Goal: Task Accomplishment & Management: Use online tool/utility

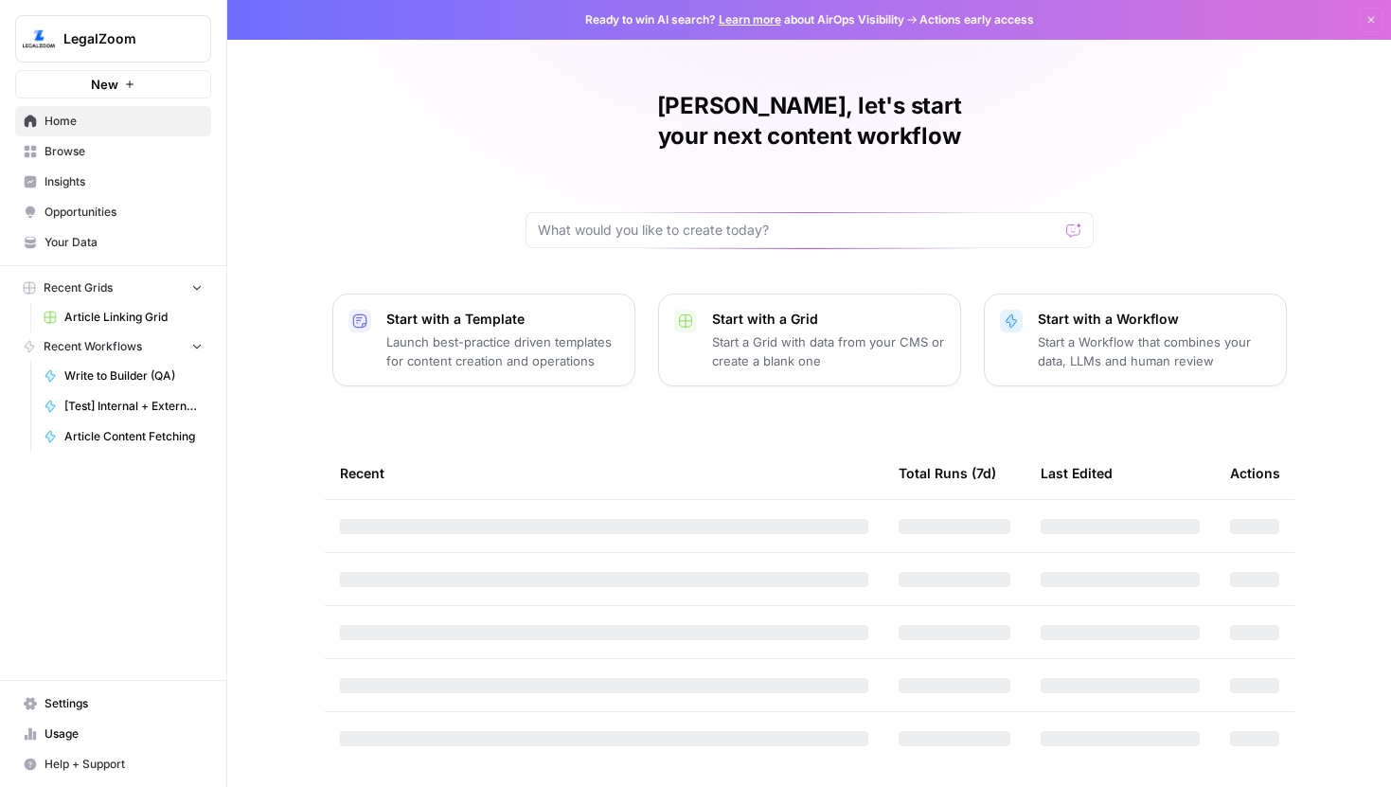
click at [77, 152] on span "Browse" at bounding box center [124, 151] width 158 height 17
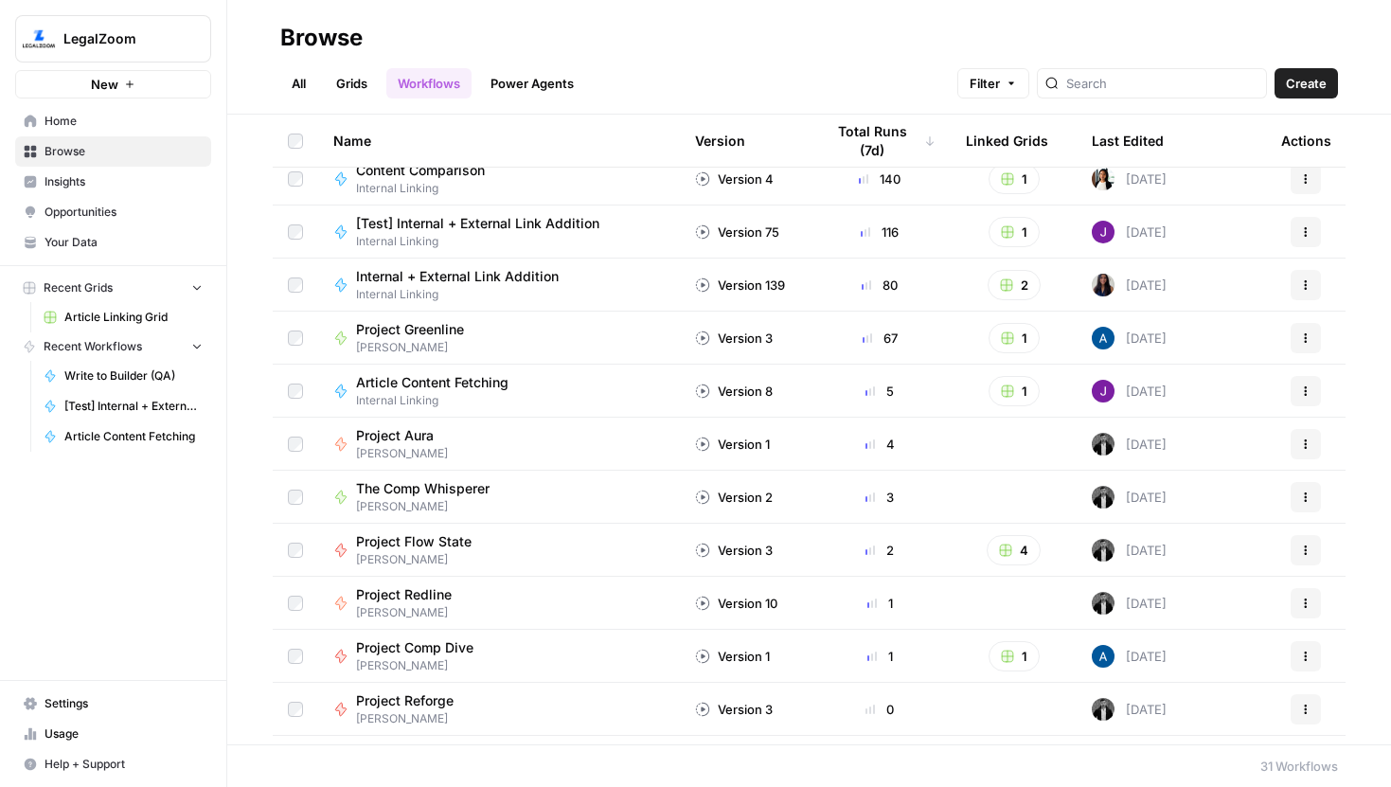
scroll to position [126, 0]
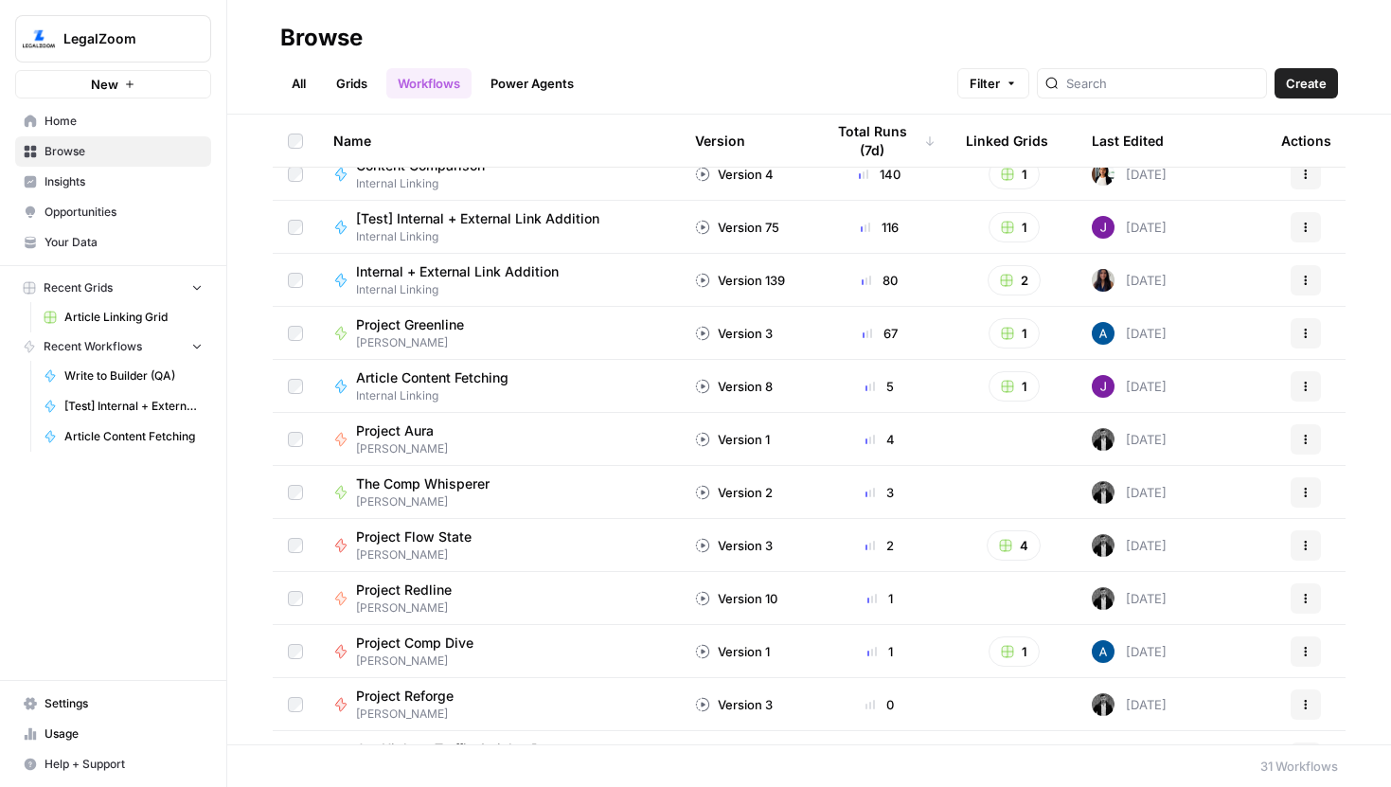
click at [452, 488] on span "The Comp Whisperer" at bounding box center [423, 483] width 134 height 19
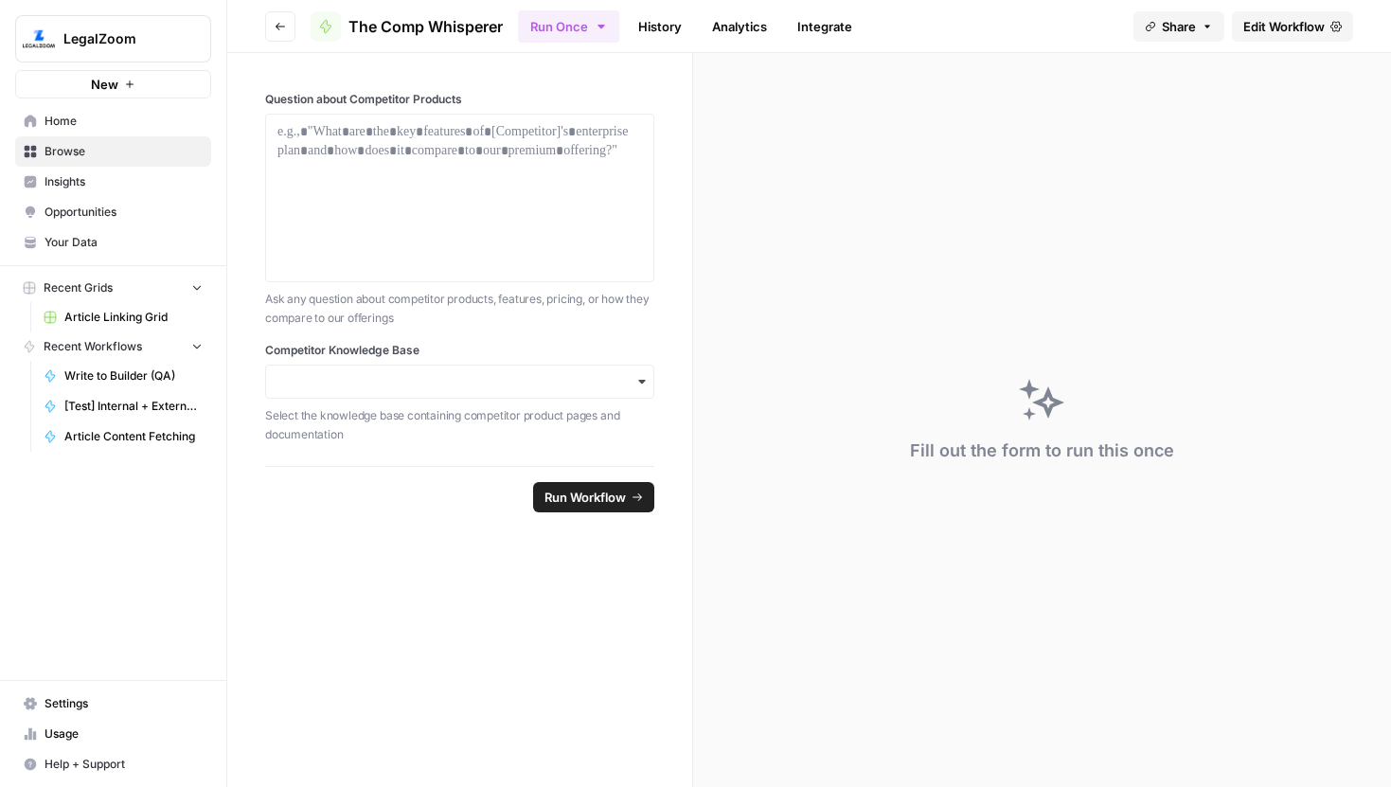
click at [1259, 22] on span "Edit Workflow" at bounding box center [1283, 26] width 81 height 19
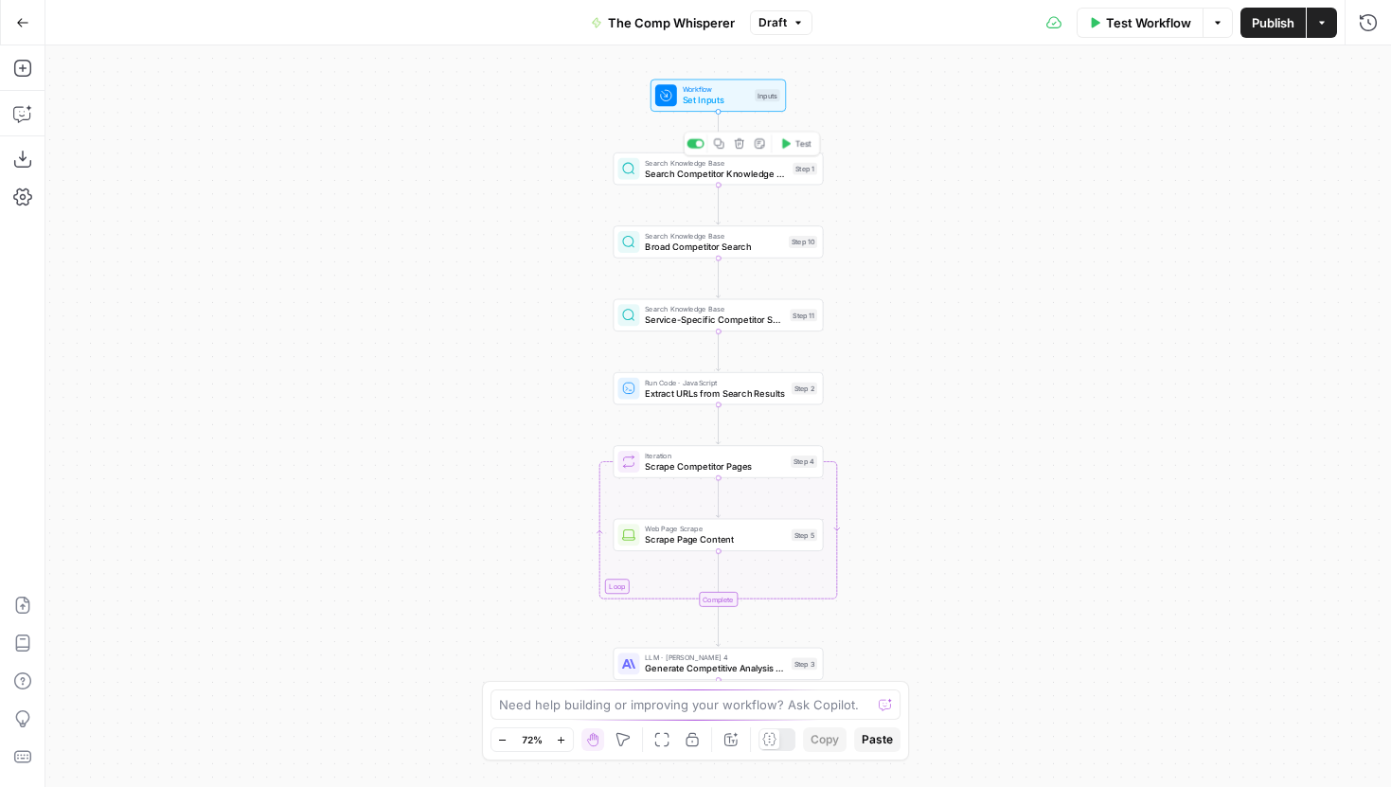
click at [790, 175] on div "Search Knowledge Base Search Competitor Knowledge Base Step 1 Copy step Delete …" at bounding box center [718, 168] width 200 height 23
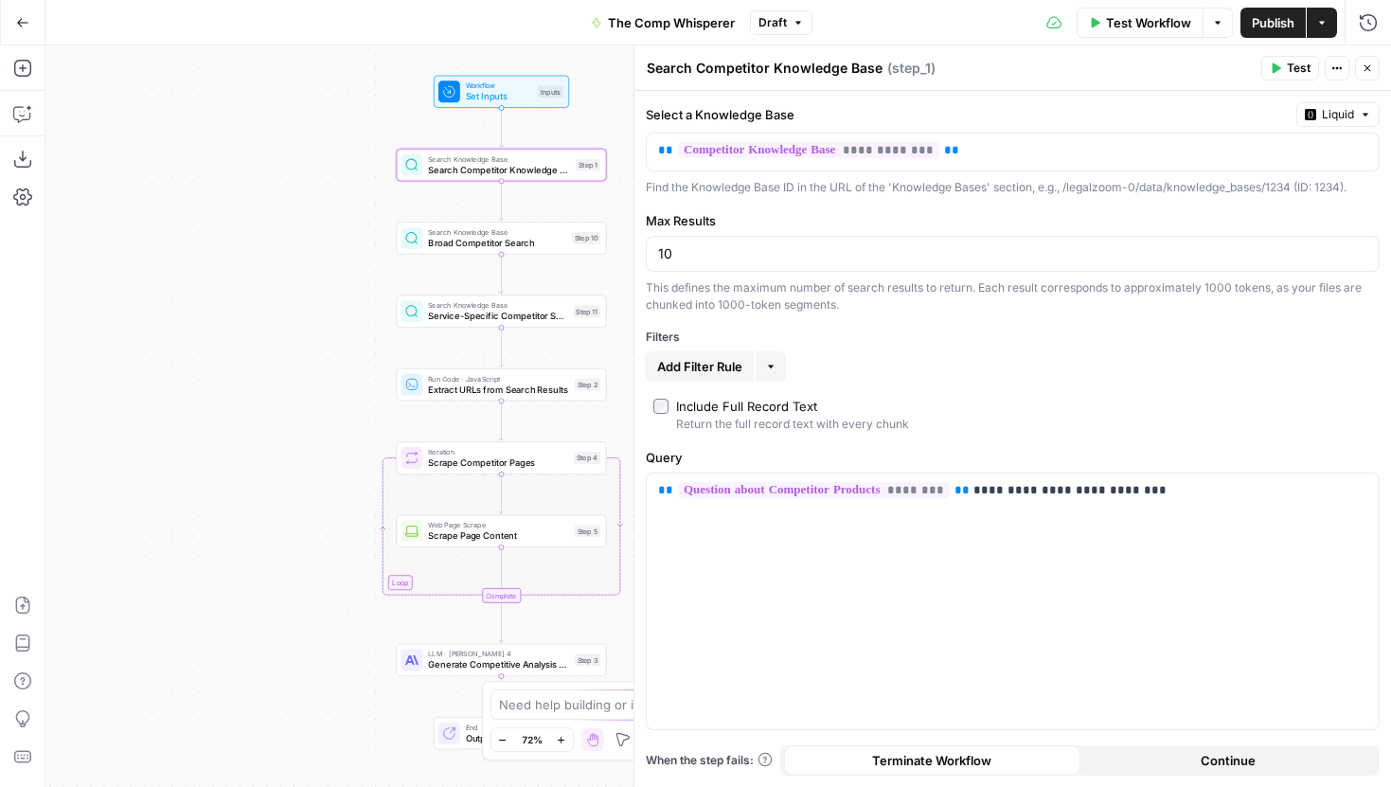
drag, startPoint x: 511, startPoint y: 265, endPoint x: 289, endPoint y: 259, distance: 222.6
click at [289, 259] on div "Workflow Set Inputs Inputs Search Knowledge Base Search Competitor Knowledge Ba…" at bounding box center [718, 416] width 1346 height 742
click at [454, 242] on span "Broad Competitor Search" at bounding box center [491, 239] width 138 height 13
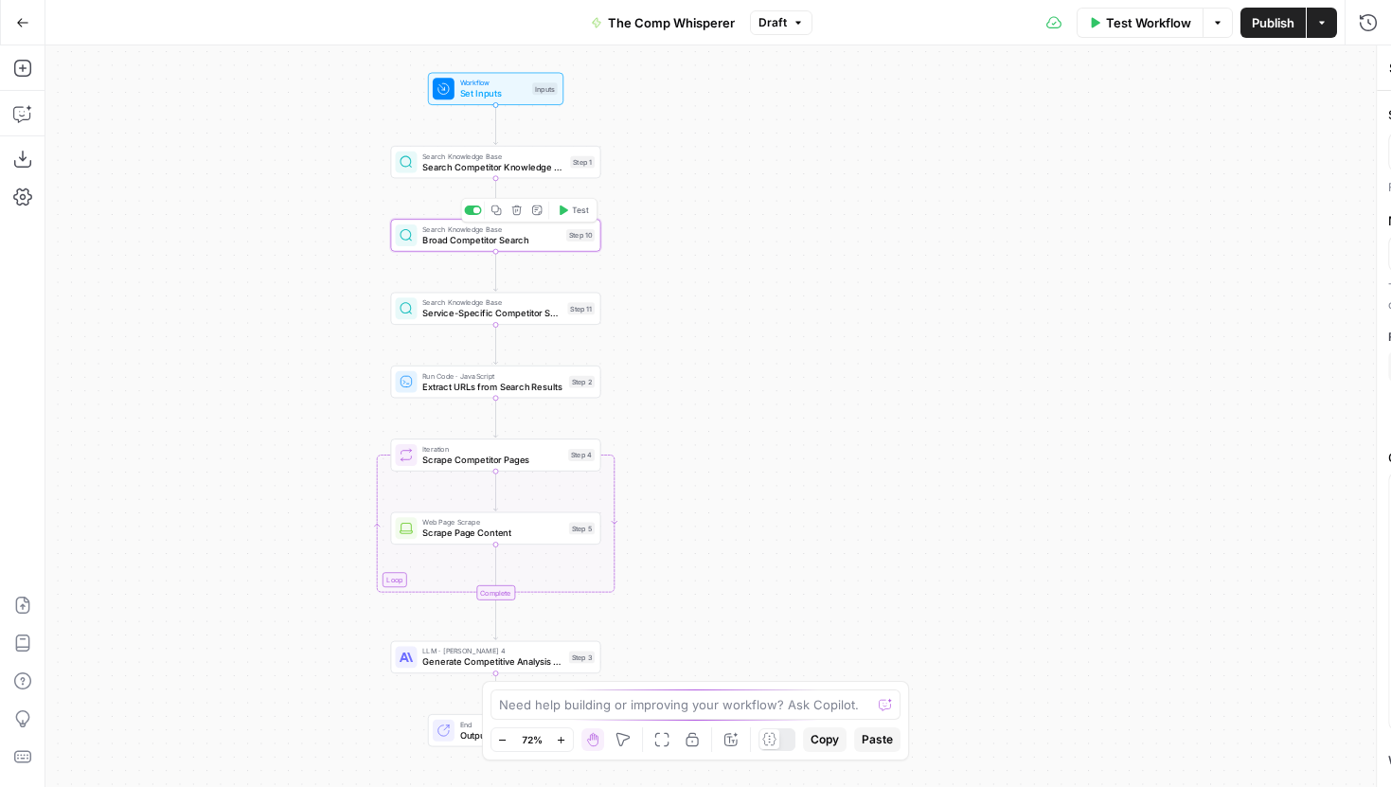
type textarea "Broad Competitor Search"
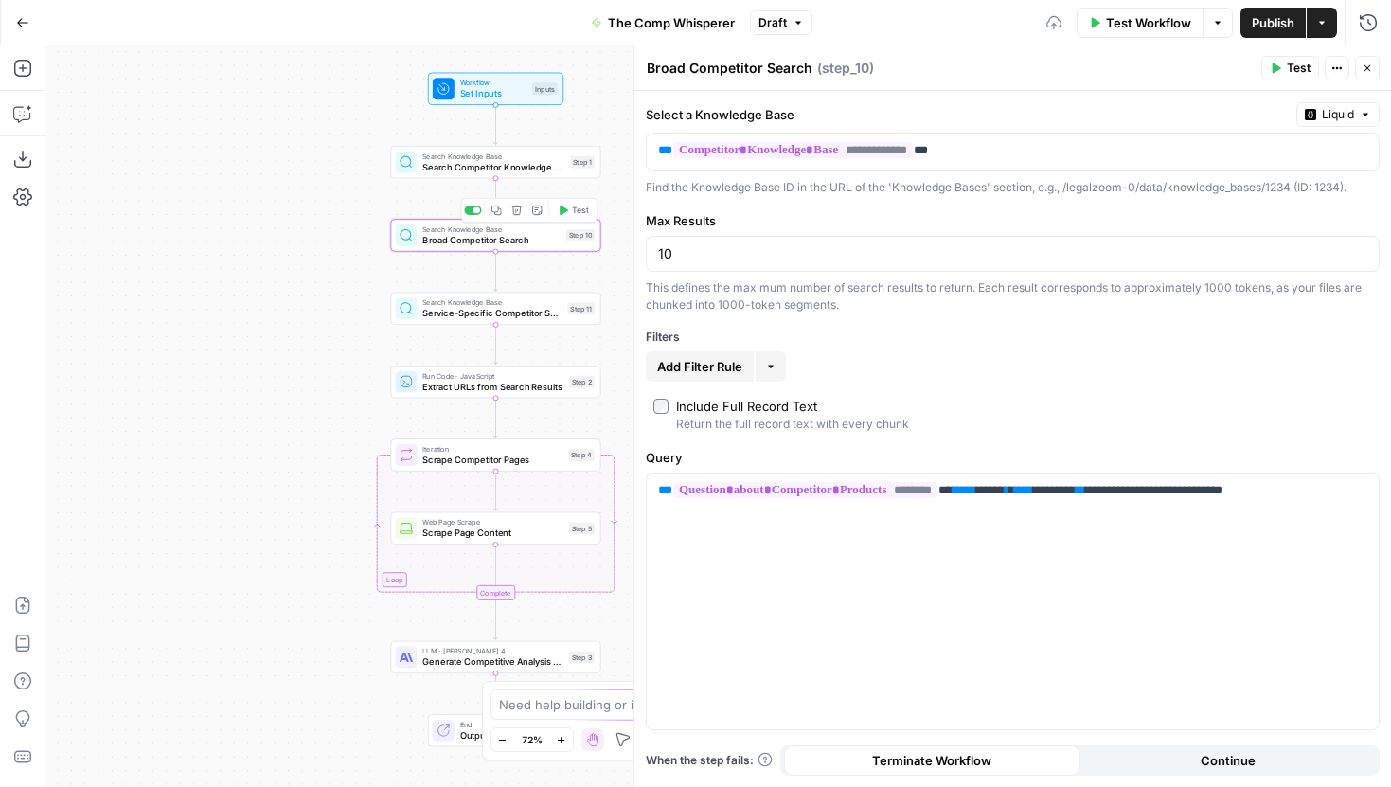
click at [456, 316] on span "Service-Specific Competitor Search" at bounding box center [492, 313] width 140 height 13
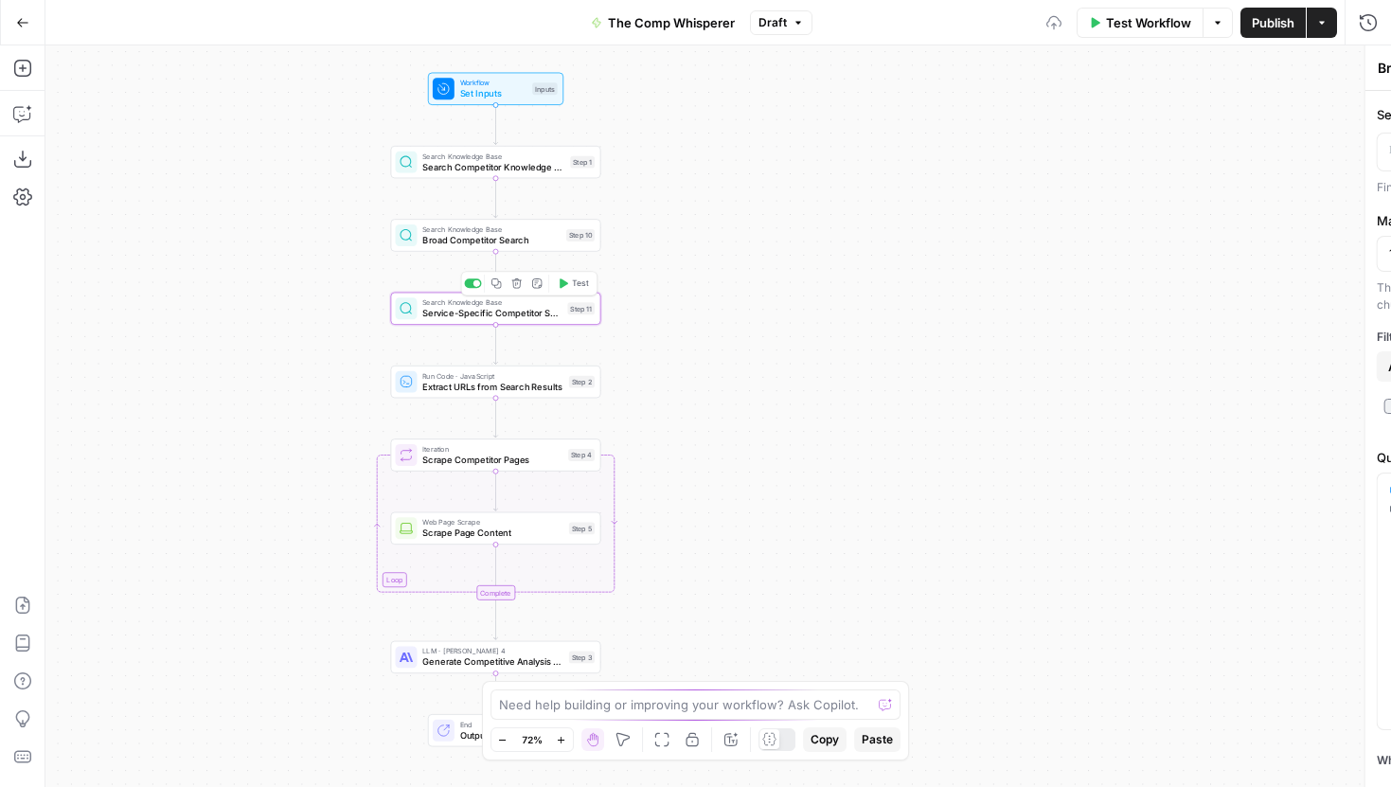
type textarea "Service-Specific Competitor Search"
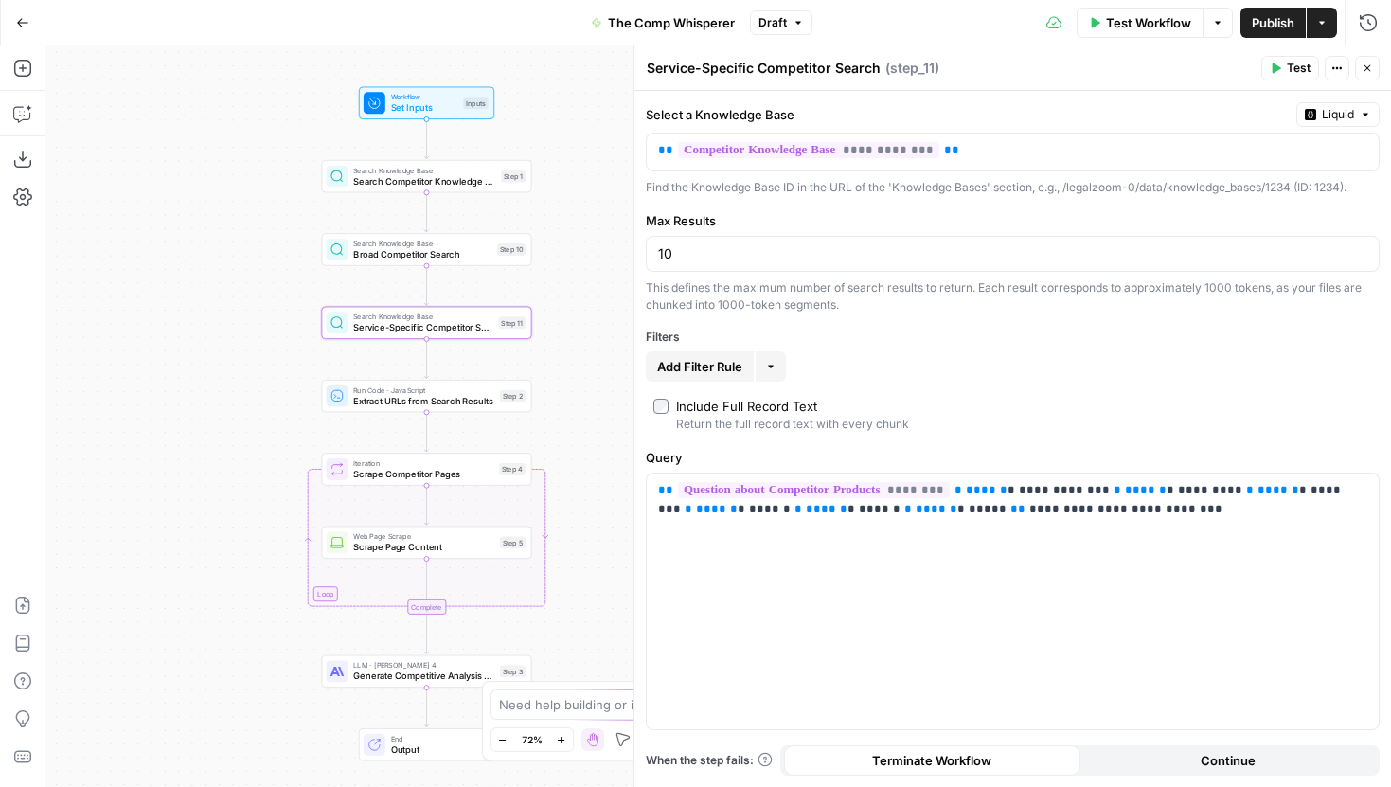
drag, startPoint x: 343, startPoint y: 309, endPoint x: 272, endPoint y: 326, distance: 73.0
click at [272, 326] on div "Workflow Set Inputs Inputs Search Knowledge Base Search Competitor Knowledge Ba…" at bounding box center [718, 416] width 1346 height 742
click at [351, 176] on span "Search Knowledge Base" at bounding box center [422, 173] width 142 height 10
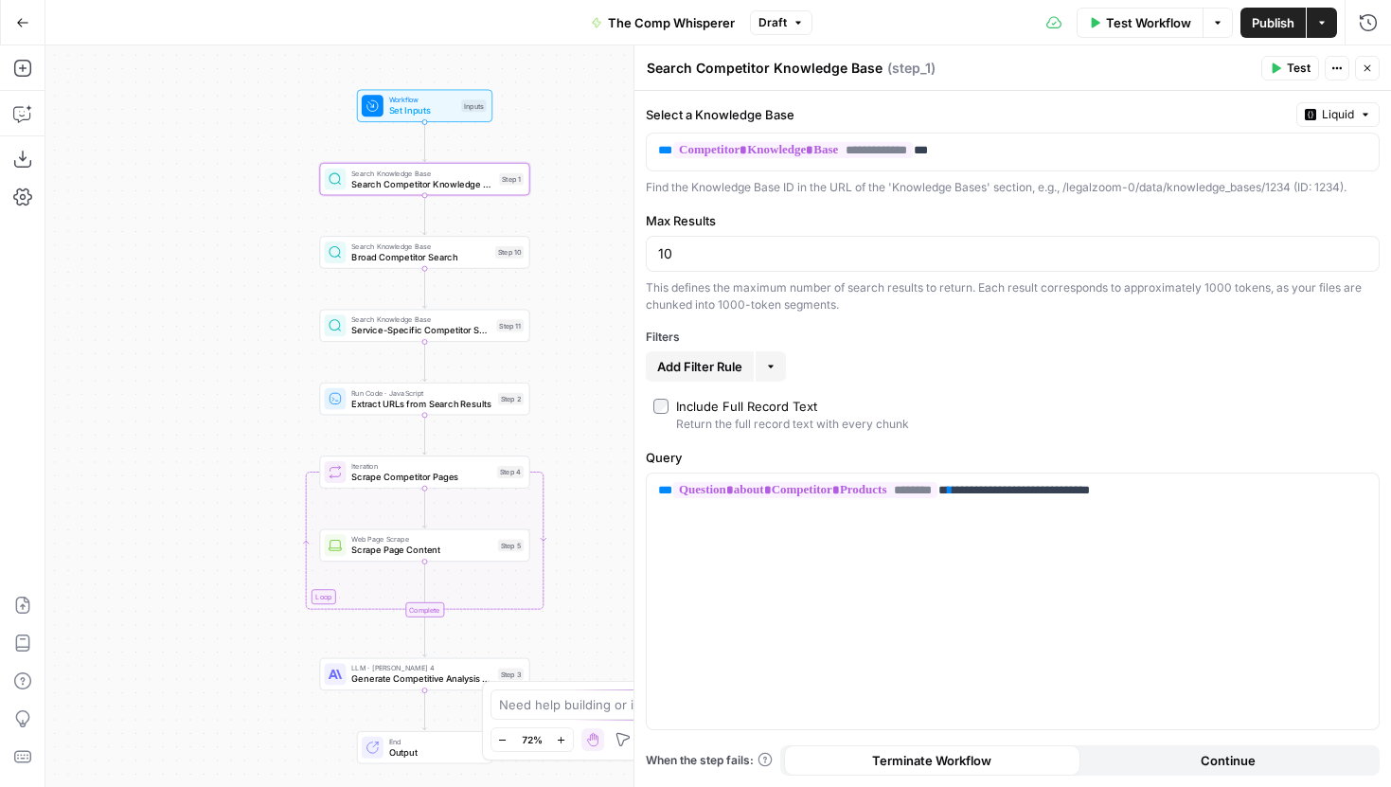
click at [843, 194] on div "Find the Knowledge Base ID in the URL of the 'Knowledge Bases' section, e.g., /…" at bounding box center [1013, 187] width 734 height 17
click at [366, 249] on span "Search Knowledge Base" at bounding box center [420, 246] width 138 height 10
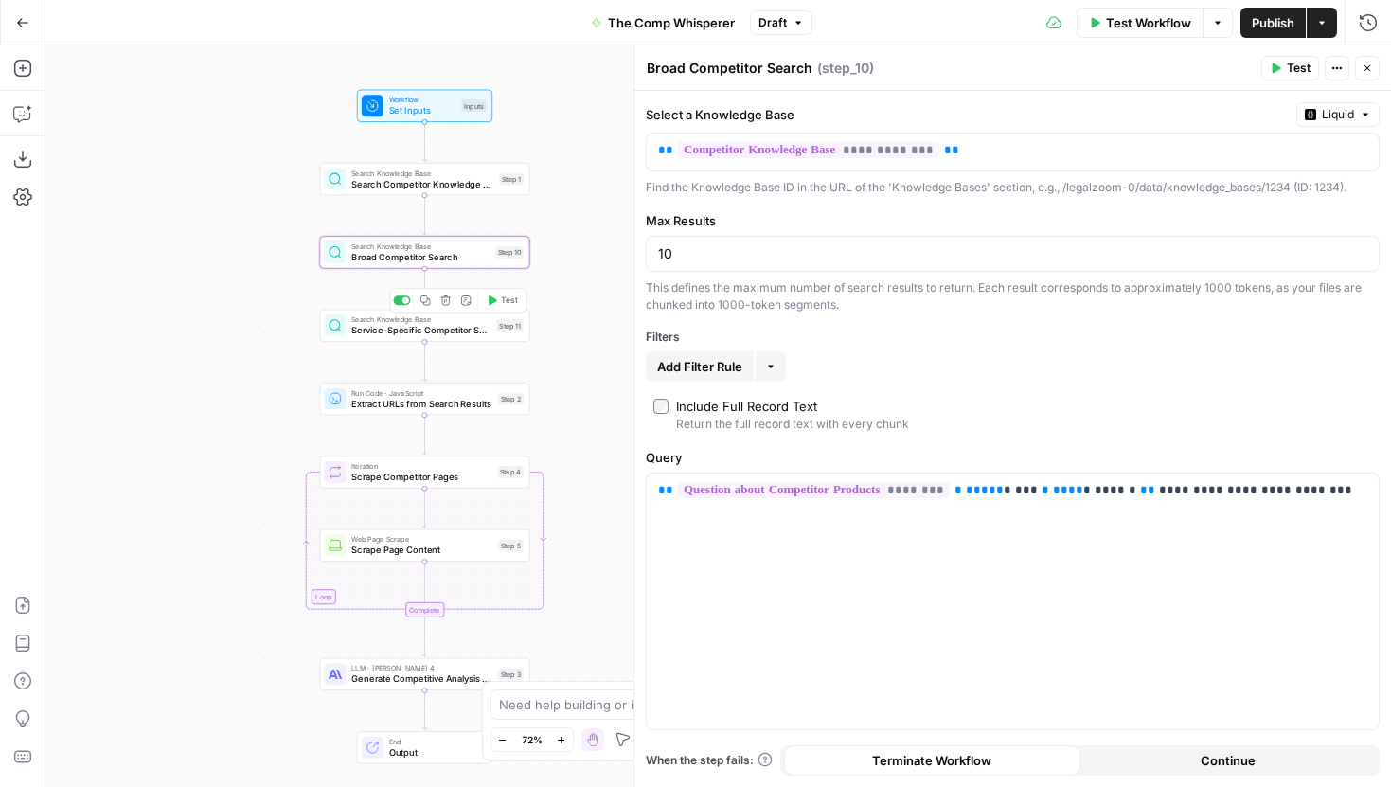
click at [366, 331] on span "Service-Specific Competitor Search" at bounding box center [421, 330] width 140 height 13
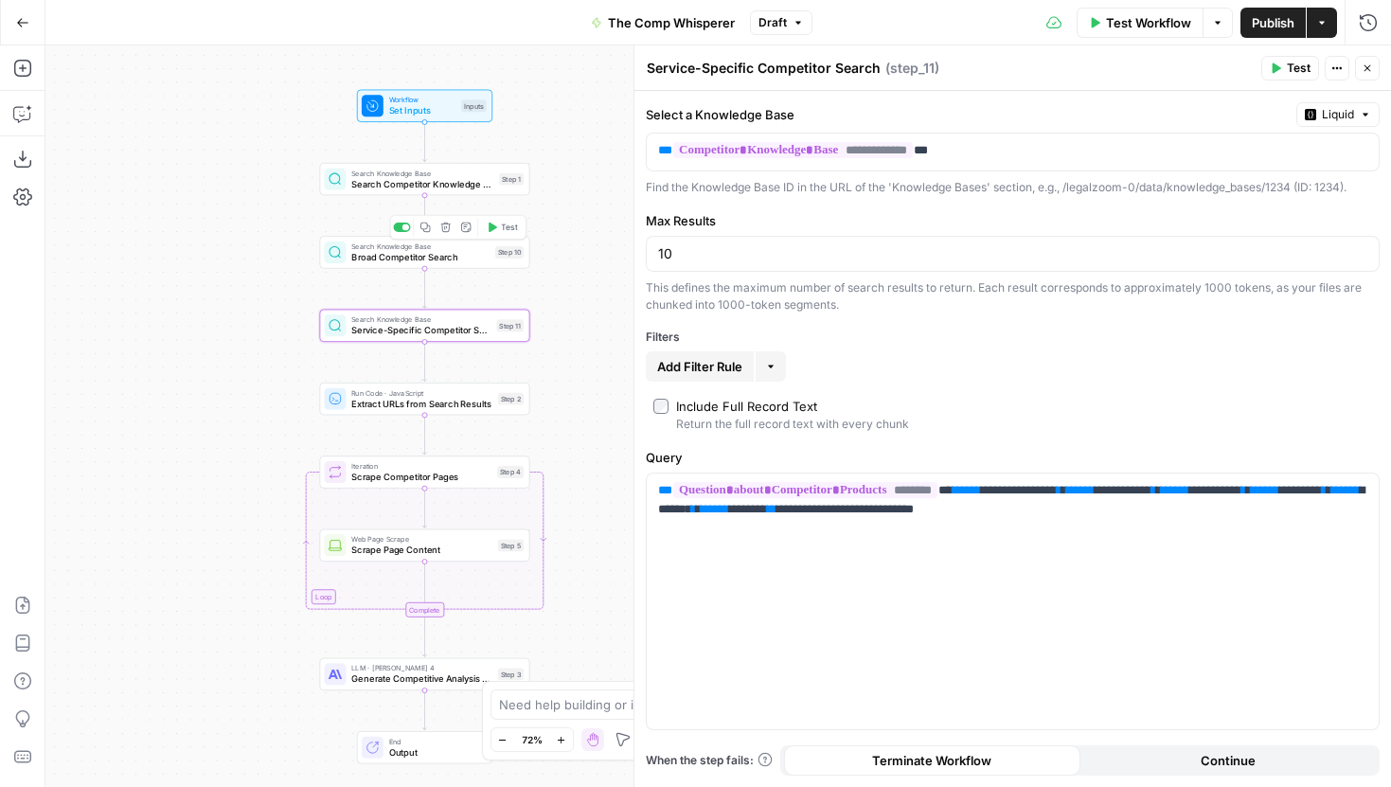
click at [368, 244] on span "Search Knowledge Base" at bounding box center [420, 246] width 138 height 10
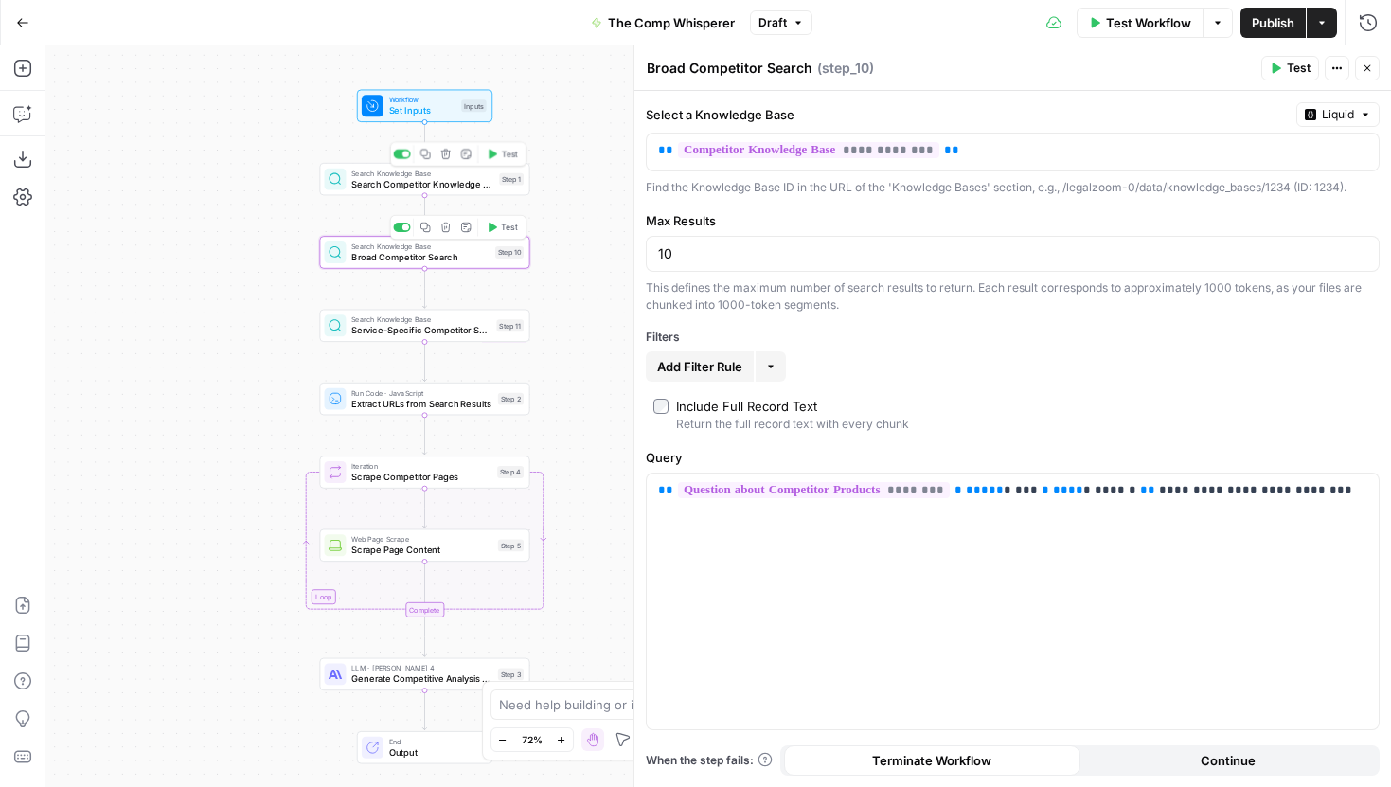
click at [365, 186] on span "Search Competitor Knowledge Base" at bounding box center [422, 183] width 142 height 13
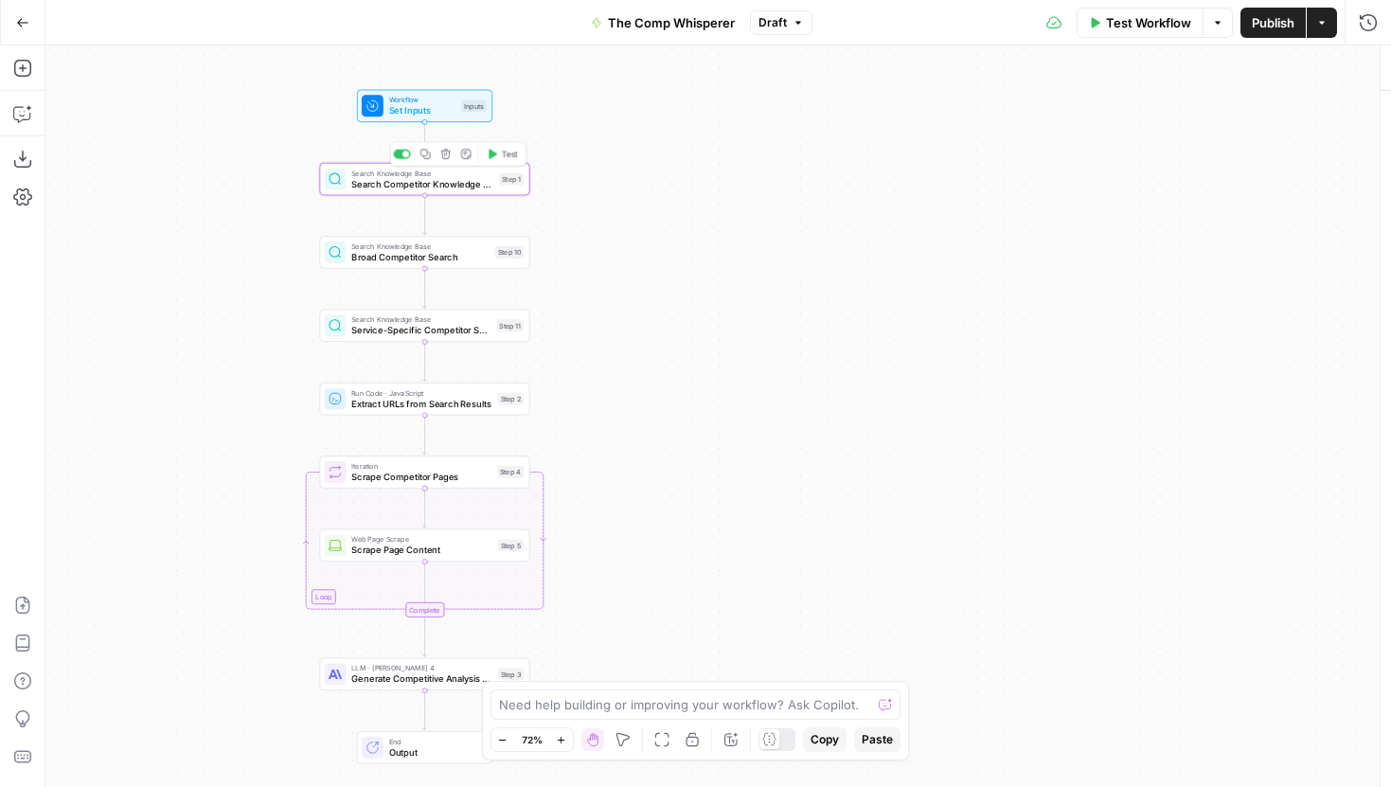
type textarea "Search Competitor Knowledge Base"
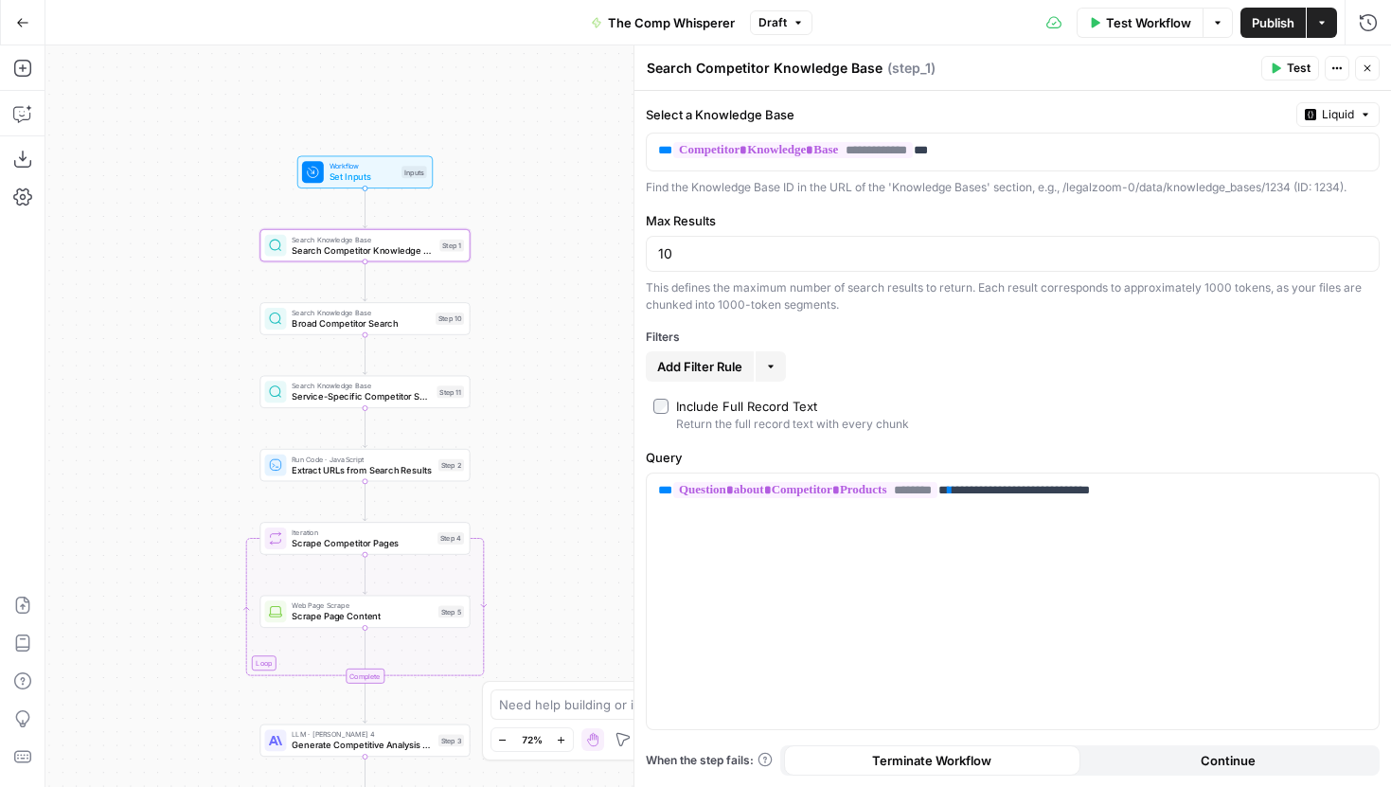
drag, startPoint x: 578, startPoint y: 293, endPoint x: 535, endPoint y: 333, distance: 58.9
click at [535, 334] on div "Workflow Set Inputs Inputs Search Knowledge Base Search Competitor Knowledge Ba…" at bounding box center [718, 416] width 1346 height 742
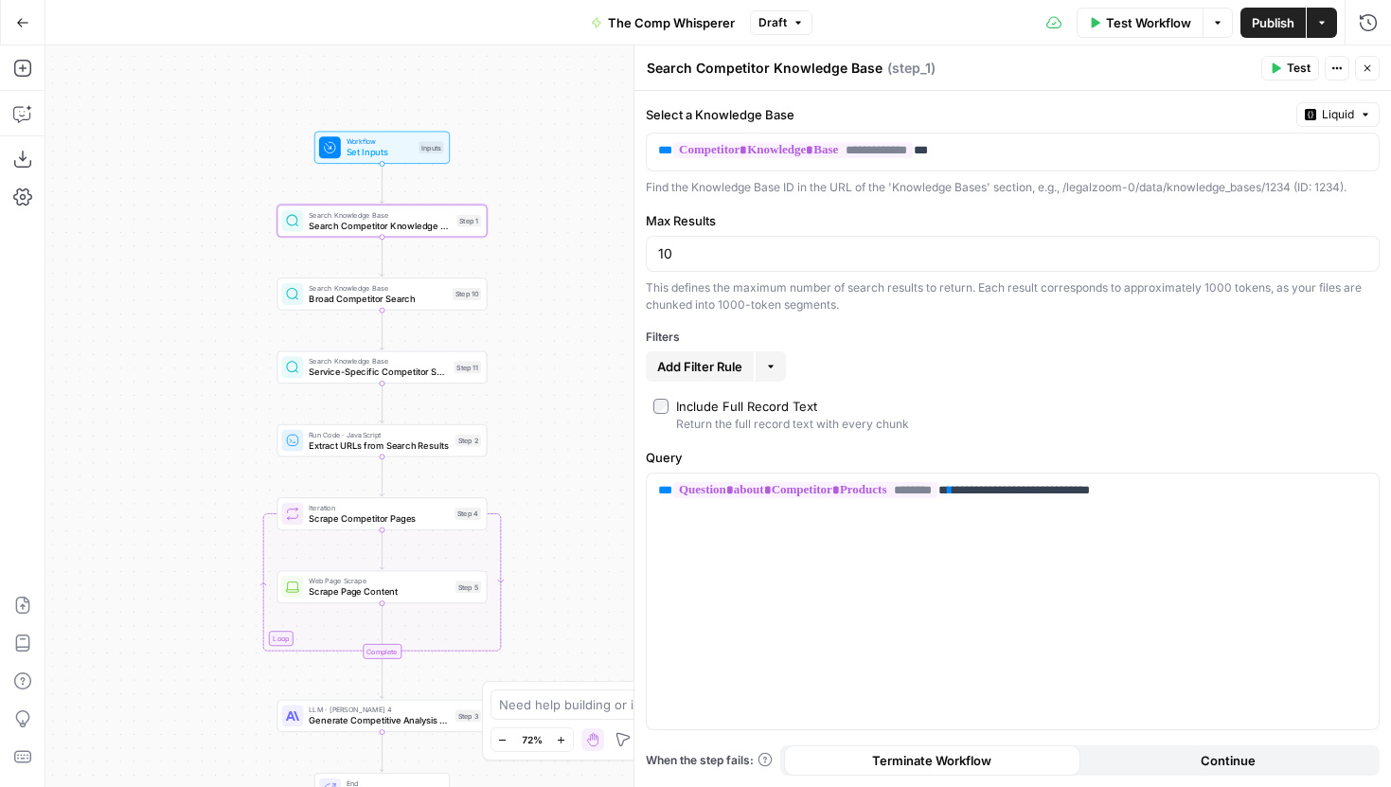
click at [1359, 62] on button "Close" at bounding box center [1367, 68] width 25 height 25
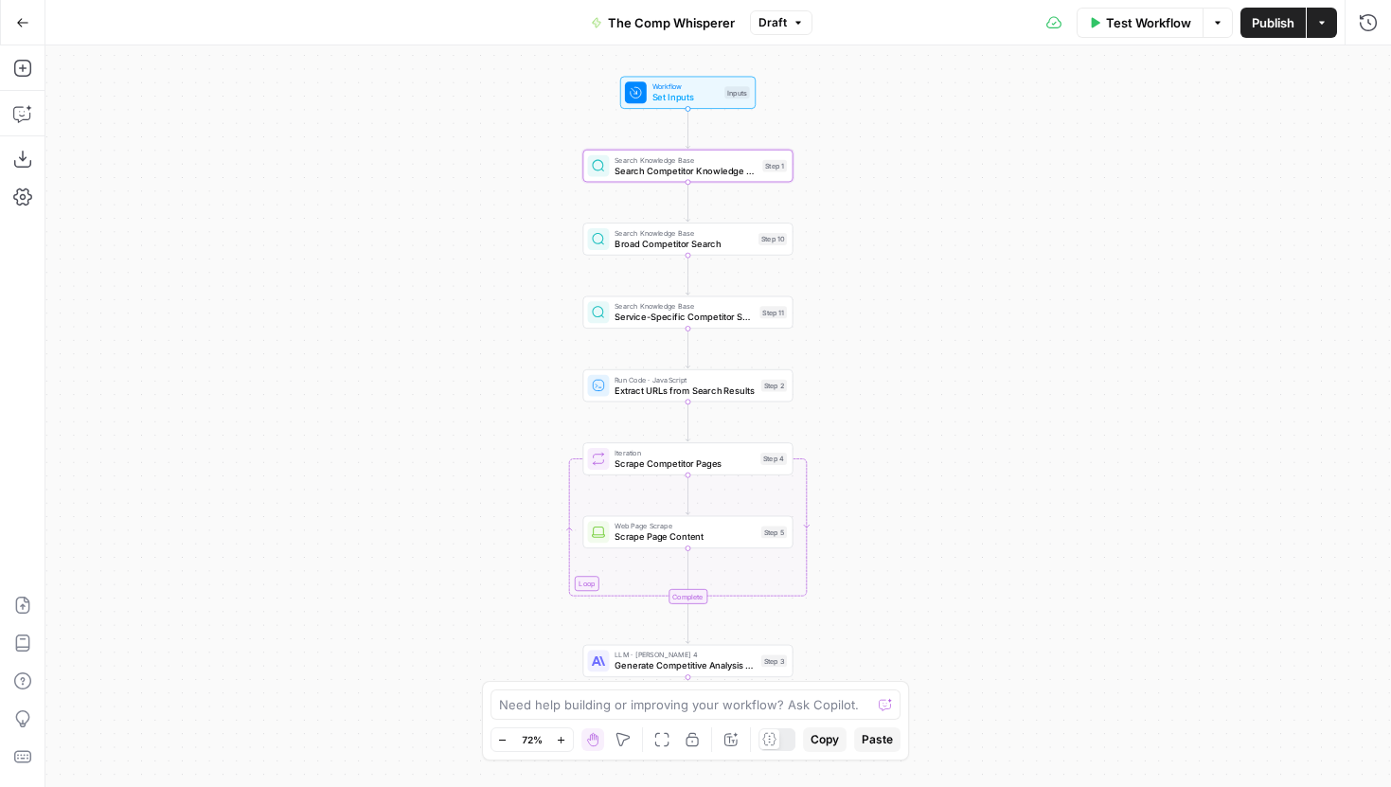
drag, startPoint x: 733, startPoint y: 238, endPoint x: 1042, endPoint y: 185, distance: 313.2
click at [1042, 185] on div "Workflow Set Inputs Inputs Search Knowledge Base Search Competitor Knowledge Ba…" at bounding box center [718, 416] width 1346 height 742
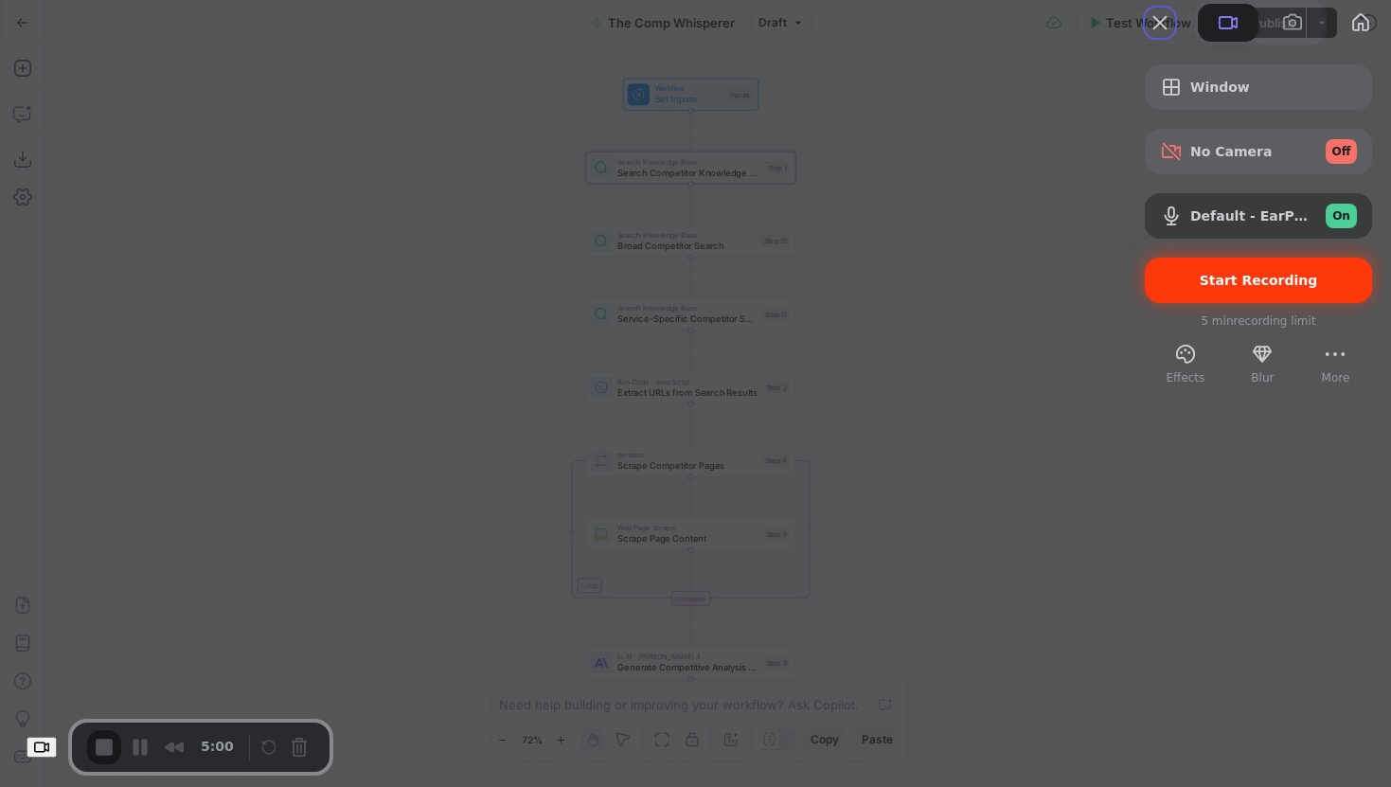
click at [1216, 288] on span "Start Recording" at bounding box center [1259, 280] width 118 height 15
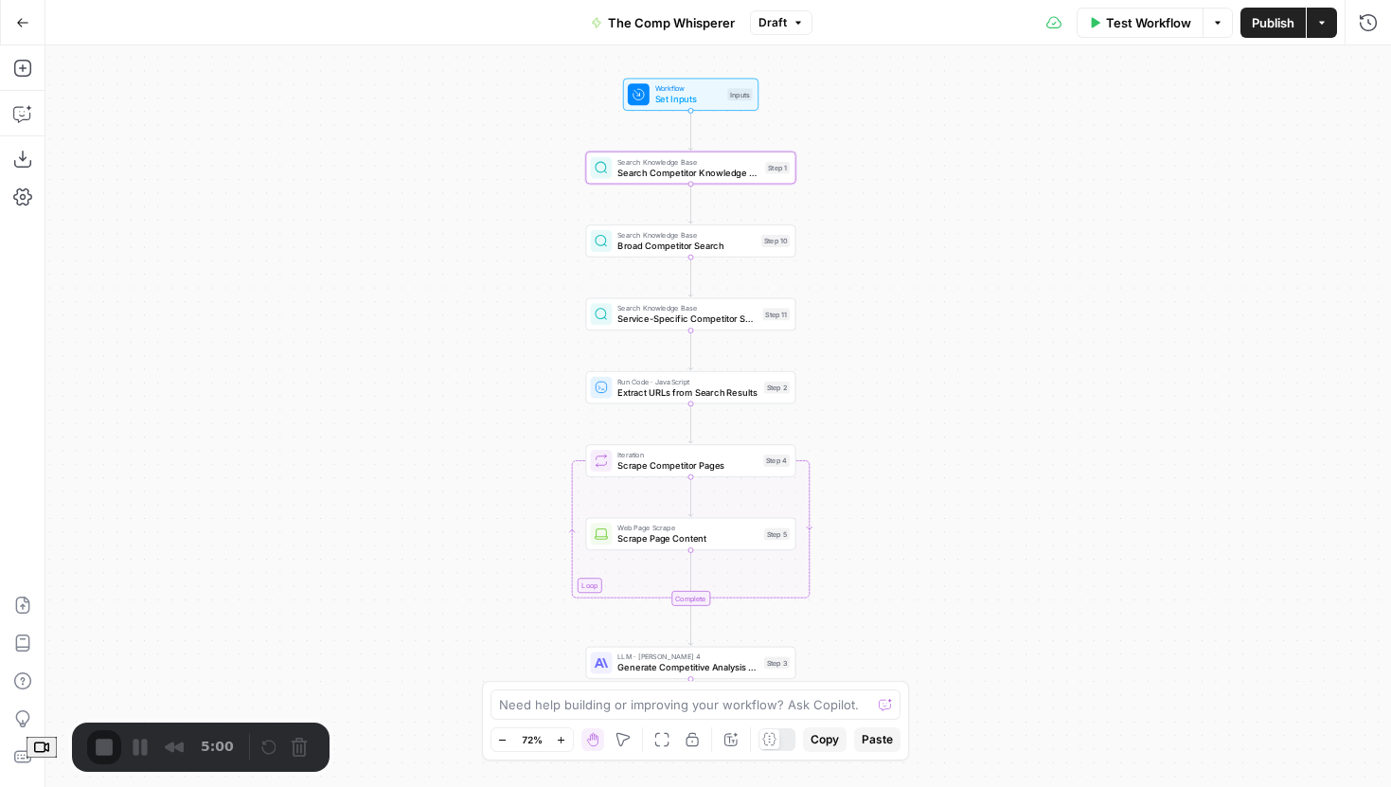
click at [280, 746] on div "Recorder controls - play pause" at bounding box center [286, 747] width 57 height 30
click at [116, 743] on div "5:00" at bounding box center [164, 747] width 154 height 34
click at [46, 741] on button "Choose camera" at bounding box center [42, 748] width 30 height 22
click at [241, 542] on div "Workflow Set Inputs Inputs Search Knowledge Base Search Competitor Knowledge Ba…" at bounding box center [718, 416] width 1346 height 742
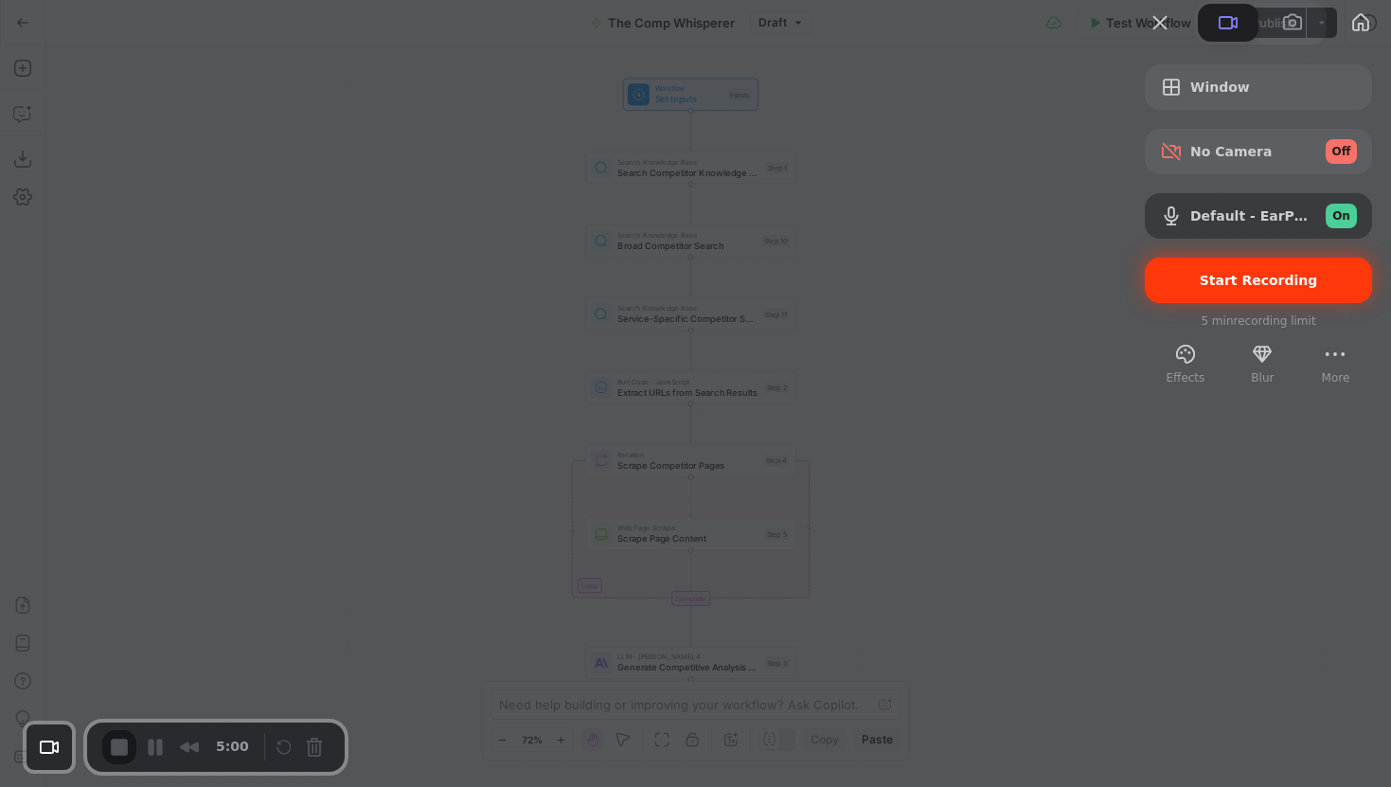
click at [1201, 303] on div "Start Recording" at bounding box center [1258, 280] width 227 height 45
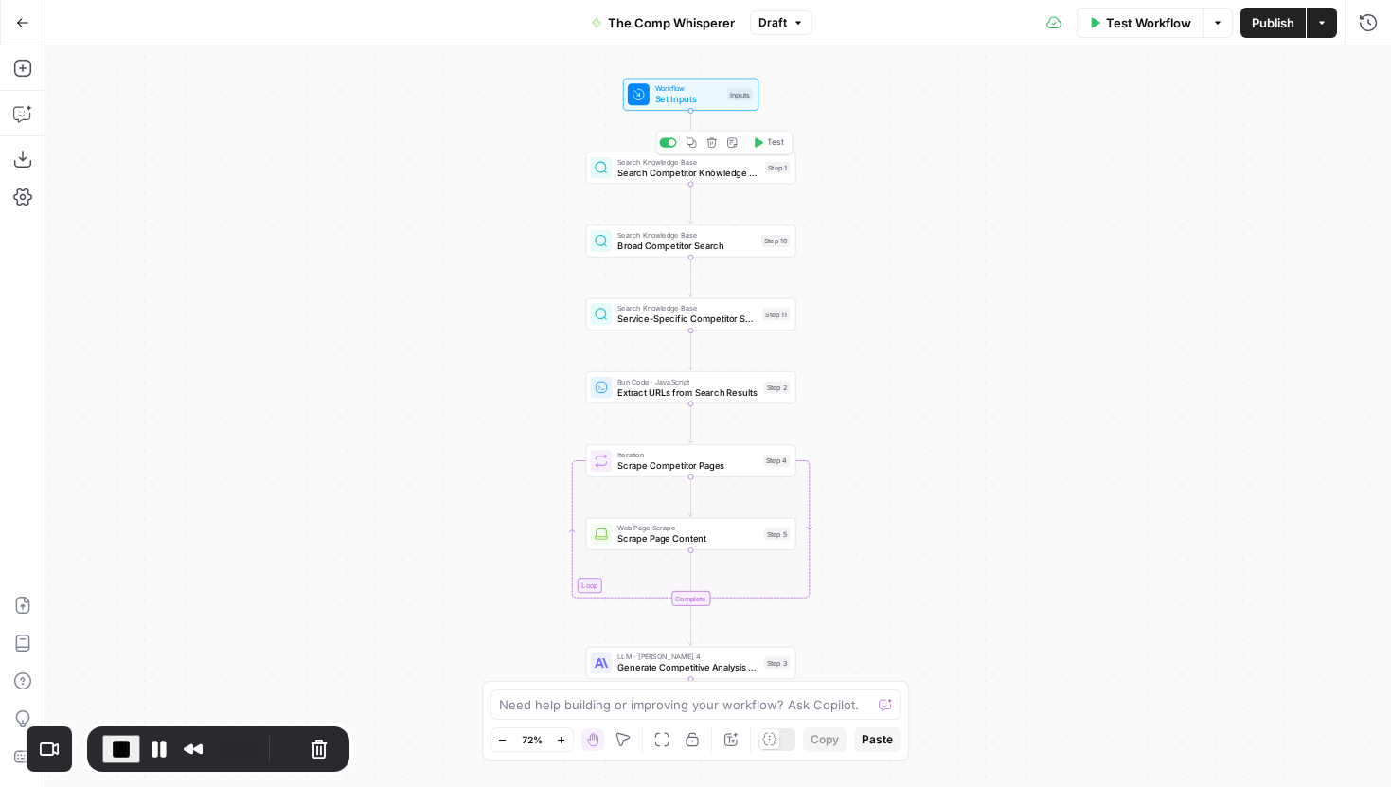
click at [650, 175] on span "Search Competitor Knowledge Base" at bounding box center [688, 172] width 142 height 13
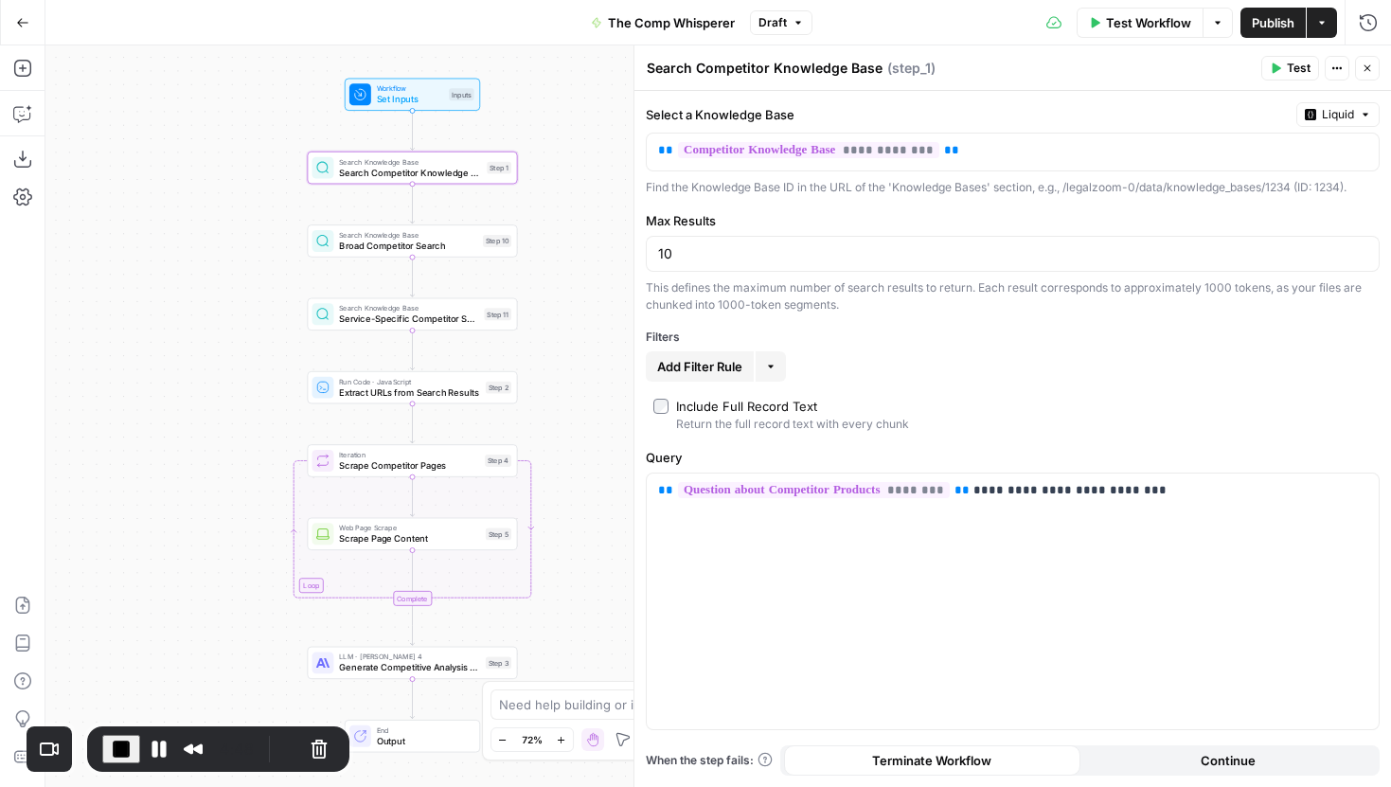
drag, startPoint x: 471, startPoint y: 226, endPoint x: 192, endPoint y: 226, distance: 278.4
click at [192, 226] on div "Workflow Set Inputs Inputs Search Knowledge Base Search Competitor Knowledge Ba…" at bounding box center [718, 416] width 1346 height 742
click at [485, 239] on div "Step 10" at bounding box center [497, 241] width 28 height 12
click at [478, 325] on div "Search Knowledge Base Service-Specific Competitor Search Step 11 Copy step Dele…" at bounding box center [413, 314] width 200 height 23
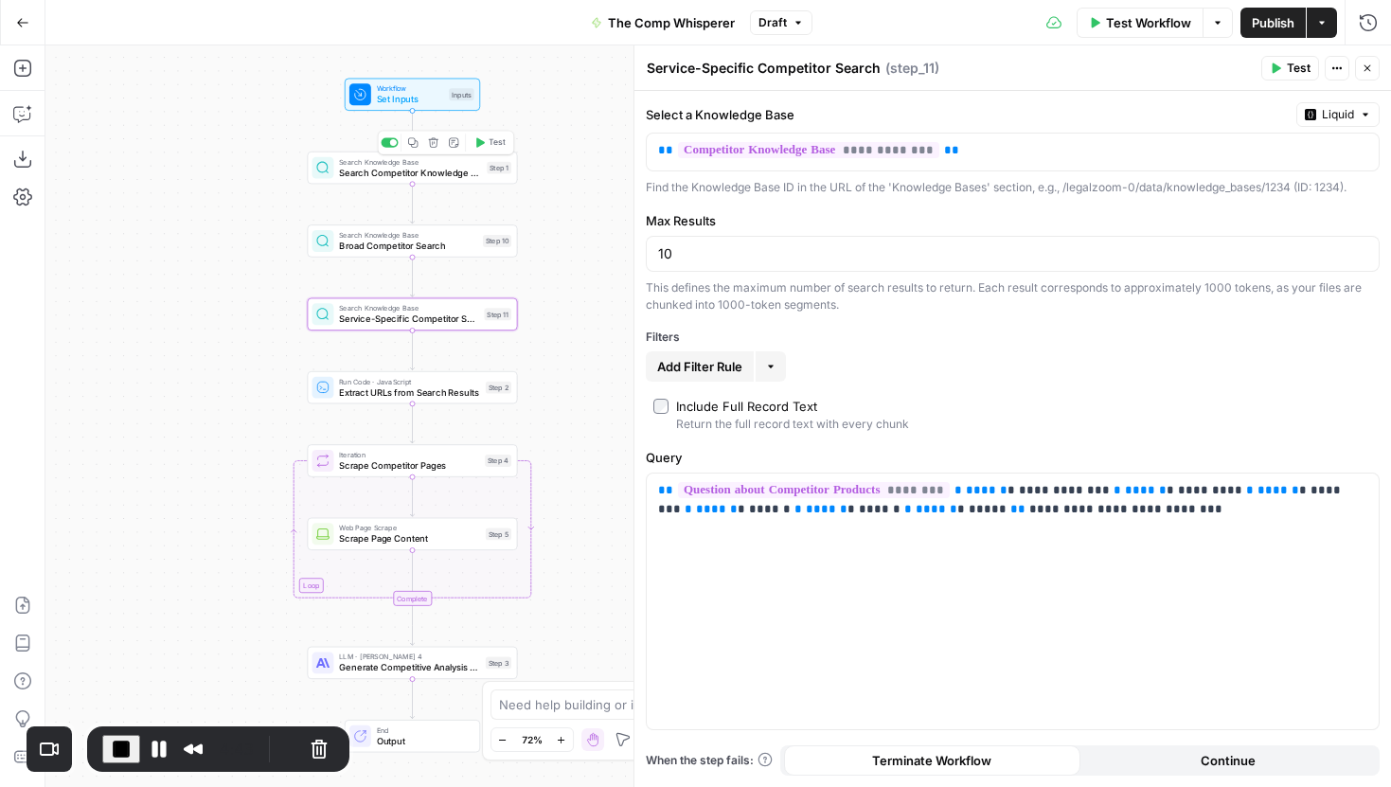
click at [484, 177] on div "Search Knowledge Base Search Competitor Knowledge Base Step 1 Copy step Delete …" at bounding box center [413, 167] width 200 height 23
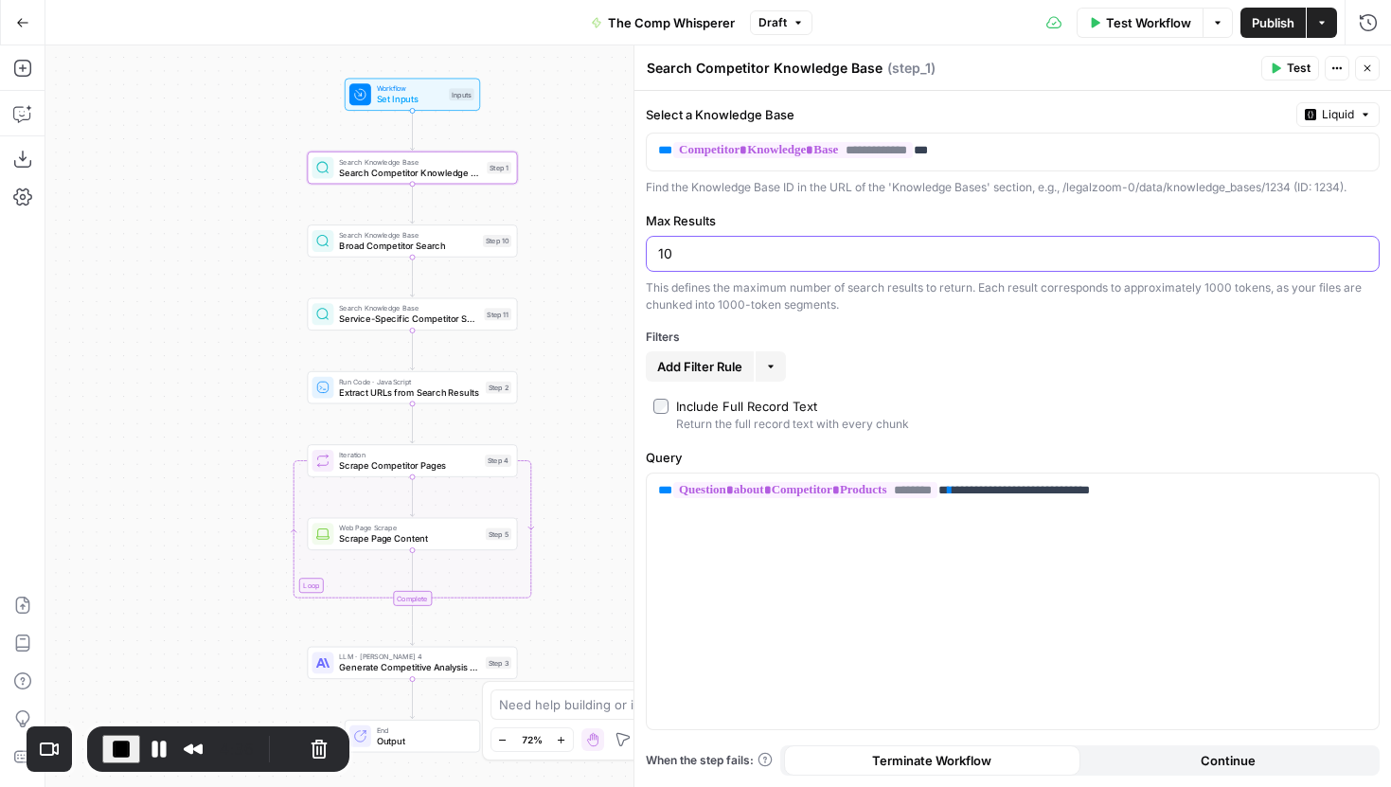
drag, startPoint x: 697, startPoint y: 256, endPoint x: 657, endPoint y: 257, distance: 39.8
click at [658, 256] on input "10" at bounding box center [1012, 253] width 709 height 19
click at [776, 249] on input "10" at bounding box center [1012, 253] width 709 height 19
type input "1"
type input "2"
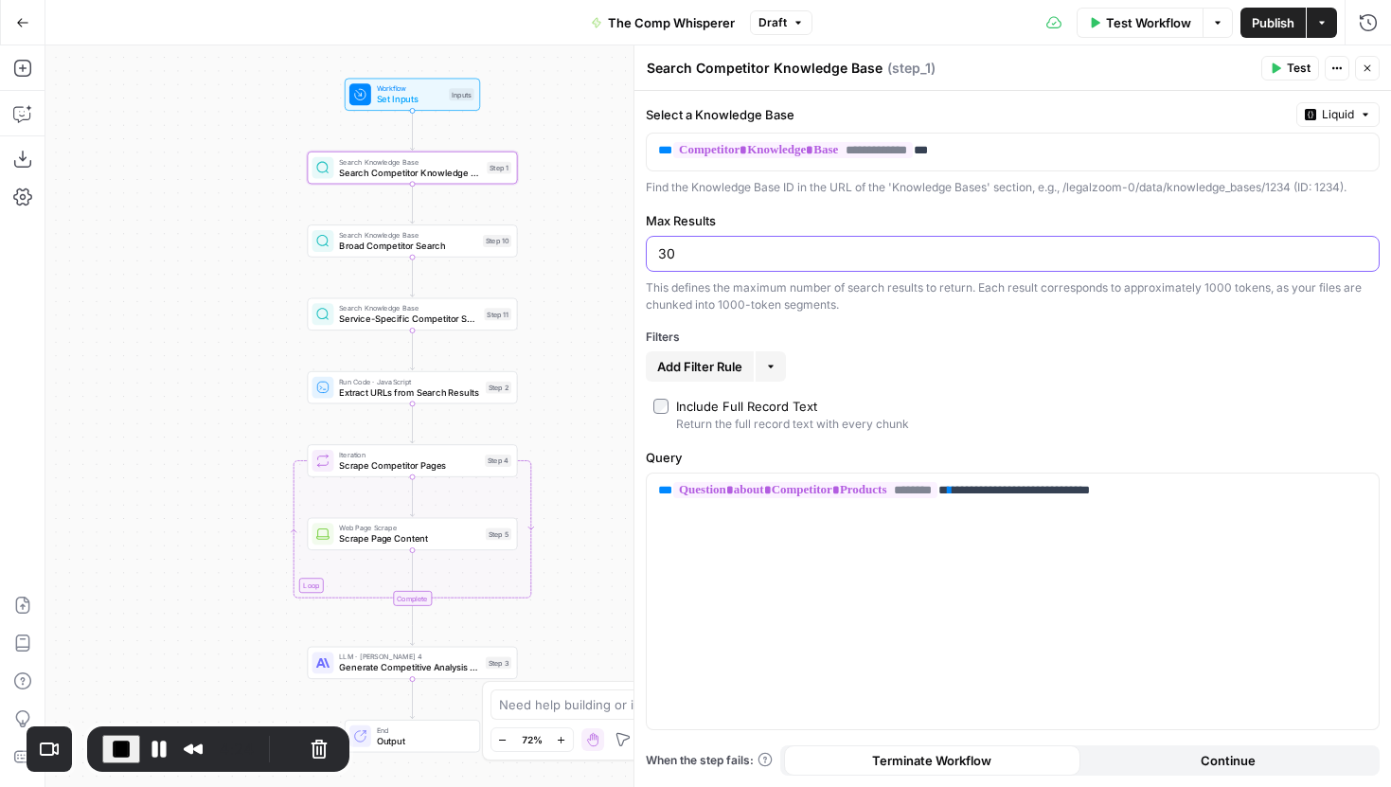
type input "3"
type input "10"
click at [489, 249] on div "Search Knowledge Base Broad Competitor Search Step 10 Copy step Delete step Add…" at bounding box center [413, 240] width 200 height 23
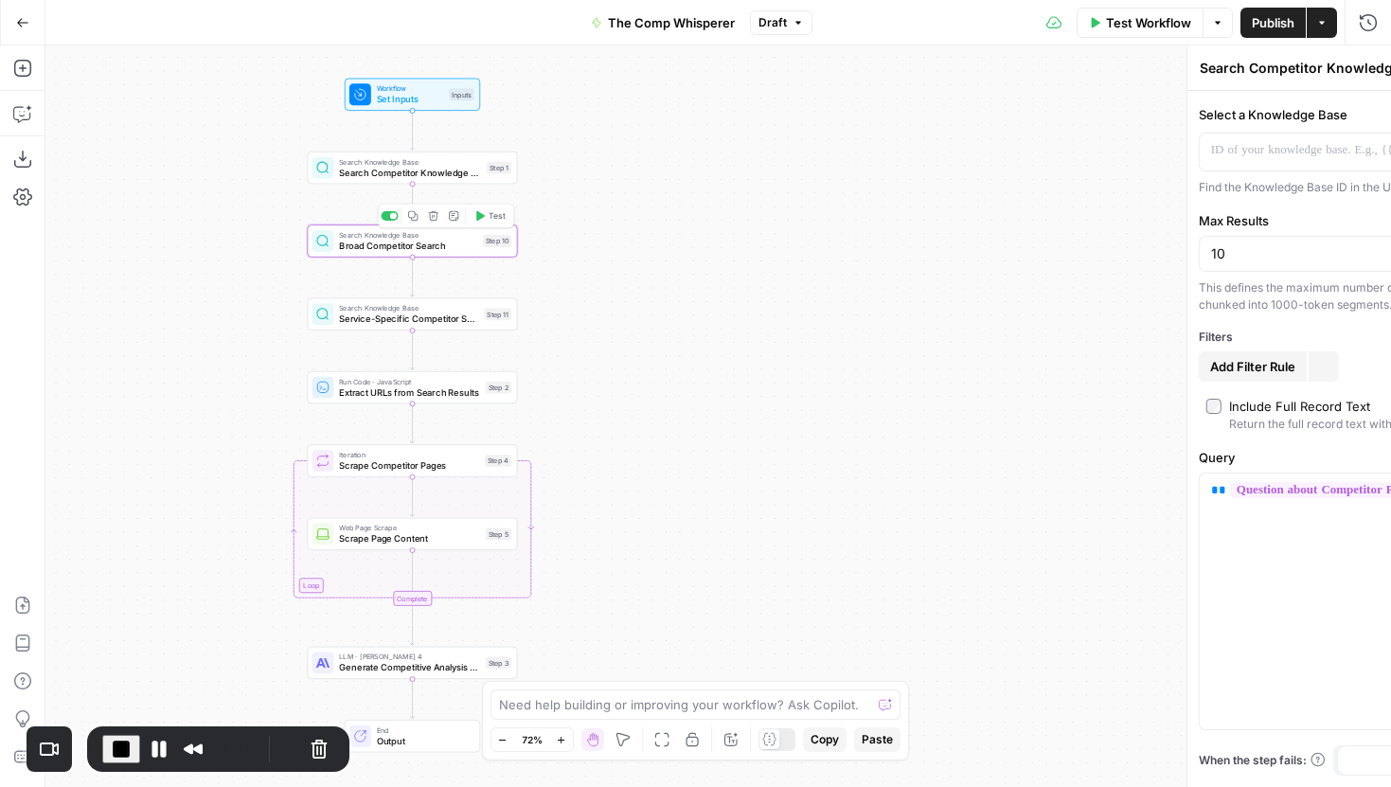
type textarea "Broad Competitor Search"
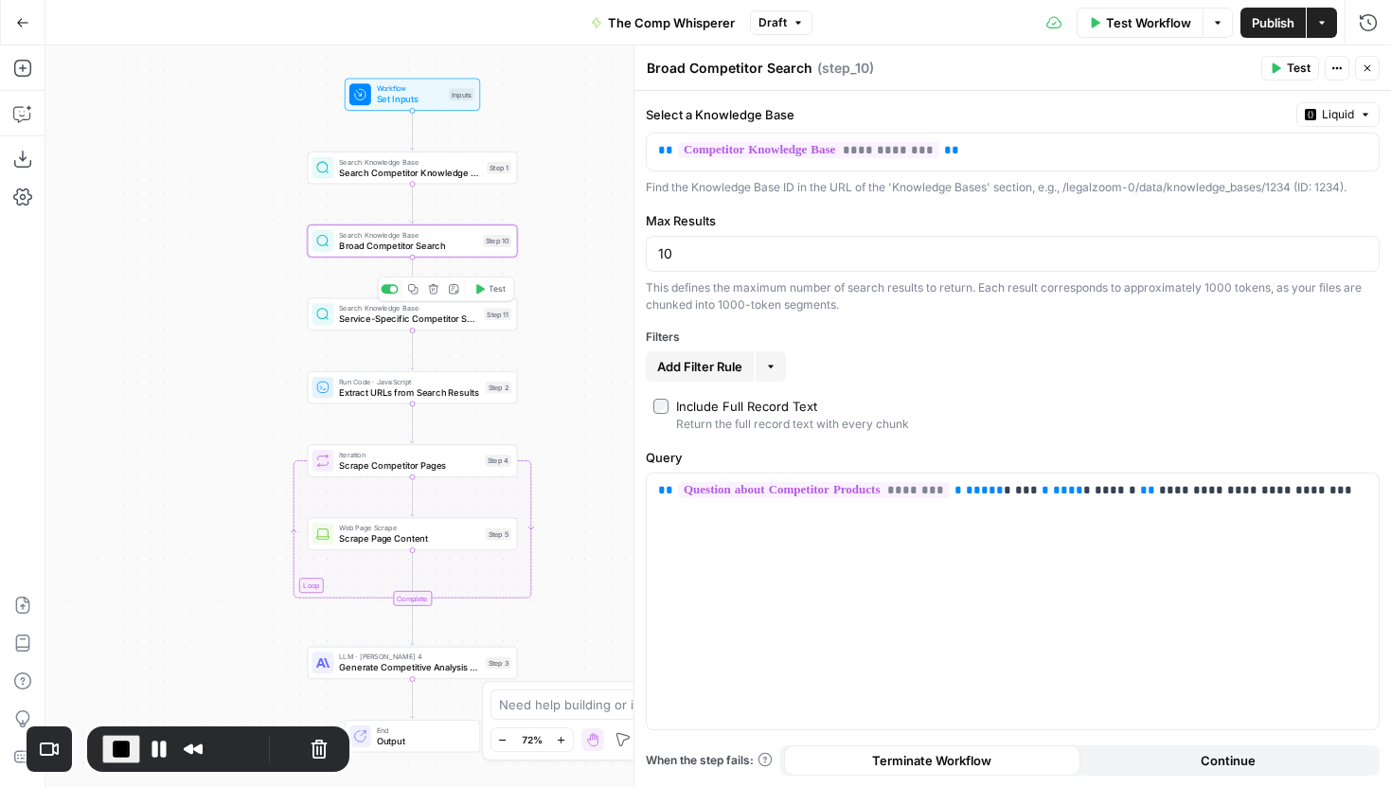
click at [484, 312] on div "Step 11" at bounding box center [497, 314] width 27 height 12
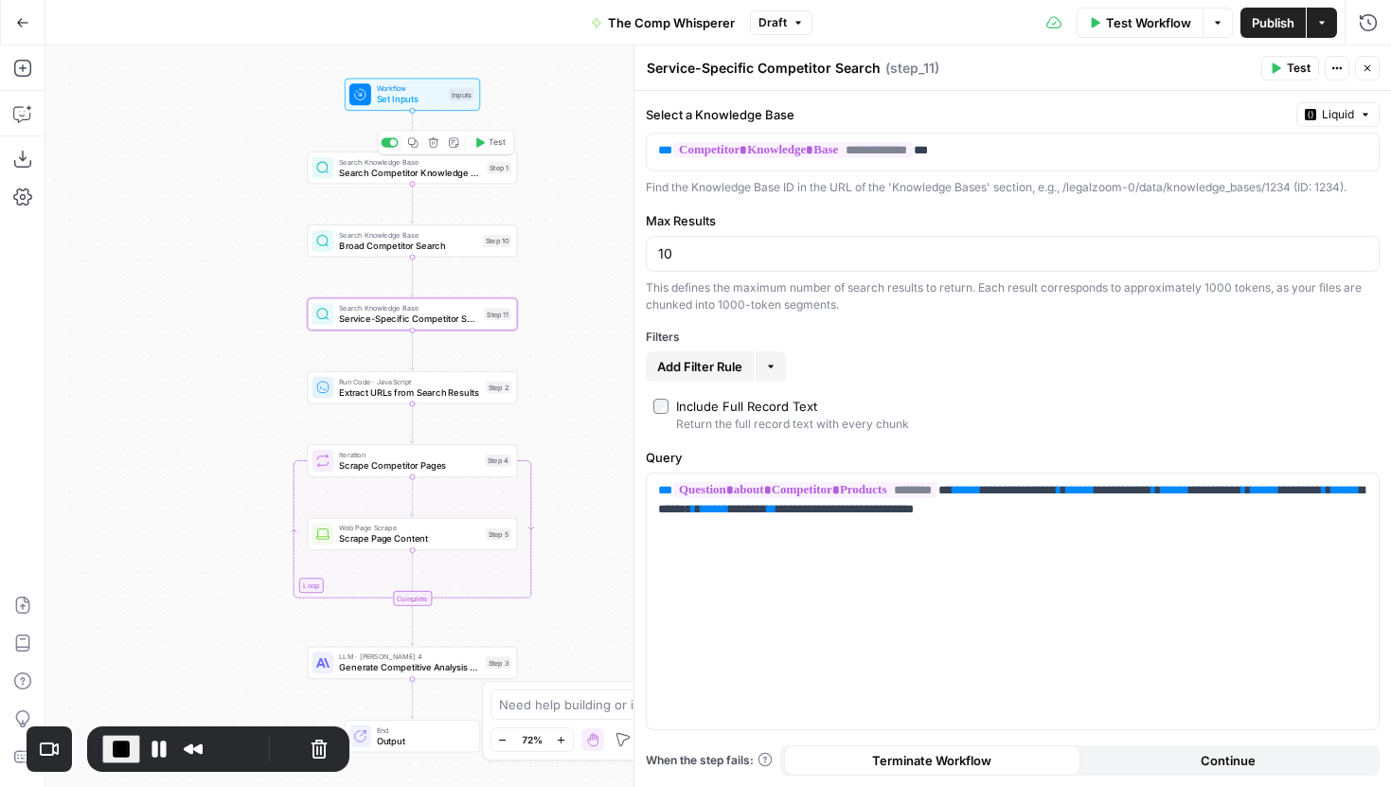
click at [443, 172] on span "Search Competitor Knowledge Base" at bounding box center [410, 172] width 142 height 13
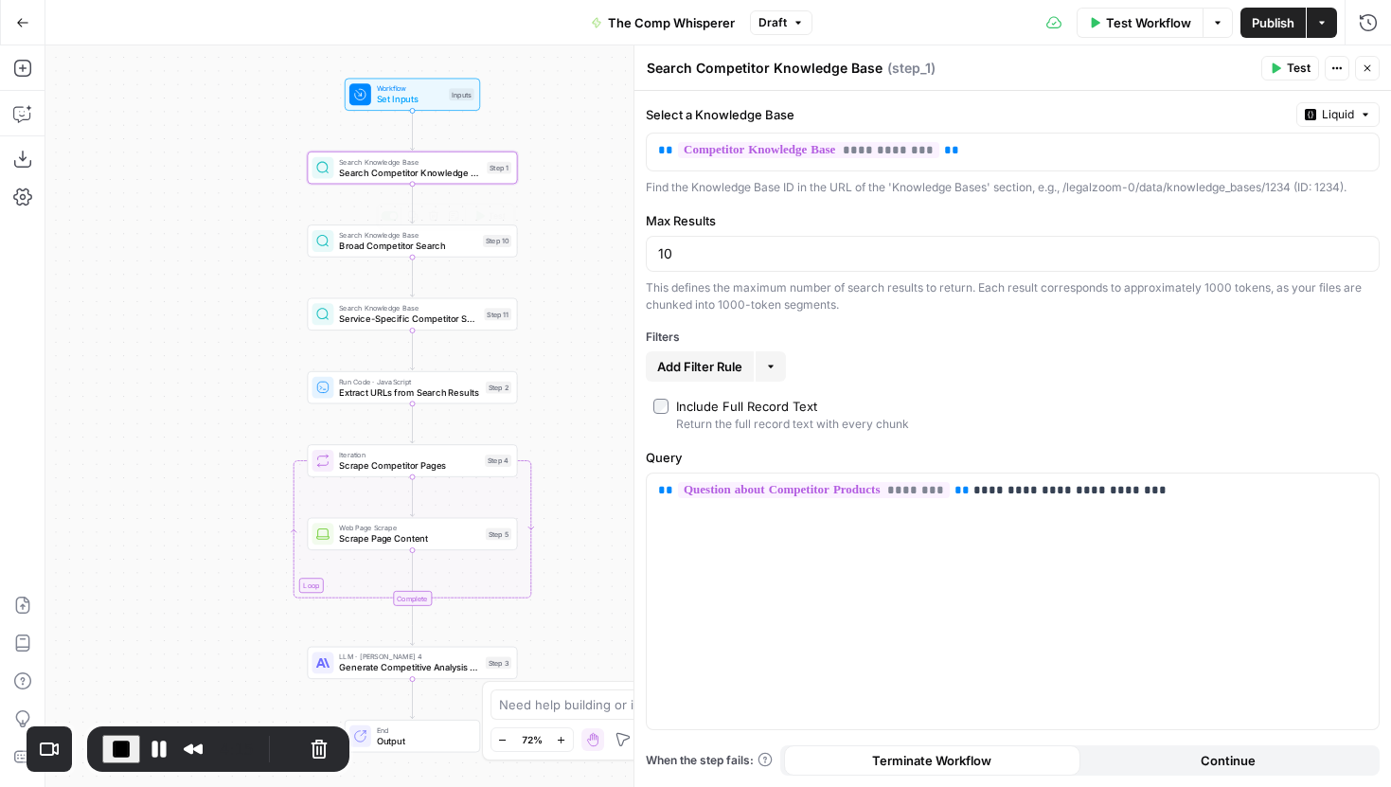
click at [445, 247] on span "Broad Competitor Search" at bounding box center [408, 245] width 138 height 13
click at [452, 313] on span "Service-Specific Competitor Search" at bounding box center [409, 319] width 140 height 13
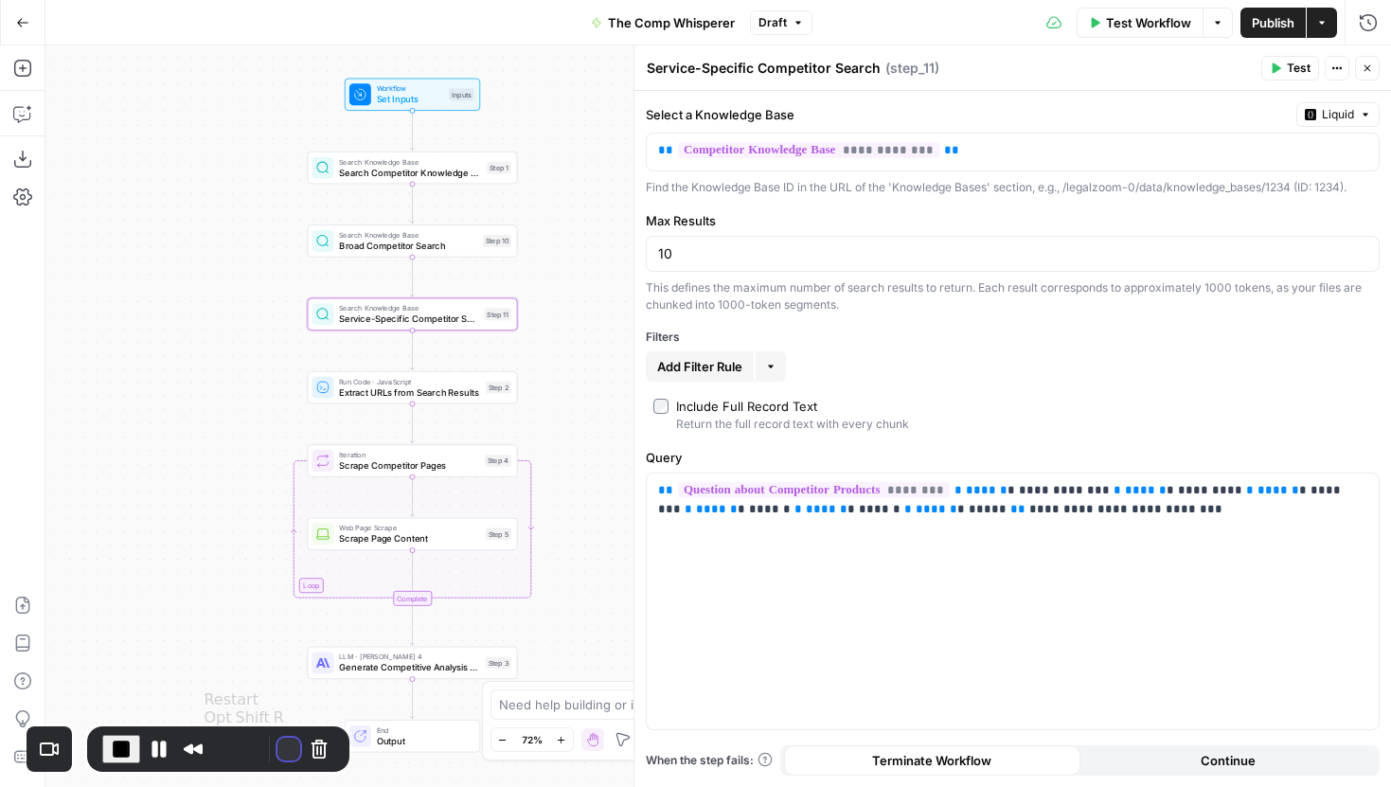
click at [279, 752] on button "Restart Recording" at bounding box center [288, 749] width 23 height 23
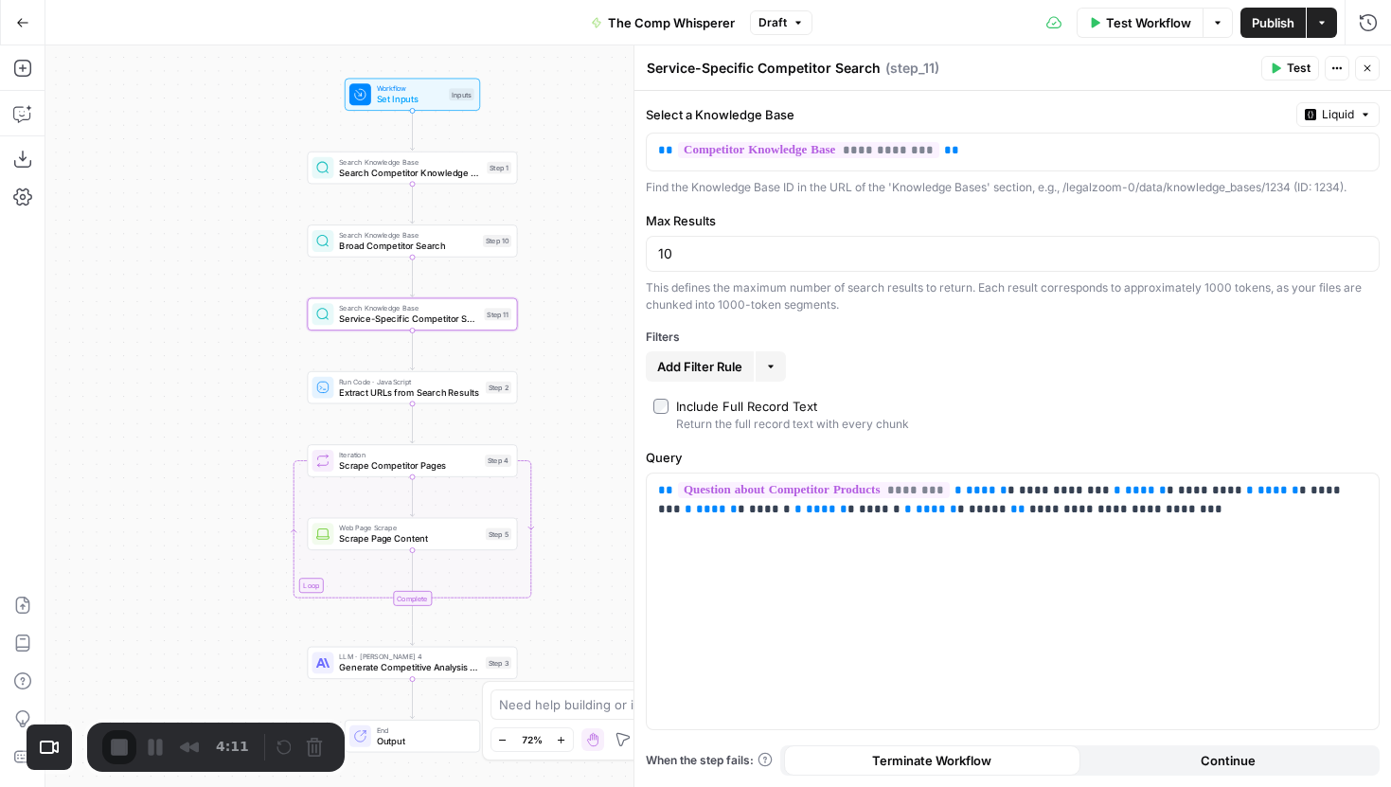
click at [1367, 72] on icon "button" at bounding box center [1367, 68] width 11 height 11
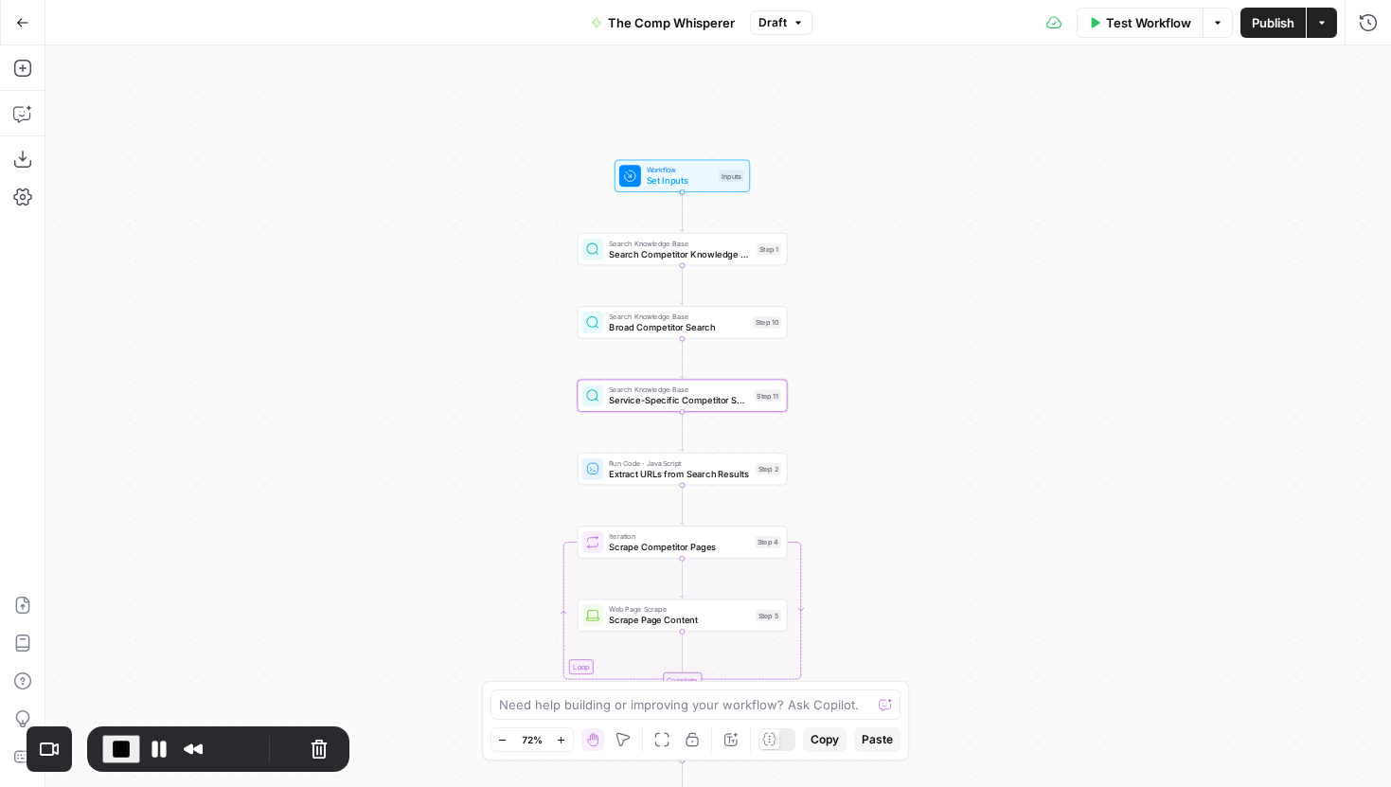
drag, startPoint x: 760, startPoint y: 300, endPoint x: 1028, endPoint y: 383, distance: 280.4
click at [1028, 383] on div "Workflow Set Inputs Inputs Search Knowledge Base Search Competitor Knowledge Ba…" at bounding box center [718, 416] width 1346 height 742
click at [280, 748] on button "Restart Recording" at bounding box center [288, 749] width 23 height 23
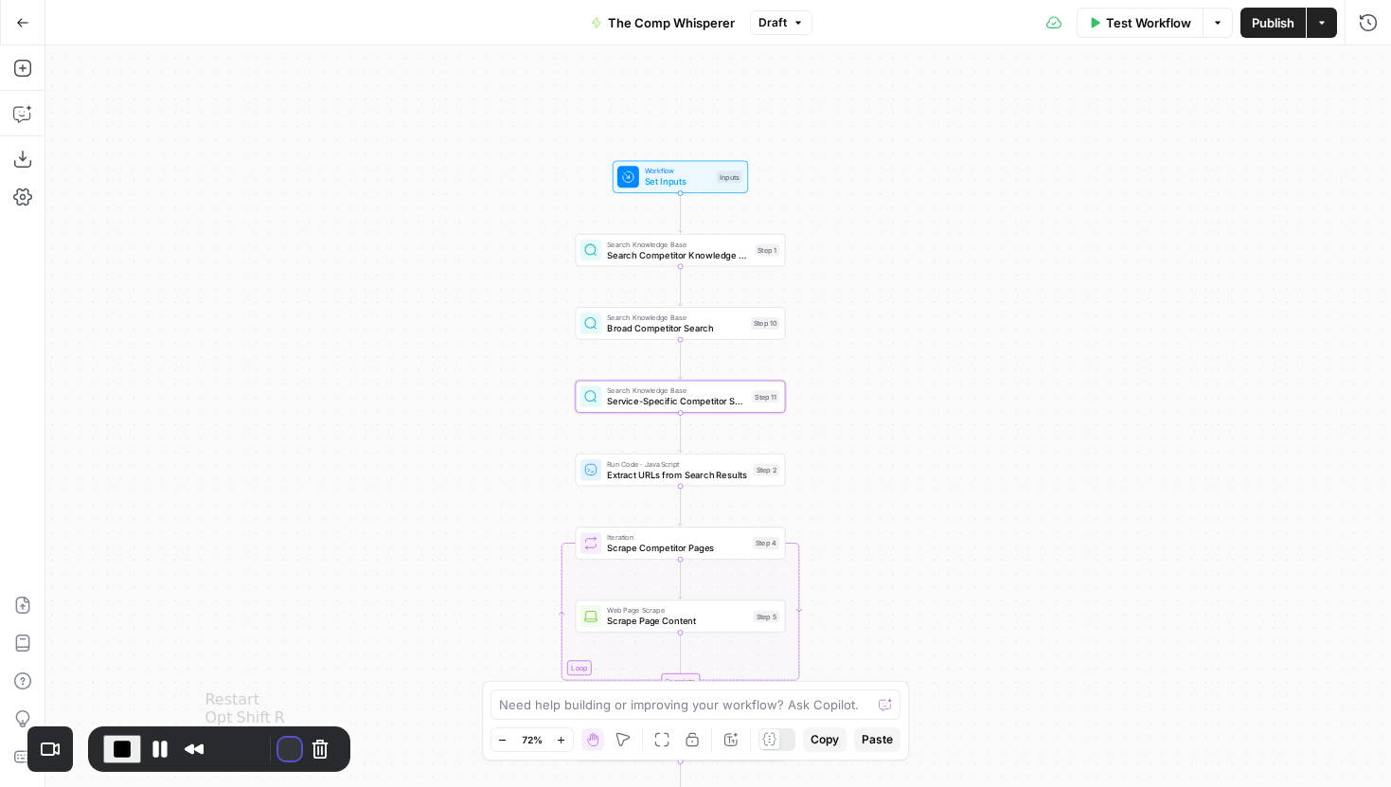
click at [281, 746] on button "Restart Recording" at bounding box center [289, 749] width 23 height 23
click at [659, 258] on span "Search Competitor Knowledge Base" at bounding box center [678, 254] width 142 height 13
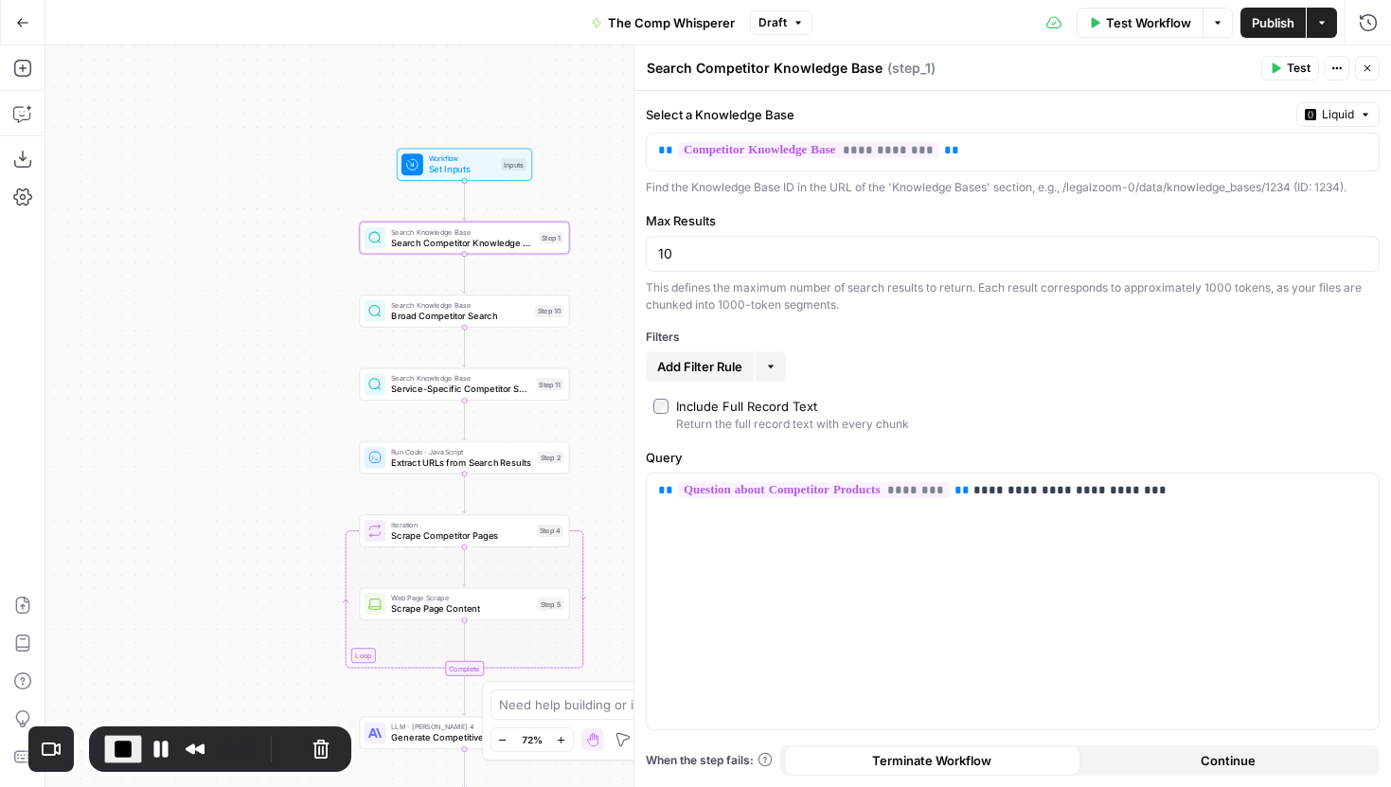
drag, startPoint x: 513, startPoint y: 320, endPoint x: 297, endPoint y: 308, distance: 216.3
click at [297, 308] on div "Workflow Set Inputs Inputs Search Knowledge Base Search Competitor Knowledge Ba…" at bounding box center [718, 416] width 1346 height 742
click at [542, 309] on div "Step 10" at bounding box center [549, 311] width 28 height 12
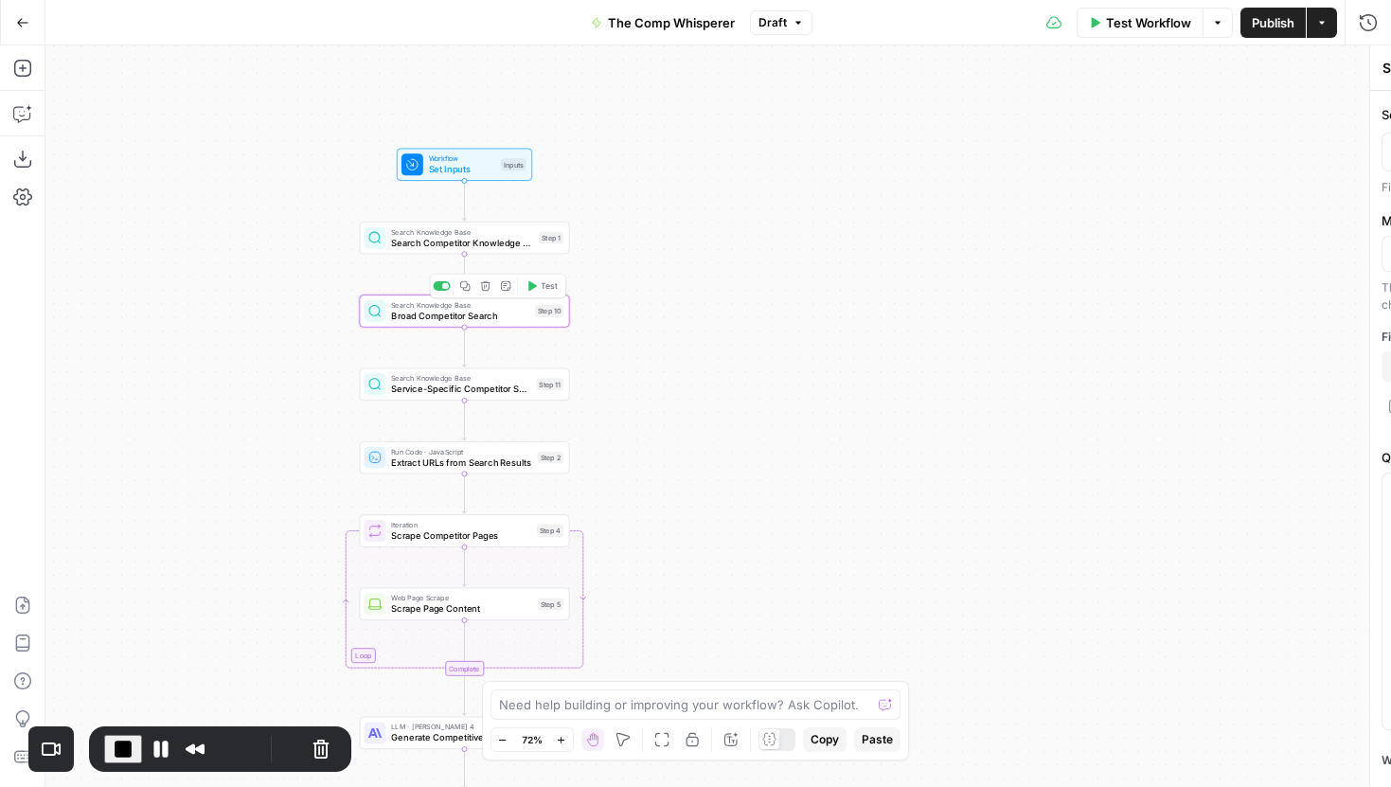
type textarea "Broad Competitor Search"
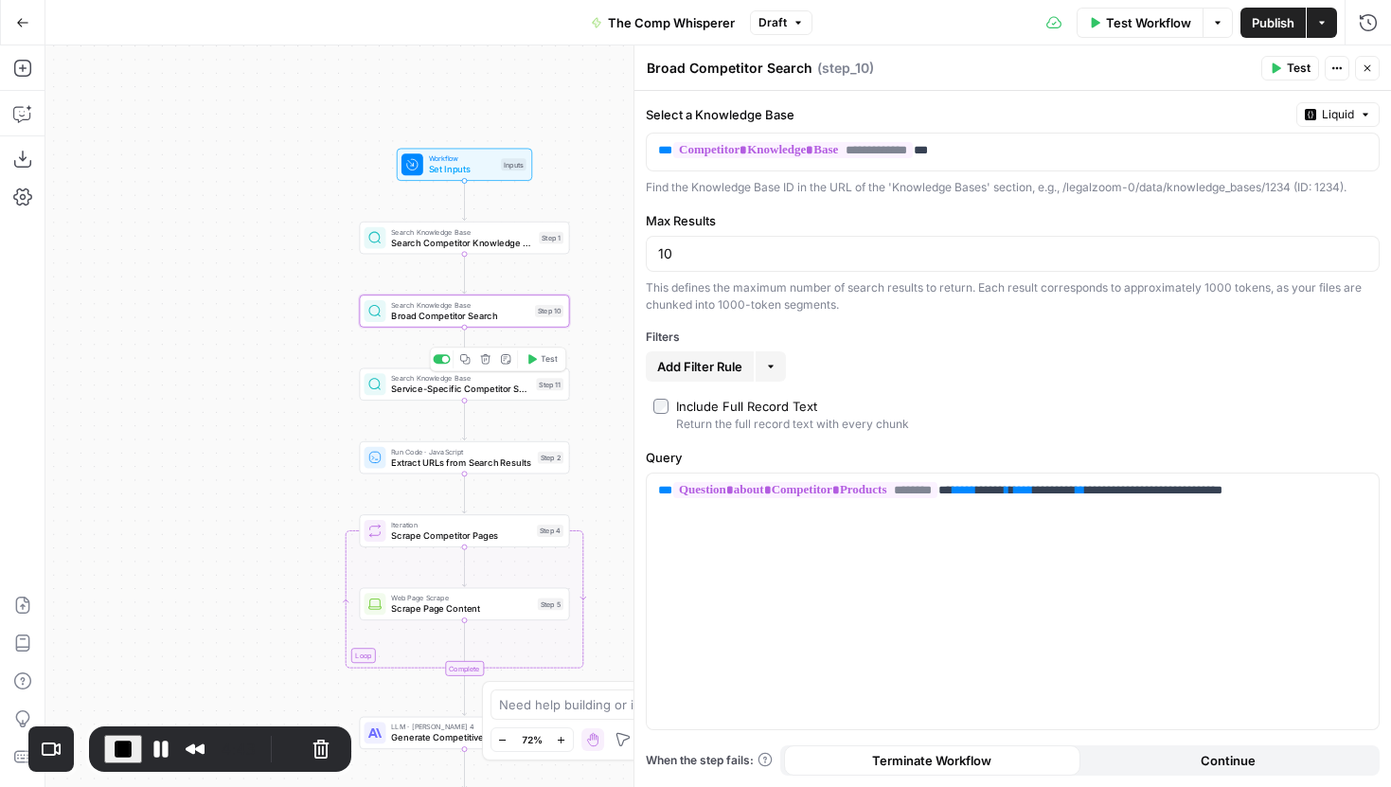
click at [528, 392] on span "Service-Specific Competitor Search" at bounding box center [461, 389] width 140 height 13
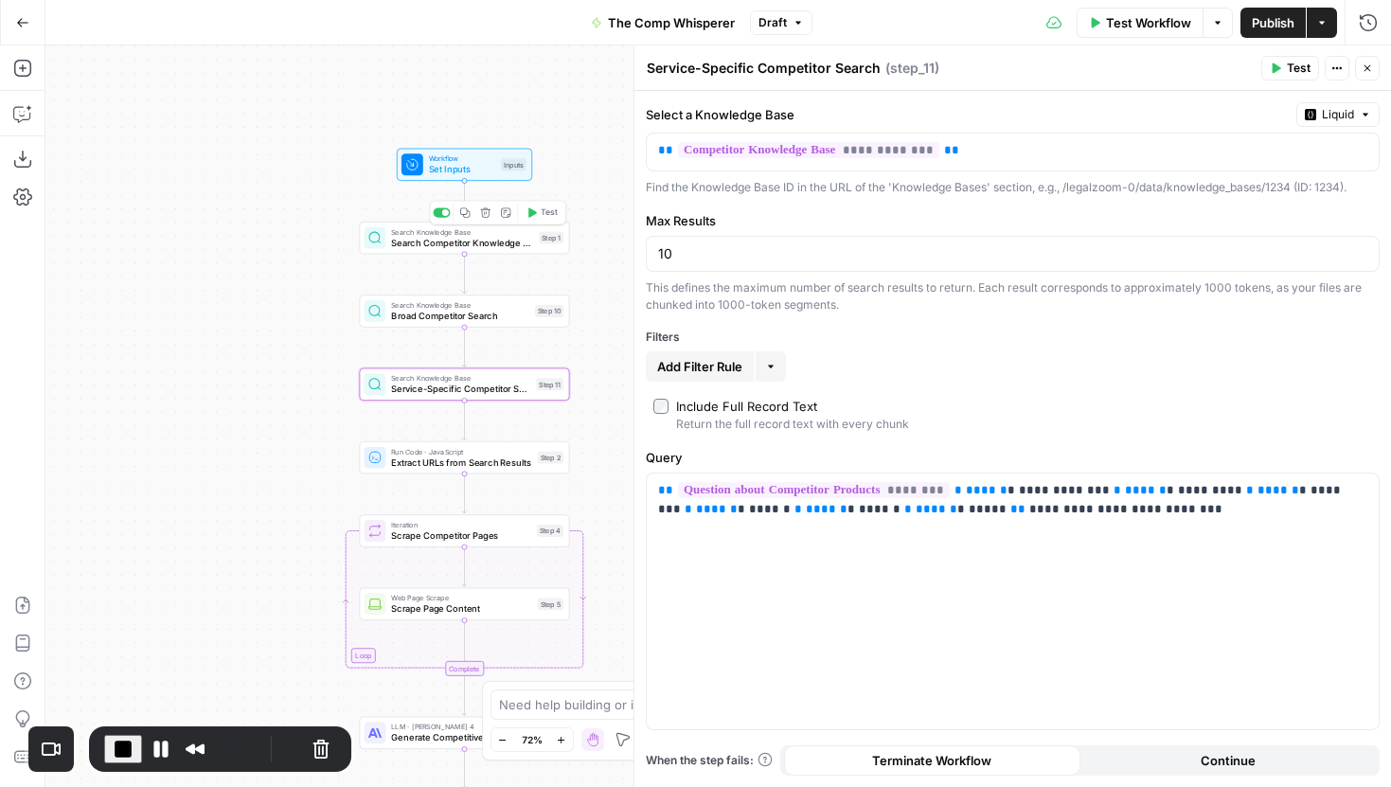
click at [526, 249] on span "Search Competitor Knowledge Base" at bounding box center [462, 242] width 142 height 13
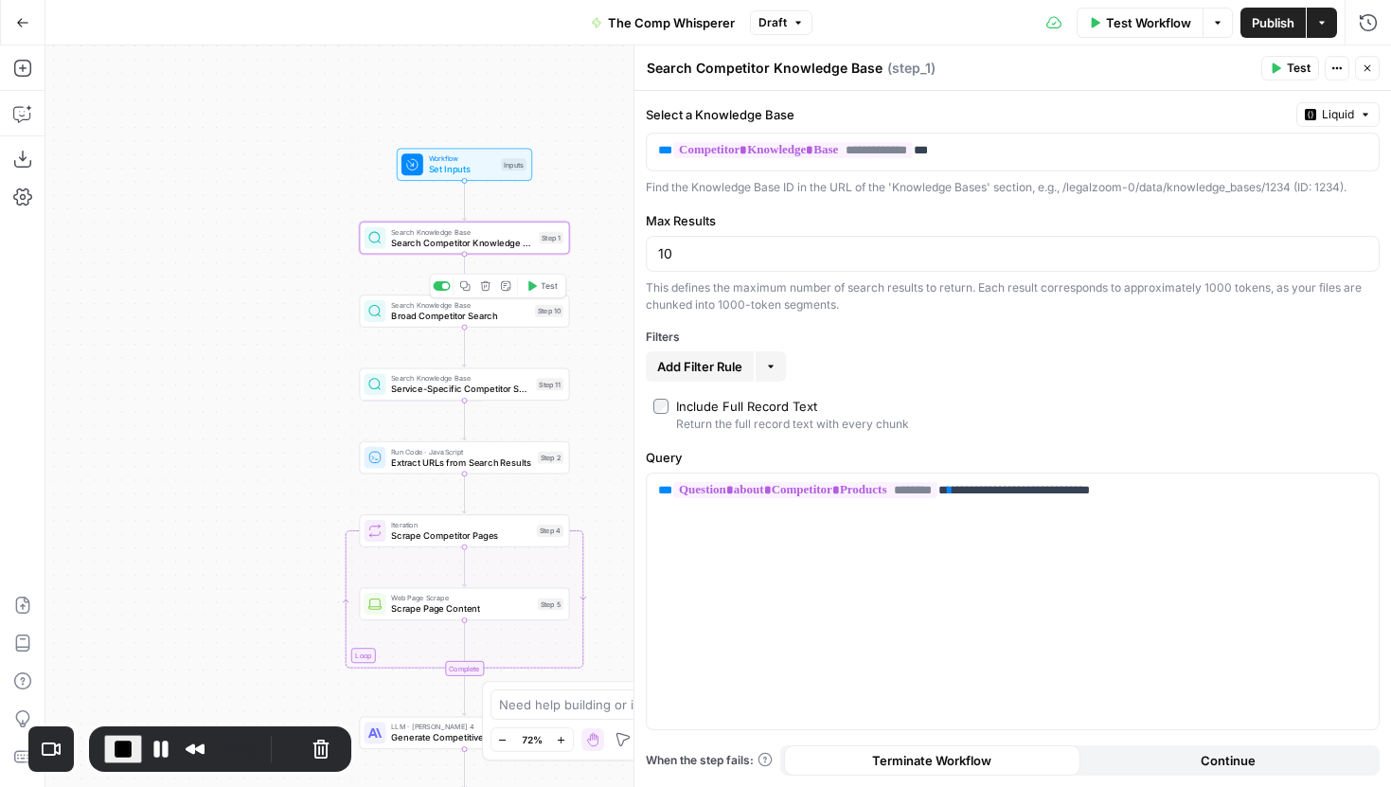
click at [535, 314] on div "Step 10" at bounding box center [549, 311] width 28 height 12
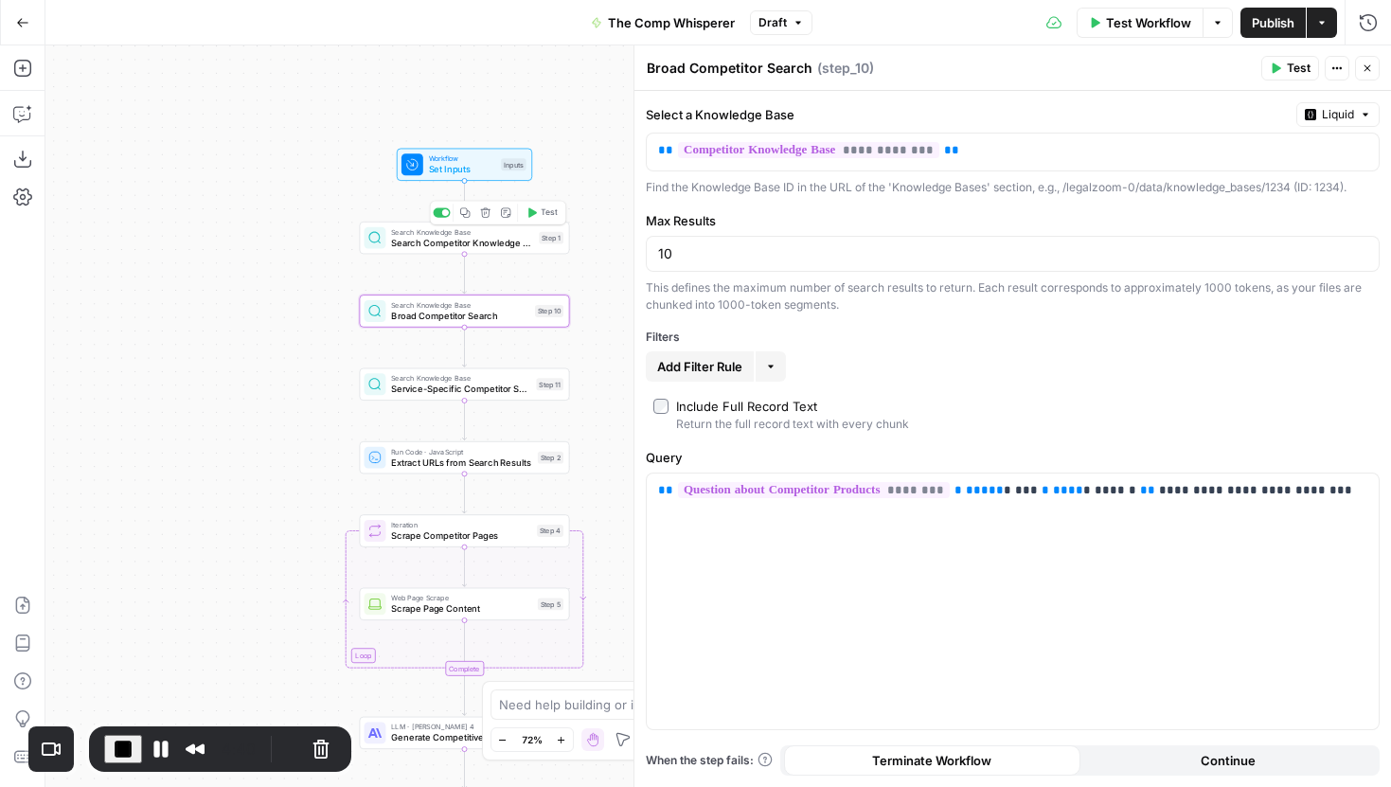
click at [533, 244] on span "Search Competitor Knowledge Base" at bounding box center [462, 242] width 142 height 13
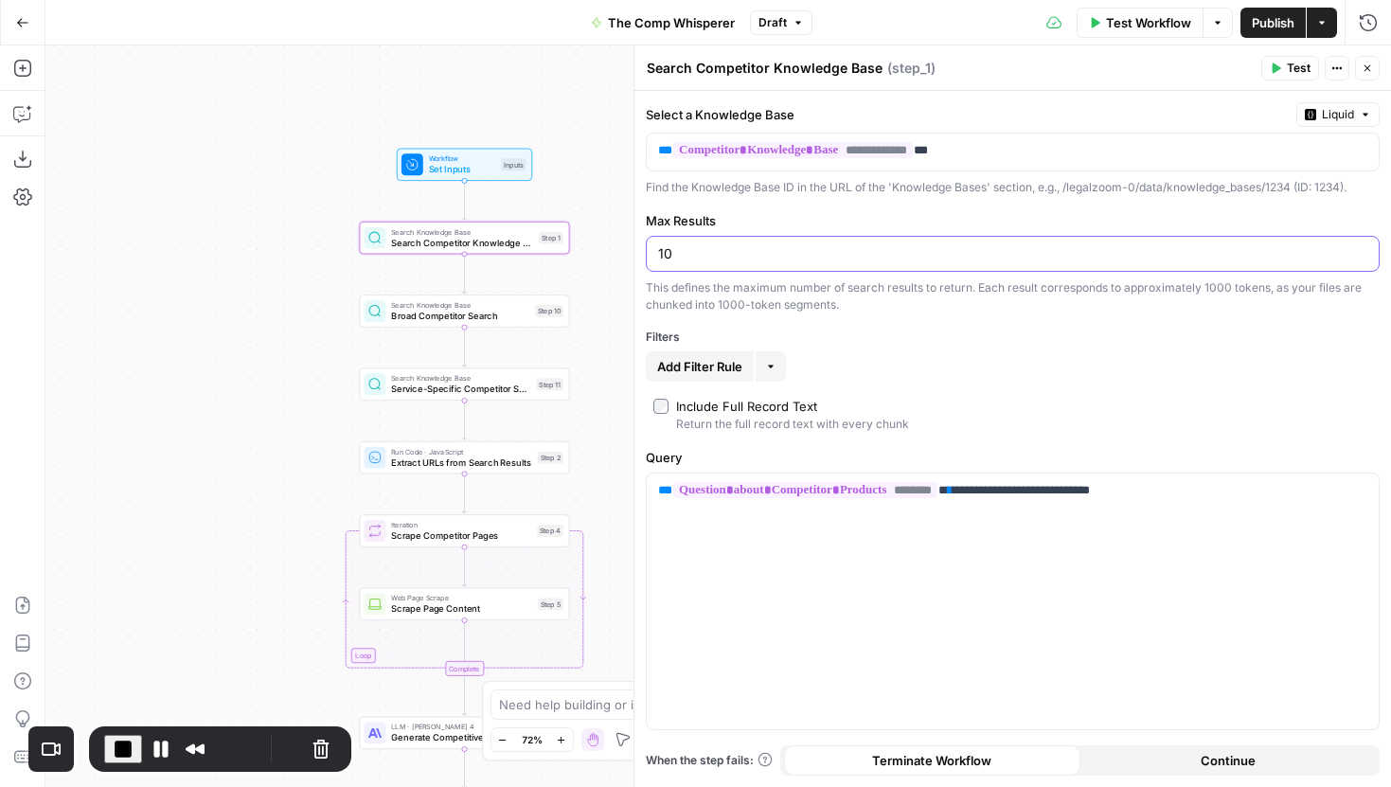
drag, startPoint x: 732, startPoint y: 245, endPoint x: 642, endPoint y: 245, distance: 90.0
click at [642, 245] on div "**********" at bounding box center [1013, 416] width 758 height 742
type input "2"
type input "3"
type input "4"
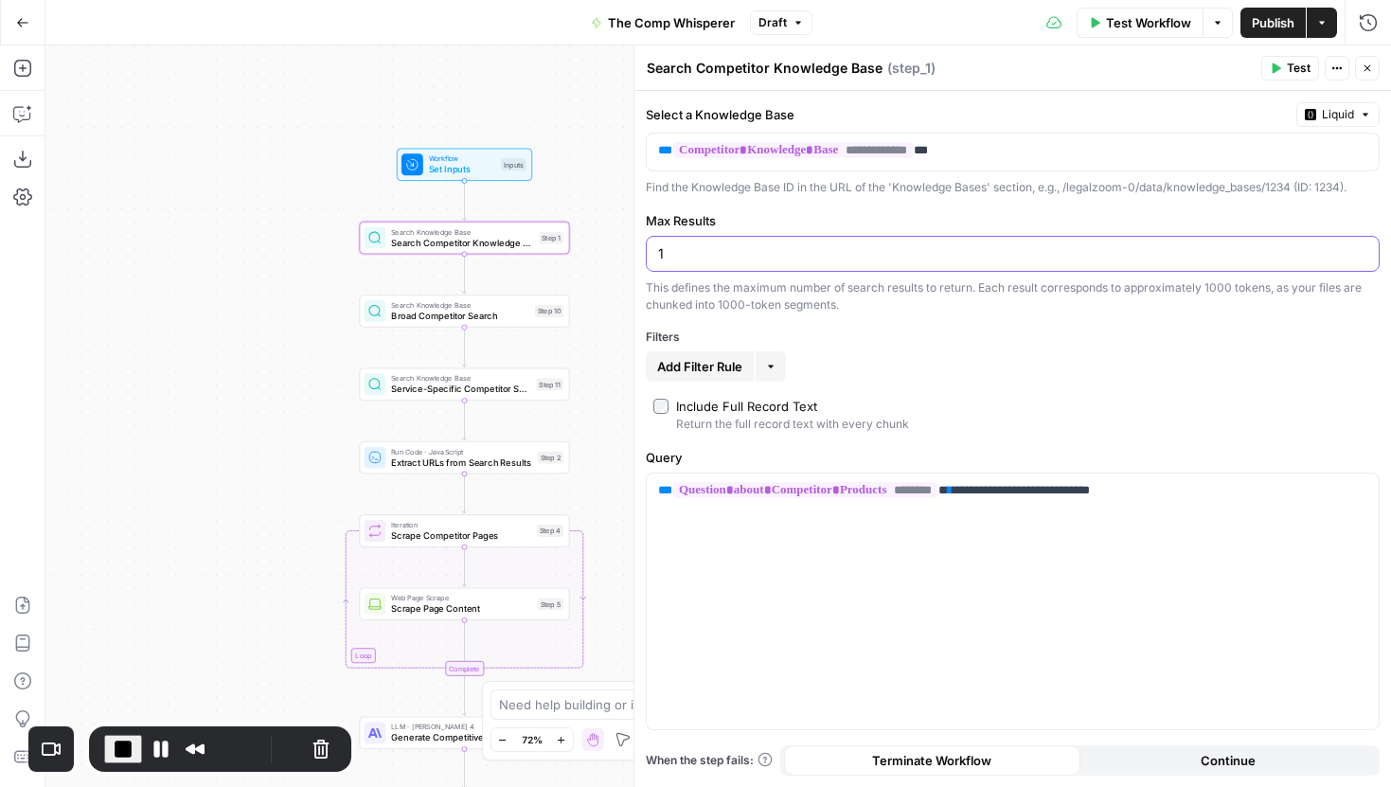
type input "10"
click at [513, 318] on span "Broad Competitor Search" at bounding box center [460, 315] width 138 height 13
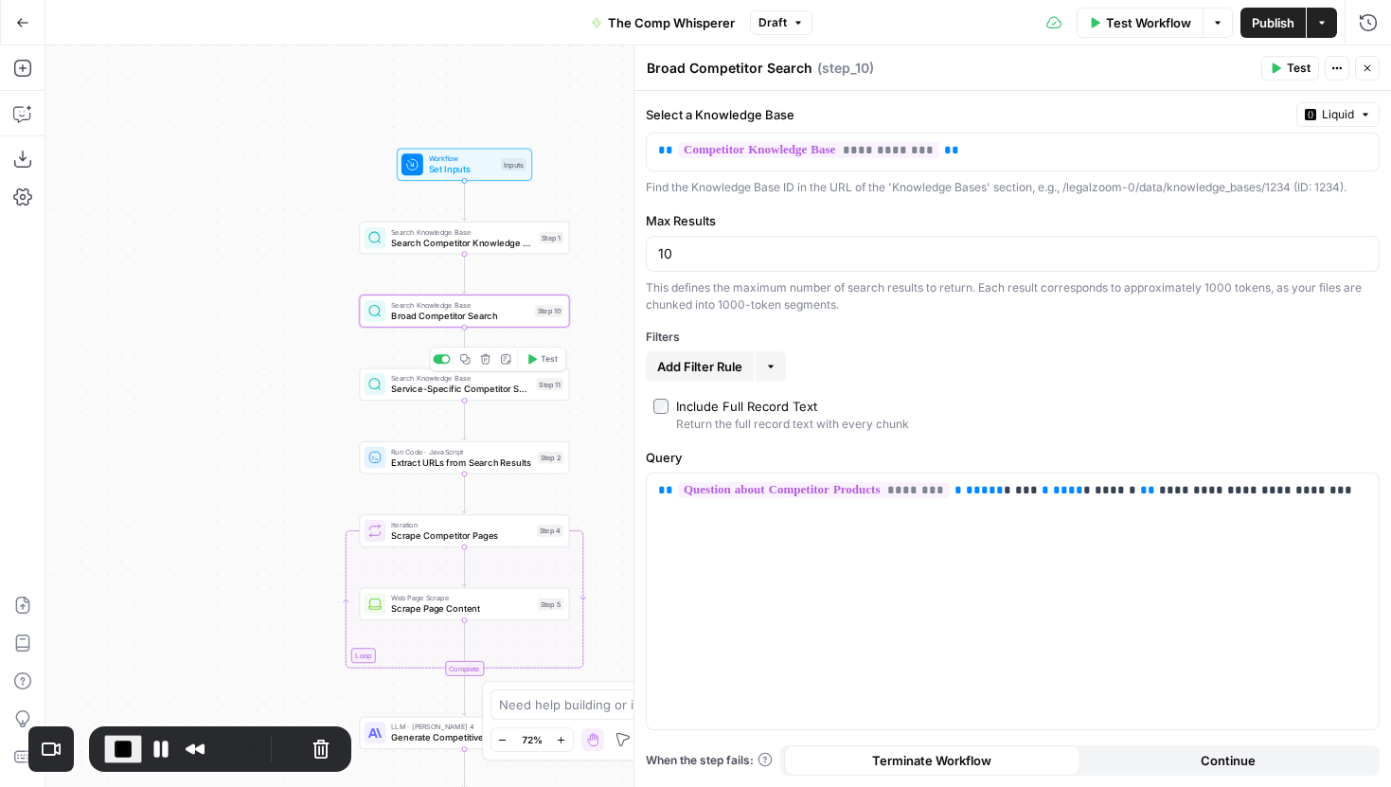
click at [504, 384] on span "Service-Specific Competitor Search" at bounding box center [461, 389] width 140 height 13
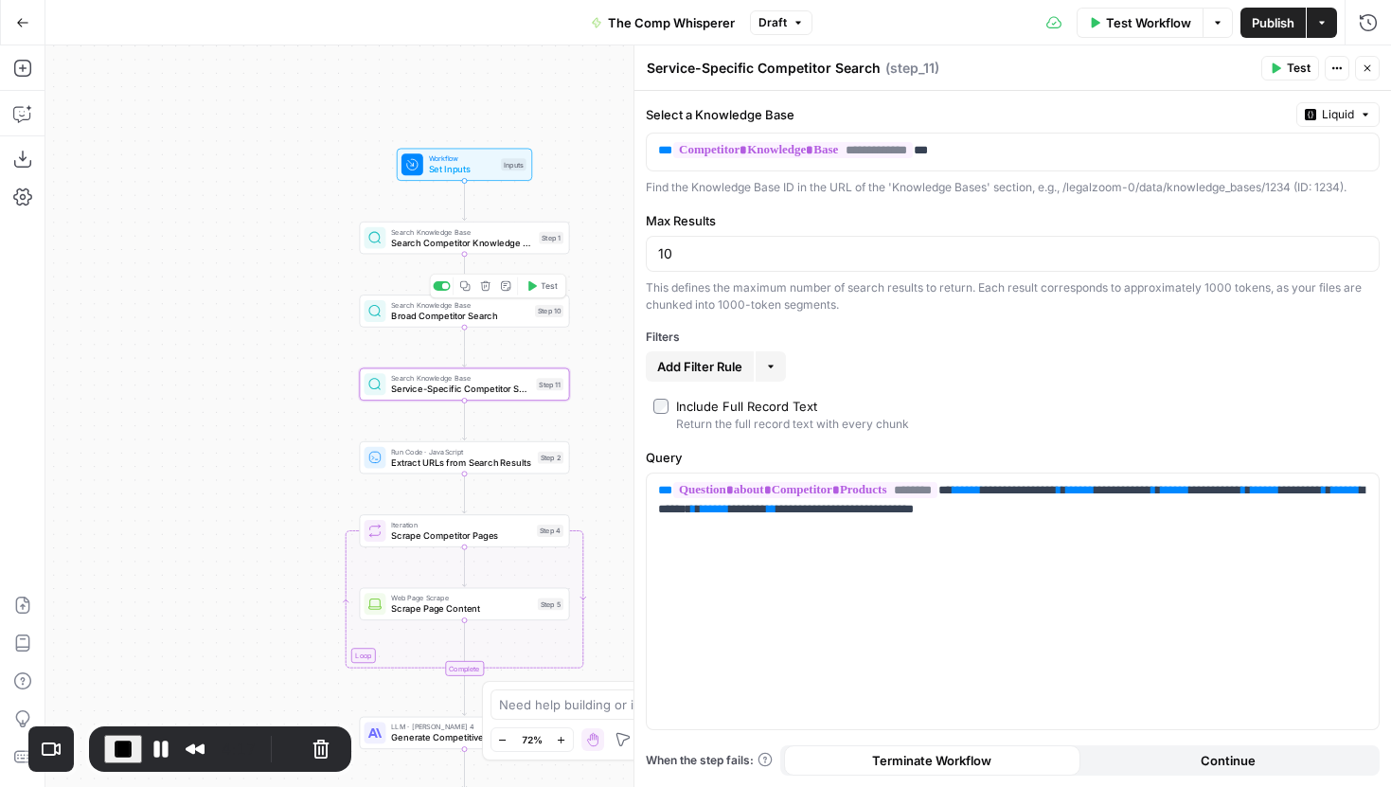
click at [530, 315] on div "Search Knowledge Base Broad Competitor Search Step 10 Copy step Delete step Add…" at bounding box center [465, 310] width 200 height 23
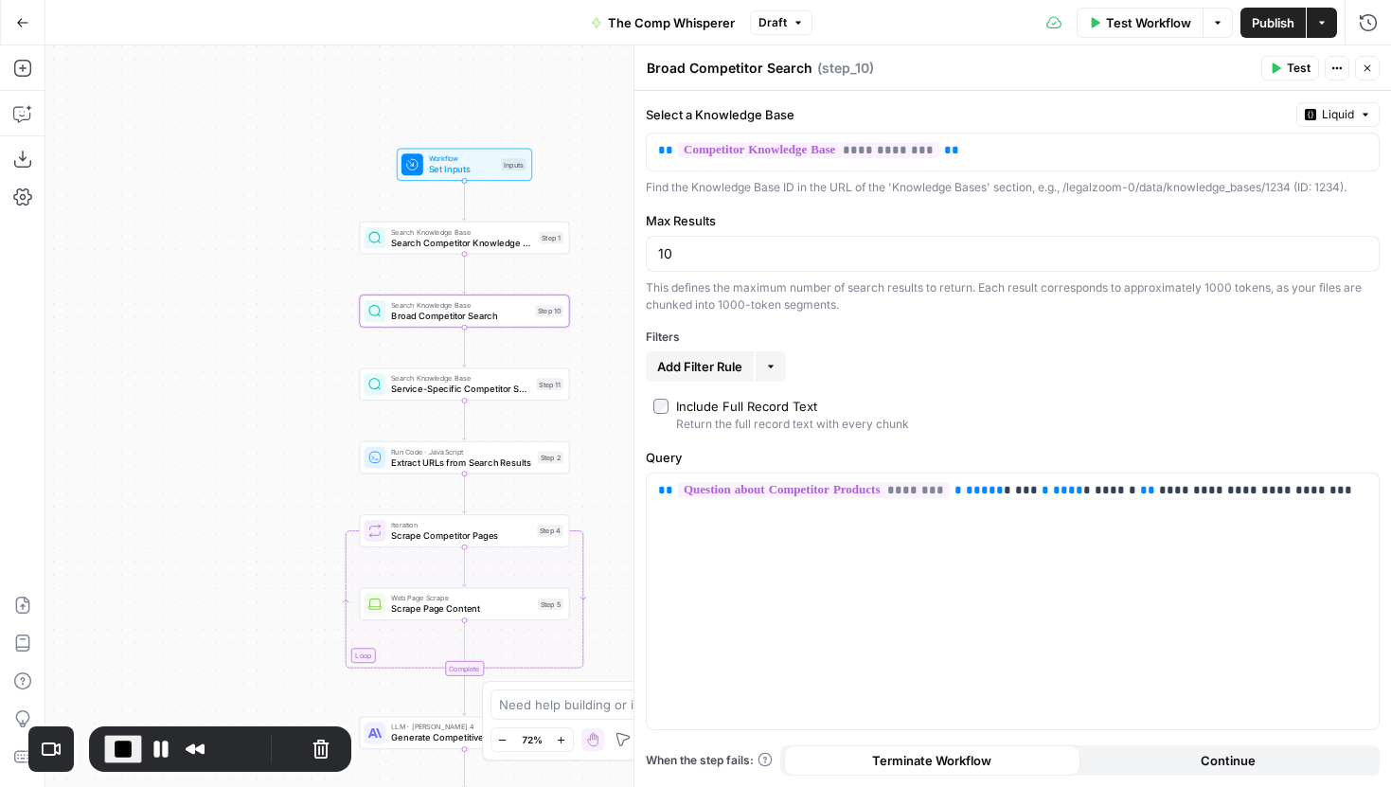
click at [531, 246] on span "Search Competitor Knowledge Base" at bounding box center [462, 242] width 142 height 13
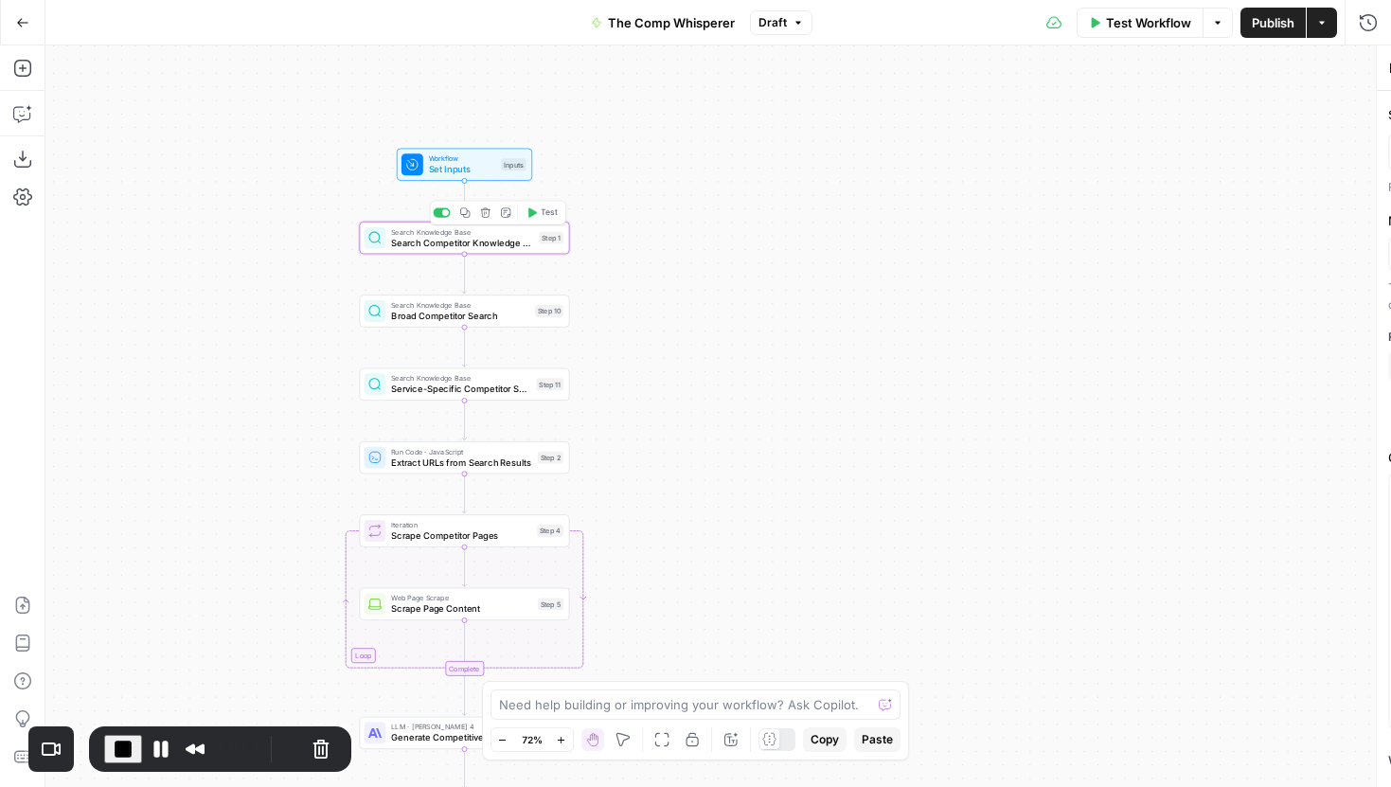
type textarea "Search Competitor Knowledge Base"
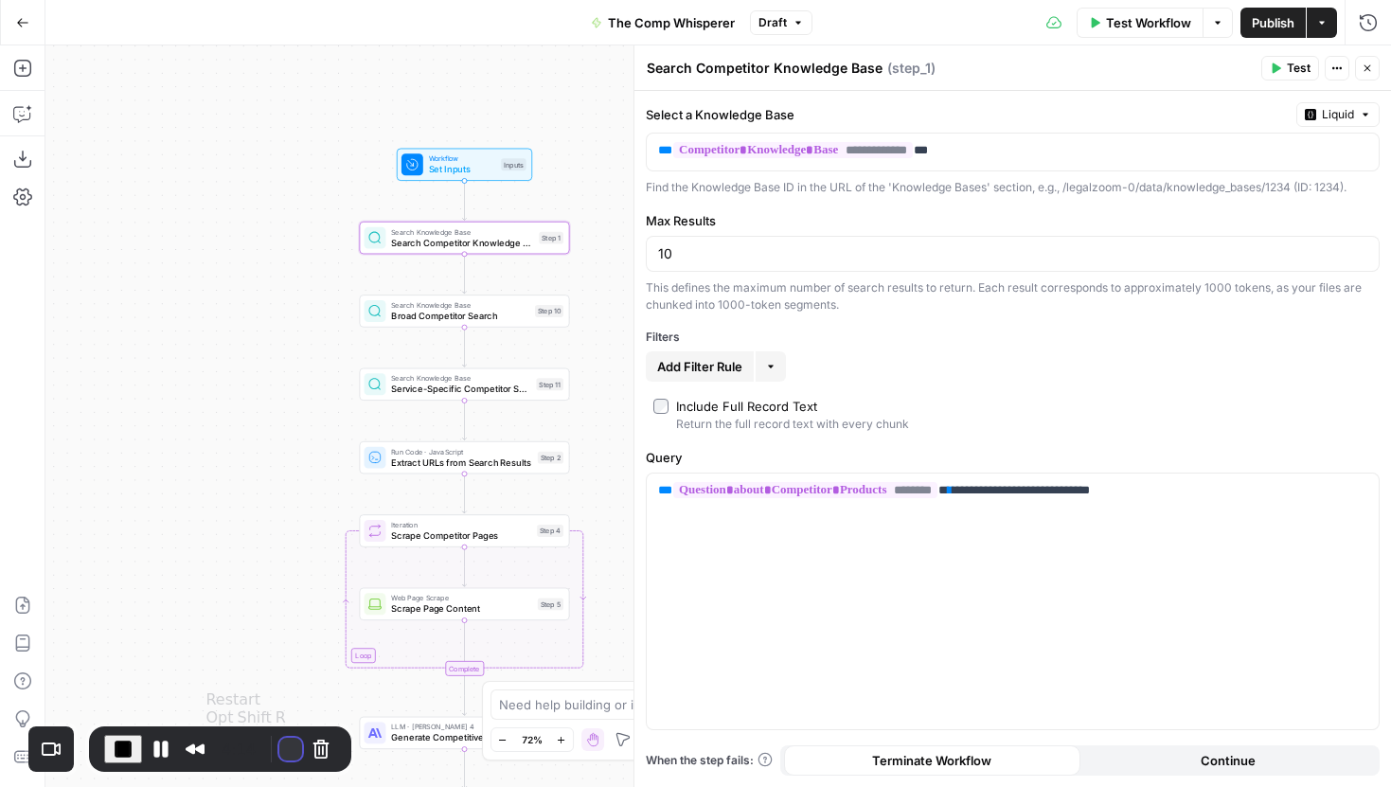
click at [283, 750] on button "Restart Recording" at bounding box center [290, 749] width 23 height 23
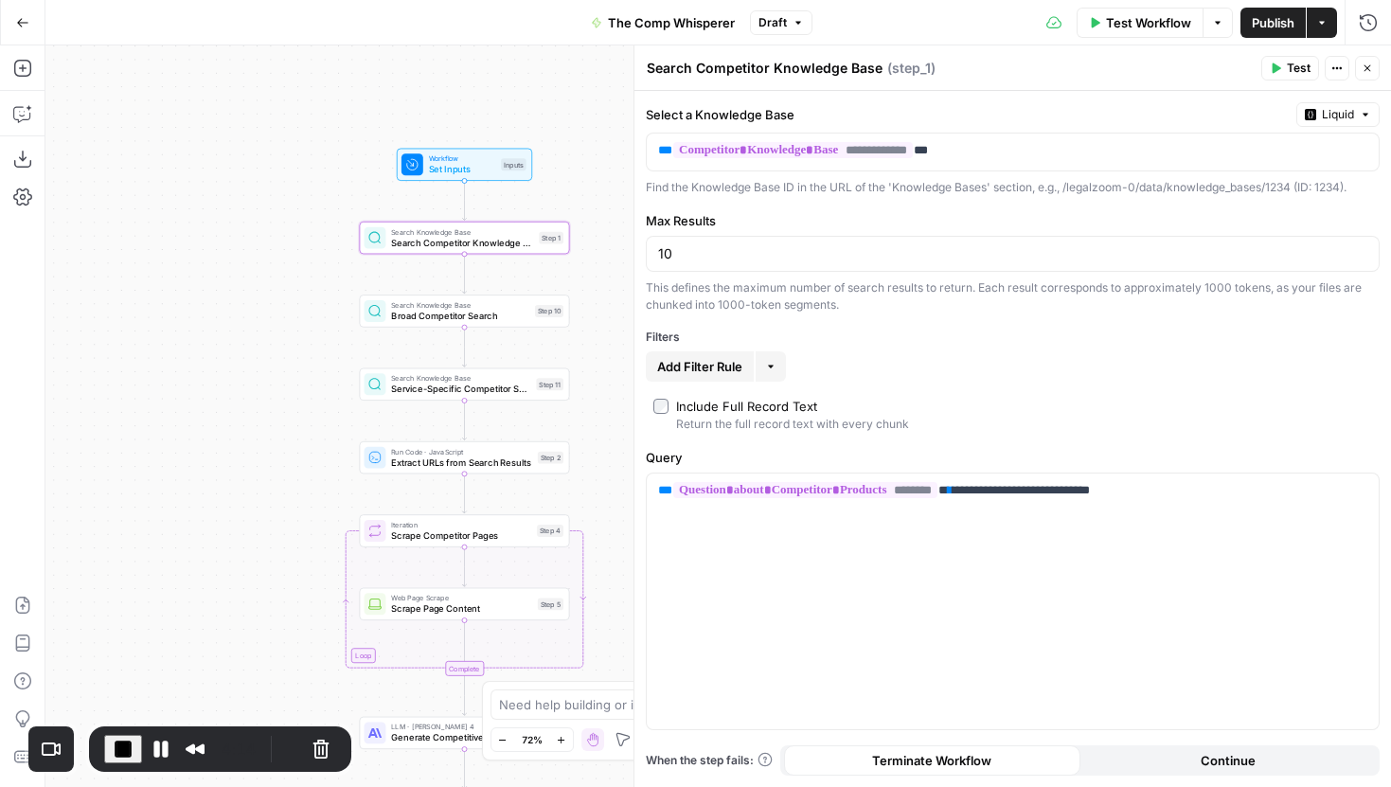
click at [1369, 65] on icon "button" at bounding box center [1368, 68] width 7 height 7
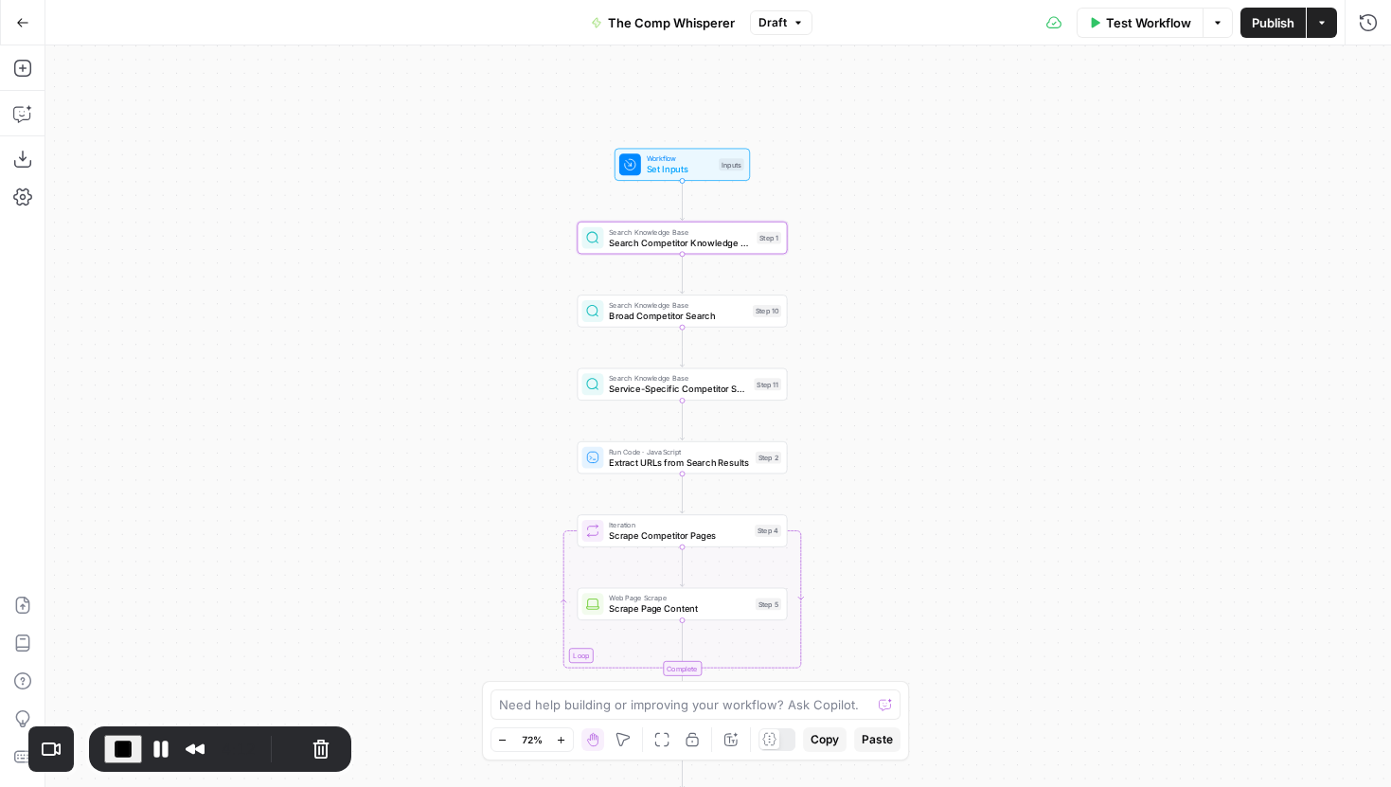
drag, startPoint x: 719, startPoint y: 310, endPoint x: 937, endPoint y: 310, distance: 217.8
click at [937, 310] on div "Workflow Set Inputs Inputs Search Knowledge Base Search Competitor Knowledge Ba…" at bounding box center [718, 416] width 1346 height 742
click at [279, 745] on button "Restart Recording" at bounding box center [290, 749] width 23 height 23
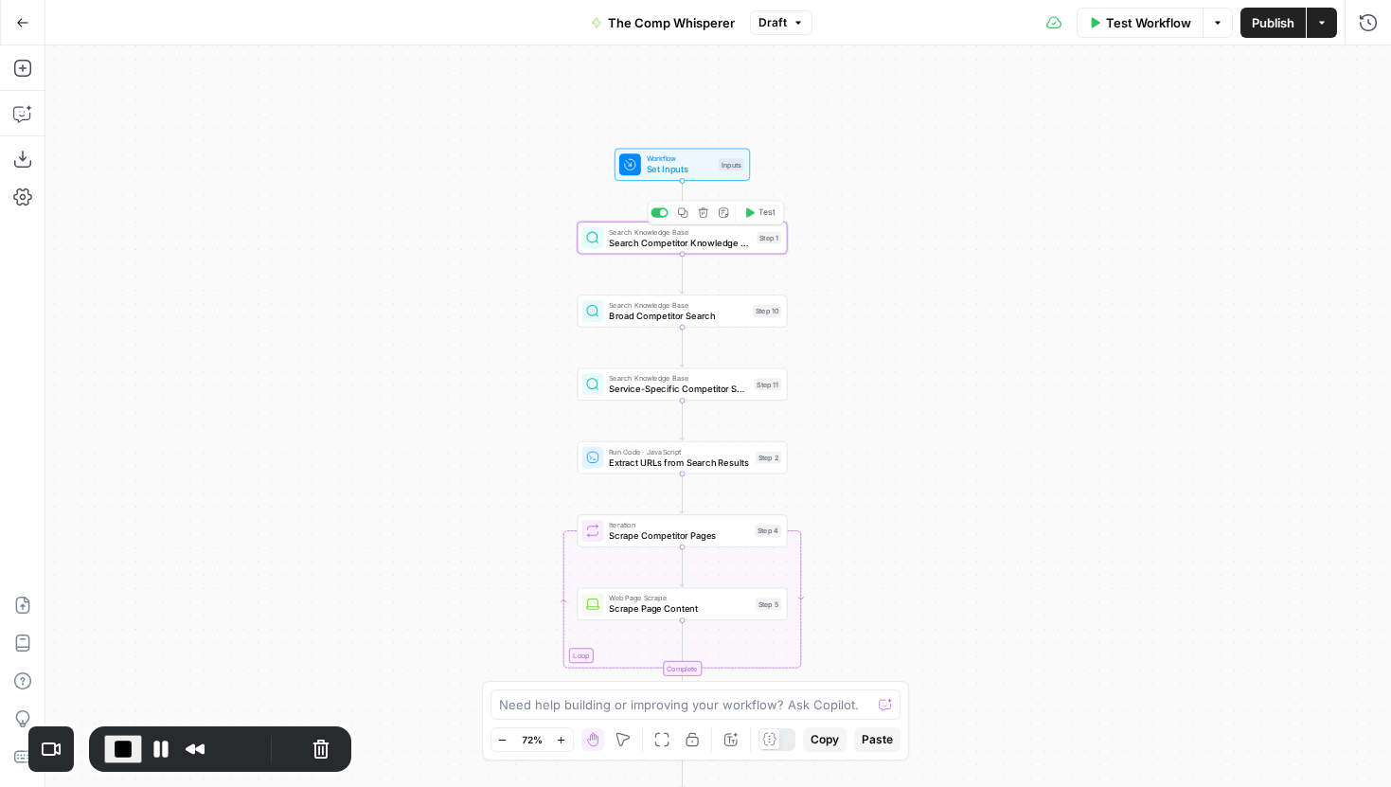
click at [646, 249] on div "Search Knowledge Base Search Competitor Knowledge Base Step 1 Copy step Delete …" at bounding box center [683, 238] width 210 height 32
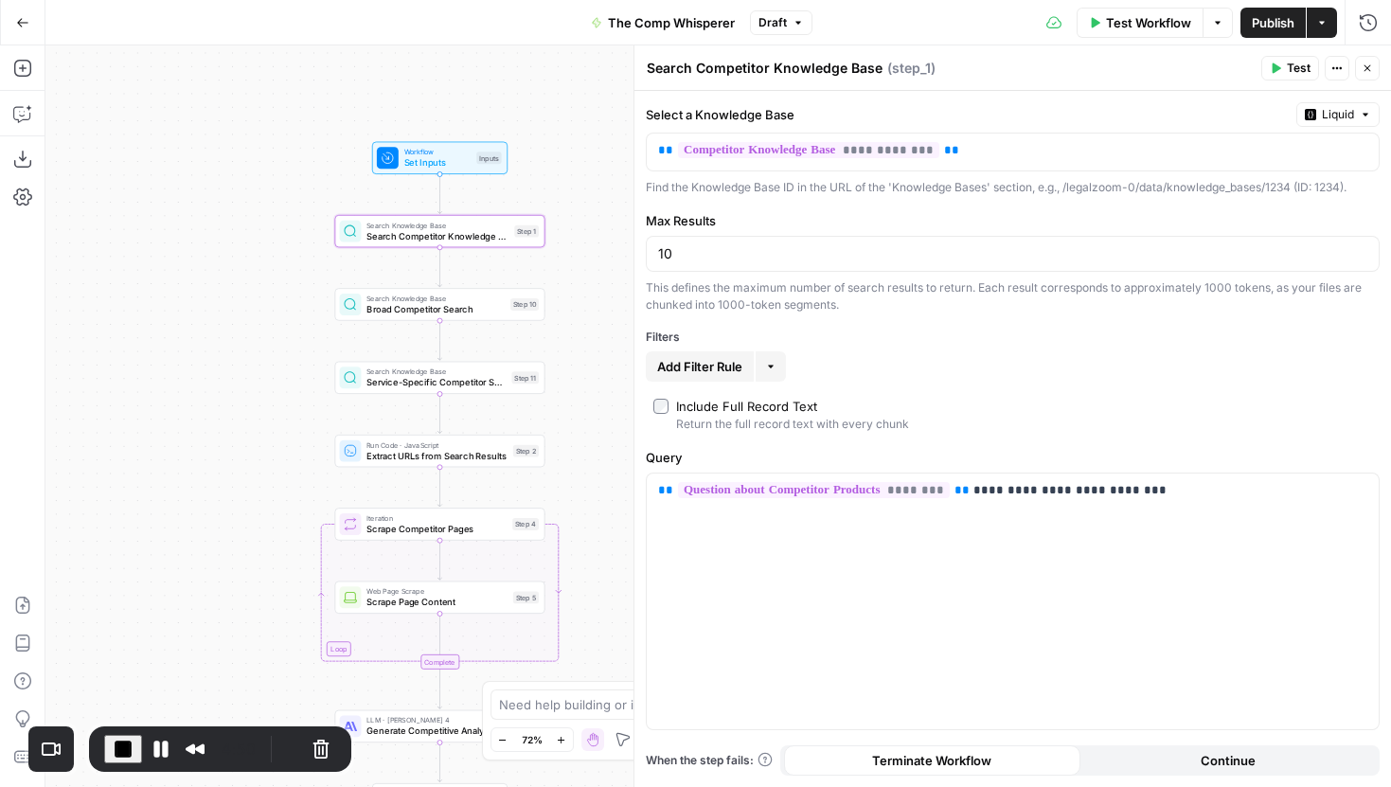
drag, startPoint x: 528, startPoint y: 295, endPoint x: 286, endPoint y: 288, distance: 242.6
click at [286, 288] on div "Workflow Set Inputs Inputs Search Knowledge Base Search Competitor Knowledge Ba…" at bounding box center [718, 416] width 1346 height 742
click at [516, 301] on div "Step 10" at bounding box center [524, 303] width 28 height 12
click at [512, 375] on div "Step 11" at bounding box center [524, 376] width 27 height 12
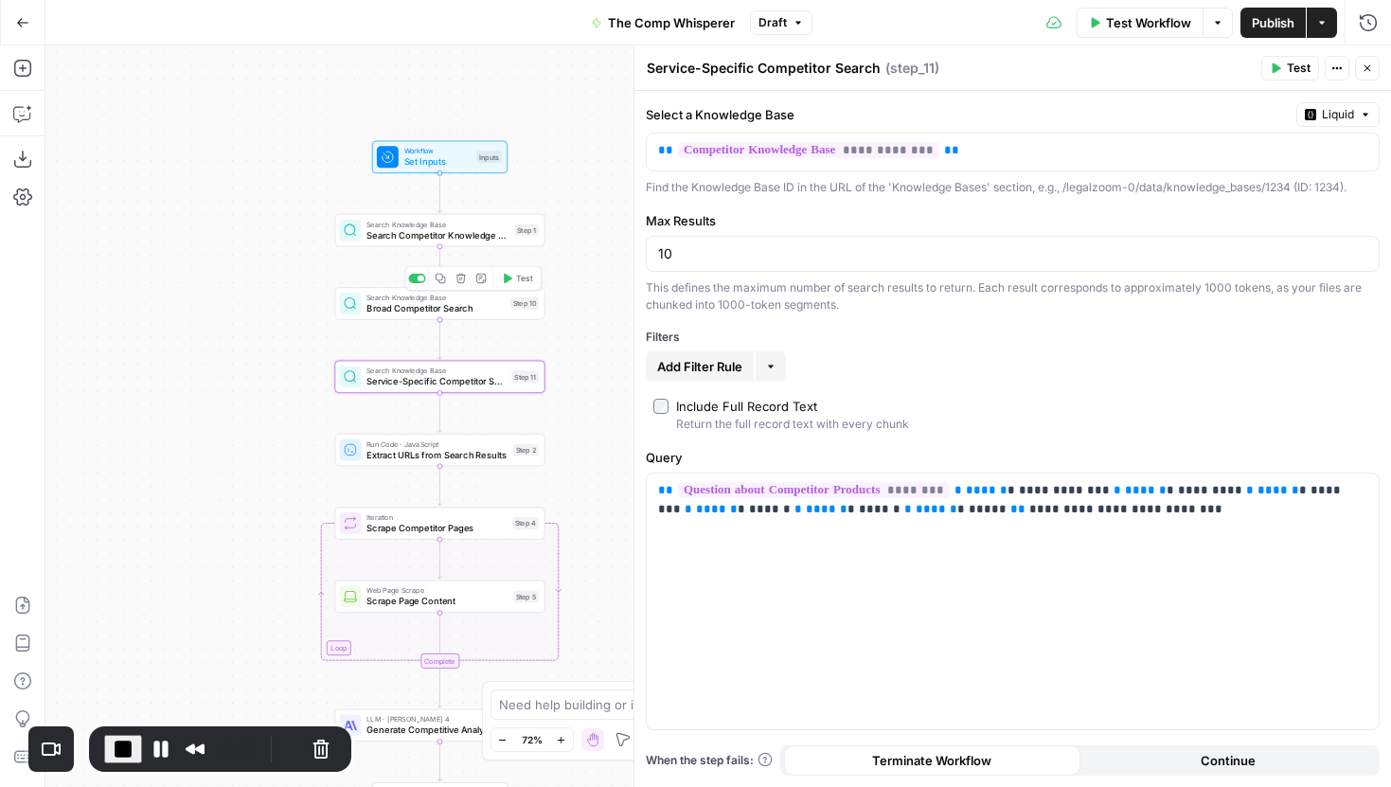
click at [522, 305] on div "Step 10" at bounding box center [524, 303] width 28 height 12
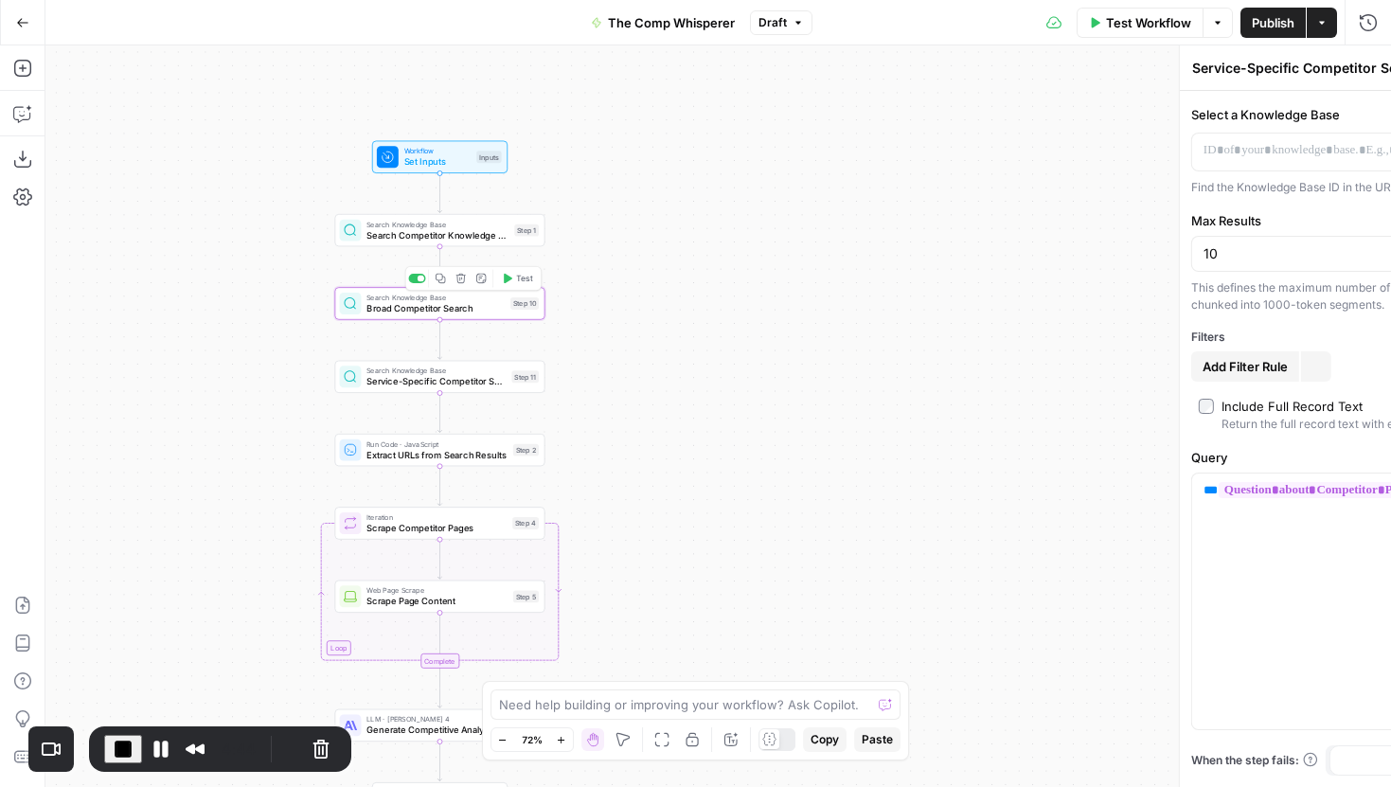
type textarea "Broad Competitor Search"
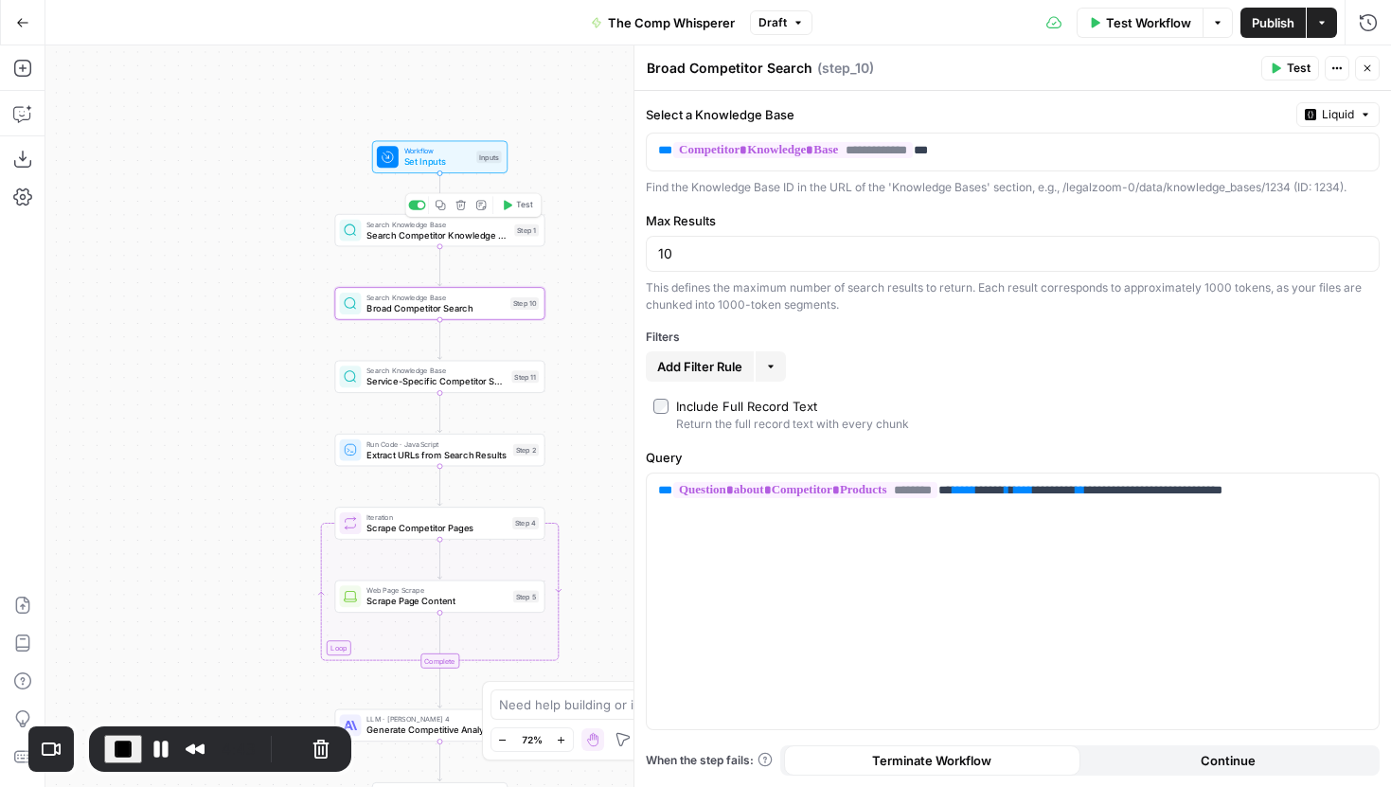
click at [500, 240] on span "Search Competitor Knowledge Base" at bounding box center [437, 234] width 142 height 13
click at [697, 251] on input "10" at bounding box center [1012, 253] width 709 height 19
type input "1"
type input "5"
type input "1"
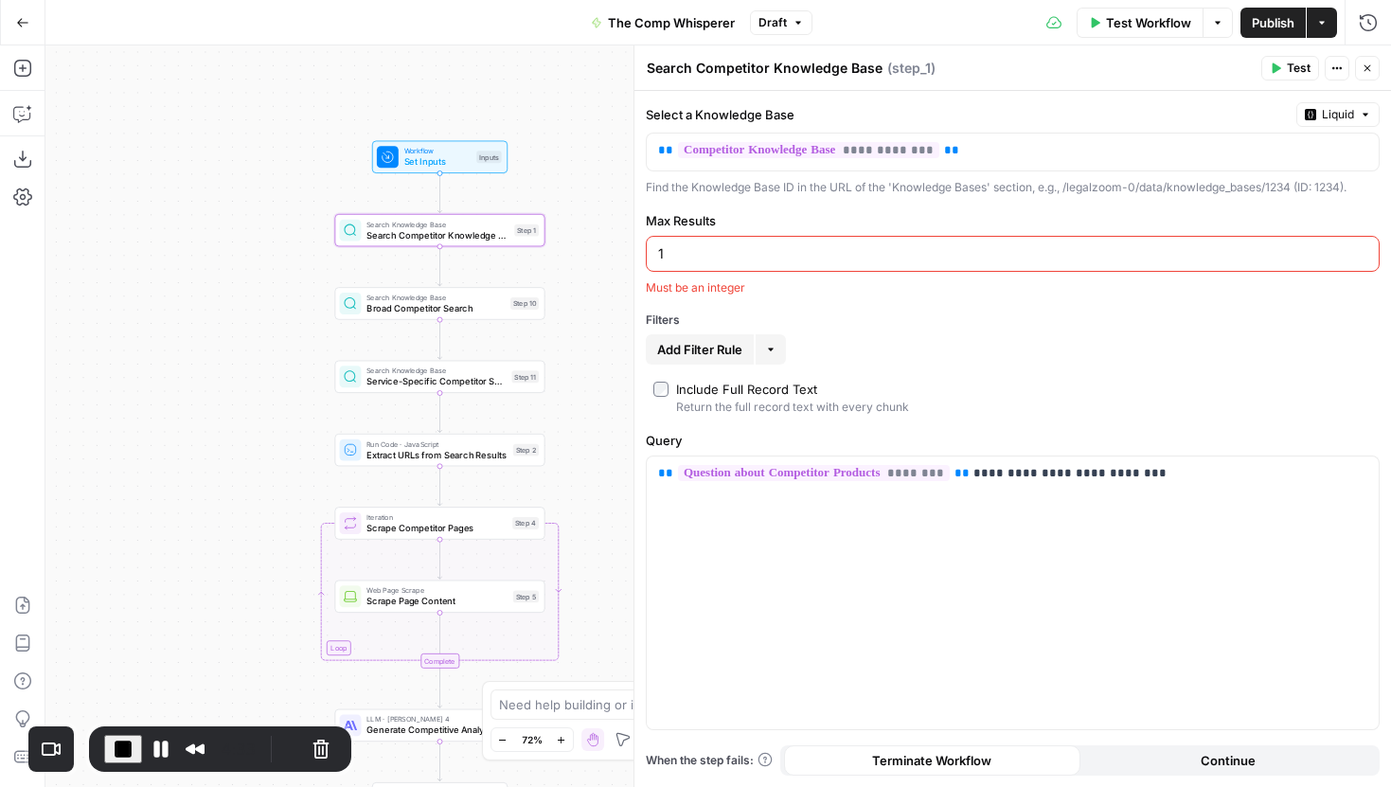
type input "10"
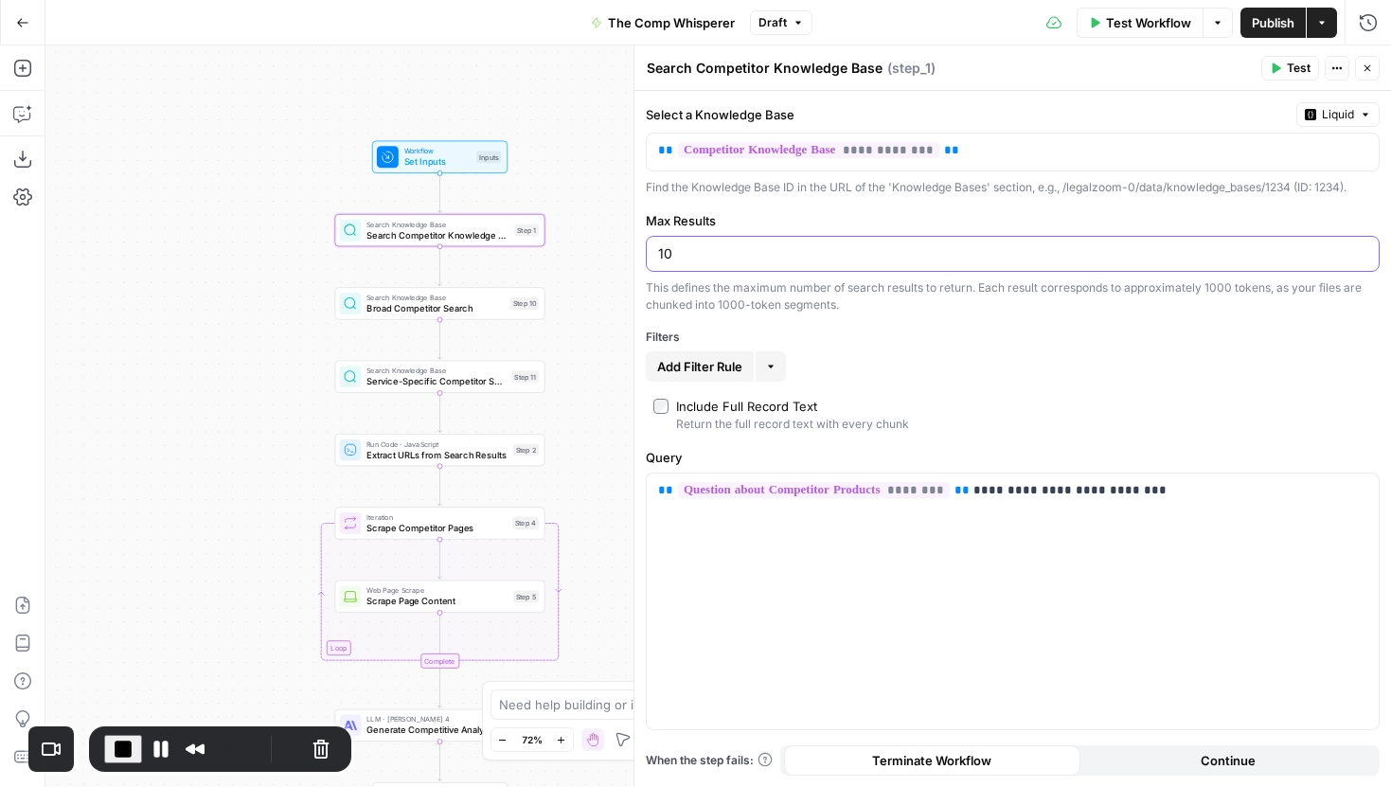
drag, startPoint x: 696, startPoint y: 250, endPoint x: 656, endPoint y: 253, distance: 39.9
click at [656, 253] on div "10" at bounding box center [1013, 254] width 734 height 36
click at [1171, 491] on p "**********" at bounding box center [1012, 490] width 709 height 19
click at [125, 738] on span "End Recording" at bounding box center [123, 749] width 23 height 23
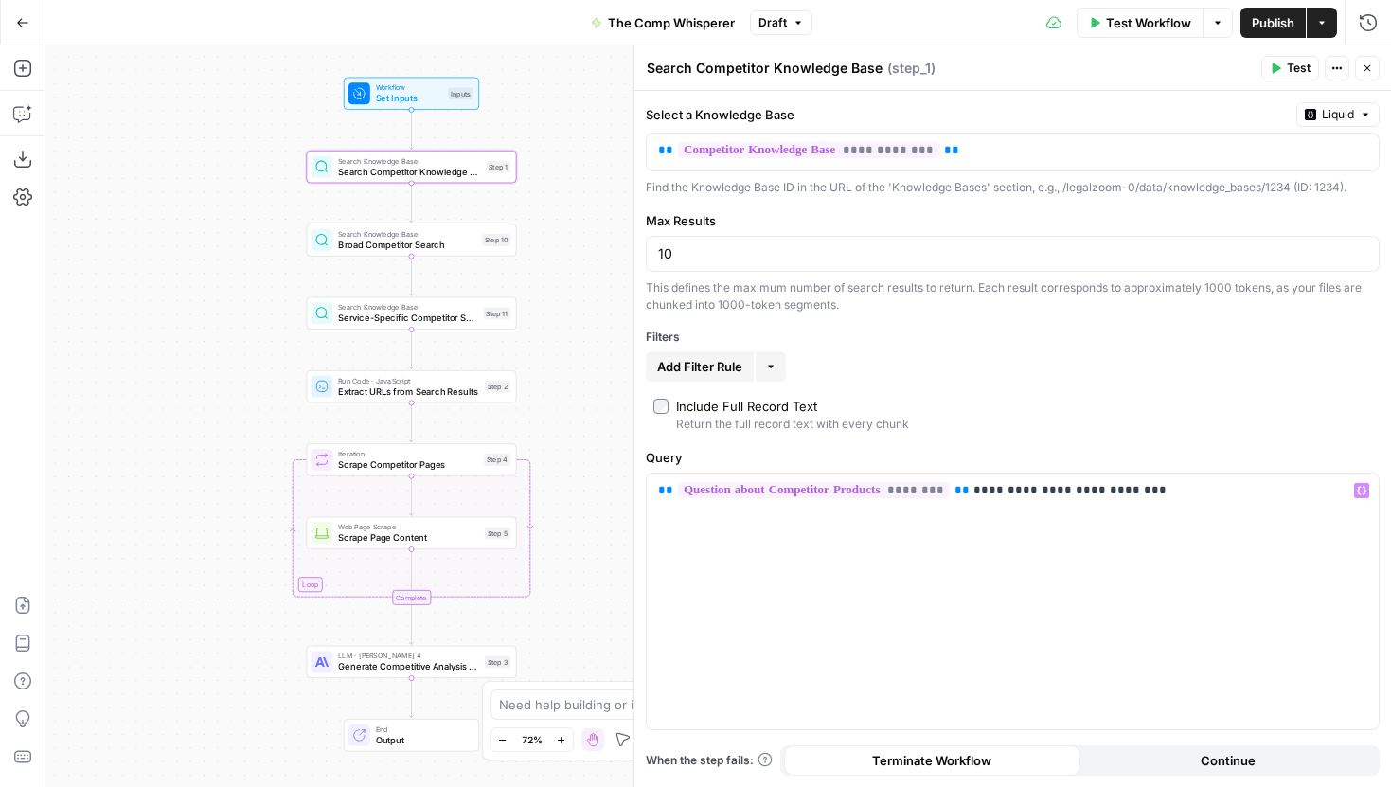
drag, startPoint x: 270, startPoint y: 402, endPoint x: 232, endPoint y: 328, distance: 83.0
click at [232, 328] on div "Workflow Set Inputs Inputs Search Knowledge Base Search Competitor Knowledge Ba…" at bounding box center [718, 416] width 1346 height 742
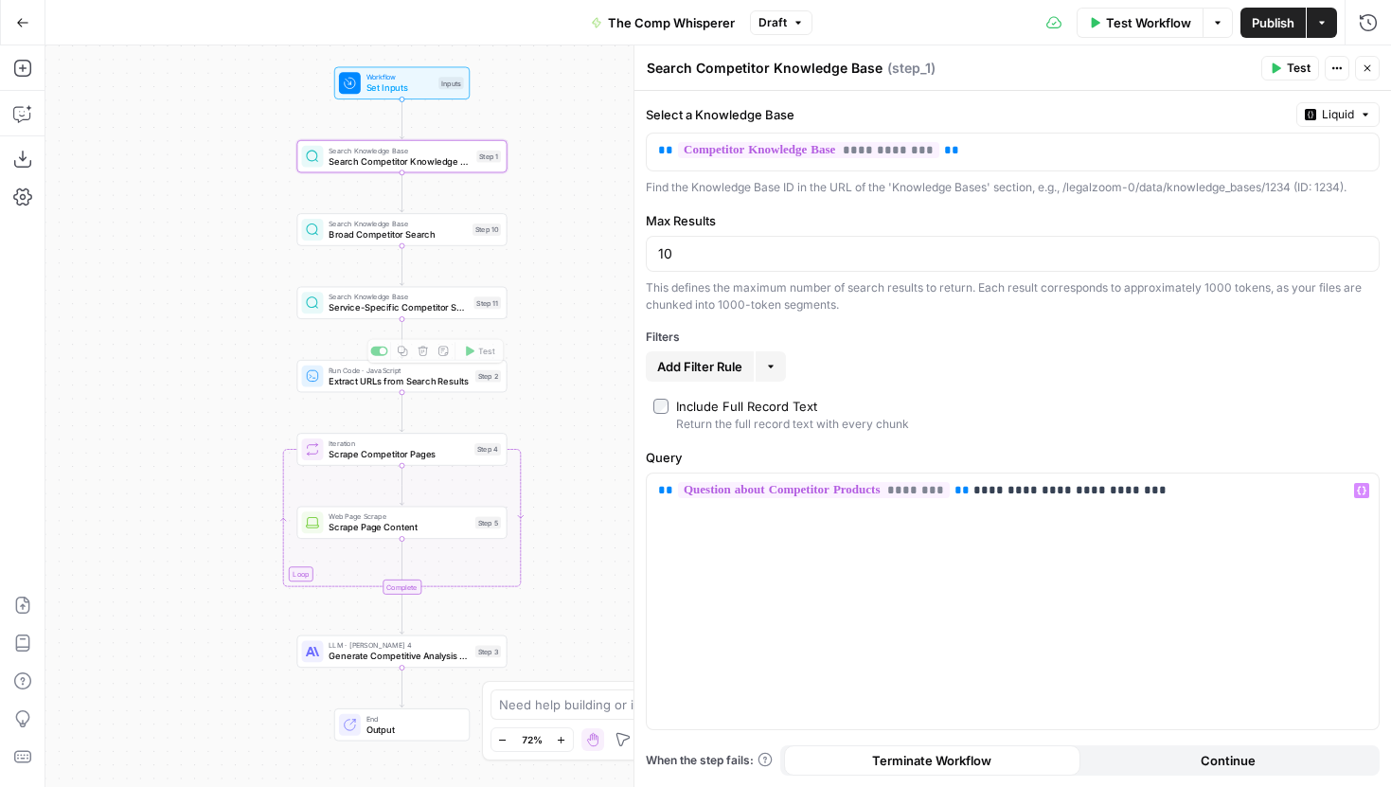
click at [378, 385] on span "Extract URLs from Search Results" at bounding box center [399, 380] width 141 height 13
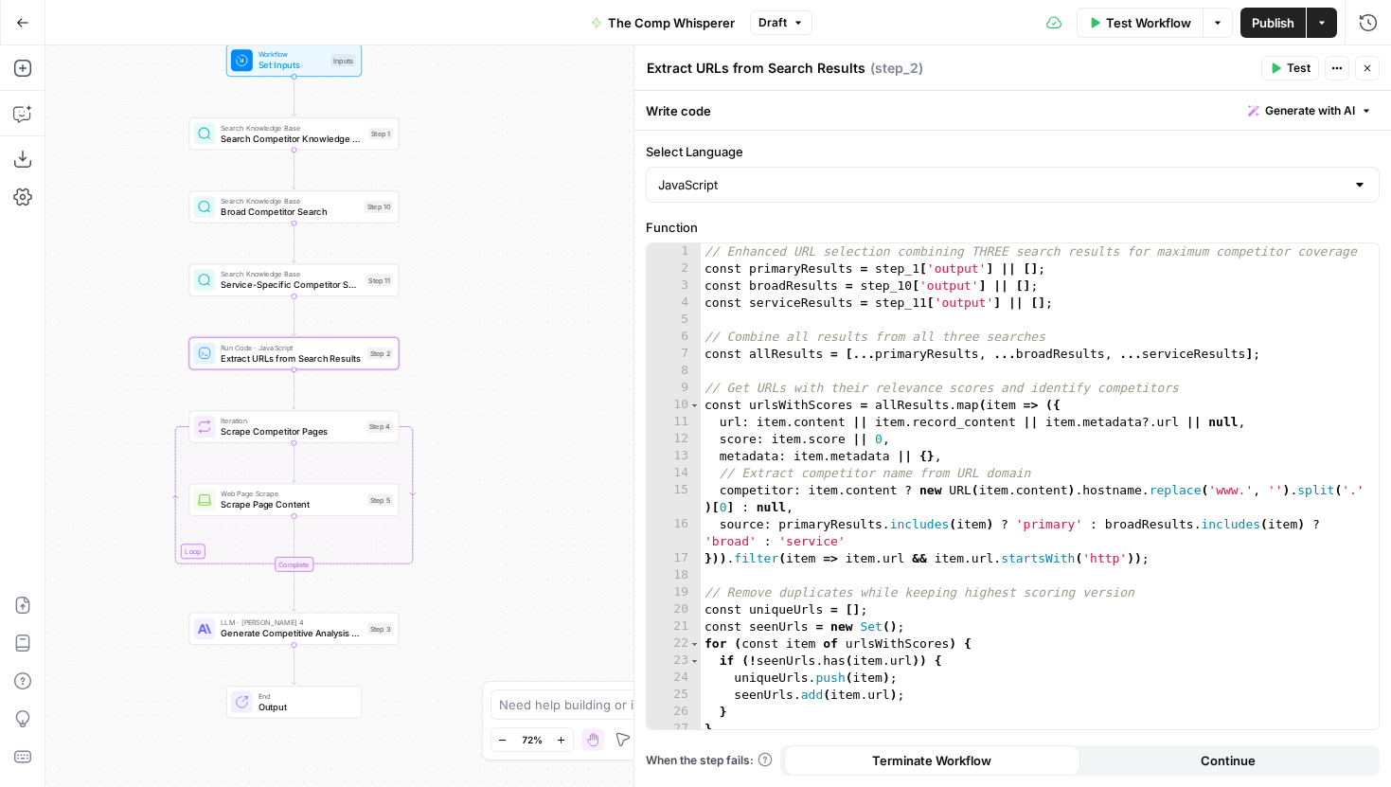
drag, startPoint x: 263, startPoint y: 406, endPoint x: 153, endPoint y: 383, distance: 112.4
click at [153, 383] on div "Workflow Set Inputs Inputs Search Knowledge Base Search Competitor Knowledge Ba…" at bounding box center [718, 416] width 1346 height 742
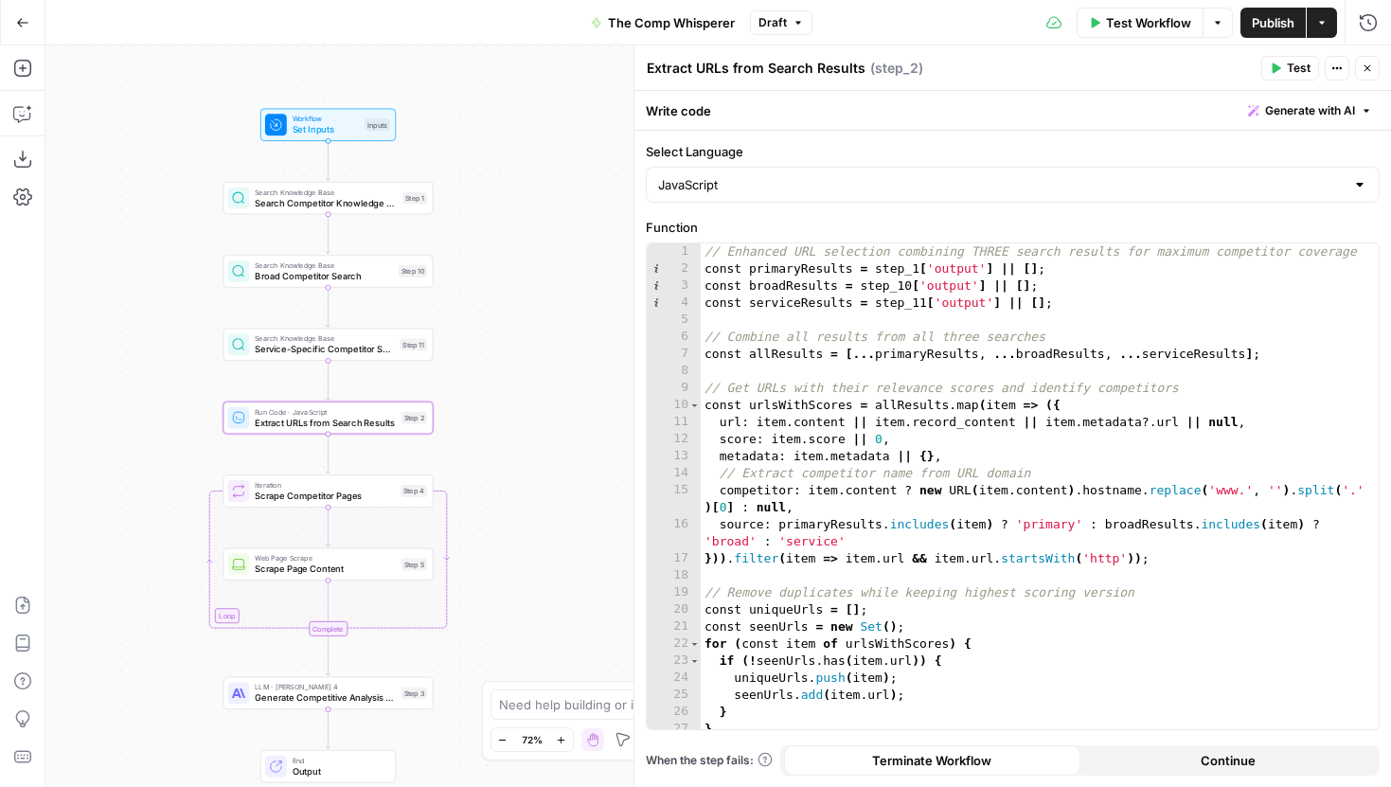
drag, startPoint x: 507, startPoint y: 308, endPoint x: 538, endPoint y: 384, distance: 82.8
click at [540, 384] on div "Workflow Set Inputs Inputs Search Knowledge Base Search Competitor Knowledge Ba…" at bounding box center [718, 416] width 1346 height 742
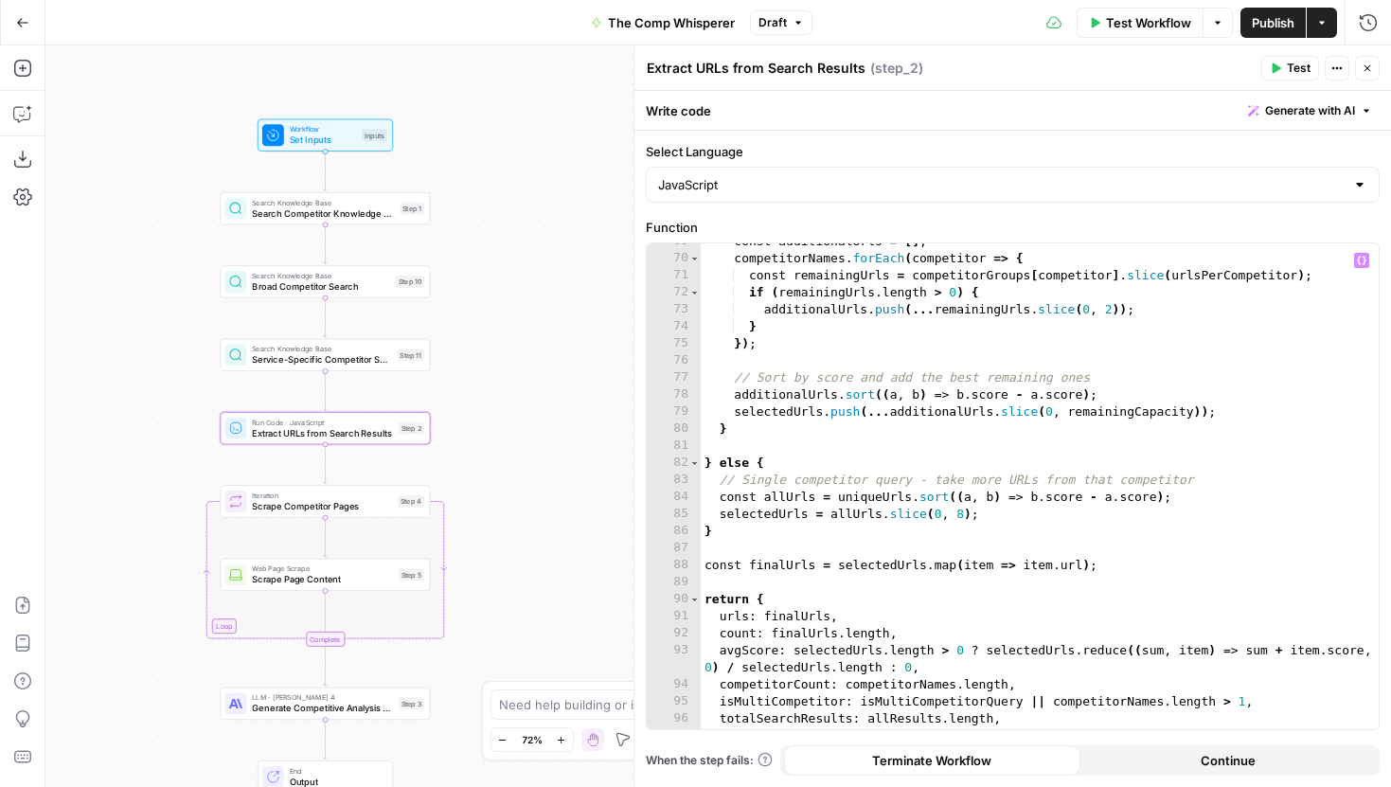
scroll to position [1440, 0]
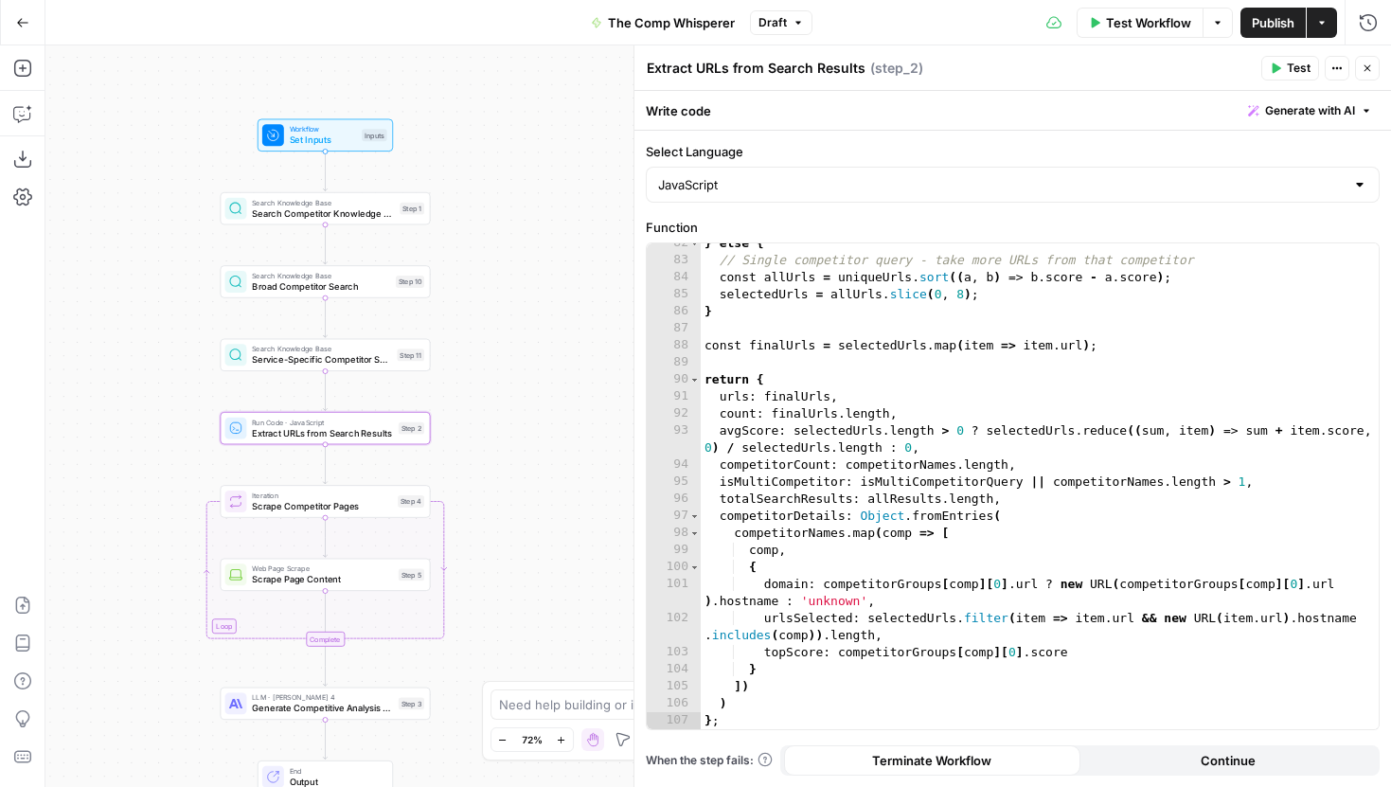
click at [1362, 71] on icon "button" at bounding box center [1367, 68] width 11 height 11
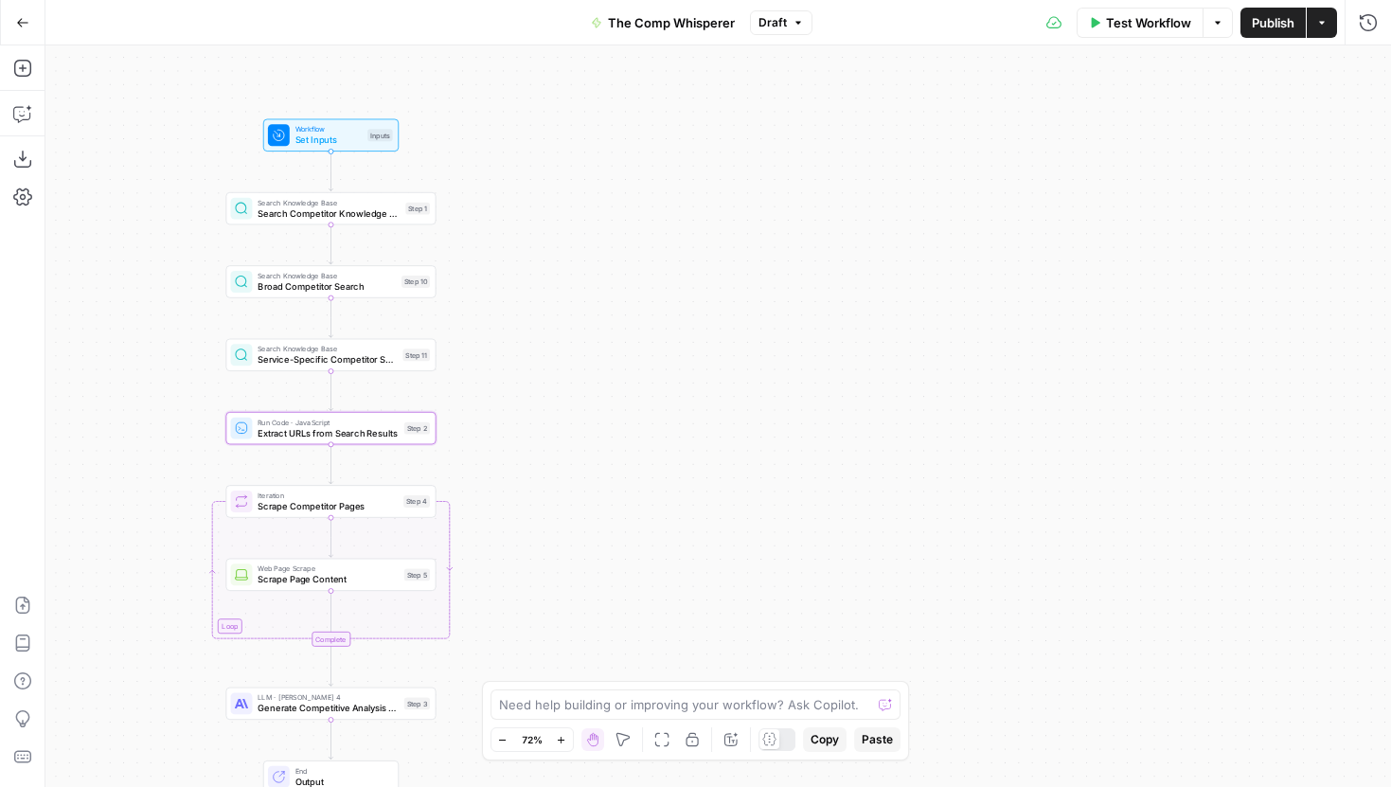
drag, startPoint x: 582, startPoint y: 395, endPoint x: 932, endPoint y: 422, distance: 350.5
click at [932, 422] on div "Workflow Set Inputs Inputs Search Knowledge Base Search Competitor Knowledge Ba…" at bounding box center [718, 416] width 1346 height 742
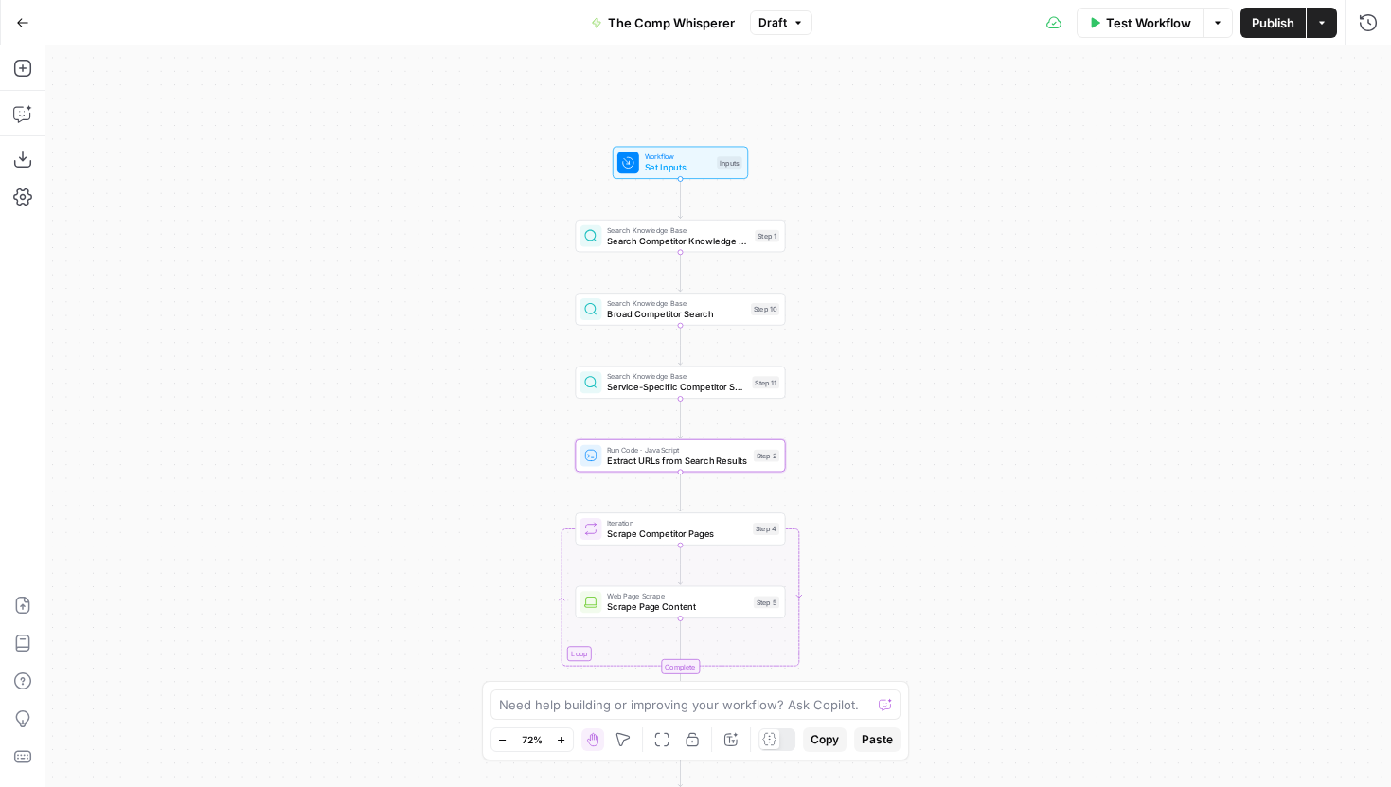
click at [20, 23] on icon "button" at bounding box center [22, 22] width 13 height 13
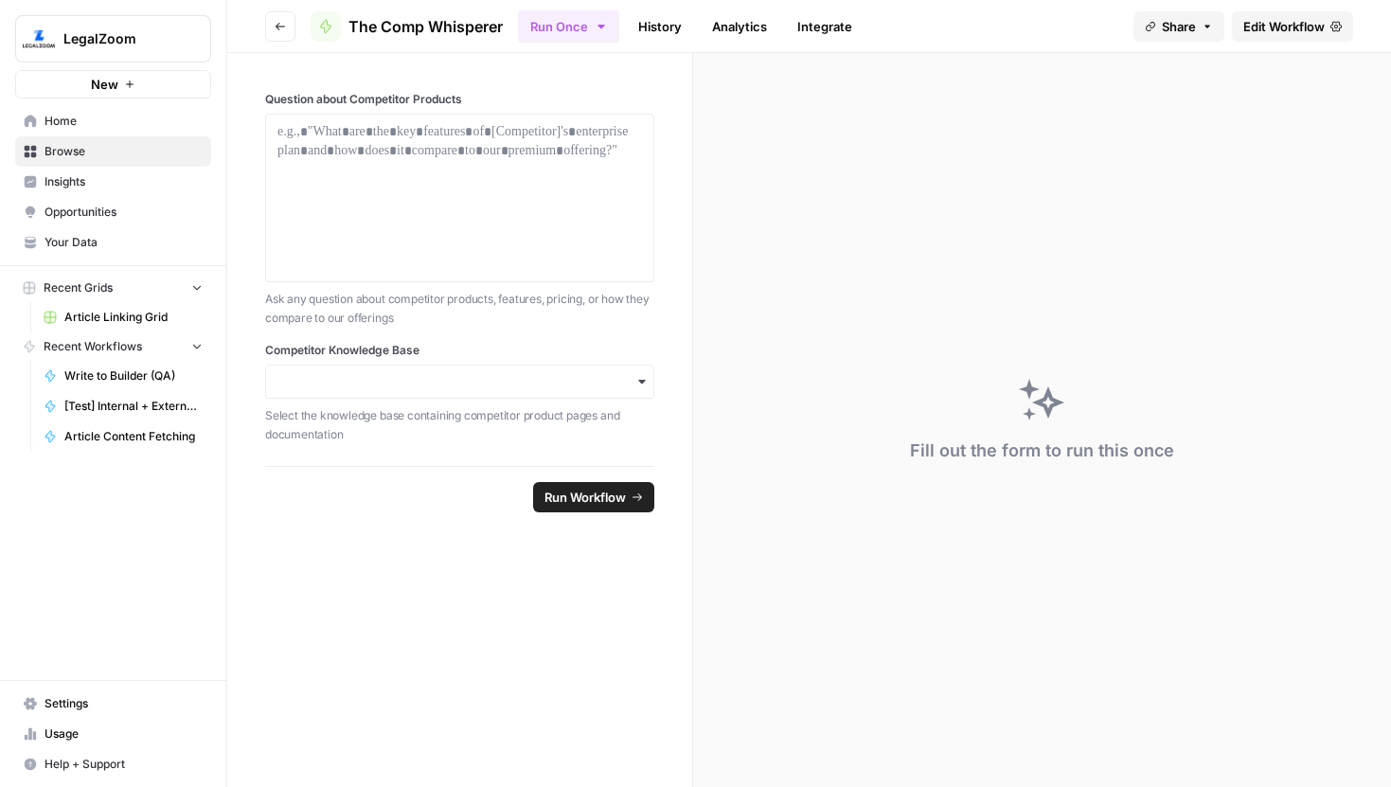
click at [146, 313] on span "Article Linking Grid" at bounding box center [133, 317] width 138 height 17
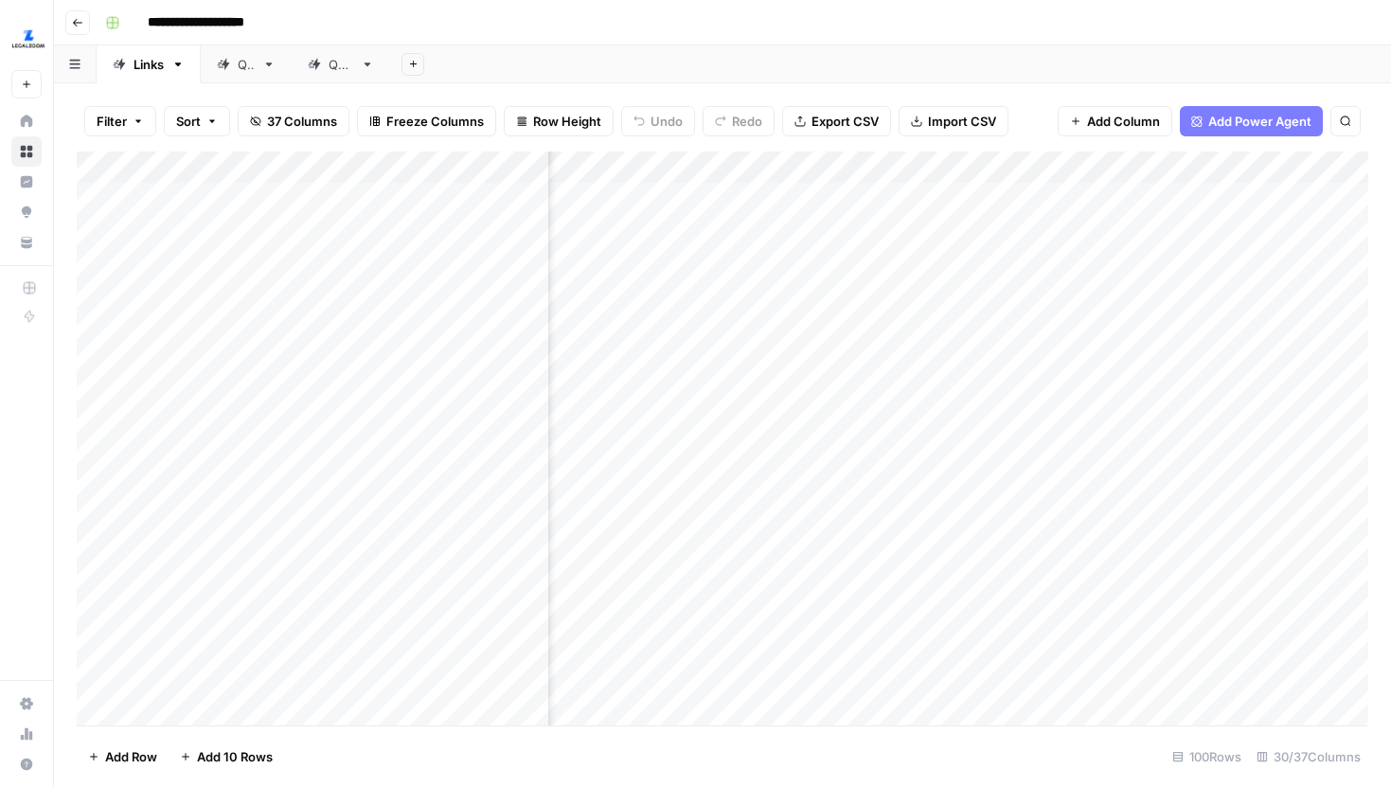
scroll to position [0, 784]
click at [906, 159] on div "Add Column" at bounding box center [723, 439] width 1292 height 574
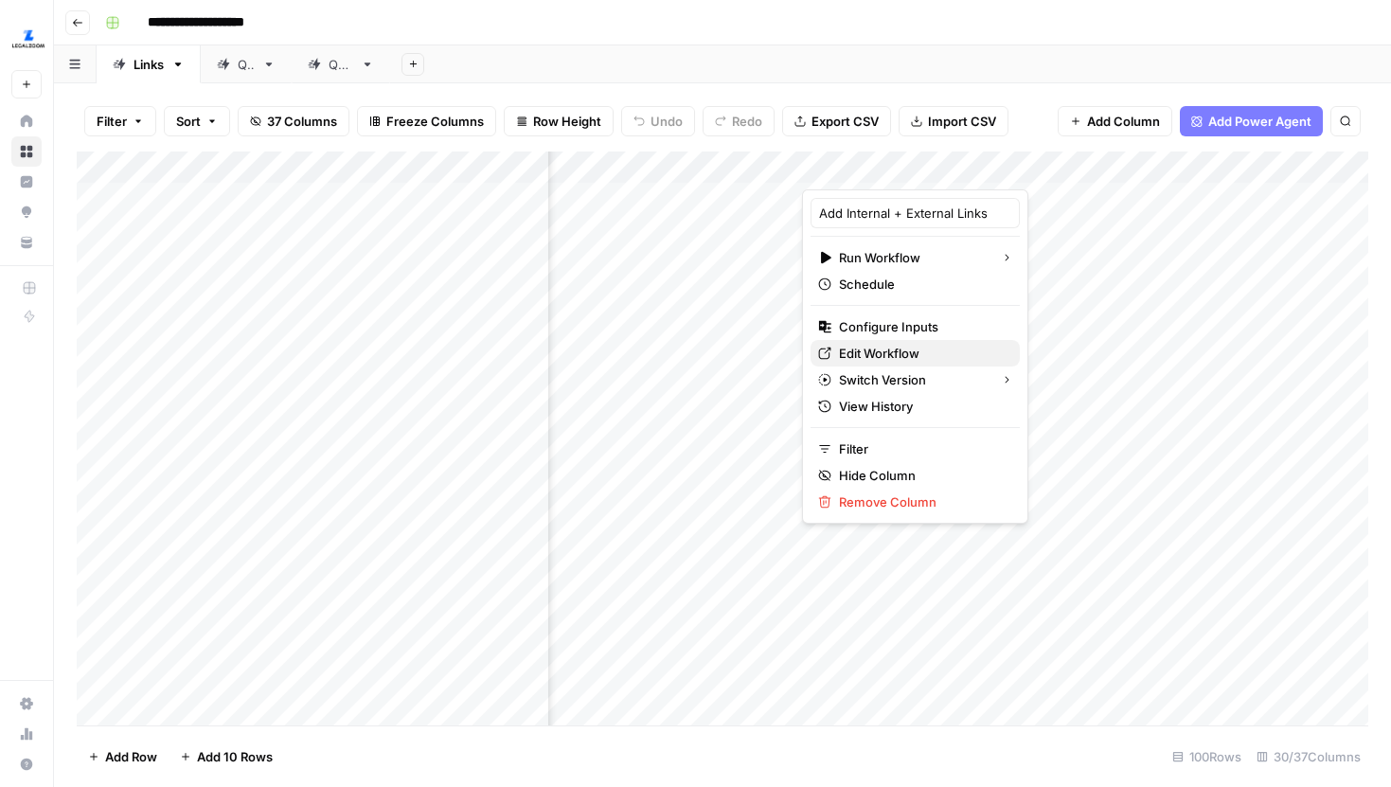
click at [882, 350] on span "Edit Workflow" at bounding box center [922, 353] width 166 height 19
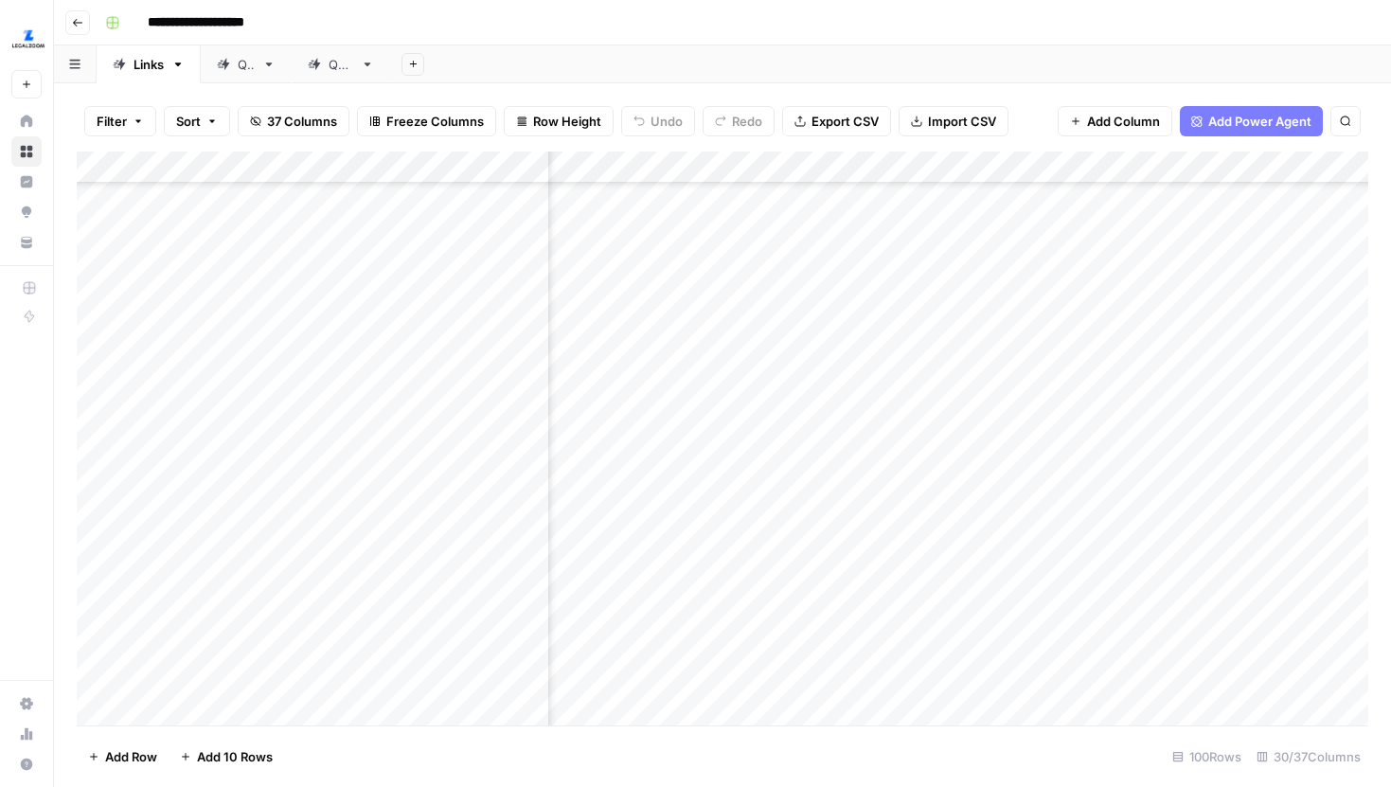
scroll to position [712, 561]
click at [990, 520] on div "Add Column" at bounding box center [723, 439] width 1292 height 574
click at [985, 522] on div "Add Column" at bounding box center [723, 439] width 1292 height 574
click at [1171, 246] on div "Add Column" at bounding box center [723, 439] width 1292 height 574
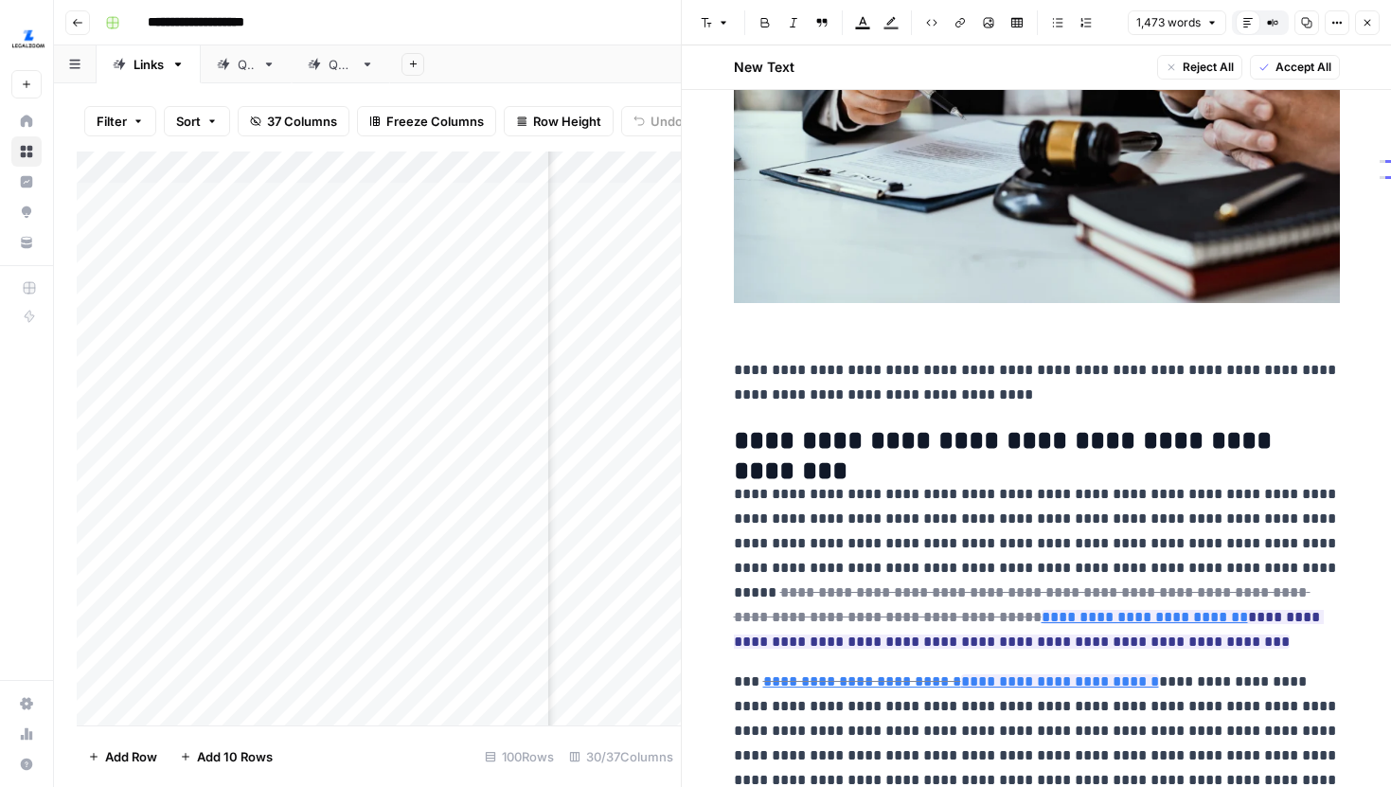
scroll to position [414, 0]
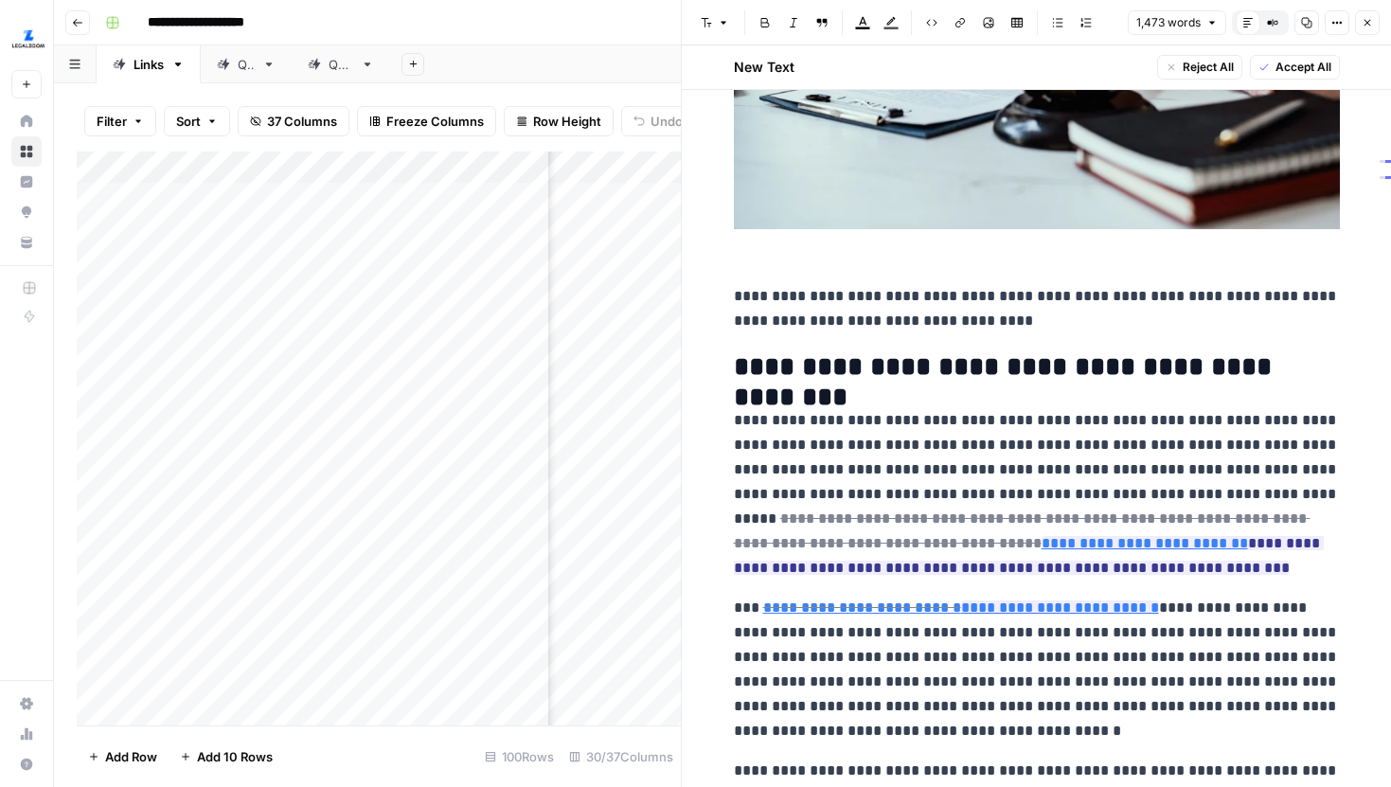
click at [1358, 14] on button "Close" at bounding box center [1367, 22] width 25 height 25
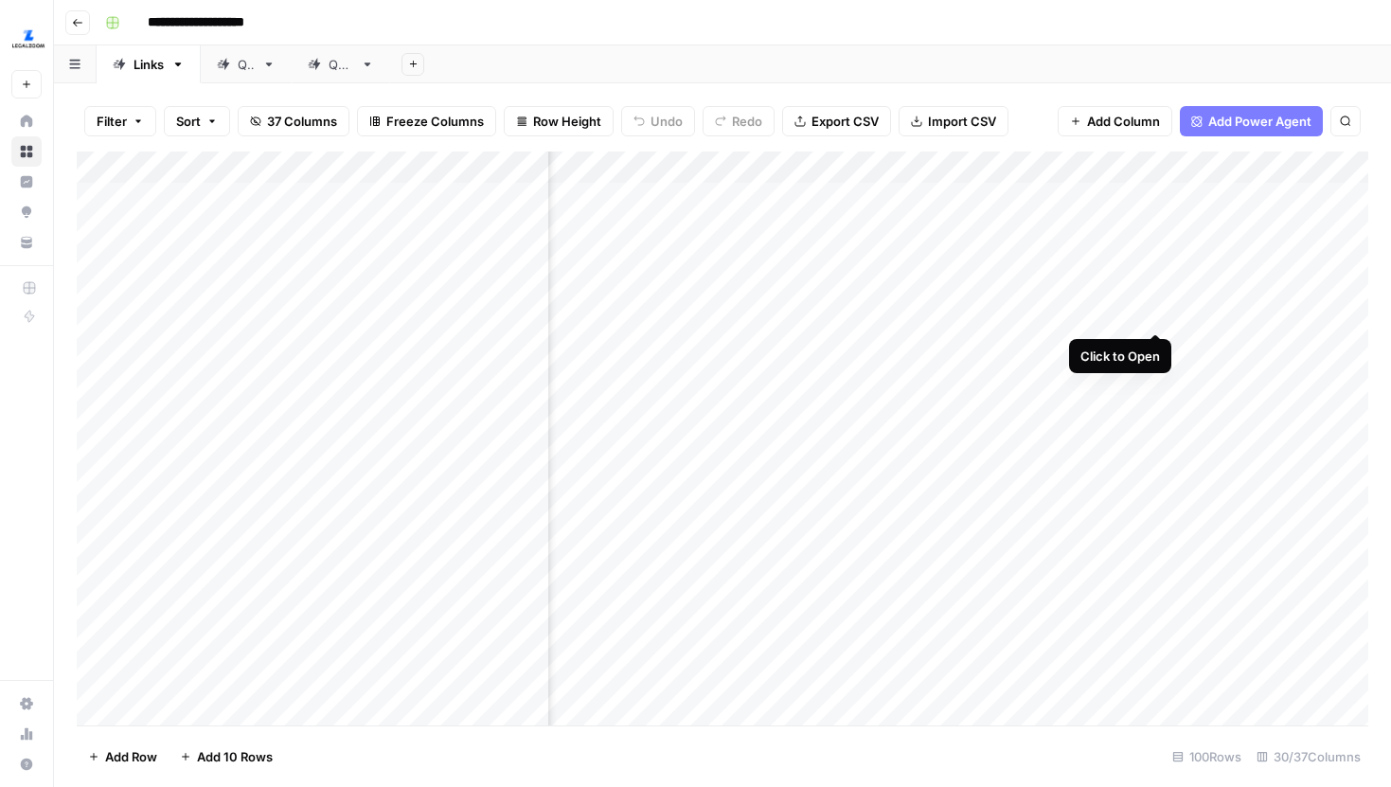
click at [1159, 295] on div "Add Column" at bounding box center [723, 439] width 1292 height 574
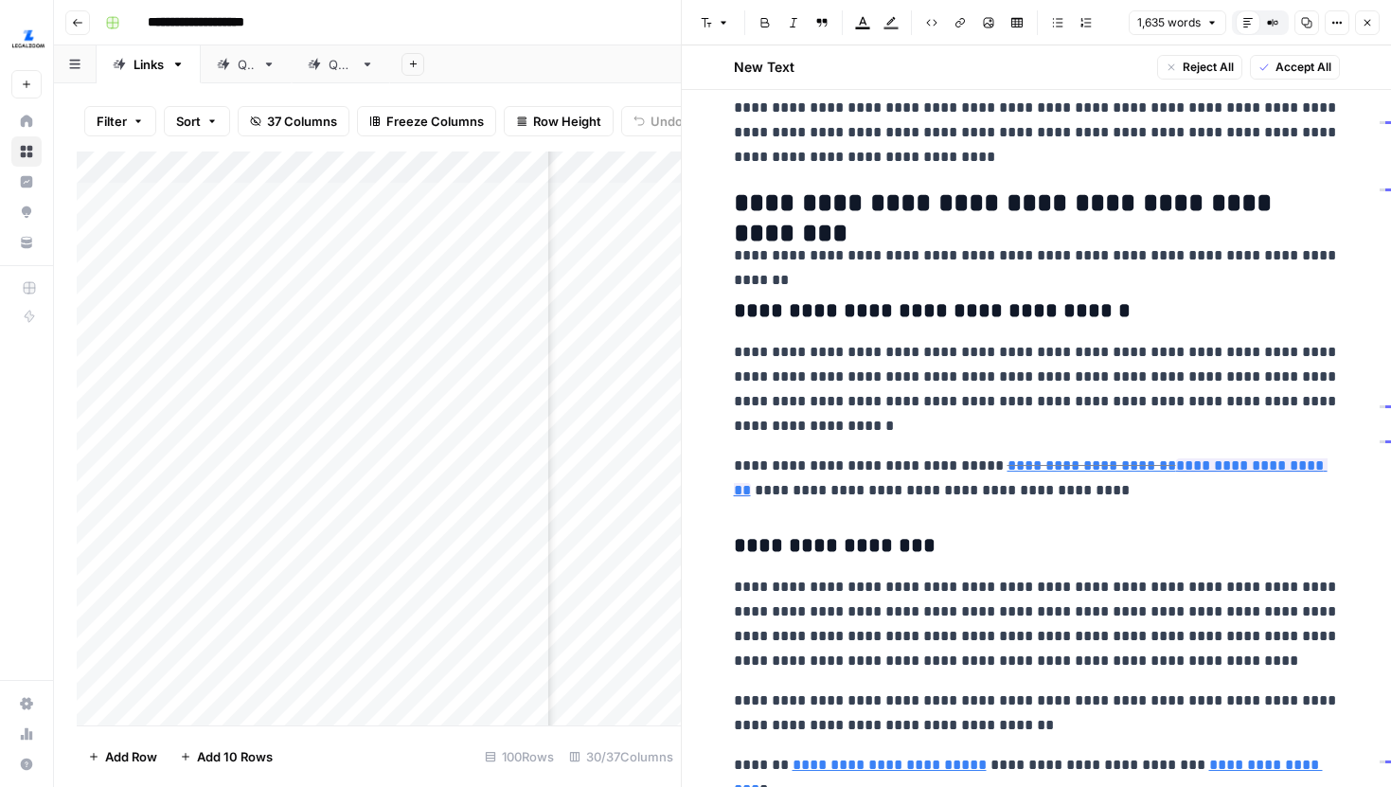
scroll to position [883, 0]
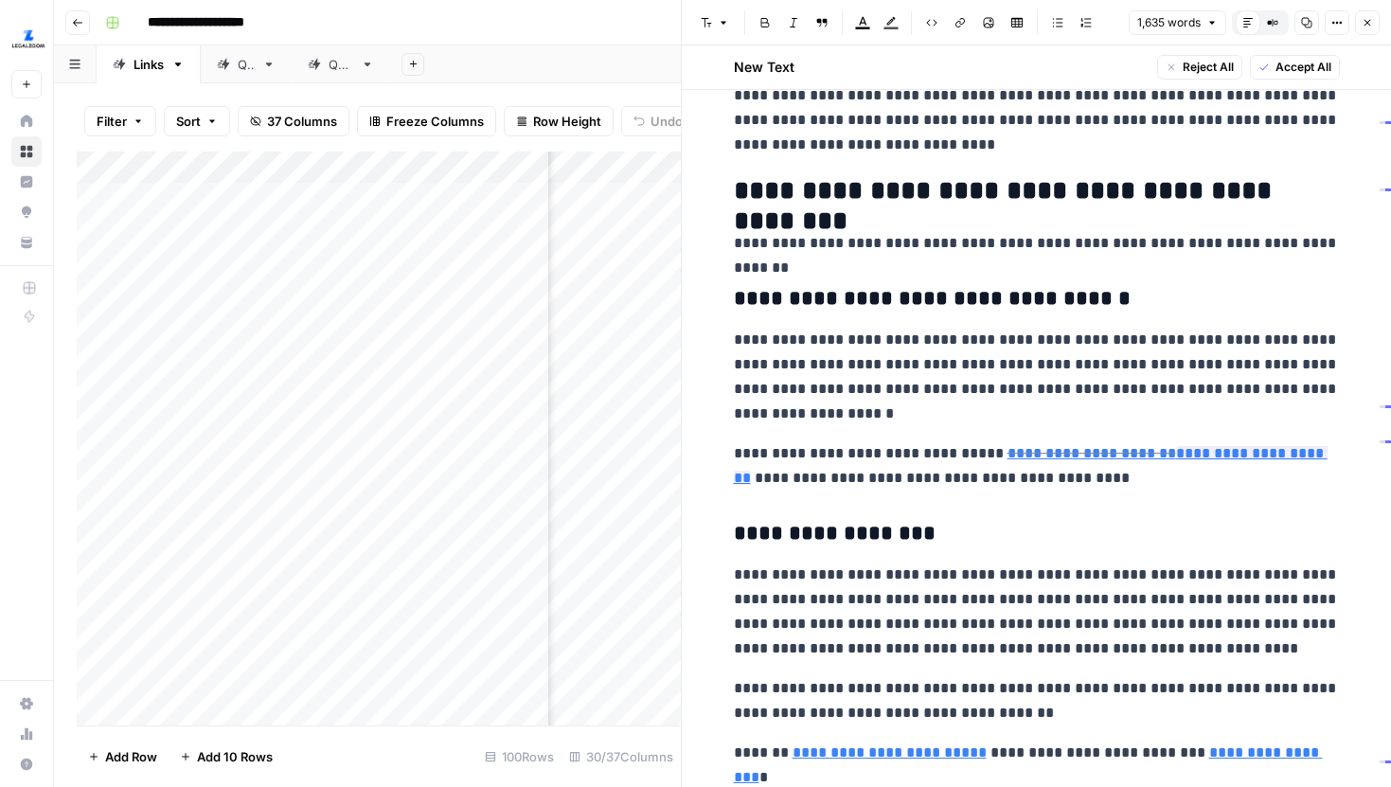
click at [1378, 21] on button "Close" at bounding box center [1367, 22] width 25 height 25
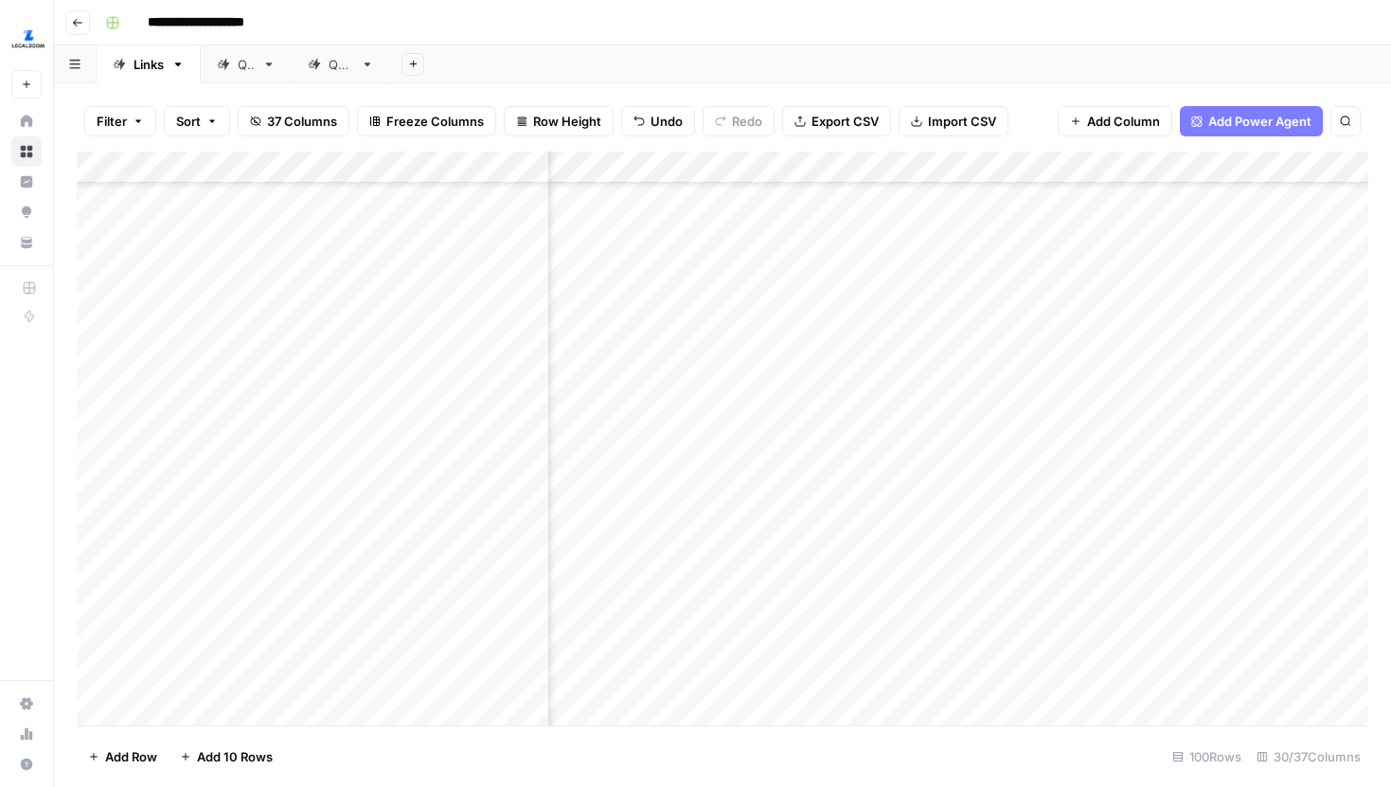
scroll to position [194, 3953]
click at [716, 349] on div "Add Column" at bounding box center [723, 439] width 1292 height 574
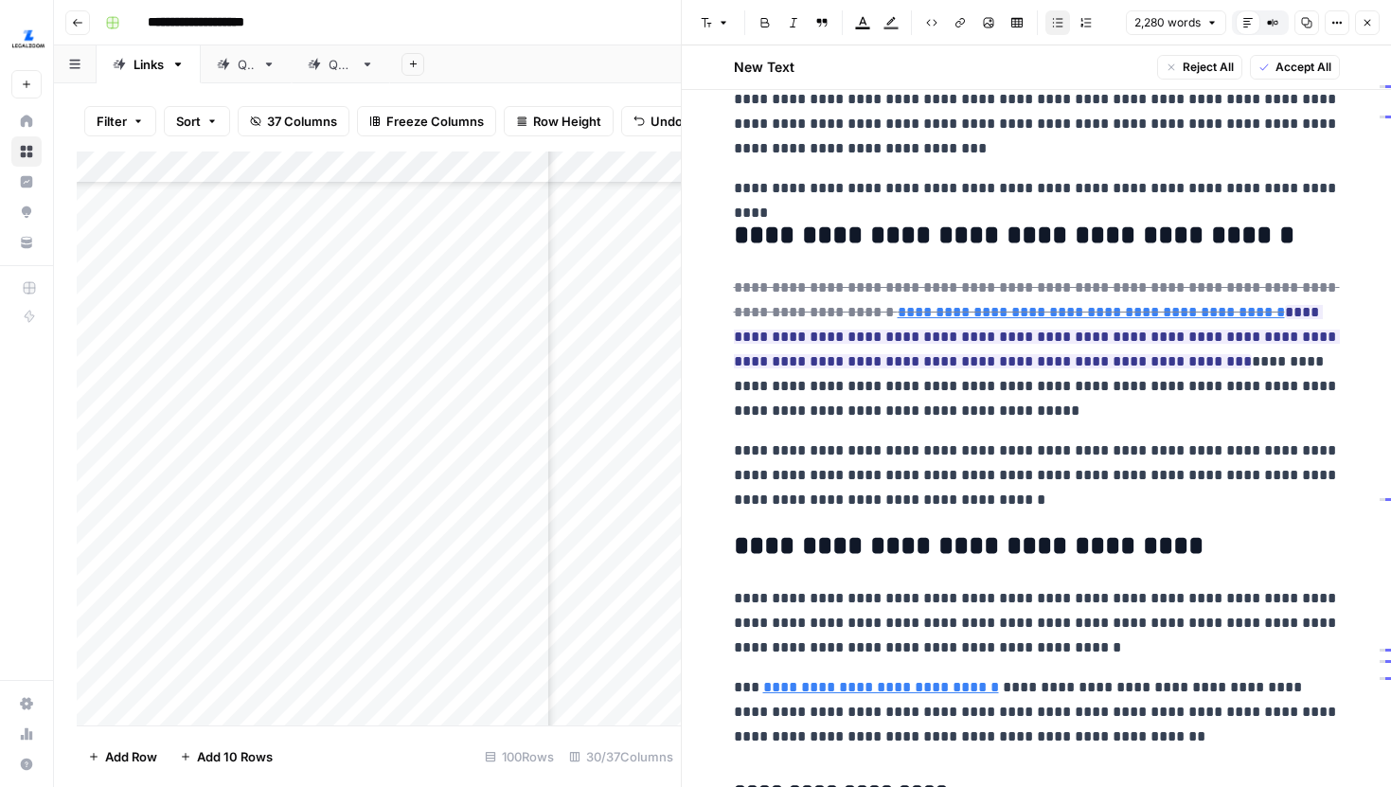
scroll to position [1091, 0]
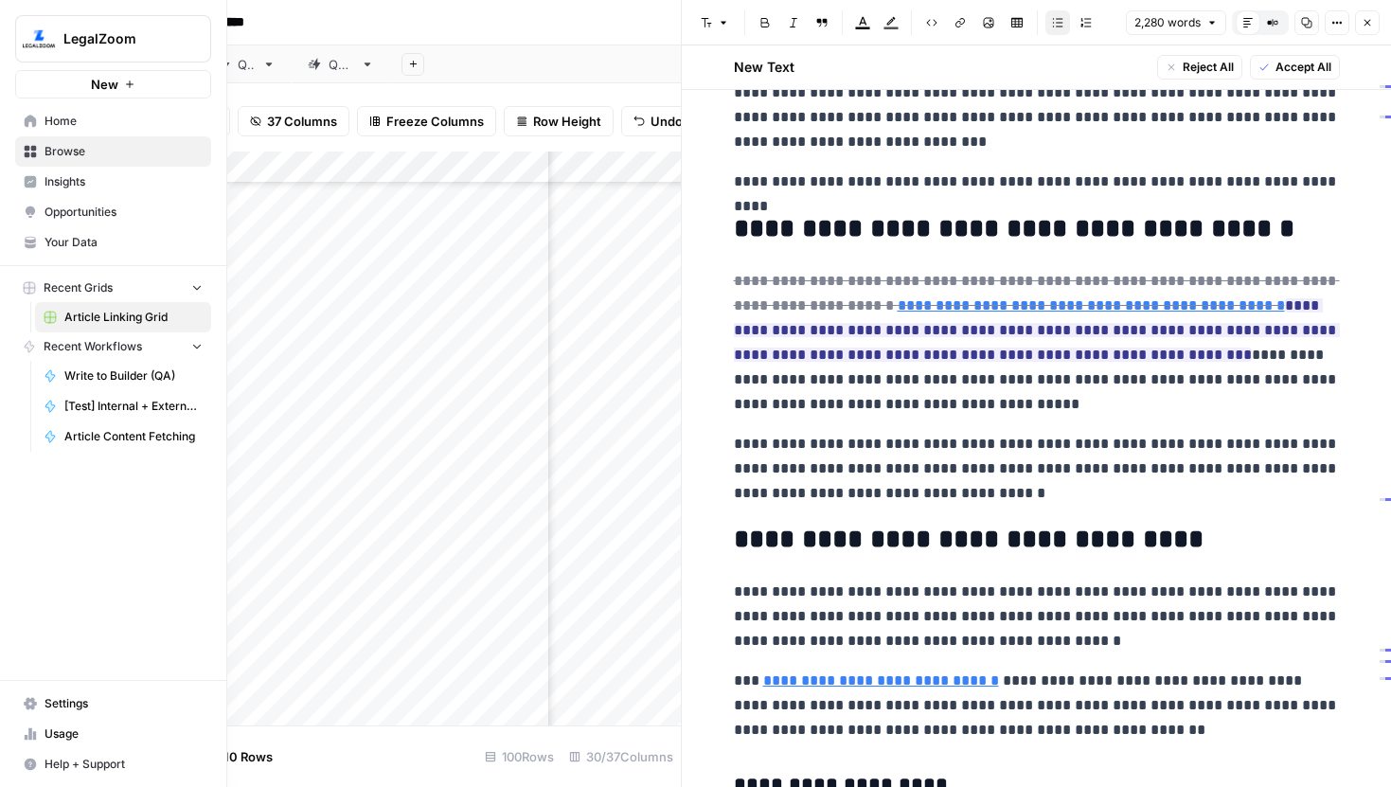
click at [81, 143] on span "Browse" at bounding box center [124, 151] width 158 height 17
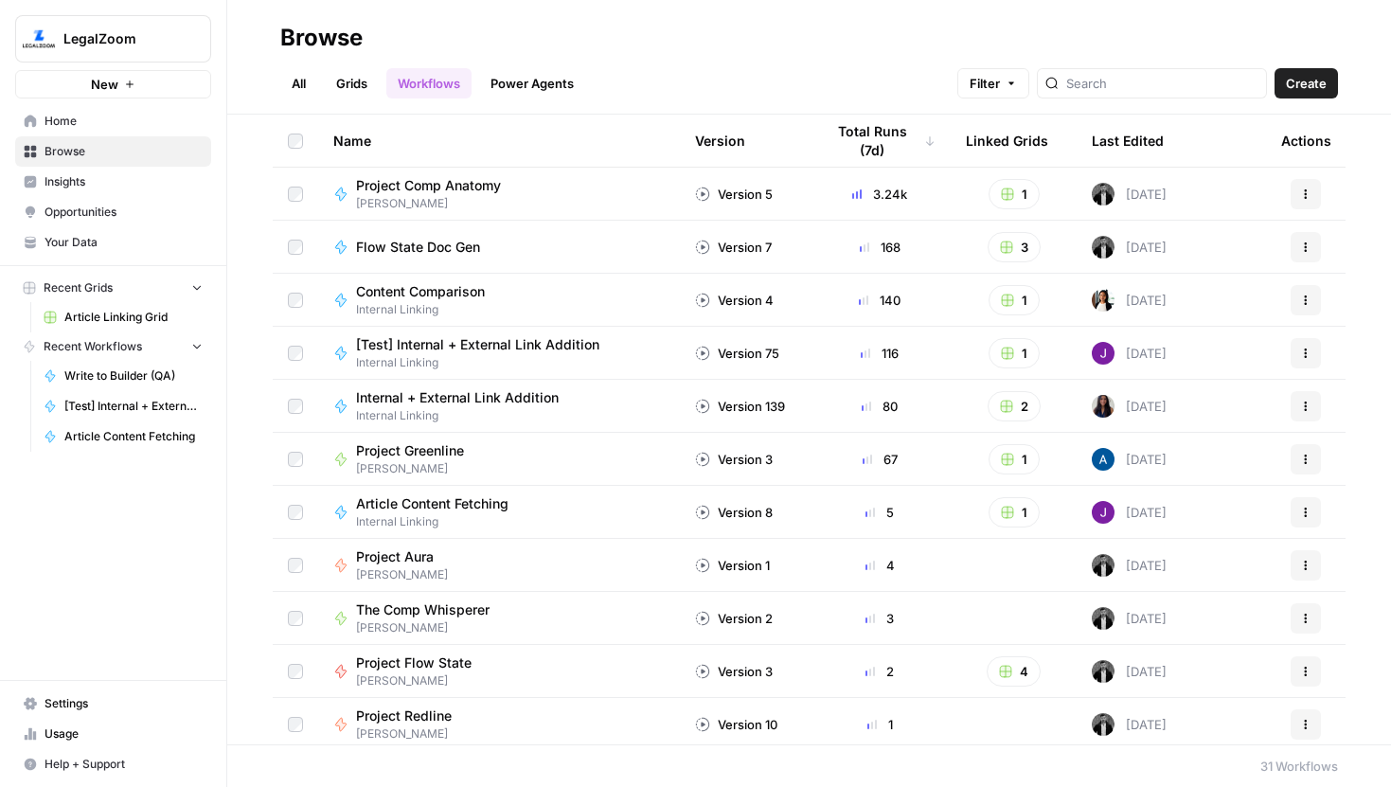
scroll to position [60, 0]
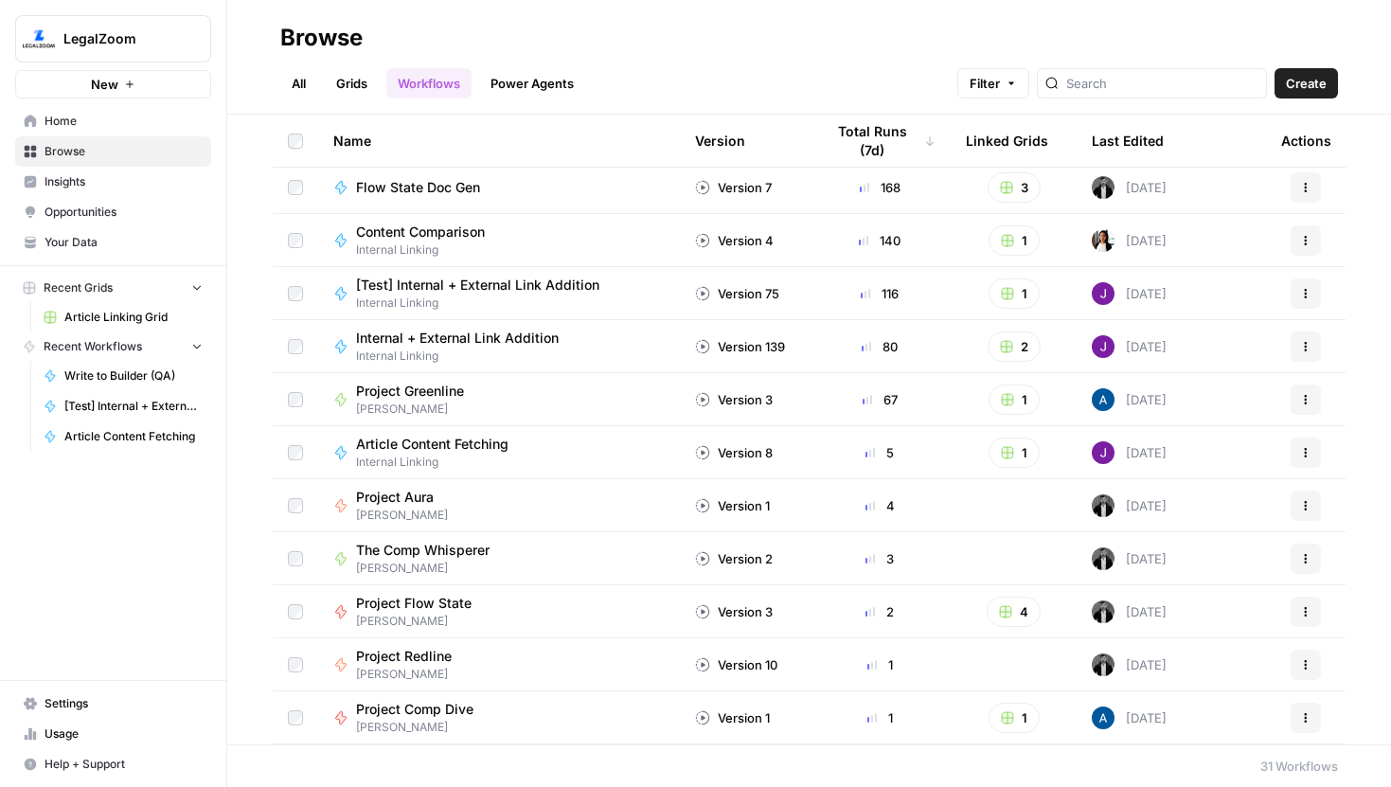
click at [423, 533] on td "The Comp Whisperer Connor" at bounding box center [499, 558] width 362 height 52
click at [424, 545] on span "The Comp Whisperer" at bounding box center [423, 550] width 134 height 19
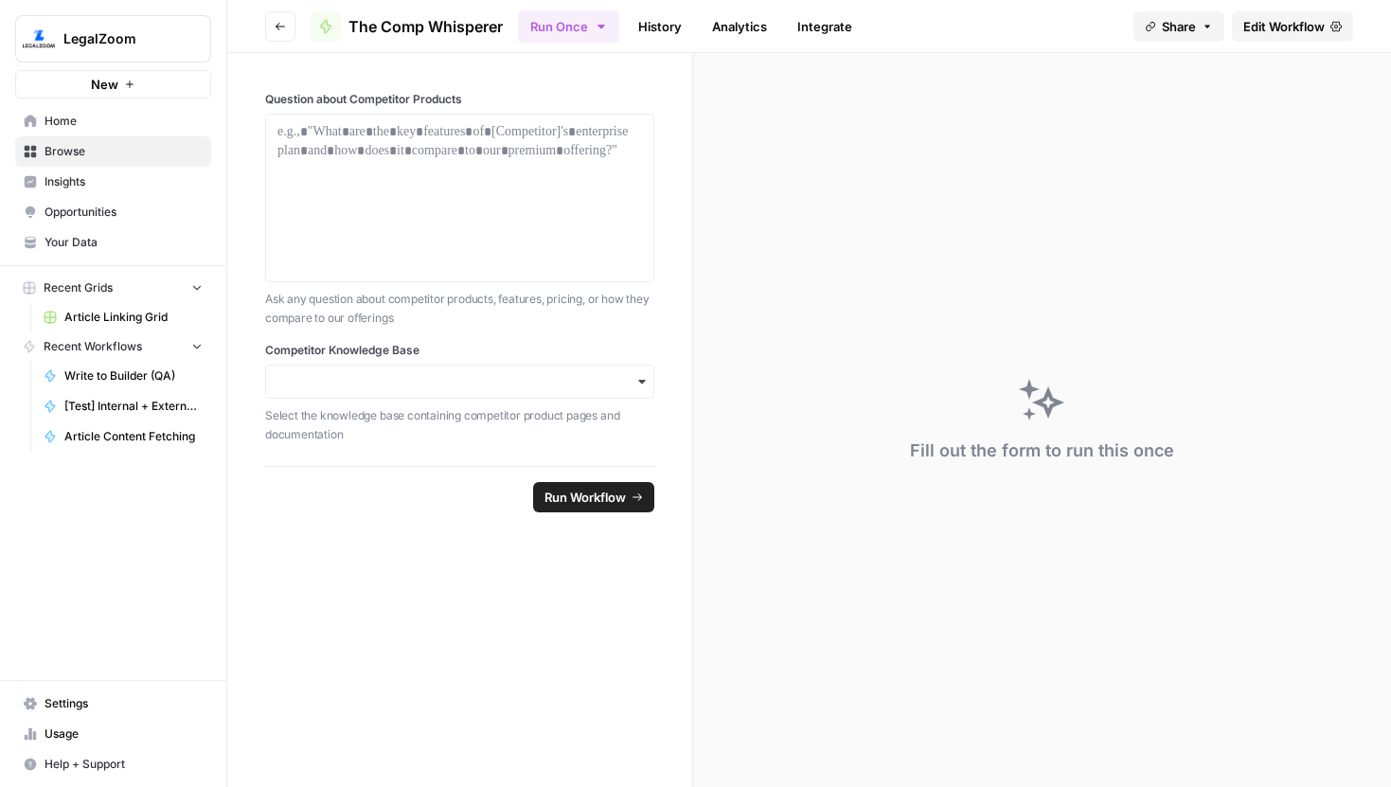
click at [1292, 17] on span "Edit Workflow" at bounding box center [1283, 26] width 81 height 19
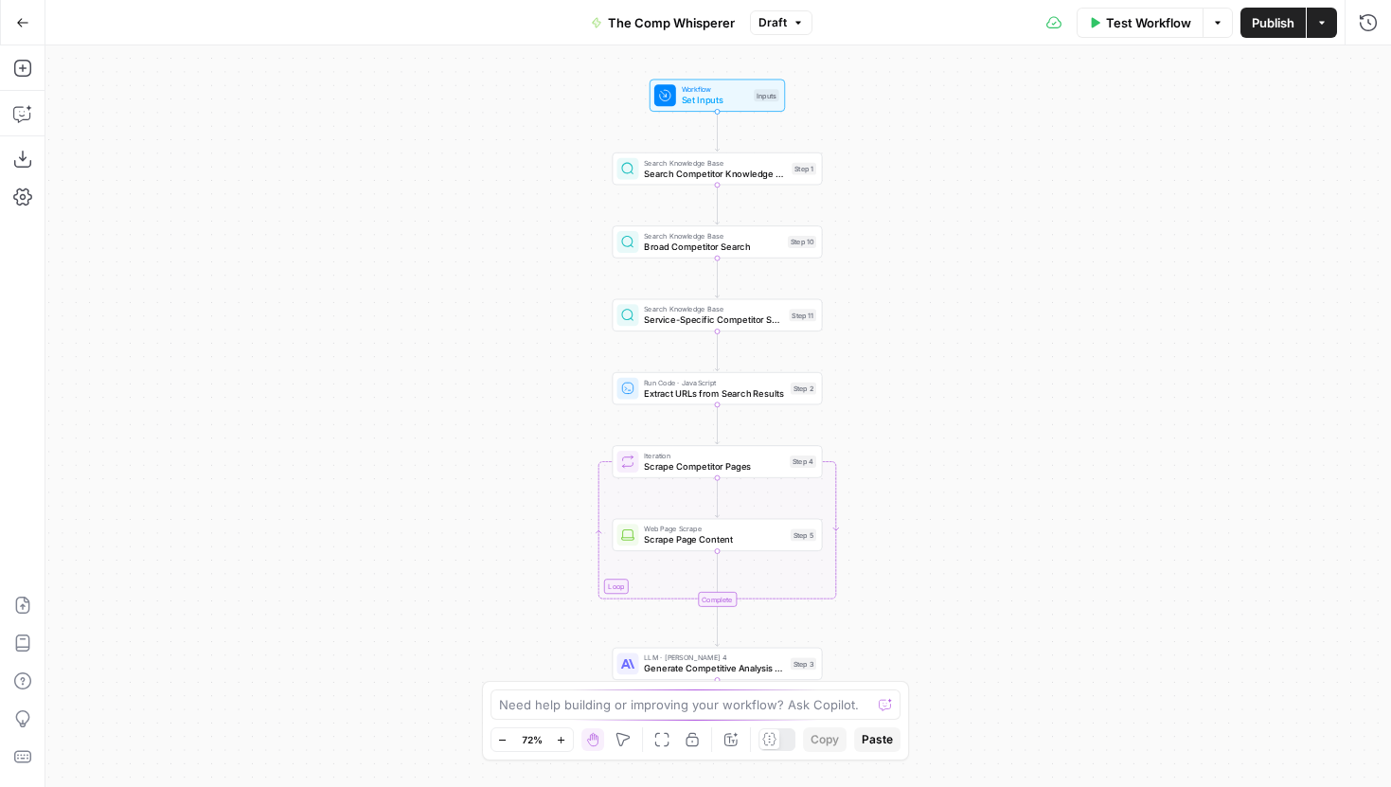
click at [728, 179] on span "Search Competitor Knowledge Base" at bounding box center [715, 173] width 142 height 13
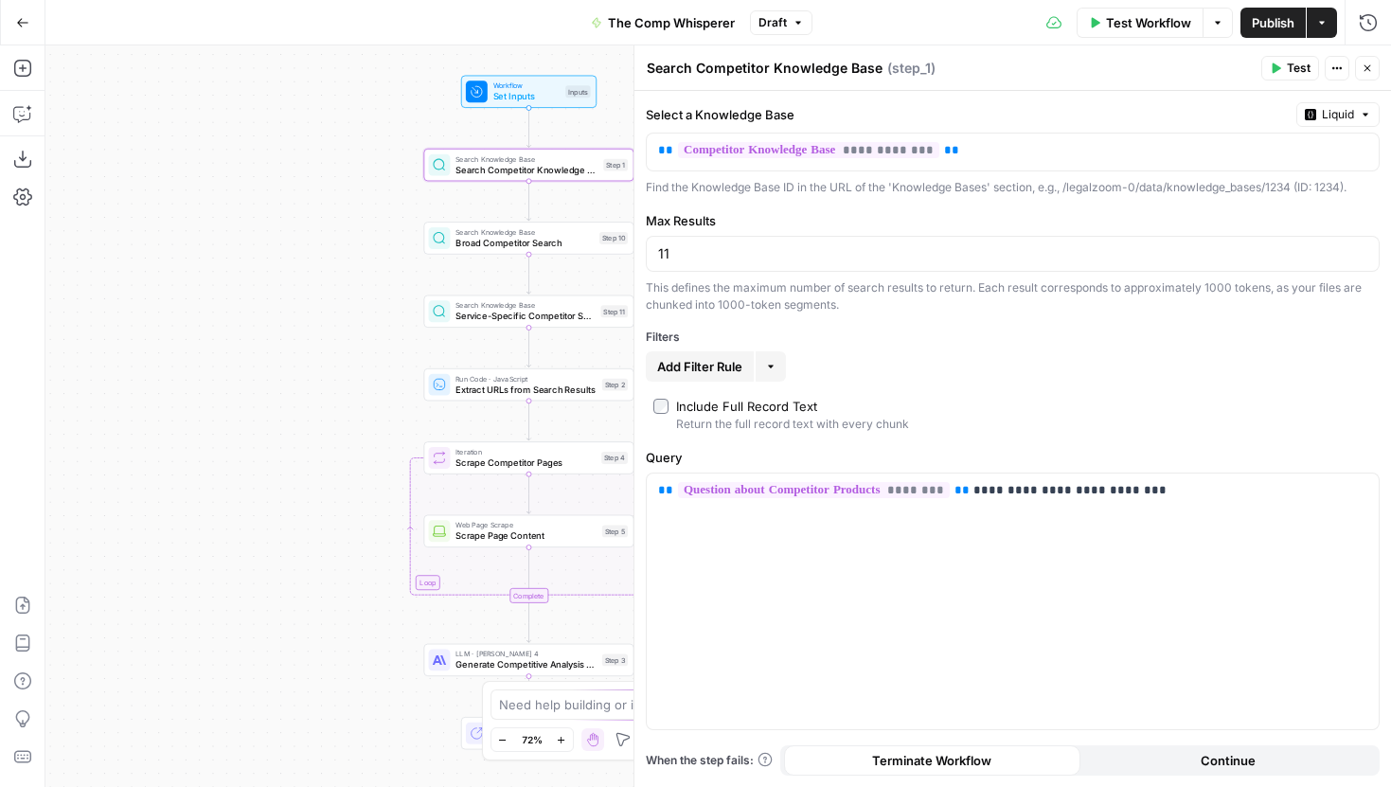
drag, startPoint x: 550, startPoint y: 277, endPoint x: 363, endPoint y: 274, distance: 187.5
click at [363, 274] on div "Workflow Set Inputs Inputs Search Knowledge Base Search Competitor Knowledge Ba…" at bounding box center [718, 416] width 1346 height 742
click at [1266, 59] on button "Test" at bounding box center [1290, 68] width 58 height 25
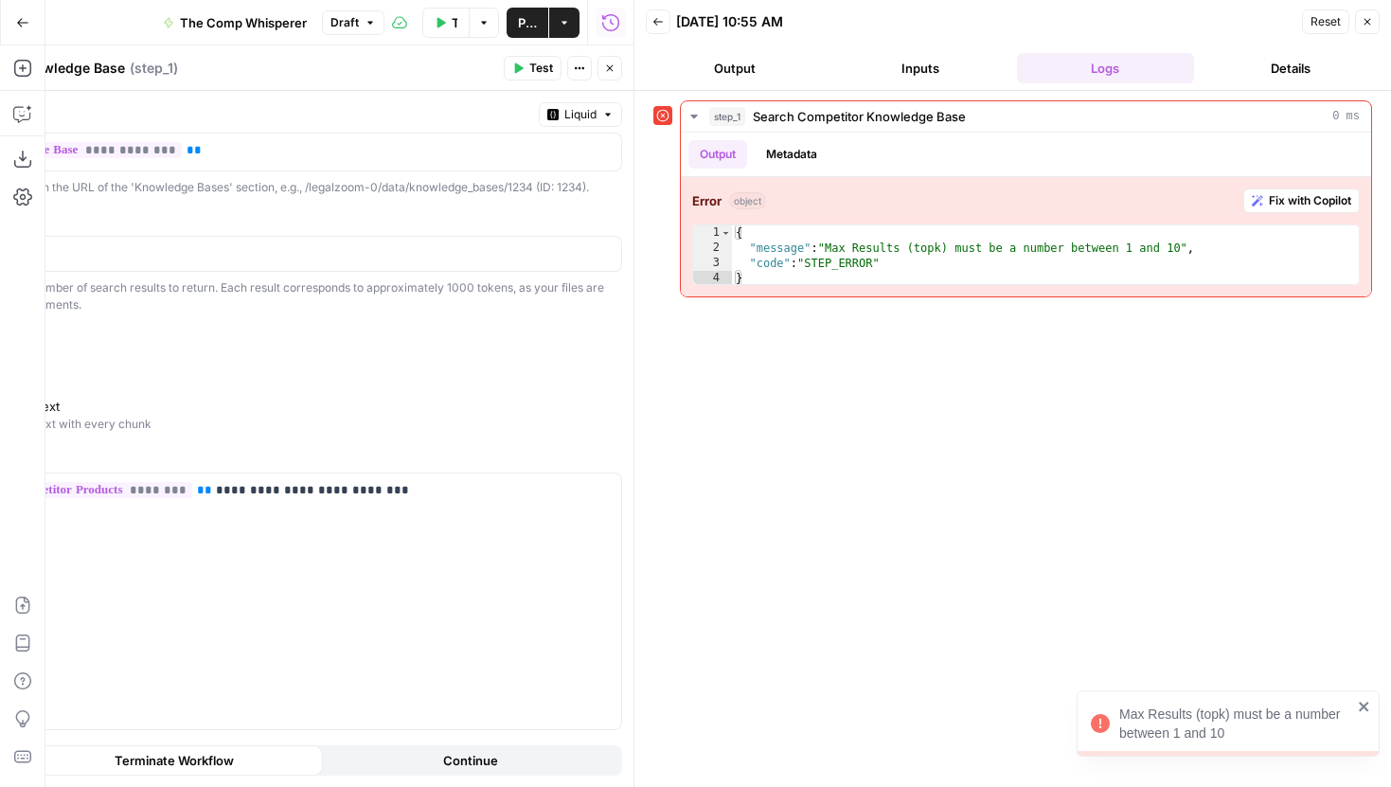
click at [613, 72] on icon "button" at bounding box center [609, 68] width 11 height 11
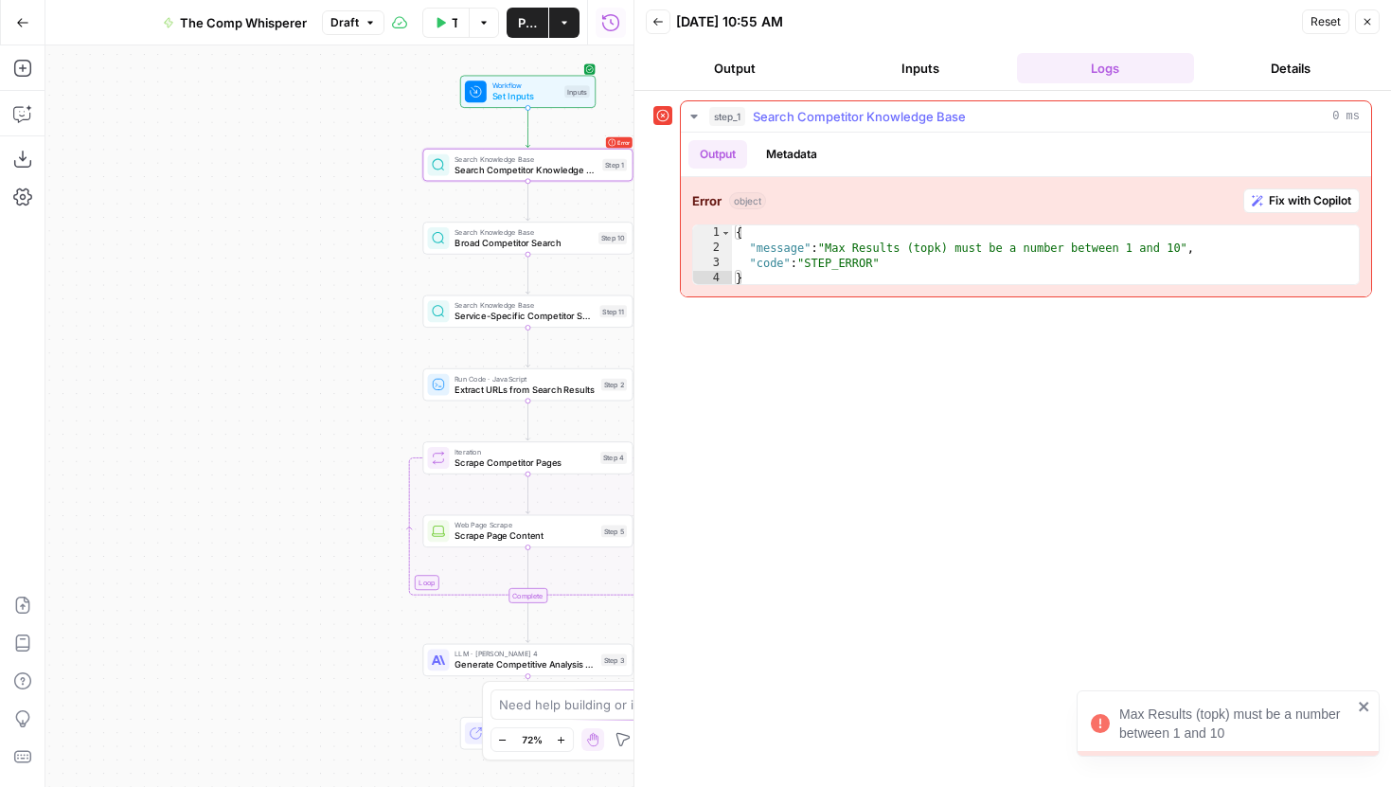
click at [1274, 196] on span "Fix with Copilot" at bounding box center [1310, 200] width 82 height 17
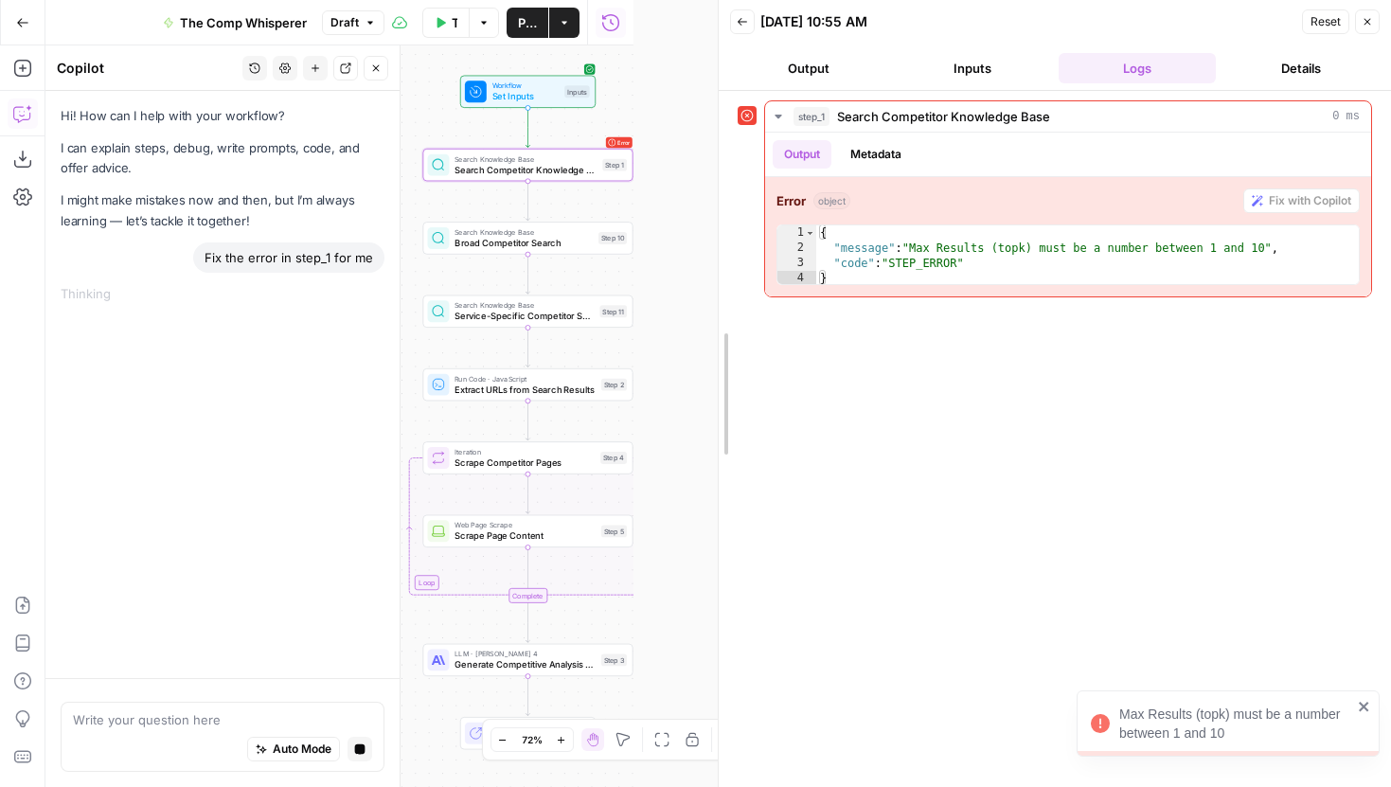
drag, startPoint x: 634, startPoint y: 46, endPoint x: 773, endPoint y: 58, distance: 139.7
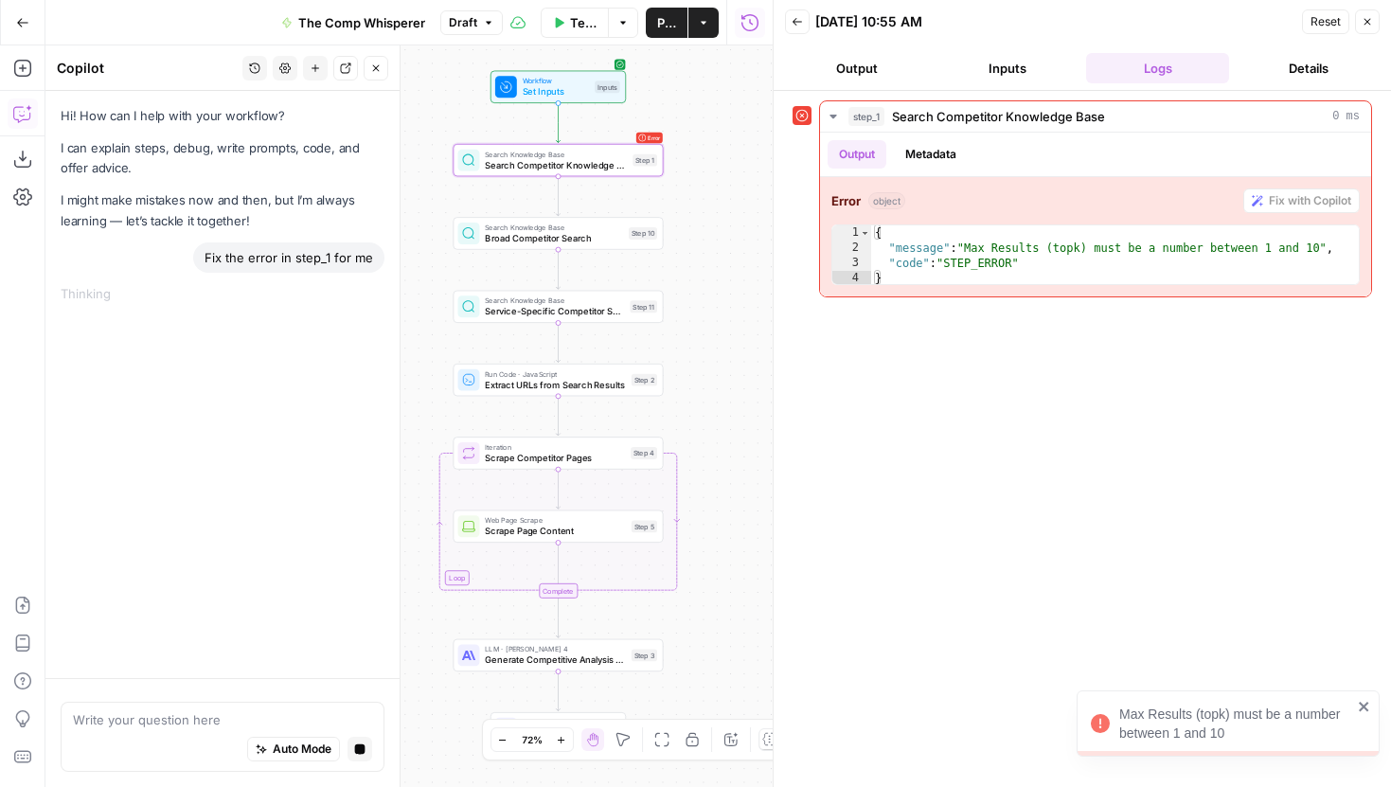
drag, startPoint x: 666, startPoint y: 210, endPoint x: 706, endPoint y: 206, distance: 41.0
click at [705, 206] on div "Workflow Set Inputs Inputs Error Search Knowledge Base Search Competitor Knowle…" at bounding box center [408, 416] width 727 height 742
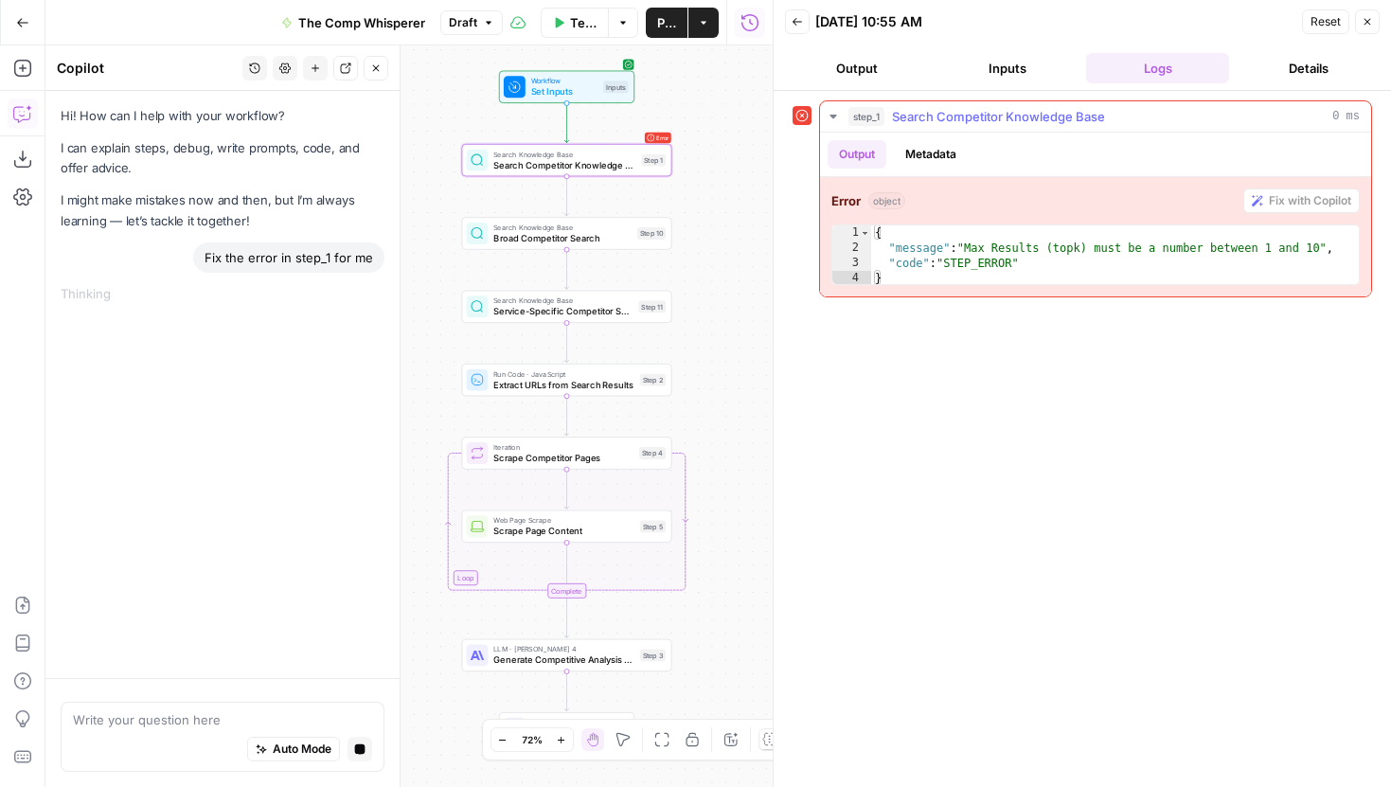
type textarea "**********"
drag, startPoint x: 1052, startPoint y: 247, endPoint x: 1093, endPoint y: 250, distance: 40.8
click at [1093, 250] on div "{ "message" : "Max Results (topk) must be a number between 1 and 10" , "code" :…" at bounding box center [1115, 270] width 488 height 91
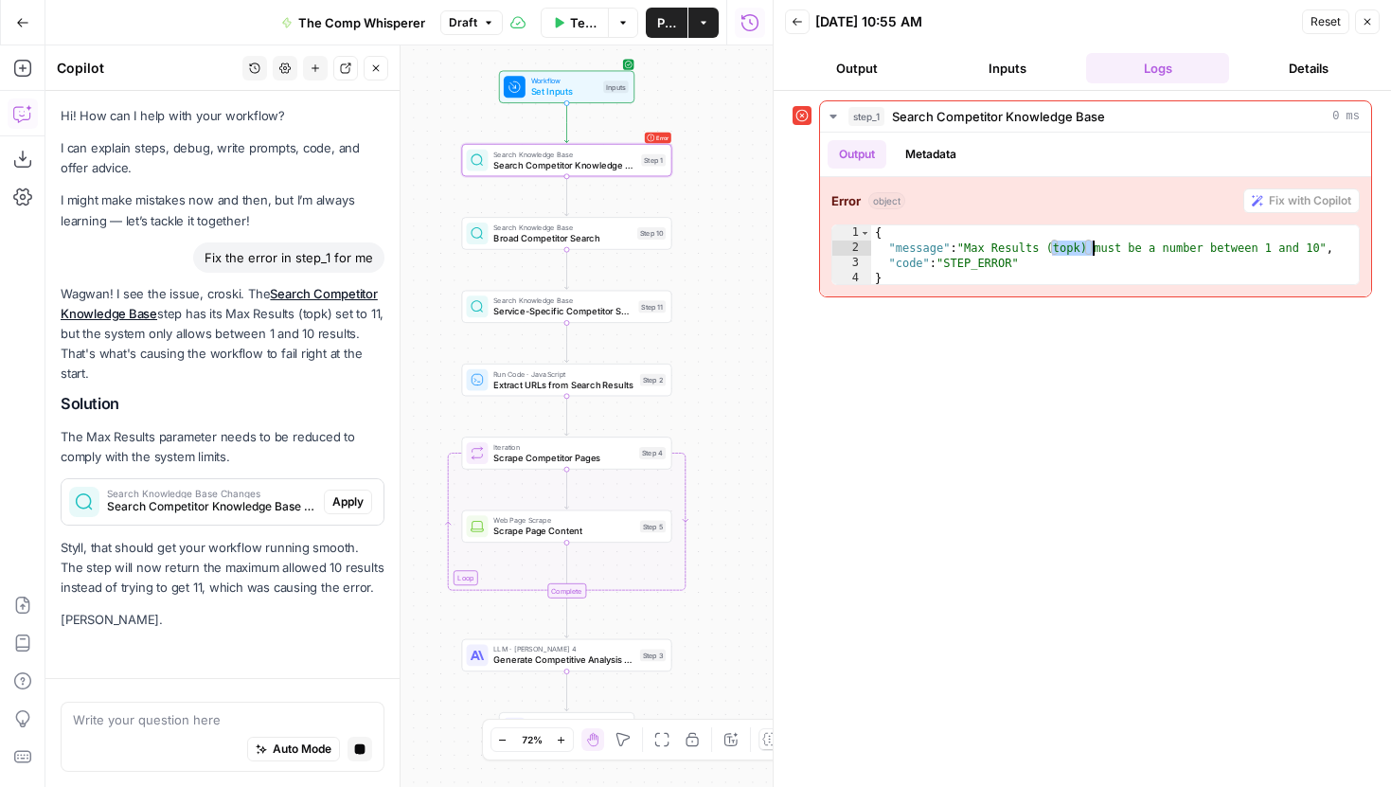
click at [378, 69] on icon "button" at bounding box center [376, 68] width 7 height 7
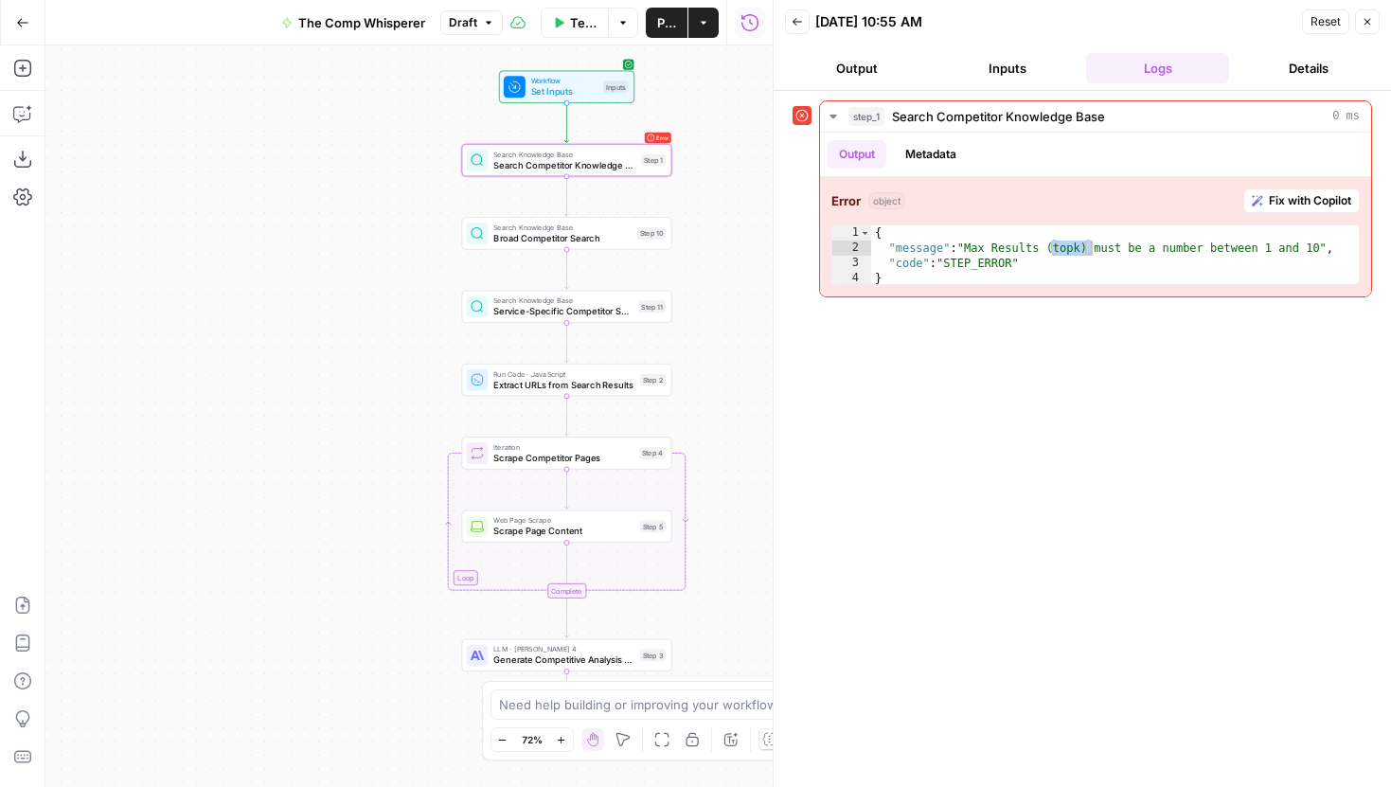
click at [1367, 27] on button "Close" at bounding box center [1367, 21] width 25 height 25
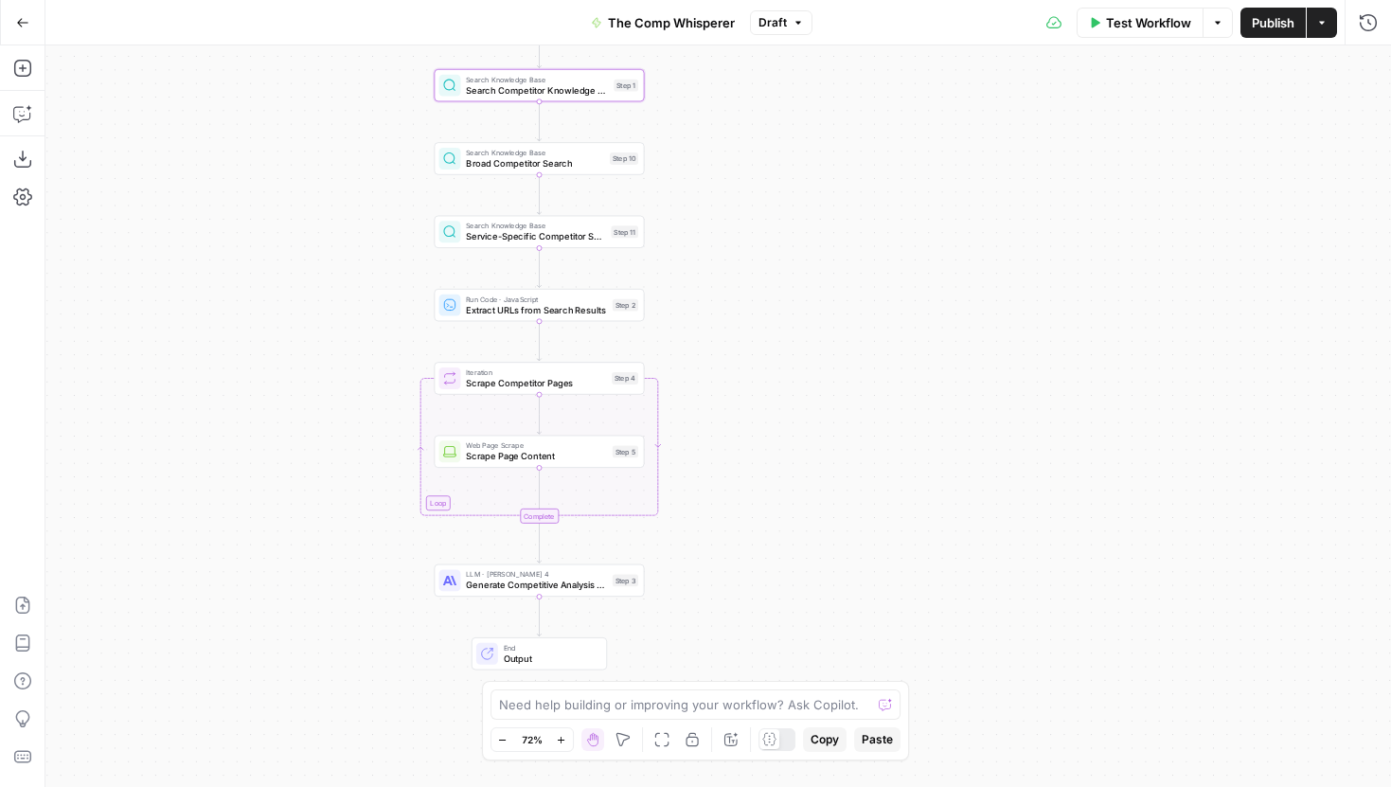
drag, startPoint x: 343, startPoint y: 408, endPoint x: 311, endPoint y: 329, distance: 85.8
click at [312, 330] on div "Workflow Set Inputs Inputs Search Knowledge Base Search Competitor Knowledge Ba…" at bounding box center [718, 416] width 1346 height 742
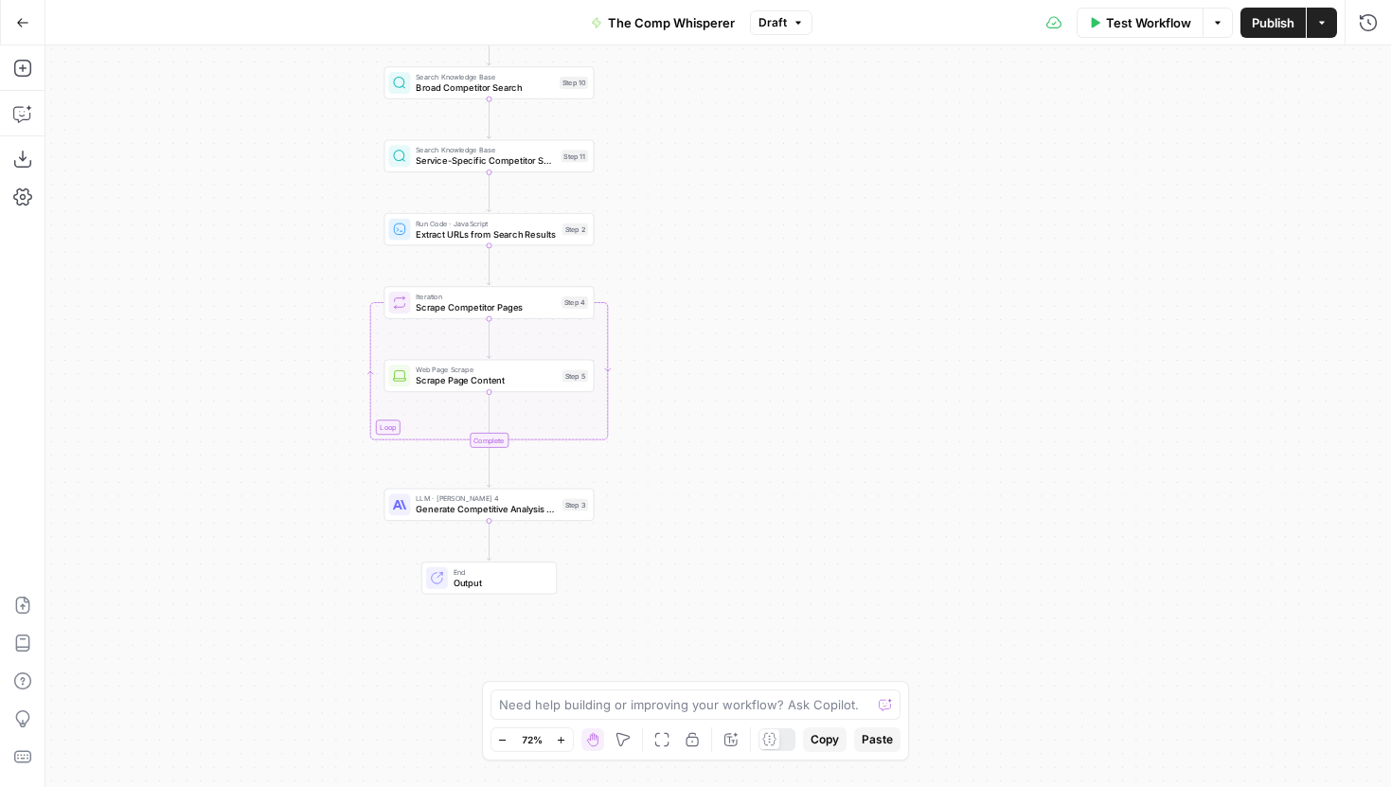
drag, startPoint x: 362, startPoint y: 411, endPoint x: 315, endPoint y: 339, distance: 85.6
click at [315, 339] on div "Workflow Set Inputs Inputs Search Knowledge Base Search Competitor Knowledge Ba…" at bounding box center [718, 416] width 1346 height 742
drag, startPoint x: 323, startPoint y: 162, endPoint x: 224, endPoint y: 383, distance: 241.6
click at [224, 383] on div "Workflow Set Inputs Inputs Search Knowledge Base Search Competitor Knowledge Ba…" at bounding box center [718, 416] width 1346 height 742
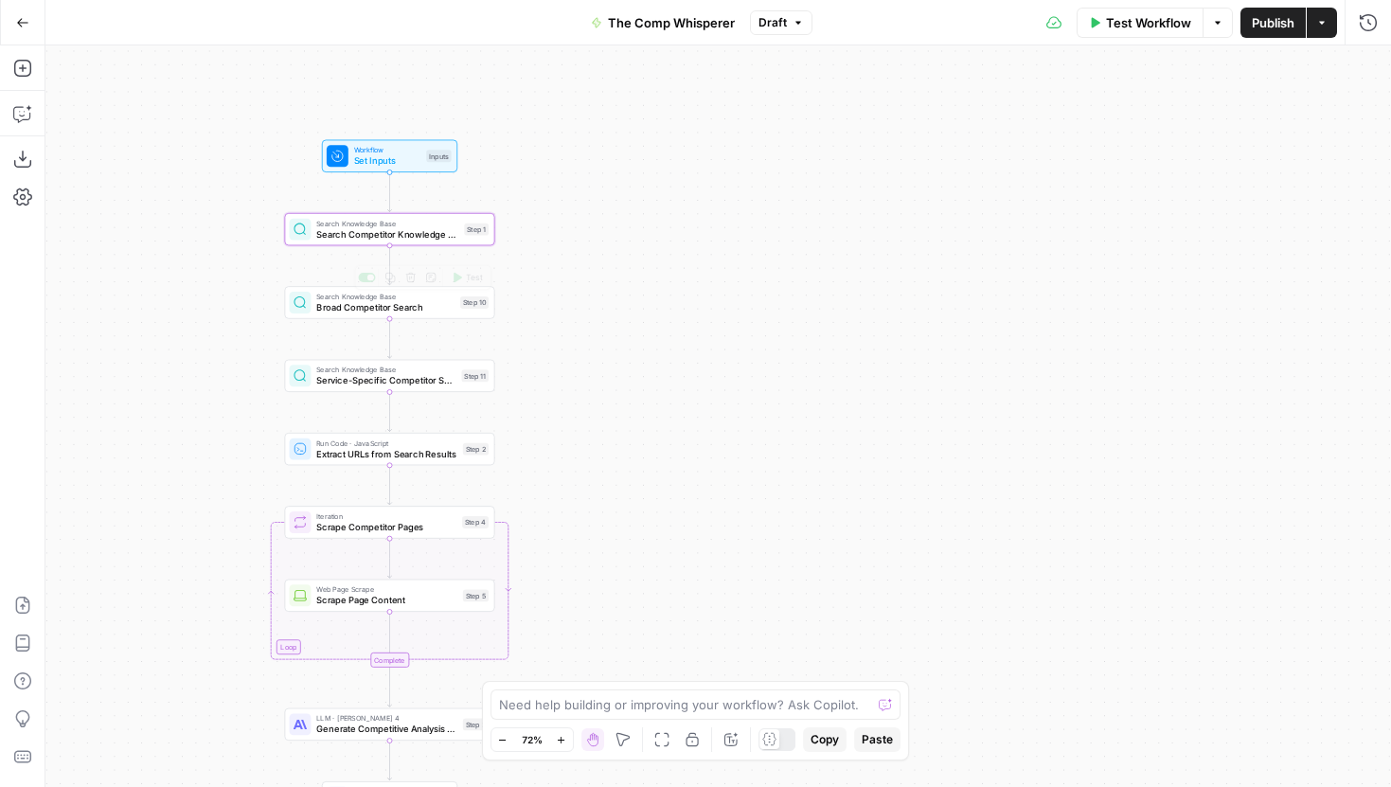
click at [329, 239] on span "Search Competitor Knowledge Base" at bounding box center [387, 233] width 142 height 13
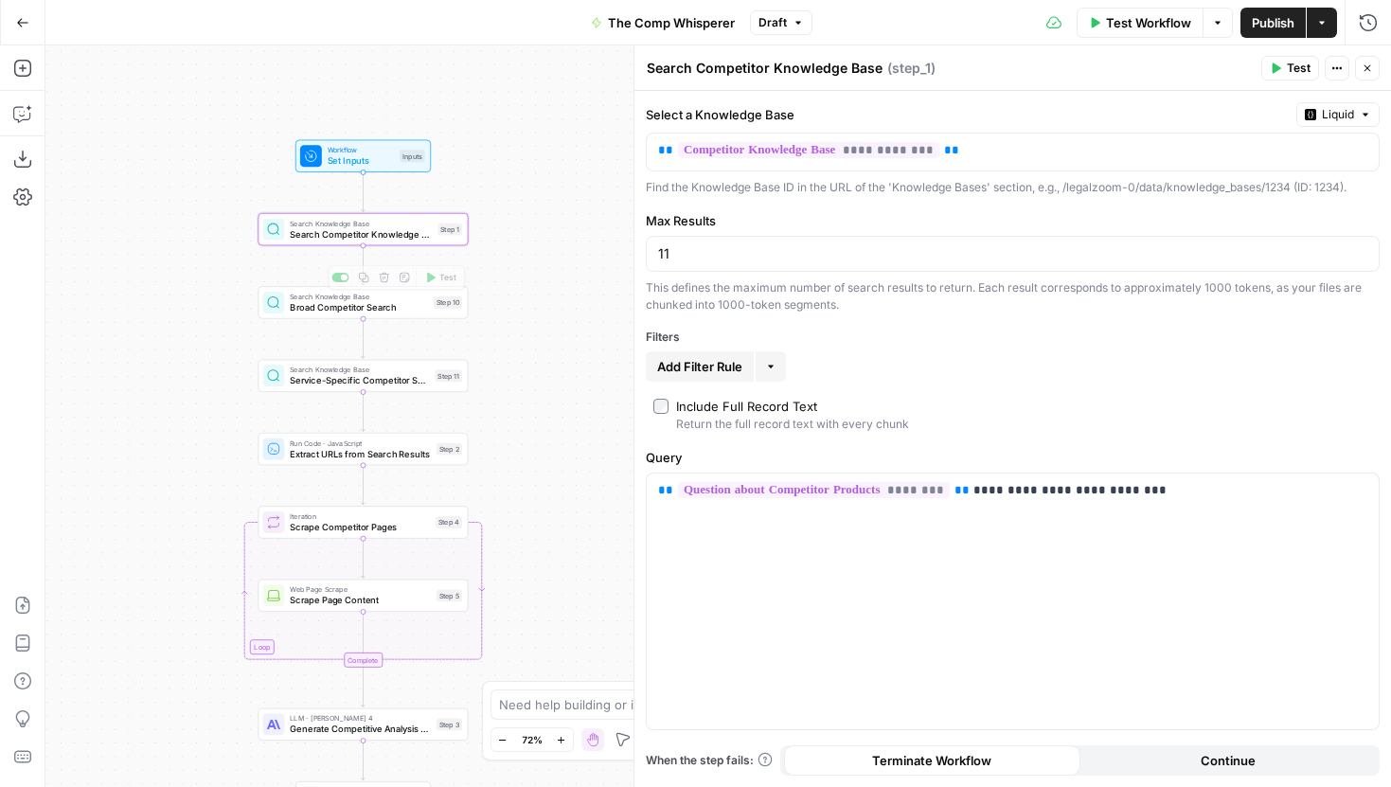
drag, startPoint x: 281, startPoint y: 313, endPoint x: 171, endPoint y: 313, distance: 109.9
click at [171, 313] on div "Workflow Set Inputs Inputs Search Knowledge Base Search Competitor Knowledge Ba…" at bounding box center [718, 416] width 1346 height 742
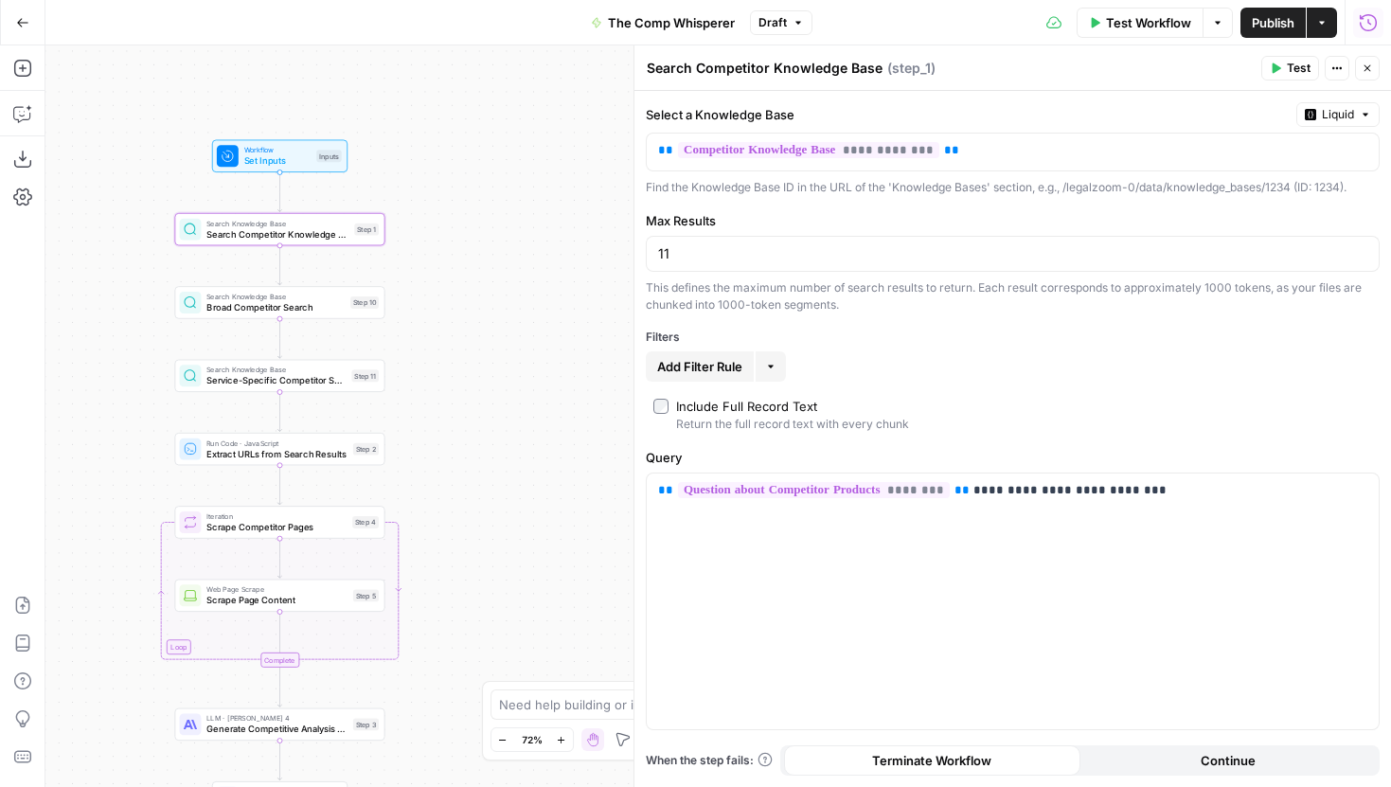
click at [1365, 20] on icon "button" at bounding box center [1368, 22] width 19 height 19
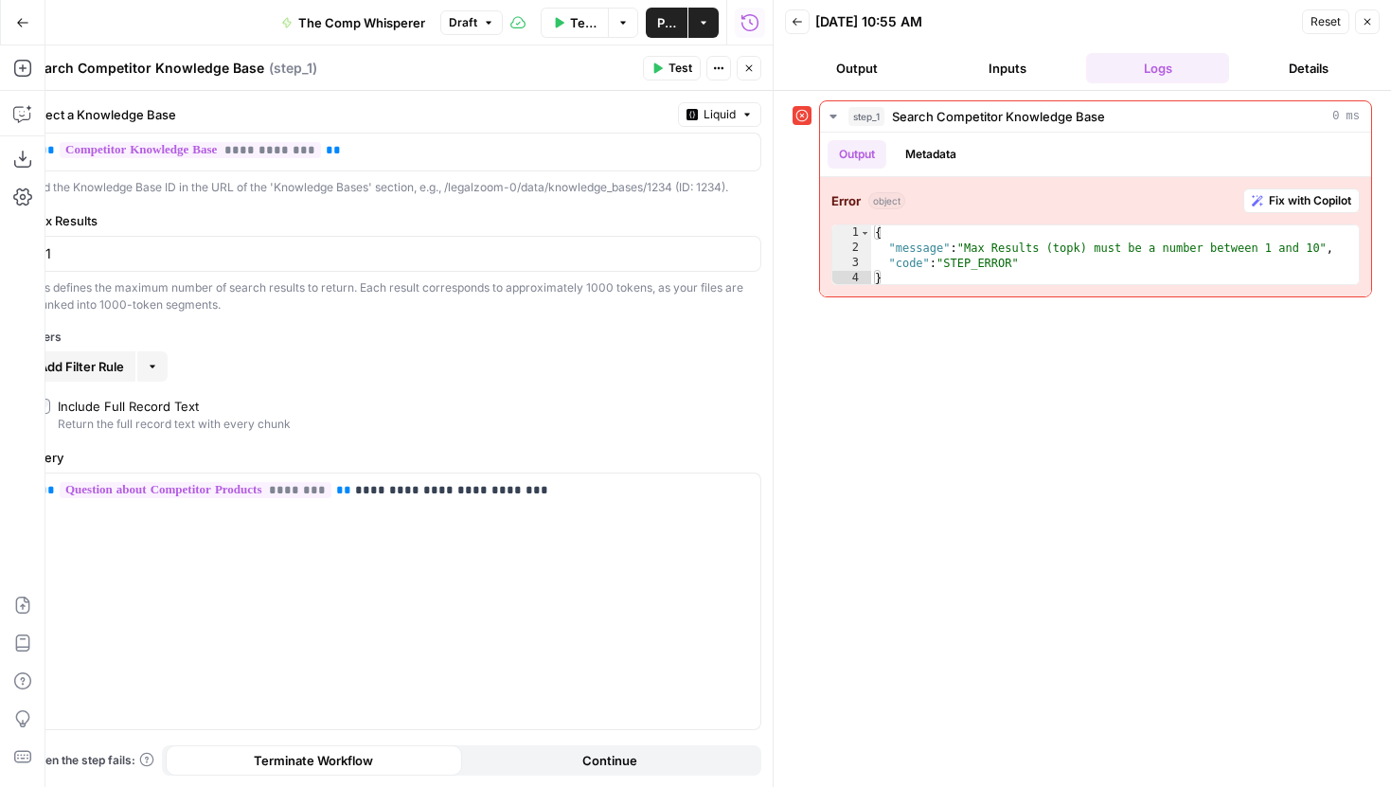
click at [803, 29] on button "Back" at bounding box center [797, 21] width 25 height 25
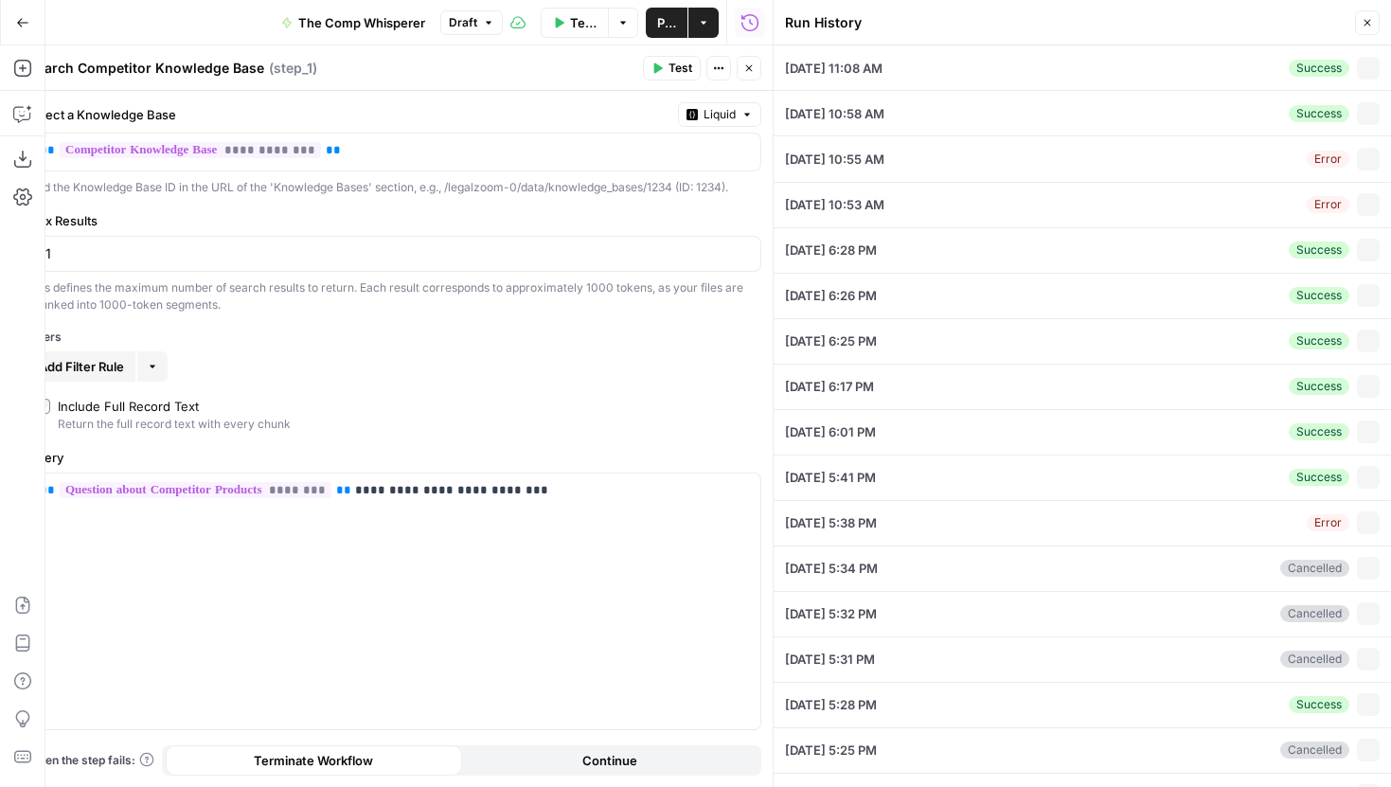
type textarea "Compare the compliance offerings of Bizee and Zenbusiness"
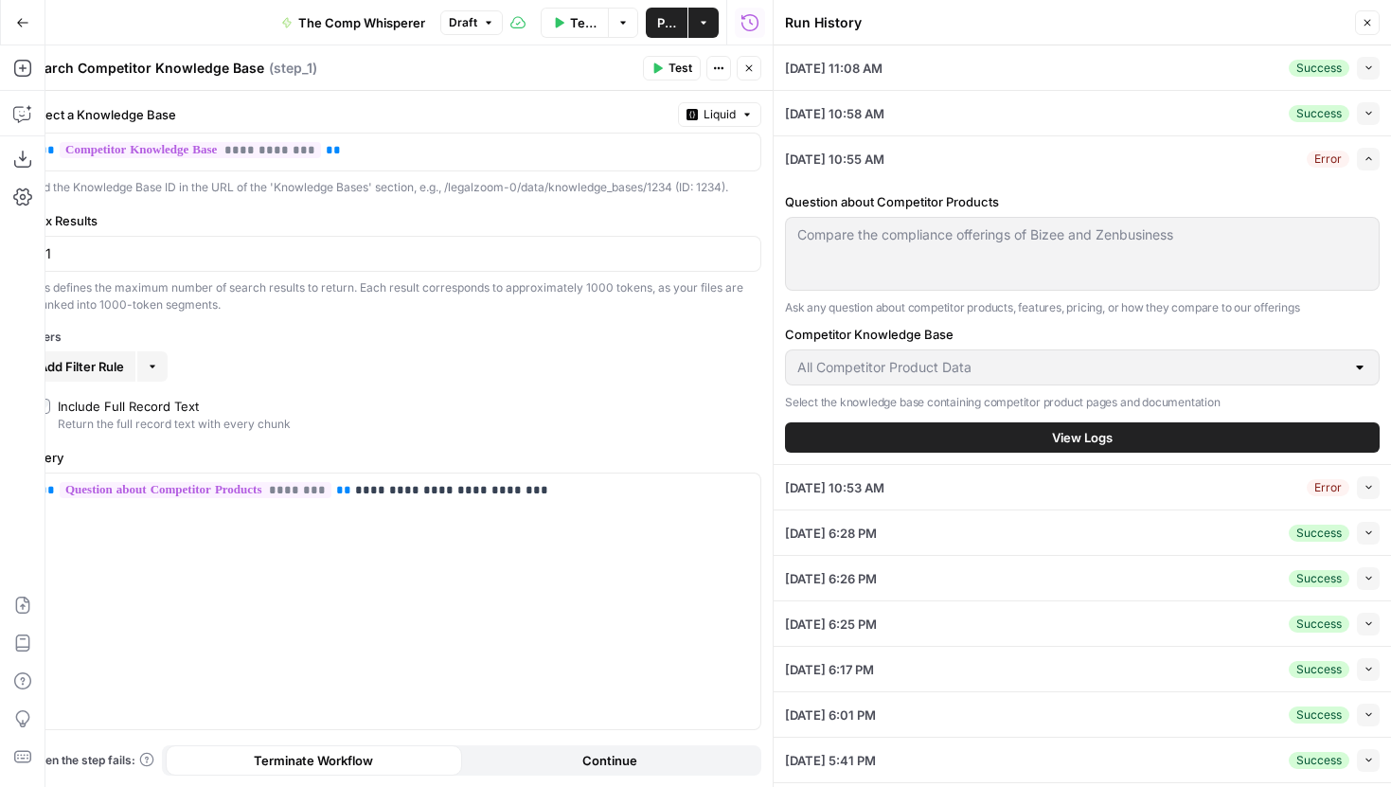
click at [1361, 524] on button "Collapse" at bounding box center [1368, 533] width 23 height 23
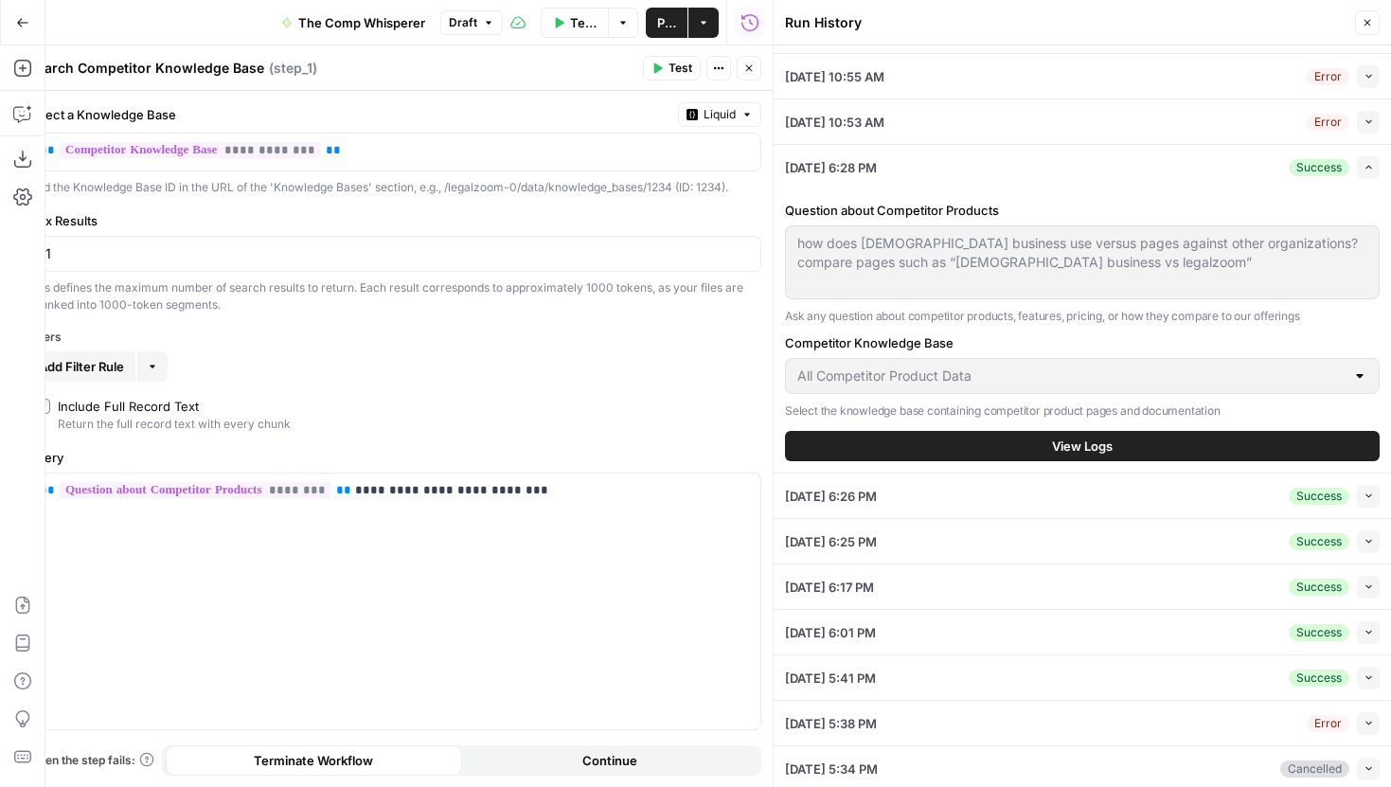
scroll to position [127, 0]
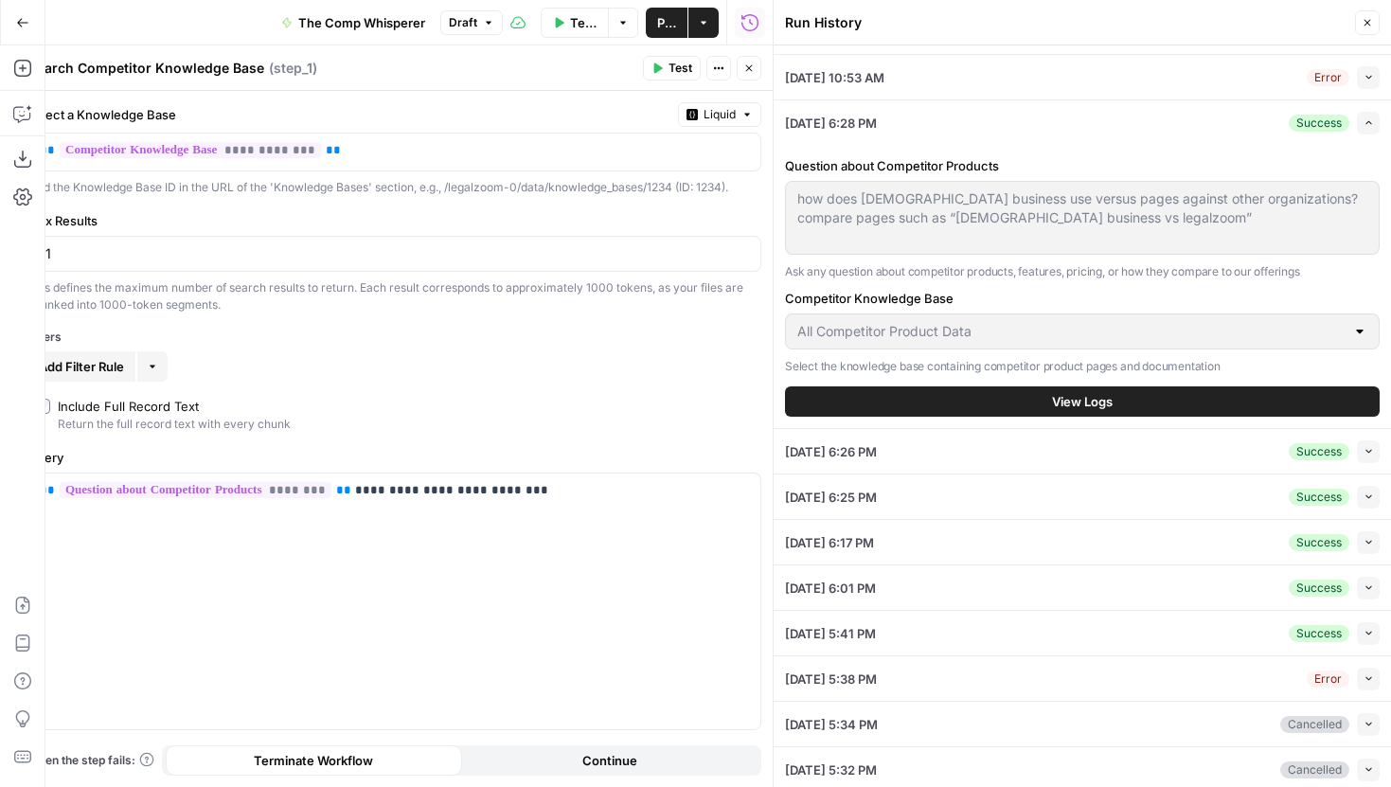
click at [1082, 403] on span "View Logs" at bounding box center [1082, 401] width 61 height 19
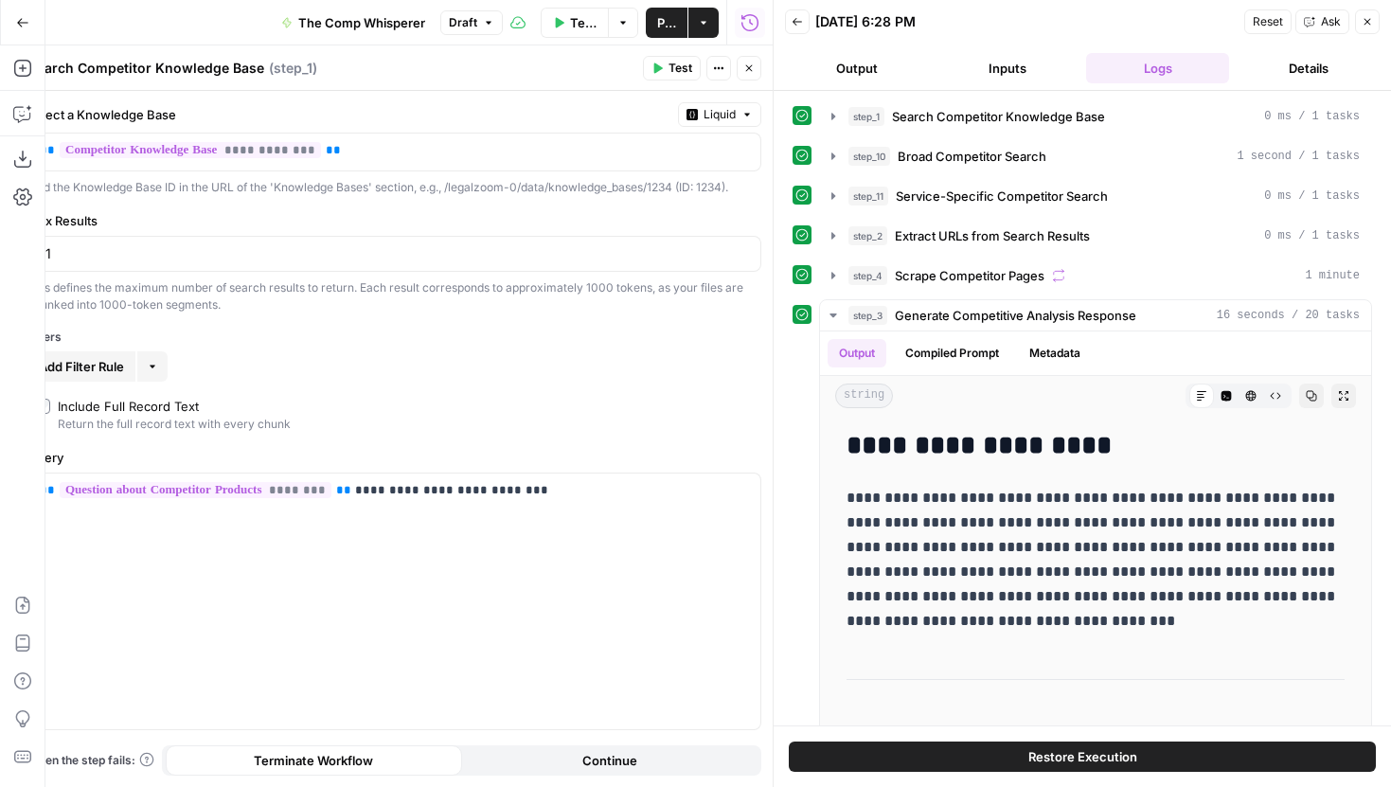
click at [746, 69] on icon "button" at bounding box center [748, 68] width 11 height 11
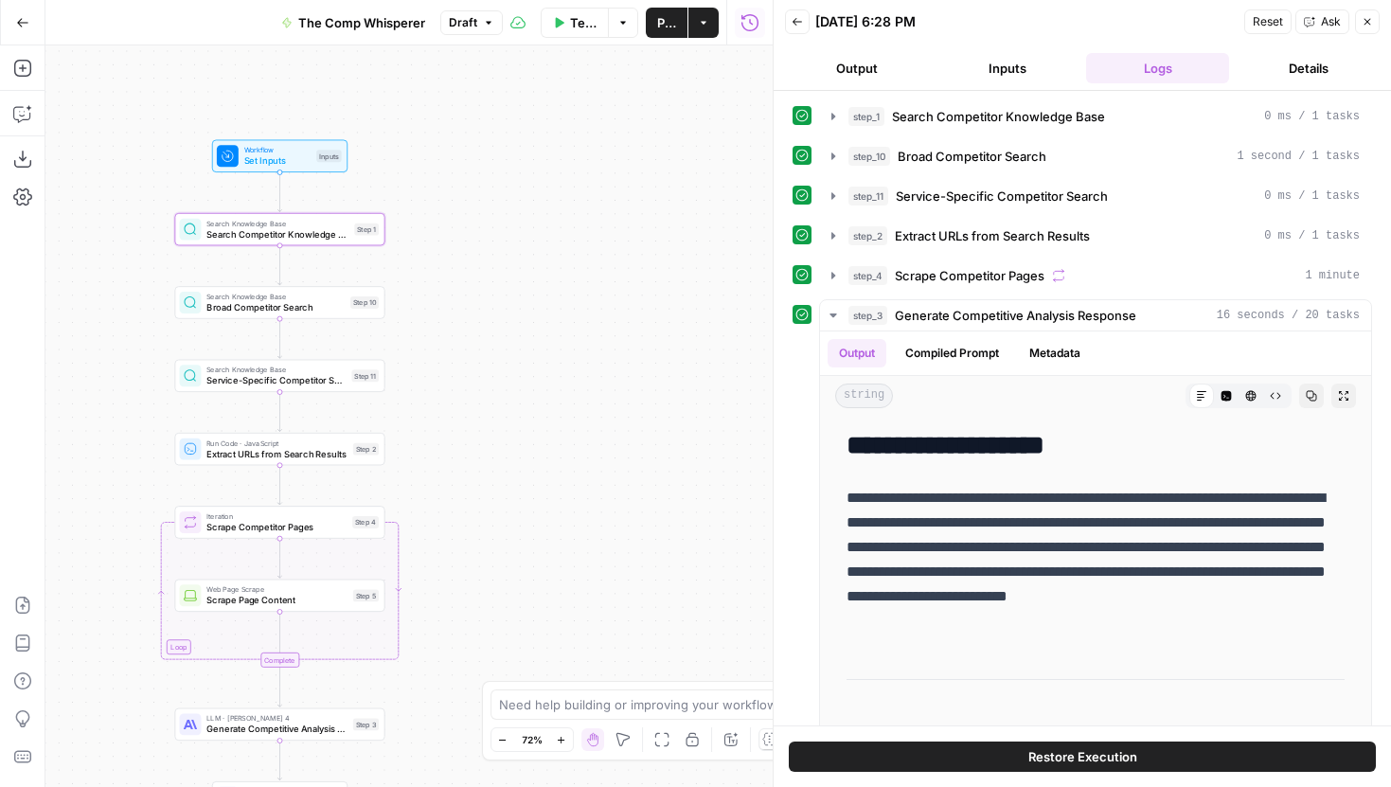
scroll to position [90, 0]
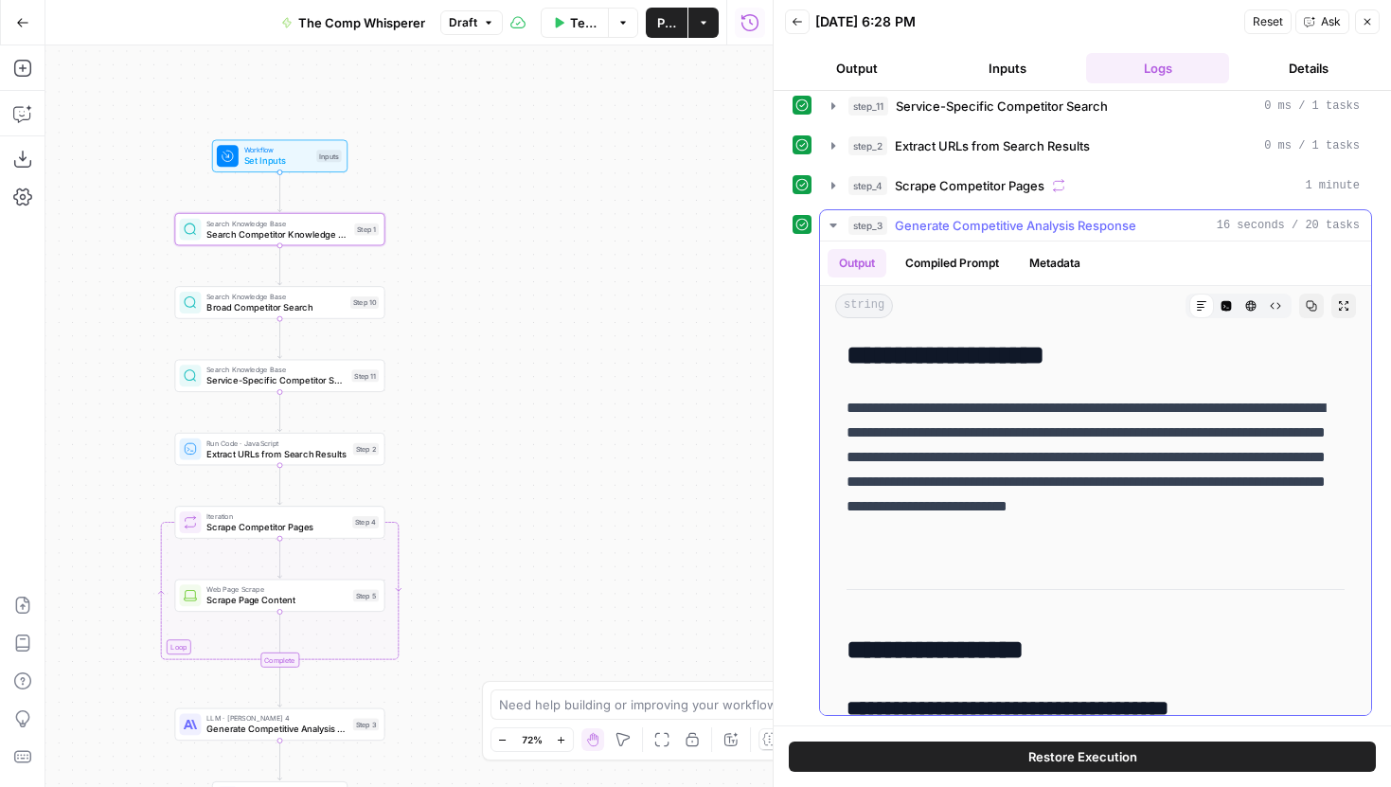
click at [833, 222] on icon "button" at bounding box center [833, 225] width 15 height 15
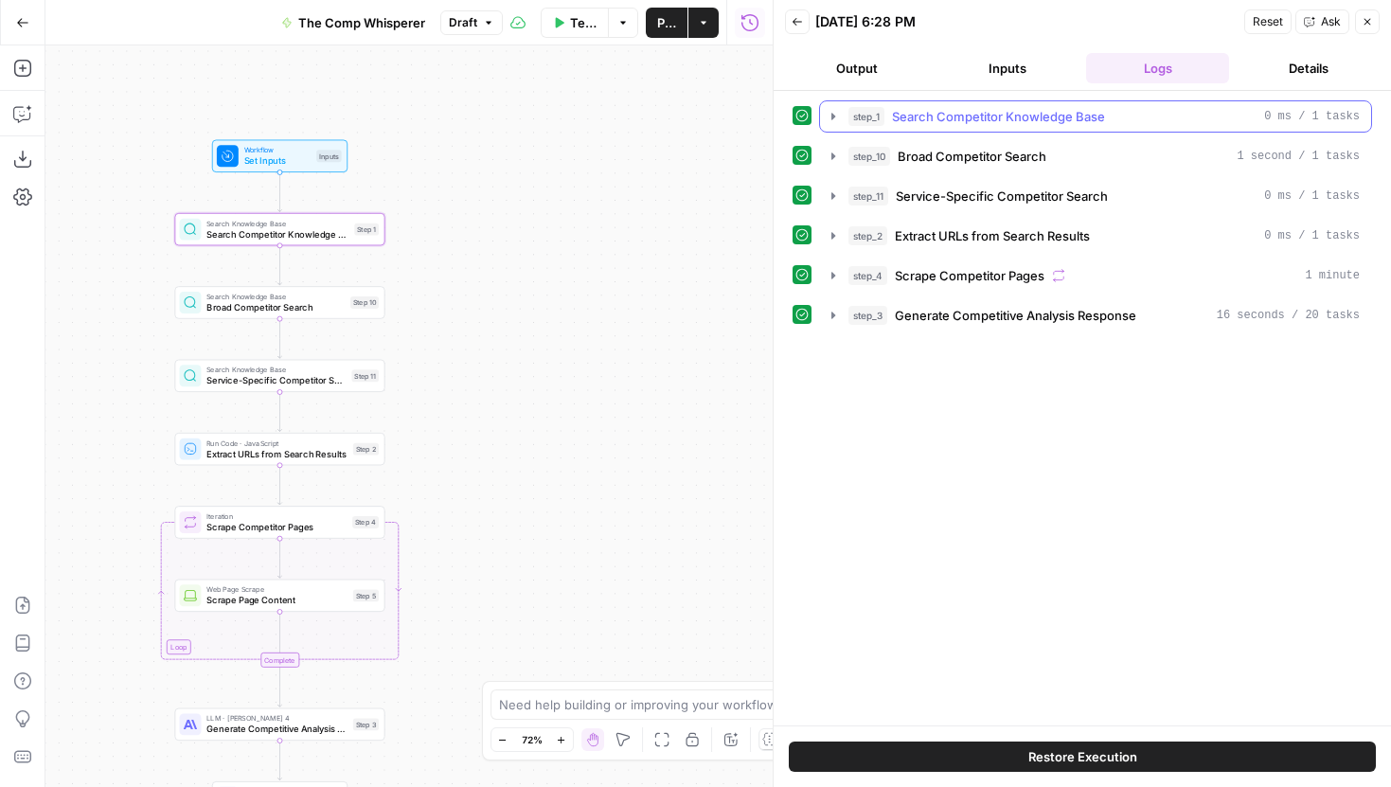
click at [831, 118] on icon "button" at bounding box center [833, 116] width 4 height 7
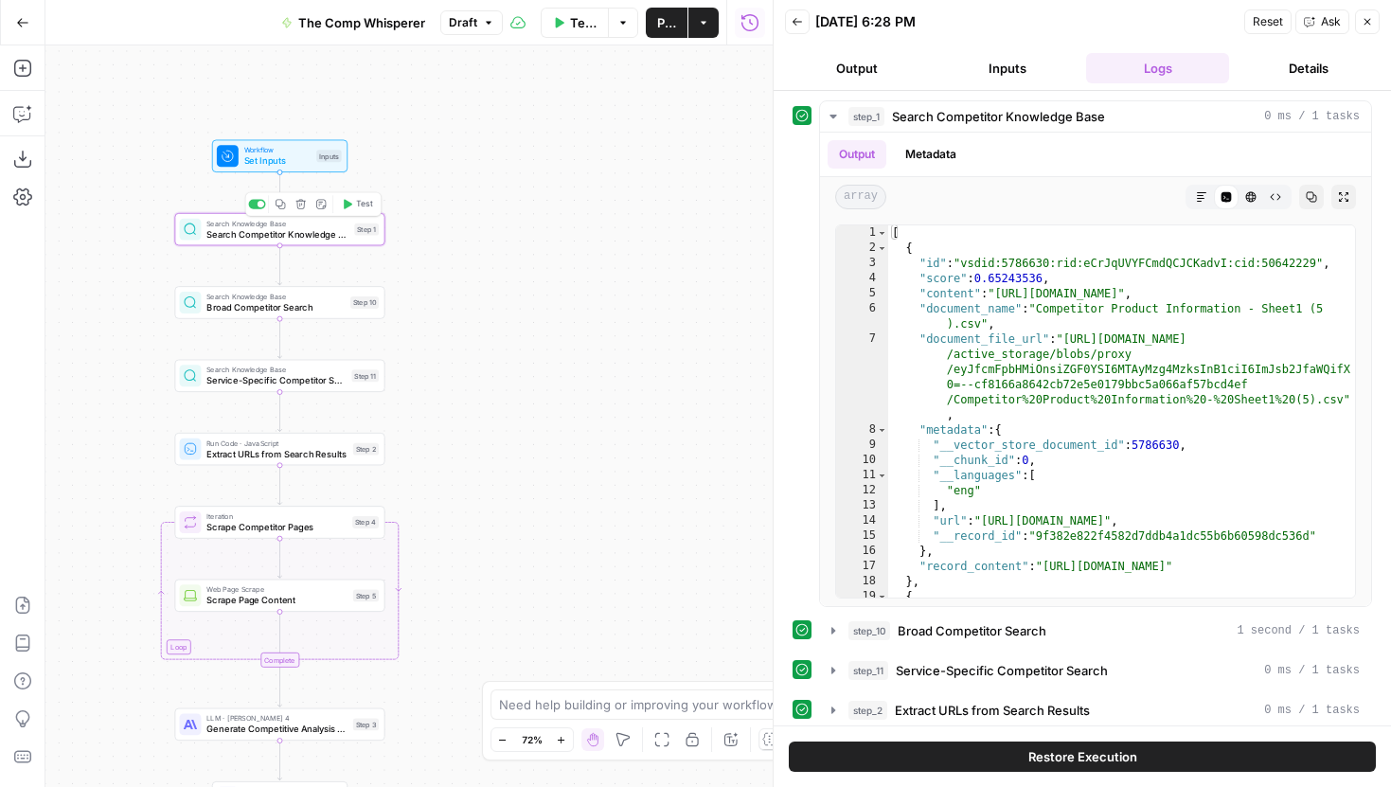
click at [317, 233] on span "Search Competitor Knowledge Base" at bounding box center [277, 233] width 142 height 13
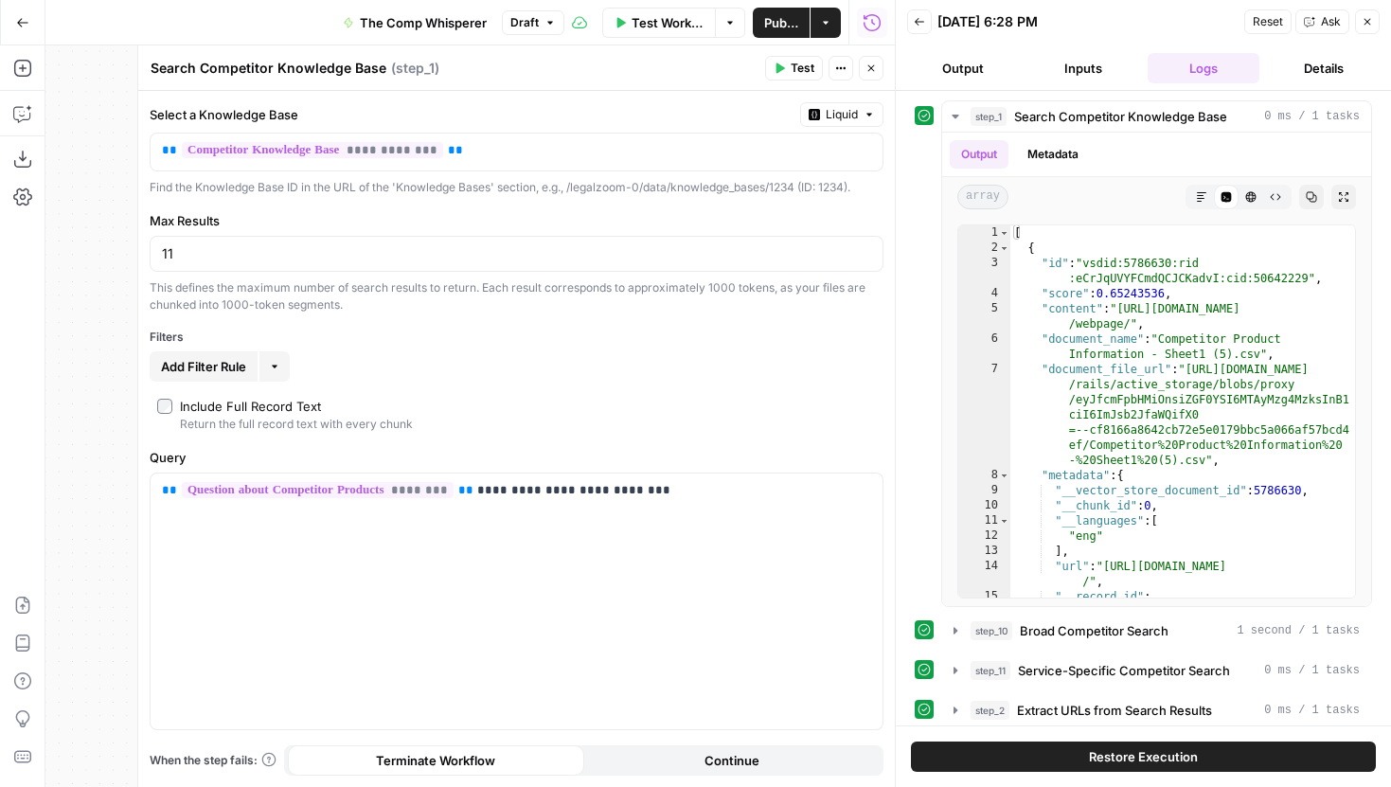
click at [872, 64] on icon "button" at bounding box center [871, 68] width 11 height 11
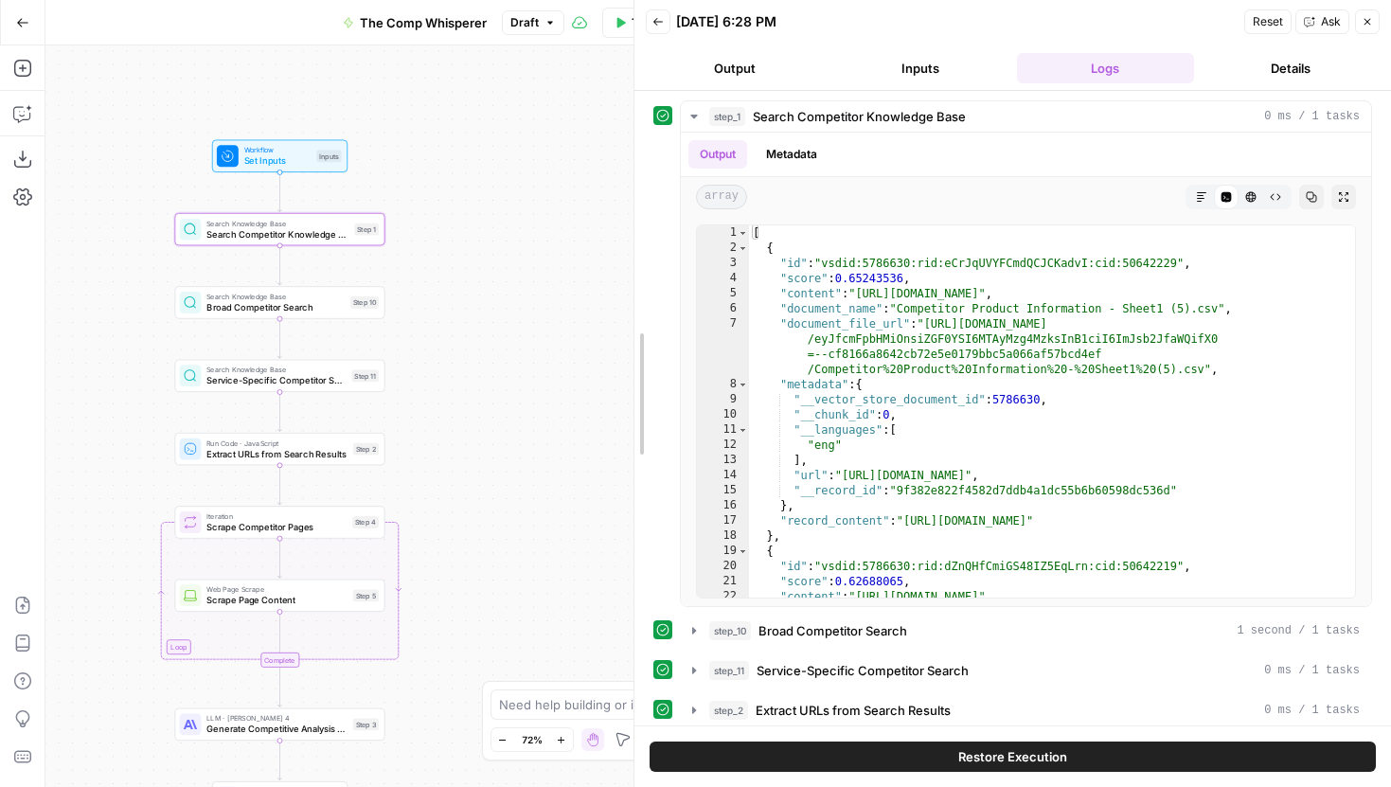
drag, startPoint x: 900, startPoint y: 467, endPoint x: 578, endPoint y: 465, distance: 322.0
click at [578, 465] on body "LegalZoom New Home Browse Insights Opportunities Your Data Recent Grids Article…" at bounding box center [695, 393] width 1391 height 787
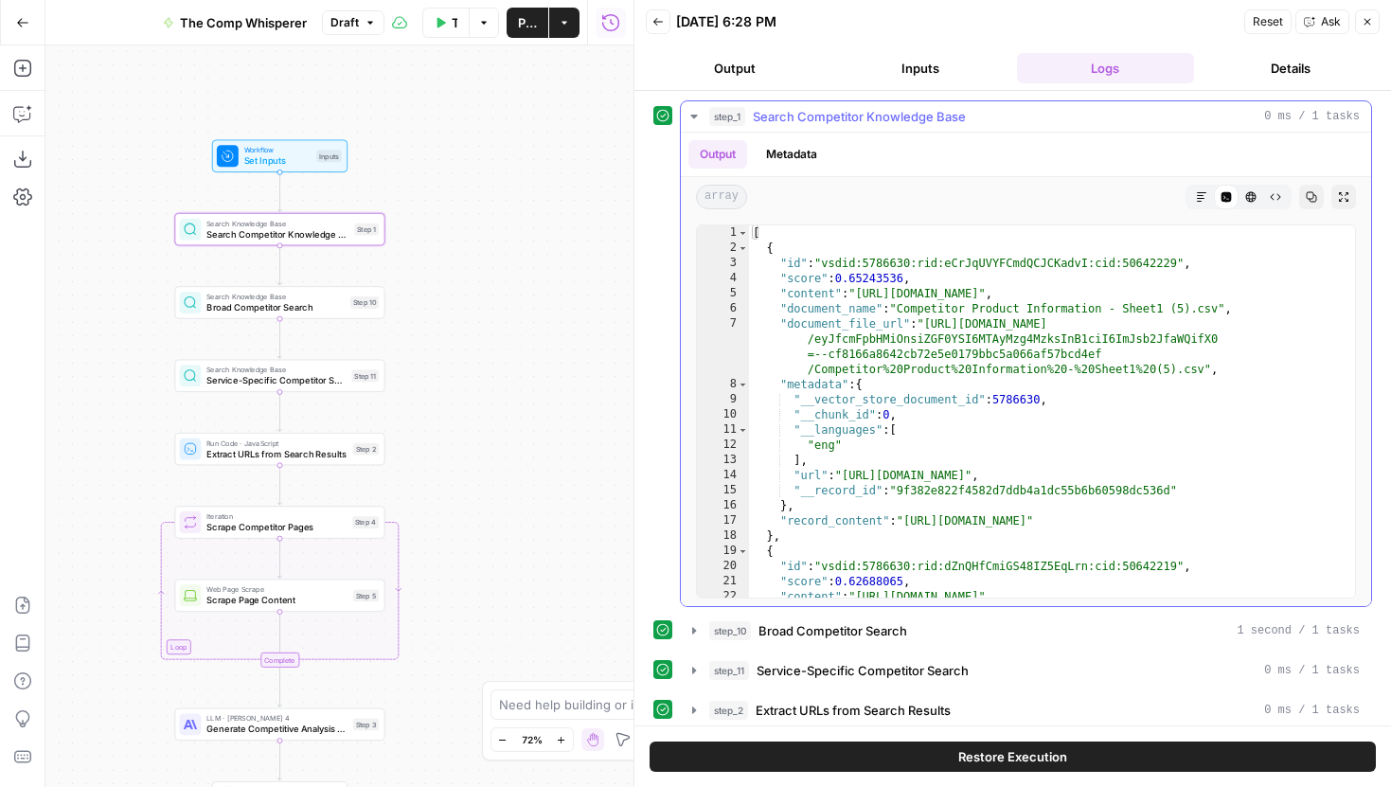
click at [698, 124] on button "step_1 Search Competitor Knowledge Base 0 ms / 1 tasks" at bounding box center [1026, 116] width 690 height 30
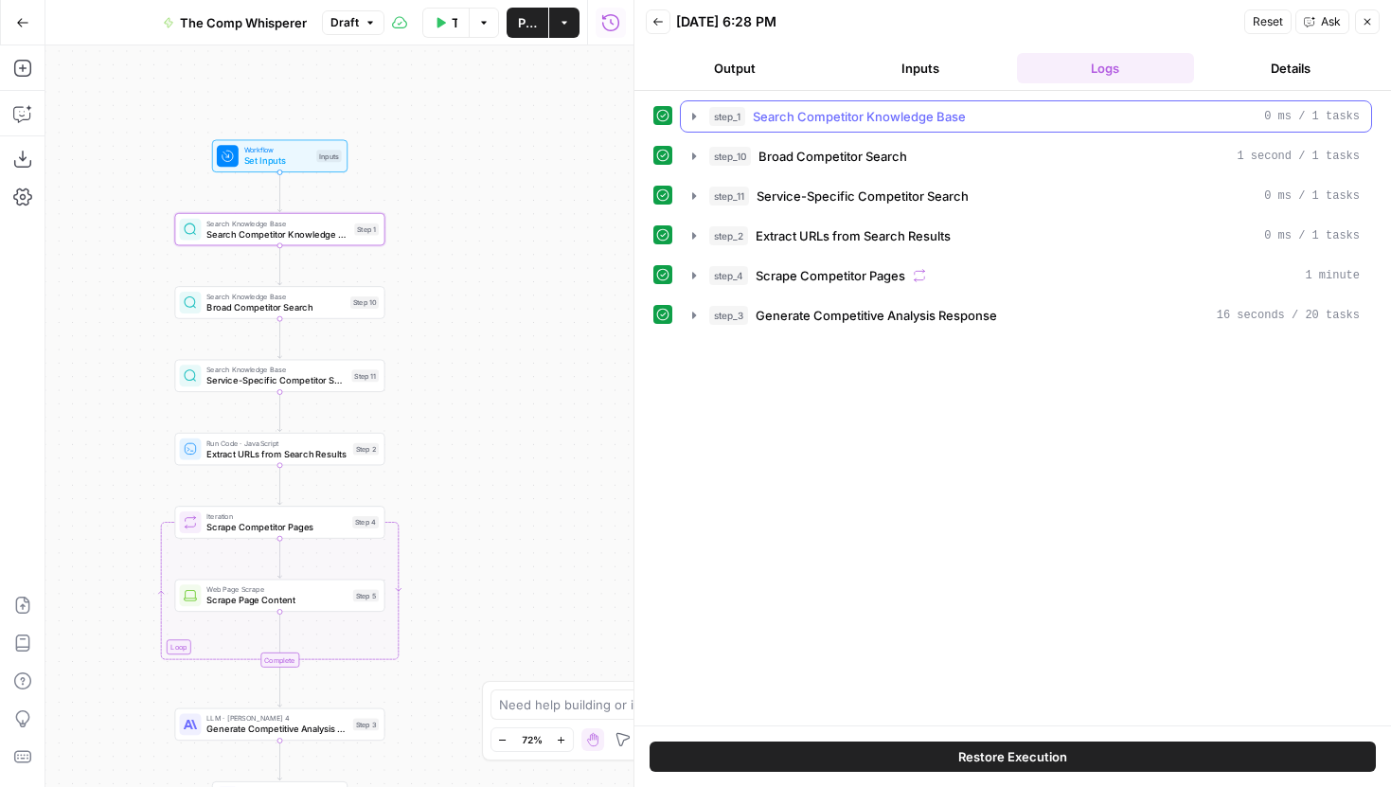
click at [692, 117] on icon "button" at bounding box center [694, 116] width 4 height 7
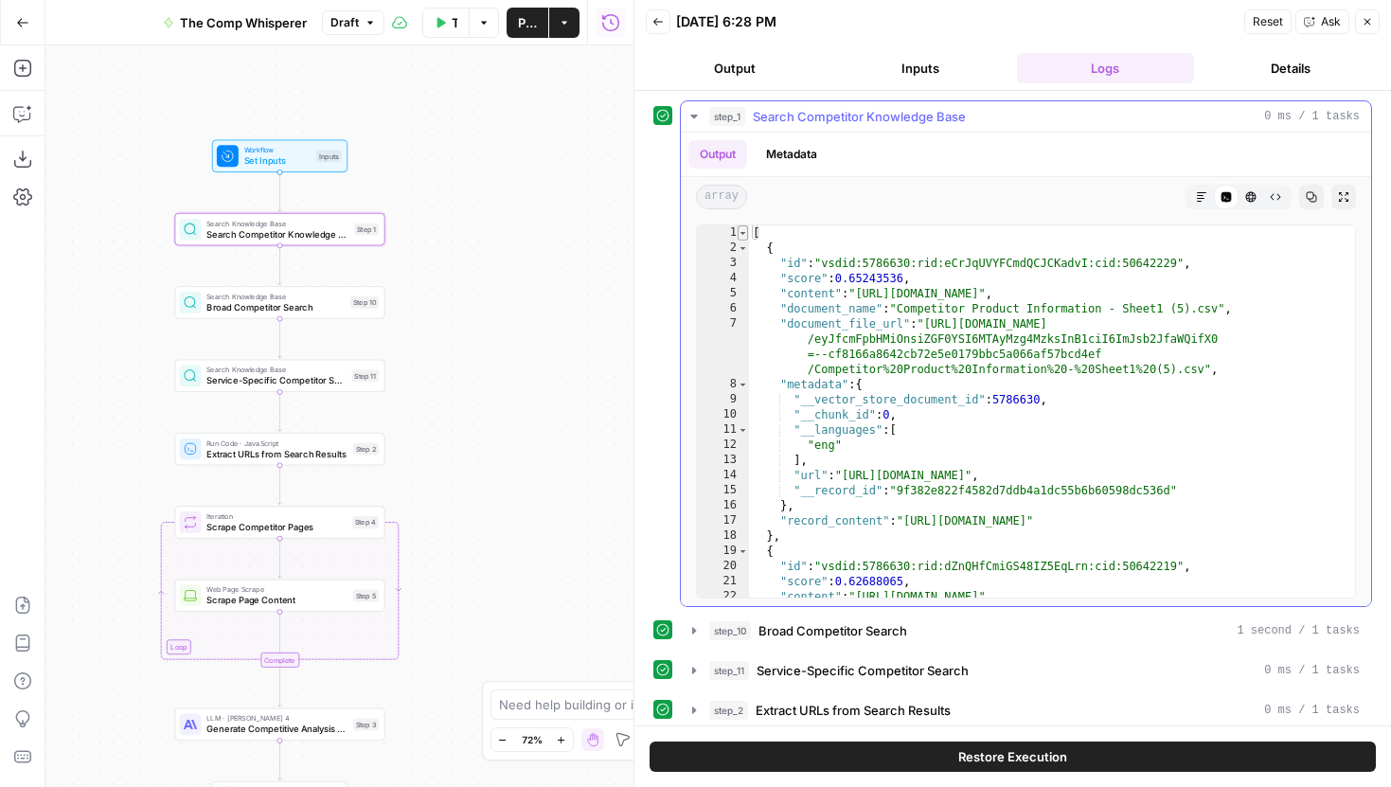
type textarea "*"
click at [742, 233] on span "Toggle code folding, rows 1 through 172" at bounding box center [743, 232] width 10 height 15
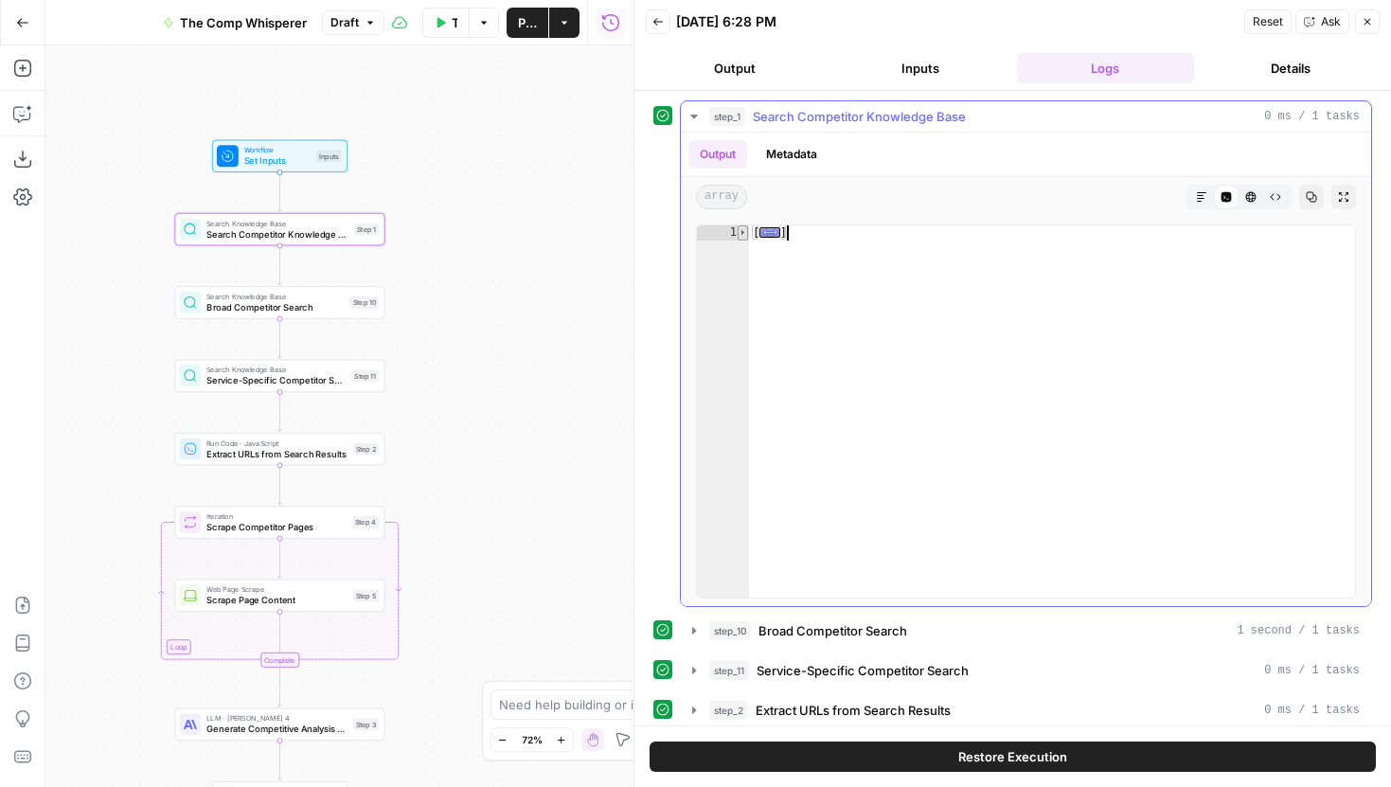
click at [743, 233] on span "Toggle code folding, rows 1 through 172" at bounding box center [743, 232] width 10 height 15
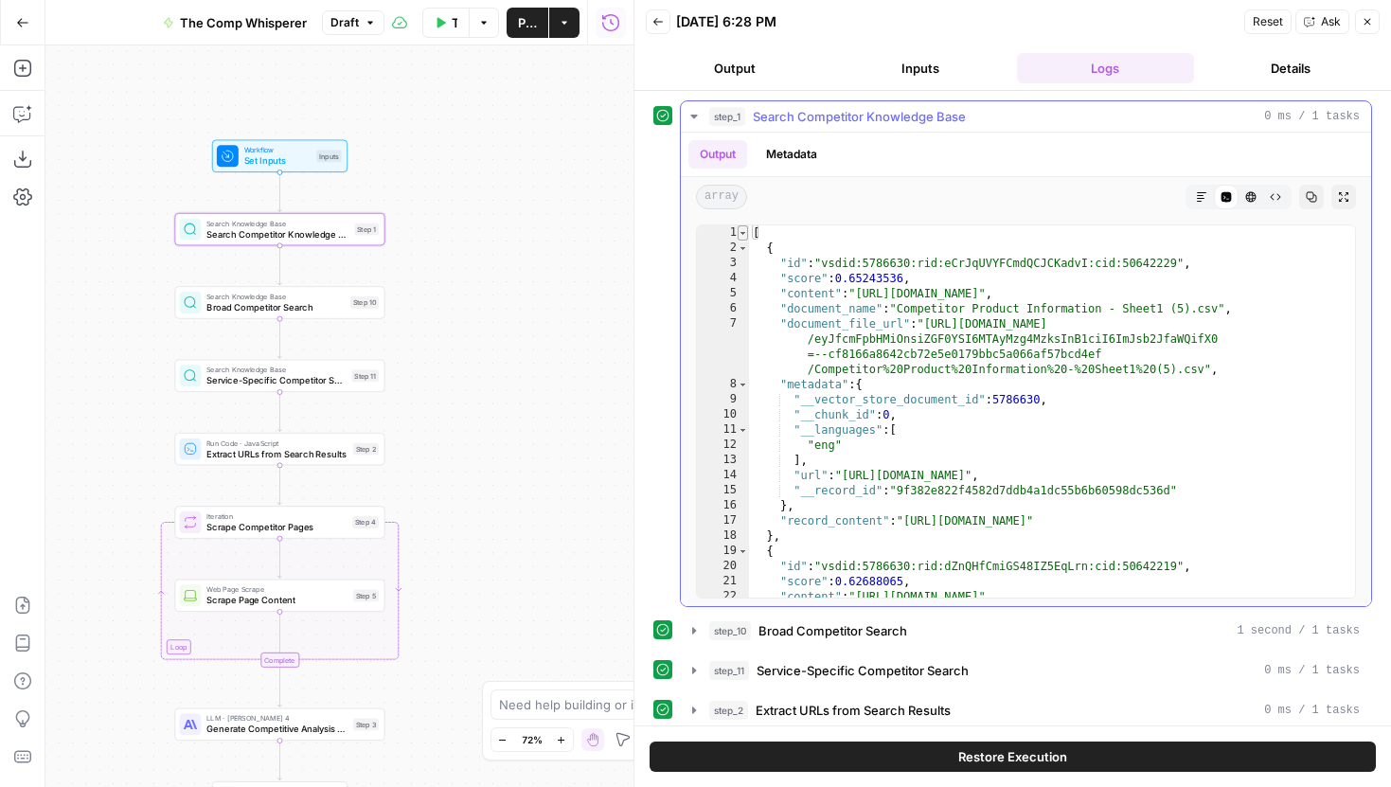
click at [743, 233] on span "Toggle code folding, rows 1 through 172" at bounding box center [743, 232] width 10 height 15
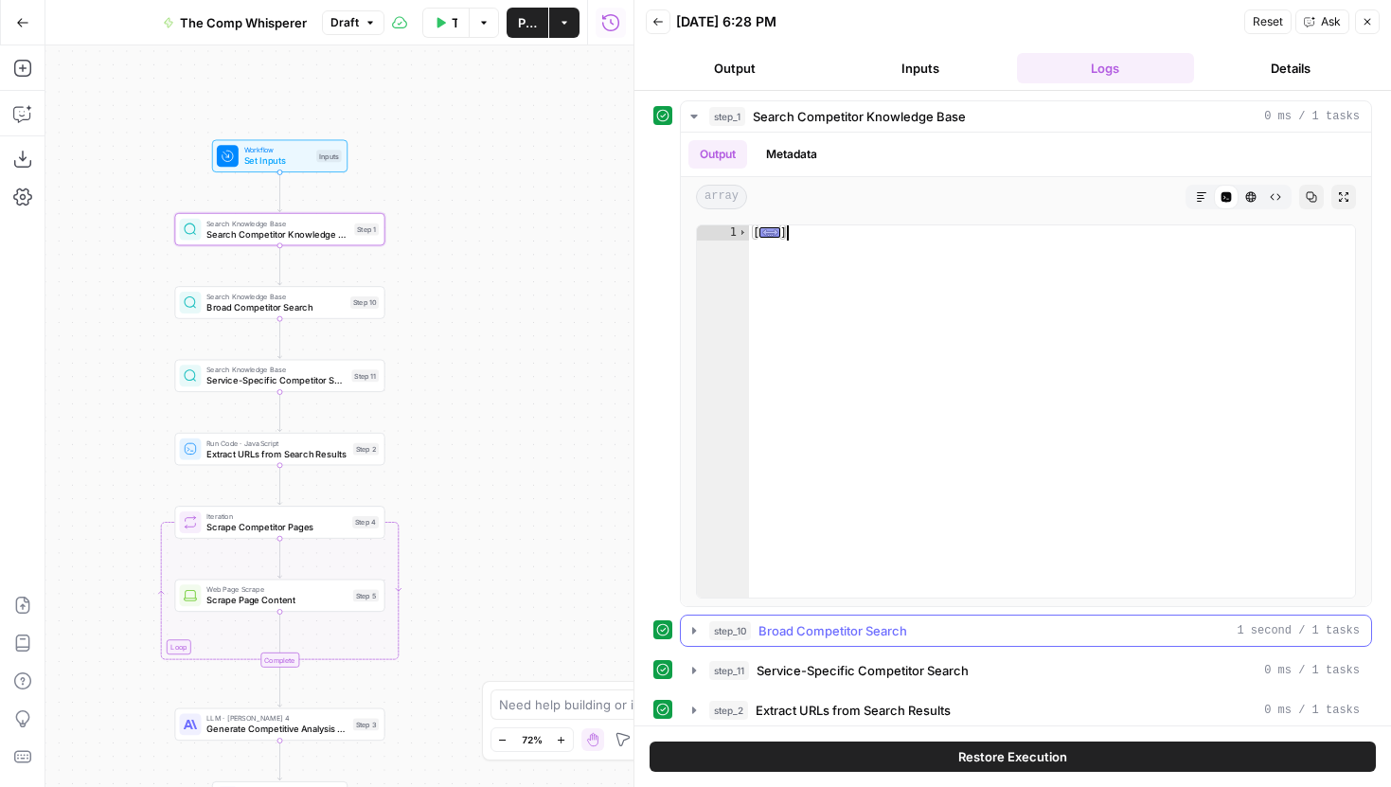
click at [696, 625] on icon "button" at bounding box center [694, 630] width 15 height 15
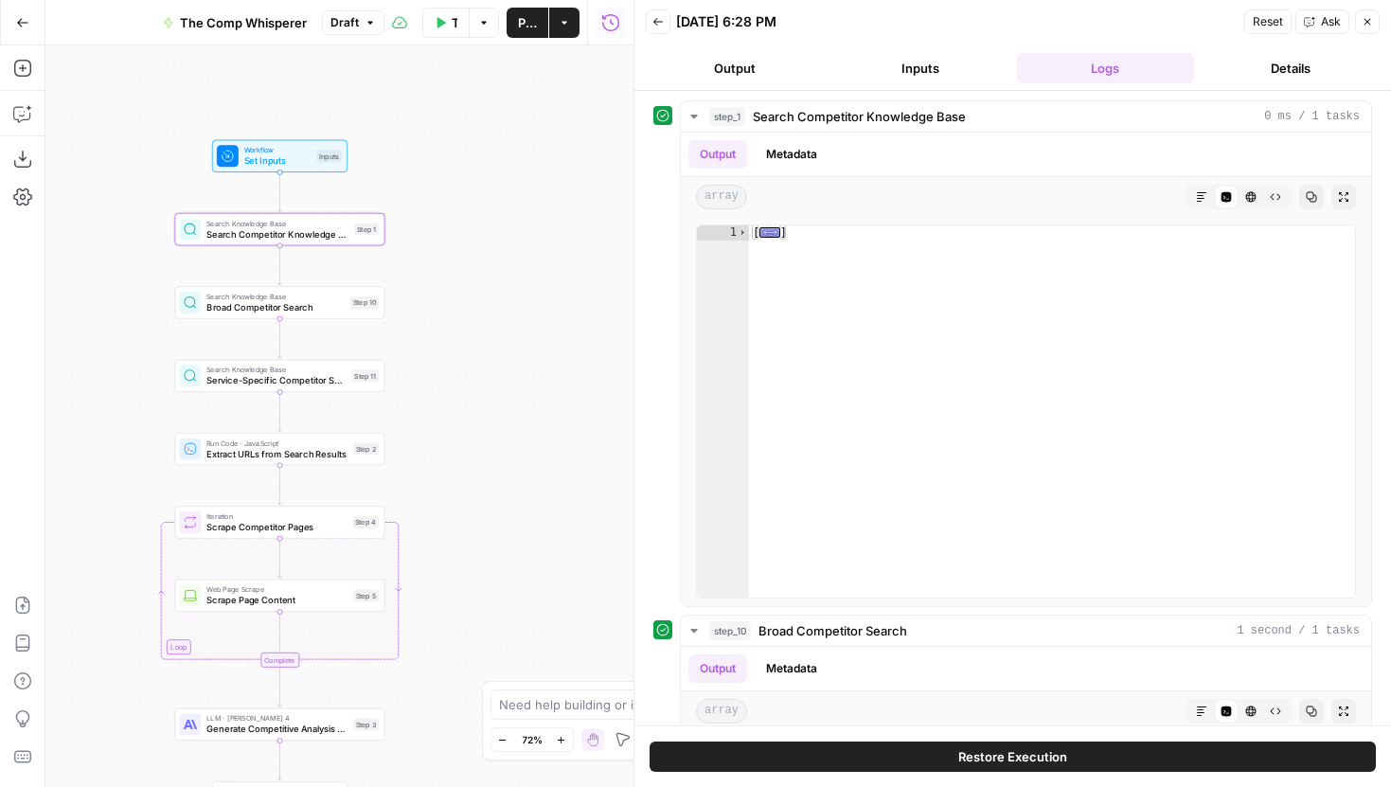
click at [920, 64] on button "Inputs" at bounding box center [920, 68] width 178 height 30
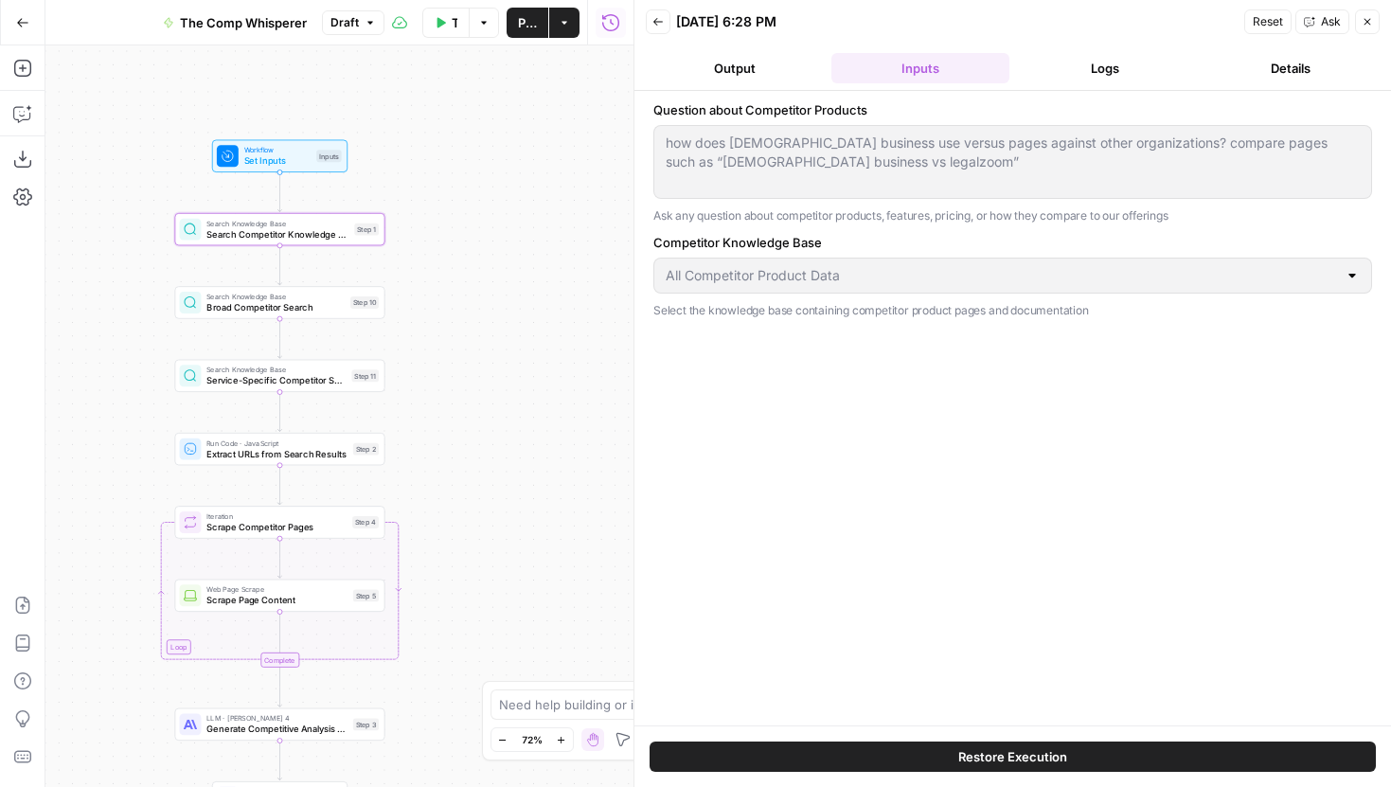
click at [1051, 66] on button "Logs" at bounding box center [1106, 68] width 178 height 30
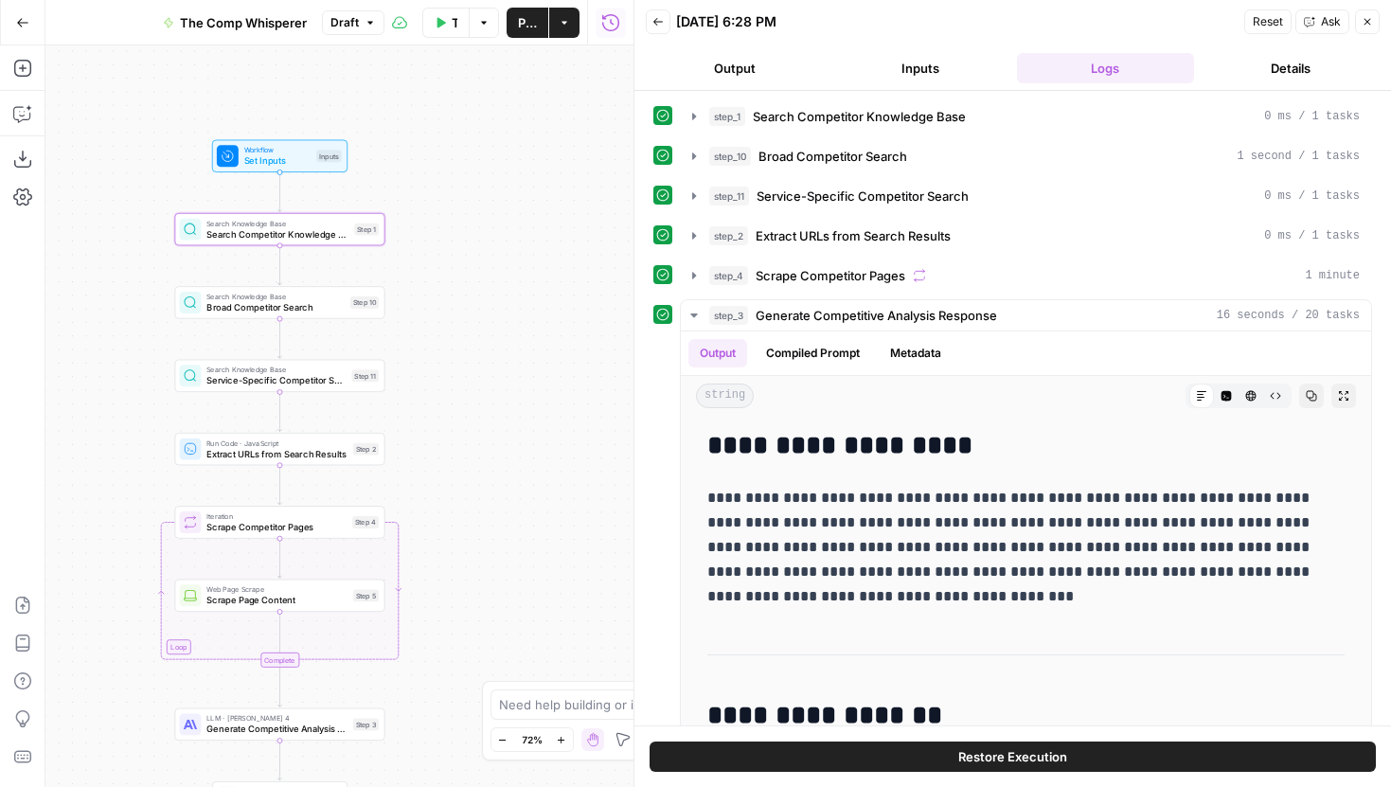
click at [1262, 71] on button "Details" at bounding box center [1291, 68] width 178 height 30
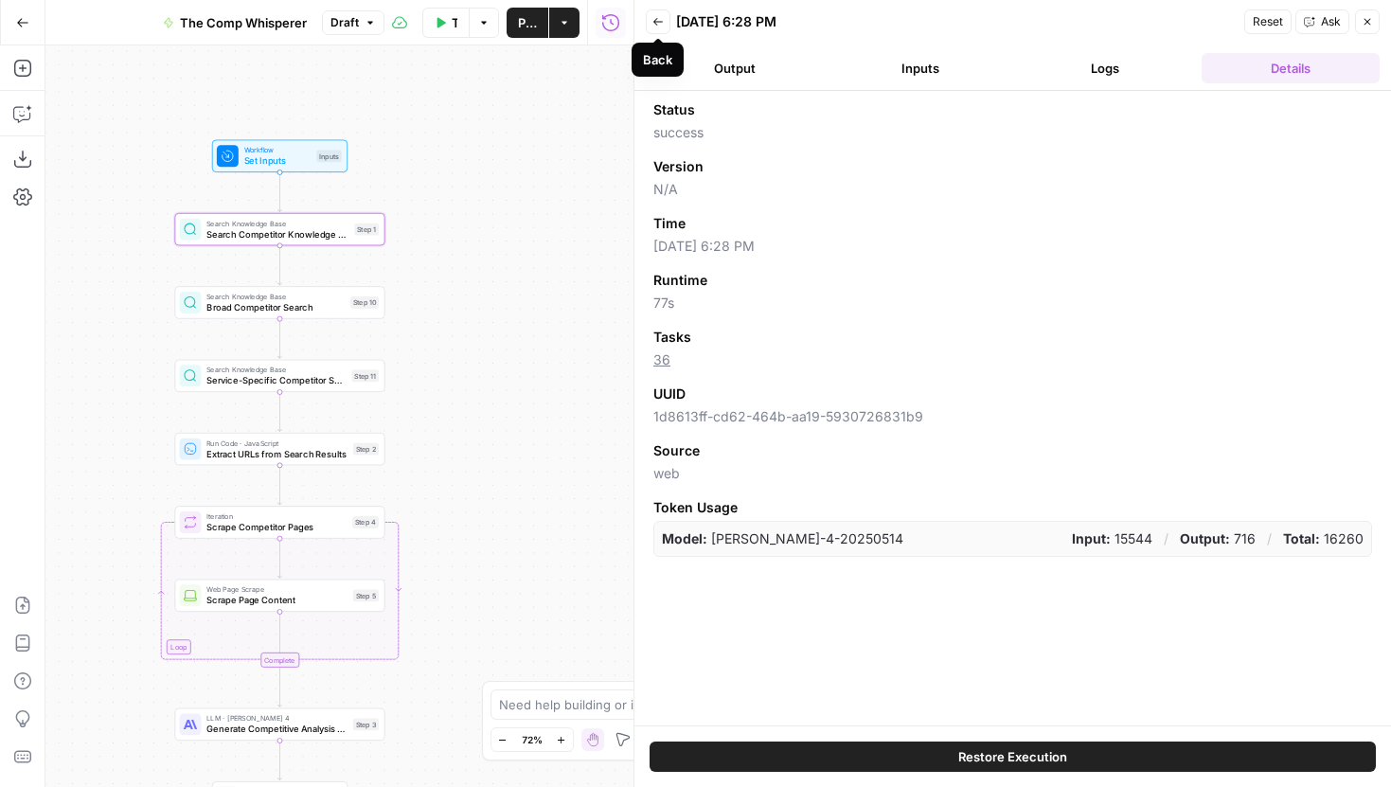
click at [663, 27] on button "Back" at bounding box center [658, 21] width 25 height 25
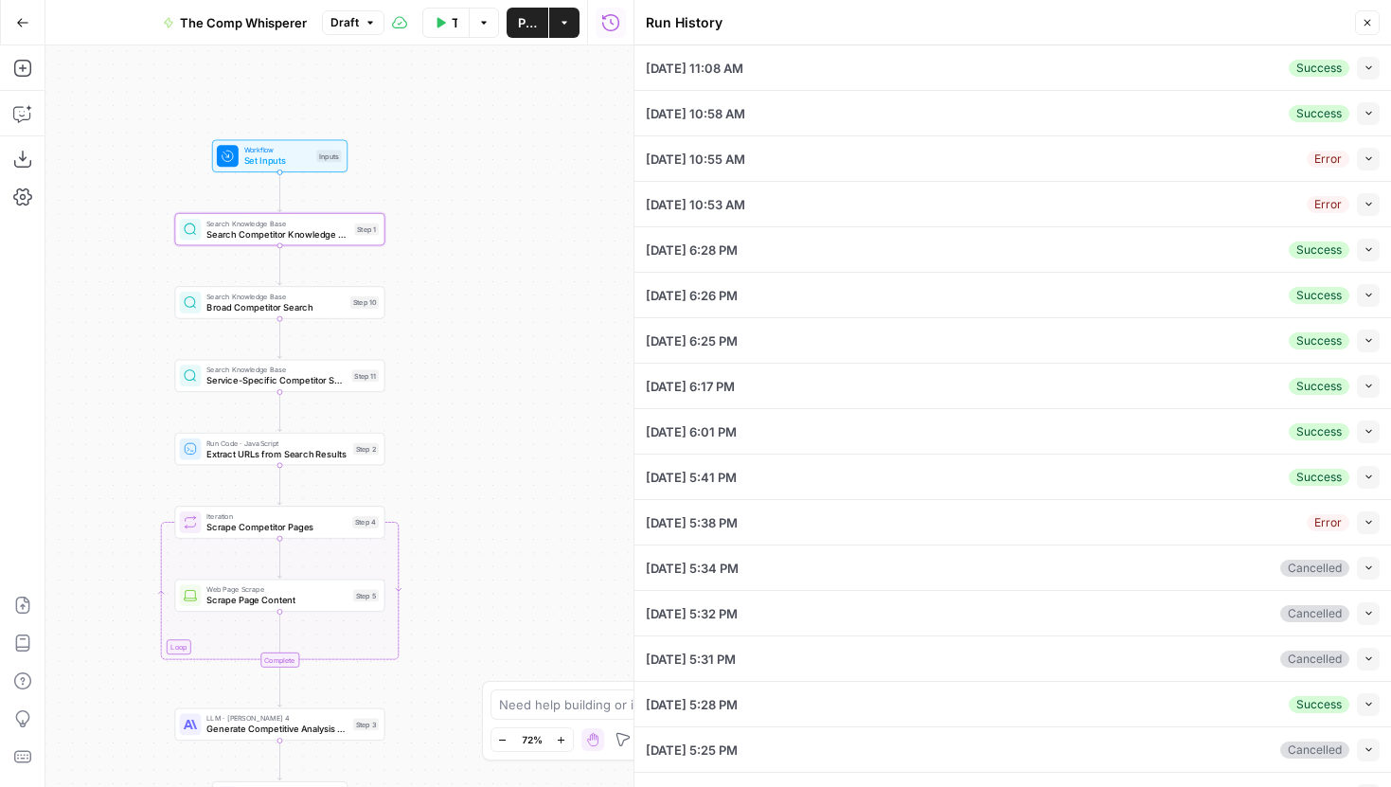
click at [1367, 248] on icon "button" at bounding box center [1369, 250] width 6 height 4
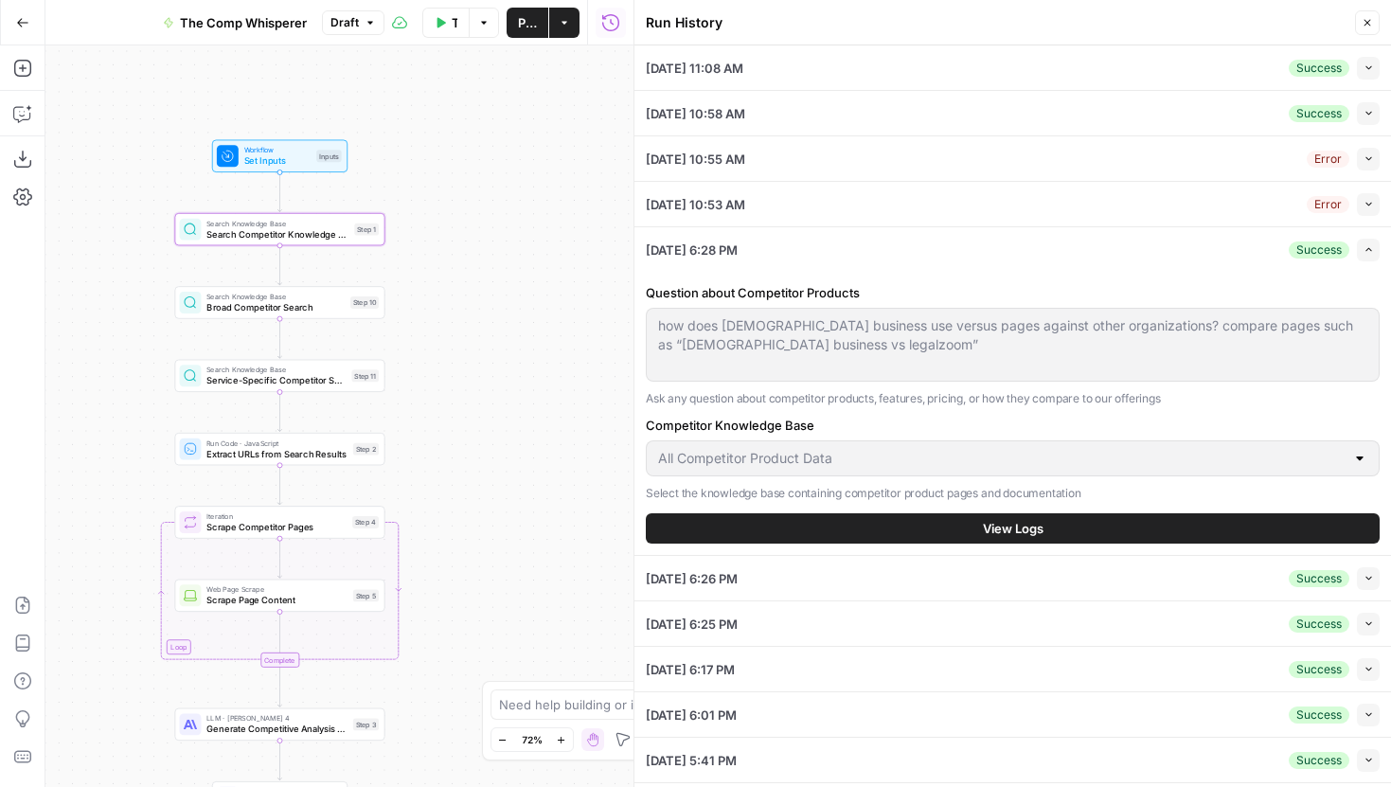
click at [1358, 10] on button "Close" at bounding box center [1367, 22] width 25 height 25
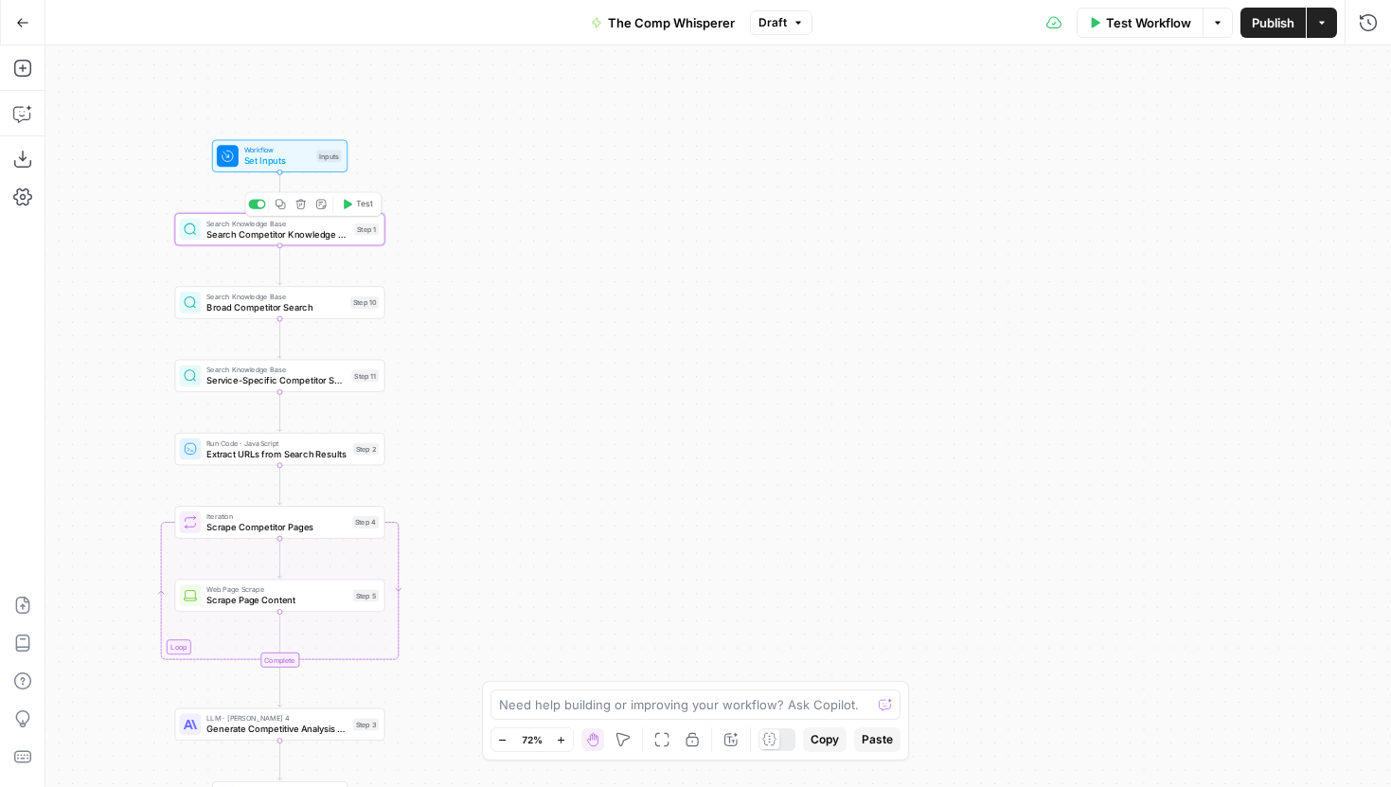
click at [324, 229] on span "Search Competitor Knowledge Base" at bounding box center [277, 233] width 142 height 13
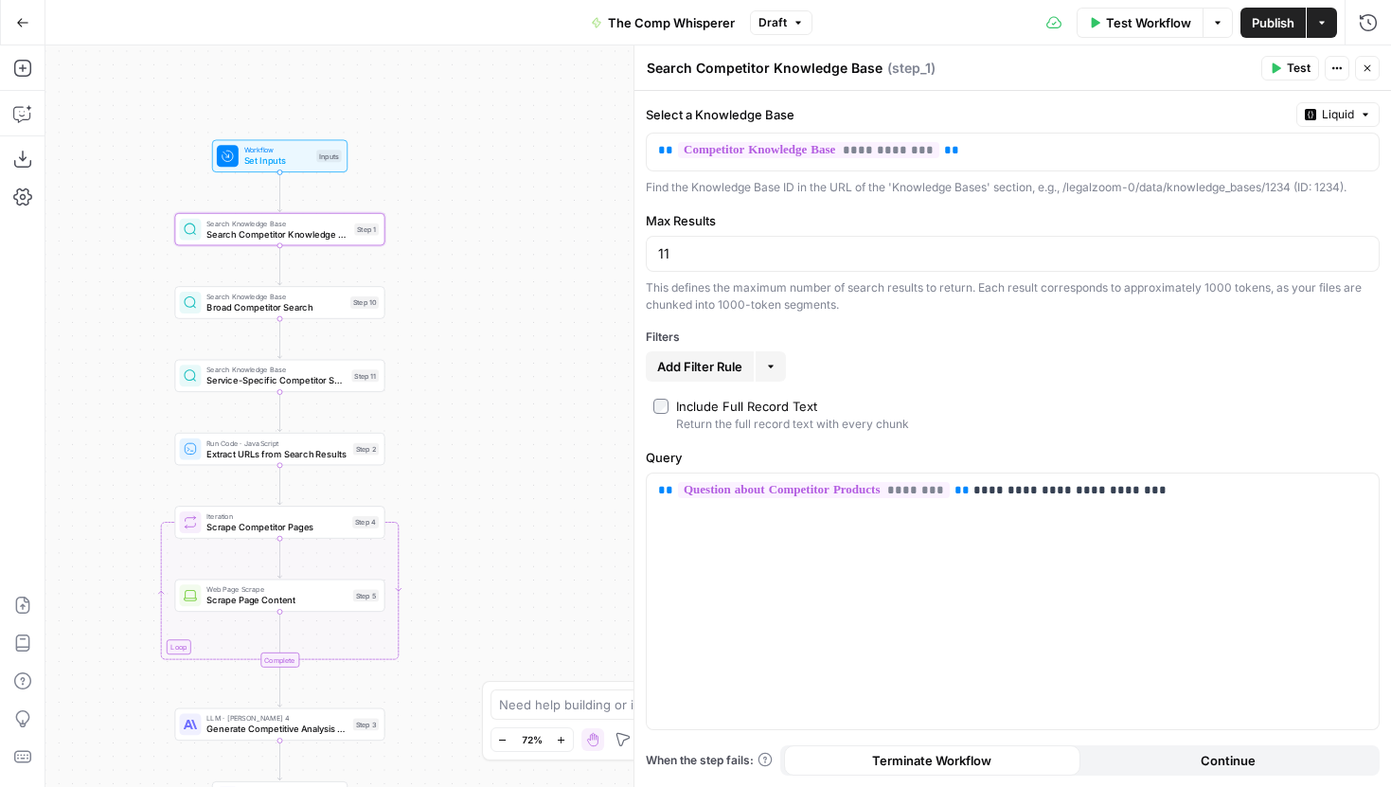
click at [831, 267] on div "11" at bounding box center [1013, 254] width 734 height 36
type input "10"
click at [1367, 65] on icon "button" at bounding box center [1367, 68] width 11 height 11
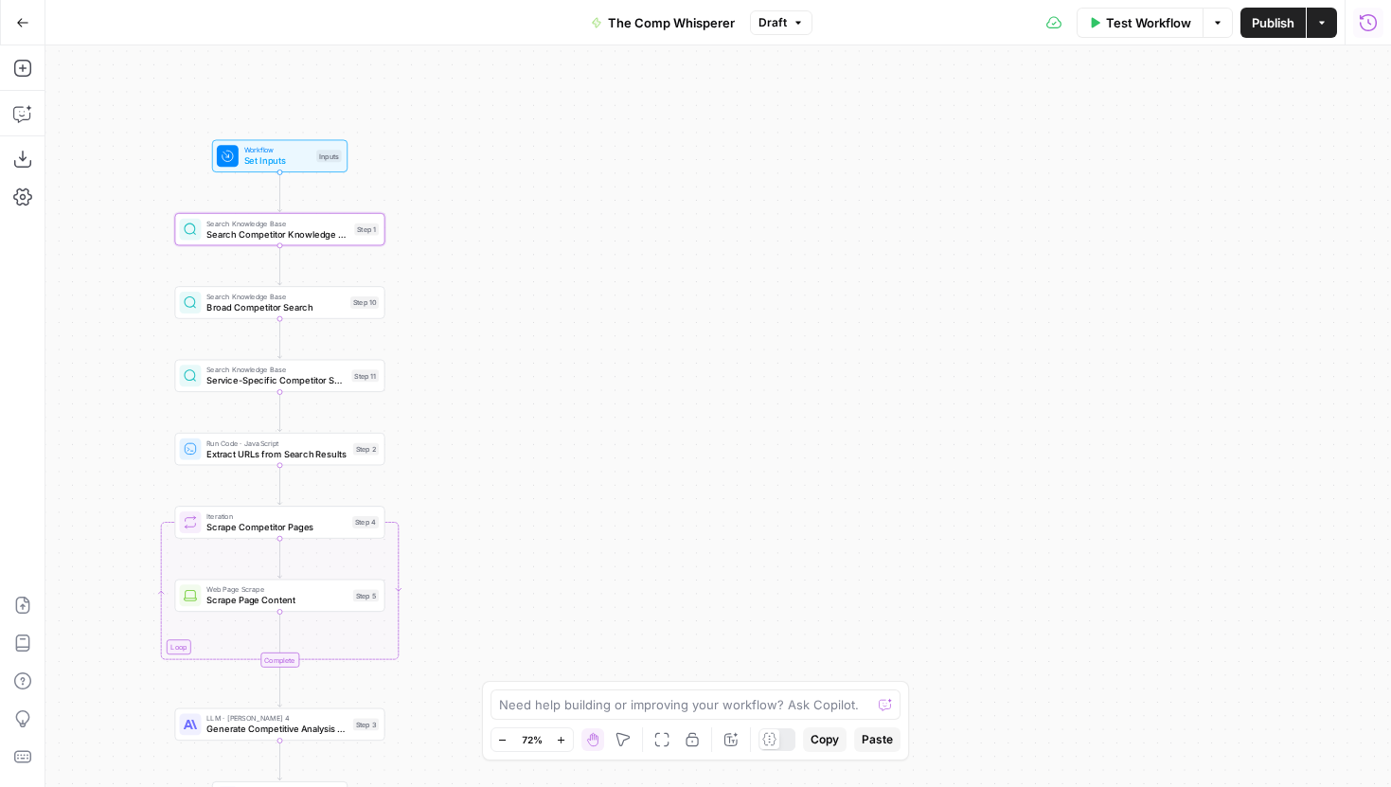
click at [1364, 27] on icon "button" at bounding box center [1368, 22] width 19 height 19
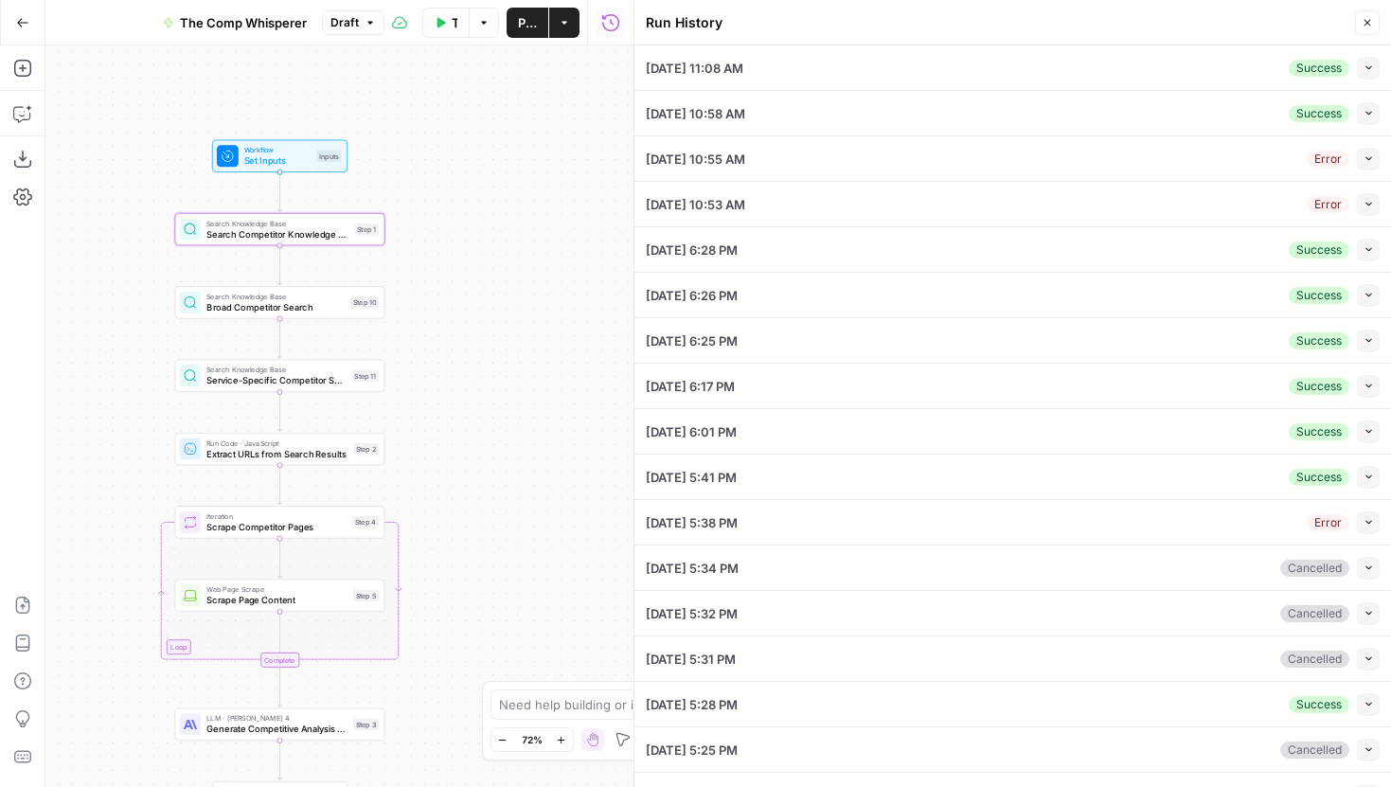
click at [362, 9] on div "The Comp Whisperer Draft" at bounding box center [268, 23] width 233 height 30
click at [362, 10] on button "Draft" at bounding box center [353, 22] width 63 height 25
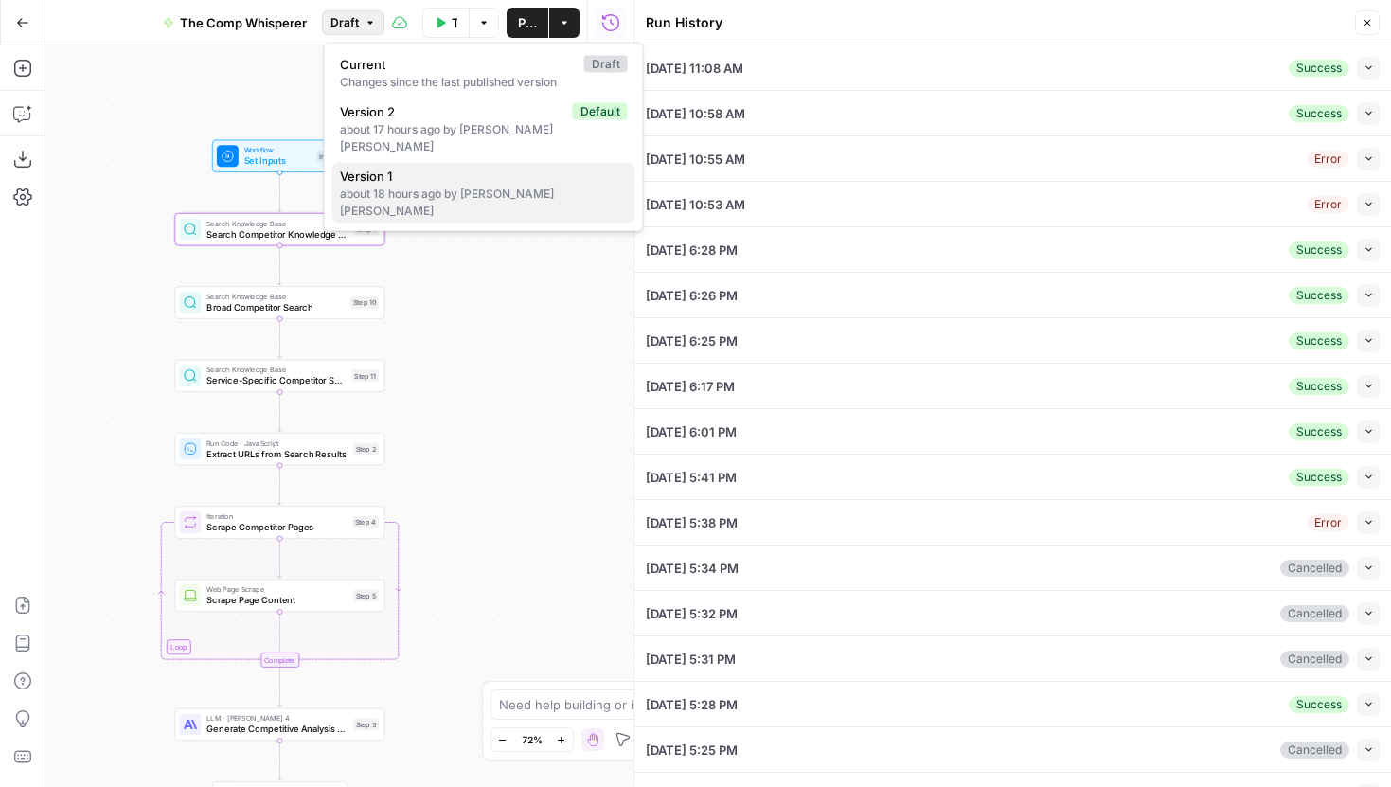
click at [444, 167] on span "Version 1" at bounding box center [480, 176] width 280 height 19
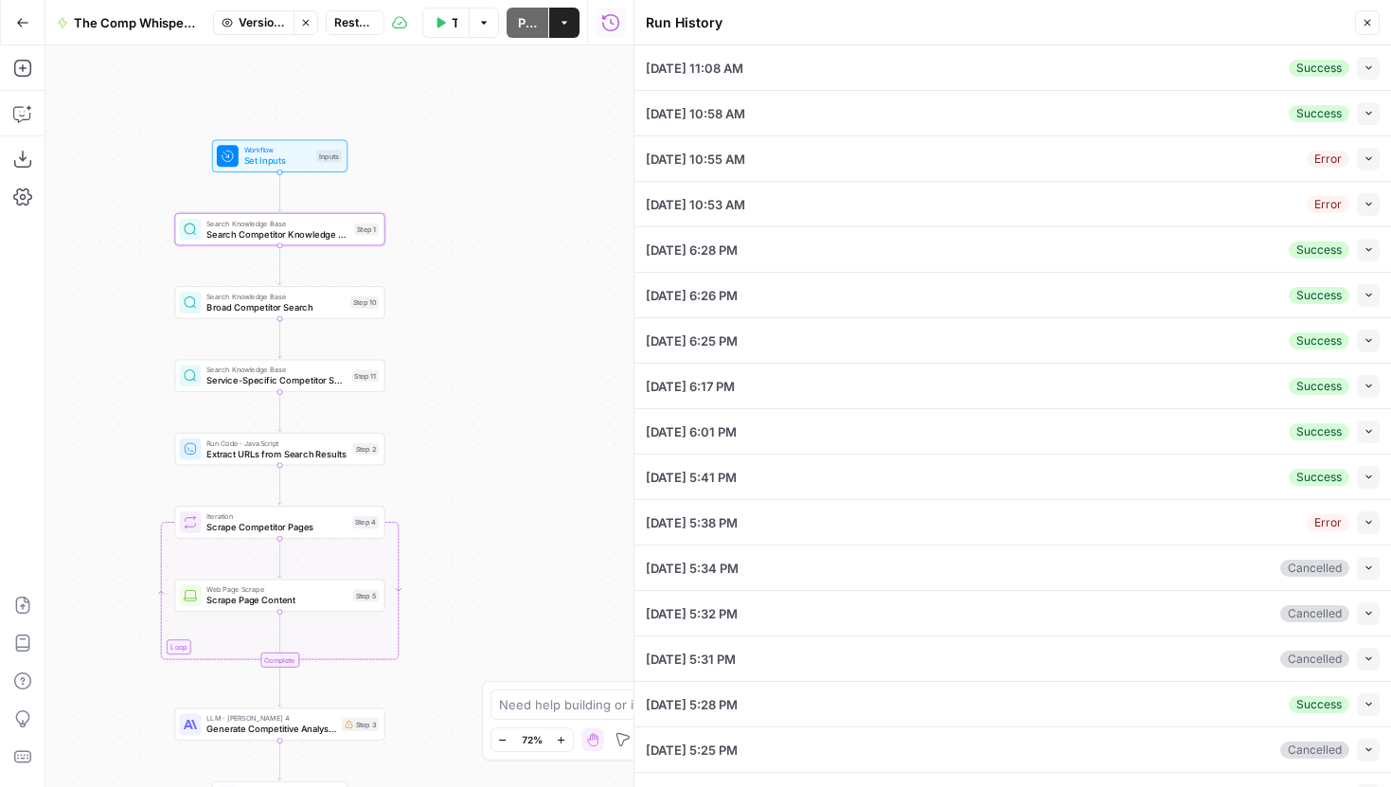
click at [330, 229] on span "Search Competitor Knowledge Base" at bounding box center [277, 233] width 142 height 13
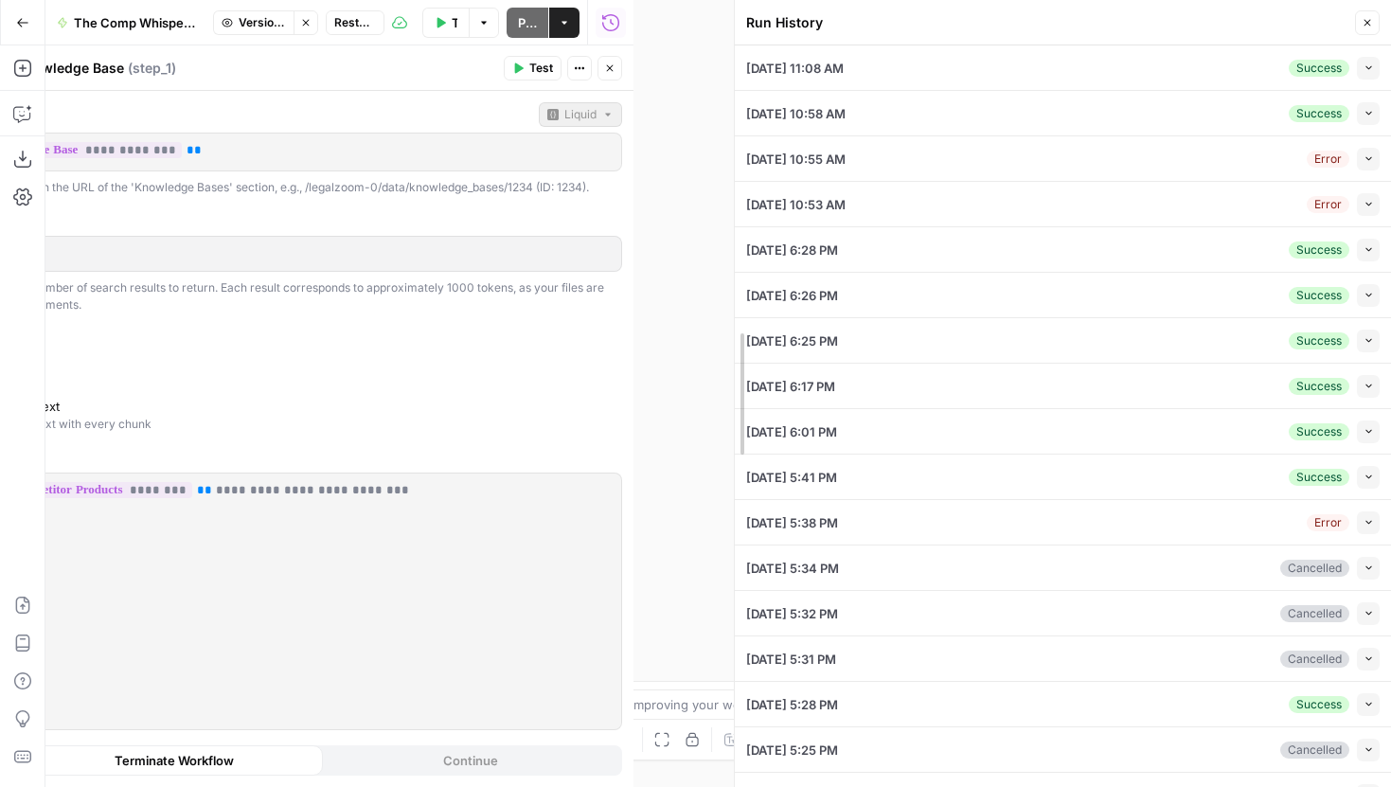
drag, startPoint x: 630, startPoint y: 104, endPoint x: 994, endPoint y: 173, distance: 371.1
click at [744, 172] on div at bounding box center [734, 393] width 19 height 787
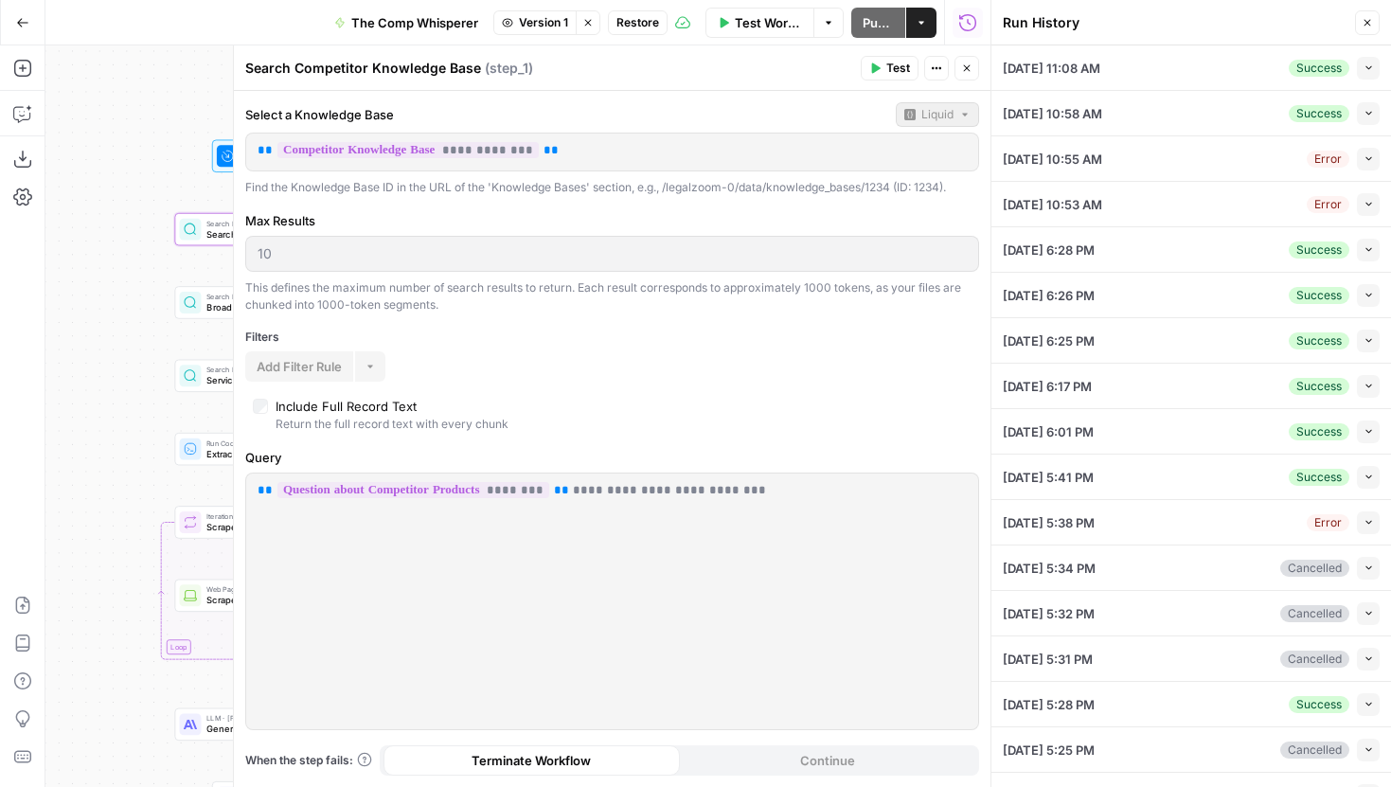
click at [971, 73] on icon "button" at bounding box center [966, 68] width 11 height 11
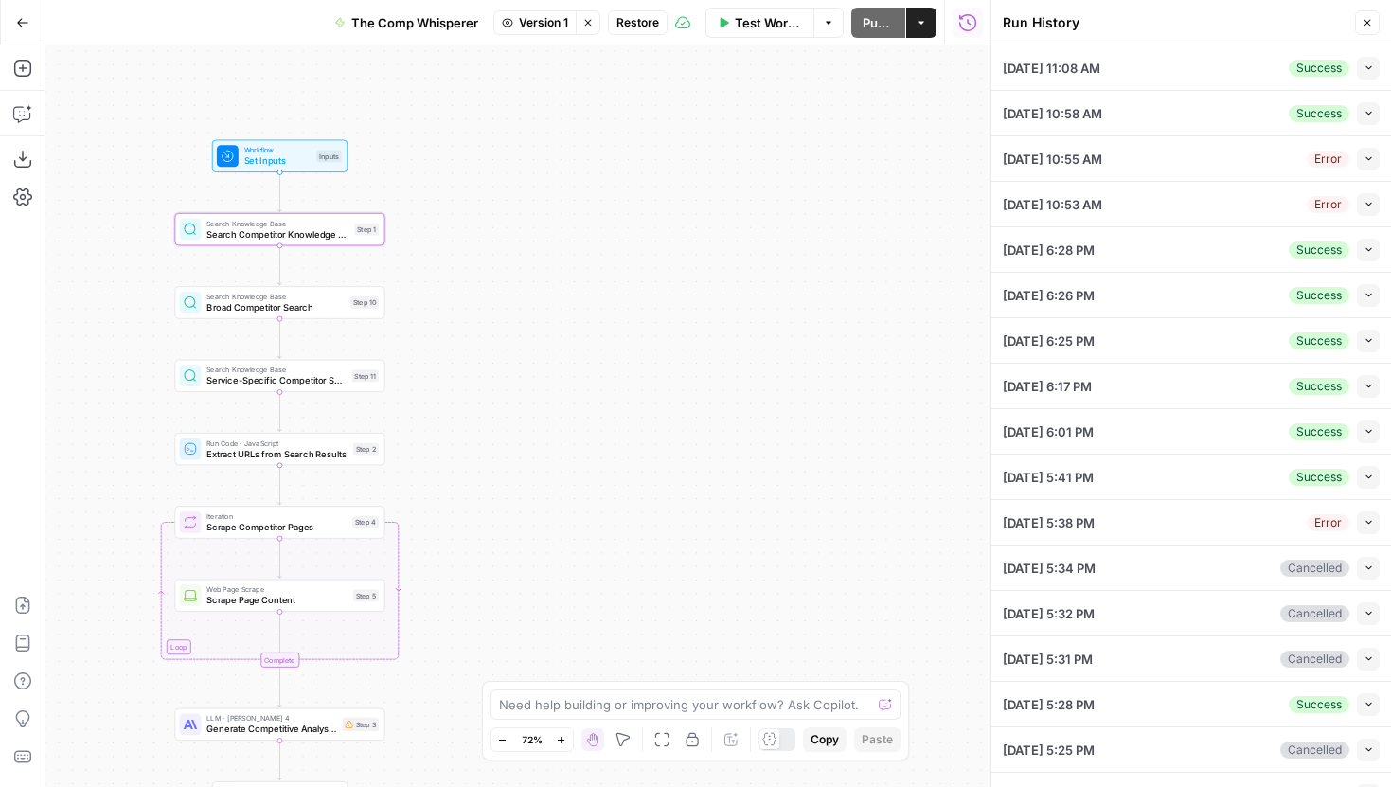
click at [518, 25] on button "Version 1" at bounding box center [534, 22] width 83 height 25
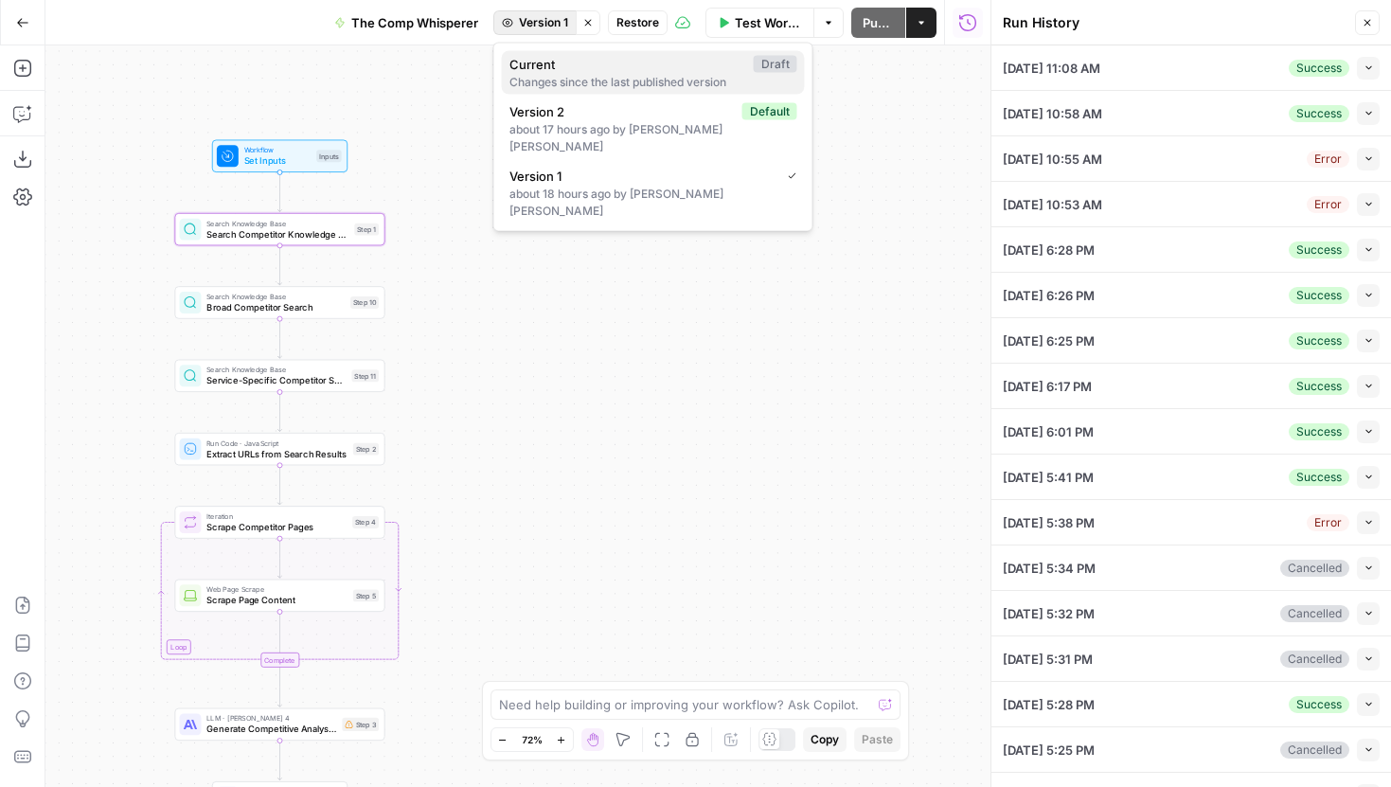
click at [545, 65] on span "Current" at bounding box center [627, 64] width 237 height 19
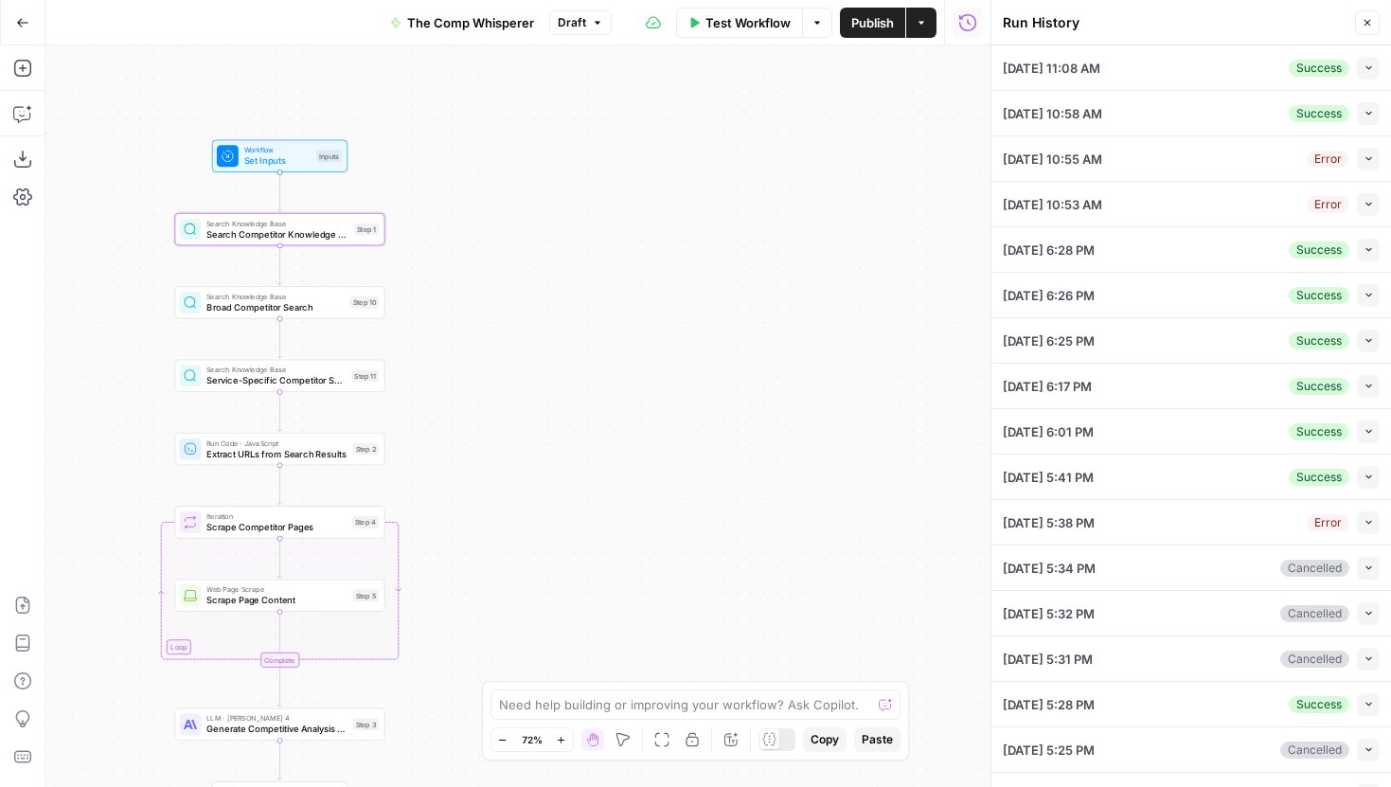
click at [560, 26] on span "Draft" at bounding box center [572, 22] width 28 height 17
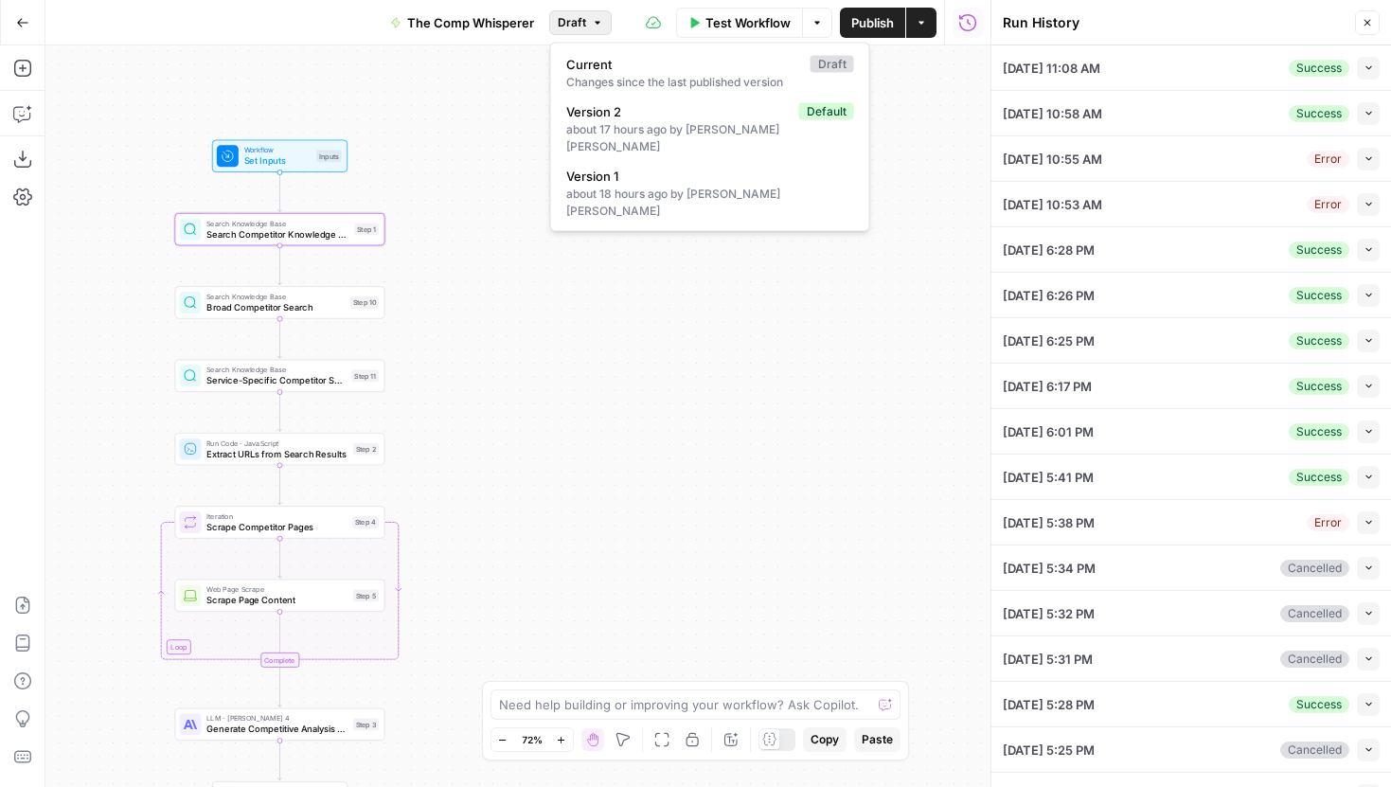
click at [723, 314] on div "Workflow Set Inputs Inputs Search Knowledge Base Search Competitor Knowledge Ba…" at bounding box center [517, 416] width 945 height 742
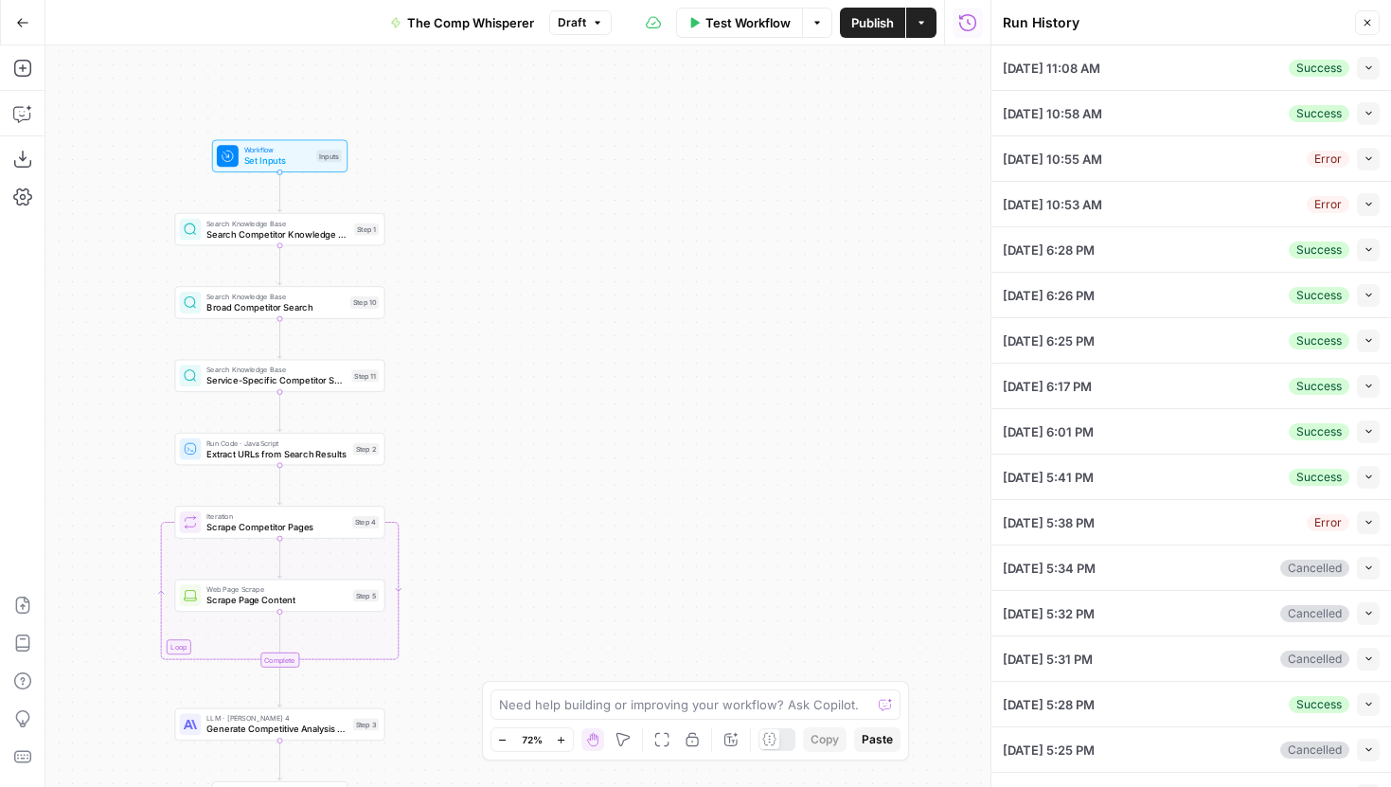
click at [312, 240] on span "Search Competitor Knowledge Base" at bounding box center [277, 233] width 142 height 13
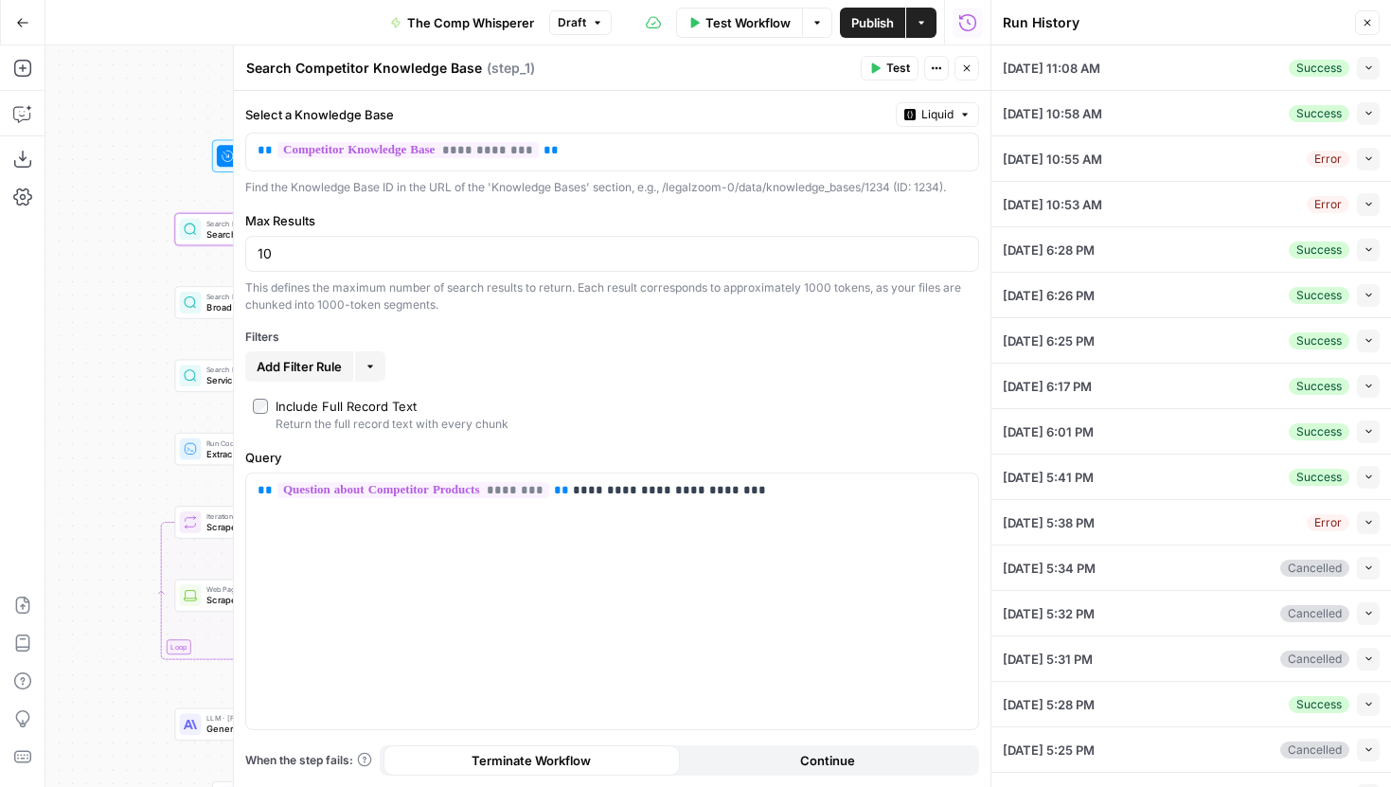
click at [1370, 69] on icon "button" at bounding box center [1369, 68] width 10 height 10
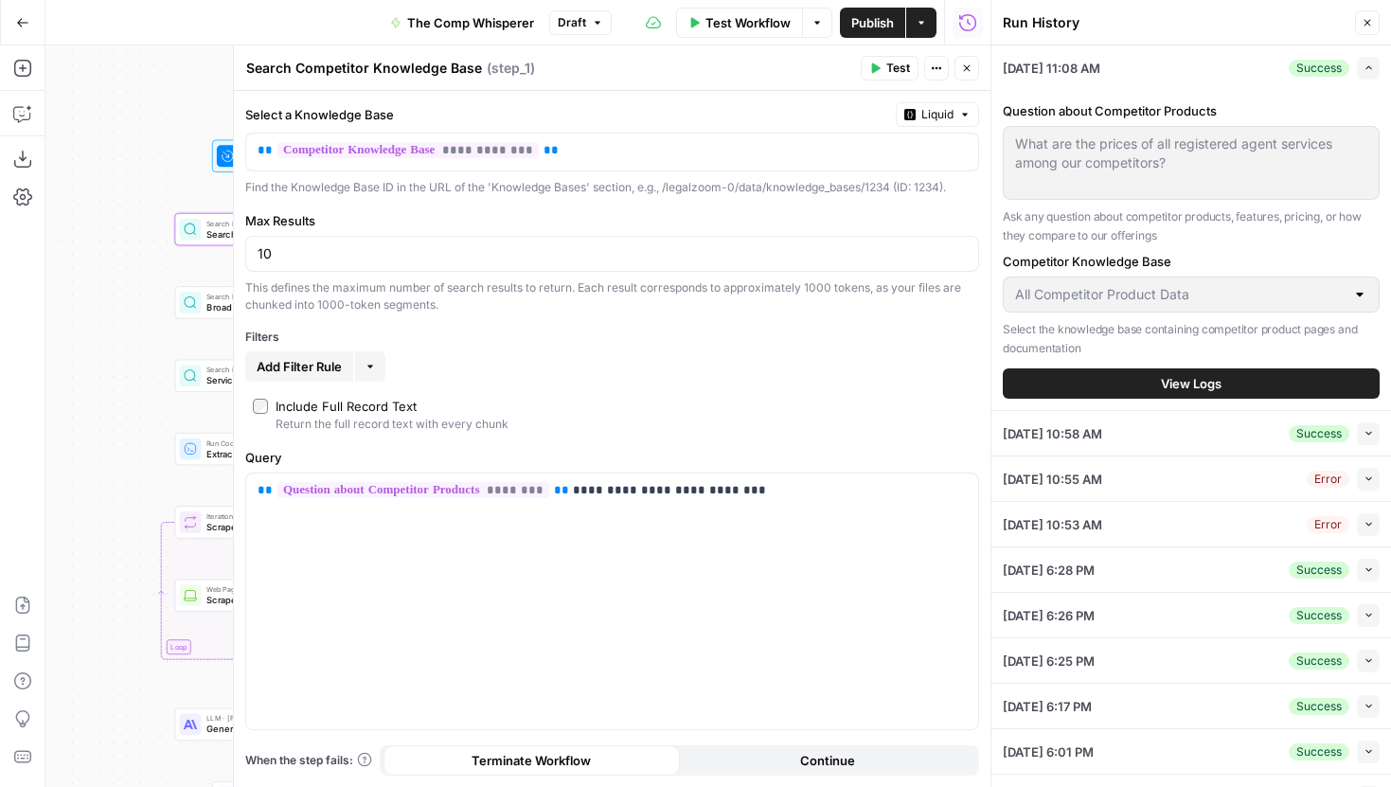
click at [1155, 388] on button "View Logs" at bounding box center [1191, 383] width 377 height 30
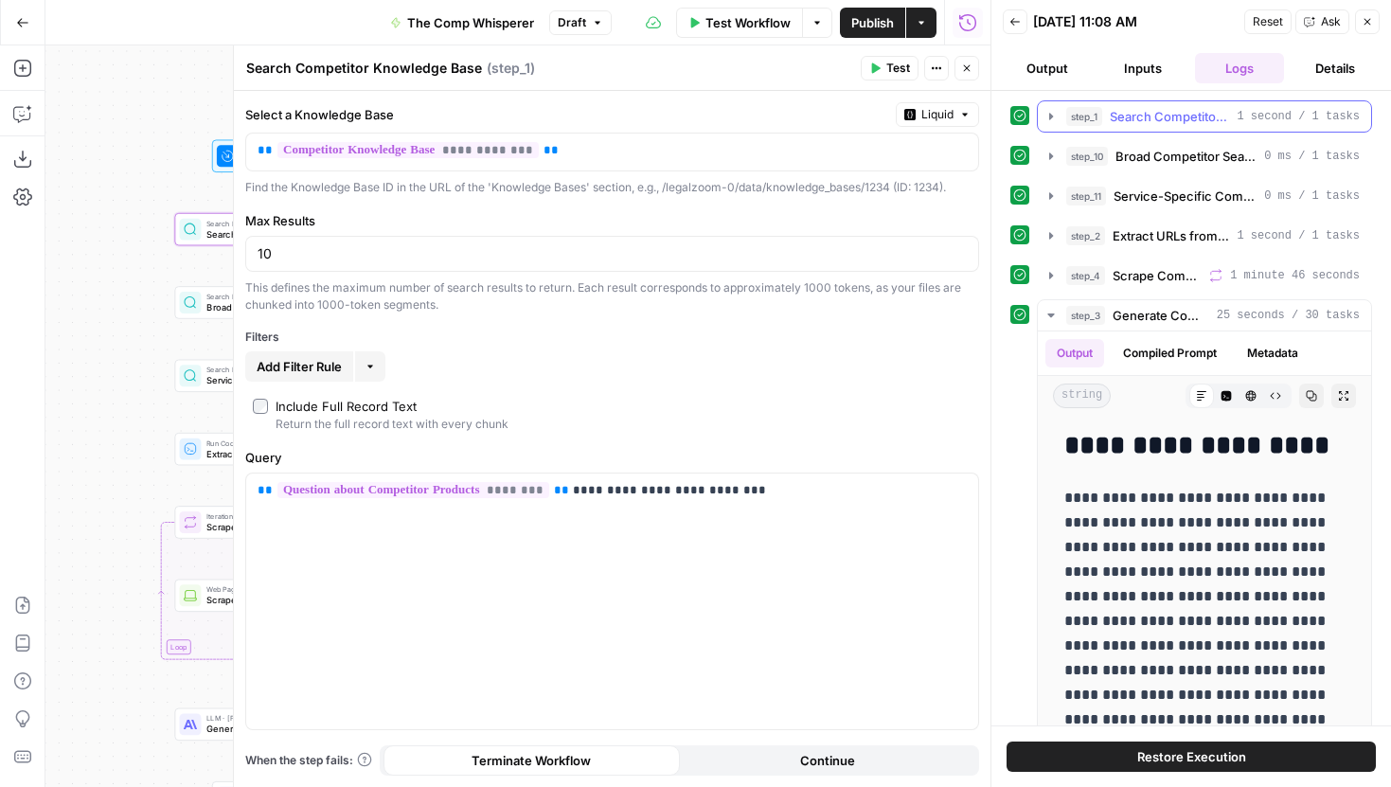
click at [1051, 119] on icon "button" at bounding box center [1051, 116] width 15 height 15
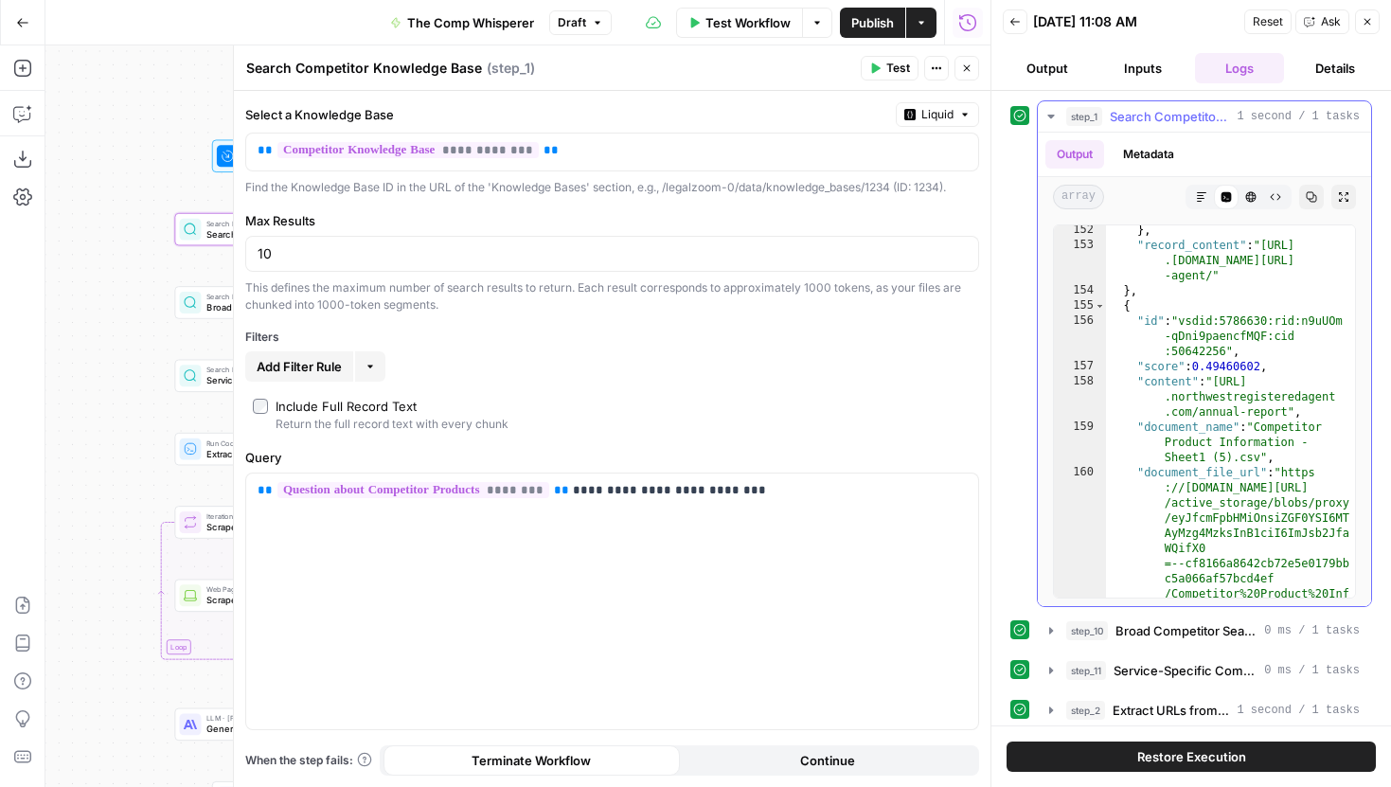
scroll to position [5855, 0]
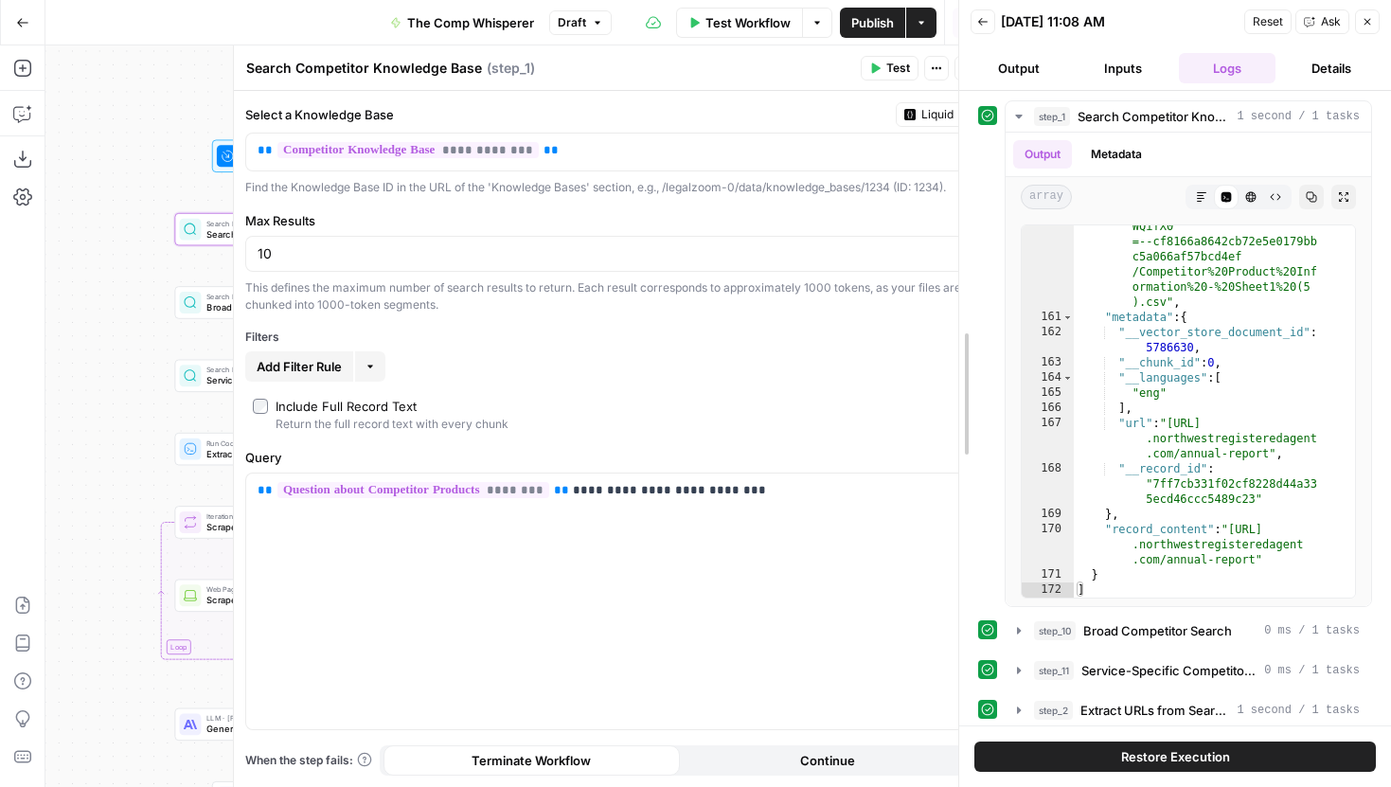
drag, startPoint x: 989, startPoint y: 298, endPoint x: 859, endPoint y: 298, distance: 129.7
click at [950, 298] on div at bounding box center [959, 393] width 19 height 787
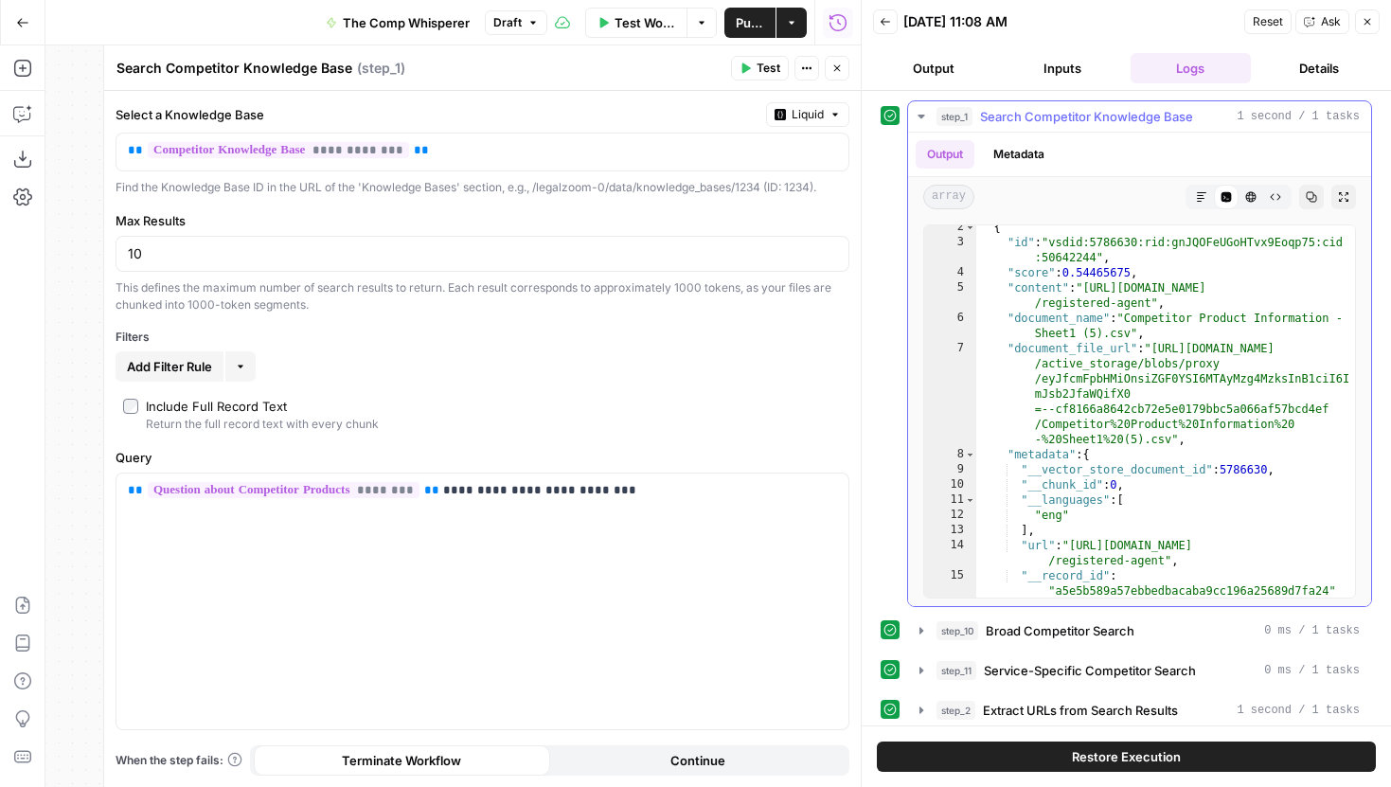
scroll to position [0, 0]
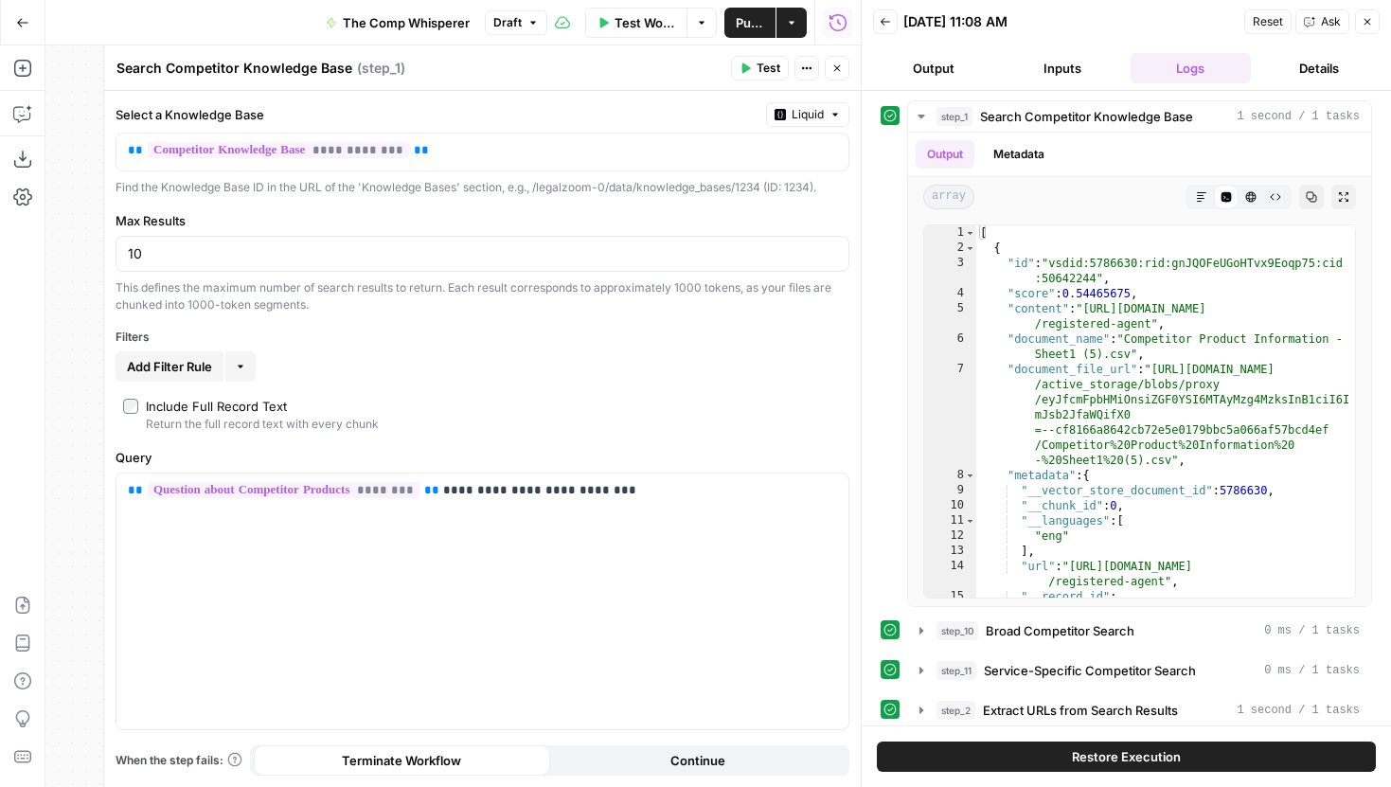
click at [761, 71] on span "Test" at bounding box center [769, 68] width 24 height 17
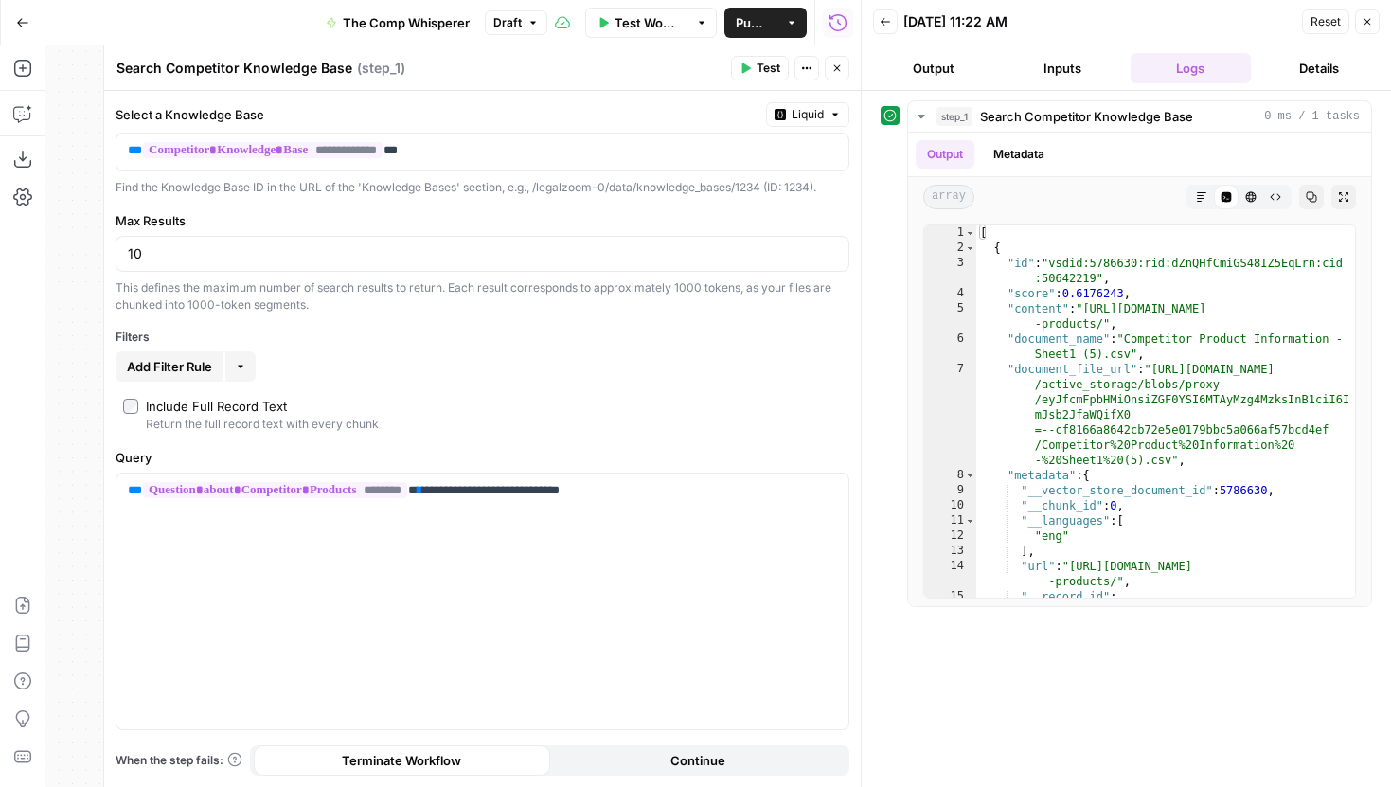
click at [760, 70] on span "Test" at bounding box center [769, 68] width 24 height 17
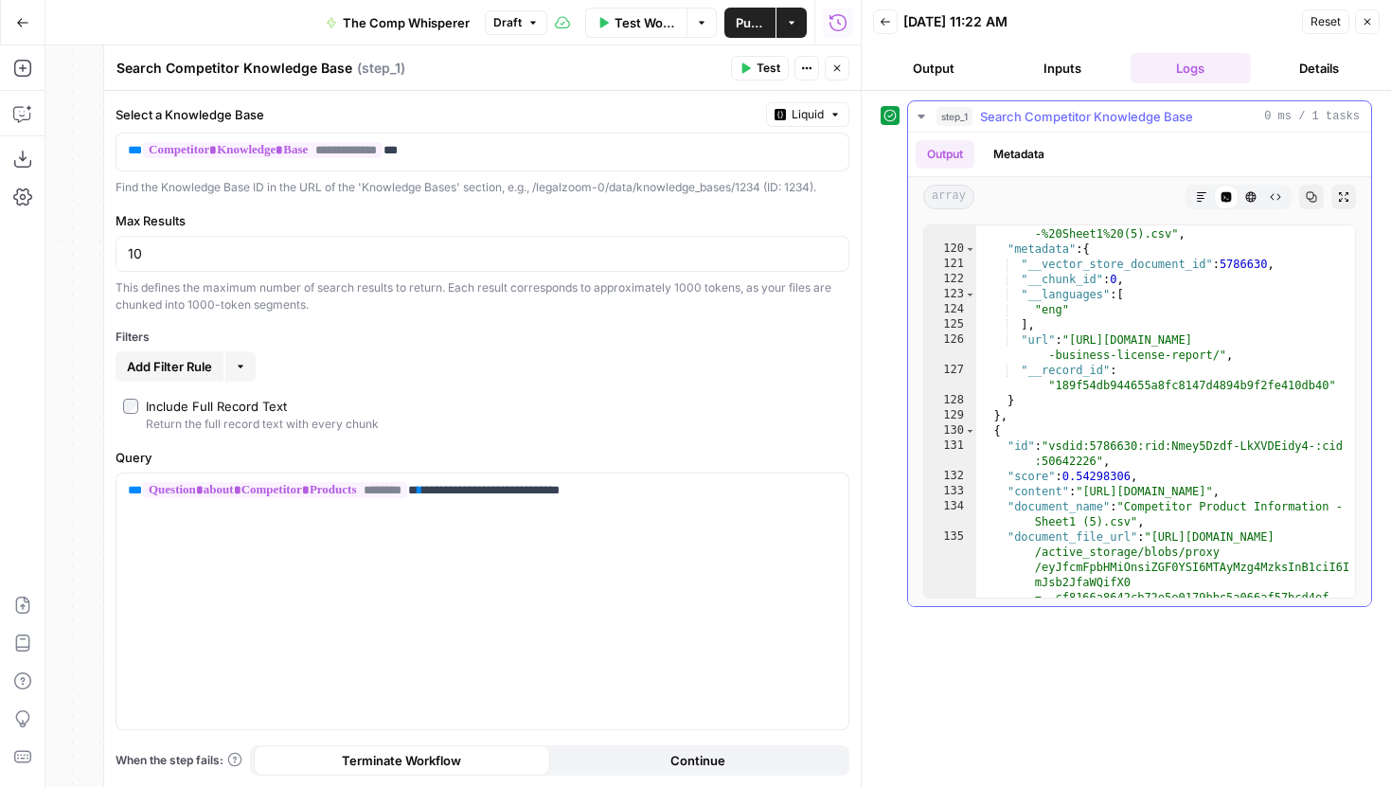
scroll to position [3628, 0]
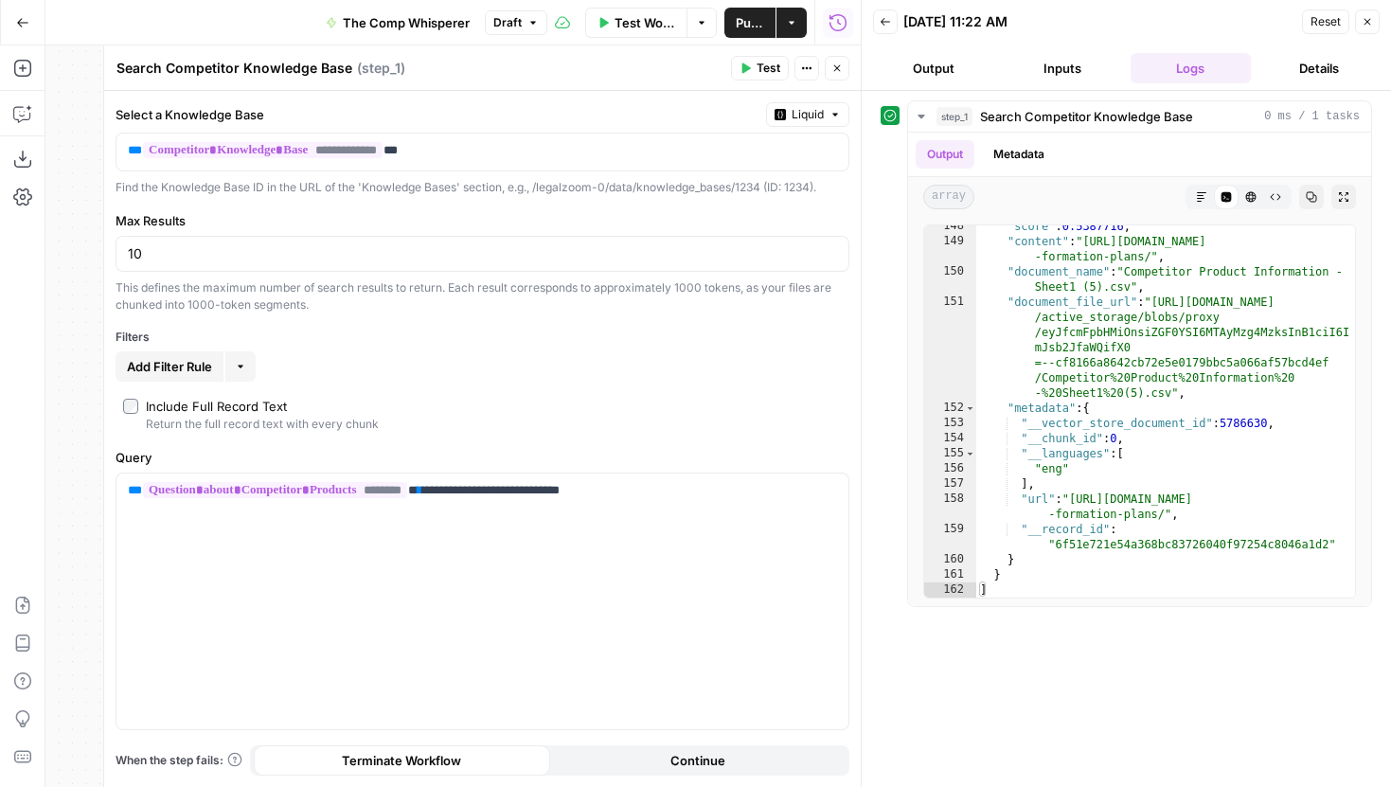
click at [754, 58] on button "Test" at bounding box center [760, 68] width 58 height 25
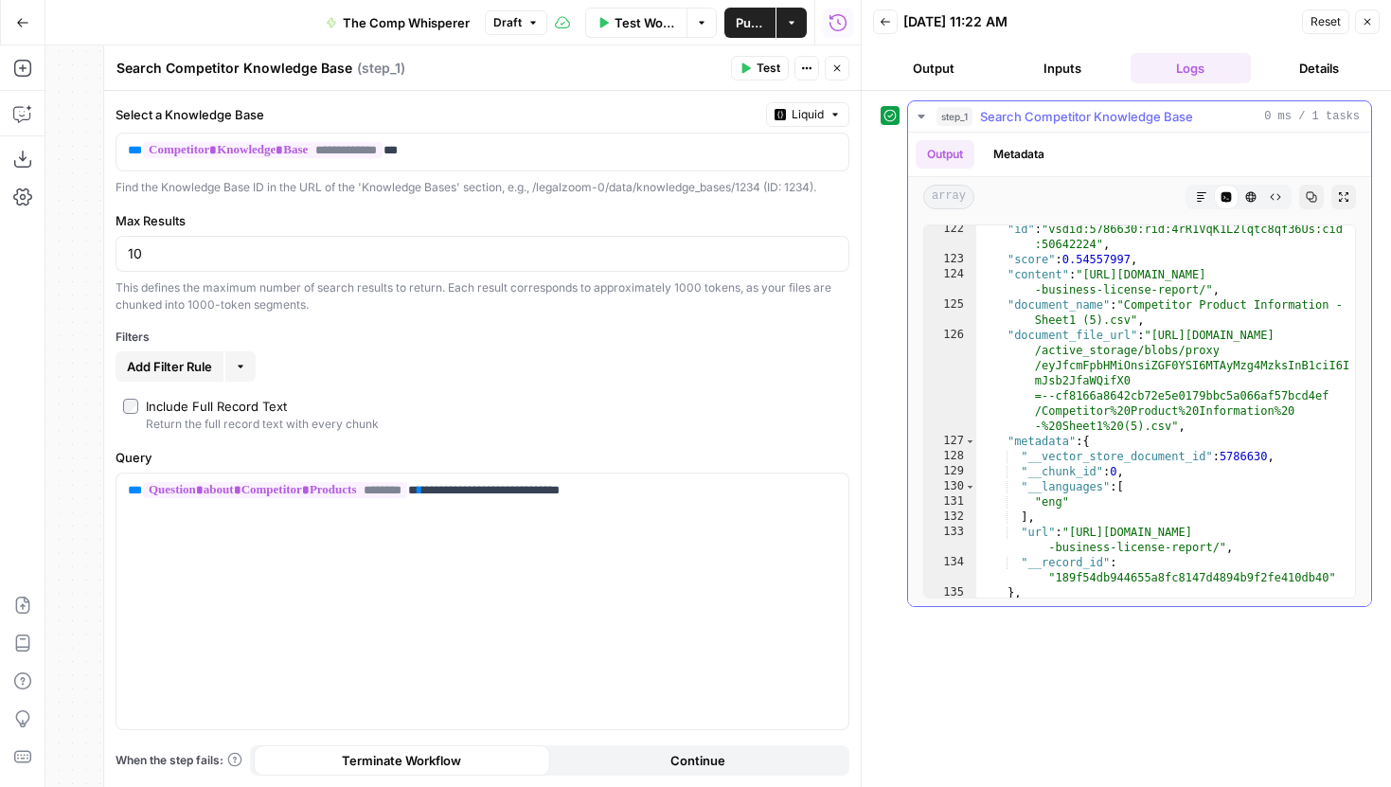
scroll to position [3159, 0]
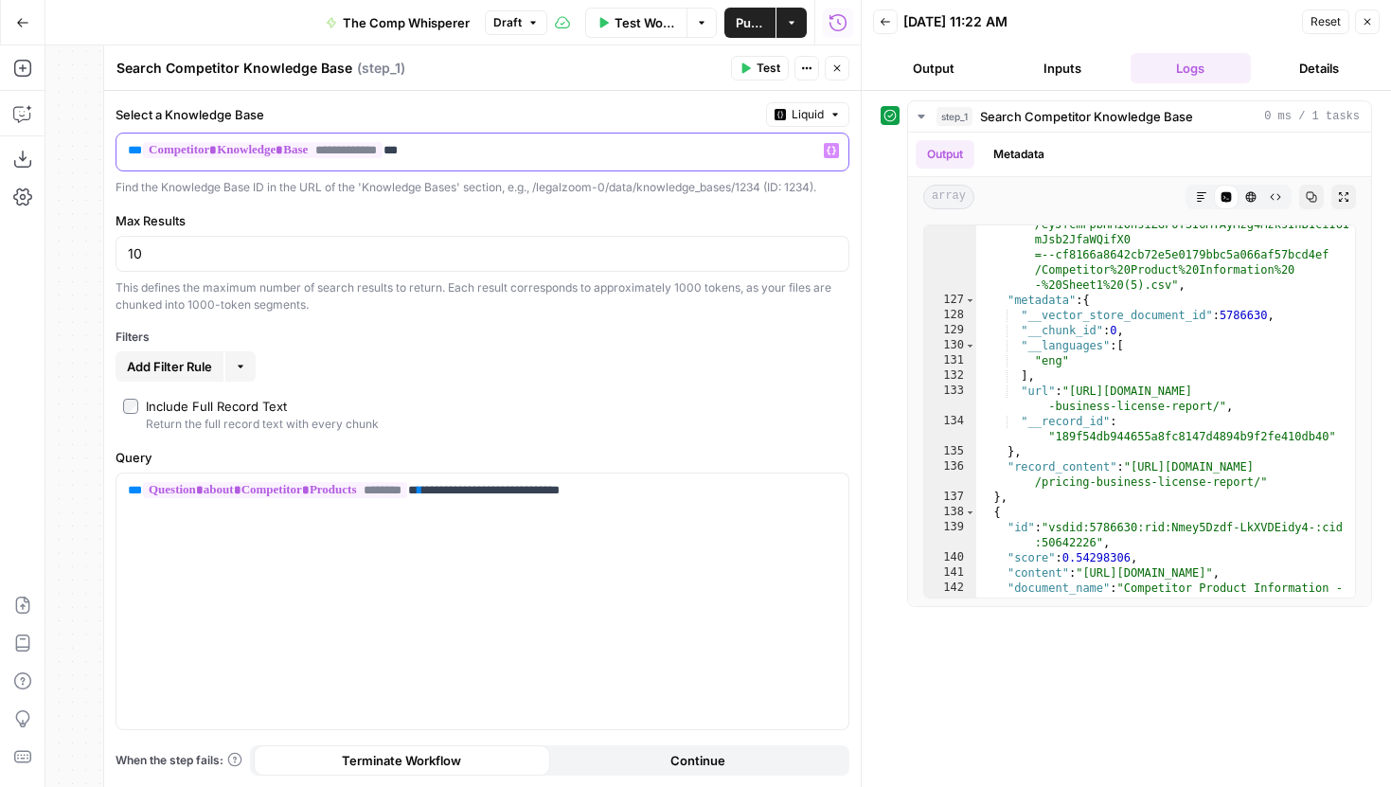
drag, startPoint x: 501, startPoint y: 145, endPoint x: 124, endPoint y: 153, distance: 377.0
click at [124, 153] on div "**********" at bounding box center [467, 152] width 702 height 37
click at [645, 13] on span "Test Workflow" at bounding box center [646, 22] width 62 height 19
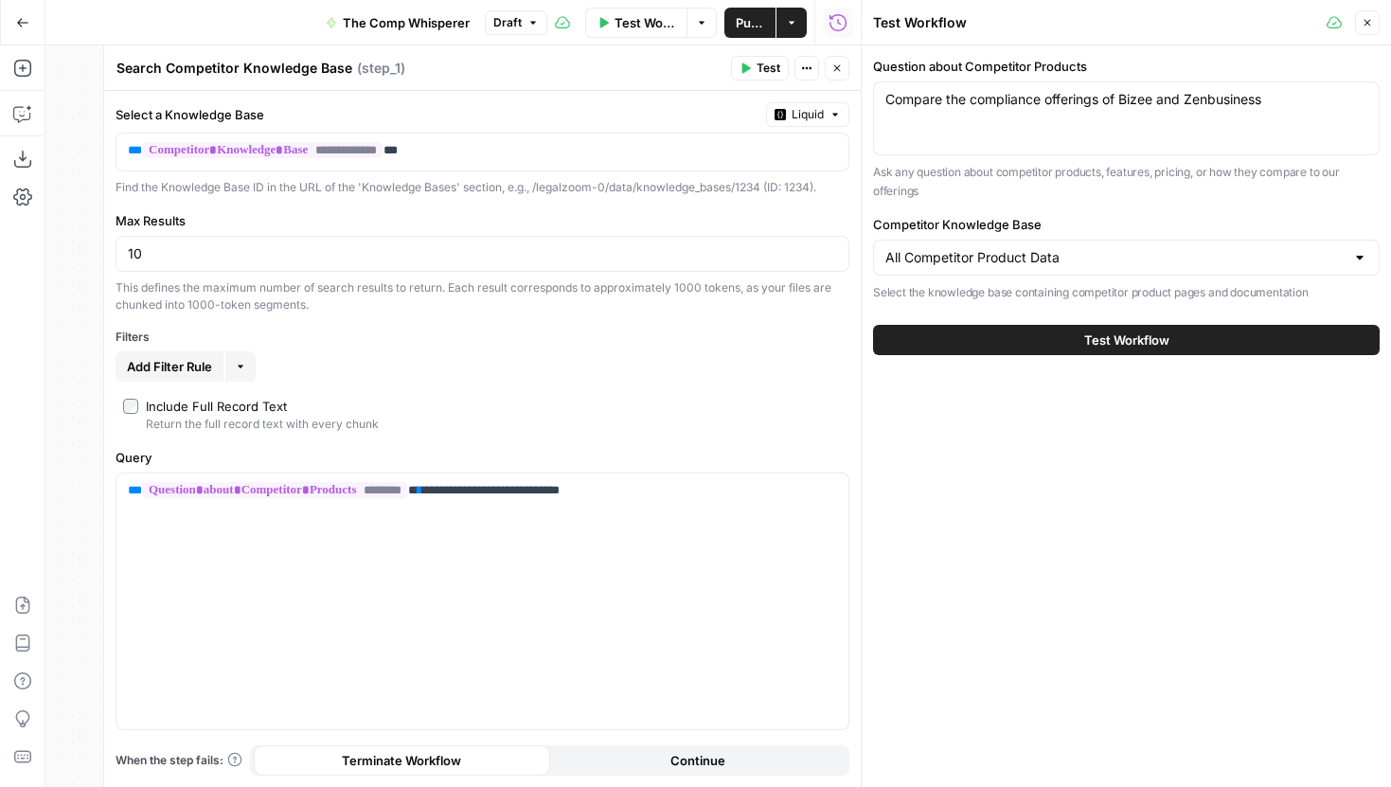
click at [836, 72] on icon "button" at bounding box center [836, 68] width 11 height 11
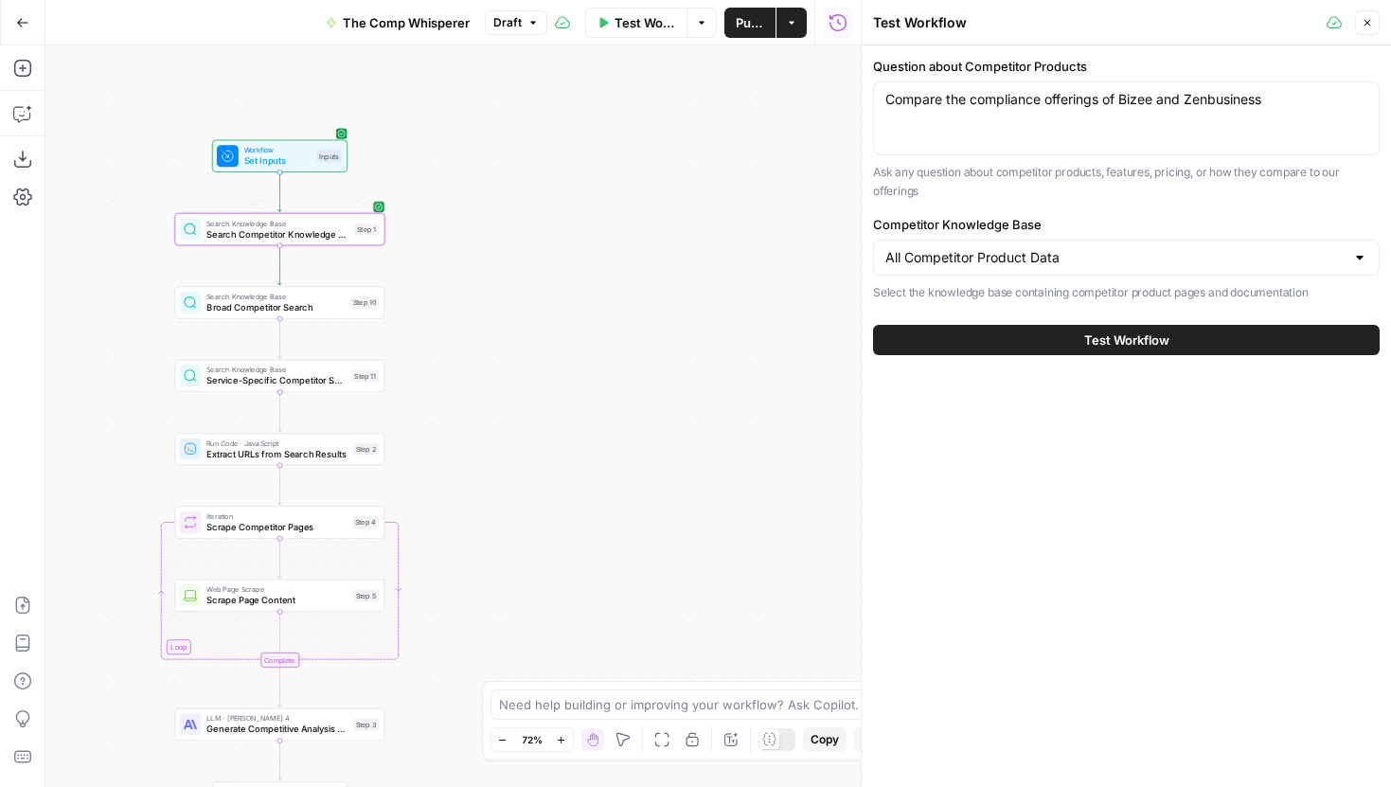
click at [295, 301] on span "Broad Competitor Search" at bounding box center [275, 306] width 138 height 13
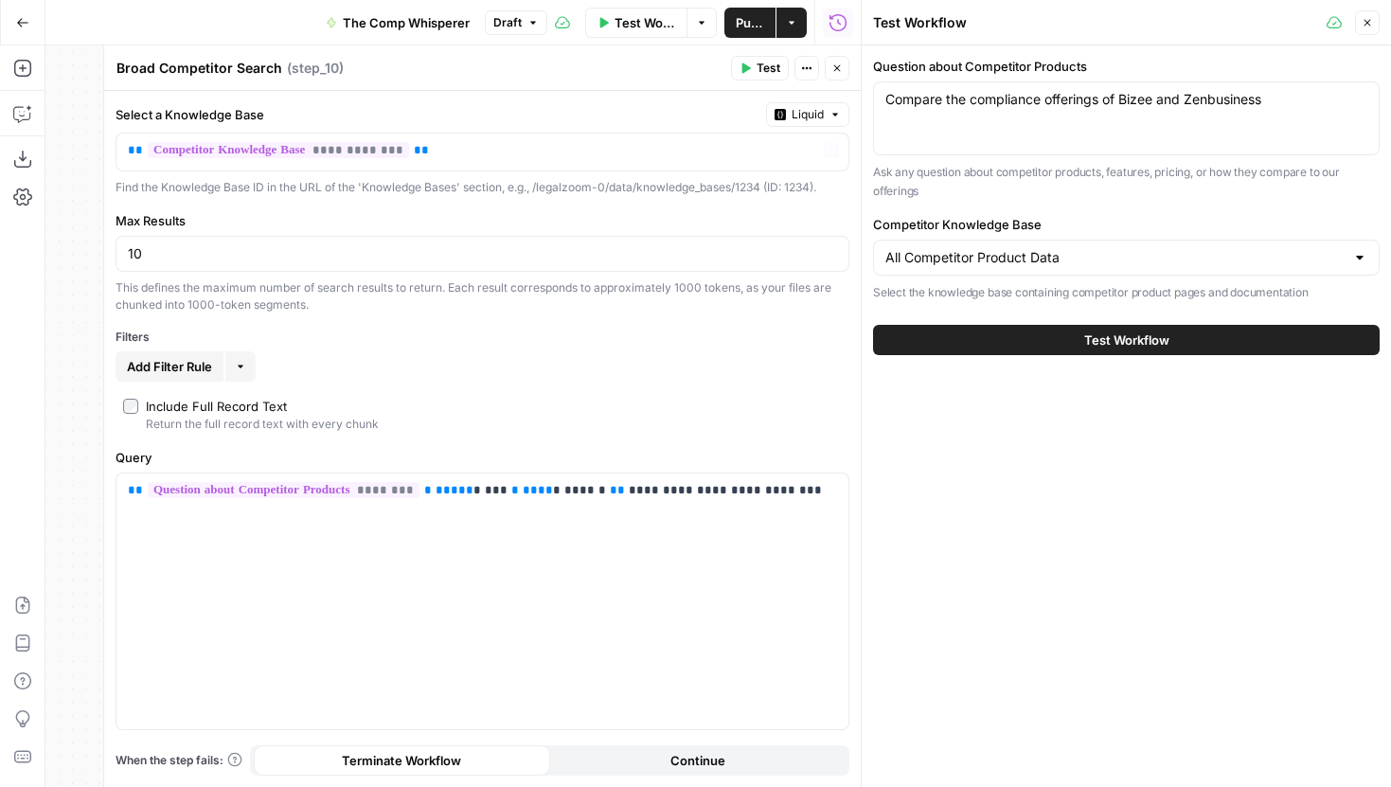
click at [841, 69] on icon "button" at bounding box center [836, 68] width 11 height 11
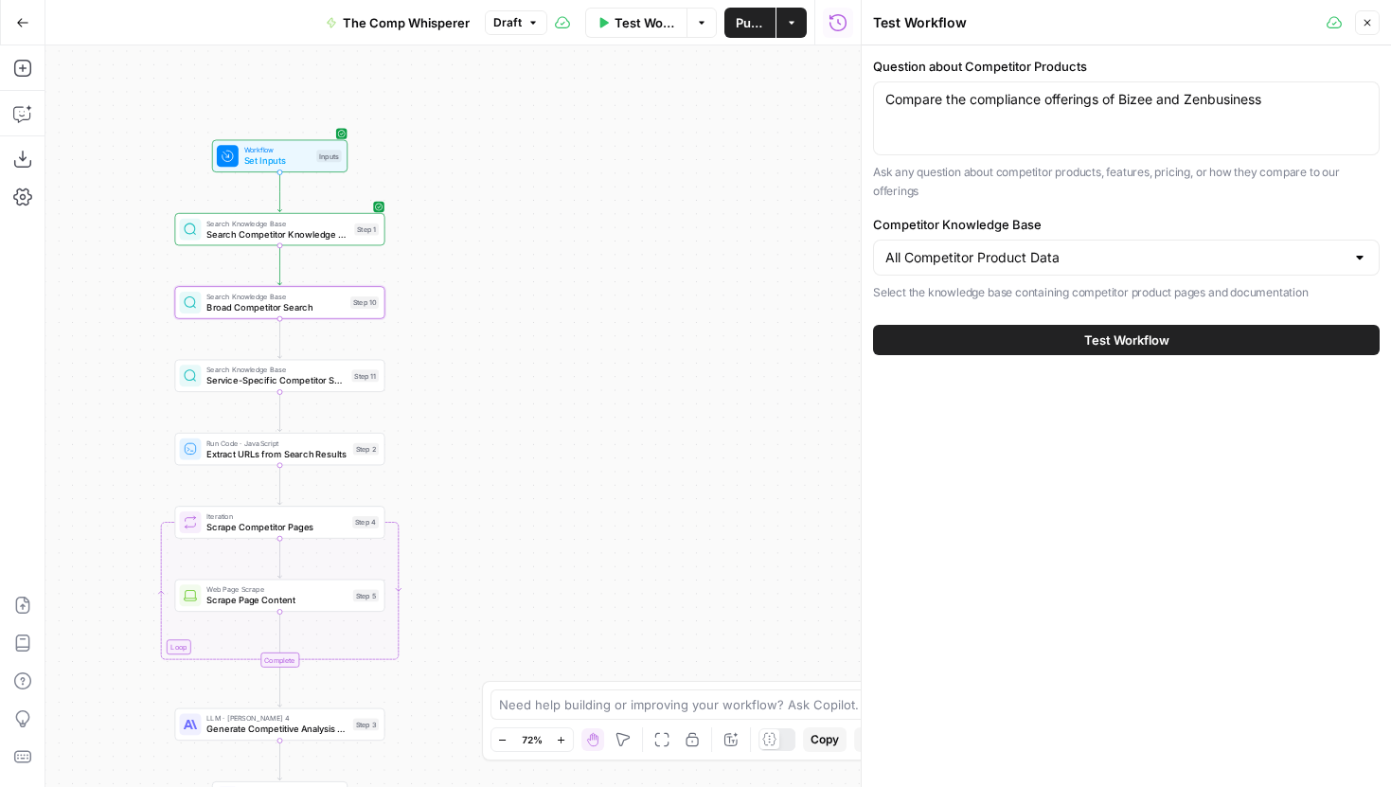
click at [327, 236] on span "Search Competitor Knowledge Base" at bounding box center [277, 233] width 142 height 13
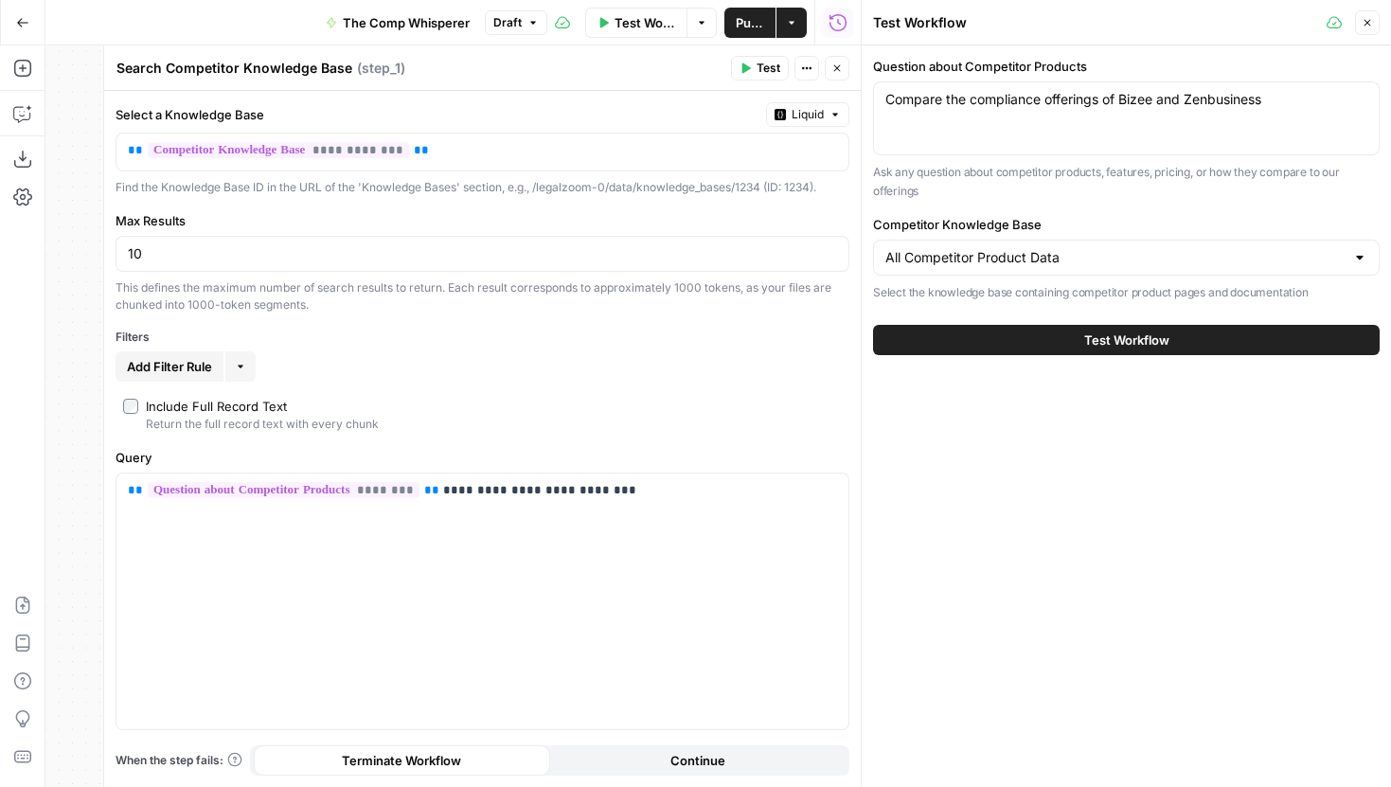
click at [1371, 24] on icon "button" at bounding box center [1367, 22] width 11 height 11
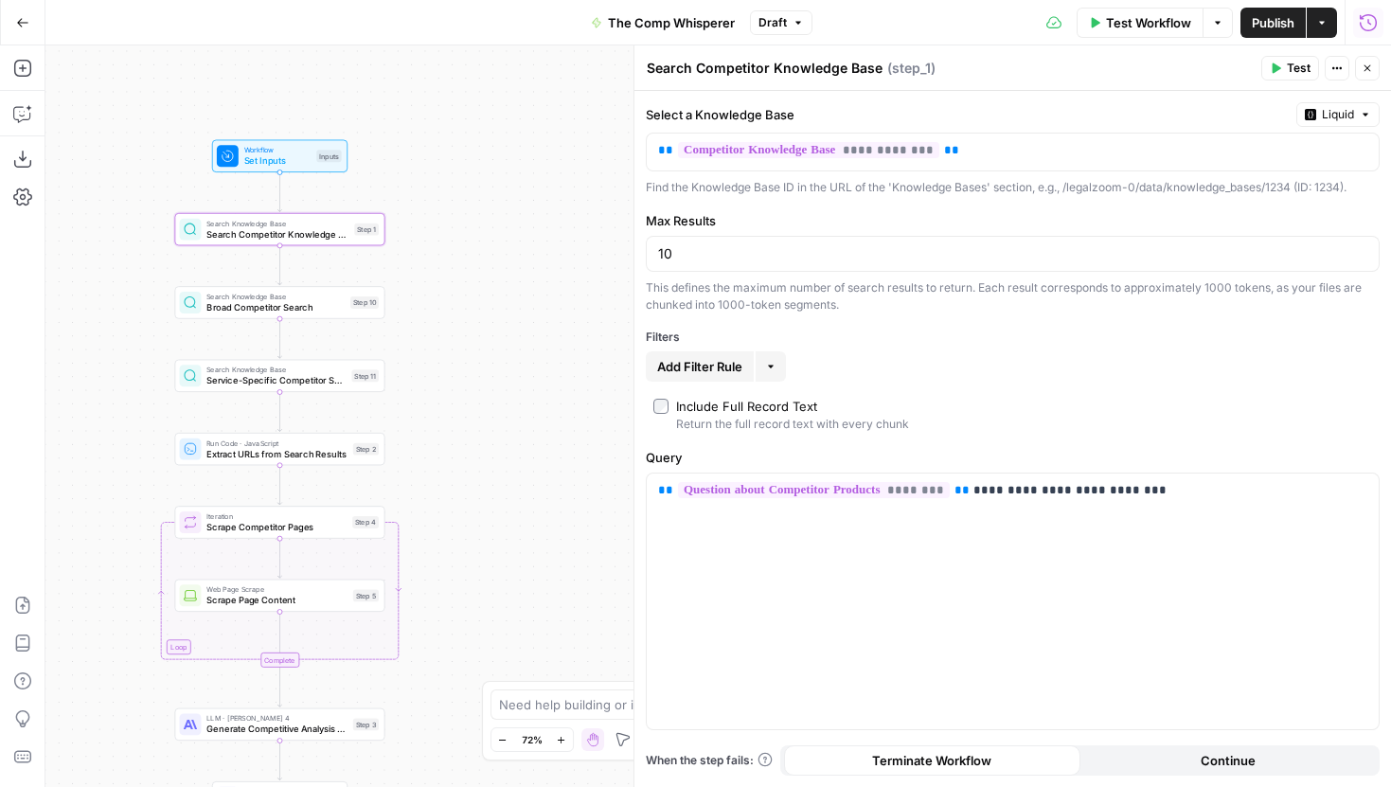
click at [1369, 34] on button "Run History" at bounding box center [1368, 23] width 30 height 30
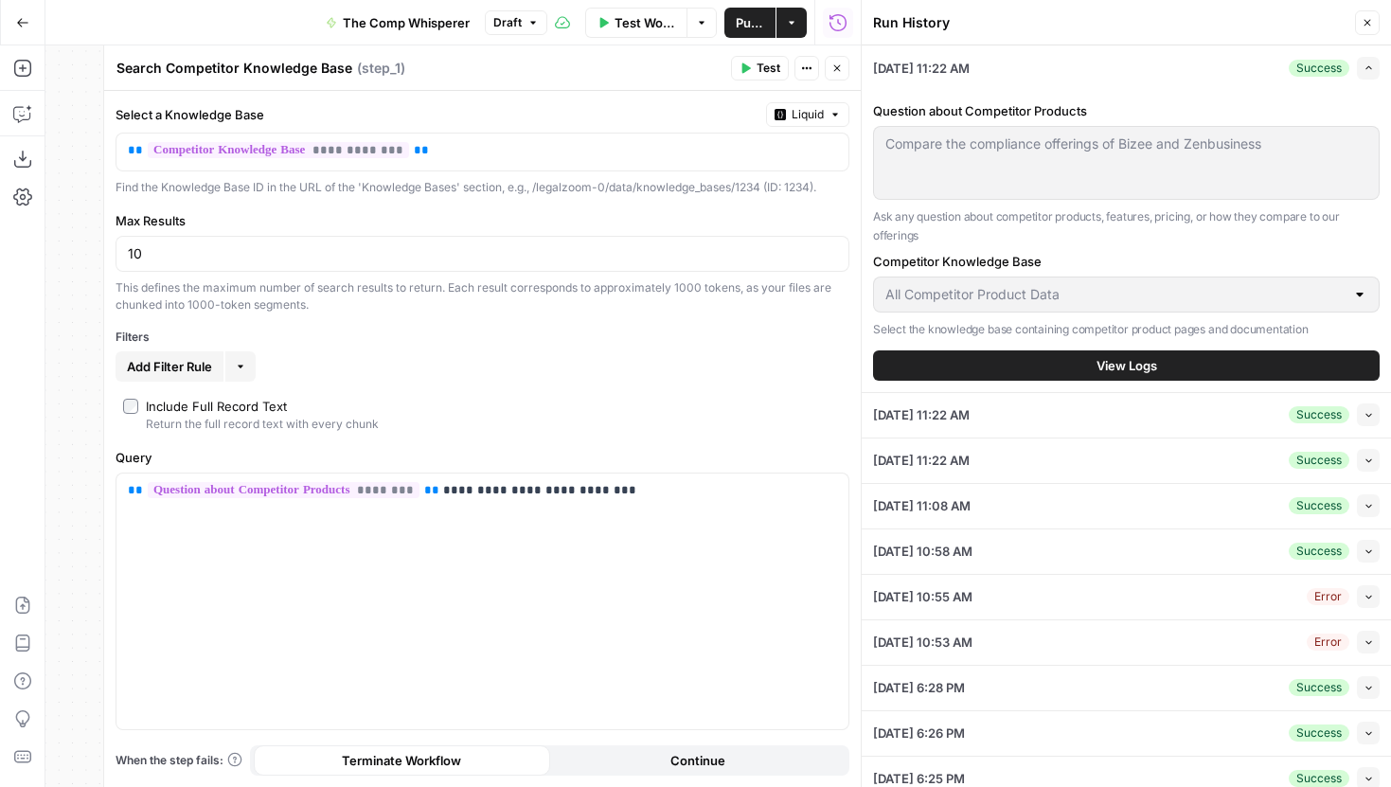
click at [840, 71] on icon "button" at bounding box center [837, 68] width 7 height 7
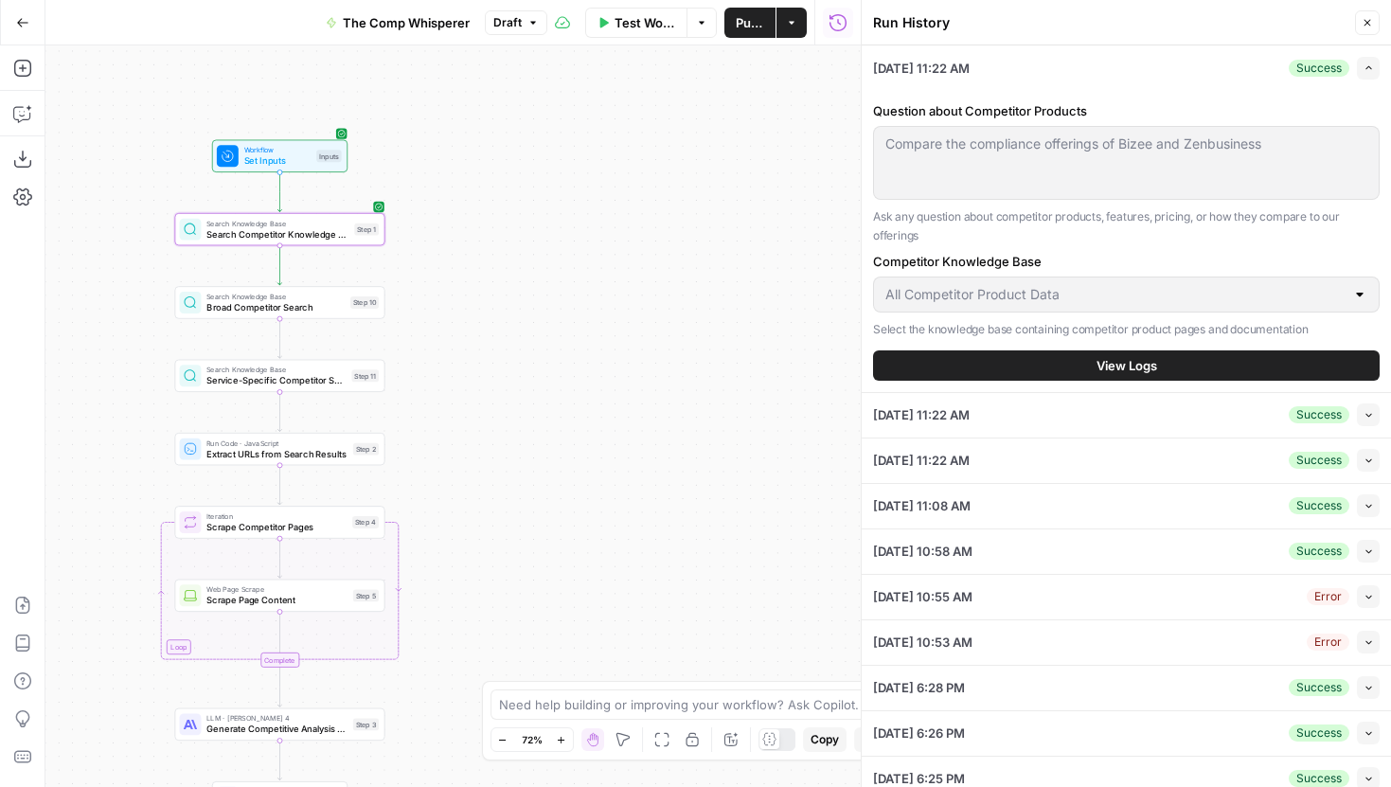
click at [1042, 353] on button "View Logs" at bounding box center [1126, 365] width 507 height 30
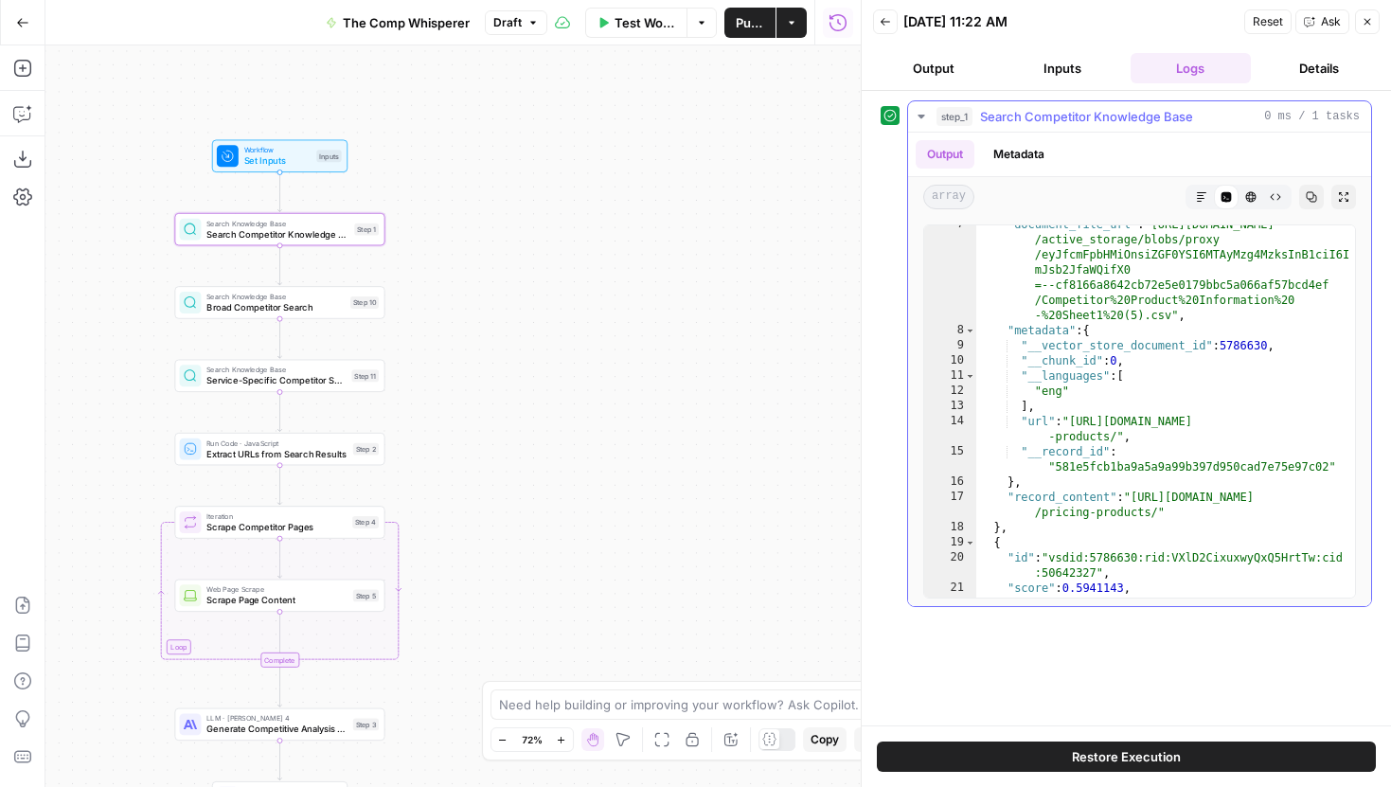
scroll to position [145, 0]
click at [351, 539] on div "Workflow Set Inputs Inputs Search Knowledge Base Search Competitor Knowledge Ba…" at bounding box center [452, 416] width 815 height 742
click at [349, 525] on div "Iteration Scrape Competitor Pages Step 4 Copy step Delete step Add Note Test" at bounding box center [279, 521] width 200 height 23
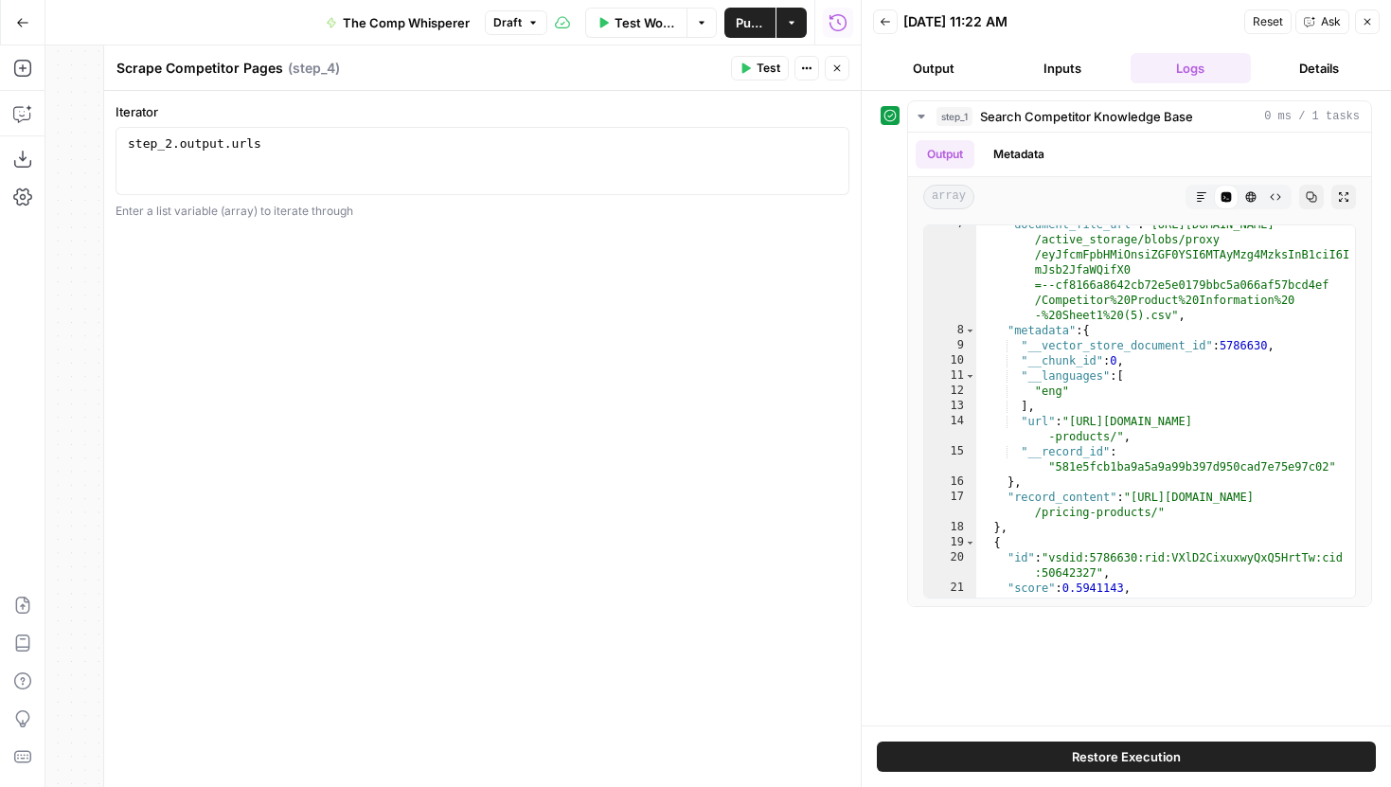
click at [837, 67] on icon "button" at bounding box center [836, 68] width 11 height 11
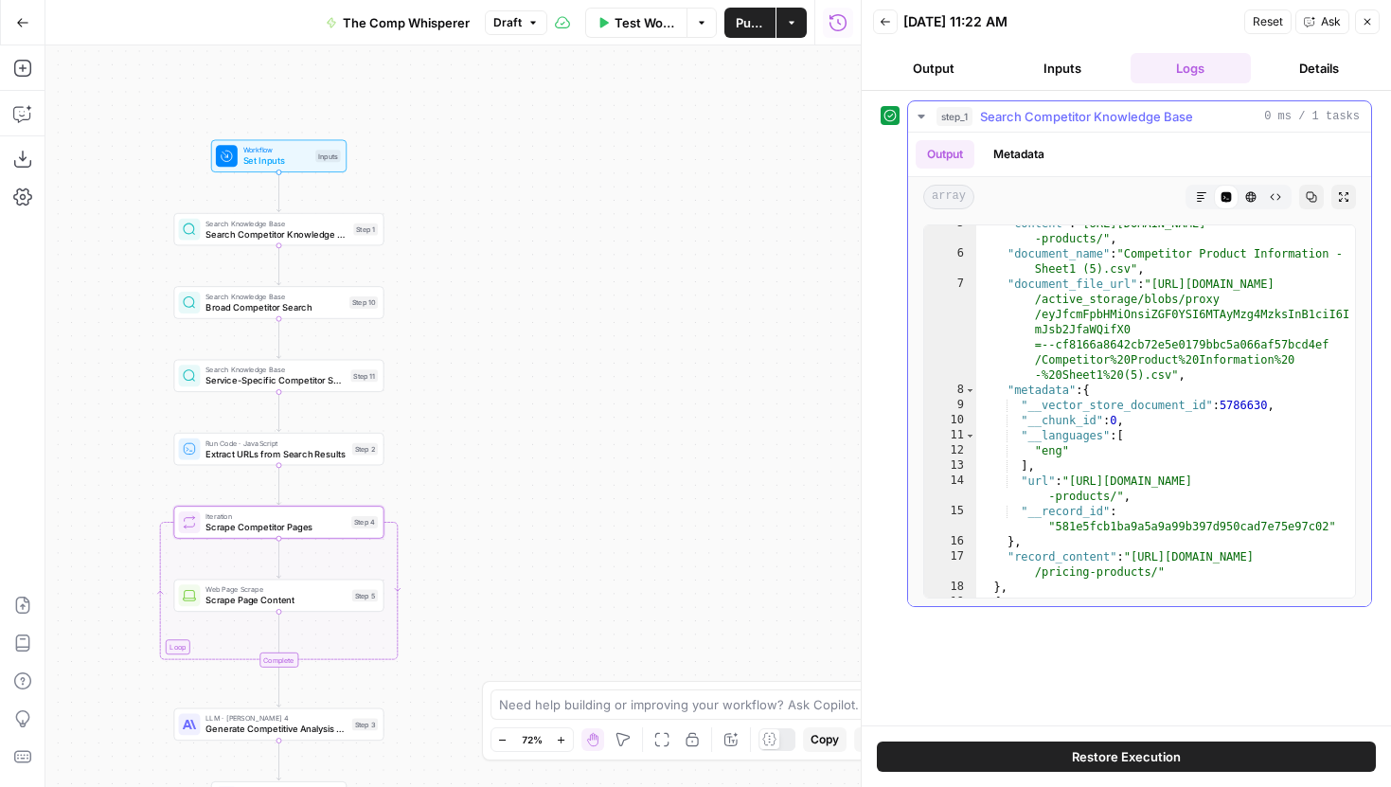
scroll to position [0, 0]
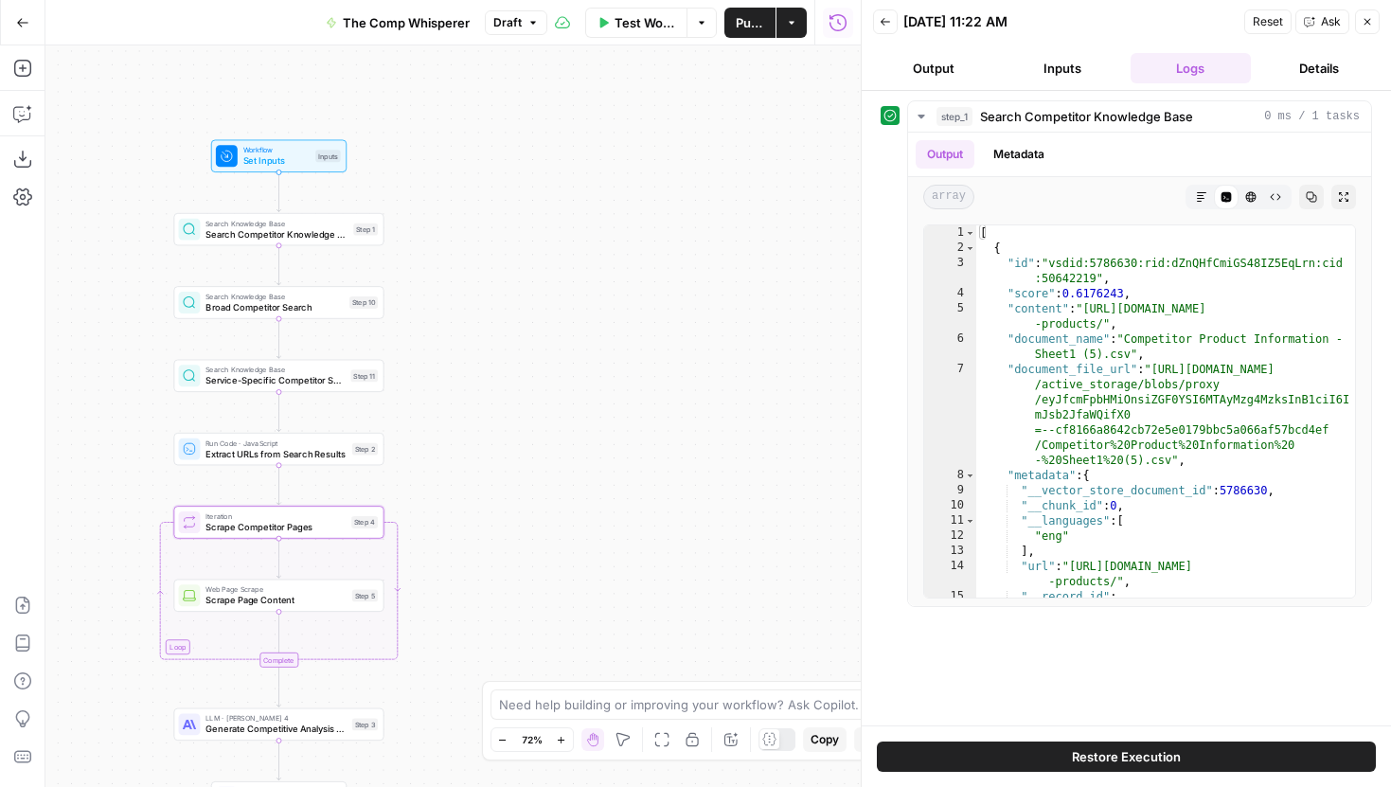
click at [889, 17] on icon "button" at bounding box center [885, 21] width 11 height 11
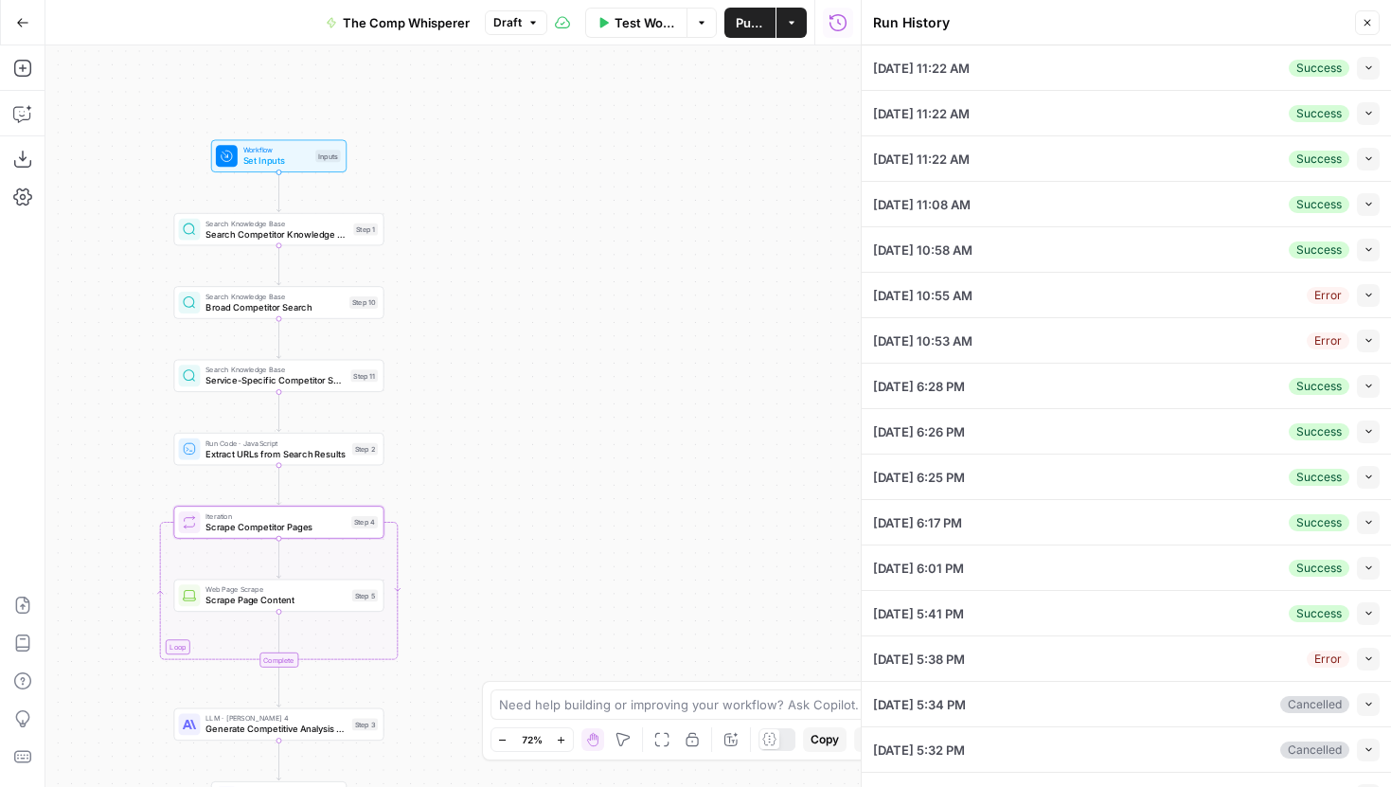
click at [1369, 375] on button "Collapse" at bounding box center [1368, 386] width 23 height 23
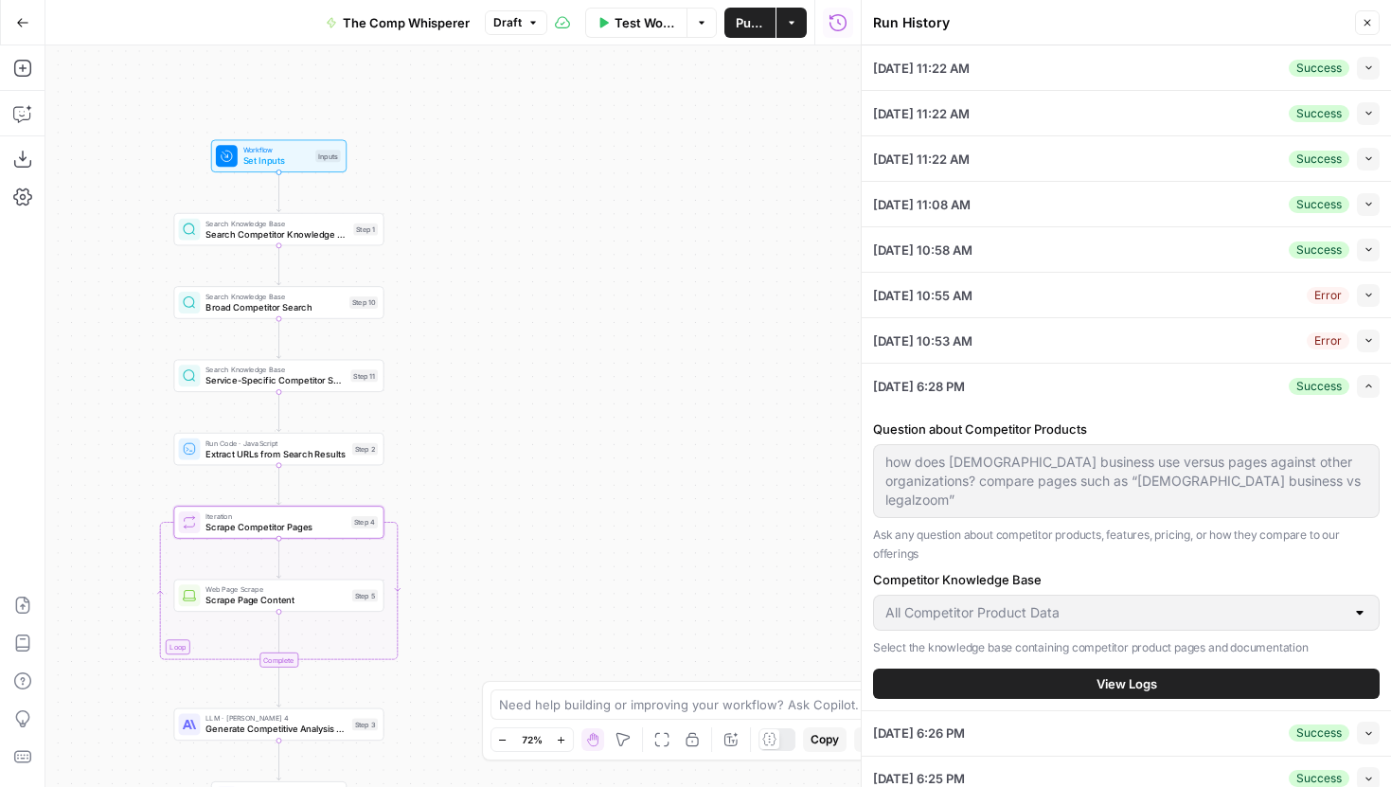
scroll to position [91, 0]
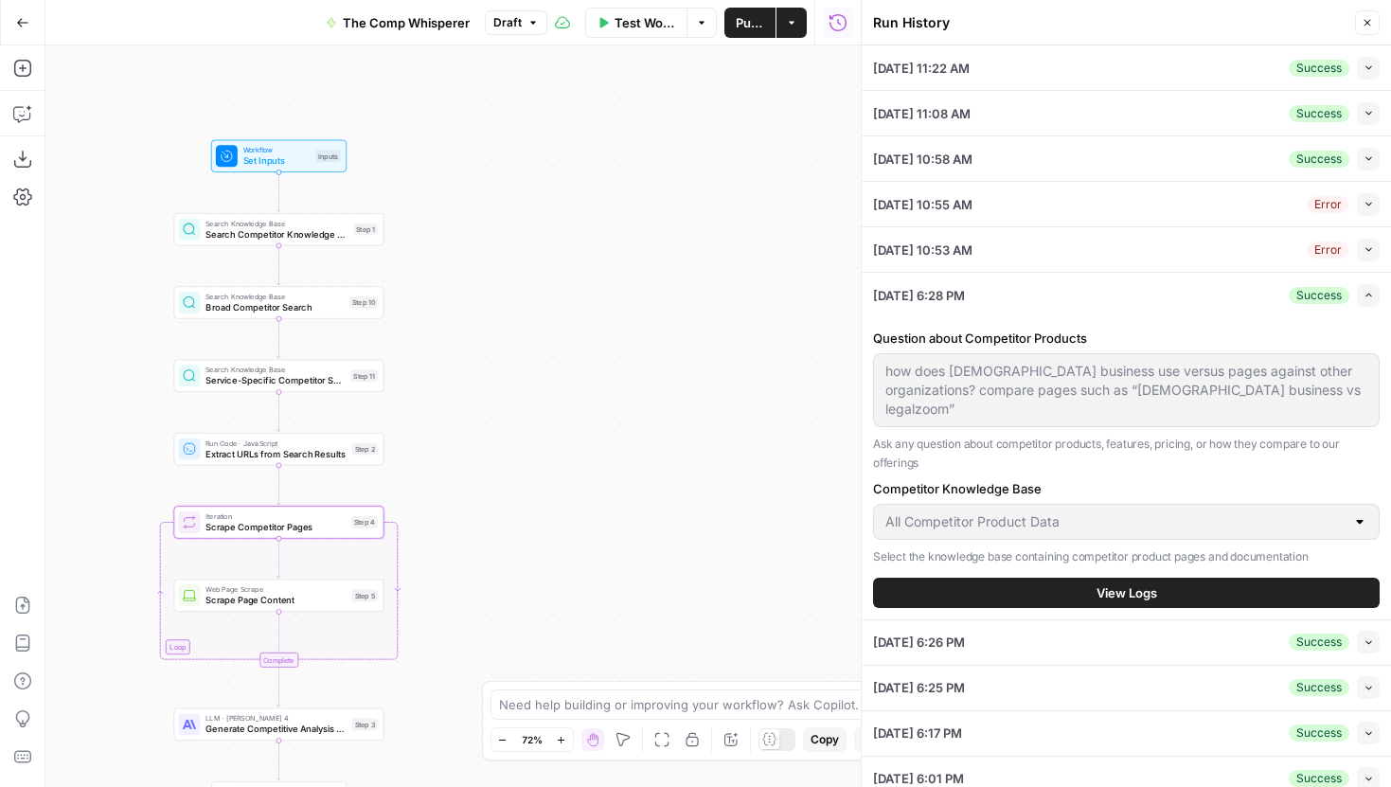
click at [1106, 580] on button "View Logs" at bounding box center [1126, 593] width 507 height 30
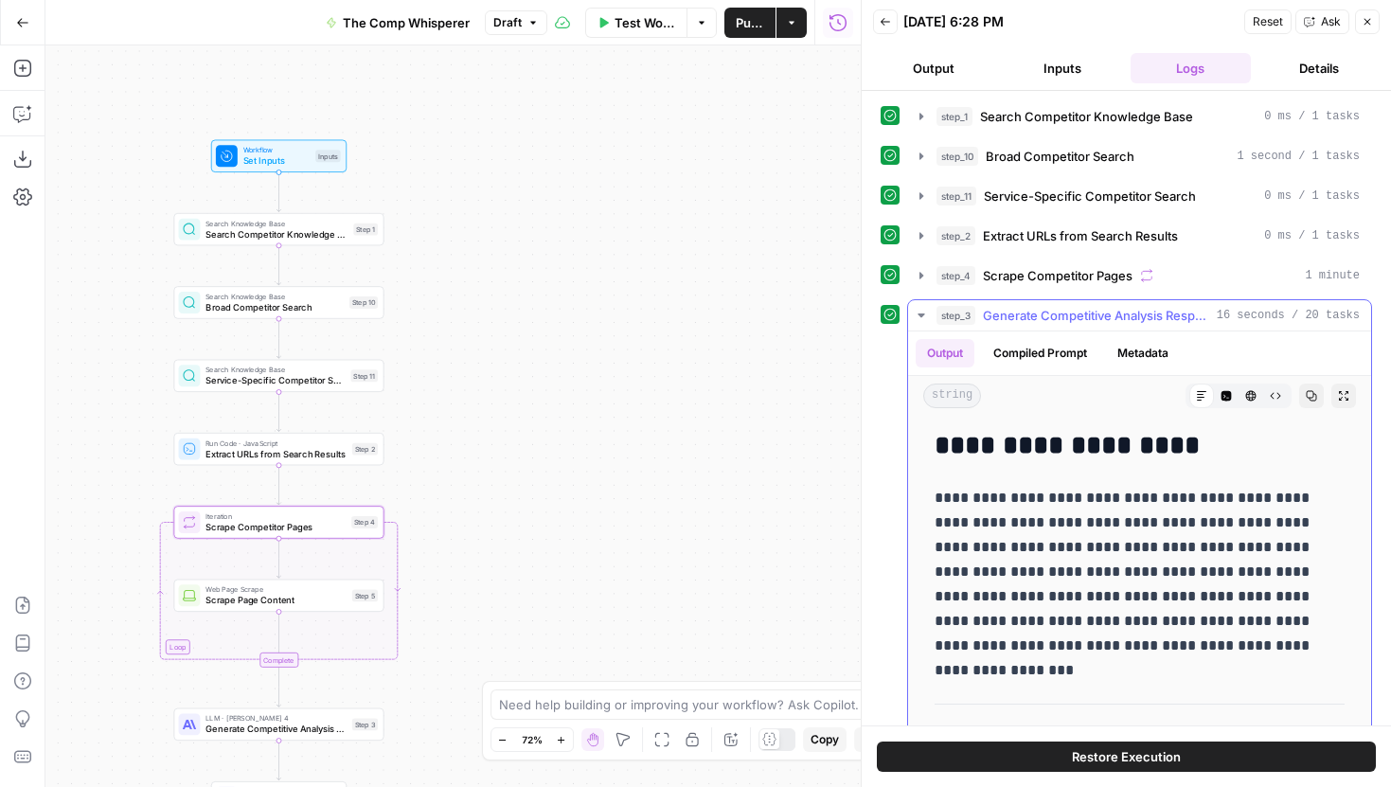
scroll to position [27, 0]
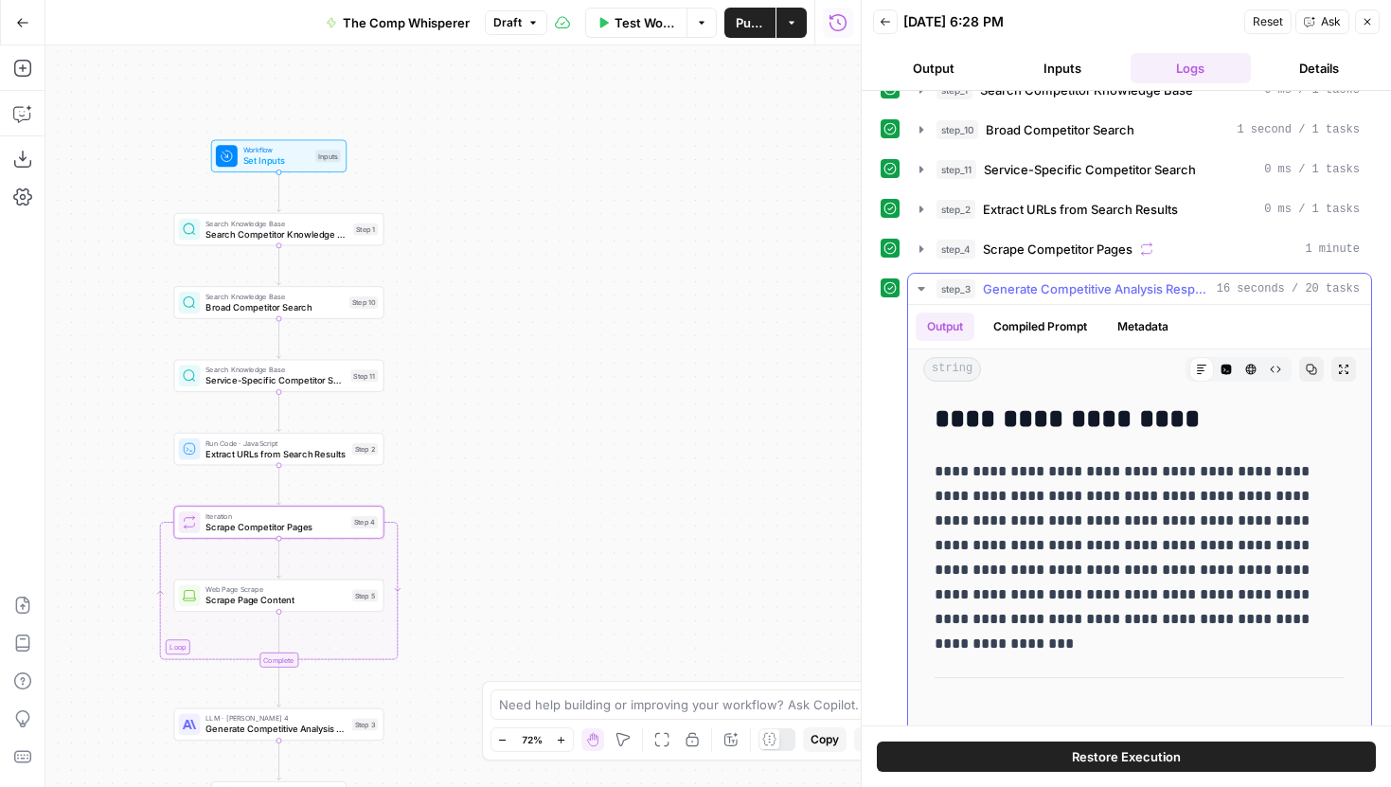
click at [921, 286] on icon "button" at bounding box center [921, 288] width 15 height 15
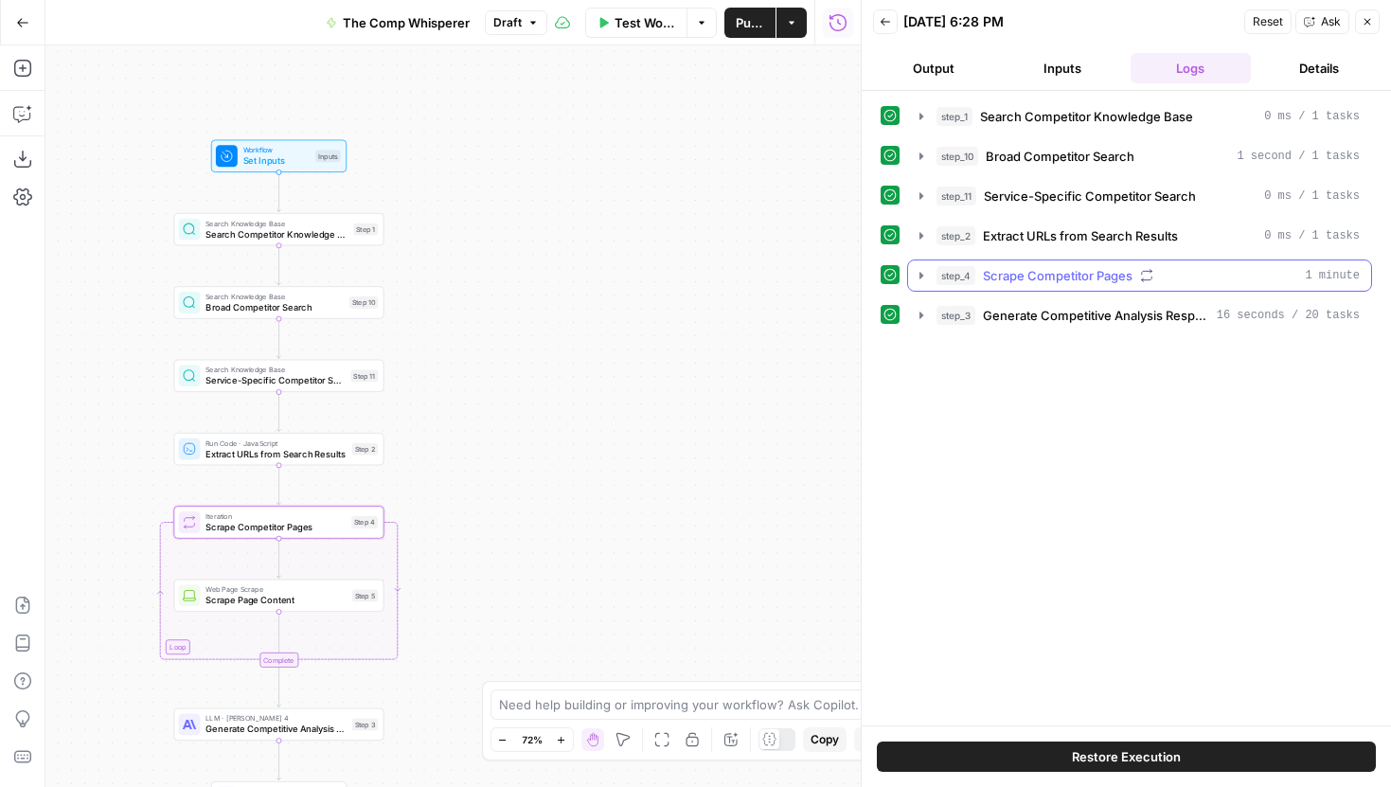
click at [916, 271] on icon "button" at bounding box center [921, 275] width 15 height 15
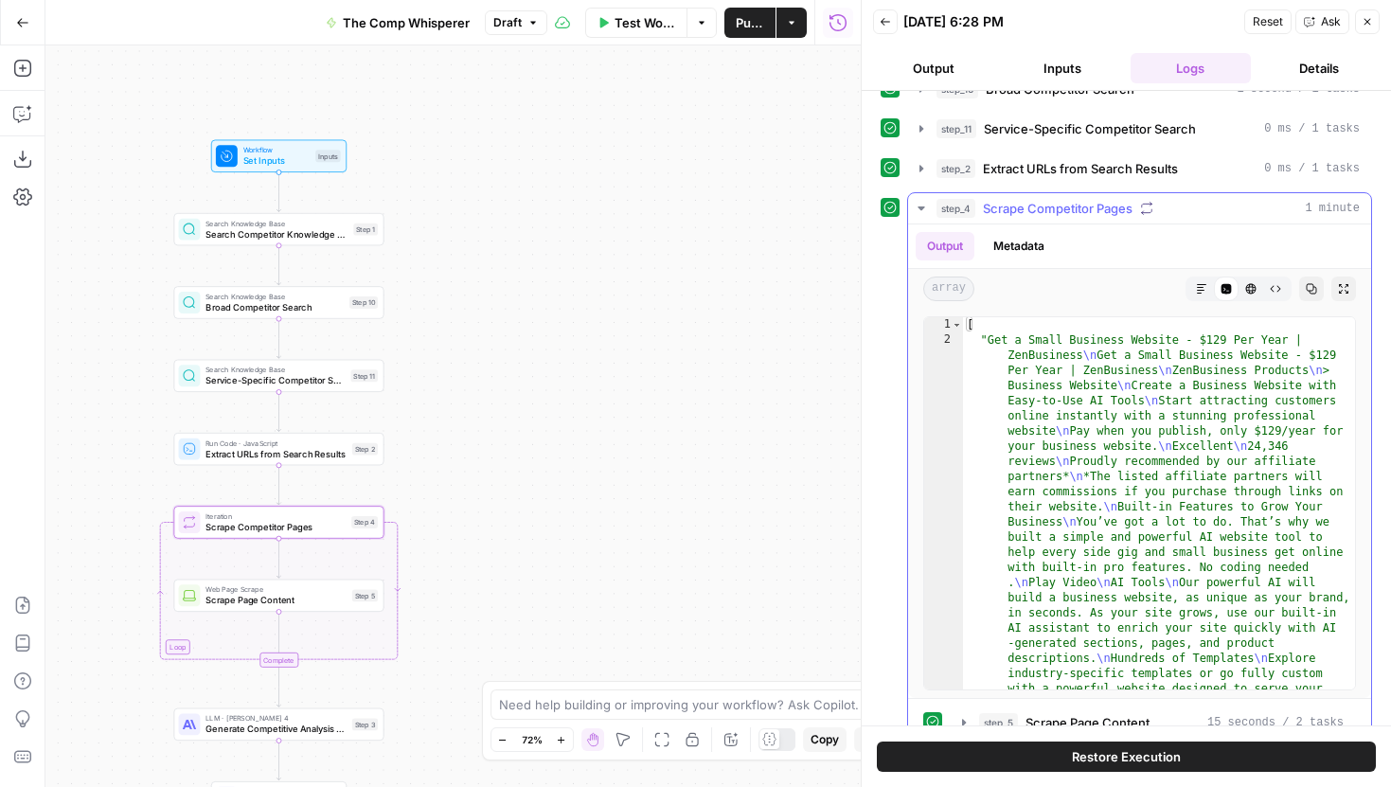
scroll to position [337, 0]
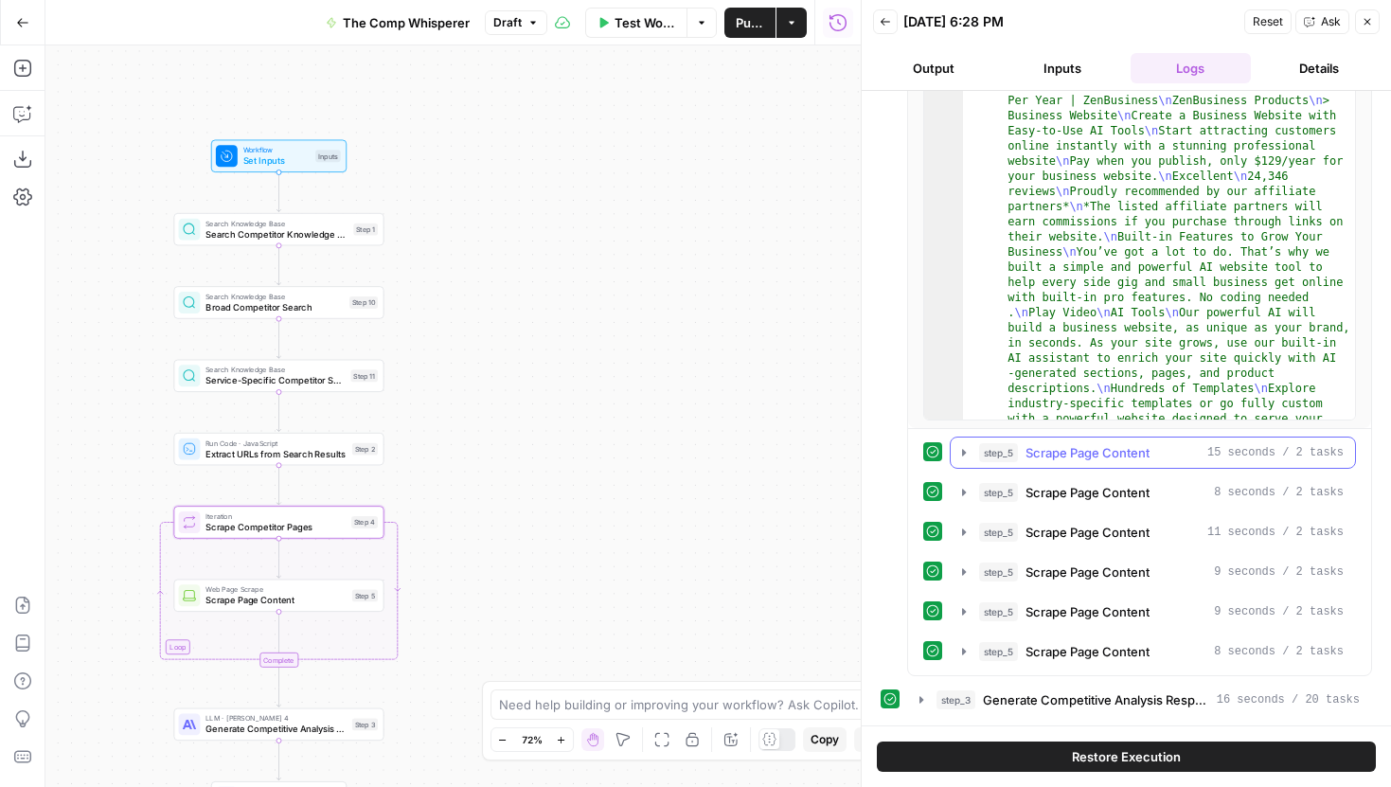
click at [960, 446] on icon "button" at bounding box center [963, 452] width 15 height 15
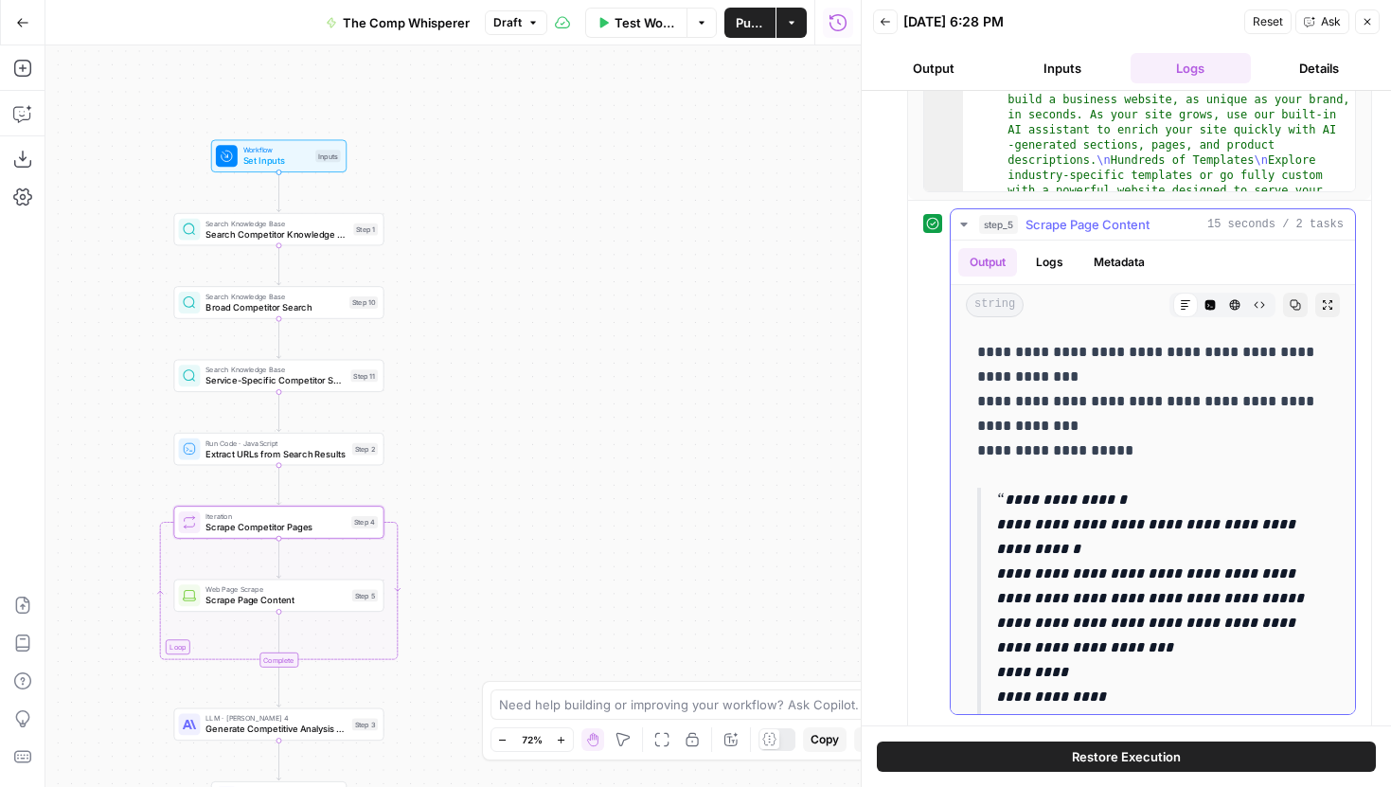
click at [1086, 259] on button "Metadata" at bounding box center [1119, 262] width 74 height 28
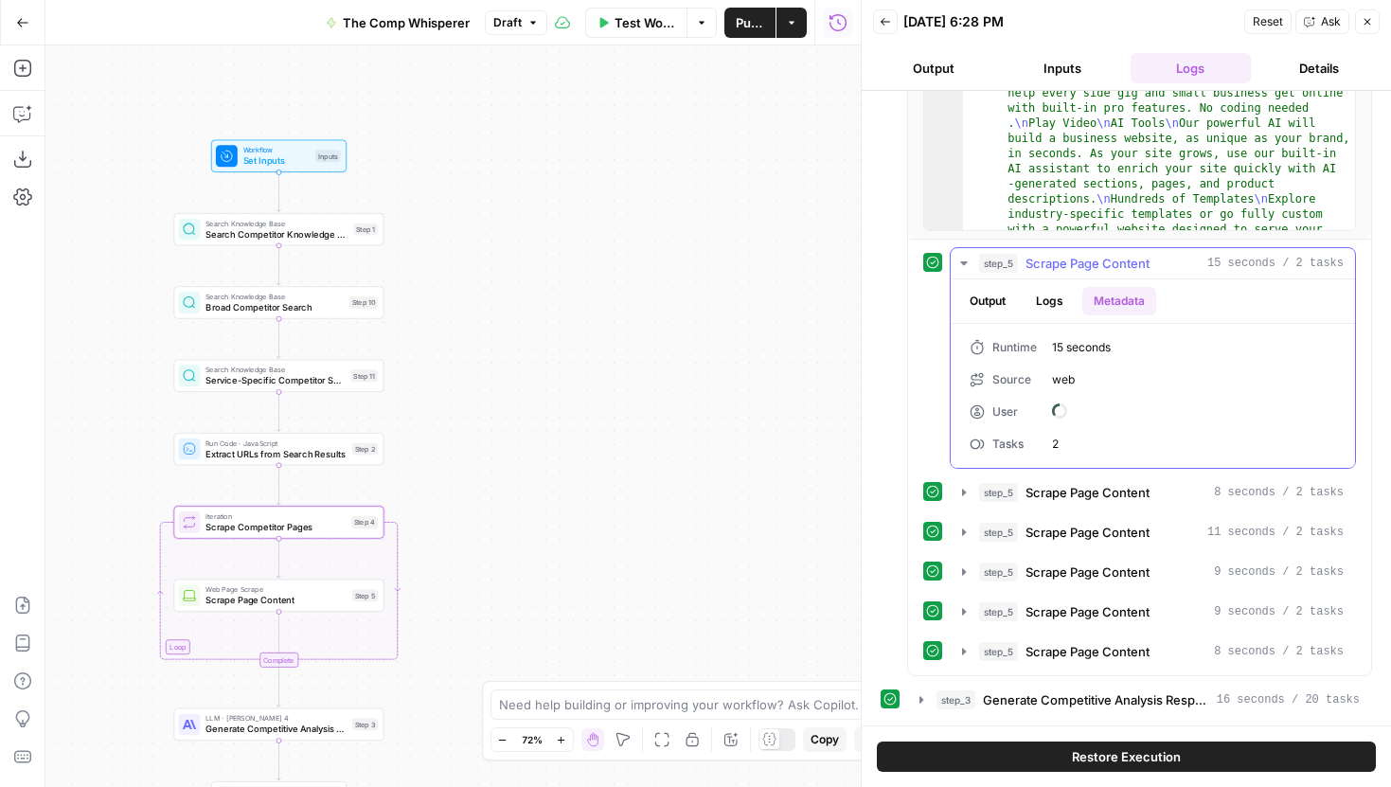
scroll to position [527, 0]
click at [1047, 295] on button "Logs" at bounding box center [1050, 301] width 50 height 28
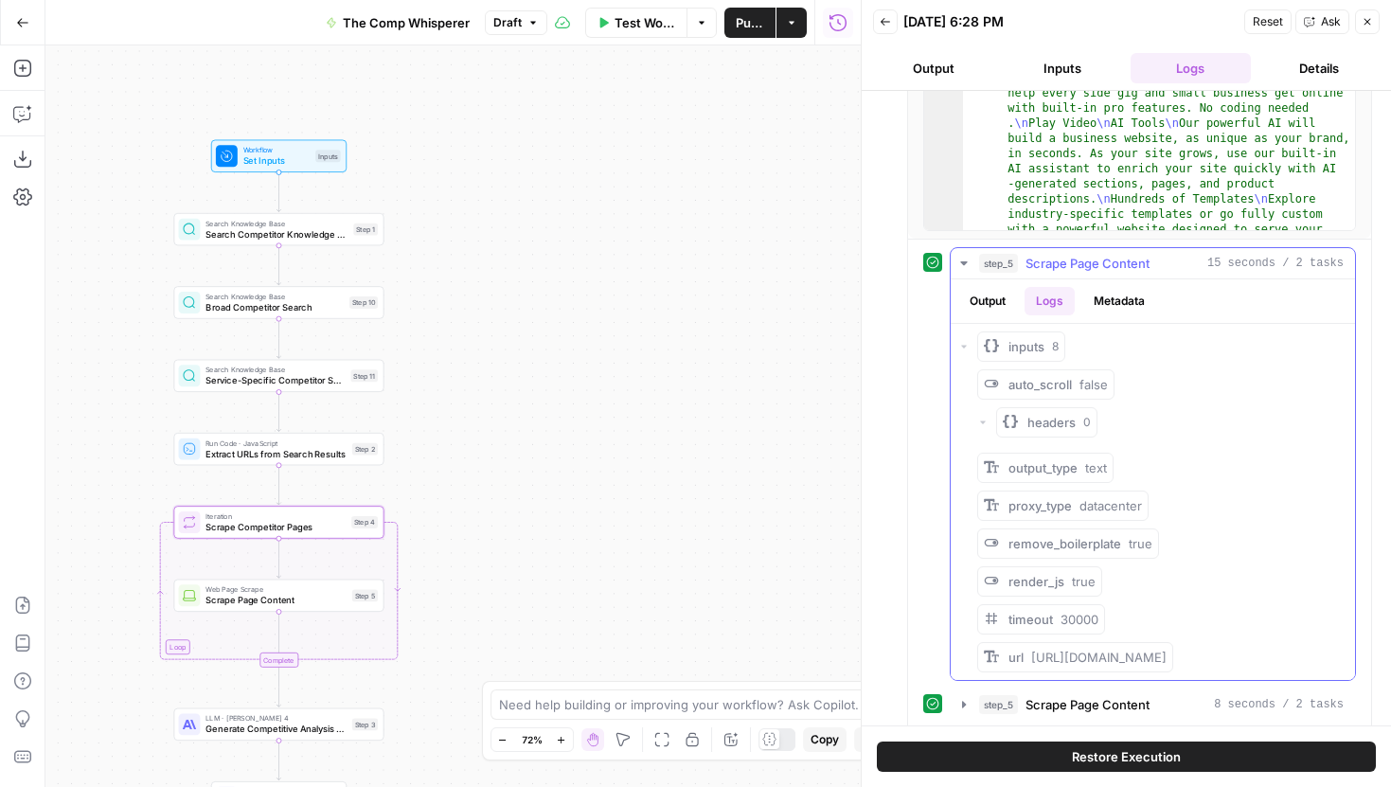
drag, startPoint x: 997, startPoint y: 304, endPoint x: 1092, endPoint y: 354, distance: 107.2
click at [1093, 355] on div "Output Logs Metadata inputs 8 auto_scroll false headers 0 output_type text prox…" at bounding box center [1153, 479] width 404 height 401
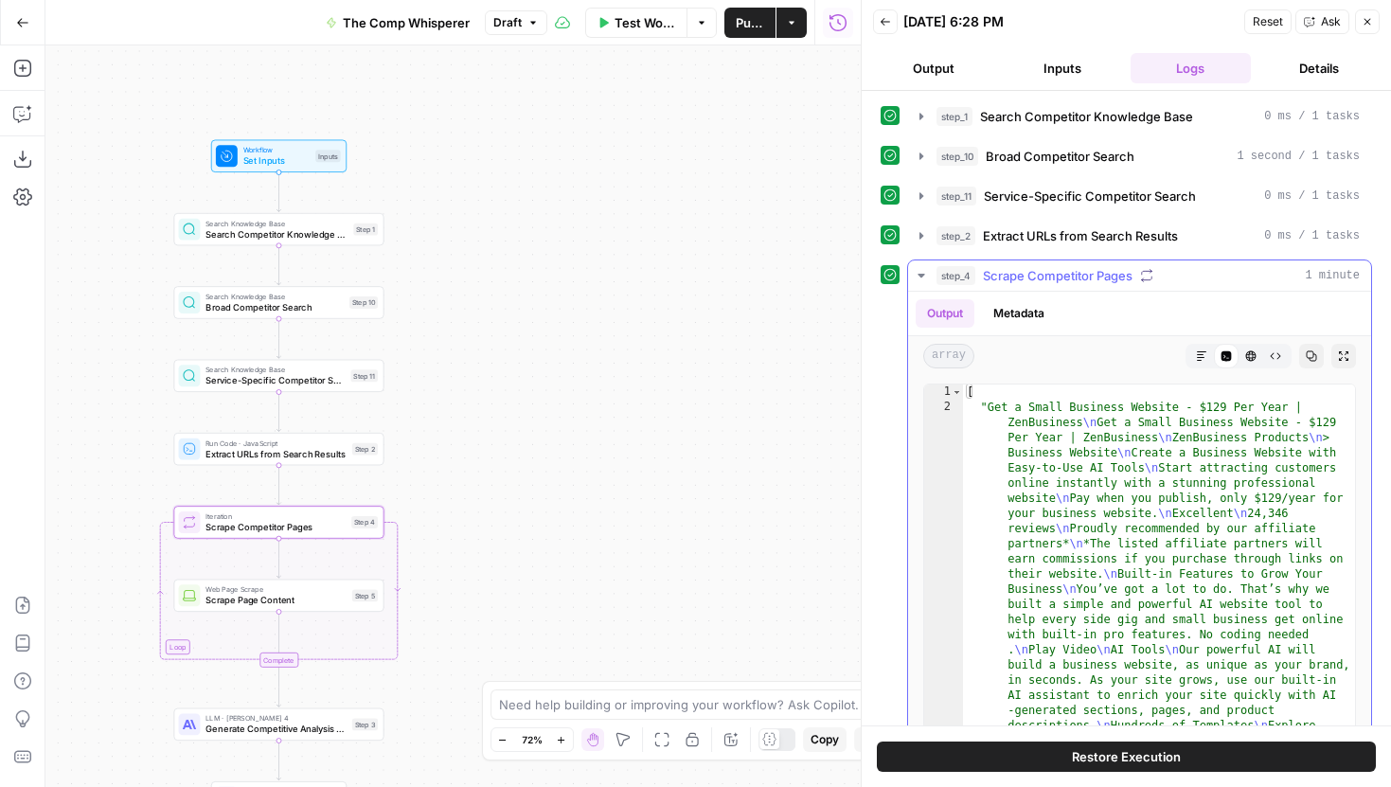
click at [923, 272] on icon "button" at bounding box center [921, 275] width 15 height 15
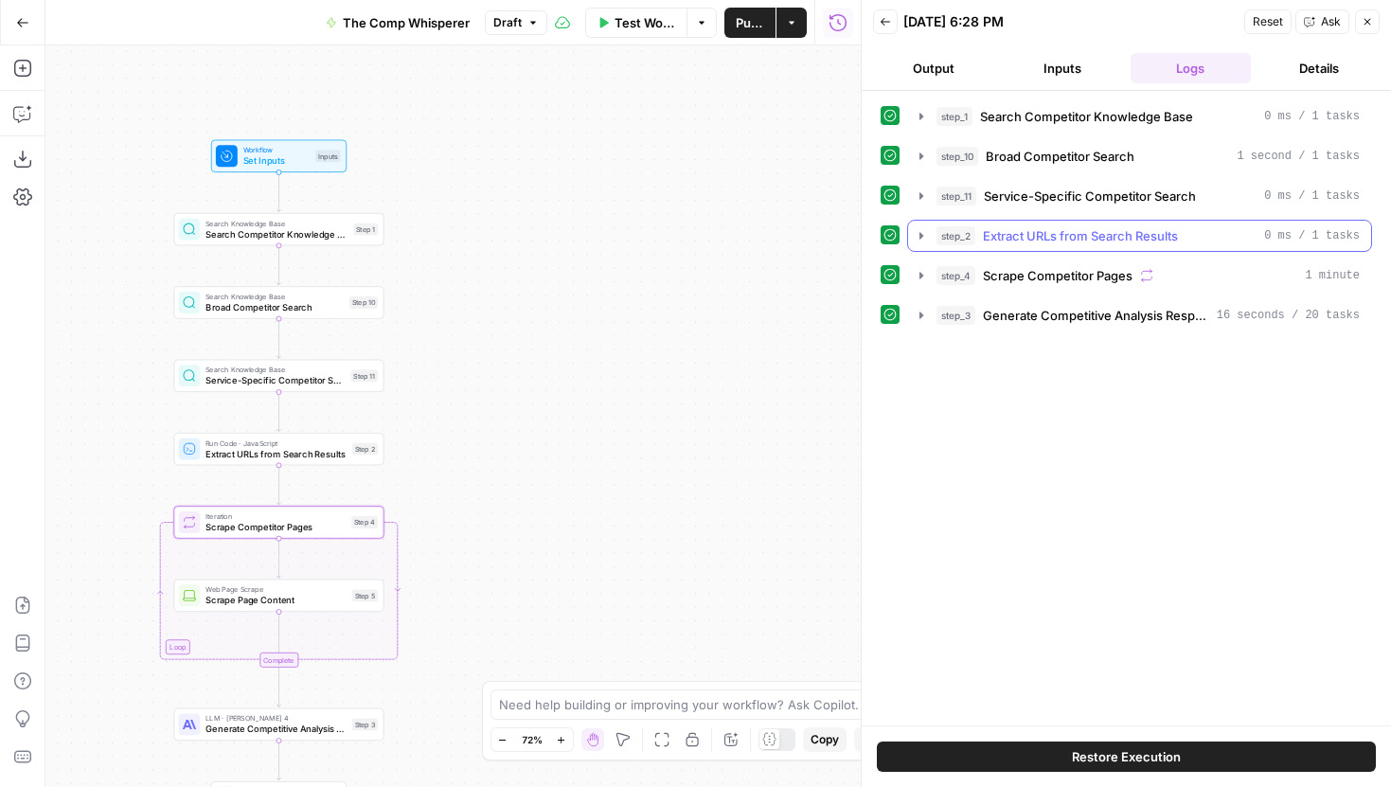
click at [918, 232] on icon "button" at bounding box center [921, 235] width 15 height 15
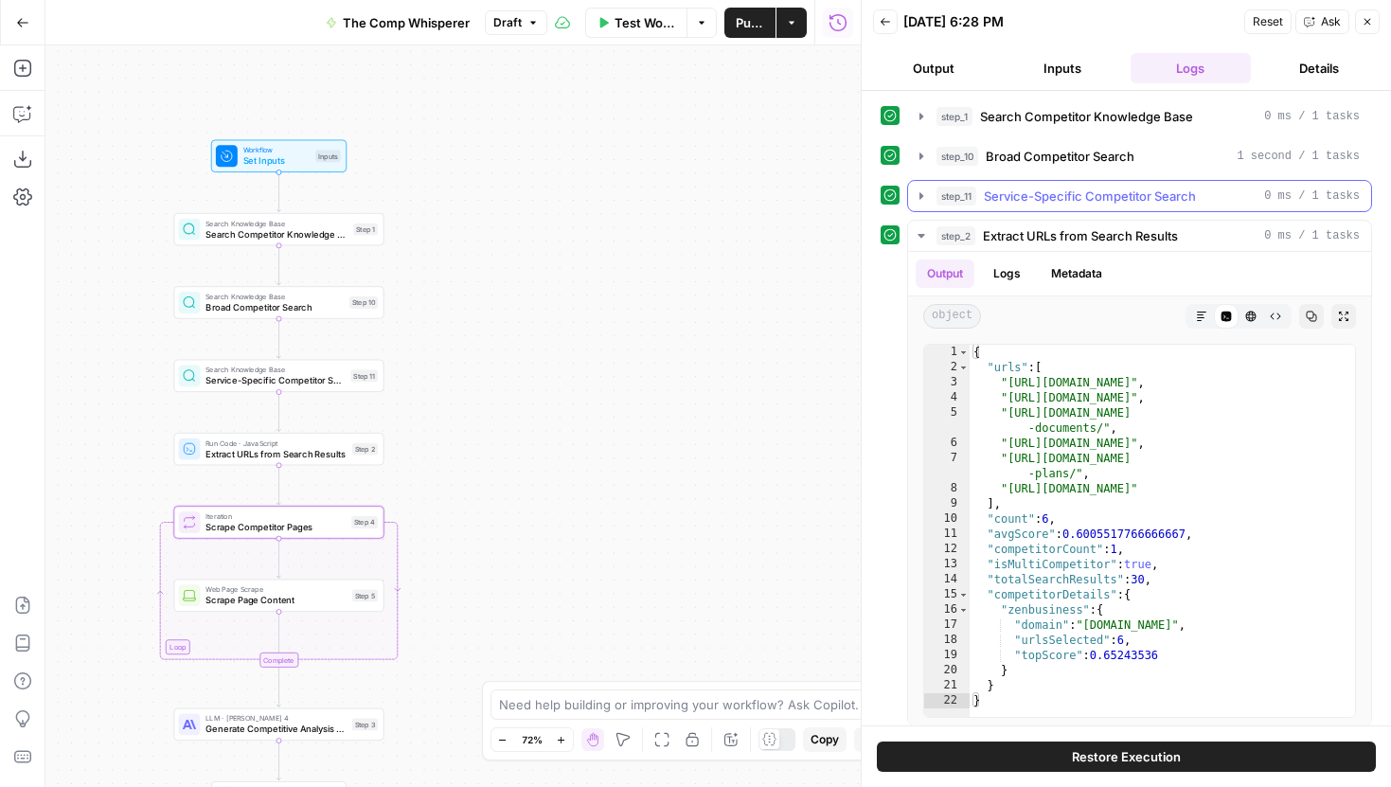
click at [921, 198] on icon "button" at bounding box center [921, 195] width 15 height 15
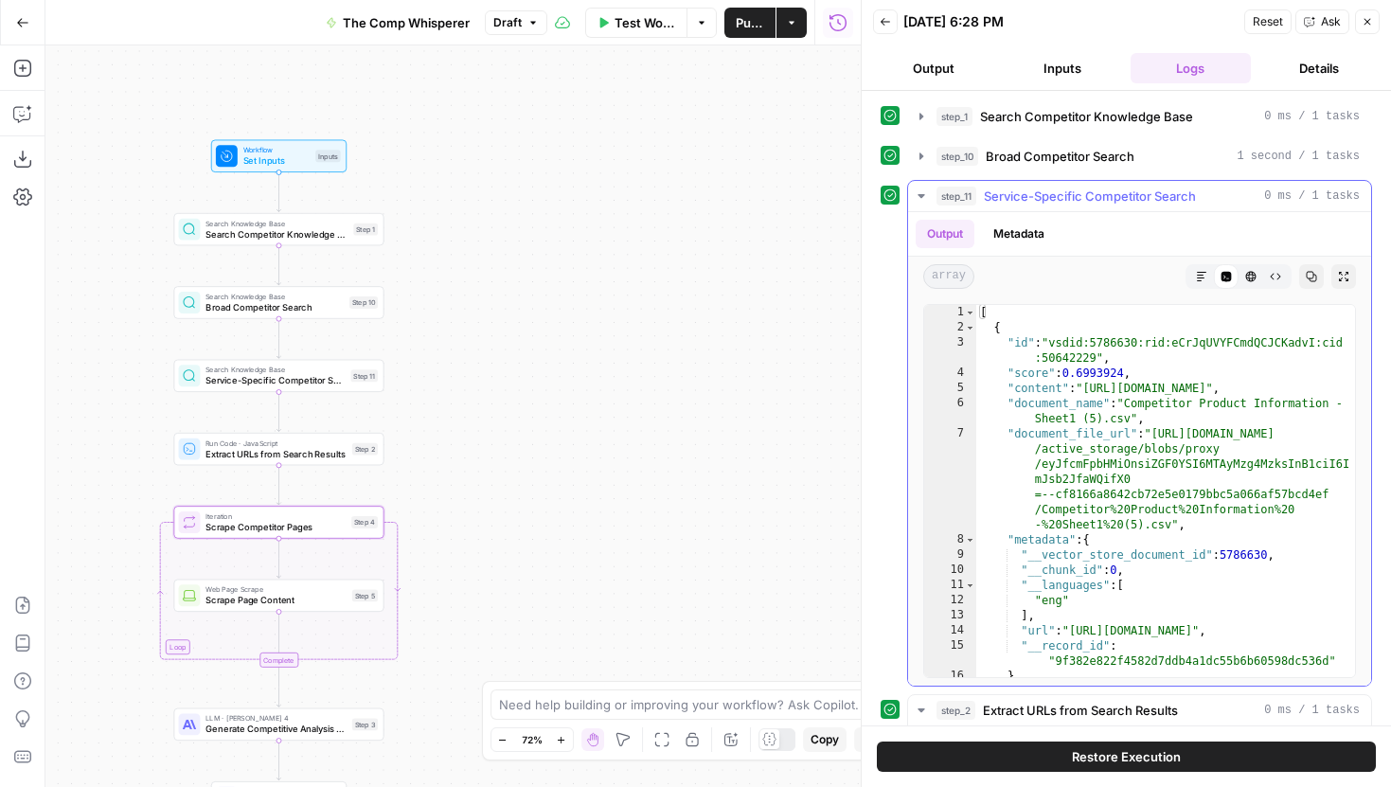
click at [921, 198] on icon "button" at bounding box center [921, 195] width 15 height 15
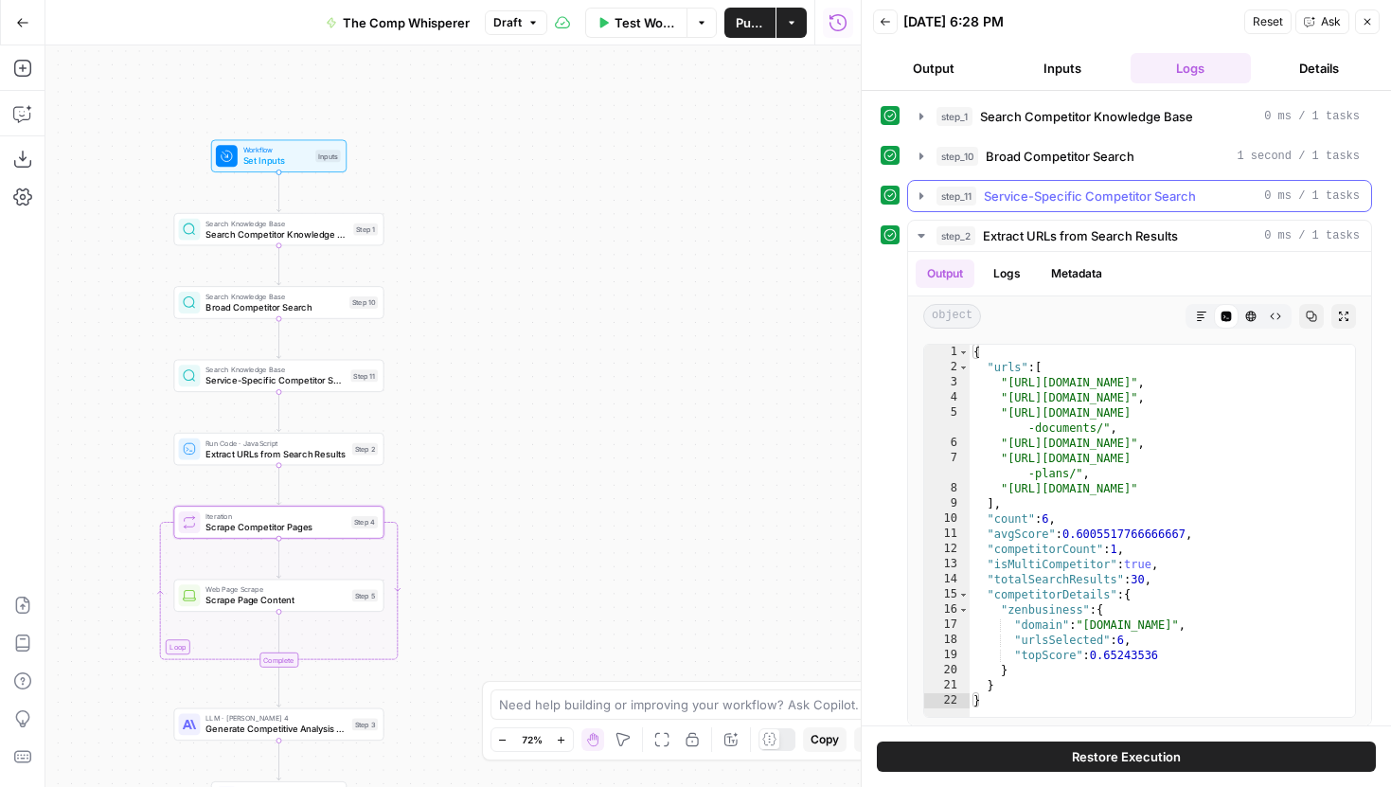
click at [922, 189] on icon "button" at bounding box center [921, 195] width 15 height 15
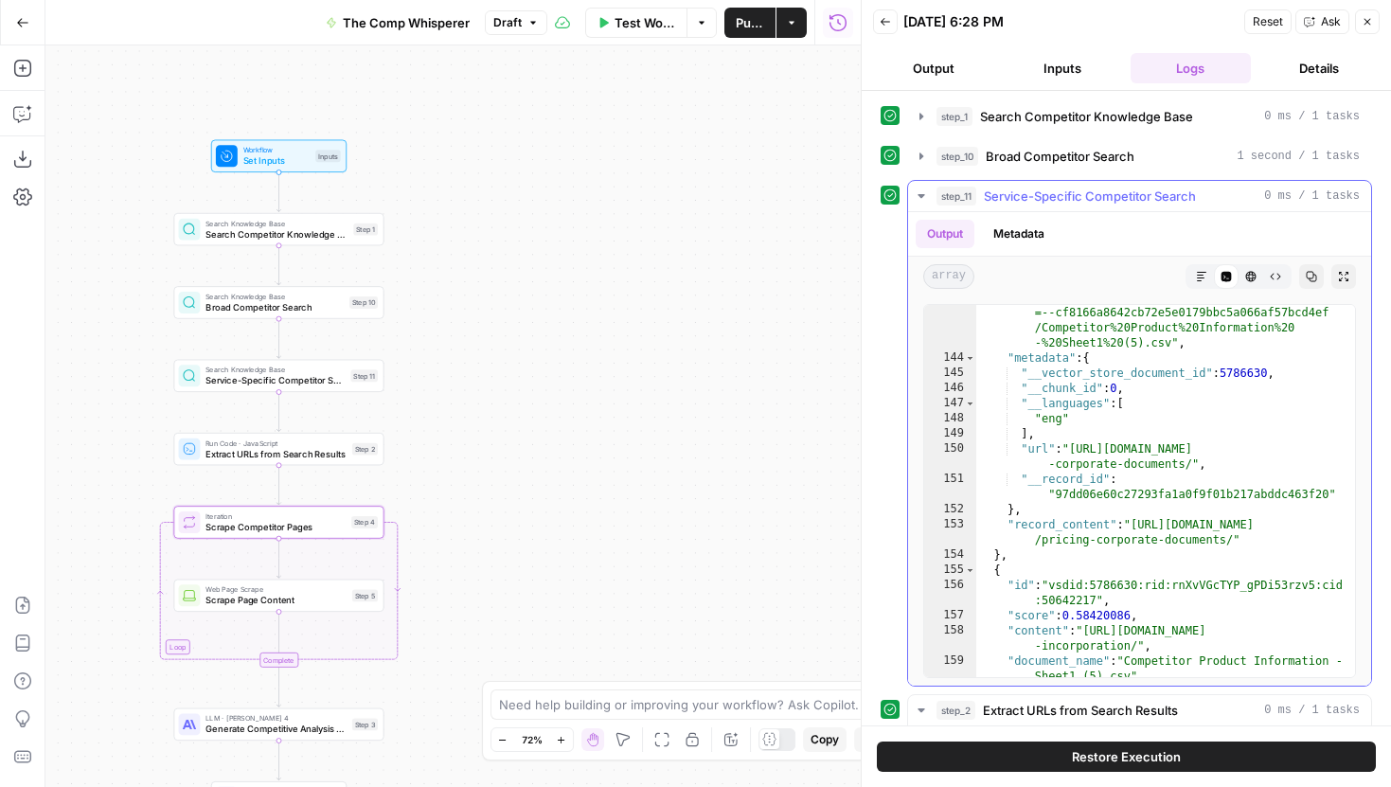
scroll to position [3961, 0]
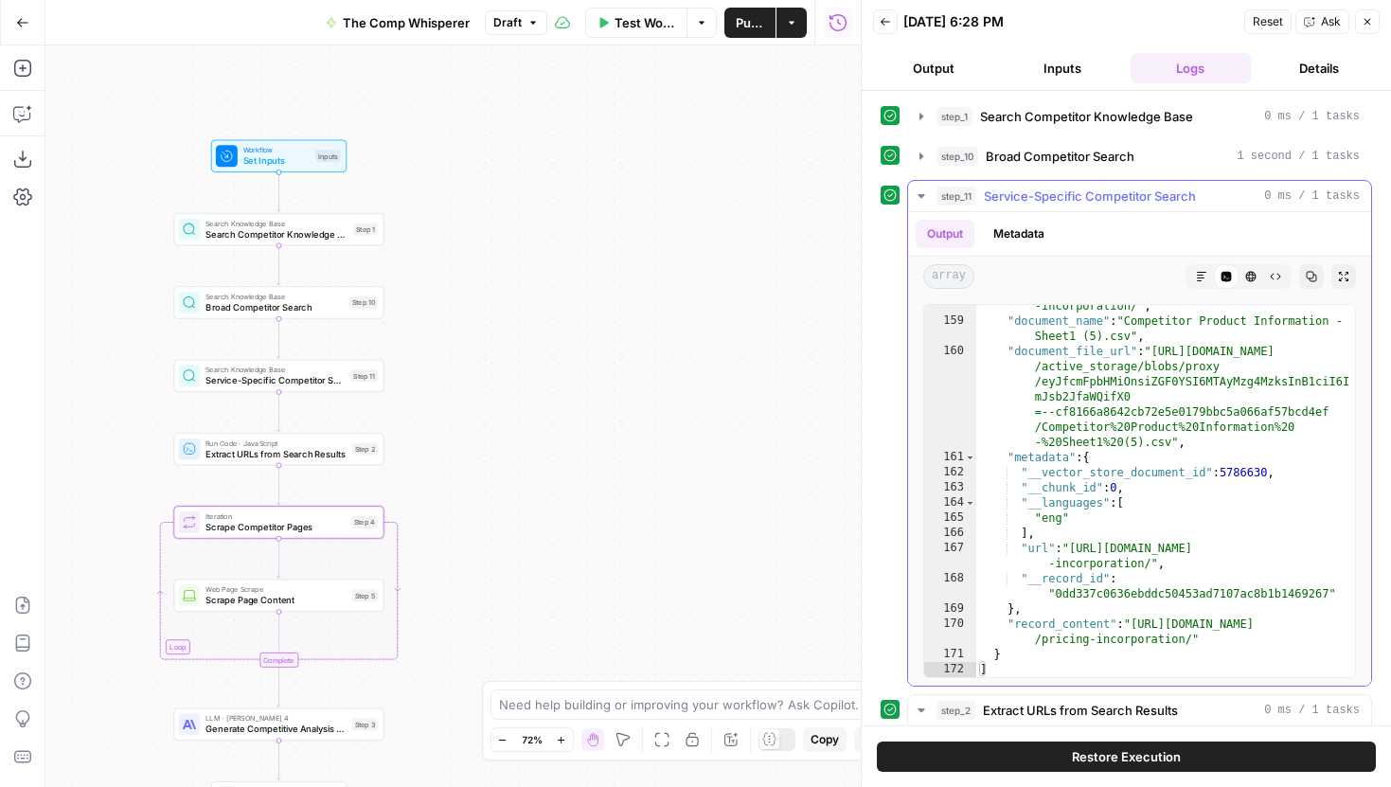
click at [915, 190] on icon "button" at bounding box center [921, 195] width 15 height 15
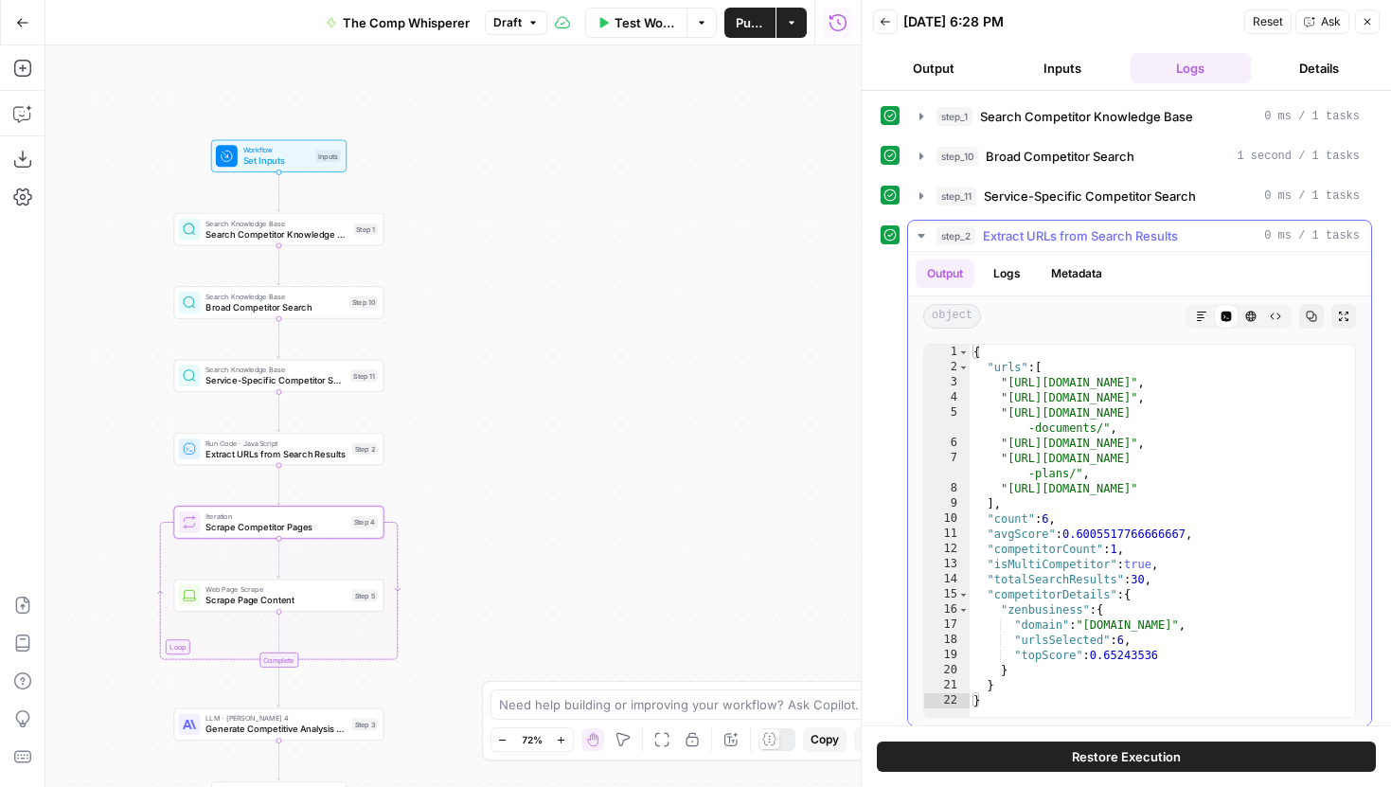
click at [928, 240] on icon "button" at bounding box center [921, 235] width 15 height 15
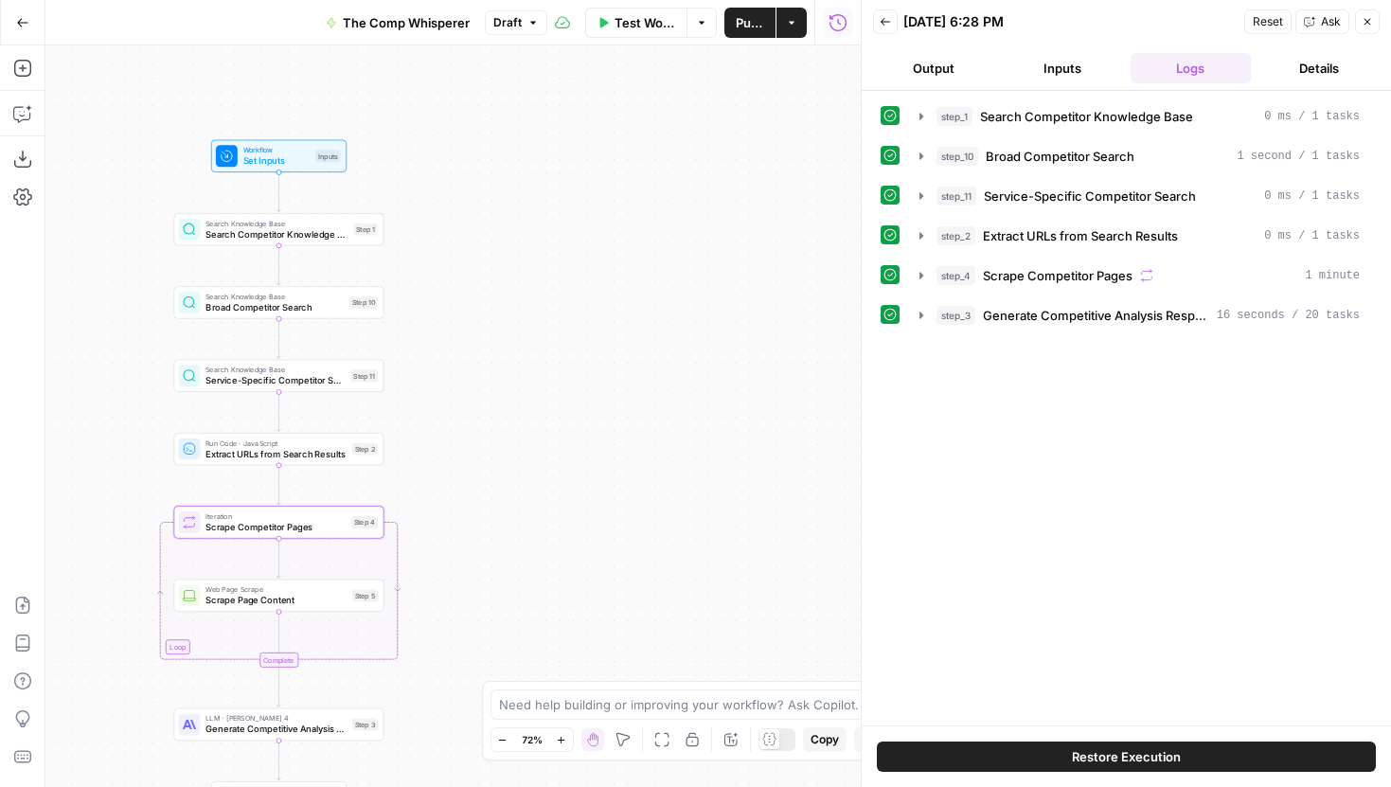
click at [352, 245] on div "Workflow Set Inputs Inputs Search Knowledge Base Search Competitor Knowledge Ba…" at bounding box center [452, 416] width 815 height 742
click at [343, 236] on span "Search Competitor Knowledge Base" at bounding box center [277, 233] width 142 height 13
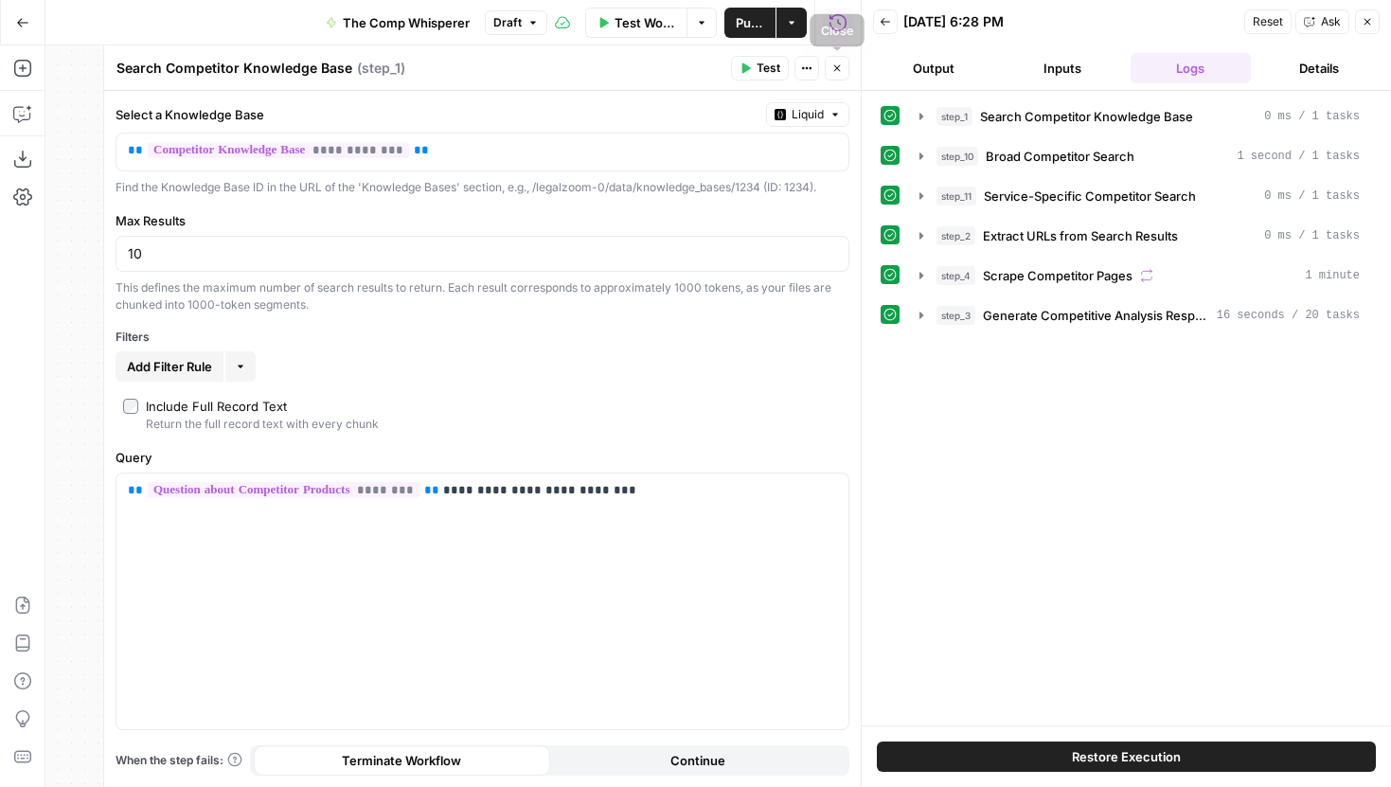
click at [839, 65] on icon "button" at bounding box center [837, 68] width 7 height 7
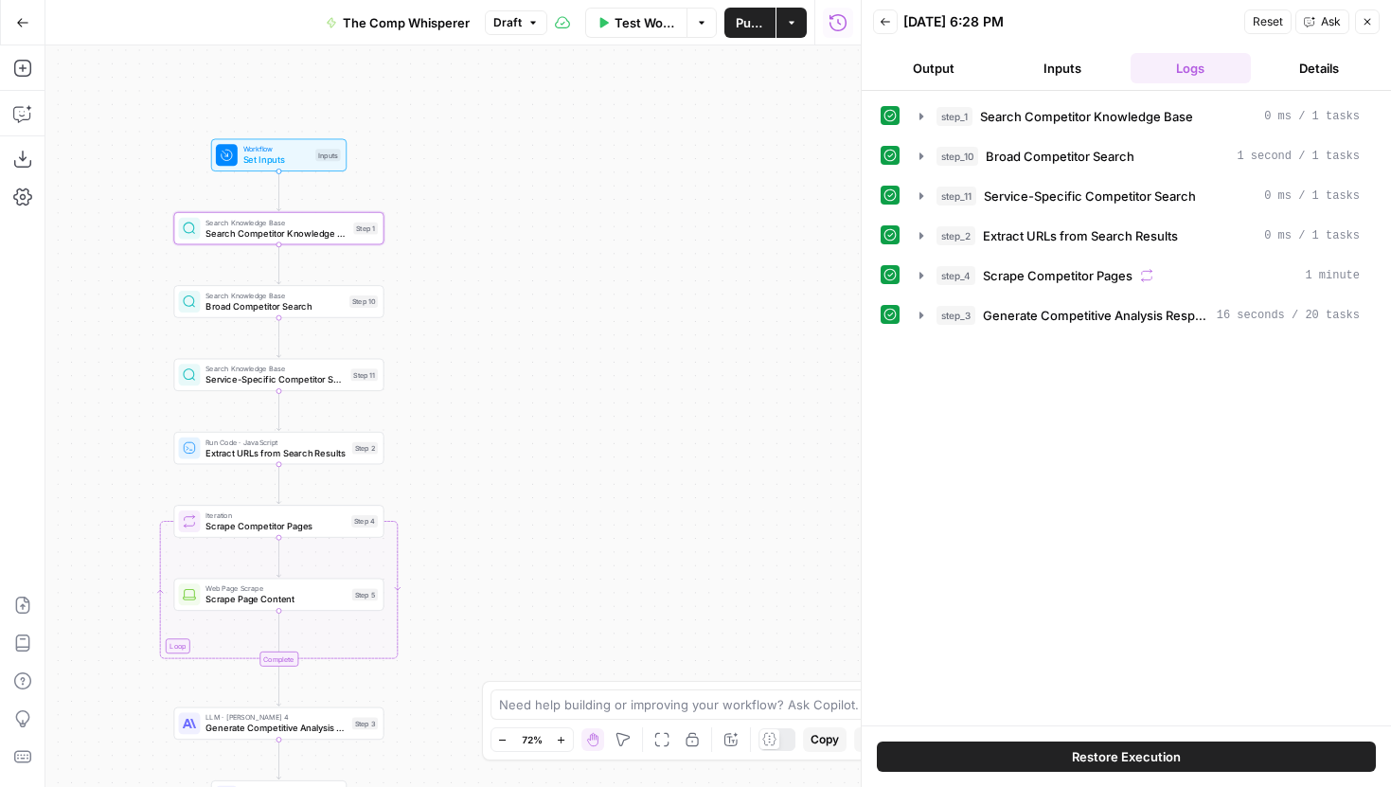
drag, startPoint x: 535, startPoint y: 313, endPoint x: 672, endPoint y: 272, distance: 143.5
click at [672, 272] on div "Workflow Set Inputs Inputs Search Knowledge Base Search Competitor Knowledge Ba…" at bounding box center [452, 416] width 815 height 742
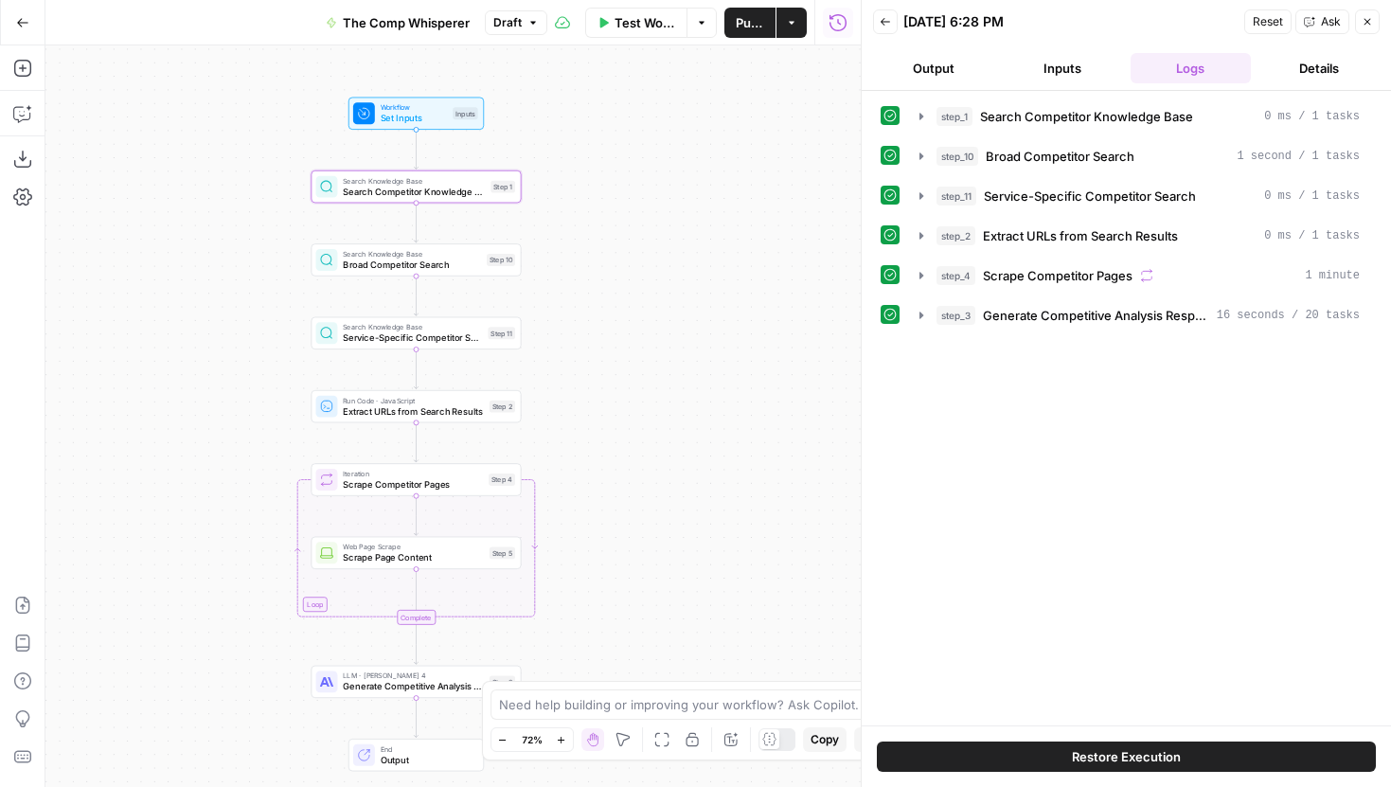
click at [475, 274] on div "Search Knowledge Base Broad Competitor Search Step 10 Copy step Delete step Add…" at bounding box center [417, 259] width 210 height 32
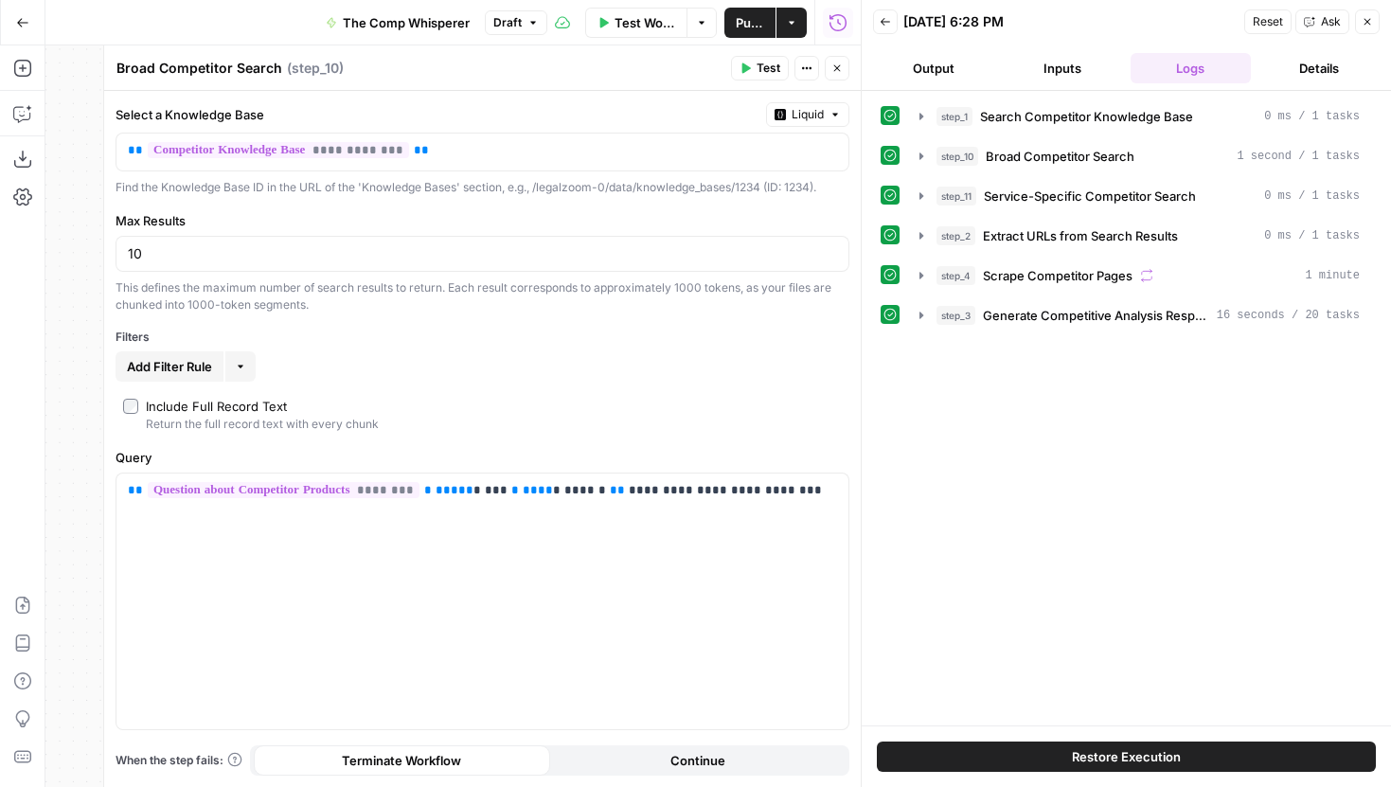
click at [835, 68] on icon "button" at bounding box center [836, 68] width 11 height 11
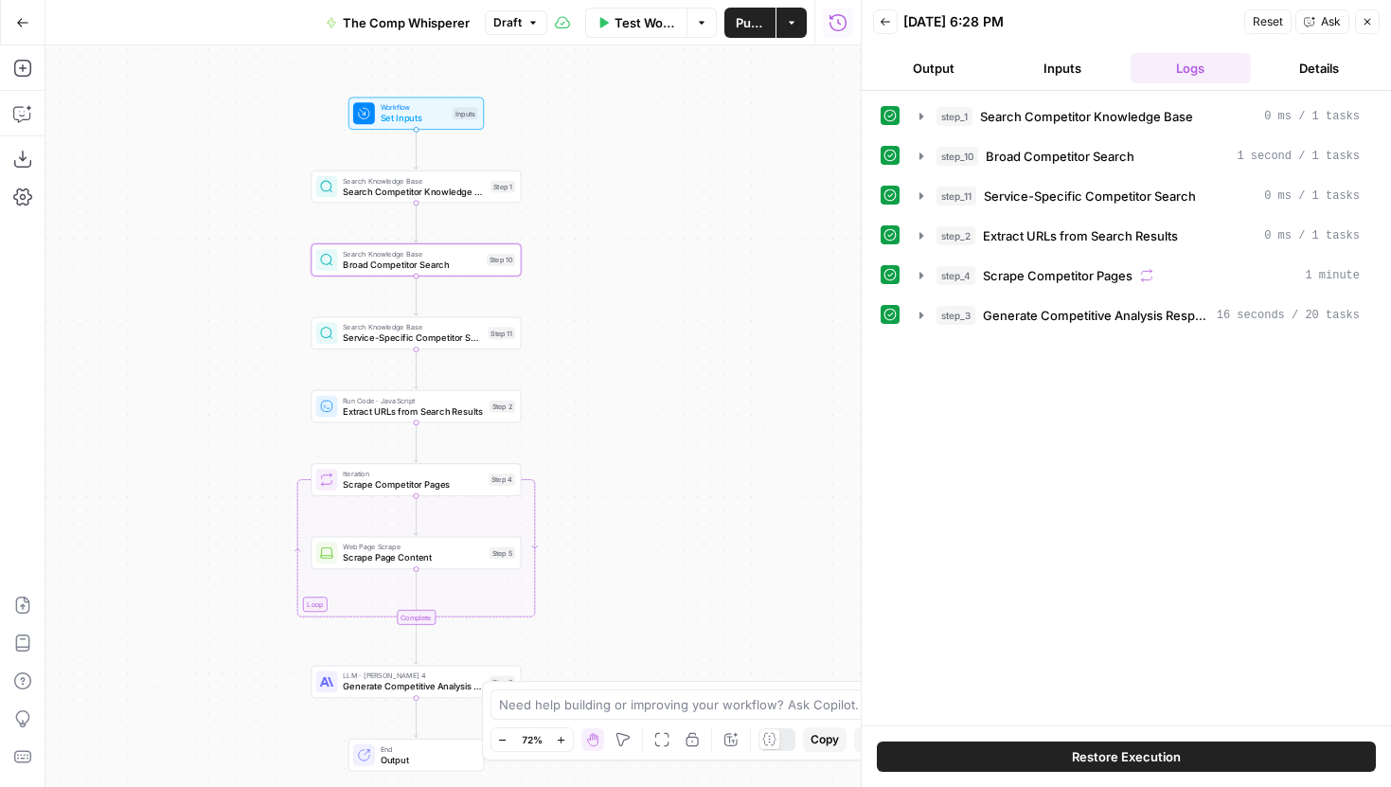
click at [1363, 19] on icon "button" at bounding box center [1367, 21] width 11 height 11
click at [1363, 19] on div "Back 09/11/25 at 6:28 PM Reset Ask Close" at bounding box center [1126, 22] width 507 height 28
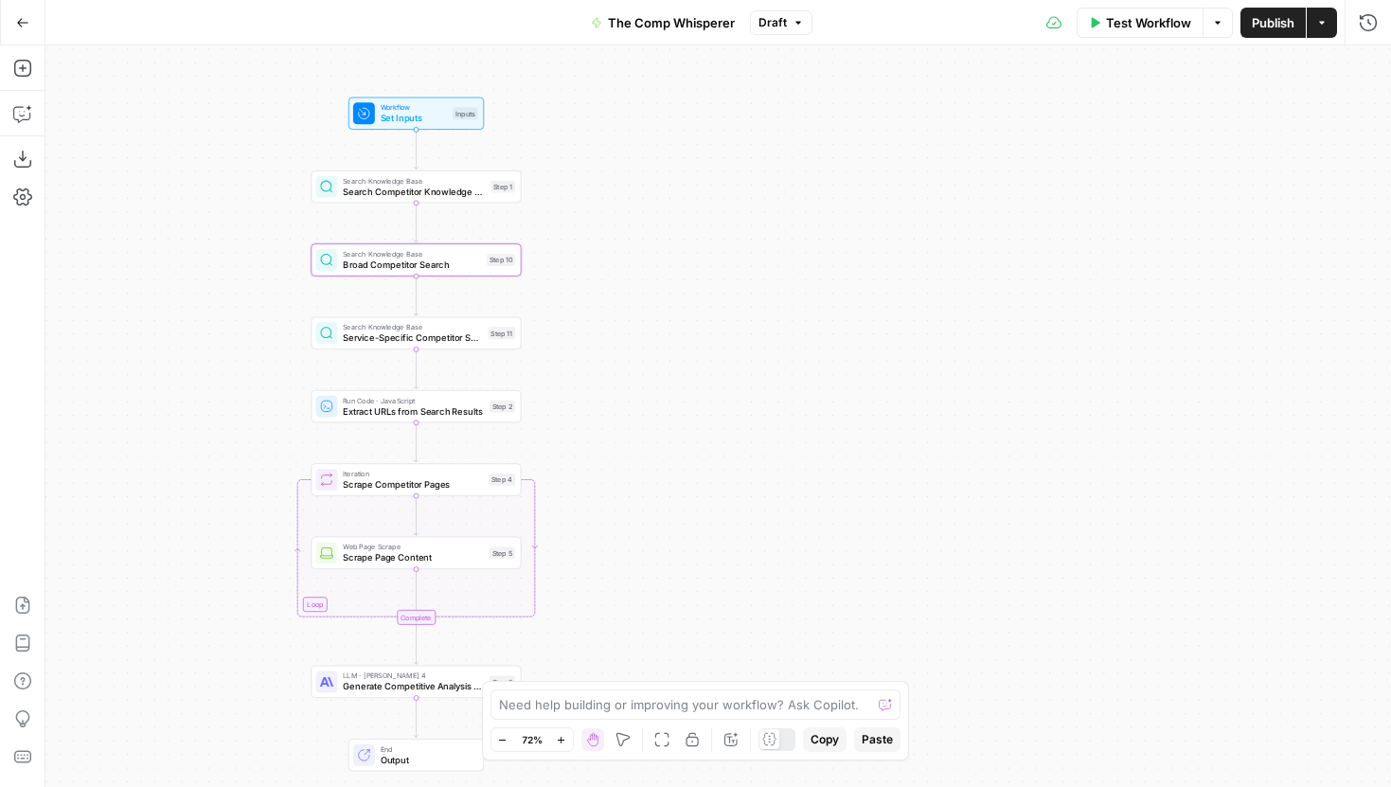
click at [368, 194] on span "Search Competitor Knowledge Base" at bounding box center [414, 191] width 142 height 13
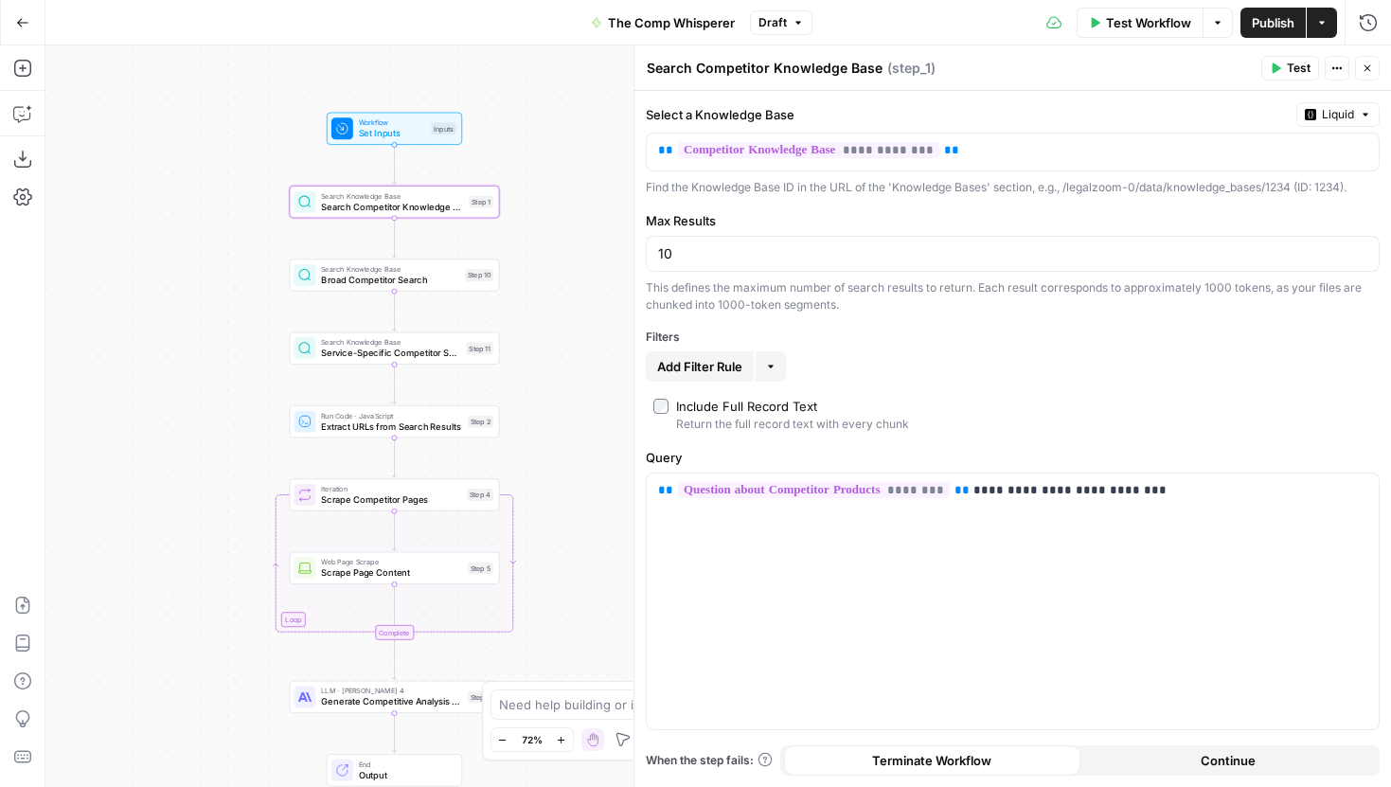
drag, startPoint x: 588, startPoint y: 277, endPoint x: 537, endPoint y: 303, distance: 57.6
click at [537, 303] on div "Workflow Set Inputs Inputs Search Knowledge Base Search Competitor Knowledge Ba…" at bounding box center [718, 416] width 1346 height 742
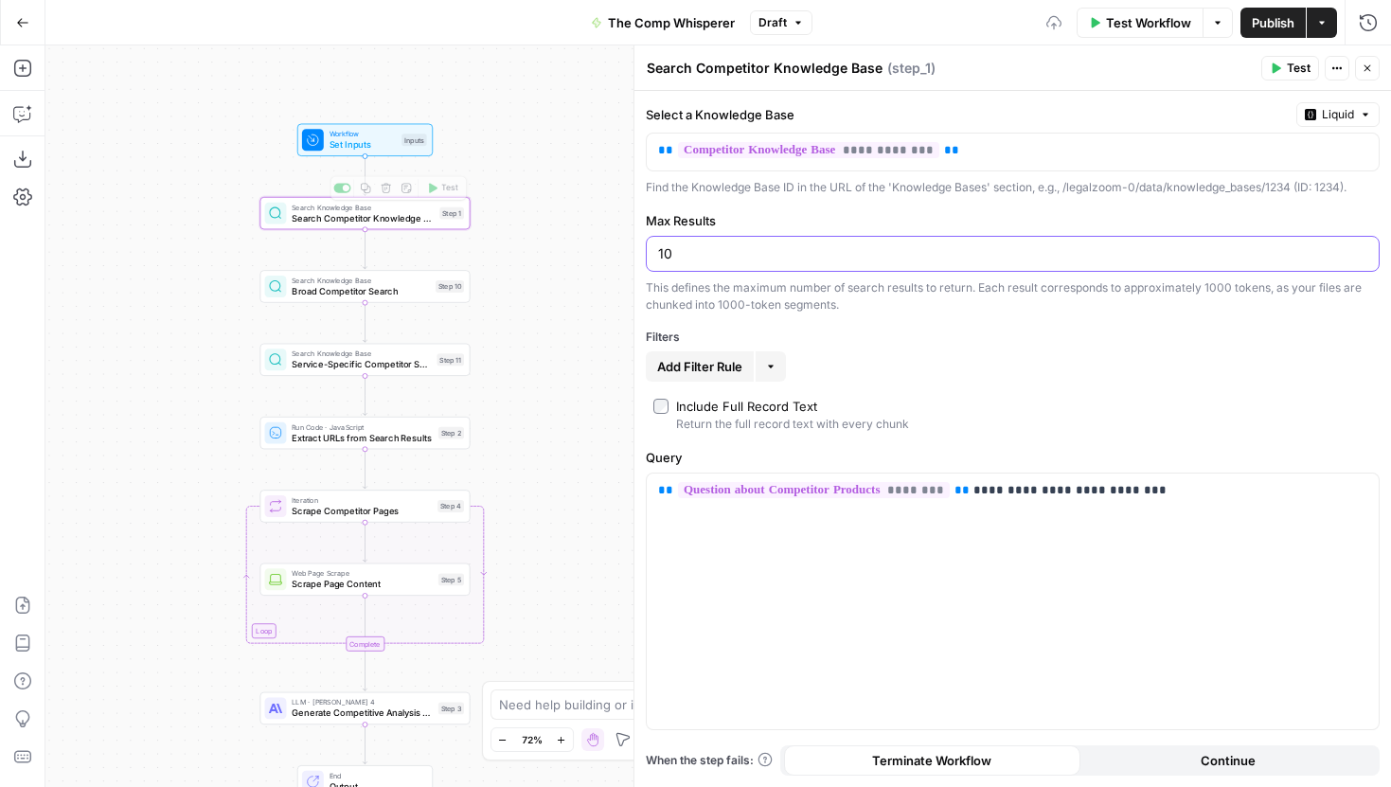
click at [696, 258] on input "10" at bounding box center [1012, 253] width 709 height 19
type input "1"
type input "20"
click at [1277, 63] on icon "button" at bounding box center [1275, 68] width 11 height 11
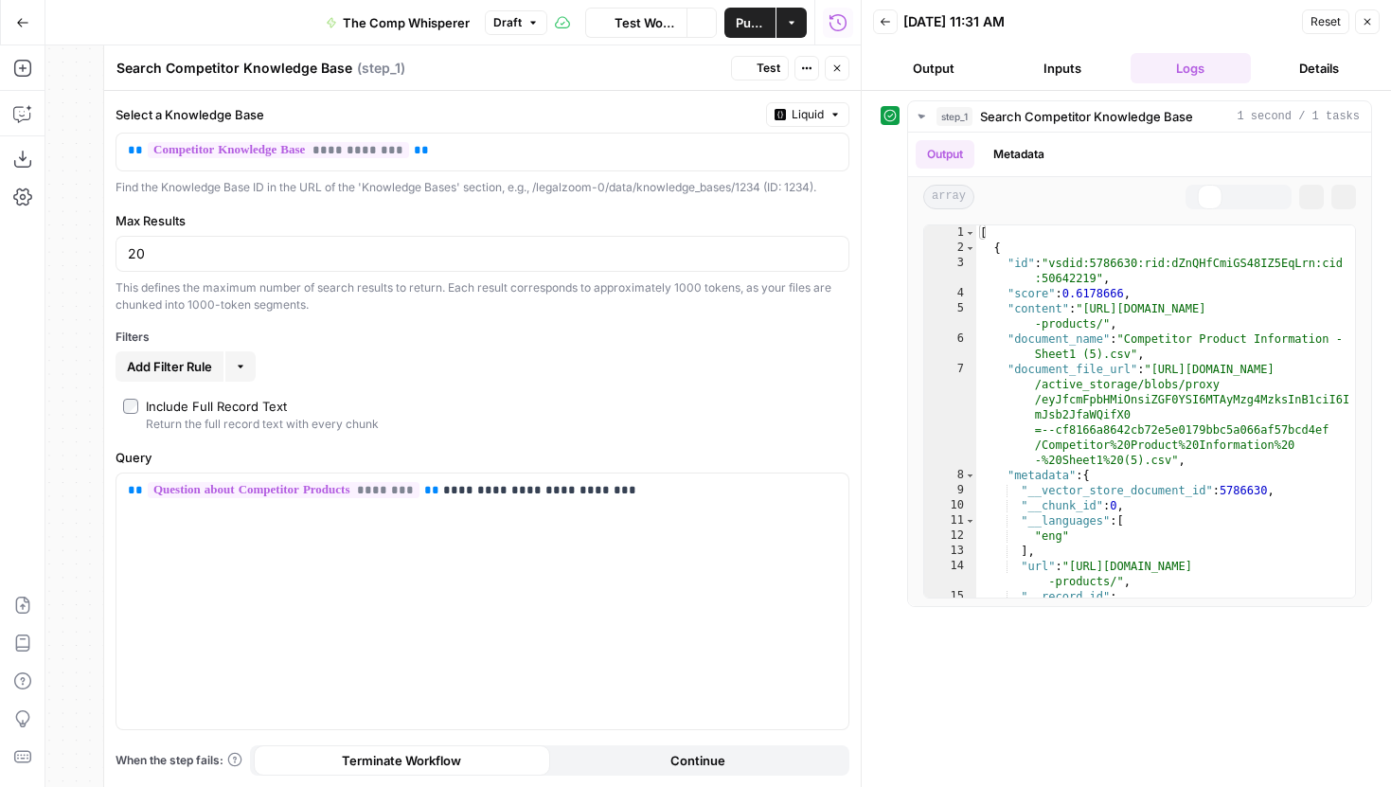
click at [846, 72] on button "Close" at bounding box center [837, 68] width 25 height 25
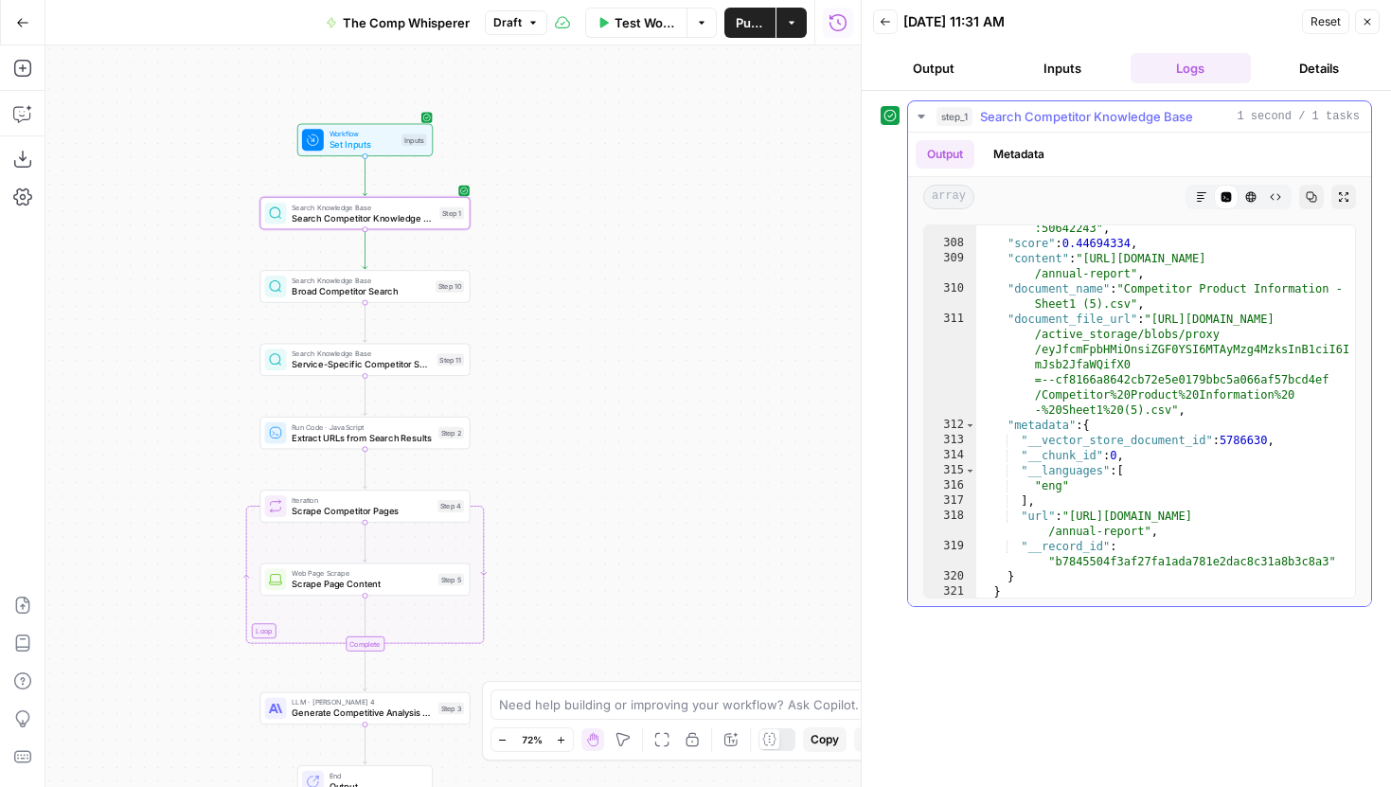
scroll to position [7702, 0]
click at [326, 216] on span "Search Competitor Knowledge Base" at bounding box center [363, 217] width 142 height 13
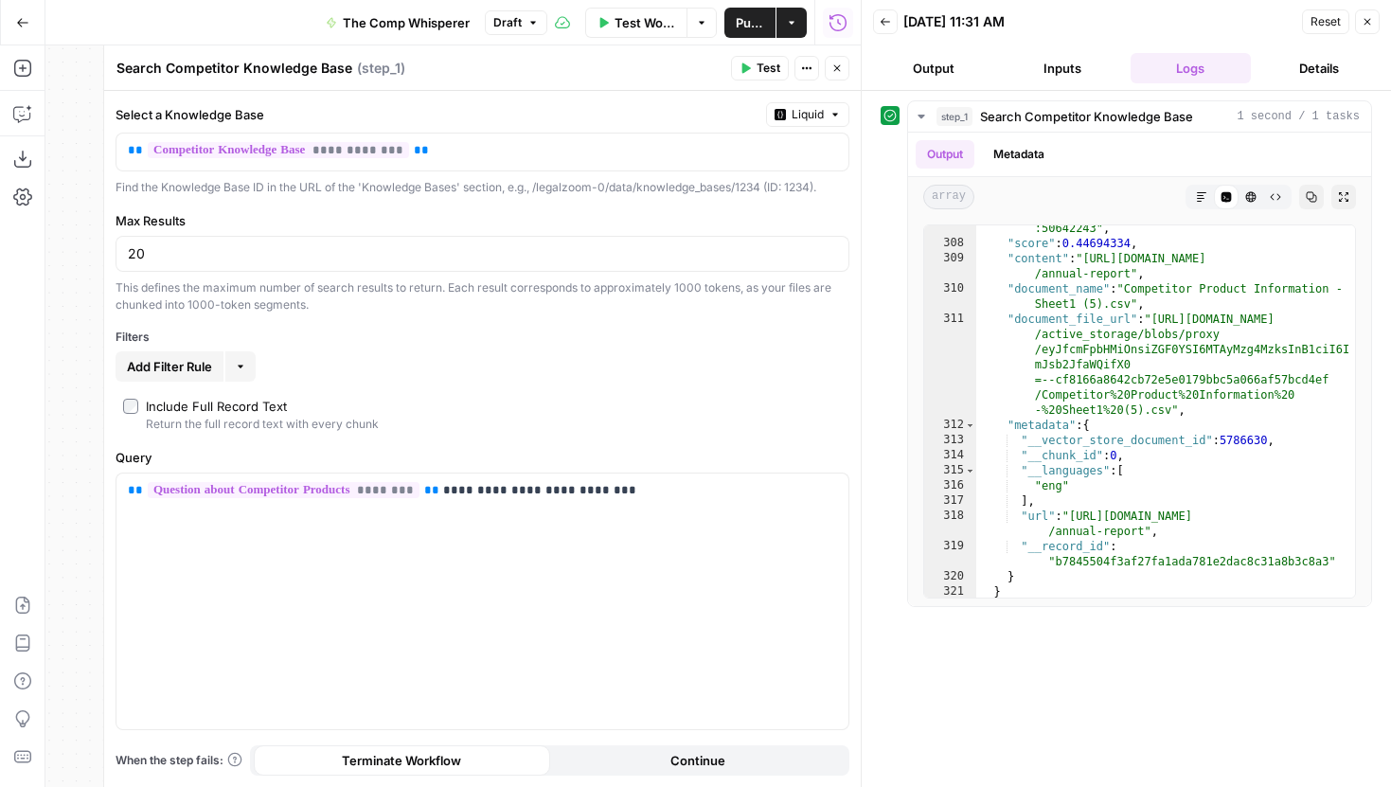
click at [1357, 16] on button "Close" at bounding box center [1367, 21] width 25 height 25
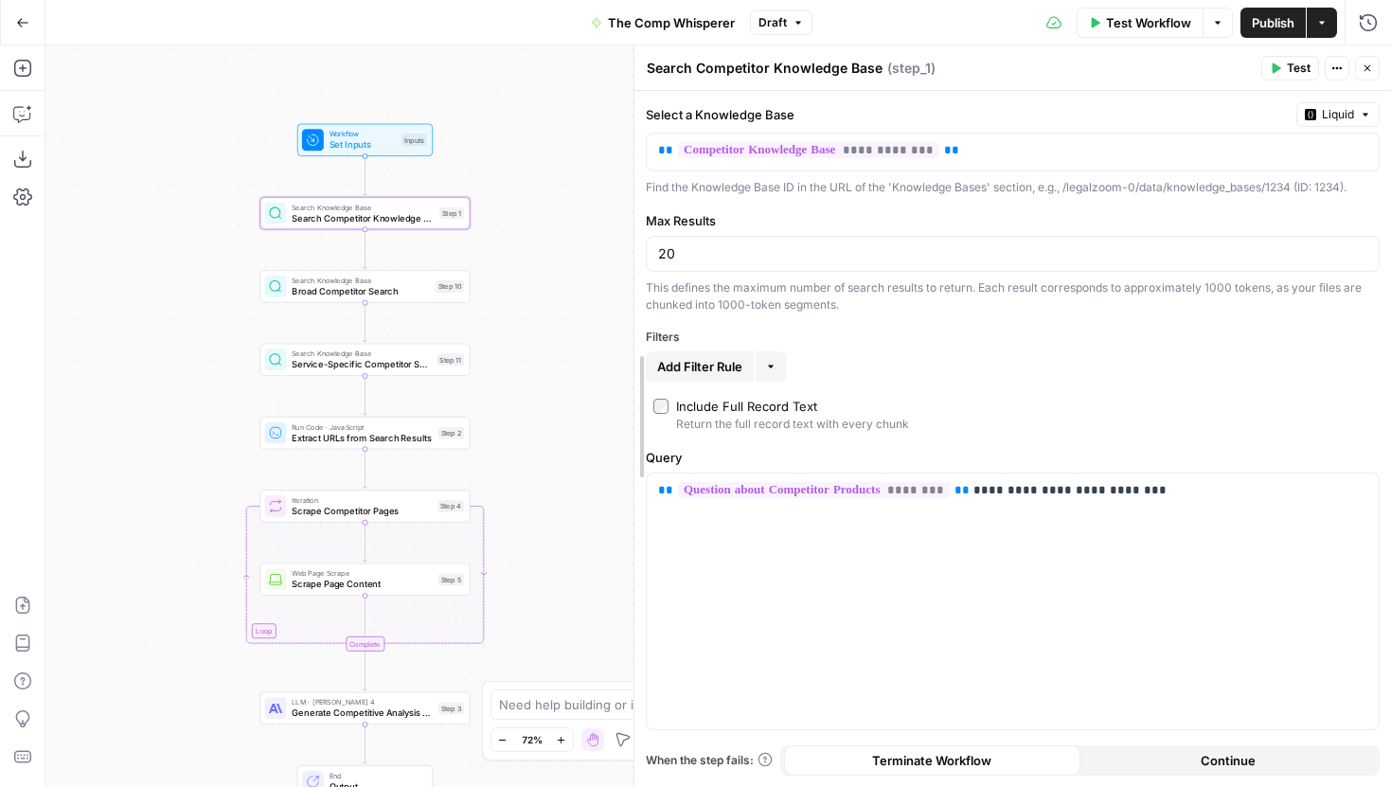
drag, startPoint x: 626, startPoint y: 168, endPoint x: 660, endPoint y: 168, distance: 34.1
click at [644, 168] on div at bounding box center [634, 416] width 19 height 742
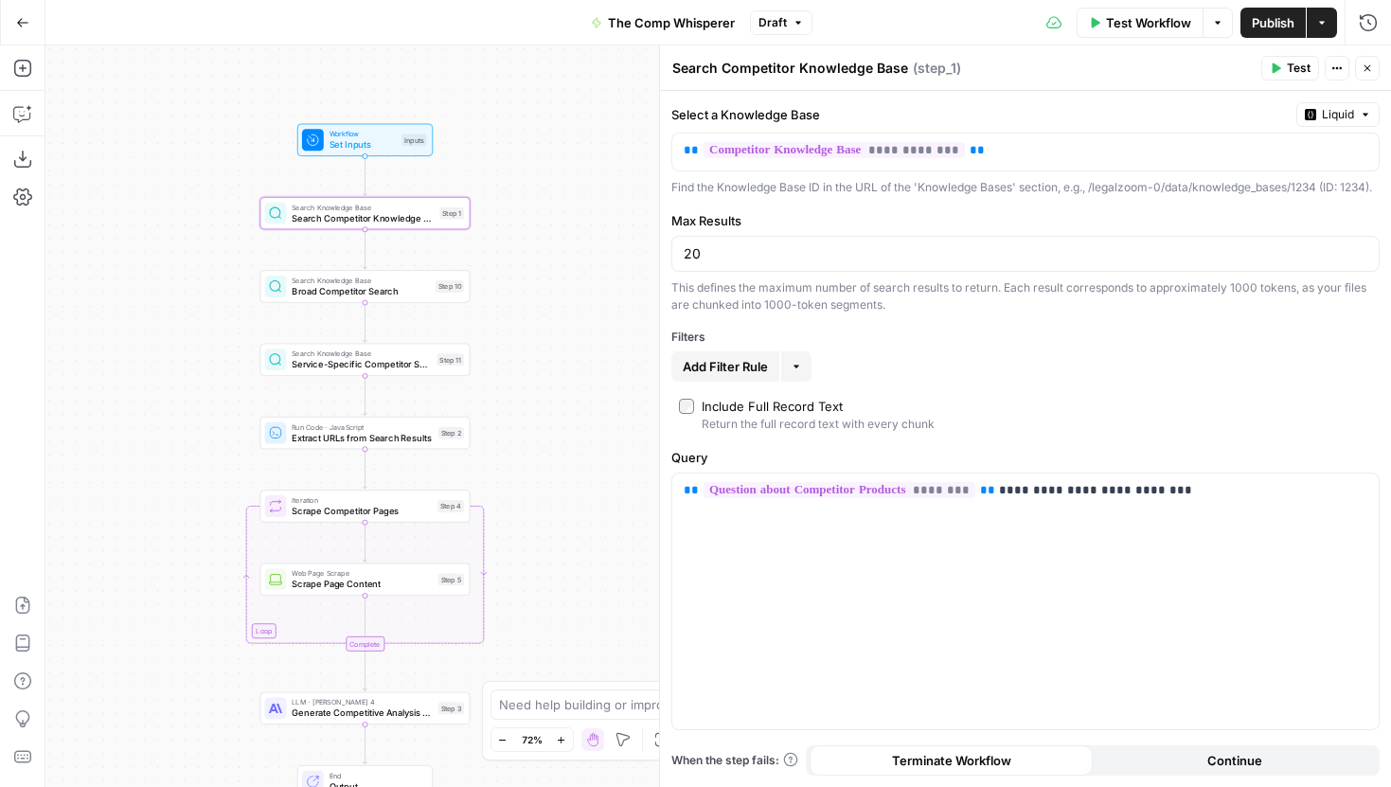
click at [386, 138] on span "Set Inputs" at bounding box center [363, 144] width 67 height 13
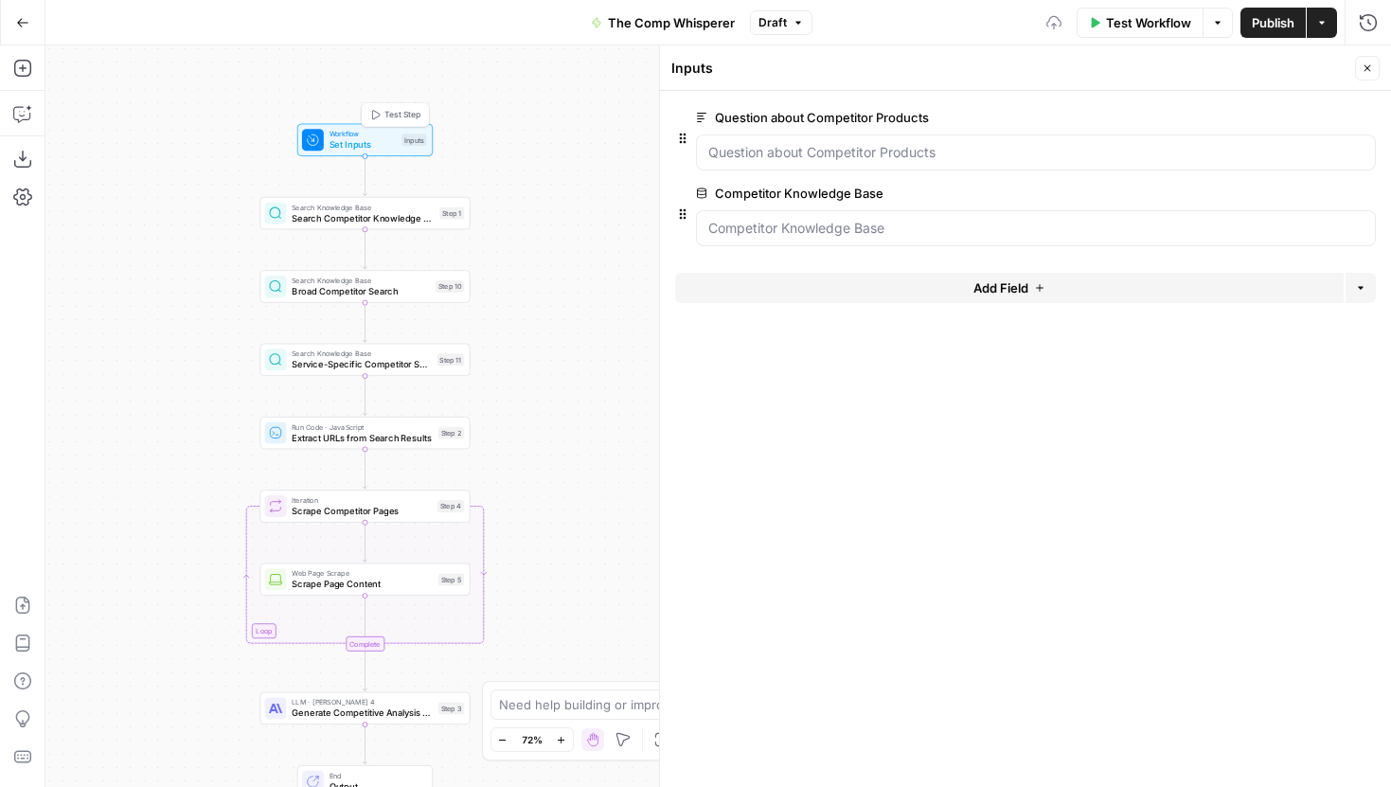
click at [474, 139] on div "Workflow Set Inputs Inputs Test Step Search Knowledge Base Search Competitor Kn…" at bounding box center [718, 416] width 1346 height 742
click at [1373, 69] on button "Close" at bounding box center [1367, 68] width 25 height 25
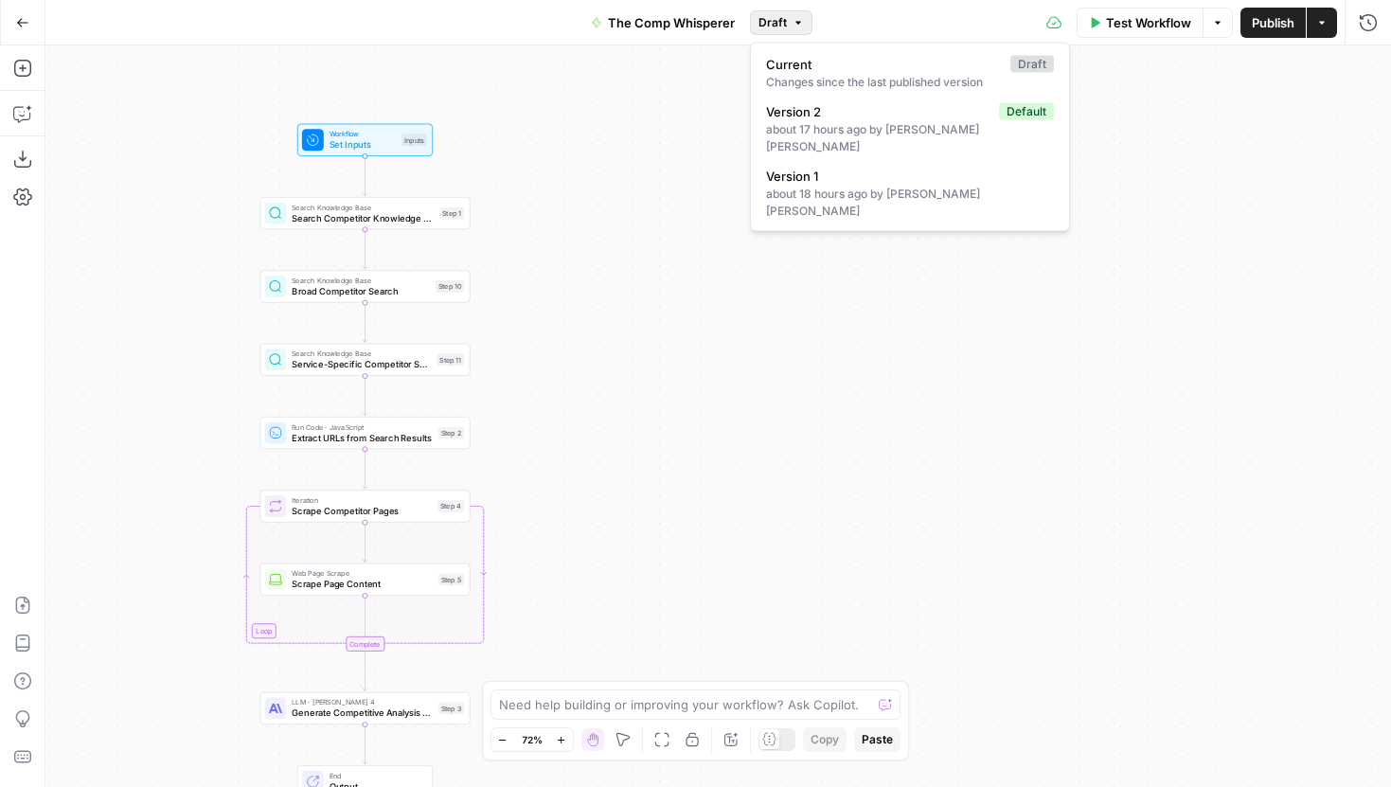
click at [787, 24] on button "Draft" at bounding box center [781, 22] width 63 height 25
click at [788, 18] on button "Draft" at bounding box center [781, 22] width 63 height 25
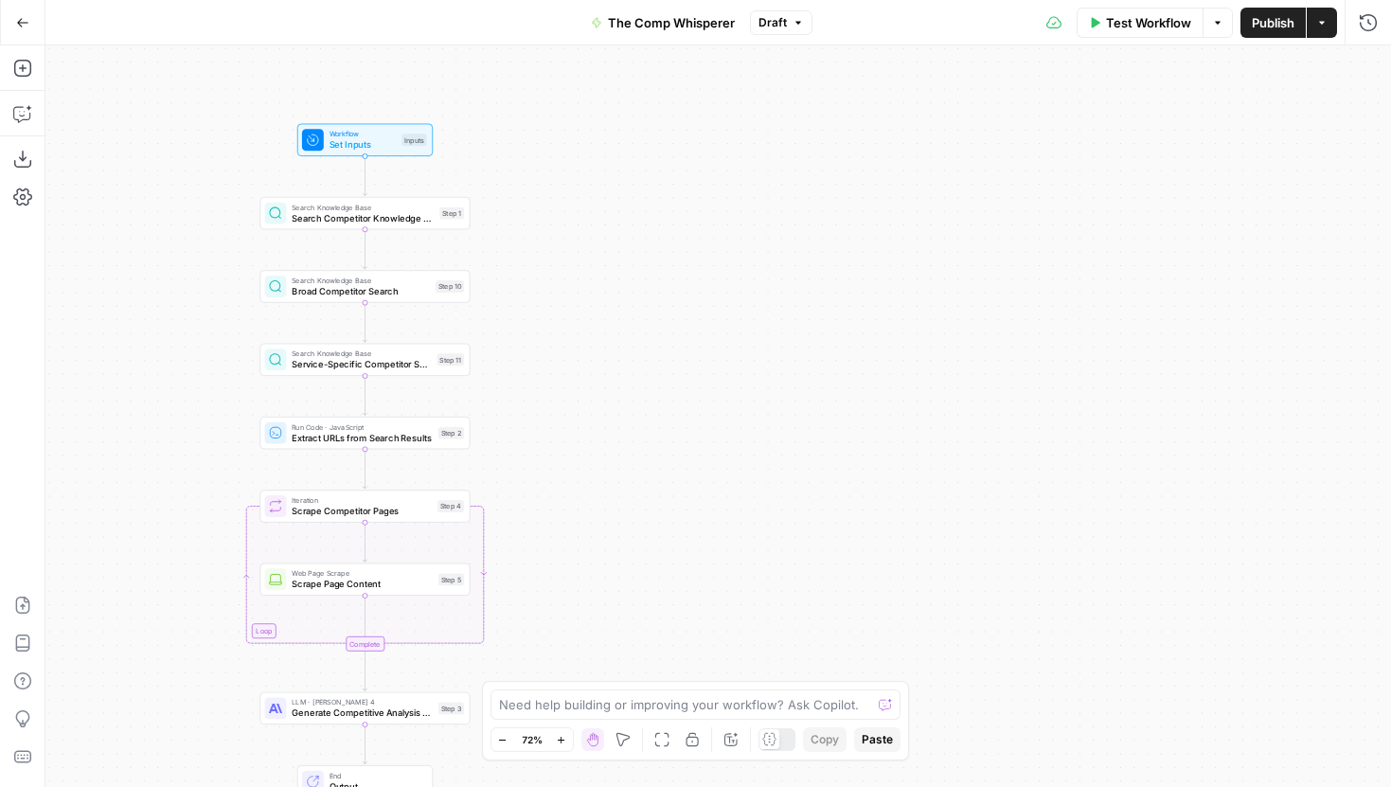
click at [374, 214] on span "Search Competitor Knowledge Base" at bounding box center [363, 217] width 142 height 13
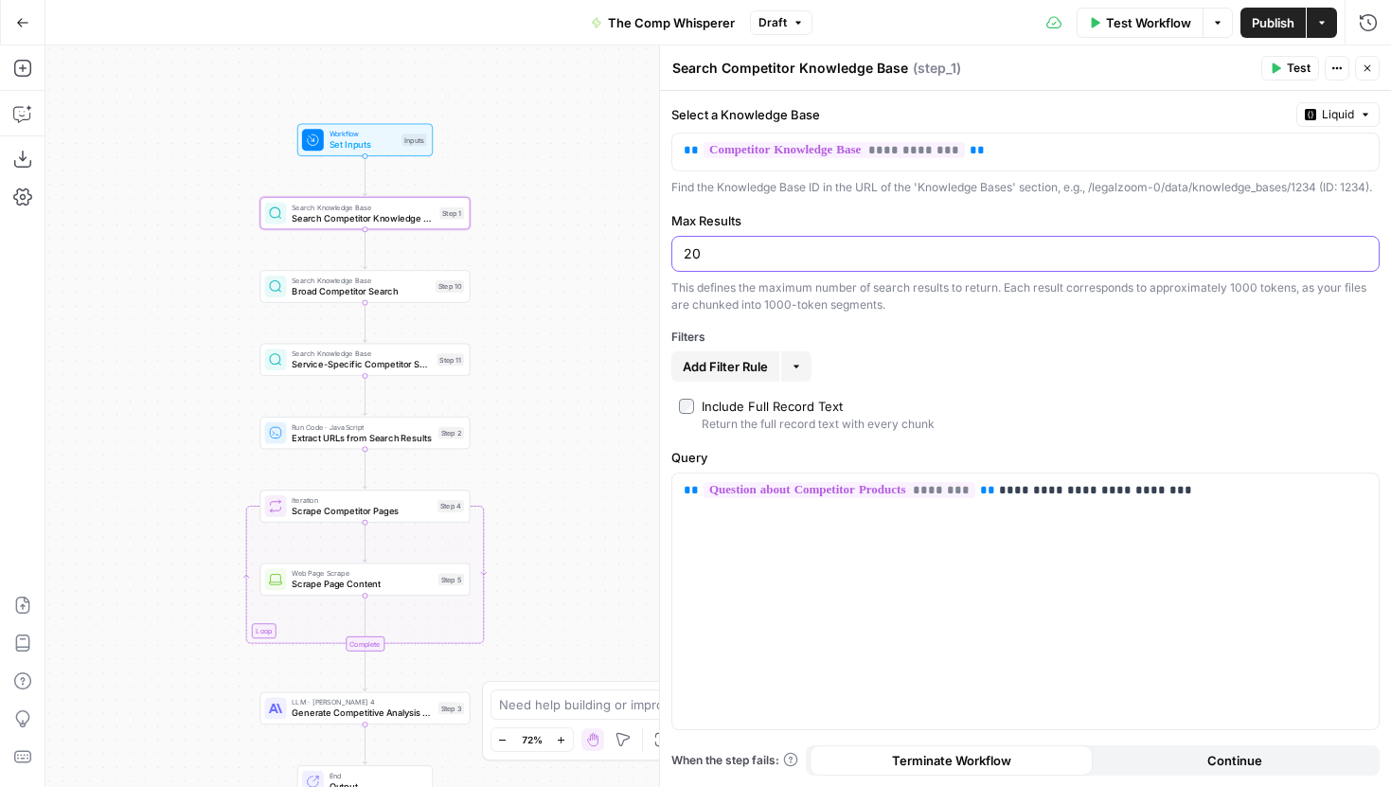
click at [689, 263] on input "20" at bounding box center [1026, 253] width 684 height 19
type input "10"
click at [447, 287] on div "Step 10" at bounding box center [450, 286] width 28 height 12
click at [429, 372] on div "Search Knowledge Base Service-Specific Competitor Search Step 11 Copy step Dele…" at bounding box center [365, 360] width 210 height 32
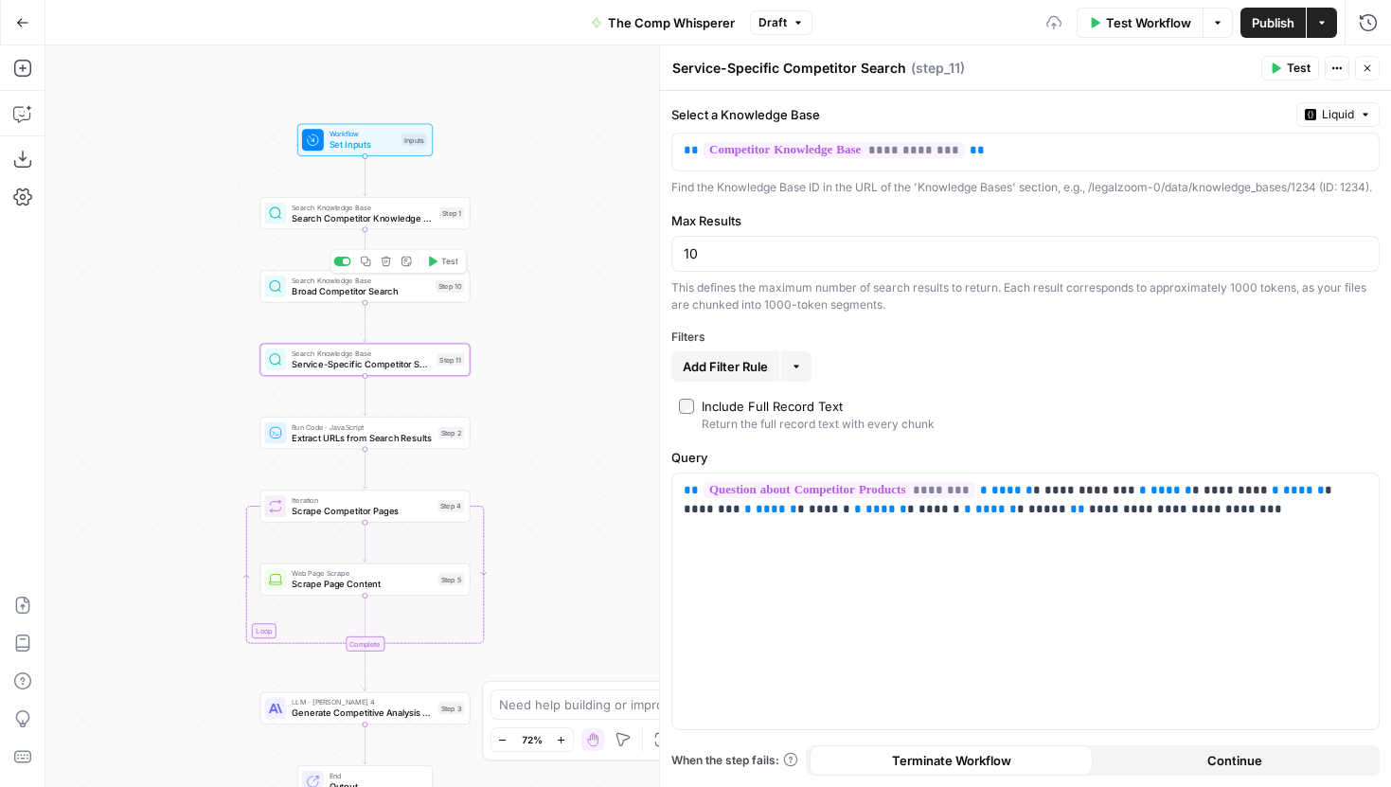
click at [388, 281] on span "Search Knowledge Base" at bounding box center [361, 280] width 138 height 10
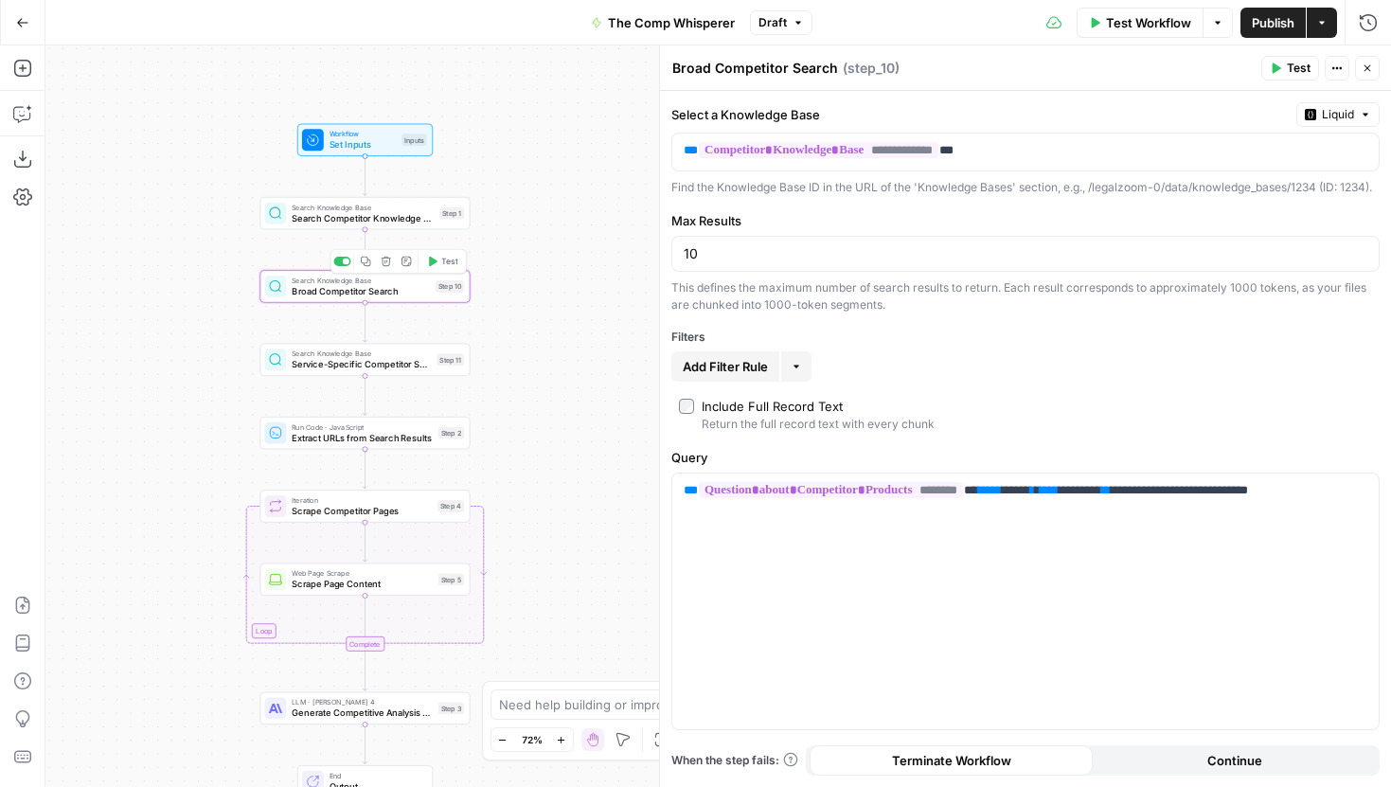
click at [405, 220] on span "Search Competitor Knowledge Base" at bounding box center [363, 217] width 142 height 13
click at [413, 295] on span "Broad Competitor Search" at bounding box center [361, 290] width 138 height 13
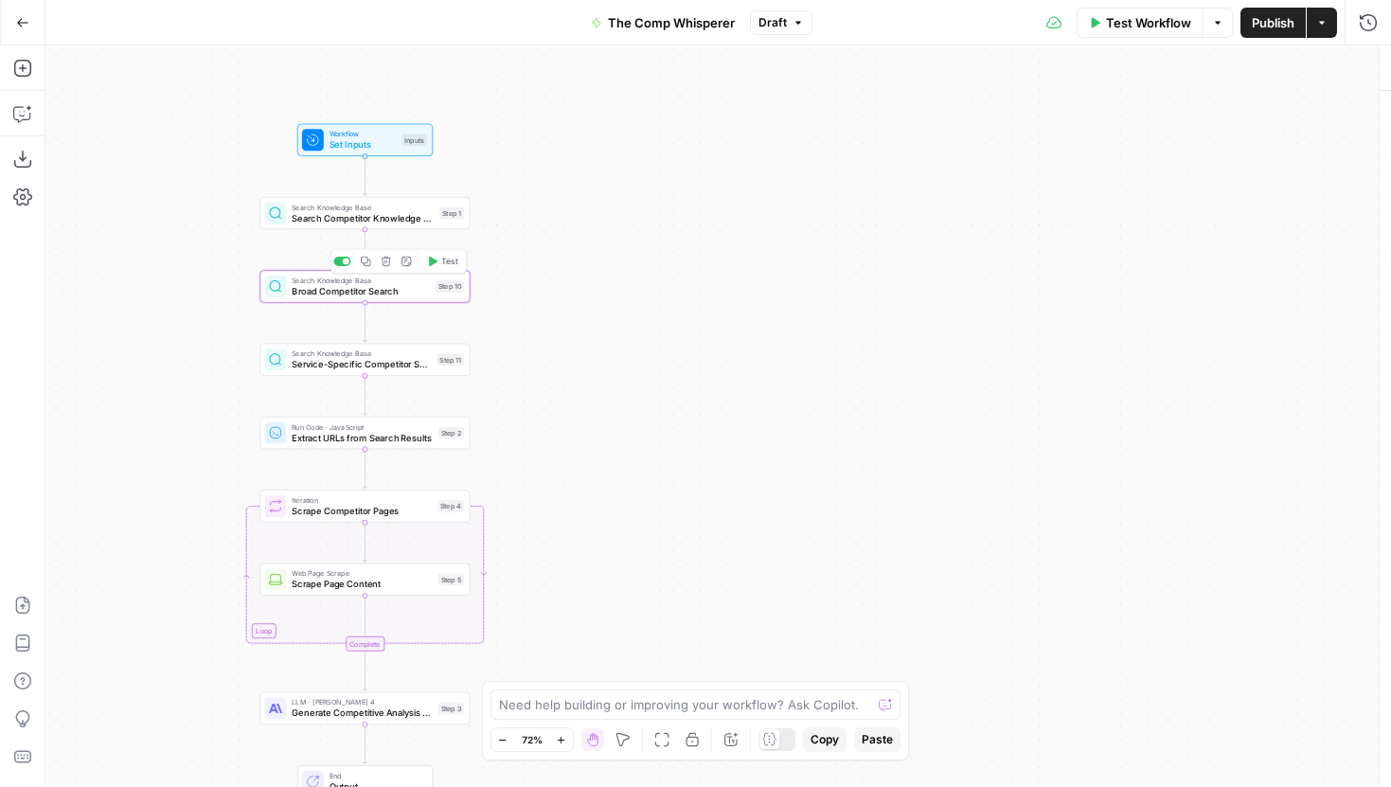
type textarea "Broad Competitor Search"
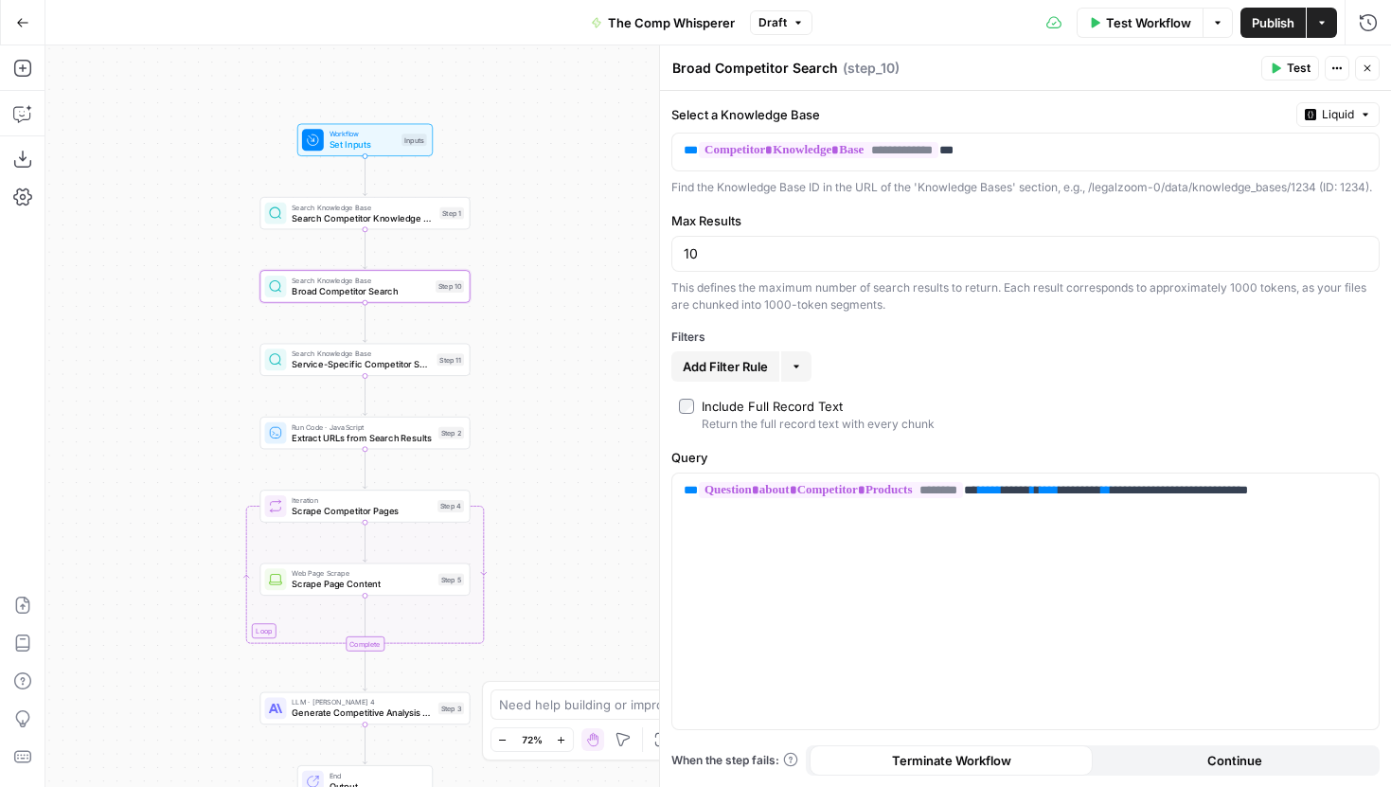
click at [405, 370] on span "Service-Specific Competitor Search" at bounding box center [362, 364] width 140 height 13
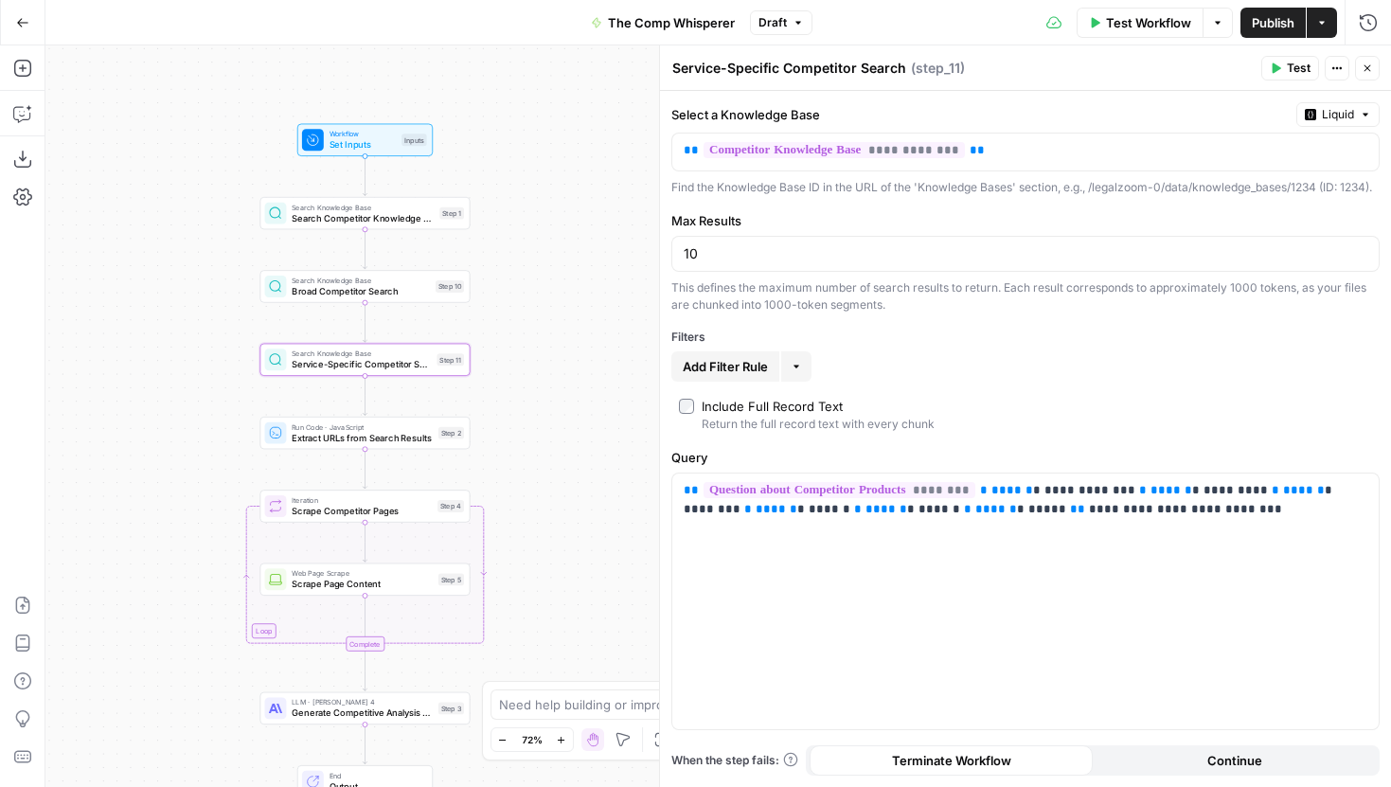
click at [787, 34] on div "The Comp Whisperer Draft" at bounding box center [696, 23] width 233 height 30
click at [787, 21] on button "Draft" at bounding box center [781, 22] width 63 height 25
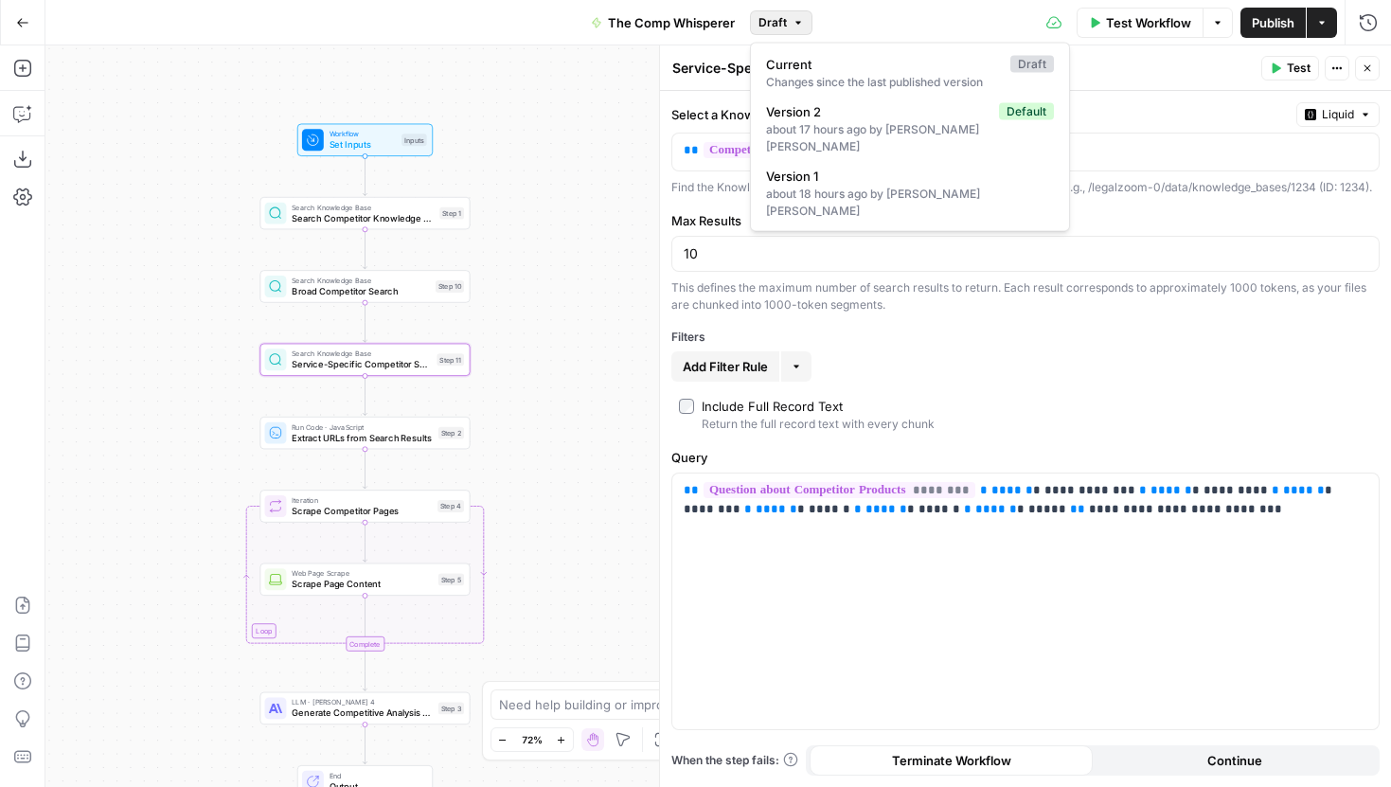
click at [787, 21] on button "Draft" at bounding box center [781, 22] width 63 height 25
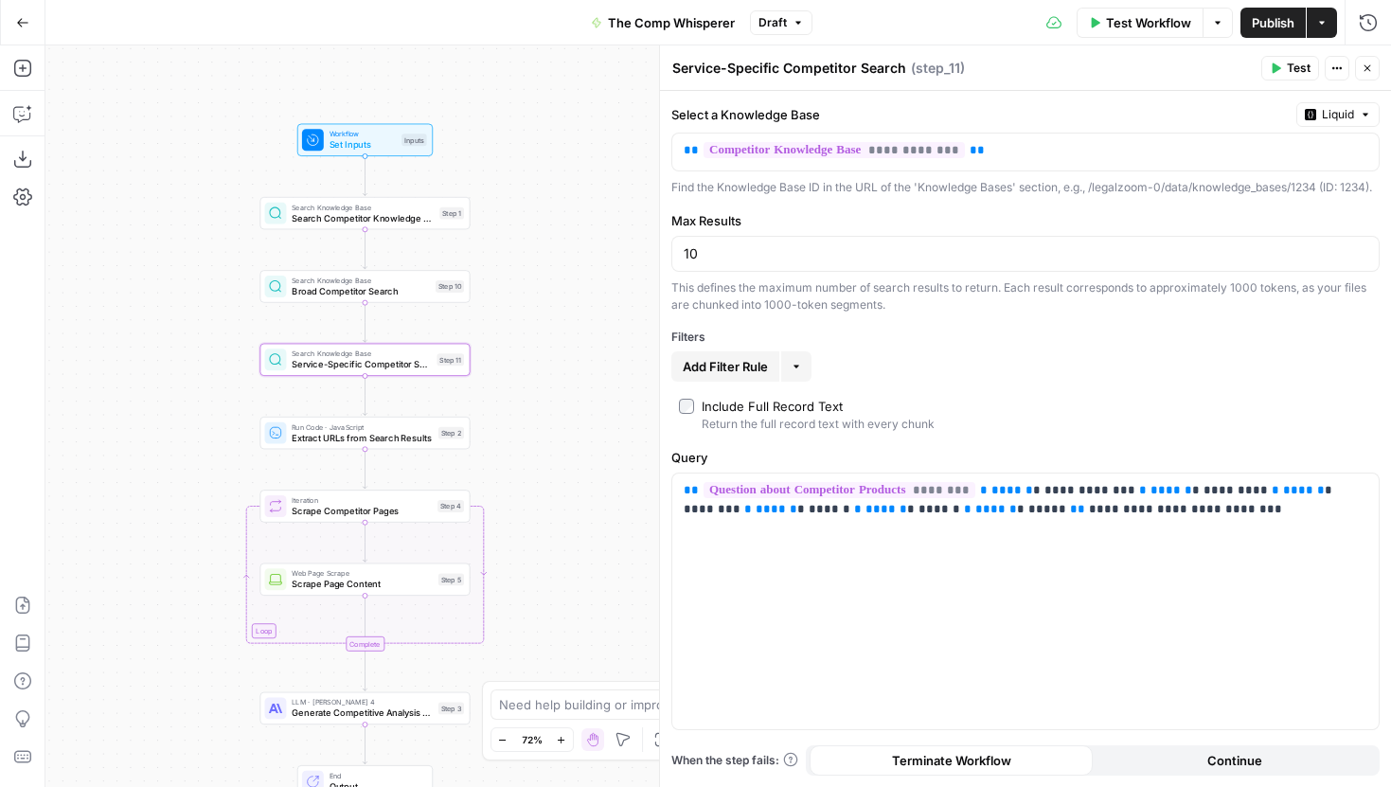
click at [405, 281] on span "Search Knowledge Base" at bounding box center [361, 280] width 138 height 10
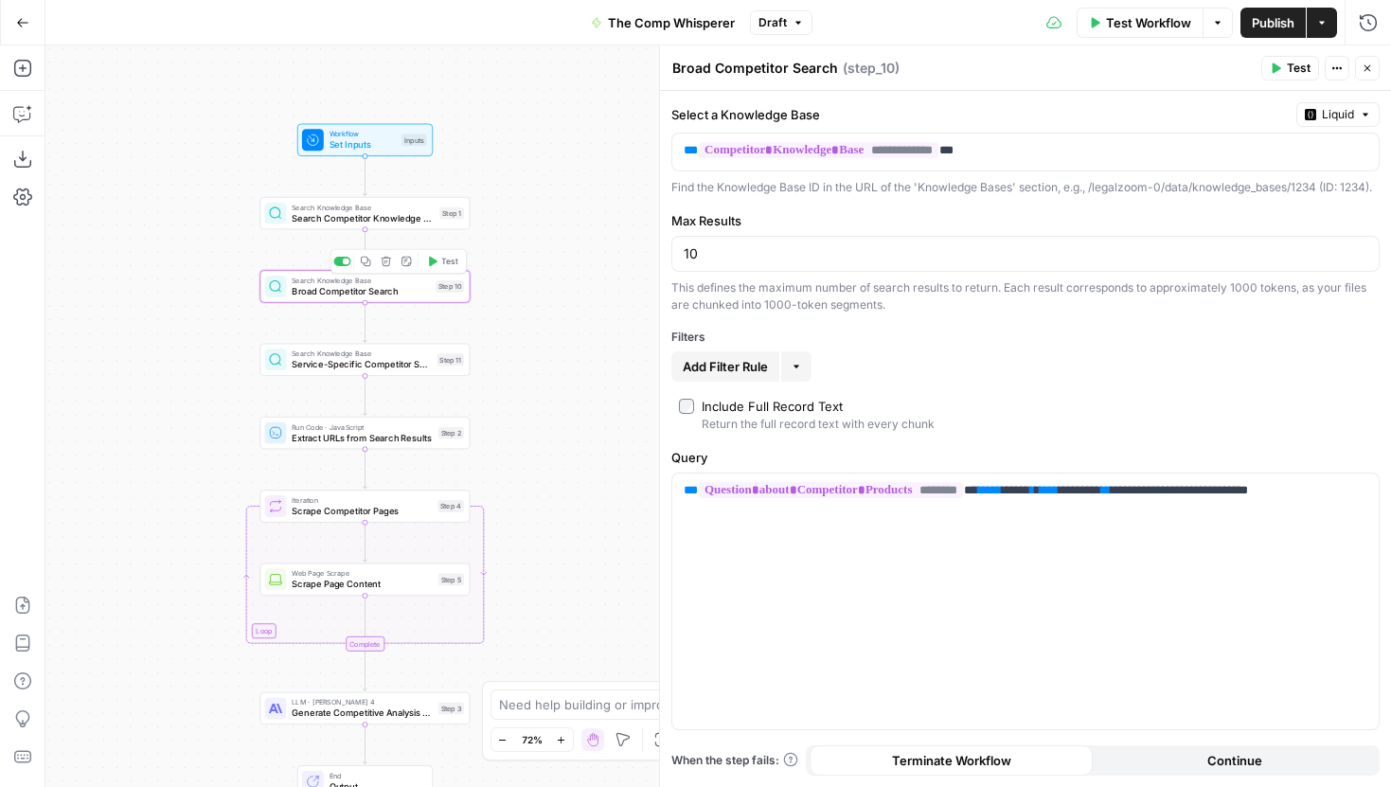
click at [408, 217] on span "Search Competitor Knowledge Base" at bounding box center [363, 217] width 142 height 13
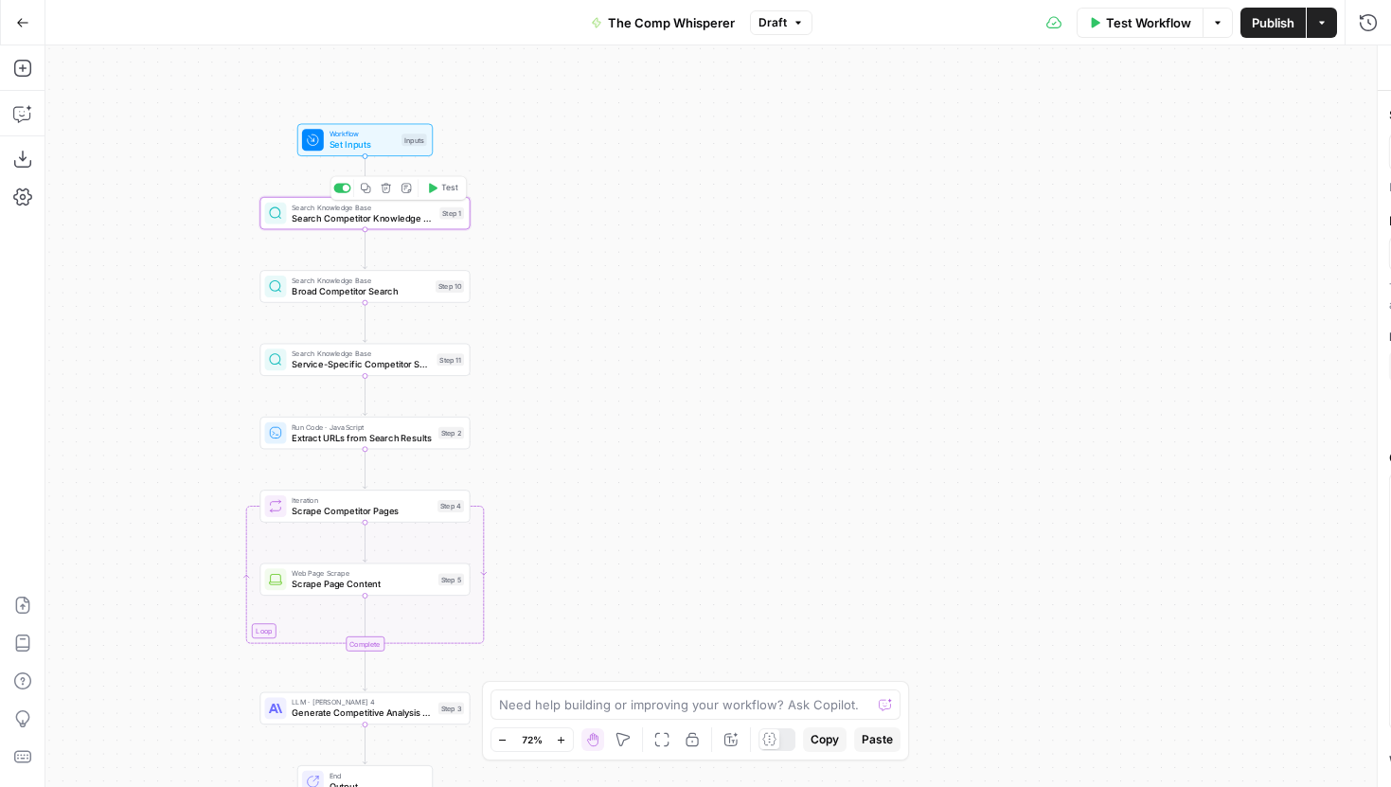
type textarea "Search Competitor Knowledge Base"
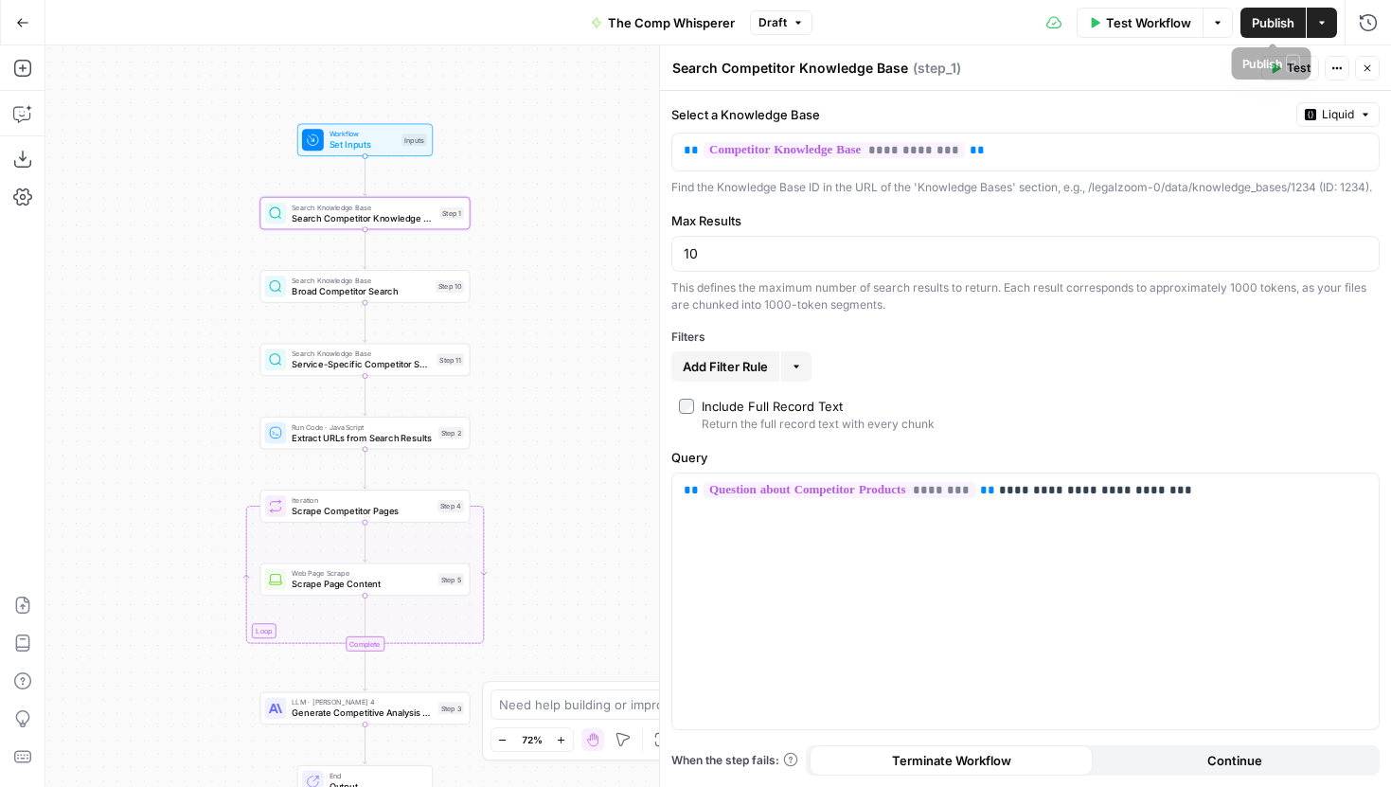
click at [1263, 19] on span "Publish" at bounding box center [1273, 22] width 43 height 19
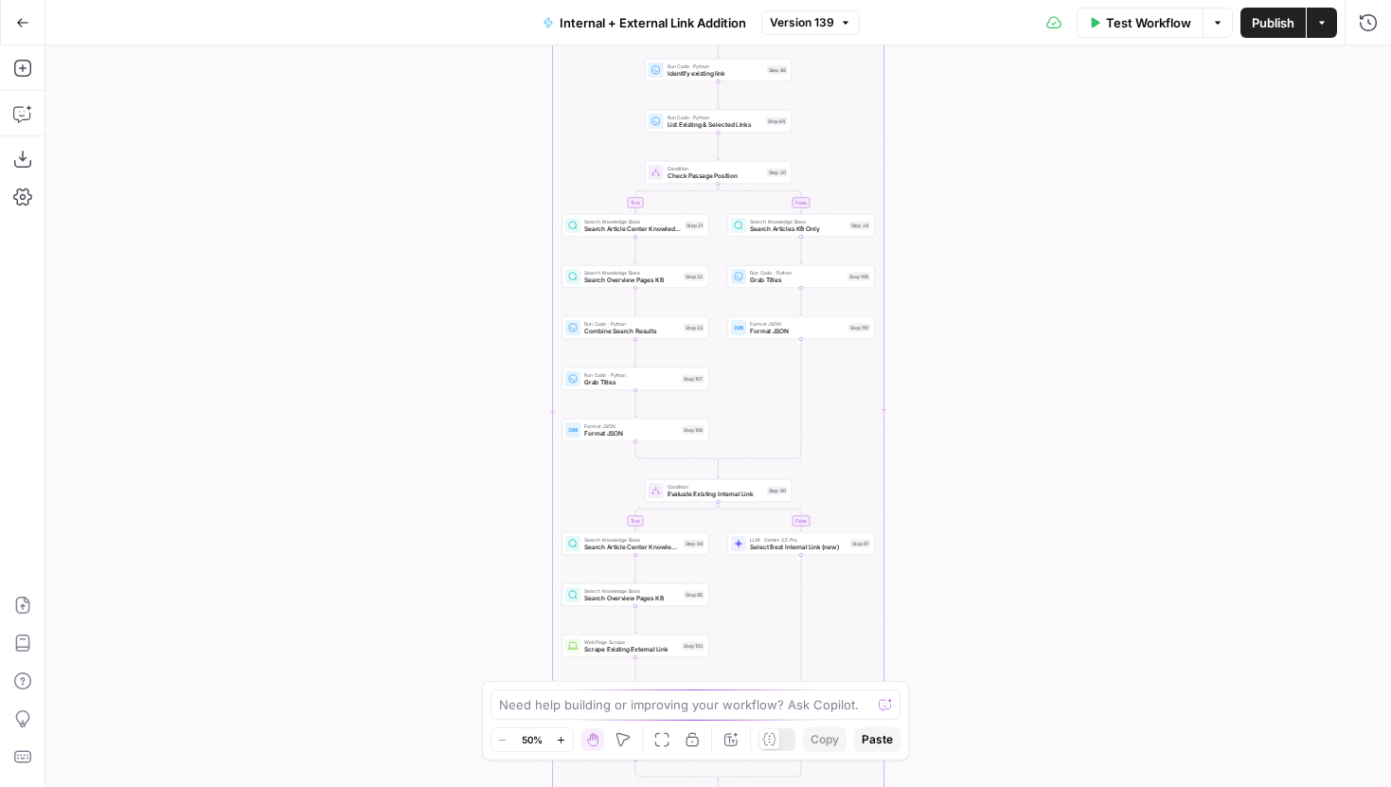
drag, startPoint x: 965, startPoint y: 301, endPoint x: 931, endPoint y: 630, distance: 330.4
click at [931, 630] on div "true false true false true false Workflow Set Inputs Inputs Run Code · Python R…" at bounding box center [718, 416] width 1346 height 742
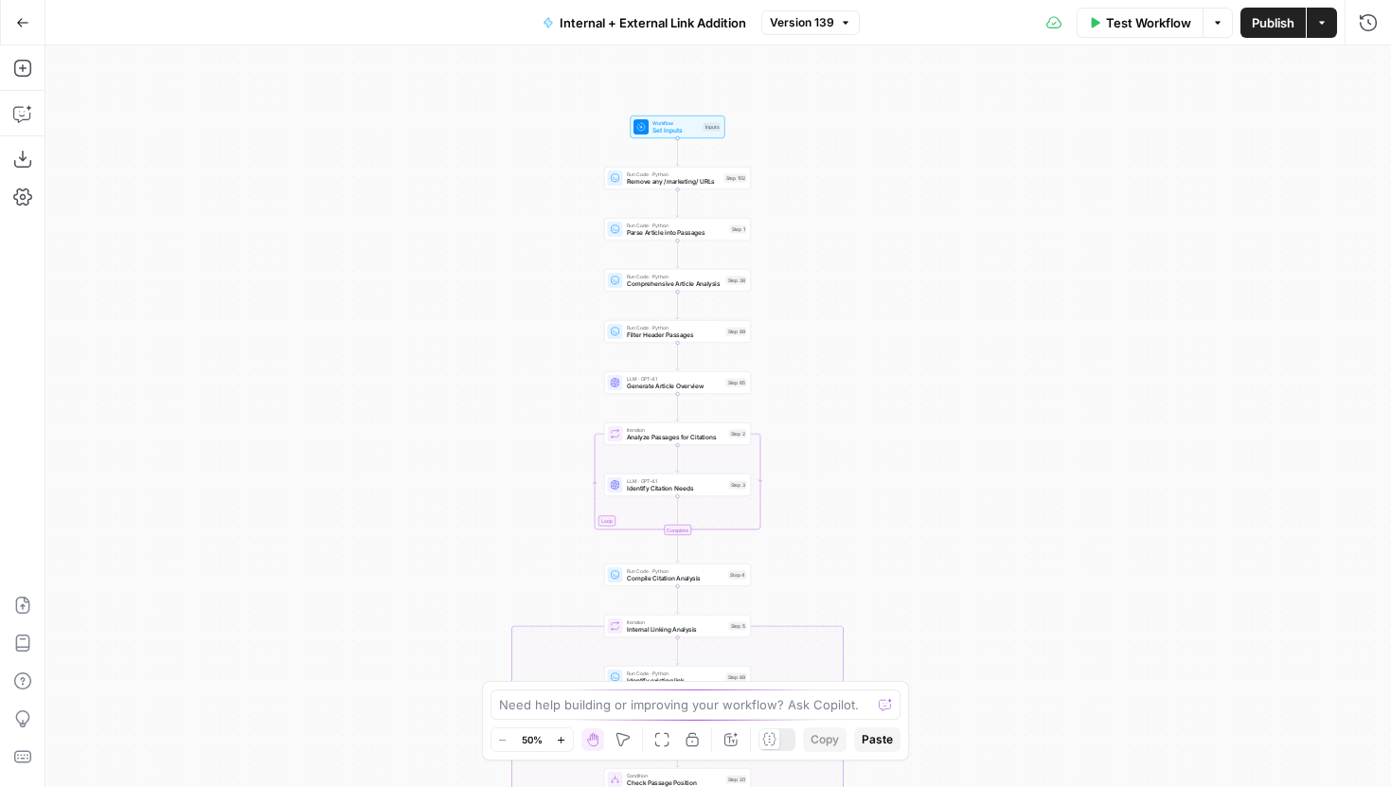
drag, startPoint x: 971, startPoint y: 367, endPoint x: 969, endPoint y: 654, distance: 287.0
click at [969, 652] on div "true false true false true false Workflow Set Inputs Inputs Run Code · Python R…" at bounding box center [718, 416] width 1346 height 742
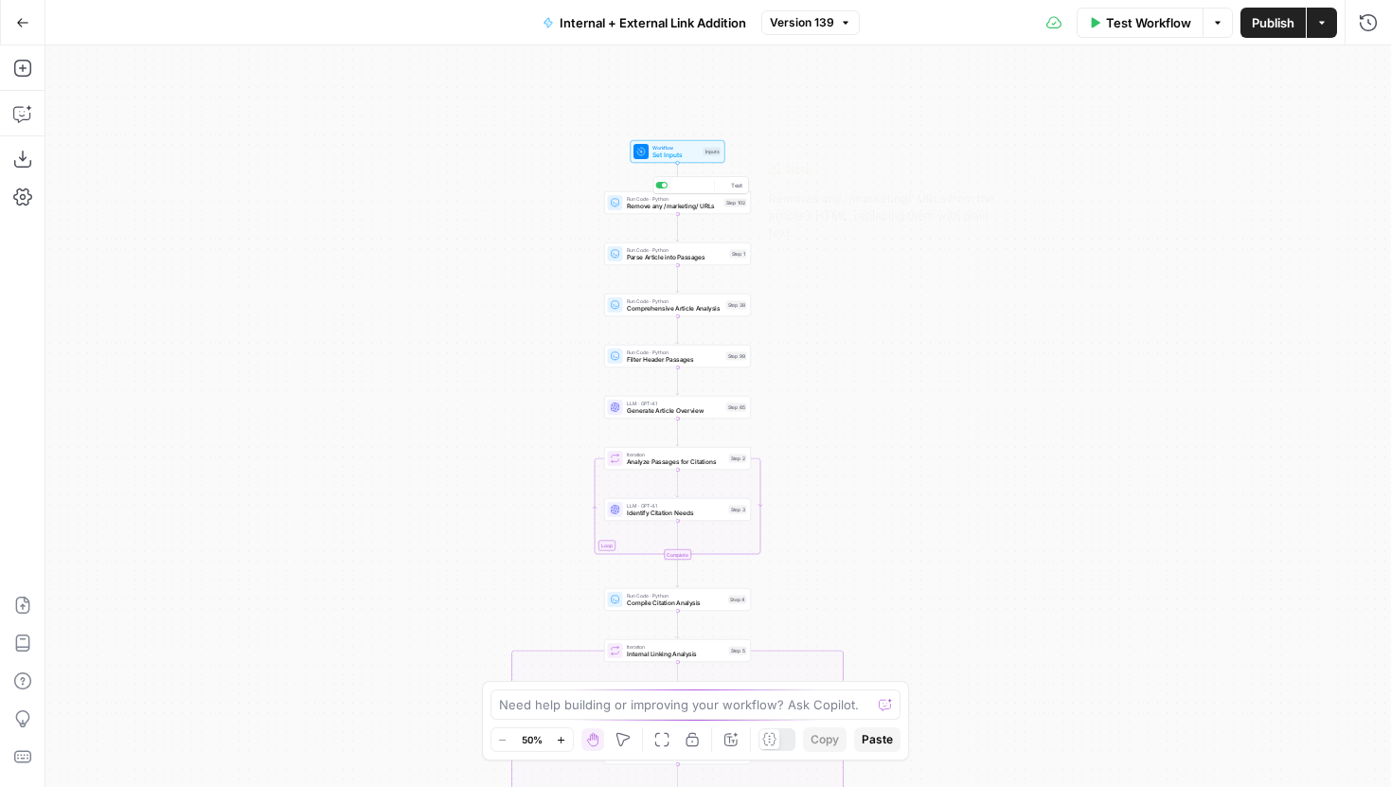
click at [711, 188] on button "Edit Note" at bounding box center [707, 185] width 12 height 12
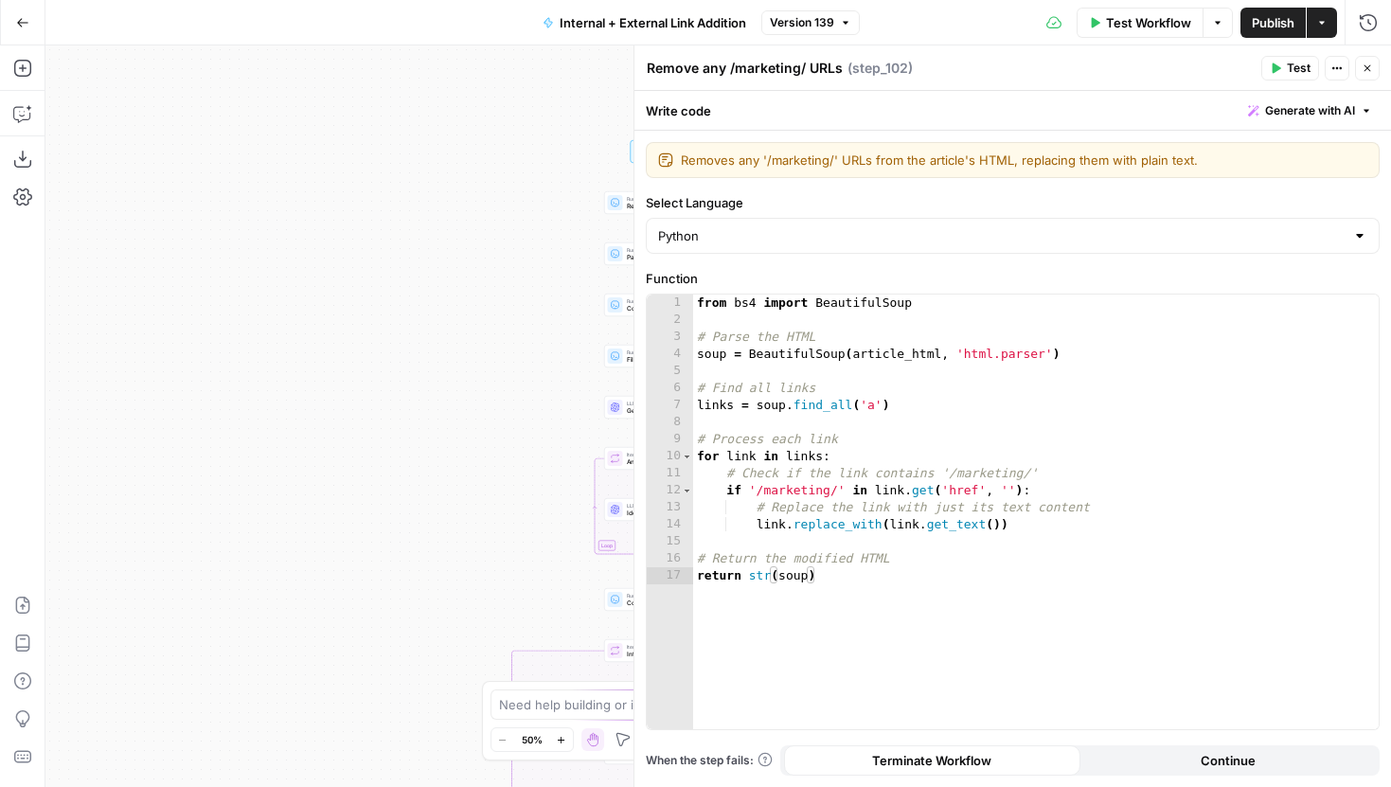
click at [1359, 61] on button "Close" at bounding box center [1367, 68] width 25 height 25
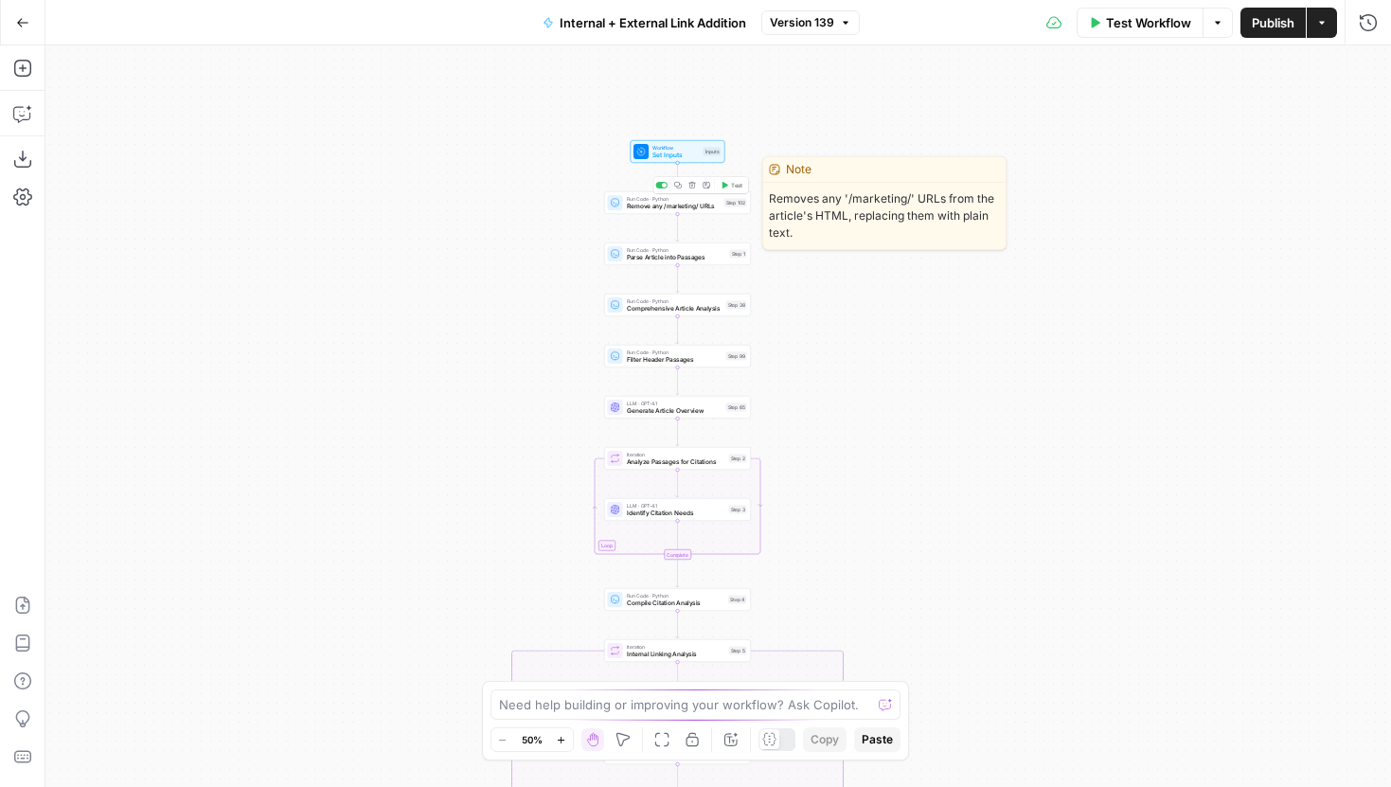
click at [673, 204] on span "Remove any /marketing/ URLs" at bounding box center [674, 206] width 94 height 9
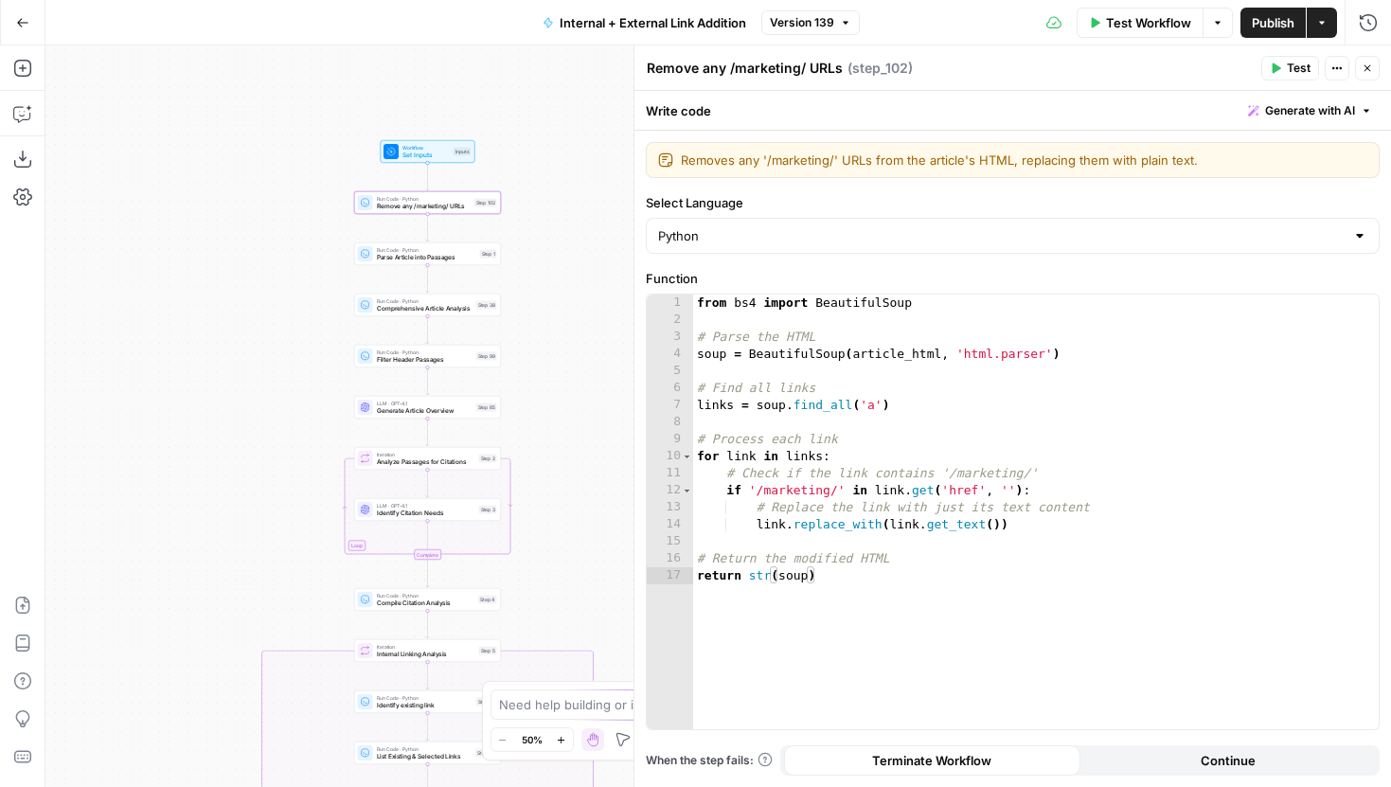
drag, startPoint x: 545, startPoint y: 301, endPoint x: 223, endPoint y: 301, distance: 321.0
click at [223, 301] on div "true false true false true false Workflow Set Inputs Inputs Run Code · Python R…" at bounding box center [718, 416] width 1346 height 742
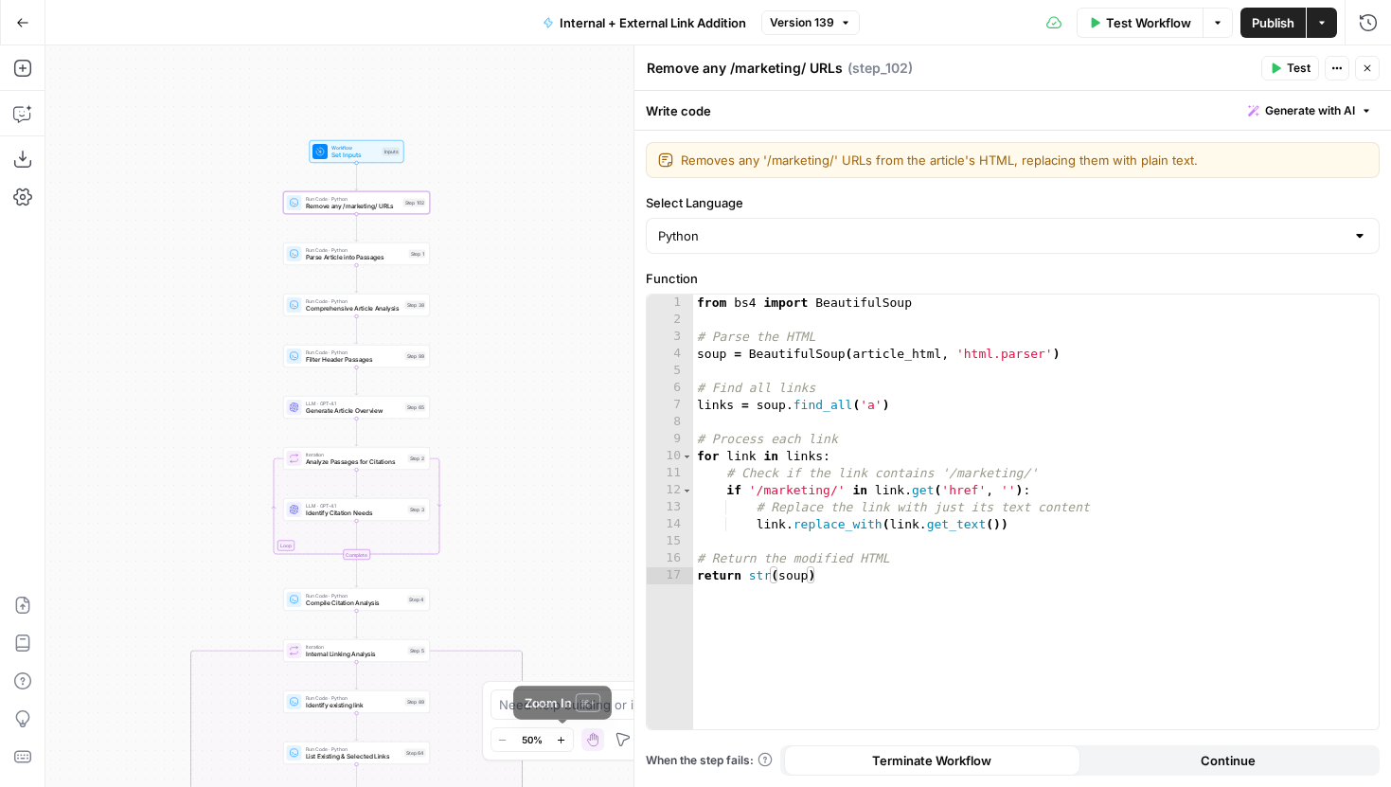
click at [556, 738] on icon "button" at bounding box center [561, 740] width 10 height 10
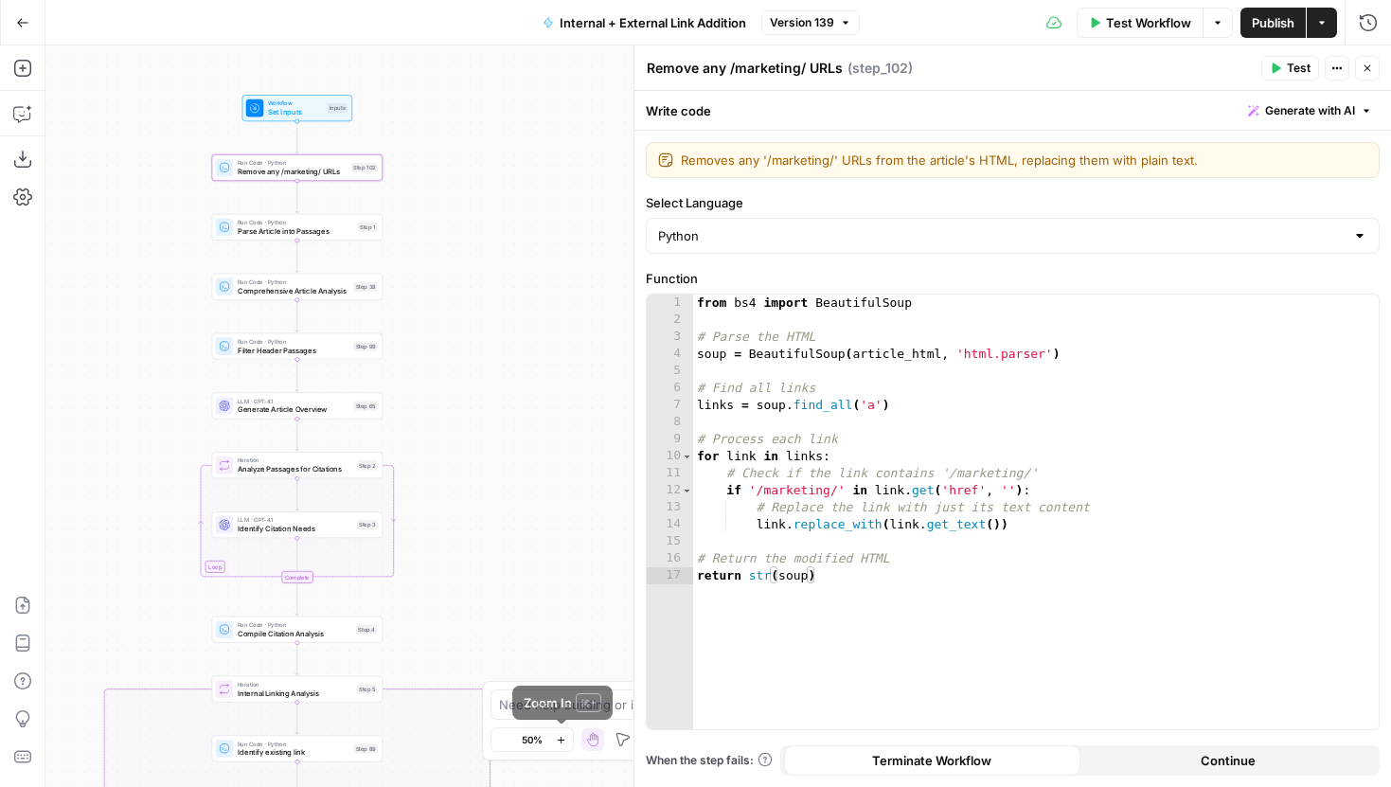
click at [556, 738] on icon "button" at bounding box center [561, 740] width 10 height 10
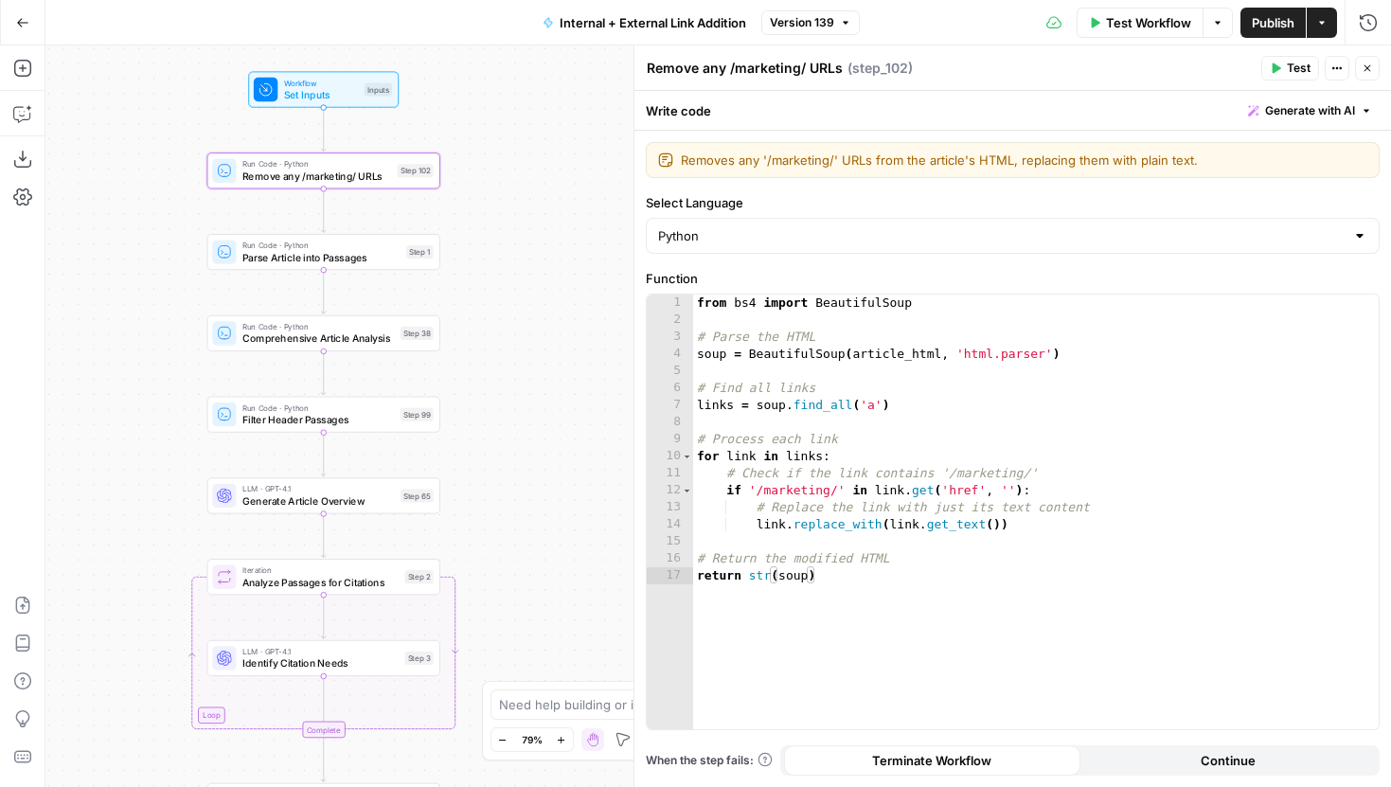
drag, startPoint x: 395, startPoint y: 429, endPoint x: 574, endPoint y: 523, distance: 202.1
click at [574, 523] on div "true false true false true false Workflow Set Inputs Inputs Run Code · Python R…" at bounding box center [718, 416] width 1346 height 742
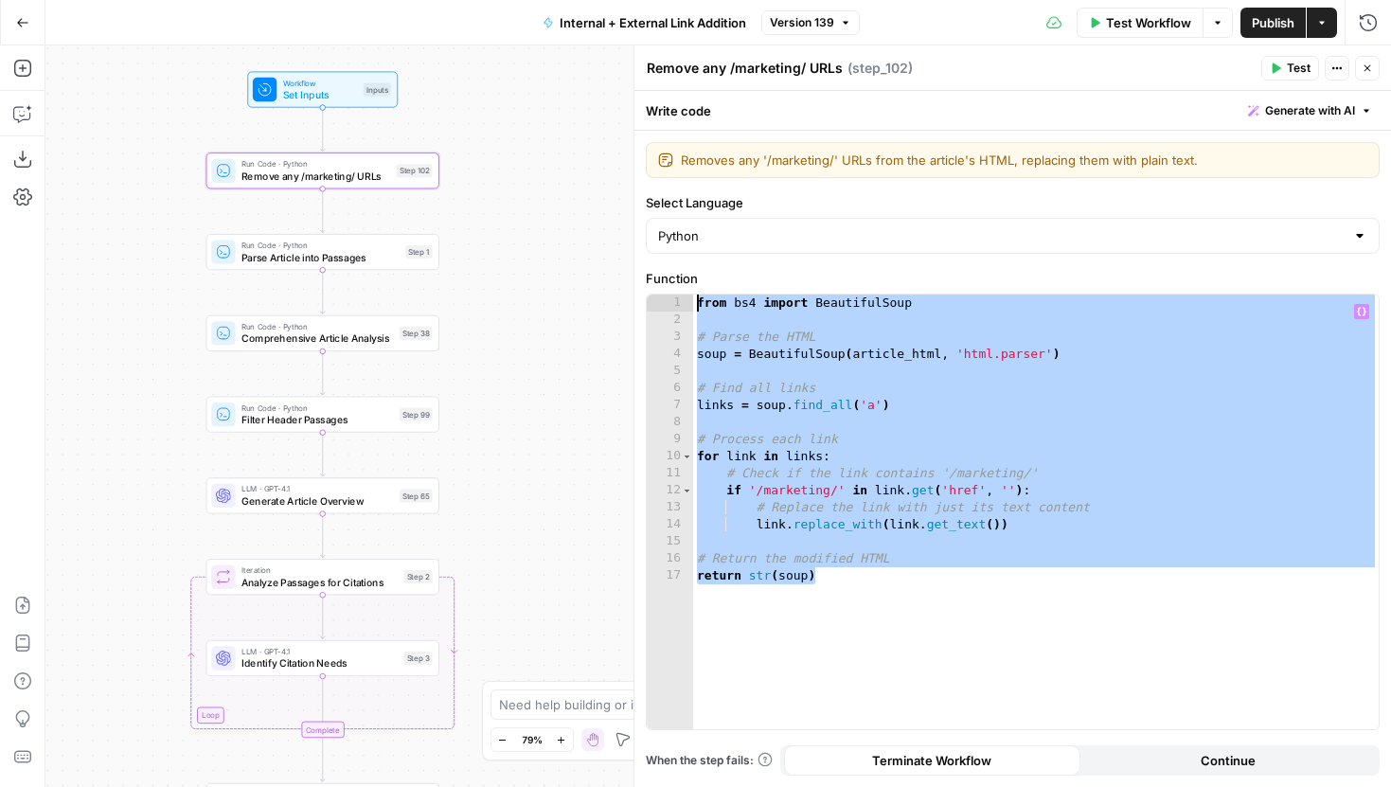
drag, startPoint x: 863, startPoint y: 581, endPoint x: 676, endPoint y: 262, distance: 368.9
click at [676, 262] on div "**********" at bounding box center [1013, 459] width 757 height 656
type textarea "**********"
click at [24, 57] on button "Add Steps" at bounding box center [23, 68] width 30 height 30
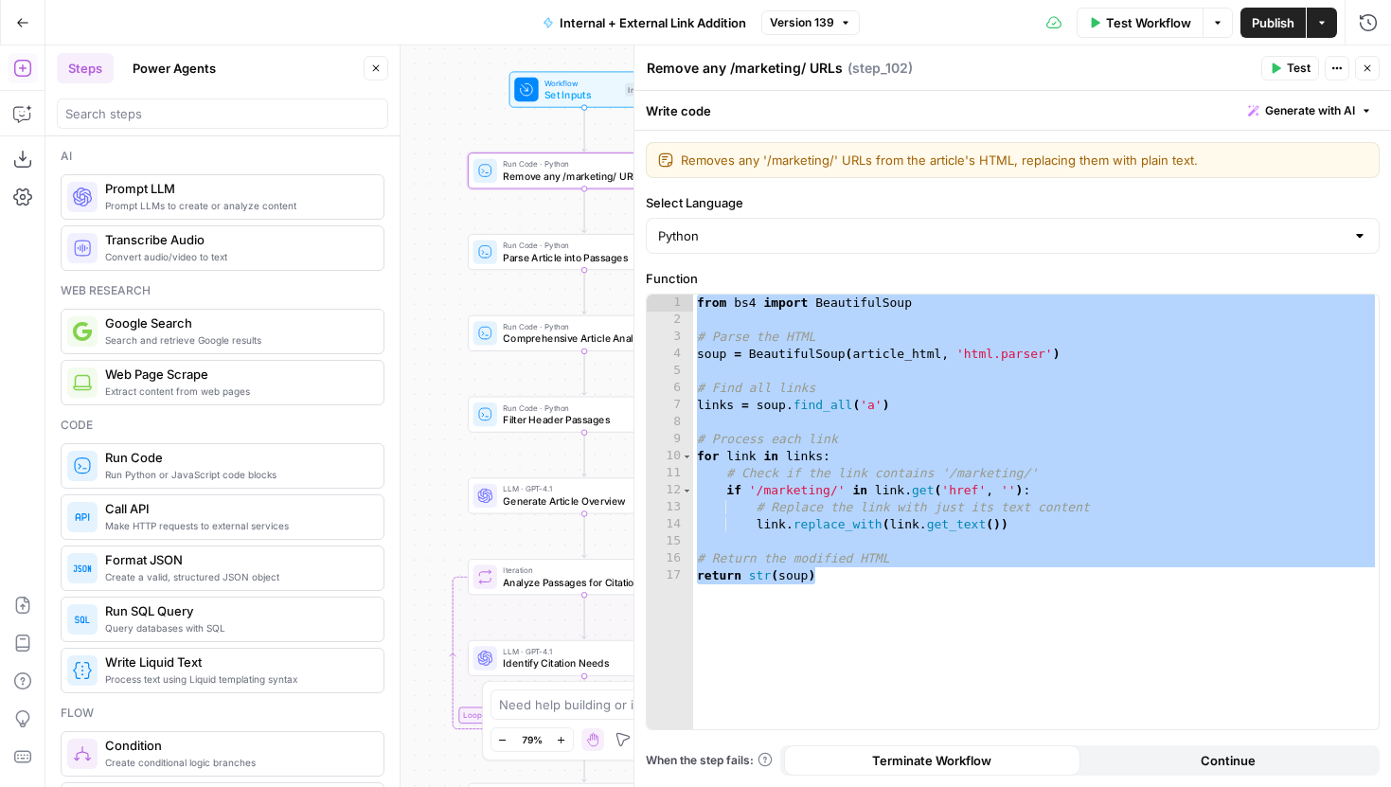
drag, startPoint x: 408, startPoint y: 251, endPoint x: 362, endPoint y: 252, distance: 46.4
click at [362, 252] on body "LegalZoom New Home Browse Insights Opportunities Your Data Recent Grids Article…" at bounding box center [695, 393] width 1391 height 787
click at [370, 68] on icon "button" at bounding box center [375, 68] width 11 height 11
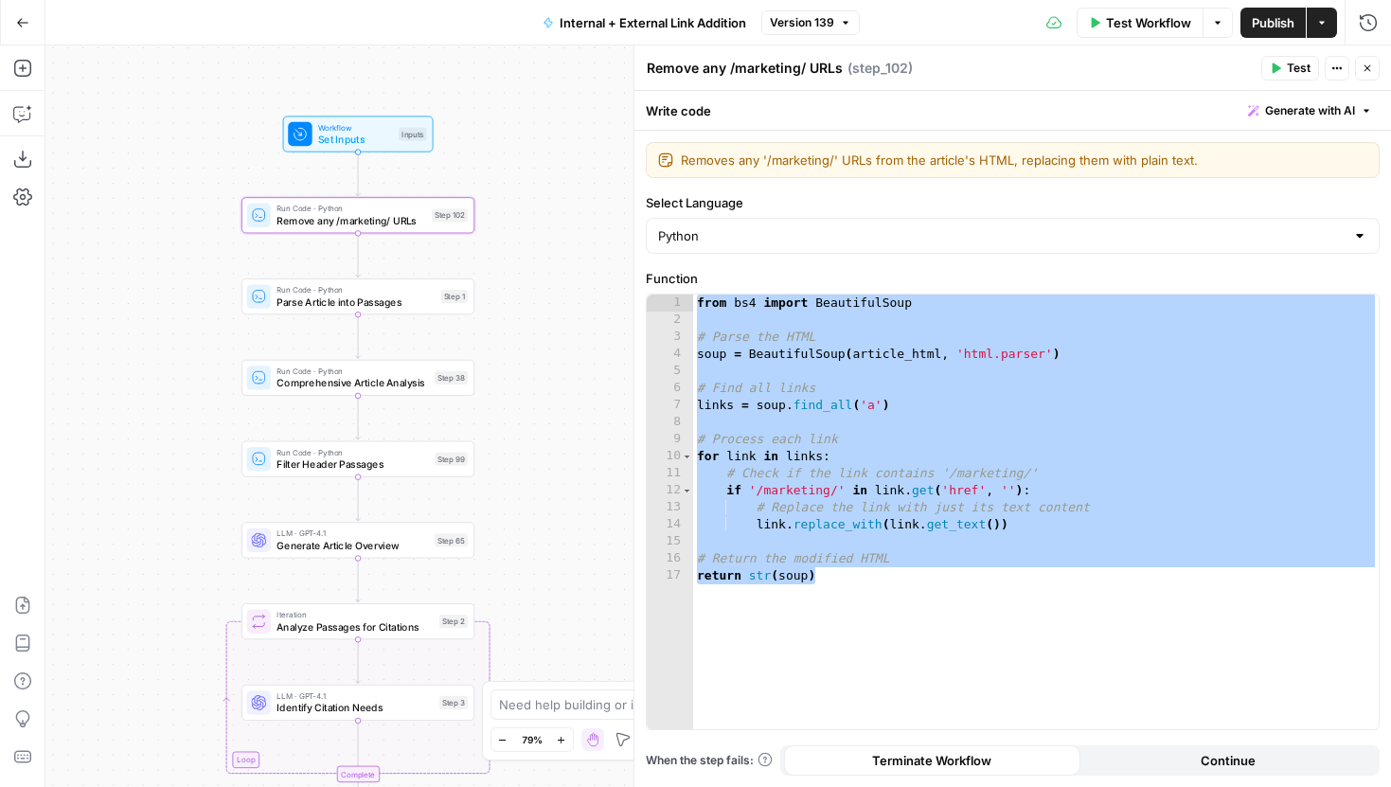
drag, startPoint x: 349, startPoint y: 129, endPoint x: 184, endPoint y: 171, distance: 170.2
click at [183, 172] on div "true false true false true false Workflow Set Inputs Inputs Run Code · Python R…" at bounding box center [718, 416] width 1346 height 742
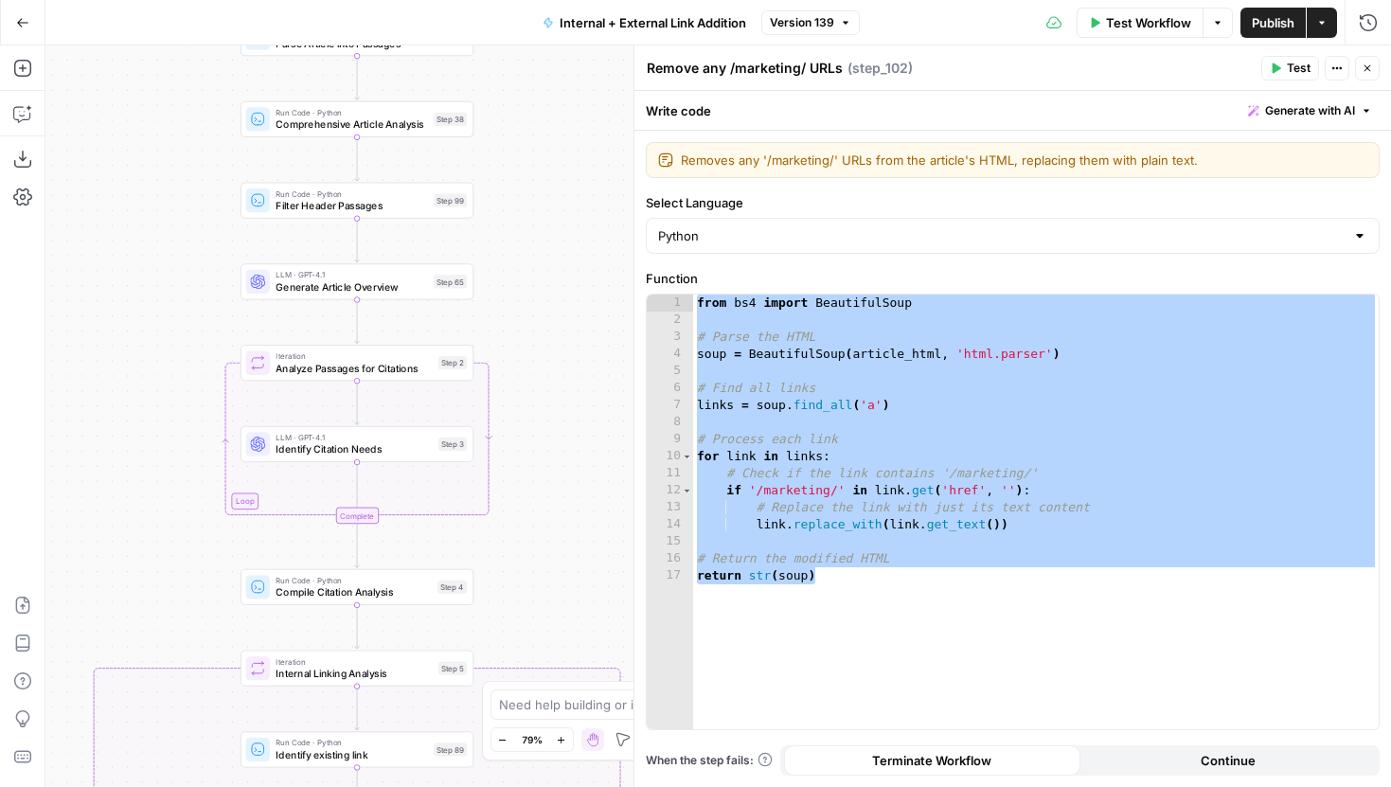
drag, startPoint x: 201, startPoint y: 337, endPoint x: 201, endPoint y: 191, distance: 145.8
click at [201, 193] on div "true false true false true false Workflow Set Inputs Inputs Run Code · Python R…" at bounding box center [718, 416] width 1346 height 742
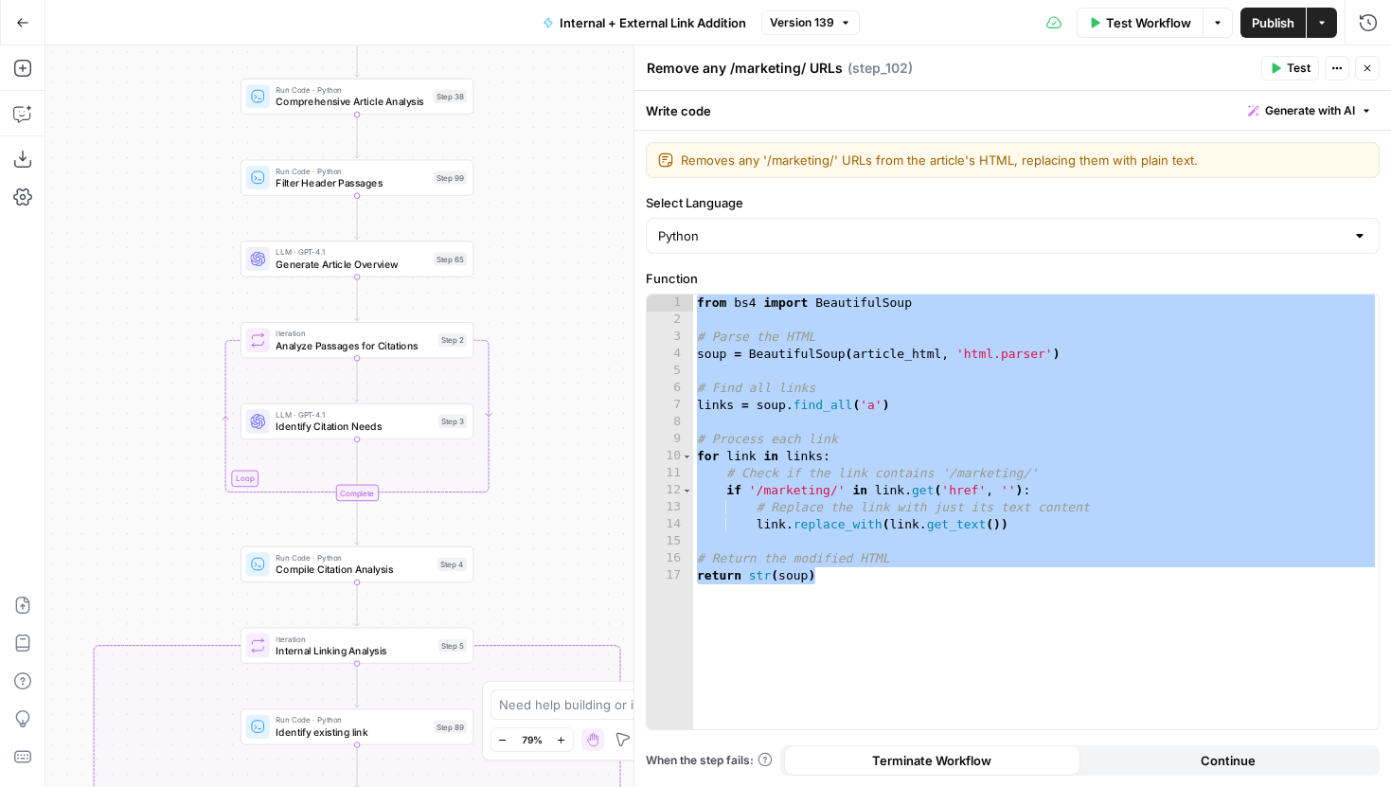
click at [503, 742] on icon "button" at bounding box center [502, 740] width 10 height 10
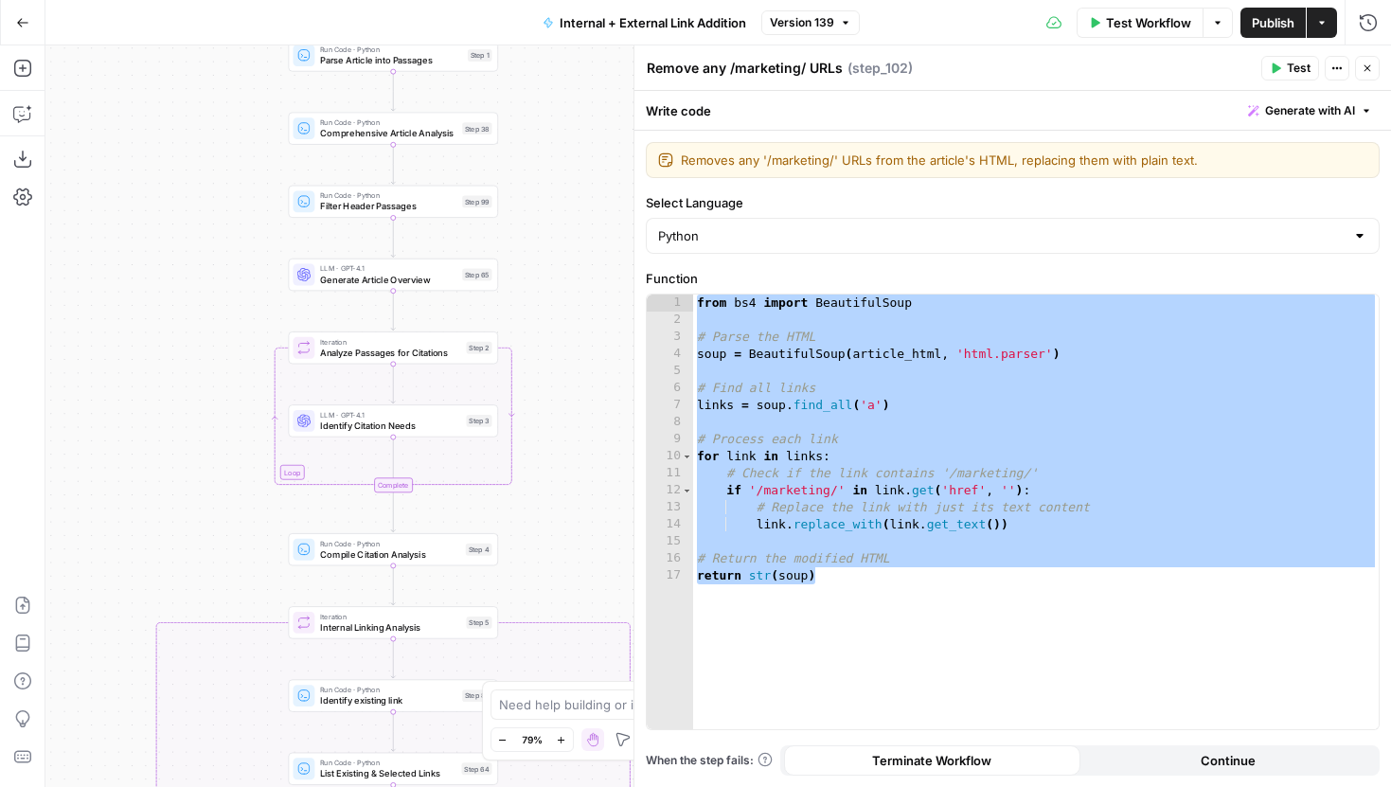
click at [503, 742] on icon "button" at bounding box center [502, 740] width 10 height 10
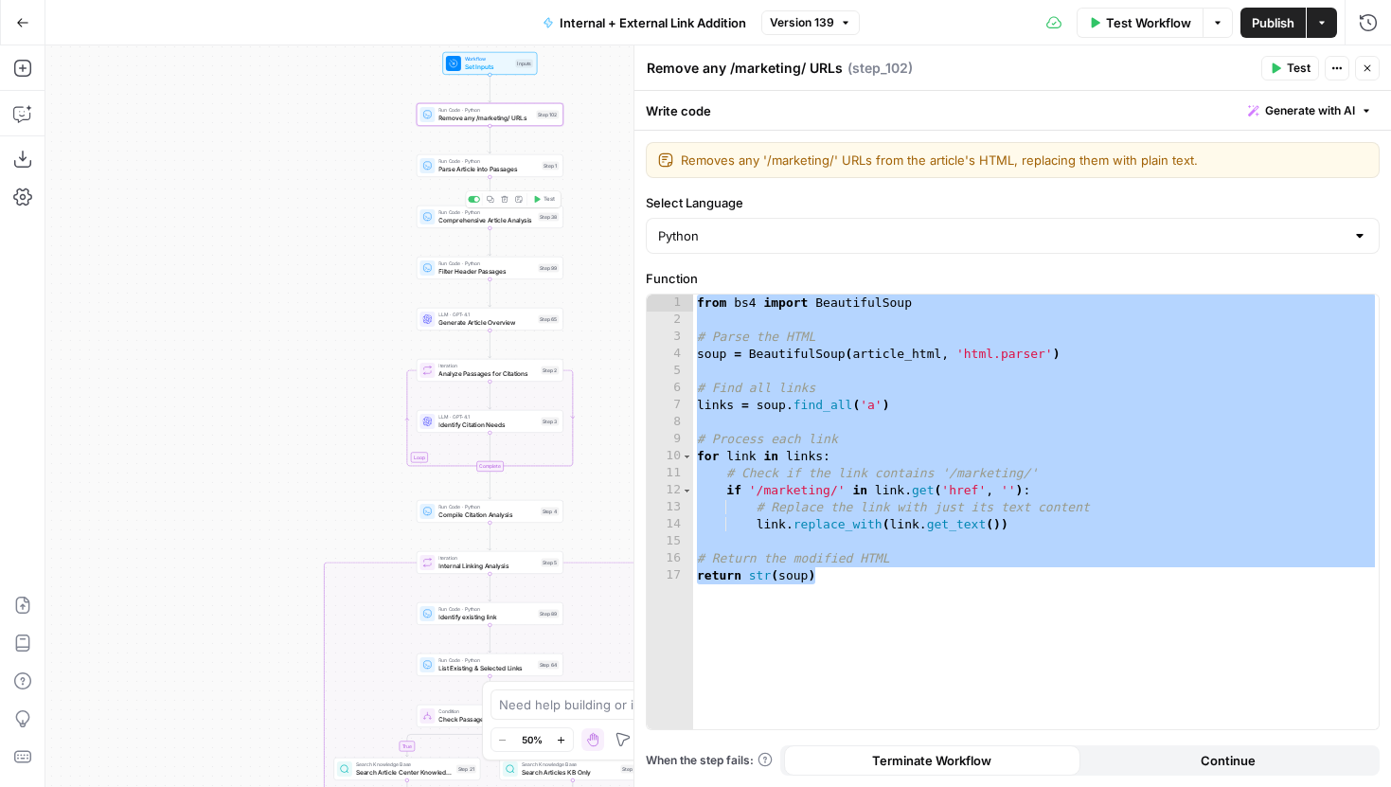
drag, startPoint x: 310, startPoint y: 223, endPoint x: 255, endPoint y: 509, distance: 291.2
click at [255, 509] on div "true false true false true false Workflow Set Inputs Inputs Run Code · Python R…" at bounding box center [718, 416] width 1346 height 742
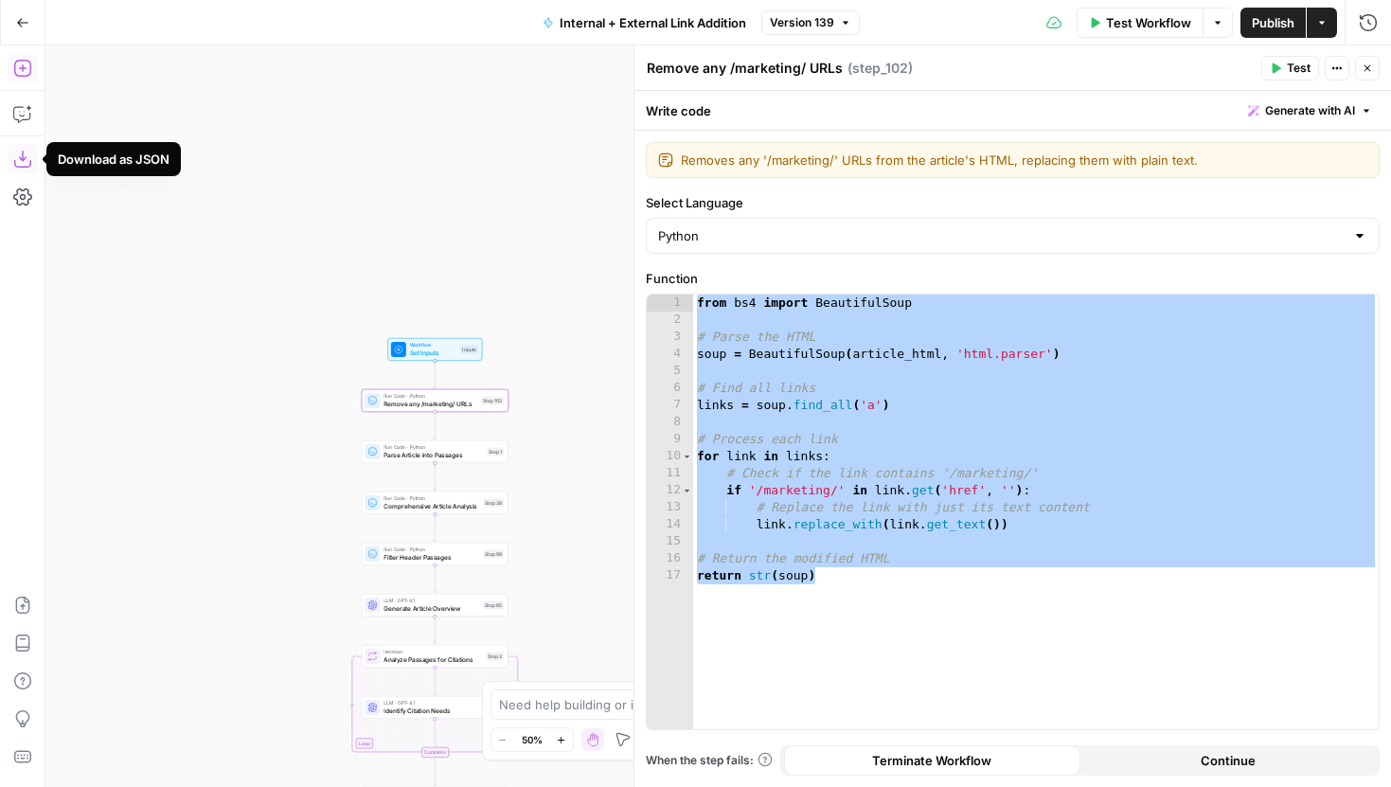
click at [22, 63] on icon "button" at bounding box center [22, 68] width 19 height 19
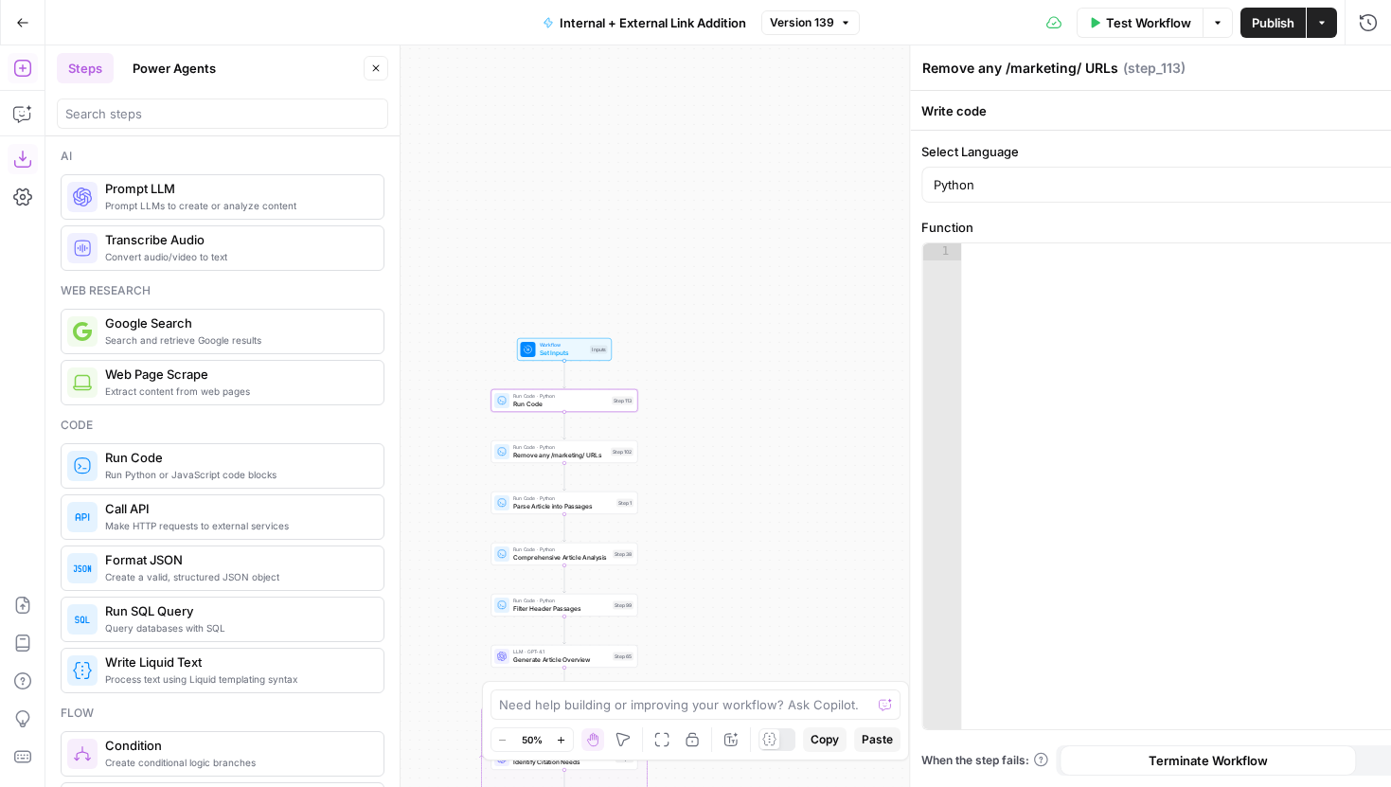
type textarea "Run Code"
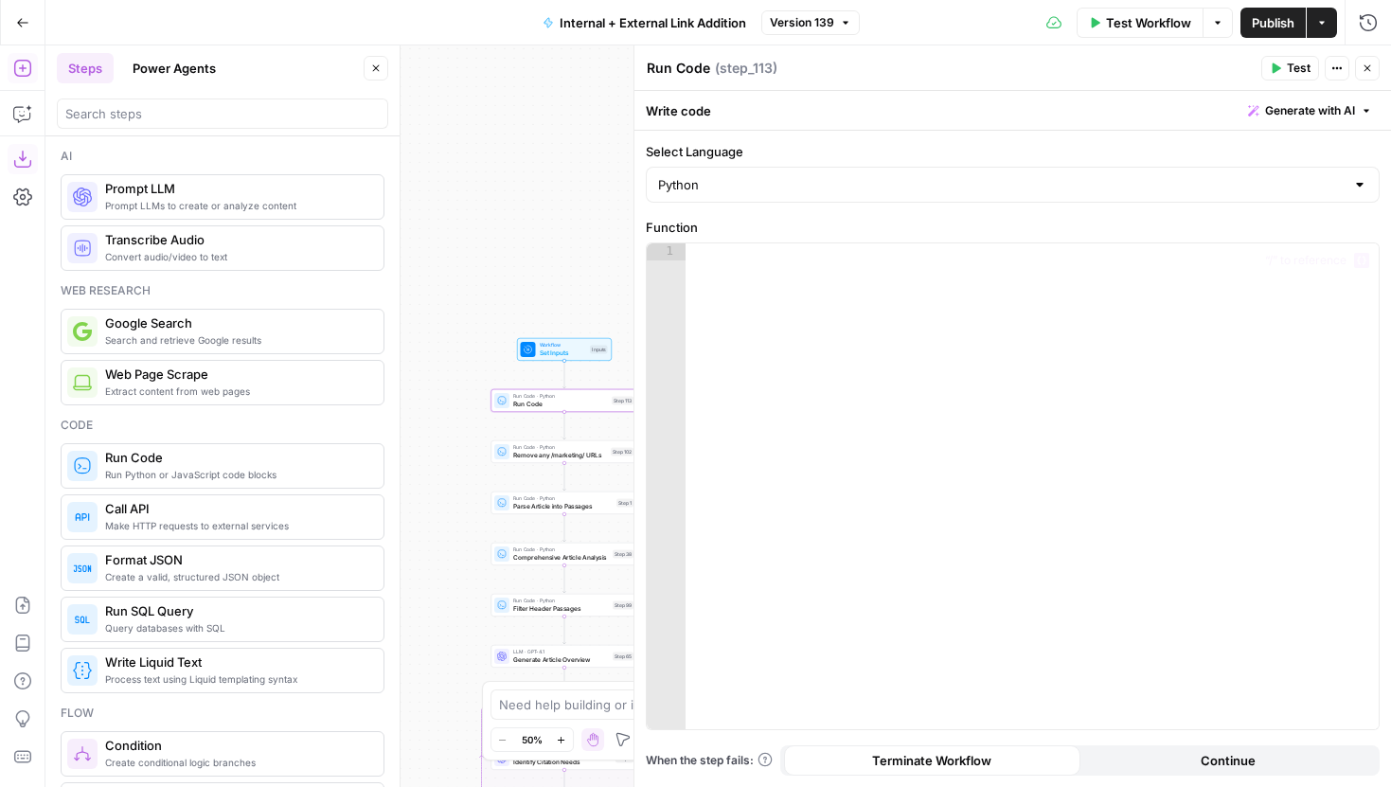
click at [772, 268] on div at bounding box center [1032, 503] width 693 height 520
paste textarea "**********"
type textarea "**********"
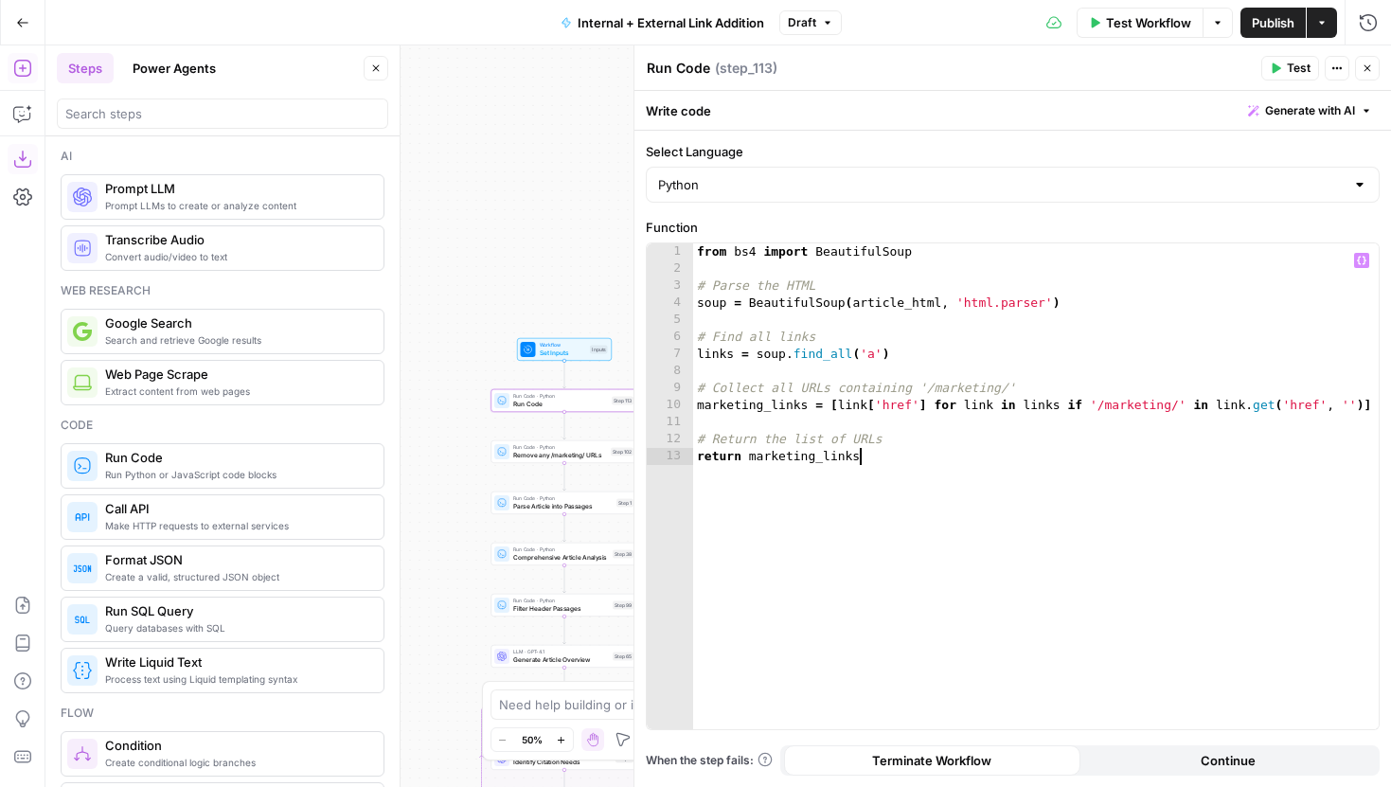
click at [375, 60] on button "Close" at bounding box center [376, 68] width 25 height 25
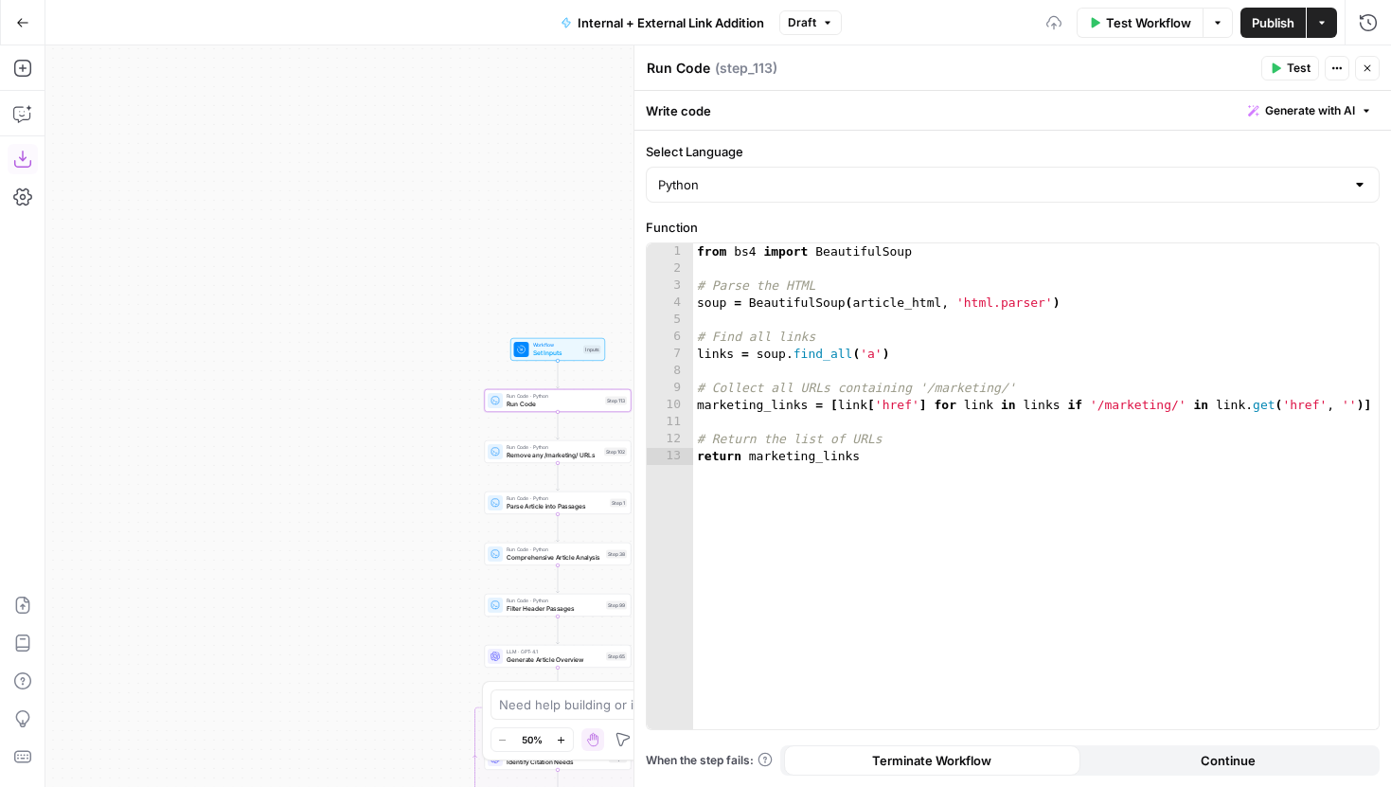
drag, startPoint x: 450, startPoint y: 260, endPoint x: 236, endPoint y: 256, distance: 214.1
click at [236, 256] on div "true false true false true false Workflow Set Inputs Inputs Run Code · Python R…" at bounding box center [718, 416] width 1346 height 742
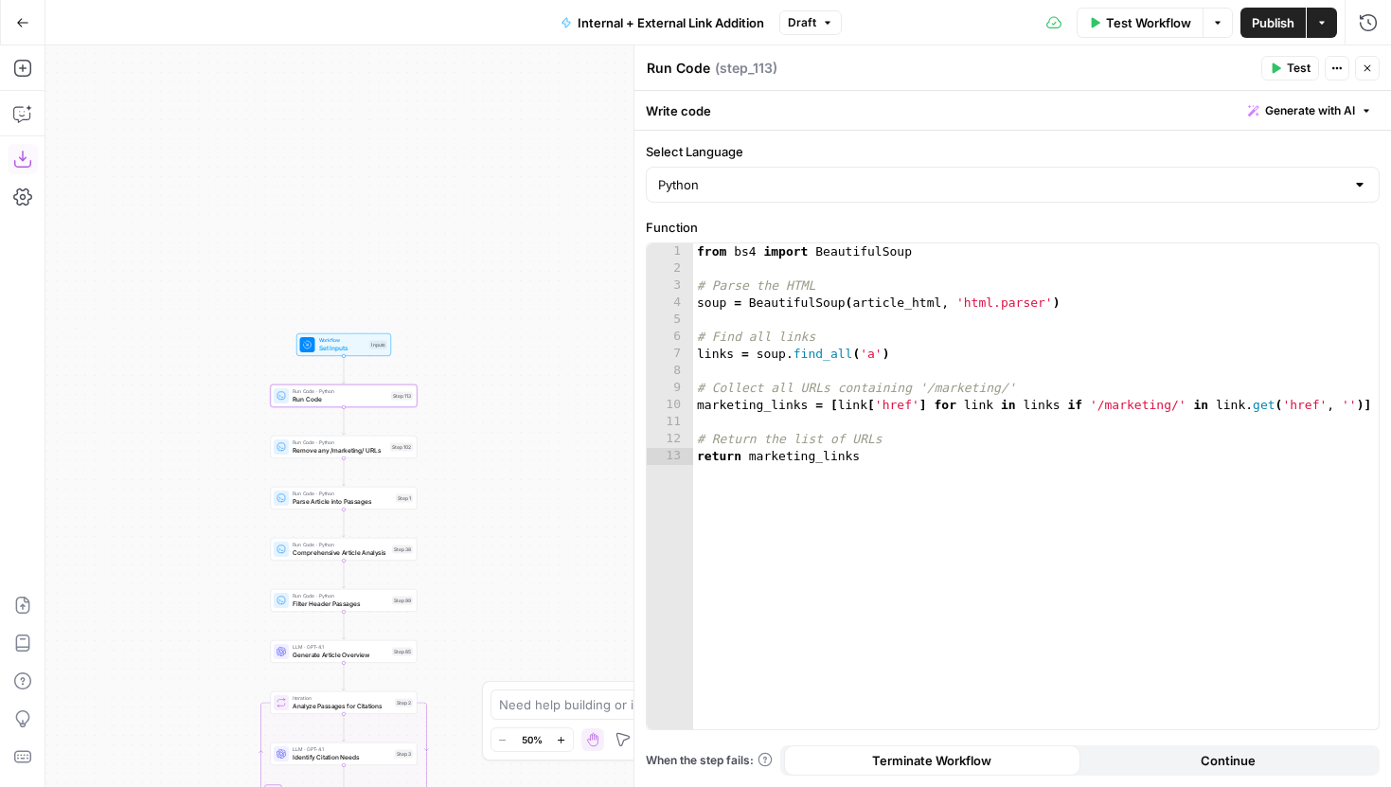
click at [1275, 57] on button "Test" at bounding box center [1290, 68] width 58 height 25
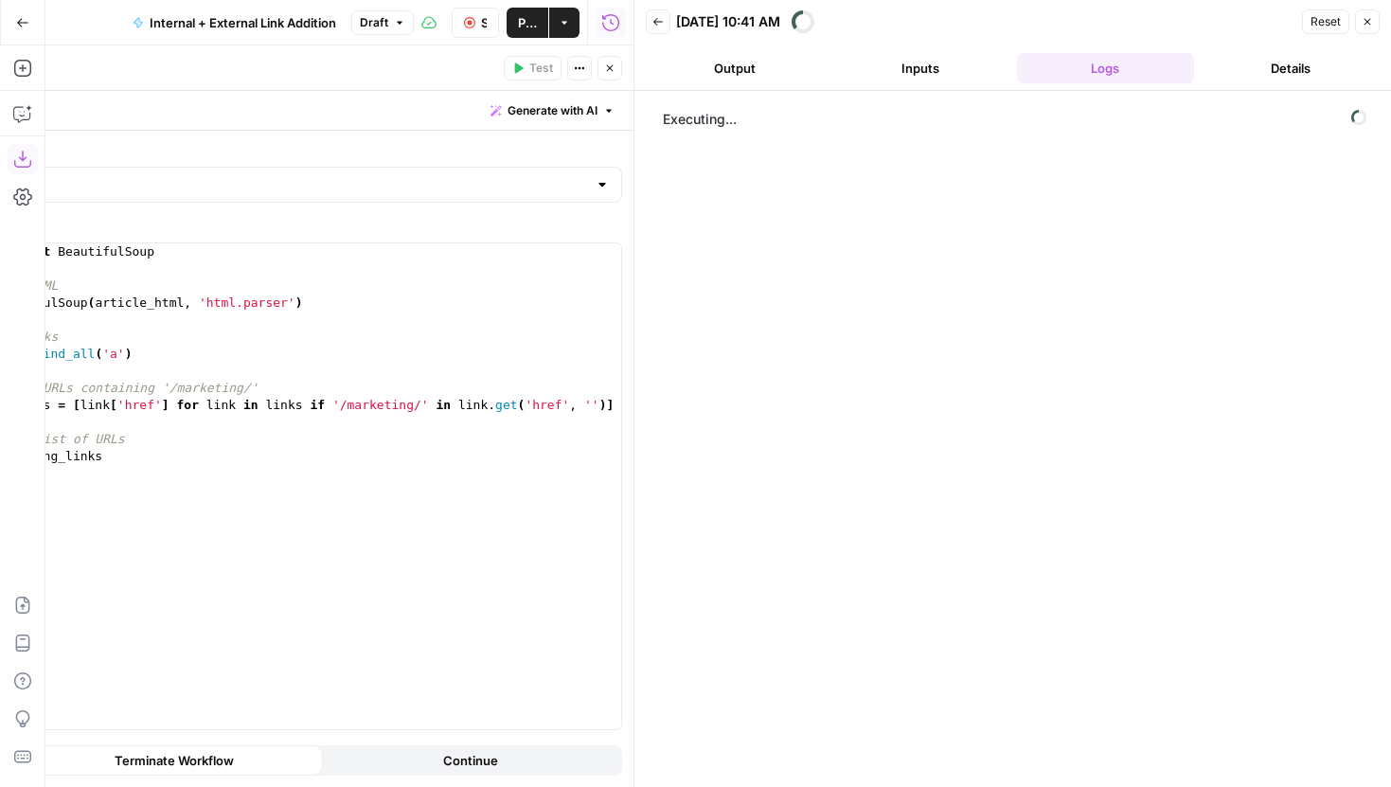
click at [563, 739] on icon "button" at bounding box center [561, 739] width 7 height 7
click at [606, 73] on icon "button" at bounding box center [609, 68] width 11 height 11
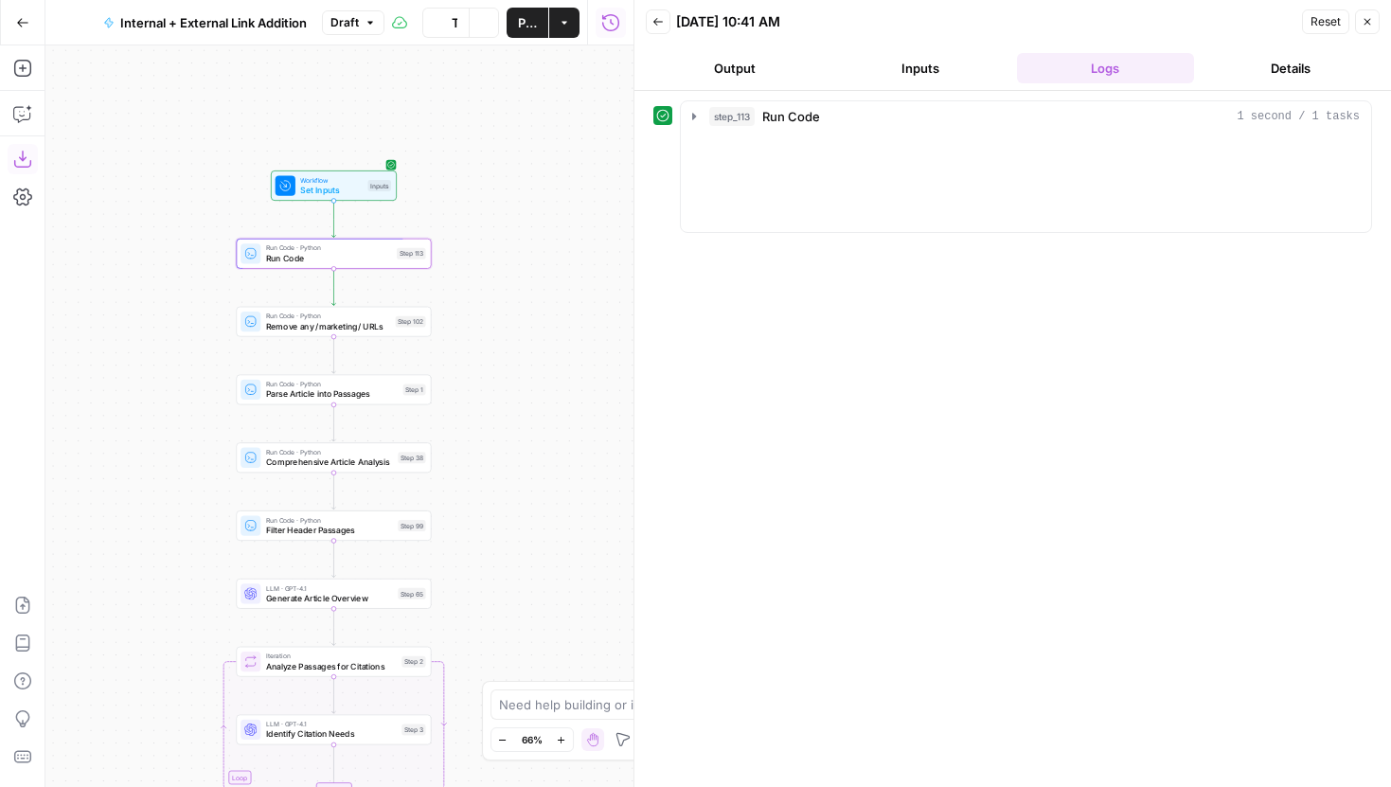
drag, startPoint x: 433, startPoint y: 438, endPoint x: 421, endPoint y: 303, distance: 135.0
click at [421, 303] on div "true false true false true false Workflow Set Inputs Inputs Run Code · Python R…" at bounding box center [339, 416] width 588 height 742
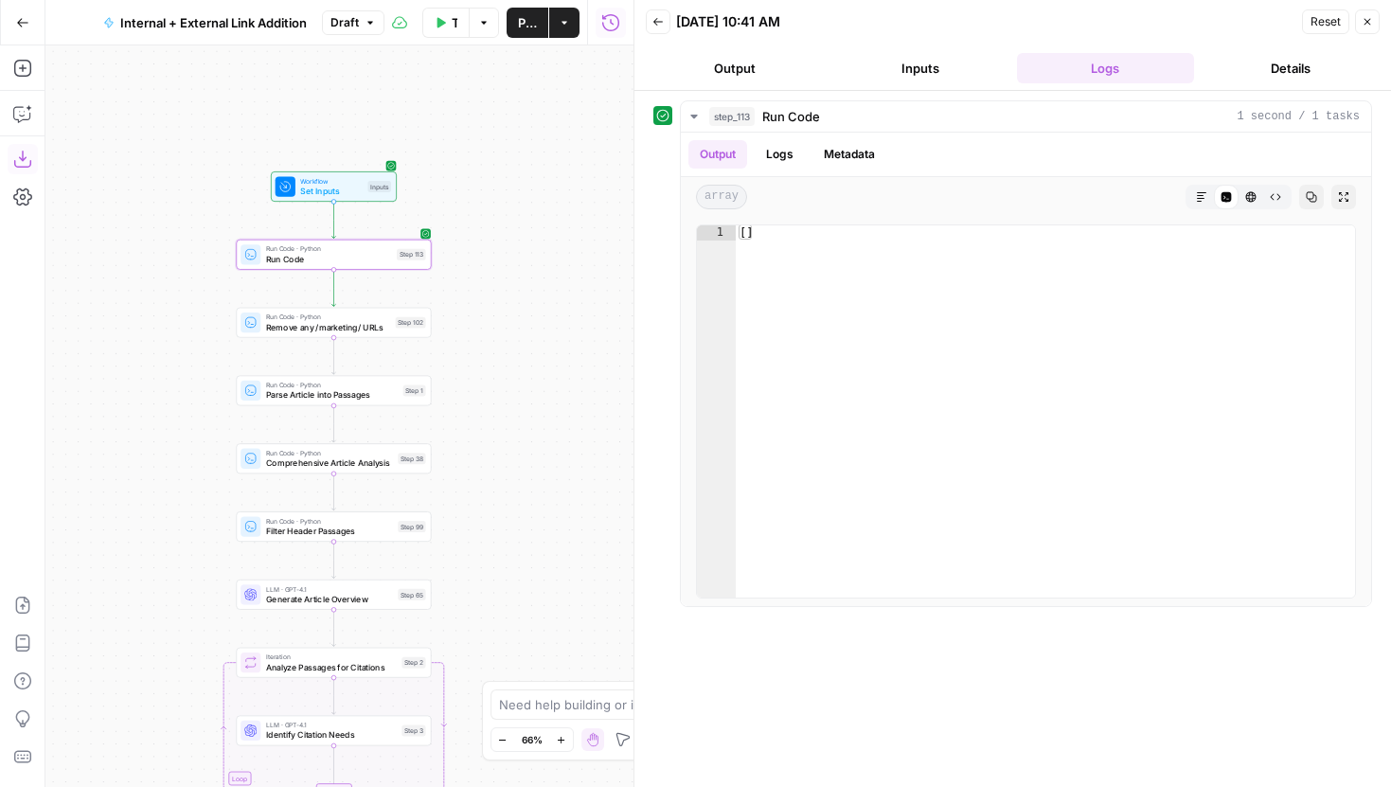
click at [558, 731] on button "Zoom In" at bounding box center [561, 739] width 23 height 23
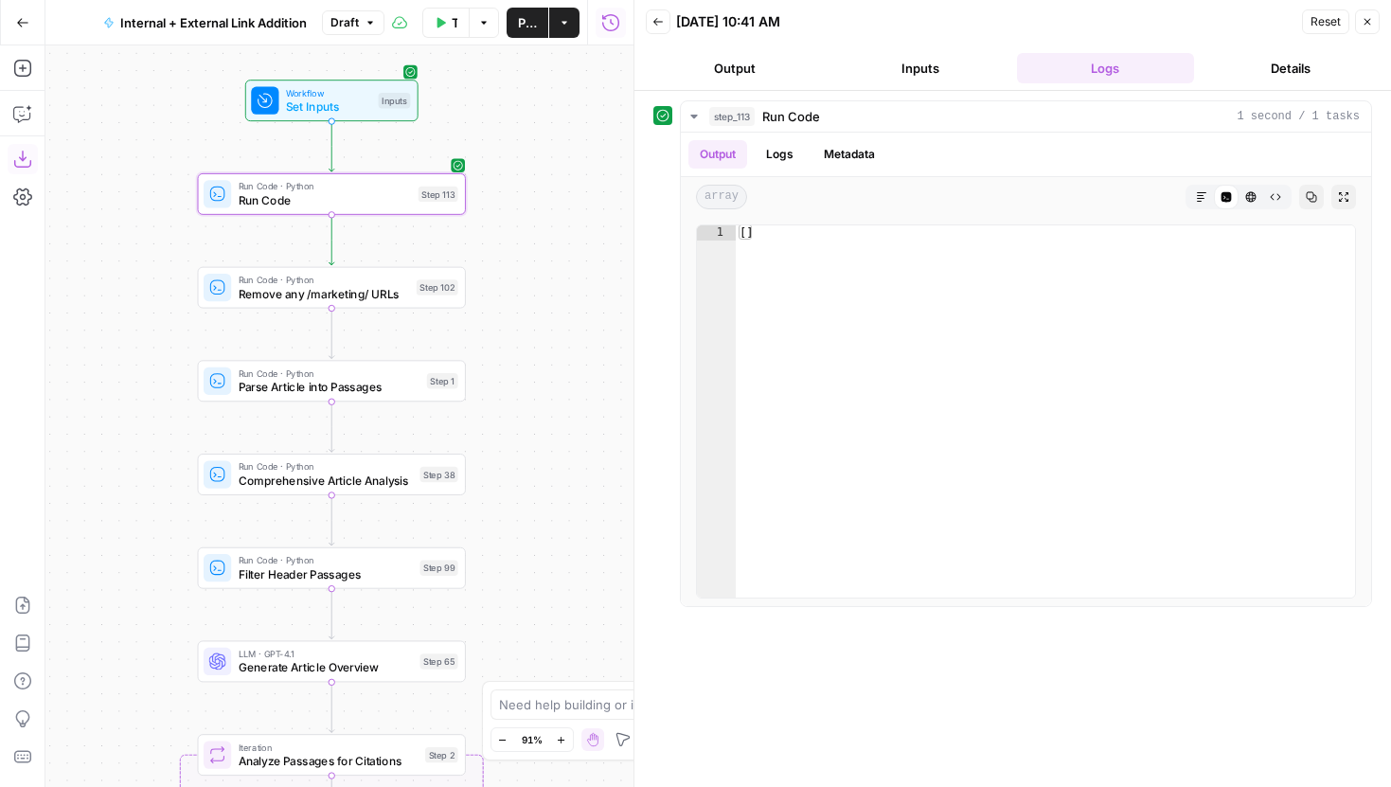
drag, startPoint x: 568, startPoint y: 293, endPoint x: 572, endPoint y: 346, distance: 53.2
click at [572, 346] on div "true false true false true false Workflow Set Inputs Inputs Run Code · Python R…" at bounding box center [339, 416] width 588 height 742
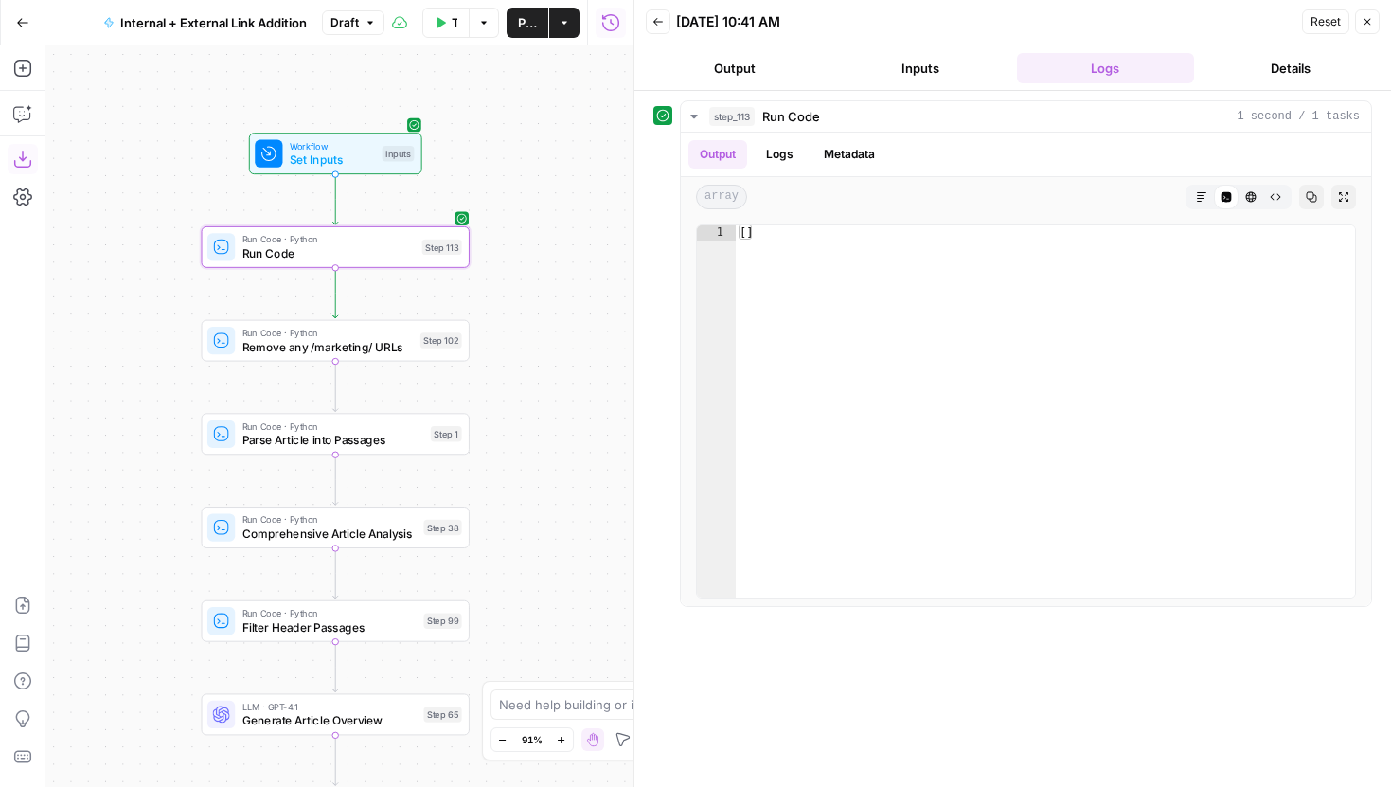
click at [445, 29] on button "Test Workflow" at bounding box center [445, 23] width 47 height 30
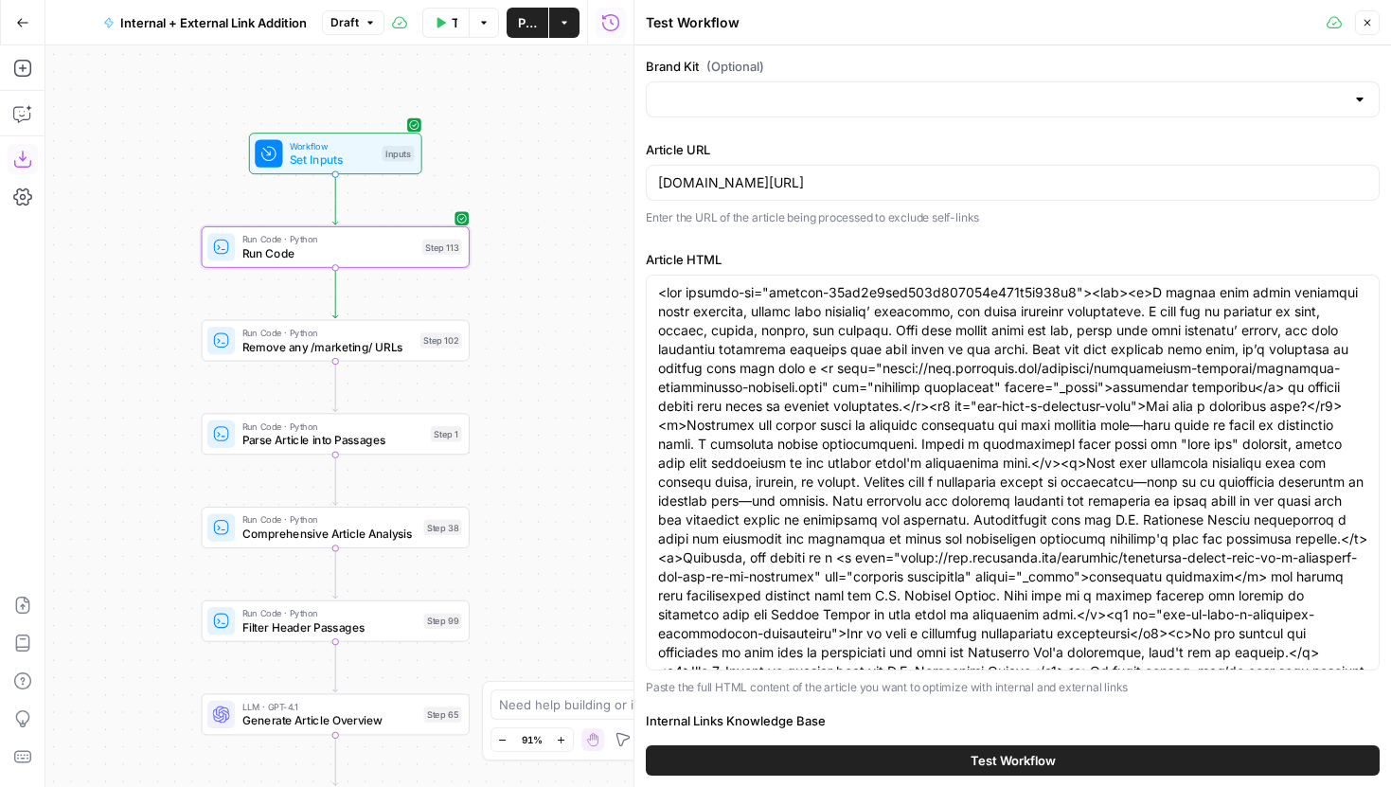
type input "LegalZoom - LLC"
type input "Articles Center Sitemap"
type input "Overview Pages Sitemap"
paste textarea "b386f5416ce1412c9ecd19666569650b"><div><div builder-id="builder-6ef92c28815c455…"
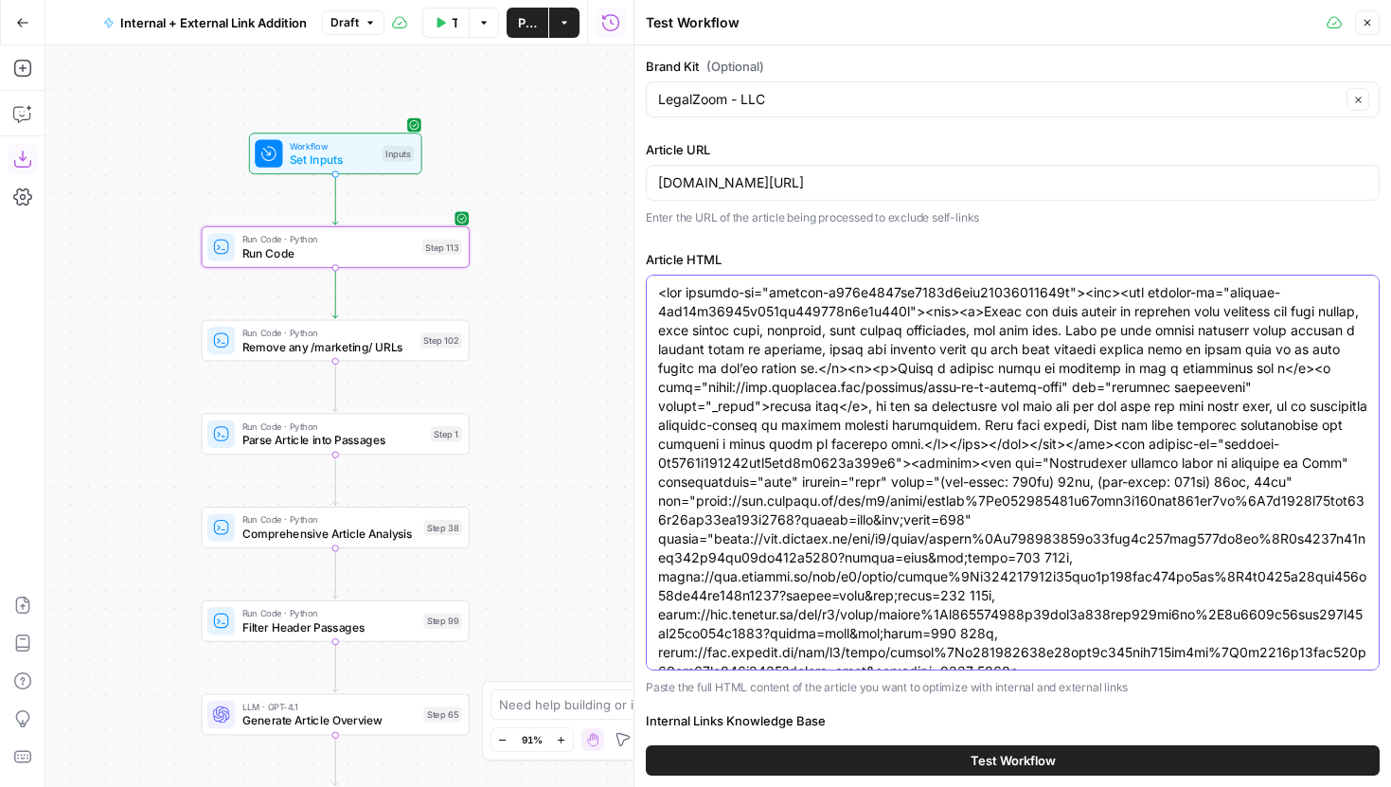
scroll to position [2453, 0]
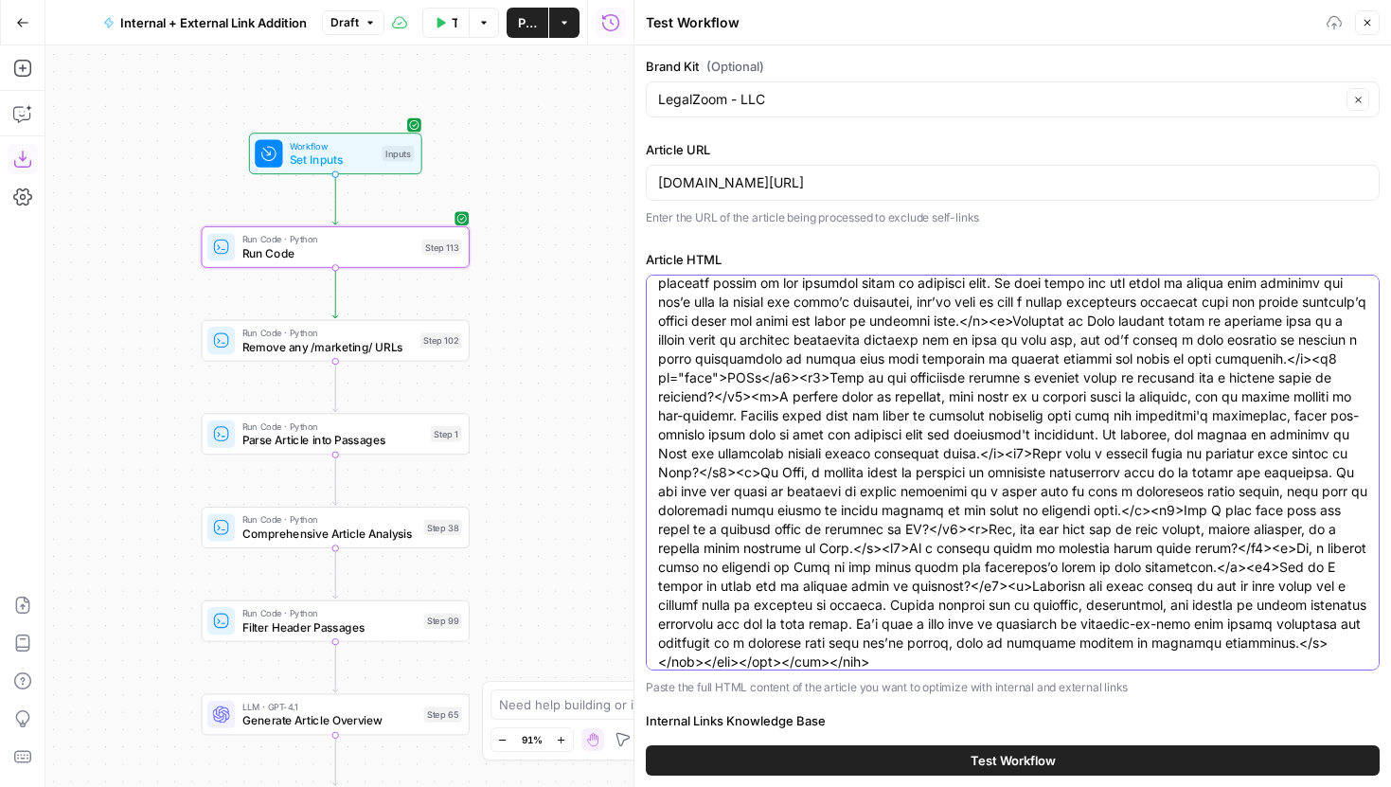
type textarea "<div builder-id="builder-b386f5416ce1412c9ecd19666569650b"><div><div builder-id…"
click at [851, 745] on button "Test Workflow" at bounding box center [1013, 760] width 734 height 30
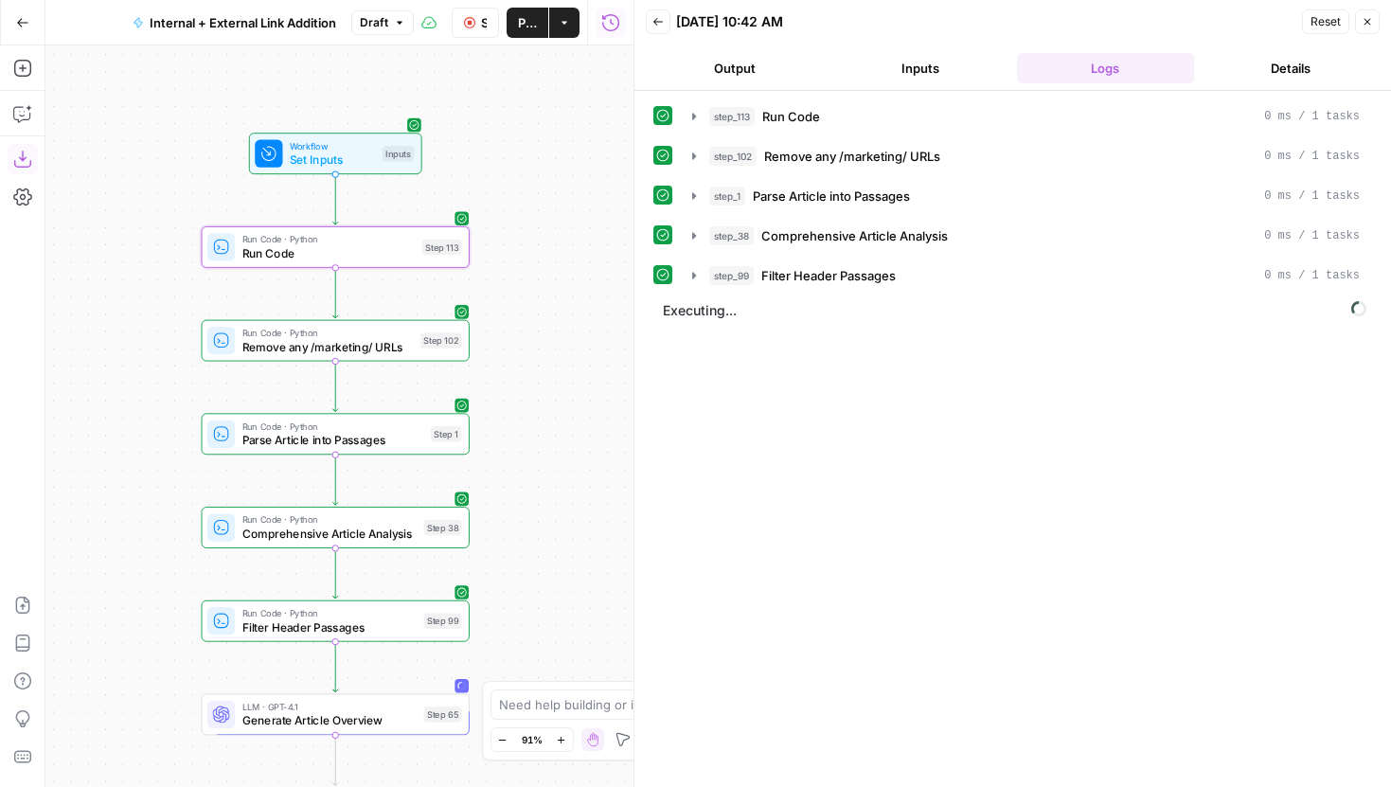
click at [475, 21] on button "Stop Run" at bounding box center [475, 23] width 47 height 30
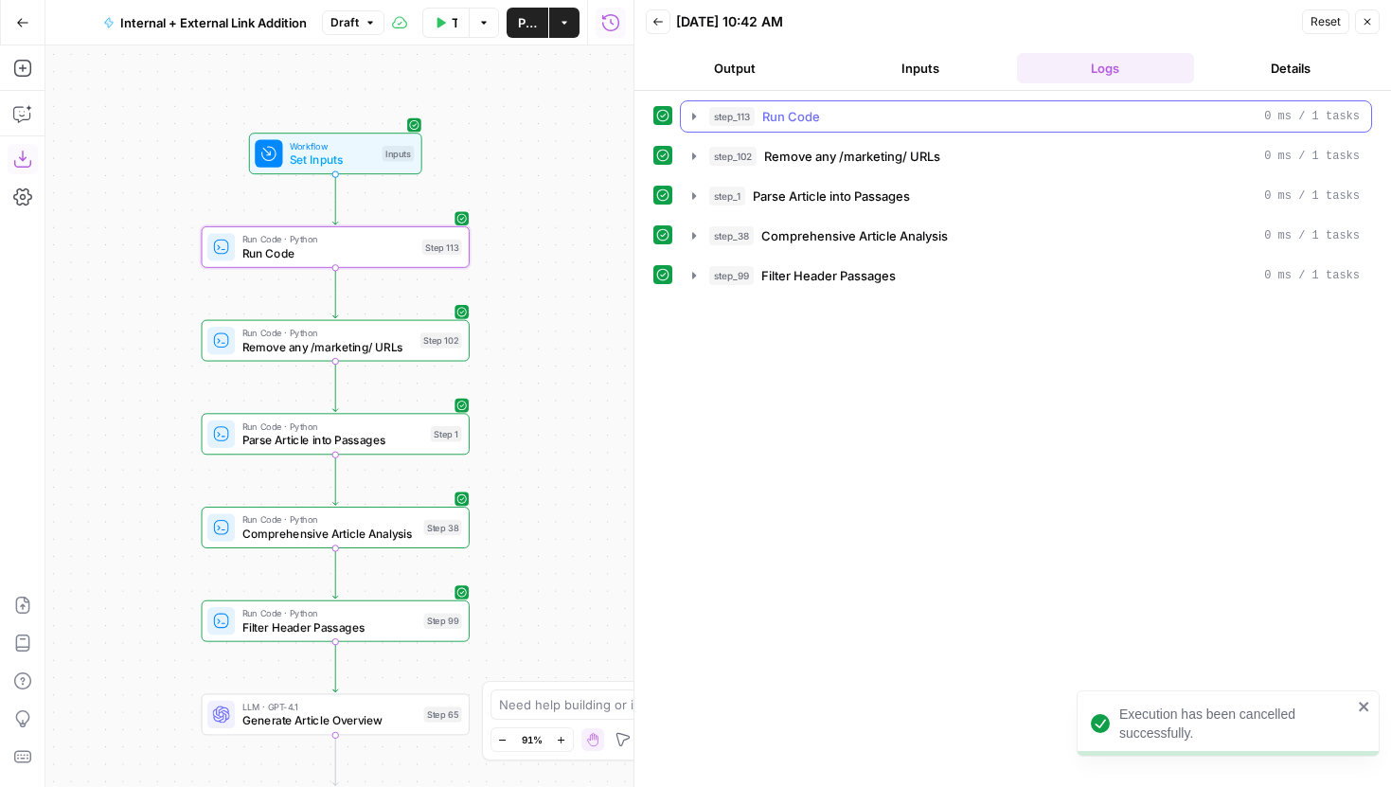
click at [690, 116] on icon "button" at bounding box center [694, 116] width 15 height 15
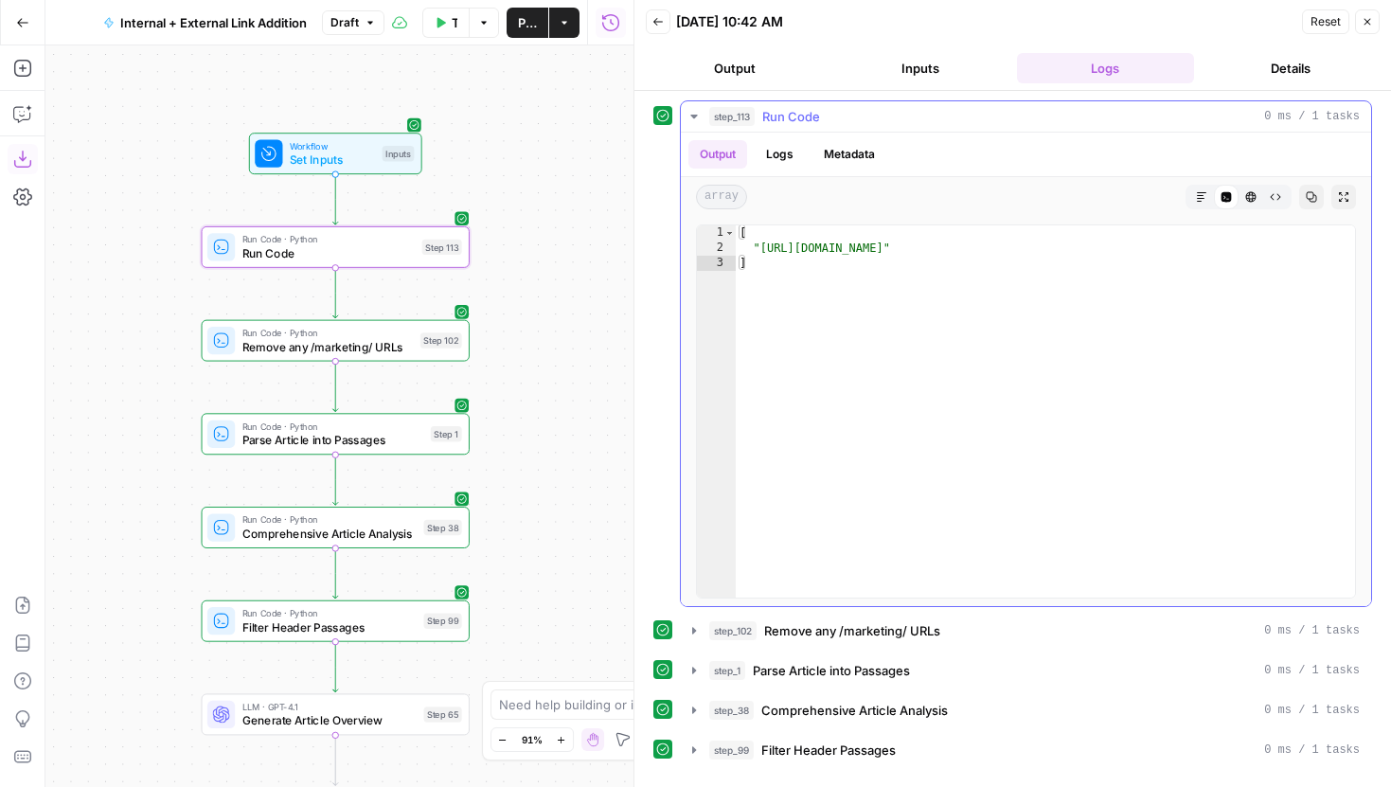
type textarea "**********"
drag, startPoint x: 1256, startPoint y: 250, endPoint x: 755, endPoint y: 250, distance: 501.0
click at [755, 250] on div "[ "https://www.legalzoom.com/marketing/estate-planning/power-of-attorney" ]" at bounding box center [1045, 426] width 619 height 402
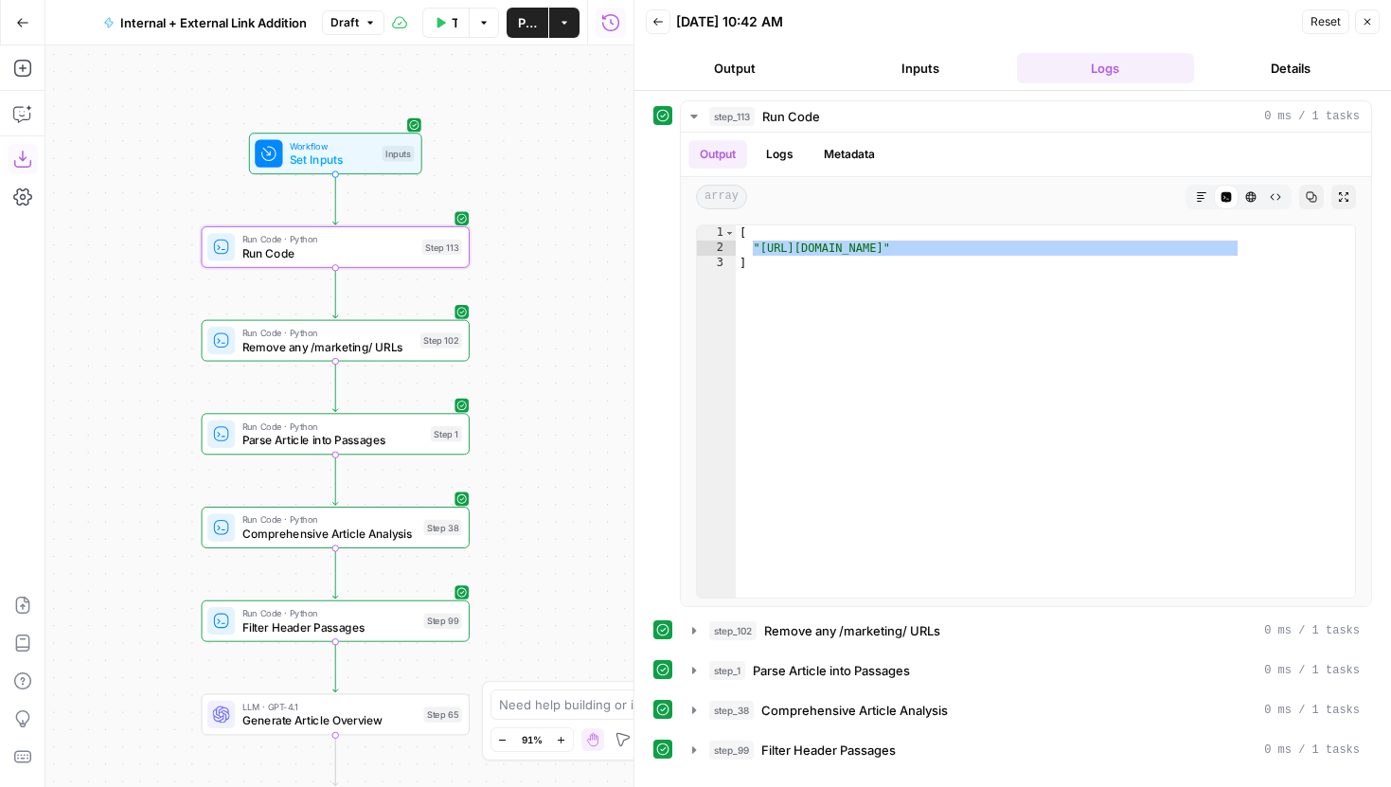
click at [1360, 20] on button "Close" at bounding box center [1367, 21] width 25 height 25
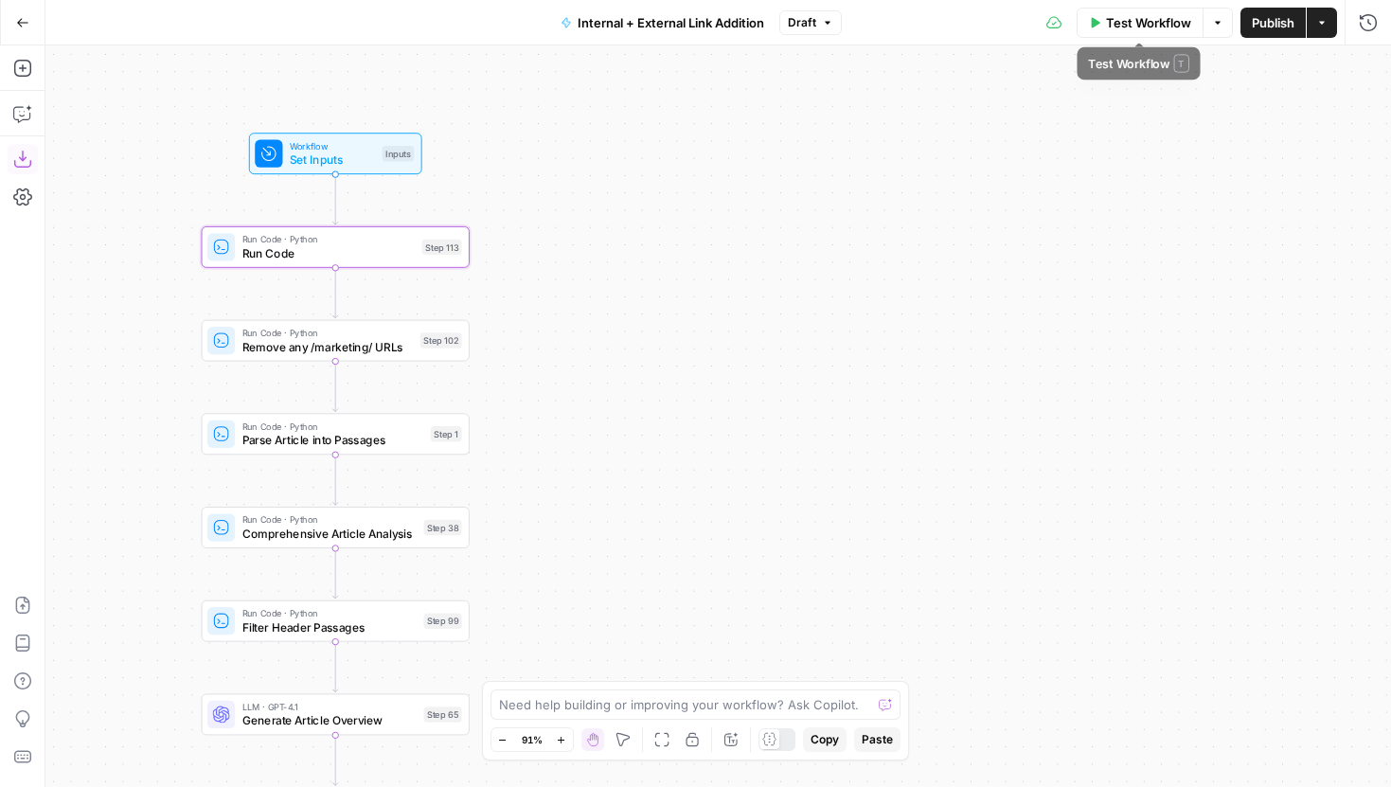
click at [1110, 33] on button "Test Workflow" at bounding box center [1140, 23] width 127 height 30
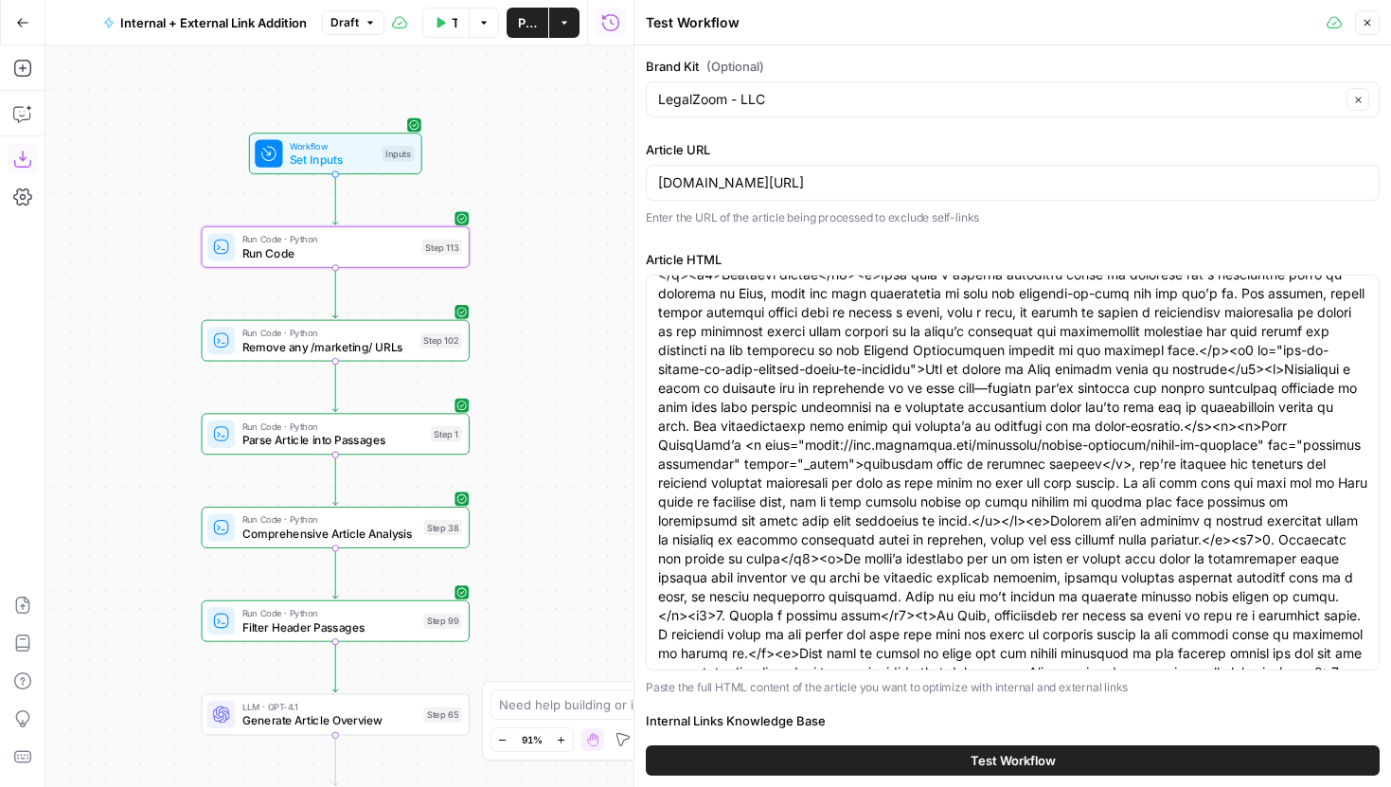
scroll to position [1442, 0]
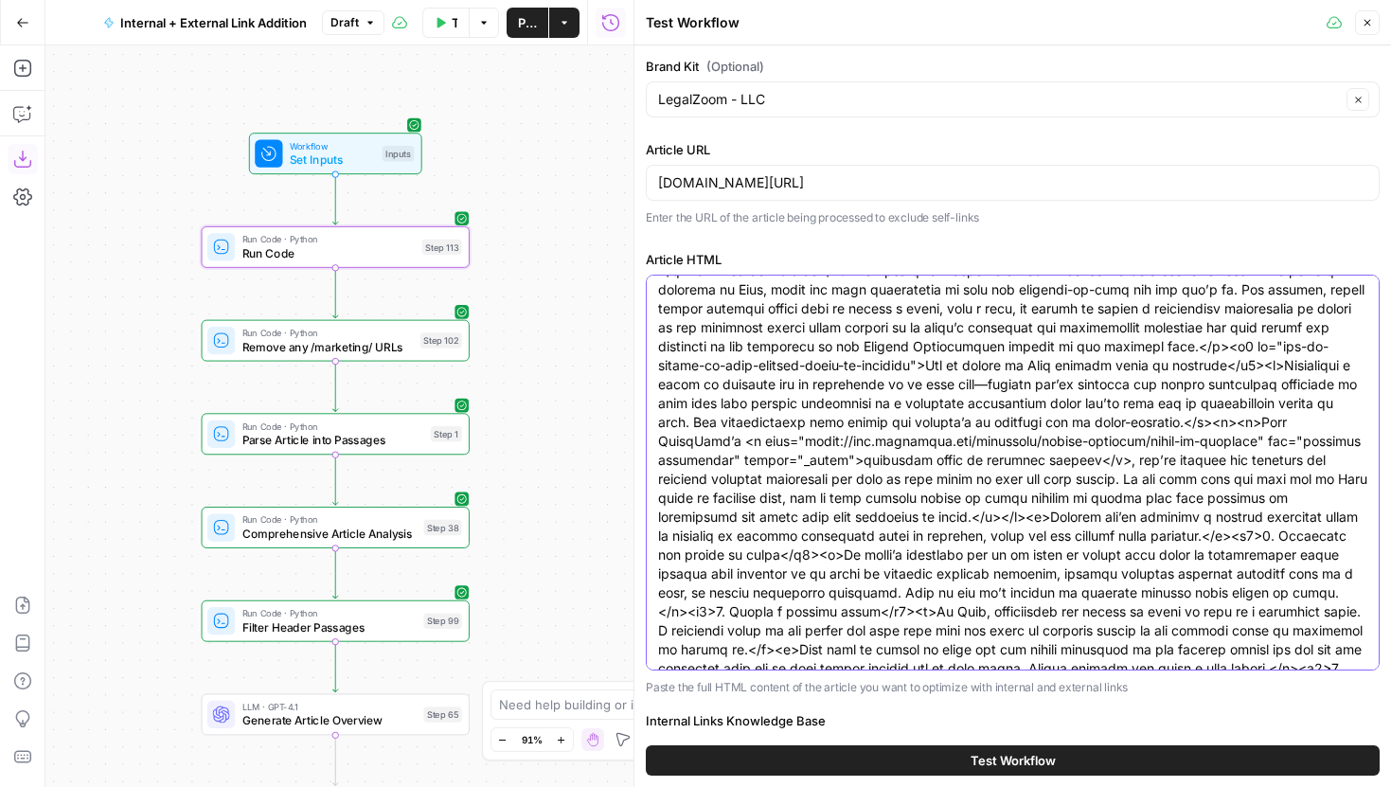
click at [1061, 398] on textarea "Article HTML" at bounding box center [1012, 261] width 709 height 2841
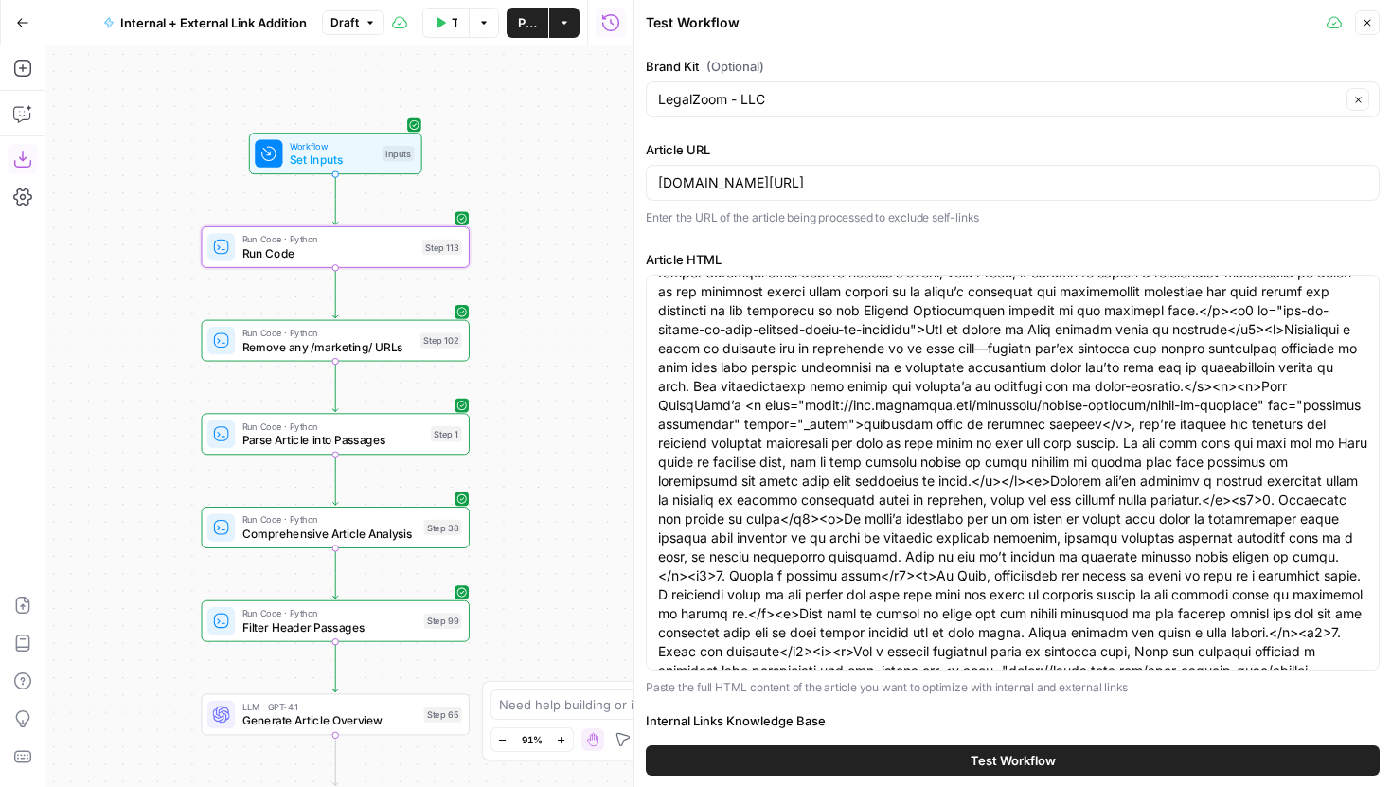
scroll to position [1487, 0]
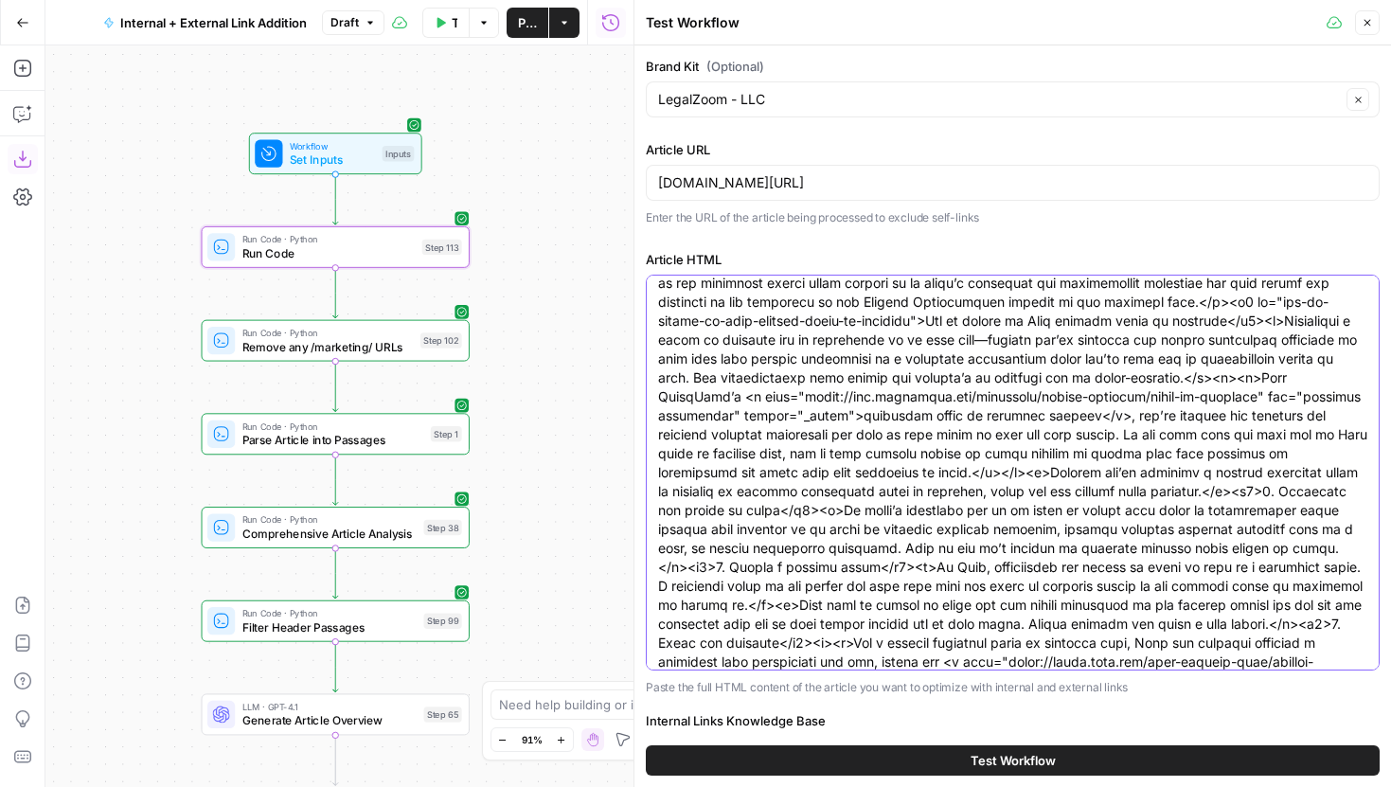
click at [855, 396] on textarea "Article HTML" at bounding box center [1012, 216] width 709 height 2841
drag, startPoint x: 853, startPoint y: 396, endPoint x: 991, endPoint y: 416, distance: 138.8
click at [991, 416] on textarea "Article HTML" at bounding box center [1012, 216] width 709 height 2841
click at [747, 434] on textarea "Article HTML" at bounding box center [1012, 216] width 709 height 2841
paste textarea "<a href="https://www.legalzoom.com/marketing/estate-planning/power-of-attorney"…"
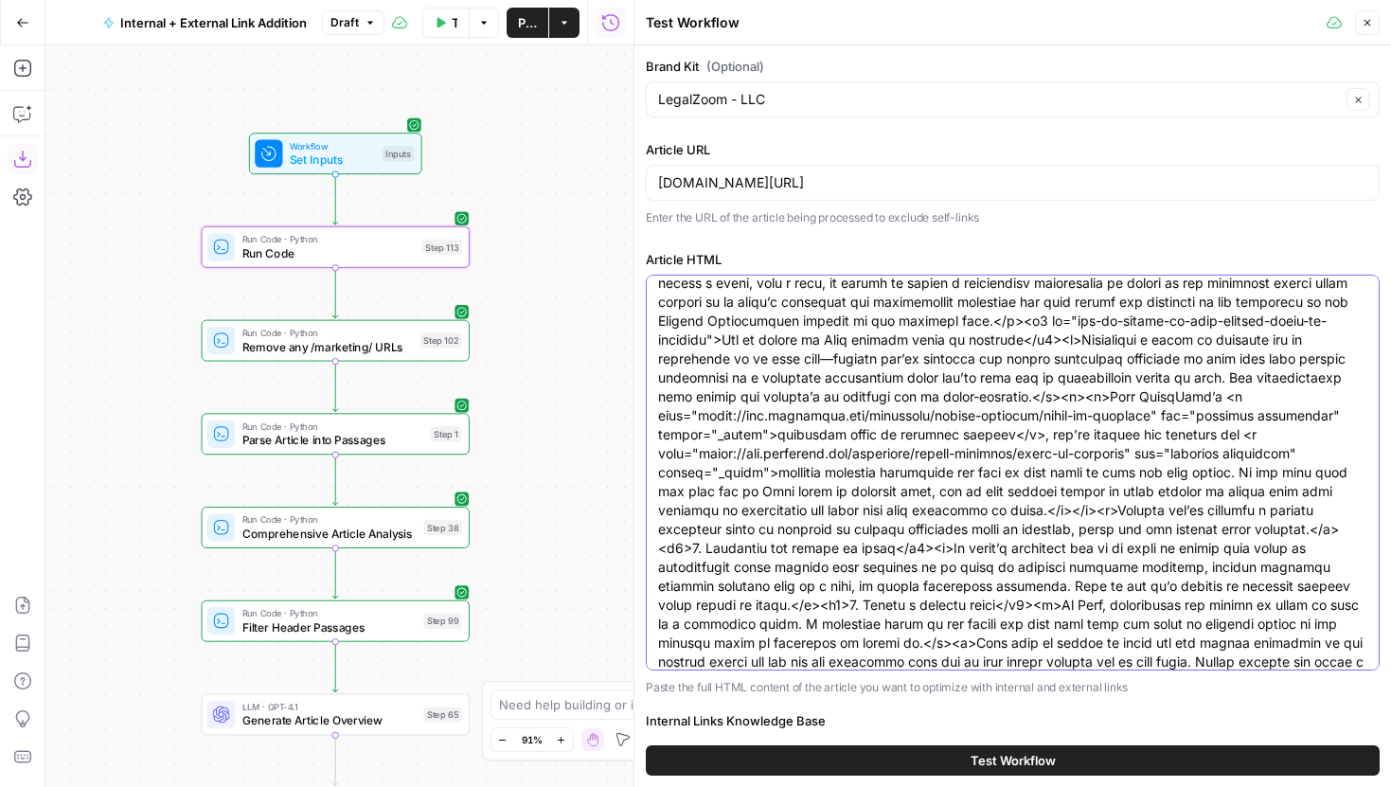
drag, startPoint x: 1216, startPoint y: 418, endPoint x: 1239, endPoint y: 418, distance: 22.7
click at [1239, 418] on textarea "Article HTML" at bounding box center [1012, 235] width 709 height 2879
click at [1048, 454] on textarea "Article HTML" at bounding box center [1012, 235] width 709 height 2879
paste textarea "</a>"
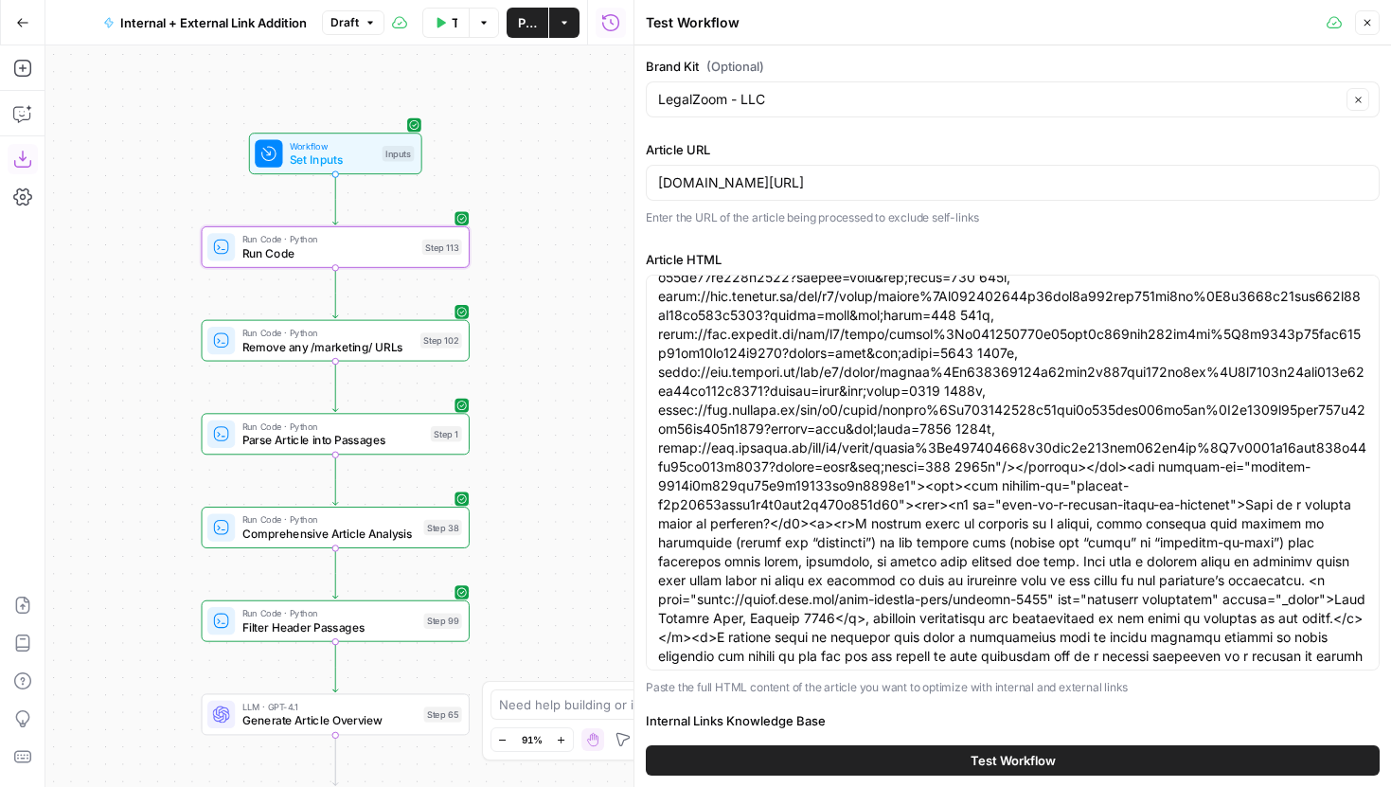
scroll to position [1449, 0]
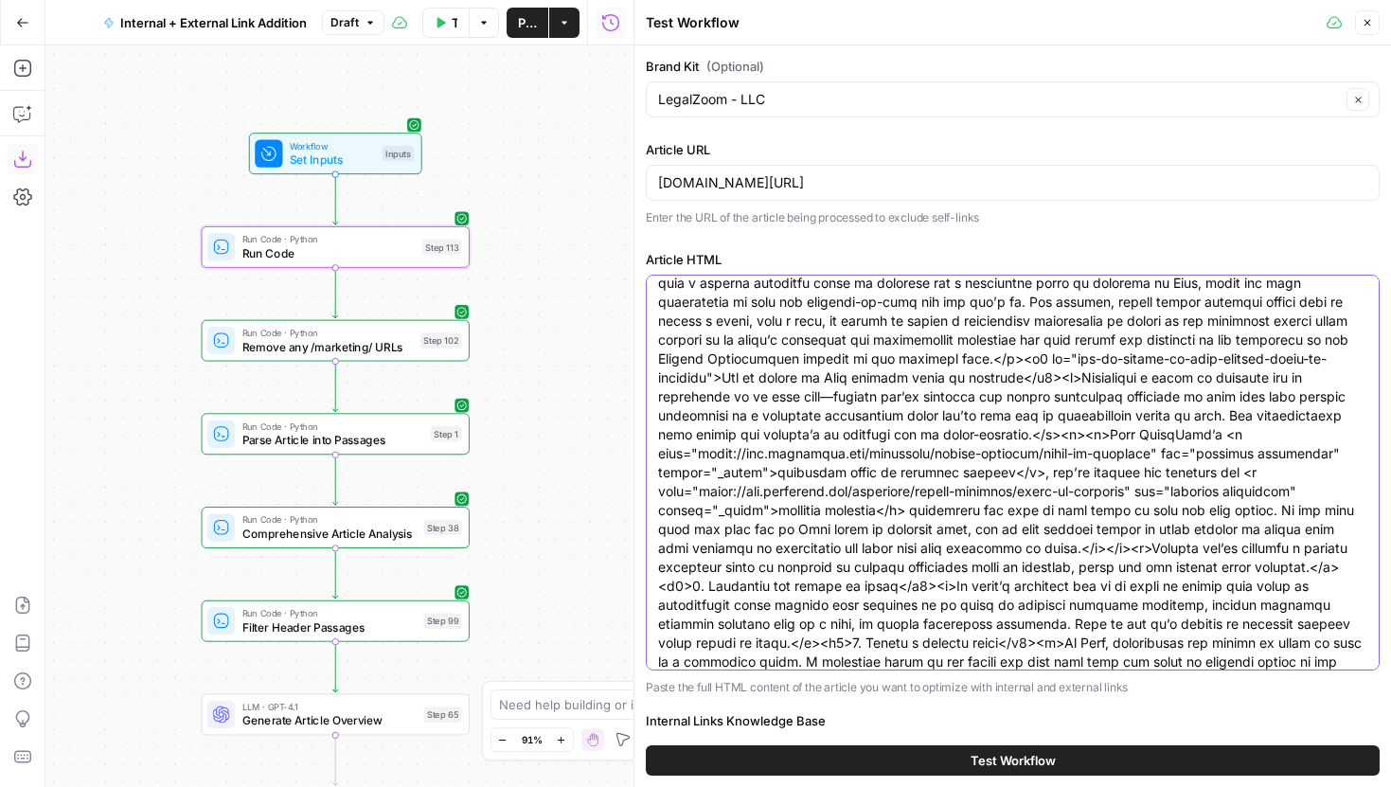
drag, startPoint x: 807, startPoint y: 474, endPoint x: 1274, endPoint y: 471, distance: 466.9
click at [1274, 471] on textarea "Article HTML" at bounding box center [1012, 273] width 709 height 2879
paste textarea "intellectual-property/copyright-b"
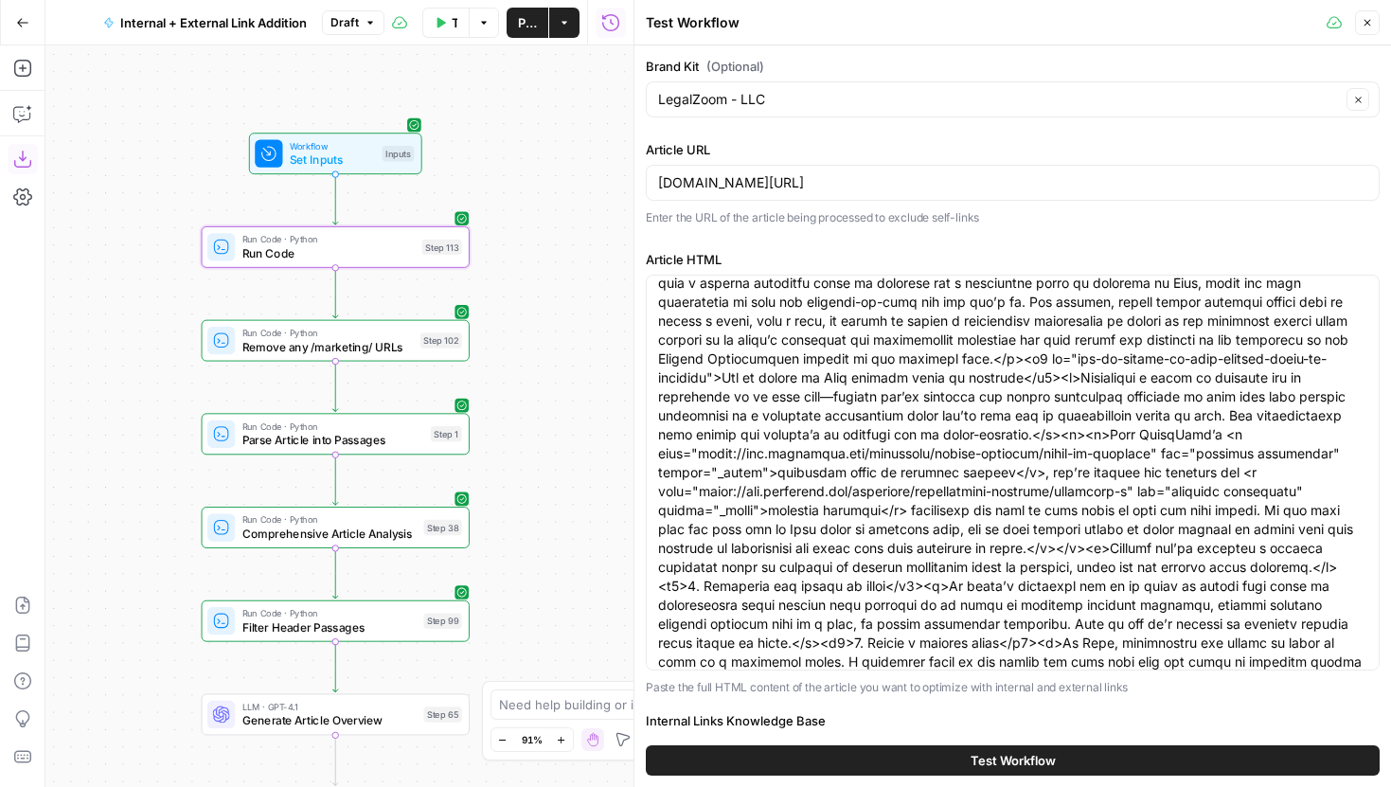
scroll to position [0, 0]
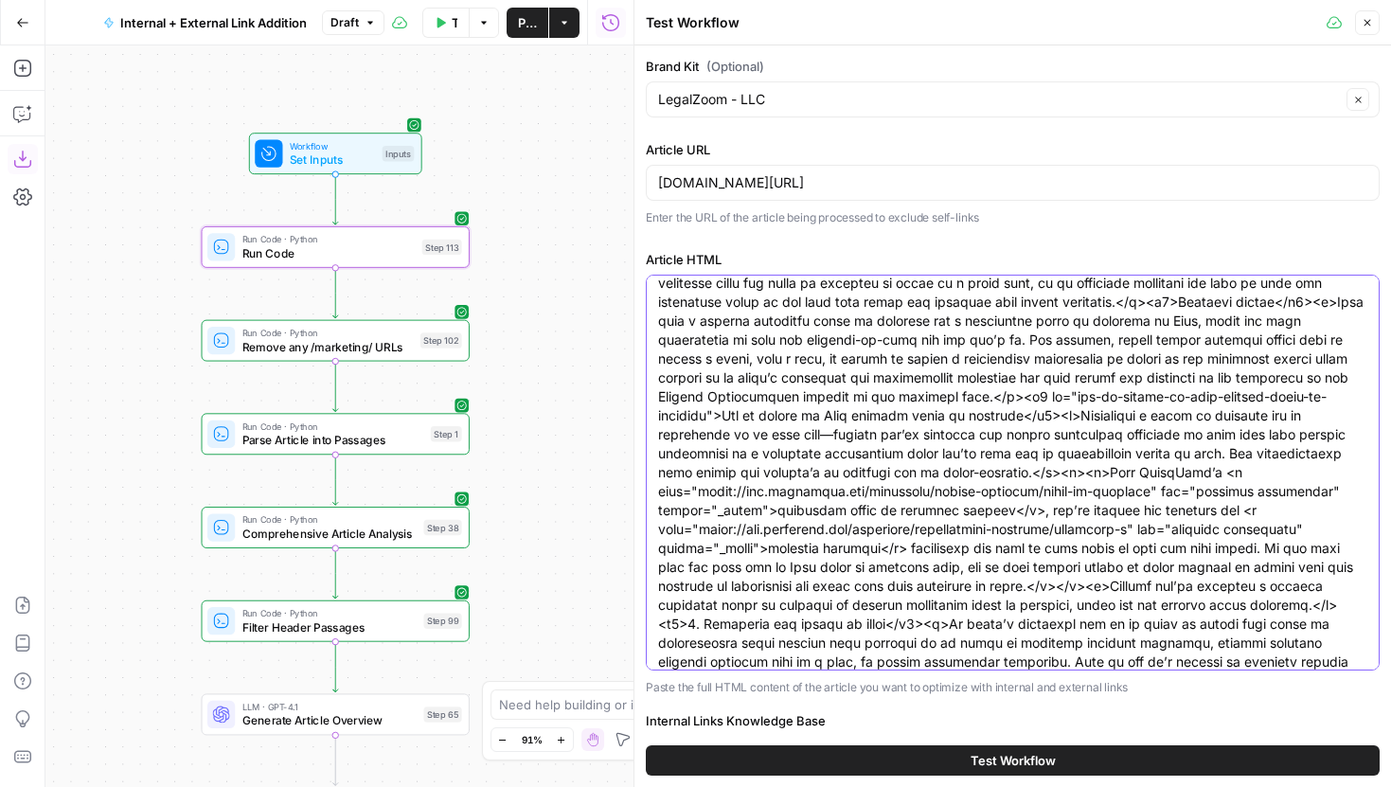
drag, startPoint x: 749, startPoint y: 511, endPoint x: 837, endPoint y: 534, distance: 91.0
click at [837, 534] on textarea "Article HTML" at bounding box center [1012, 321] width 709 height 2898
click at [1060, 533] on textarea "Article HTML" at bounding box center [1012, 321] width 709 height 2898
paste textarea "<a href="https://www.legalzoom.com/marketing/intellectual-property/copyright-b"…"
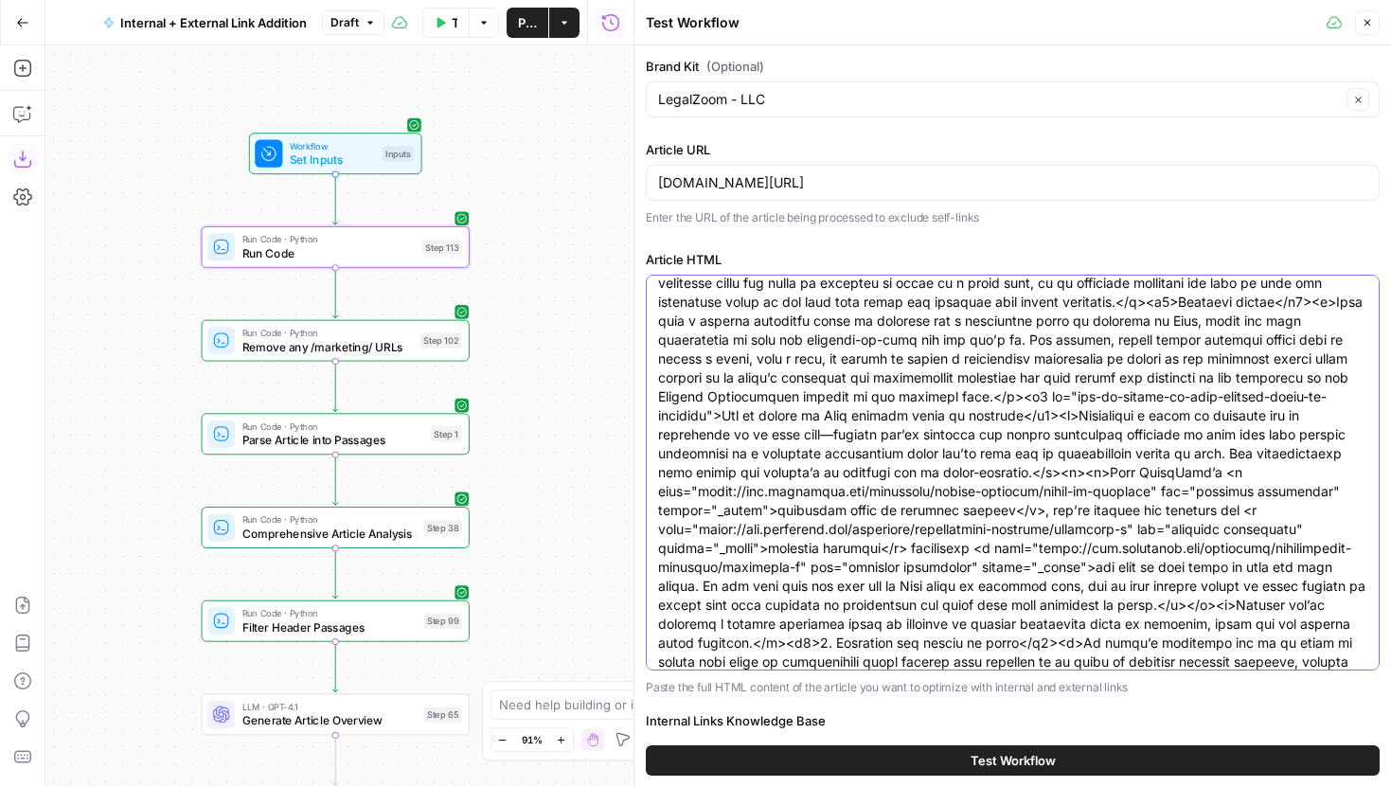
click at [706, 557] on textarea "Article HTML" at bounding box center [1012, 321] width 709 height 2898
drag, startPoint x: 700, startPoint y: 550, endPoint x: 1150, endPoint y: 549, distance: 449.8
click at [1150, 549] on textarea "Article HTML" at bounding box center [1012, 321] width 709 height 2898
paste textarea "estate-planning/living-will"
drag, startPoint x: 749, startPoint y: 511, endPoint x: 840, endPoint y: 533, distance: 93.5
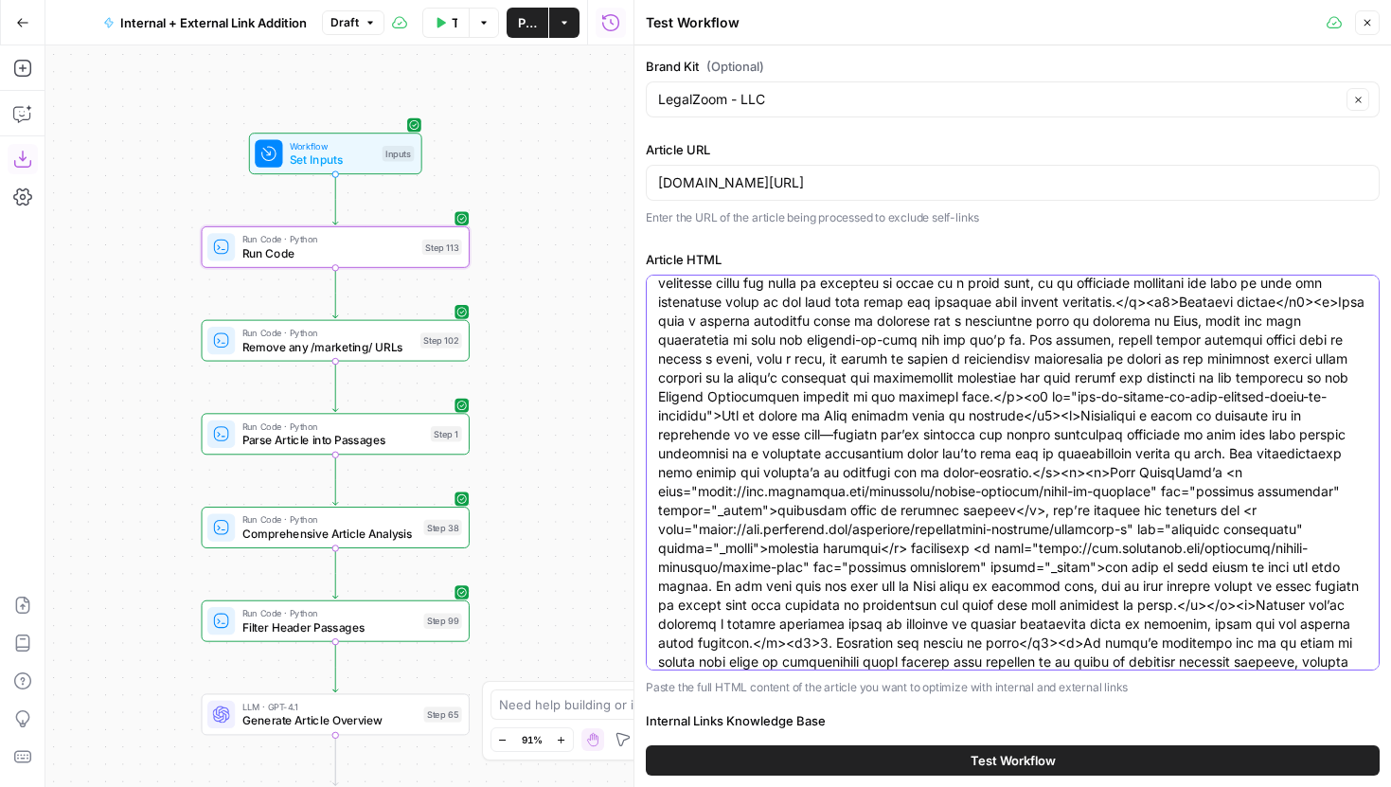
click at [840, 533] on textarea "Article HTML" at bounding box center [1012, 321] width 709 height 2898
click at [825, 566] on textarea "Article HTML" at bounding box center [1012, 321] width 709 height 2898
click at [906, 571] on textarea "Article HTML" at bounding box center [1012, 321] width 709 height 2898
paste textarea "<a href="https://www.legalzoom.com/marketing/intellectual-property/copyright-b"…"
click at [1164, 588] on textarea "Article HTML" at bounding box center [1012, 330] width 709 height 2917
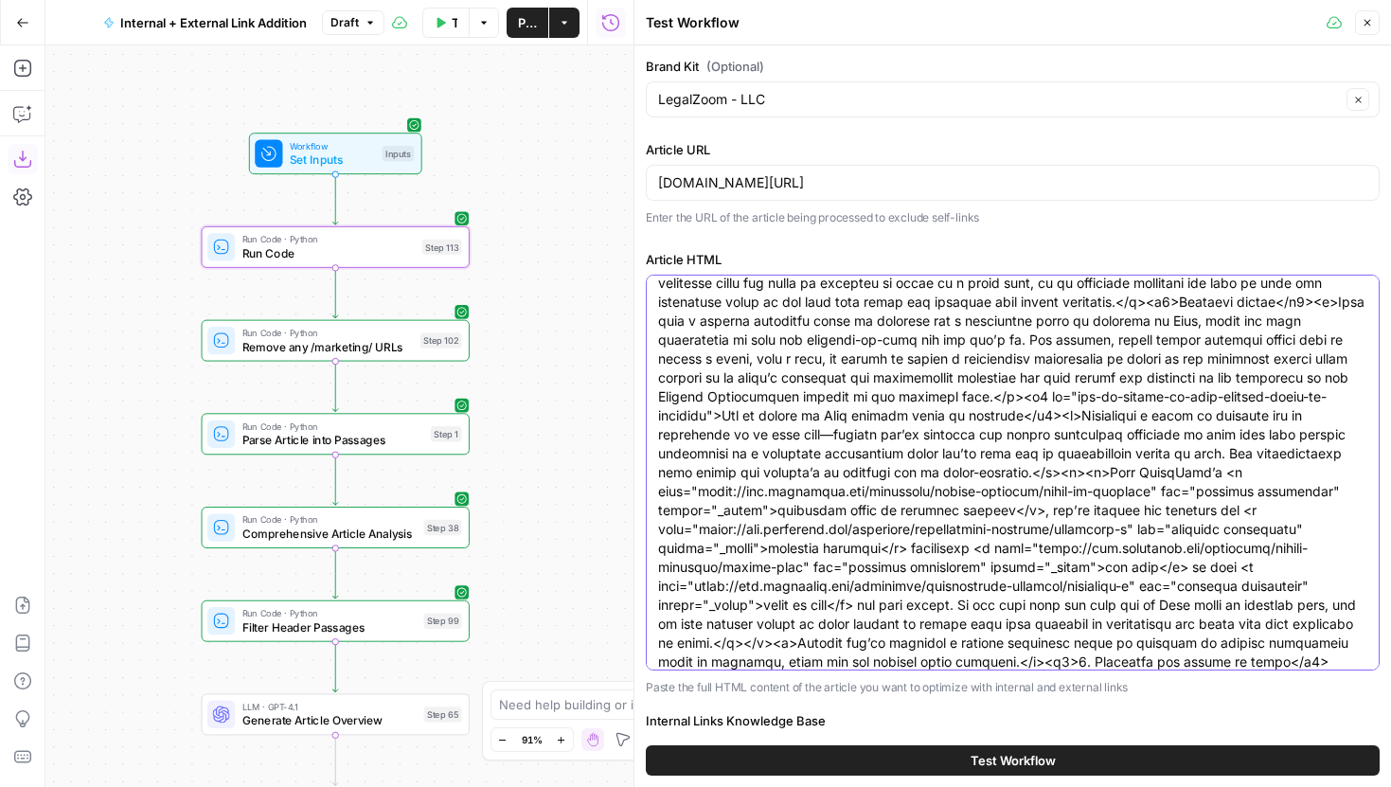
drag, startPoint x: 967, startPoint y: 566, endPoint x: 789, endPoint y: 589, distance: 179.5
click at [789, 589] on textarea "Article HTML" at bounding box center [1012, 330] width 709 height 2917
paste textarea "business-operations/annual-report-overview.html"
type textarea "<div builder-id="builder-b386f5416ce1412c9ecd19666569650b"><div><div builder-id…"
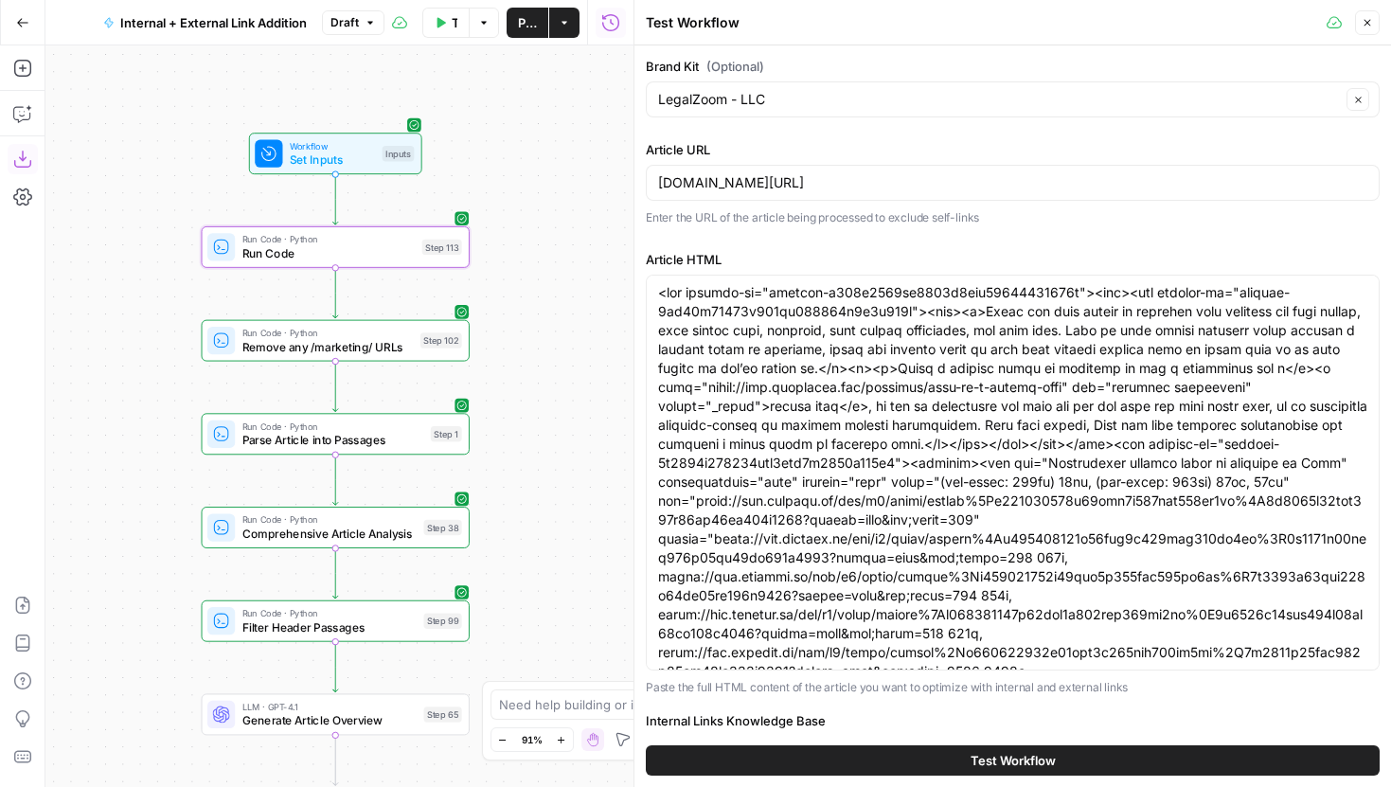
click at [1067, 752] on button "Test Workflow" at bounding box center [1013, 760] width 734 height 30
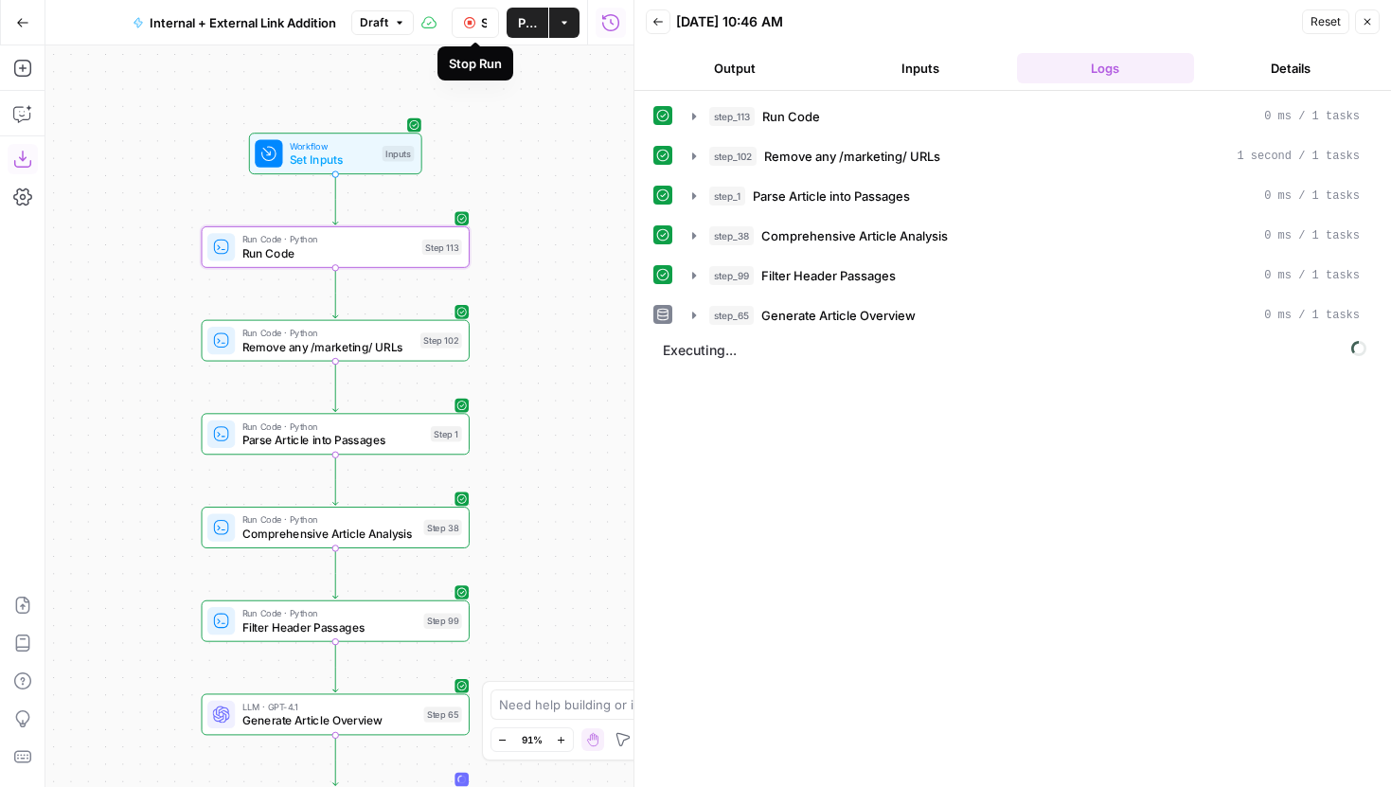
click at [467, 28] on button "Stop Run" at bounding box center [475, 23] width 47 height 30
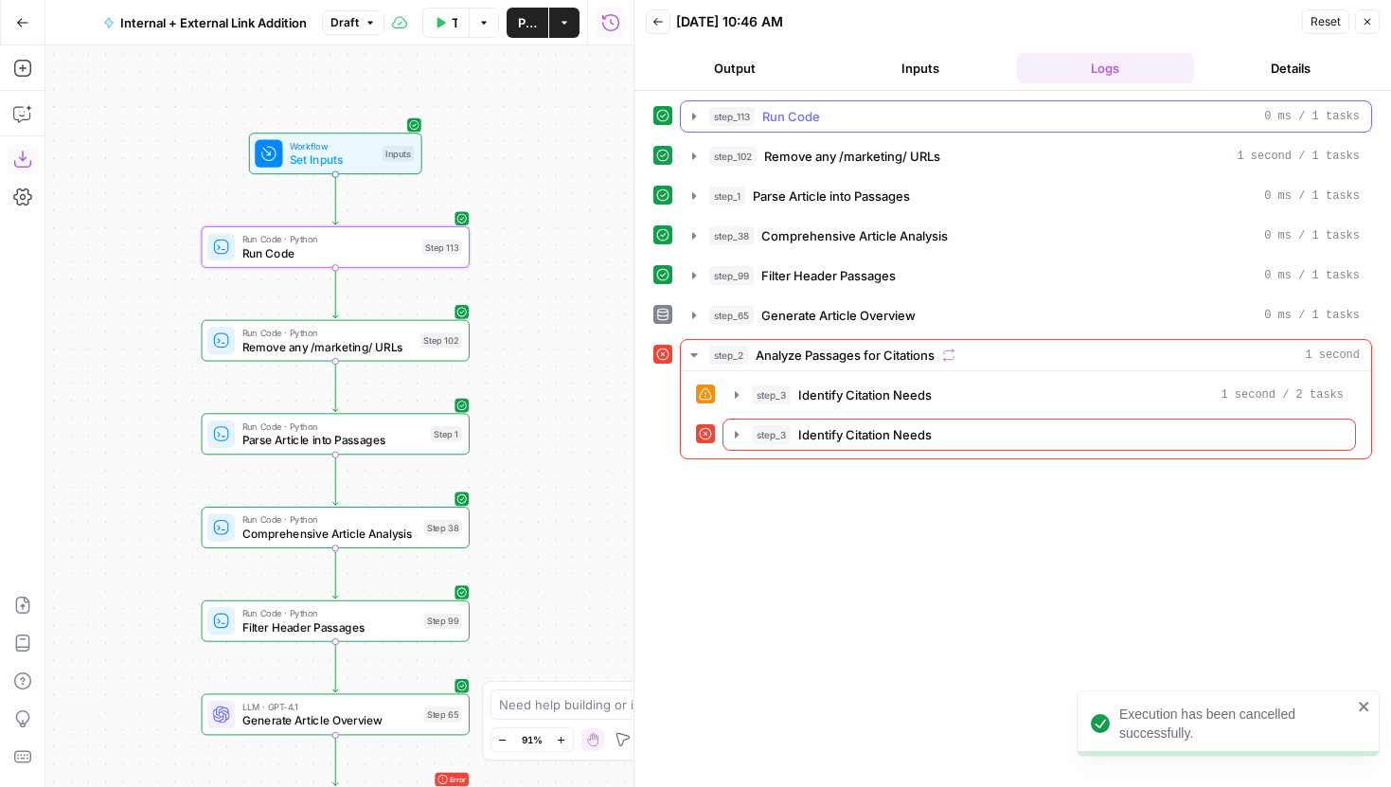
click at [695, 116] on icon "button" at bounding box center [694, 116] width 4 height 7
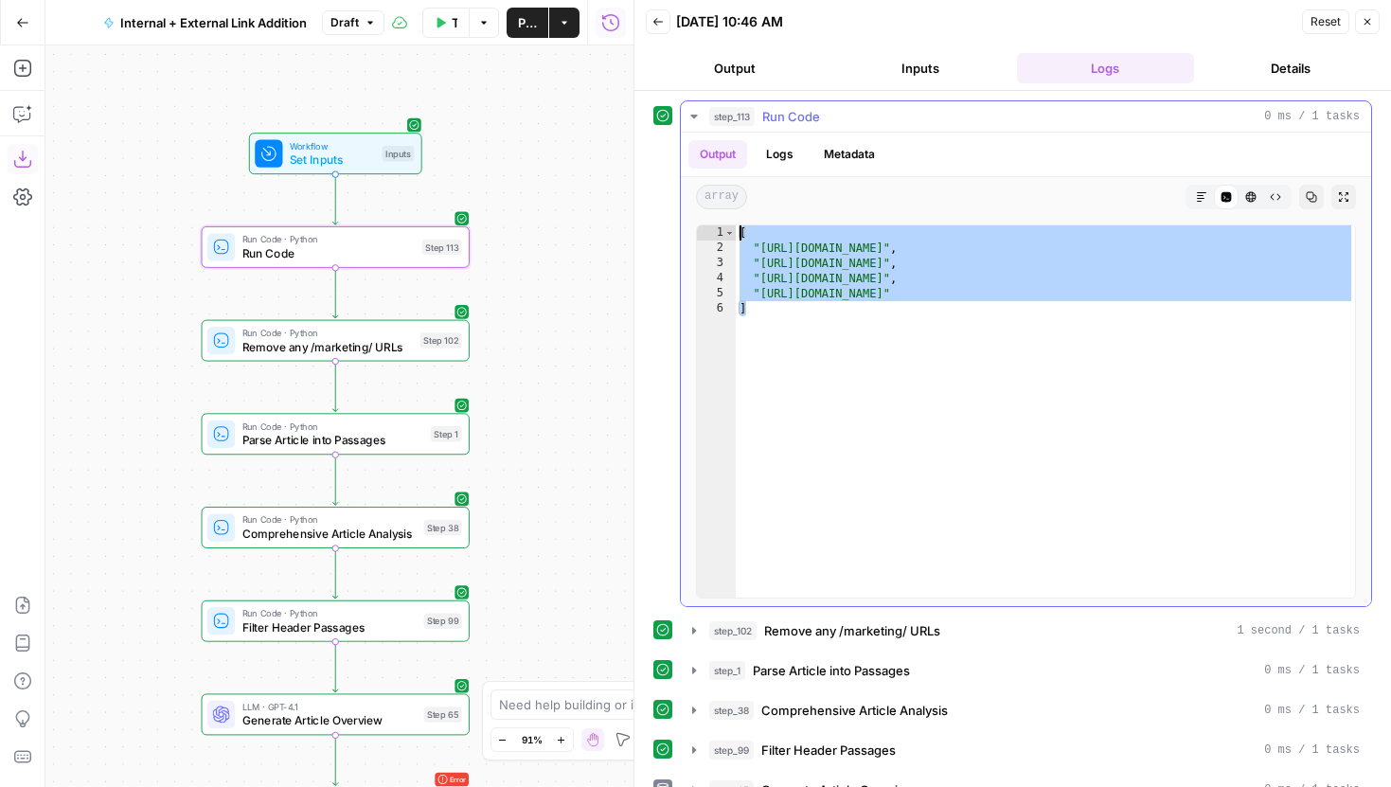
drag, startPoint x: 793, startPoint y: 308, endPoint x: 716, endPoint y: 222, distance: 115.4
click at [716, 222] on div "* 1 2 3 4 5 6 [ "https://www.legalzoom.com/marketing/estate-planning/power-of-a…" at bounding box center [1026, 411] width 690 height 389
type textarea "**********"
click at [371, 262] on div "Run Code · Python Run Code Step 113 Copy step Delete step Add Note Test" at bounding box center [336, 247] width 268 height 42
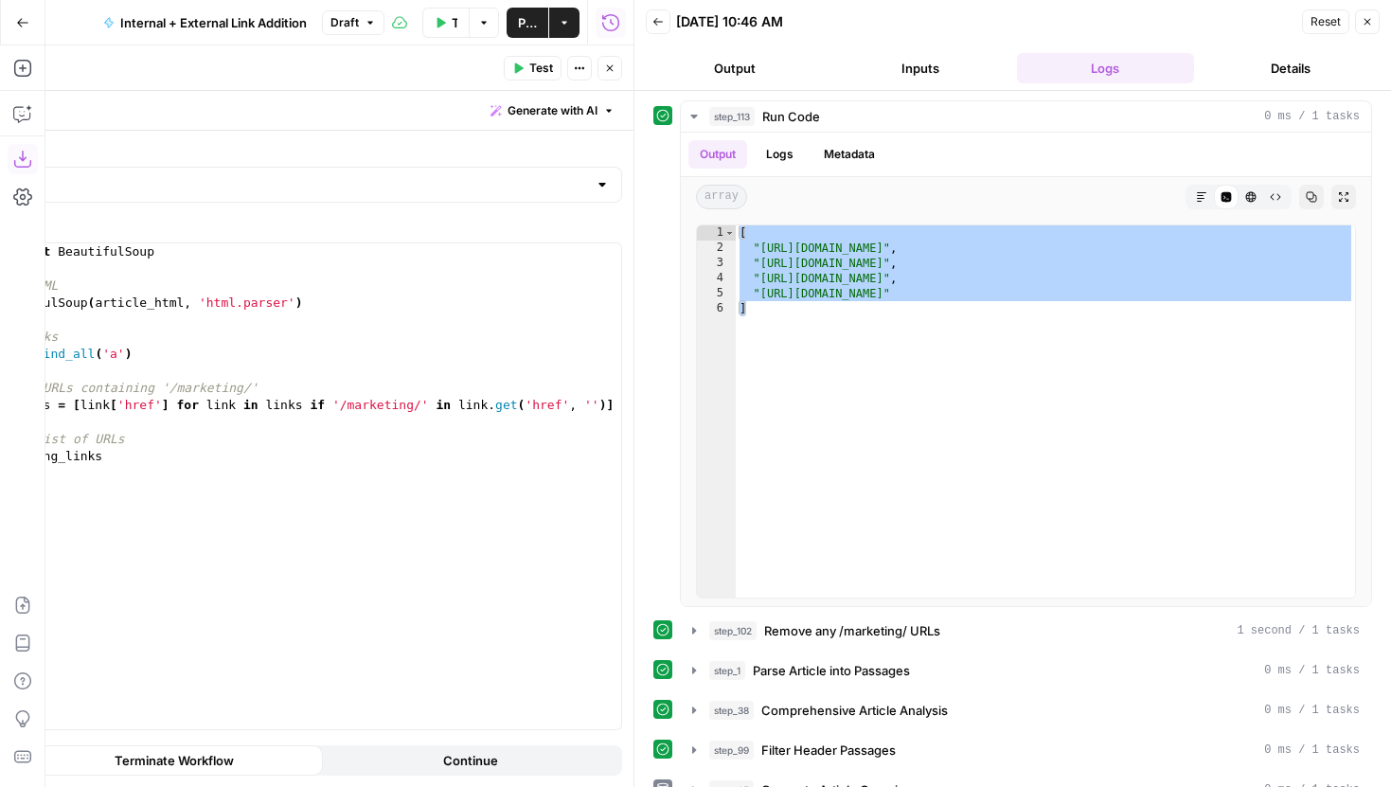
click at [527, 382] on div "from bs4 import BeautifulSoup # Parse the HTML soup = BeautifulSoup ( article_h…" at bounding box center [279, 503] width 686 height 520
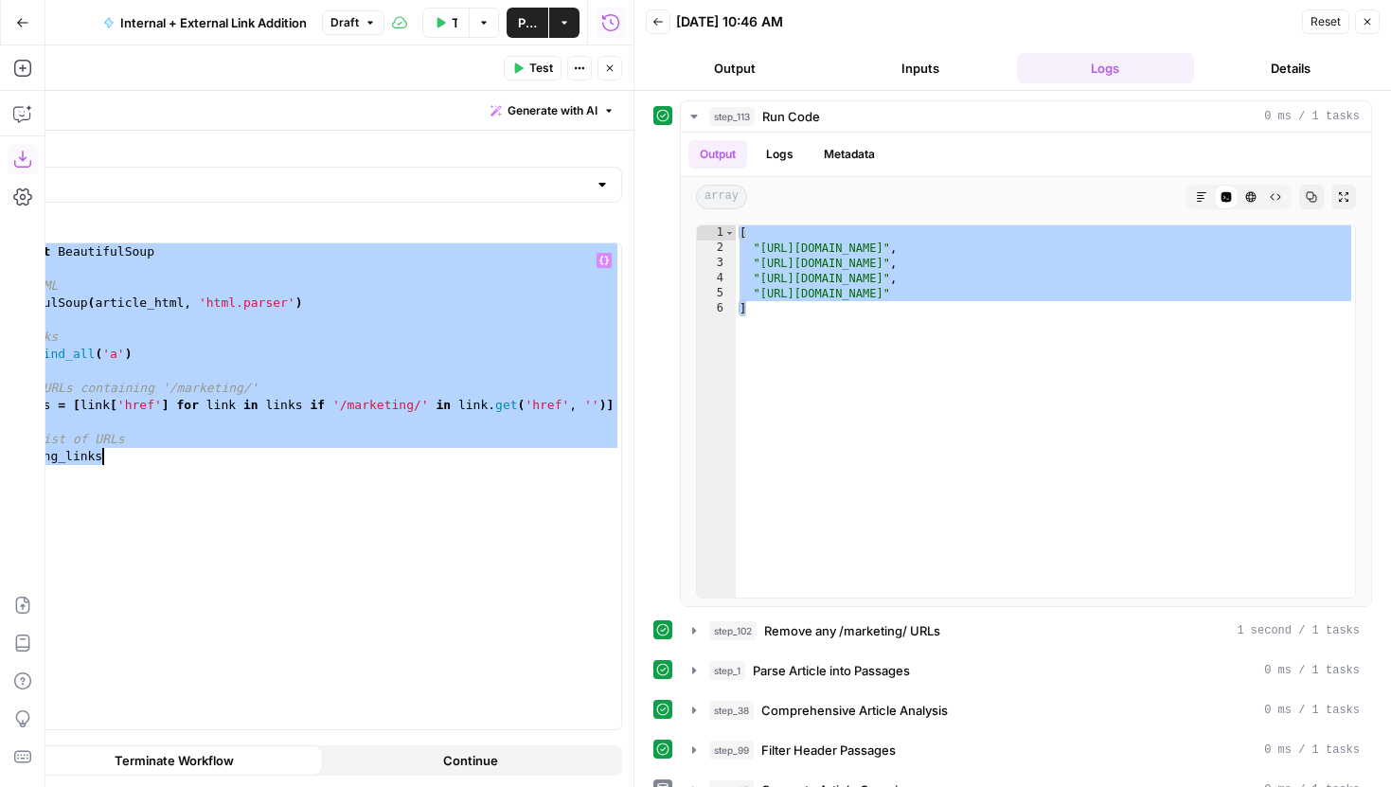
paste textarea
type textarea "**********"
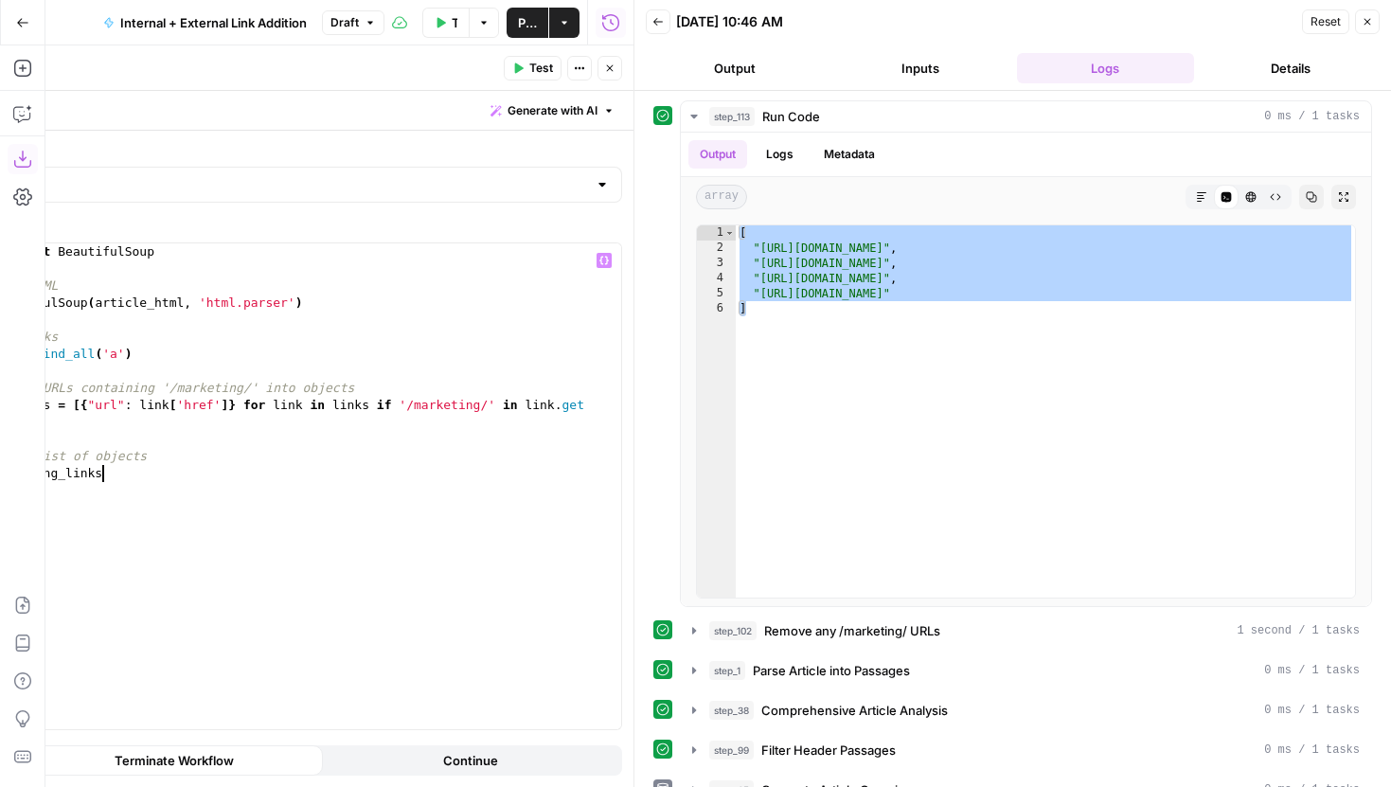
click at [533, 72] on span "Test" at bounding box center [541, 68] width 24 height 17
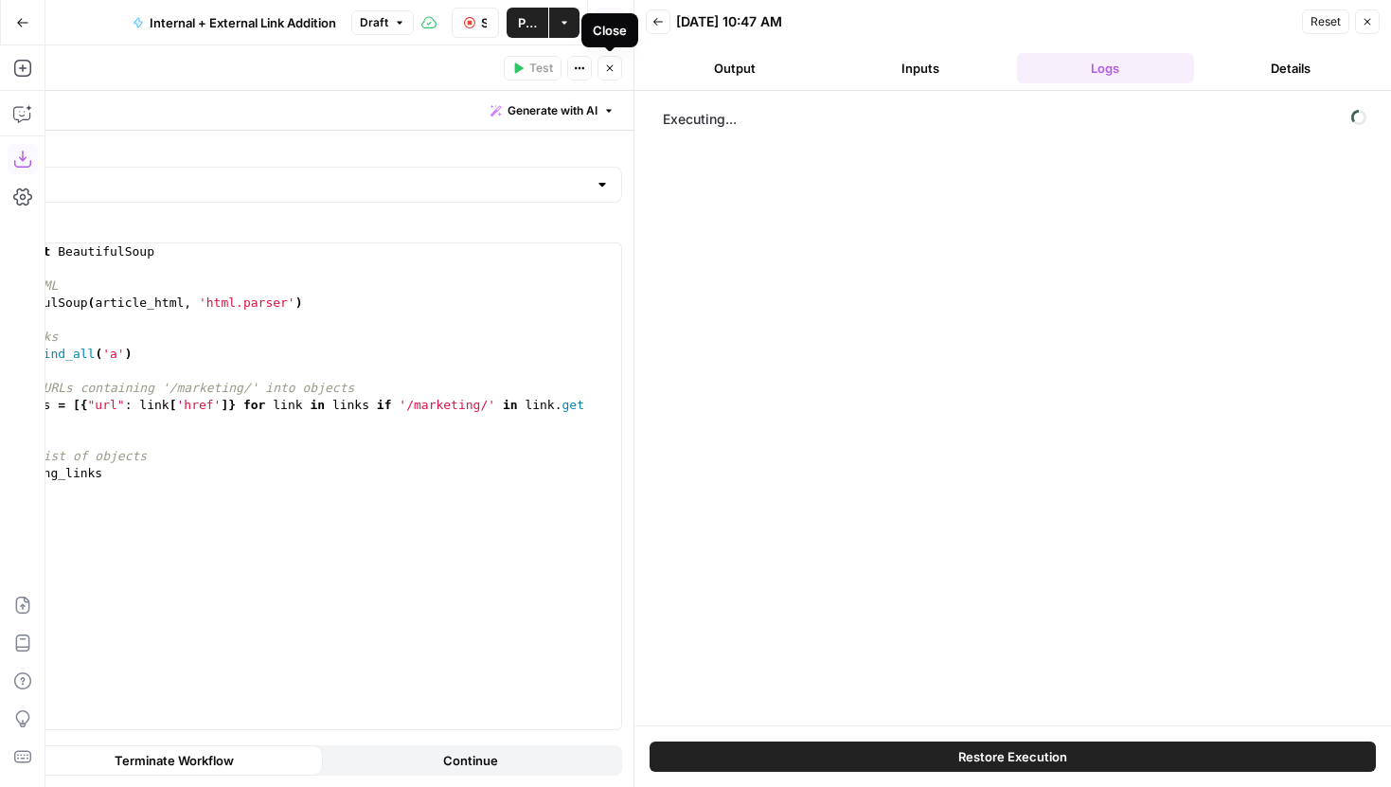
click at [615, 68] on span "Close" at bounding box center [615, 68] width 1 height 1
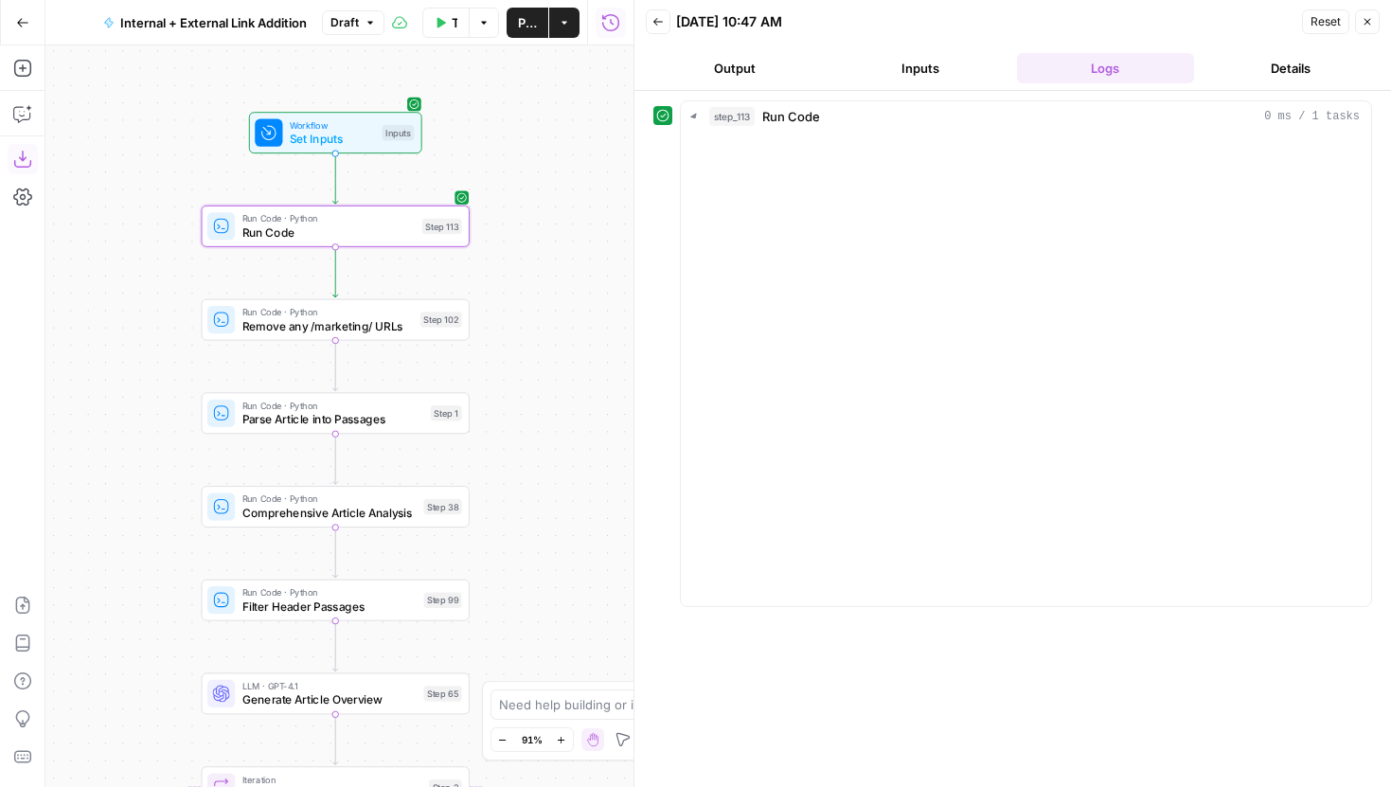
drag, startPoint x: 550, startPoint y: 177, endPoint x: 553, endPoint y: 156, distance: 21.0
click at [553, 156] on div "true false true false true false Workflow Set Inputs Inputs Run Code · Python R…" at bounding box center [339, 416] width 588 height 742
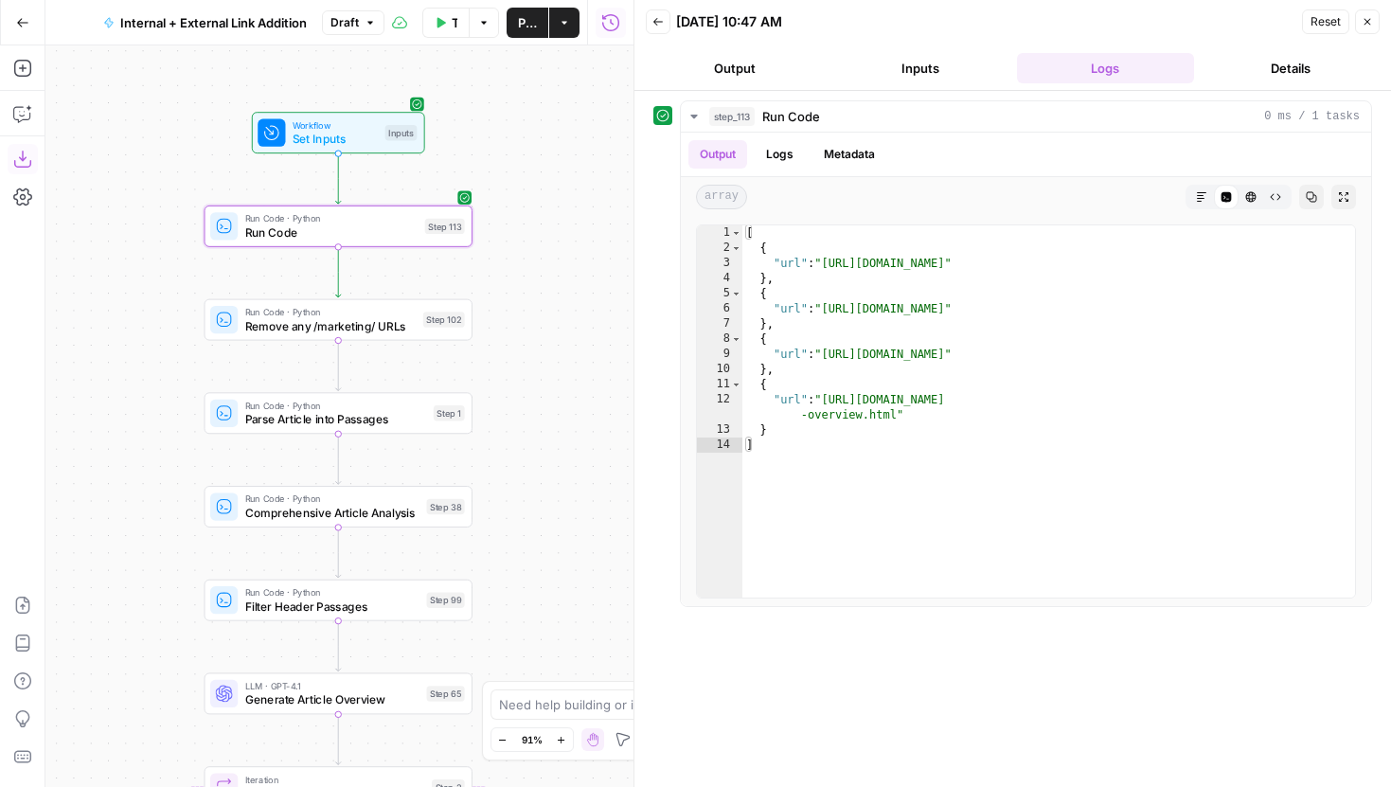
click at [437, 313] on div "Step 102" at bounding box center [444, 319] width 42 height 15
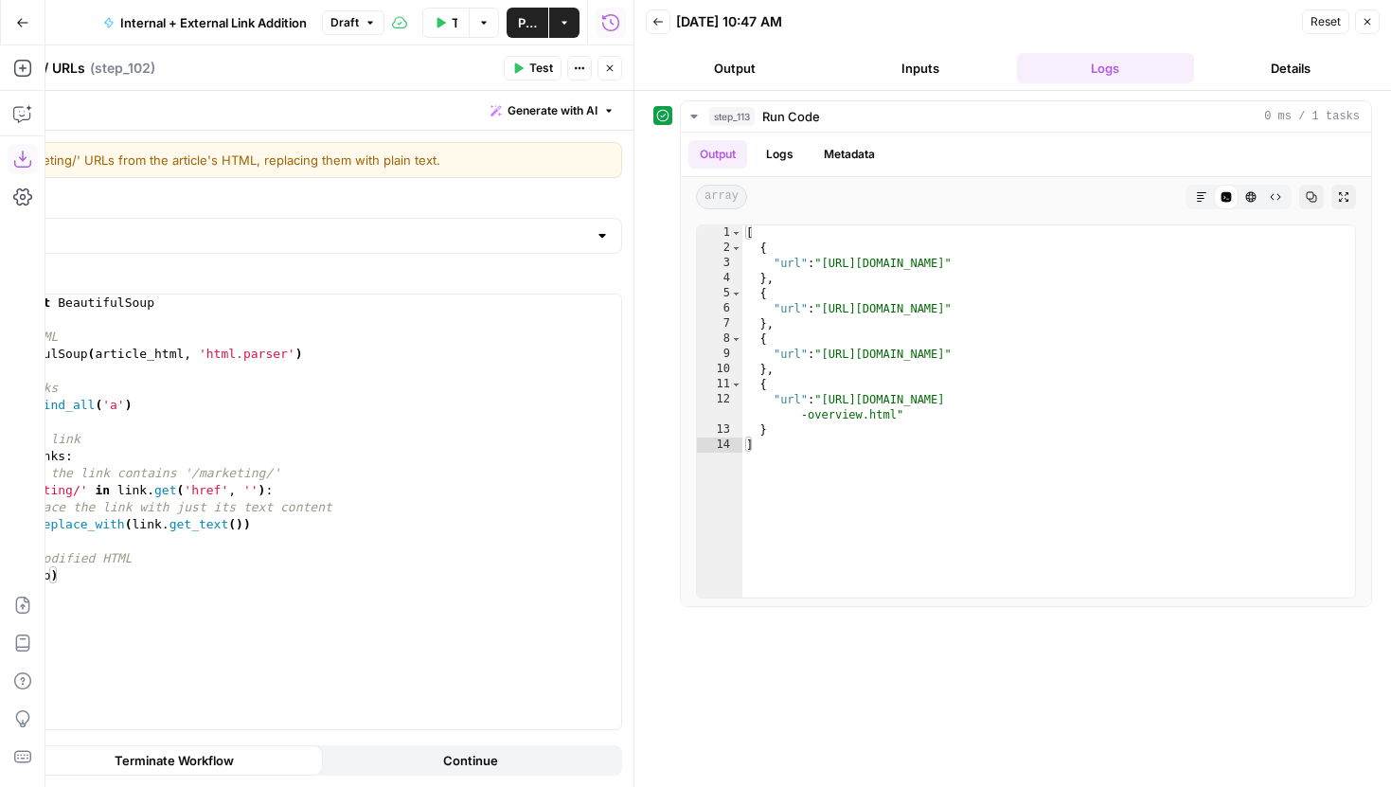
click at [1370, 28] on button "Close" at bounding box center [1367, 21] width 25 height 25
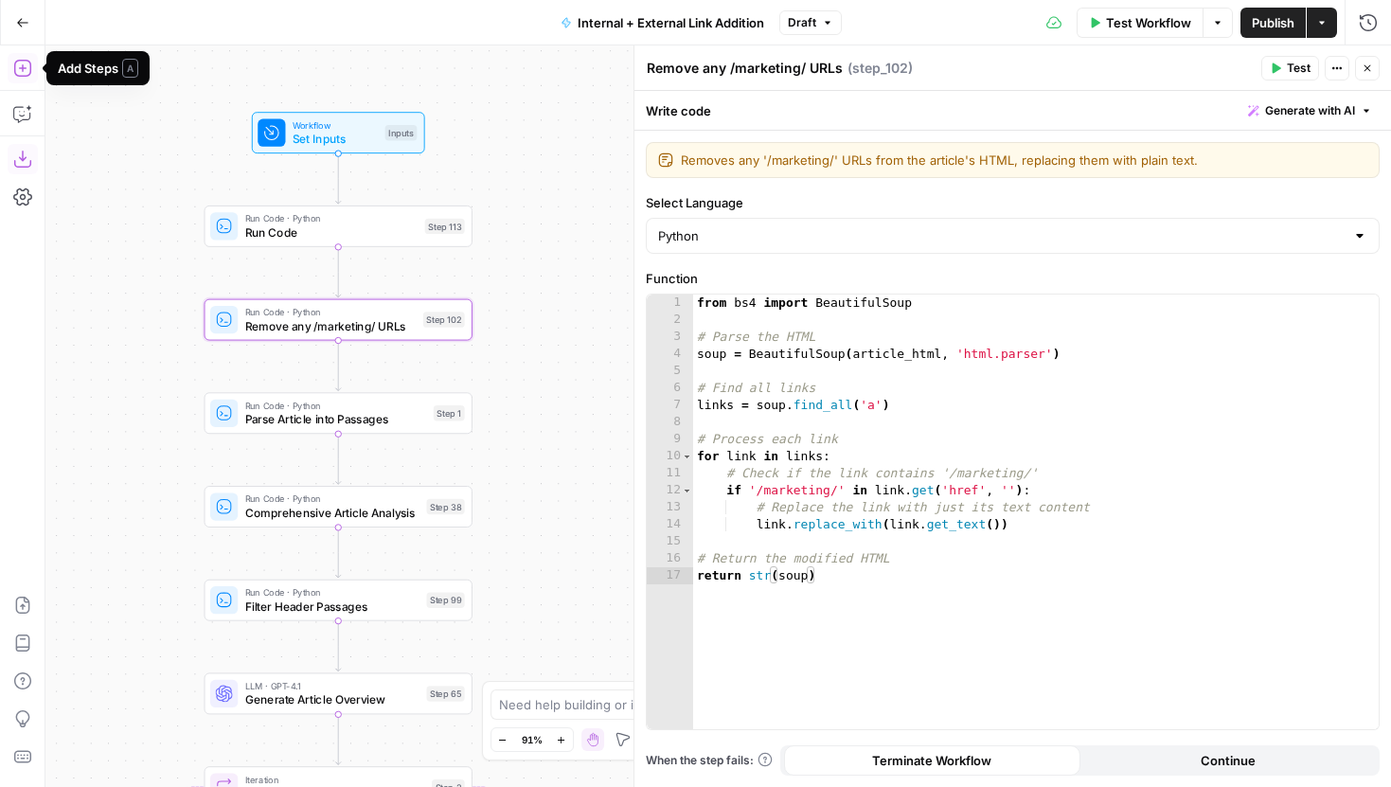
click at [27, 63] on icon "button" at bounding box center [22, 68] width 19 height 19
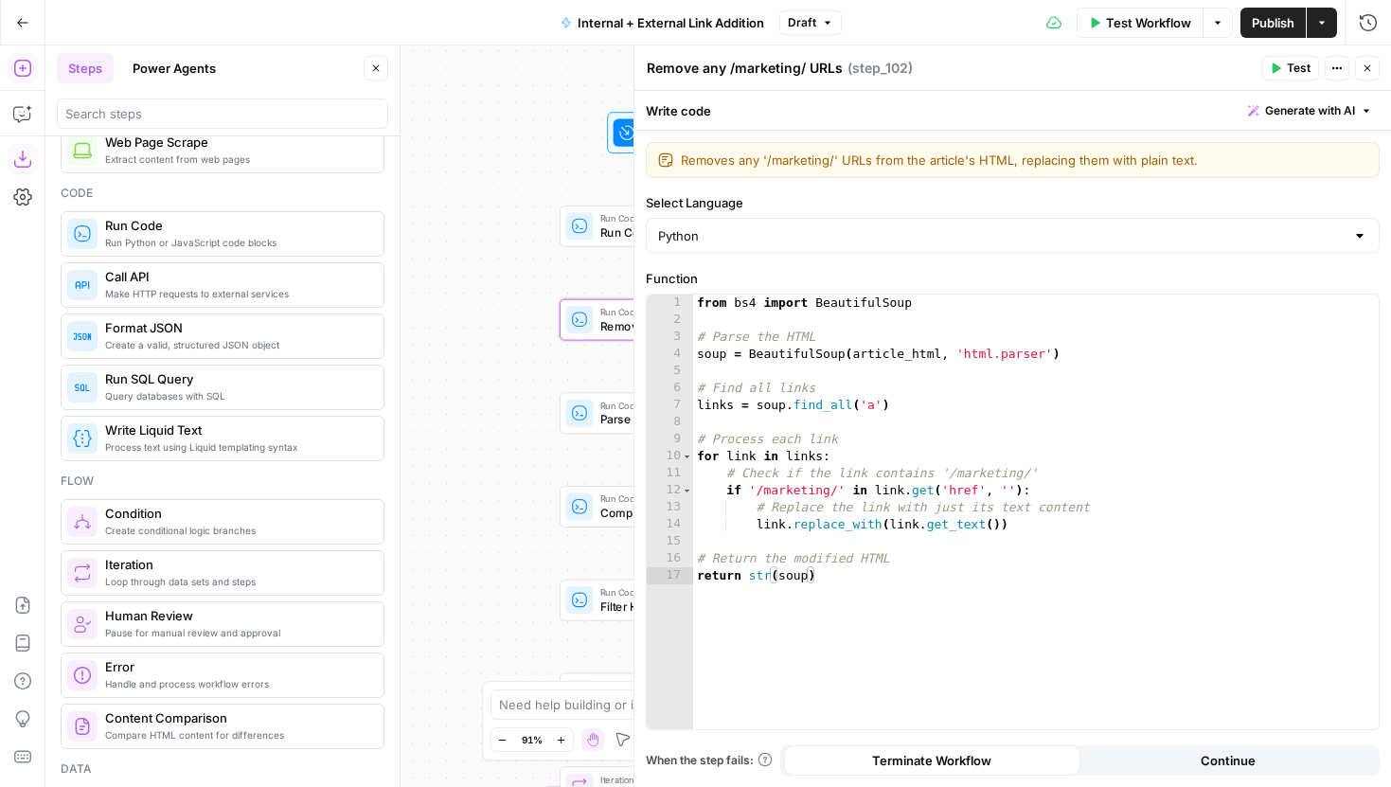
scroll to position [295, 0]
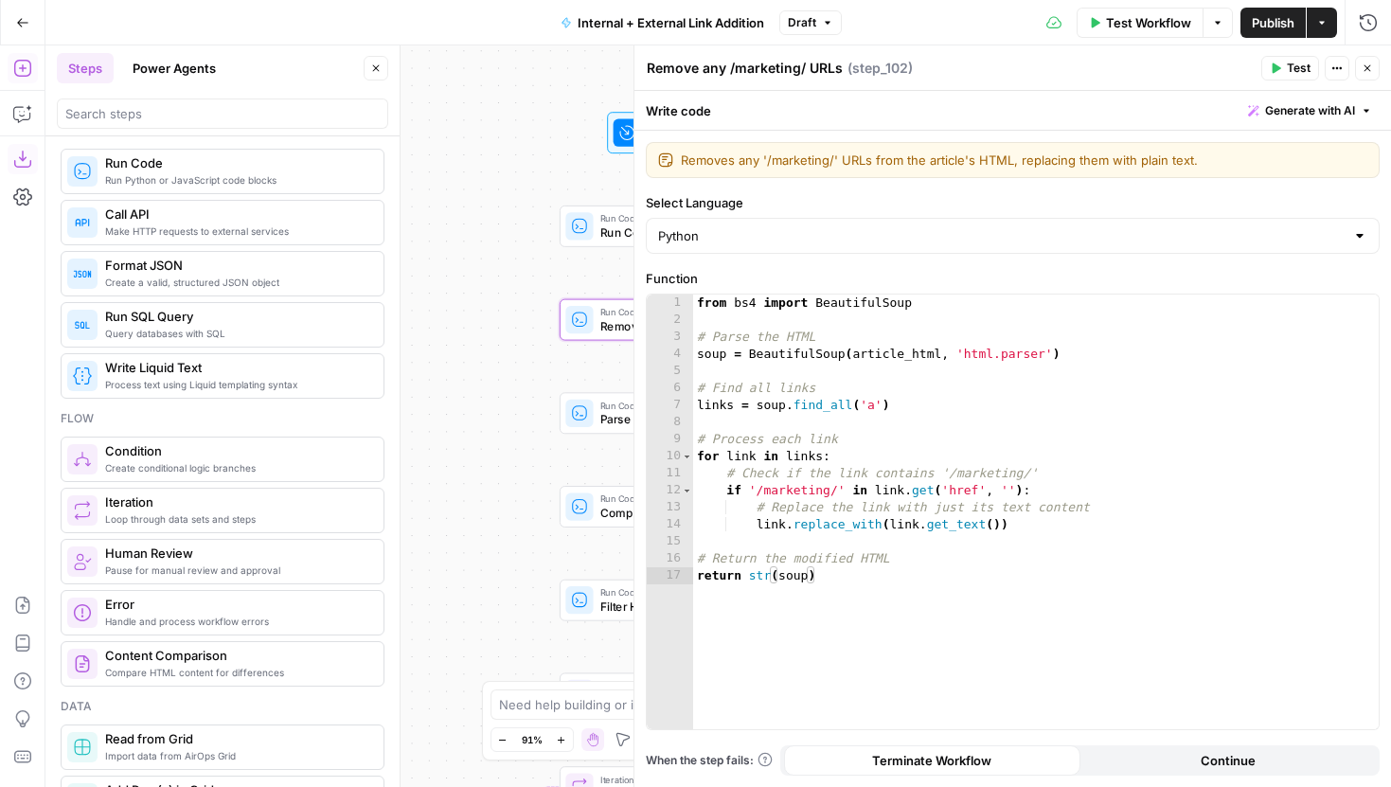
click at [1356, 68] on button "Close" at bounding box center [1367, 68] width 25 height 25
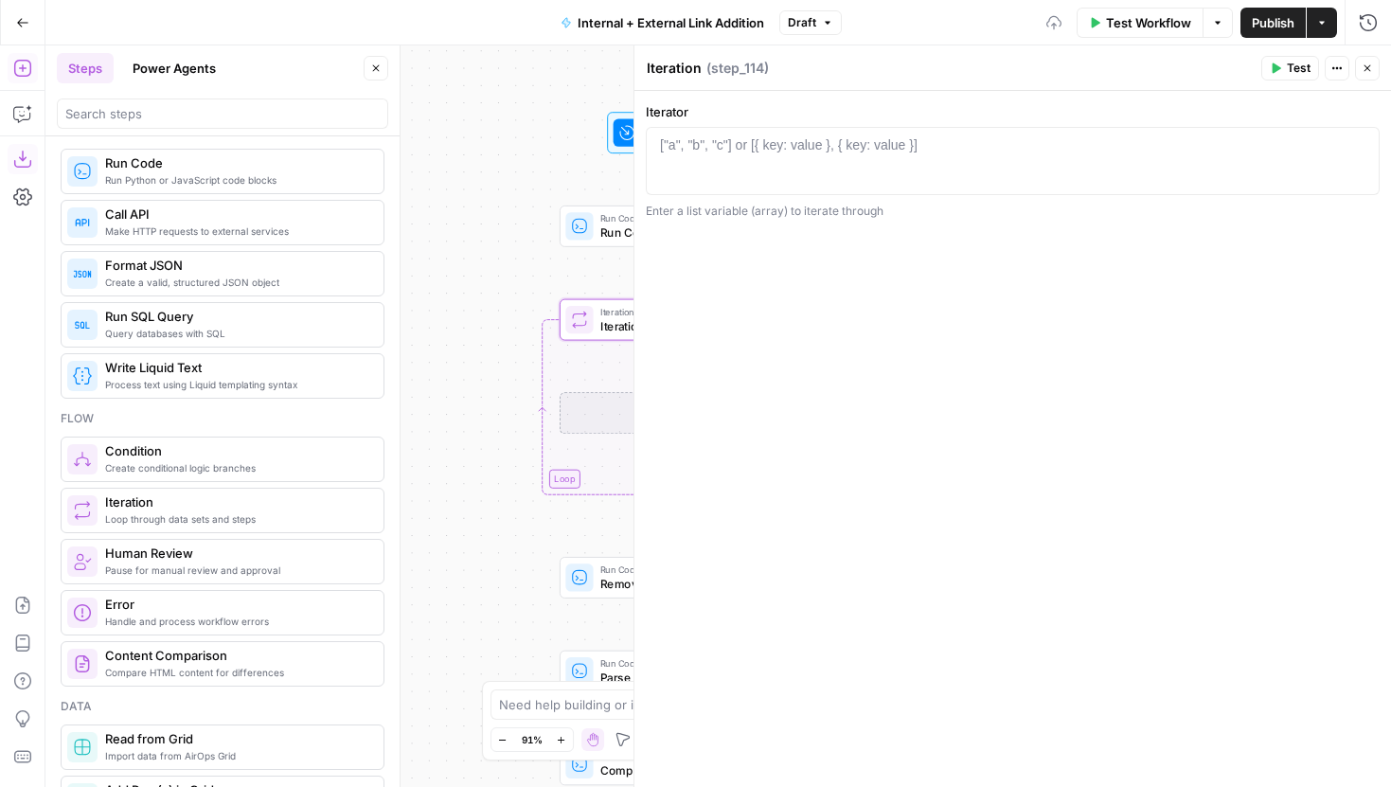
click at [373, 68] on icon "button" at bounding box center [375, 68] width 11 height 11
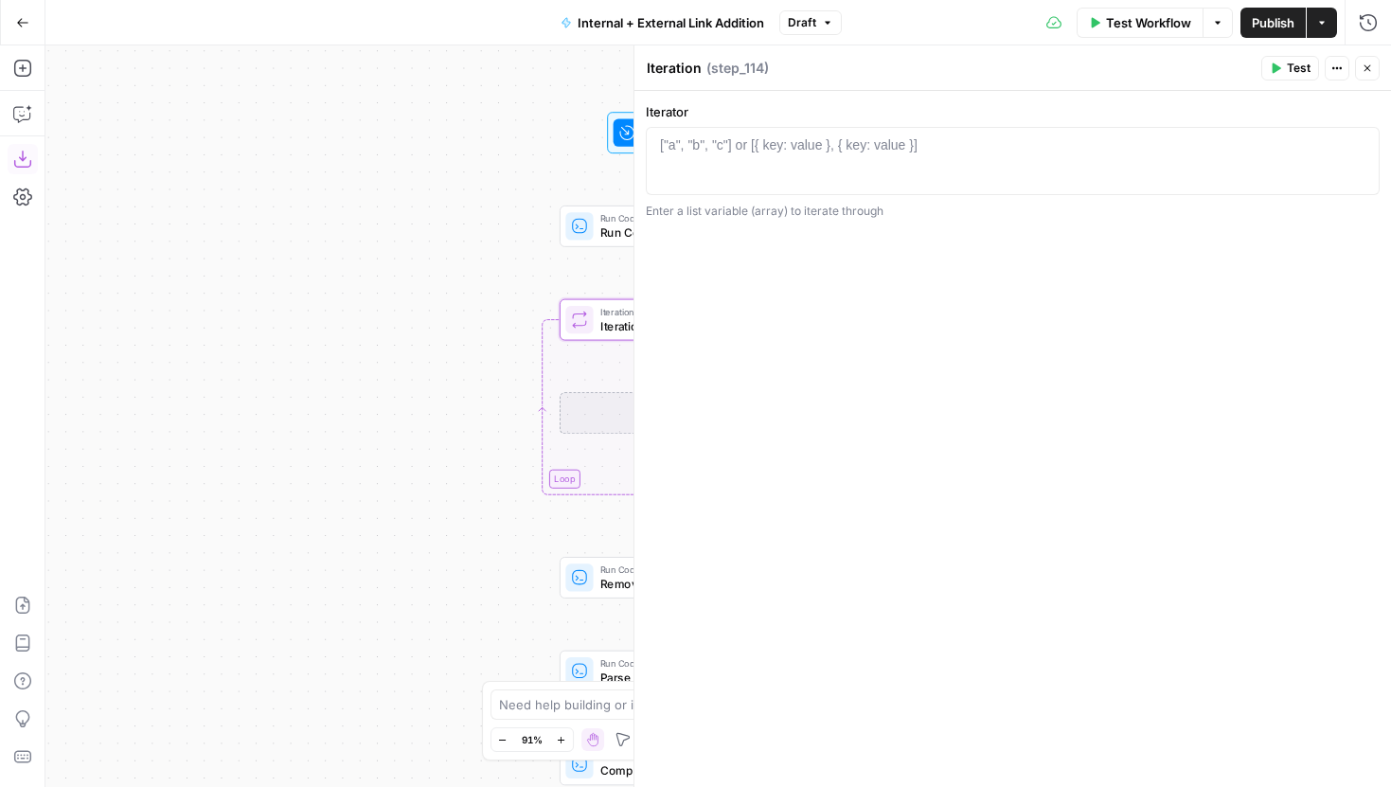
drag, startPoint x: 417, startPoint y: 405, endPoint x: 206, endPoint y: 200, distance: 294.0
click at [206, 200] on div "true false true false true false Workflow Set Inputs Inputs Run Code · Python R…" at bounding box center [718, 416] width 1346 height 742
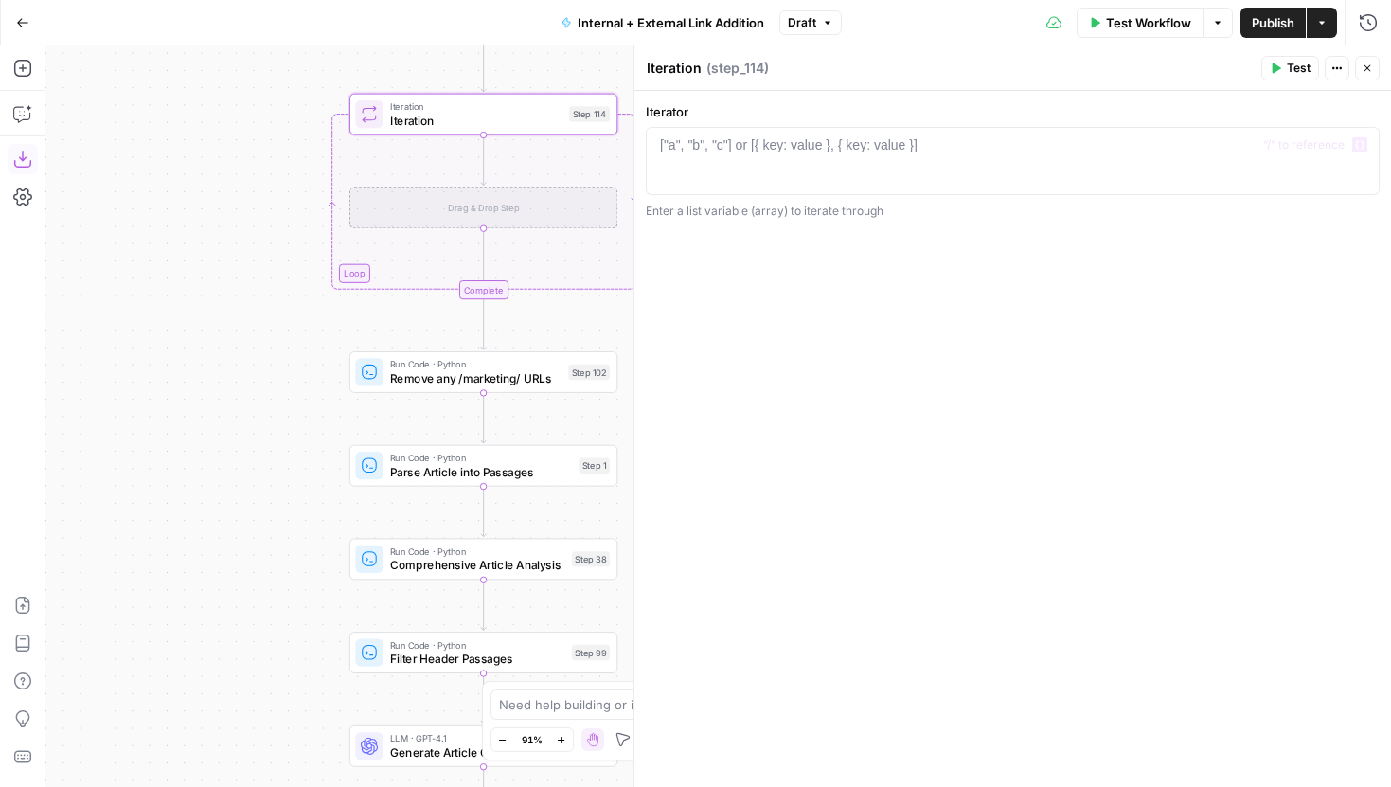
click at [1369, 68] on icon "button" at bounding box center [1367, 68] width 11 height 11
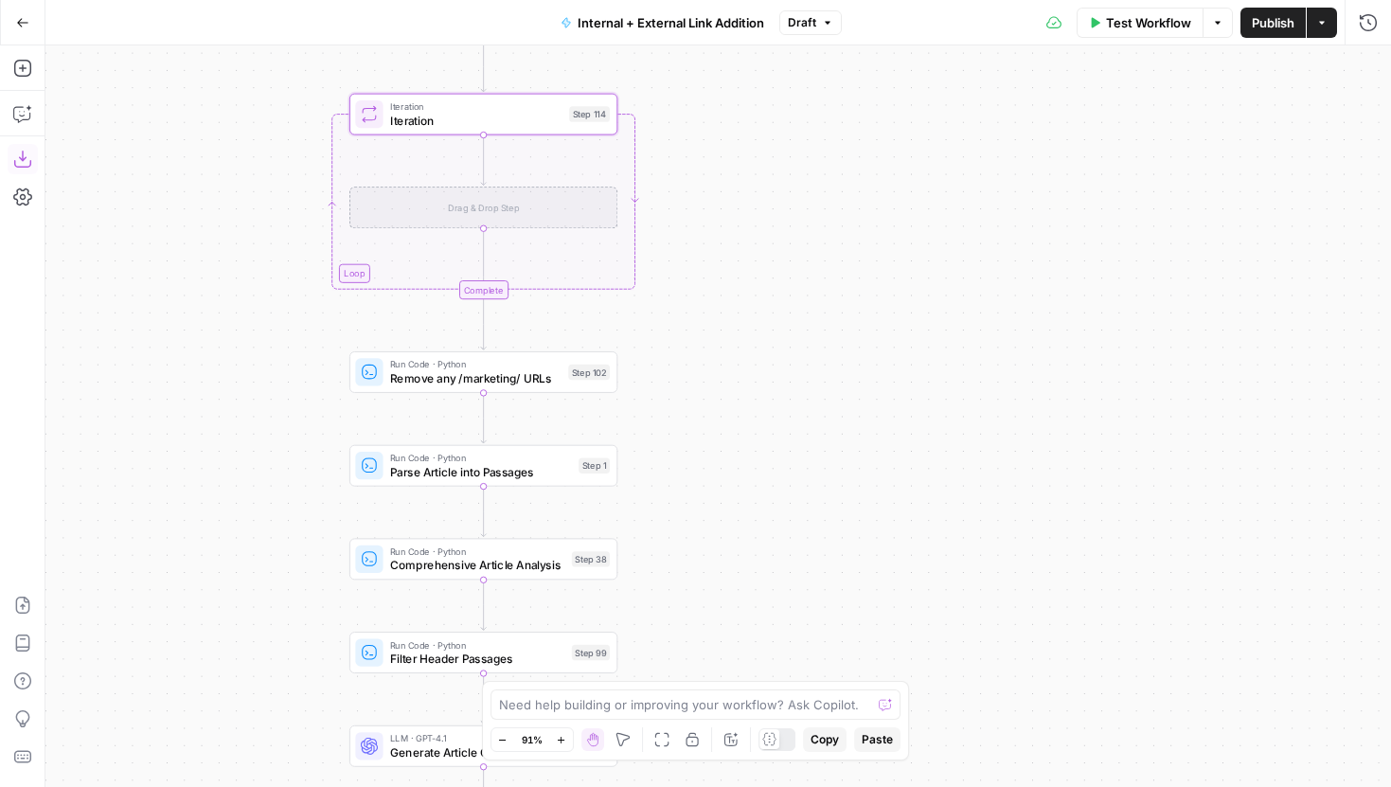
drag, startPoint x: 790, startPoint y: 658, endPoint x: 790, endPoint y: 185, distance: 473.5
click at [790, 185] on body "LegalZoom New Home Browse Insights Opportunities Your Data Recent Grids Article…" at bounding box center [695, 393] width 1391 height 787
drag, startPoint x: 798, startPoint y: 123, endPoint x: 798, endPoint y: 97, distance: 26.5
click at [798, 97] on div "true false true false true false Workflow Set Inputs Inputs Run Code · Python R…" at bounding box center [718, 416] width 1346 height 742
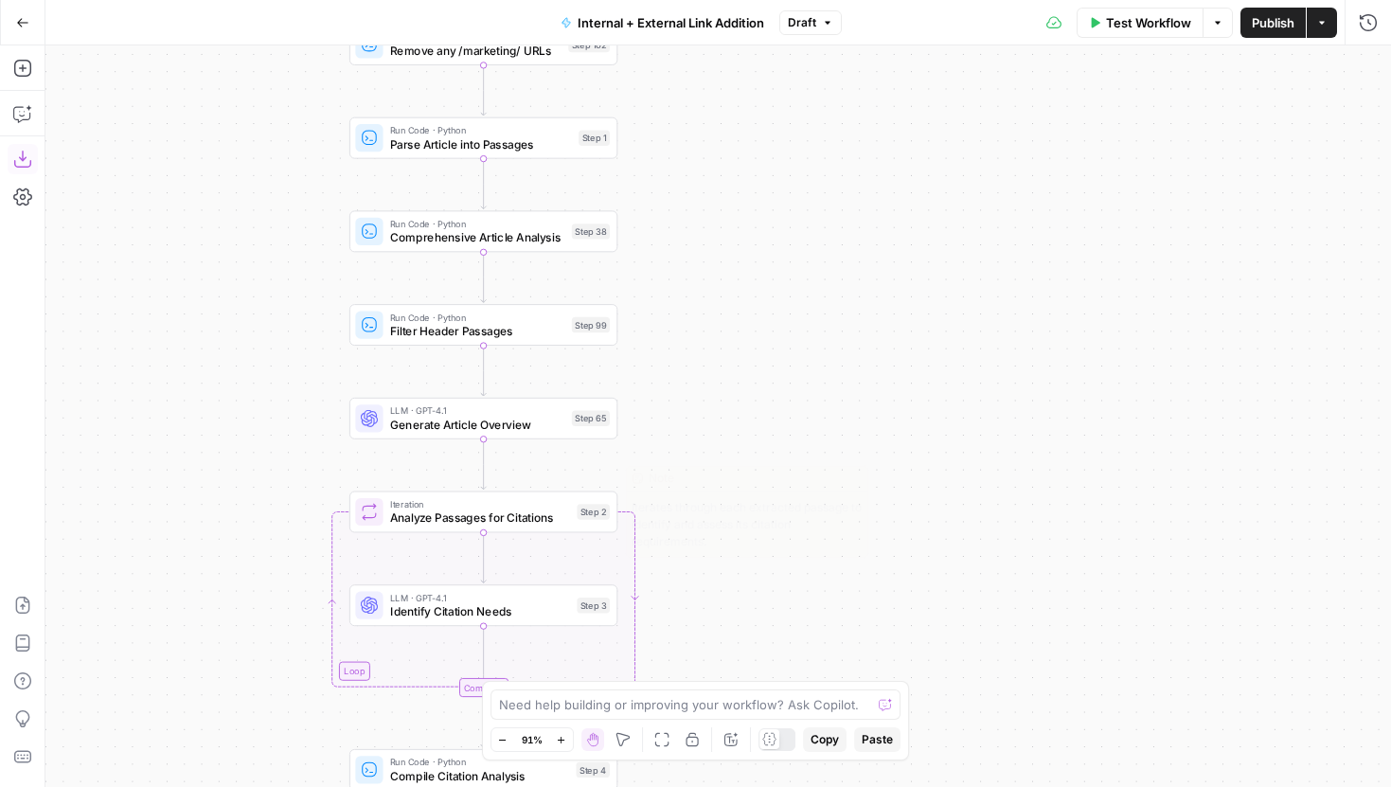
click at [541, 517] on span "Analyze Passages for Citations" at bounding box center [480, 517] width 180 height 17
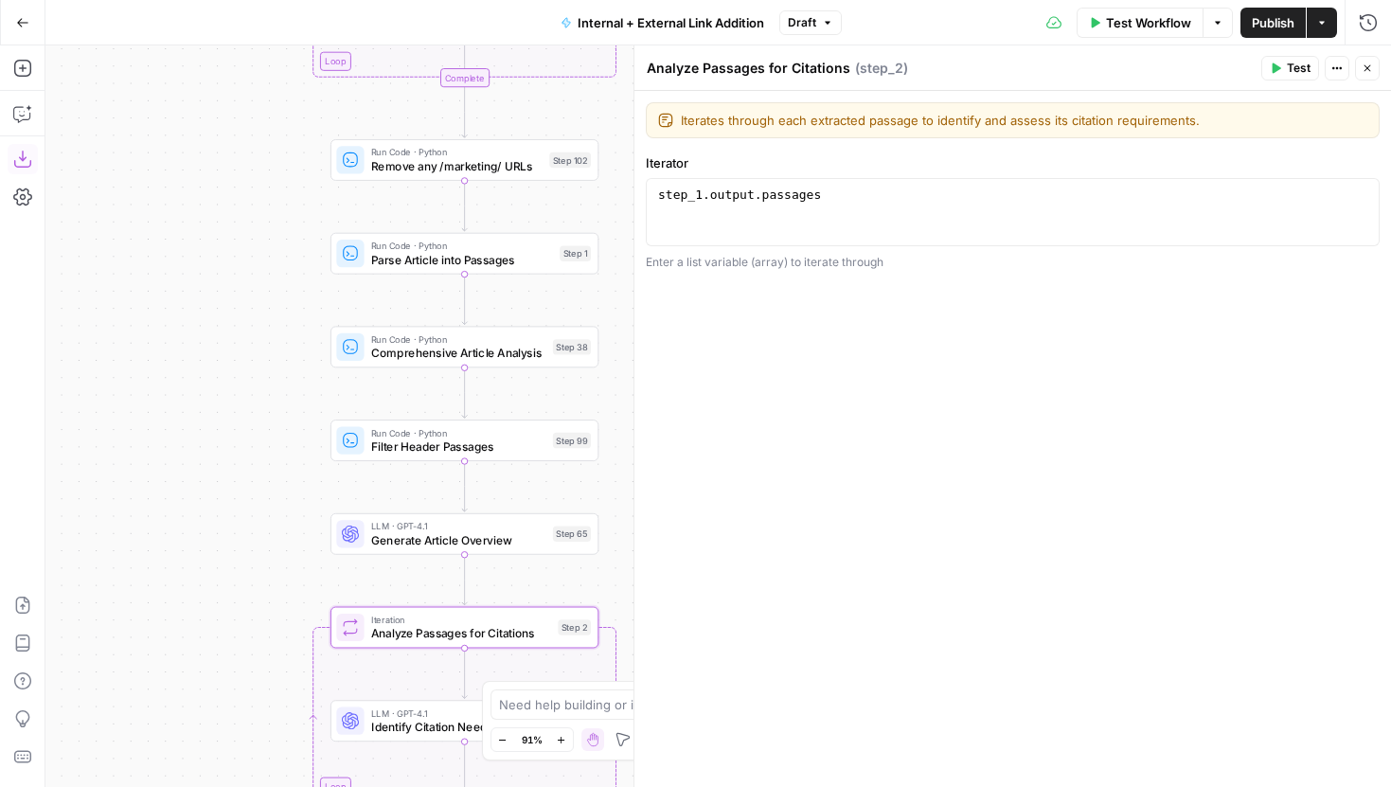
drag, startPoint x: 246, startPoint y: 345, endPoint x: 223, endPoint y: 530, distance: 187.0
click at [223, 530] on div "true false true false true false Workflow Set Inputs Inputs Run Code · Python R…" at bounding box center [718, 416] width 1346 height 742
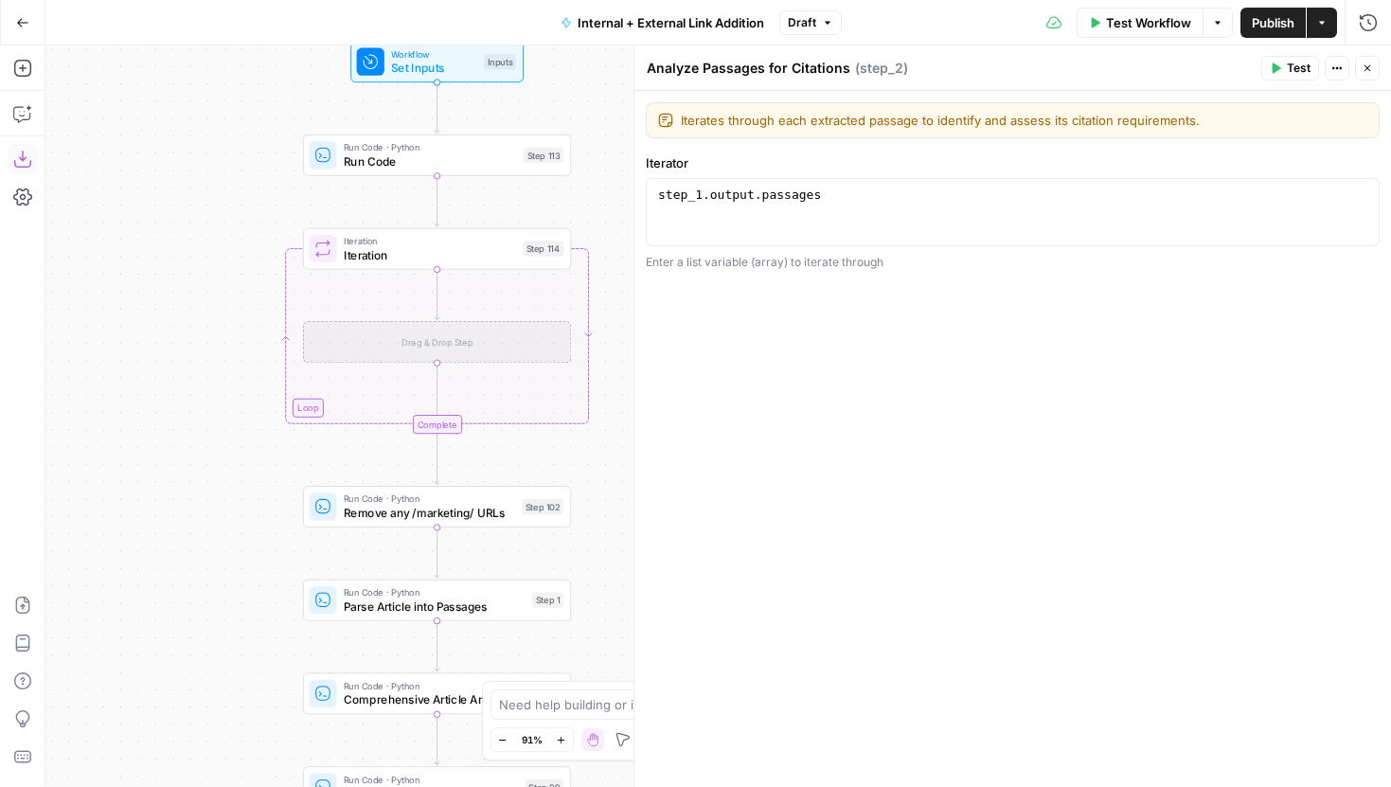
drag, startPoint x: 248, startPoint y: 289, endPoint x: 245, endPoint y: 375, distance: 86.2
click at [245, 375] on div "true false true false true false Workflow Set Inputs Inputs Run Code · Python R…" at bounding box center [718, 416] width 1346 height 742
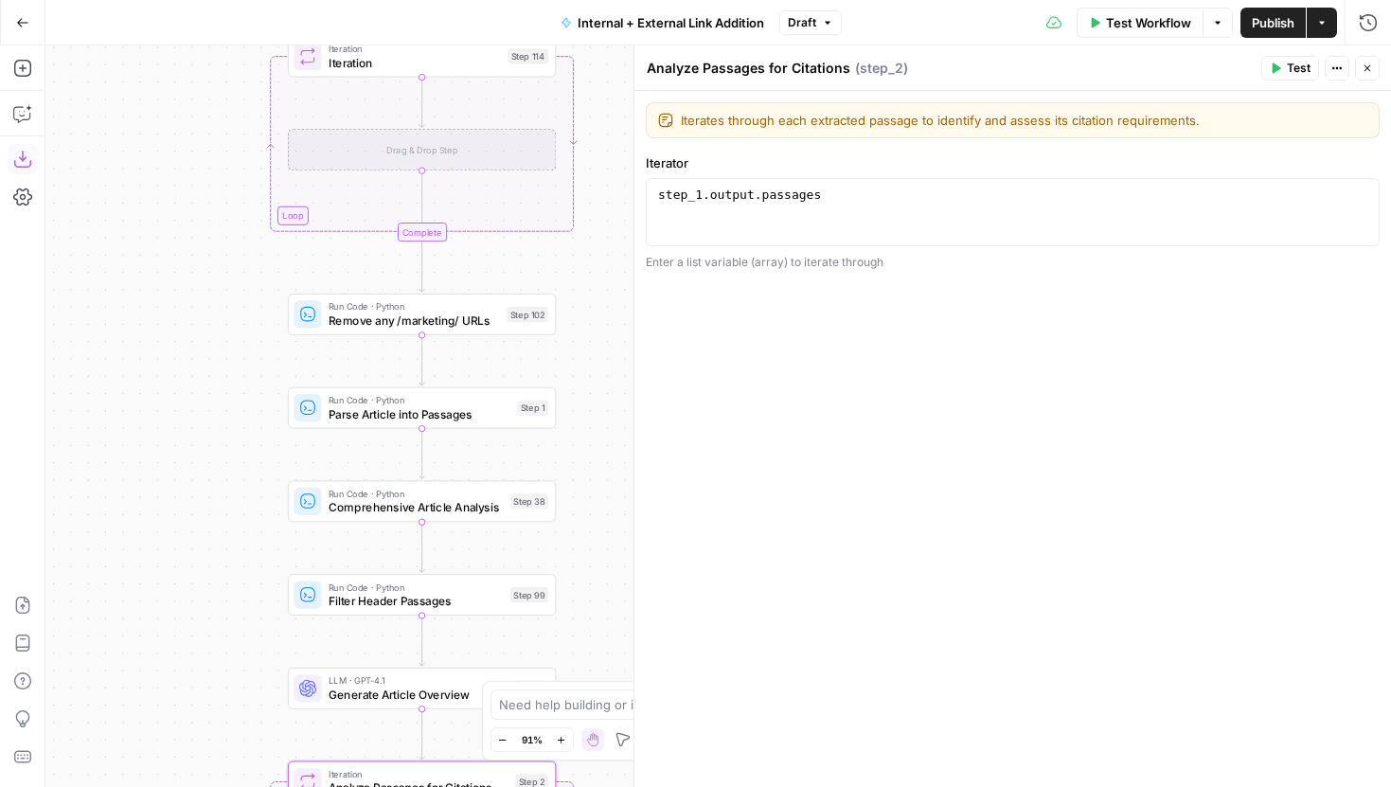
drag, startPoint x: 215, startPoint y: 384, endPoint x: 212, endPoint y: 349, distance: 35.2
click at [212, 349] on div "true false true false true false Workflow Set Inputs Inputs Run Code · Python R…" at bounding box center [718, 416] width 1346 height 742
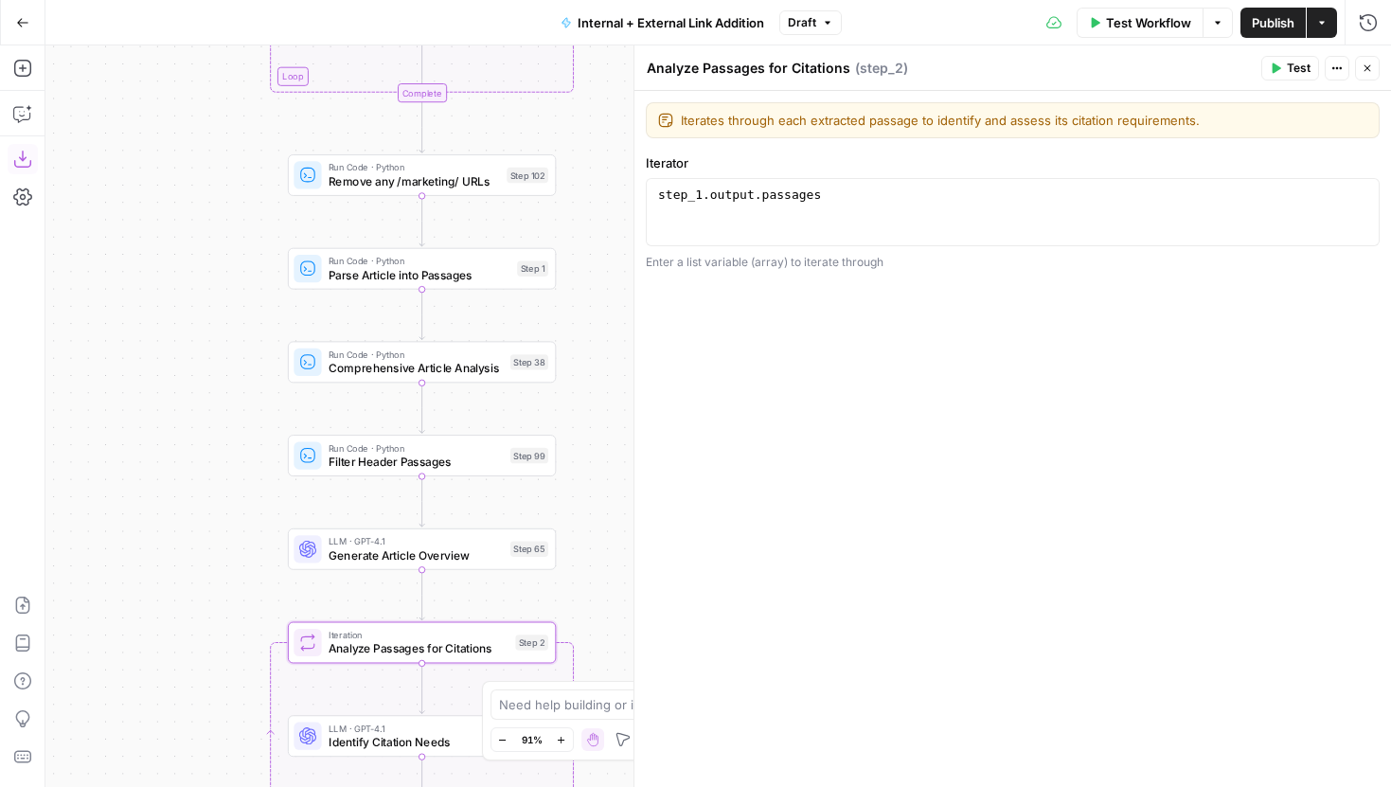
drag, startPoint x: 244, startPoint y: 457, endPoint x: 268, endPoint y: 786, distance: 329.5
click at [268, 786] on div "true false true false true false Workflow Set Inputs Inputs Run Code · Python R…" at bounding box center [718, 416] width 1346 height 742
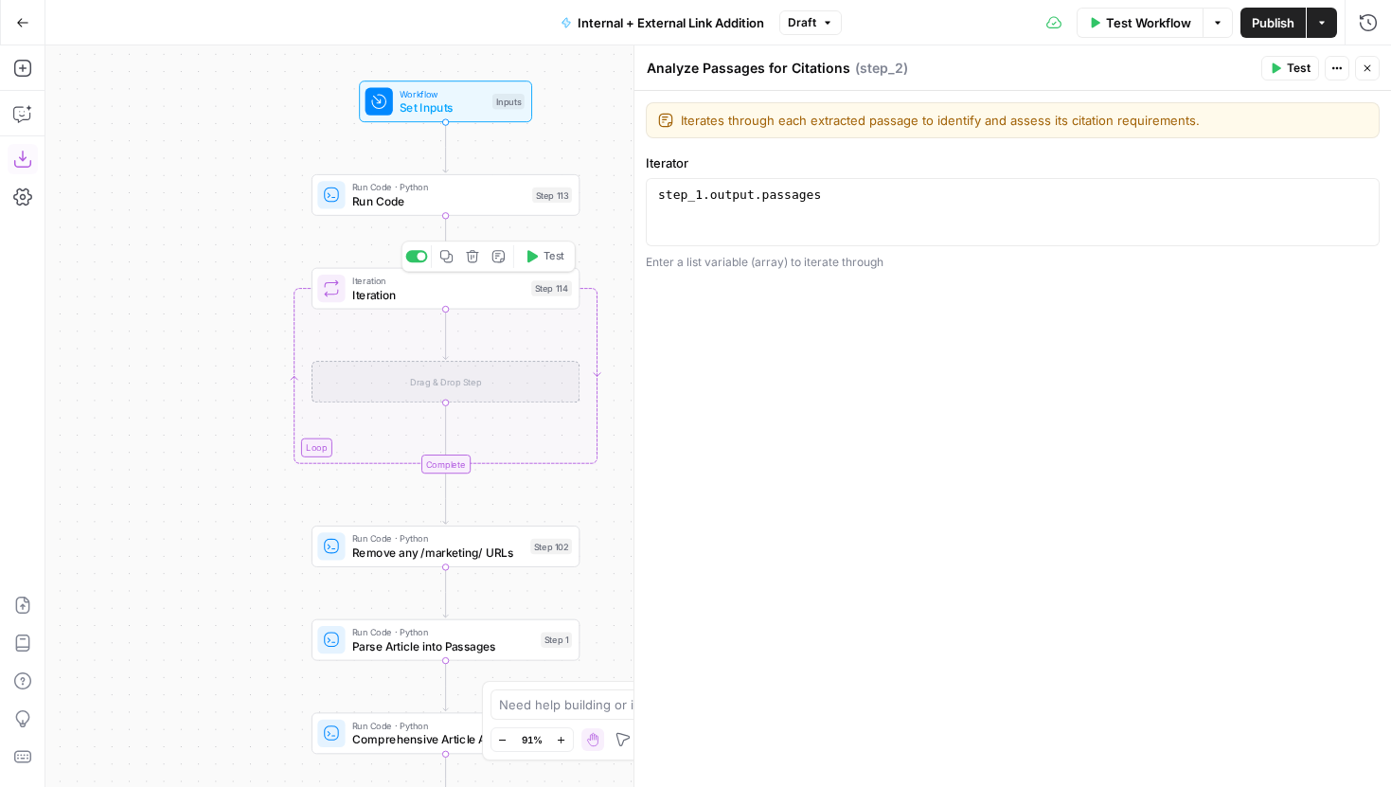
click at [379, 294] on span "Iteration" at bounding box center [438, 294] width 172 height 17
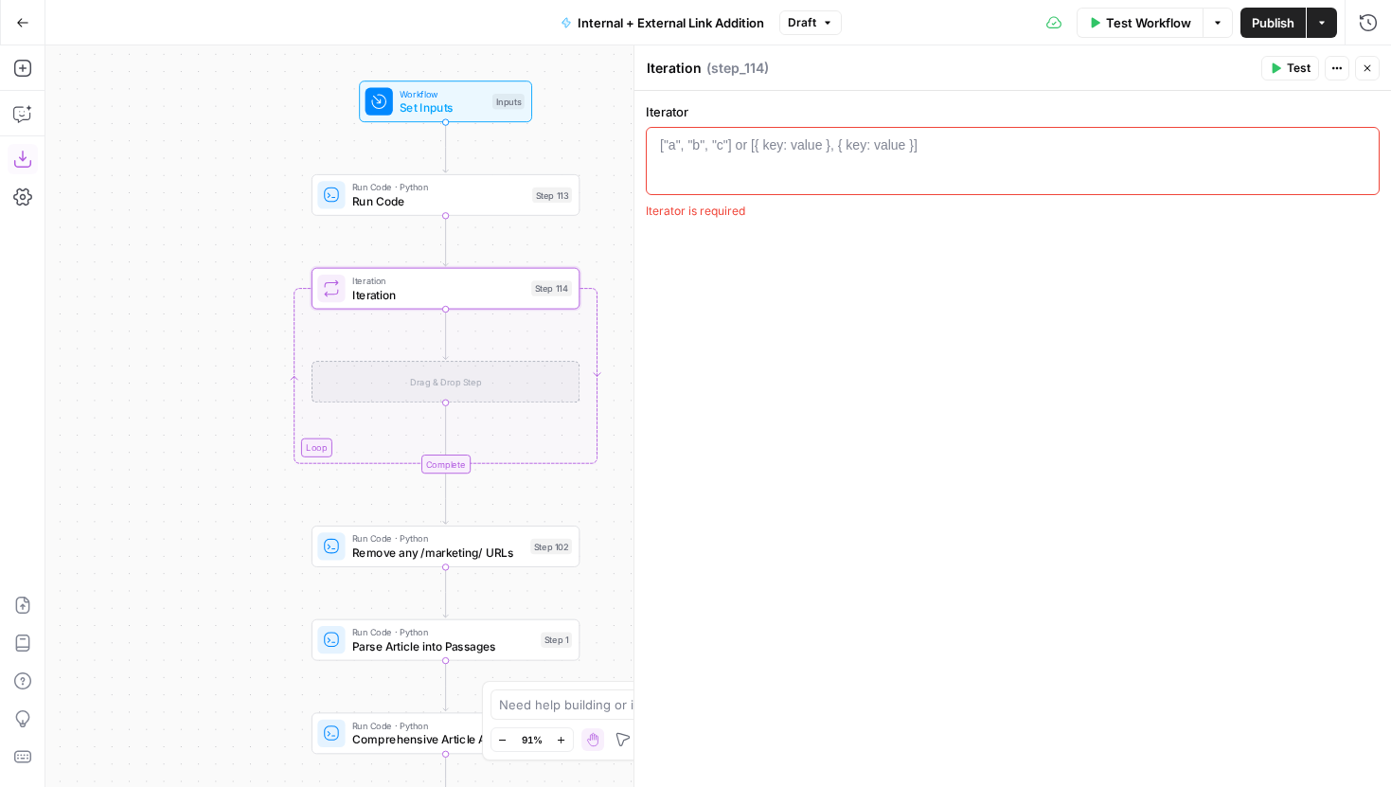
click at [760, 161] on div at bounding box center [1012, 177] width 717 height 85
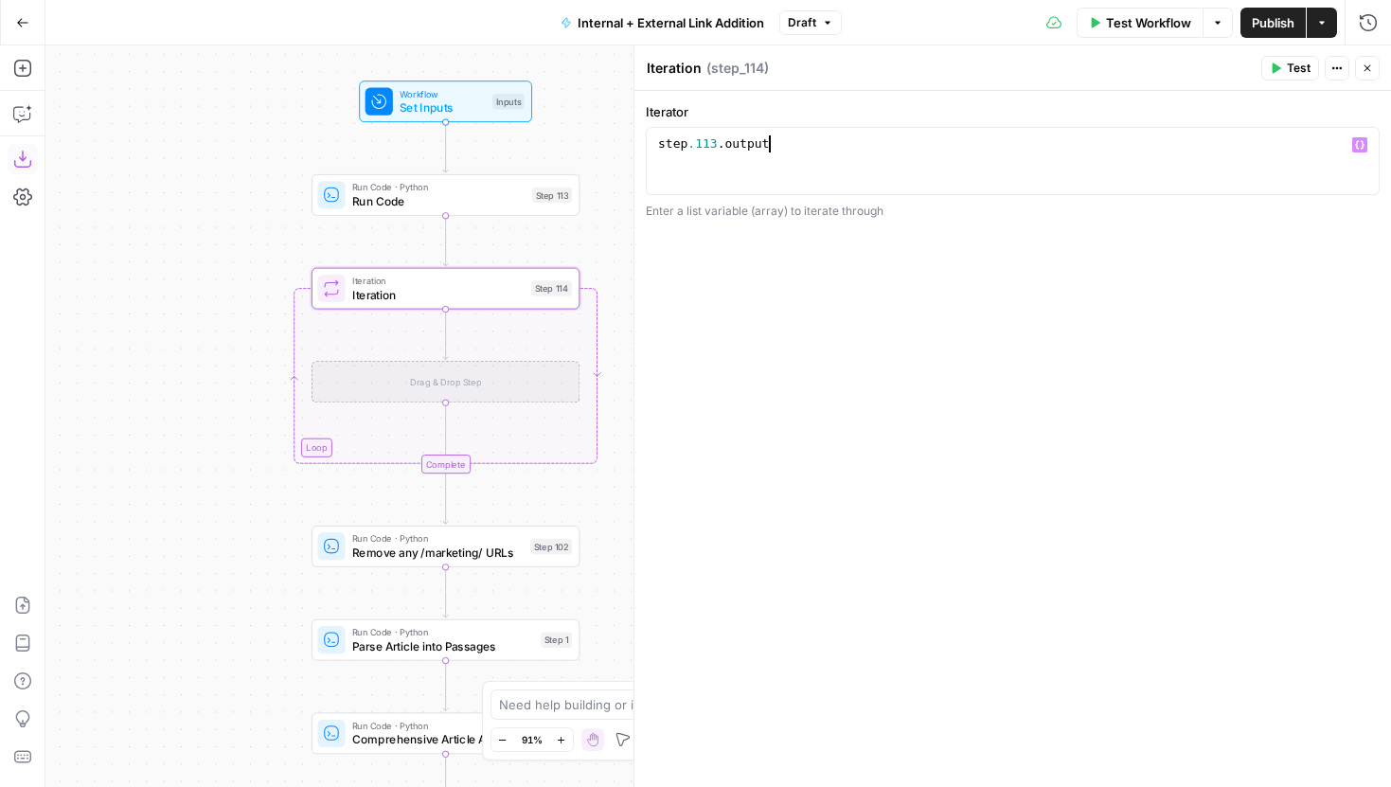
scroll to position [0, 8]
type textarea "**********"
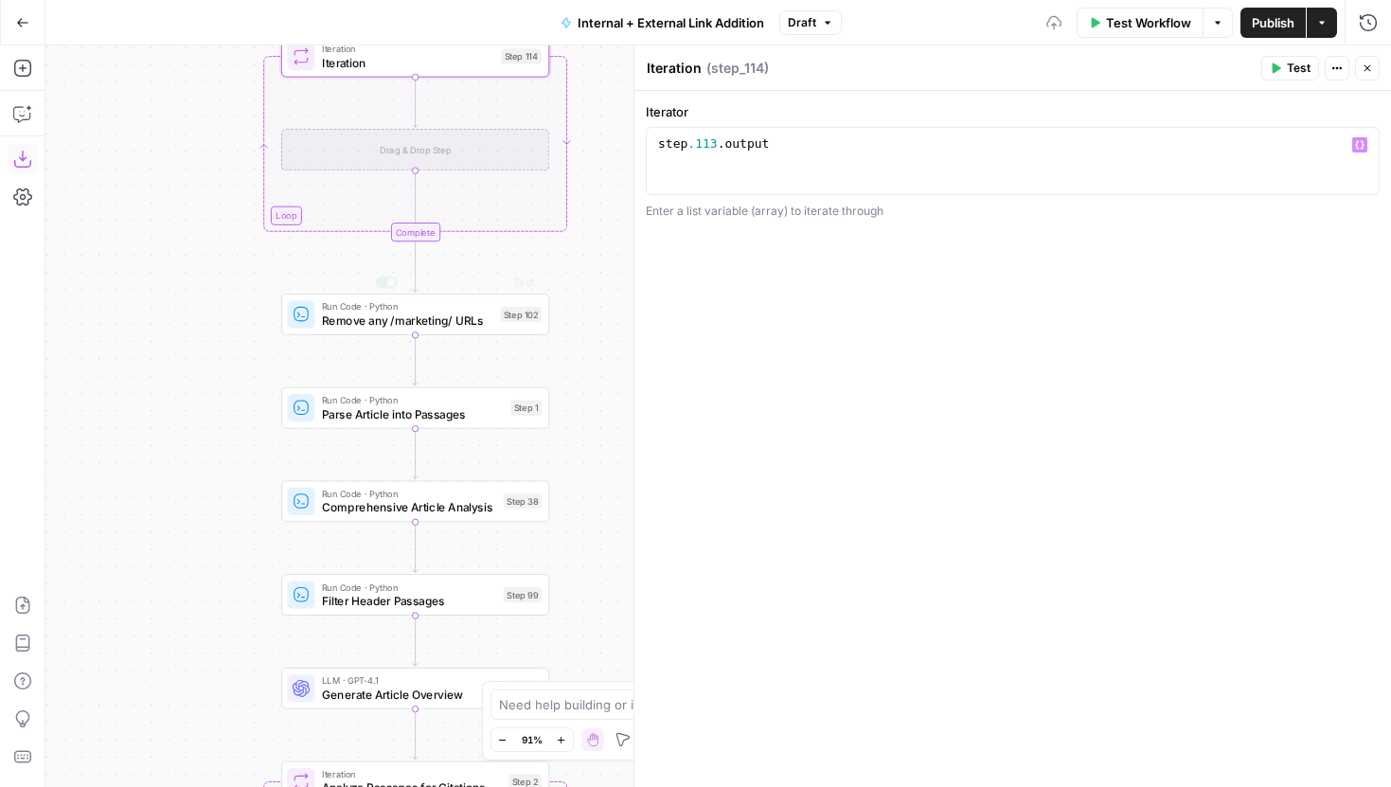
drag, startPoint x: 297, startPoint y: 590, endPoint x: 260, endPoint y: 217, distance: 374.9
click at [260, 216] on div "true false true false true false Workflow Set Inputs Inputs Run Code · Python R…" at bounding box center [718, 416] width 1346 height 742
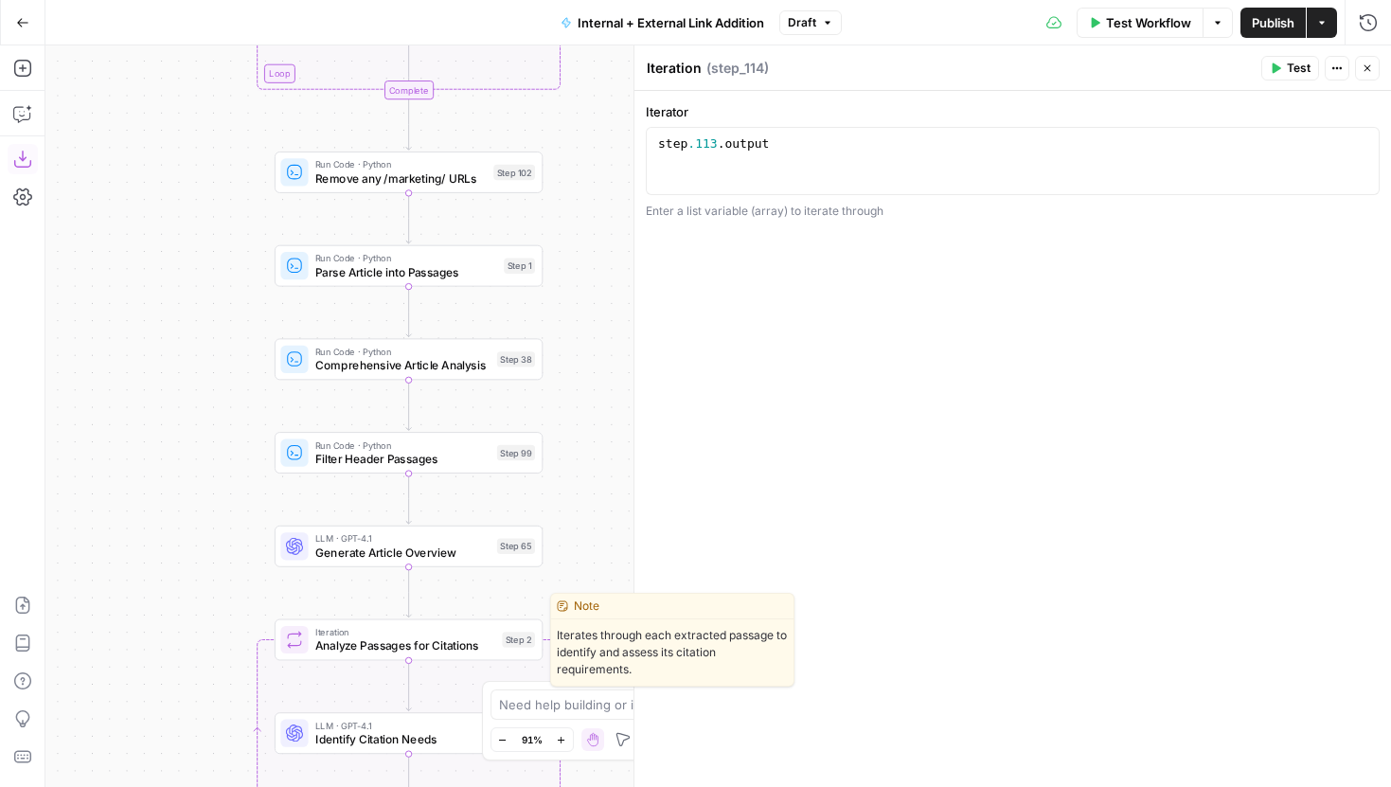
click at [343, 649] on span "Analyze Passages for Citations" at bounding box center [405, 645] width 180 height 17
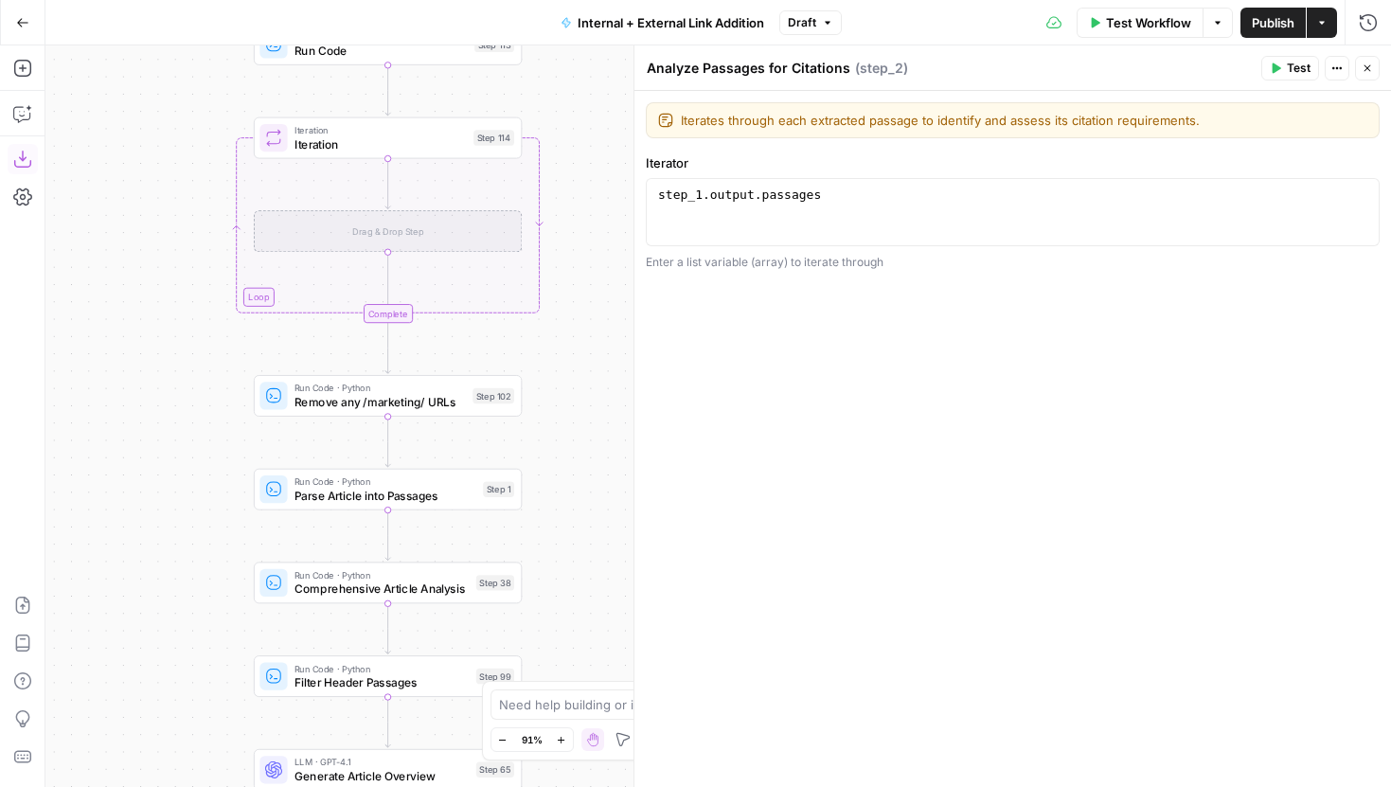
drag, startPoint x: 210, startPoint y: 251, endPoint x: 180, endPoint y: 553, distance: 303.6
click at [180, 553] on div "true false true false true false Workflow Set Inputs Inputs Run Code · Python R…" at bounding box center [718, 416] width 1346 height 742
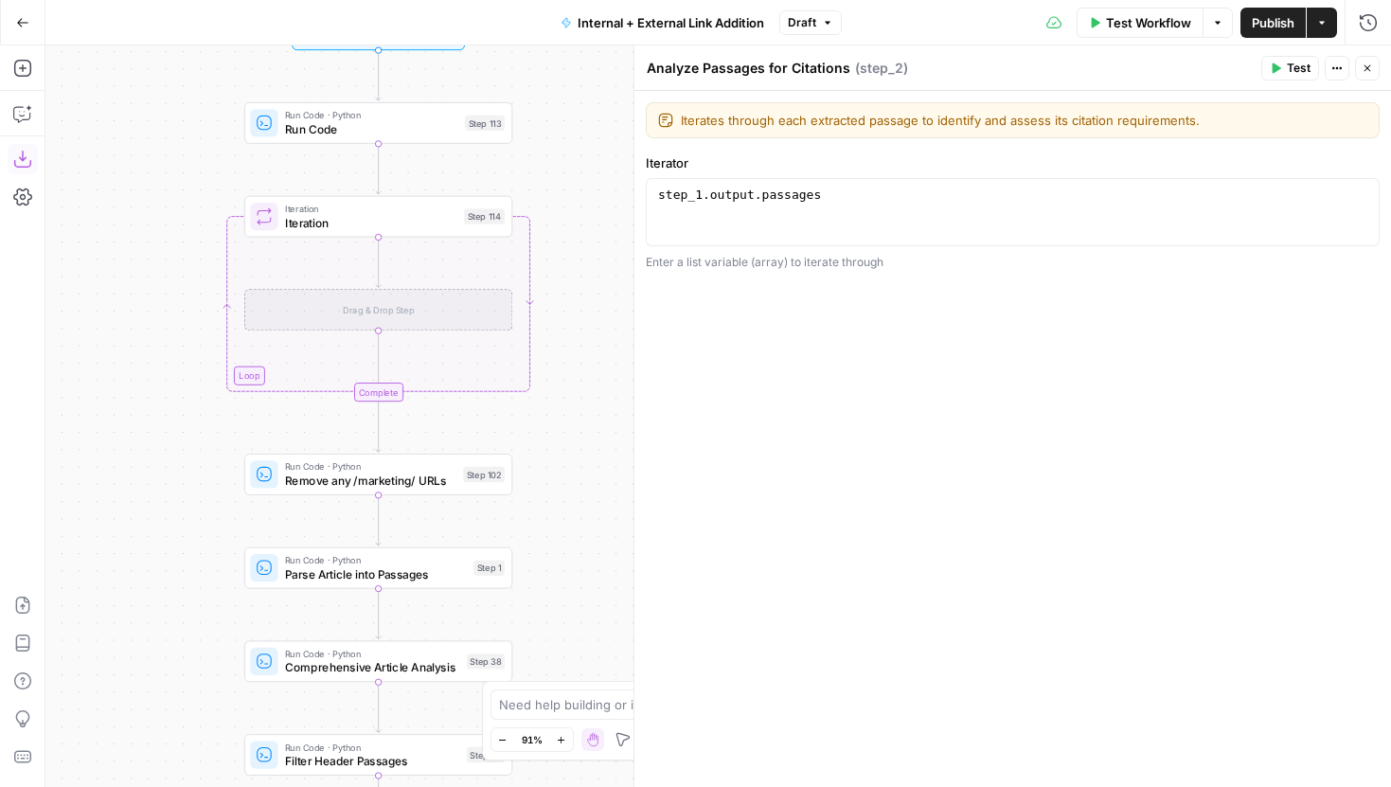
click at [291, 223] on span "Iteration" at bounding box center [371, 222] width 172 height 17
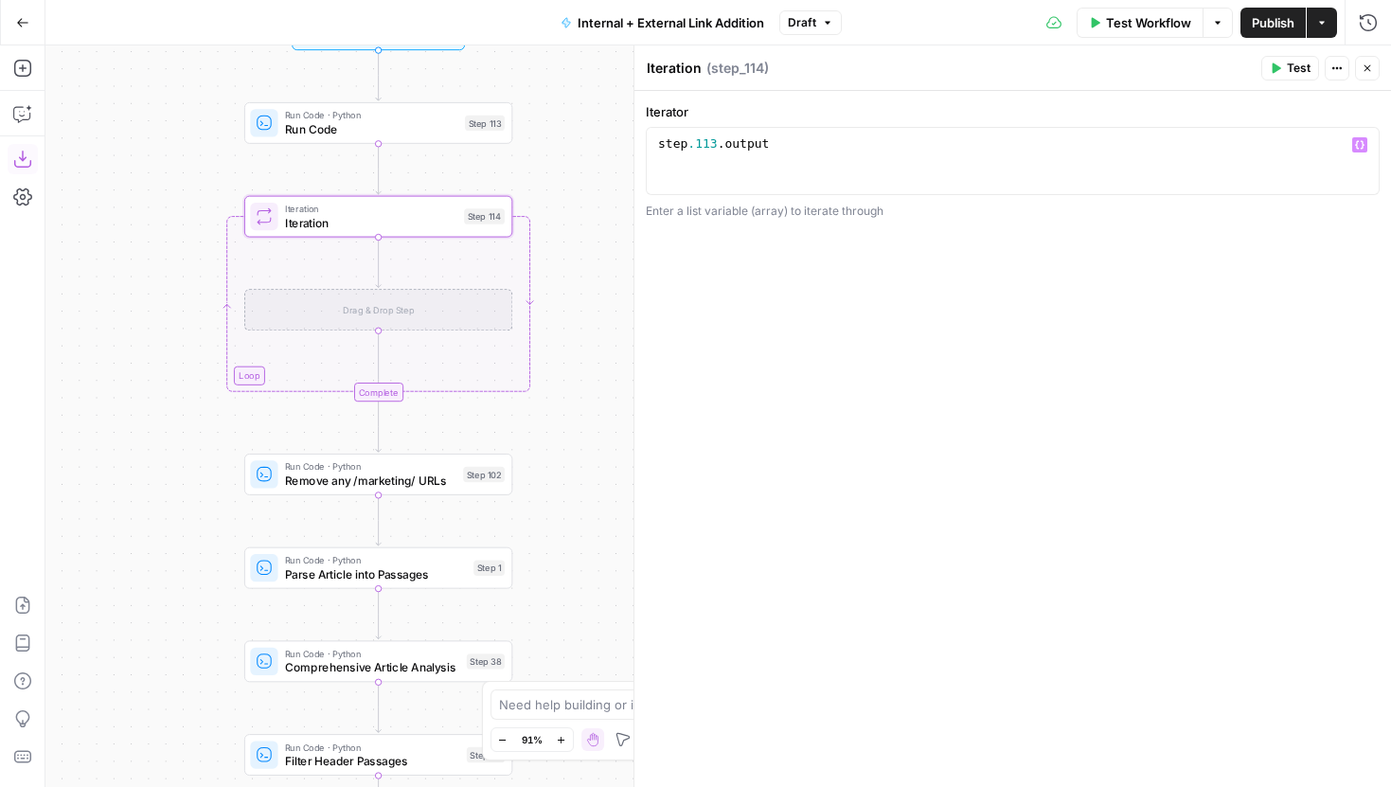
click at [695, 145] on div "step .113 . output" at bounding box center [1012, 177] width 717 height 85
type textarea "**********"
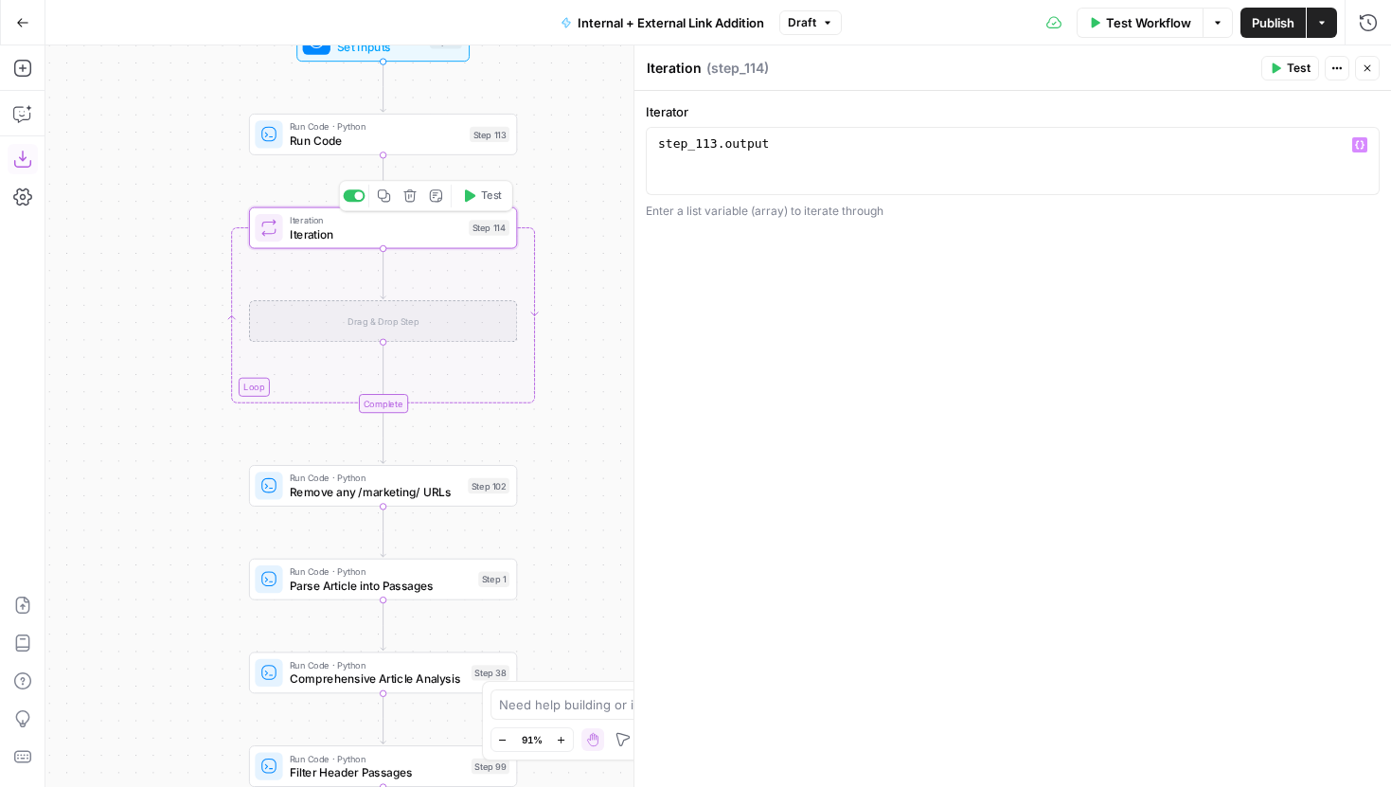
drag, startPoint x: 194, startPoint y: 212, endPoint x: 256, endPoint y: 289, distance: 98.4
click at [256, 289] on div "true false true false true false Workflow Set Inputs Inputs Run Code · Python R…" at bounding box center [718, 416] width 1346 height 742
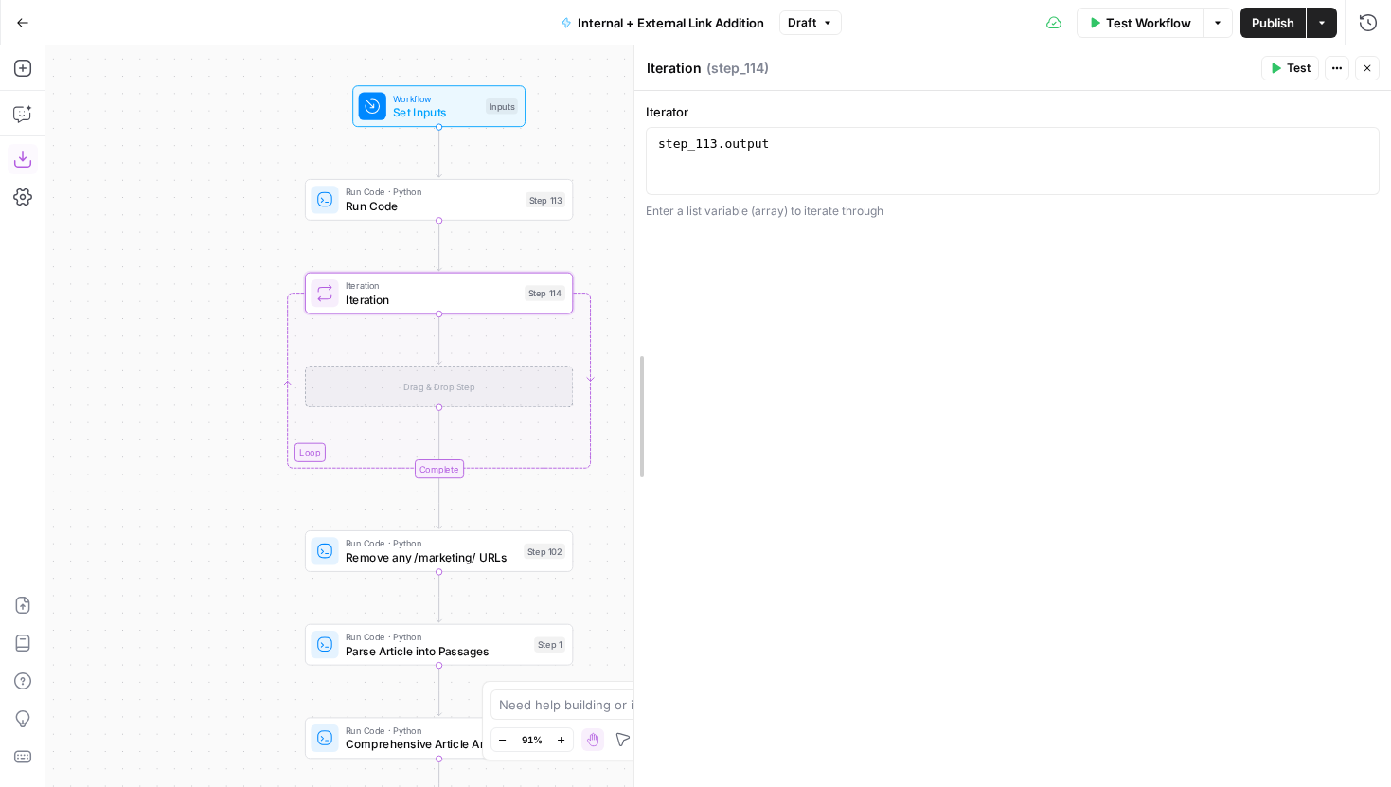
drag, startPoint x: 638, startPoint y: 205, endPoint x: 763, endPoint y: 205, distance: 125.0
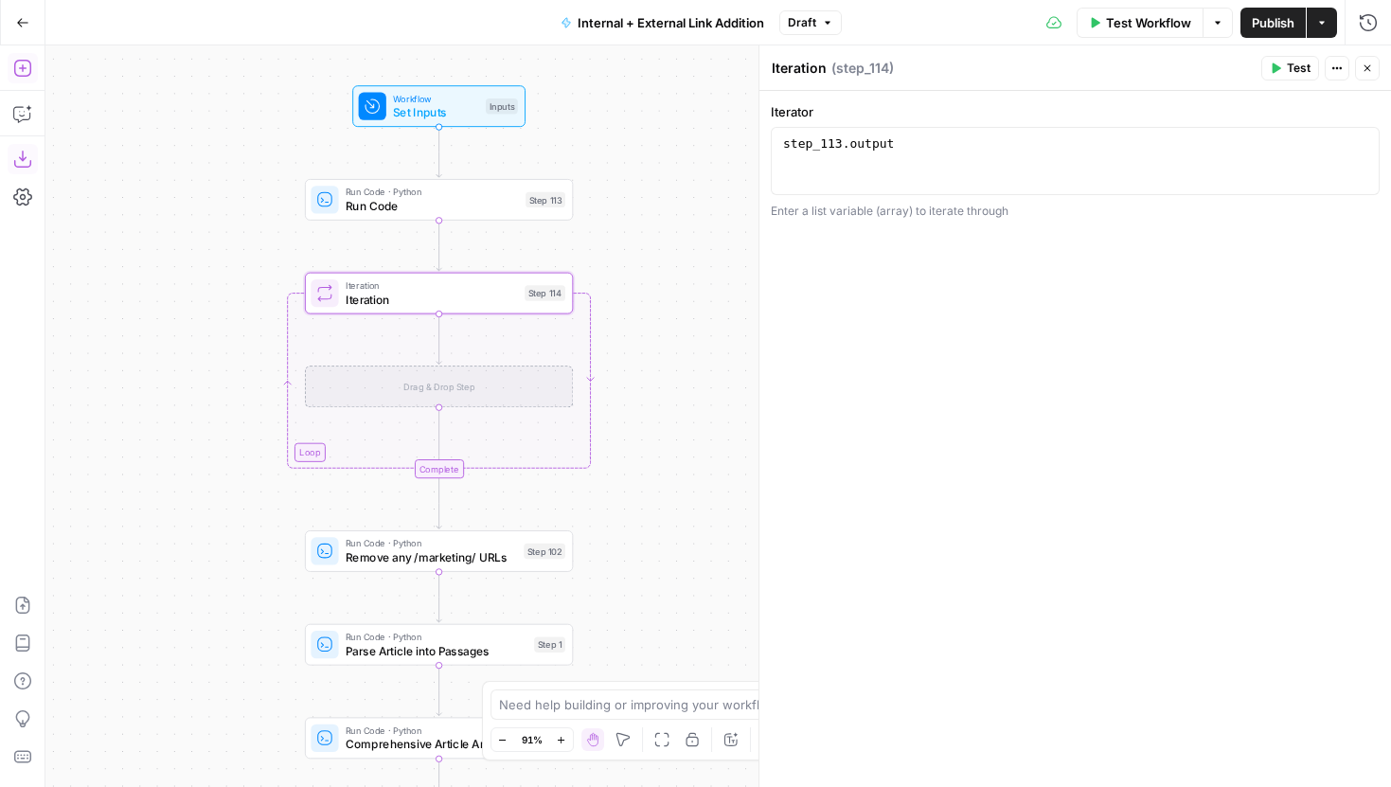
click at [24, 61] on icon "button" at bounding box center [22, 68] width 19 height 19
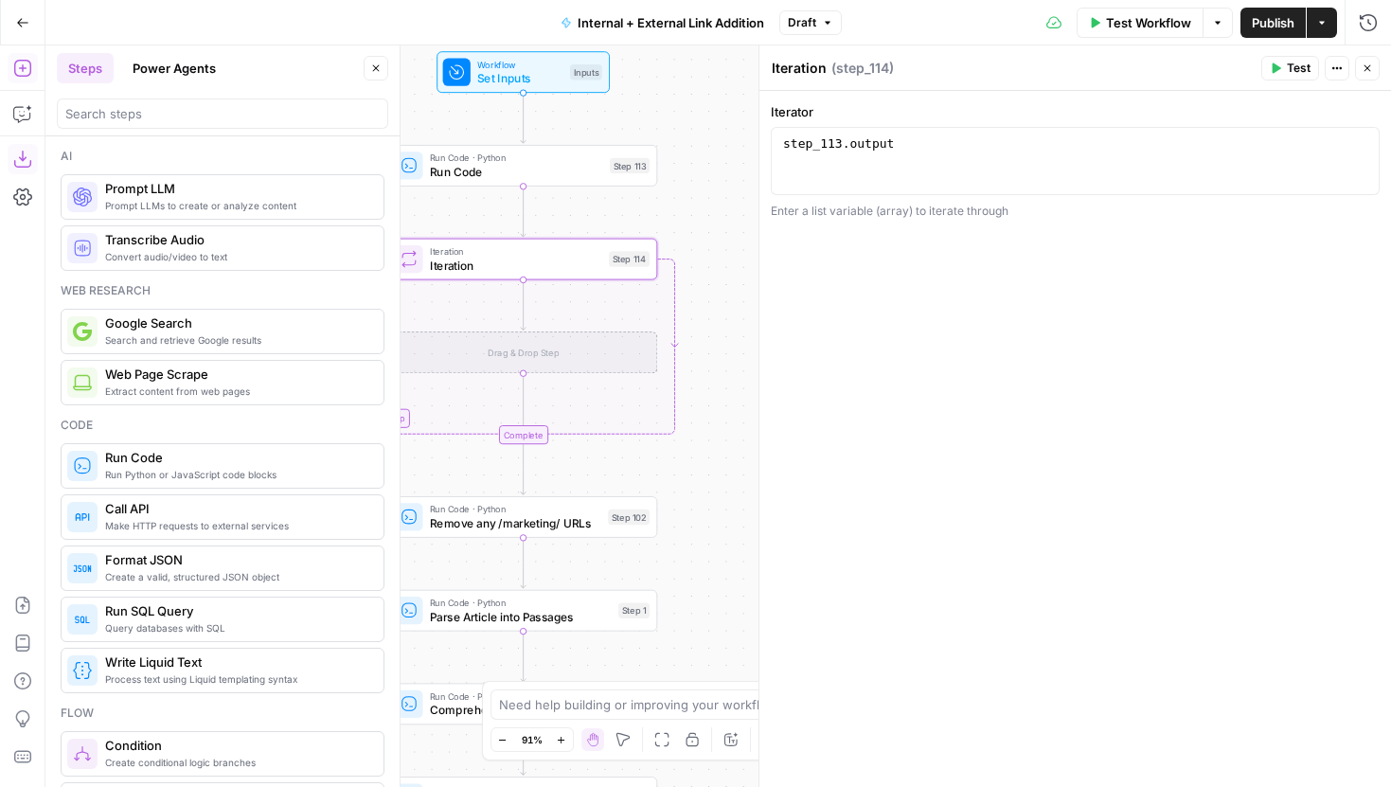
drag, startPoint x: 469, startPoint y: 302, endPoint x: 274, endPoint y: 263, distance: 198.9
click at [274, 263] on body "LegalZoom New Home Browse Insights Opportunities Your Data Recent Grids Article…" at bounding box center [695, 393] width 1391 height 787
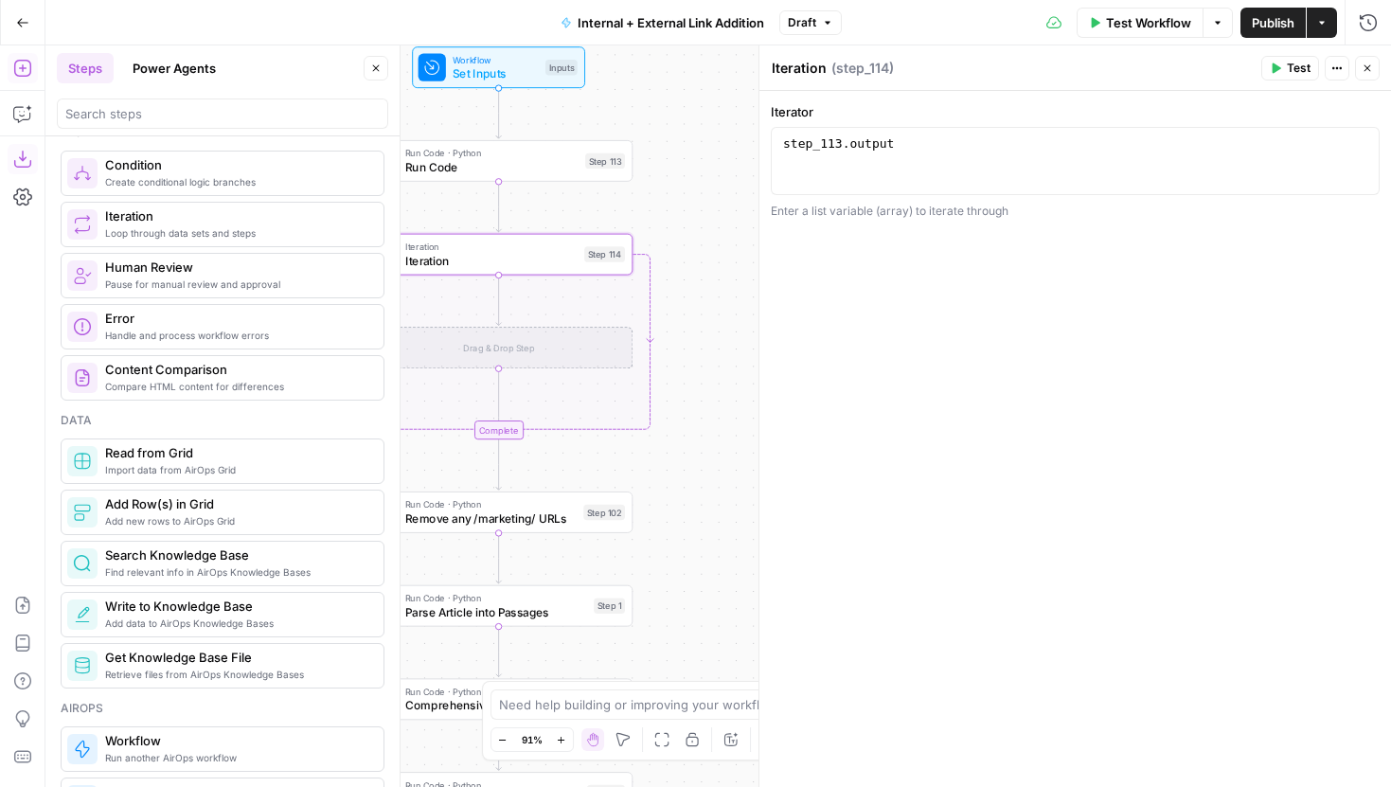
scroll to position [579, 0]
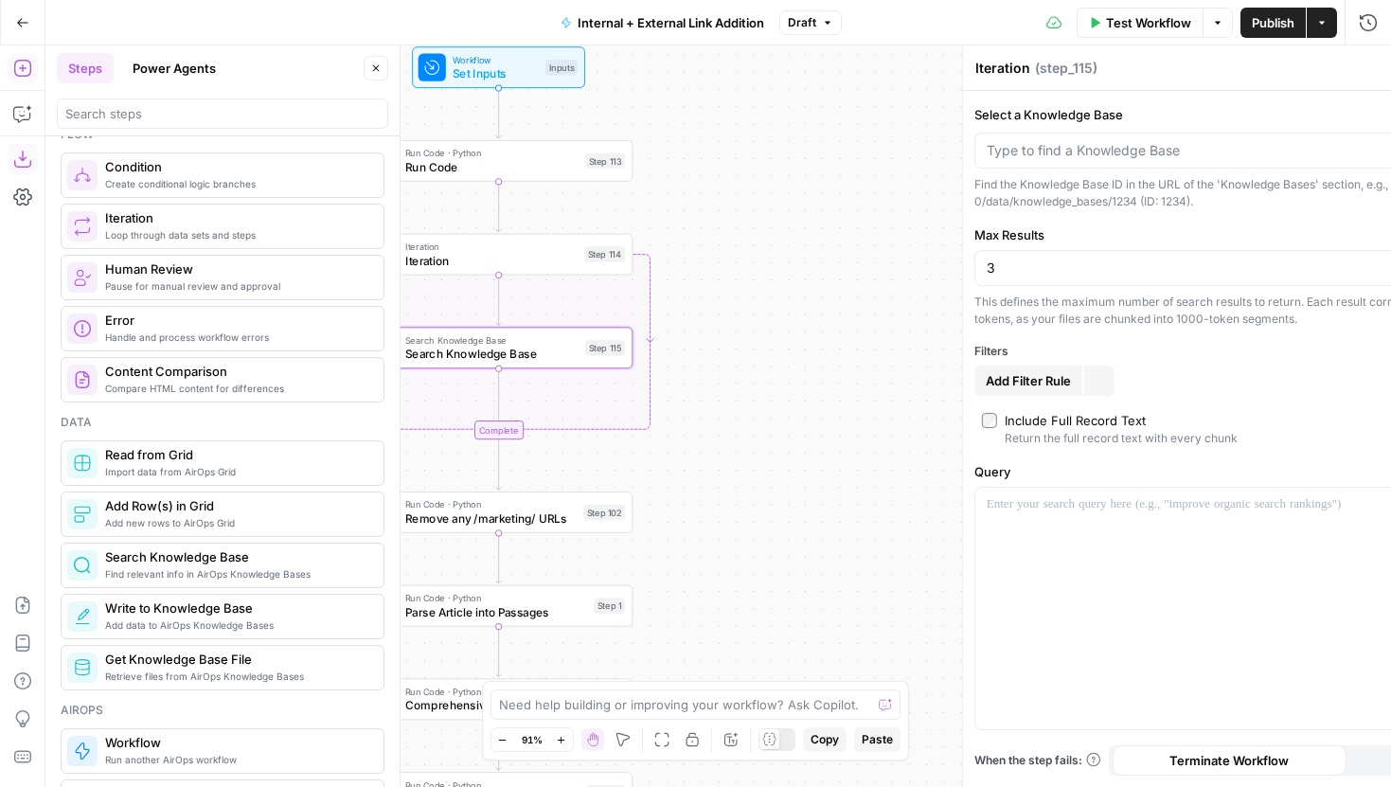
type textarea "Search Knowledge Base"
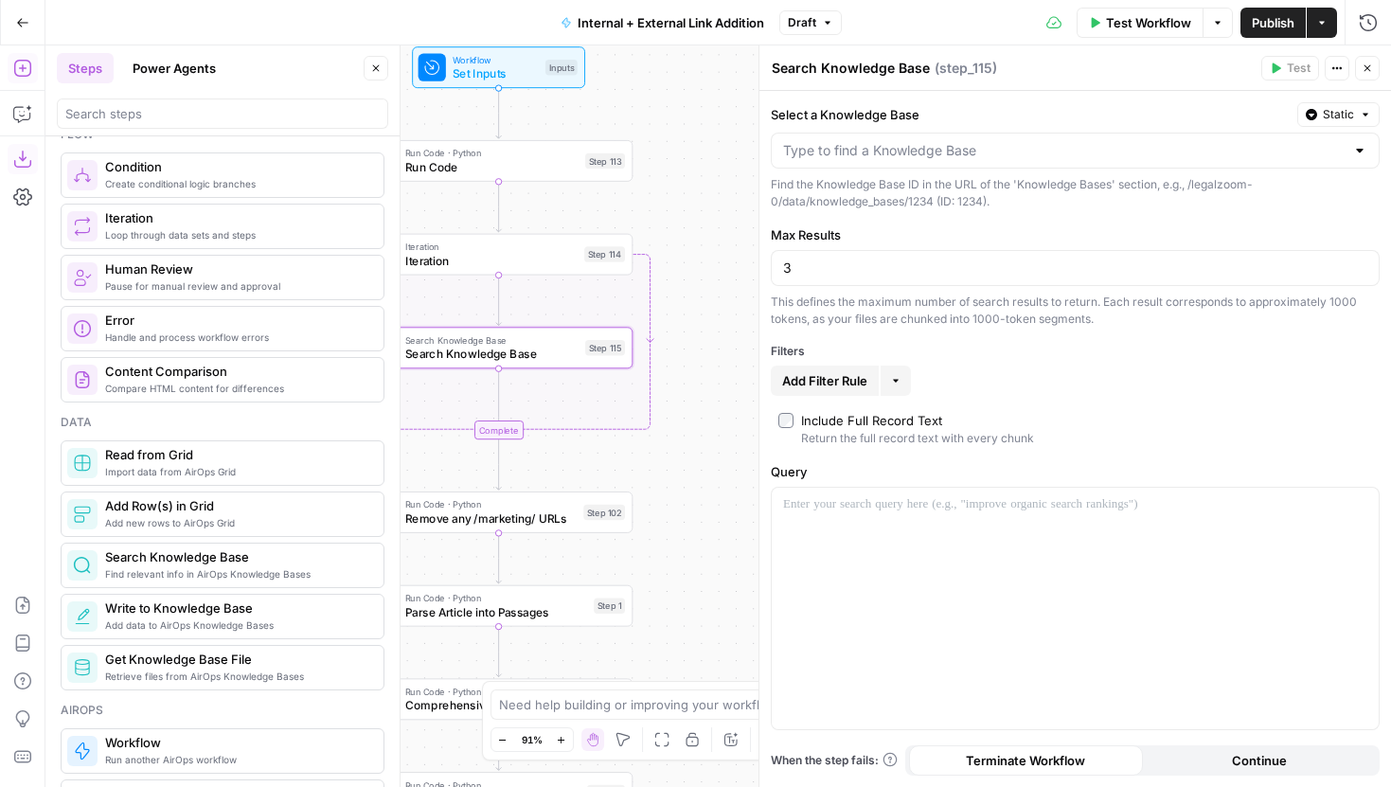
click at [376, 65] on icon "button" at bounding box center [375, 68] width 11 height 11
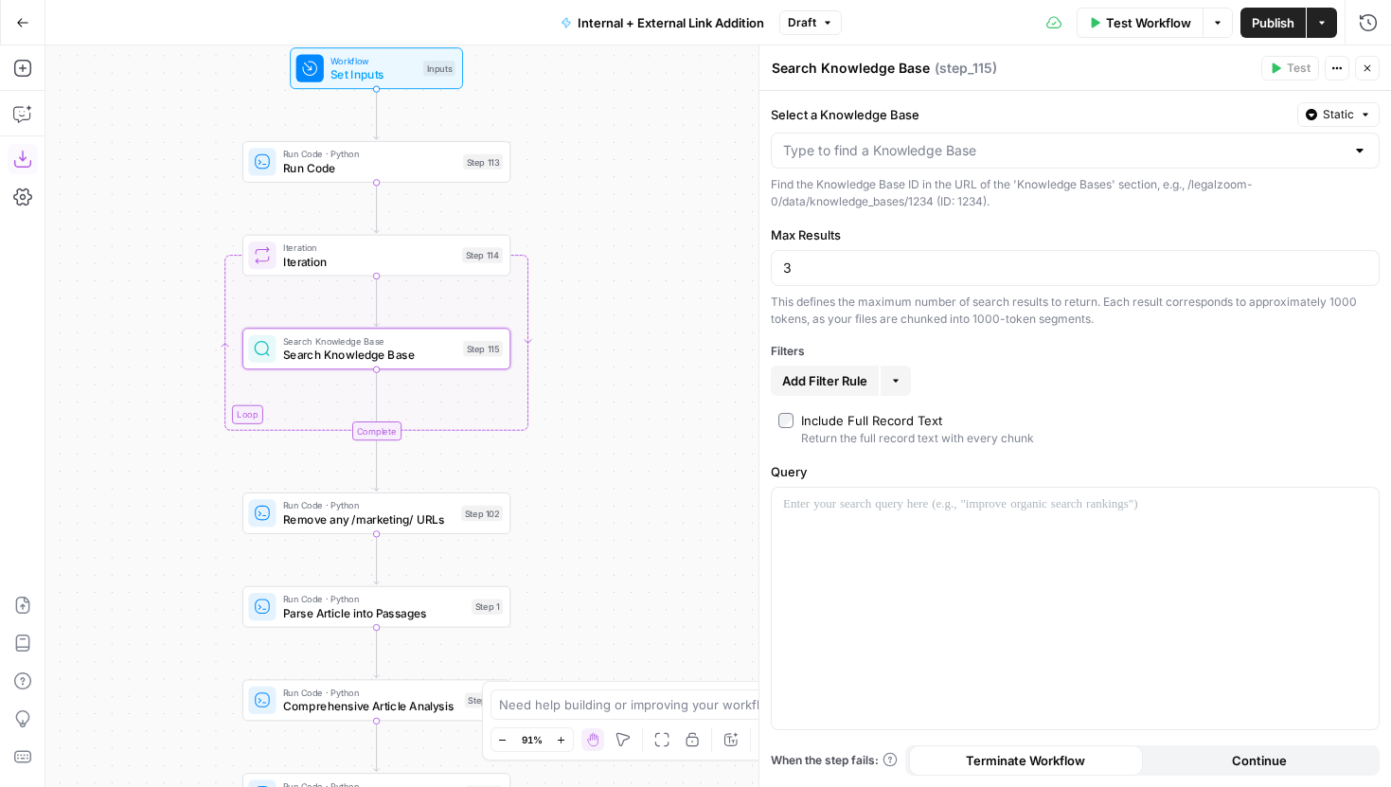
drag, startPoint x: 259, startPoint y: 191, endPoint x: 134, endPoint y: 192, distance: 126.0
click at [134, 192] on div "true false true false true false Workflow Set Inputs Inputs Run Code · Python R…" at bounding box center [718, 416] width 1346 height 742
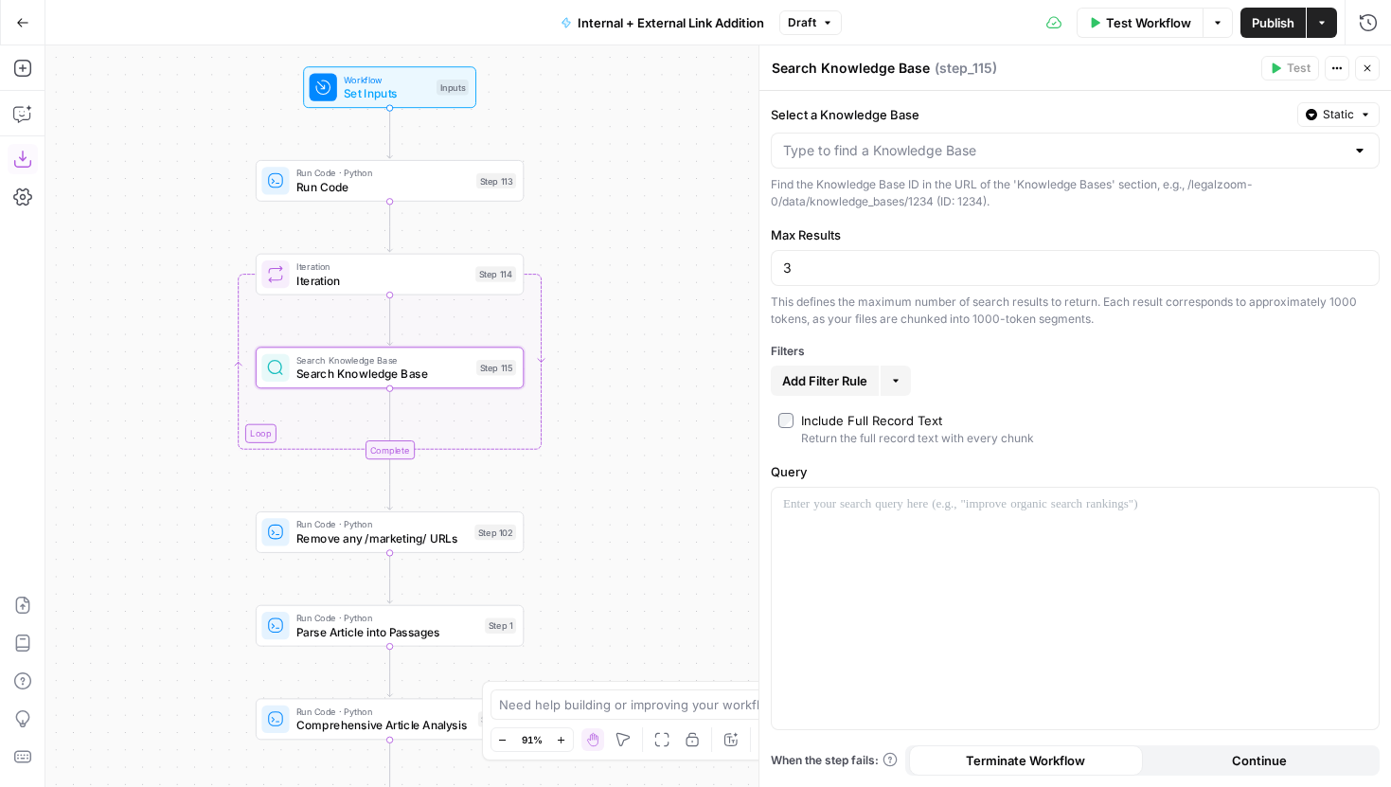
drag, startPoint x: 670, startPoint y: 322, endPoint x: 747, endPoint y: 375, distance: 94.0
click at [744, 375] on div "true false true false true false Workflow Set Inputs Inputs Run Code · Python R…" at bounding box center [718, 416] width 1346 height 742
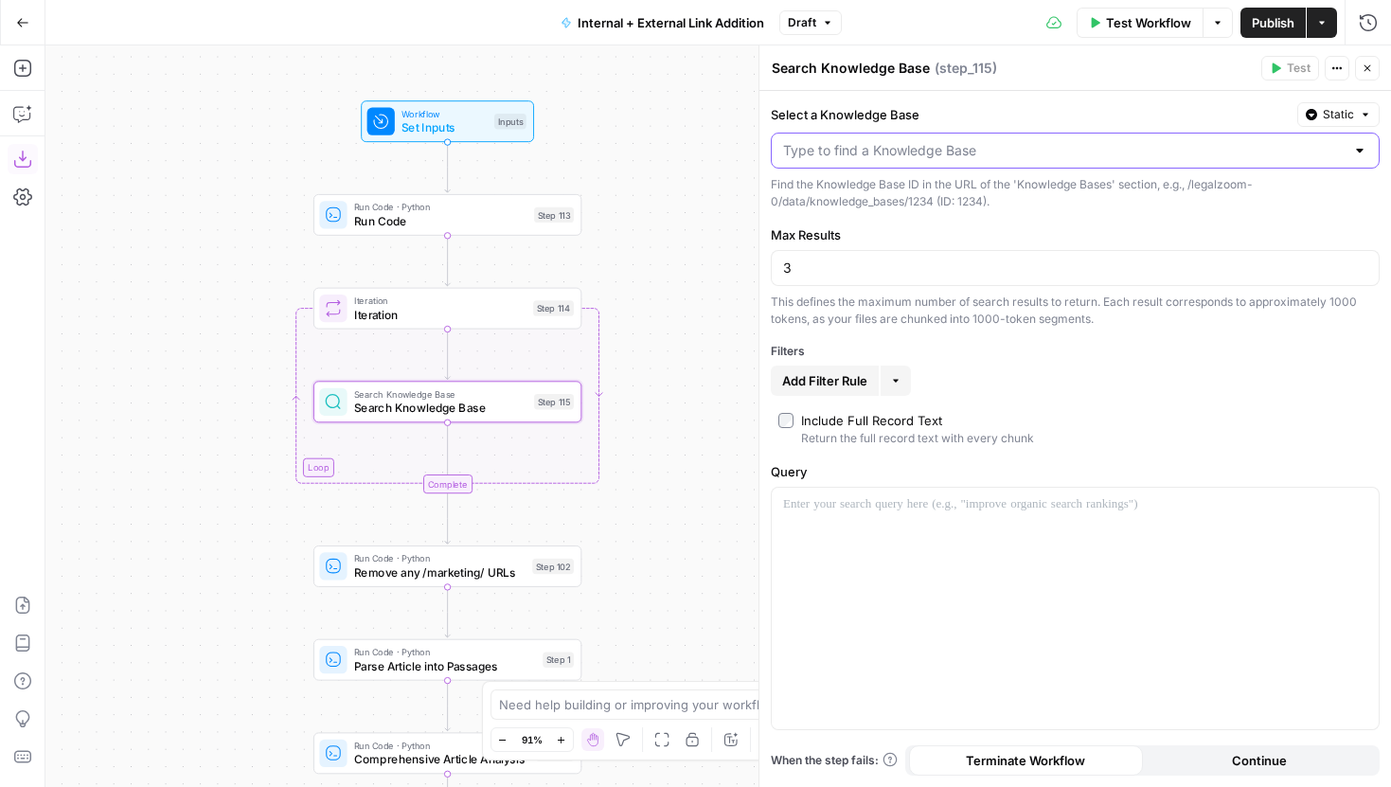
click at [883, 159] on input "Select a Knowledge Base" at bounding box center [1064, 150] width 562 height 19
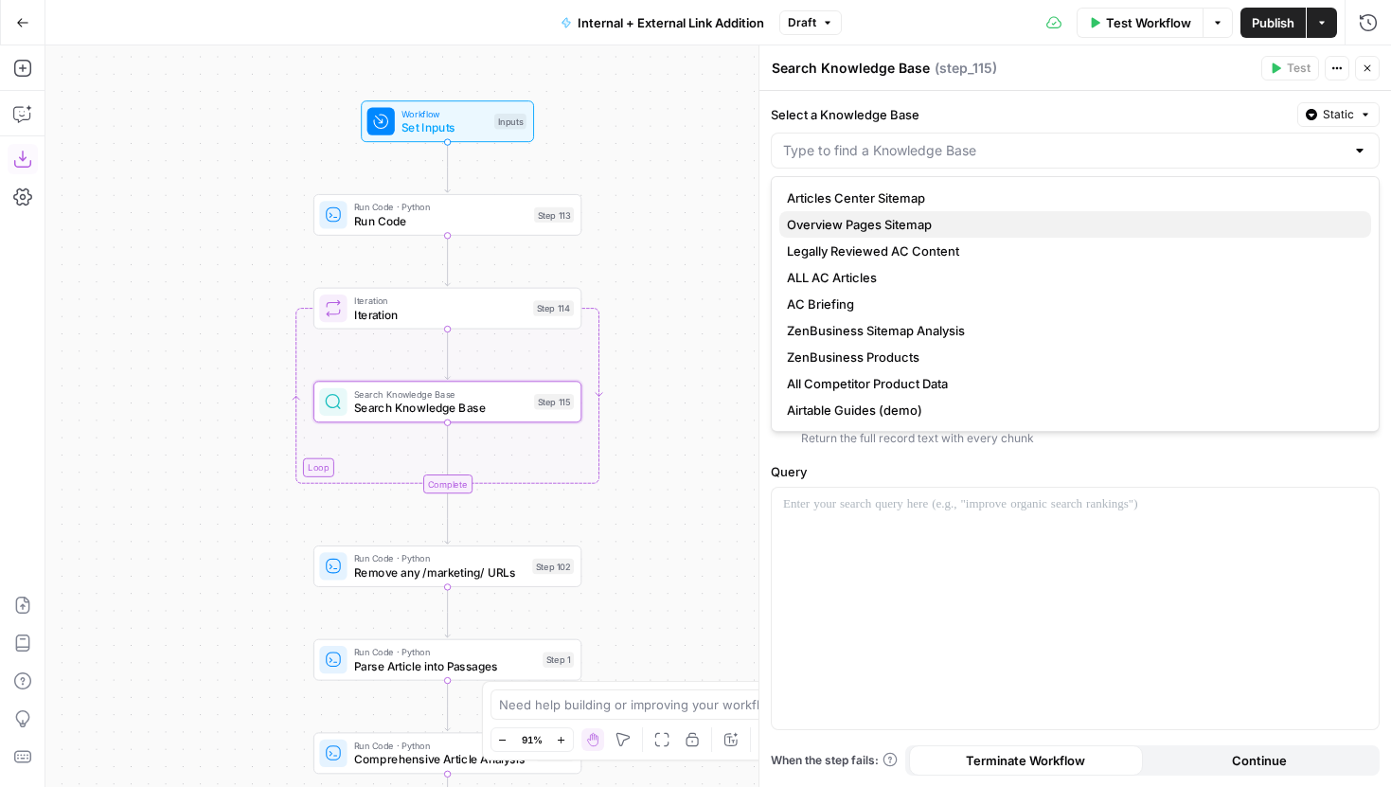
click at [928, 225] on span "Overview Pages Sitemap" at bounding box center [1071, 224] width 569 height 19
type input "Overview Pages Sitemap"
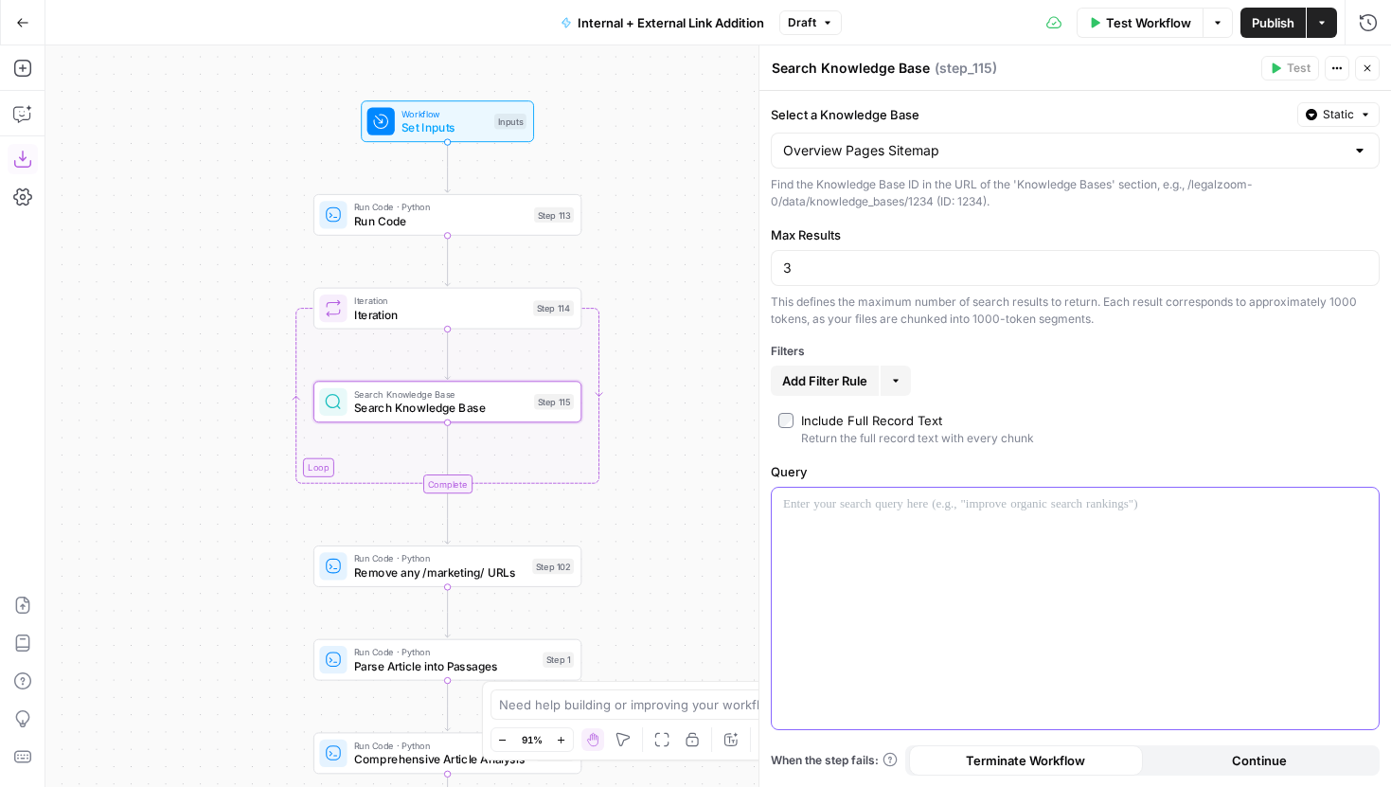
click at [856, 496] on p at bounding box center [1075, 504] width 584 height 19
click at [1361, 506] on icon "button" at bounding box center [1361, 504] width 9 height 9
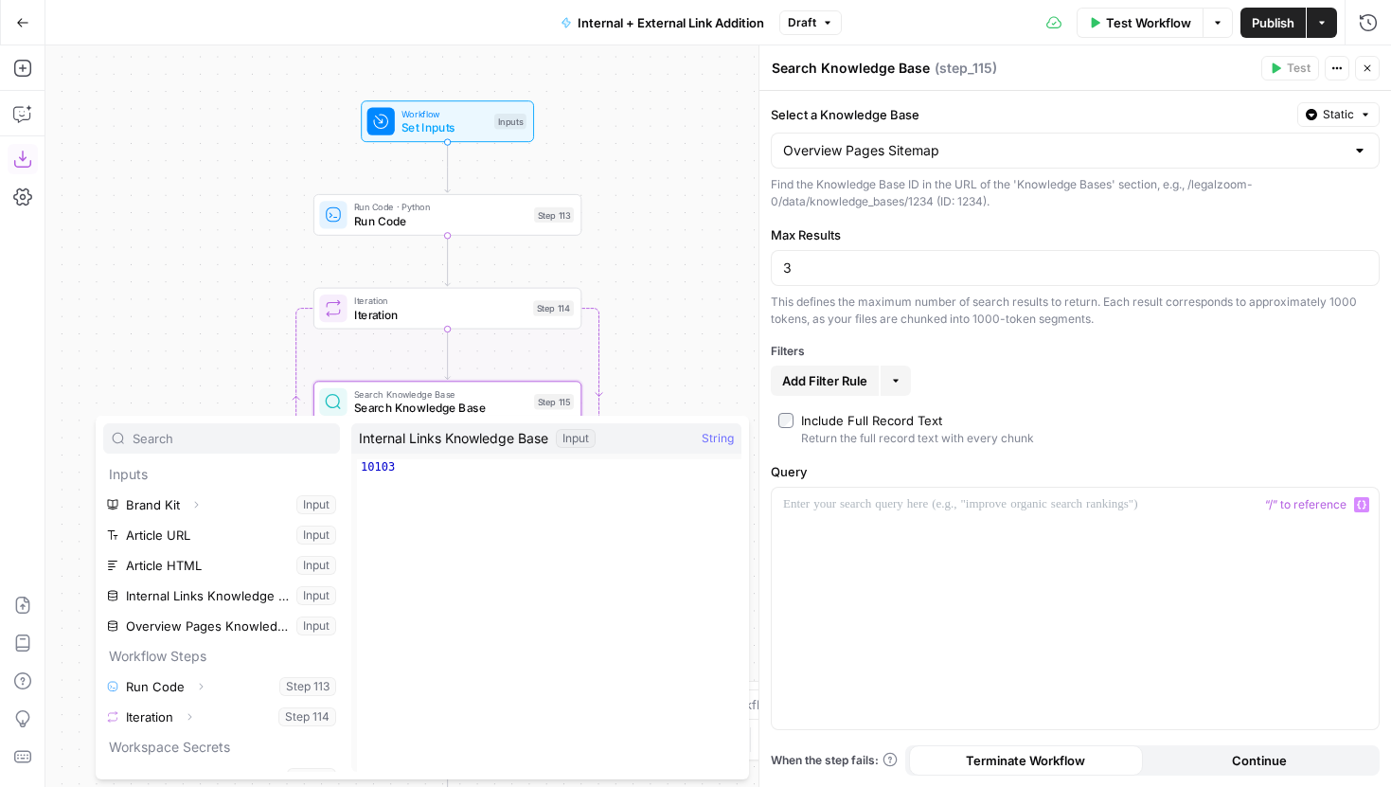
scroll to position [112, 0]
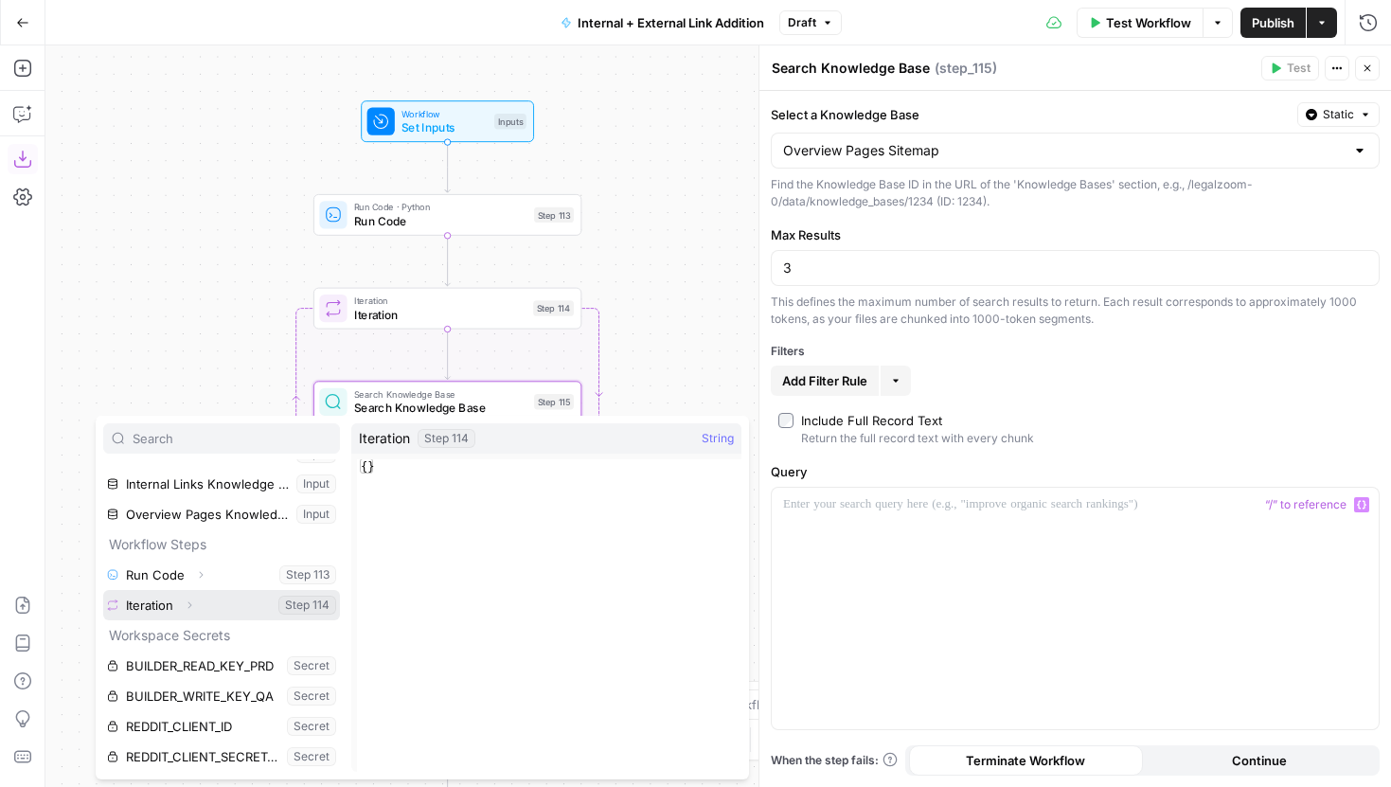
click at [192, 602] on icon "button" at bounding box center [189, 604] width 11 height 11
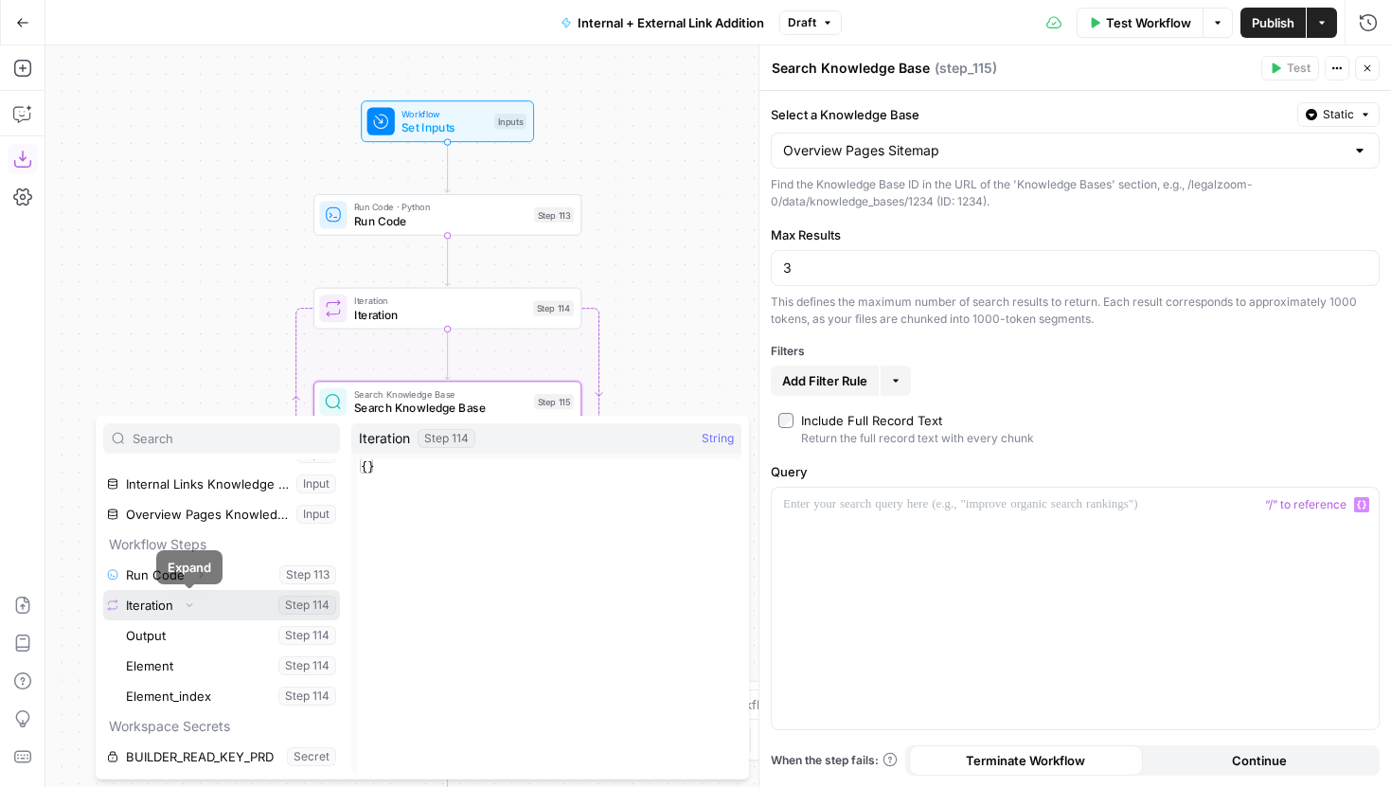
scroll to position [155, 0]
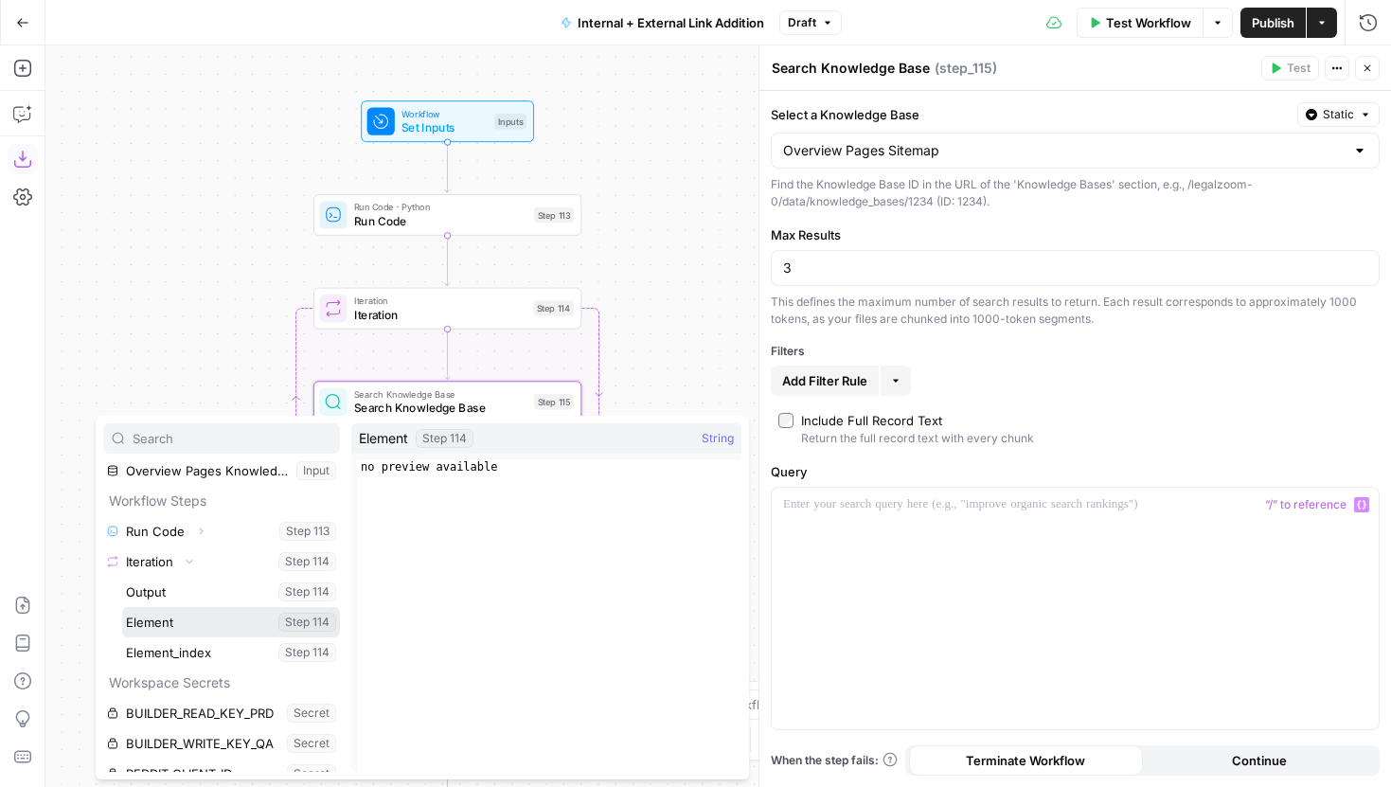
click at [178, 619] on button "Select variable Element" at bounding box center [231, 622] width 218 height 30
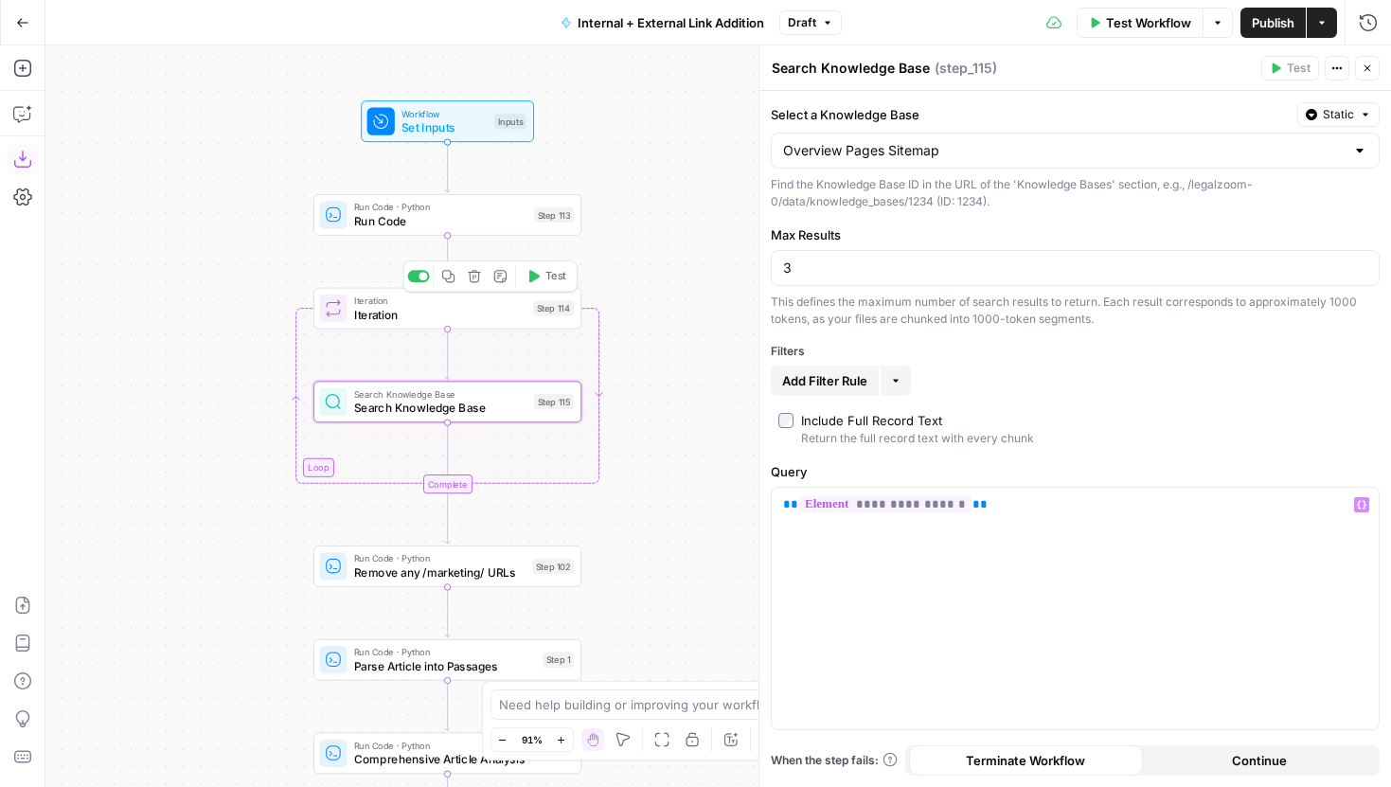
click at [558, 275] on span "Test" at bounding box center [555, 276] width 21 height 15
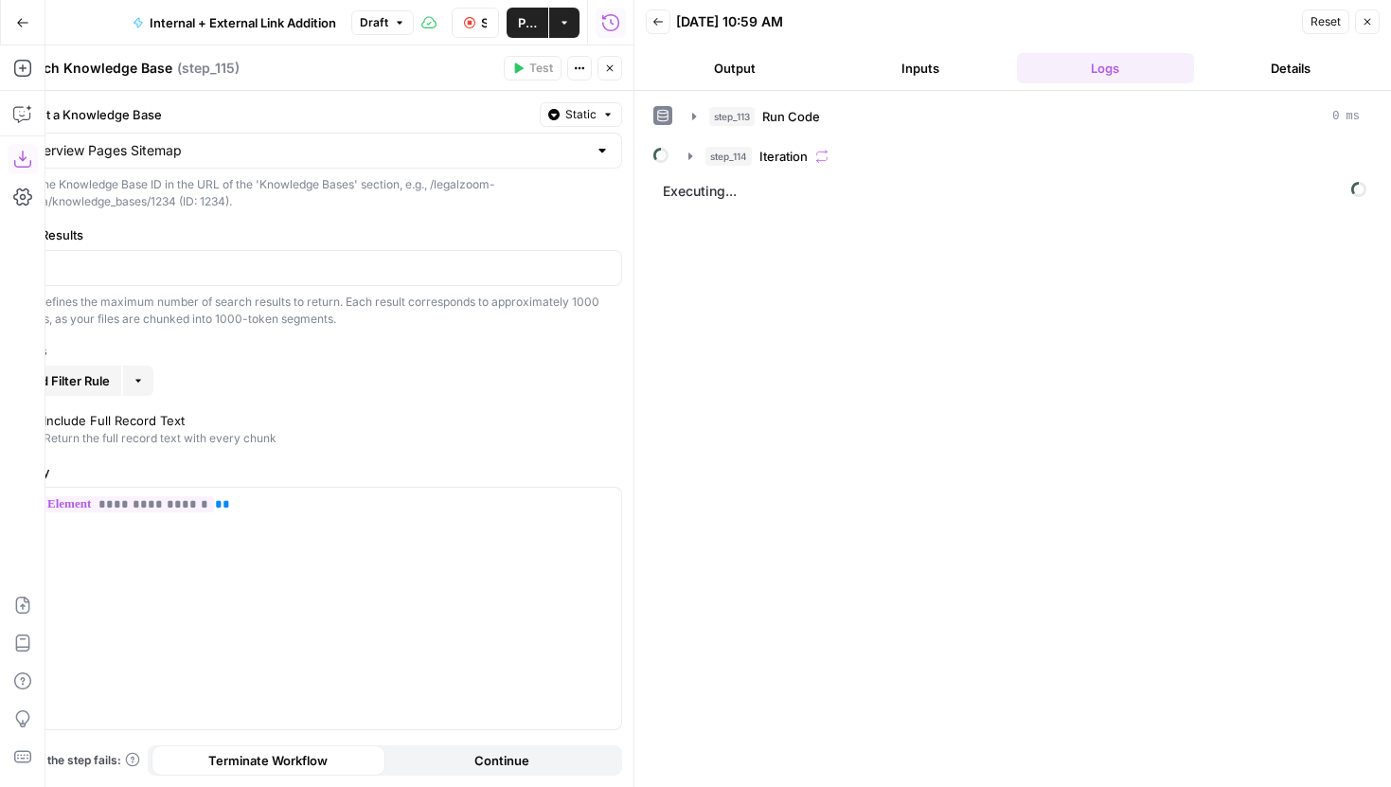
click at [611, 70] on icon "button" at bounding box center [609, 68] width 11 height 11
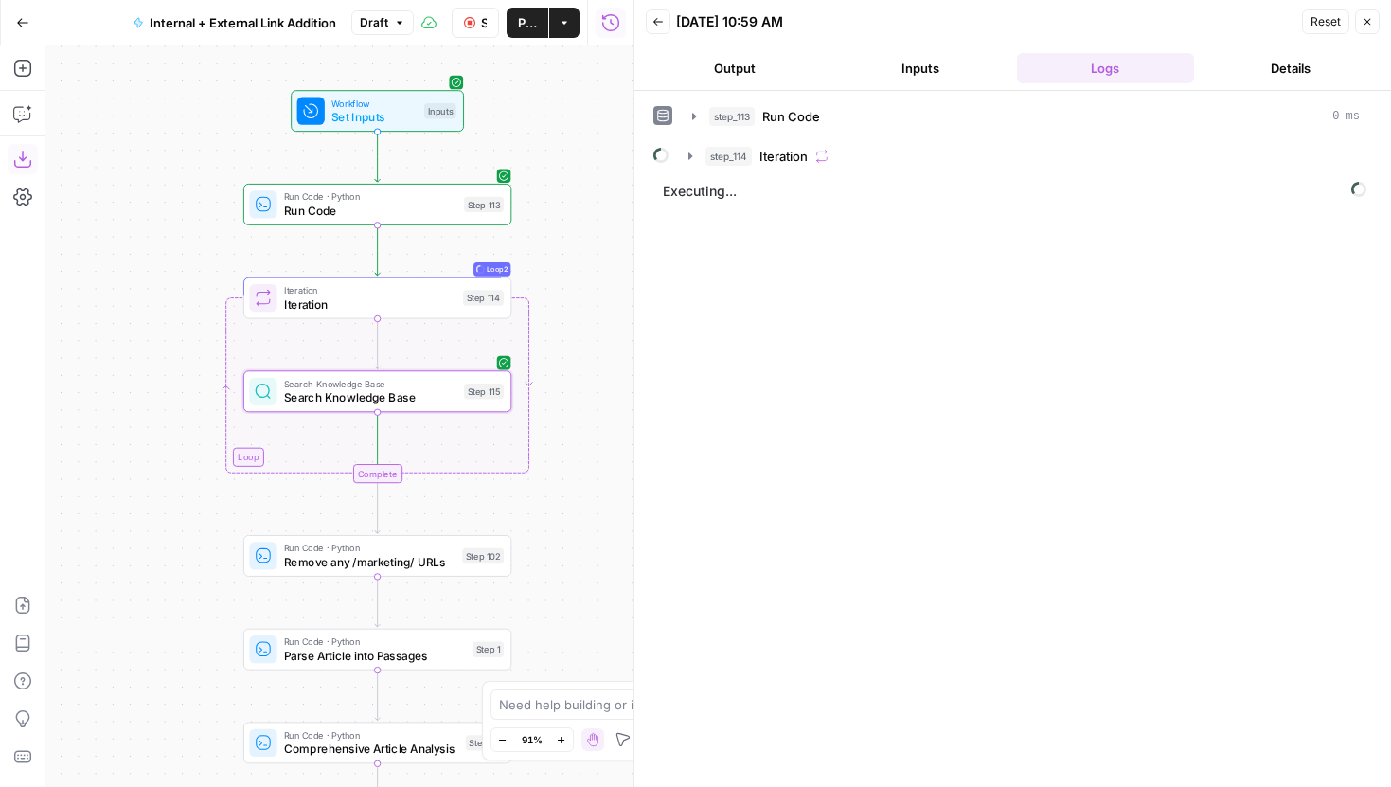
drag, startPoint x: 577, startPoint y: 169, endPoint x: 526, endPoint y: 161, distance: 51.7
click at [526, 161] on div "true false true false true false Workflow Set Inputs Inputs Run Code · Python R…" at bounding box center [339, 416] width 588 height 742
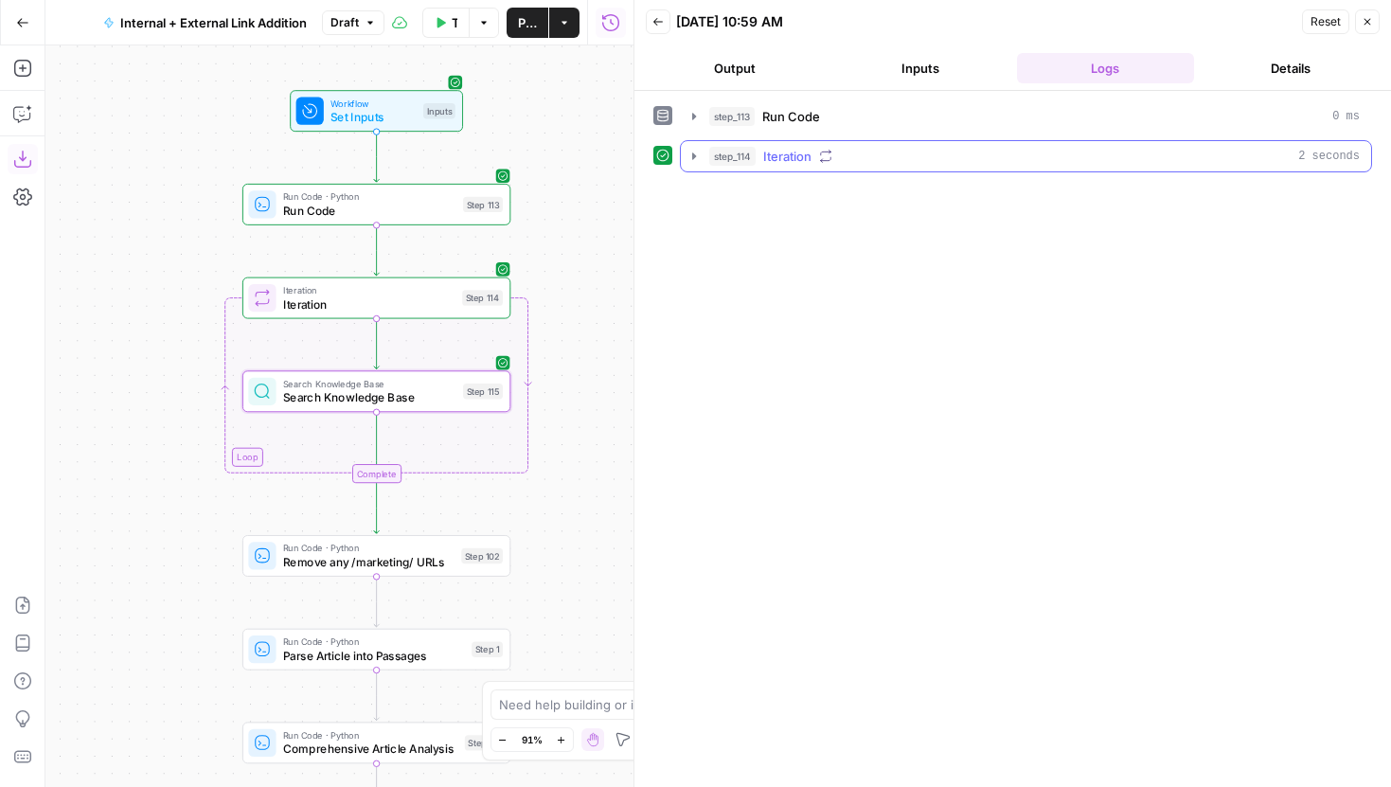
click at [697, 151] on icon "button" at bounding box center [694, 156] width 15 height 15
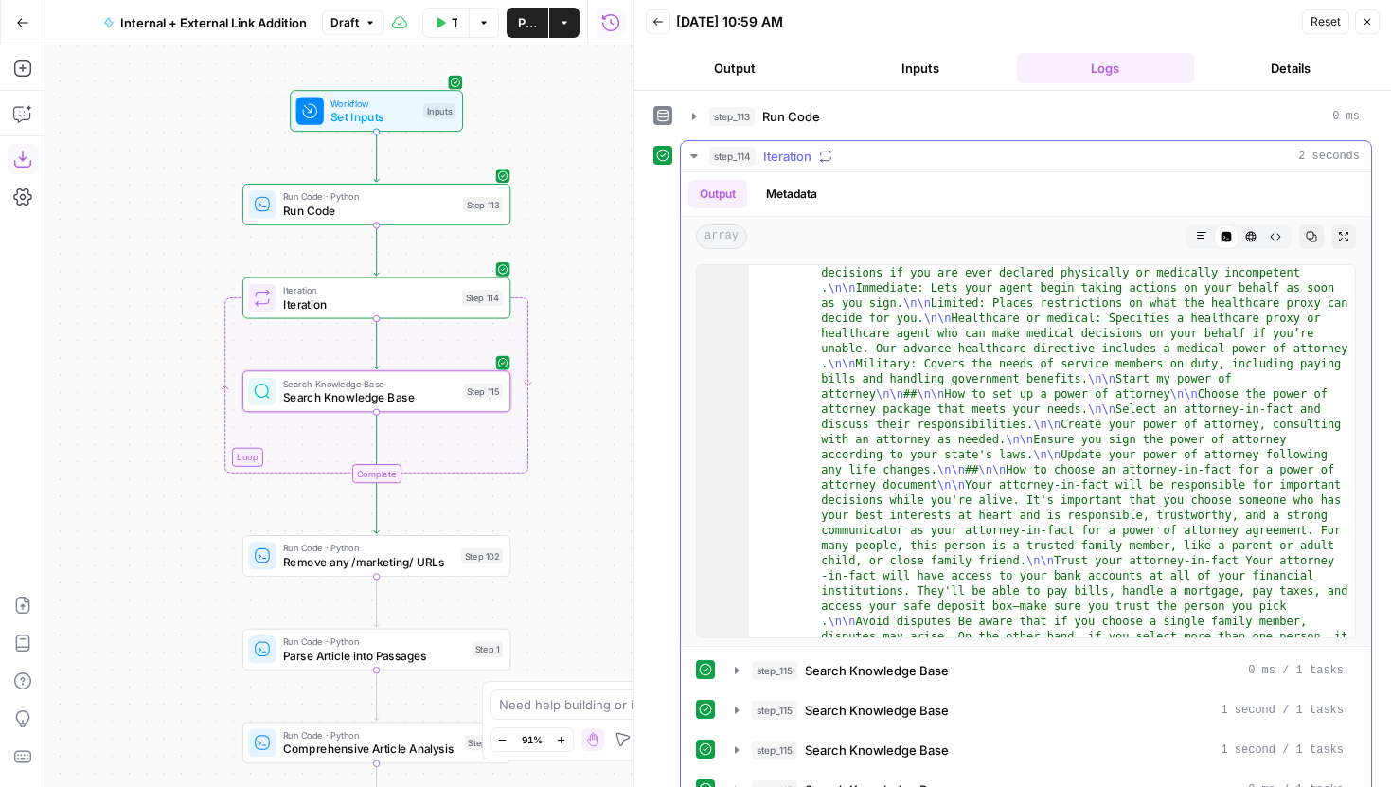
scroll to position [145, 0]
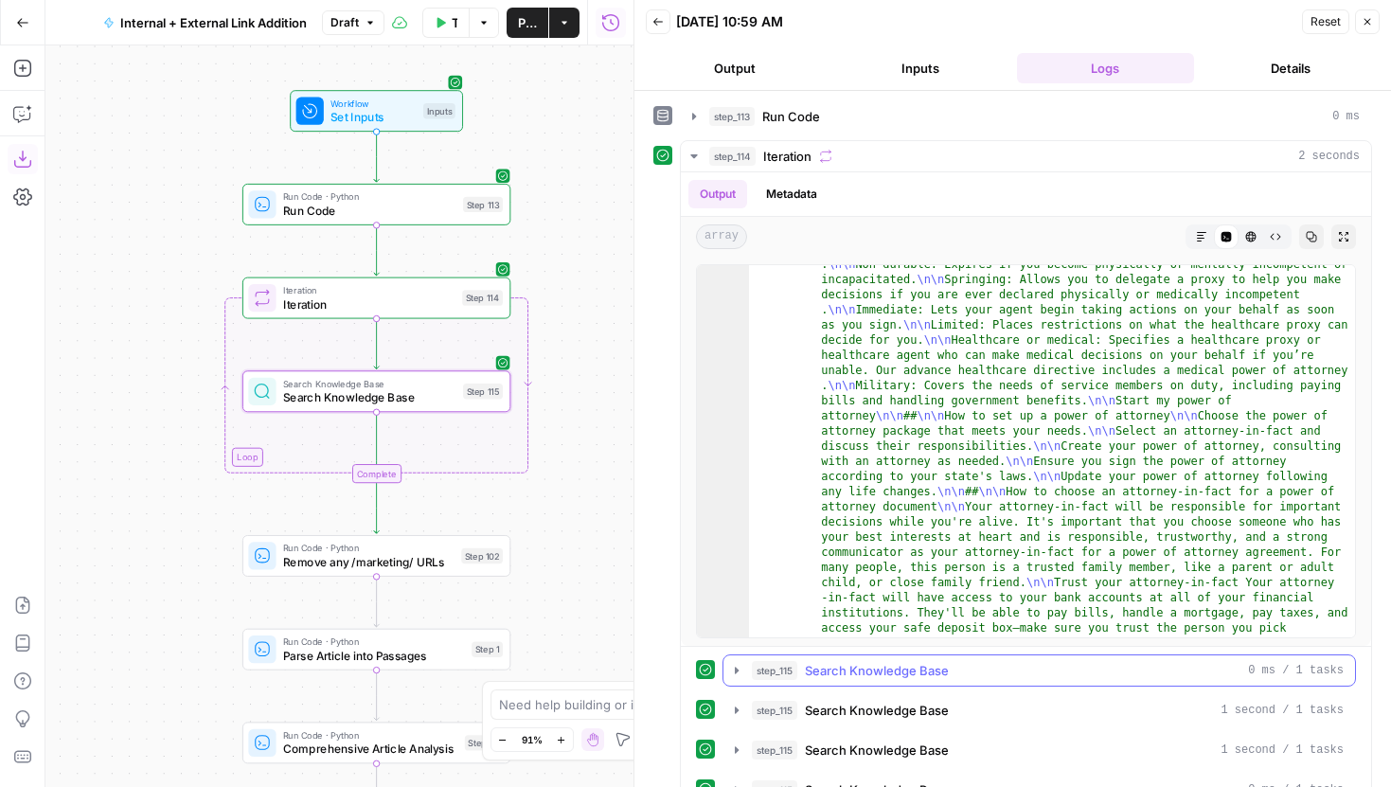
click at [737, 670] on icon "button" at bounding box center [737, 670] width 4 height 7
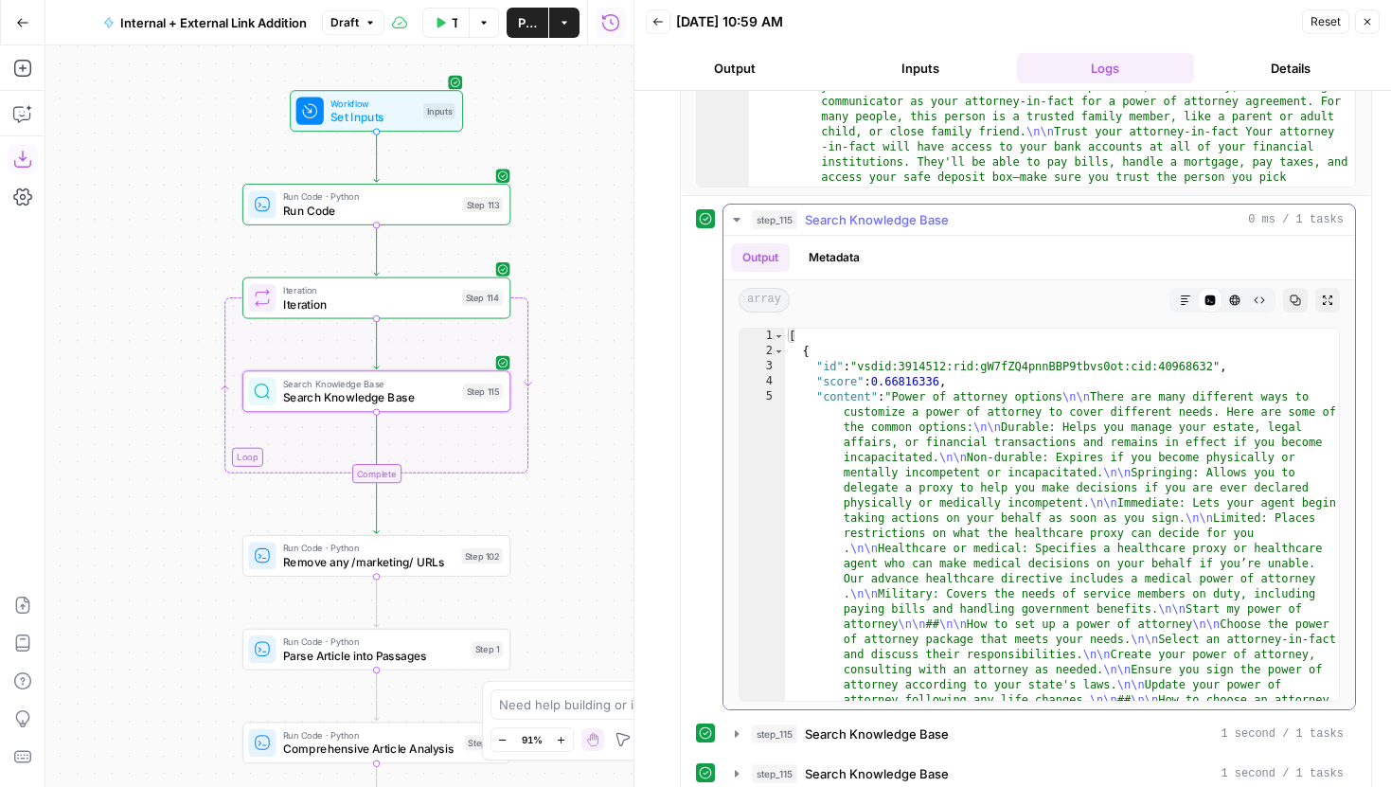
click at [848, 245] on button "Metadata" at bounding box center [834, 257] width 74 height 28
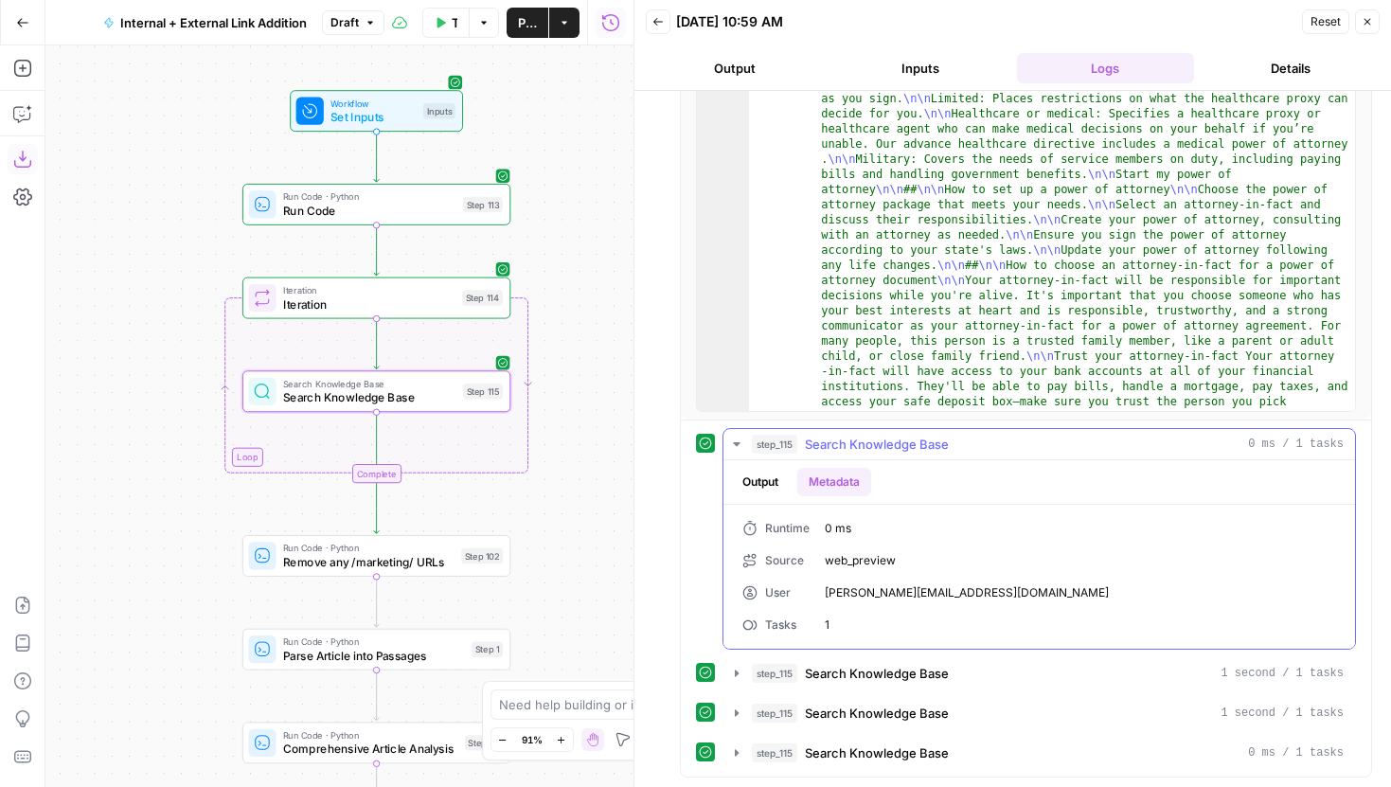
click at [773, 474] on button "Output" at bounding box center [760, 482] width 59 height 28
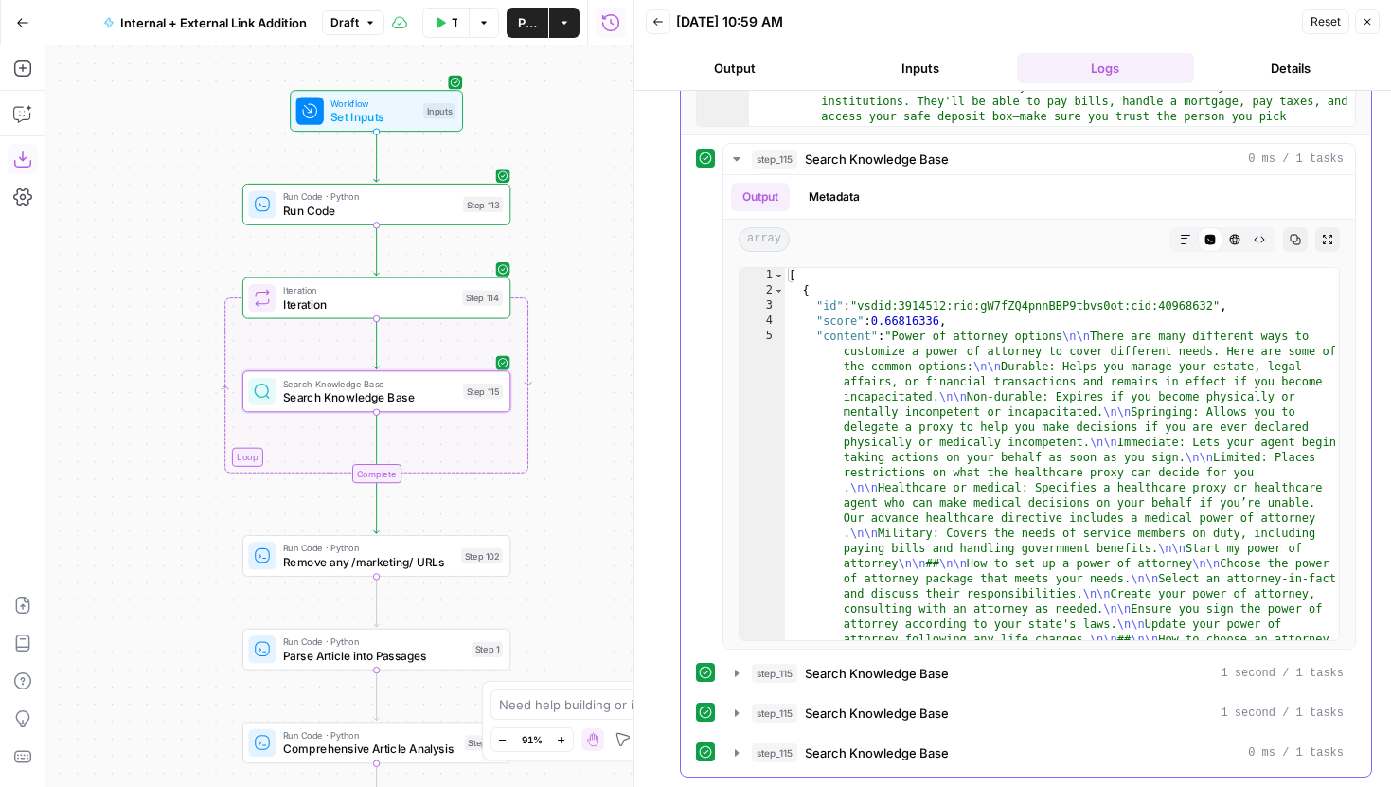
scroll to position [0, 0]
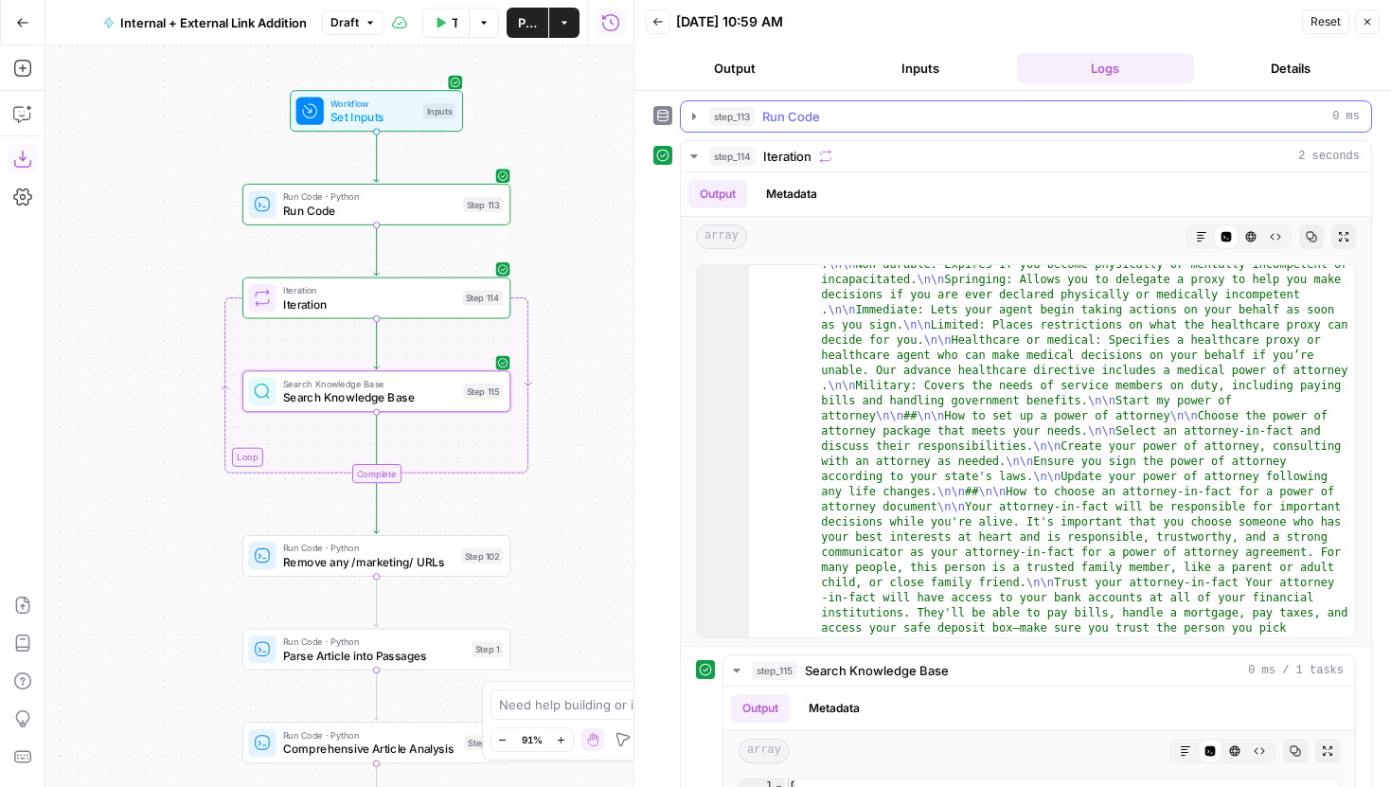
click at [696, 124] on button "step_113 Run Code 0 ms" at bounding box center [1026, 116] width 690 height 30
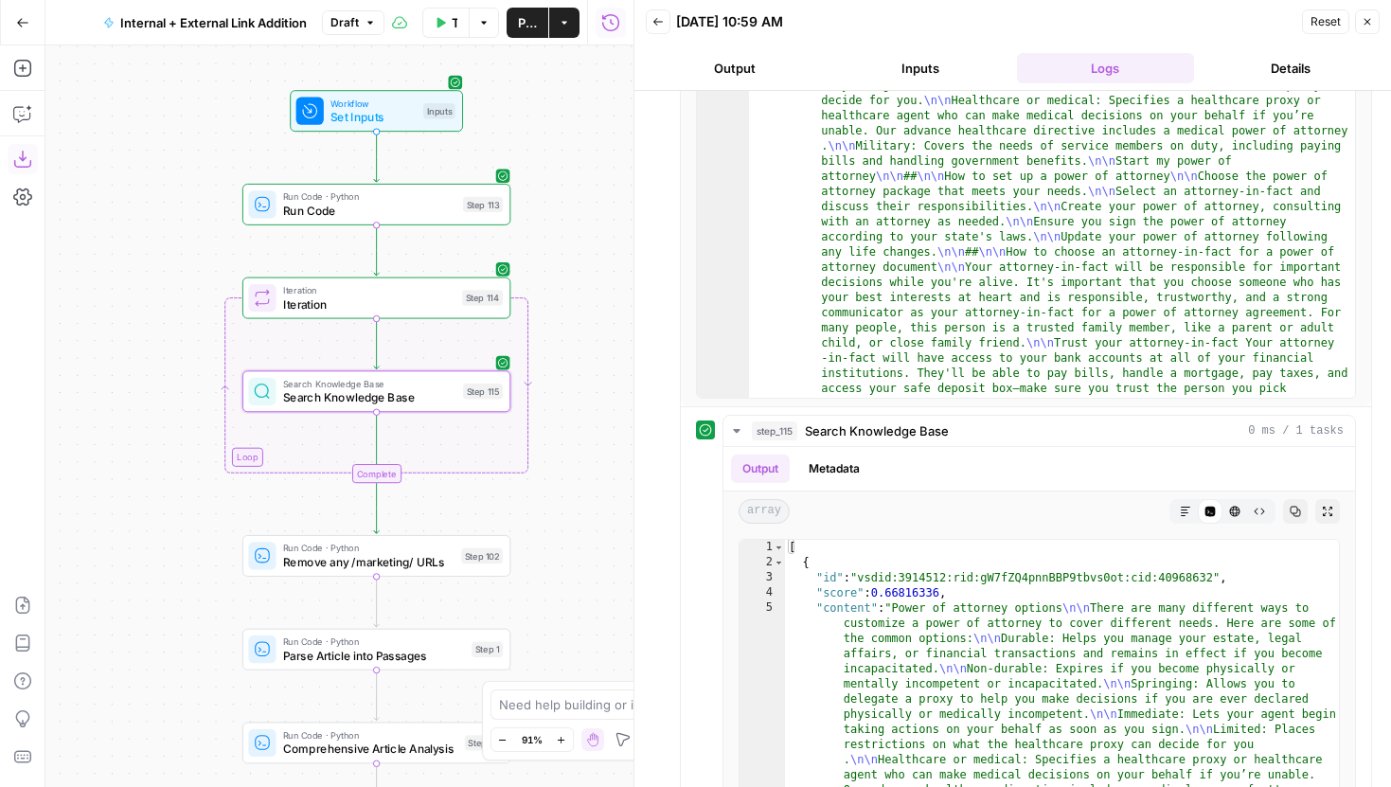
scroll to position [974, 0]
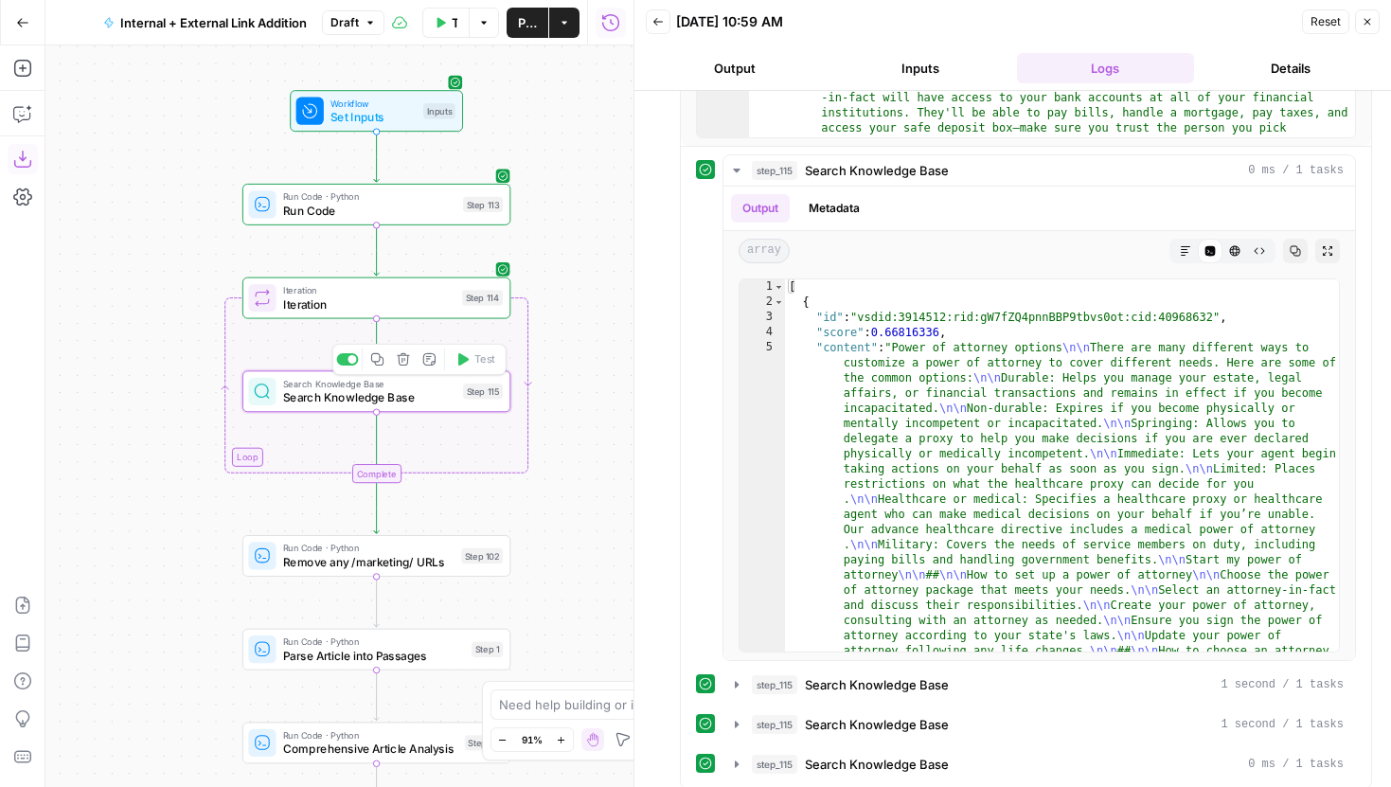
click at [468, 402] on div "Search Knowledge Base Search Knowledge Base Step 115 Copy step Delete step Add …" at bounding box center [375, 391] width 255 height 29
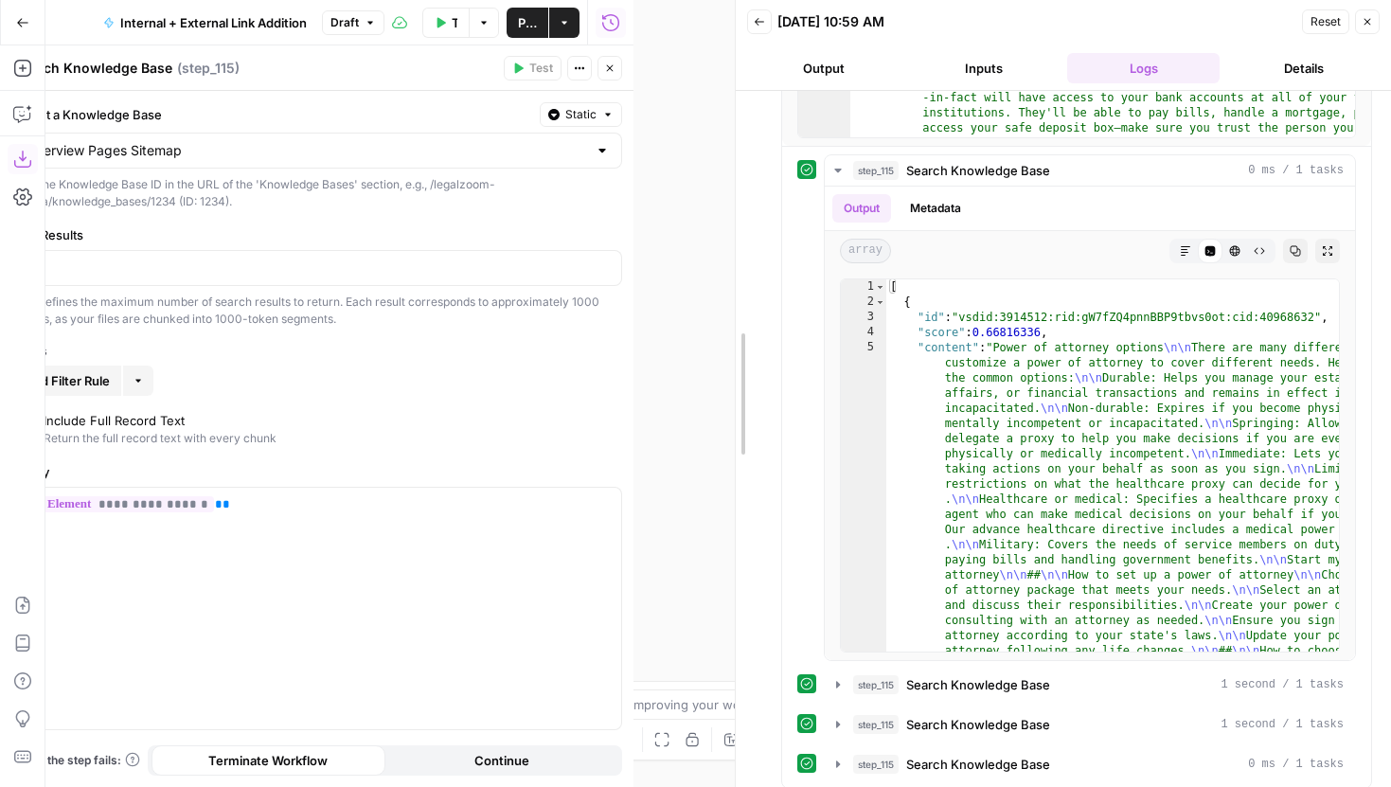
drag, startPoint x: 631, startPoint y: 136, endPoint x: 885, endPoint y: 152, distance: 255.2
click at [745, 152] on div at bounding box center [735, 393] width 19 height 787
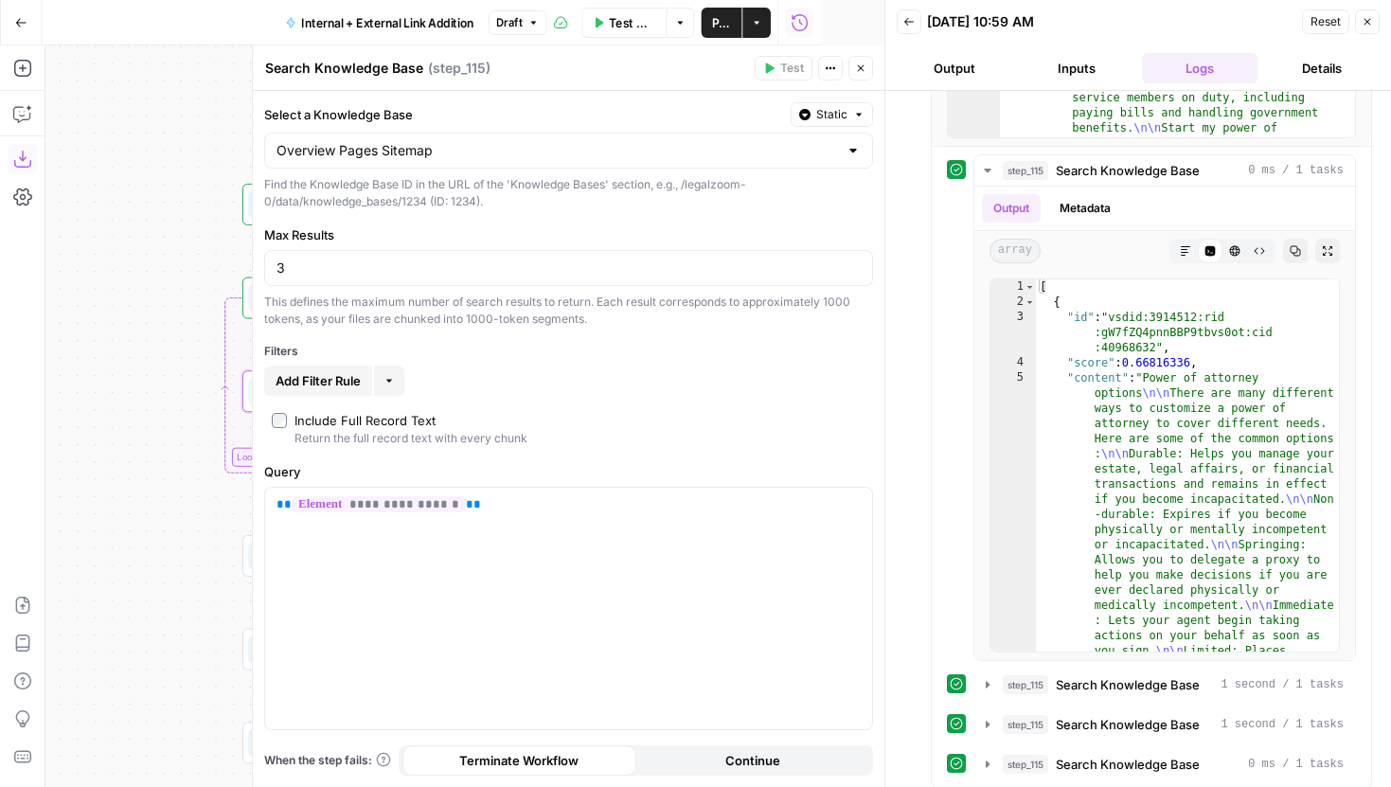
scroll to position [986, 0]
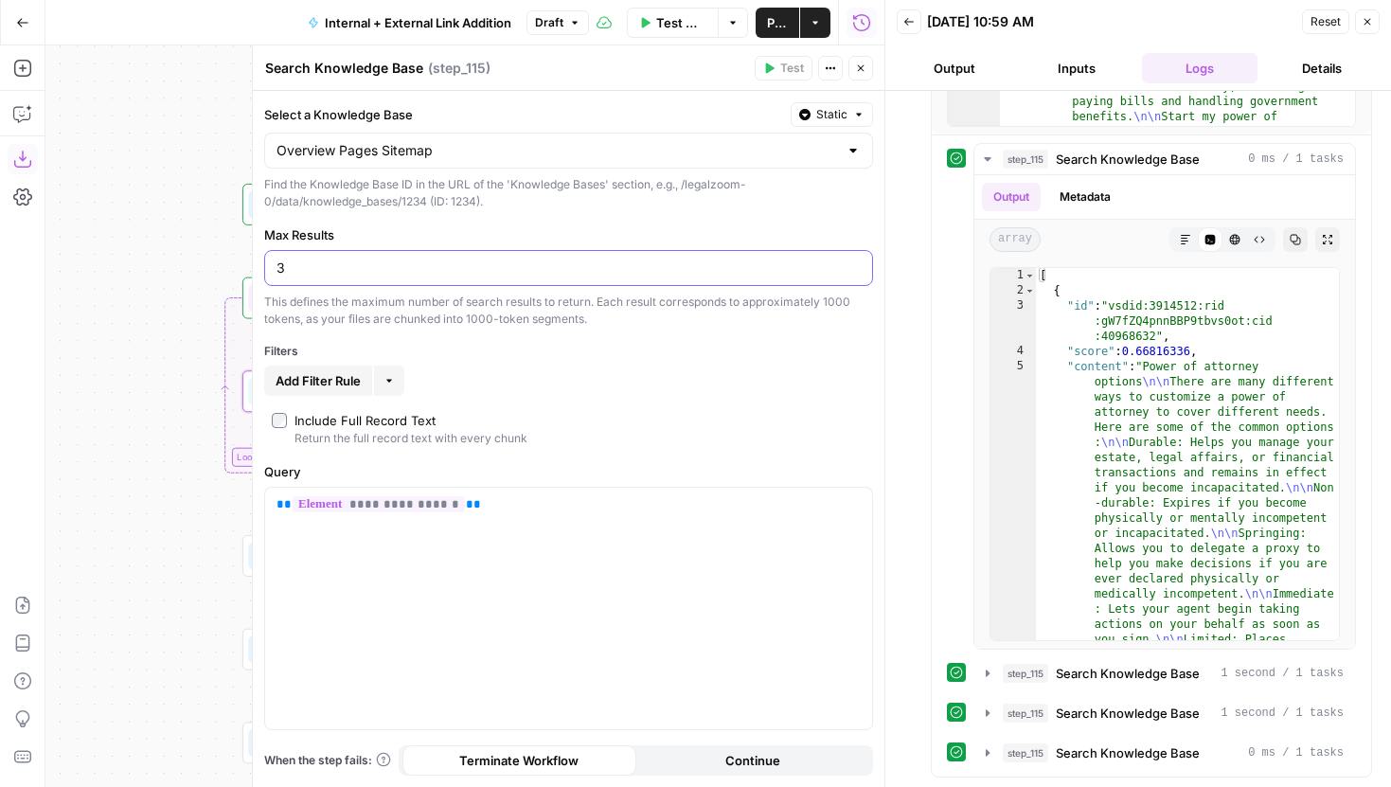
click at [502, 273] on input "3" at bounding box center [569, 268] width 584 height 19
type input "1"
click at [866, 69] on icon "button" at bounding box center [860, 68] width 11 height 11
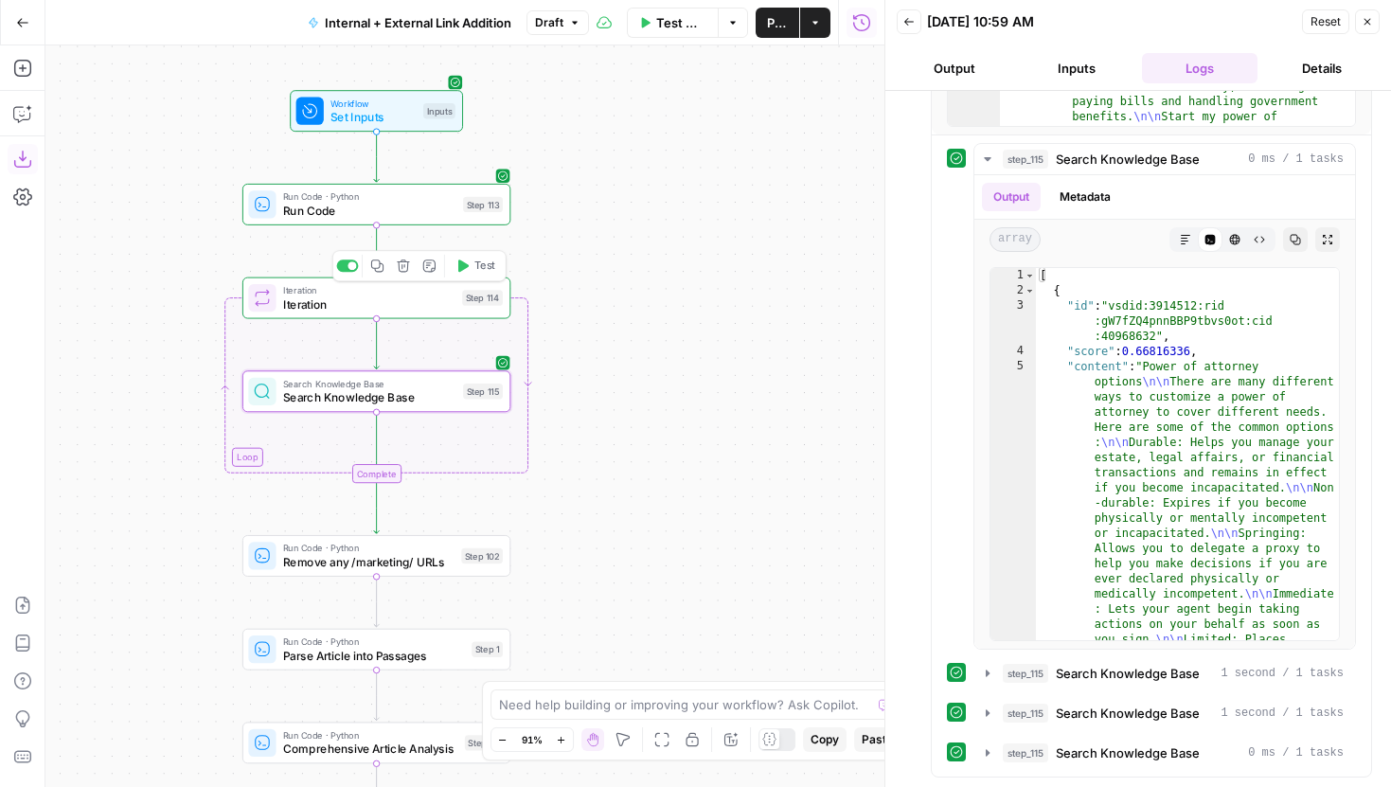
click at [469, 268] on button "Test" at bounding box center [475, 266] width 54 height 23
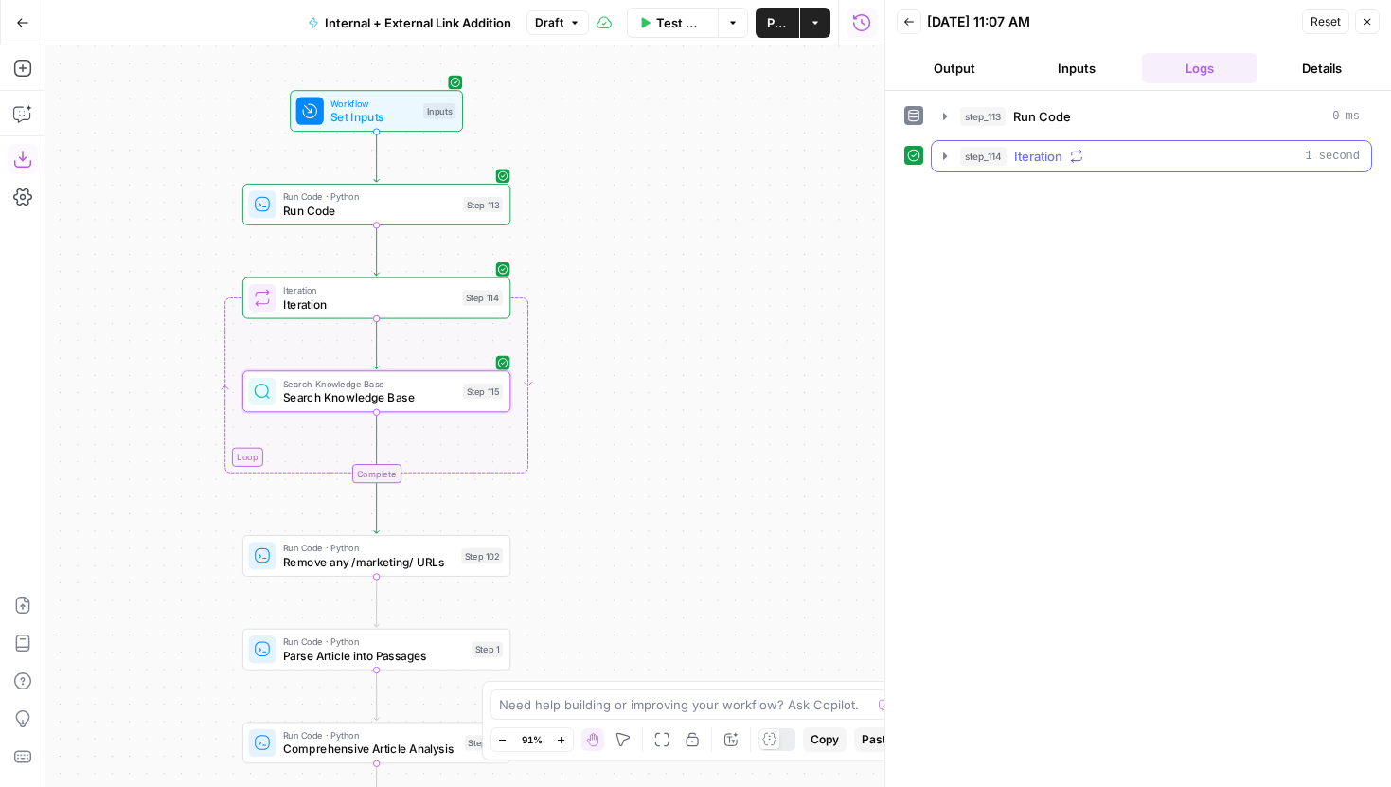
click at [948, 146] on button "step_114 Iteration 1 second" at bounding box center [1151, 156] width 439 height 30
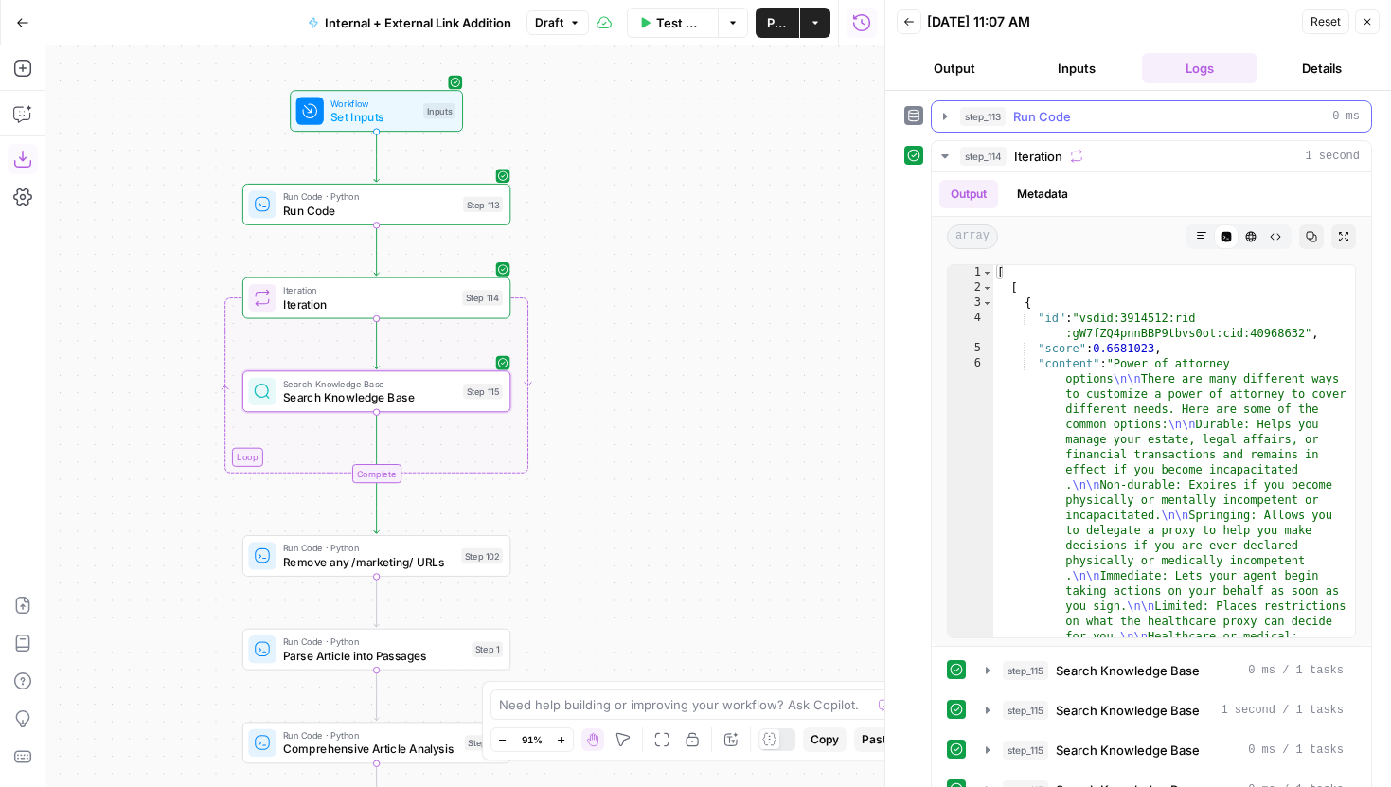
click at [940, 109] on icon "button" at bounding box center [945, 116] width 15 height 15
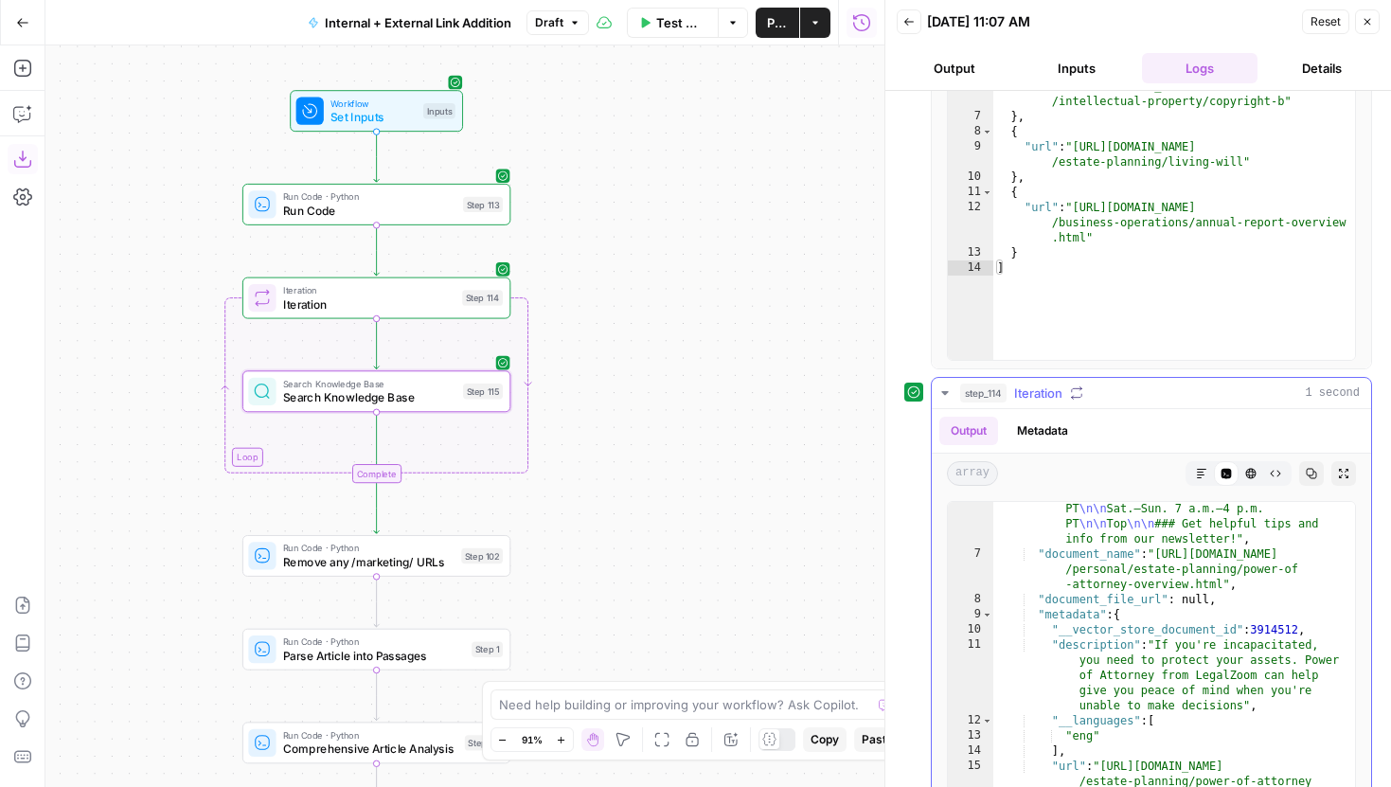
scroll to position [2106, 0]
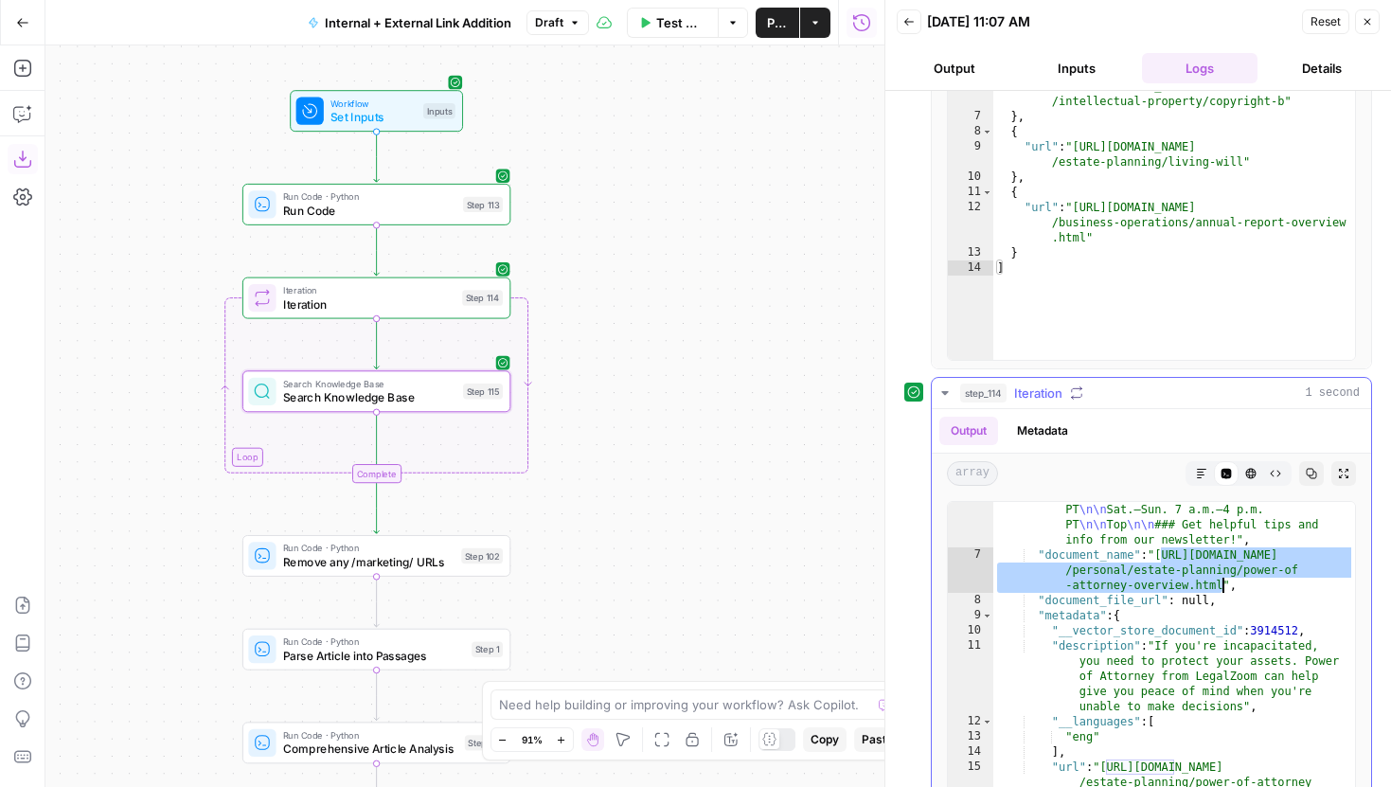
drag, startPoint x: 1162, startPoint y: 558, endPoint x: 1223, endPoint y: 582, distance: 65.4
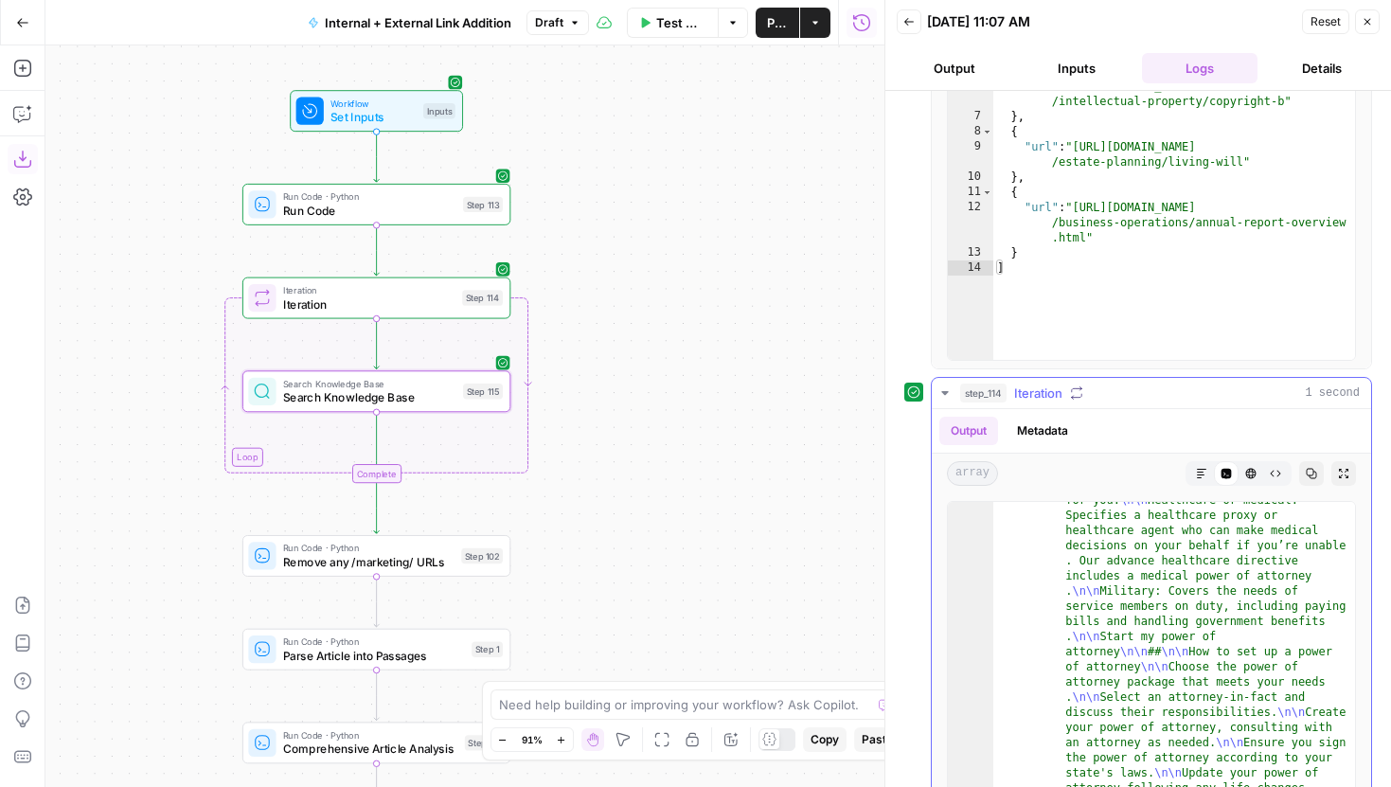
scroll to position [0, 0]
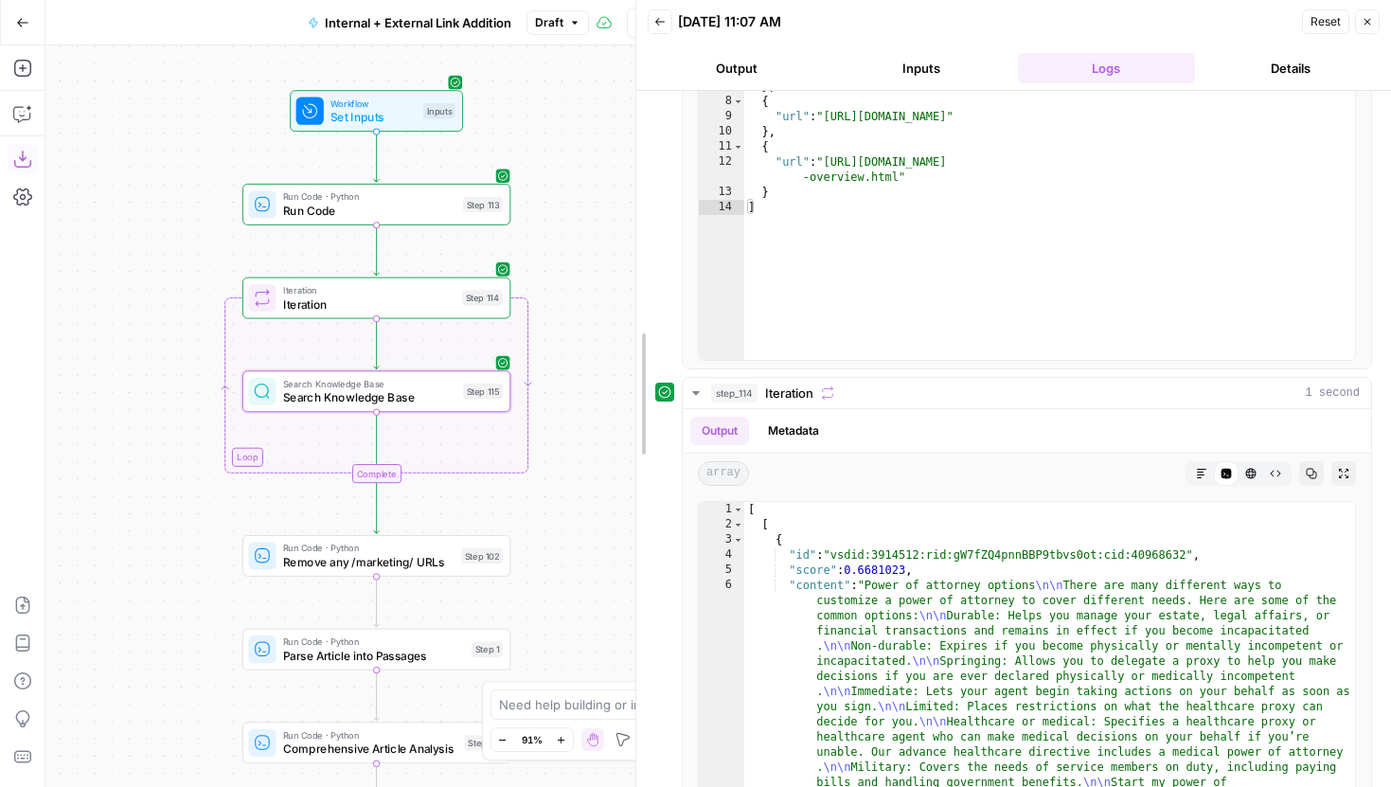
drag, startPoint x: 883, startPoint y: 319, endPoint x: 634, endPoint y: 319, distance: 249.1
click at [634, 319] on div at bounding box center [636, 393] width 19 height 787
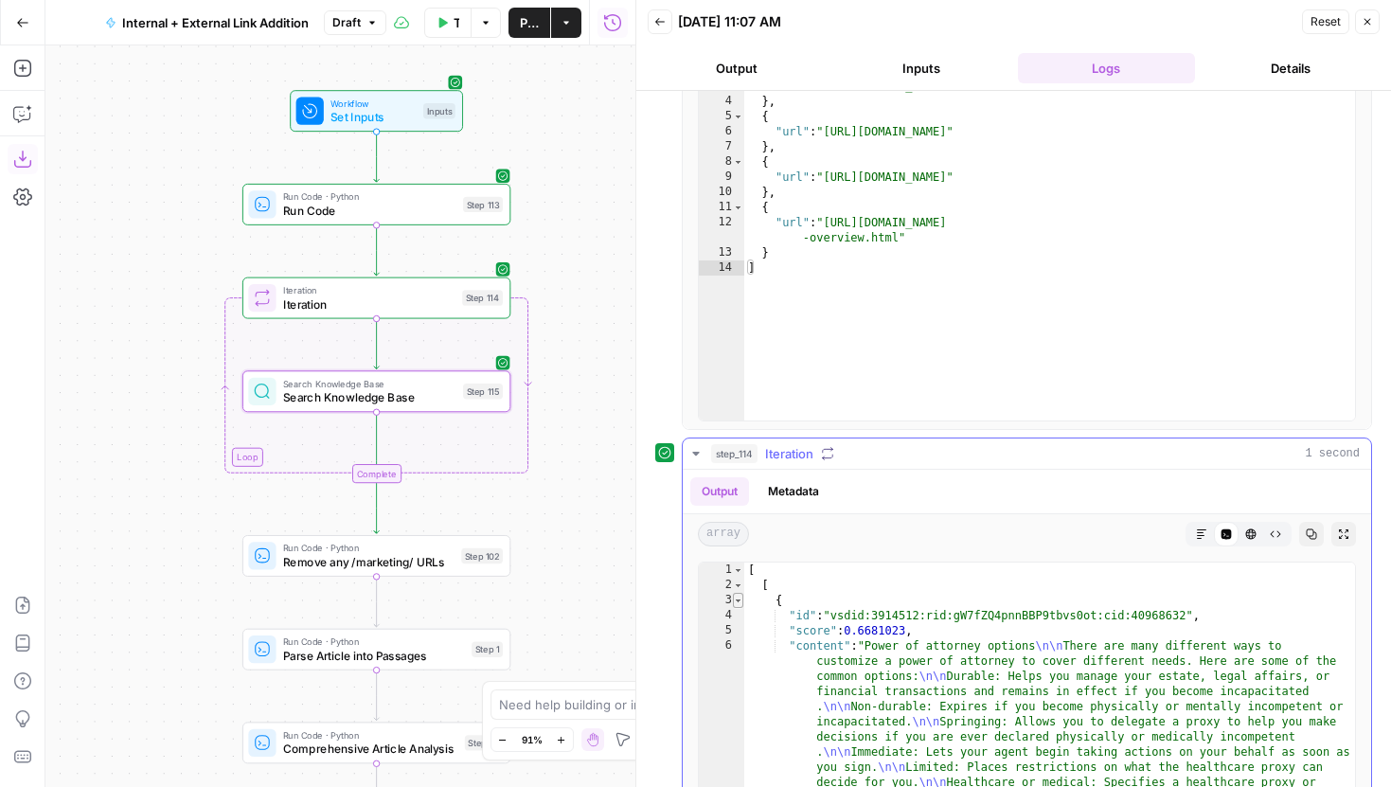
click at [740, 600] on span "Toggle code folding, rows 3 through 21" at bounding box center [738, 600] width 10 height 15
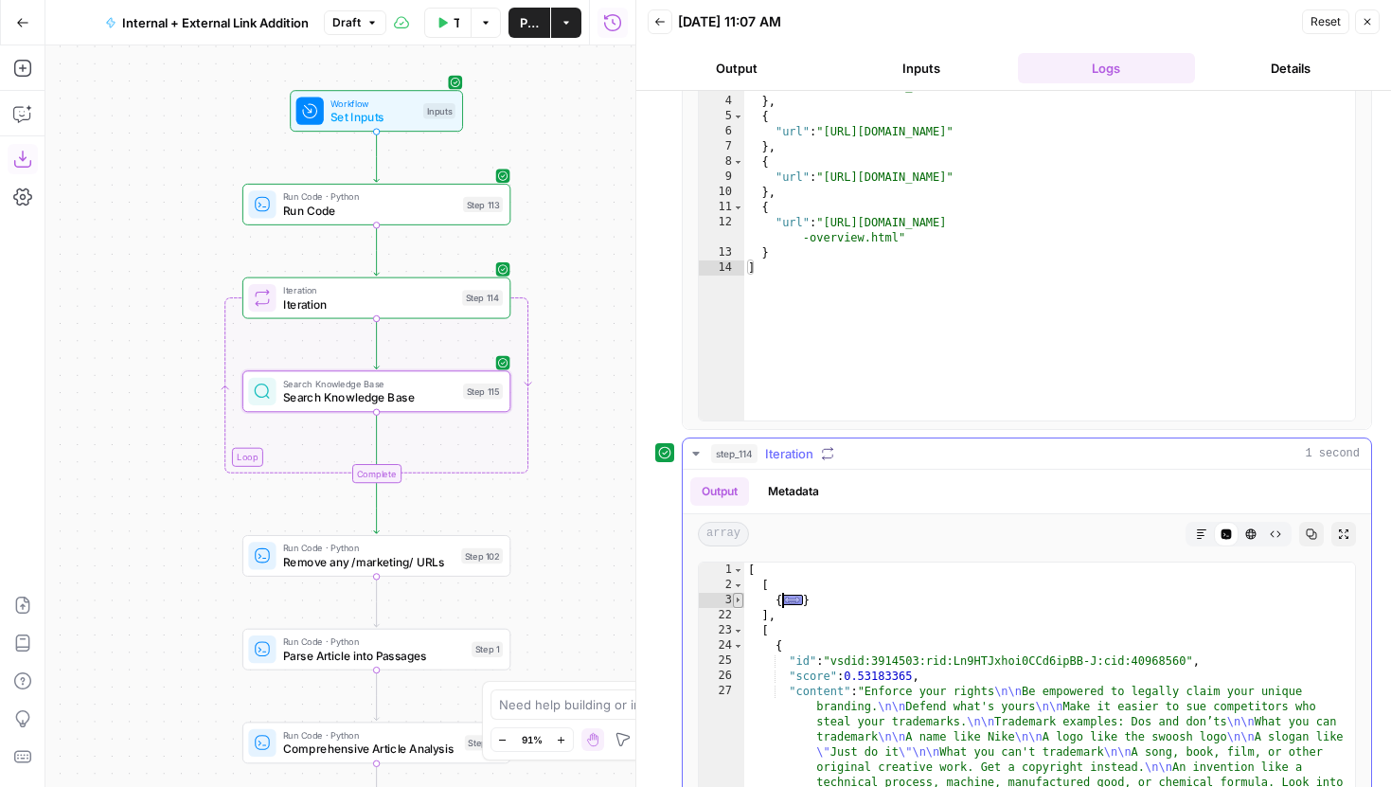
click at [741, 595] on span "Toggle code folding, rows 3 through 21" at bounding box center [738, 600] width 10 height 15
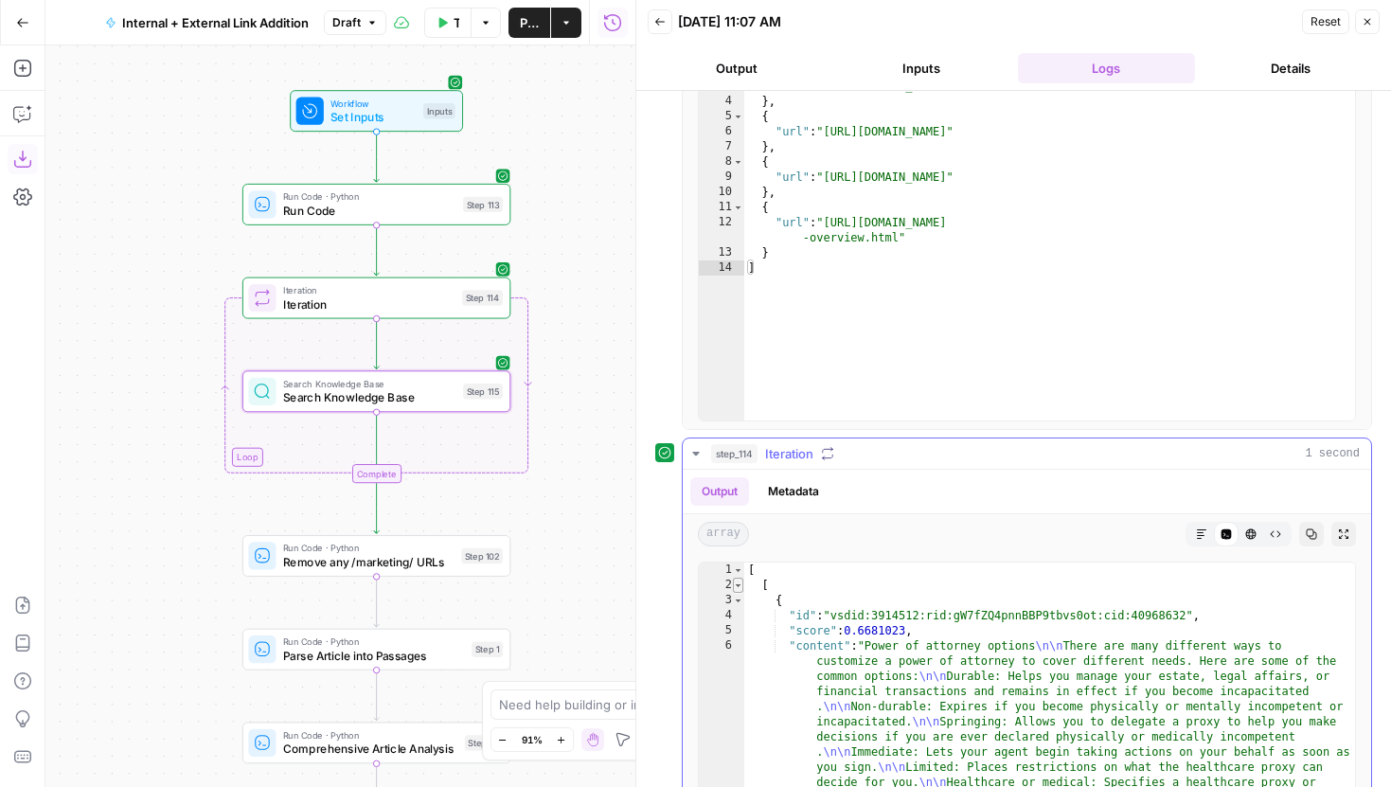
click at [740, 581] on span "Toggle code folding, rows 2 through 22" at bounding box center [738, 585] width 10 height 15
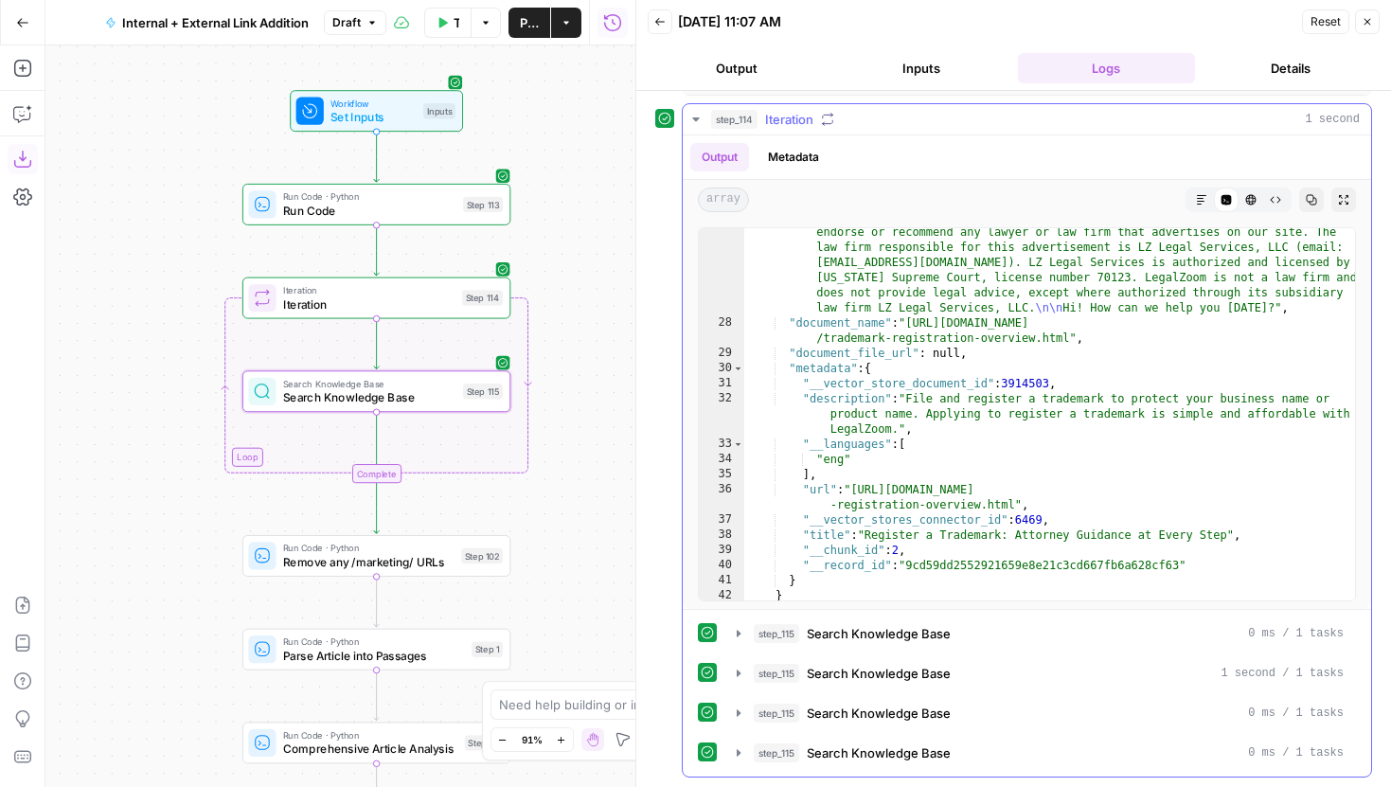
scroll to position [875, 0]
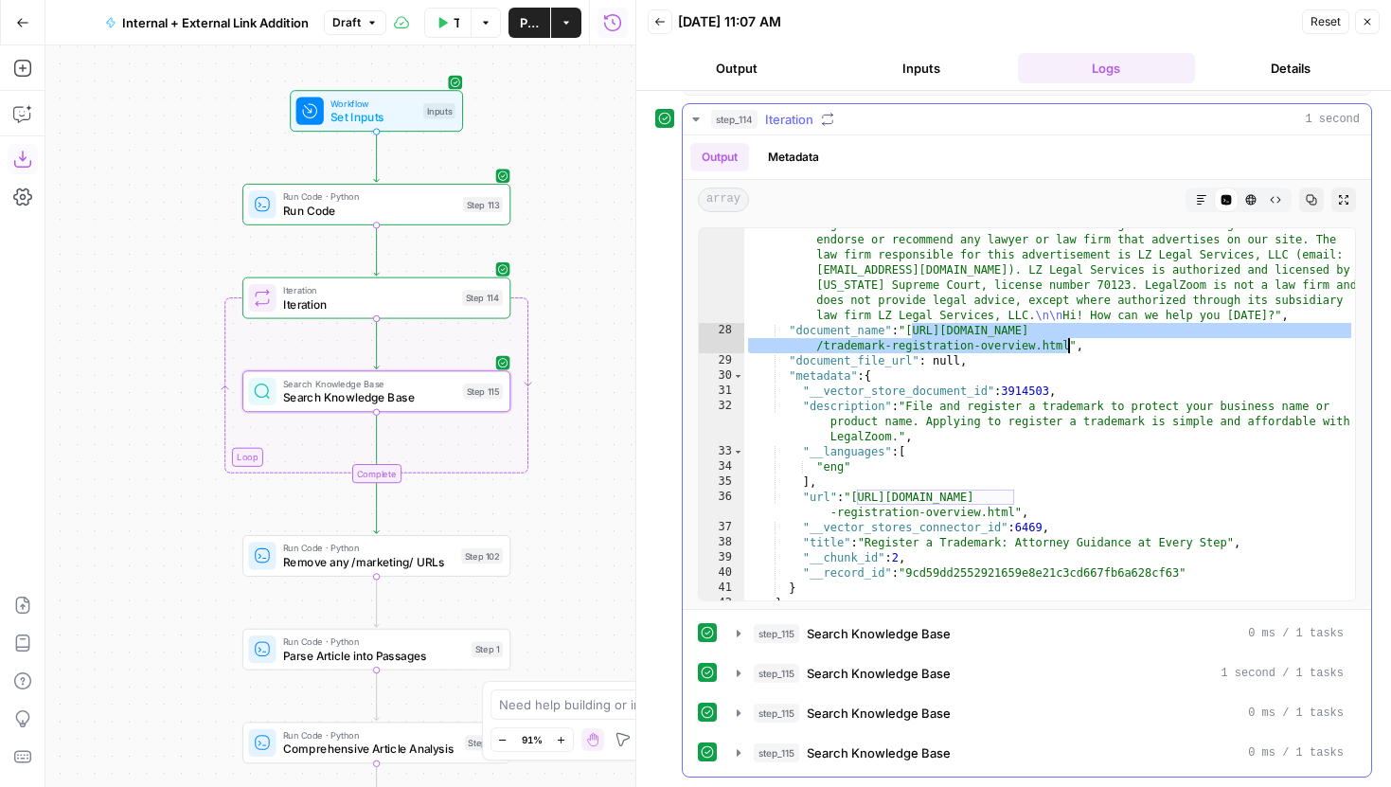
drag, startPoint x: 913, startPoint y: 332, endPoint x: 1067, endPoint y: 348, distance: 155.1
click at [1067, 348] on div ""content" : "Enforce your rights \n\n Be empowered to legally claim your unique…" at bounding box center [1049, 77] width 611 height 1266
type textarea "**********"
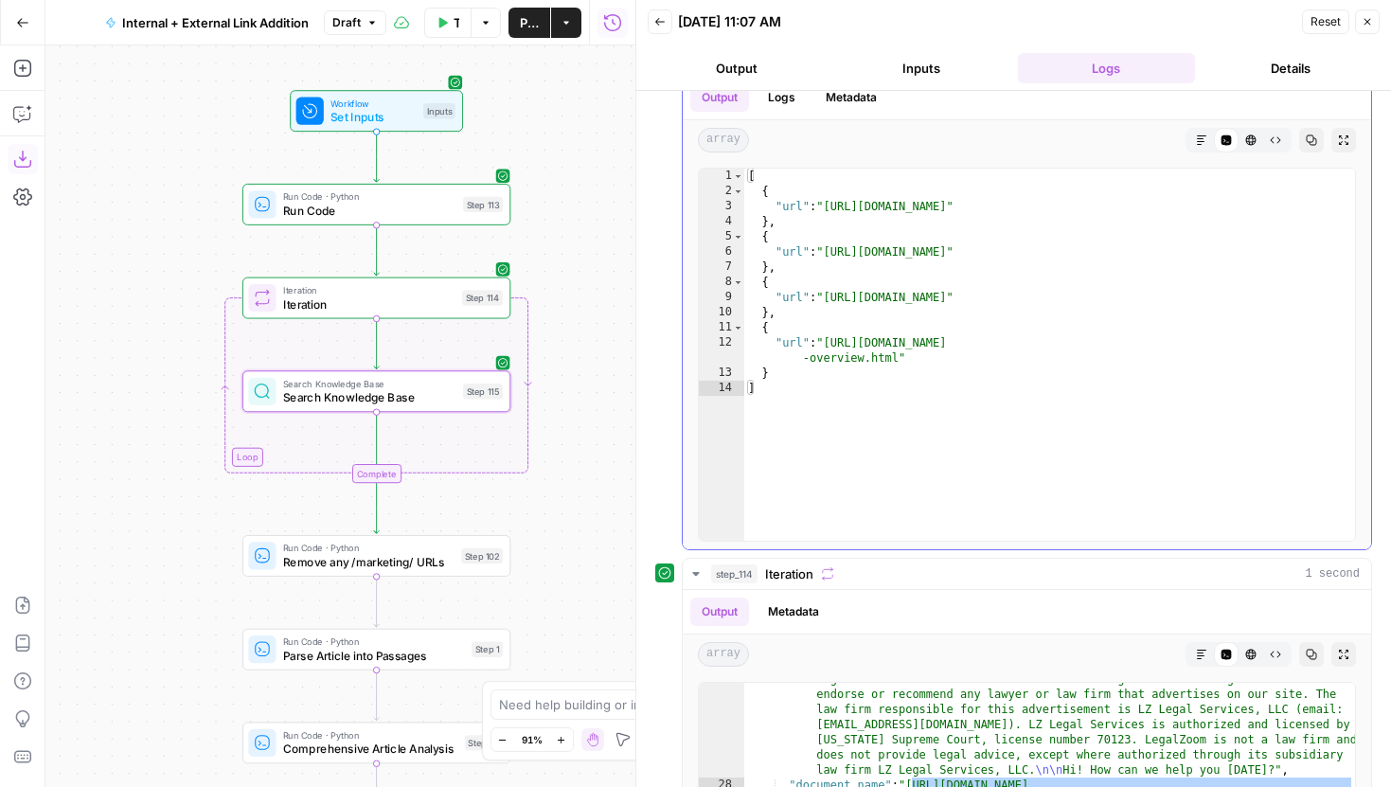
scroll to position [25, 0]
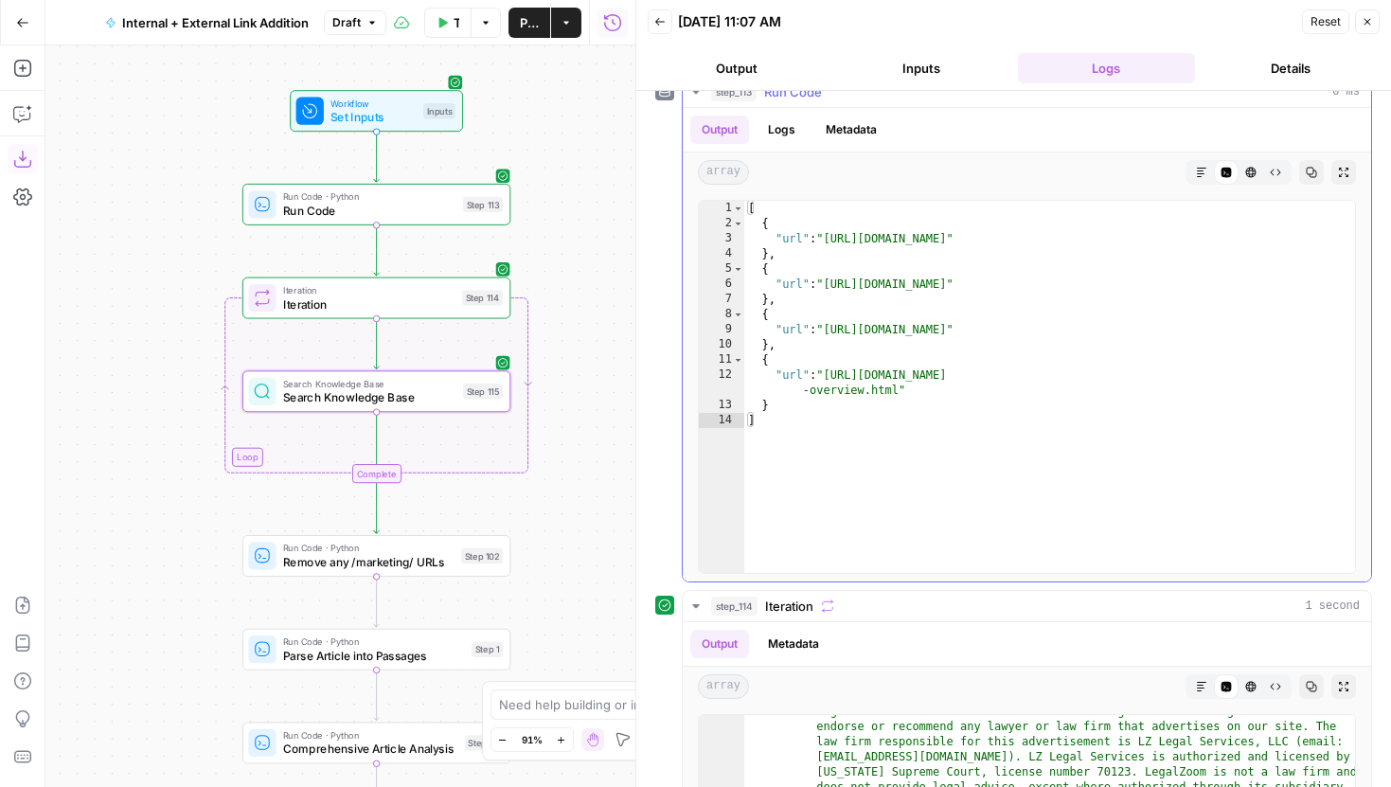
type textarea "**********"
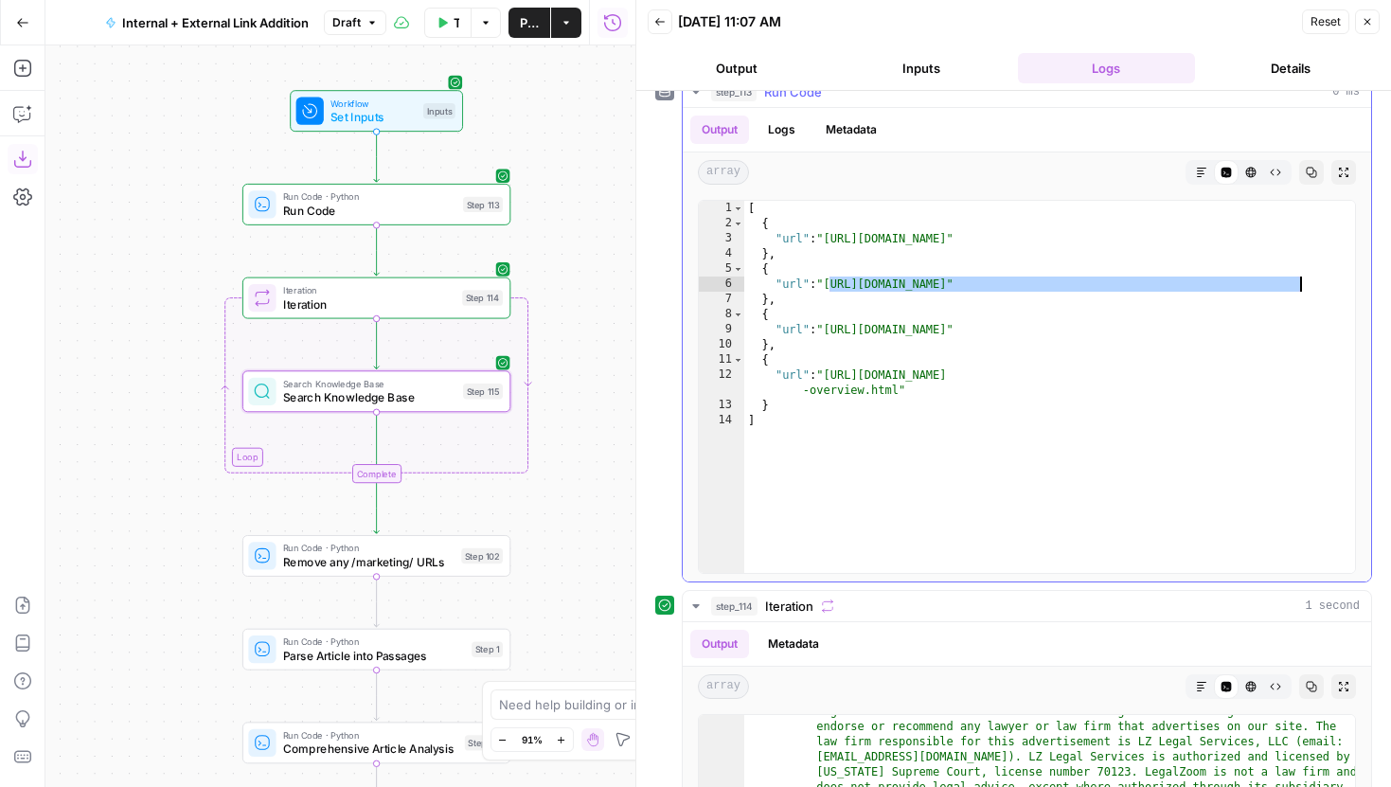
drag, startPoint x: 830, startPoint y: 290, endPoint x: 1301, endPoint y: 285, distance: 471.6
click at [1301, 285] on div "[ { "url" : "https://www.legalzoom.com/marketing/estate-planning/power-of-attor…" at bounding box center [1049, 402] width 611 height 402
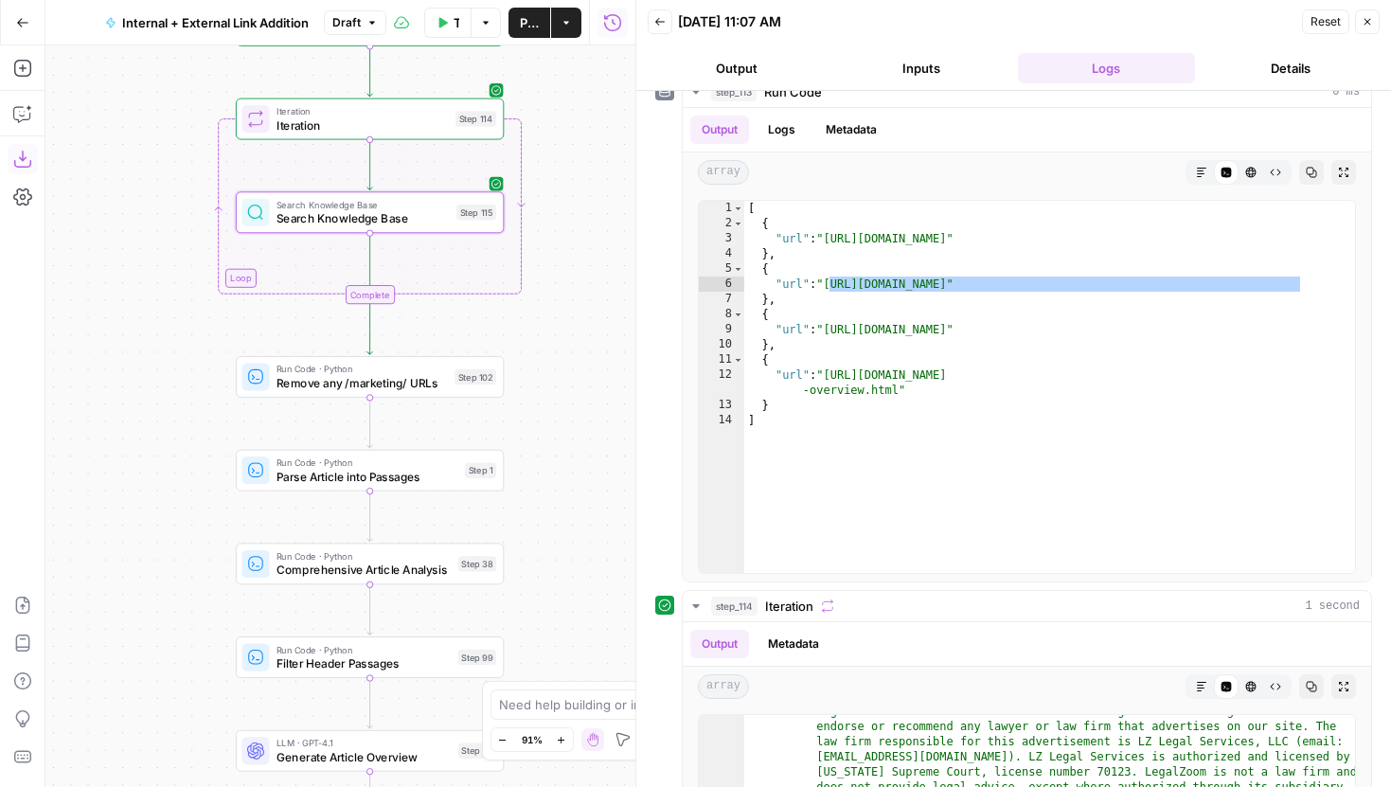
drag, startPoint x: 576, startPoint y: 518, endPoint x: 562, endPoint y: 324, distance: 194.7
click at [562, 326] on div "true false true false true false Workflow Set Inputs Inputs Run Code · Python R…" at bounding box center [340, 416] width 590 height 742
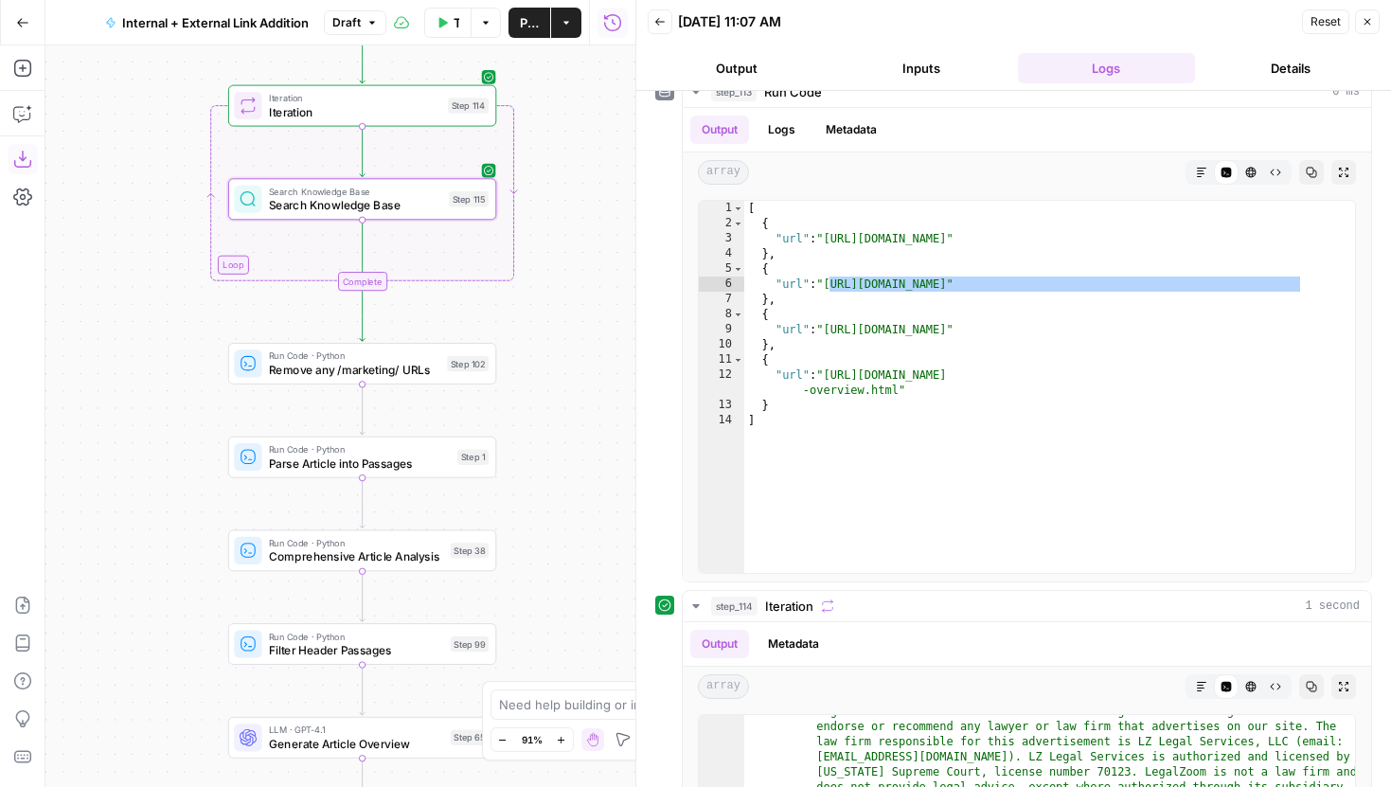
click at [20, 14] on button "Go Back" at bounding box center [23, 23] width 34 height 34
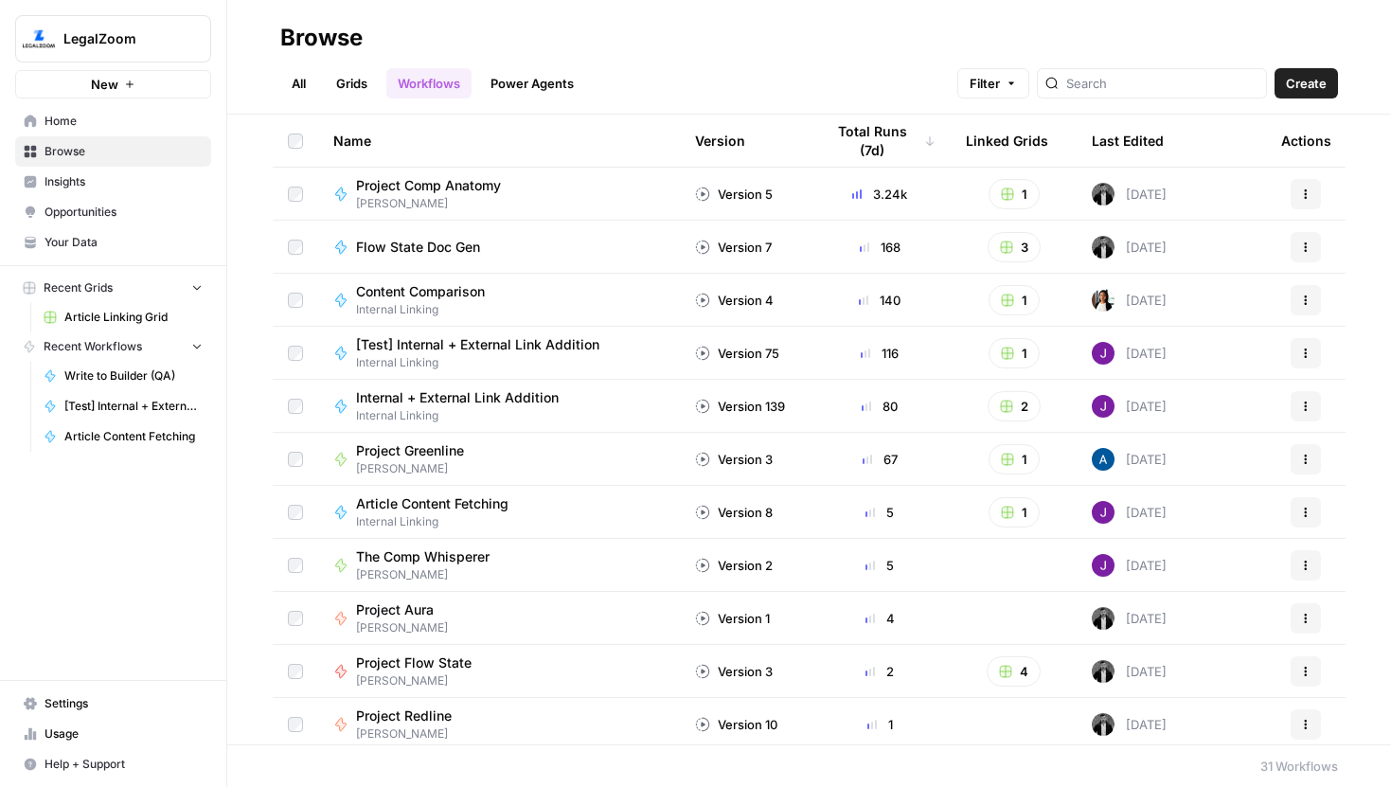
click at [92, 234] on span "Your Data" at bounding box center [124, 242] width 158 height 17
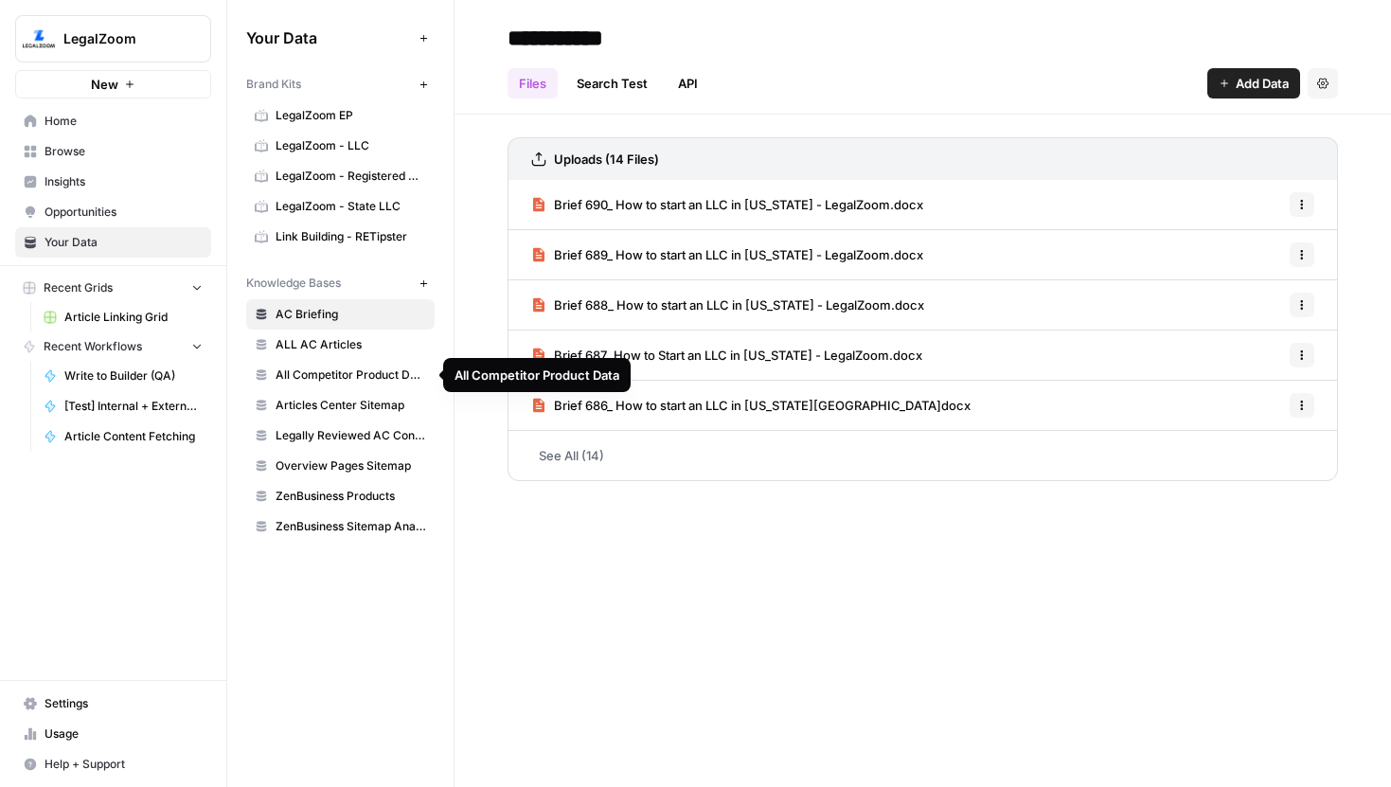
click at [375, 377] on span "All Competitor Product Data" at bounding box center [351, 374] width 151 height 17
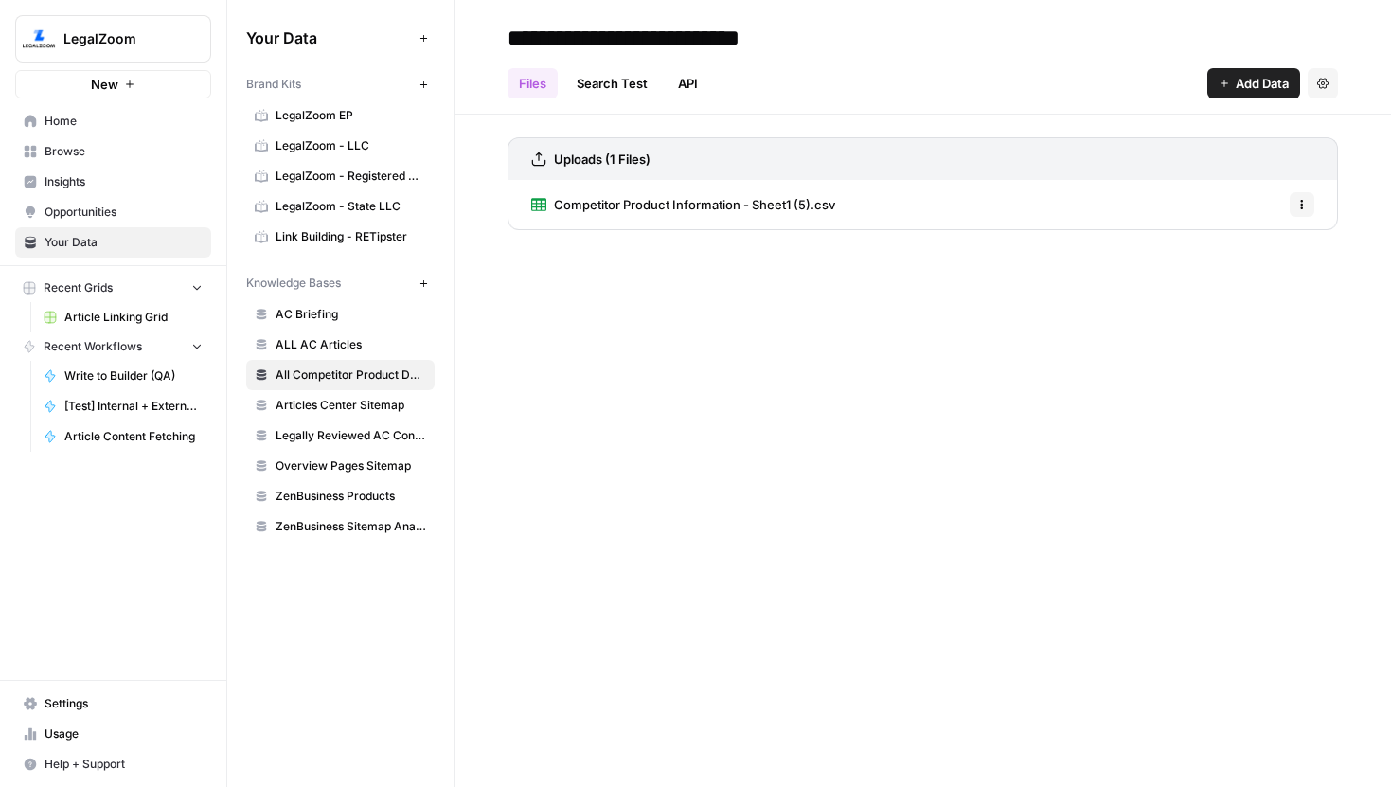
click at [635, 206] on span "Competitor Product Information - Sheet1 (5).csv" at bounding box center [694, 204] width 281 height 19
click at [123, 308] on link "Article Linking Grid" at bounding box center [123, 317] width 176 height 30
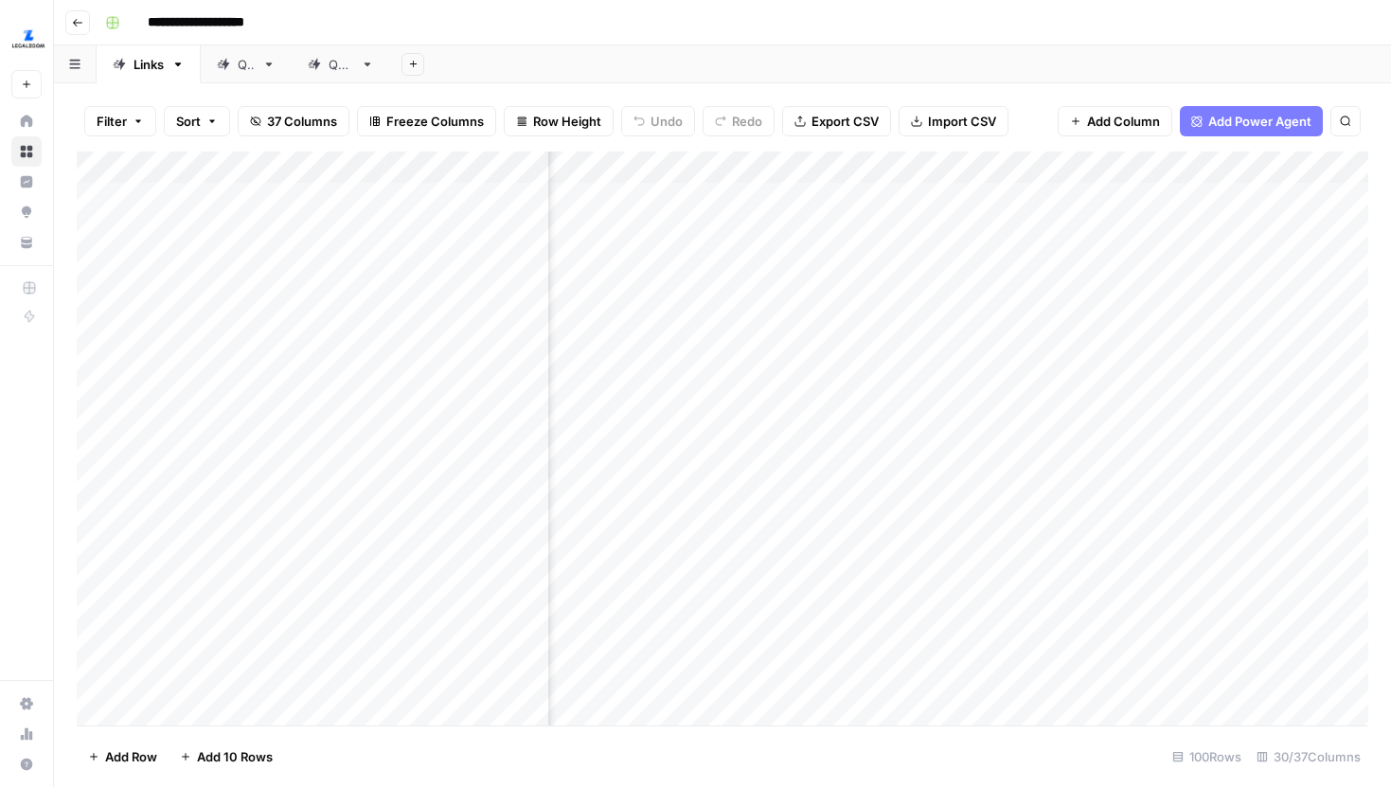
scroll to position [0, 1061]
click at [659, 160] on div "Add Column" at bounding box center [723, 439] width 1292 height 574
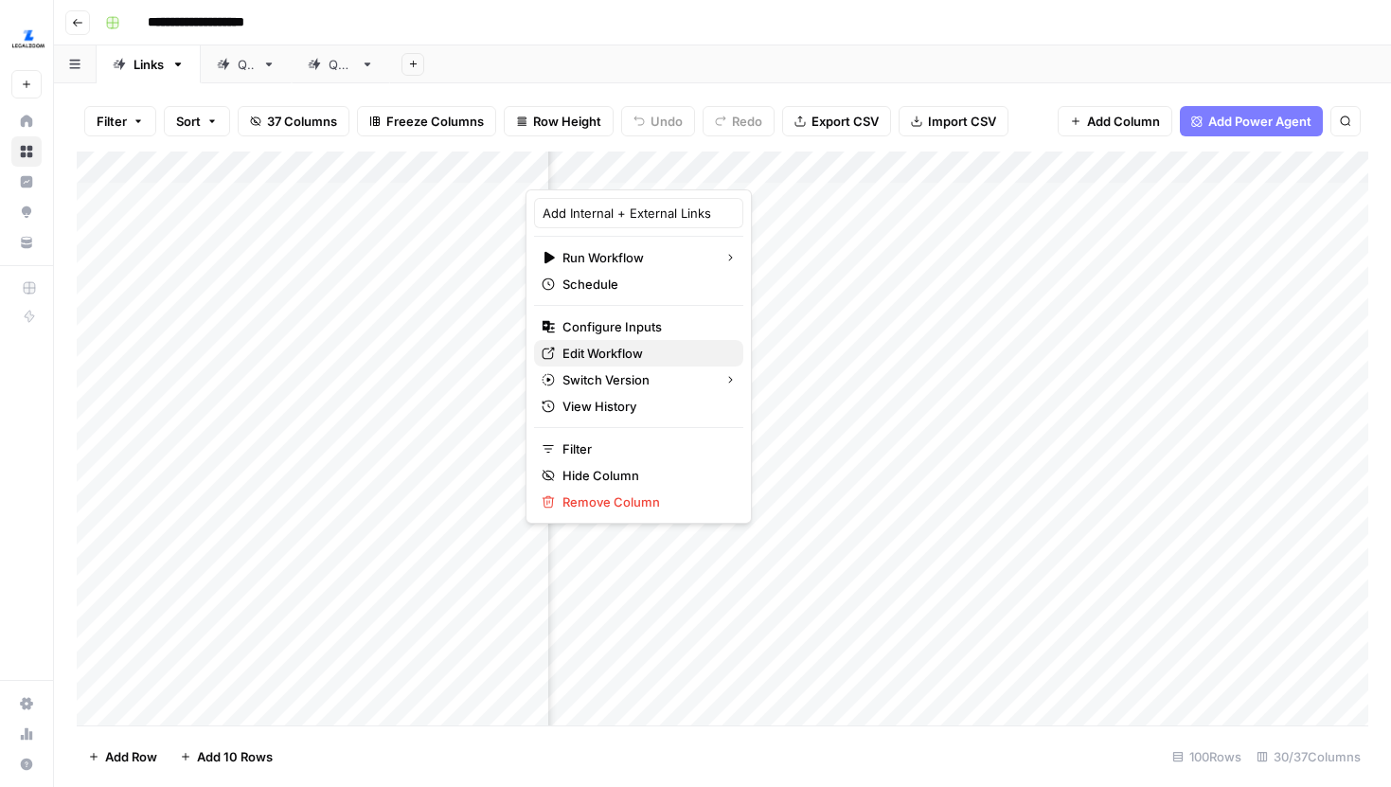
click at [639, 345] on span "Edit Workflow" at bounding box center [646, 353] width 166 height 19
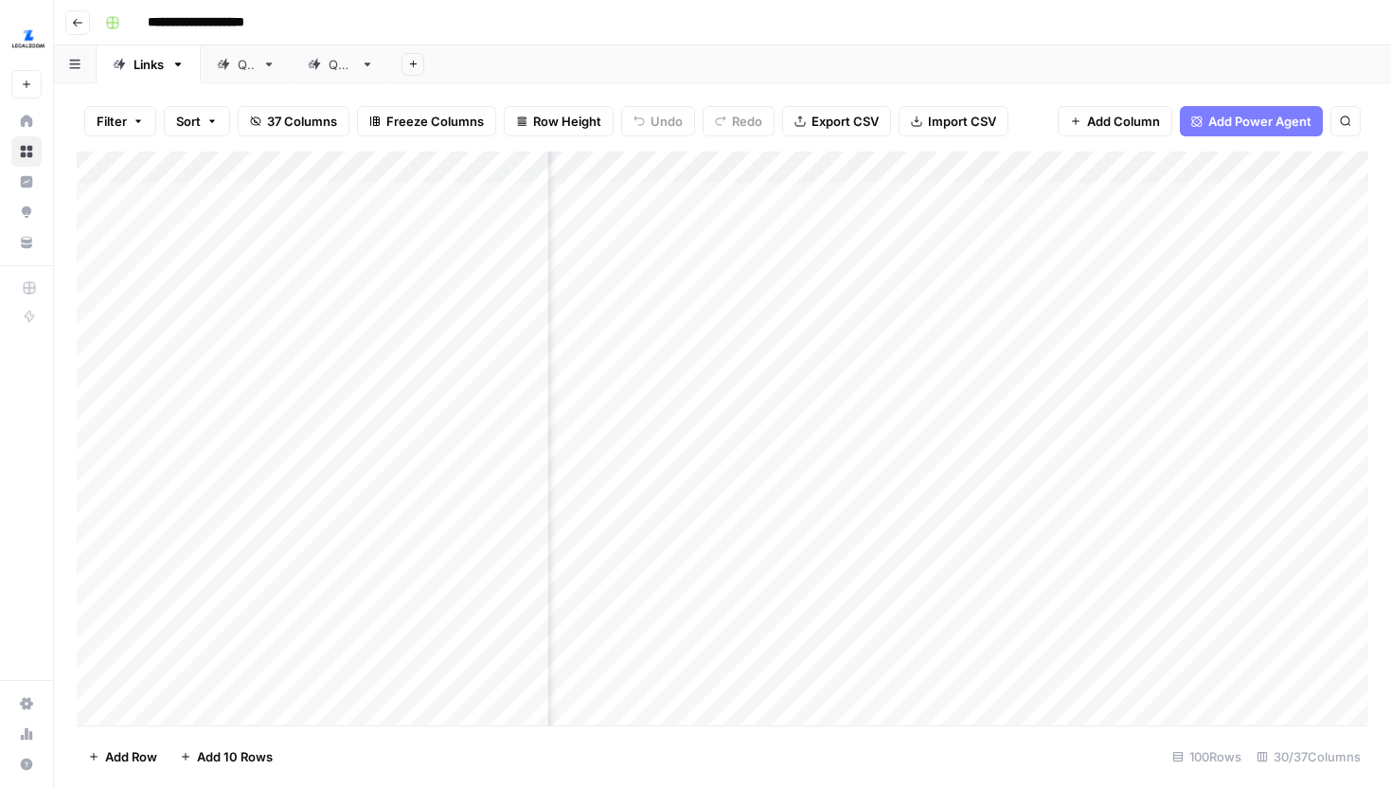
click at [235, 61] on div "QA" at bounding box center [236, 64] width 38 height 19
click at [607, 165] on div "Add Column" at bounding box center [723, 439] width 1292 height 574
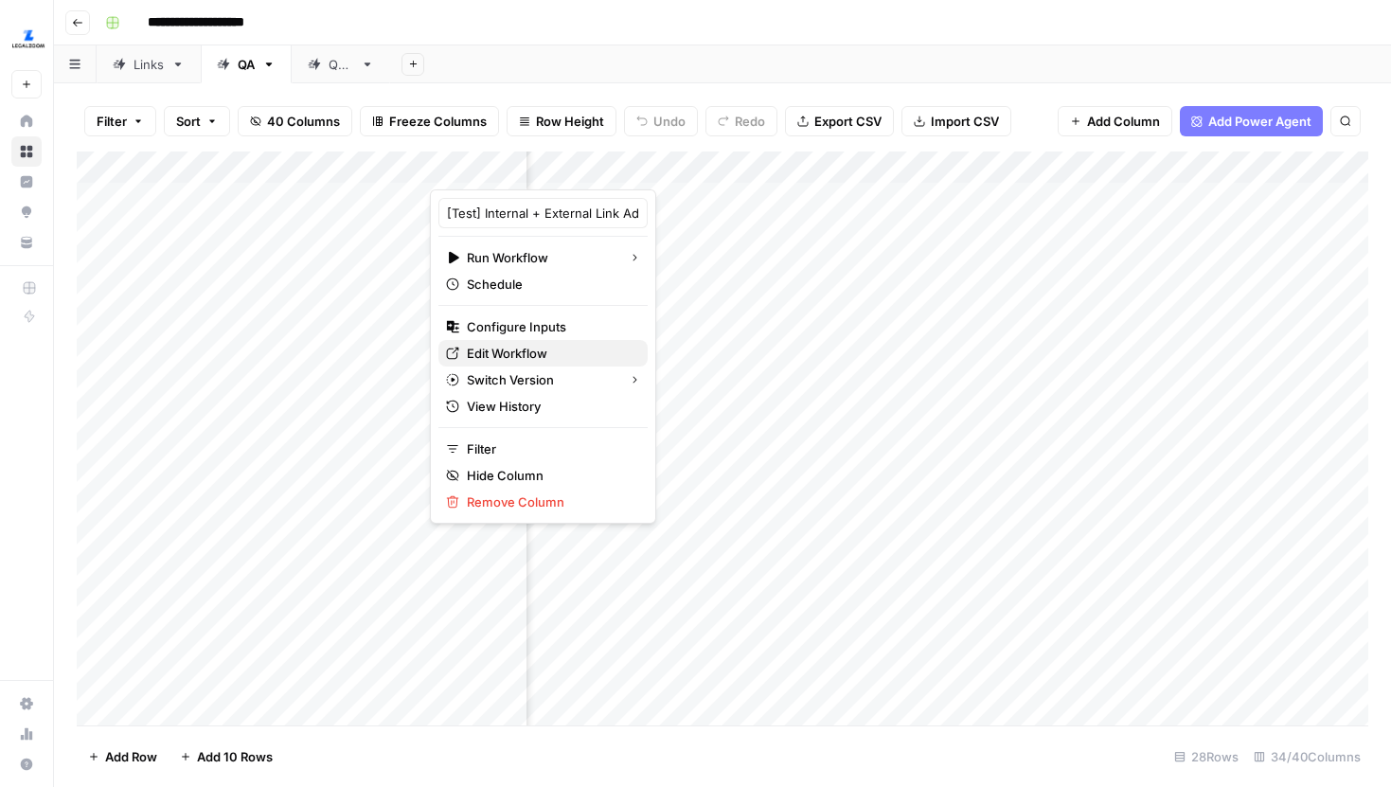
click at [549, 353] on span "Edit Workflow" at bounding box center [550, 353] width 166 height 19
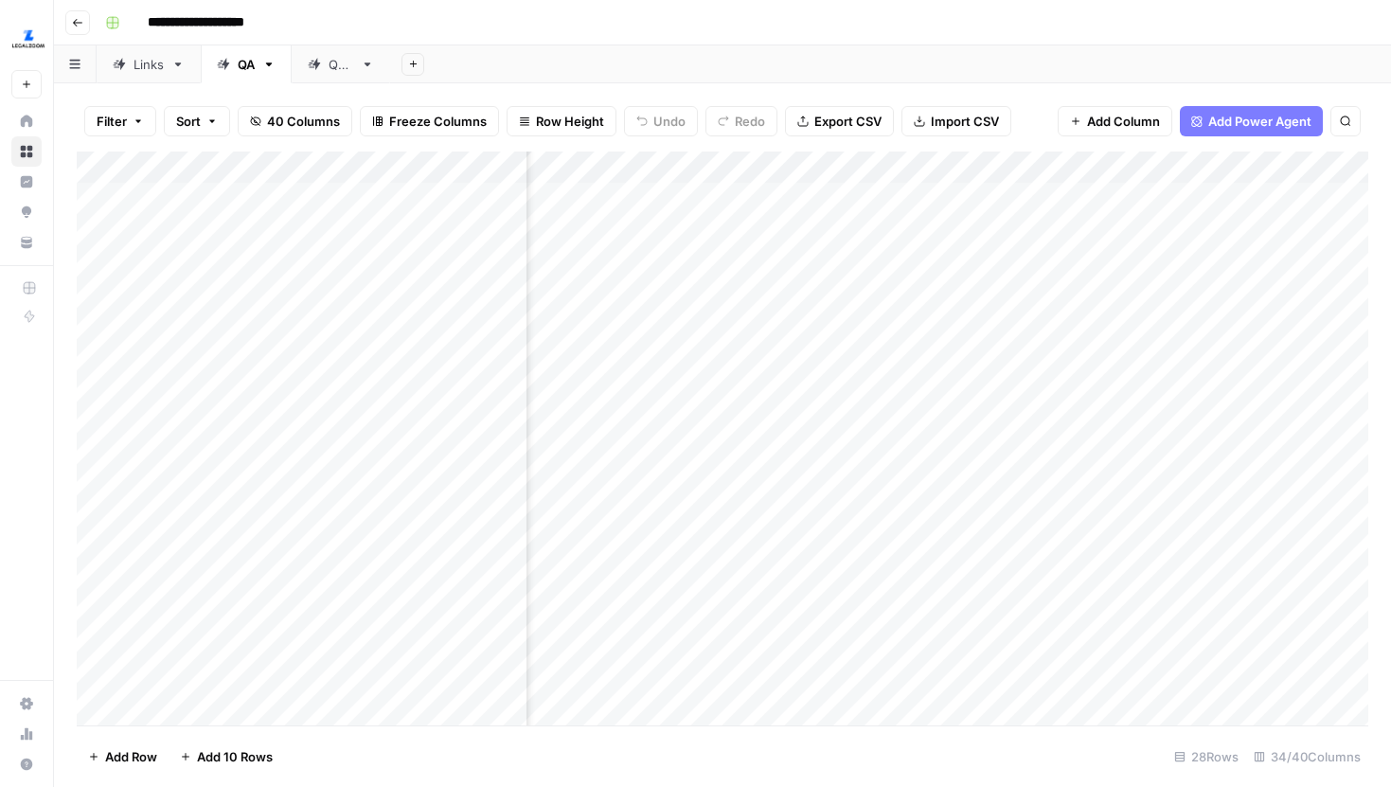
scroll to position [1, 624]
click at [145, 60] on div "Links" at bounding box center [149, 64] width 30 height 19
click at [673, 169] on div "Add Column" at bounding box center [723, 439] width 1292 height 574
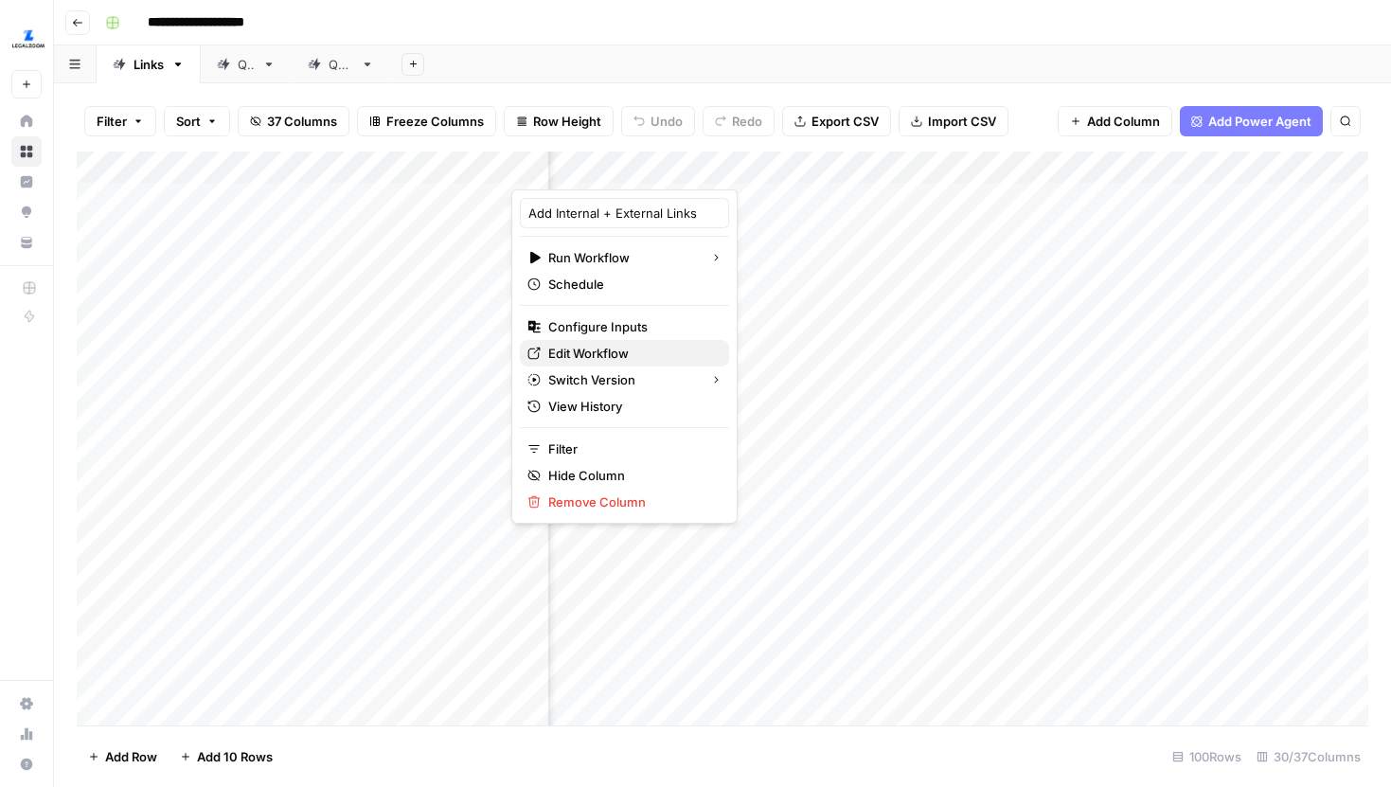
click at [580, 355] on span "Edit Workflow" at bounding box center [631, 353] width 166 height 19
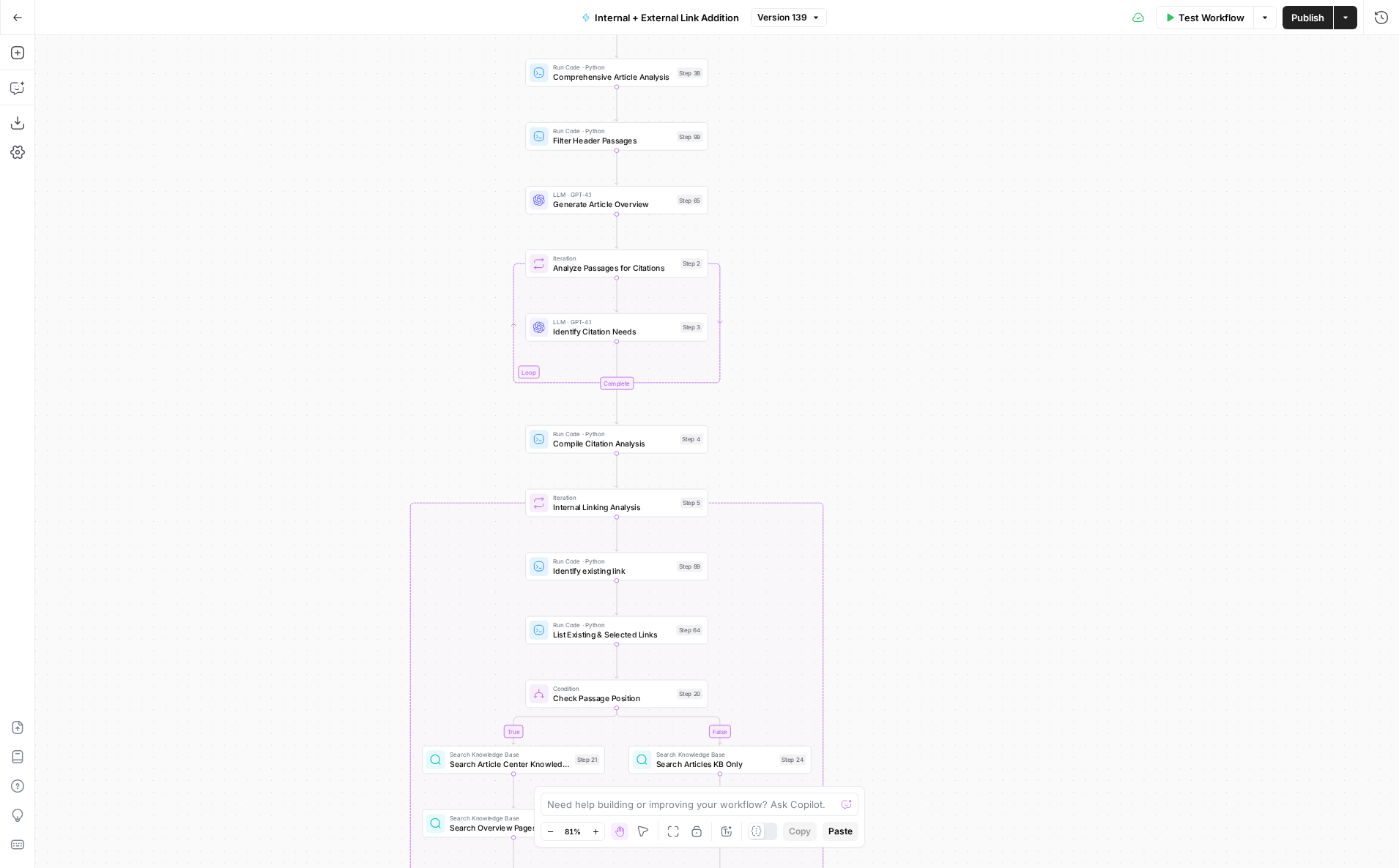
click at [25, 57] on button "Add Steps" at bounding box center [18, 53] width 23 height 23
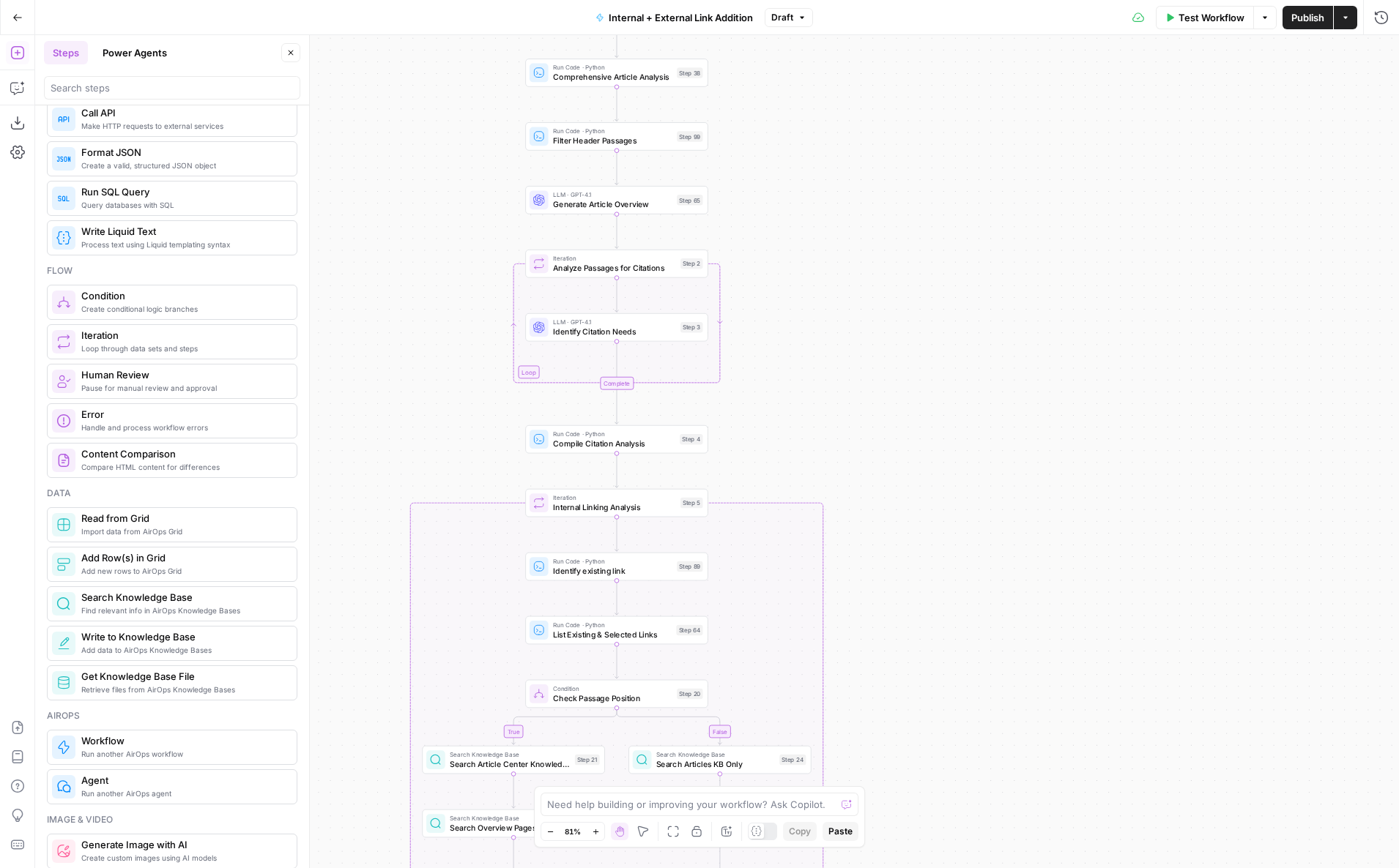
scroll to position [284, 0]
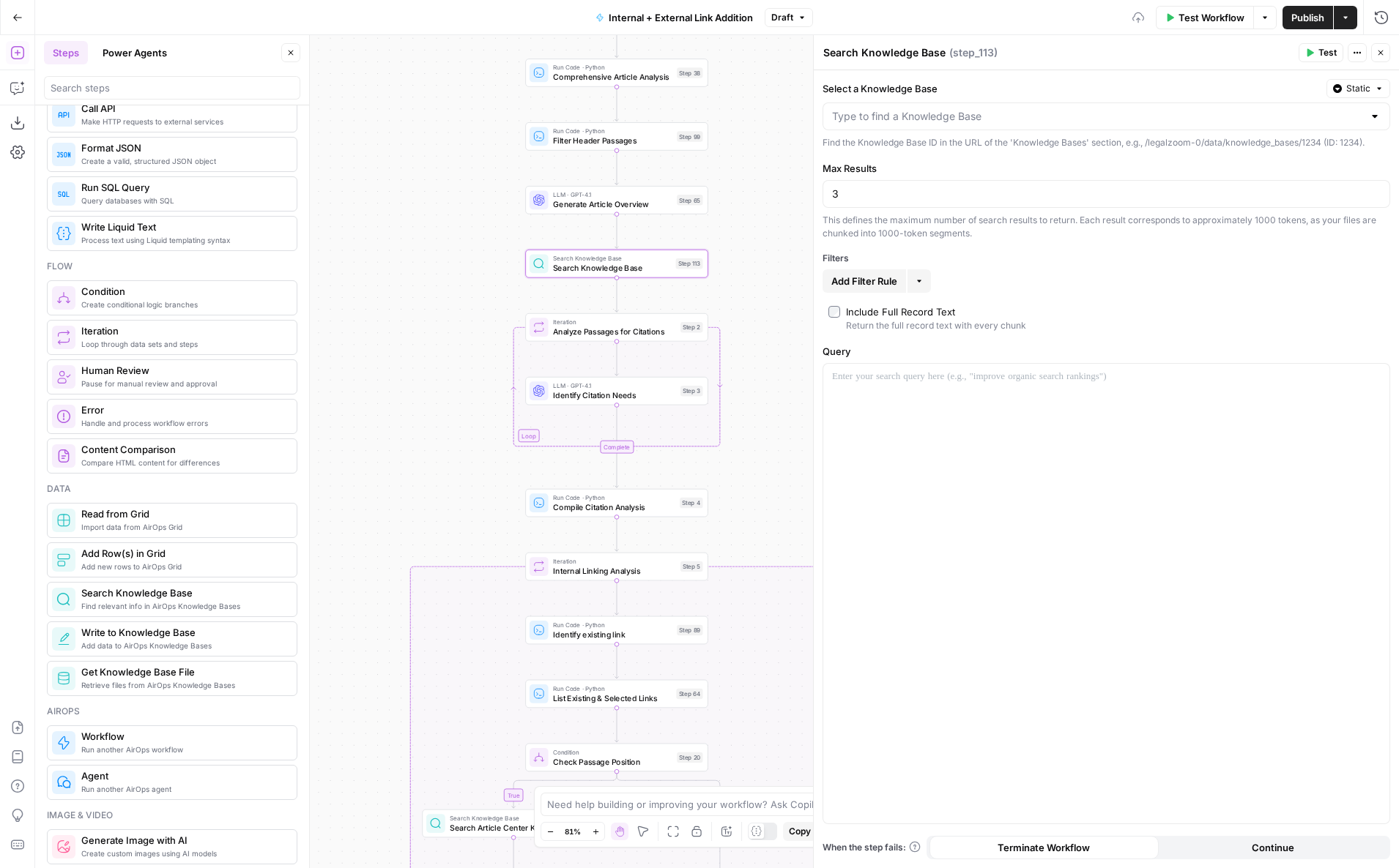
click at [291, 53] on icon "button" at bounding box center [290, 53] width 9 height 9
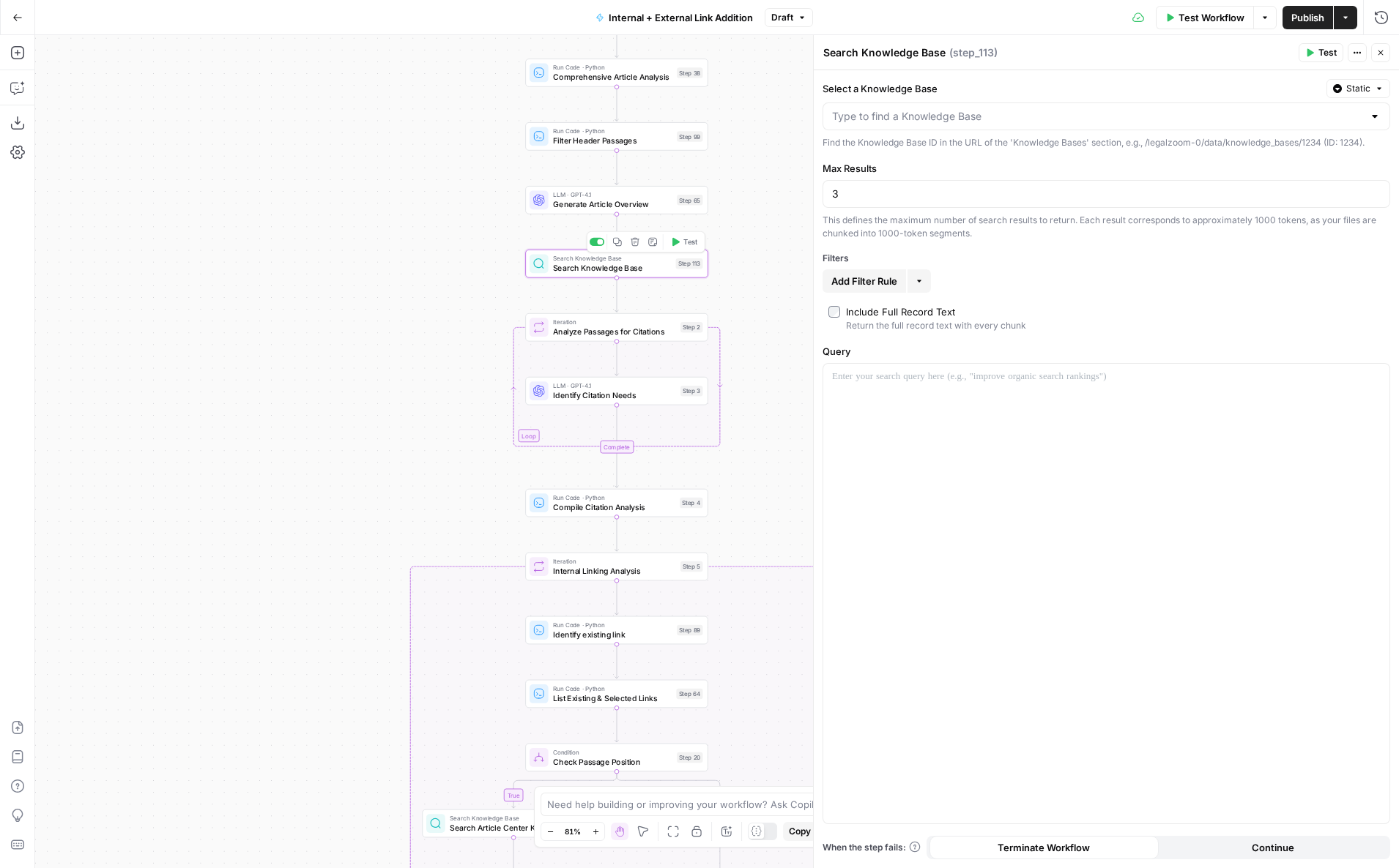
click at [635, 240] on icon "button" at bounding box center [635, 242] width 9 height 9
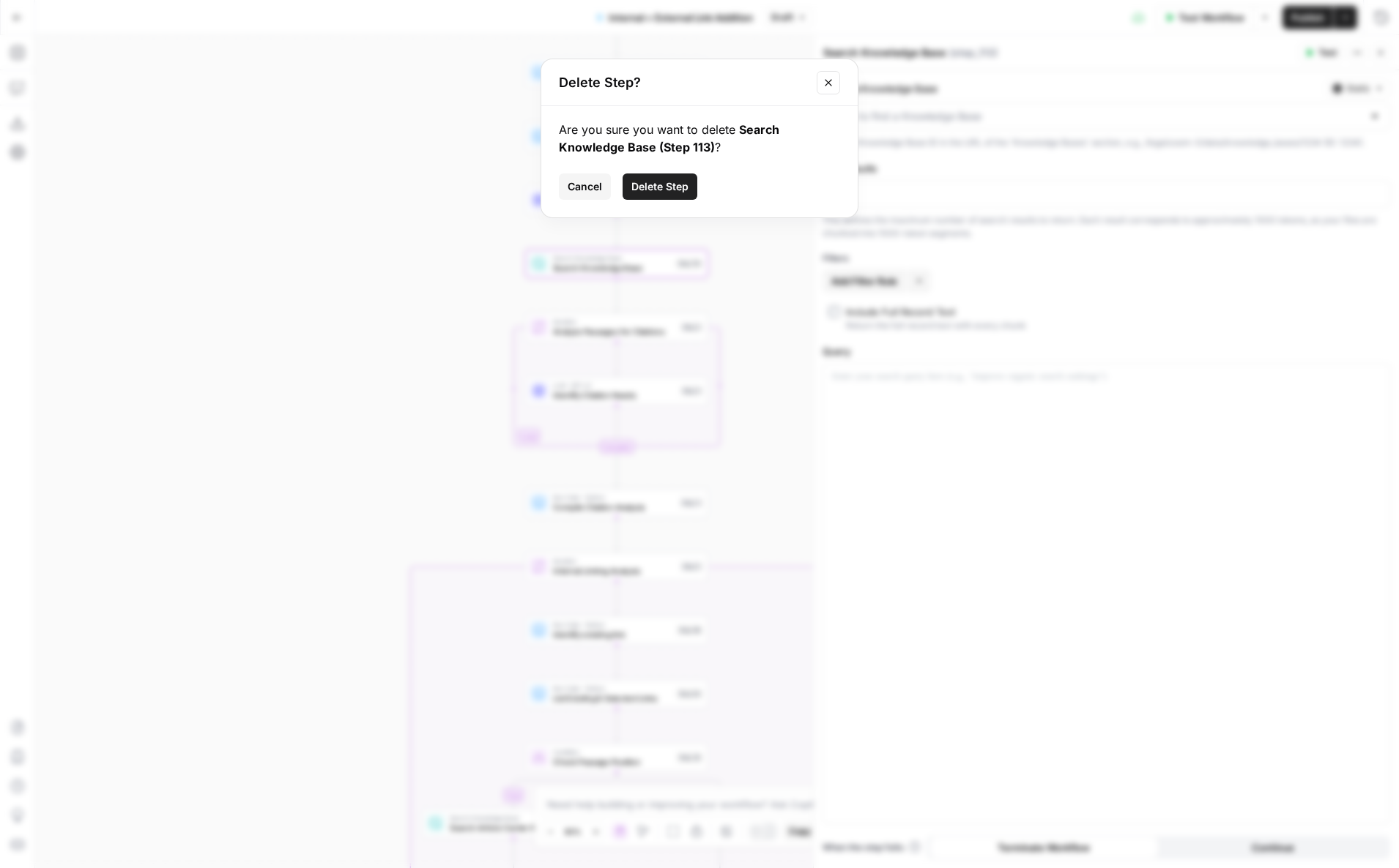
click at [684, 178] on button "Delete Step" at bounding box center [660, 186] width 75 height 26
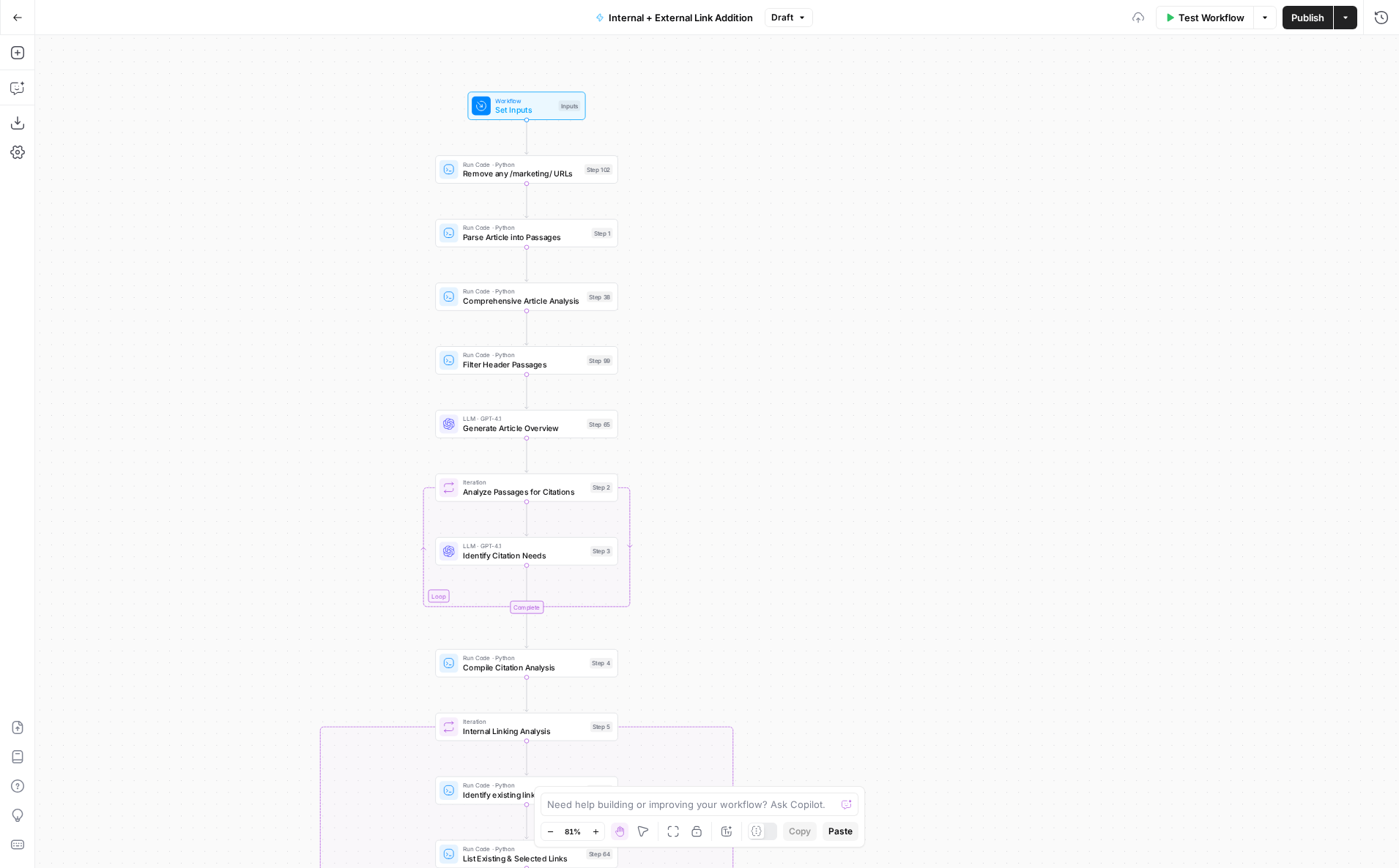
drag, startPoint x: 456, startPoint y: 204, endPoint x: 367, endPoint y: 428, distance: 241.0
click at [367, 428] on div "true false true false true false Workflow Set Inputs Inputs Run Code · Python R…" at bounding box center [716, 451] width 1363 height 833
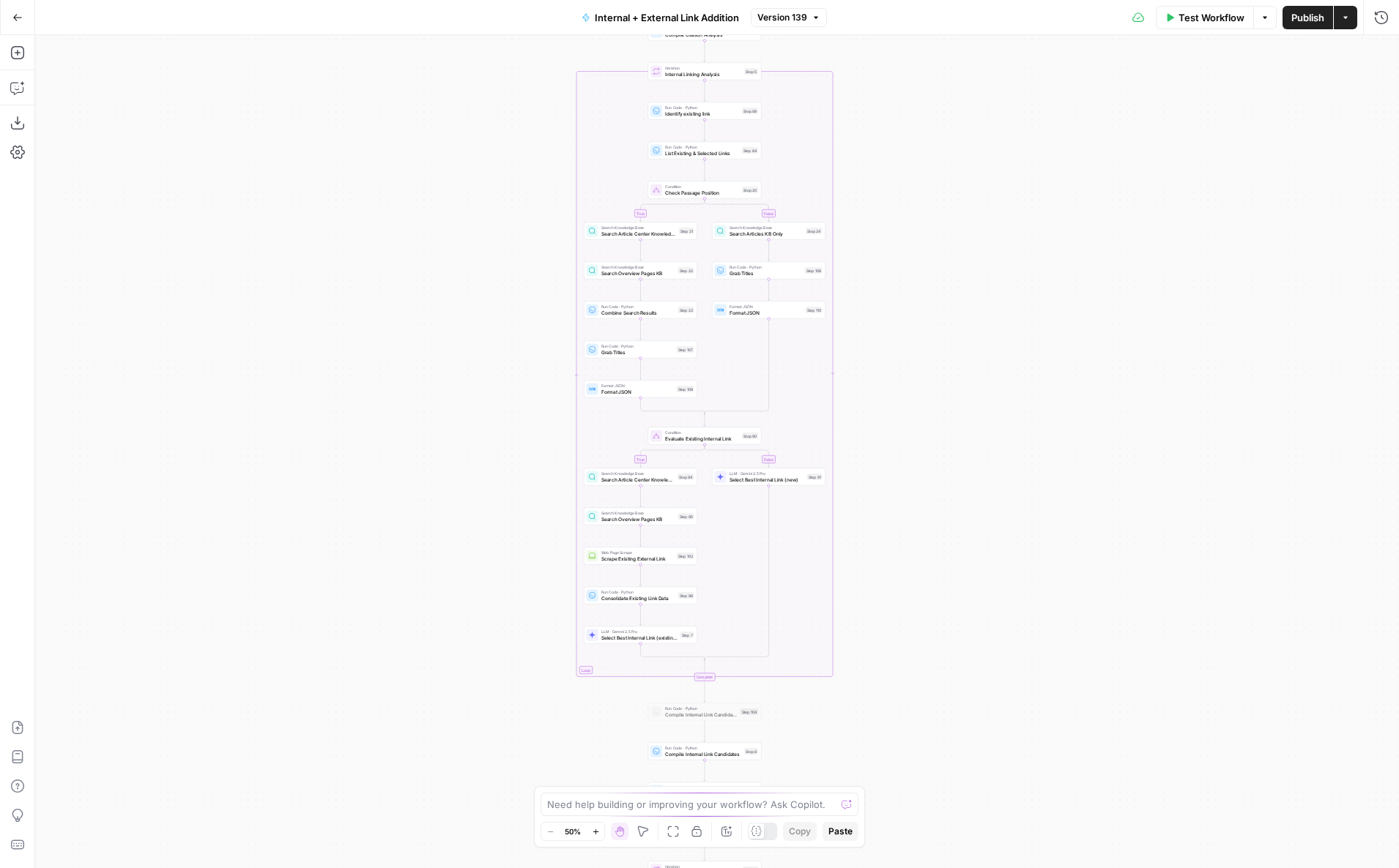
drag, startPoint x: 472, startPoint y: 275, endPoint x: 415, endPoint y: 491, distance: 223.4
click at [418, 491] on div "true false true false true false Workflow Set Inputs Inputs Run Code · Python R…" at bounding box center [716, 451] width 1363 height 833
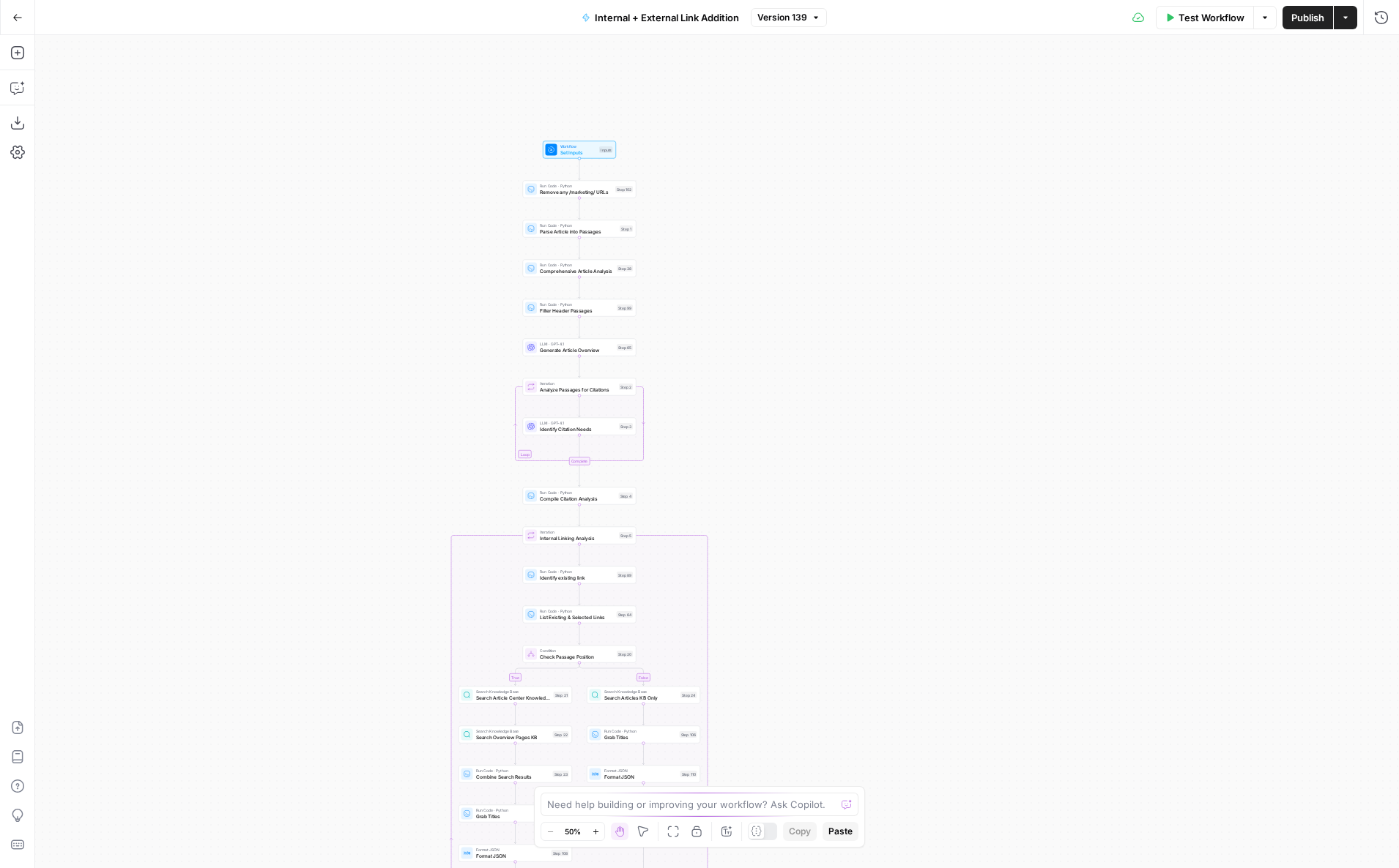
drag, startPoint x: 459, startPoint y: 223, endPoint x: 388, endPoint y: 471, distance: 258.0
click at [388, 471] on div "true false true false true false Workflow Set Inputs Inputs Run Code · Python R…" at bounding box center [716, 451] width 1363 height 833
click at [595, 836] on icon "button" at bounding box center [595, 832] width 8 height 8
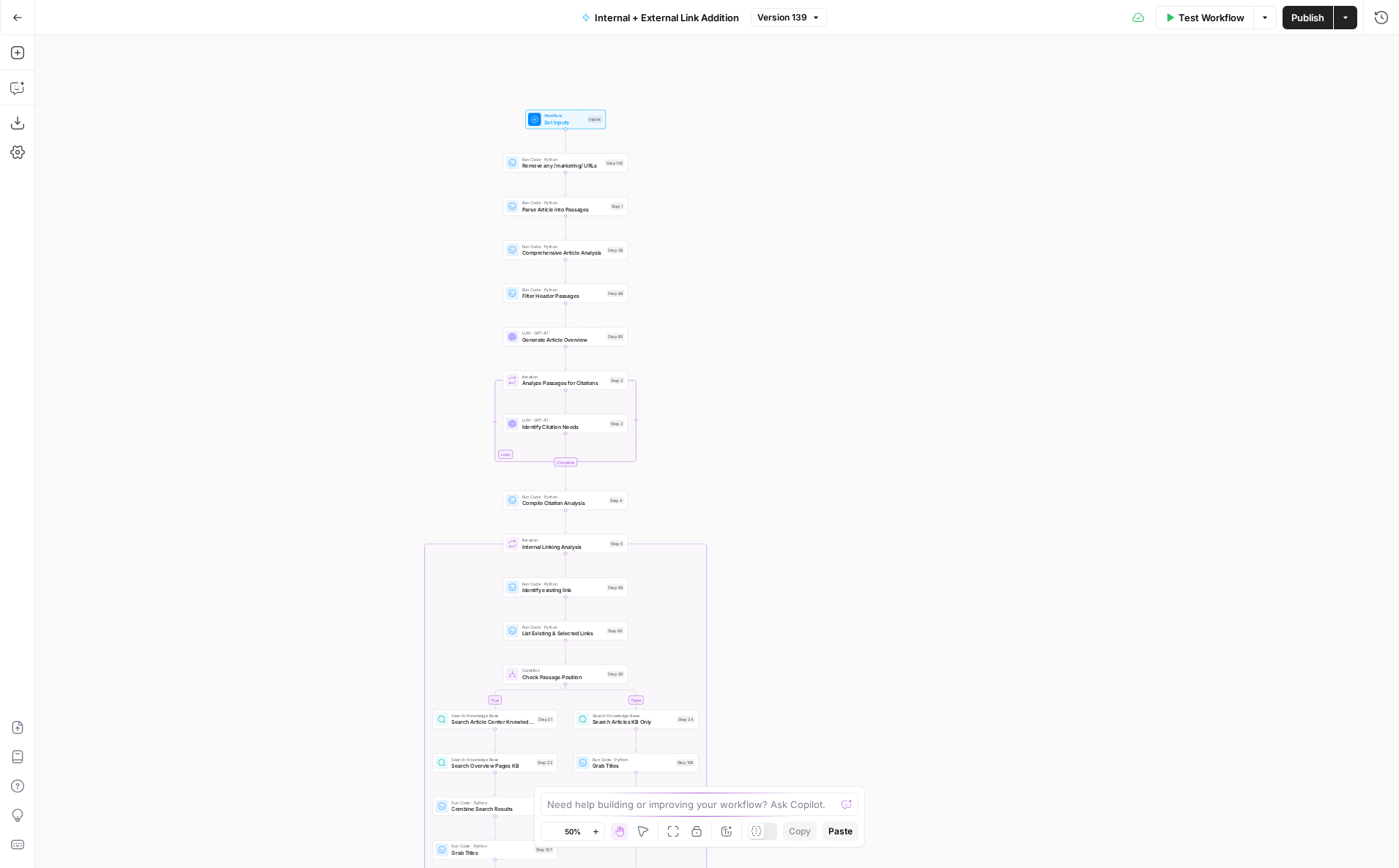
click at [595, 836] on icon "button" at bounding box center [595, 832] width 8 height 8
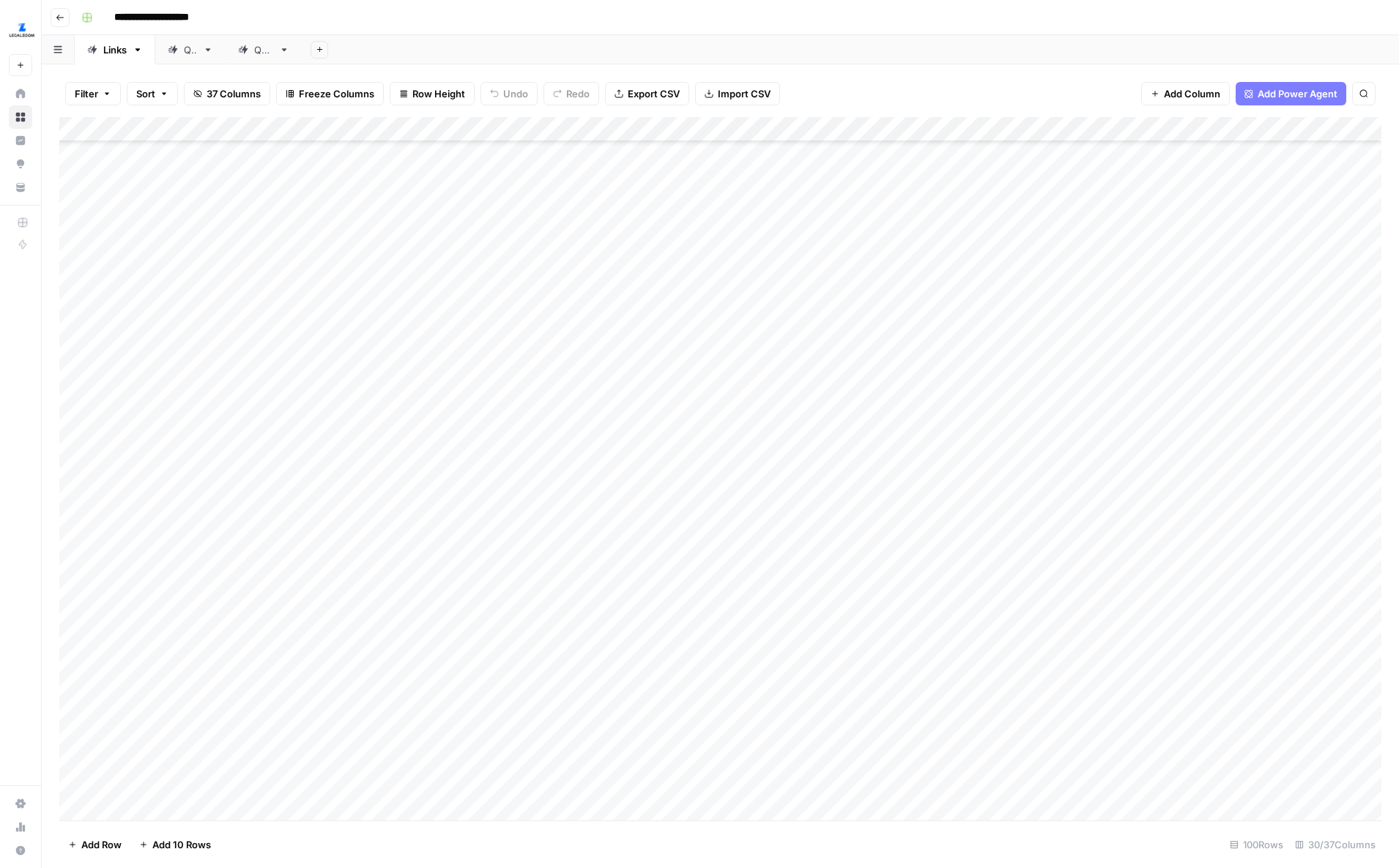
scroll to position [529, 337]
click at [976, 128] on div "Add Column" at bounding box center [720, 469] width 1322 height 703
click at [947, 270] on span "Edit Workflow" at bounding box center [983, 273] width 128 height 15
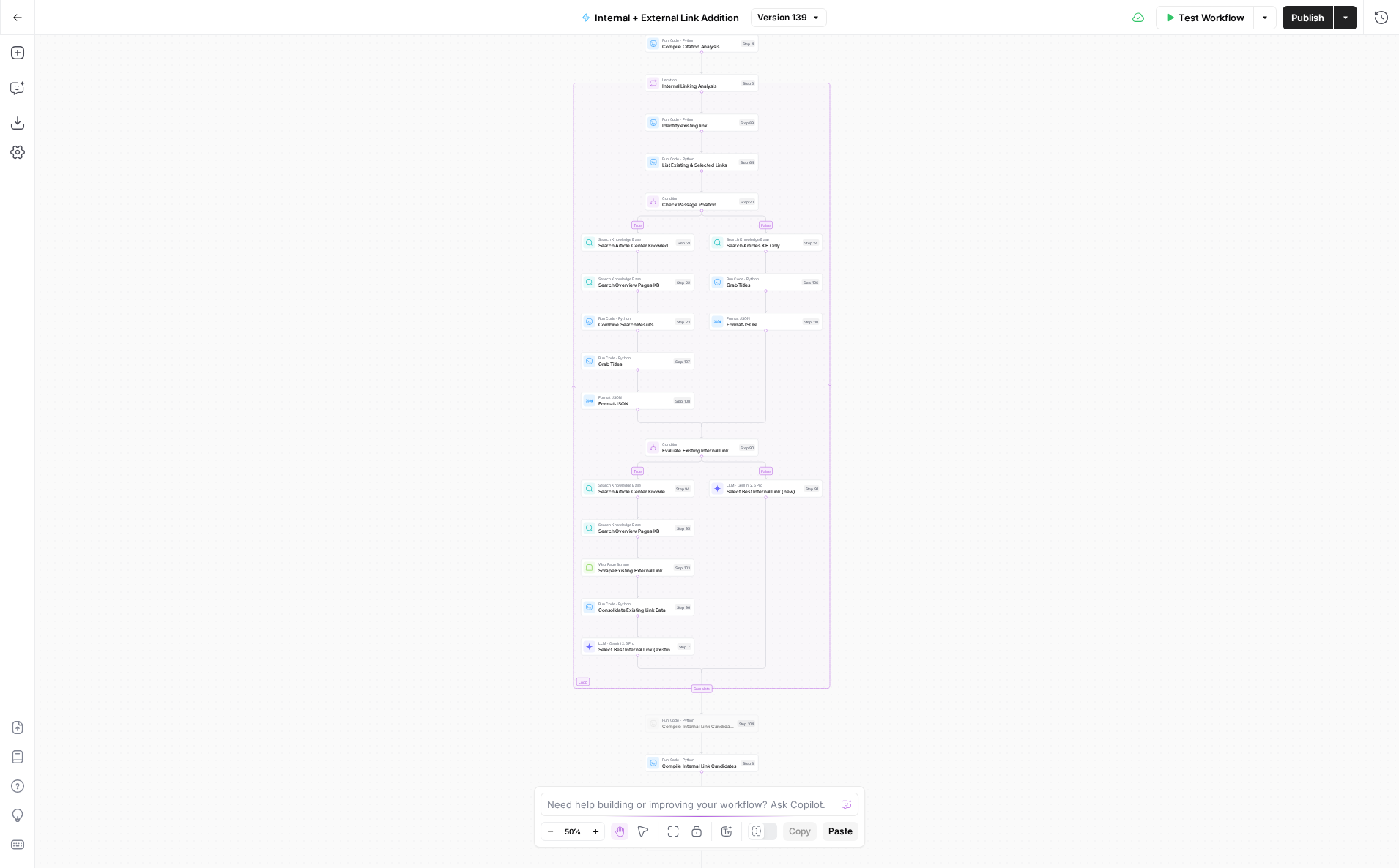
drag, startPoint x: 477, startPoint y: 186, endPoint x: 359, endPoint y: 562, distance: 394.1
click at [359, 562] on div "true false true false true false Workflow Set Inputs Inputs Run Code · Python R…" at bounding box center [716, 451] width 1363 height 833
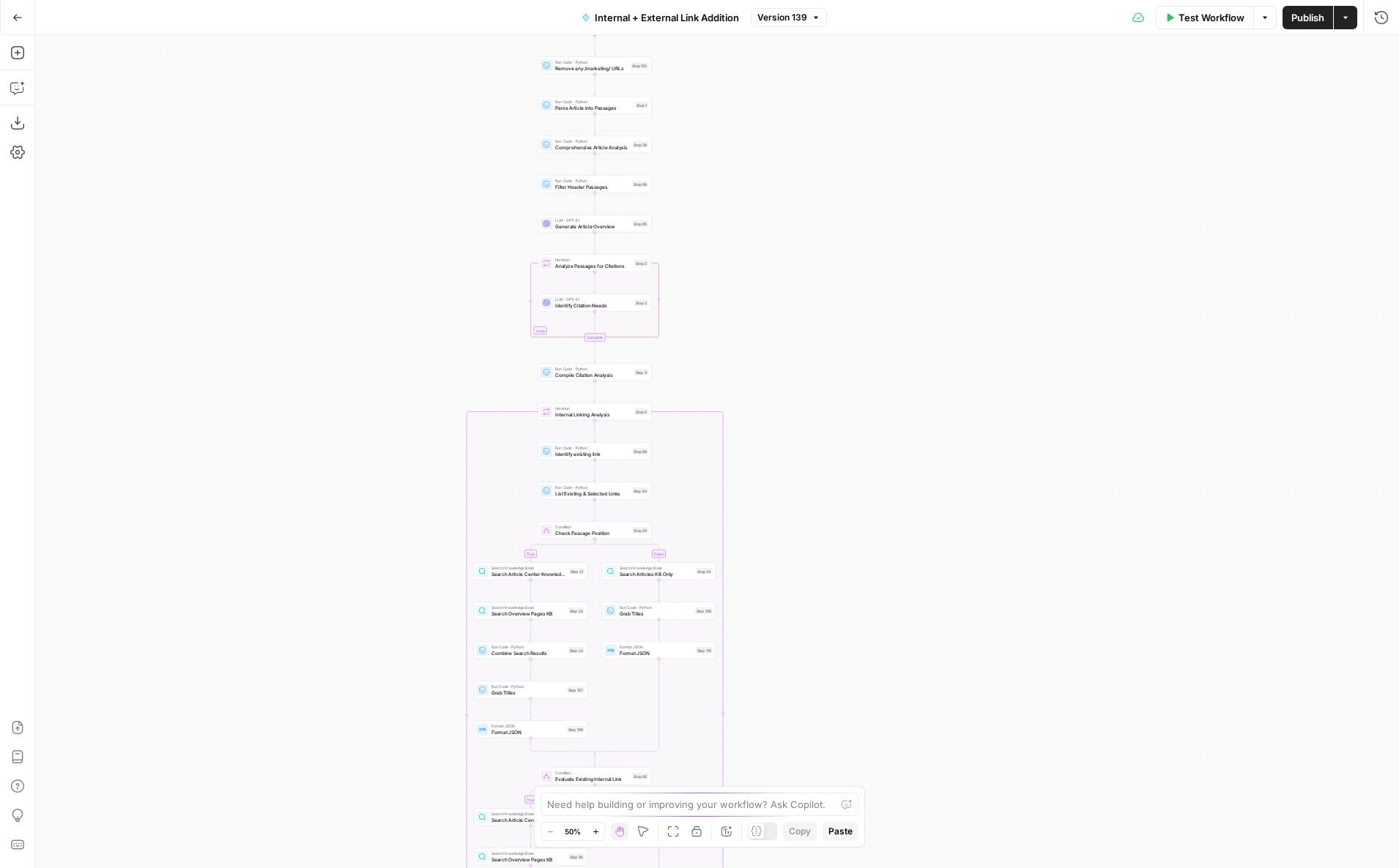
click at [811, 28] on div "Internal + External Link Addition Version 139" at bounding box center [700, 18] width 254 height 23
click at [806, 11] on span "Version 139" at bounding box center [782, 17] width 49 height 13
click at [725, 73] on div "true false true false true false Workflow Set Inputs Inputs Run Code · Python R…" at bounding box center [716, 451] width 1363 height 833
drag, startPoint x: 706, startPoint y: 73, endPoint x: 706, endPoint y: 367, distance: 294.0
click at [706, 367] on div "true false true false true false Workflow Set Inputs Inputs Run Code · Python R…" at bounding box center [716, 451] width 1363 height 833
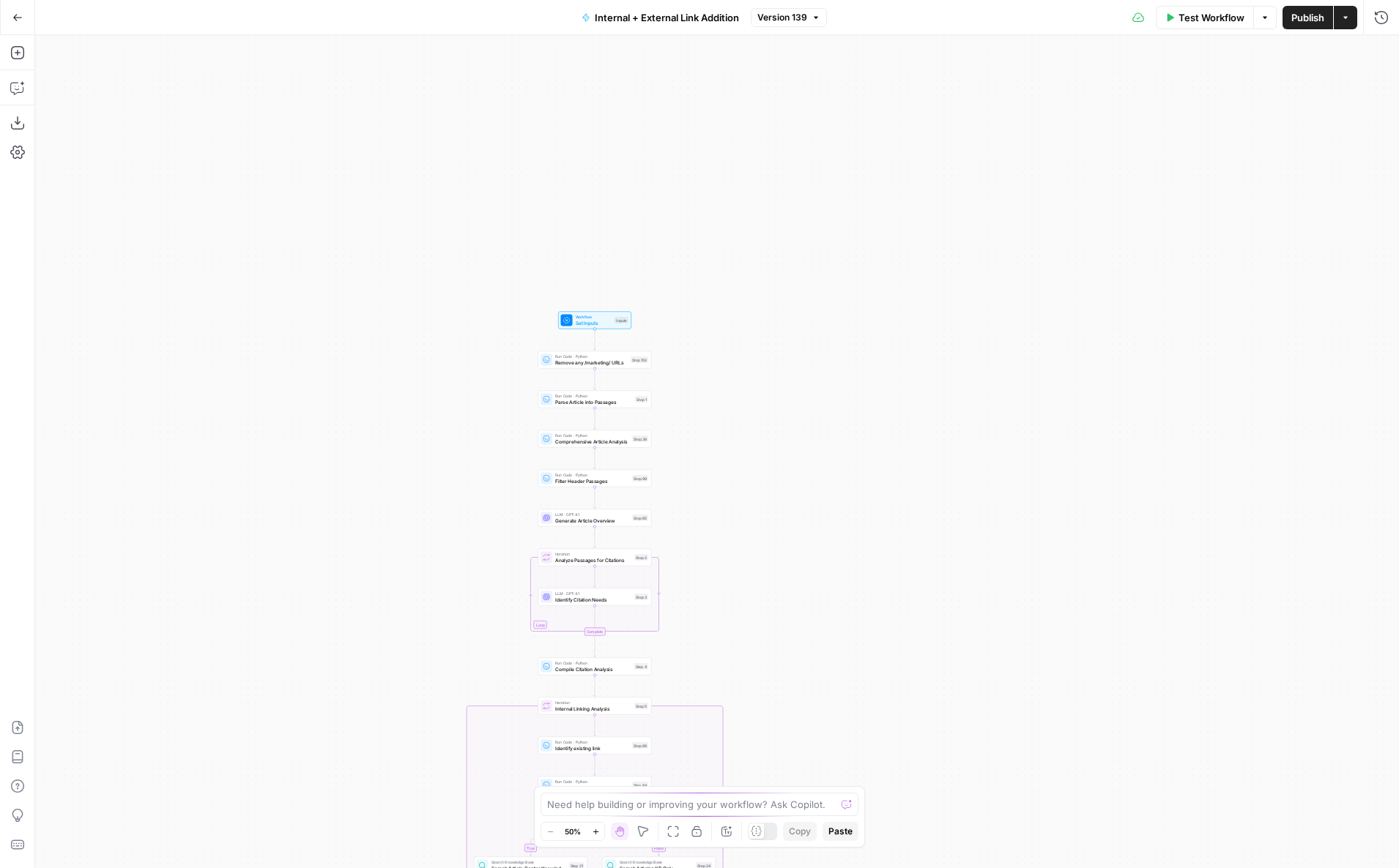
click at [780, 21] on span "Version 139" at bounding box center [782, 17] width 49 height 13
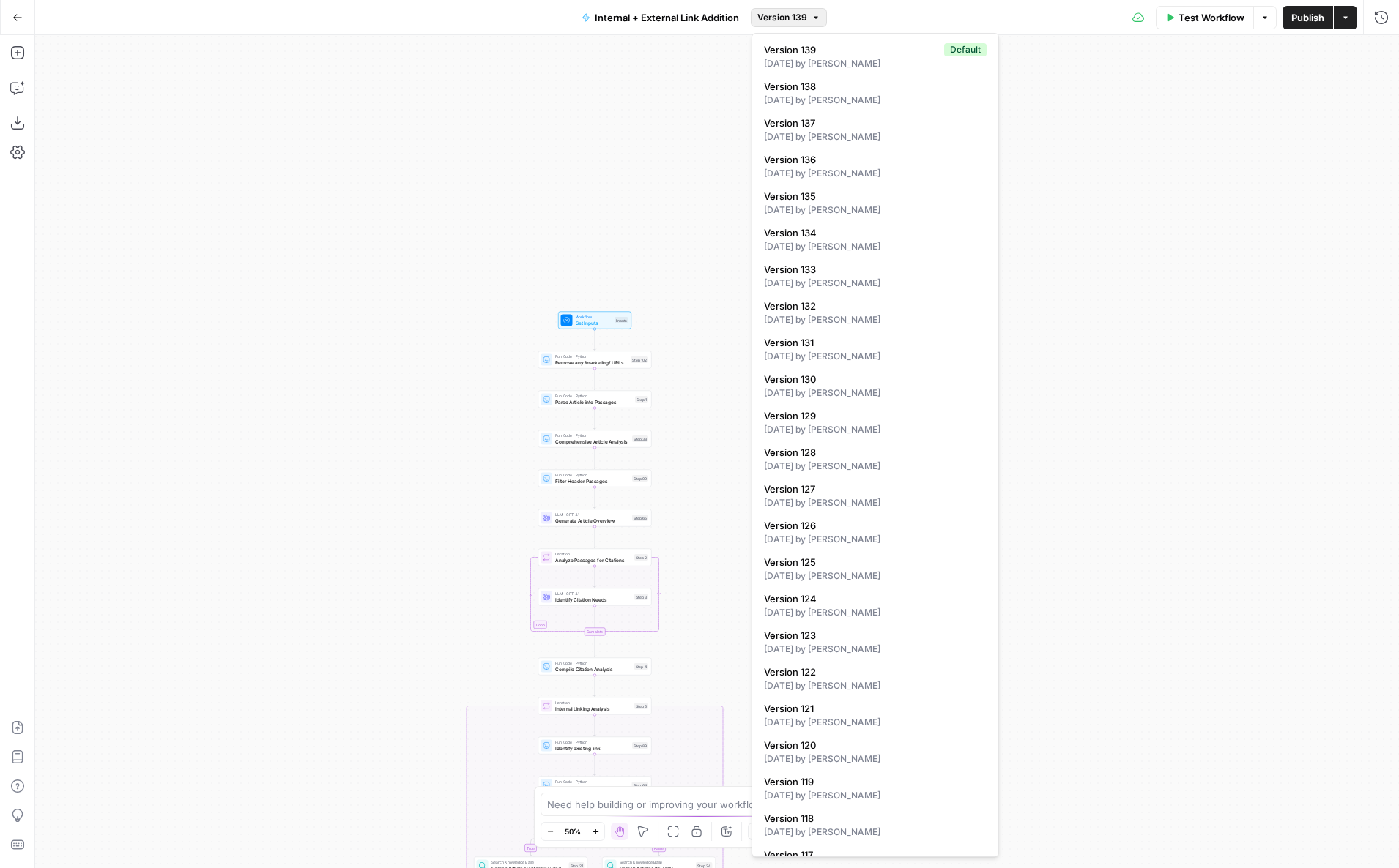
click at [782, 14] on span "Version 139" at bounding box center [782, 17] width 49 height 13
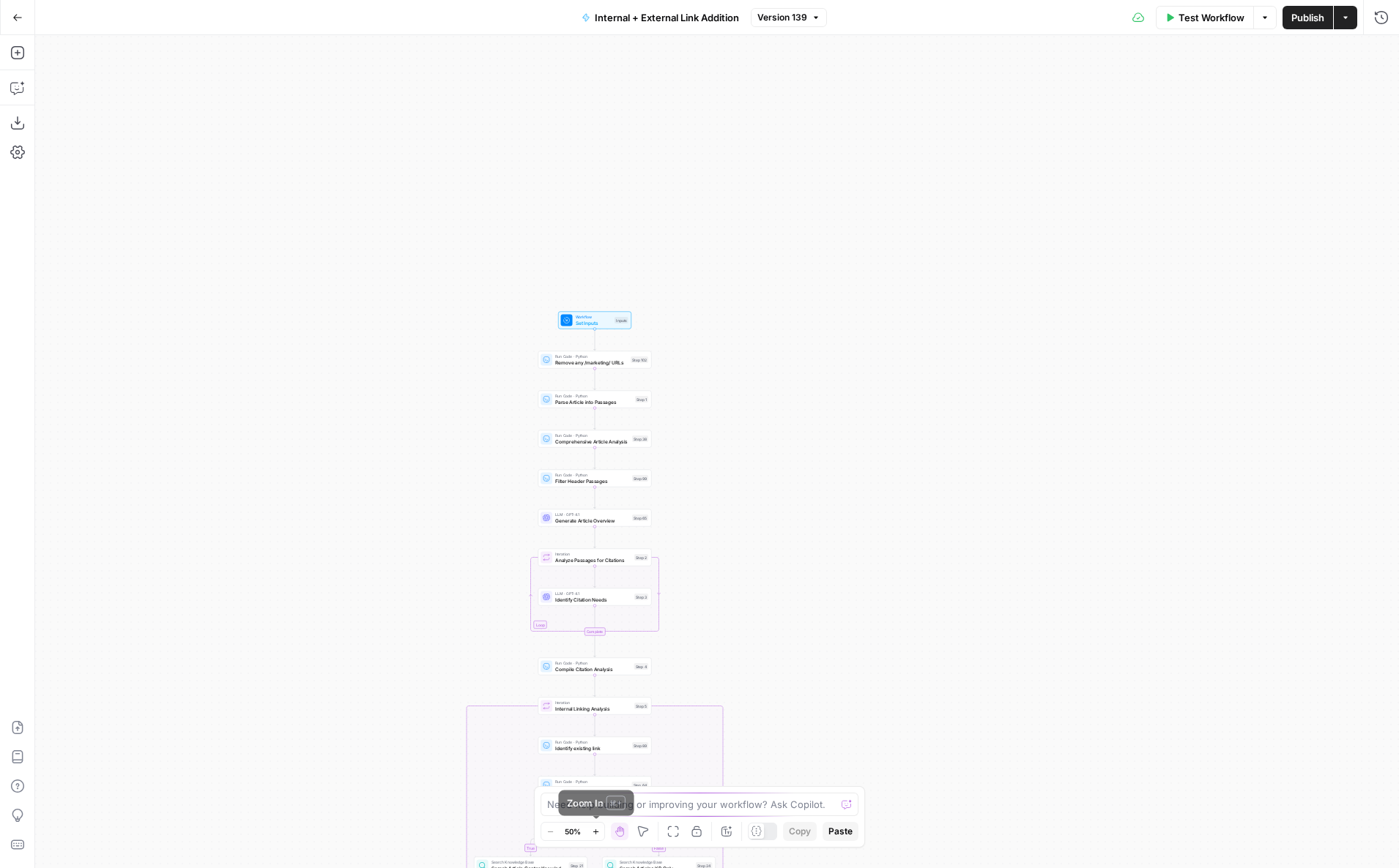
click at [600, 827] on button "Zoom In" at bounding box center [595, 831] width 18 height 18
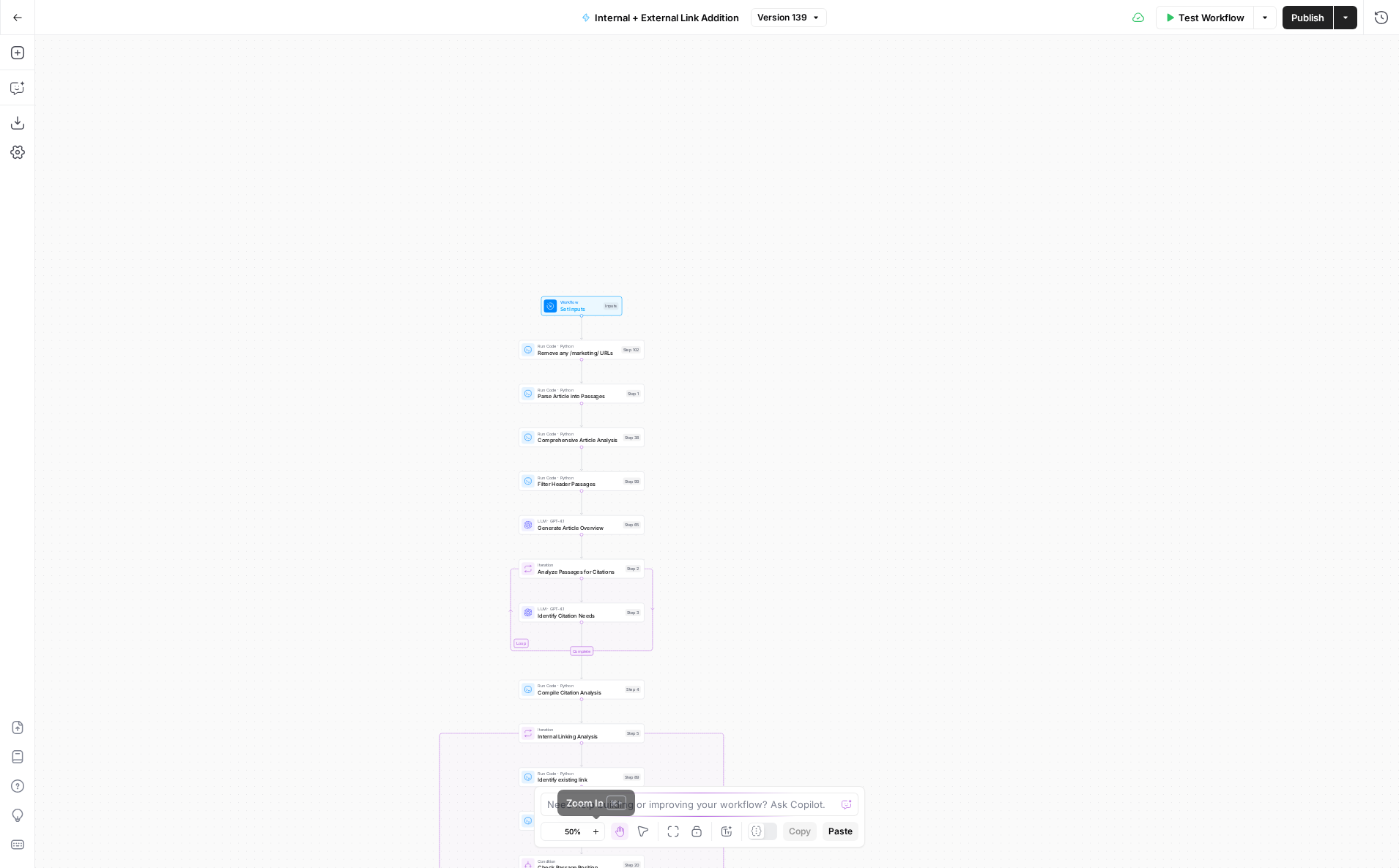
click at [600, 827] on button "Zoom In" at bounding box center [595, 831] width 18 height 18
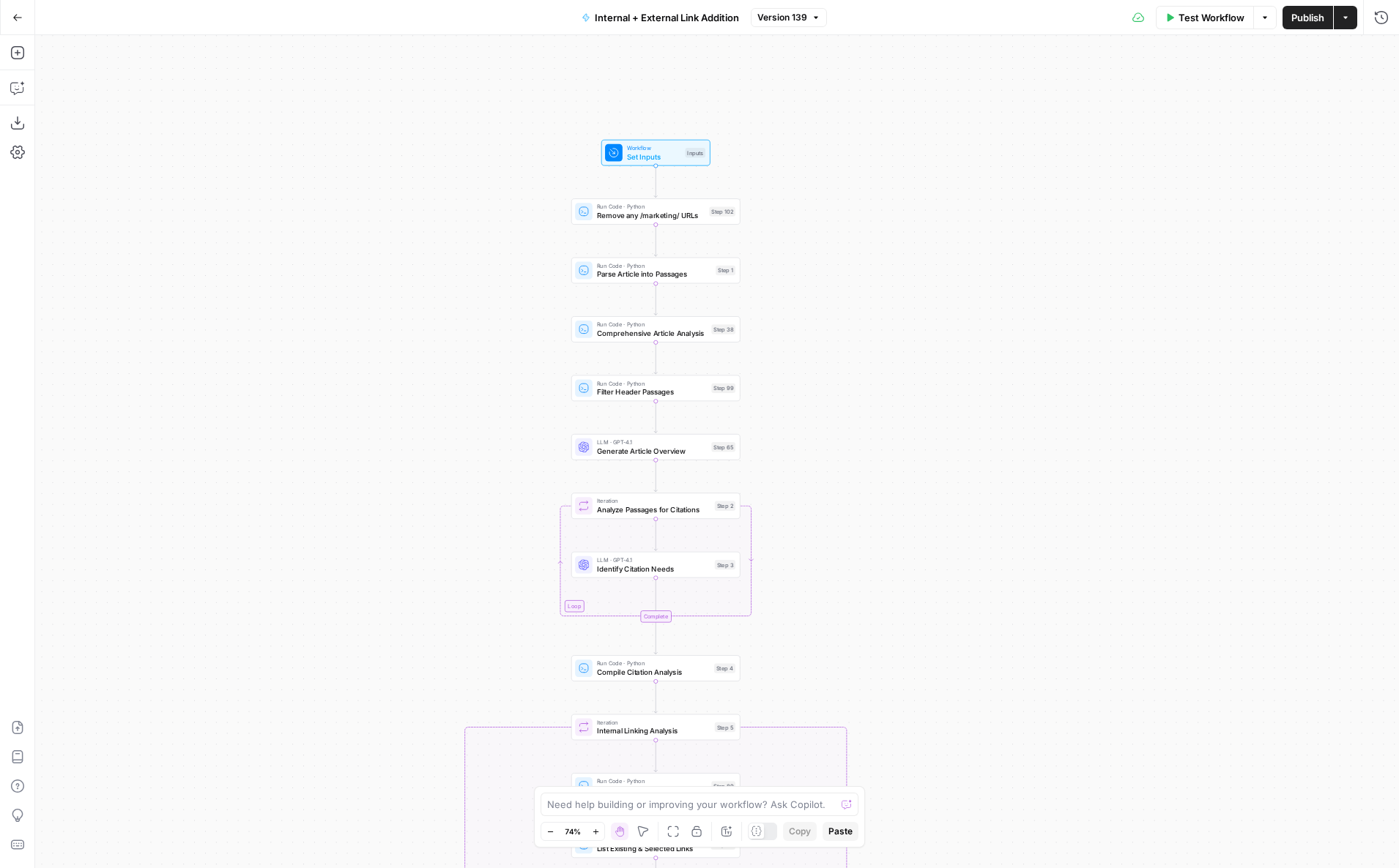
drag, startPoint x: 677, startPoint y: 491, endPoint x: 797, endPoint y: 387, distance: 158.8
click at [797, 387] on div "true false true false true false Workflow Set Inputs Inputs Run Code · Python R…" at bounding box center [716, 451] width 1363 height 833
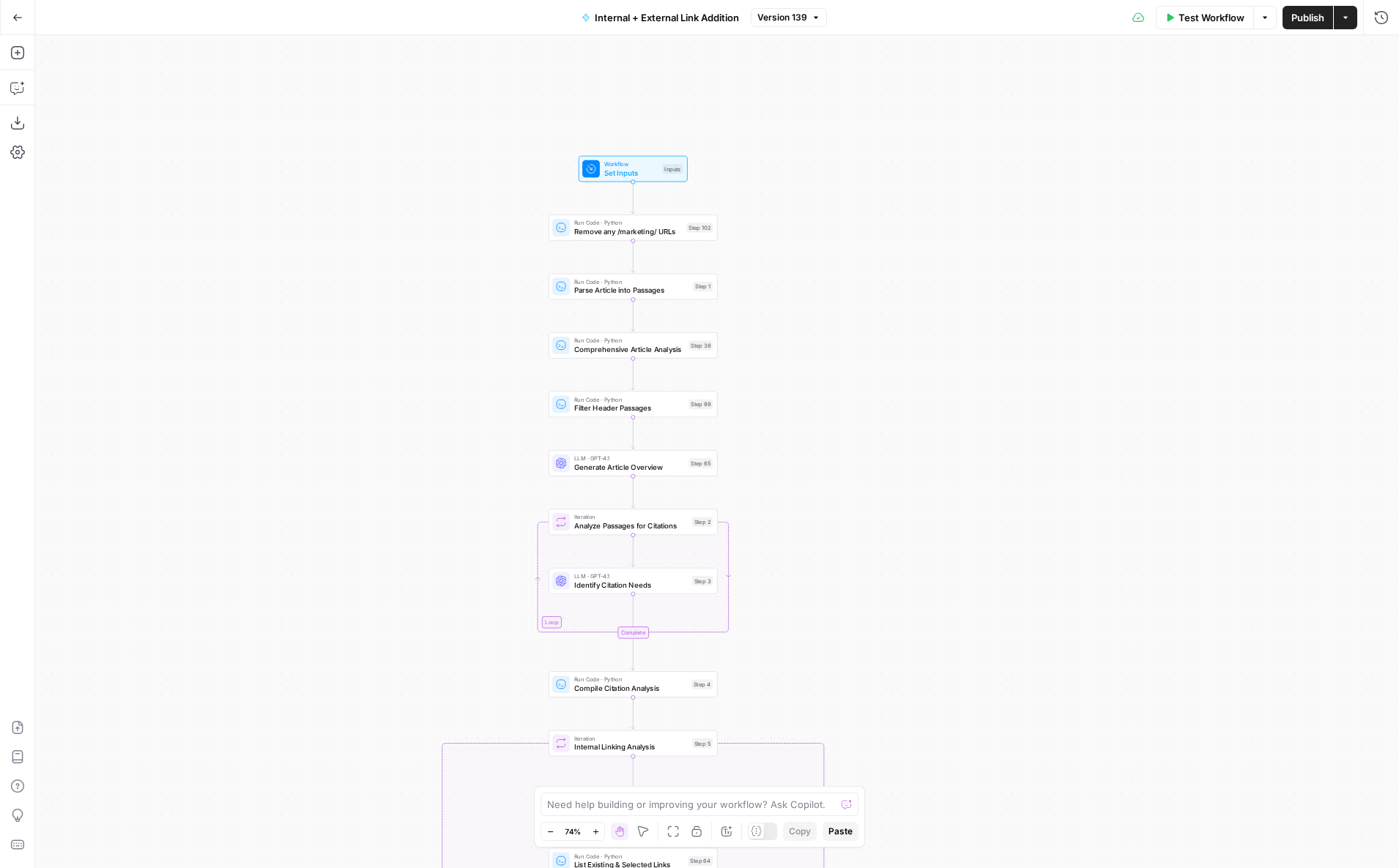
drag, startPoint x: 492, startPoint y: 476, endPoint x: 469, endPoint y: 492, distance: 28.0
click at [469, 492] on div "true false true false true false Workflow Set Inputs Inputs Run Code · Python R…" at bounding box center [716, 451] width 1363 height 833
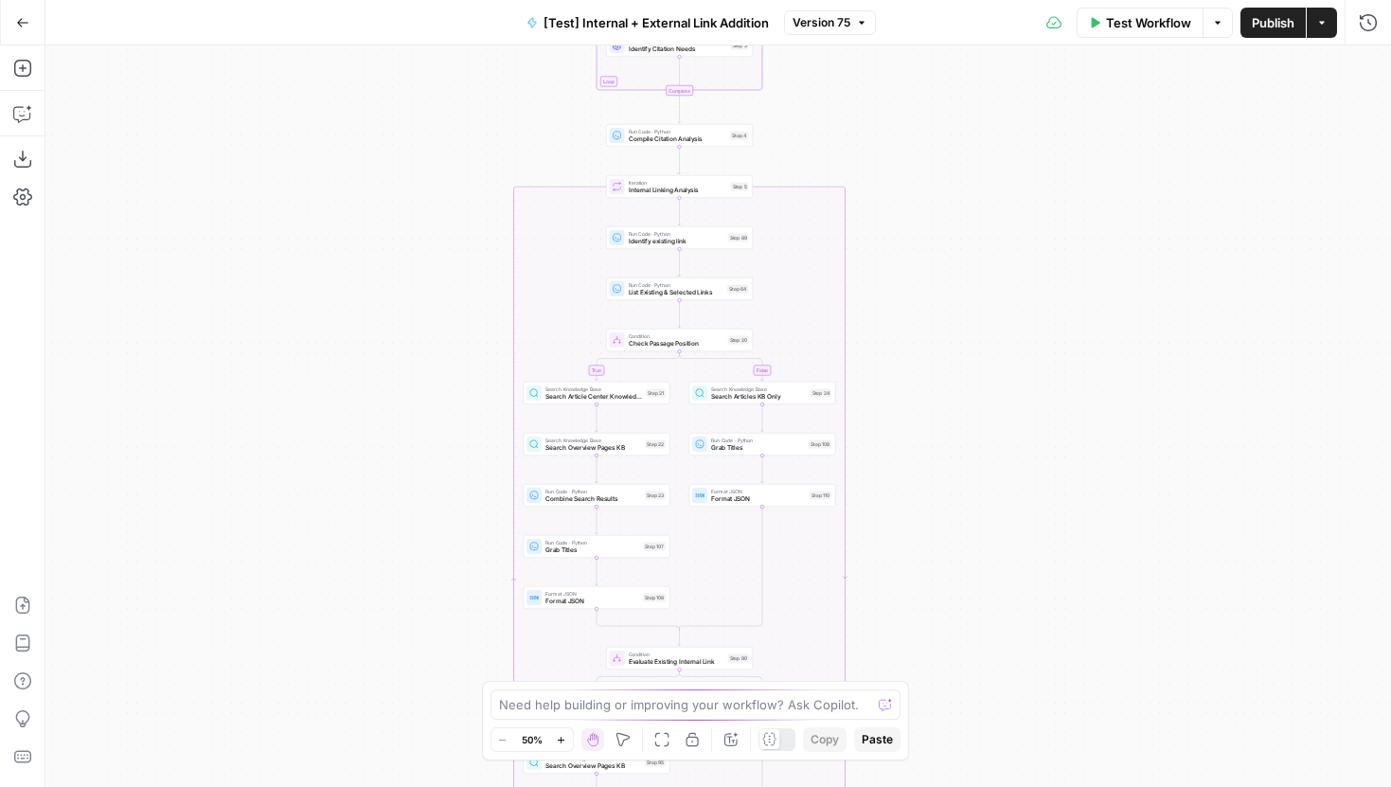
drag, startPoint x: 483, startPoint y: 140, endPoint x: 427, endPoint y: 561, distance: 424.2
click at [428, 556] on div "true false true false true false Workflow Set Inputs Inputs Run Code · Python R…" at bounding box center [718, 416] width 1346 height 742
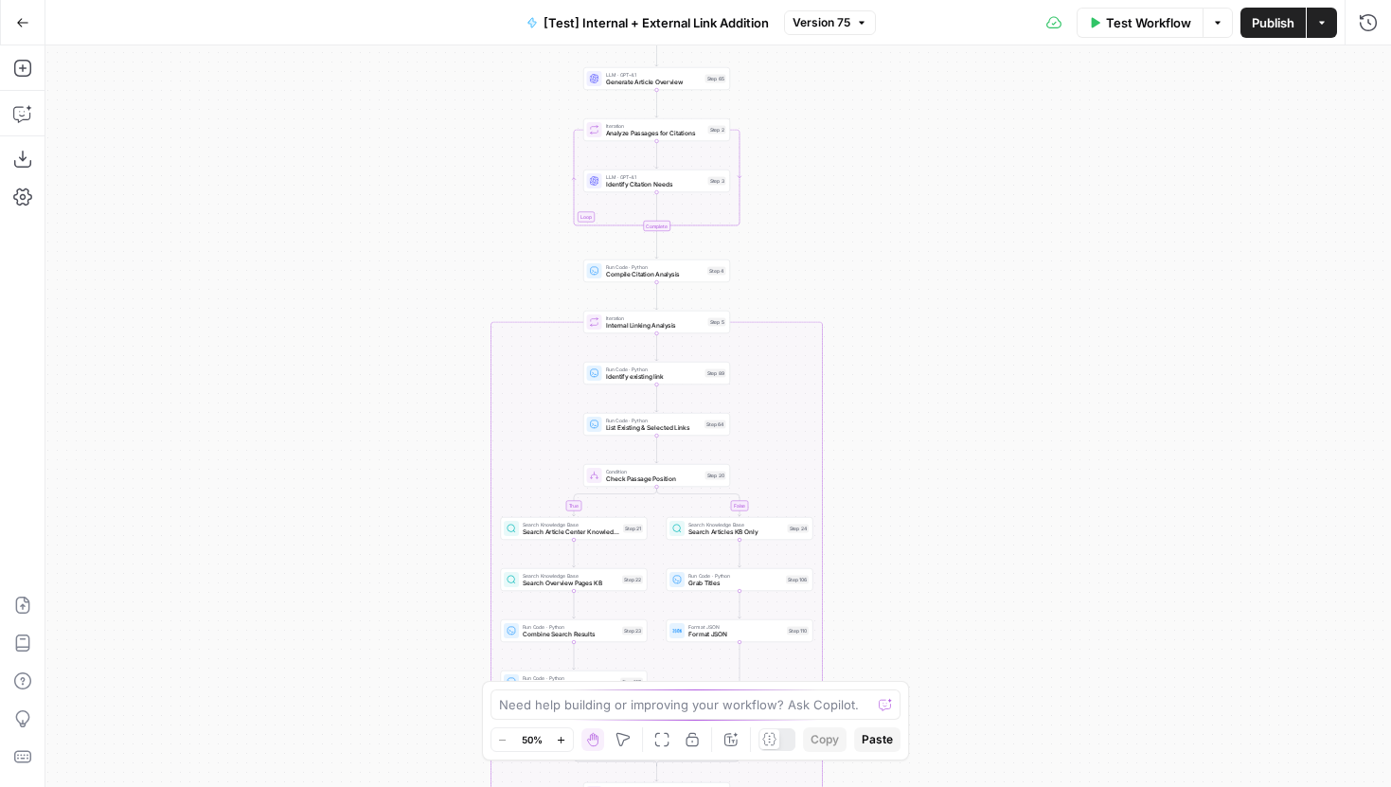
drag, startPoint x: 432, startPoint y: 322, endPoint x: 375, endPoint y: 619, distance: 302.7
click at [376, 618] on div "true false true false true false Workflow Set Inputs Inputs Run Code · Python R…" at bounding box center [718, 416] width 1346 height 742
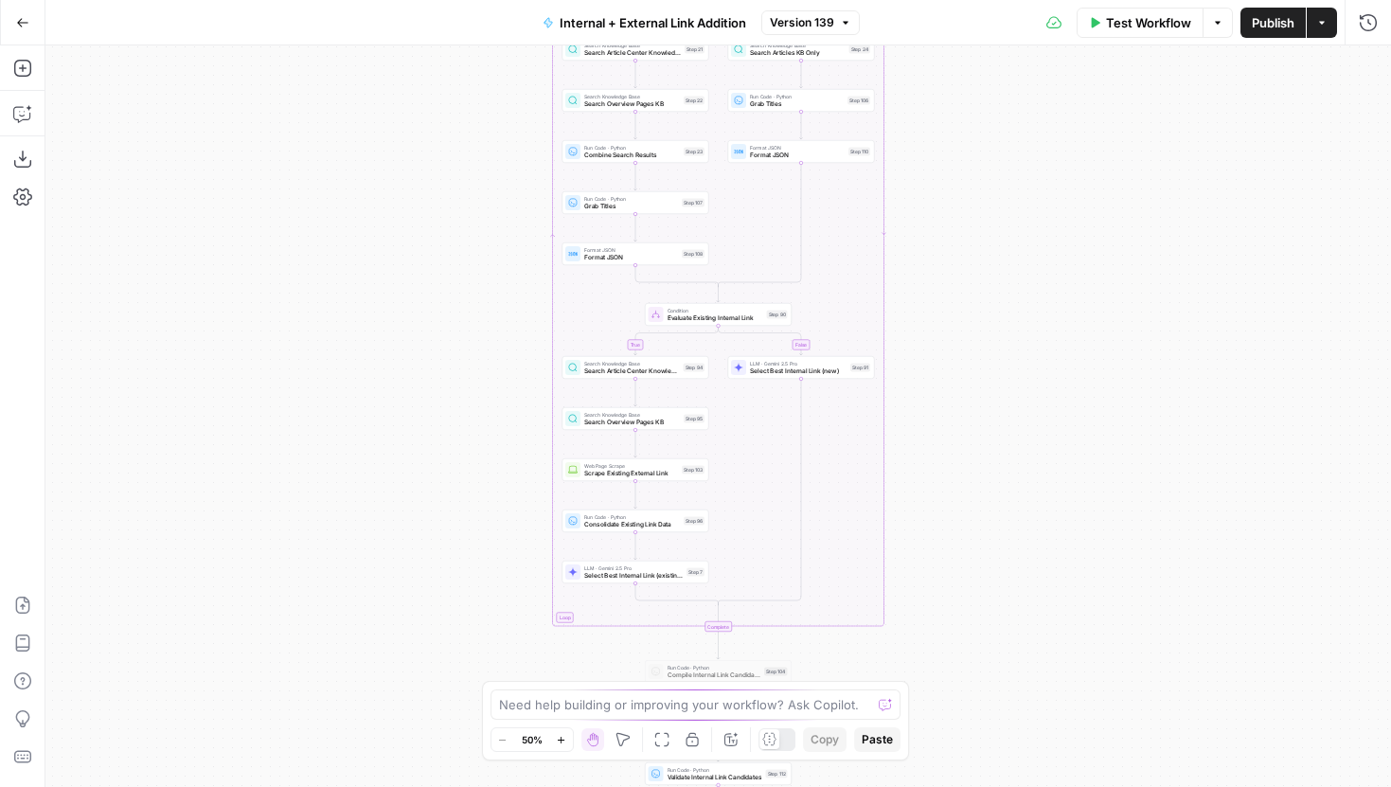
click at [1127, 18] on span "Test Workflow" at bounding box center [1148, 22] width 85 height 19
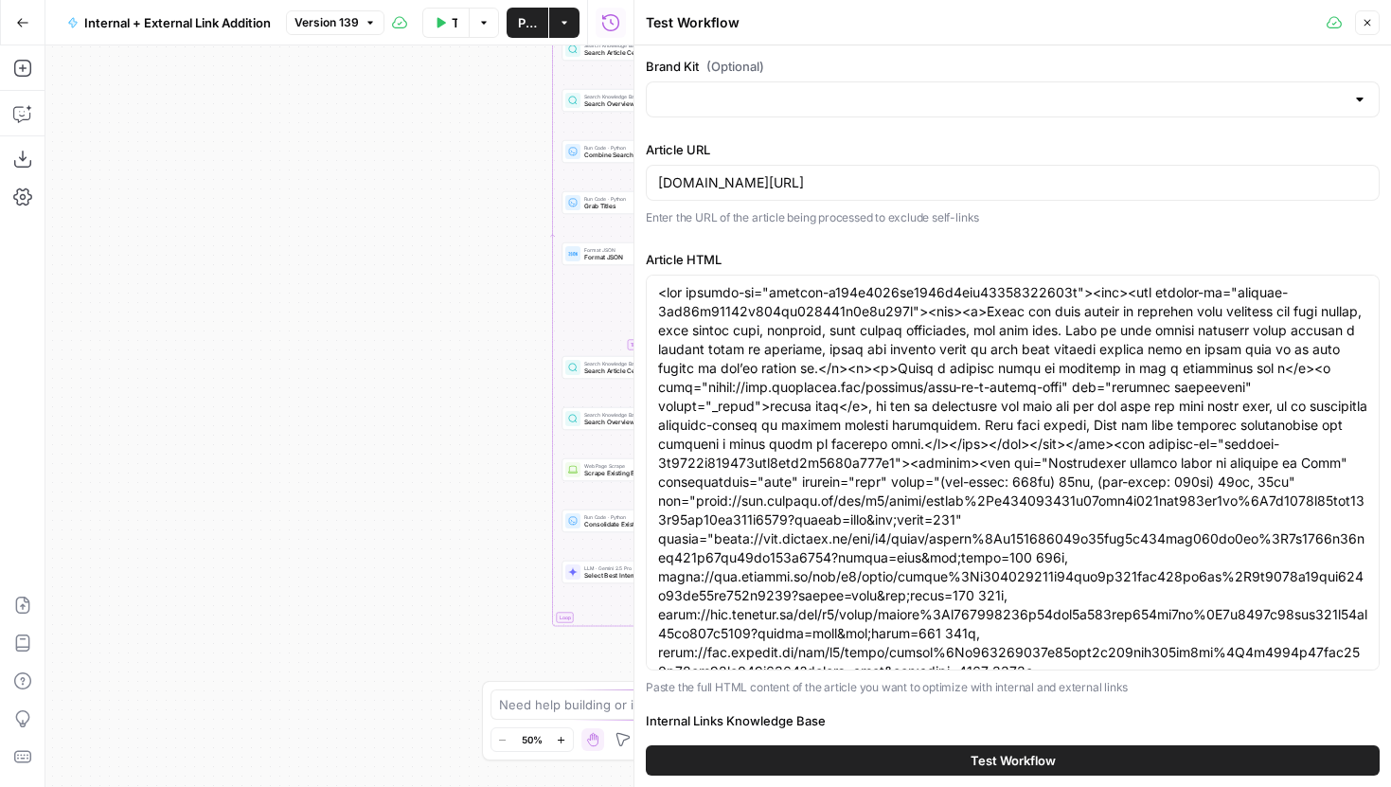
type input "LegalZoom - LLC"
type input "Articles Center Sitemap"
type input "Overview Pages Sitemap"
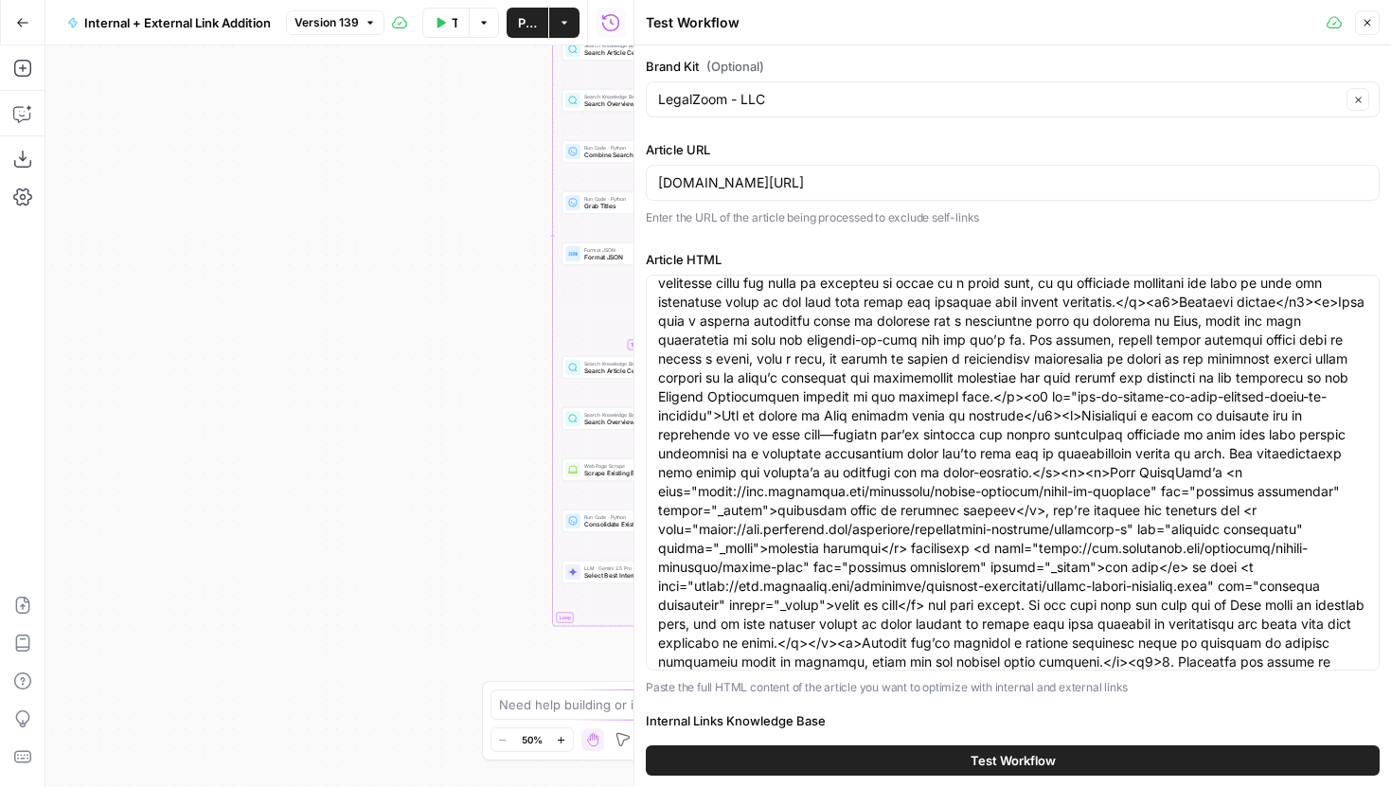
click at [1367, 18] on icon "button" at bounding box center [1367, 22] width 11 height 11
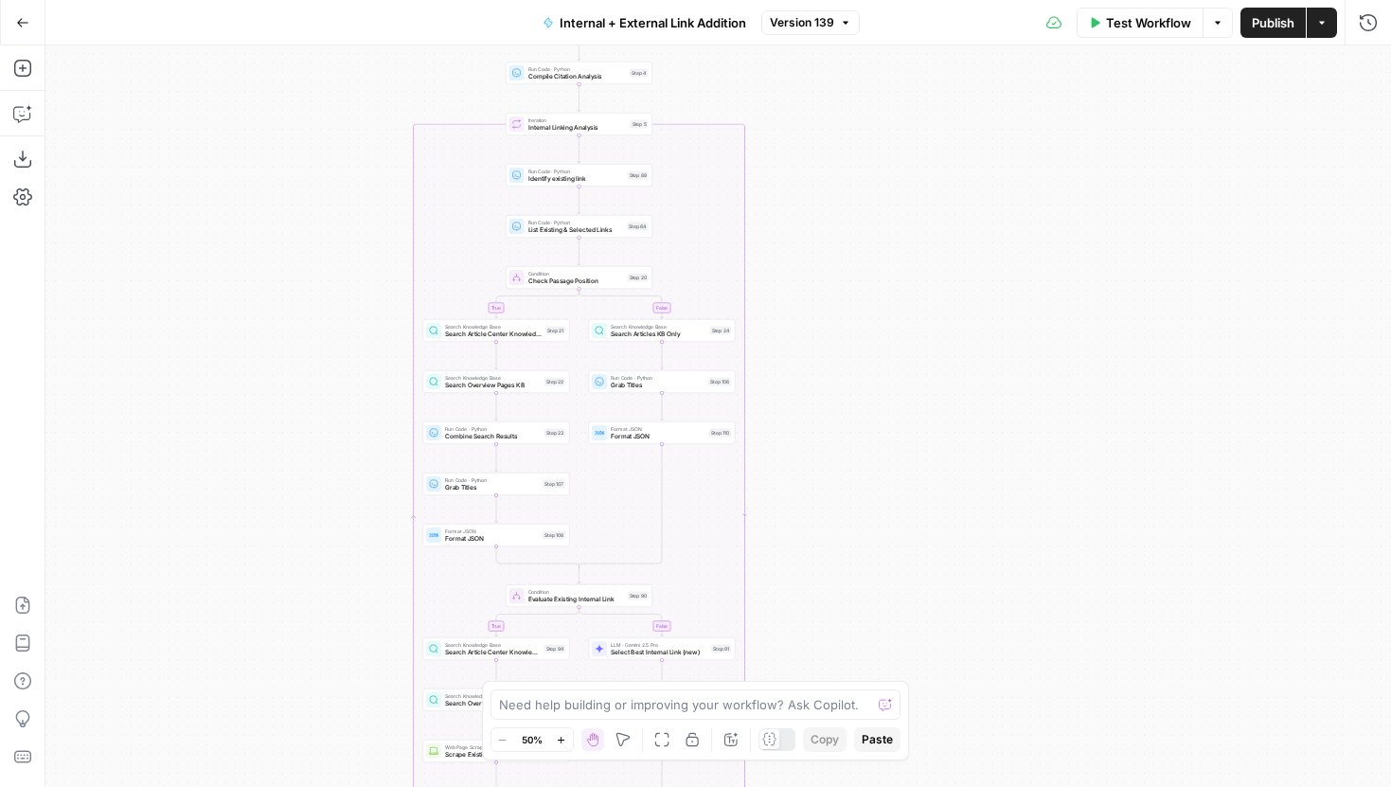
drag, startPoint x: 979, startPoint y: 125, endPoint x: 837, endPoint y: 424, distance: 331.3
click at [837, 425] on div "true false true false true false Workflow Set Inputs Inputs Run Code · Python R…" at bounding box center [718, 416] width 1346 height 742
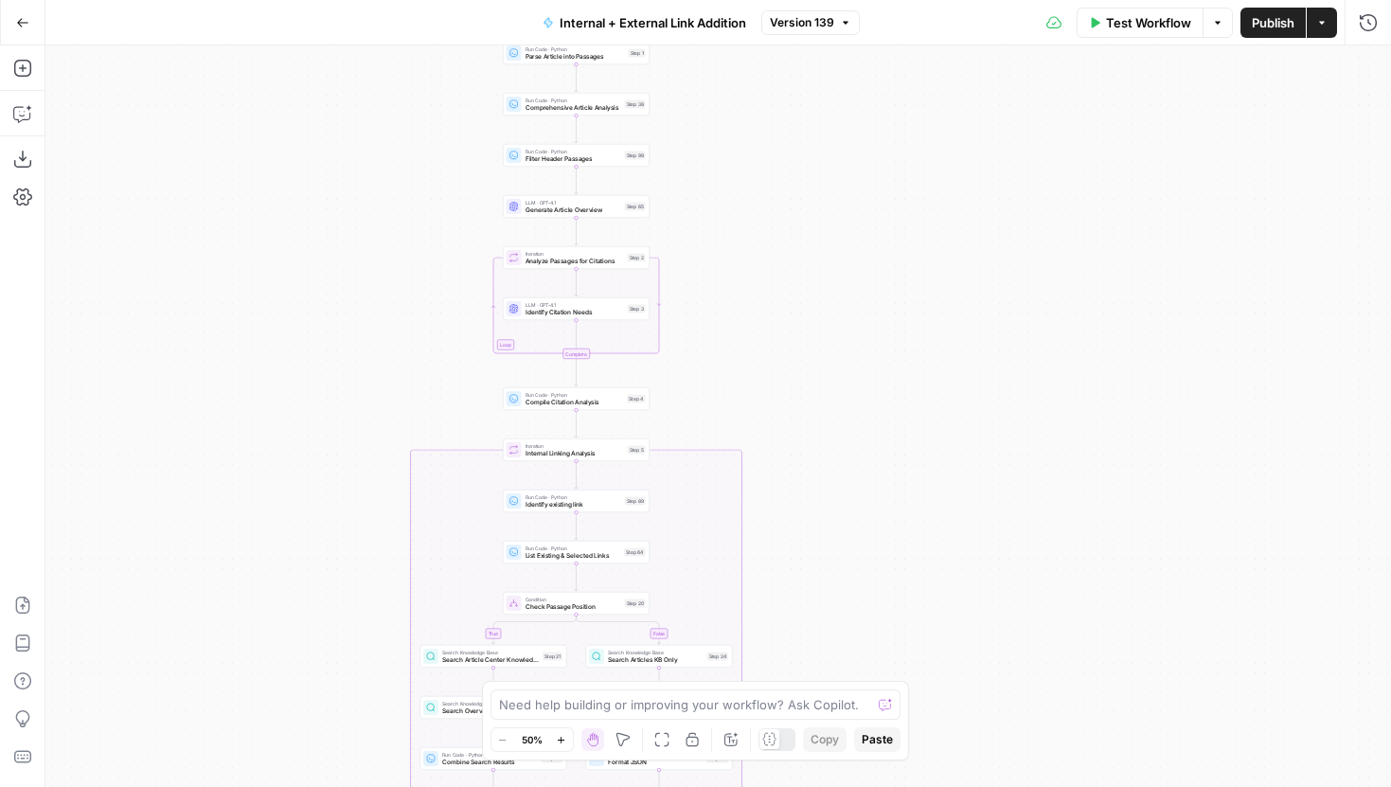
drag, startPoint x: 878, startPoint y: 469, endPoint x: 878, endPoint y: 555, distance: 86.2
click at [878, 554] on div "true false true false true false Workflow Set Inputs Inputs Run Code · Python R…" at bounding box center [718, 416] width 1346 height 742
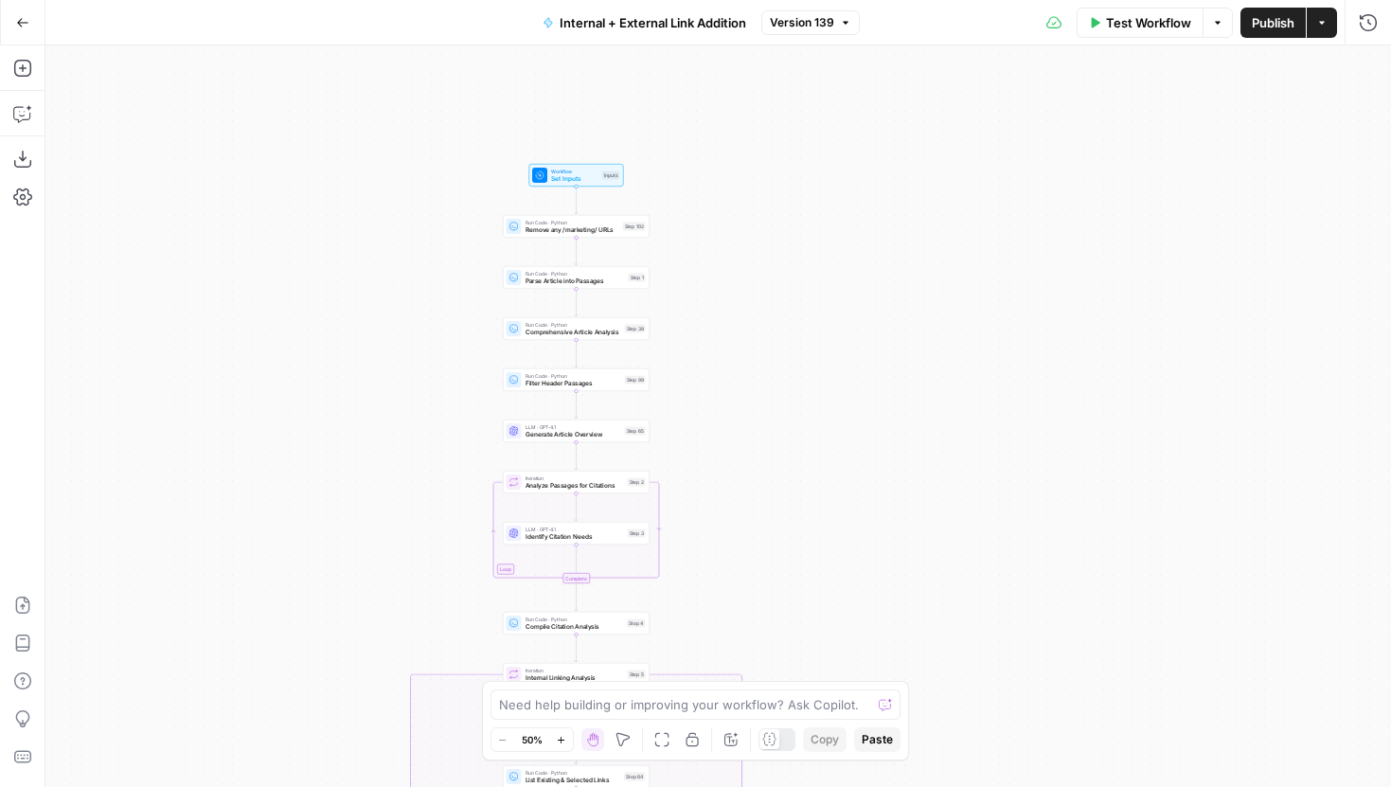
drag, startPoint x: 734, startPoint y: 178, endPoint x: 734, endPoint y: 374, distance: 196.0
click at [734, 375] on div "true false true false true false Workflow Set Inputs Inputs Run Code · Python R…" at bounding box center [718, 416] width 1346 height 742
click at [561, 743] on icon "button" at bounding box center [561, 740] width 10 height 10
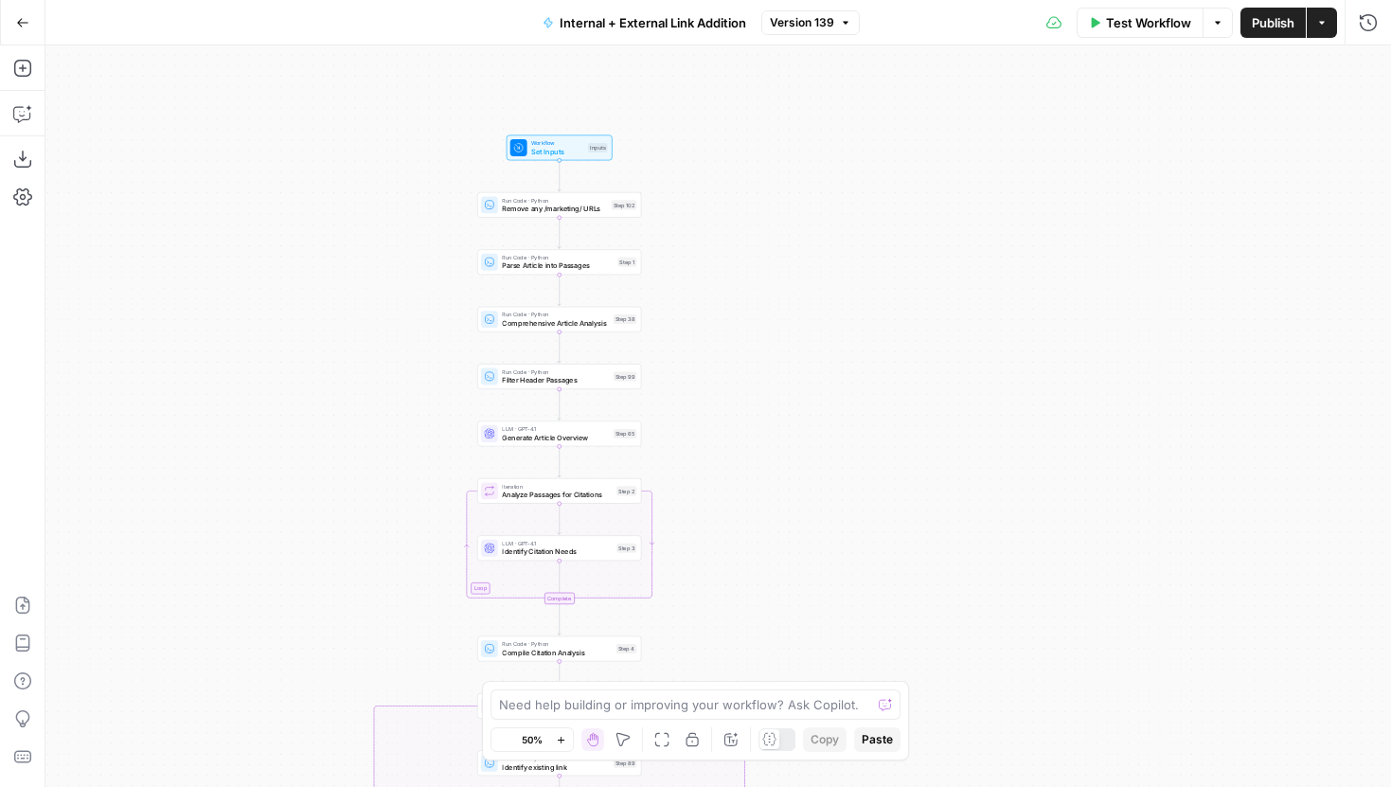
click at [561, 743] on icon "button" at bounding box center [561, 740] width 10 height 10
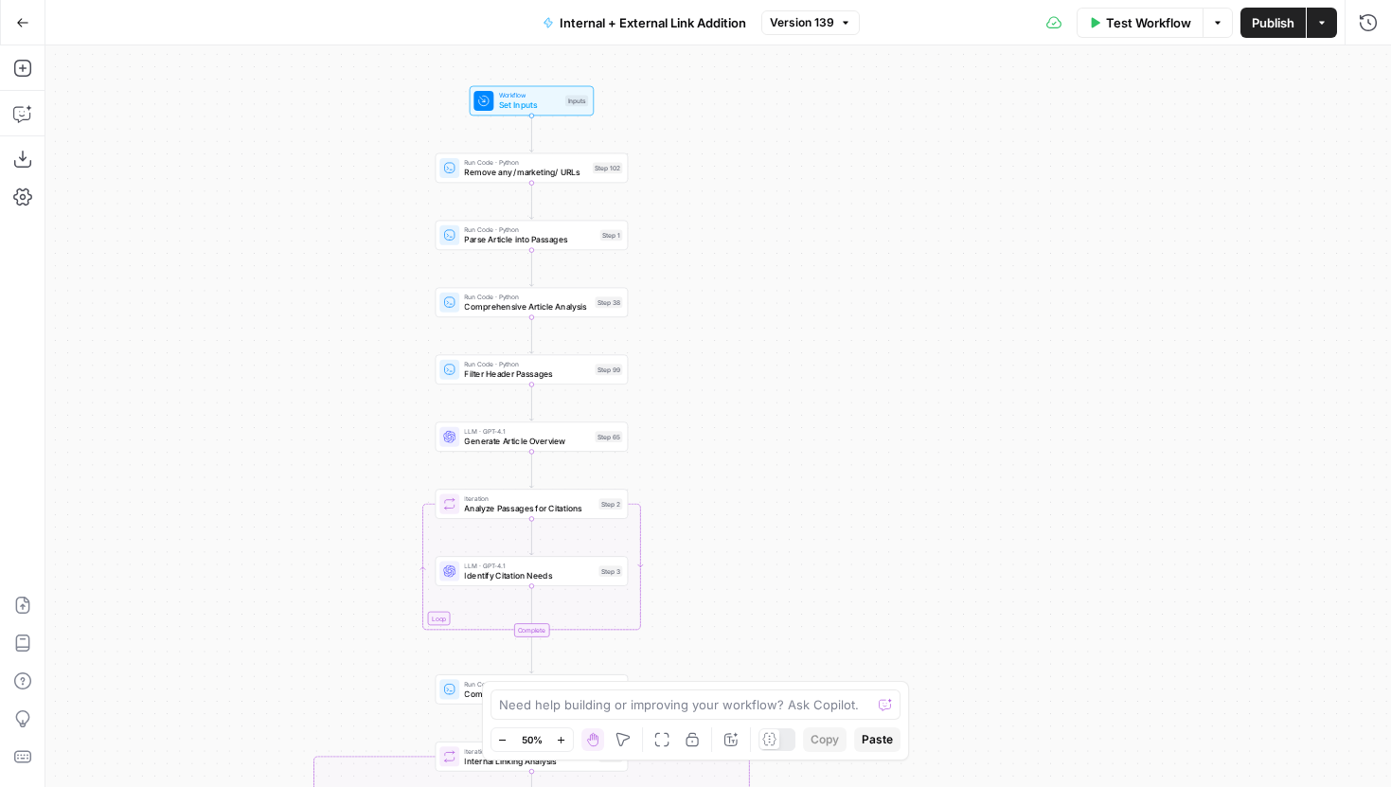
click at [561, 743] on icon "button" at bounding box center [561, 740] width 10 height 10
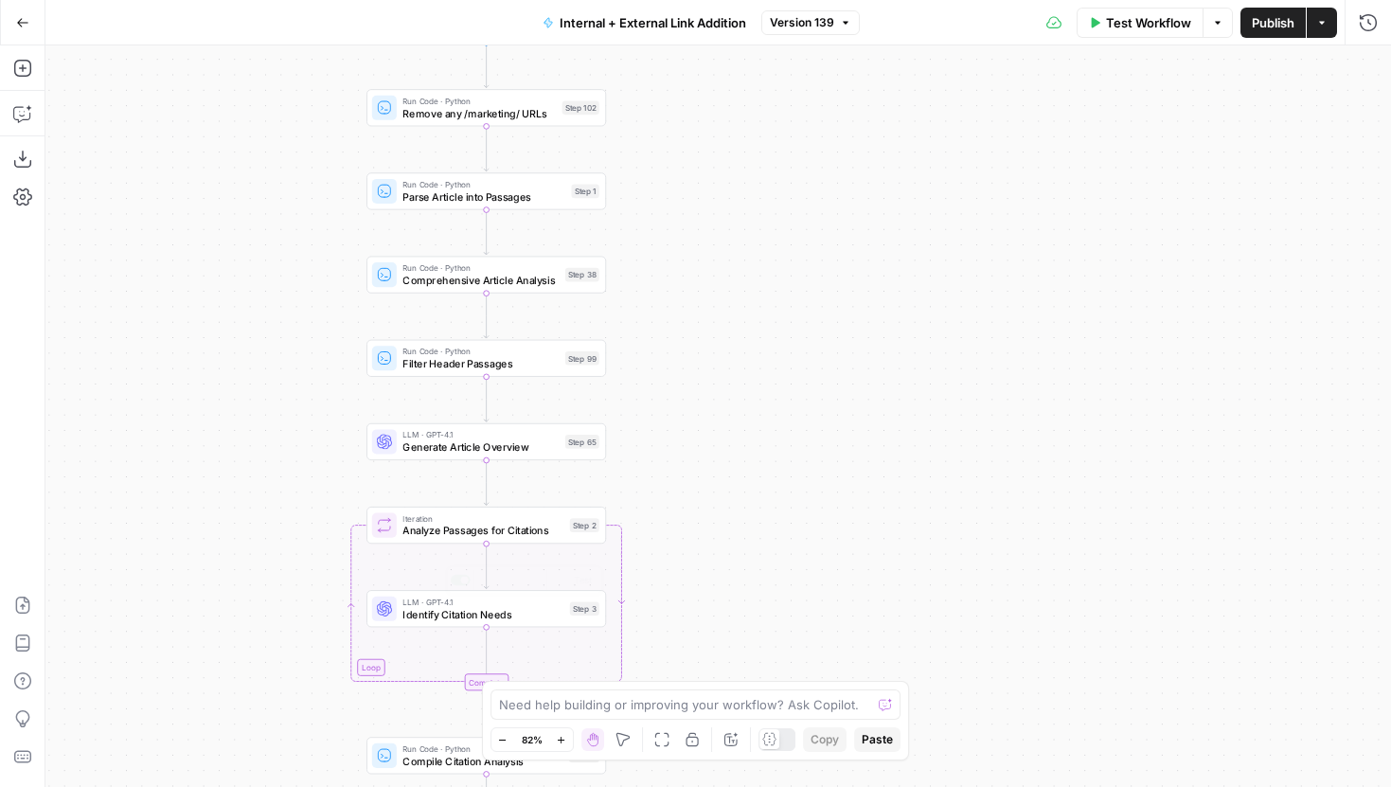
drag, startPoint x: 716, startPoint y: 241, endPoint x: 775, endPoint y: 386, distance: 156.3
click at [775, 386] on div "true false true false true false Workflow Set Inputs Inputs Run Code · Python R…" at bounding box center [718, 416] width 1346 height 742
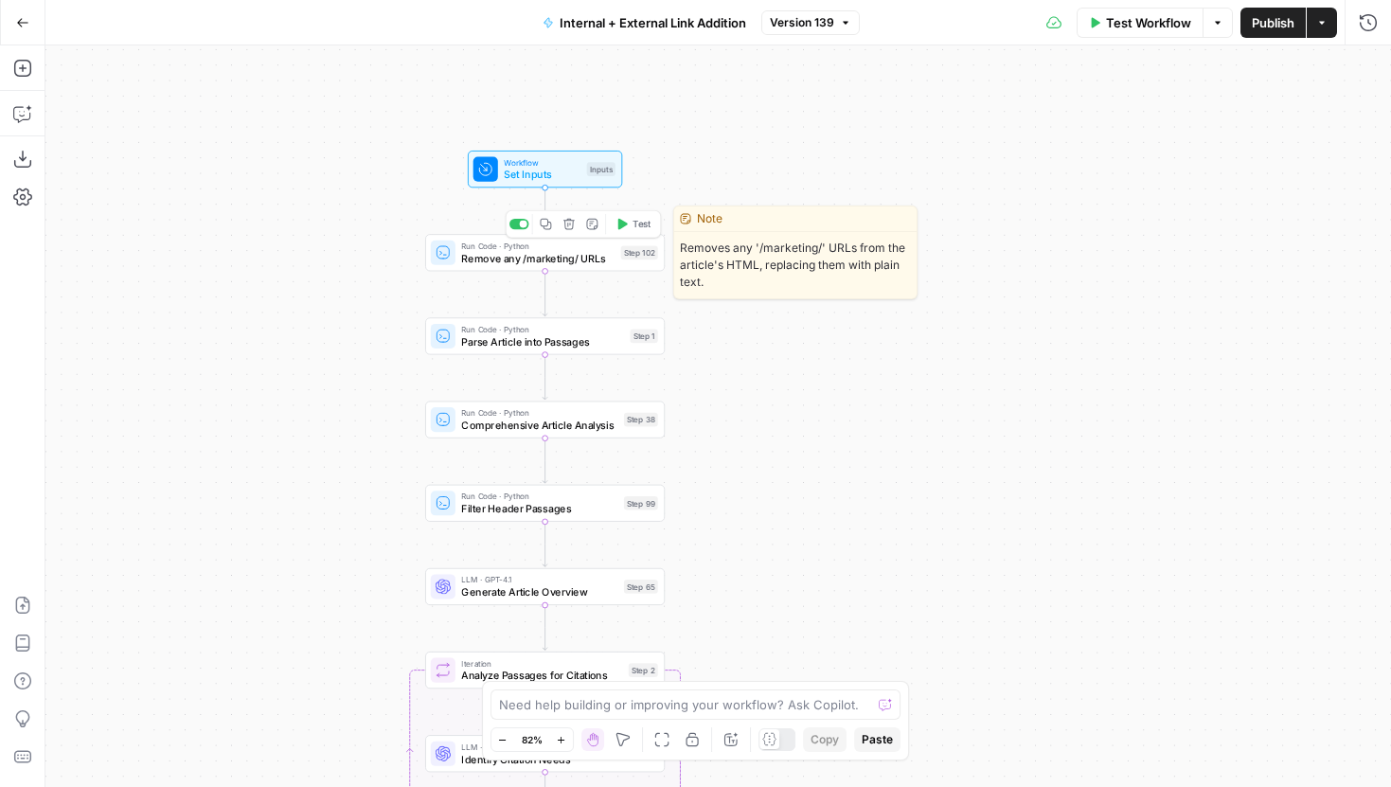
click at [593, 264] on span "Remove any /marketing/ URLs" at bounding box center [537, 257] width 153 height 15
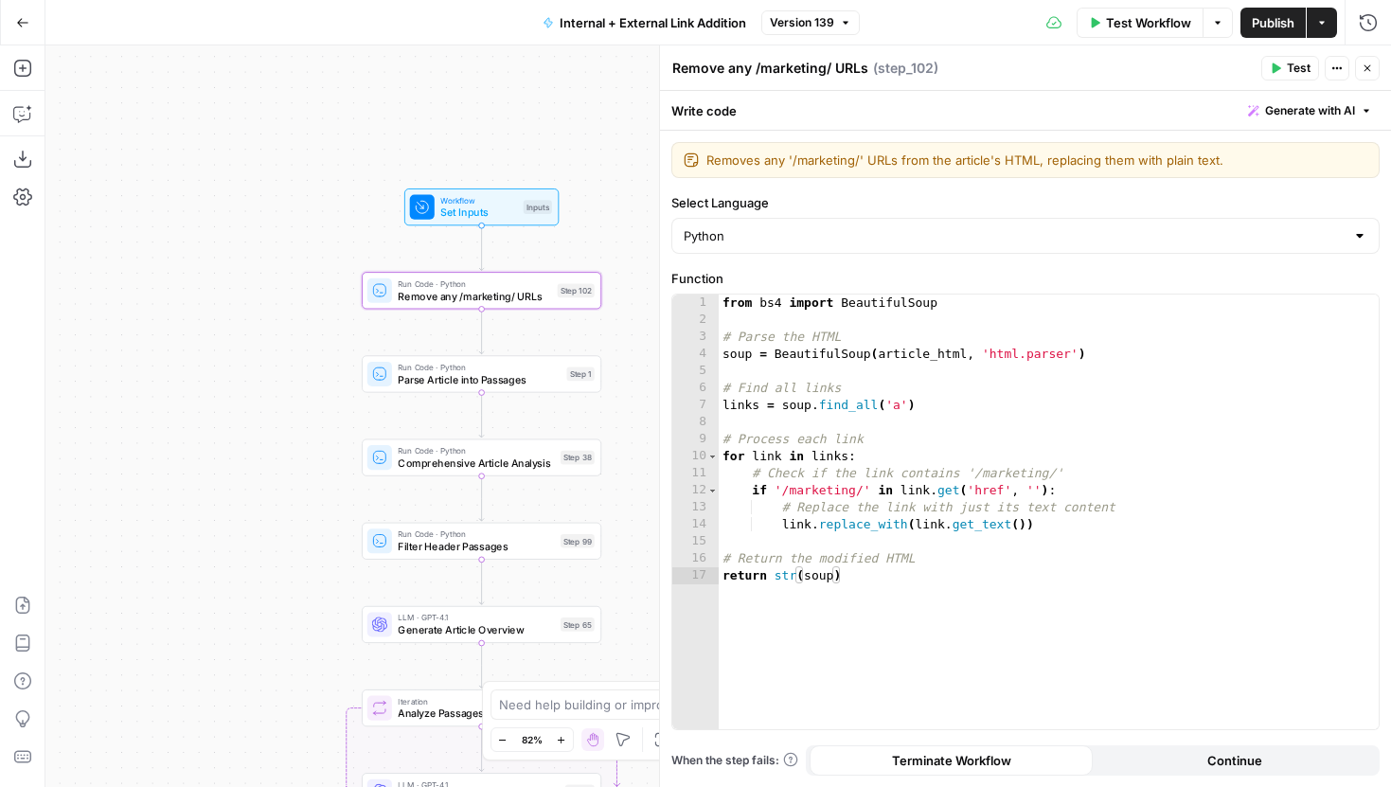
drag, startPoint x: 346, startPoint y: 398, endPoint x: 290, endPoint y: 532, distance: 145.6
click at [290, 530] on div "true false true false true false Workflow Set Inputs Inputs Run Code · Python R…" at bounding box center [718, 416] width 1346 height 742
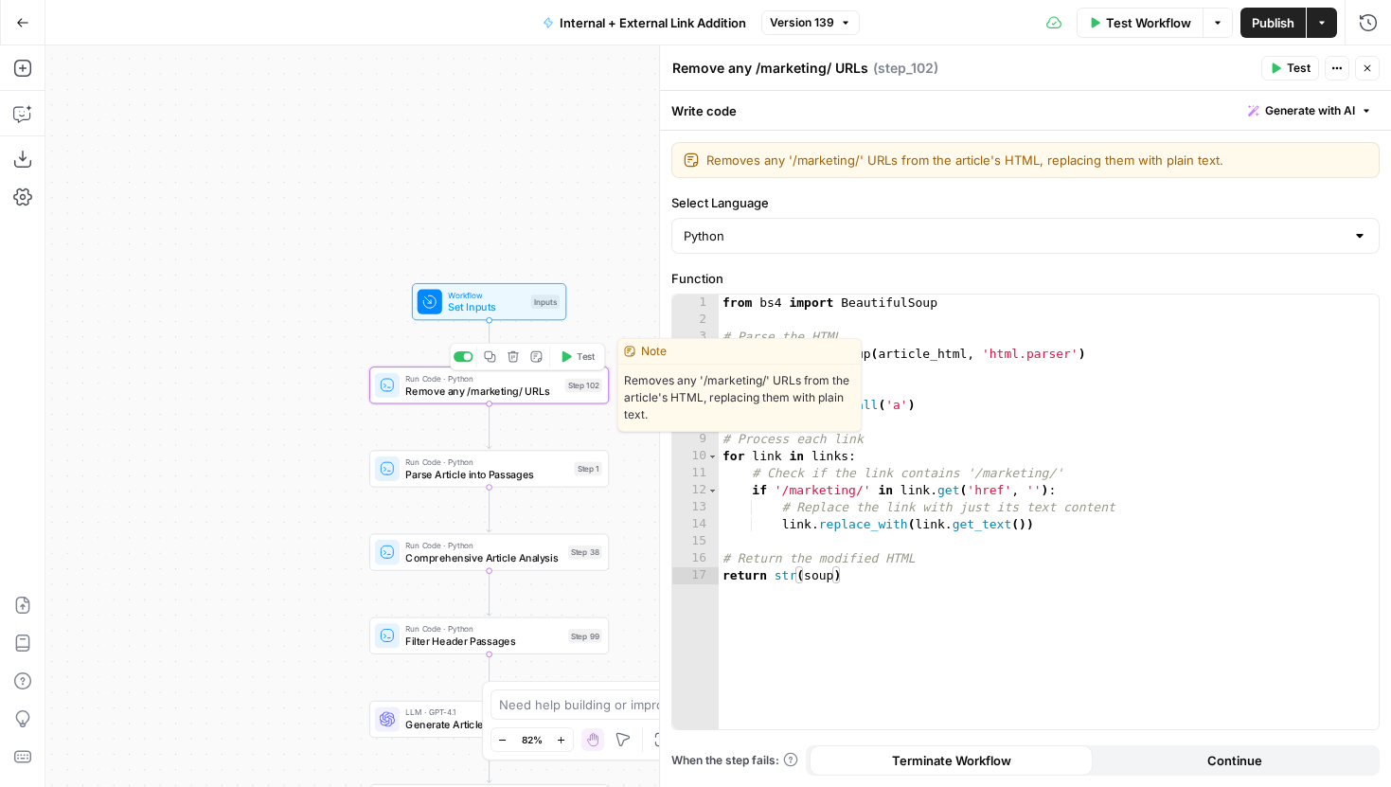
click at [492, 358] on icon "button" at bounding box center [489, 356] width 11 height 11
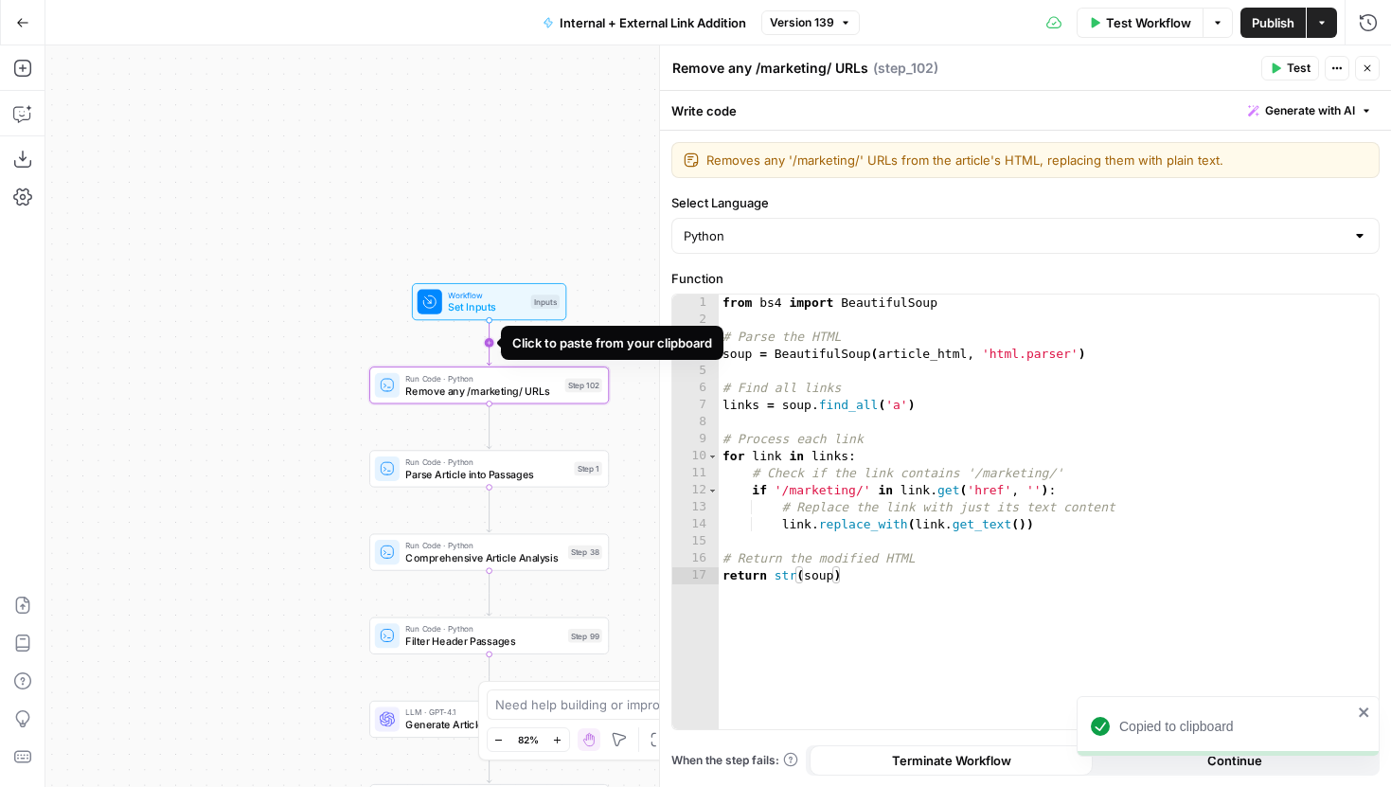
click at [492, 343] on icon "Edge from start to step_102" at bounding box center [489, 342] width 5 height 45
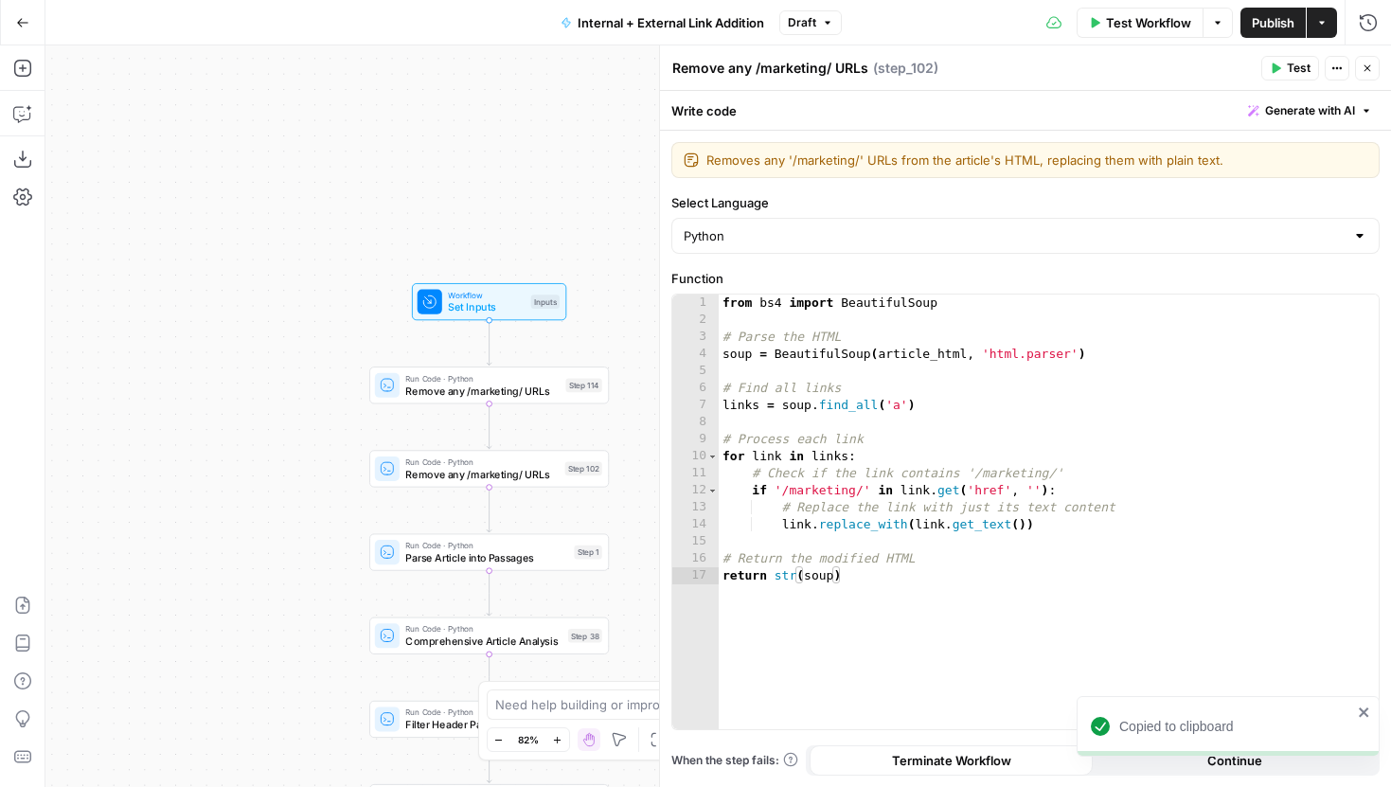
click at [817, 25] on button "Draft" at bounding box center [810, 22] width 63 height 25
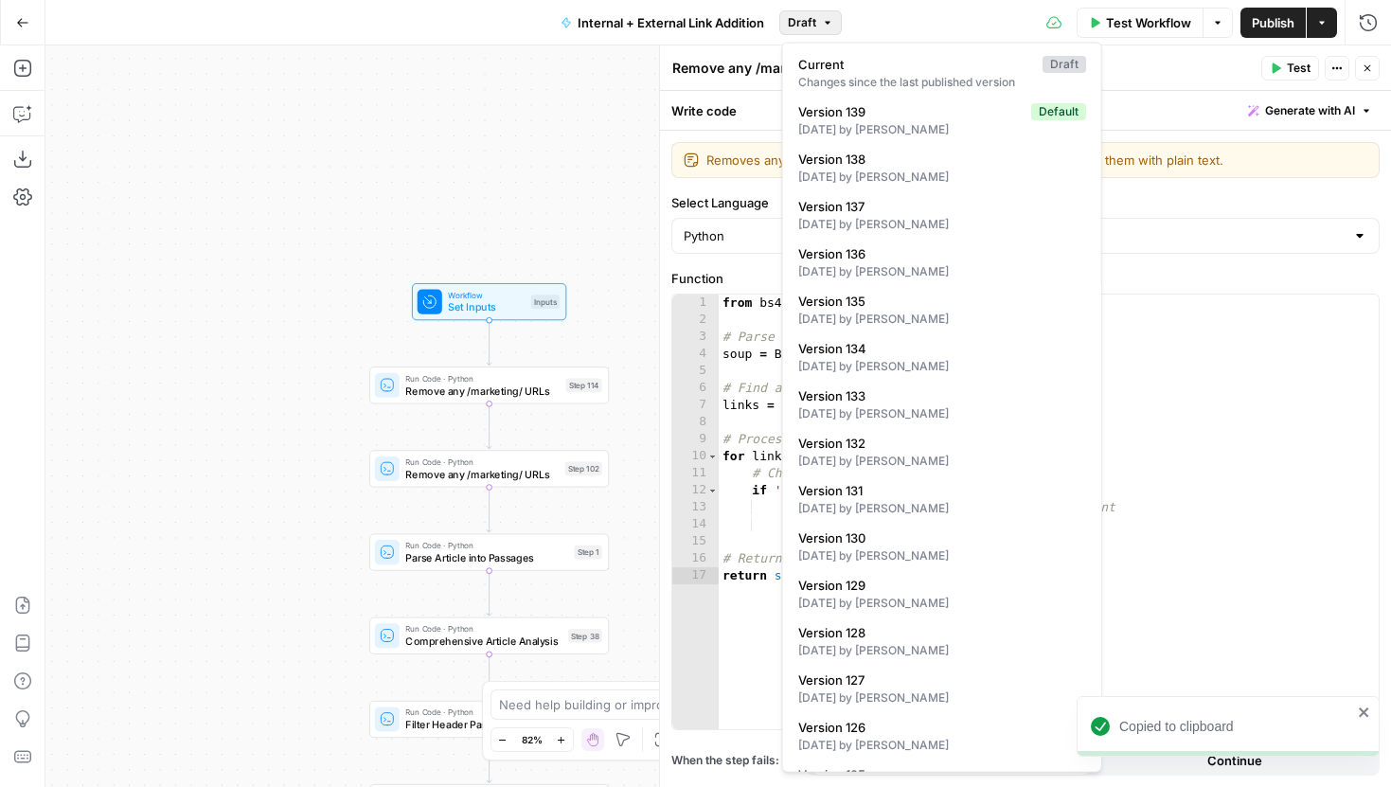
click at [817, 25] on button "Draft" at bounding box center [810, 22] width 63 height 25
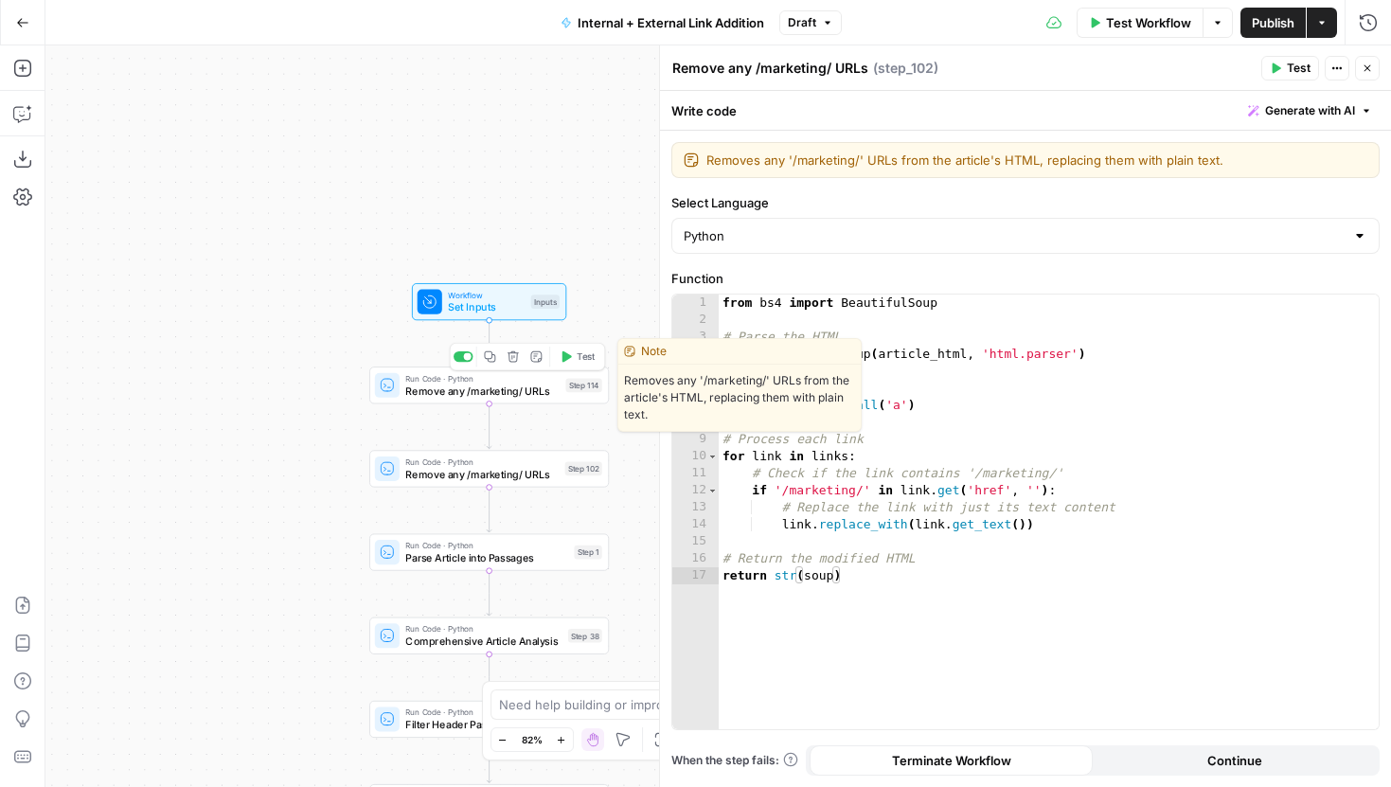
click at [547, 396] on span "Remove any /marketing/ URLs" at bounding box center [481, 390] width 153 height 15
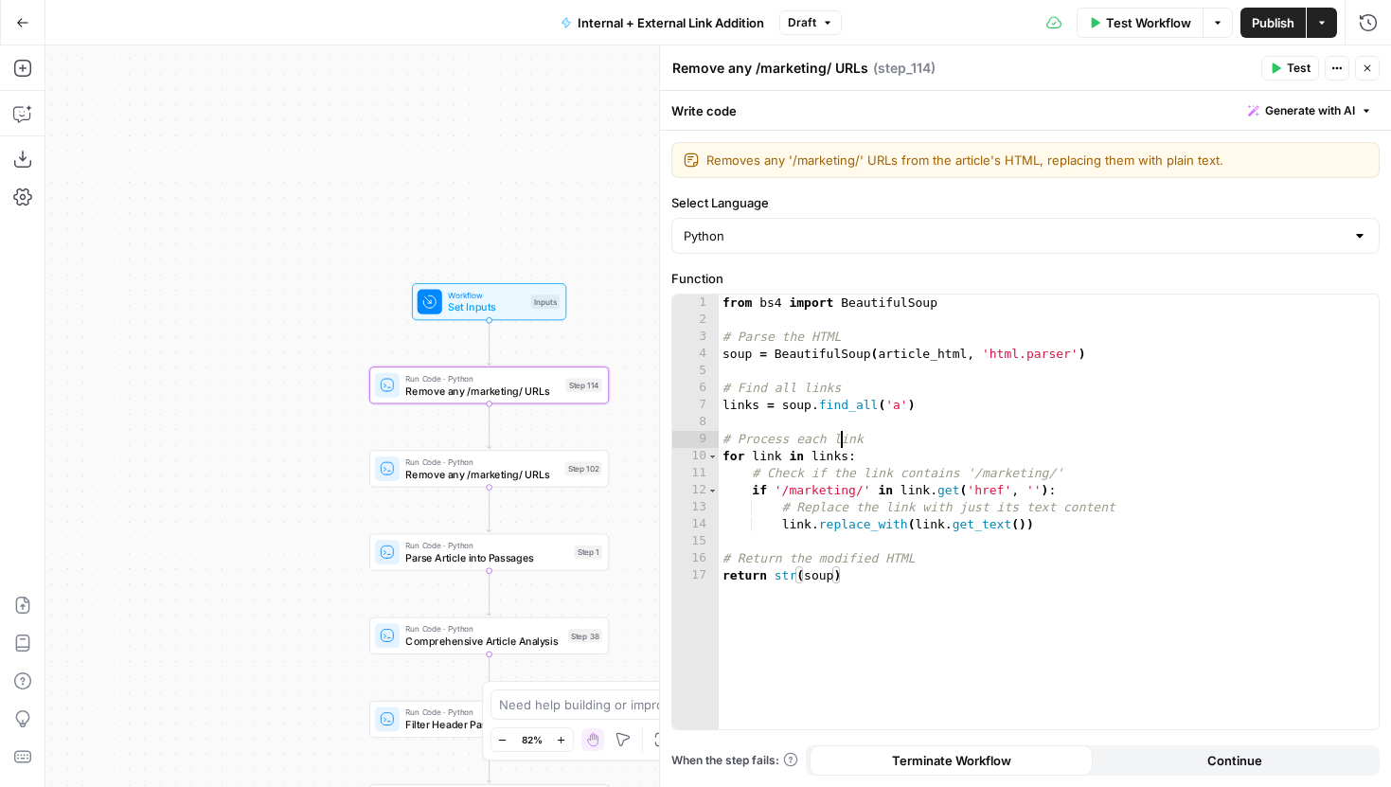
click at [844, 445] on div "from bs4 import BeautifulSoup # Parse the HTML soup = BeautifulSoup ( article_h…" at bounding box center [1049, 529] width 660 height 469
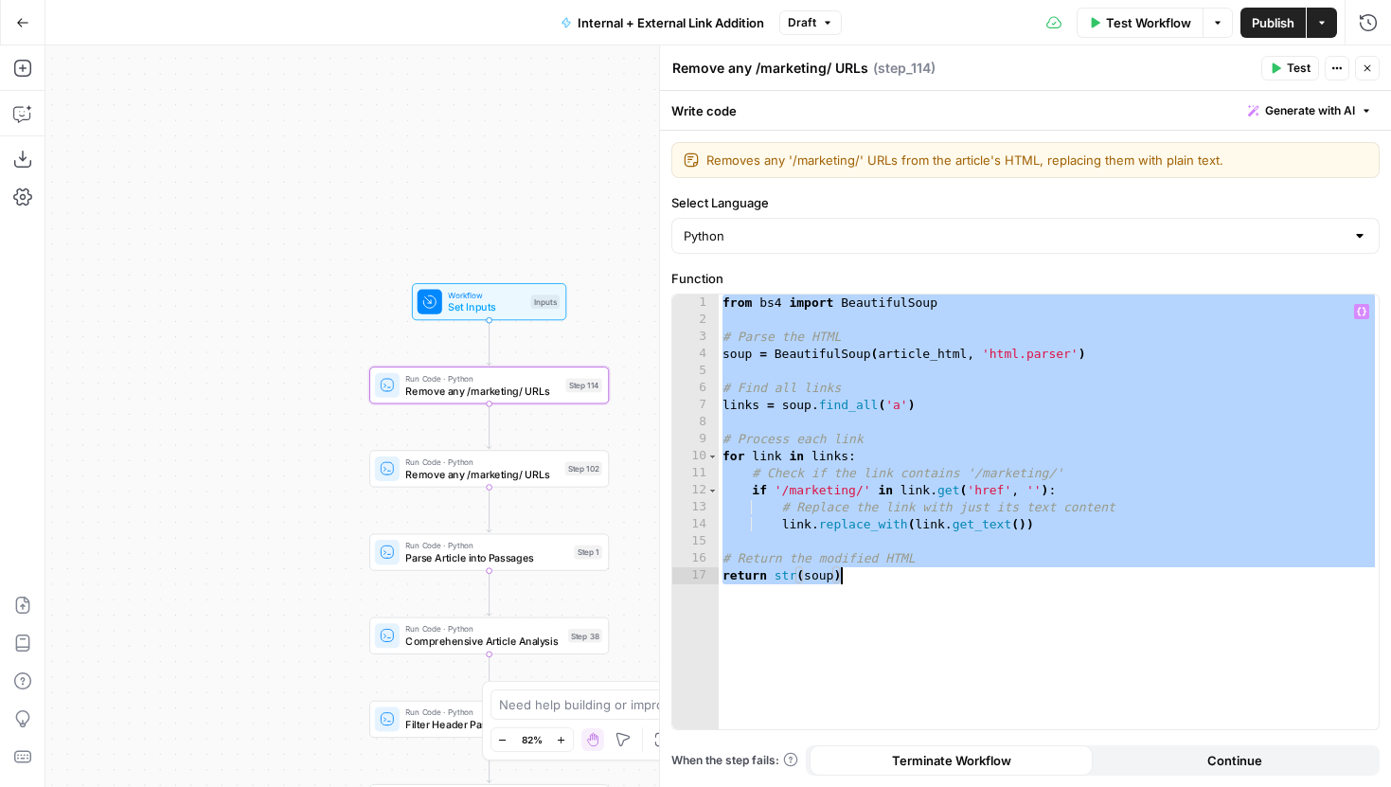
paste textarea
type textarea "**********"
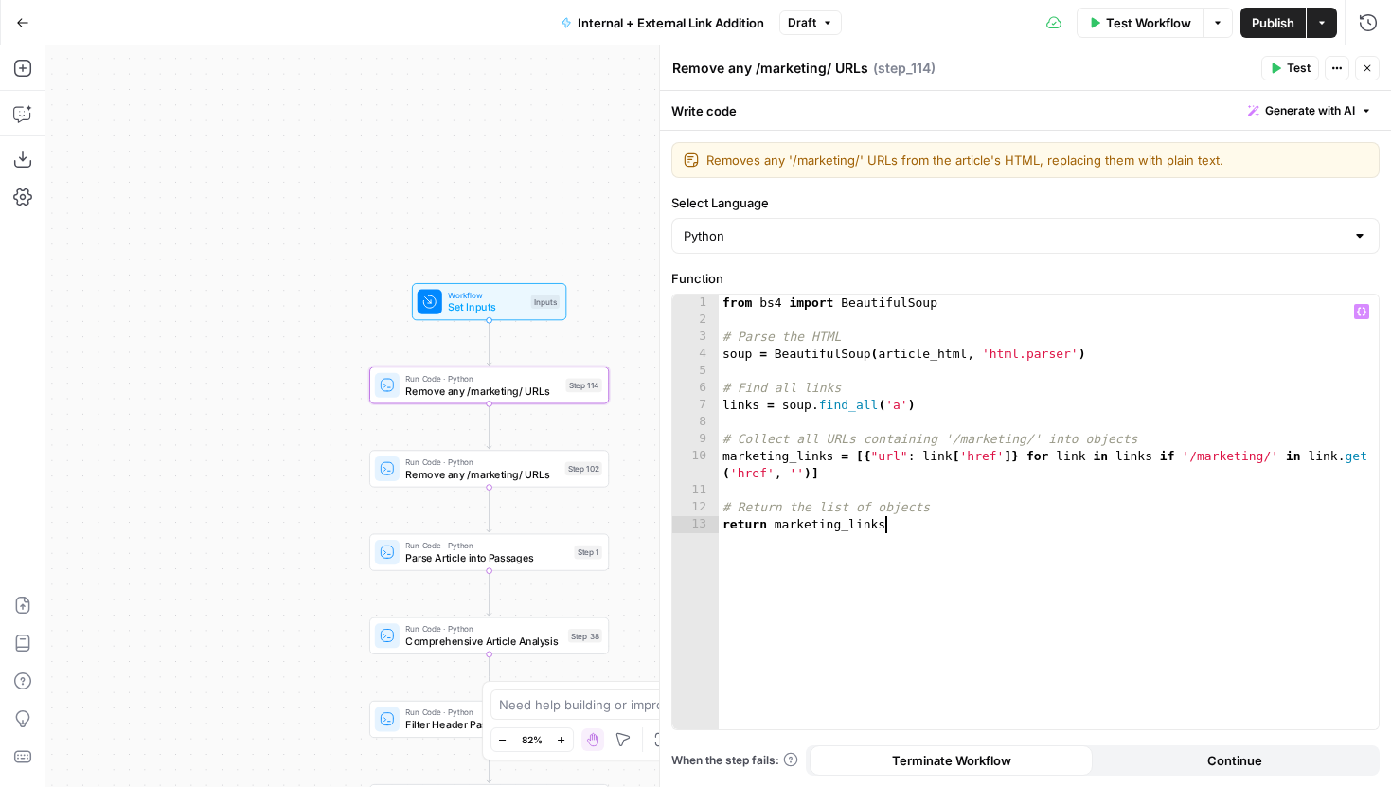
click at [794, 65] on textarea "Remove any /marketing/ URLs" at bounding box center [770, 68] width 196 height 19
drag, startPoint x: 868, startPoint y: 73, endPoint x: 756, endPoint y: 61, distance: 113.4
click at [756, 61] on div "Remove any /marketing/ URLs Remove any /marketing/ URLs" at bounding box center [771, 68] width 206 height 23
click at [756, 61] on textarea "Remove any /marketing/ URLs" at bounding box center [770, 68] width 196 height 19
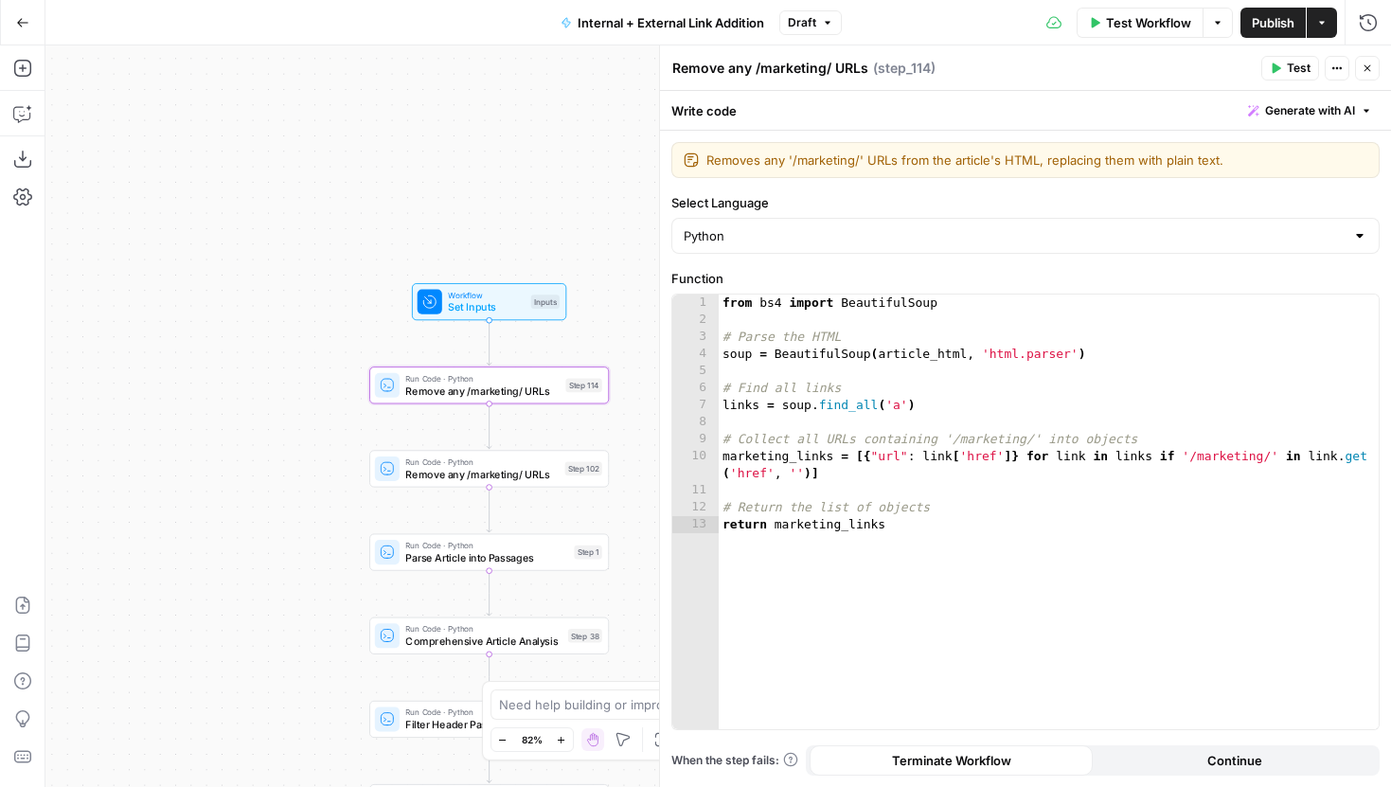
click at [756, 61] on textarea "Remove any /marketing/ URLs" at bounding box center [770, 68] width 196 height 19
type textarea "Test"
click at [1265, 70] on button "Test" at bounding box center [1290, 68] width 58 height 25
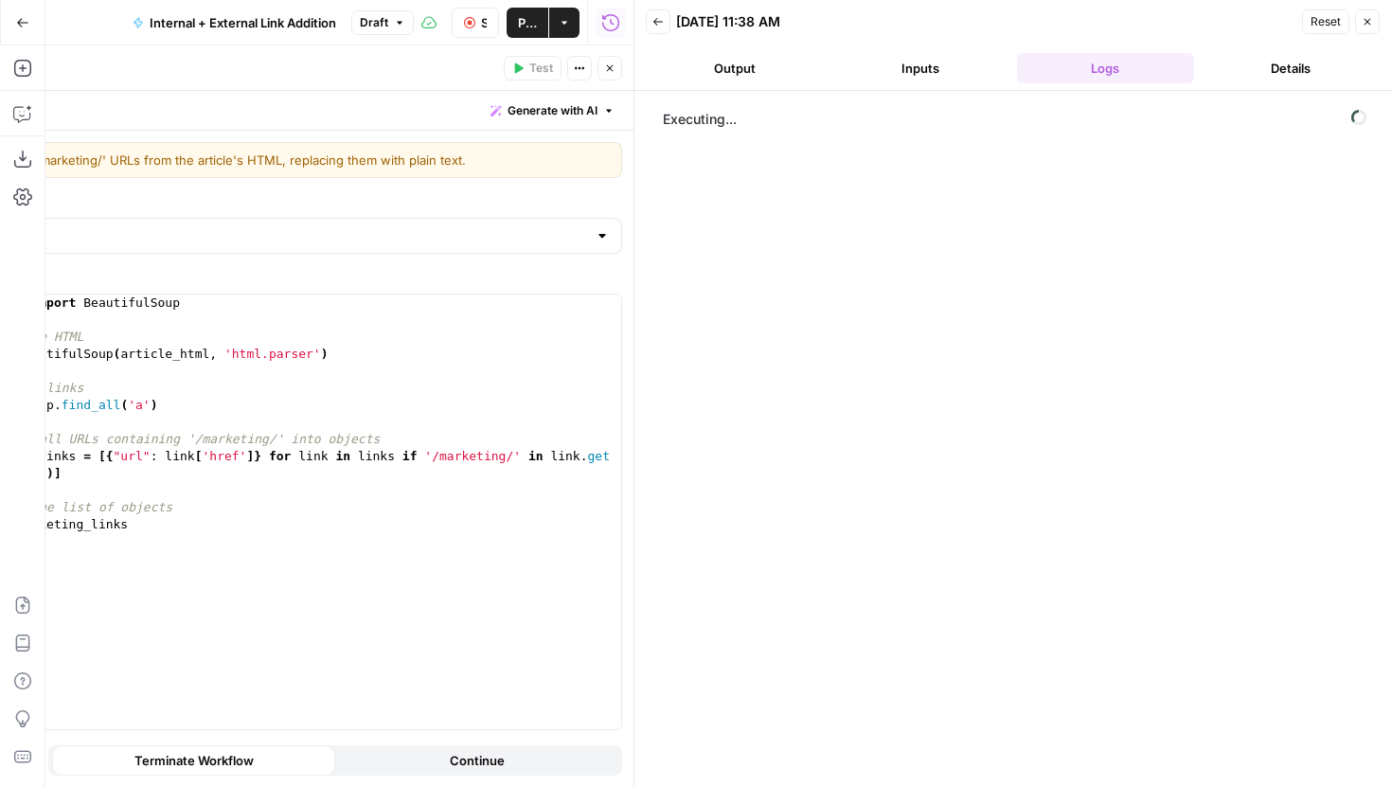
click at [611, 60] on button "Close" at bounding box center [610, 68] width 25 height 25
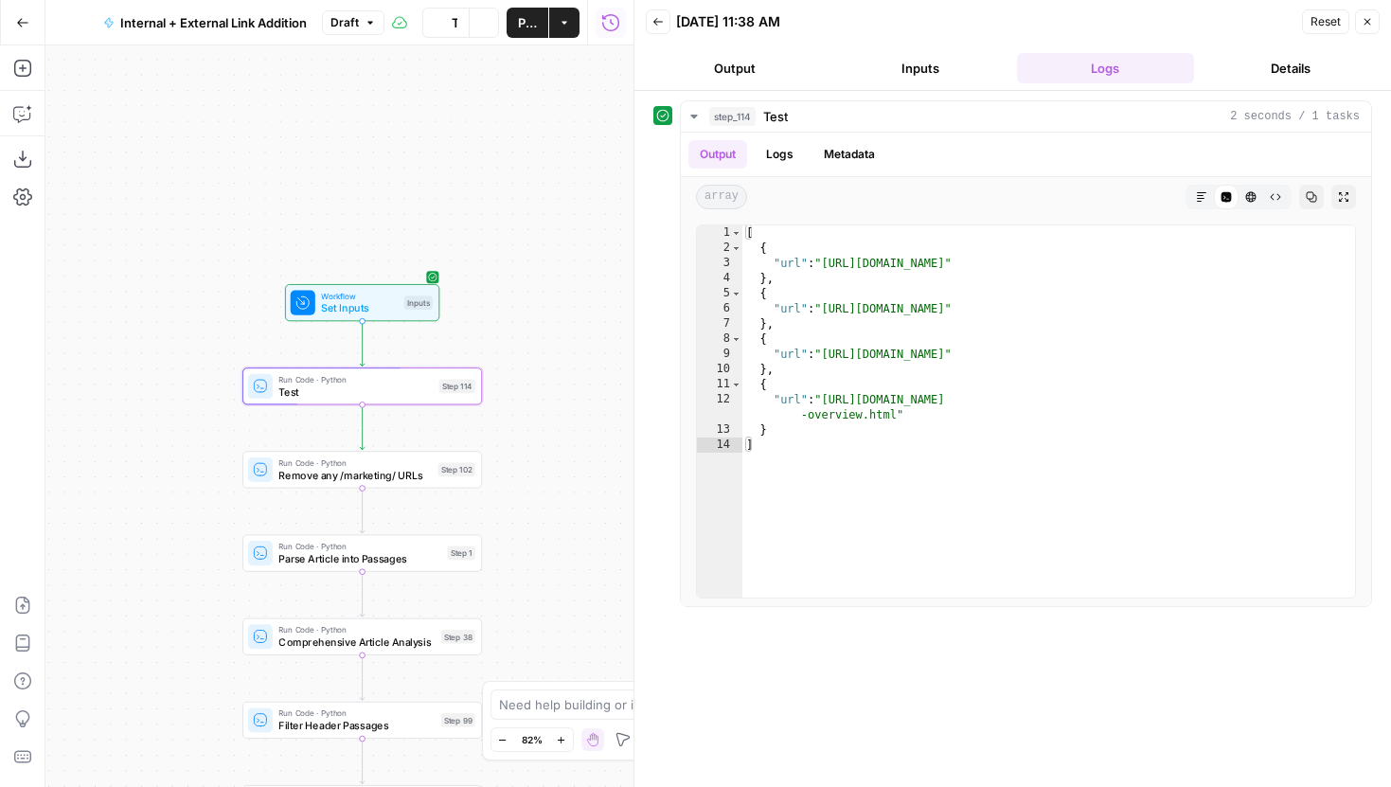
drag, startPoint x: 566, startPoint y: 155, endPoint x: 439, endPoint y: 156, distance: 126.9
click at [439, 156] on div "true false true false true false Workflow Set Inputs Inputs Run Code · Python T…" at bounding box center [339, 416] width 588 height 742
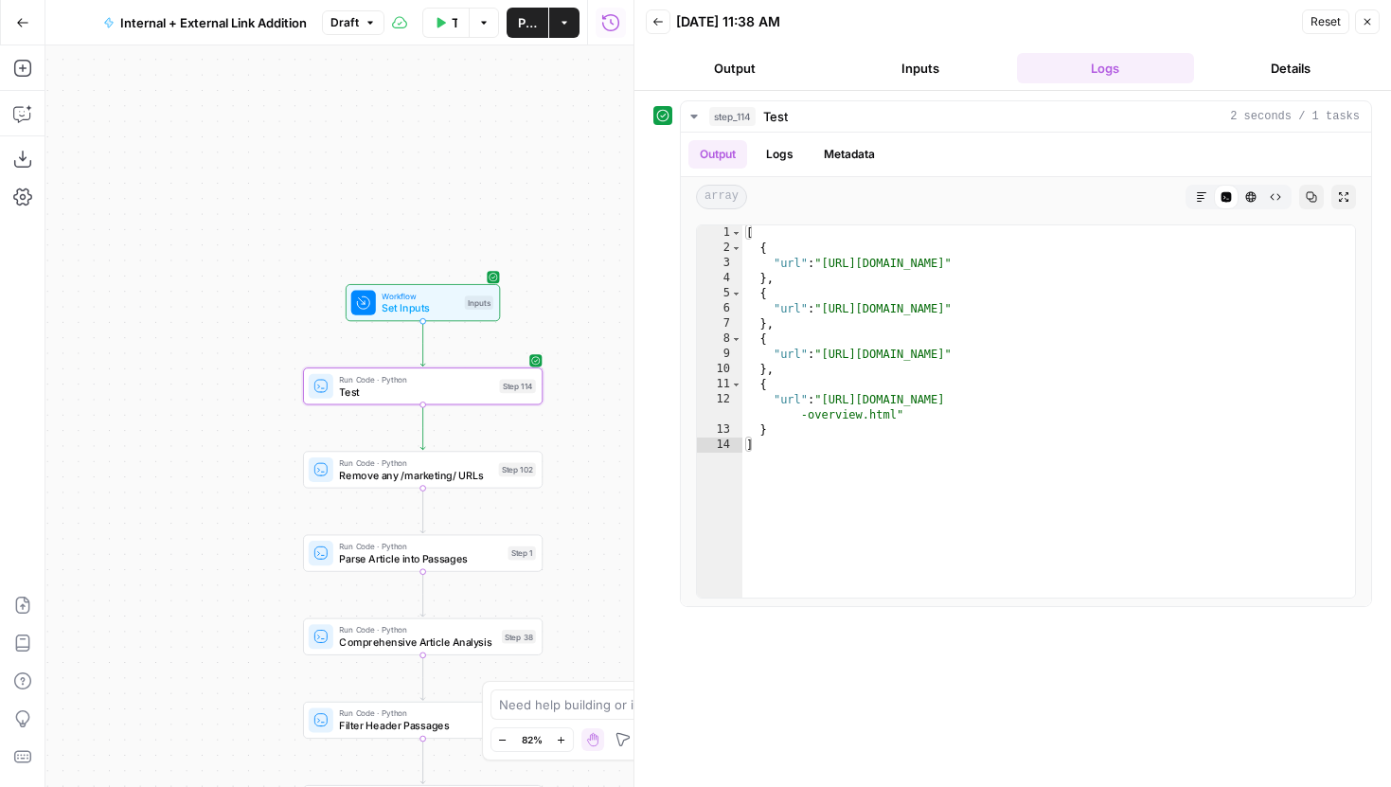
drag, startPoint x: 404, startPoint y: 154, endPoint x: 465, endPoint y: 154, distance: 60.6
click at [465, 154] on div "true false true false true false Workflow Set Inputs Inputs Run Code · Python T…" at bounding box center [339, 416] width 588 height 742
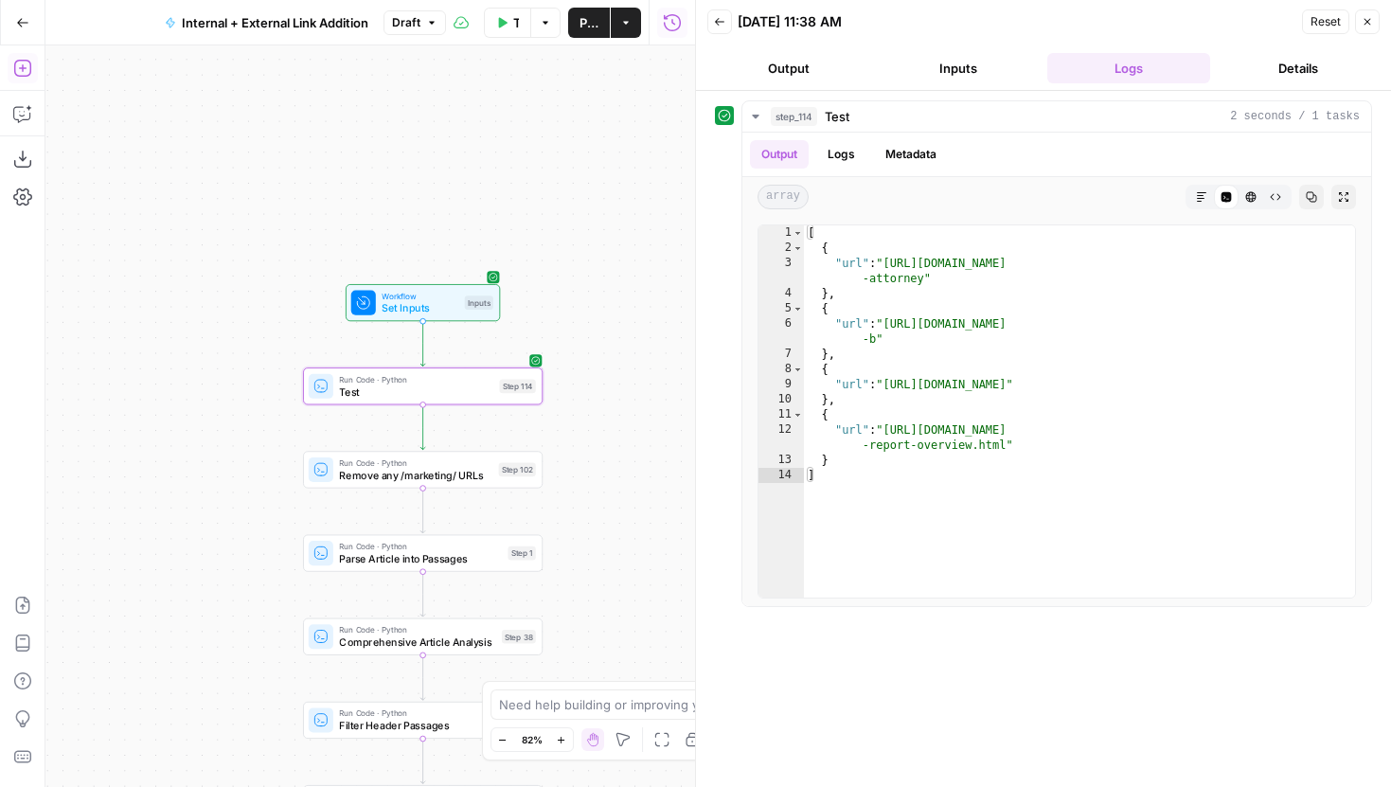
click at [17, 70] on icon "button" at bounding box center [22, 68] width 19 height 19
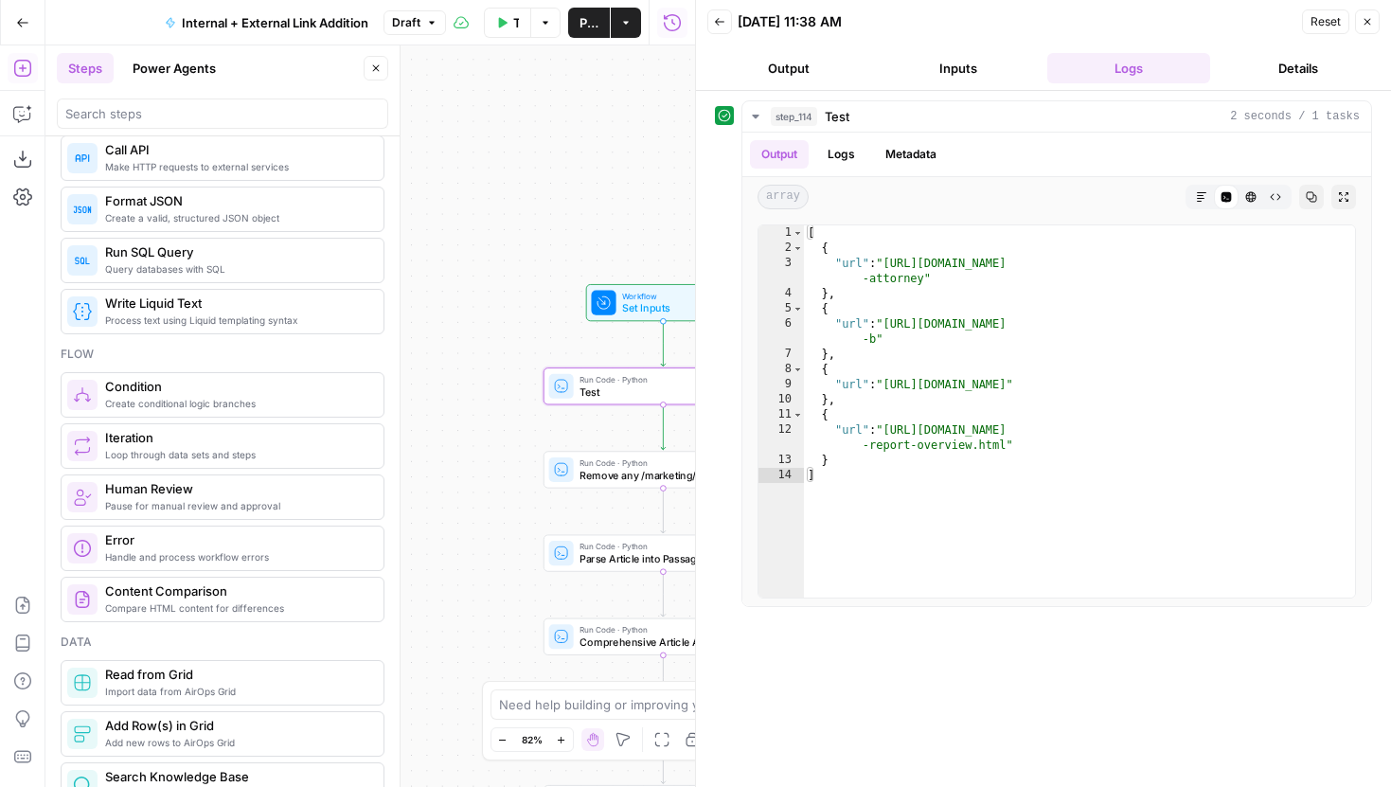
scroll to position [363, 0]
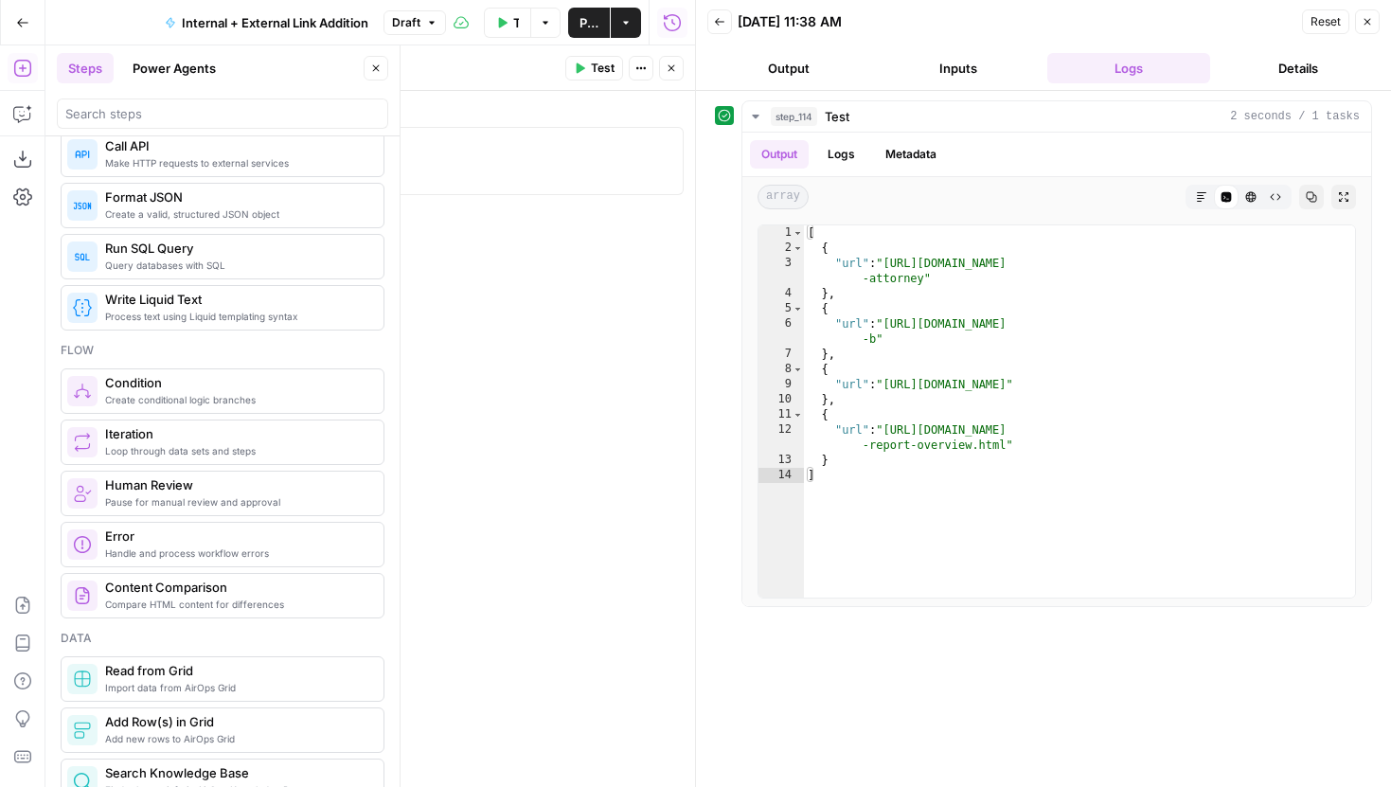
click at [1369, 24] on icon "button" at bounding box center [1368, 22] width 7 height 7
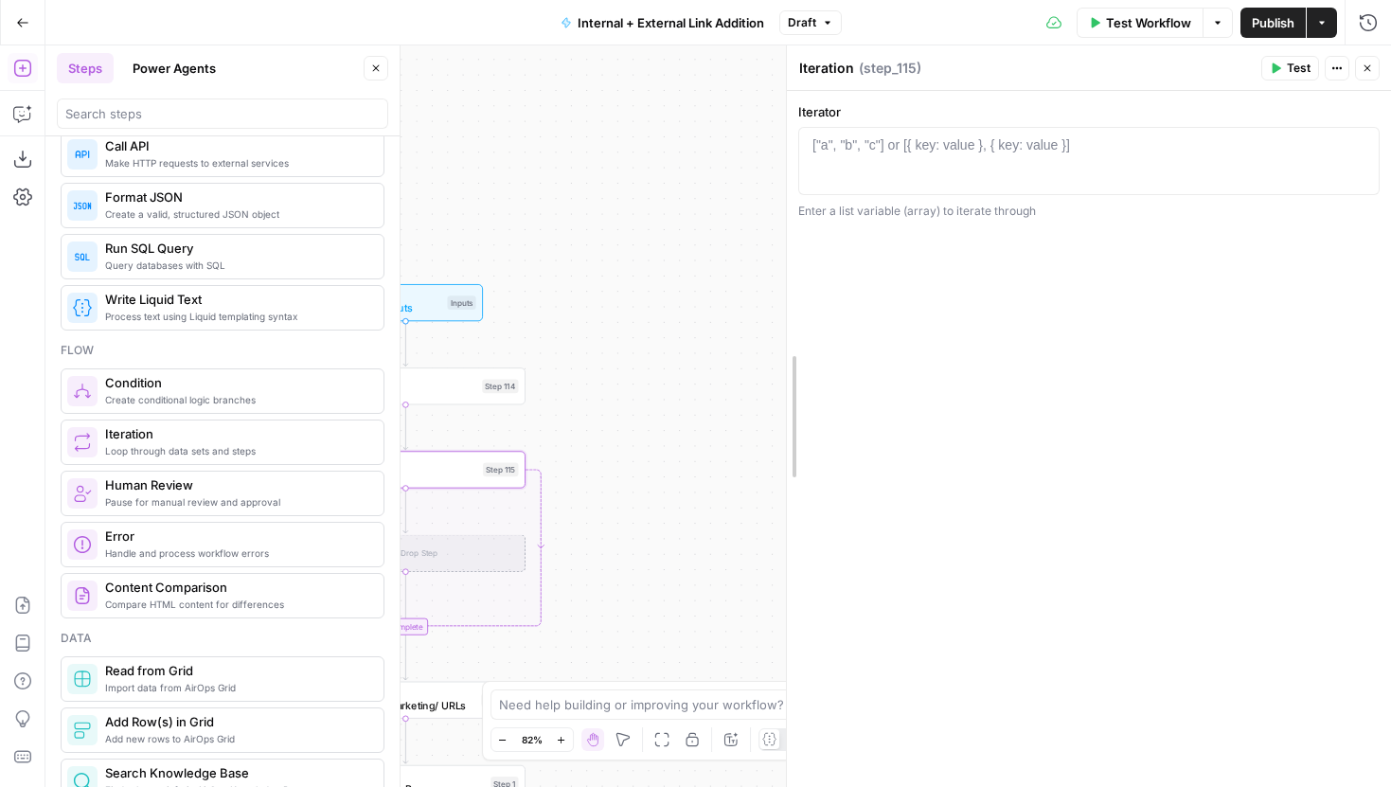
drag, startPoint x: 665, startPoint y: 131, endPoint x: 855, endPoint y: 131, distance: 190.4
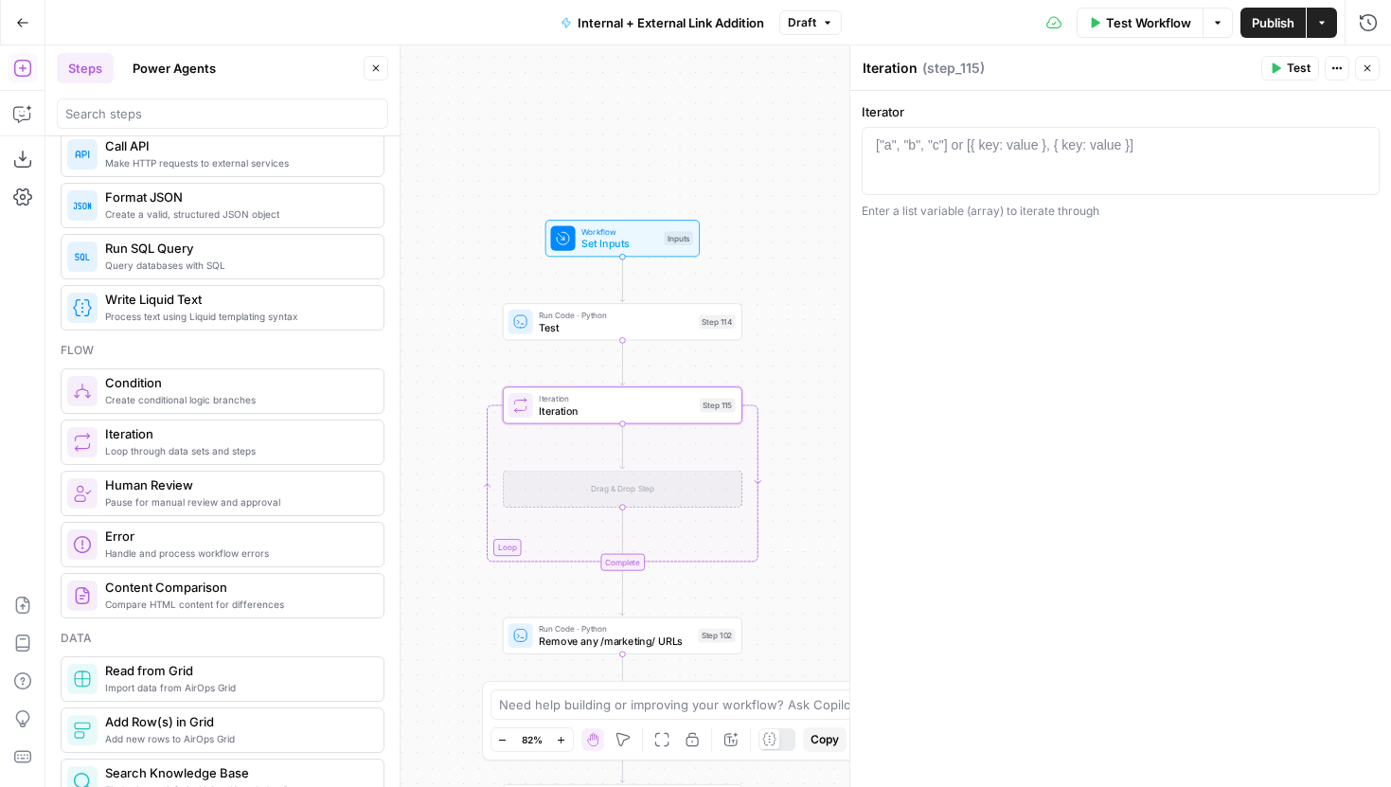
drag, startPoint x: 852, startPoint y: 129, endPoint x: 929, endPoint y: 114, distance: 78.2
click at [929, 114] on body "LegalZoom New Home Browse Insights Opportunities Your Data Recent Grids Article…" at bounding box center [695, 393] width 1391 height 787
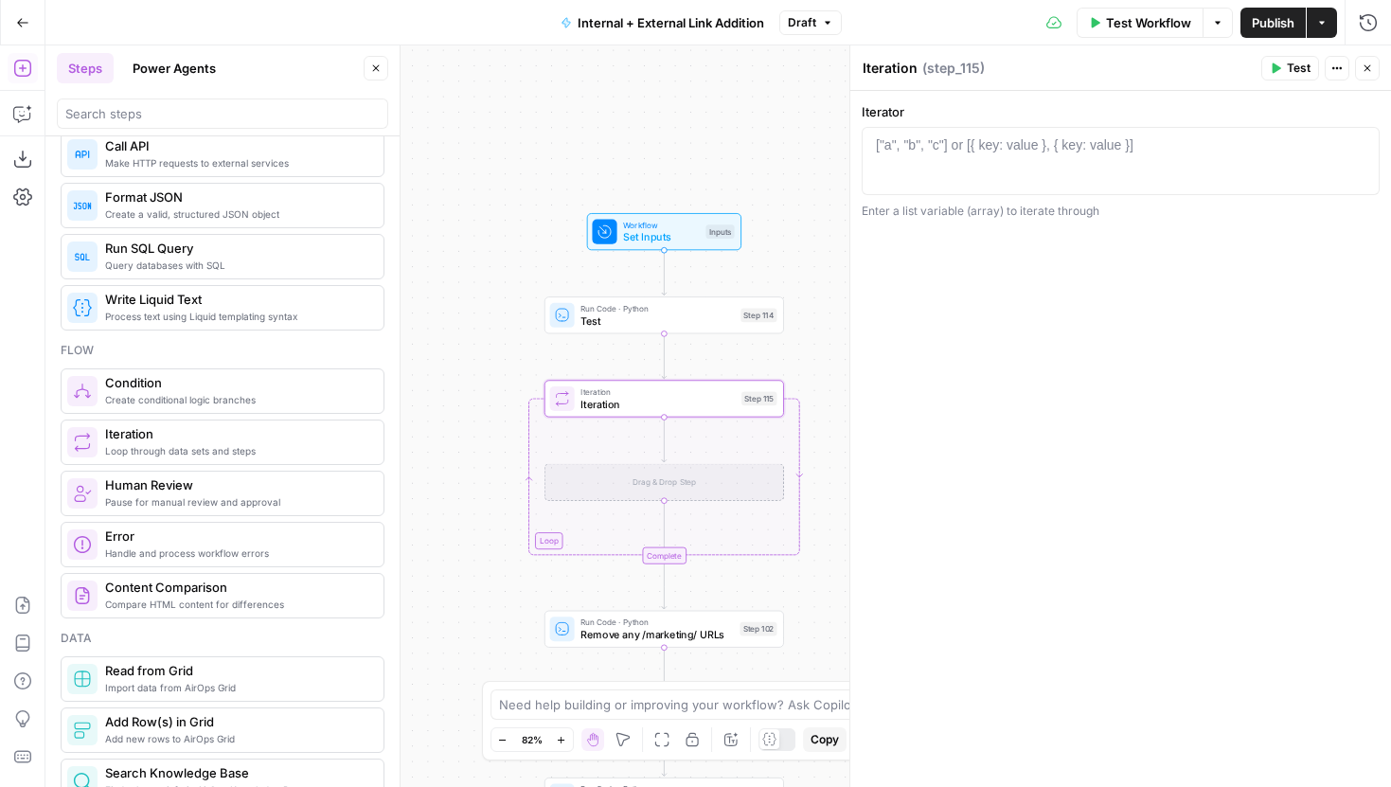
click at [930, 141] on div "["a", "b", "c"] or [{ key: value }, { key: value }]" at bounding box center [1005, 144] width 258 height 19
click at [1355, 145] on icon "button" at bounding box center [1359, 145] width 9 height 9
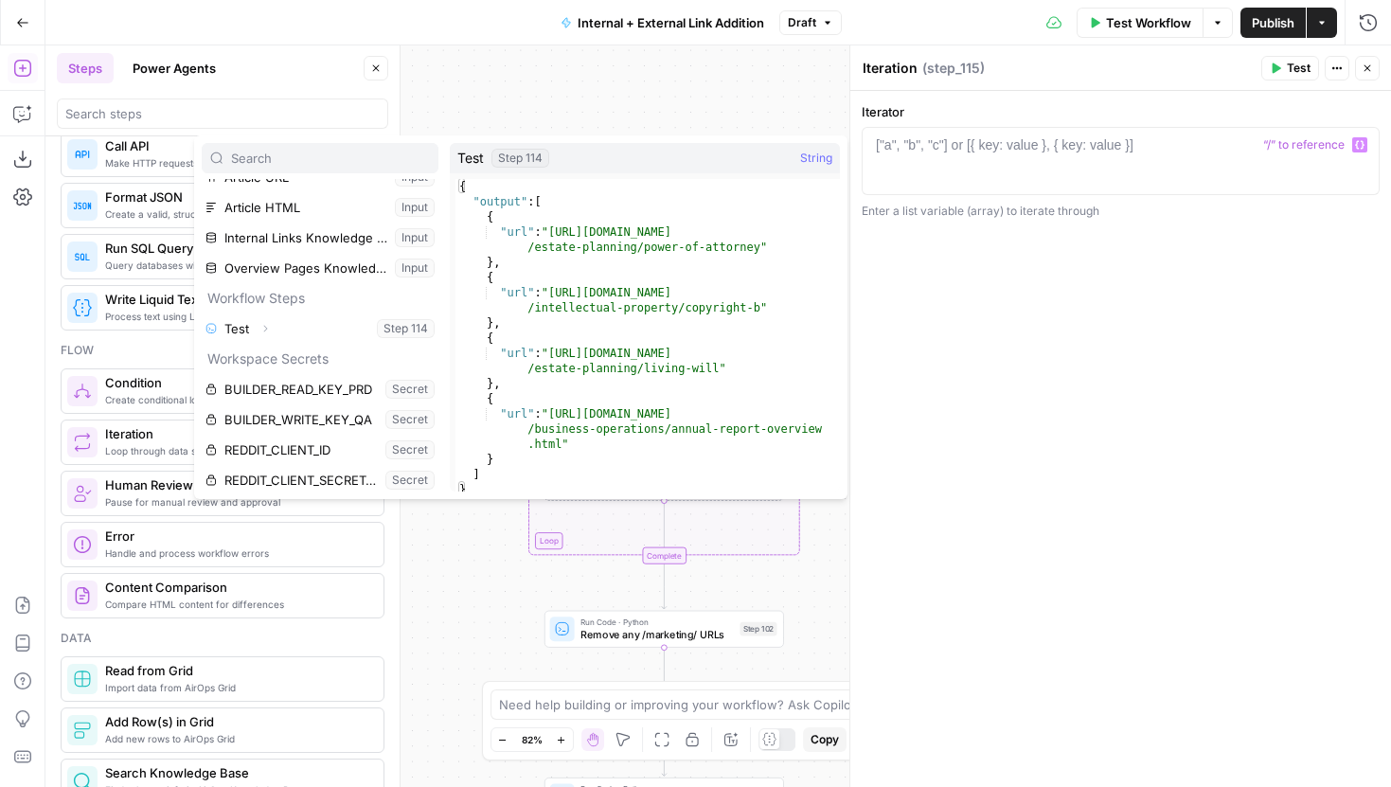
scroll to position [80, 0]
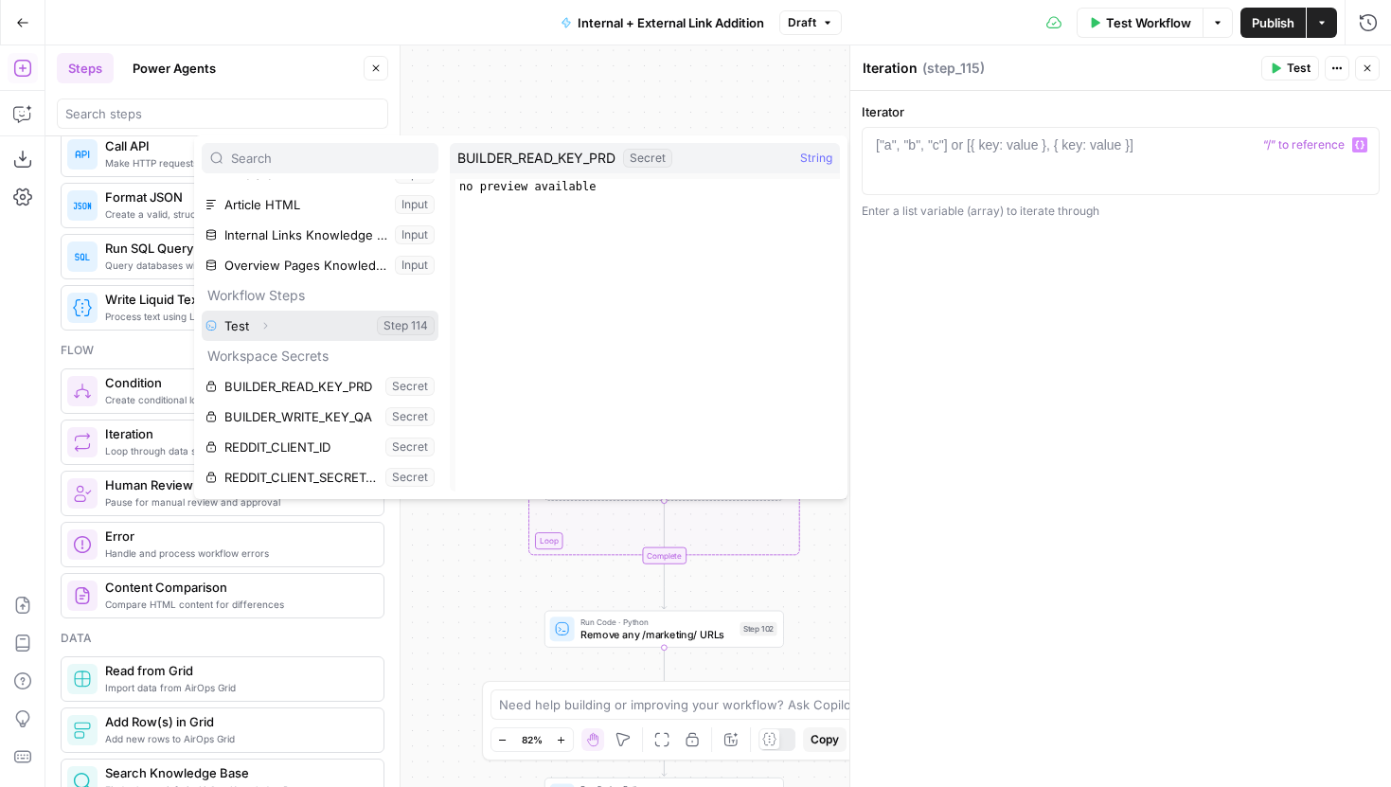
click at [264, 324] on icon "button" at bounding box center [264, 325] width 11 height 11
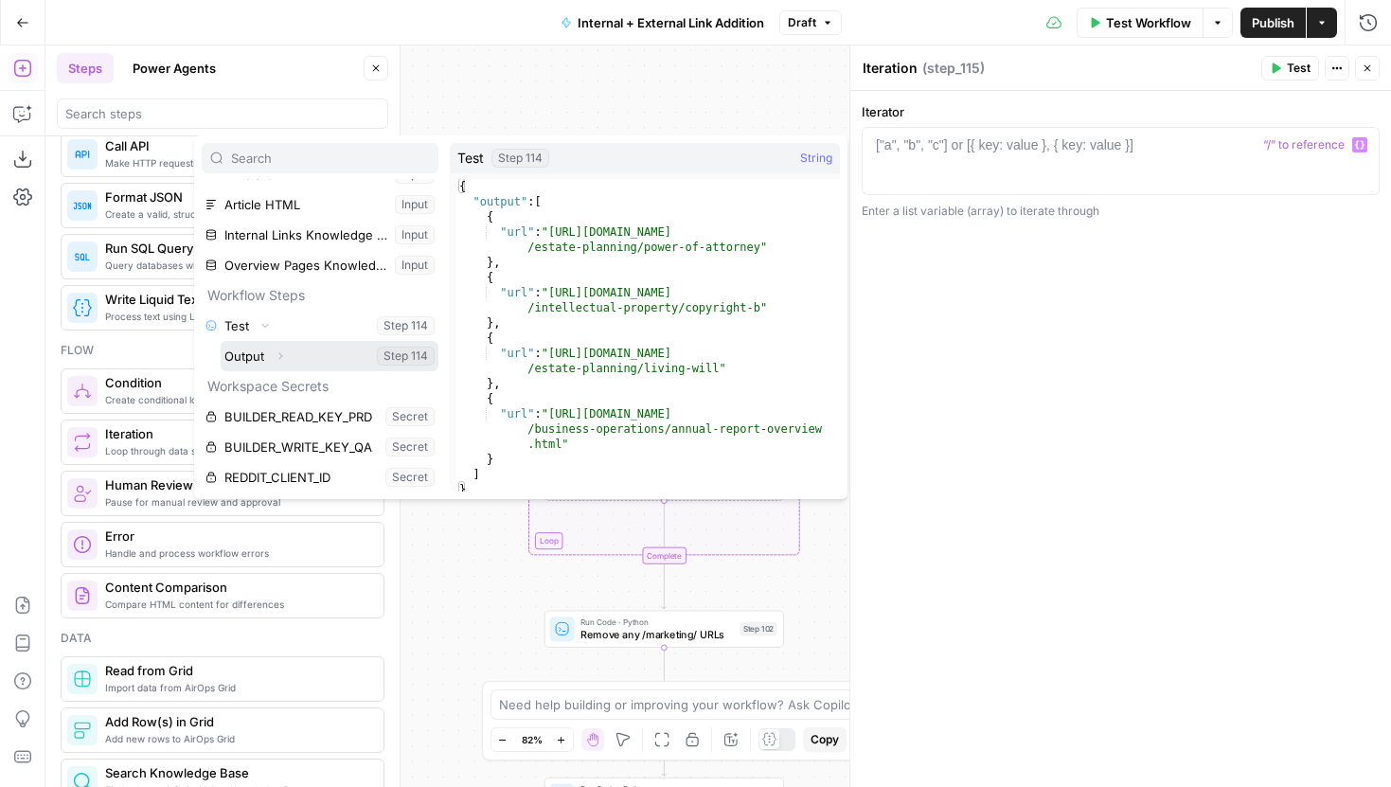
click at [282, 357] on icon "button" at bounding box center [280, 355] width 11 height 11
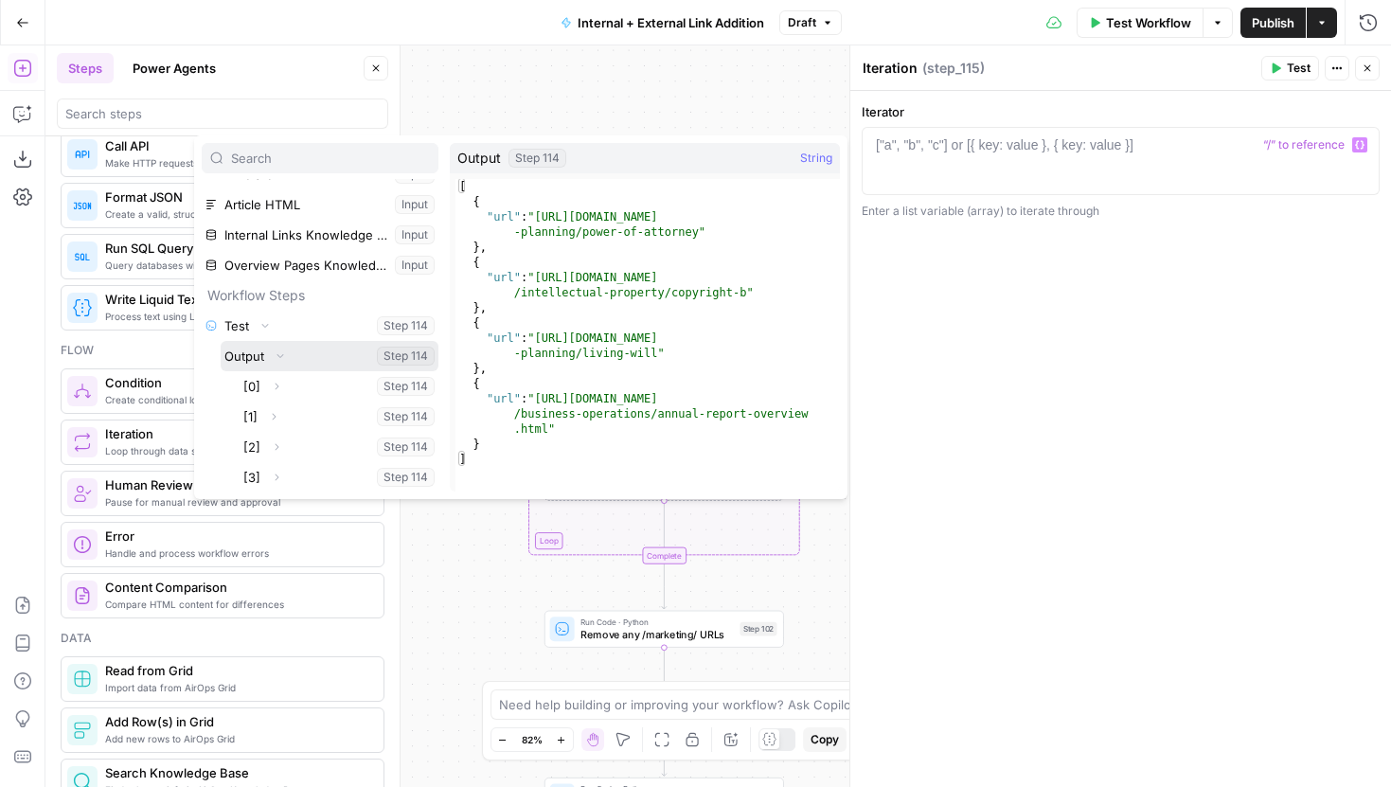
click at [244, 352] on button "Select variable Output" at bounding box center [330, 356] width 218 height 30
type textarea "**********"
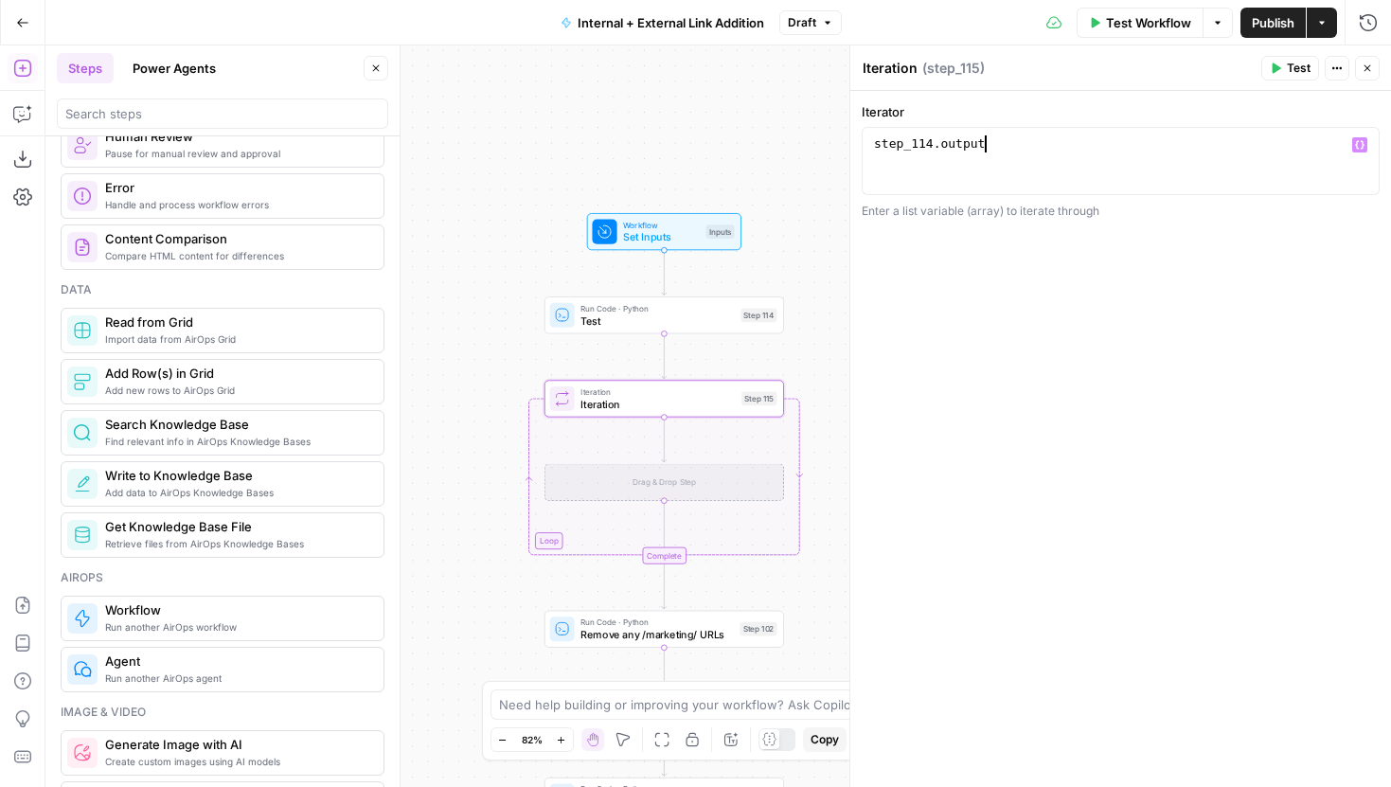
scroll to position [724, 0]
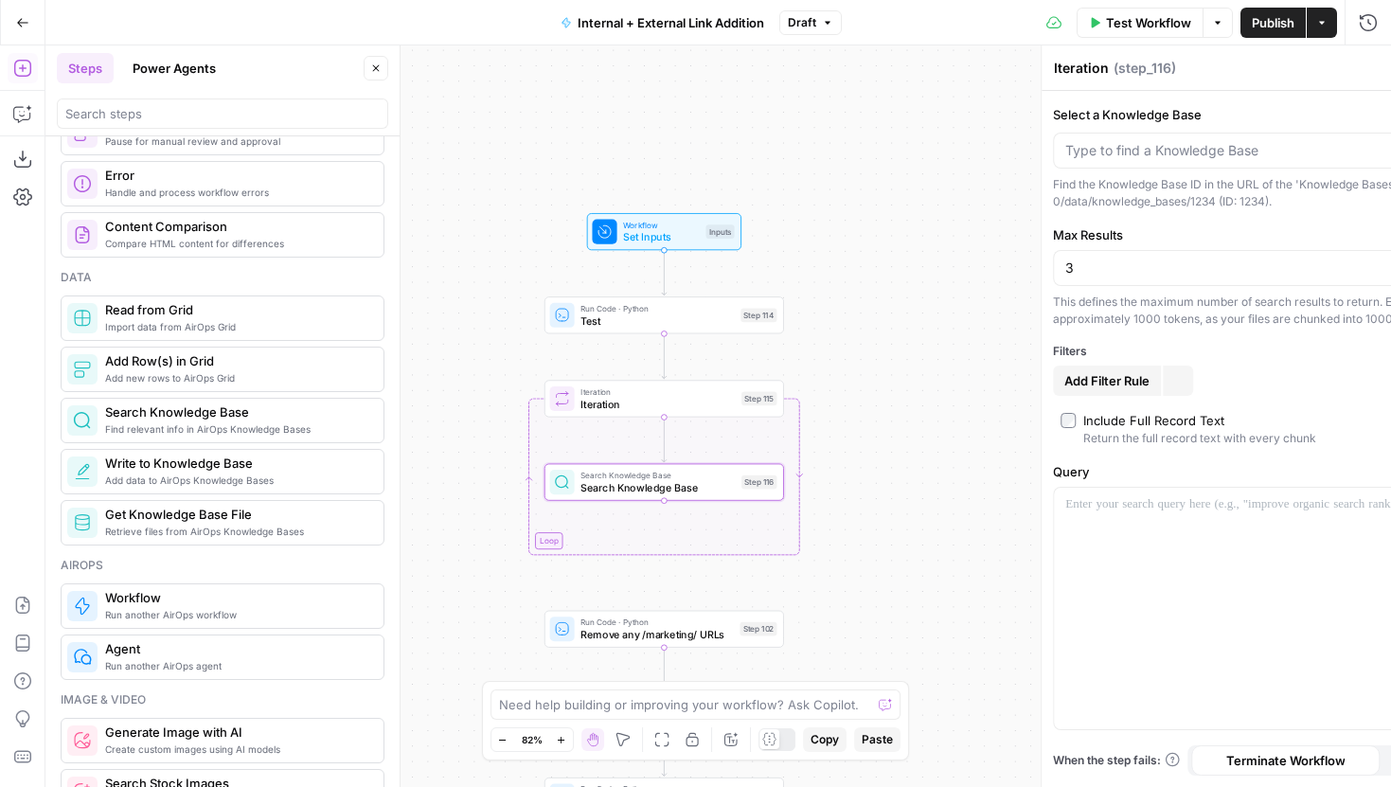
type textarea "Search Knowledge Base"
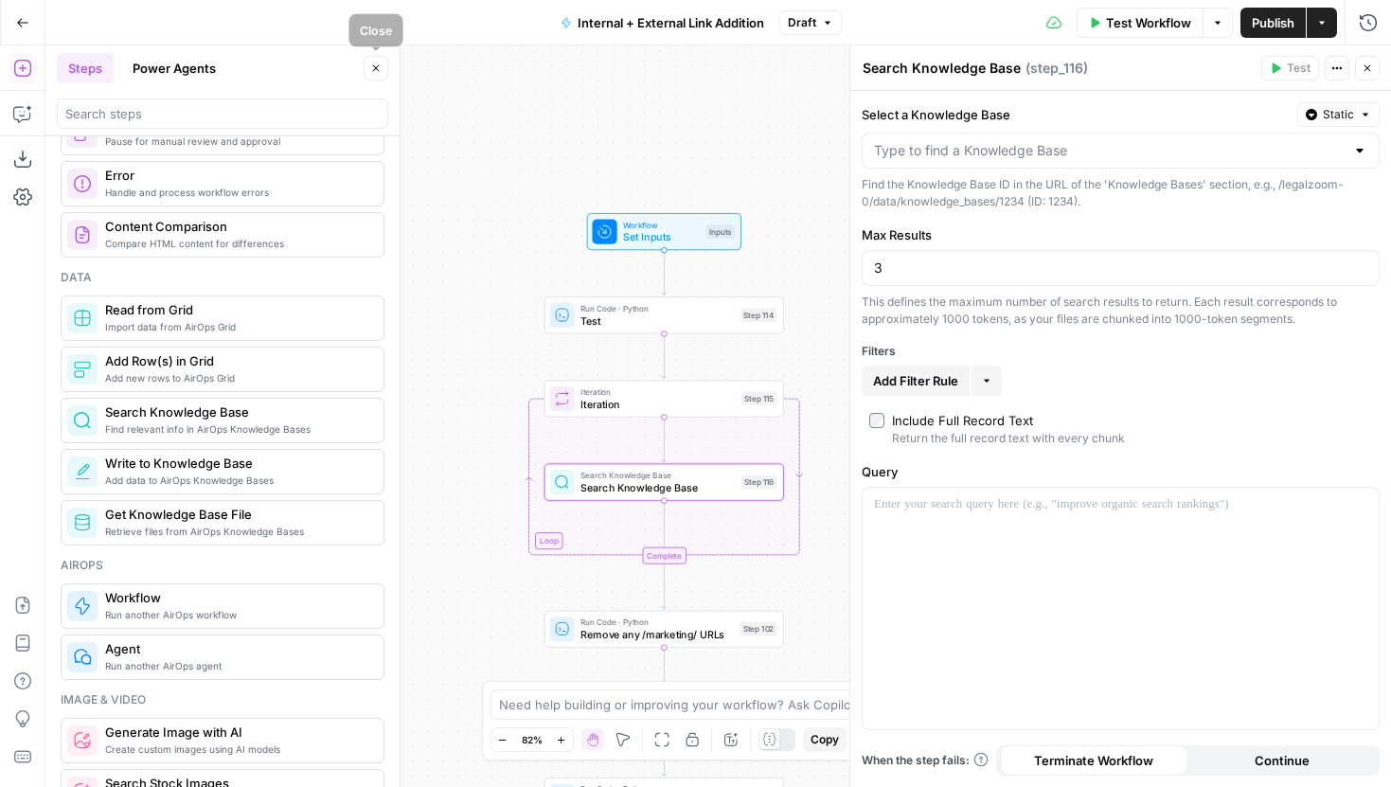
click at [374, 73] on icon "button" at bounding box center [375, 68] width 11 height 11
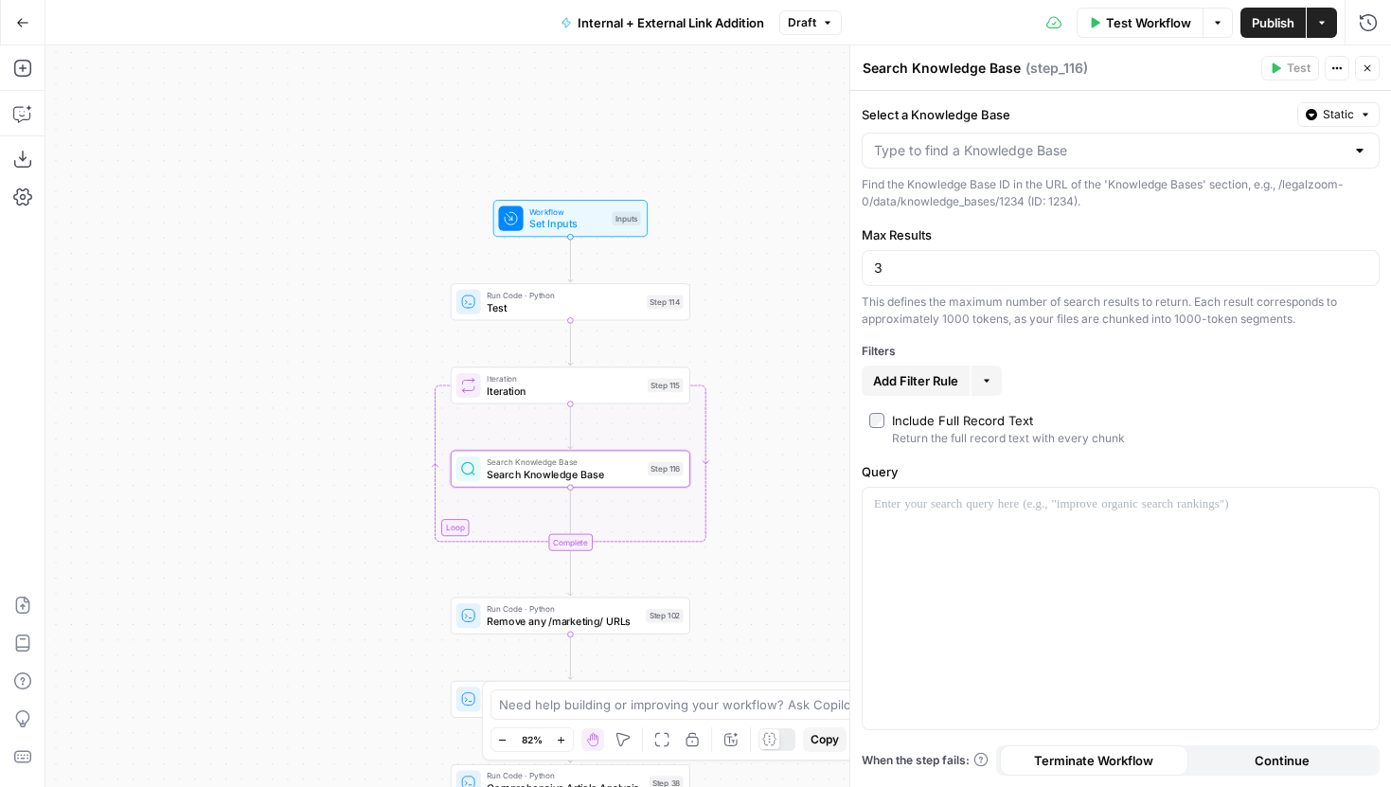
drag, startPoint x: 426, startPoint y: 355, endPoint x: 332, endPoint y: 341, distance: 94.8
click at [332, 341] on div "true false true false true false Workflow Set Inputs Inputs Run Code · Python T…" at bounding box center [718, 416] width 1346 height 742
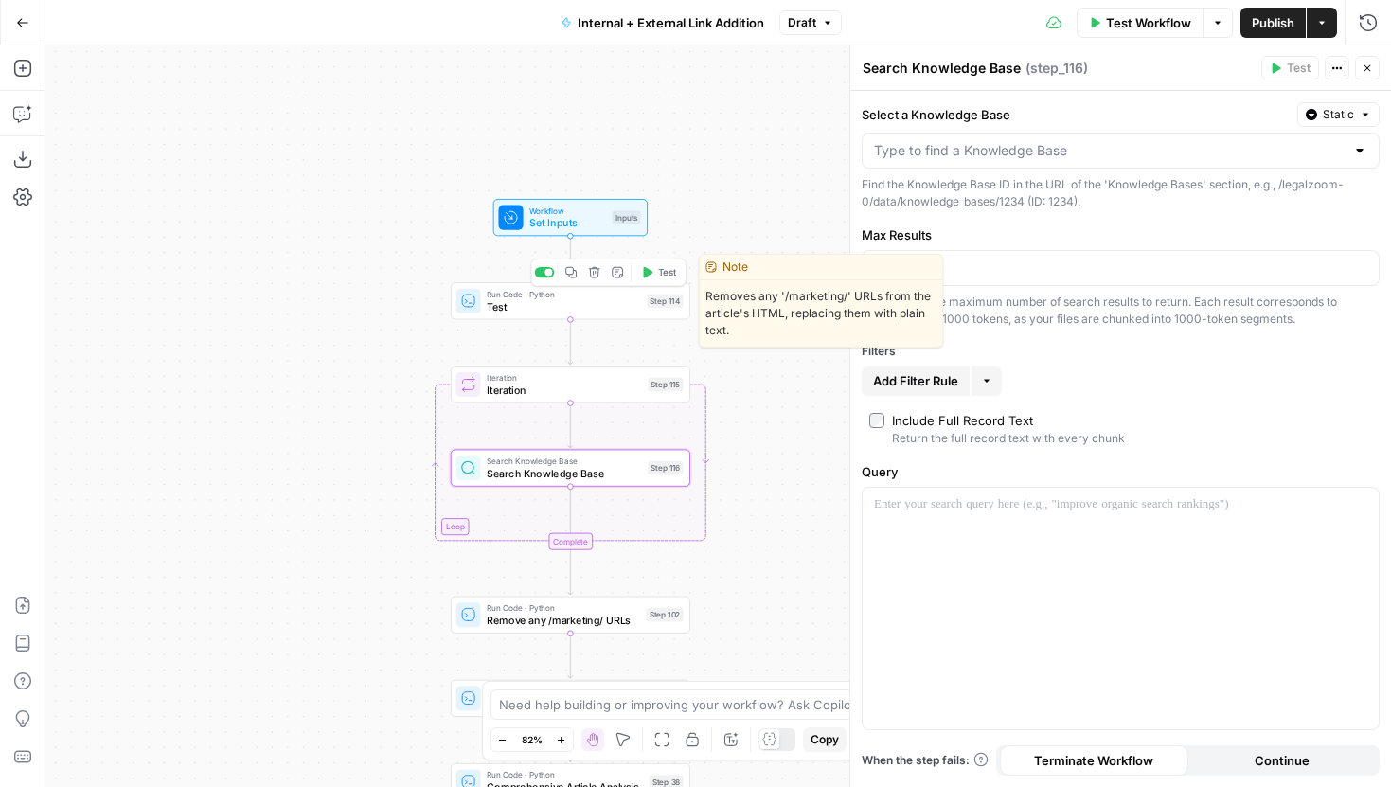
click at [513, 313] on span "Test" at bounding box center [563, 305] width 153 height 15
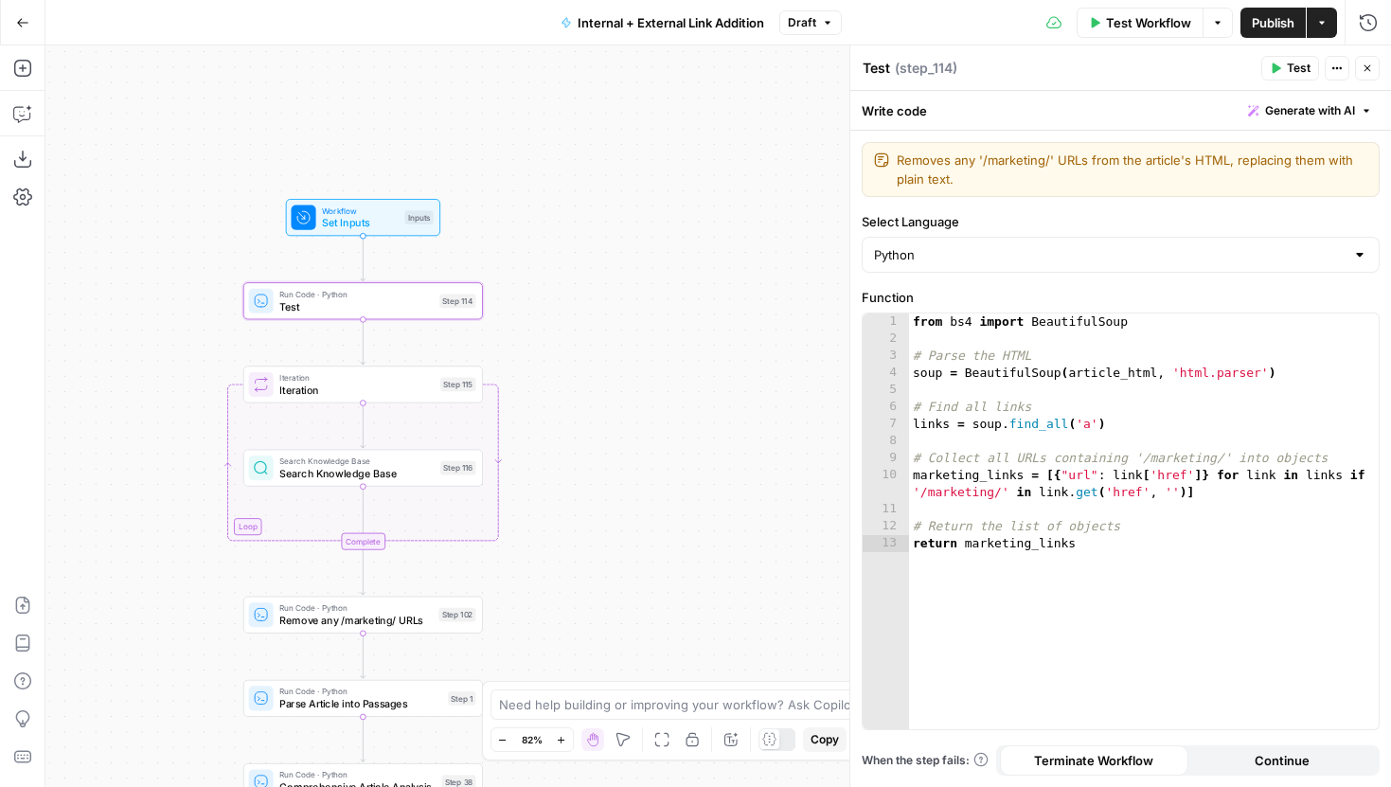
drag, startPoint x: 369, startPoint y: 334, endPoint x: 153, endPoint y: 334, distance: 215.9
click at [153, 334] on div "true false true false true false Workflow Set Inputs Inputs Run Code · Python T…" at bounding box center [718, 416] width 1346 height 742
click at [425, 479] on div "Search Knowledge Base Search Knowledge Base Step 116 Copy step Delete step Add …" at bounding box center [354, 468] width 227 height 27
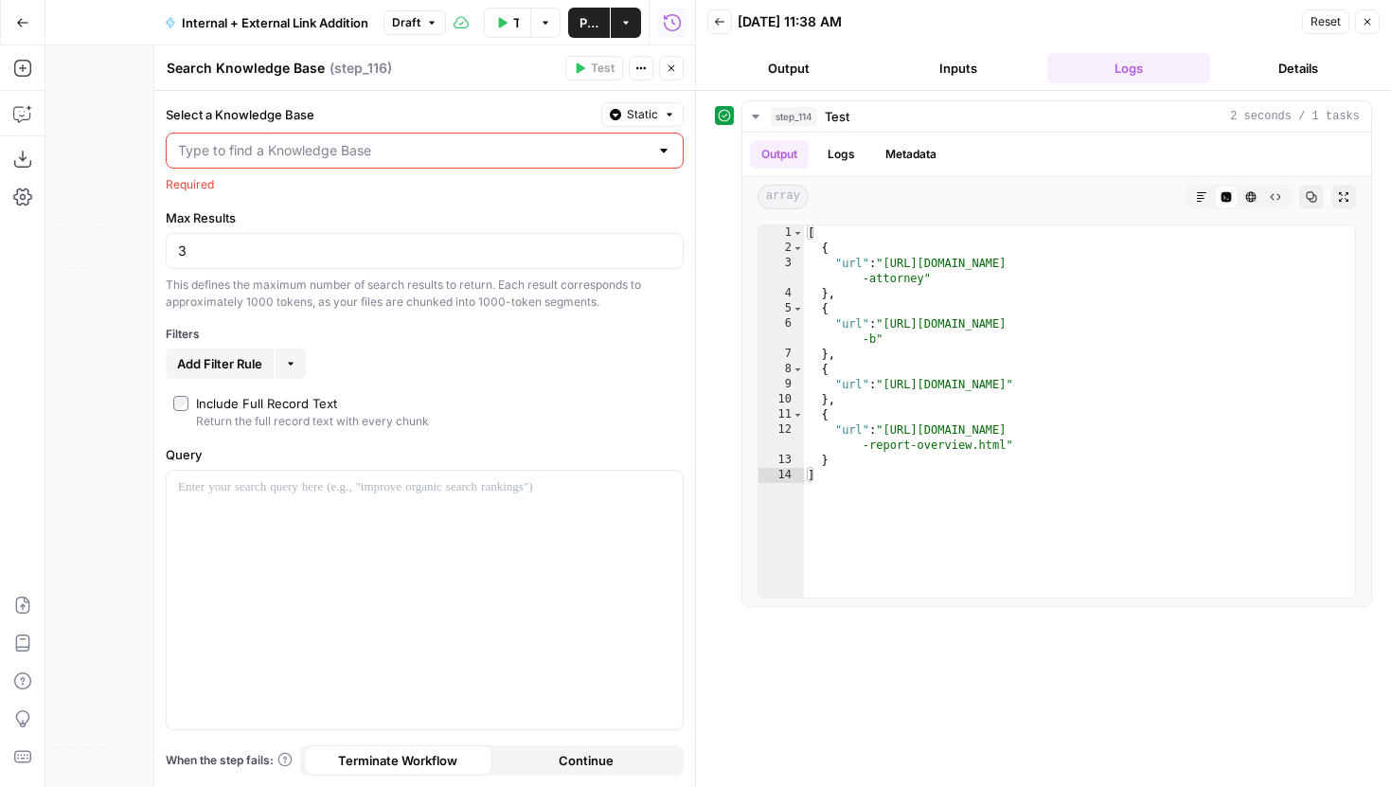
click at [675, 75] on button "Close" at bounding box center [671, 68] width 25 height 25
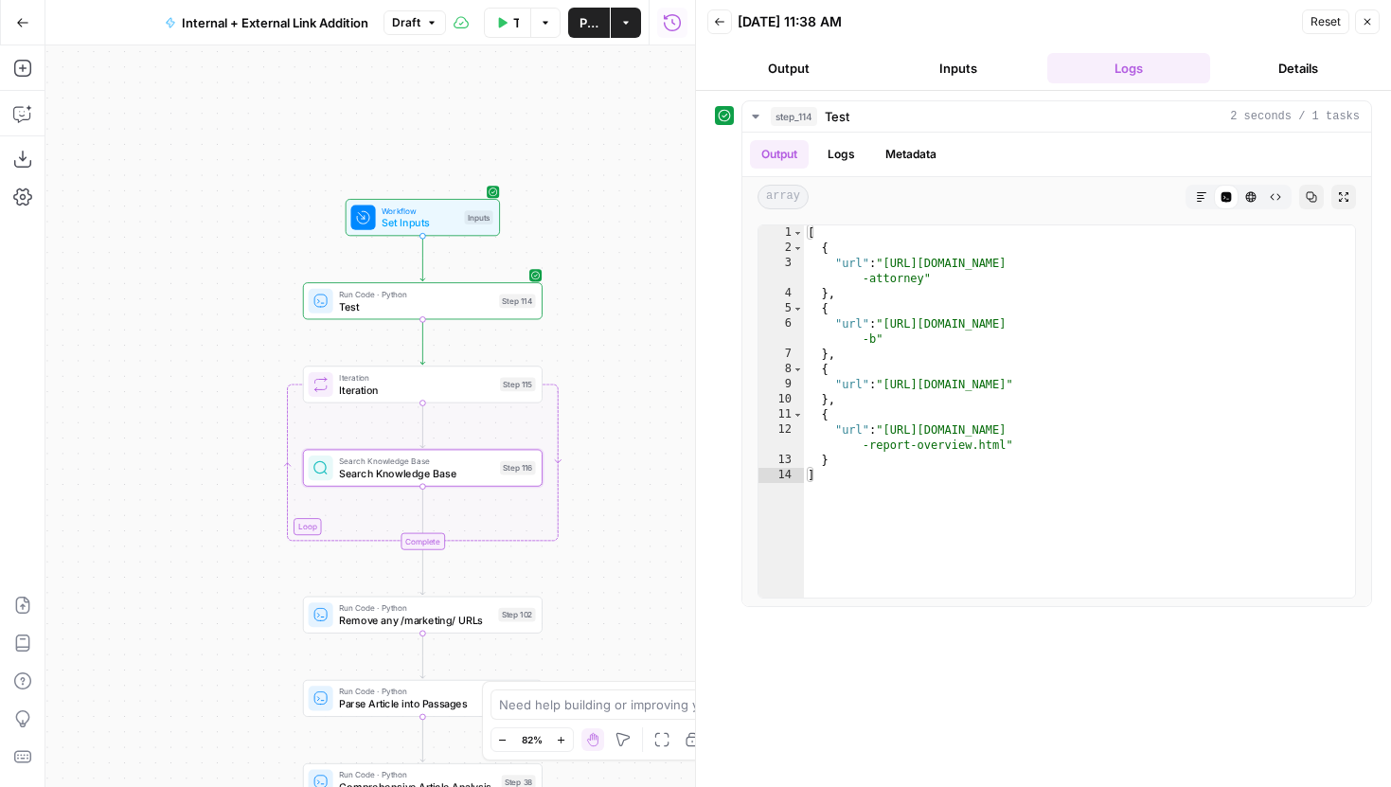
drag, startPoint x: 530, startPoint y: 161, endPoint x: 635, endPoint y: 161, distance: 104.2
click at [624, 161] on div "true false true false true false Workflow Set Inputs Inputs Run Code · Python T…" at bounding box center [370, 416] width 650 height 742
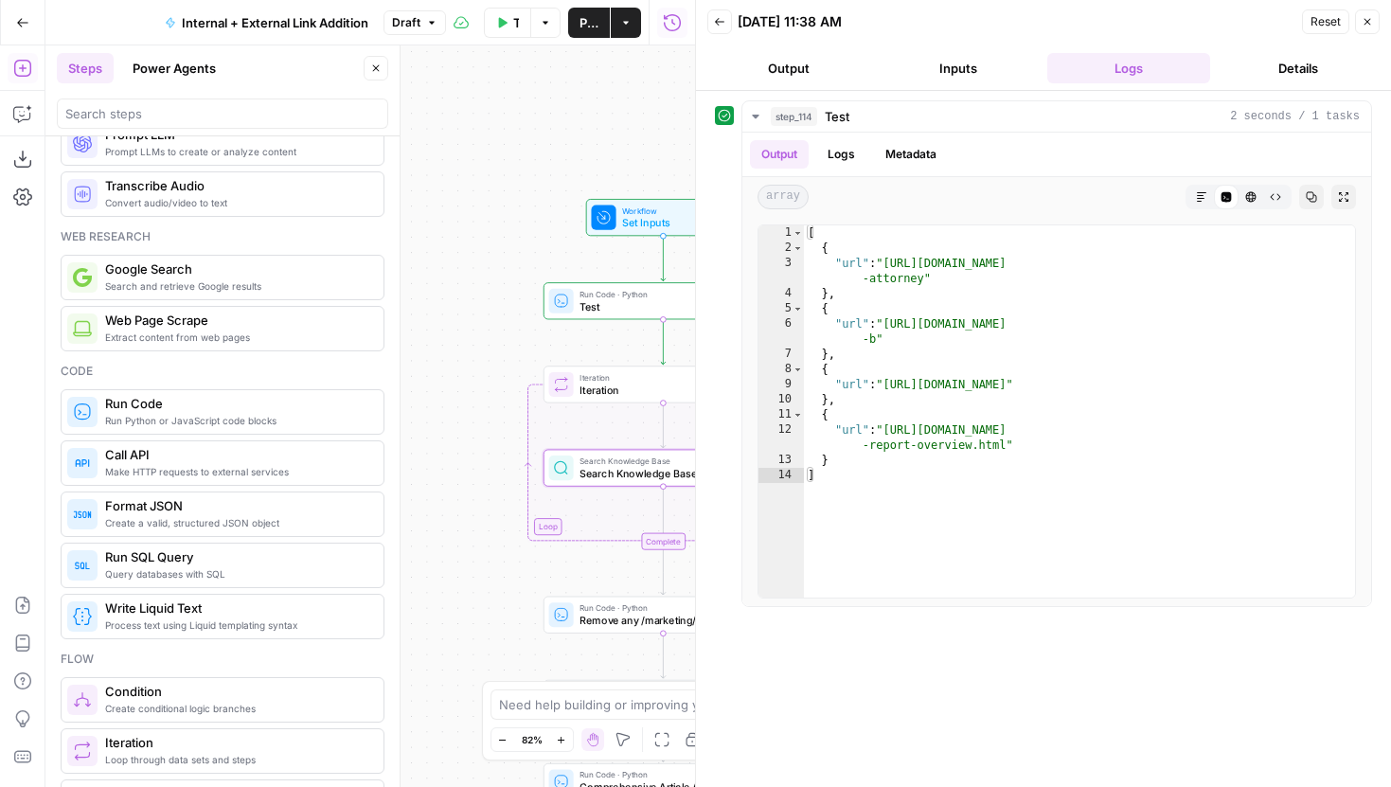
scroll to position [56, 0]
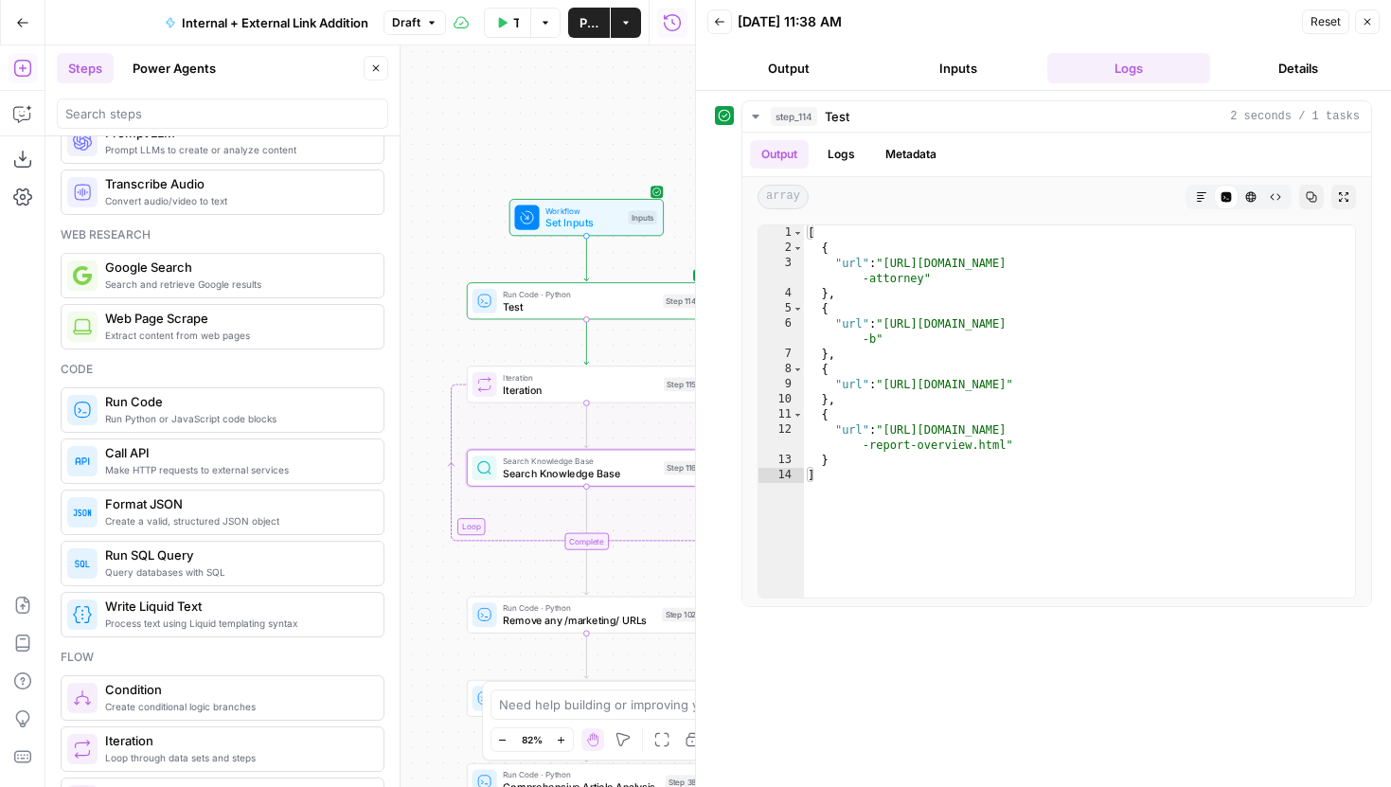
drag, startPoint x: 492, startPoint y: 414, endPoint x: 390, endPoint y: 414, distance: 101.3
click at [390, 414] on body "LegalZoom New Home Browse Insights Opportunities Your Data Recent Grids Article…" at bounding box center [695, 393] width 1391 height 787
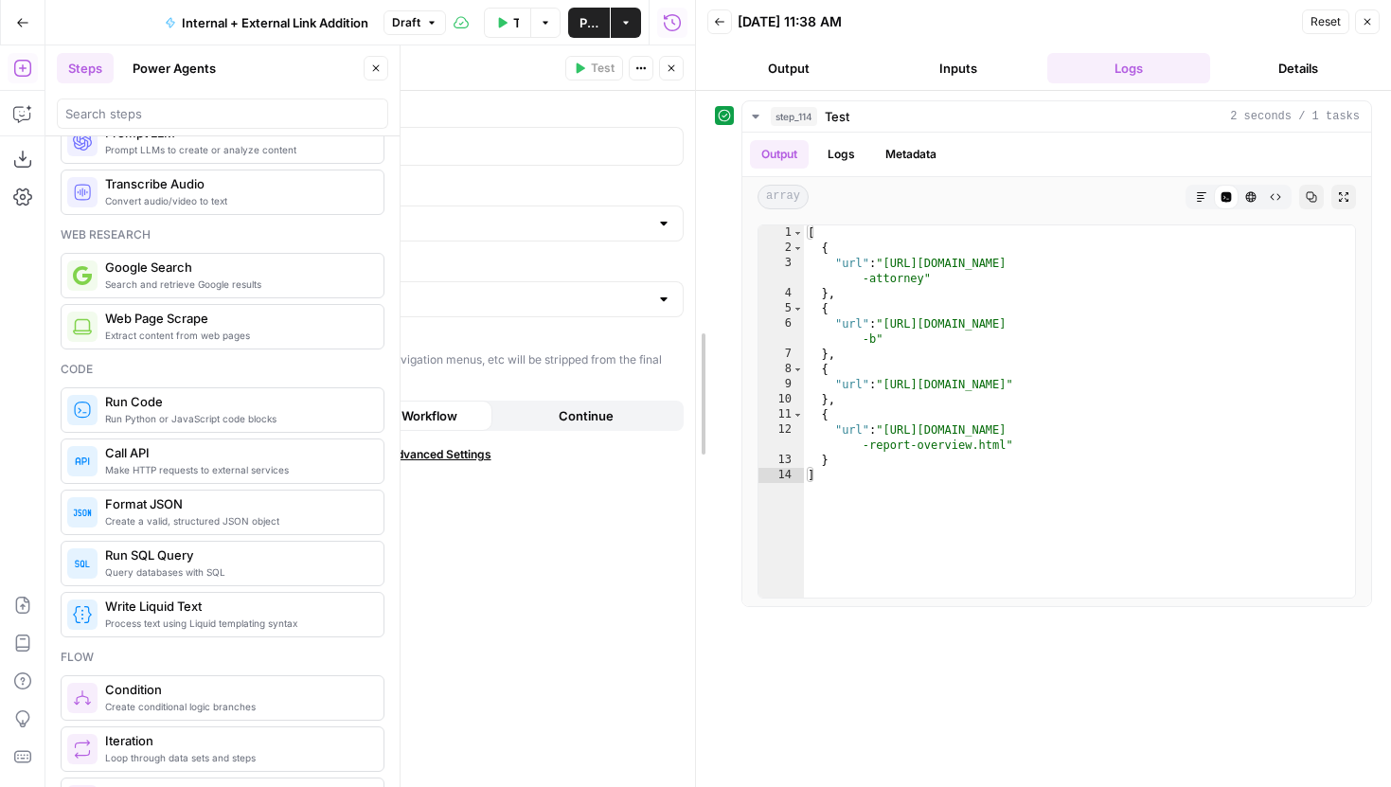
drag, startPoint x: 693, startPoint y: 81, endPoint x: 1002, endPoint y: 125, distance: 311.8
click at [706, 125] on div at bounding box center [696, 393] width 19 height 787
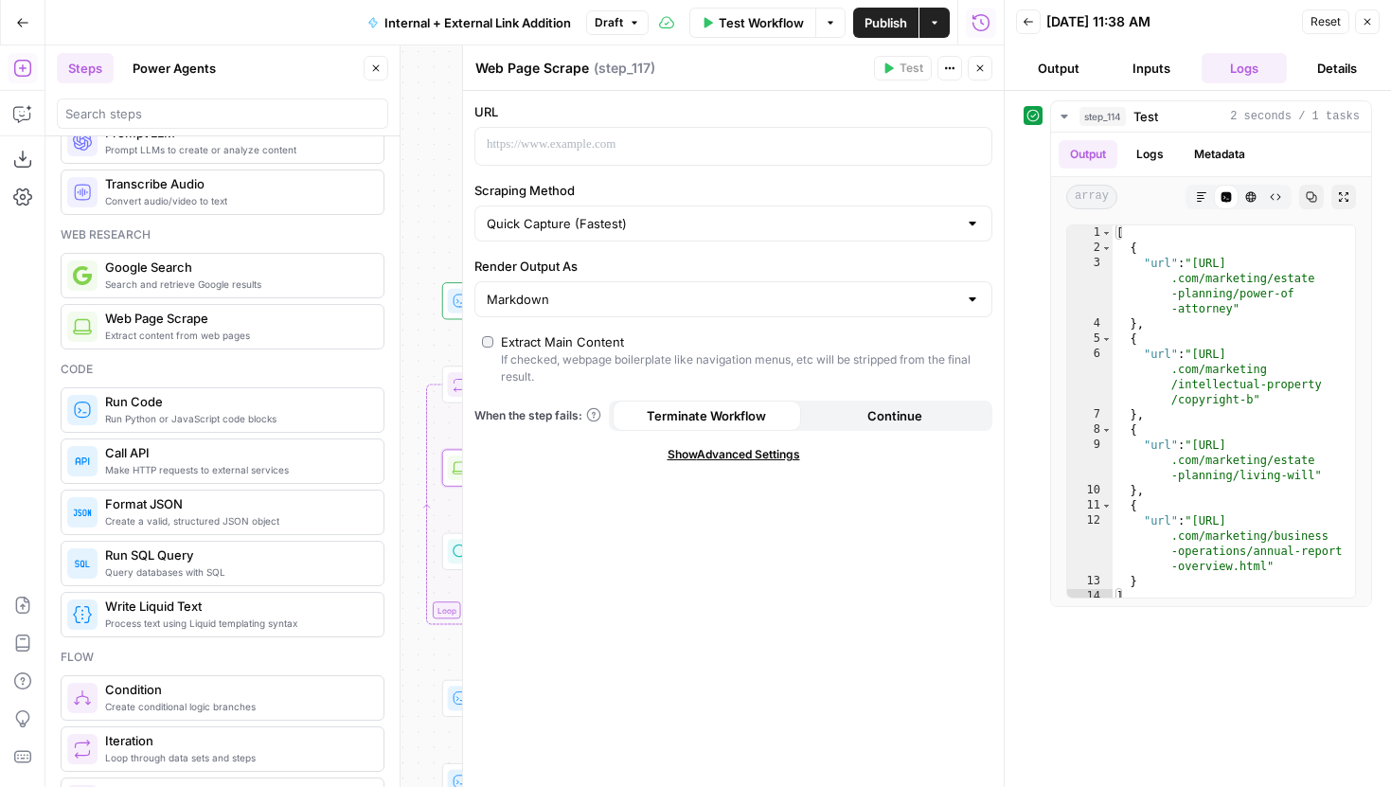
click at [384, 73] on button "Close" at bounding box center [376, 68] width 25 height 25
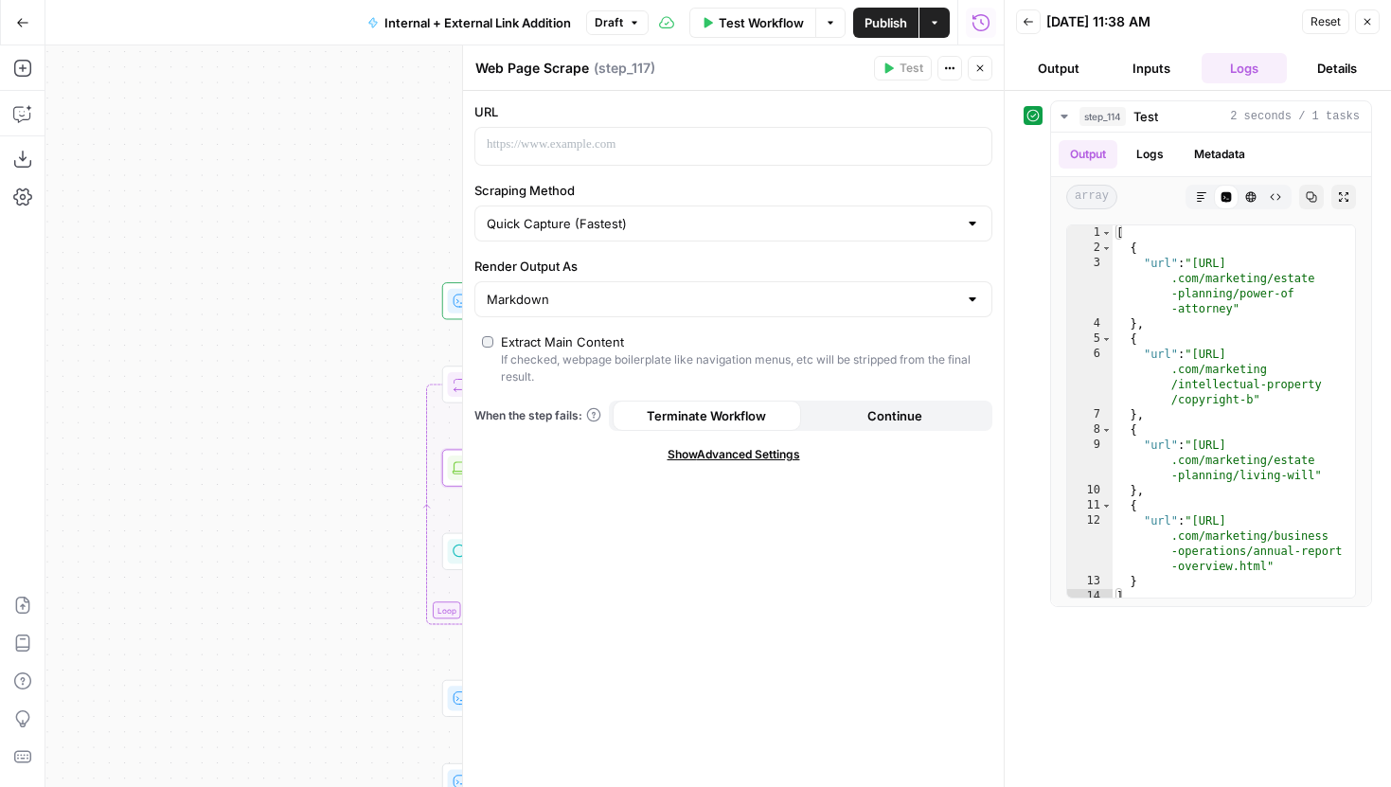
drag, startPoint x: 338, startPoint y: 223, endPoint x: 203, endPoint y: 217, distance: 135.5
click at [203, 220] on div "true false true false true false Workflow Set Inputs Inputs Run Code · Python T…" at bounding box center [524, 416] width 958 height 742
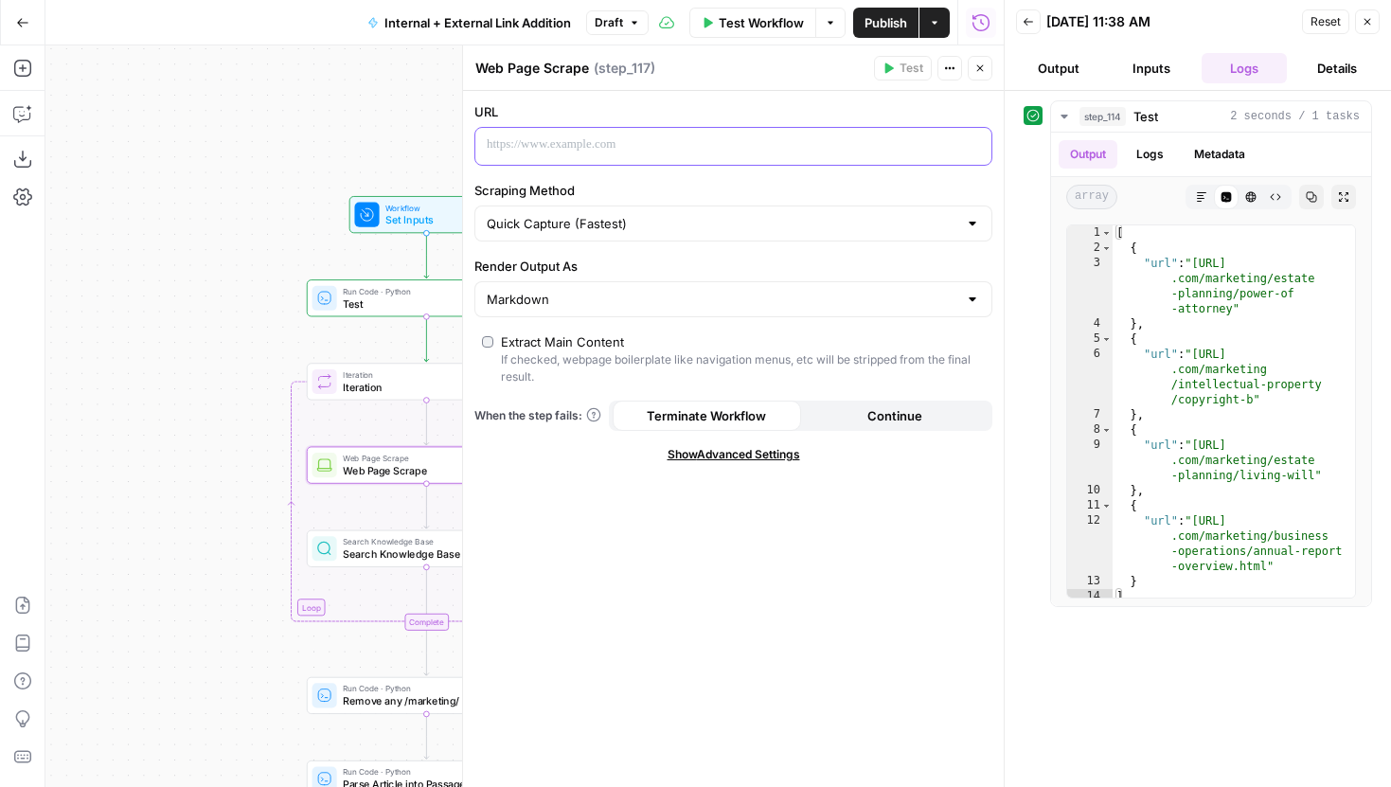
click at [593, 147] on p at bounding box center [718, 144] width 463 height 19
click at [985, 140] on div "“/” to reference Variables Menu" at bounding box center [733, 146] width 516 height 37
click at [970, 143] on icon "button" at bounding box center [974, 144] width 9 height 9
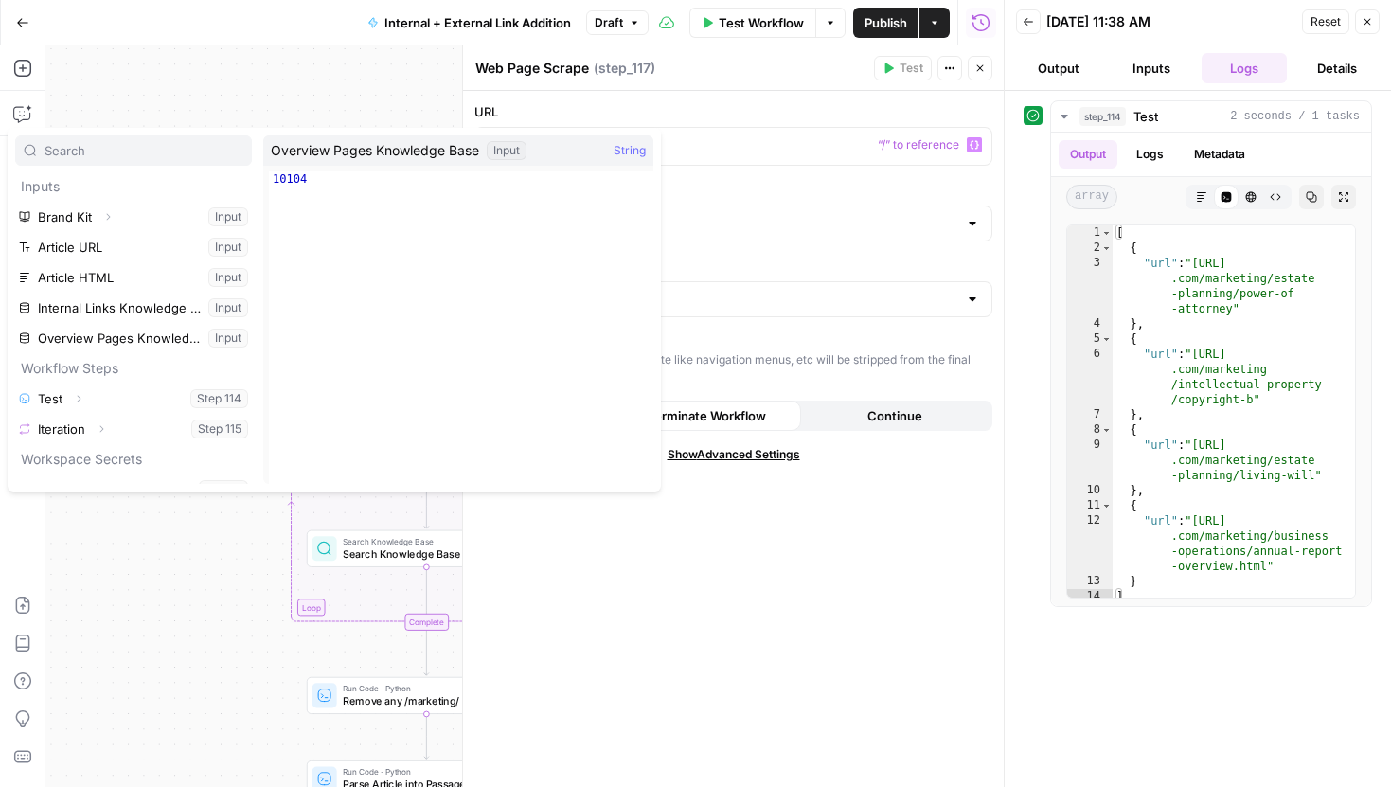
scroll to position [18, 0]
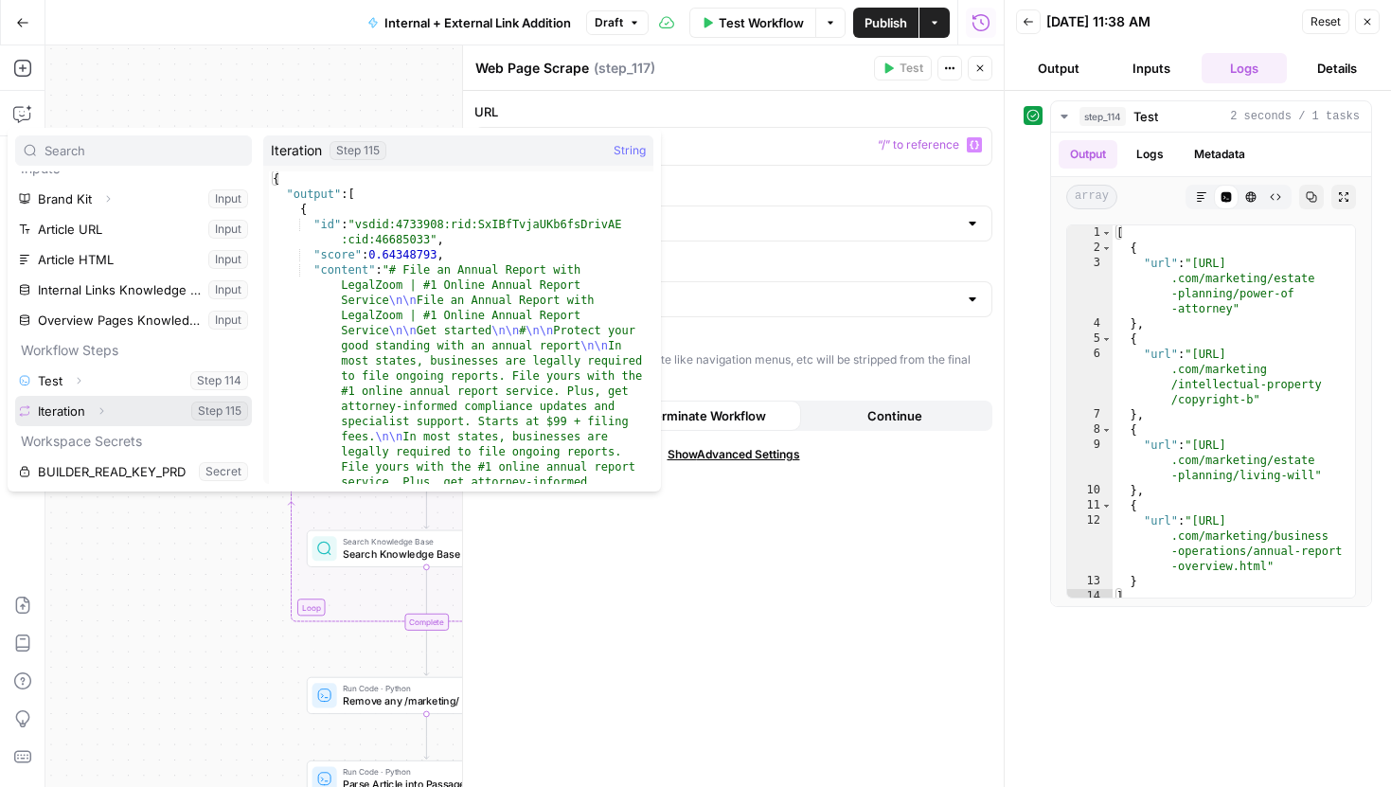
click at [105, 407] on icon "button" at bounding box center [101, 410] width 11 height 11
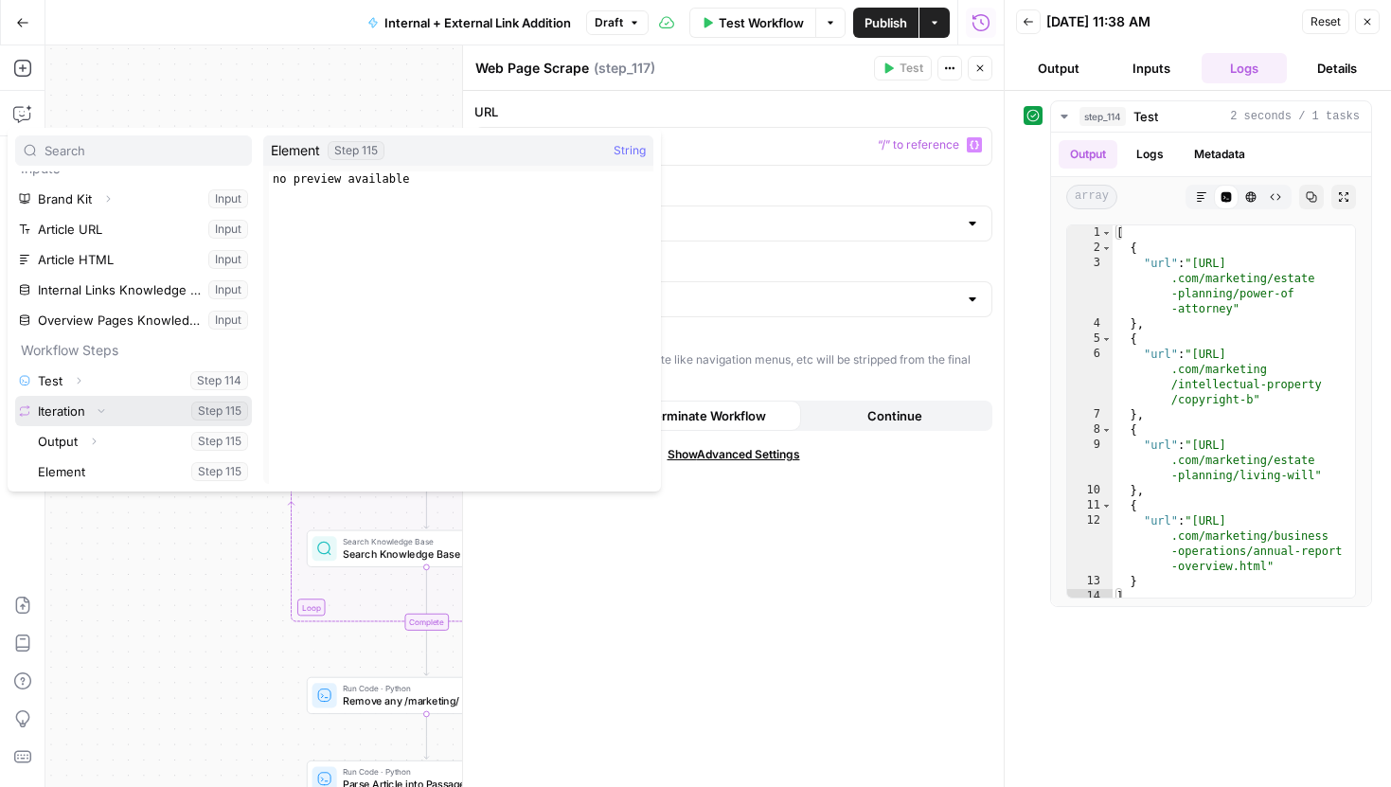
scroll to position [100, 0]
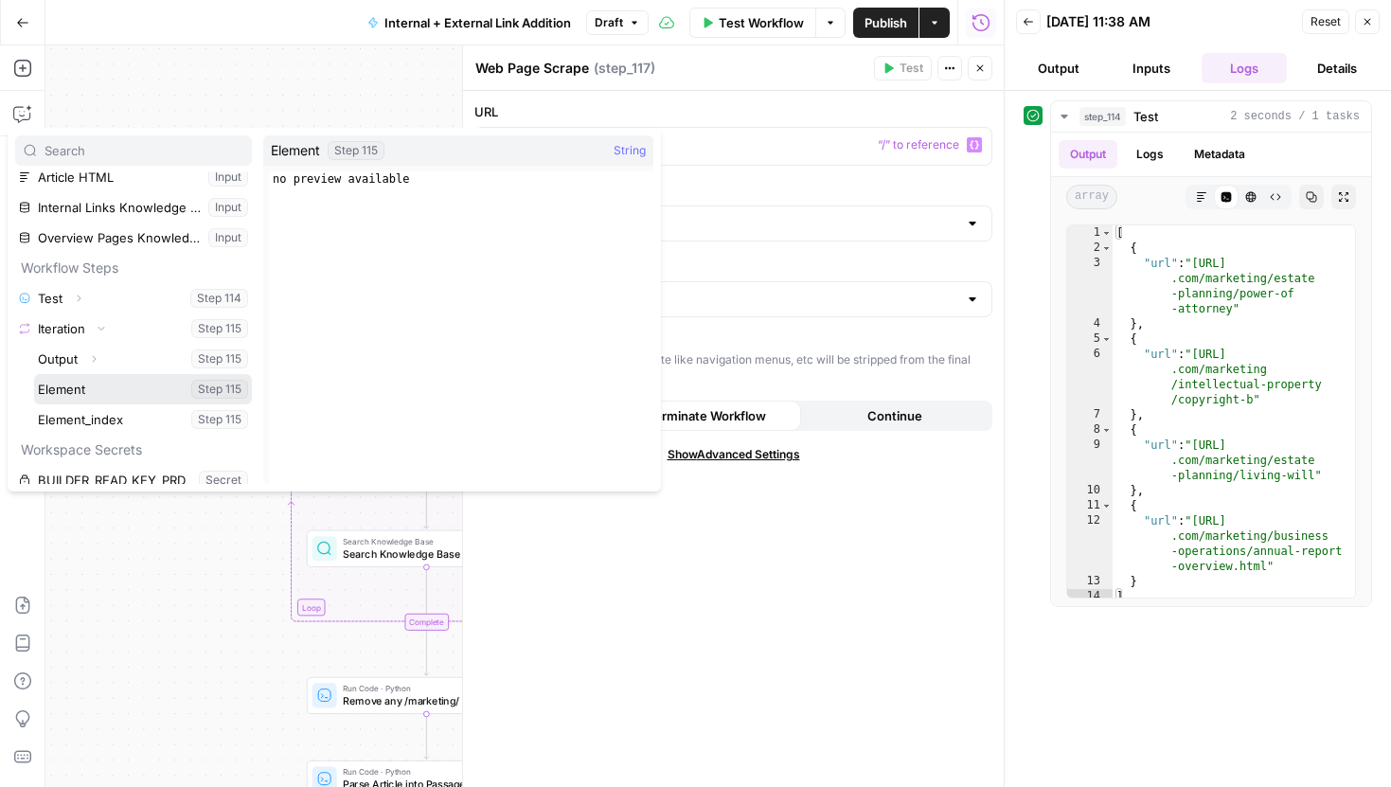
click at [98, 384] on button "Select variable Element" at bounding box center [143, 389] width 218 height 30
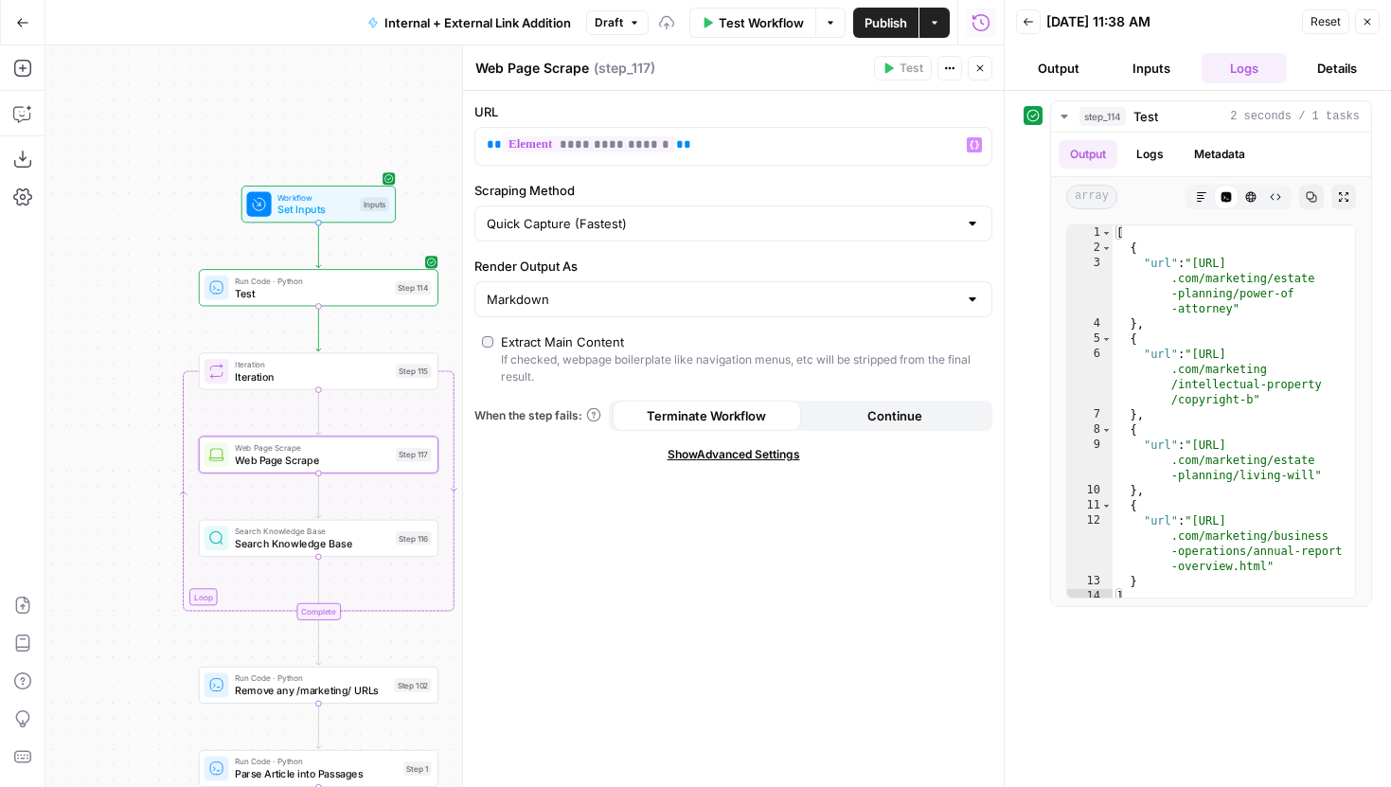
drag, startPoint x: 295, startPoint y: 247, endPoint x: 170, endPoint y: 223, distance: 128.2
click at [170, 223] on div "true false true false true false Workflow Set Inputs Inputs Run Code · Python T…" at bounding box center [524, 416] width 958 height 742
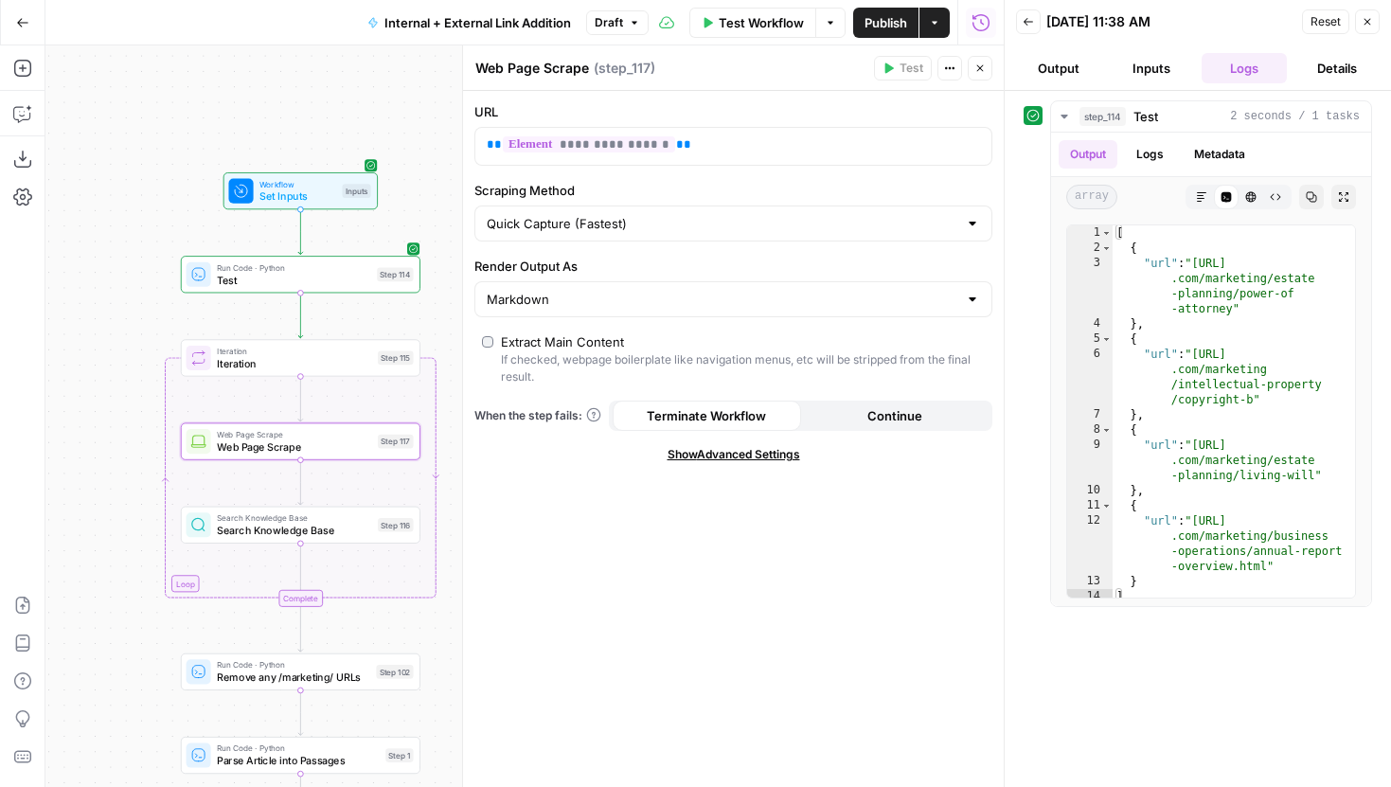
click at [350, 525] on span "Search Knowledge Base" at bounding box center [294, 530] width 154 height 15
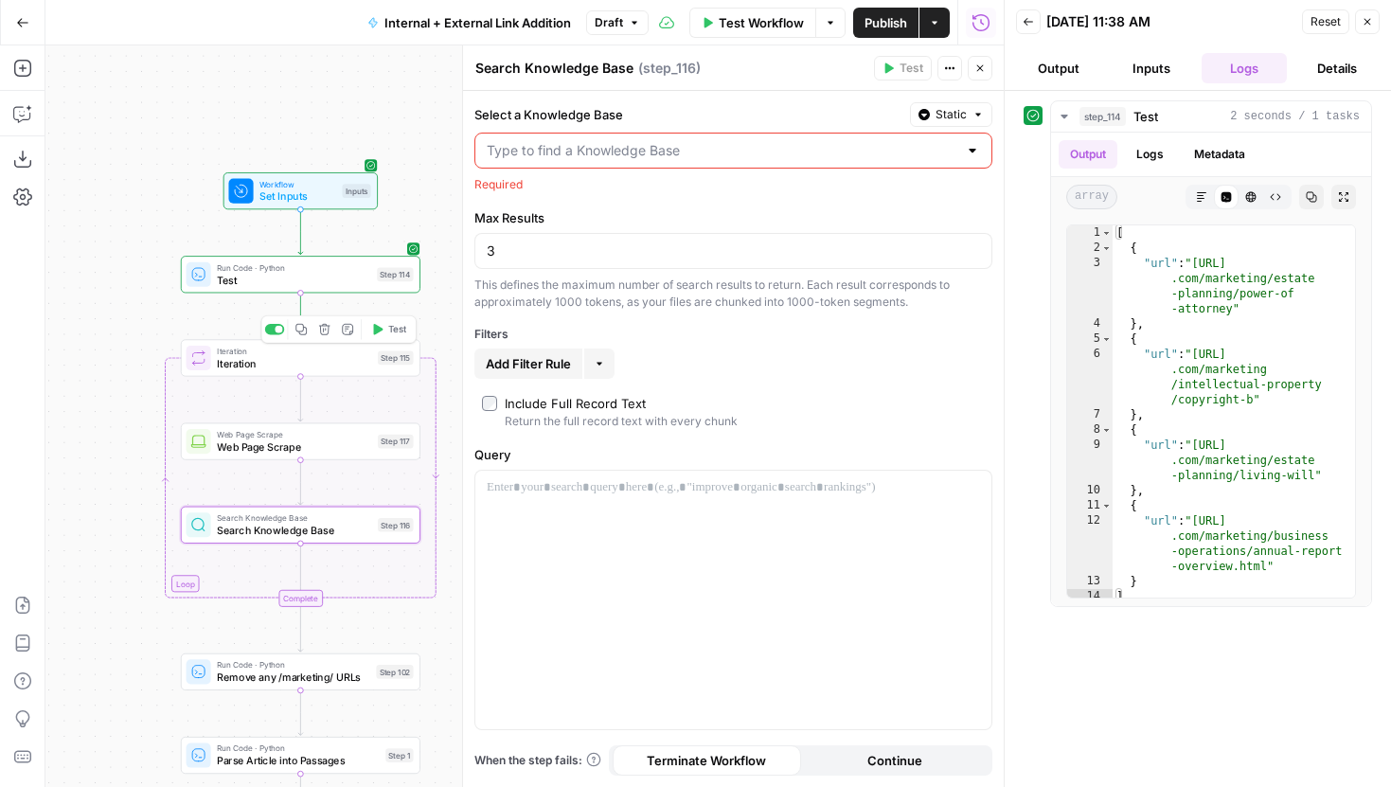
click at [384, 328] on button "Test" at bounding box center [389, 329] width 48 height 20
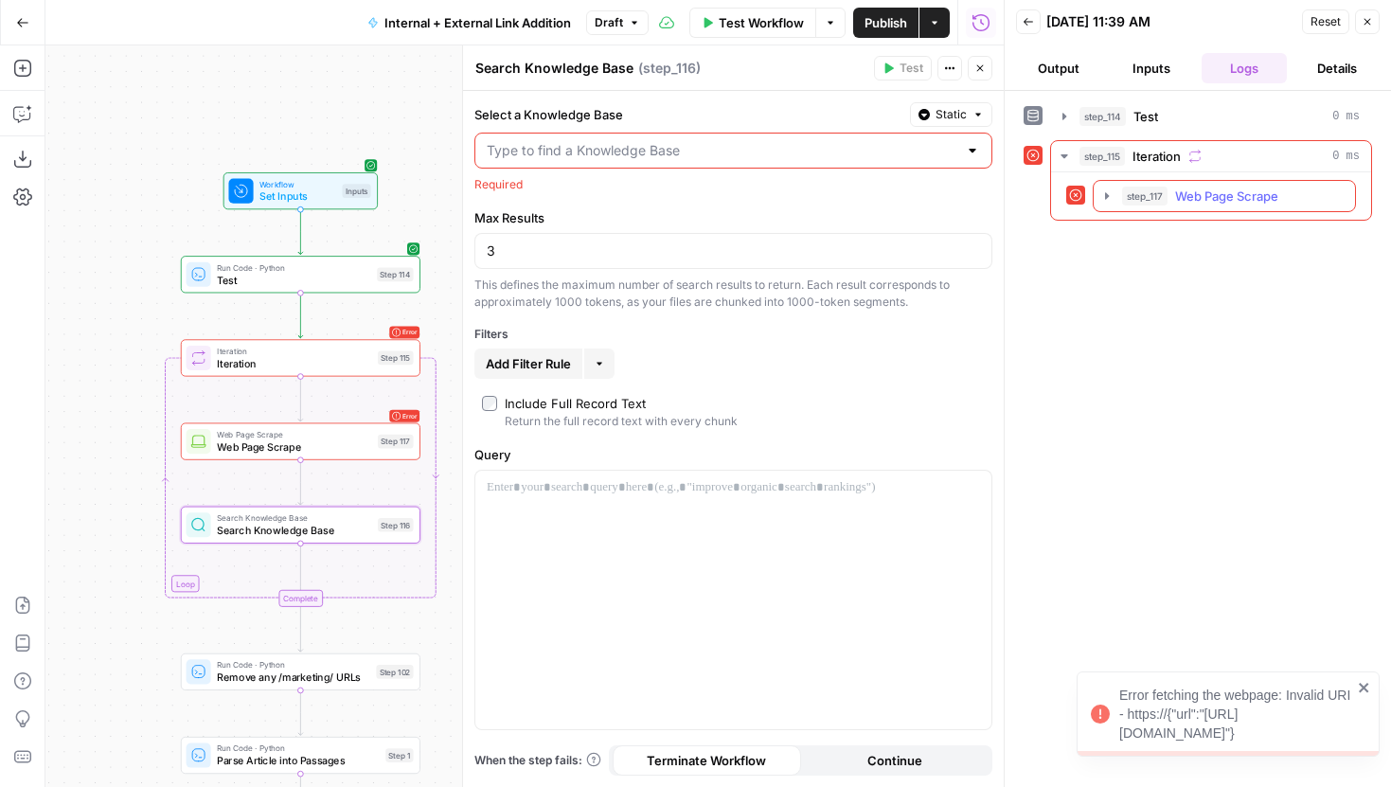
click at [1101, 187] on button "step_117 Web Page Scrape 0 ms" at bounding box center [1224, 196] width 261 height 30
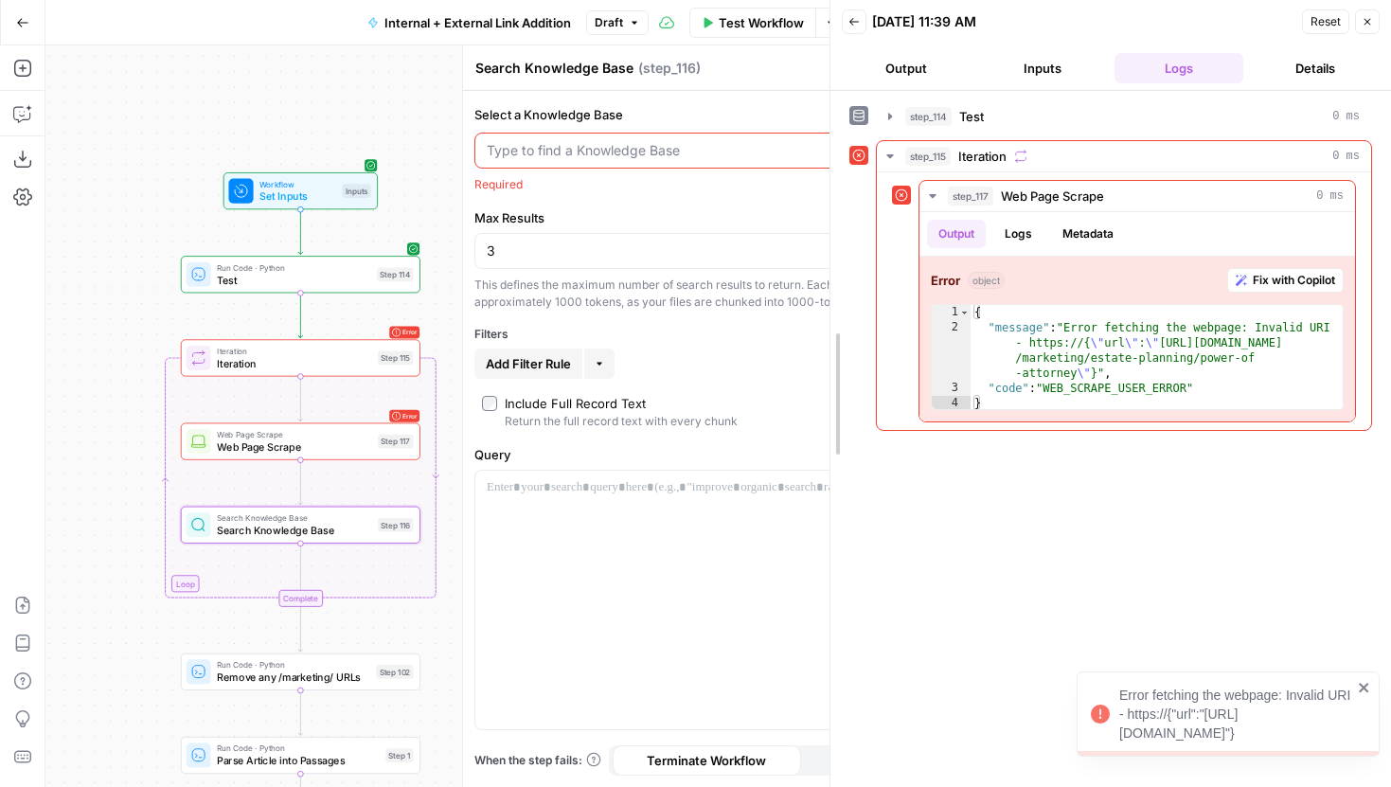
drag, startPoint x: 1006, startPoint y: 243, endPoint x: 831, endPoint y: 245, distance: 174.3
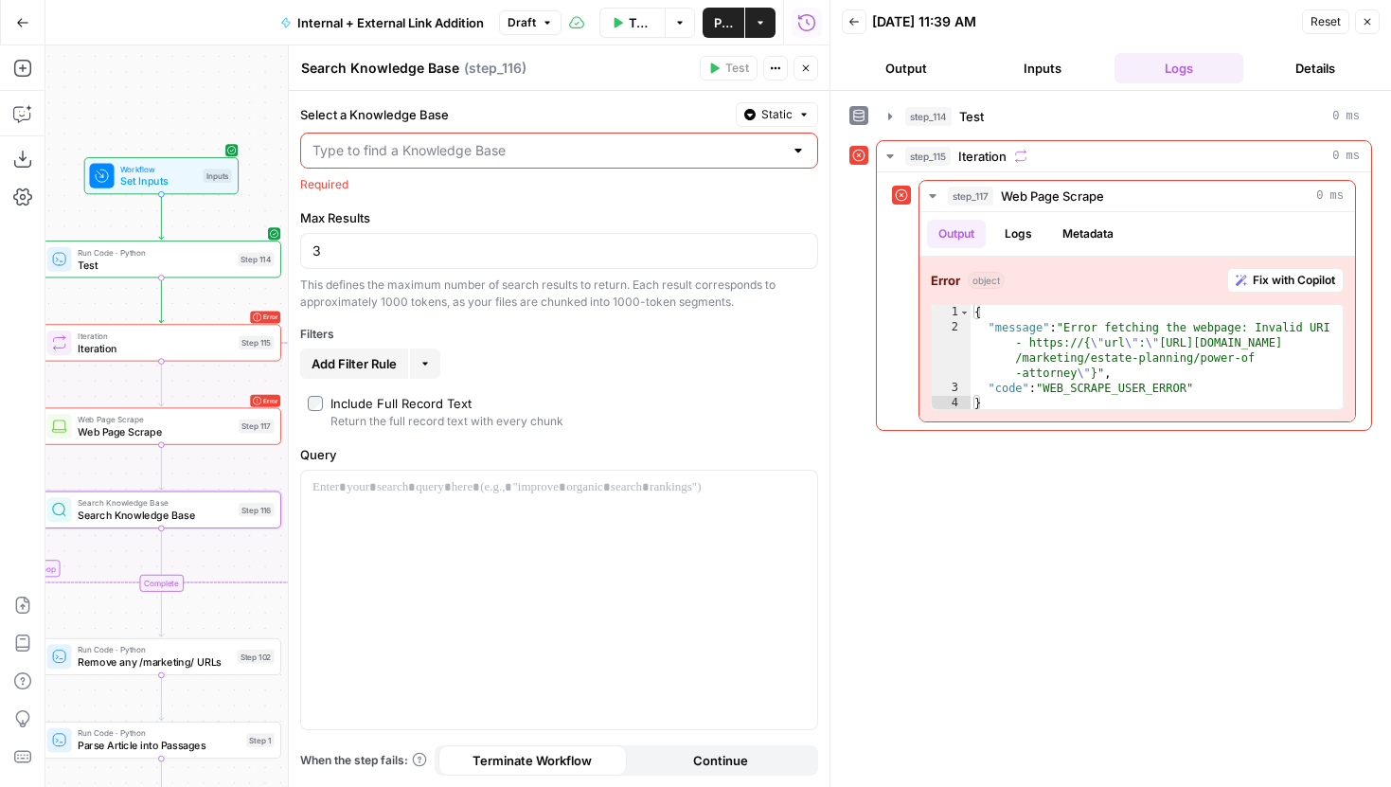
drag, startPoint x: 201, startPoint y: 217, endPoint x: 62, endPoint y: 202, distance: 140.0
click at [62, 202] on div "true false true false true false Workflow Set Inputs Inputs Run Code · Python T…" at bounding box center [437, 416] width 784 height 742
click at [1029, 230] on button "Logs" at bounding box center [1018, 234] width 50 height 28
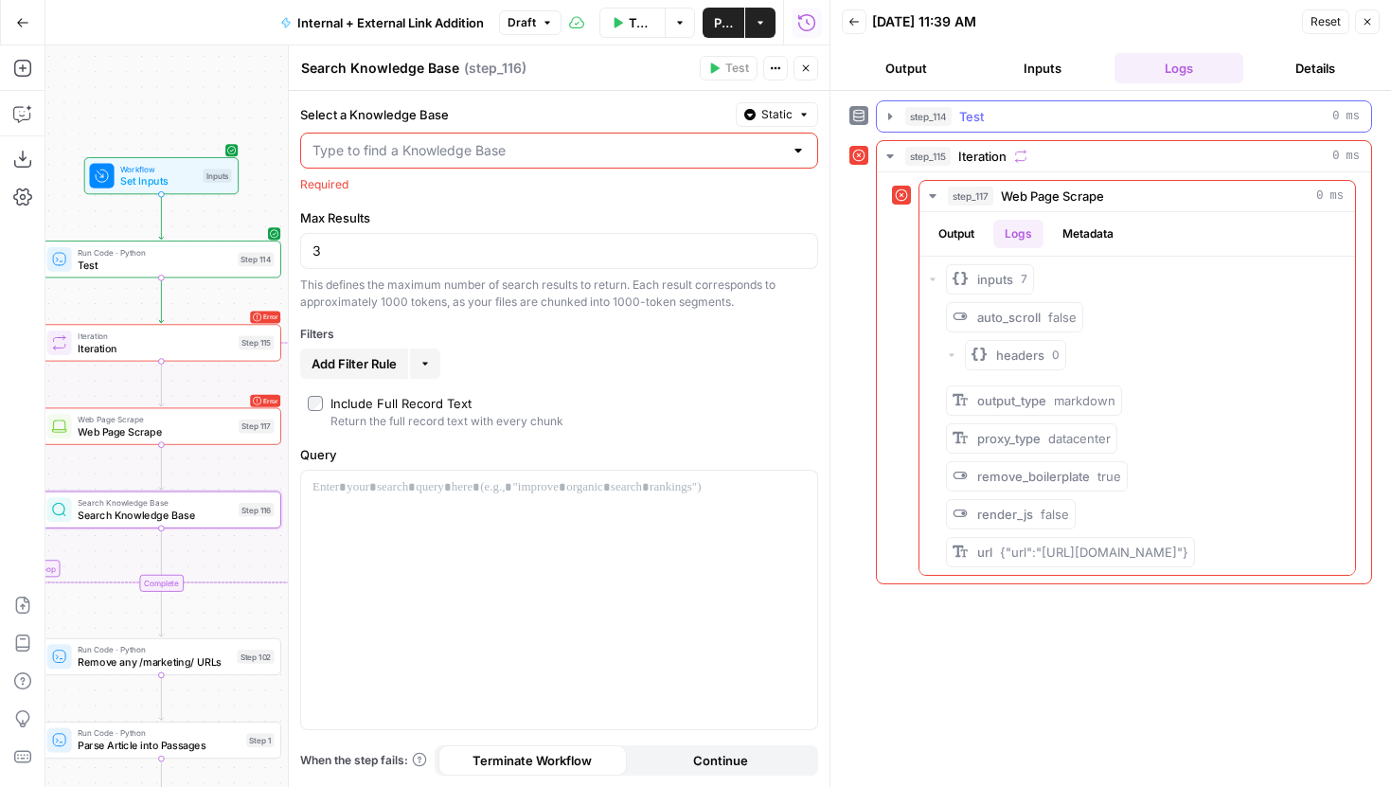
click at [889, 114] on icon "button" at bounding box center [890, 116] width 4 height 7
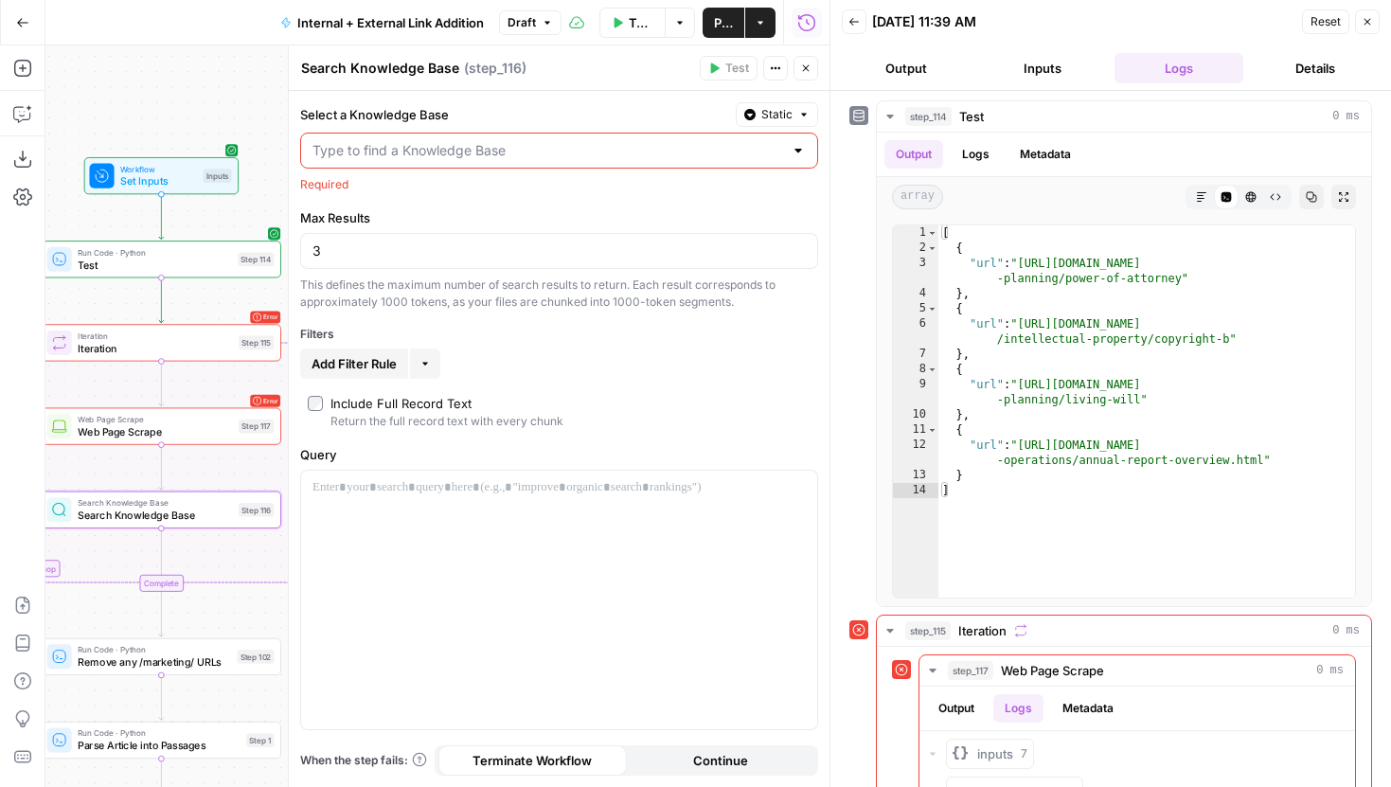
click at [179, 257] on span "Test" at bounding box center [154, 264] width 153 height 15
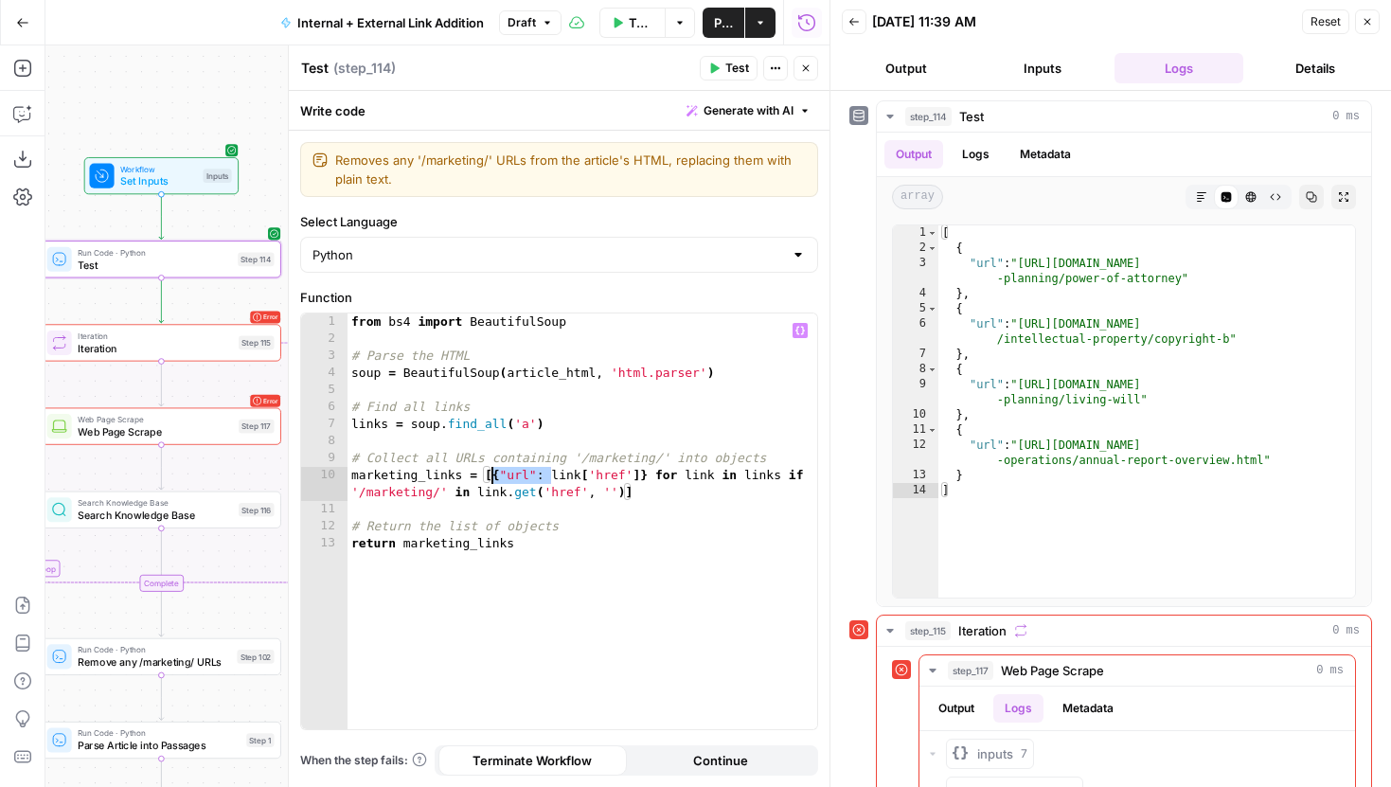
drag, startPoint x: 552, startPoint y: 475, endPoint x: 495, endPoint y: 474, distance: 56.8
click at [495, 474] on div "from bs4 import BeautifulSoup # Parse the HTML soup = BeautifulSoup ( article_h…" at bounding box center [583, 538] width 470 height 450
click at [588, 470] on div "from bs4 import BeautifulSoup # Parse the HTML soup = BeautifulSoup ( article_h…" at bounding box center [583, 538] width 470 height 450
click at [716, 64] on icon "button" at bounding box center [713, 68] width 11 height 11
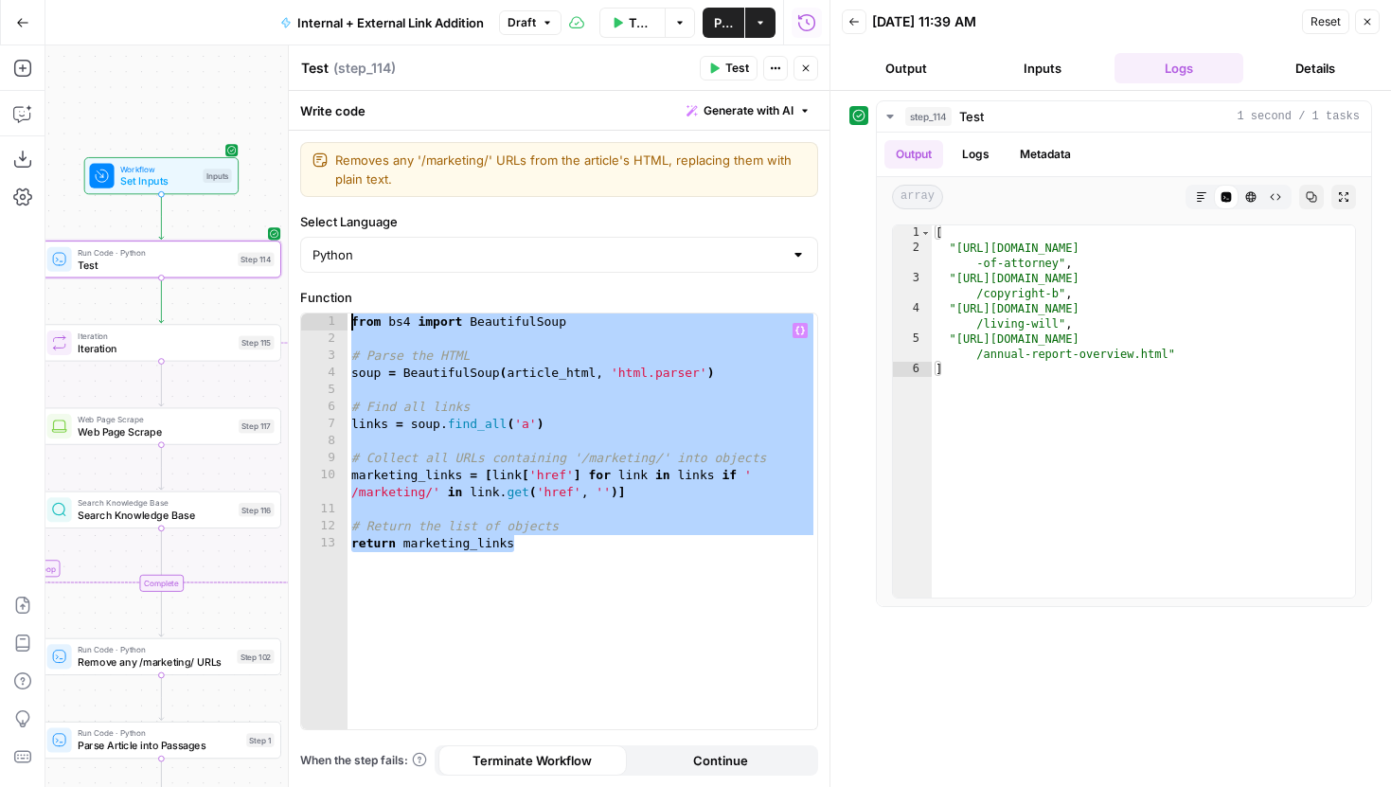
drag, startPoint x: 507, startPoint y: 527, endPoint x: 334, endPoint y: 320, distance: 269.7
click at [334, 320] on div "**********" at bounding box center [559, 521] width 516 height 416
type textarea "**********"
paste textarea
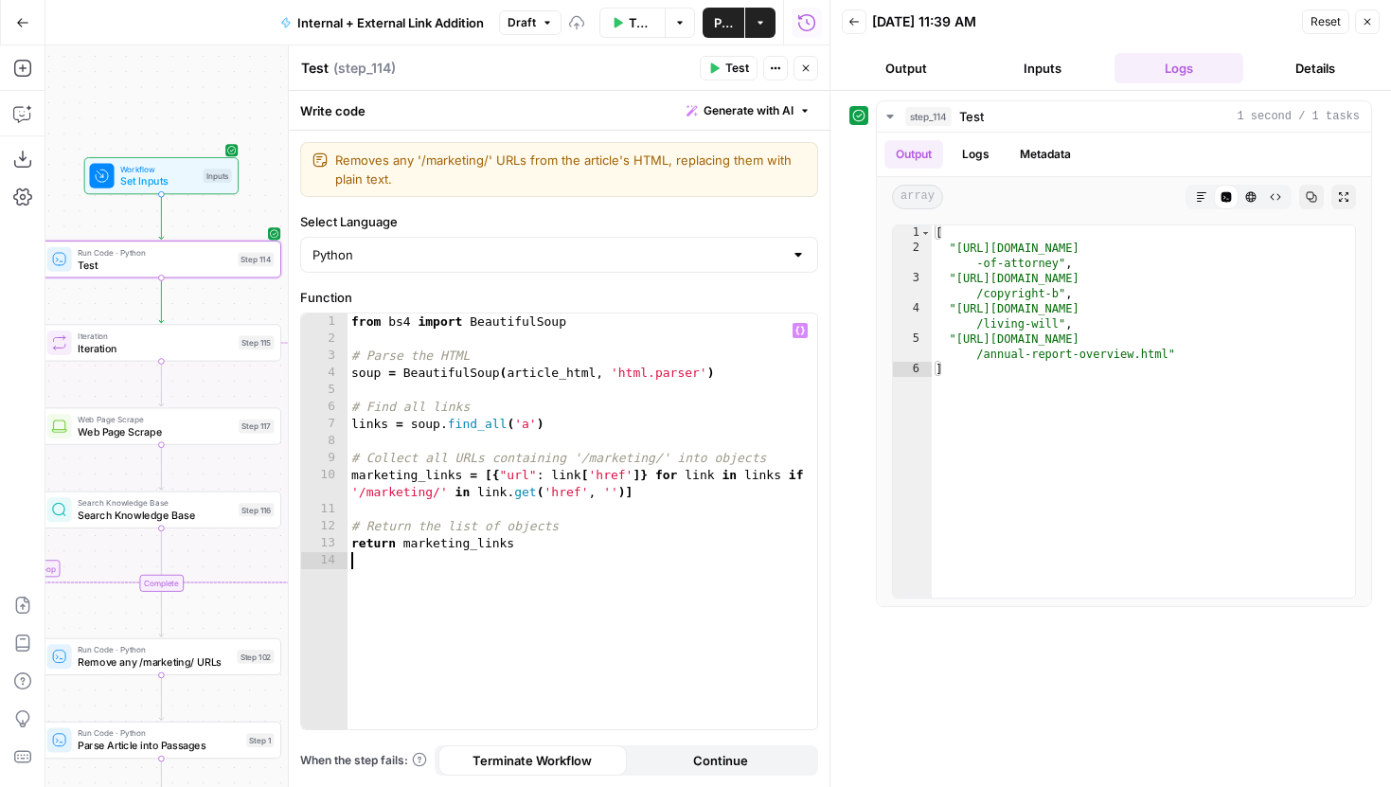
click at [725, 62] on span "Test" at bounding box center [737, 68] width 24 height 17
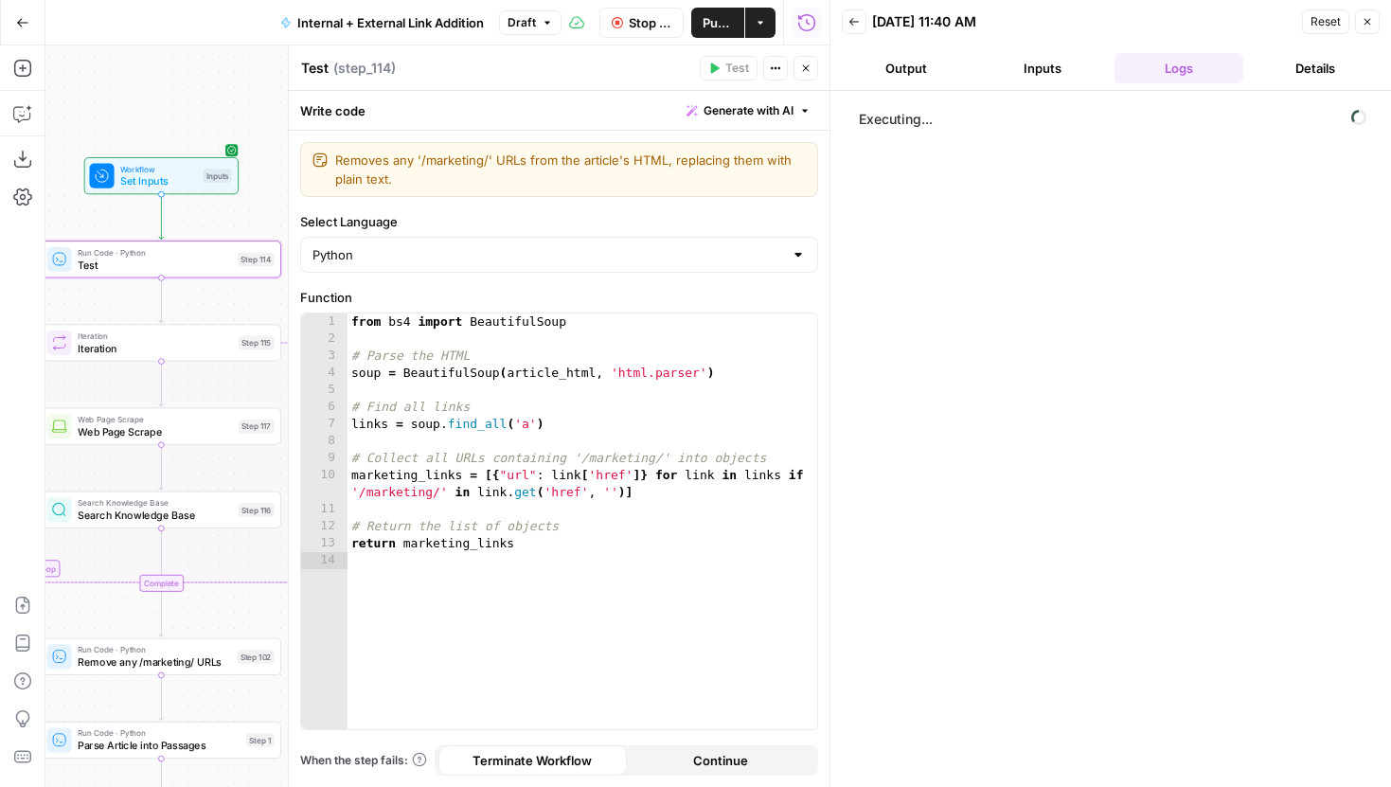
click at [806, 67] on icon "button" at bounding box center [806, 68] width 7 height 7
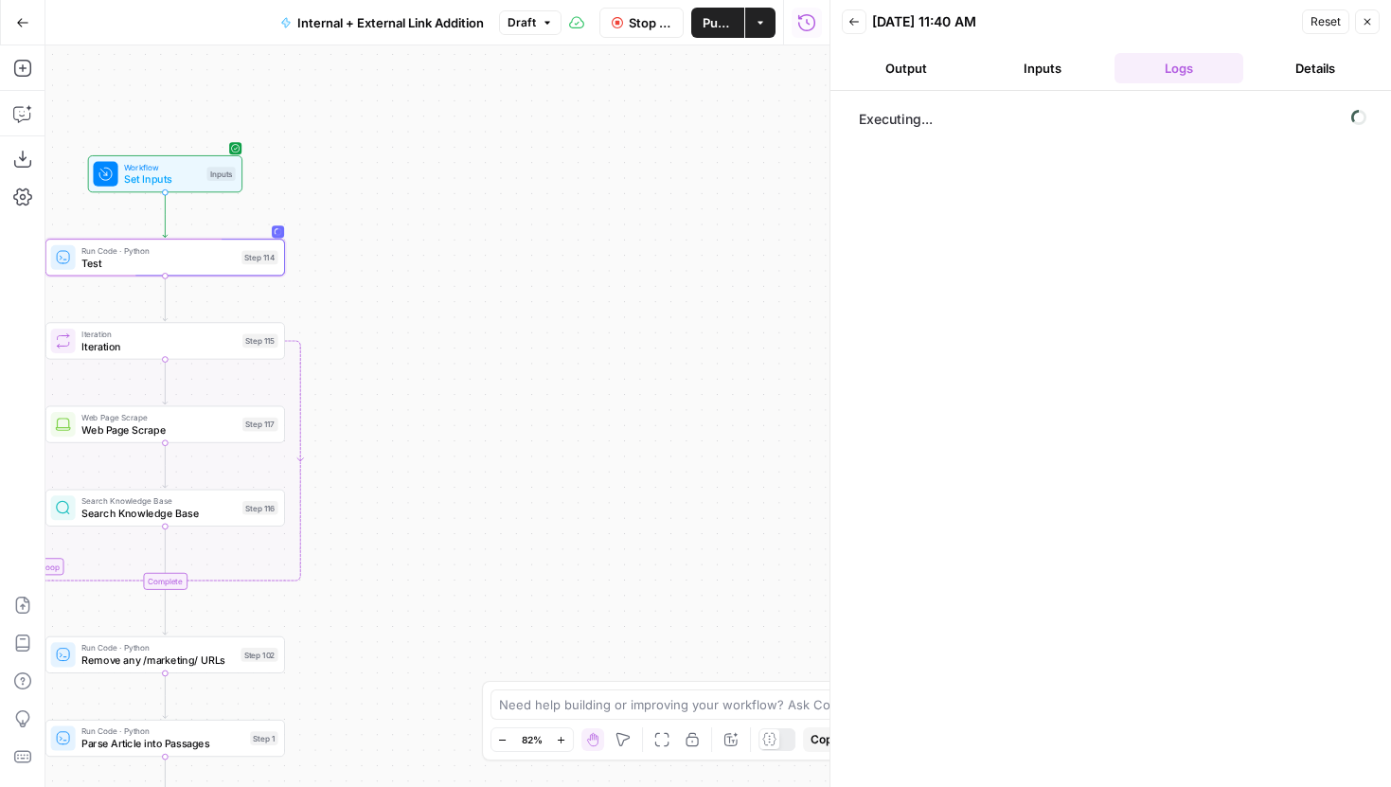
drag, startPoint x: 537, startPoint y: 300, endPoint x: 699, endPoint y: 244, distance: 171.3
click at [699, 245] on div "true false true false true false Workflow Set Inputs Inputs Run Code · Python T…" at bounding box center [437, 416] width 784 height 742
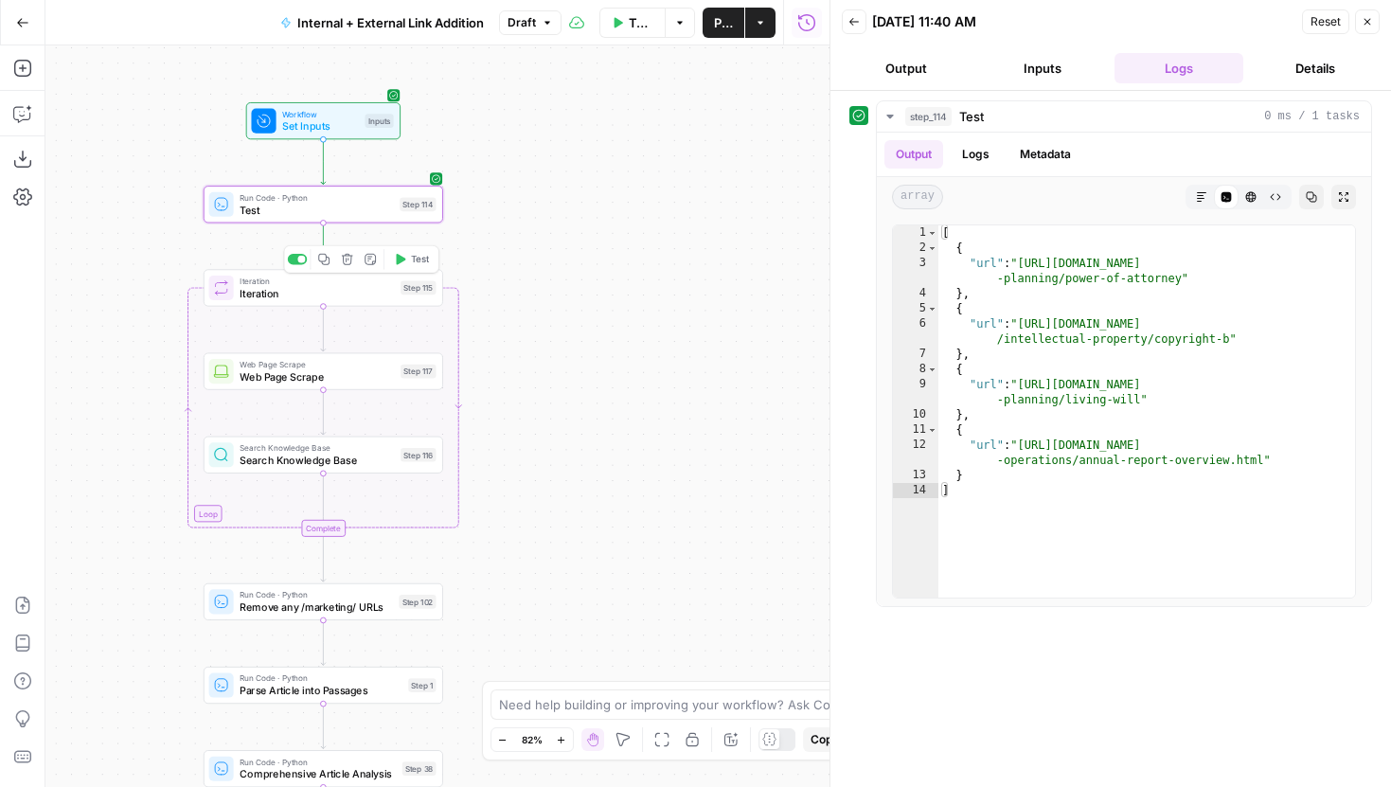
click at [333, 287] on span "Iteration" at bounding box center [317, 293] width 154 height 15
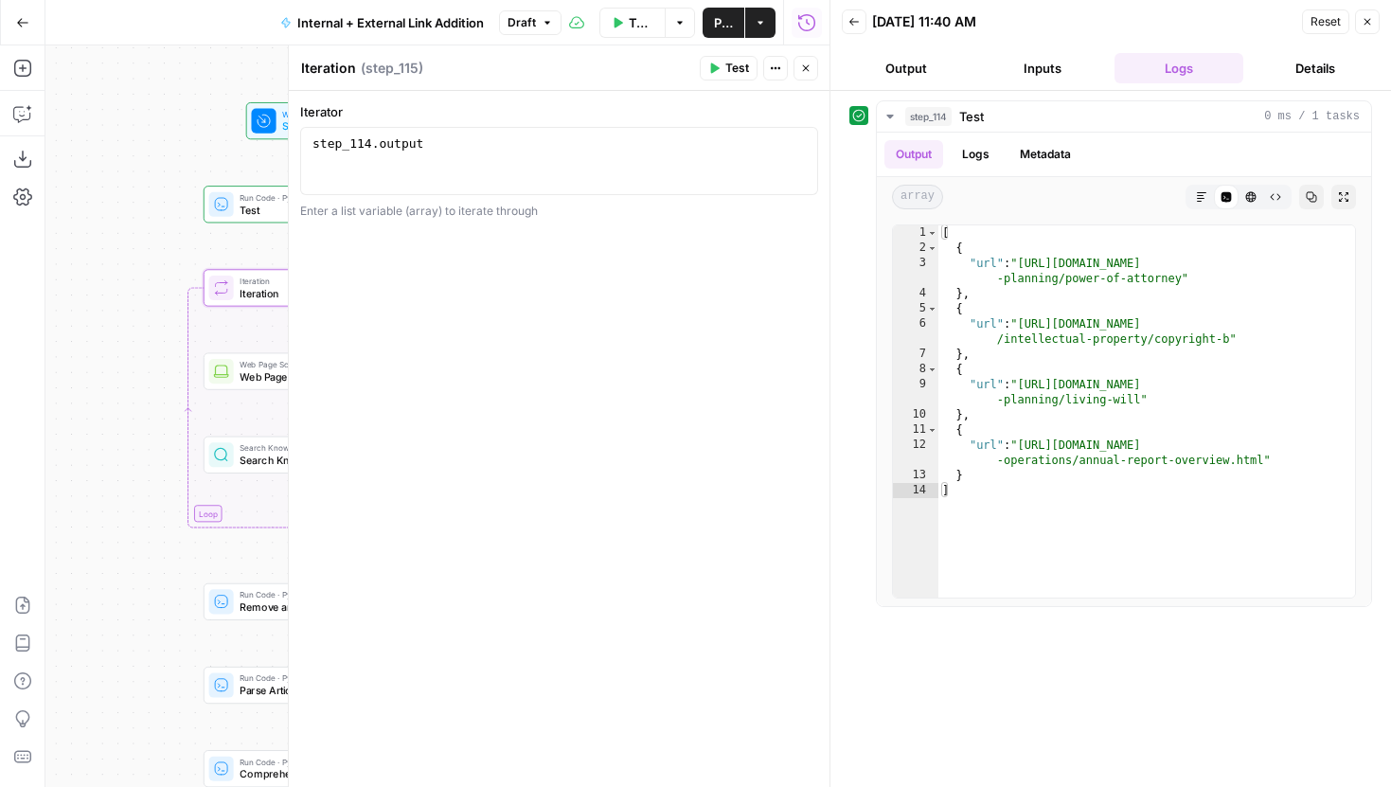
click at [800, 68] on icon "button" at bounding box center [805, 68] width 11 height 11
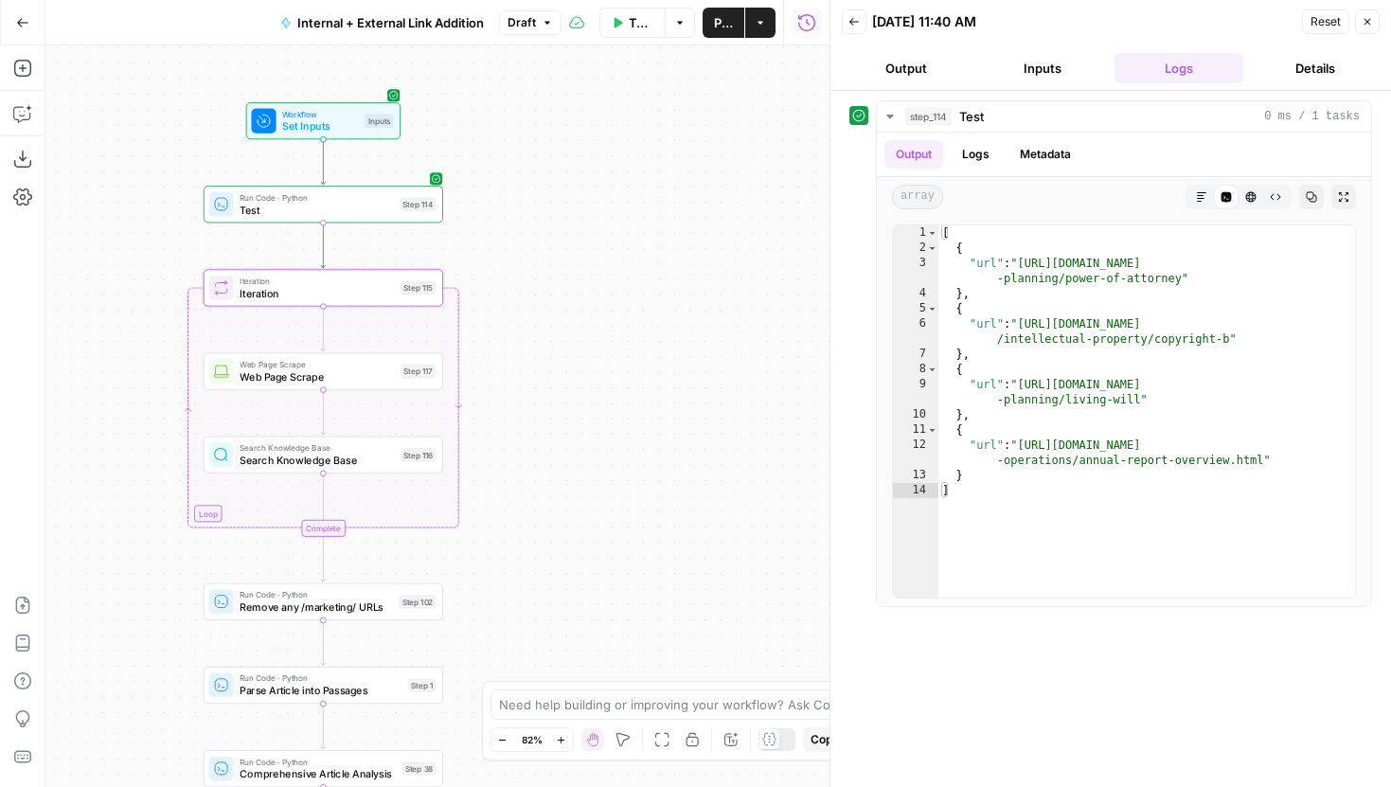
click at [374, 385] on div "Web Page Scrape Web Page Scrape Step 117 Copy step Delete step Add Note Test" at bounding box center [324, 371] width 240 height 37
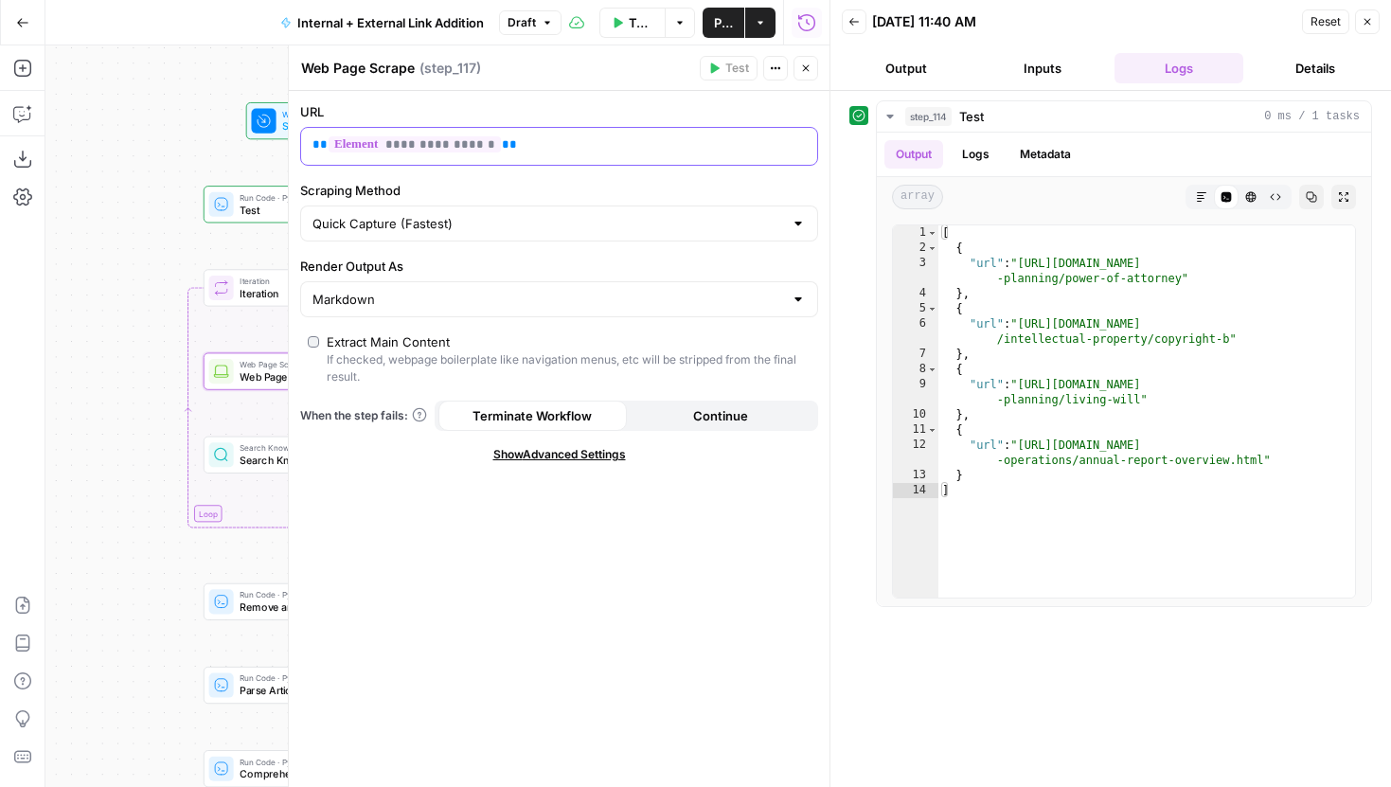
click at [514, 138] on p "**********" at bounding box center [544, 144] width 463 height 19
click at [487, 143] on span "**********" at bounding box center [415, 144] width 172 height 16
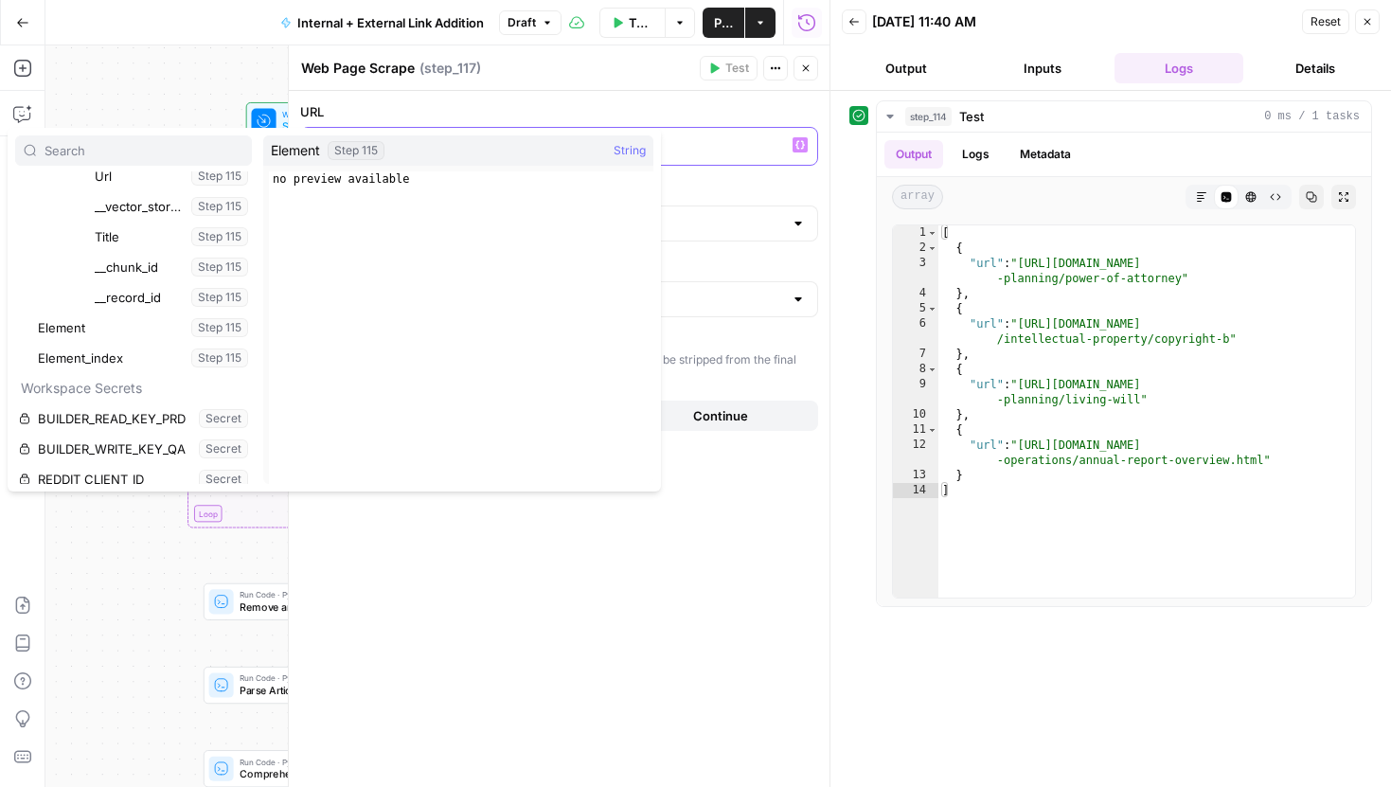
click at [717, 135] on p "**********" at bounding box center [544, 144] width 463 height 19
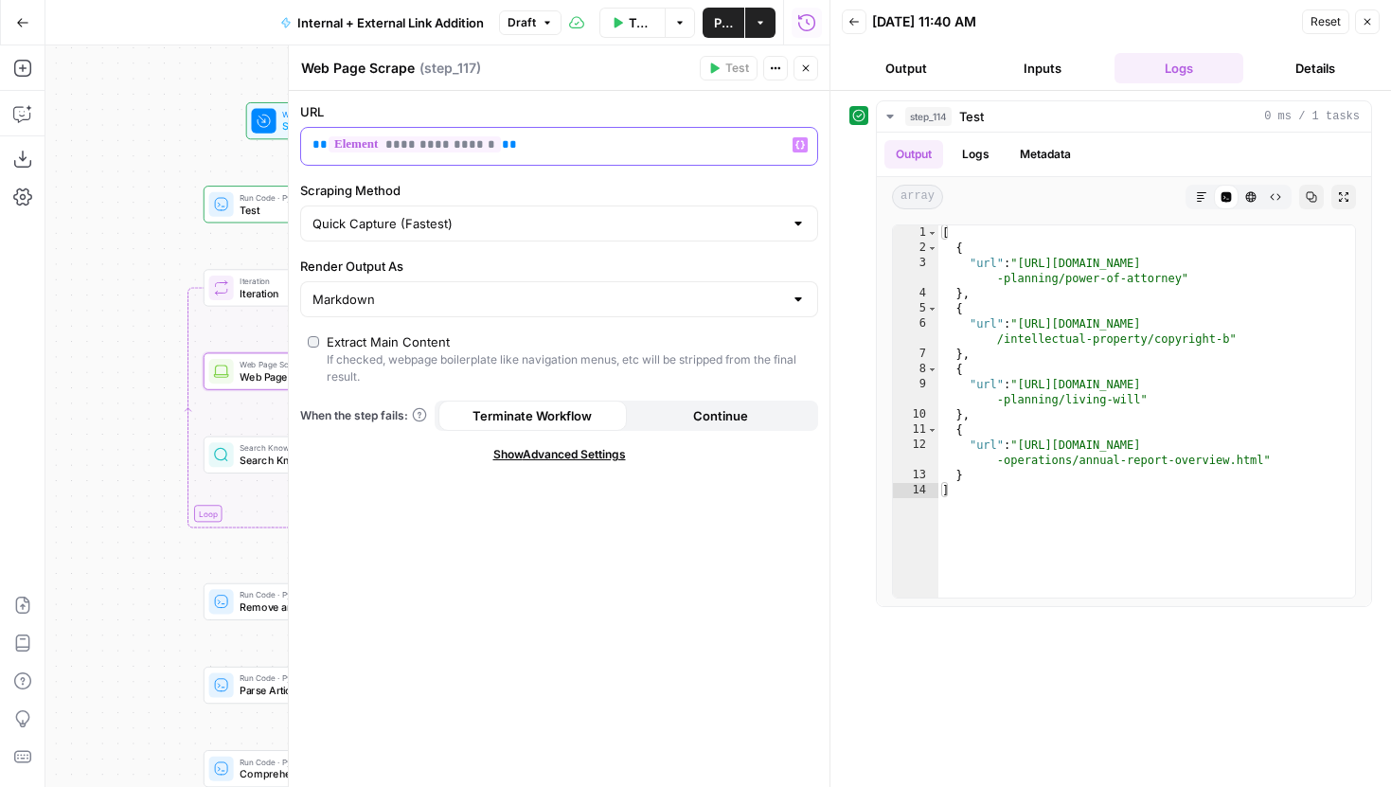
click at [518, 151] on p "**********" at bounding box center [544, 144] width 463 height 19
click at [489, 144] on span "**********" at bounding box center [415, 144] width 172 height 16
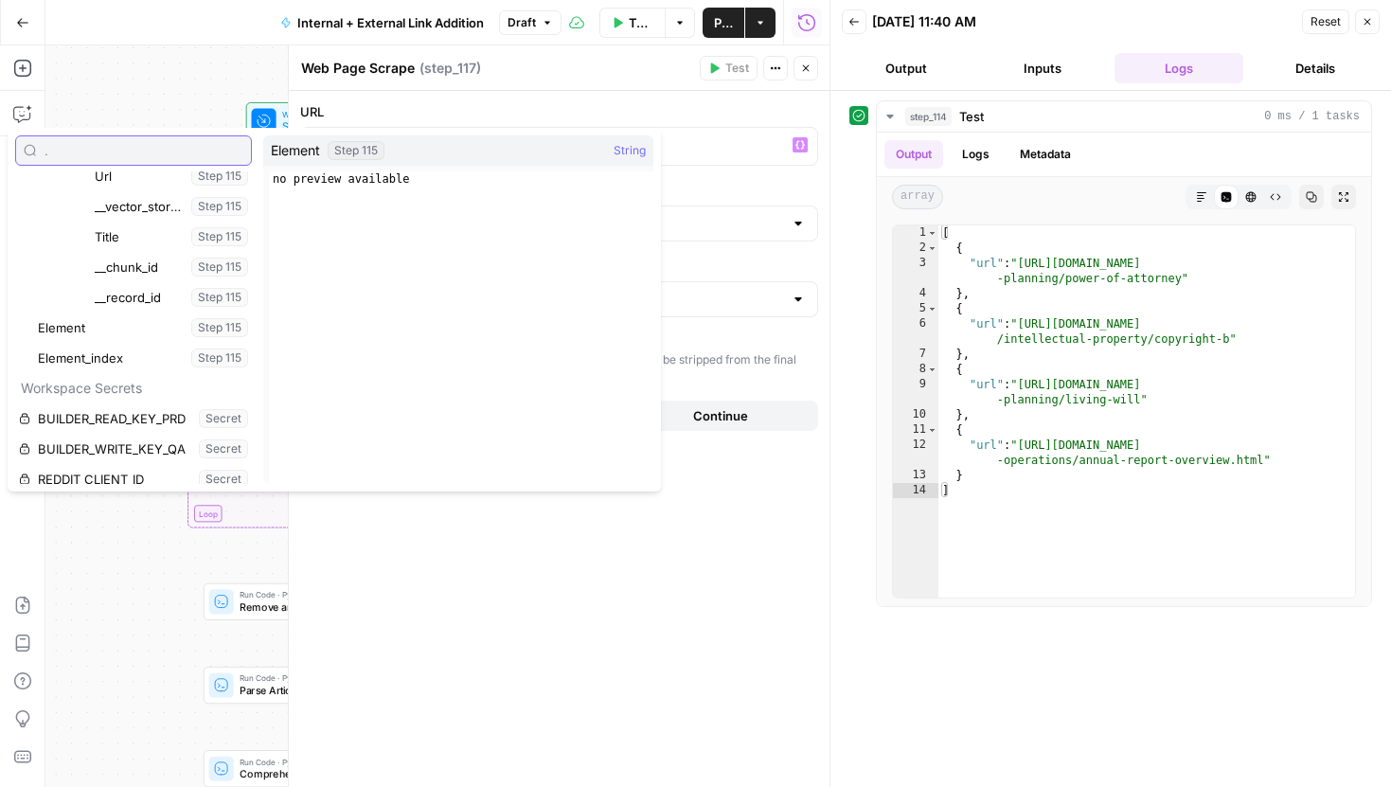
scroll to position [1465, 0]
type input "."
click at [548, 109] on label "URL" at bounding box center [559, 111] width 518 height 19
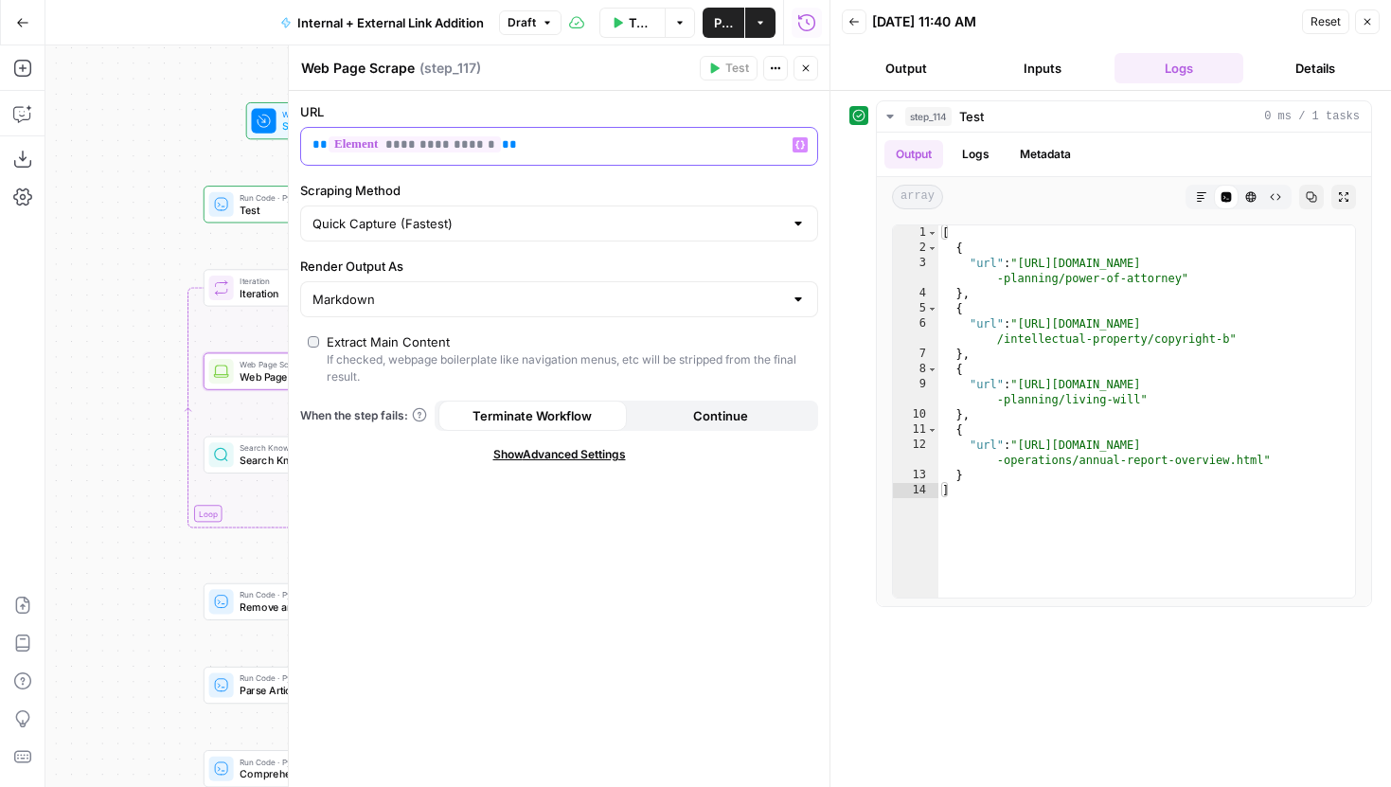
click at [485, 147] on span "**********" at bounding box center [415, 144] width 172 height 16
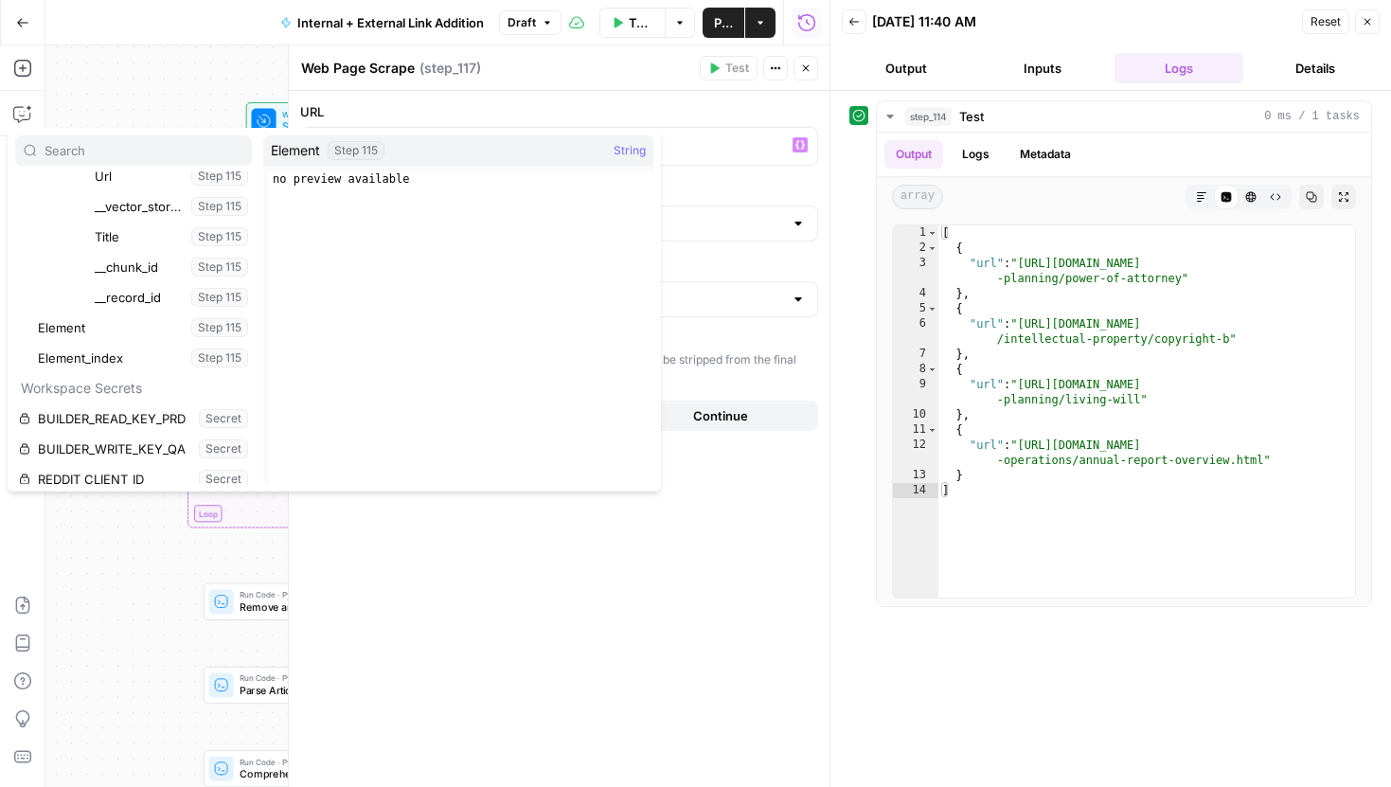
click at [717, 188] on label "Scraping Method" at bounding box center [559, 190] width 518 height 19
click at [717, 214] on input "Quick Capture (Fastest)" at bounding box center [548, 223] width 471 height 19
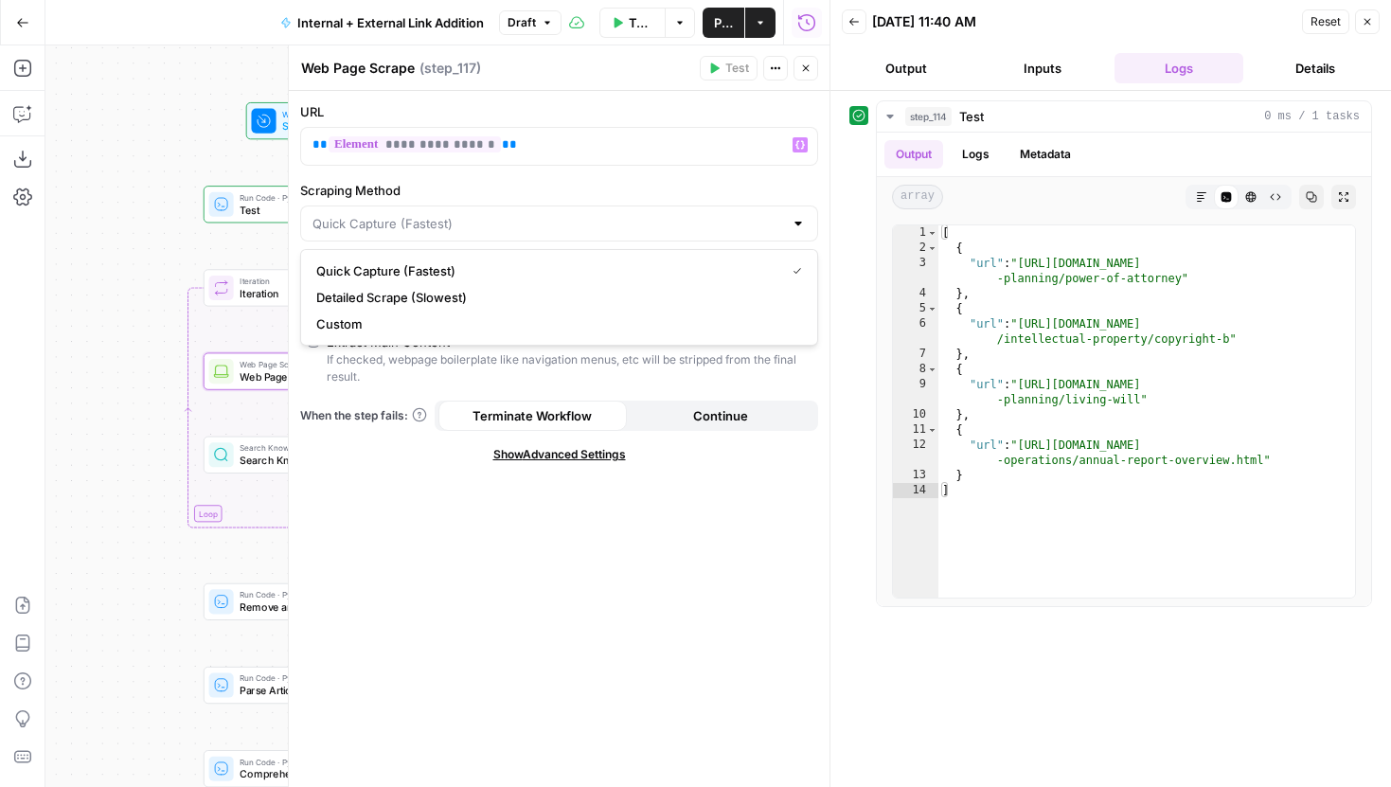
type input "Quick Capture (Fastest)"
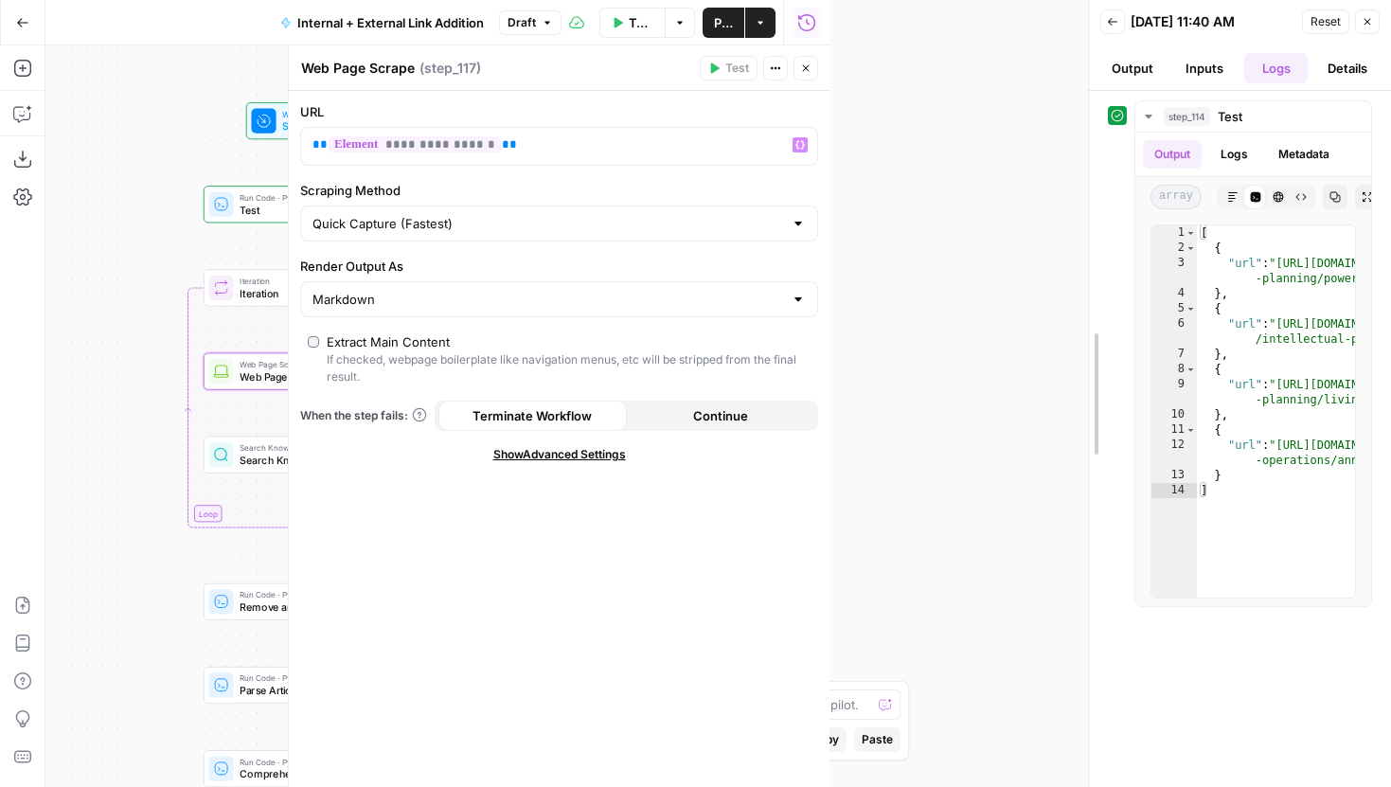
drag, startPoint x: 828, startPoint y: 173, endPoint x: 1232, endPoint y: 173, distance: 404.4
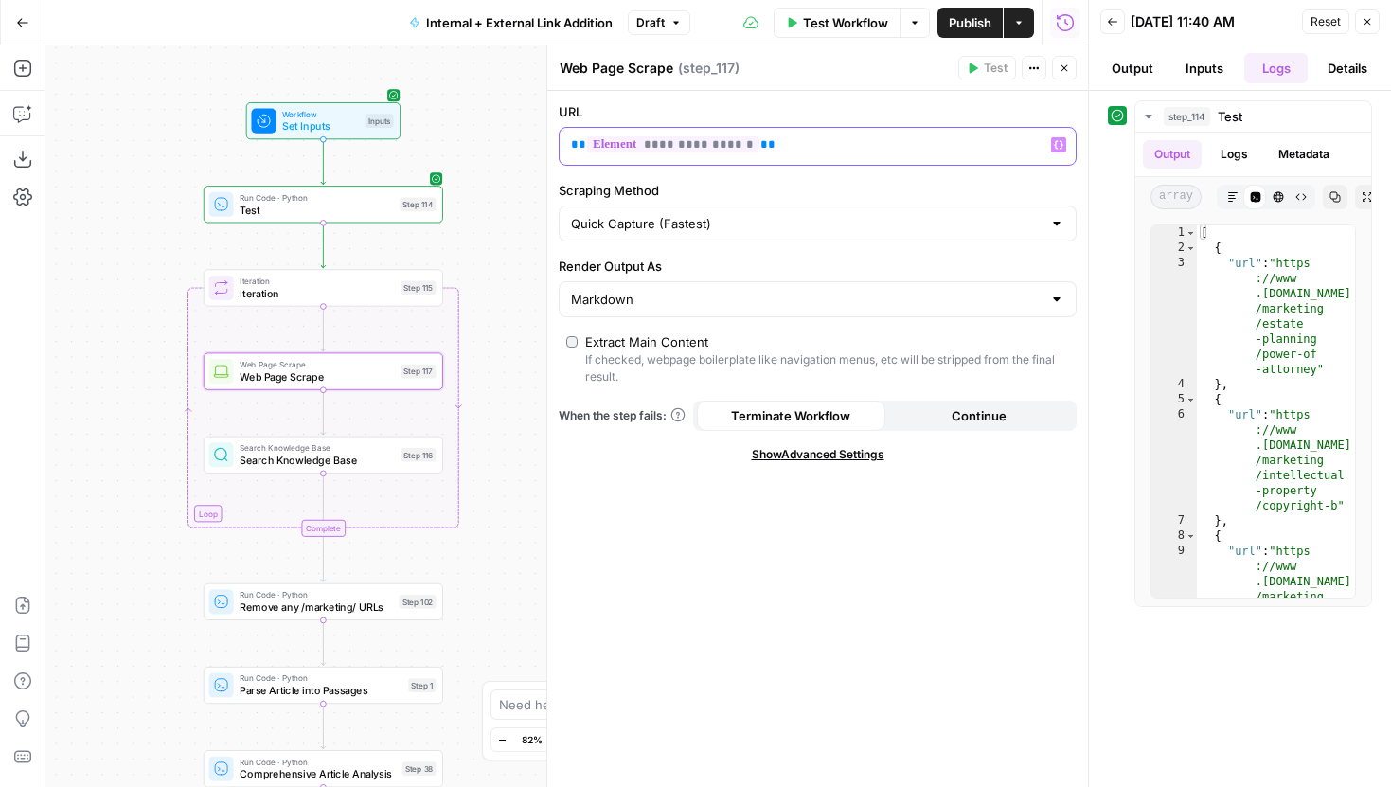
click at [742, 147] on span "**********" at bounding box center [673, 144] width 172 height 16
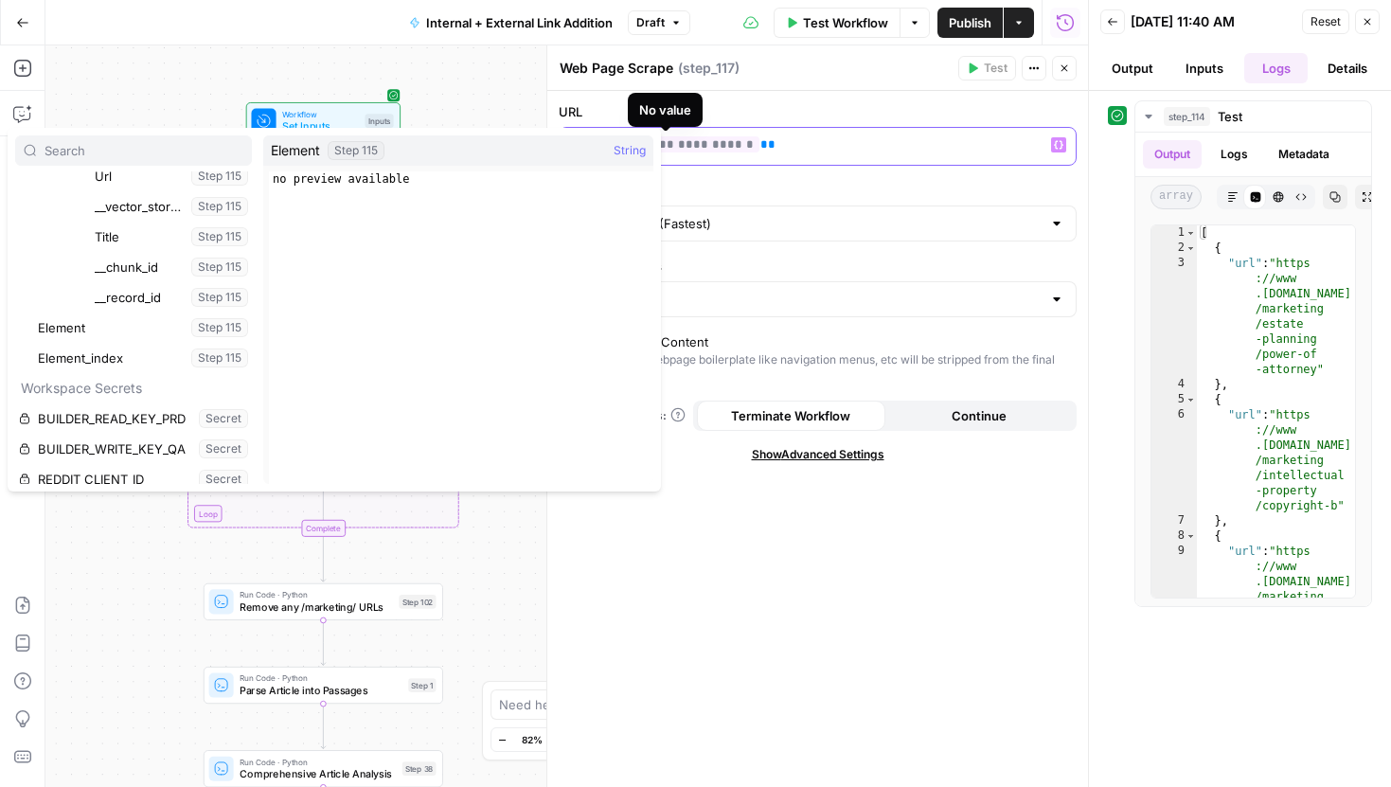
click at [744, 145] on span "**********" at bounding box center [673, 144] width 172 height 16
click at [1061, 70] on icon "button" at bounding box center [1064, 68] width 11 height 11
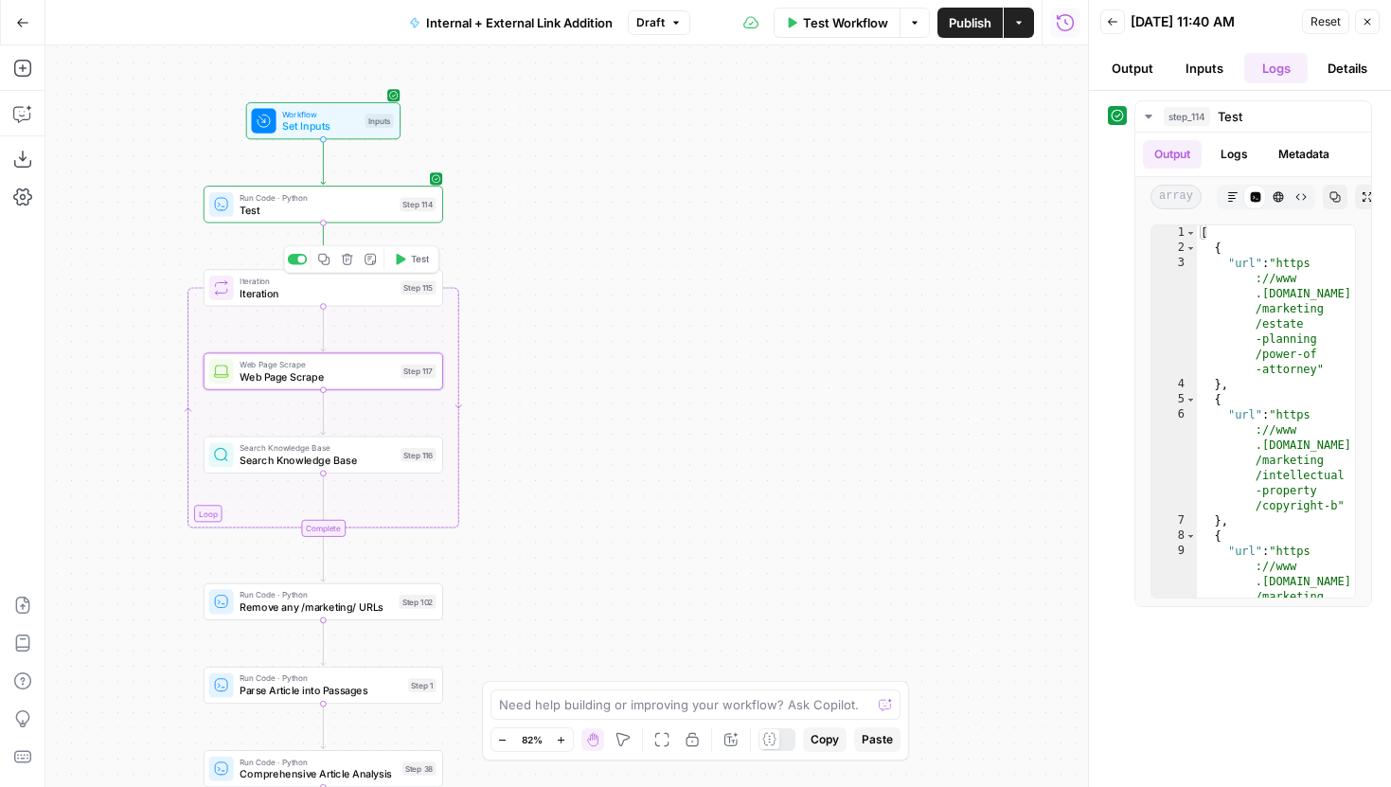
click at [420, 264] on span "Test" at bounding box center [420, 259] width 19 height 14
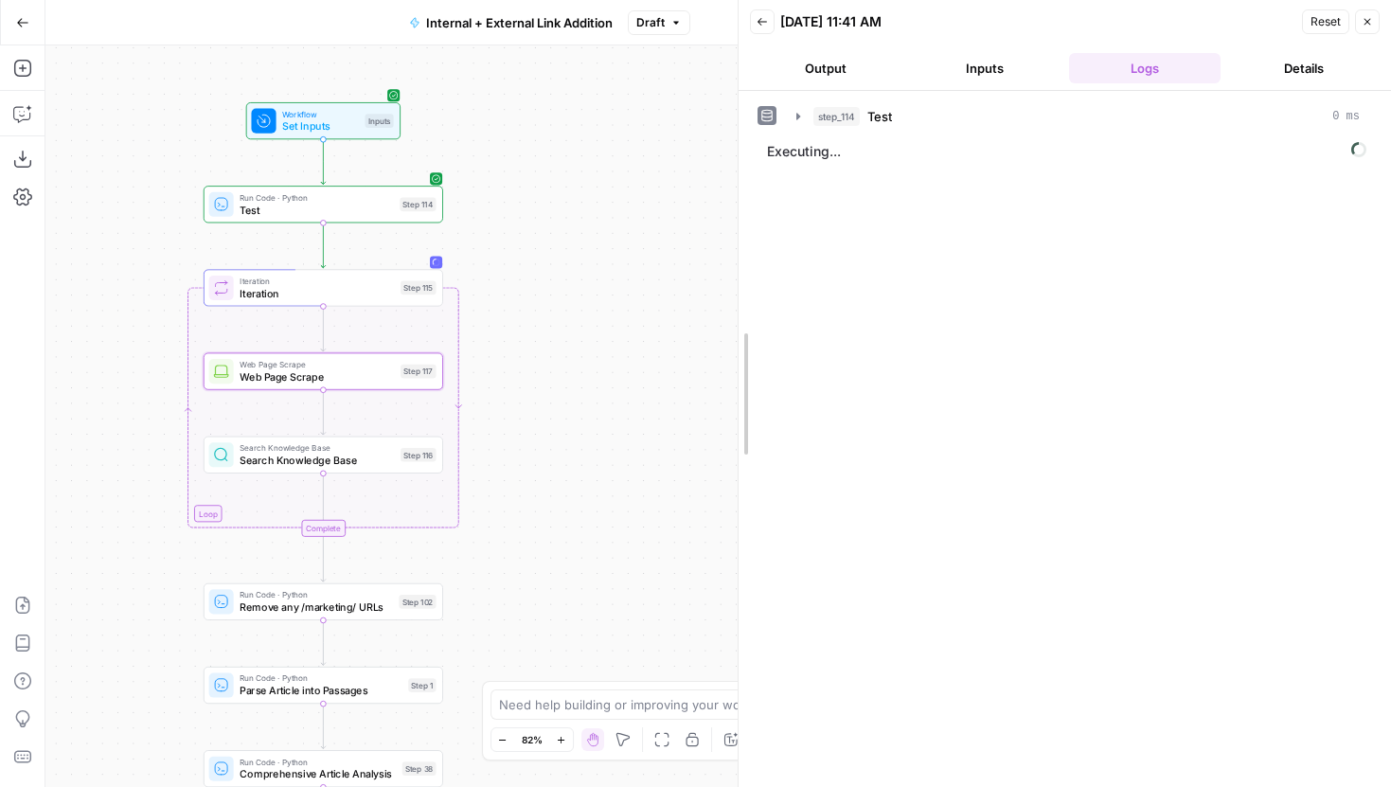
drag, startPoint x: 1096, startPoint y: 203, endPoint x: 746, endPoint y: 207, distance: 349.5
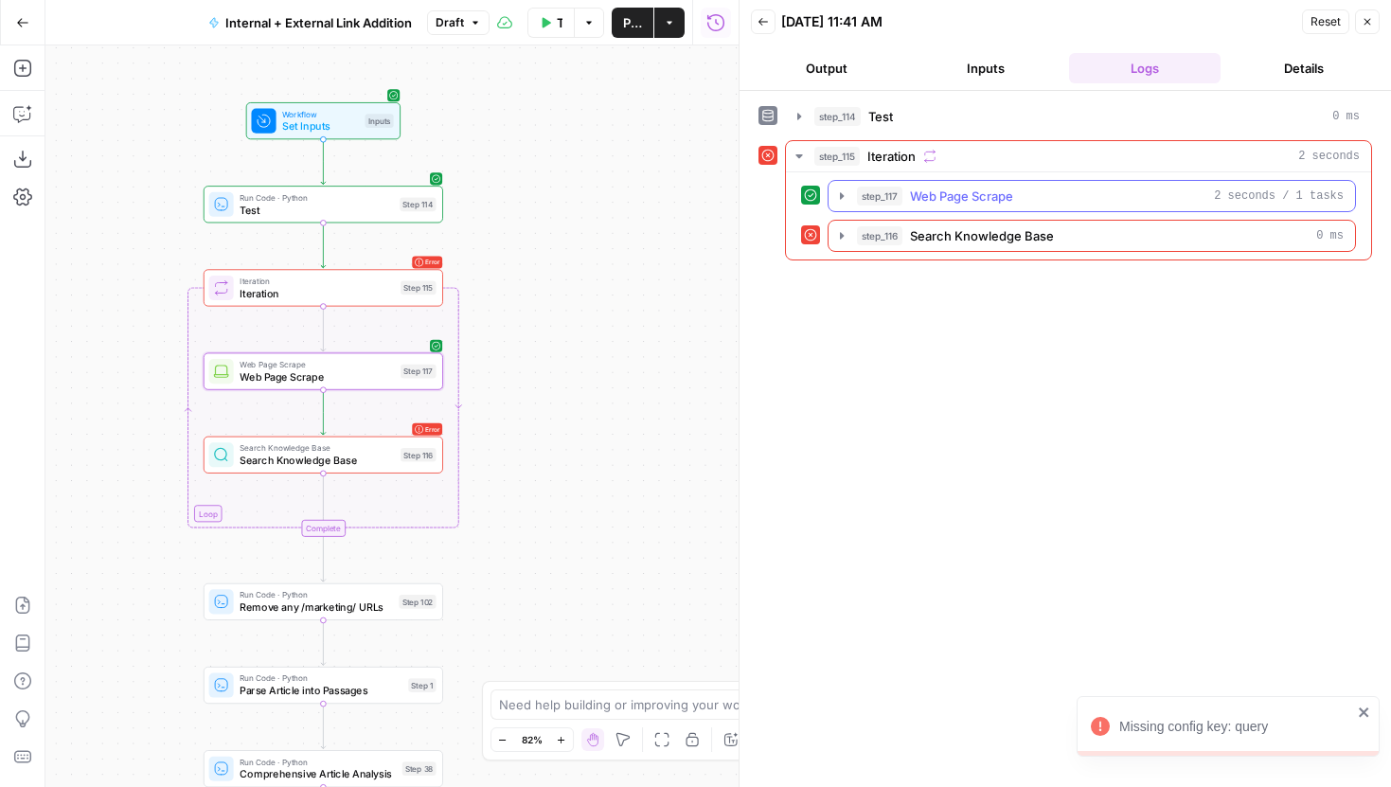
click at [837, 190] on icon "button" at bounding box center [841, 195] width 15 height 15
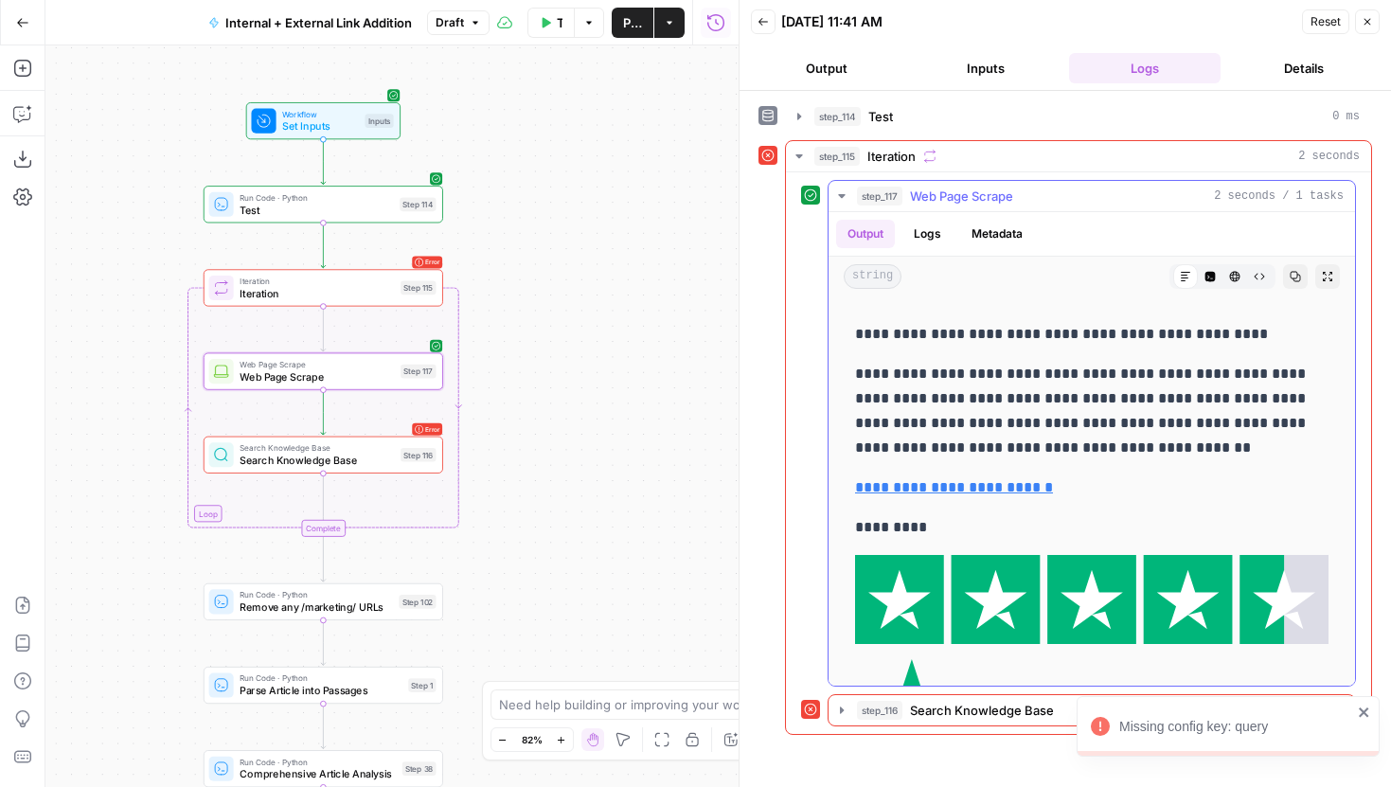
scroll to position [157, 0]
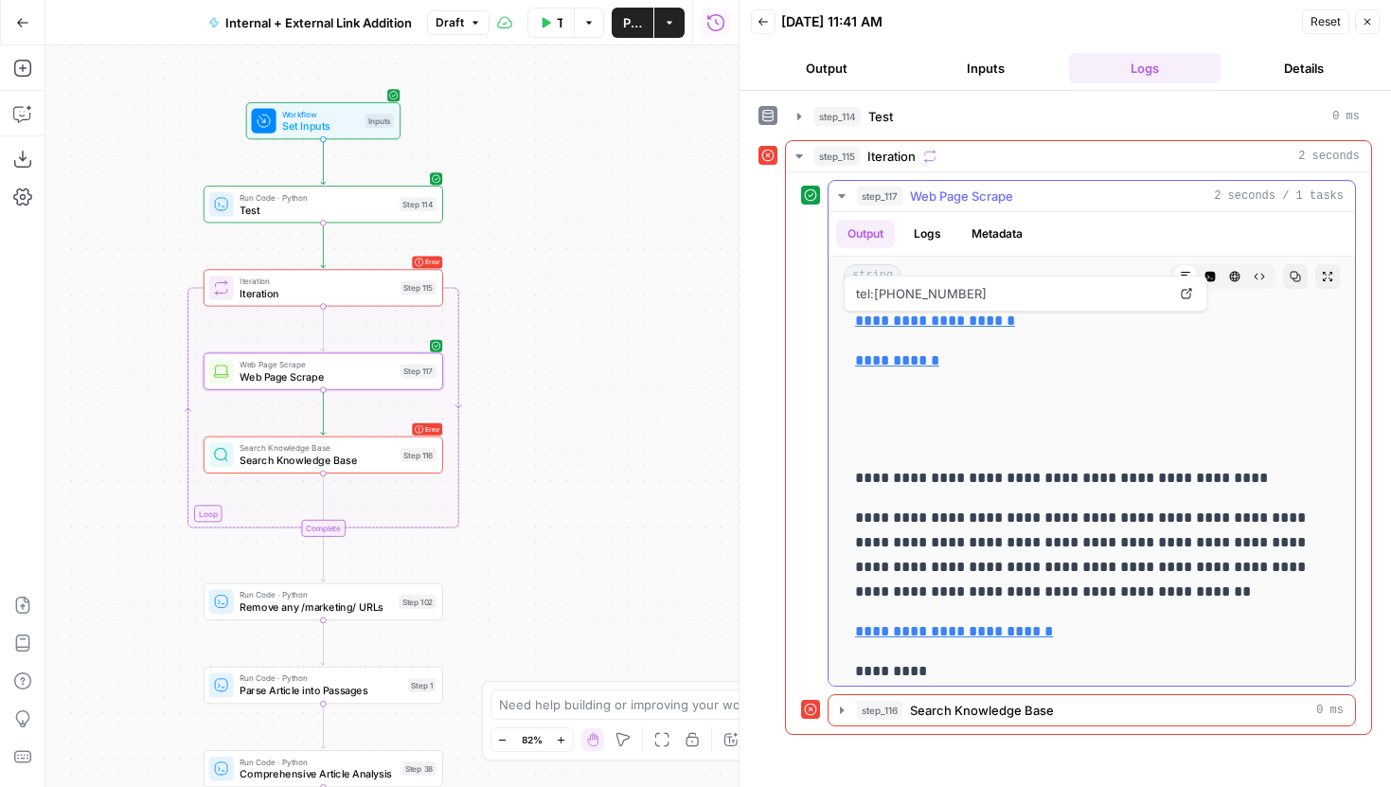
click at [902, 222] on ul "Output Logs Metadata" at bounding box center [935, 234] width 198 height 28
click at [911, 226] on button "Logs" at bounding box center [928, 234] width 50 height 28
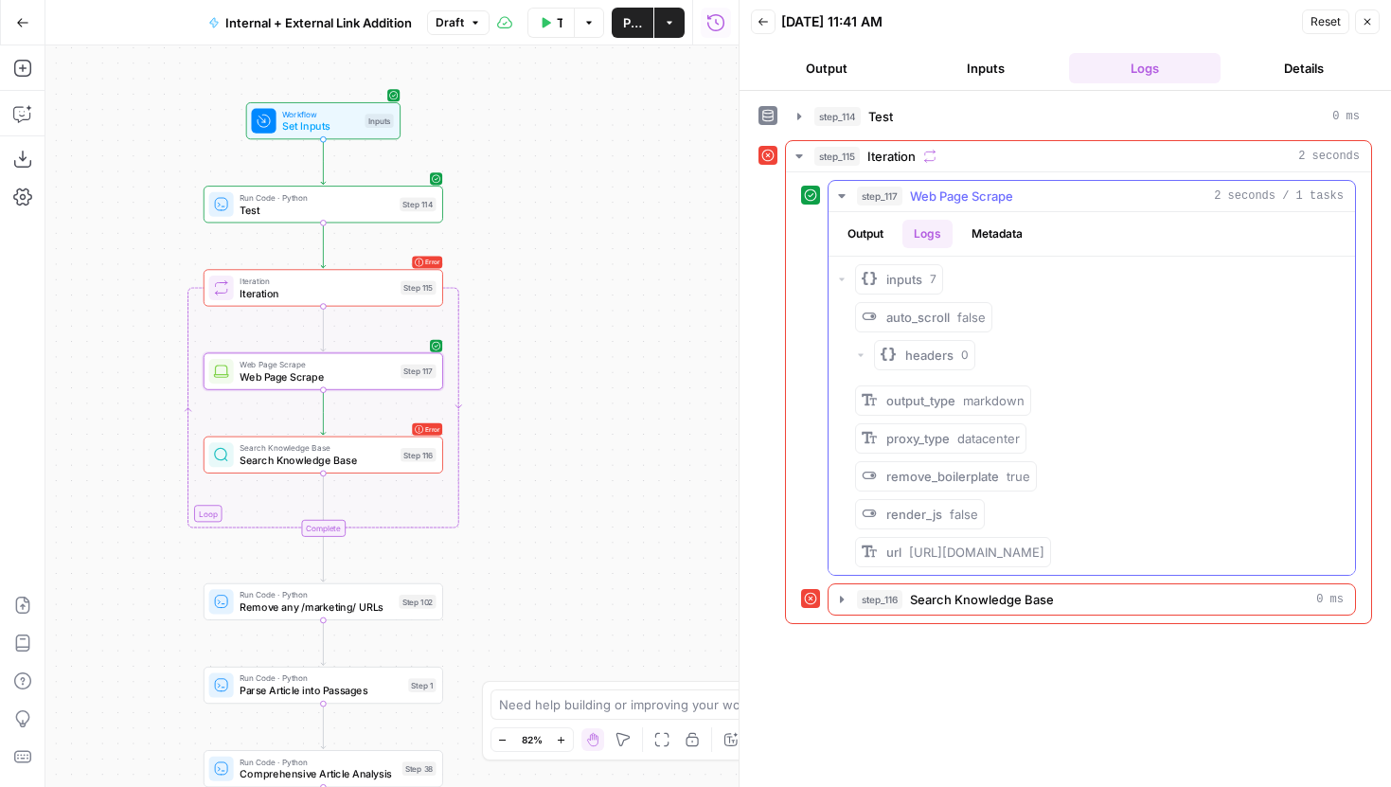
scroll to position [0, 0]
drag, startPoint x: 935, startPoint y: 571, endPoint x: 911, endPoint y: 549, distance: 32.2
click at [911, 549] on div "url https://www.legalzoom.com/marketing/estate-planning/power-of-attorney" at bounding box center [965, 552] width 158 height 19
copy span "https://www.legalzoom.com/marketing/estate-planning/power-of-attorney"
click at [872, 229] on button "Output" at bounding box center [865, 234] width 59 height 28
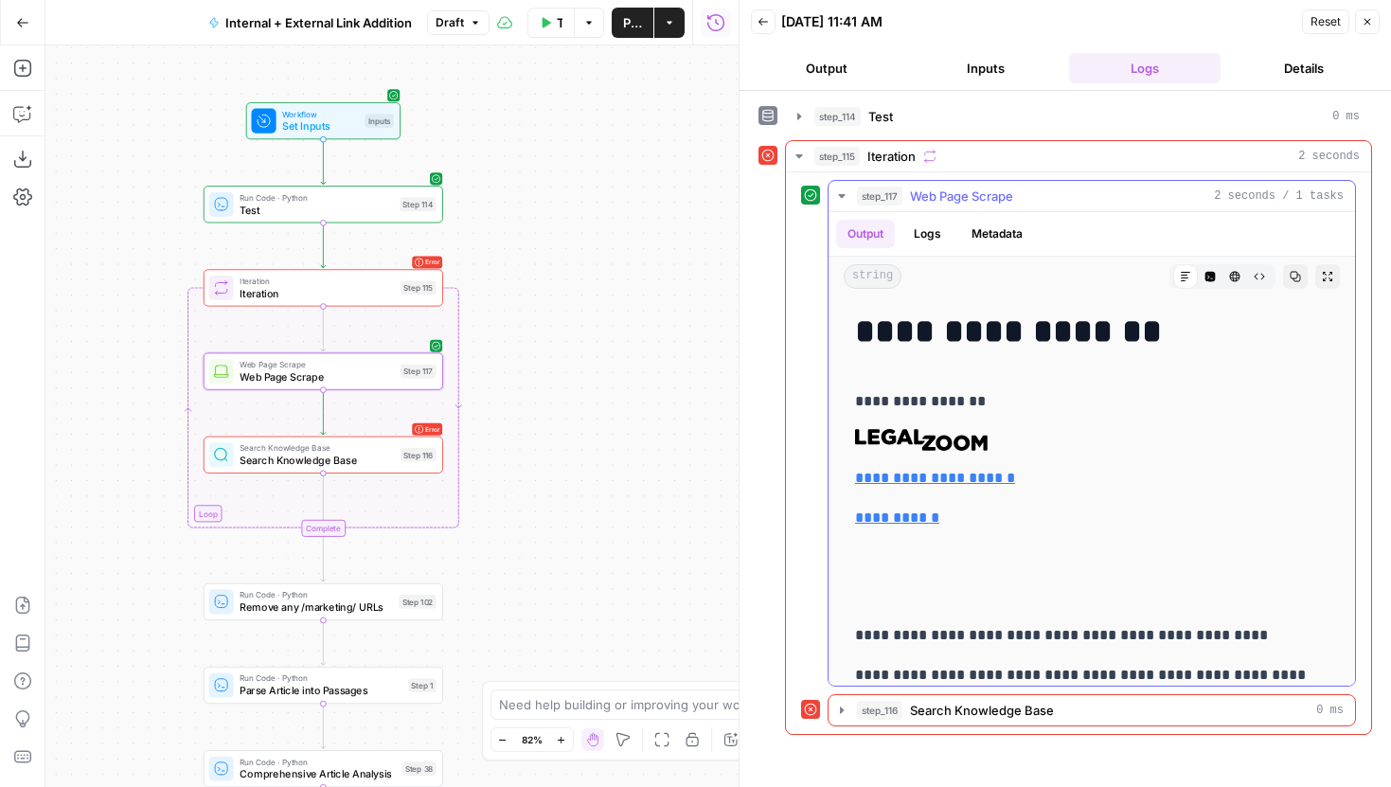
scroll to position [61, 0]
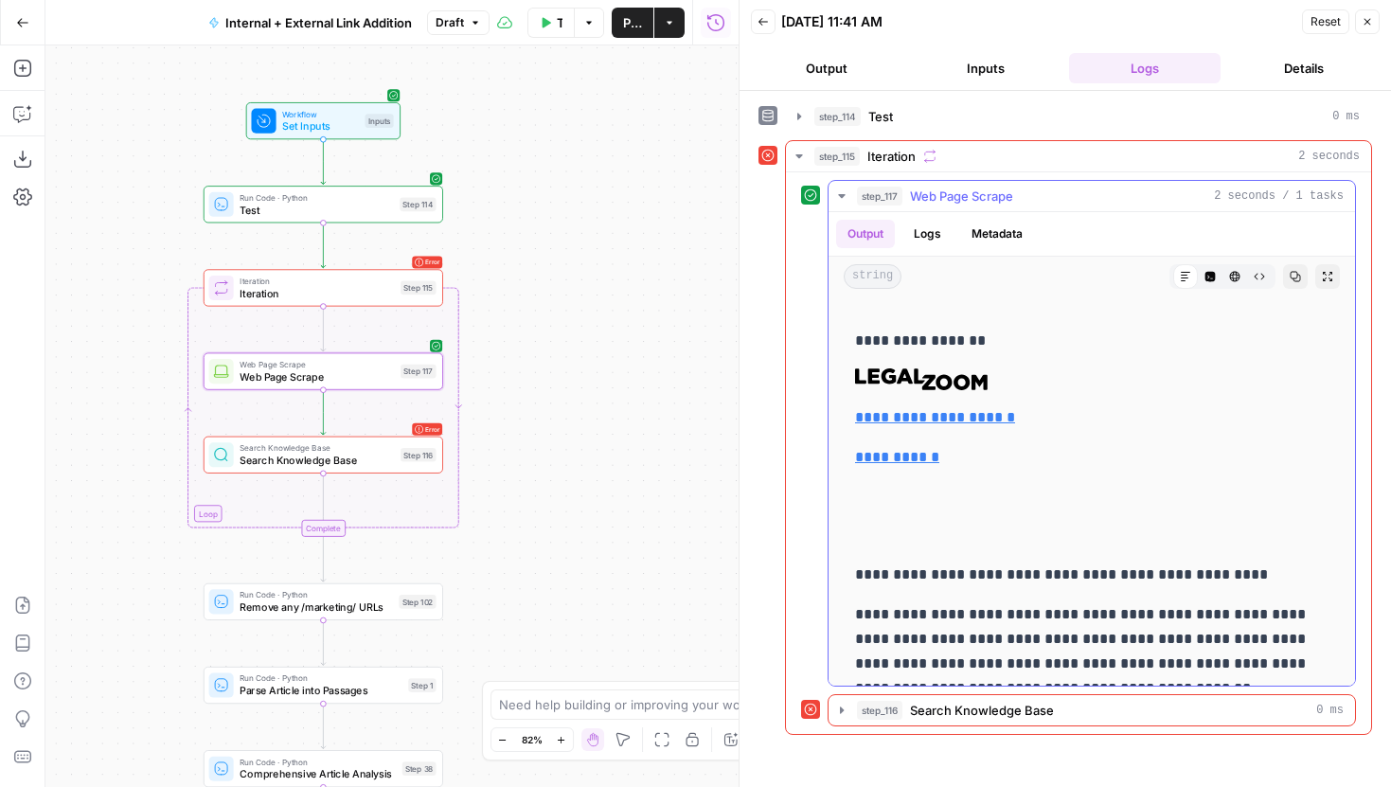
drag, startPoint x: 867, startPoint y: 578, endPoint x: 1262, endPoint y: 577, distance: 395.9
click at [1262, 577] on p "**********" at bounding box center [1092, 575] width 474 height 25
drag, startPoint x: 1262, startPoint y: 577, endPoint x: 831, endPoint y: 573, distance: 430.9
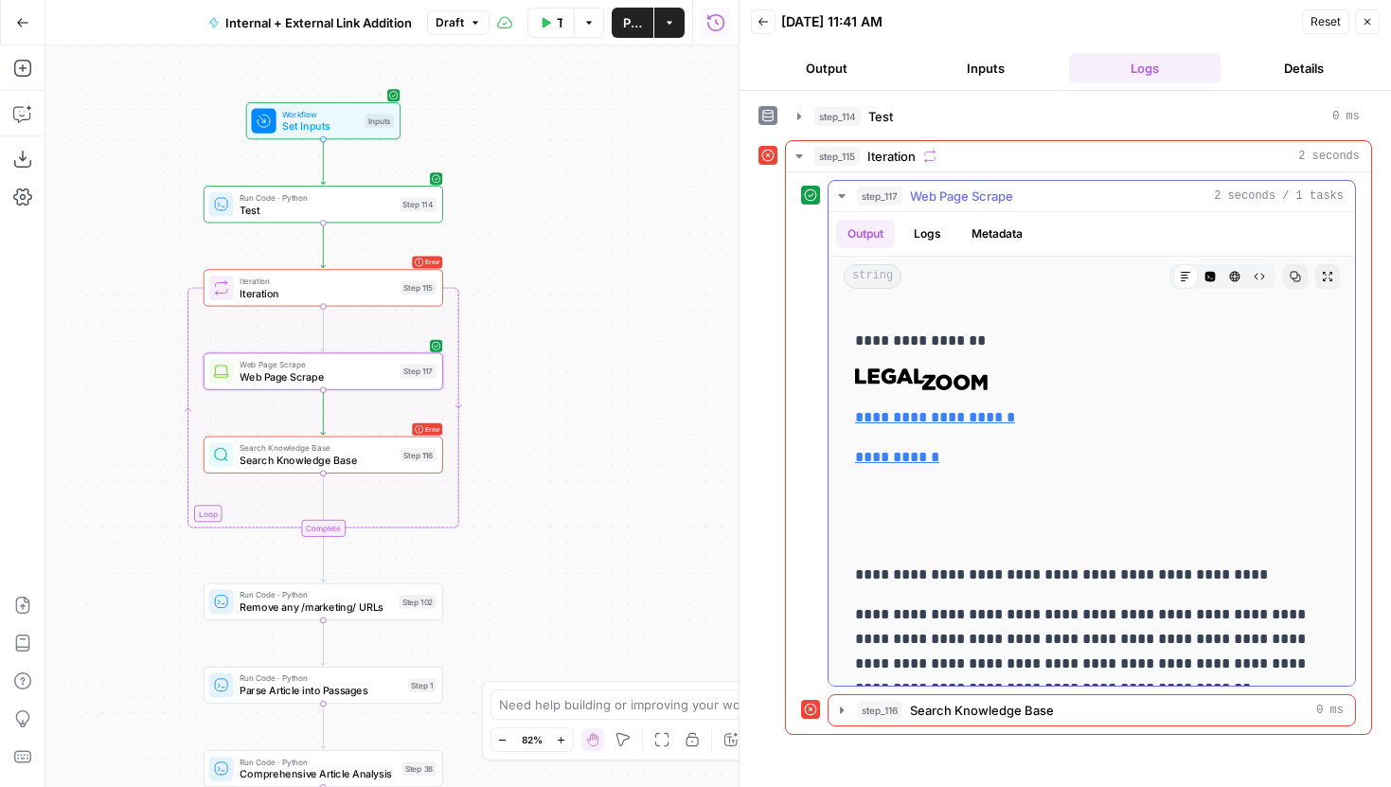
click at [1054, 522] on h1 at bounding box center [1092, 524] width 474 height 40
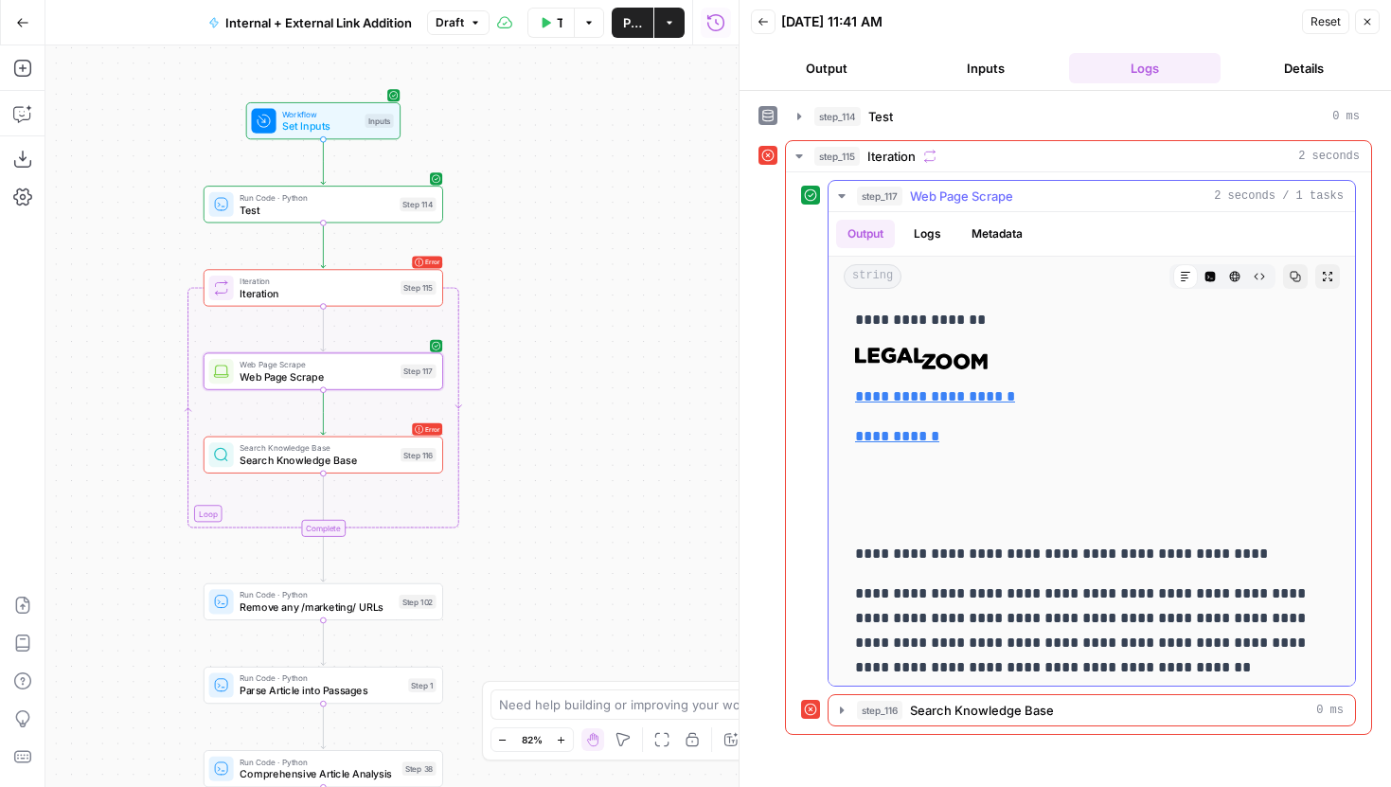
scroll to position [5, 0]
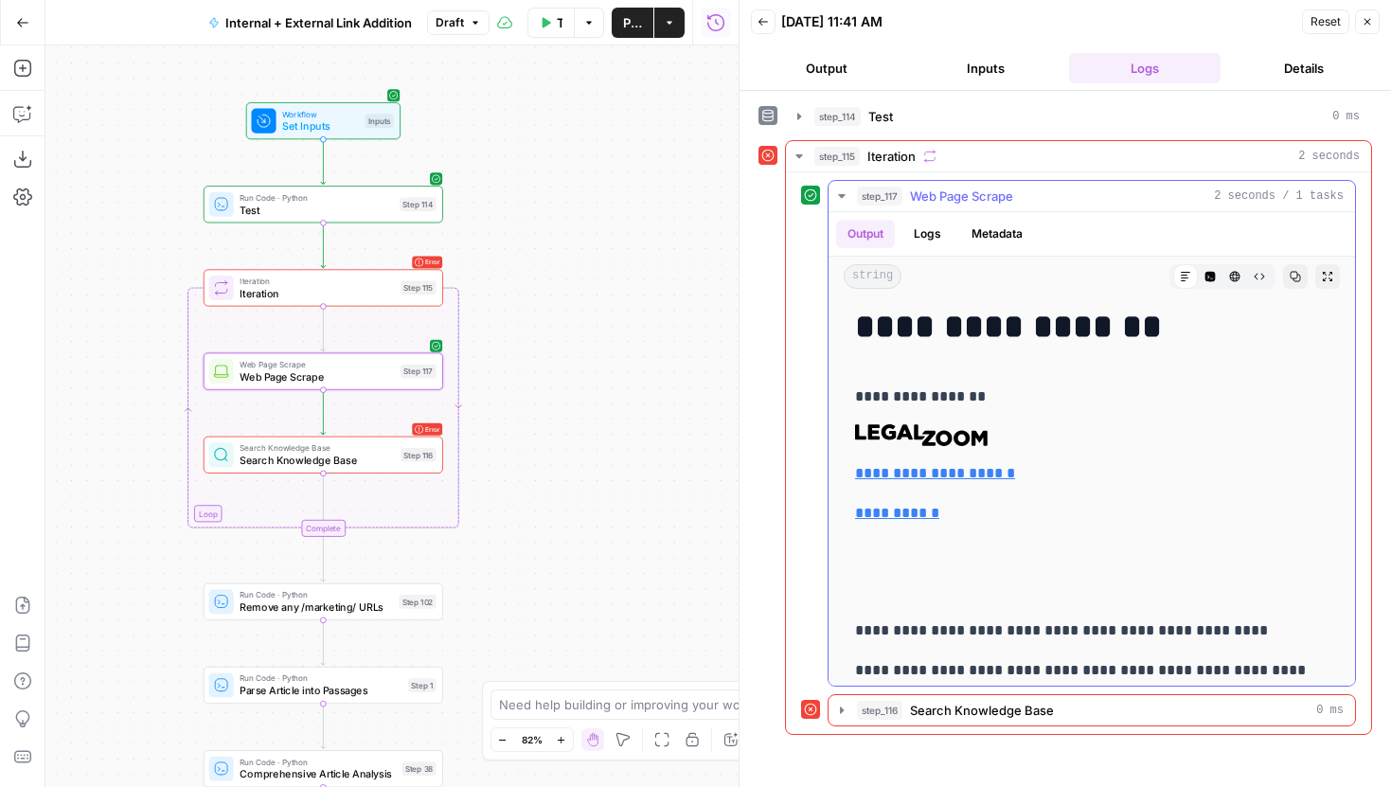
click at [1264, 274] on icon "button" at bounding box center [1259, 276] width 11 height 11
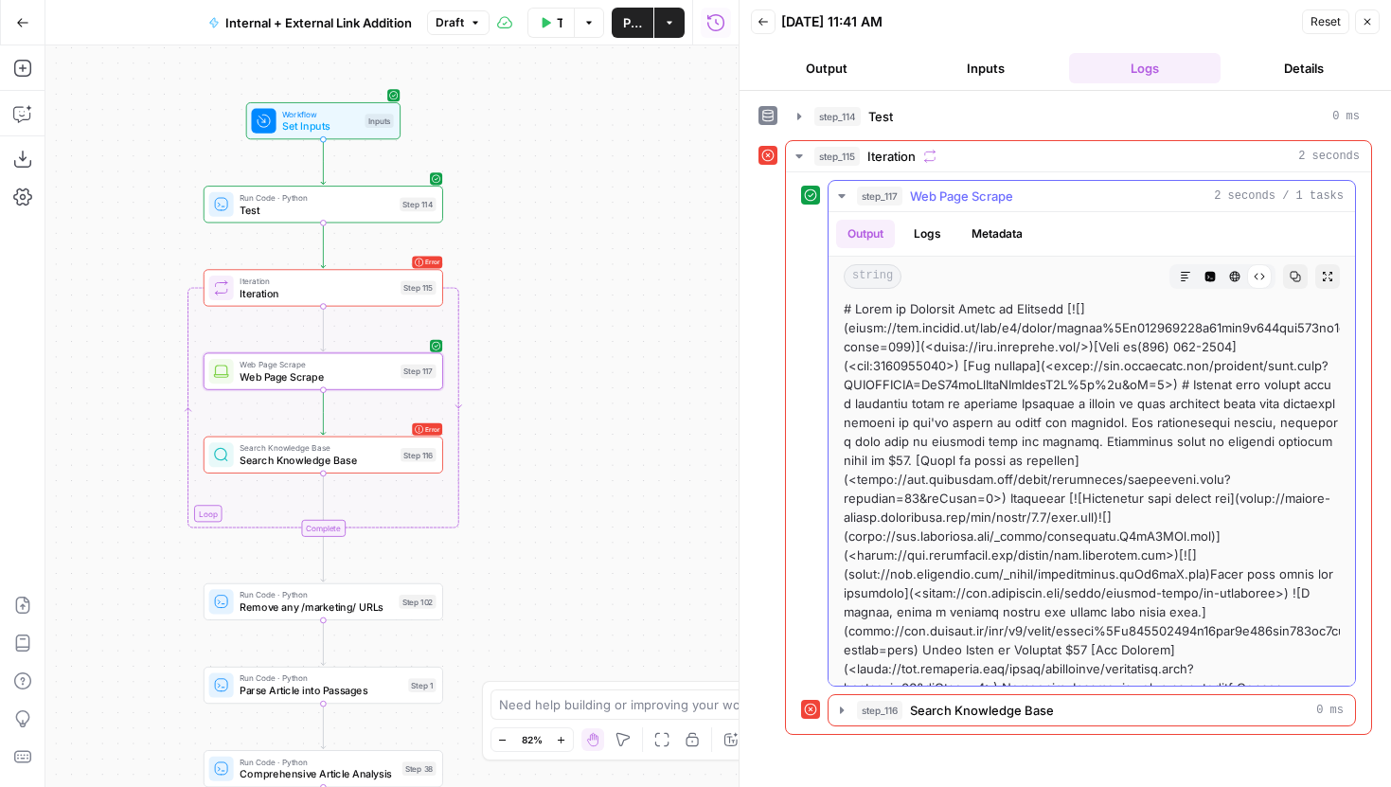
scroll to position [0, 0]
click at [934, 234] on button "Logs" at bounding box center [928, 234] width 50 height 28
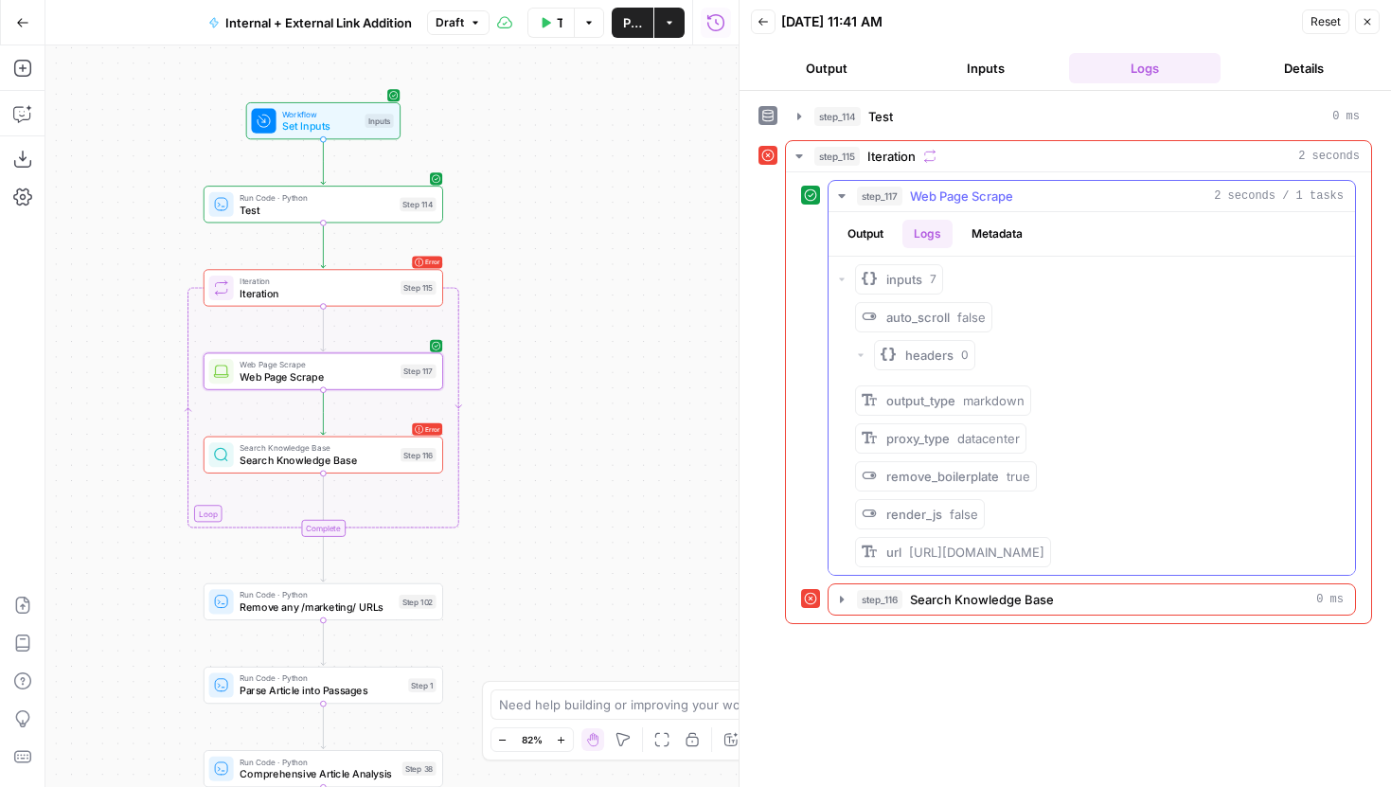
click at [988, 235] on button "Metadata" at bounding box center [997, 234] width 74 height 28
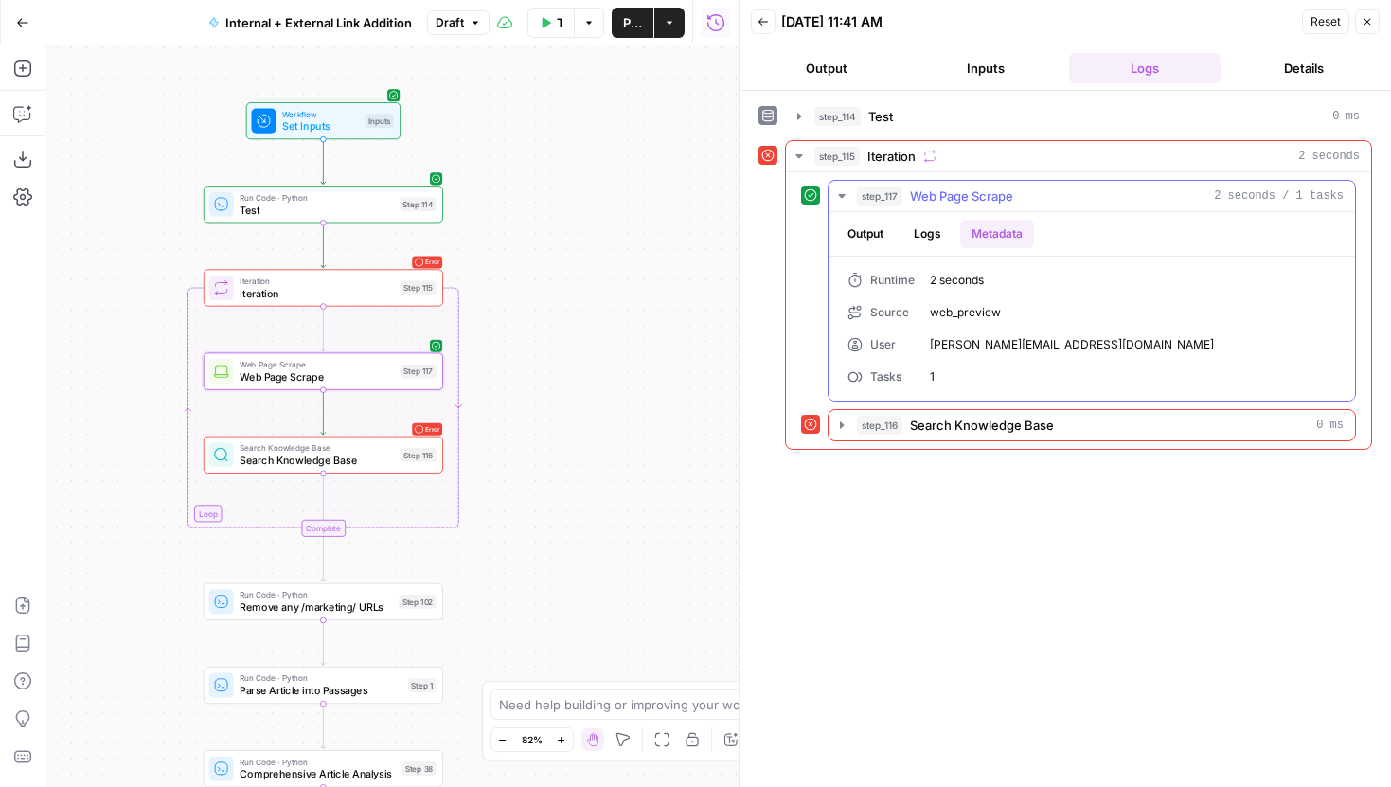
click at [910, 240] on button "Logs" at bounding box center [928, 234] width 50 height 28
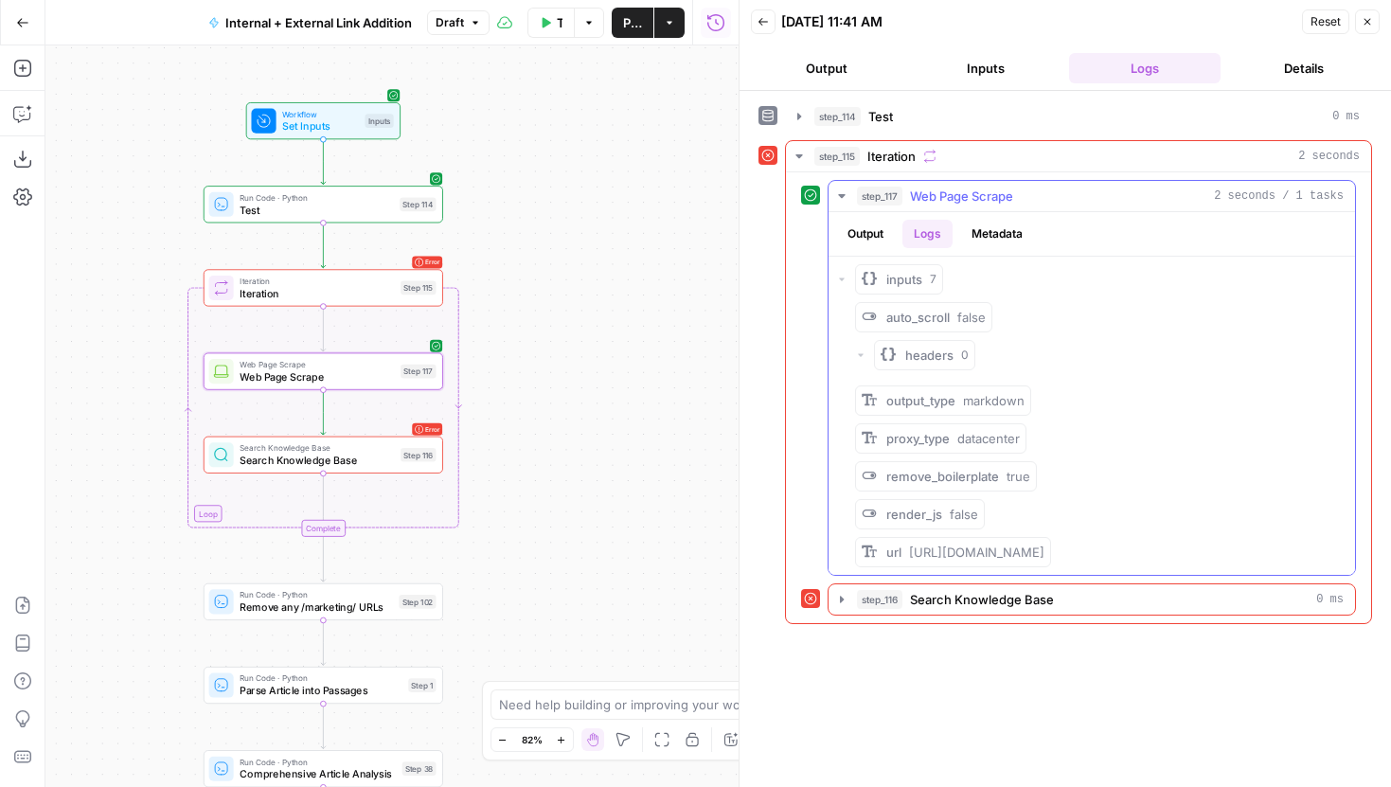
click at [872, 237] on button "Output" at bounding box center [865, 234] width 59 height 28
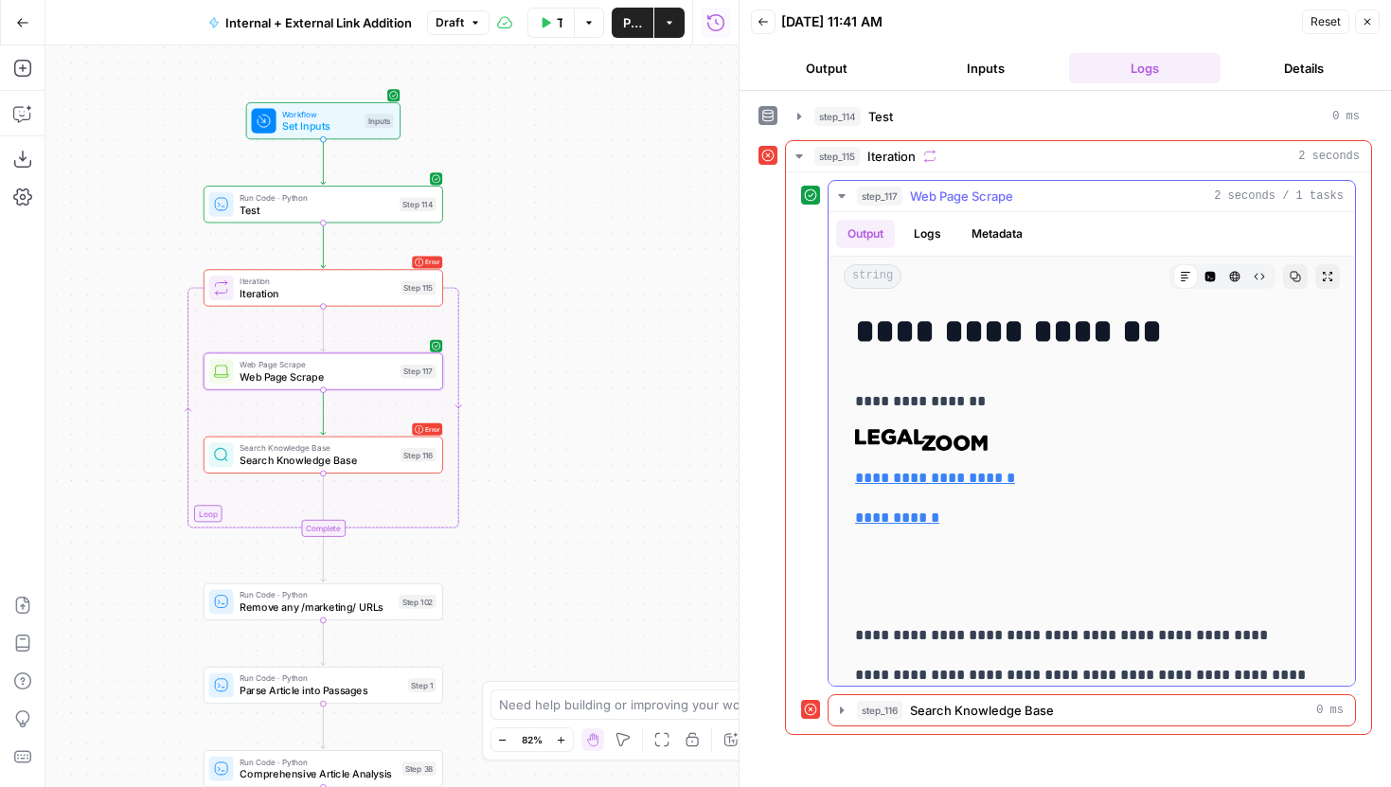
click at [938, 239] on button "Logs" at bounding box center [928, 234] width 50 height 28
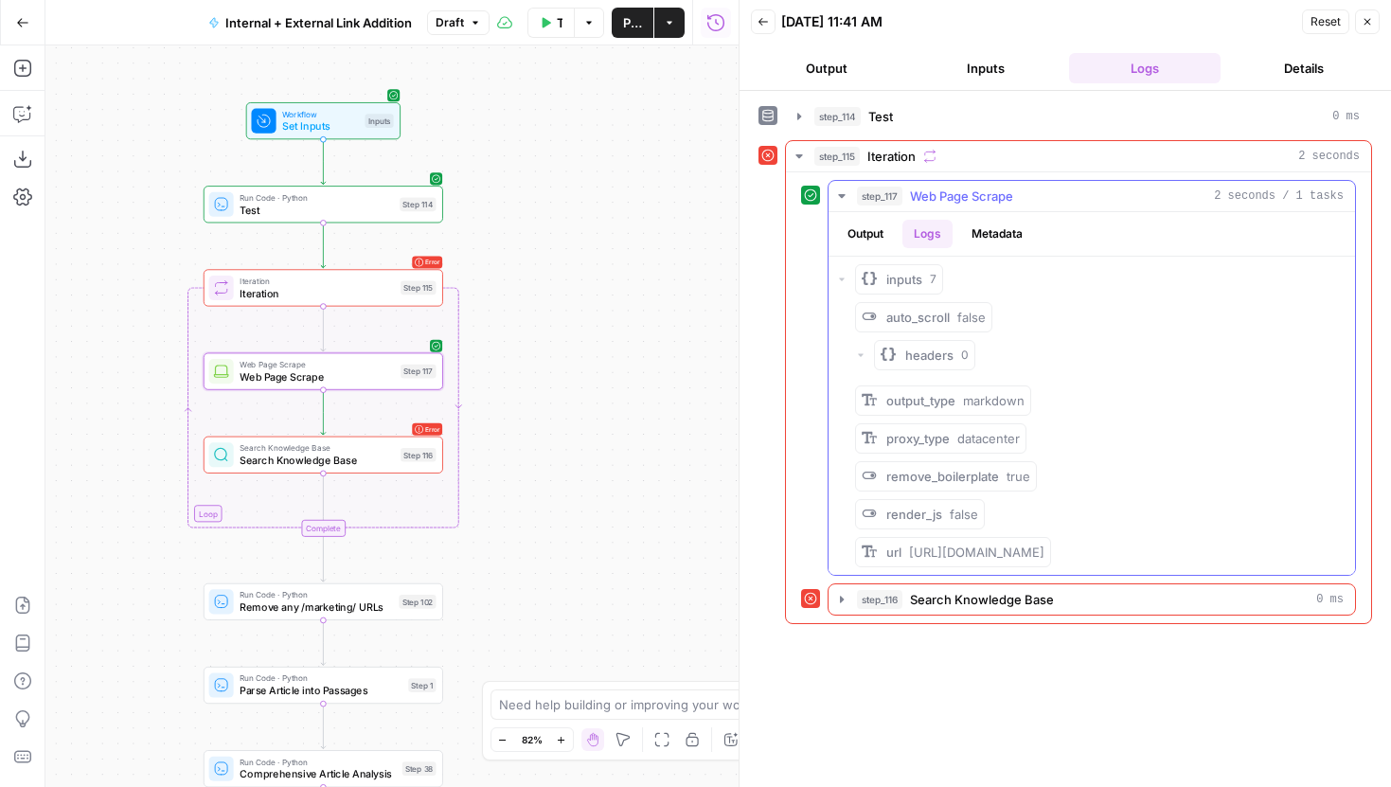
click at [993, 227] on button "Metadata" at bounding box center [997, 234] width 74 height 28
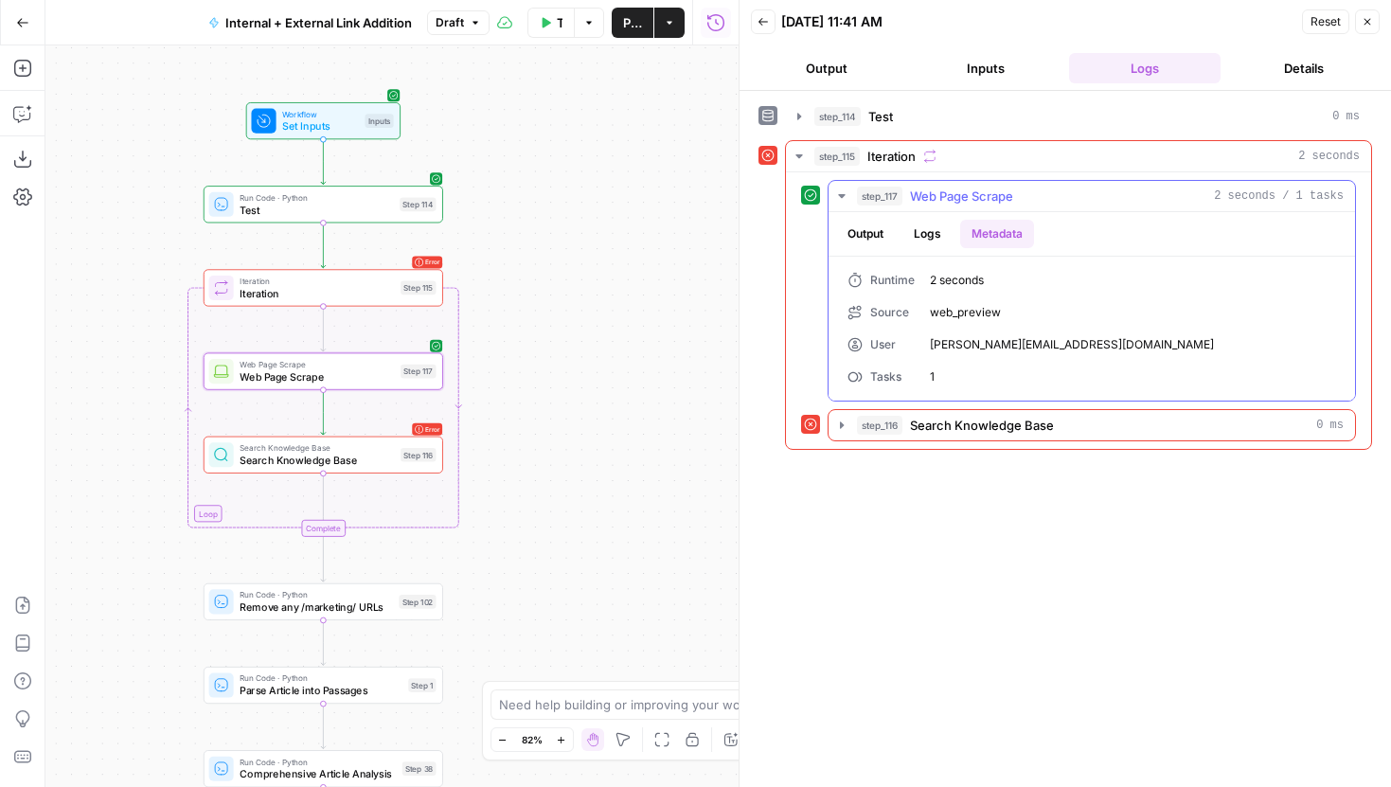
click at [874, 234] on button "Output" at bounding box center [865, 234] width 59 height 28
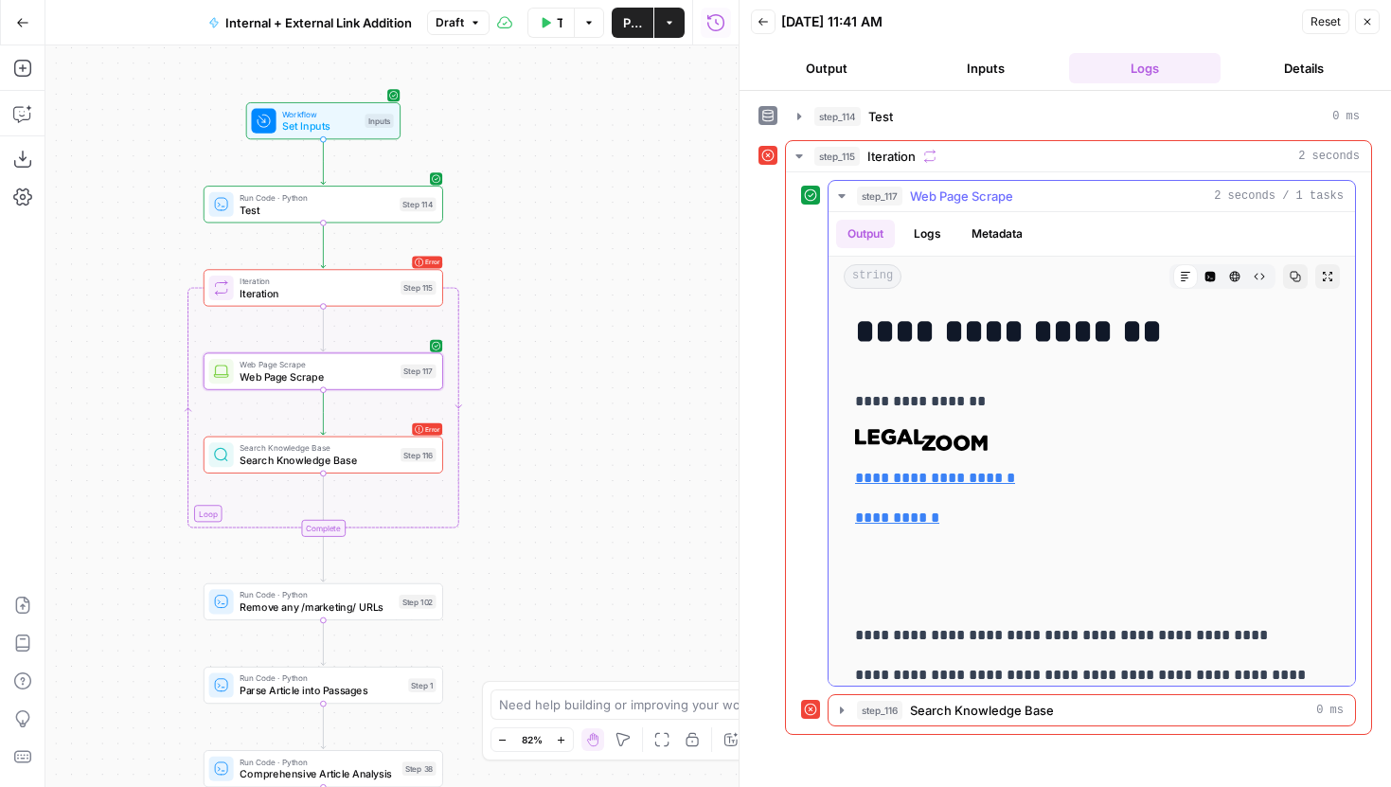
click at [1230, 277] on icon "button" at bounding box center [1235, 277] width 10 height 10
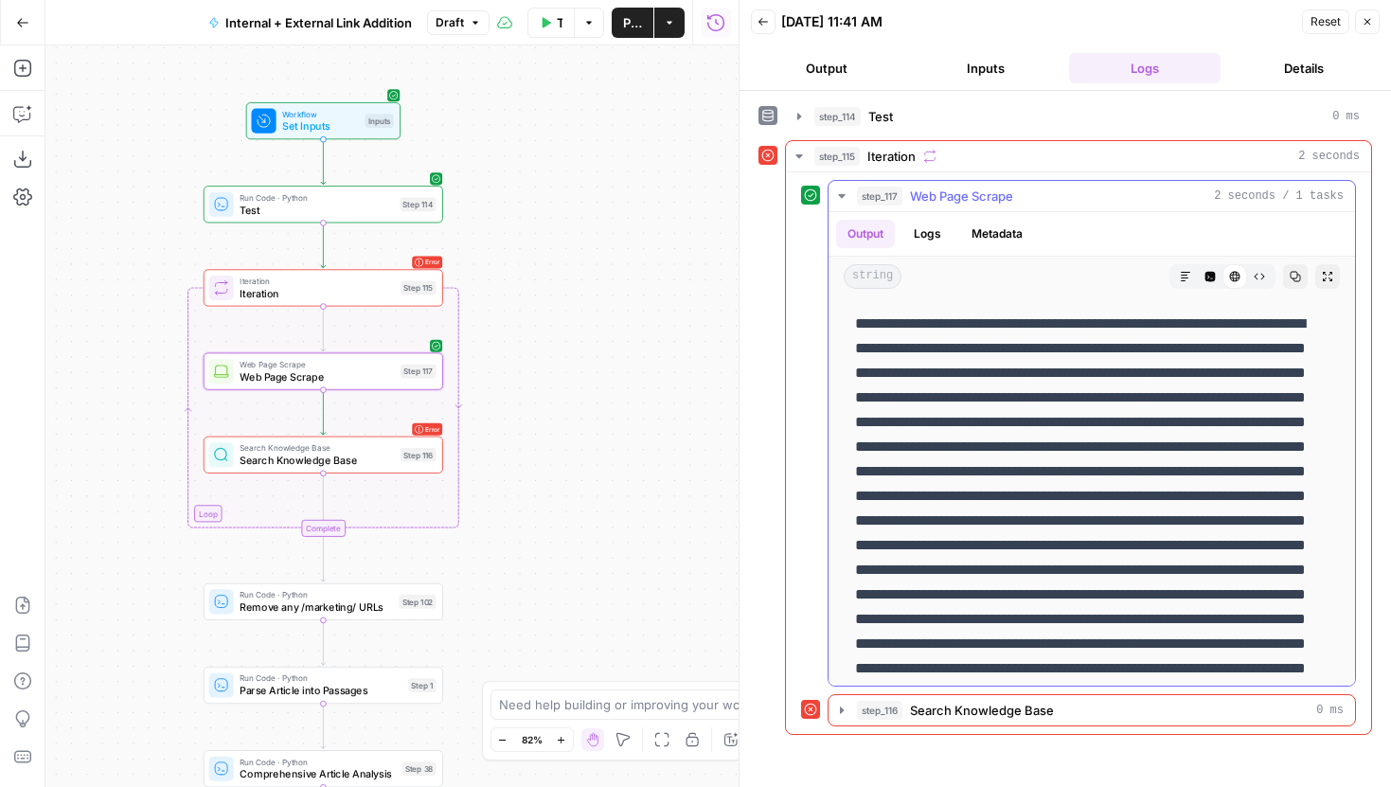
click at [1214, 275] on icon "button" at bounding box center [1211, 277] width 10 height 10
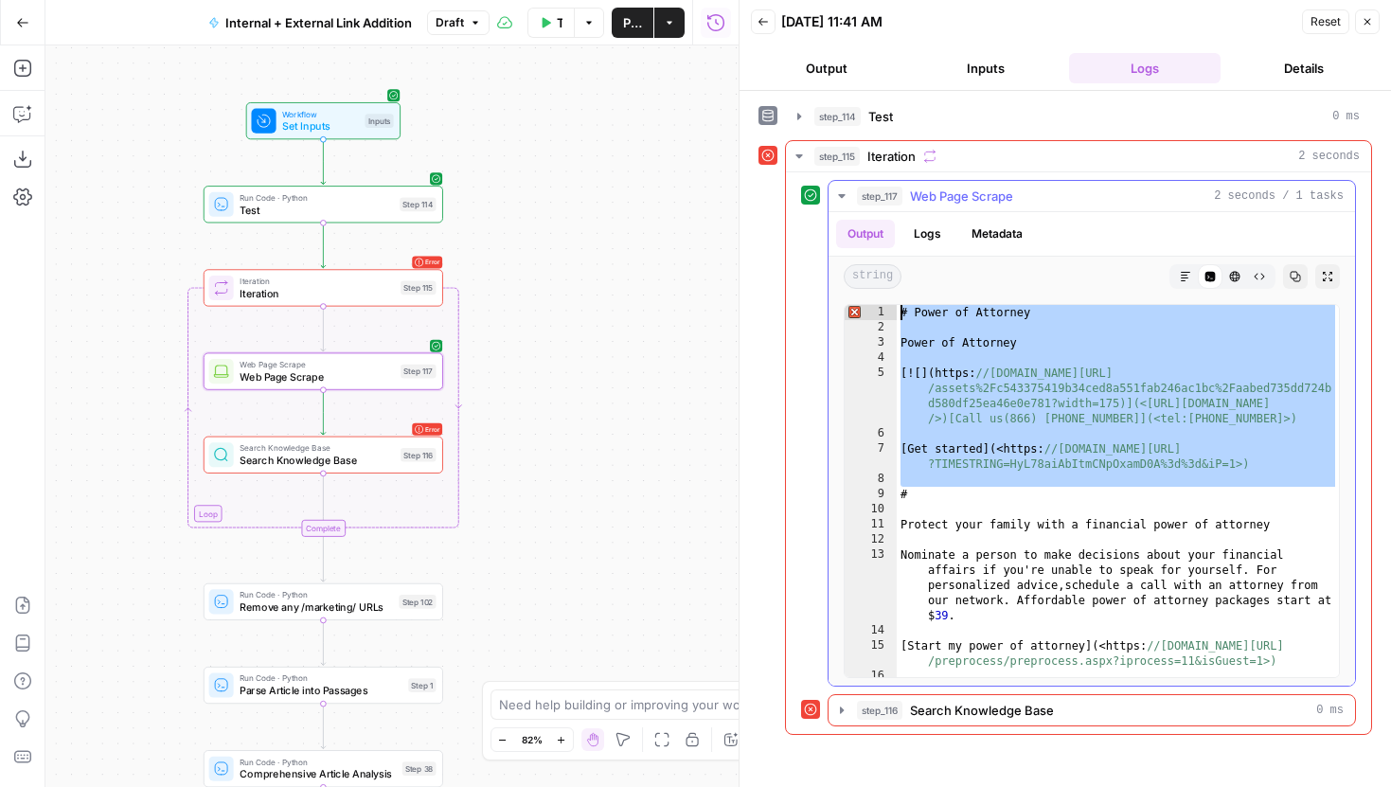
drag, startPoint x: 899, startPoint y: 498, endPoint x: 899, endPoint y: 307, distance: 191.3
click at [899, 307] on div "# Power of Attorney Power of Attorney [ ! [ ] ( https: //cdn.builder.io/api/v1/…" at bounding box center [1118, 551] width 442 height 493
type textarea "**********"
click at [957, 516] on div "# Power of Attorney Power of Attorney [ ! [ ] ( https: //cdn.builder.io/api/v1/…" at bounding box center [1118, 551] width 442 height 493
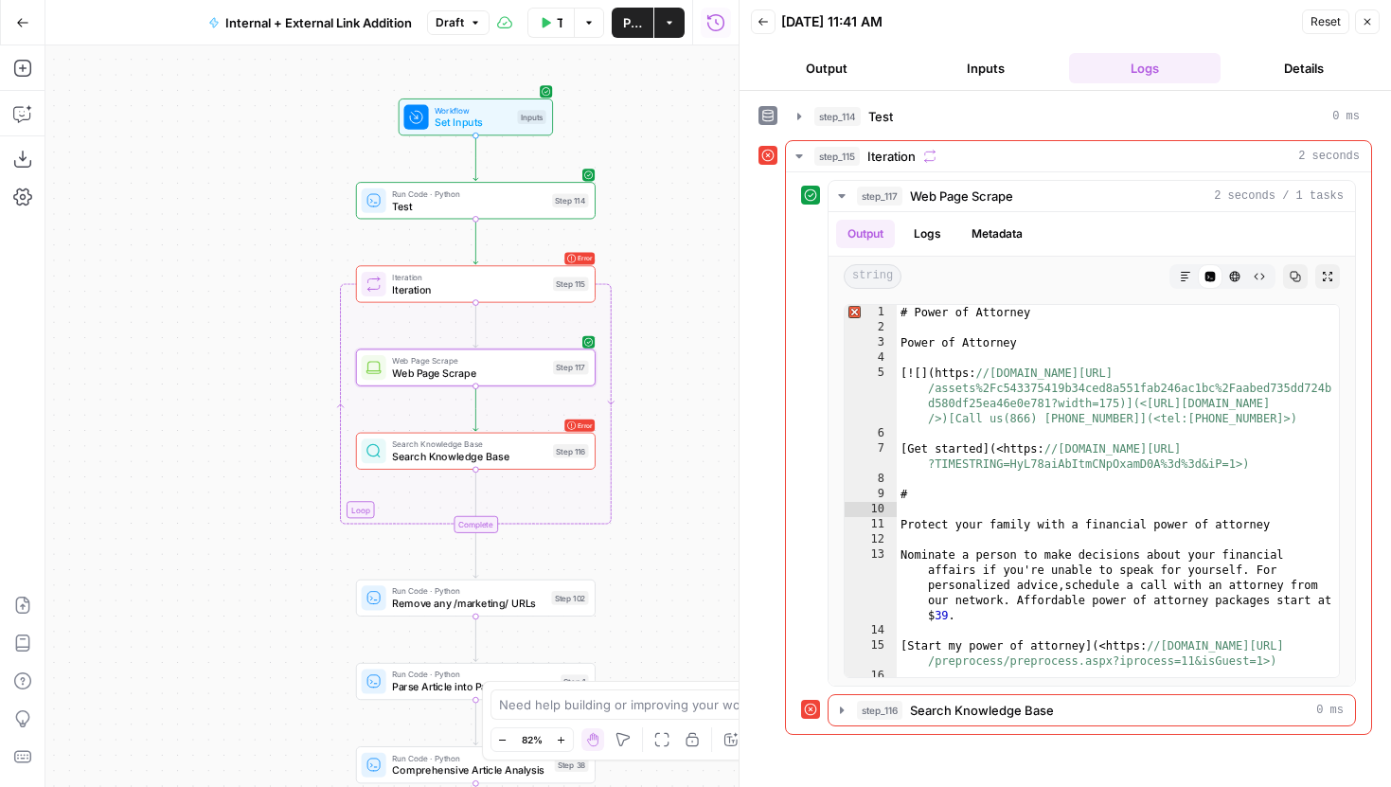
drag, startPoint x: 164, startPoint y: 196, endPoint x: 318, endPoint y: 180, distance: 155.2
click at [319, 180] on div "true false true false true false Workflow Set Inputs Inputs Run Code · Python T…" at bounding box center [391, 416] width 693 height 742
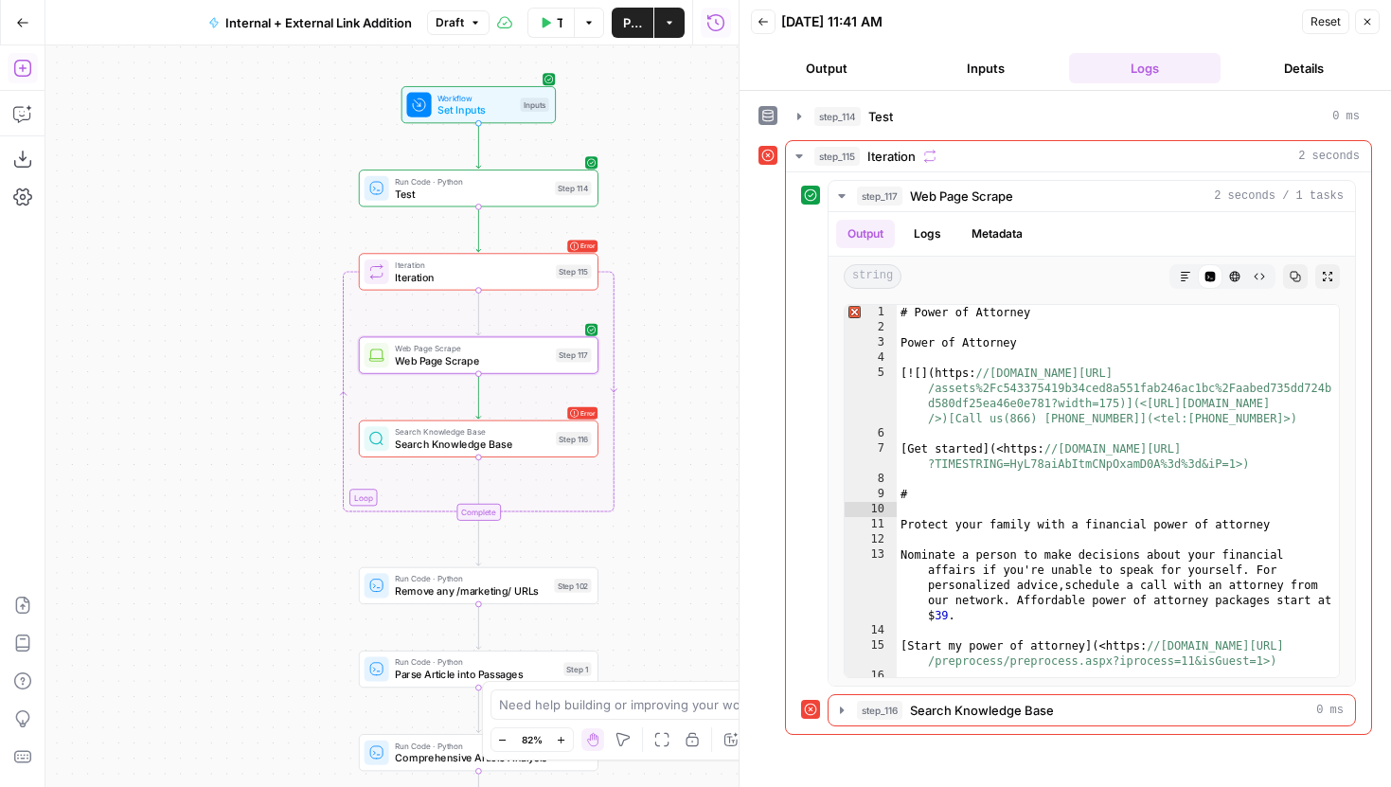
click at [24, 64] on icon "button" at bounding box center [22, 68] width 19 height 19
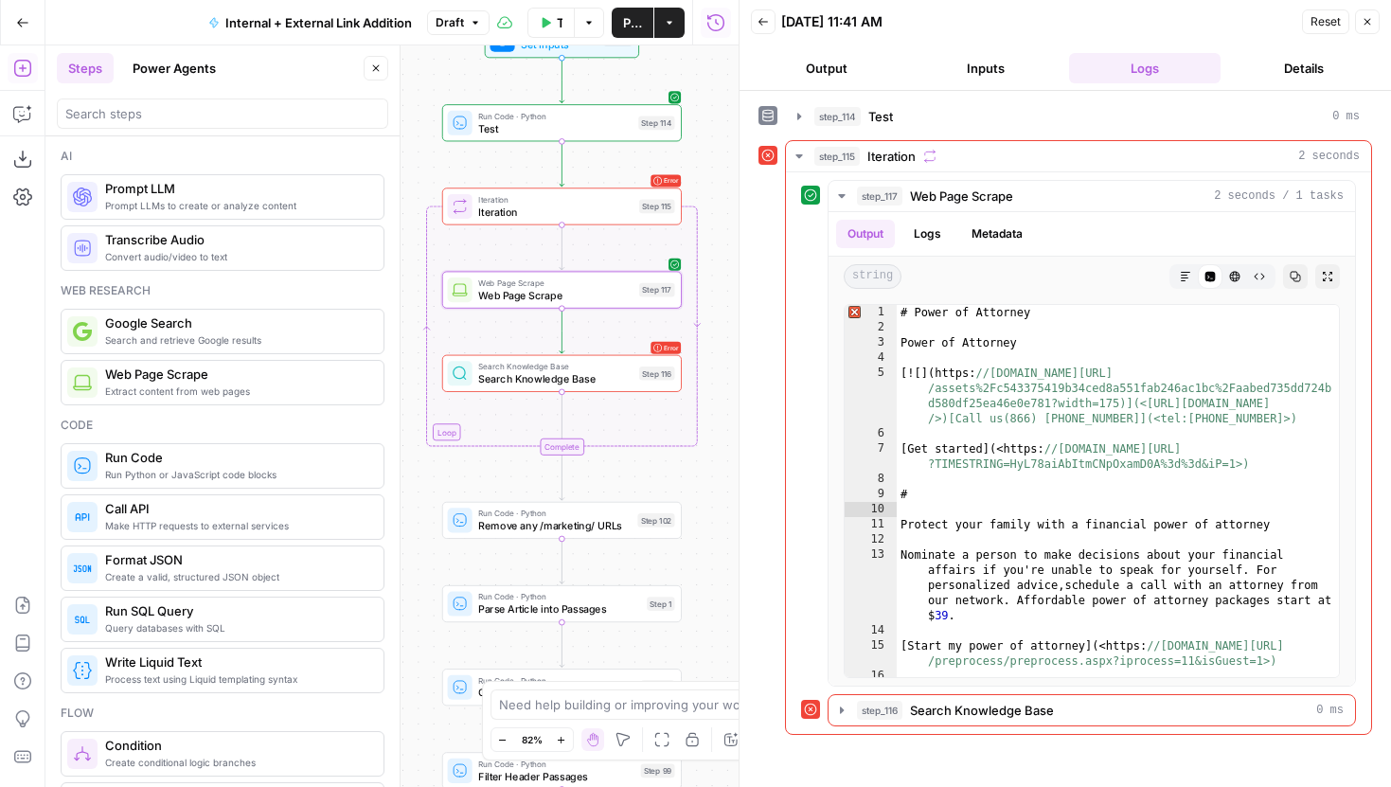
drag, startPoint x: 482, startPoint y: 269, endPoint x: 381, endPoint y: 204, distance: 120.6
click at [381, 204] on body "LegalZoom New Home Browse Insights Opportunities Your Data Recent Grids Article…" at bounding box center [695, 393] width 1391 height 787
click at [369, 61] on button "Close" at bounding box center [376, 68] width 25 height 25
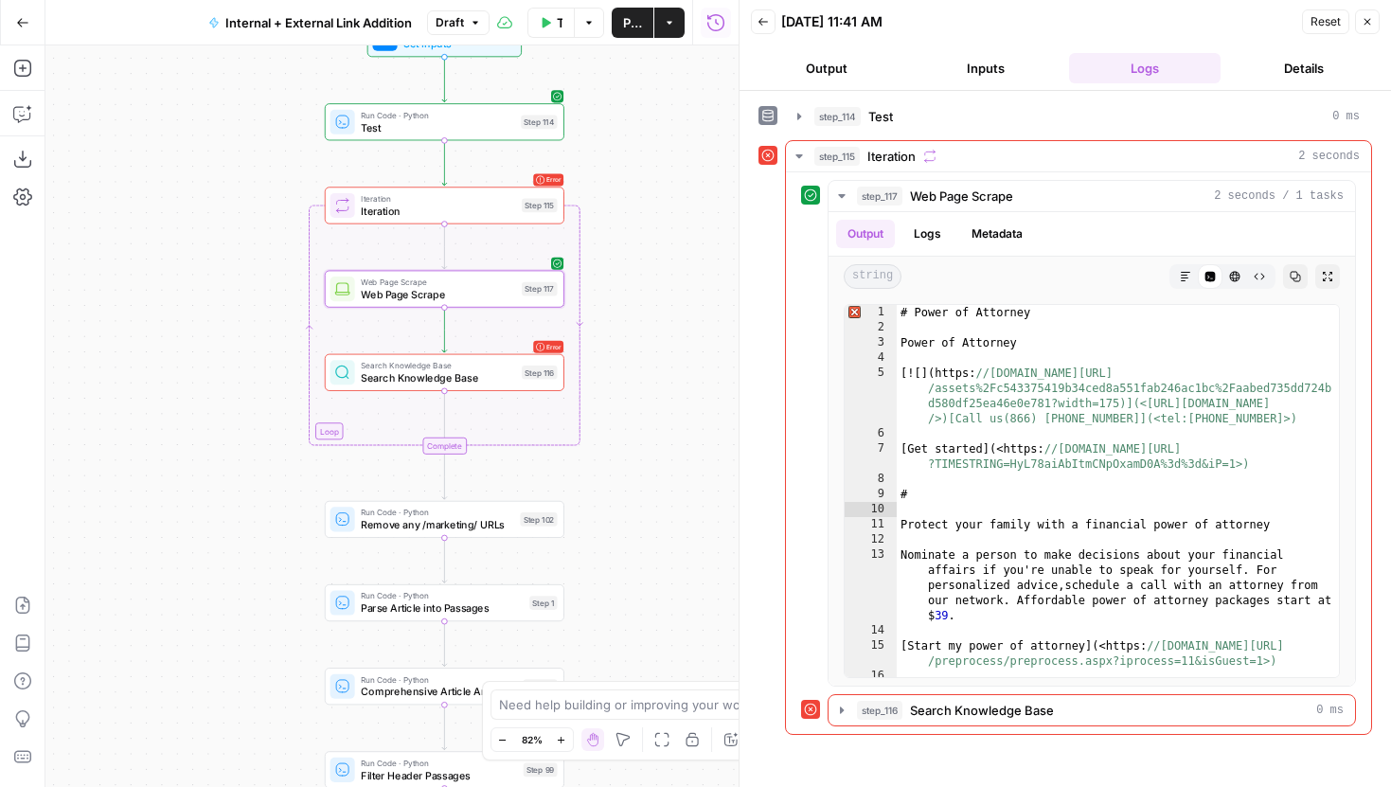
drag, startPoint x: 338, startPoint y: 199, endPoint x: 220, endPoint y: 198, distance: 118.4
click at [220, 198] on div "true false true false true false Workflow Set Inputs Inputs Run Code · Python T…" at bounding box center [391, 416] width 693 height 742
click at [27, 57] on button "Add Steps" at bounding box center [23, 68] width 30 height 30
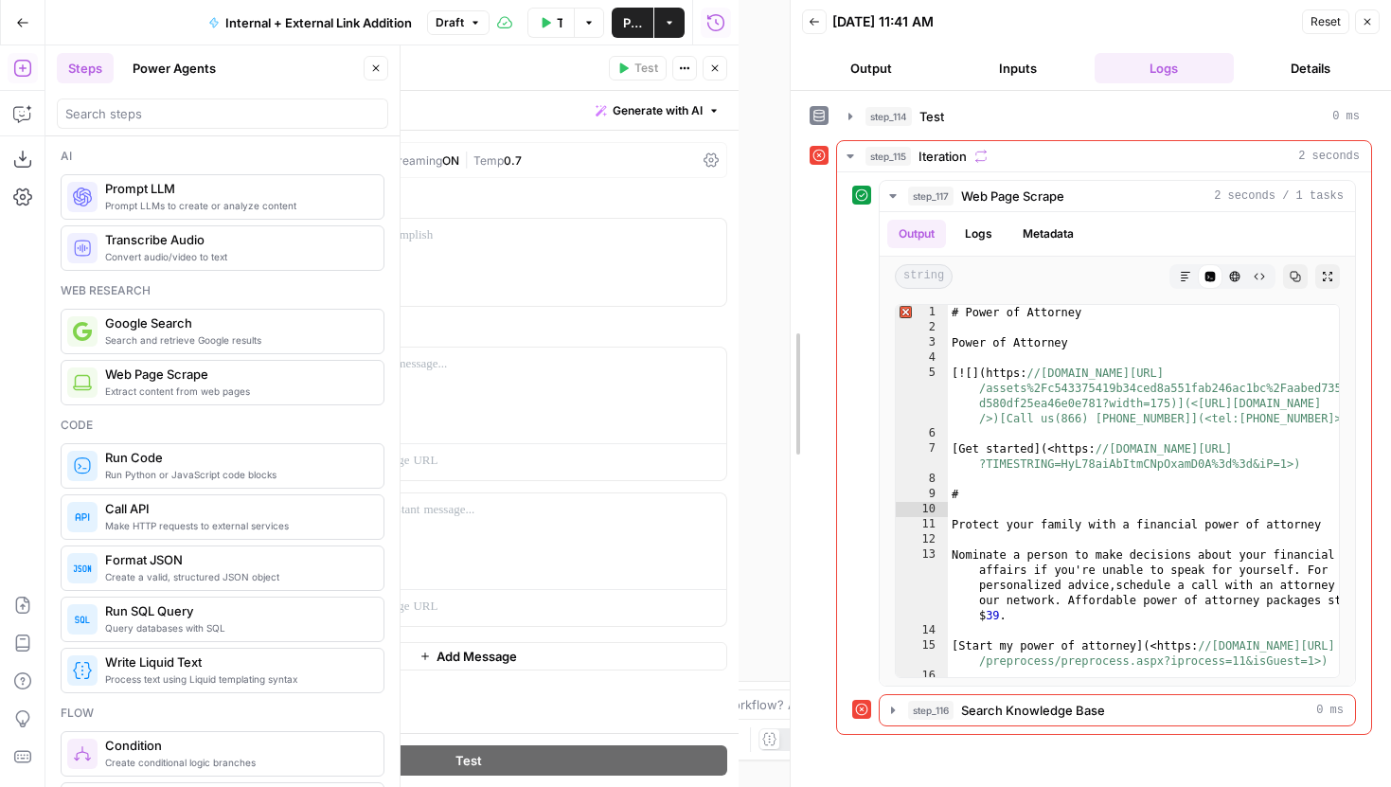
drag, startPoint x: 741, startPoint y: 106, endPoint x: 875, endPoint y: 106, distance: 134.5
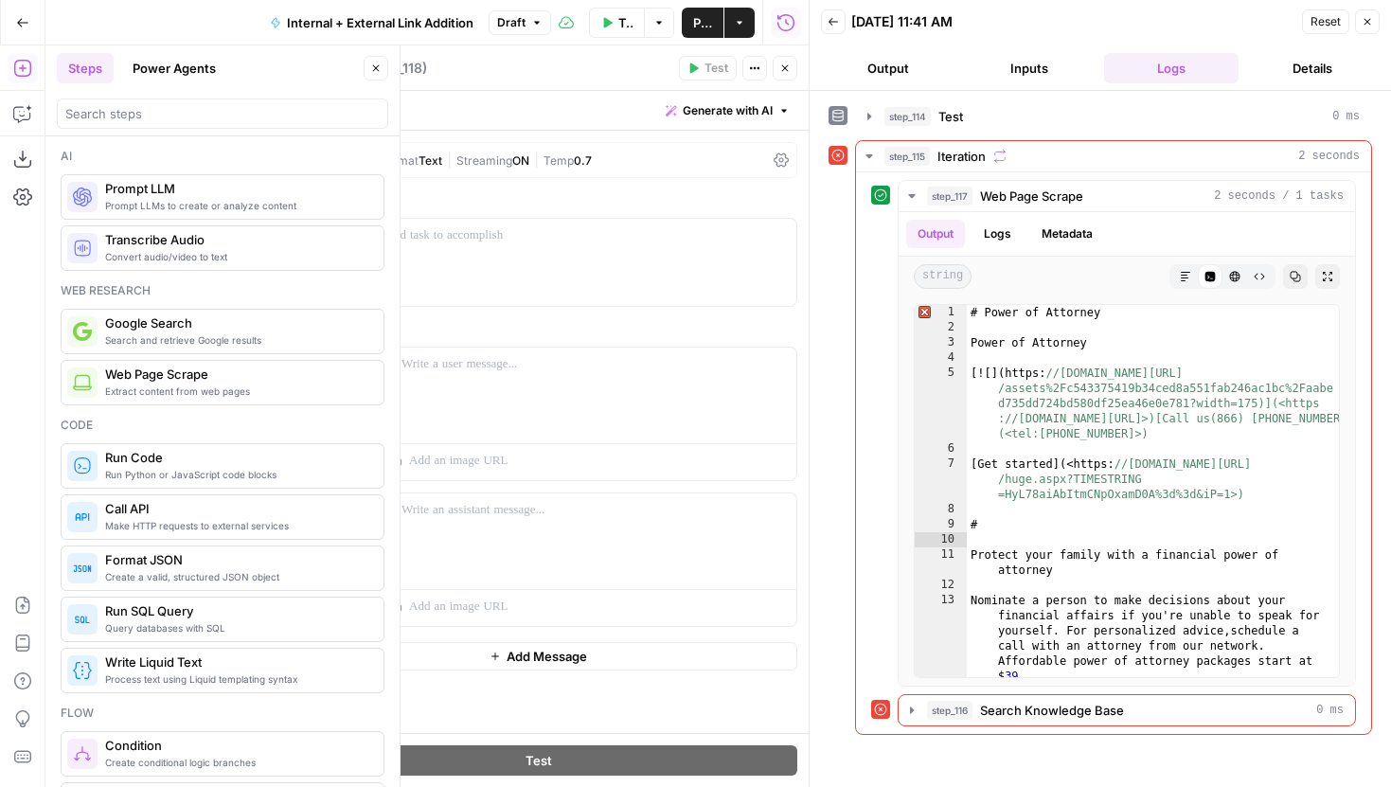
click at [380, 67] on icon "button" at bounding box center [375, 68] width 11 height 11
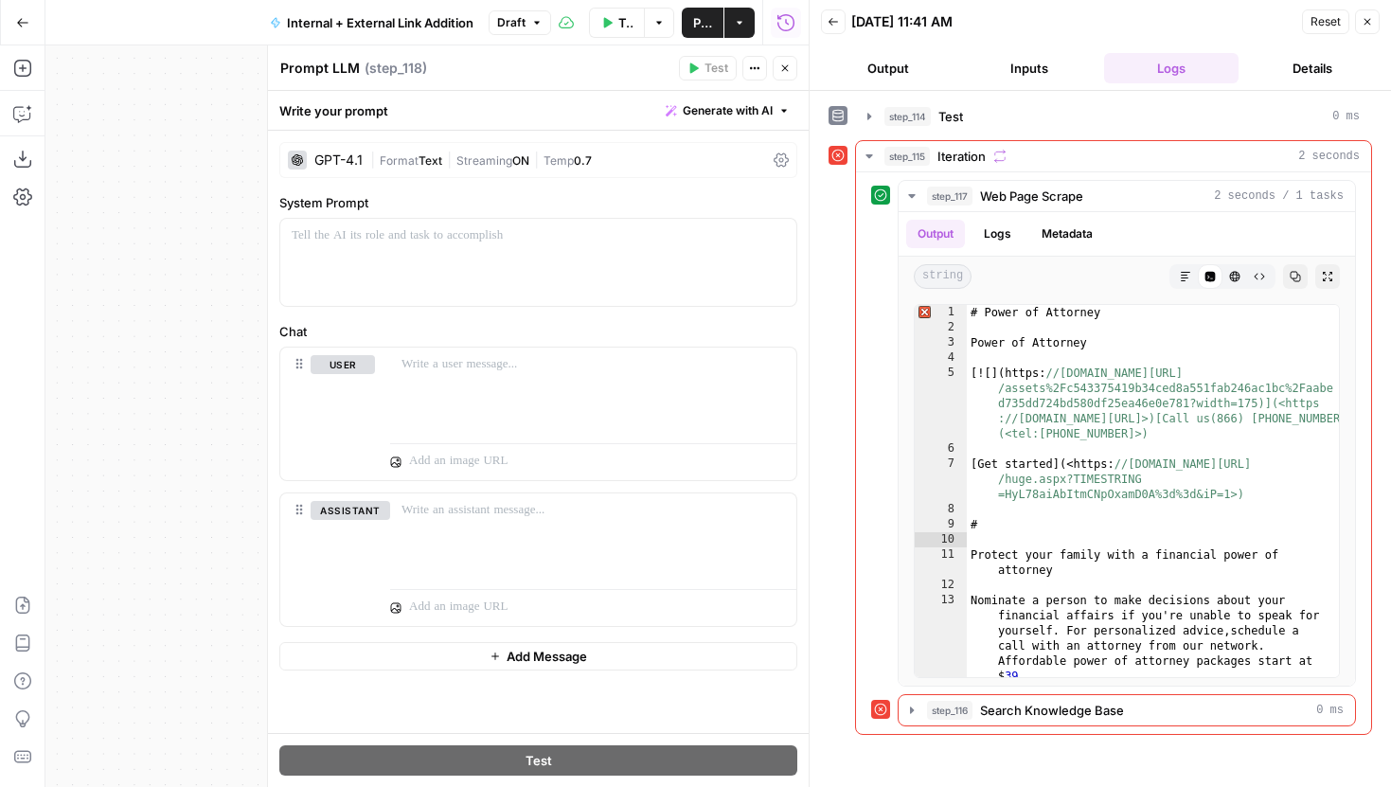
click at [751, 121] on button "Generate with AI" at bounding box center [727, 110] width 139 height 25
click at [742, 156] on span "Generate" at bounding box center [703, 152] width 138 height 19
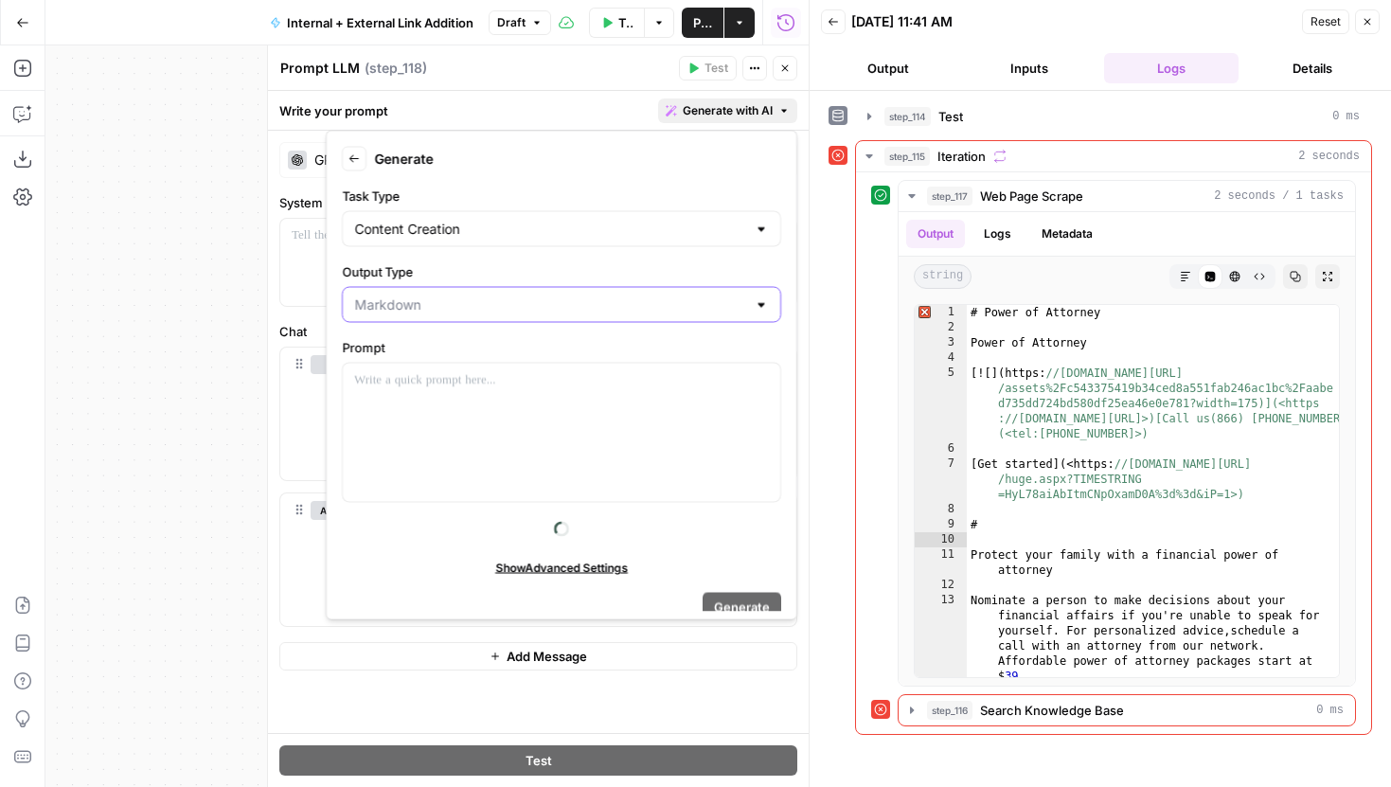
click at [525, 313] on input "Output Type" at bounding box center [550, 304] width 392 height 19
type input "Markdown"
click at [459, 237] on input "Task Type" at bounding box center [550, 229] width 392 height 19
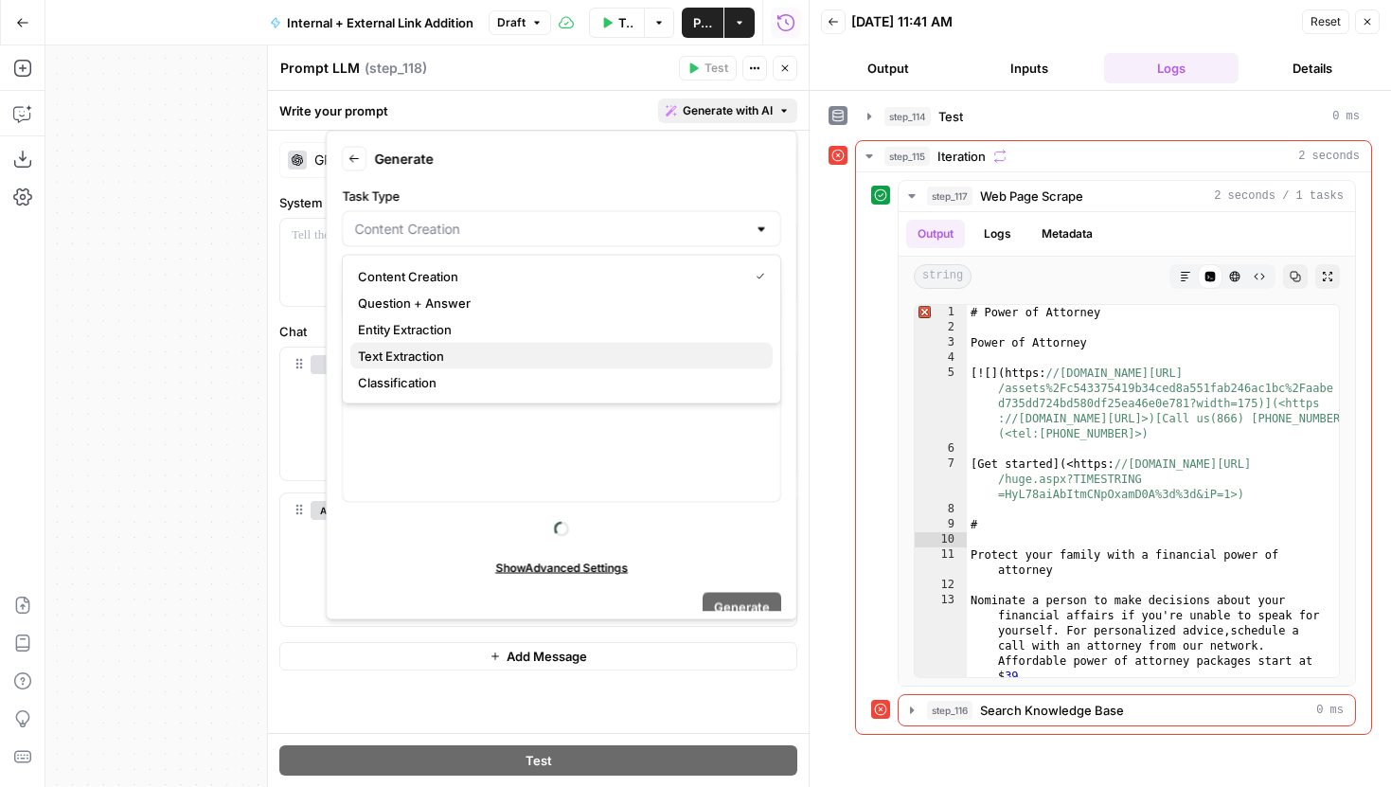
click at [441, 350] on span "Text Extraction" at bounding box center [558, 356] width 400 height 19
type input "Text Extraction"
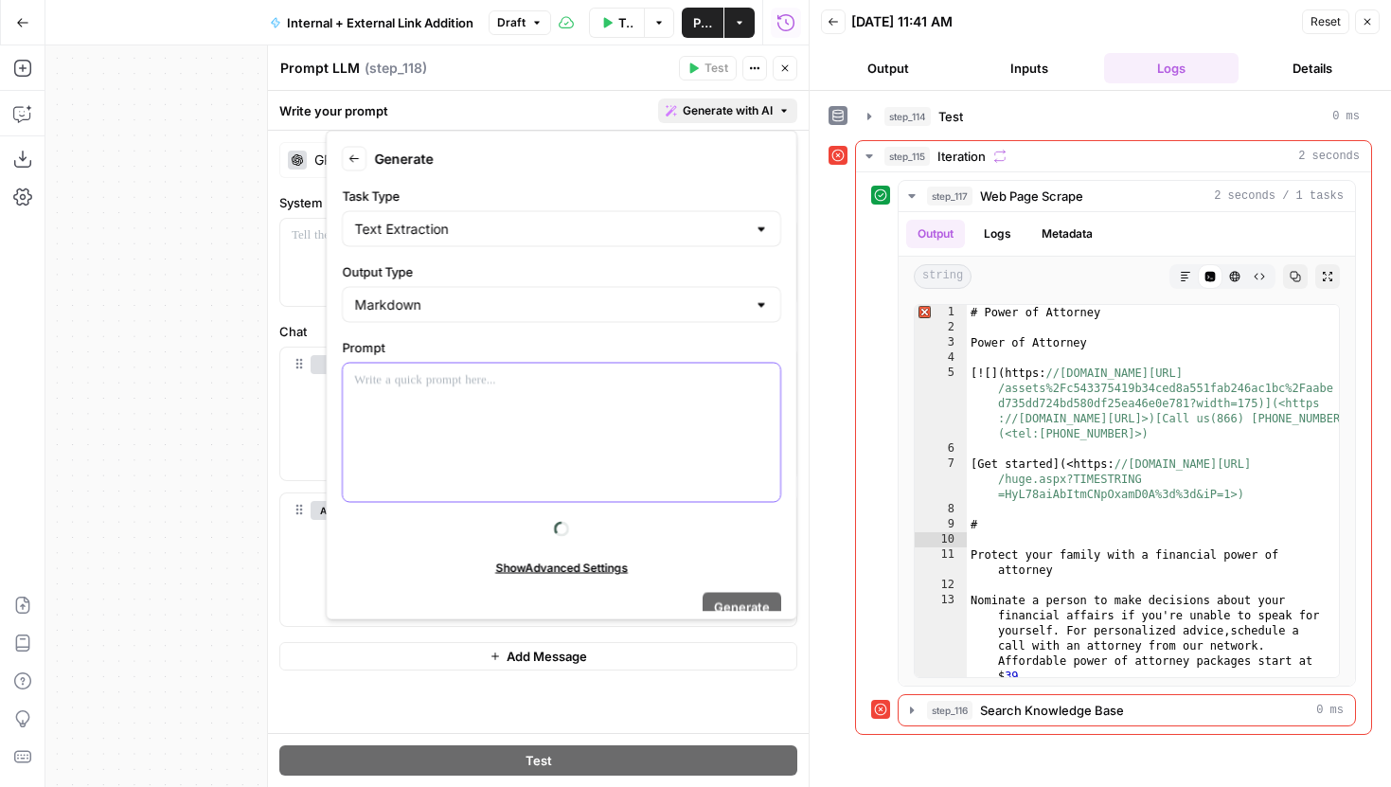
click at [434, 371] on p at bounding box center [561, 380] width 415 height 19
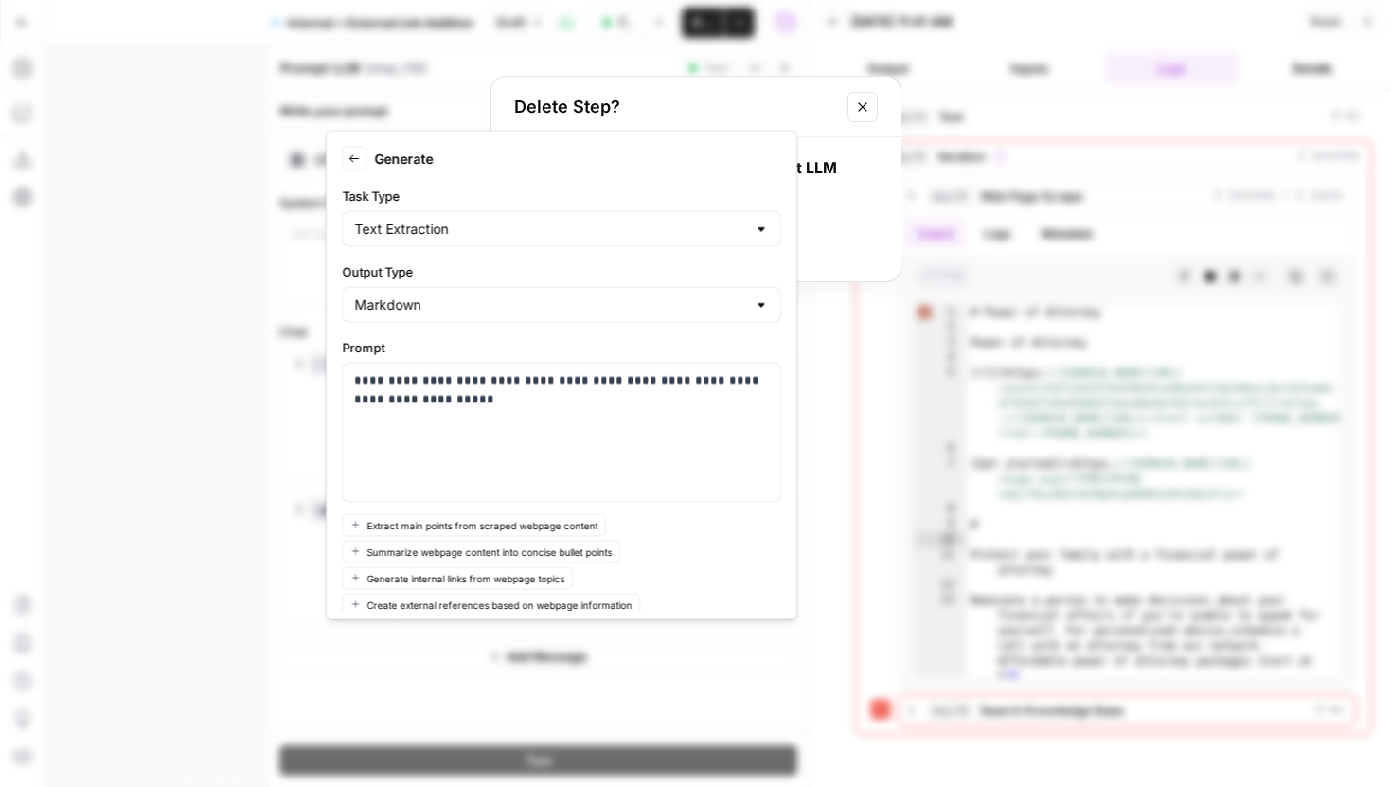
scroll to position [116, 0]
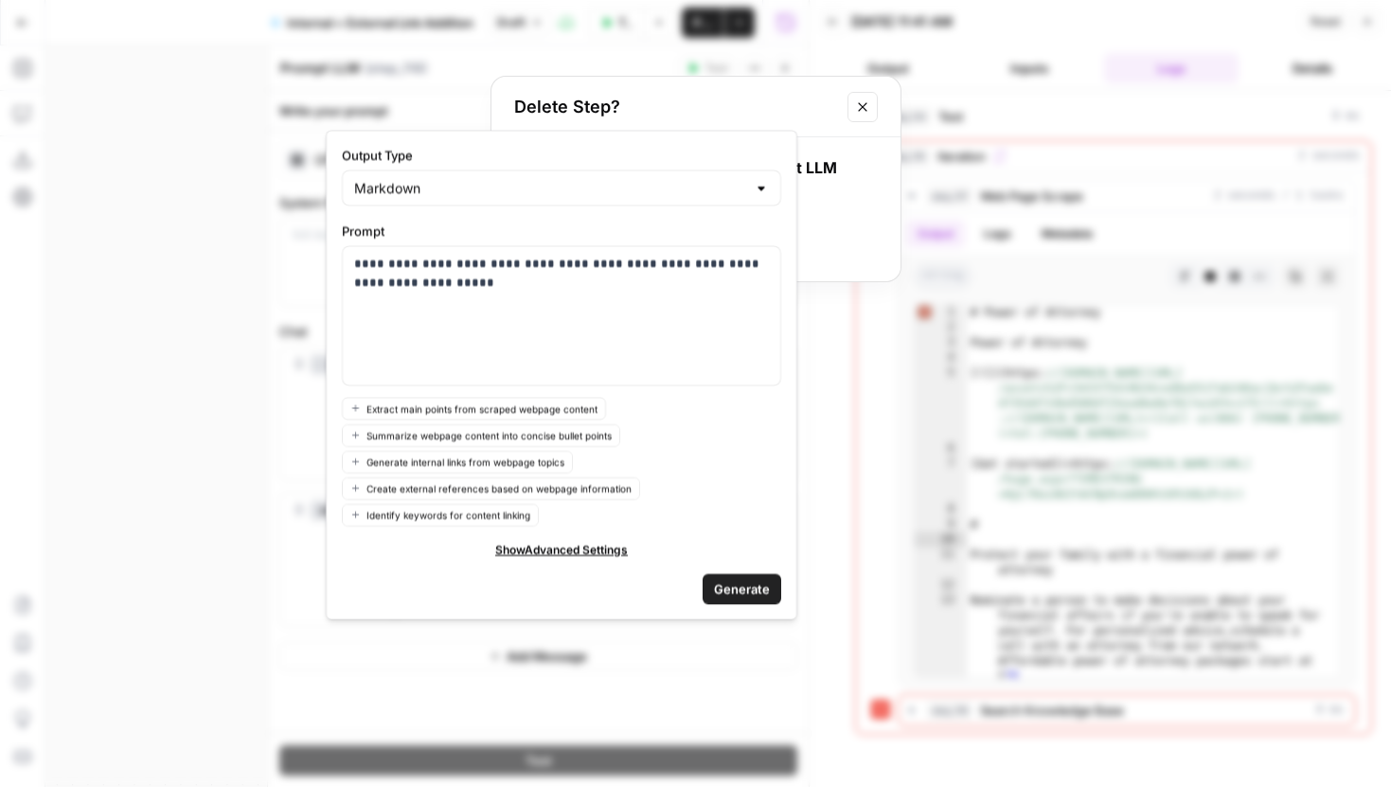
click at [742, 581] on span "Generate" at bounding box center [742, 588] width 56 height 19
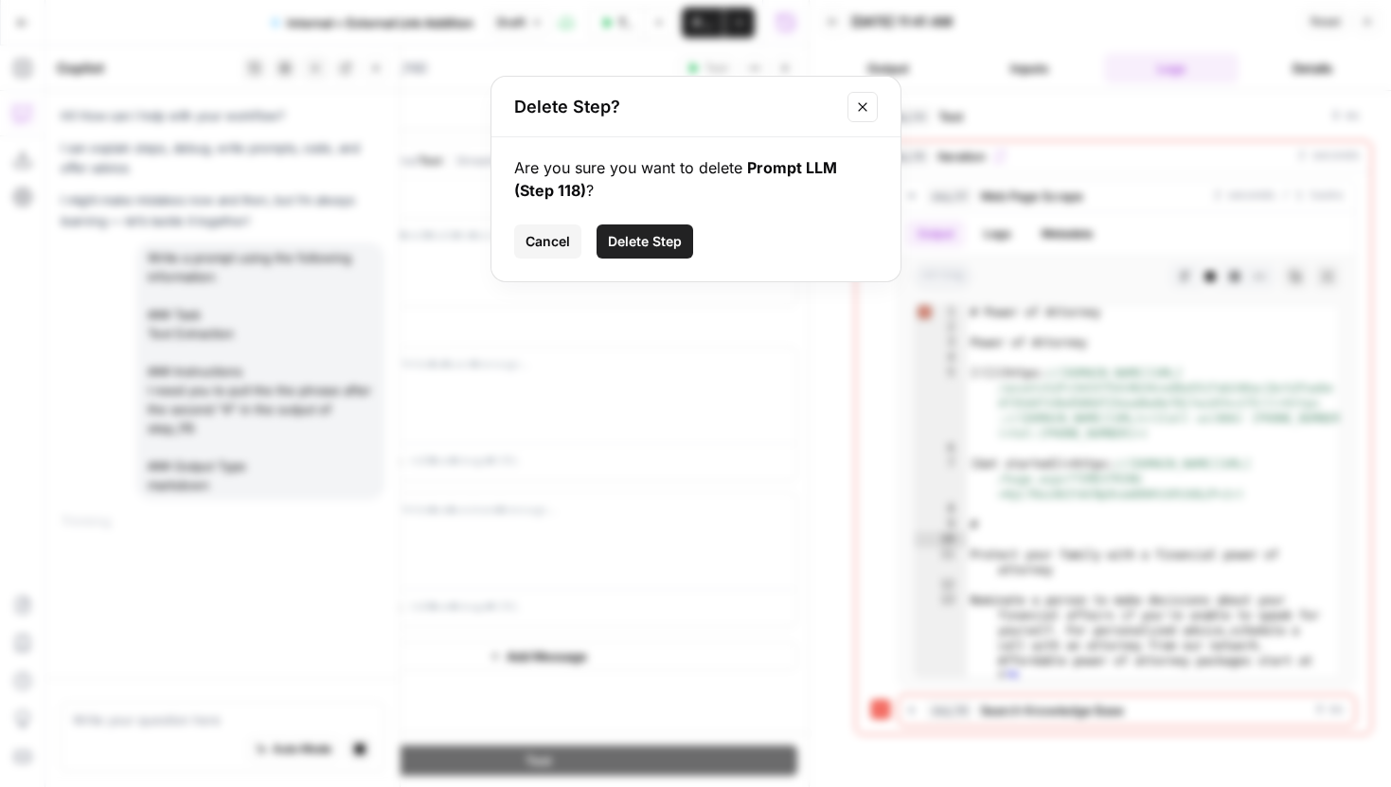
click at [546, 234] on span "Cancel" at bounding box center [548, 241] width 45 height 19
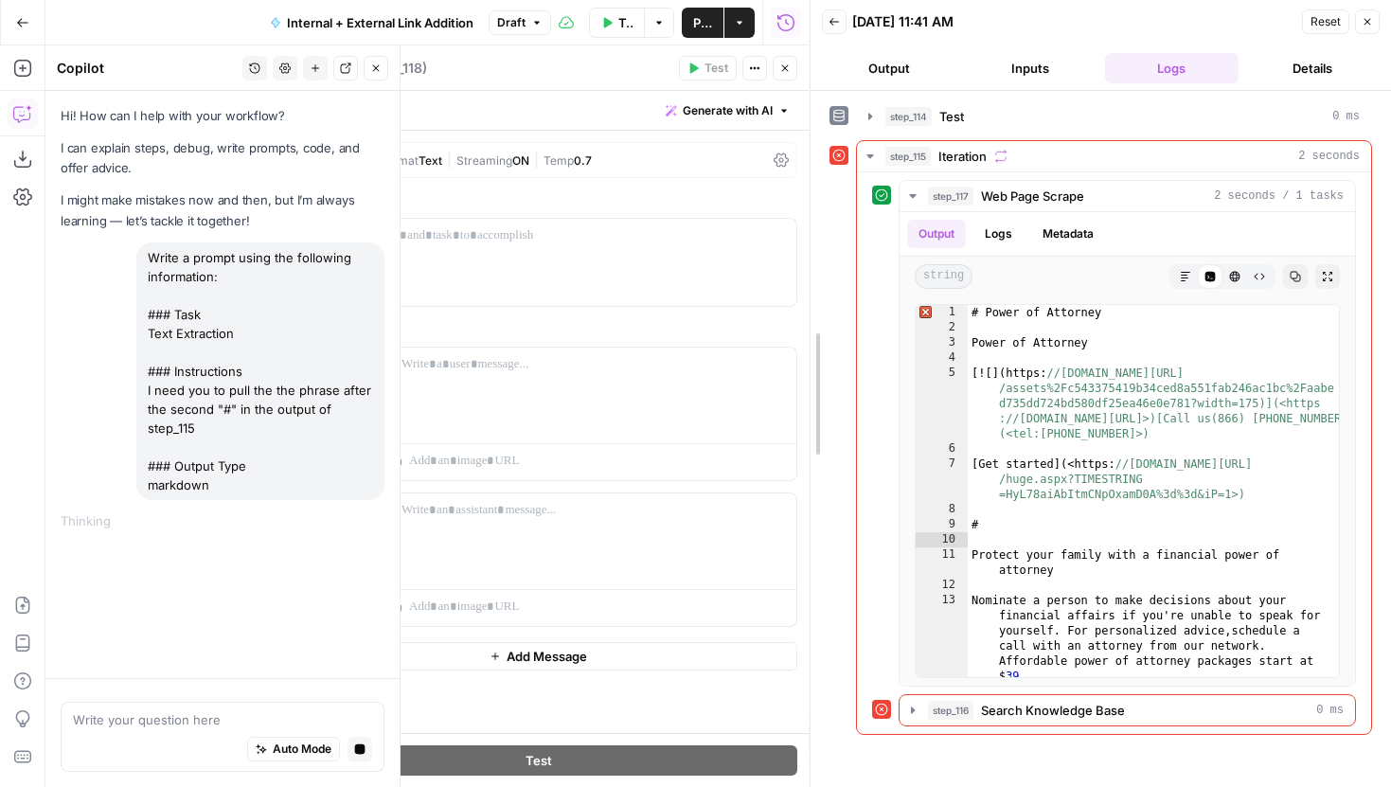
drag, startPoint x: 813, startPoint y: 165, endPoint x: 1249, endPoint y: 176, distance: 436.7
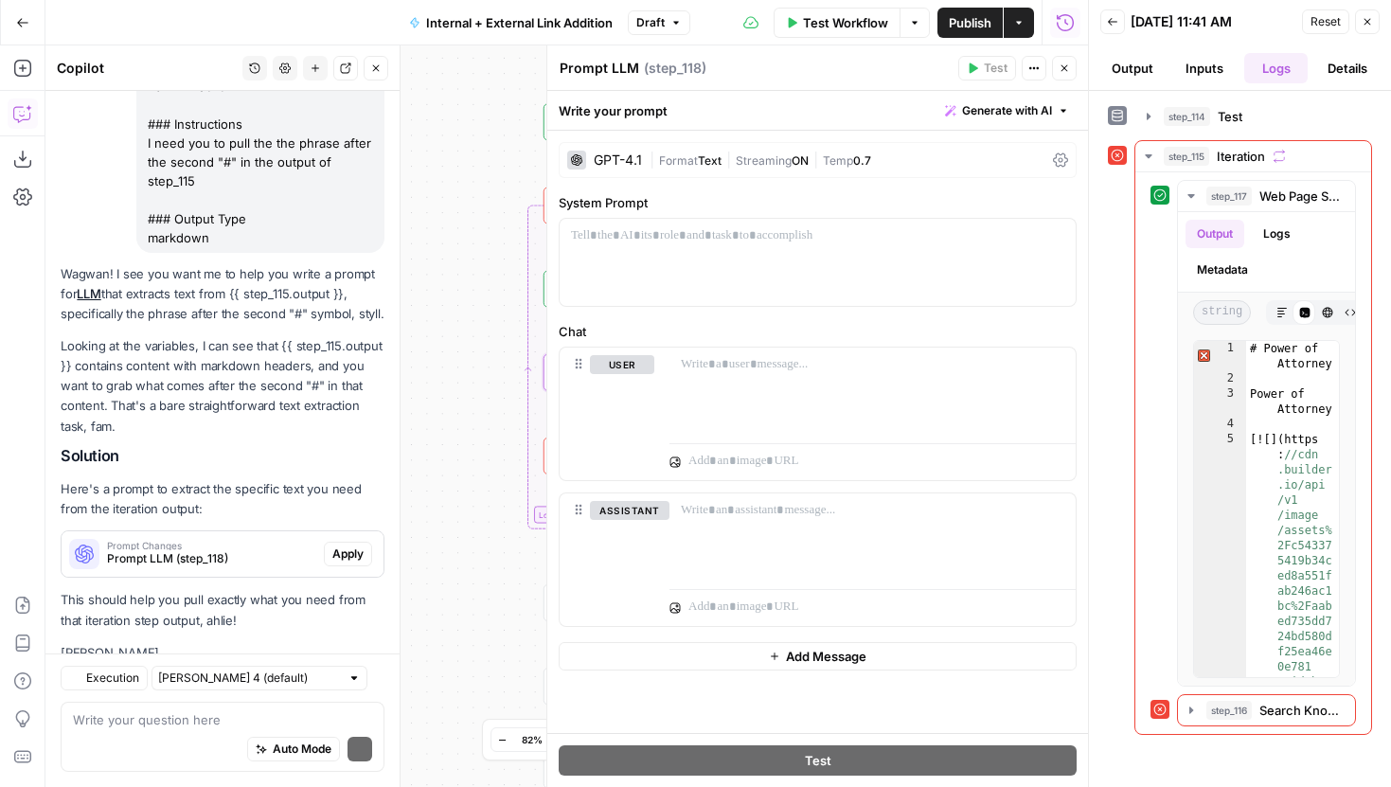
scroll to position [302, 0]
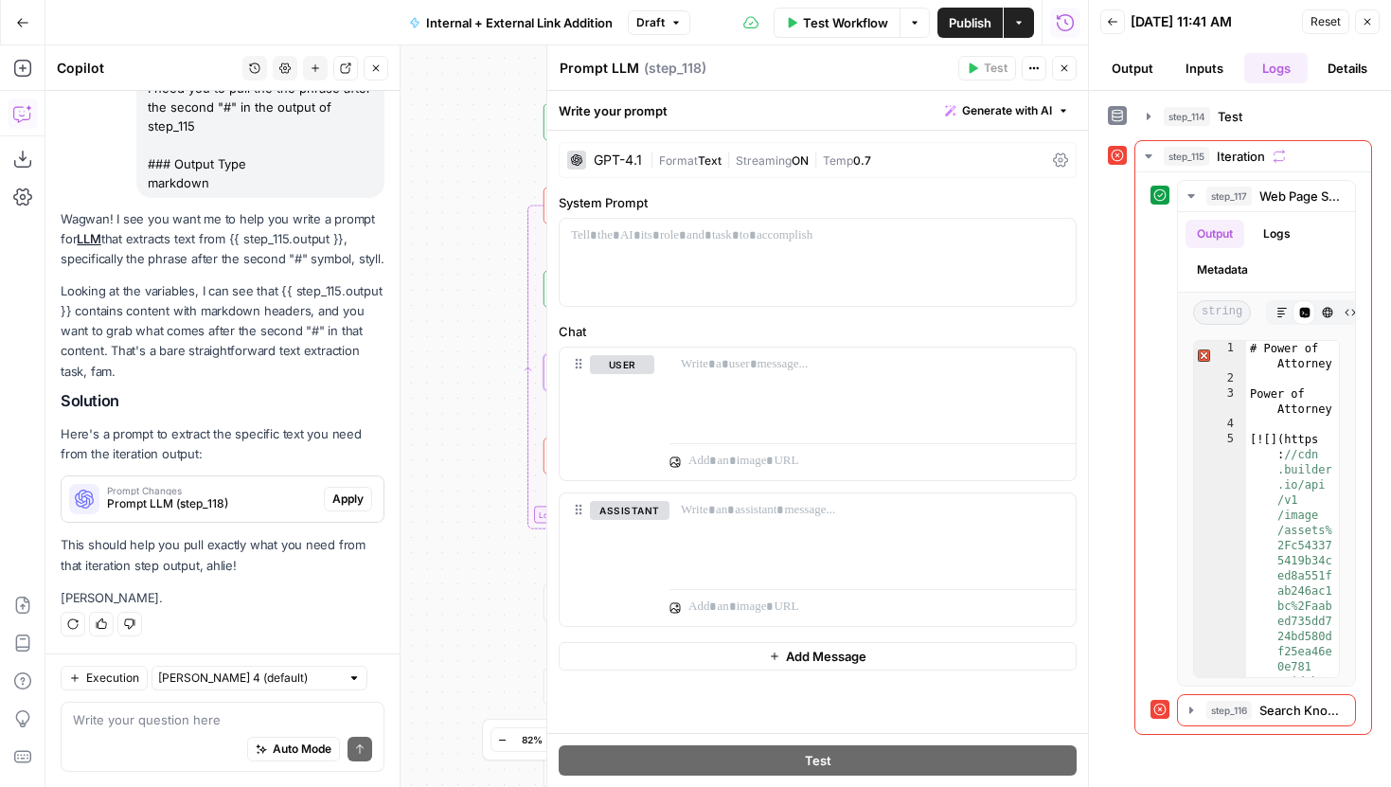
click at [340, 495] on span "Apply" at bounding box center [347, 499] width 31 height 17
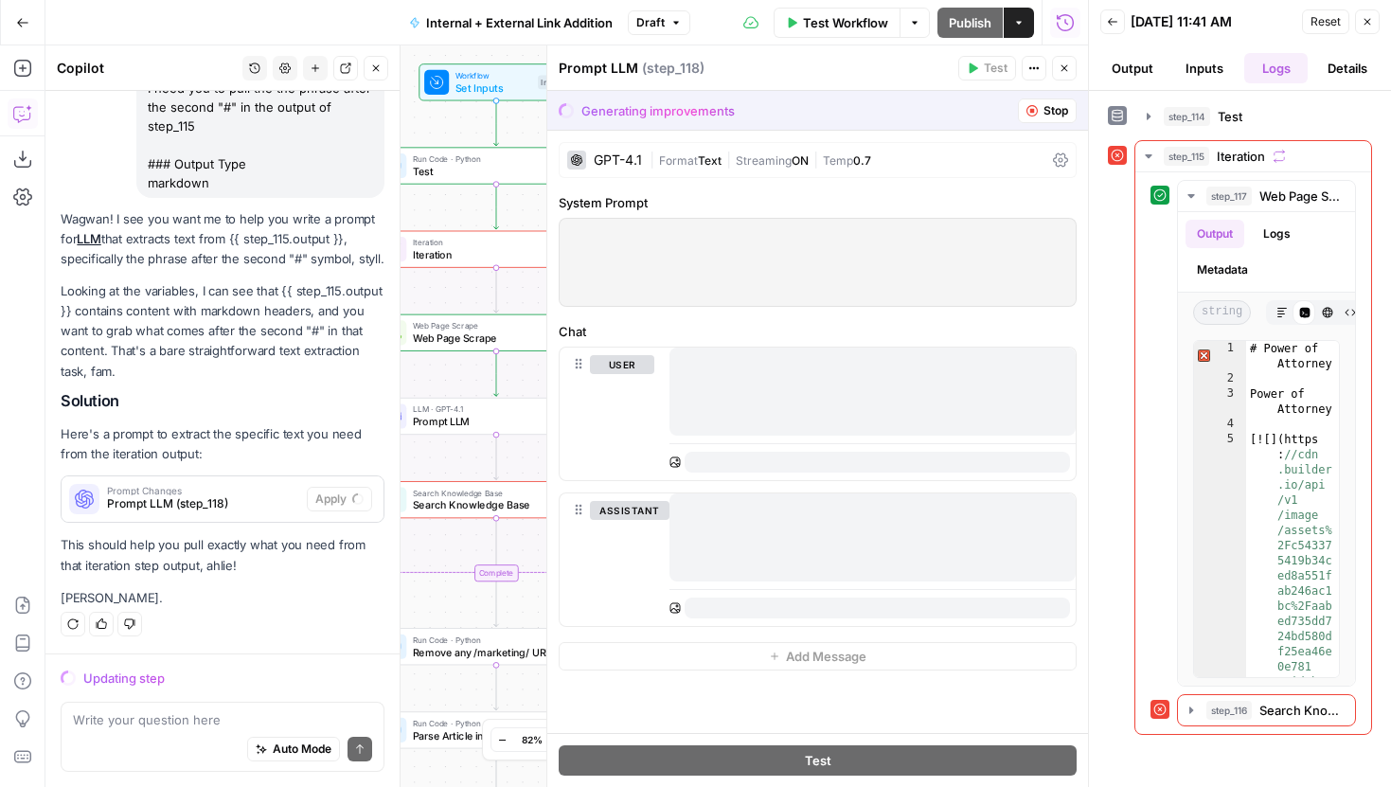
click at [377, 73] on button "Close" at bounding box center [376, 68] width 25 height 25
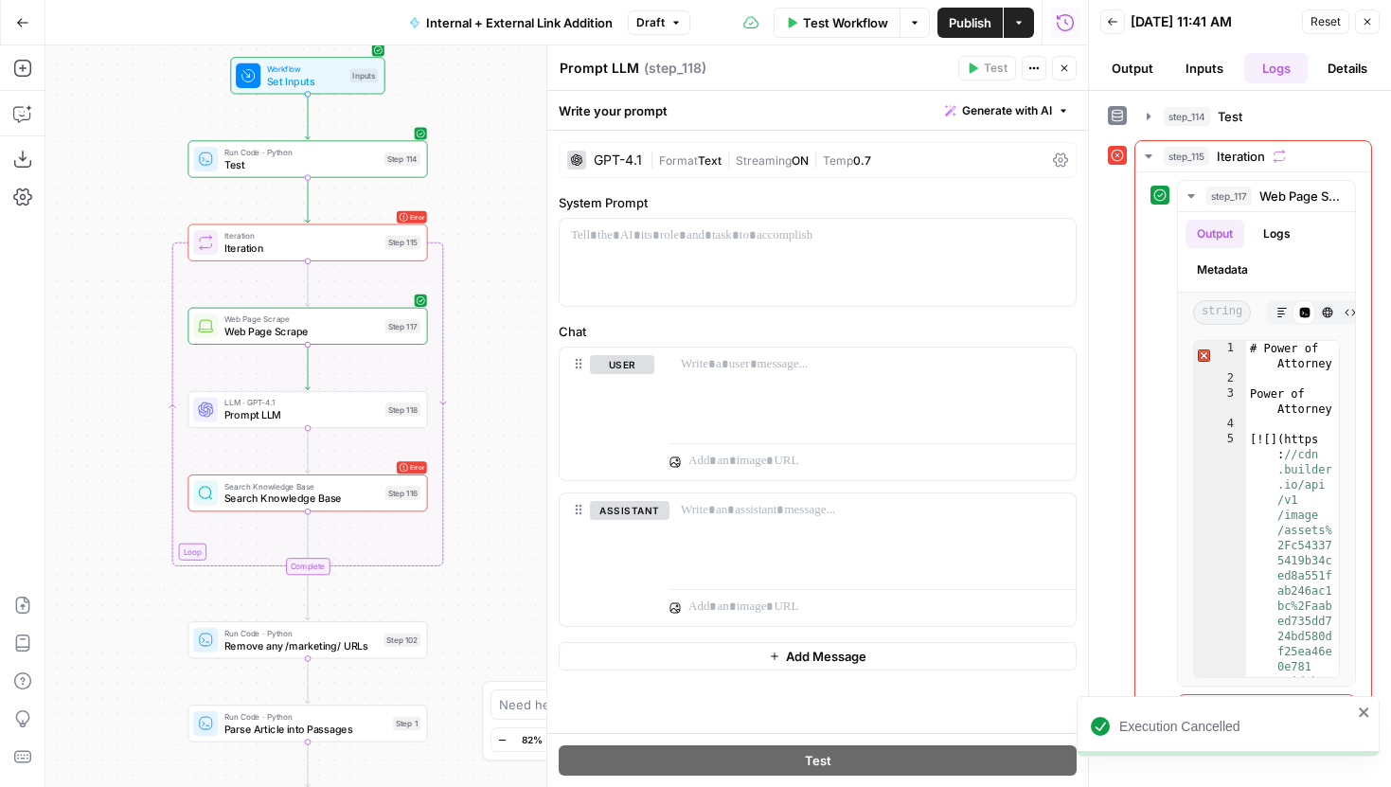
drag, startPoint x: 277, startPoint y: 252, endPoint x: 91, endPoint y: 247, distance: 186.6
click at [91, 247] on div "true false true false true false Workflow Set Inputs Inputs Run Code · Python T…" at bounding box center [566, 416] width 1043 height 742
click at [19, 118] on icon "button" at bounding box center [22, 113] width 19 height 19
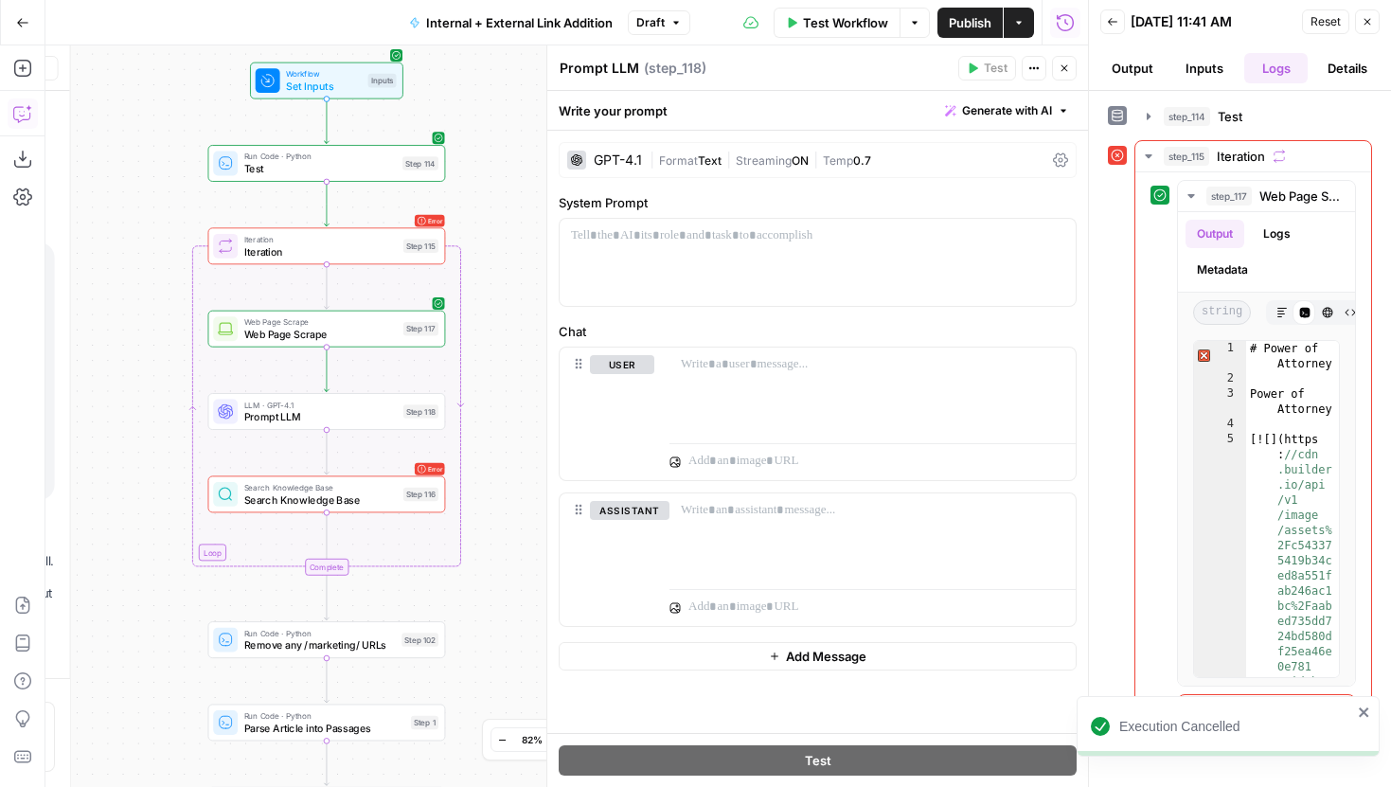
scroll to position [247, 0]
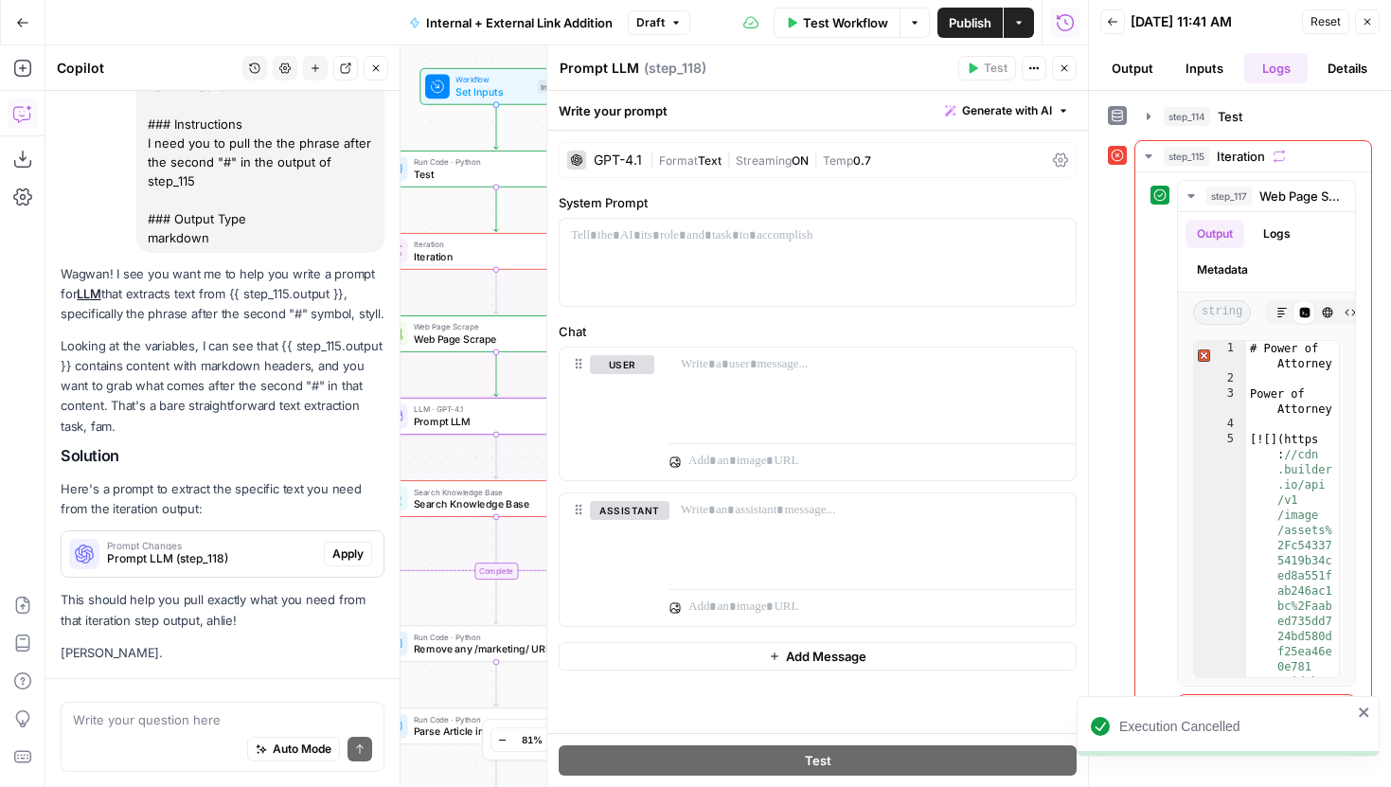
click at [336, 546] on span "Apply" at bounding box center [347, 553] width 31 height 17
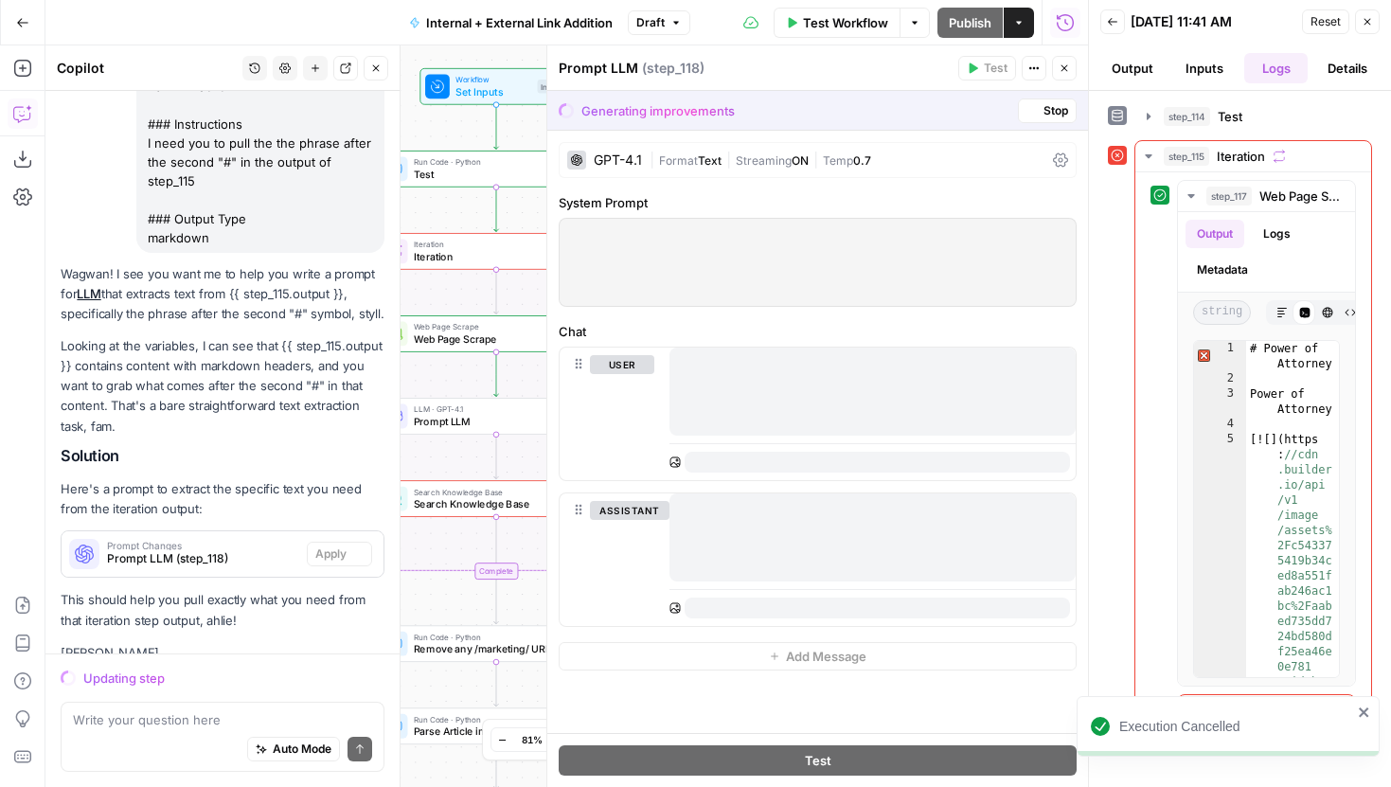
scroll to position [302, 0]
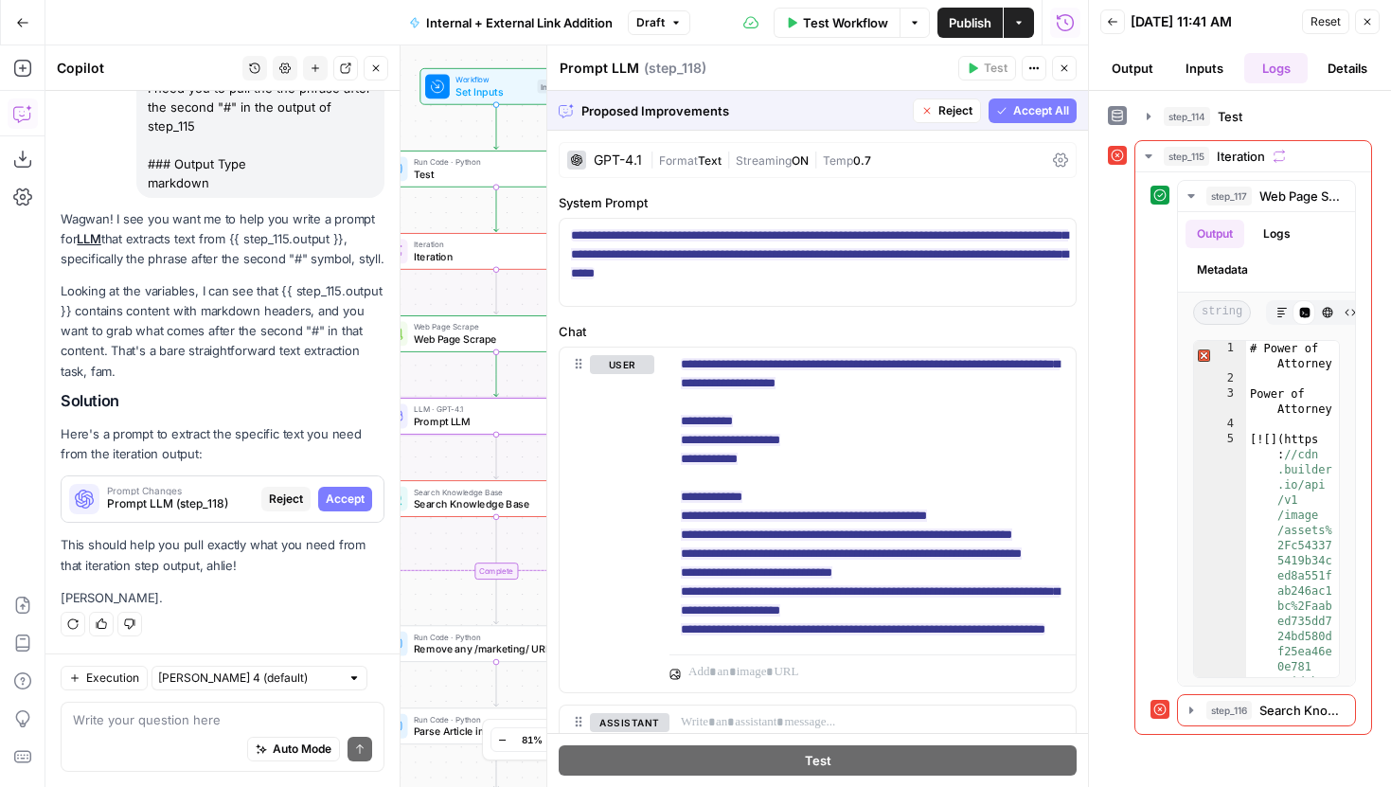
click at [338, 500] on span "Accept" at bounding box center [345, 499] width 39 height 17
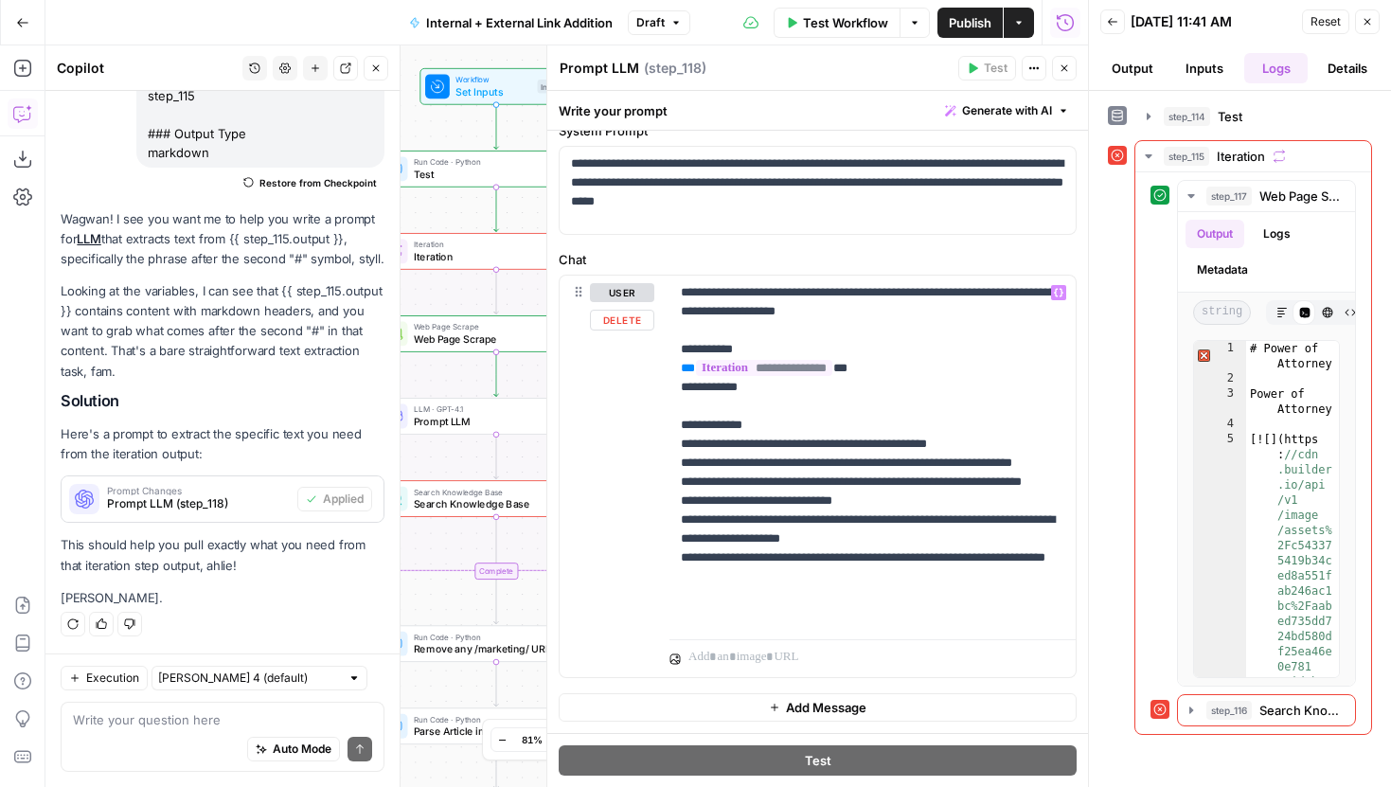
scroll to position [0, 0]
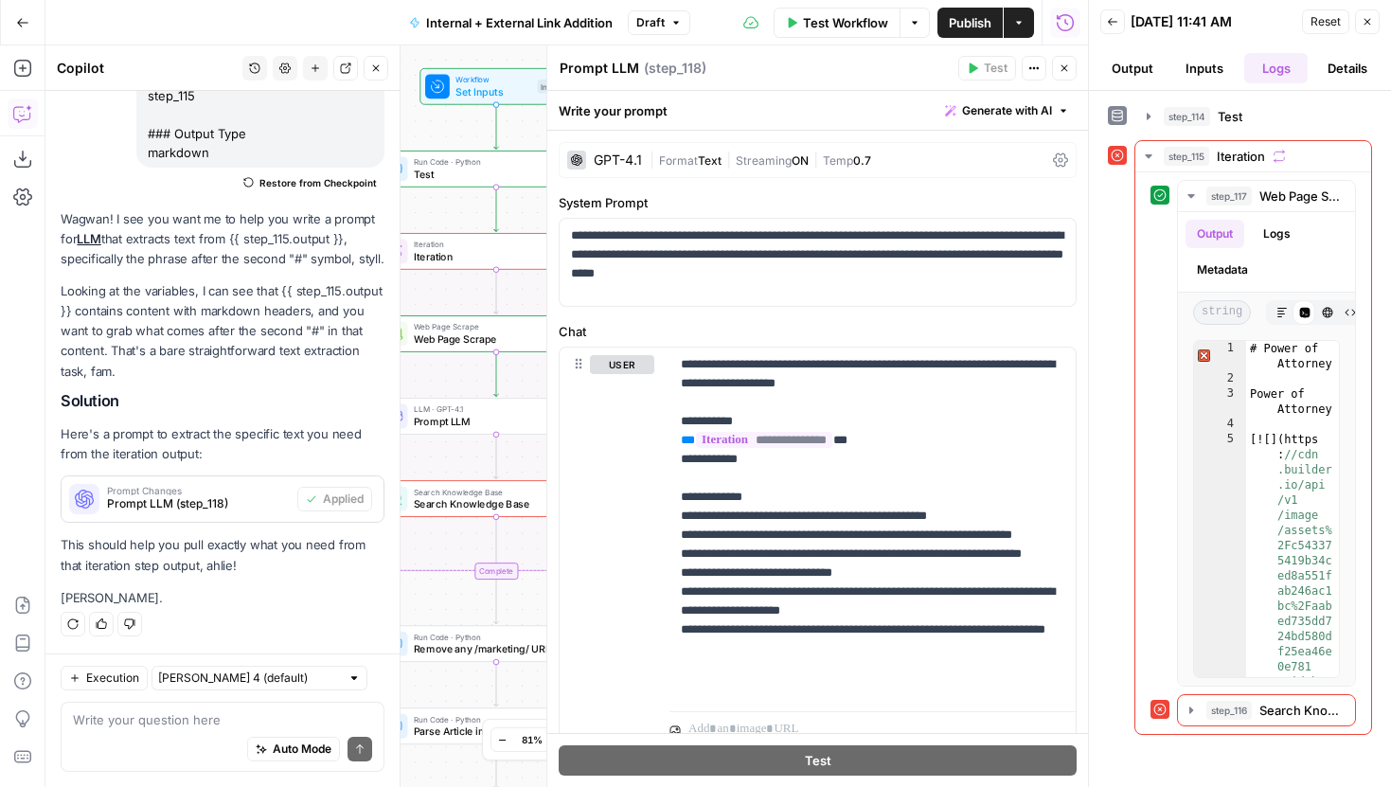
click at [1367, 24] on icon "button" at bounding box center [1367, 21] width 11 height 11
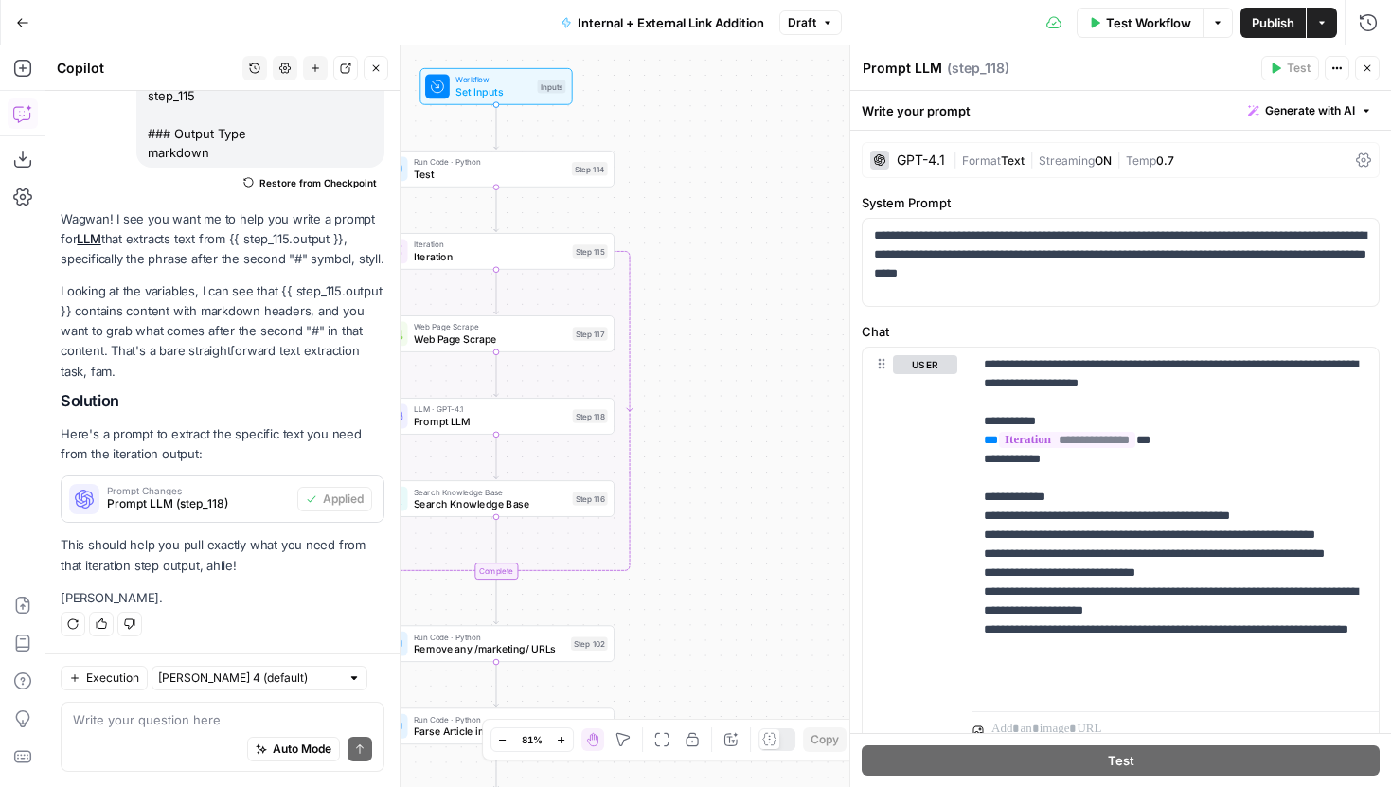
click at [367, 67] on button "Close" at bounding box center [376, 68] width 25 height 25
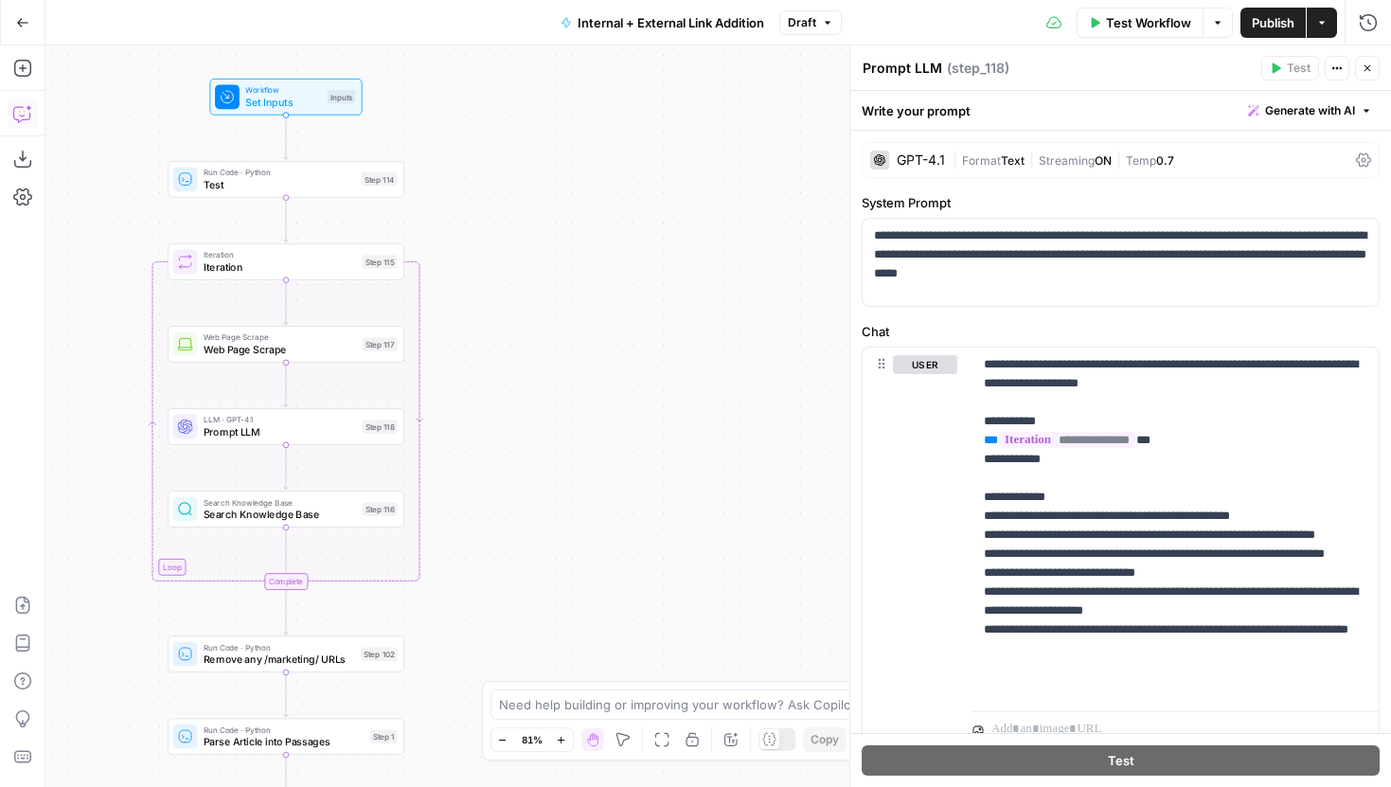
drag, startPoint x: 322, startPoint y: 191, endPoint x: 112, endPoint y: 201, distance: 210.5
click at [112, 201] on div "true false true false true false Workflow Set Inputs Inputs Run Code · Python T…" at bounding box center [718, 416] width 1346 height 742
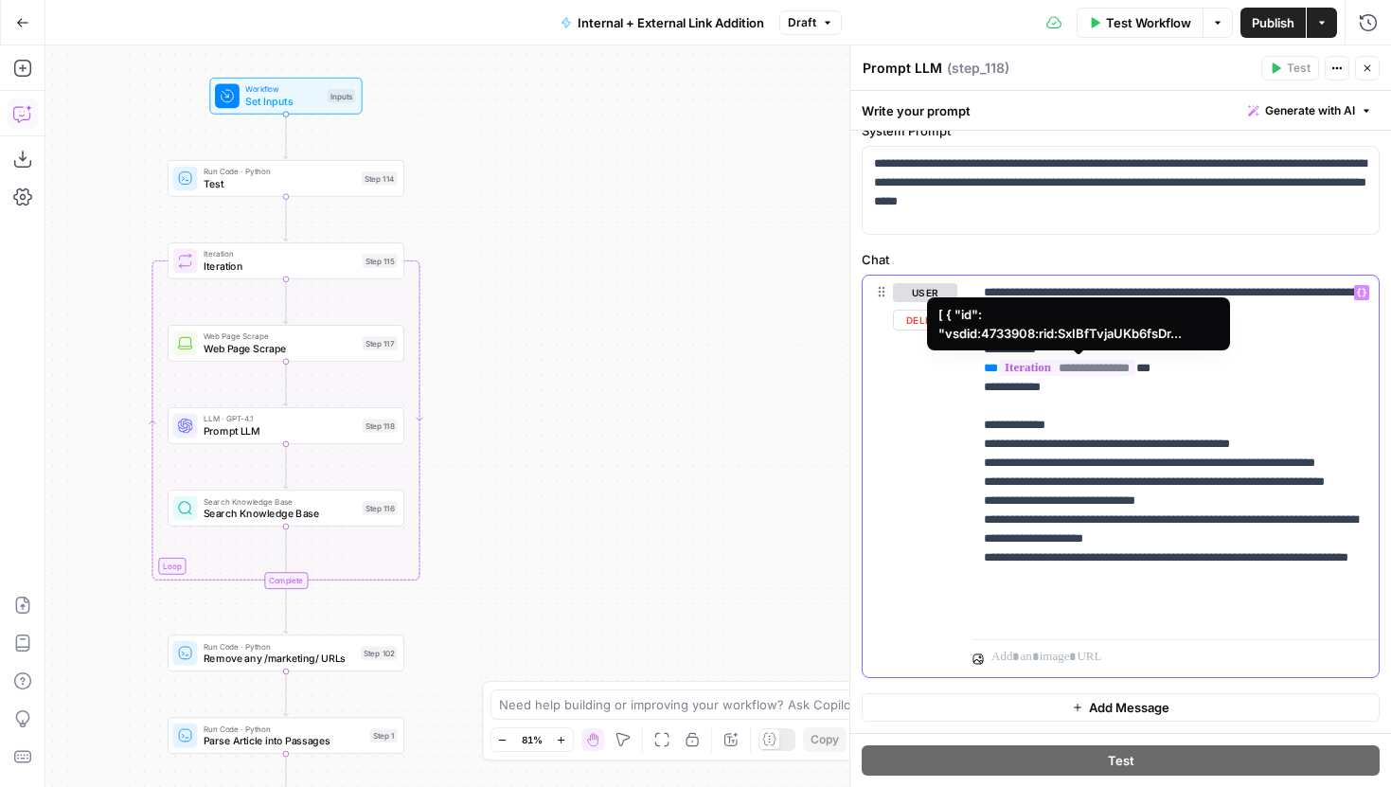
click at [1109, 364] on span "**********" at bounding box center [1067, 368] width 136 height 16
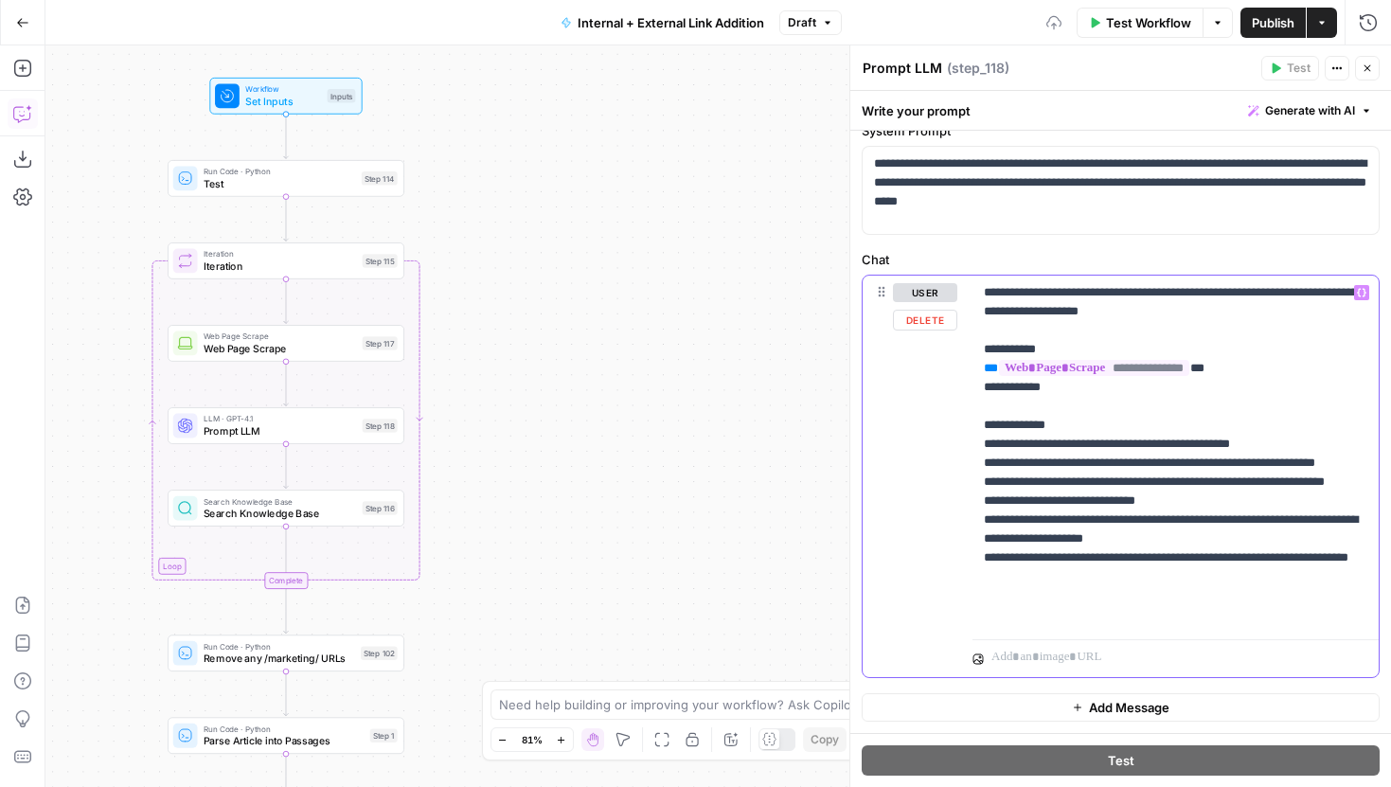
click at [1133, 385] on p "**********" at bounding box center [1176, 453] width 384 height 341
click at [370, 236] on button "Test" at bounding box center [372, 233] width 47 height 20
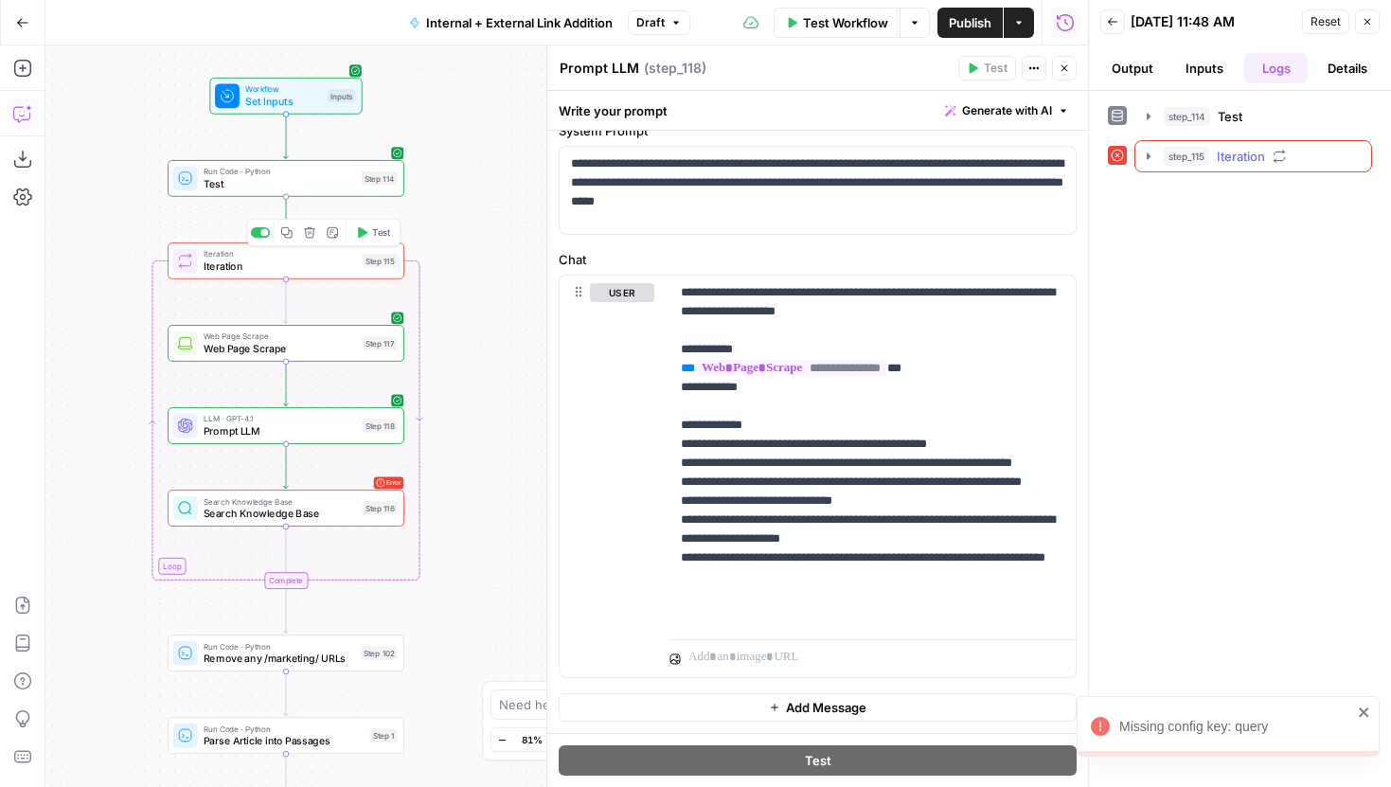
click at [1146, 148] on button "step_115 Iteration 3 seconds" at bounding box center [1253, 156] width 236 height 30
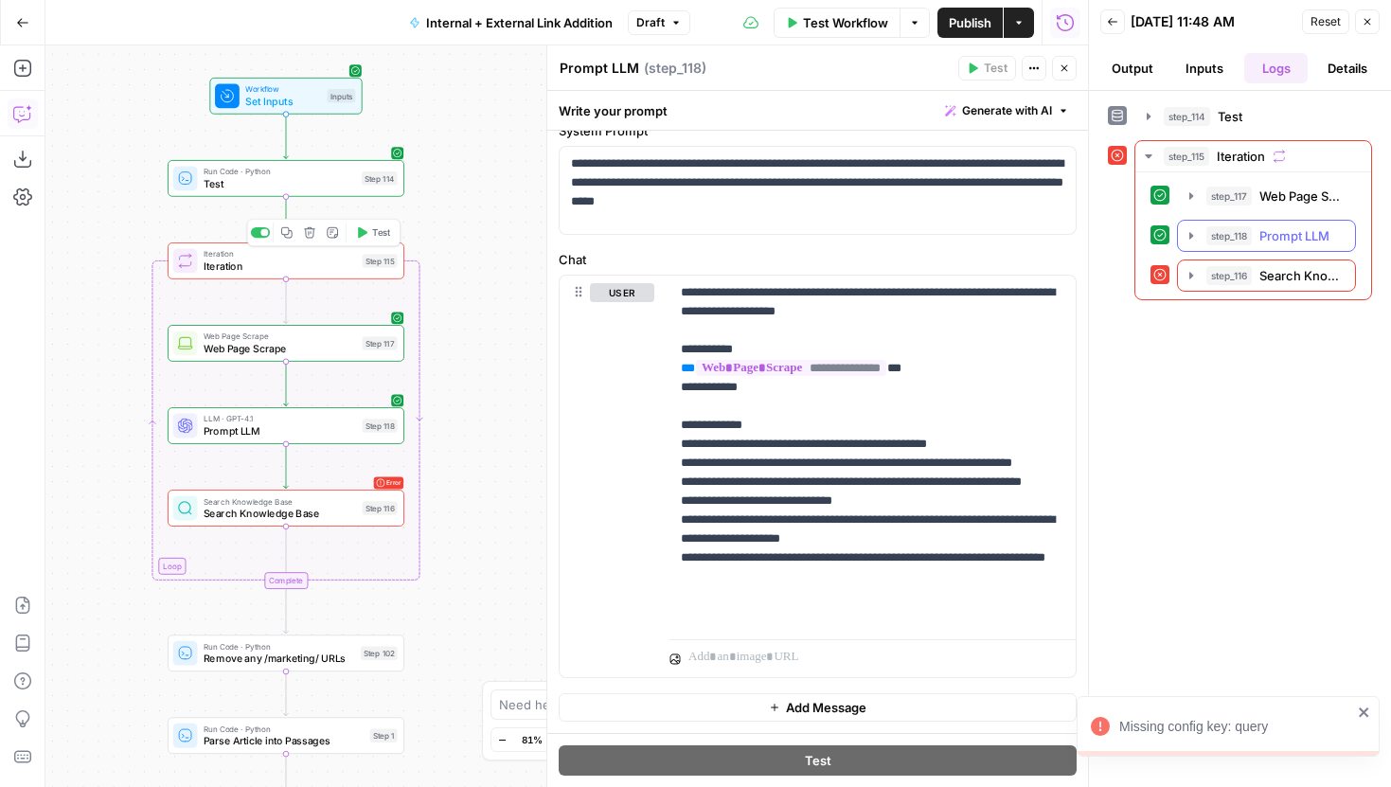
click at [1184, 237] on icon "button" at bounding box center [1191, 235] width 15 height 15
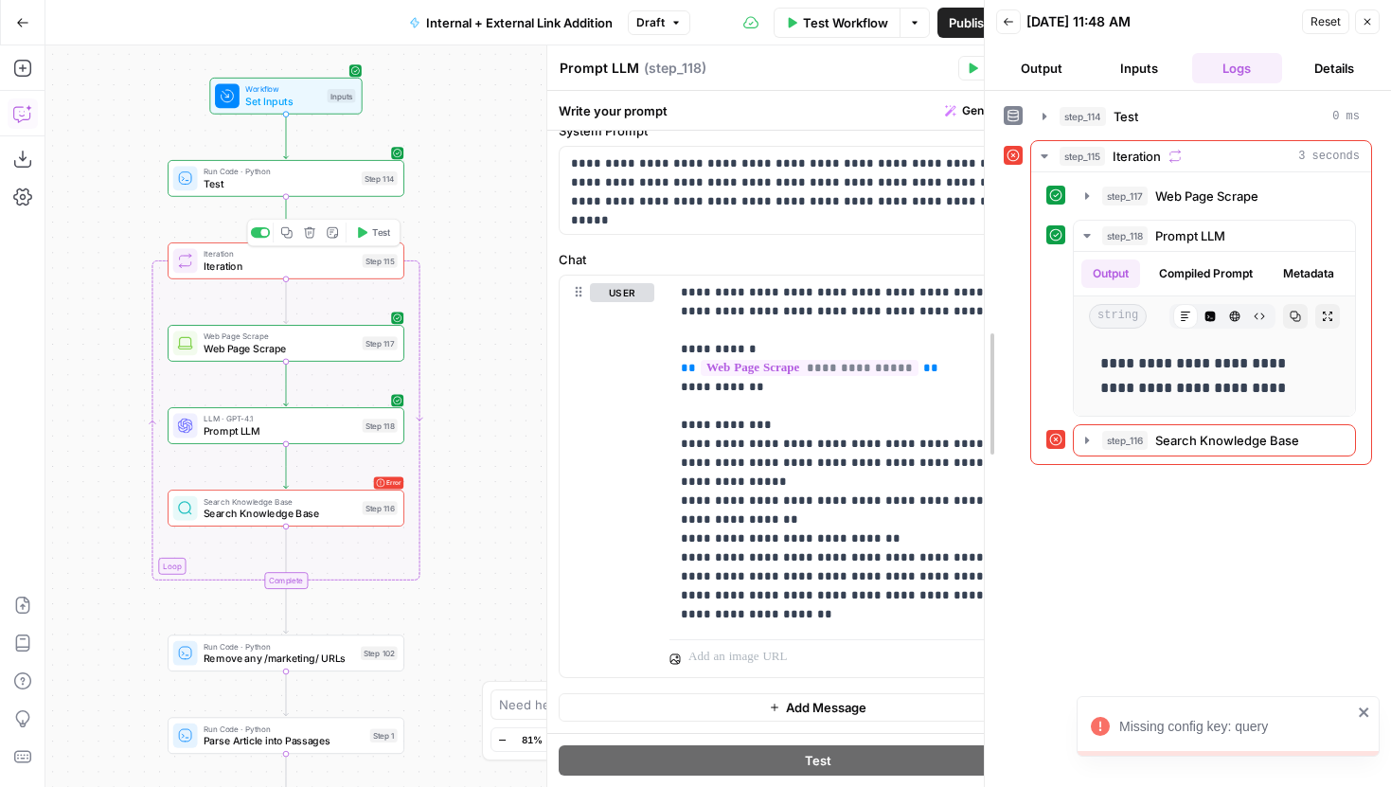
drag, startPoint x: 1085, startPoint y: 223, endPoint x: 878, endPoint y: 222, distance: 207.4
click at [975, 222] on div at bounding box center [984, 393] width 19 height 787
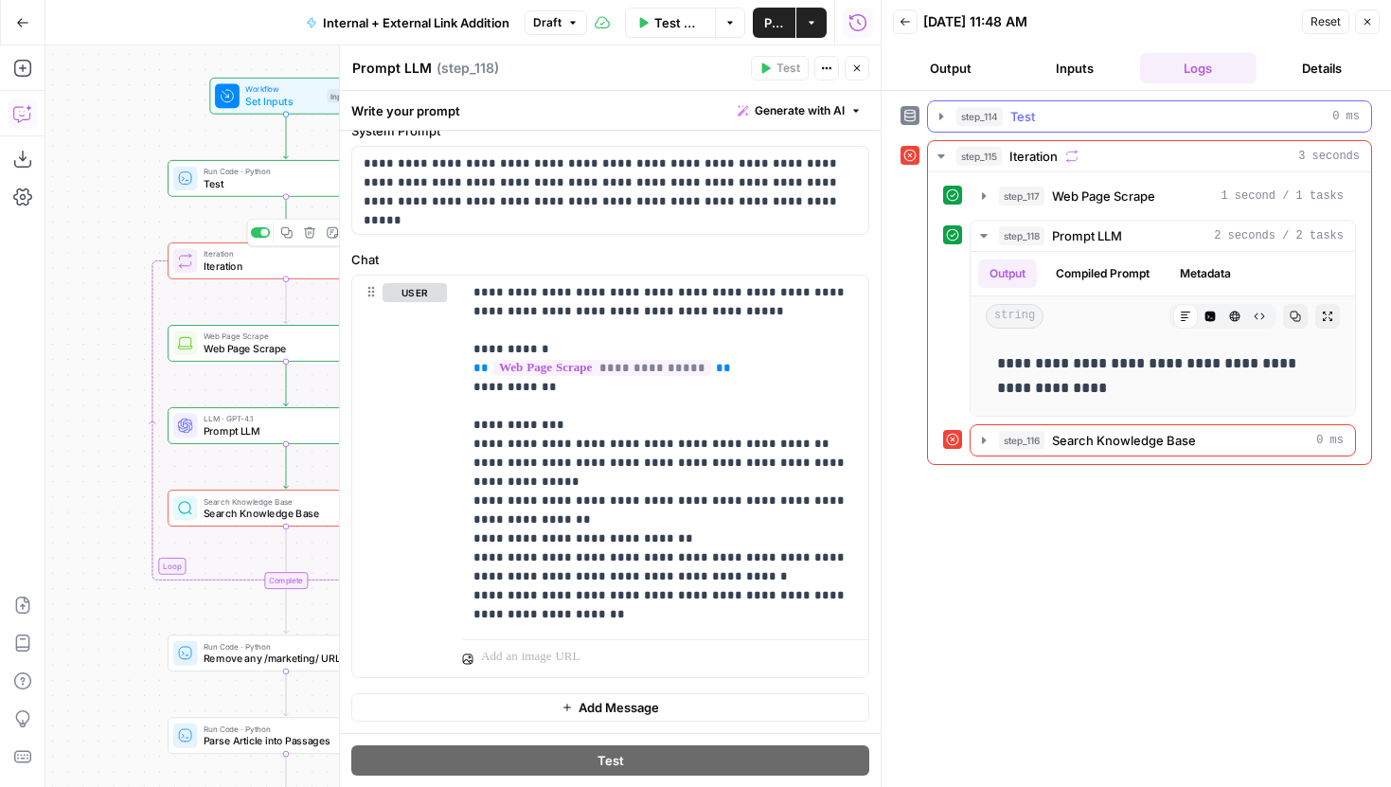
click at [939, 126] on button "step_114 Test 0 ms" at bounding box center [1149, 116] width 443 height 30
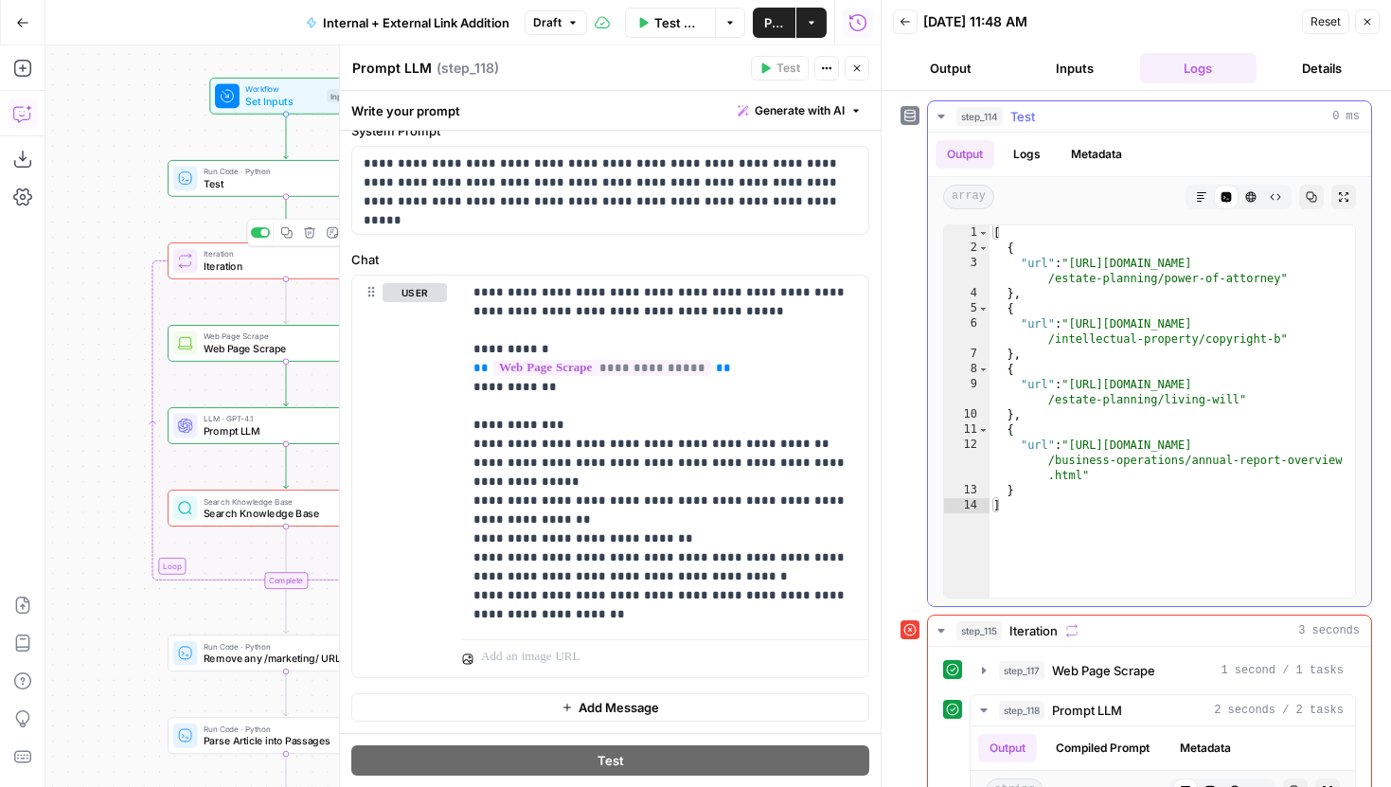
click at [939, 123] on icon "button" at bounding box center [941, 116] width 15 height 15
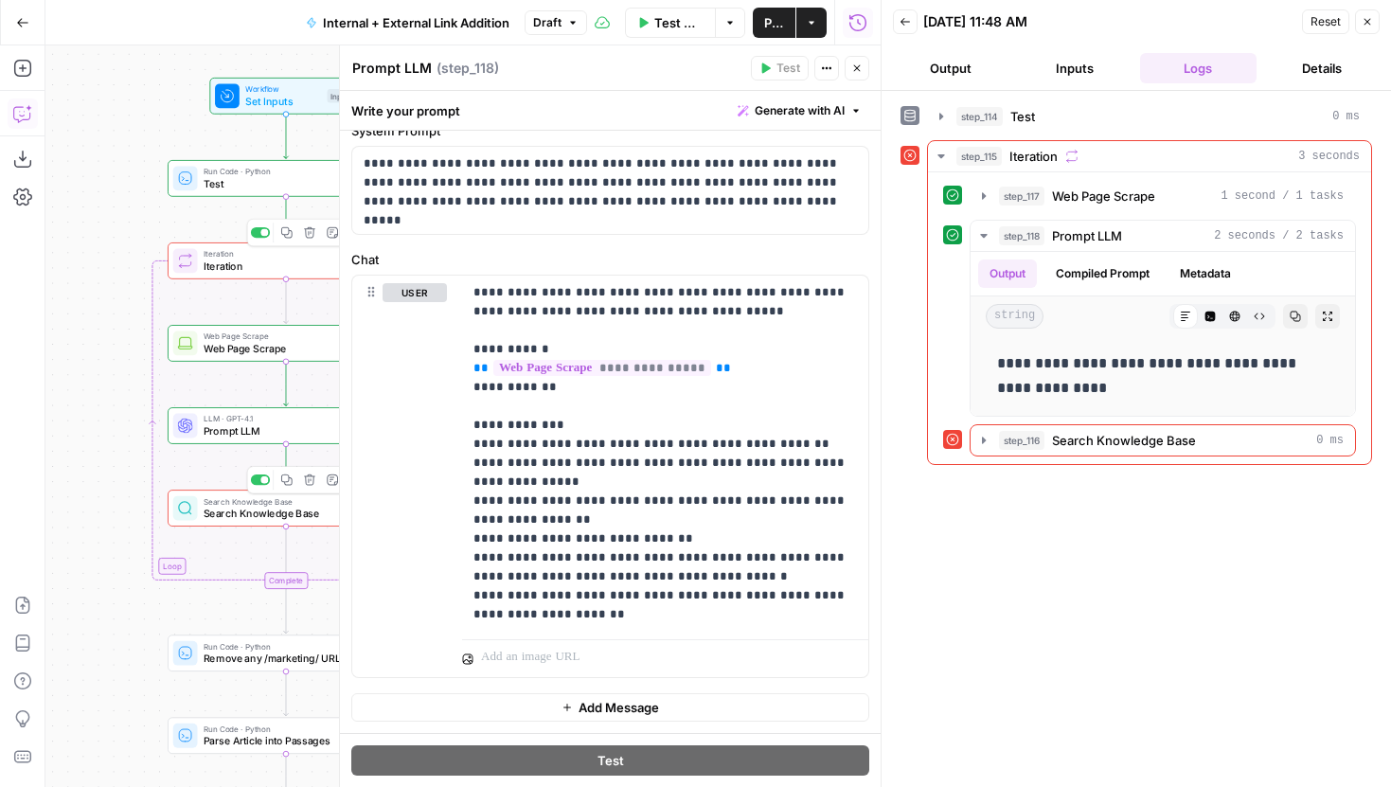
click at [218, 517] on span "Search Knowledge Base" at bounding box center [280, 513] width 152 height 15
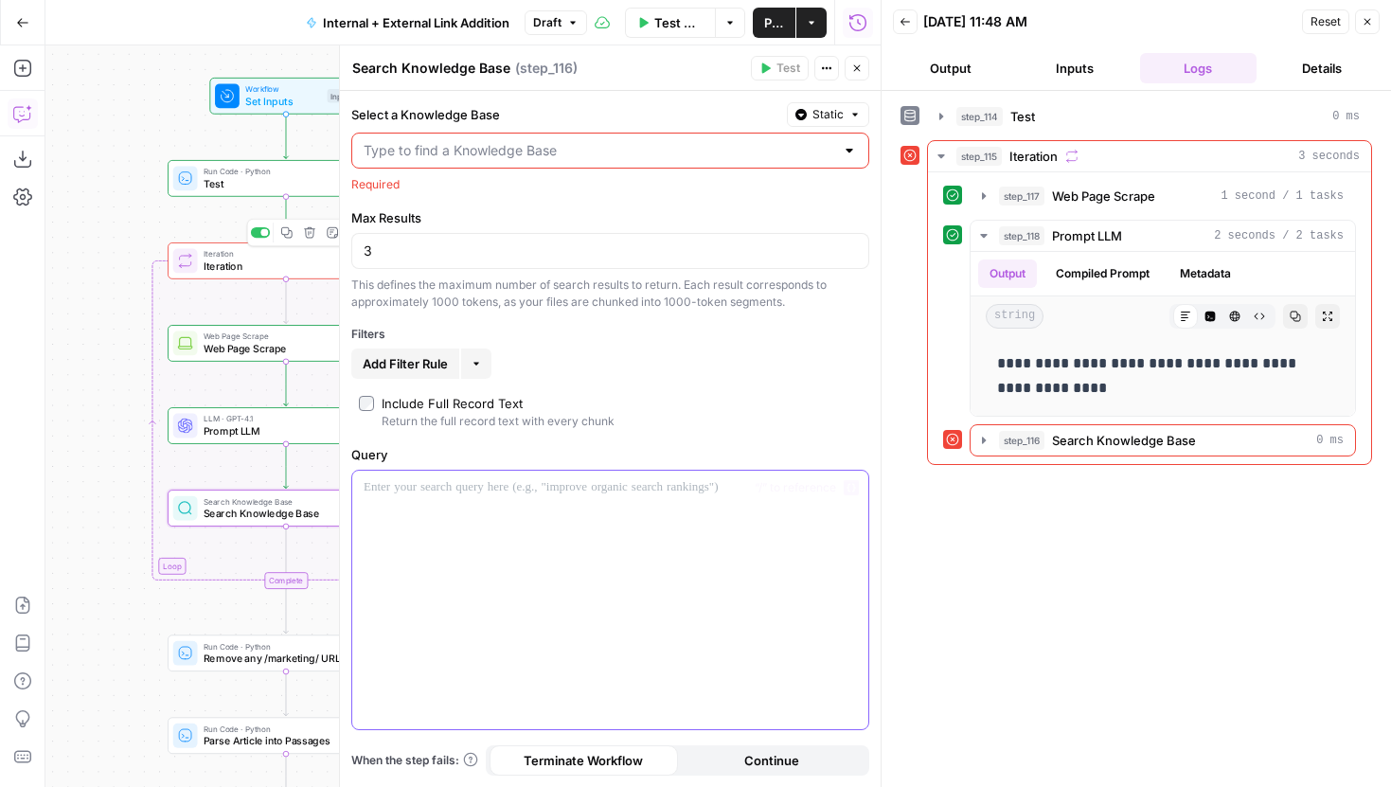
click at [492, 508] on div at bounding box center [610, 600] width 516 height 259
click at [856, 489] on button "Variables Menu" at bounding box center [851, 487] width 15 height 15
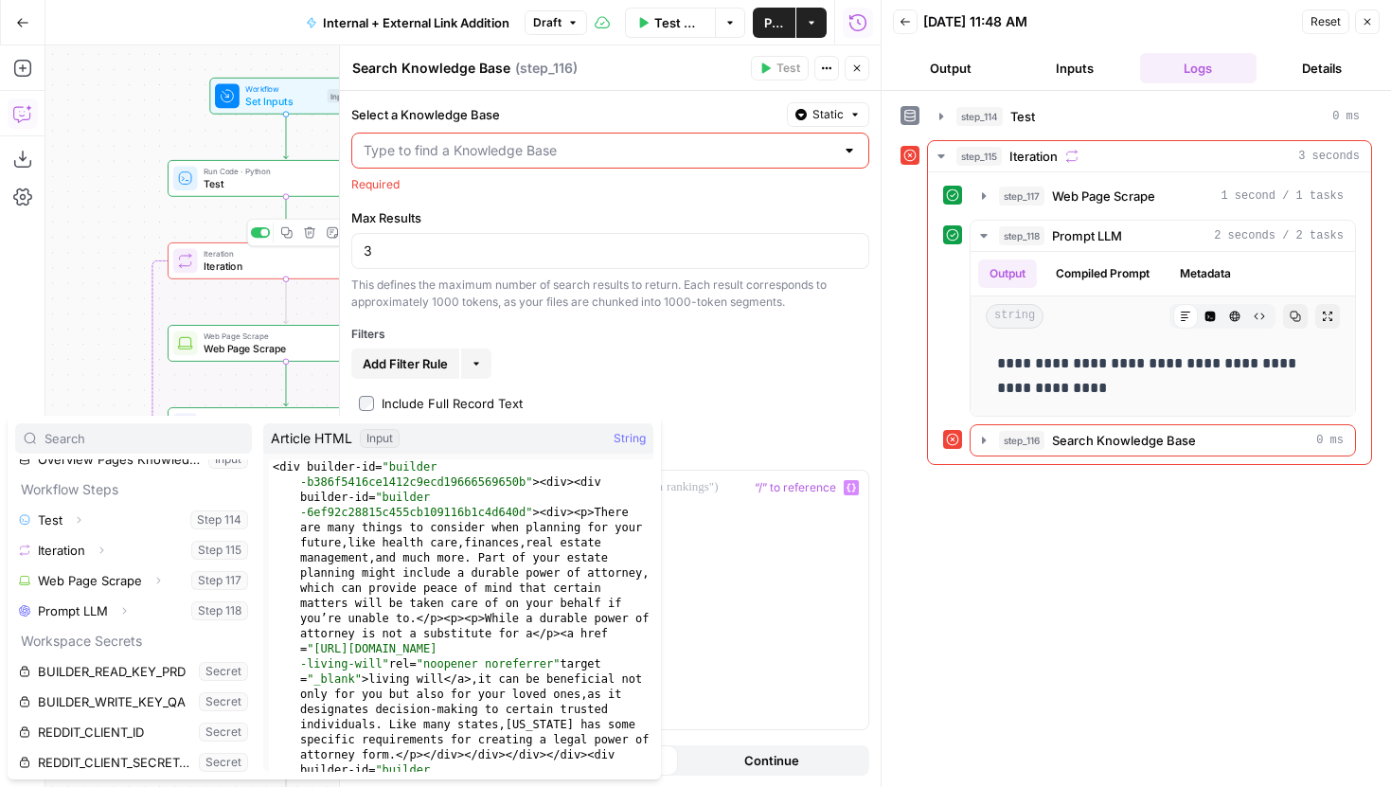
scroll to position [172, 0]
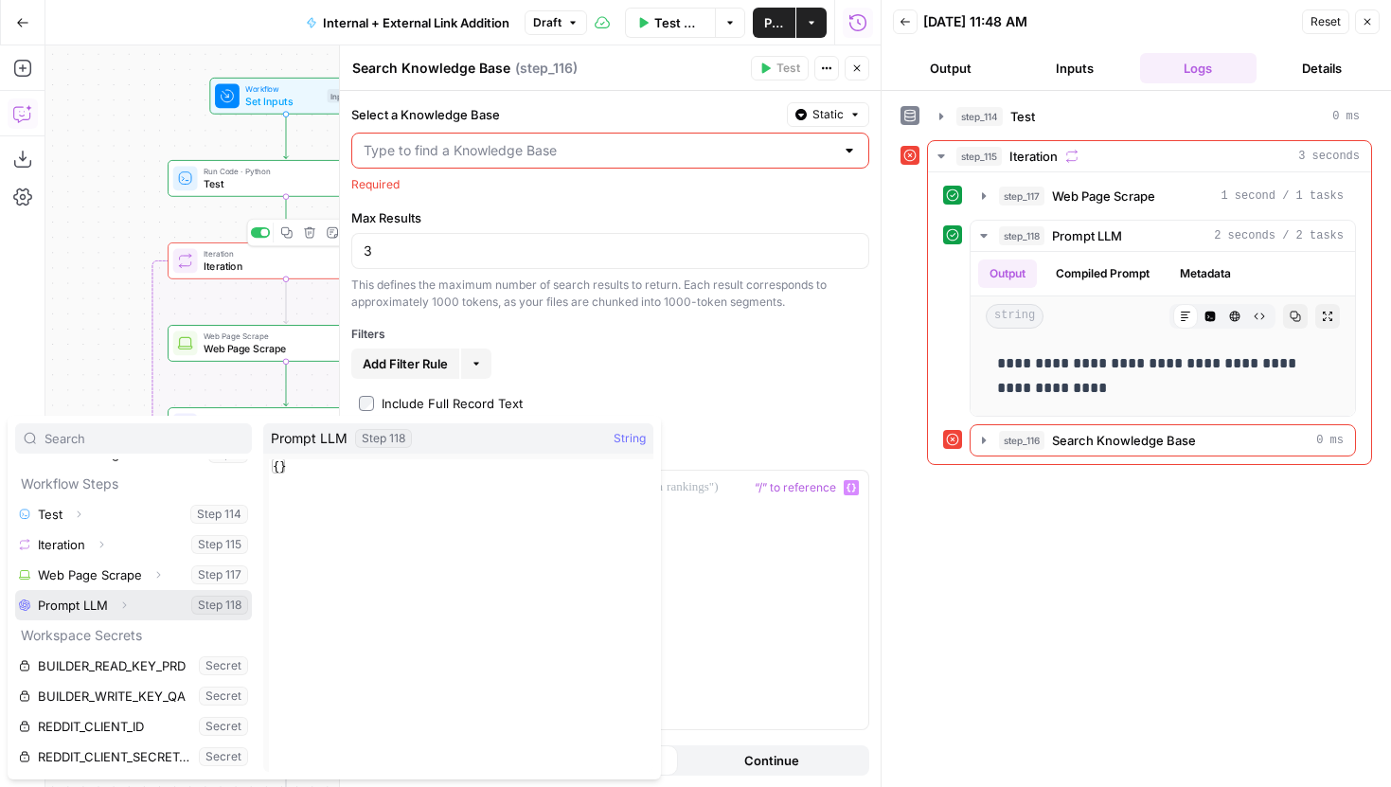
click at [122, 604] on icon "button" at bounding box center [123, 604] width 11 height 11
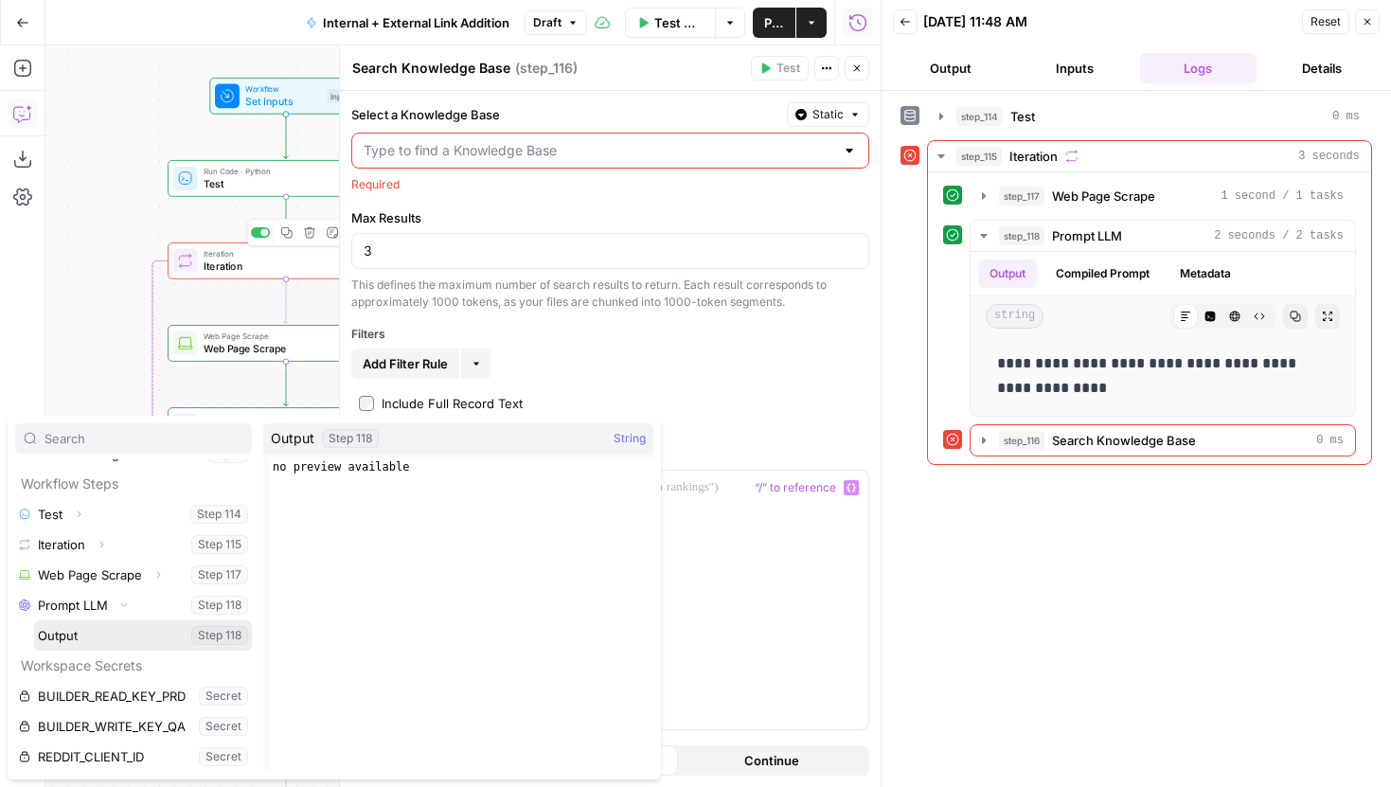
click at [80, 636] on button "Select variable Output" at bounding box center [143, 635] width 218 height 30
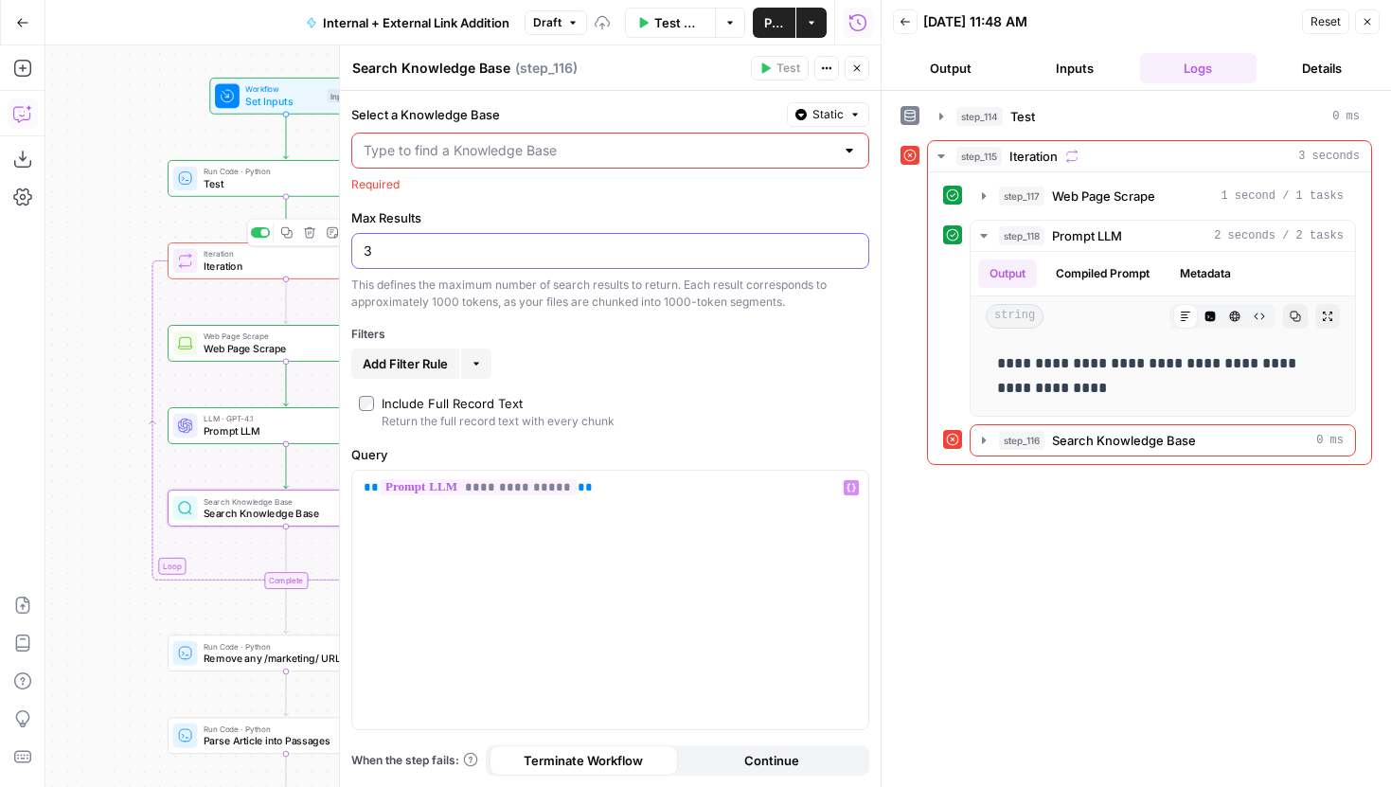
click at [656, 259] on input "3" at bounding box center [610, 250] width 493 height 19
type input "1"
click at [670, 138] on div at bounding box center [610, 151] width 518 height 36
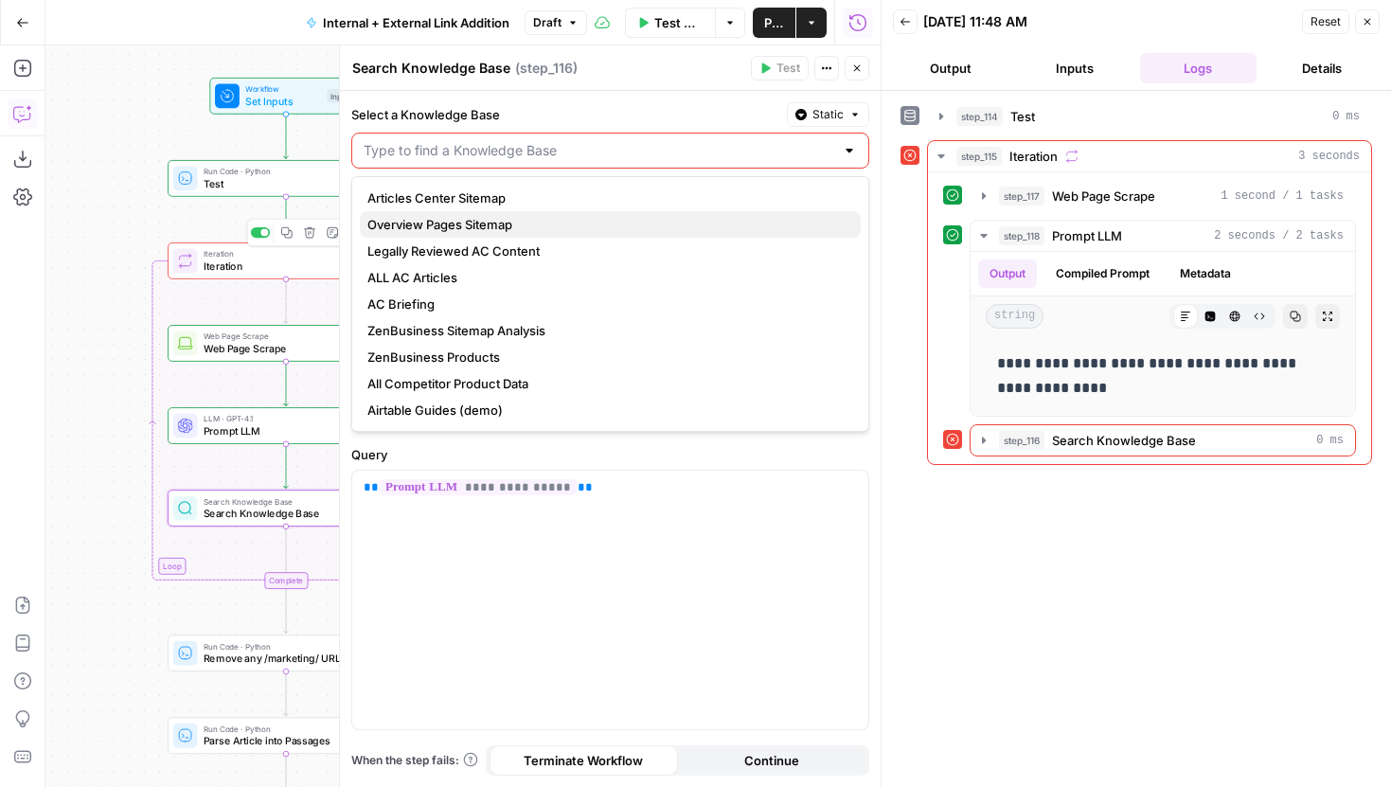
click at [514, 217] on span "Overview Pages Sitemap" at bounding box center [606, 224] width 478 height 19
type input "Overview Pages Sitemap"
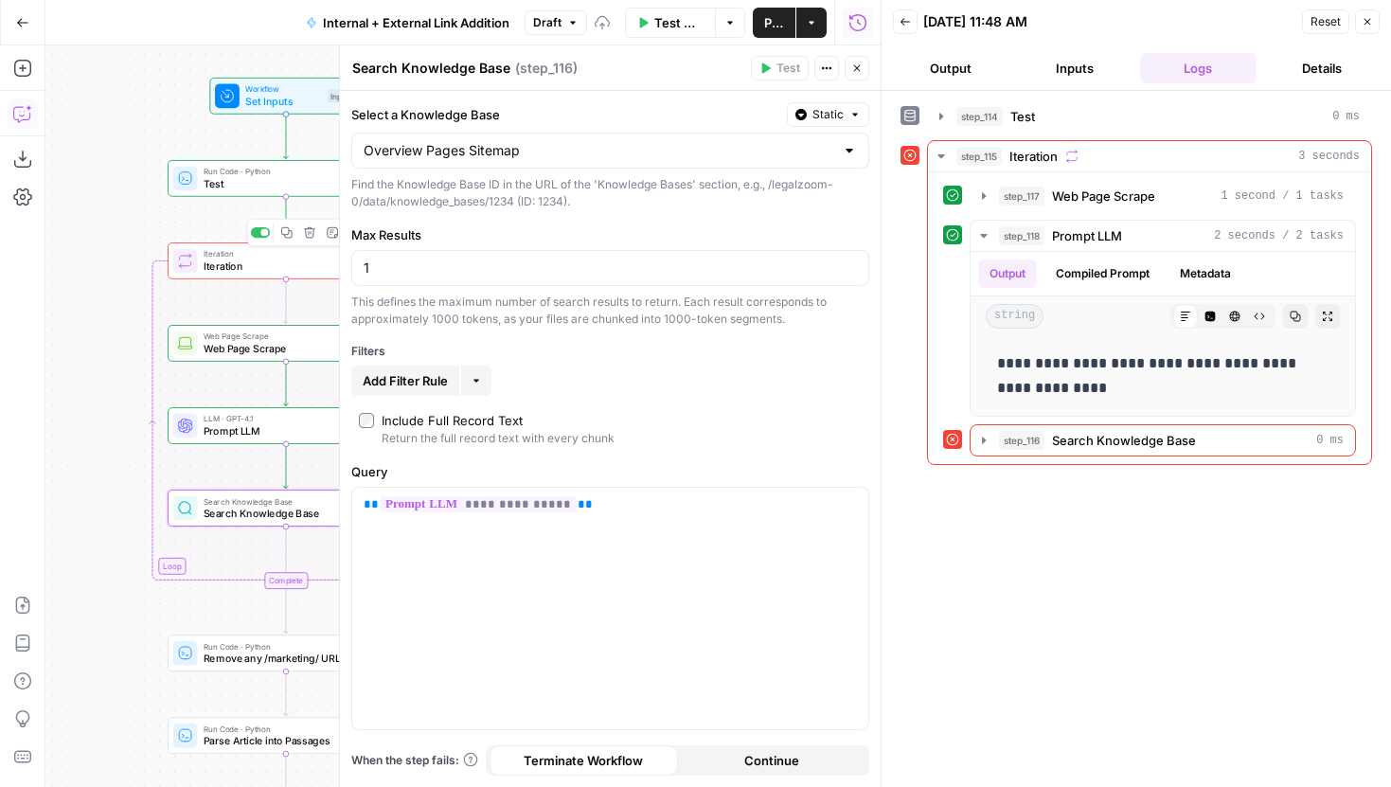
click at [859, 63] on icon "button" at bounding box center [856, 68] width 11 height 11
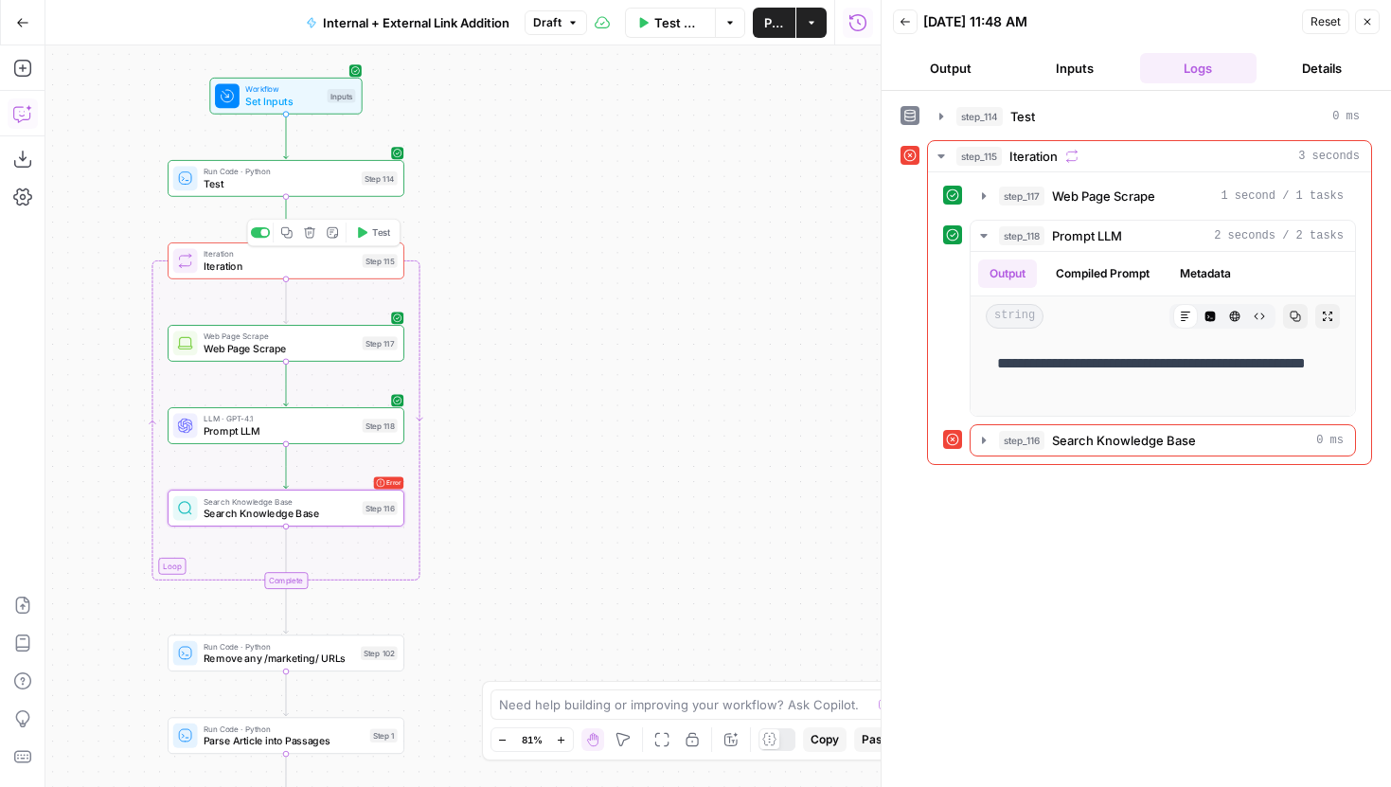
click at [372, 233] on span "Test" at bounding box center [381, 232] width 18 height 14
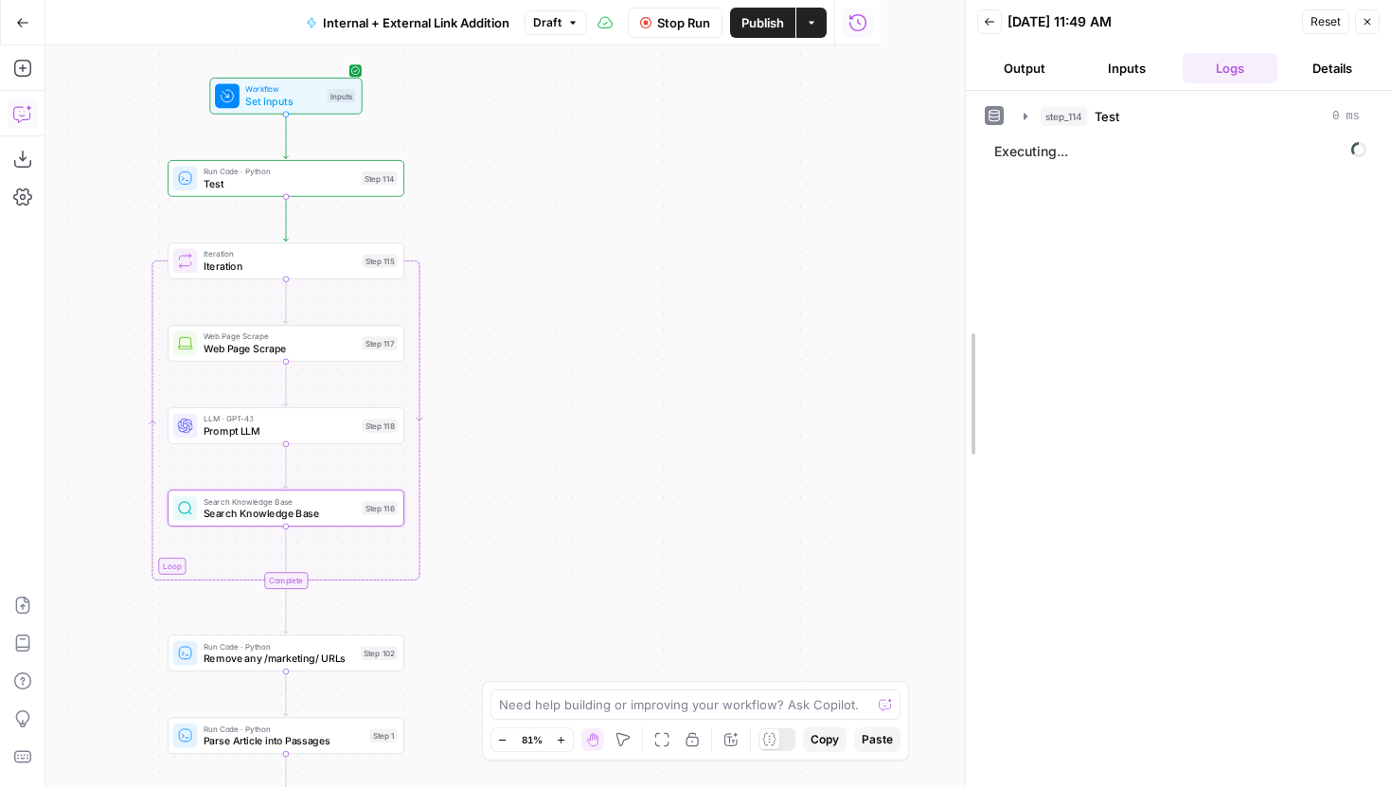
drag, startPoint x: 883, startPoint y: 217, endPoint x: 978, endPoint y: 217, distance: 95.6
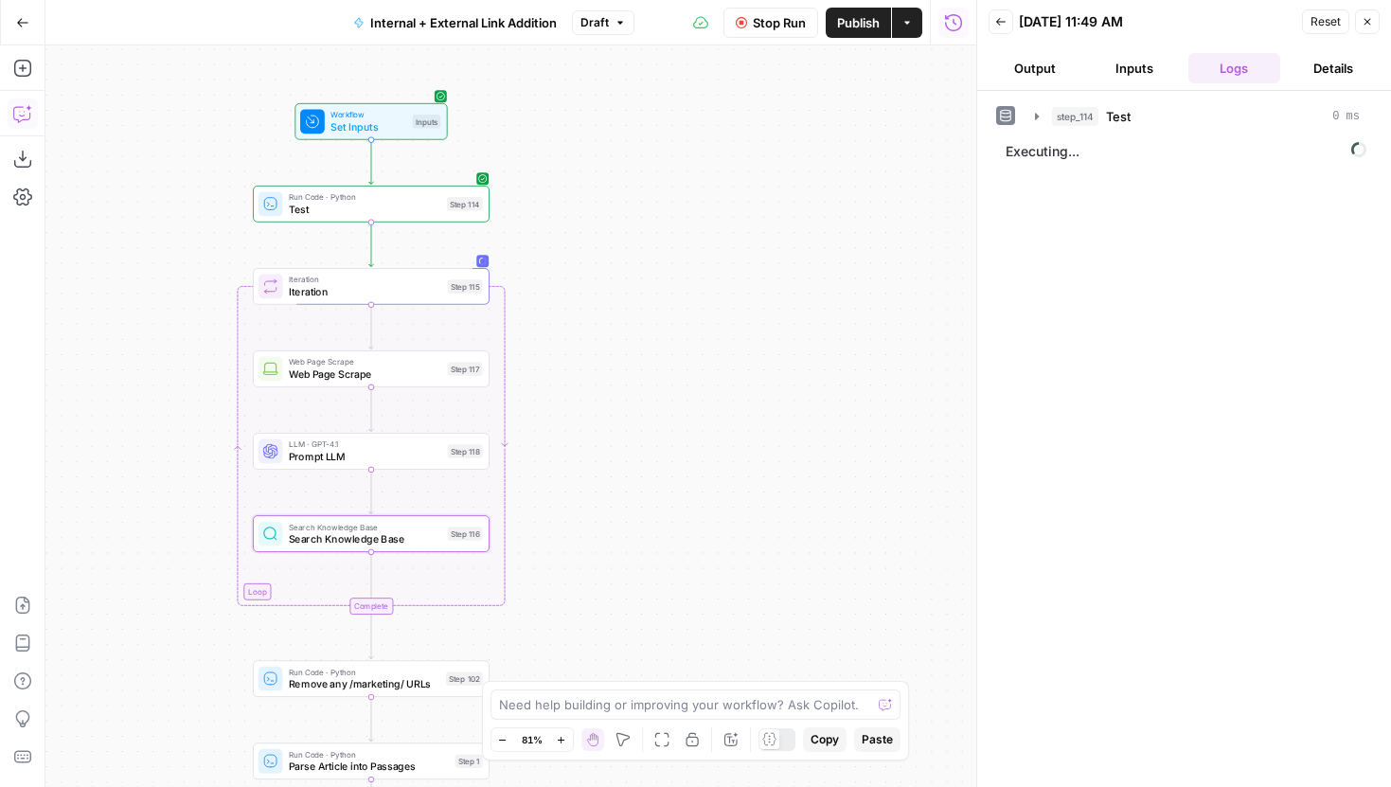
drag, startPoint x: 652, startPoint y: 245, endPoint x: 724, endPoint y: 271, distance: 75.5
click at [724, 271] on div "true false true false true false Workflow Set Inputs Inputs Run Code · Python T…" at bounding box center [510, 416] width 931 height 742
click at [420, 198] on span "Run Code · Python" at bounding box center [364, 197] width 152 height 12
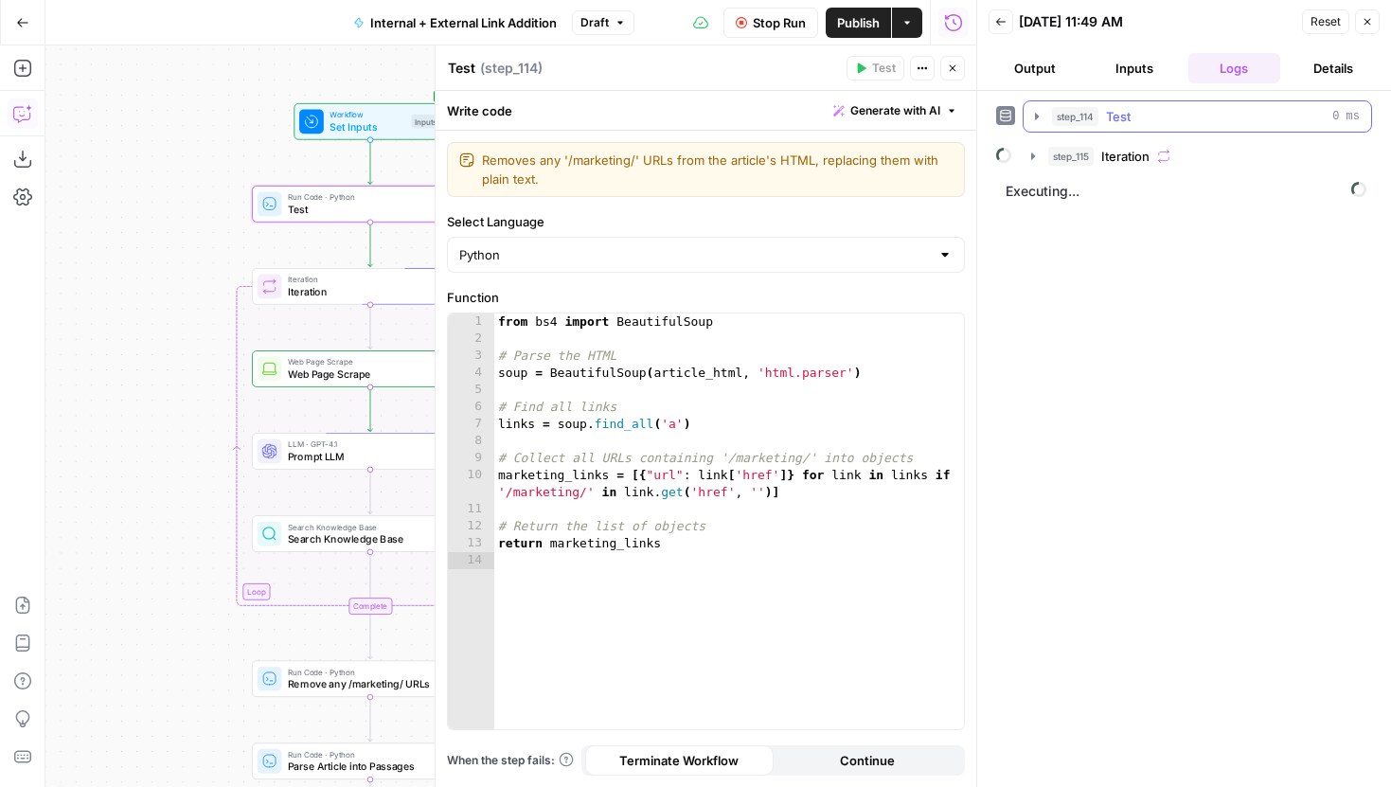
click at [1029, 108] on button "step_114 Test 0 ms" at bounding box center [1198, 116] width 348 height 30
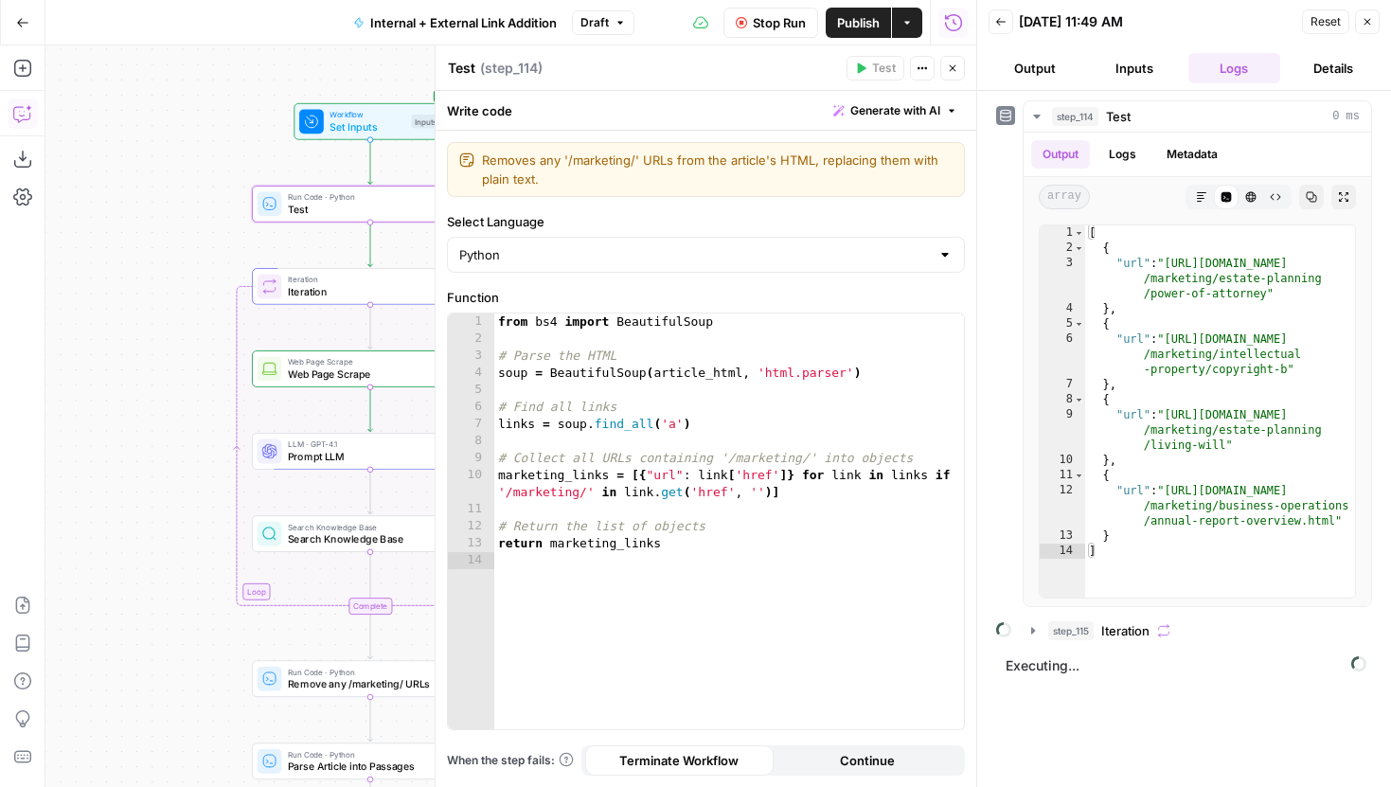
click at [951, 70] on icon "button" at bounding box center [952, 68] width 11 height 11
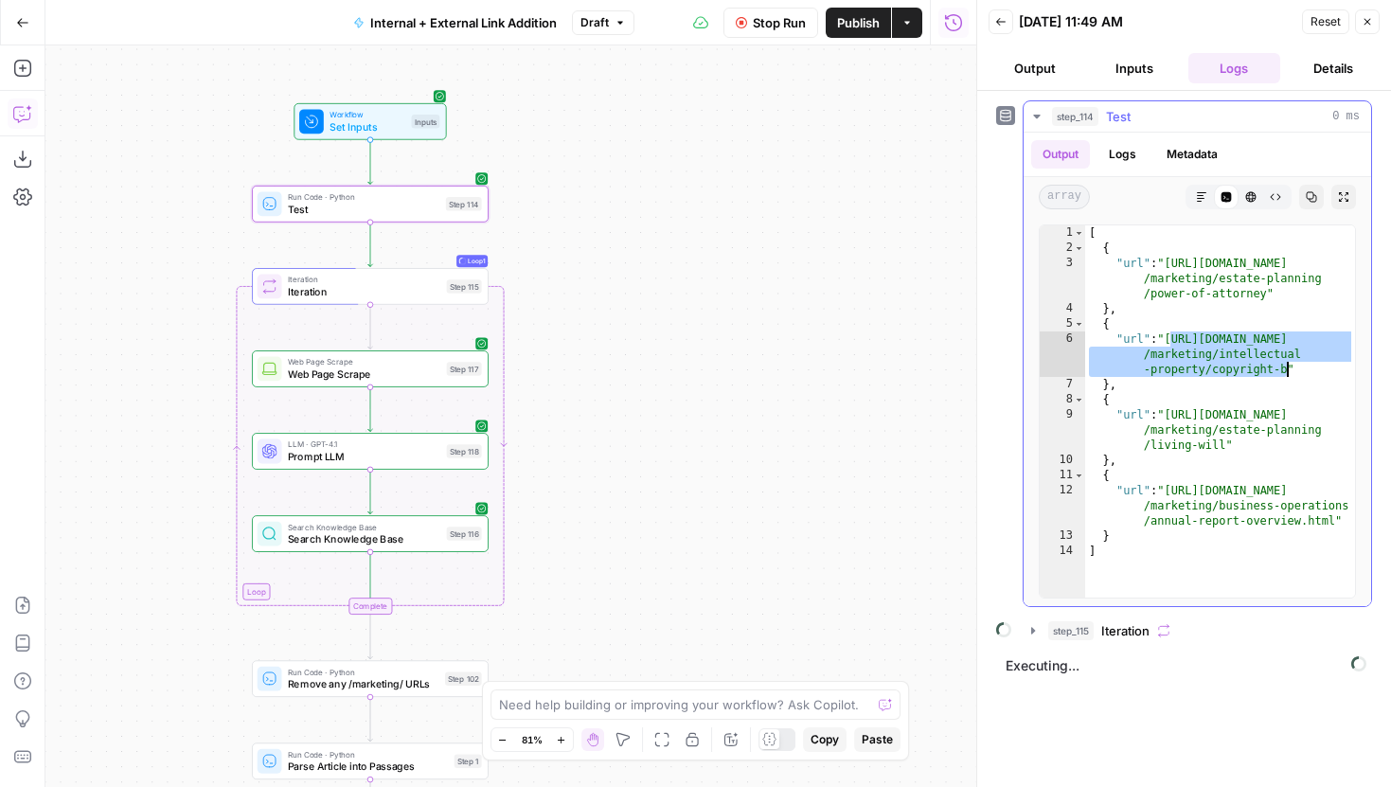
drag, startPoint x: 1171, startPoint y: 341, endPoint x: 1283, endPoint y: 369, distance: 115.3
click at [1283, 369] on div "[ { "url" : "https://www.legalzoom.com /marketing/estate-planning /power-of-att…" at bounding box center [1220, 426] width 270 height 402
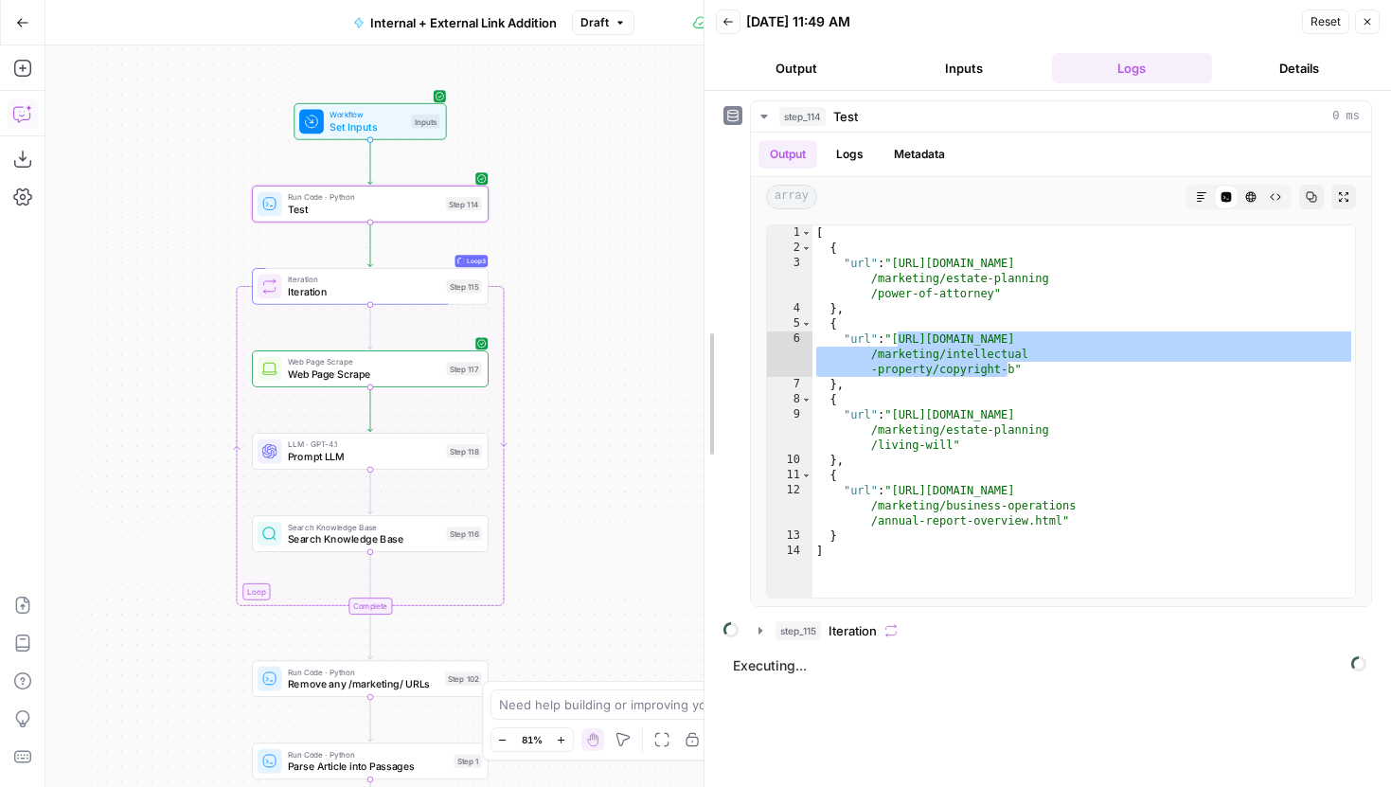
drag, startPoint x: 978, startPoint y: 311, endPoint x: 706, endPoint y: 311, distance: 272.7
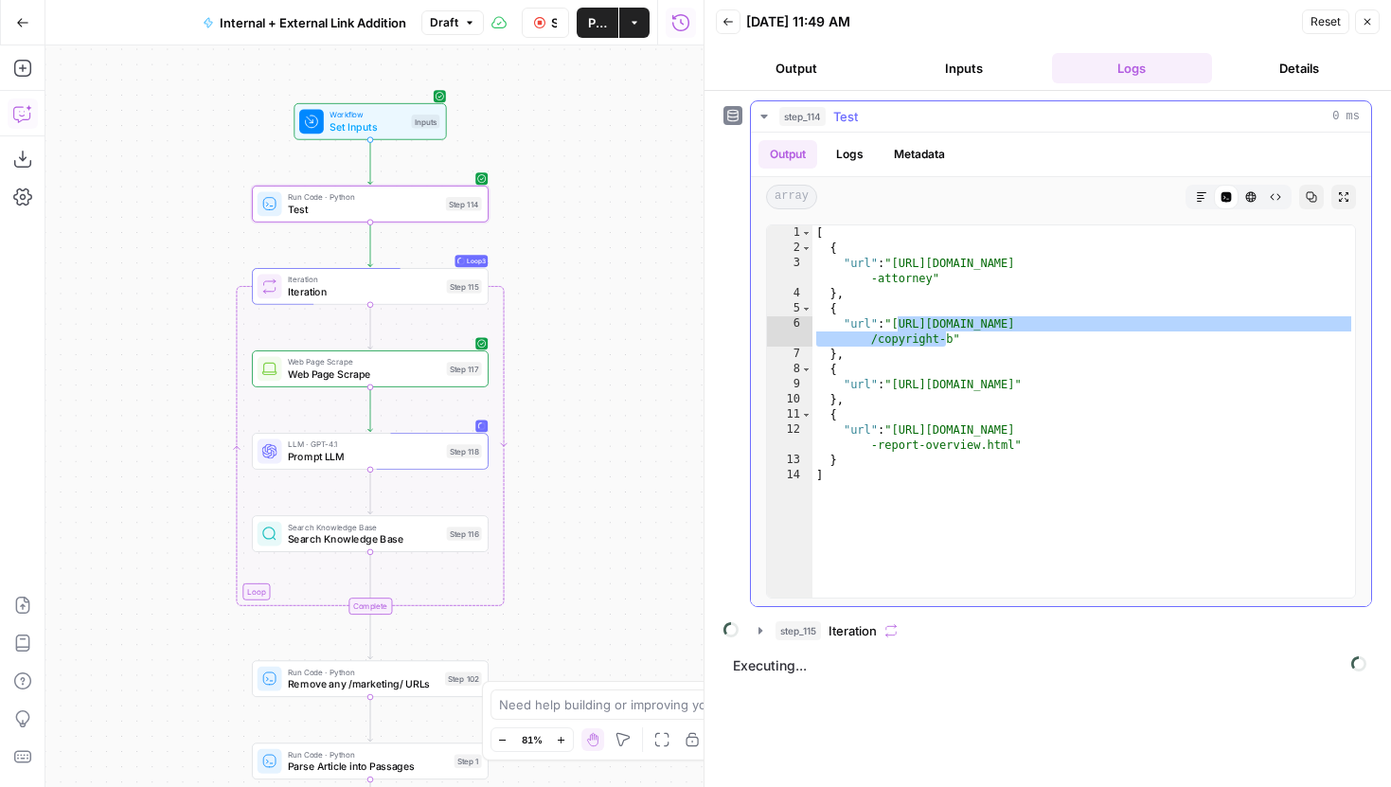
click at [1068, 332] on div "[ { "url" : "https://www.legalzoom.com/marketing/estate-planning/power-of -atto…" at bounding box center [1084, 426] width 543 height 402
drag, startPoint x: 955, startPoint y: 339, endPoint x: 900, endPoint y: 319, distance: 58.4
click at [900, 319] on div "[ { "url" : "https://www.legalzoom.com/marketing/estate-planning/power-of -atto…" at bounding box center [1084, 426] width 543 height 402
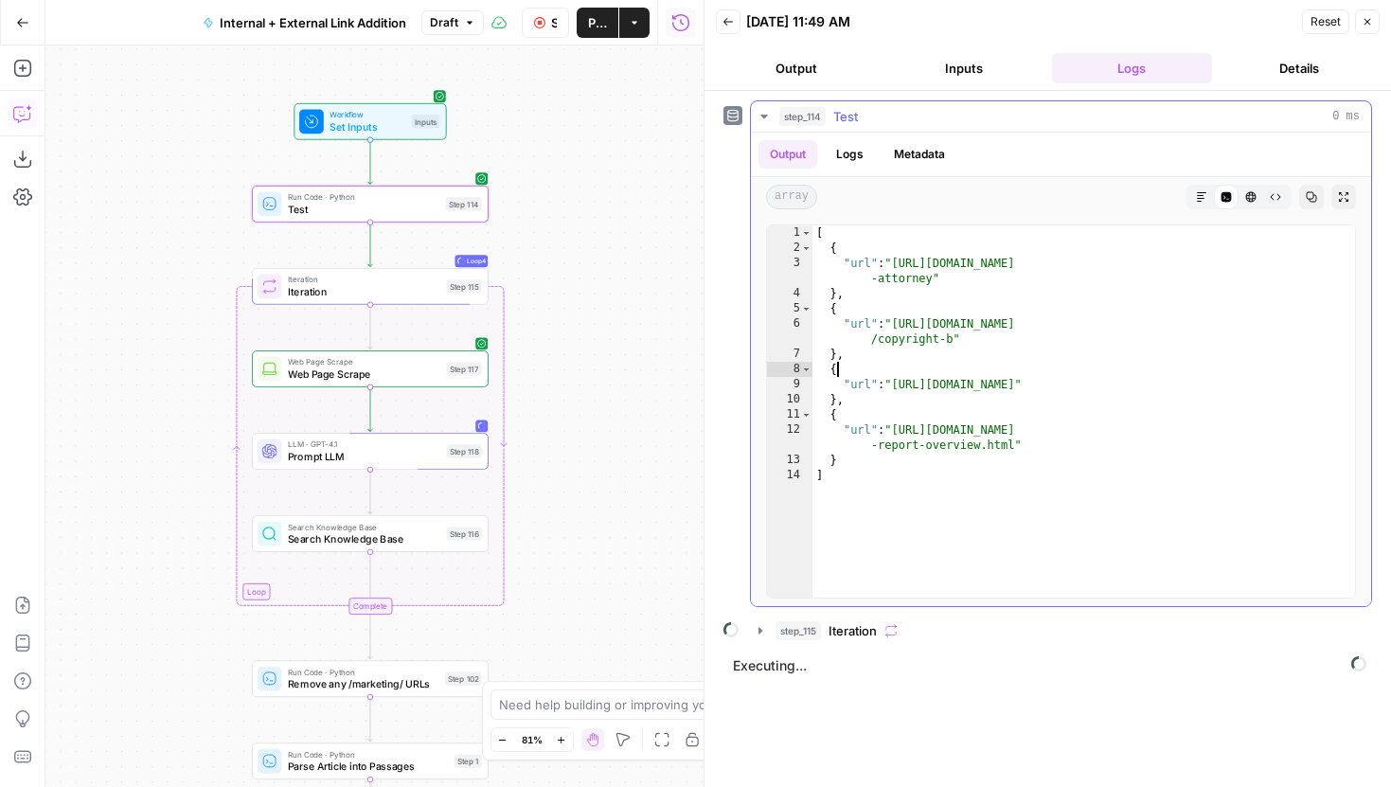
click at [913, 363] on div "[ { "url" : "https://www.legalzoom.com/marketing/estate-planning/power-of -atto…" at bounding box center [1084, 426] width 543 height 402
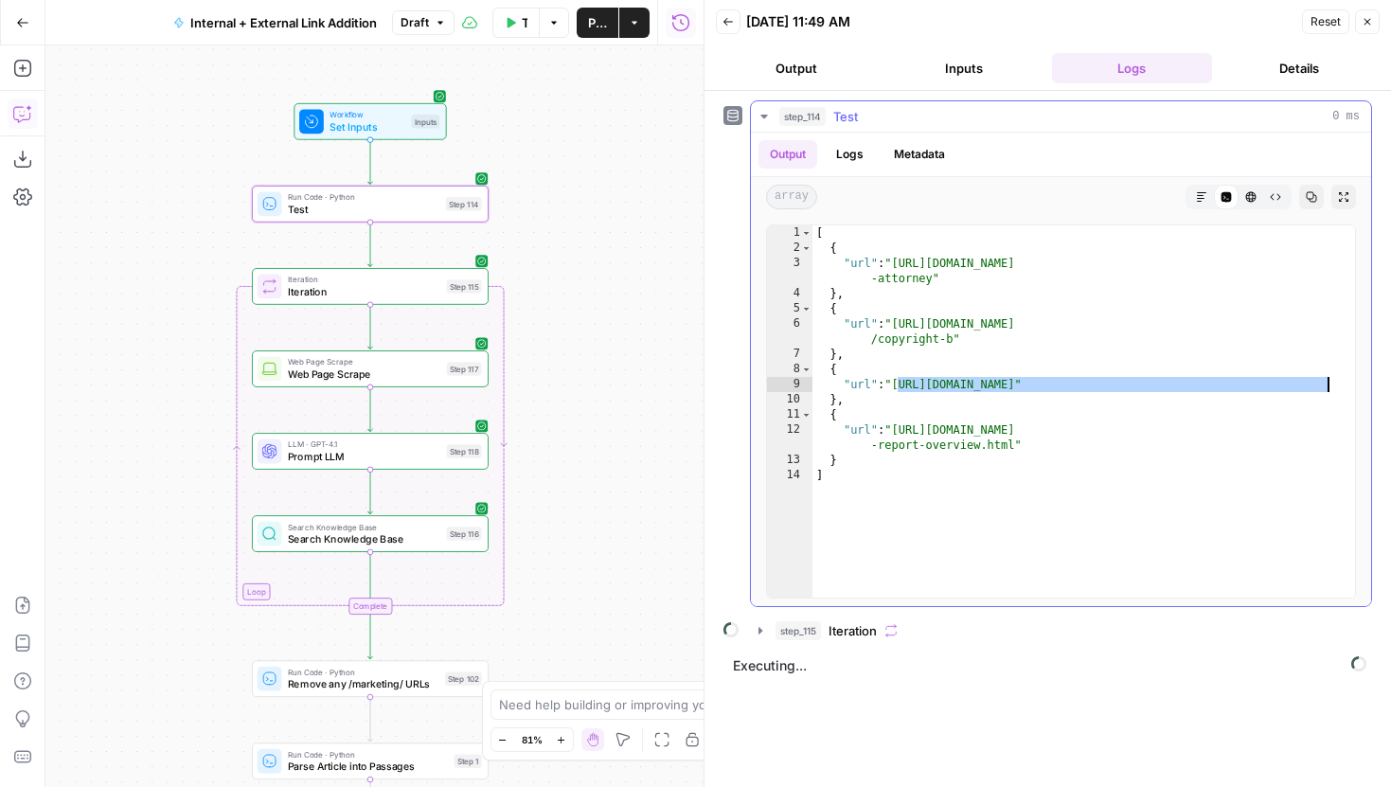
drag, startPoint x: 896, startPoint y: 386, endPoint x: 1325, endPoint y: 385, distance: 429.0
click at [1325, 385] on div "[ { "url" : "https://www.legalzoom.com/marketing/estate-planning/power-of -atto…" at bounding box center [1084, 426] width 543 height 402
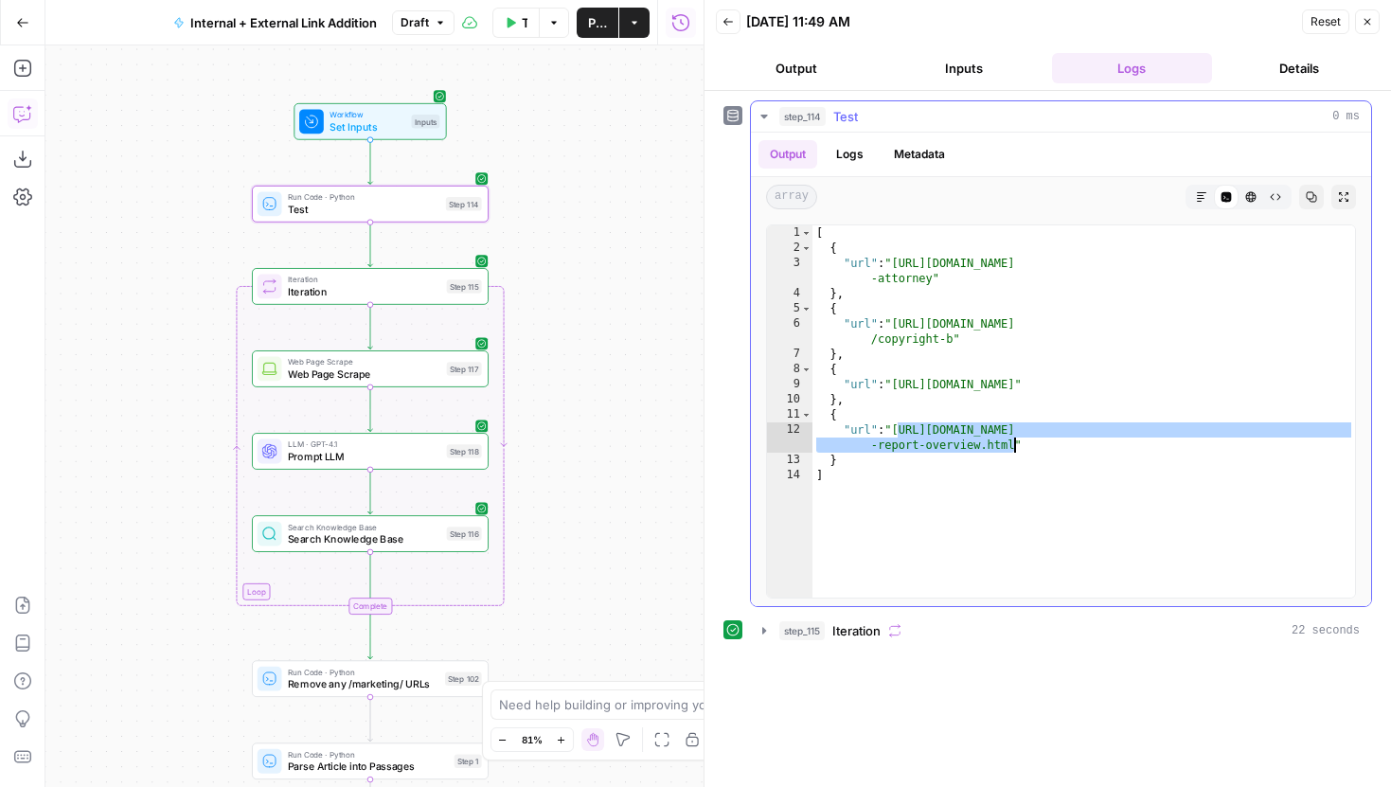
drag, startPoint x: 897, startPoint y: 430, endPoint x: 1013, endPoint y: 448, distance: 117.9
click at [1013, 448] on div "[ { "url" : "https://www.legalzoom.com/marketing/estate-planning/power-of -atto…" at bounding box center [1084, 426] width 543 height 402
type textarea "**********"
click at [759, 625] on icon "button" at bounding box center [764, 630] width 15 height 15
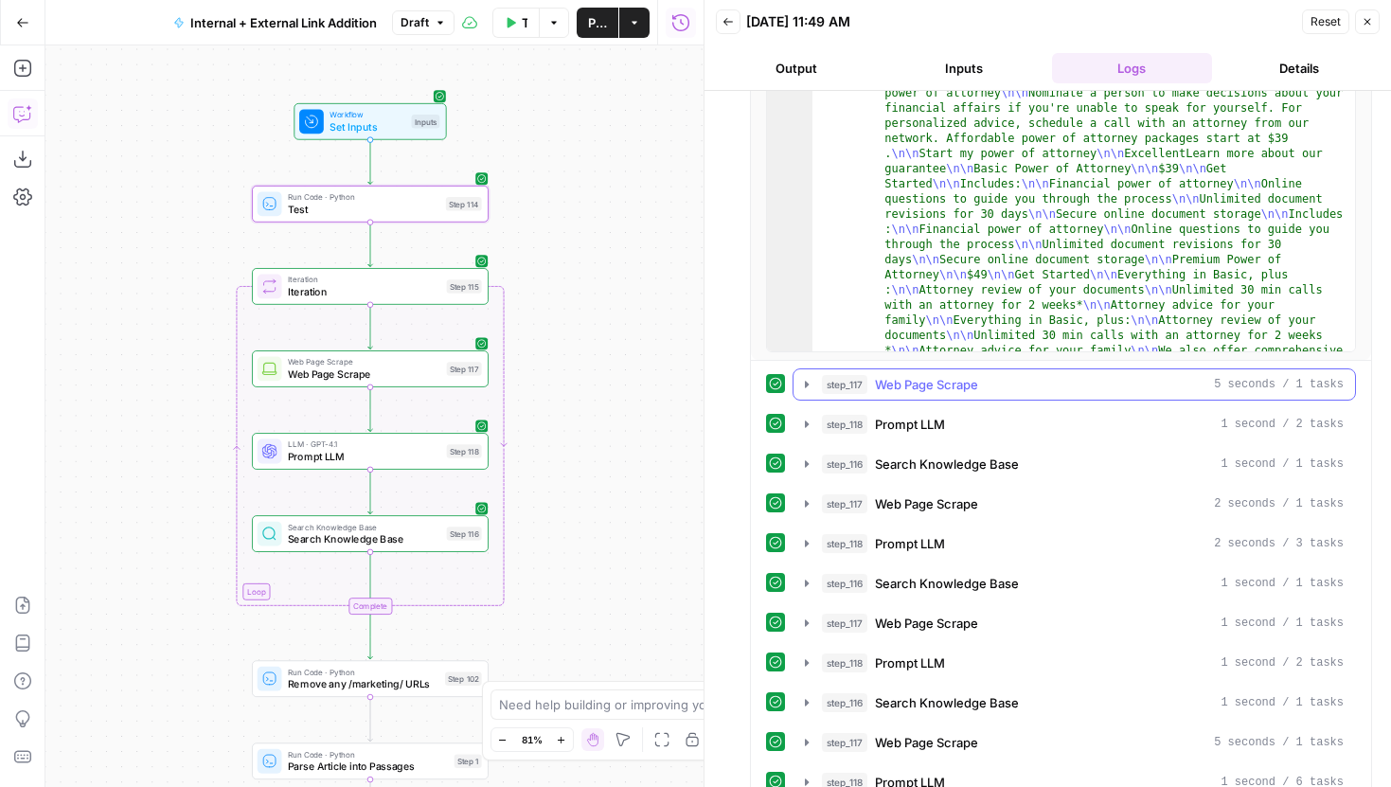
scroll to position [795, 0]
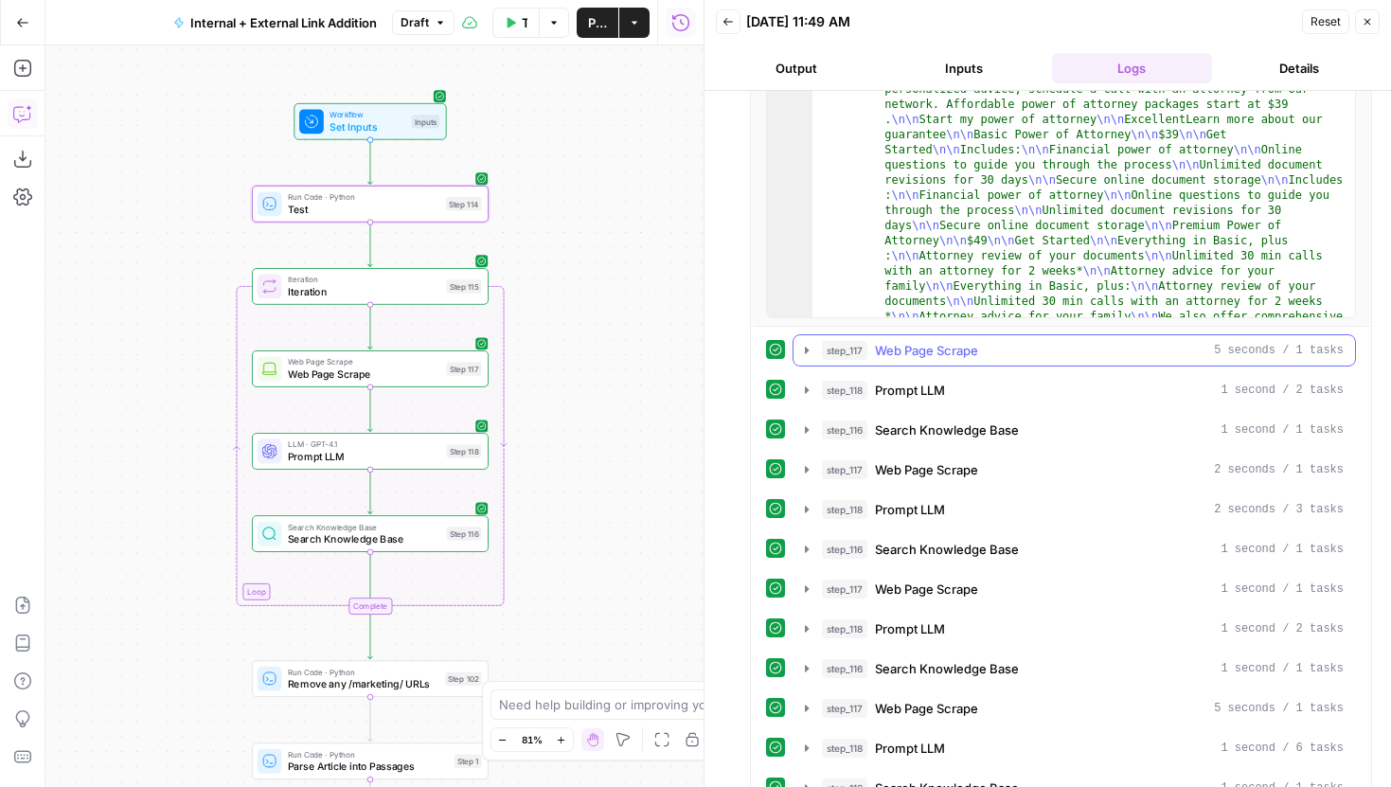
click at [811, 355] on icon "button" at bounding box center [806, 350] width 15 height 15
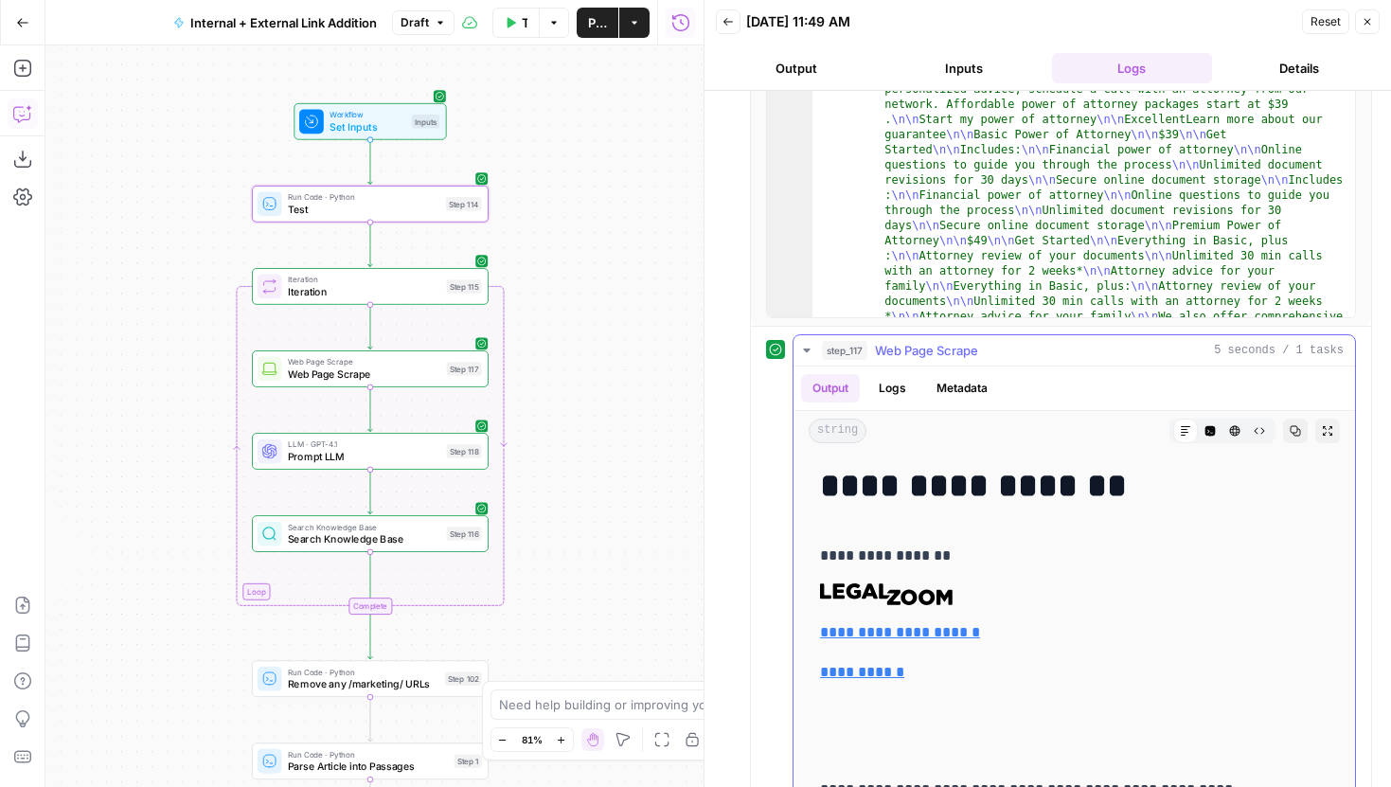
click at [811, 355] on icon "button" at bounding box center [806, 350] width 15 height 15
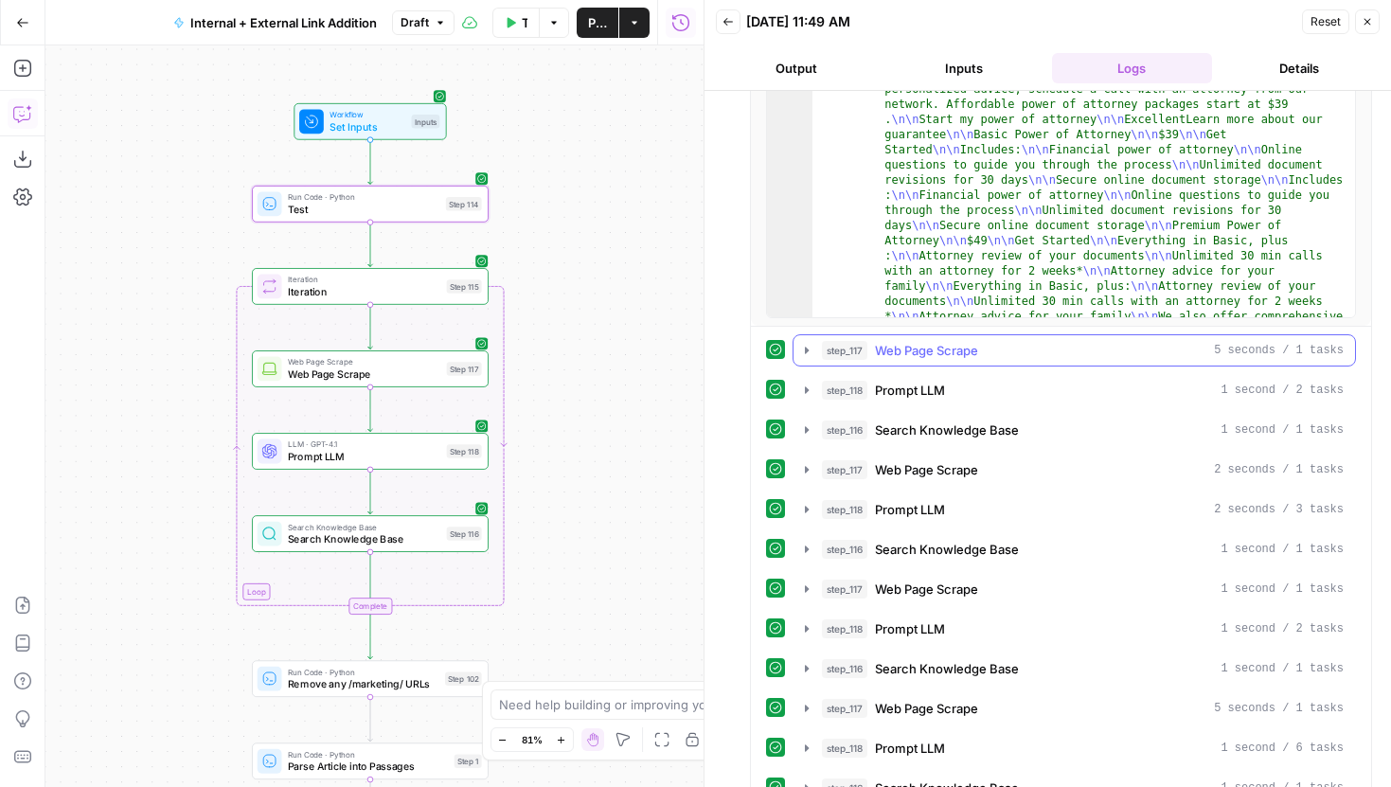
click at [811, 355] on icon "button" at bounding box center [806, 350] width 15 height 15
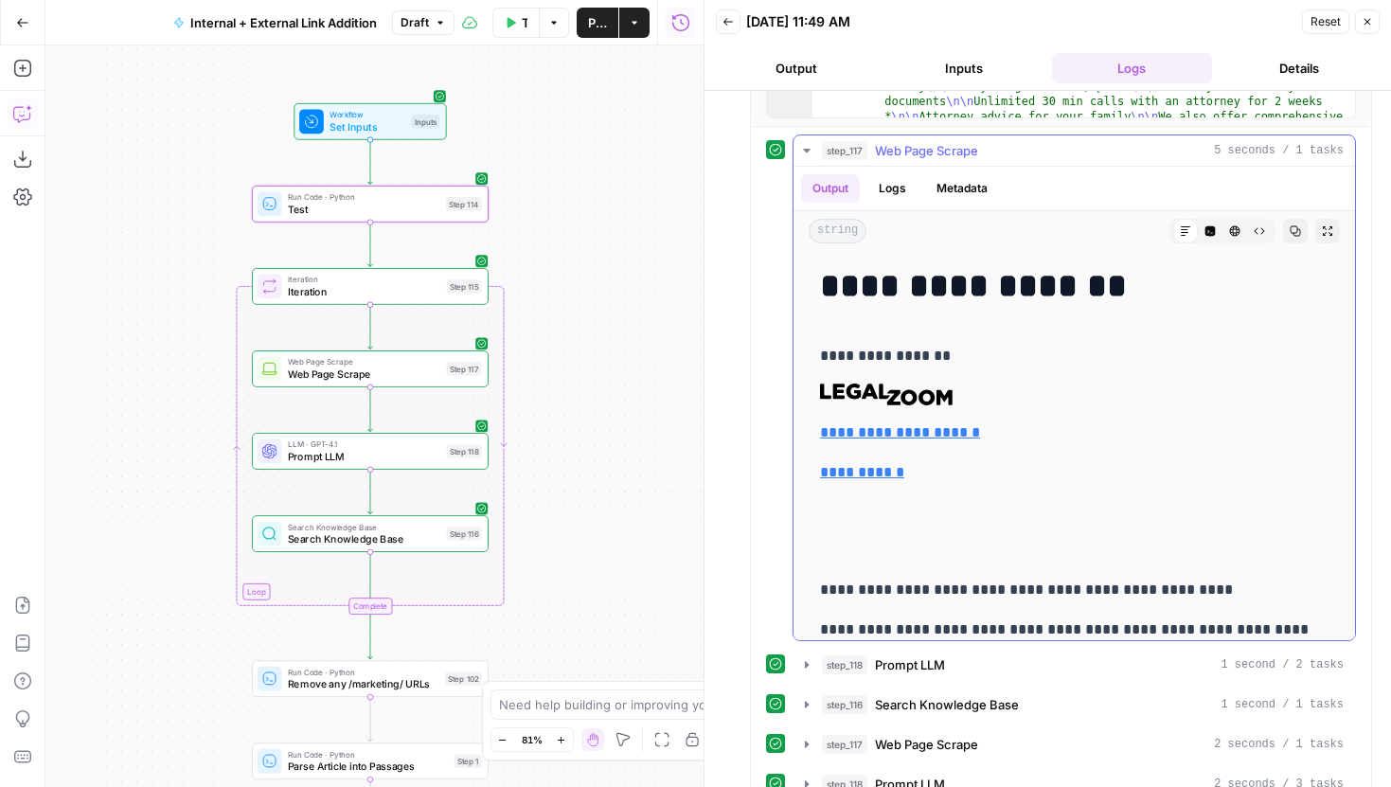
scroll to position [1022, 0]
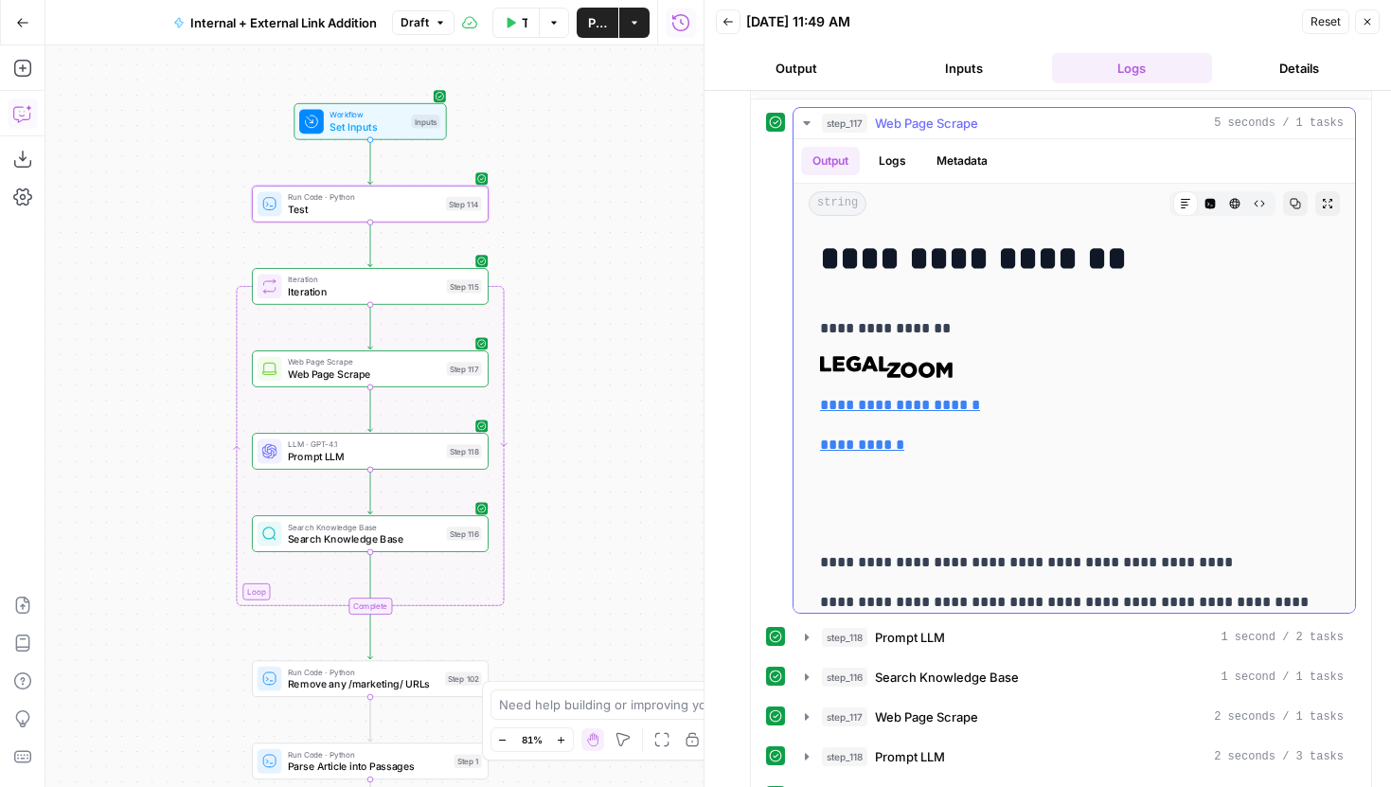
click at [809, 127] on icon "button" at bounding box center [806, 123] width 15 height 15
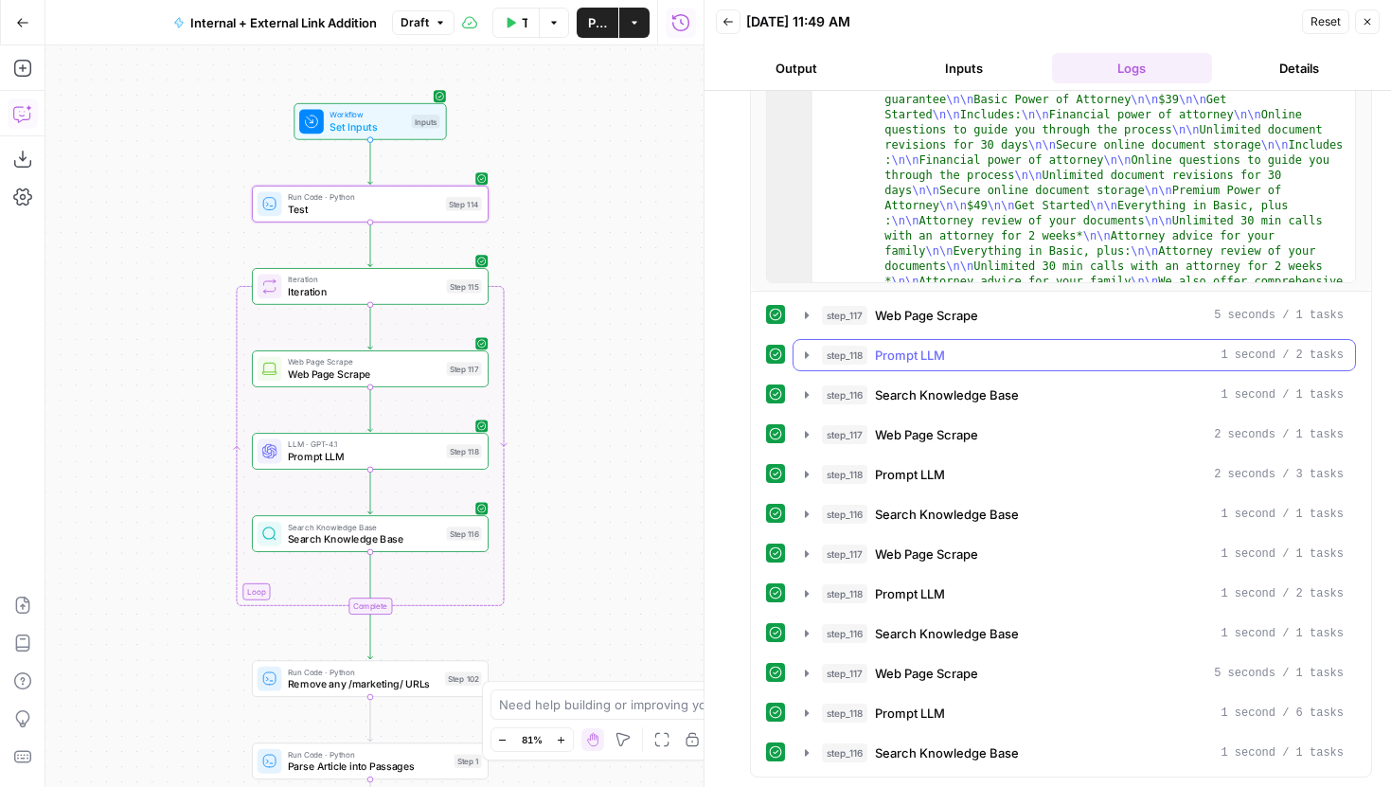
click at [810, 347] on button "step_118 Prompt LLM 1 second / 2 tasks" at bounding box center [1075, 355] width 562 height 30
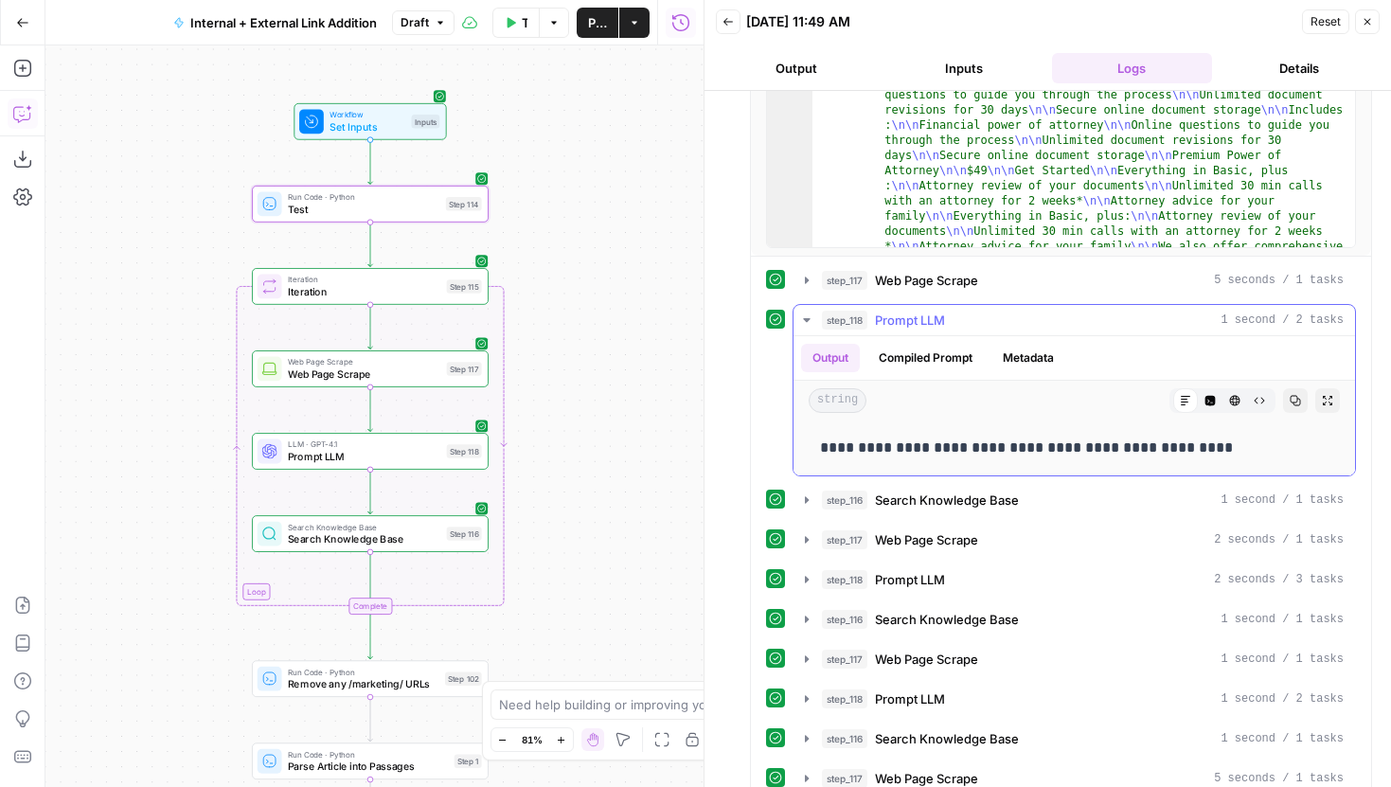
scroll to position [970, 0]
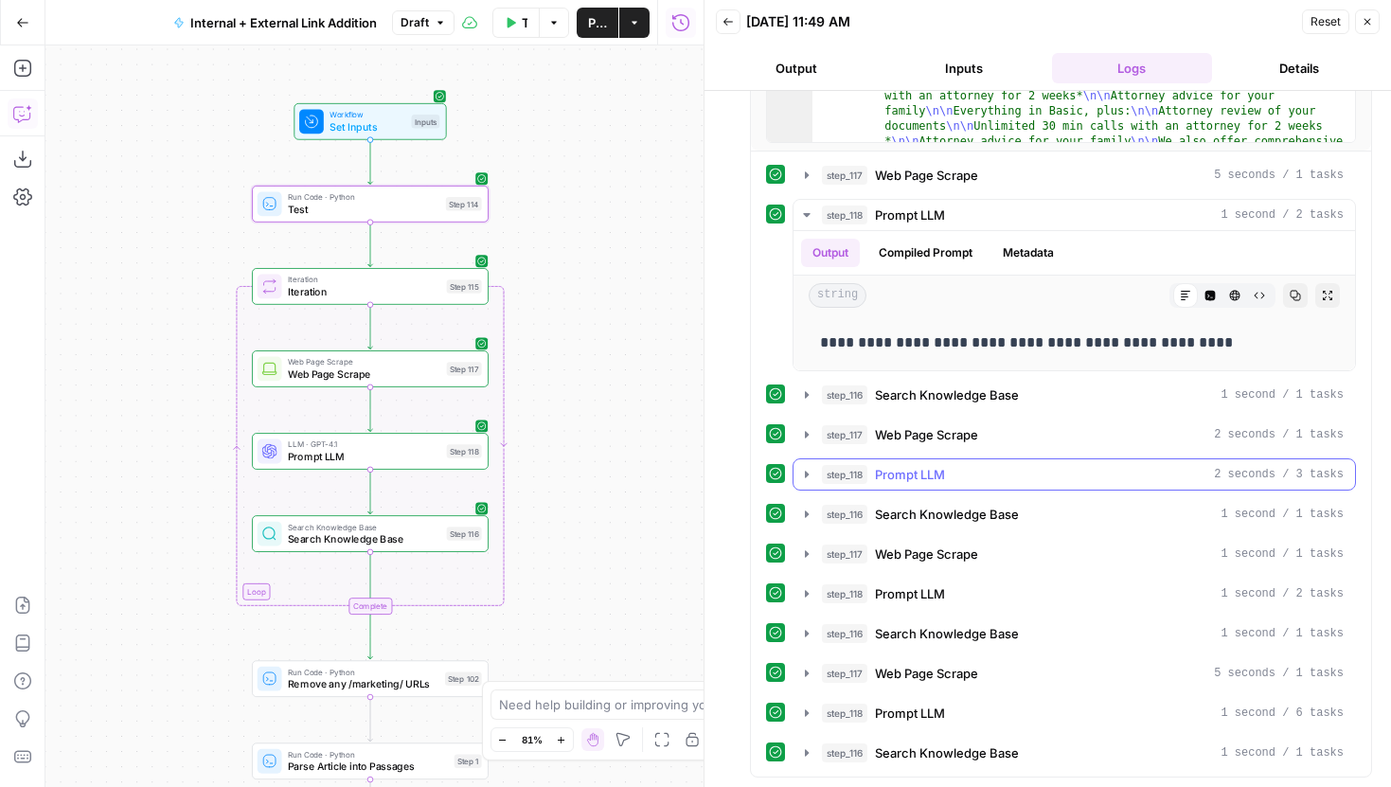
click at [810, 467] on icon "button" at bounding box center [806, 474] width 15 height 15
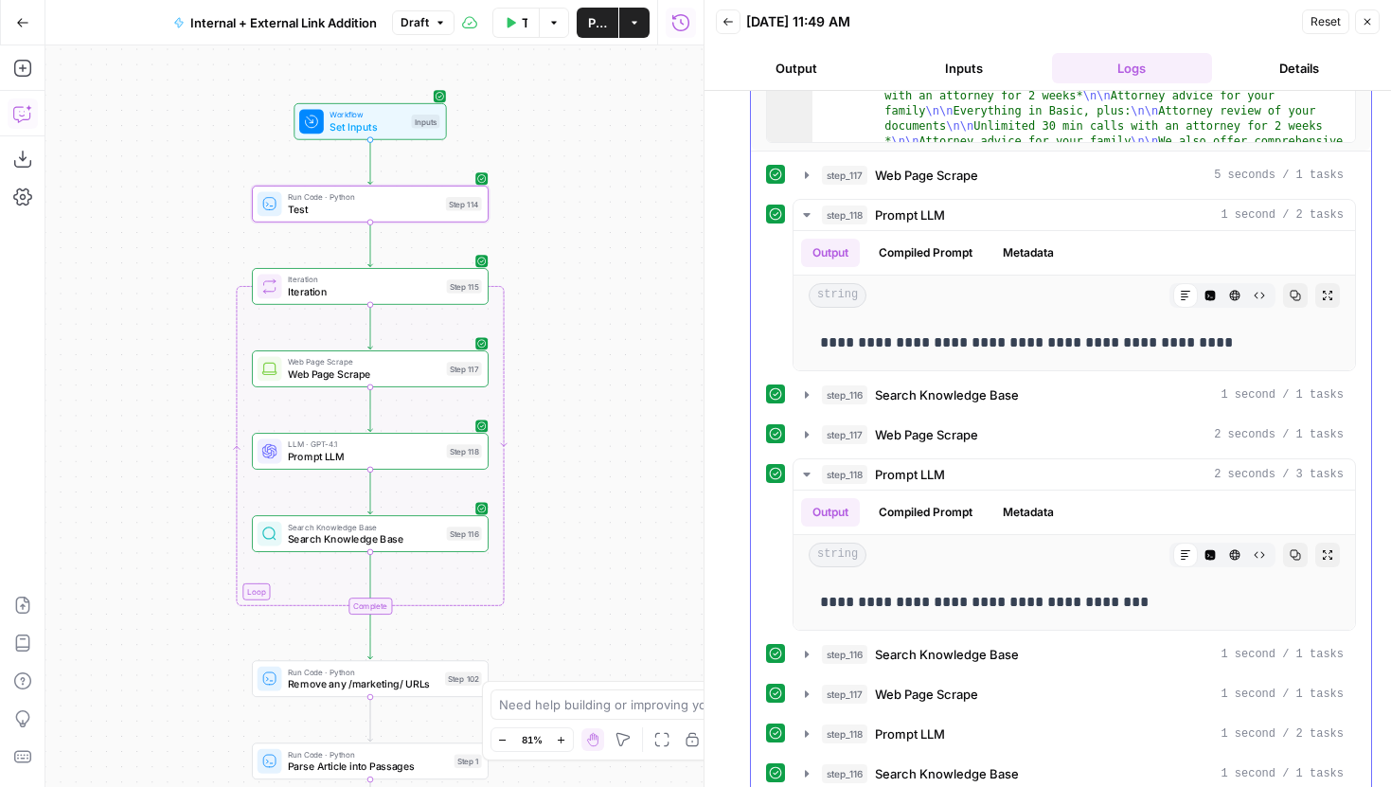
scroll to position [1013, 0]
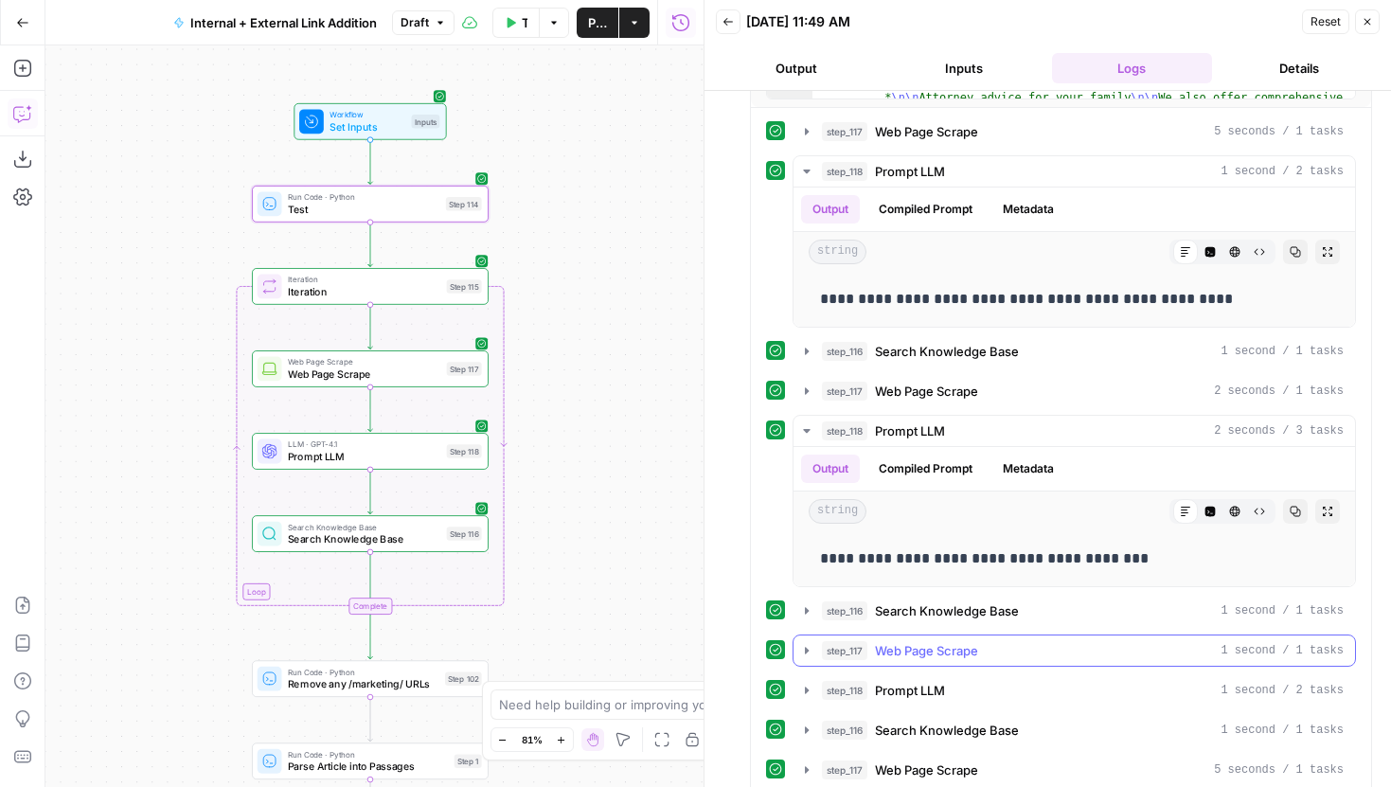
click at [809, 653] on icon "button" at bounding box center [806, 650] width 15 height 15
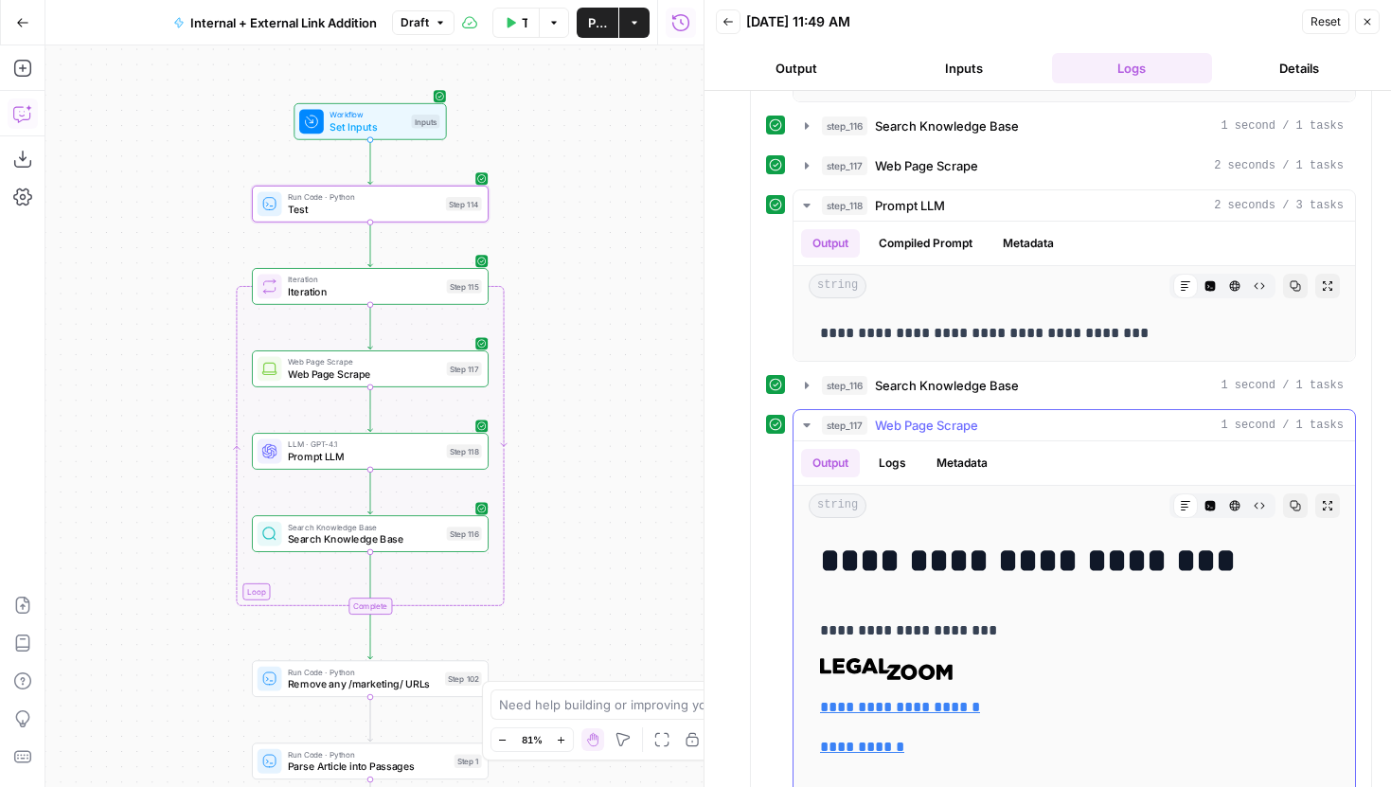
scroll to position [1260, 0]
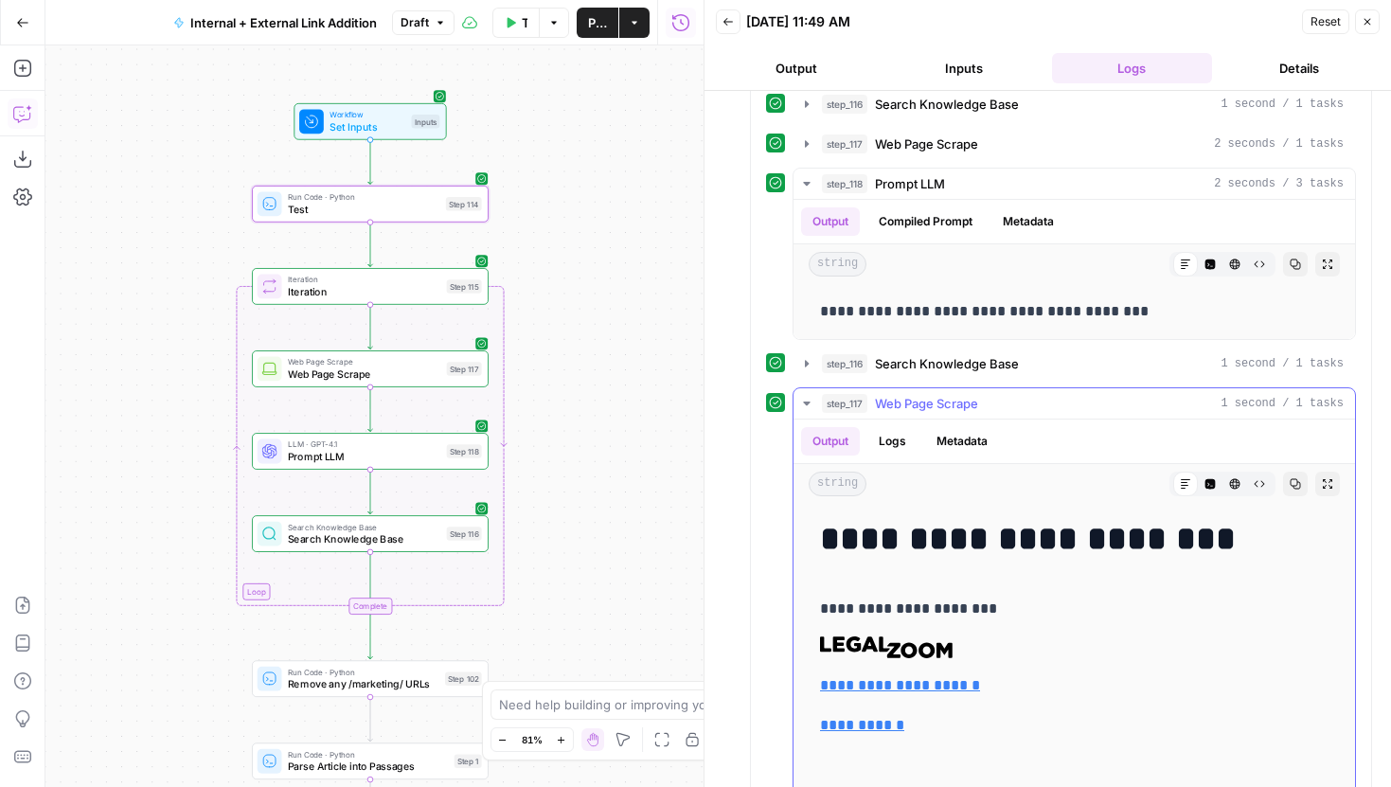
click at [803, 398] on icon "button" at bounding box center [806, 403] width 15 height 15
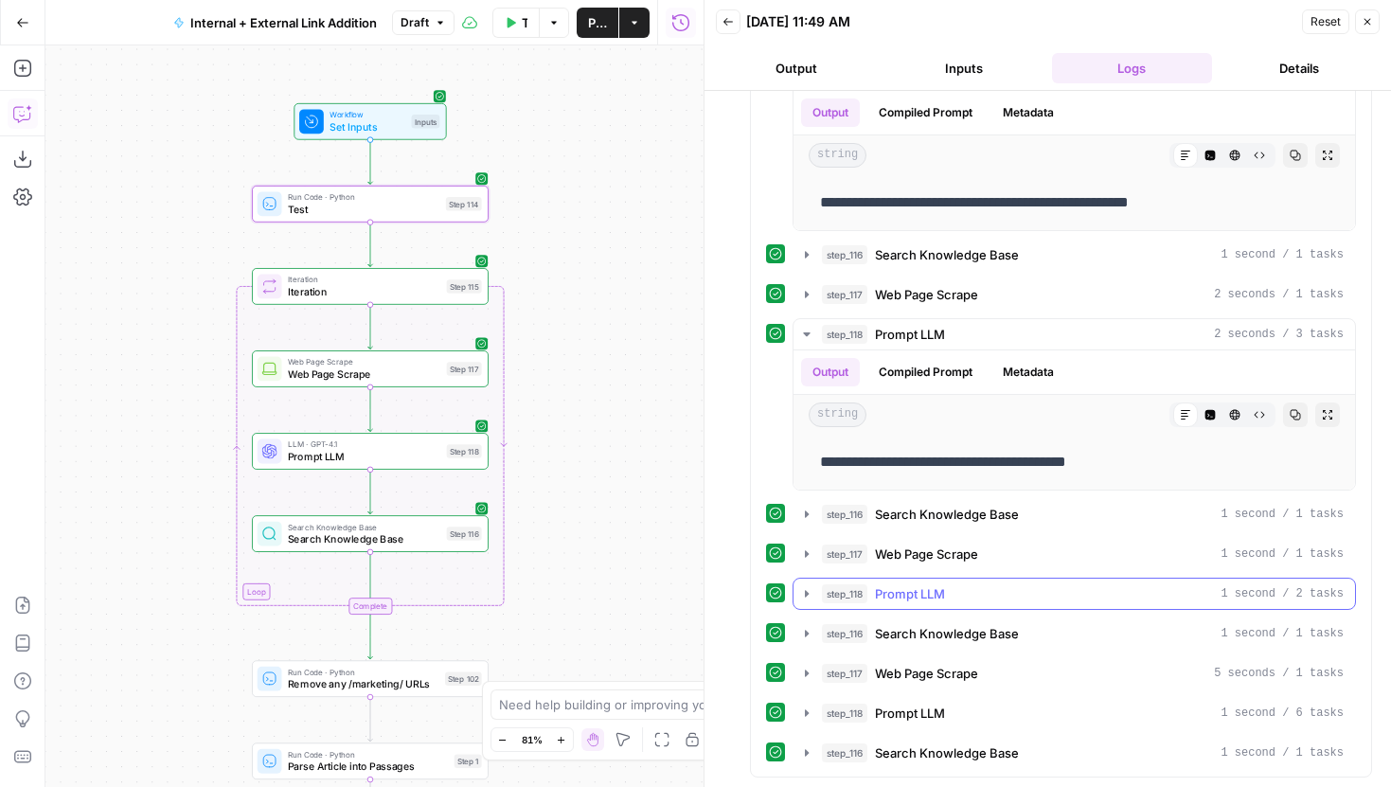
click at [803, 599] on icon "button" at bounding box center [806, 593] width 15 height 15
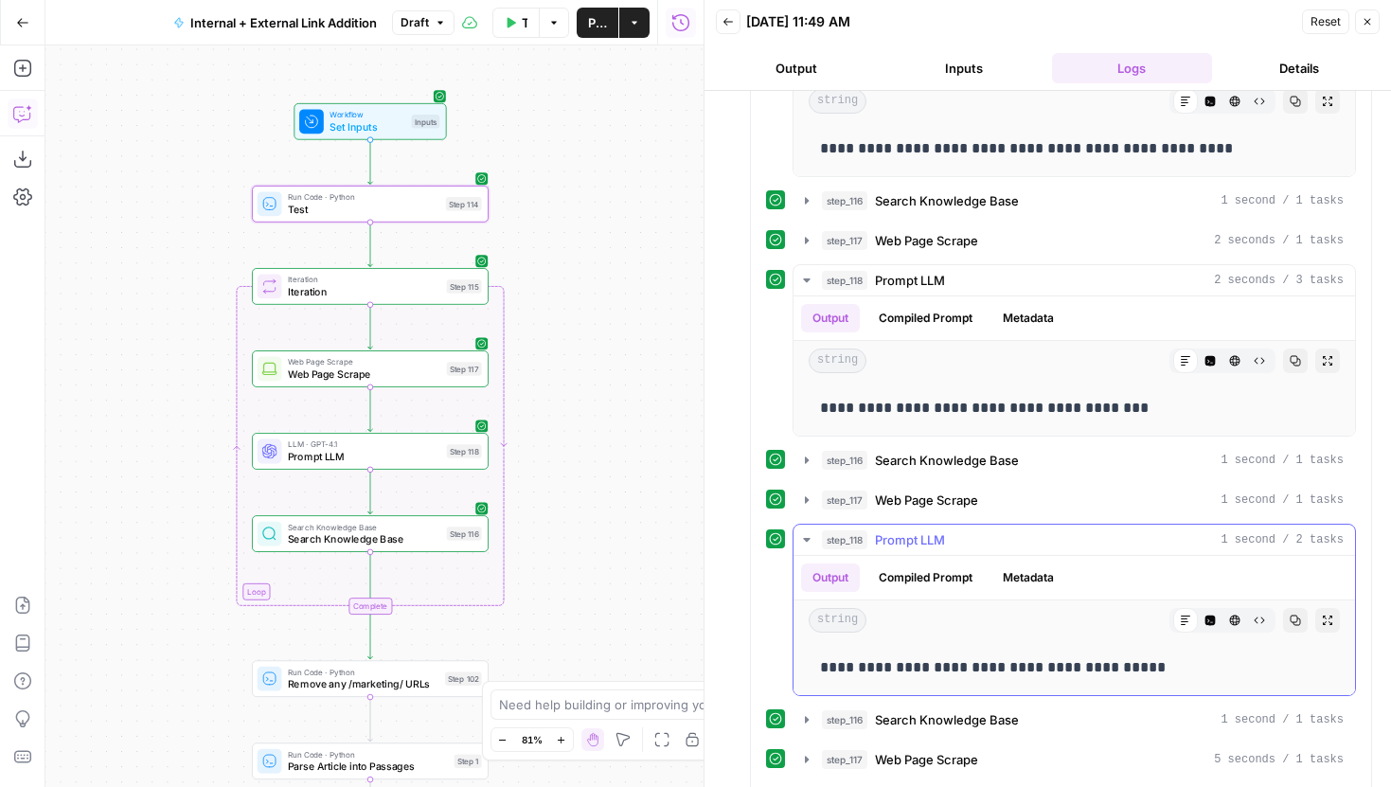
scroll to position [1250, 0]
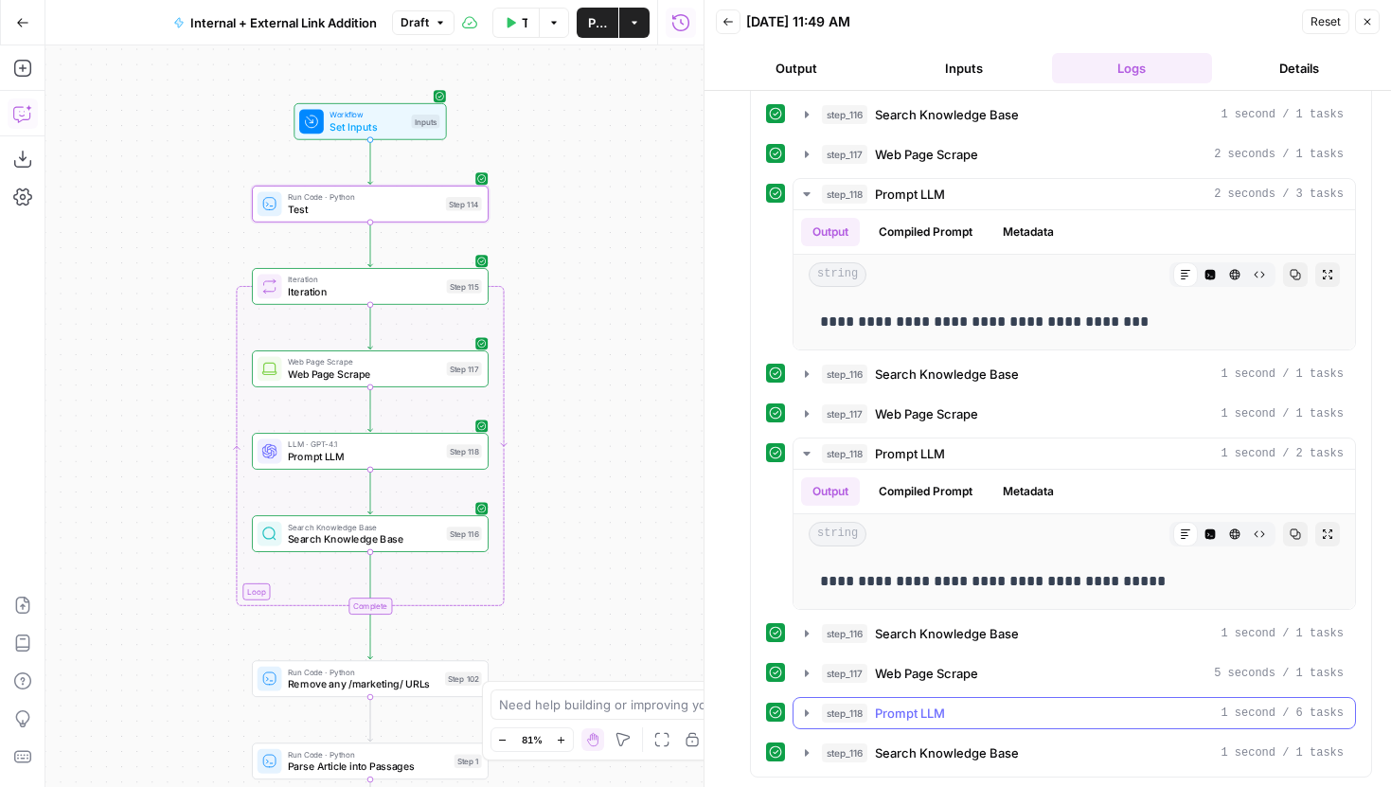
click at [816, 708] on button "step_118 Prompt LLM 1 second / 6 tasks" at bounding box center [1075, 713] width 562 height 30
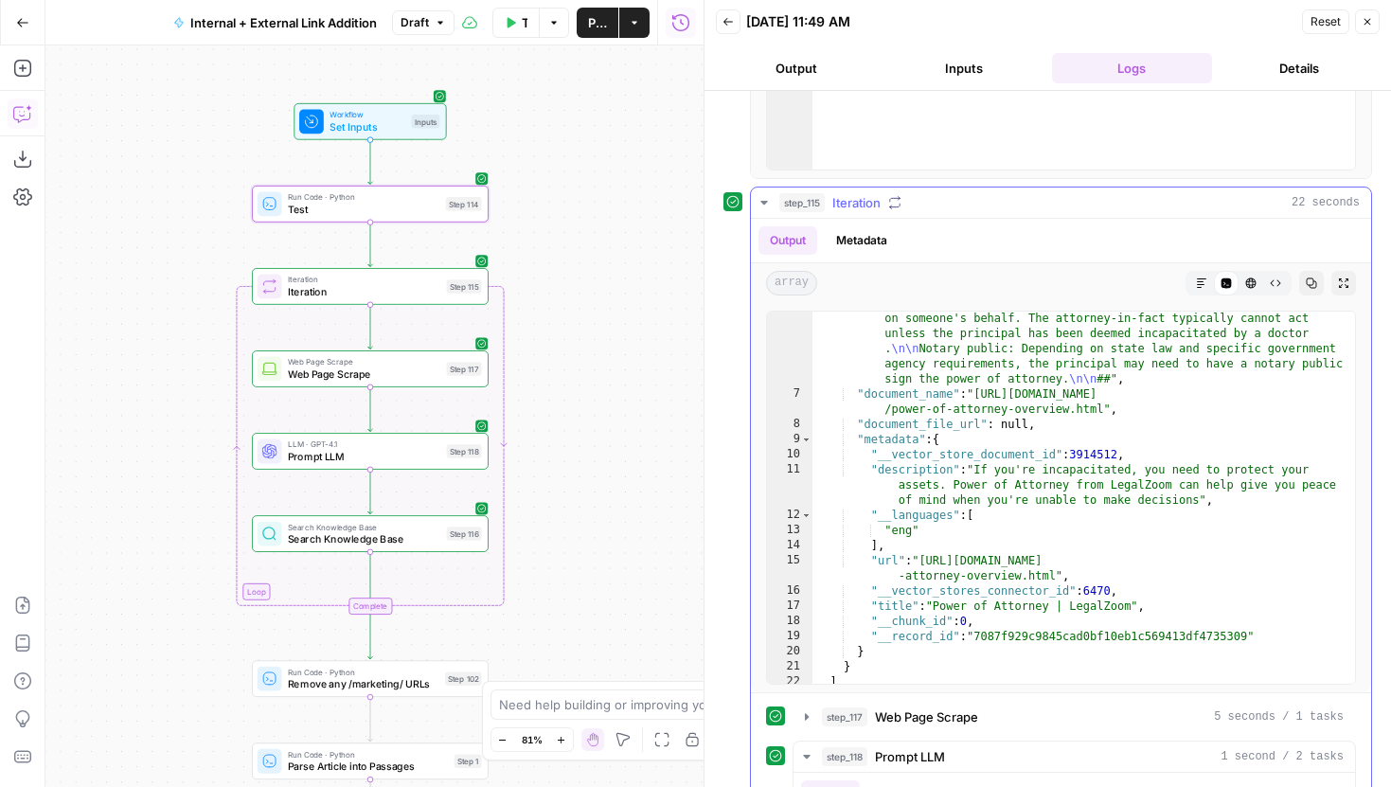
scroll to position [1004, 0]
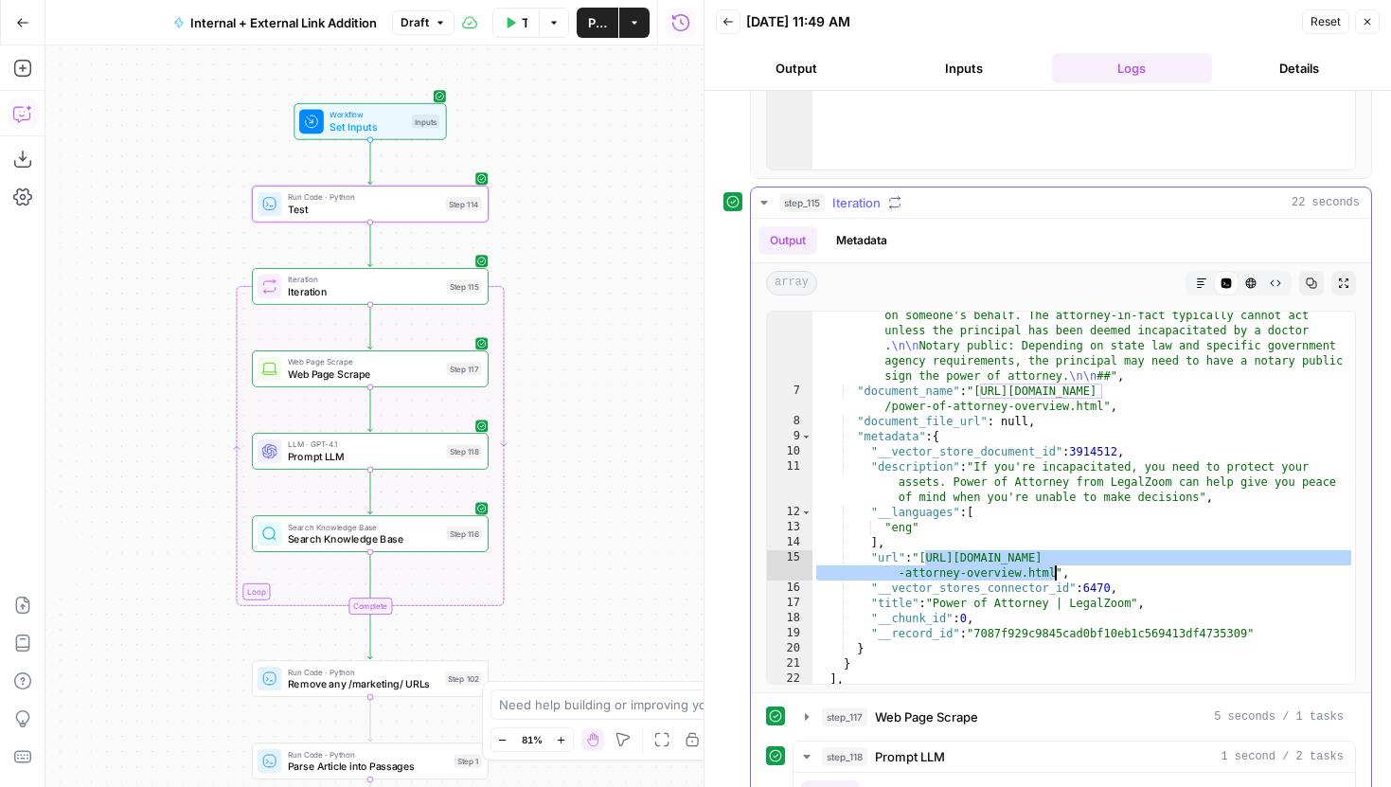
drag, startPoint x: 924, startPoint y: 562, endPoint x: 1054, endPoint y: 575, distance: 130.4
click at [1054, 575] on div ""content" : "# Power of Attorney | LegalZoom \n\n Power of Attorney | LegalZoom…" at bounding box center [1084, 76] width 543 height 1387
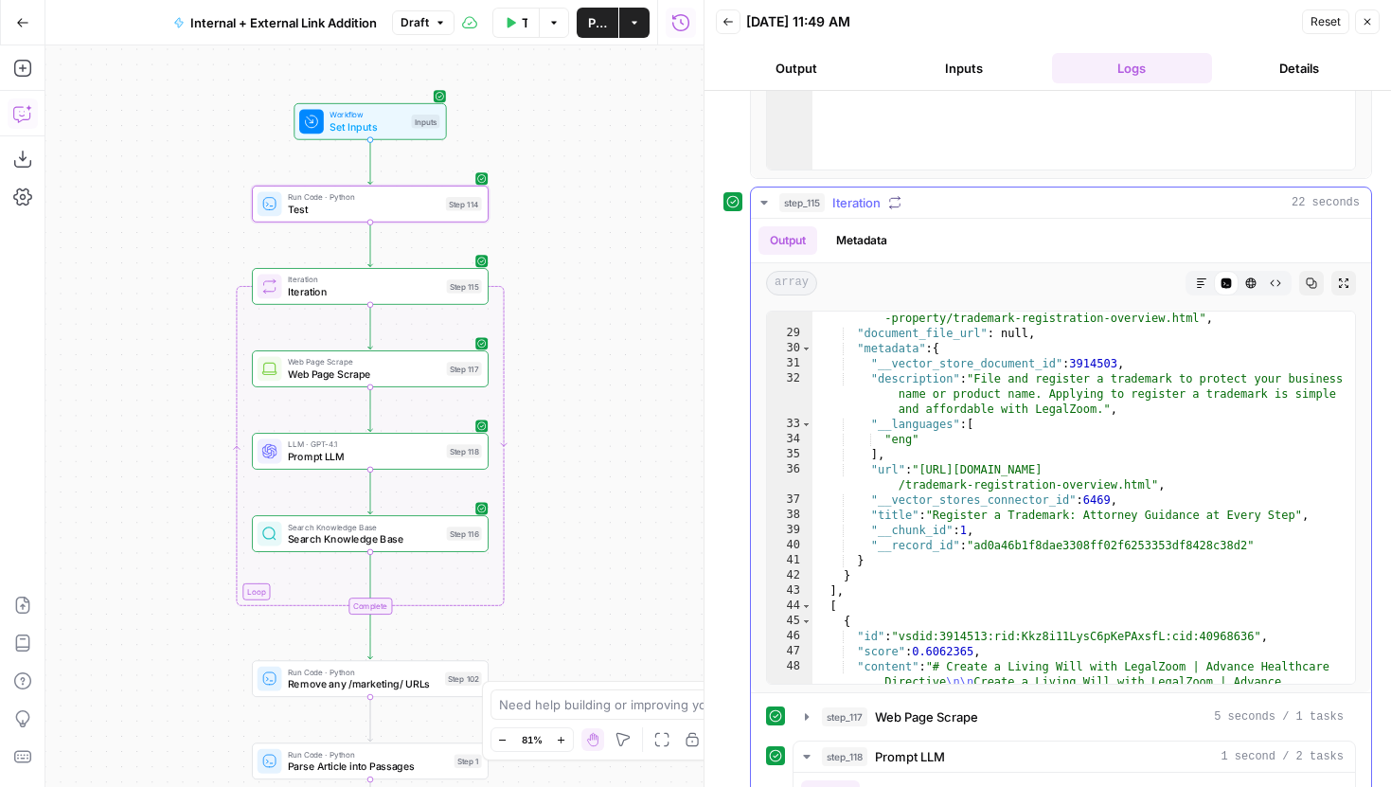
scroll to position [2650, 0]
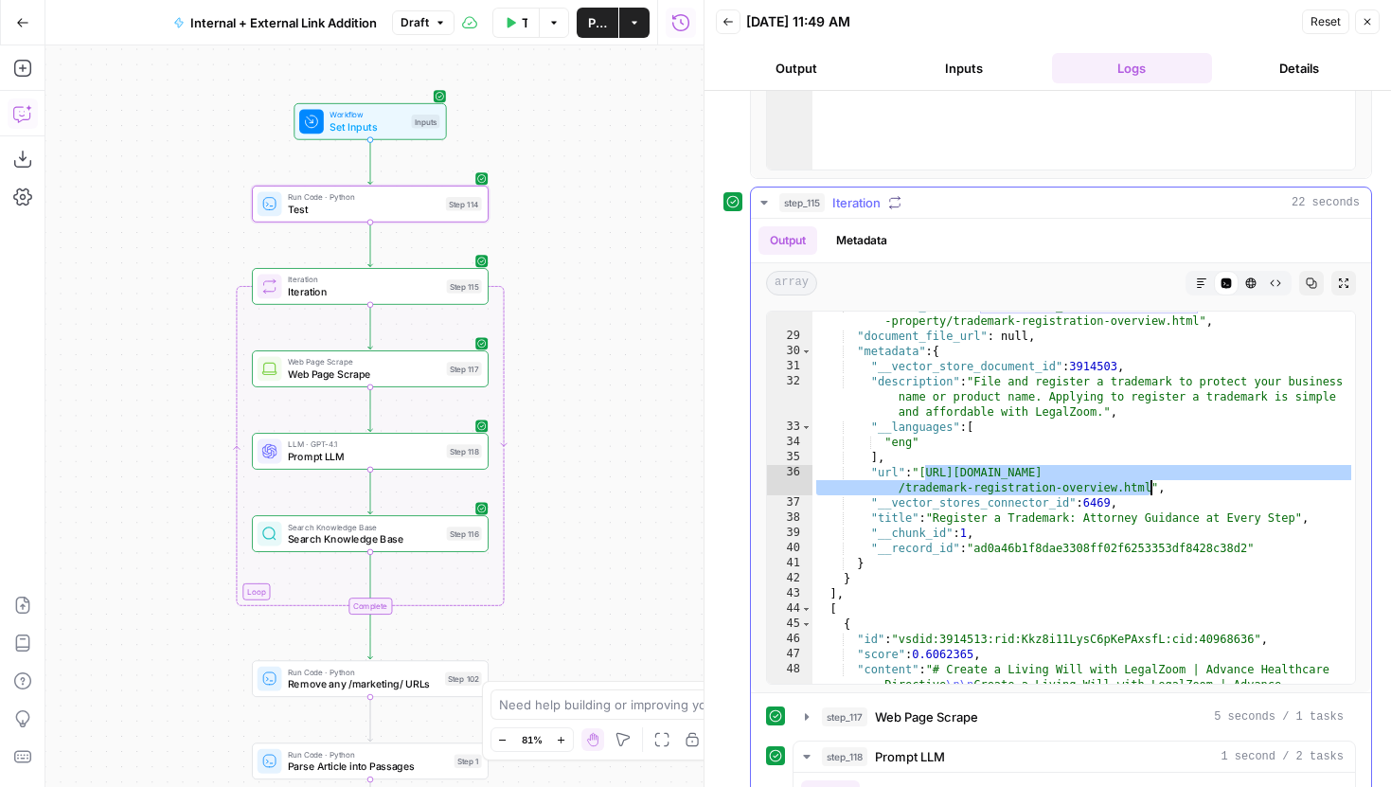
drag, startPoint x: 926, startPoint y: 474, endPoint x: 1152, endPoint y: 484, distance: 225.6
click at [393, 533] on span "Search Knowledge Base" at bounding box center [364, 538] width 152 height 15
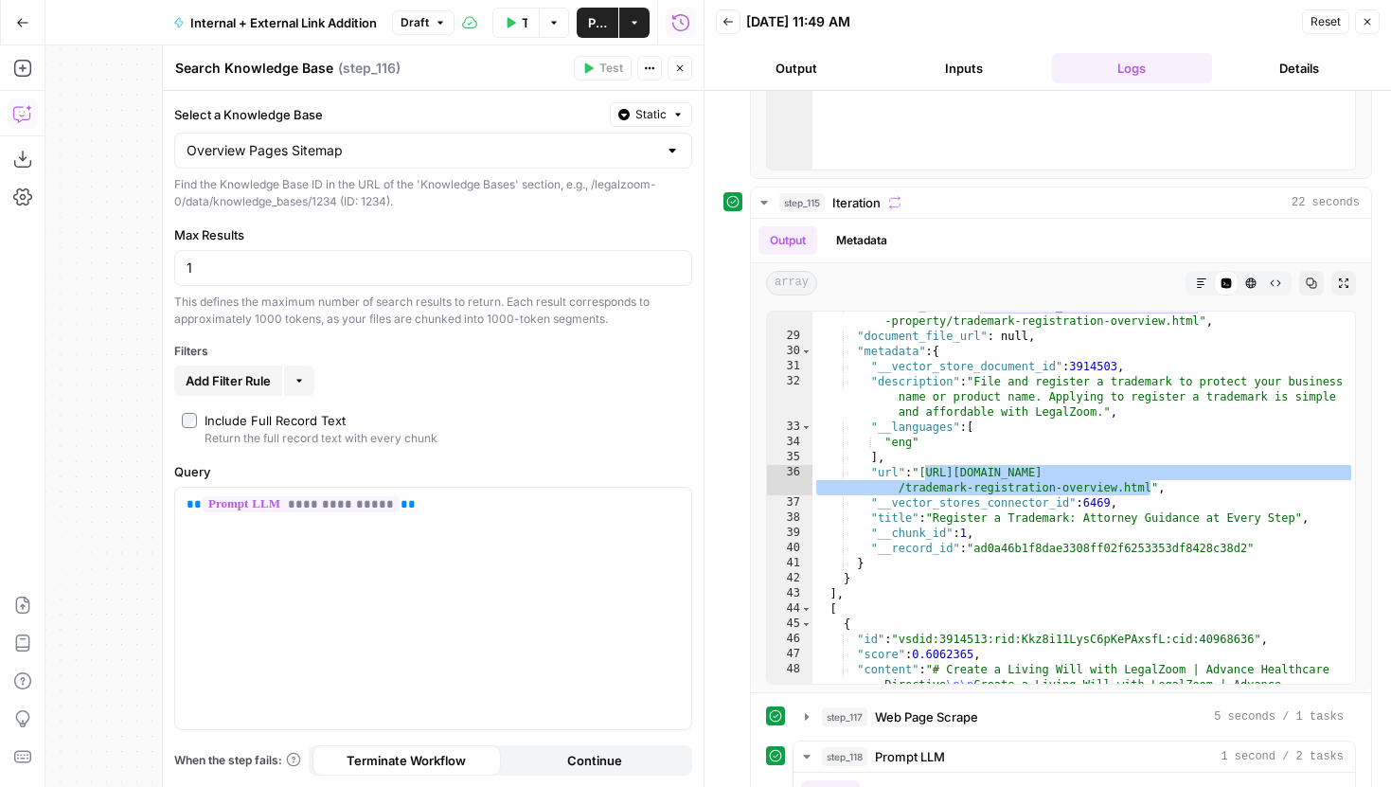
click at [683, 67] on icon "button" at bounding box center [679, 68] width 11 height 11
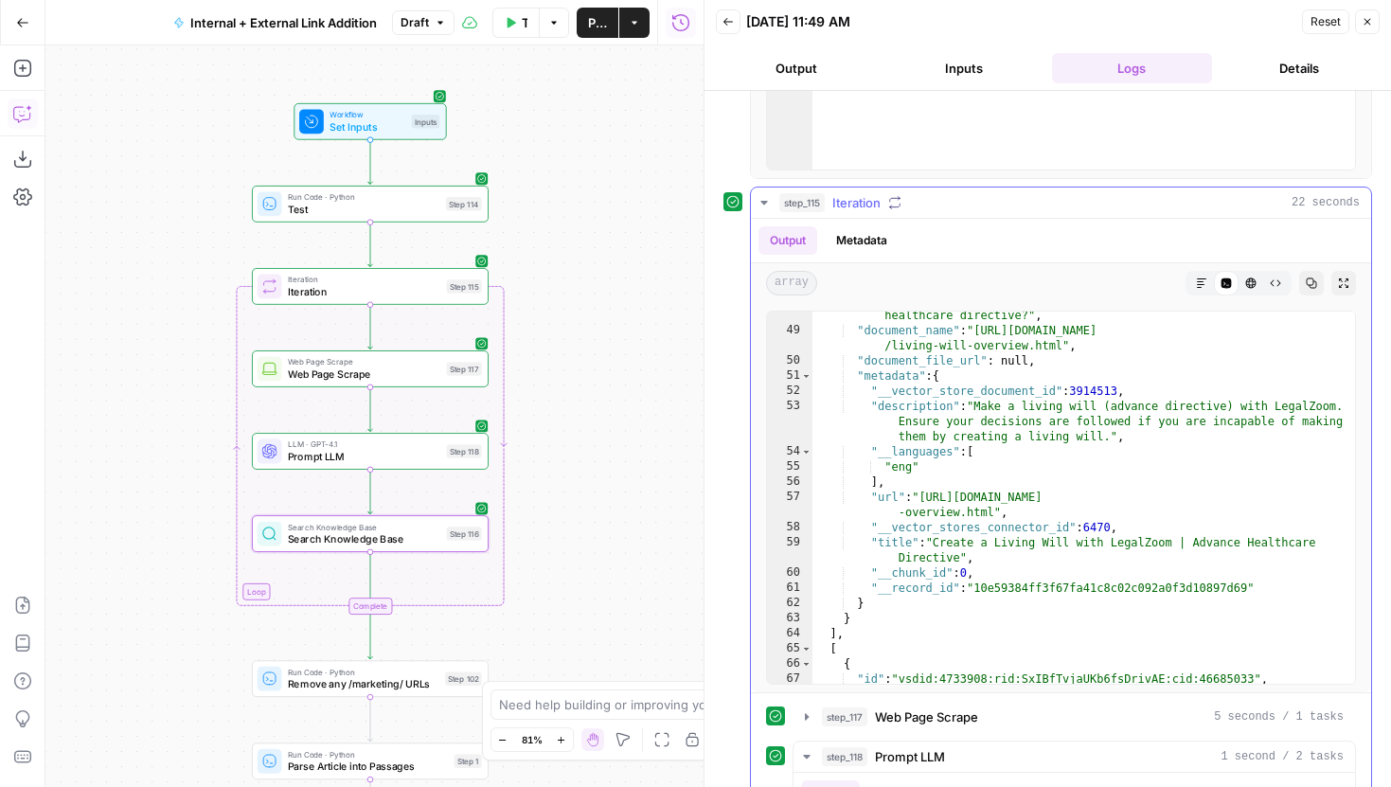
scroll to position [4153, 0]
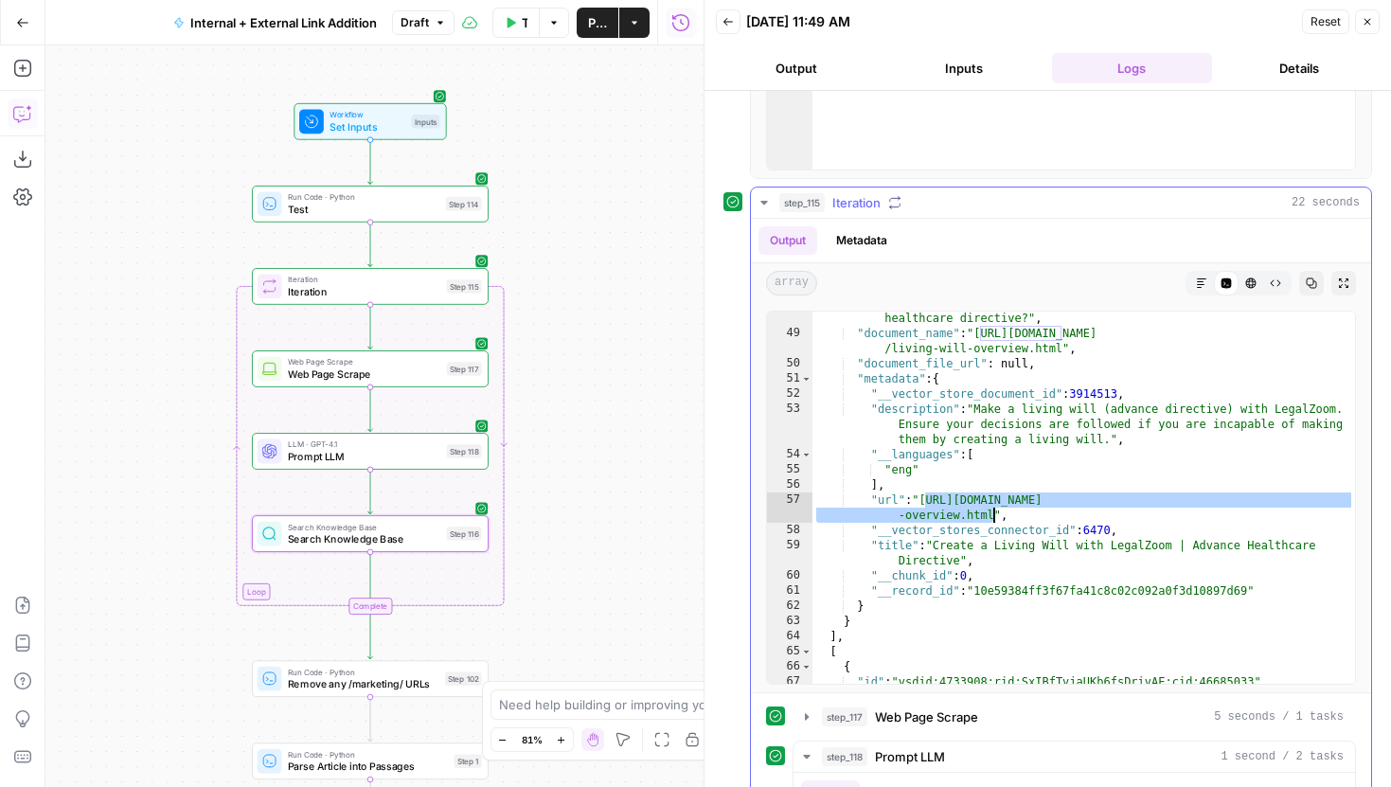
drag, startPoint x: 927, startPoint y: 502, endPoint x: 993, endPoint y: 520, distance: 68.7
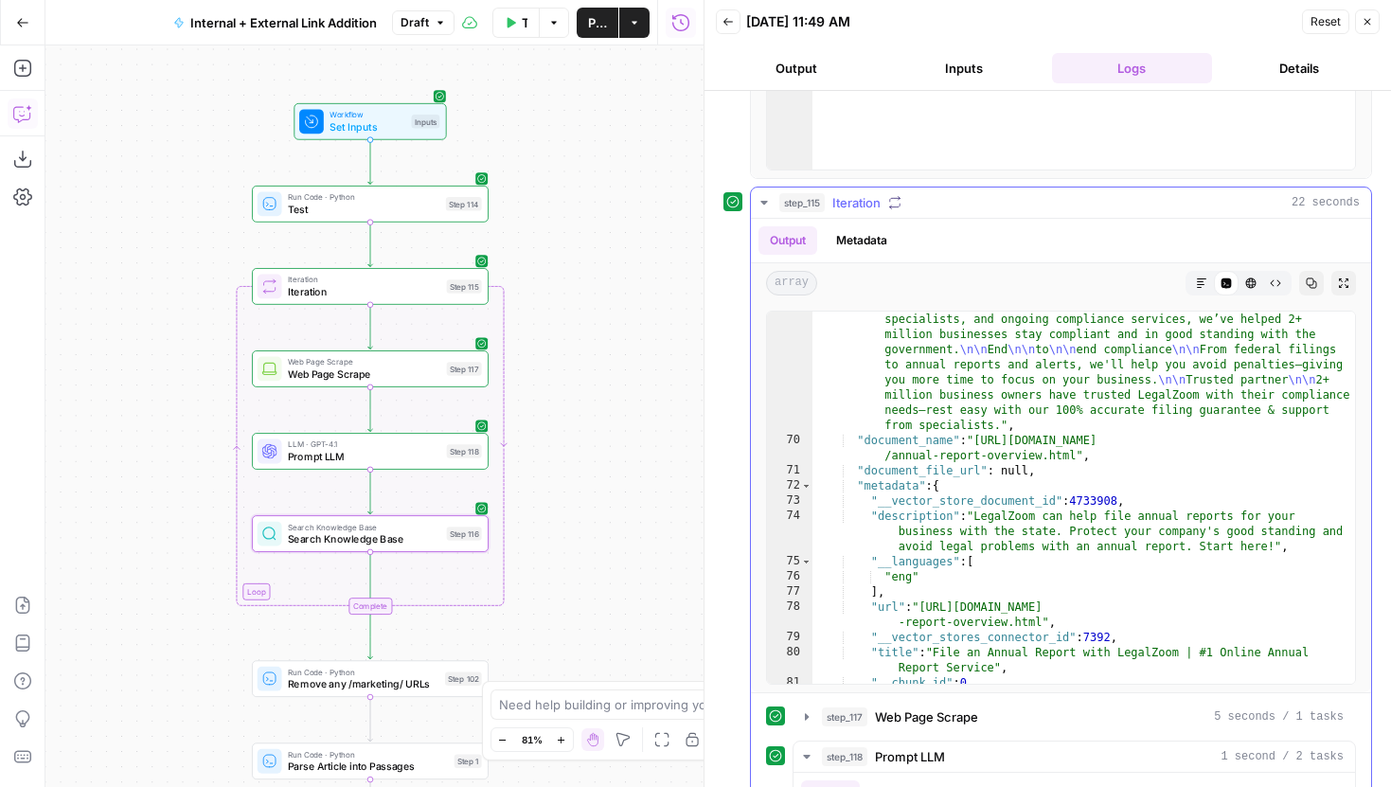
scroll to position [5689, 0]
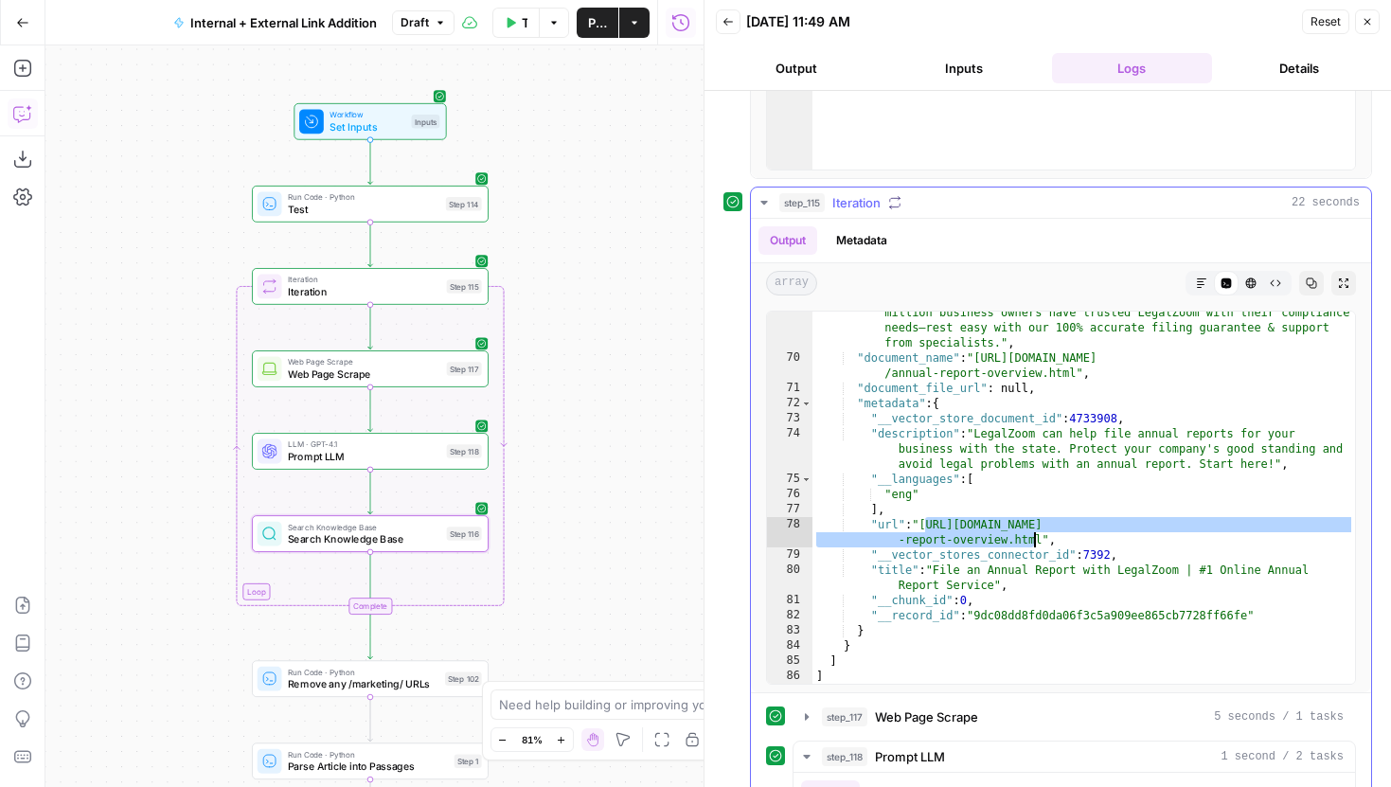
drag, startPoint x: 927, startPoint y: 527, endPoint x: 1040, endPoint y: 540, distance: 113.4
type textarea "**********"
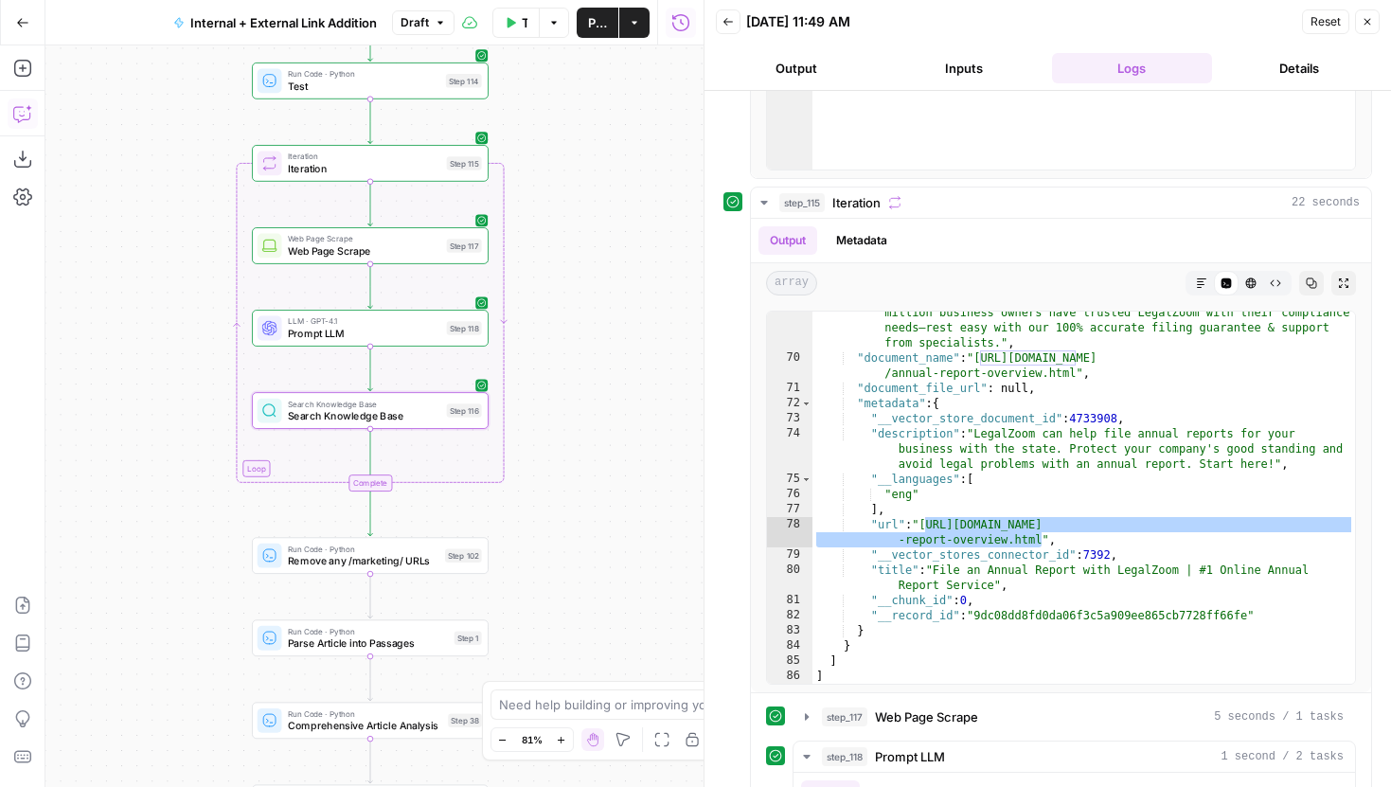
drag, startPoint x: 636, startPoint y: 365, endPoint x: 636, endPoint y: 243, distance: 121.2
click at [636, 242] on div "true false true false true false Workflow Set Inputs Inputs Run Code · Python T…" at bounding box center [374, 416] width 658 height 742
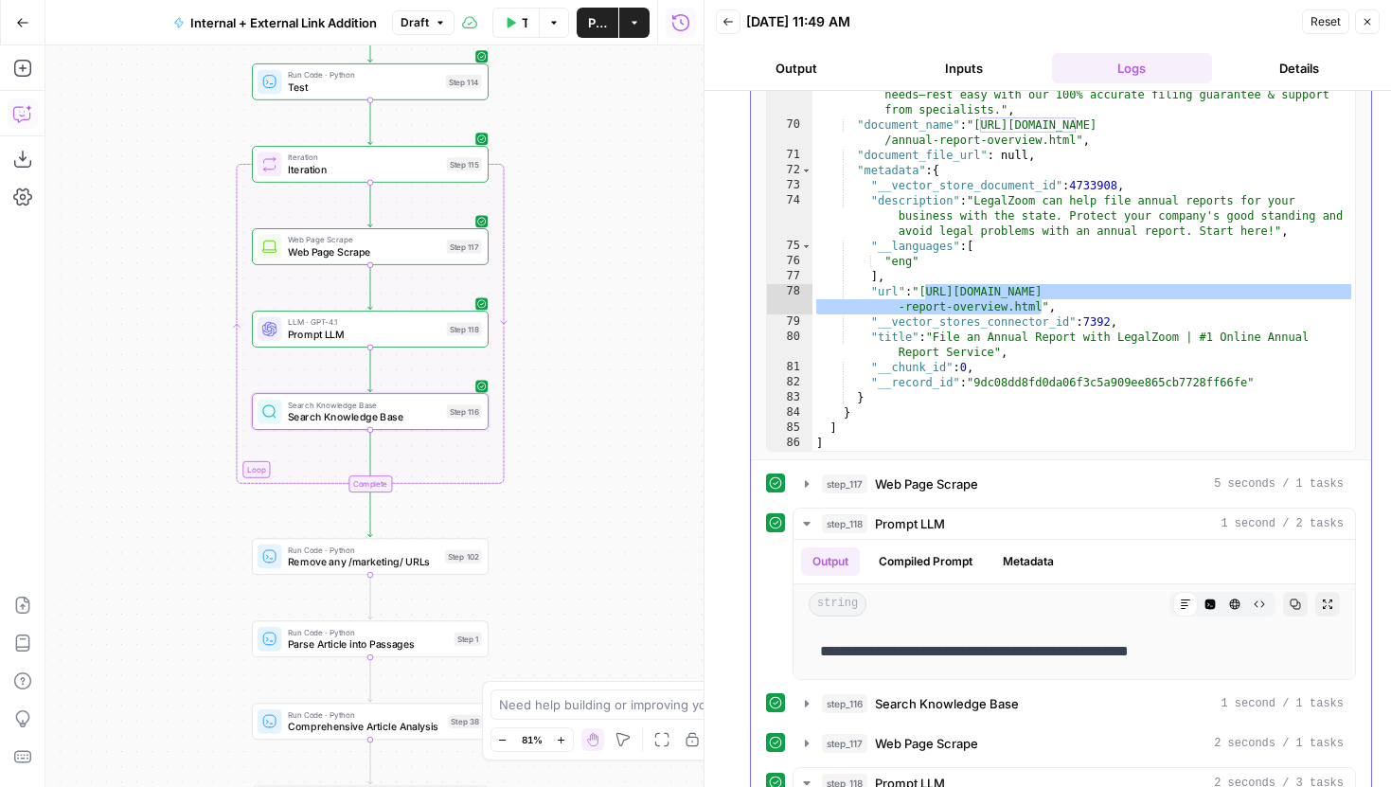
scroll to position [706, 0]
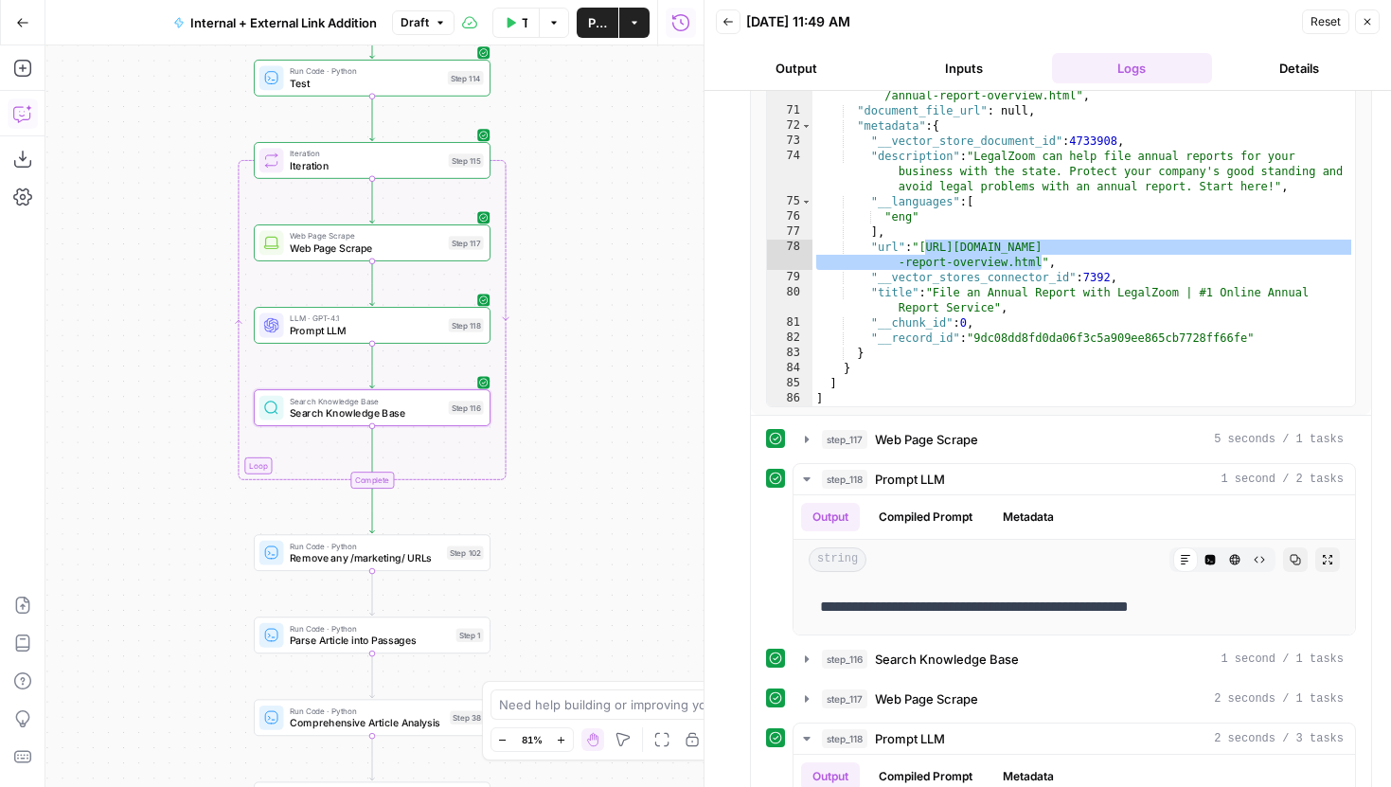
drag, startPoint x: 558, startPoint y: 474, endPoint x: 571, endPoint y: 457, distance: 21.6
click at [571, 457] on div "true false true false true false Workflow Set Inputs Inputs Run Code · Python T…" at bounding box center [374, 416] width 658 height 742
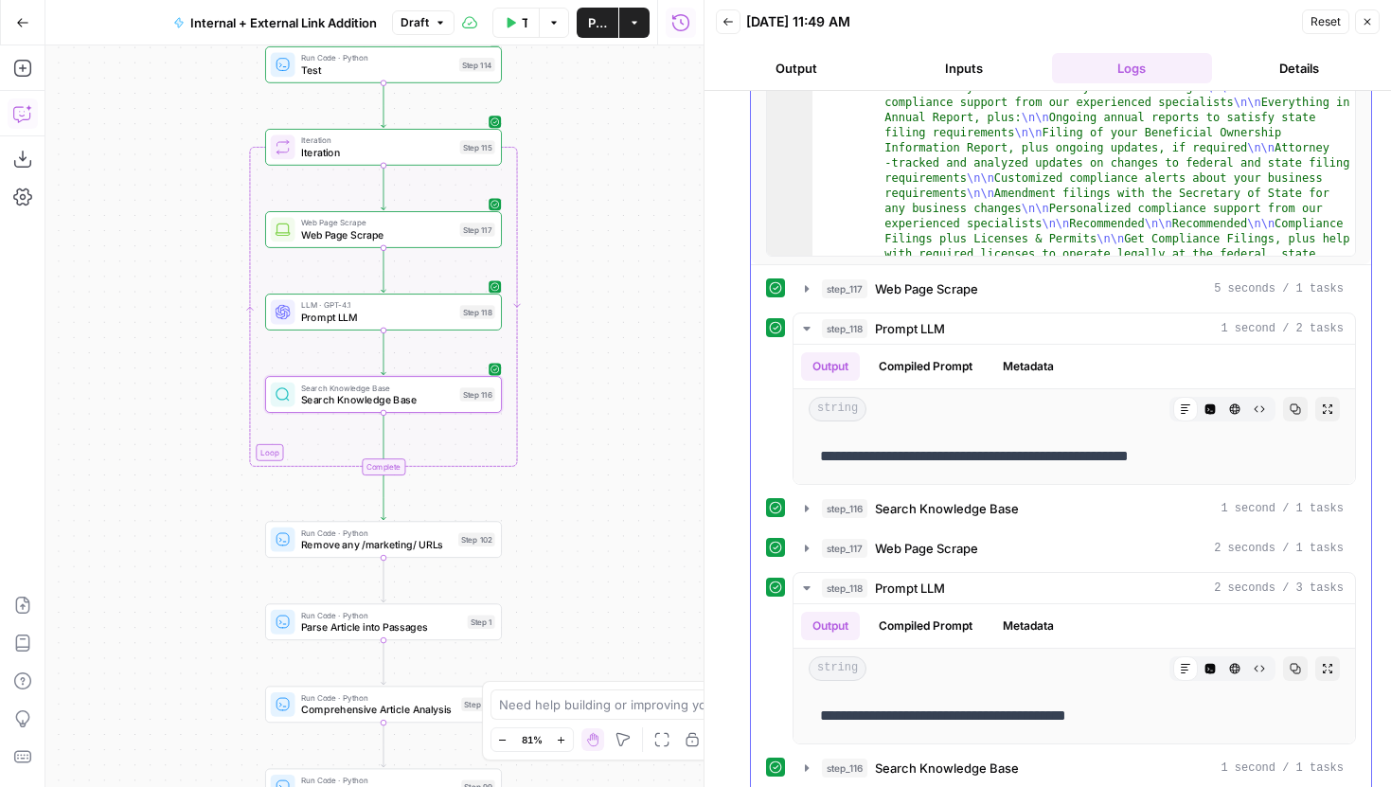
scroll to position [869, 0]
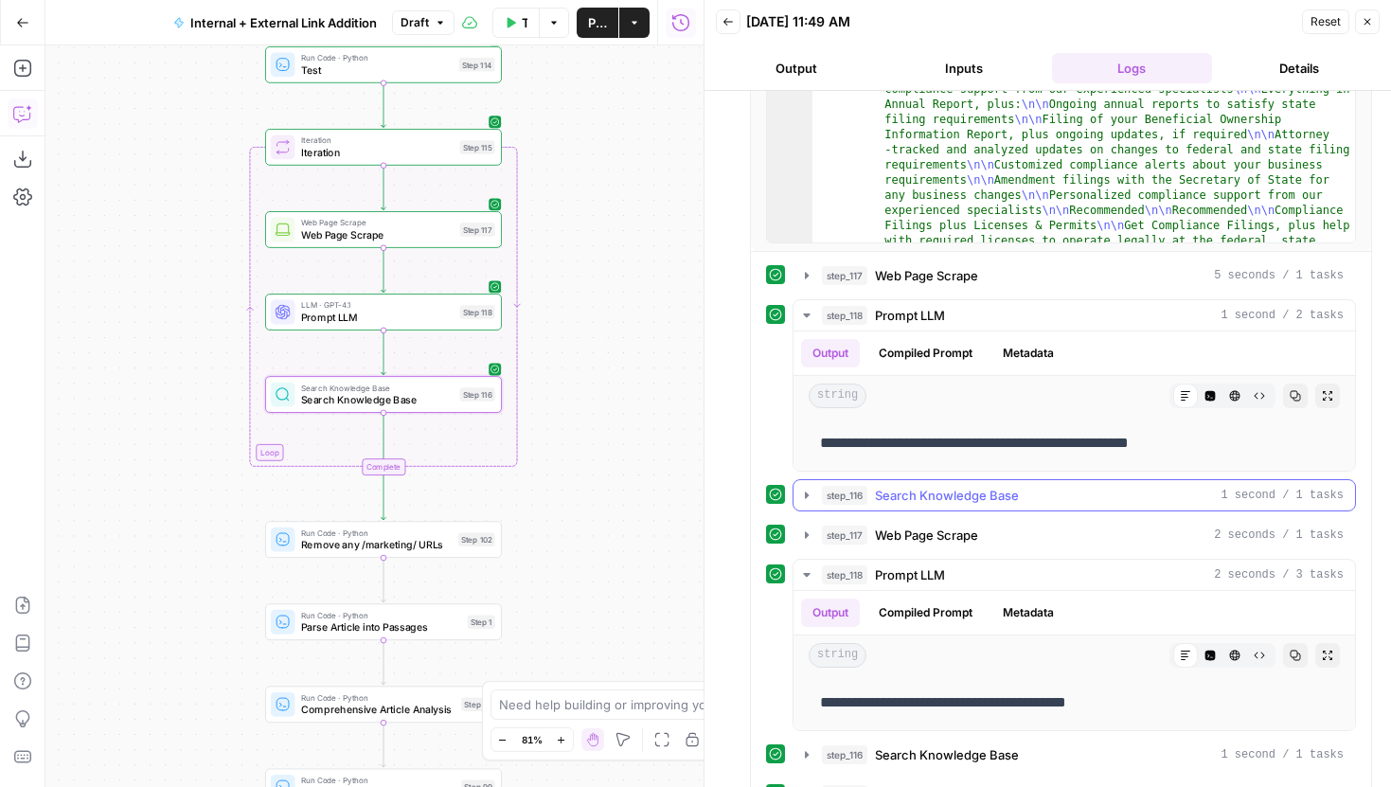
click at [804, 493] on icon "button" at bounding box center [806, 495] width 15 height 15
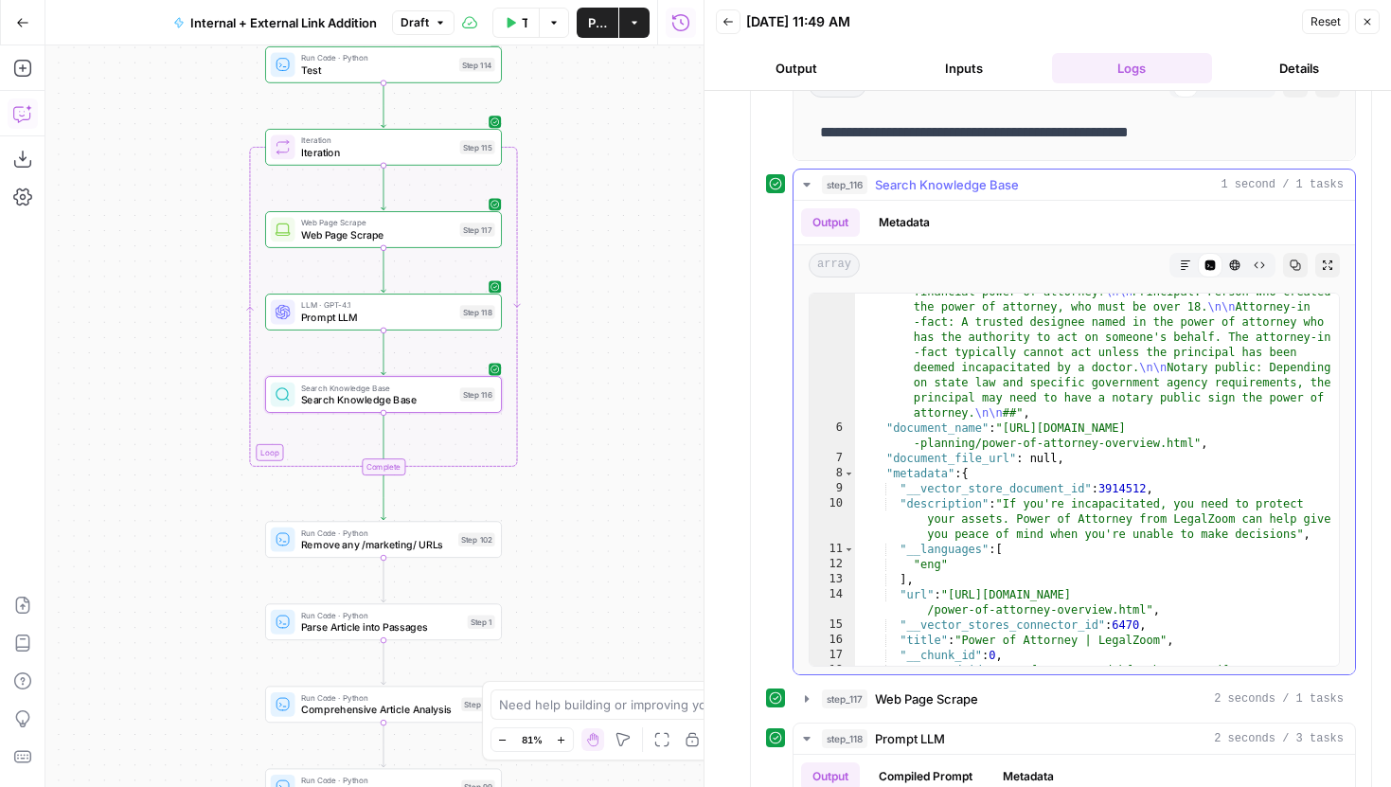
scroll to position [1019, 0]
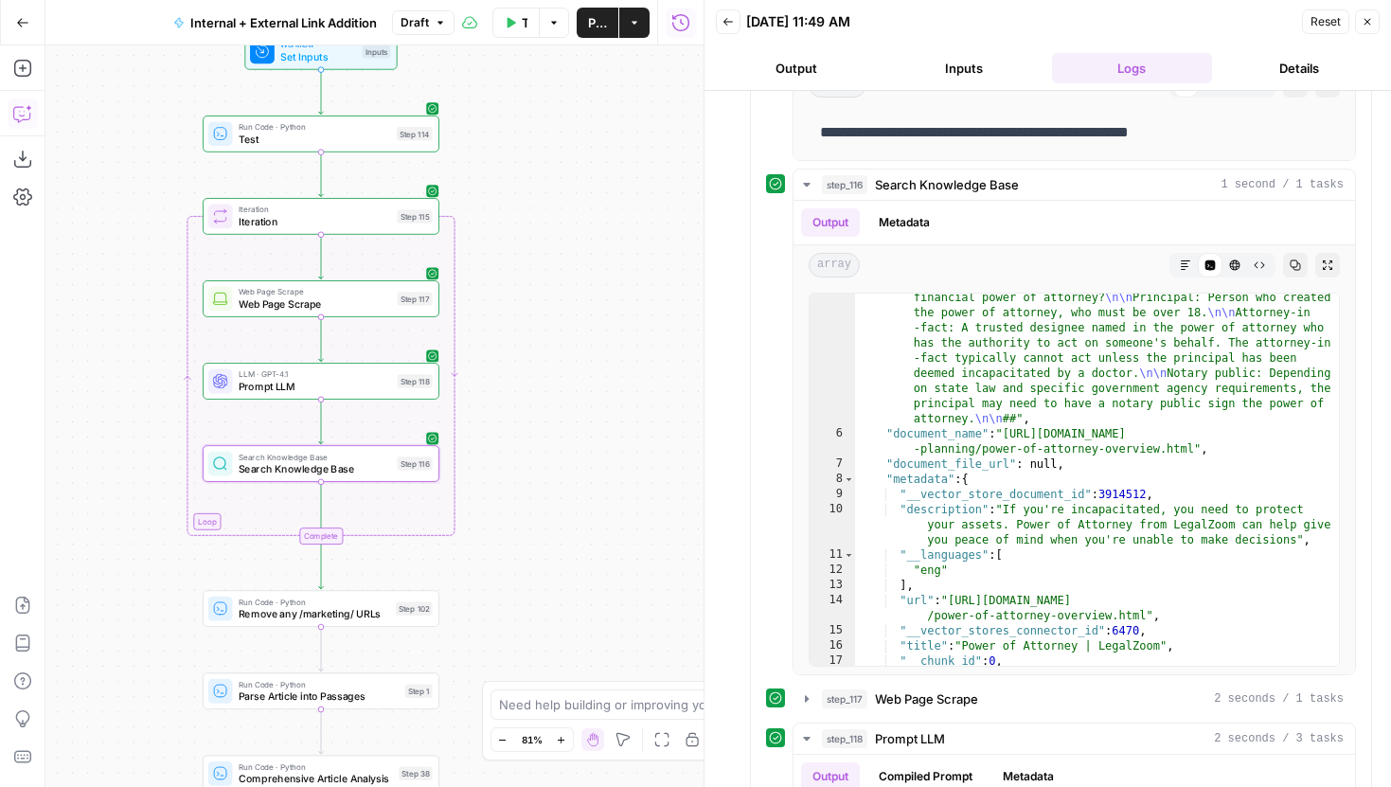
drag, startPoint x: 593, startPoint y: 238, endPoint x: 528, endPoint y: 306, distance: 93.8
click at [528, 305] on div "true false true false true false Workflow Set Inputs Inputs Run Code · Python T…" at bounding box center [374, 416] width 658 height 742
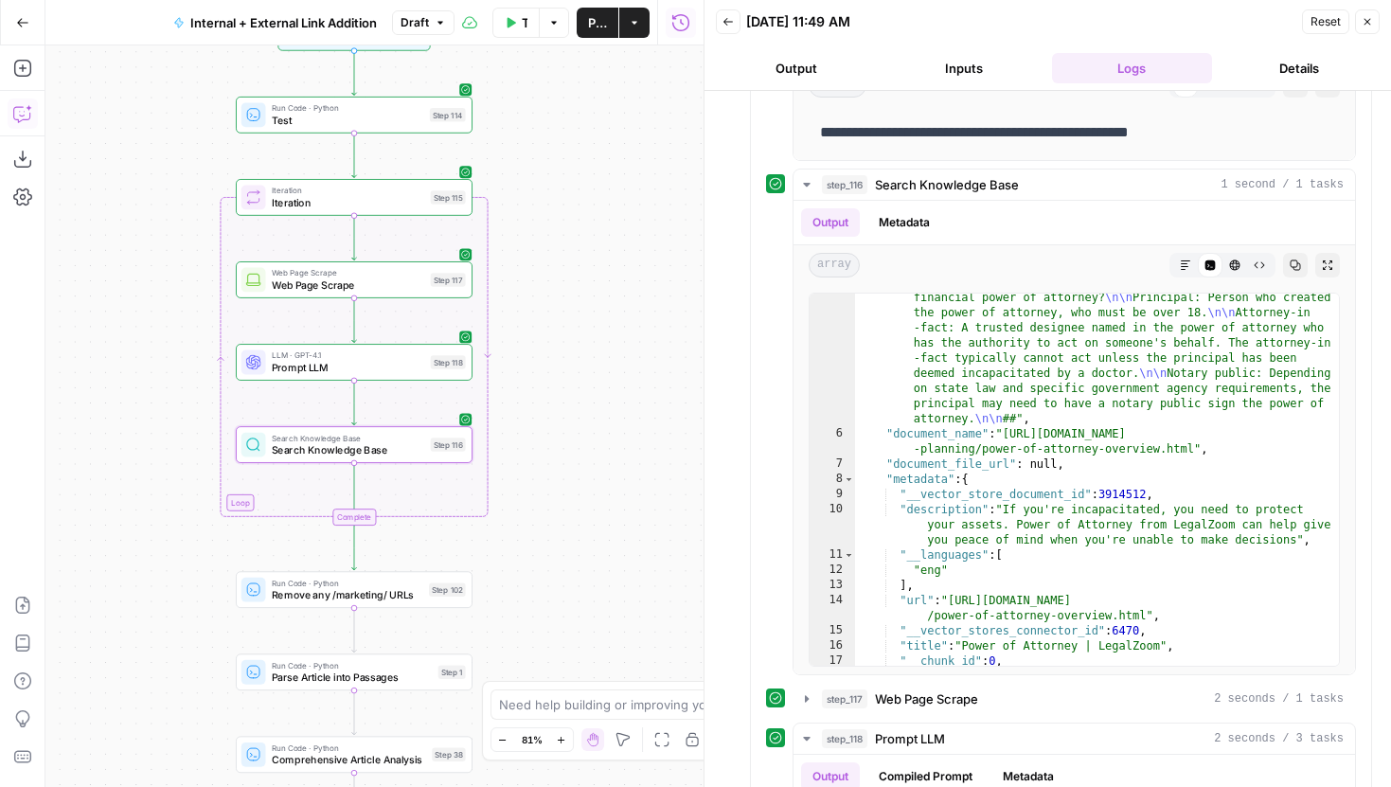
drag, startPoint x: 135, startPoint y: 135, endPoint x: 185, endPoint y: 98, distance: 62.1
click at [185, 97] on div "true false true false true false Workflow Set Inputs Inputs Run Code · Python T…" at bounding box center [374, 416] width 658 height 742
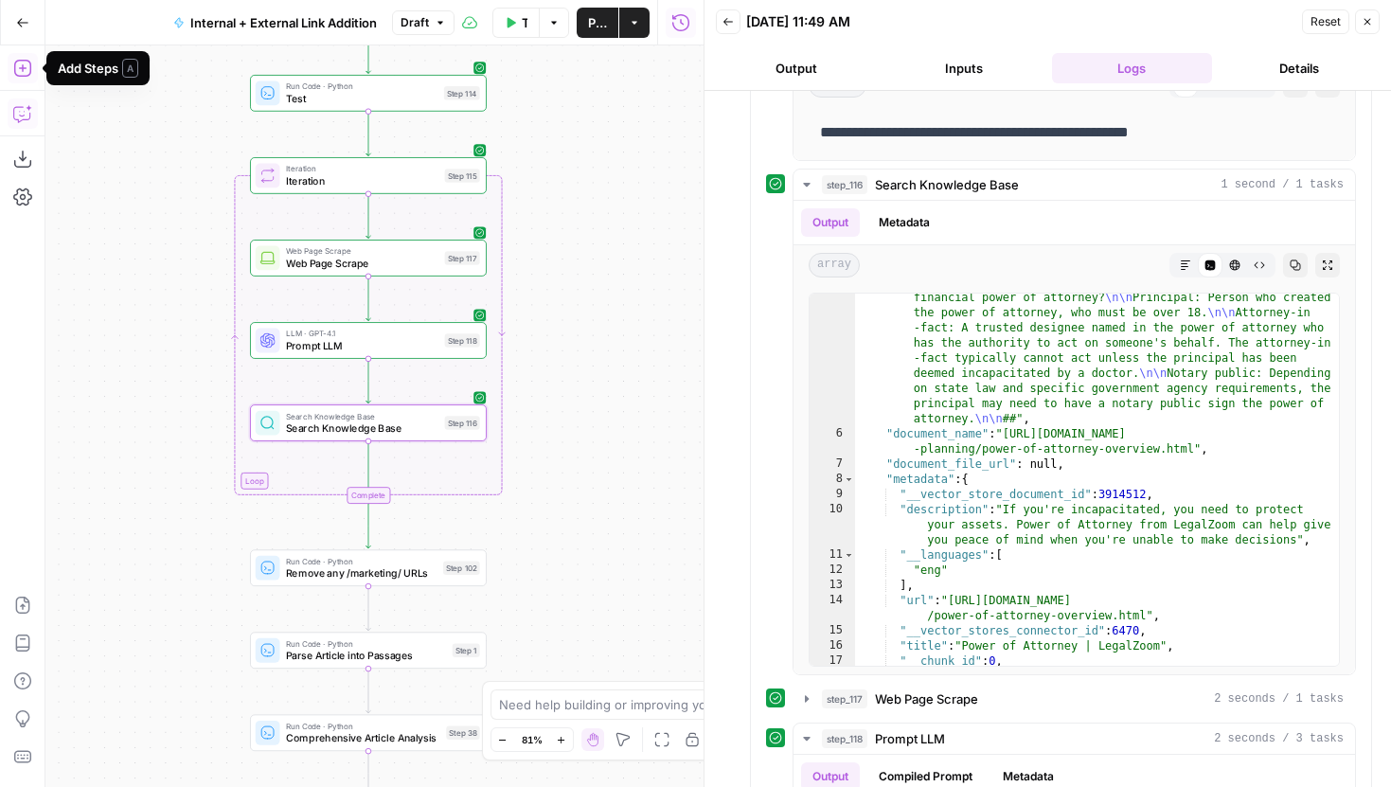
click at [25, 65] on icon "button" at bounding box center [22, 68] width 19 height 19
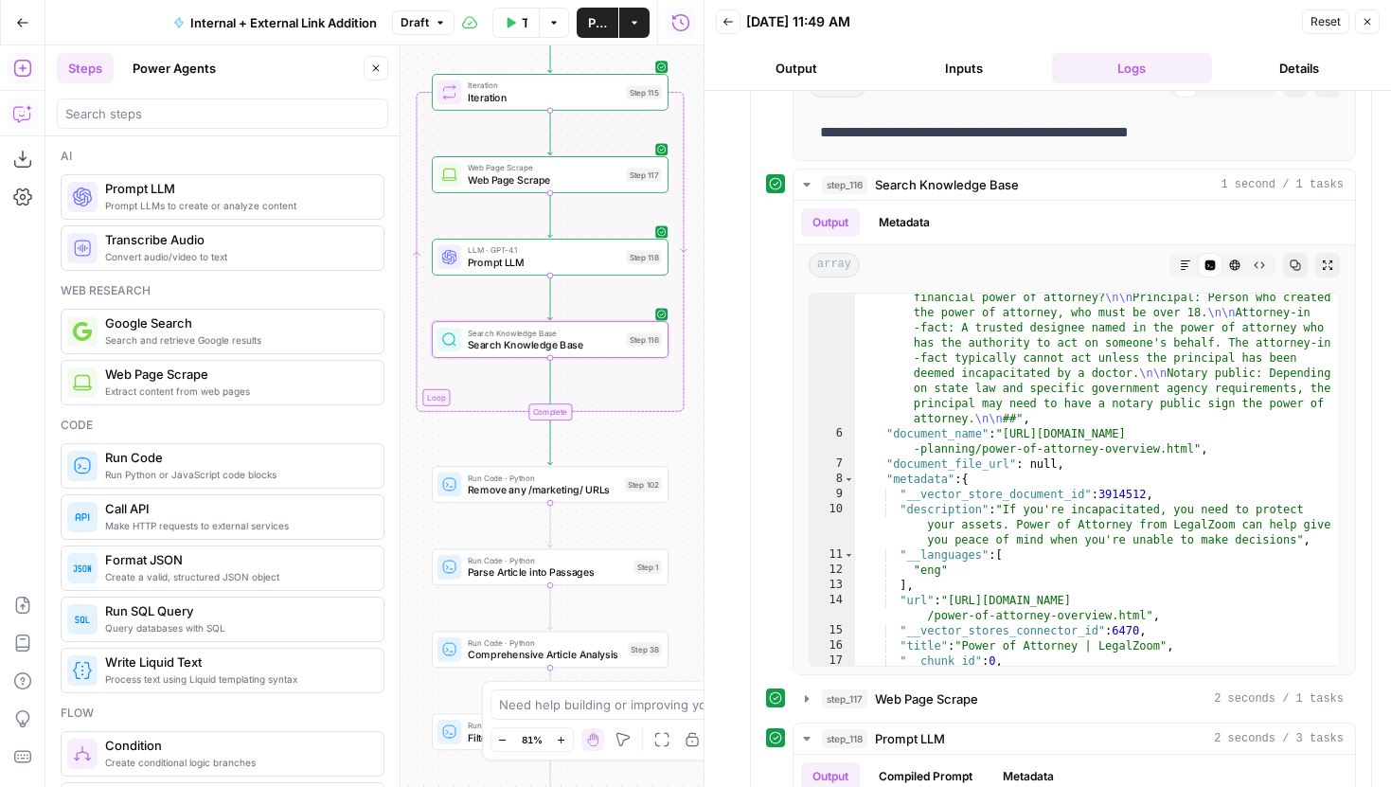
drag, startPoint x: 506, startPoint y: 330, endPoint x: 396, endPoint y: 246, distance: 137.9
click at [396, 246] on body "LegalZoom New Home Browse Insights Opportunities Your Data Recent Grids Article…" at bounding box center [695, 393] width 1391 height 787
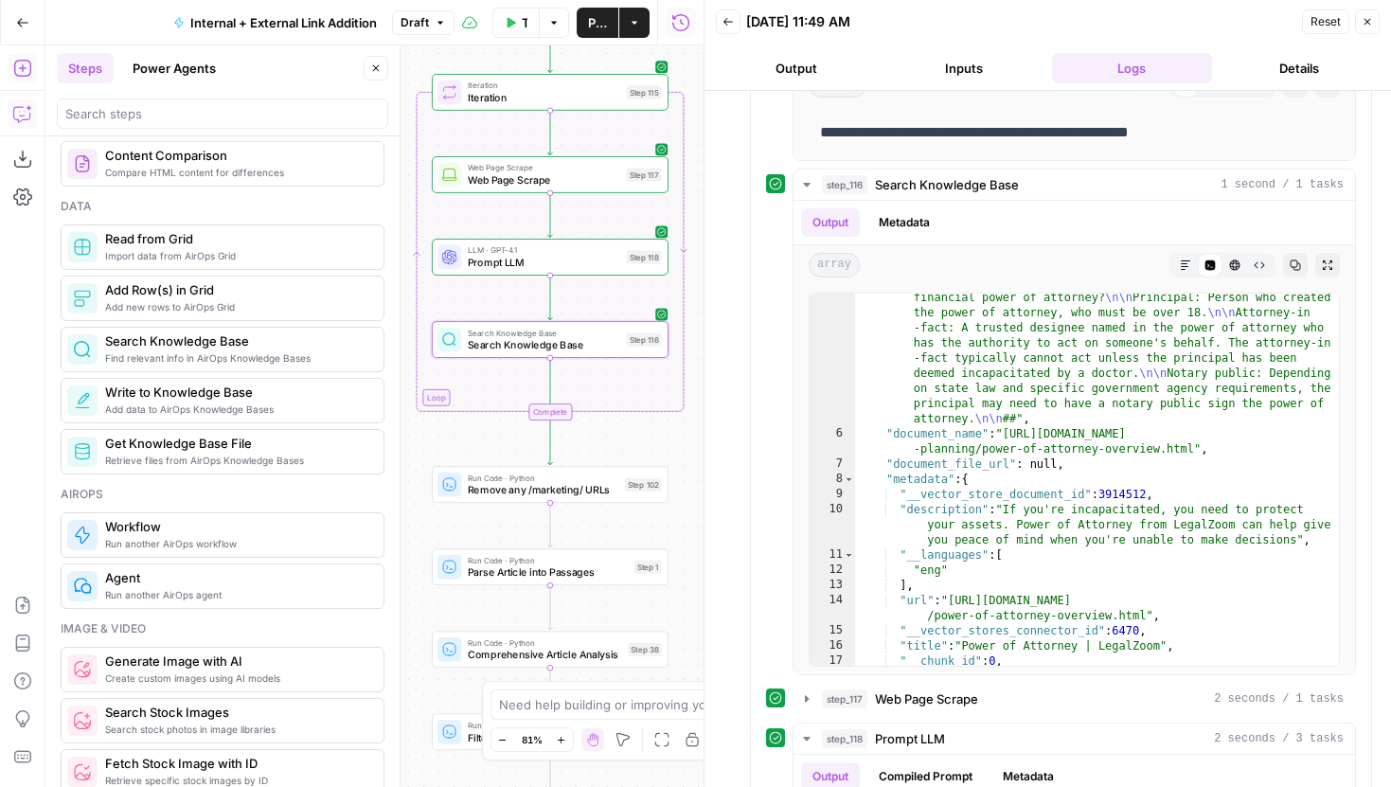
scroll to position [711, 0]
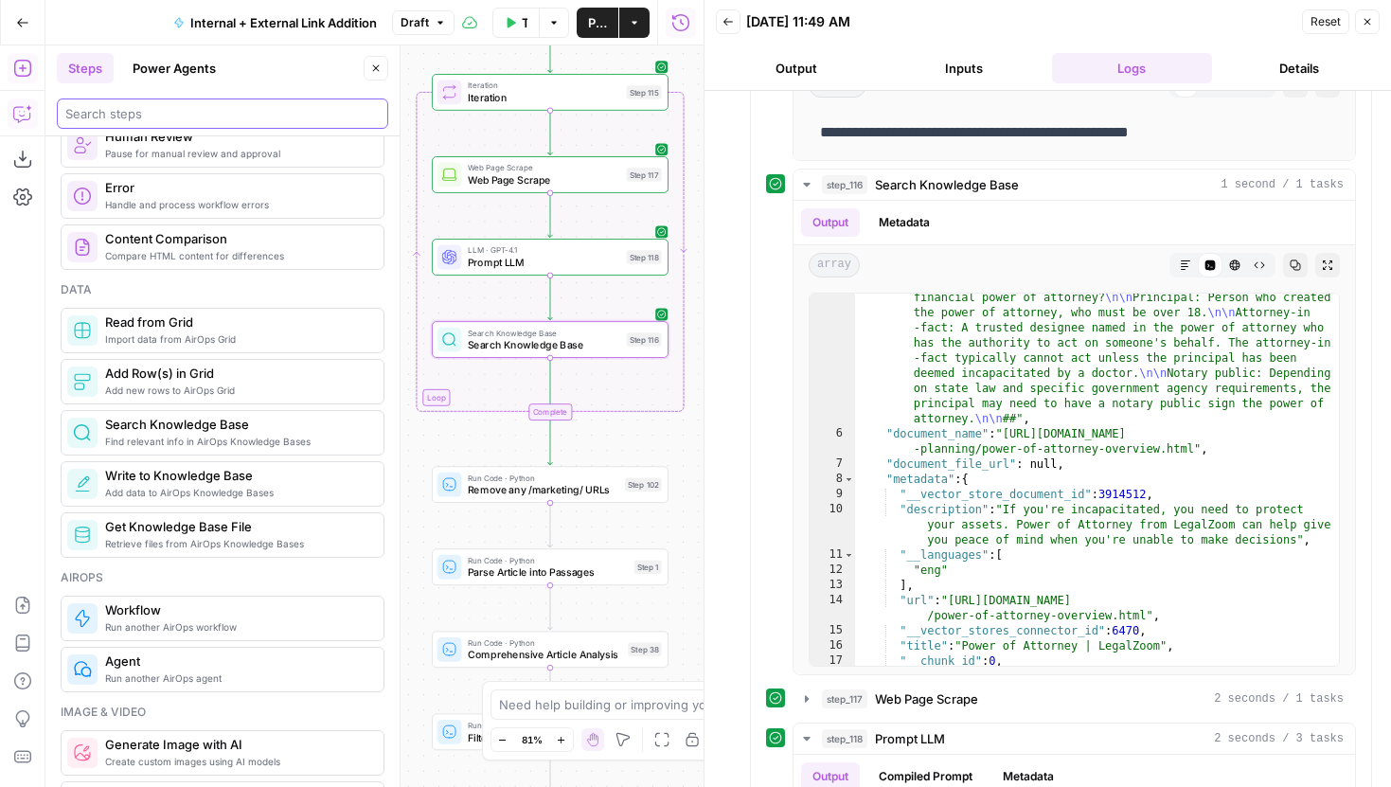
click at [229, 112] on input "search" at bounding box center [222, 113] width 314 height 19
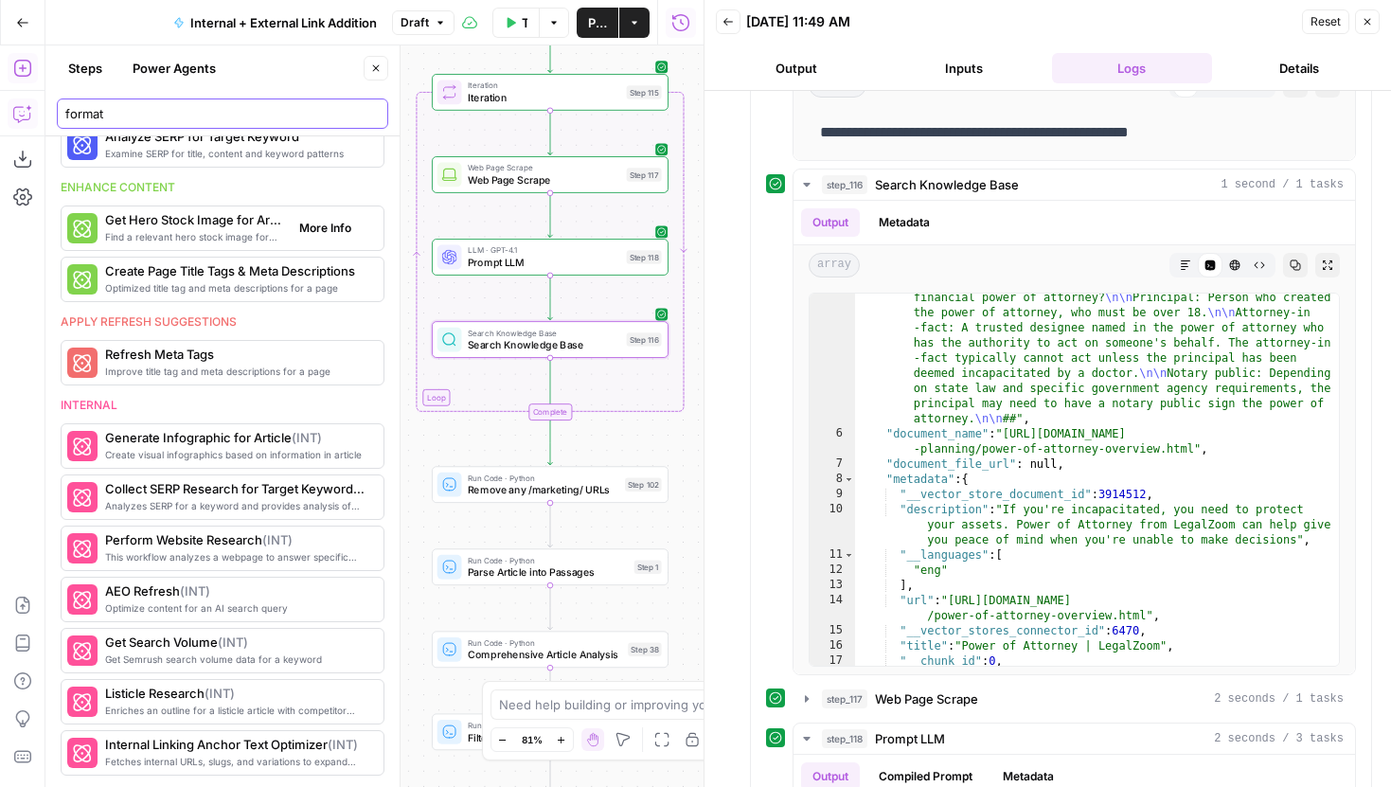
scroll to position [0, 0]
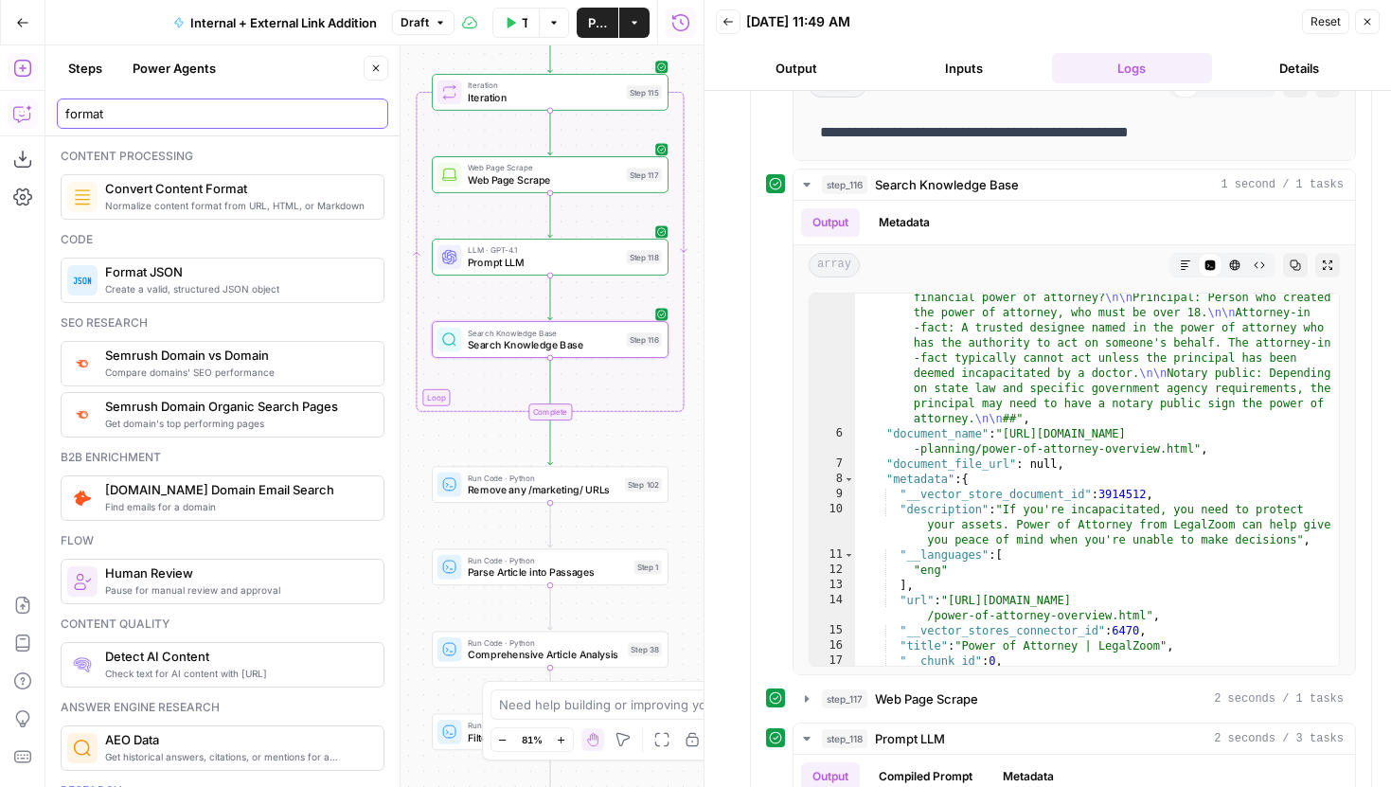
type input "format"
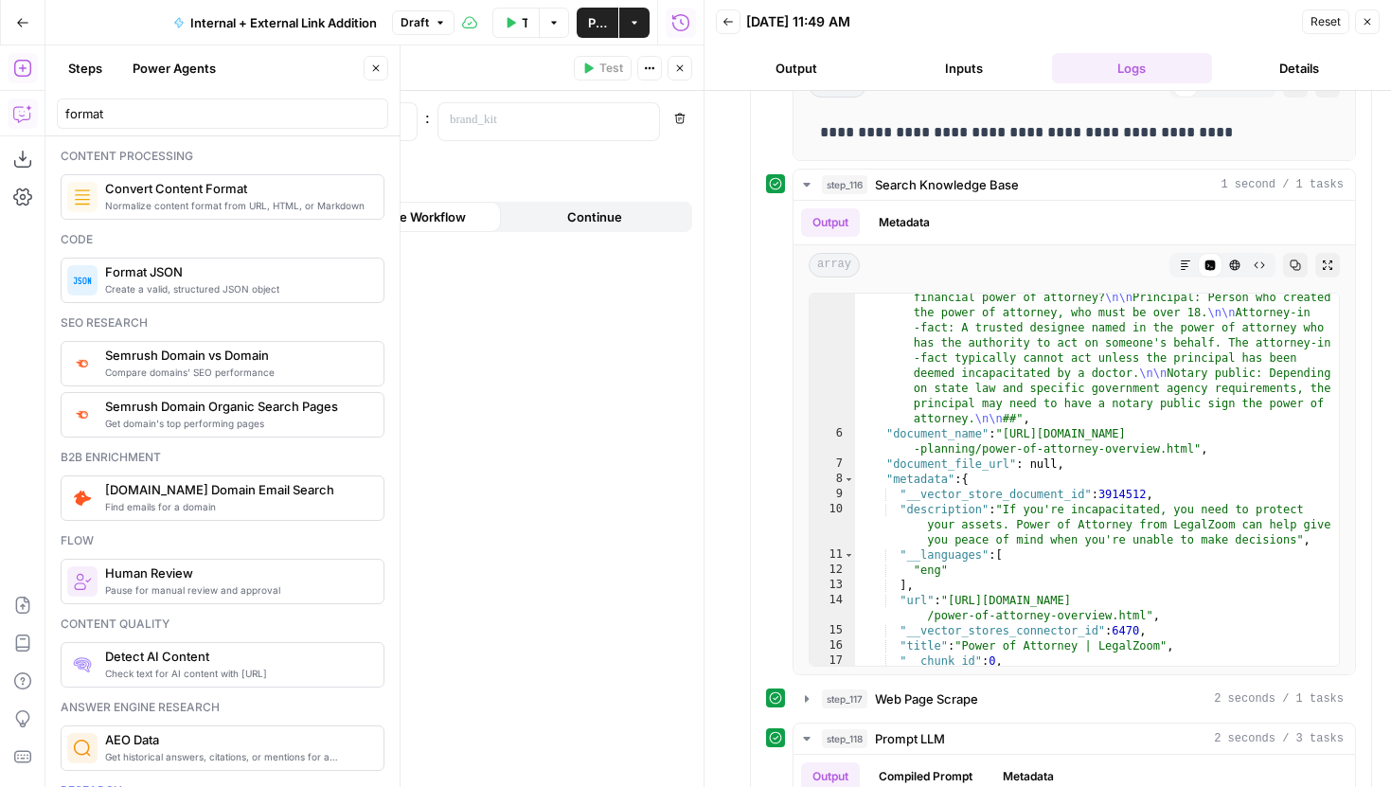
click at [675, 68] on icon "button" at bounding box center [679, 68] width 11 height 11
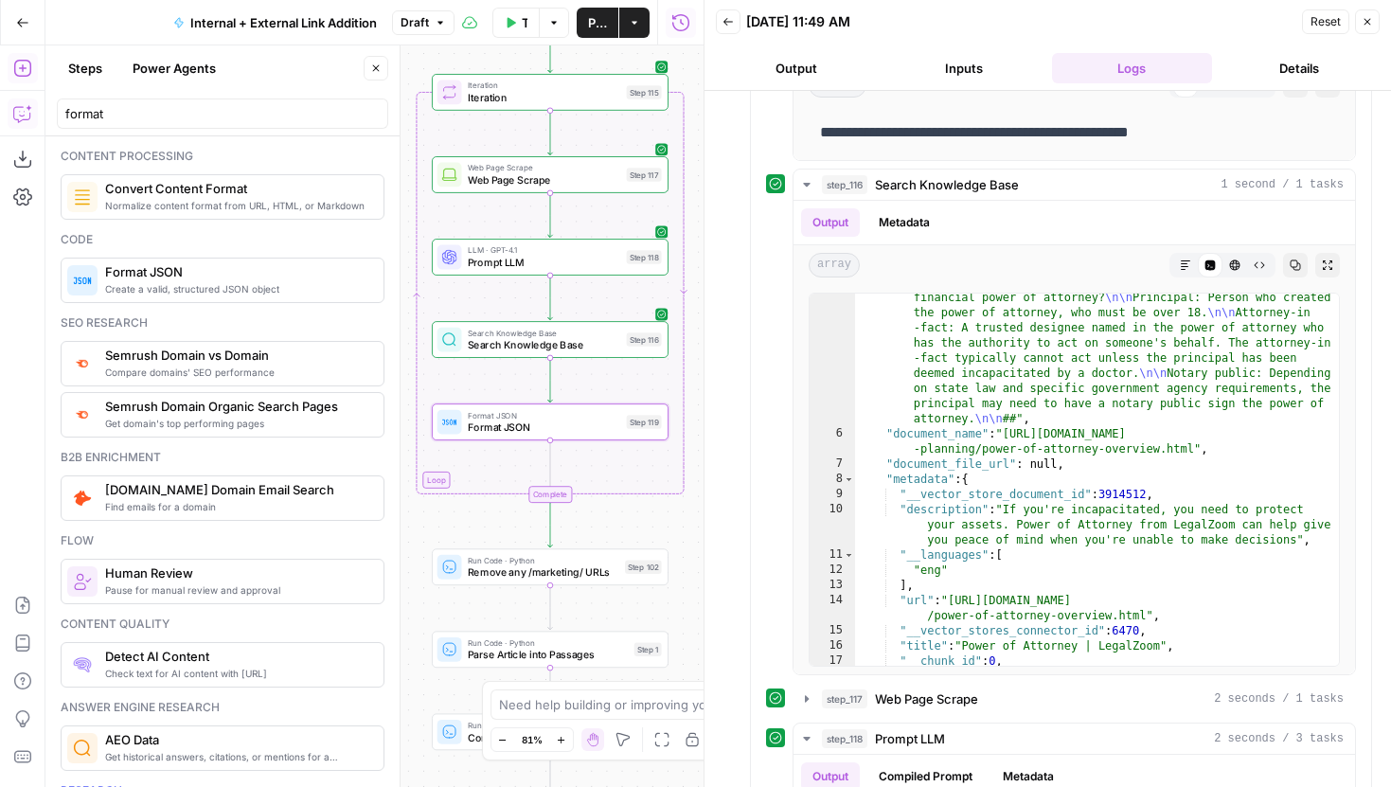
click at [379, 68] on icon "button" at bounding box center [375, 68] width 11 height 11
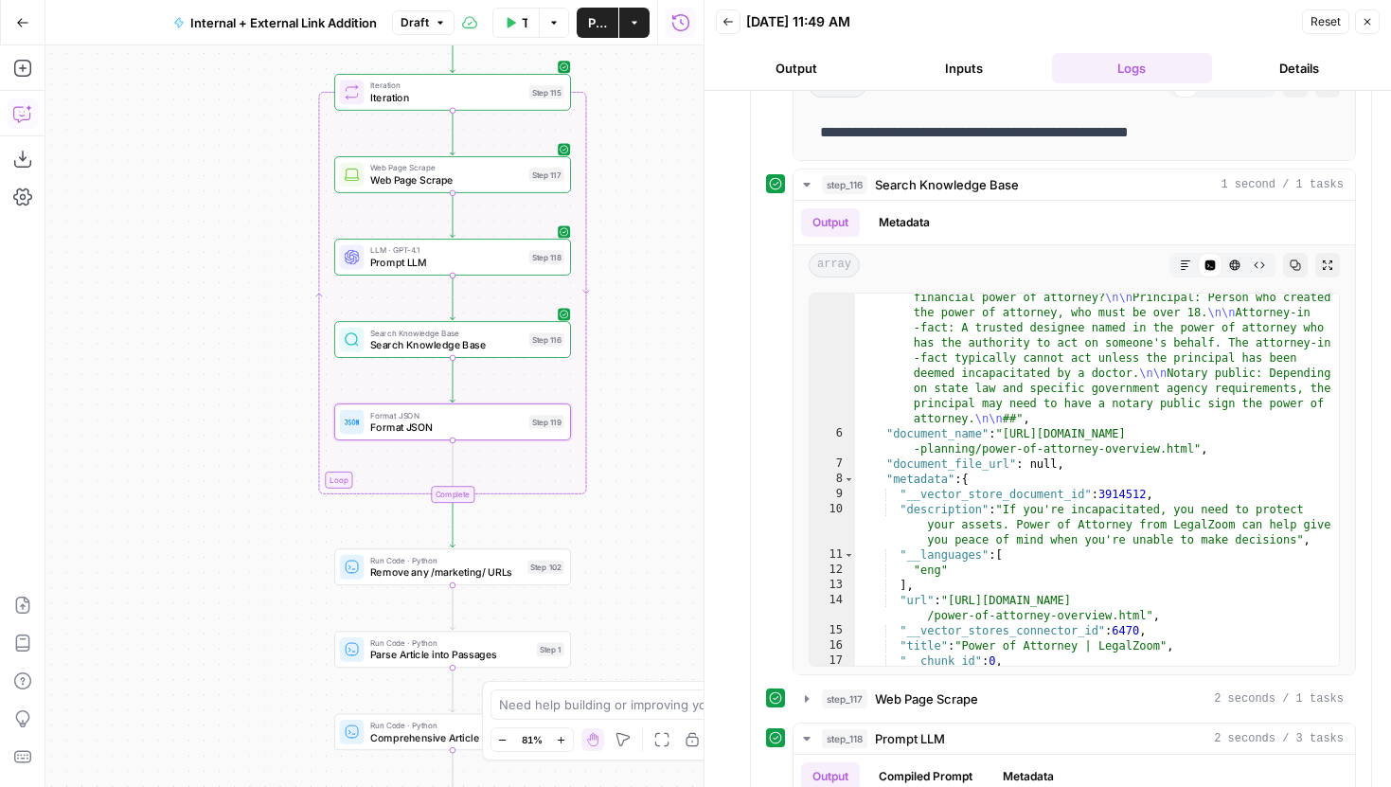
drag, startPoint x: 345, startPoint y: 265, endPoint x: 222, endPoint y: 264, distance: 123.1
click at [222, 264] on div "true false true false true false Workflow Set Inputs Inputs Run Code · Python T…" at bounding box center [374, 416] width 658 height 742
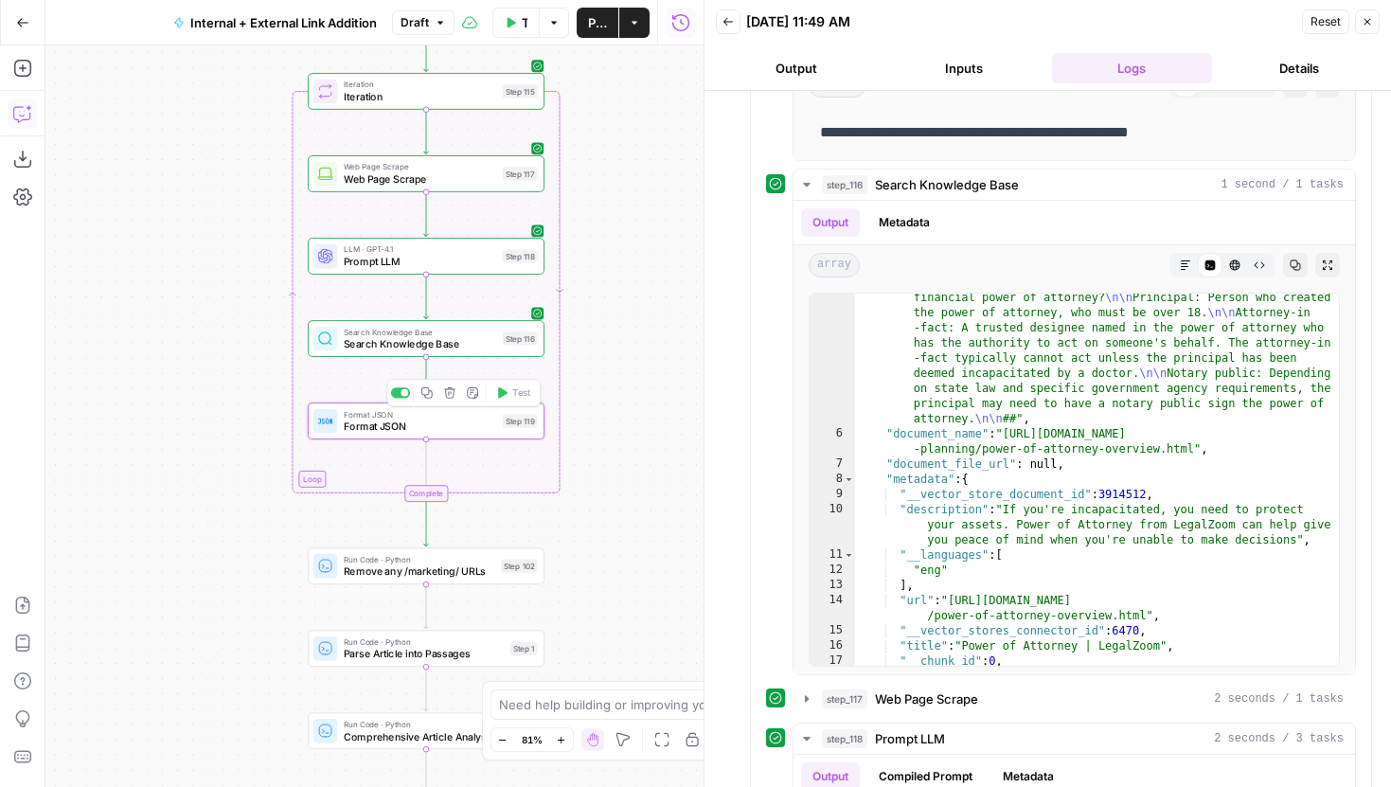
click at [373, 423] on span "Format JSON" at bounding box center [420, 426] width 152 height 15
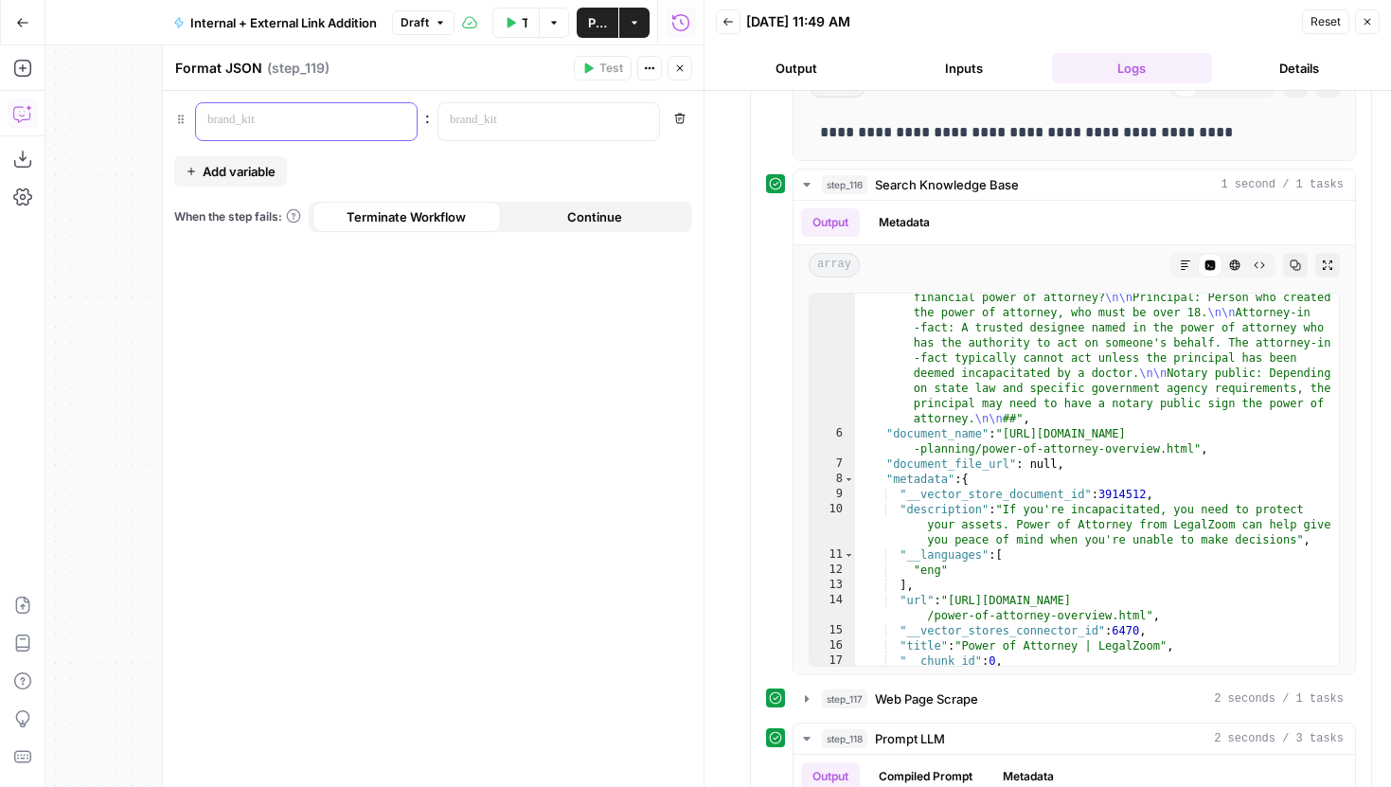
click at [302, 111] on p at bounding box center [291, 120] width 168 height 19
click at [495, 124] on p at bounding box center [534, 120] width 168 height 19
click at [650, 121] on div "“/” to reference Variables Menu" at bounding box center [548, 121] width 221 height 37
click at [644, 121] on icon "button" at bounding box center [641, 120] width 9 height 9
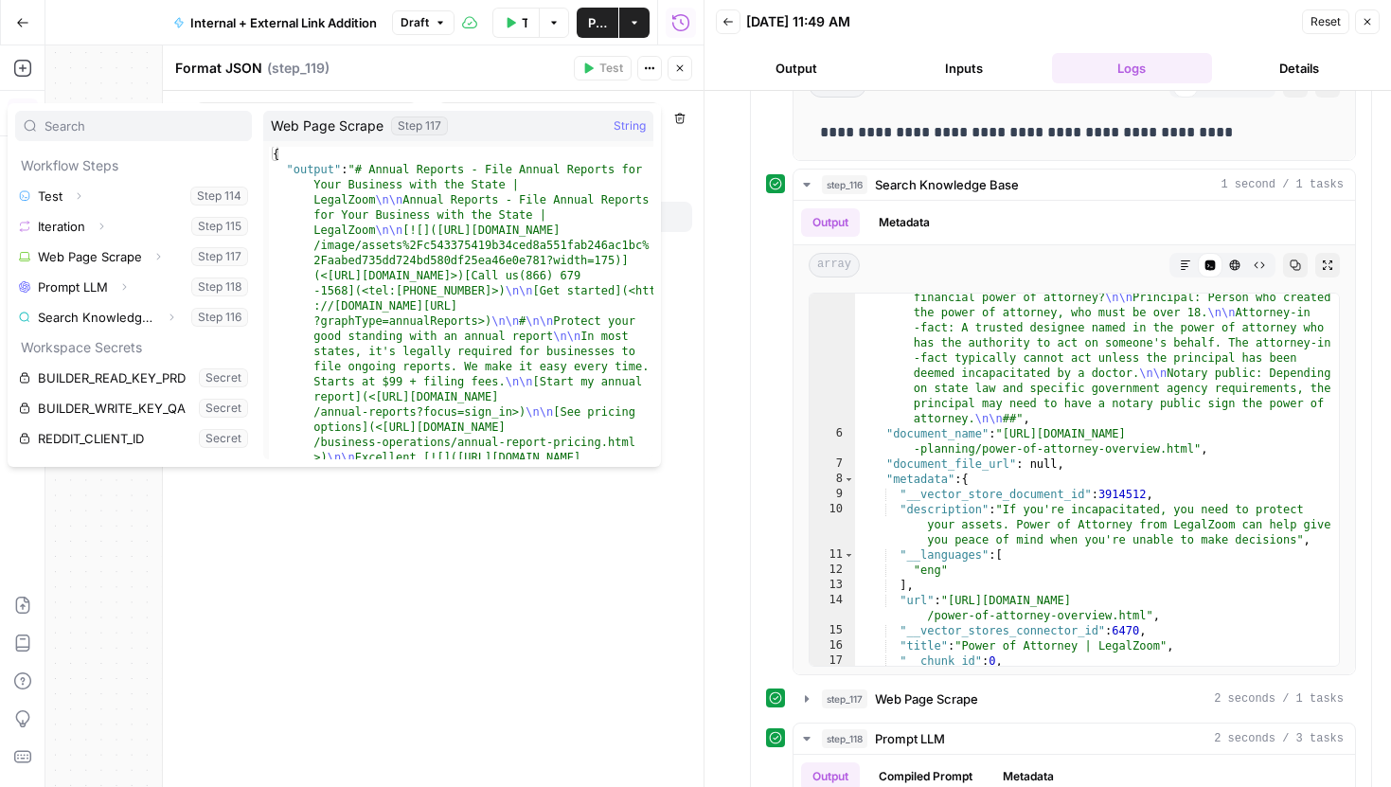
scroll to position [180, 0]
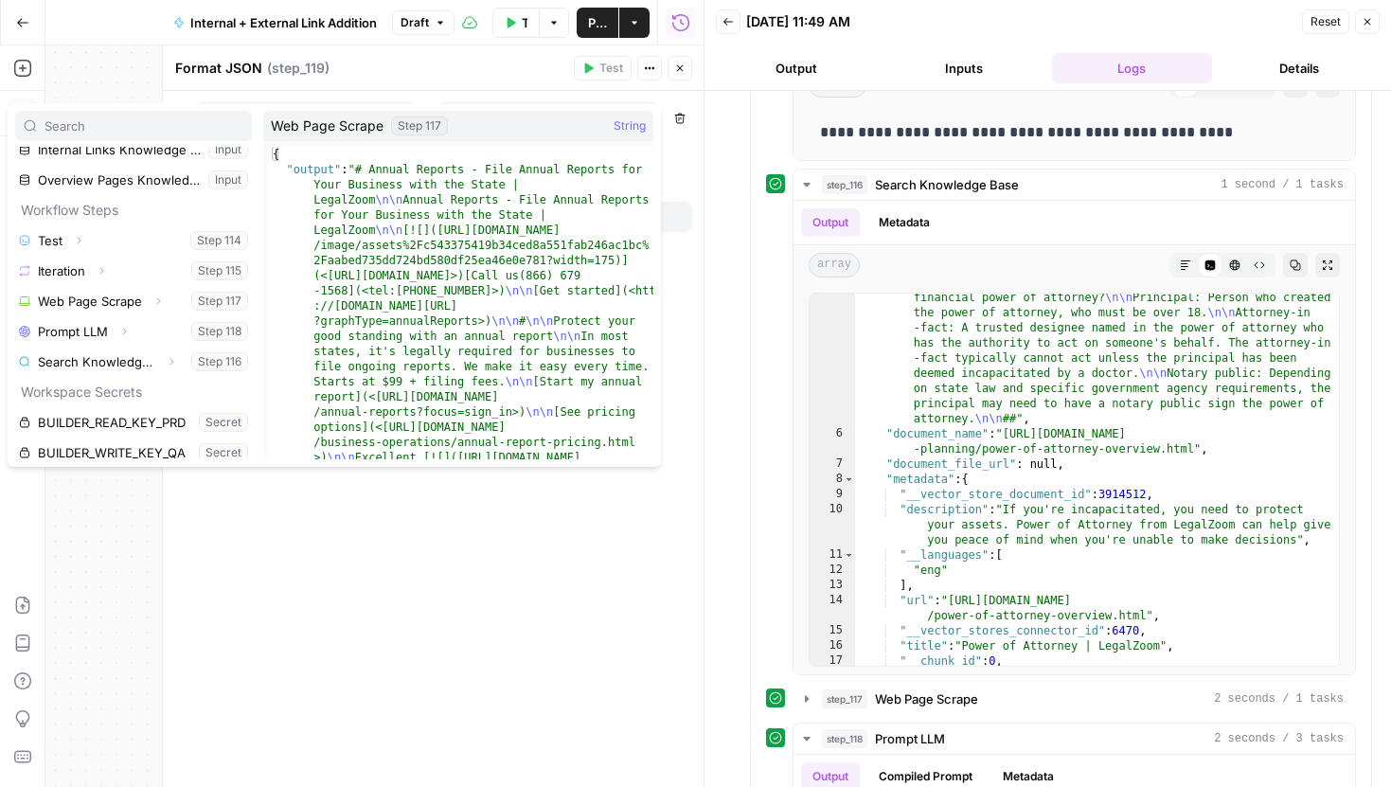
scroll to position [122, 0]
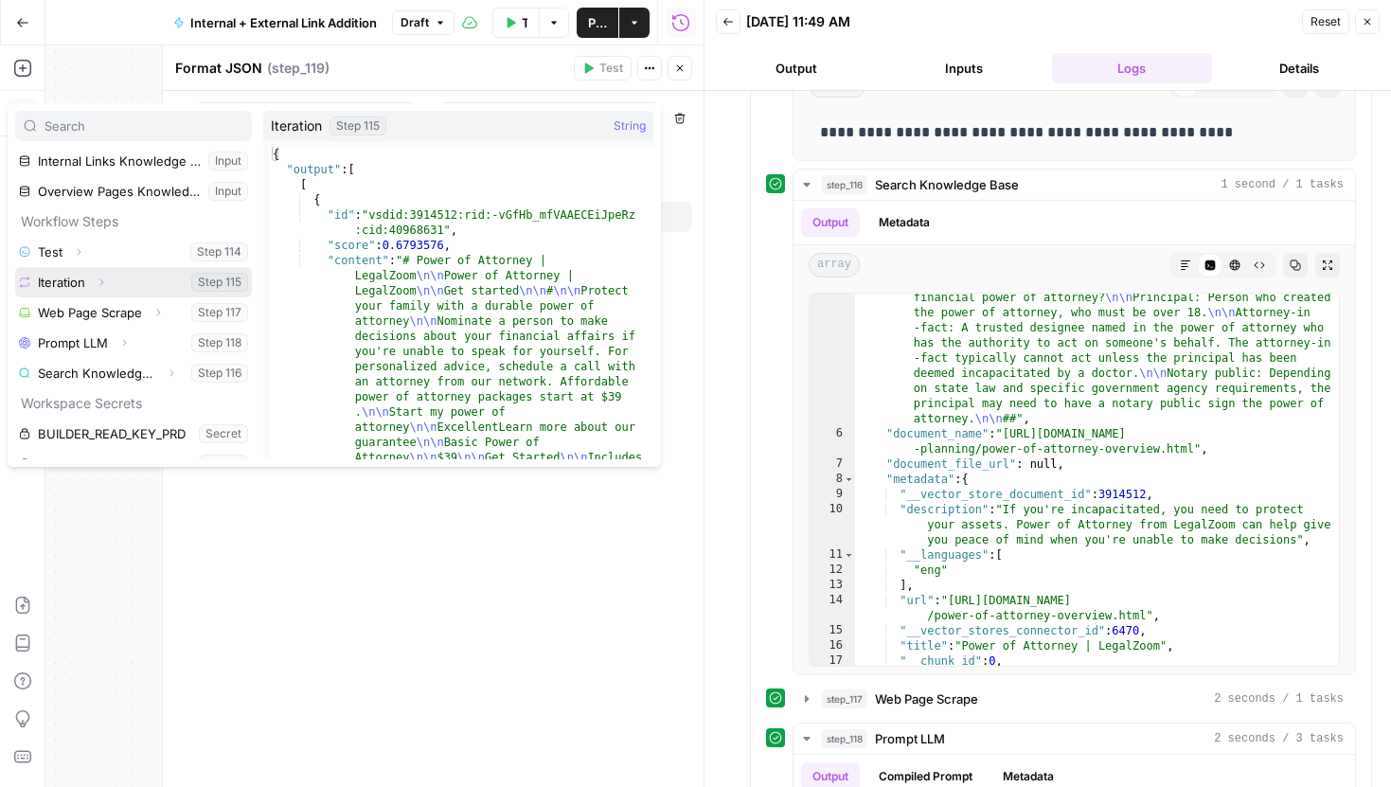
click at [102, 277] on icon "button" at bounding box center [101, 282] width 11 height 11
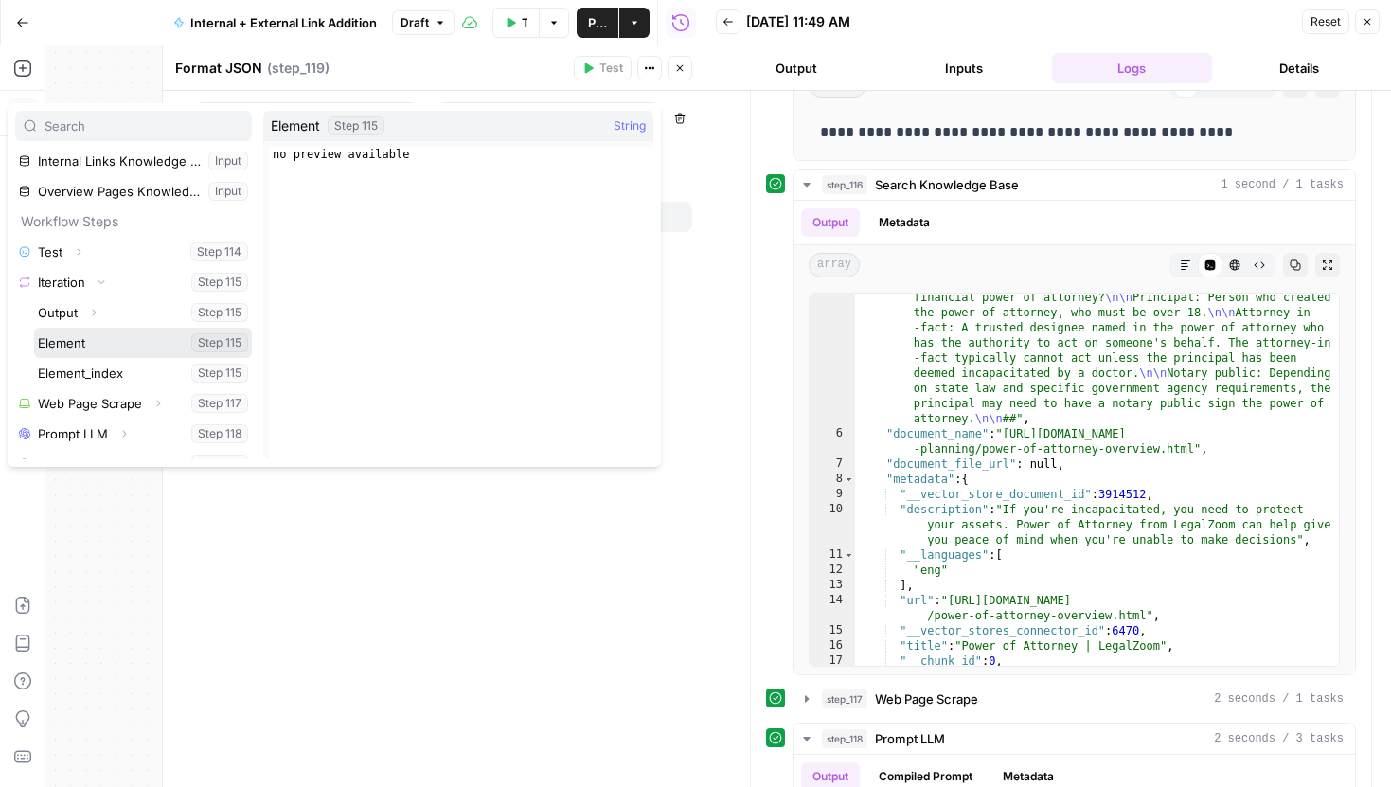
click at [146, 337] on button "Select variable Element" at bounding box center [143, 343] width 218 height 30
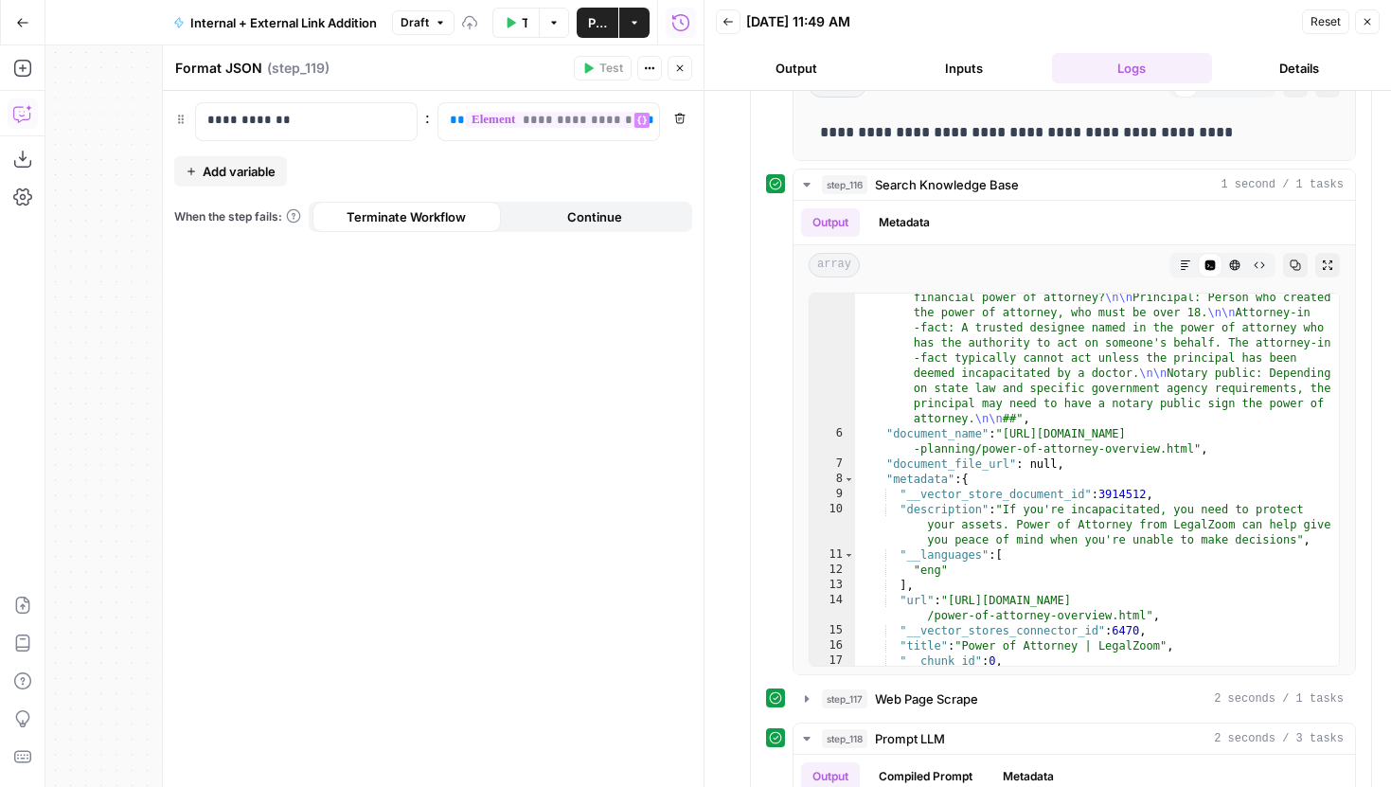
click at [241, 176] on span "Add variable" at bounding box center [239, 171] width 73 height 19
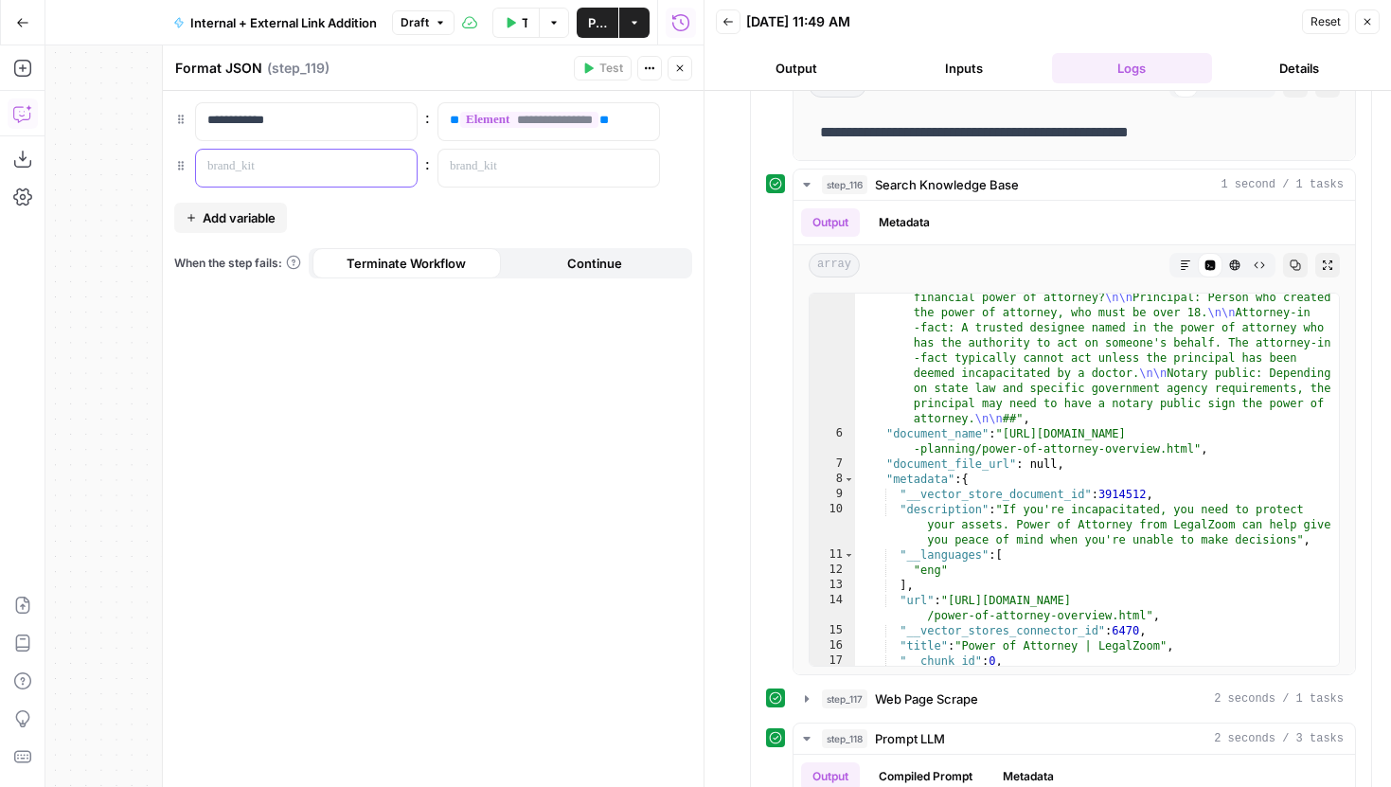
click at [274, 160] on p at bounding box center [291, 166] width 168 height 19
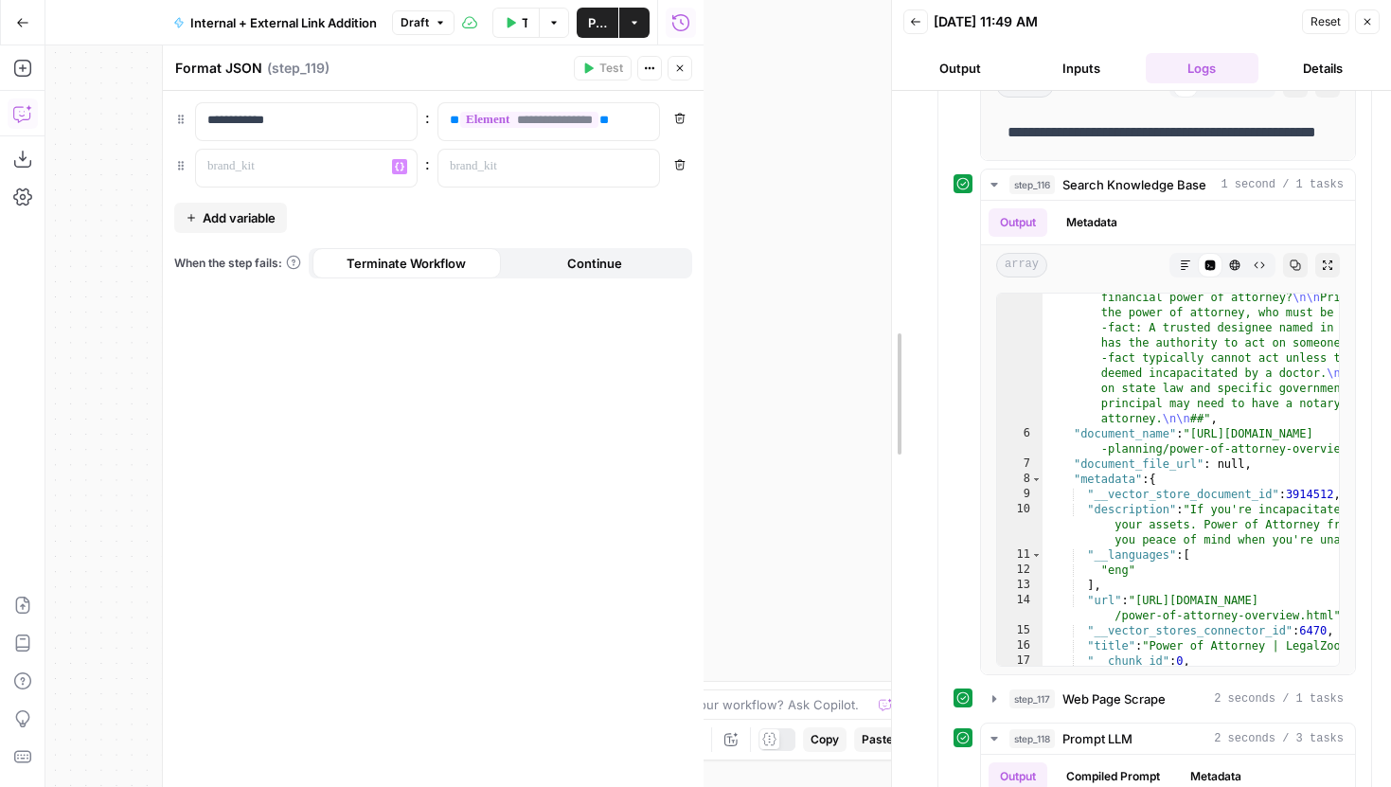
drag, startPoint x: 699, startPoint y: 214, endPoint x: 985, endPoint y: 228, distance: 286.4
click at [902, 228] on div at bounding box center [892, 393] width 19 height 787
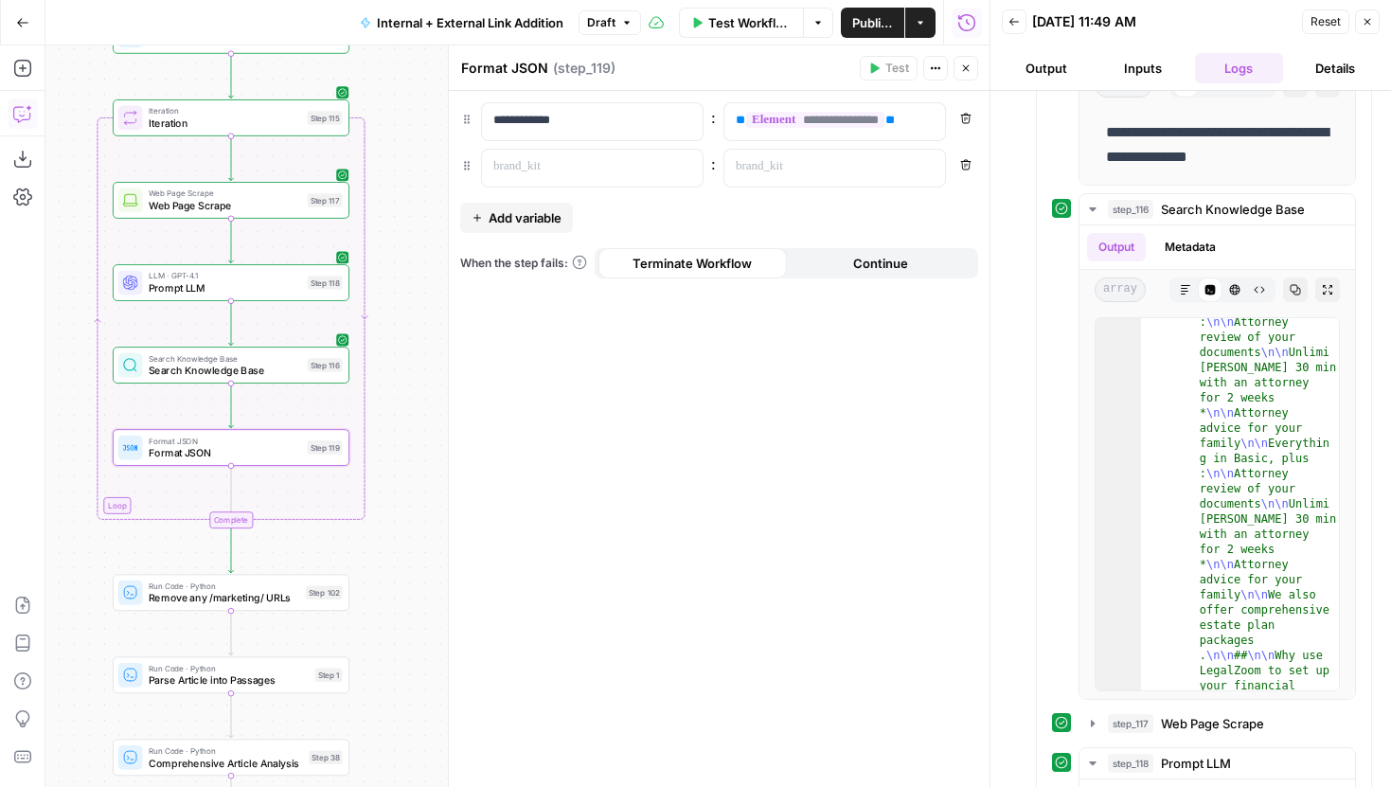
drag, startPoint x: 268, startPoint y: 321, endPoint x: 70, endPoint y: 346, distance: 199.5
click at [70, 346] on div "true false true false true false Workflow Set Inputs Inputs Run Code · Python T…" at bounding box center [517, 416] width 944 height 742
click at [885, 124] on span "**********" at bounding box center [815, 120] width 138 height 16
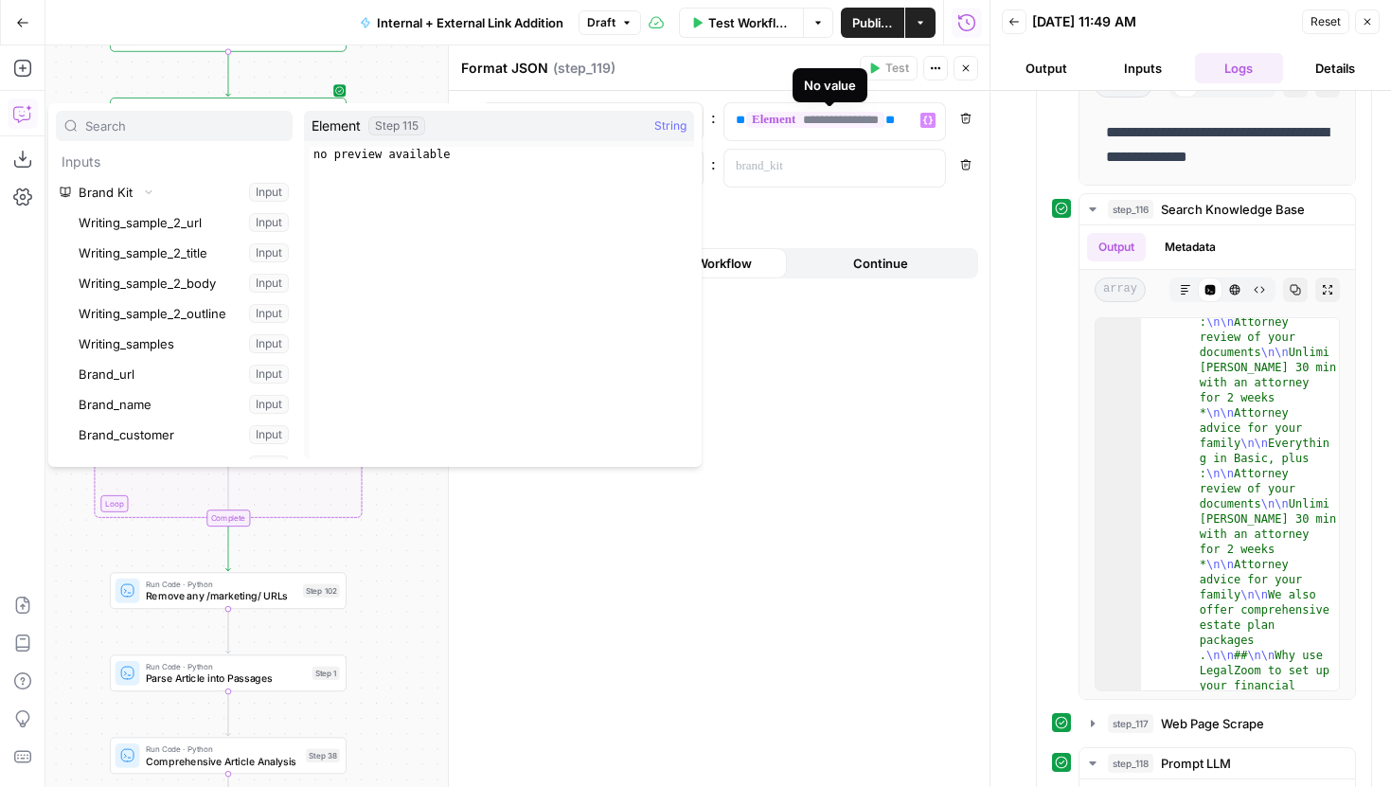
scroll to position [3162, 0]
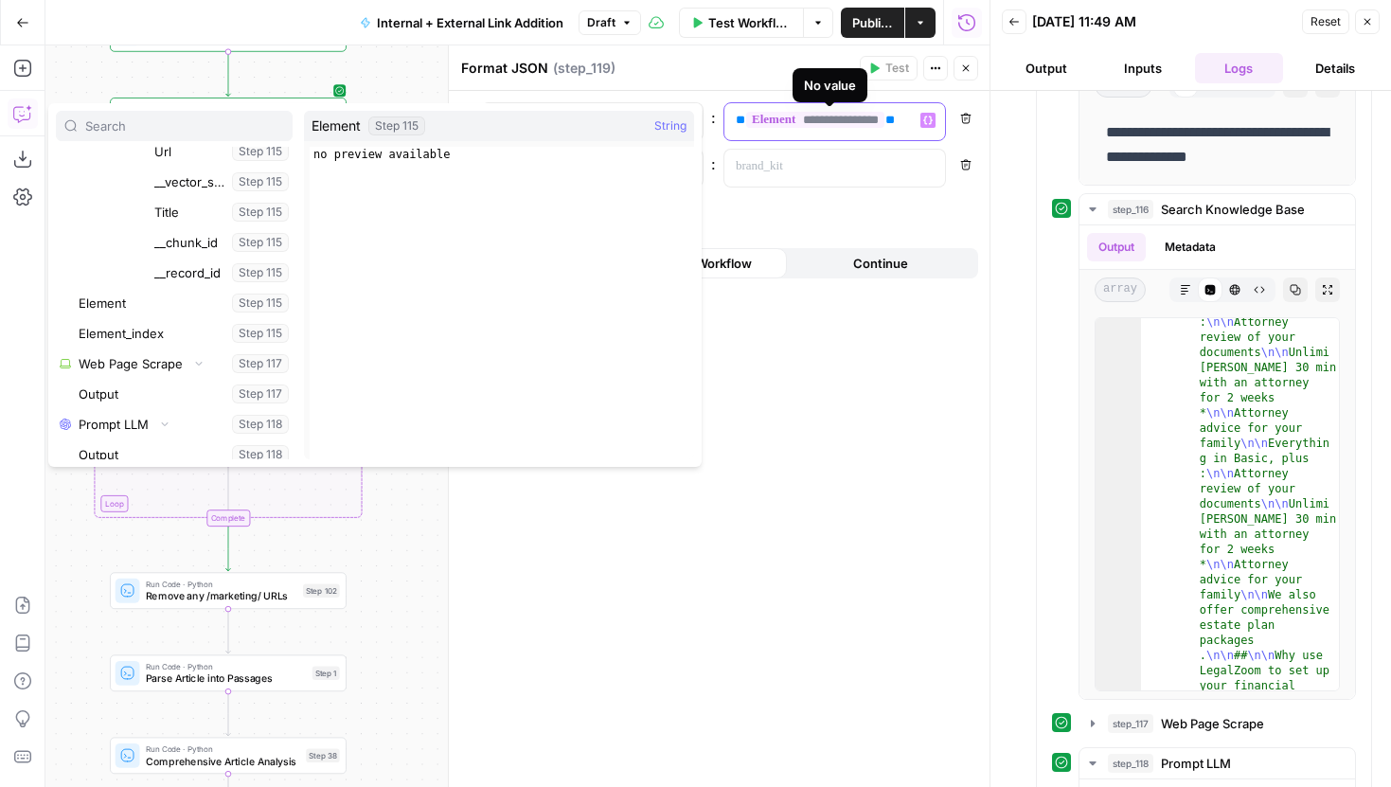
click at [885, 122] on span "**********" at bounding box center [815, 120] width 138 height 16
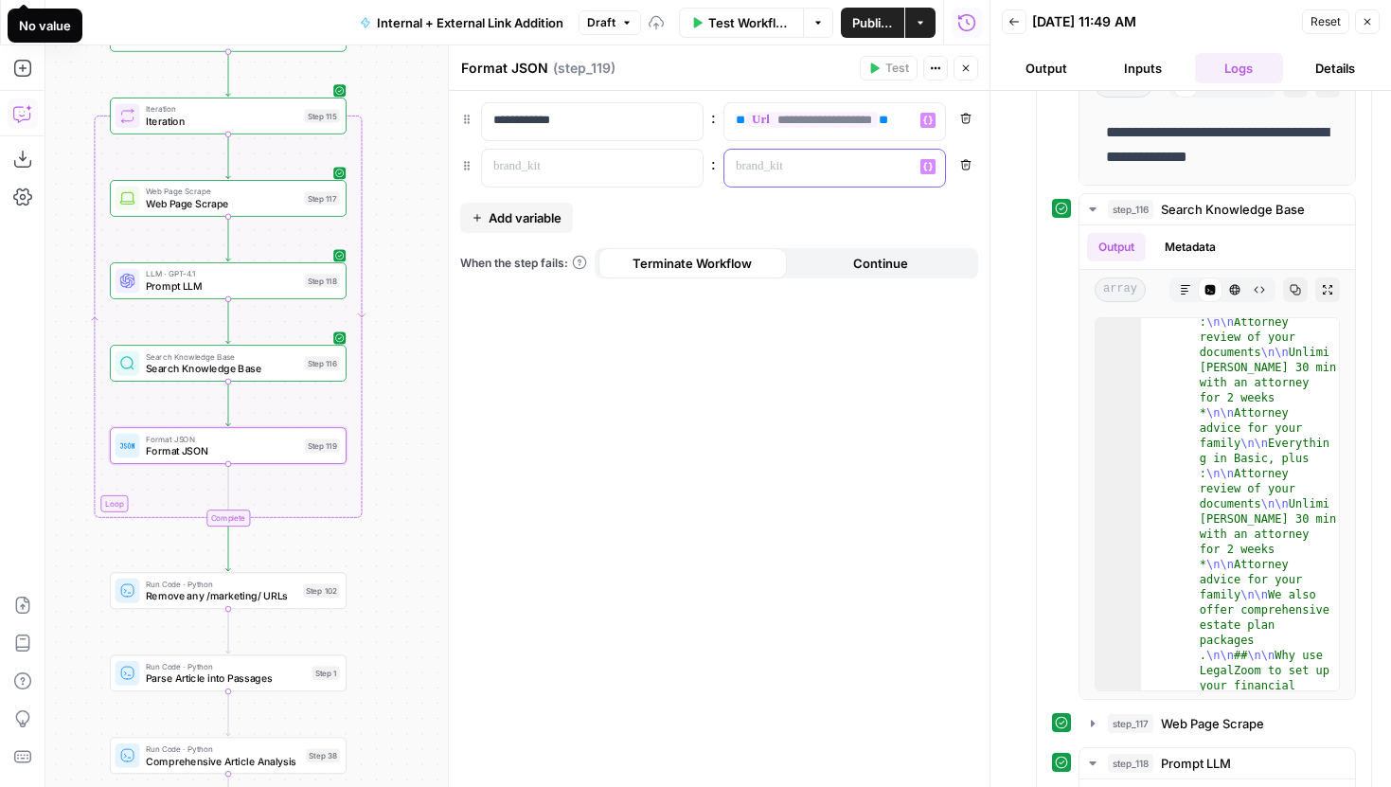
click at [881, 165] on p at bounding box center [820, 166] width 168 height 19
click at [603, 170] on p at bounding box center [577, 166] width 168 height 19
click at [927, 169] on icon "button" at bounding box center [927, 166] width 9 height 9
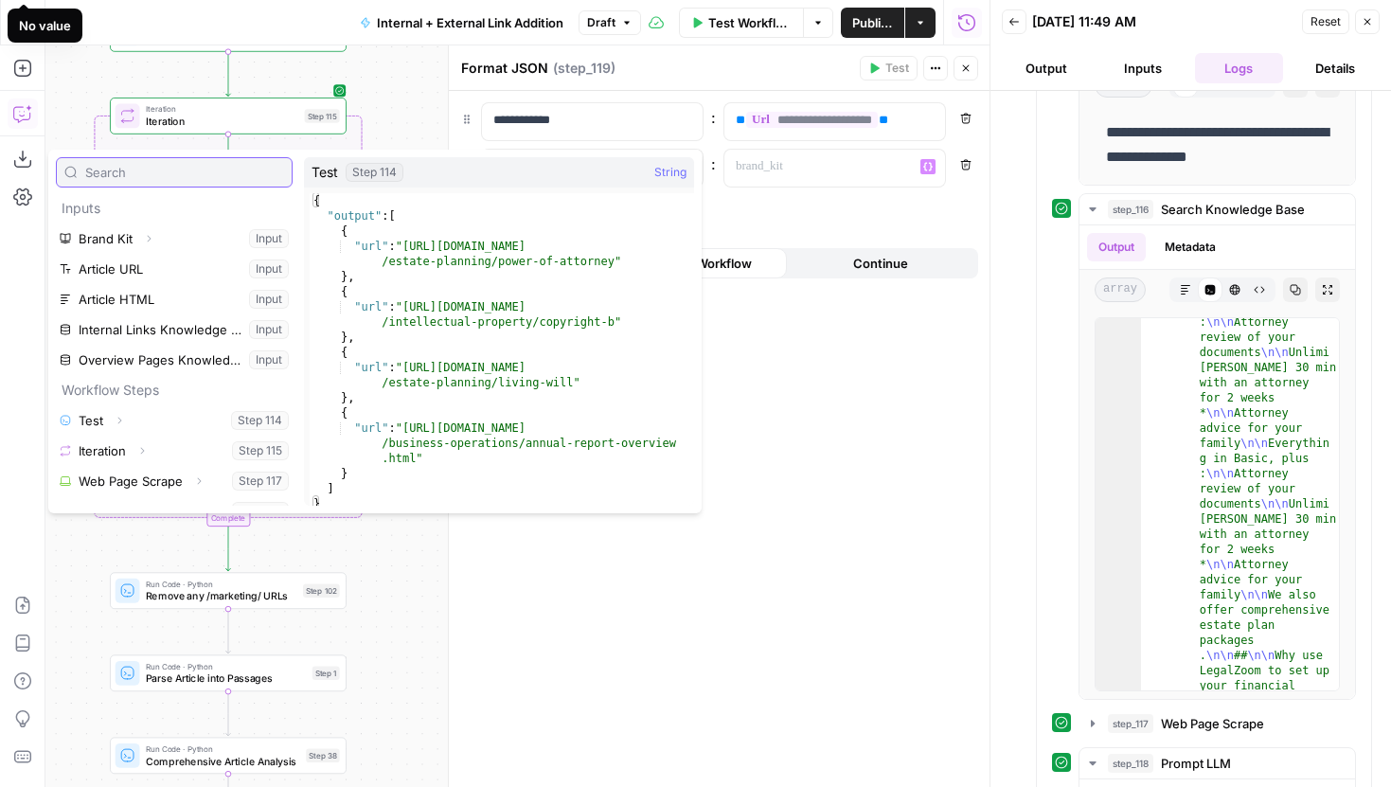
scroll to position [203, 0]
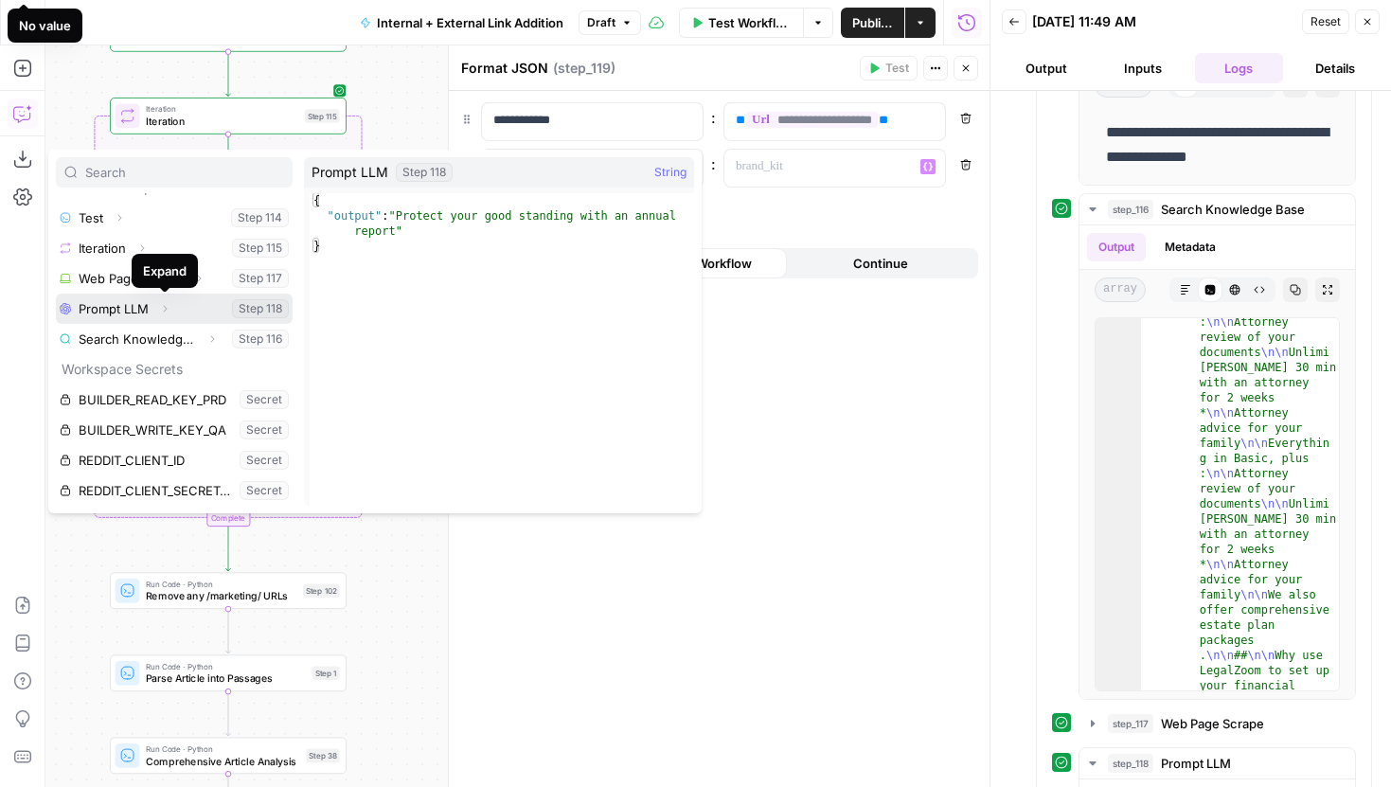
click at [166, 309] on icon "button" at bounding box center [164, 308] width 11 height 11
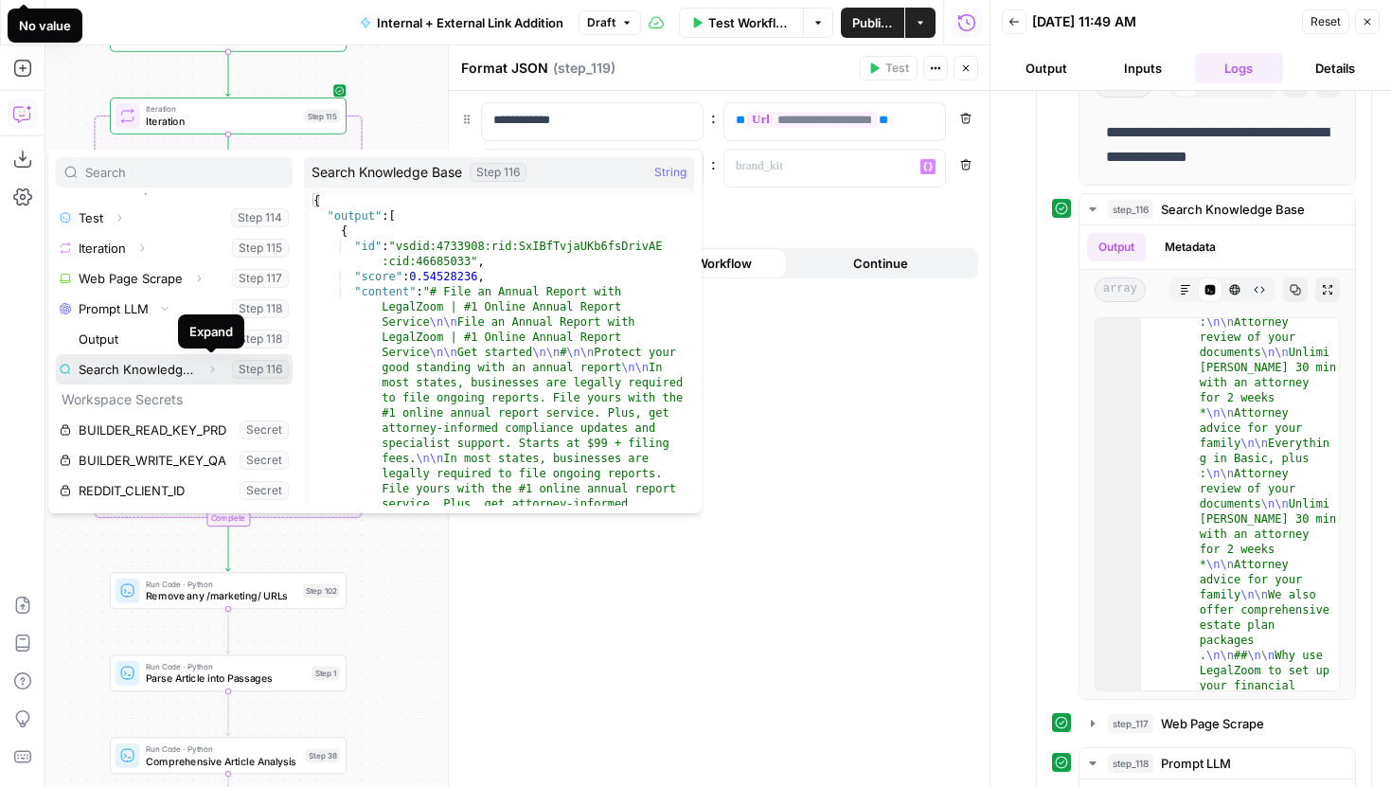
click at [213, 369] on icon "button" at bounding box center [211, 369] width 11 height 11
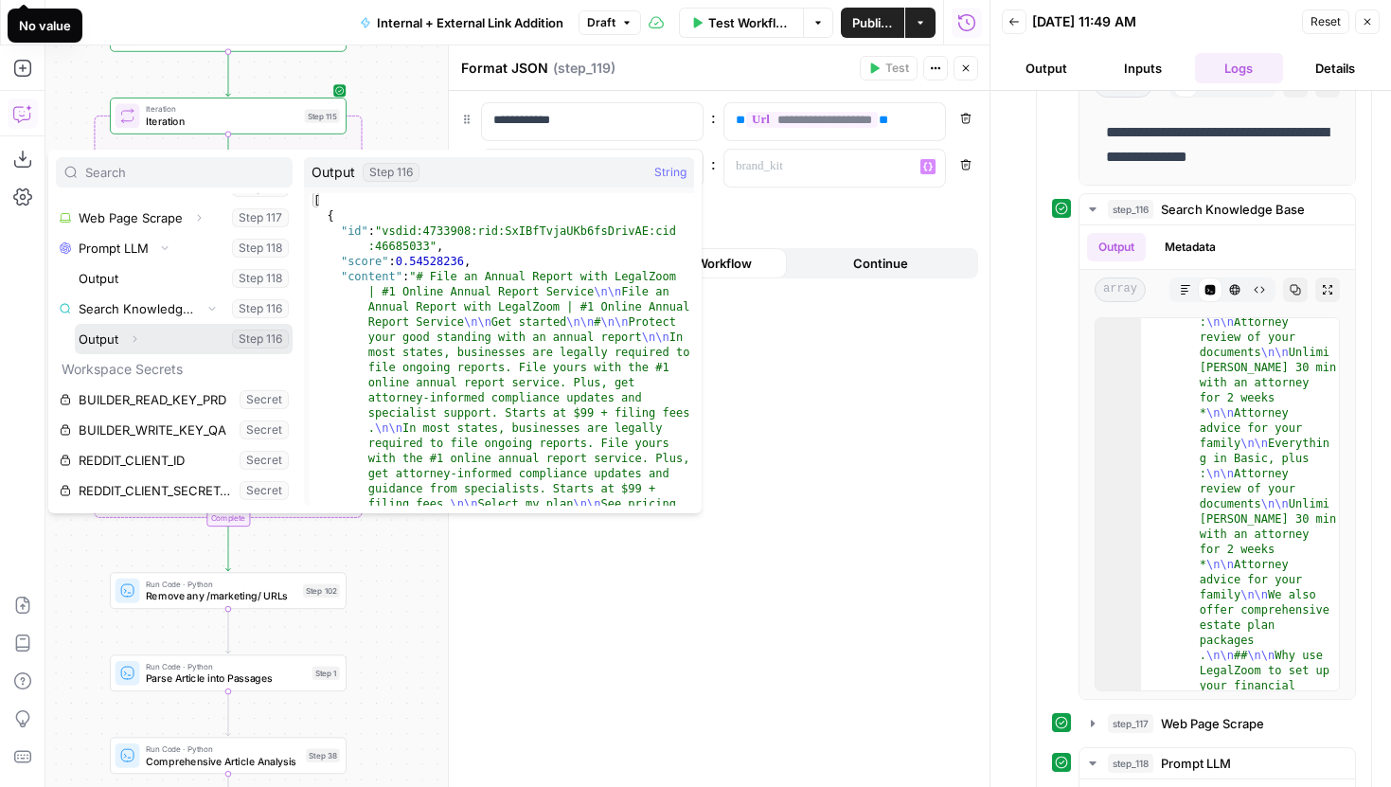
click at [134, 337] on icon "button" at bounding box center [135, 338] width 4 height 7
click at [133, 338] on icon "button" at bounding box center [130, 338] width 11 height 11
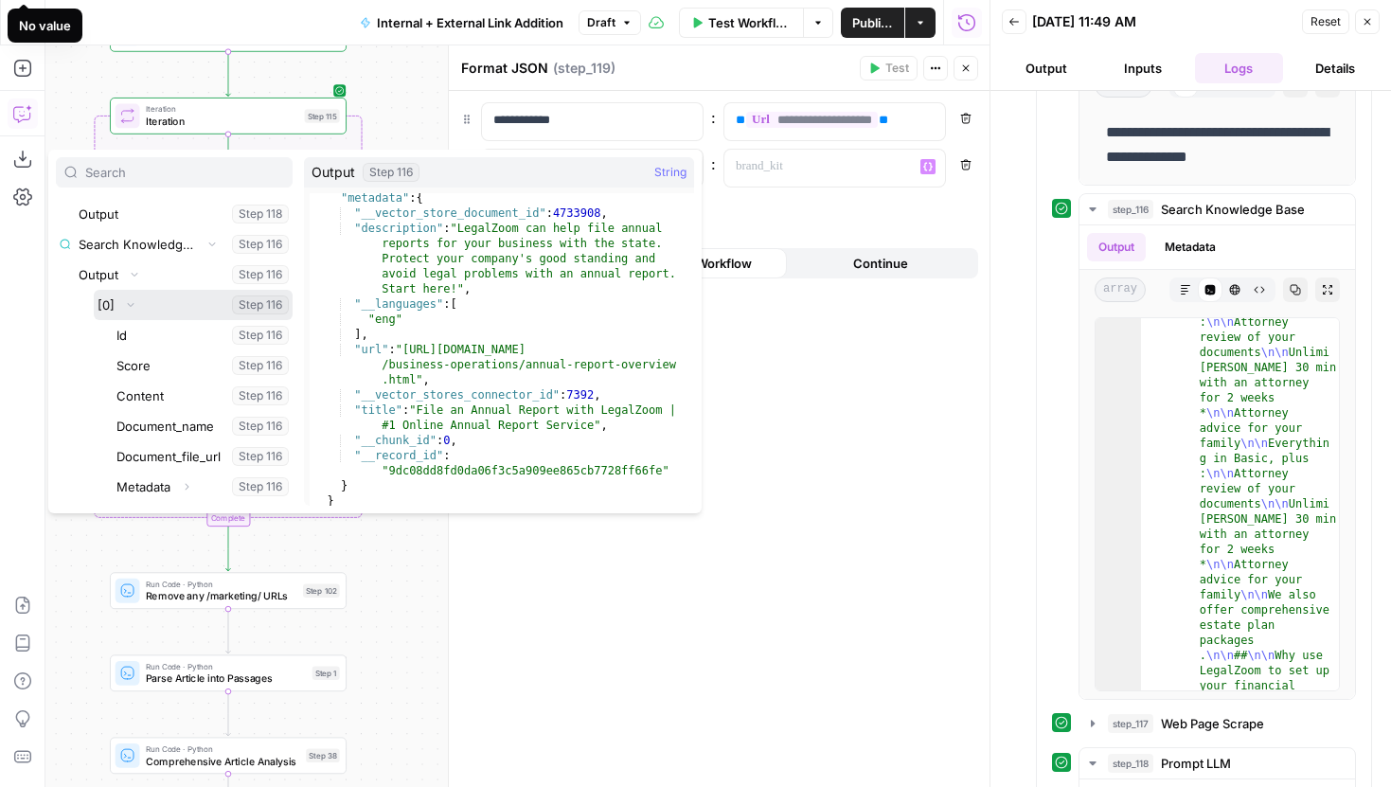
scroll to position [1912, 0]
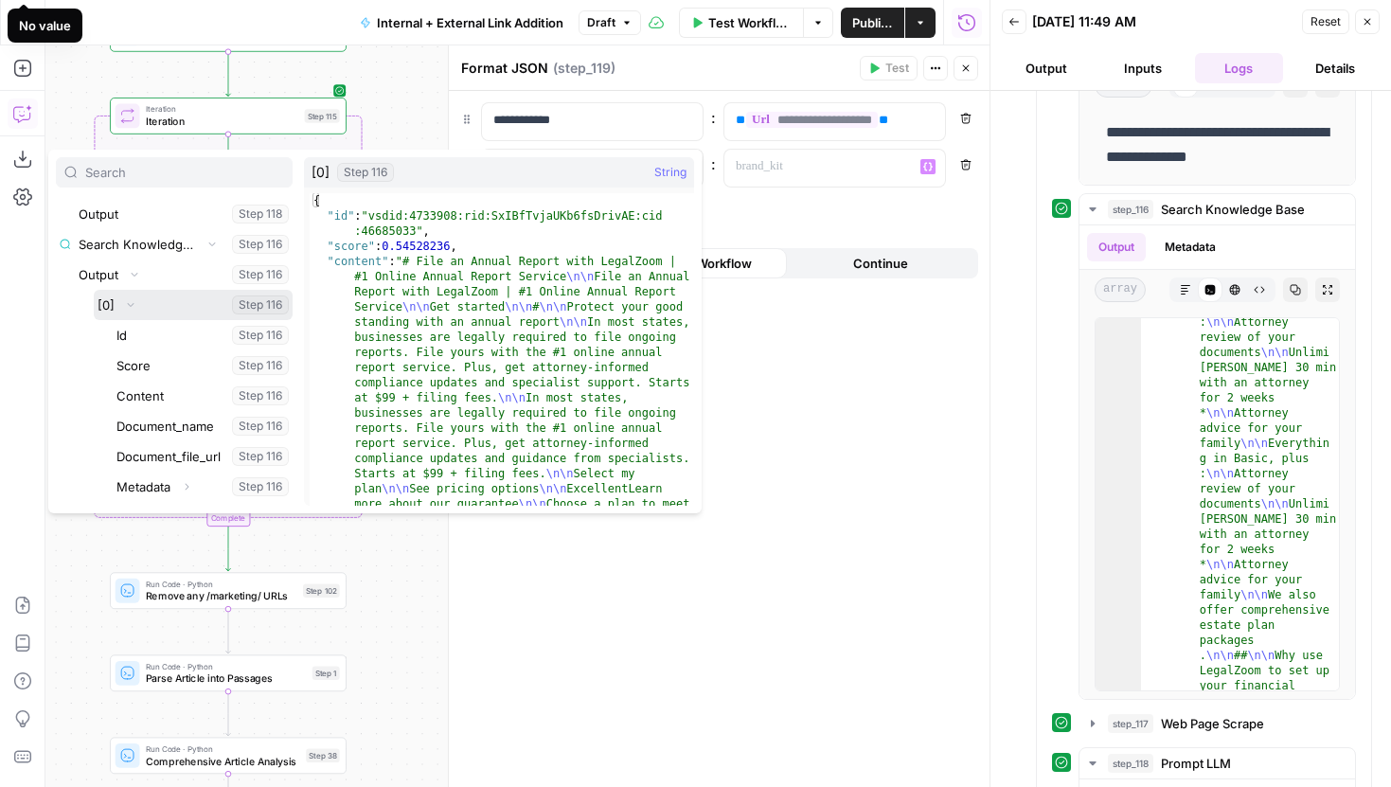
click at [164, 307] on button "Select variable [0]" at bounding box center [193, 305] width 199 height 30
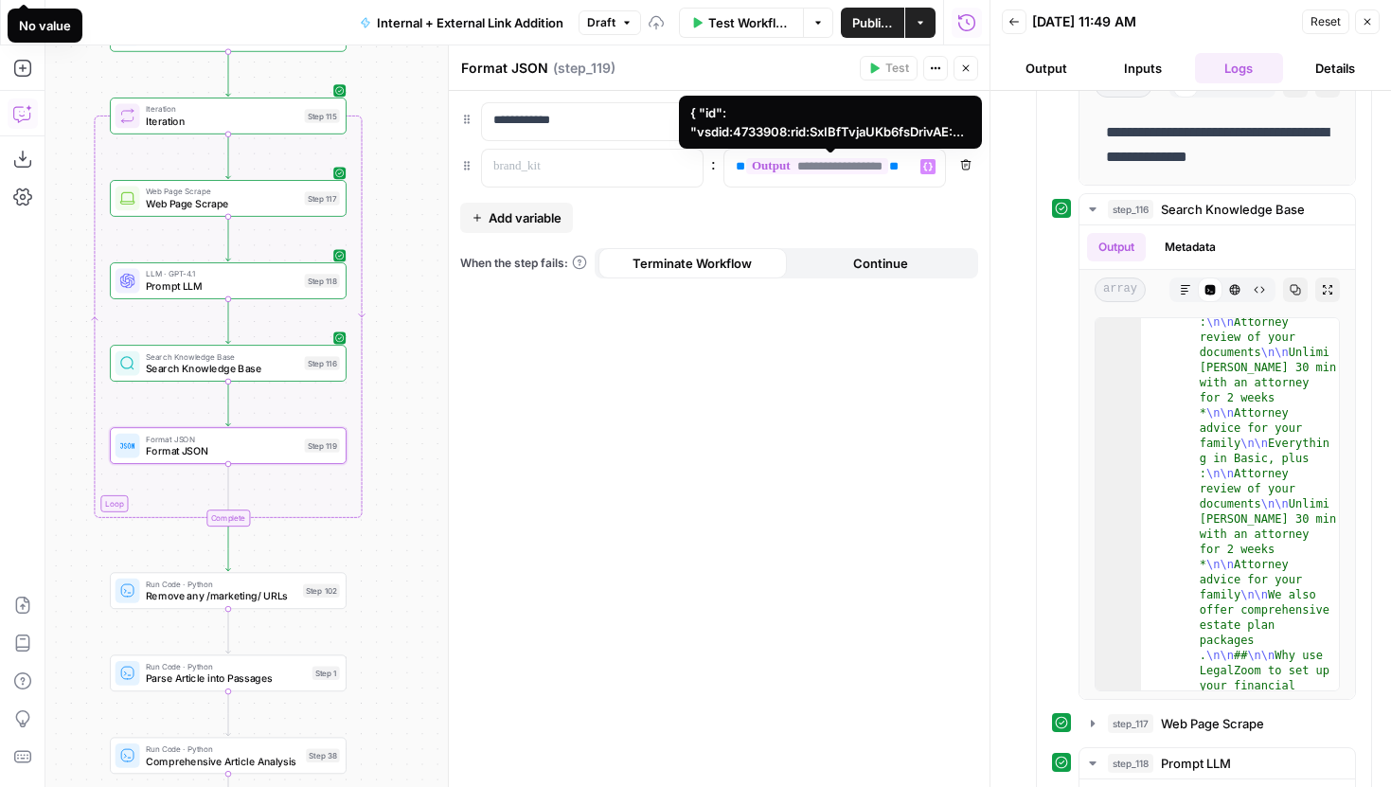
click at [888, 167] on span "**********" at bounding box center [817, 166] width 142 height 16
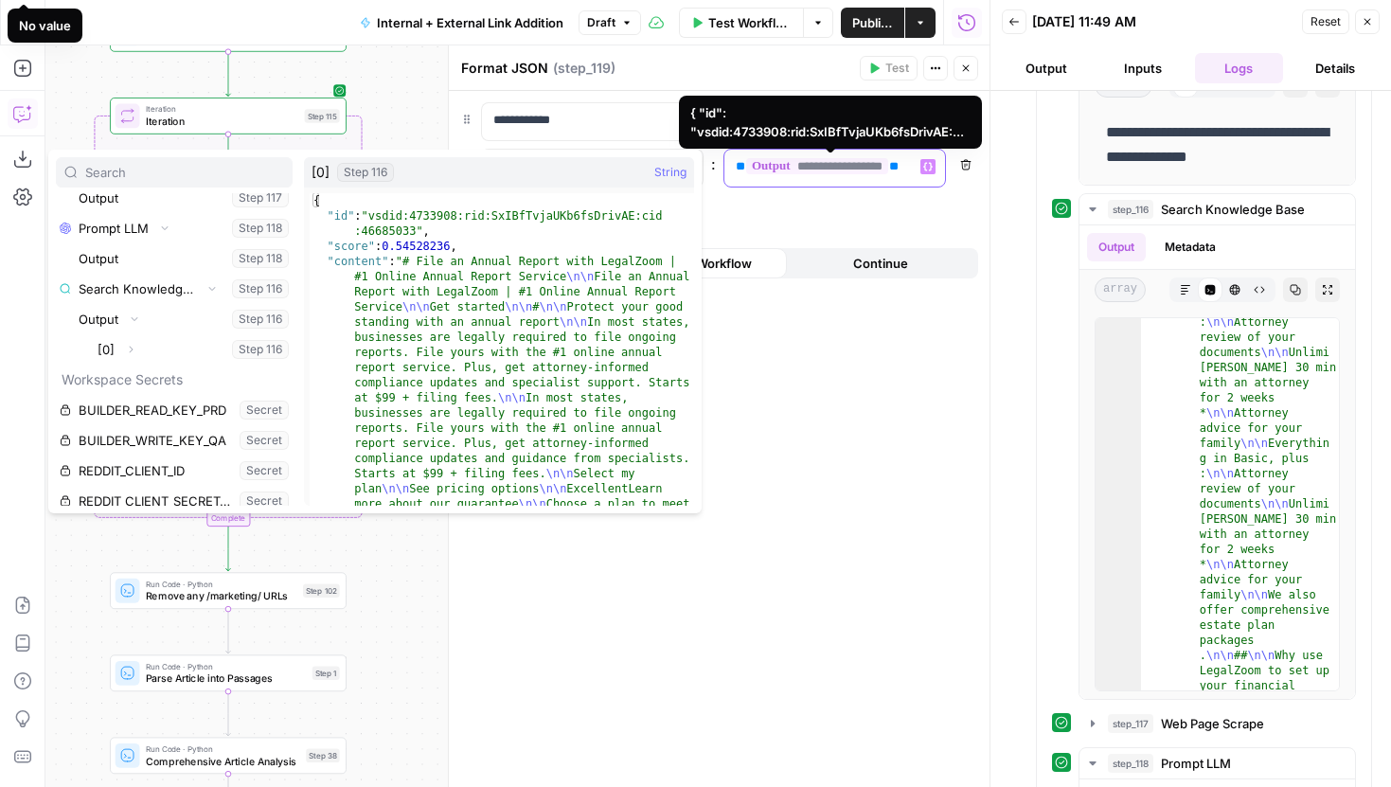
click at [888, 167] on span "**********" at bounding box center [817, 166] width 142 height 16
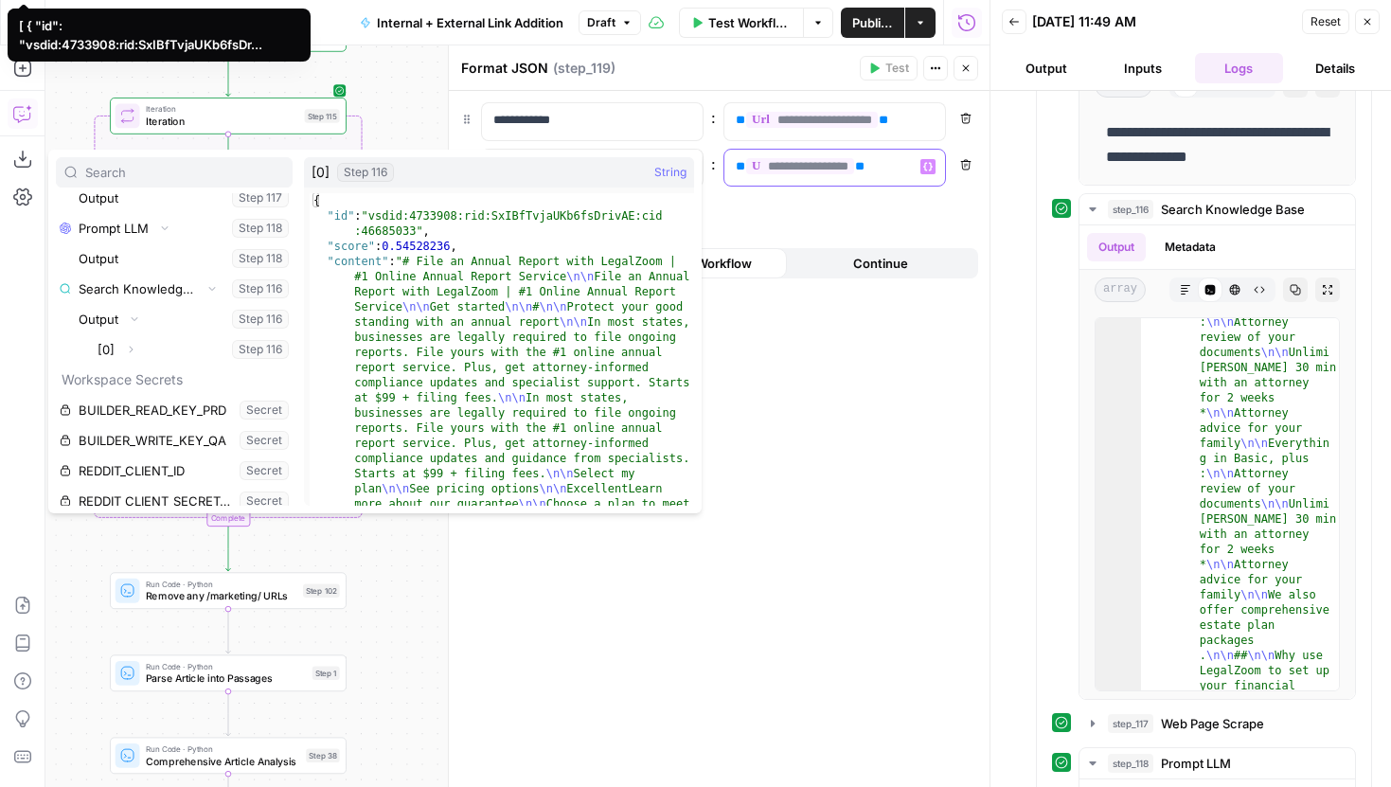
scroll to position [0, 0]
click at [895, 196] on div "**********" at bounding box center [719, 439] width 541 height 696
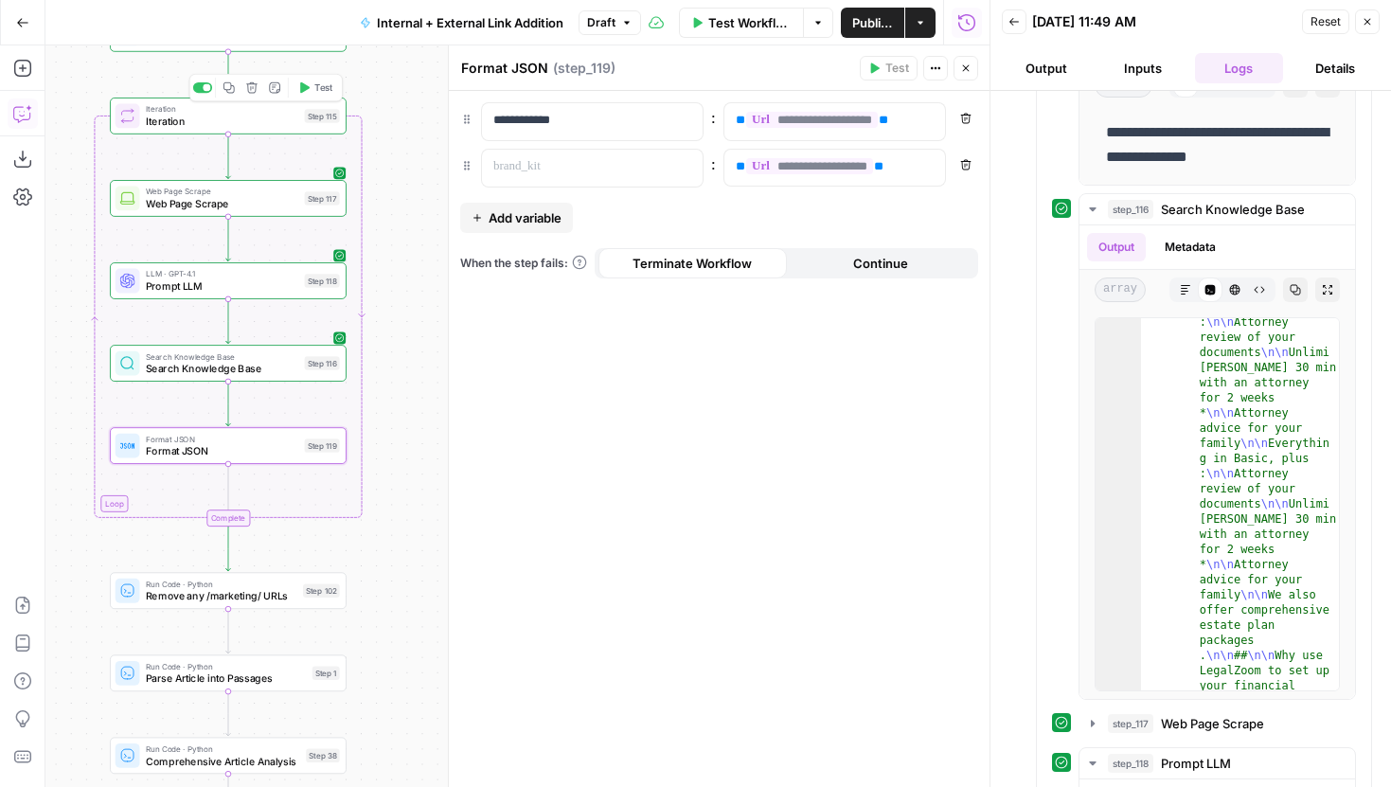
click at [326, 89] on span "Test" at bounding box center [323, 87] width 18 height 14
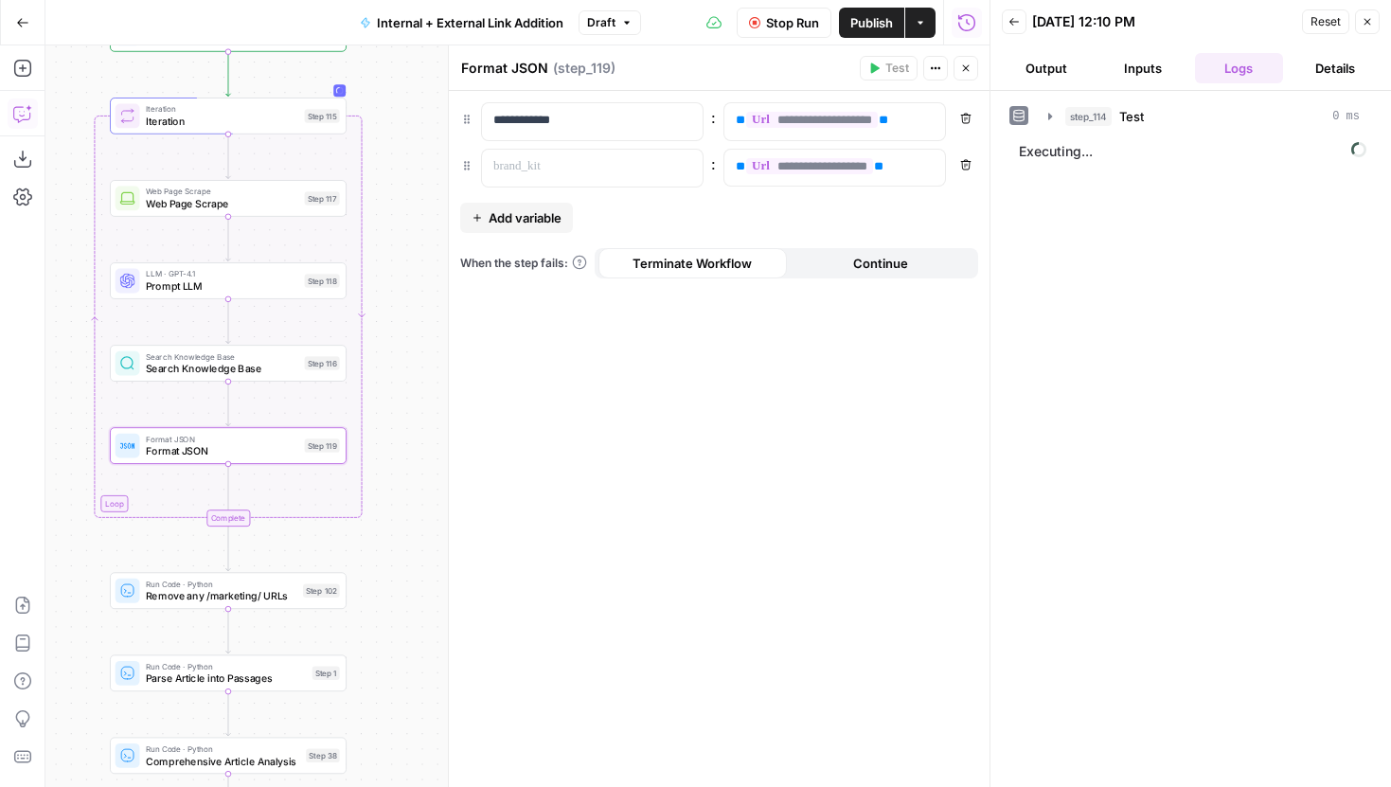
click at [968, 67] on icon "button" at bounding box center [965, 68] width 11 height 11
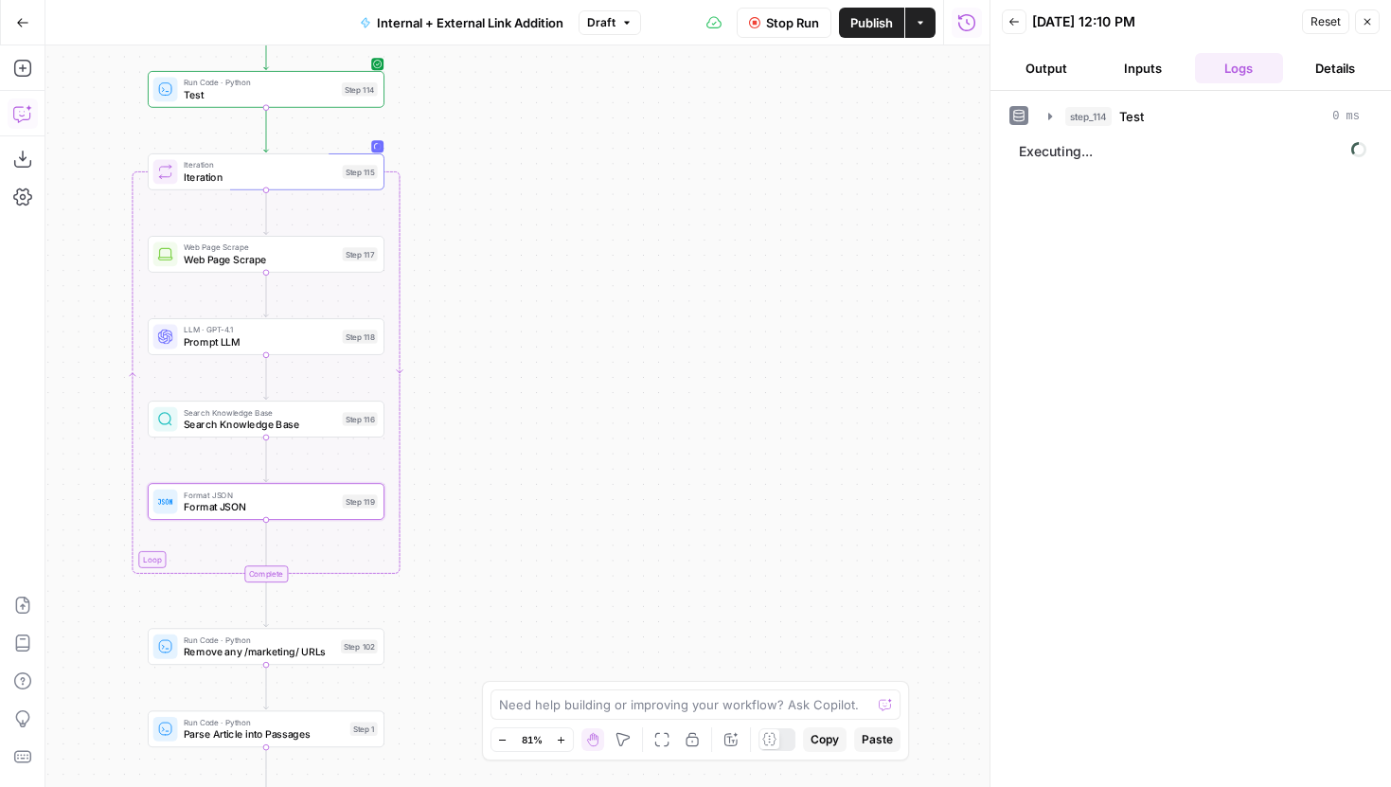
drag, startPoint x: 693, startPoint y: 221, endPoint x: 757, endPoint y: 294, distance: 96.7
click at [756, 293] on div "true false true false true false Workflow Set Inputs Inputs Run Code · Python T…" at bounding box center [517, 416] width 944 height 742
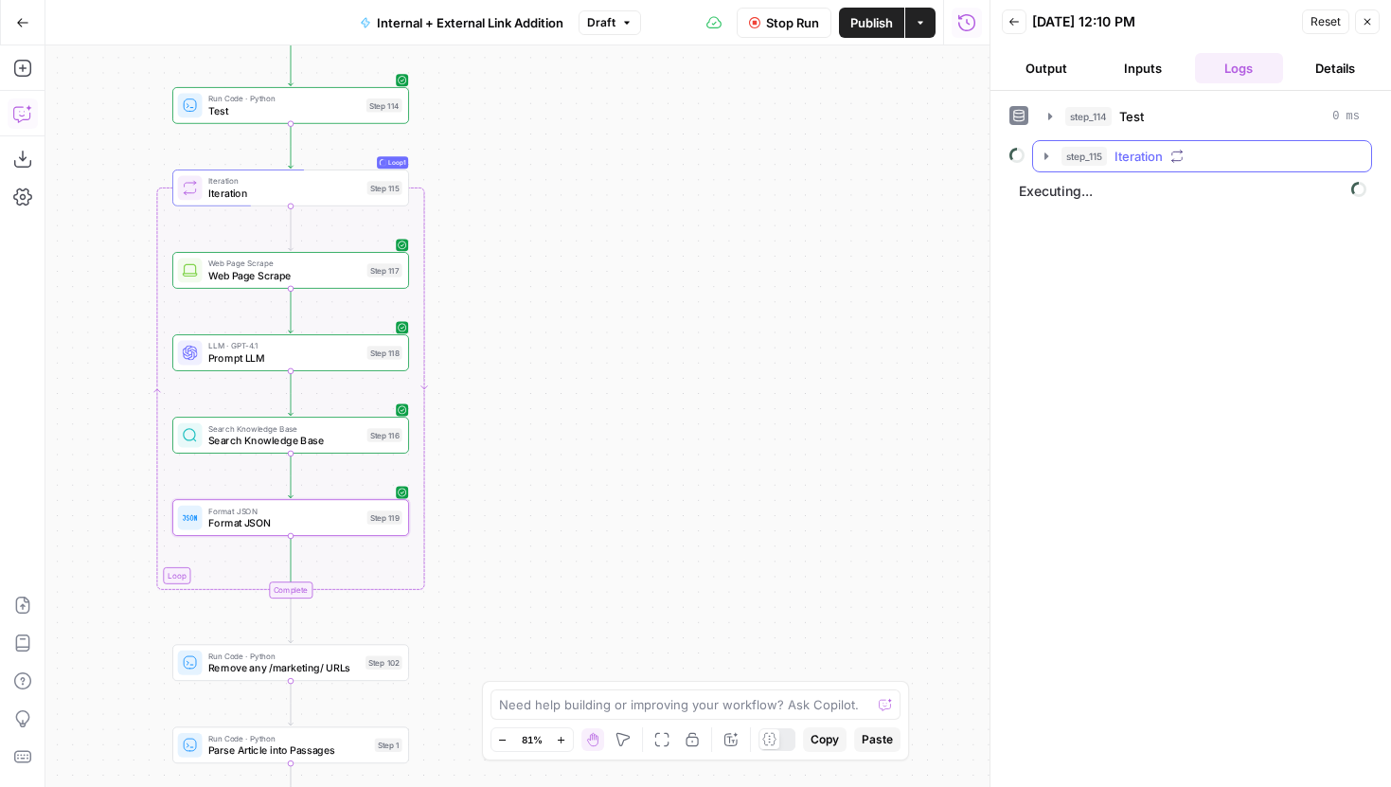
click at [1046, 154] on icon "button" at bounding box center [1047, 155] width 4 height 7
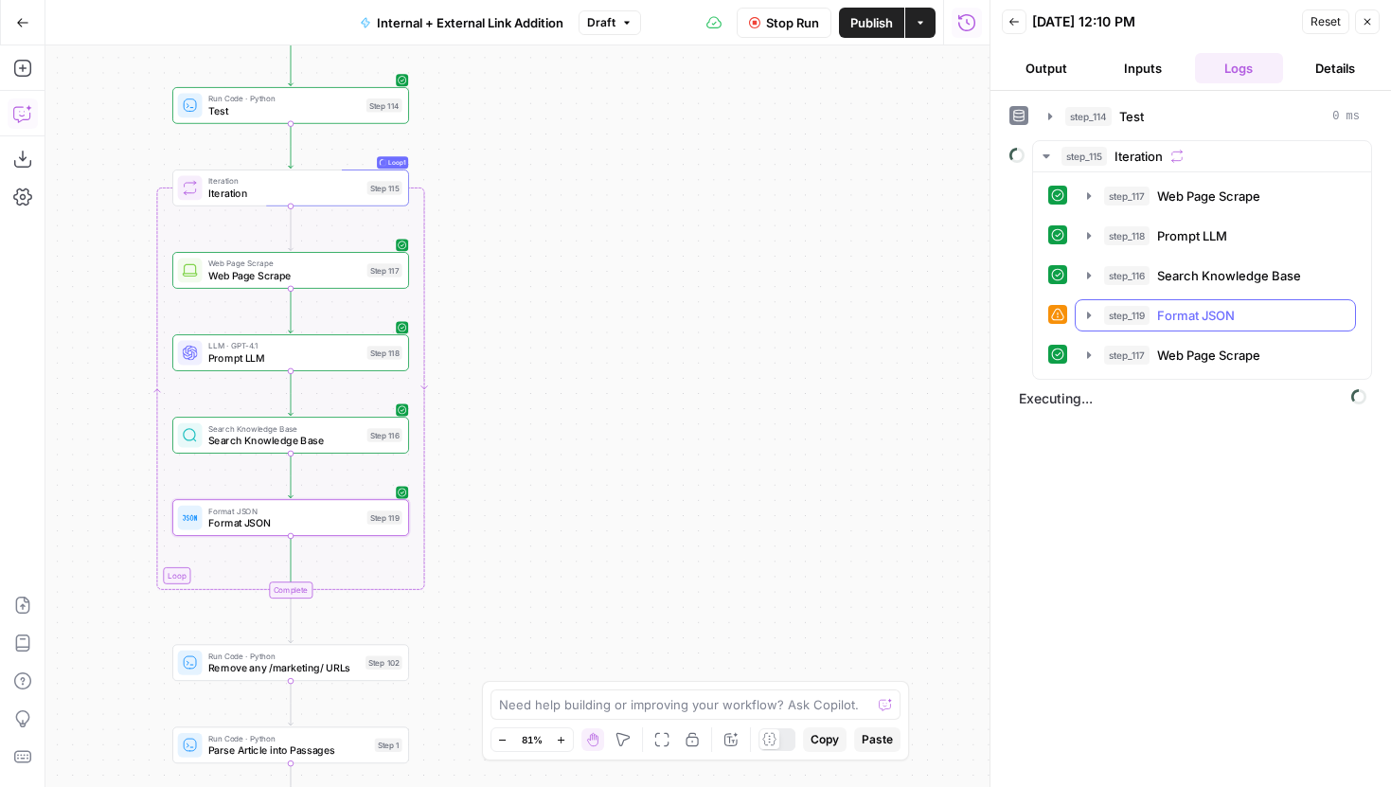
click at [1092, 315] on icon "button" at bounding box center [1088, 315] width 15 height 15
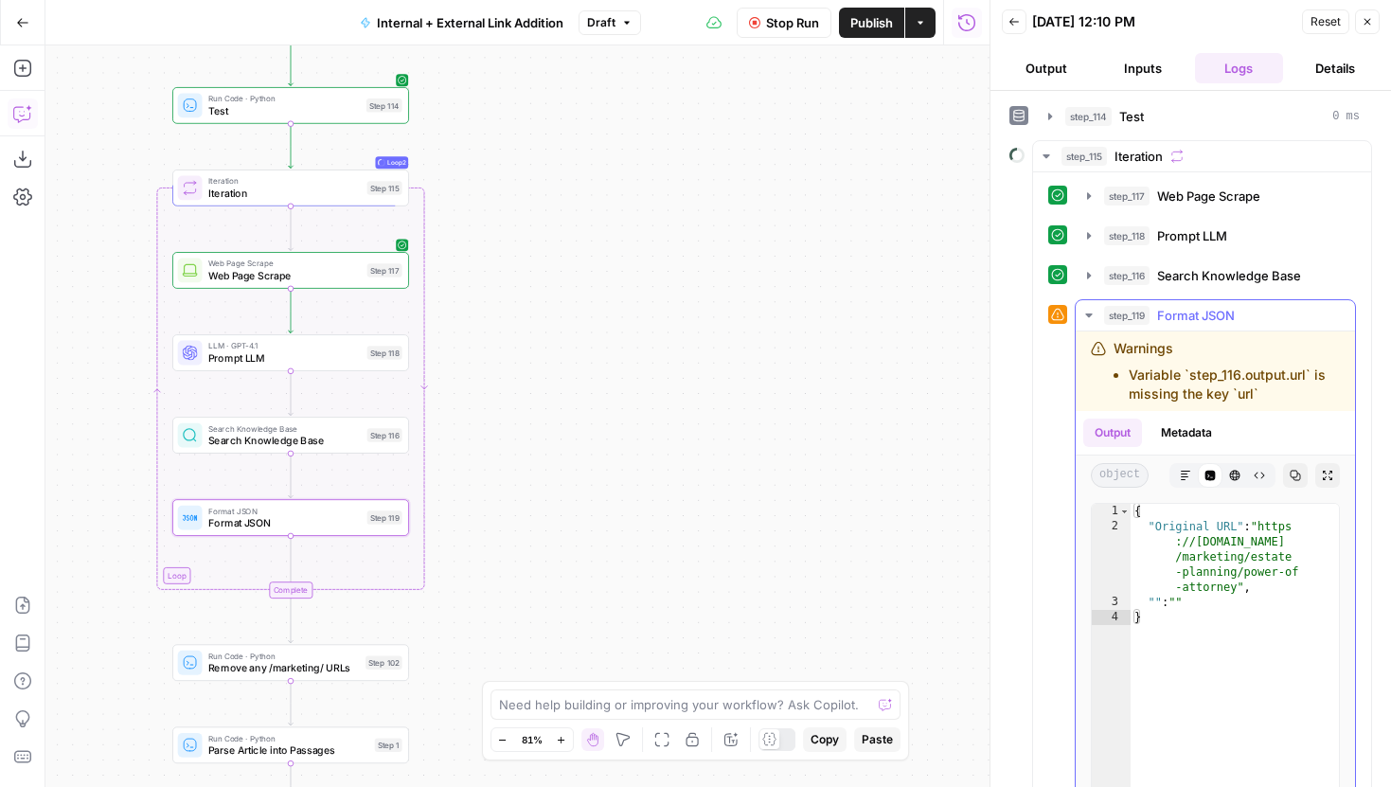
scroll to position [18, 0]
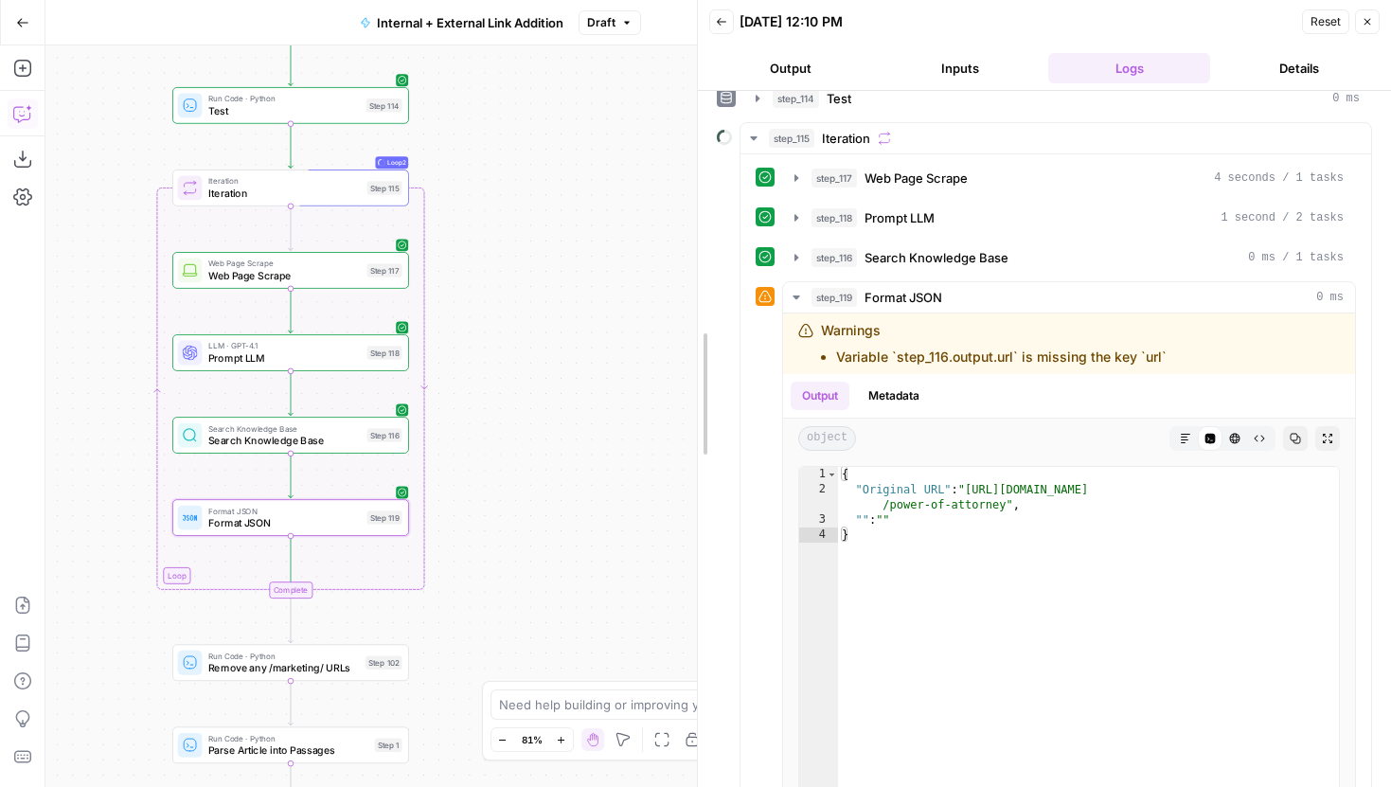
drag, startPoint x: 974, startPoint y: 312, endPoint x: 703, endPoint y: 313, distance: 271.8
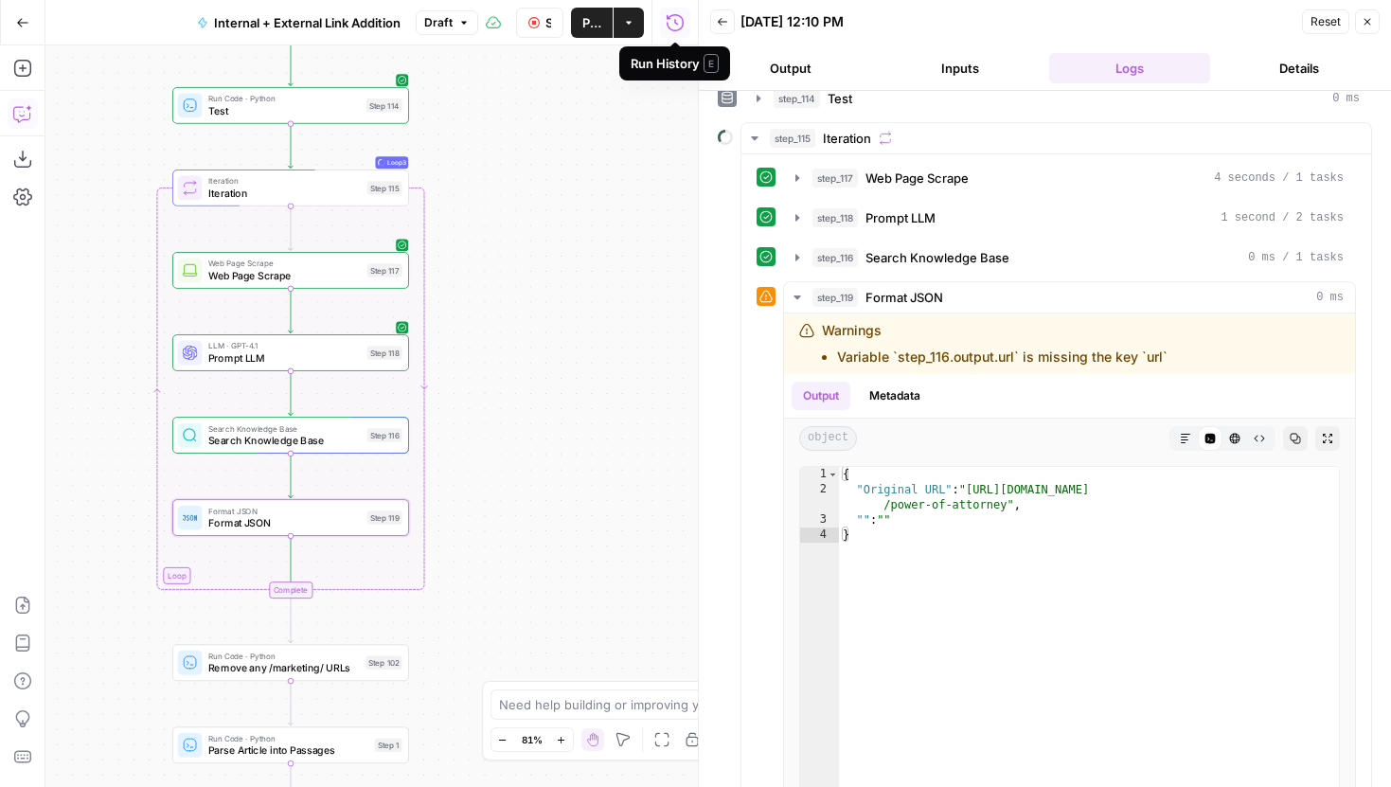
click at [529, 30] on button "Stop Run" at bounding box center [539, 23] width 47 height 30
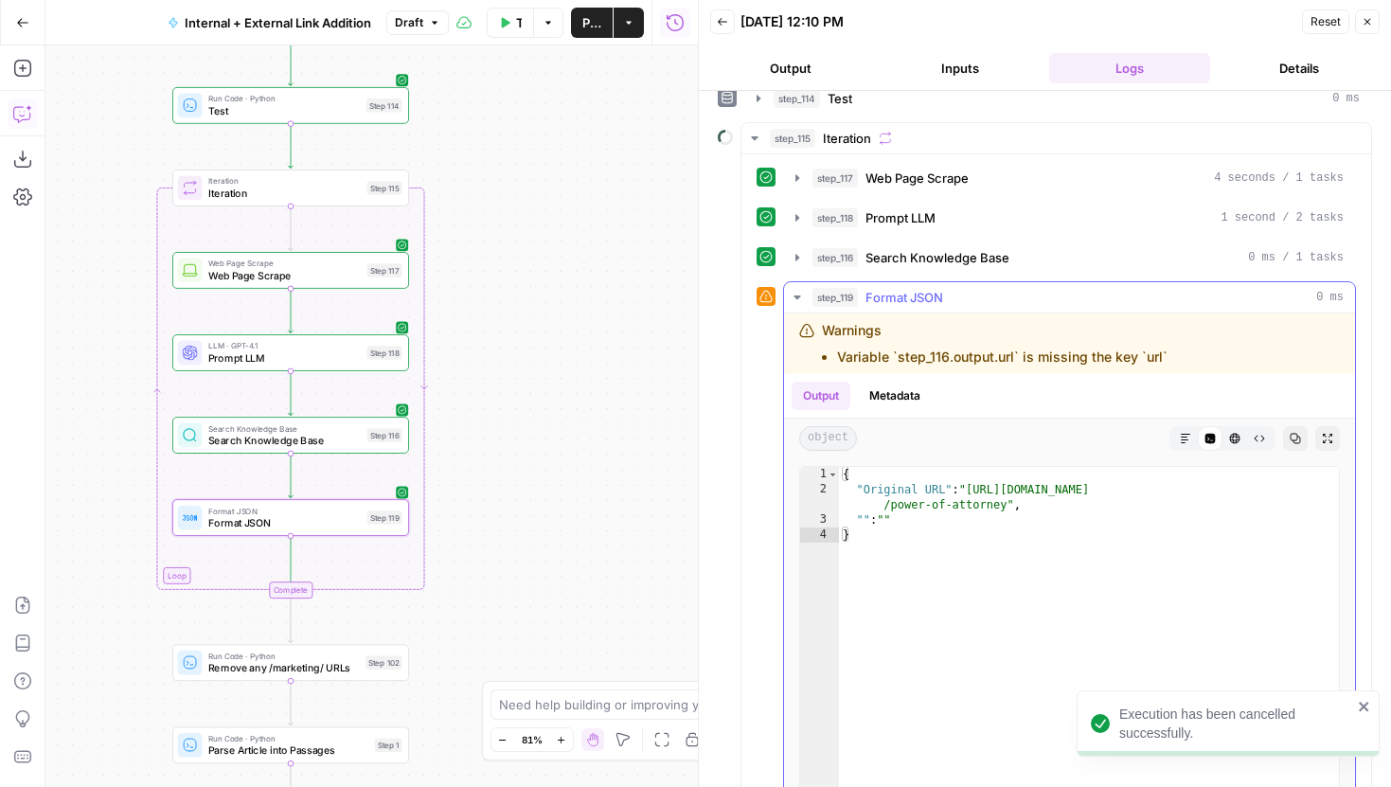
scroll to position [416, 0]
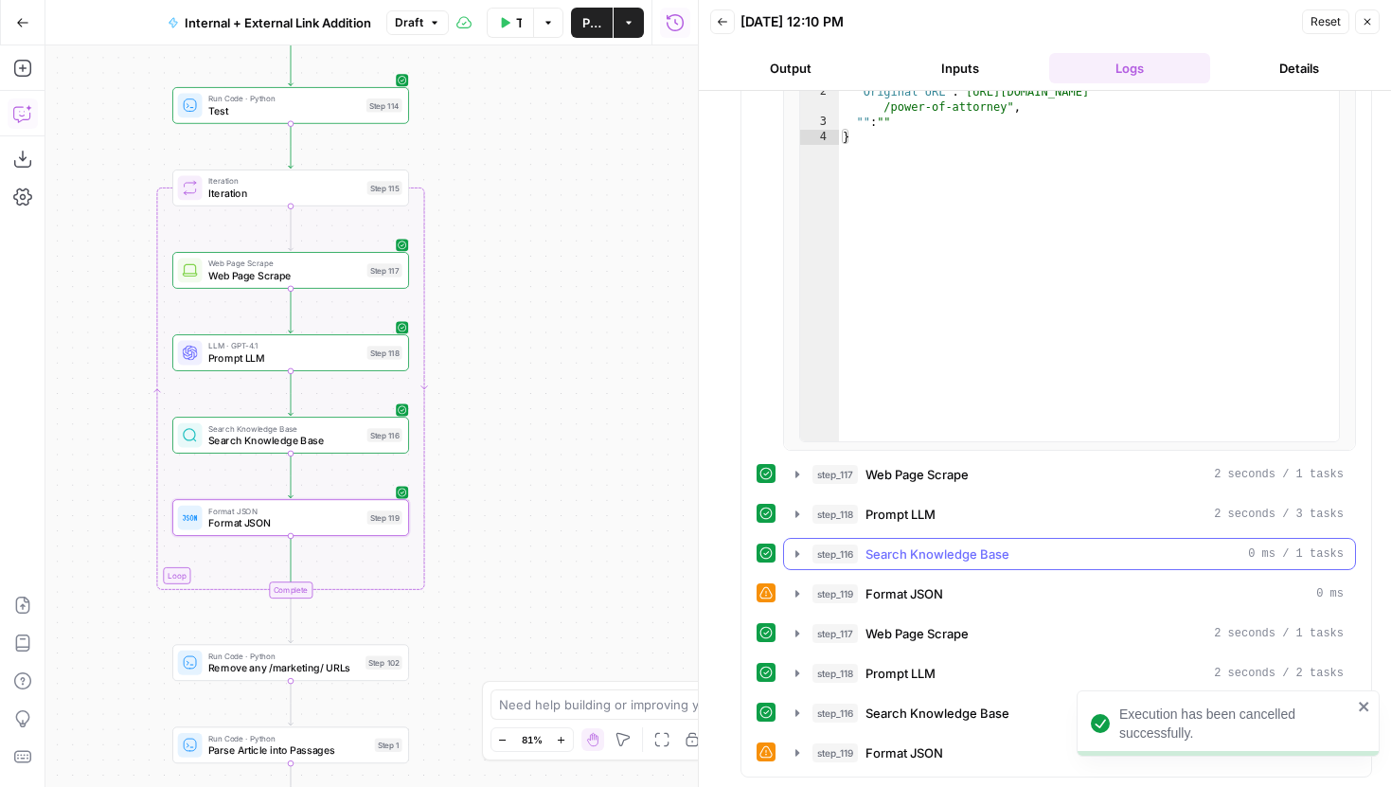
click at [806, 547] on button "step_116 Search Knowledge Base 0 ms / 1 tasks" at bounding box center [1069, 554] width 571 height 30
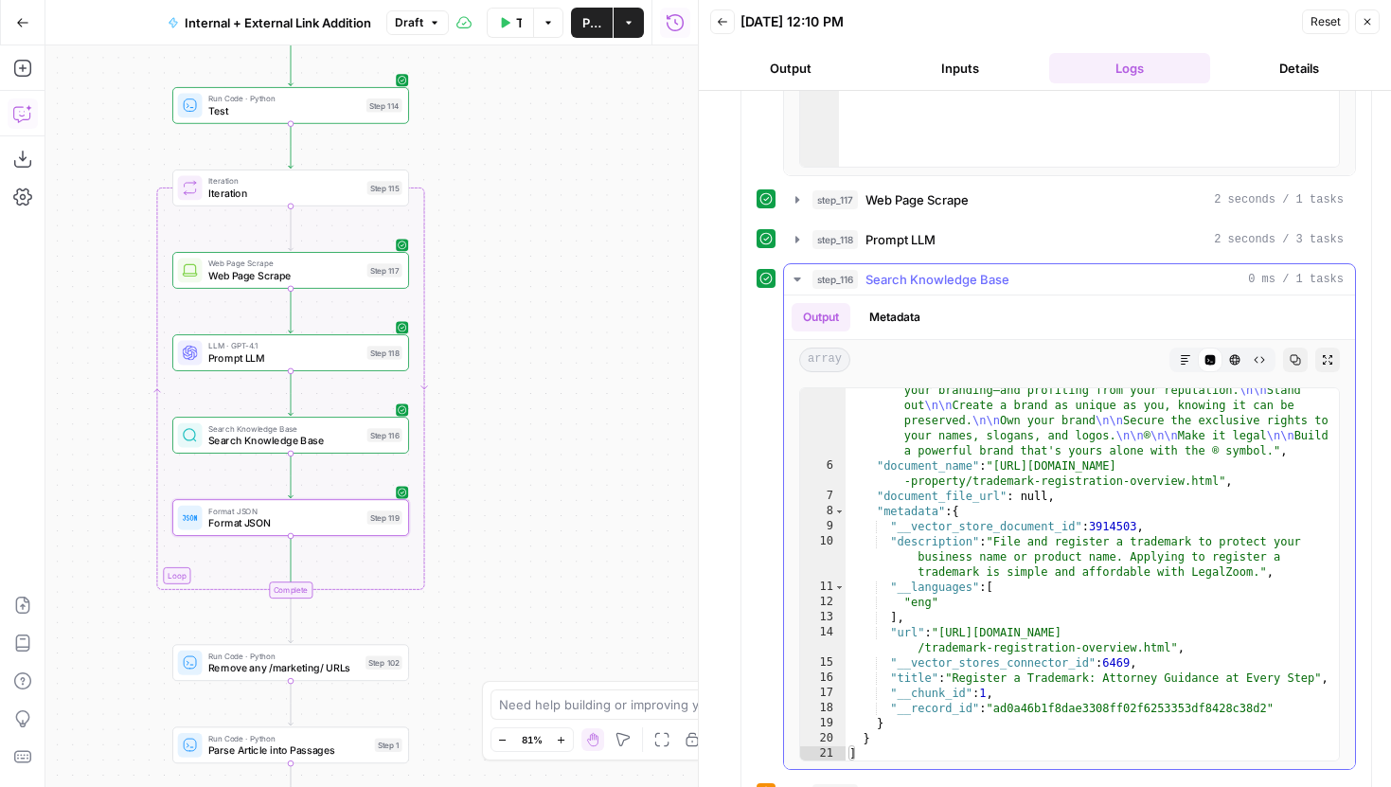
scroll to position [1248, 0]
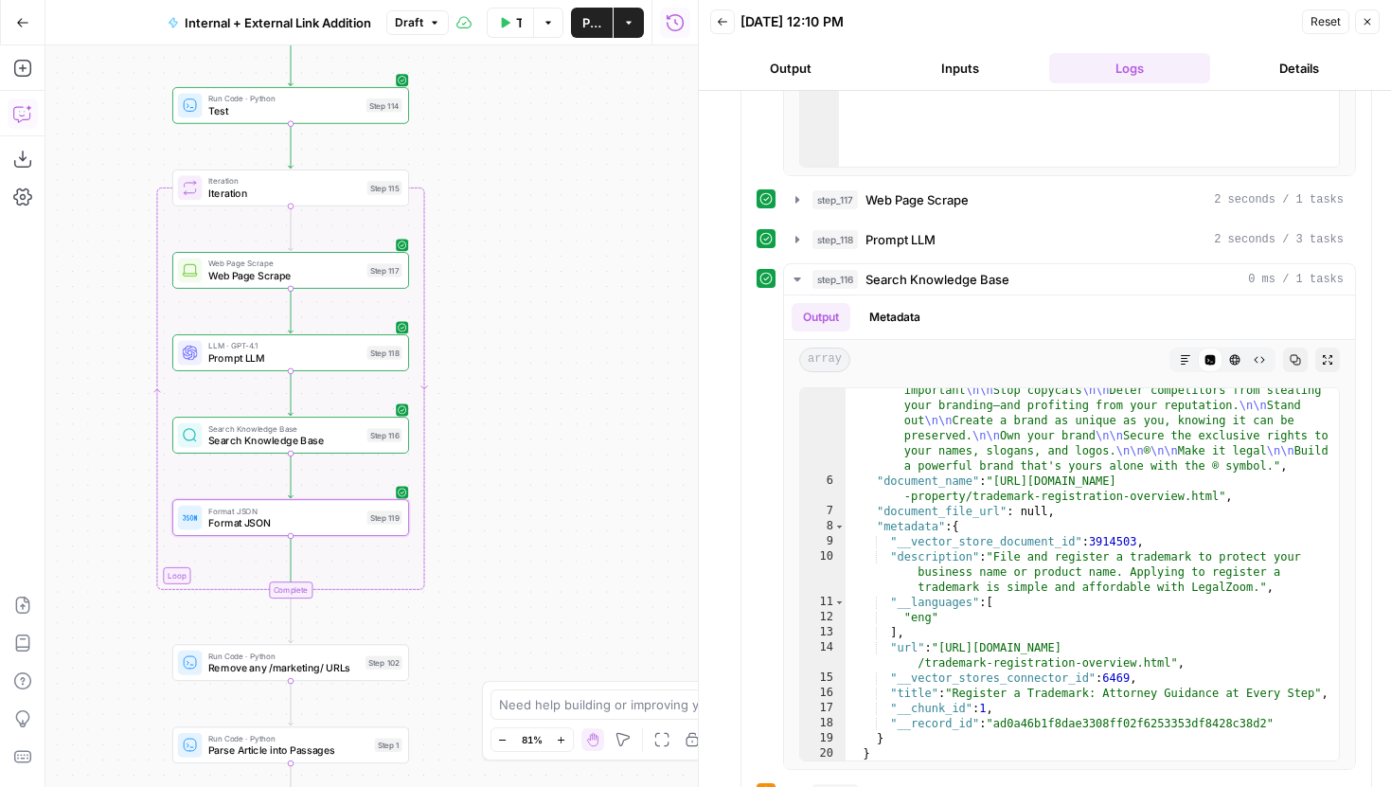
click at [323, 527] on span "Format JSON" at bounding box center [284, 522] width 152 height 15
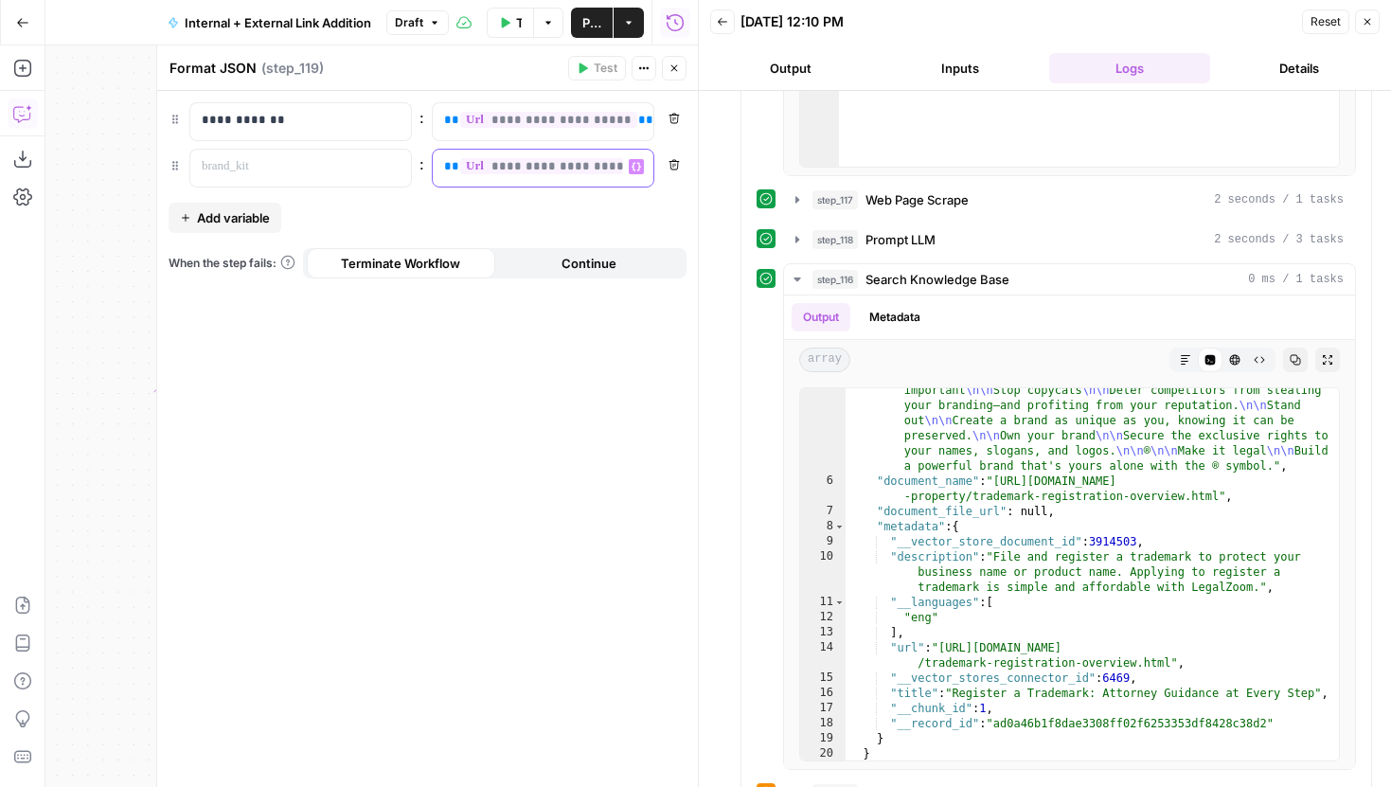
click at [581, 170] on span "**********" at bounding box center [545, 166] width 170 height 16
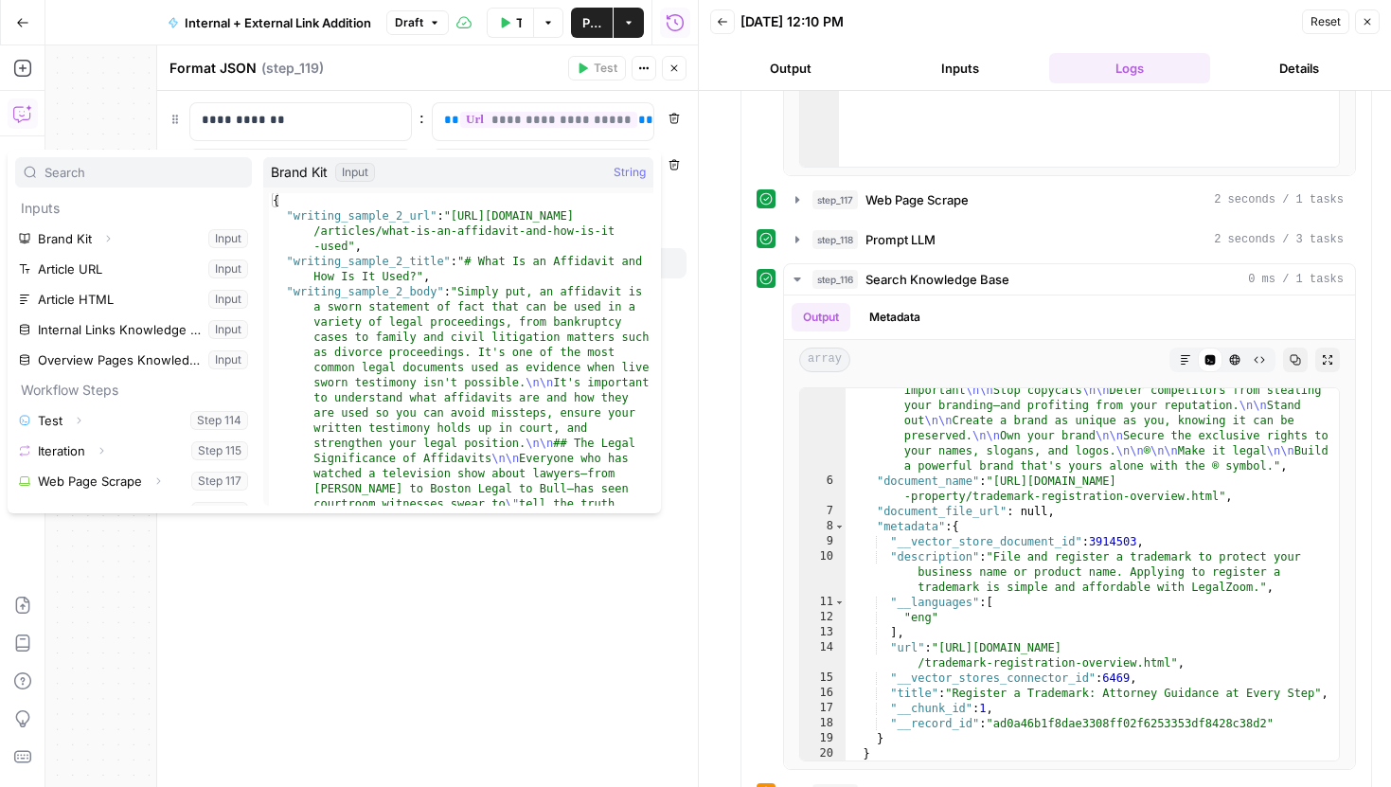
click at [689, 222] on div at bounding box center [698, 393] width 19 height 787
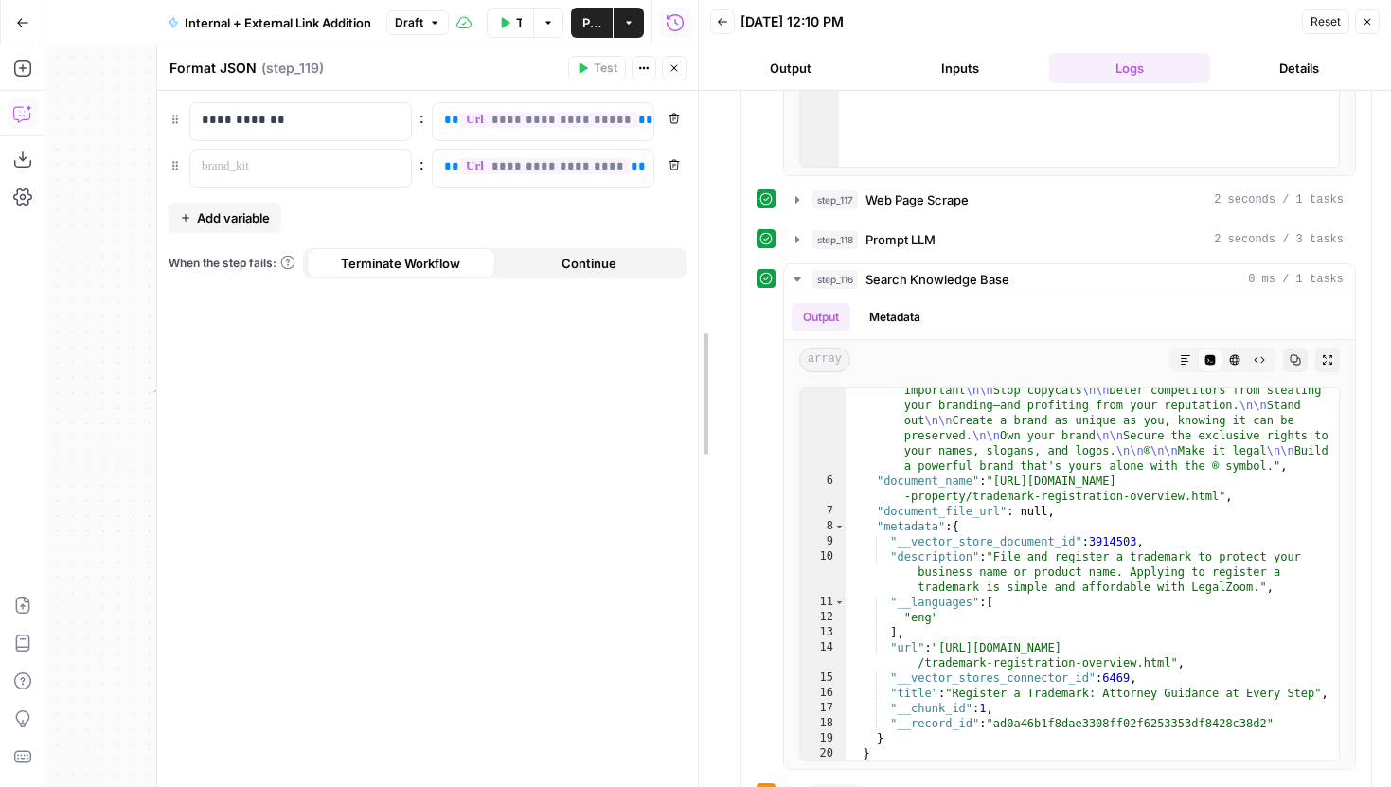
drag, startPoint x: 703, startPoint y: 210, endPoint x: 1216, endPoint y: 210, distance: 513.3
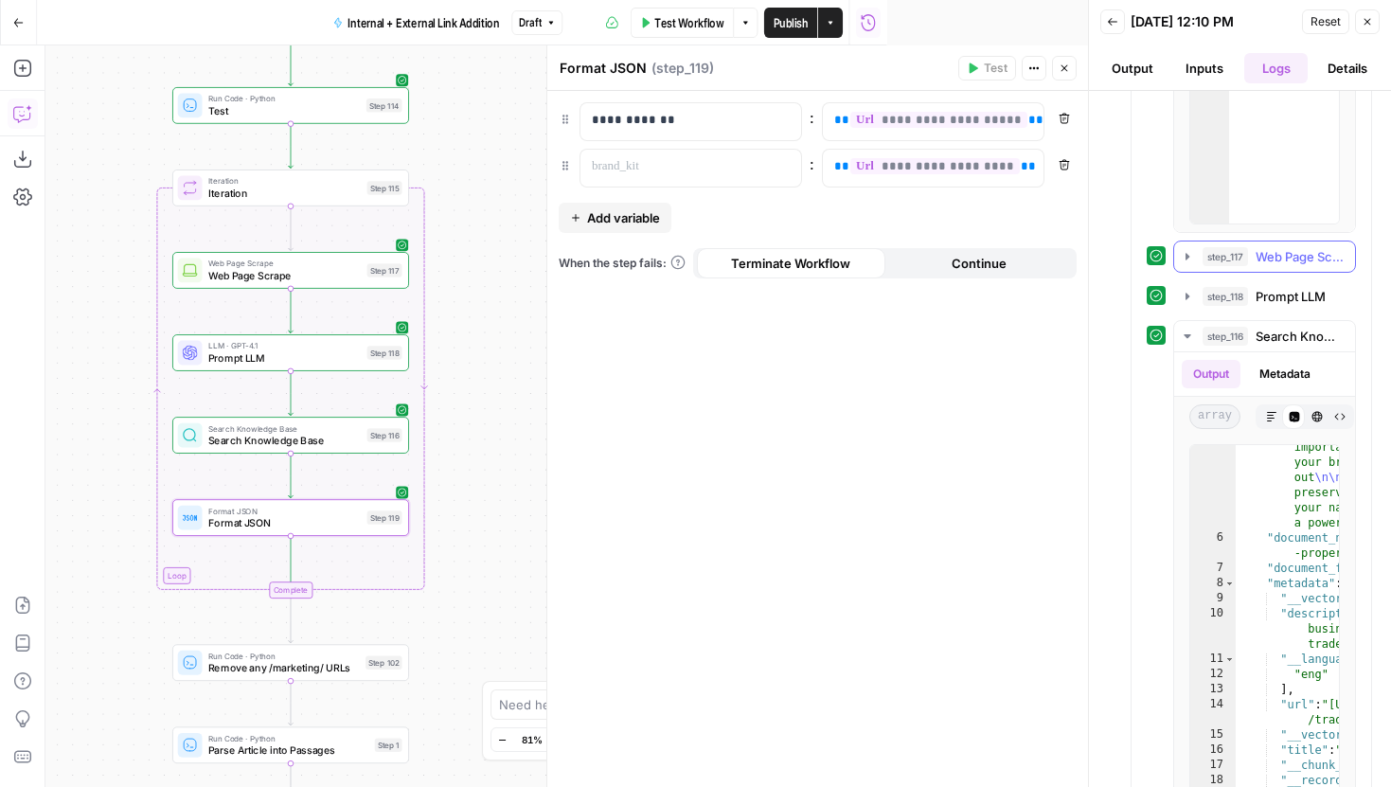
scroll to position [747, 0]
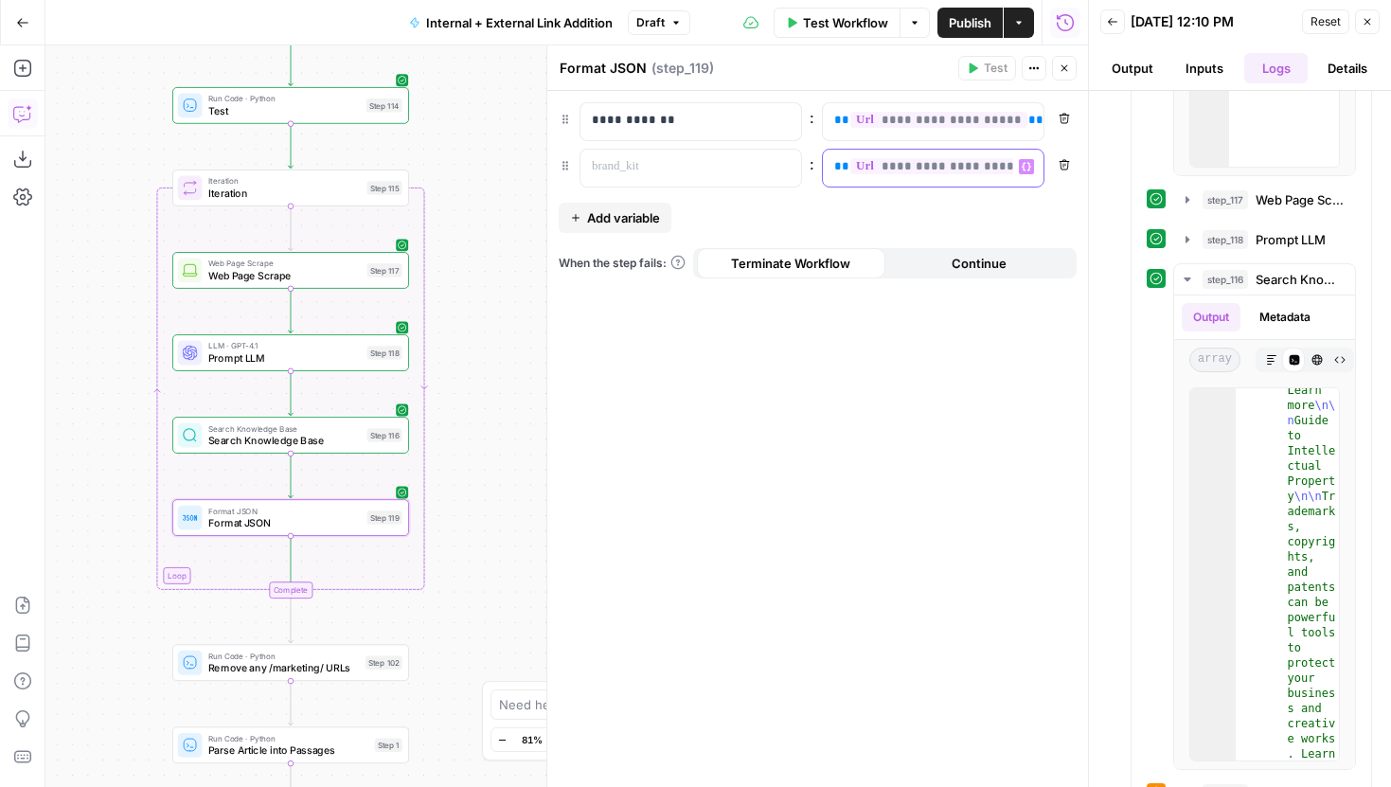
click at [956, 172] on span "**********" at bounding box center [935, 166] width 170 height 16
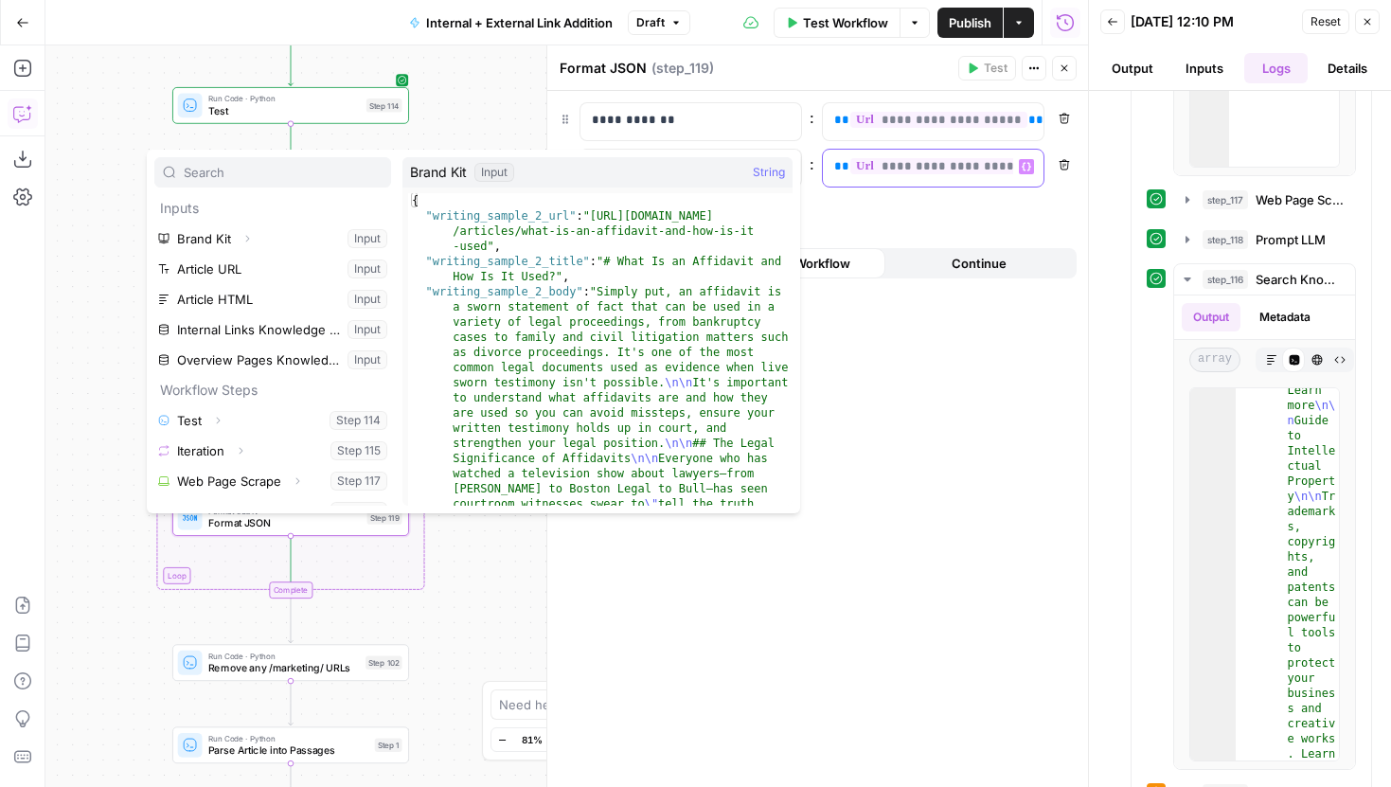
click at [972, 171] on span "**********" at bounding box center [935, 166] width 170 height 16
click at [454, 94] on div "true false true false true false Workflow Set Inputs Inputs Run Code · Python T…" at bounding box center [566, 416] width 1043 height 742
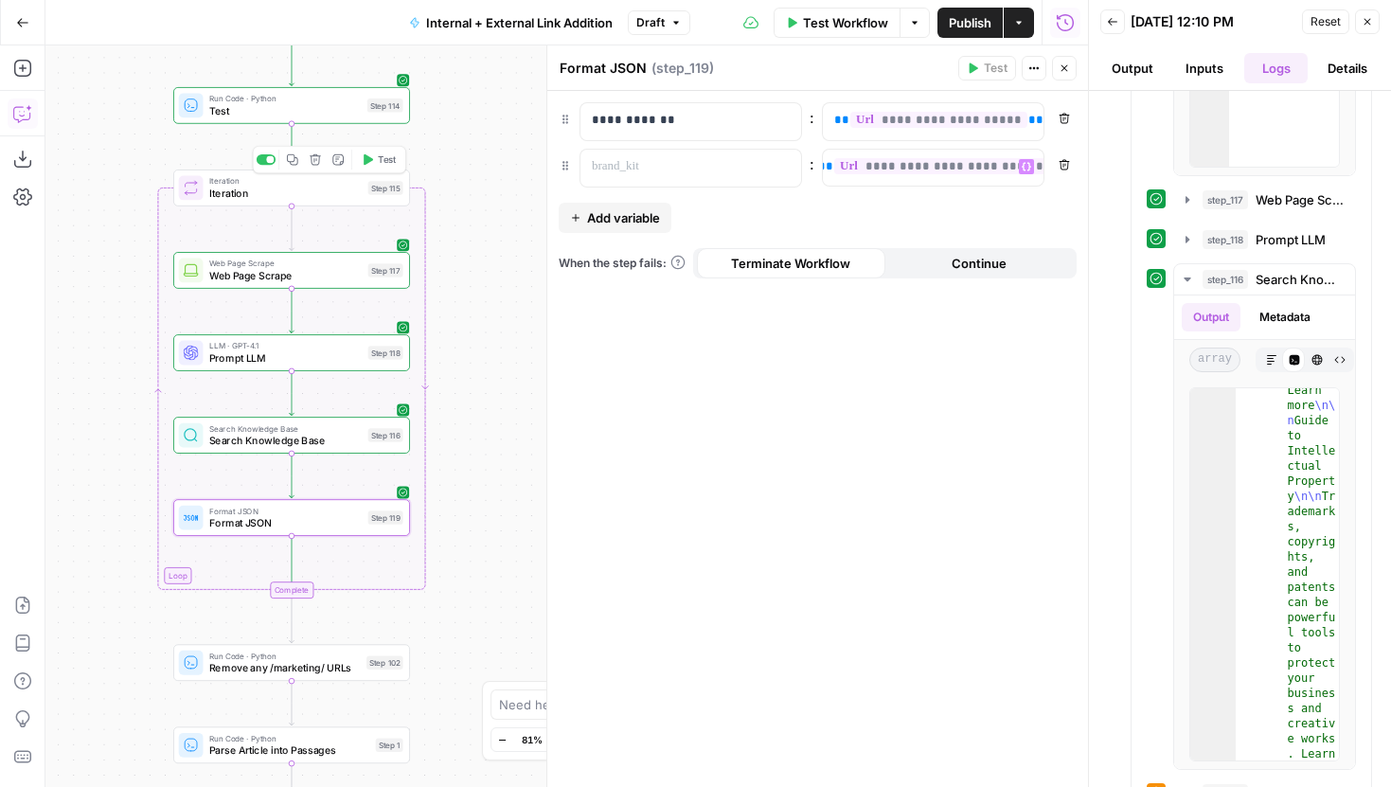
click at [384, 161] on span "Test" at bounding box center [387, 159] width 18 height 14
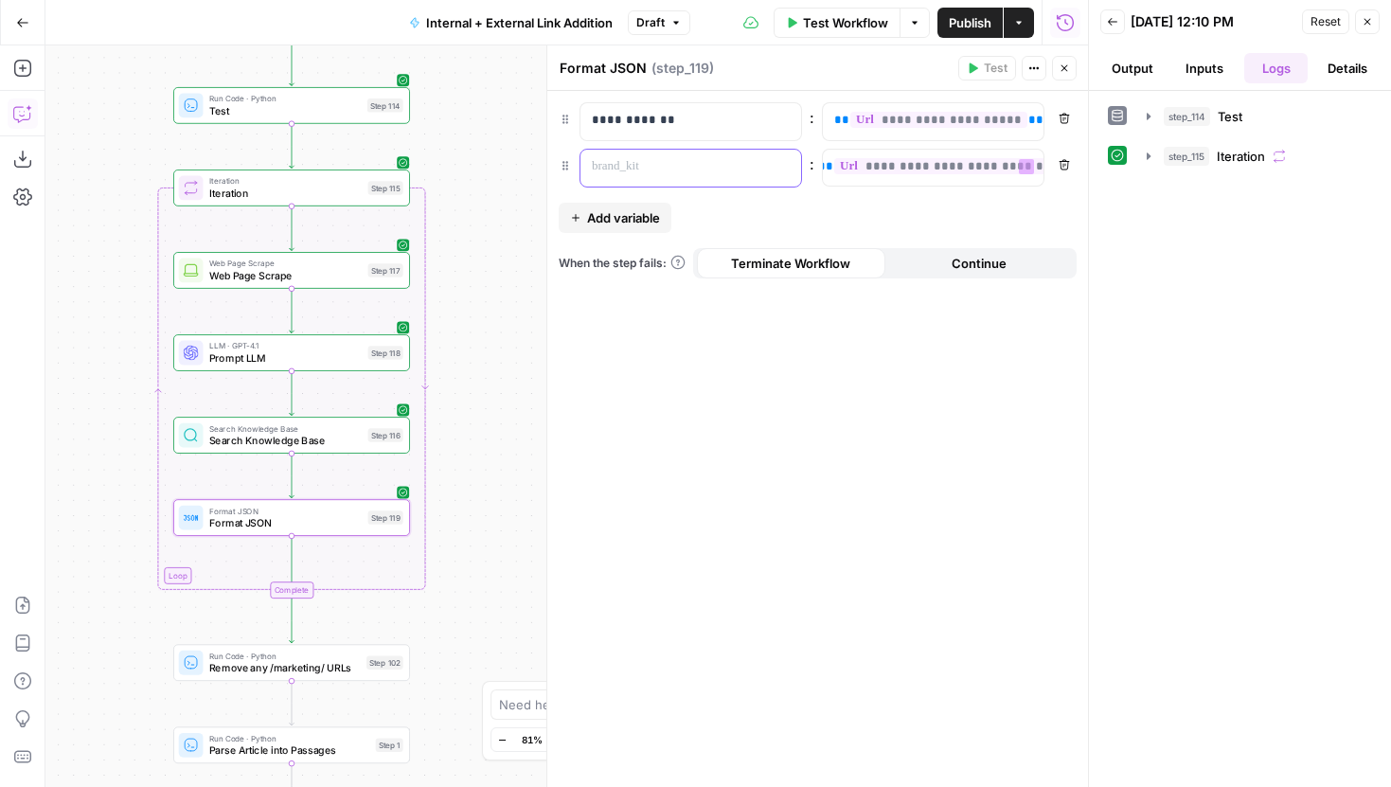
click at [731, 175] on p at bounding box center [676, 166] width 168 height 19
click at [1074, 73] on button "Close" at bounding box center [1064, 68] width 25 height 25
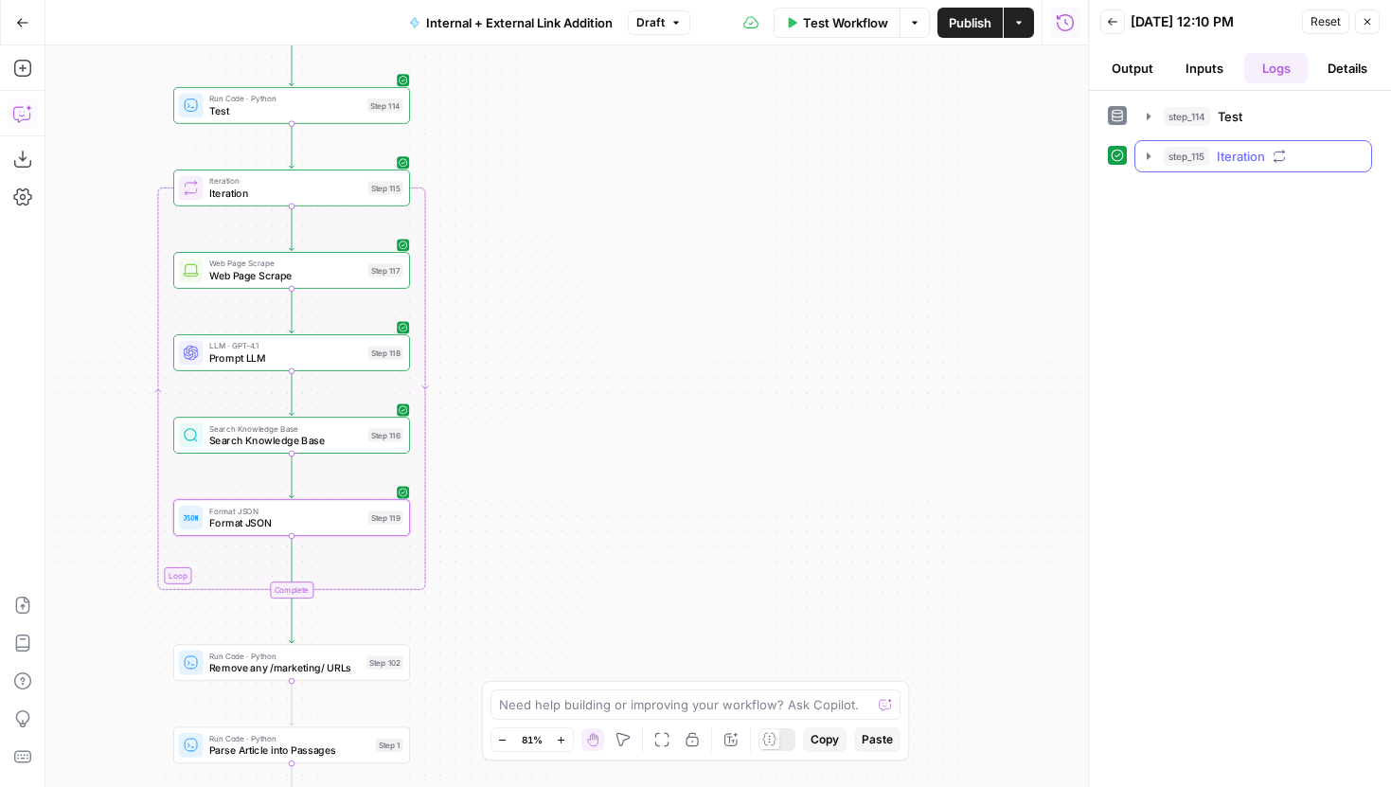
click at [1137, 151] on button "step_115 Iteration 23 seconds" at bounding box center [1253, 156] width 236 height 30
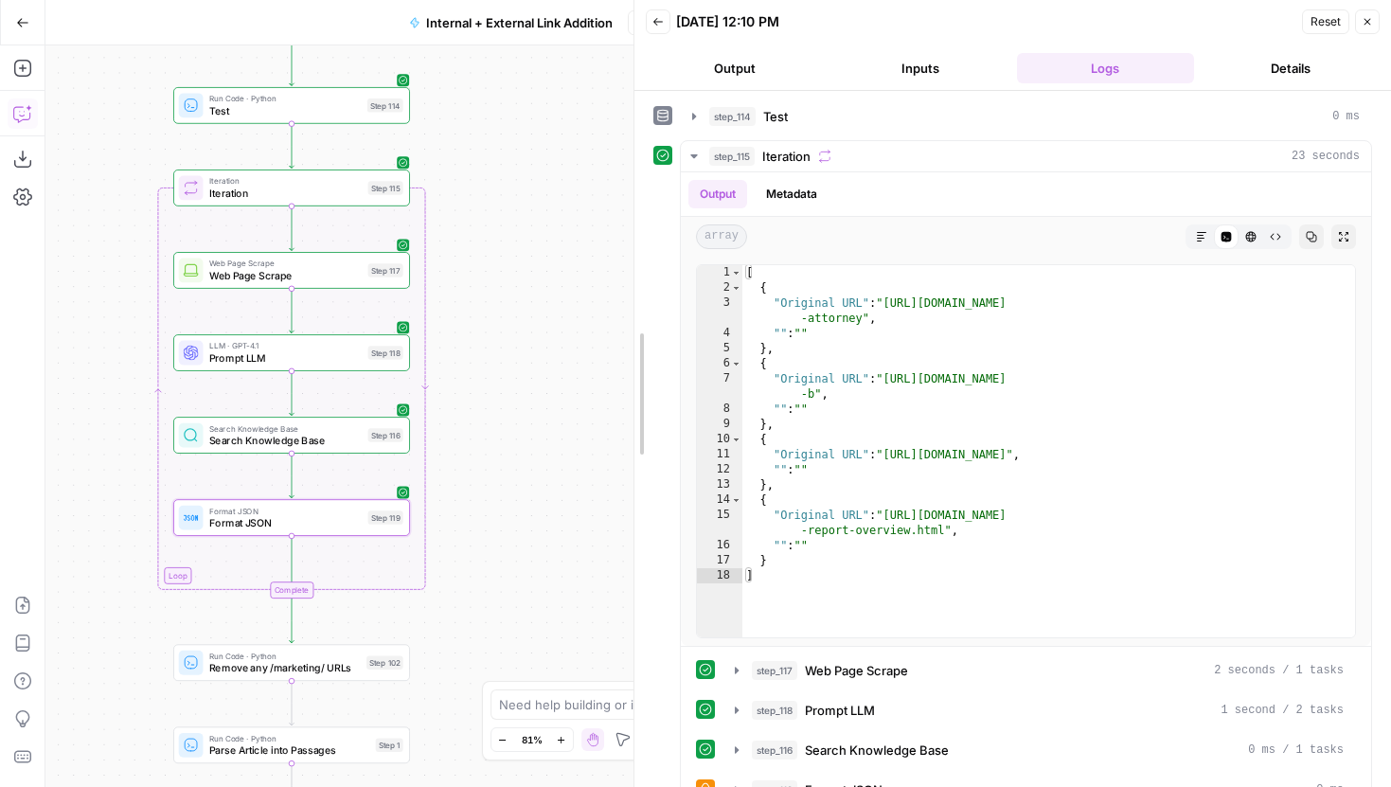
drag, startPoint x: 1081, startPoint y: 139, endPoint x: 527, endPoint y: 223, distance: 561.2
click at [527, 223] on body "LegalZoom New Home Browse Insights Opportunities Your Data Recent Grids Article…" at bounding box center [695, 393] width 1391 height 787
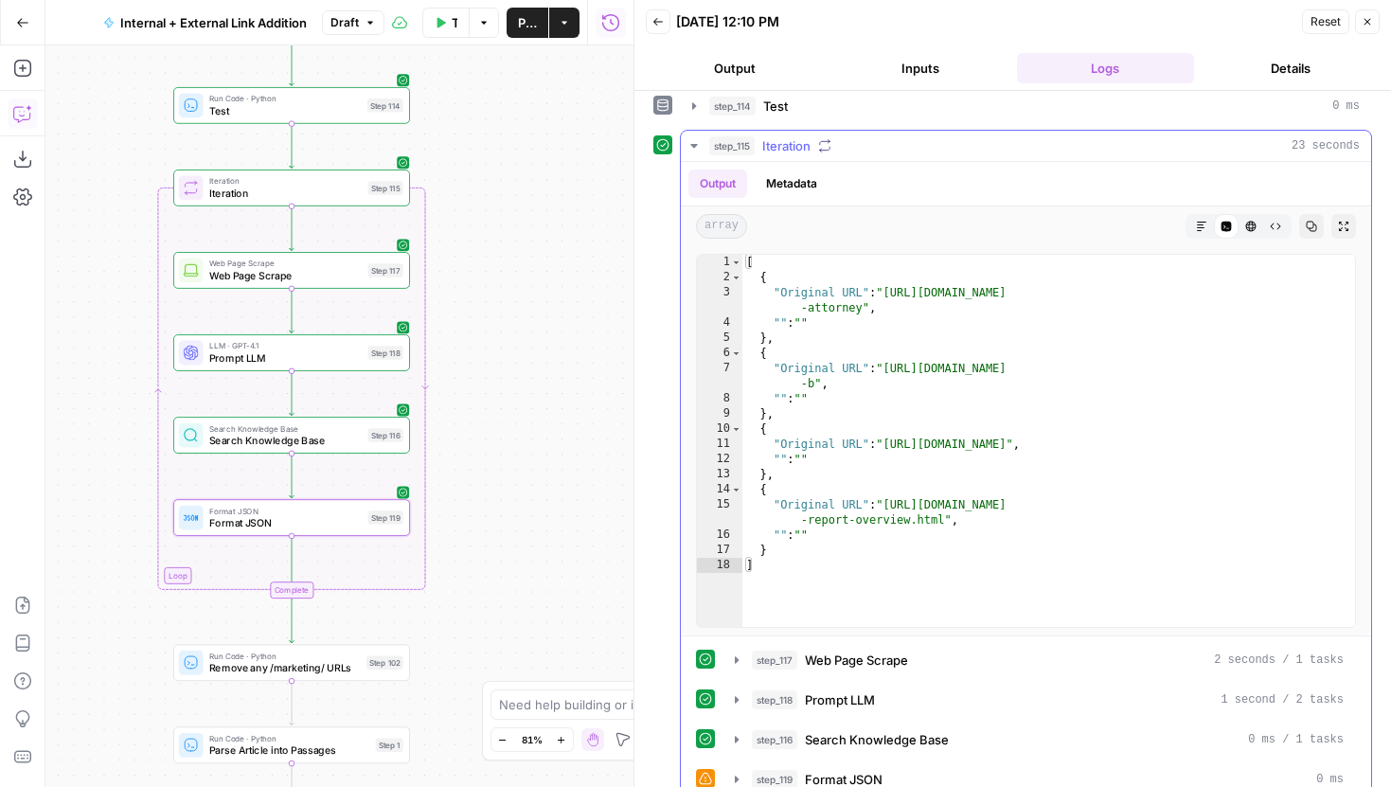
scroll to position [0, 0]
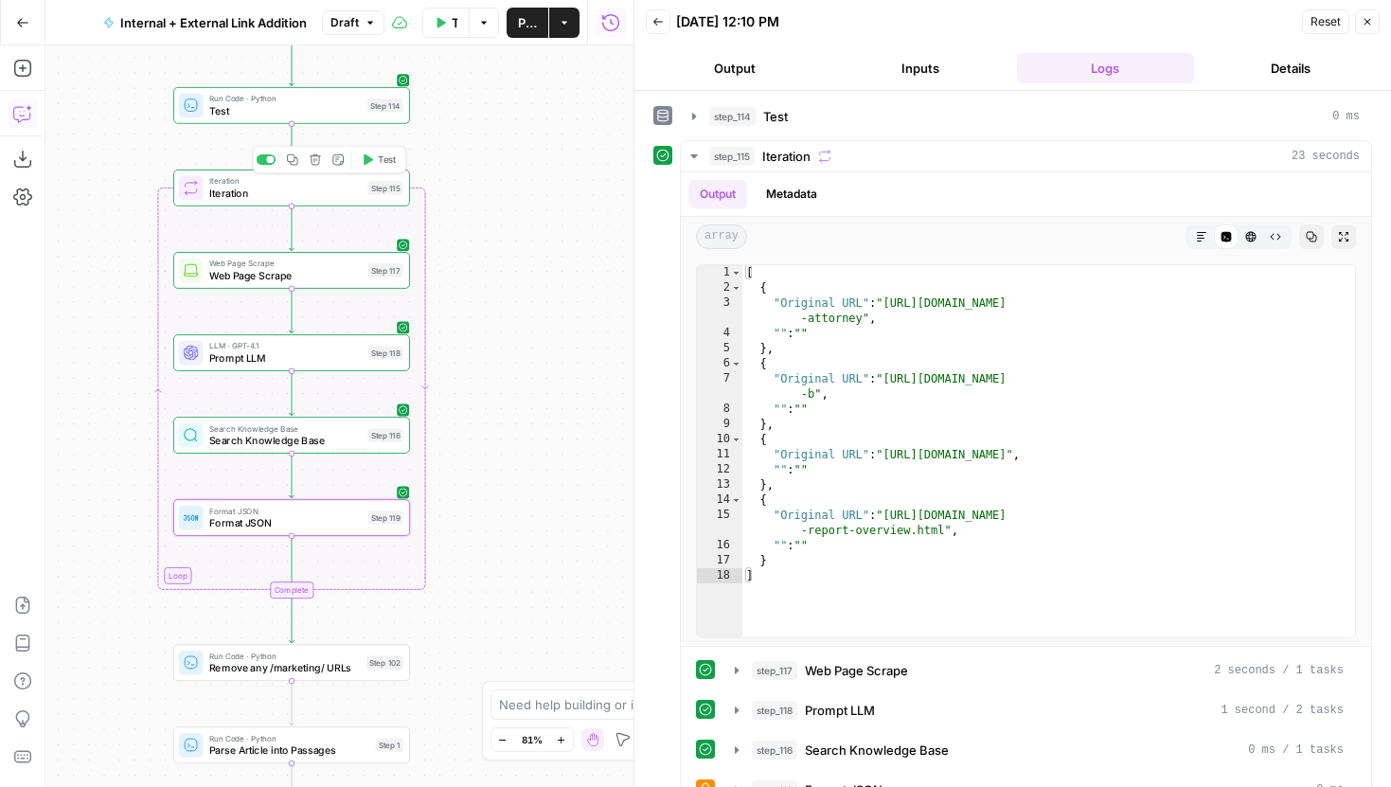
click at [380, 162] on span "Test" at bounding box center [387, 159] width 18 height 14
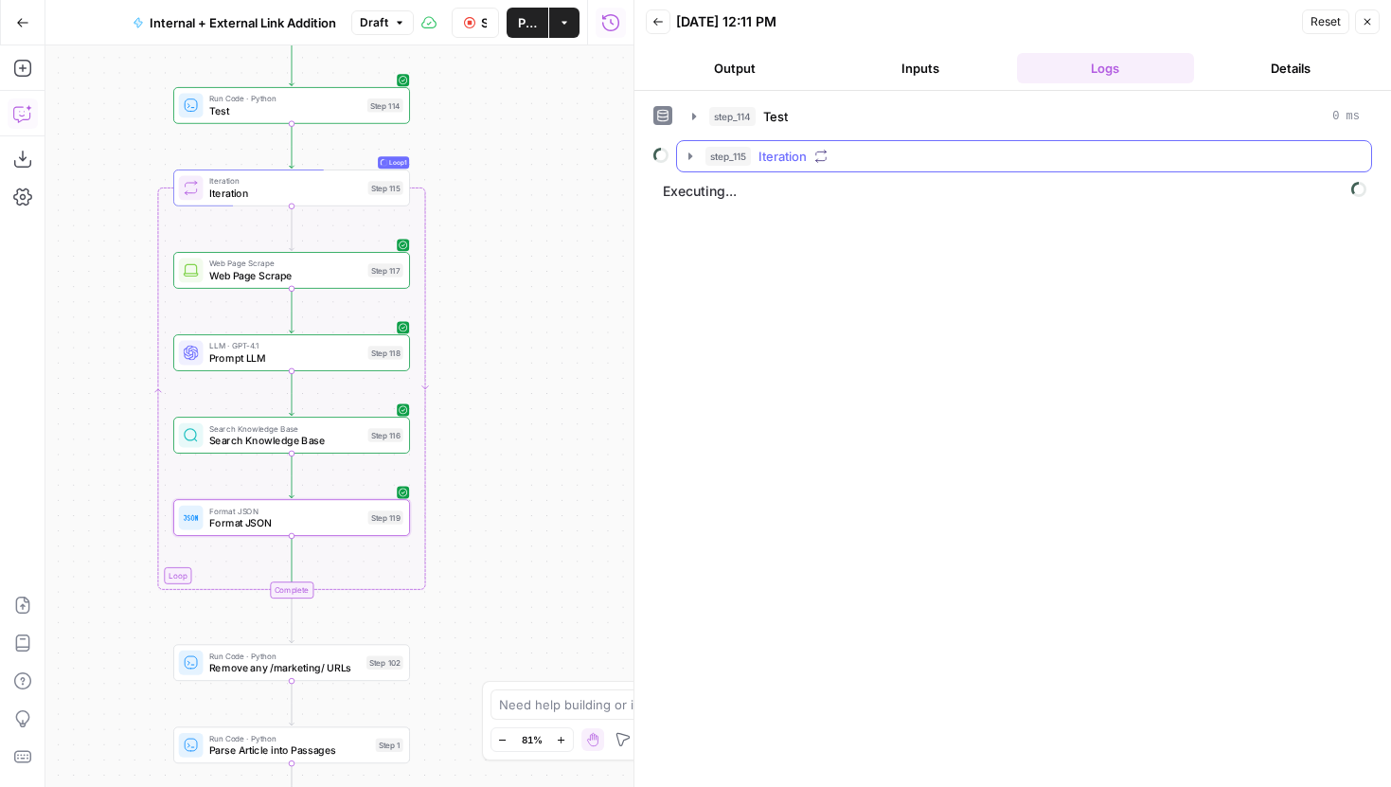
click at [695, 155] on icon "button" at bounding box center [690, 156] width 15 height 15
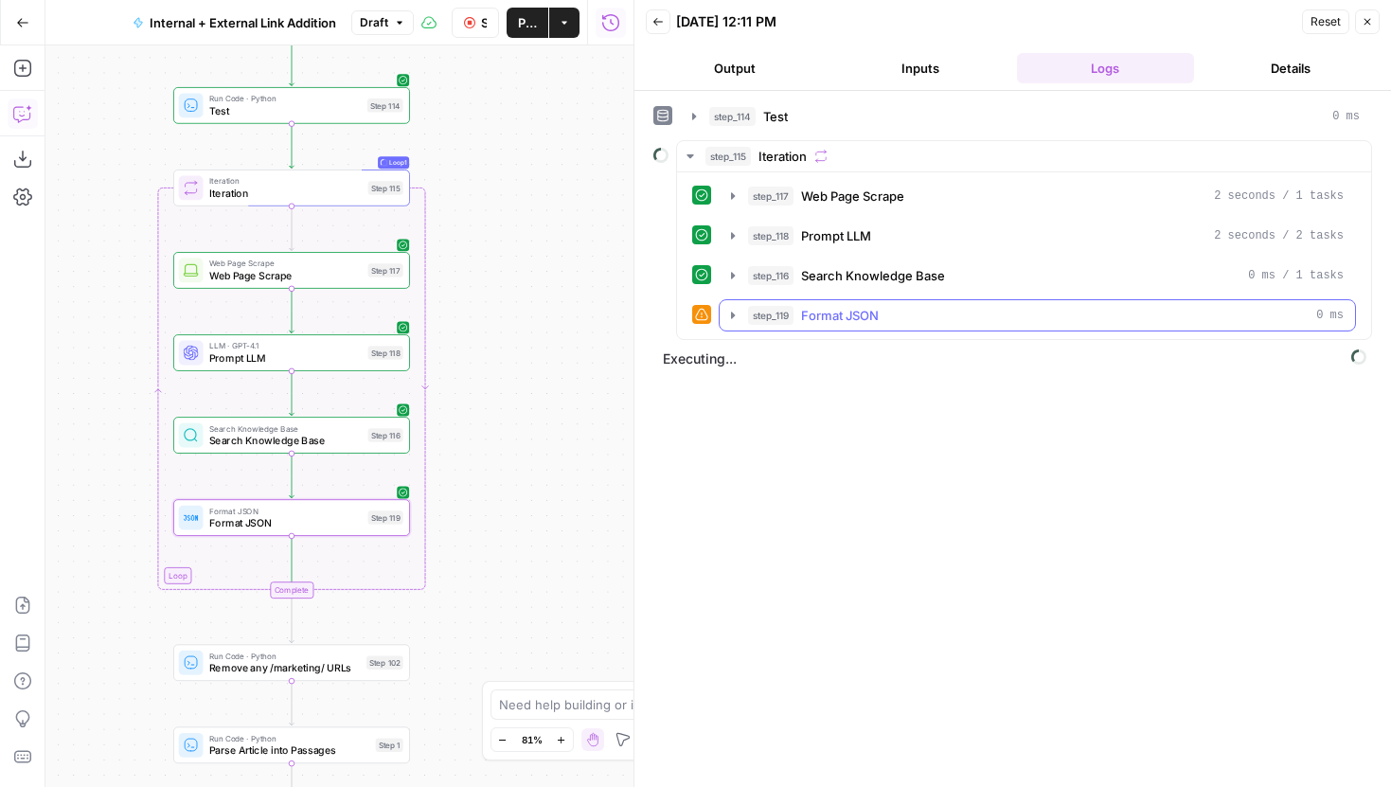
click at [737, 317] on icon "button" at bounding box center [732, 315] width 15 height 15
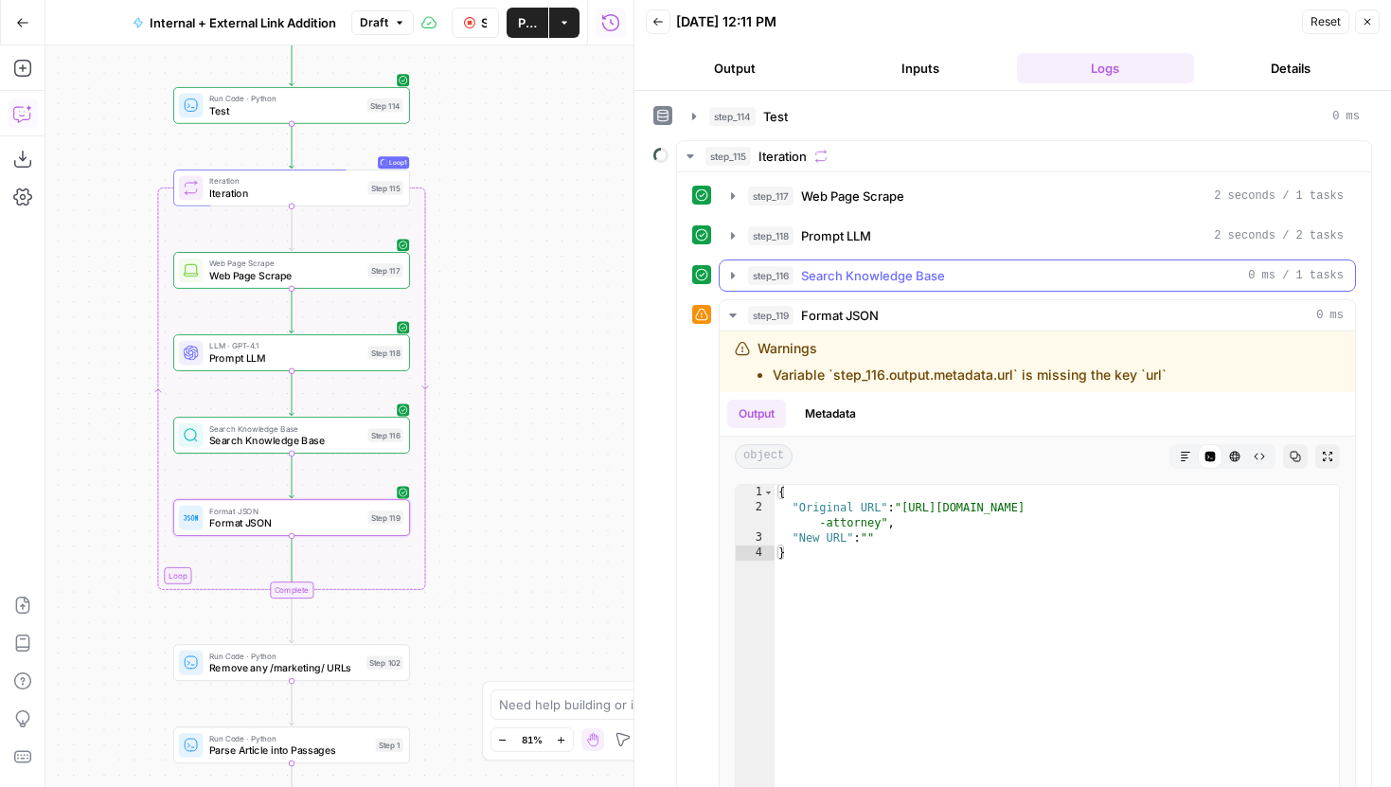
click at [730, 279] on icon "button" at bounding box center [732, 275] width 15 height 15
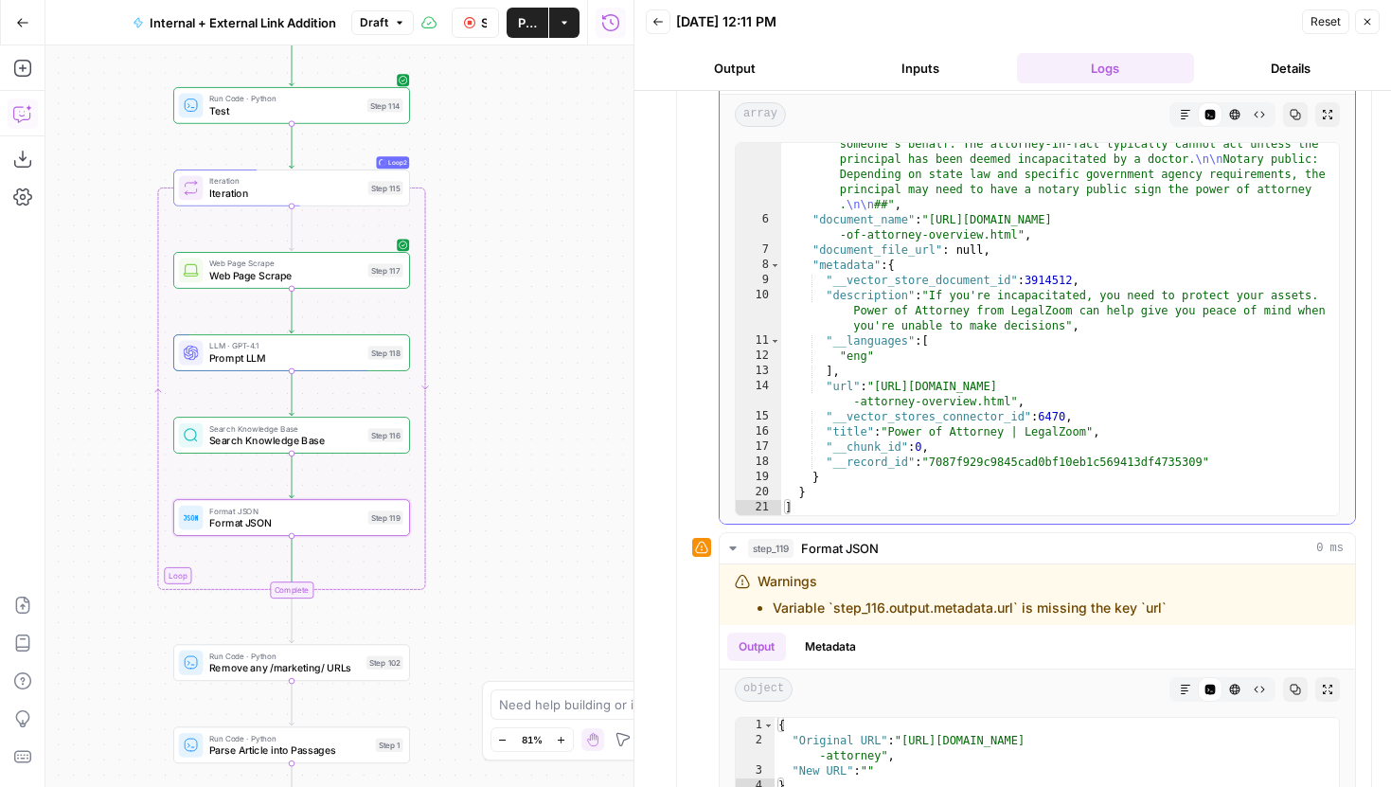
scroll to position [264, 0]
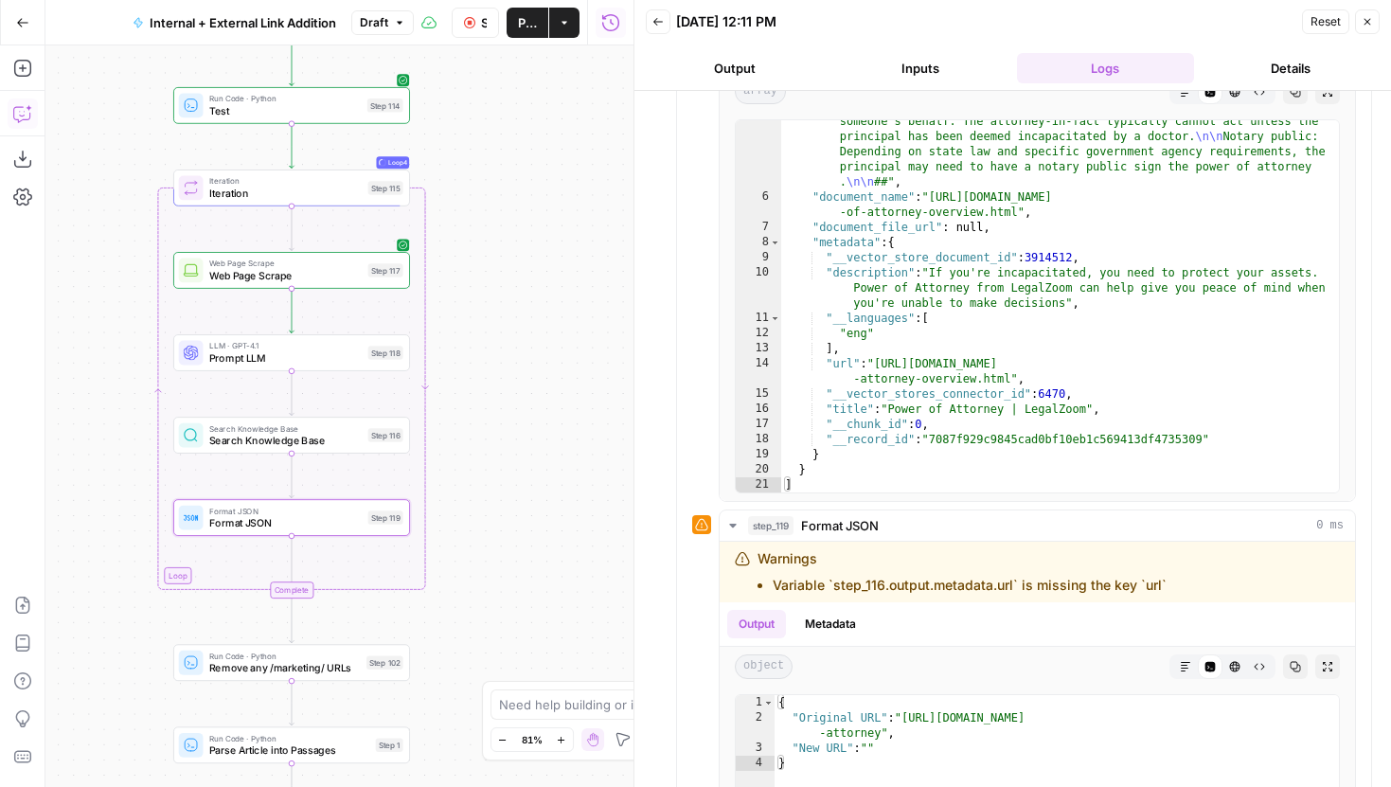
click at [475, 9] on button "Stop Run" at bounding box center [475, 23] width 47 height 30
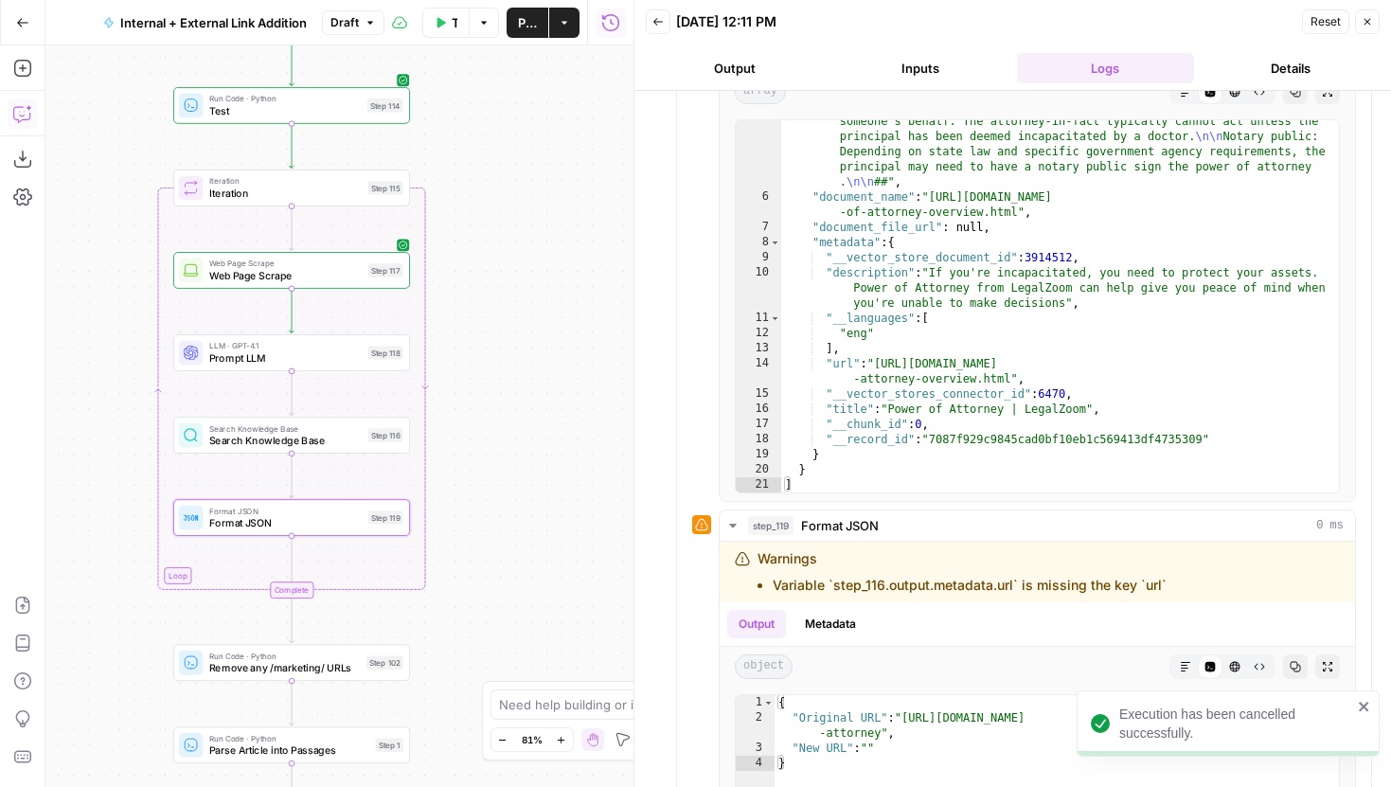
click at [306, 514] on span "Format JSON" at bounding box center [285, 511] width 152 height 12
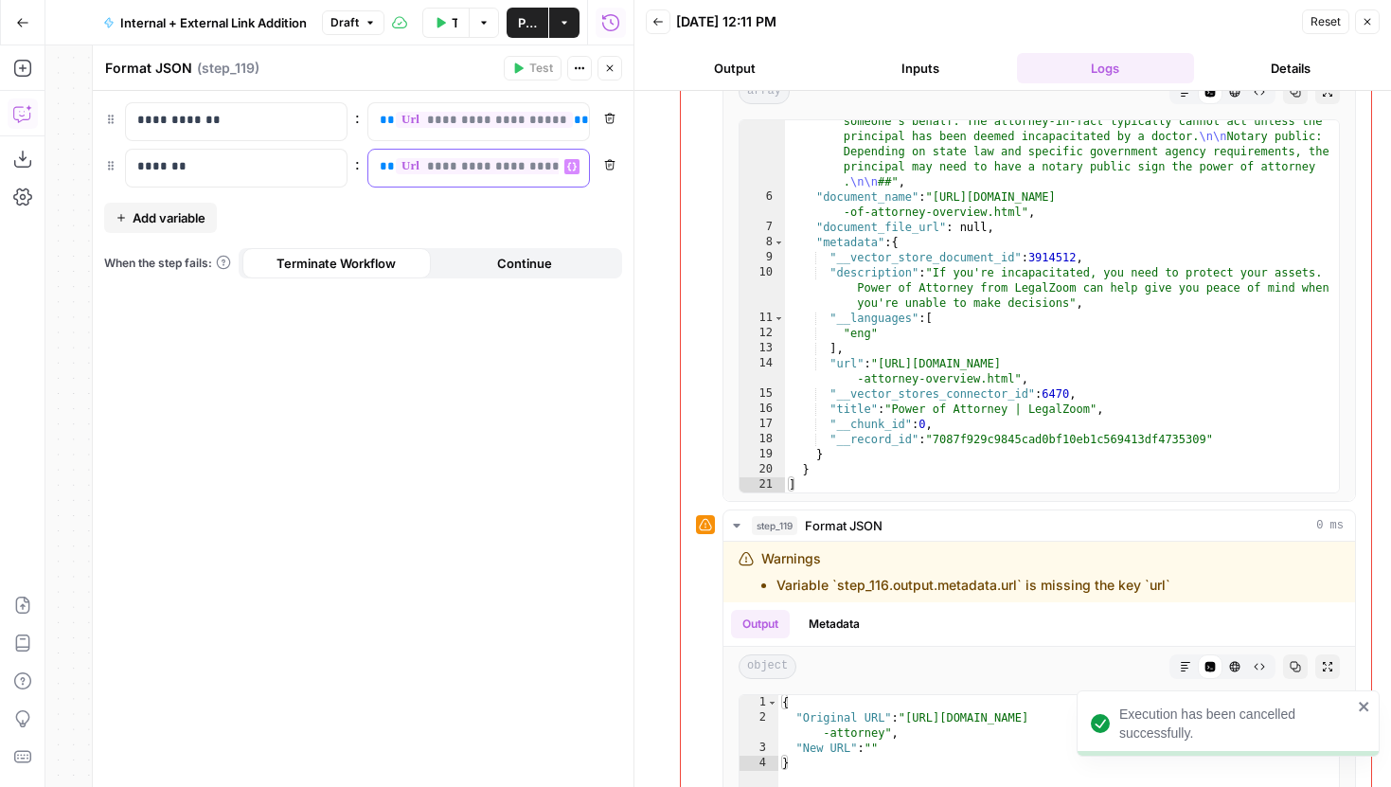
click at [521, 167] on span "**********" at bounding box center [511, 166] width 230 height 16
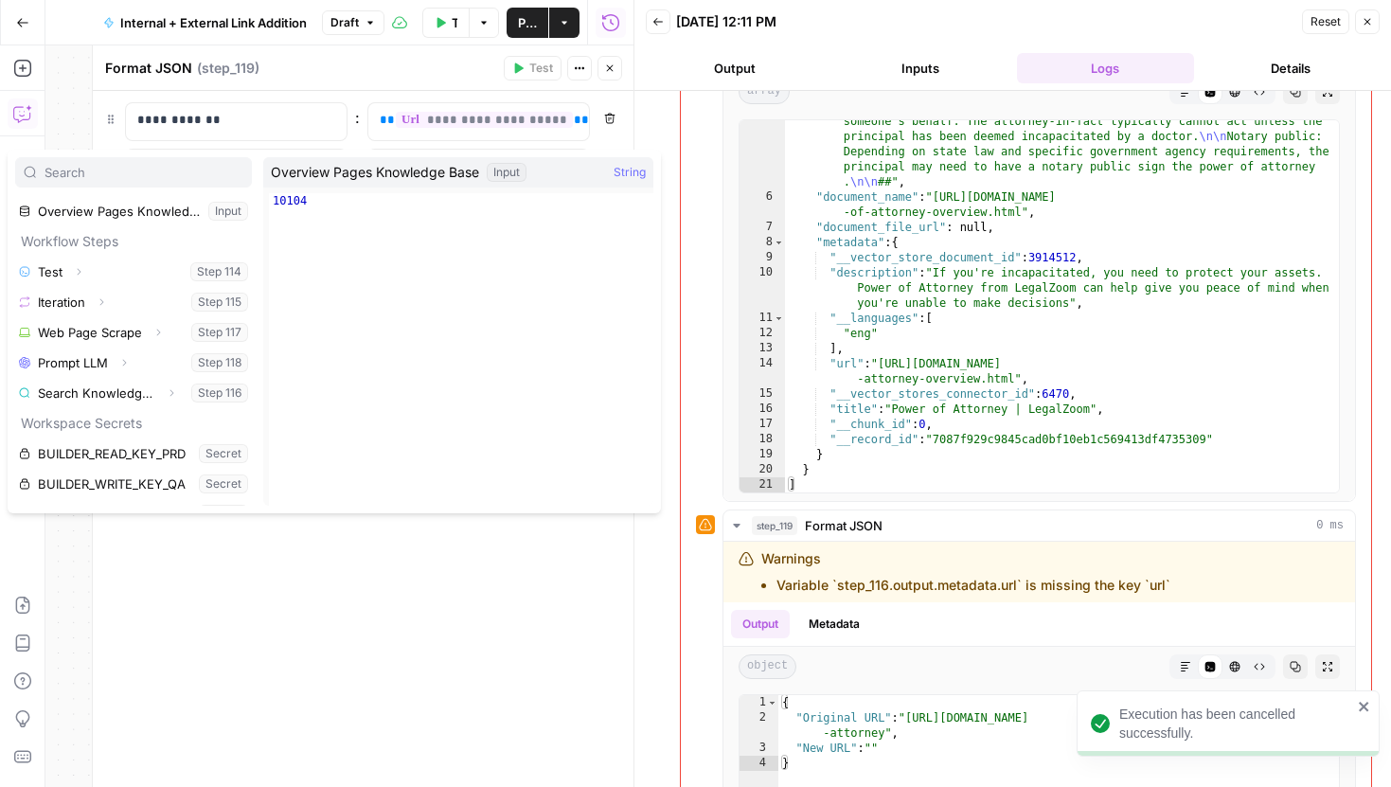
scroll to position [168, 0]
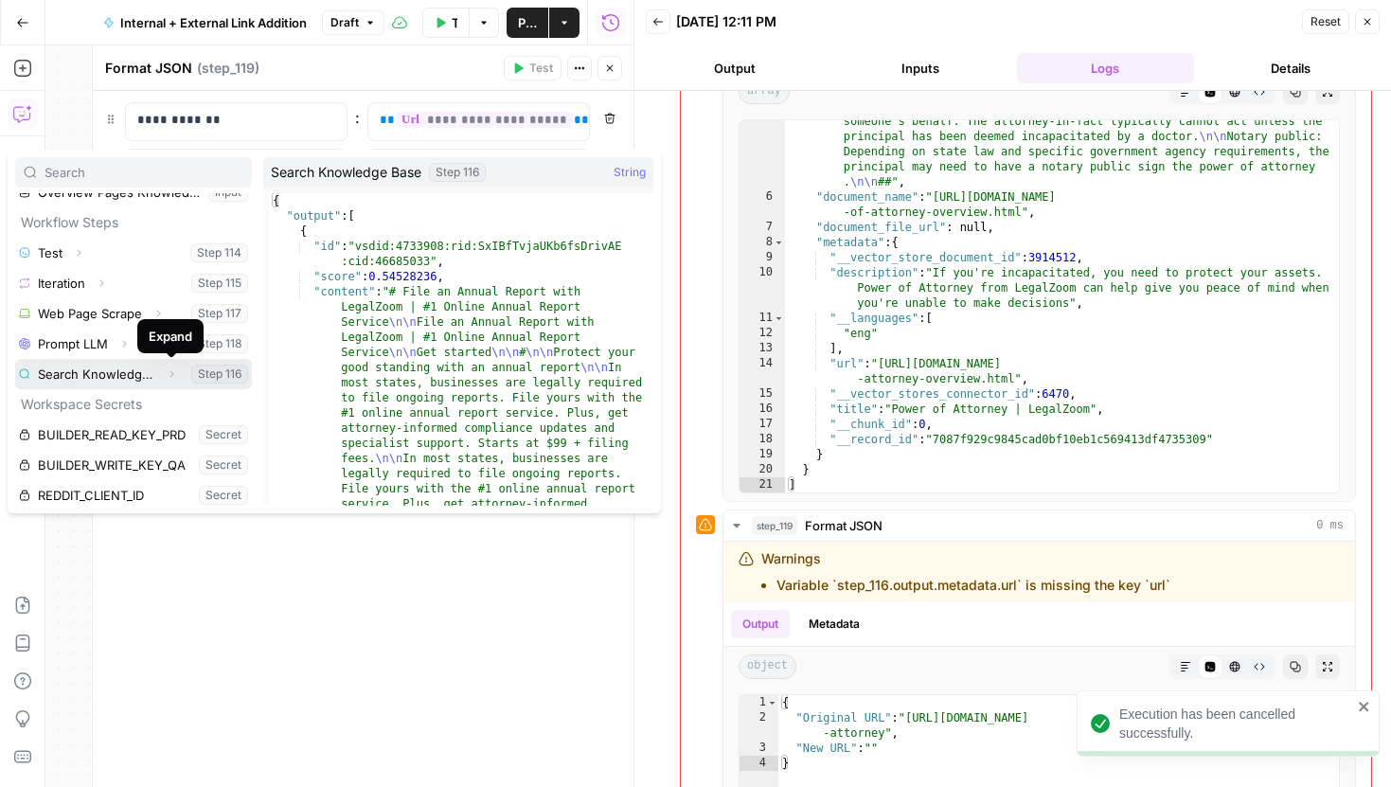
click at [171, 372] on icon "button" at bounding box center [171, 373] width 11 height 11
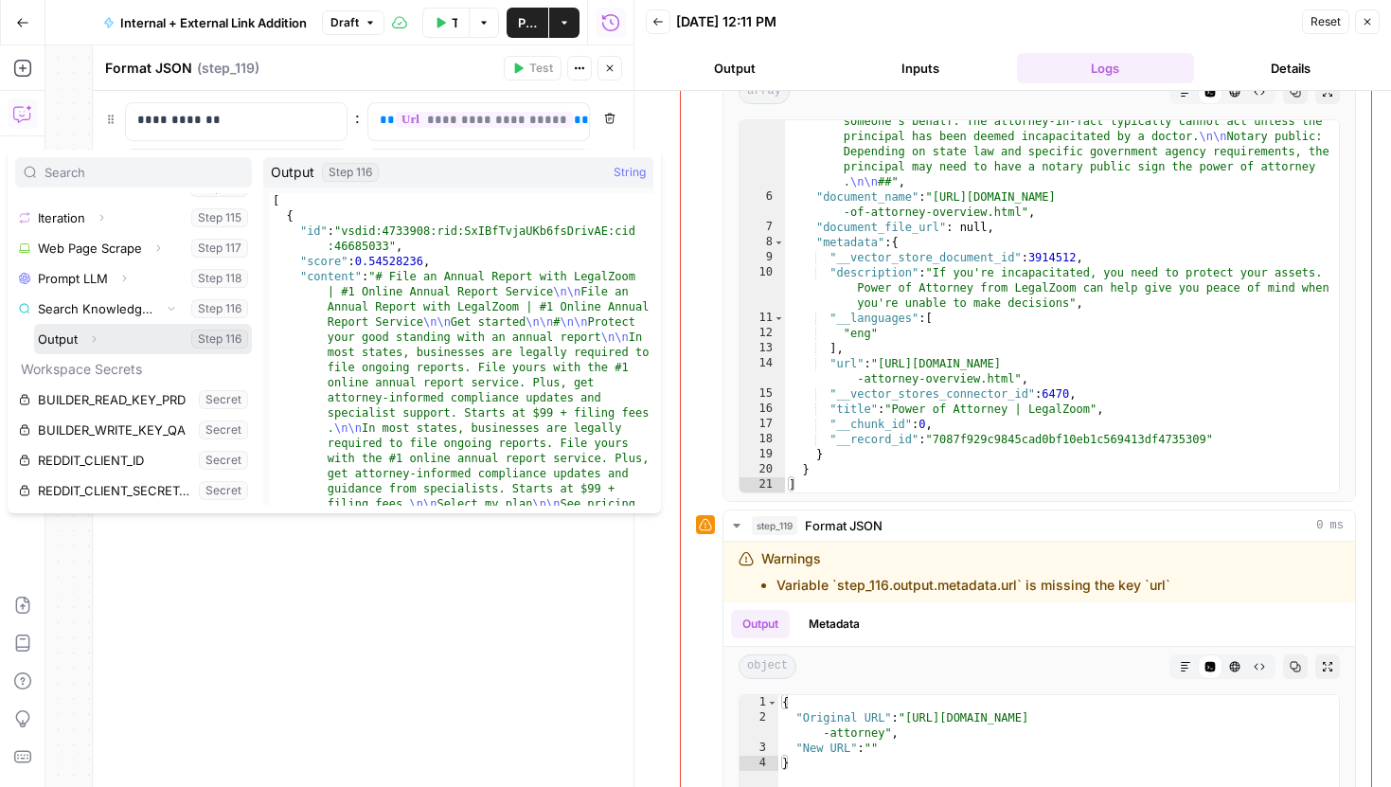
click at [95, 333] on icon "button" at bounding box center [93, 338] width 11 height 11
click at [94, 333] on icon "button" at bounding box center [89, 338] width 11 height 11
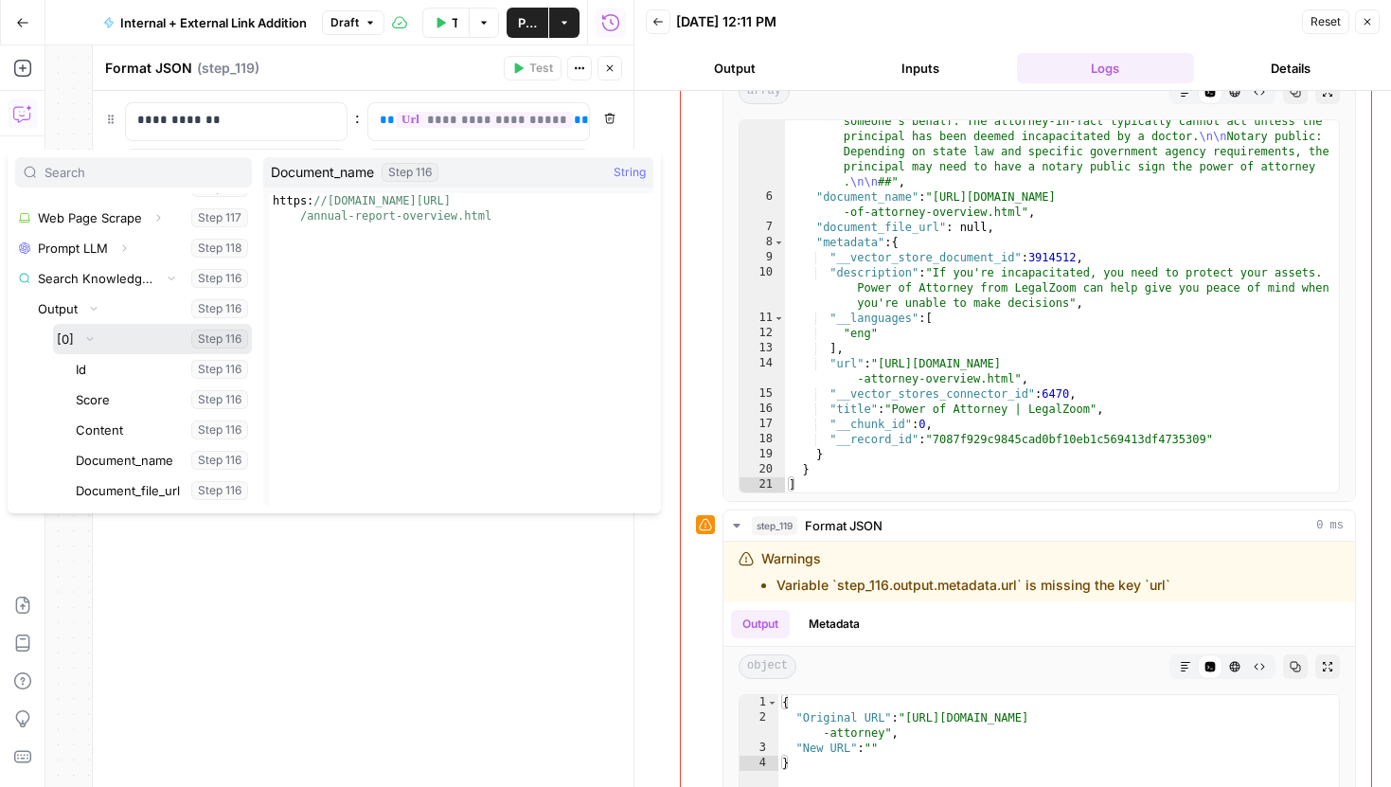
scroll to position [445, 0]
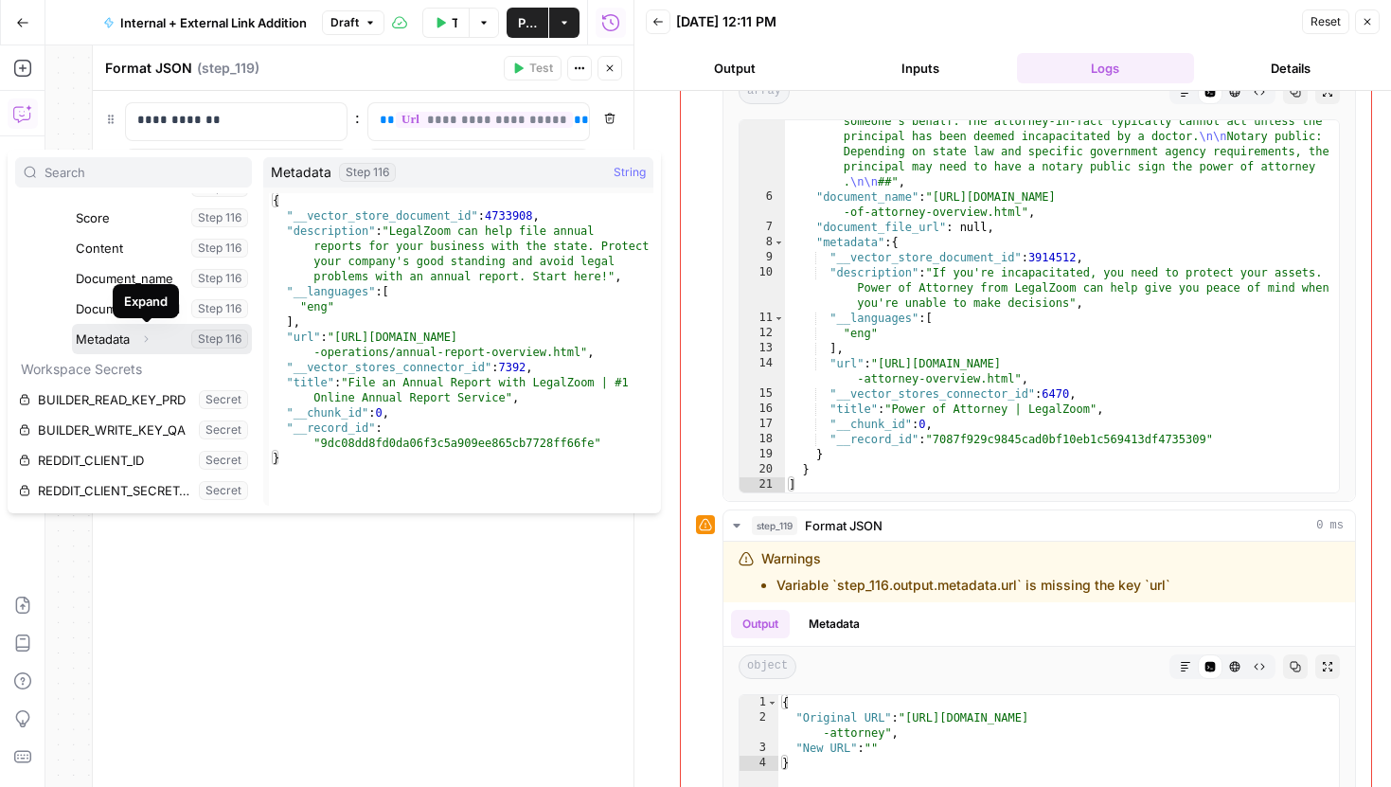
click at [152, 339] on icon "button" at bounding box center [145, 338] width 11 height 11
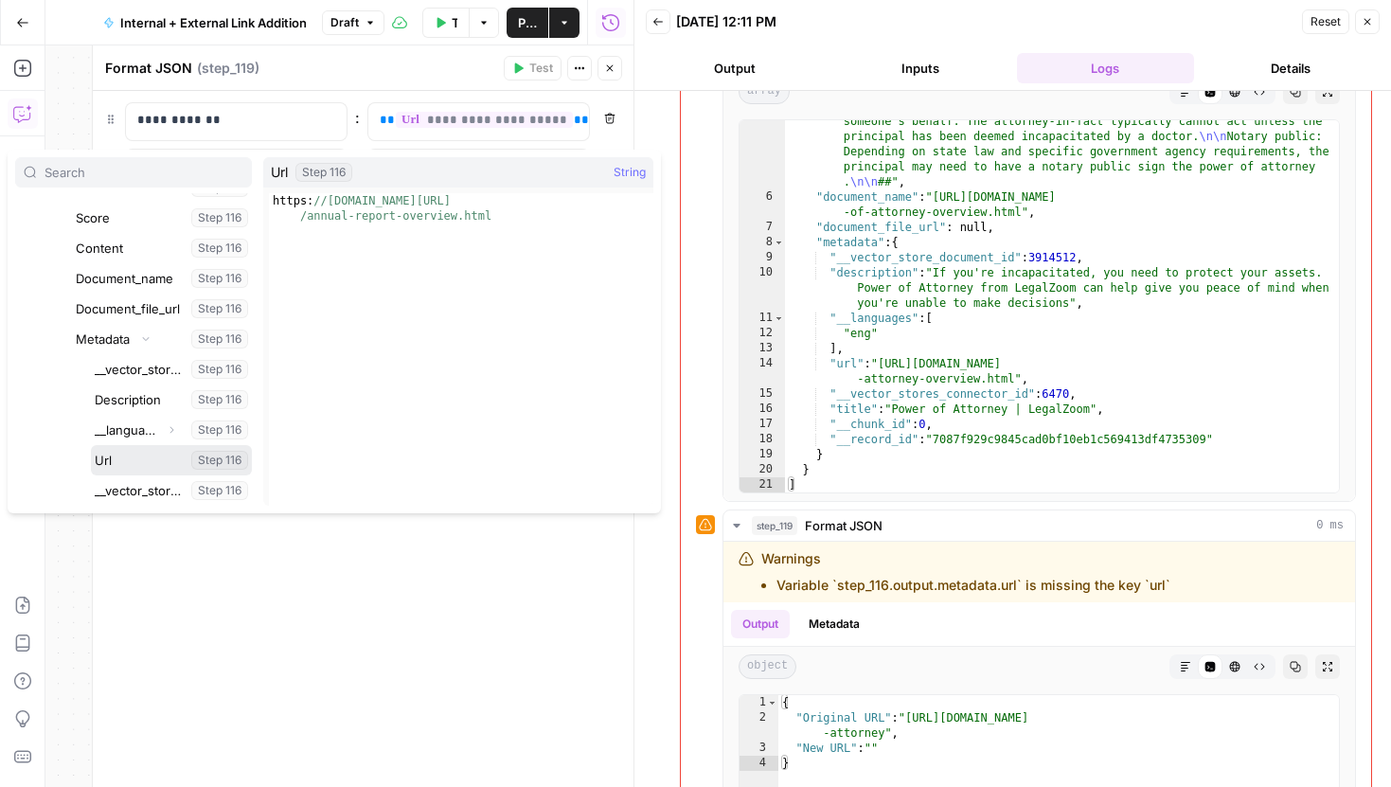
click at [124, 462] on button "Select variable Url" at bounding box center [171, 460] width 161 height 30
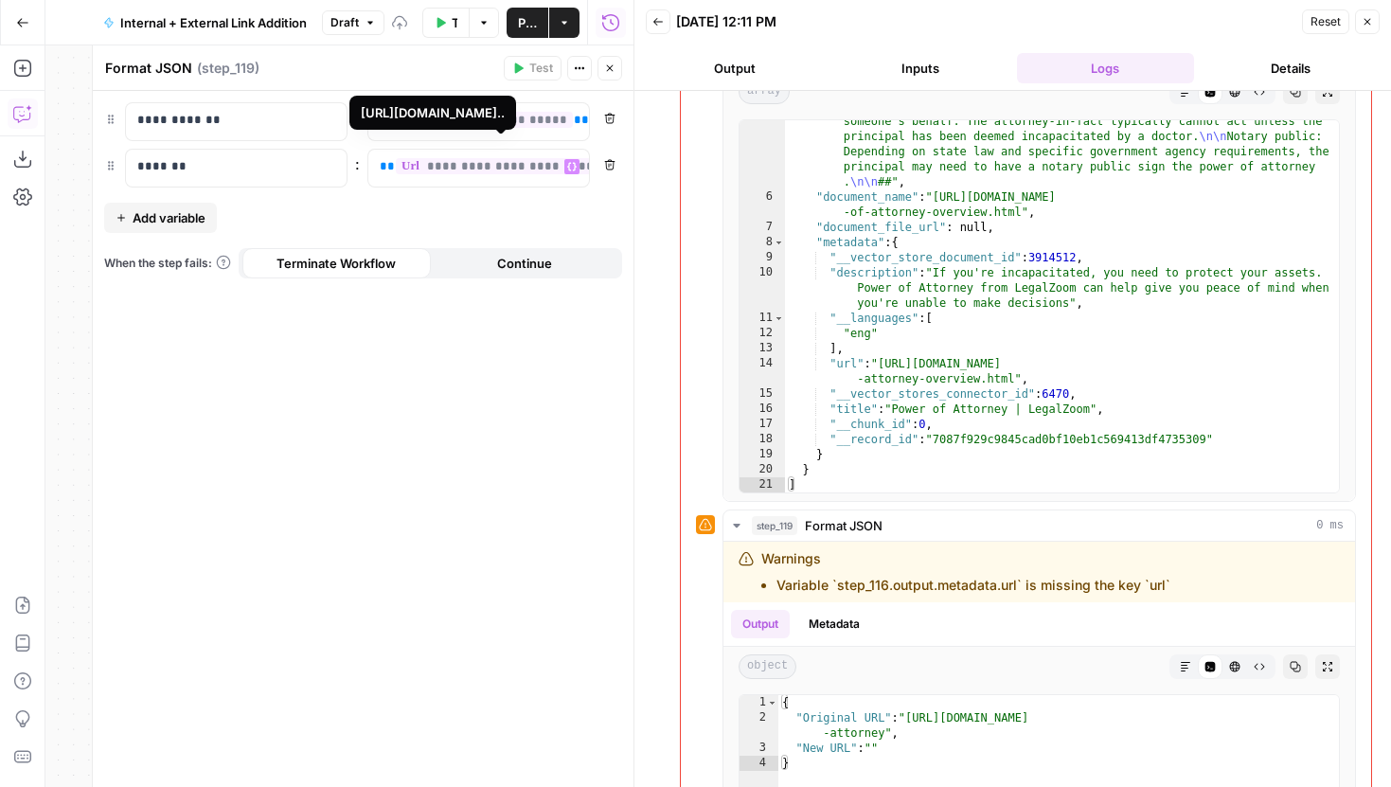
click at [527, 168] on span "**********" at bounding box center [520, 166] width 249 height 16
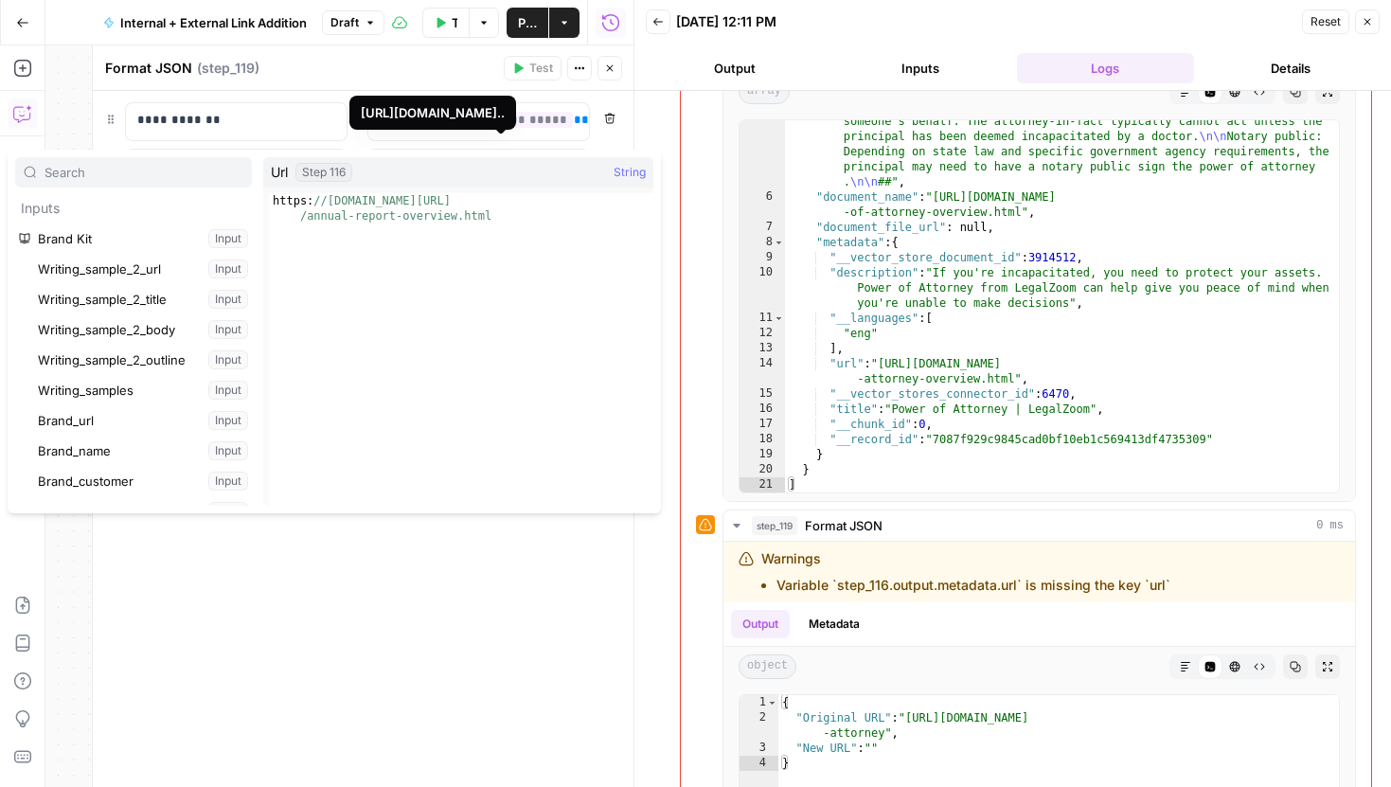
scroll to position [2041, 0]
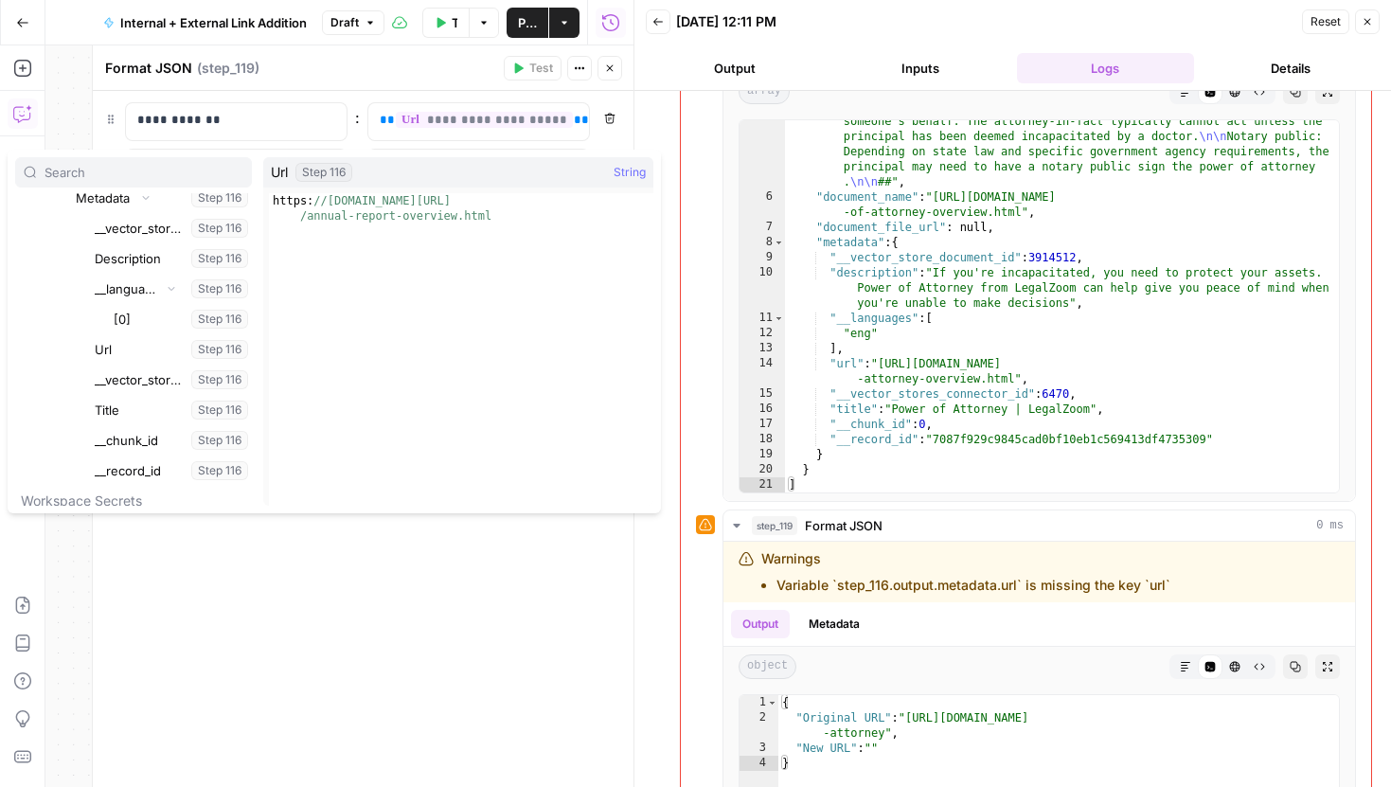
drag, startPoint x: 636, startPoint y: 127, endPoint x: 940, endPoint y: 127, distance: 304.0
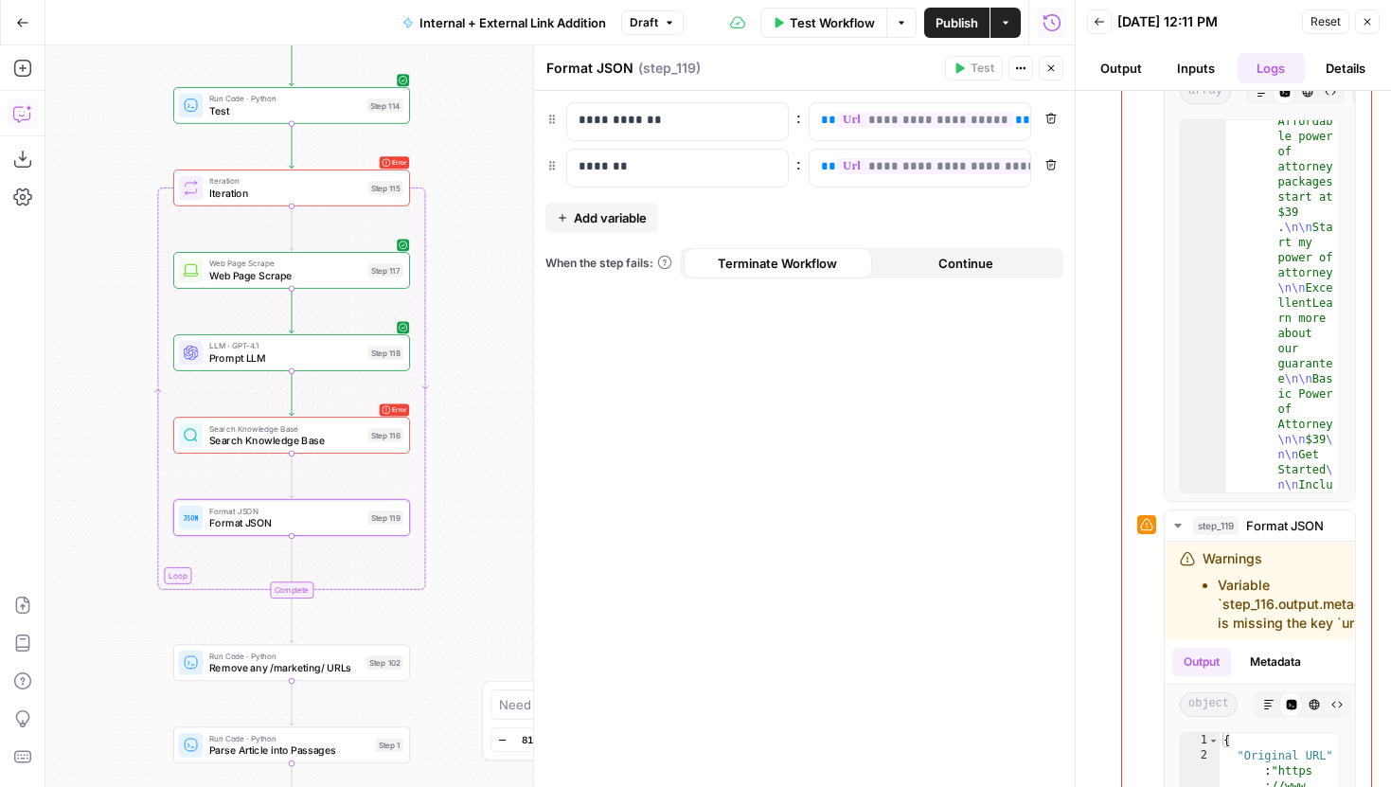
click at [970, 170] on span "**********" at bounding box center [961, 166] width 249 height 16
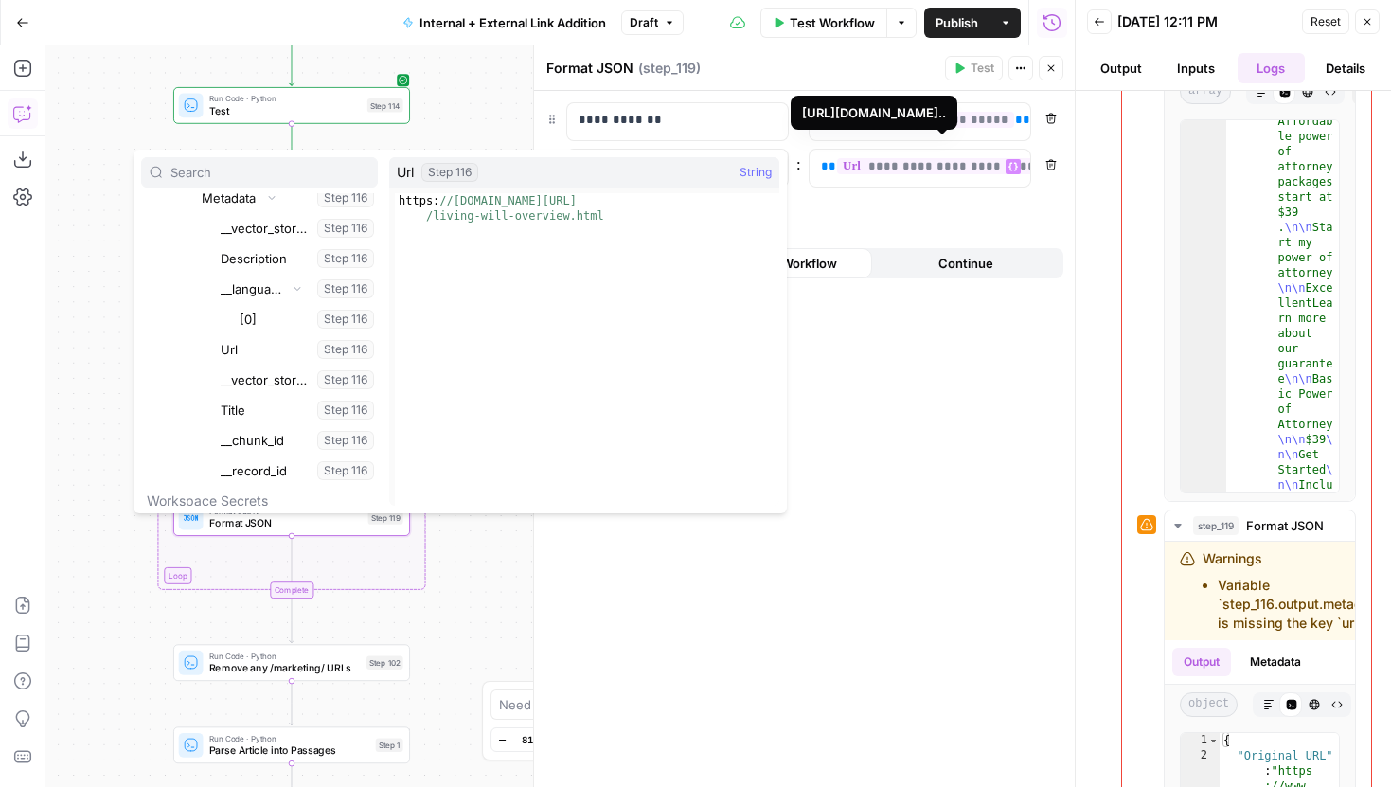
click at [970, 170] on span "**********" at bounding box center [961, 166] width 249 height 16
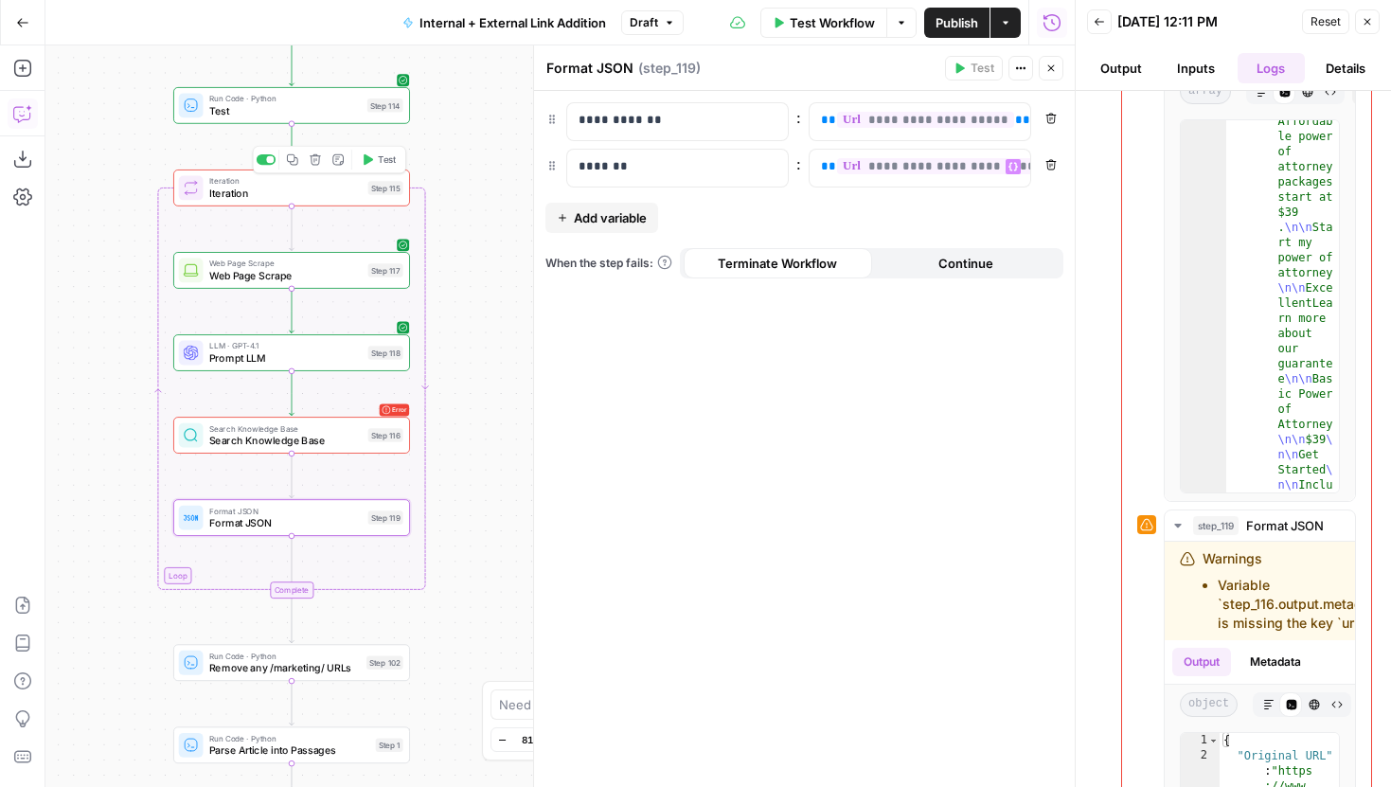
click at [378, 152] on span "Test" at bounding box center [387, 159] width 18 height 14
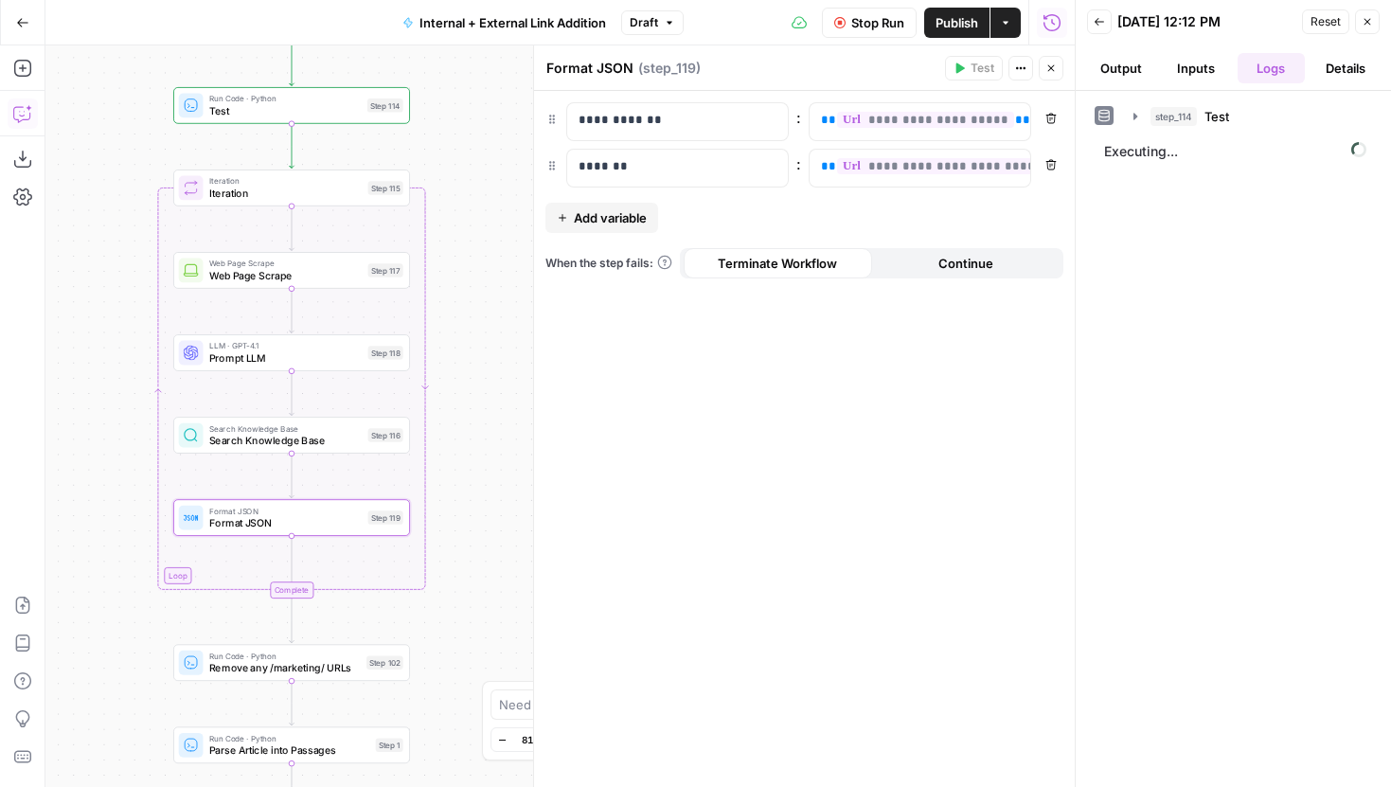
click at [1051, 66] on icon "button" at bounding box center [1051, 68] width 7 height 7
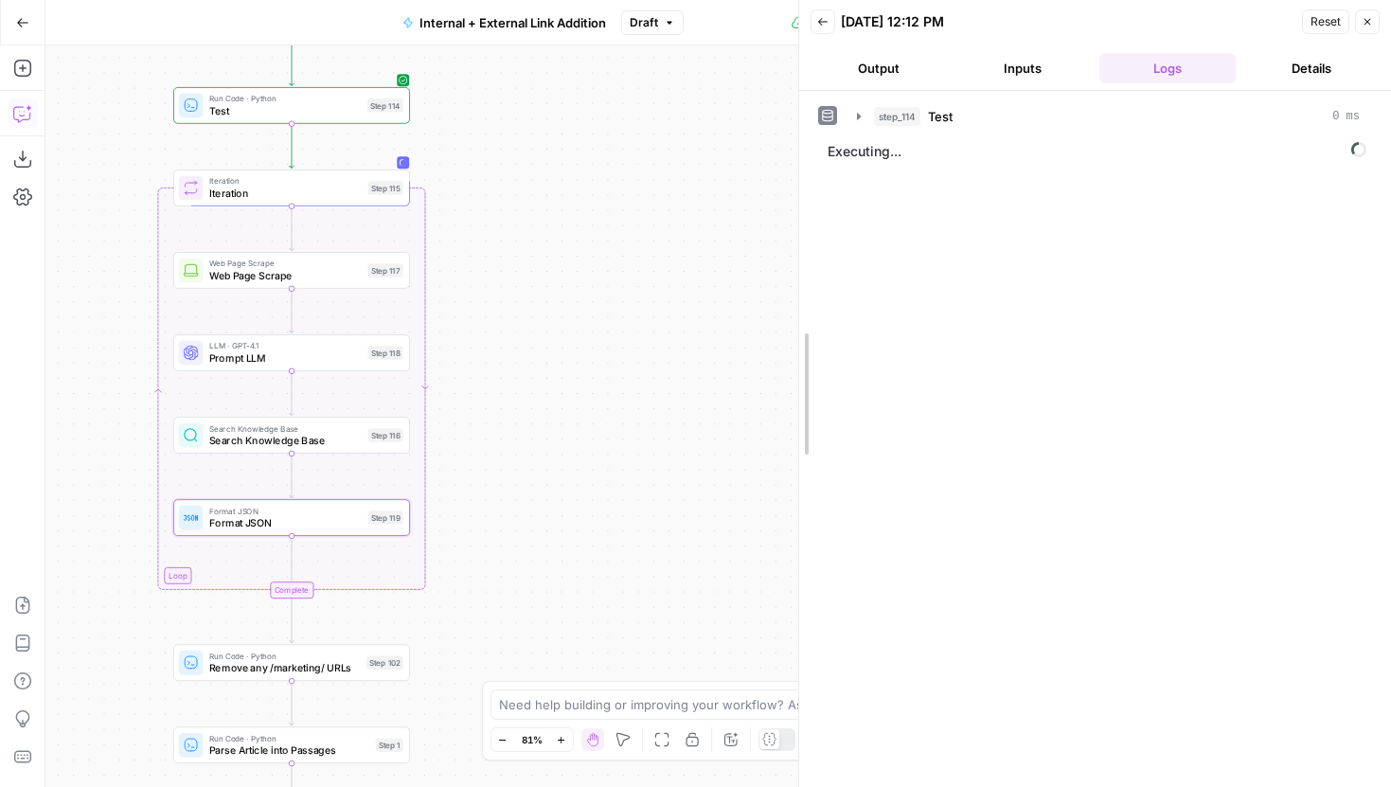
drag, startPoint x: 1077, startPoint y: 139, endPoint x: 802, endPoint y: 139, distance: 274.6
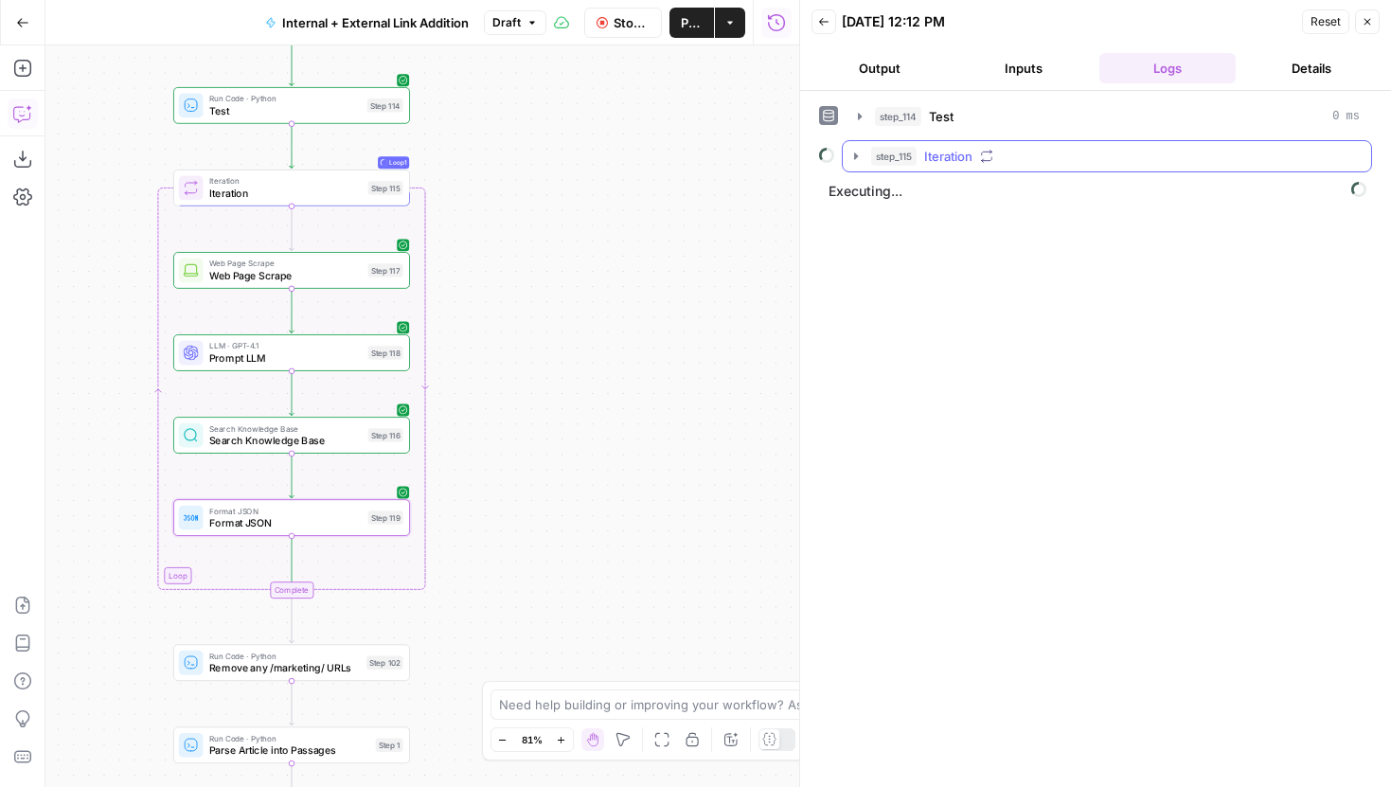
click at [858, 147] on button "step_115 Iteration" at bounding box center [1107, 156] width 528 height 30
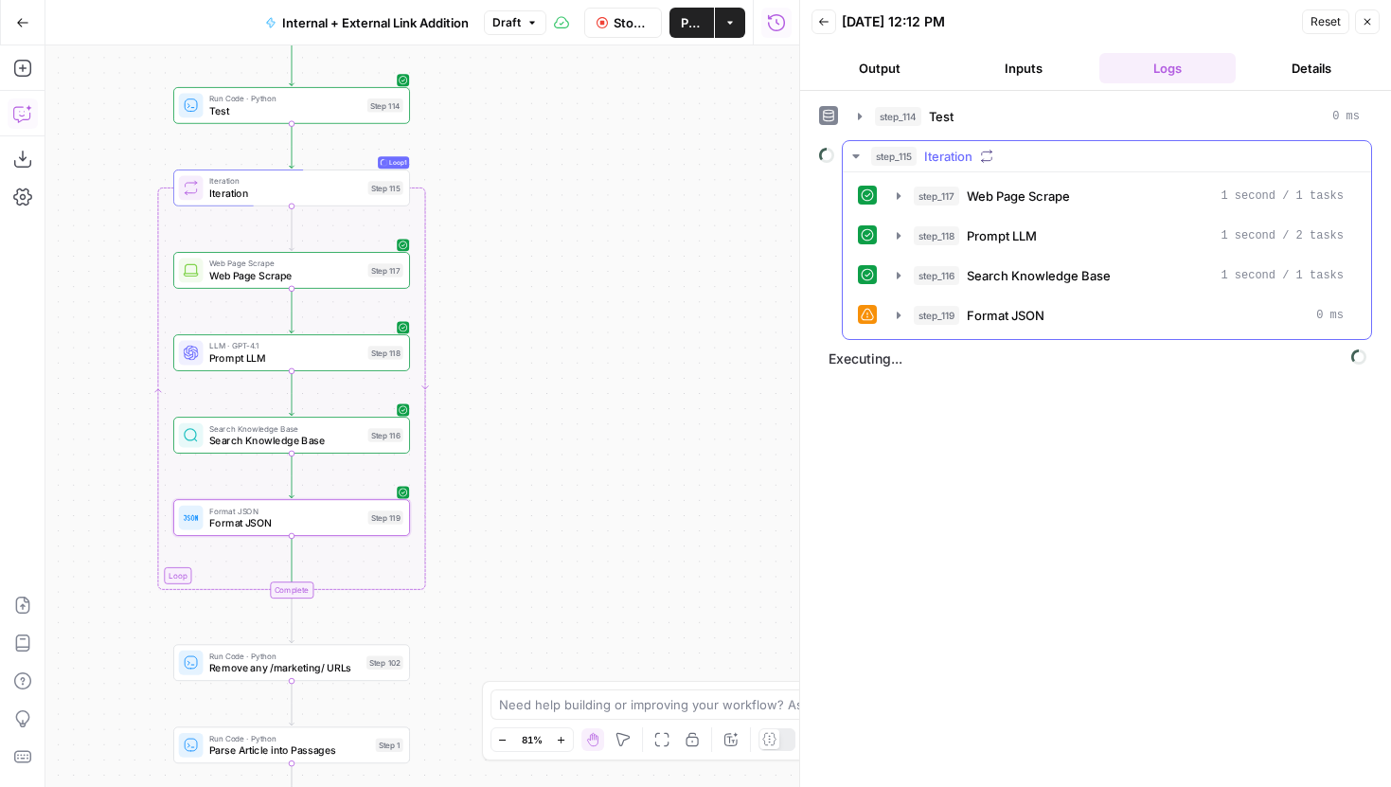
click at [883, 302] on div "step_119 Format JSON 0 ms" at bounding box center [1107, 315] width 498 height 32
click at [888, 307] on button "step_119 Format JSON 0 ms" at bounding box center [1120, 315] width 470 height 30
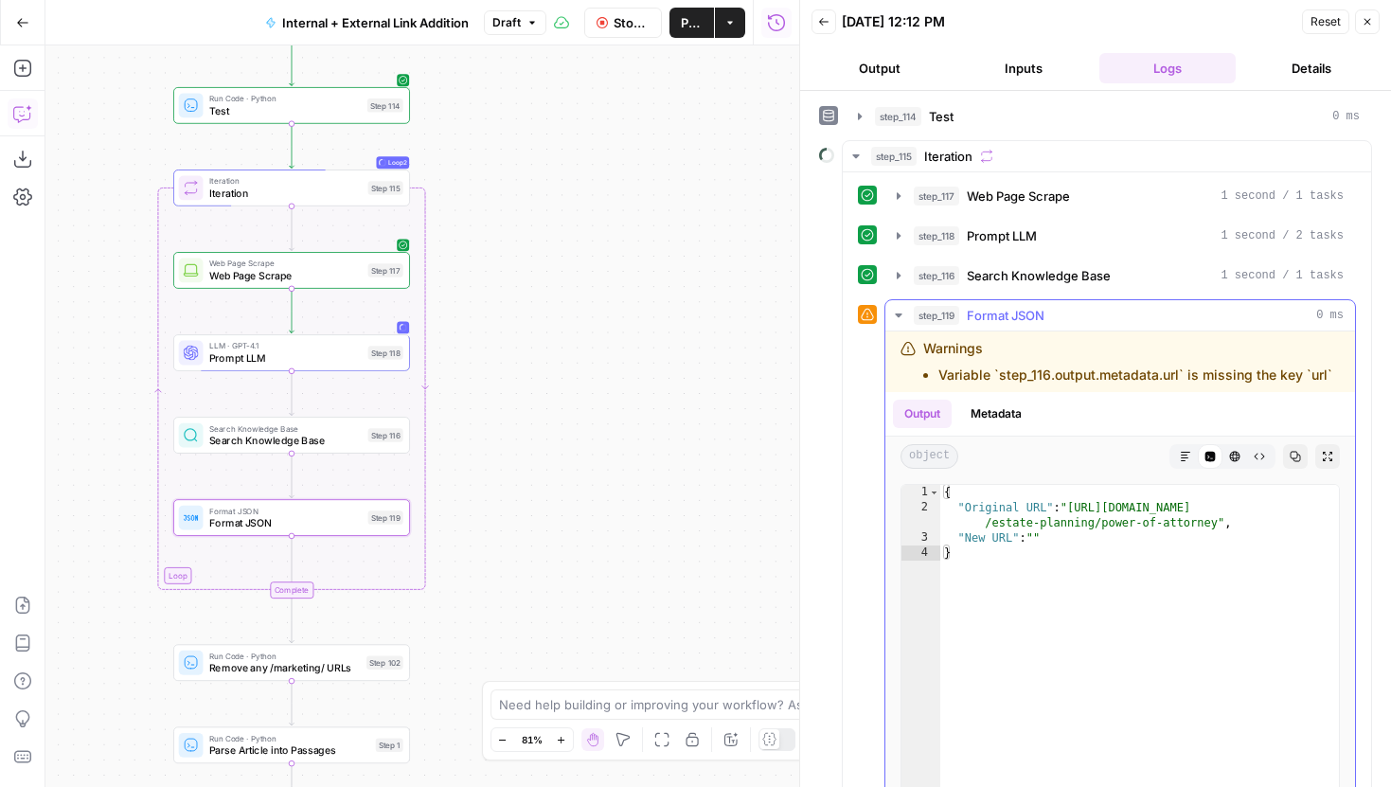
scroll to position [17, 0]
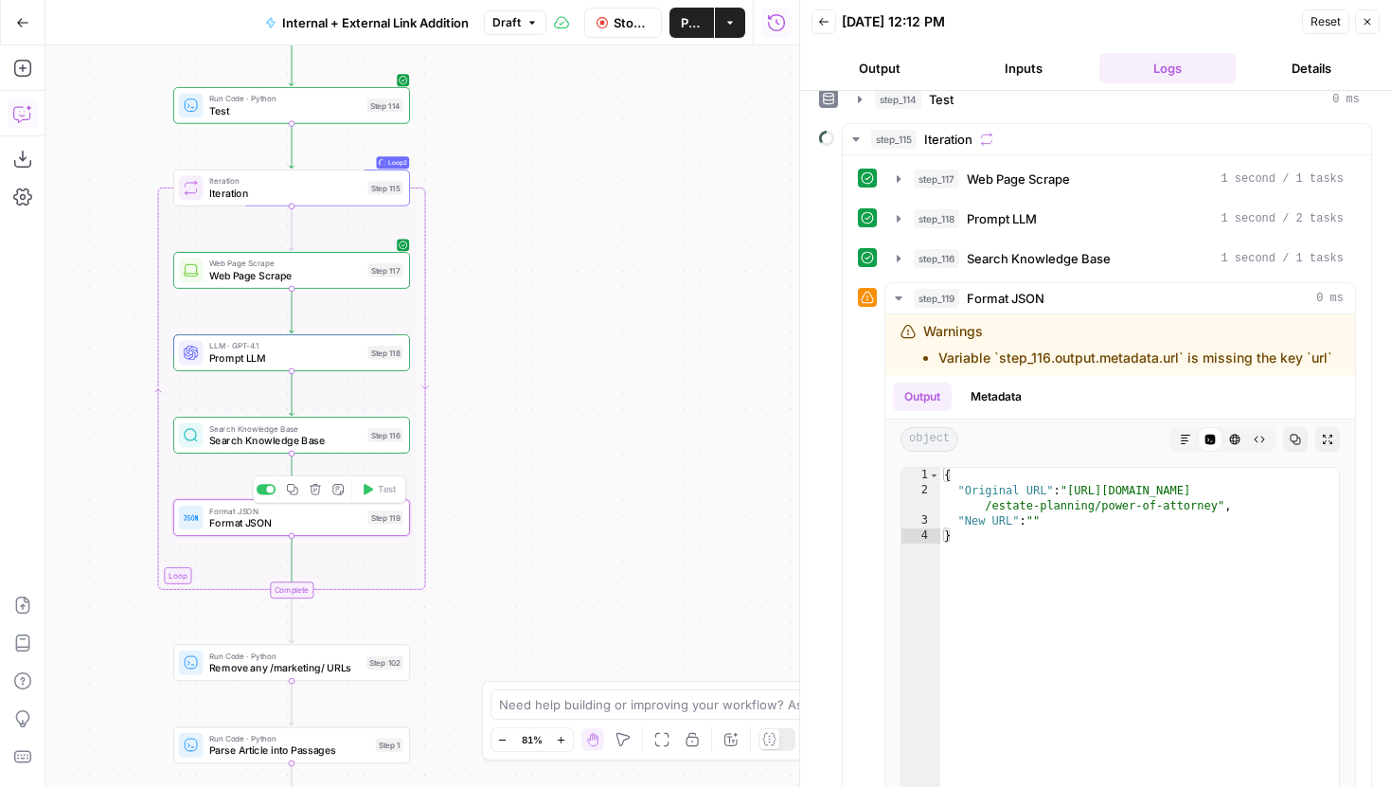
click at [274, 531] on div "Format JSON Format JSON Step 119 Copy step Delete step Add Note Test" at bounding box center [291, 517] width 237 height 37
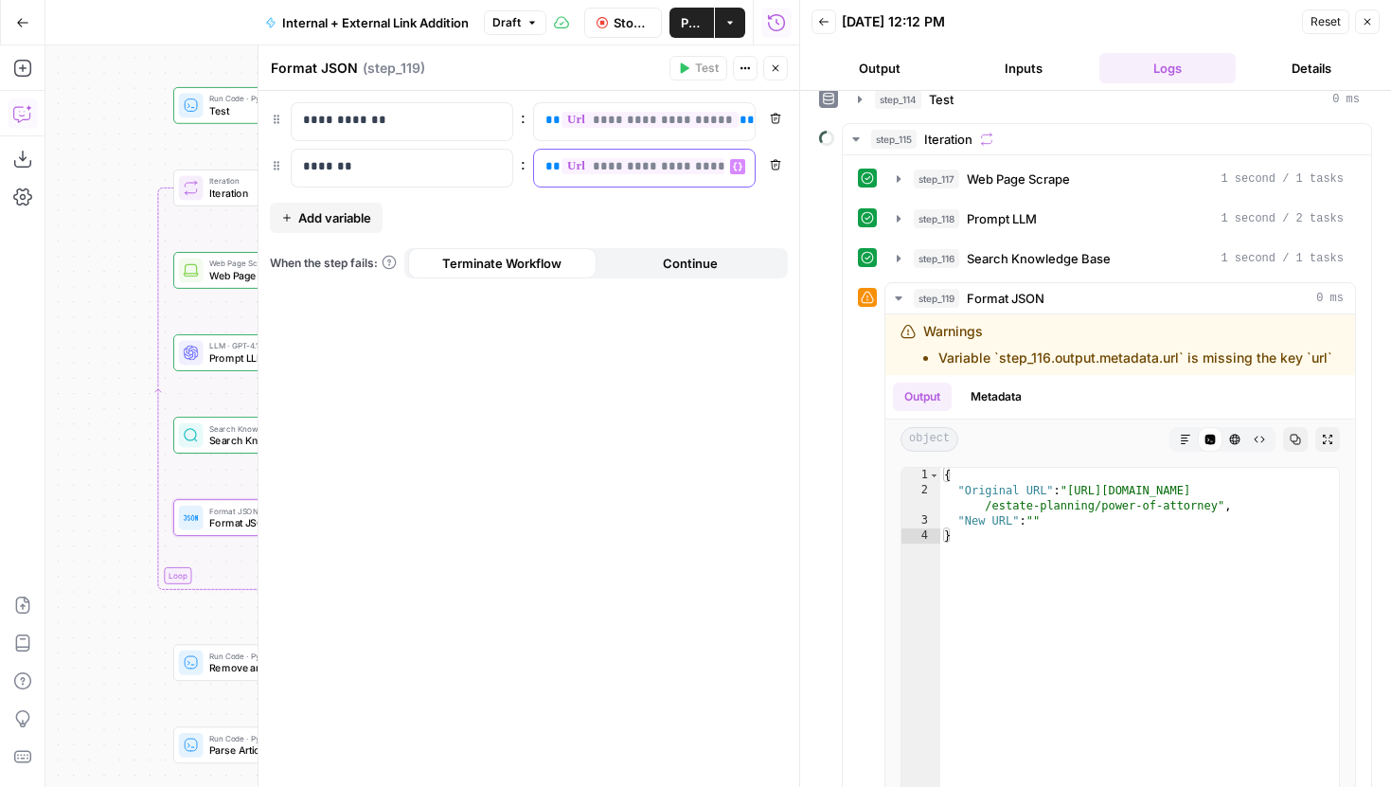
scroll to position [0, 46]
drag, startPoint x: 555, startPoint y: 164, endPoint x: 810, endPoint y: 153, distance: 255.0
click at [811, 154] on body "LegalZoom New Home Browse Insights Opportunities Your Data Recent Grids Article…" at bounding box center [695, 393] width 1391 height 787
click at [677, 175] on div "**********" at bounding box center [629, 168] width 190 height 37
click at [698, 167] on span "**********" at bounding box center [630, 166] width 230 height 16
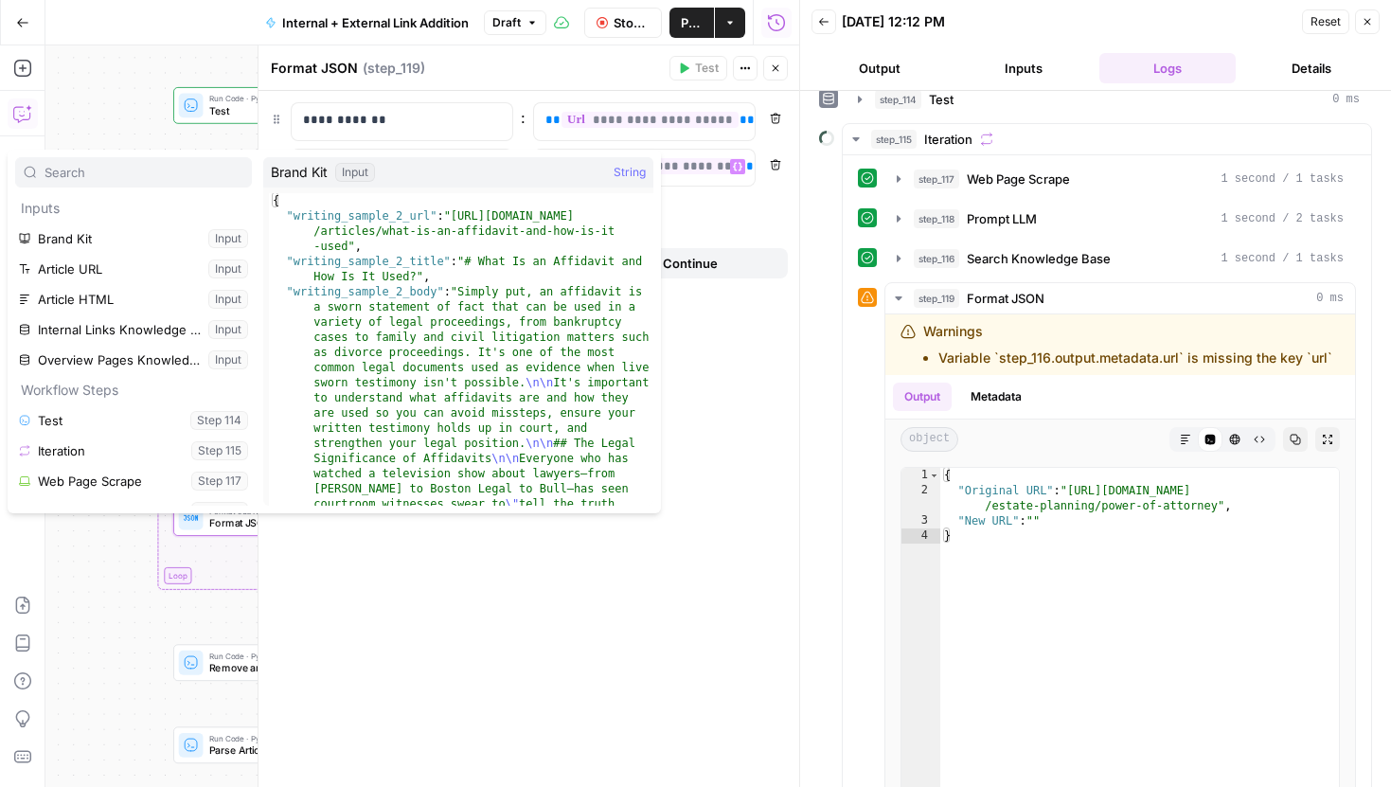
scroll to position [0, 16]
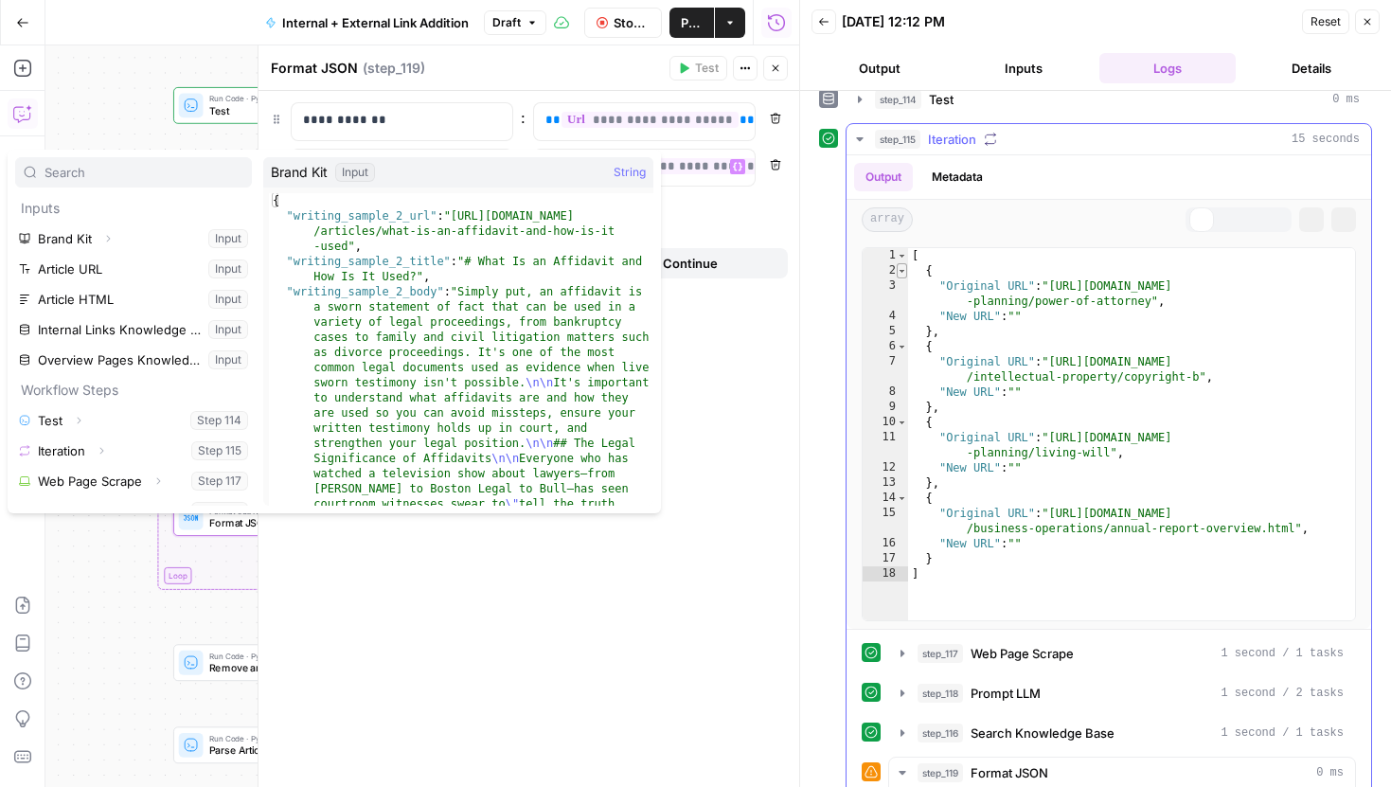
type textarea "*"
click at [900, 263] on span "Toggle code folding, rows 2 through 5" at bounding box center [902, 270] width 10 height 15
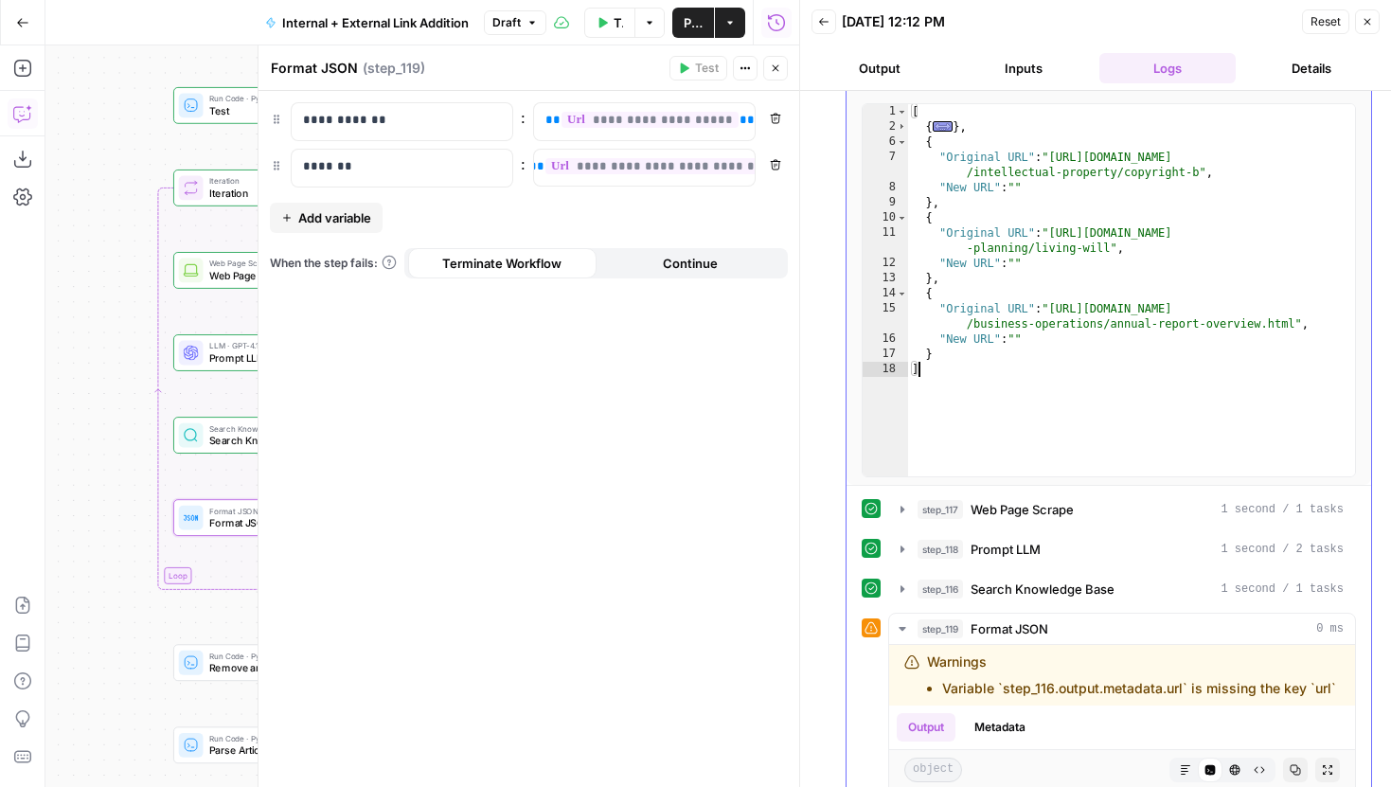
scroll to position [487, 0]
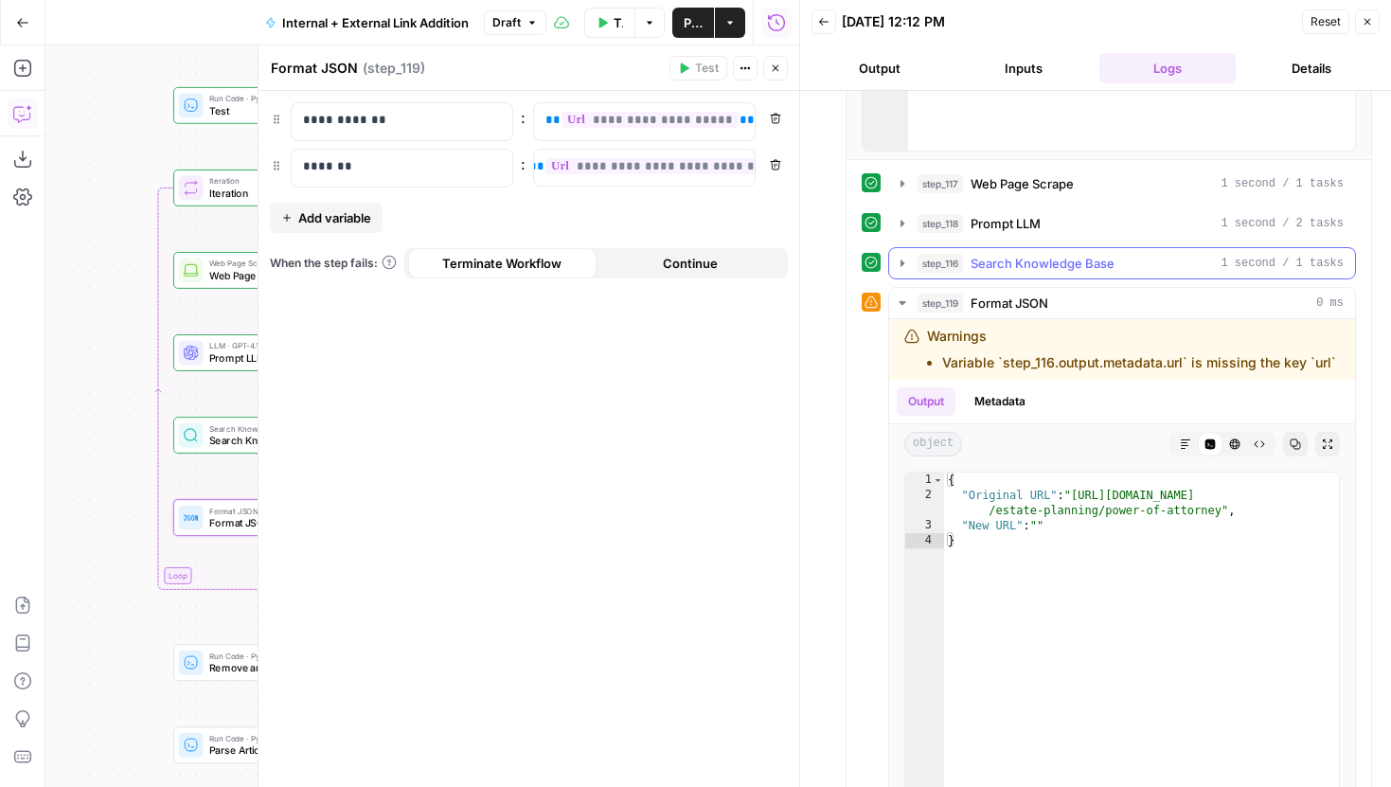
click at [898, 258] on icon "button" at bounding box center [902, 263] width 15 height 15
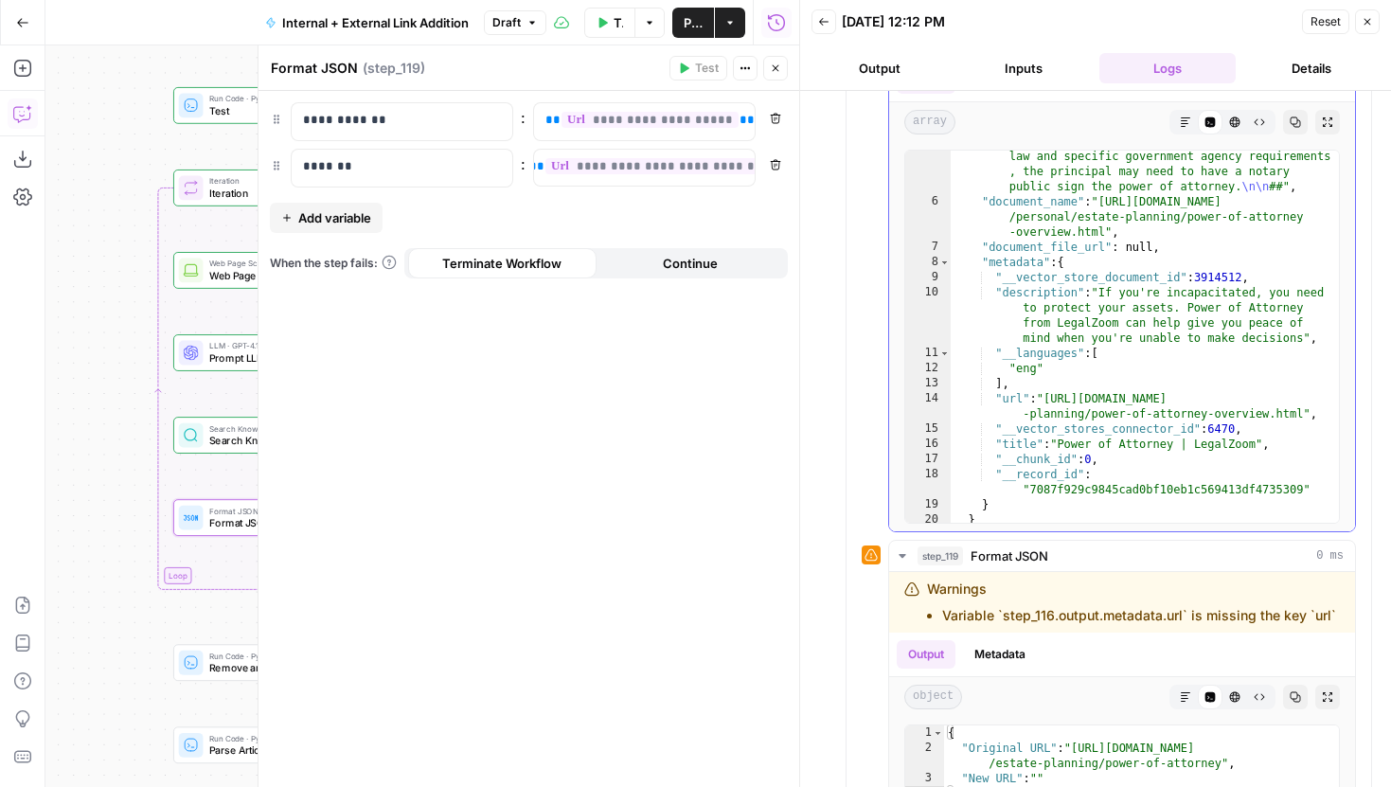
scroll to position [1537, 0]
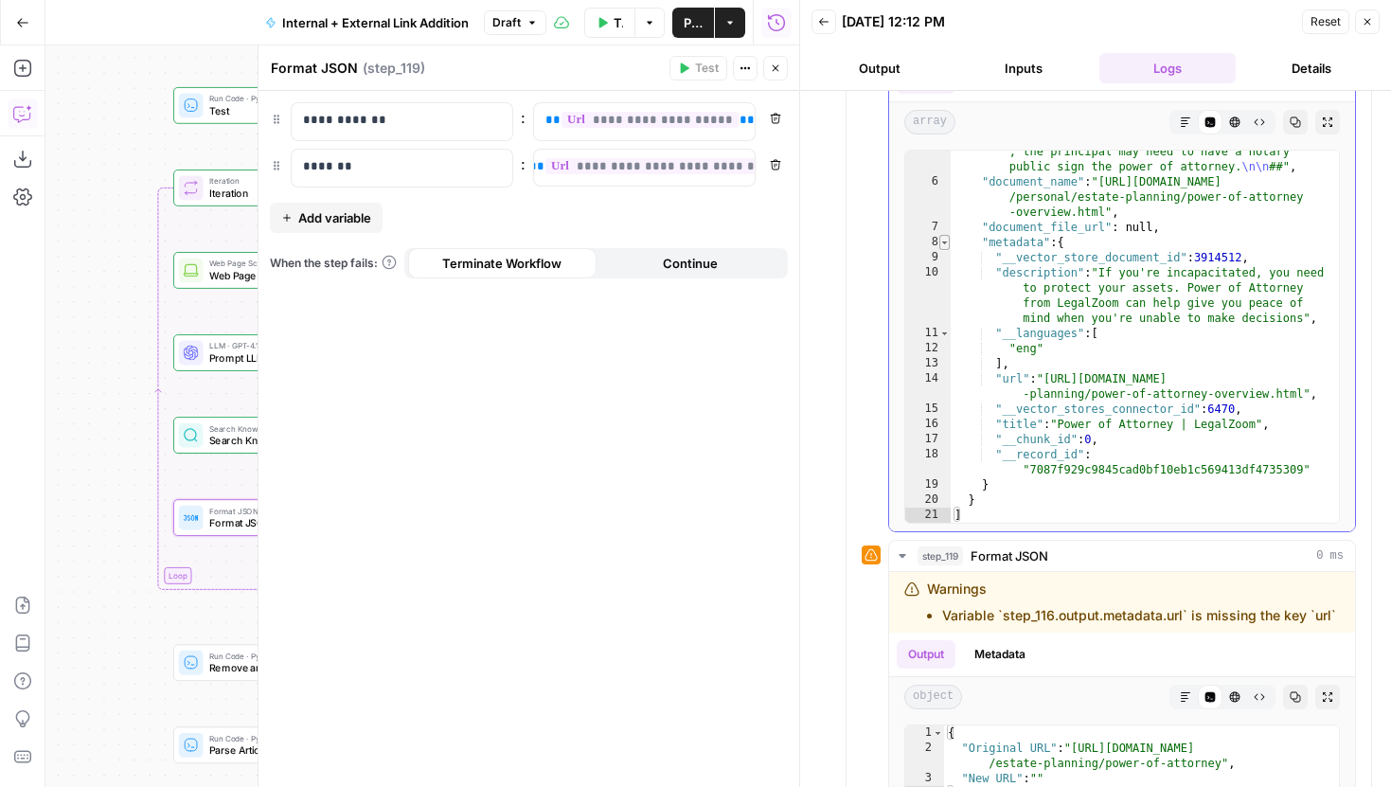
type textarea "*"
click at [947, 243] on span "Toggle code folding, rows 8 through 19" at bounding box center [944, 242] width 10 height 15
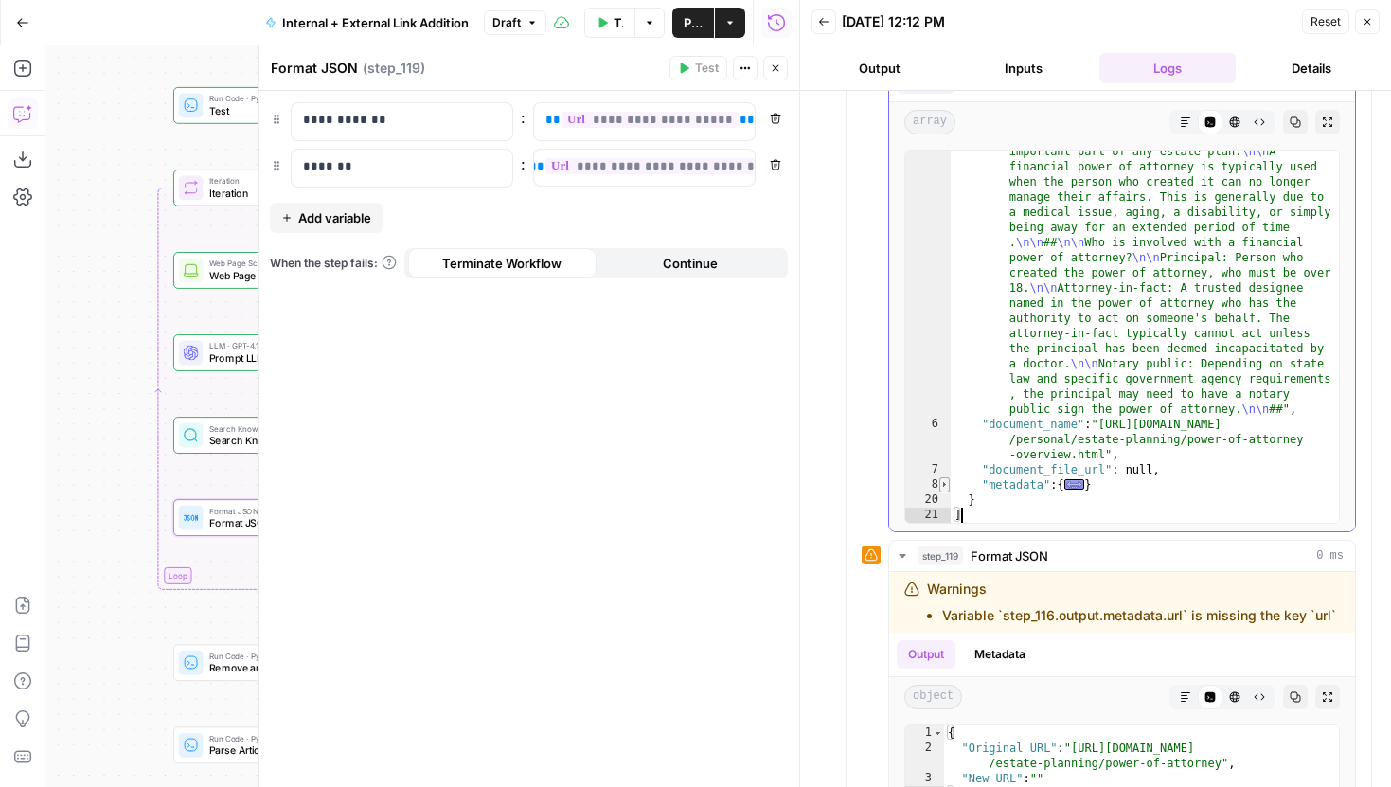
scroll to position [1295, 0]
click at [942, 484] on span "Toggle code folding, rows 8 through 19" at bounding box center [944, 484] width 10 height 15
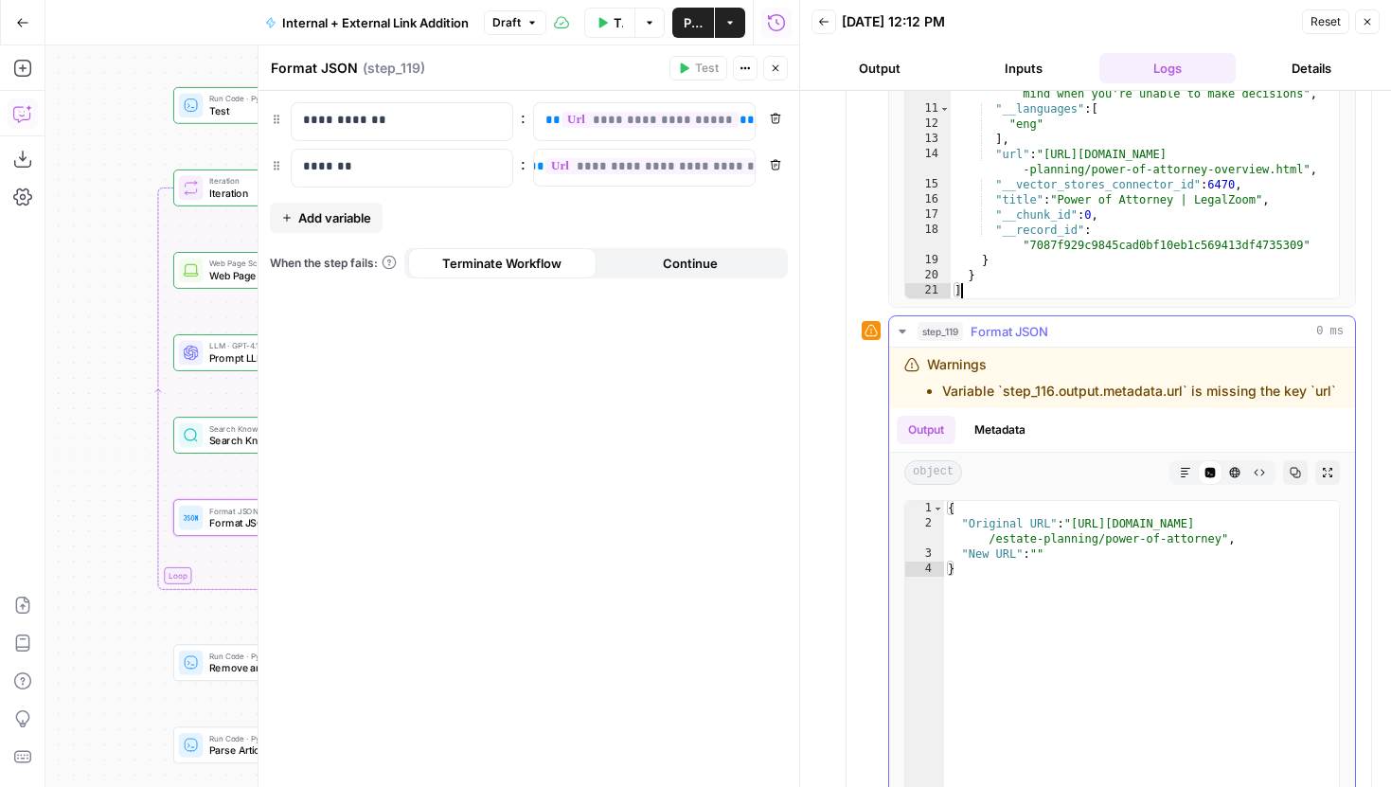
scroll to position [925, 0]
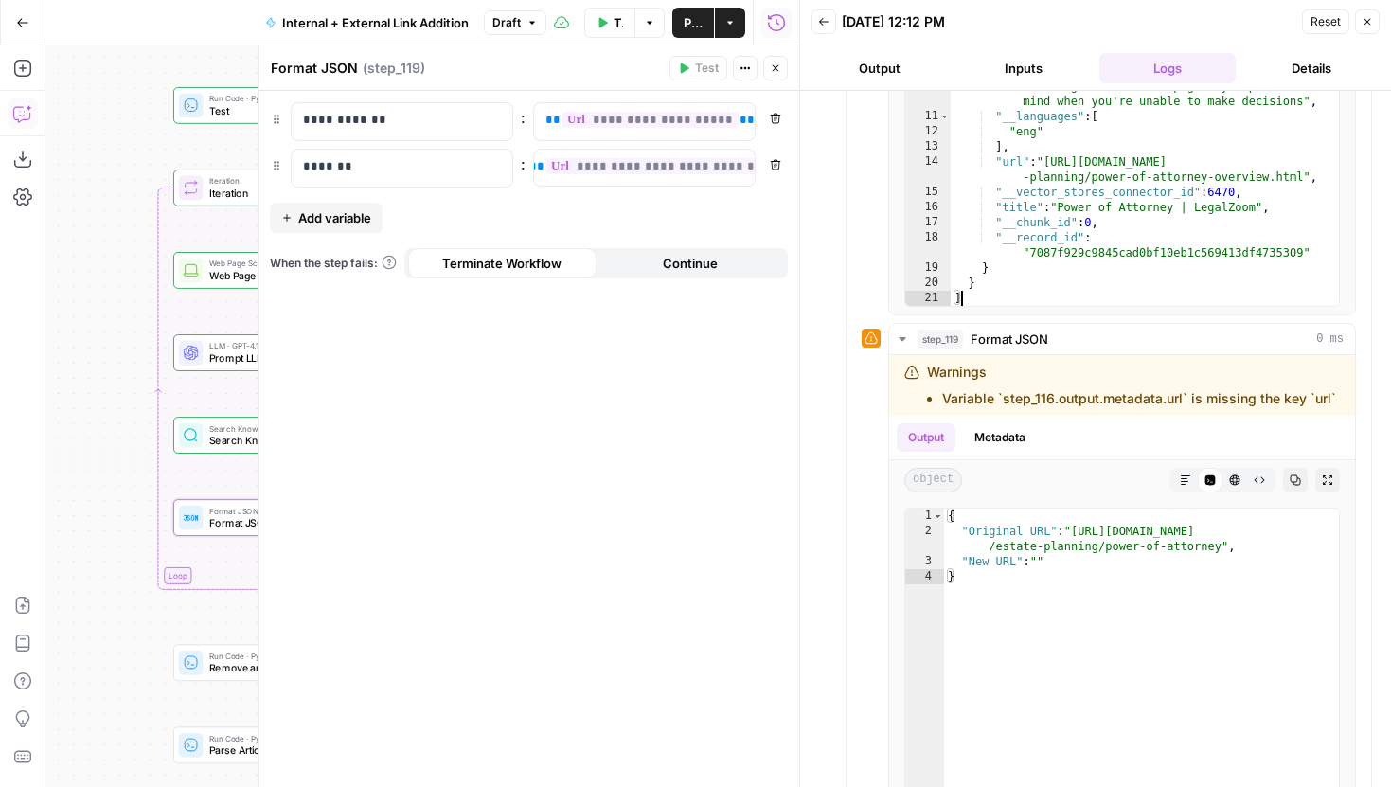
click at [786, 74] on button "Close" at bounding box center [775, 68] width 25 height 25
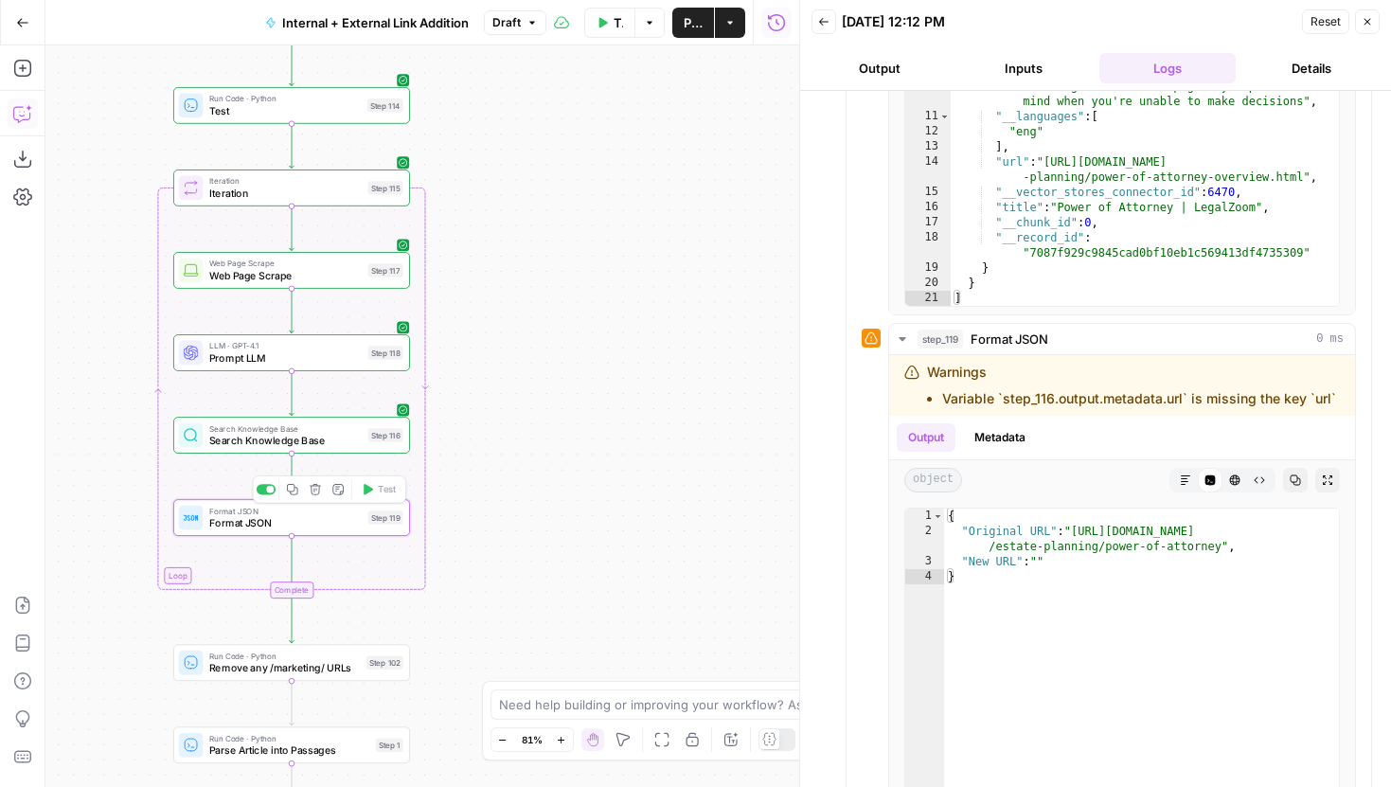
click at [331, 530] on div "Format JSON Format JSON Step 119 Copy step Delete step Add Note Test" at bounding box center [291, 517] width 237 height 37
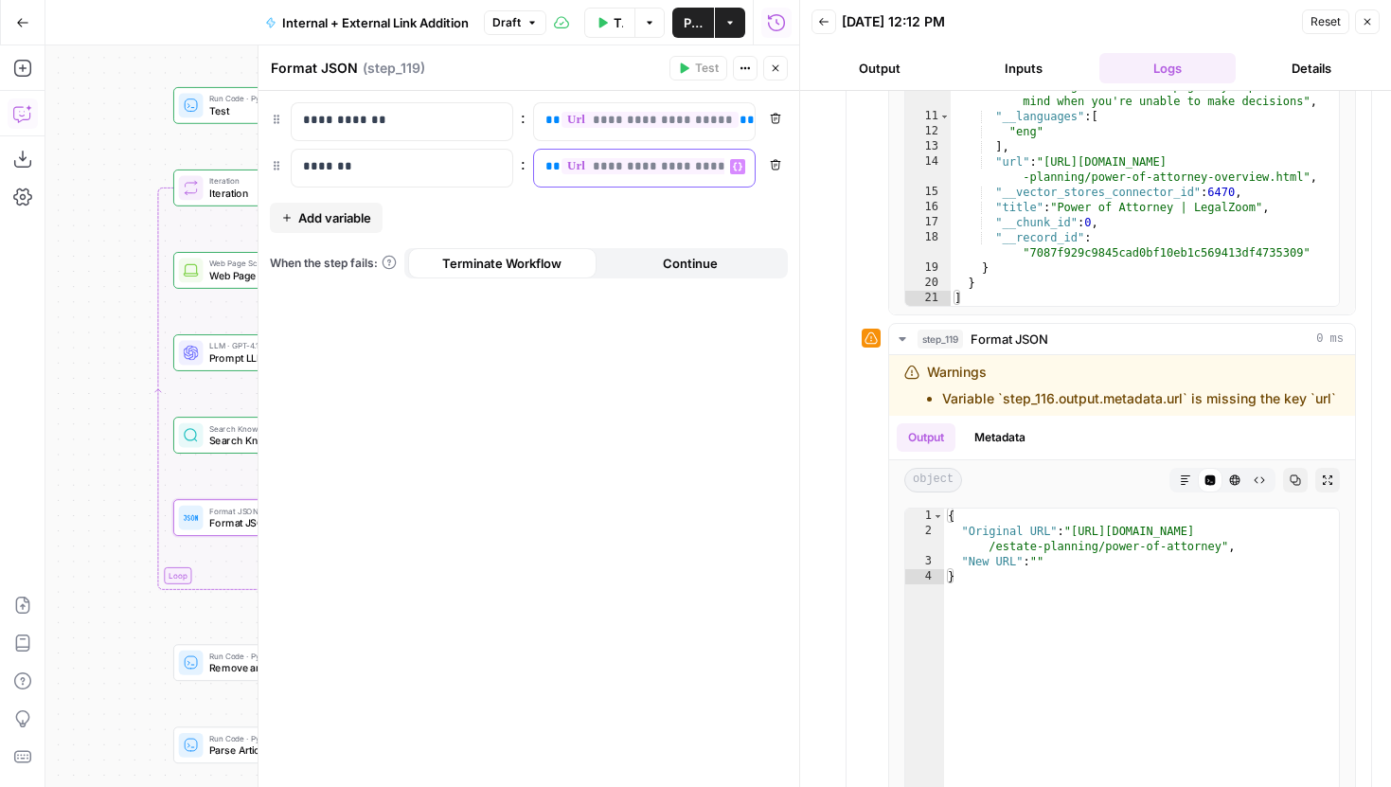
scroll to position [0, 46]
drag, startPoint x: 541, startPoint y: 168, endPoint x: 860, endPoint y: 187, distance: 319.7
click at [860, 187] on body "LegalZoom New Home Browse Insights Opportunities Your Data Recent Grids Article…" at bounding box center [695, 393] width 1391 height 787
click at [738, 170] on icon "button" at bounding box center [737, 166] width 9 height 9
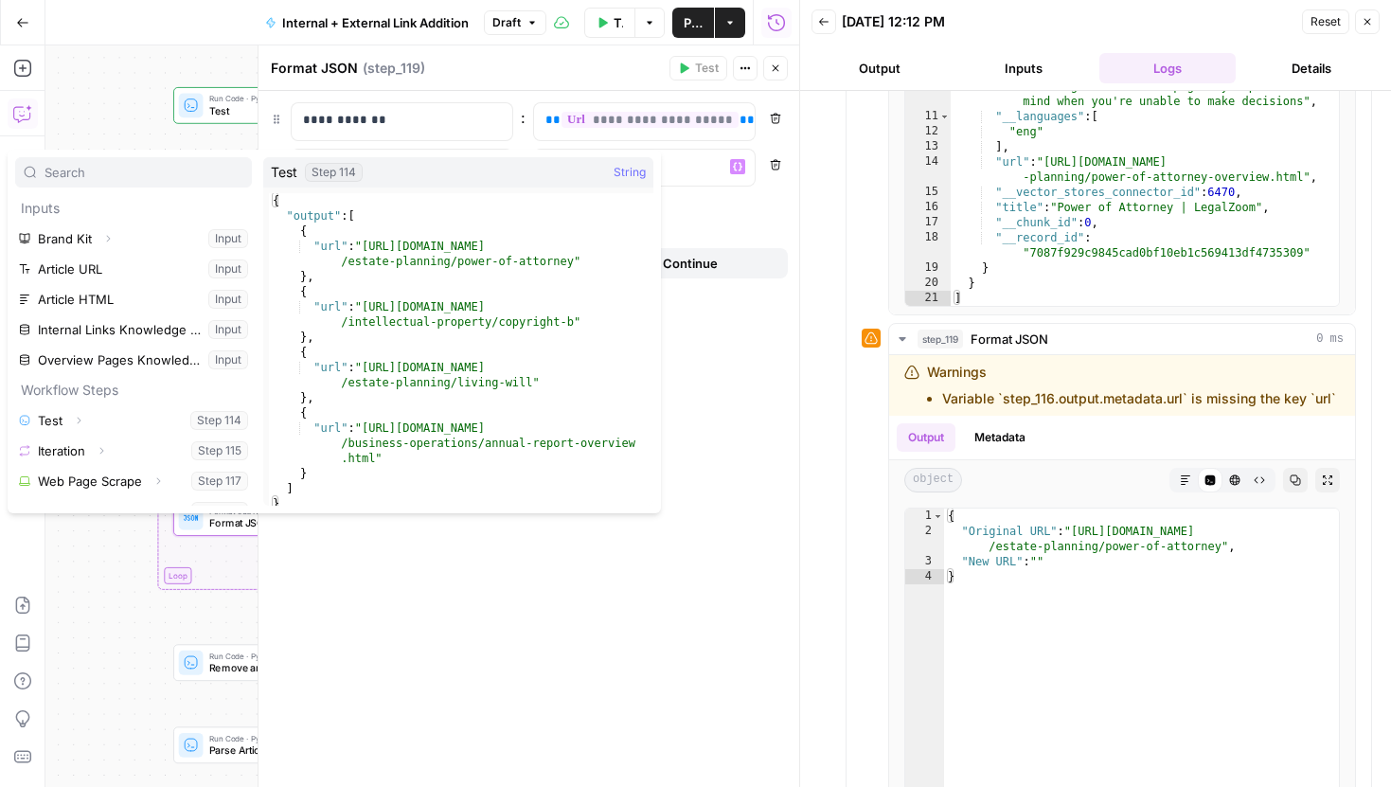
scroll to position [203, 0]
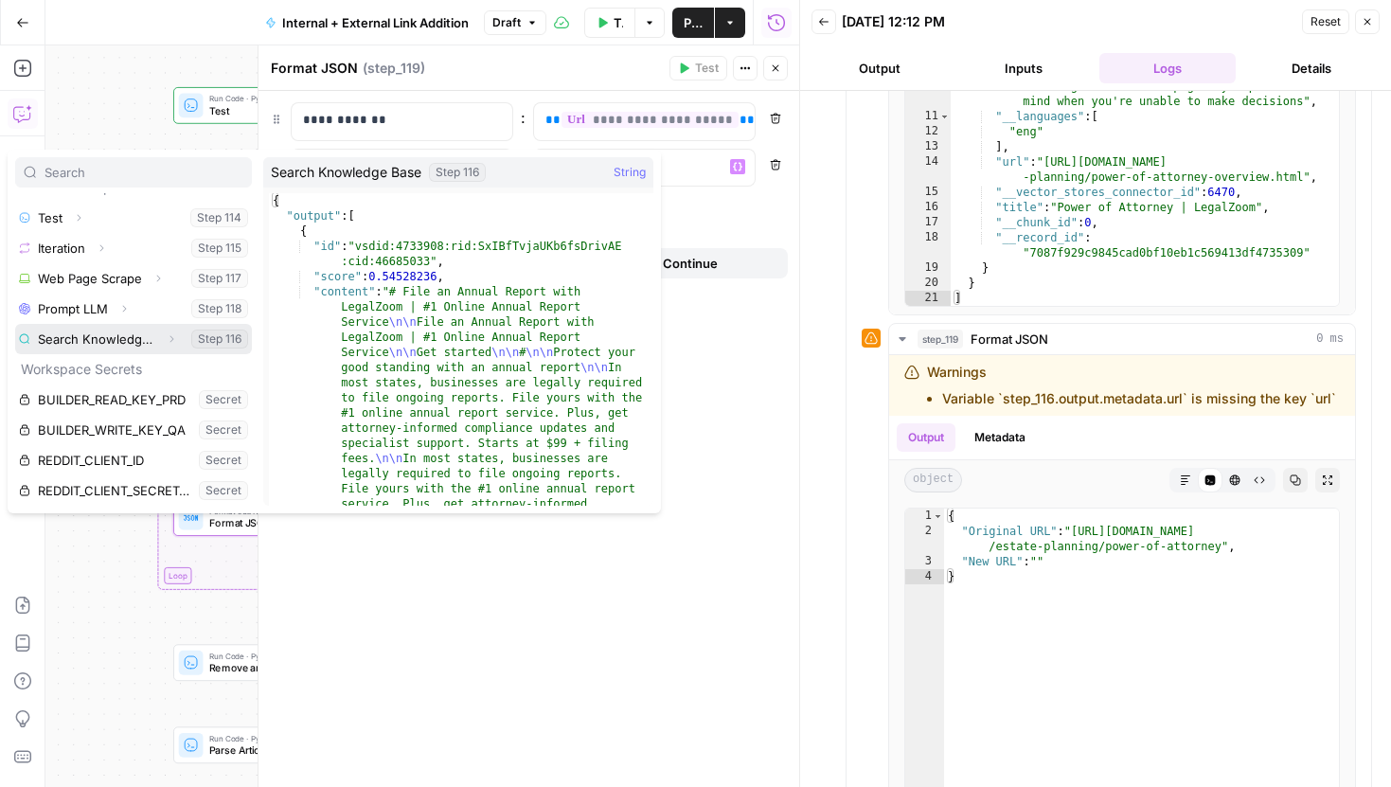
click at [176, 336] on icon "button" at bounding box center [171, 338] width 11 height 11
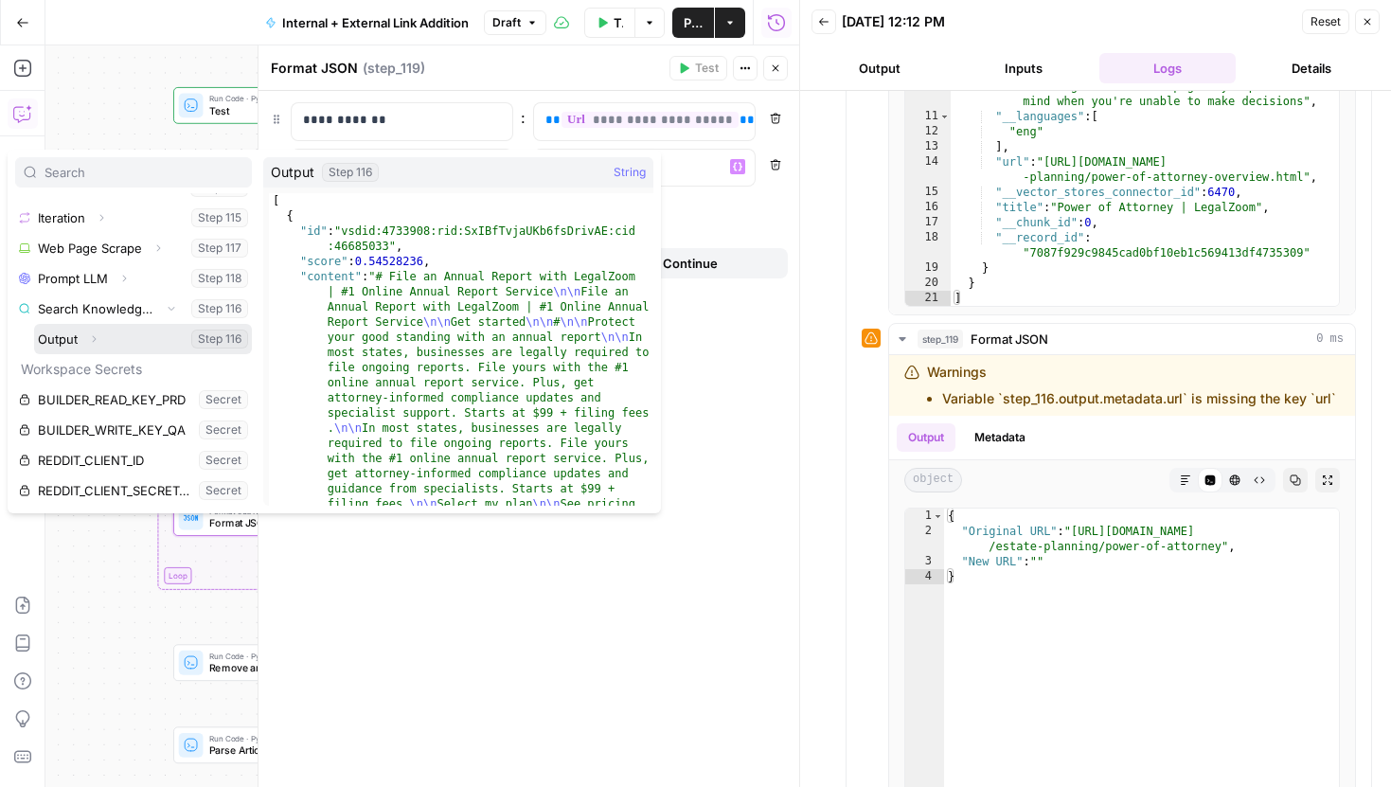
click at [96, 334] on icon "button" at bounding box center [93, 338] width 11 height 11
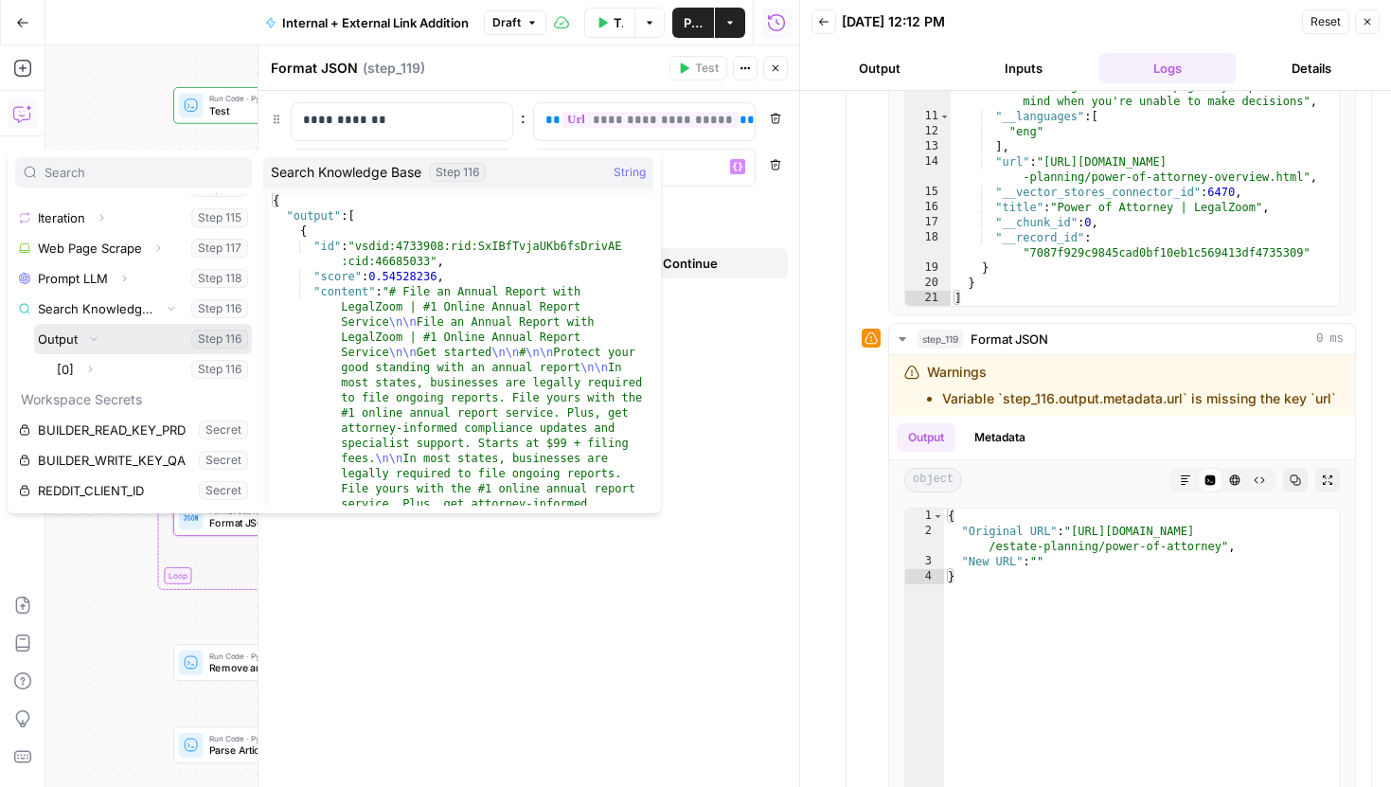
scroll to position [263, 0]
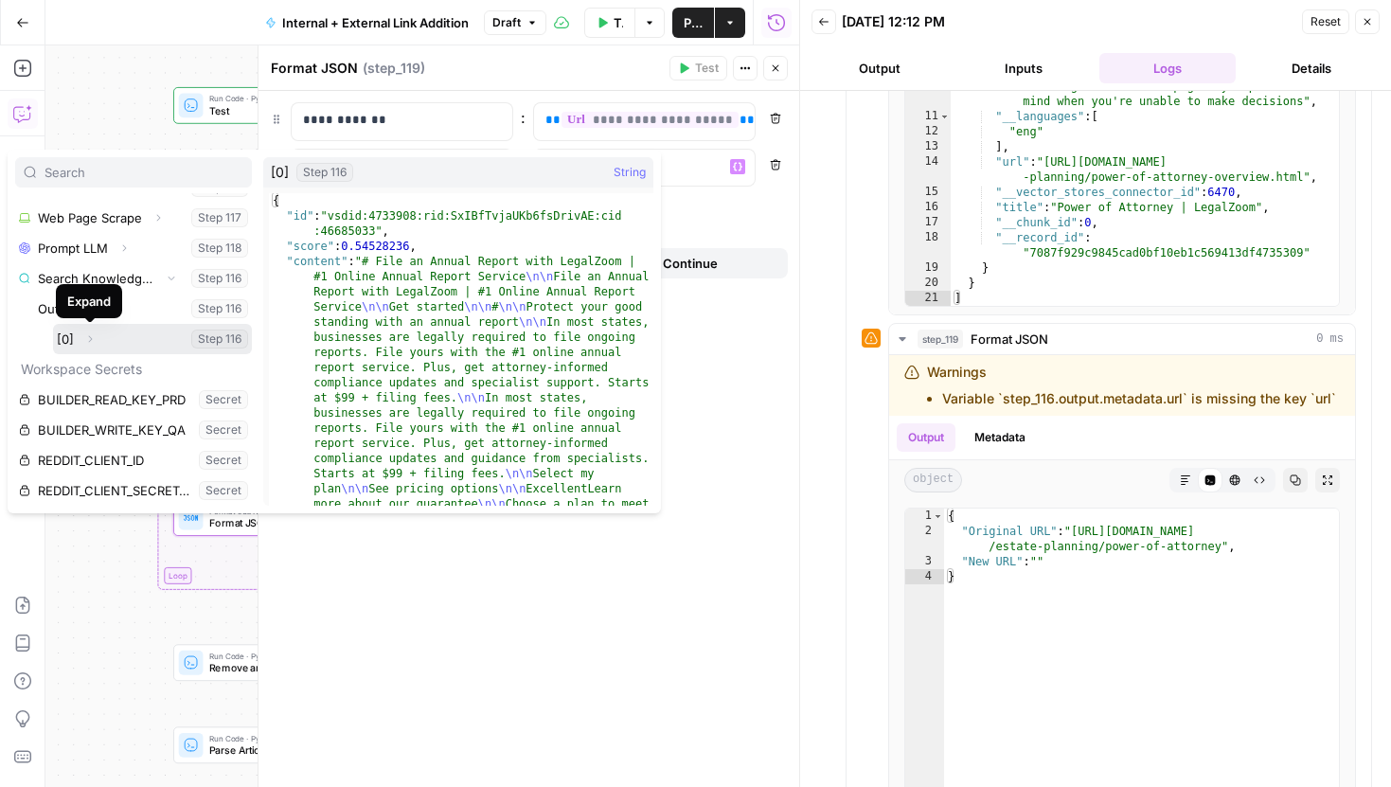
click at [87, 338] on icon "button" at bounding box center [89, 338] width 11 height 11
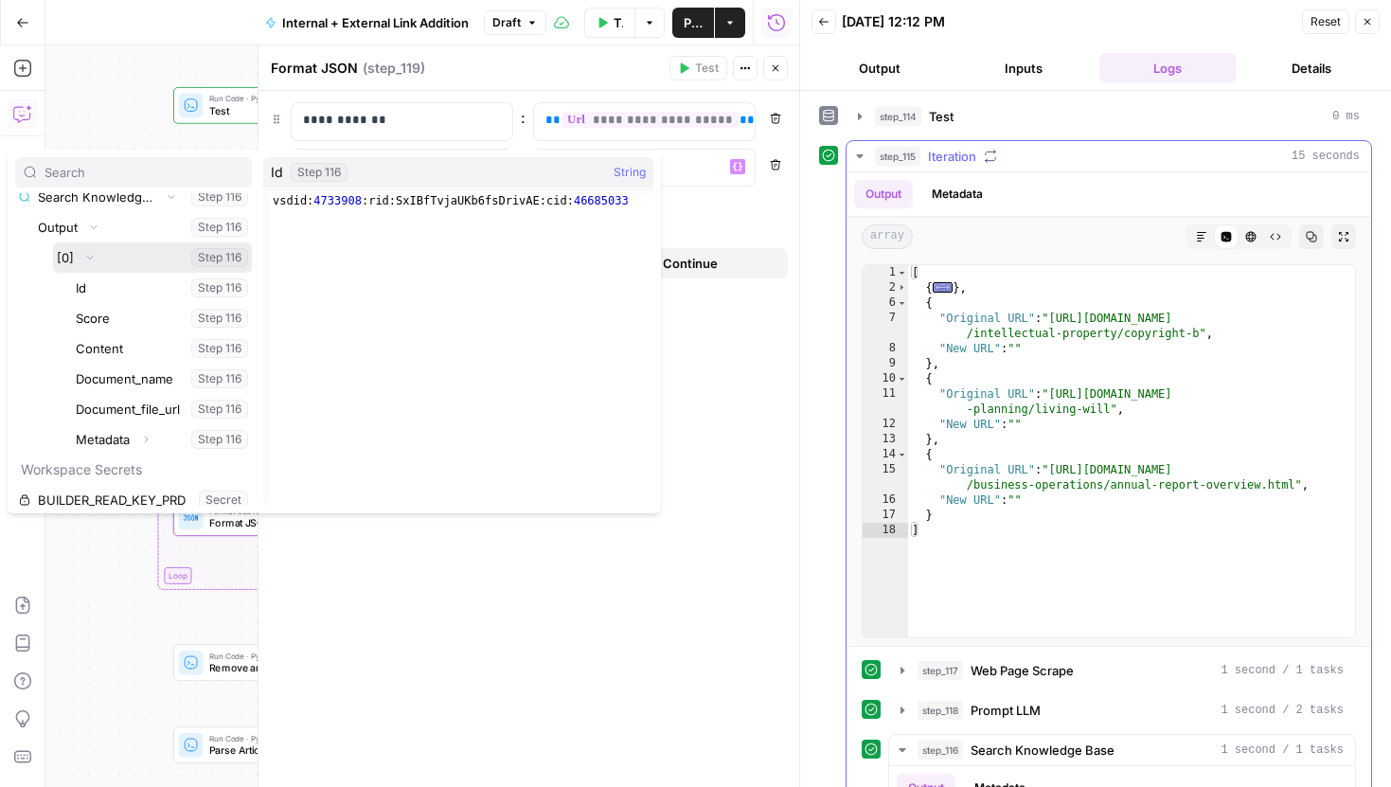
scroll to position [1524, 0]
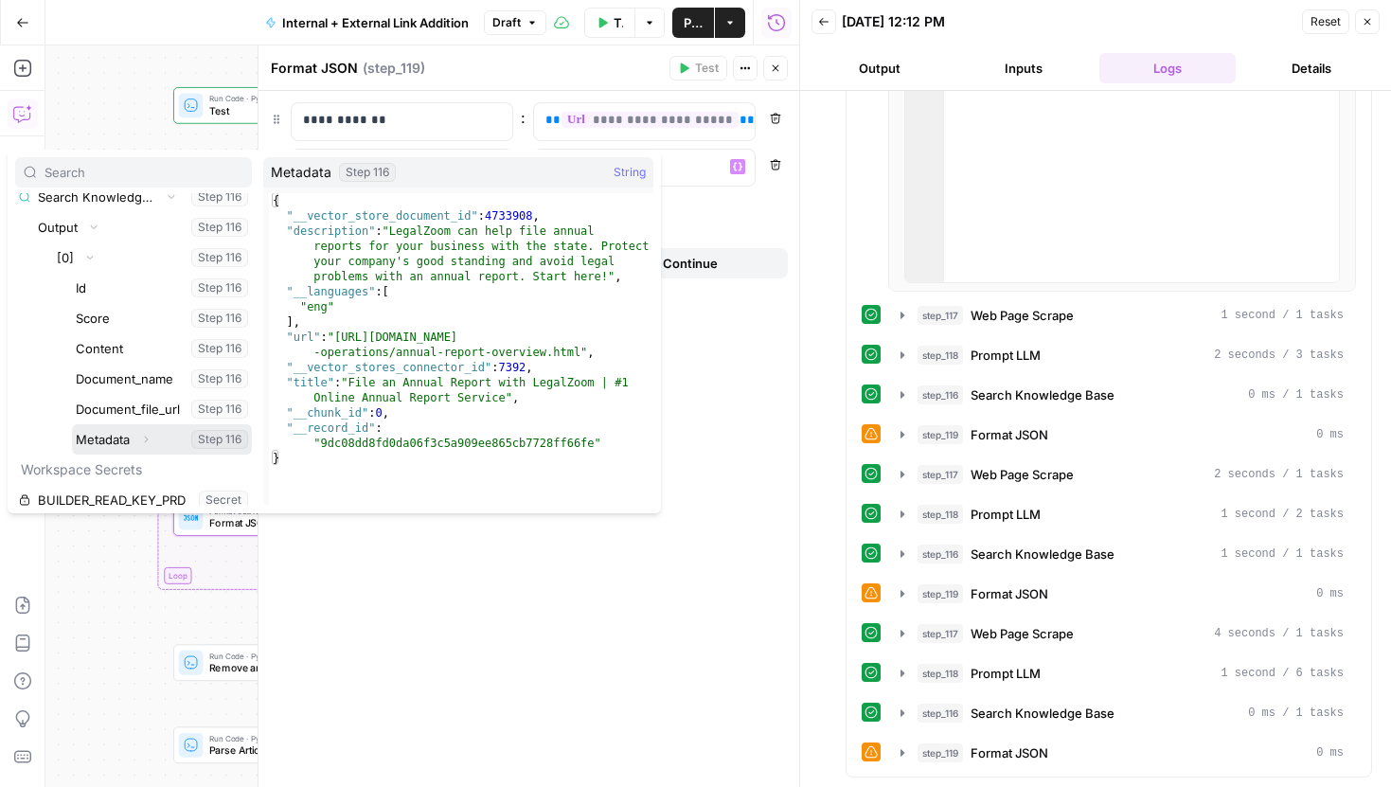
click at [147, 438] on icon "button" at bounding box center [145, 439] width 11 height 11
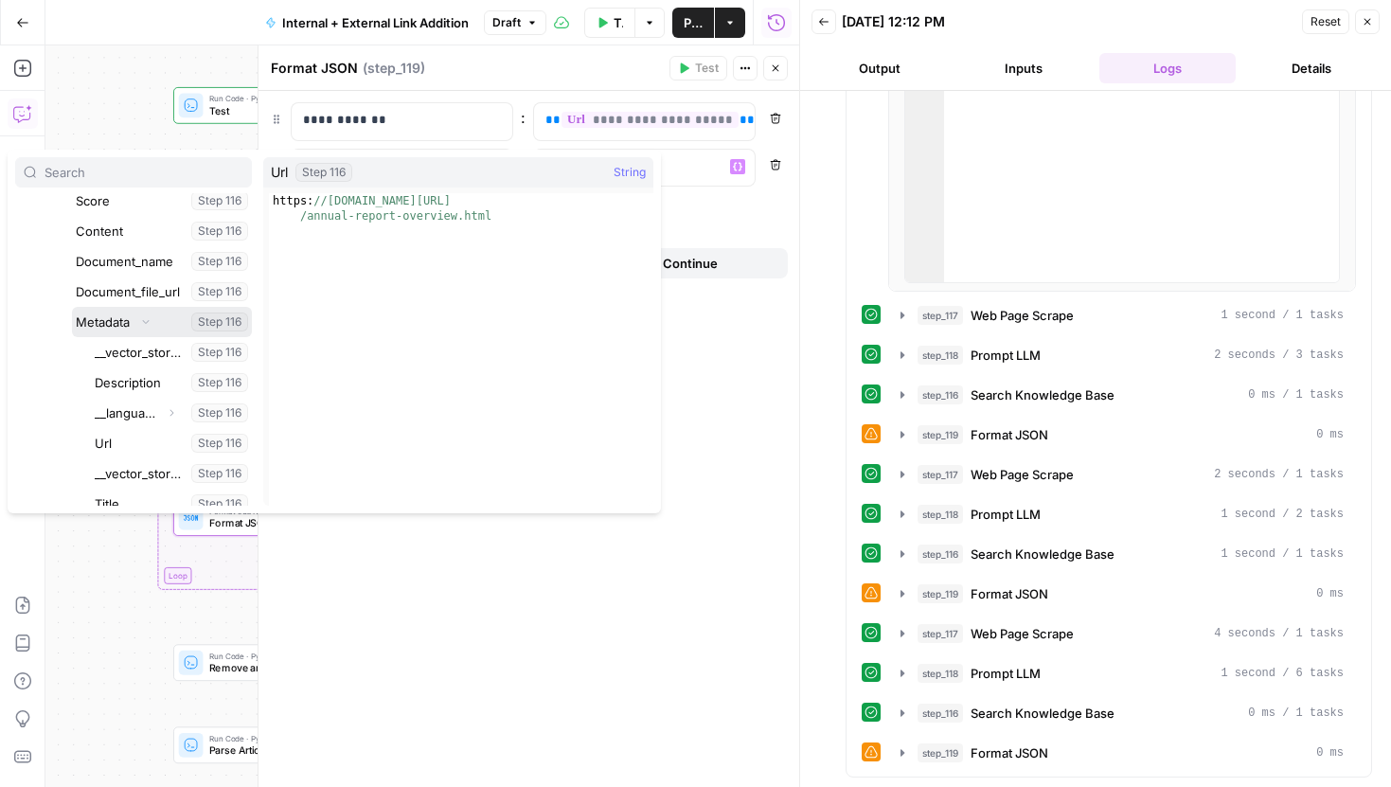
scroll to position [502, 0]
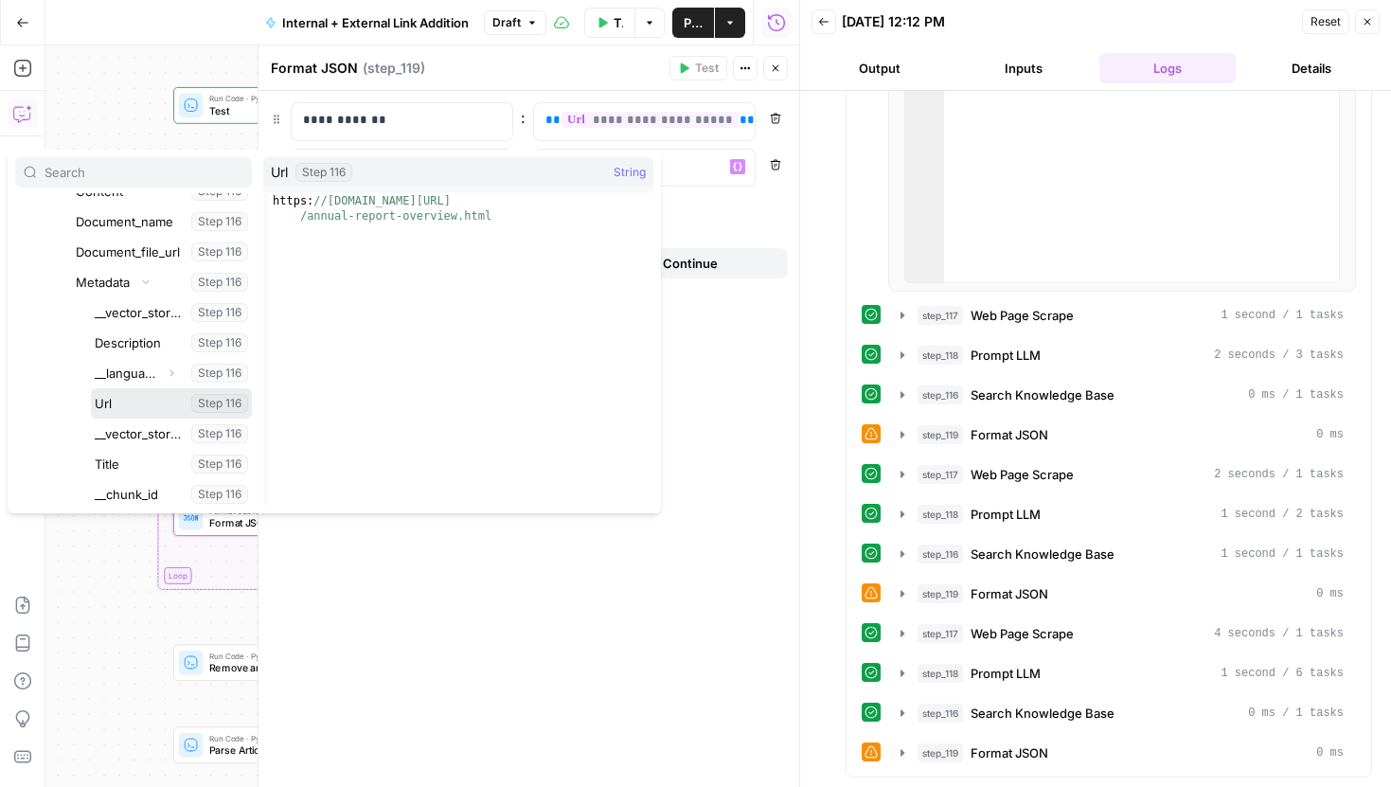
click at [162, 401] on button "Select variable Url" at bounding box center [171, 403] width 161 height 30
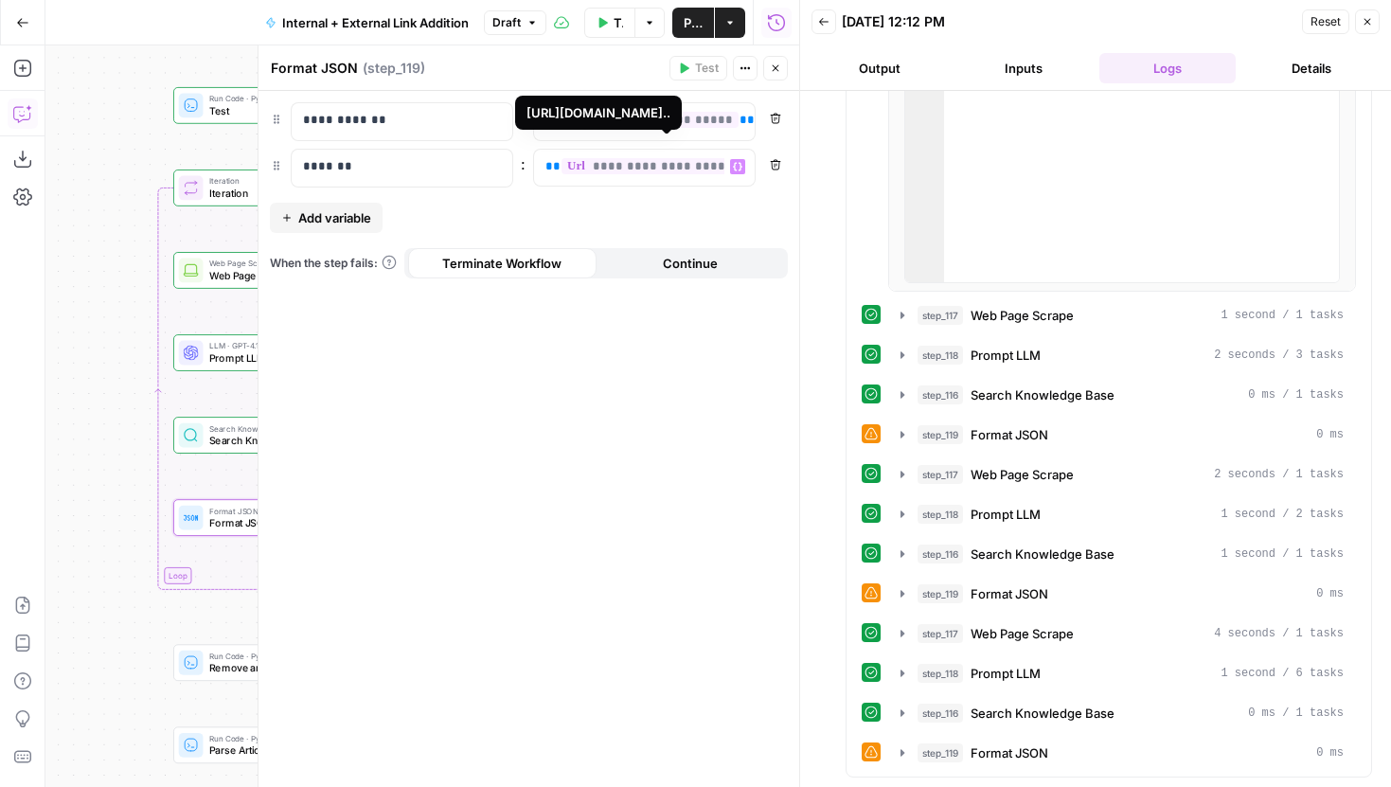
click at [694, 169] on span "**********" at bounding box center [686, 166] width 249 height 16
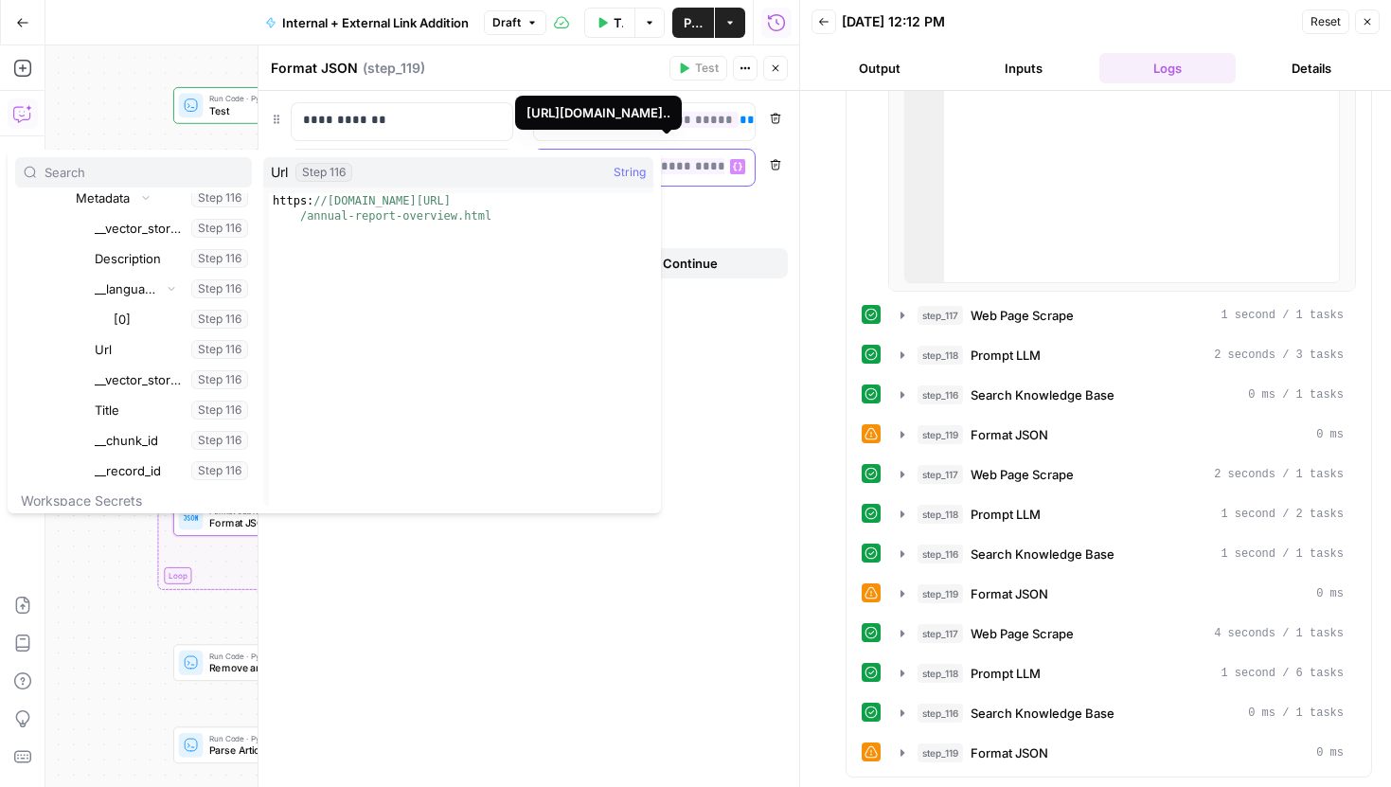
click at [695, 167] on span "**********" at bounding box center [686, 166] width 249 height 16
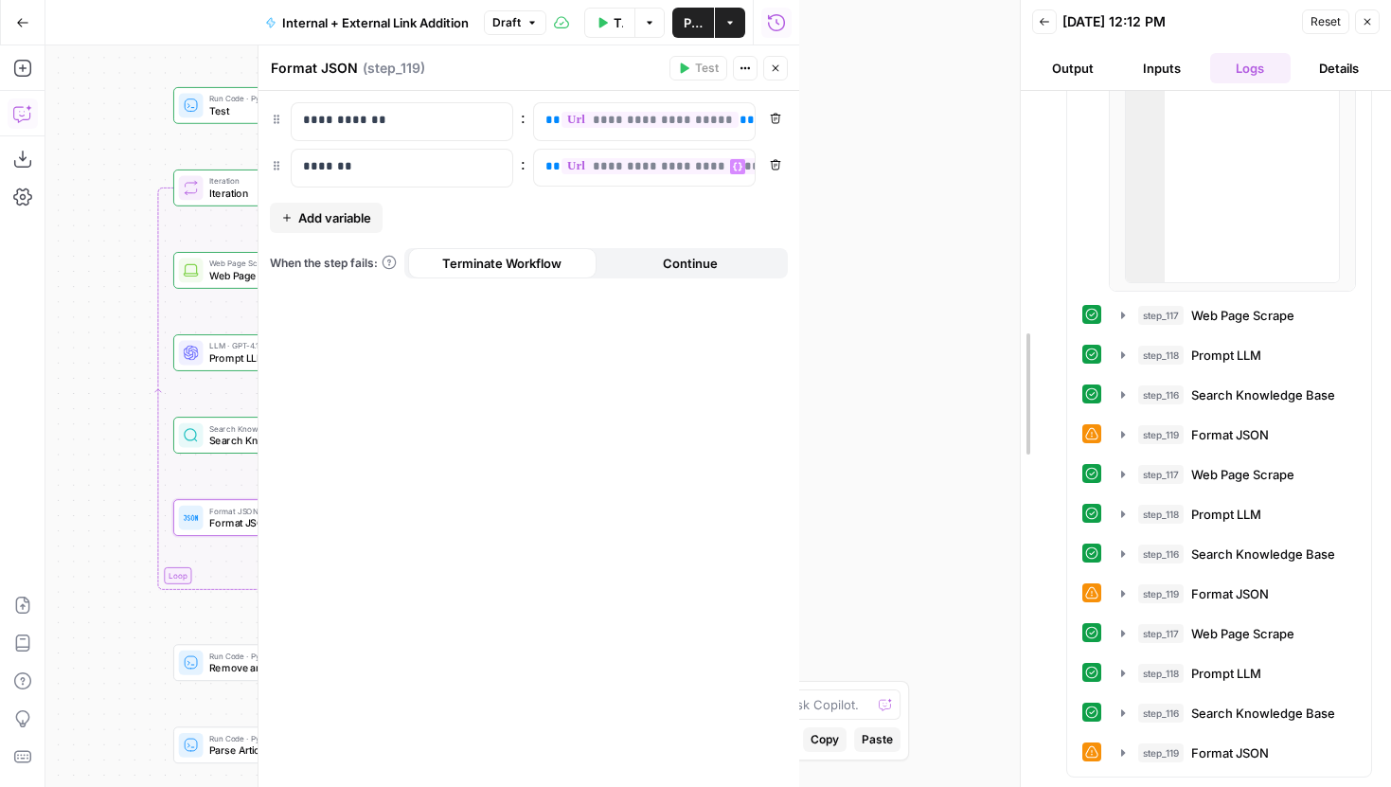
drag, startPoint x: 796, startPoint y: 202, endPoint x: 1018, endPoint y: 204, distance: 221.6
click at [1018, 204] on div at bounding box center [1020, 393] width 19 height 787
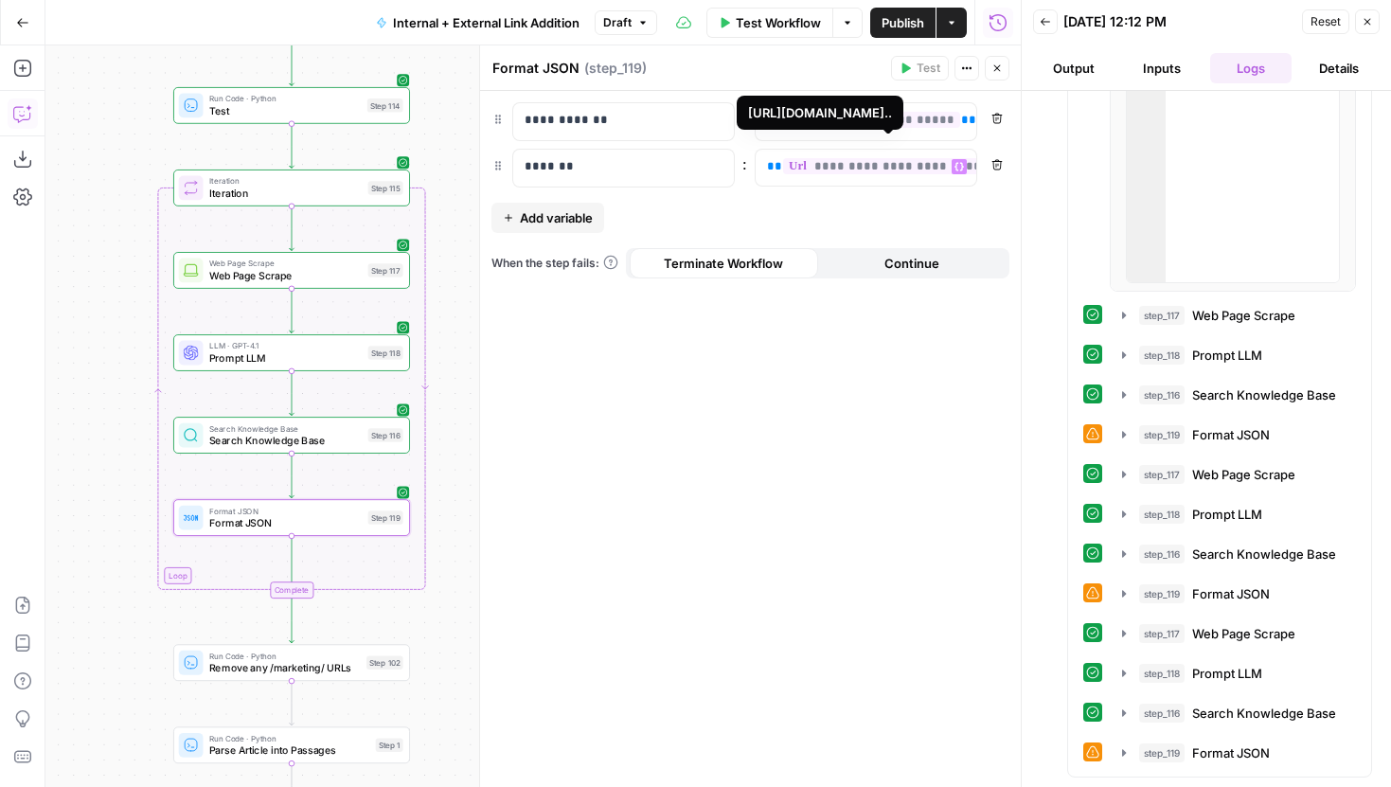
click at [915, 169] on span "**********" at bounding box center [907, 166] width 249 height 16
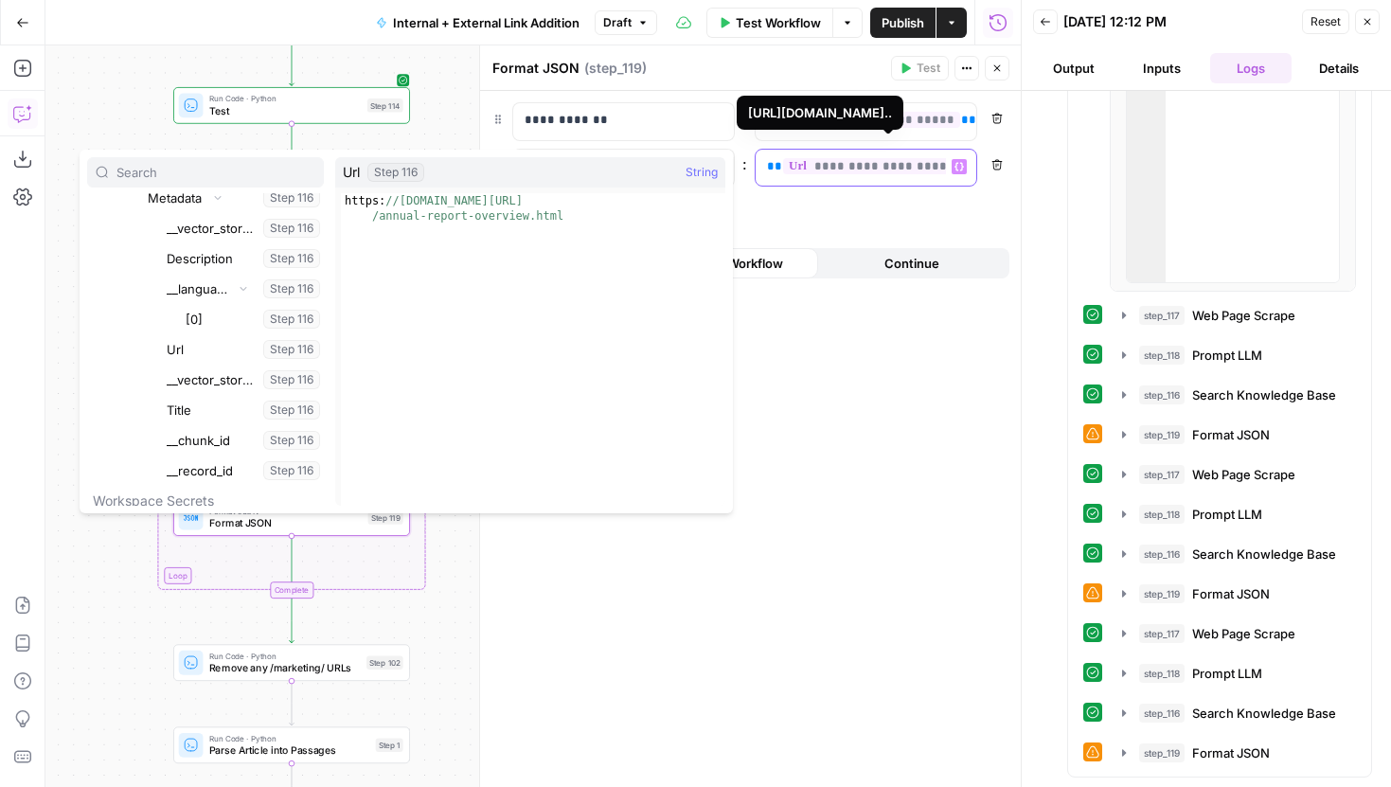
click at [914, 169] on span "**********" at bounding box center [907, 166] width 249 height 16
click at [815, 227] on div "**********" at bounding box center [750, 439] width 541 height 696
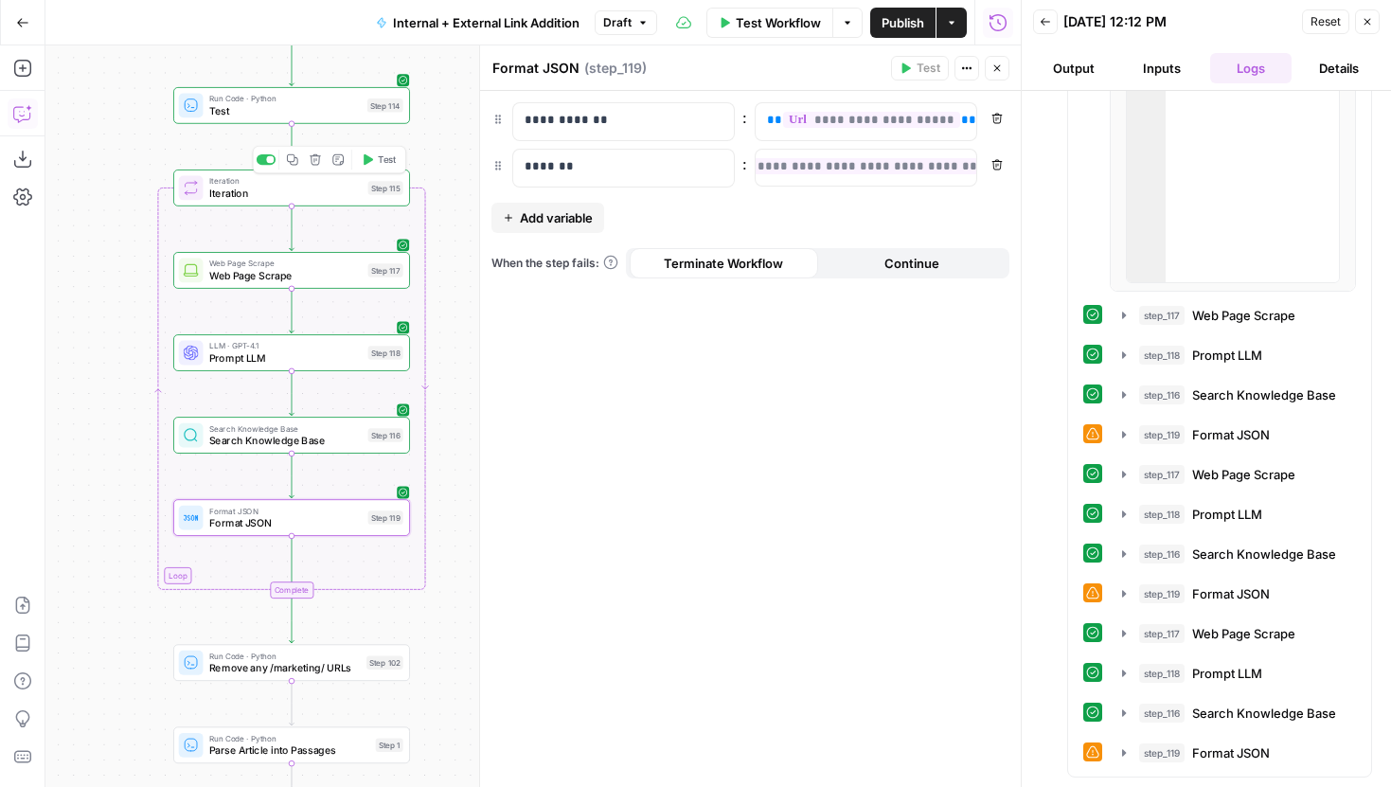
click at [383, 167] on button "Test" at bounding box center [378, 160] width 47 height 20
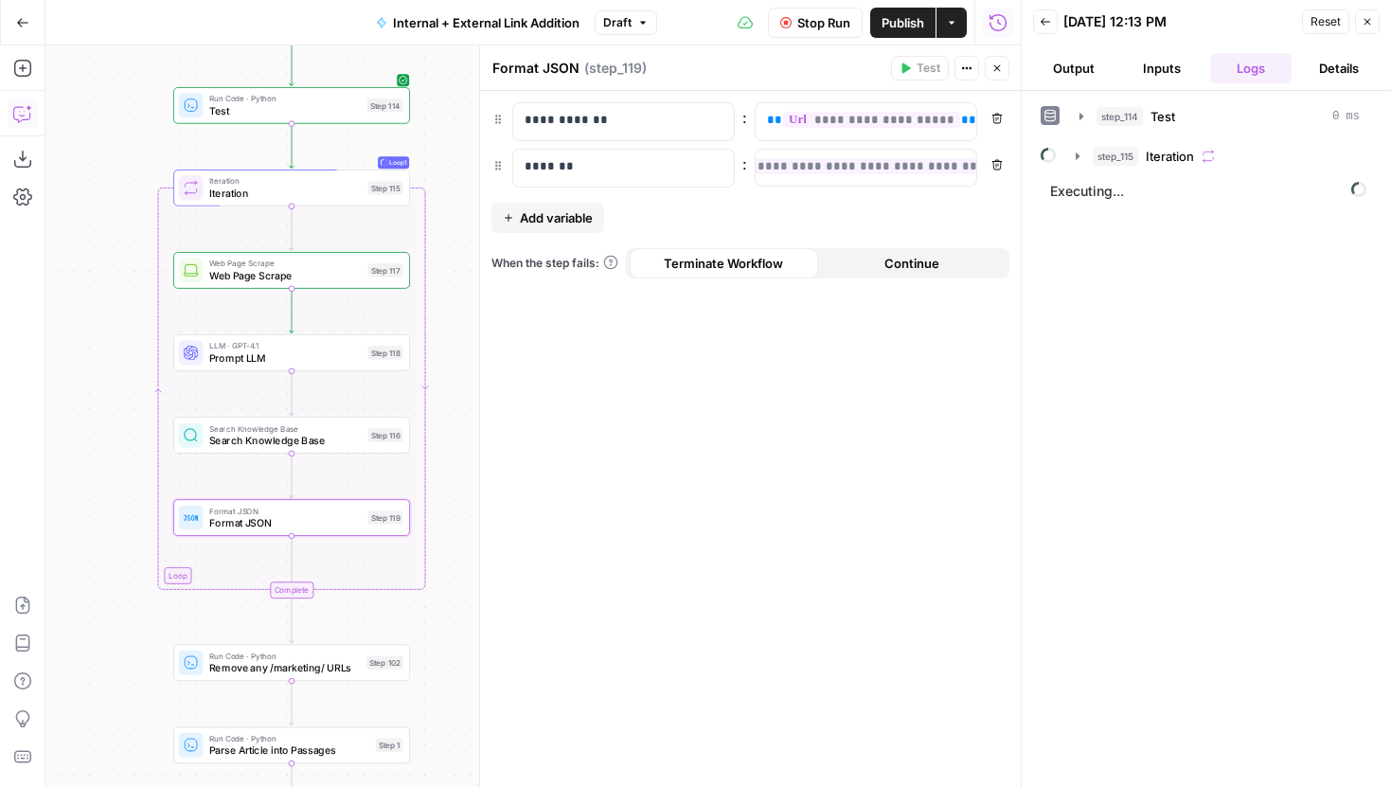
click at [1078, 158] on icon "button" at bounding box center [1077, 156] width 15 height 15
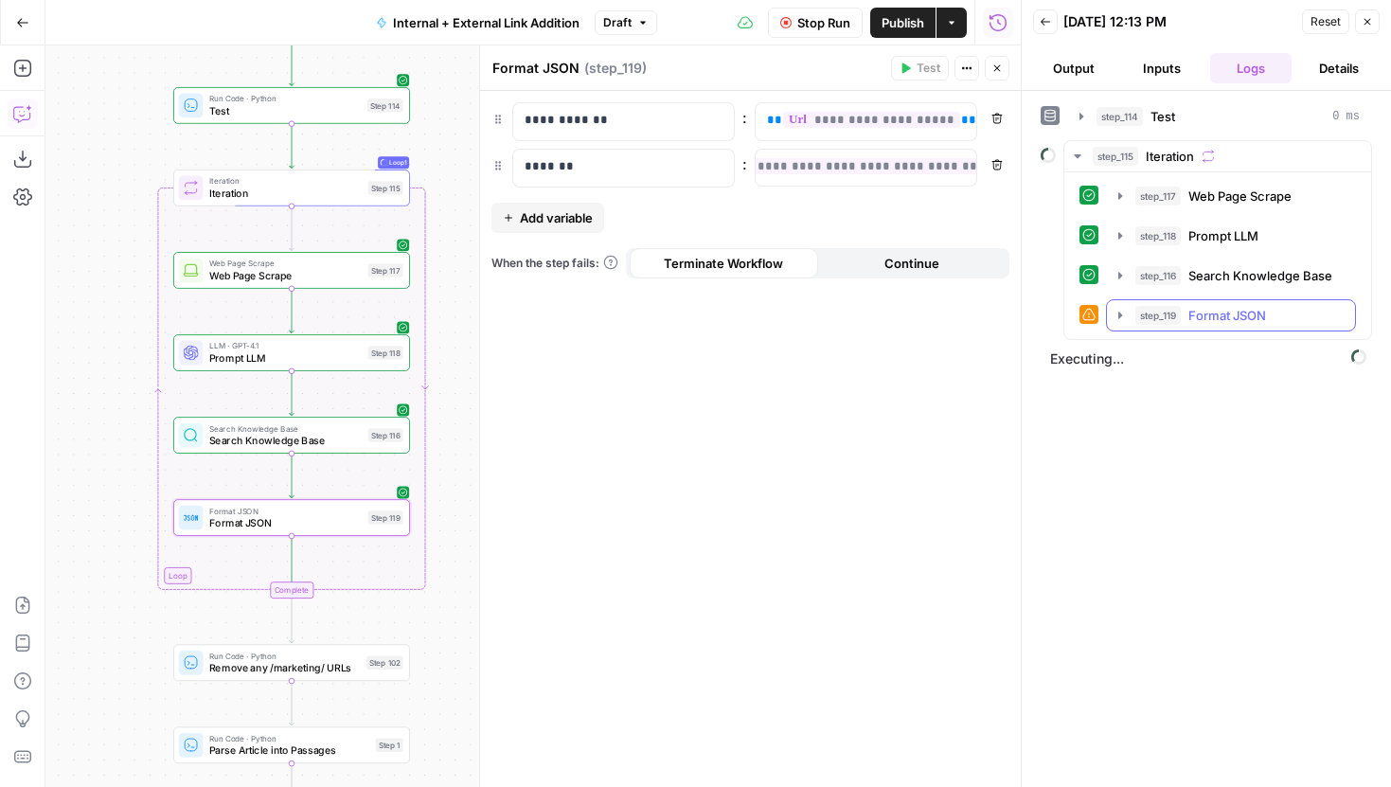
click at [1121, 313] on icon "button" at bounding box center [1120, 315] width 15 height 15
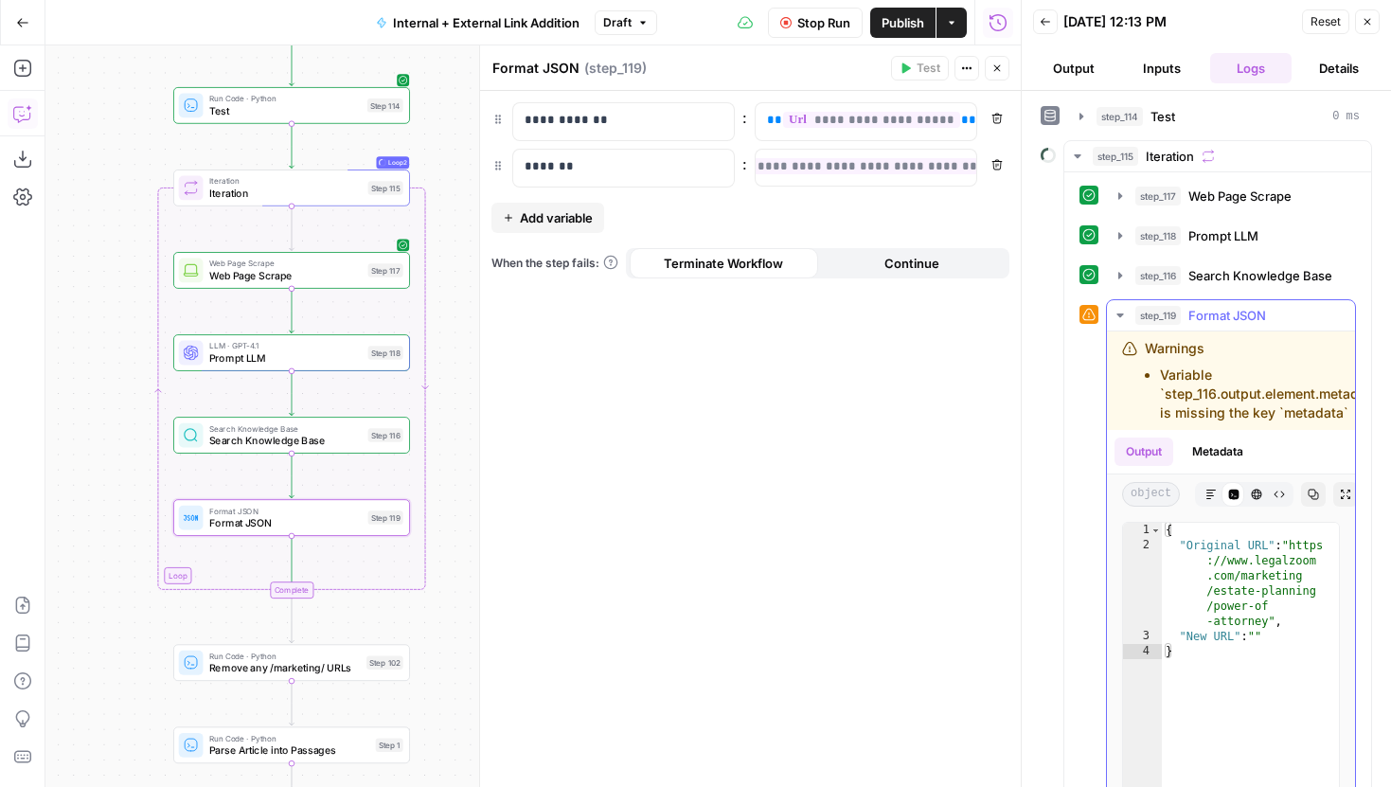
click at [1122, 306] on button "step_119 Format JSON 0 ms" at bounding box center [1231, 315] width 248 height 30
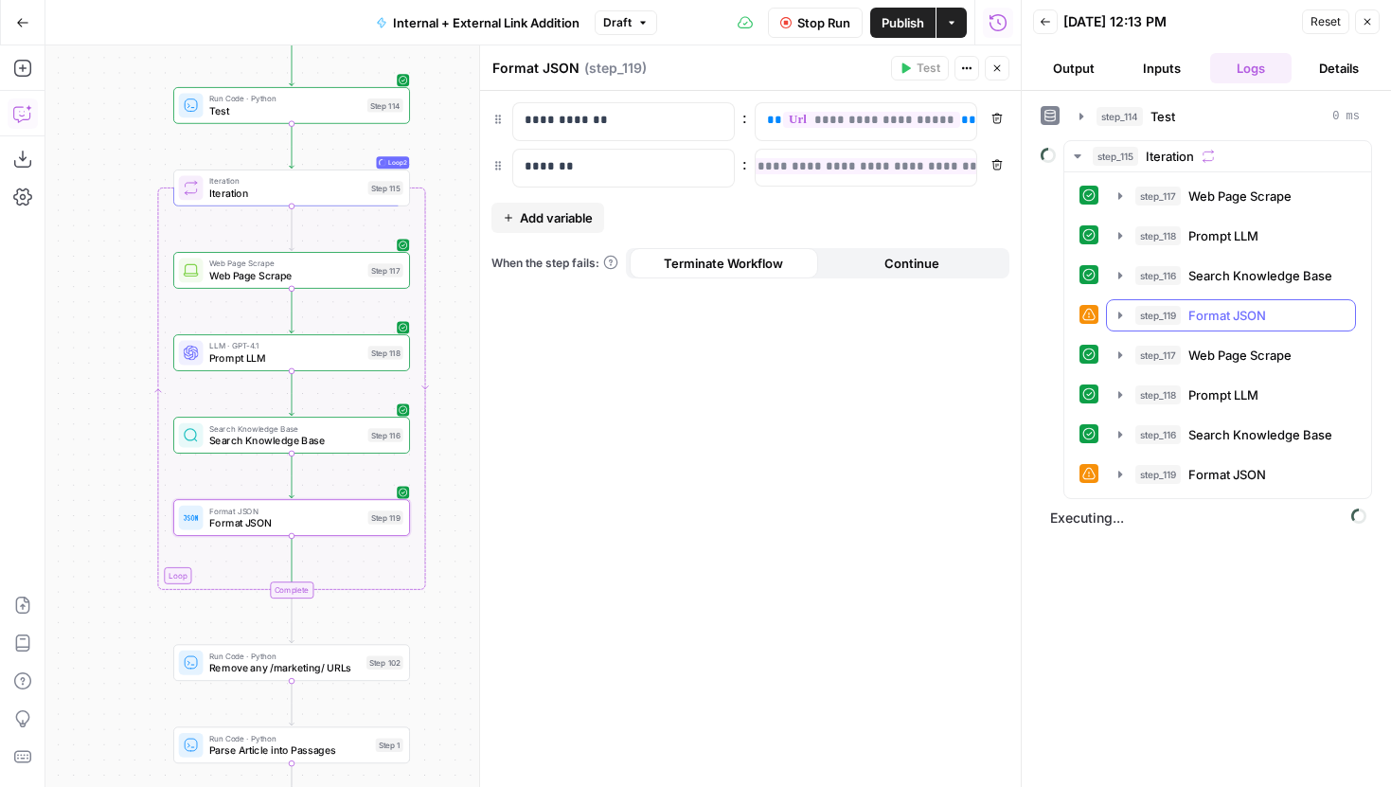
click at [1122, 306] on button "step_119 Format JSON 0 ms" at bounding box center [1231, 315] width 248 height 30
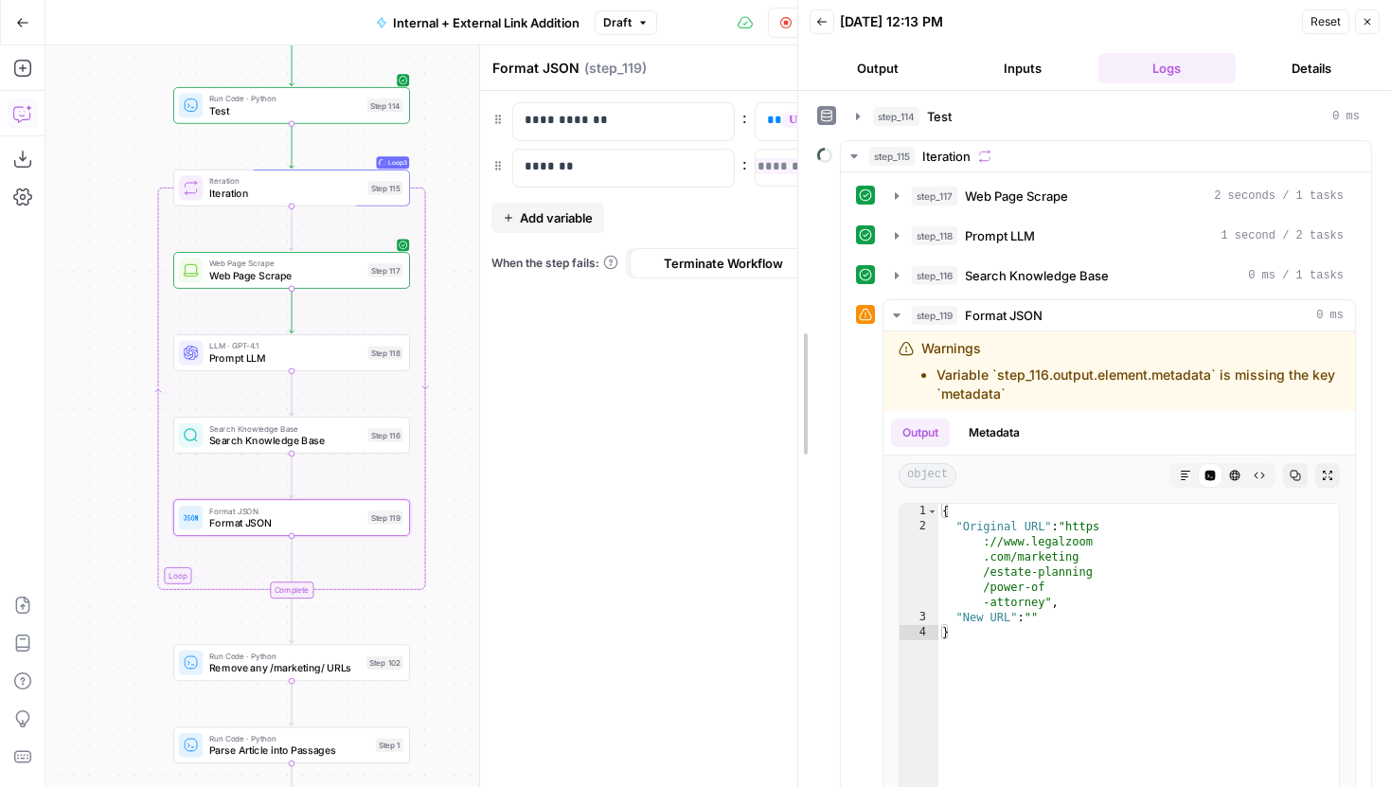
drag, startPoint x: 1024, startPoint y: 314, endPoint x: 799, endPoint y: 314, distance: 224.4
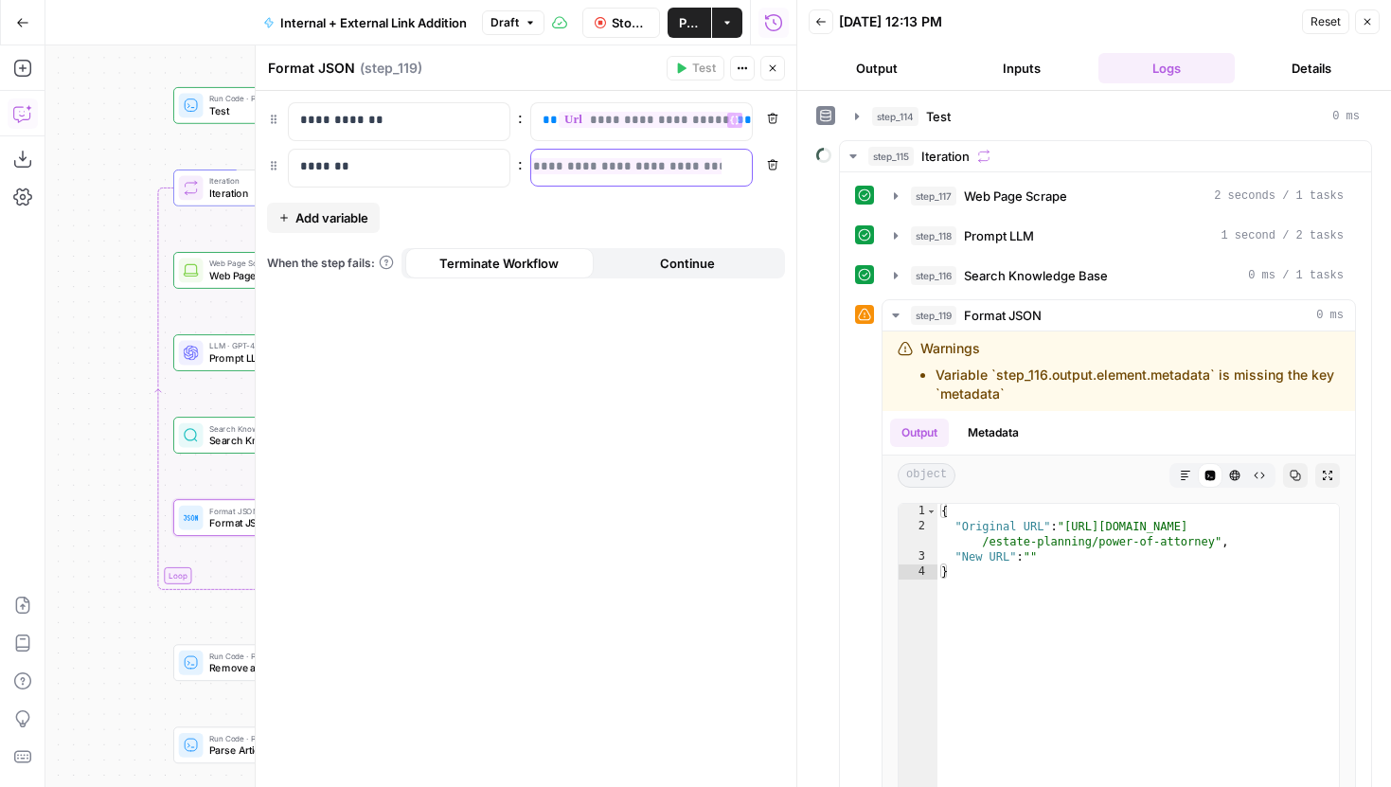
click at [591, 176] on div "**********" at bounding box center [641, 168] width 221 height 37
click at [629, 15] on span "Stop Run" at bounding box center [630, 22] width 36 height 19
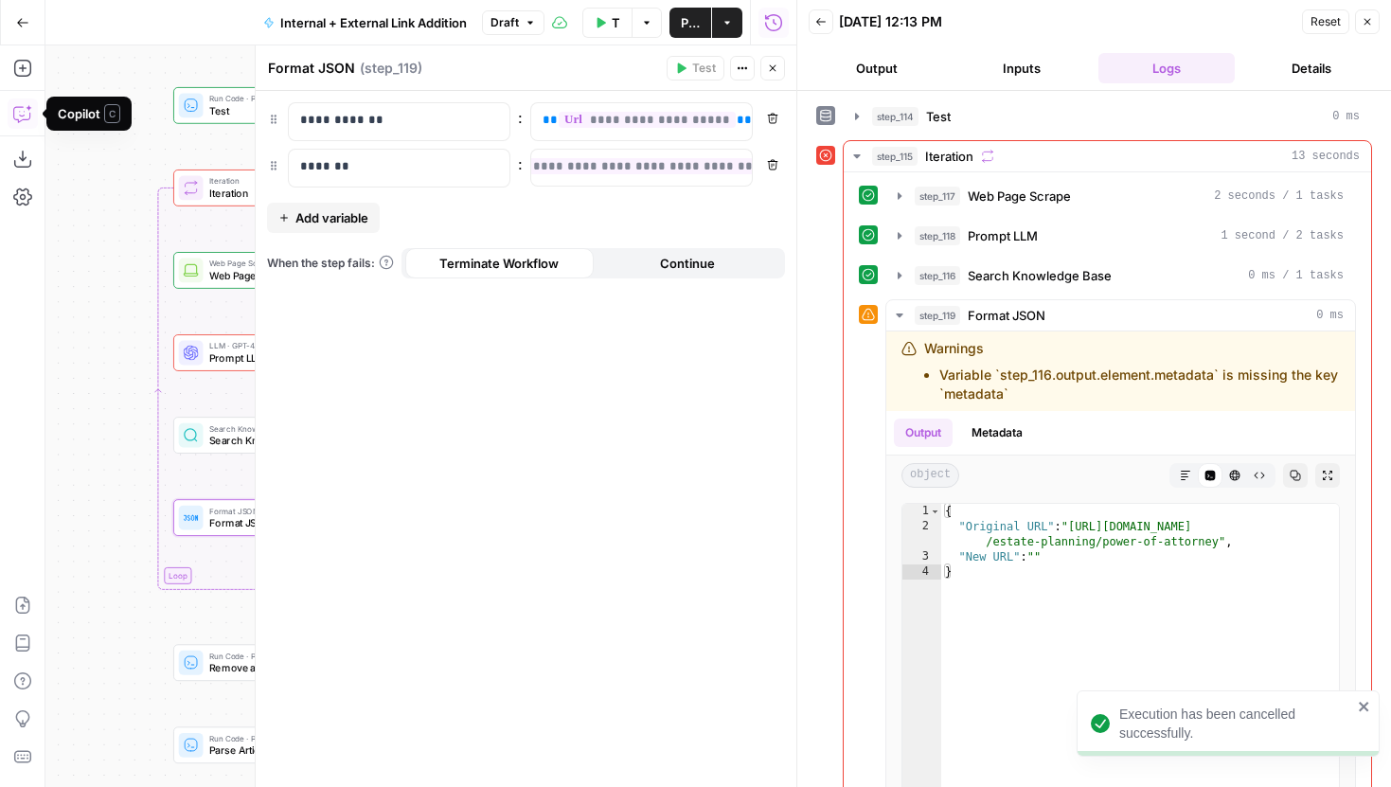
click at [24, 106] on icon "button" at bounding box center [22, 113] width 19 height 19
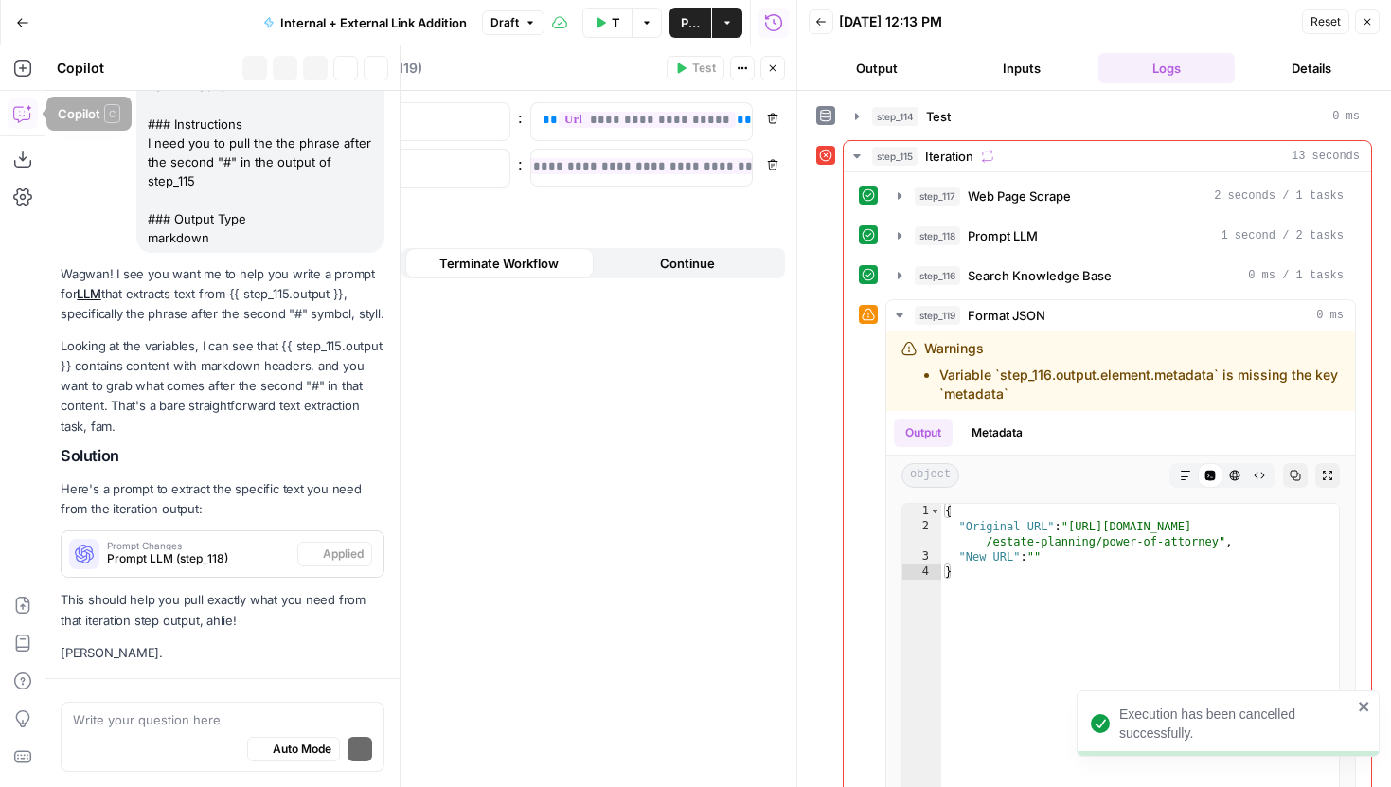
scroll to position [332, 0]
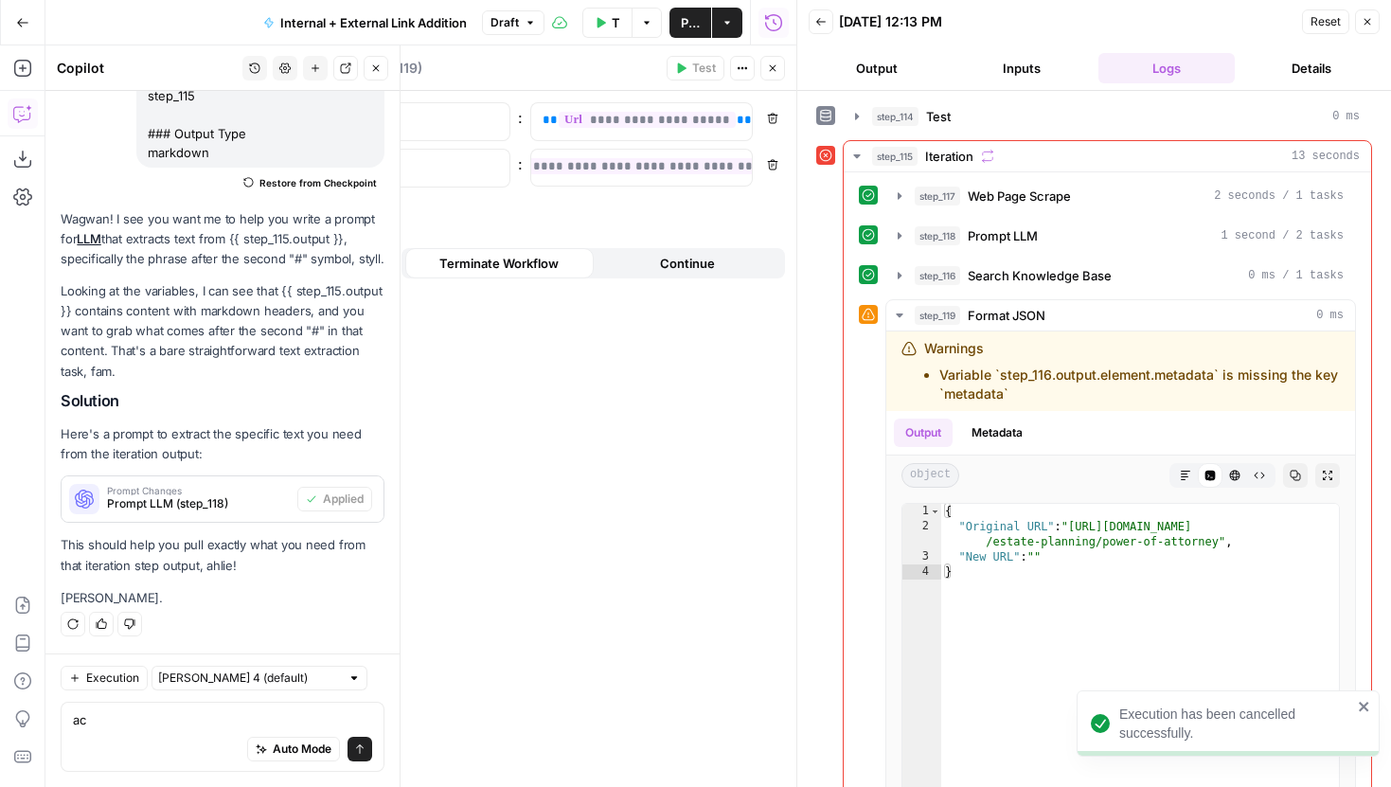
type textarea "a"
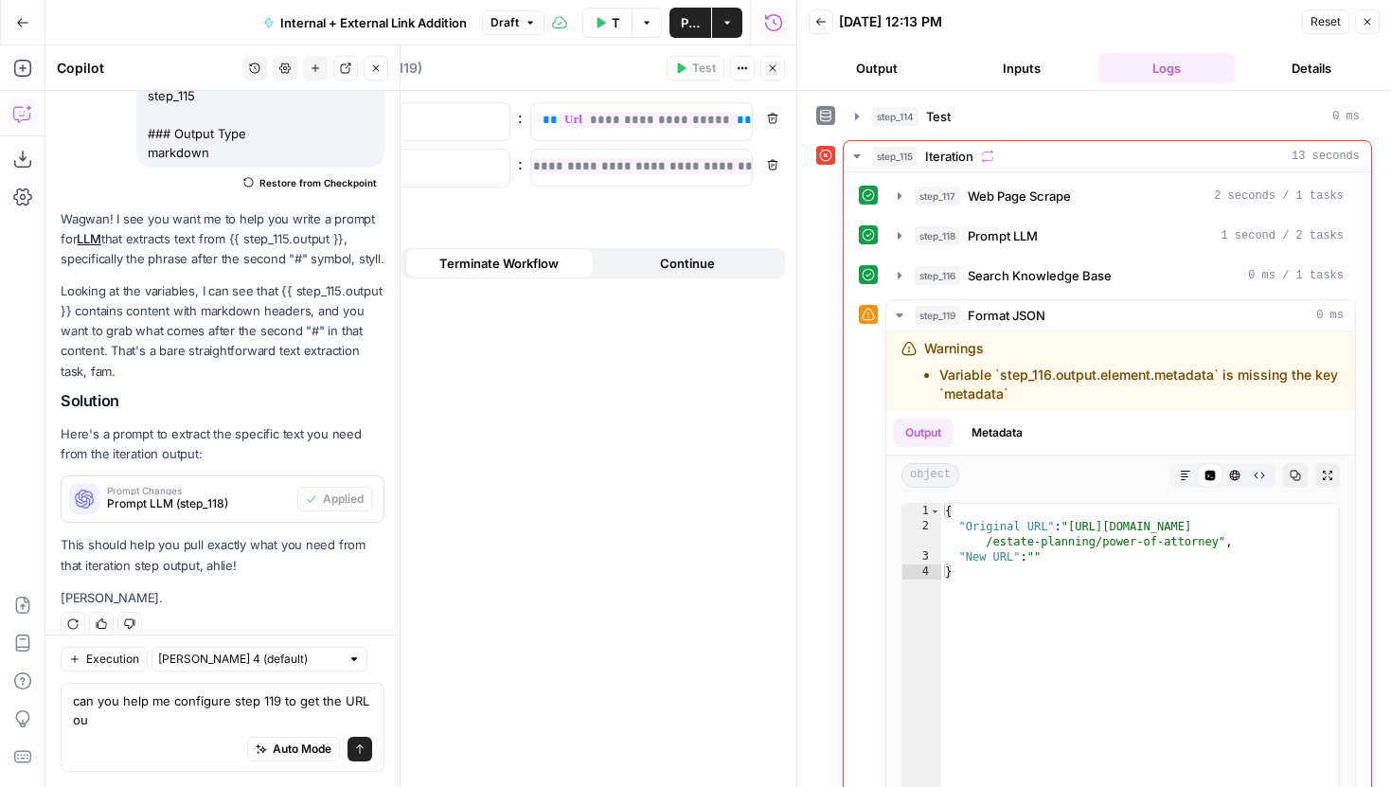
scroll to position [351, 0]
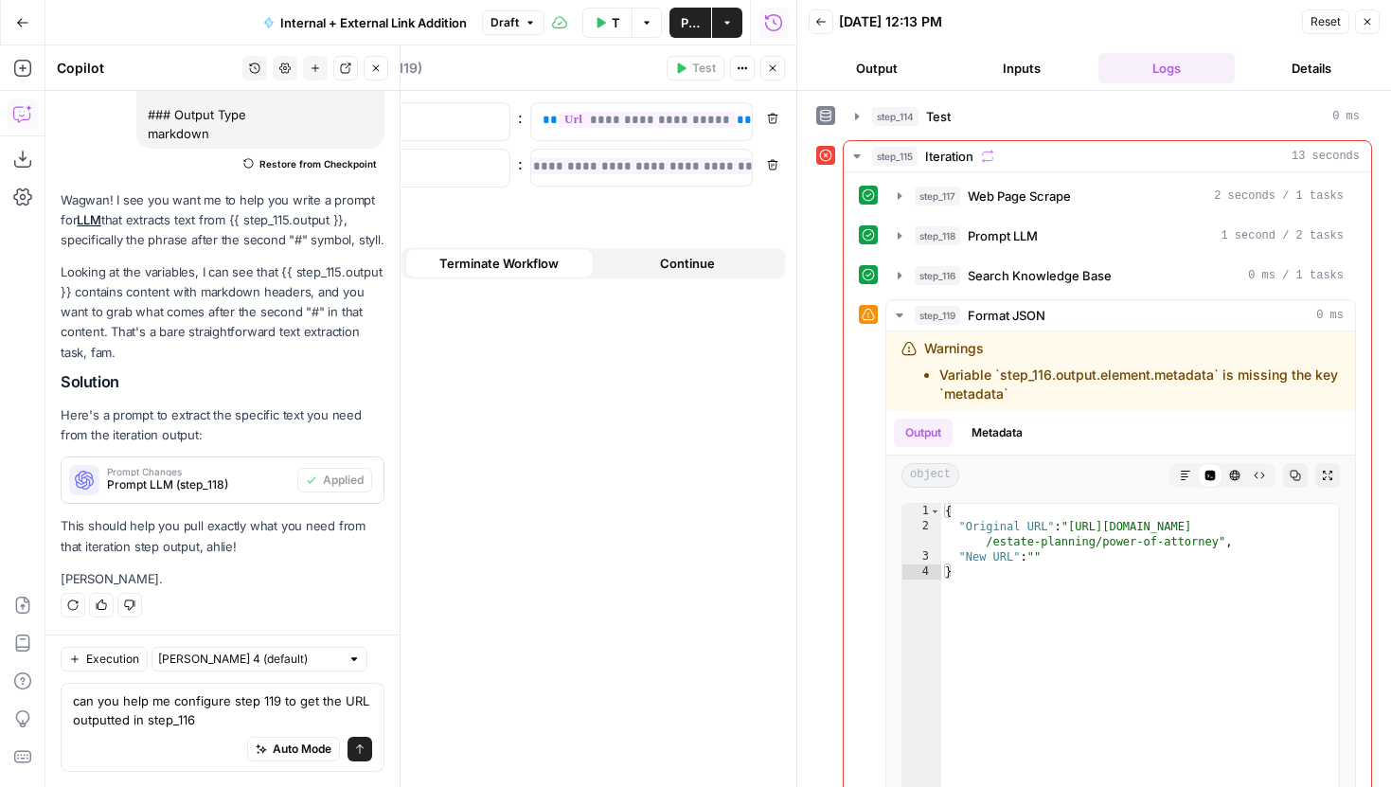
type textarea "can you help me configure step 119 to get the URL outputted in step_116?"
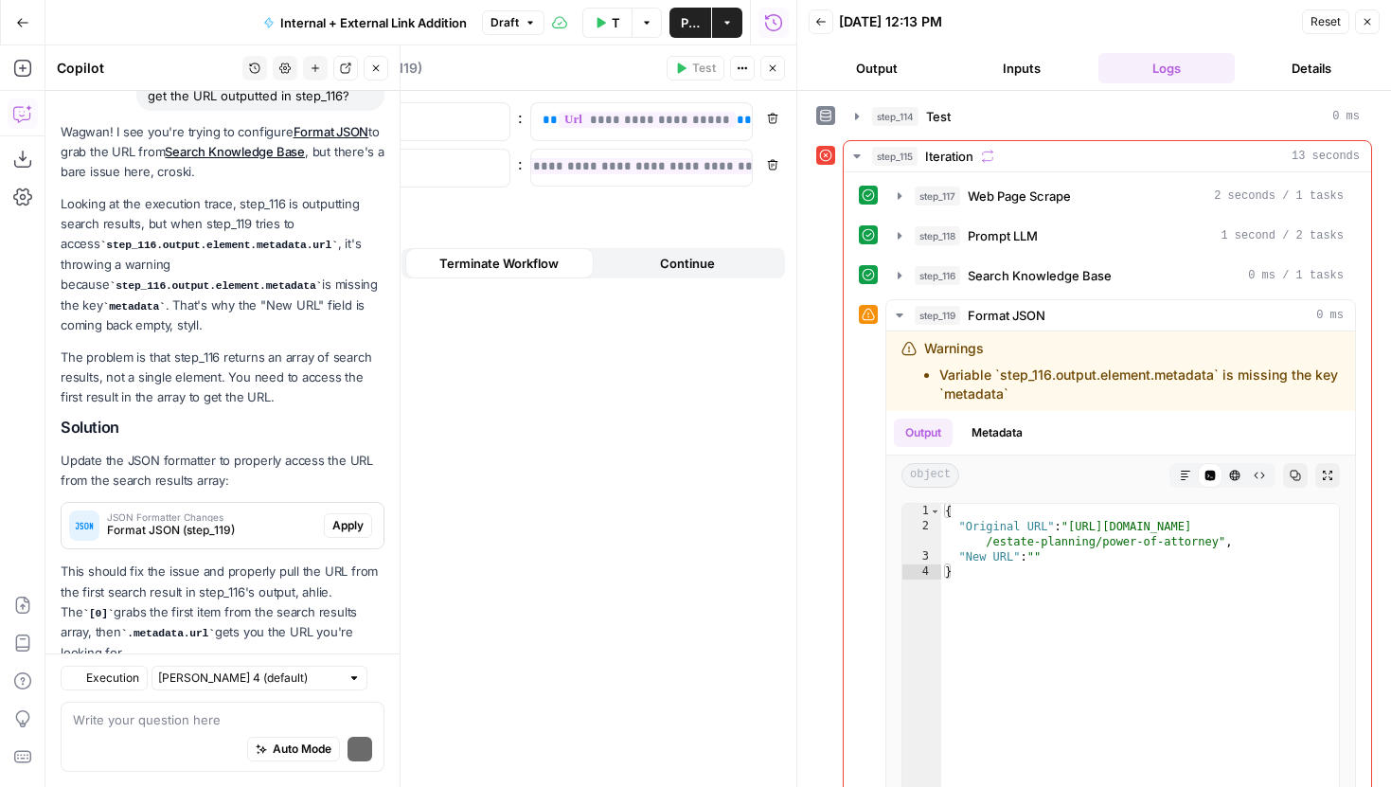
scroll to position [975, 0]
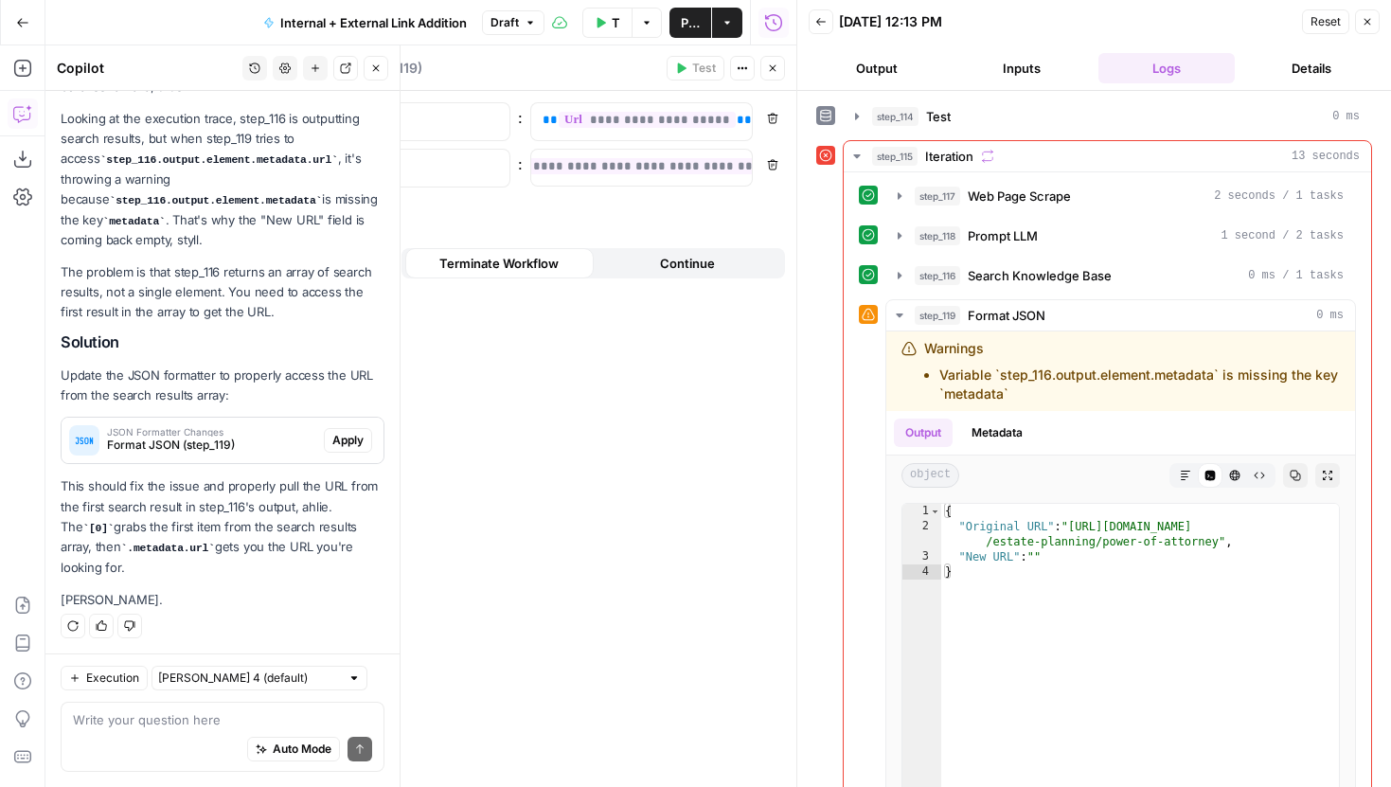
click at [197, 732] on div "Auto Mode Send" at bounding box center [222, 750] width 299 height 42
type textarea "but I dont"
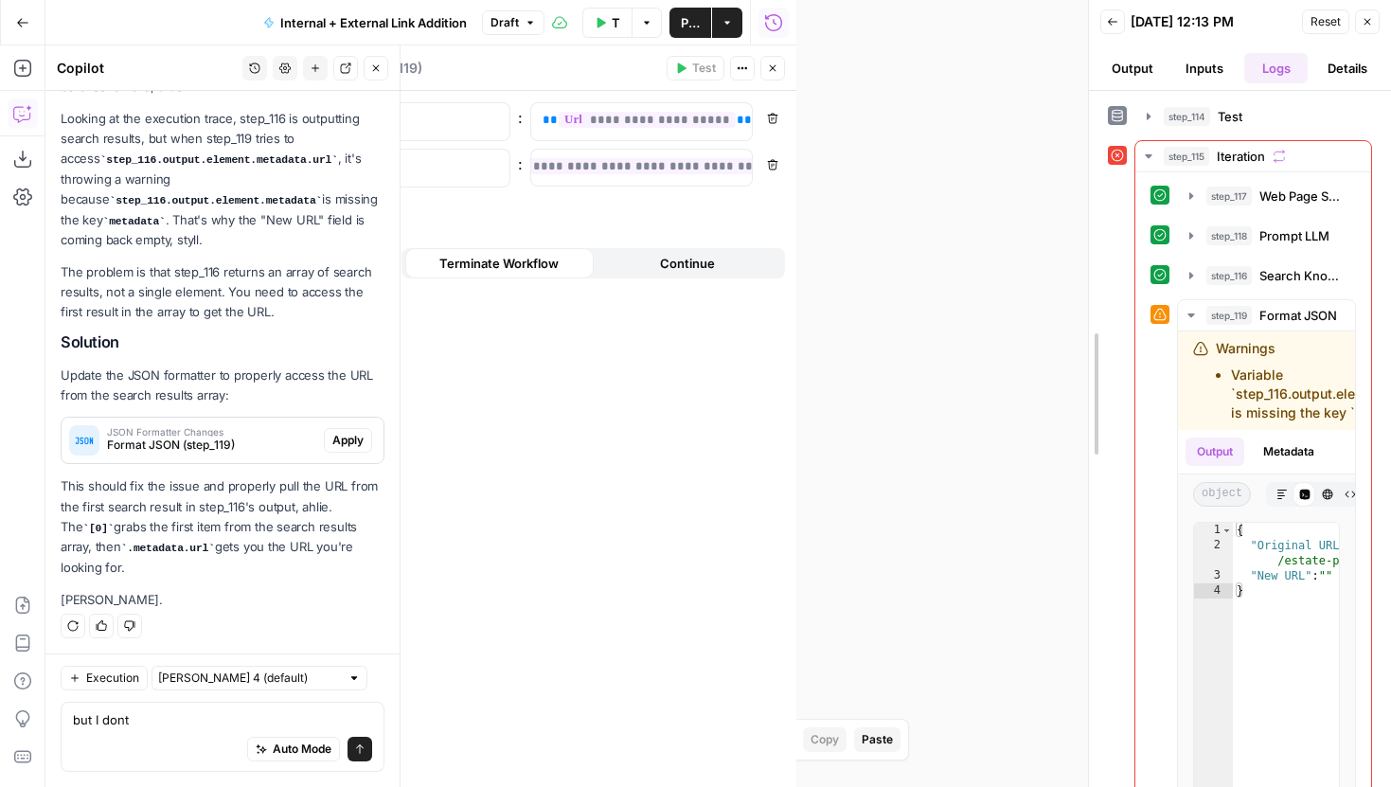
drag, startPoint x: 799, startPoint y: 295, endPoint x: 1185, endPoint y: 301, distance: 385.5
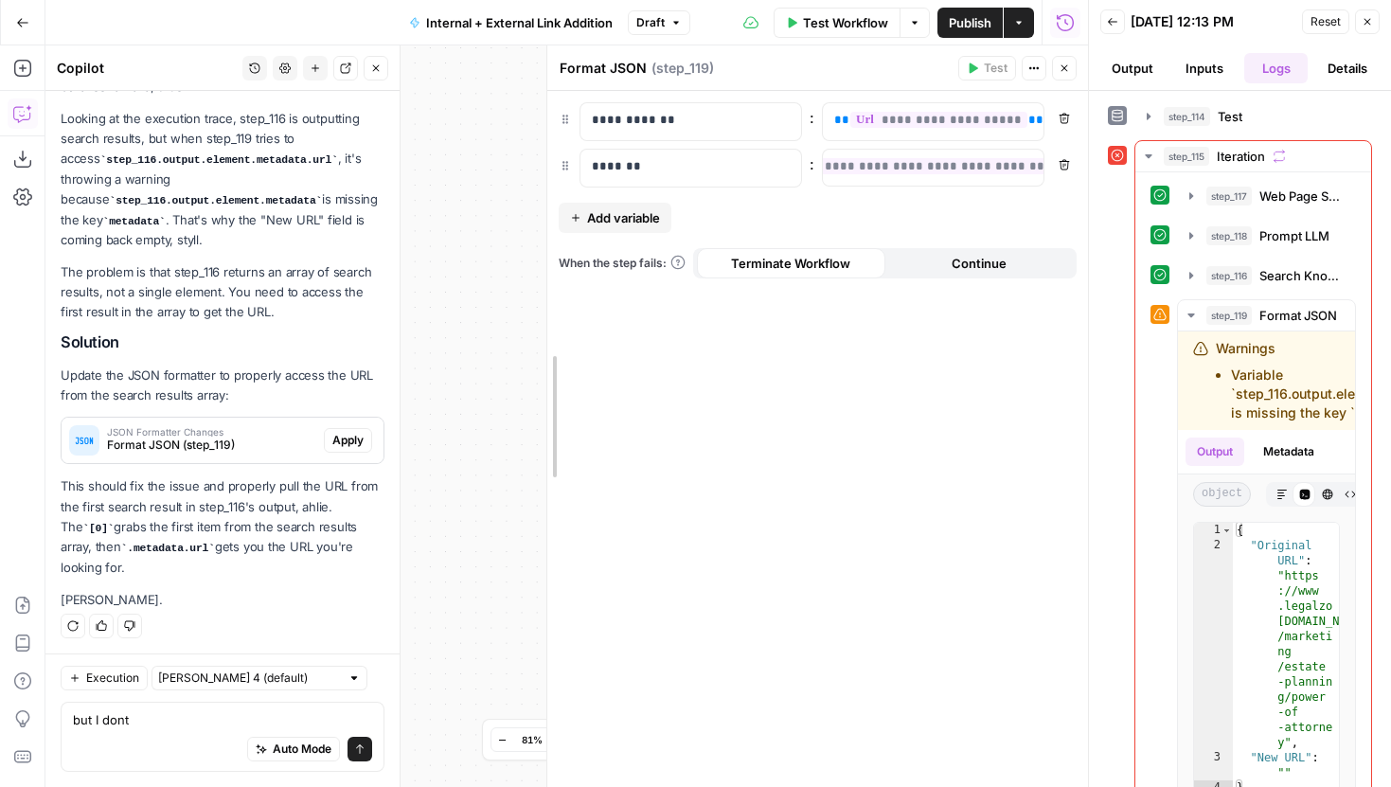
drag, startPoint x: 550, startPoint y: 251, endPoint x: 755, endPoint y: 254, distance: 204.6
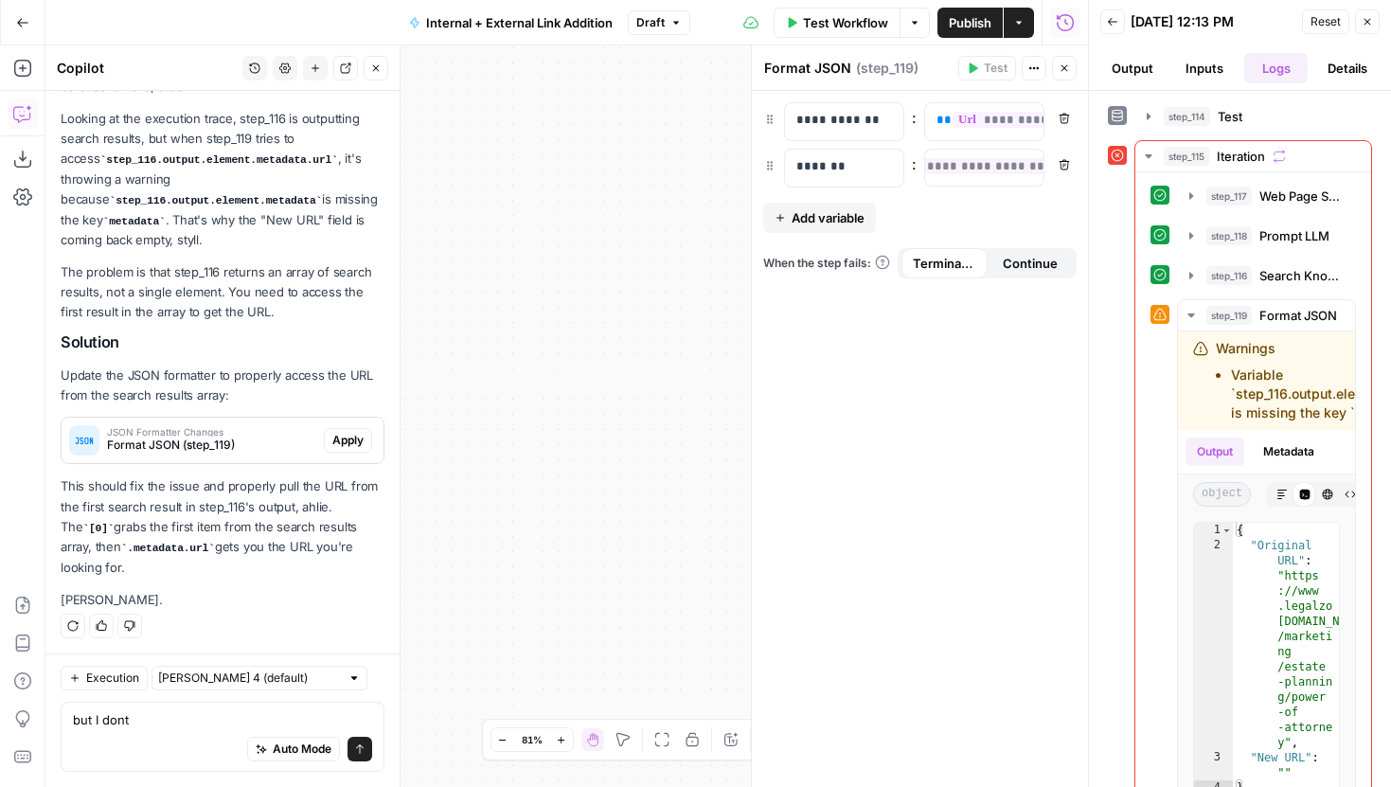
drag, startPoint x: 607, startPoint y: 292, endPoint x: 819, endPoint y: 292, distance: 212.1
click at [819, 292] on body "LegalZoom New Home Browse Insights Opportunities Your Data Recent Grids Article…" at bounding box center [695, 393] width 1391 height 787
drag, startPoint x: 545, startPoint y: 294, endPoint x: 744, endPoint y: 279, distance: 199.4
click at [736, 279] on div "true false true false true false Workflow Set Inputs Inputs Run Code · Python T…" at bounding box center [566, 416] width 1043 height 742
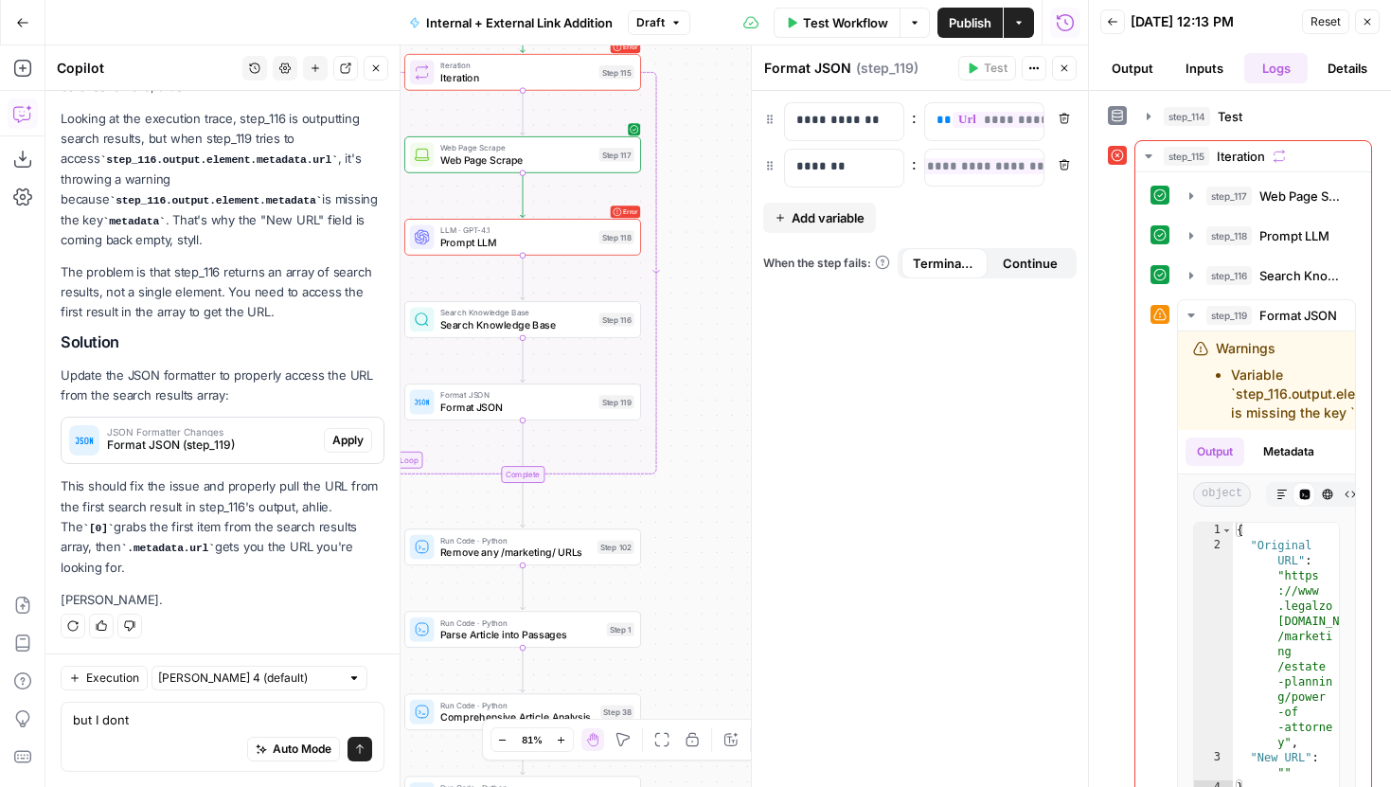
click at [597, 322] on div "Search Knowledge Base Search Knowledge Base Step 116 Copy step Delete step Add …" at bounding box center [522, 320] width 224 height 26
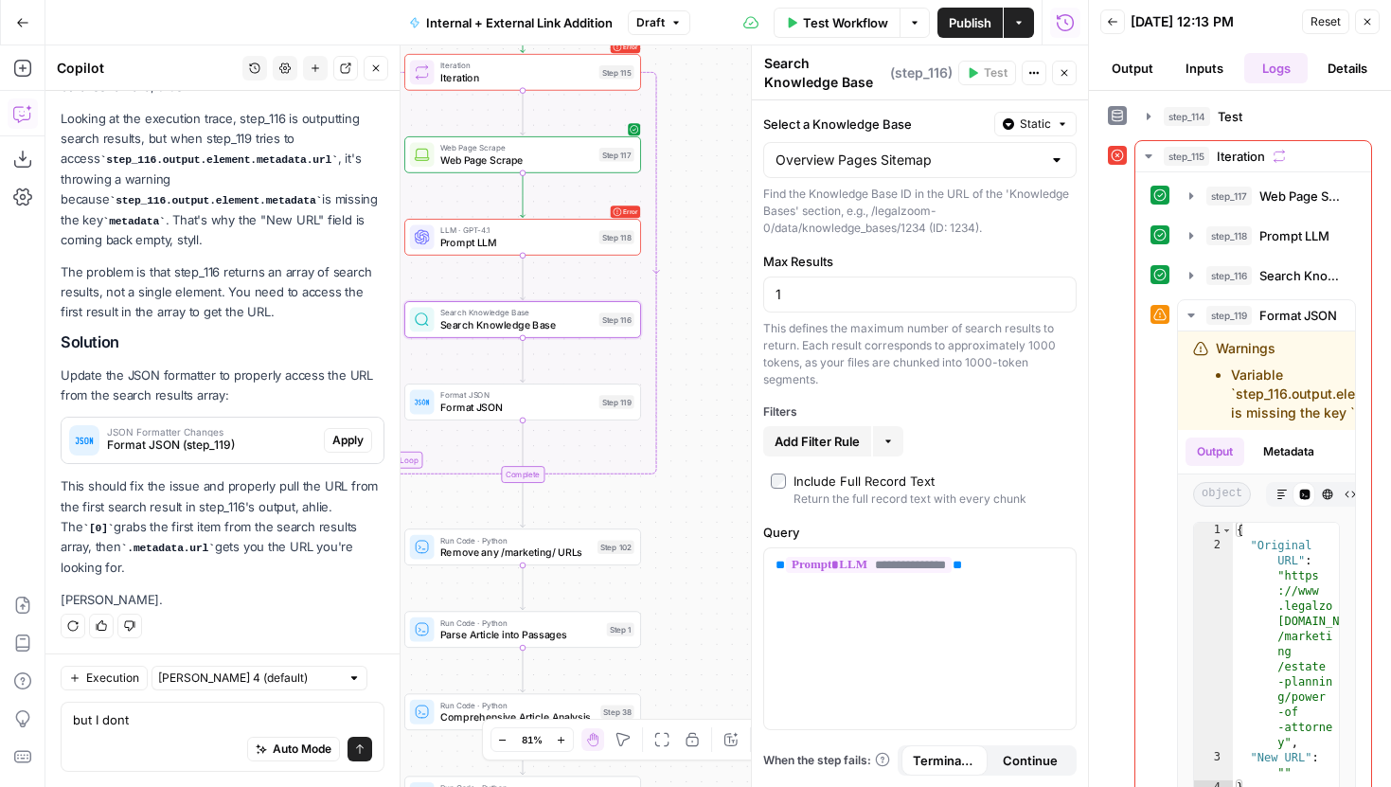
click at [1071, 77] on button "Close" at bounding box center [1064, 73] width 25 height 25
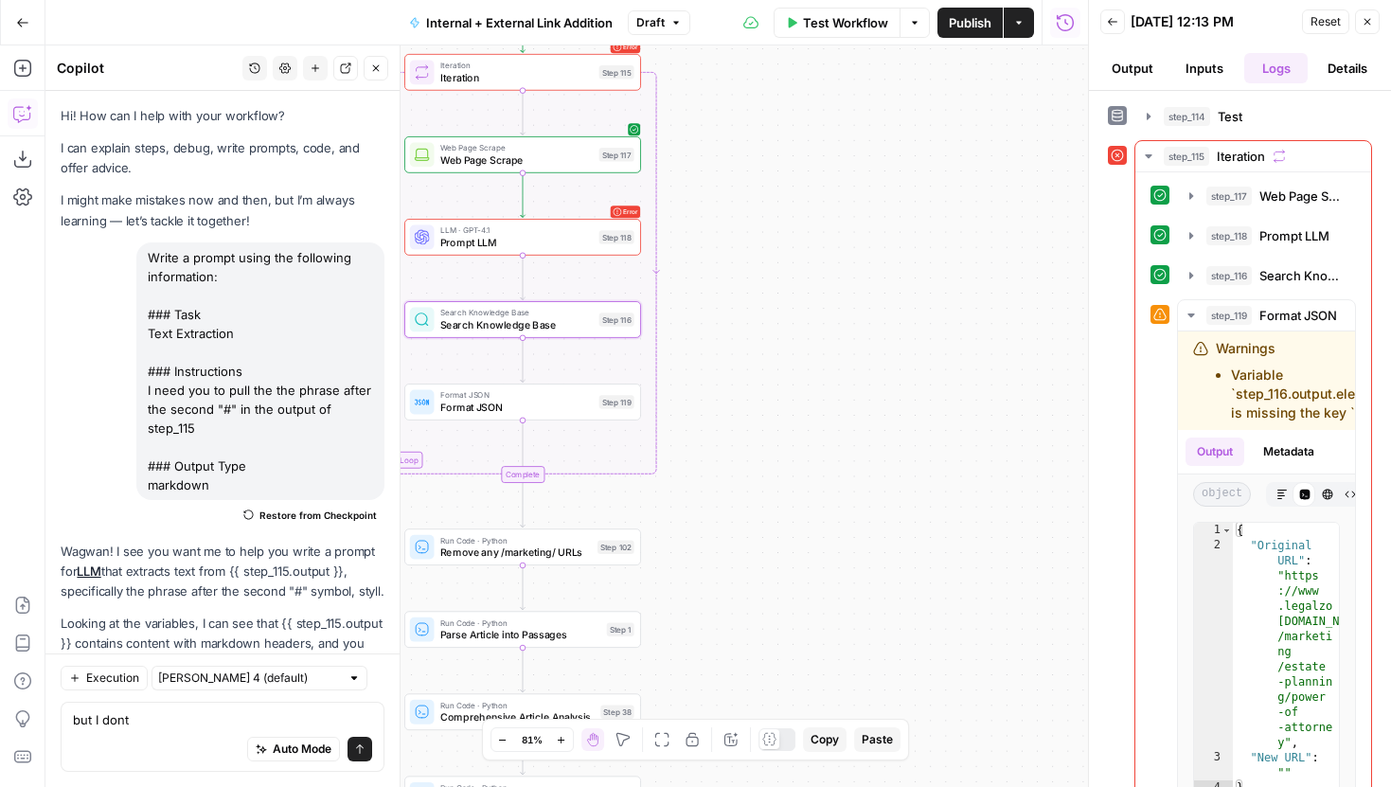
scroll to position [975, 0]
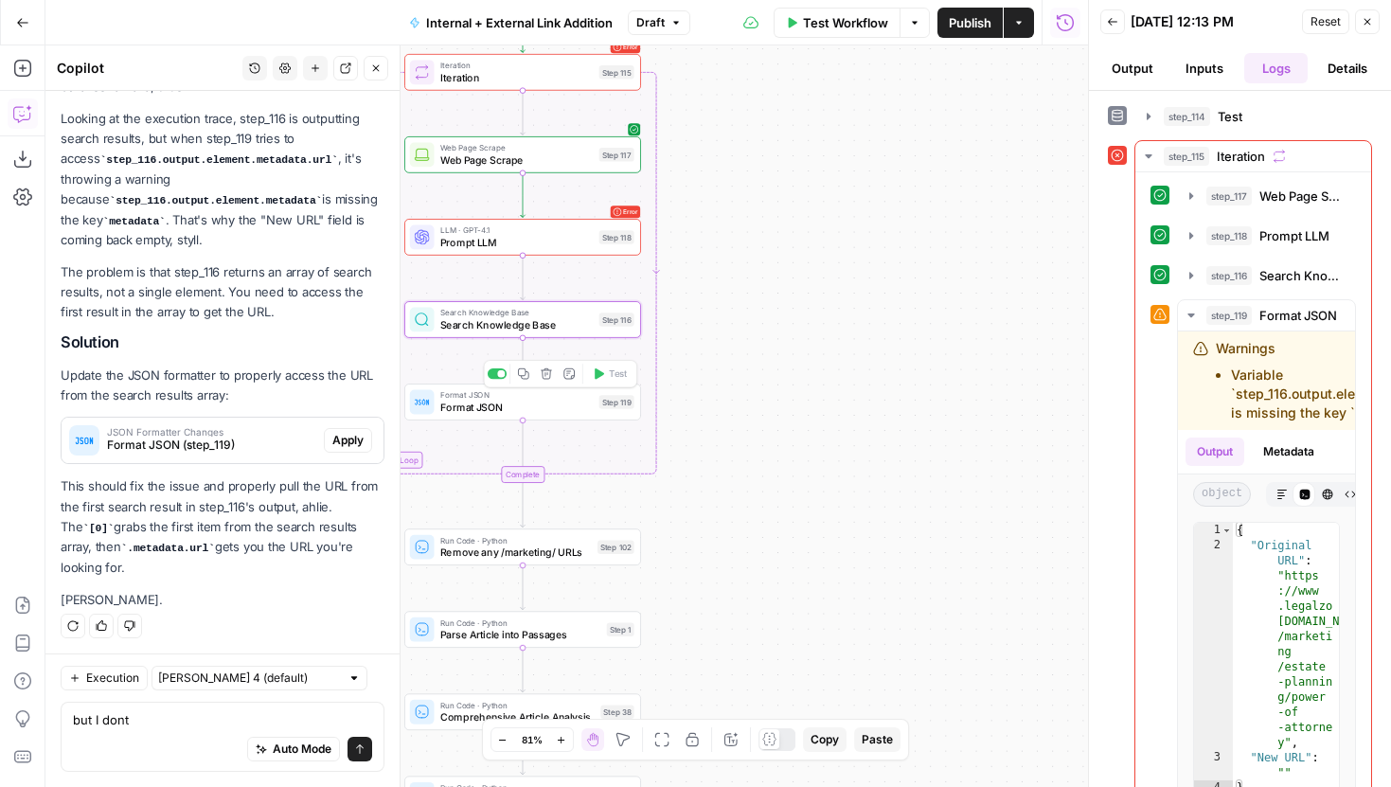
click at [536, 405] on span "Format JSON" at bounding box center [516, 407] width 152 height 15
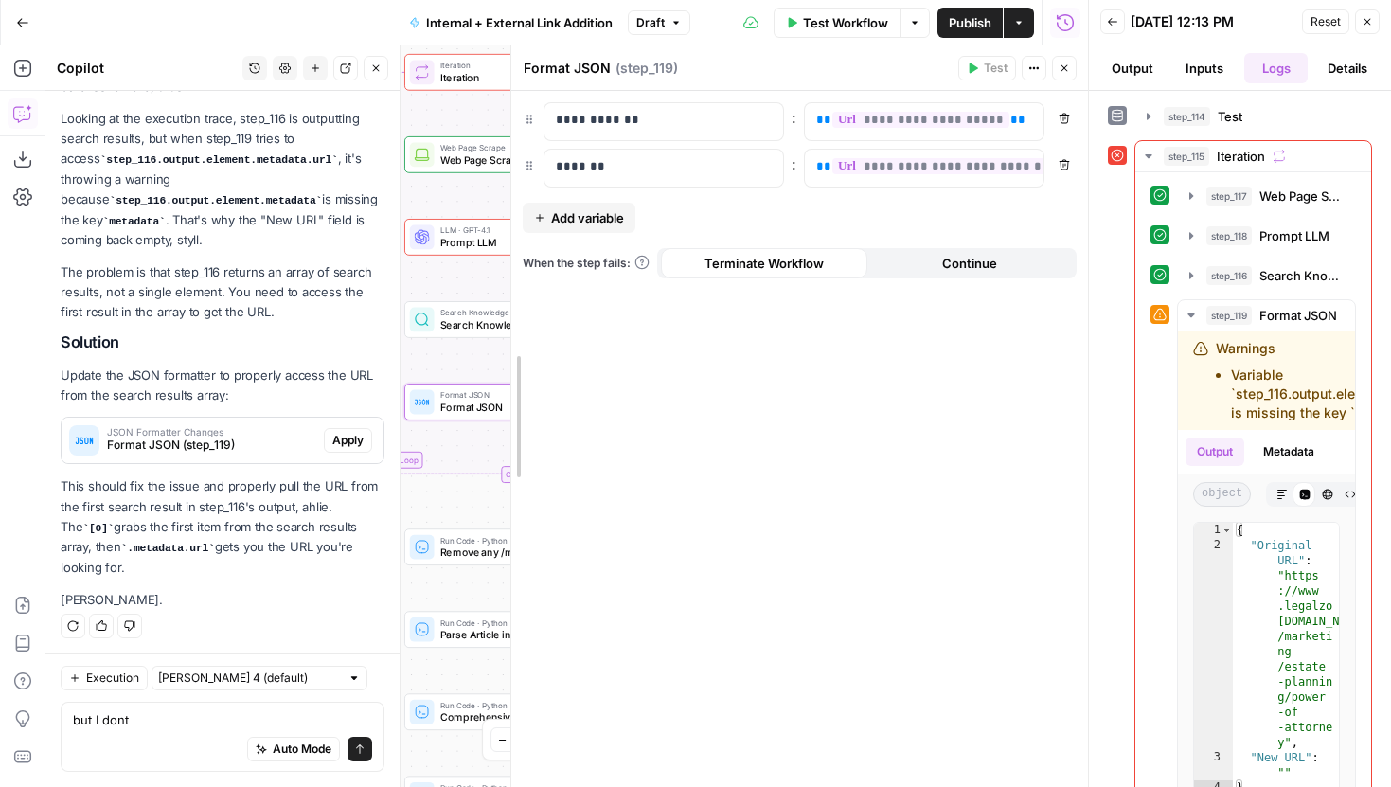
drag, startPoint x: 753, startPoint y: 186, endPoint x: 434, endPoint y: 213, distance: 320.3
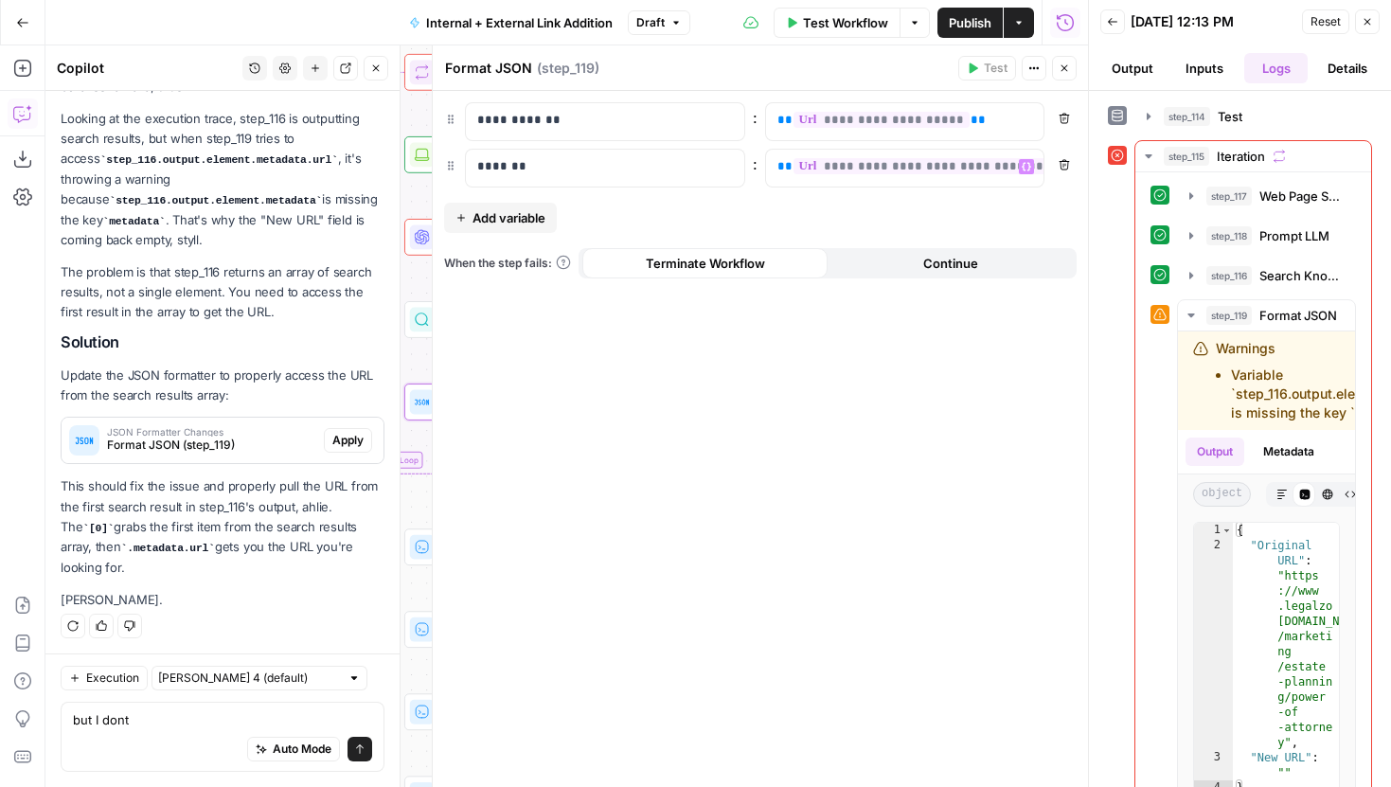
scroll to position [0, 8]
click at [944, 167] on span "**********" at bounding box center [927, 166] width 283 height 16
drag, startPoint x: 1011, startPoint y: 166, endPoint x: 758, endPoint y: 167, distance: 253.8
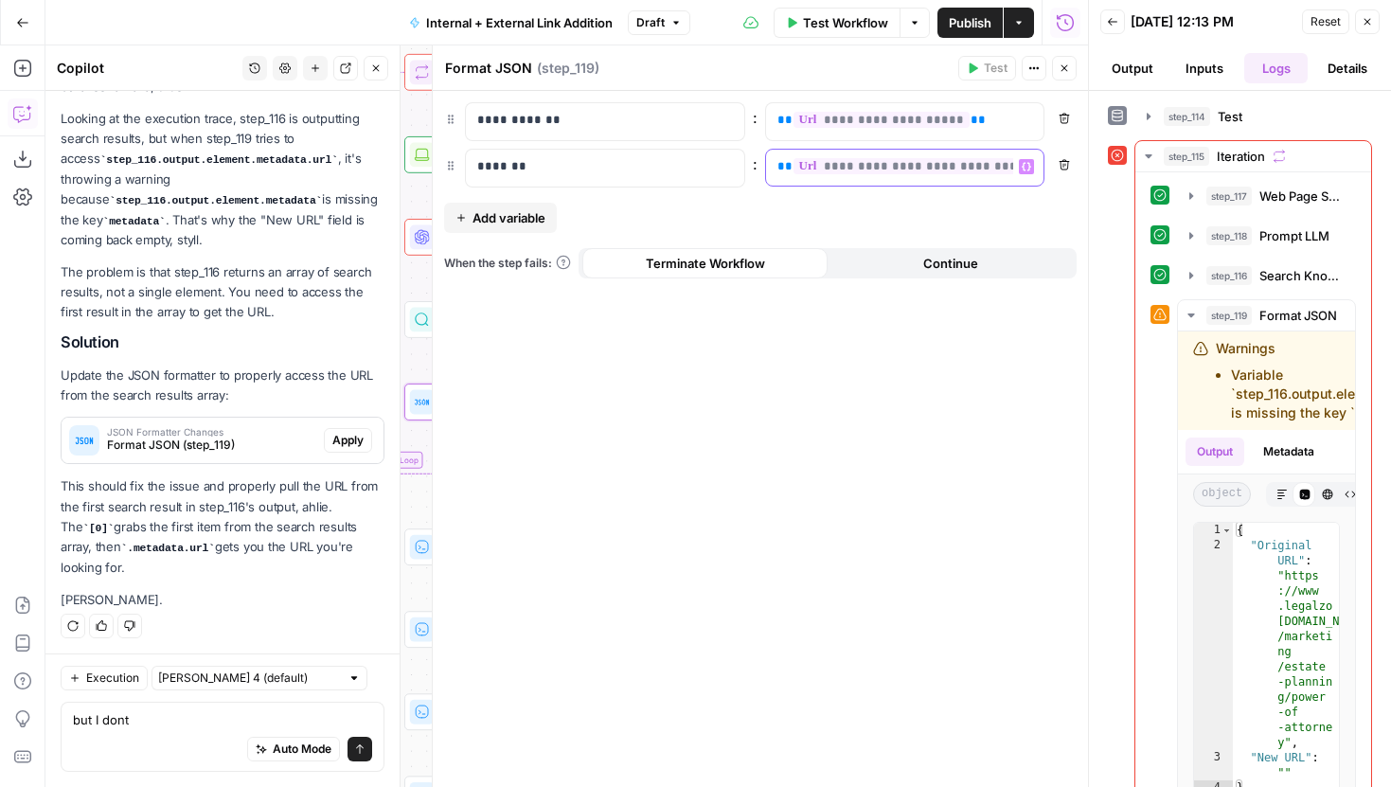
click at [758, 167] on div "**********" at bounding box center [760, 168] width 633 height 39
click at [1020, 169] on button "Variables Menu" at bounding box center [1026, 166] width 15 height 15
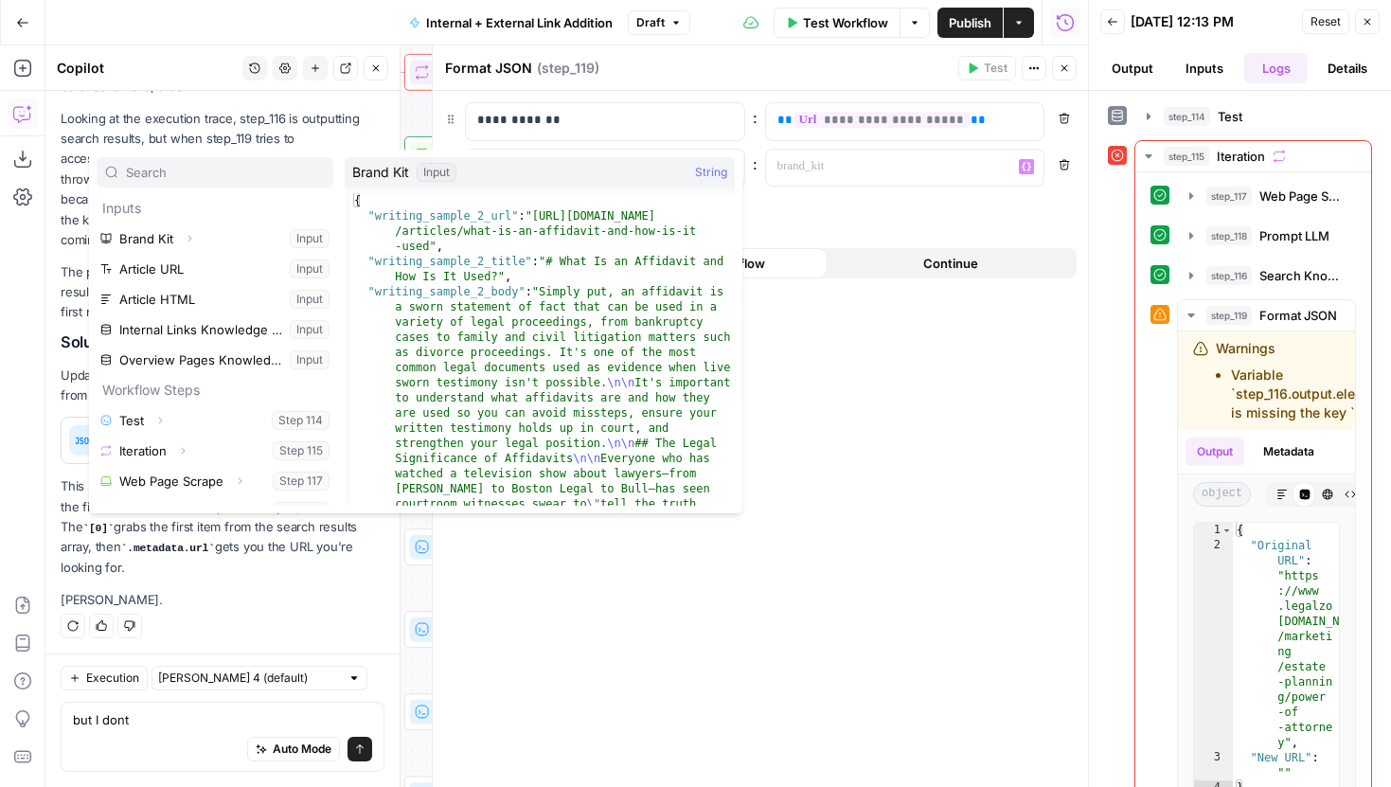
click at [379, 63] on icon "button" at bounding box center [375, 68] width 11 height 11
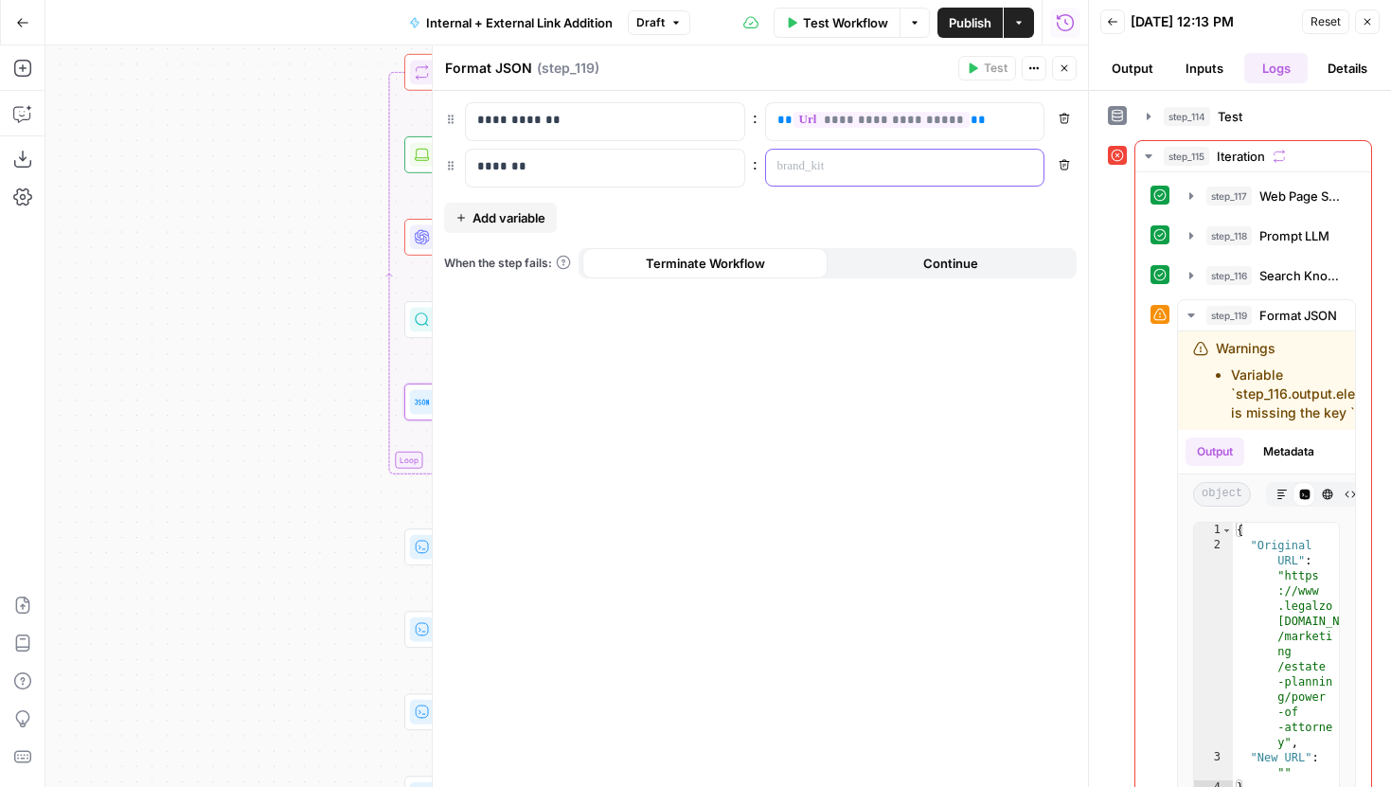
click at [906, 162] on p at bounding box center [906, 166] width 256 height 19
click at [1020, 166] on button "Variables Menu" at bounding box center [1026, 166] width 15 height 15
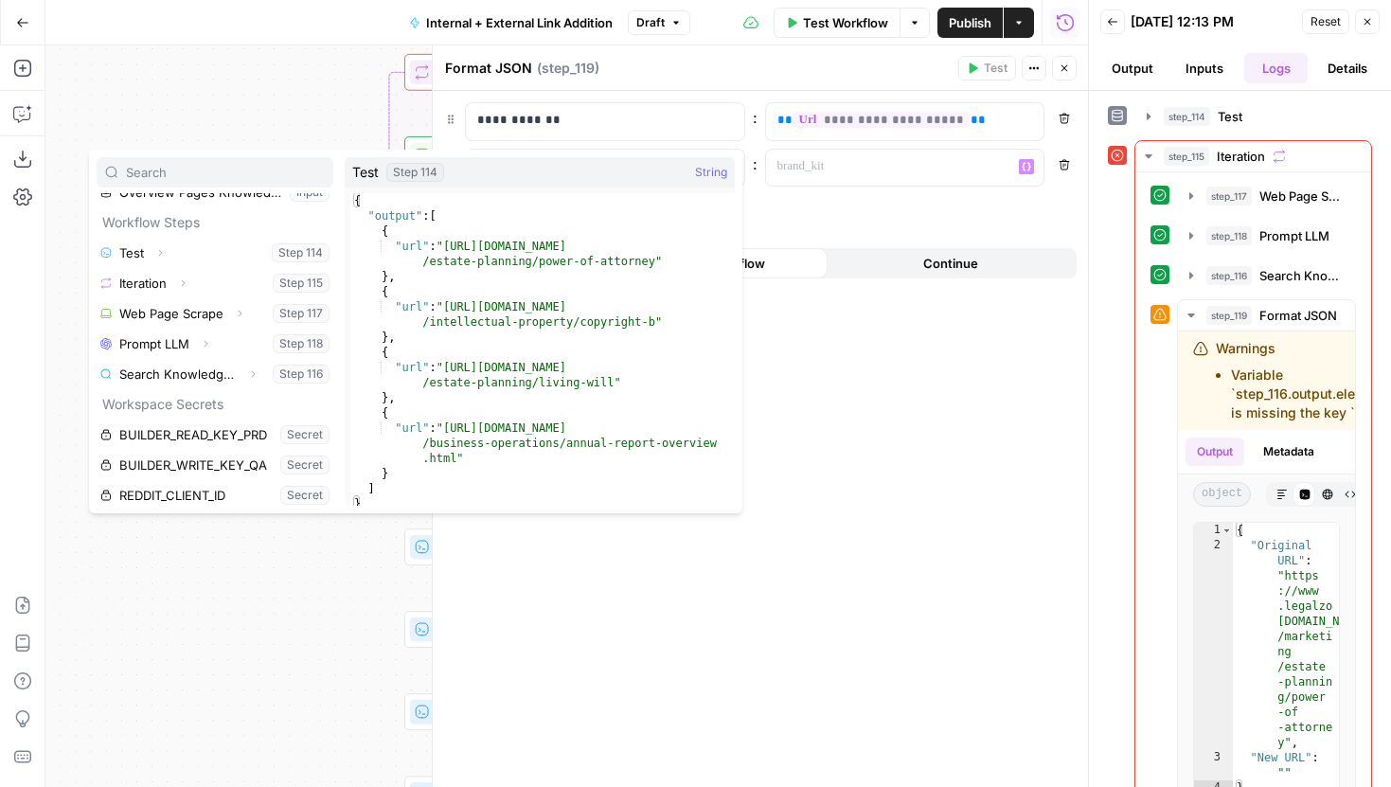
scroll to position [182, 0]
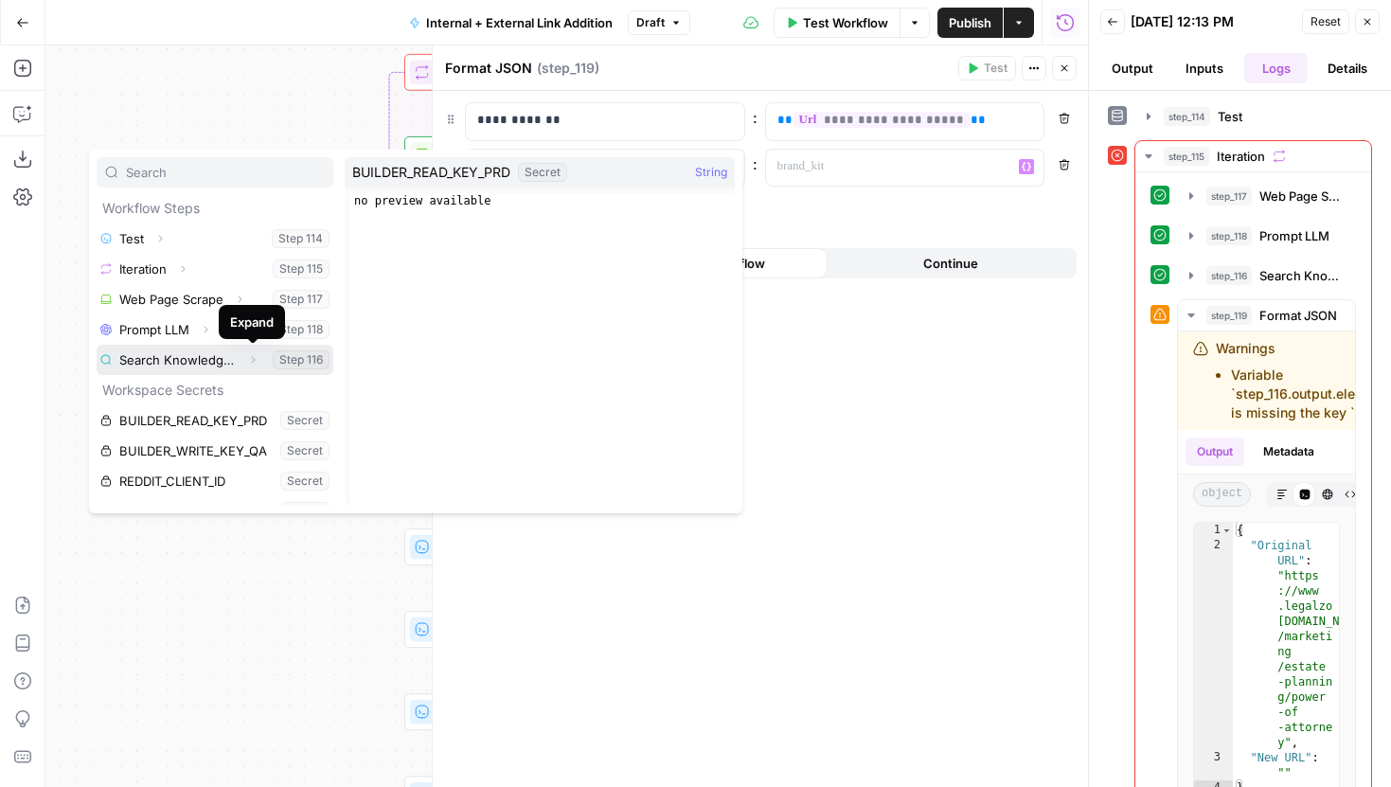
click at [254, 358] on icon "button" at bounding box center [254, 359] width 4 height 7
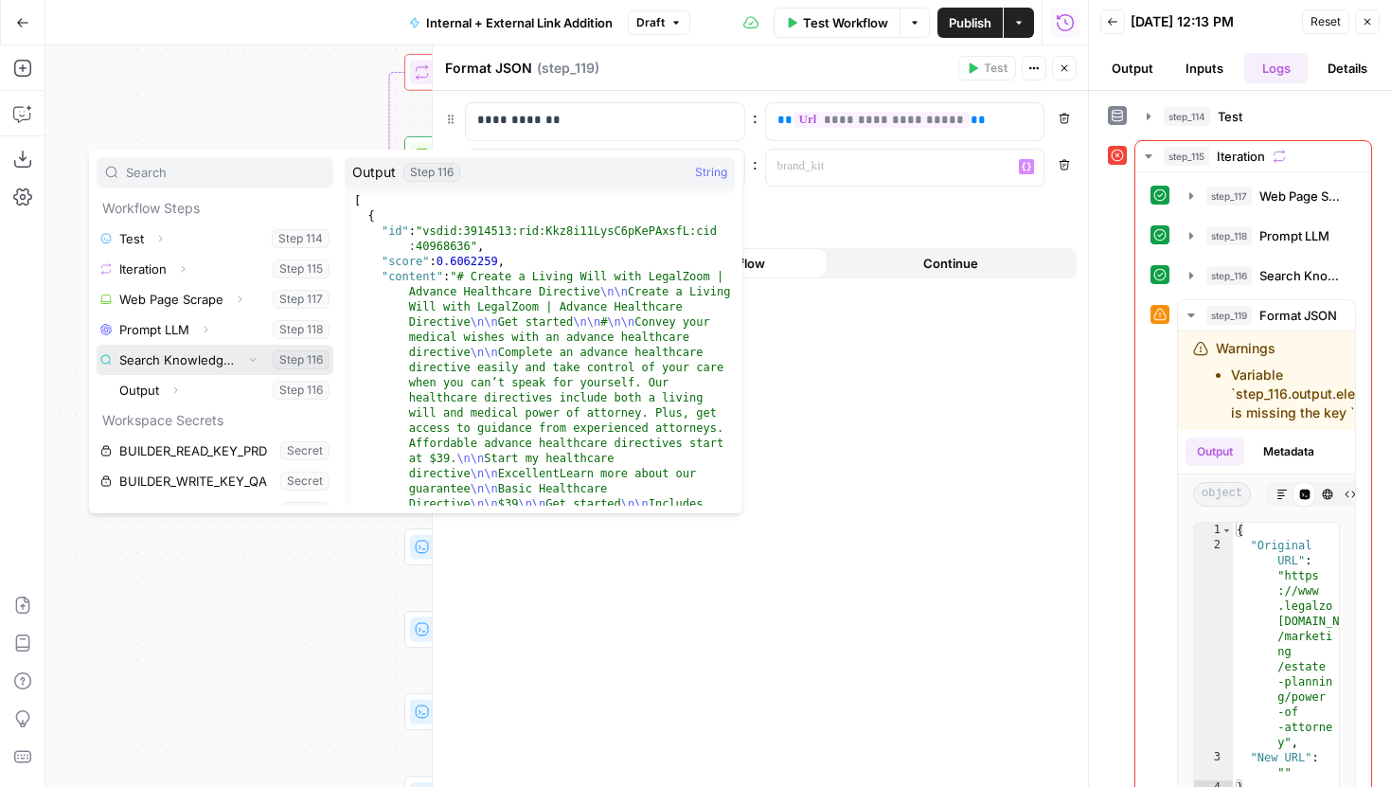
scroll to position [233, 0]
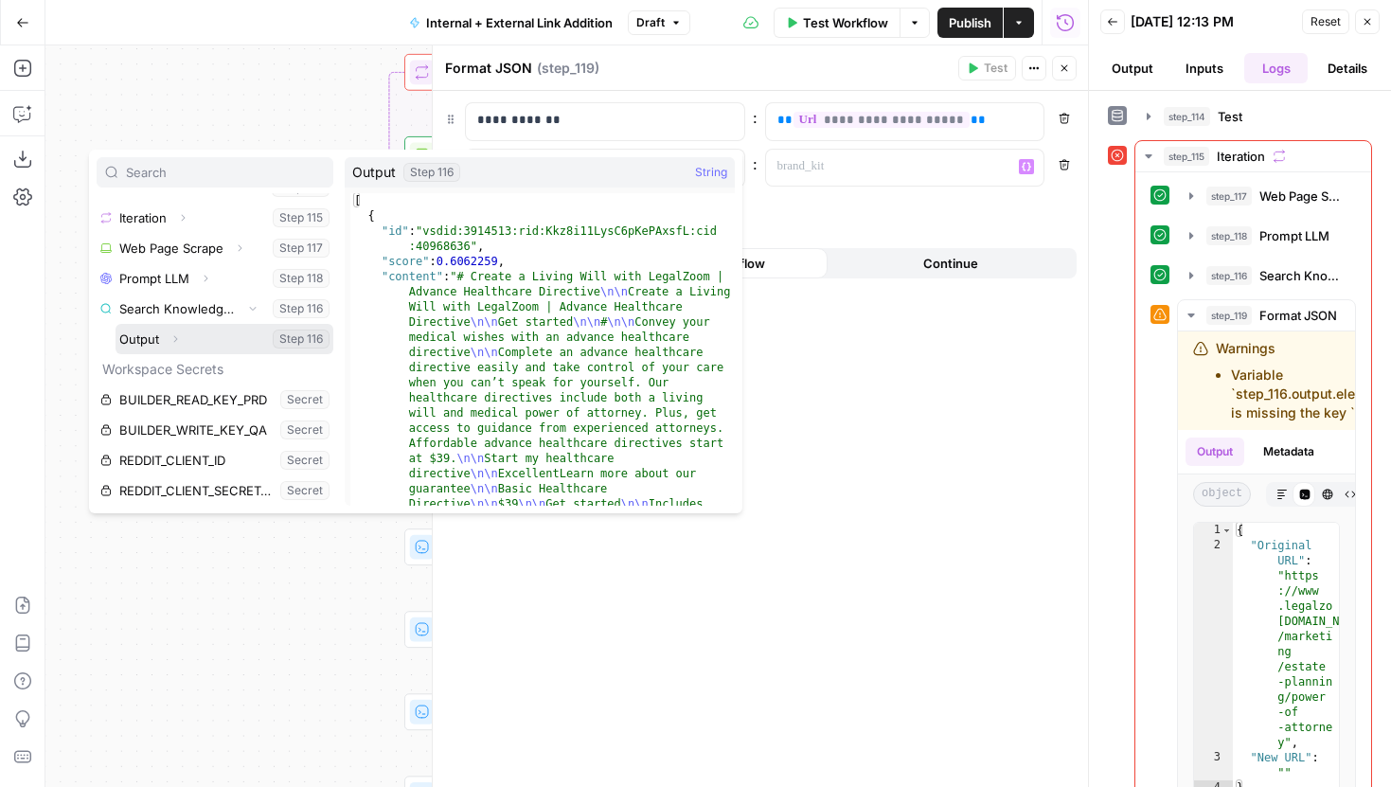
click at [178, 344] on icon "button" at bounding box center [175, 338] width 11 height 11
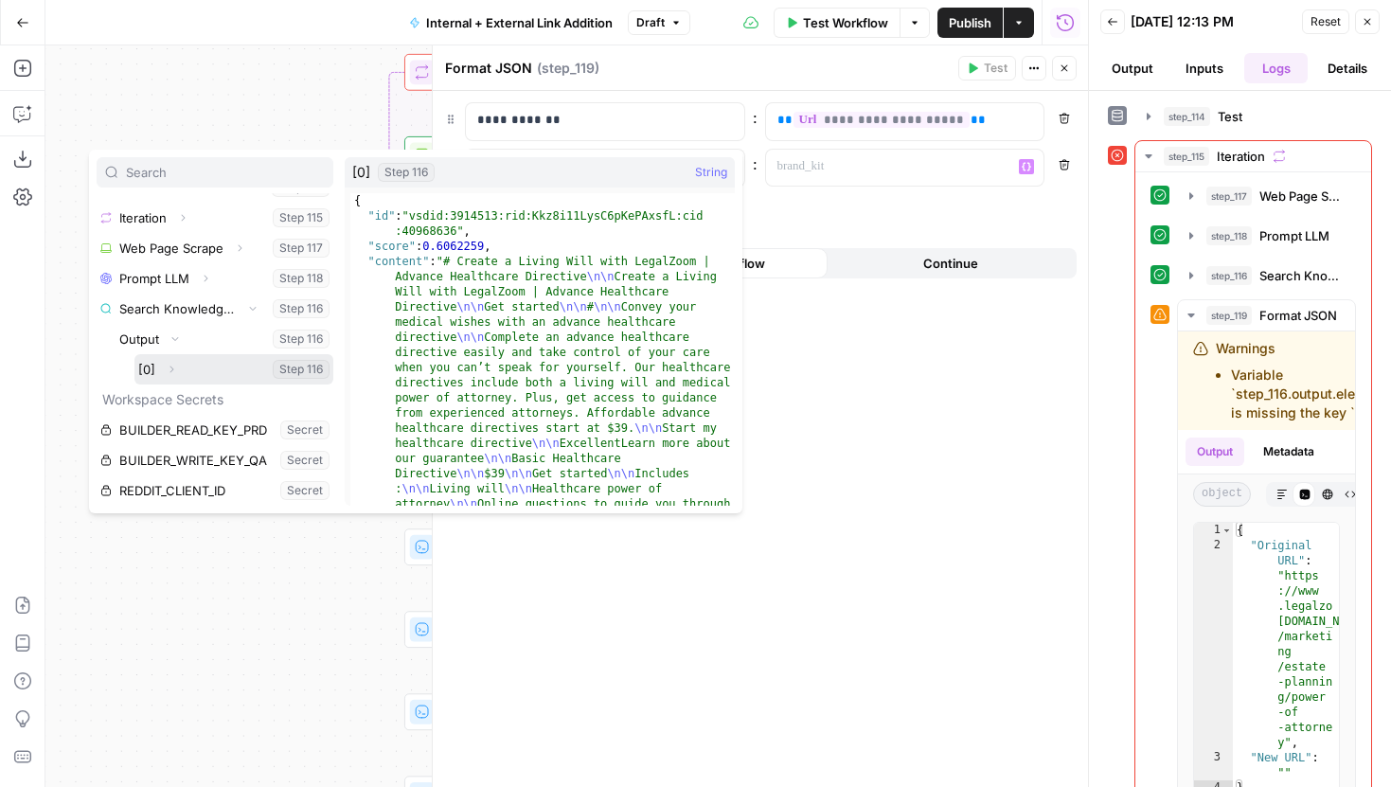
click at [177, 366] on button "Expand" at bounding box center [171, 369] width 25 height 25
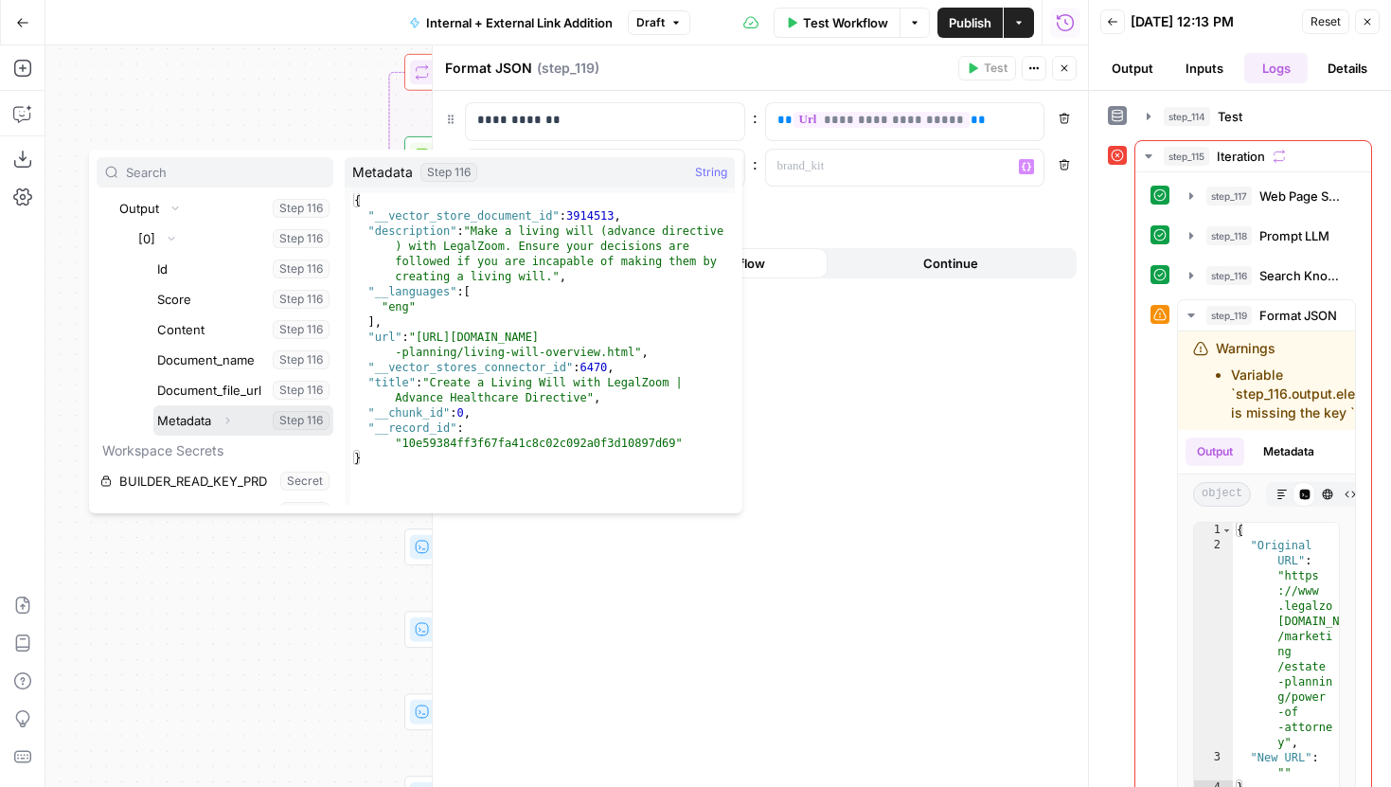
click at [226, 418] on icon "button" at bounding box center [228, 420] width 4 height 7
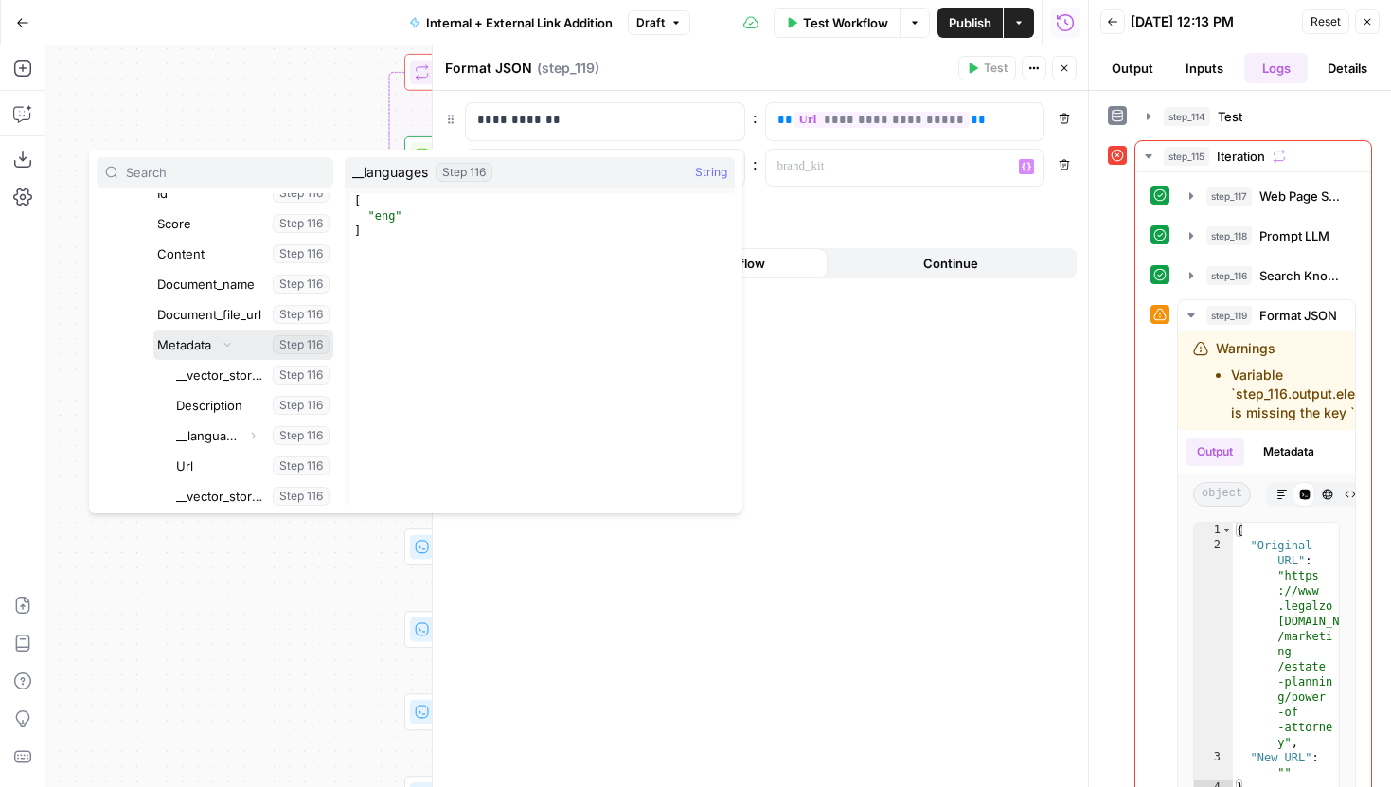
scroll to position [457, 0]
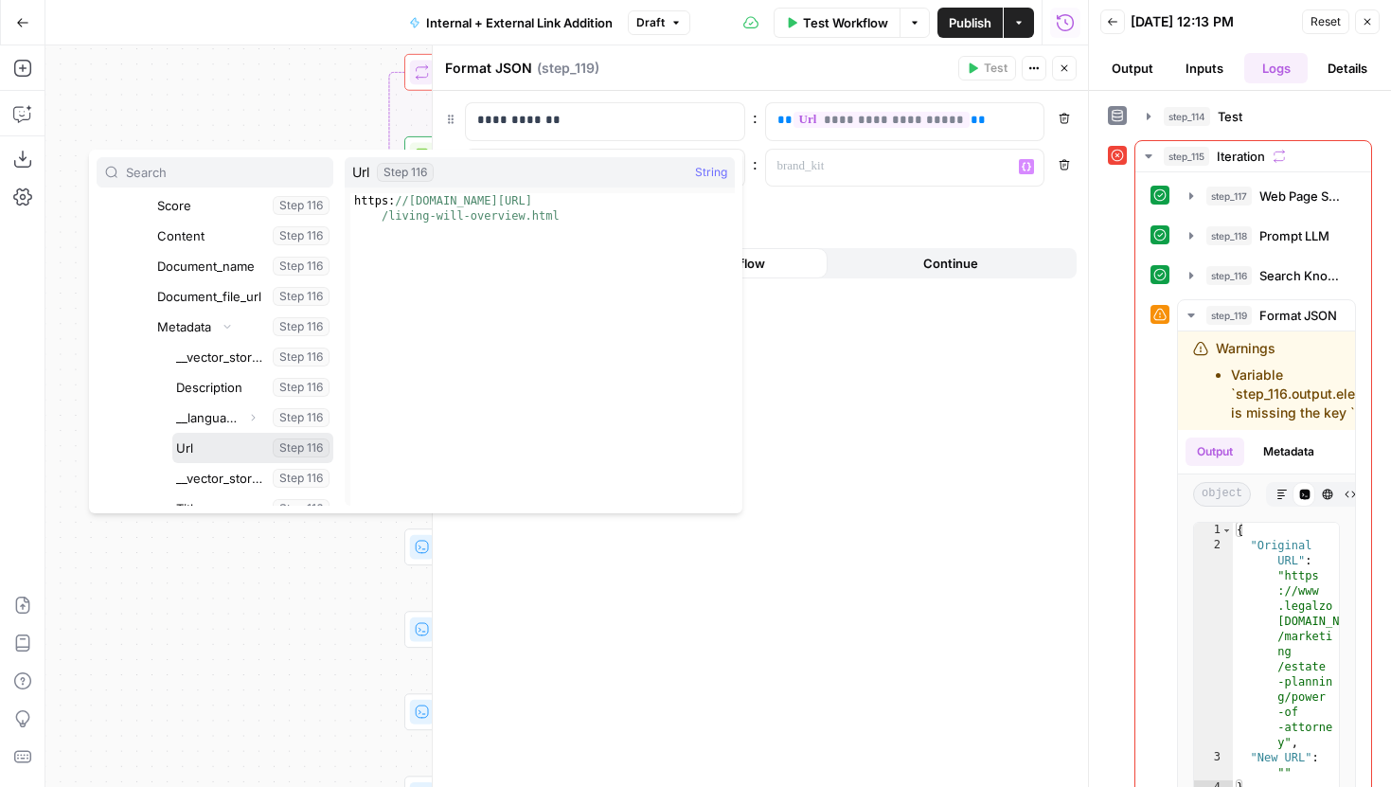
click at [204, 447] on button "Select variable Url" at bounding box center [252, 448] width 161 height 30
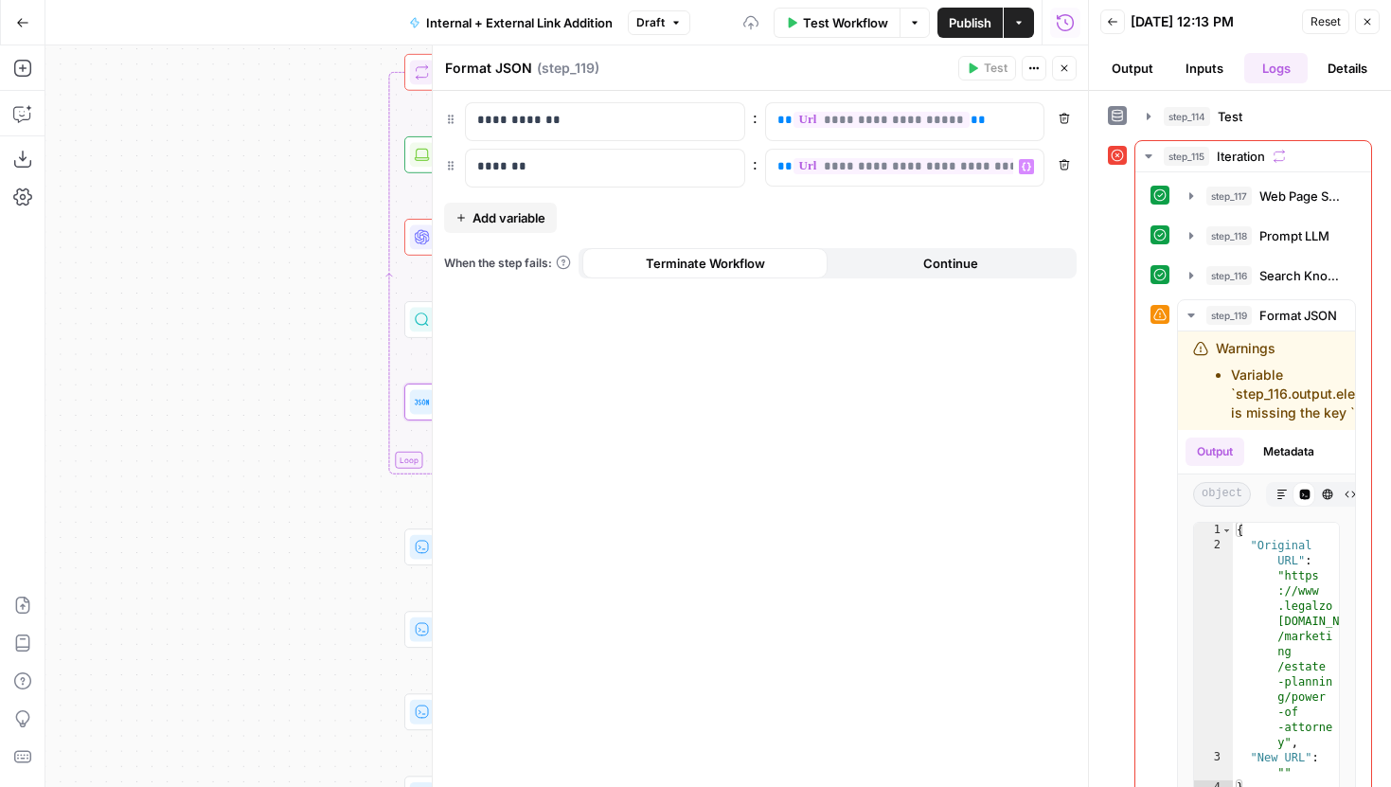
click at [1074, 76] on button "Close" at bounding box center [1064, 68] width 25 height 25
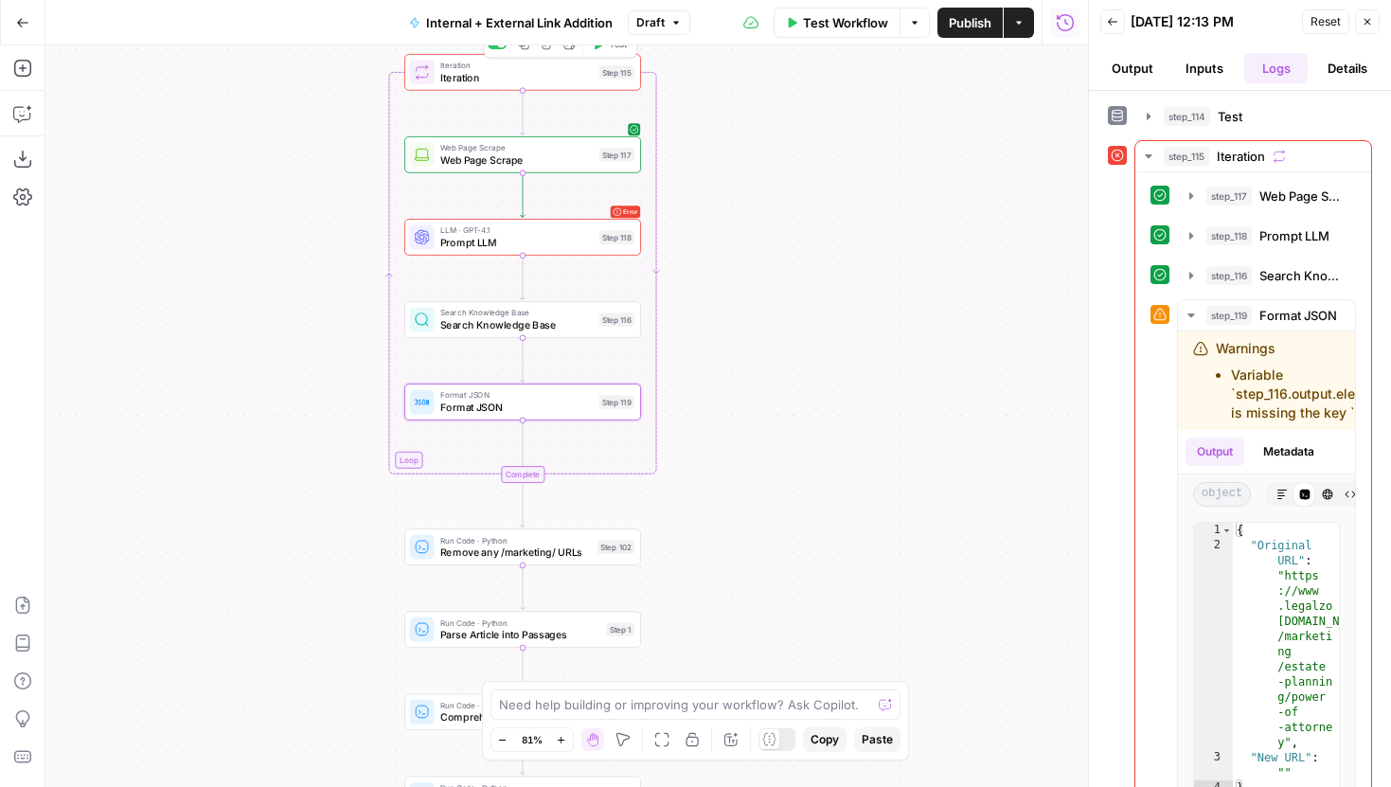
click at [613, 49] on span "Test" at bounding box center [618, 44] width 18 height 14
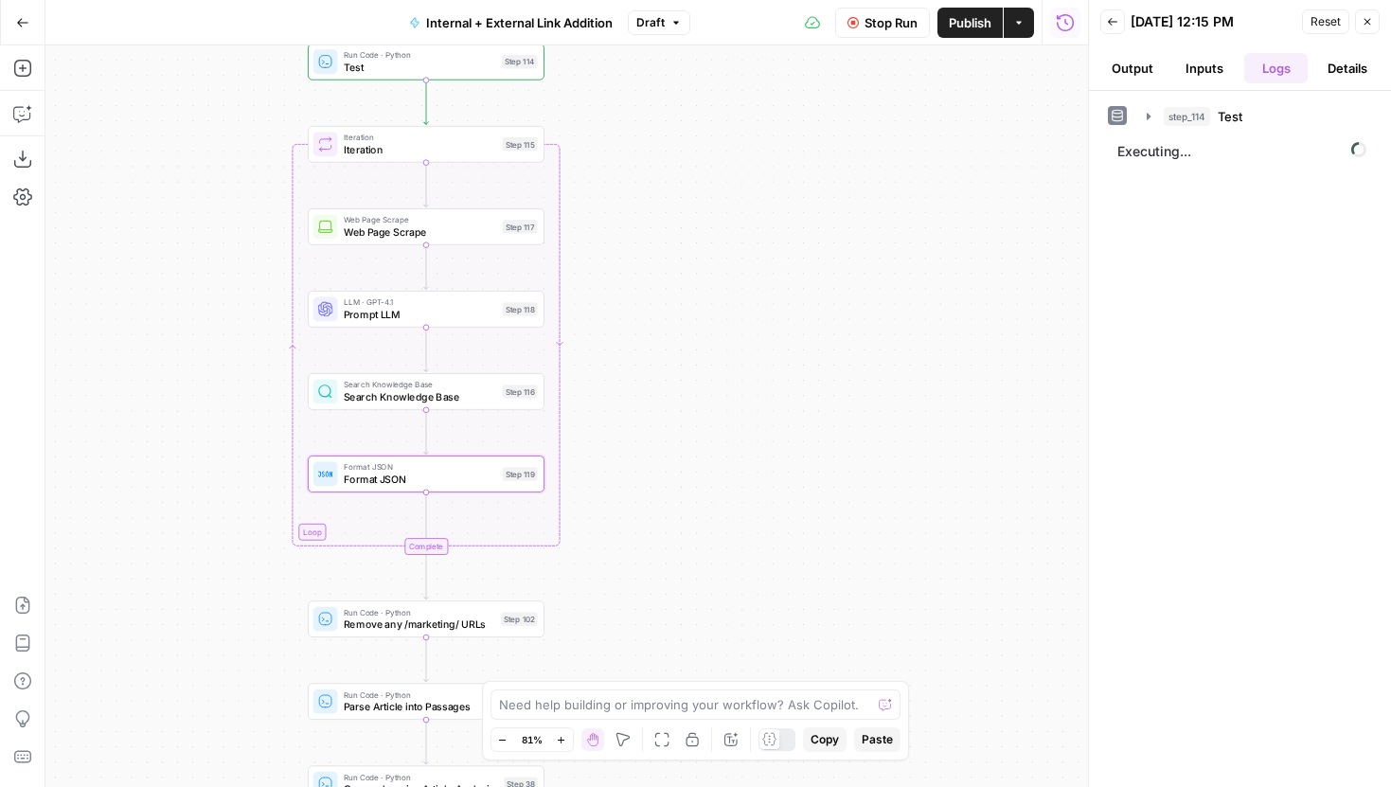
drag, startPoint x: 303, startPoint y: 188, endPoint x: 206, endPoint y: 261, distance: 121.6
click at [206, 261] on div "true false true false true false Workflow Set Inputs Inputs Run Code · Python T…" at bounding box center [566, 416] width 1043 height 742
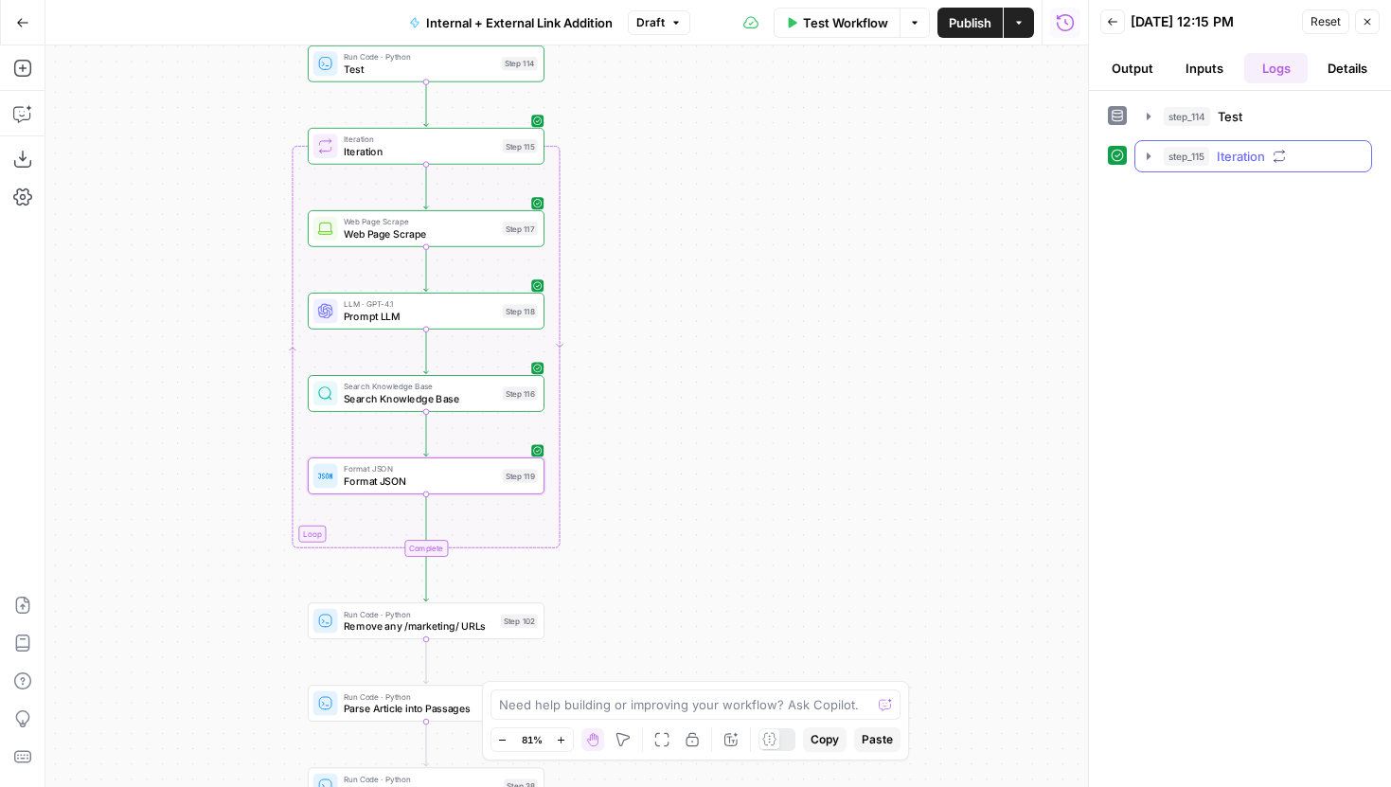
click at [1158, 153] on button "step_115 Iteration 16 seconds" at bounding box center [1253, 156] width 236 height 30
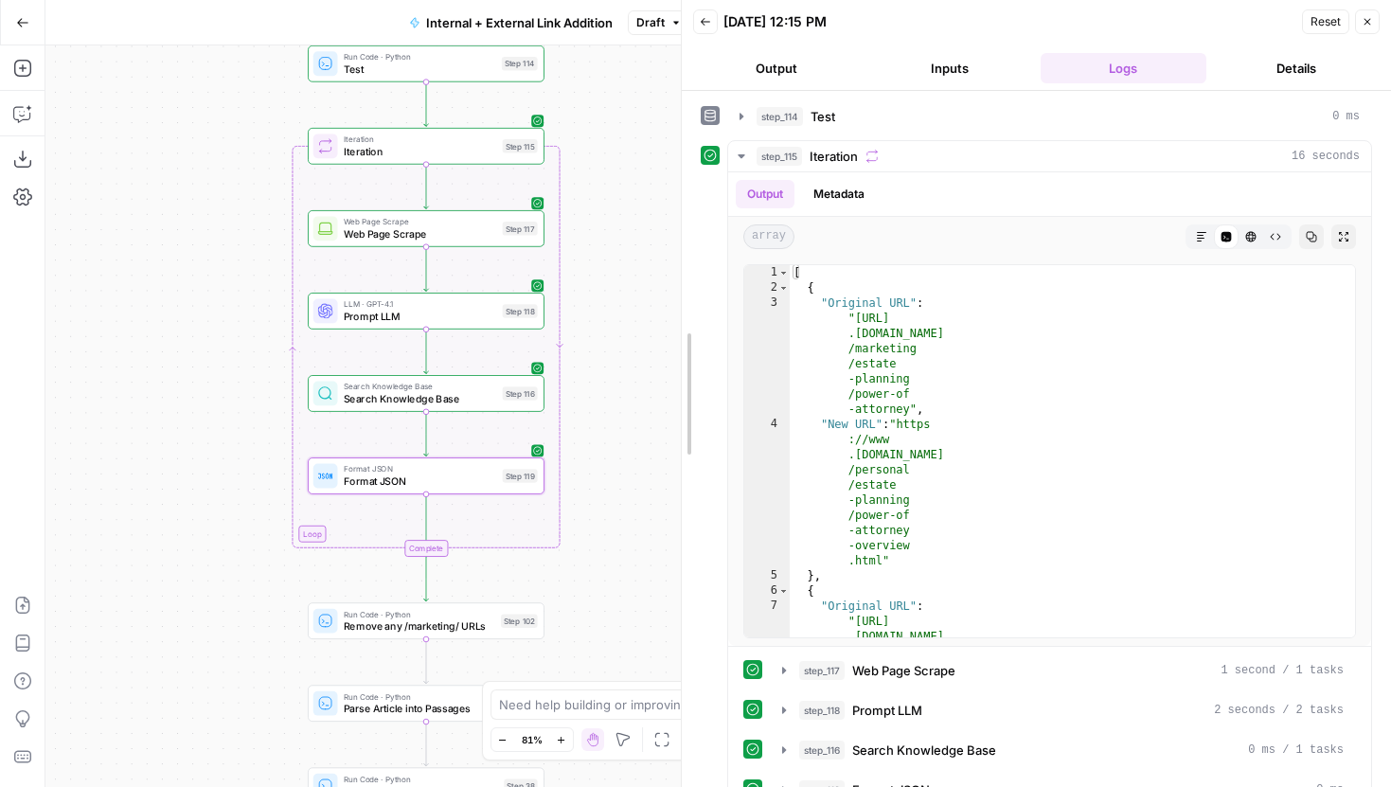
drag, startPoint x: 1095, startPoint y: 184, endPoint x: 662, endPoint y: 195, distance: 432.9
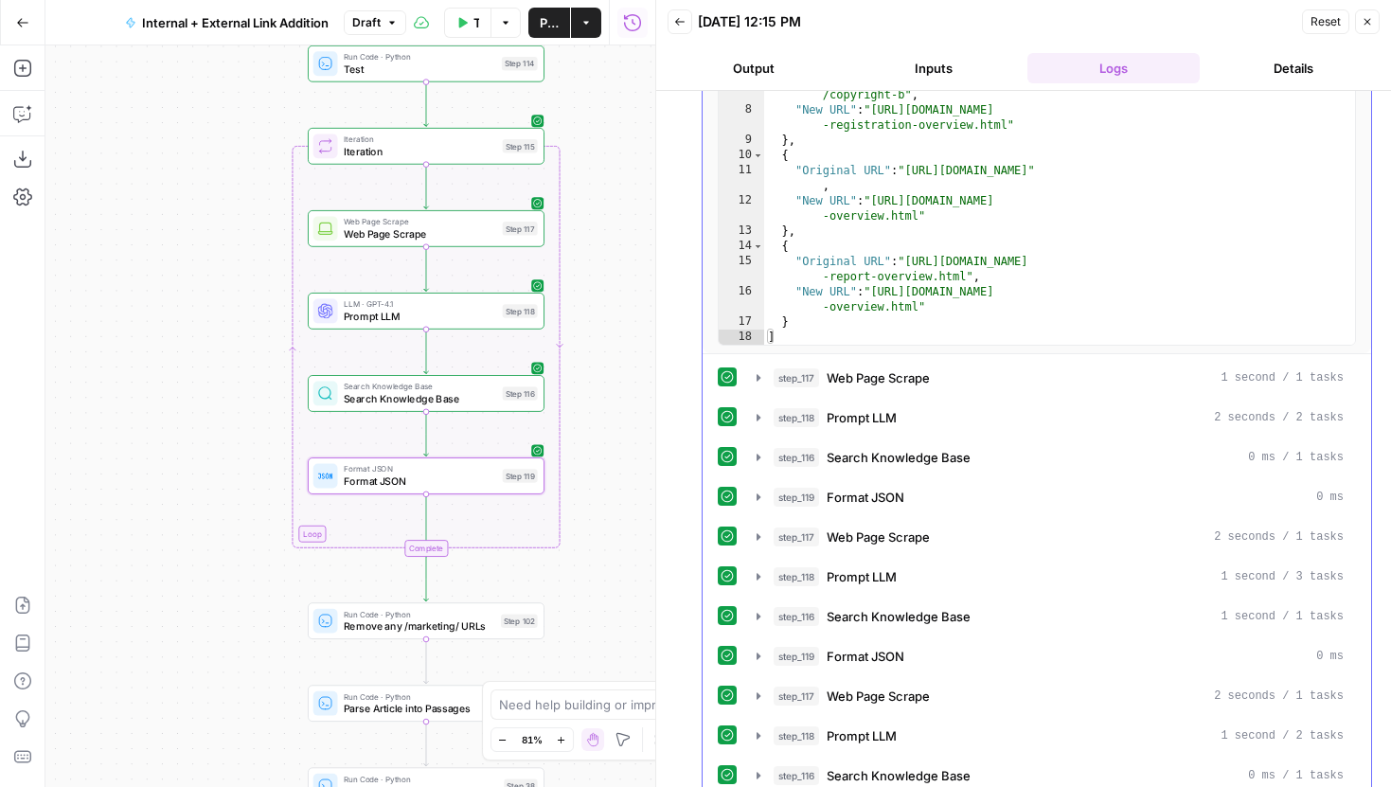
scroll to position [303, 0]
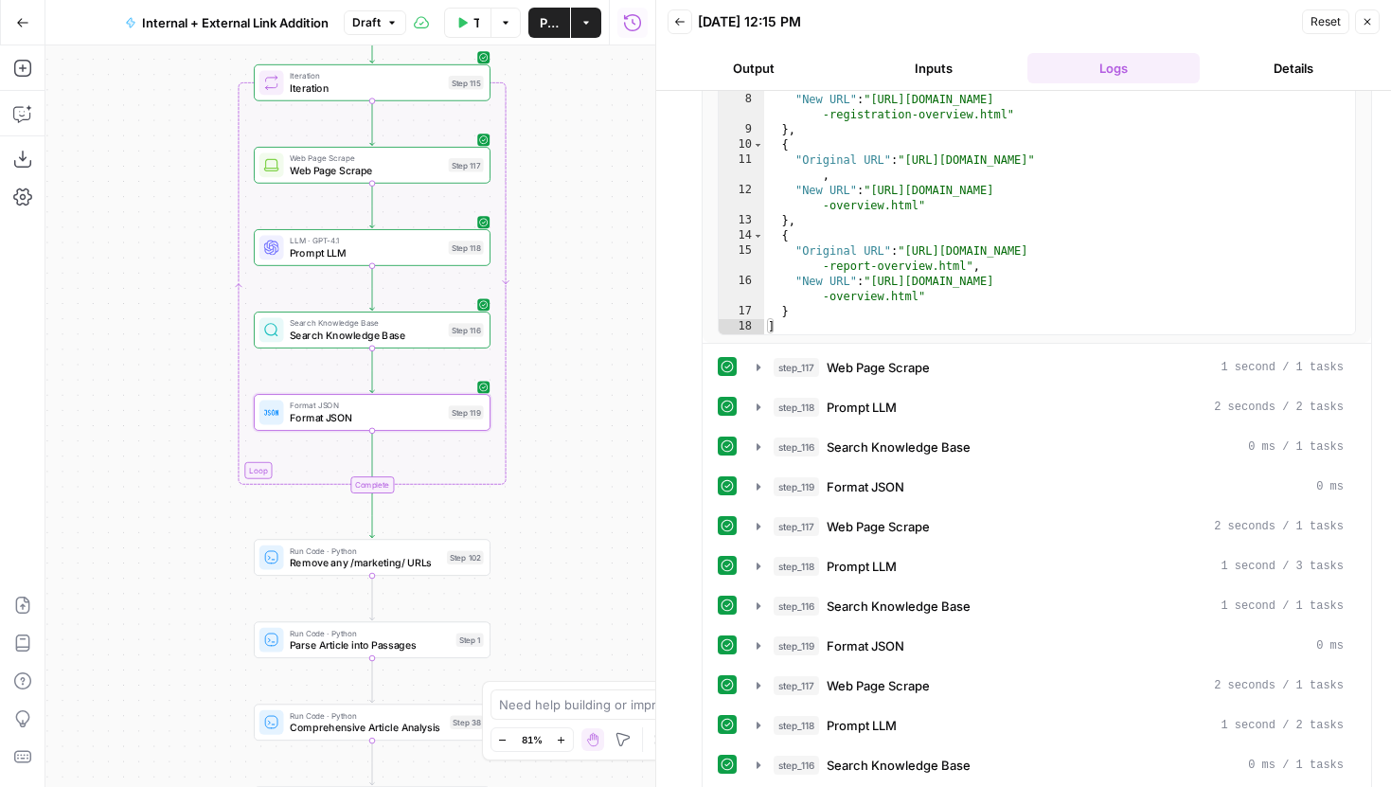
drag, startPoint x: 614, startPoint y: 498, endPoint x: 515, endPoint y: 388, distance: 147.5
click at [515, 388] on div "true false true false true false Workflow Set Inputs Inputs Run Code · Python T…" at bounding box center [350, 416] width 610 height 742
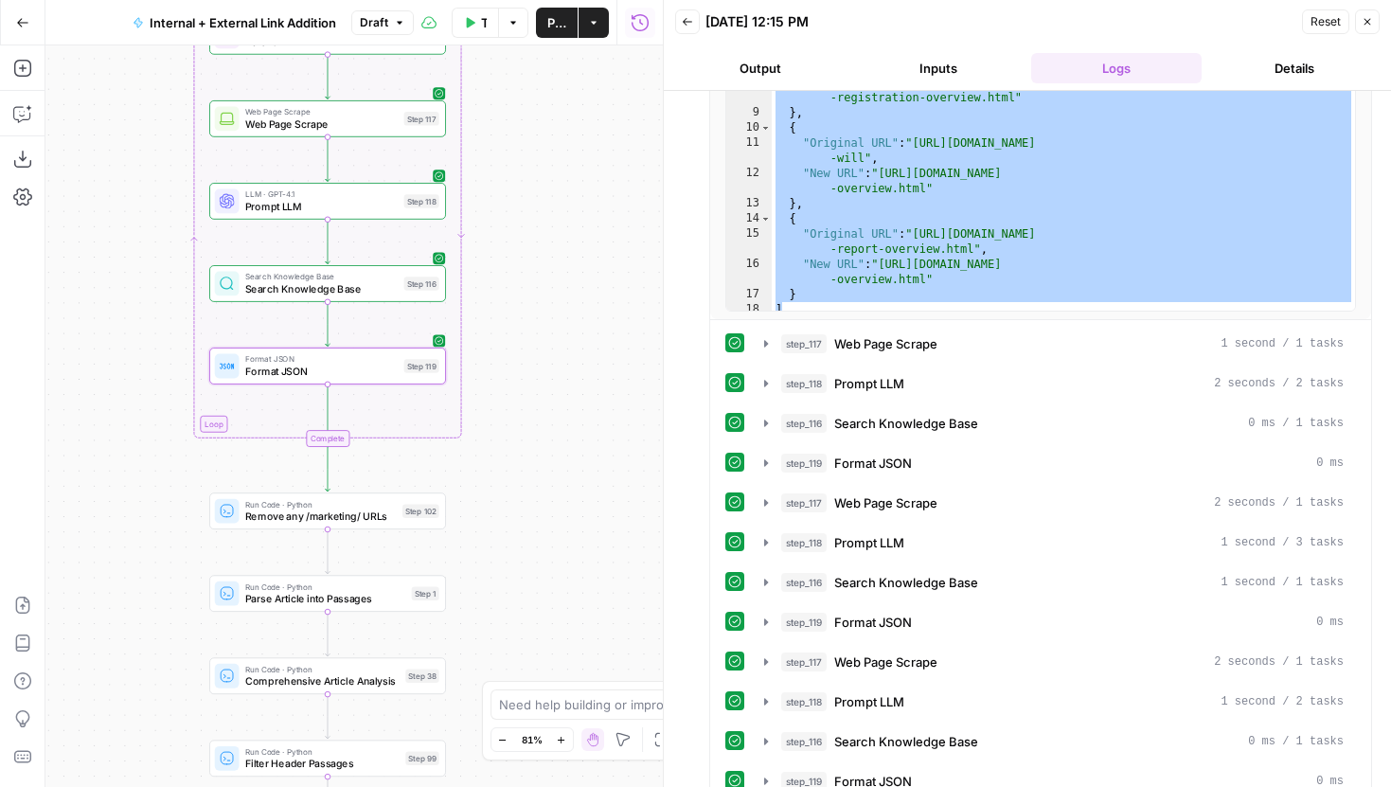
scroll to position [0, 0]
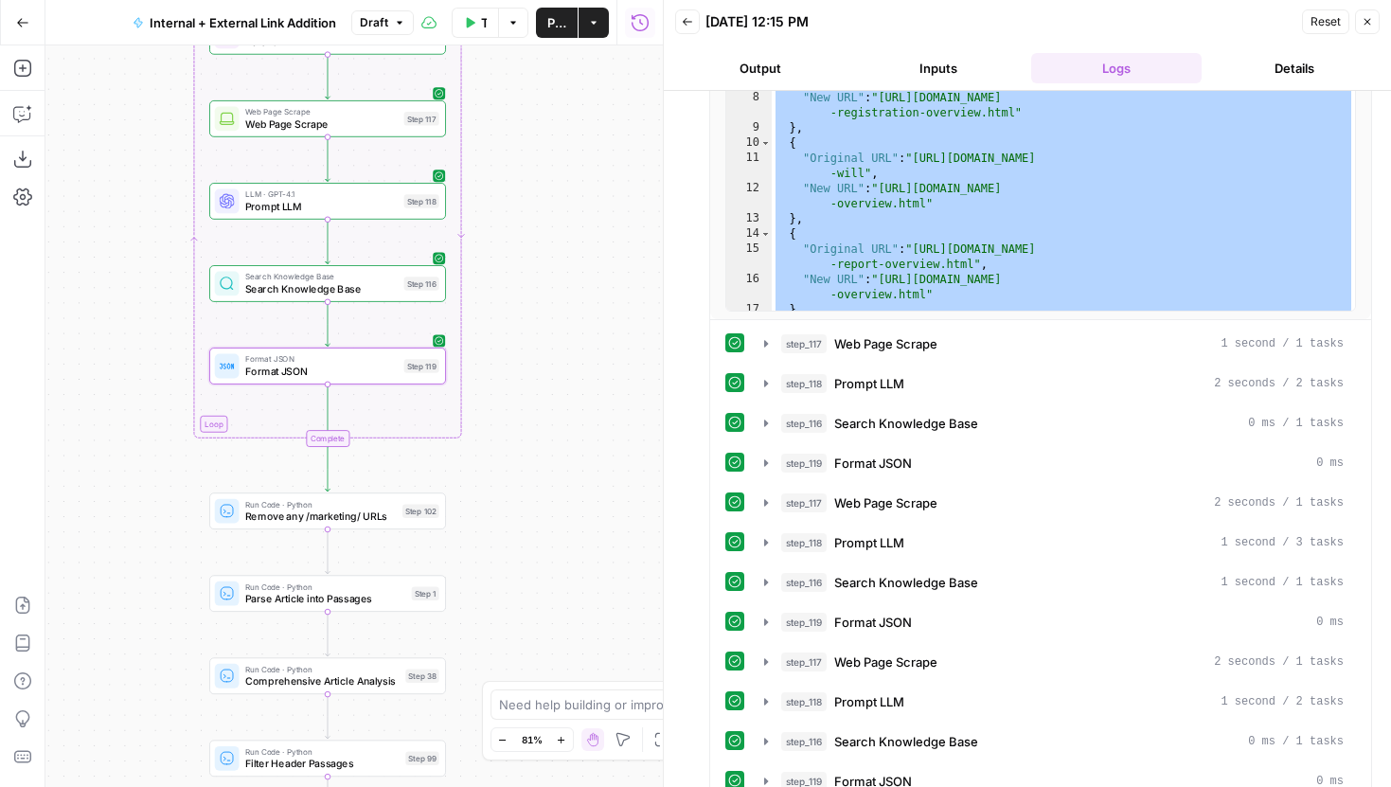
drag, startPoint x: 813, startPoint y: 301, endPoint x: 806, endPoint y: -67, distance: 368.5
click at [806, 0] on html "LegalZoom New Home Browse Insights Opportunities Your Data Recent Grids Article…" at bounding box center [695, 393] width 1391 height 787
type textarea "* ***"
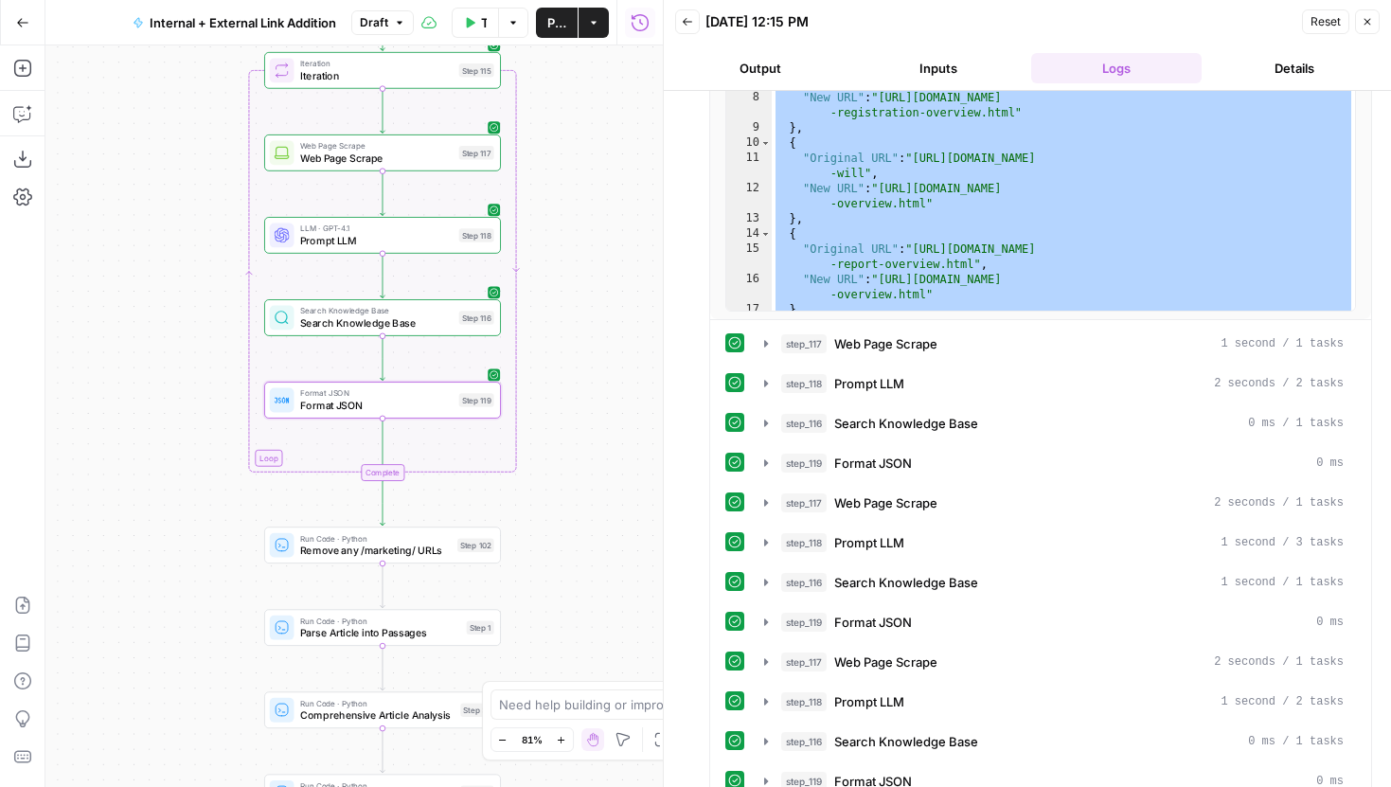
drag, startPoint x: 623, startPoint y: 274, endPoint x: 678, endPoint y: 308, distance: 64.6
click at [678, 308] on body "LegalZoom New Home Browse Insights Opportunities Your Data Recent Grids Article…" at bounding box center [695, 393] width 1391 height 787
click at [22, 107] on icon "button" at bounding box center [21, 114] width 16 height 15
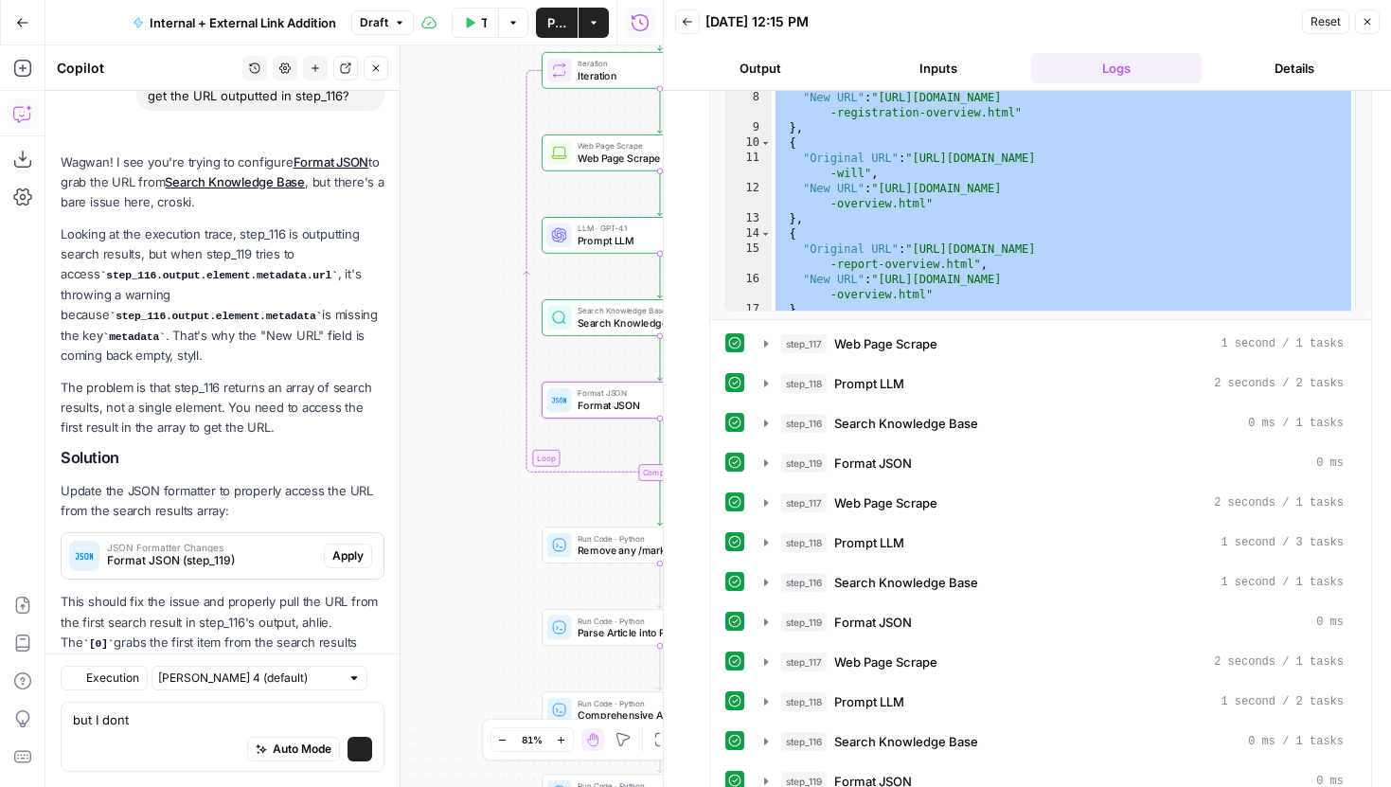
scroll to position [1006, 0]
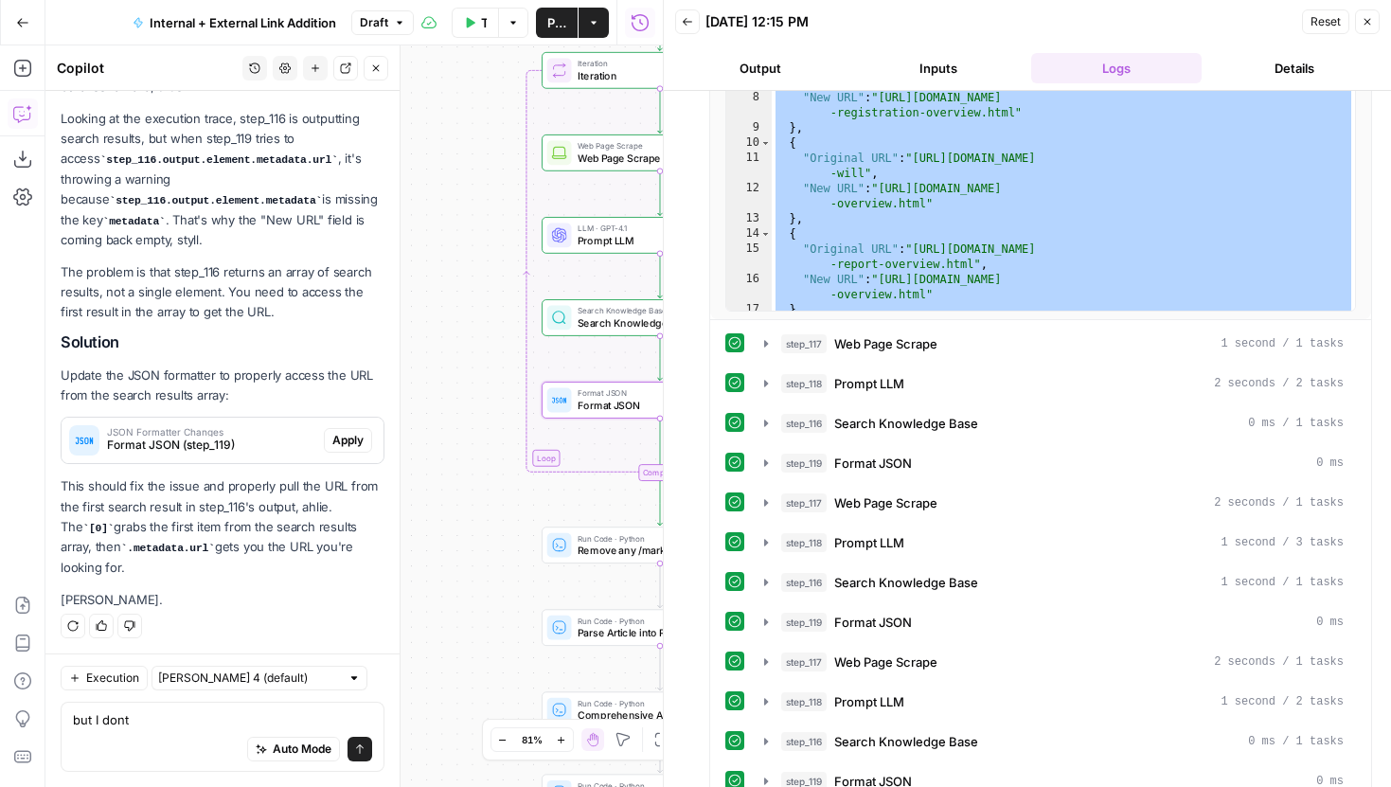
drag, startPoint x: 250, startPoint y: 717, endPoint x: 38, endPoint y: 715, distance: 212.1
click at [38, 715] on body "LegalZoom New Home Browse Insights Opportunities Your Data Recent Grids Article…" at bounding box center [695, 393] width 1391 height 787
type textarea "b"
click at [1377, 24] on button "Close" at bounding box center [1367, 21] width 25 height 25
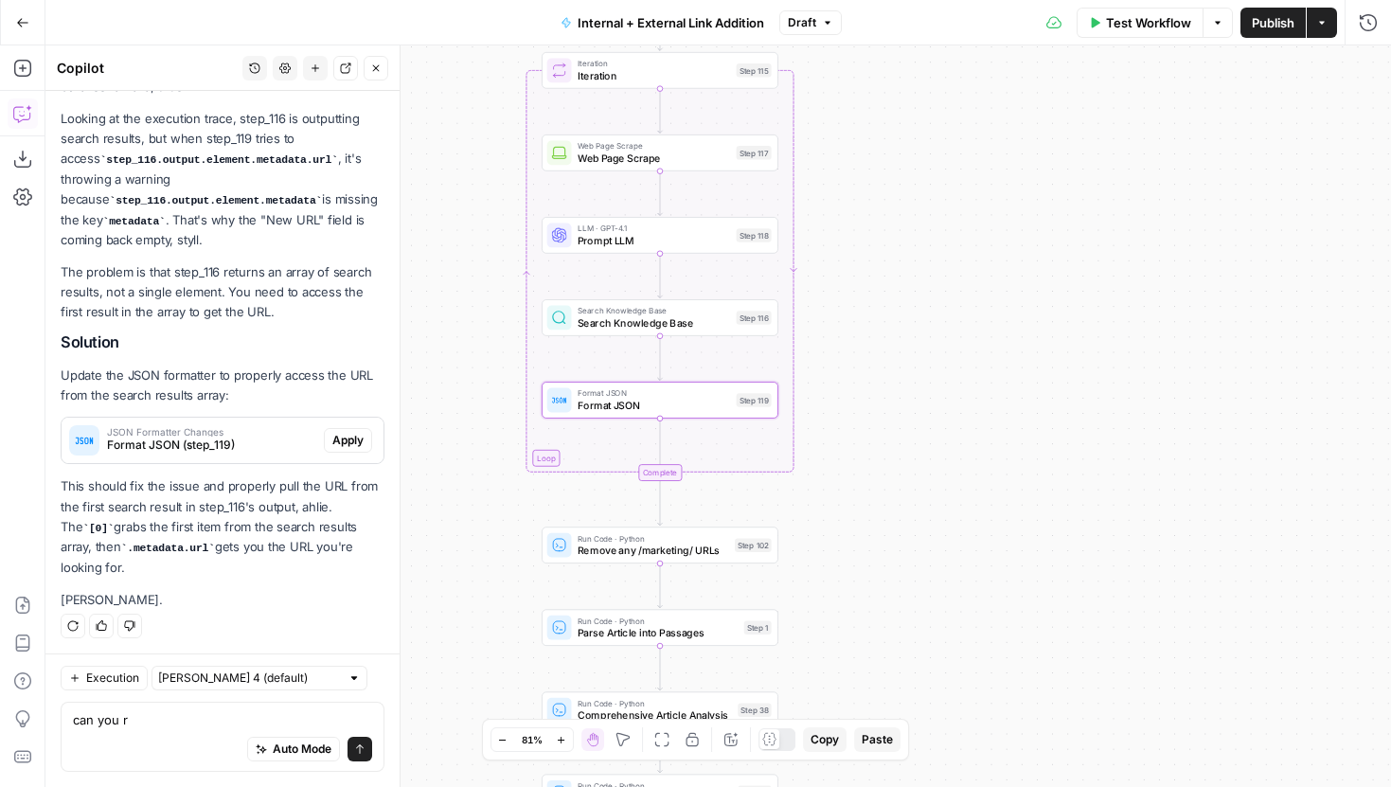
click at [197, 703] on div "can you r can you r Auto Mode Send" at bounding box center [223, 737] width 324 height 70
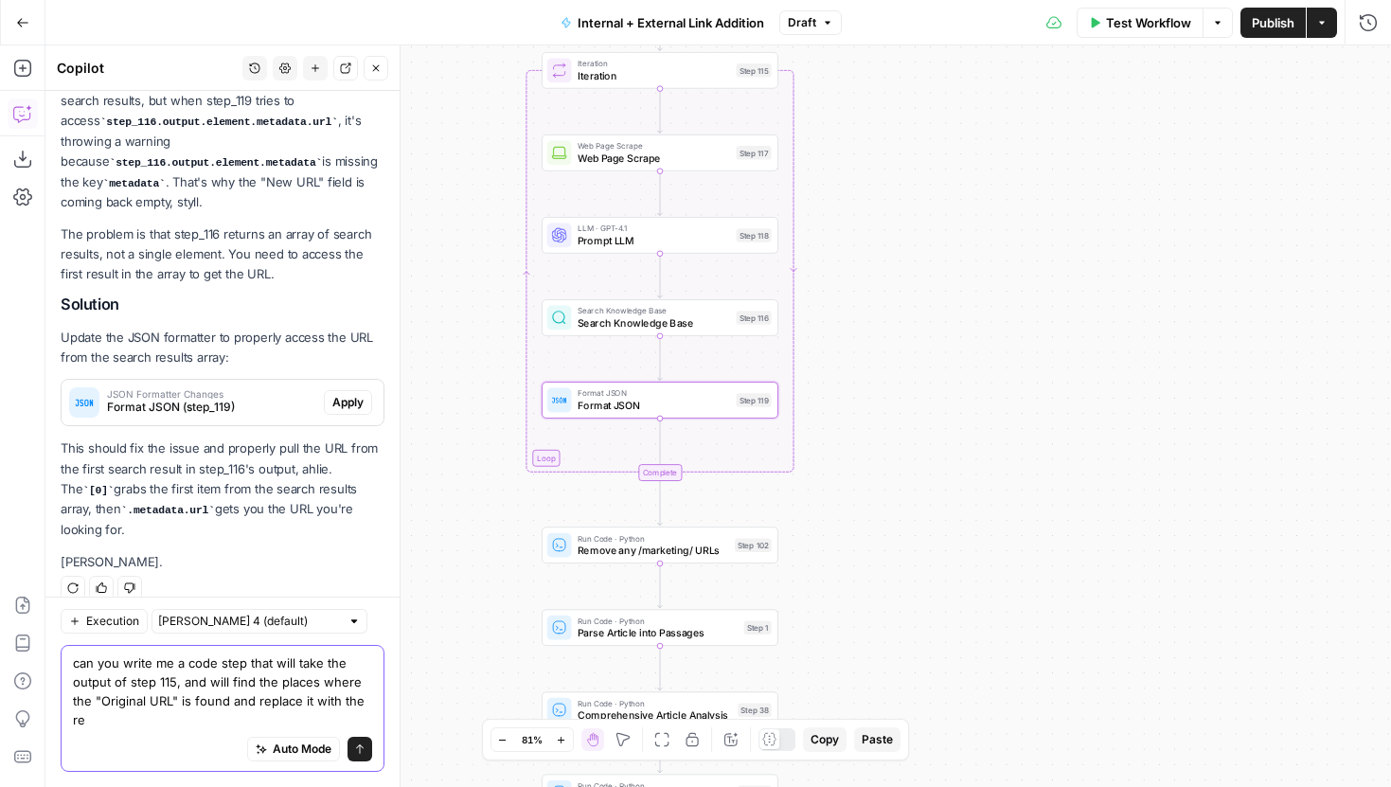
scroll to position [1063, 0]
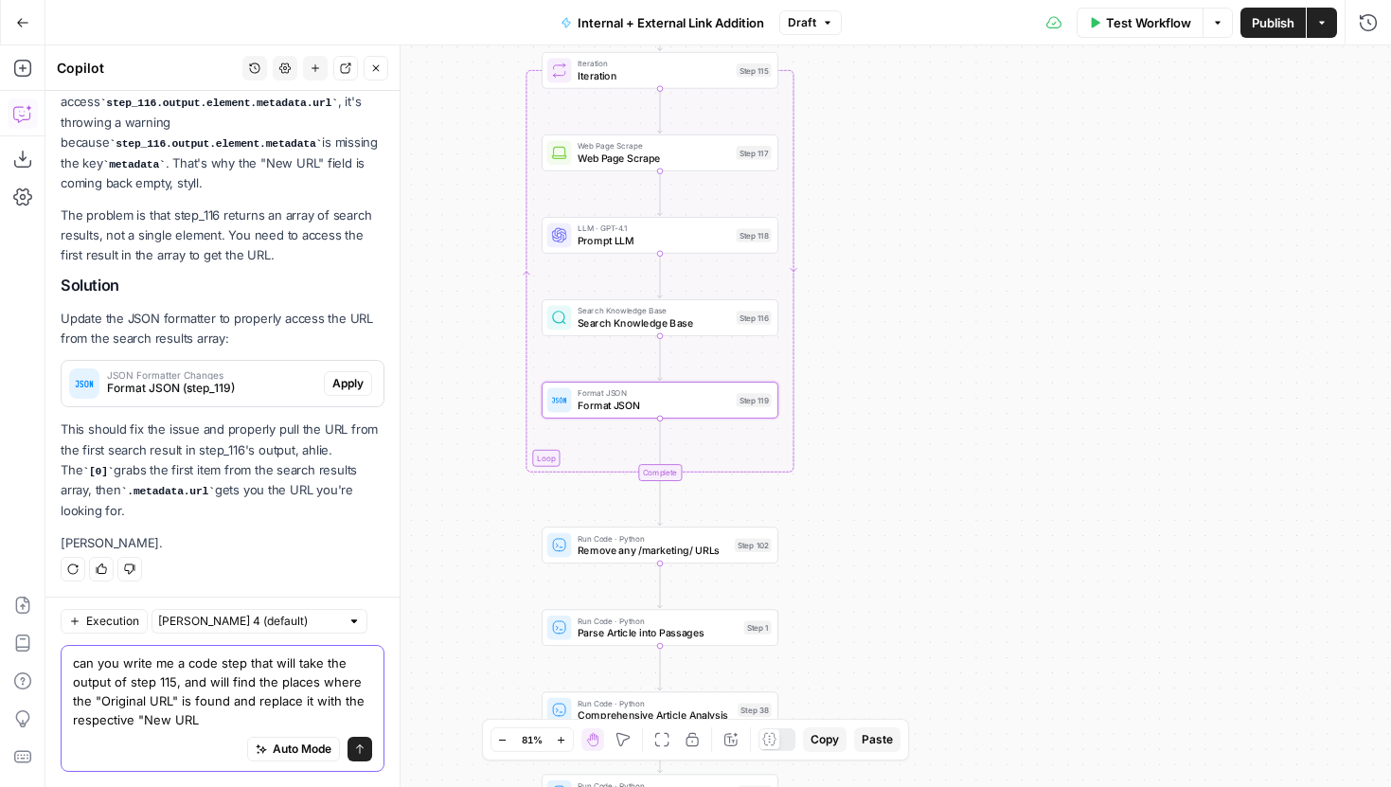
type textarea "can you write me a code step that will take the output of step 115, and will fi…"
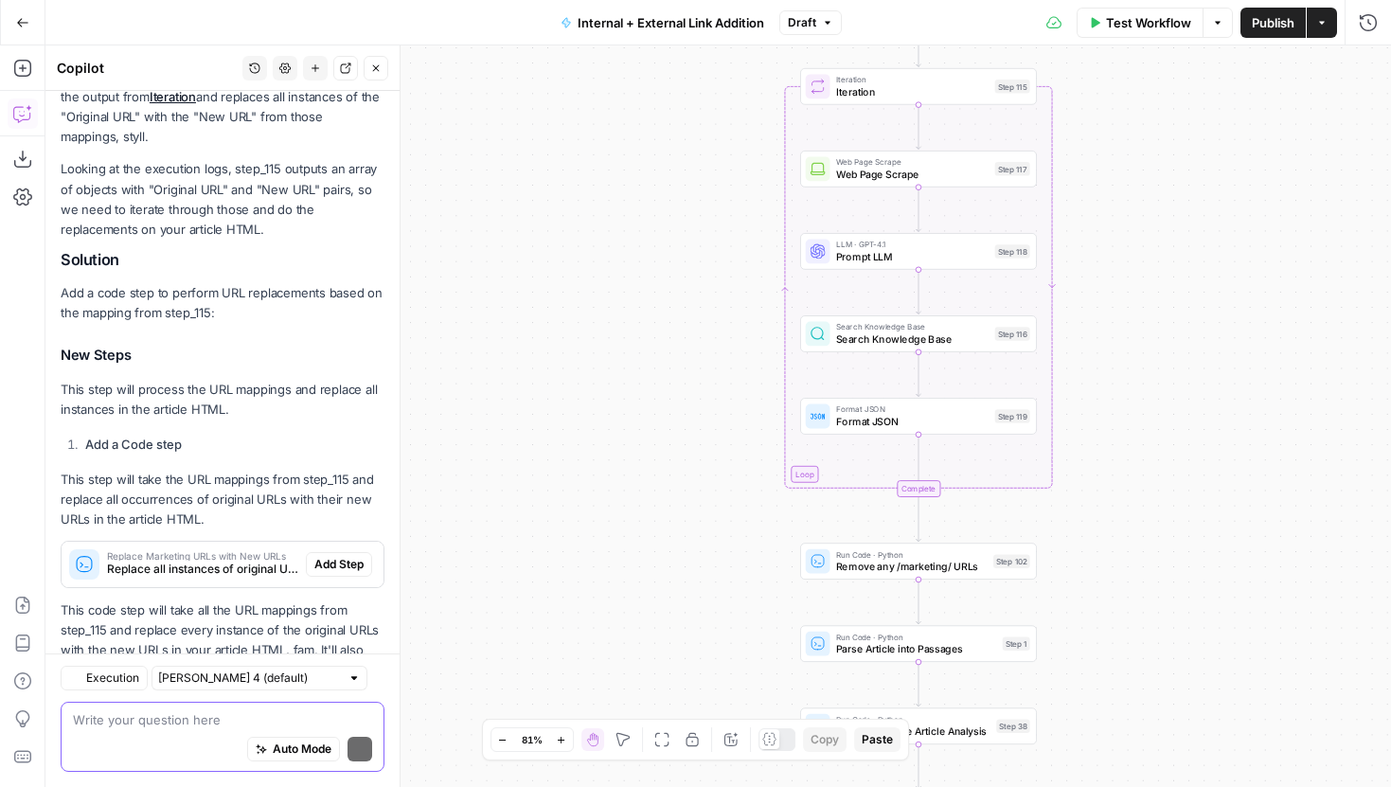
scroll to position [1800, 0]
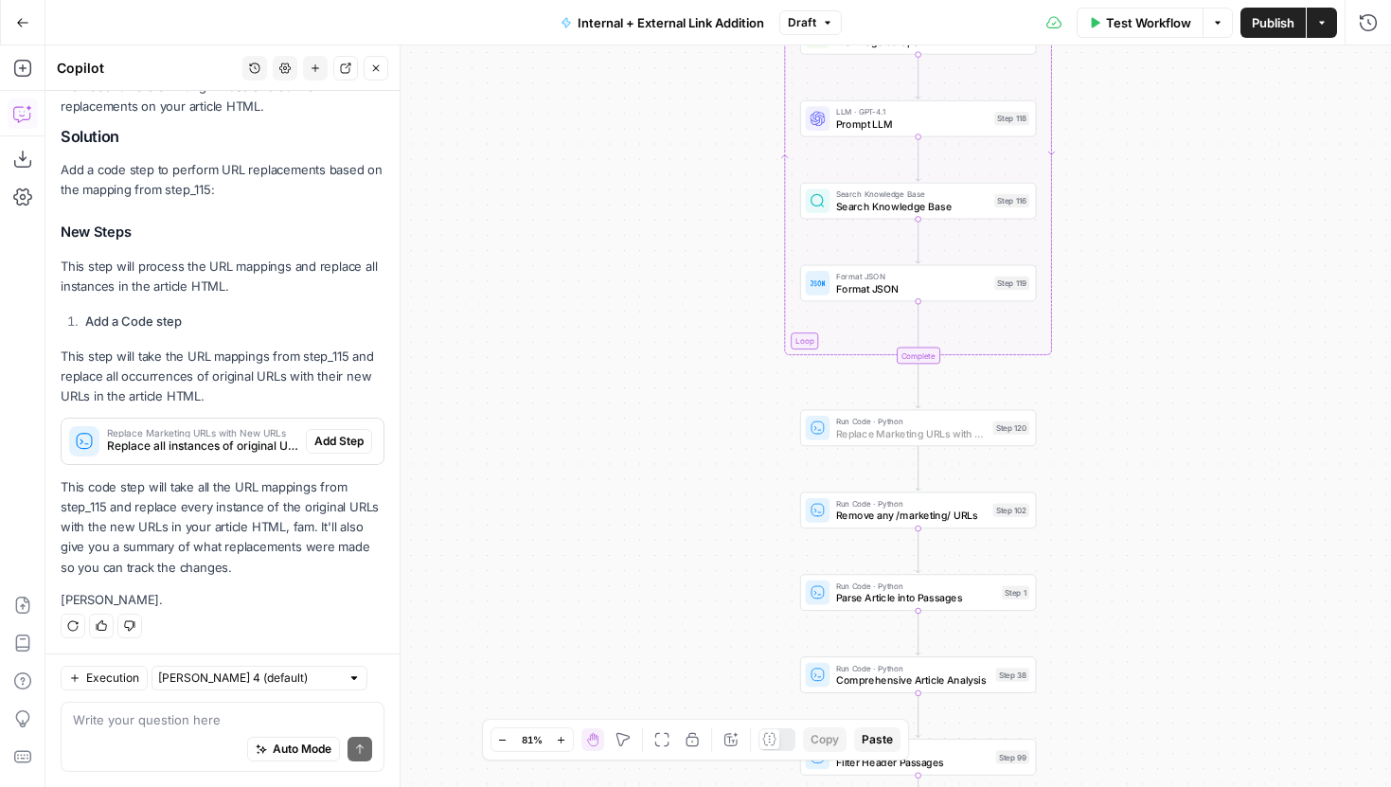
click at [349, 433] on span "Add Step" at bounding box center [338, 441] width 49 height 17
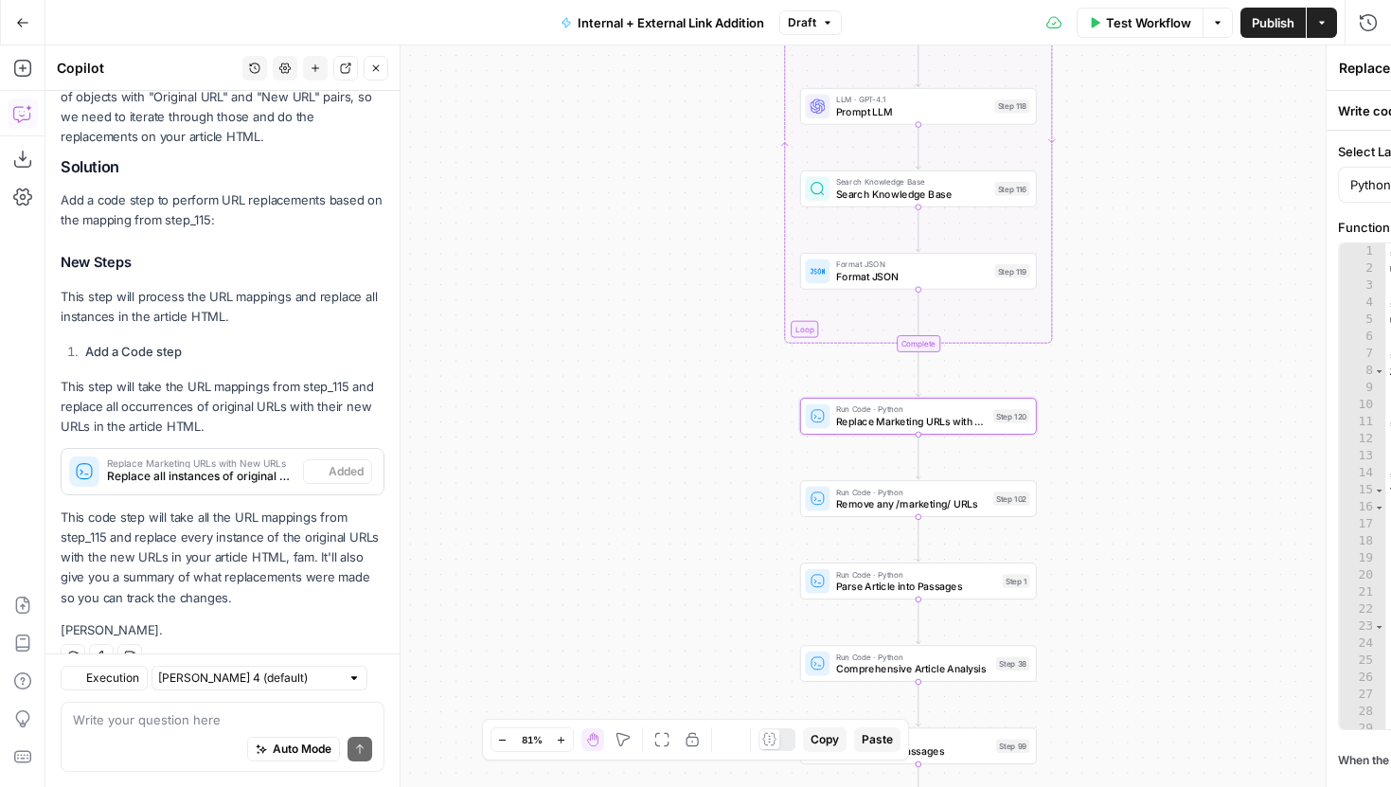
scroll to position [1831, 0]
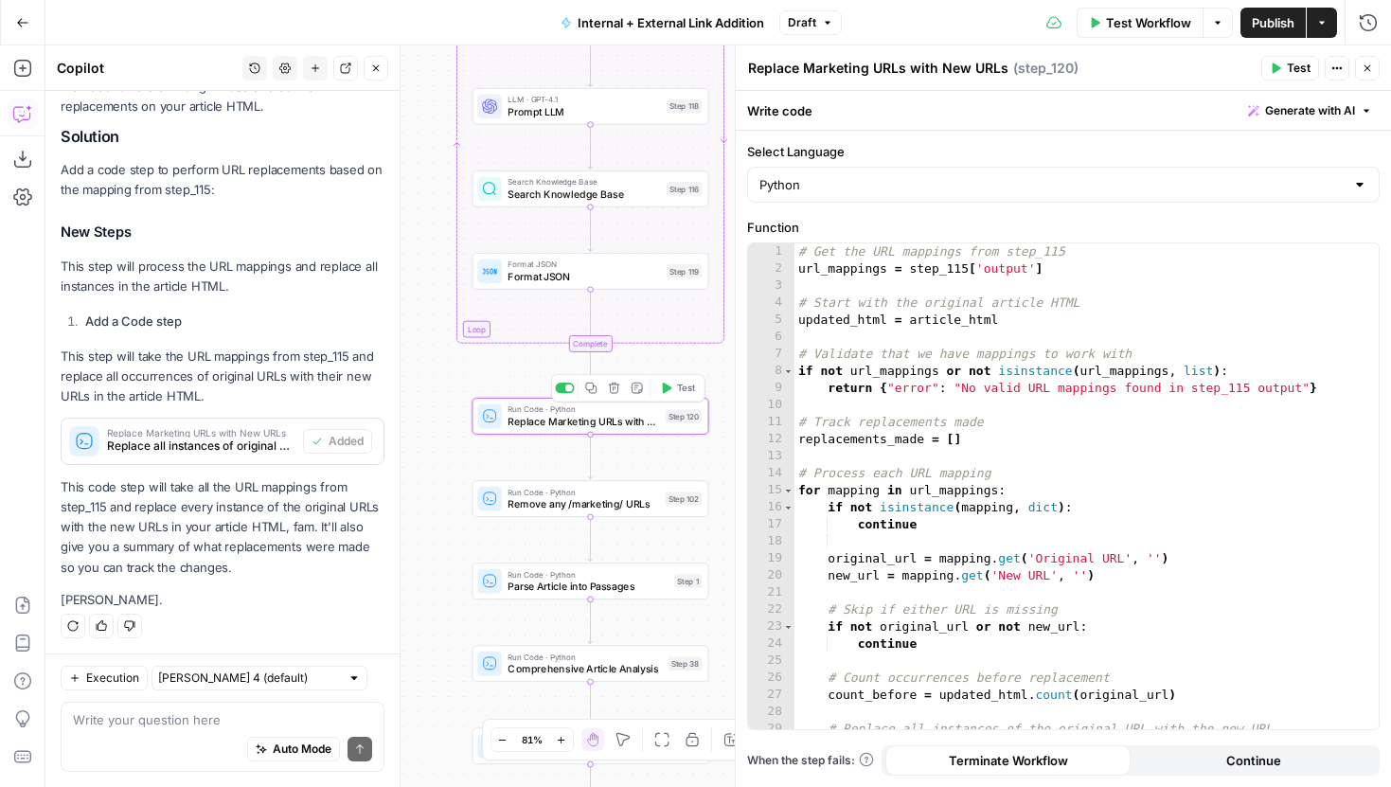
click at [681, 381] on span "Test" at bounding box center [686, 388] width 18 height 14
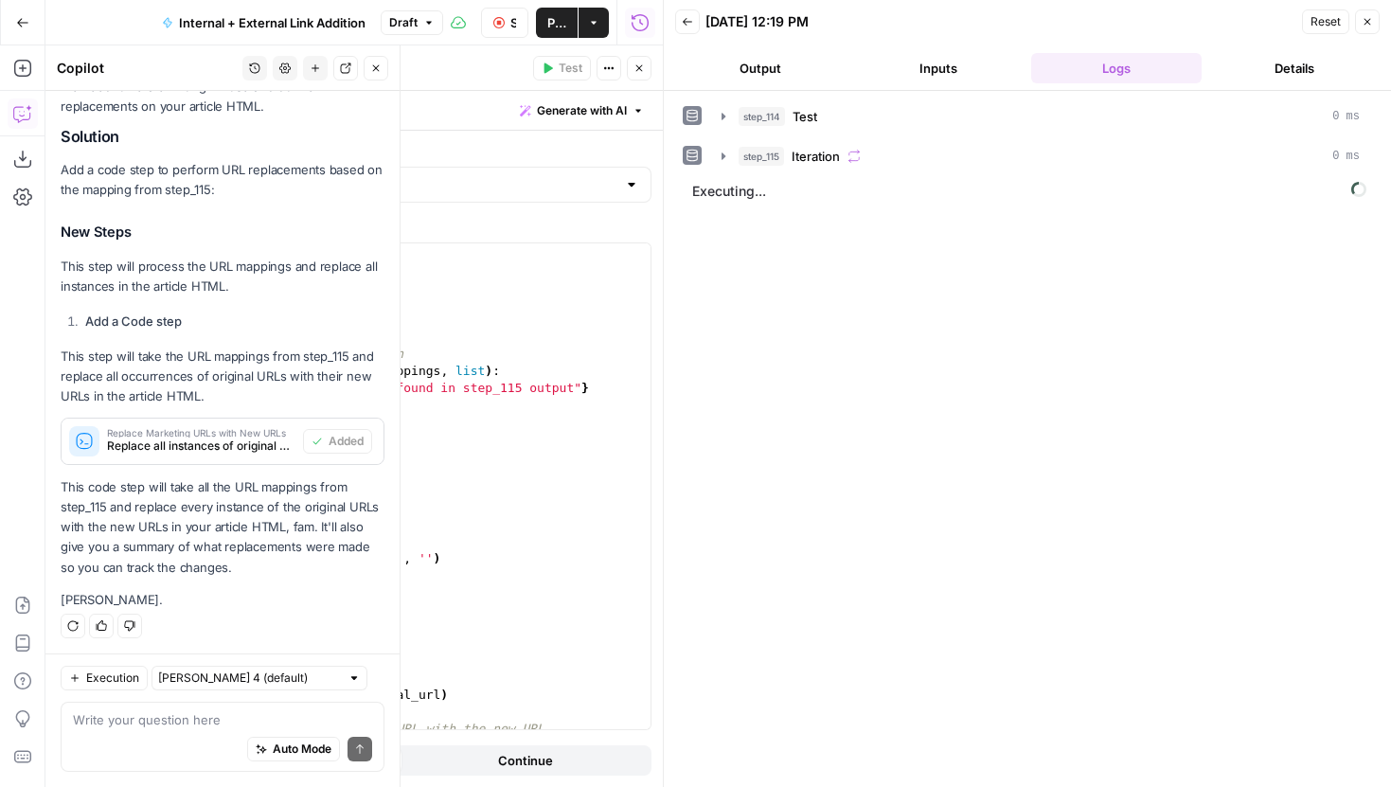
click at [374, 72] on icon "button" at bounding box center [375, 68] width 11 height 11
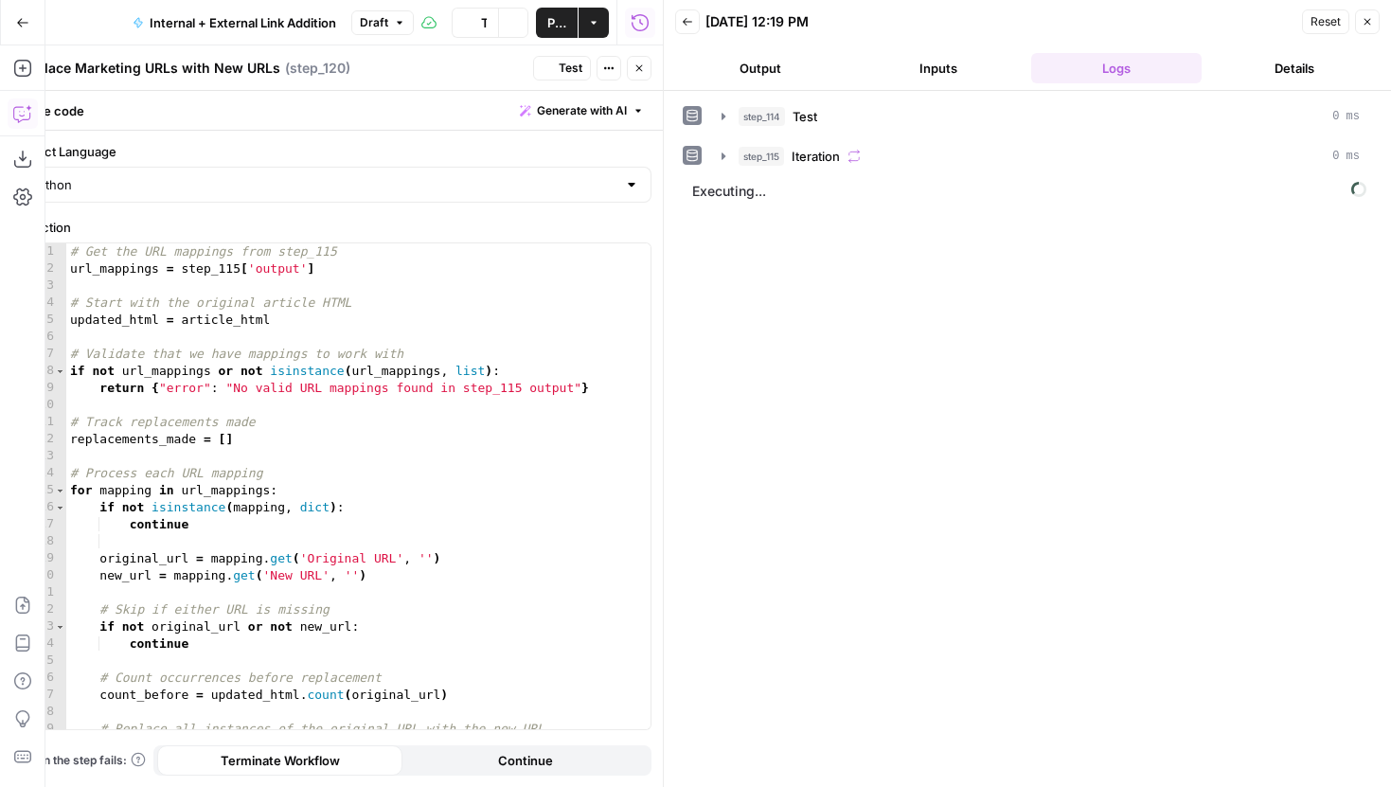
click at [642, 71] on icon "button" at bounding box center [639, 68] width 11 height 11
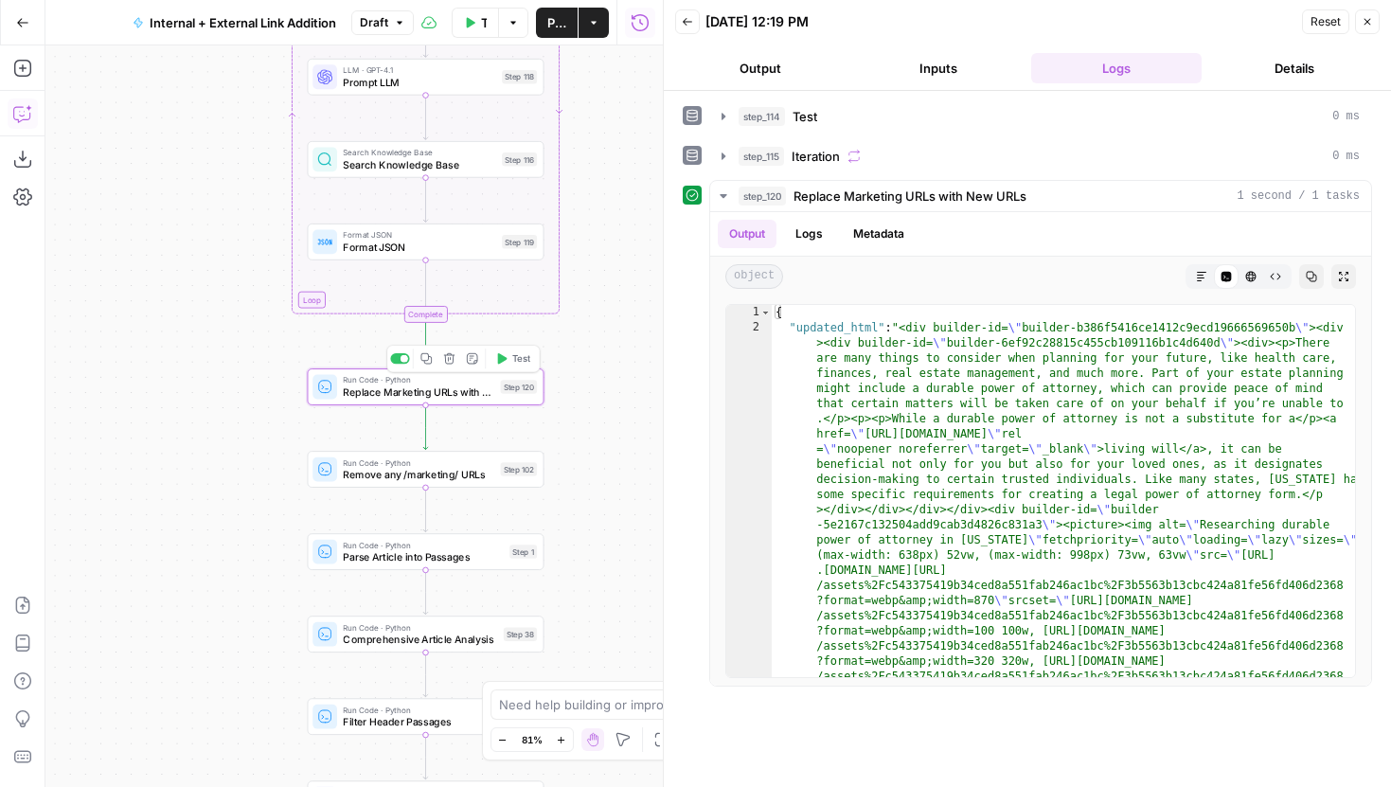
drag, startPoint x: 391, startPoint y: 360, endPoint x: 212, endPoint y: 324, distance: 182.6
click at [212, 324] on div "true false true false true false Workflow Set Inputs Inputs Run Code · Python T…" at bounding box center [353, 416] width 617 height 742
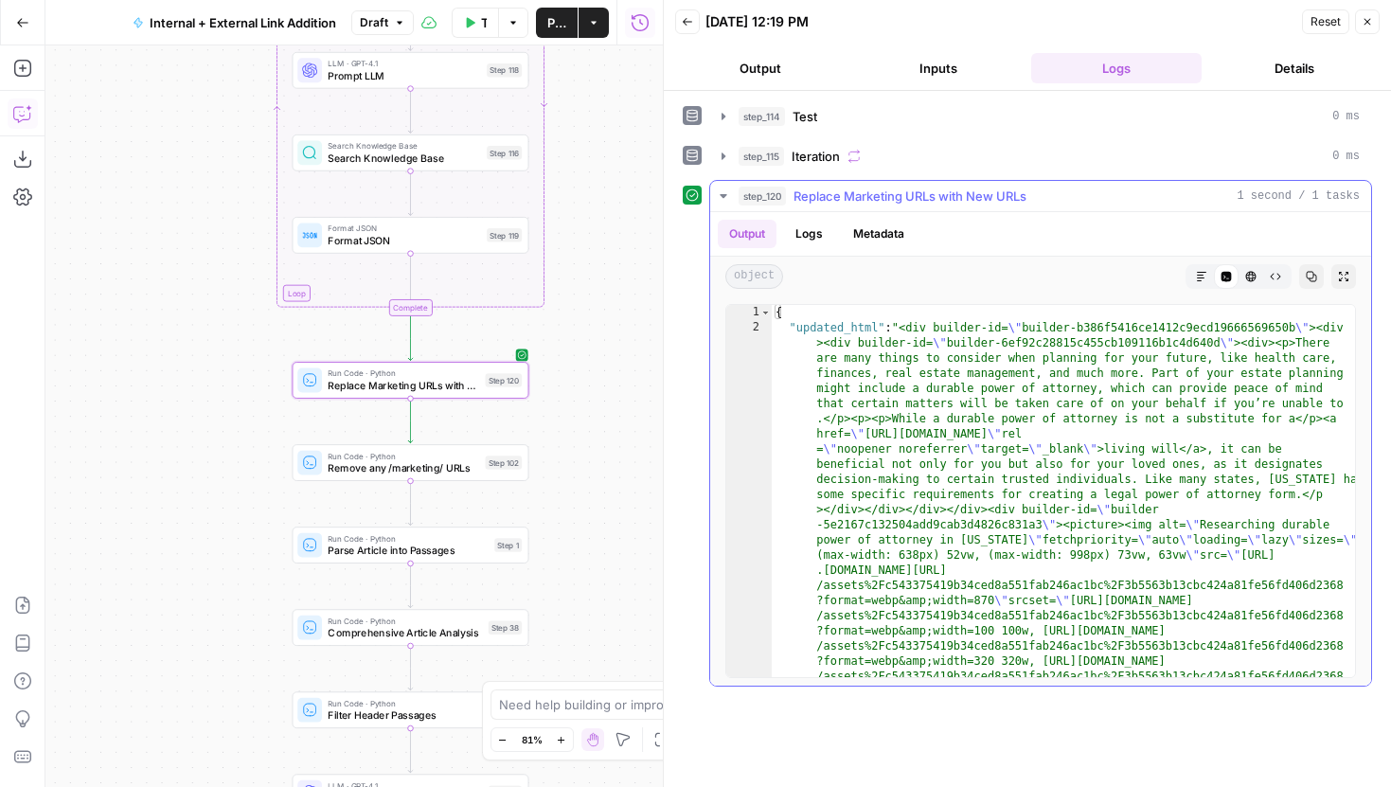
type textarea "**********"
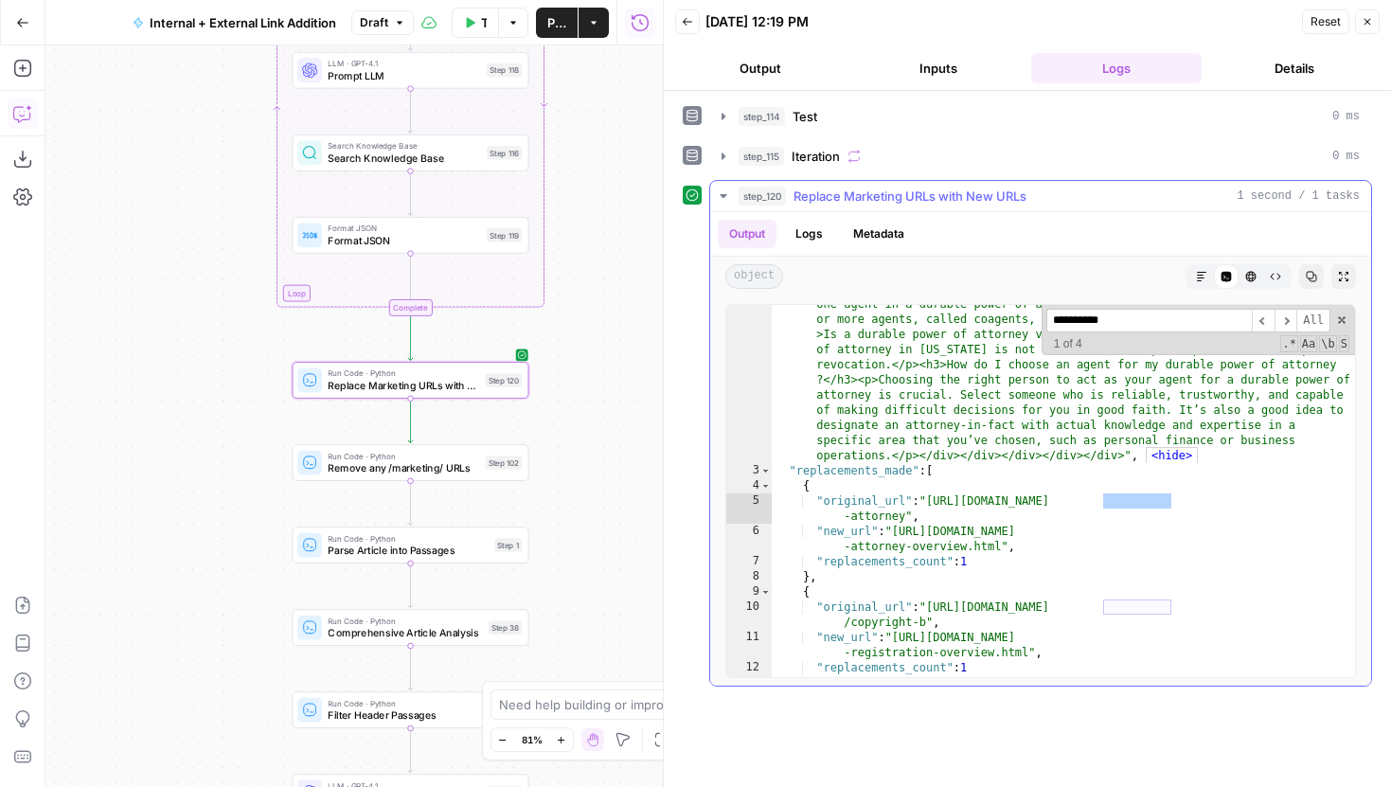
scroll to position [3115, 0]
type input "**********"
type textarea "**********"
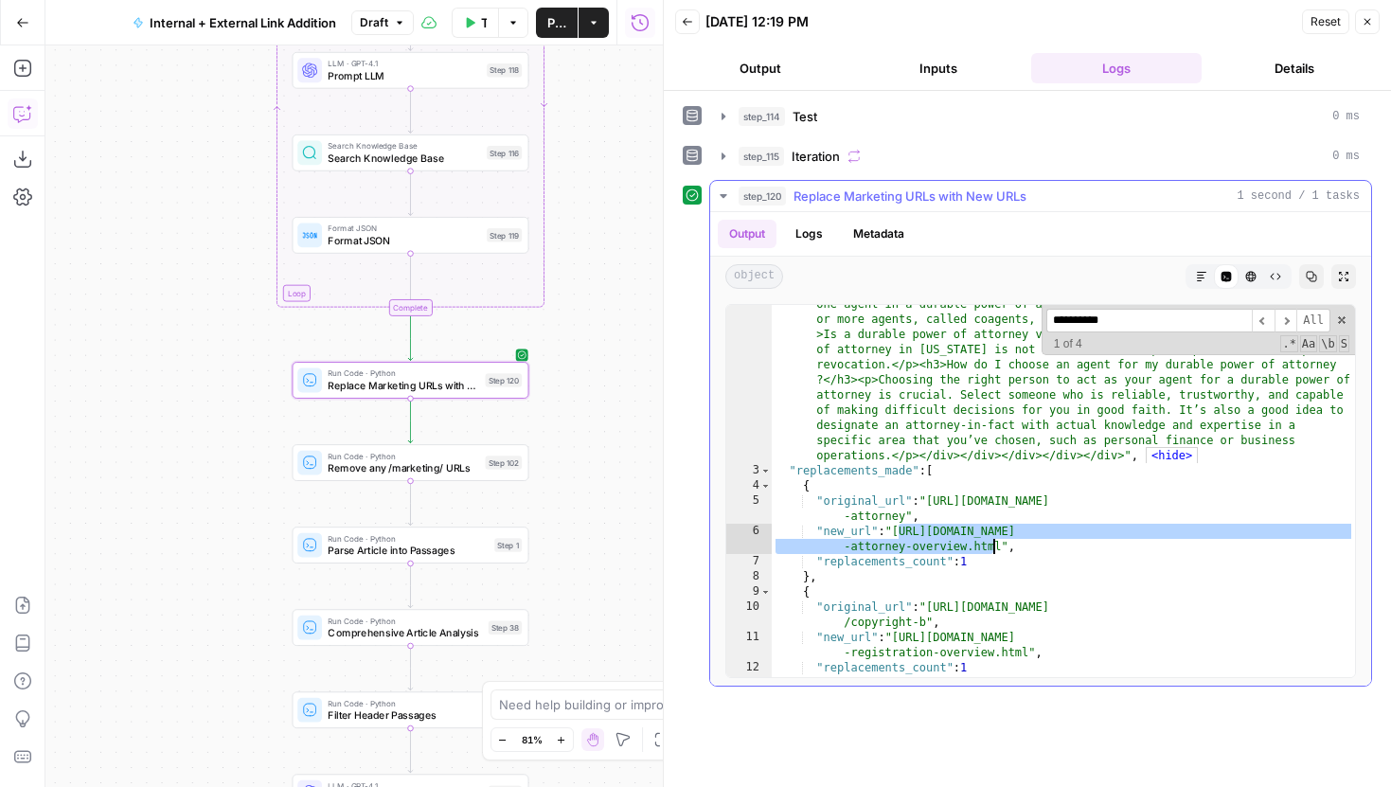
drag, startPoint x: 898, startPoint y: 532, endPoint x: 1000, endPoint y: 553, distance: 104.4
drag, startPoint x: 1163, startPoint y: 331, endPoint x: 1043, endPoint y: 326, distance: 120.4
click at [1043, 326] on div "**********" at bounding box center [1198, 330] width 313 height 50
paste input "**********"
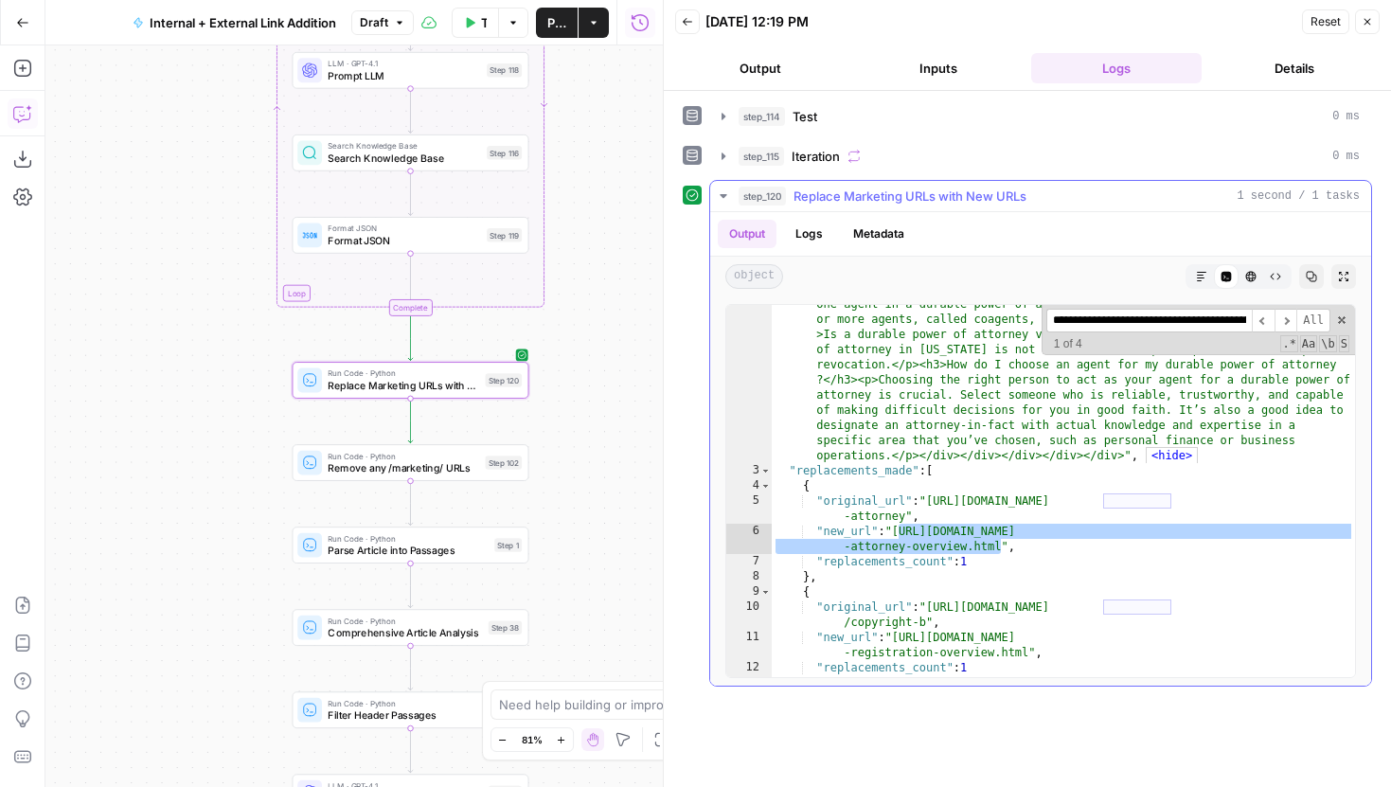
scroll to position [0, 366]
type input "**********"
click at [1266, 318] on span "​" at bounding box center [1263, 321] width 23 height 24
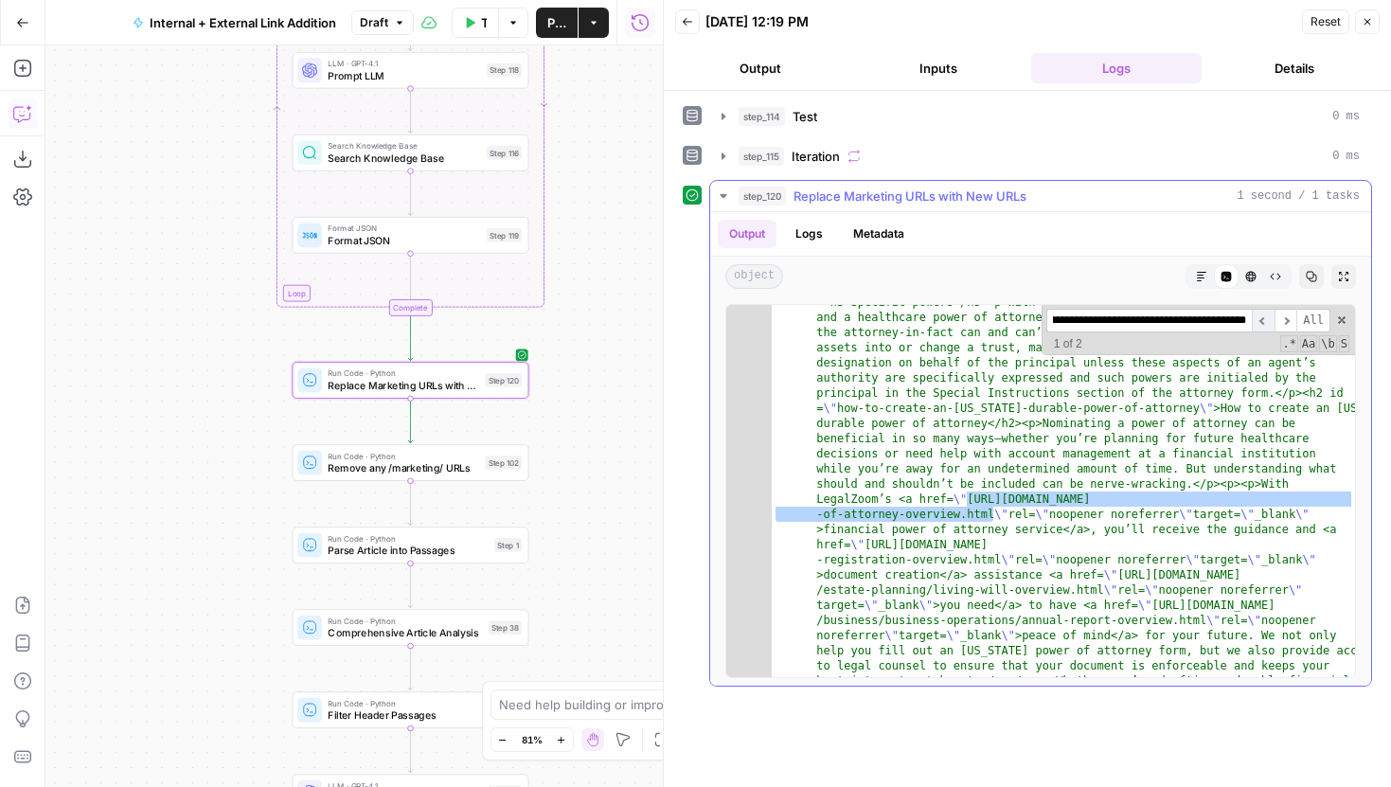
scroll to position [1571, 0]
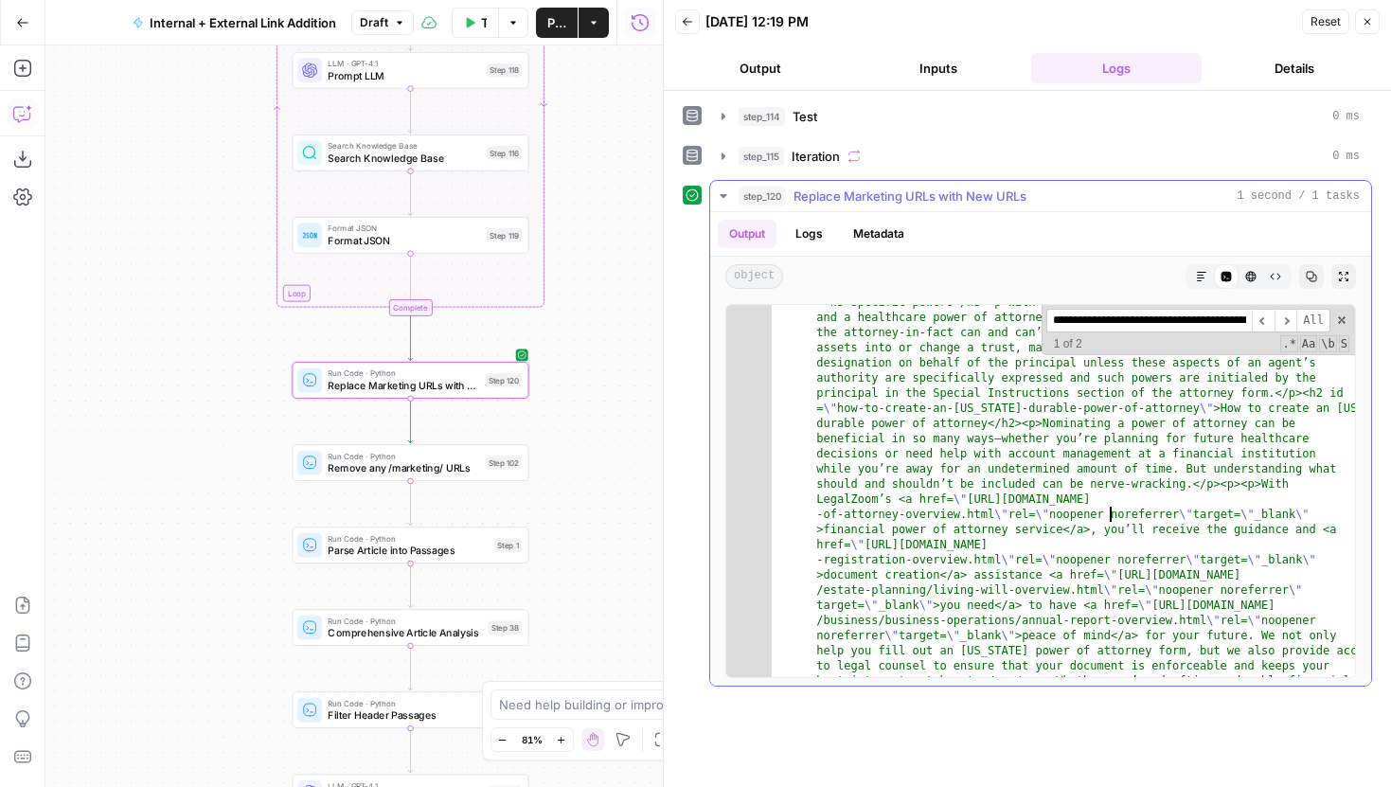
type textarea "**********"
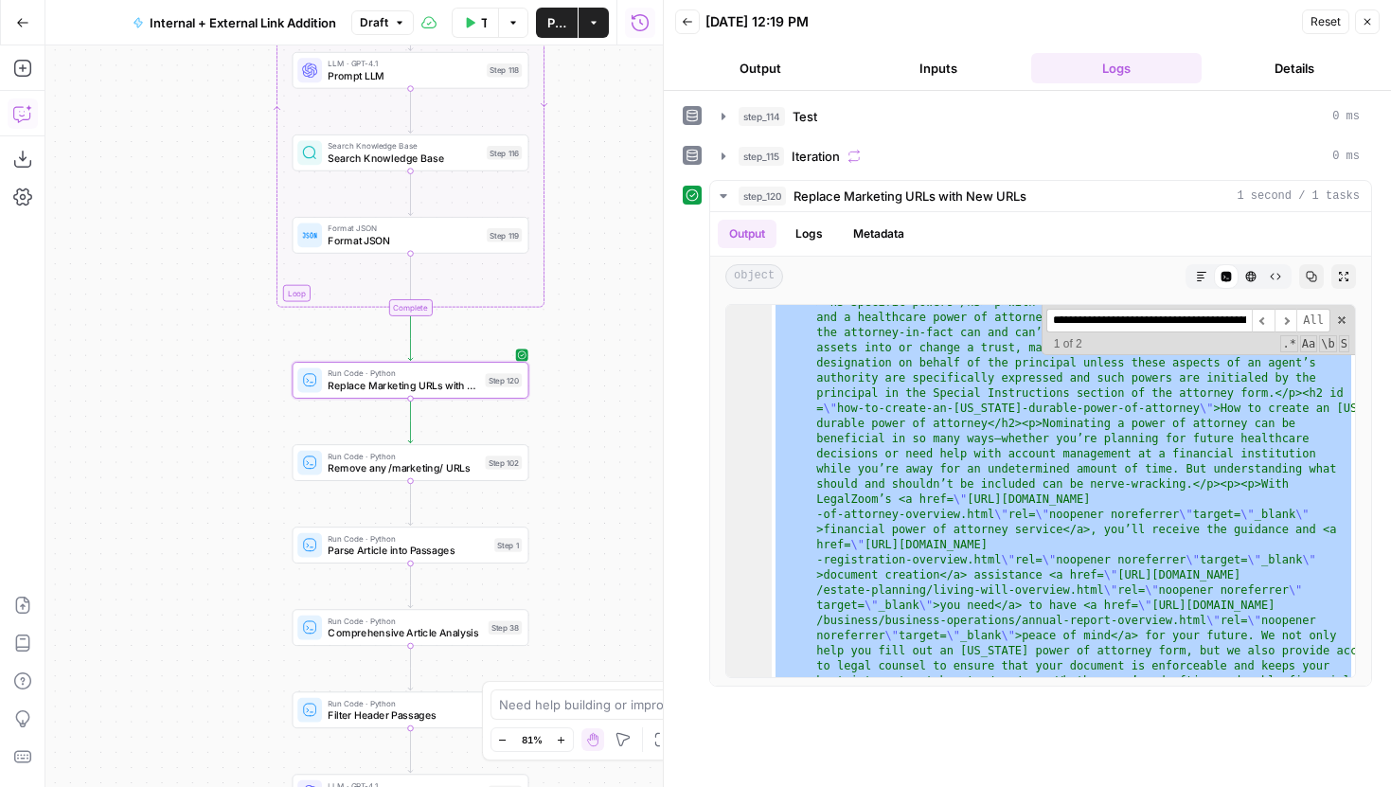
click at [914, 83] on header "Back [DATE] 12:19 PM Reset Close Output Inputs Logs Details" at bounding box center [1027, 45] width 727 height 91
click at [917, 72] on button "Inputs" at bounding box center [938, 68] width 170 height 30
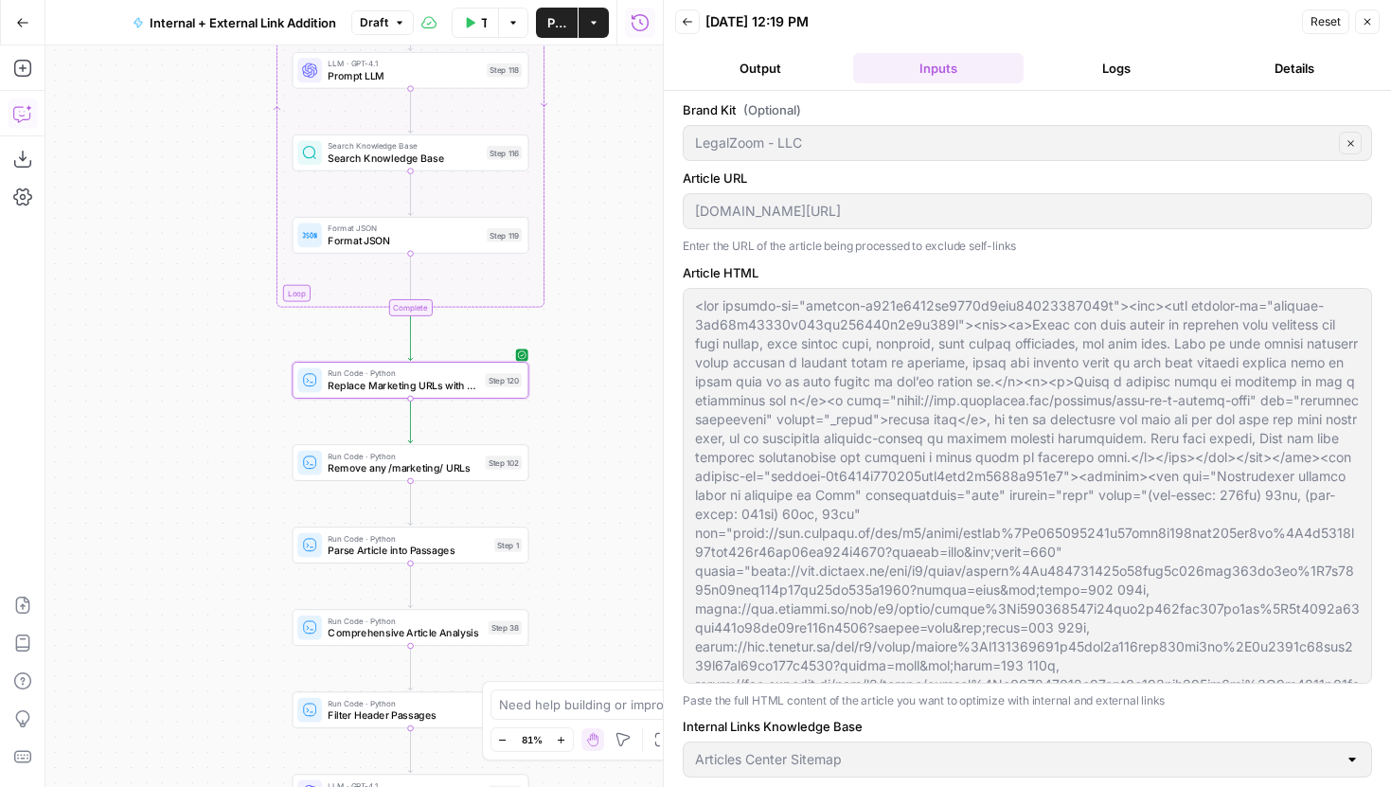
drag, startPoint x: 578, startPoint y: 321, endPoint x: 578, endPoint y: 334, distance: 13.3
click at [578, 334] on div "true false true false true false Workflow Set Inputs Inputs Run Code · Python T…" at bounding box center [353, 416] width 617 height 742
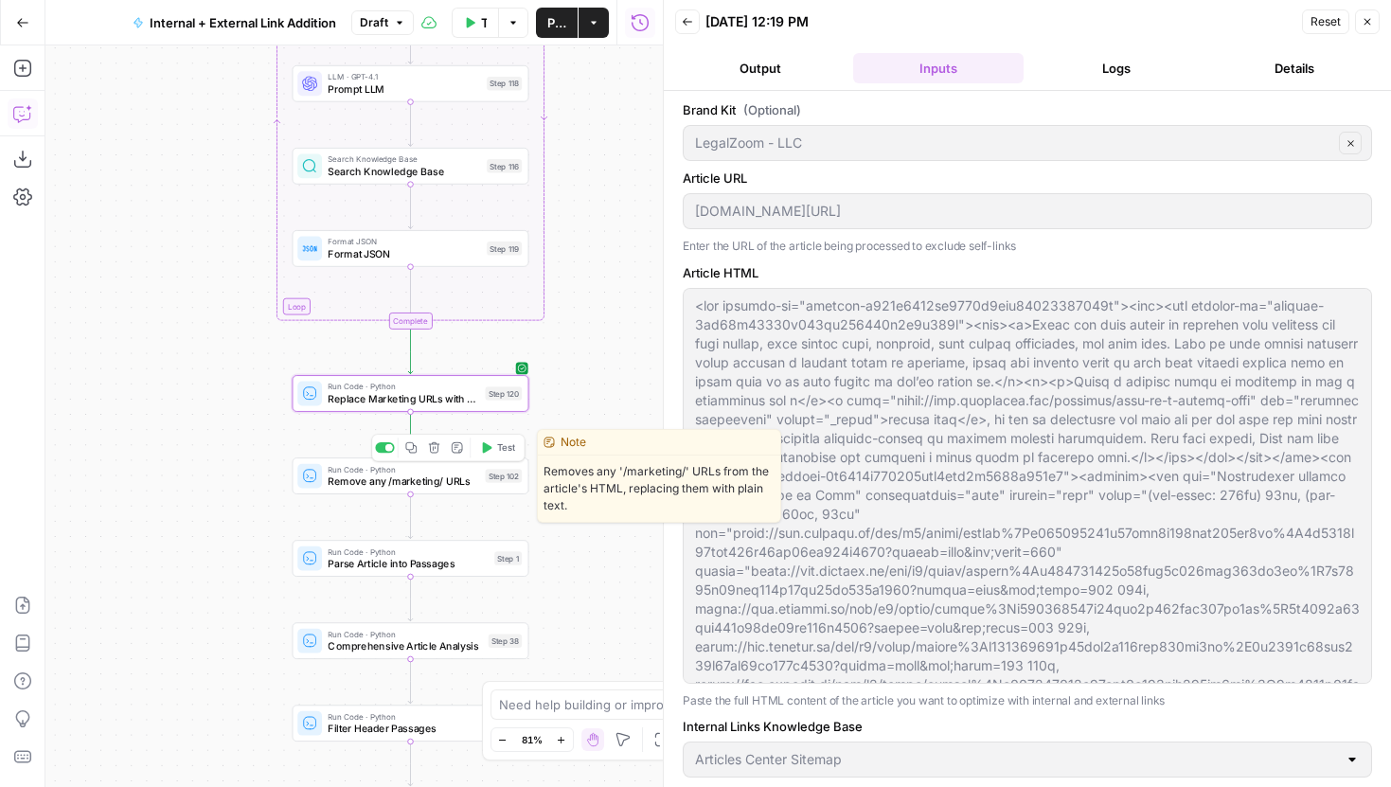
click at [438, 455] on button "Delete step" at bounding box center [434, 448] width 20 height 20
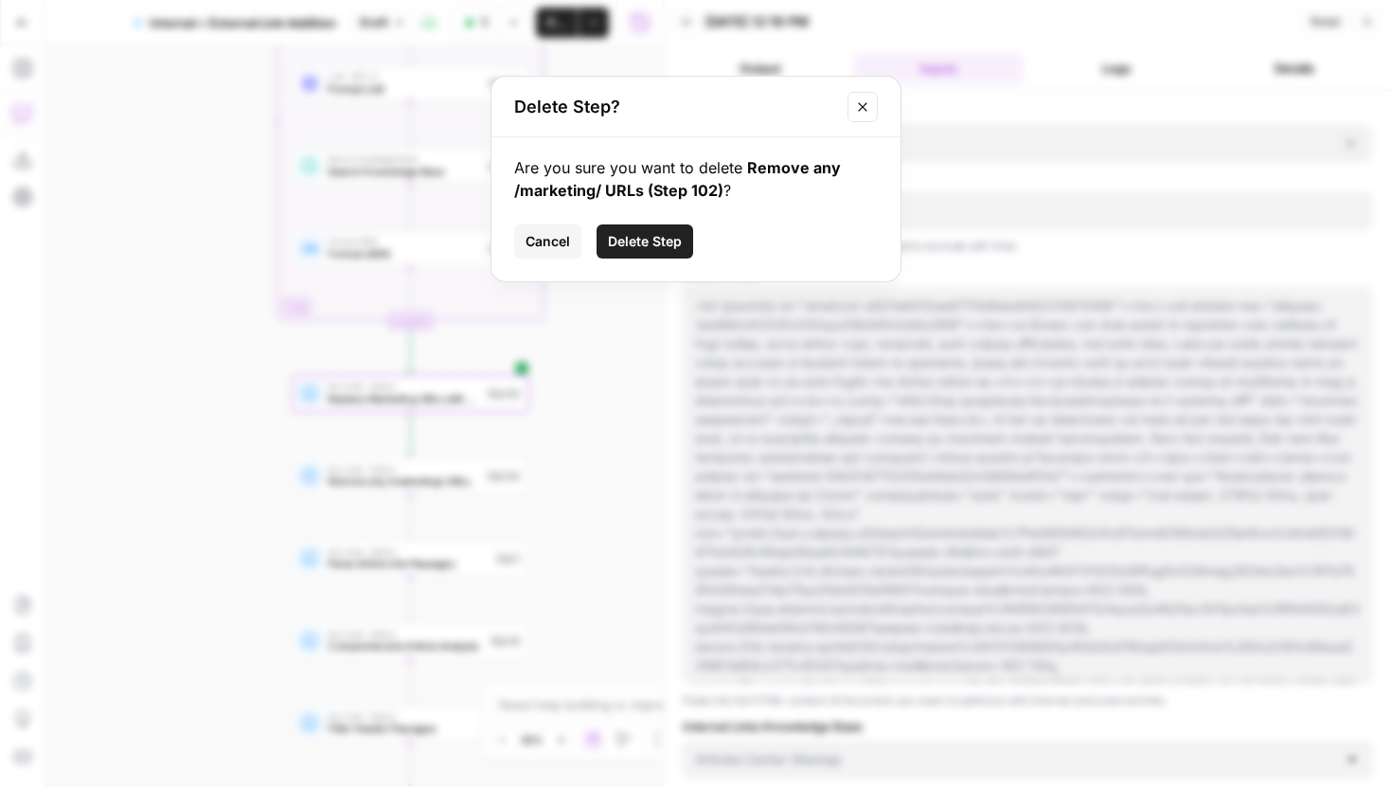
click at [652, 237] on span "Delete Step" at bounding box center [645, 241] width 74 height 19
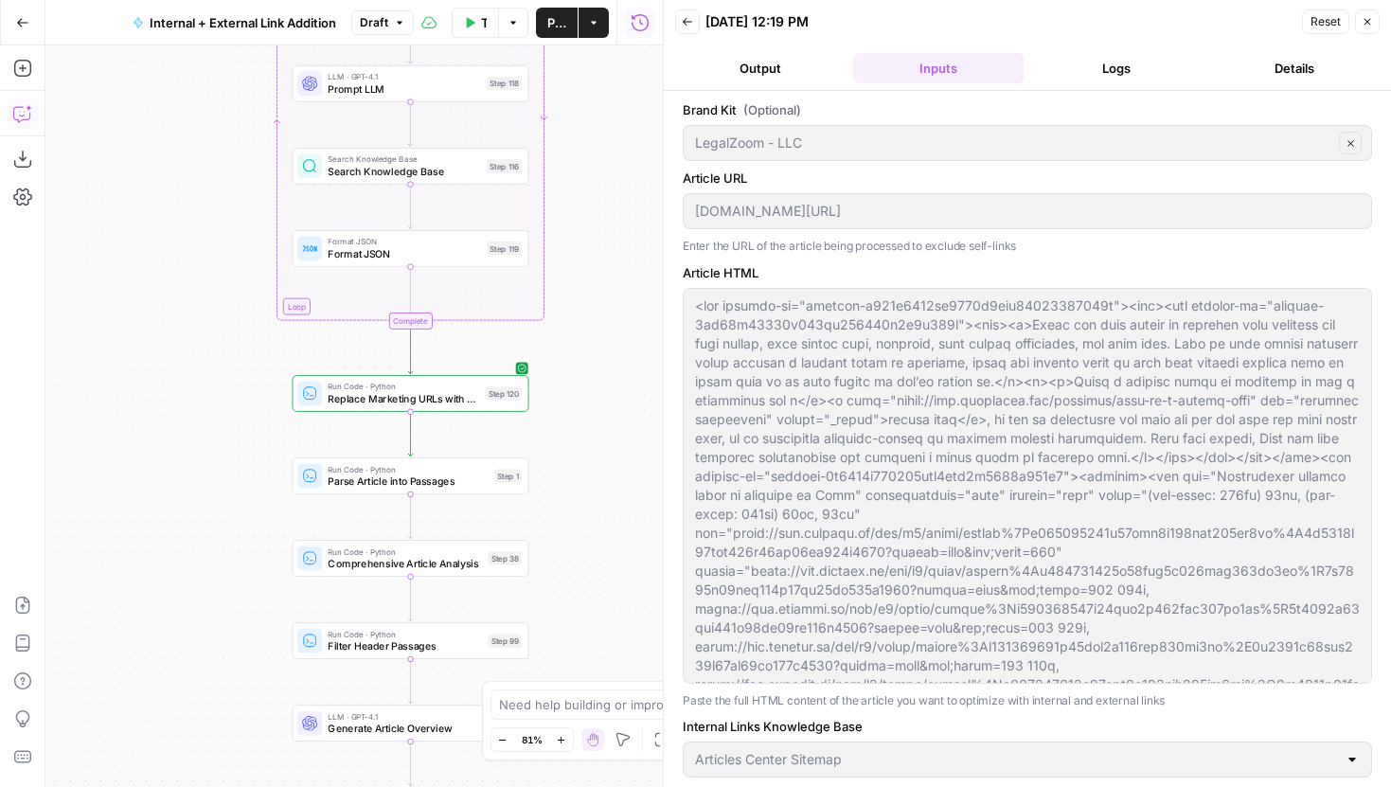
click at [1374, 18] on button "Close" at bounding box center [1367, 21] width 25 height 25
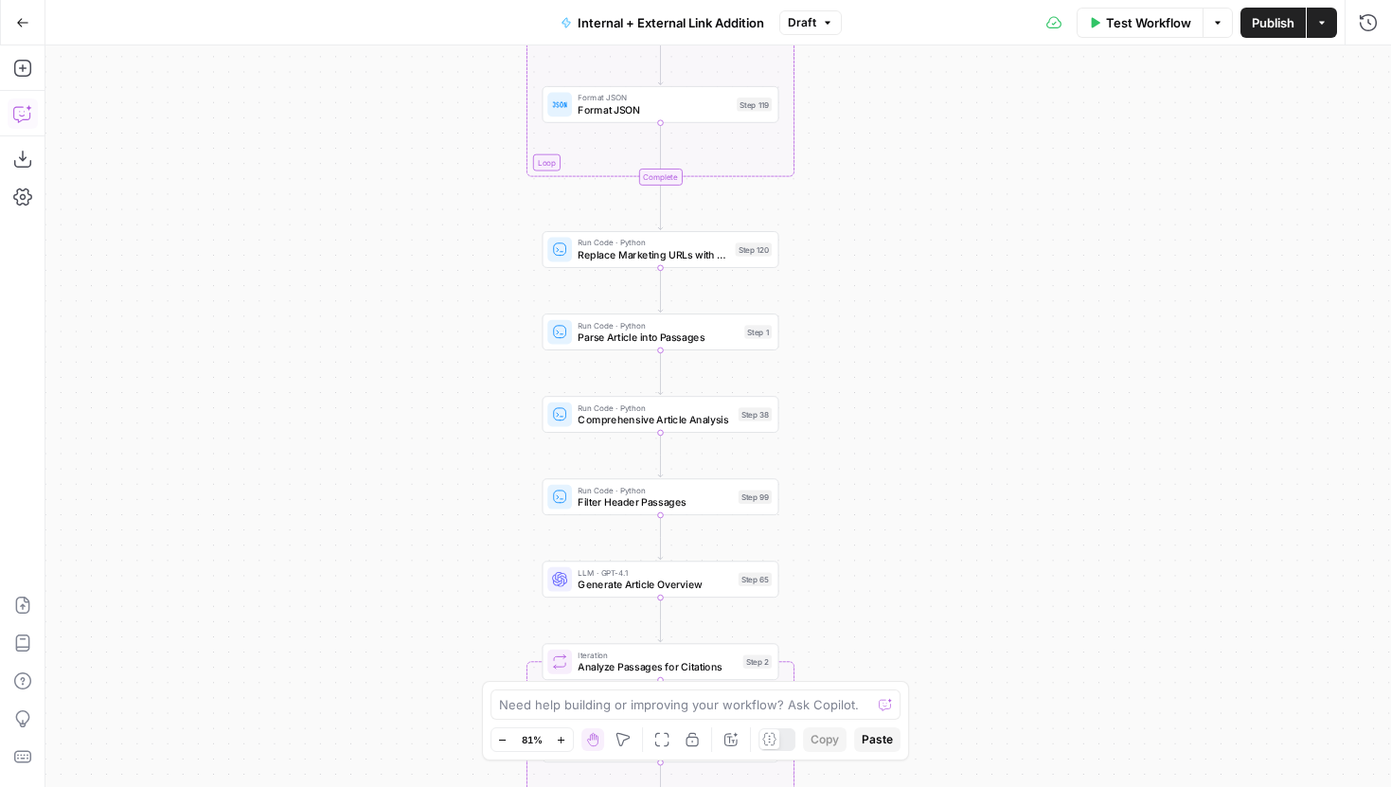
drag, startPoint x: 602, startPoint y: 476, endPoint x: 849, endPoint y: 332, distance: 286.0
click at [849, 332] on div "true false true false true false Workflow Set Inputs Inputs Run Code · Python T…" at bounding box center [718, 416] width 1346 height 742
click at [823, 17] on icon "button" at bounding box center [827, 22] width 11 height 11
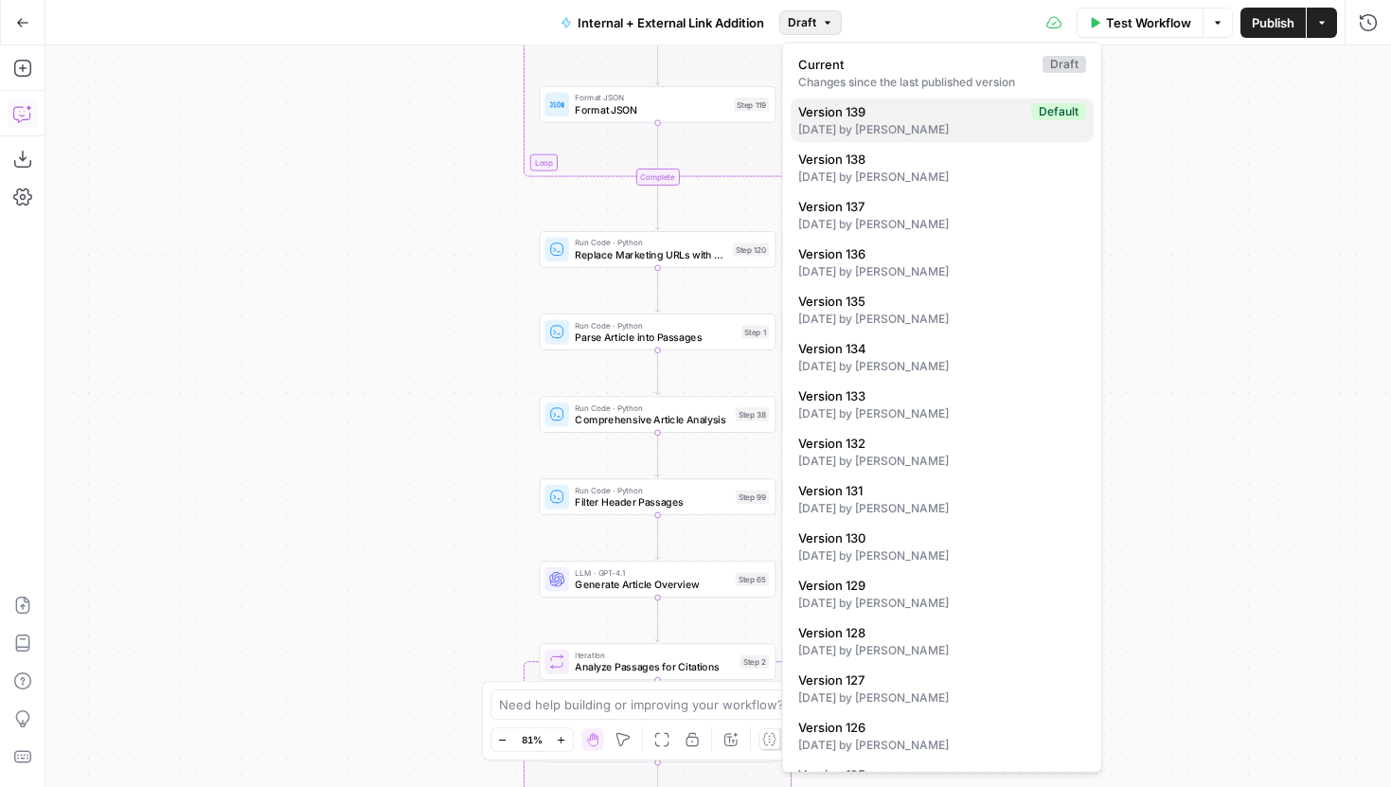
click at [861, 104] on span "Version 139" at bounding box center [910, 111] width 225 height 19
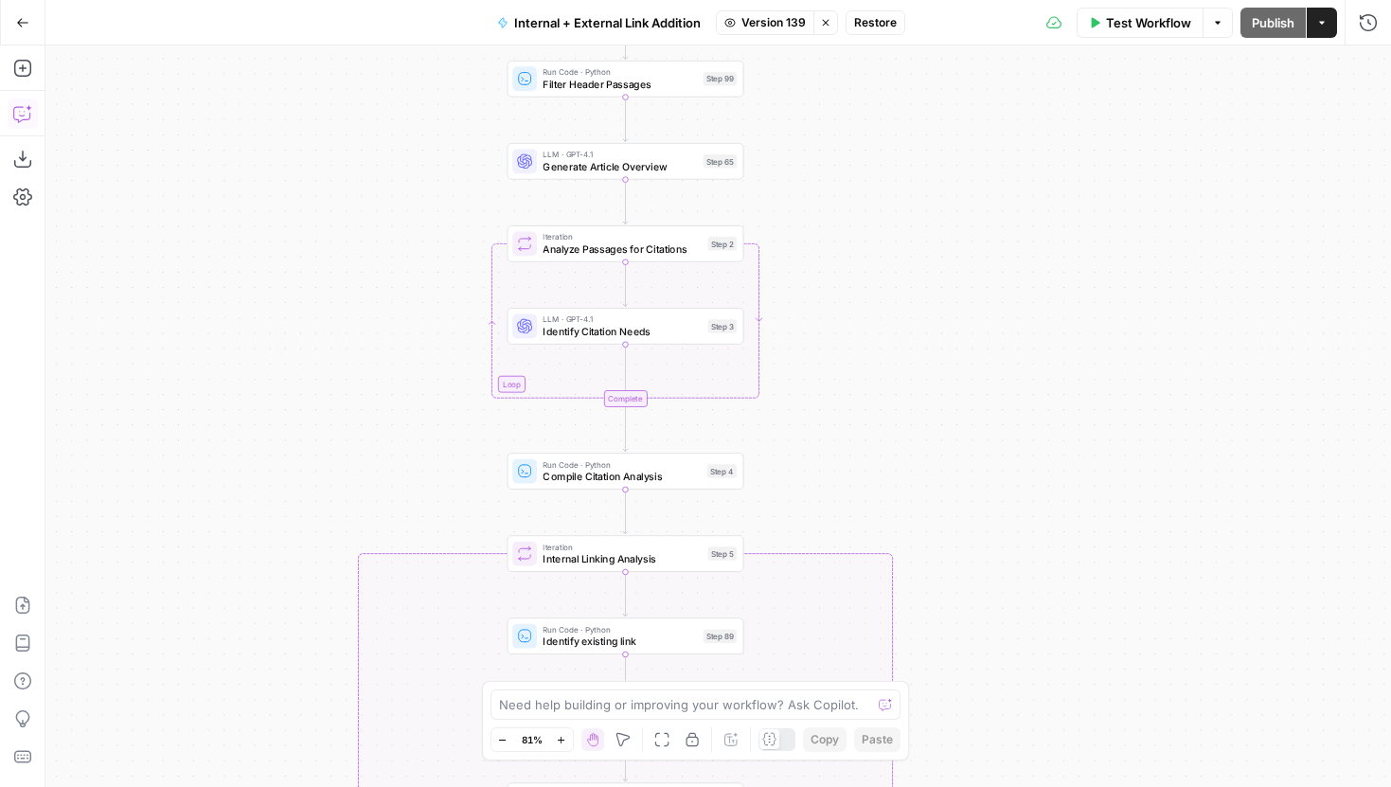
drag, startPoint x: 857, startPoint y: 144, endPoint x: 787, endPoint y: 451, distance: 314.7
click at [787, 449] on div "true false true false true false Workflow Set Inputs Inputs Run Code · Python R…" at bounding box center [718, 416] width 1346 height 742
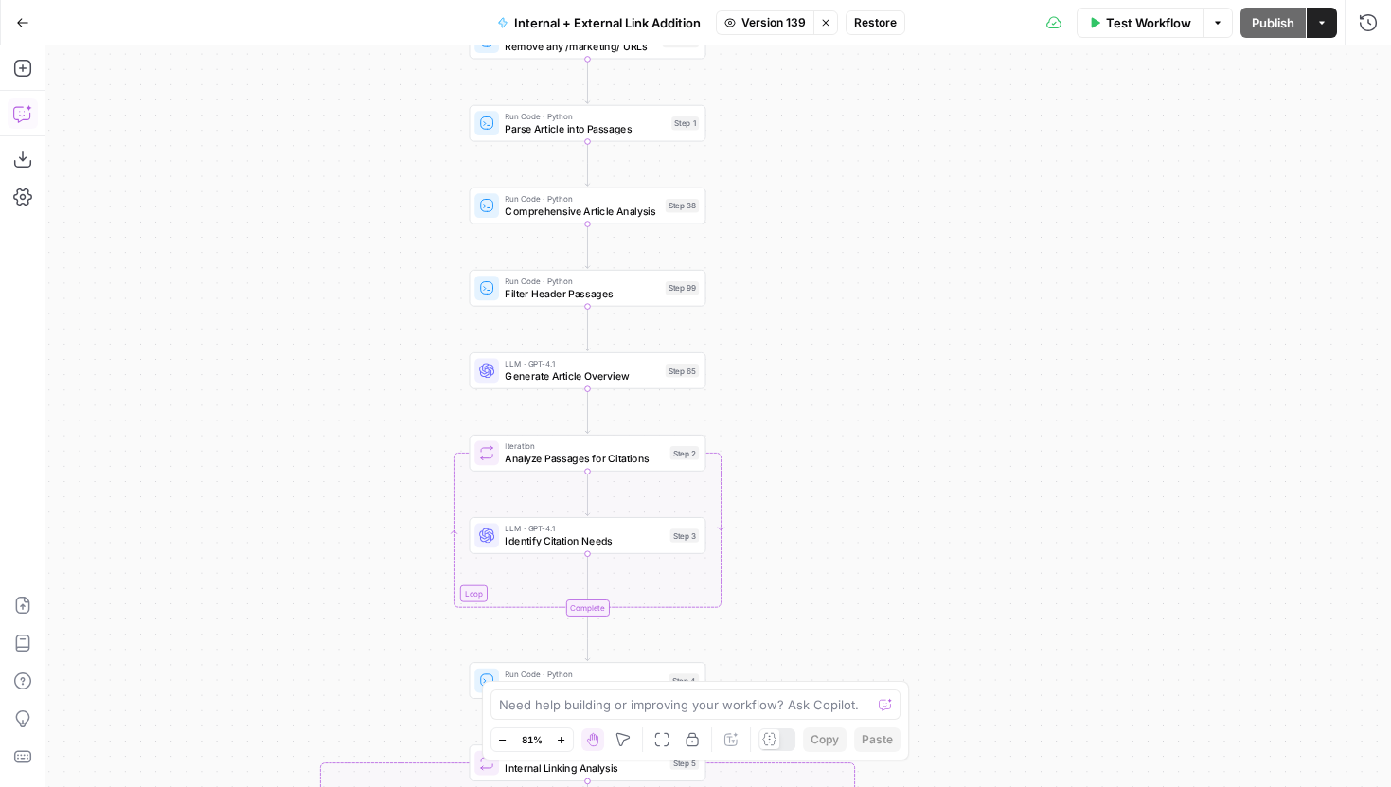
drag, startPoint x: 858, startPoint y: 242, endPoint x: 858, endPoint y: 515, distance: 272.7
click at [858, 515] on div "true false true false true false Workflow Set Inputs Inputs Run Code · Python R…" at bounding box center [718, 416] width 1346 height 742
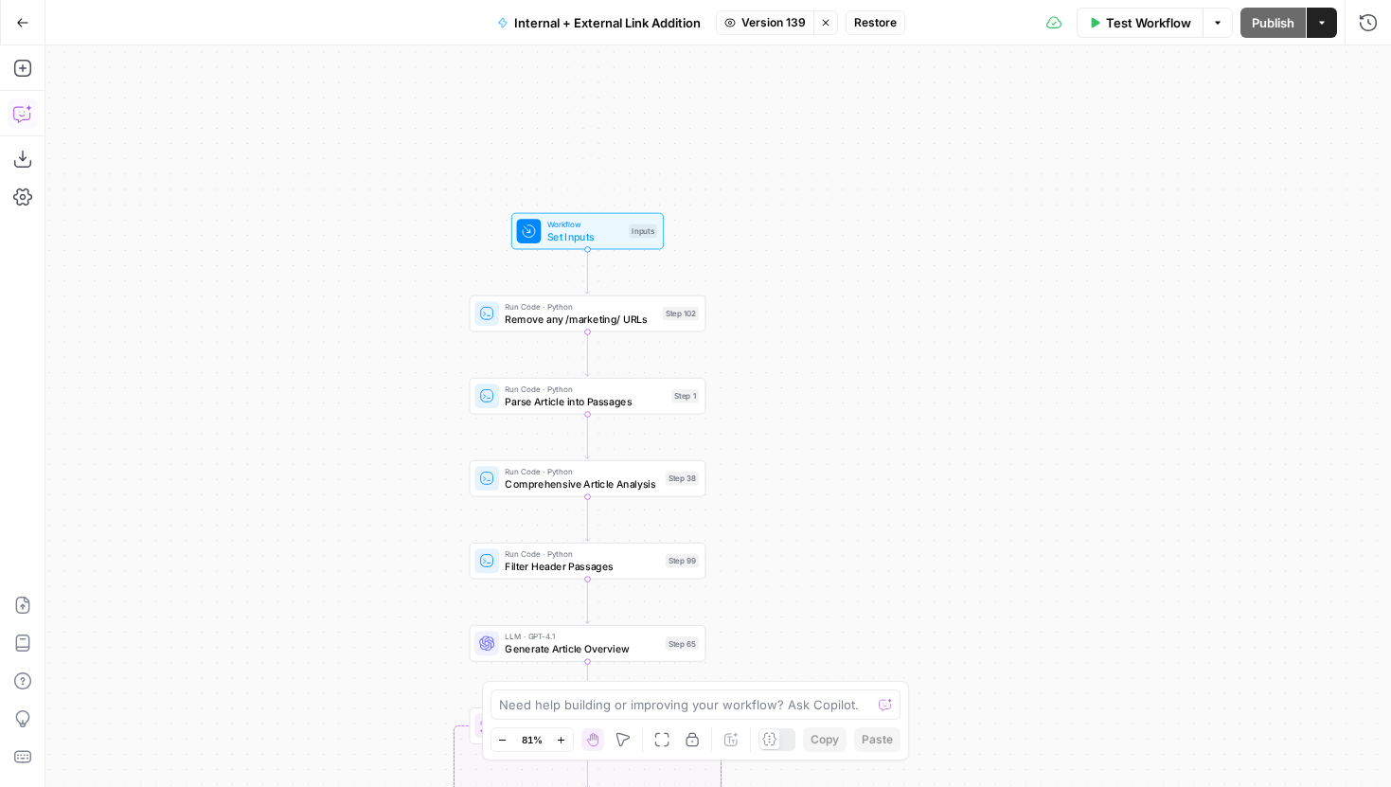
click at [751, 23] on span "Version 139" at bounding box center [774, 22] width 64 height 17
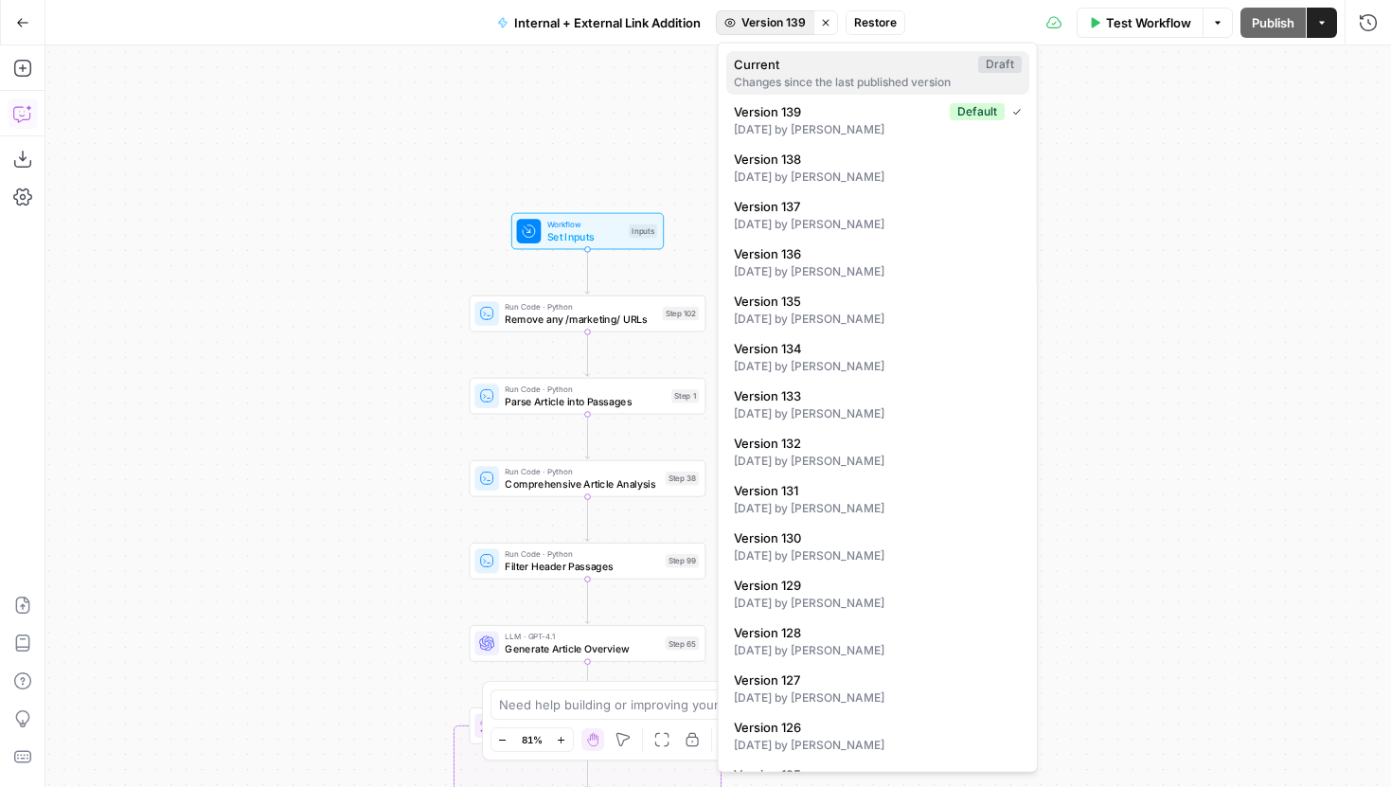
click at [778, 60] on span "Current" at bounding box center [852, 64] width 237 height 19
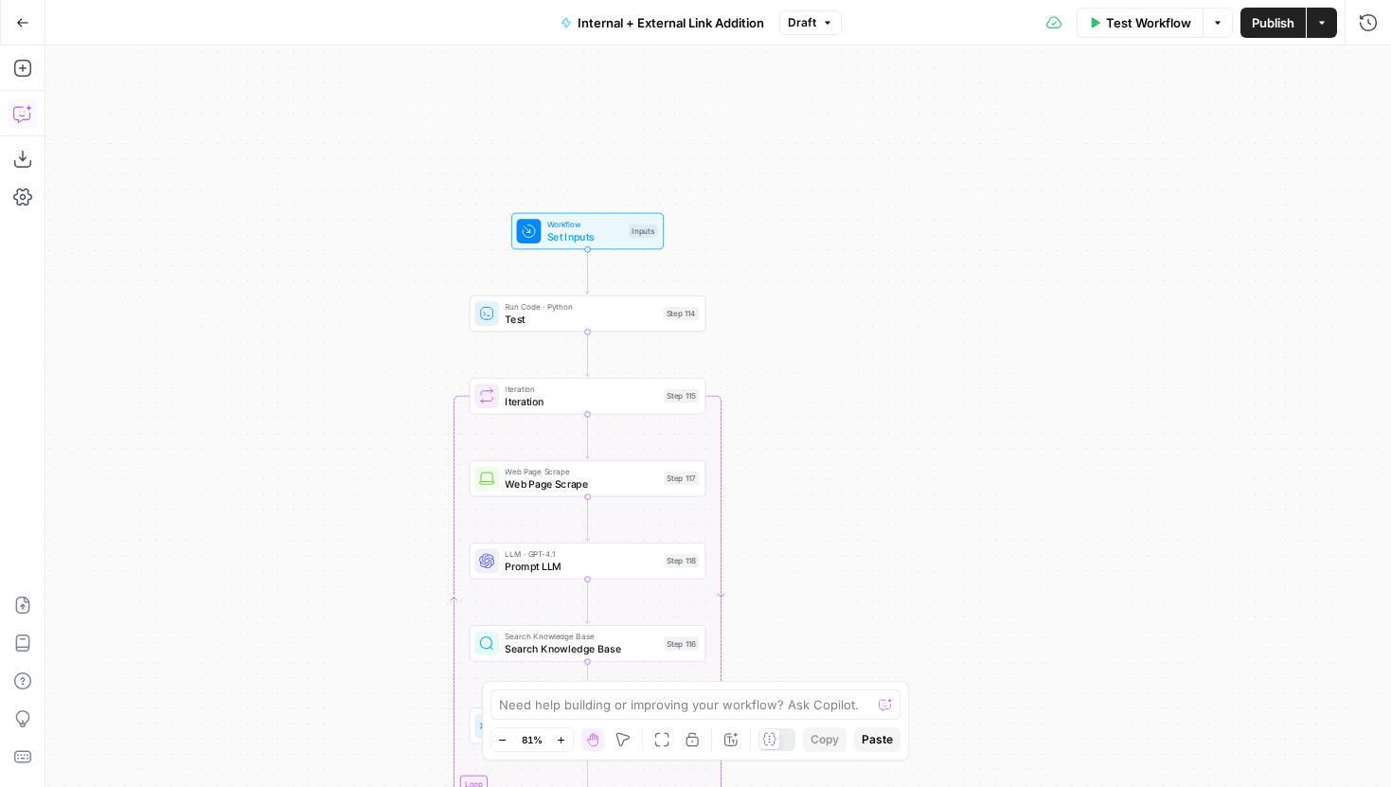
click at [29, 110] on icon "button" at bounding box center [22, 113] width 19 height 19
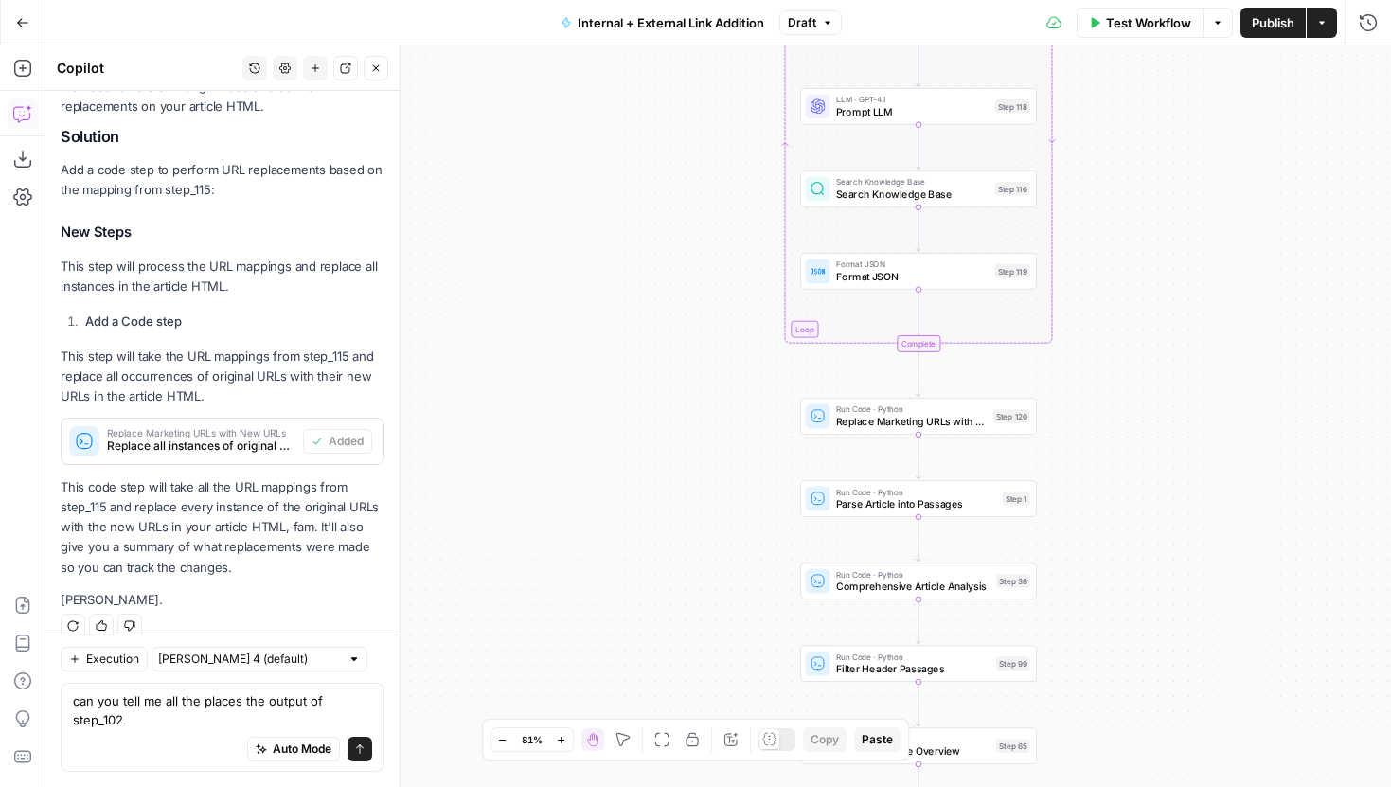
scroll to position [1850, 0]
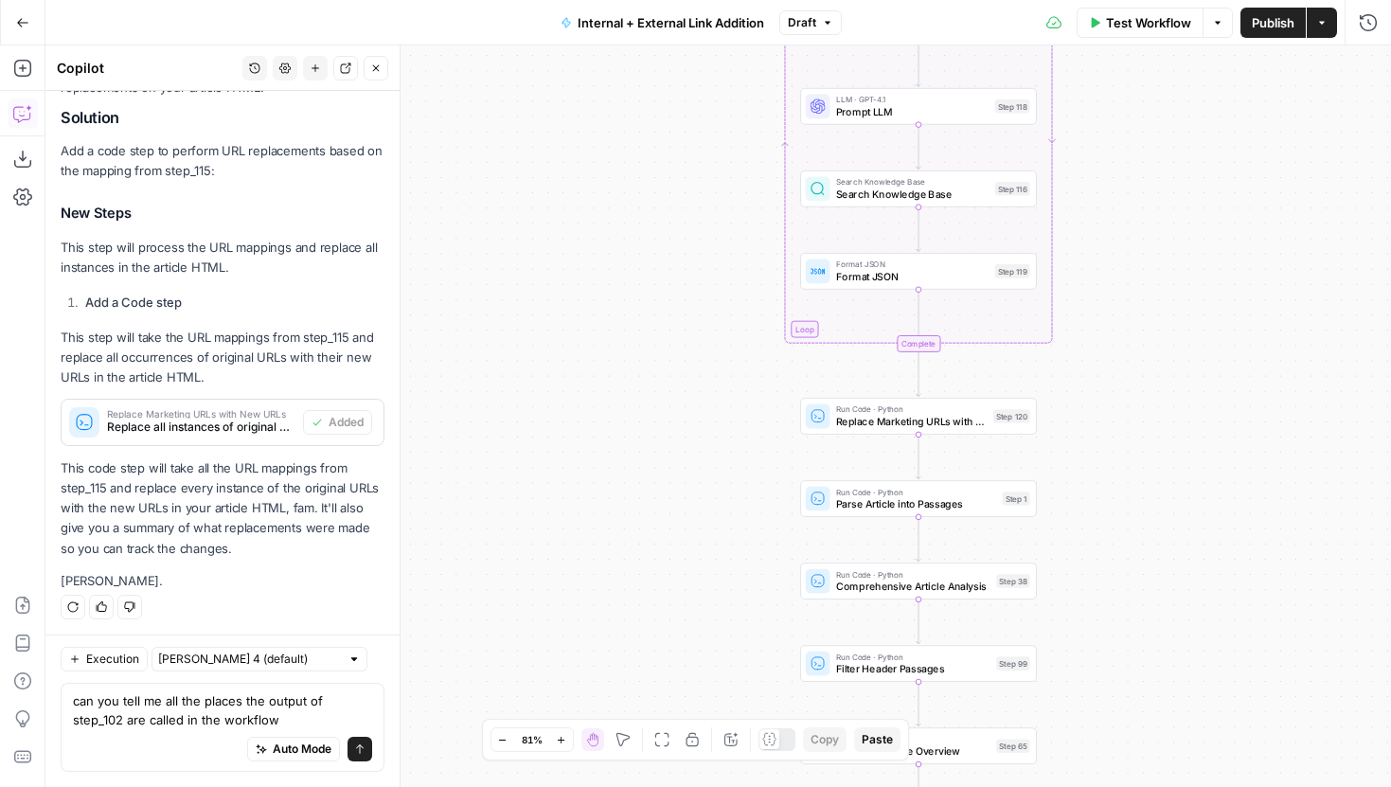
type textarea "can you tell me all the places the output of step_102 are called in the workflo…"
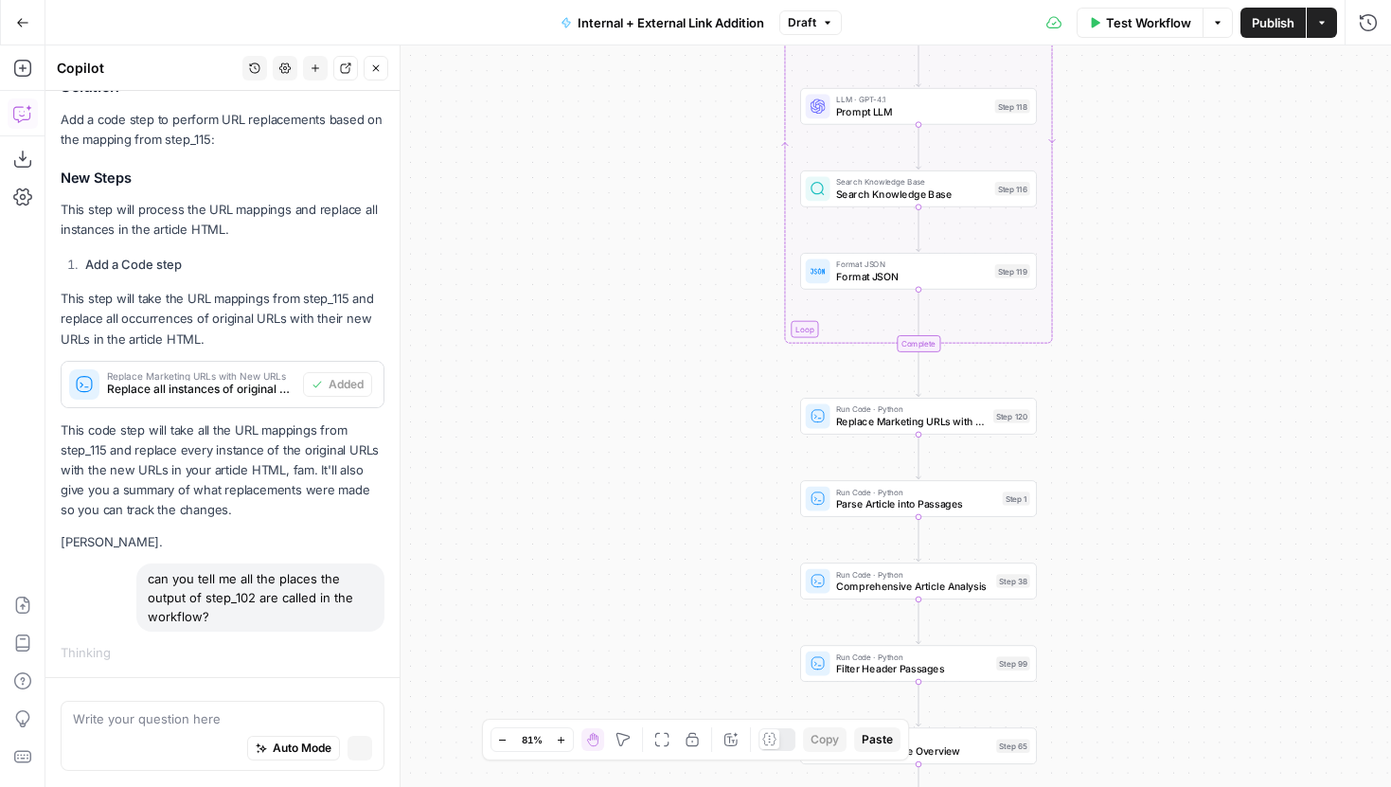
scroll to position [1787, 0]
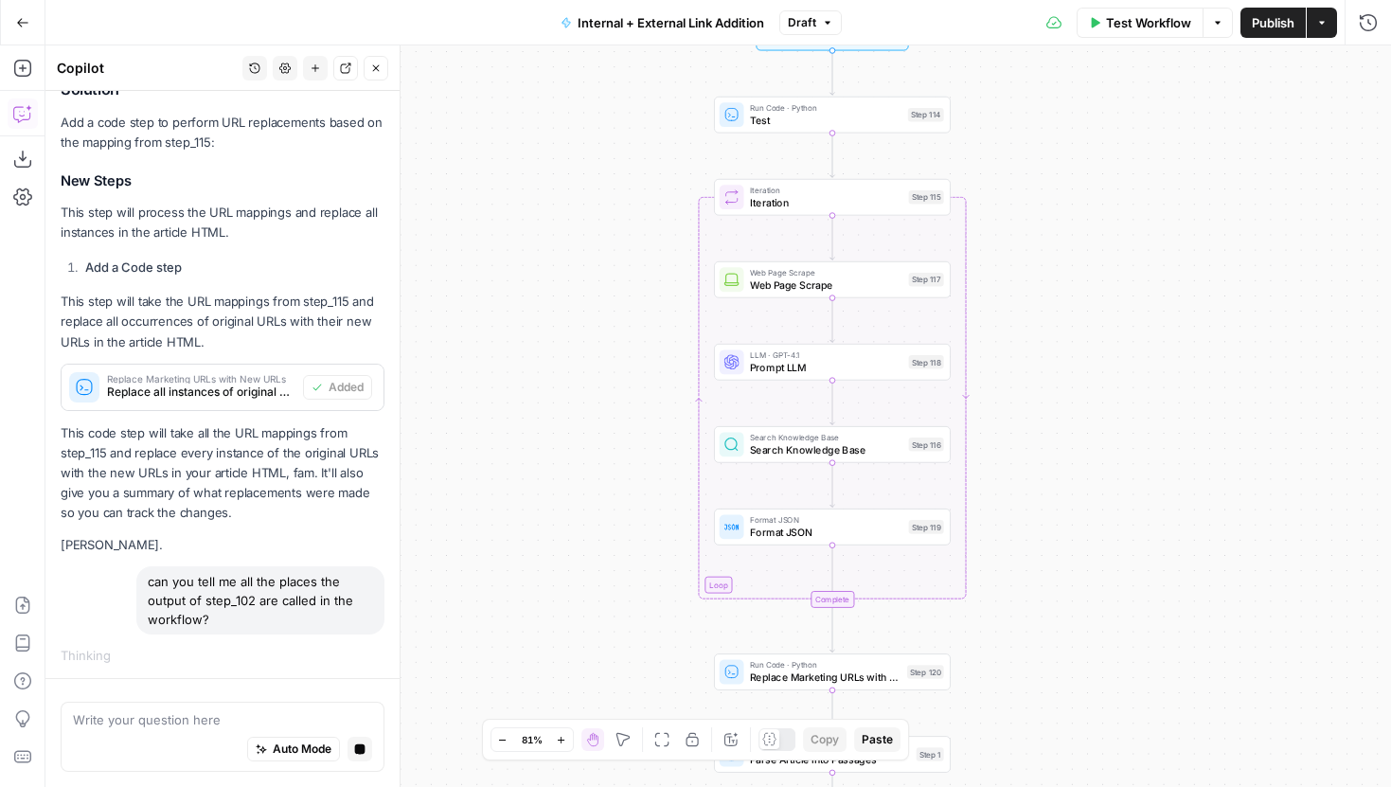
drag, startPoint x: 585, startPoint y: 312, endPoint x: 498, endPoint y: 566, distance: 269.2
click at [498, 566] on div "true false true false true false Workflow Set Inputs Inputs Run Code · Python T…" at bounding box center [718, 416] width 1346 height 742
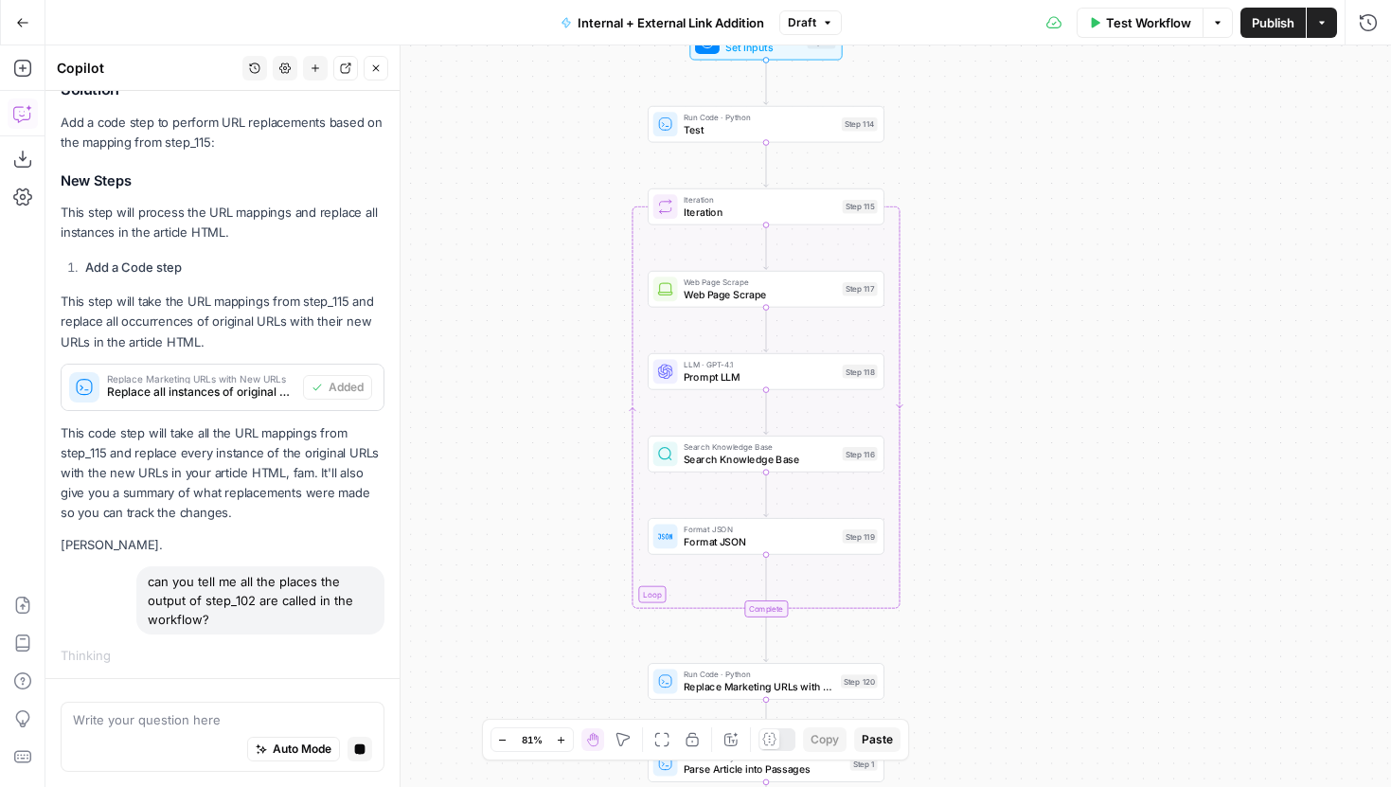
drag, startPoint x: 610, startPoint y: 298, endPoint x: 545, endPoint y: 263, distance: 73.3
click at [545, 263] on div "true false true false true false Workflow Set Inputs Inputs Run Code · Python T…" at bounding box center [718, 416] width 1346 height 742
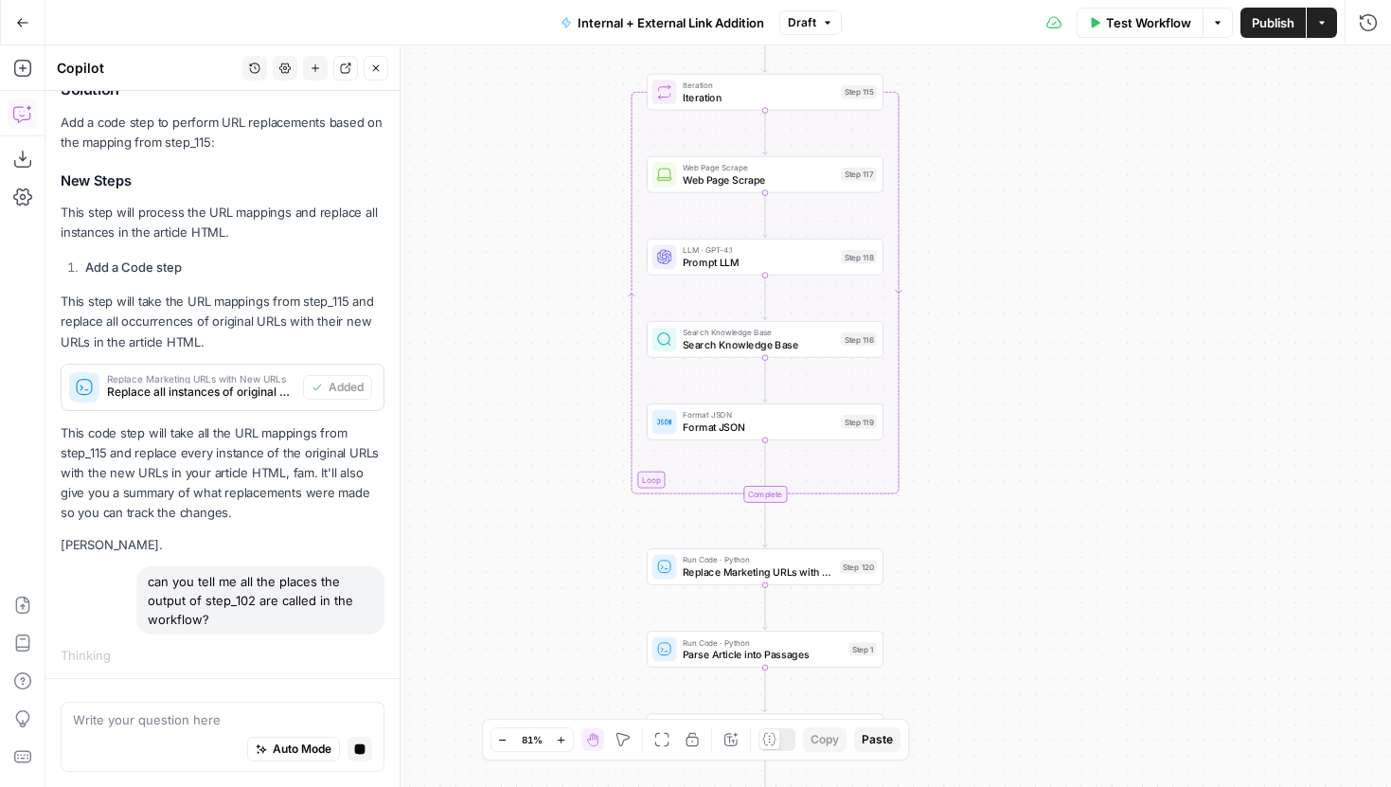
drag, startPoint x: 568, startPoint y: 397, endPoint x: 566, endPoint y: 285, distance: 111.8
click at [566, 284] on div "true false true false true false Workflow Set Inputs Inputs Run Code · Python T…" at bounding box center [718, 416] width 1346 height 742
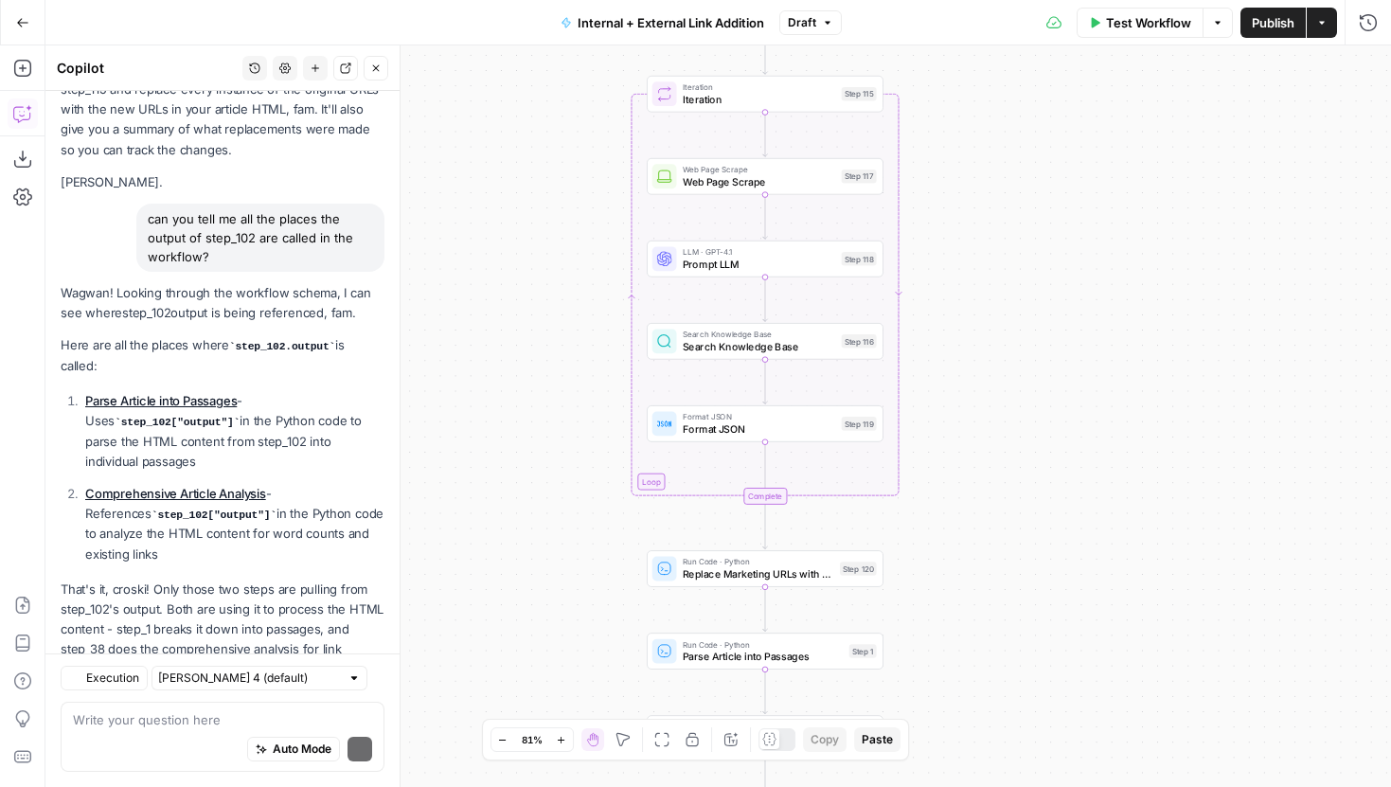
scroll to position [2402, 0]
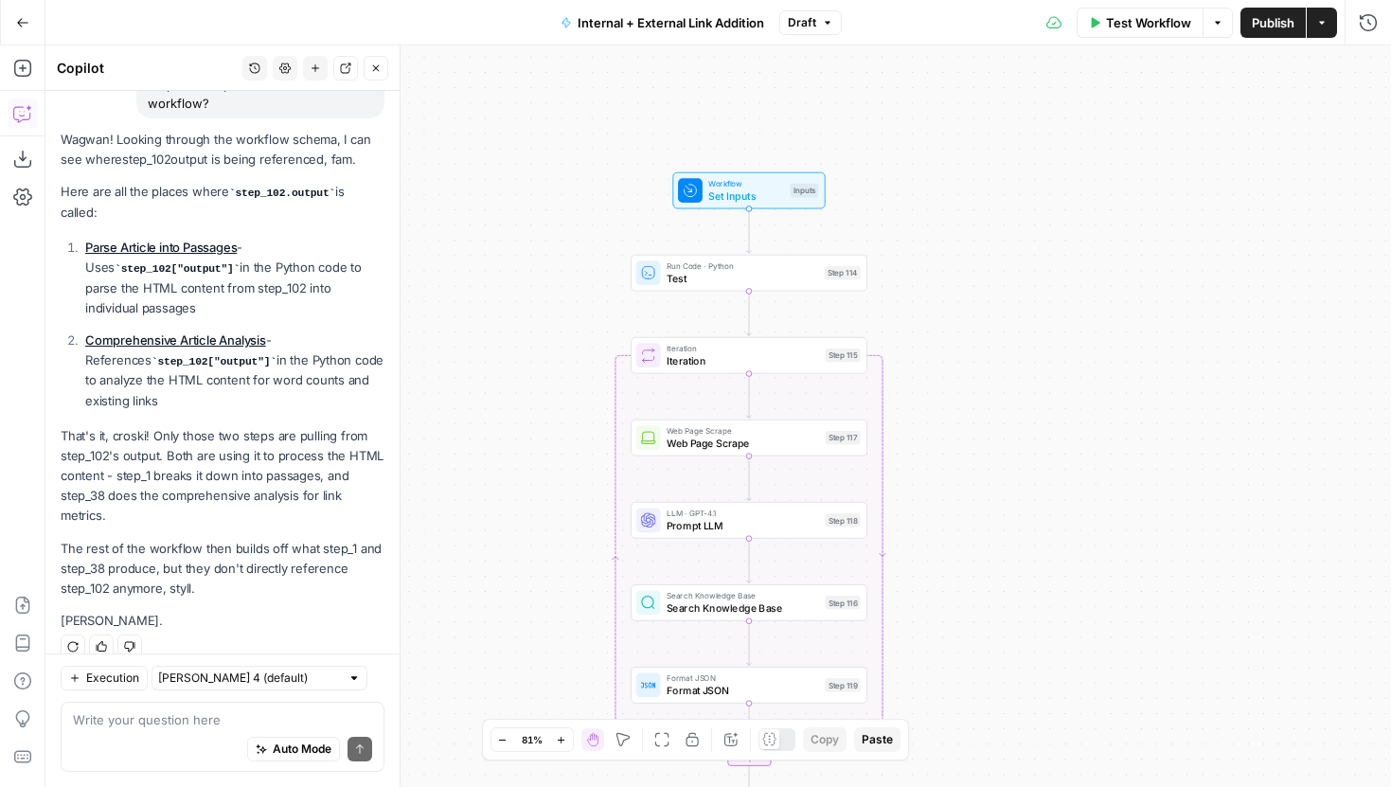
drag, startPoint x: 1104, startPoint y: 167, endPoint x: 1085, endPoint y: 439, distance: 273.4
click at [1085, 439] on div "true false true false true false Workflow Set Inputs Inputs Run Code · Python T…" at bounding box center [718, 416] width 1346 height 742
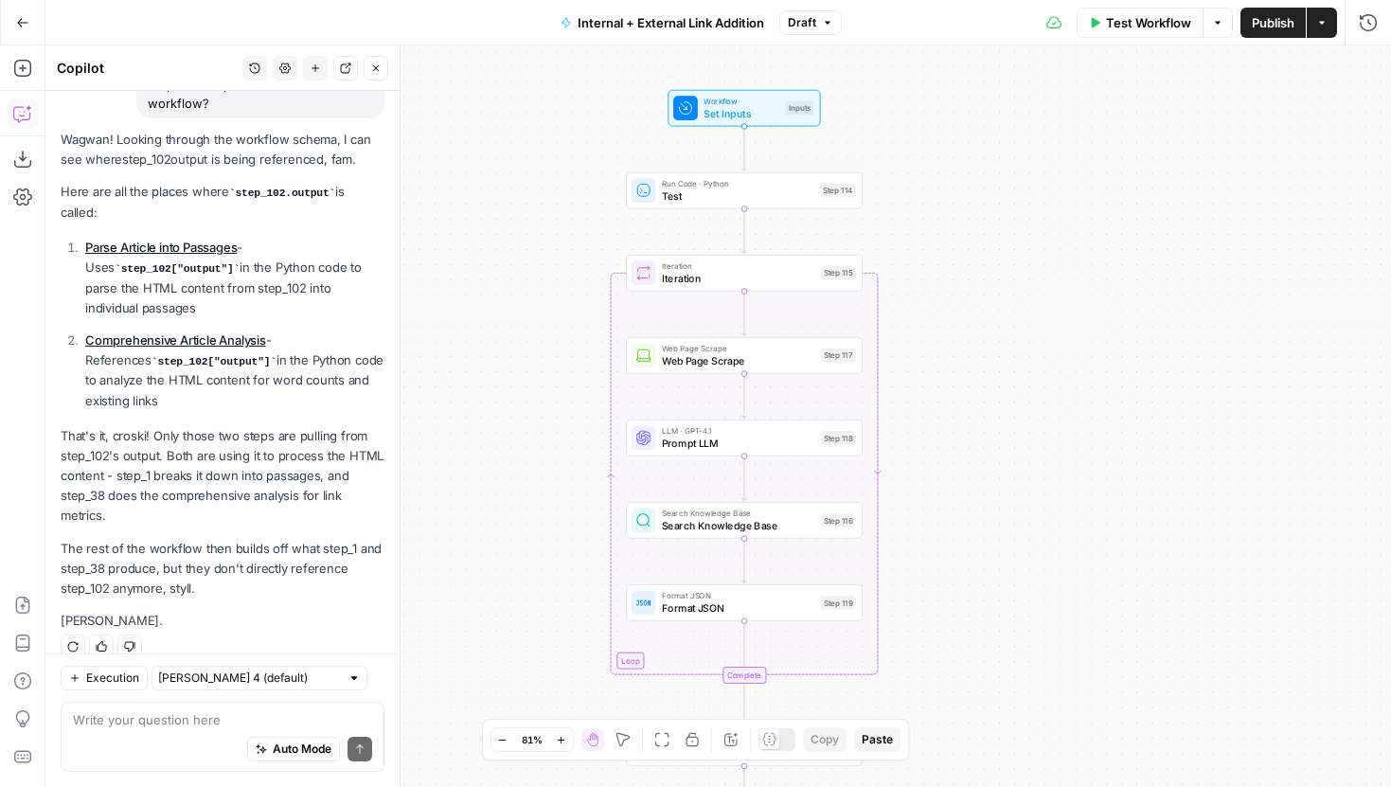
drag, startPoint x: 998, startPoint y: 498, endPoint x: 998, endPoint y: 163, distance: 335.2
click at [998, 163] on div "true false true false true false Workflow Set Inputs Inputs Run Code · Python T…" at bounding box center [718, 416] width 1346 height 742
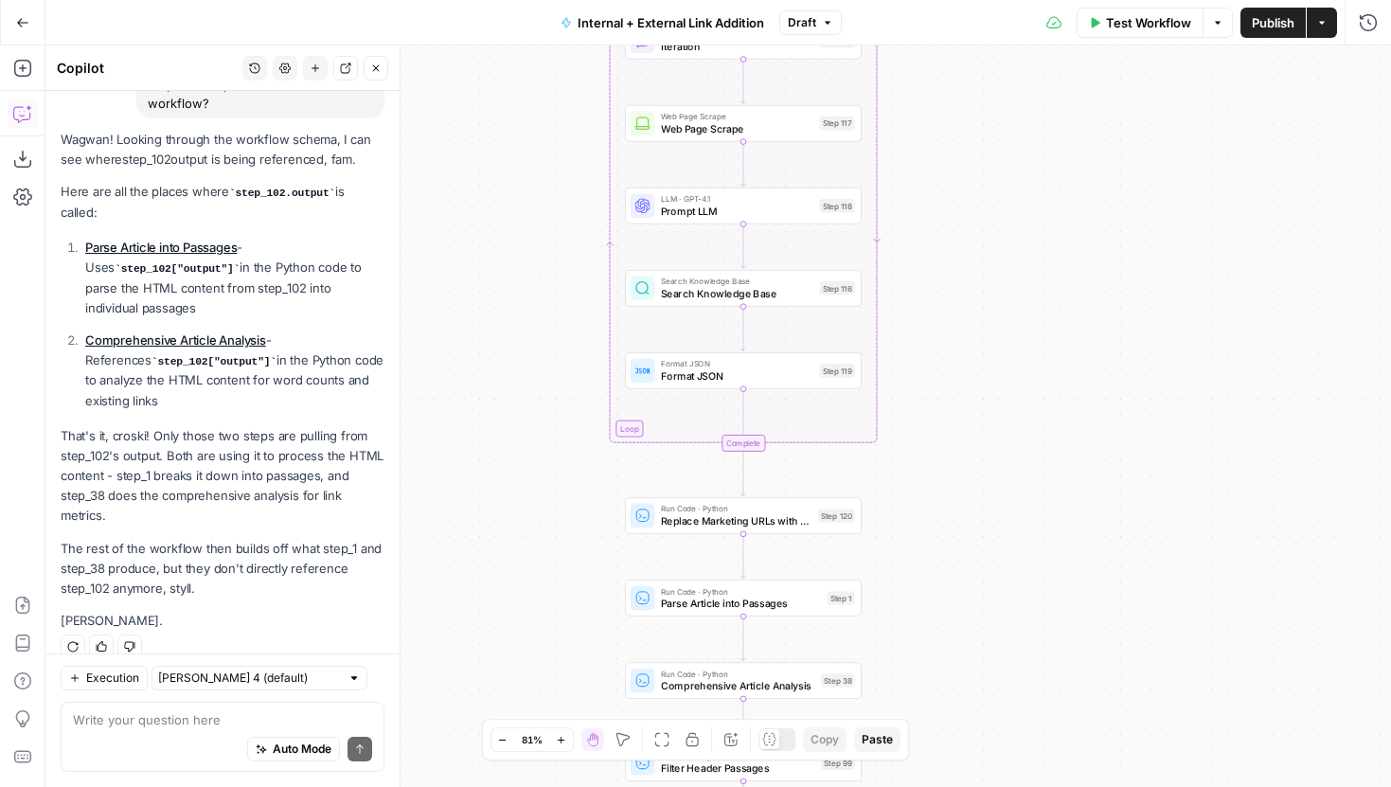
drag, startPoint x: 966, startPoint y: 258, endPoint x: 956, endPoint y: 471, distance: 213.3
click at [956, 471] on div "true false true false true false Workflow Set Inputs Inputs Run Code · Python T…" at bounding box center [718, 416] width 1346 height 742
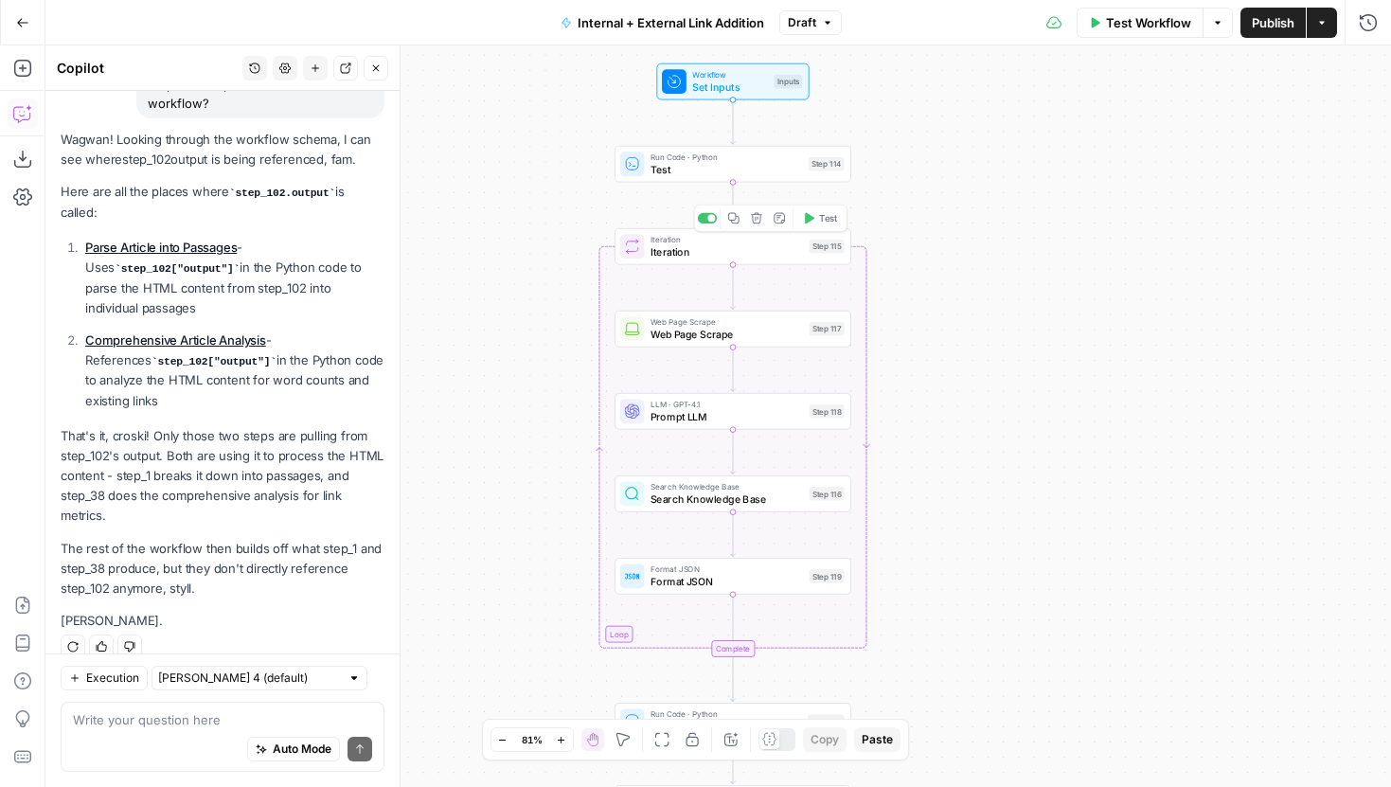
click at [784, 164] on span "Test" at bounding box center [727, 169] width 152 height 15
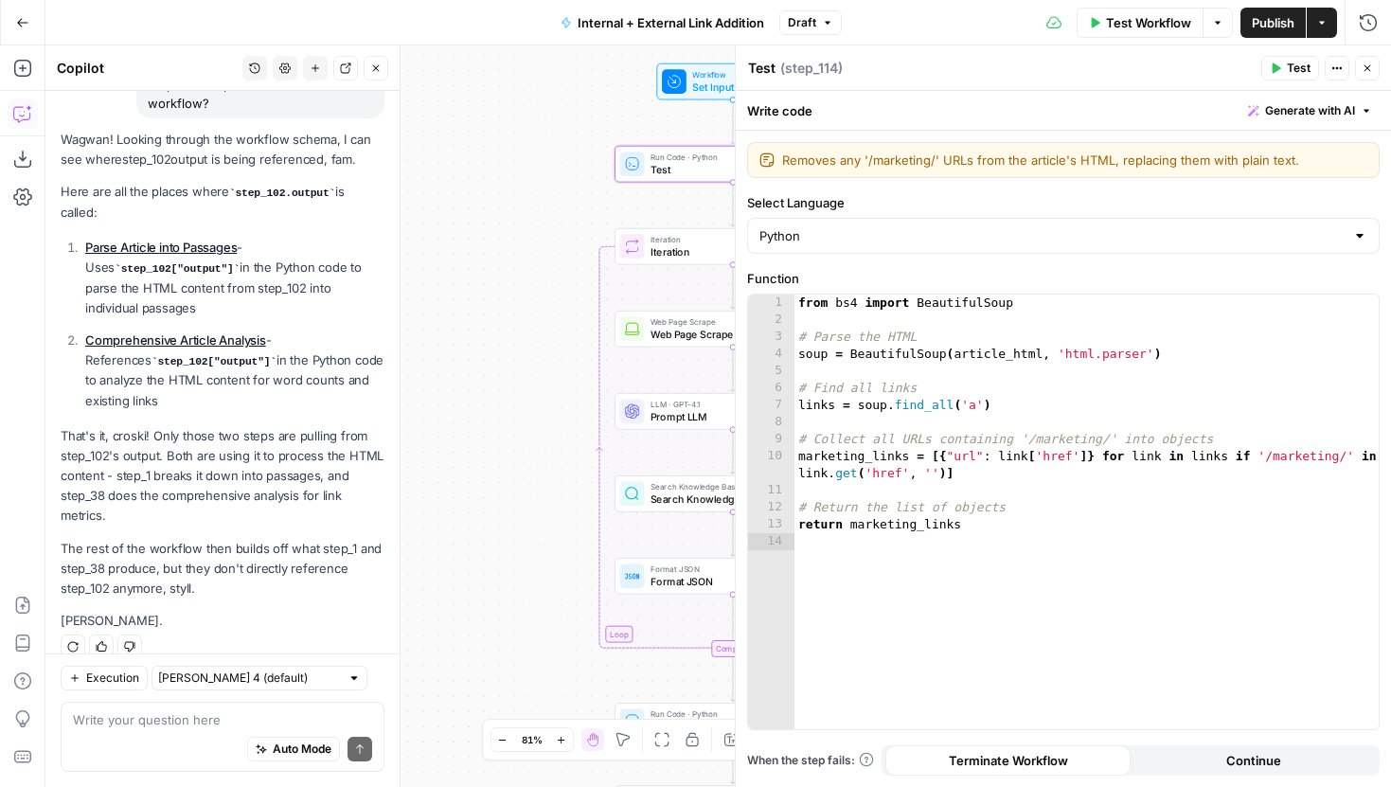
click at [813, 100] on div "Write code Generate with AI" at bounding box center [1063, 110] width 655 height 39
click at [810, 107] on div "Write code Generate with AI" at bounding box center [1063, 110] width 655 height 39
click at [760, 60] on textarea "Test" at bounding box center [761, 68] width 27 height 19
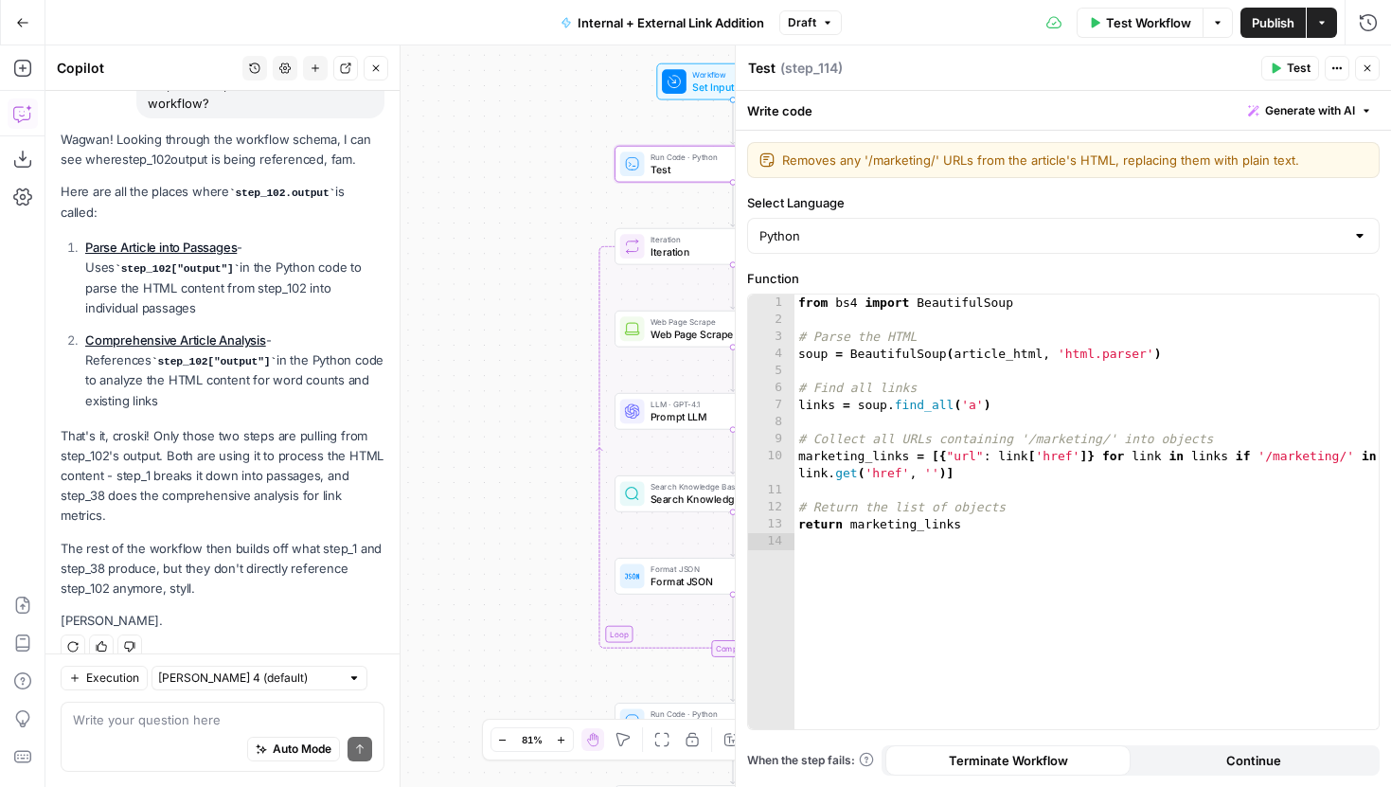
click at [760, 60] on textarea "Test" at bounding box center [761, 68] width 27 height 19
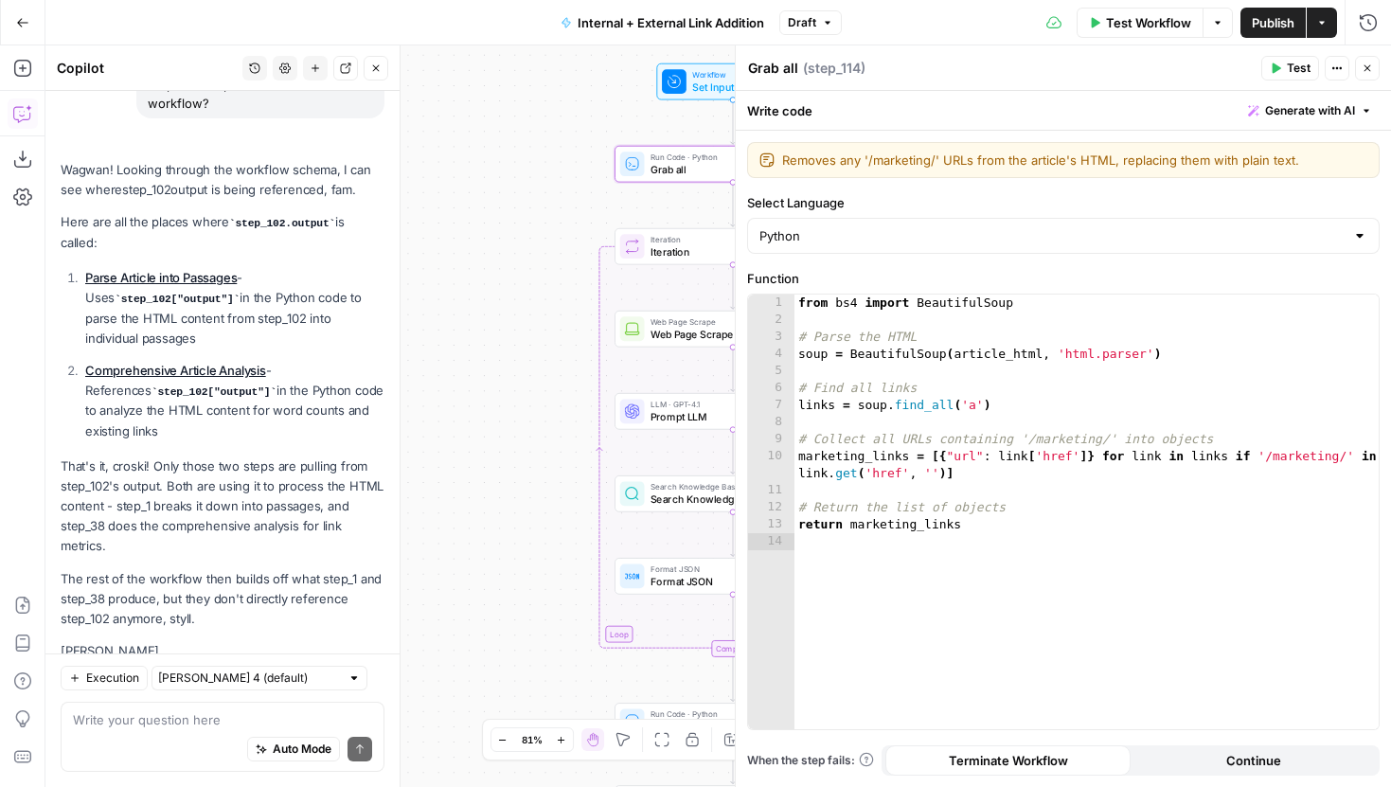
scroll to position [2432, 0]
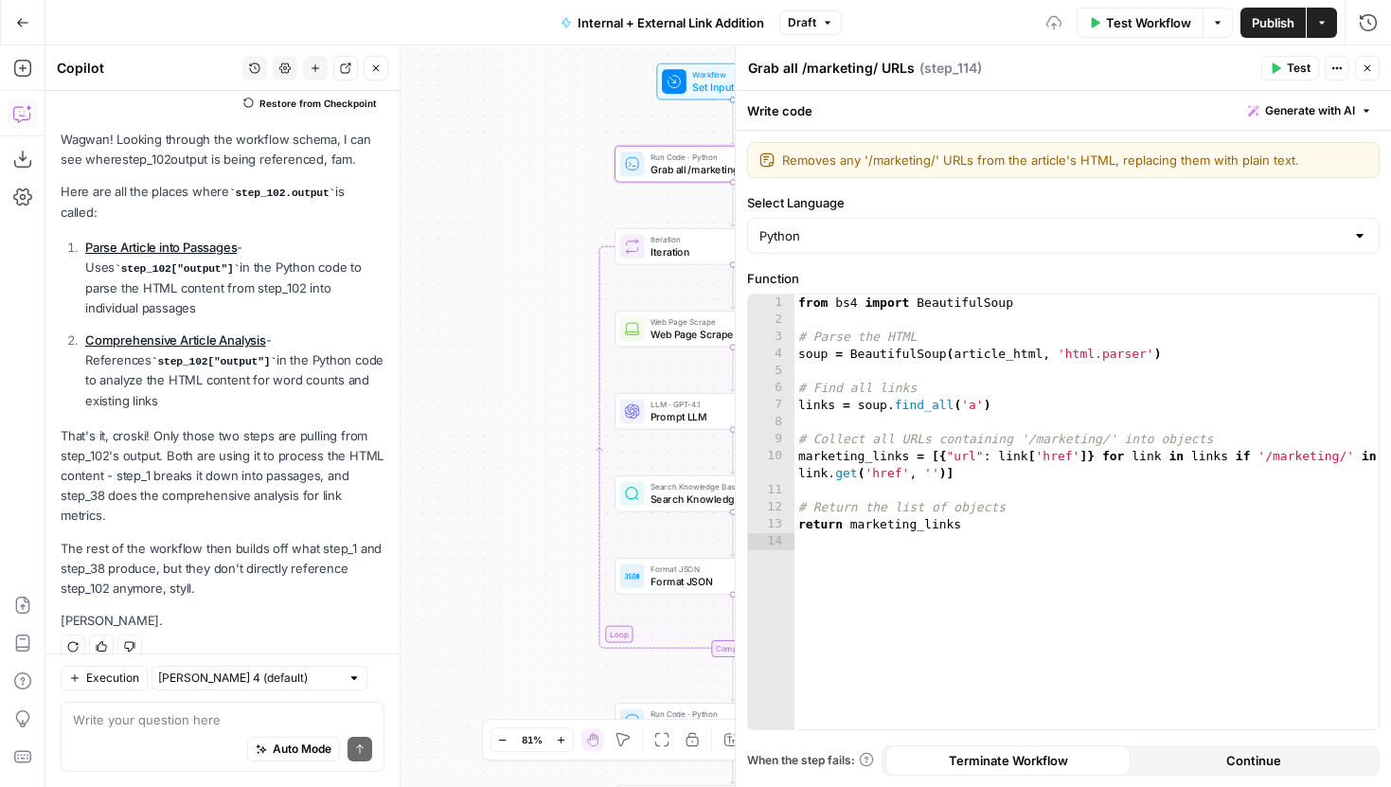
type textarea "Grab all /marketing/ URLs"
click at [1367, 63] on icon "button" at bounding box center [1367, 68] width 11 height 11
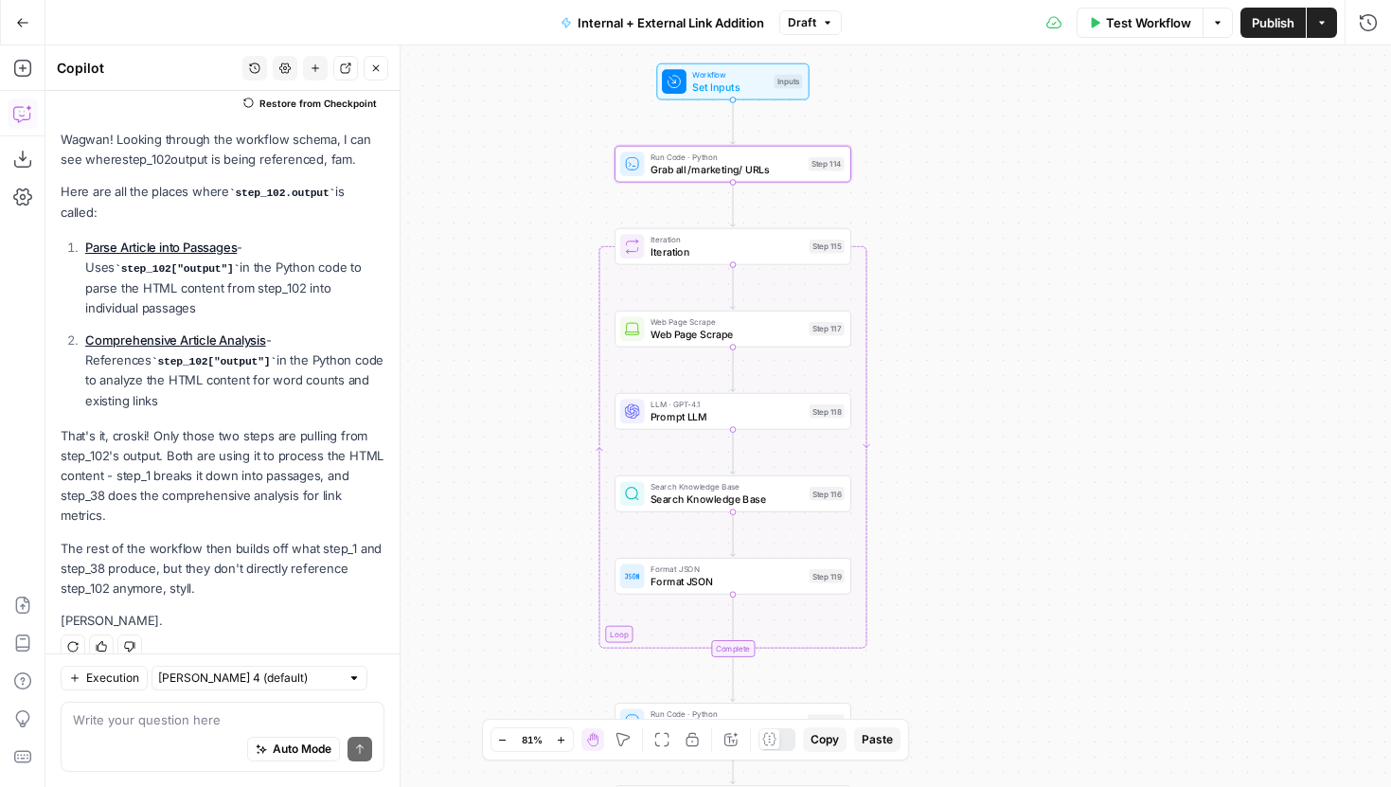
drag, startPoint x: 1091, startPoint y: 329, endPoint x: 1091, endPoint y: 162, distance: 166.7
click at [1091, 162] on div "true false true false true false Workflow Set Inputs Inputs Run Code · Python G…" at bounding box center [718, 416] width 1346 height 742
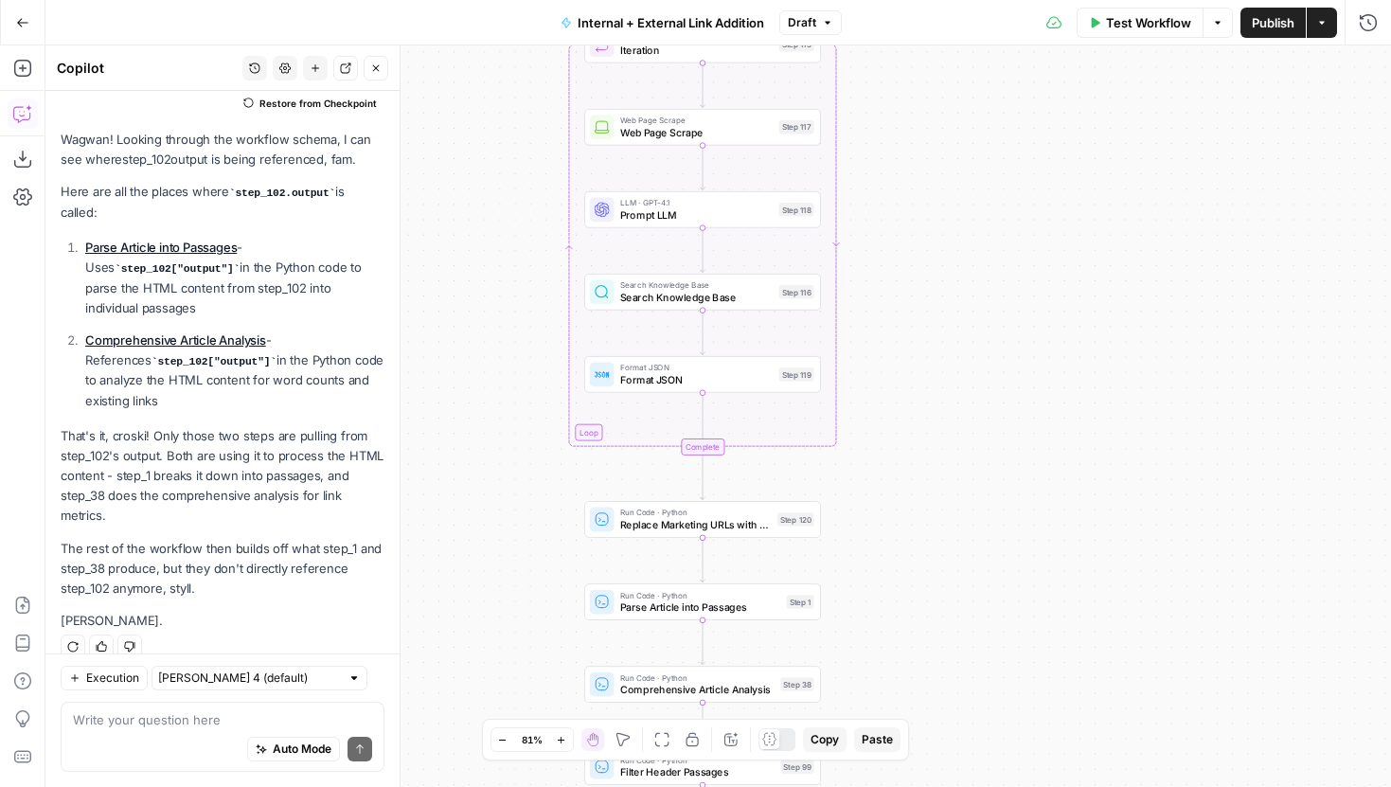
drag, startPoint x: 993, startPoint y: 379, endPoint x: 963, endPoint y: 344, distance: 46.3
click at [963, 344] on div "true false true false true false Workflow Set Inputs Inputs Run Code · Python G…" at bounding box center [718, 416] width 1346 height 742
click at [774, 220] on div "LLM · GPT-4.1 Prompt LLM Step 118 Copy step Delete step Add Note Test" at bounding box center [702, 210] width 224 height 26
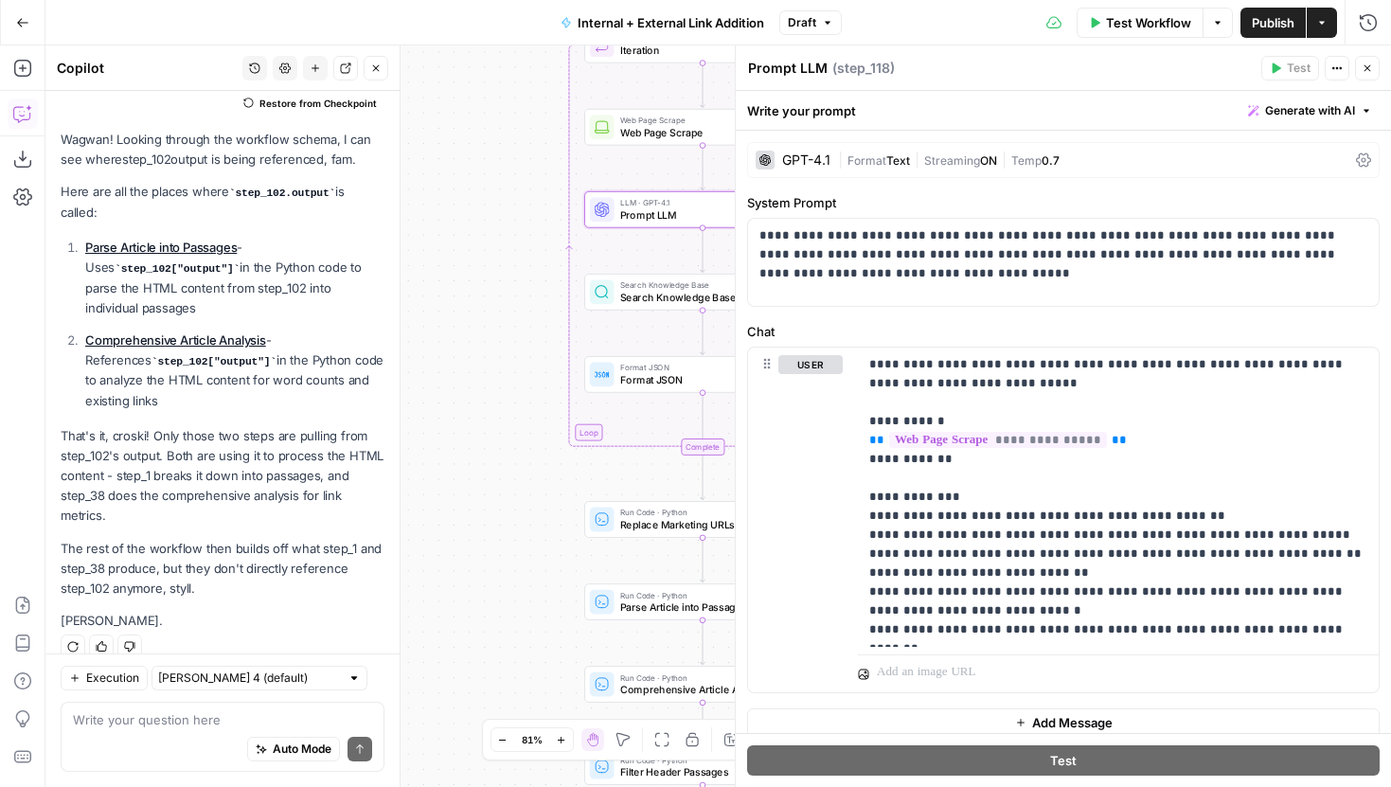
click at [810, 68] on textarea "Prompt LLM" at bounding box center [788, 68] width 80 height 19
click at [819, 67] on textarea "Prompt LLM" at bounding box center [788, 68] width 80 height 19
type textarea "Pull Main Title from /marketing/ URL"
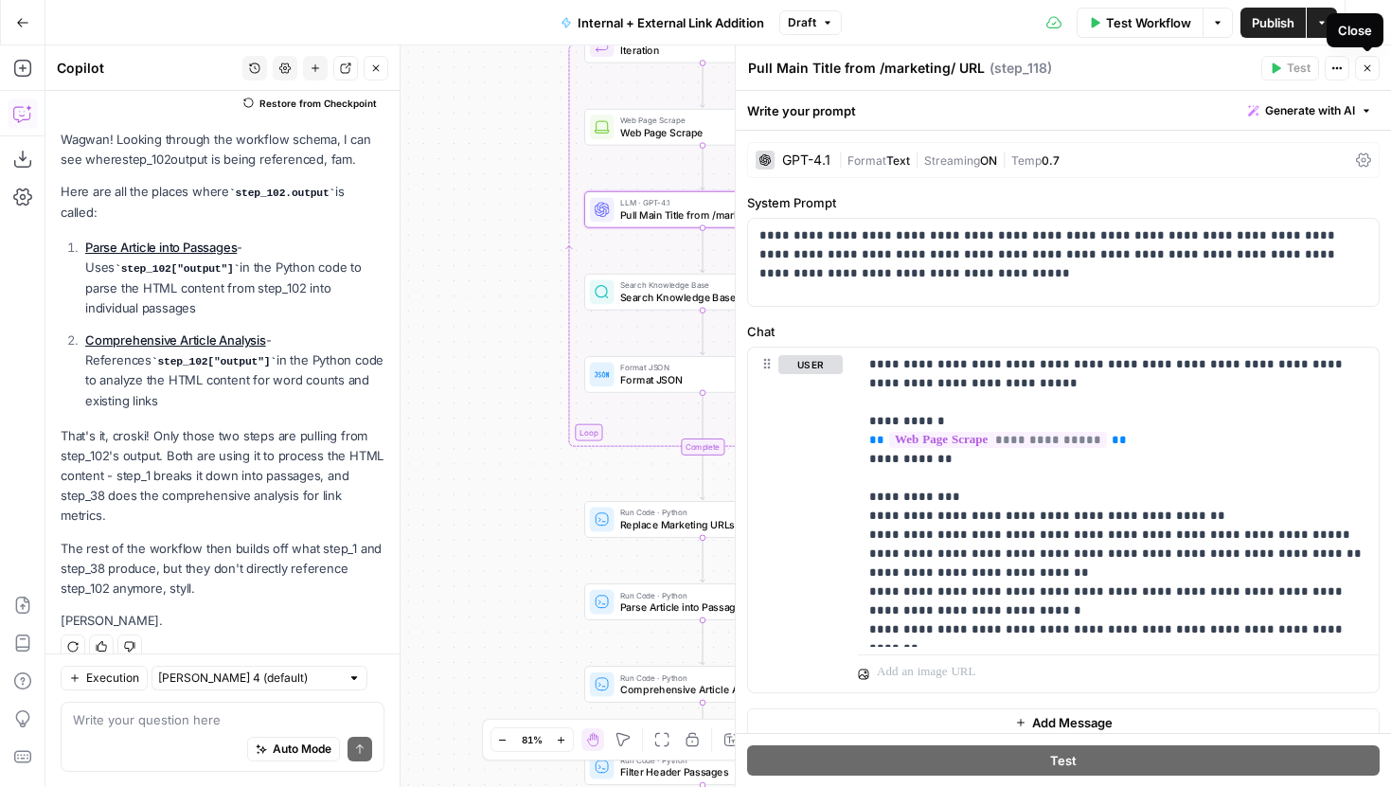
click at [1364, 71] on icon "button" at bounding box center [1367, 68] width 11 height 11
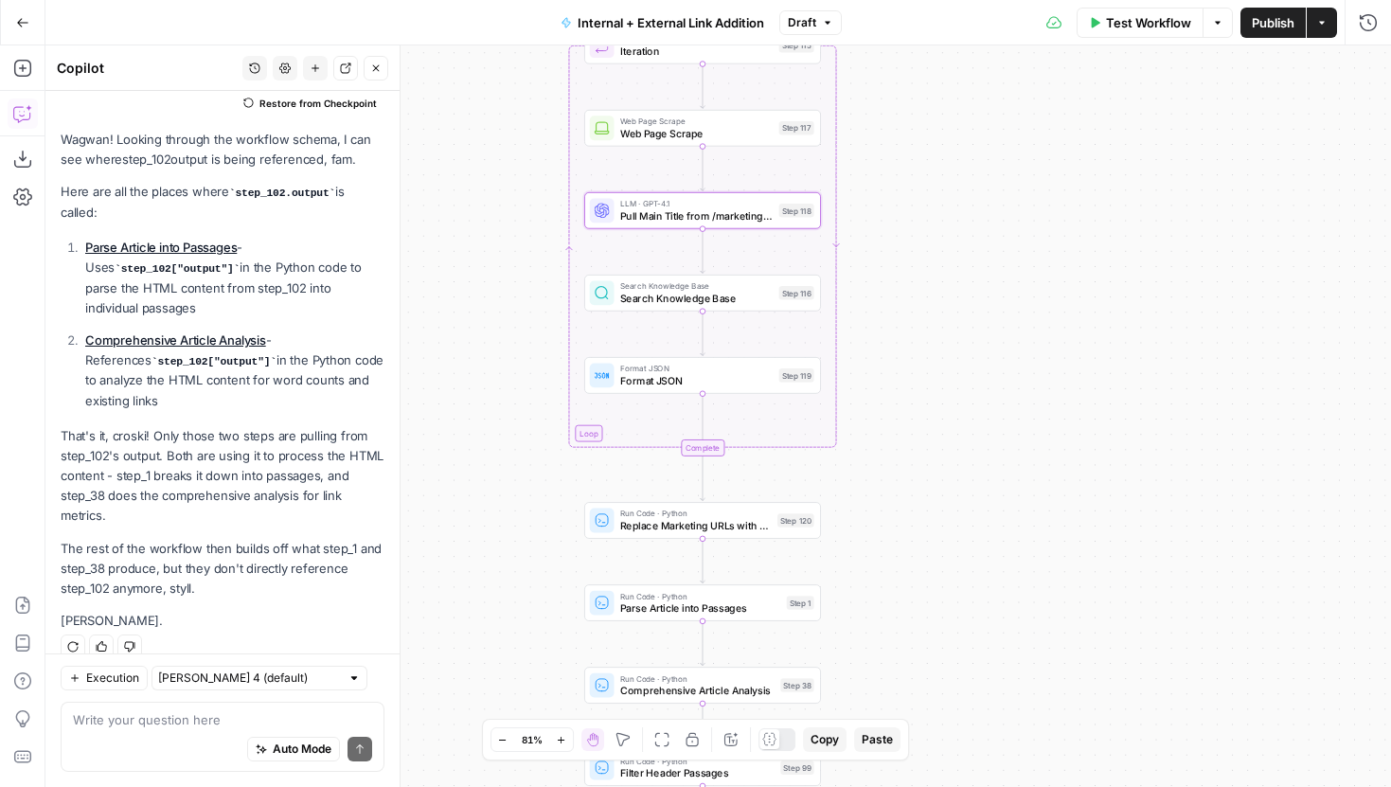
drag, startPoint x: 1048, startPoint y: 141, endPoint x: 1042, endPoint y: 237, distance: 95.9
click at [1042, 237] on div "true false true false true false Workflow Set Inputs Inputs Run Code · Python G…" at bounding box center [718, 416] width 1346 height 742
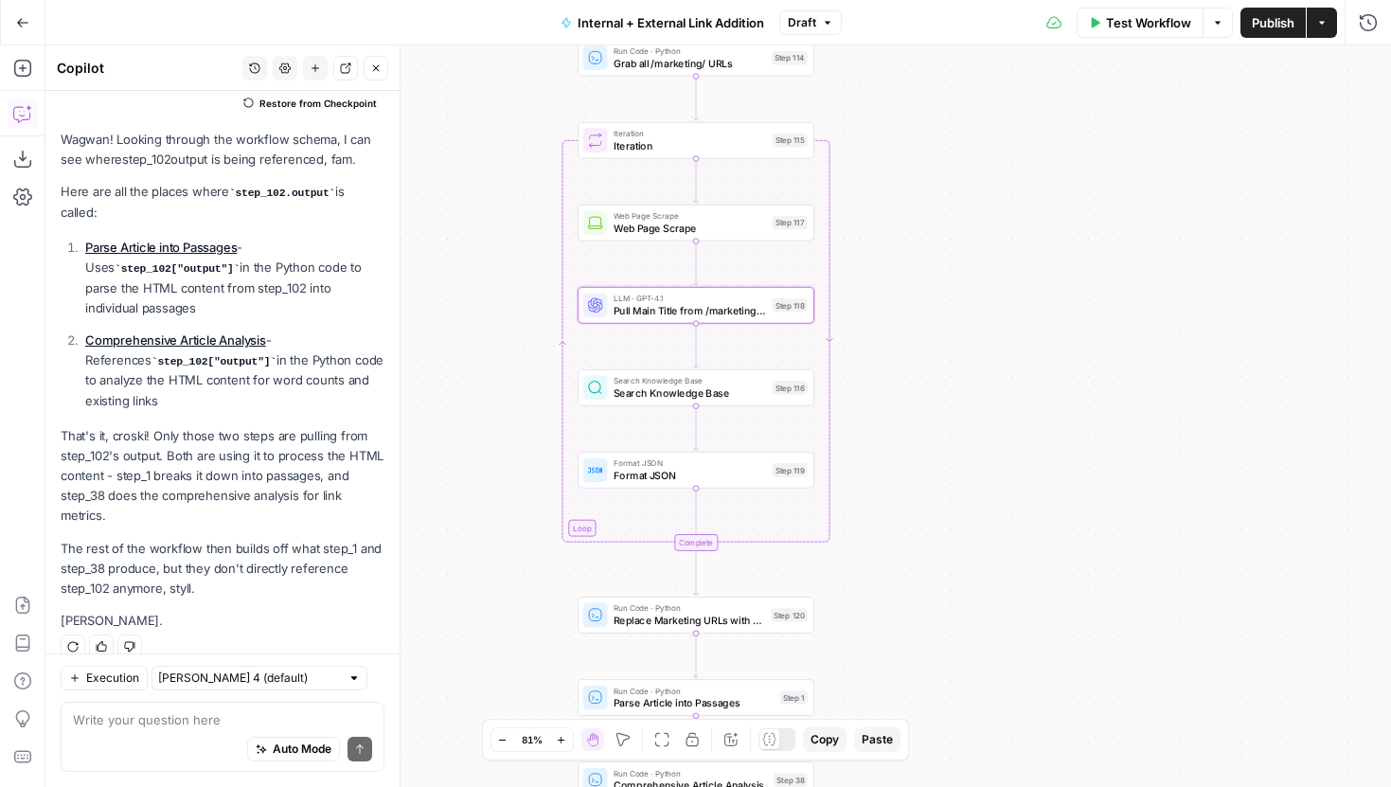
click at [644, 398] on span "Search Knowledge Base" at bounding box center [690, 392] width 152 height 15
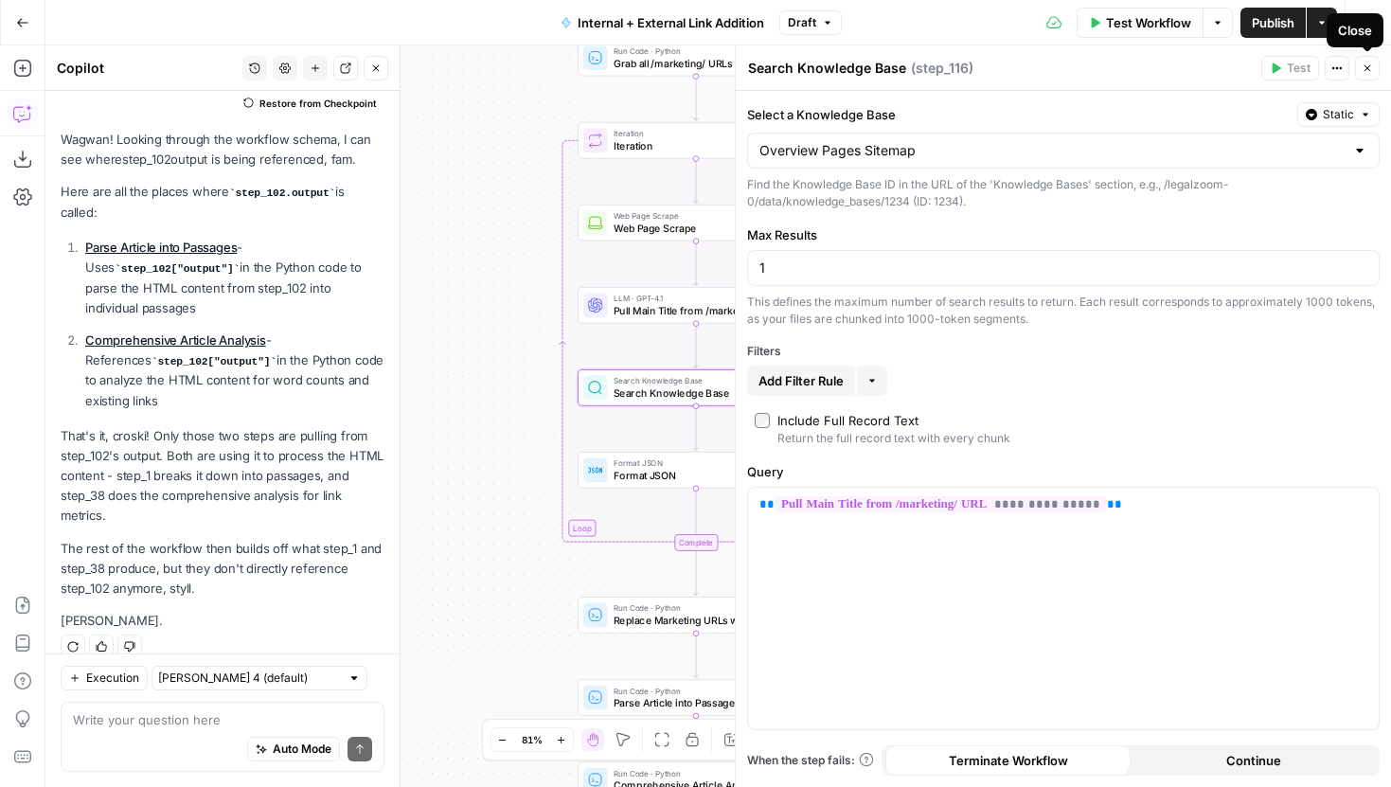
click at [1363, 64] on icon "button" at bounding box center [1367, 68] width 11 height 11
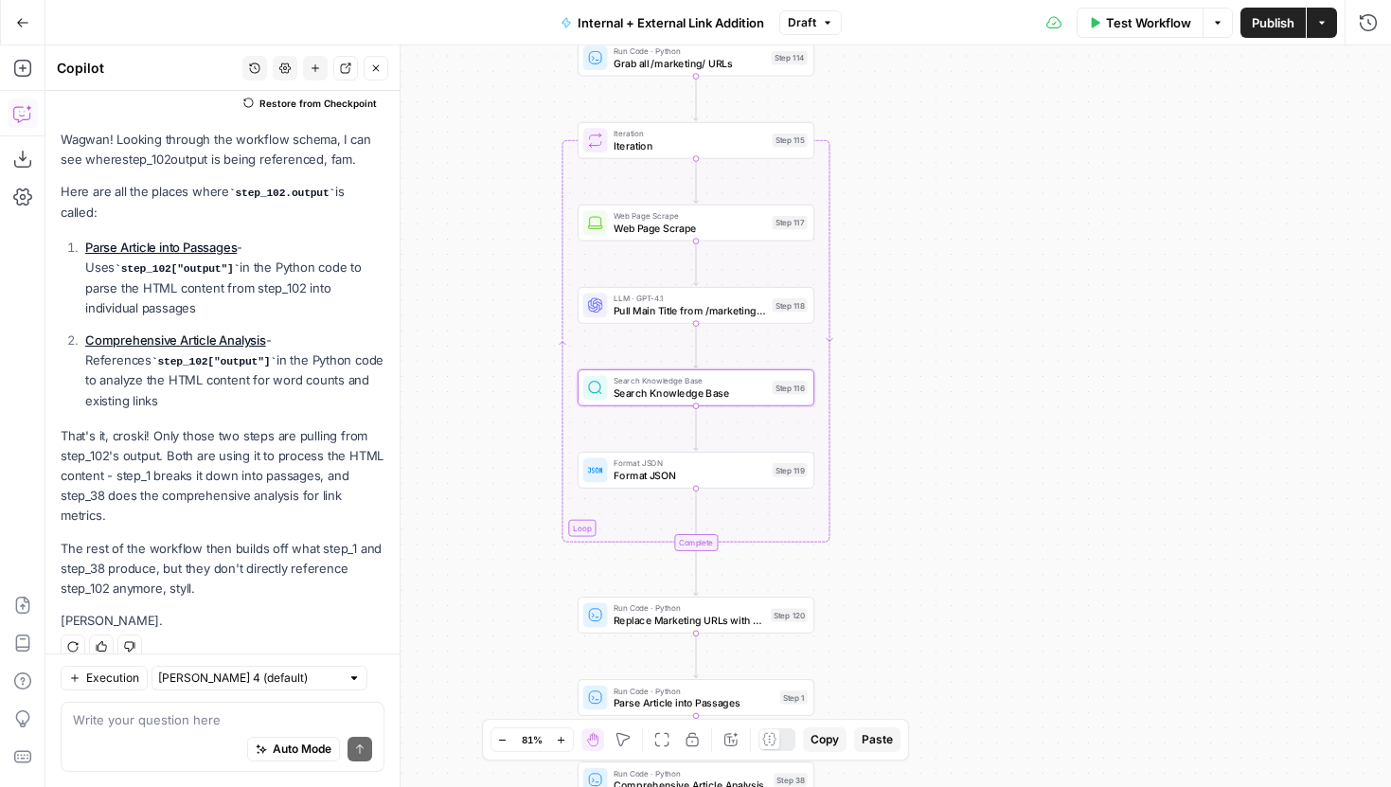
drag, startPoint x: 1083, startPoint y: 295, endPoint x: 1085, endPoint y: 260, distance: 35.1
click at [1085, 260] on div "true false true false true false Workflow Set Inputs Inputs Run Code · Python G…" at bounding box center [718, 416] width 1346 height 742
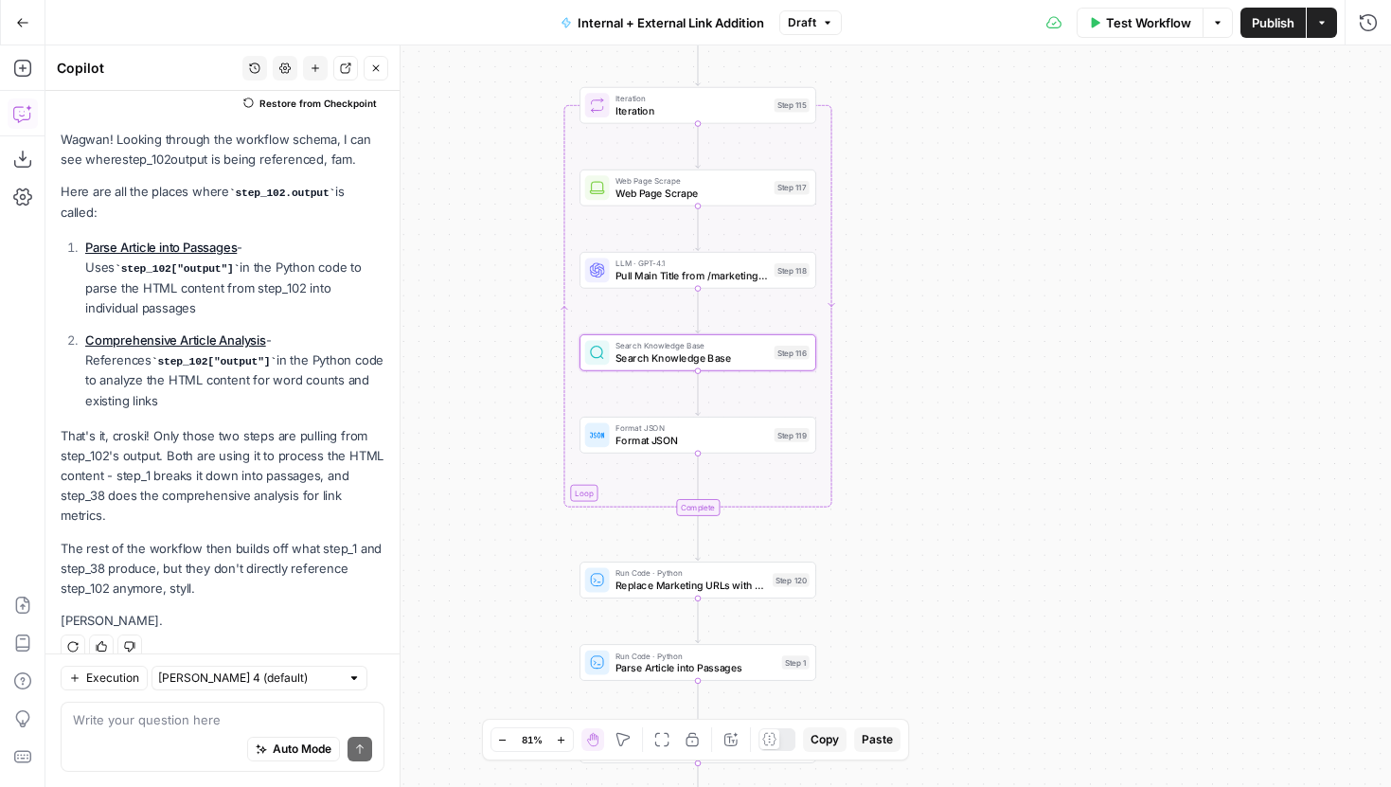
click at [733, 359] on span "Search Knowledge Base" at bounding box center [692, 357] width 152 height 15
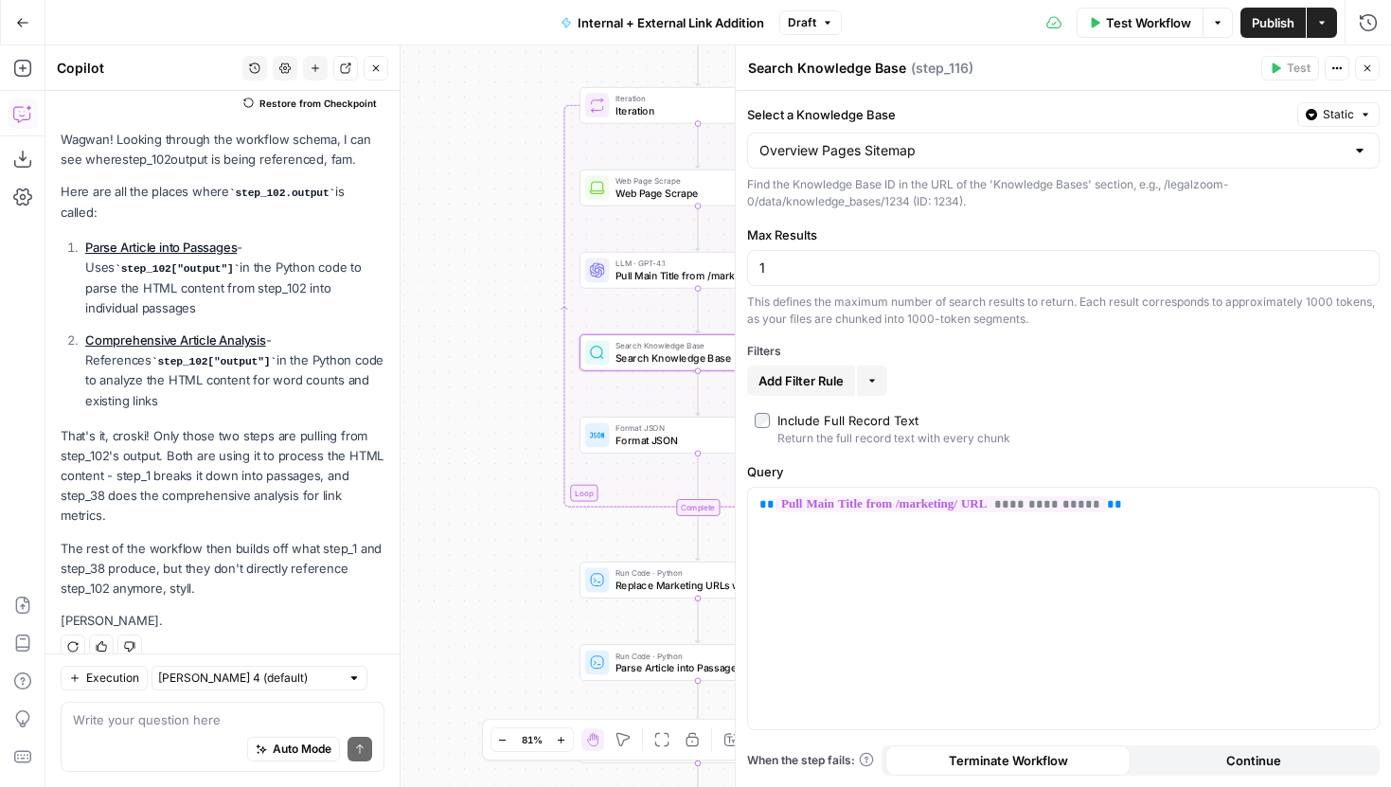
click at [841, 62] on textarea "Search Knowledge Base" at bounding box center [827, 68] width 158 height 19
type textarea "Search for New URL"
click at [1377, 63] on button "Close" at bounding box center [1367, 68] width 25 height 25
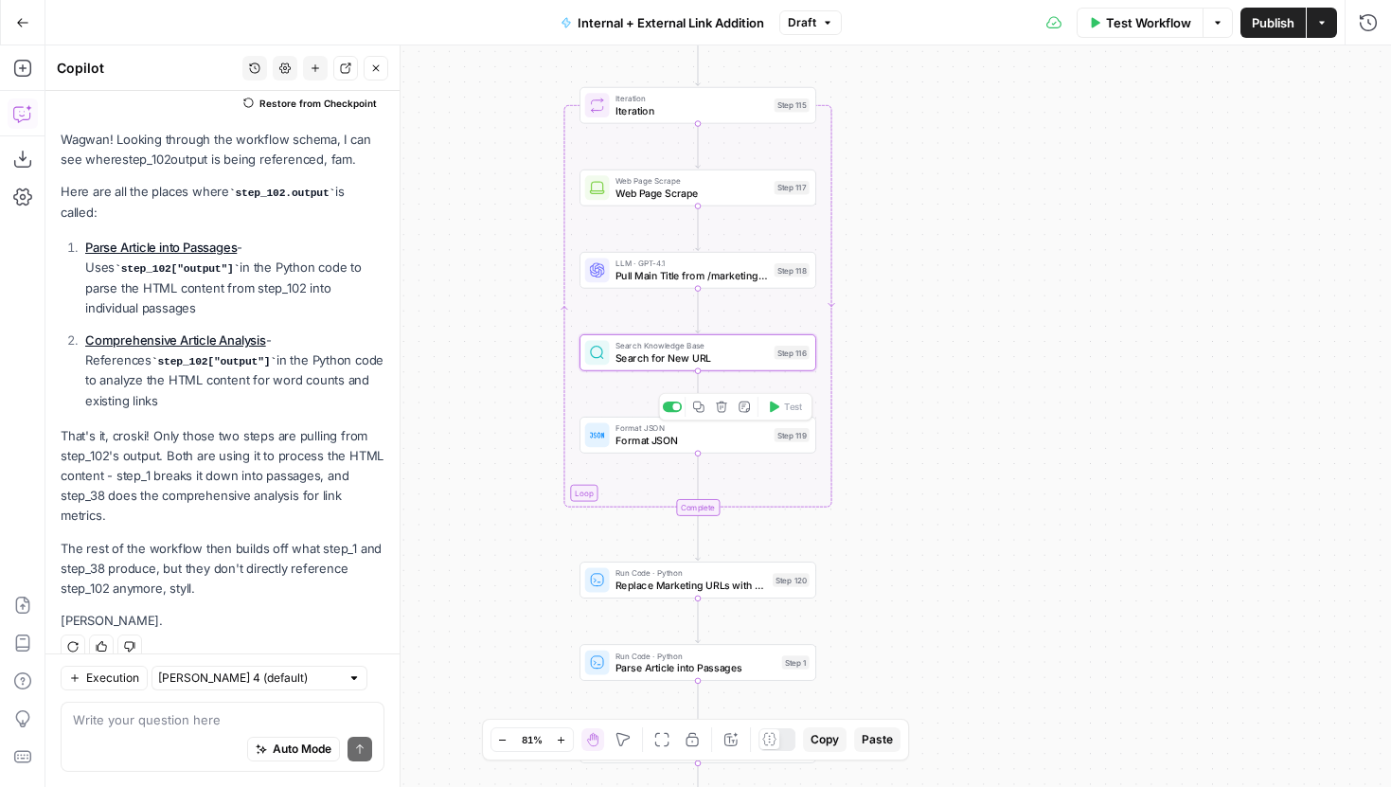
click at [768, 440] on div "Format JSON Format JSON Step 119 Copy step Delete step Add Note Test" at bounding box center [697, 435] width 224 height 26
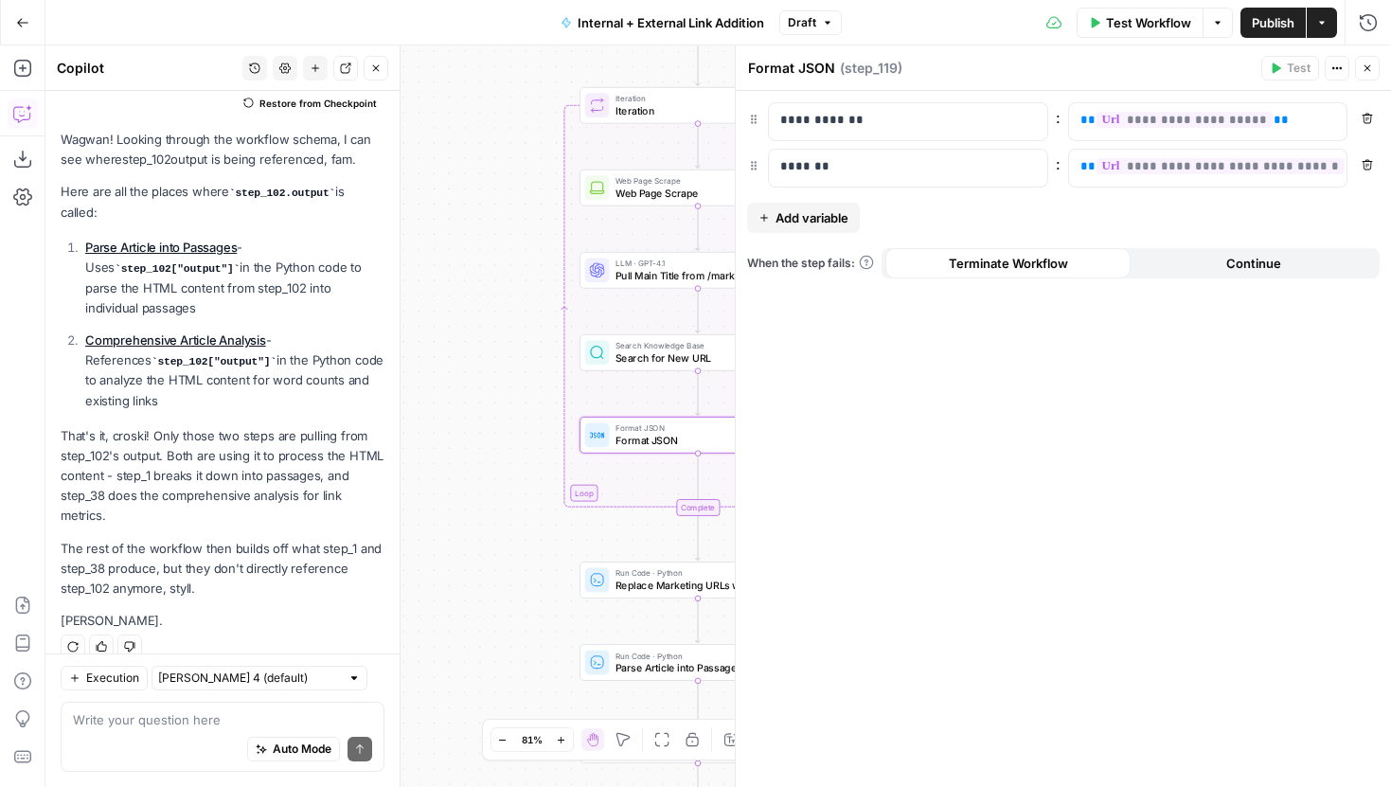
click at [1375, 65] on button "Close" at bounding box center [1367, 68] width 25 height 25
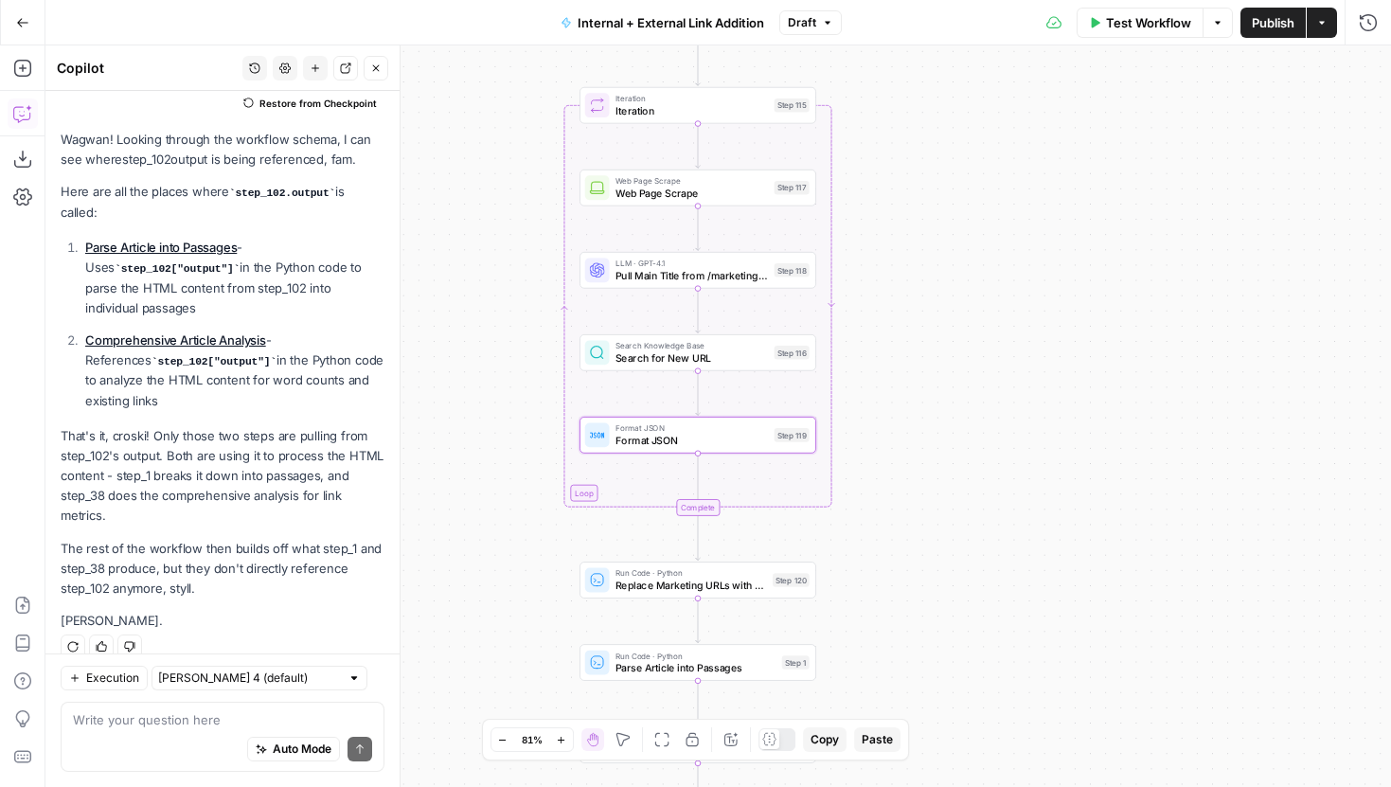
drag, startPoint x: 899, startPoint y: 457, endPoint x: 899, endPoint y: 433, distance: 24.6
click at [899, 433] on div "true false true false true false Workflow Set Inputs Inputs Run Code · Python G…" at bounding box center [718, 416] width 1346 height 742
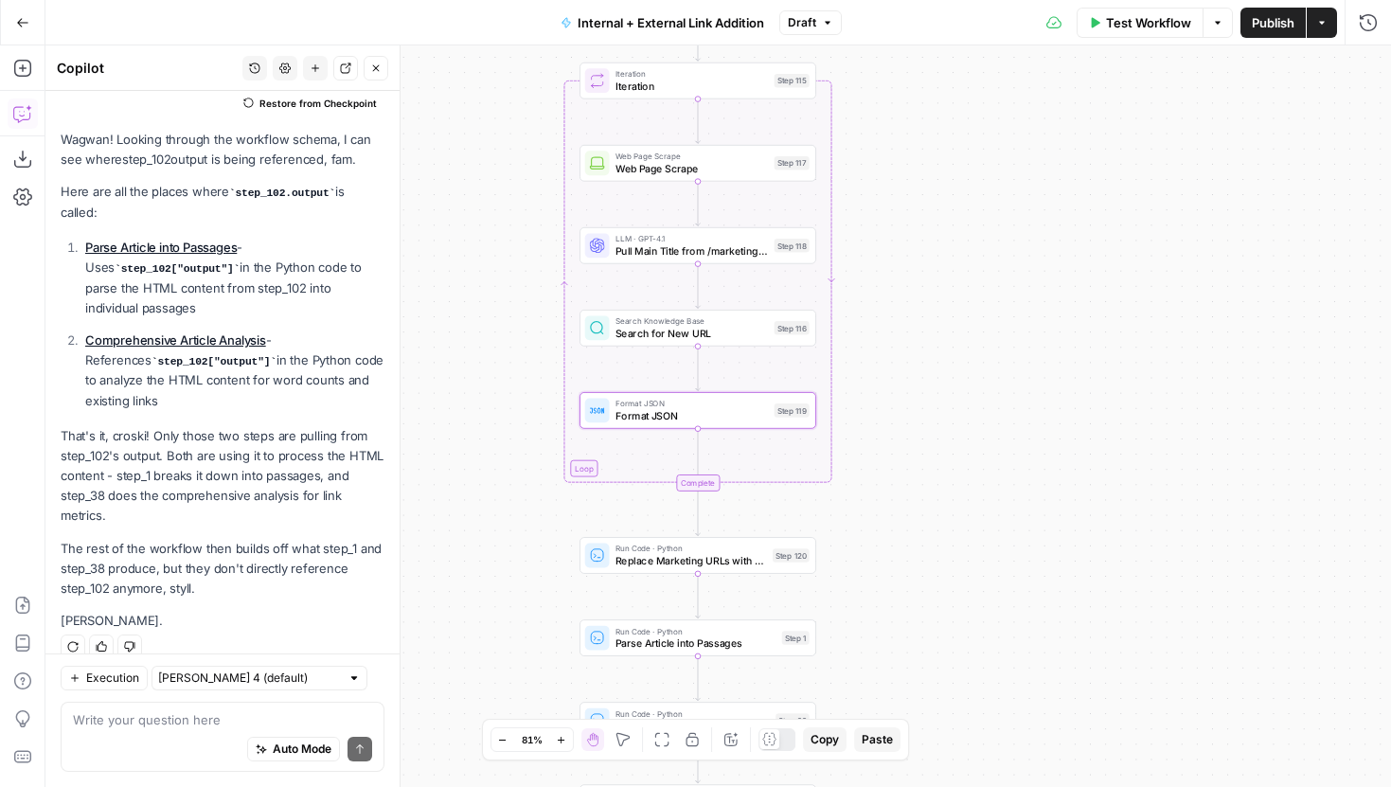
click at [742, 414] on span "Format JSON" at bounding box center [692, 415] width 152 height 15
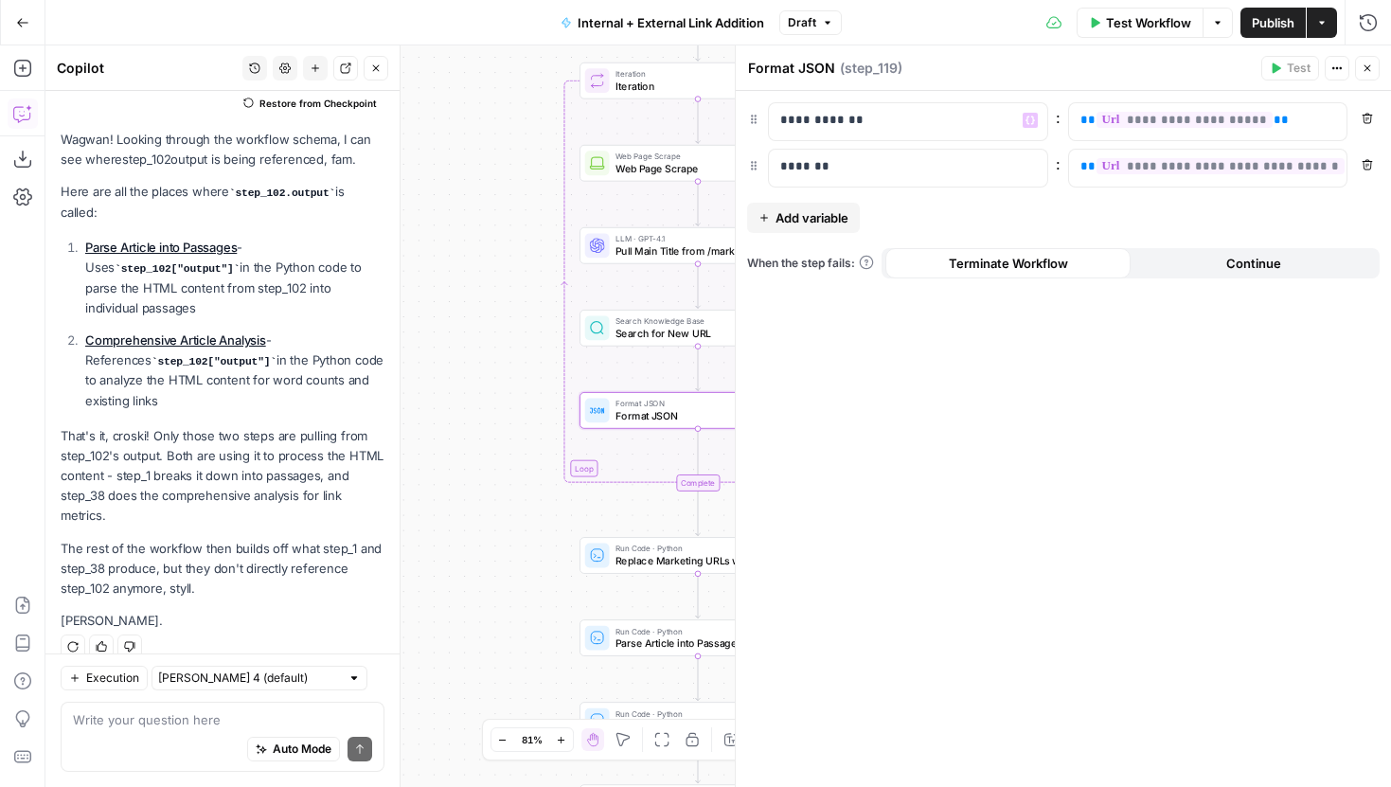
click at [798, 63] on textarea "Format JSON" at bounding box center [791, 68] width 87 height 19
type textarea "Output both URLs"
click at [1378, 64] on button "Close" at bounding box center [1367, 68] width 25 height 25
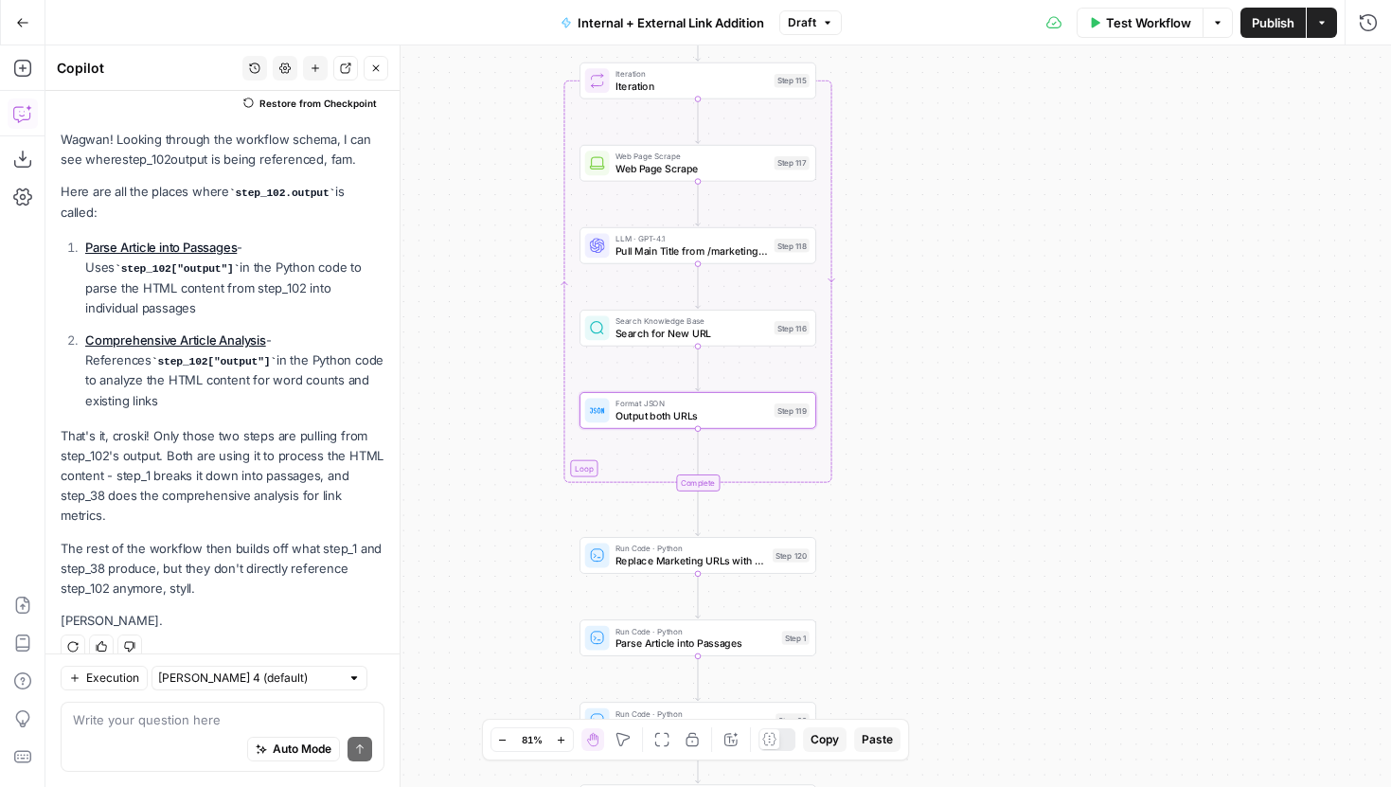
click at [666, 563] on span "Replace Marketing URLs with New URLs" at bounding box center [692, 560] width 152 height 15
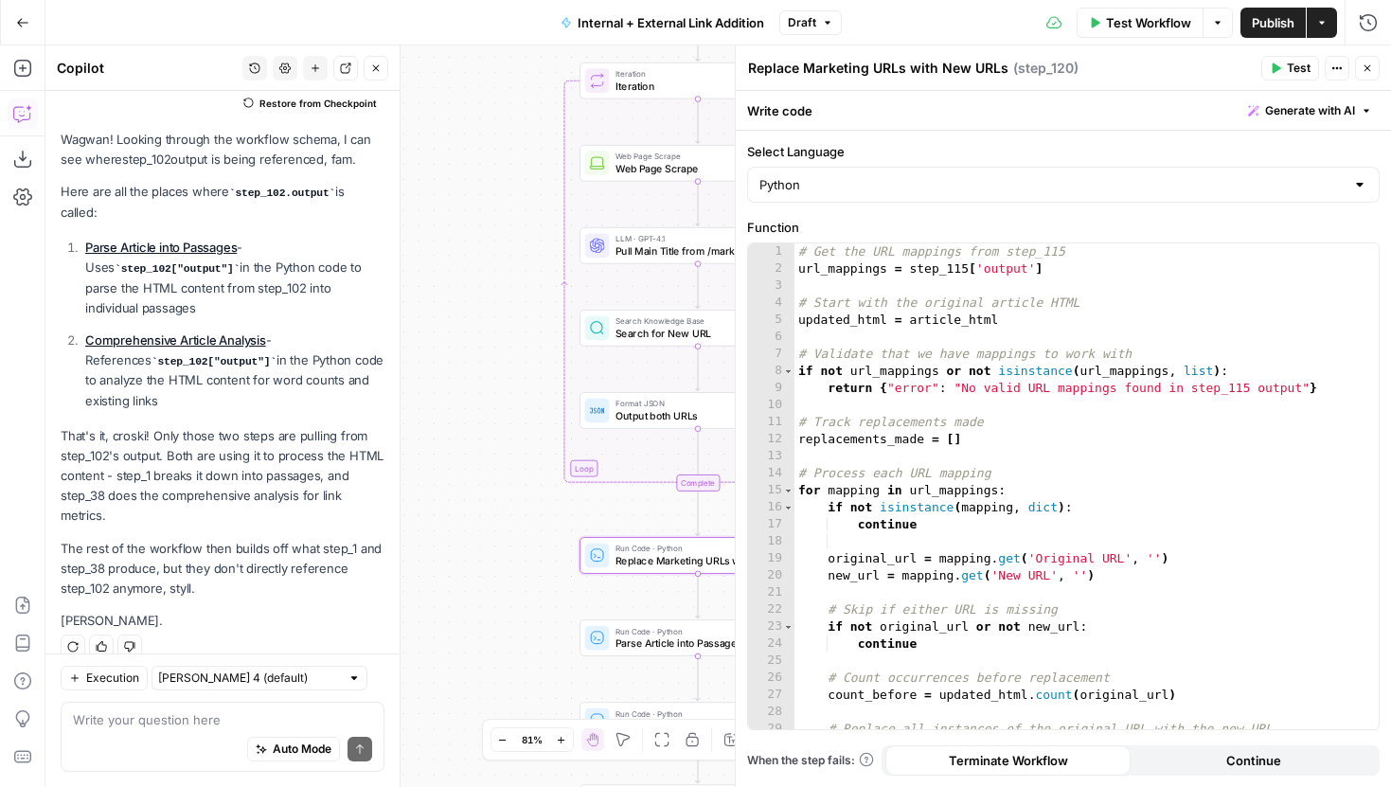
click at [843, 66] on textarea "Replace Marketing URLs with New URLs" at bounding box center [878, 68] width 260 height 19
type textarea "Replace /marketing/ URLs with New URLs"
click at [1362, 72] on icon "button" at bounding box center [1367, 68] width 11 height 11
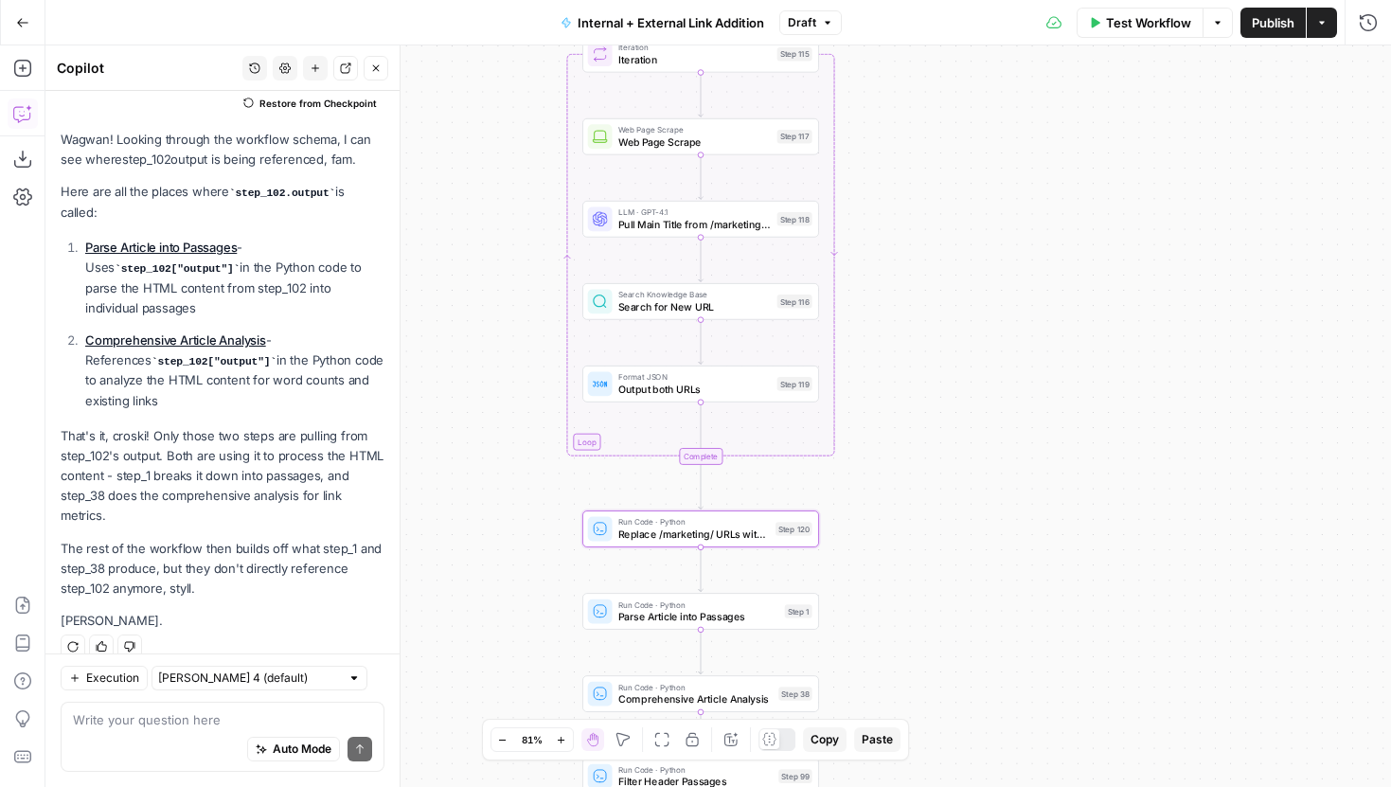
drag, startPoint x: 1033, startPoint y: 357, endPoint x: 1050, endPoint y: 298, distance: 61.1
click at [1039, 324] on div "true false true false true false Workflow Set Inputs Inputs Run Code · Python G…" at bounding box center [718, 416] width 1346 height 742
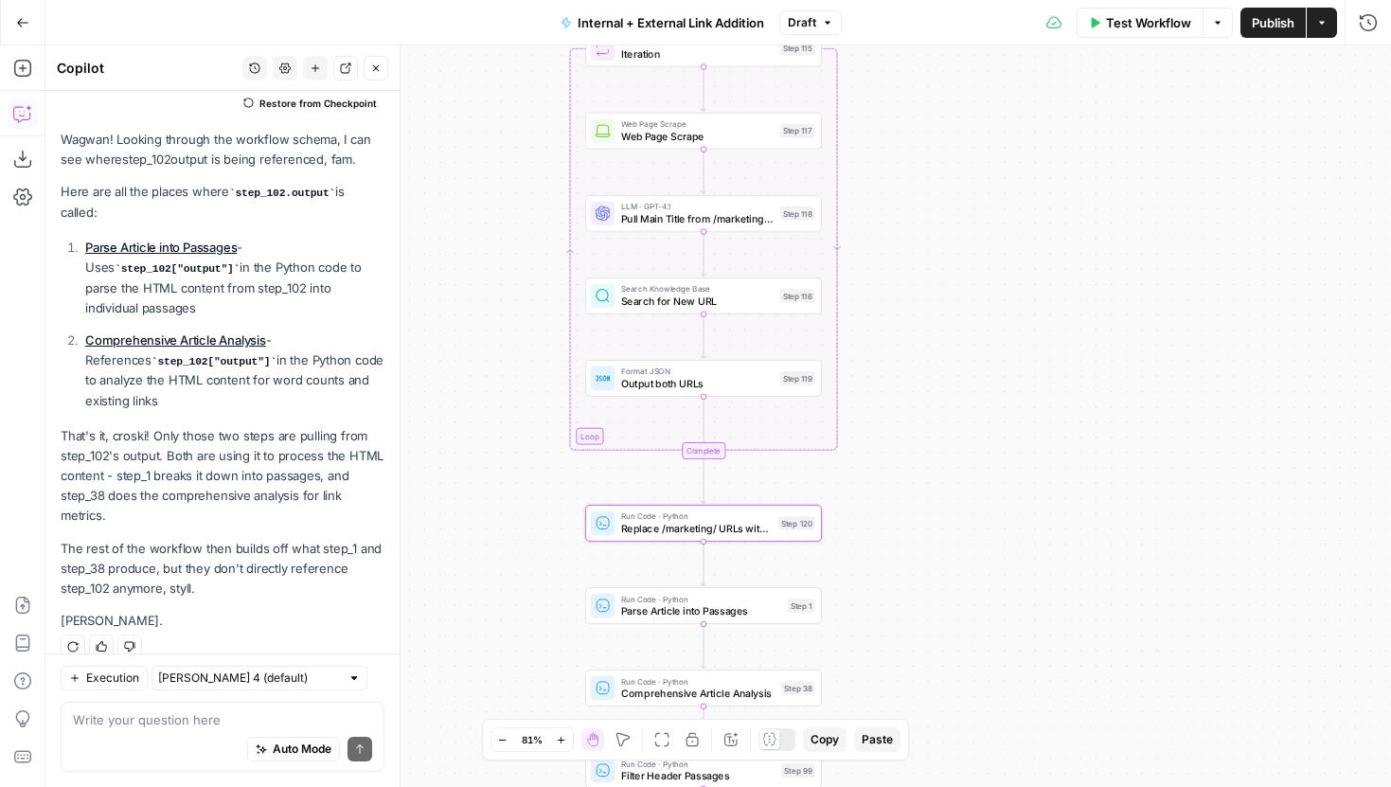
drag, startPoint x: 535, startPoint y: 567, endPoint x: 535, endPoint y: 476, distance: 90.9
click at [535, 476] on div "true false true false true false Workflow Set Inputs Inputs Run Code · Python G…" at bounding box center [718, 416] width 1346 height 742
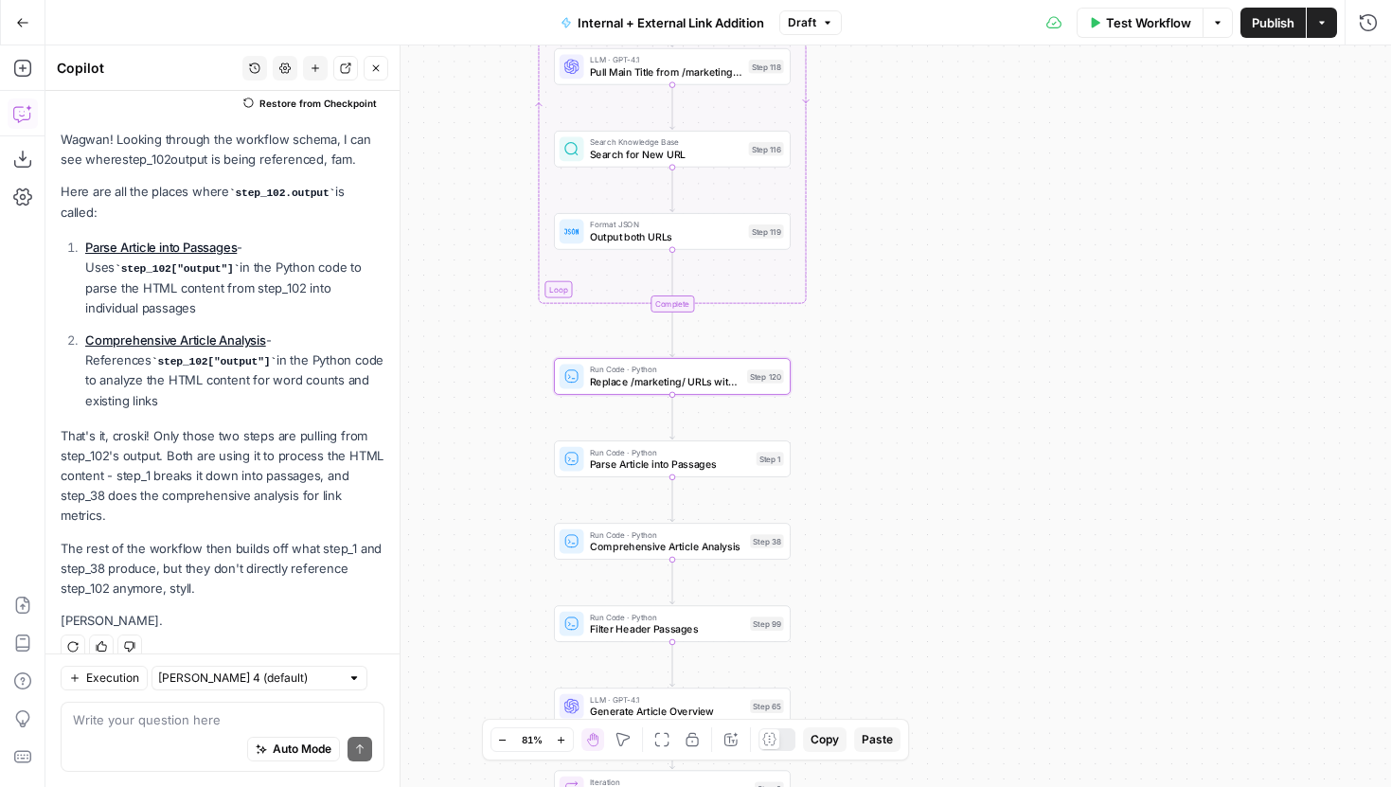
drag, startPoint x: 581, startPoint y: 541, endPoint x: 550, endPoint y: 485, distance: 64.0
click at [550, 485] on div "true false true false true false Workflow Set Inputs Inputs Run Code · Python G…" at bounding box center [718, 416] width 1346 height 742
click at [598, 471] on span "Parse Article into Passages" at bounding box center [670, 463] width 160 height 15
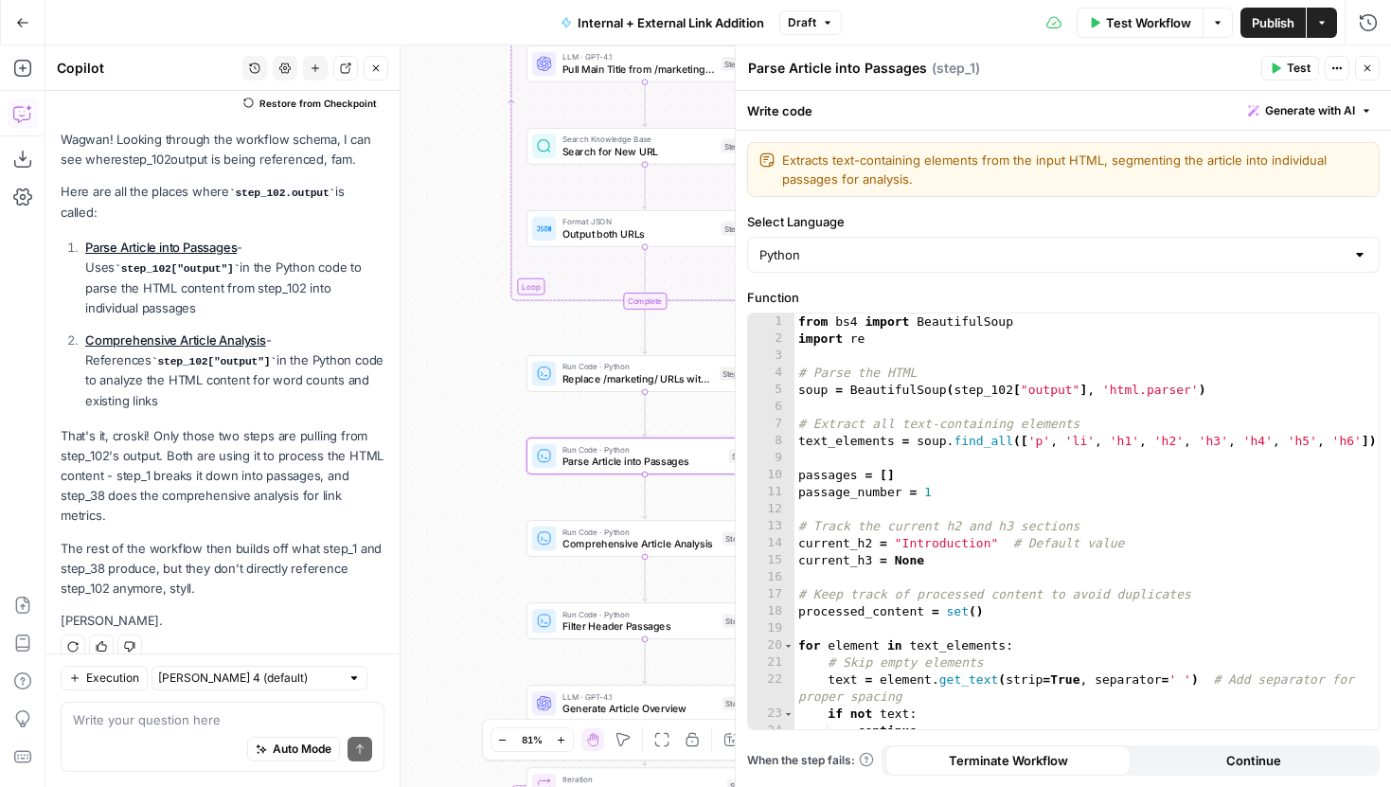
drag, startPoint x: 521, startPoint y: 413, endPoint x: 472, endPoint y: 399, distance: 51.3
click at [472, 399] on div "true false true false true false Workflow Set Inputs Inputs Run Code · Python G…" at bounding box center [718, 416] width 1346 height 742
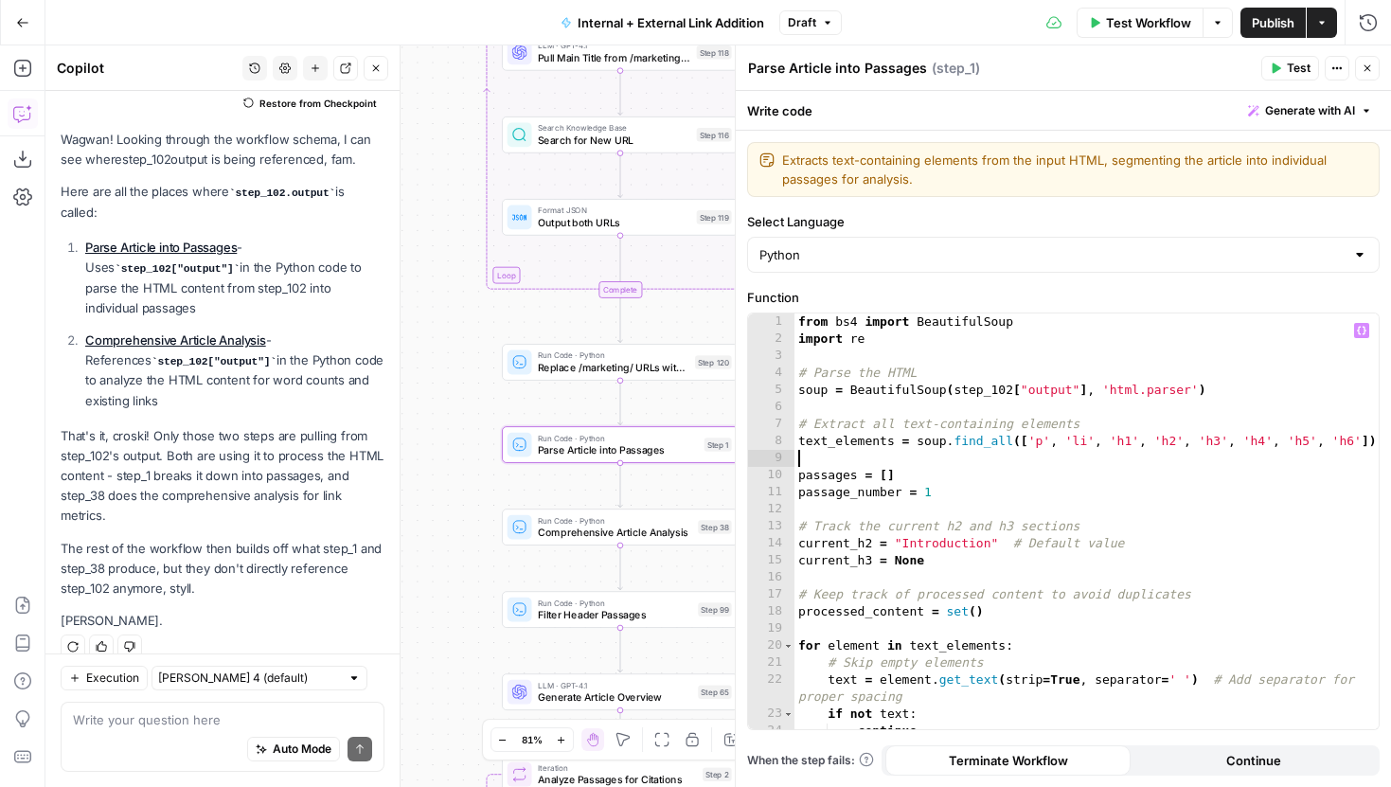
click at [936, 460] on div "from bs4 import BeautifulSoup import re # Parse the HTML soup = BeautifulSoup (…" at bounding box center [1087, 538] width 584 height 450
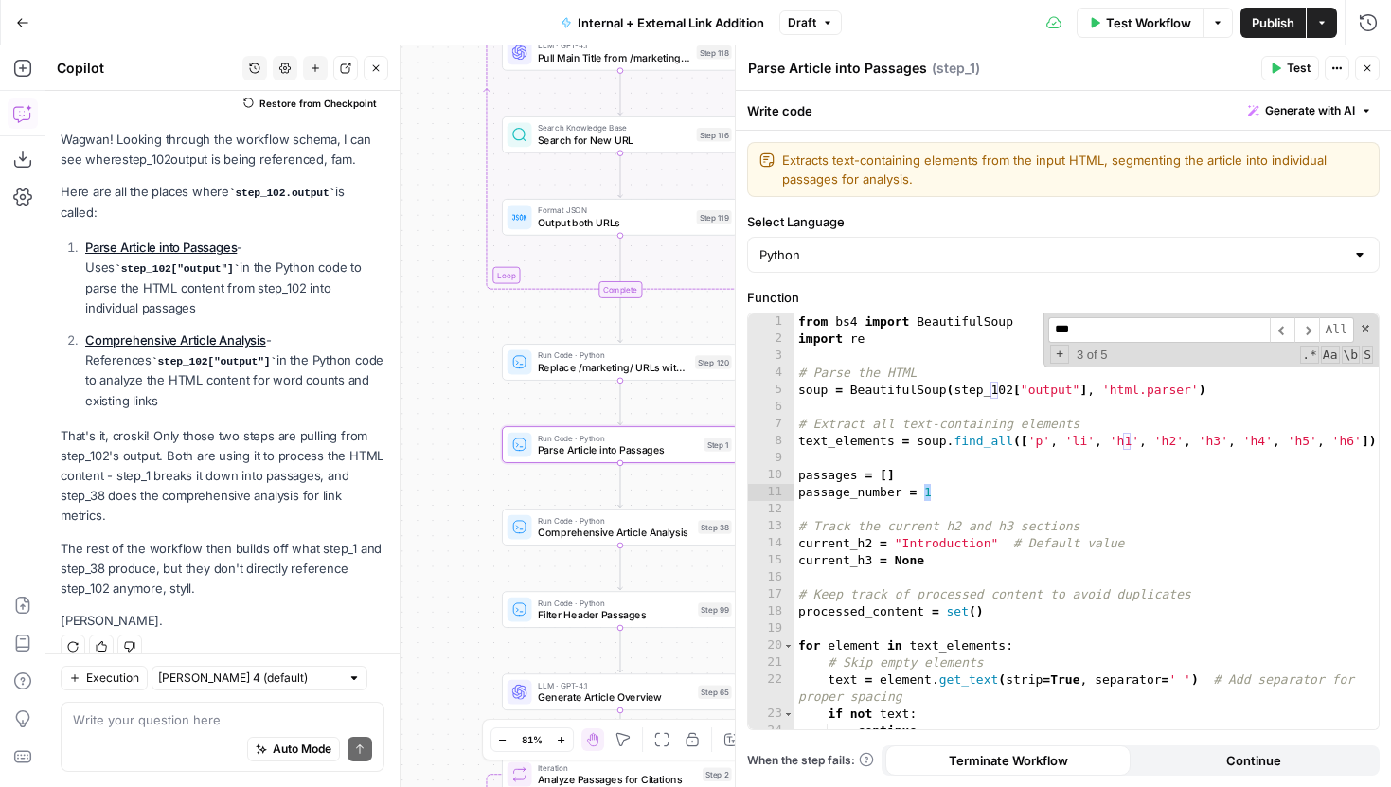
scroll to position [897, 0]
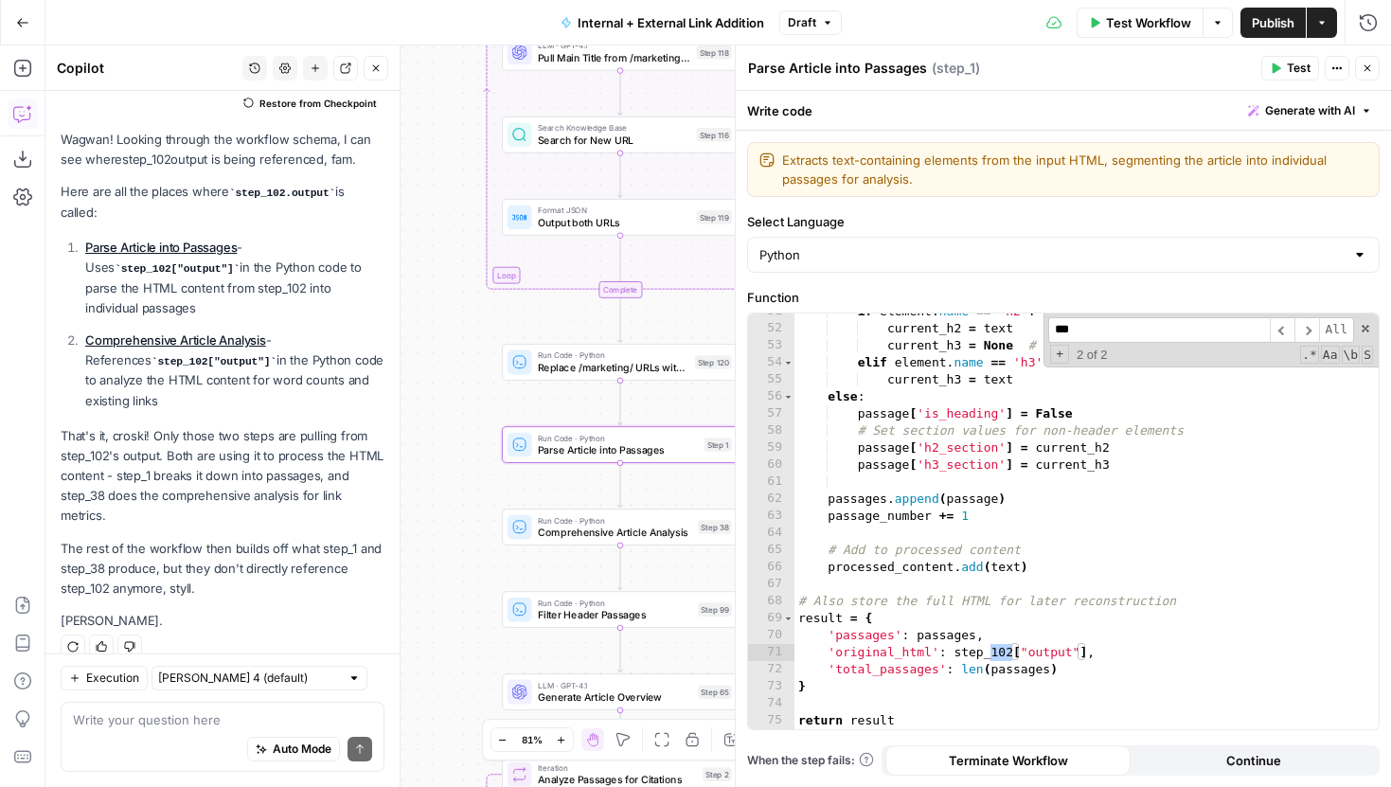
type input "***"
click at [1010, 654] on div "if element . name == 'h2' : current_h2 = text current_h3 = None # Reset h3 when…" at bounding box center [1087, 528] width 584 height 450
click at [1302, 334] on span "​" at bounding box center [1307, 330] width 25 height 26
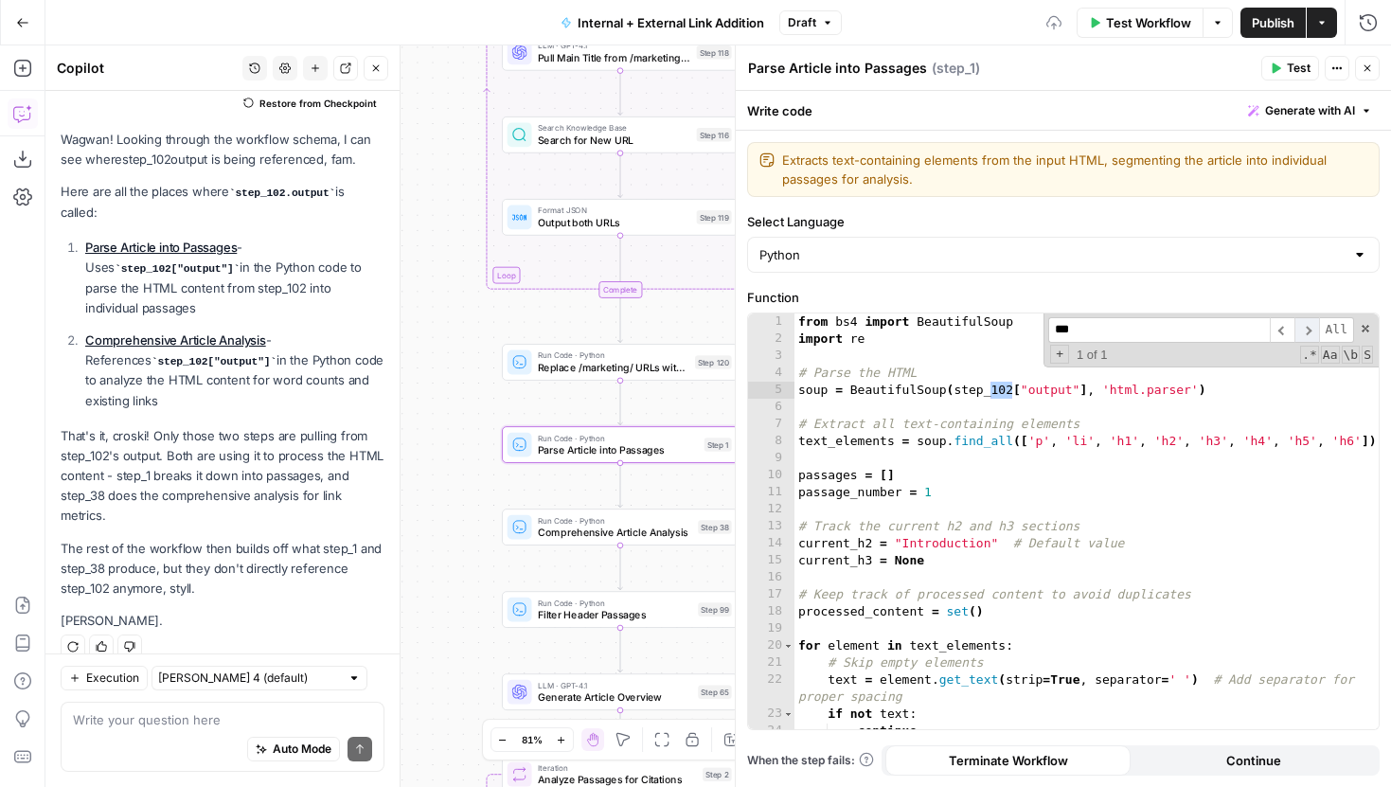
scroll to position [0, 0]
click at [1012, 386] on div "from bs4 import BeautifulSoup import re # Parse the HTML soup = BeautifulSoup (…" at bounding box center [1087, 538] width 584 height 450
type textarea "**********"
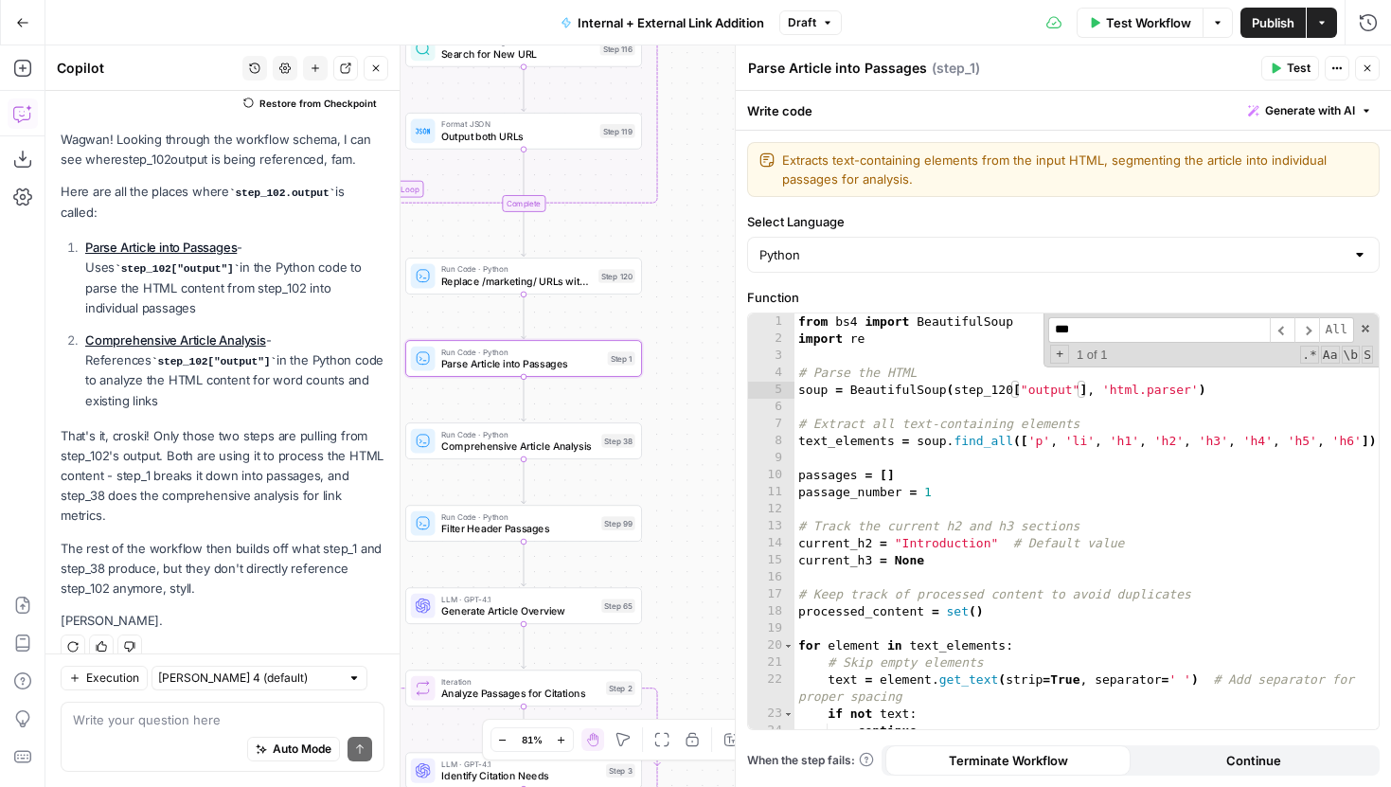
drag, startPoint x: 527, startPoint y: 399, endPoint x: 429, endPoint y: 312, distance: 130.8
click at [429, 312] on div "true false true false true false Workflow Set Inputs Inputs Run Code · Python G…" at bounding box center [718, 416] width 1346 height 742
click at [582, 451] on span "Comprehensive Article Analysis" at bounding box center [516, 445] width 154 height 15
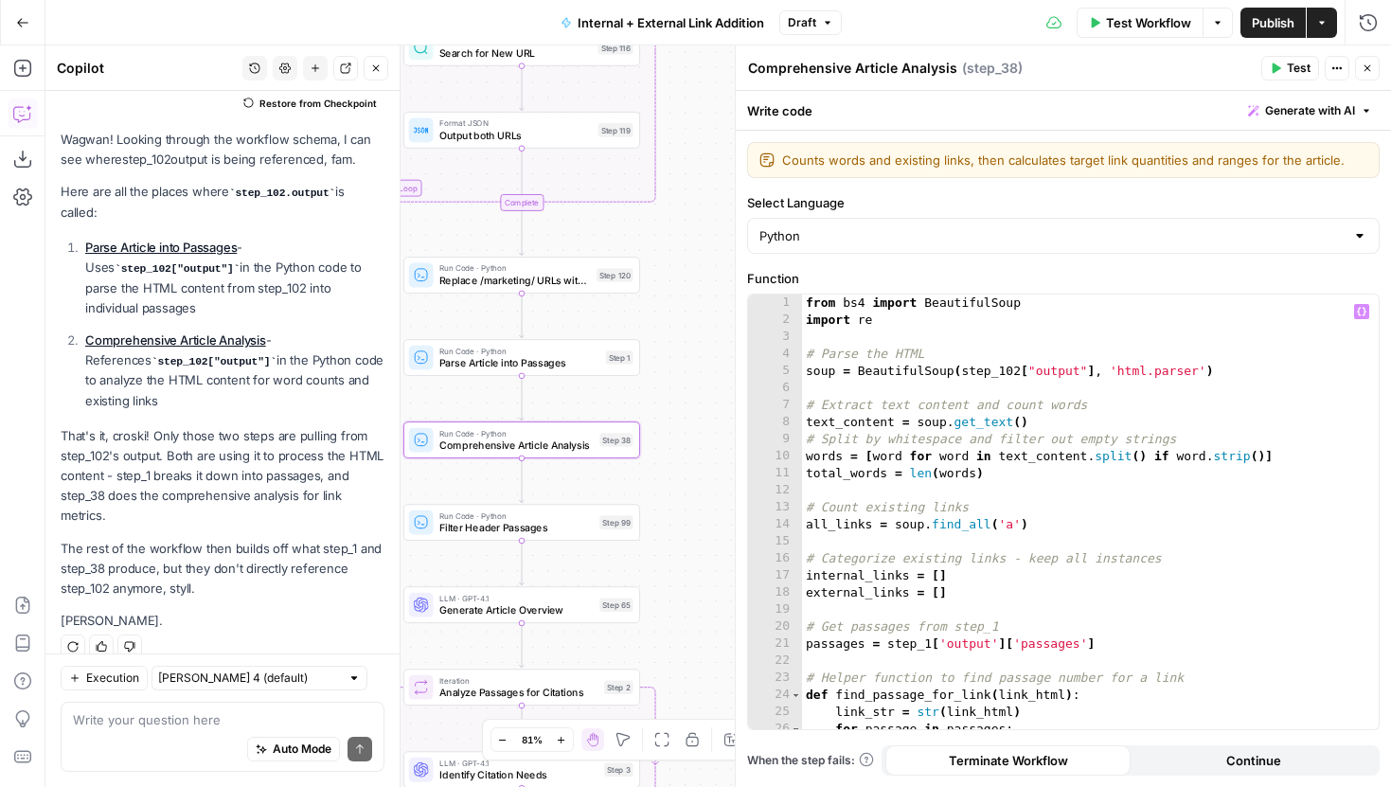
click at [972, 397] on div "from bs4 import BeautifulSoup import re # Parse the HTML soup = BeautifulSoup (…" at bounding box center [1090, 529] width 577 height 469
click at [1018, 367] on div "from bs4 import BeautifulSoup import re # Parse the HTML soup = BeautifulSoup (…" at bounding box center [1090, 529] width 577 height 469
type textarea "**********"
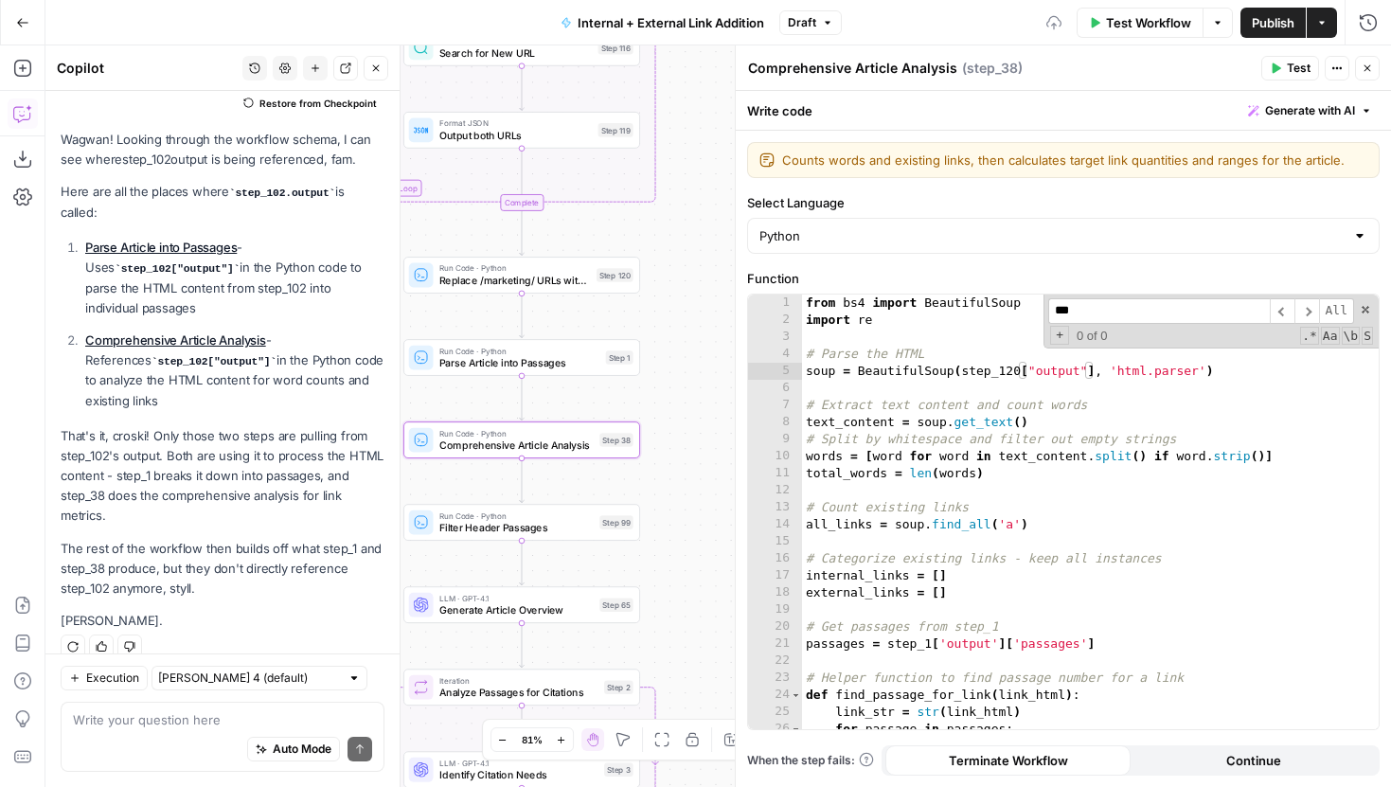
scroll to position [1930, 0]
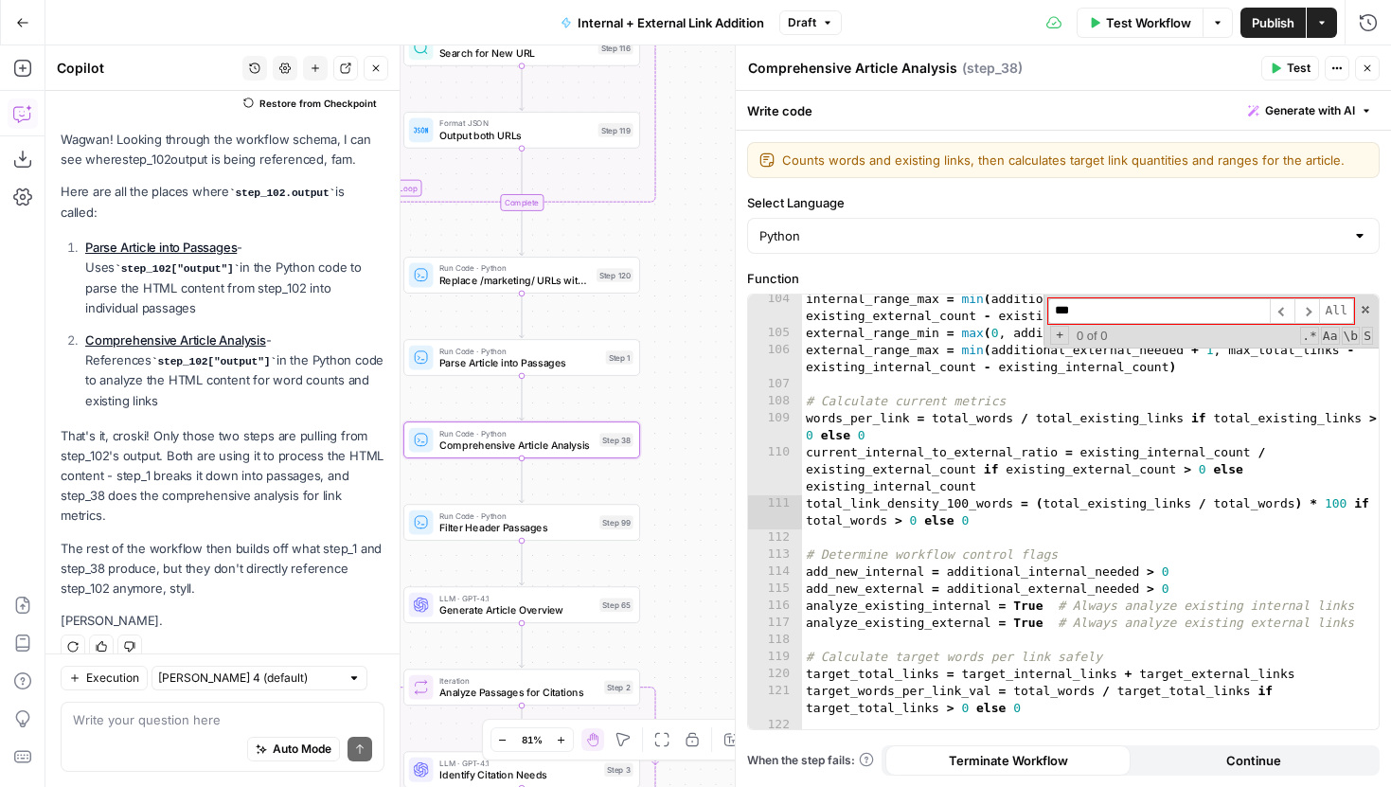
type input "***"
click at [374, 70] on icon "button" at bounding box center [375, 68] width 11 height 11
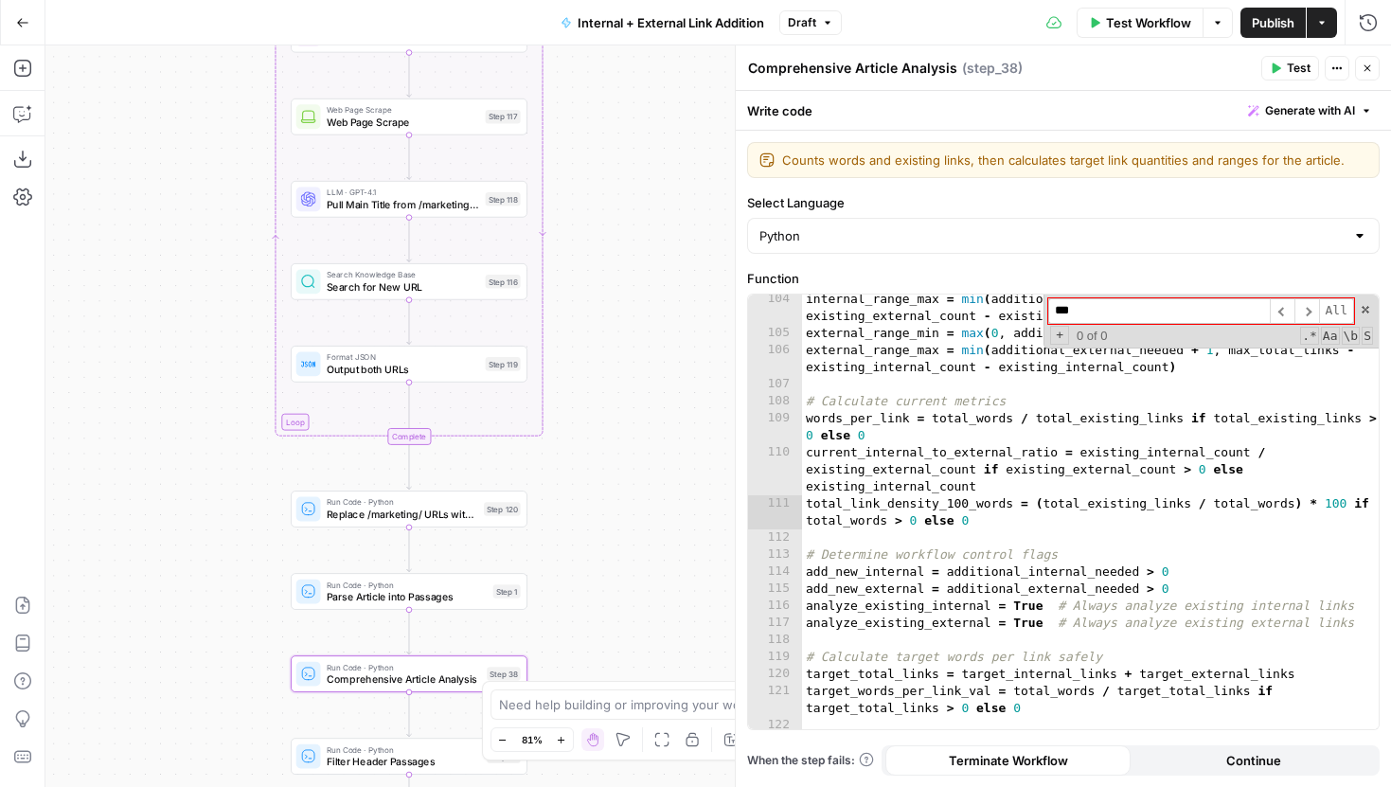
drag, startPoint x: 341, startPoint y: 326, endPoint x: 254, endPoint y: 545, distance: 236.4
click at [254, 545] on div "true false true false true false Workflow Set Inputs Inputs Run Code · Python G…" at bounding box center [718, 416] width 1346 height 742
click at [1368, 72] on icon "button" at bounding box center [1367, 68] width 11 height 11
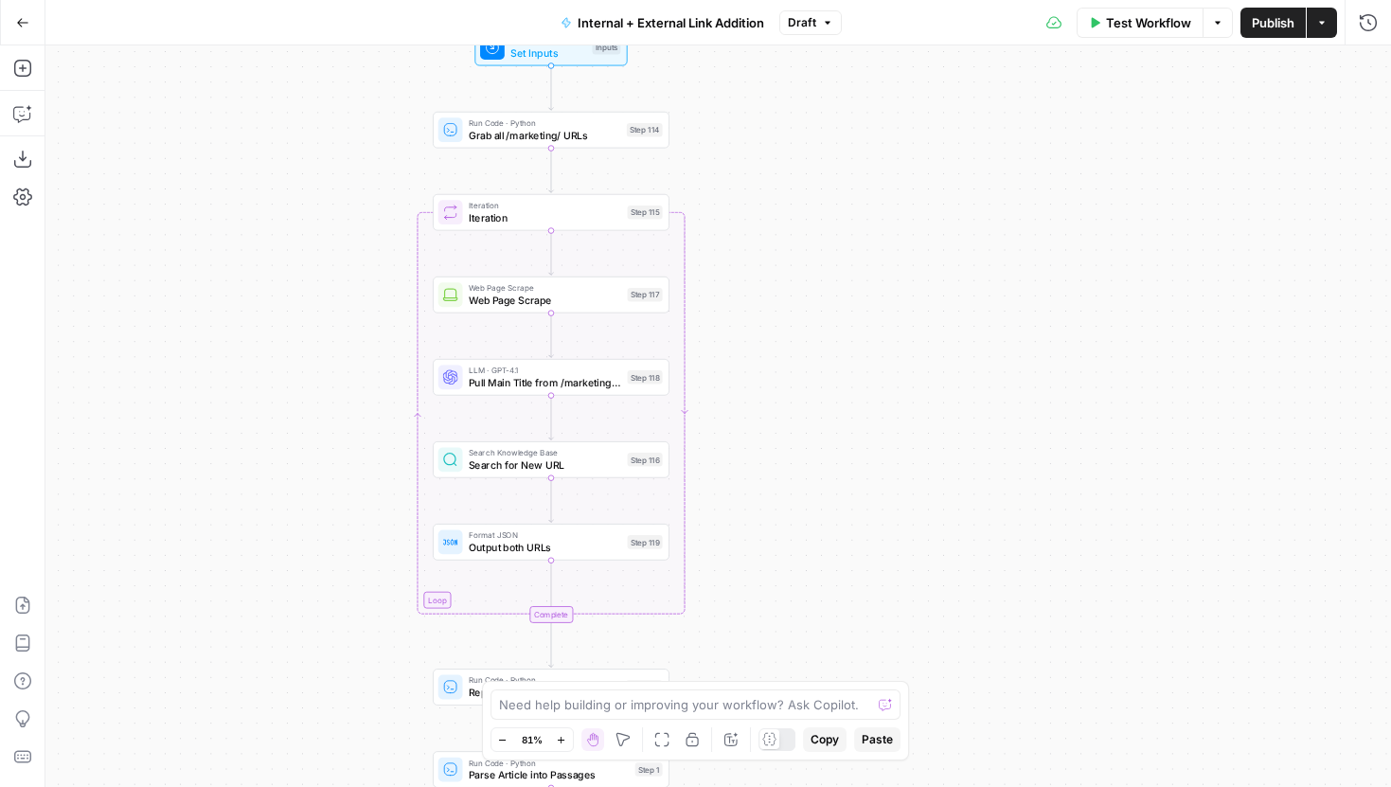
drag, startPoint x: 810, startPoint y: 268, endPoint x: 953, endPoint y: 448, distance: 229.8
click at [953, 448] on div "true false true false true false Workflow Set Inputs Inputs Run Code · Python G…" at bounding box center [718, 416] width 1346 height 742
drag, startPoint x: 912, startPoint y: 252, endPoint x: 926, endPoint y: 356, distance: 105.1
click at [926, 356] on div "true false true false true false Workflow Set Inputs Inputs Run Code · Python G…" at bounding box center [718, 416] width 1346 height 742
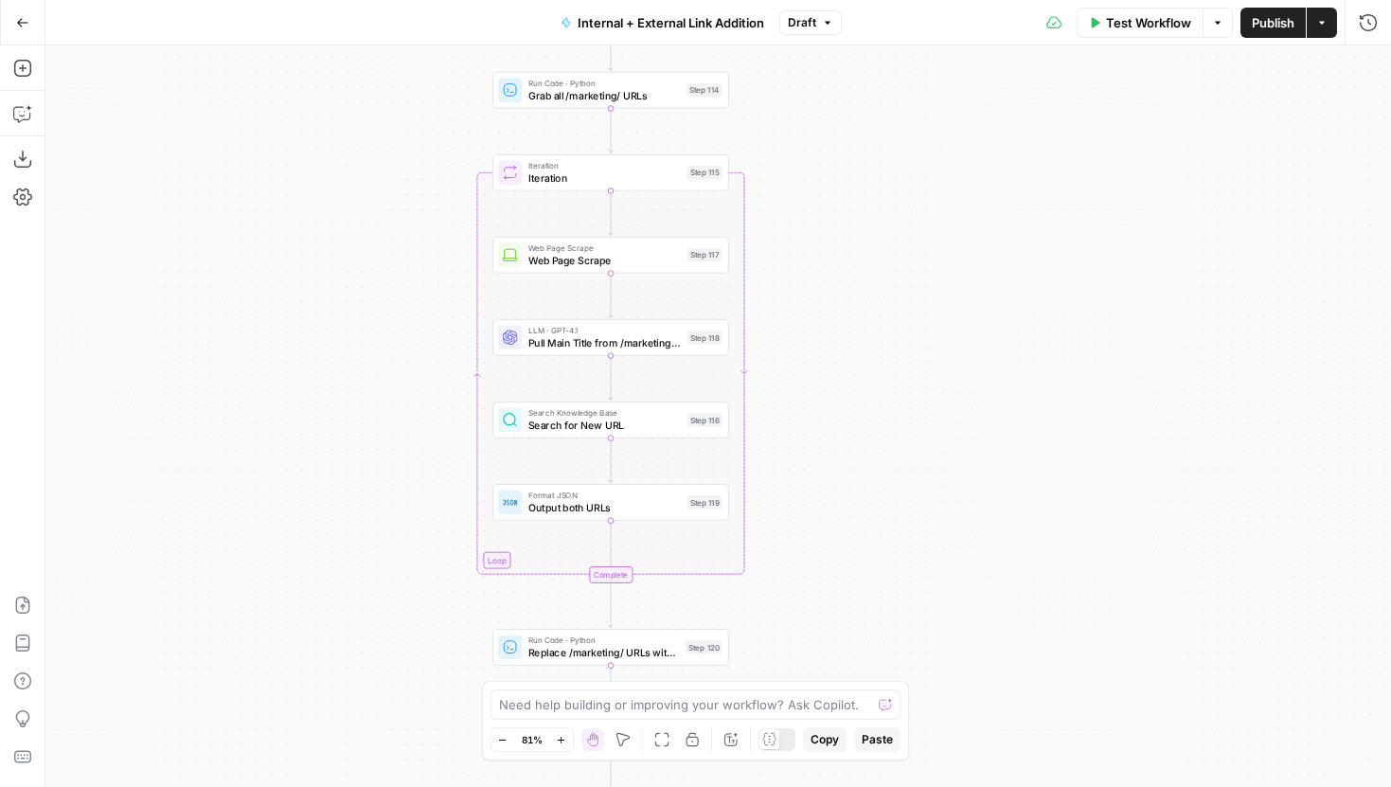
drag, startPoint x: 812, startPoint y: 291, endPoint x: 856, endPoint y: 145, distance: 152.5
click at [856, 145] on div "true false true false true false Workflow Set Inputs Inputs Run Code · Python G…" at bounding box center [718, 416] width 1346 height 742
drag, startPoint x: 821, startPoint y: 132, endPoint x: 821, endPoint y: 236, distance: 104.2
click at [821, 236] on div "true false true false true false Workflow Set Inputs Inputs Run Code · Python G…" at bounding box center [718, 416] width 1346 height 742
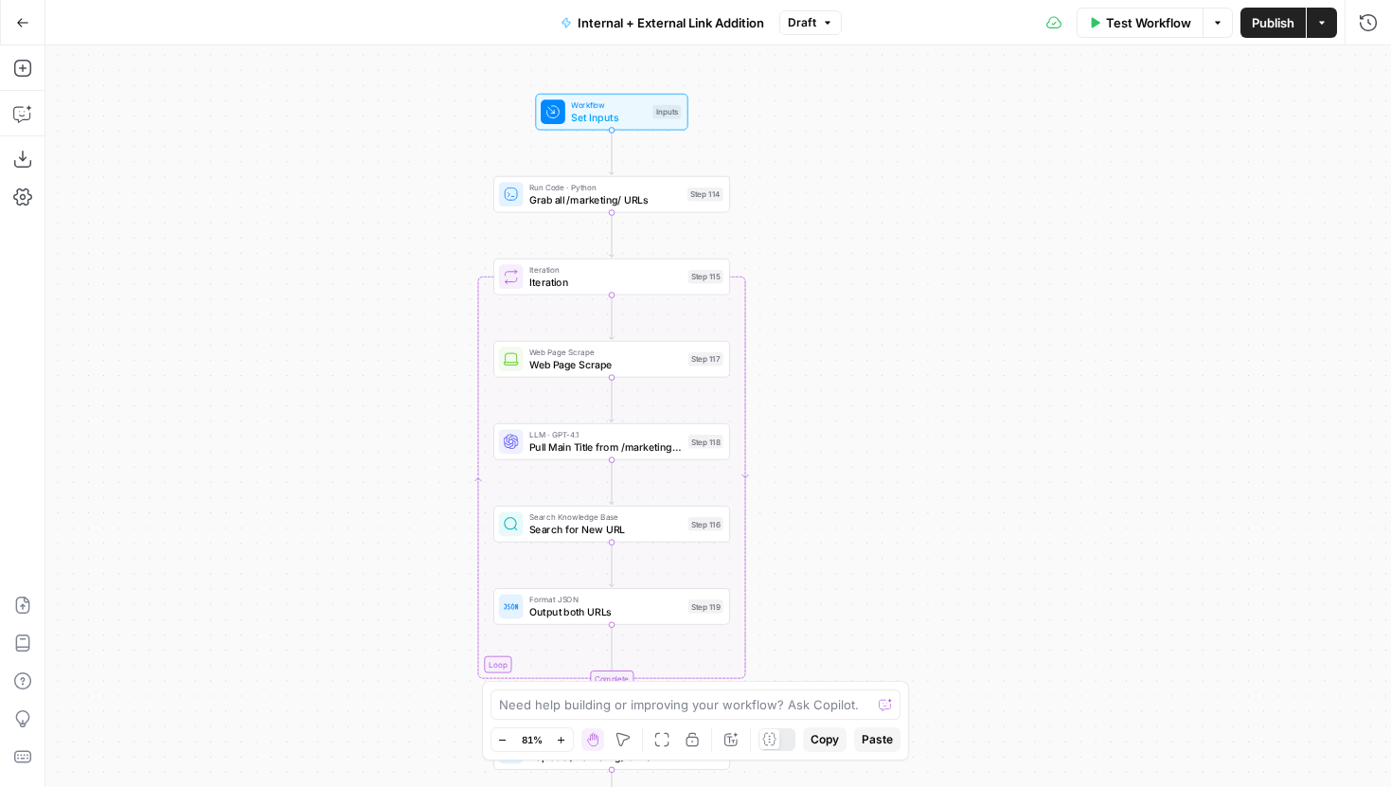
click at [1172, 19] on span "Test Workflow" at bounding box center [1148, 22] width 85 height 19
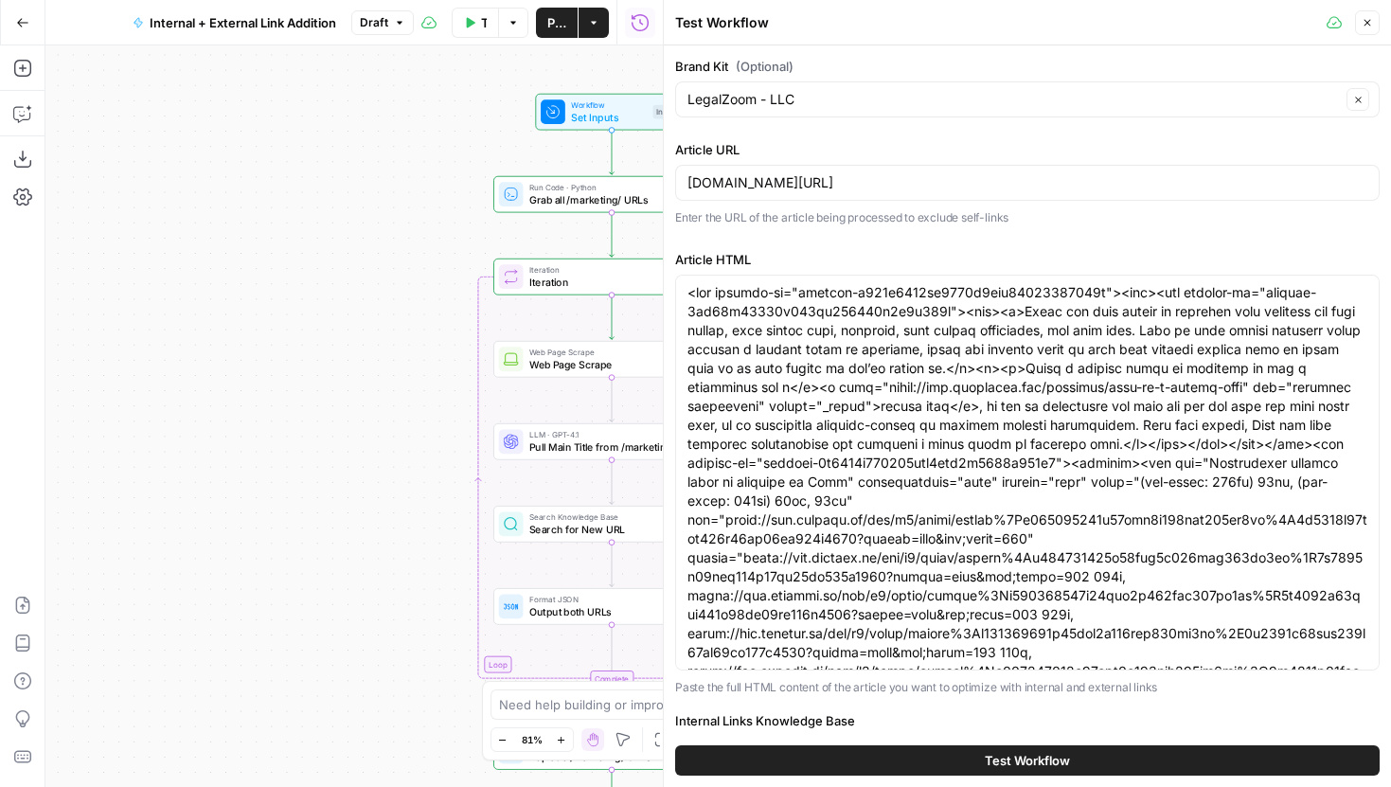
click at [1038, 746] on button "Test Workflow" at bounding box center [1027, 760] width 705 height 30
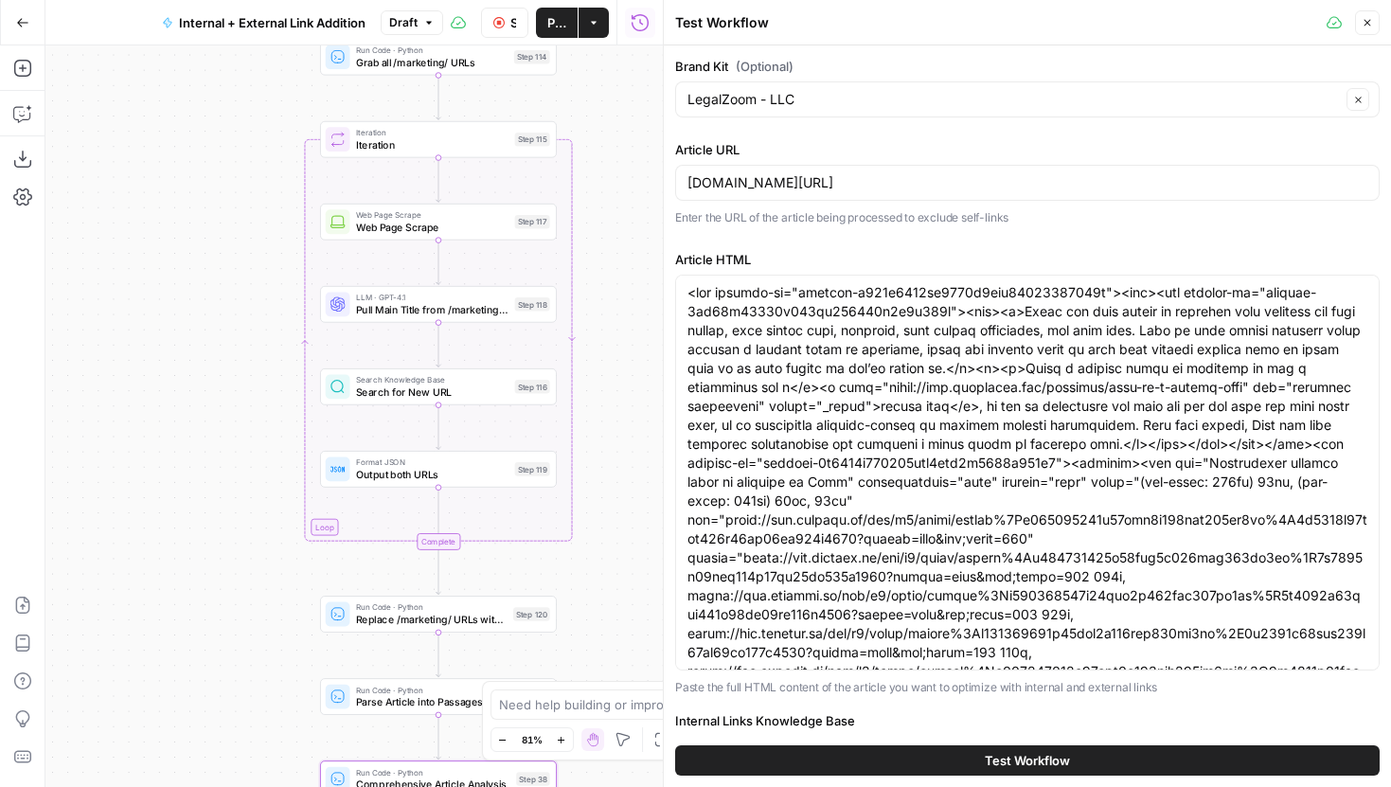
drag, startPoint x: 348, startPoint y: 489, endPoint x: 175, endPoint y: 352, distance: 219.8
click at [175, 352] on div "true false true false true false Workflow Set Inputs Inputs Run Code · Python G…" at bounding box center [353, 416] width 617 height 742
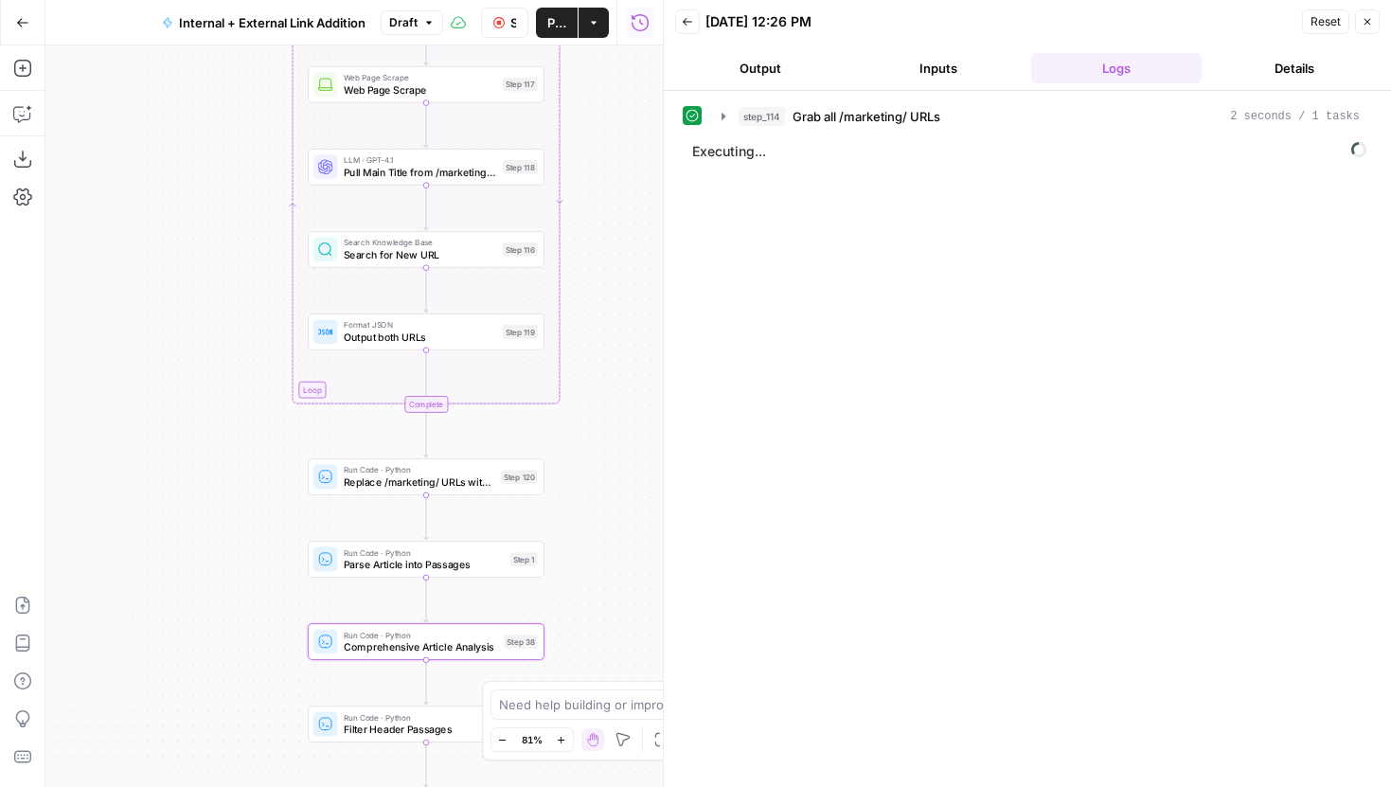
drag, startPoint x: 264, startPoint y: 305, endPoint x: 250, endPoint y: 135, distance: 170.1
click at [250, 135] on div "true false true false true false Workflow Set Inputs Inputs Run Code · Python G…" at bounding box center [353, 416] width 617 height 742
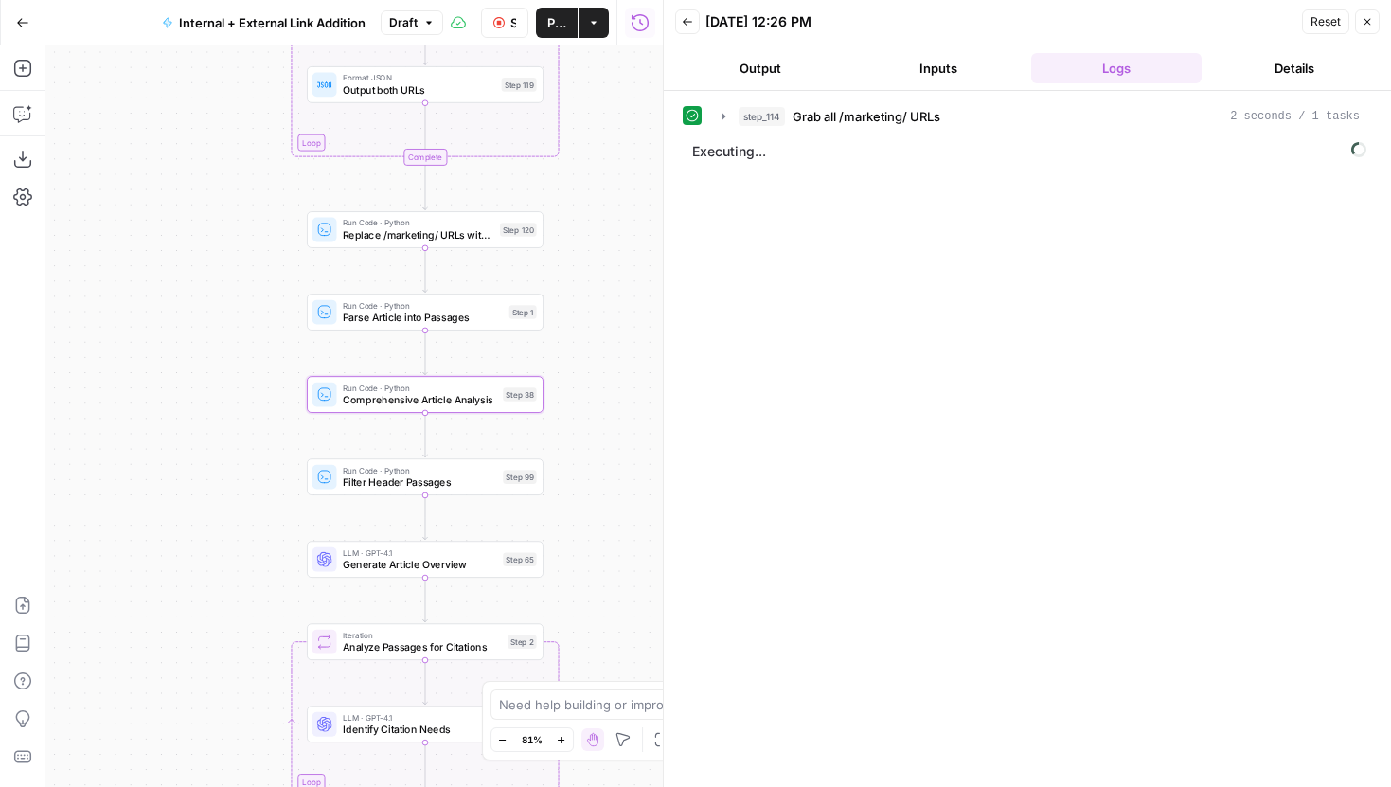
drag, startPoint x: 256, startPoint y: 428, endPoint x: 256, endPoint y: 206, distance: 221.6
click at [256, 206] on div "true false true false true false Workflow Set Inputs Inputs Run Code · Python G…" at bounding box center [353, 416] width 617 height 742
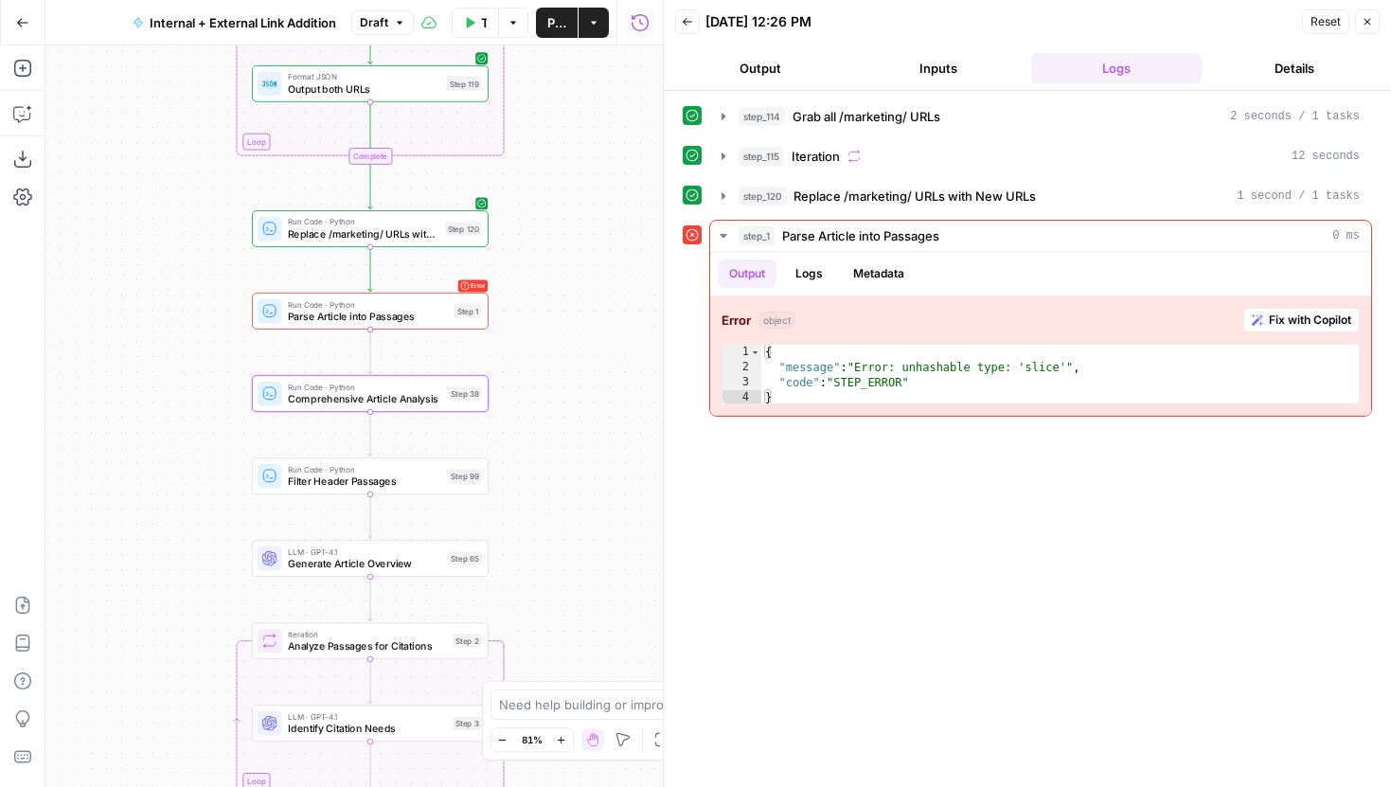
drag, startPoint x: 205, startPoint y: 366, endPoint x: 150, endPoint y: 365, distance: 54.9
click at [150, 365] on div "true false true false true false Workflow Set Inputs Inputs Run Code · Python G…" at bounding box center [353, 416] width 617 height 742
click at [723, 195] on icon "button" at bounding box center [724, 195] width 4 height 7
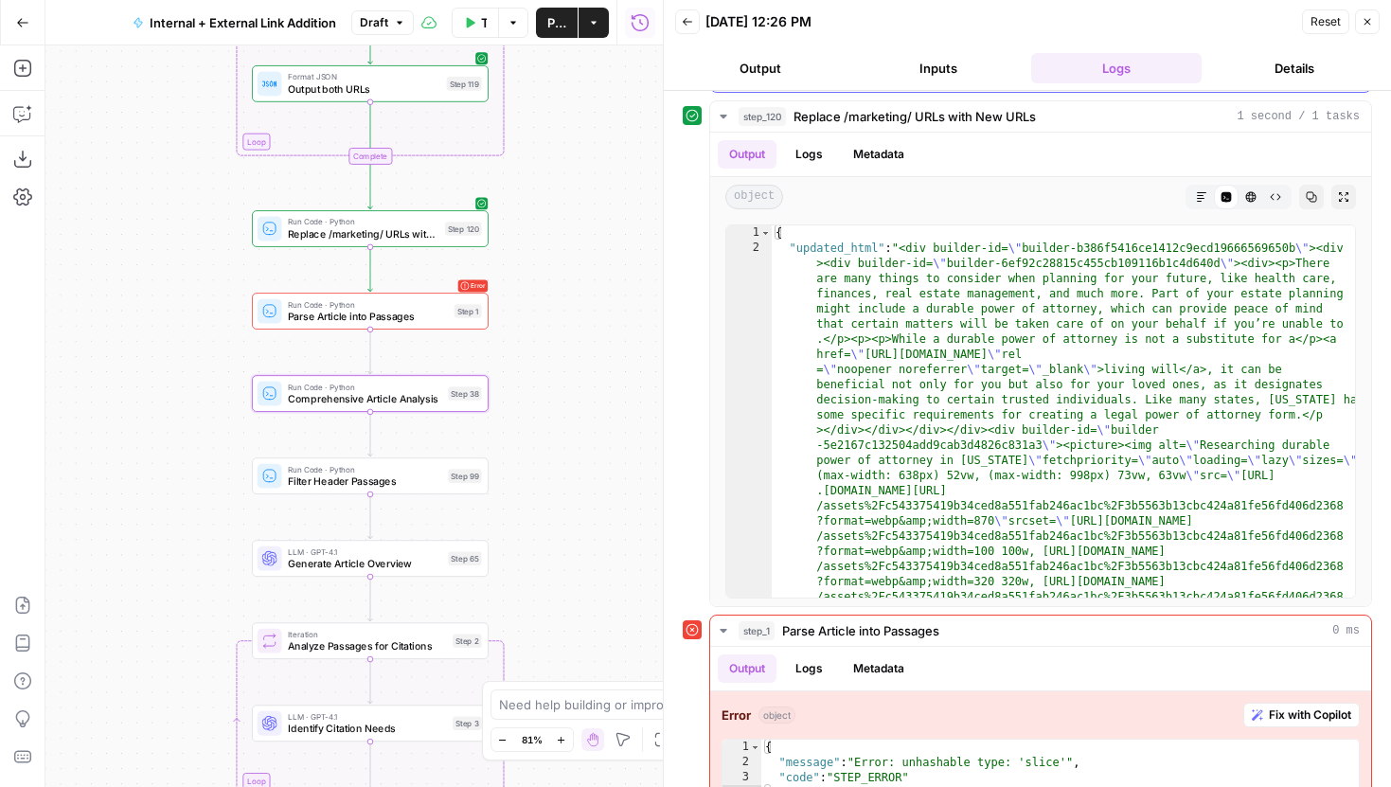
scroll to position [114, 0]
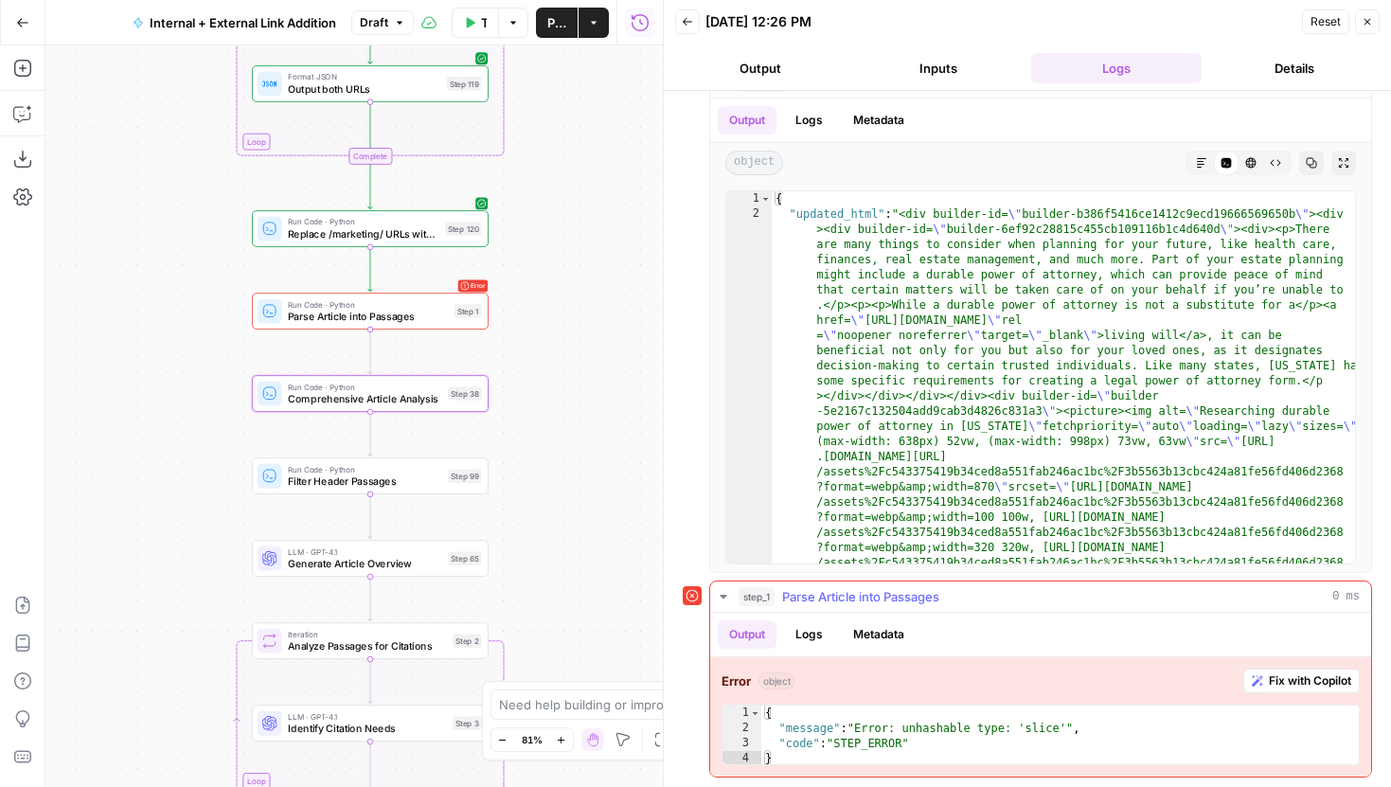
click at [1252, 679] on icon "button" at bounding box center [1257, 680] width 11 height 11
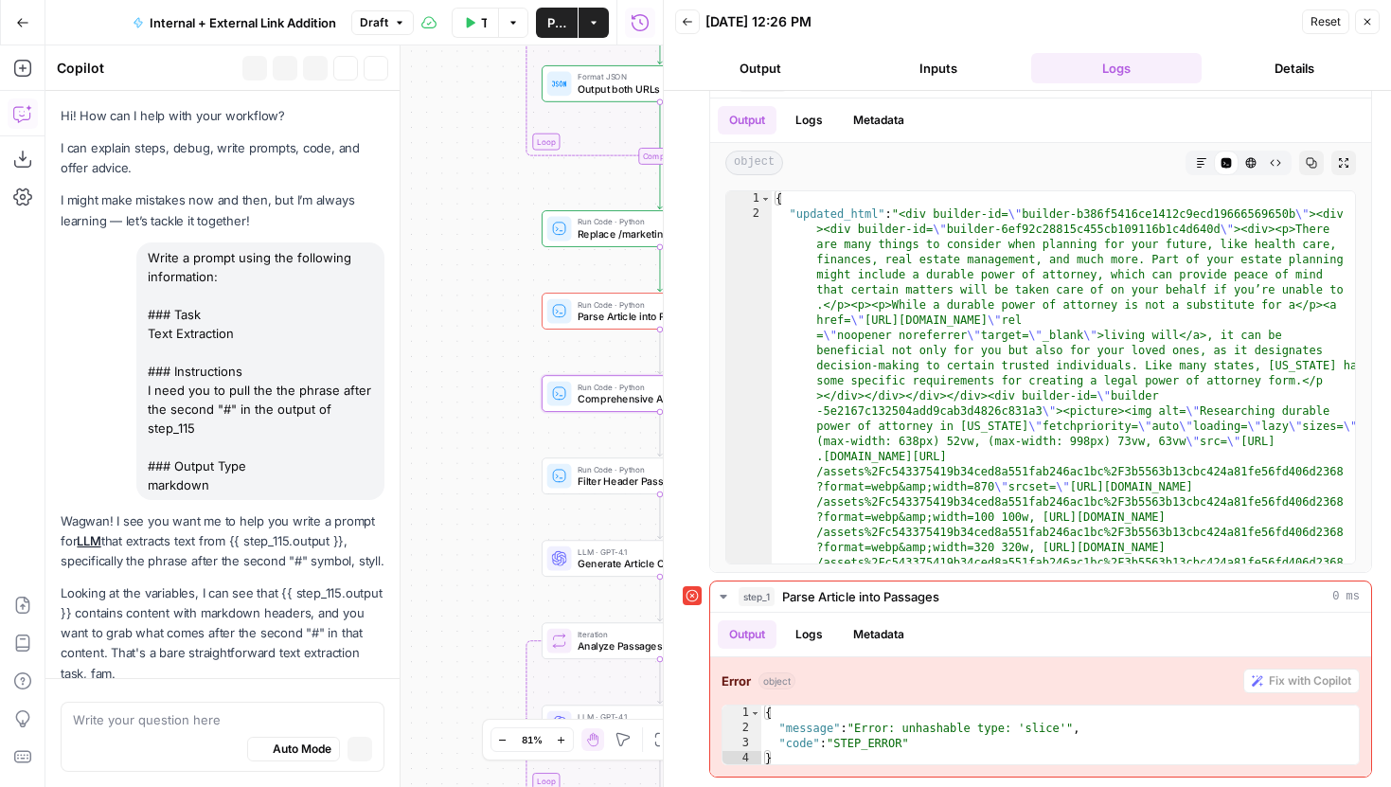
scroll to position [2320, 0]
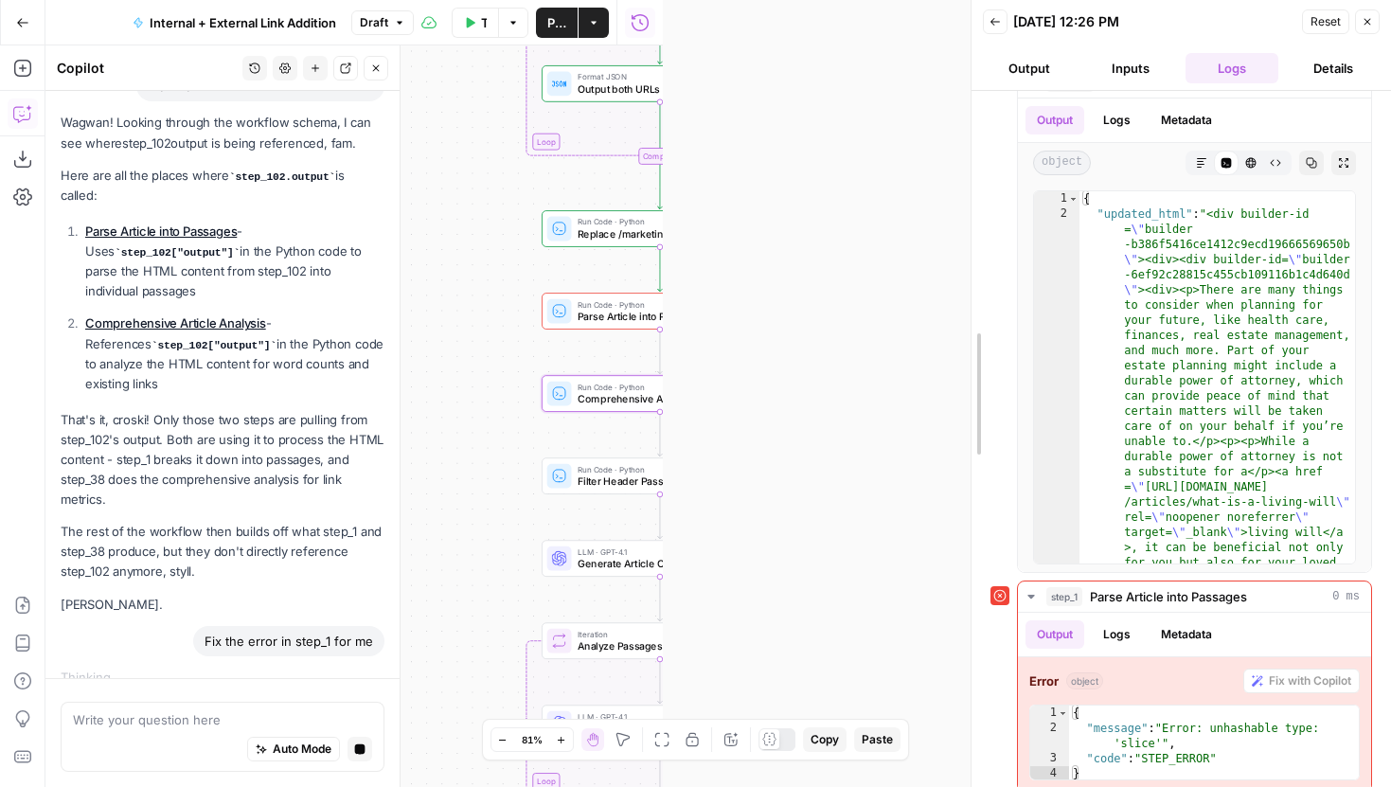
drag, startPoint x: 665, startPoint y: 314, endPoint x: 968, endPoint y: 313, distance: 303.0
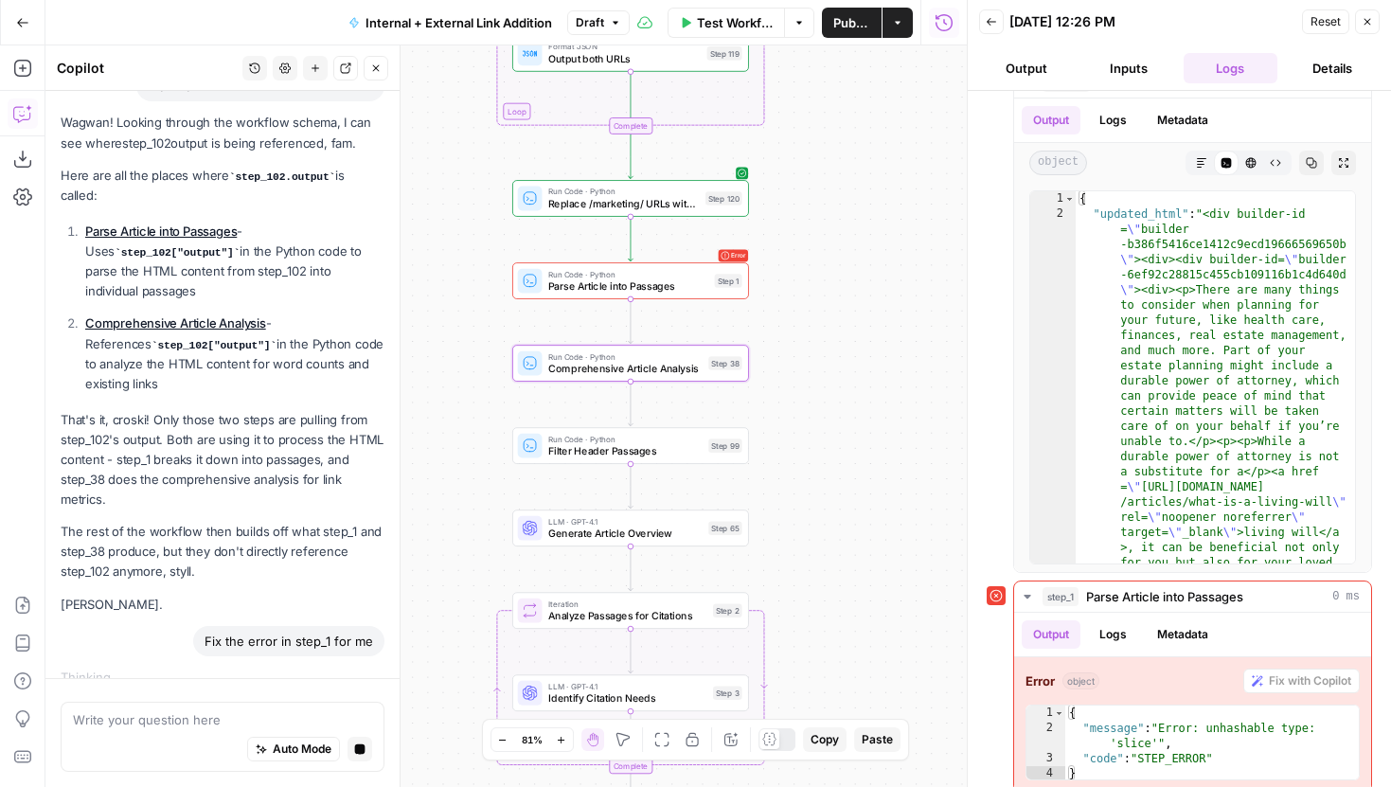
drag, startPoint x: 907, startPoint y: 342, endPoint x: 873, endPoint y: 307, distance: 48.9
click at [873, 307] on div "true false true false true false Workflow Set Inputs Inputs Run Code · Python G…" at bounding box center [505, 416] width 921 height 742
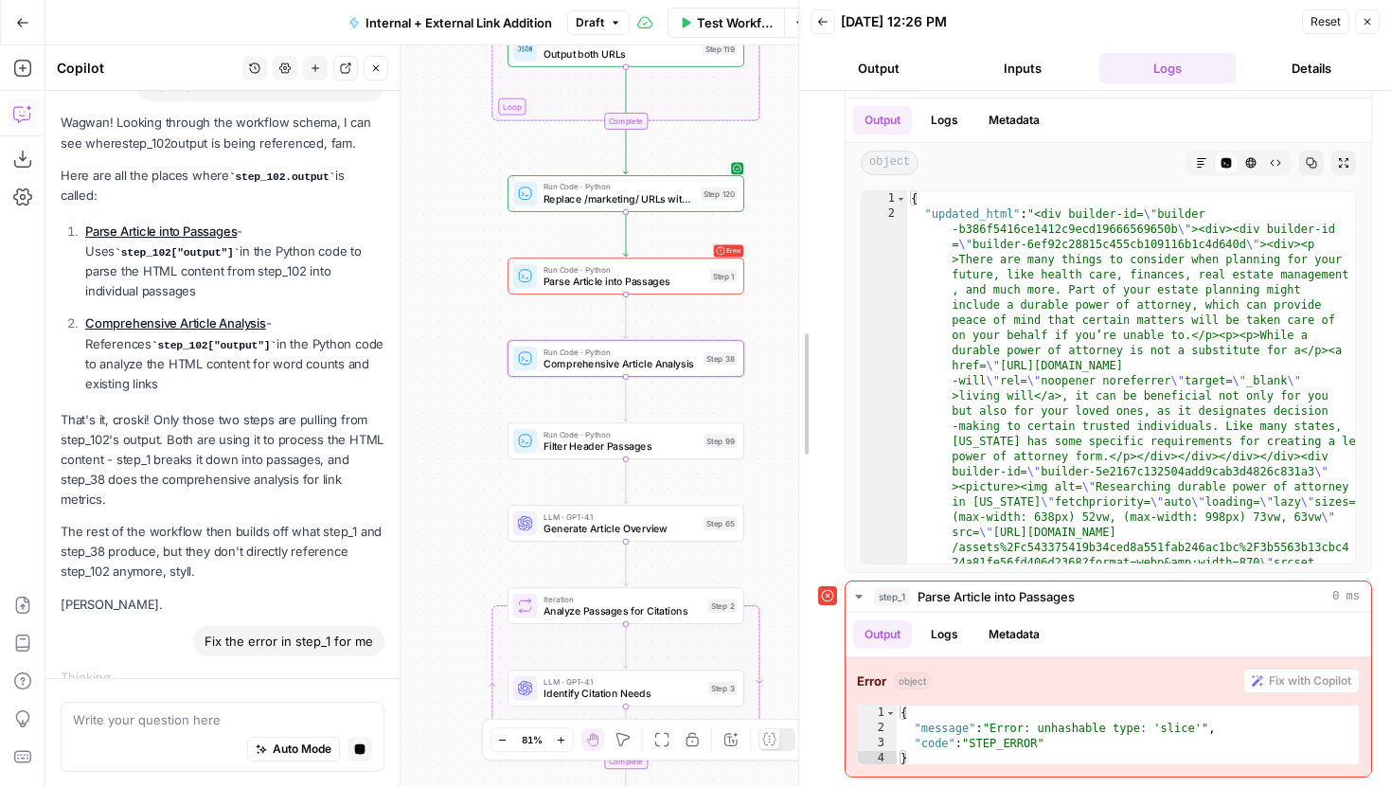
drag, startPoint x: 974, startPoint y: 319, endPoint x: 806, endPoint y: 315, distance: 167.7
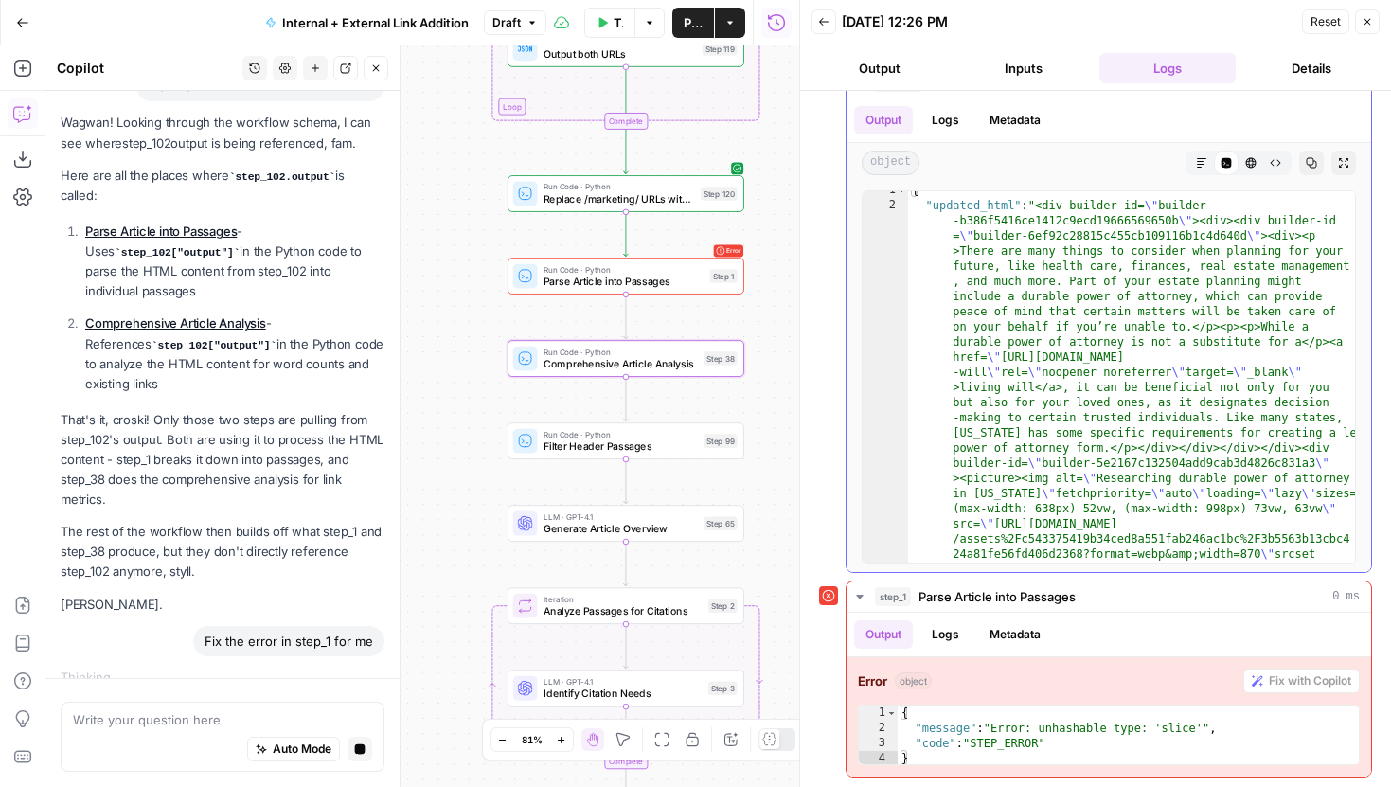
scroll to position [11, 0]
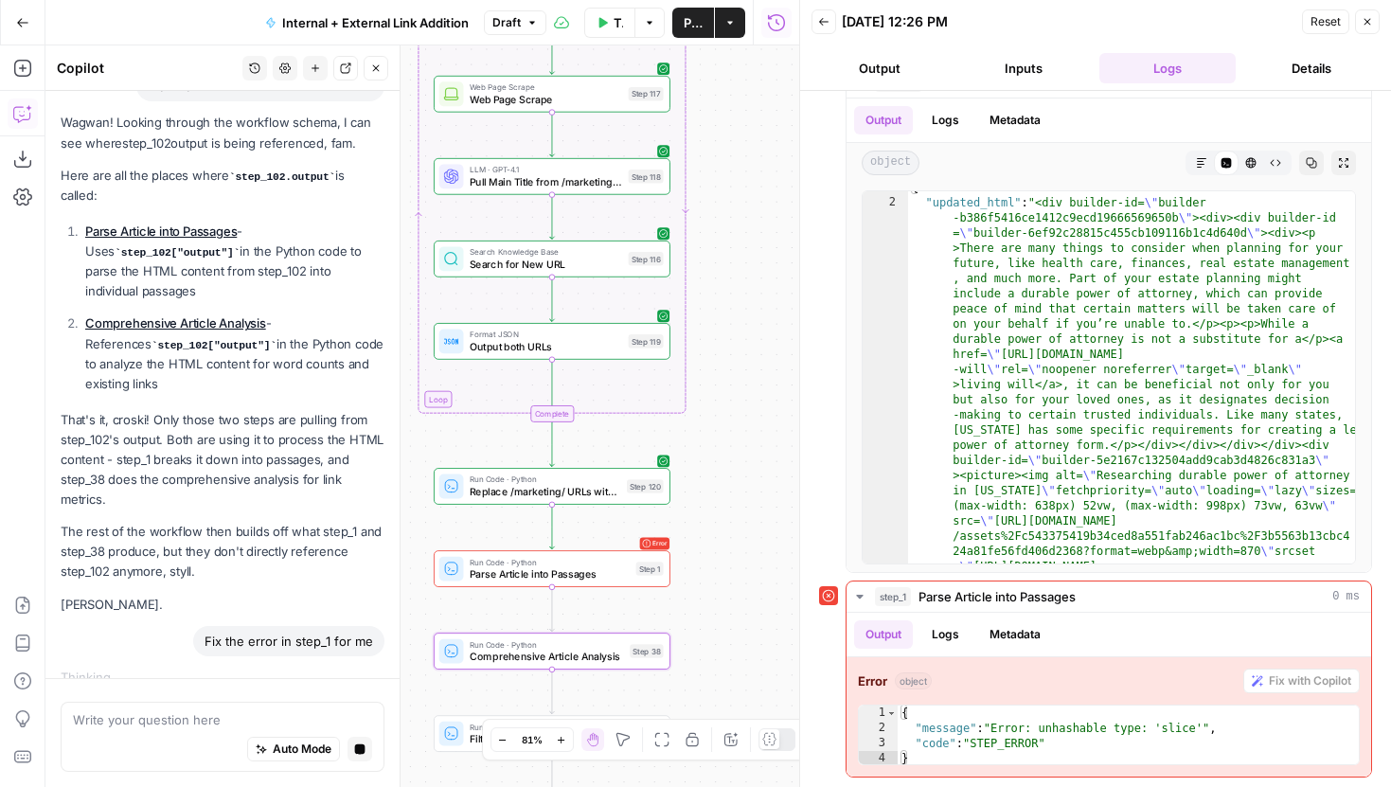
drag, startPoint x: 773, startPoint y: 234, endPoint x: 699, endPoint y: 527, distance: 301.8
click at [699, 527] on div "true false true false true false Workflow Set Inputs Inputs Run Code · Python G…" at bounding box center [422, 416] width 754 height 742
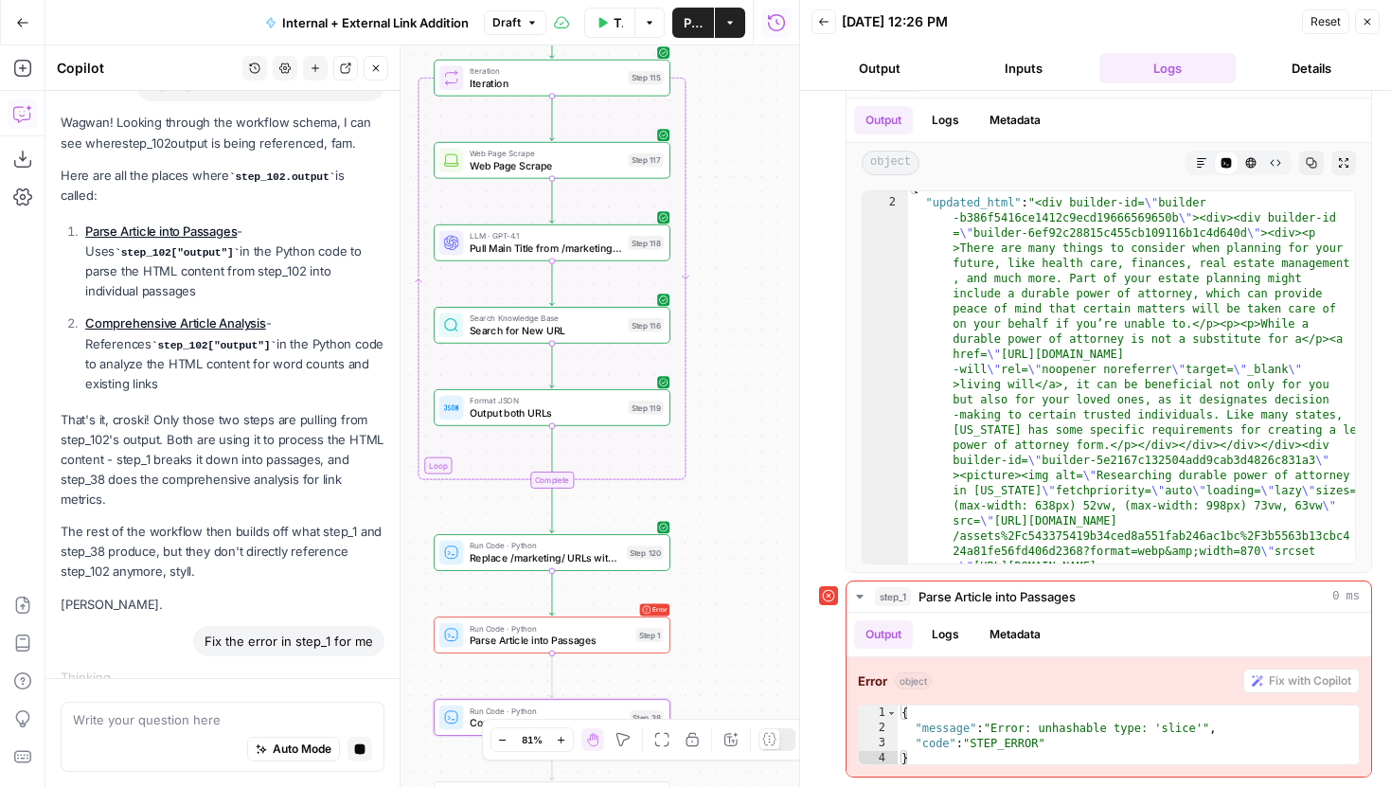
drag, startPoint x: 750, startPoint y: 361, endPoint x: 750, endPoint y: 482, distance: 121.2
click at [750, 482] on div "true false true false true false Workflow Set Inputs Inputs Run Code · Python G…" at bounding box center [422, 416] width 754 height 742
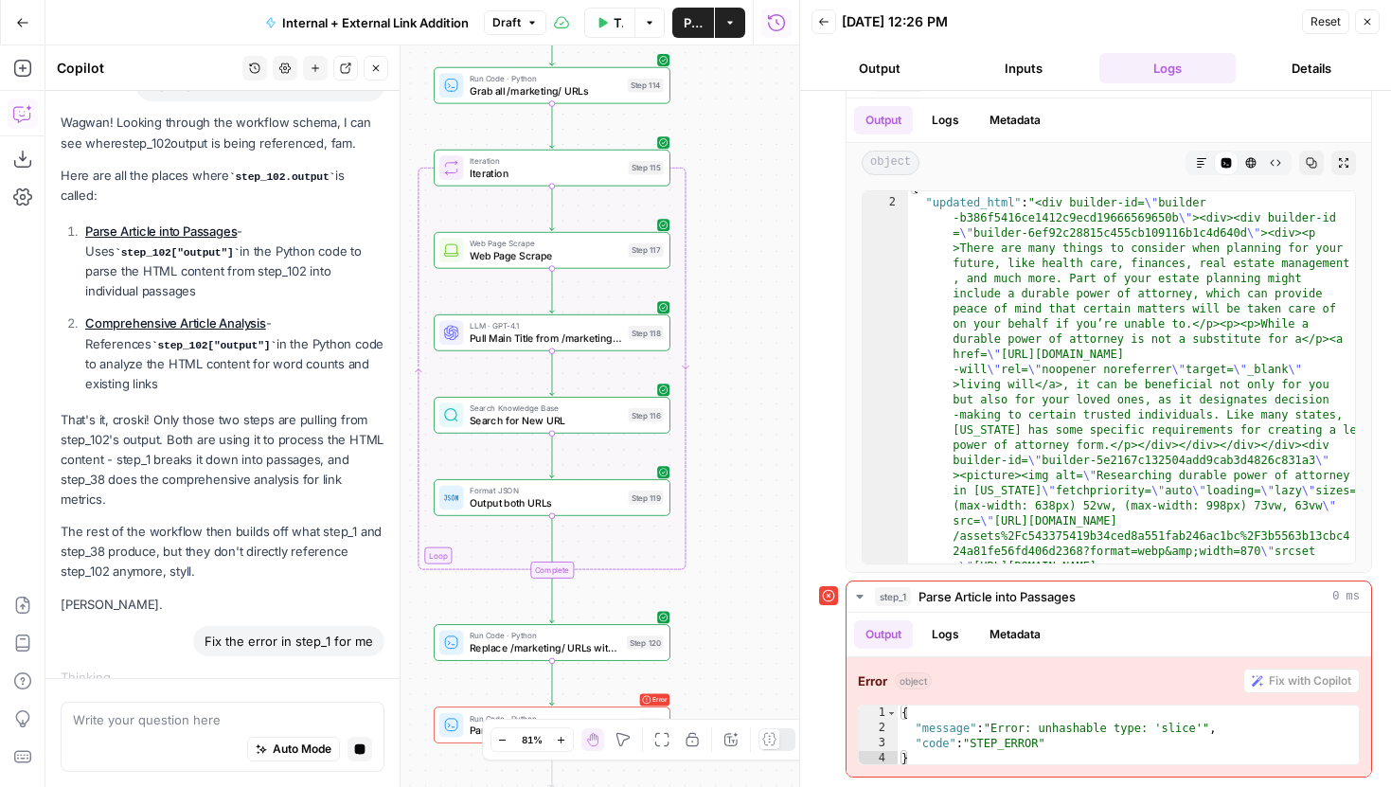
click at [515, 20] on span "Draft" at bounding box center [506, 22] width 28 height 17
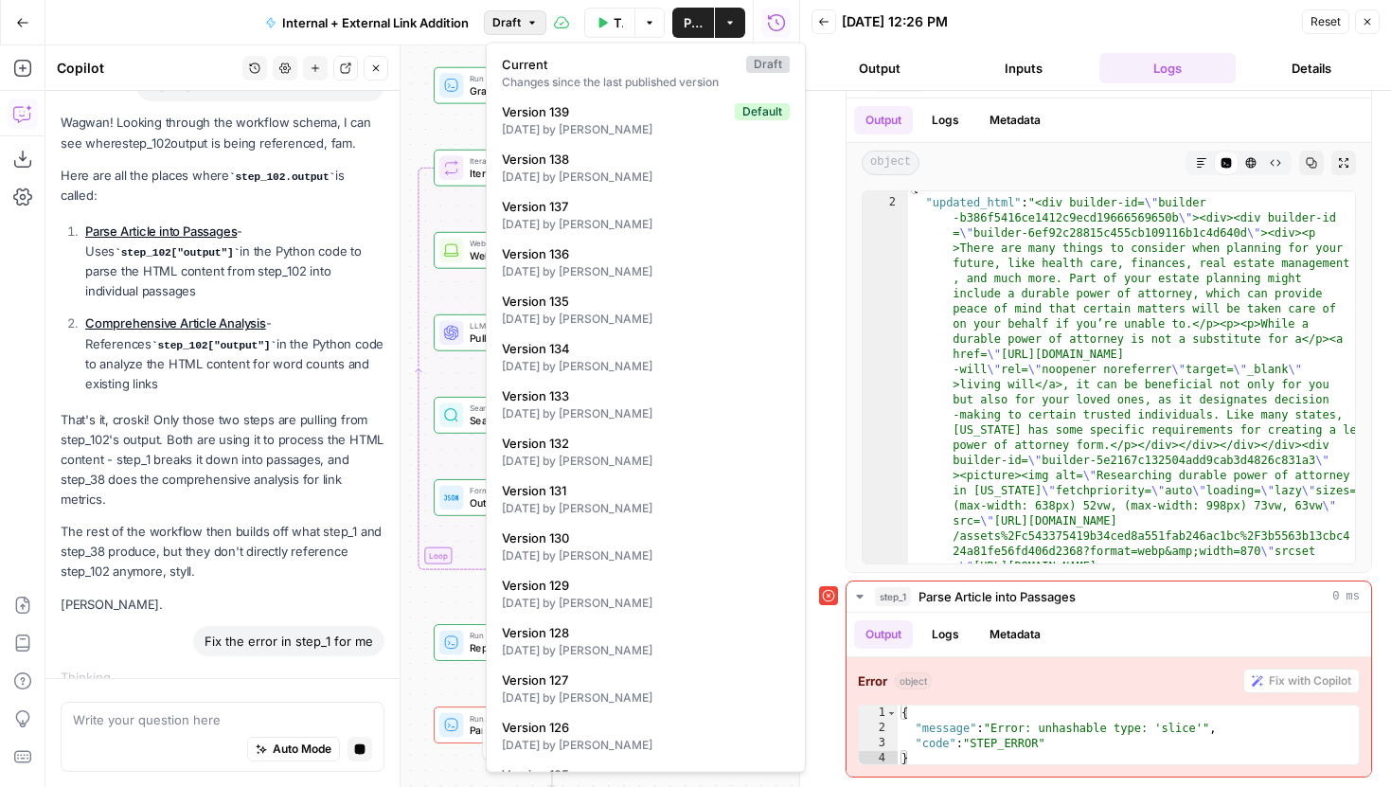
click at [825, 25] on icon "button" at bounding box center [823, 21] width 11 height 11
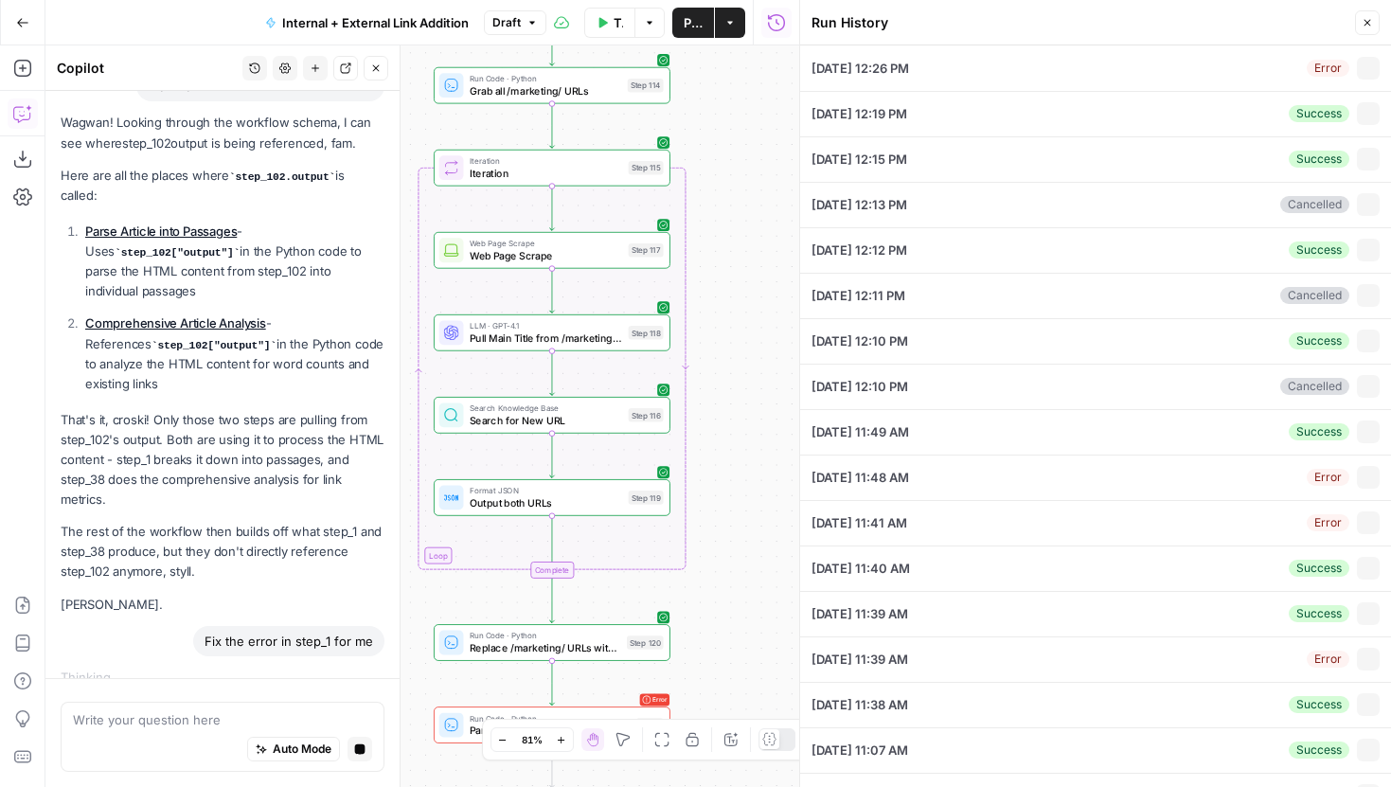
type input "LegalZoom - LLC"
type input "[DOMAIN_NAME][URL]"
type input "Articles Center Sitemap"
type input "Overview Pages Sitemap"
type textarea "<lor ipsumdo-si="ametcon-a669e4050se4775d2eiu36717306502t"><inc><utl etdolor-ma…"
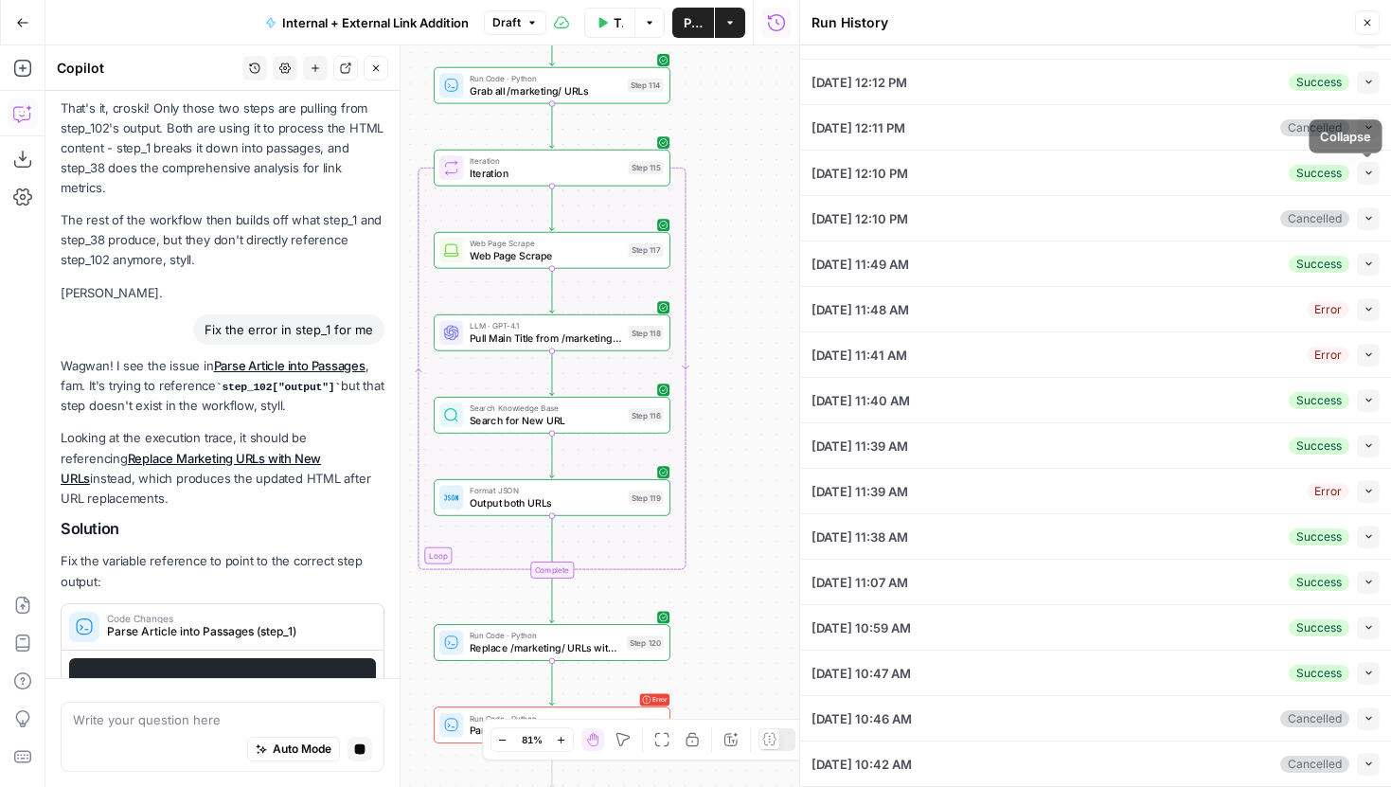
scroll to position [2651, 0]
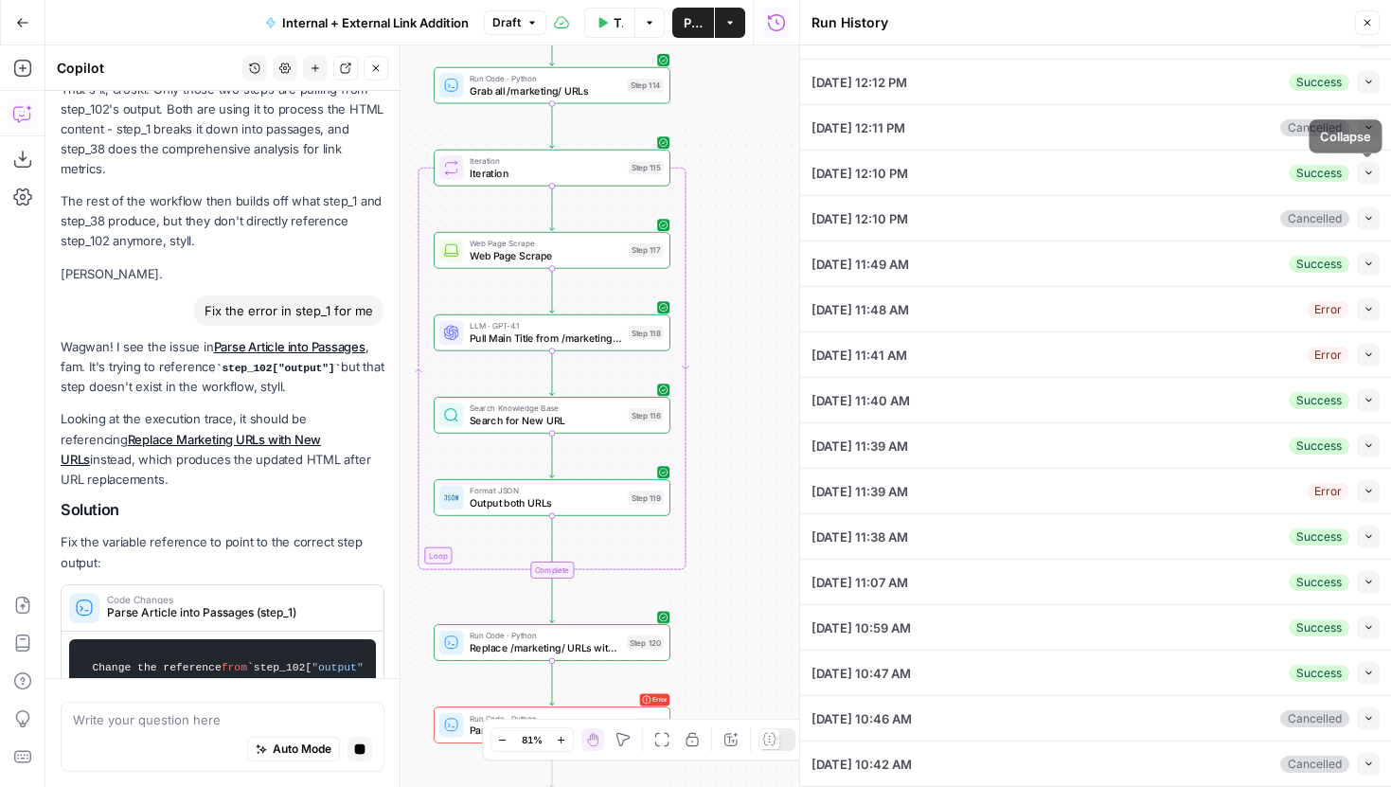
click at [1367, 176] on icon "button" at bounding box center [1369, 173] width 10 height 10
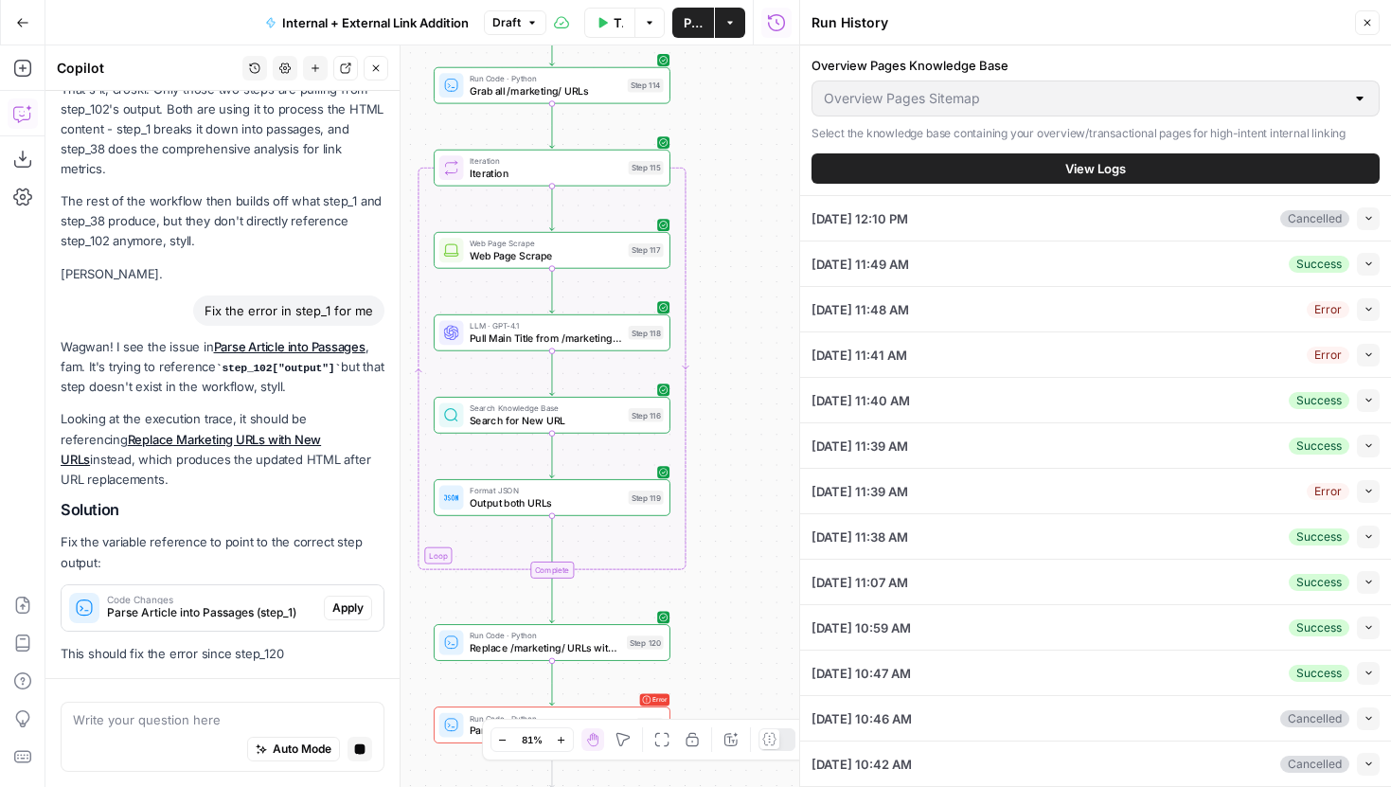
scroll to position [2608, 0]
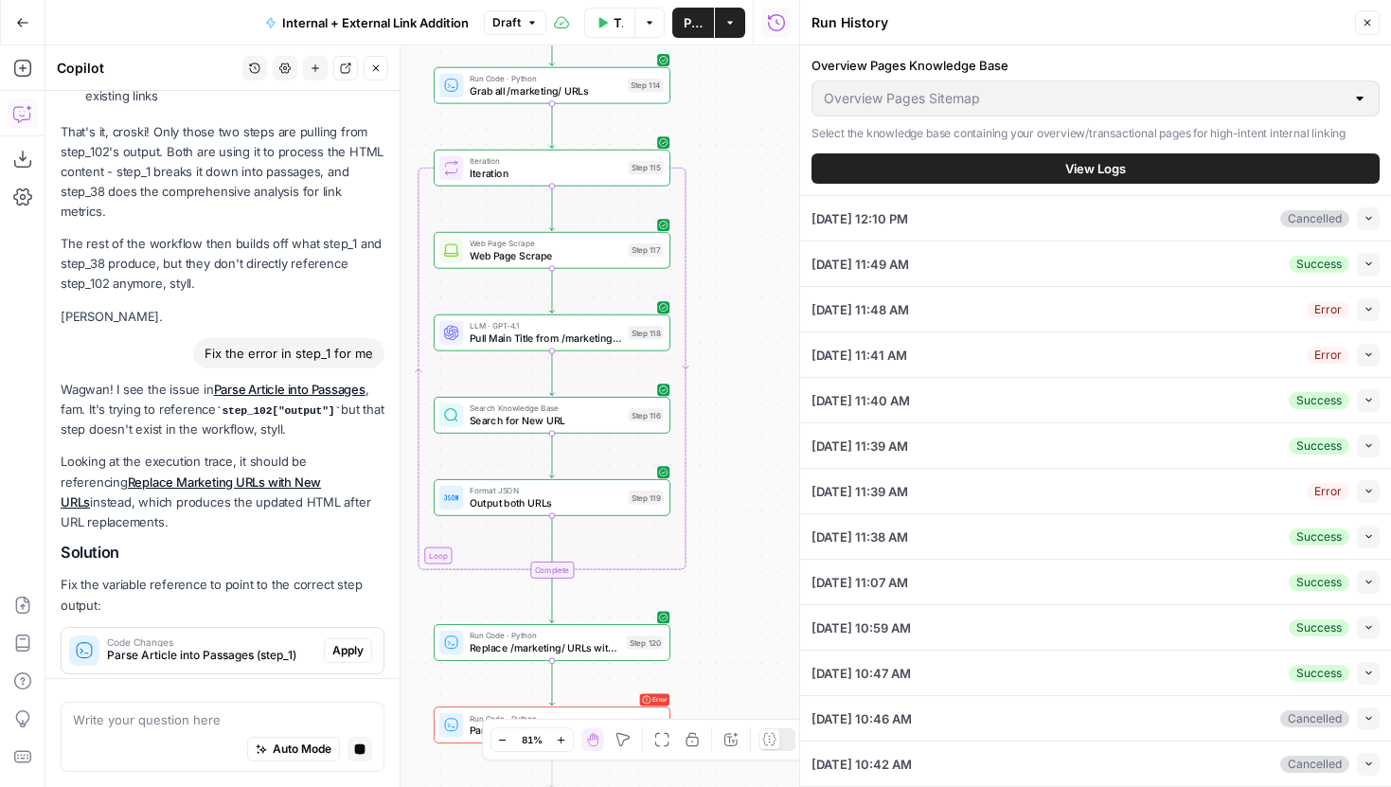
click at [1106, 170] on span "View Logs" at bounding box center [1095, 168] width 61 height 19
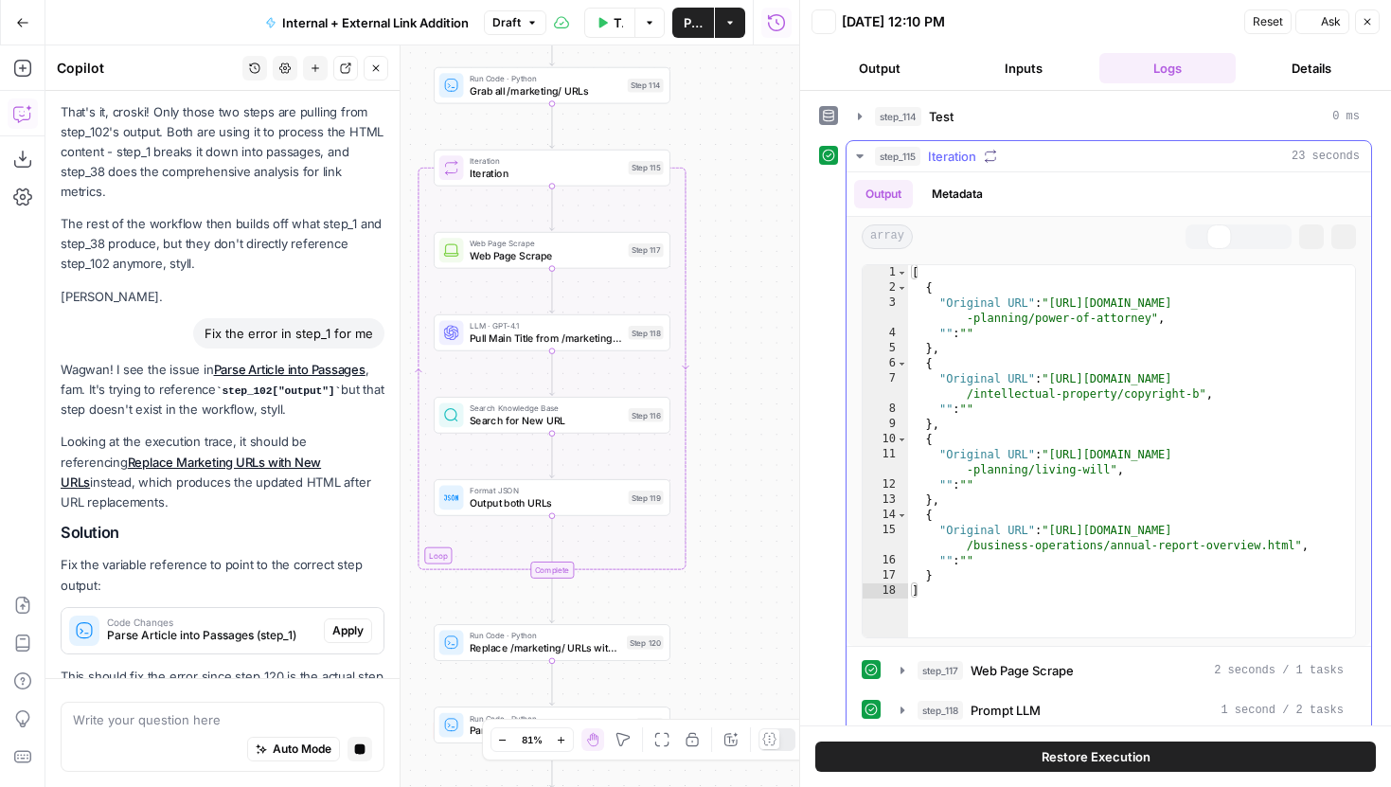
scroll to position [2681, 0]
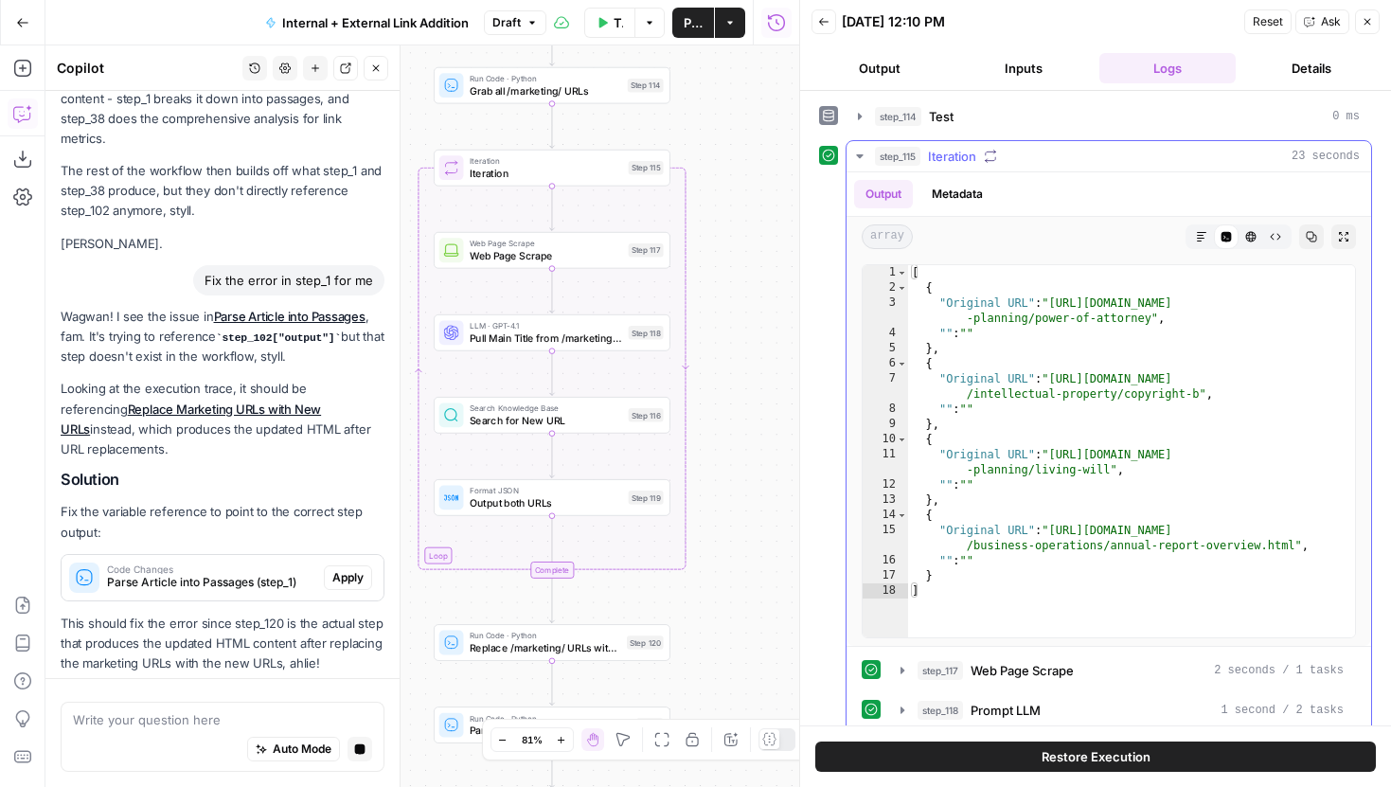
click at [859, 152] on icon "button" at bounding box center [859, 156] width 15 height 15
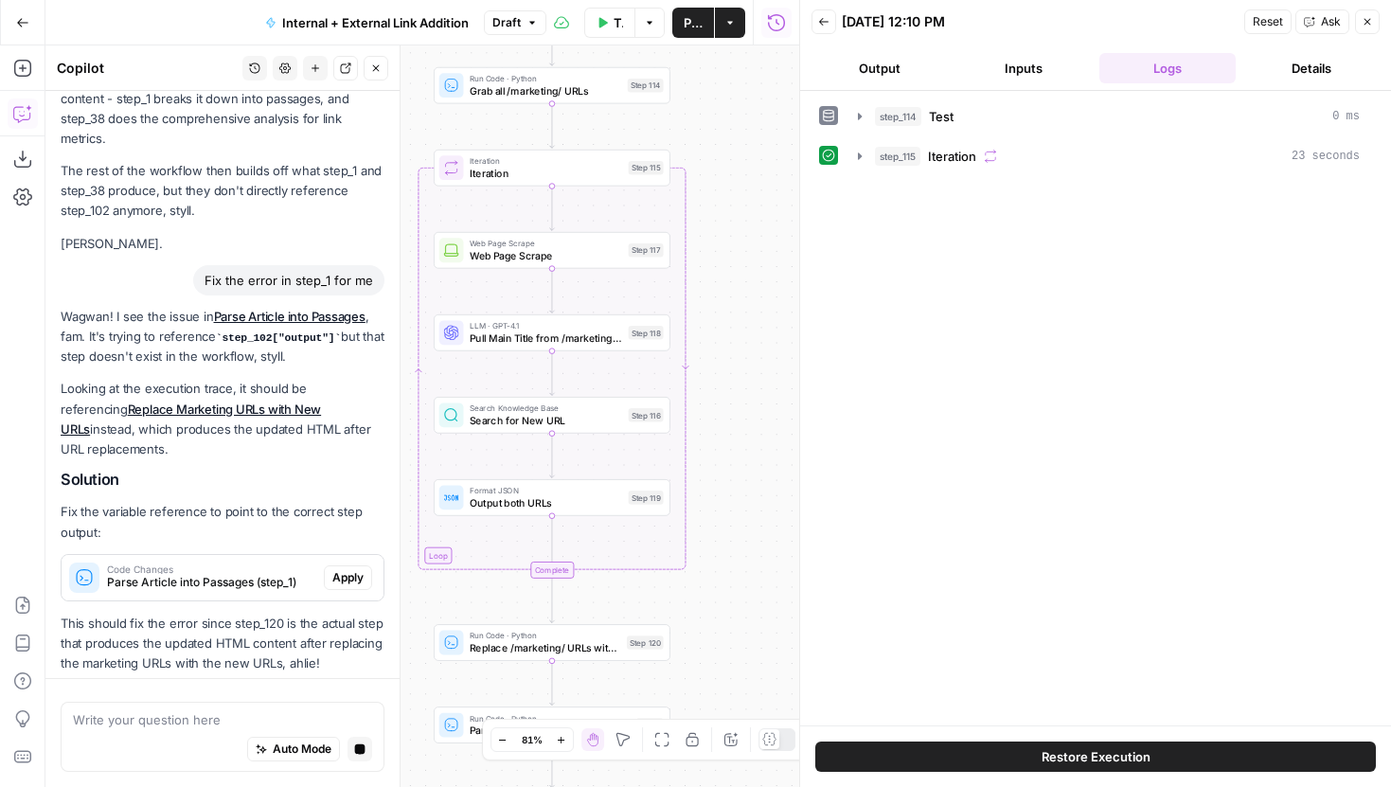
click at [817, 32] on button "Back" at bounding box center [824, 21] width 25 height 25
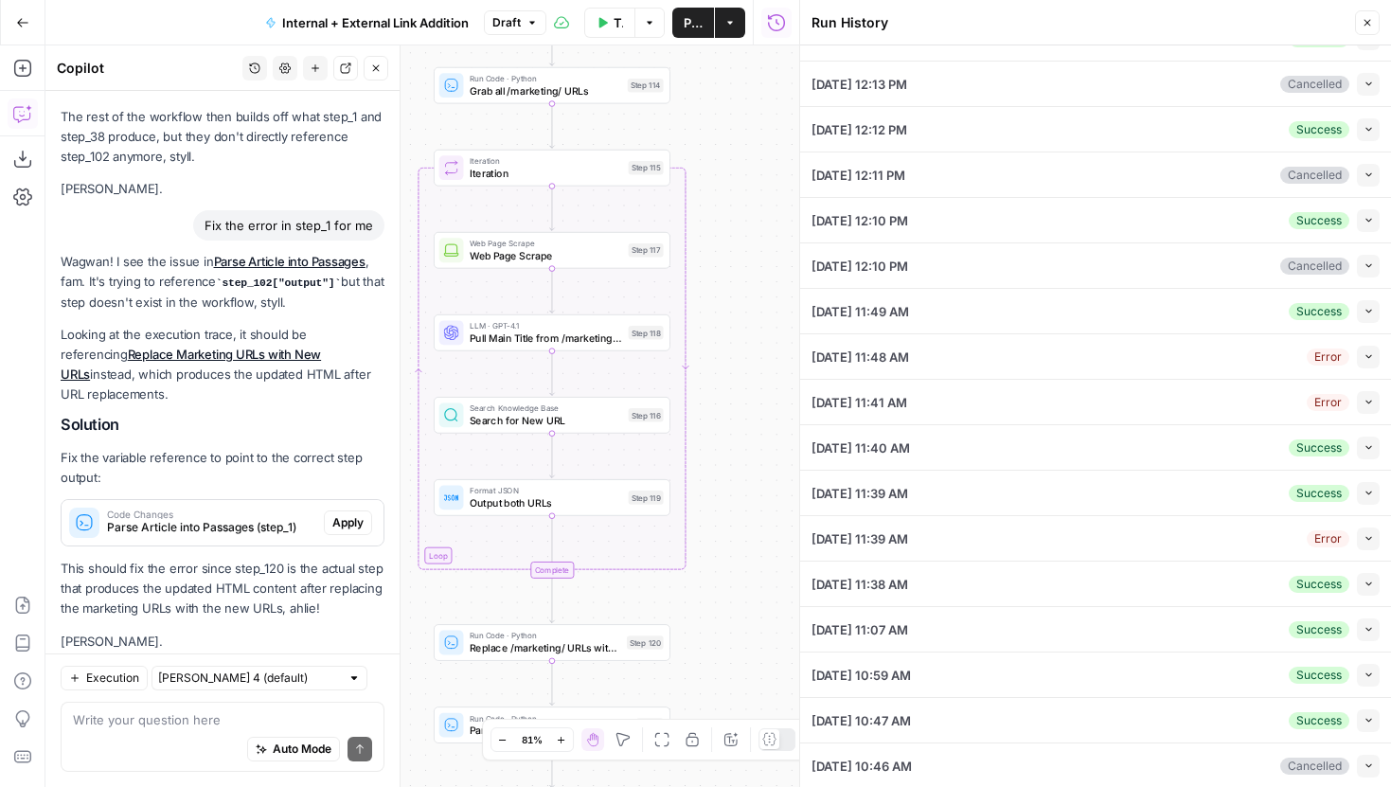
scroll to position [168, 0]
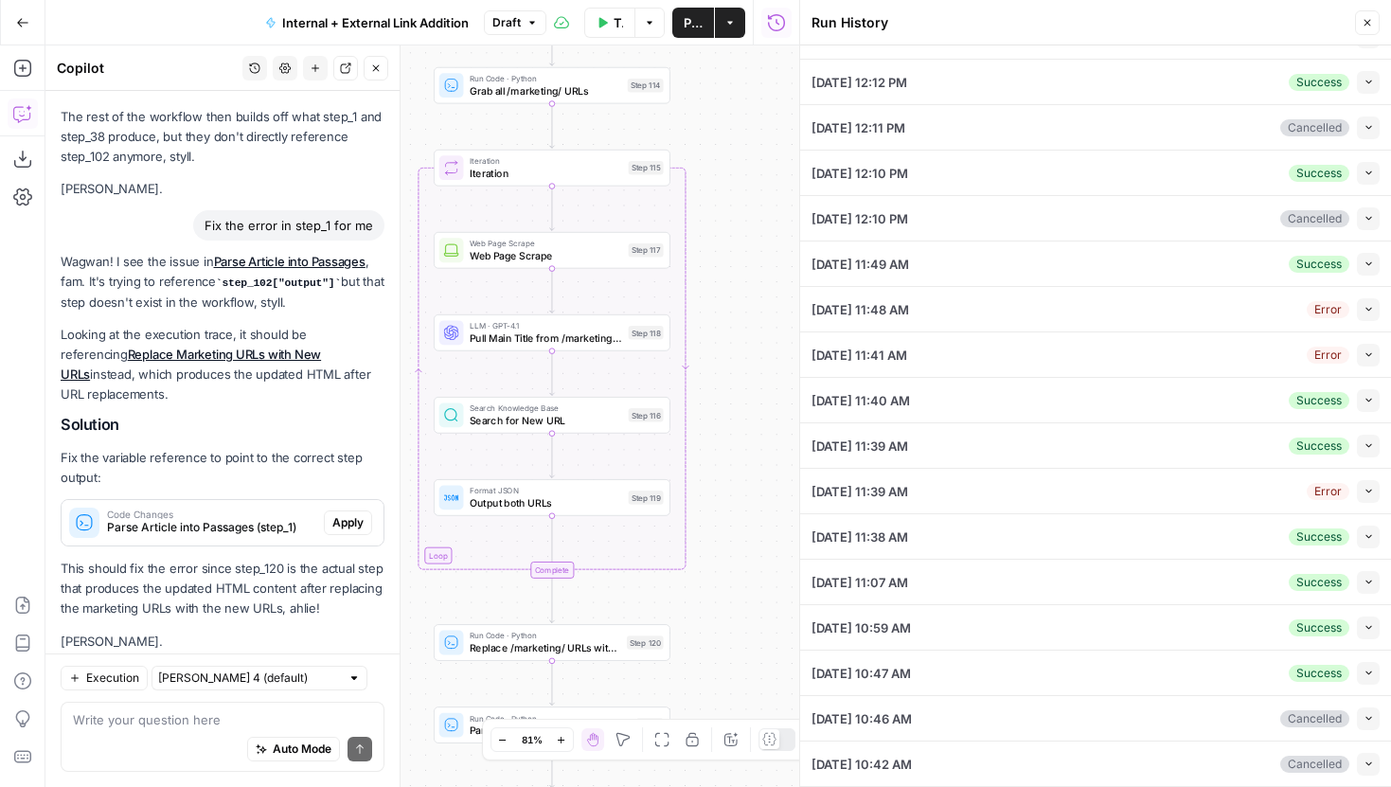
click at [1364, 23] on icon "button" at bounding box center [1367, 22] width 11 height 11
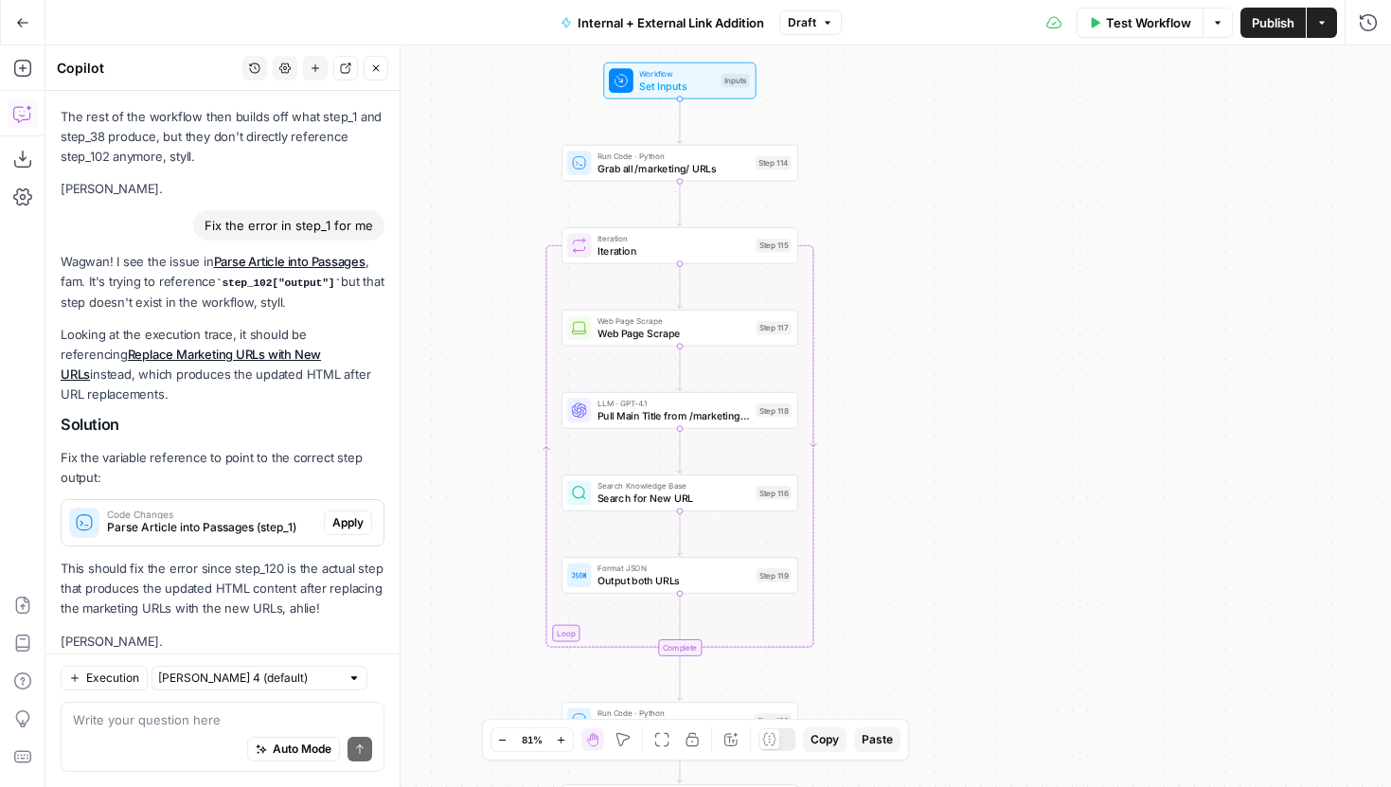
drag, startPoint x: 1055, startPoint y: 289, endPoint x: 1183, endPoint y: 366, distance: 149.6
click at [1183, 366] on div "true false true false true false Workflow Set Inputs Inputs Run Code · Python G…" at bounding box center [718, 416] width 1346 height 742
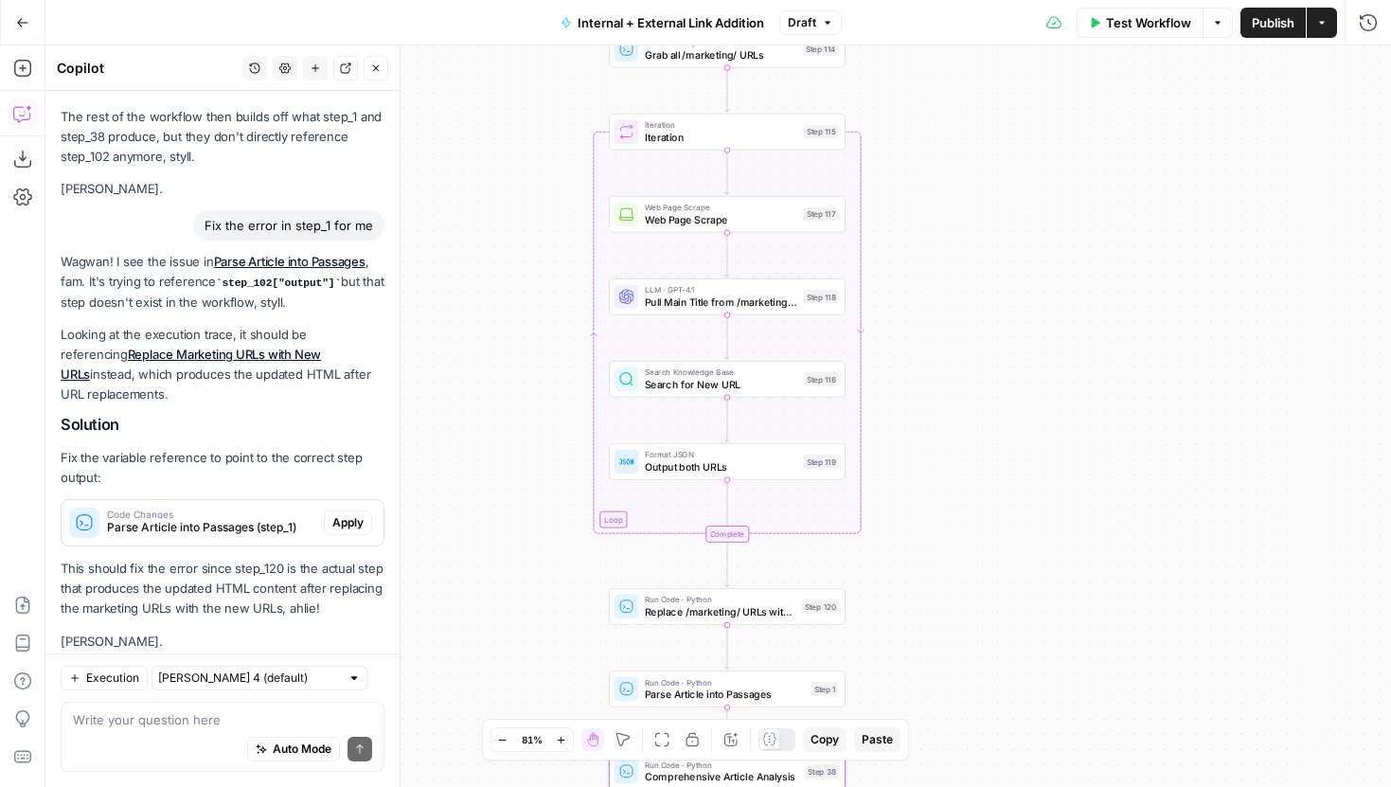
drag, startPoint x: 1127, startPoint y: 378, endPoint x: 1171, endPoint y: 242, distance: 142.6
click at [1171, 242] on div "true false true false true false Workflow Set Inputs Inputs Run Code · Python G…" at bounding box center [718, 416] width 1346 height 742
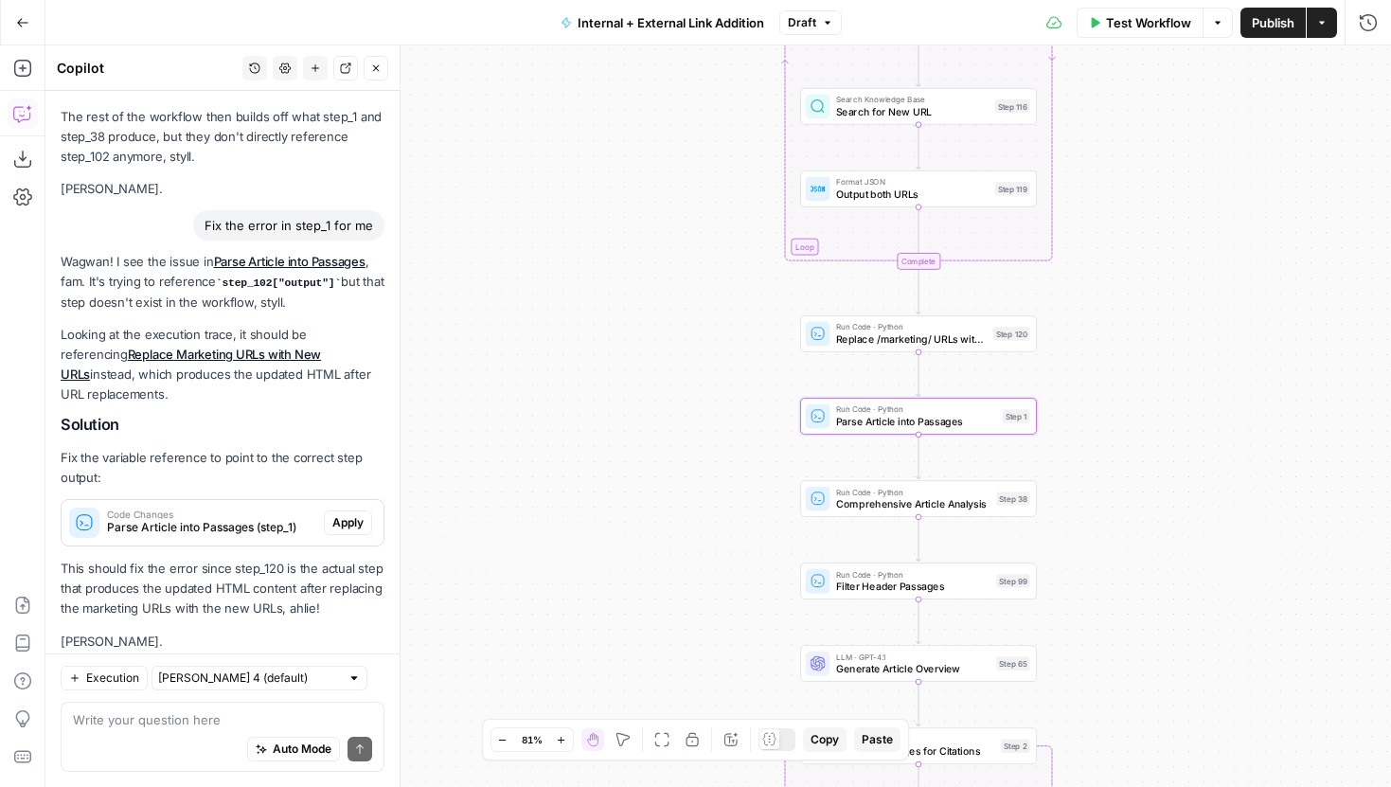
click at [272, 519] on span "Parse Article into Passages (step_1)" at bounding box center [211, 527] width 209 height 17
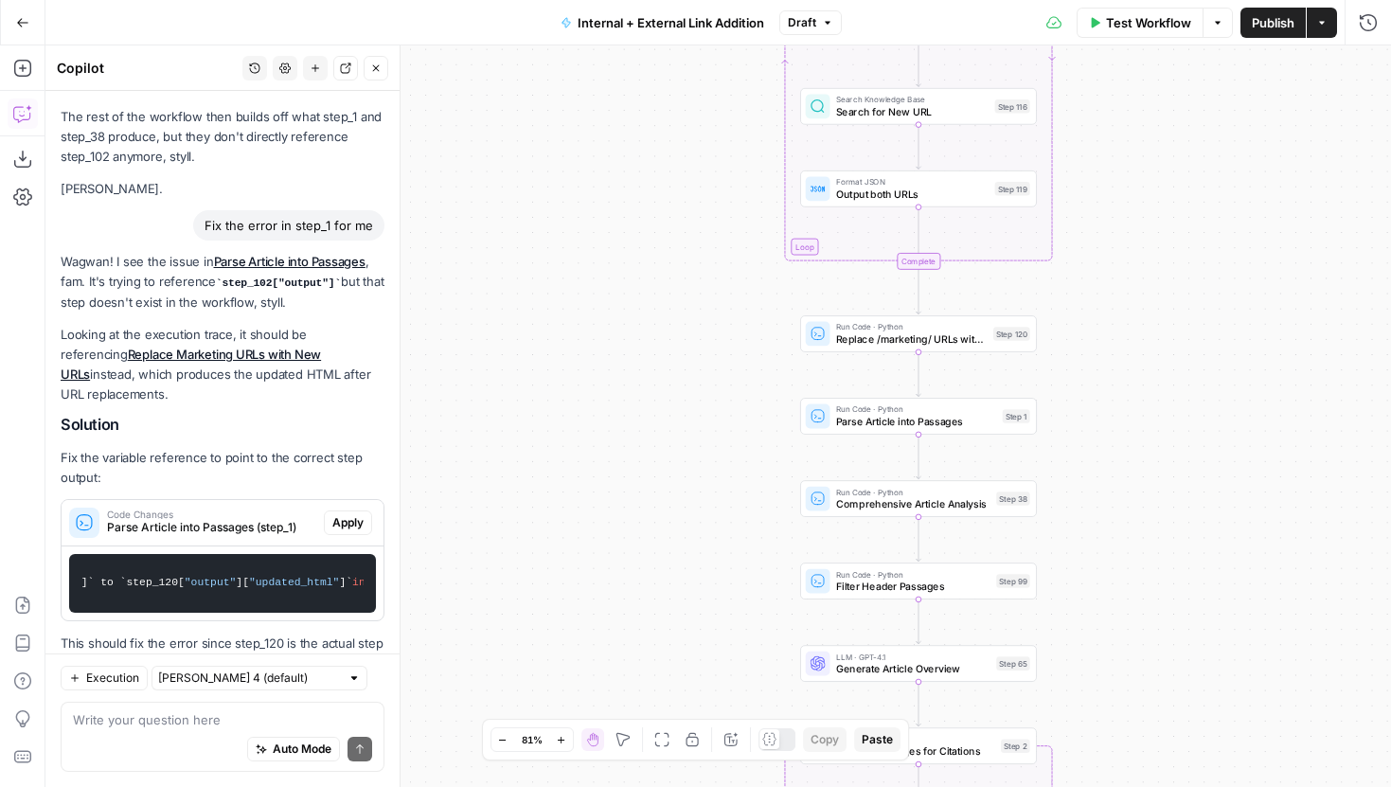
scroll to position [2939, 0]
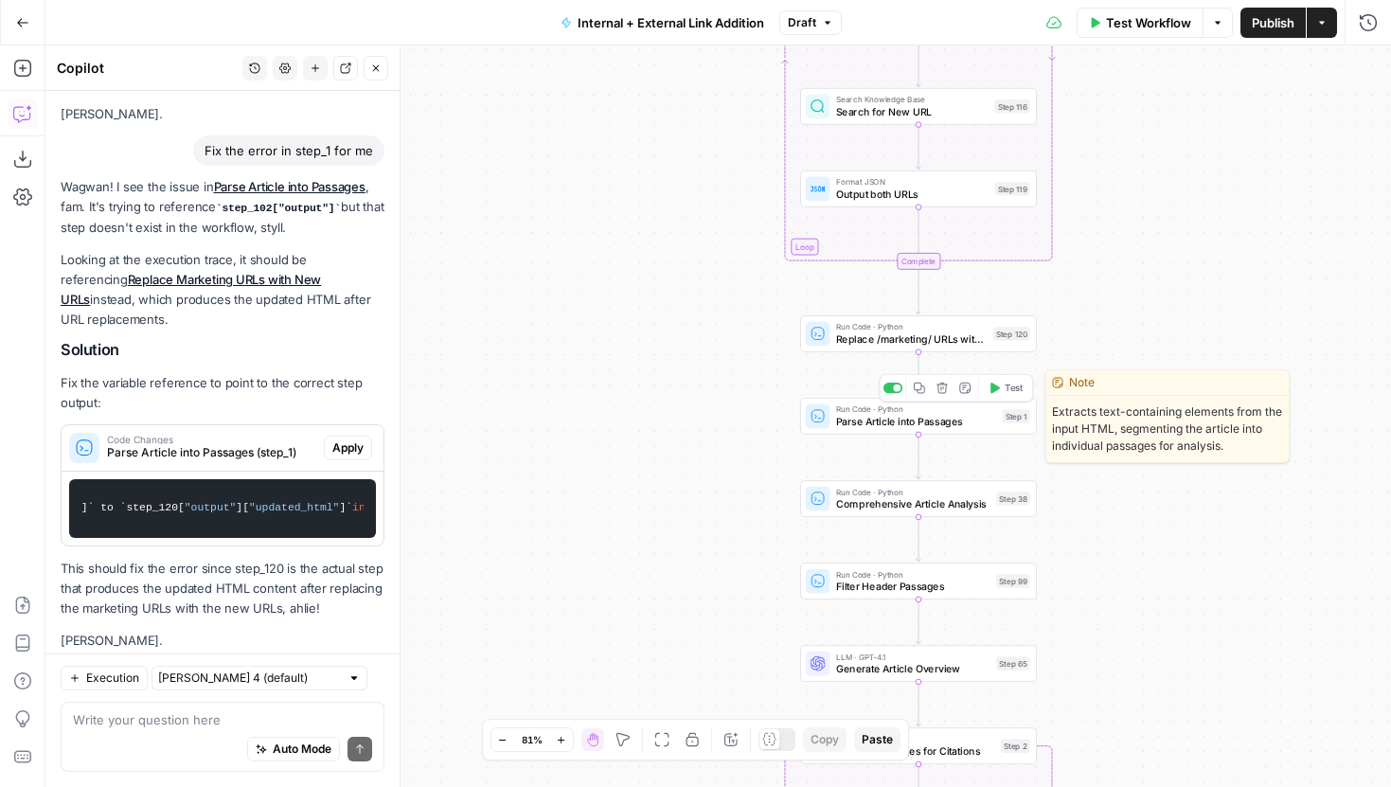
click at [885, 423] on span "Parse Article into Passages" at bounding box center [916, 421] width 160 height 15
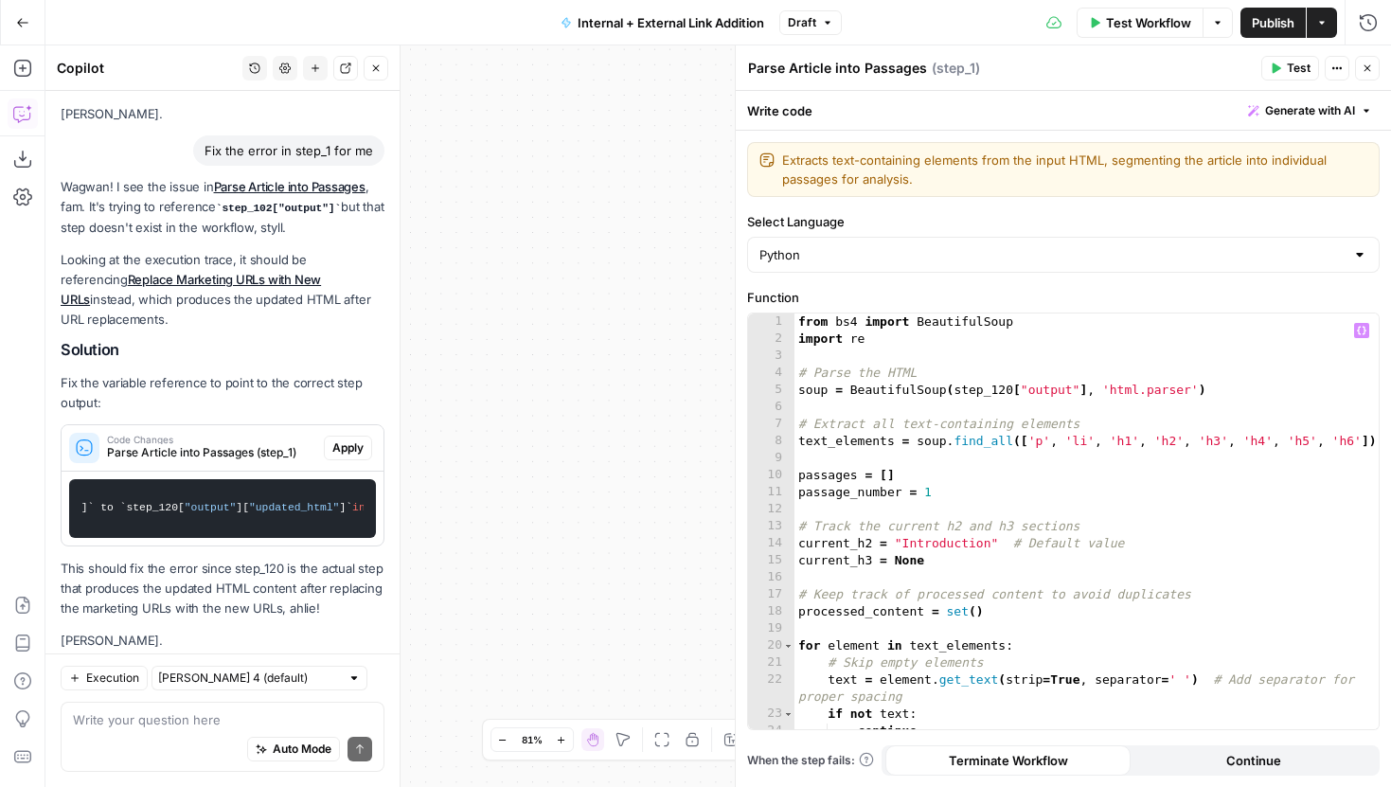
click at [1052, 402] on div "from bs4 import BeautifulSoup import re # Parse the HTML soup = BeautifulSoup (…" at bounding box center [1087, 538] width 584 height 450
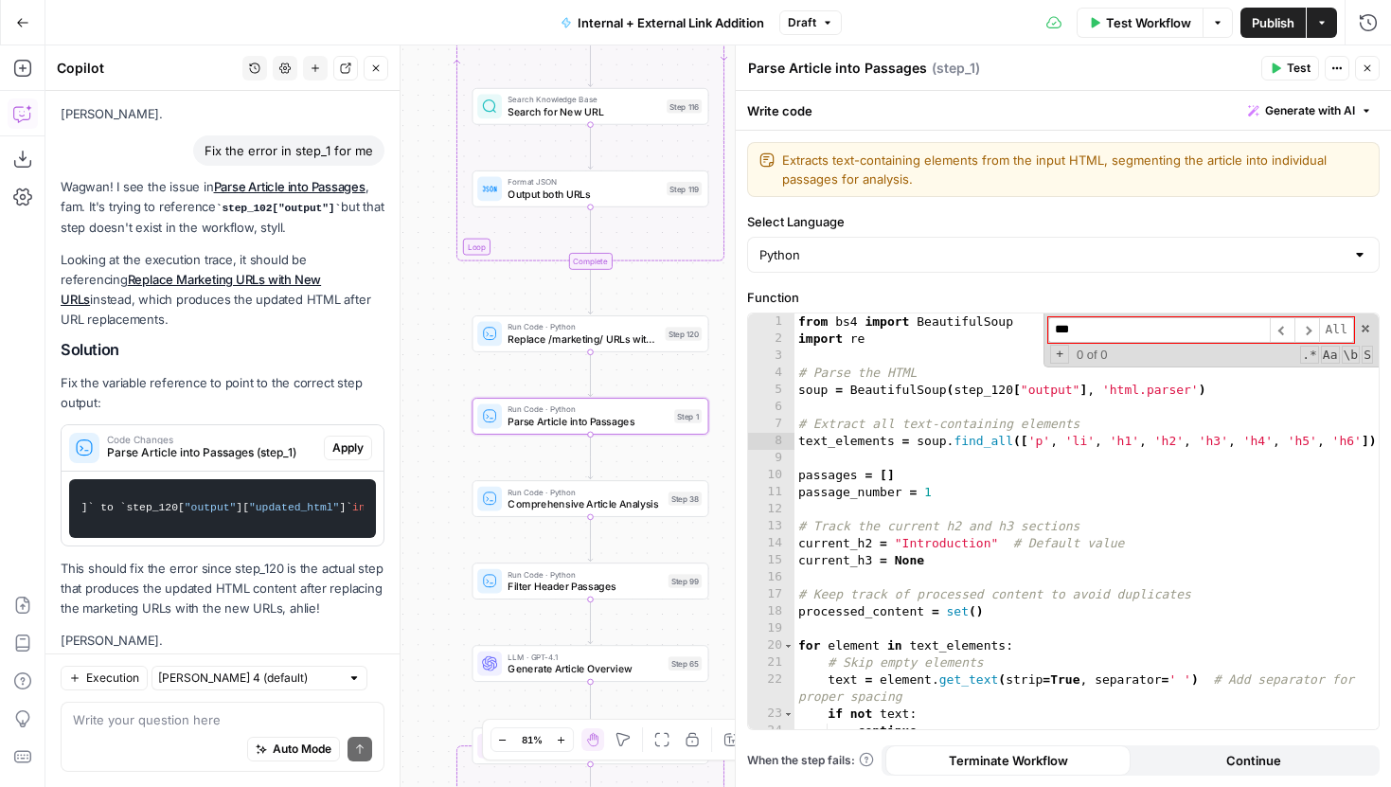
type input "***"
click at [351, 439] on span "Apply" at bounding box center [347, 447] width 31 height 17
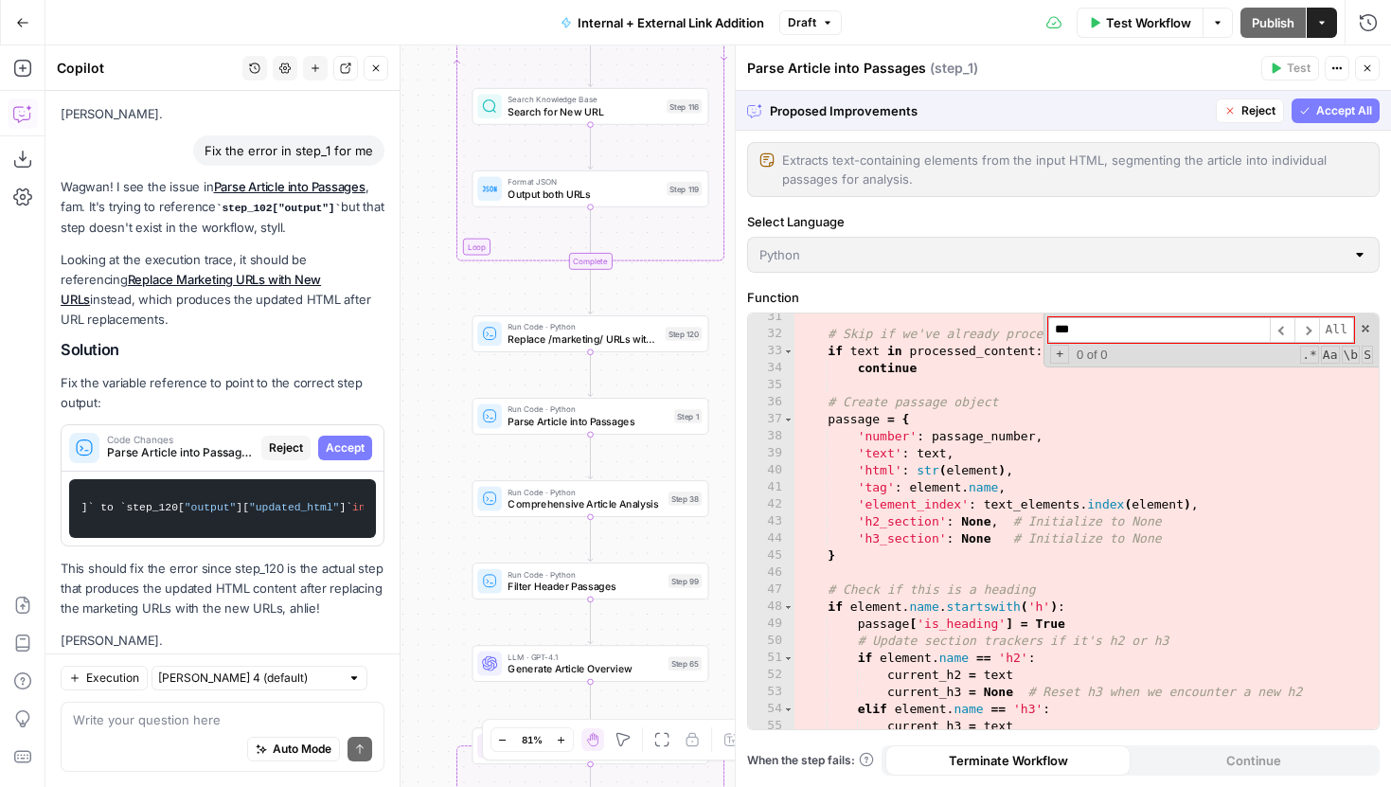
scroll to position [948, 0]
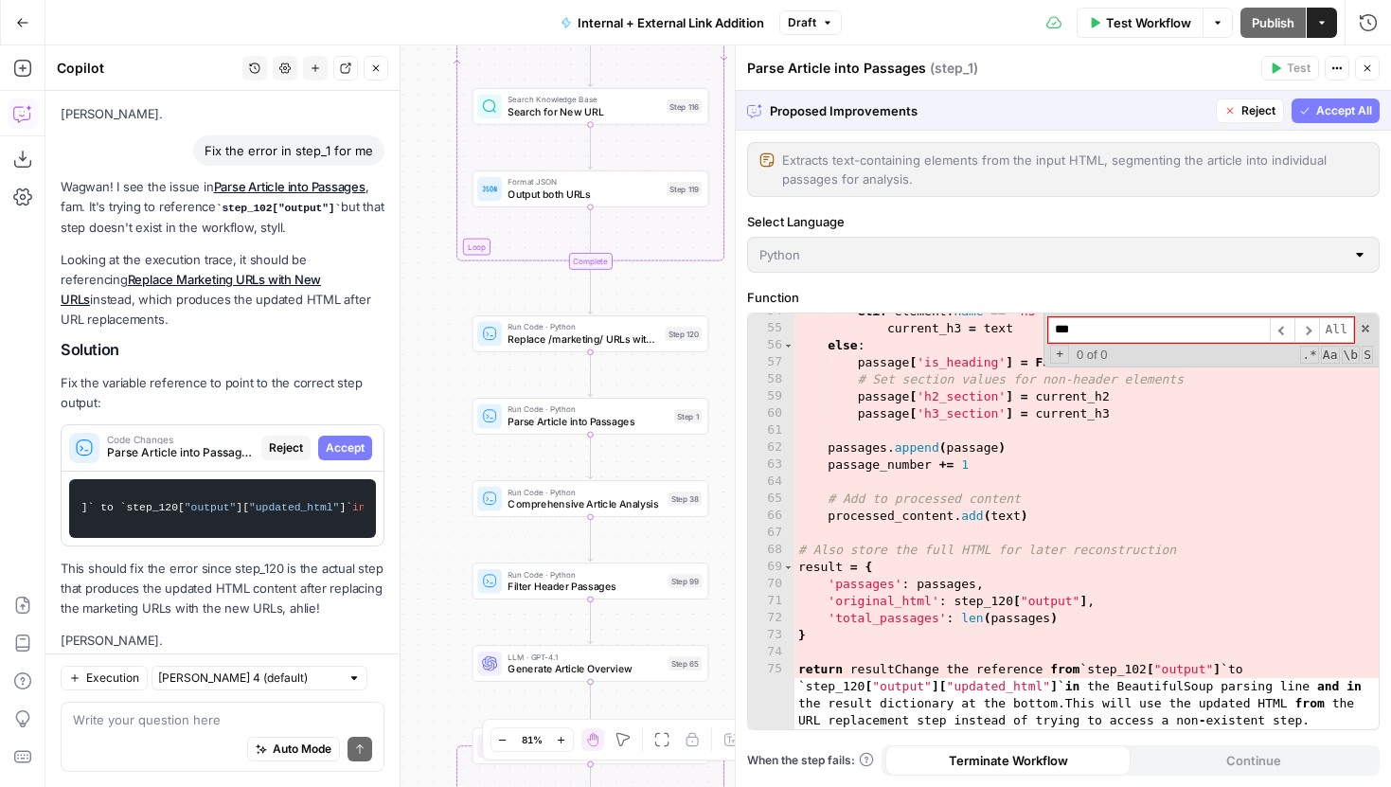
click at [1050, 534] on div "54 55 56 57 58 59 60 61 62 63 64 65 66 67 68 69 70 71 72 73 74 75 elif element …" at bounding box center [1063, 521] width 631 height 416
click at [1367, 328] on div "54 55 56 57 58 59 60 61 62 63 64 65 66 67 68 69 70 71 72 73 74 75 elif element …" at bounding box center [1063, 521] width 631 height 416
click at [1242, 112] on span "Reject" at bounding box center [1259, 110] width 34 height 17
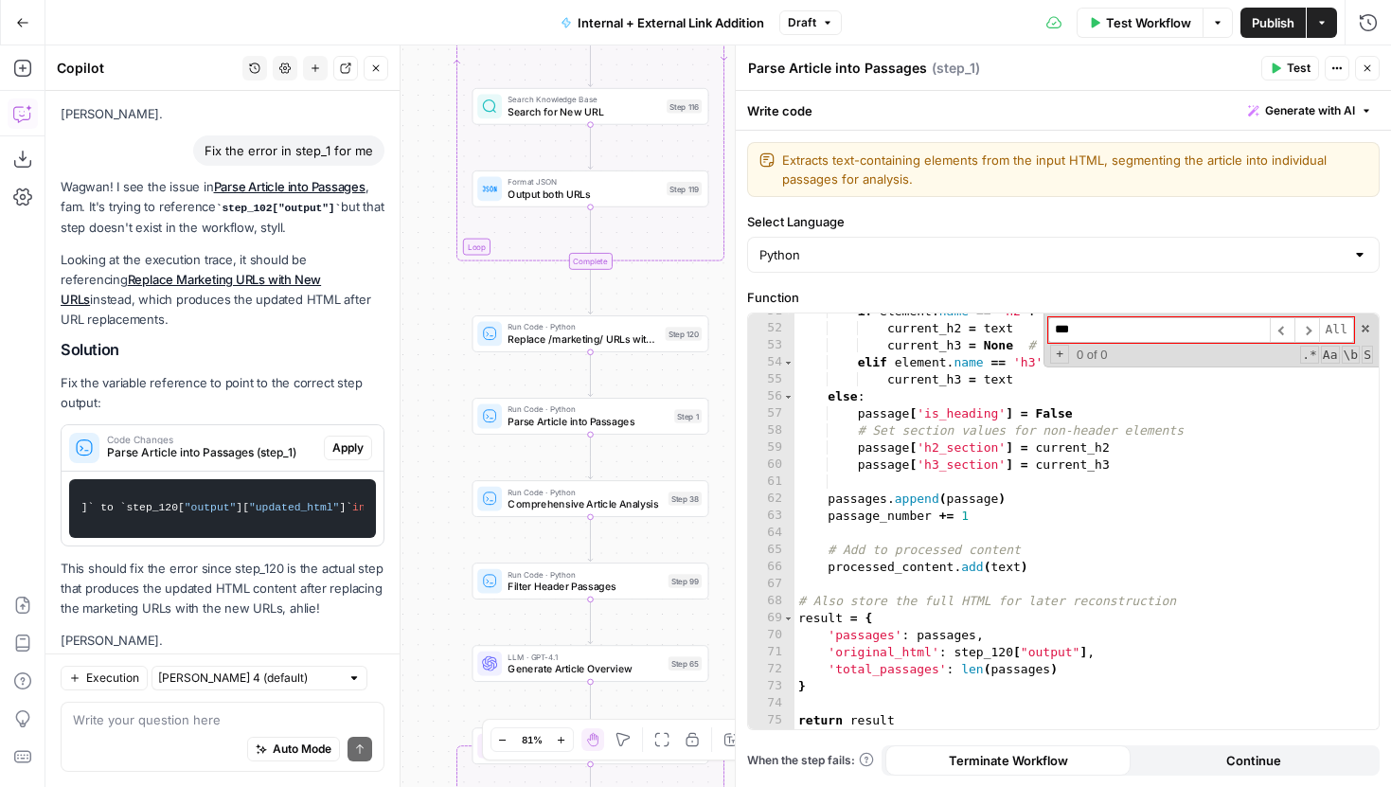
scroll to position [897, 0]
click at [1162, 595] on div "if element . name == 'h2' : current_h2 = text current_h3 = None # Reset h3 when…" at bounding box center [1087, 528] width 584 height 450
click at [1365, 331] on span at bounding box center [1365, 328] width 13 height 13
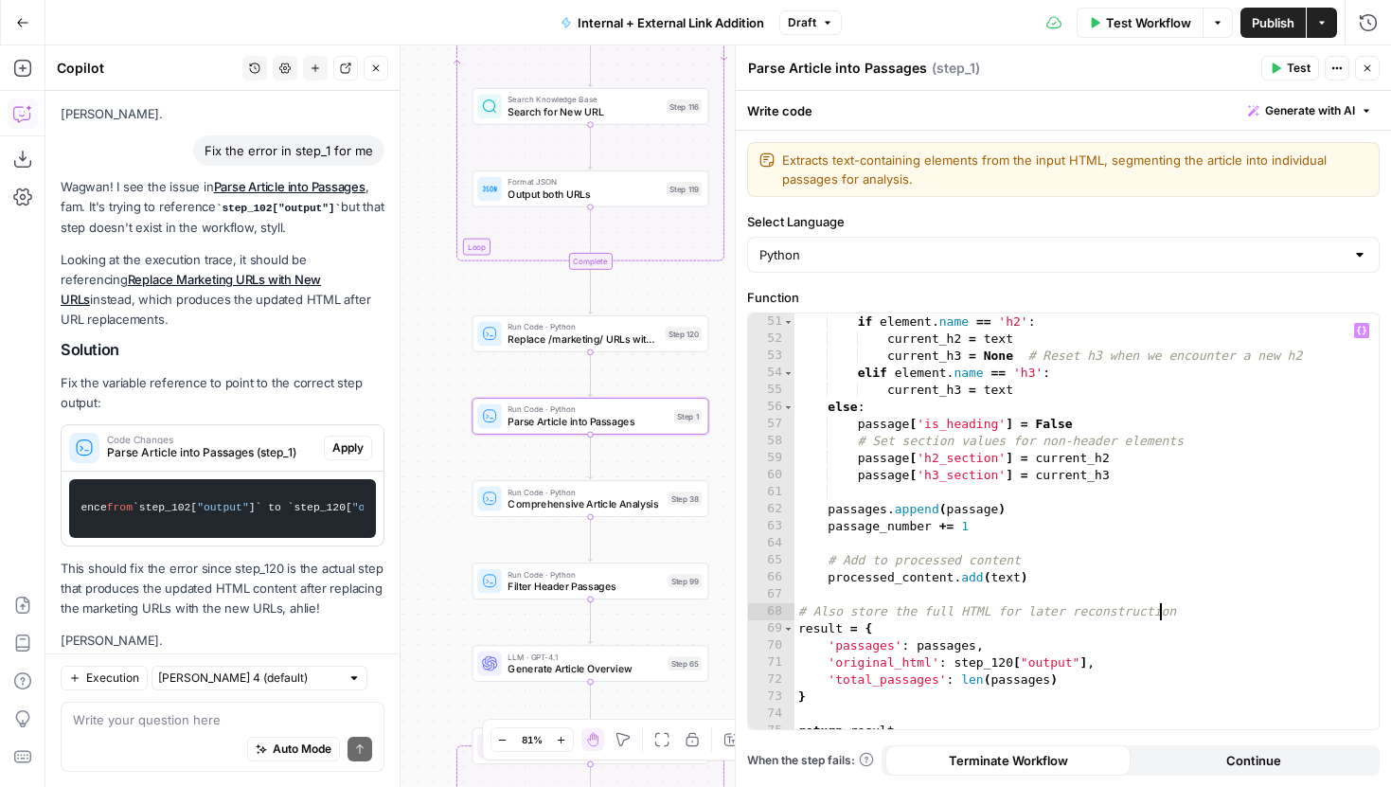
scroll to position [0, 370]
drag, startPoint x: 173, startPoint y: 463, endPoint x: 270, endPoint y: 468, distance: 96.7
click at [270, 489] on code "Change the reference from `step_102[ "output" ]` to `step_120[ "output" ][ "upd…" at bounding box center [222, 509] width 282 height 40
drag, startPoint x: 273, startPoint y: 467, endPoint x: 170, endPoint y: 465, distance: 103.2
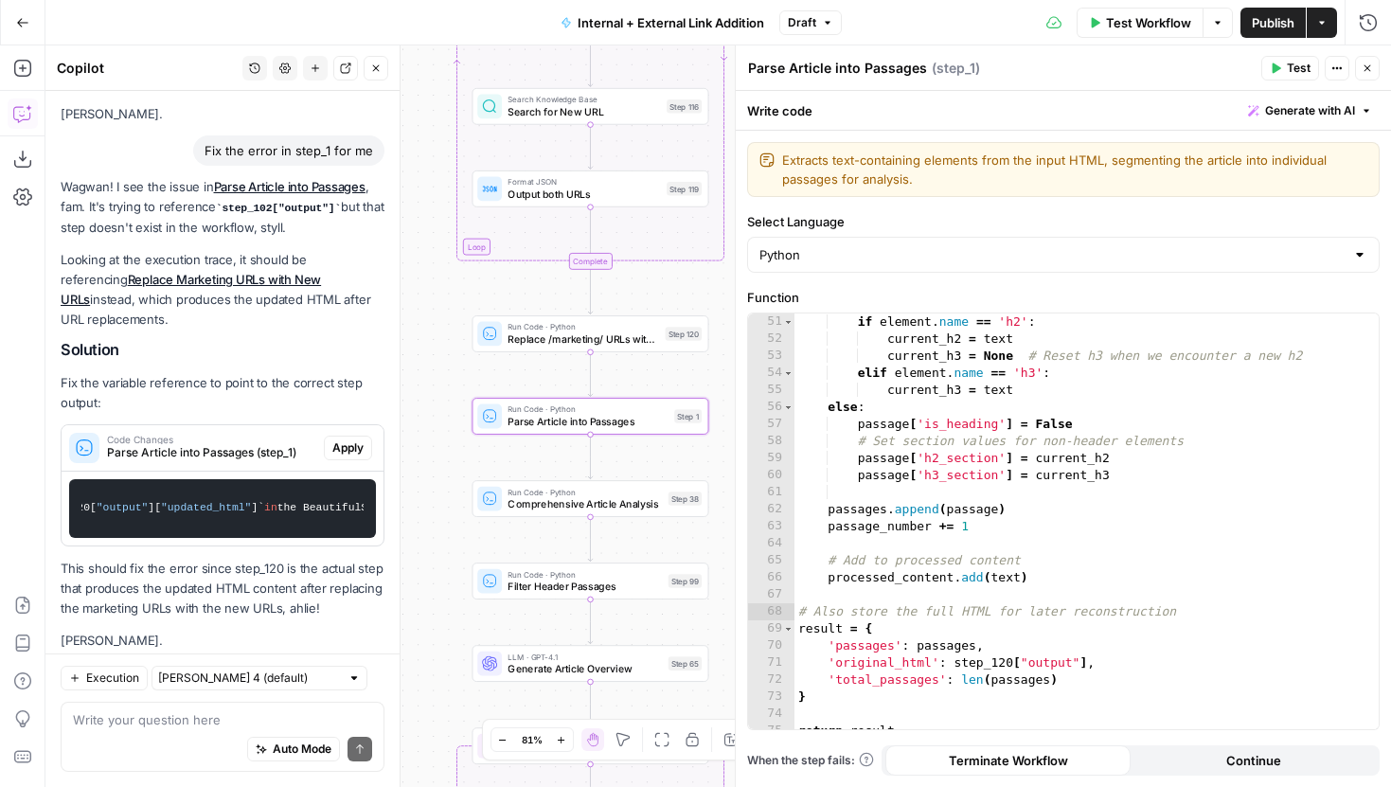
click at [170, 489] on code "Change the reference from `step_102[ "output" ]` to `step_120[ "output" ][ "upd…" at bounding box center [222, 509] width 282 height 40
copy code "[ "updated_html" ]"
click at [1085, 667] on div "# Update section trackers if it's h2 or h3 if element . name == 'h2' : current_…" at bounding box center [1087, 521] width 584 height 450
paste textarea "**********"
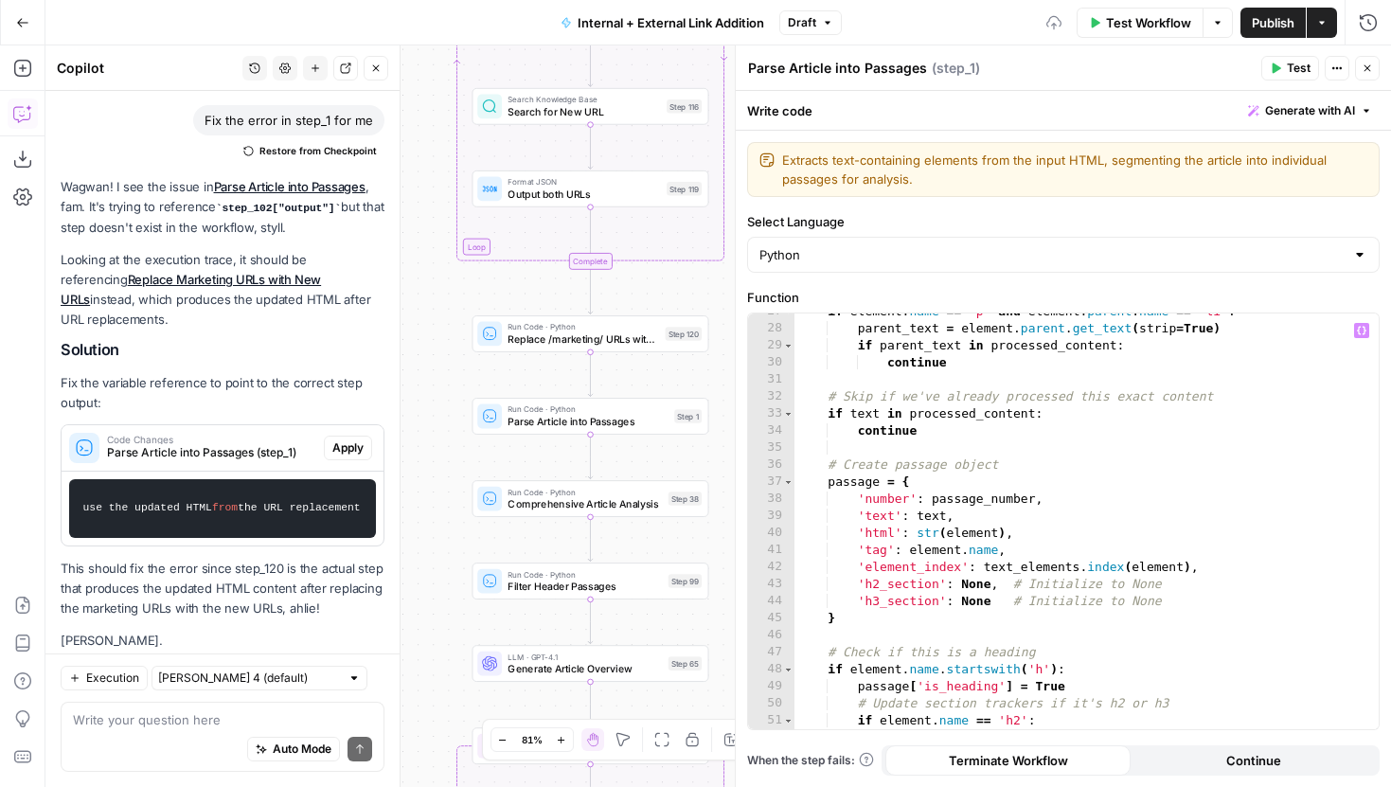
scroll to position [0, 0]
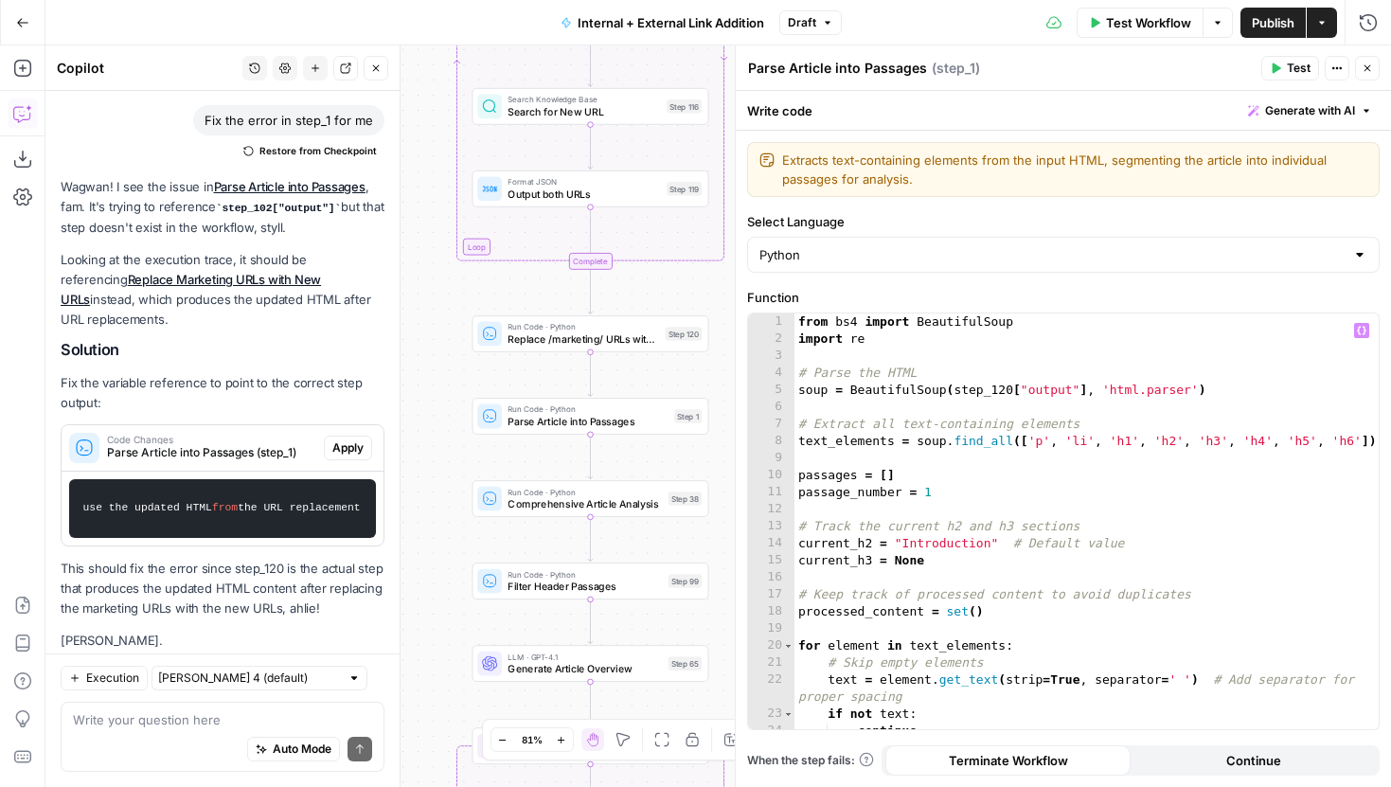
click at [1088, 395] on div "from bs4 import BeautifulSoup import re # Parse the HTML soup = BeautifulSoup (…" at bounding box center [1087, 538] width 584 height 450
paste textarea "**********"
type textarea "**********"
click at [1279, 59] on button "Test" at bounding box center [1290, 68] width 58 height 25
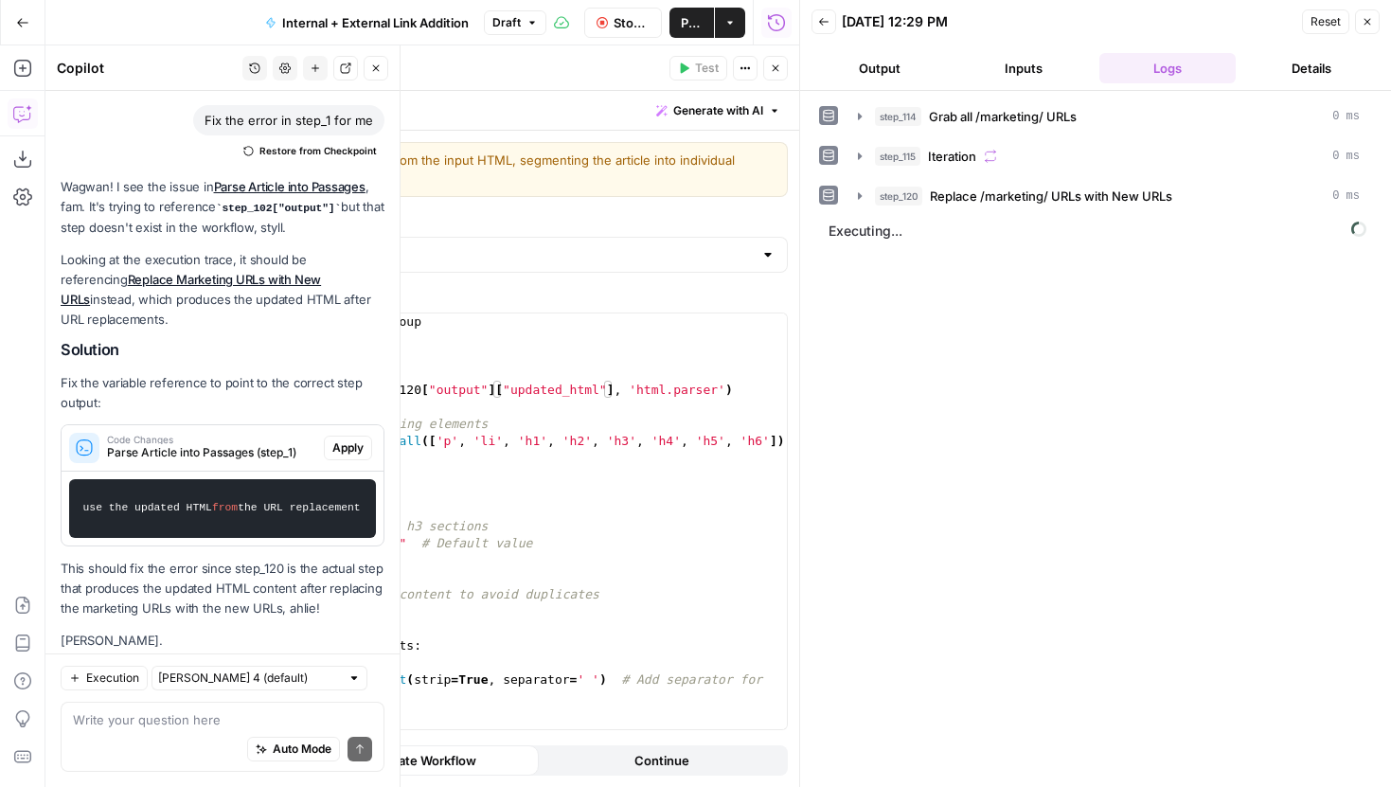
click at [379, 65] on icon "button" at bounding box center [375, 68] width 11 height 11
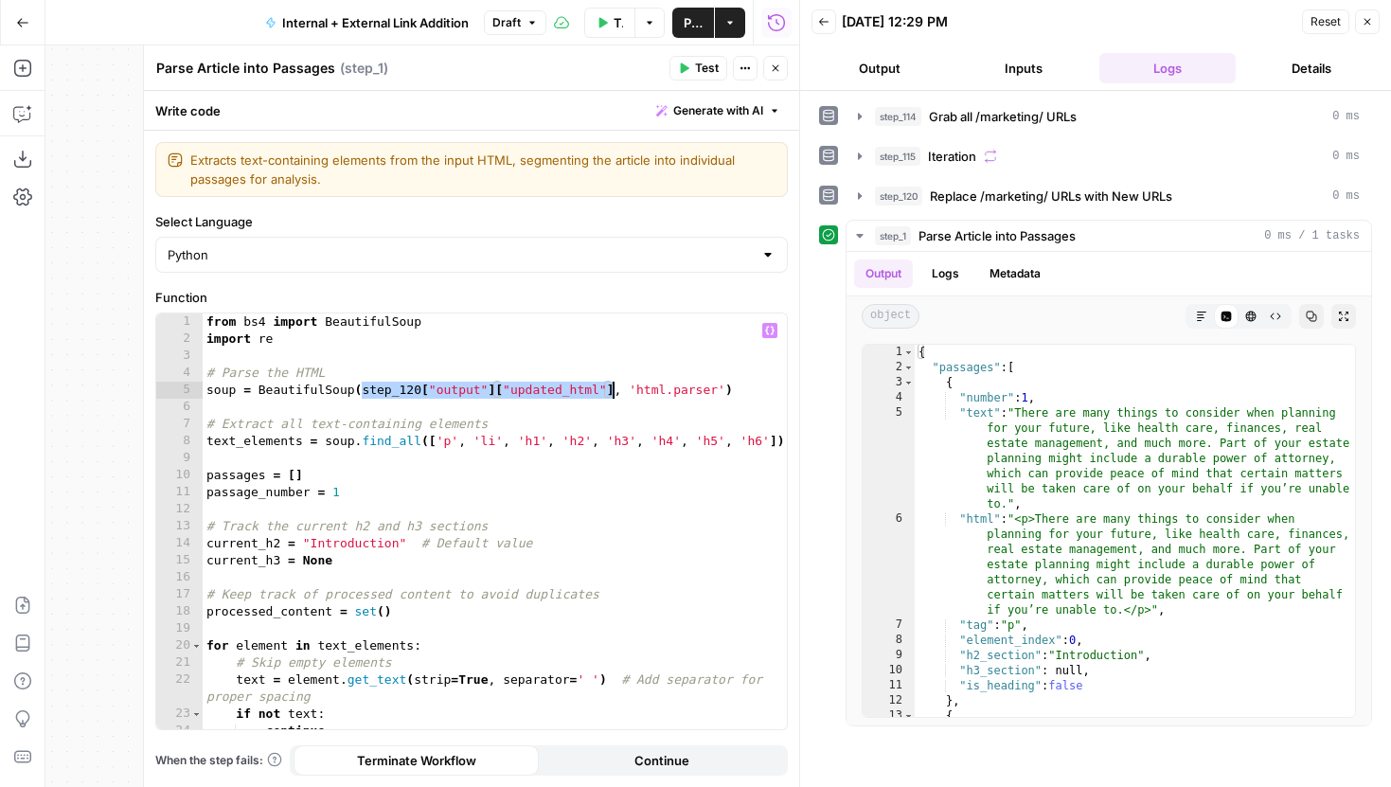
drag, startPoint x: 361, startPoint y: 390, endPoint x: 613, endPoint y: 395, distance: 252.0
click at [613, 395] on div "from bs4 import BeautifulSoup import re # Parse the HTML soup = BeautifulSoup (…" at bounding box center [495, 538] width 584 height 450
click at [773, 71] on icon "button" at bounding box center [775, 68] width 11 height 11
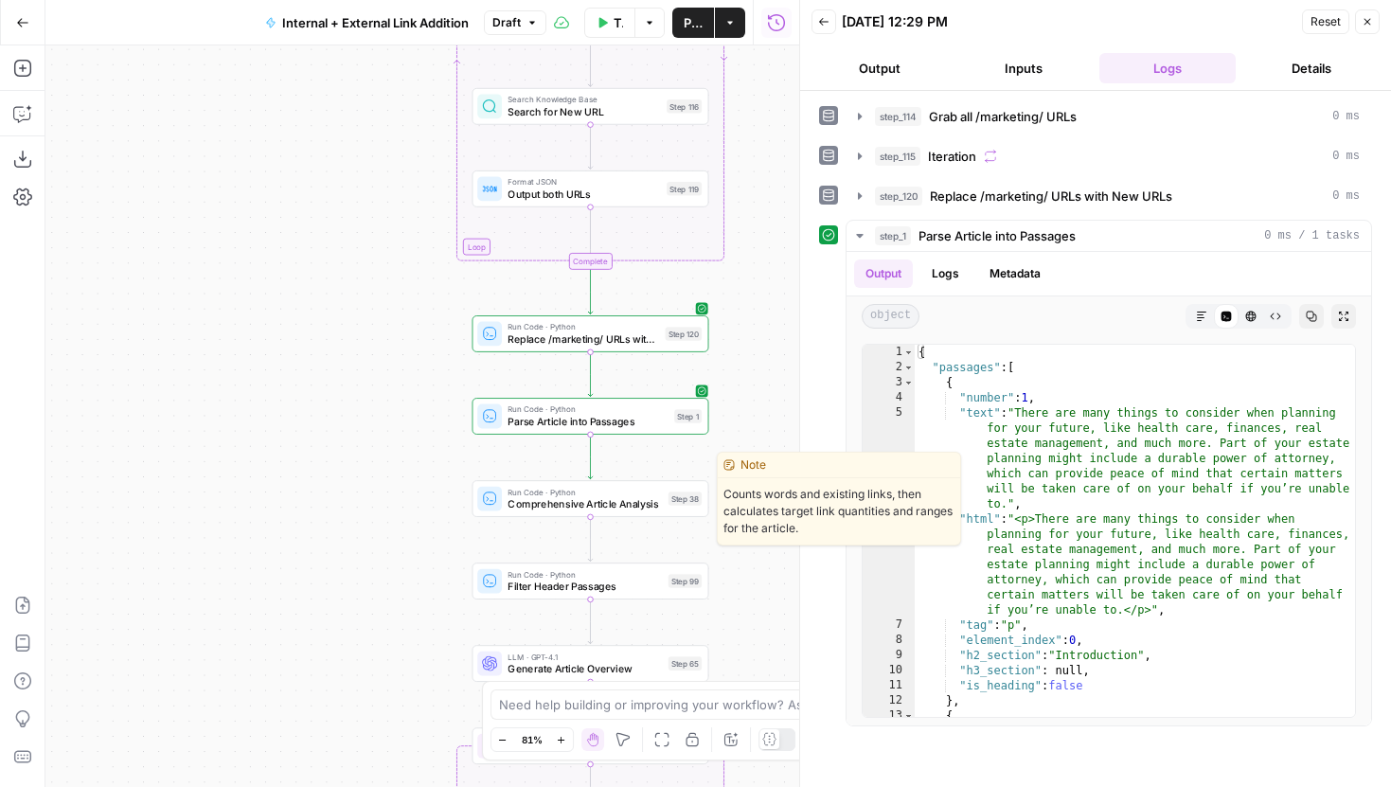
click at [547, 505] on span "Comprehensive Article Analysis" at bounding box center [585, 503] width 154 height 15
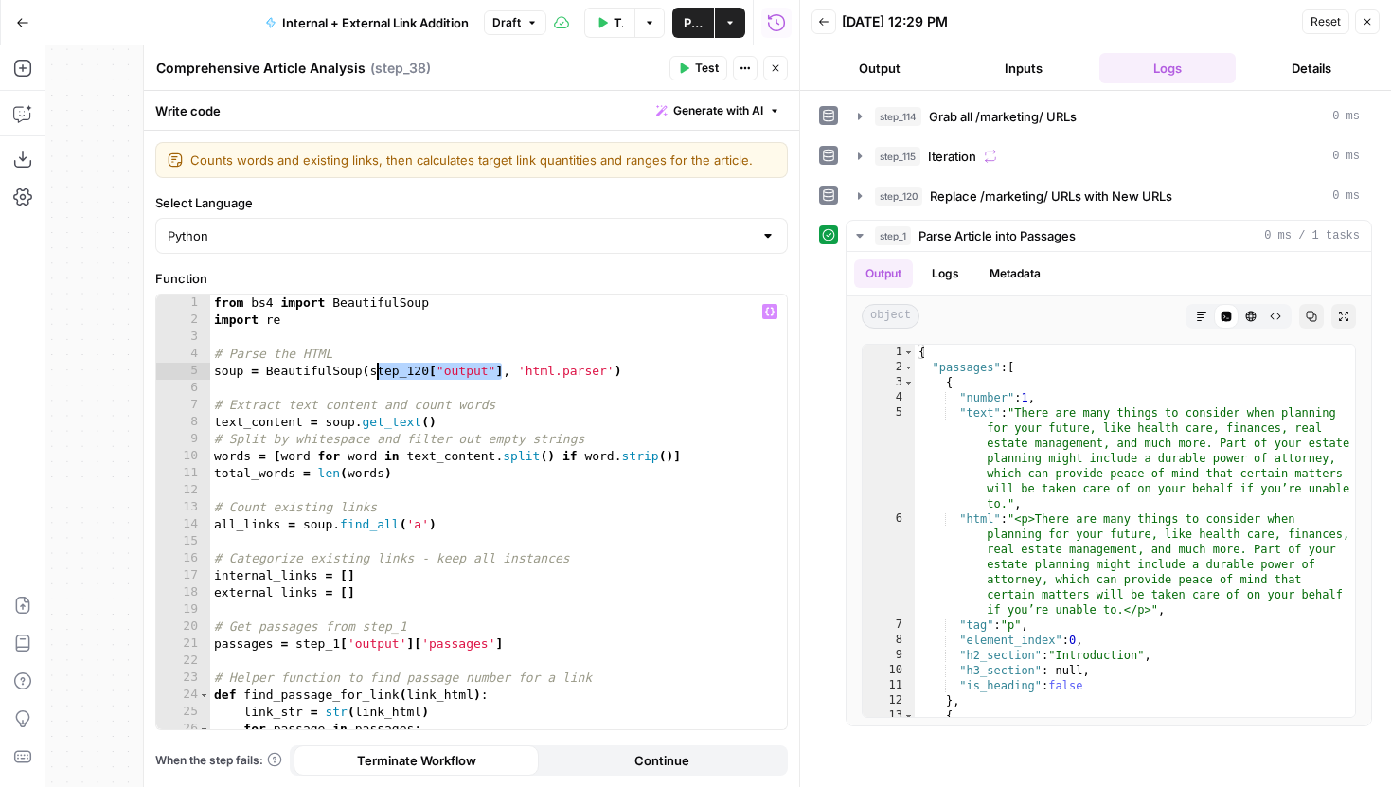
drag, startPoint x: 501, startPoint y: 371, endPoint x: 374, endPoint y: 371, distance: 126.9
click at [374, 371] on div "from bs4 import BeautifulSoup import re # Parse the HTML soup = BeautifulSoup (…" at bounding box center [498, 529] width 577 height 469
drag, startPoint x: 369, startPoint y: 371, endPoint x: 503, endPoint y: 368, distance: 133.6
click at [503, 368] on div "from bs4 import BeautifulSoup import re # Parse the HTML soup = BeautifulSoup (…" at bounding box center [498, 529] width 577 height 469
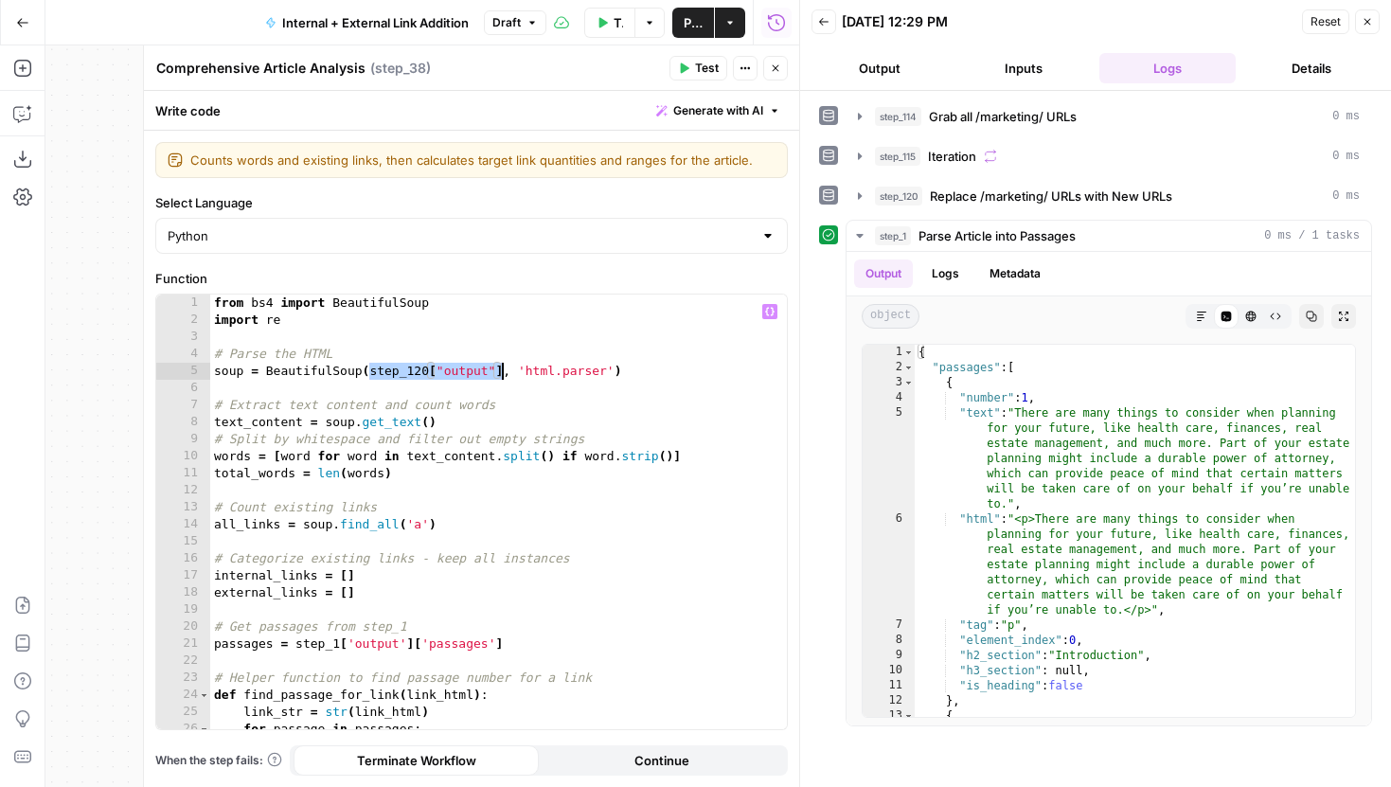
paste textarea "**********"
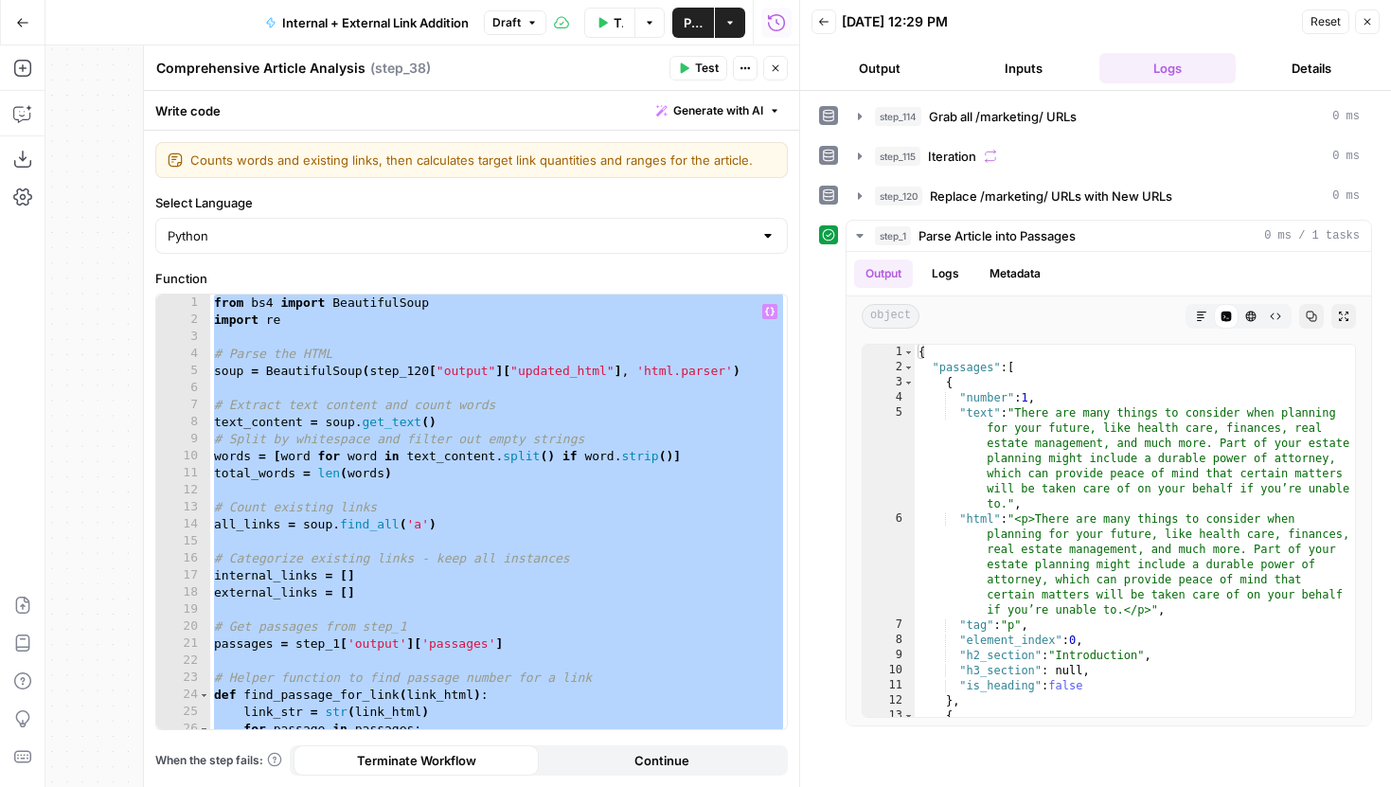
click at [545, 432] on div "from bs4 import BeautifulSoup import re # Parse the HTML soup = BeautifulSoup (…" at bounding box center [498, 529] width 577 height 469
type textarea "**********"
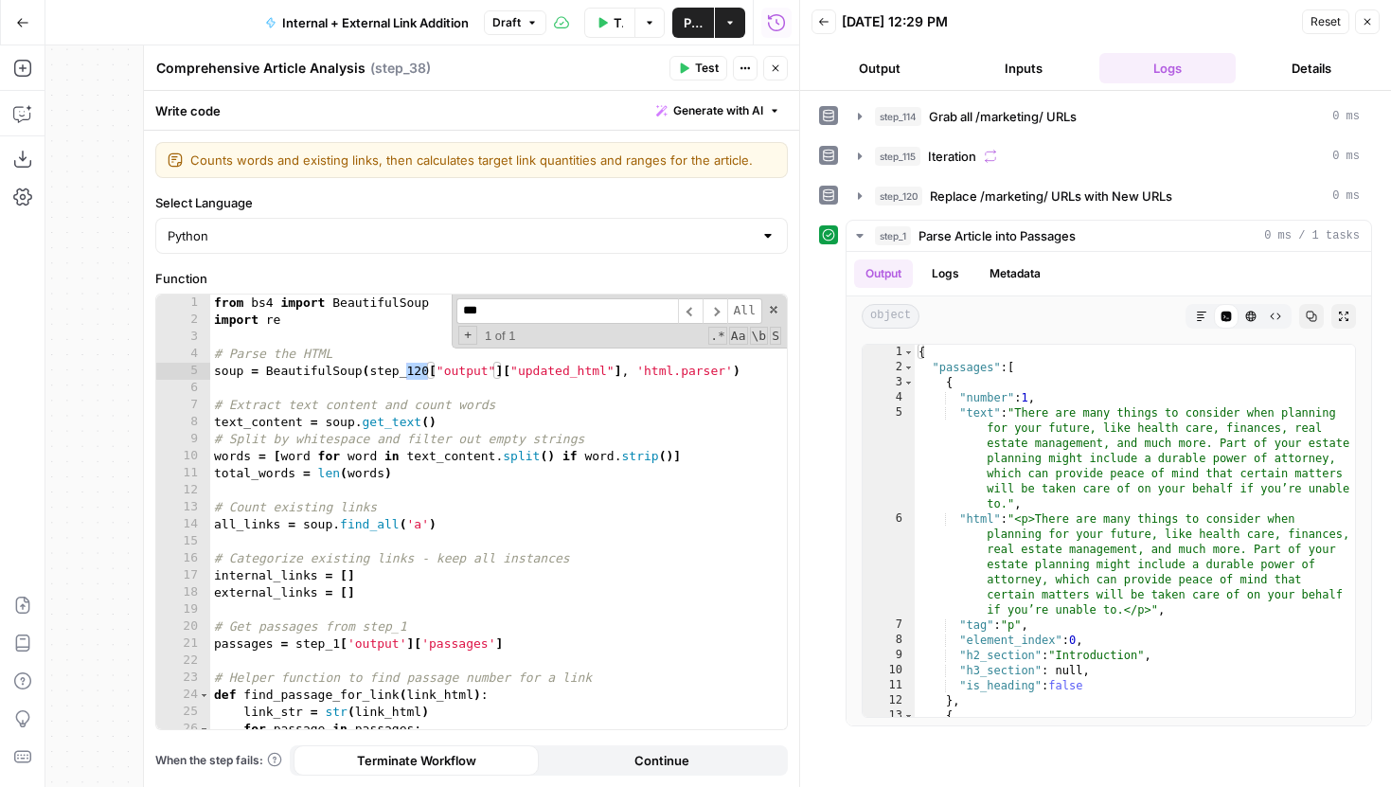
type input "***"
click at [778, 69] on icon "button" at bounding box center [776, 68] width 7 height 7
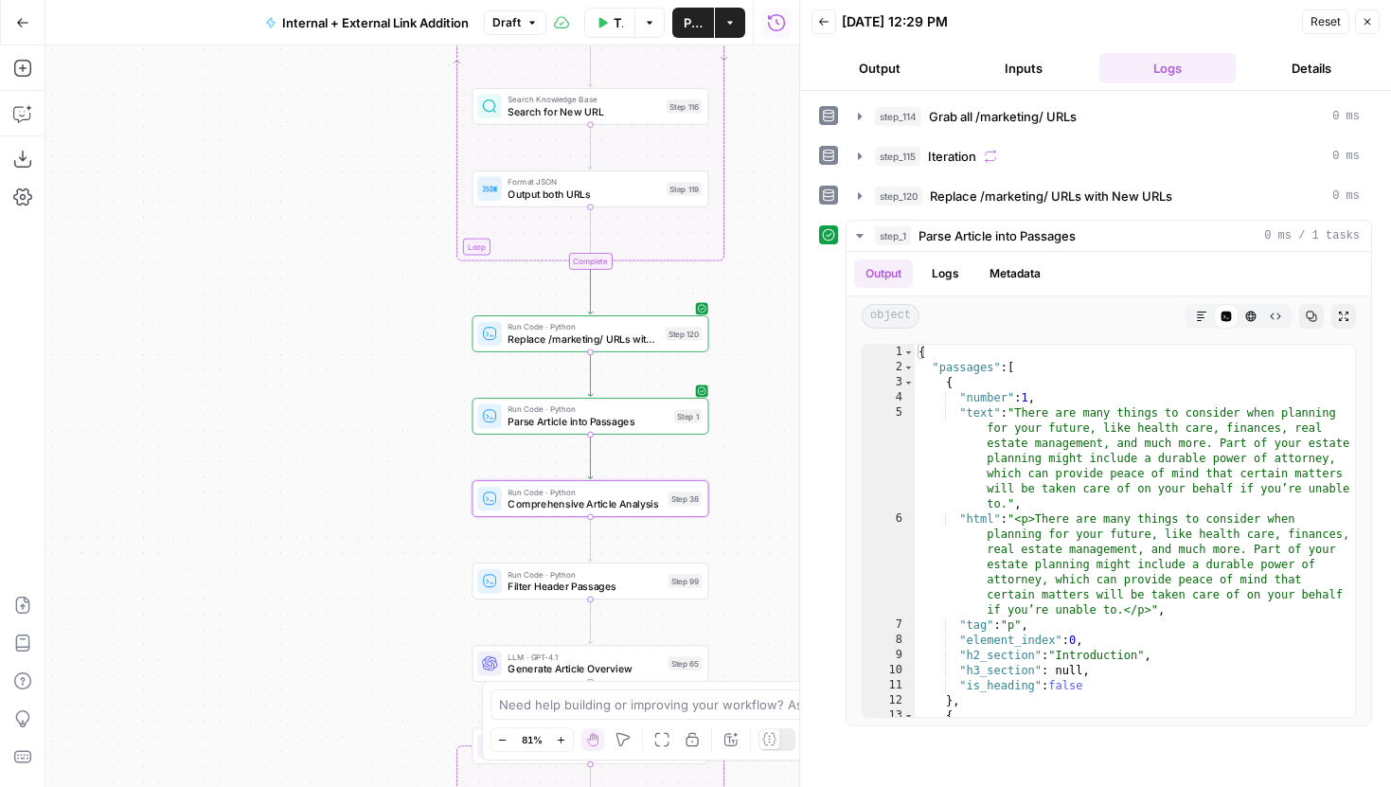
click at [611, 15] on button "Test Workflow" at bounding box center [610, 23] width 52 height 30
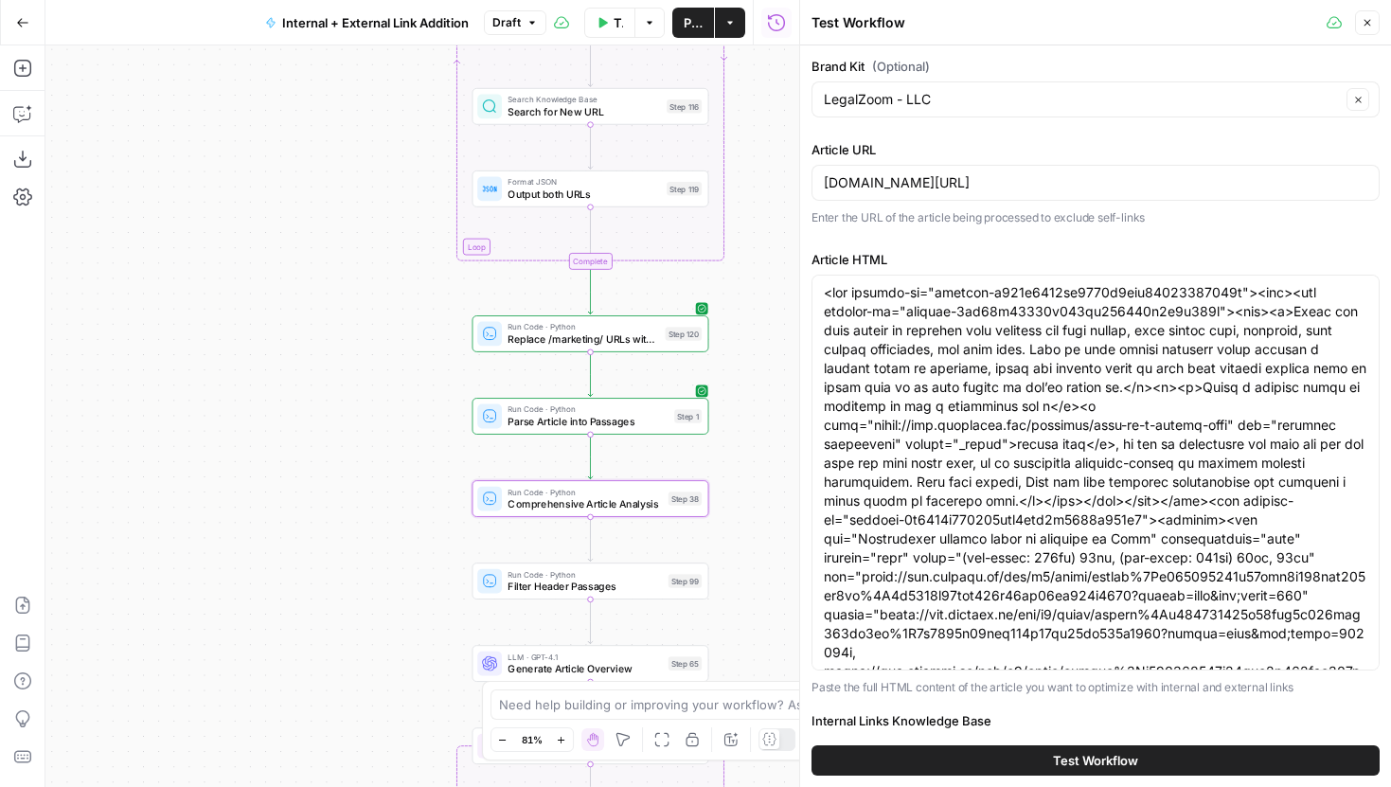
click at [984, 767] on button "Test Workflow" at bounding box center [1096, 760] width 568 height 30
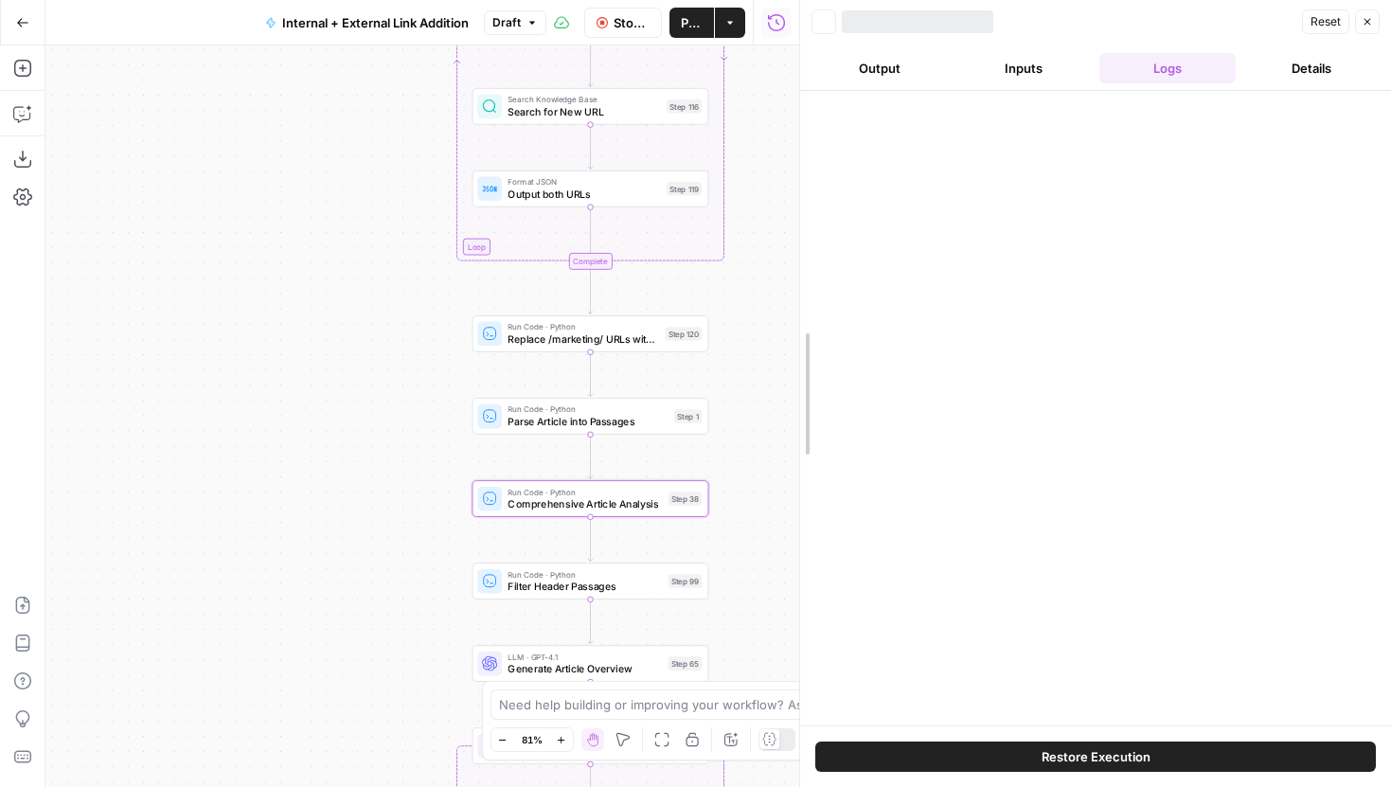
drag, startPoint x: 803, startPoint y: 318, endPoint x: 1019, endPoint y: 325, distance: 216.0
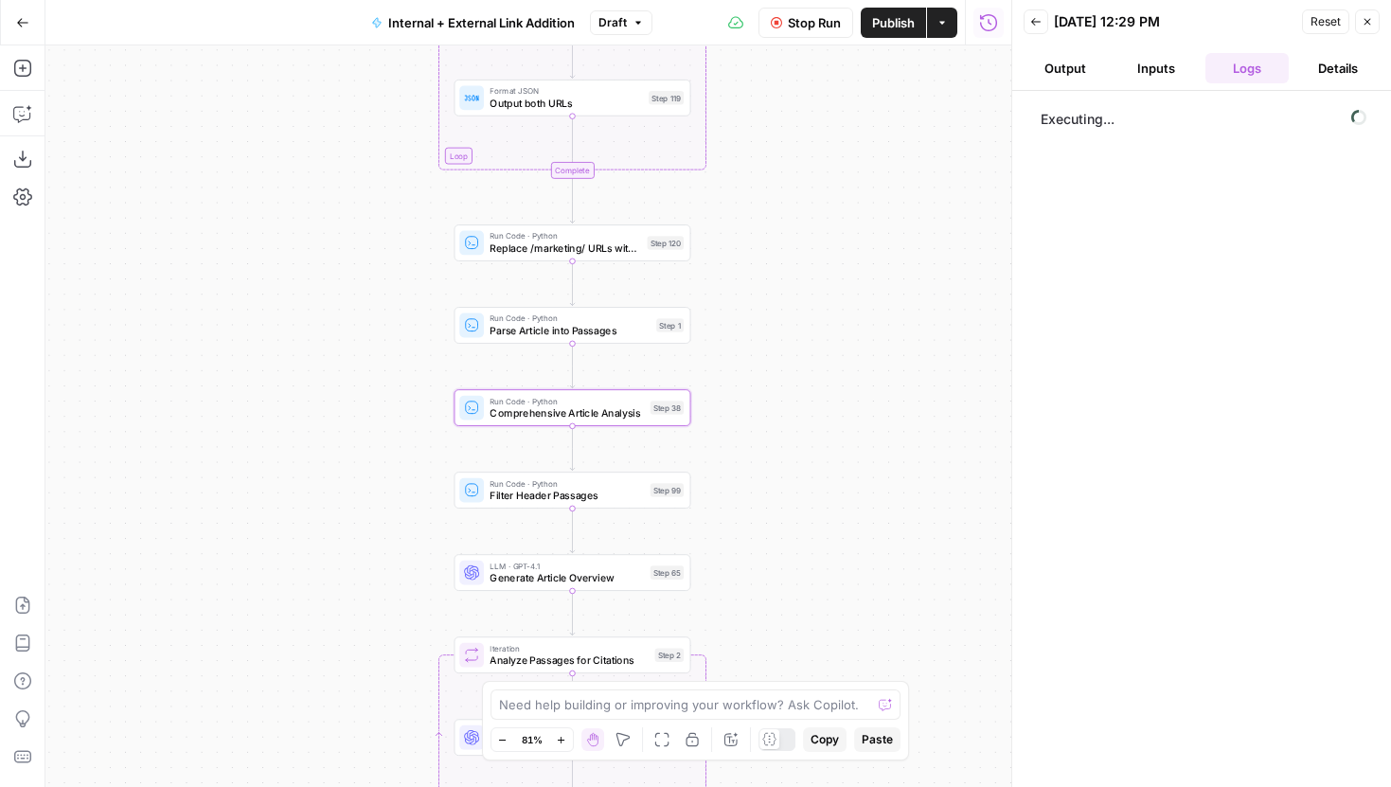
drag, startPoint x: 816, startPoint y: 474, endPoint x: 789, endPoint y: 364, distance: 114.2
click at [789, 364] on div "true false true false true false Workflow Set Inputs Inputs Run Code · Python G…" at bounding box center [528, 416] width 966 height 742
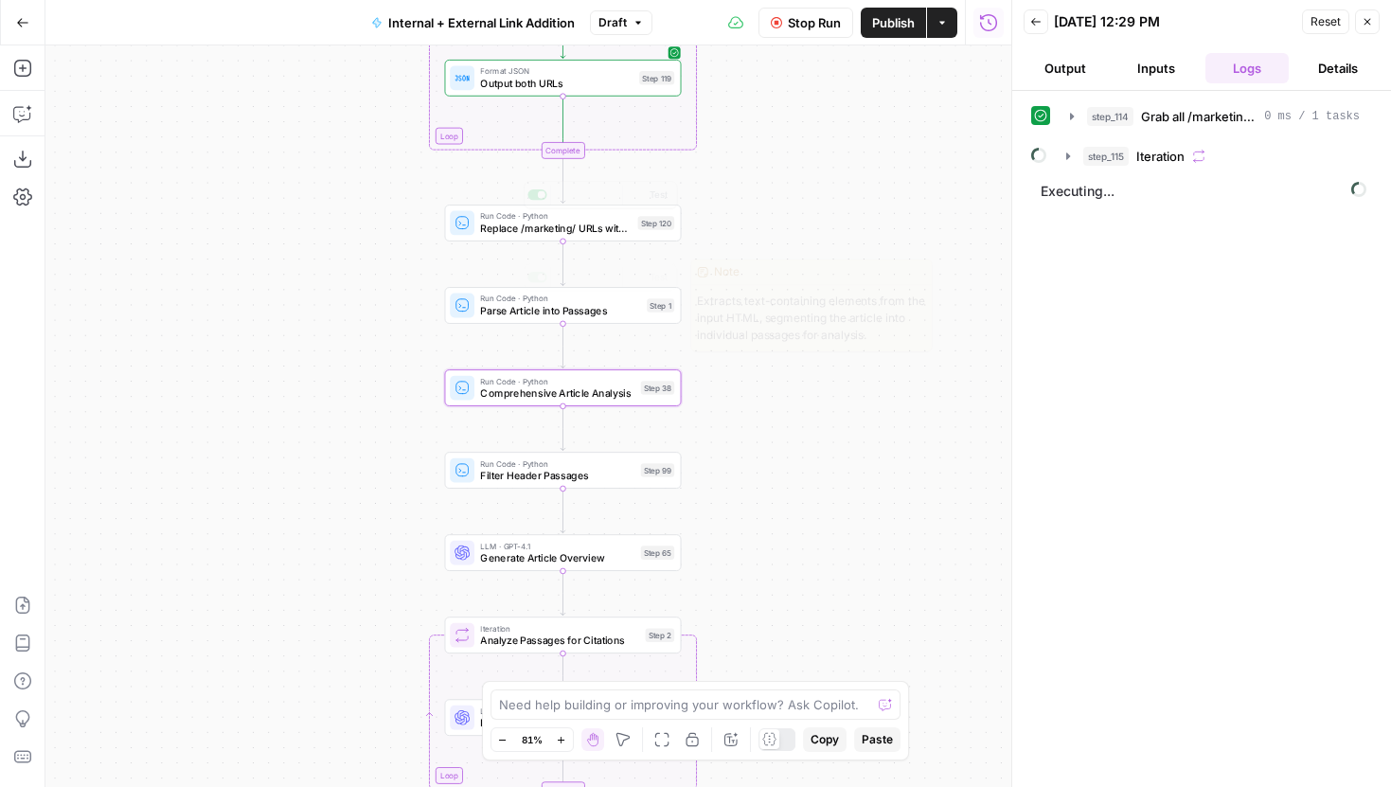
drag, startPoint x: 365, startPoint y: 278, endPoint x: 353, endPoint y: 174, distance: 104.8
click at [353, 174] on div "true false true false true false Workflow Set Inputs Inputs Run Code · Python G…" at bounding box center [528, 416] width 966 height 742
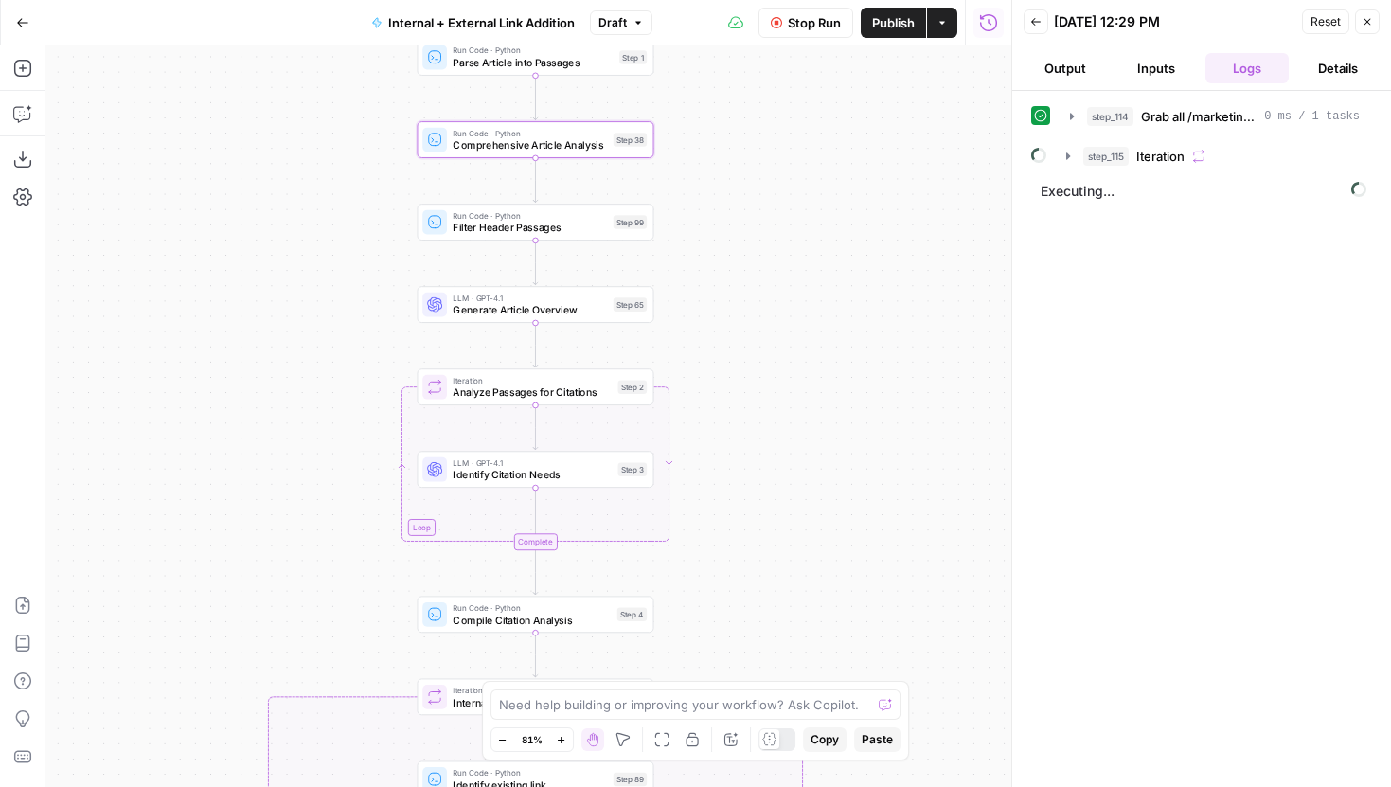
click at [286, 298] on div "true false true false true false Workflow Set Inputs Inputs Run Code · Python G…" at bounding box center [528, 416] width 966 height 742
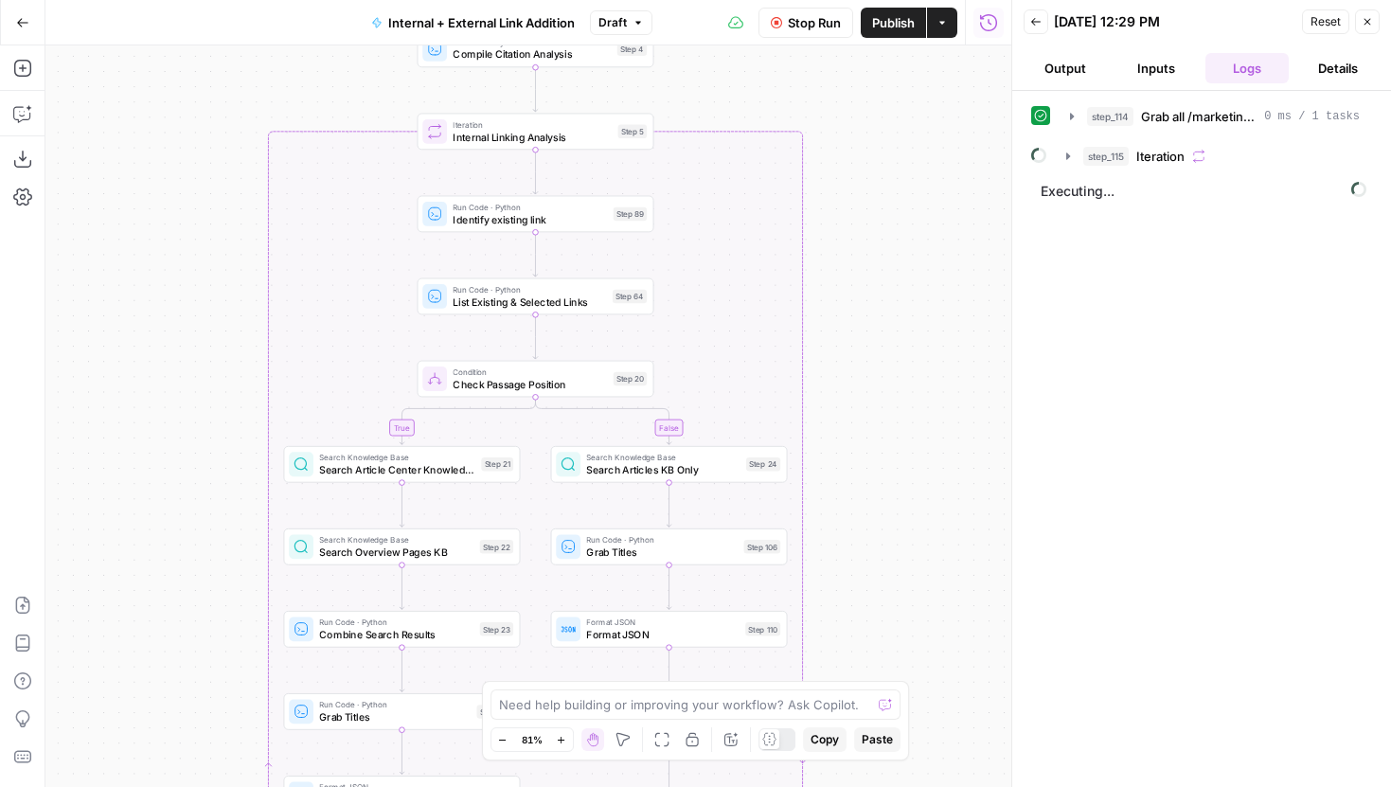
drag, startPoint x: 227, startPoint y: 476, endPoint x: 227, endPoint y: 256, distance: 220.7
click at [227, 258] on div "true false true false true false Workflow Set Inputs Inputs Run Code · Python G…" at bounding box center [528, 416] width 966 height 742
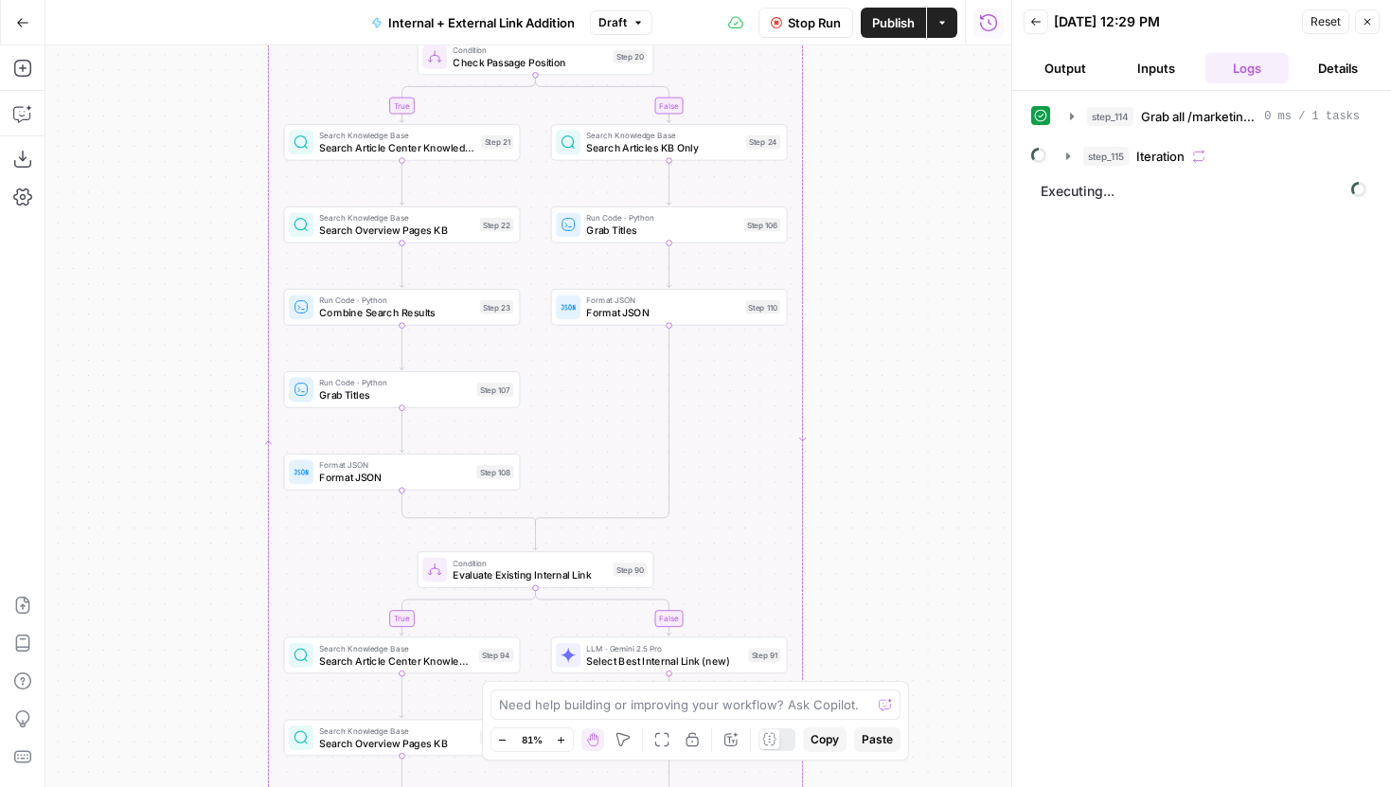
drag, startPoint x: 218, startPoint y: 496, endPoint x: 218, endPoint y: 255, distance: 241.5
click at [218, 255] on div "true false true false true false Workflow Set Inputs Inputs Run Code · Python G…" at bounding box center [528, 416] width 966 height 742
drag, startPoint x: 212, startPoint y: 371, endPoint x: 212, endPoint y: 287, distance: 84.3
click at [212, 288] on div "true false true false true false Workflow Set Inputs Inputs Run Code · Python G…" at bounding box center [528, 416] width 966 height 742
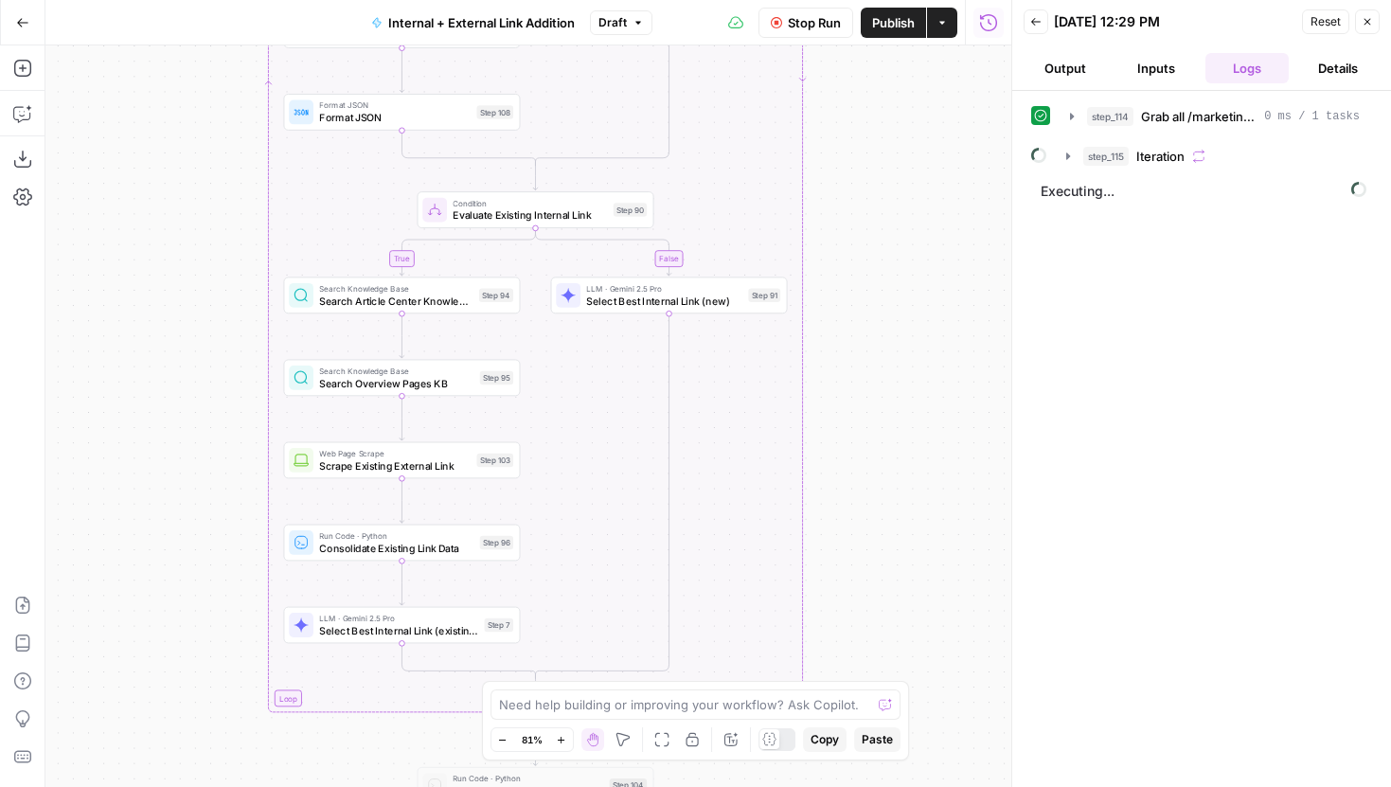
drag, startPoint x: 207, startPoint y: 447, endPoint x: 211, endPoint y: 433, distance: 14.7
click at [207, 382] on div "true false true false true false Workflow Set Inputs Inputs Run Code · Python G…" at bounding box center [528, 416] width 966 height 742
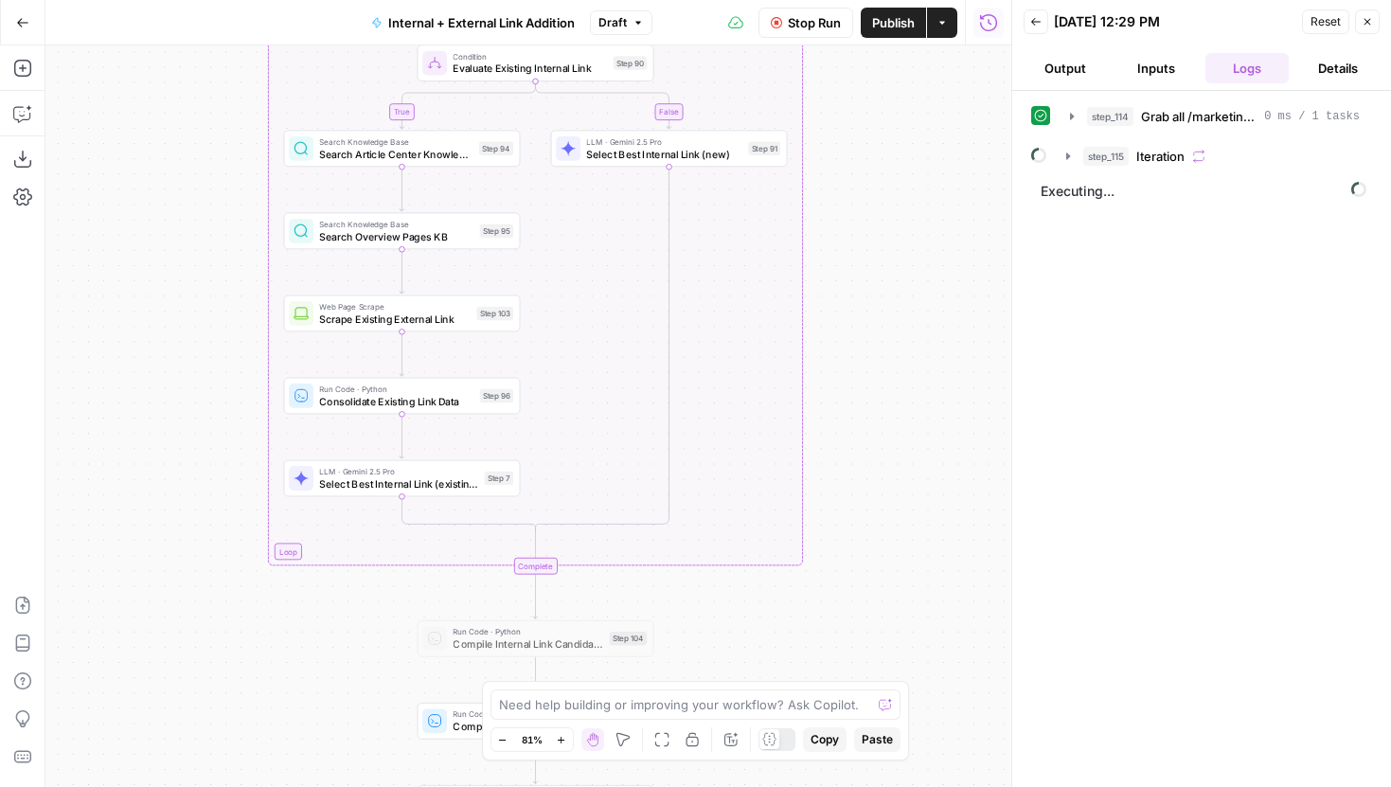
drag, startPoint x: 213, startPoint y: 452, endPoint x: 213, endPoint y: 283, distance: 168.6
click at [213, 283] on div "true false true false true false Workflow Set Inputs Inputs Run Code · Python G…" at bounding box center [528, 416] width 966 height 742
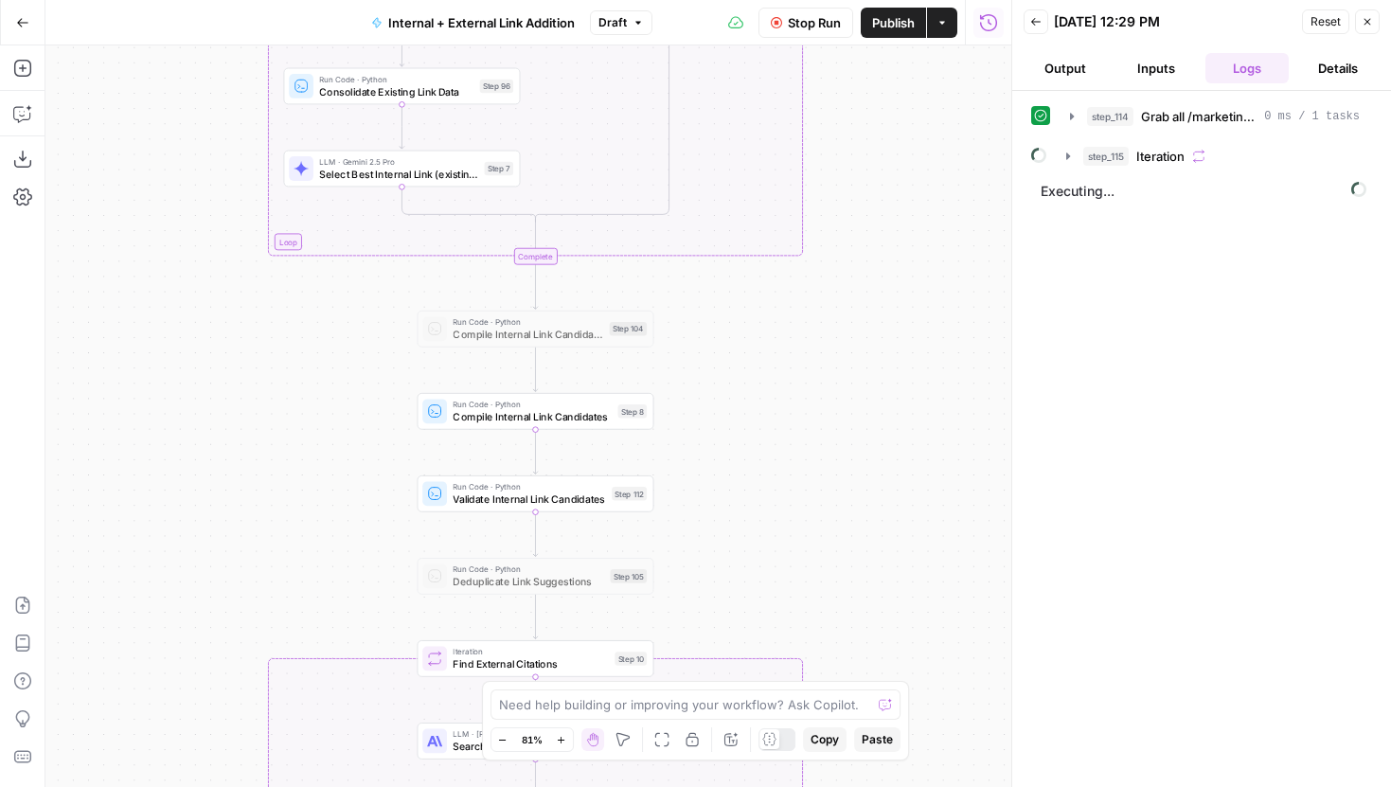
drag, startPoint x: 196, startPoint y: 278, endPoint x: 196, endPoint y: 263, distance: 15.2
click at [196, 263] on div "true false true false true false Workflow Set Inputs Inputs Run Code · Python G…" at bounding box center [528, 416] width 966 height 742
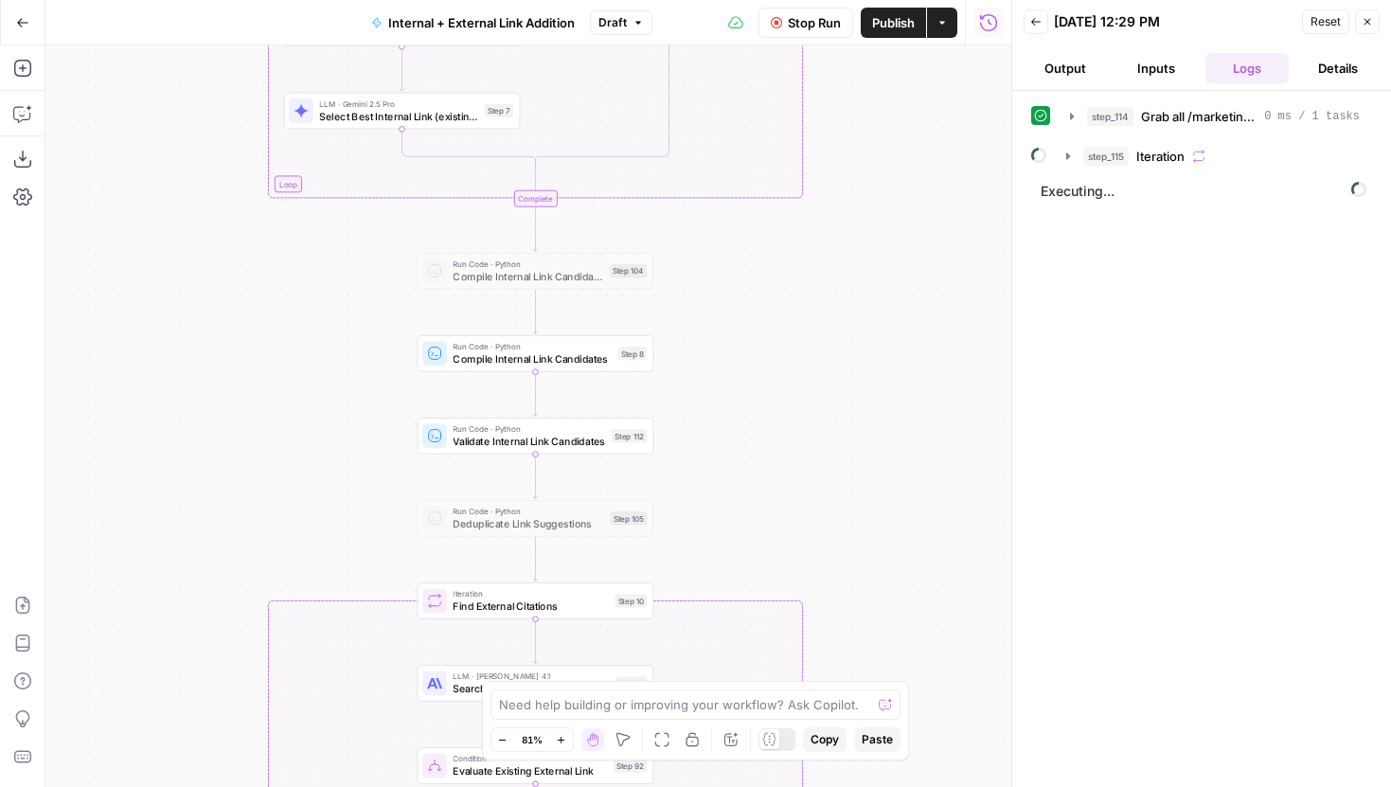
drag, startPoint x: 179, startPoint y: 494, endPoint x: 179, endPoint y: 443, distance: 51.1
click at [179, 443] on div "true false true false true false Workflow Set Inputs Inputs Run Code · Python G…" at bounding box center [528, 416] width 966 height 742
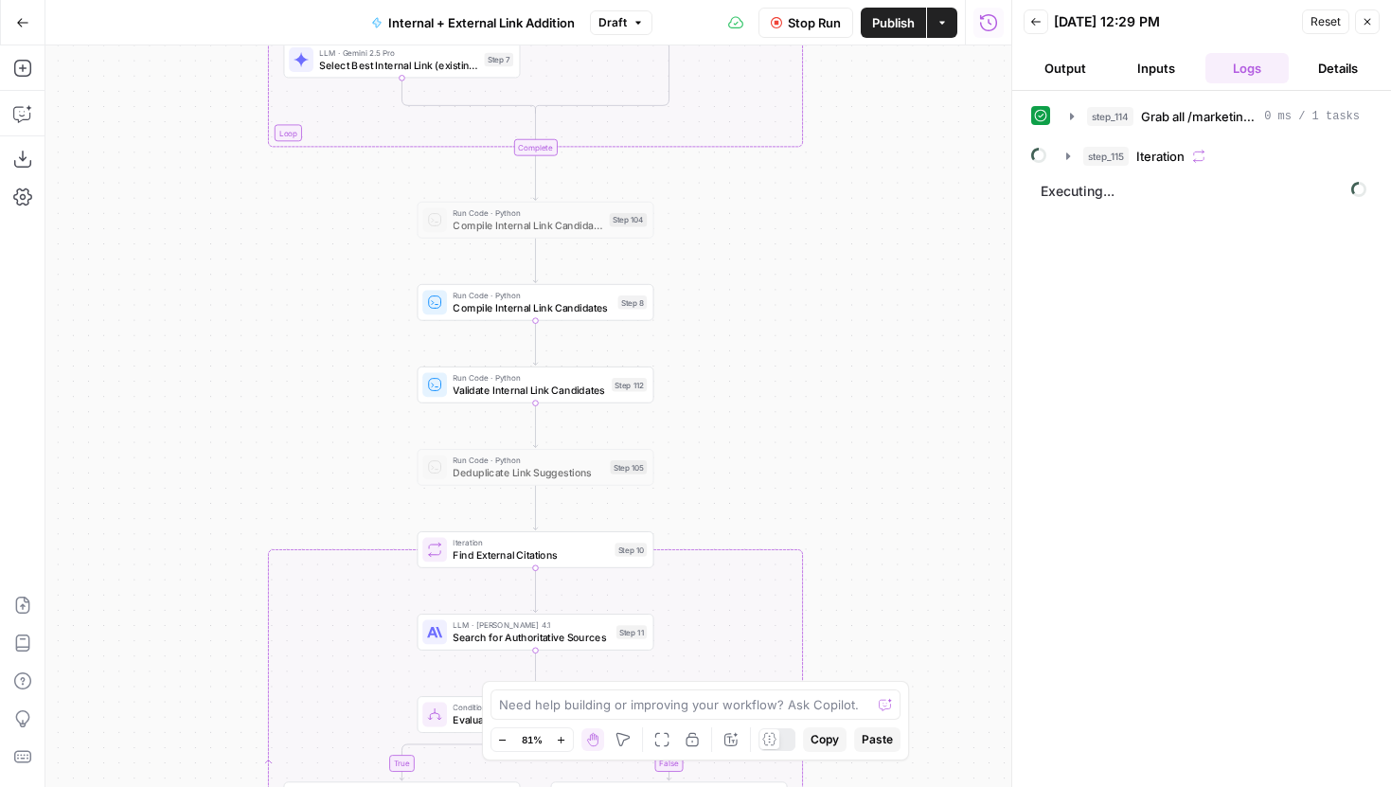
drag, startPoint x: 202, startPoint y: 620, endPoint x: 218, endPoint y: 369, distance: 251.5
click at [218, 369] on div "true false true false true false Workflow Set Inputs Inputs Run Code · Python G…" at bounding box center [528, 416] width 966 height 742
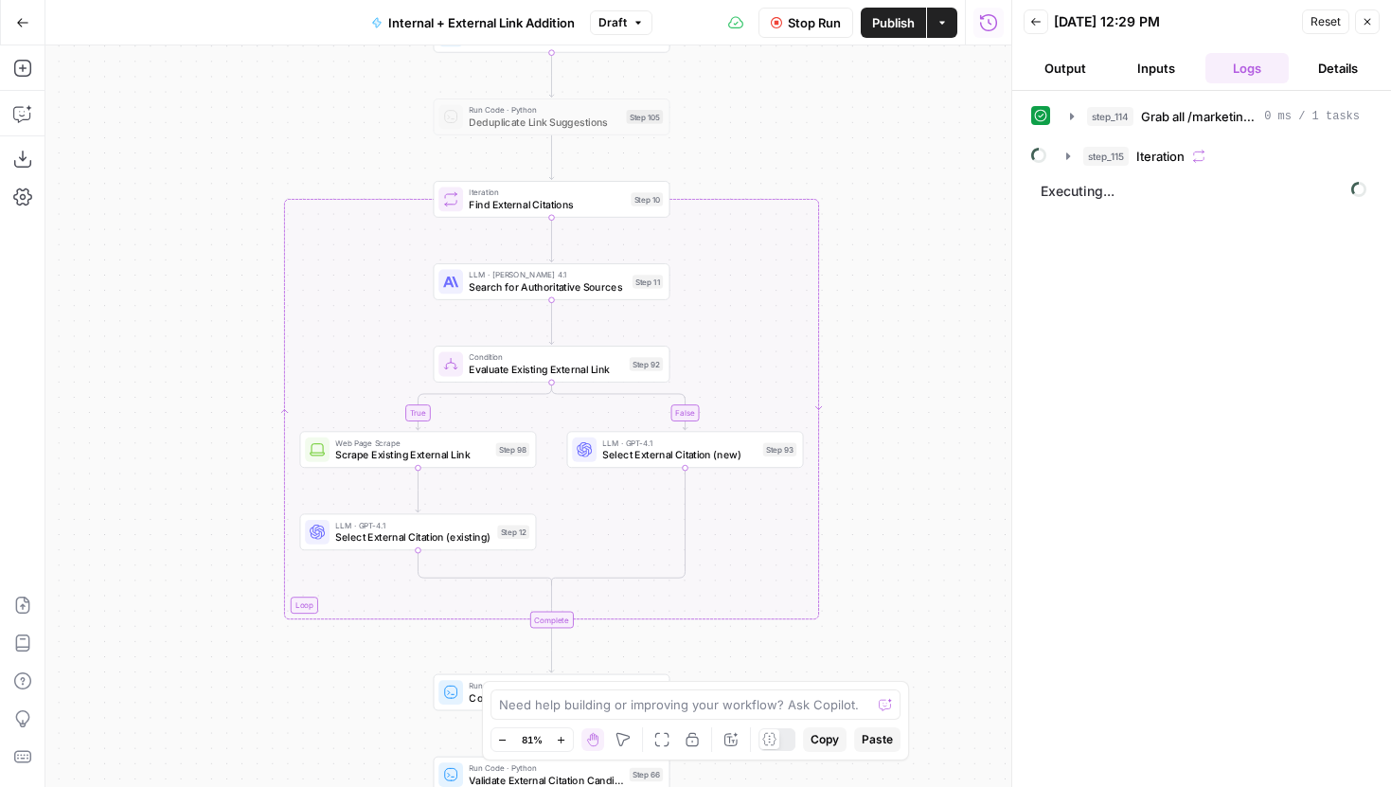
drag, startPoint x: 226, startPoint y: 525, endPoint x: 226, endPoint y: 425, distance: 99.4
click at [226, 425] on div "true false true false true false Workflow Set Inputs Inputs Run Code · Python G…" at bounding box center [528, 416] width 966 height 742
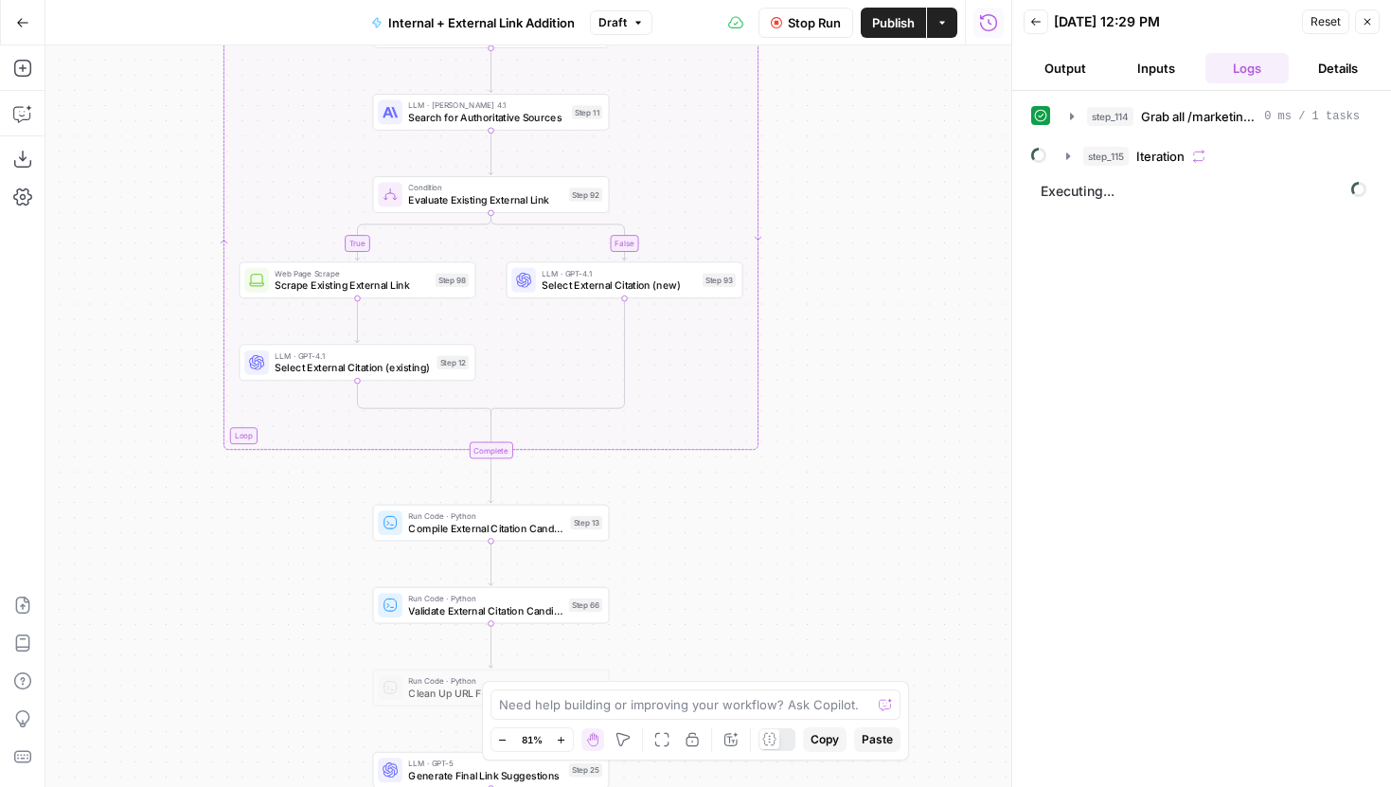
drag, startPoint x: 256, startPoint y: 516, endPoint x: 194, endPoint y: 346, distance: 181.2
click at [194, 346] on div "true false true false true false Workflow Set Inputs Inputs Run Code · Python G…" at bounding box center [528, 416] width 966 height 742
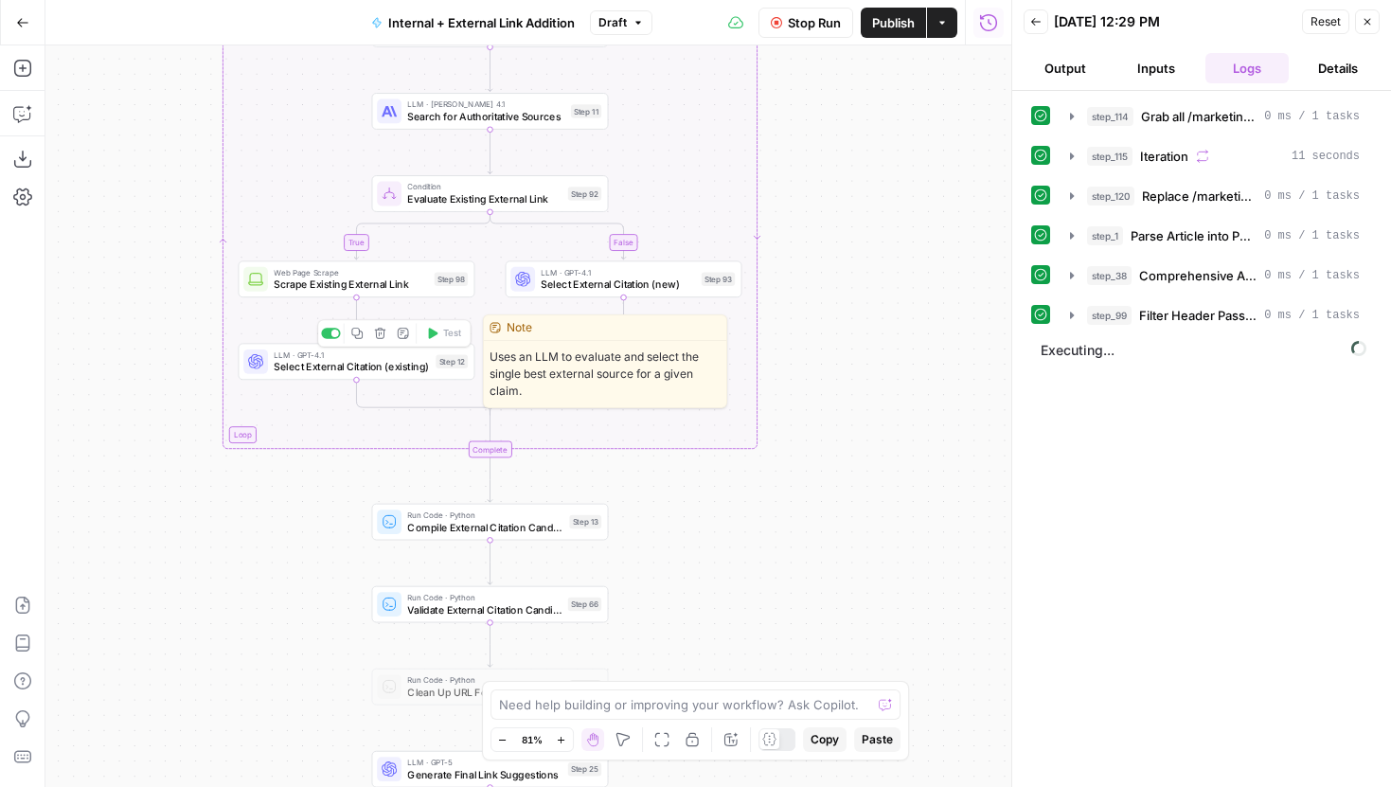
click at [320, 366] on span "Select External Citation (existing)" at bounding box center [351, 366] width 155 height 15
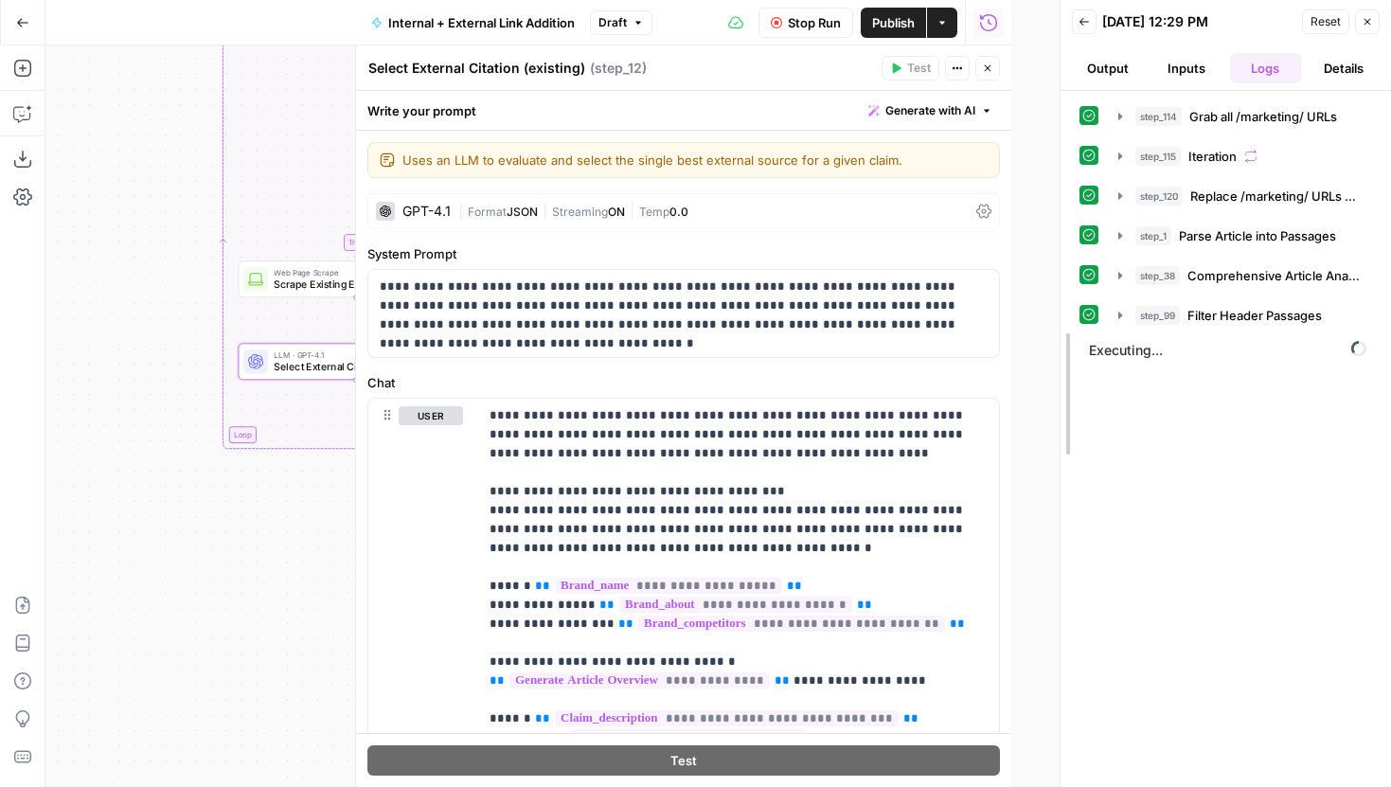
drag, startPoint x: 1009, startPoint y: 303, endPoint x: 1232, endPoint y: 287, distance: 224.1
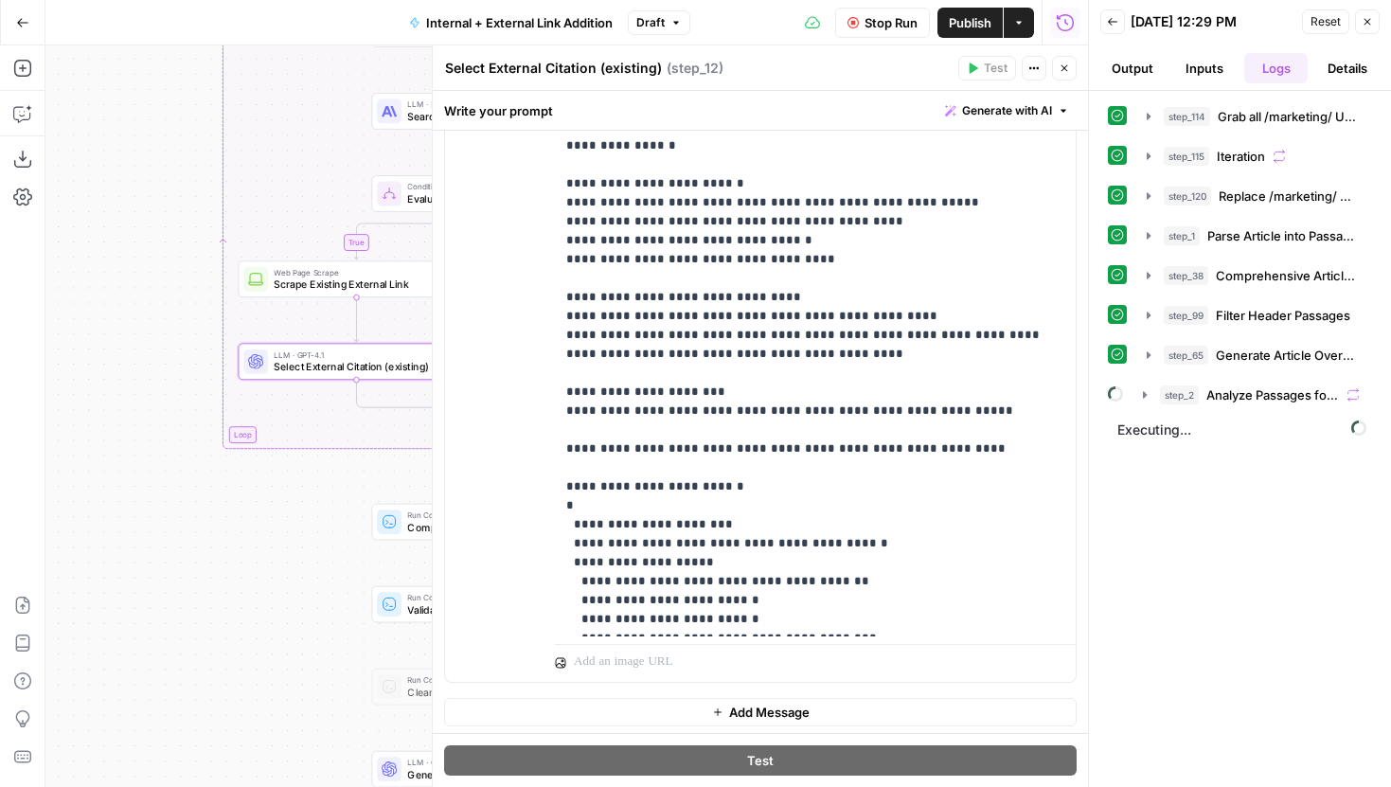
scroll to position [538, 0]
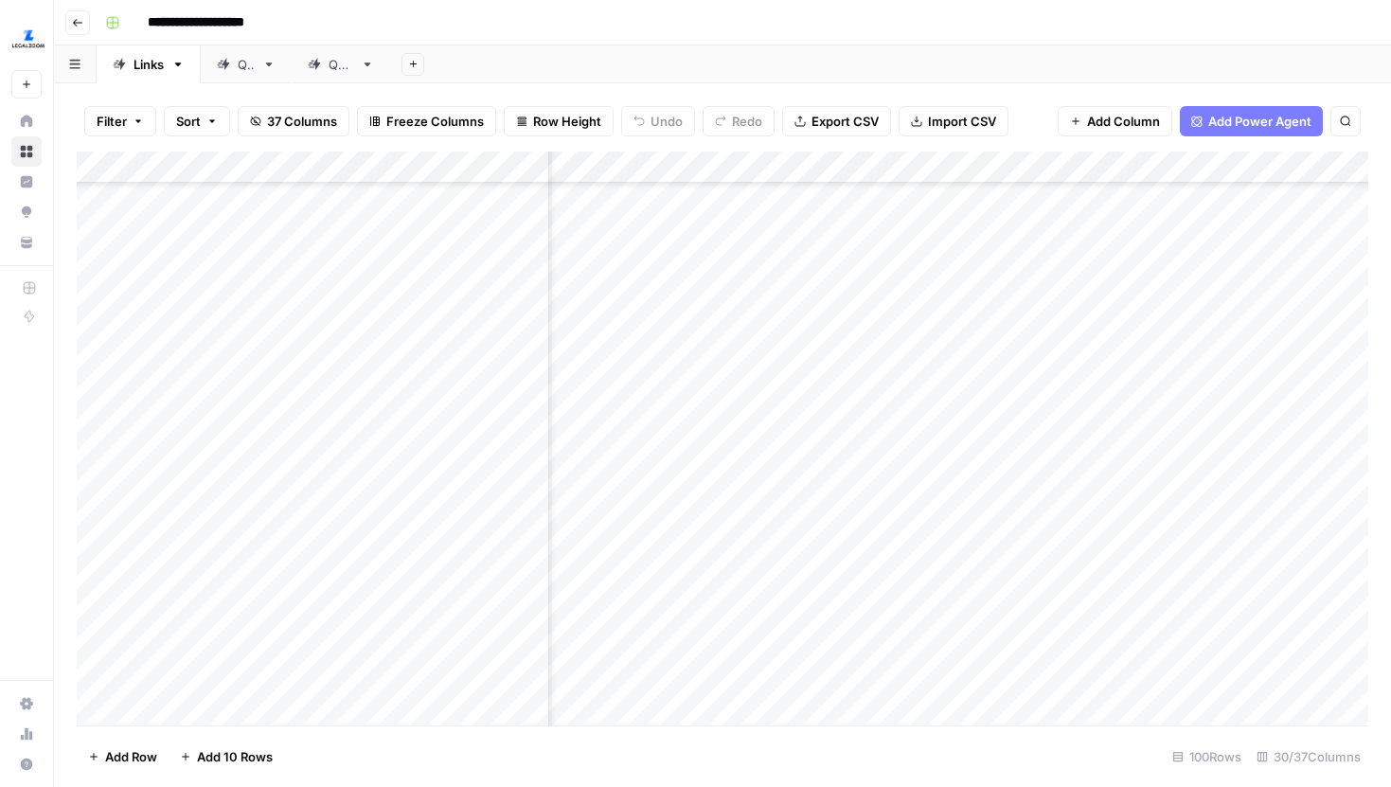
scroll to position [720, 3975]
click at [980, 277] on div "Add Column" at bounding box center [723, 439] width 1292 height 574
click at [489, 277] on div "Add Column" at bounding box center [723, 439] width 1292 height 574
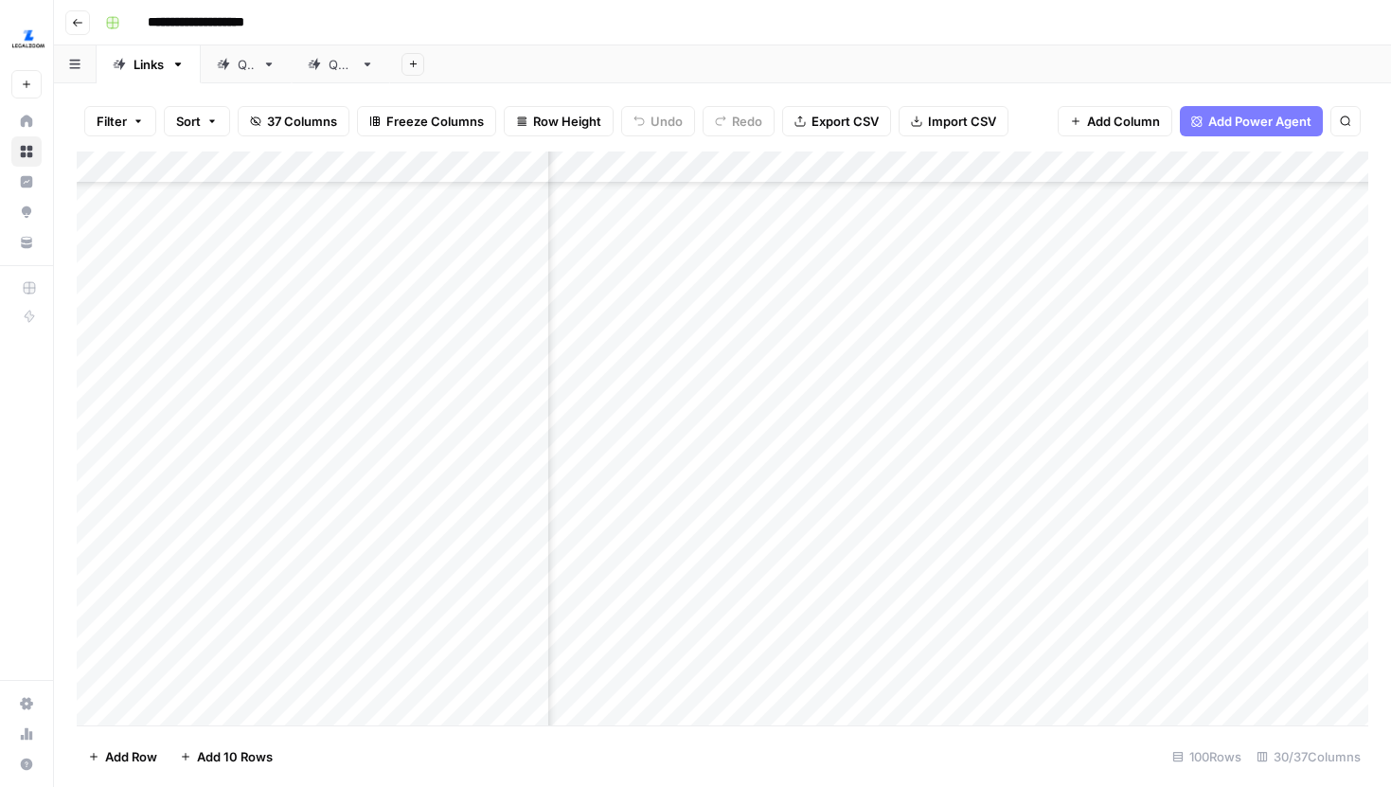
click at [778, 265] on div "Add Column" at bounding box center [723, 439] width 1292 height 574
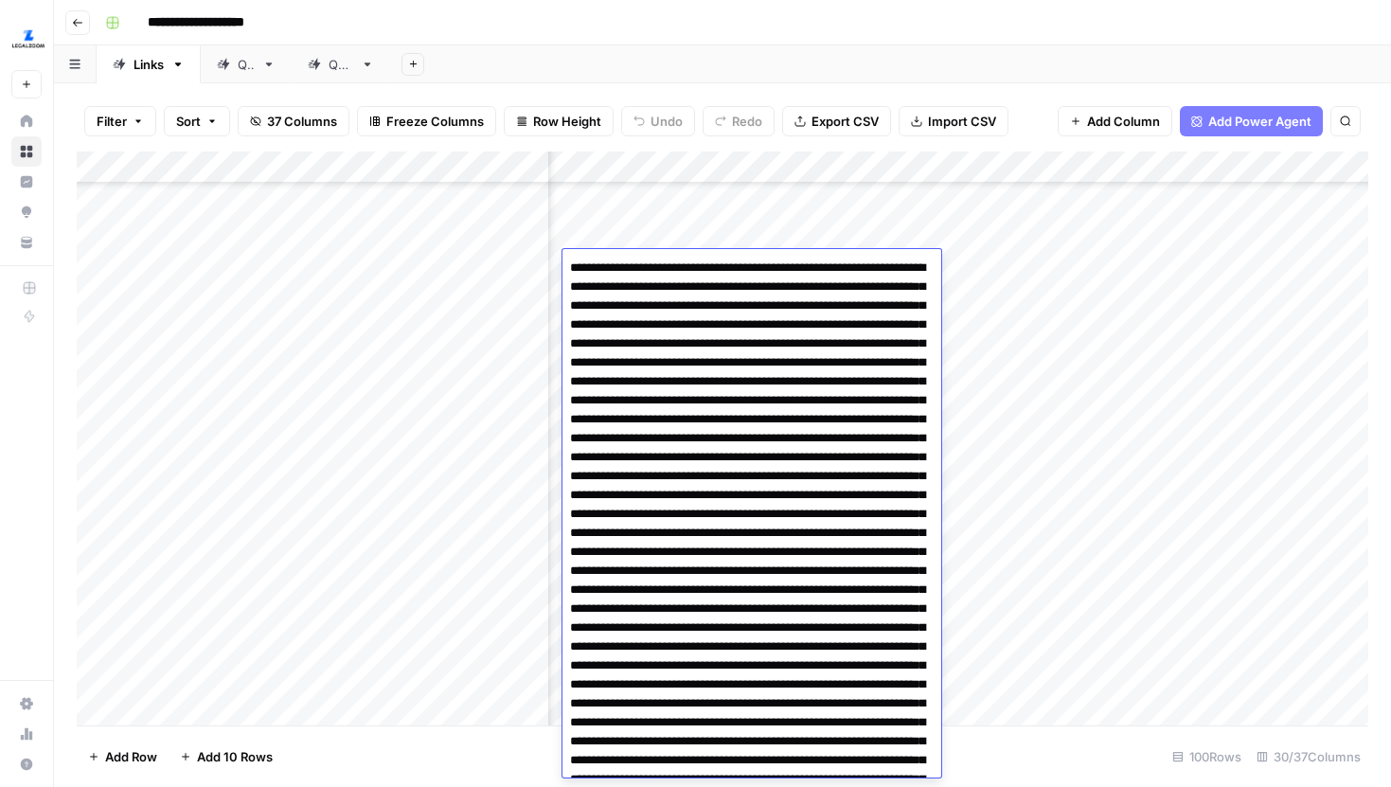
scroll to position [4239, 0]
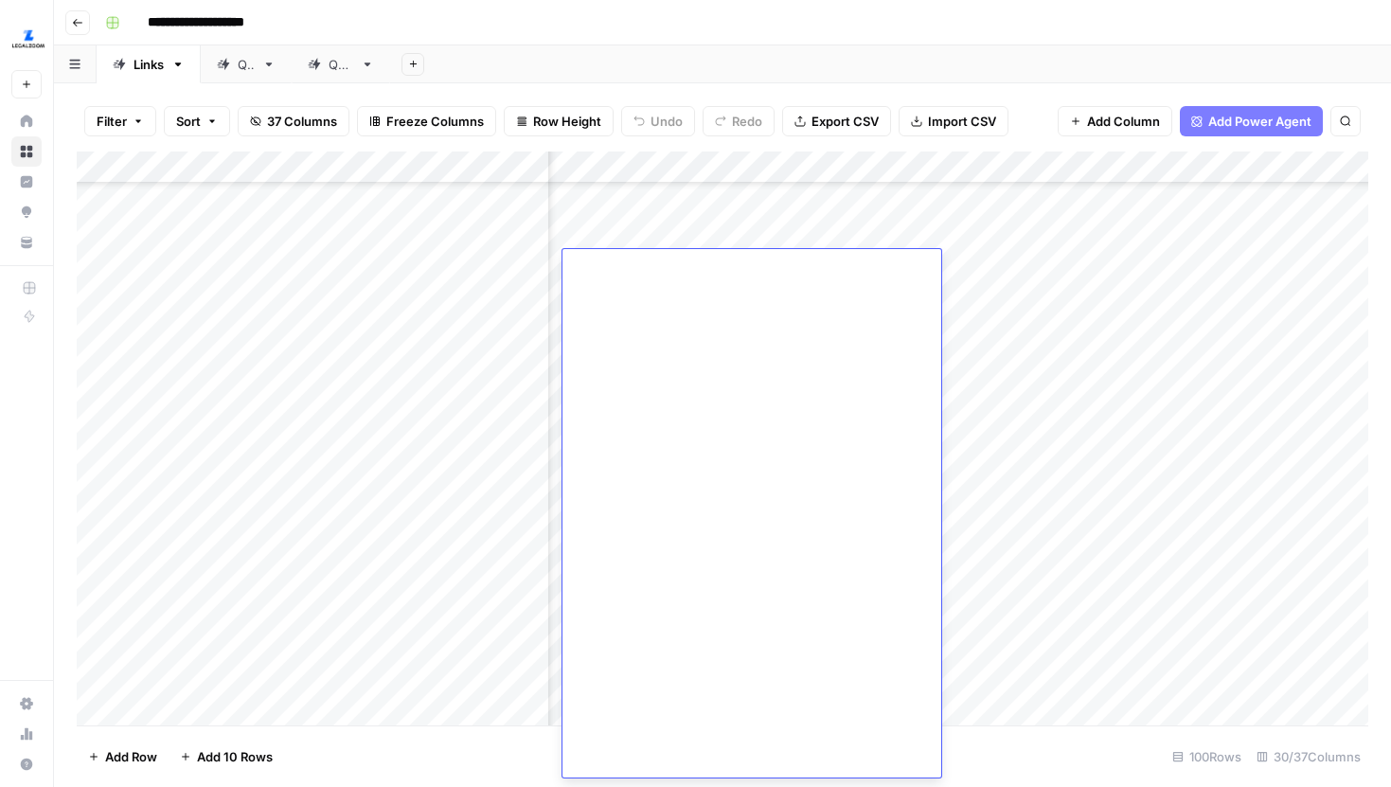
click at [1215, 514] on div "Add Column" at bounding box center [723, 439] width 1292 height 574
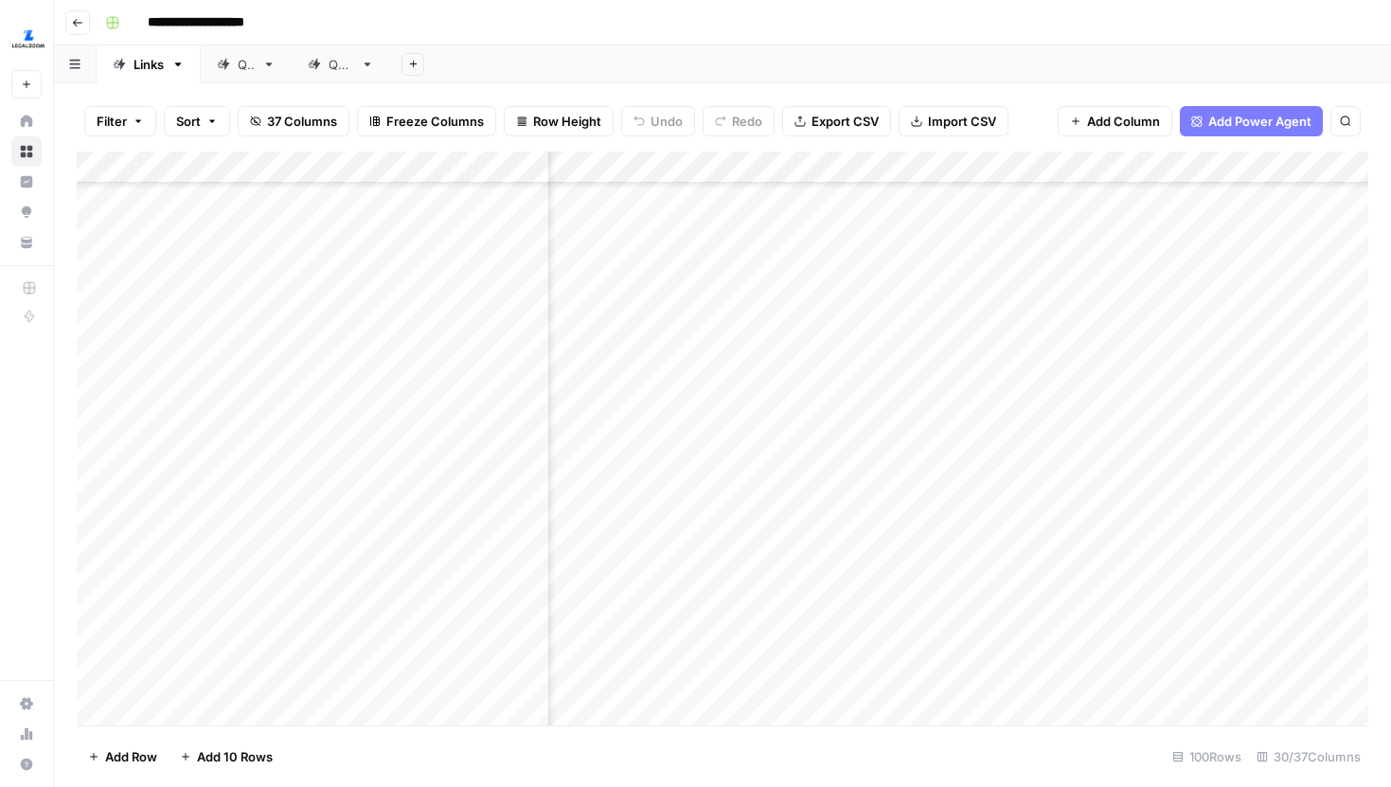
scroll to position [747, 3920]
click at [1064, 478] on div "Add Column" at bounding box center [723, 439] width 1292 height 574
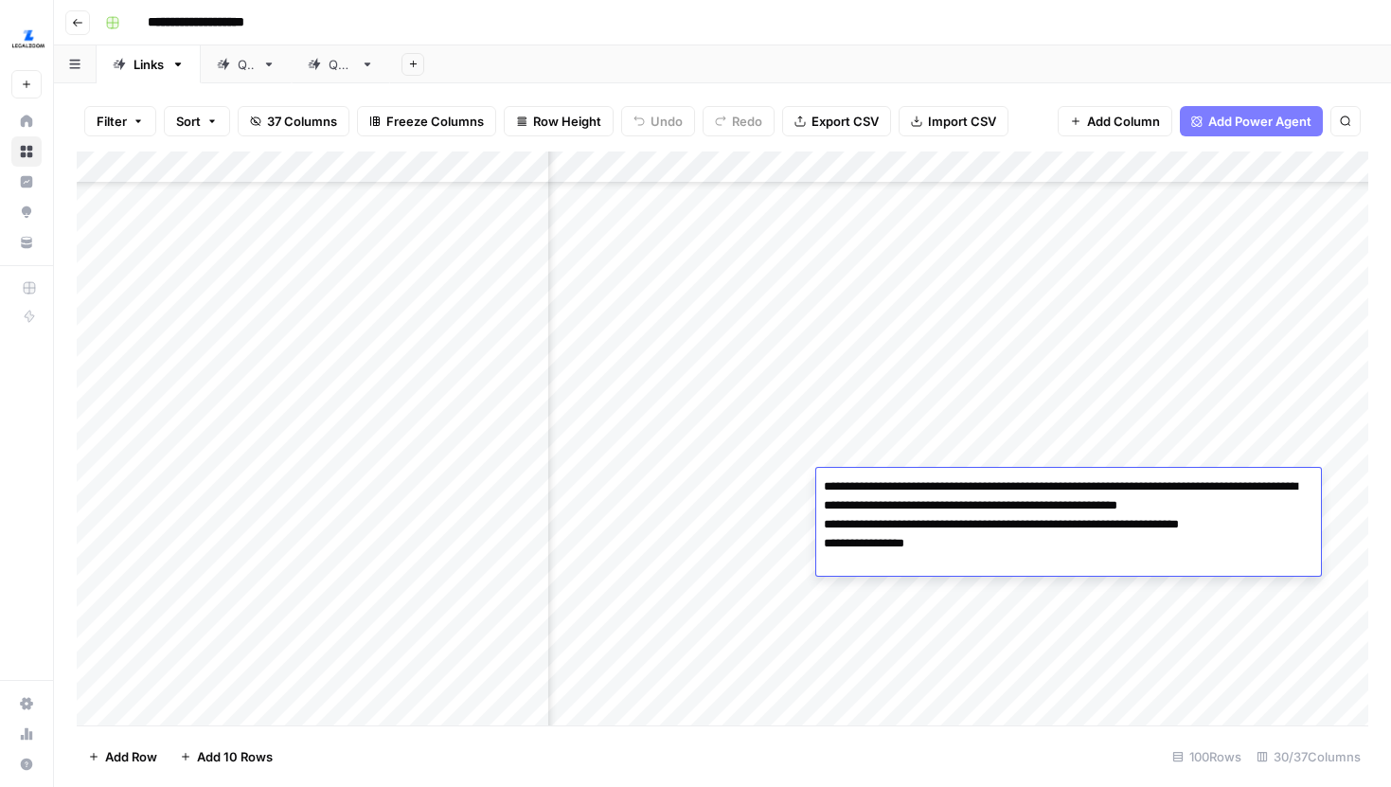
click at [1064, 478] on textarea "**********" at bounding box center [1068, 525] width 505 height 102
click at [1046, 518] on textarea "**********" at bounding box center [1068, 525] width 505 height 102
drag, startPoint x: 944, startPoint y: 545, endPoint x: 1034, endPoint y: 548, distance: 90.0
click at [1034, 548] on textarea "**********" at bounding box center [1068, 525] width 505 height 102
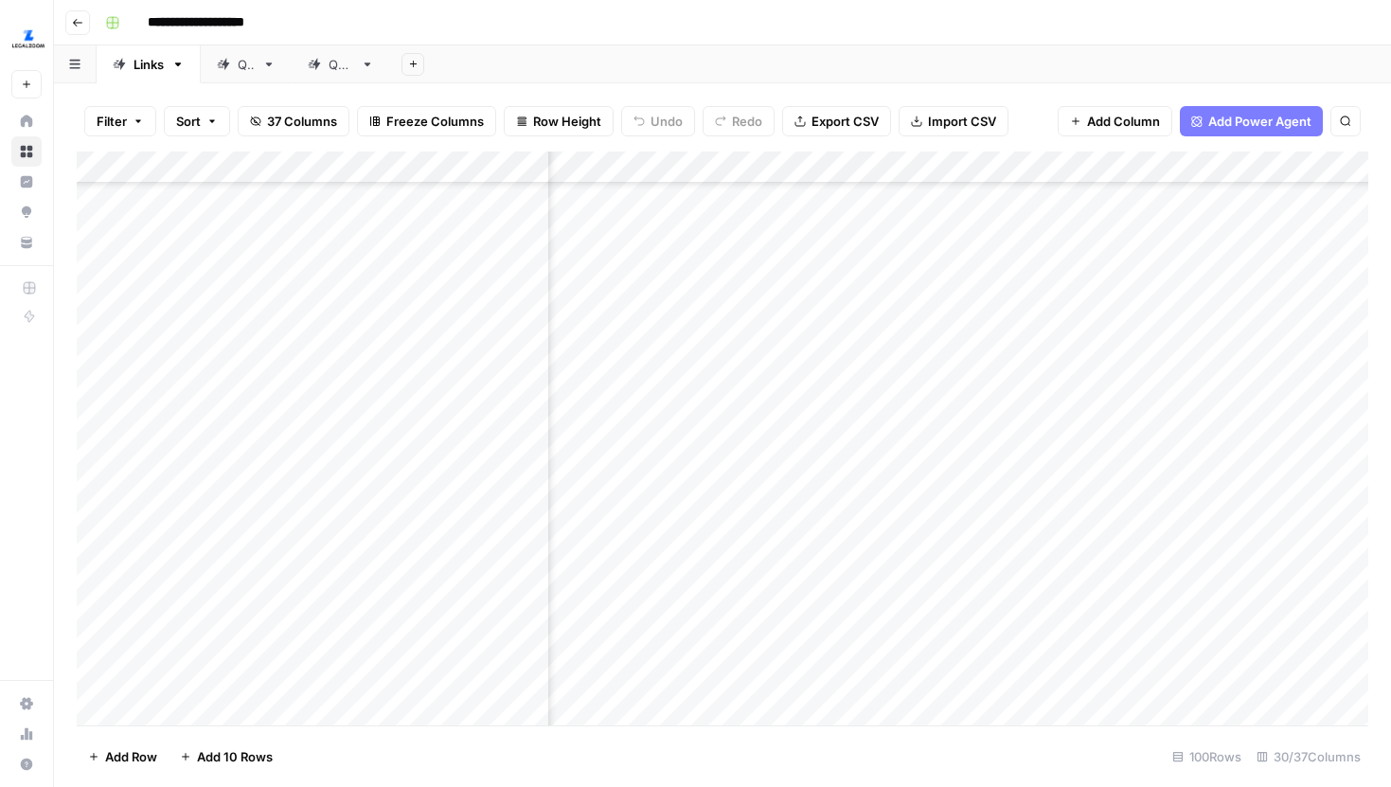
click at [982, 437] on div "Add Column" at bounding box center [723, 439] width 1292 height 574
click at [777, 481] on div "Add Column" at bounding box center [723, 439] width 1292 height 574
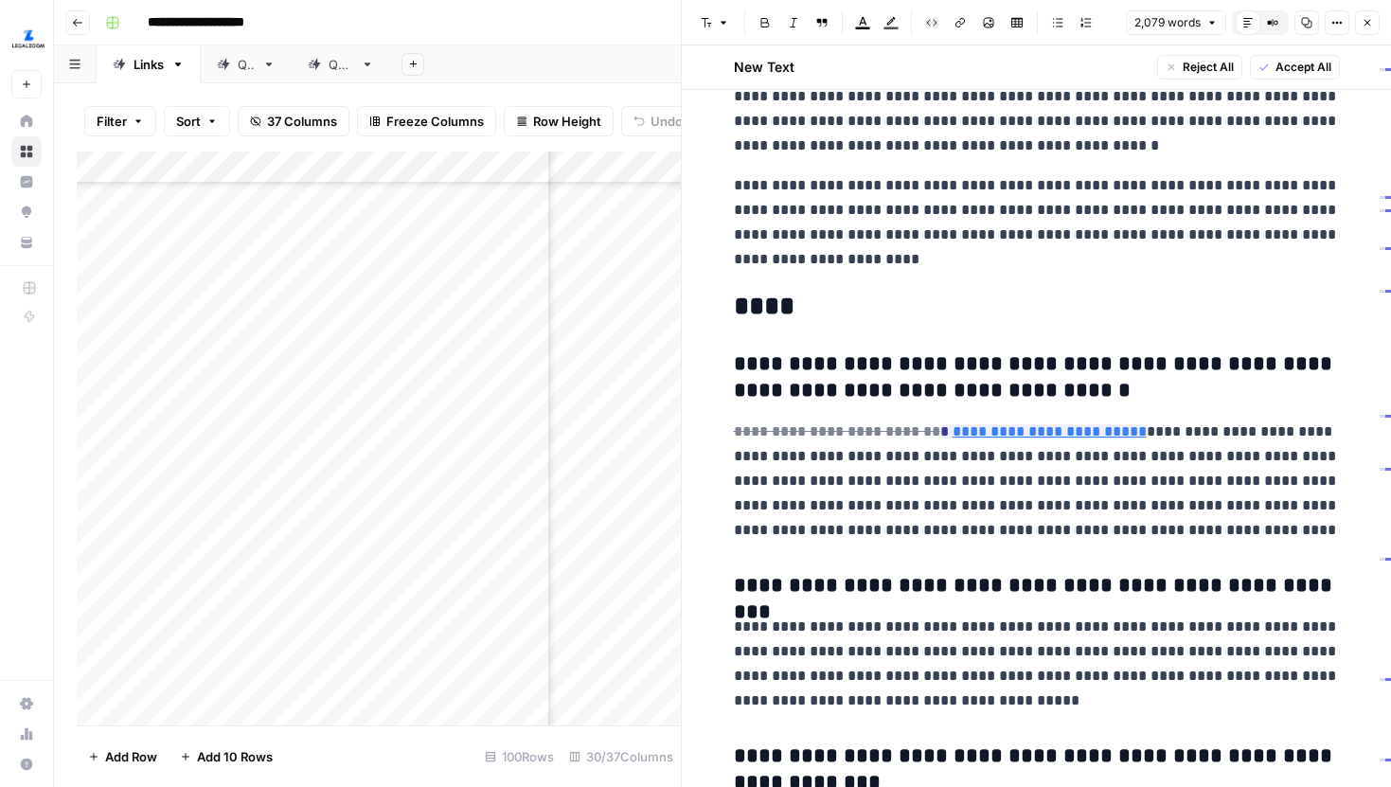
scroll to position [5530, 0]
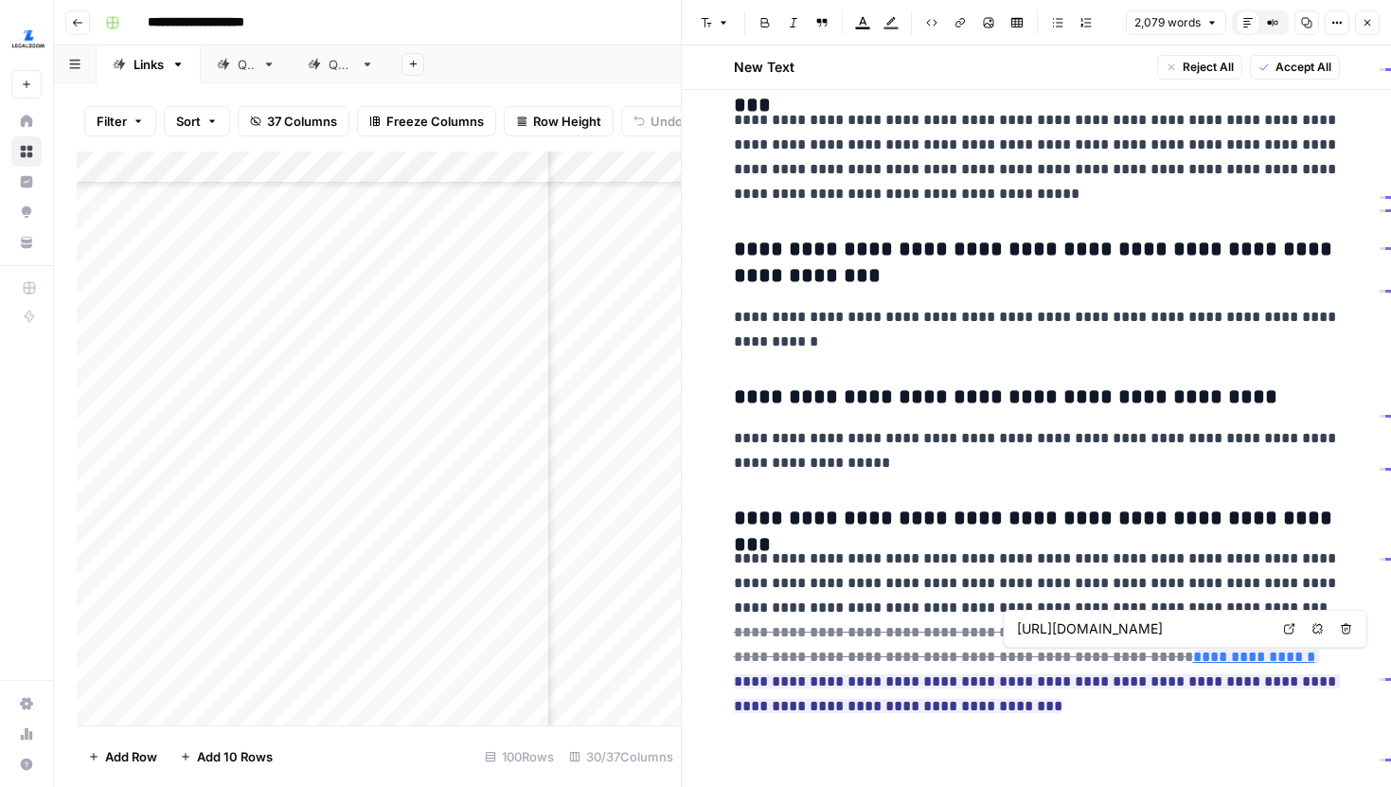
click at [1287, 628] on icon at bounding box center [1289, 628] width 11 height 11
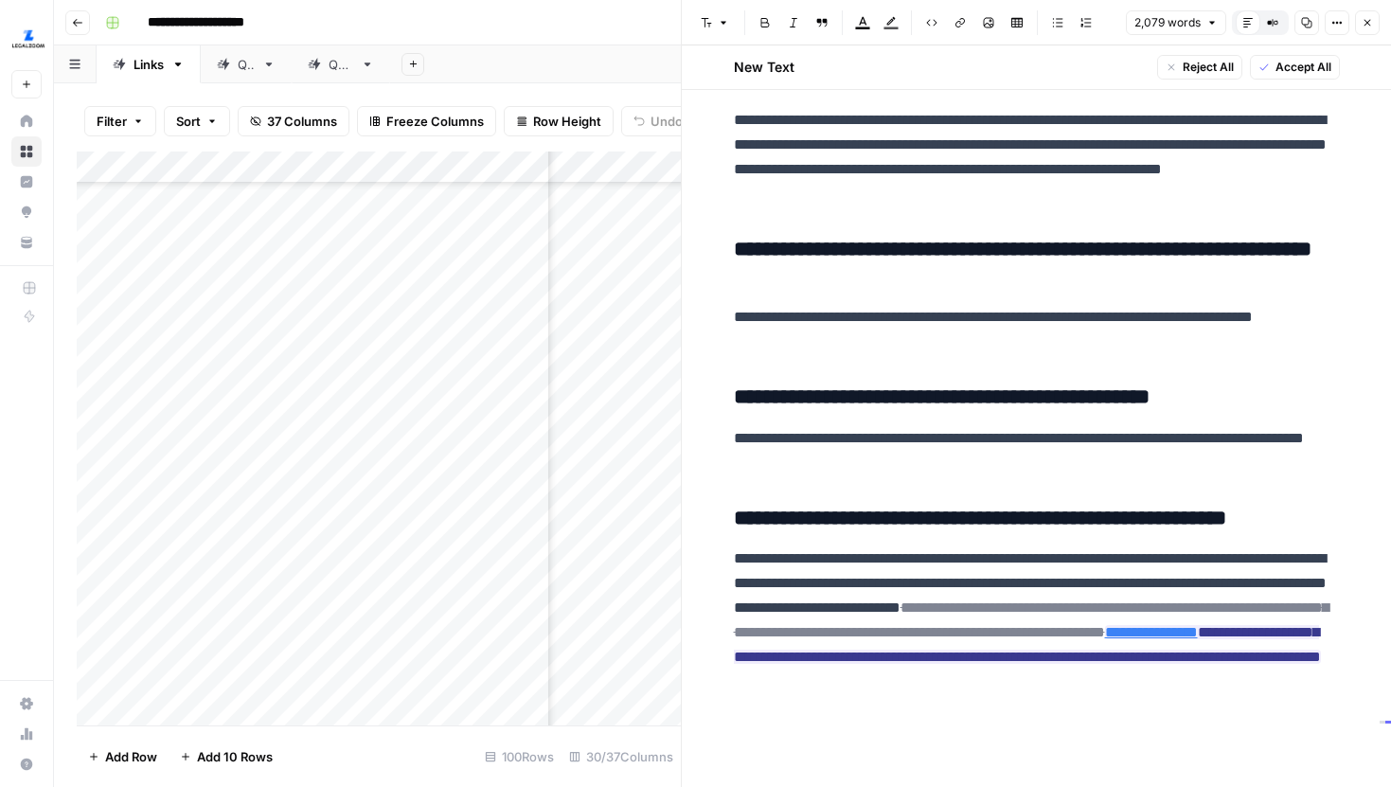
click at [1375, 17] on button "Close" at bounding box center [1367, 22] width 25 height 25
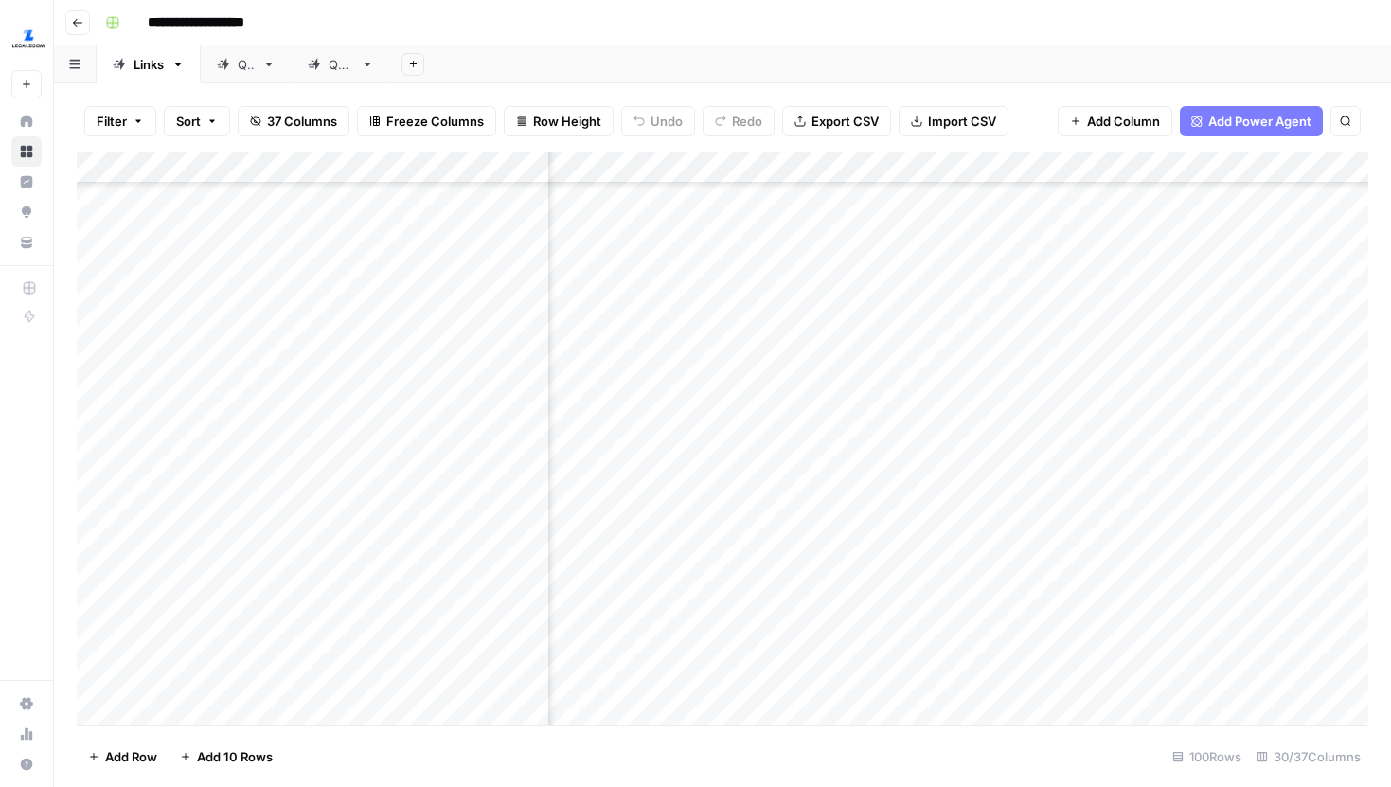
scroll to position [747, 3890]
click at [1030, 494] on div "Add Column" at bounding box center [723, 439] width 1292 height 574
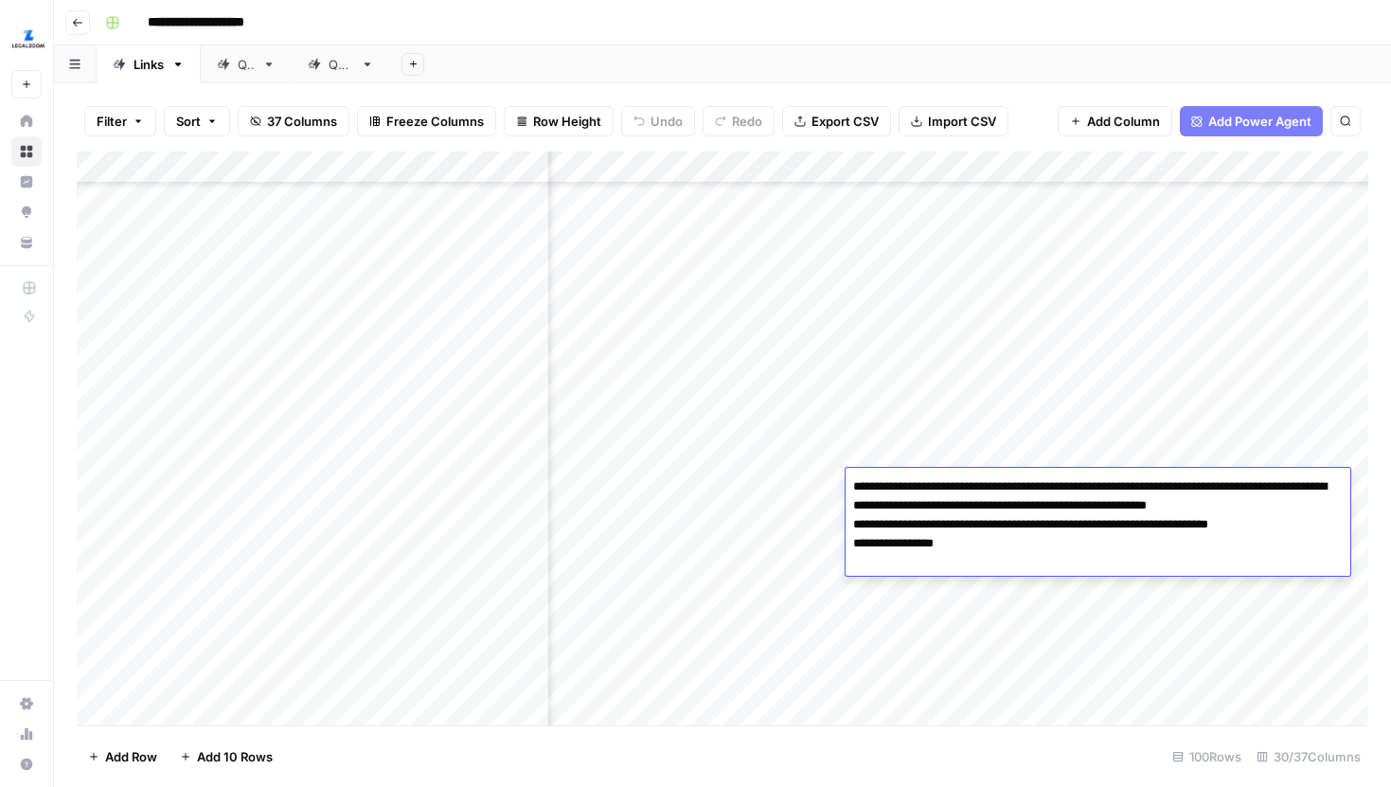
click at [1038, 441] on div "Add Column" at bounding box center [723, 439] width 1292 height 574
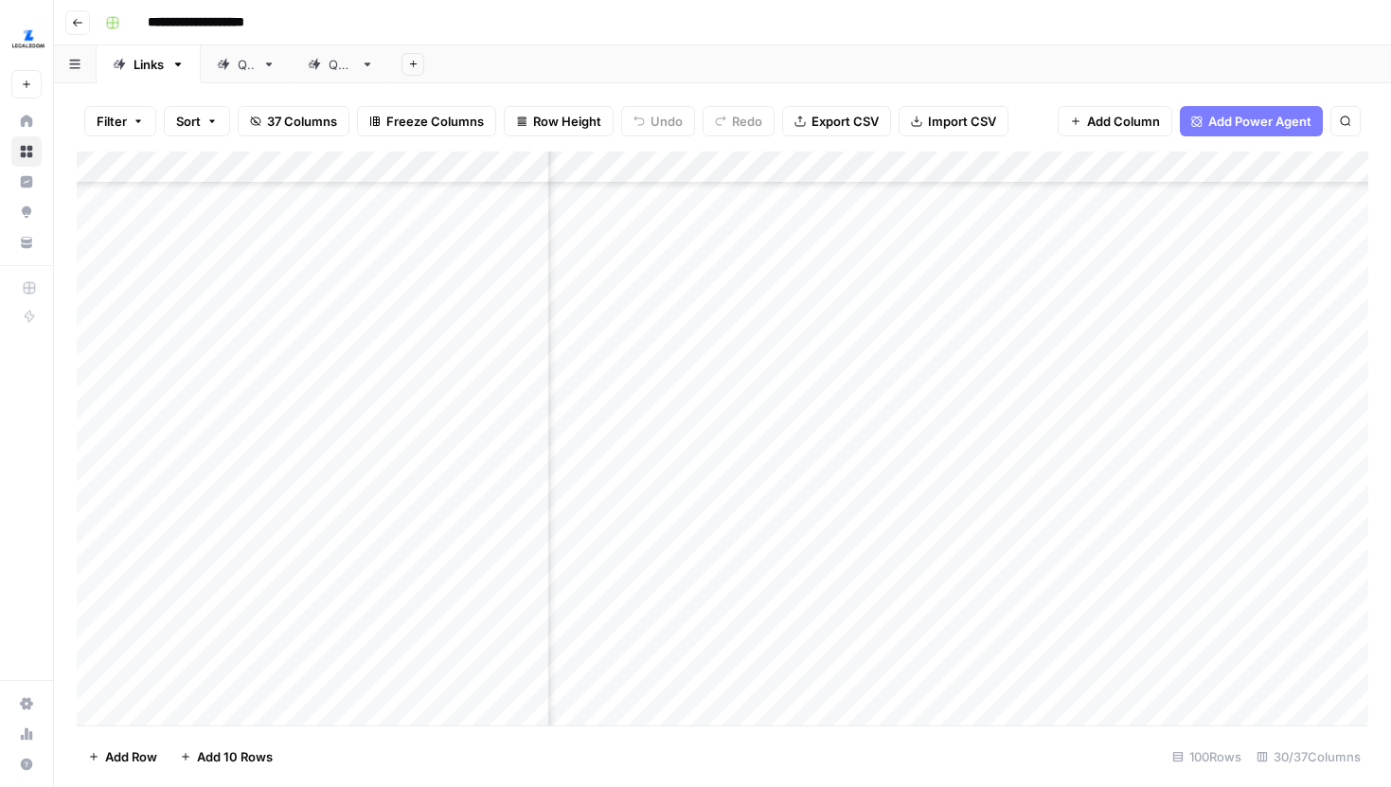
scroll to position [747, 883]
click at [938, 482] on div "Add Column" at bounding box center [723, 439] width 1292 height 574
click at [826, 364] on div "Add Column" at bounding box center [723, 439] width 1292 height 574
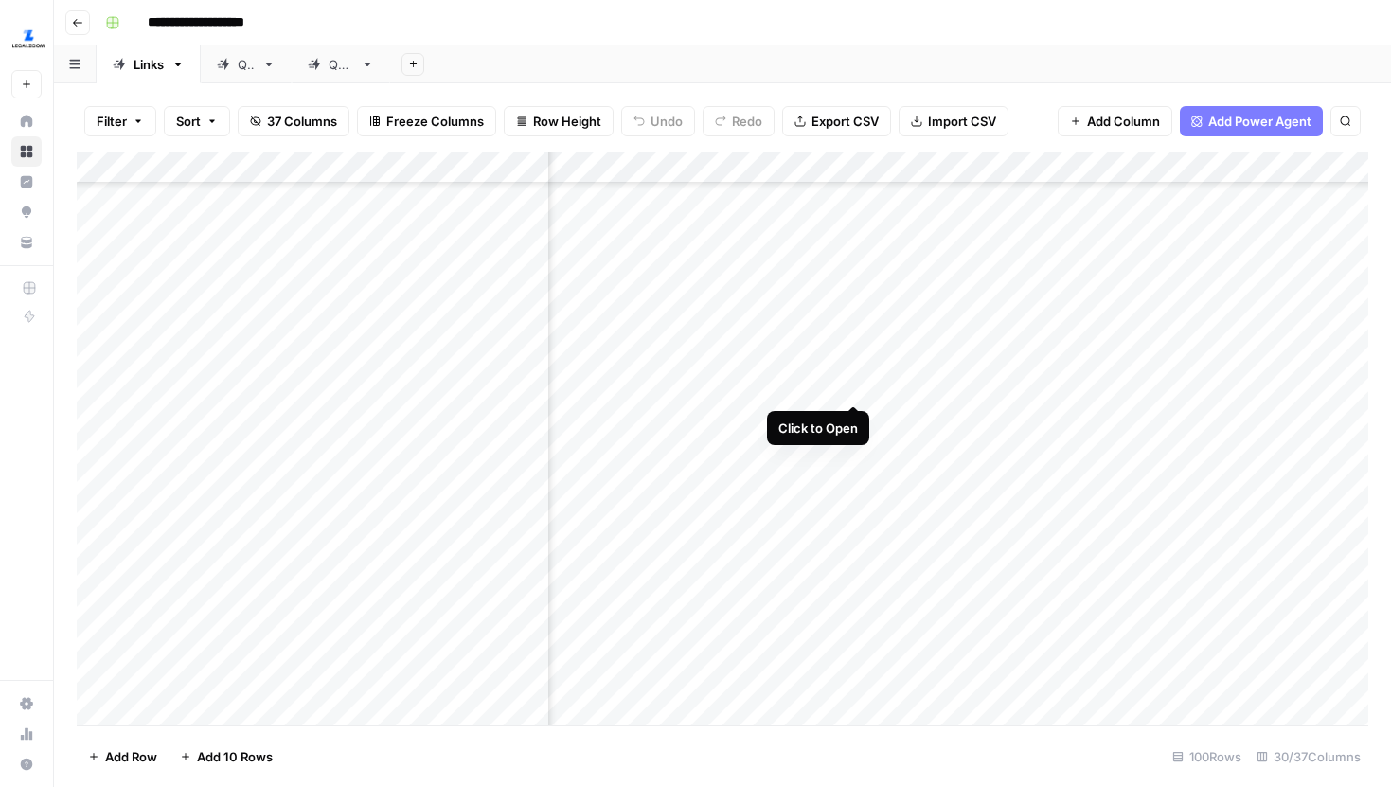
click at [853, 366] on div "Add Column" at bounding box center [723, 439] width 1292 height 574
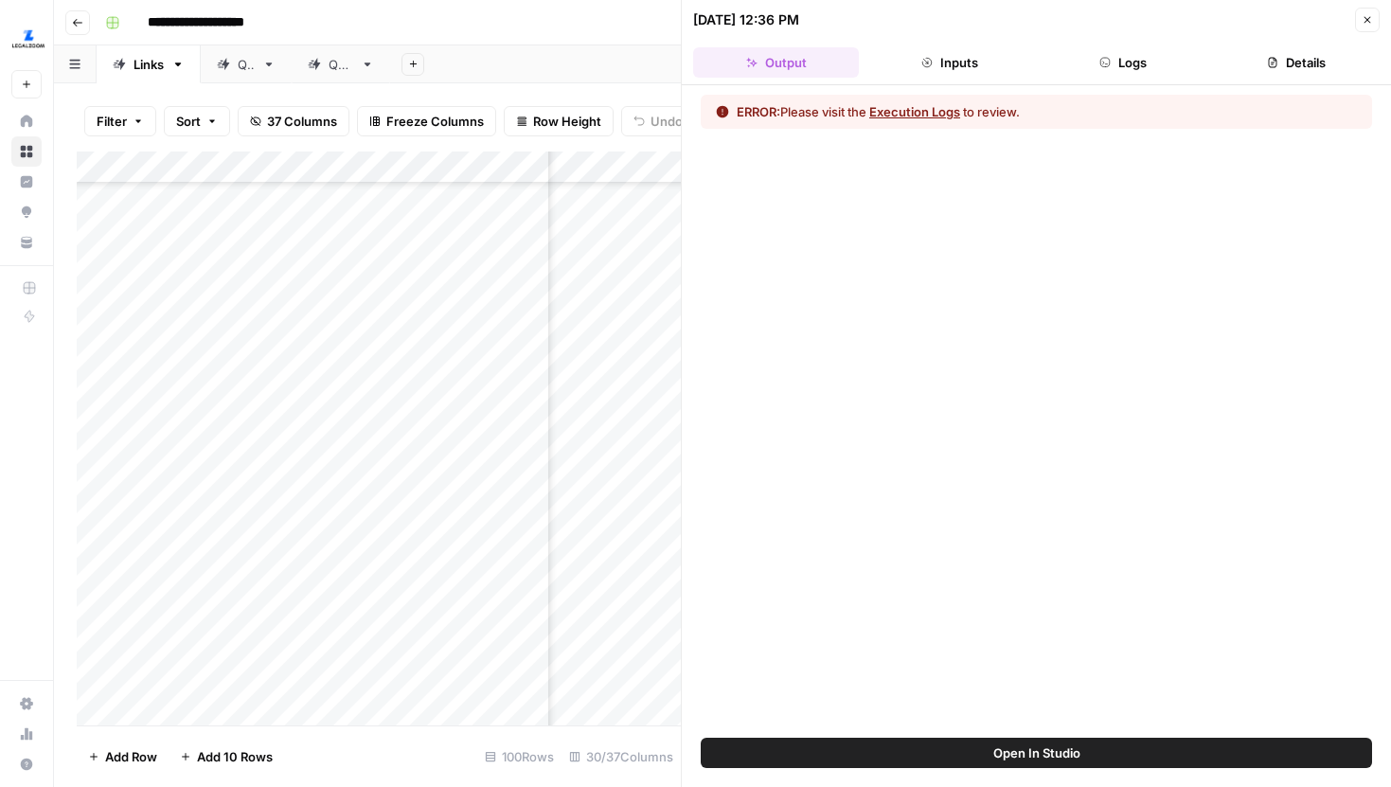
click at [1129, 61] on button "Logs" at bounding box center [1124, 62] width 166 height 30
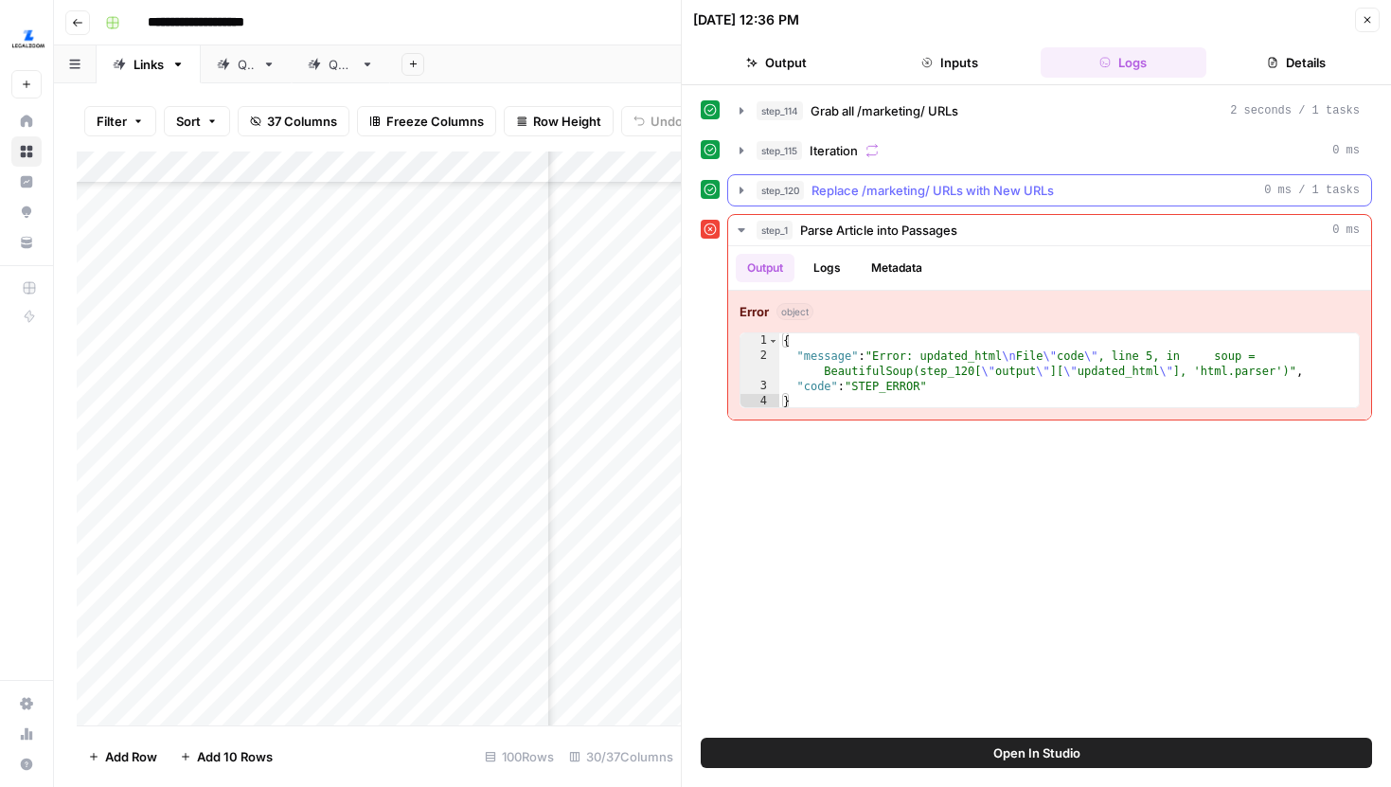
click at [742, 186] on icon "button" at bounding box center [741, 190] width 15 height 15
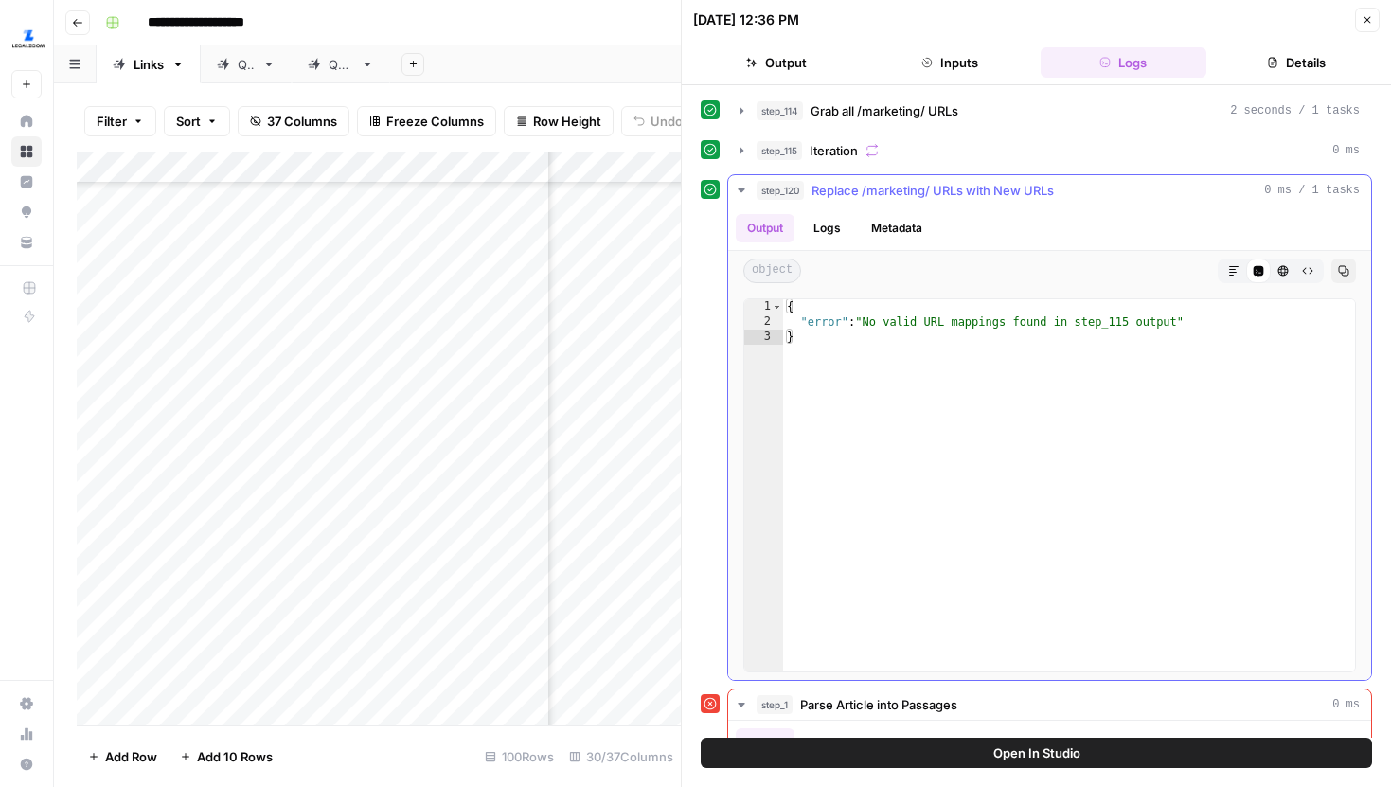
click at [742, 185] on icon "button" at bounding box center [741, 190] width 15 height 15
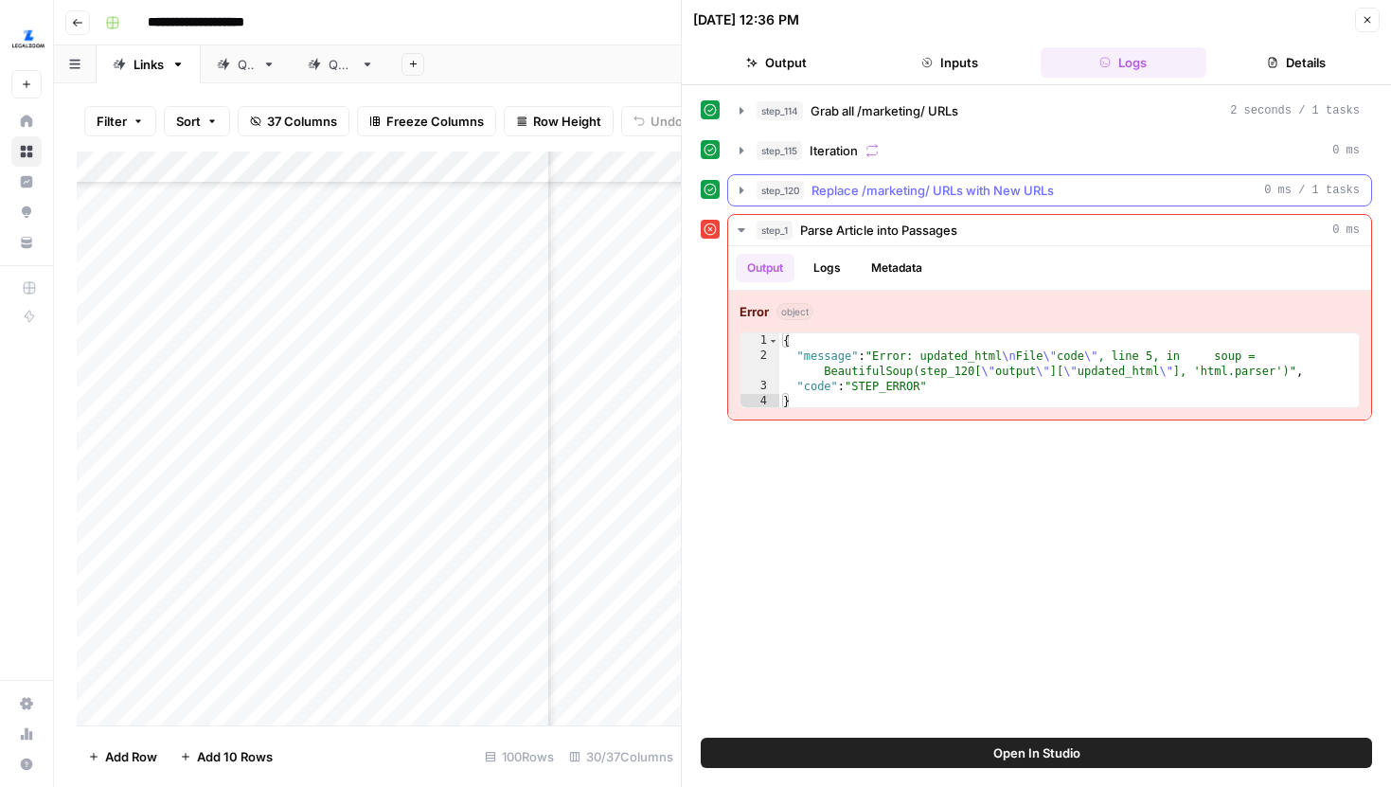
click at [742, 185] on icon "button" at bounding box center [741, 190] width 15 height 15
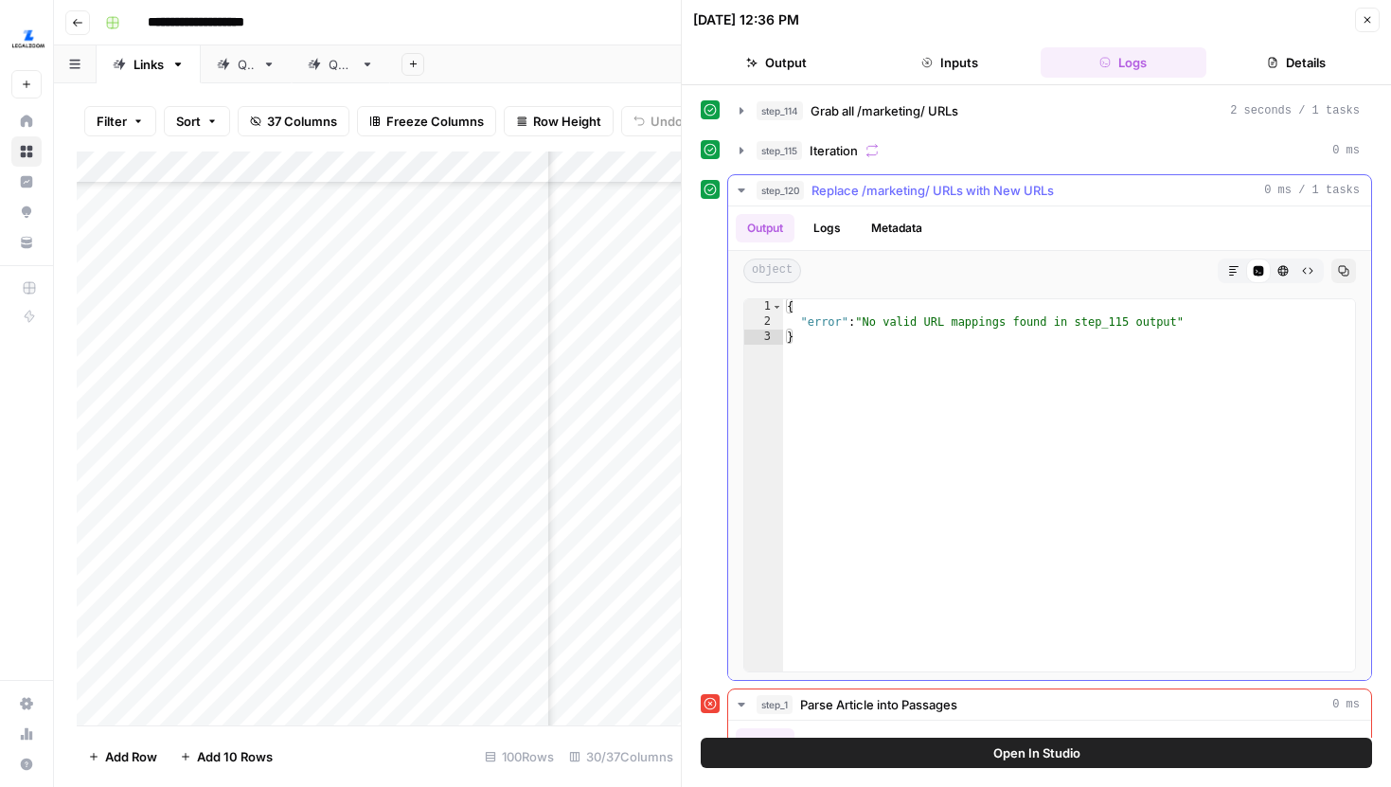
click at [742, 185] on icon "button" at bounding box center [741, 190] width 15 height 15
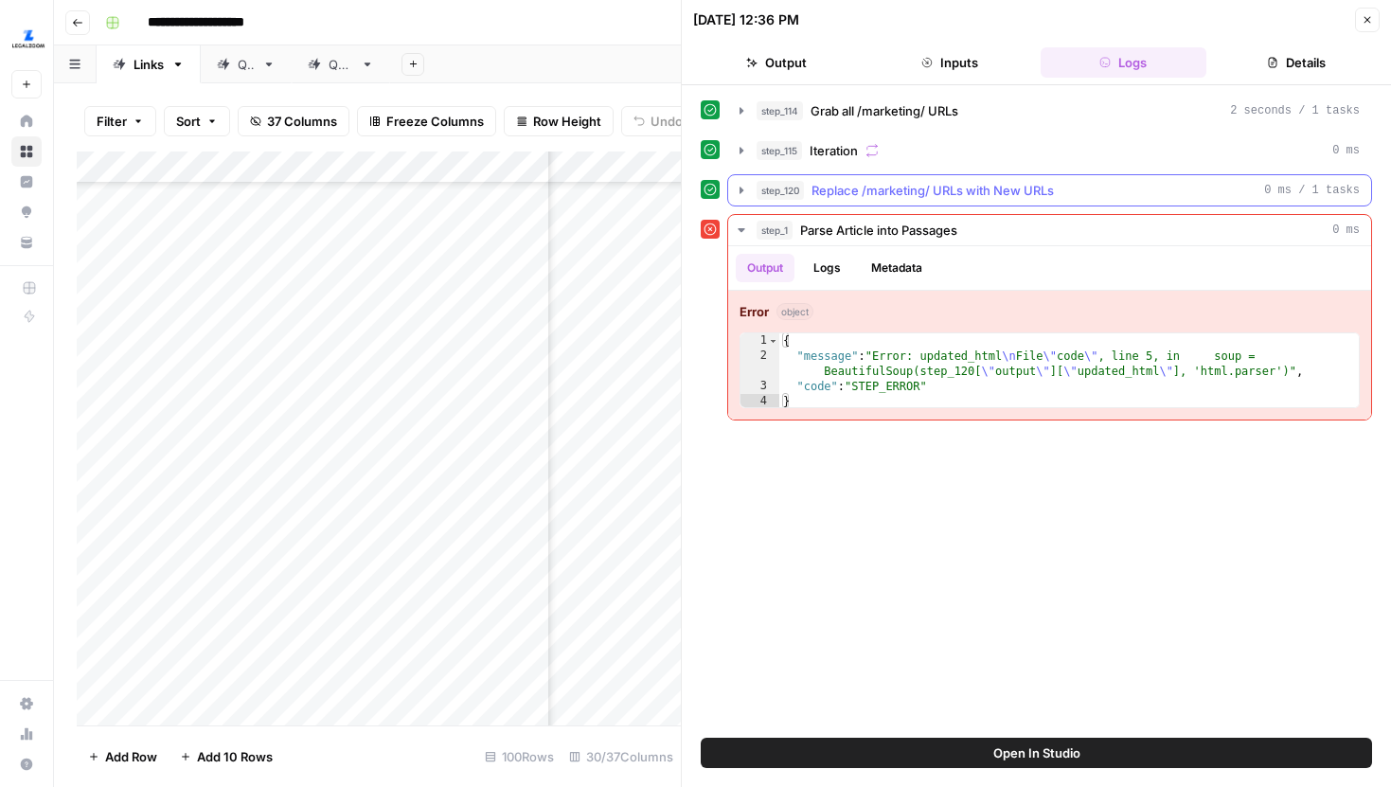
click at [742, 185] on icon "button" at bounding box center [741, 190] width 15 height 15
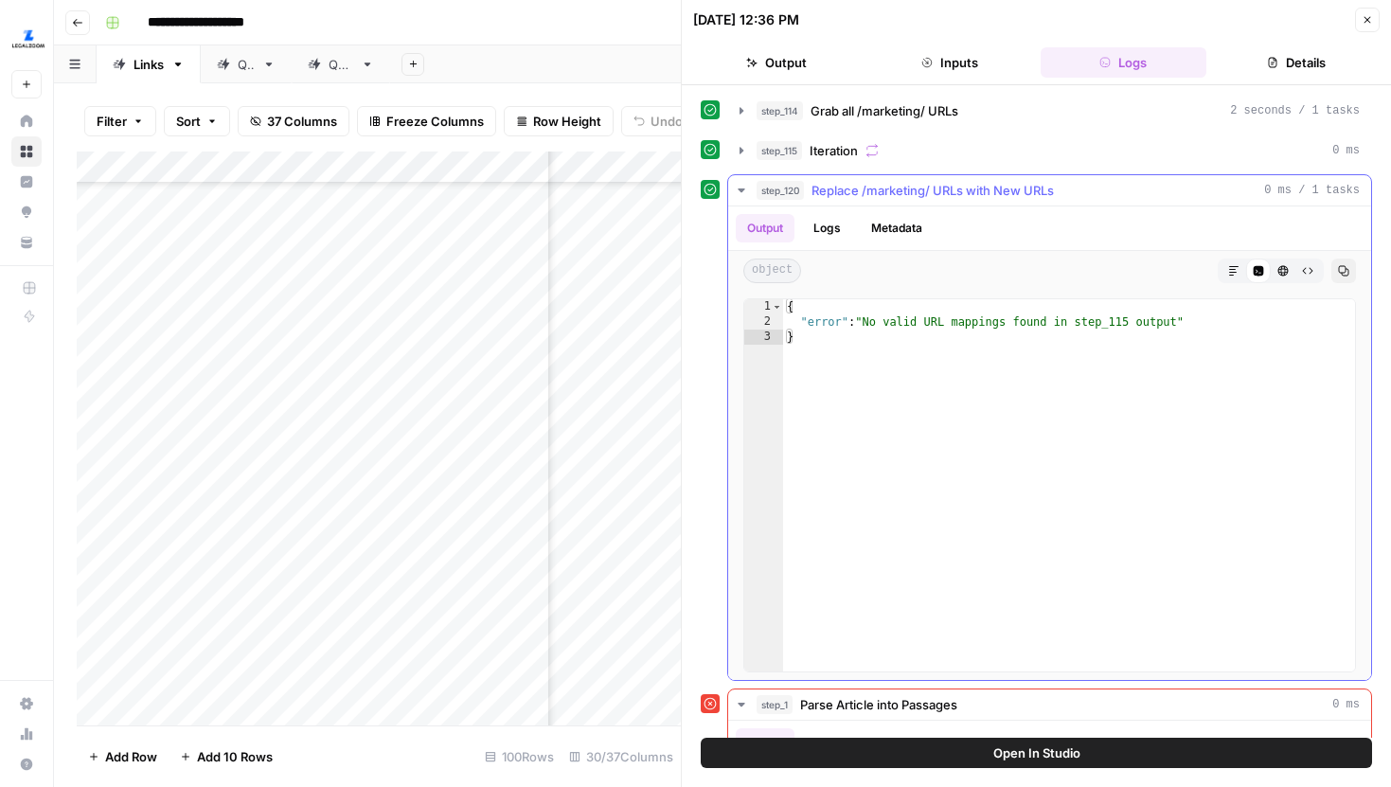
click at [742, 185] on icon "button" at bounding box center [741, 190] width 15 height 15
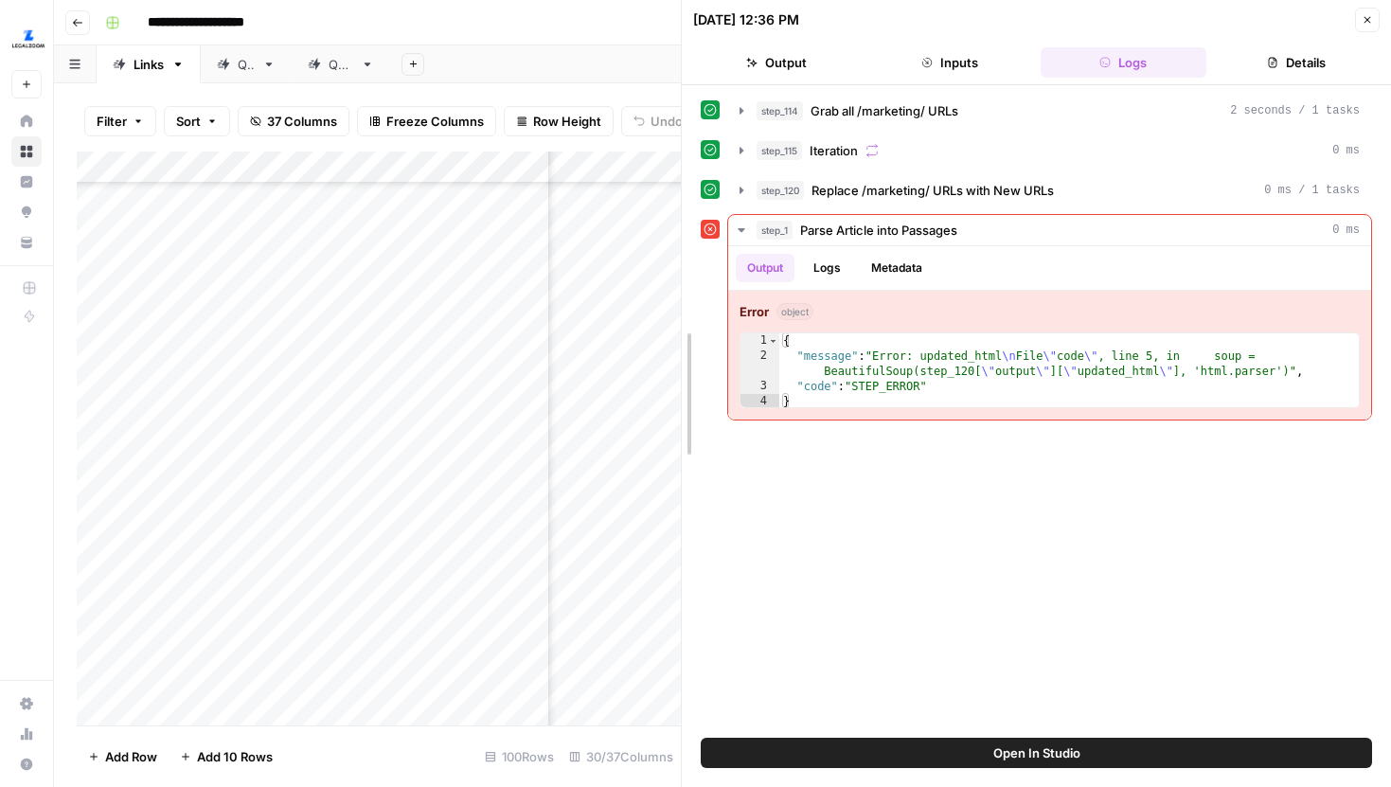
drag, startPoint x: 682, startPoint y: 200, endPoint x: 781, endPoint y: 200, distance: 99.4
drag, startPoint x: 681, startPoint y: 79, endPoint x: 898, endPoint y: 79, distance: 216.9
click at [1369, 16] on icon "button" at bounding box center [1367, 19] width 11 height 11
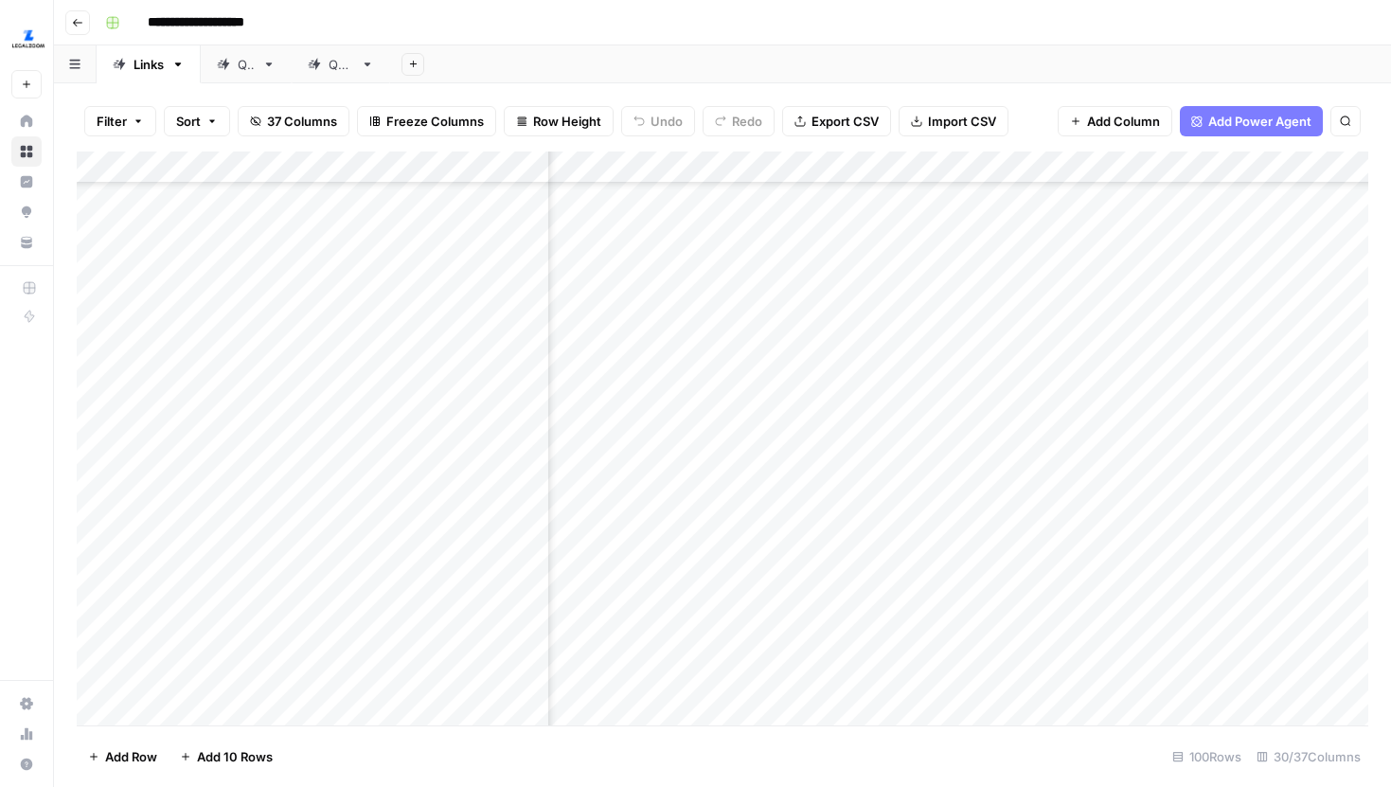
click at [779, 171] on div "Add Column" at bounding box center [723, 439] width 1292 height 574
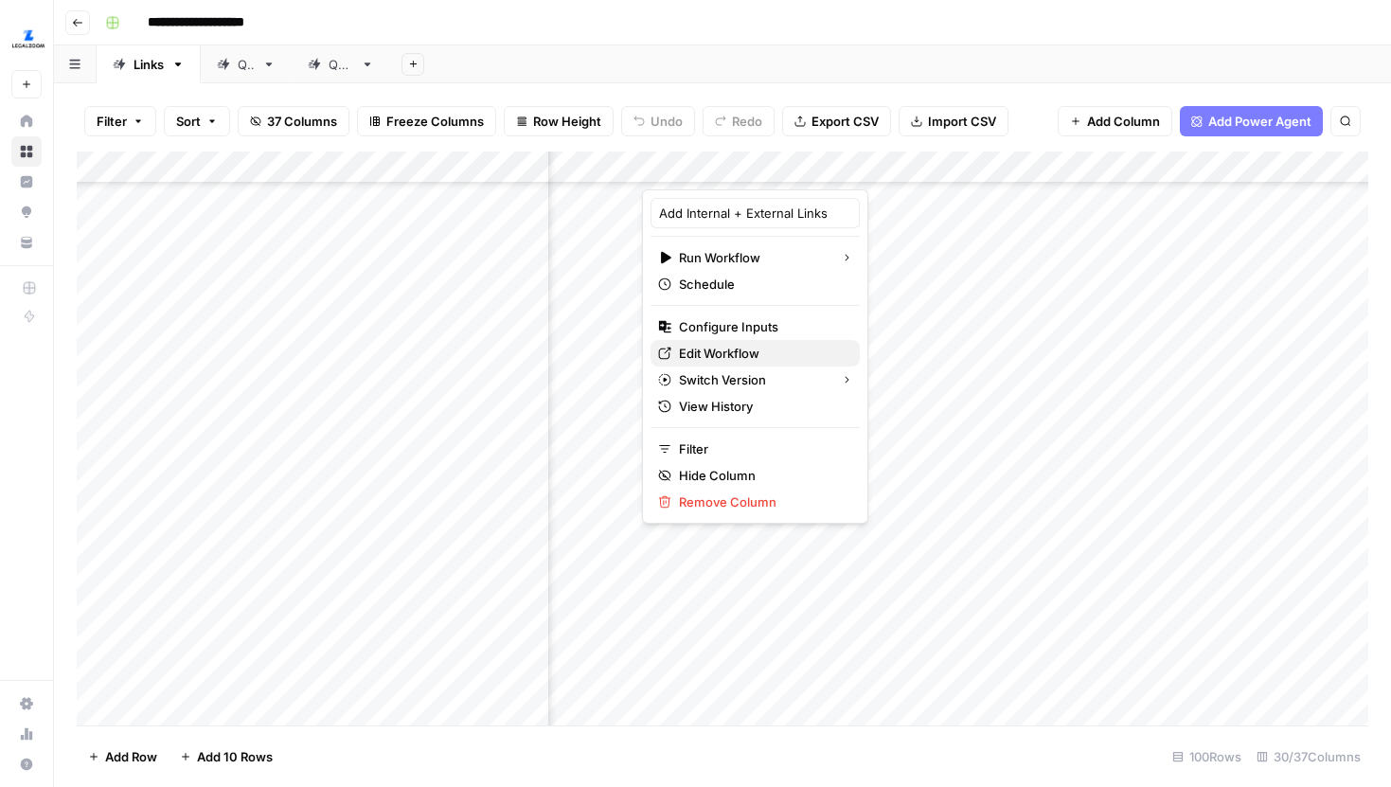
click at [724, 357] on span "Edit Workflow" at bounding box center [762, 353] width 166 height 19
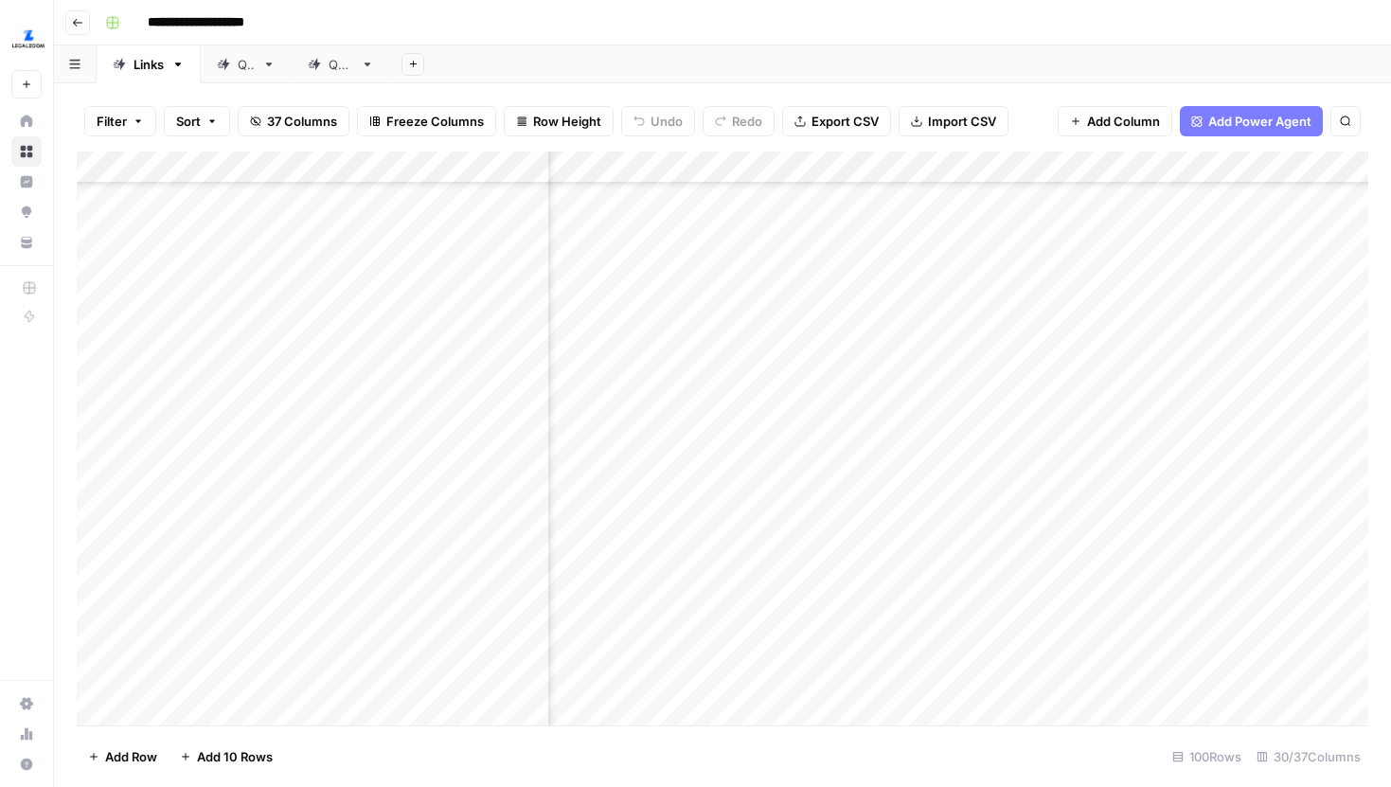
click at [854, 363] on div "Add Column" at bounding box center [723, 439] width 1292 height 574
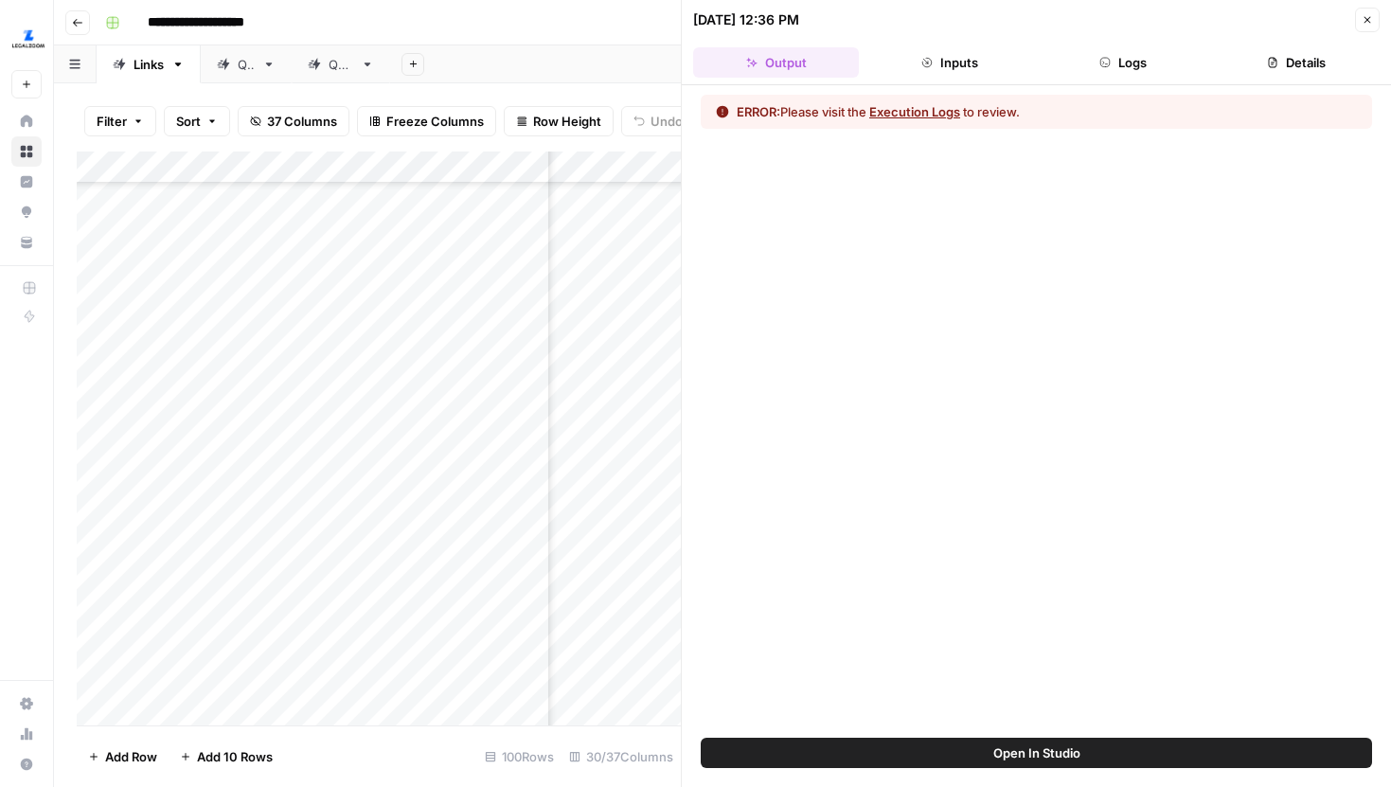
click at [1079, 759] on span "Open In Studio" at bounding box center [1036, 752] width 87 height 19
click at [1370, 20] on icon "button" at bounding box center [1367, 19] width 11 height 11
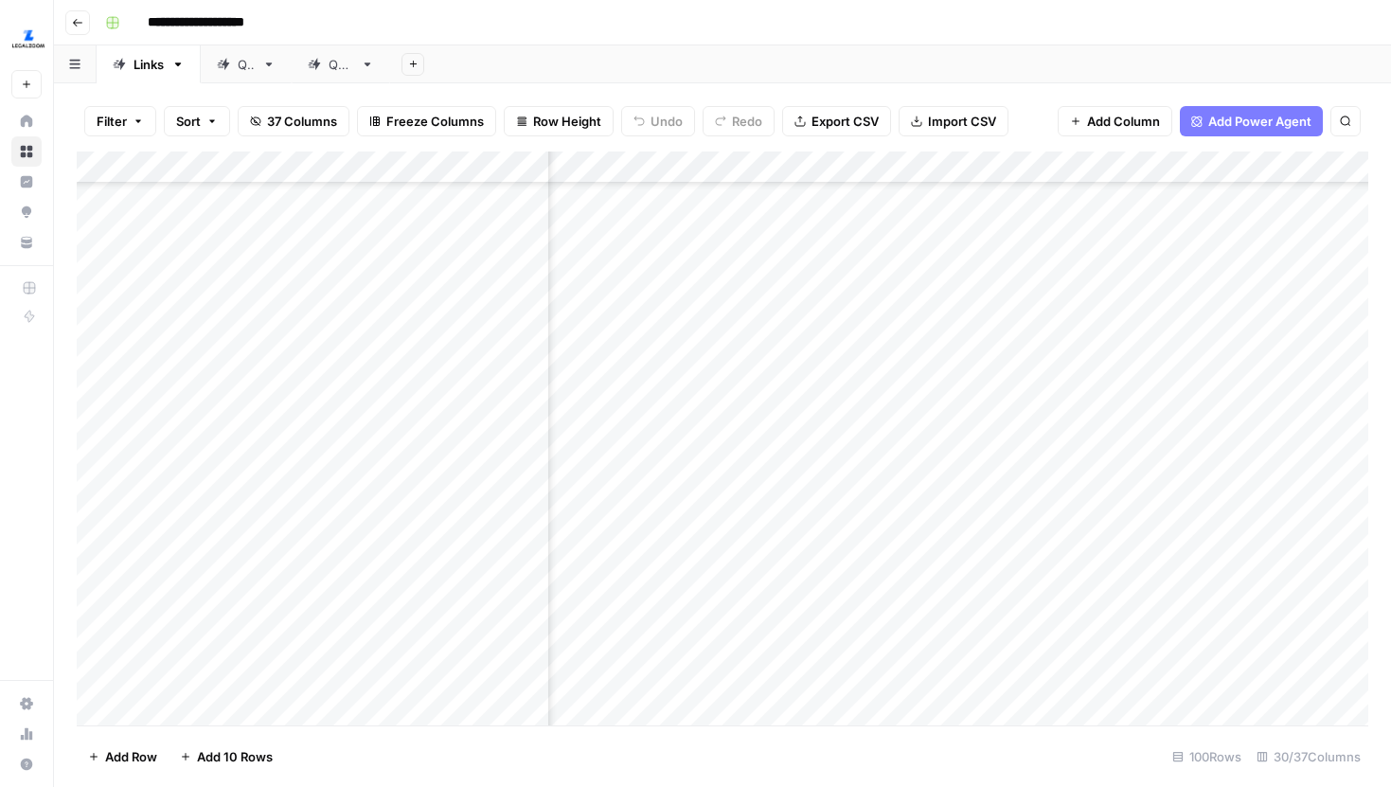
scroll to position [617, 892]
click at [932, 369] on div "Add Column" at bounding box center [723, 439] width 1292 height 574
click at [807, 241] on div "Add Column" at bounding box center [723, 439] width 1292 height 574
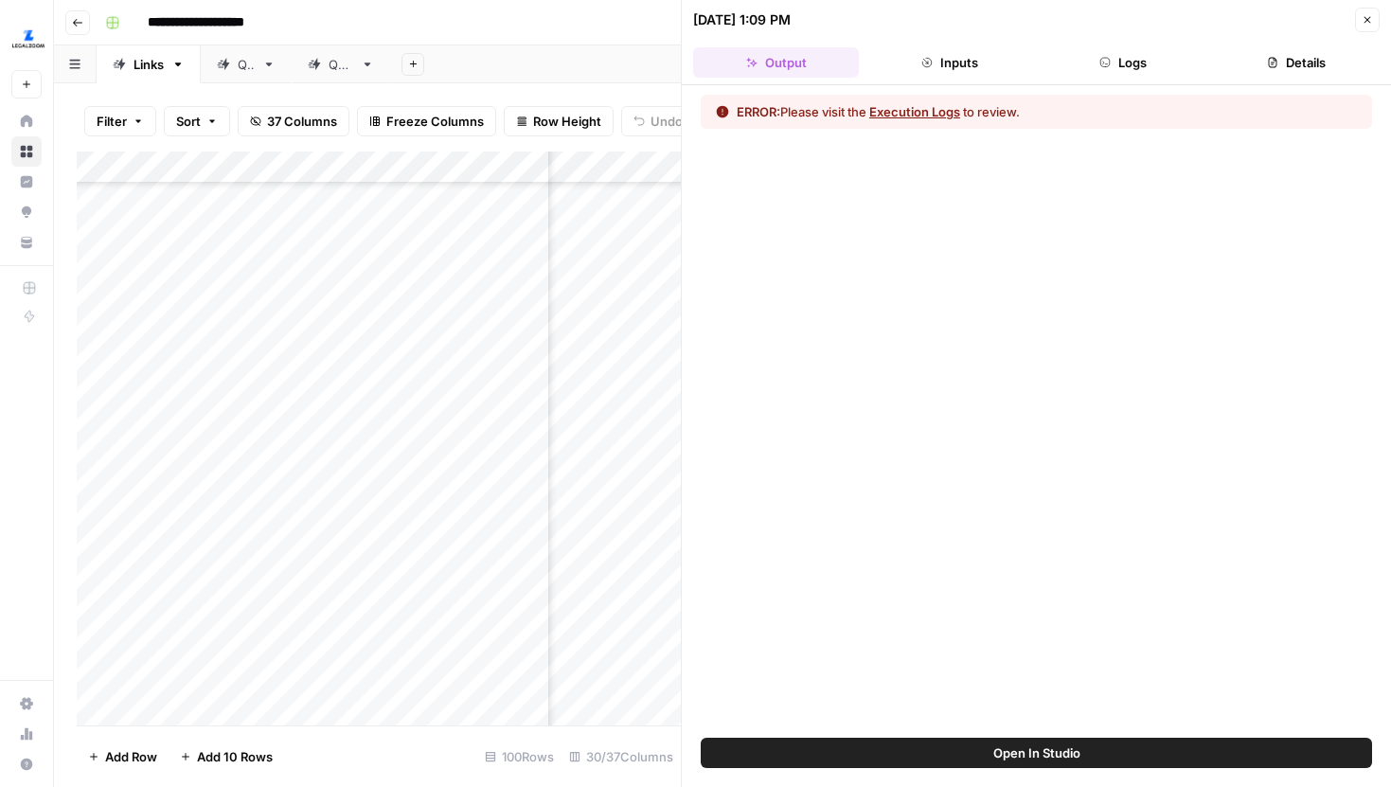
click at [1100, 61] on icon "button" at bounding box center [1104, 62] width 11 height 11
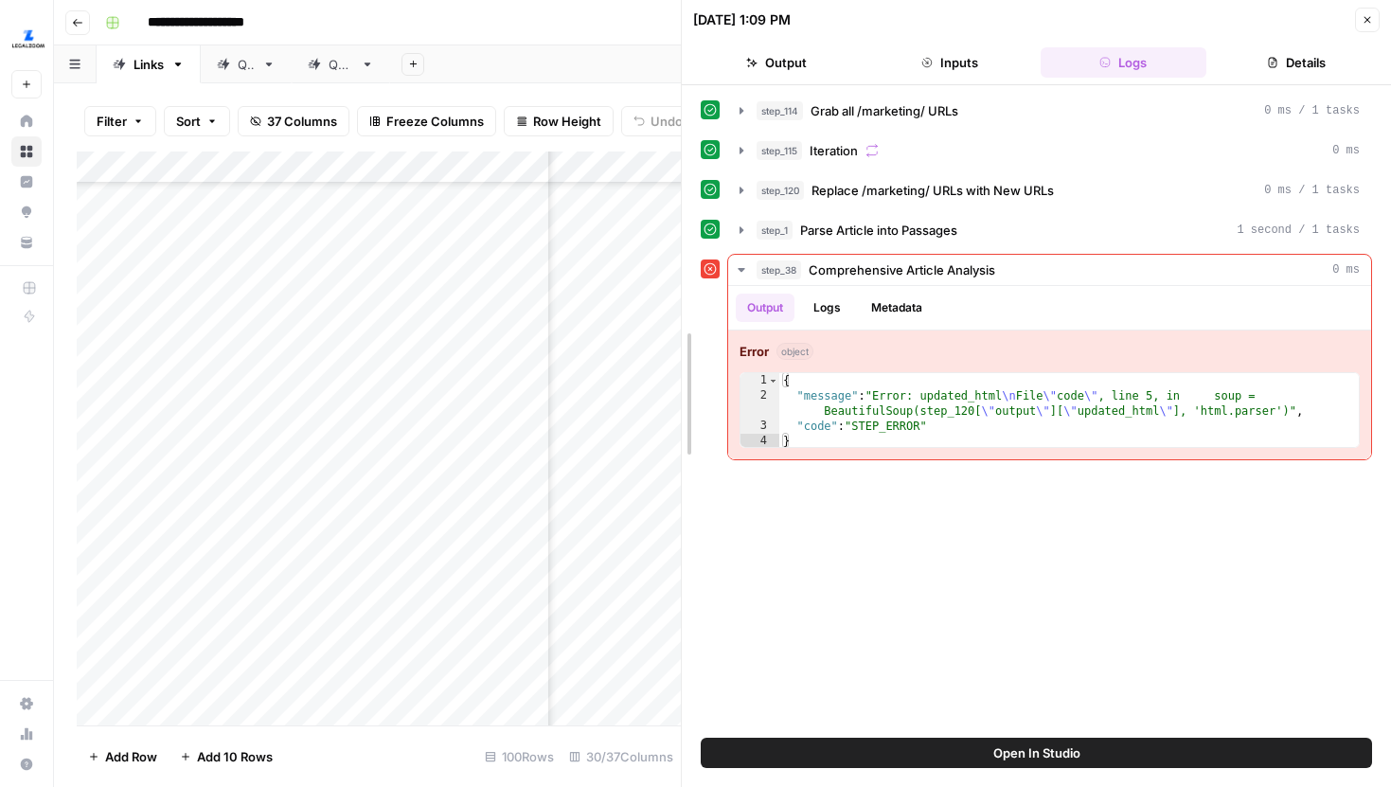
drag, startPoint x: 685, startPoint y: 370, endPoint x: 988, endPoint y: 370, distance: 303.0
click at [858, 756] on button "Open In Studio" at bounding box center [1036, 753] width 671 height 30
click at [649, 246] on div "Add Column" at bounding box center [379, 439] width 604 height 574
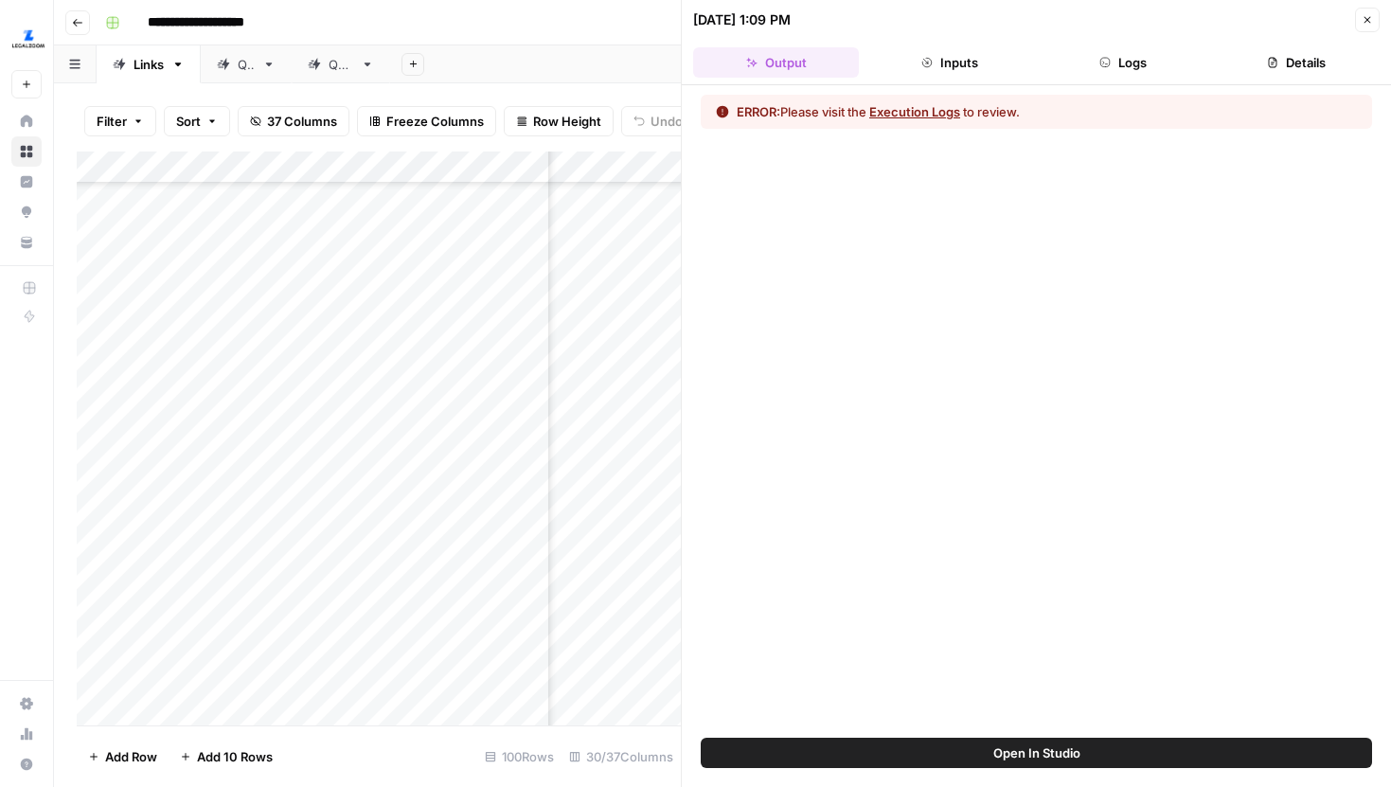
click at [1365, 14] on icon "button" at bounding box center [1367, 19] width 11 height 11
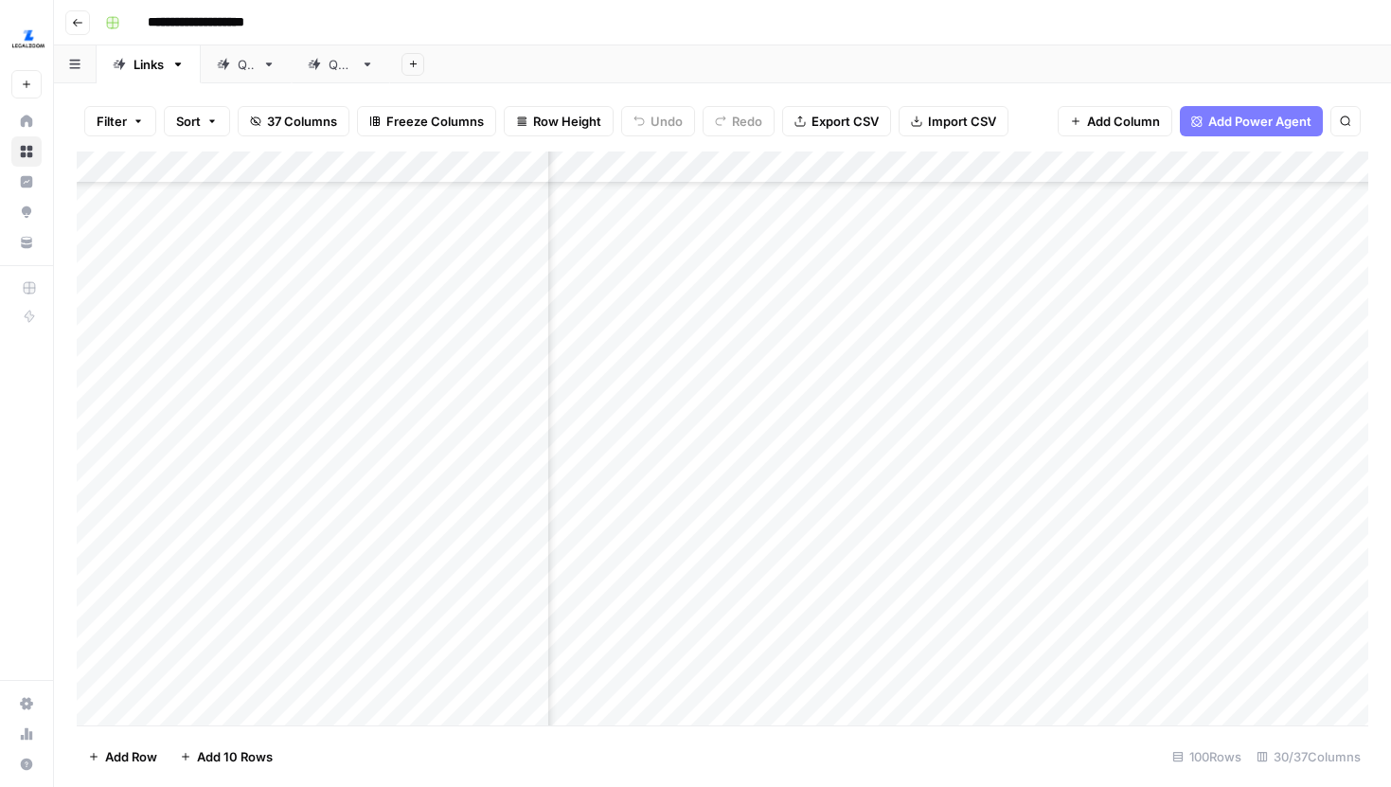
click at [836, 248] on div "Add Column" at bounding box center [723, 439] width 1292 height 574
click at [1027, 503] on div "Add Column" at bounding box center [723, 439] width 1292 height 574
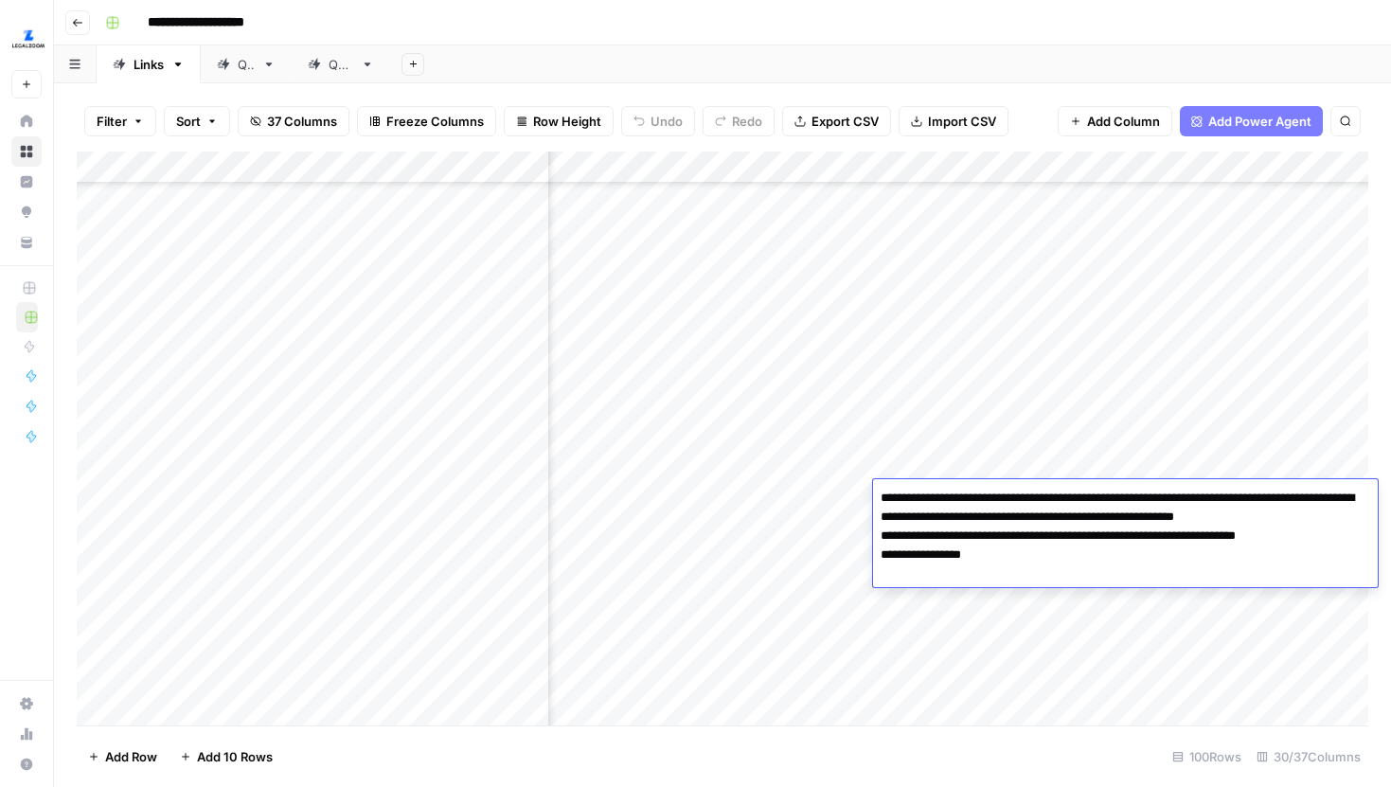
click at [825, 492] on div "Add Column" at bounding box center [723, 439] width 1292 height 574
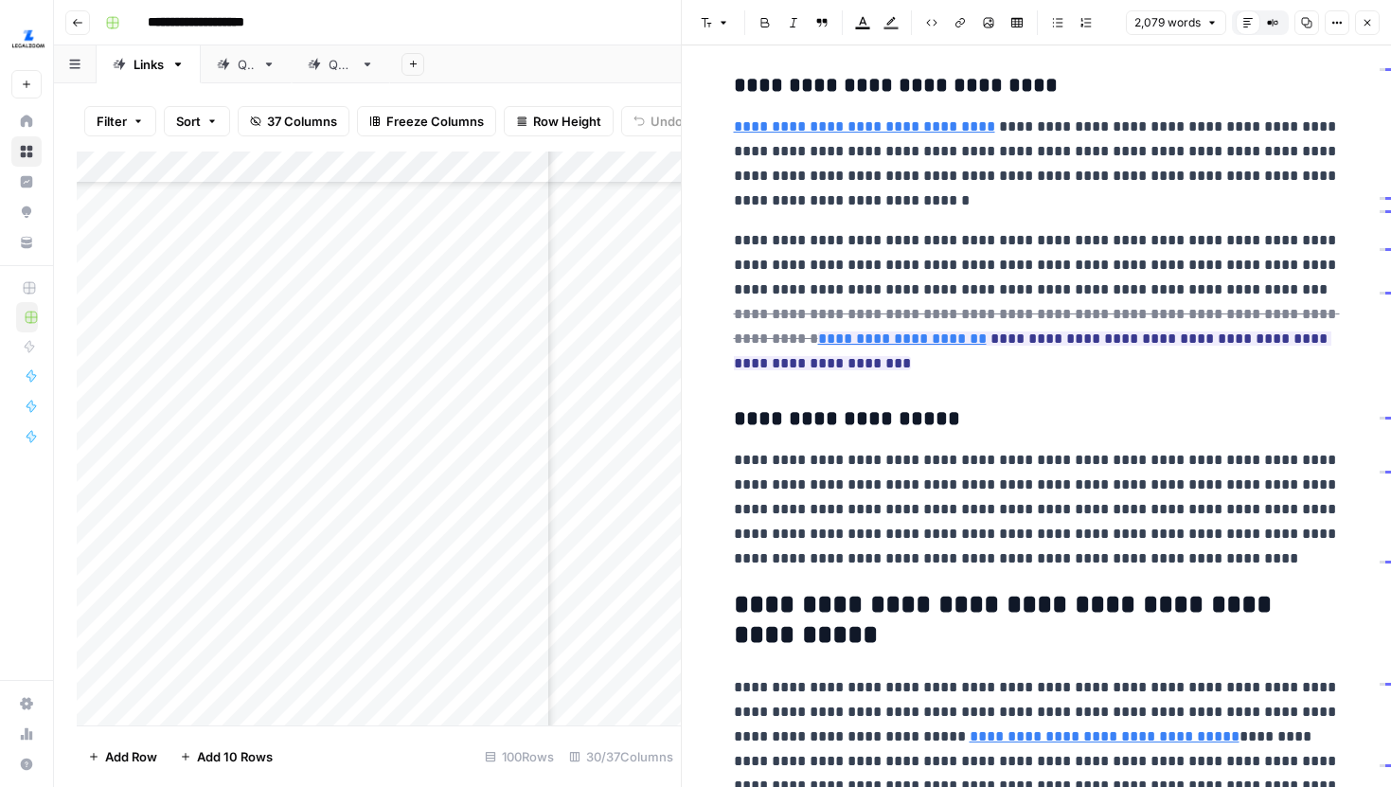
scroll to position [5485, 0]
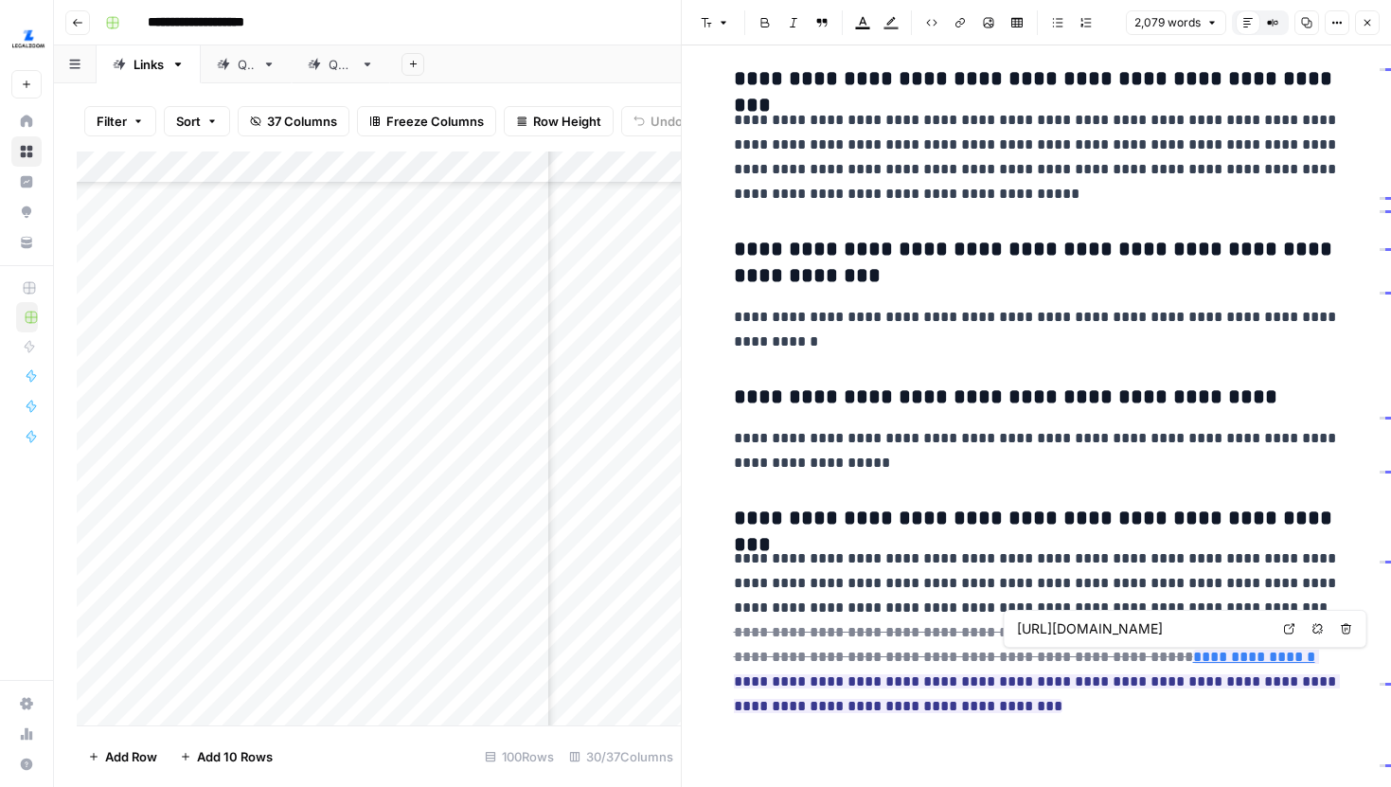
click at [1293, 622] on link "Open in a new tab" at bounding box center [1290, 629] width 25 height 25
click at [1372, 29] on button "Close" at bounding box center [1367, 22] width 25 height 25
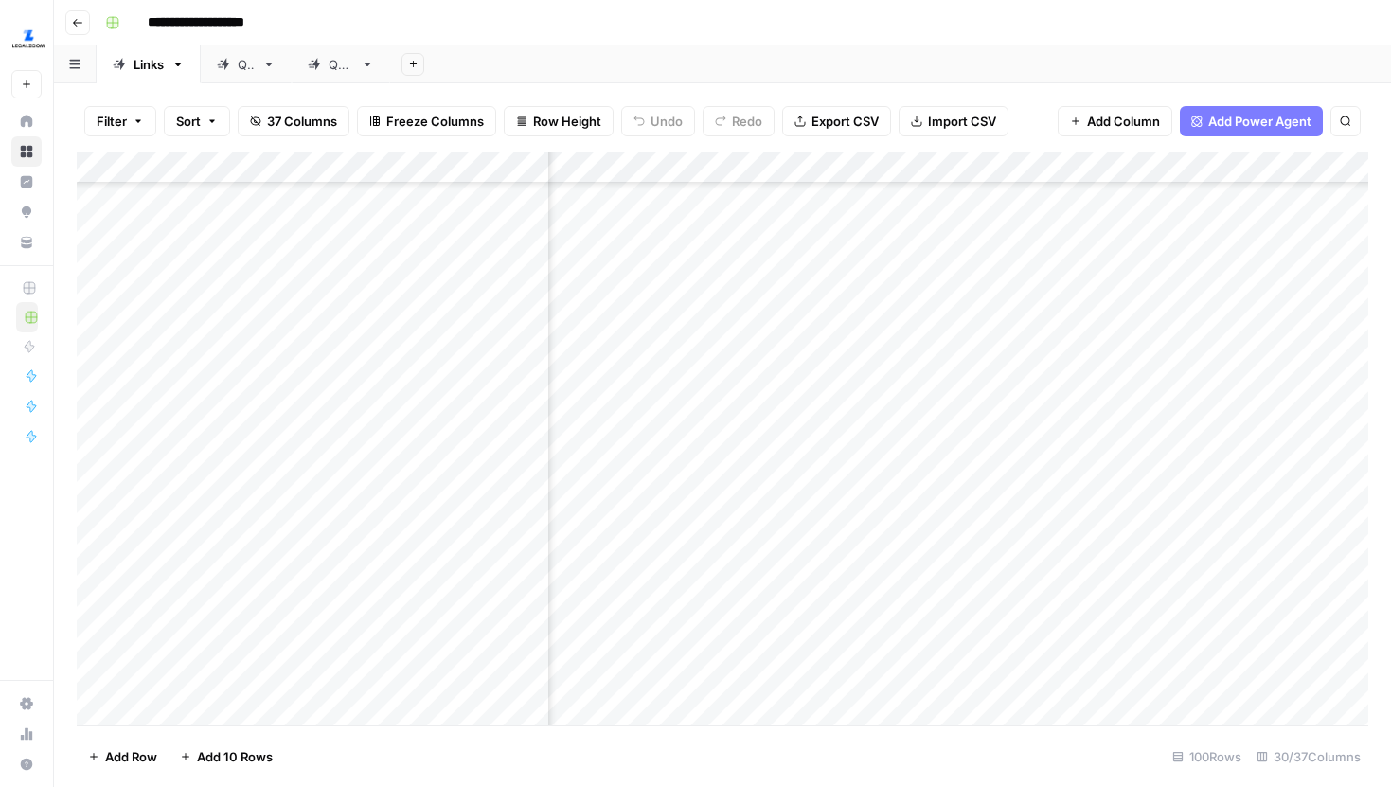
scroll to position [736, 3539]
click at [883, 492] on div "Add Column" at bounding box center [723, 439] width 1292 height 574
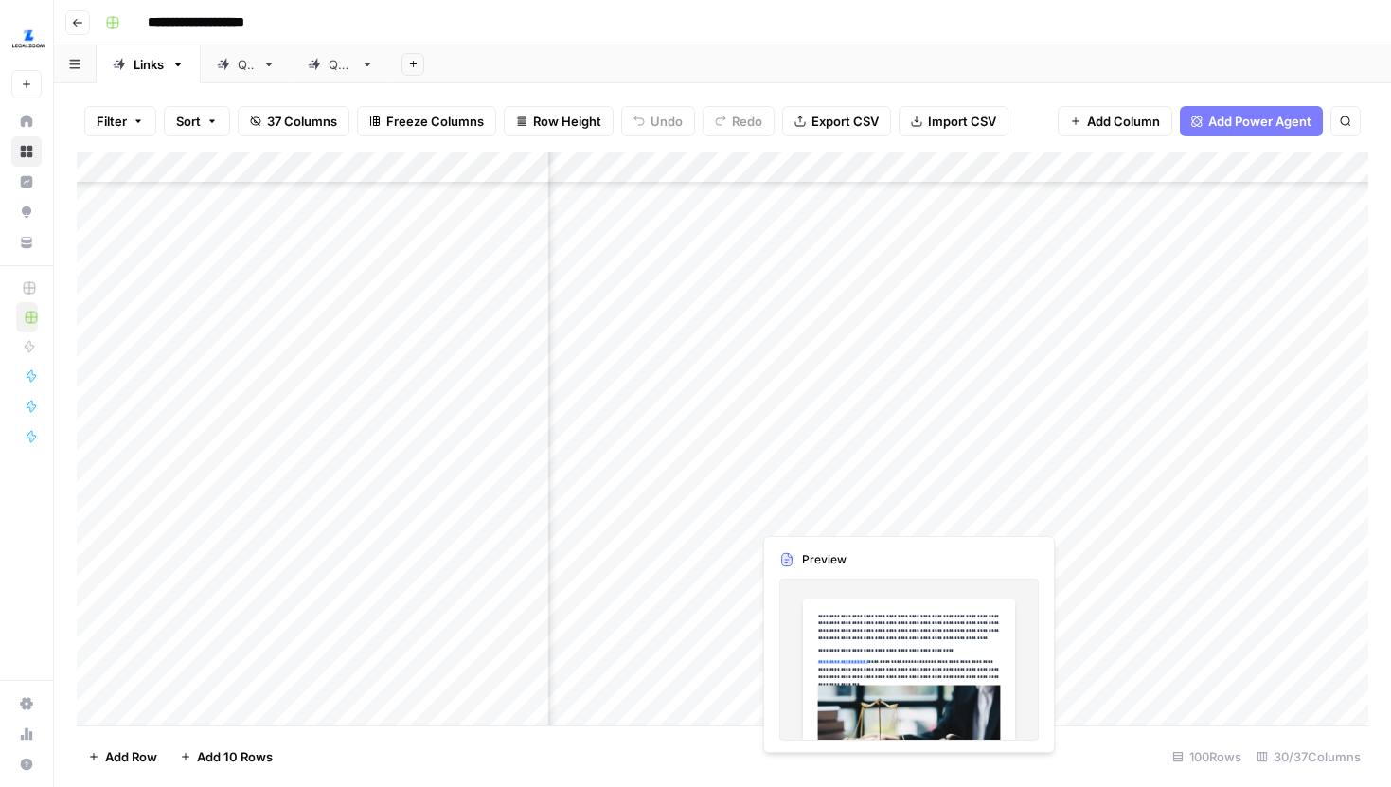
click at [1010, 498] on div "Add Column" at bounding box center [723, 439] width 1292 height 574
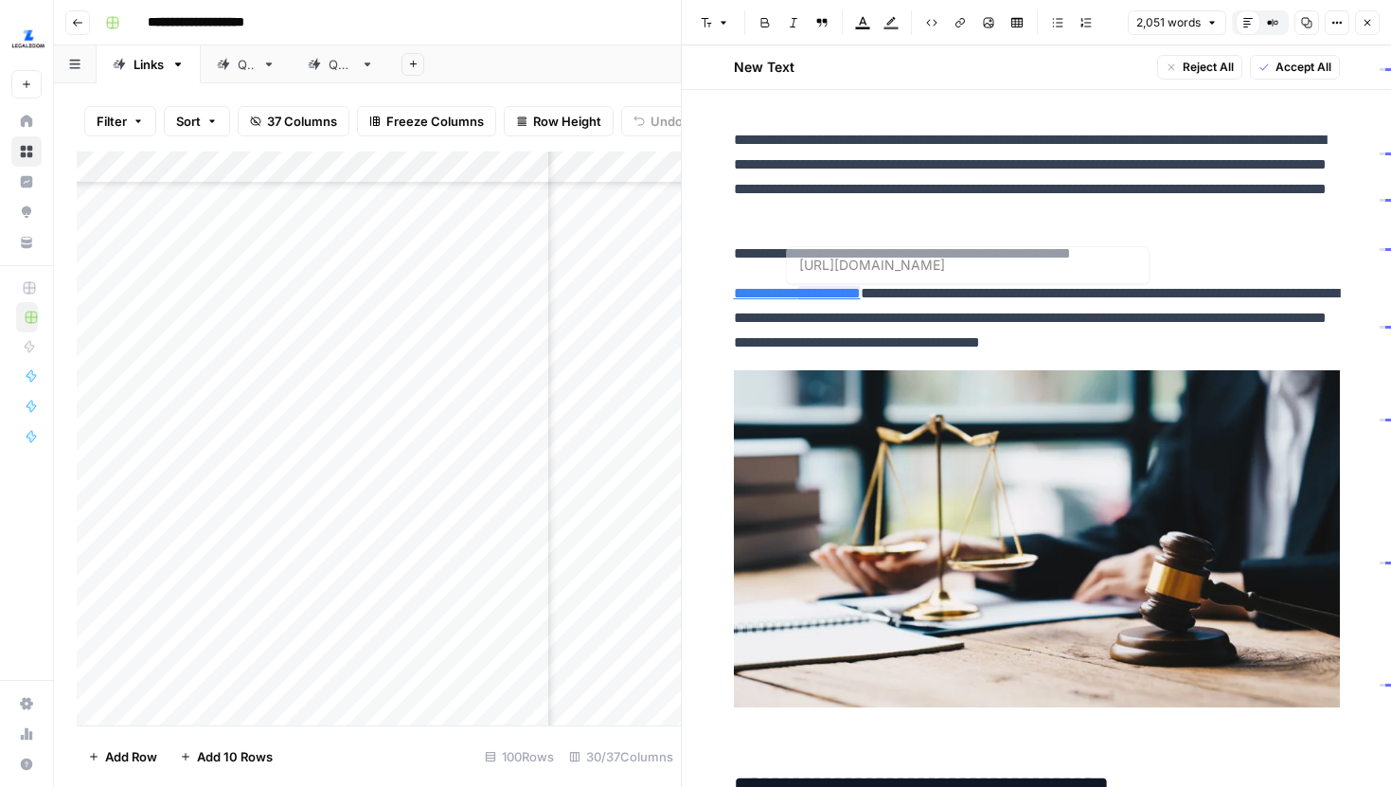
type input "https://www.legalzoom.com/articles/what-is-a-living-will"
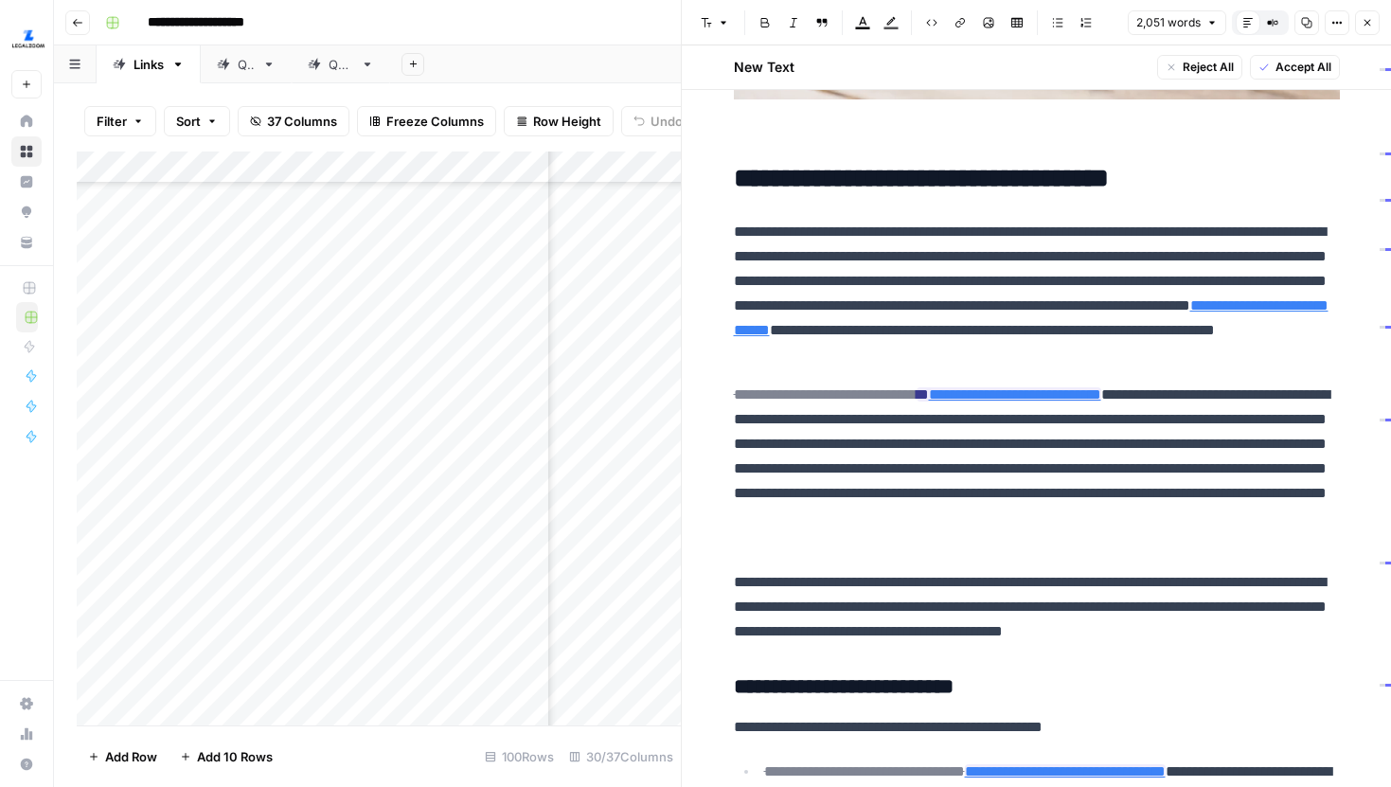
scroll to position [634, 0]
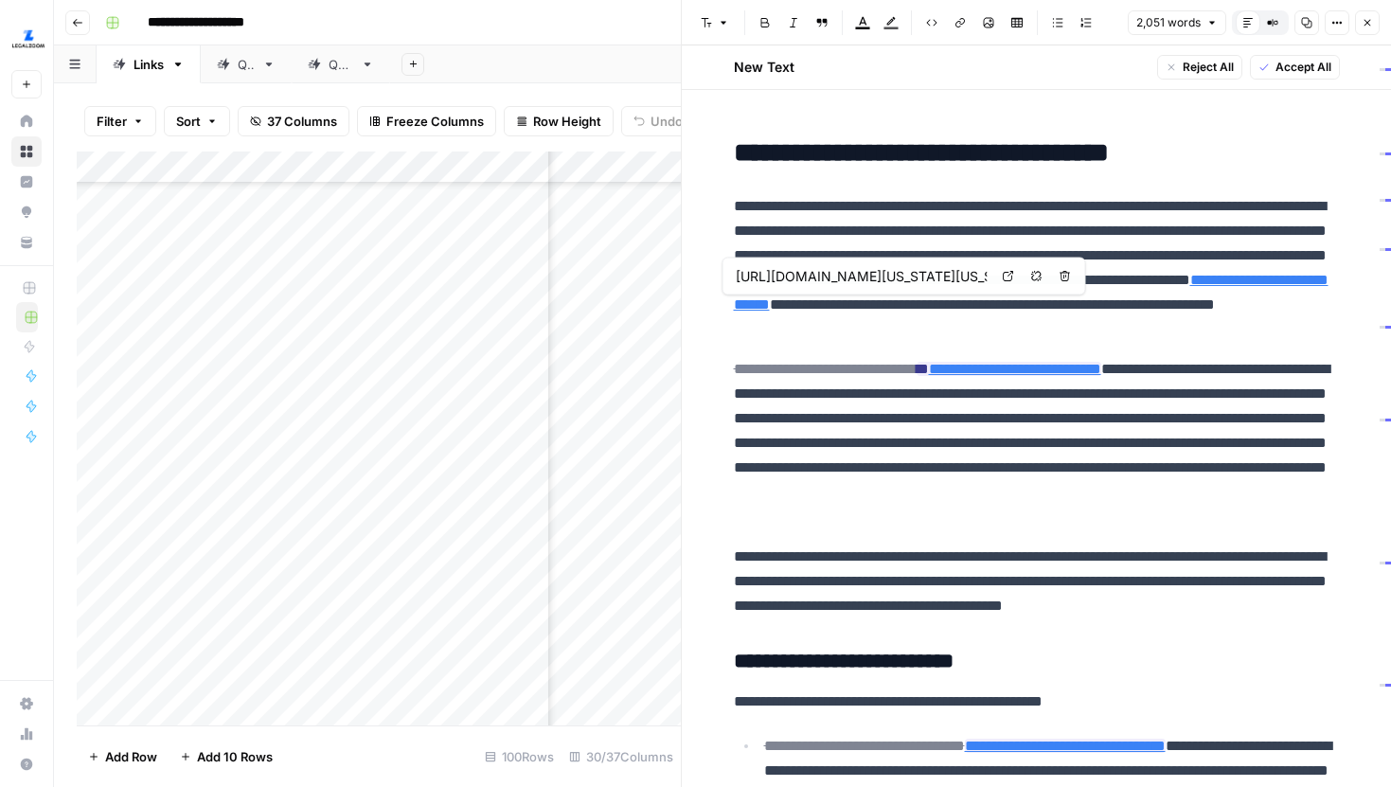
type input "https://www.legalzoom.com/articles/what-is-a-durable-power-of-attorney"
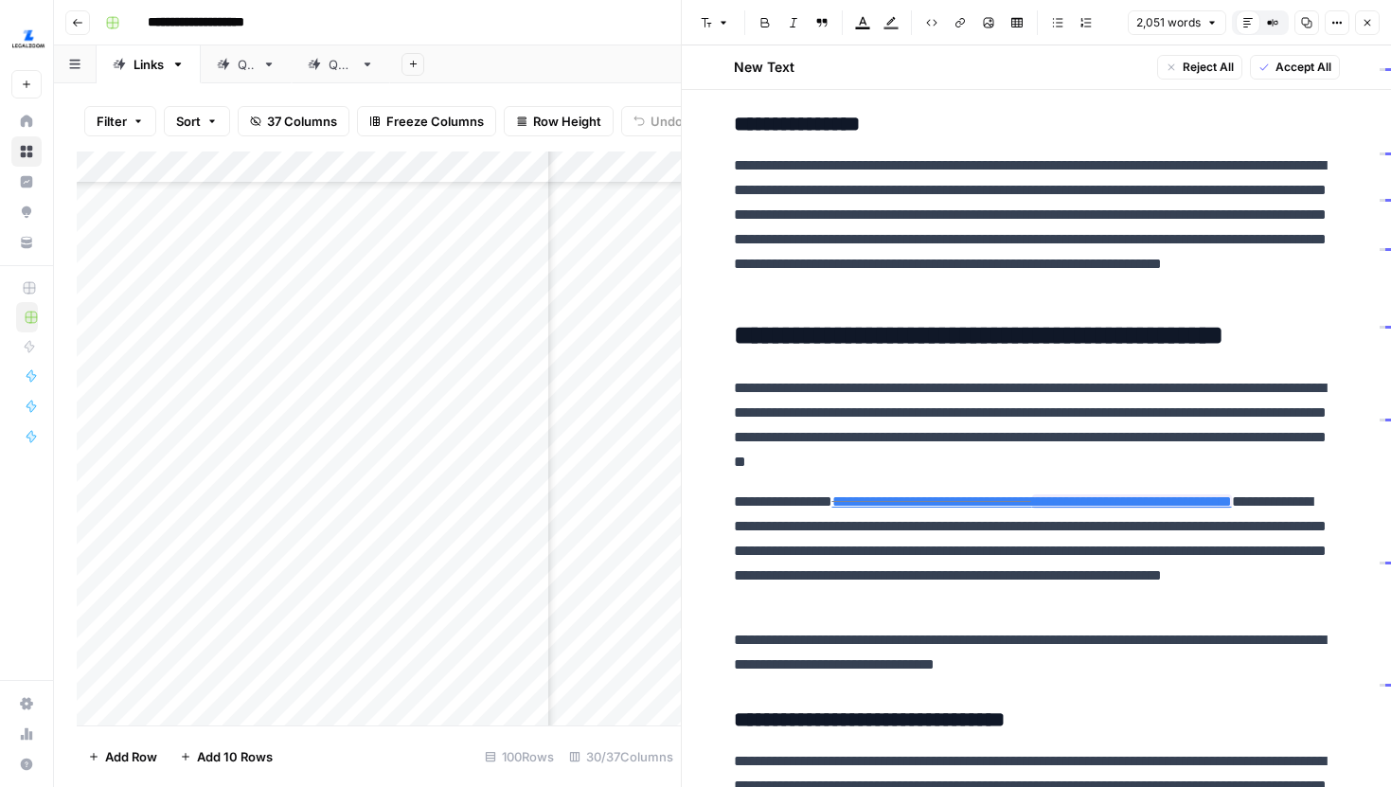
scroll to position [2713, 0]
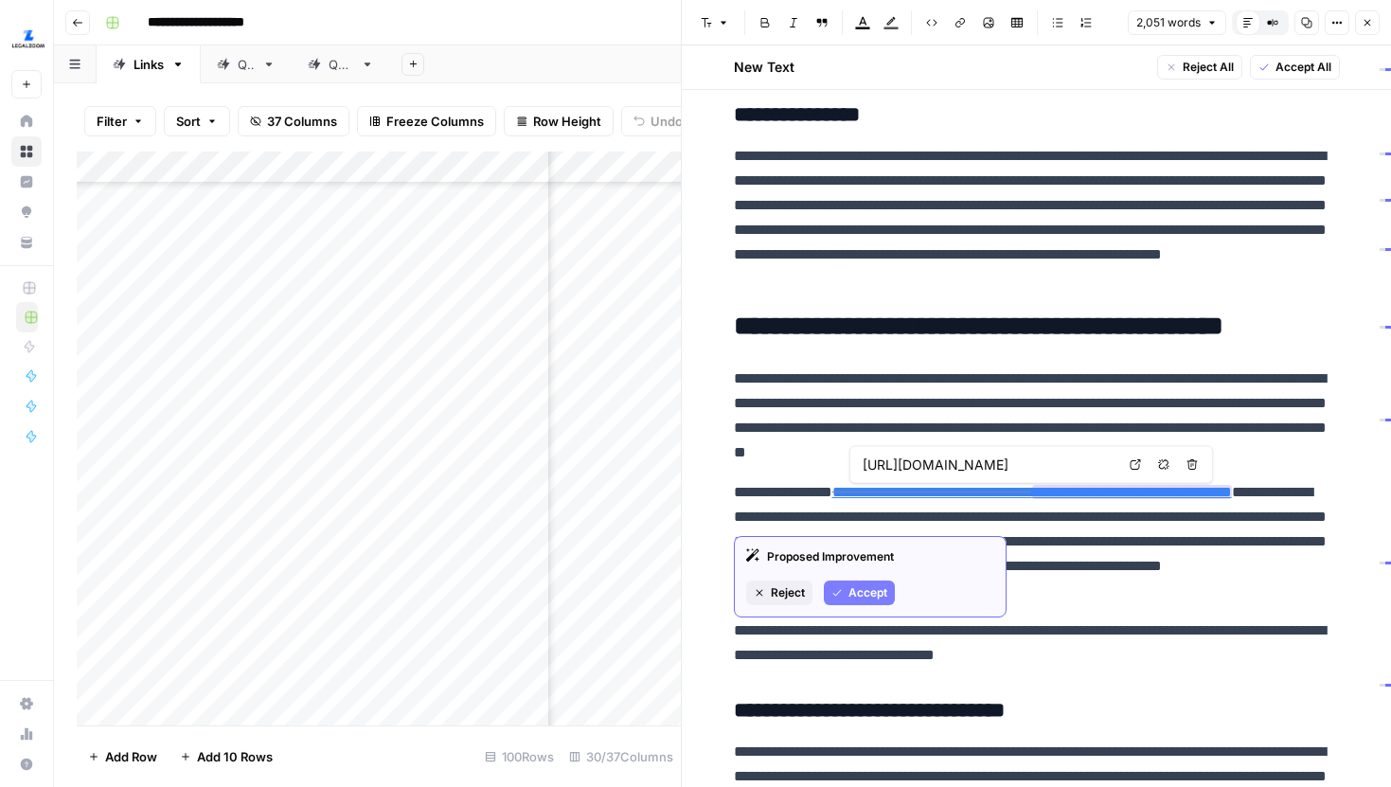
type input "https://www.legalzoom.com/personal/estate-planning/power-of-attorney-overview.h…"
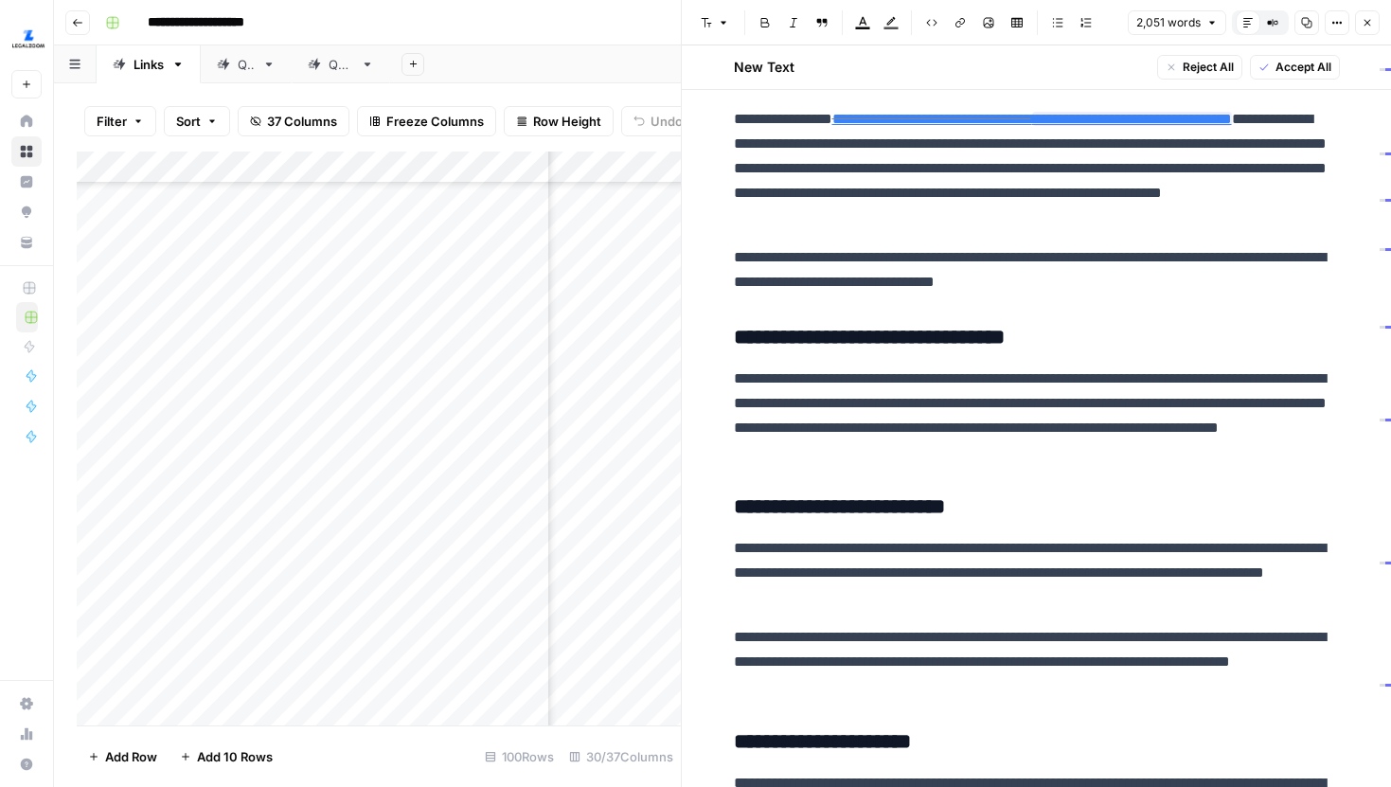
scroll to position [3132, 0]
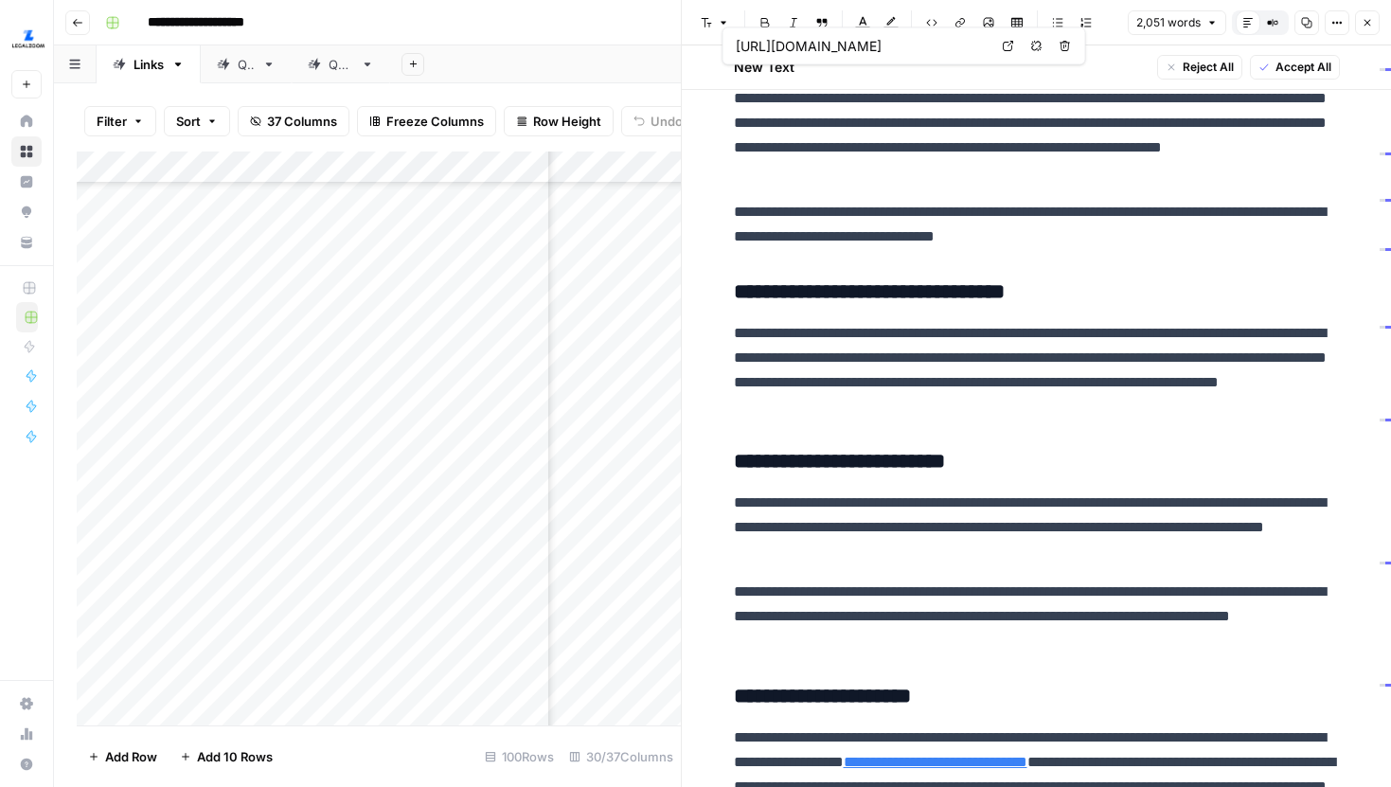
click at [1001, 45] on link "Open in a new tab" at bounding box center [1008, 46] width 25 height 25
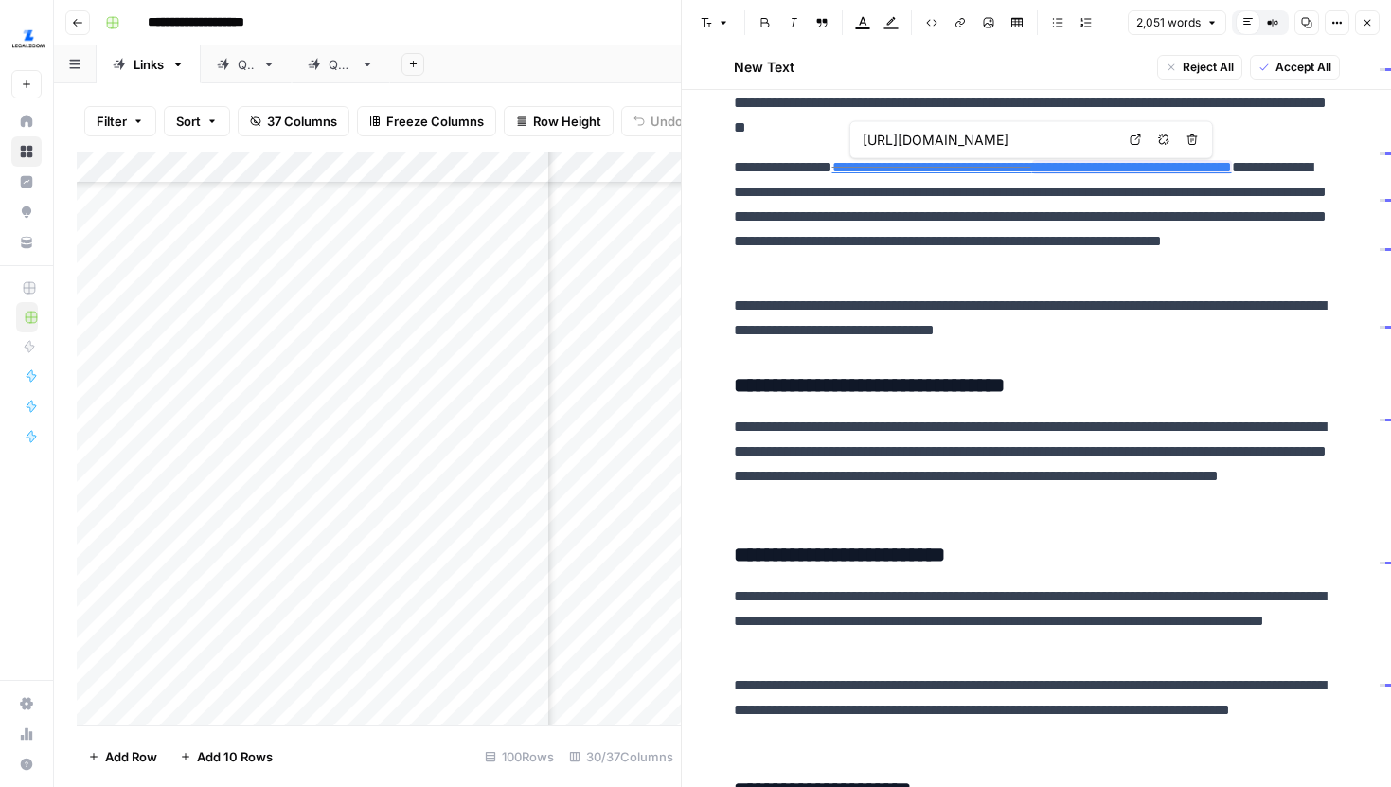
click at [1135, 138] on icon at bounding box center [1135, 139] width 11 height 11
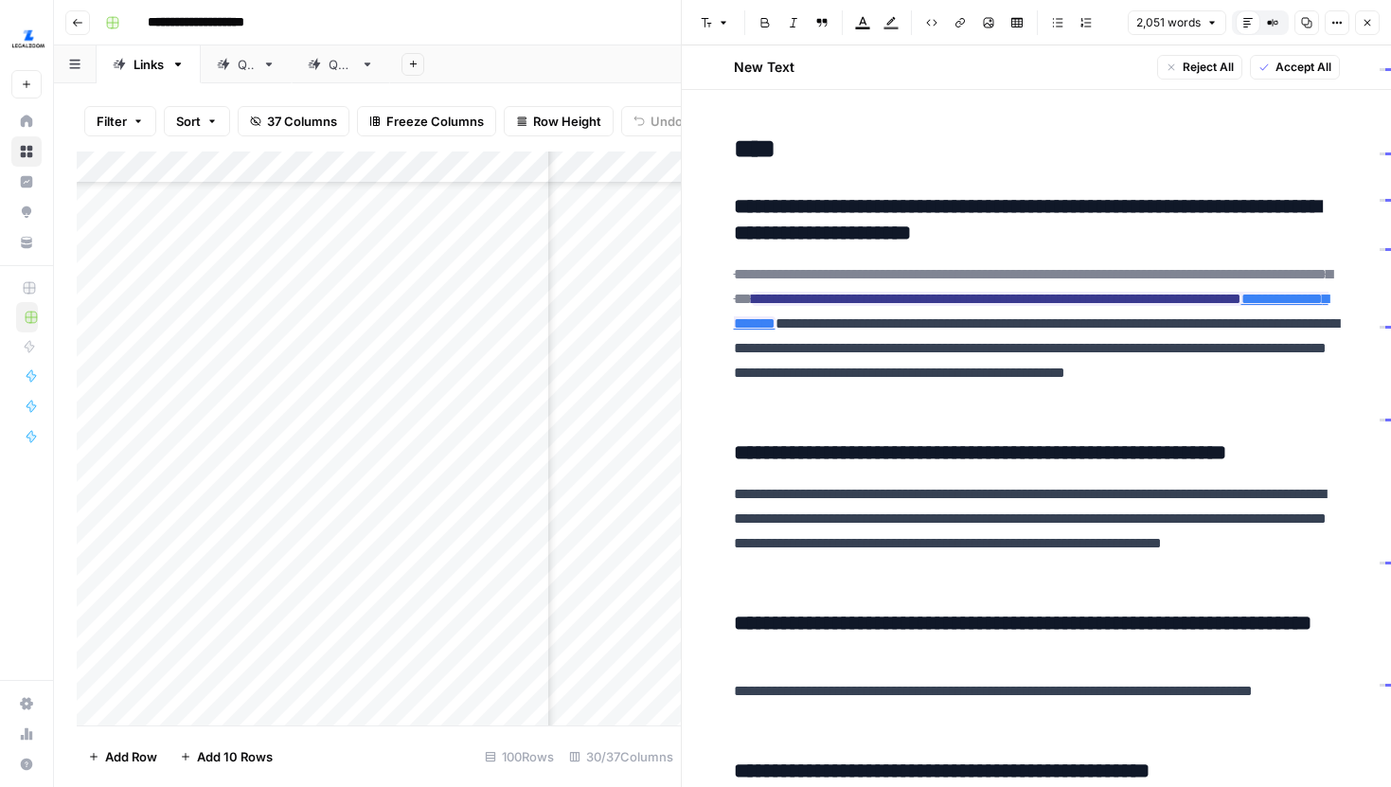
scroll to position [5068, 0]
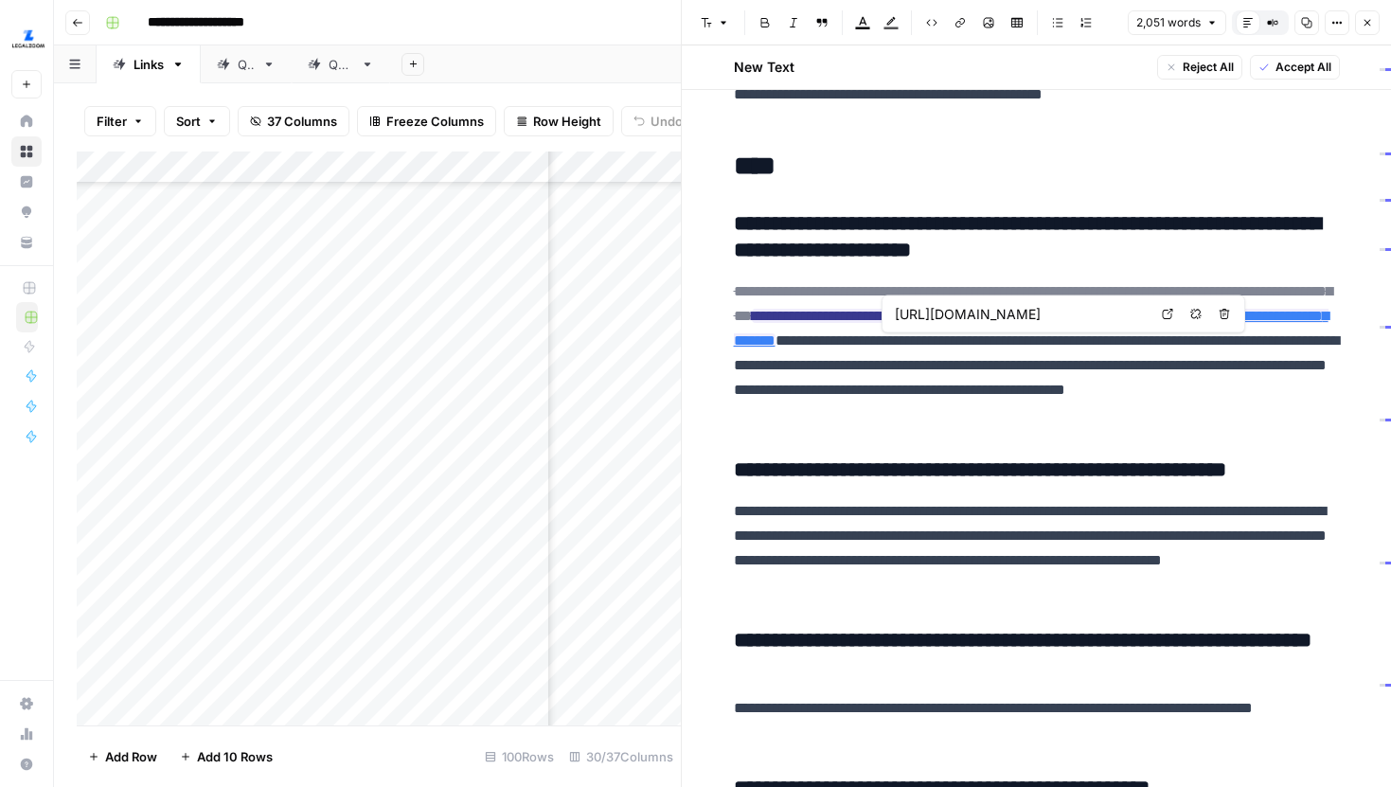
click at [1170, 312] on icon at bounding box center [1168, 314] width 10 height 10
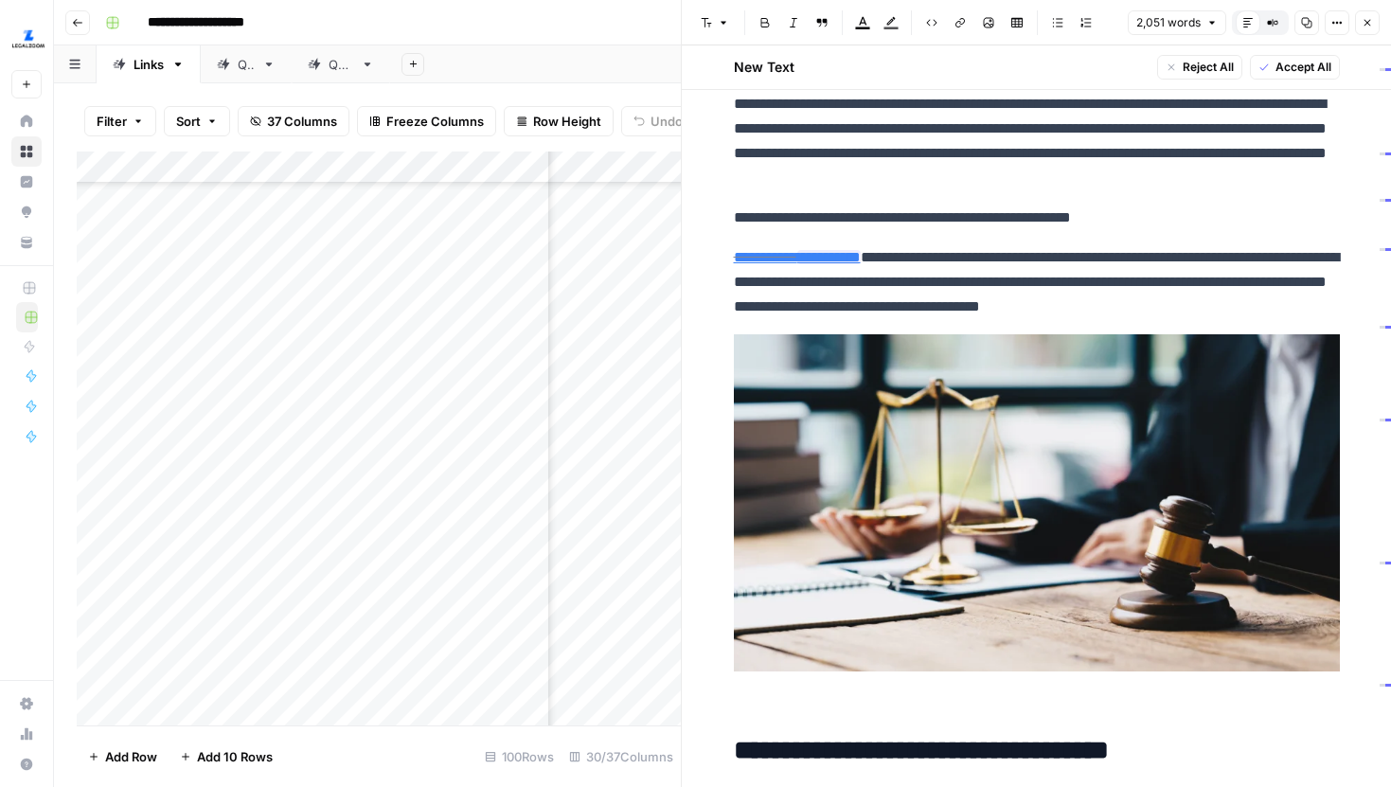
scroll to position [0, 0]
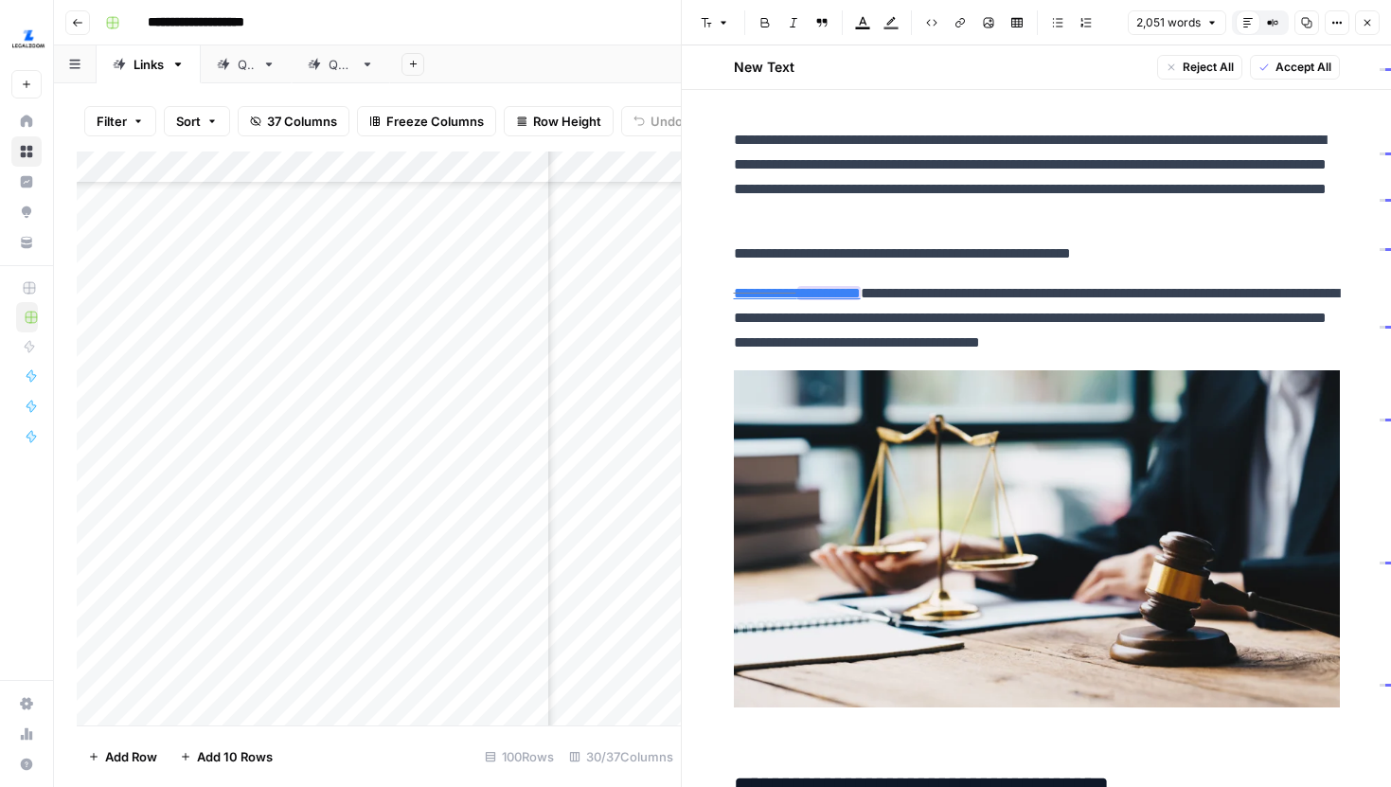
type input "https://www.legalzoom.com/personal/estate-planning/living-will-overview.html"
click at [1061, 263] on link "Open in a new tab" at bounding box center [1072, 265] width 25 height 25
click at [1003, 262] on icon at bounding box center [1008, 264] width 11 height 11
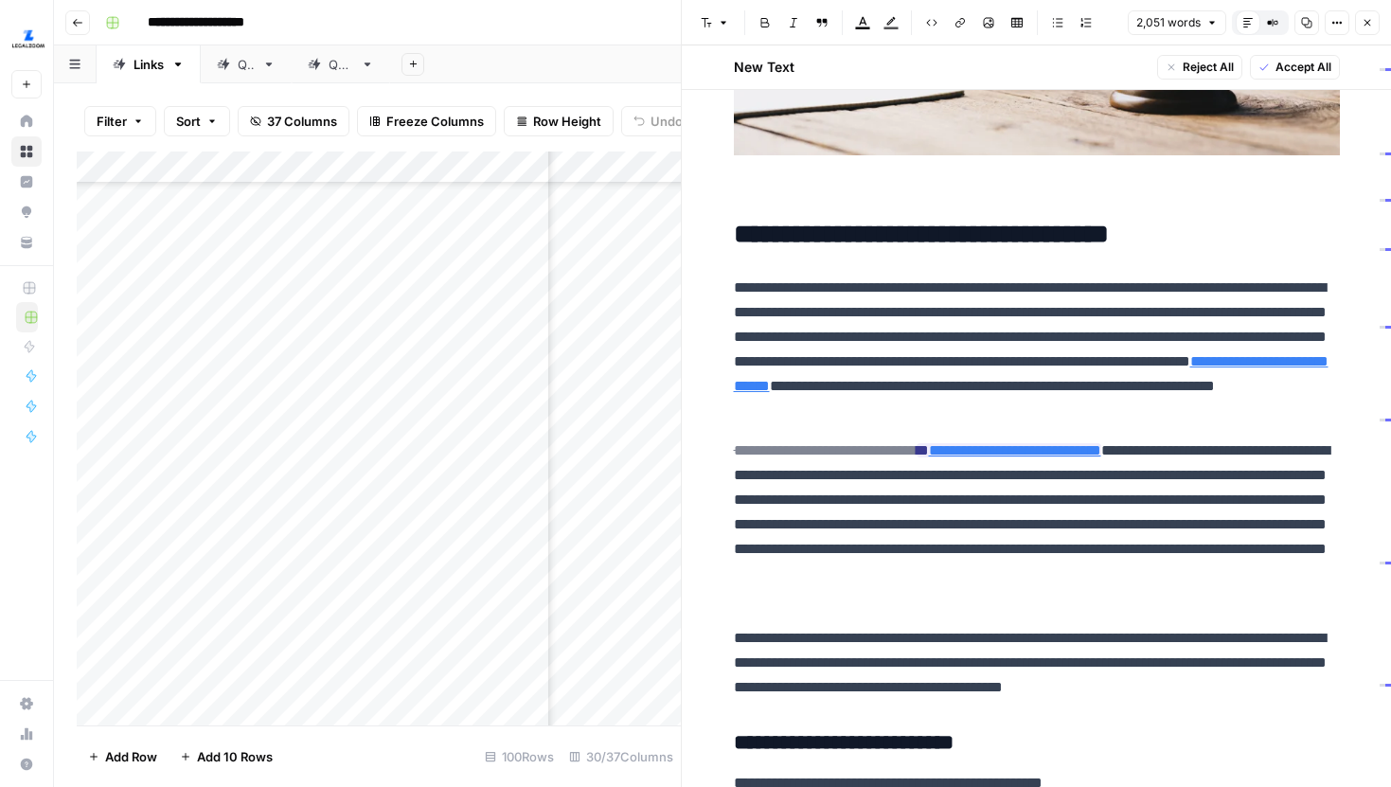
scroll to position [554, 0]
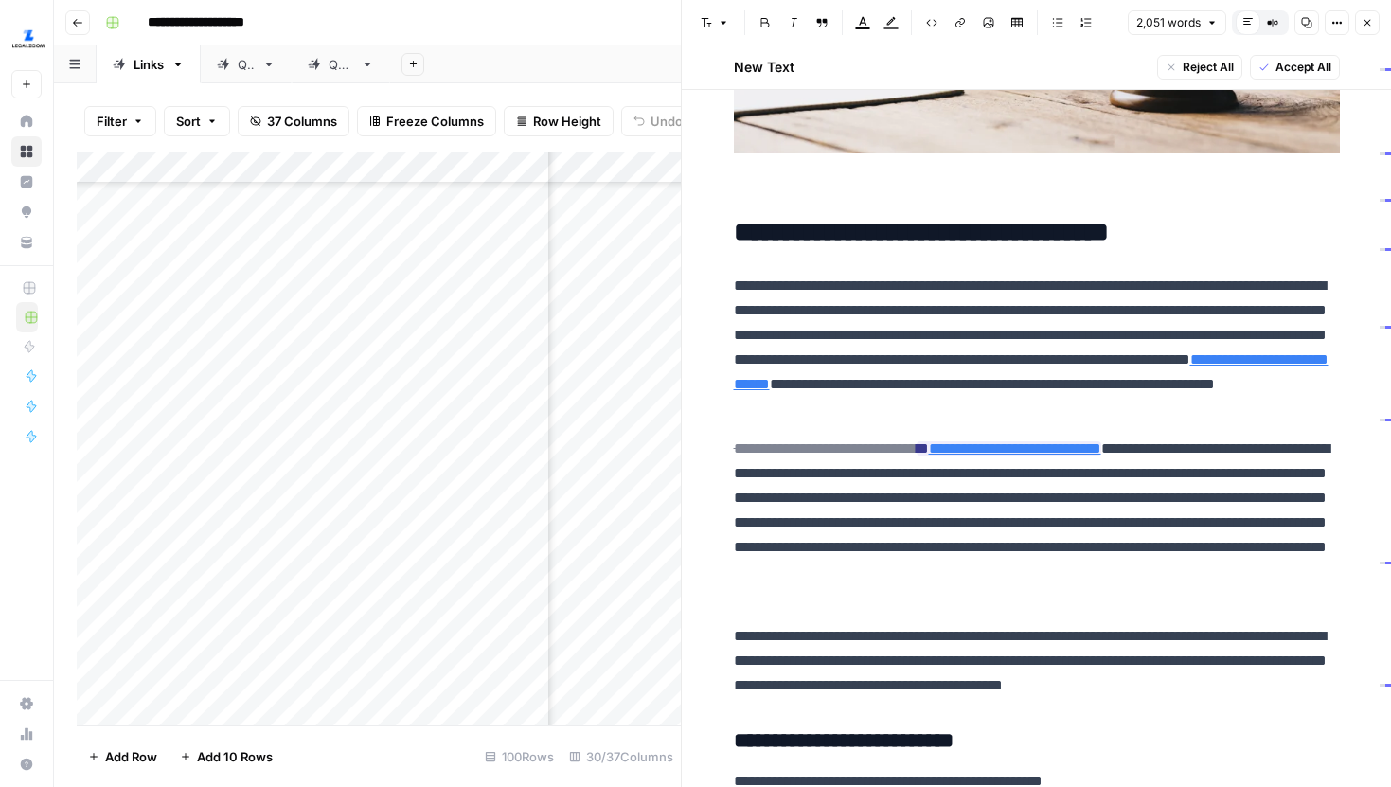
type input "https://www.legalzoom.com/articles/what-is-a-durable-power-of-attorney"
click at [1249, 420] on icon at bounding box center [1252, 420] width 11 height 11
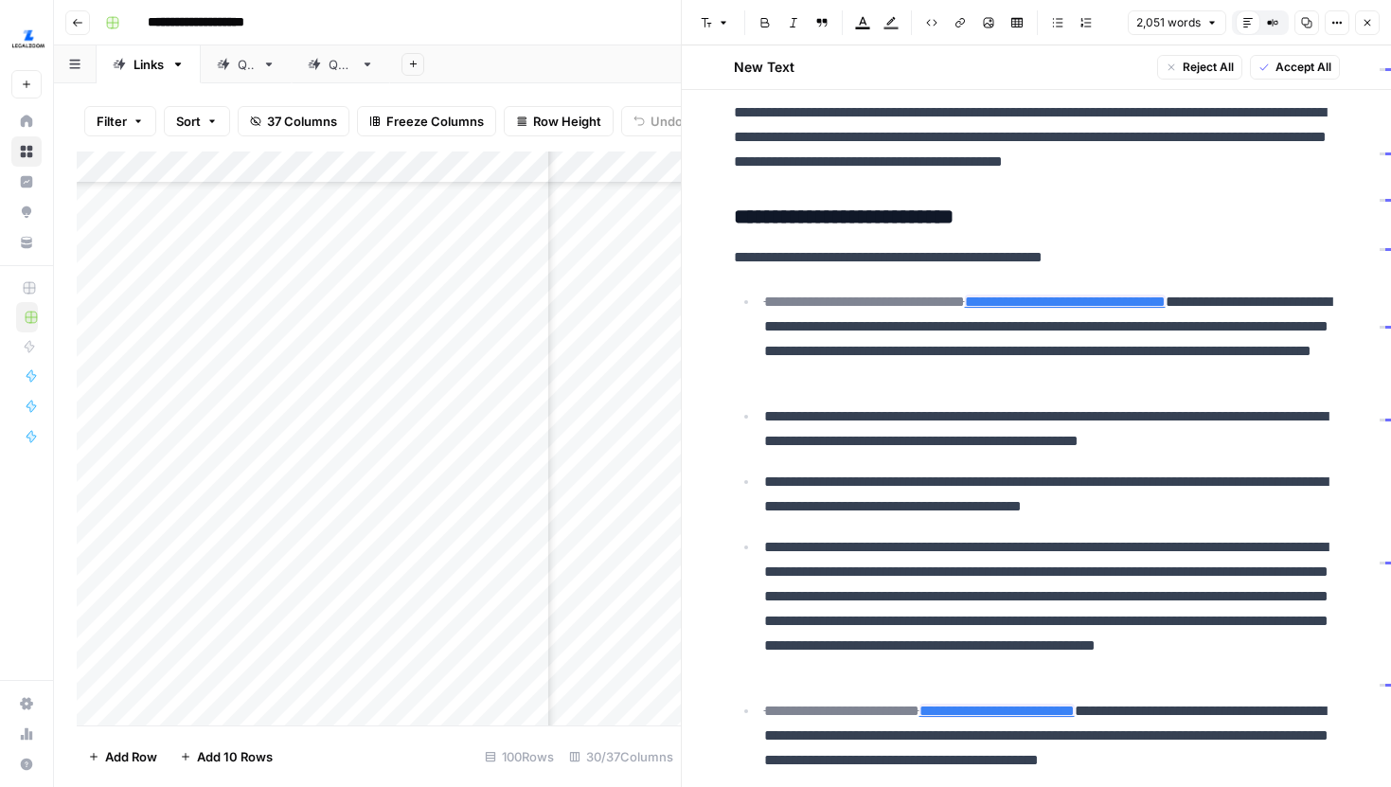
scroll to position [1081, 0]
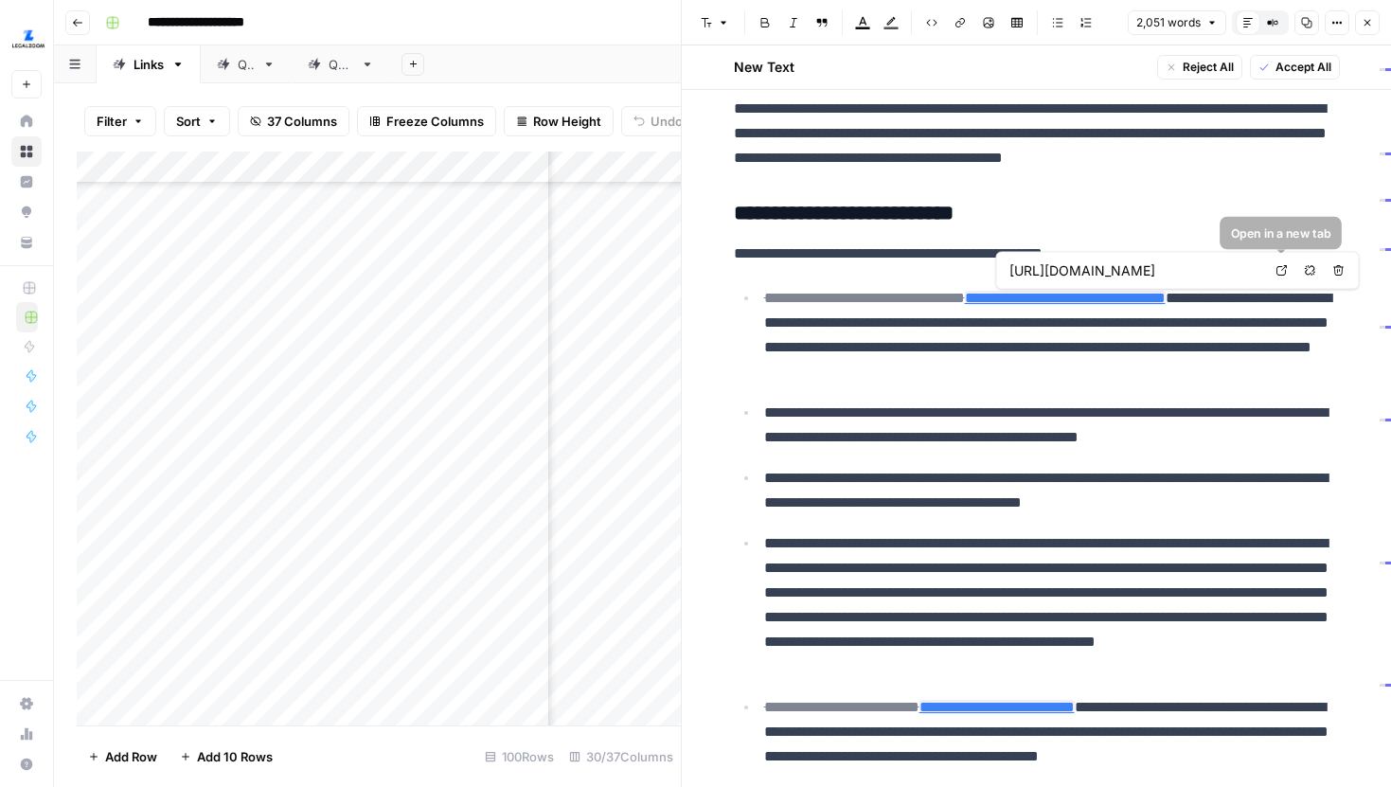
click at [1274, 269] on link "Open in a new tab" at bounding box center [1282, 271] width 25 height 25
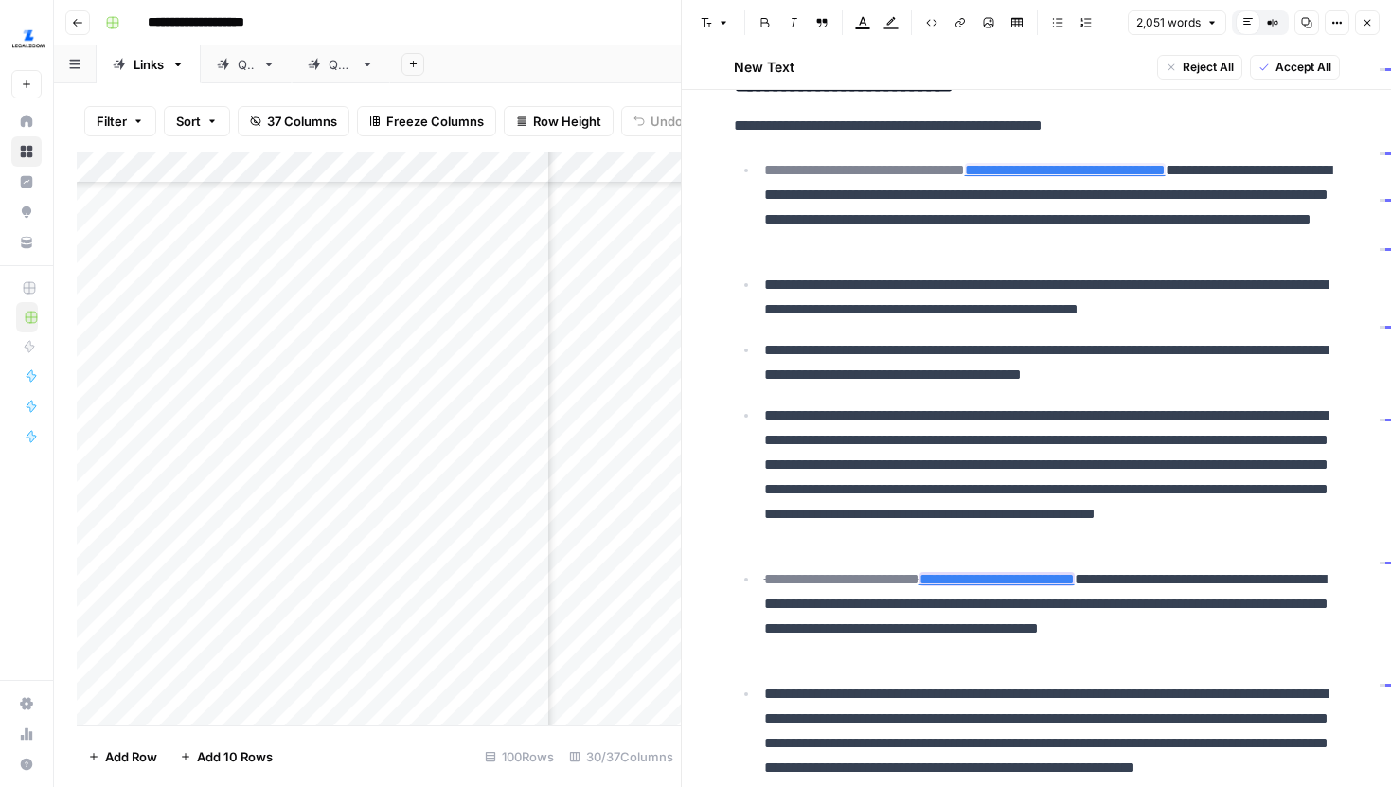
click at [1061, 580] on link "**********" at bounding box center [997, 579] width 155 height 14
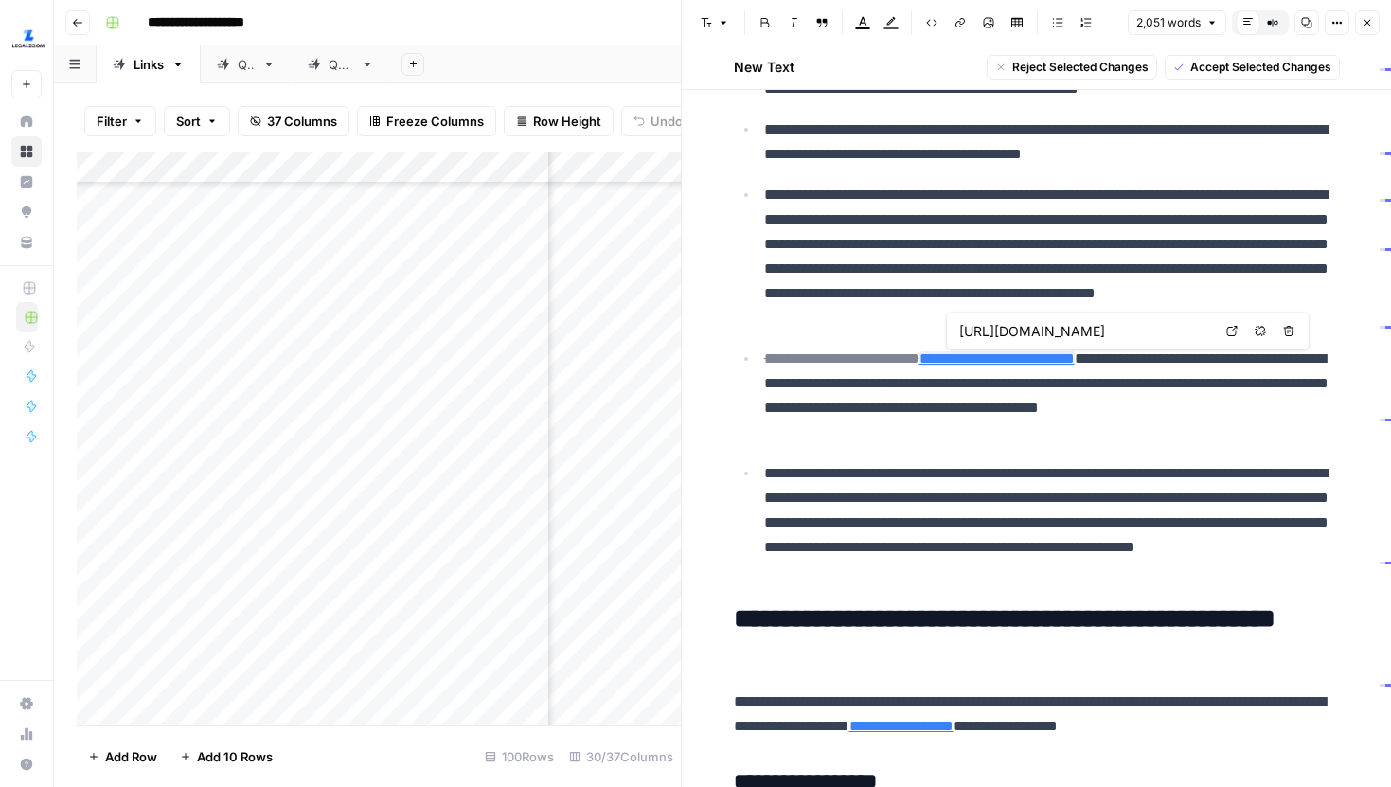
click at [1237, 331] on span "Open in a new tab" at bounding box center [1237, 331] width 1 height 1
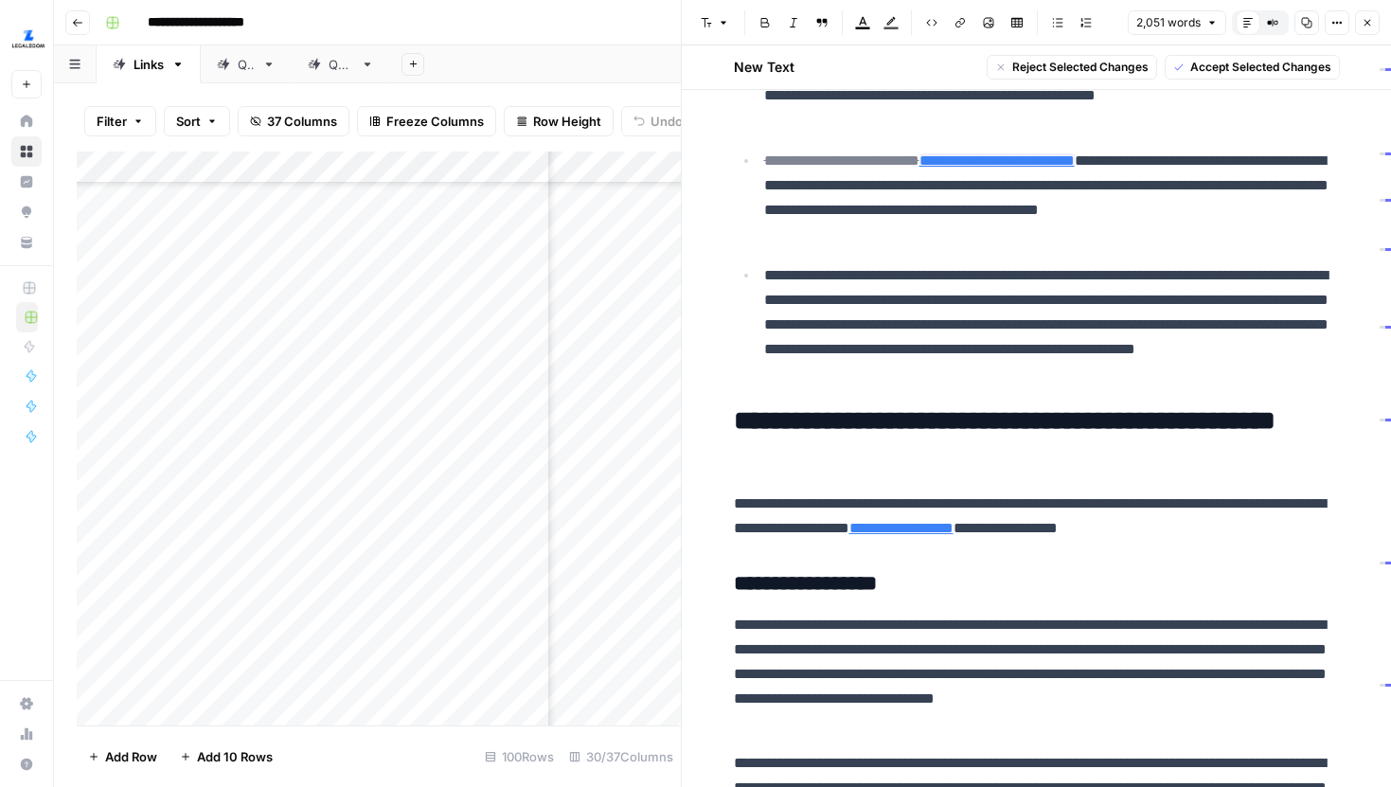
scroll to position [1637, 0]
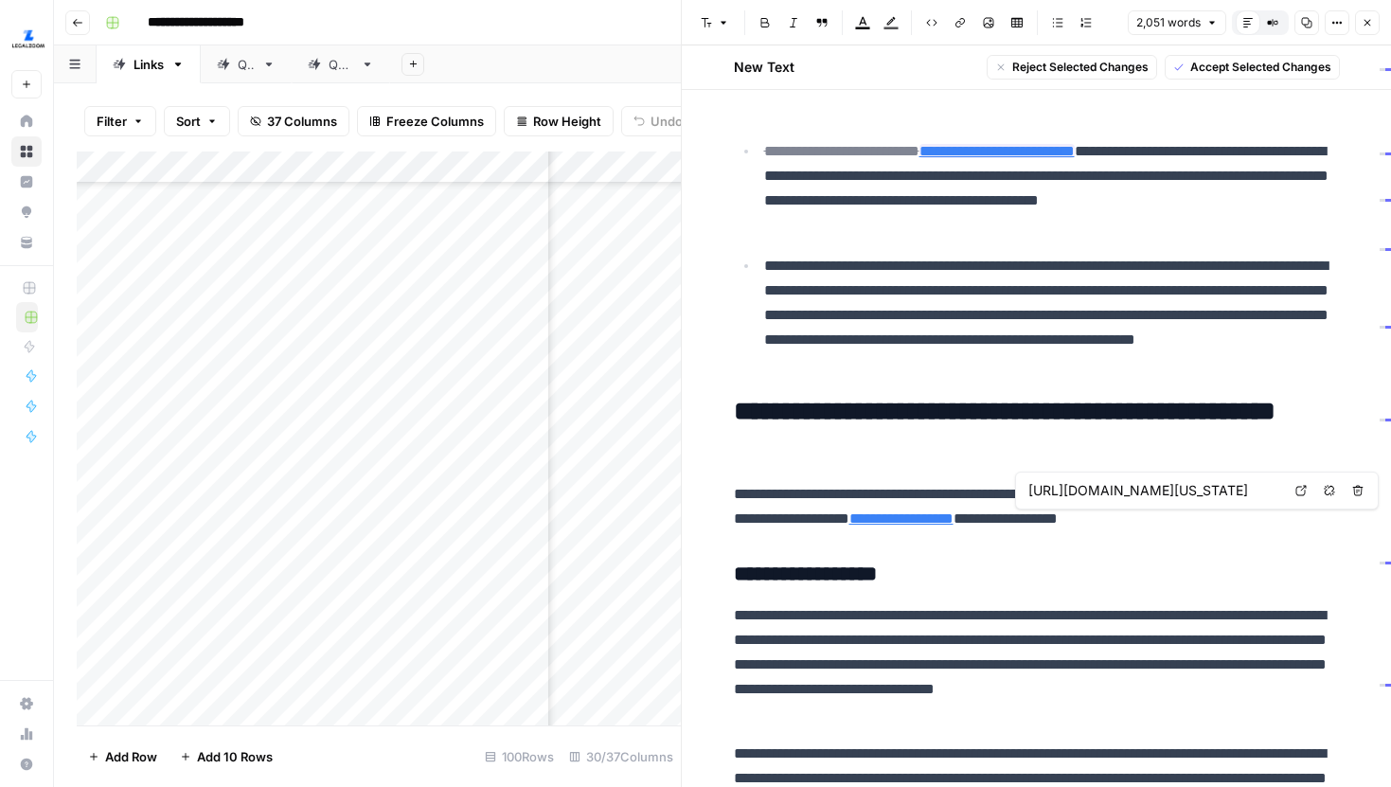
click at [1292, 482] on link "Open in a new tab" at bounding box center [1301, 490] width 25 height 25
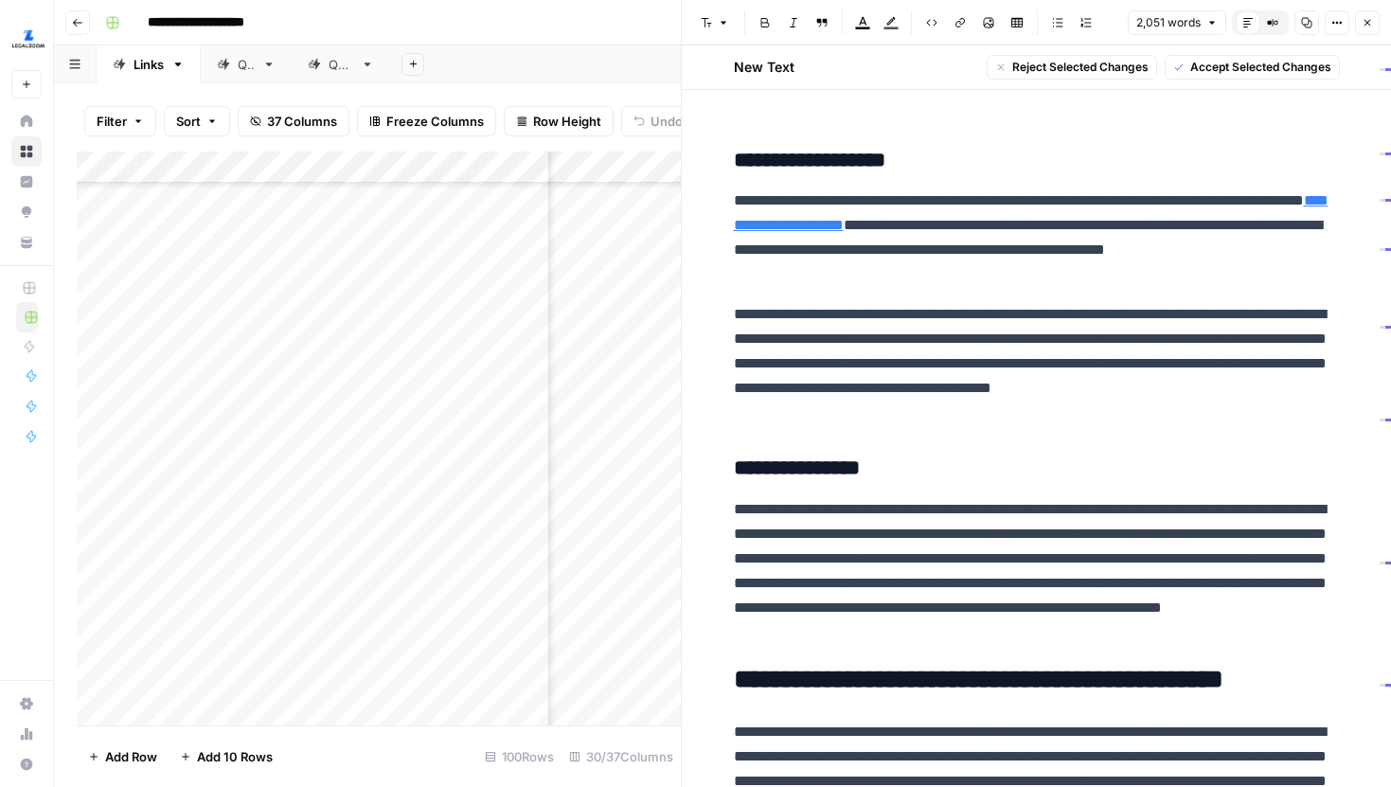
scroll to position [2361, 0]
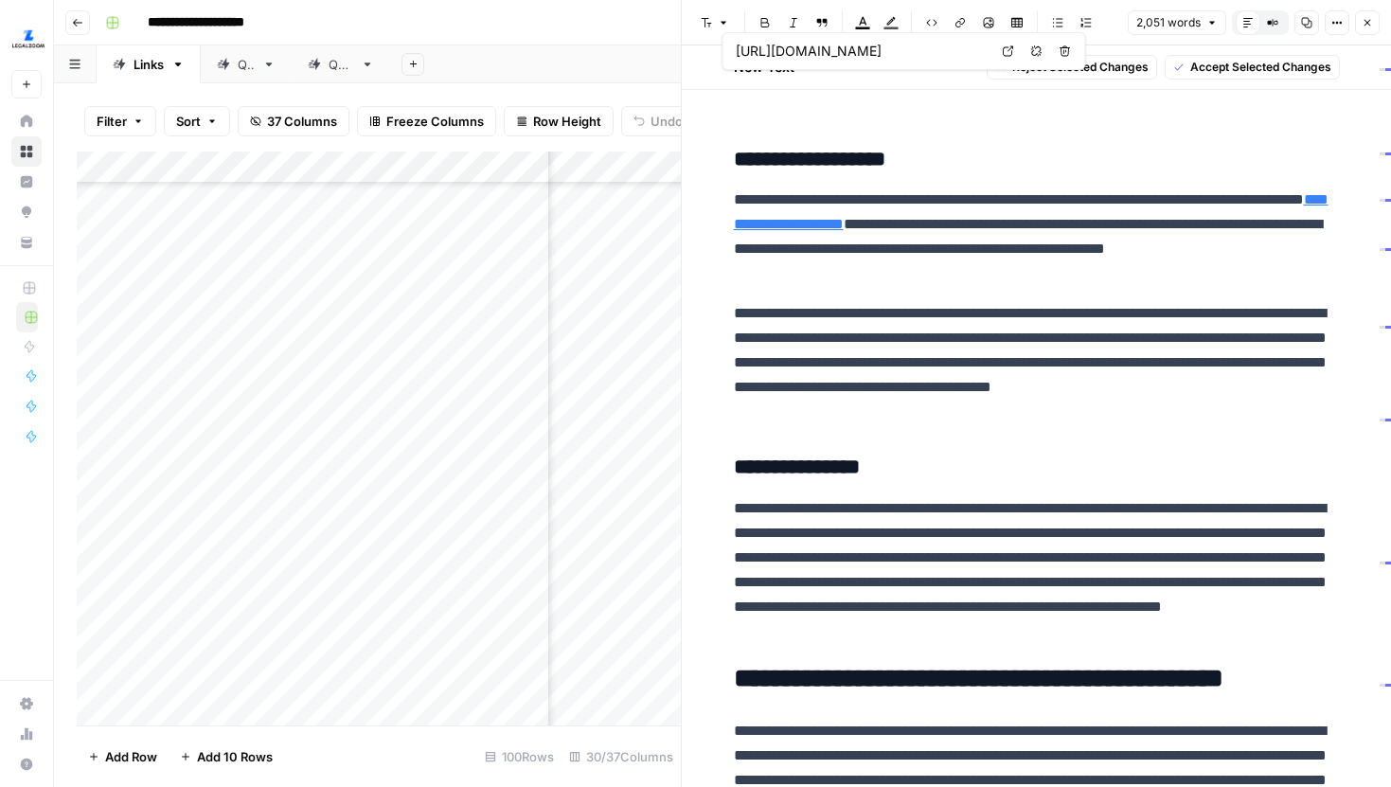
click at [998, 50] on link "Open in a new tab" at bounding box center [1008, 51] width 25 height 25
type input "https://www.legalzoom.com/articles/what-makes-a-contract-legally-binding"
click at [1095, 196] on link "Open in a new tab" at bounding box center [1106, 197] width 25 height 25
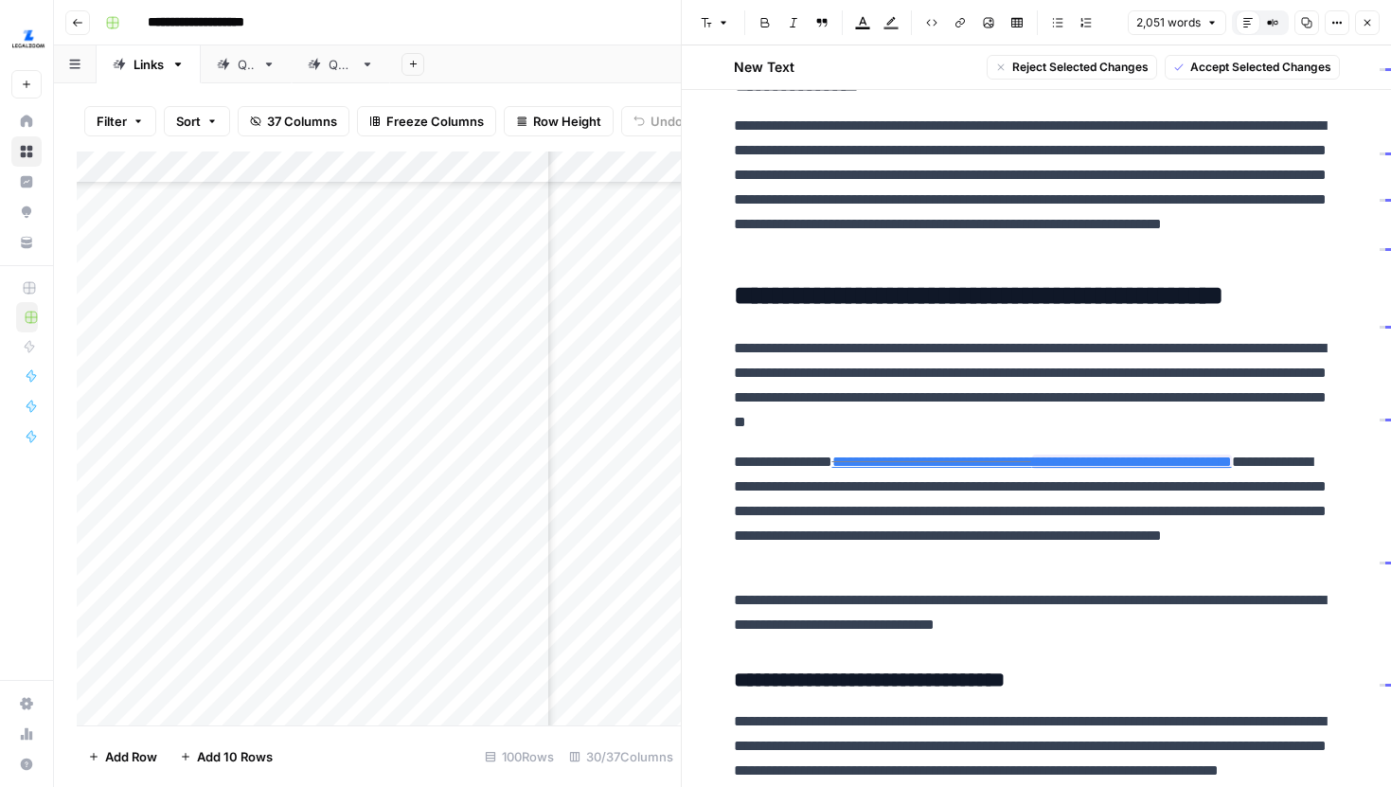
scroll to position [2801, 0]
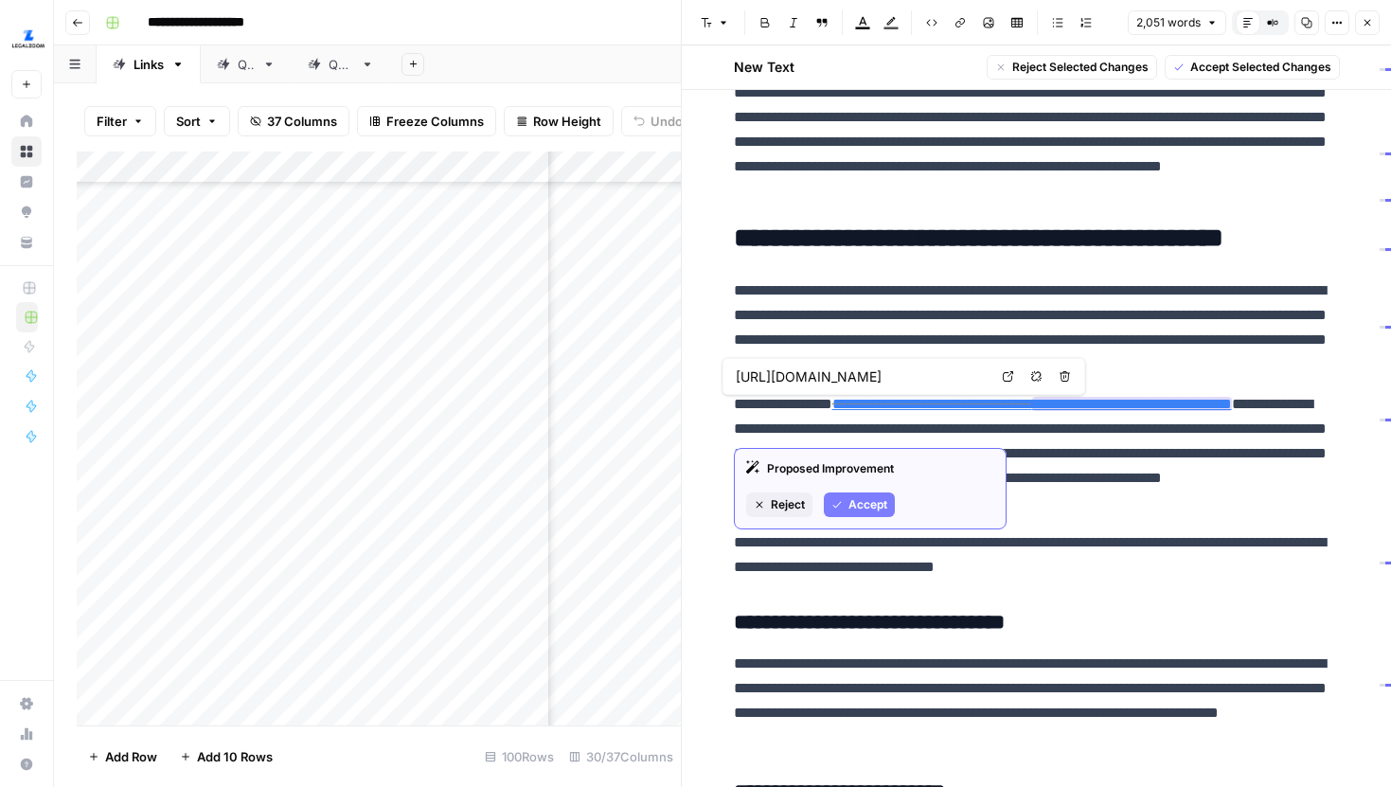
type input "https://www.legalzoom.com/marketing/estate-planning/power-of-attorney"
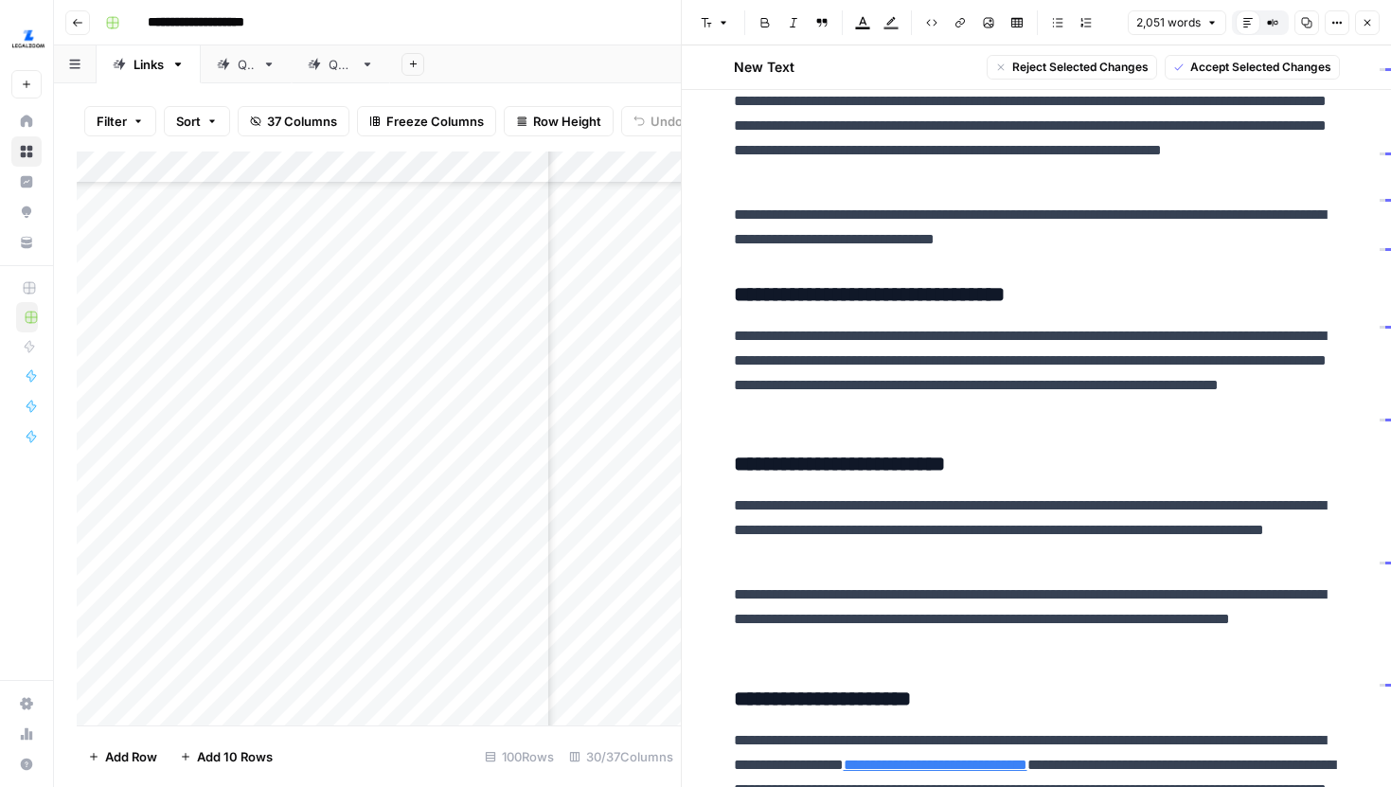
scroll to position [3136, 0]
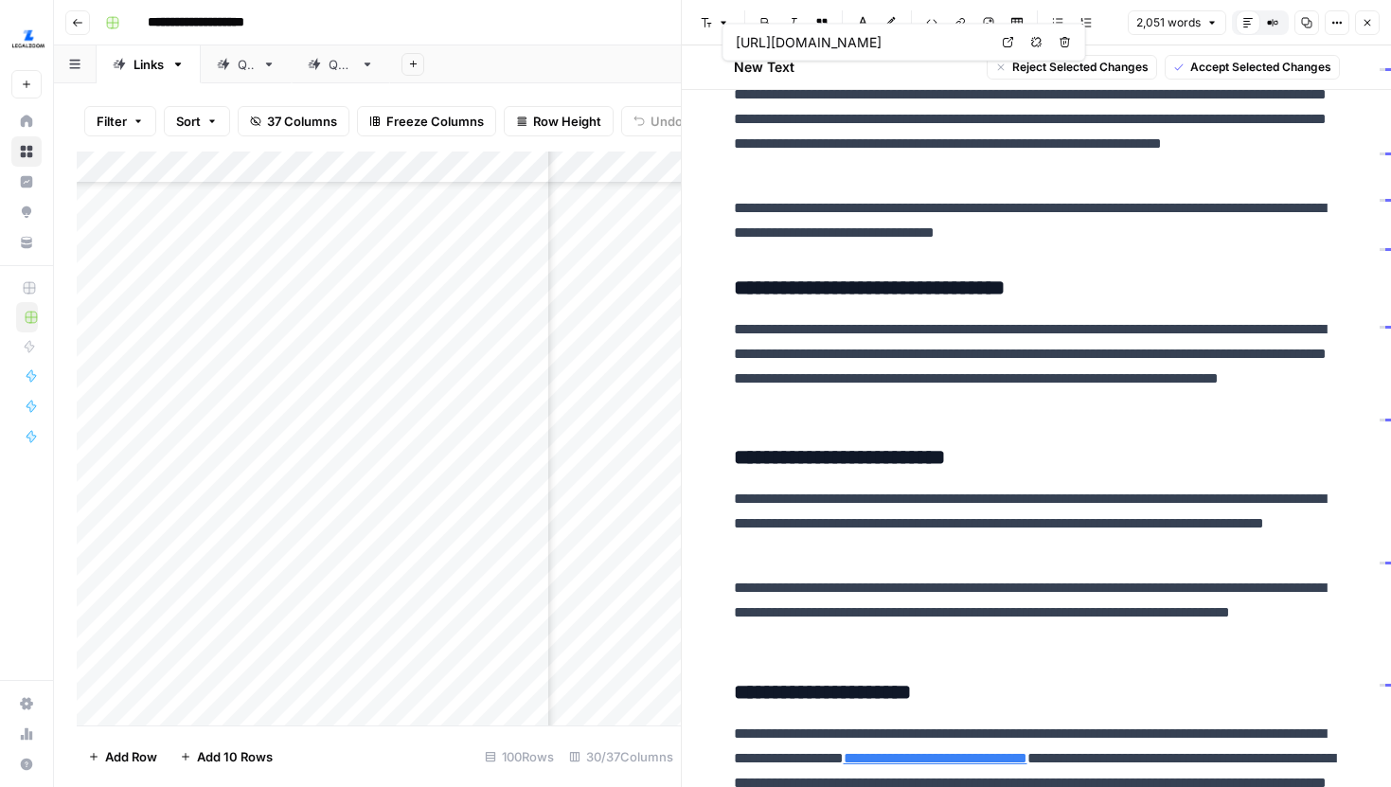
click at [1010, 38] on icon at bounding box center [1008, 42] width 11 height 11
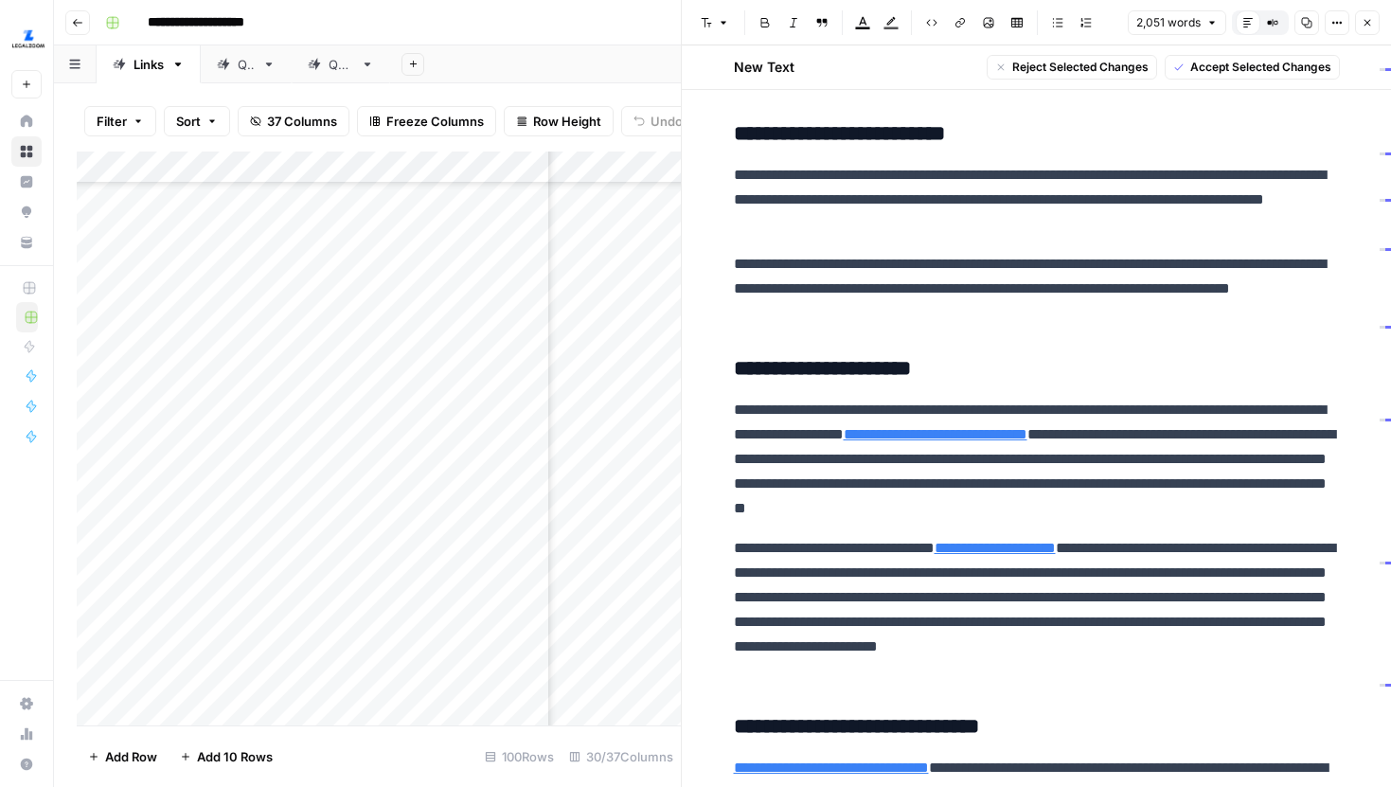
scroll to position [3513, 0]
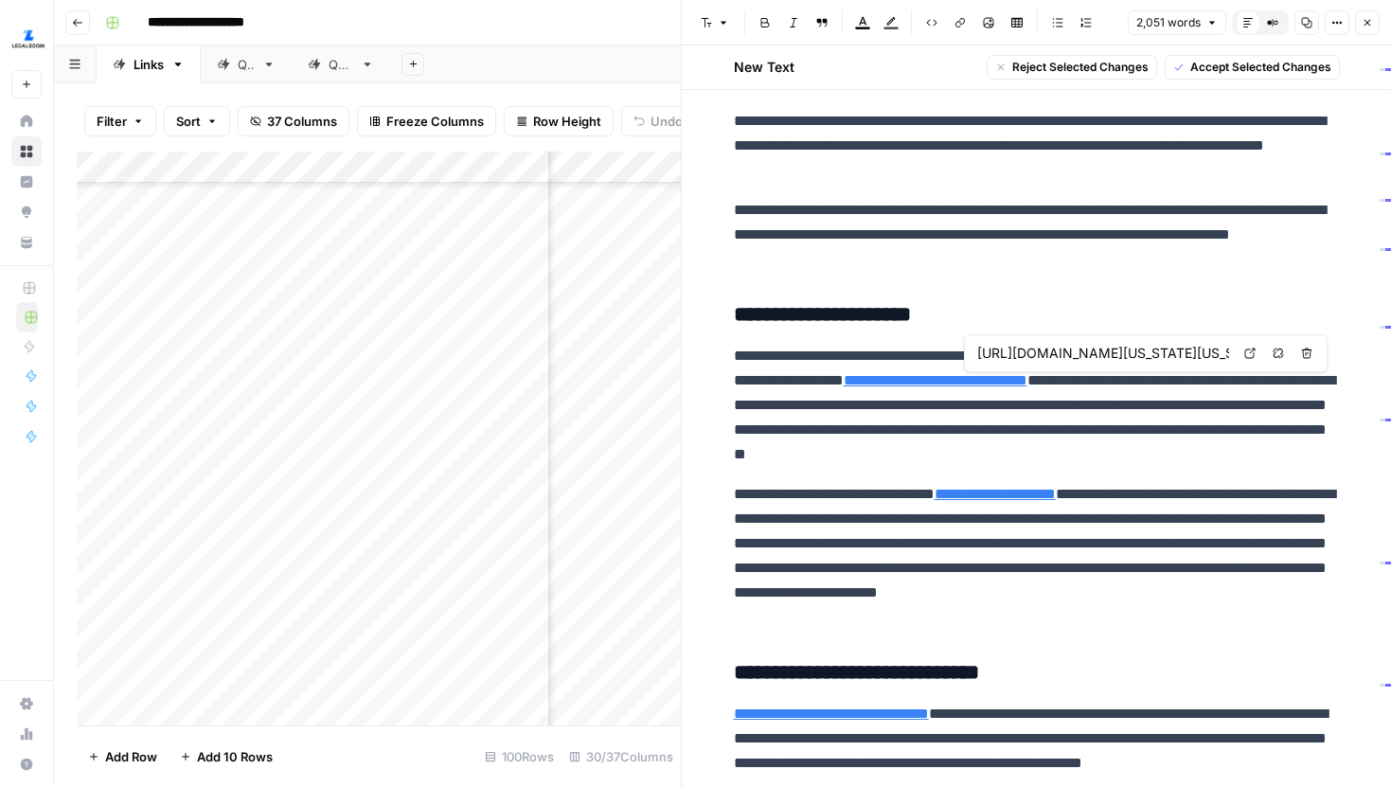
click at [1242, 353] on link "Open in a new tab" at bounding box center [1250, 353] width 25 height 25
type input "https://codes.ohio.gov/ohio-revised-code/section-1337.61"
click at [1245, 465] on link "Open in a new tab" at bounding box center [1254, 467] width 25 height 25
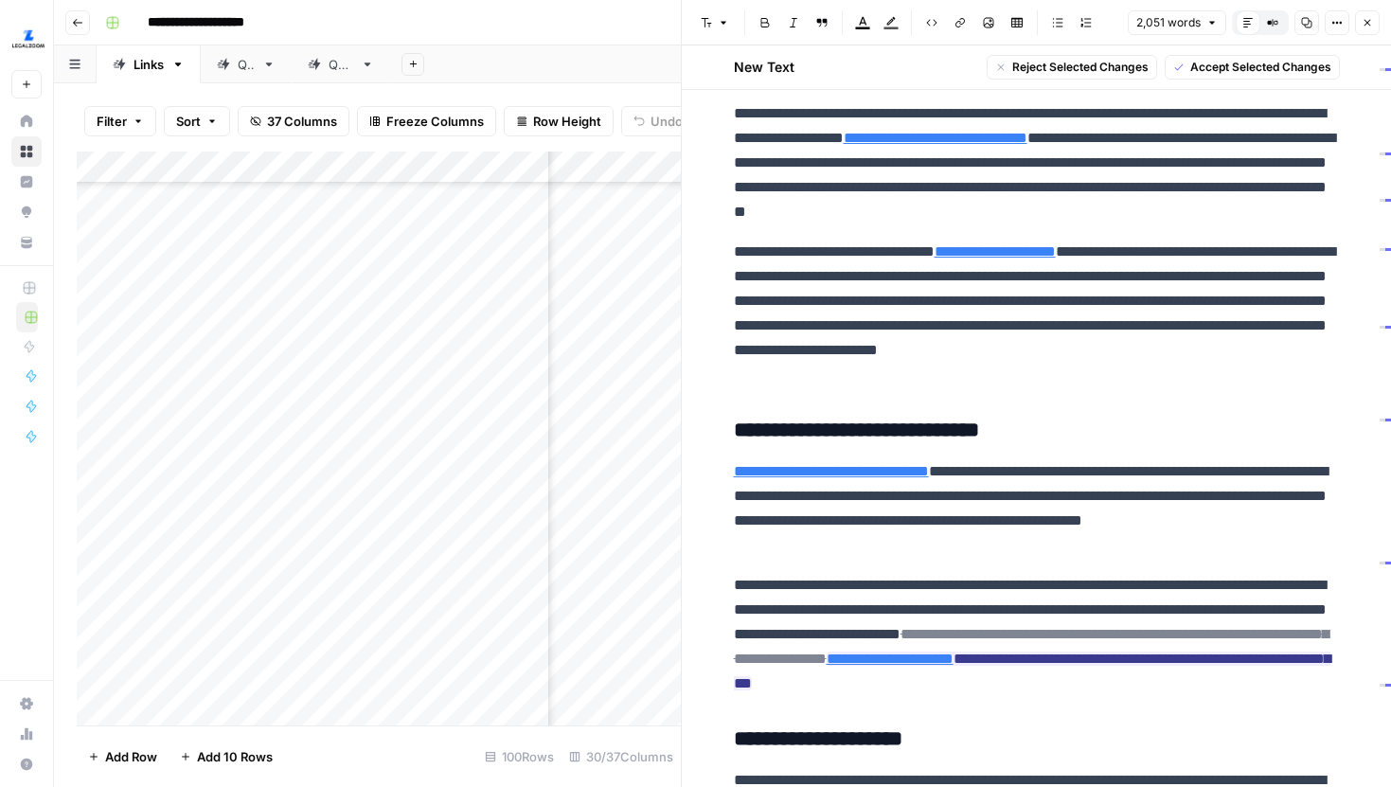
scroll to position [3786, 0]
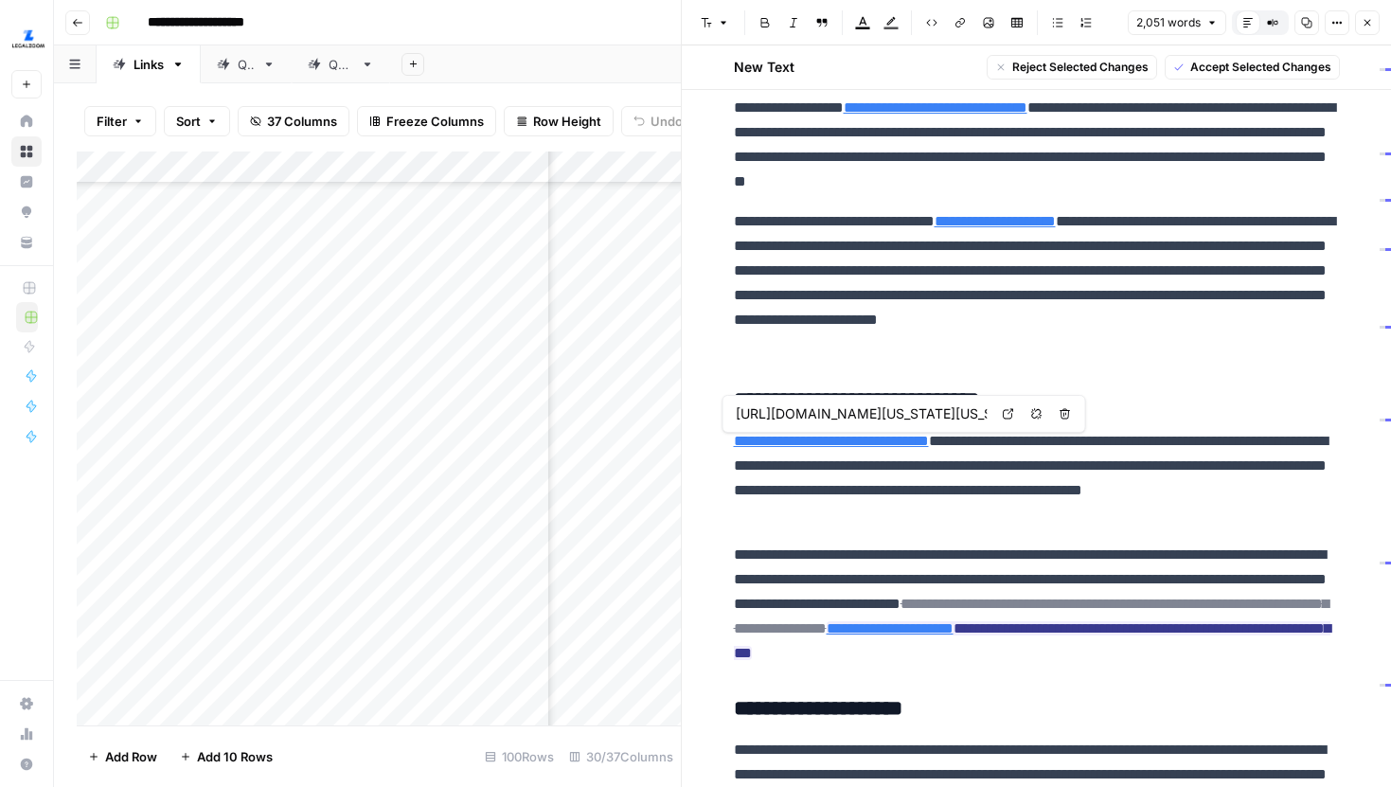
click at [1004, 415] on icon at bounding box center [1008, 413] width 11 height 11
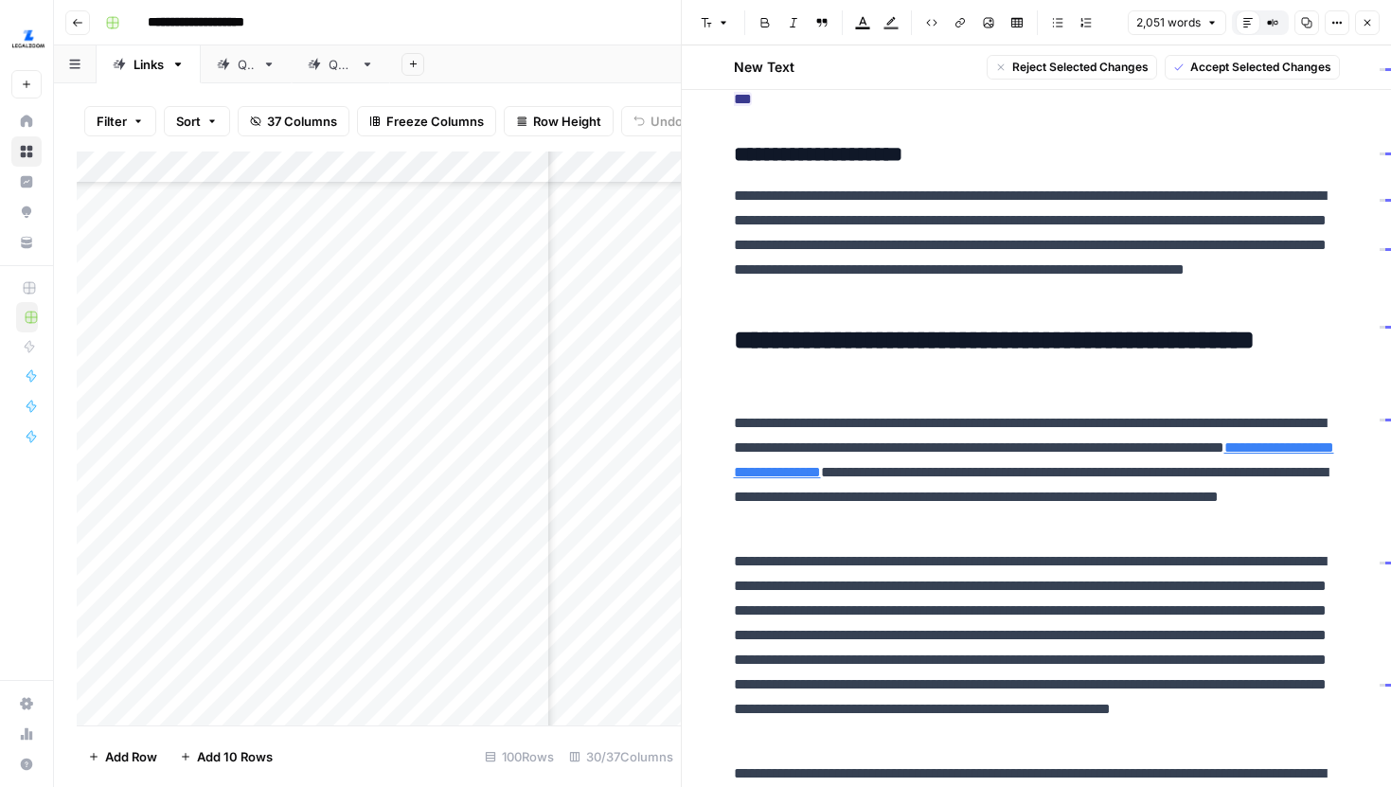
scroll to position [4343, 0]
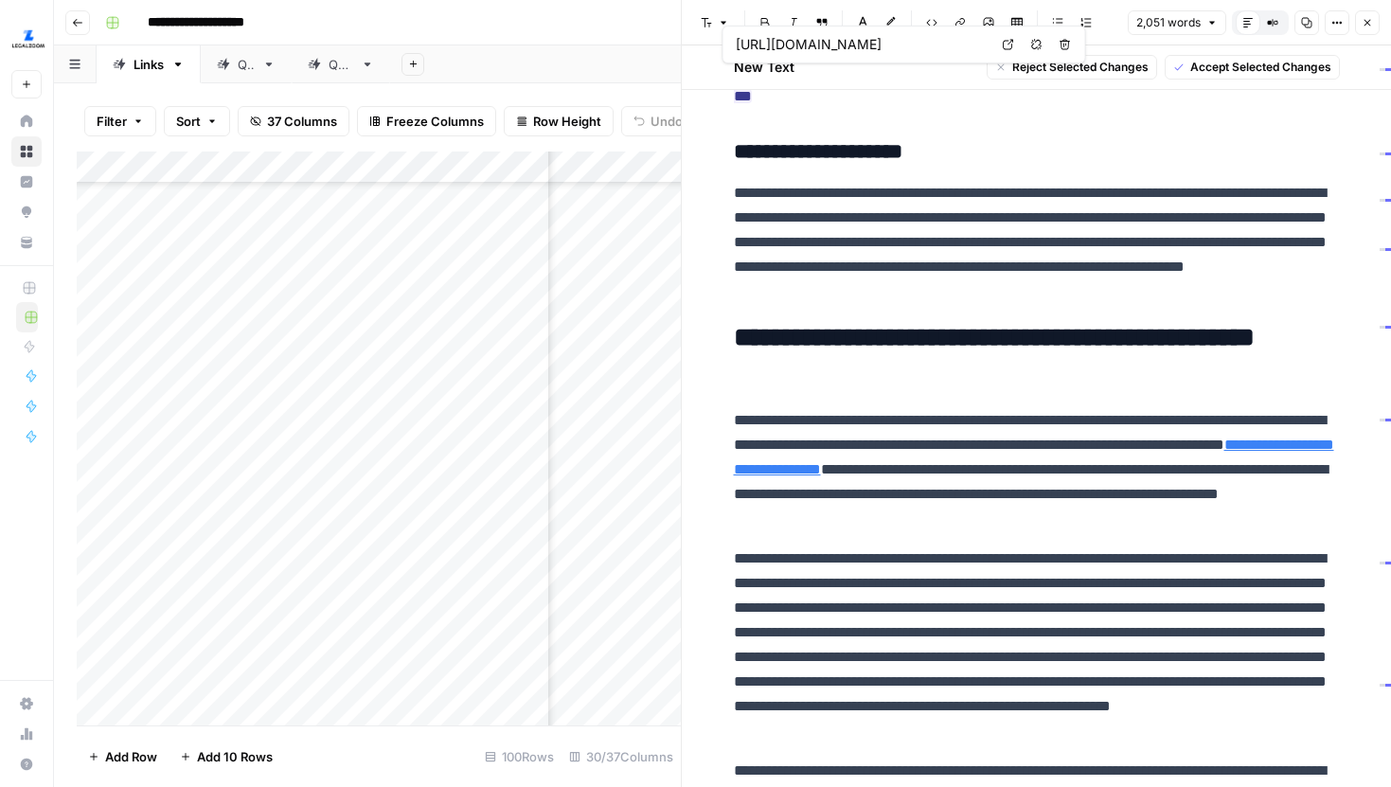
click at [1013, 45] on span "Open in a new tab" at bounding box center [1013, 45] width 1 height 1
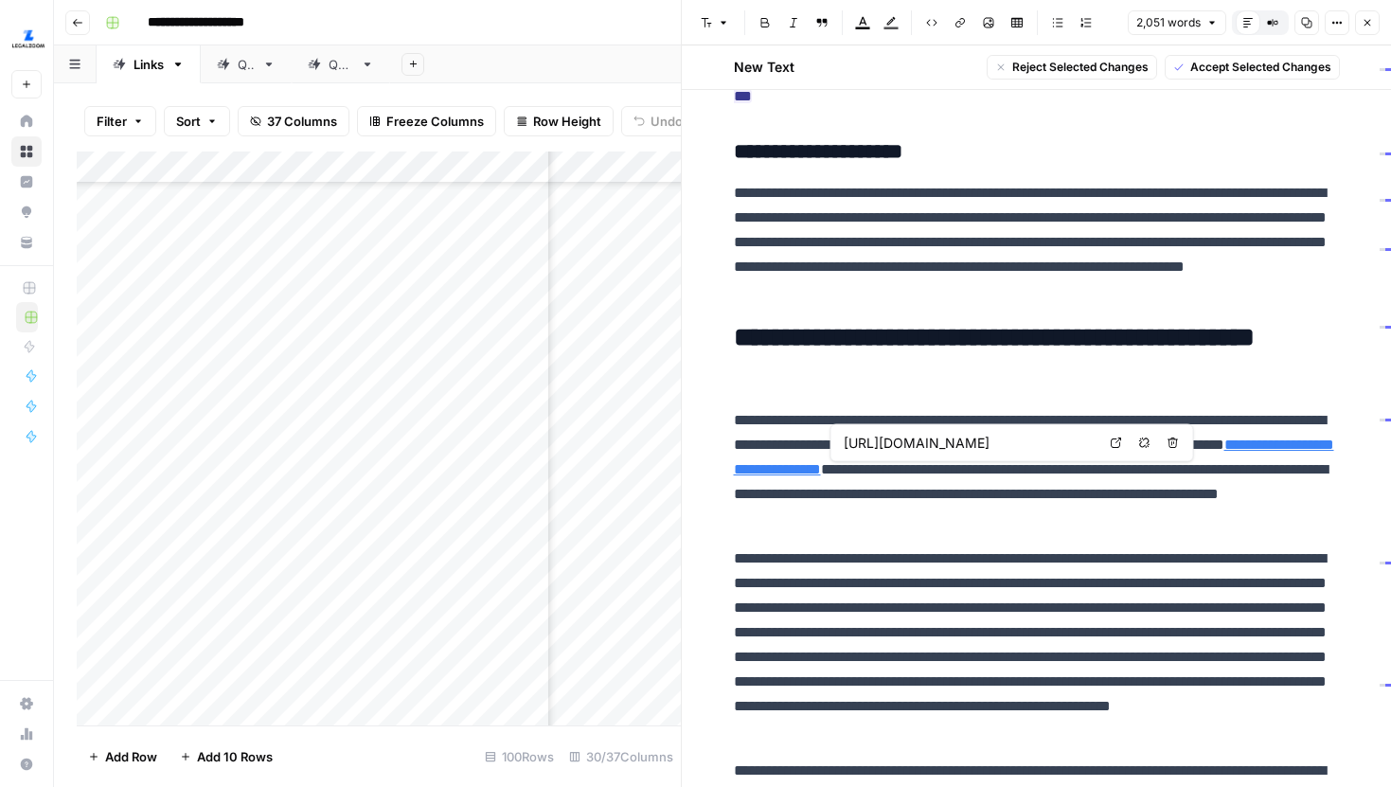
click at [1108, 440] on link "Open in a new tab" at bounding box center [1116, 443] width 25 height 25
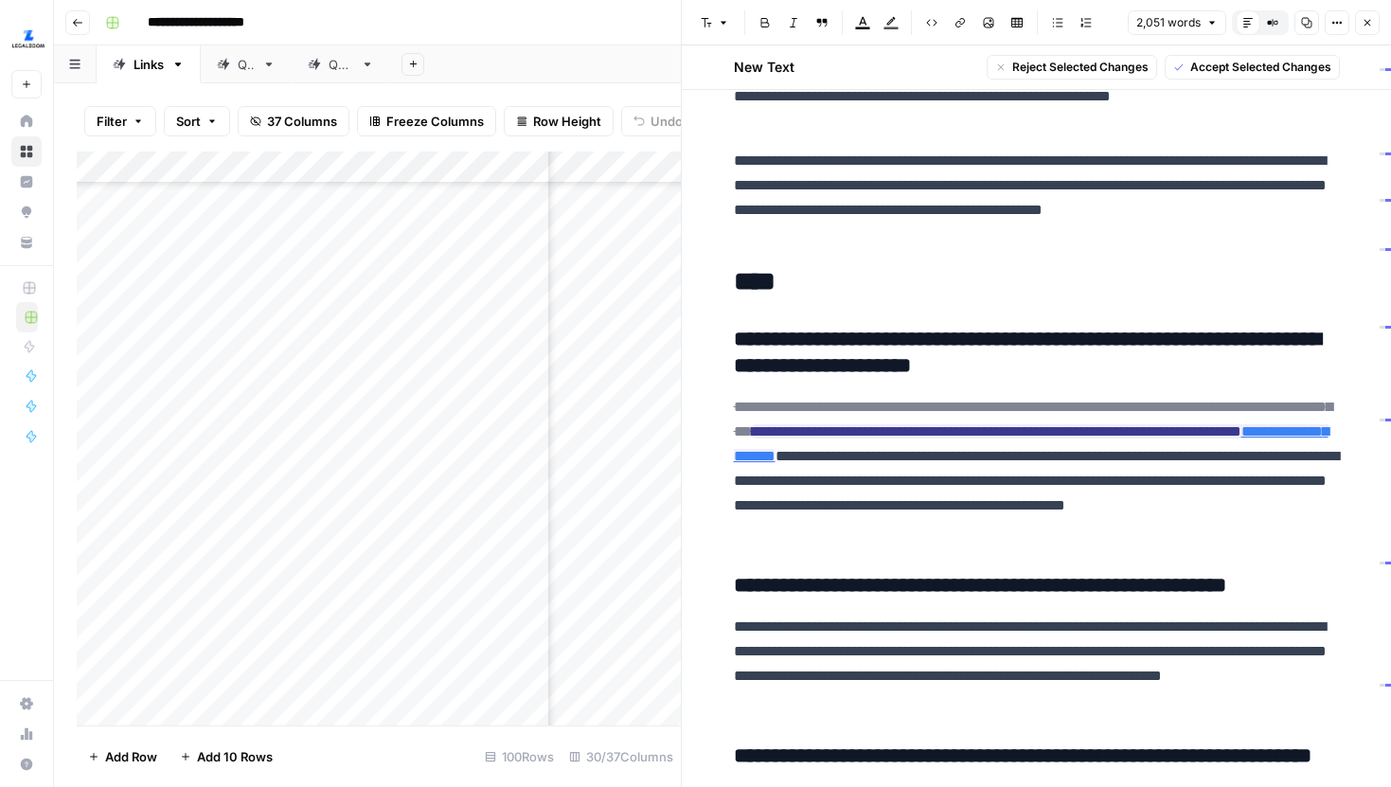
scroll to position [4954, 0]
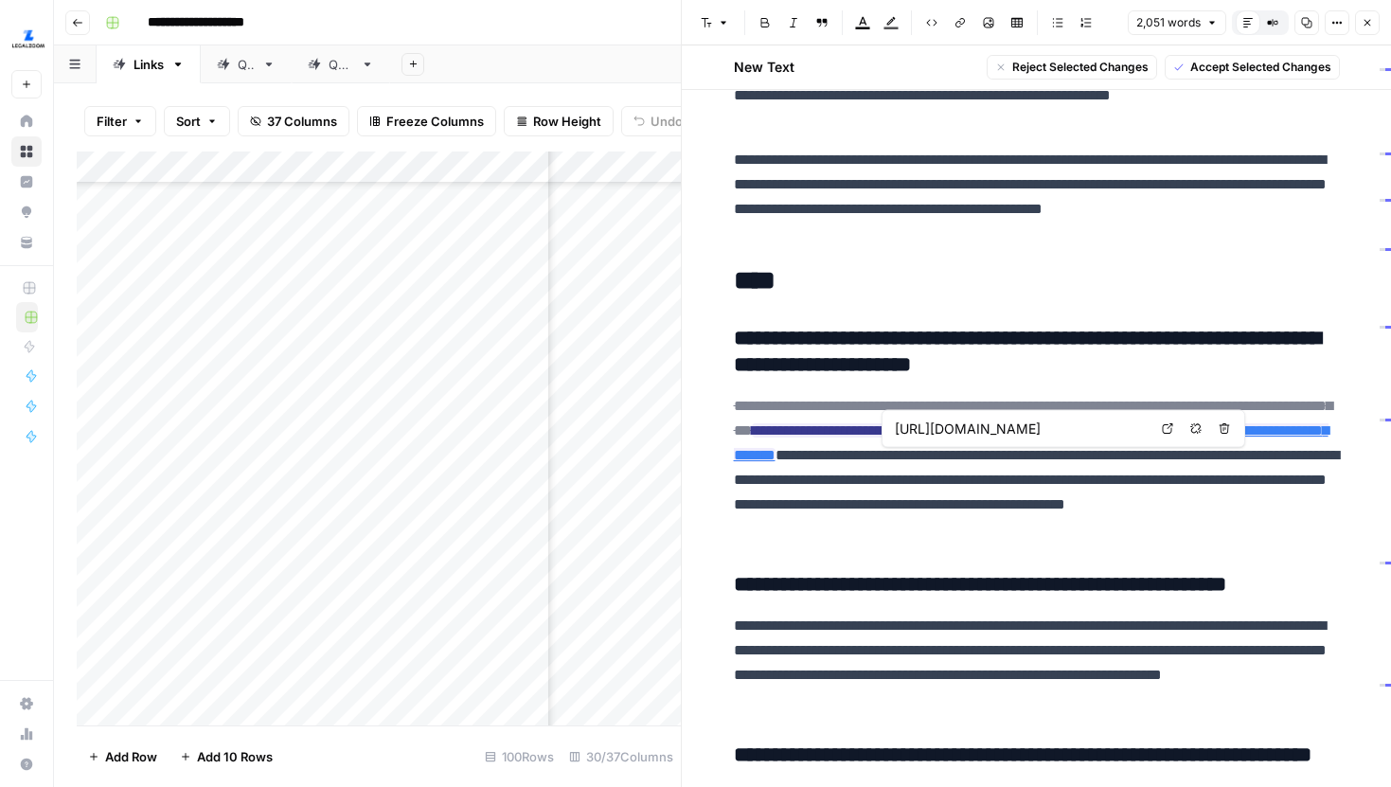
click at [1157, 423] on link "Open in a new tab" at bounding box center [1167, 429] width 25 height 25
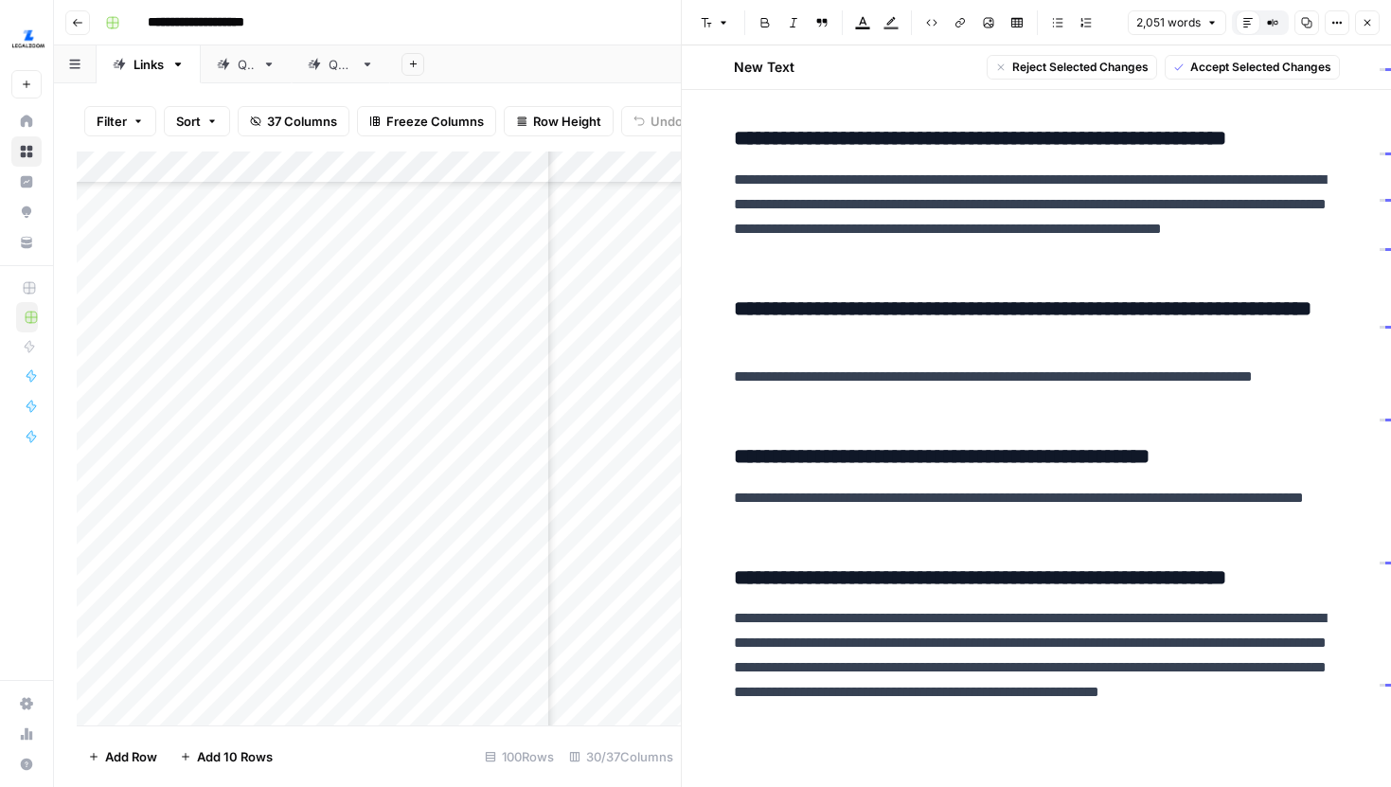
scroll to position [5412, 0]
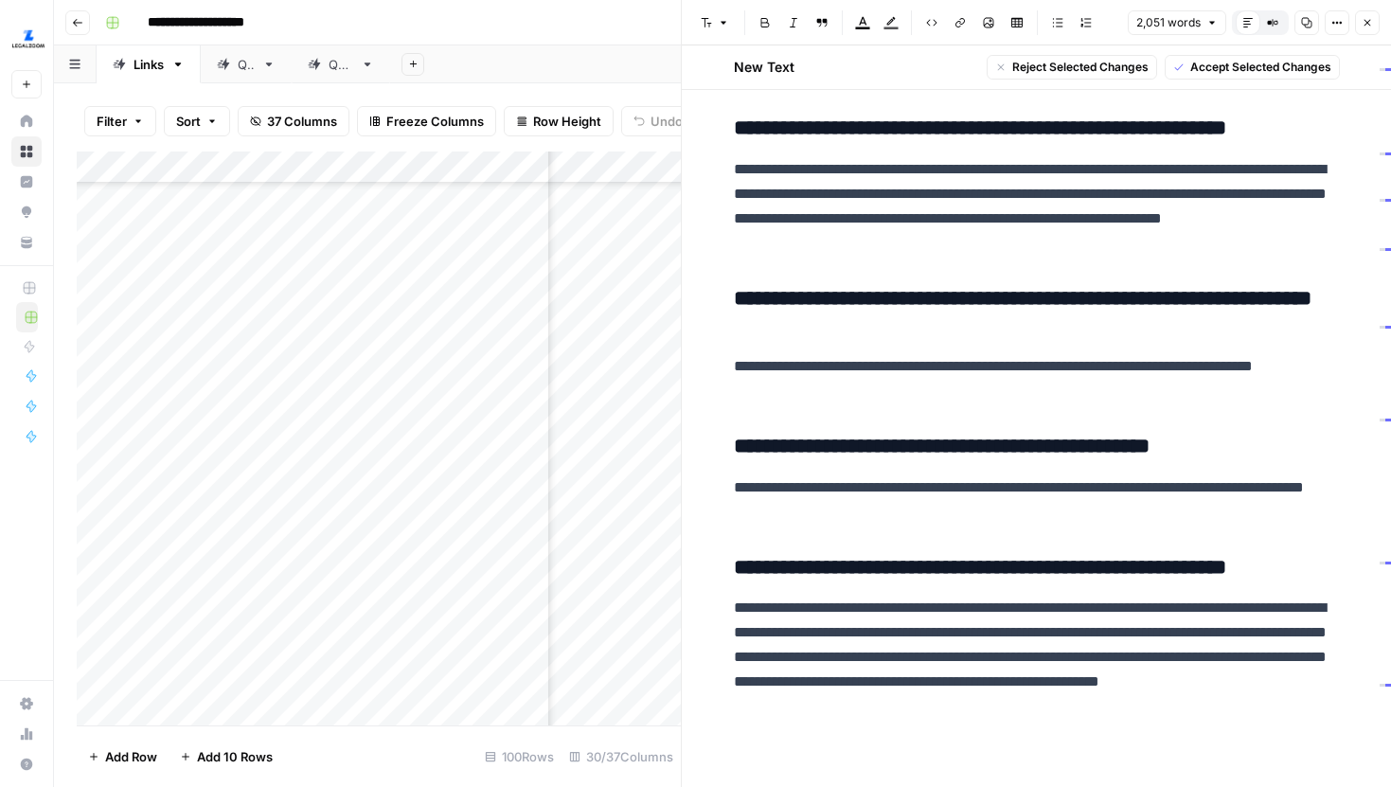
click at [1363, 27] on icon "button" at bounding box center [1367, 22] width 11 height 11
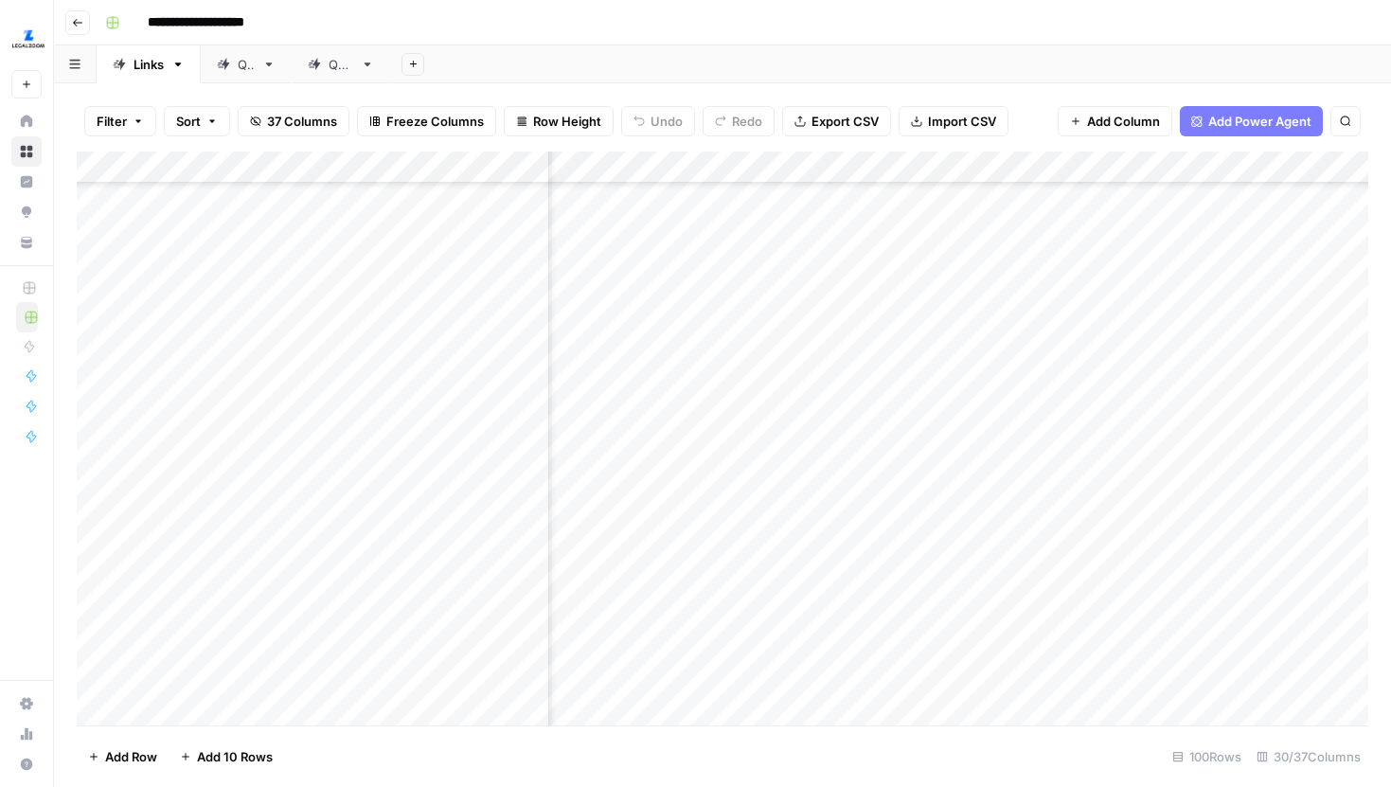
scroll to position [671, 3613]
click at [809, 313] on div "Add Column" at bounding box center [723, 439] width 1292 height 574
click at [990, 327] on div "Add Column" at bounding box center [723, 439] width 1292 height 574
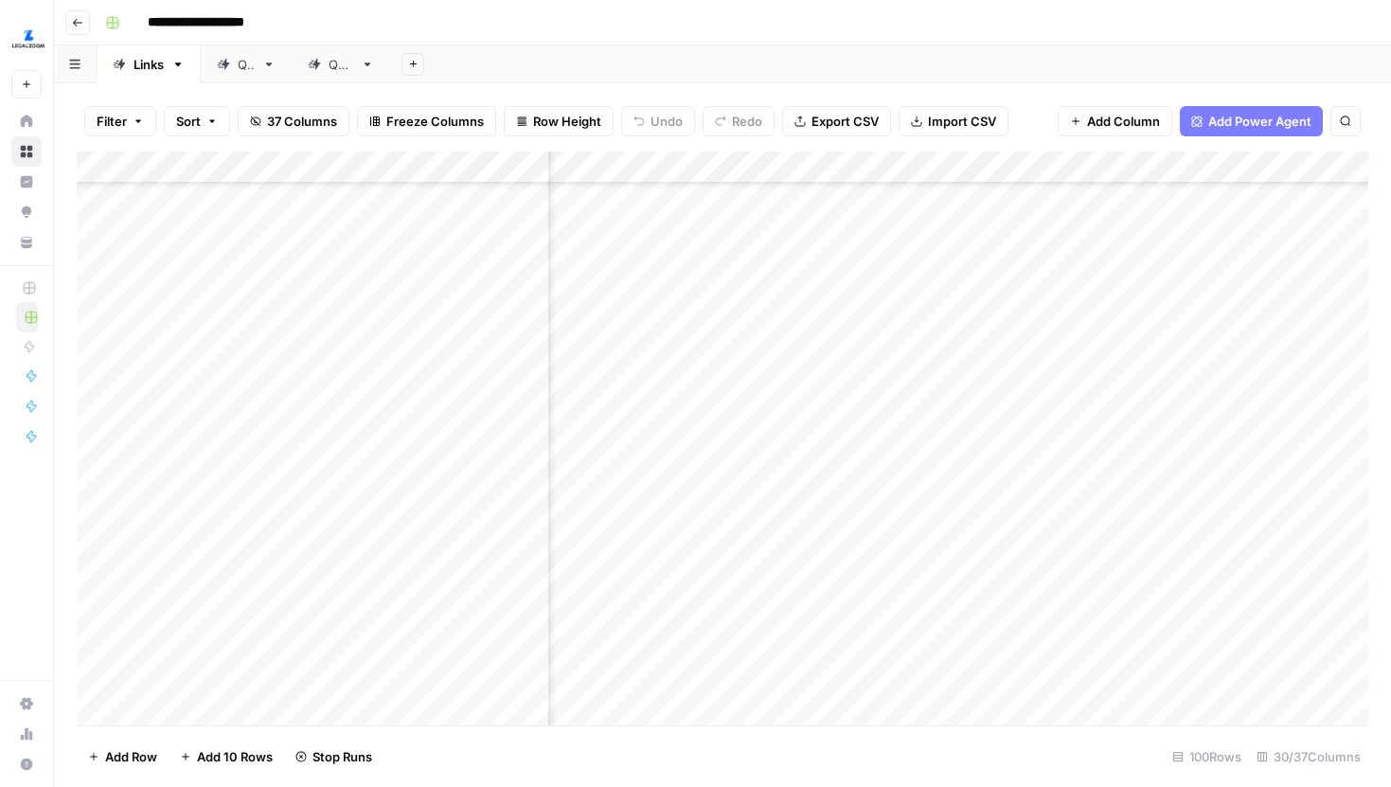
click at [1113, 418] on div "Add Column" at bounding box center [723, 439] width 1292 height 574
click at [793, 311] on div "Add Column" at bounding box center [723, 439] width 1292 height 574
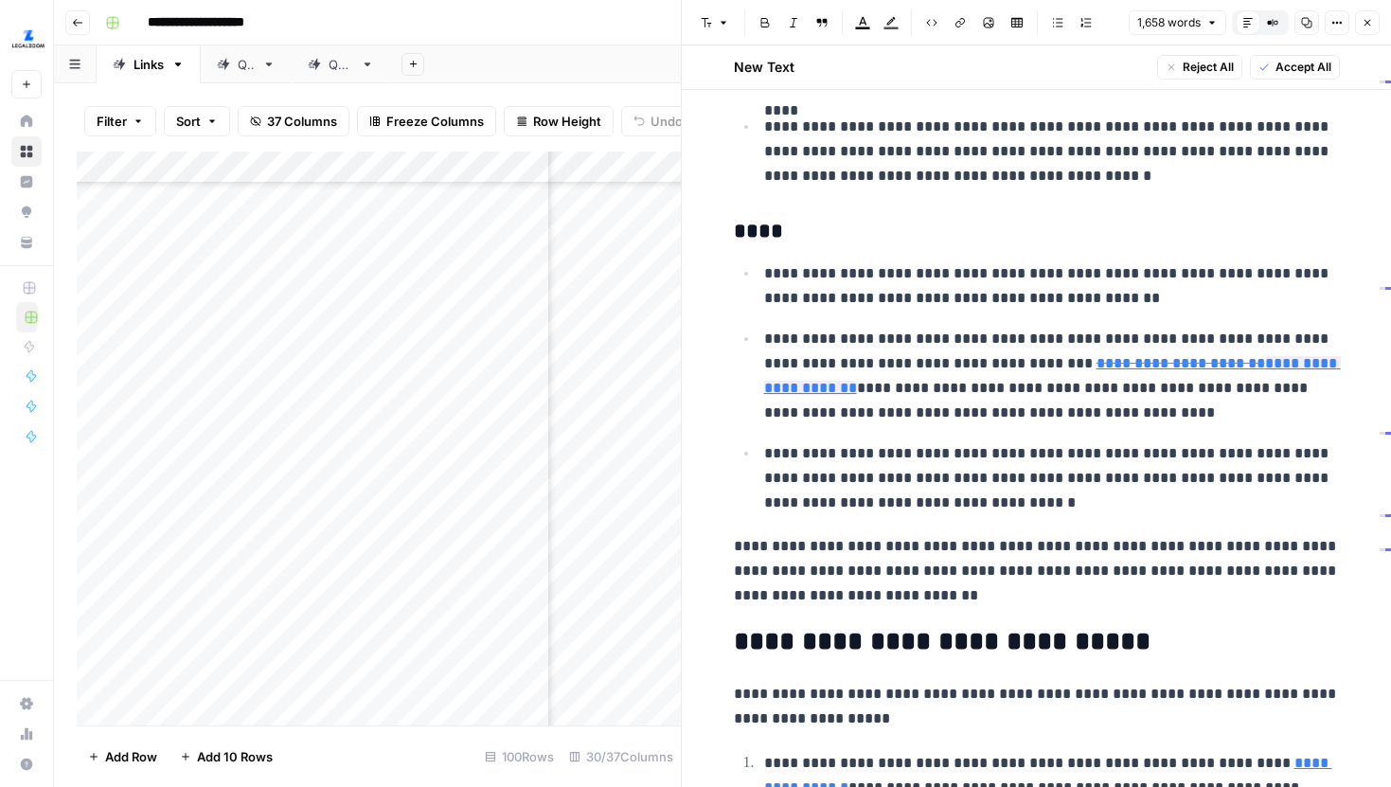
scroll to position [2514, 0]
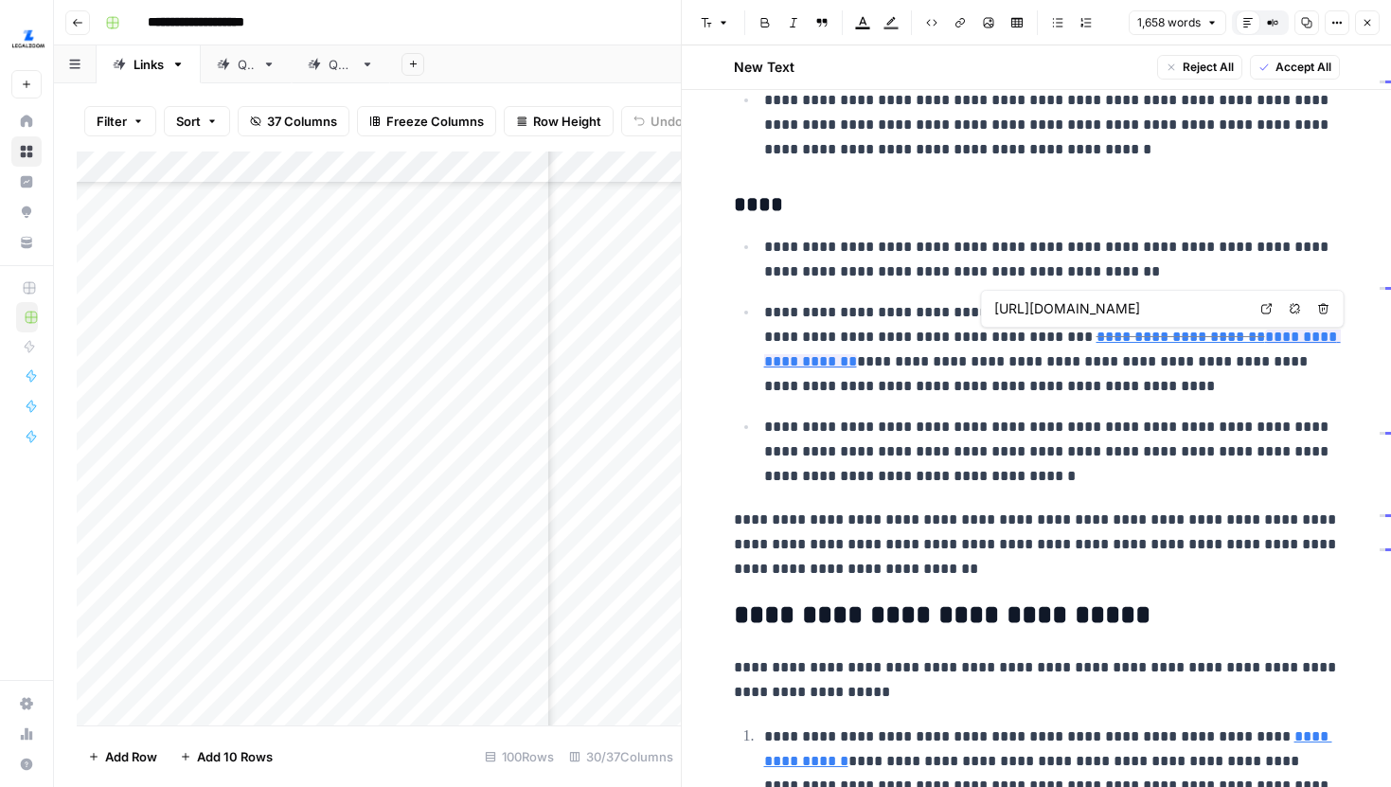
type input "https://www.legalzoom.com/articles/can-you-patent-an-idea"
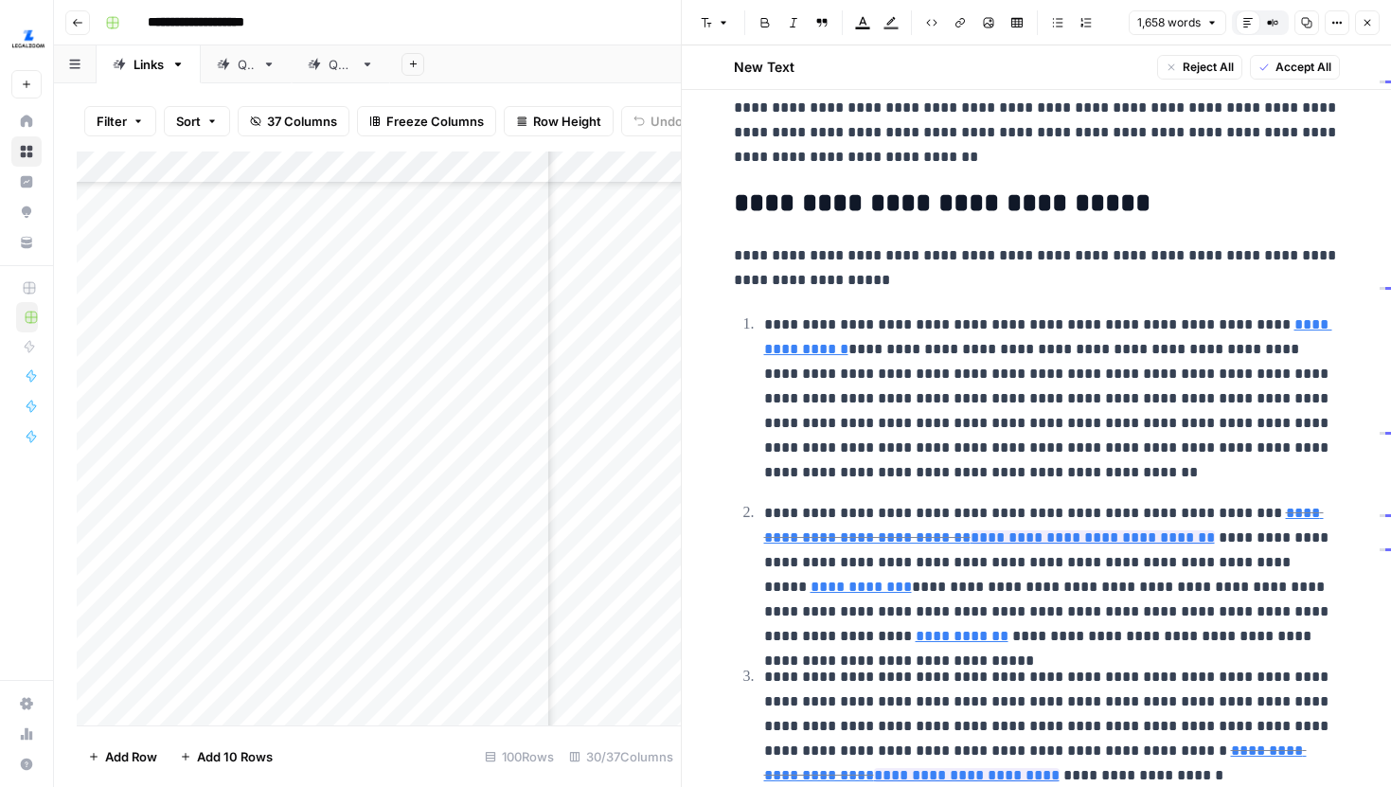
scroll to position [2927, 0]
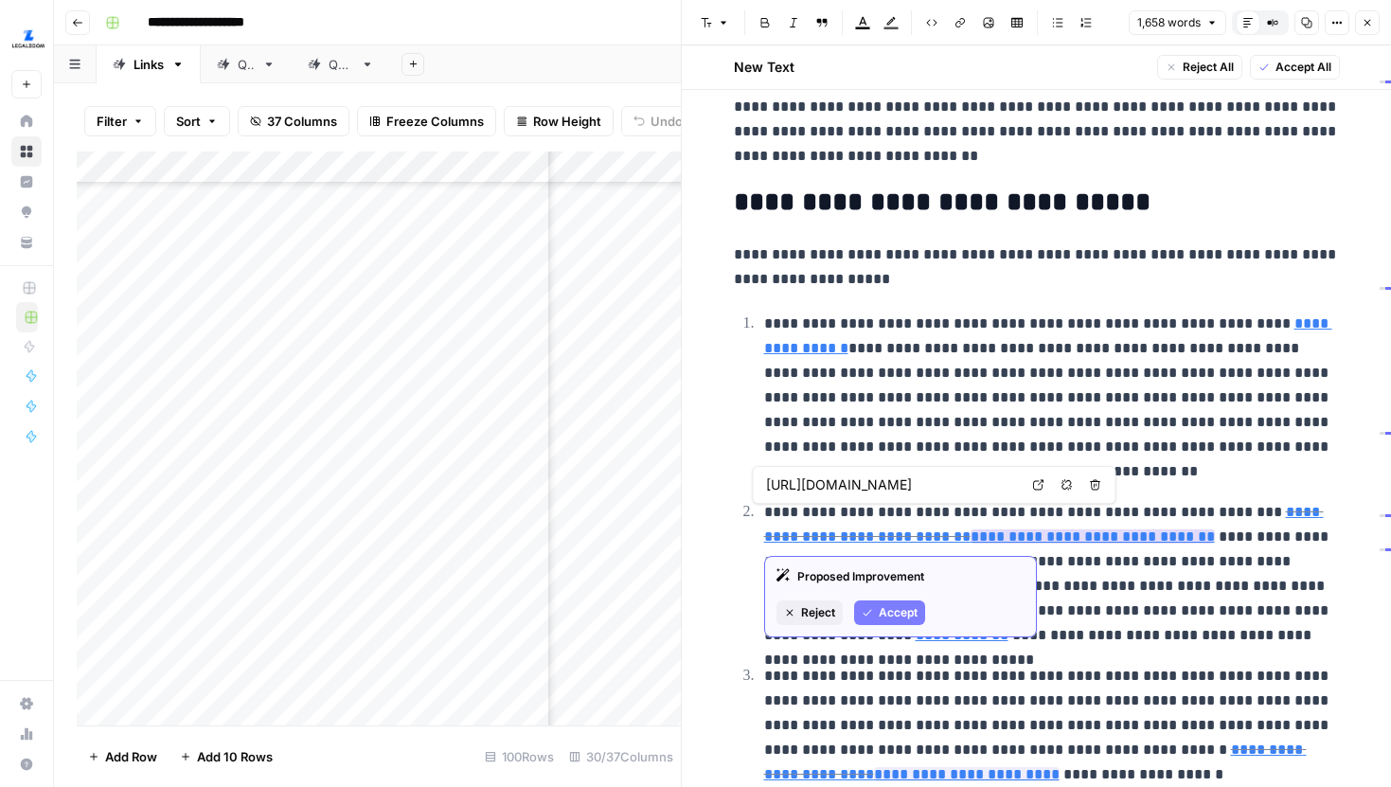
type input "https://www.uspto.gov/patents/apply/patent-center"
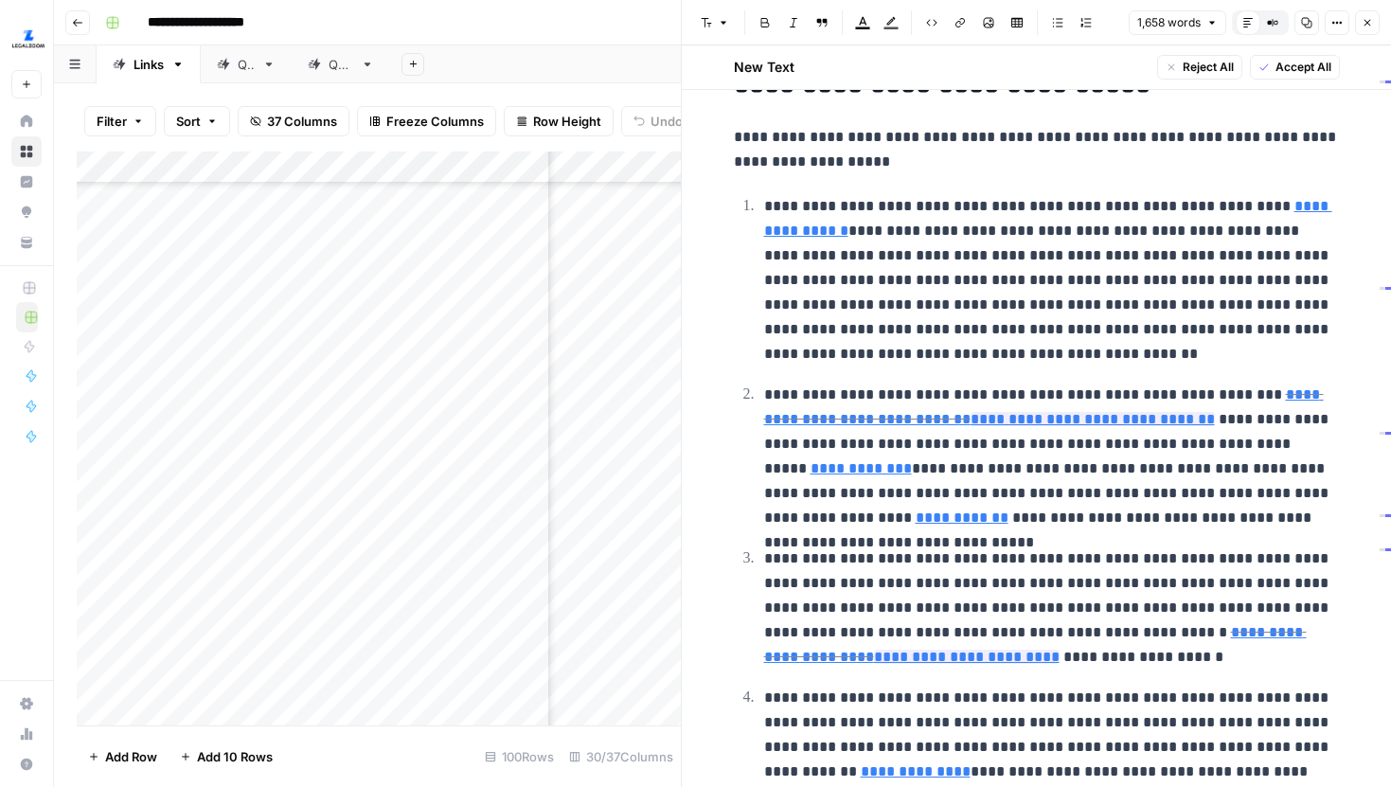
scroll to position [3046, 0]
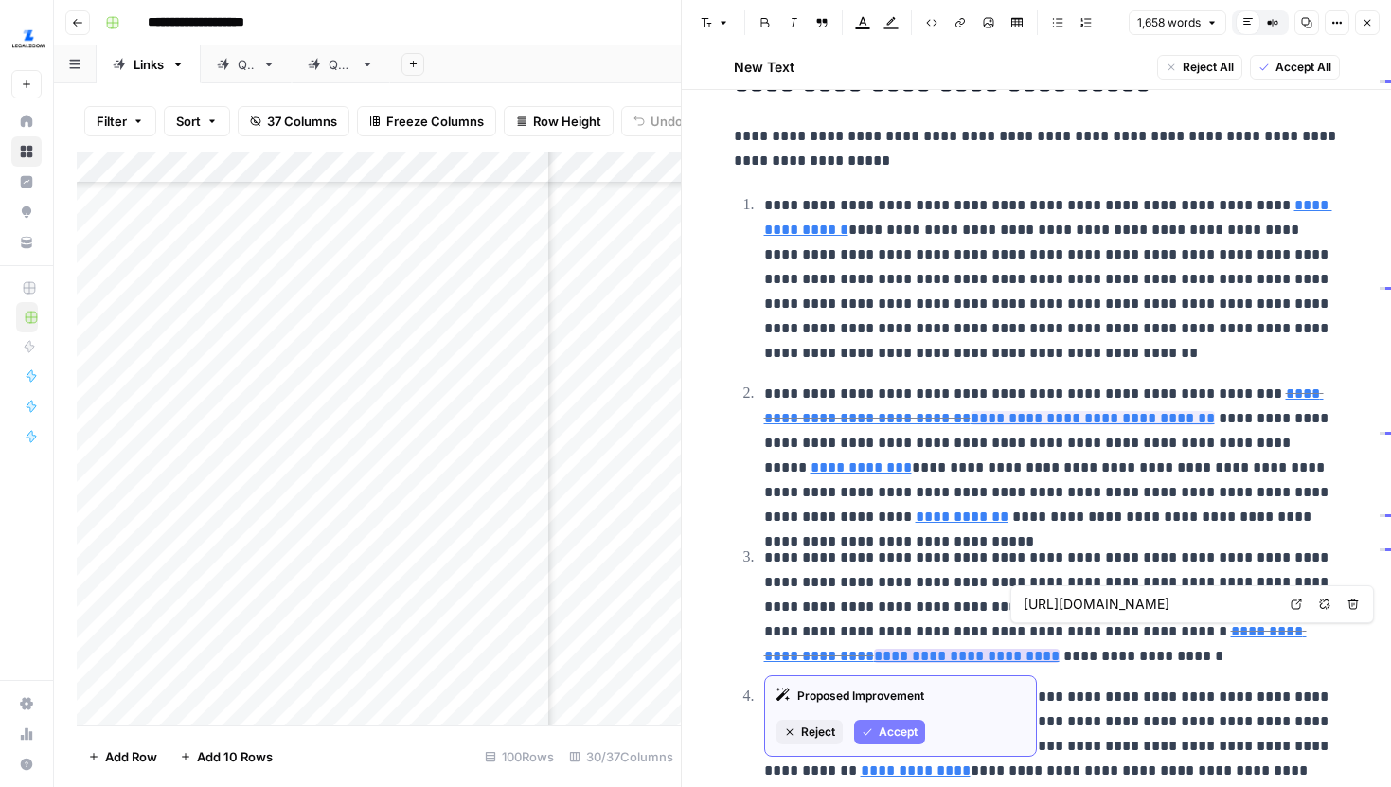
type input "https://www.legalzoom.com/articles/understanding-the-patent-application-process"
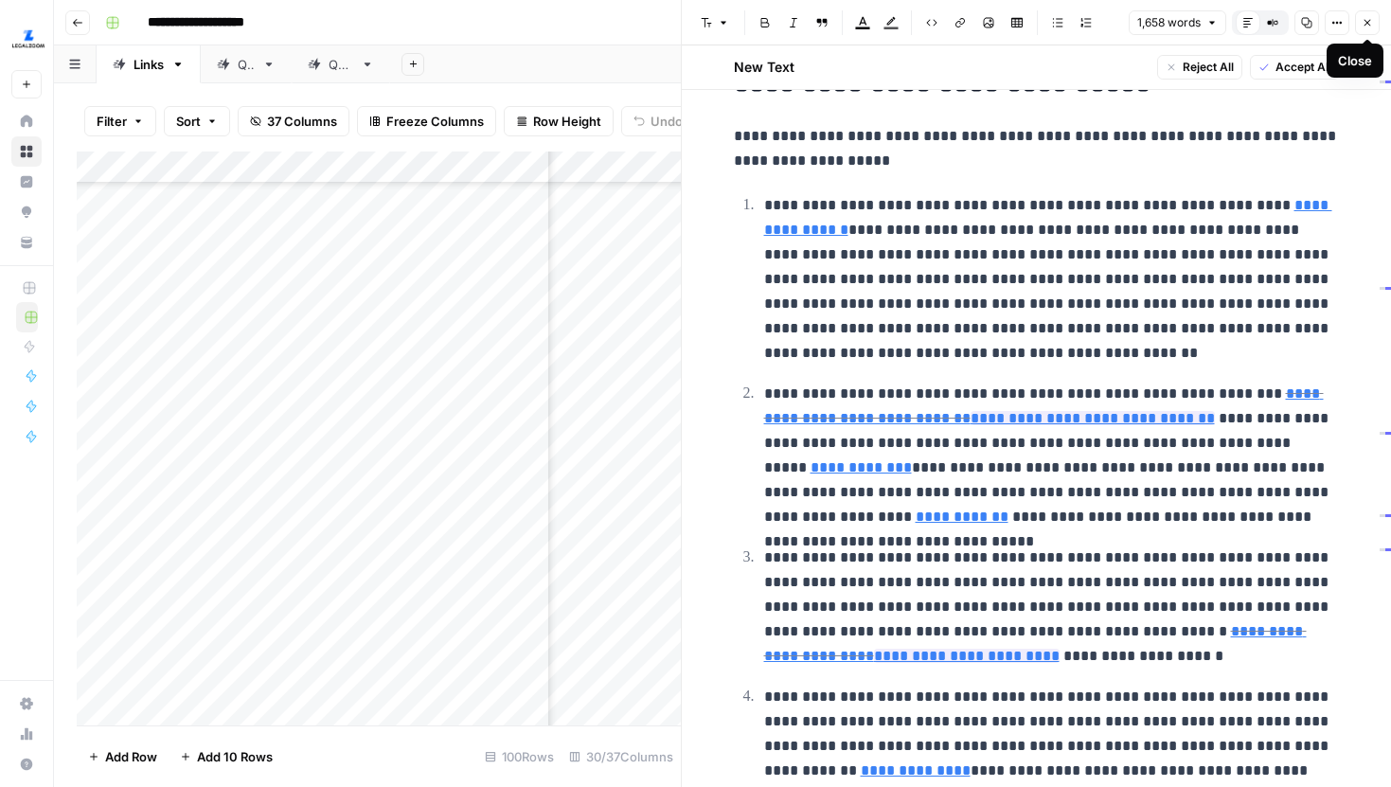
click at [1369, 28] on button "Close" at bounding box center [1367, 22] width 25 height 25
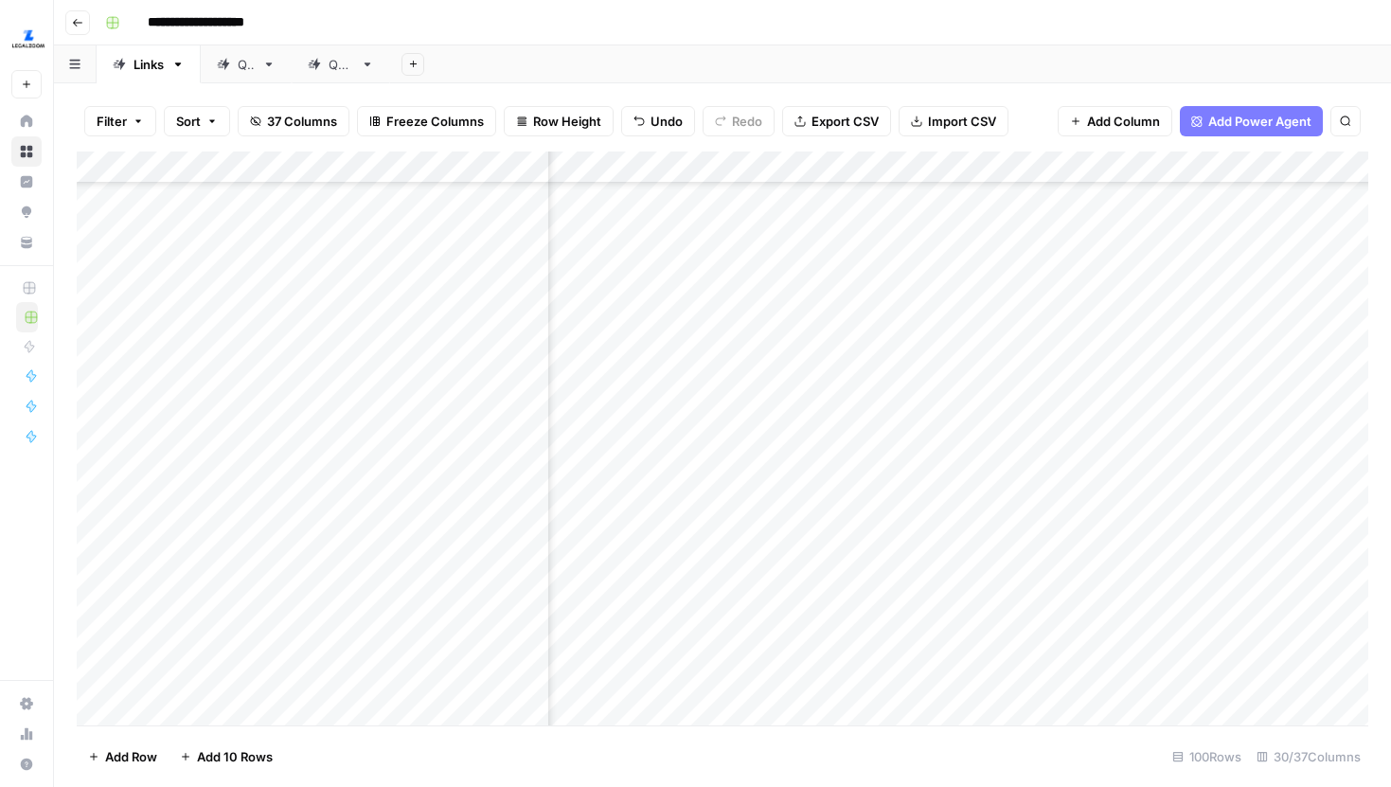
scroll to position [671, 1060]
click at [679, 160] on div "Add Column" at bounding box center [723, 439] width 1292 height 574
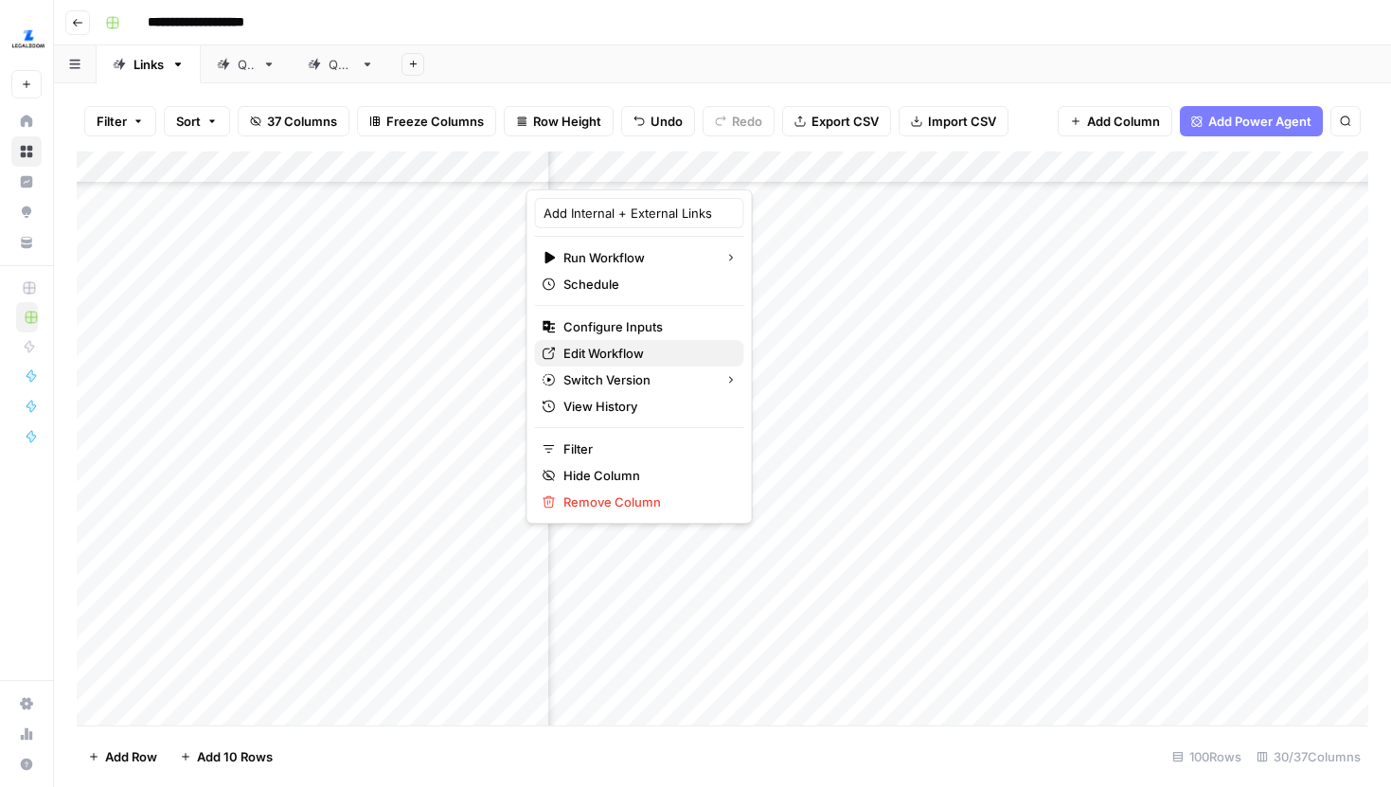
click at [598, 345] on span "Edit Workflow" at bounding box center [646, 353] width 166 height 19
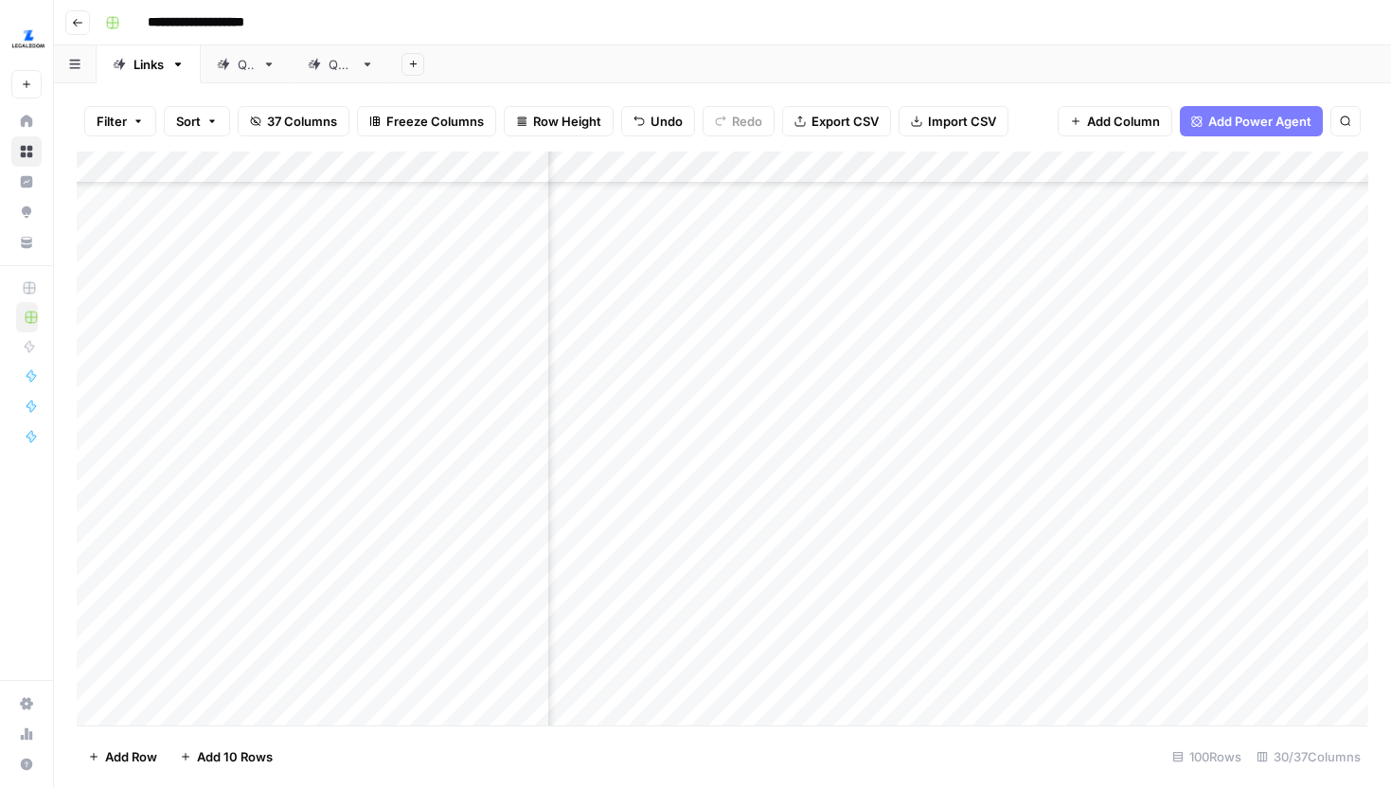
scroll to position [671, 921]
click at [880, 307] on div "Add Column" at bounding box center [723, 439] width 1292 height 574
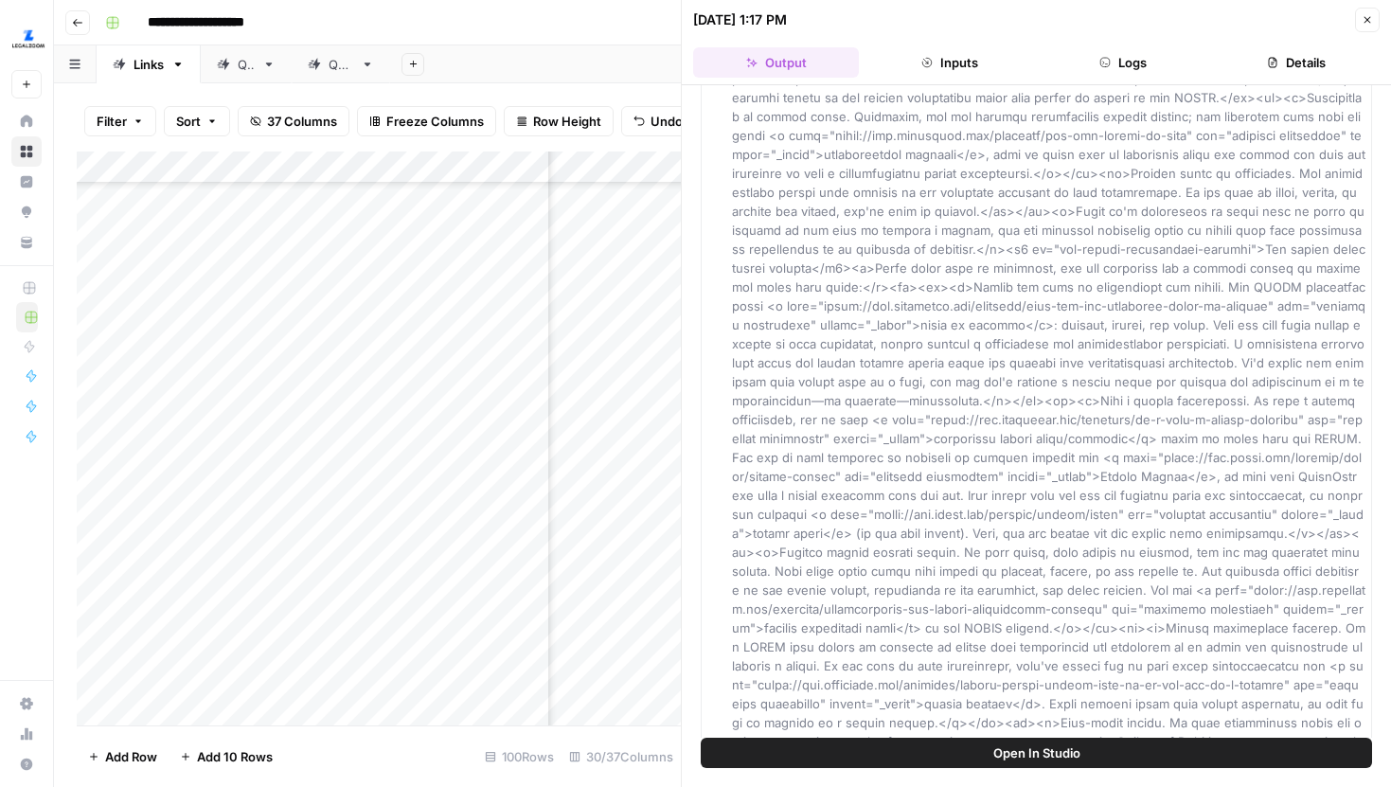
scroll to position [1604, 0]
click at [1041, 753] on span "Open In Studio" at bounding box center [1036, 752] width 87 height 19
click at [1365, 20] on icon "button" at bounding box center [1367, 19] width 11 height 11
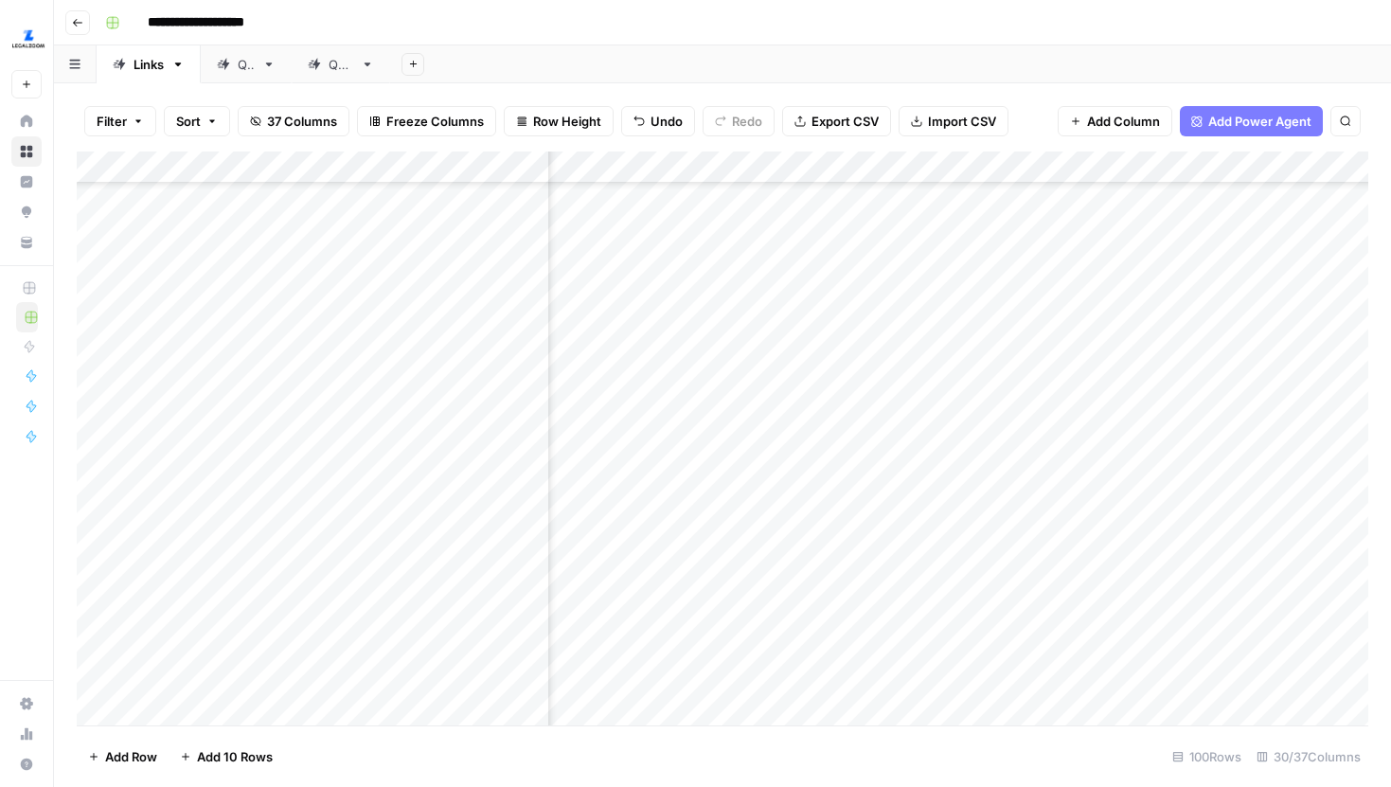
scroll to position [671, 4163]
click at [1028, 330] on div "Add Column" at bounding box center [723, 439] width 1292 height 574
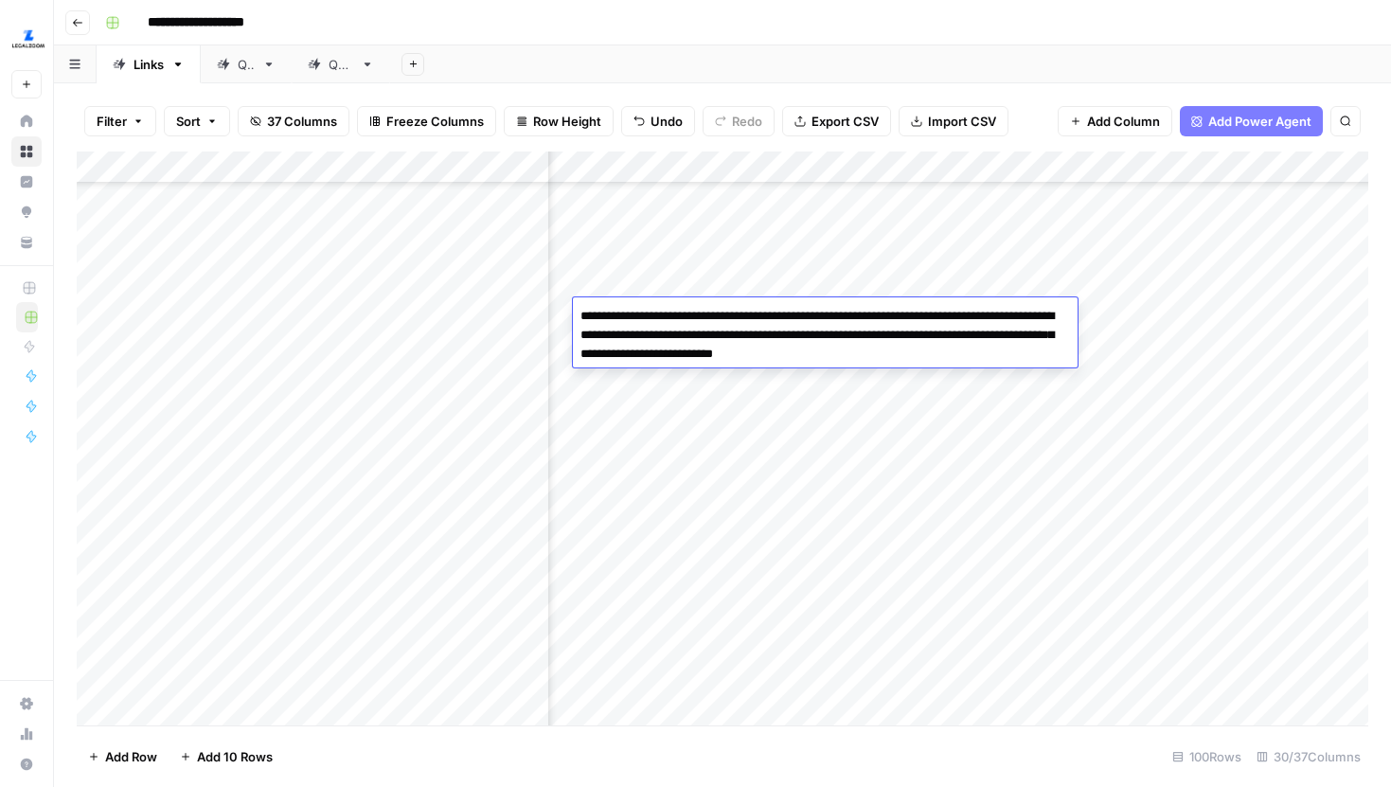
click at [933, 559] on div "Add Column" at bounding box center [723, 439] width 1292 height 574
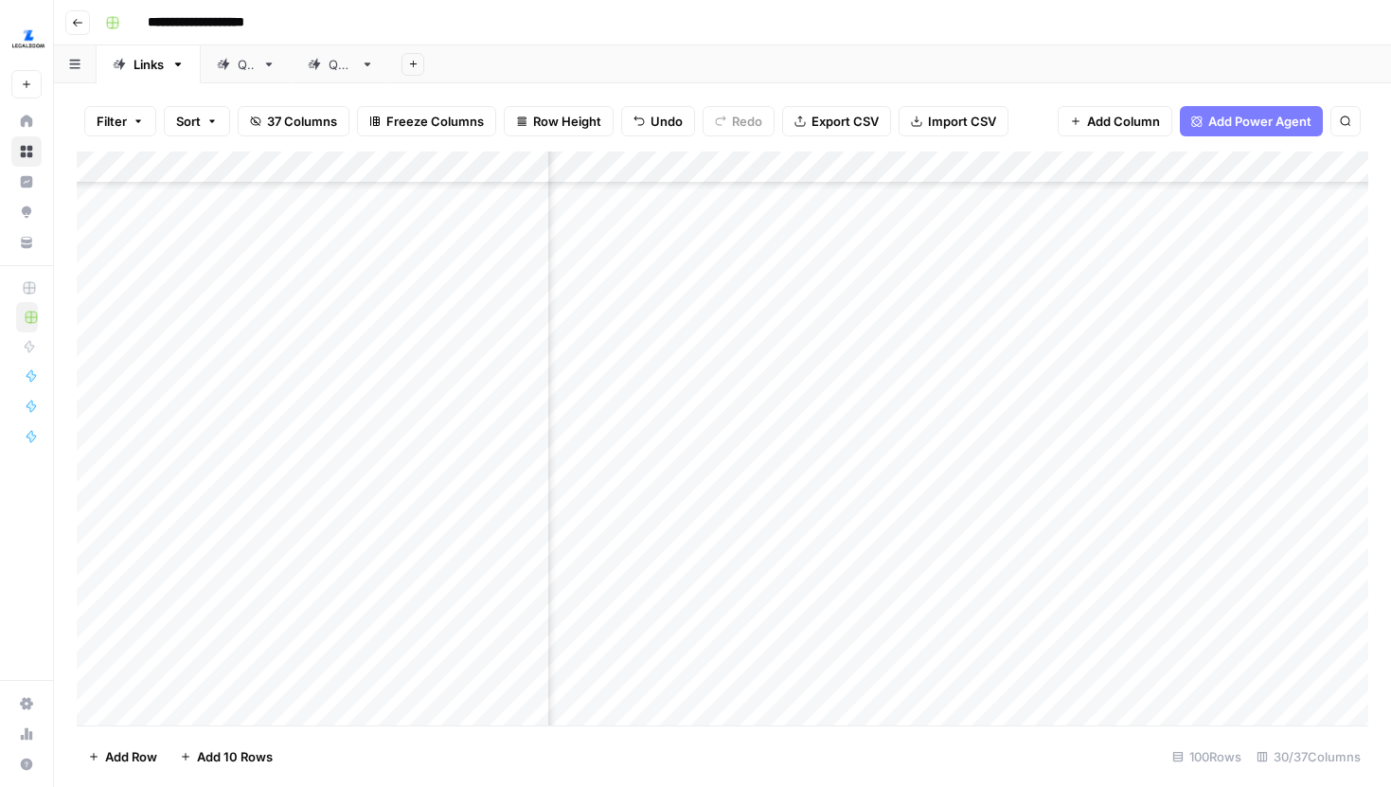
click at [933, 559] on div "Add Column" at bounding box center [723, 439] width 1292 height 574
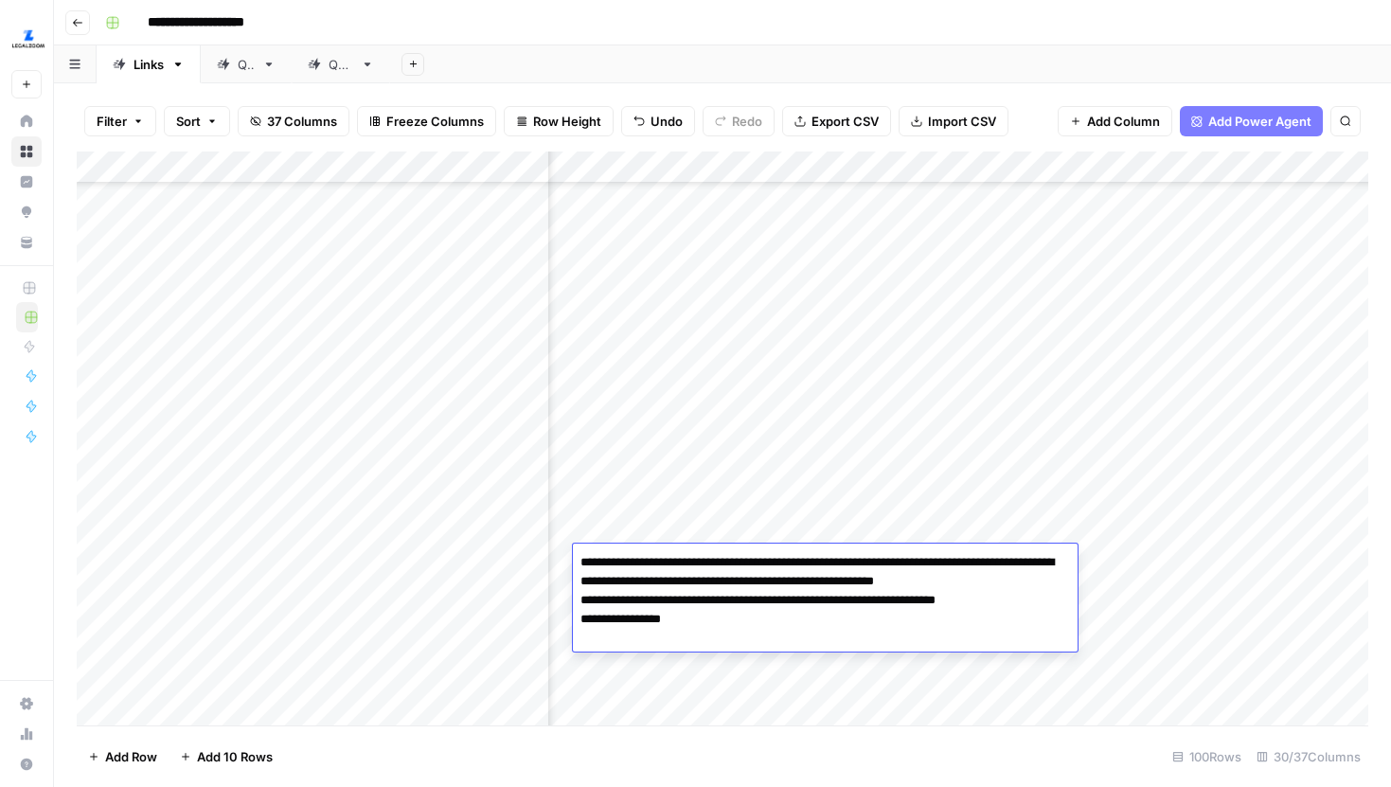
click at [794, 509] on div "Add Column" at bounding box center [723, 439] width 1292 height 574
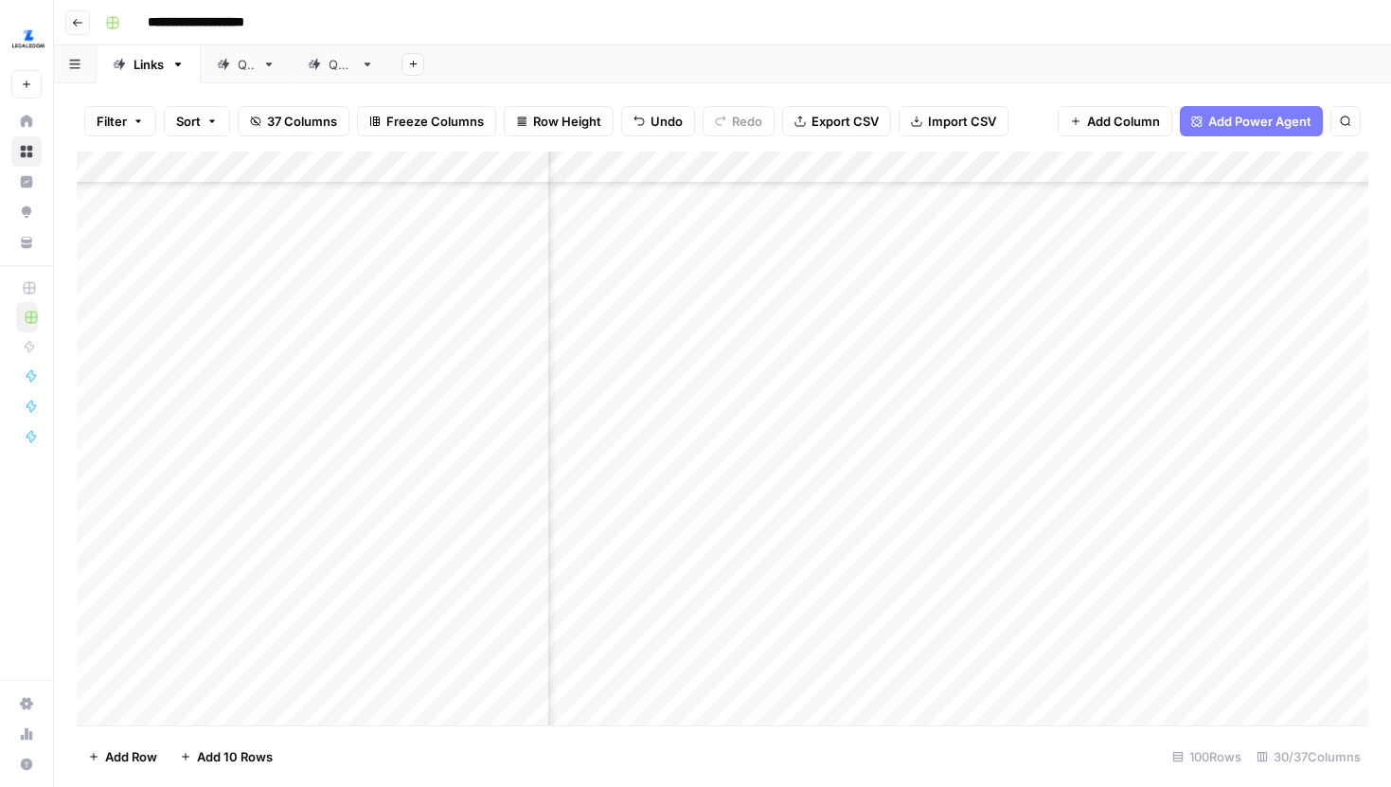
scroll to position [708, 3649]
click at [1018, 277] on div "Add Column" at bounding box center [723, 439] width 1292 height 574
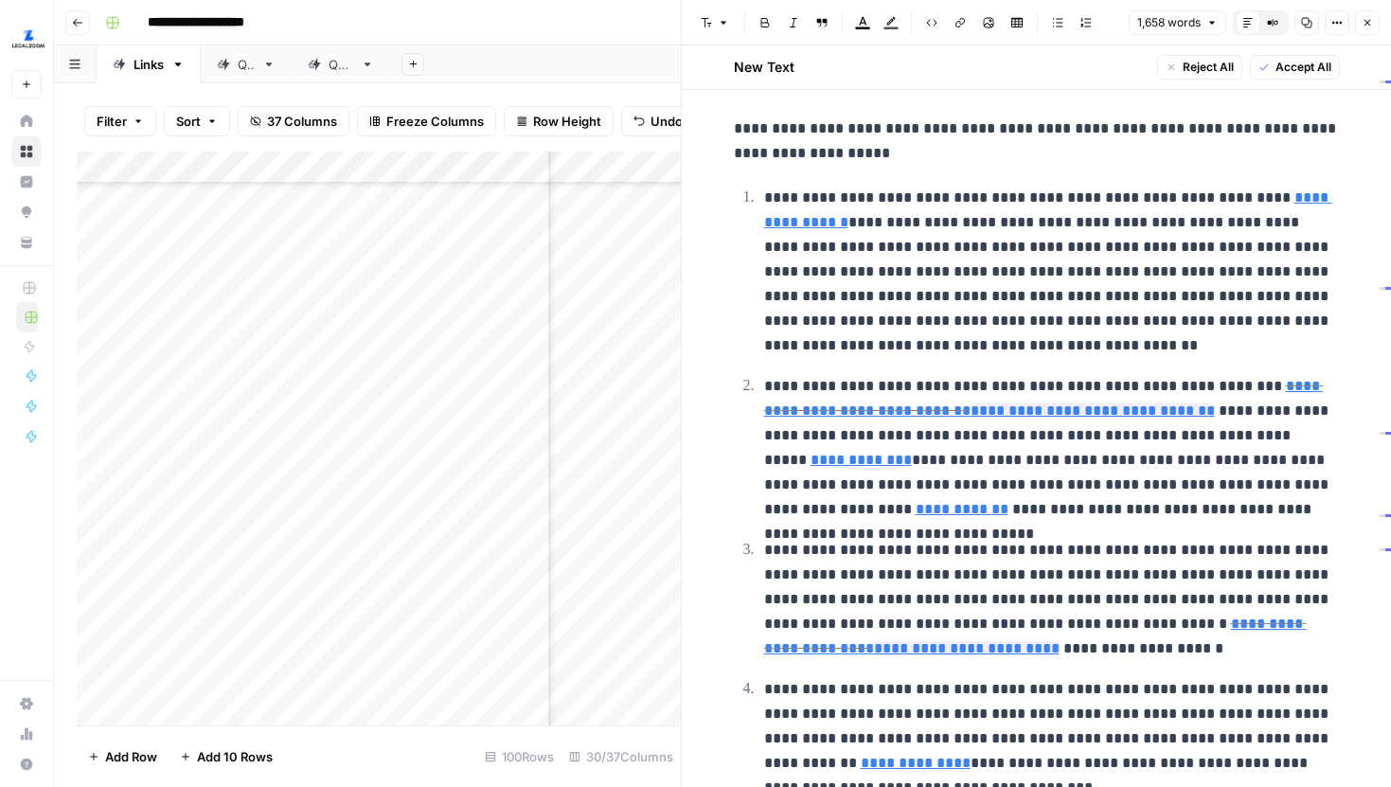
scroll to position [3176, 0]
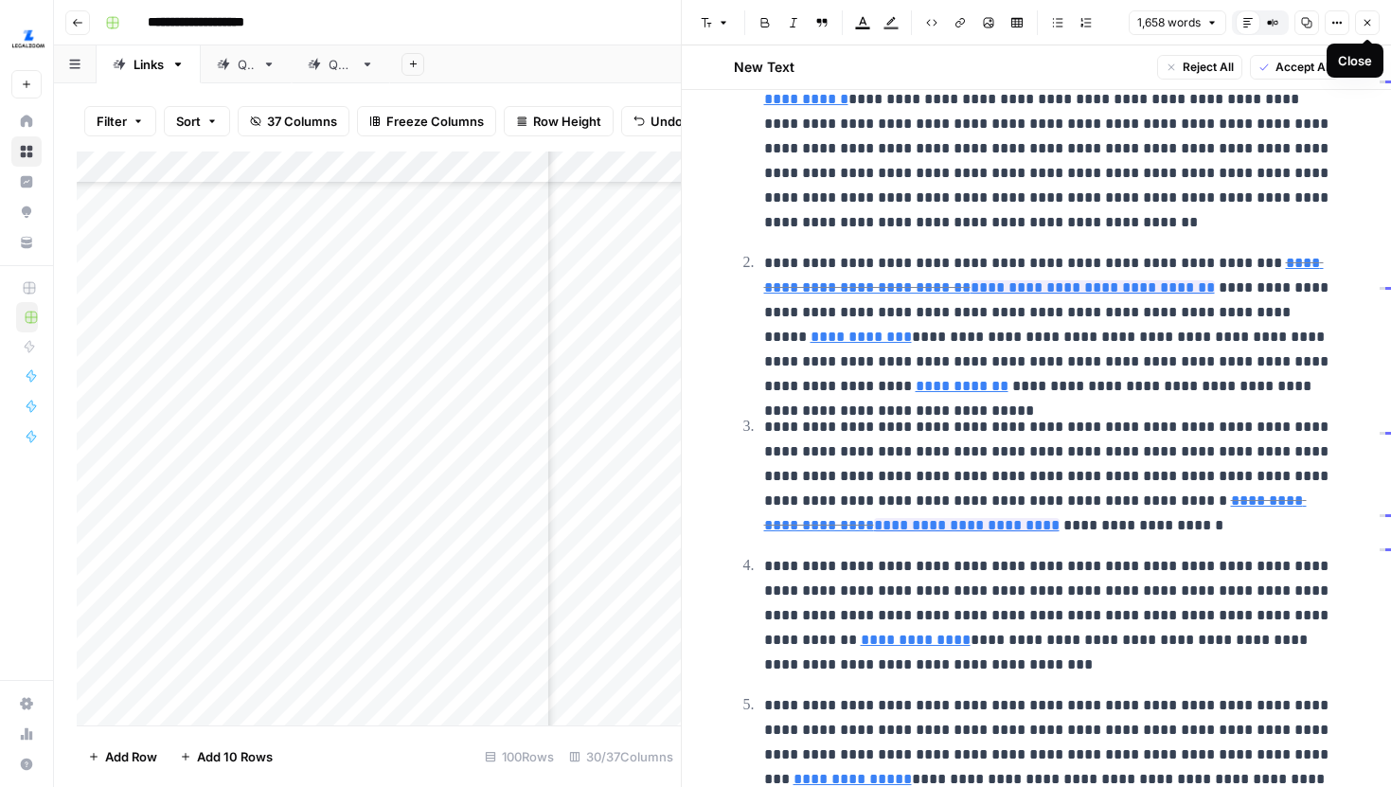
click at [1364, 24] on icon "button" at bounding box center [1367, 22] width 11 height 11
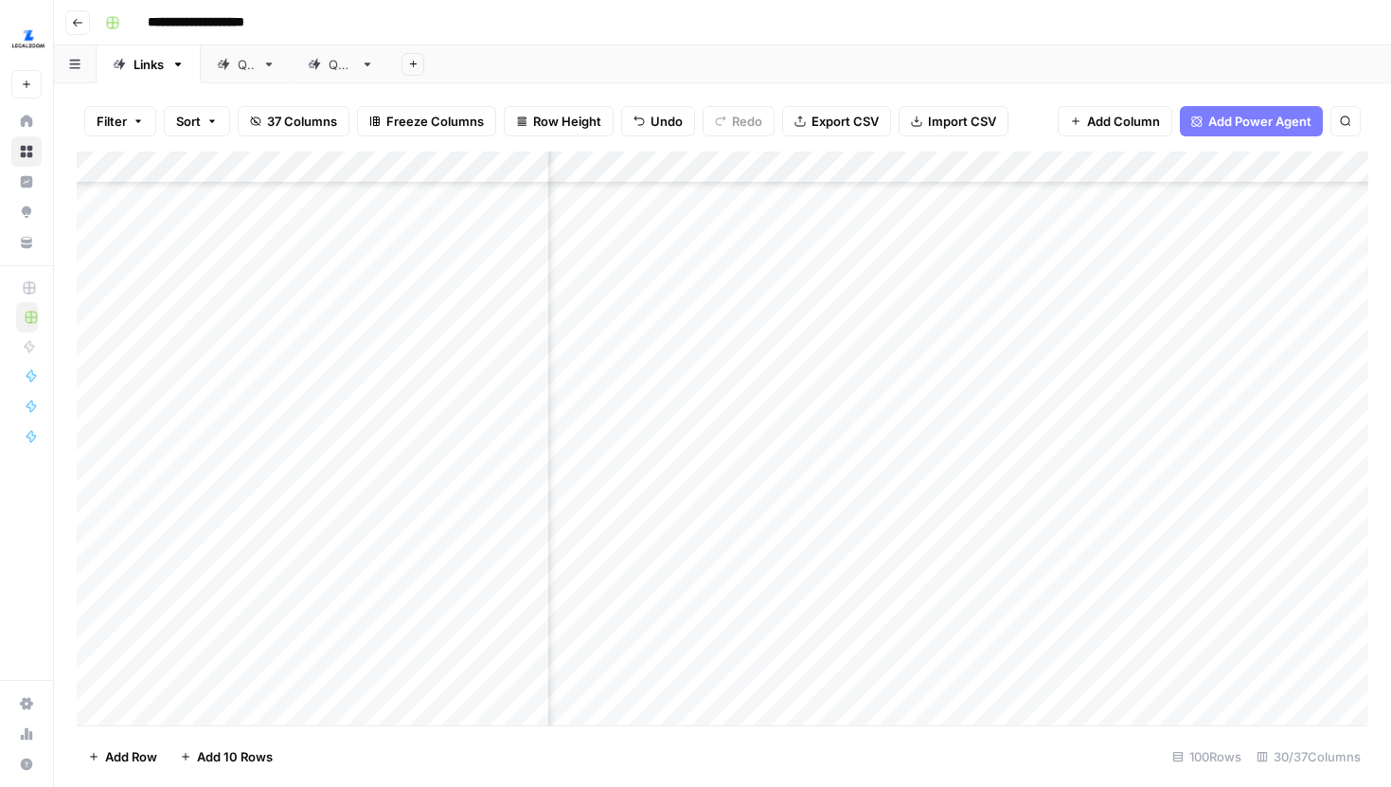
scroll to position [708, 846]
click at [955, 272] on div "Add Column" at bounding box center [723, 439] width 1292 height 574
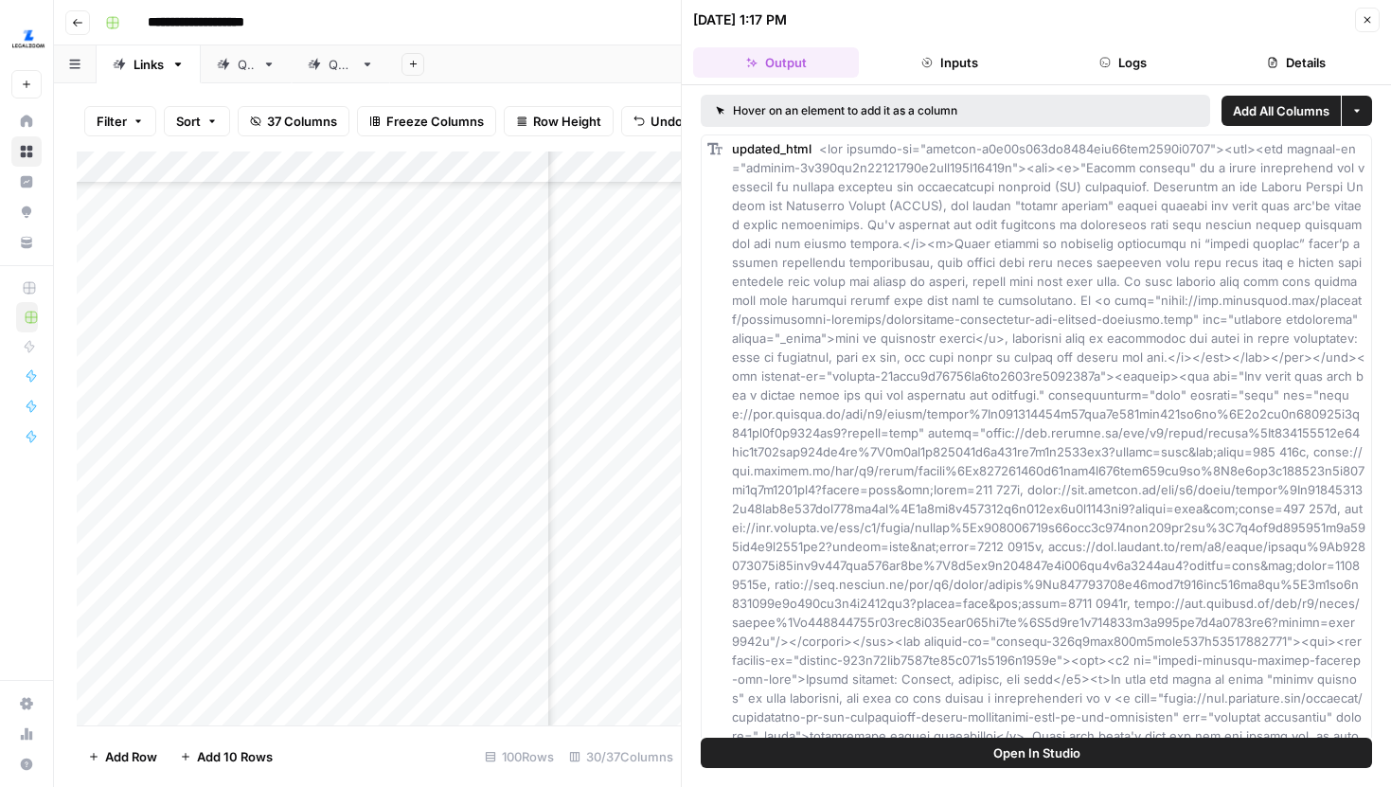
click at [1122, 69] on button "Logs" at bounding box center [1124, 62] width 166 height 30
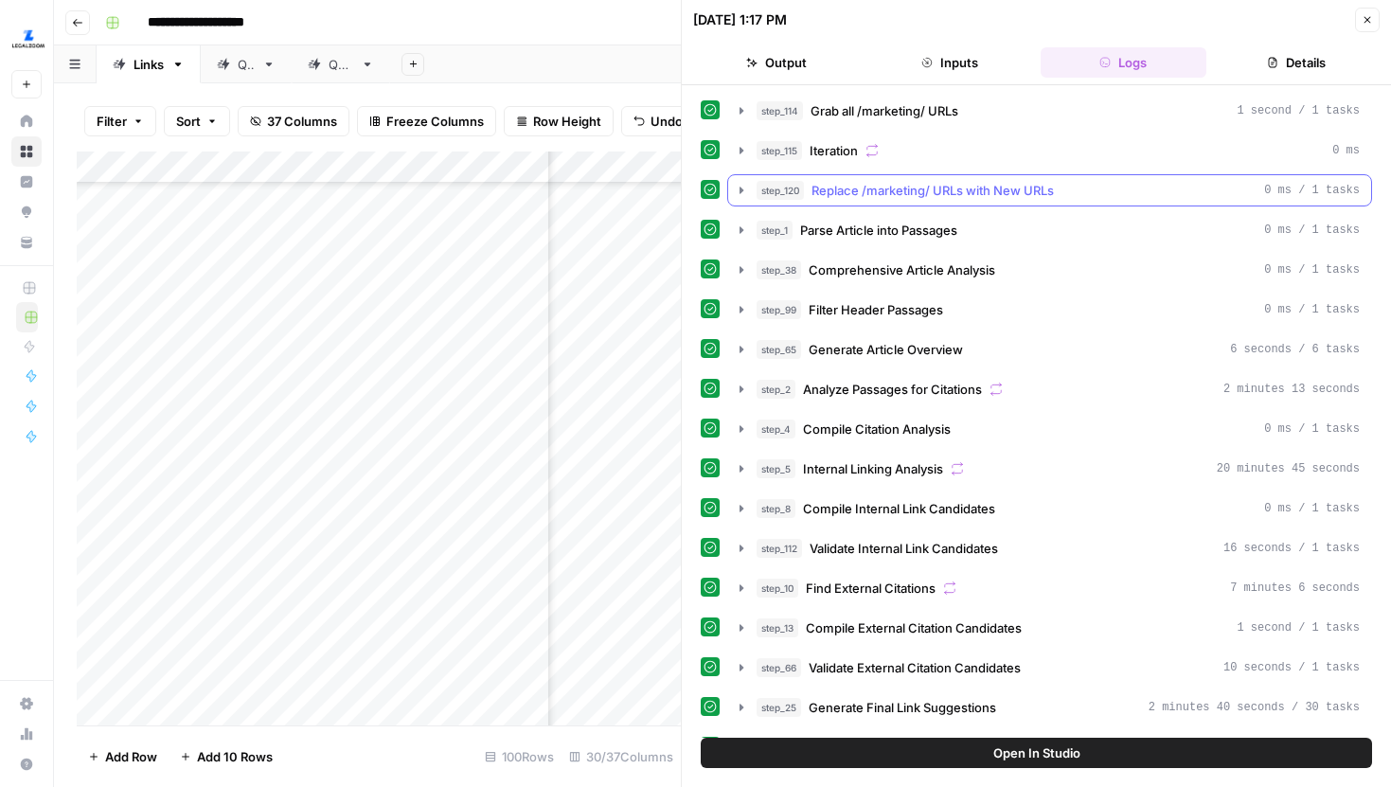
click at [733, 179] on button "step_120 Replace /marketing/ URLs with New URLs 0 ms / 1 tasks" at bounding box center [1049, 190] width 643 height 30
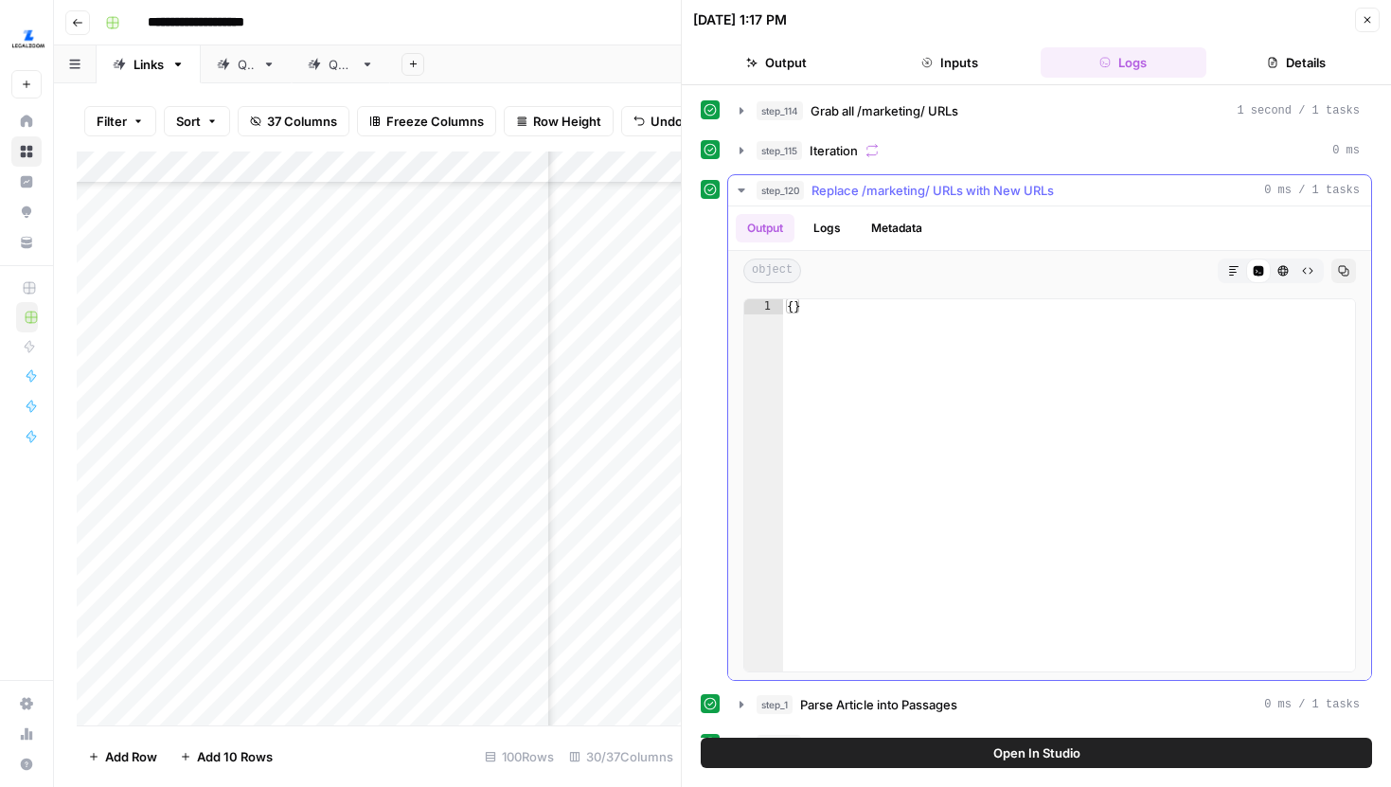
click at [738, 183] on icon "button" at bounding box center [741, 190] width 15 height 15
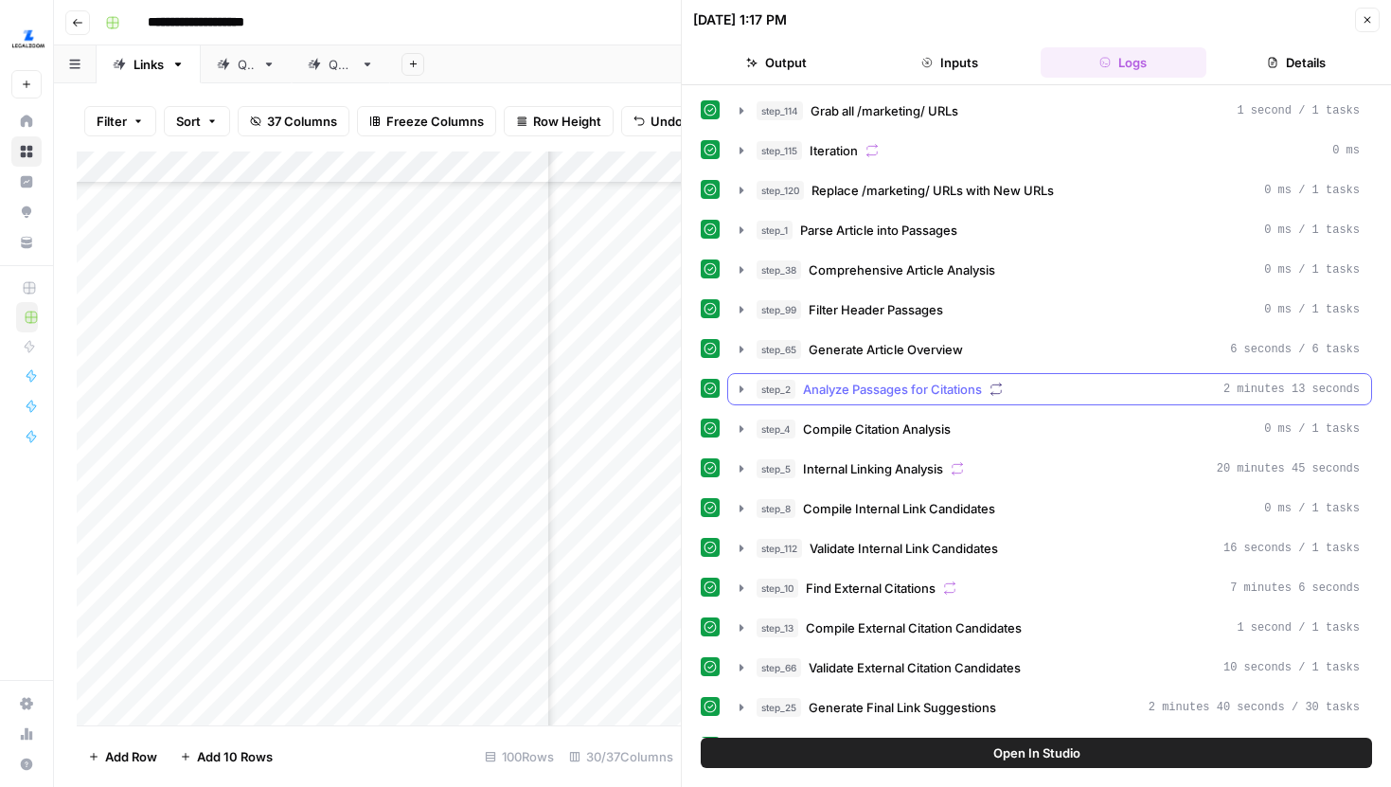
click at [741, 380] on button "step_2 Analyze Passages for Citations 2 minutes 13 seconds" at bounding box center [1049, 389] width 643 height 30
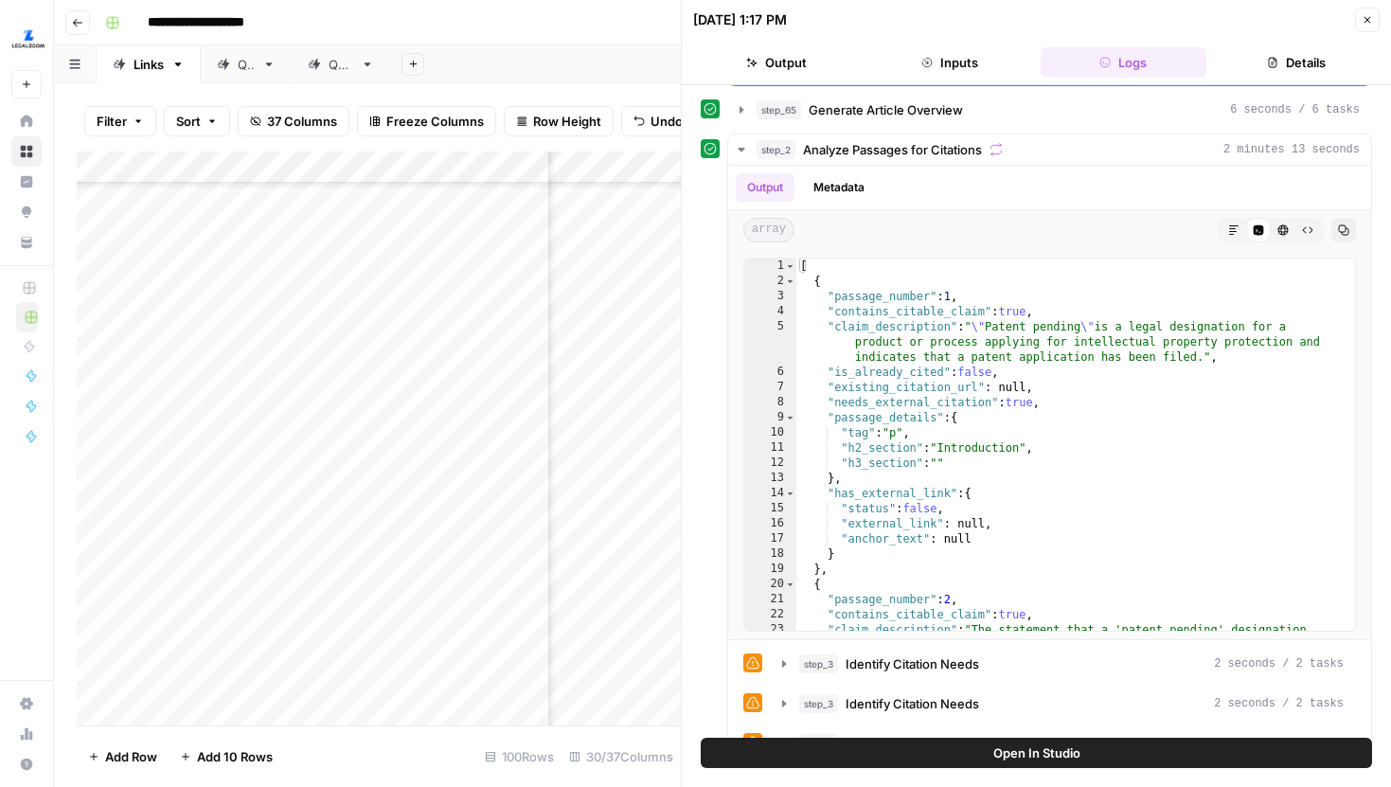
scroll to position [241, 0]
type textarea "**********"
click at [1093, 379] on div "[ { "passage_number" : 1 , "contains_citable_claim" : true , "claim_description…" at bounding box center [1075, 489] width 559 height 463
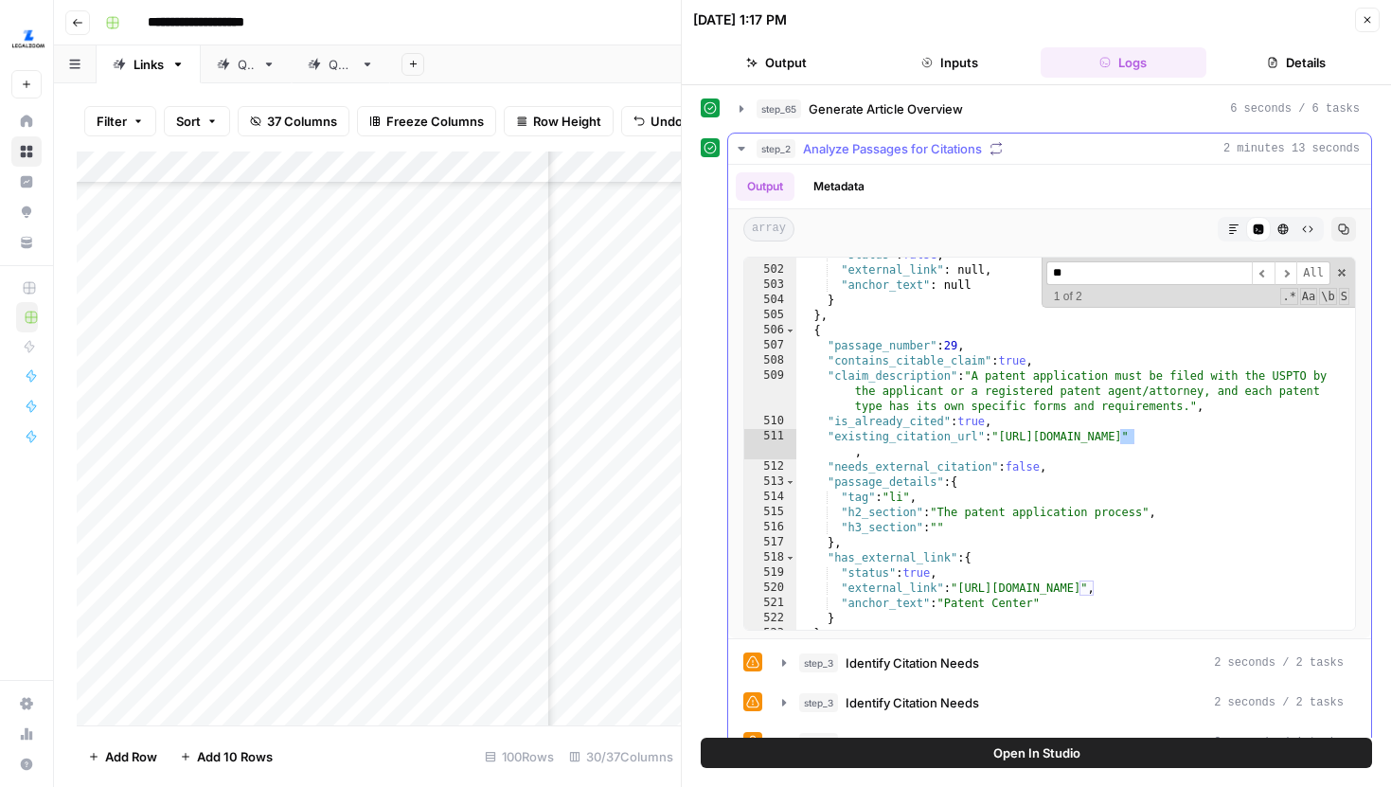
scroll to position [8041, 0]
type input "****"
click at [1287, 272] on span "​" at bounding box center [1286, 273] width 23 height 24
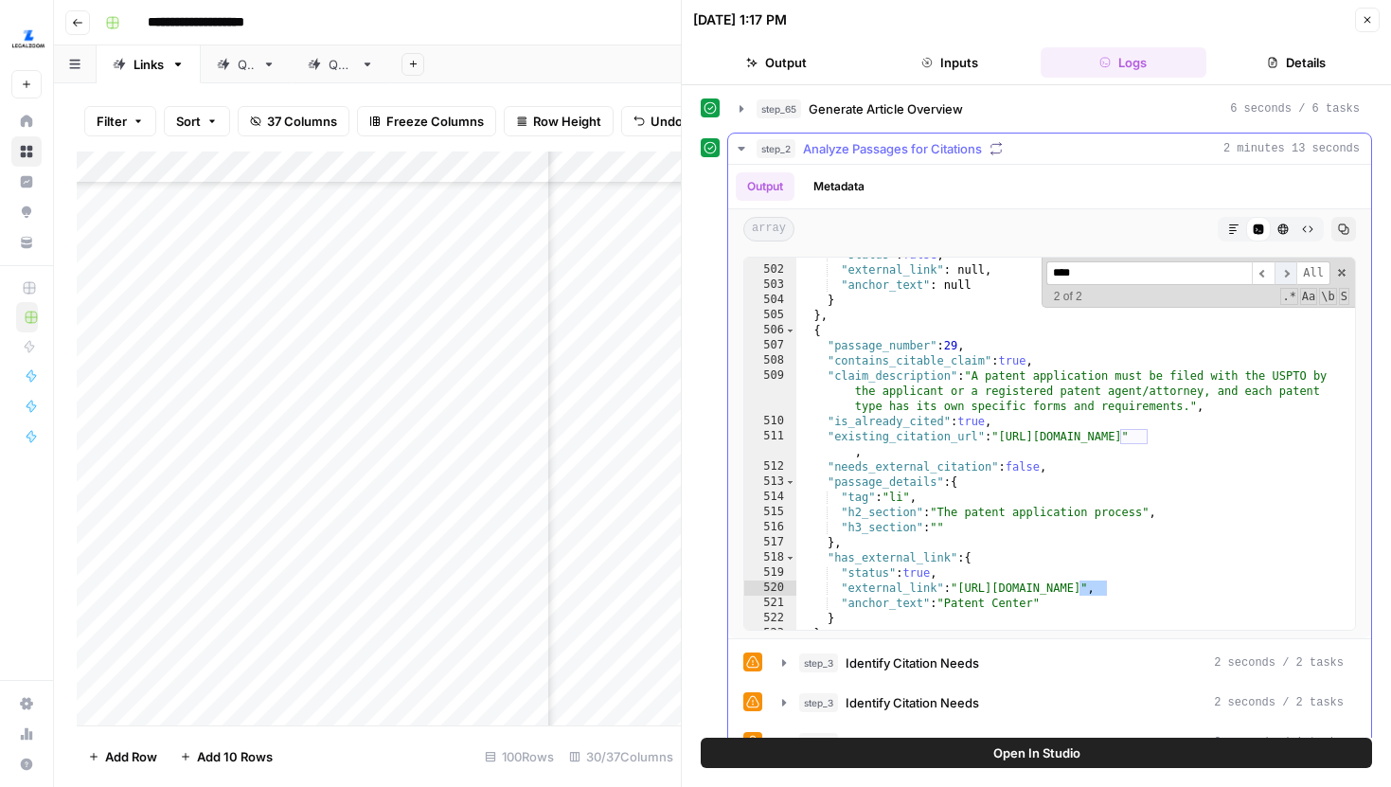
click at [1287, 272] on span "​" at bounding box center [1286, 273] width 23 height 24
click at [1344, 270] on span at bounding box center [1341, 272] width 13 height 13
type textarea "**********"
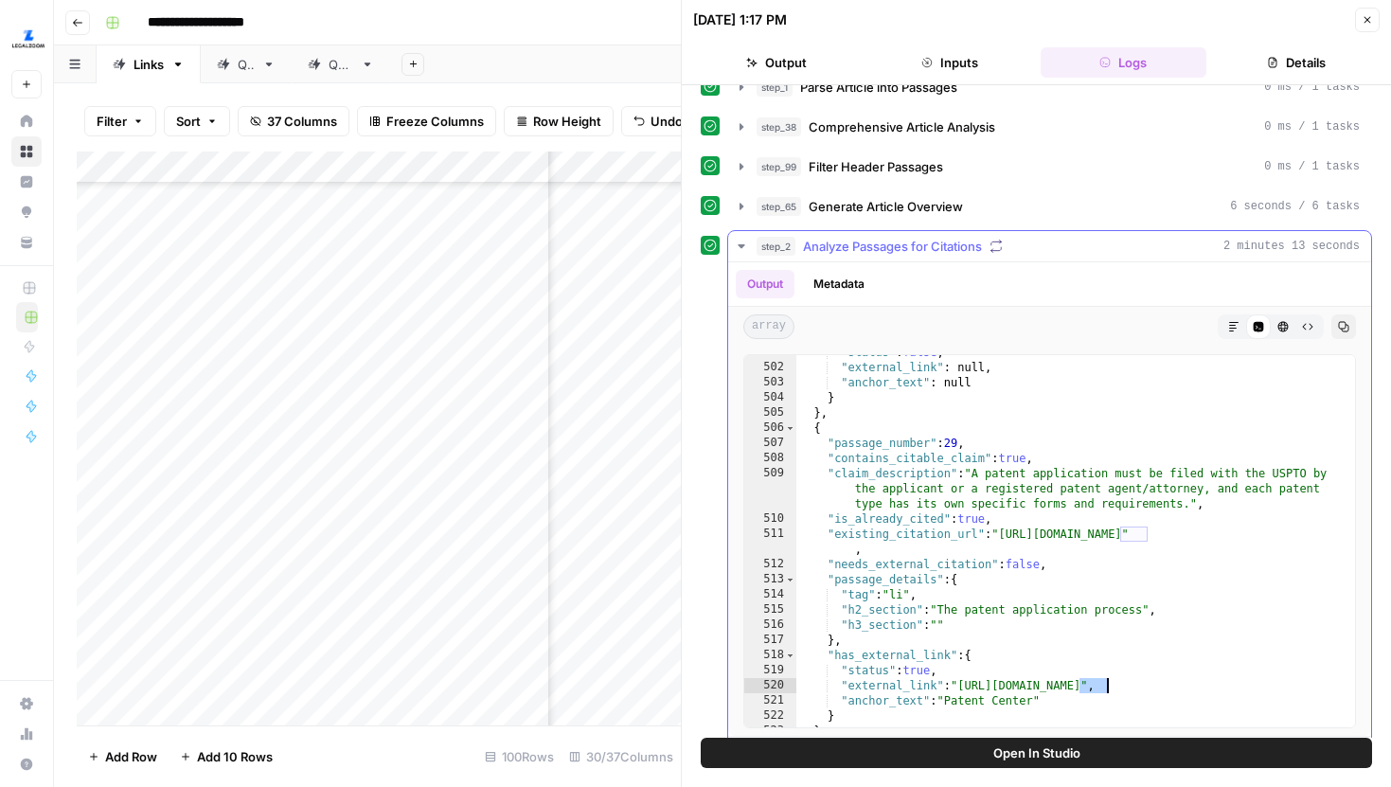
scroll to position [126, 0]
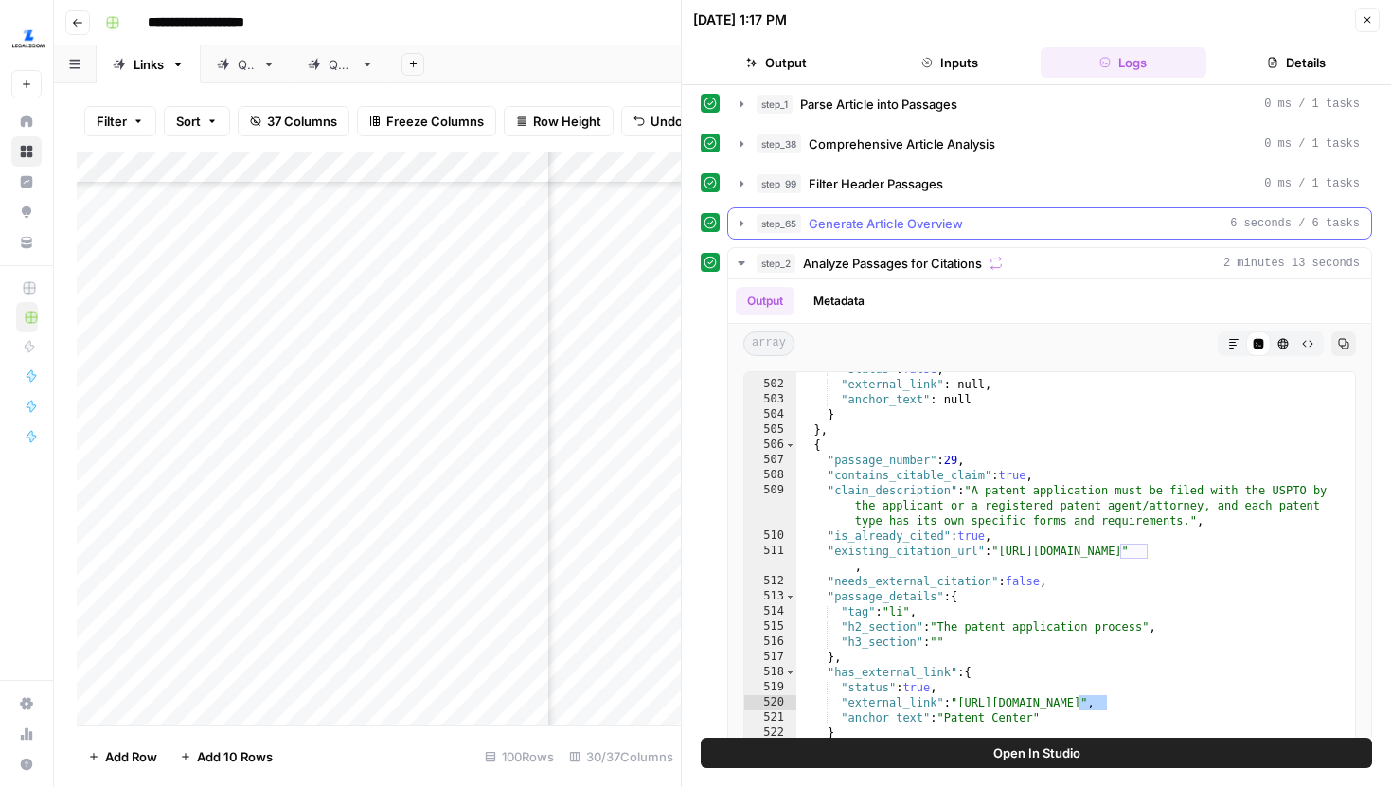
click at [743, 210] on button "step_65 Generate Article Overview 6 seconds / 6 tasks" at bounding box center [1049, 223] width 643 height 30
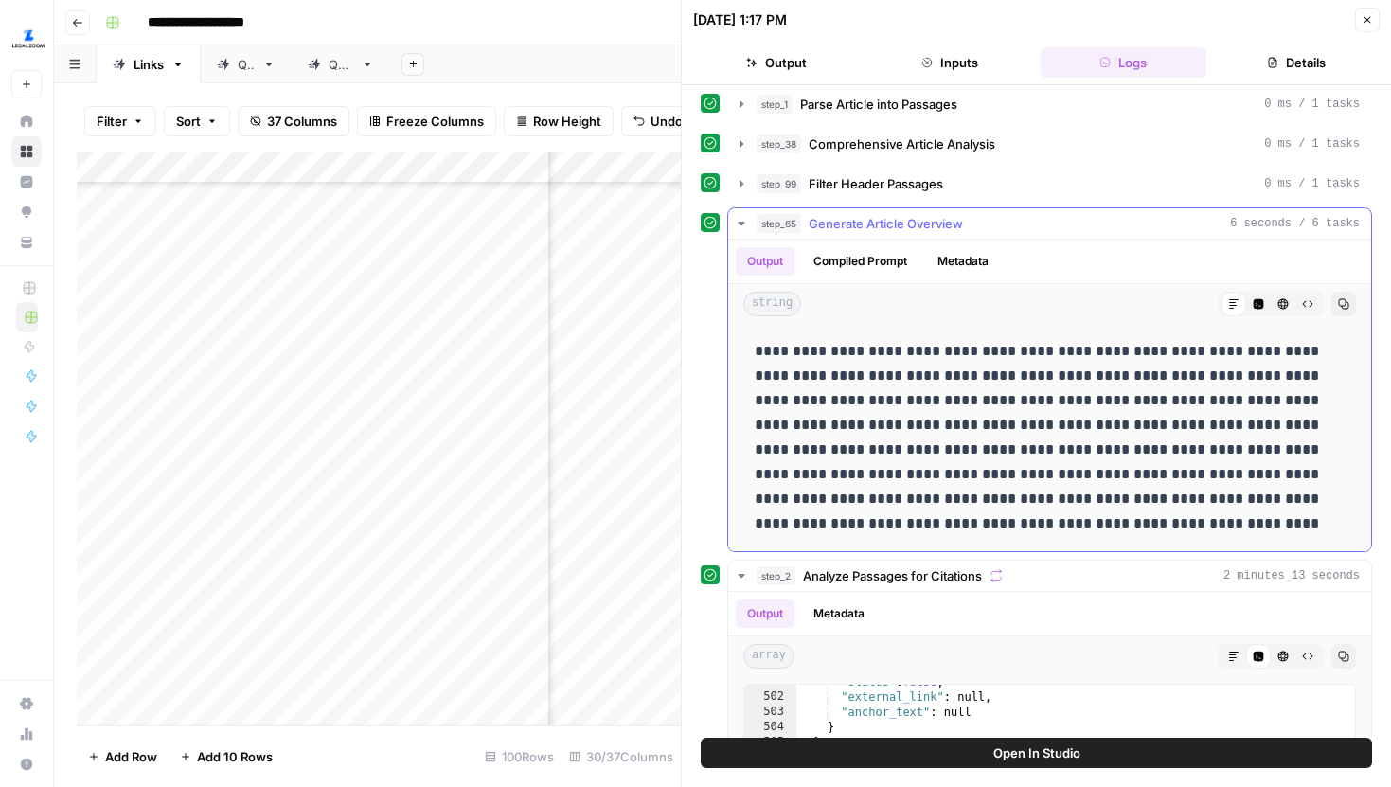
click at [743, 214] on button "step_65 Generate Article Overview 6 seconds / 6 tasks" at bounding box center [1049, 223] width 643 height 30
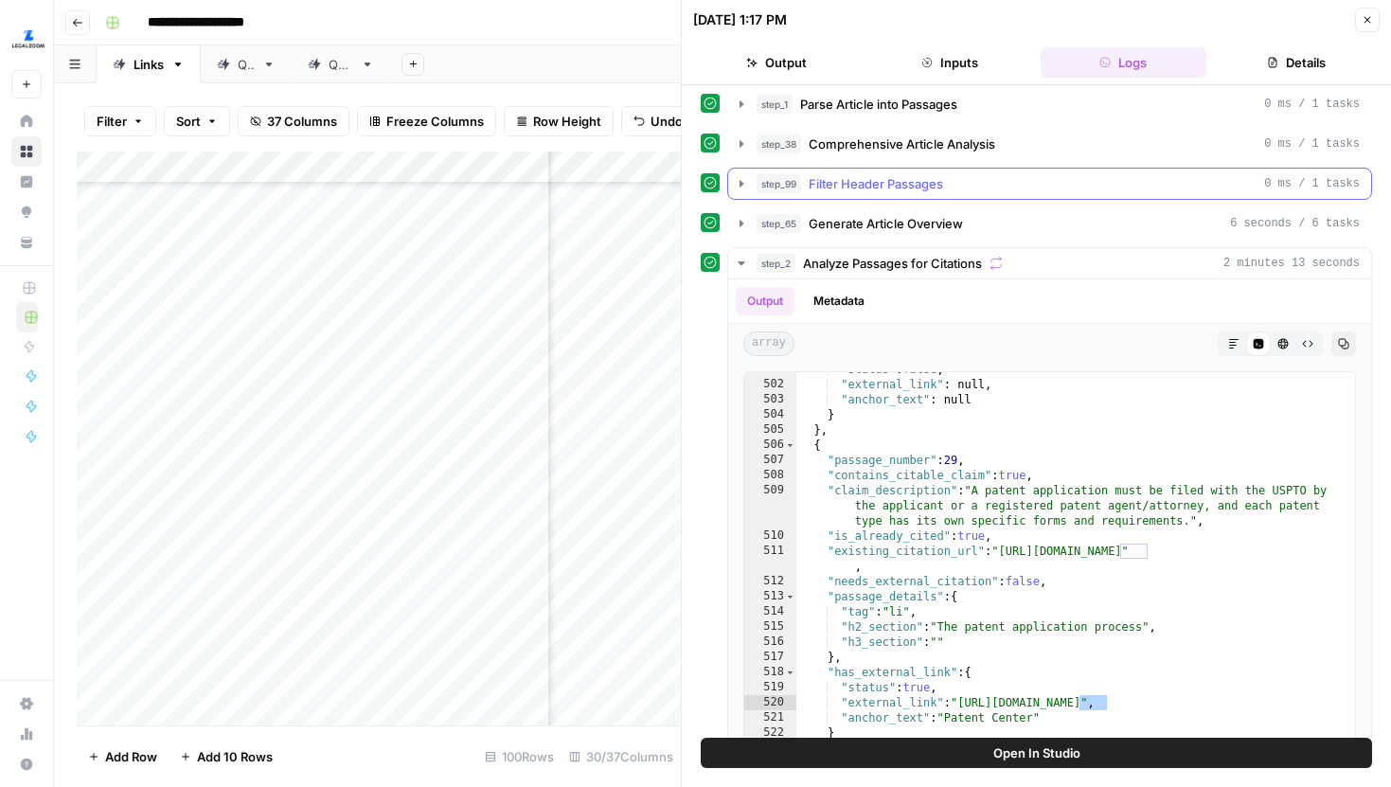
click at [743, 186] on icon "button" at bounding box center [741, 183] width 15 height 15
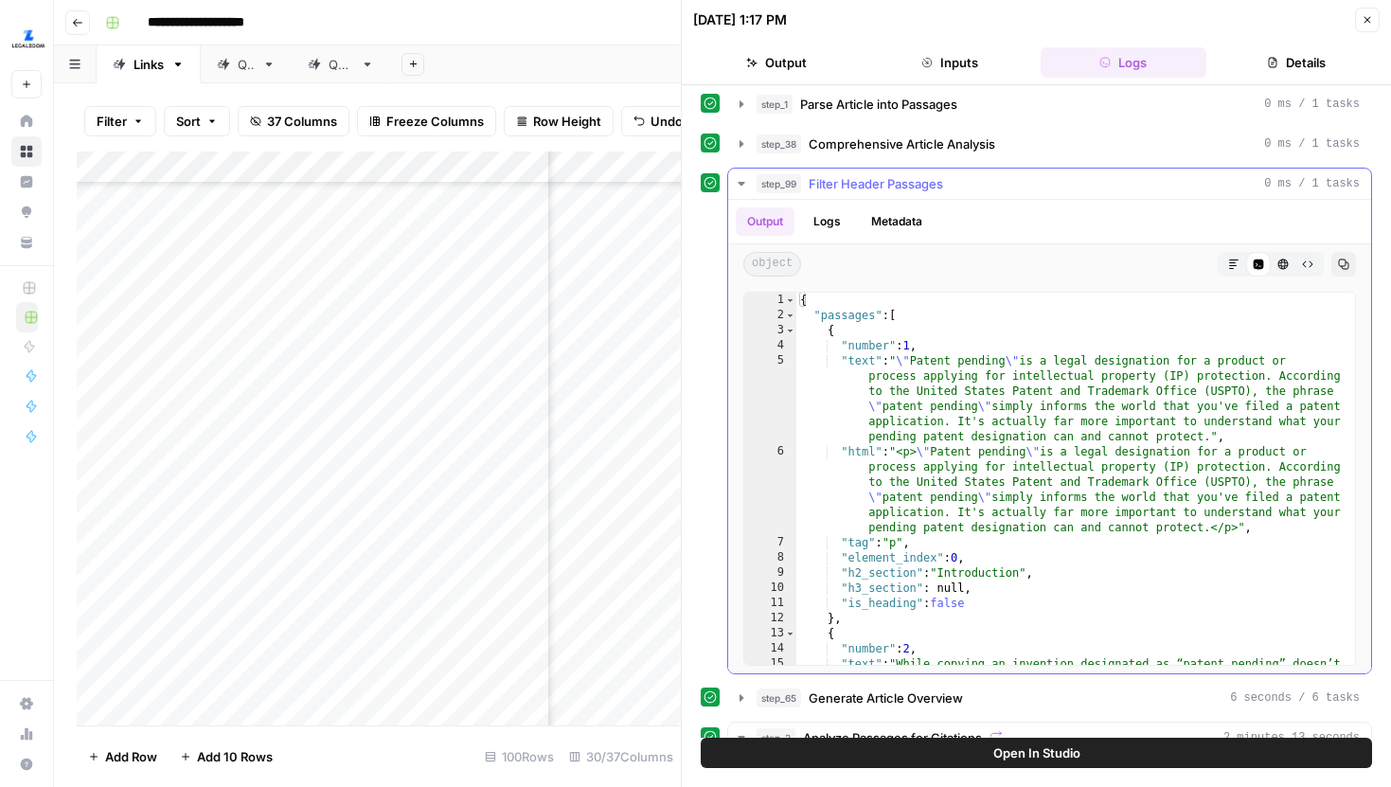
type textarea "**********"
click at [1010, 387] on div "{ "passages" : [ { "number" : 1 , "text" : " \" Patent pending \" is a legal de…" at bounding box center [1075, 547] width 559 height 509
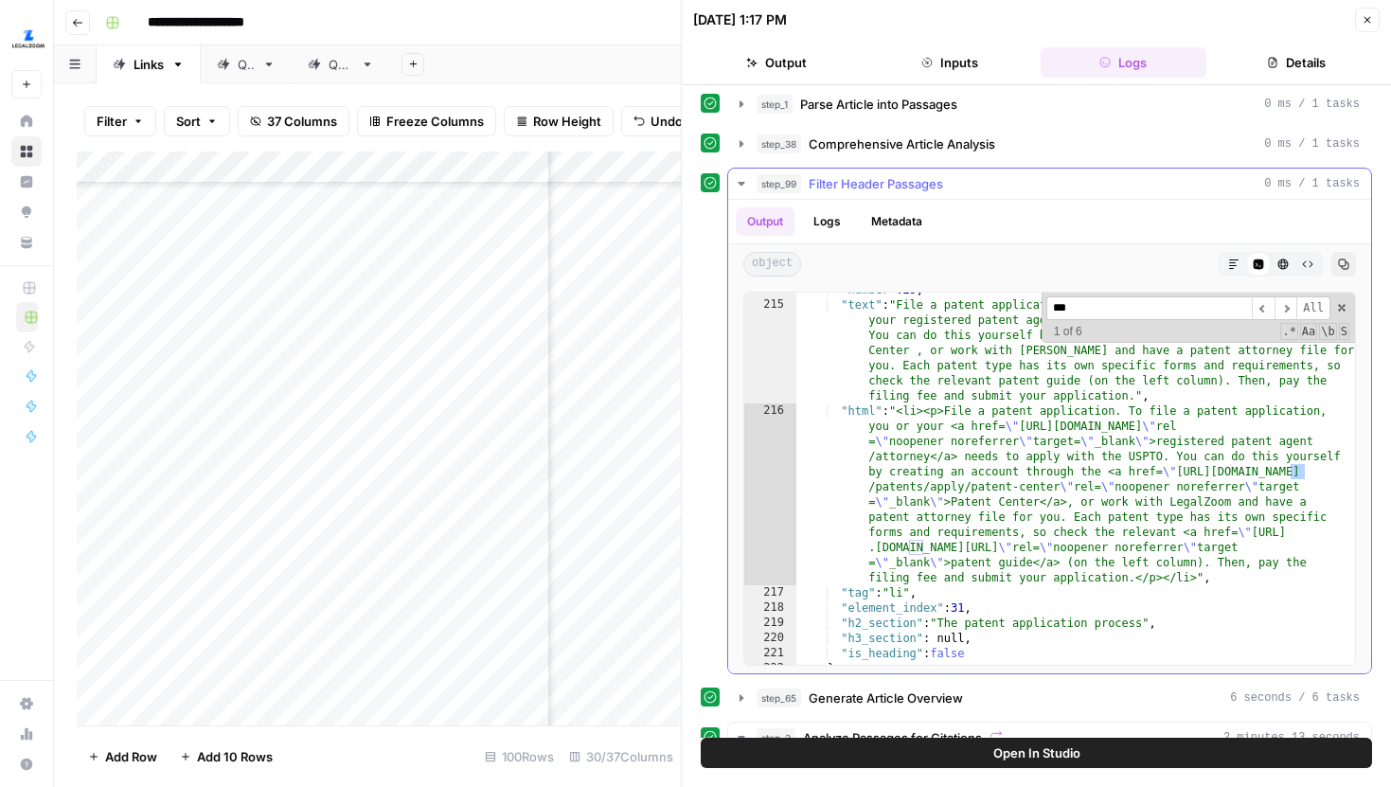
scroll to position [5996, 0]
type input "****"
click at [1289, 306] on span "​" at bounding box center [1286, 308] width 23 height 24
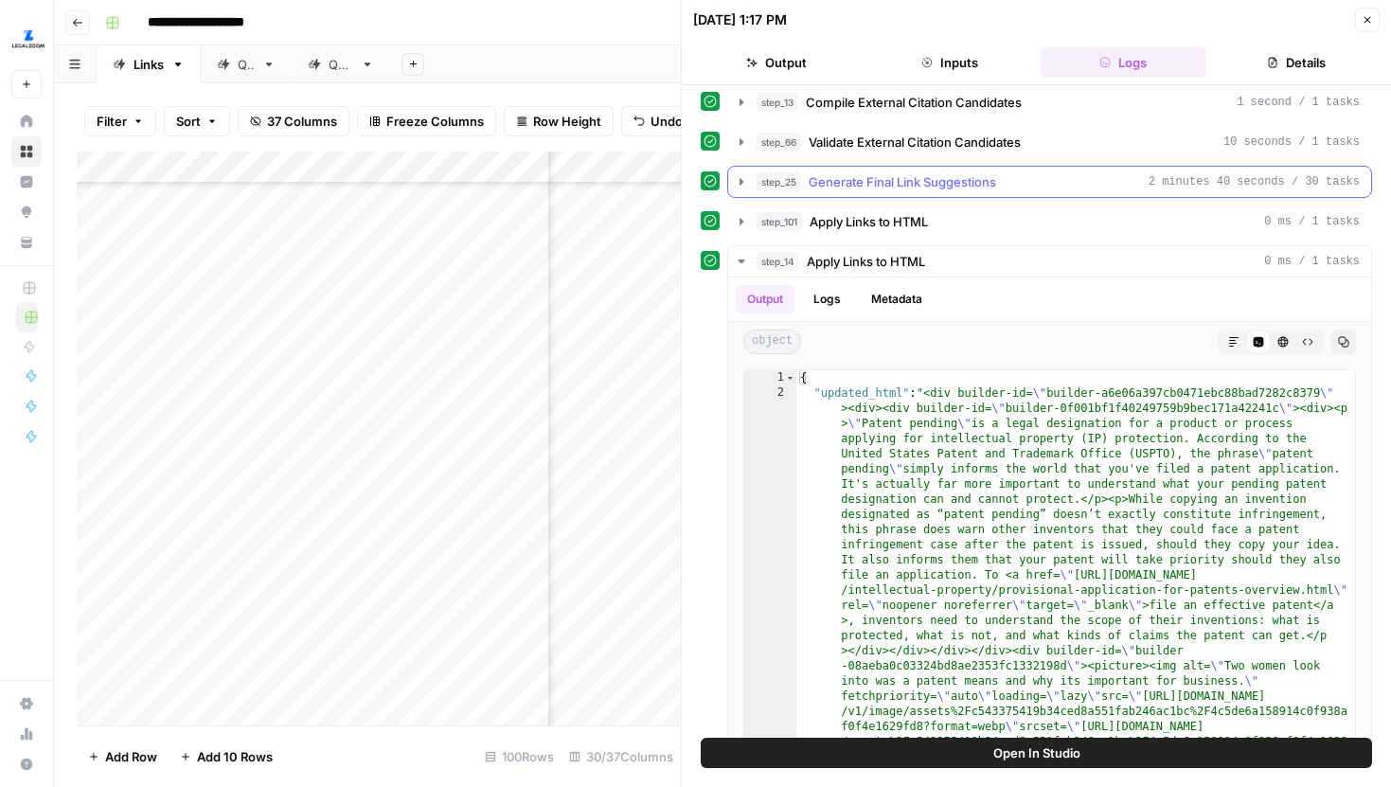
scroll to position [3535, 0]
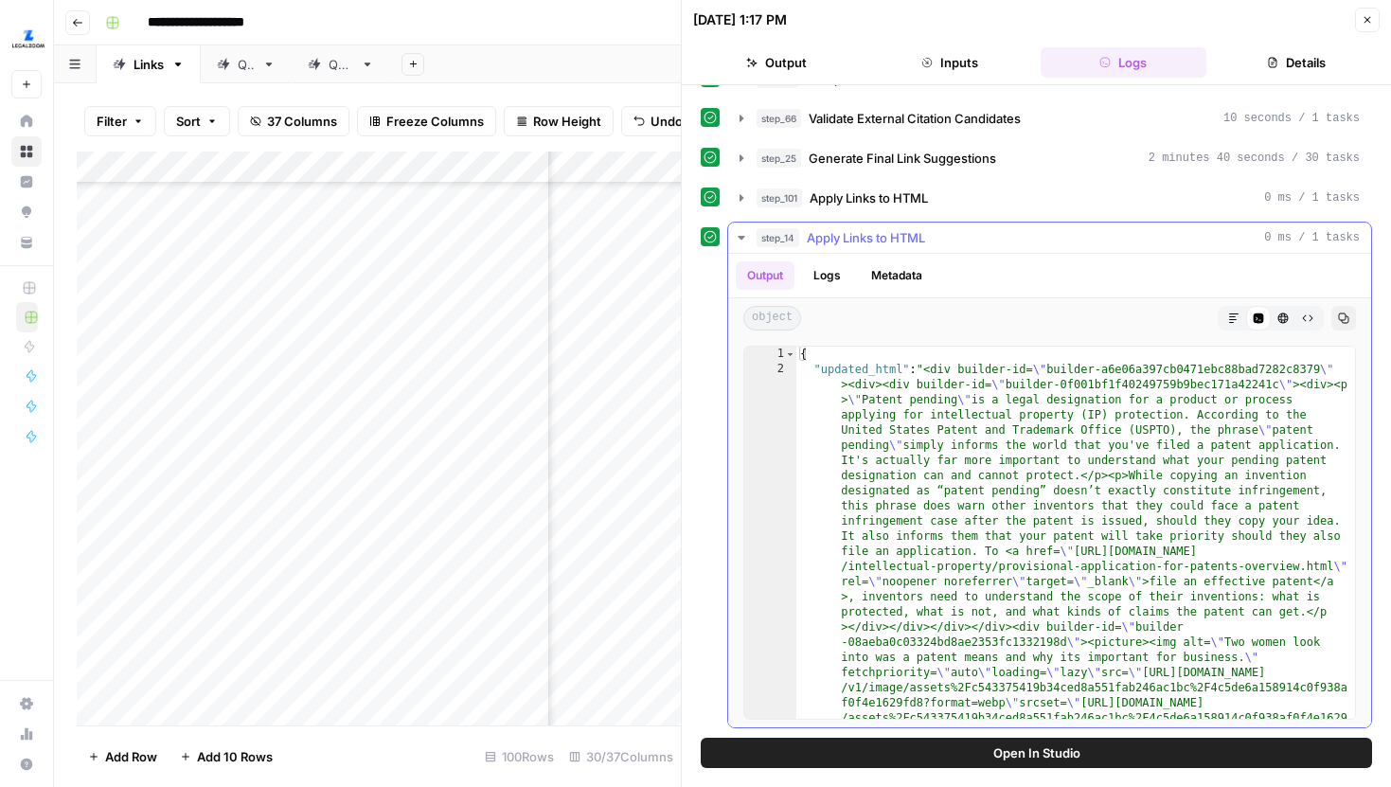
click at [744, 232] on icon "button" at bounding box center [741, 237] width 15 height 15
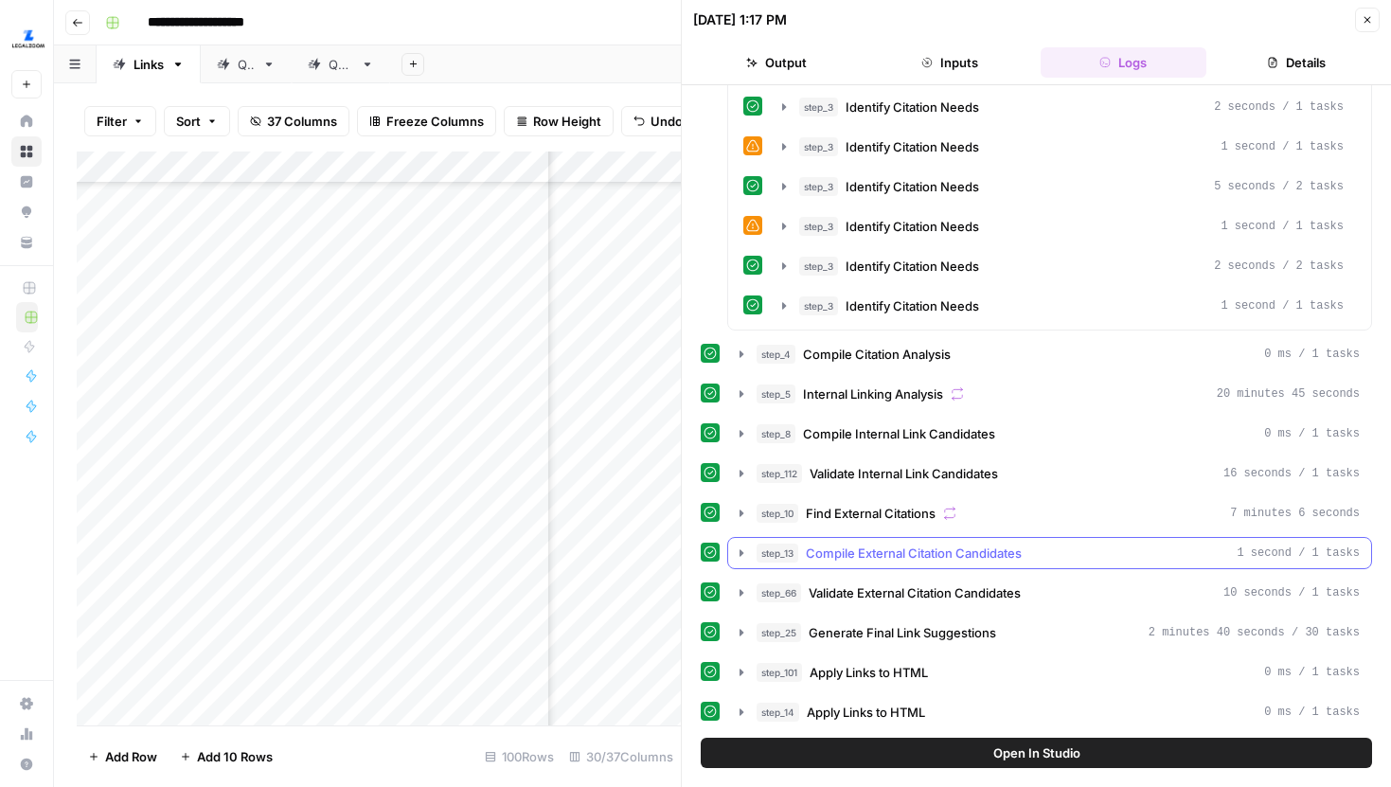
click at [743, 547] on icon "button" at bounding box center [741, 552] width 15 height 15
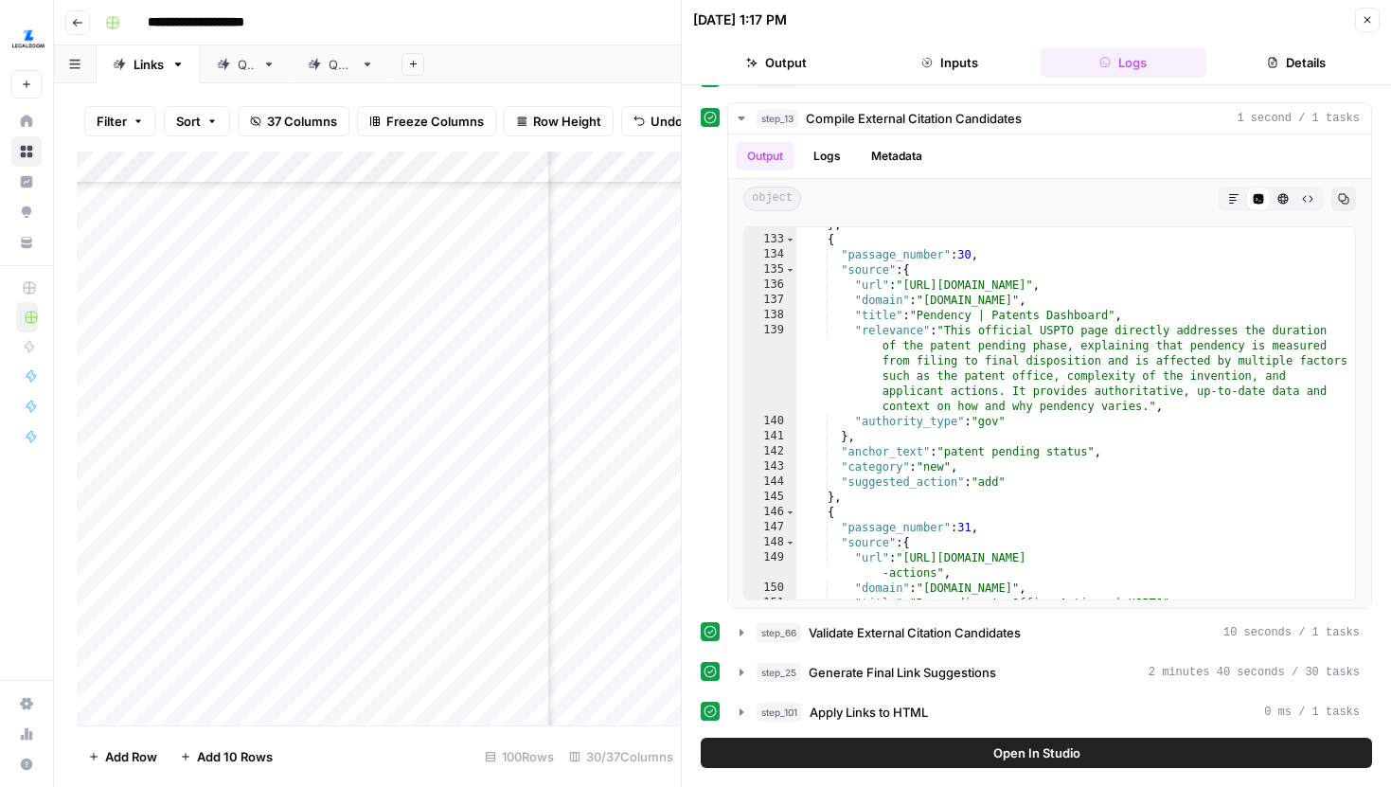
scroll to position [3513, 0]
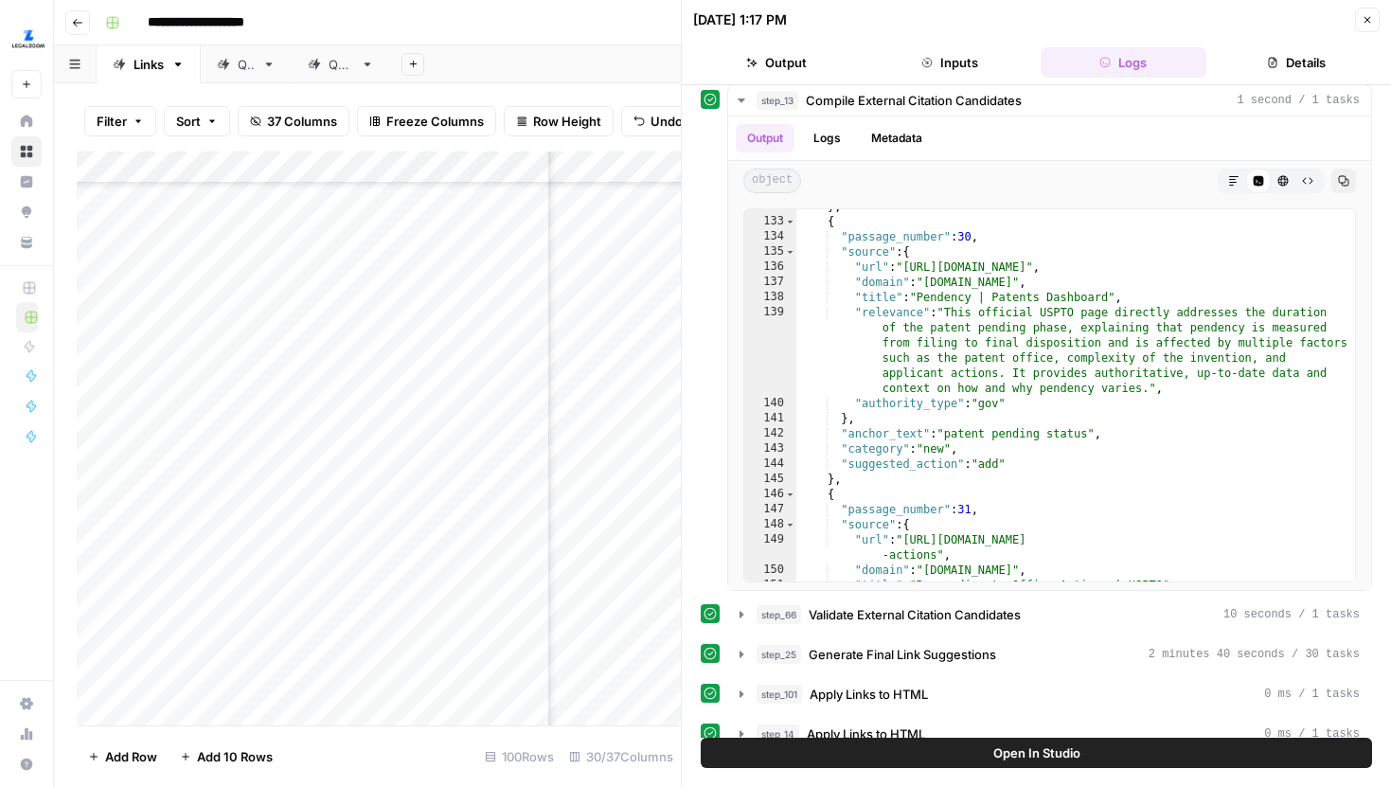
type textarea "**********"
click at [1180, 394] on div "} , { "passage_number" : 30 , "source" : { "url" : "https://www.uspto.gov/dashb…" at bounding box center [1075, 400] width 559 height 402
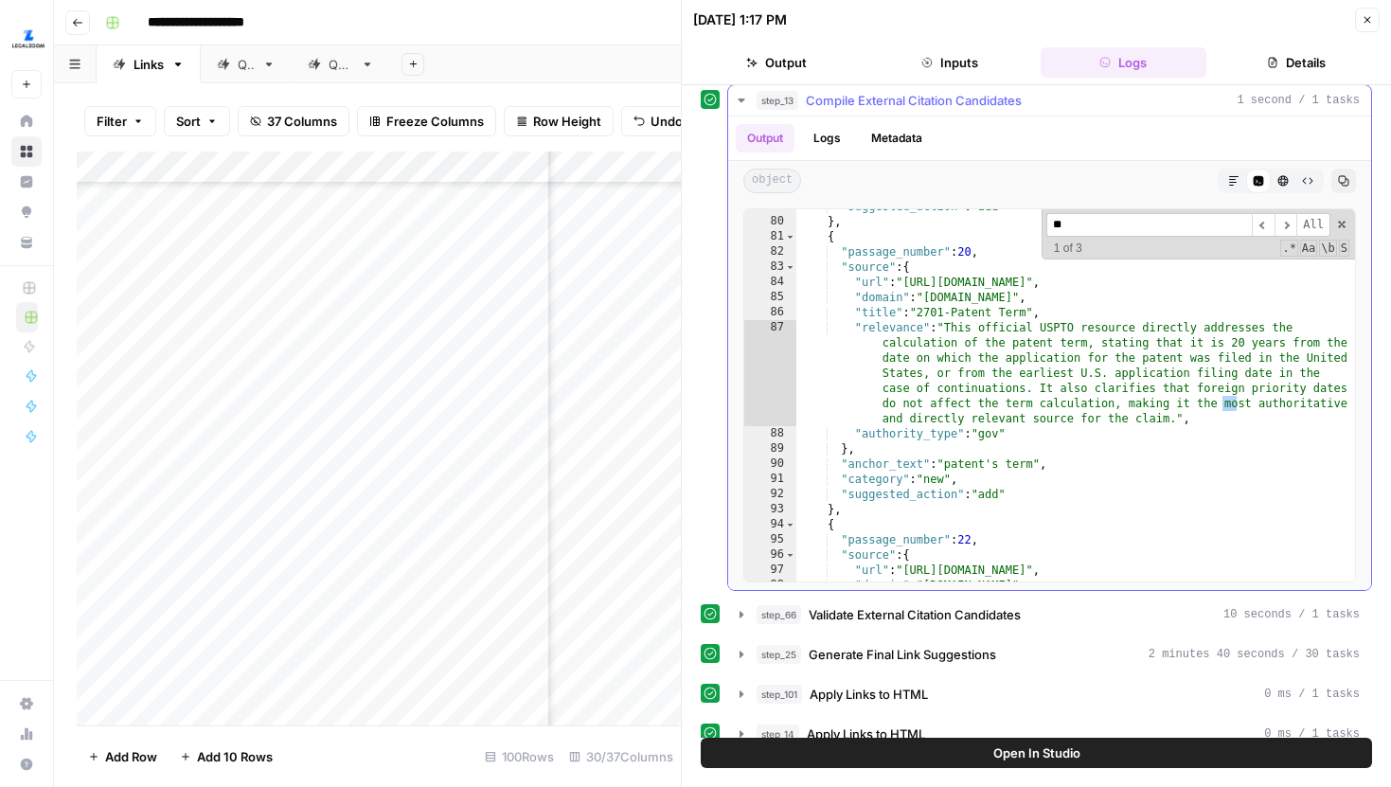
scroll to position [1692, 0]
type input "*"
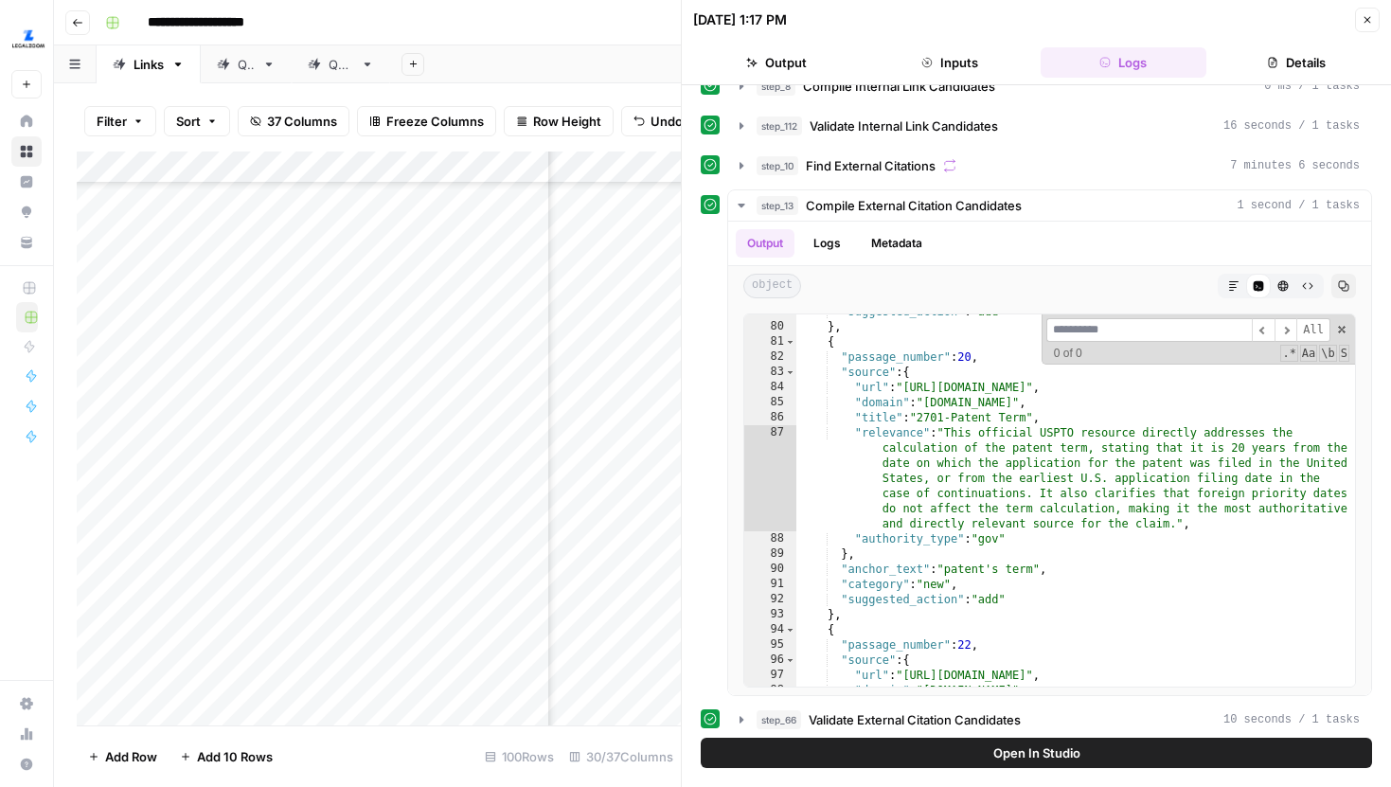
scroll to position [3372, 0]
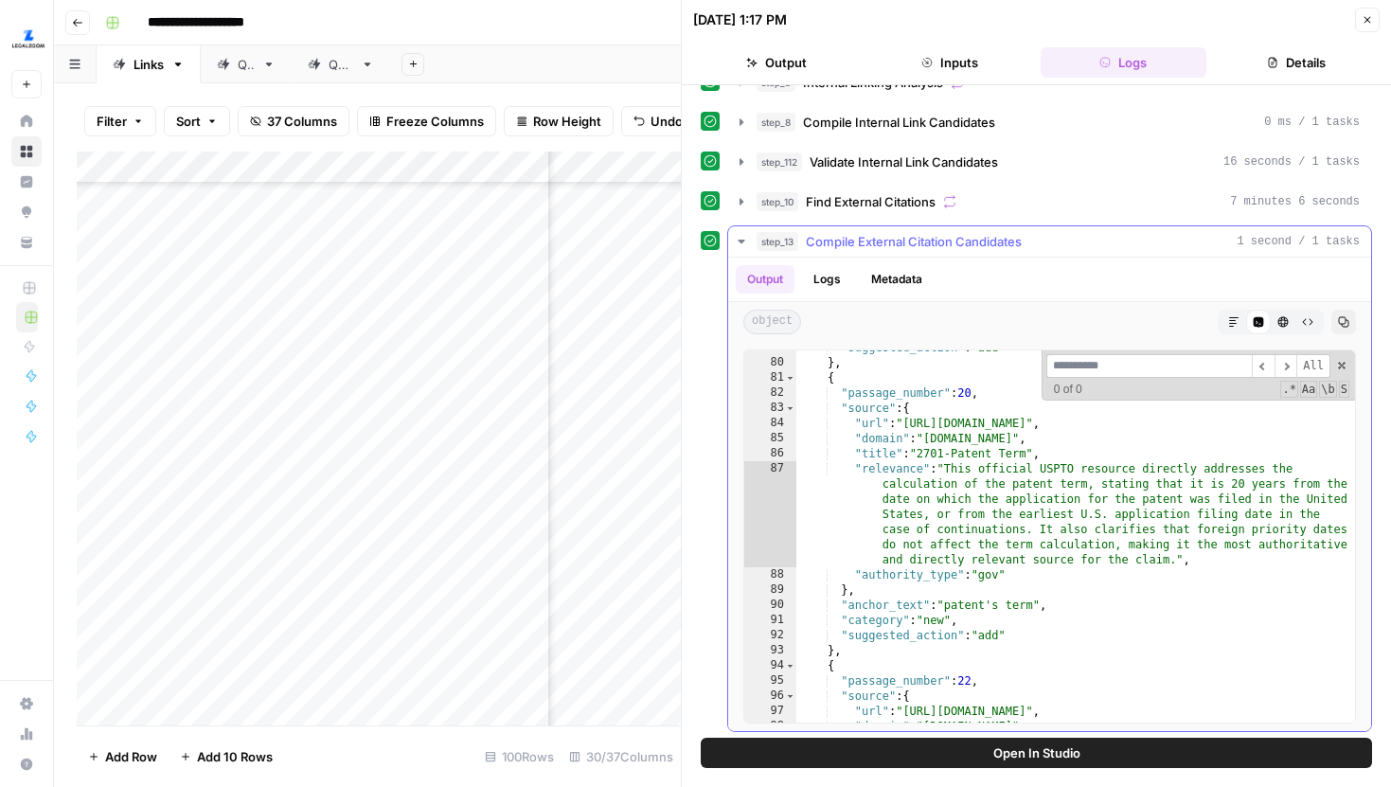
click at [739, 241] on icon "button" at bounding box center [741, 242] width 7 height 4
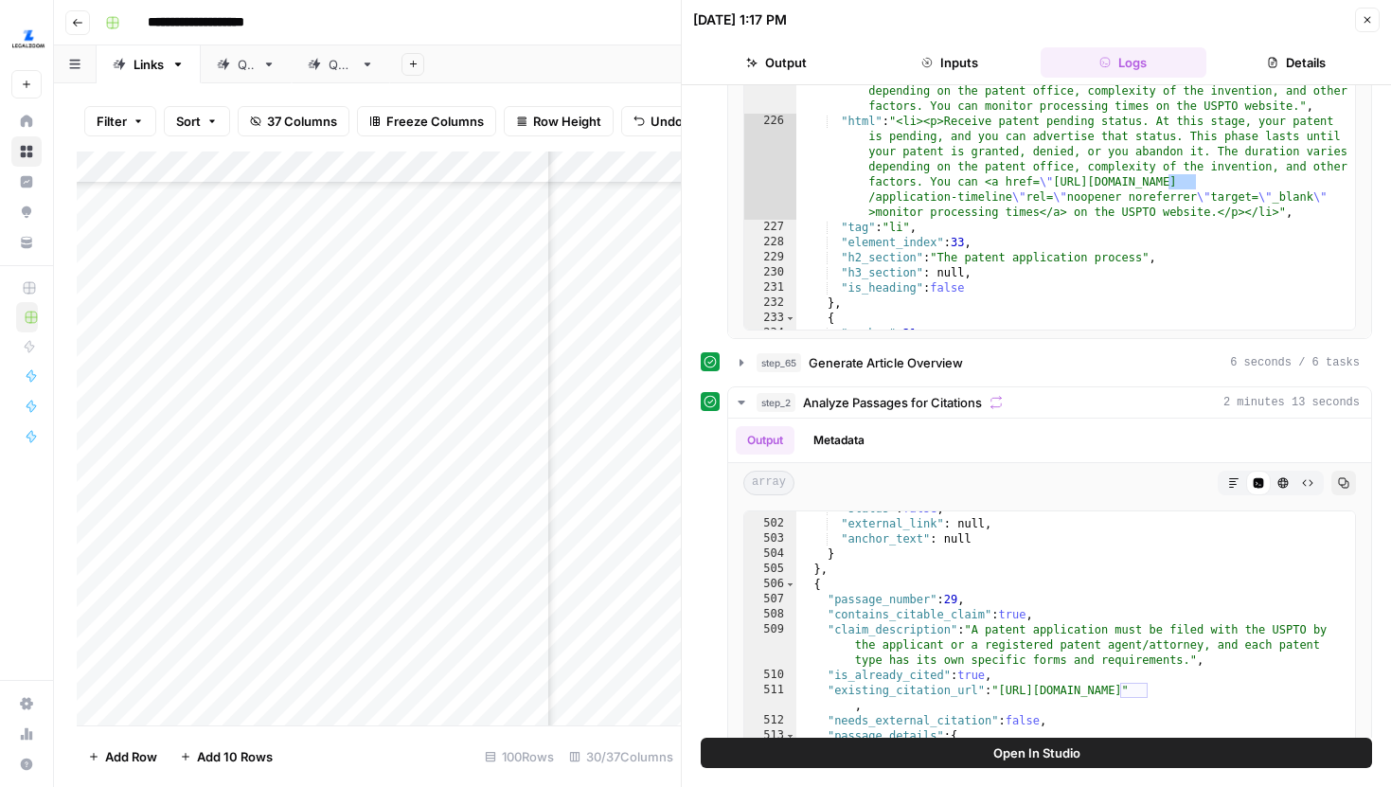
scroll to position [364, 0]
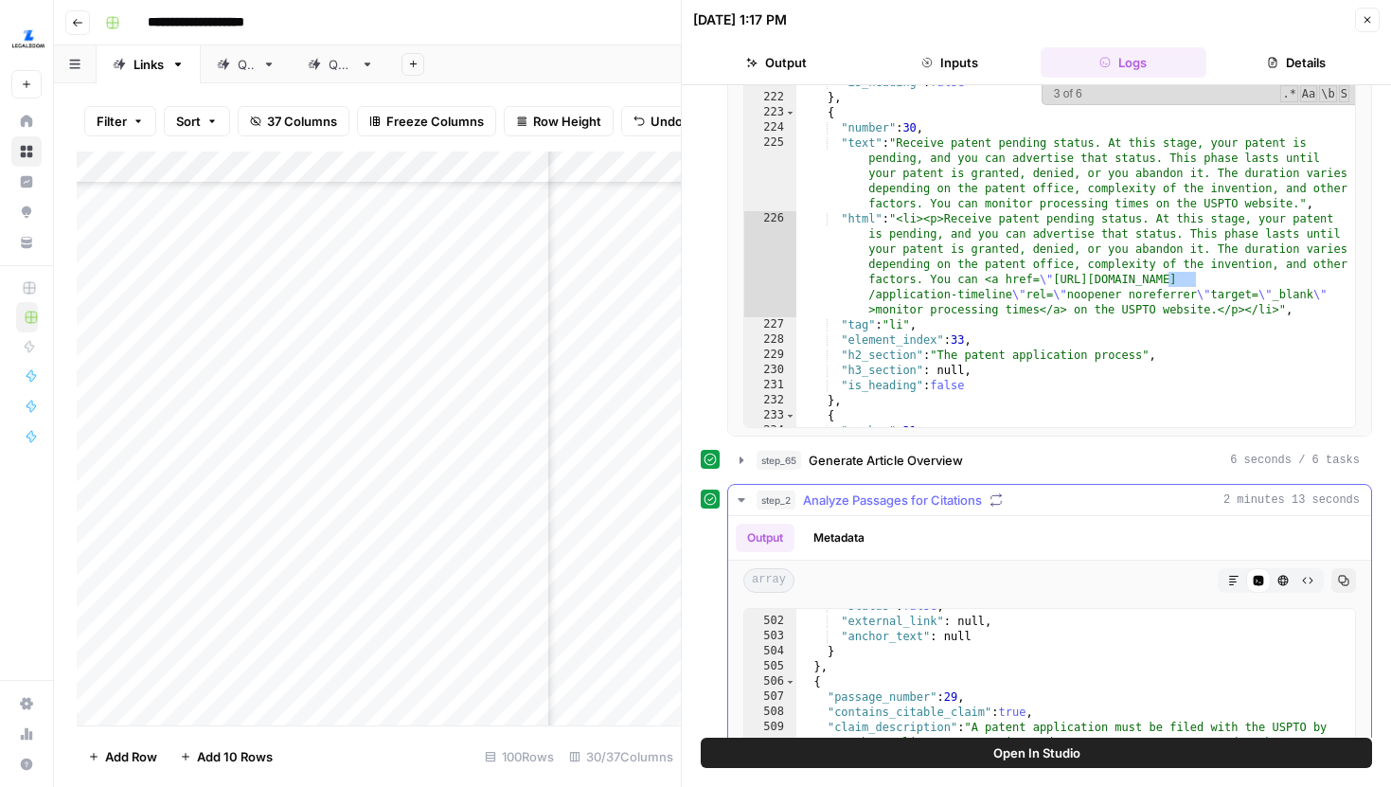
click at [742, 504] on icon "button" at bounding box center [741, 499] width 15 height 15
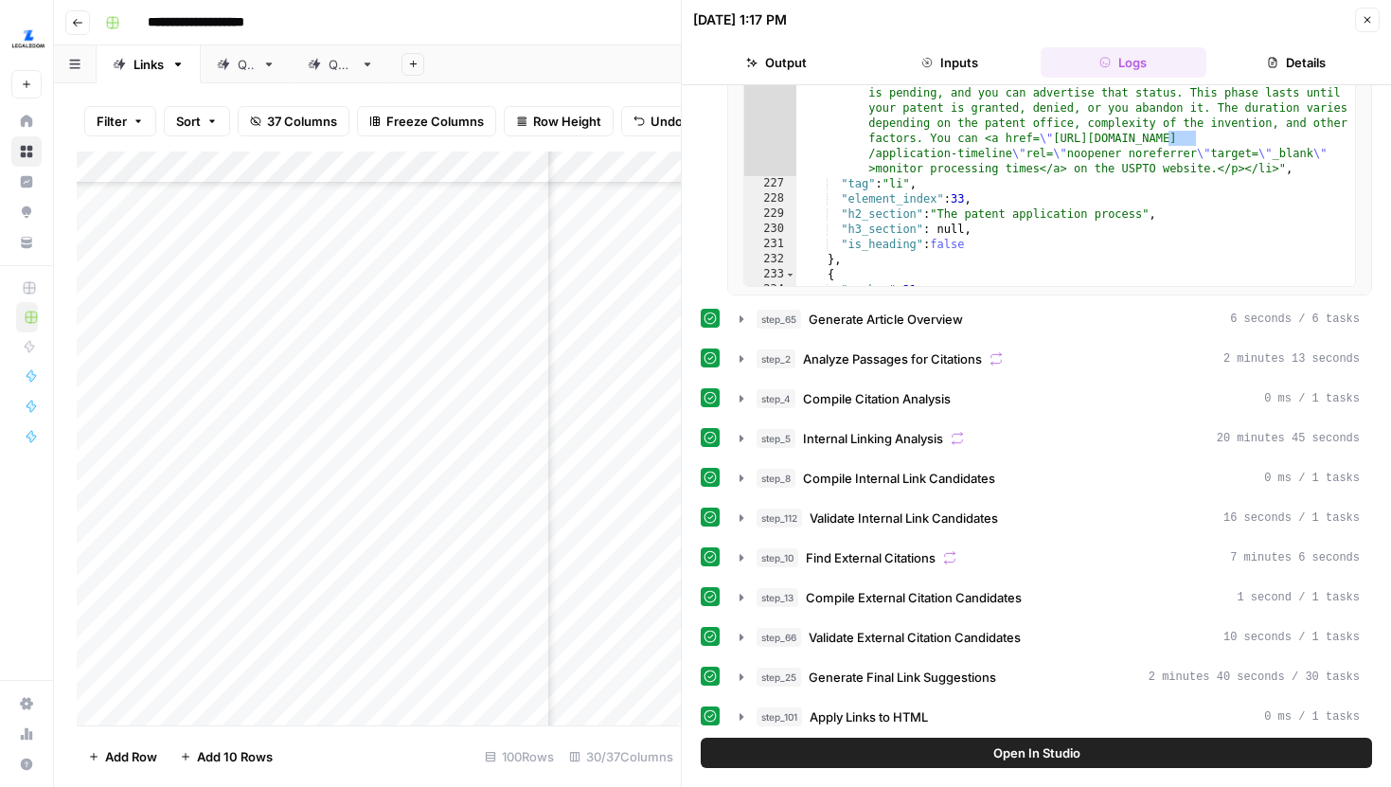
scroll to position [510, 0]
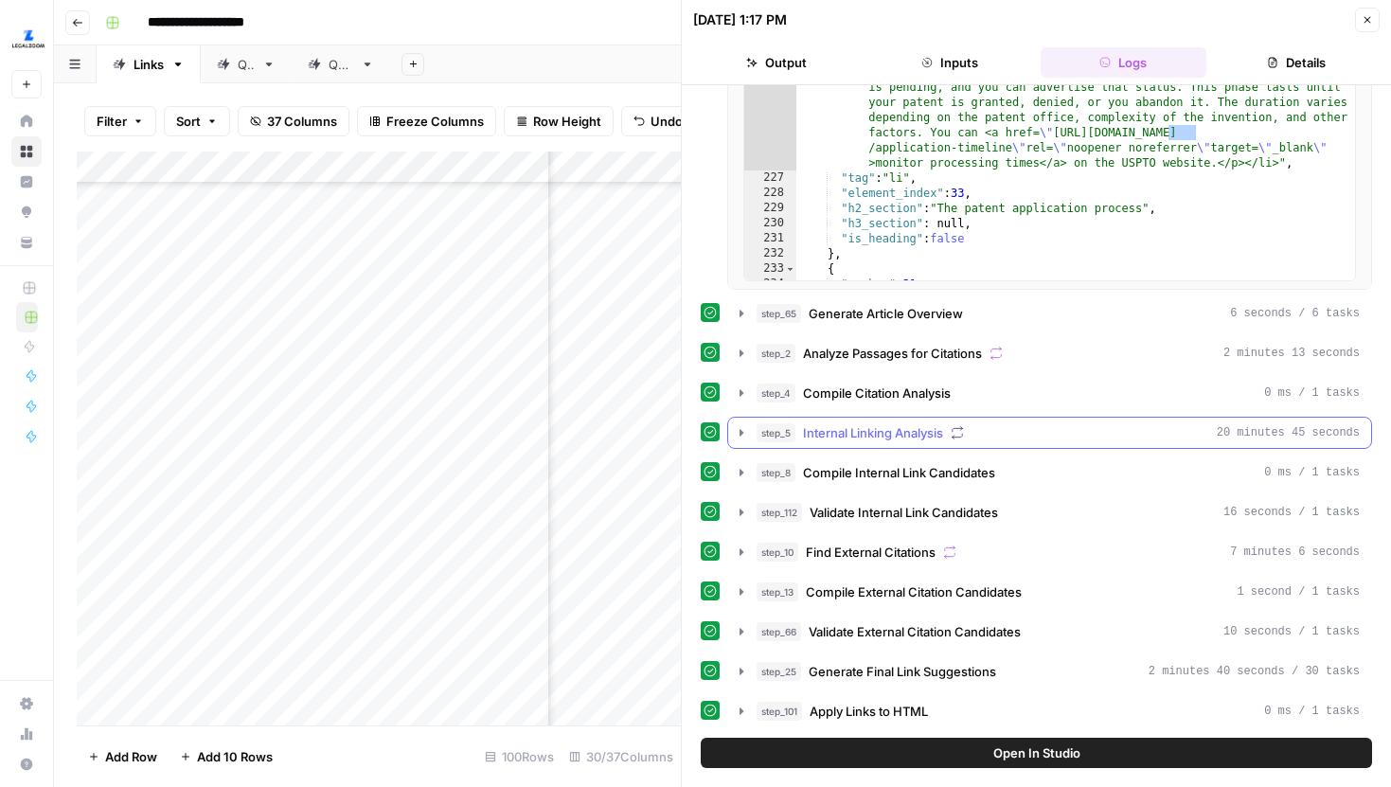
click at [743, 426] on icon "button" at bounding box center [741, 432] width 15 height 15
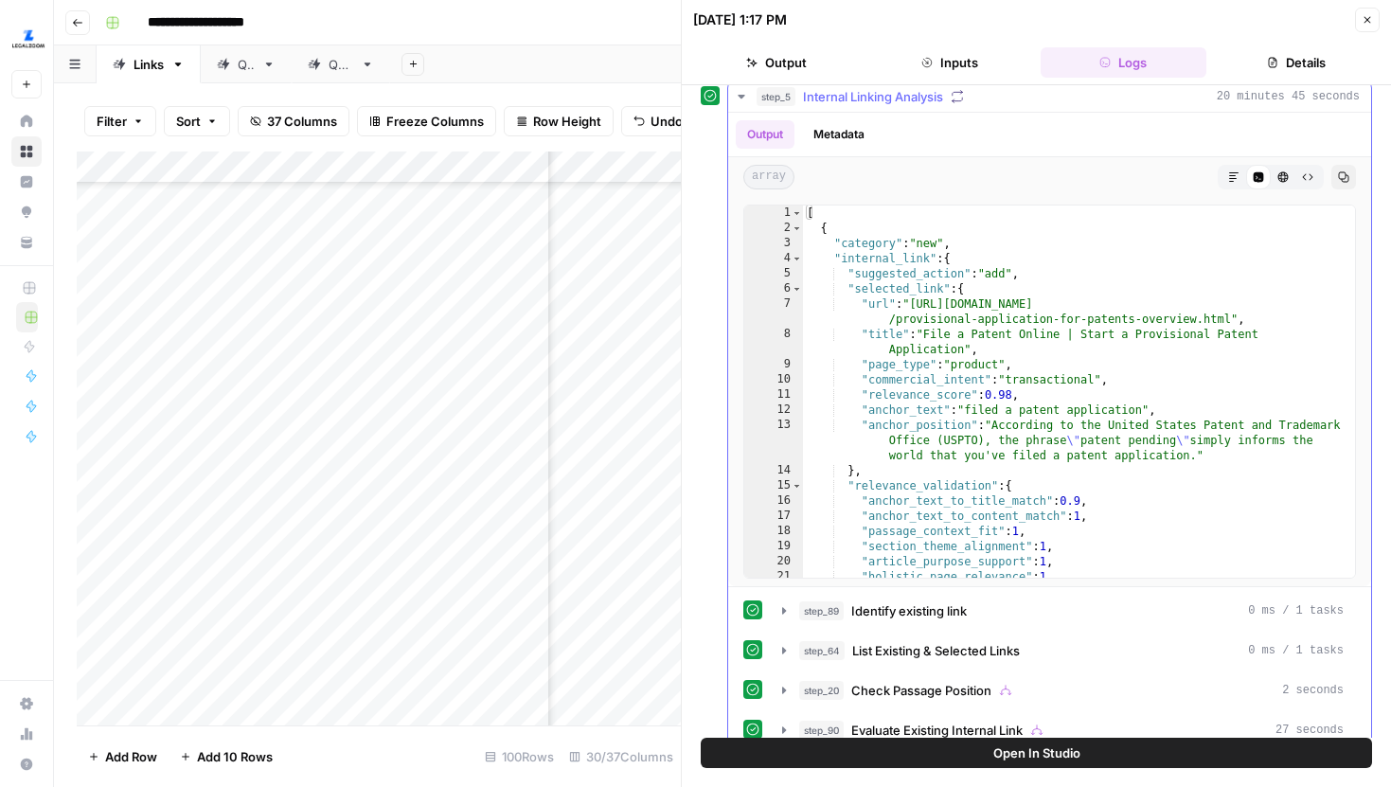
scroll to position [865, 0]
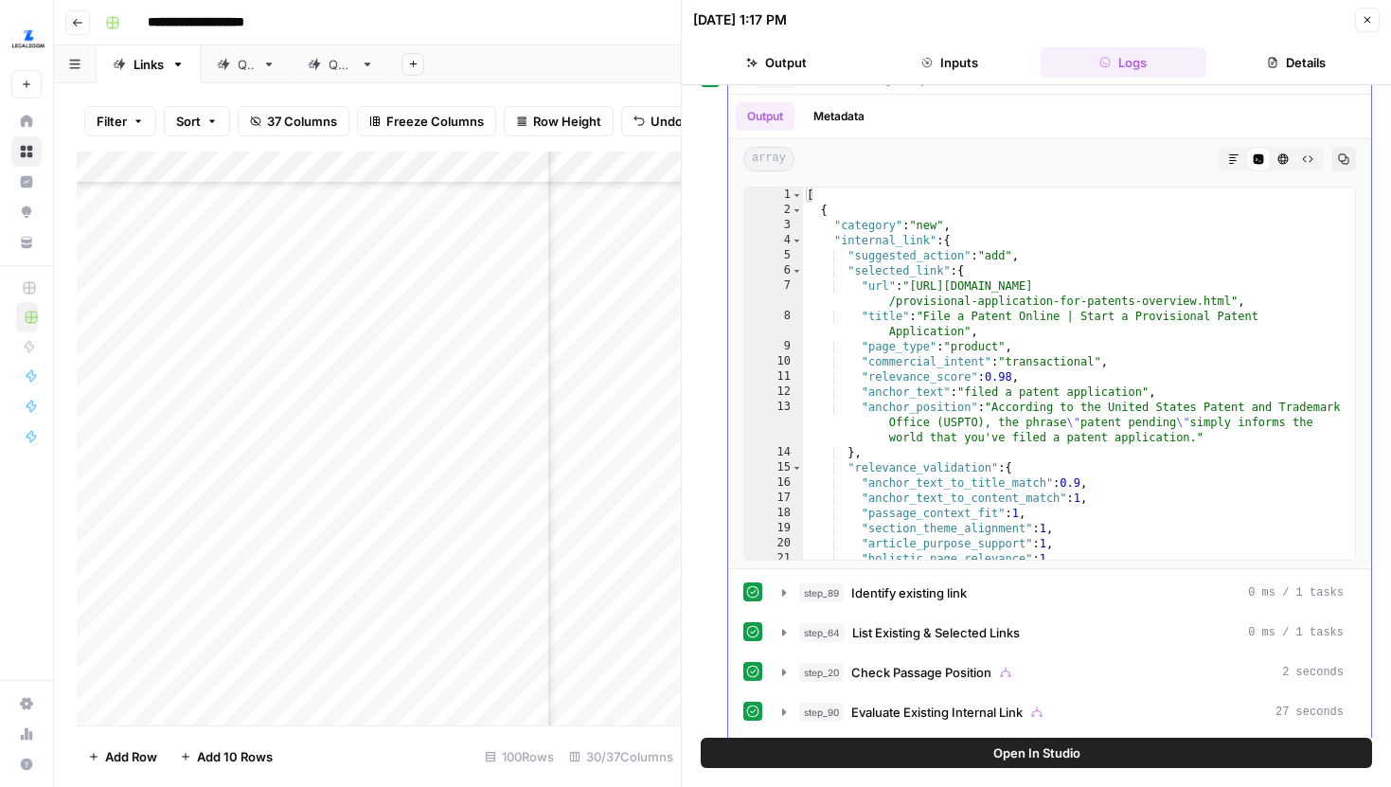
type textarea "**********"
click at [977, 360] on div "[ { "category" : "new" , "internal_link" : { "suggested_action" : "add" , "sele…" at bounding box center [1079, 389] width 552 height 402
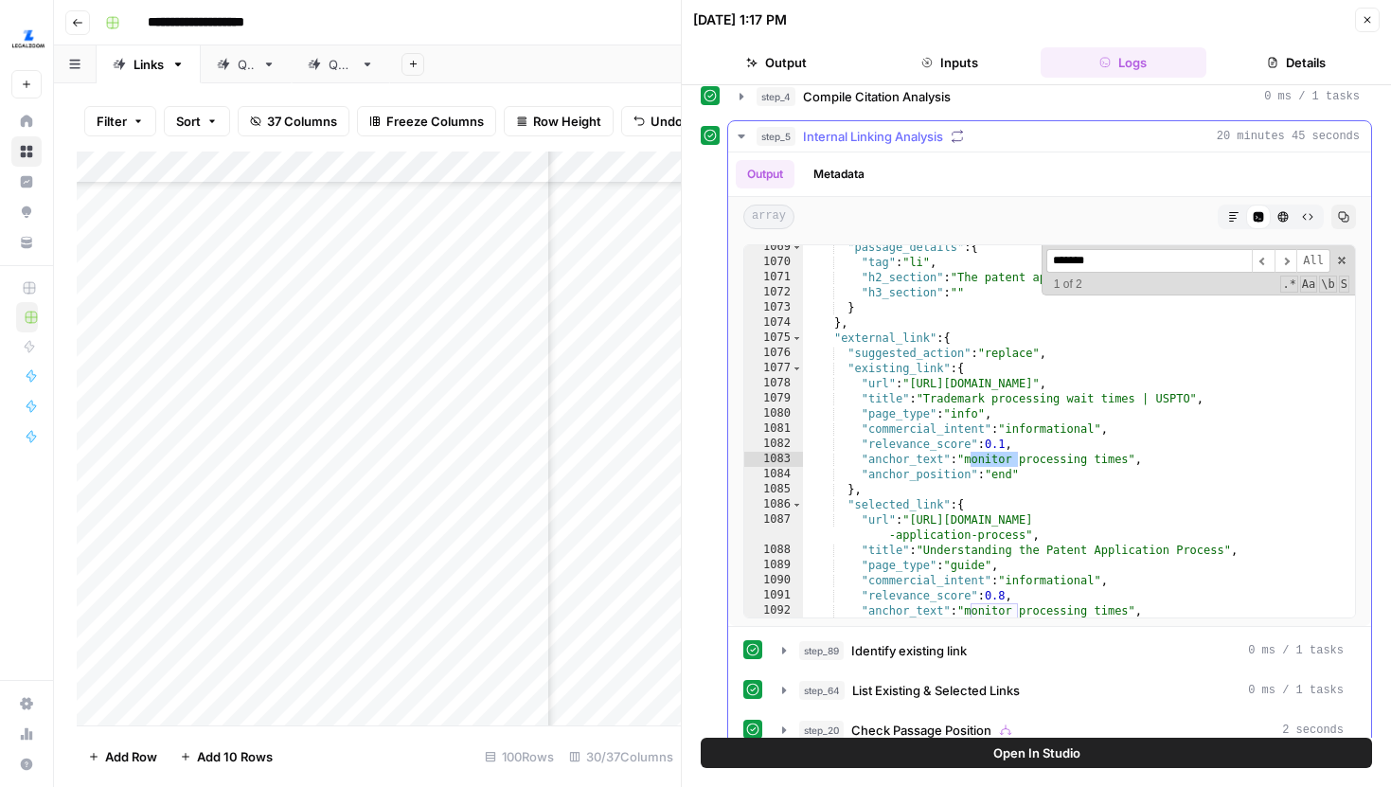
scroll to position [798, 0]
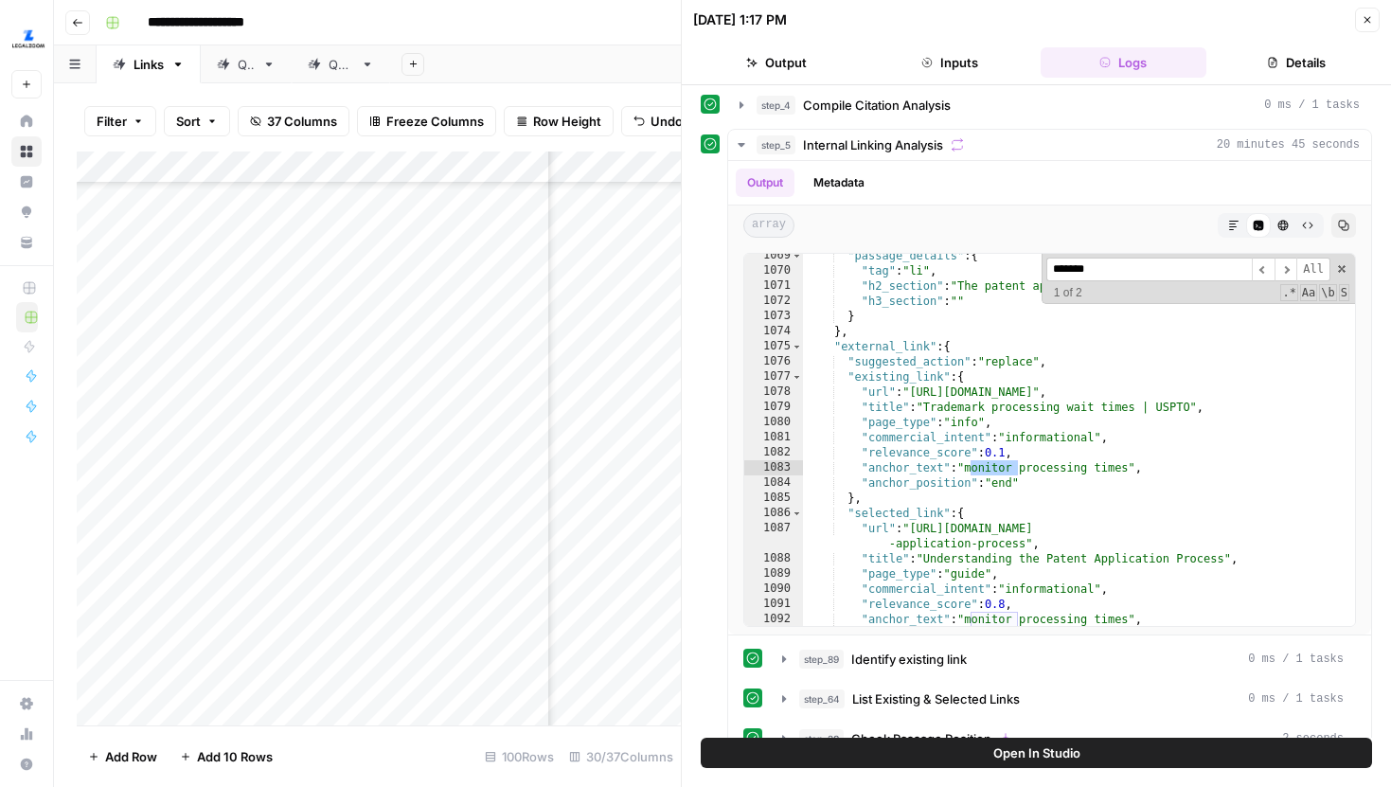
type input "*******"
click at [1369, 20] on icon "button" at bounding box center [1367, 19] width 11 height 11
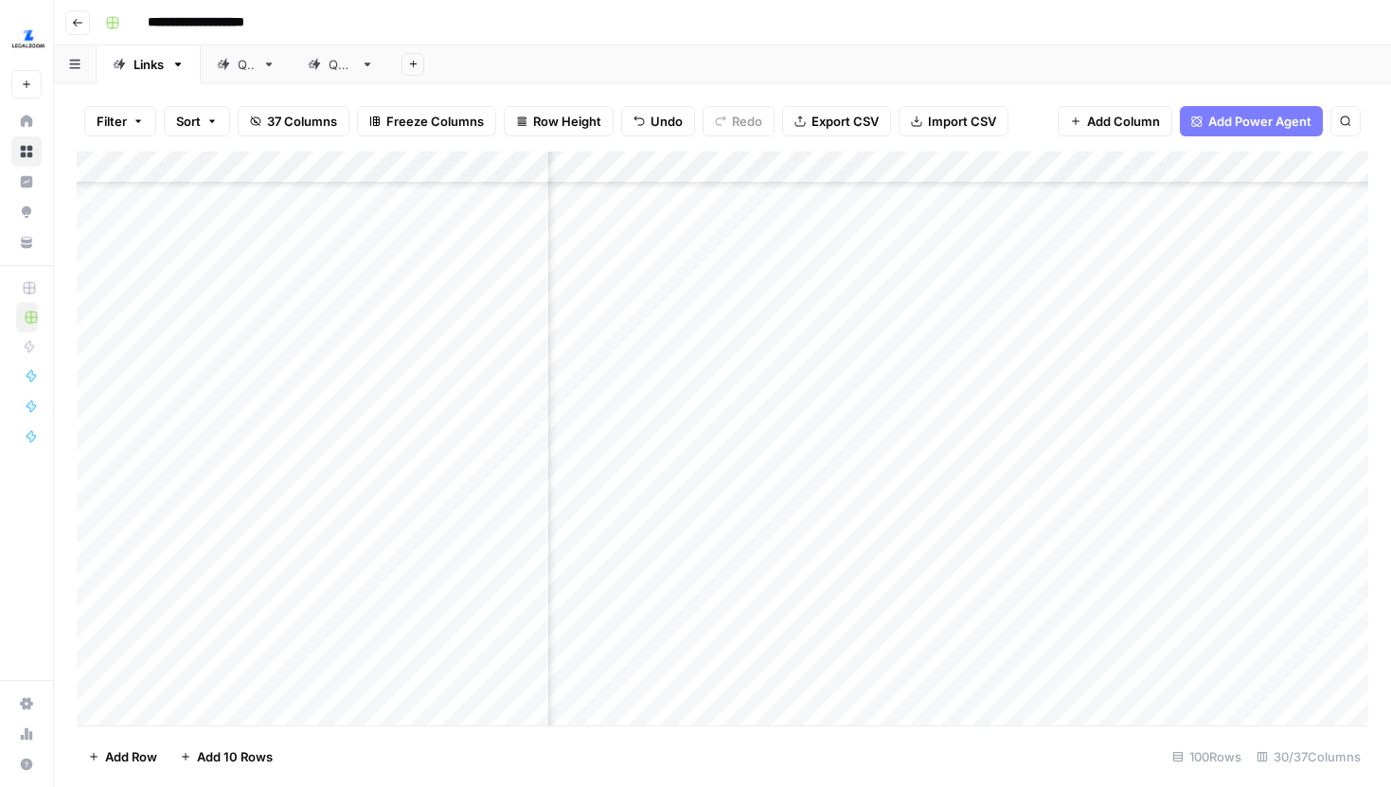
scroll to position [471, 930]
click at [890, 520] on div "Add Column" at bounding box center [723, 439] width 1292 height 574
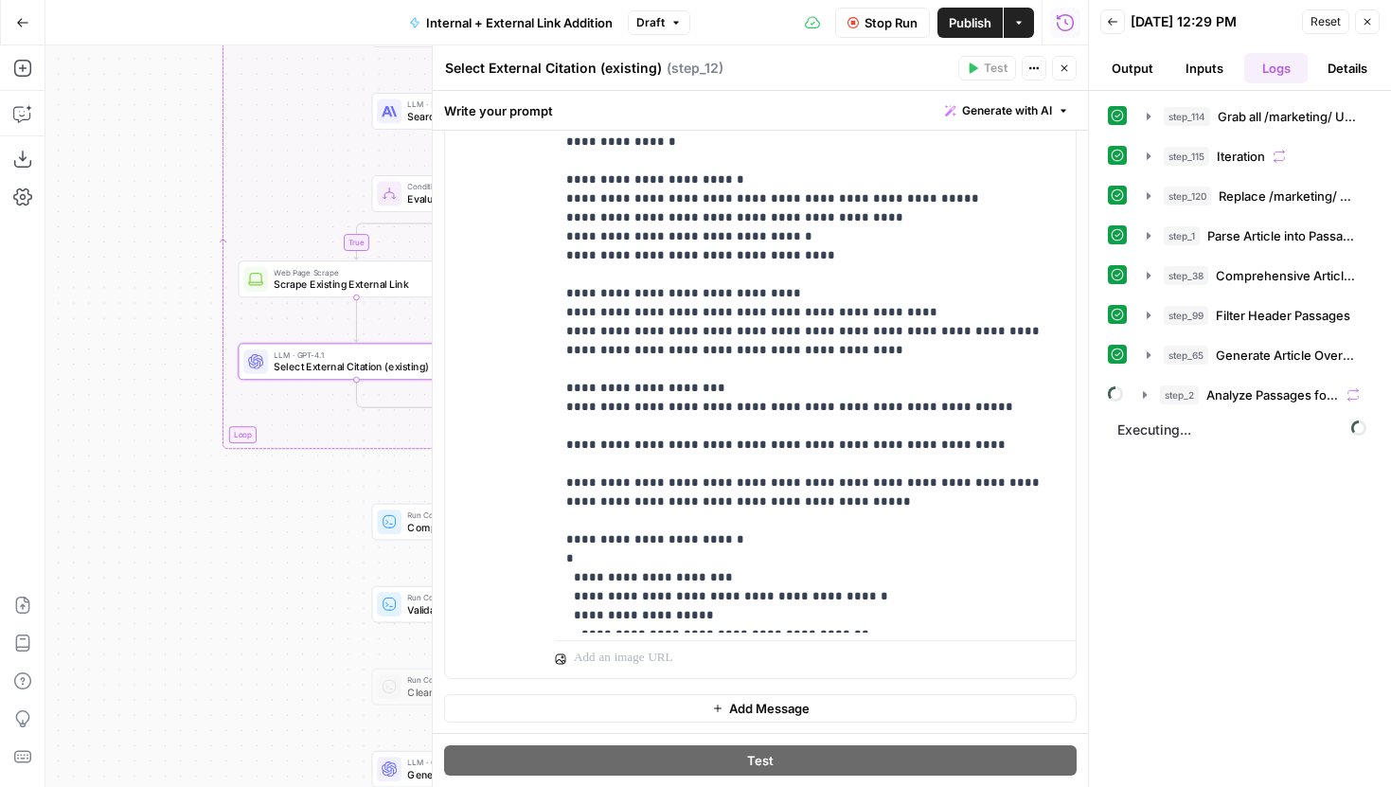
click at [1067, 71] on icon "button" at bounding box center [1065, 68] width 7 height 7
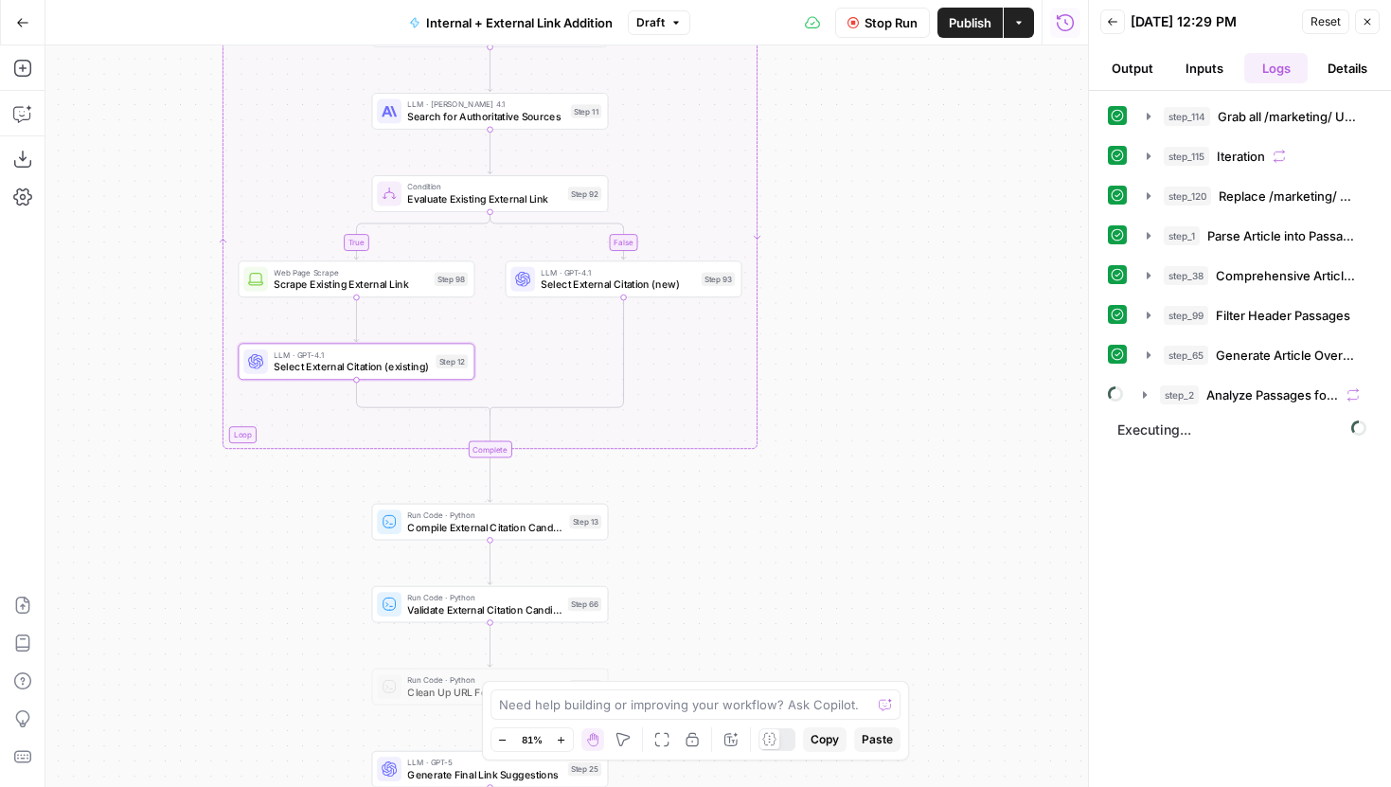
click at [882, 36] on button "Stop Run" at bounding box center [882, 23] width 95 height 30
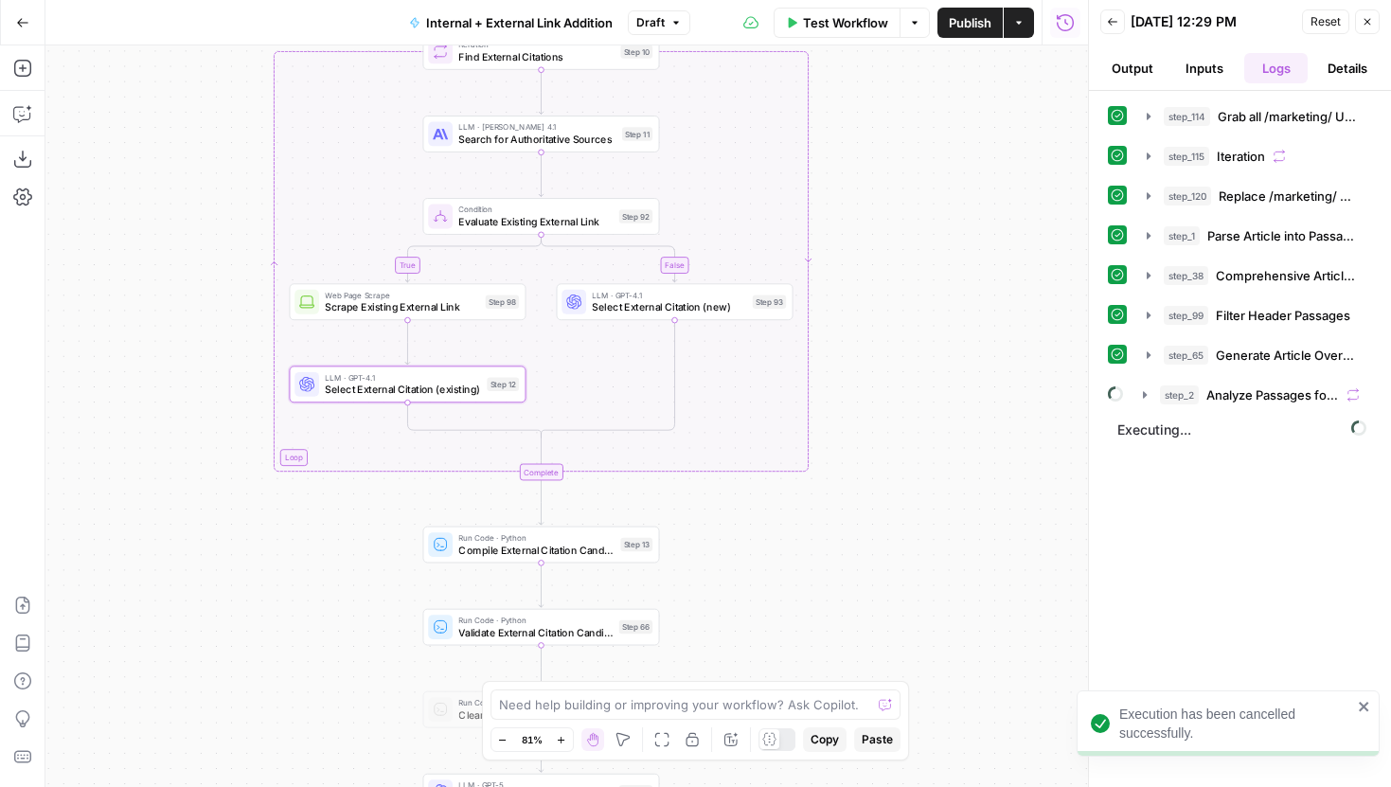
drag, startPoint x: 873, startPoint y: 202, endPoint x: 931, endPoint y: 307, distance: 119.9
click at [931, 307] on div "true false true false true false Workflow Set Inputs Inputs Run Code · Python G…" at bounding box center [566, 416] width 1043 height 742
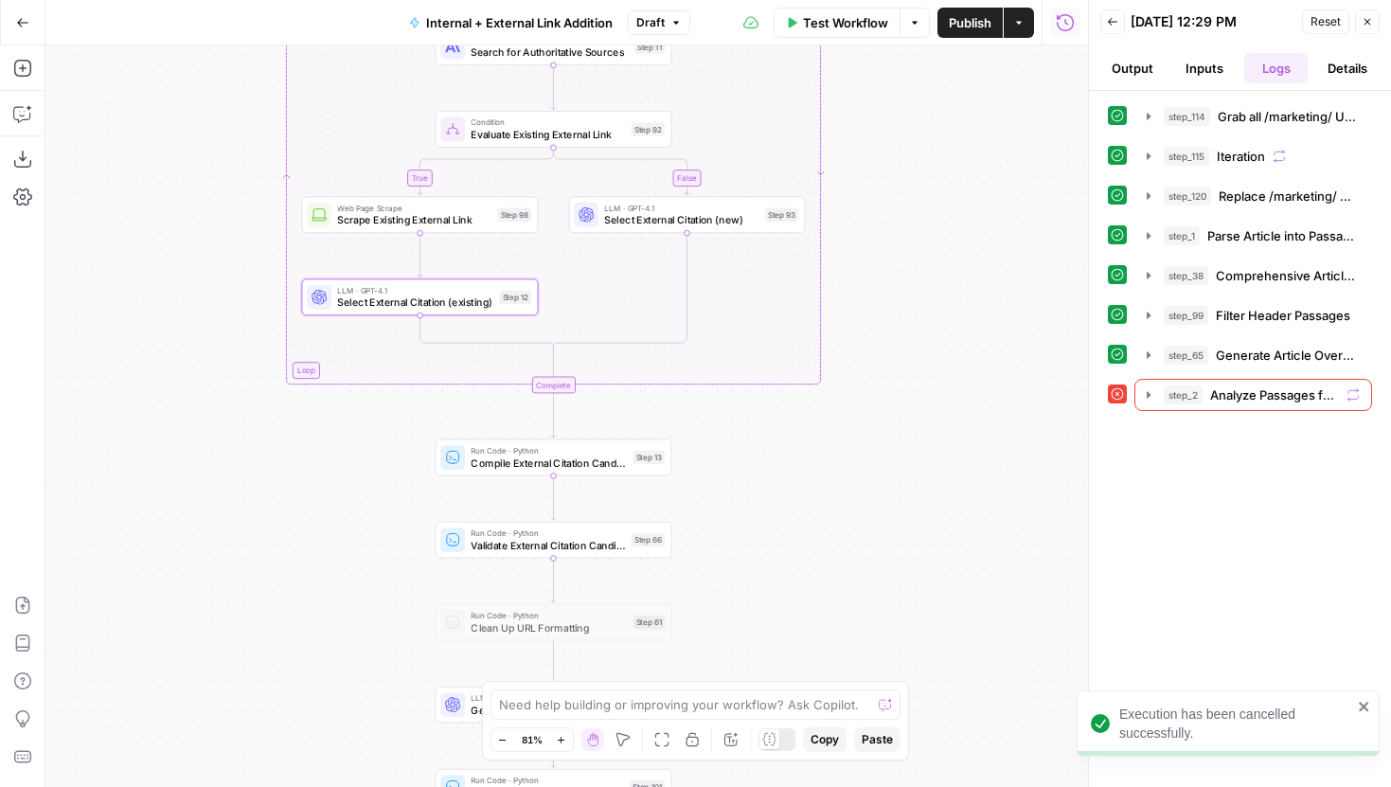
drag, startPoint x: 923, startPoint y: 389, endPoint x: 931, endPoint y: 217, distance: 172.5
click at [931, 218] on div "true false true false true false Workflow Set Inputs Inputs Run Code · Python G…" at bounding box center [566, 416] width 1043 height 742
click at [1211, 66] on button "Inputs" at bounding box center [1204, 68] width 64 height 30
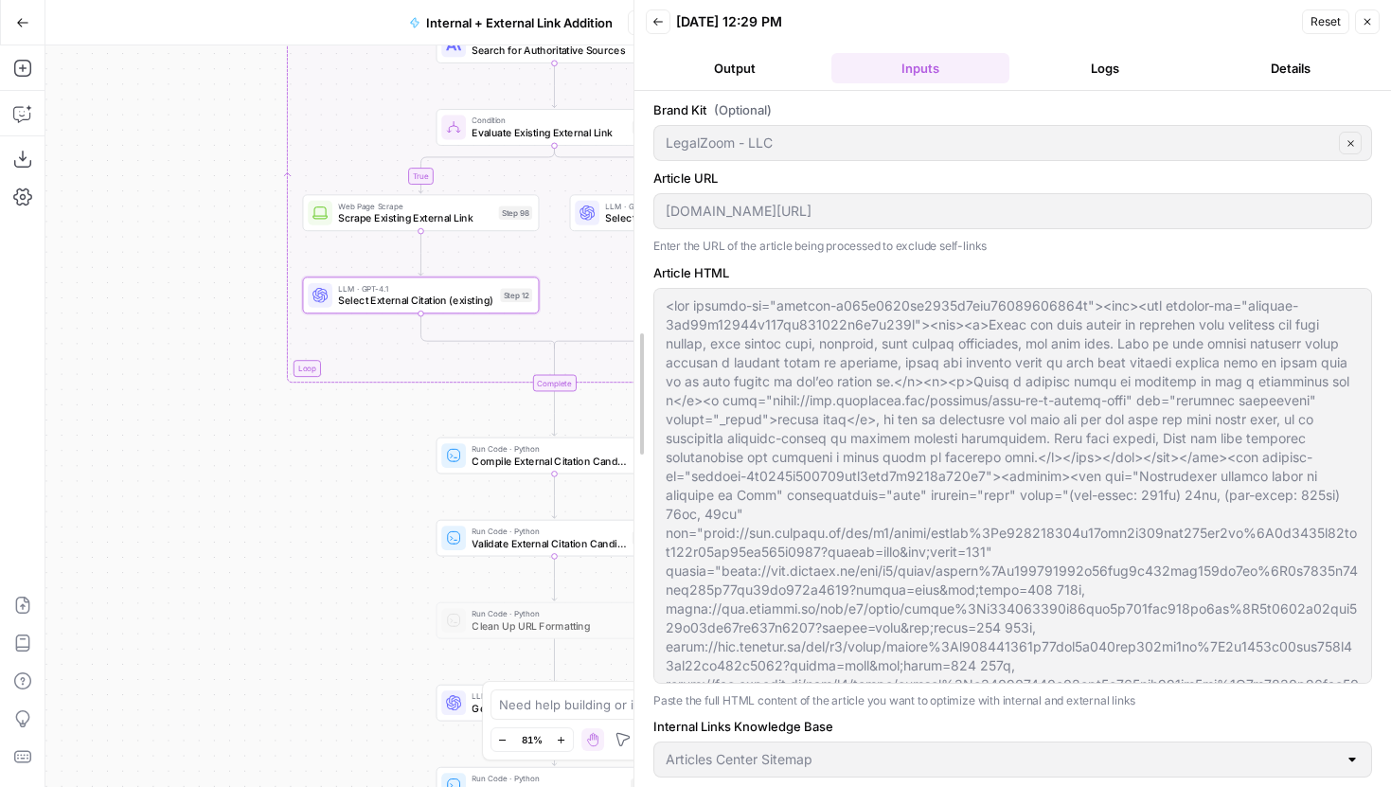
drag, startPoint x: 1087, startPoint y: 241, endPoint x: 484, endPoint y: 268, distance: 603.9
click at [484, 268] on body "LegalZoom New Home Browse Insights Opportunities Your Data Recent Grids Article…" at bounding box center [695, 393] width 1391 height 787
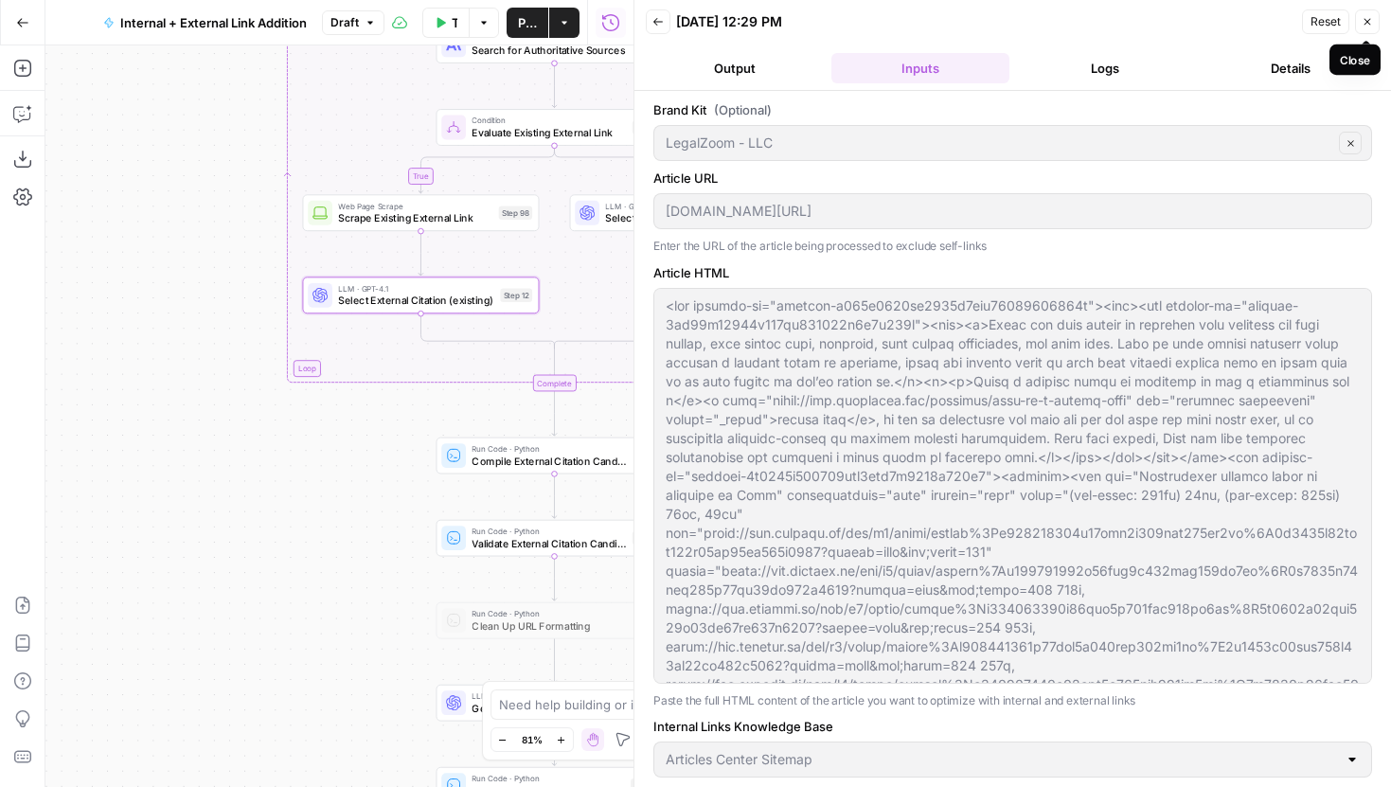
click at [1369, 16] on icon "button" at bounding box center [1367, 21] width 11 height 11
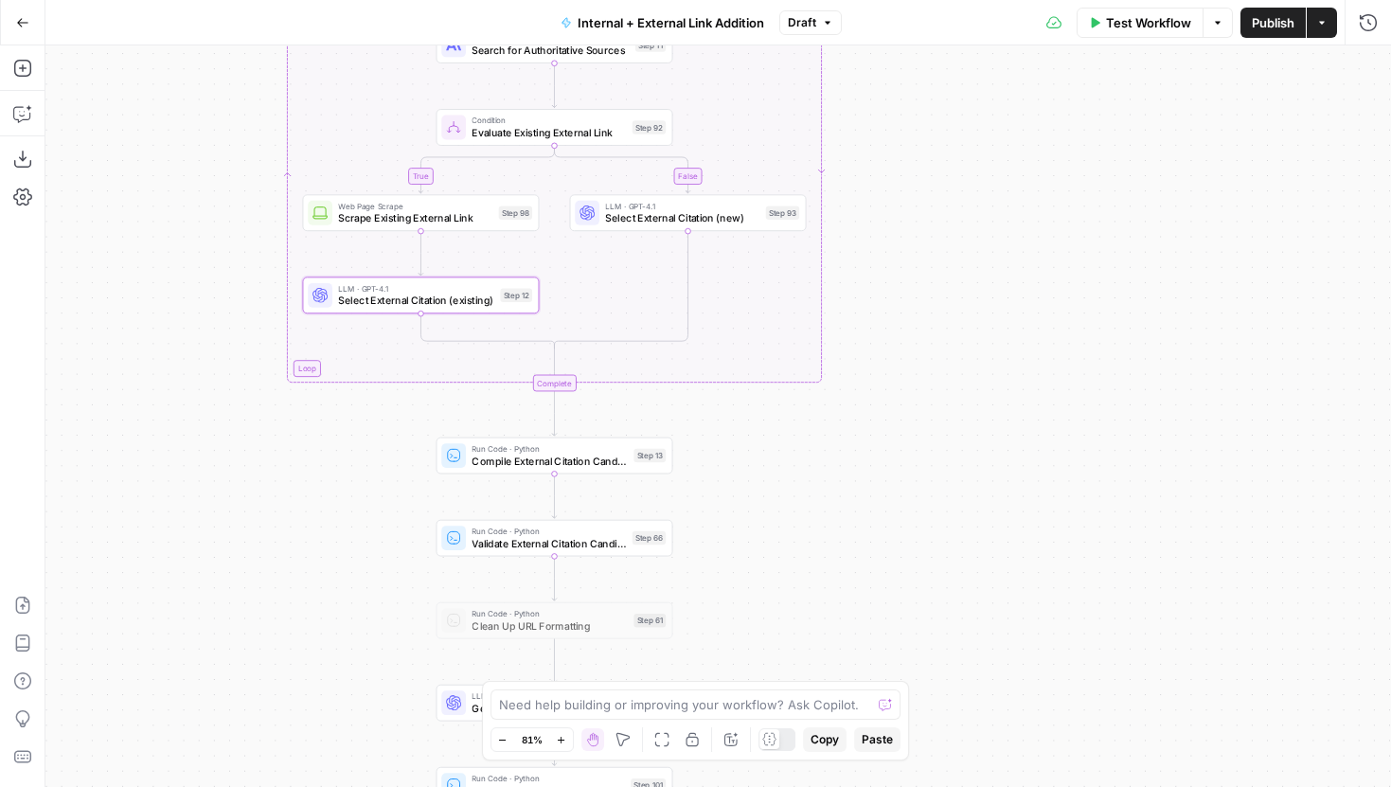
click at [1164, 22] on span "Test Workflow" at bounding box center [1148, 22] width 85 height 19
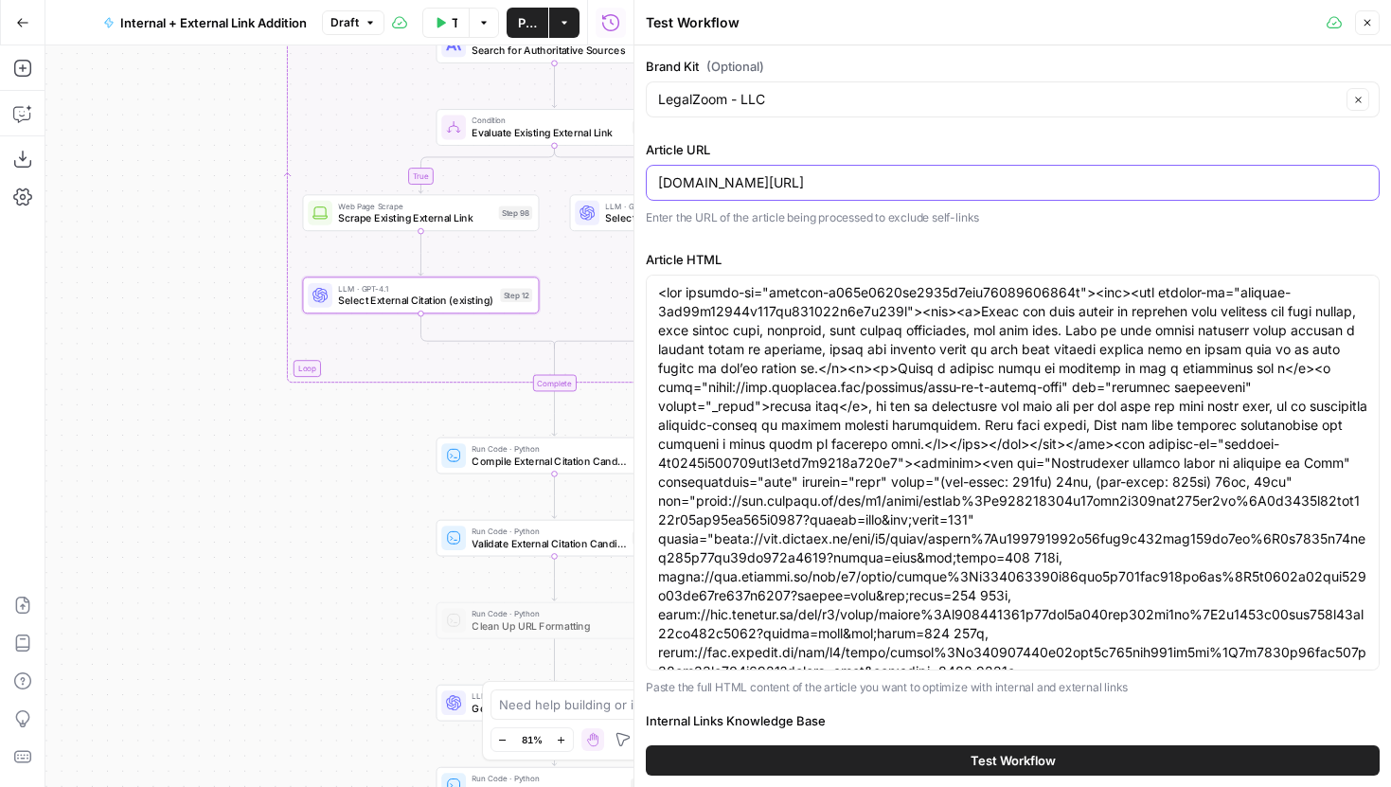
drag, startPoint x: 1100, startPoint y: 183, endPoint x: 633, endPoint y: 179, distance: 467.8
click at [634, 179] on div "Test Workflow Close Brand Kit (Optional) LegalZoom - LLC Clear Article URL lega…" at bounding box center [1013, 393] width 758 height 787
paste input "what-does-patent-pending-mean"
type input "legalzoom.com/articles/what-does-patent-pending-mean"
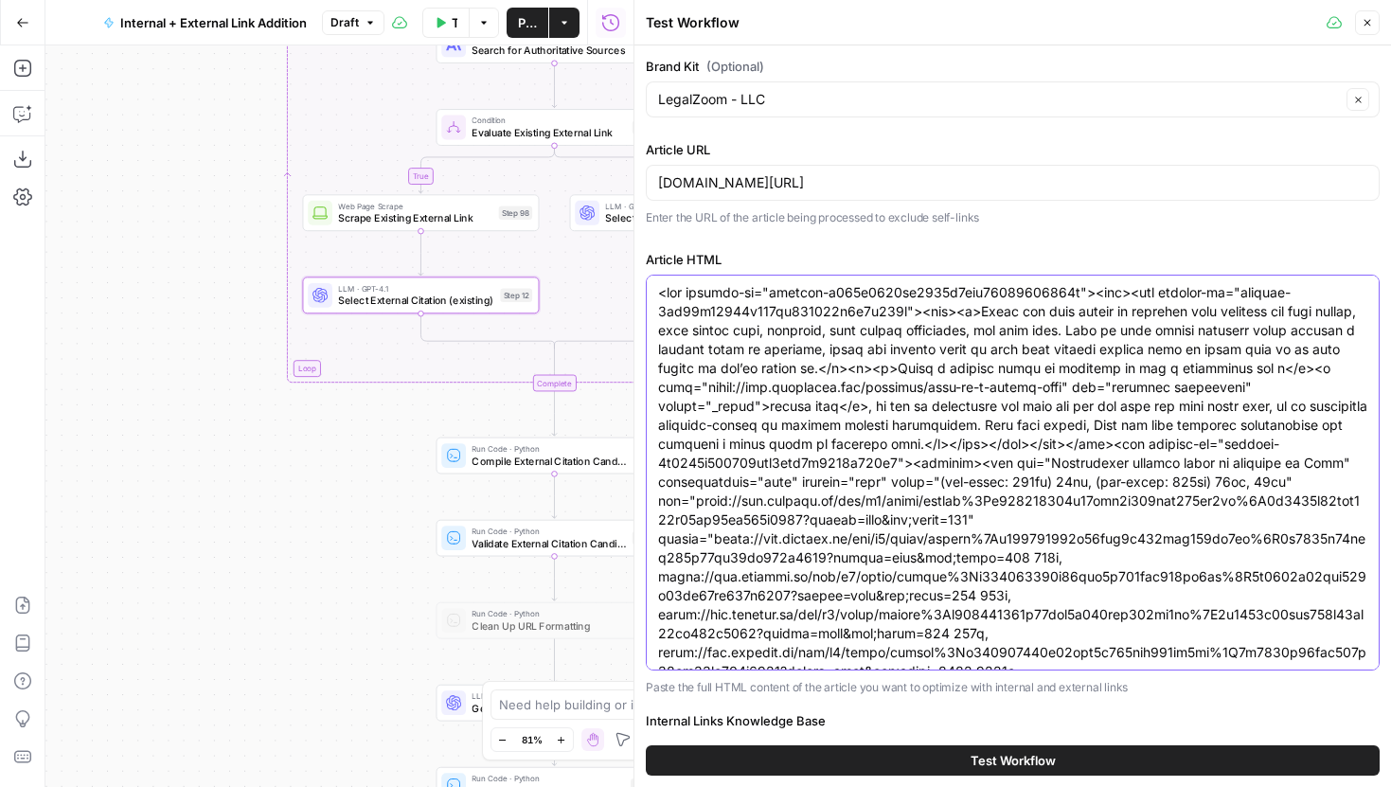
paste textarea "a6e06a397cb0471ebc88bad7282c8379"><div><div builder-id="builder-0f001bf1f402497…"
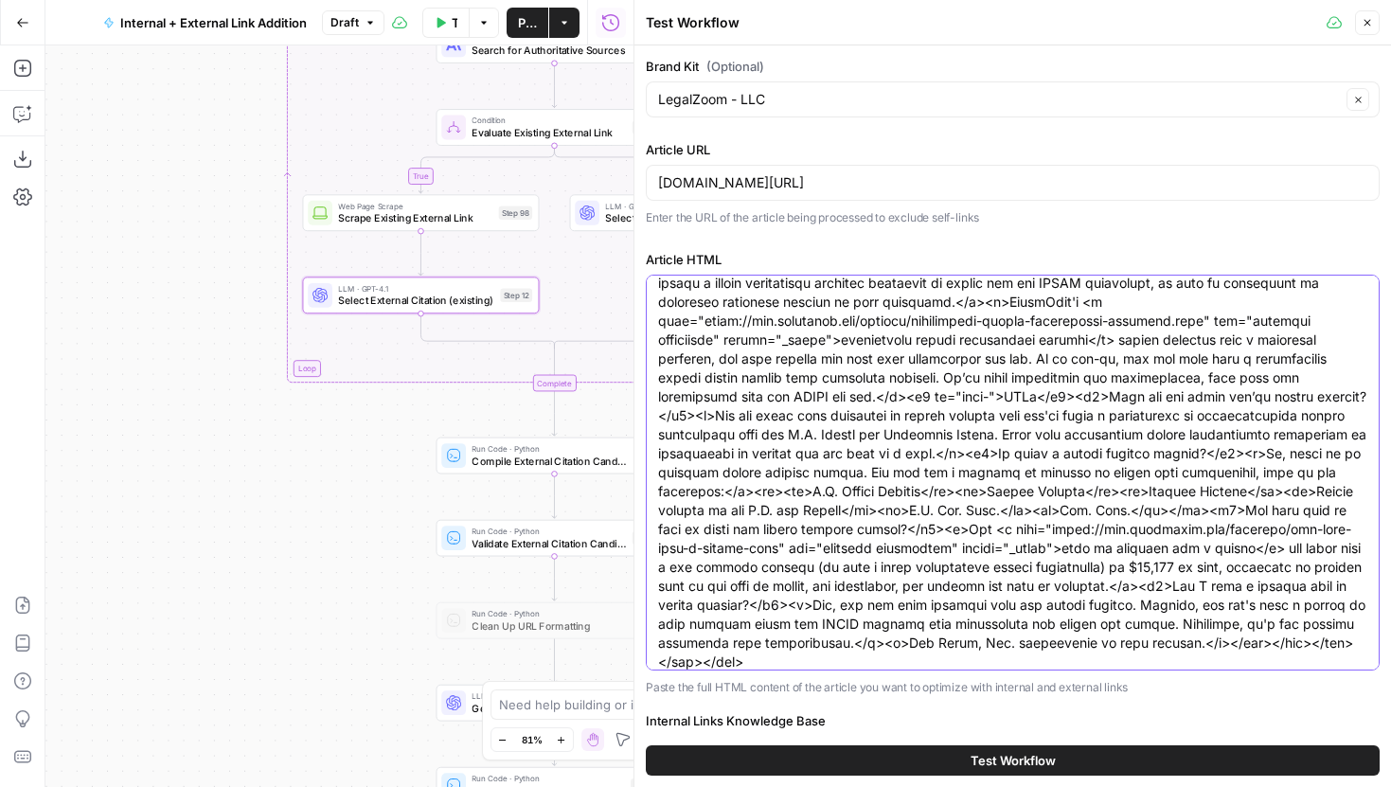
scroll to position [177, 0]
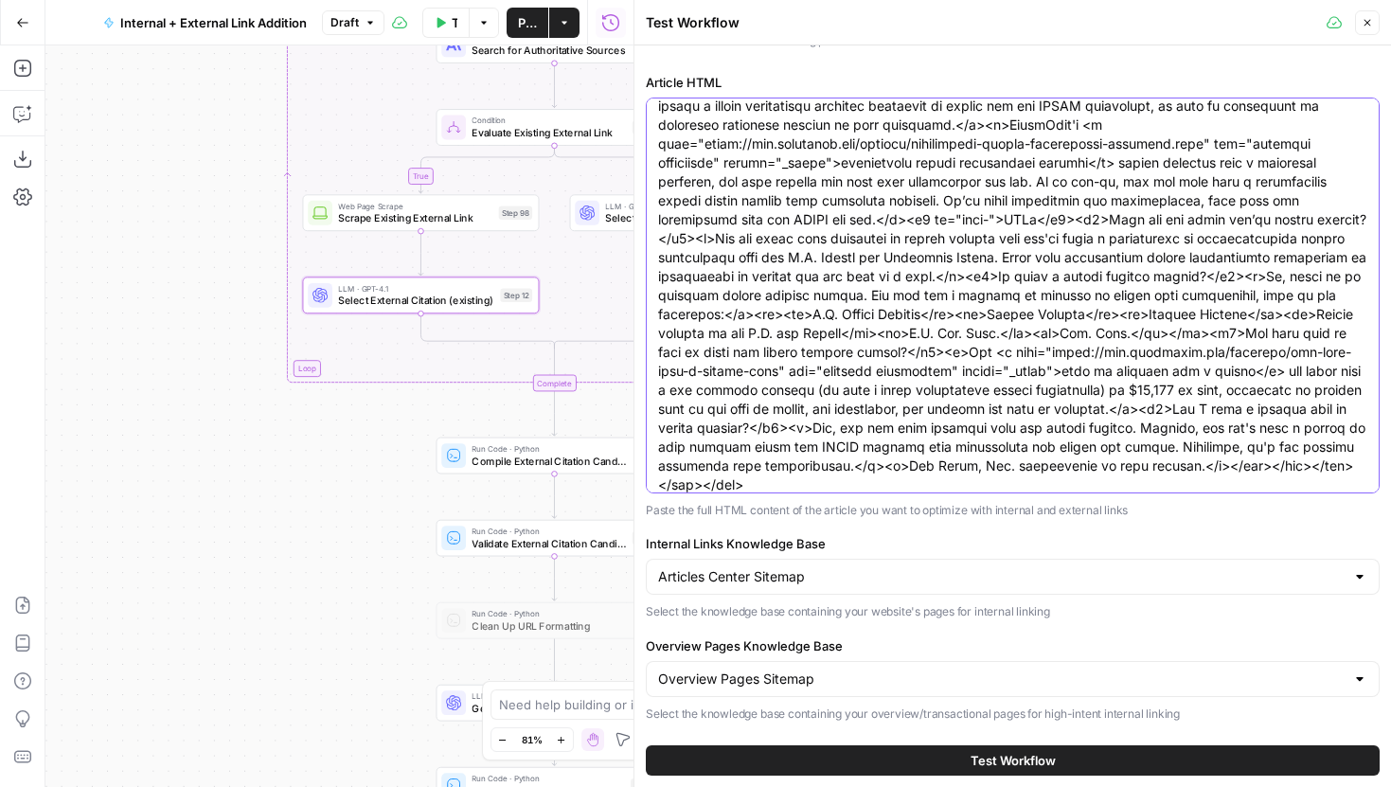
type textarea "<div builder-id="builder-a6e06a397cb0471ebc88bad7282c8379"><div><div builder-id…"
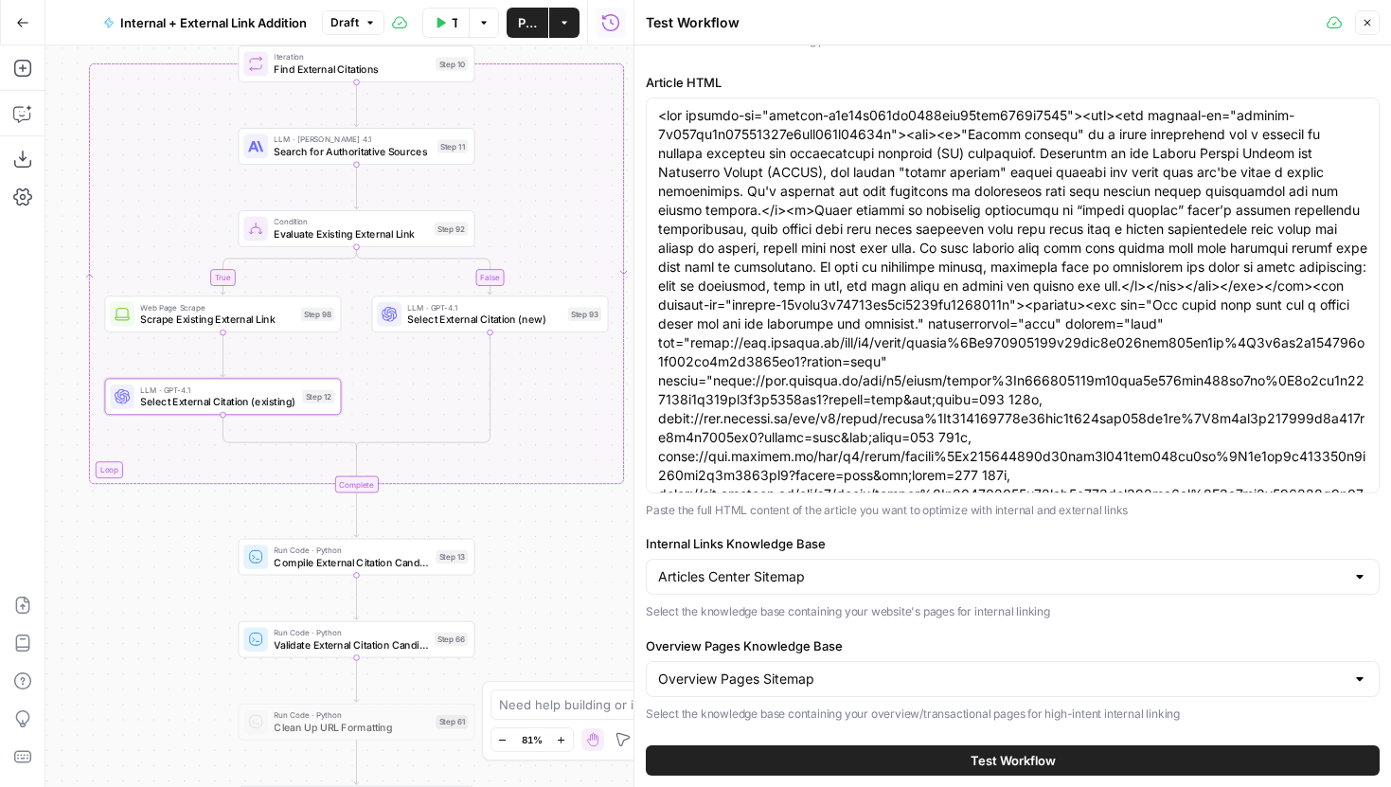
drag, startPoint x: 347, startPoint y: 556, endPoint x: 125, endPoint y: 669, distance: 248.6
click at [125, 669] on div "true false true false true false Workflow Set Inputs Inputs Run Code · Python G…" at bounding box center [339, 416] width 588 height 742
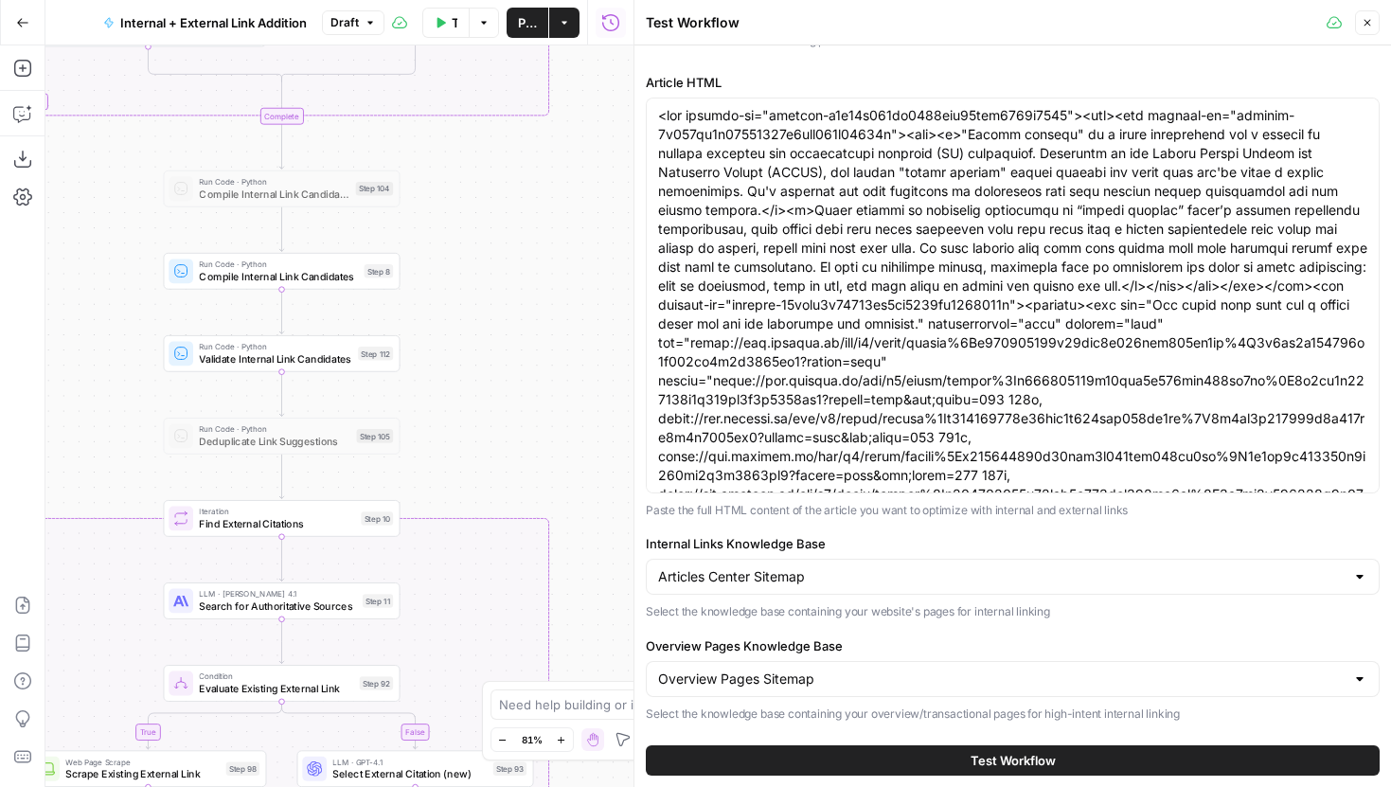
drag, startPoint x: 613, startPoint y: 175, endPoint x: 562, endPoint y: 623, distance: 450.8
click at [562, 623] on div "true false true false true false Workflow Set Inputs Inputs Run Code · Python G…" at bounding box center [339, 416] width 588 height 742
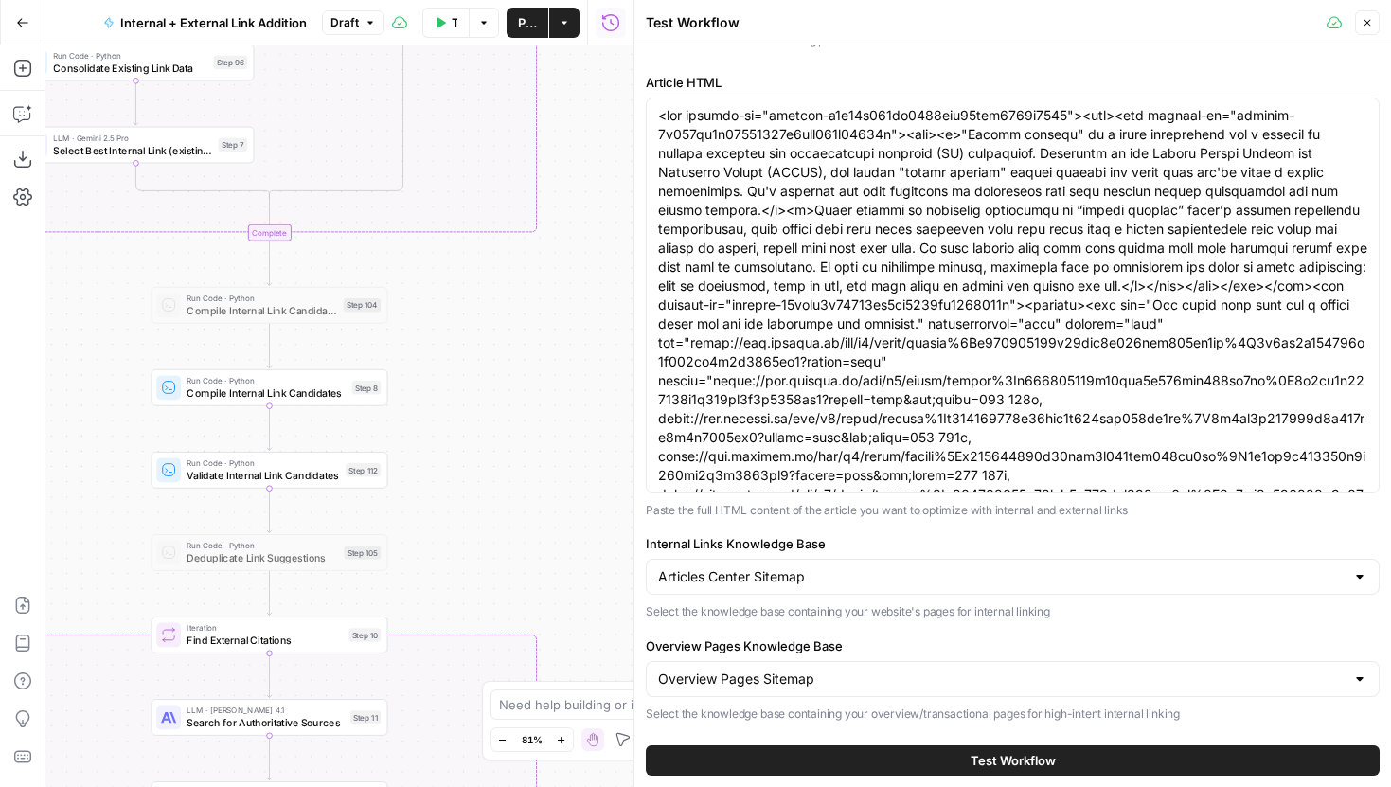
drag, startPoint x: 566, startPoint y: 338, endPoint x: 529, endPoint y: 665, distance: 328.8
click at [530, 657] on div "true false true false true false Workflow Set Inputs Inputs Run Code · Python G…" at bounding box center [339, 416] width 588 height 742
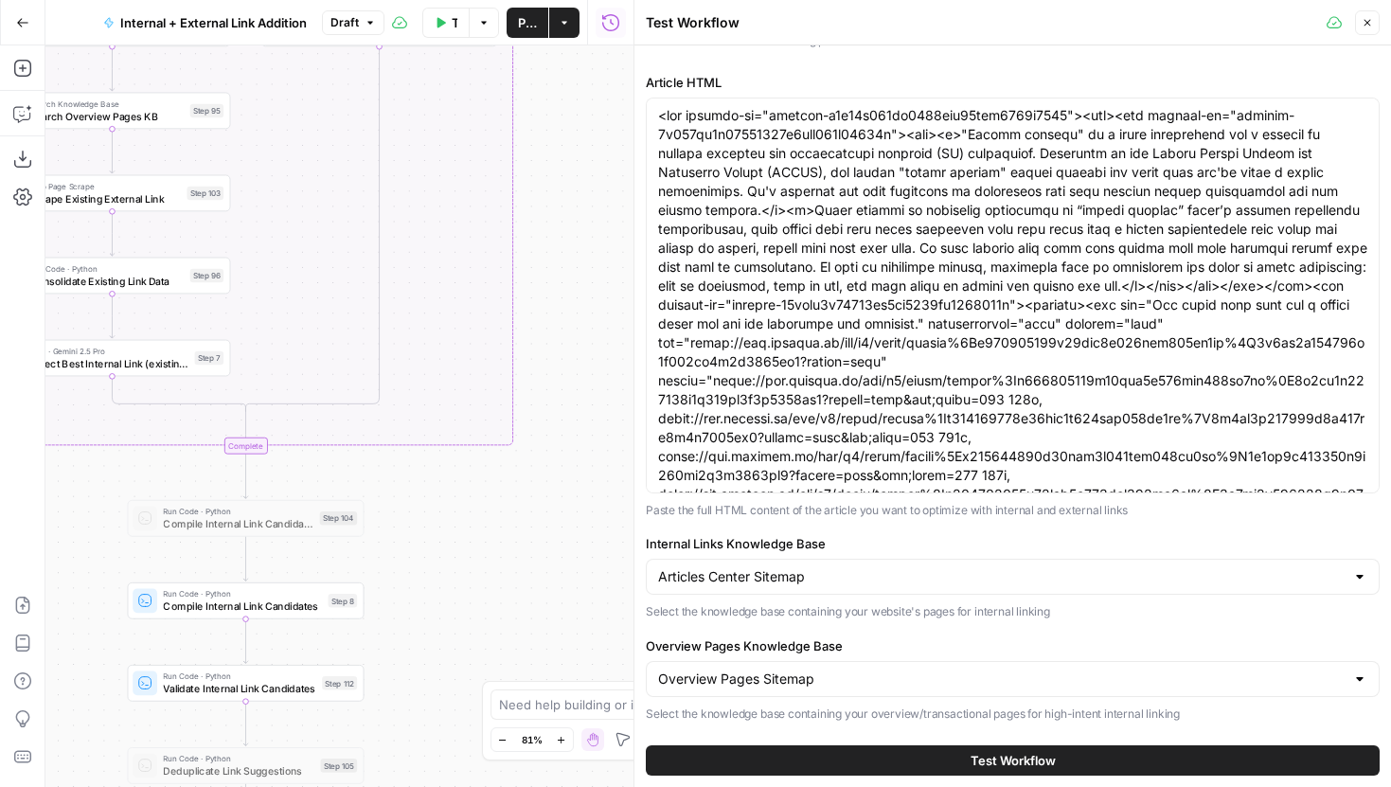
drag, startPoint x: 553, startPoint y: 160, endPoint x: 553, endPoint y: 537, distance: 376.9
click at [553, 536] on div "true false true false true false Workflow Set Inputs Inputs Run Code · Python G…" at bounding box center [339, 416] width 588 height 742
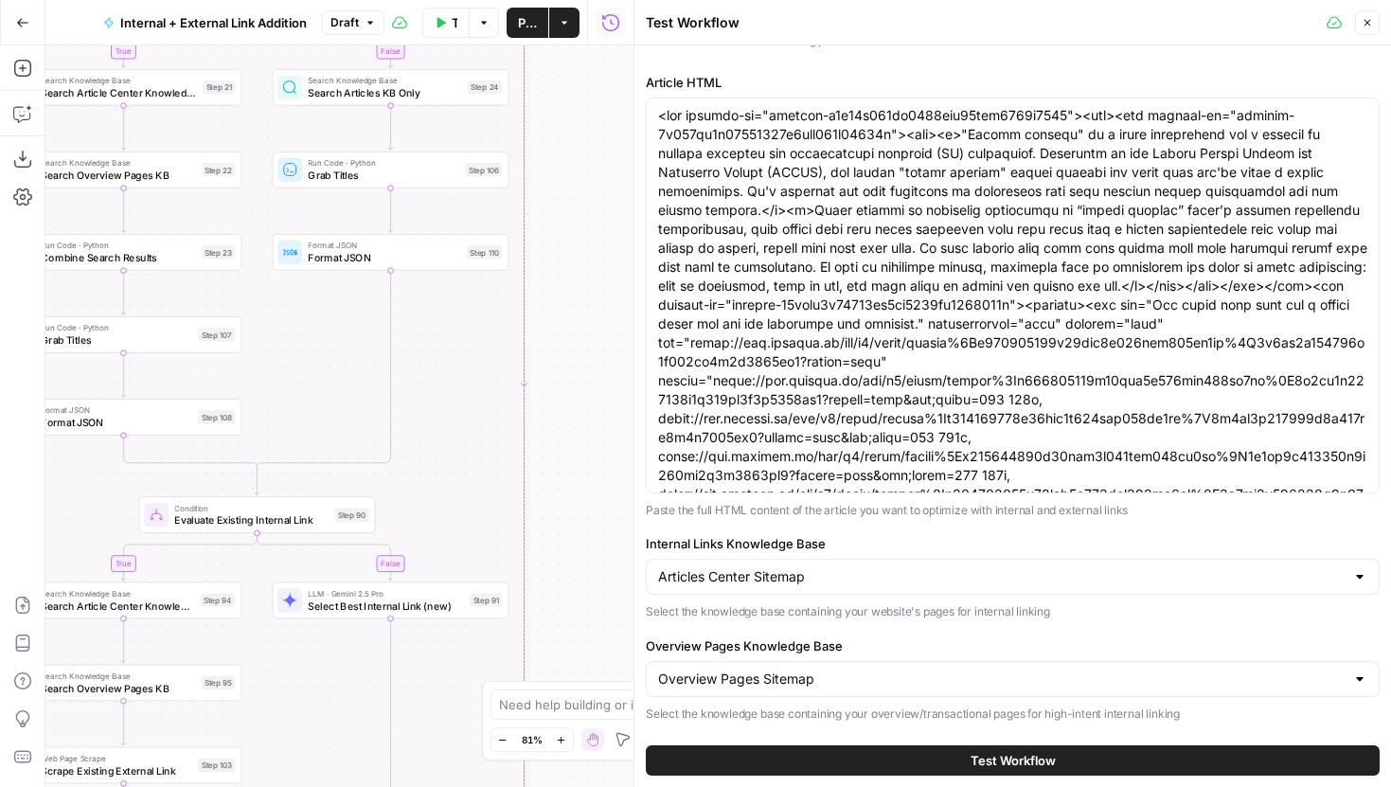
drag, startPoint x: 553, startPoint y: 281, endPoint x: 599, endPoint y: 574, distance: 296.3
click at [600, 572] on div "true false true false true false Workflow Set Inputs Inputs Run Code · Python G…" at bounding box center [339, 416] width 588 height 742
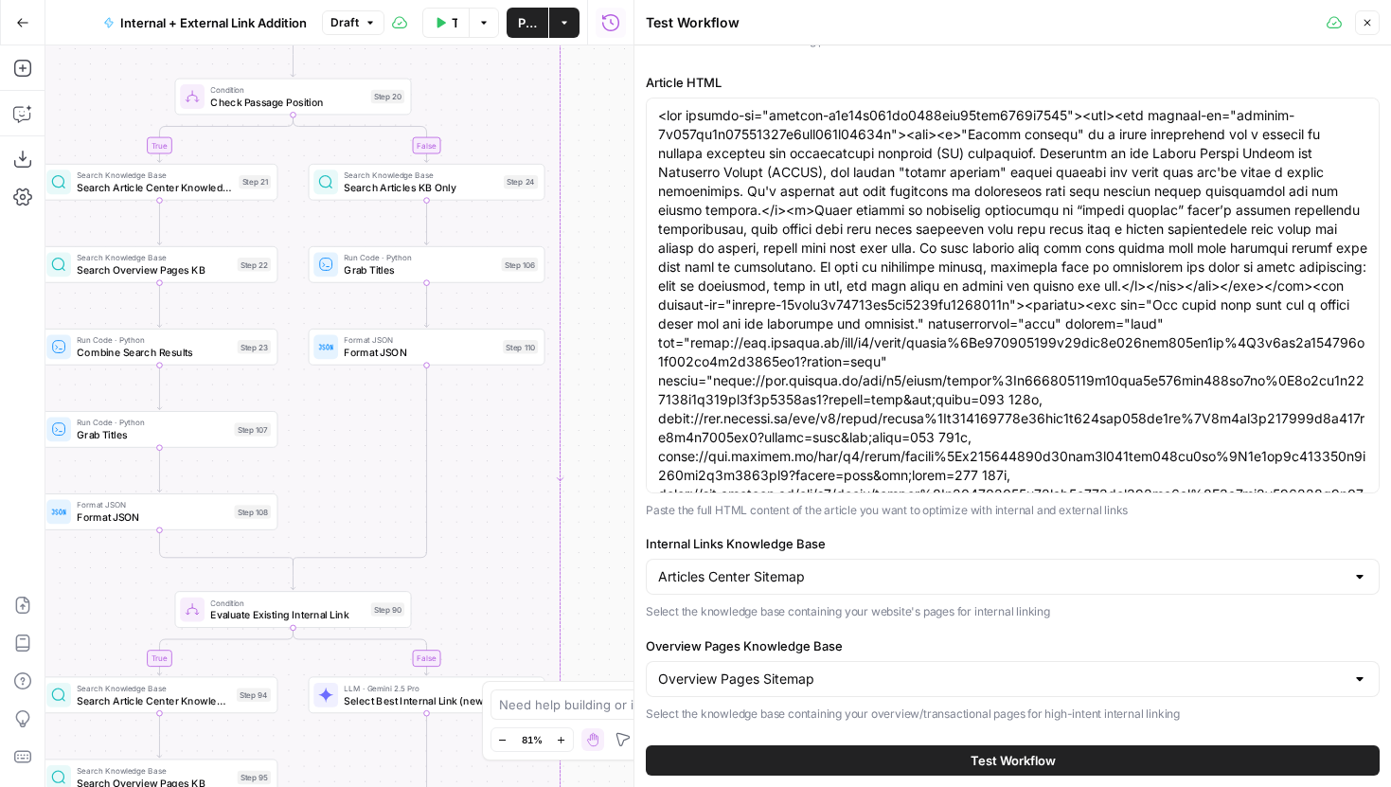
drag, startPoint x: 599, startPoint y: 438, endPoint x: 599, endPoint y: 500, distance: 62.5
click at [599, 500] on div "true false true false true false Workflow Set Inputs Inputs Run Code · Python G…" at bounding box center [339, 416] width 588 height 742
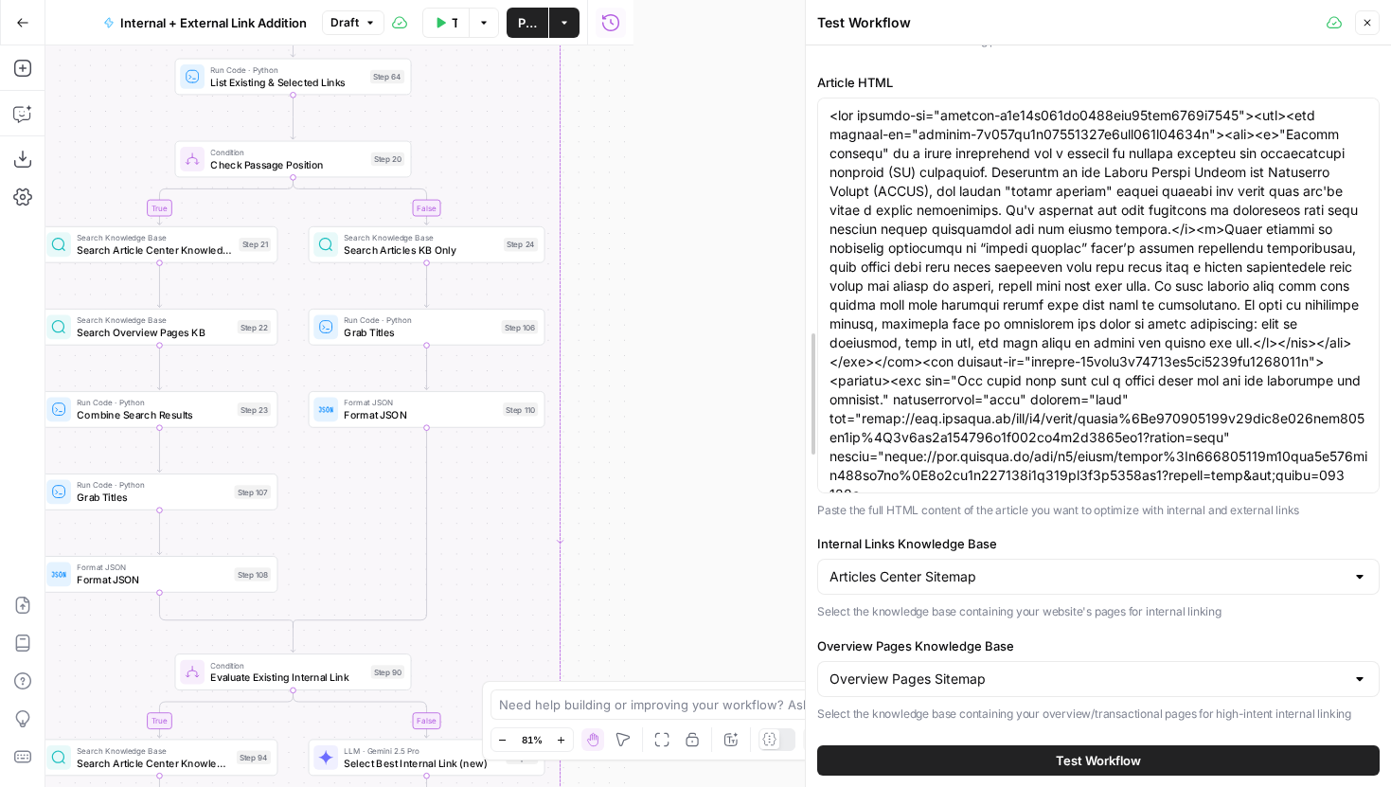
click at [802, 458] on div at bounding box center [805, 393] width 19 height 787
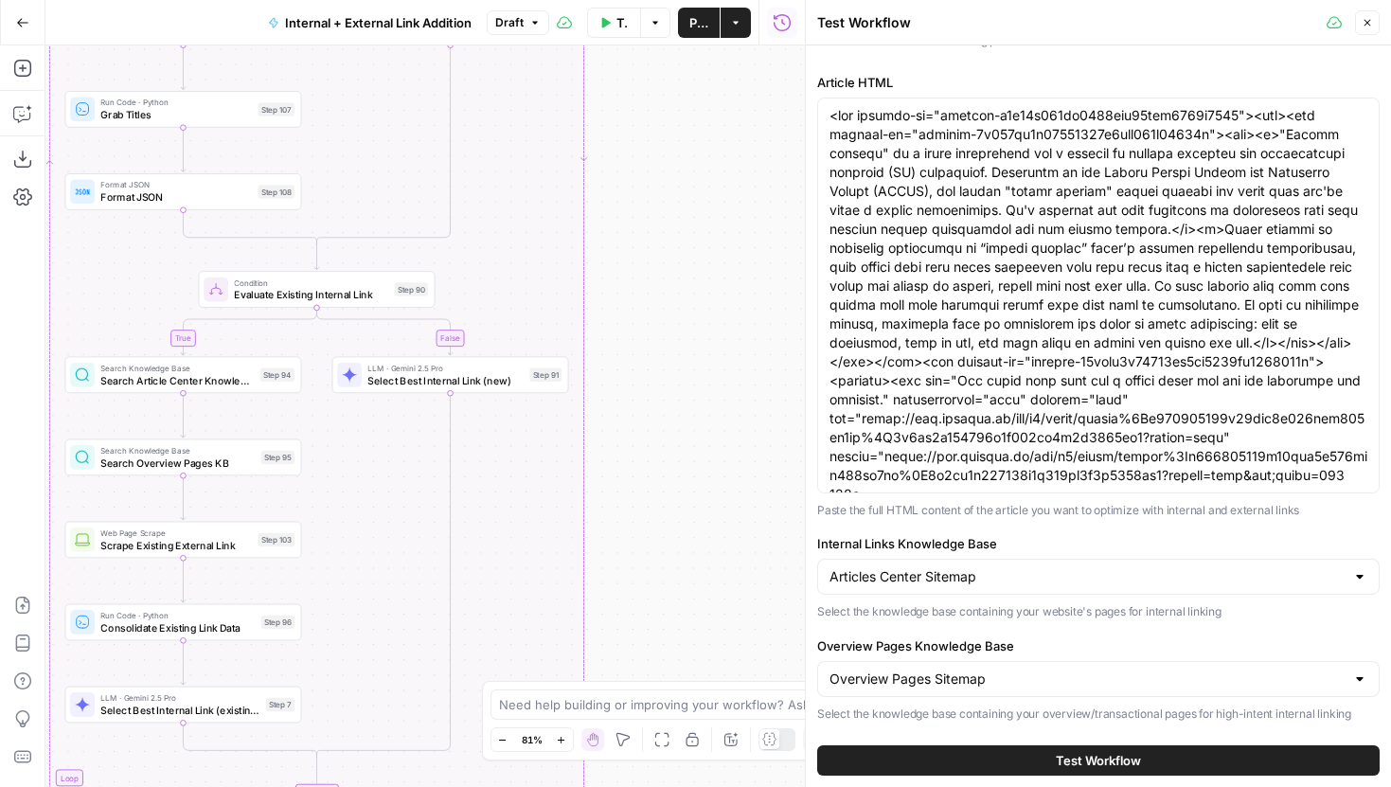
drag, startPoint x: 690, startPoint y: 492, endPoint x: 709, endPoint y: 61, distance: 432.3
click at [714, 55] on div "true false true false true false Workflow Set Inputs Inputs Run Code · Python G…" at bounding box center [425, 416] width 760 height 742
click at [495, 402] on div "true false true false true false Workflow Set Inputs Inputs Run Code · Python G…" at bounding box center [425, 416] width 760 height 742
click at [494, 392] on div "true false true false true false Workflow Set Inputs Inputs Run Code · Python G…" at bounding box center [425, 416] width 760 height 742
click at [522, 369] on span "LLM · Gemini 2.5 Pro" at bounding box center [444, 367] width 155 height 12
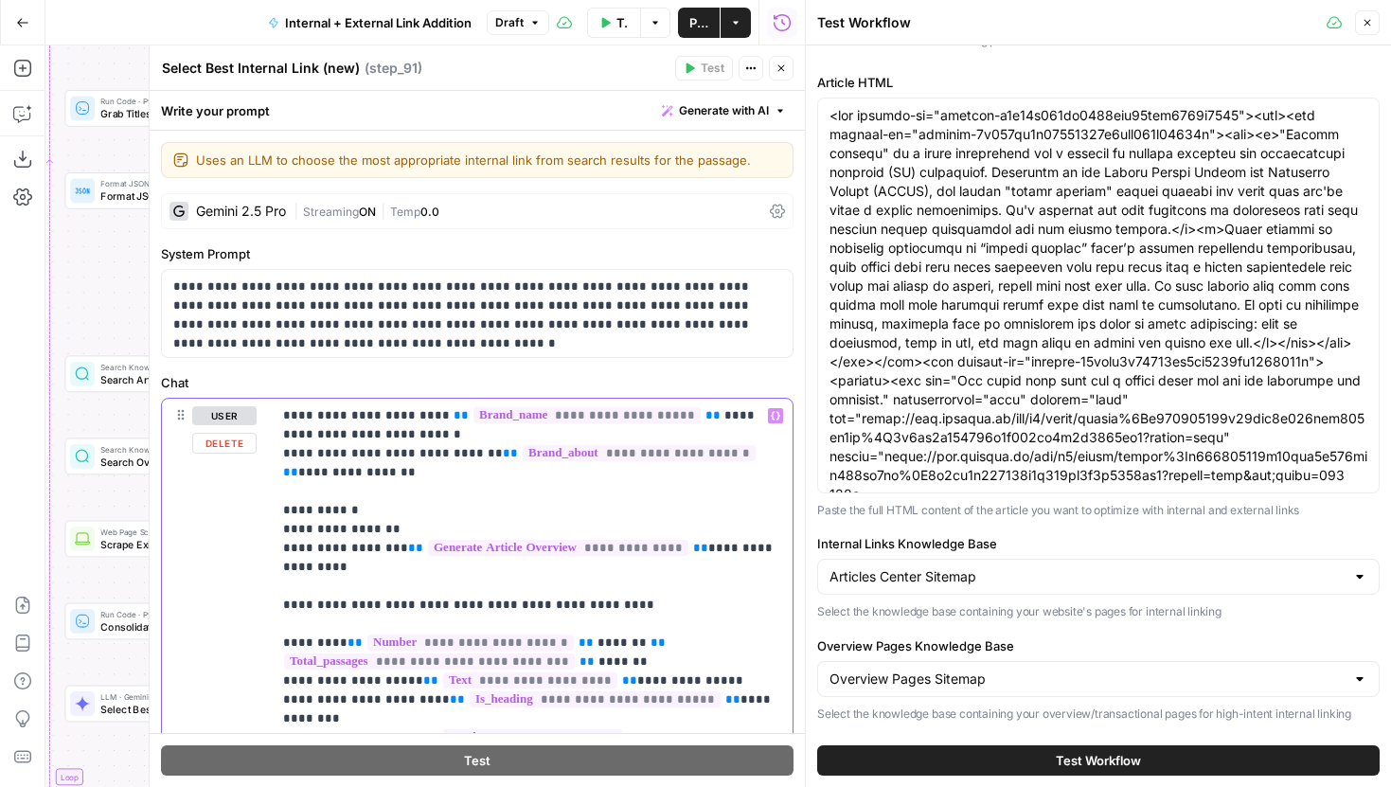
type input "example"
click at [733, 376] on icon "button" at bounding box center [730, 371] width 9 height 9
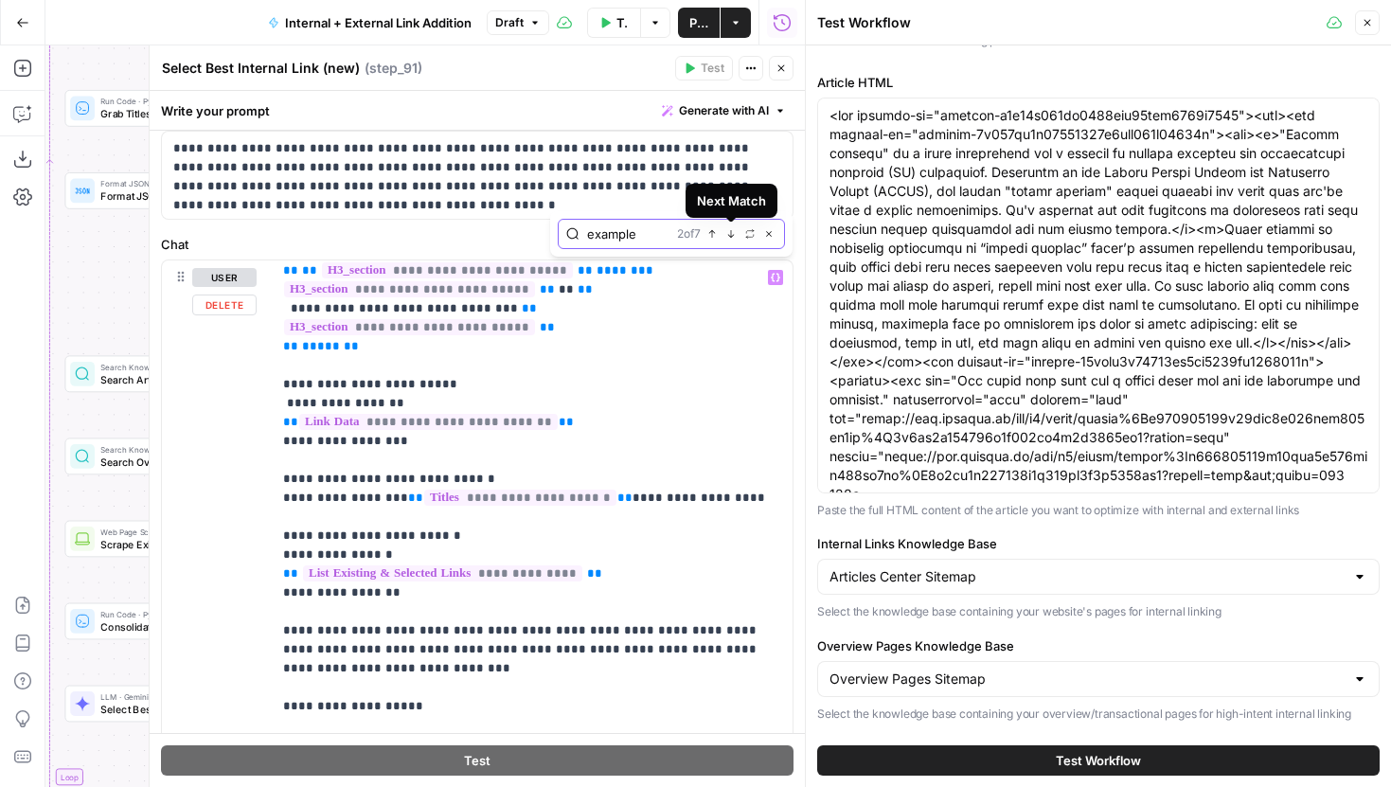
scroll to position [308, 0]
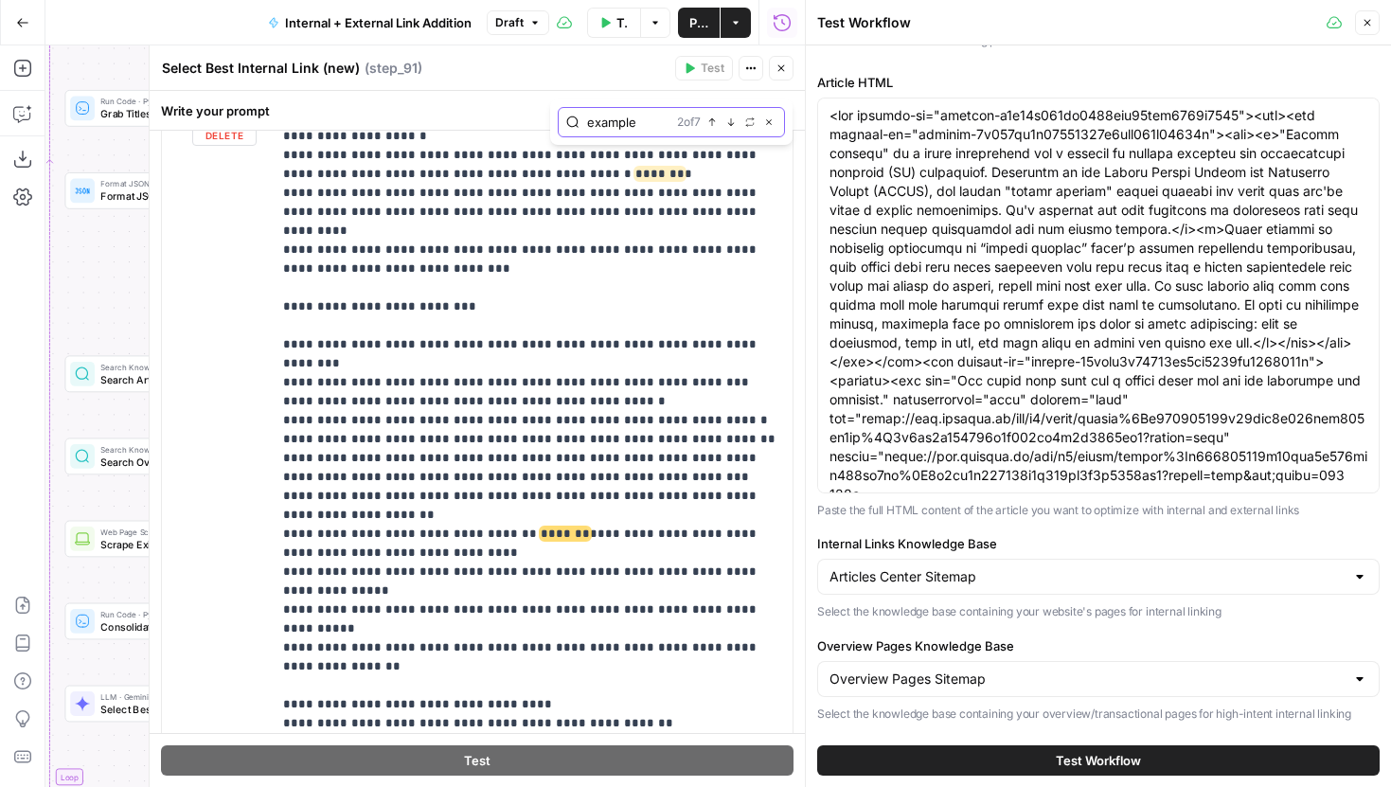
click at [731, 125] on icon "button" at bounding box center [730, 121] width 9 height 9
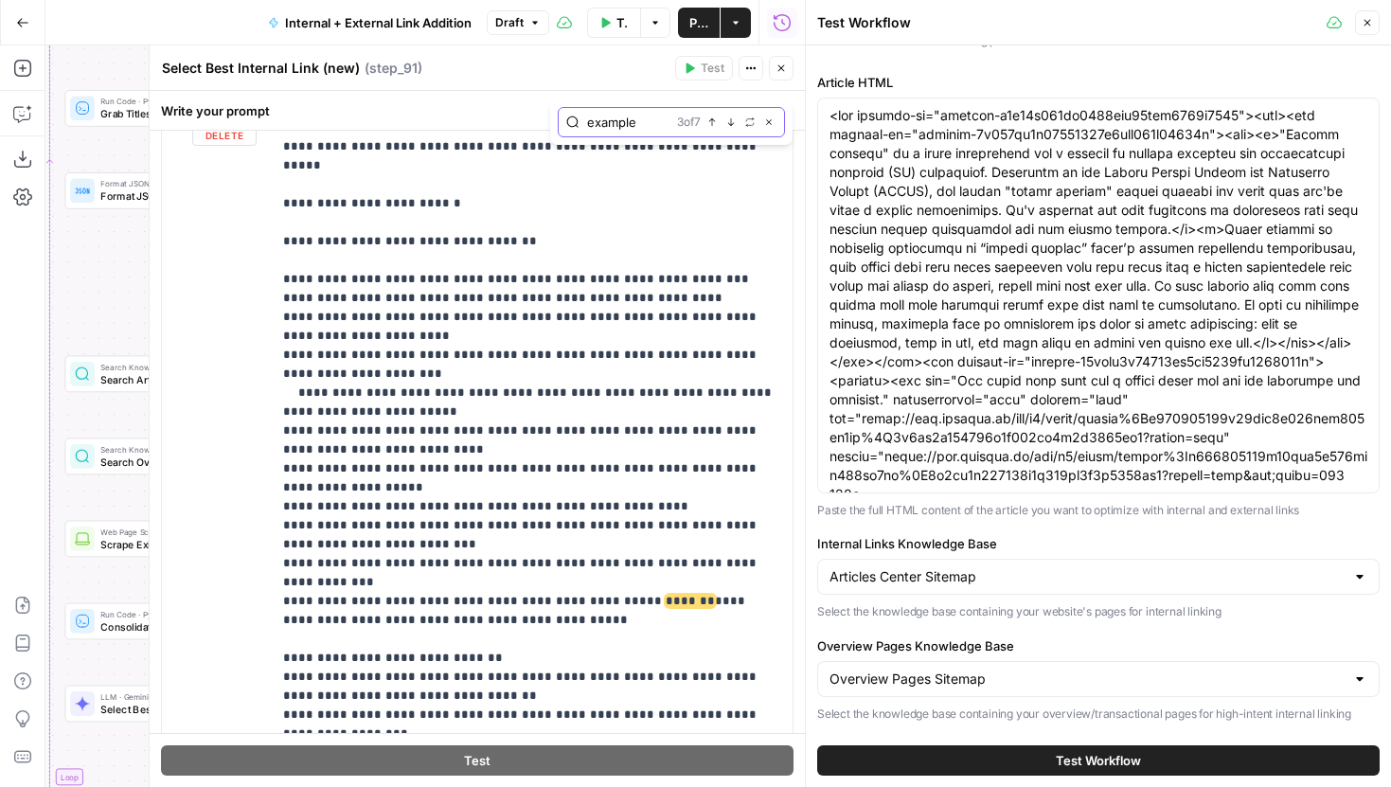
scroll to position [3450, 0]
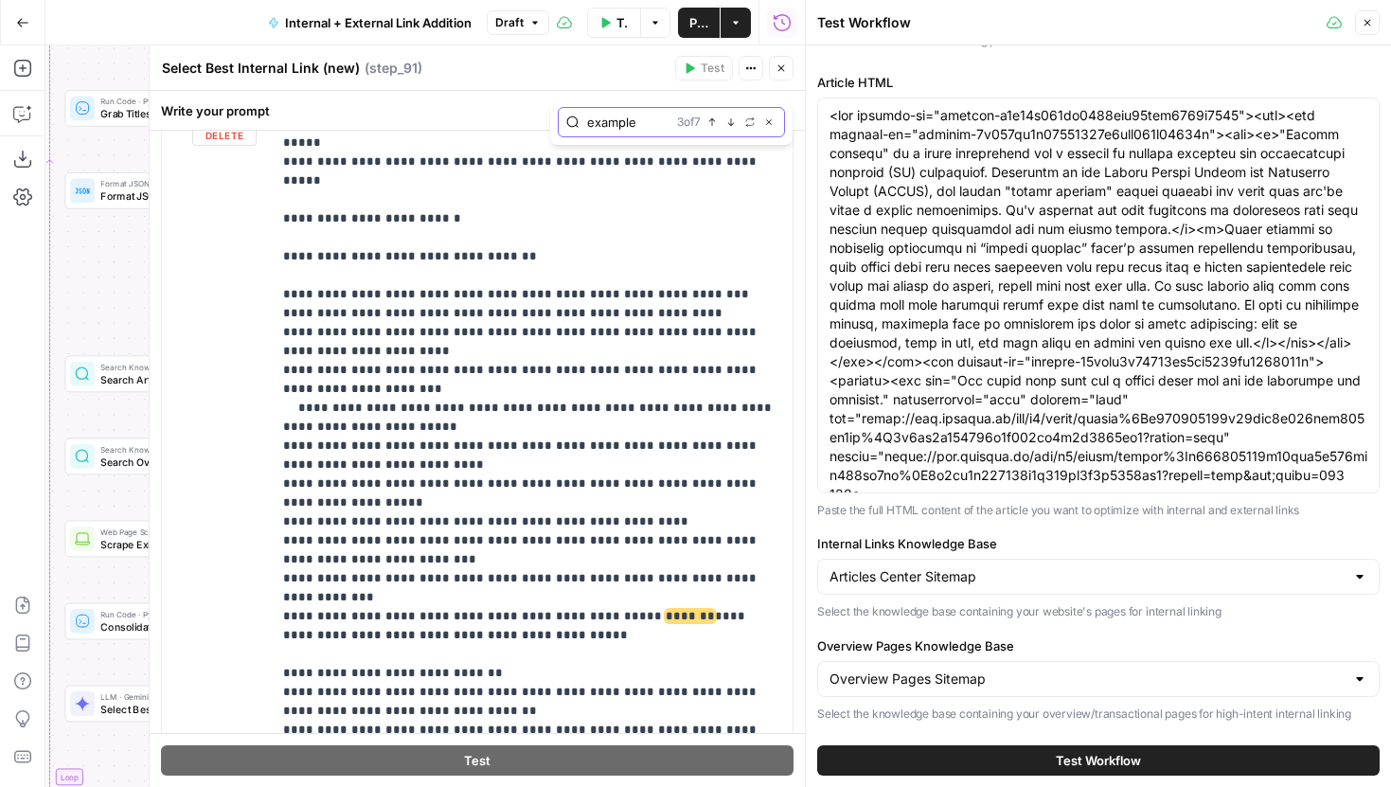
click at [728, 122] on icon "button" at bounding box center [731, 121] width 7 height 8
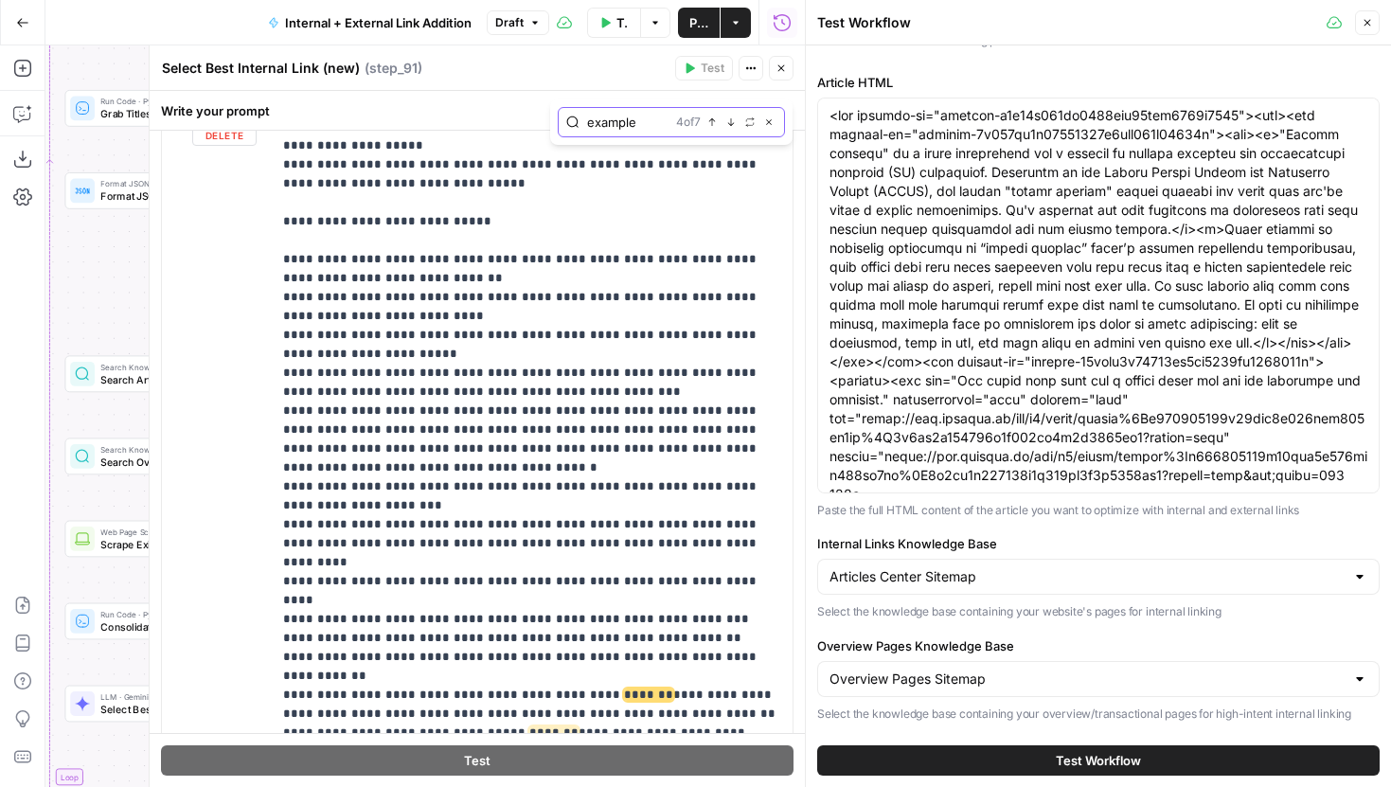
scroll to position [4972, 0]
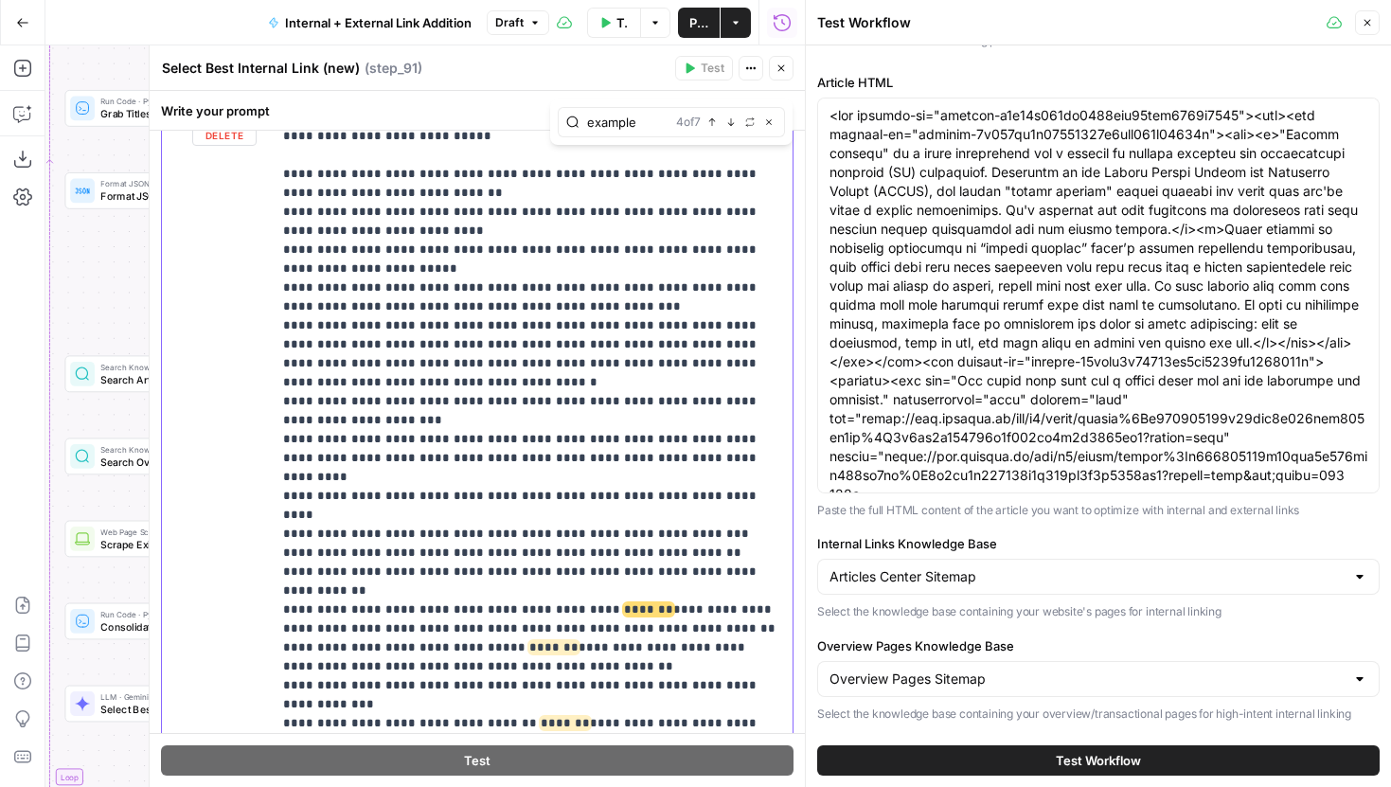
drag, startPoint x: 452, startPoint y: 364, endPoint x: 288, endPoint y: 333, distance: 166.6
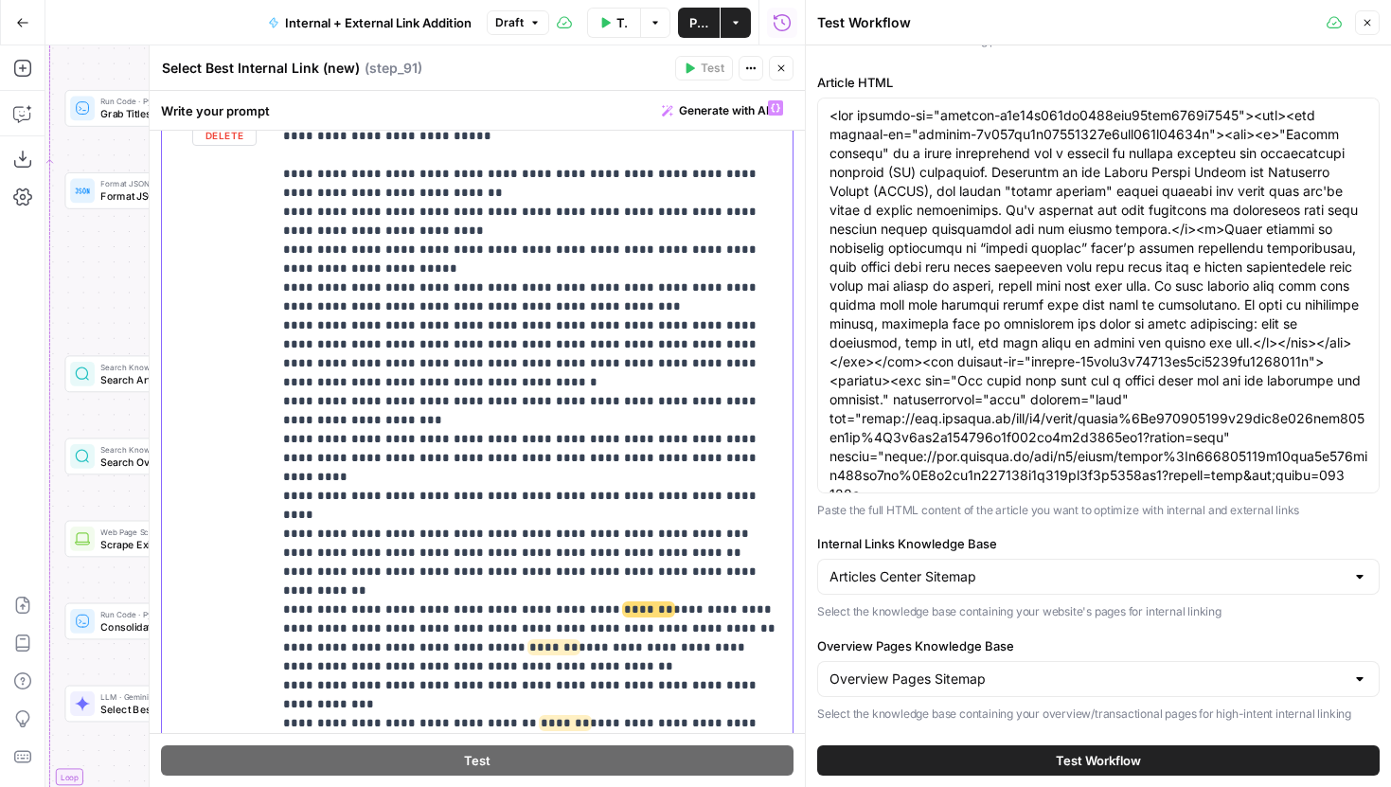
drag, startPoint x: 501, startPoint y: 328, endPoint x: 293, endPoint y: 326, distance: 208.4
copy p "**********"
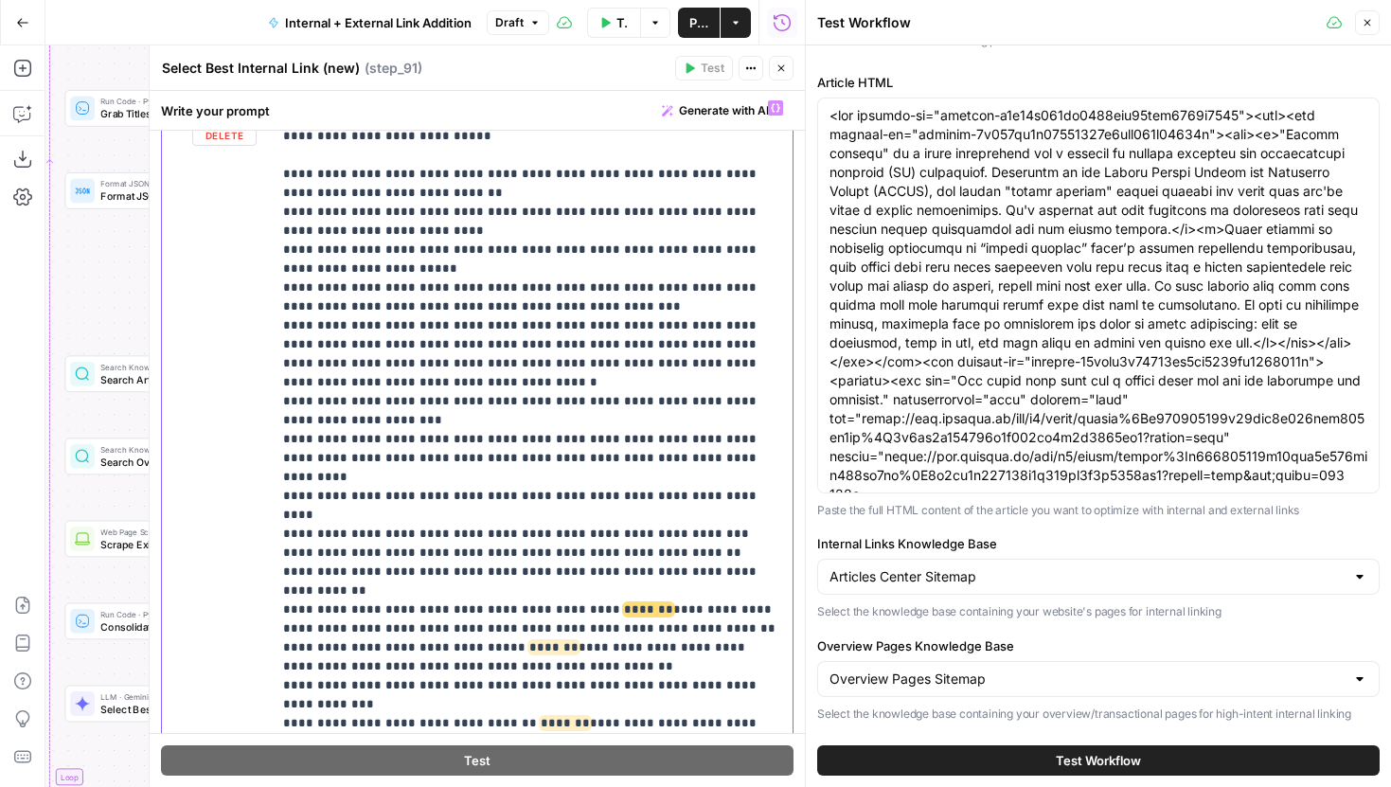
click p "**********"
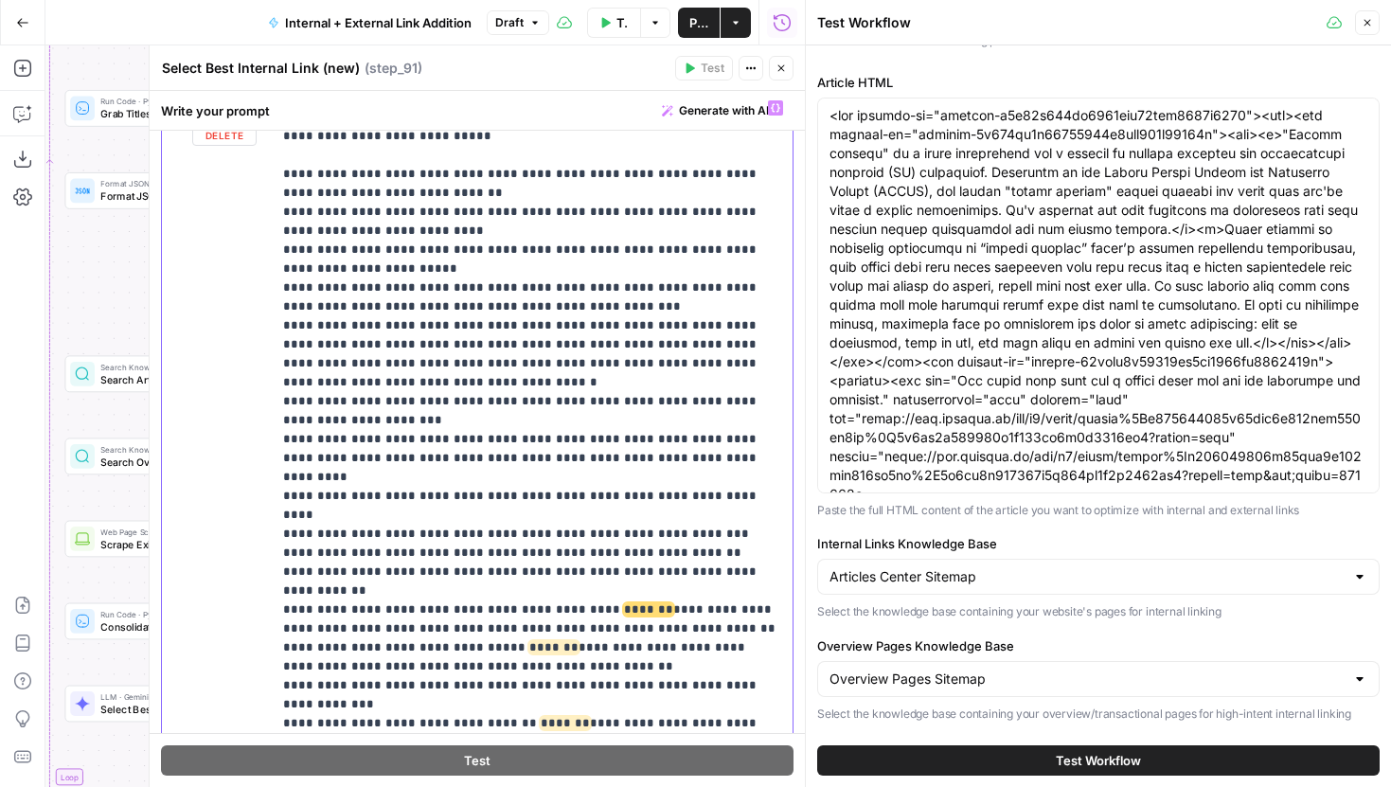
drag, startPoint x: 409, startPoint y: 440, endPoint x: 262, endPoint y: 425, distance: 147.6
click div "**********"
click p "**********"
drag, startPoint x: 374, startPoint y: 474, endPoint x: 373, endPoint y: 463, distance: 10.5
click p "**********"
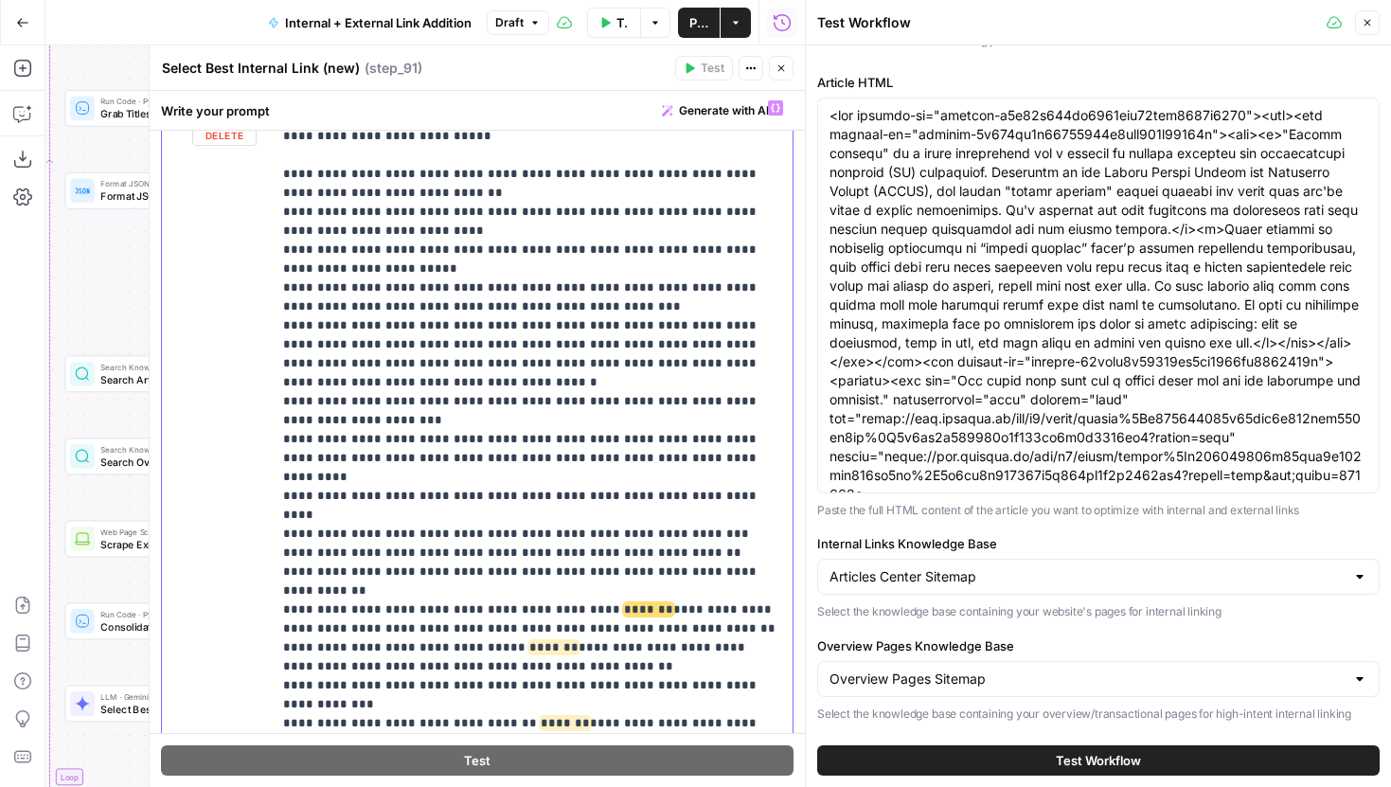
click p "**********"
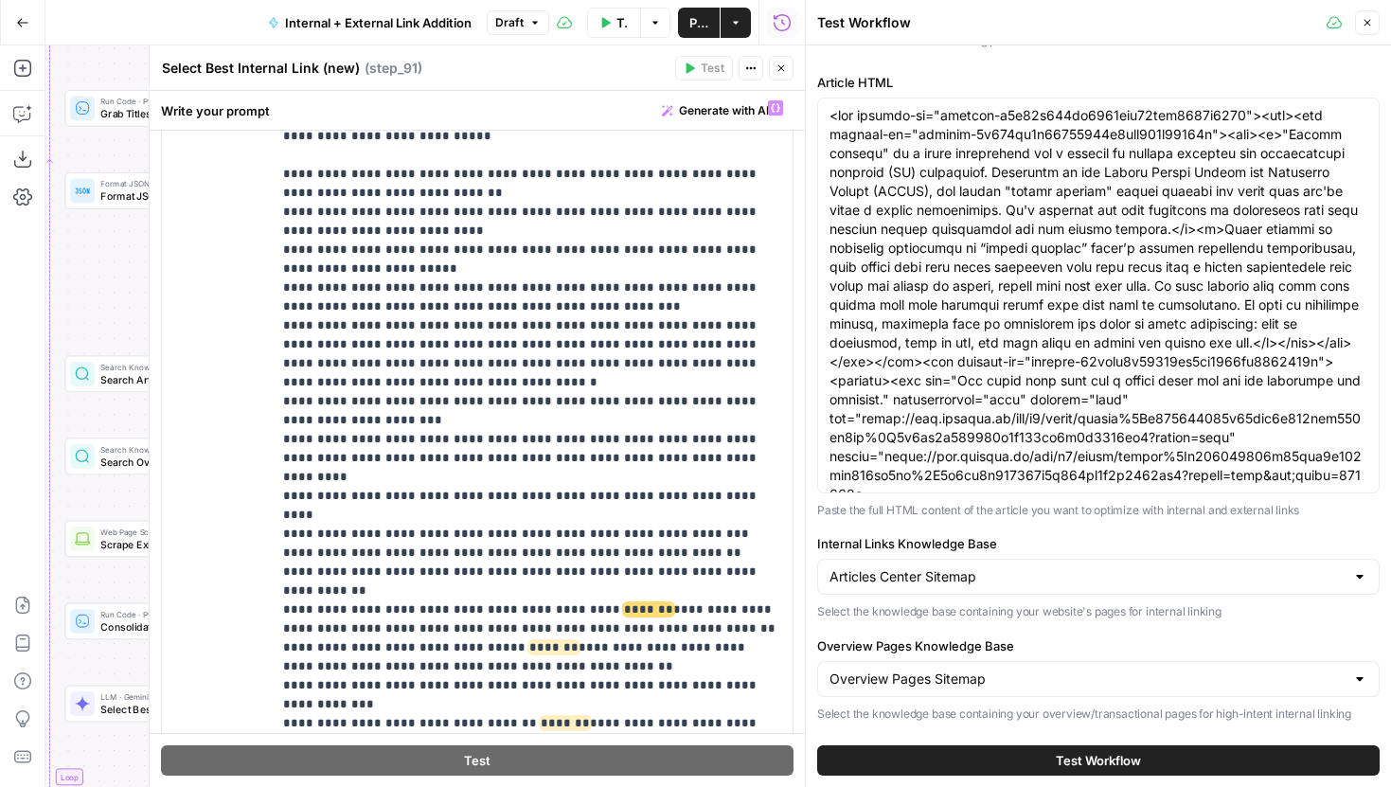
click icon "button"
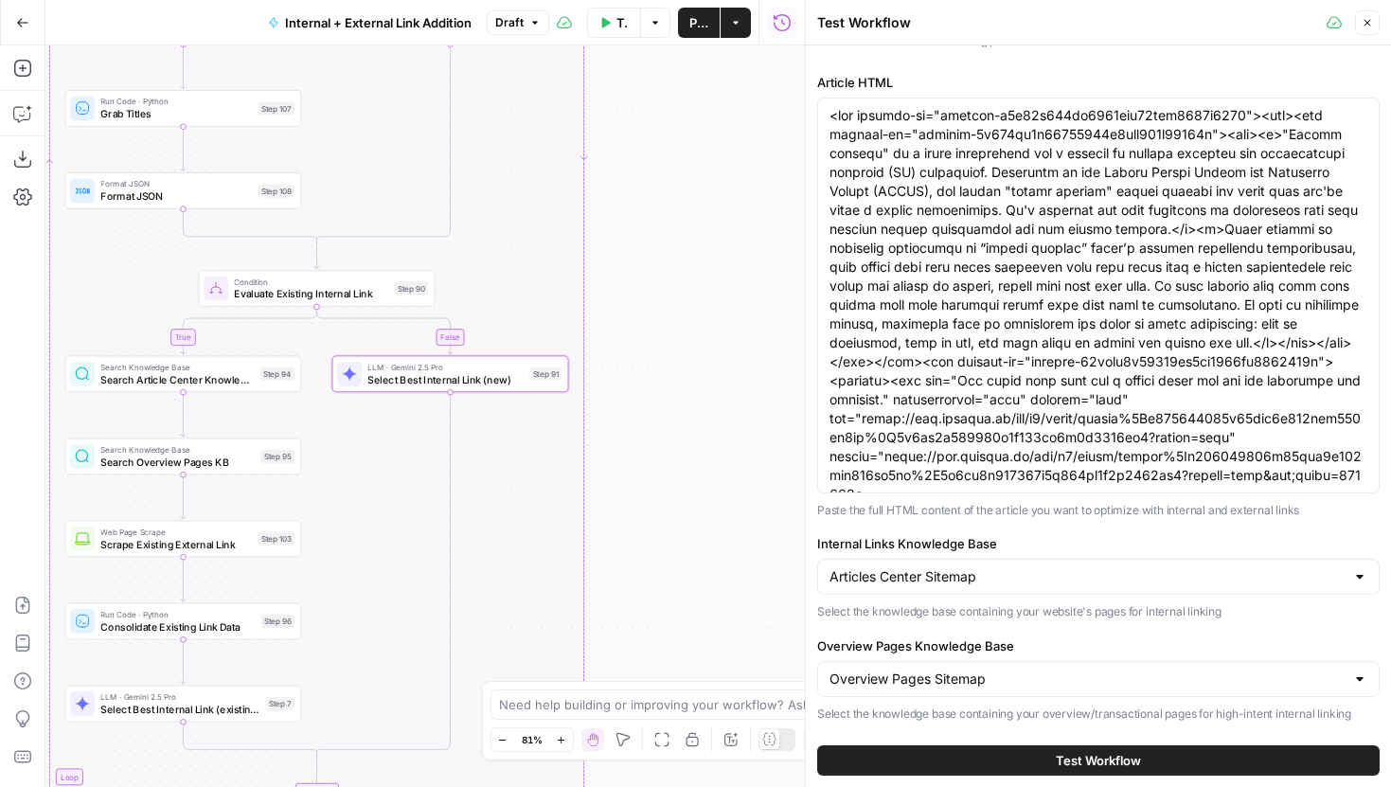
click button "Close"
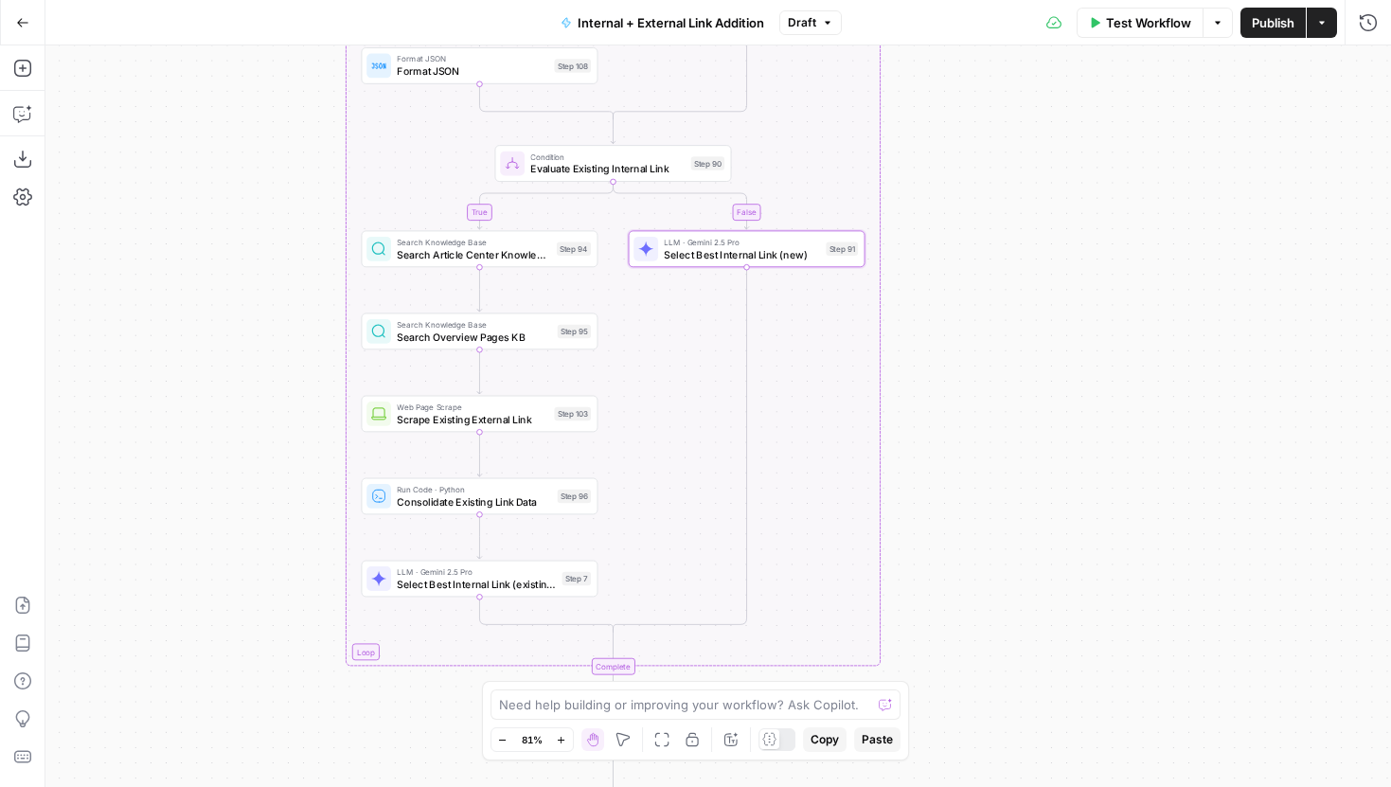
drag, startPoint x: 828, startPoint y: 335, endPoint x: 1107, endPoint y: 231, distance: 298.2
click div "true false true false true false Workflow Set Inputs Inputs Run Code · Python G…"
drag, startPoint x: 992, startPoint y: 483, endPoint x: 999, endPoint y: 436, distance: 47.8
click div "true false true false true false Workflow Set Inputs Inputs Run Code · Python G…"
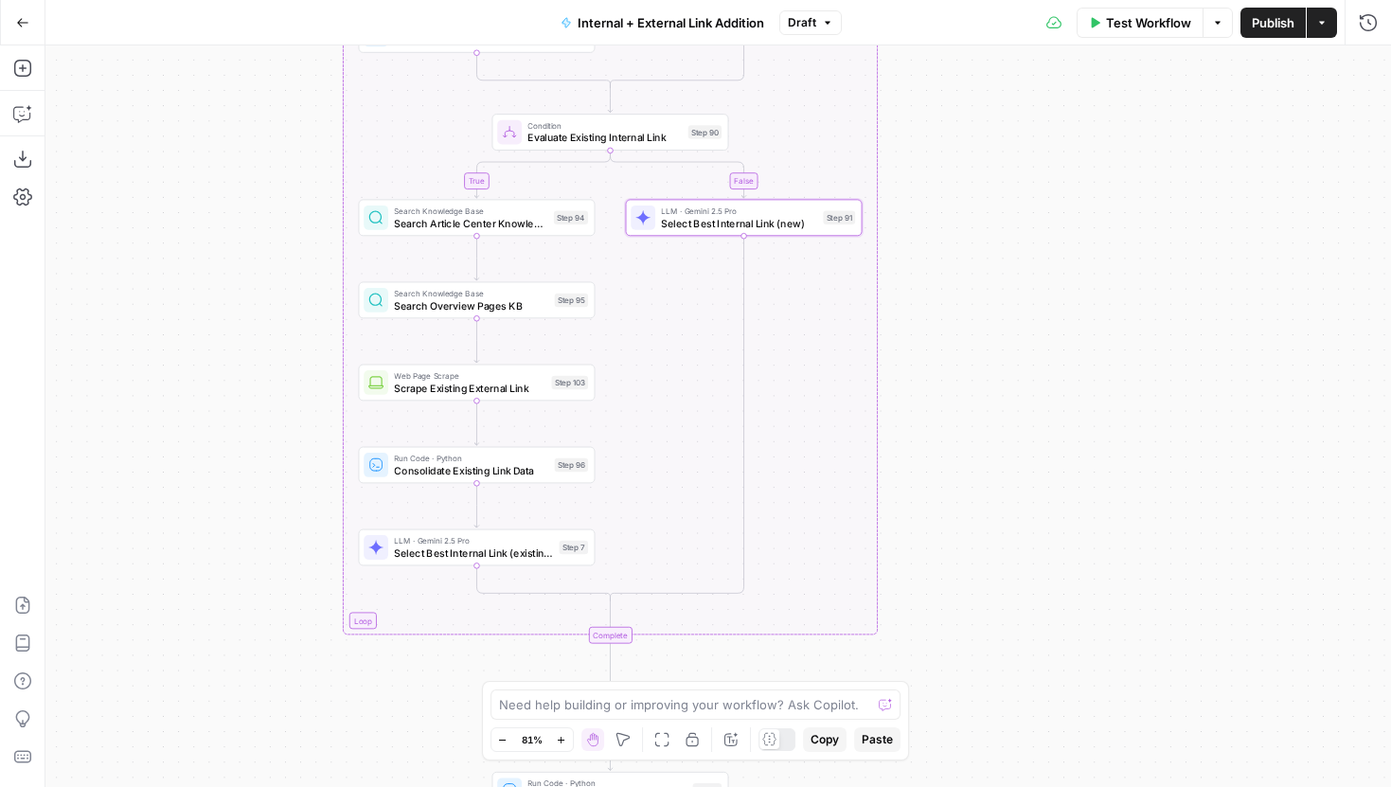
click span "Select Best Internal Link (new)"
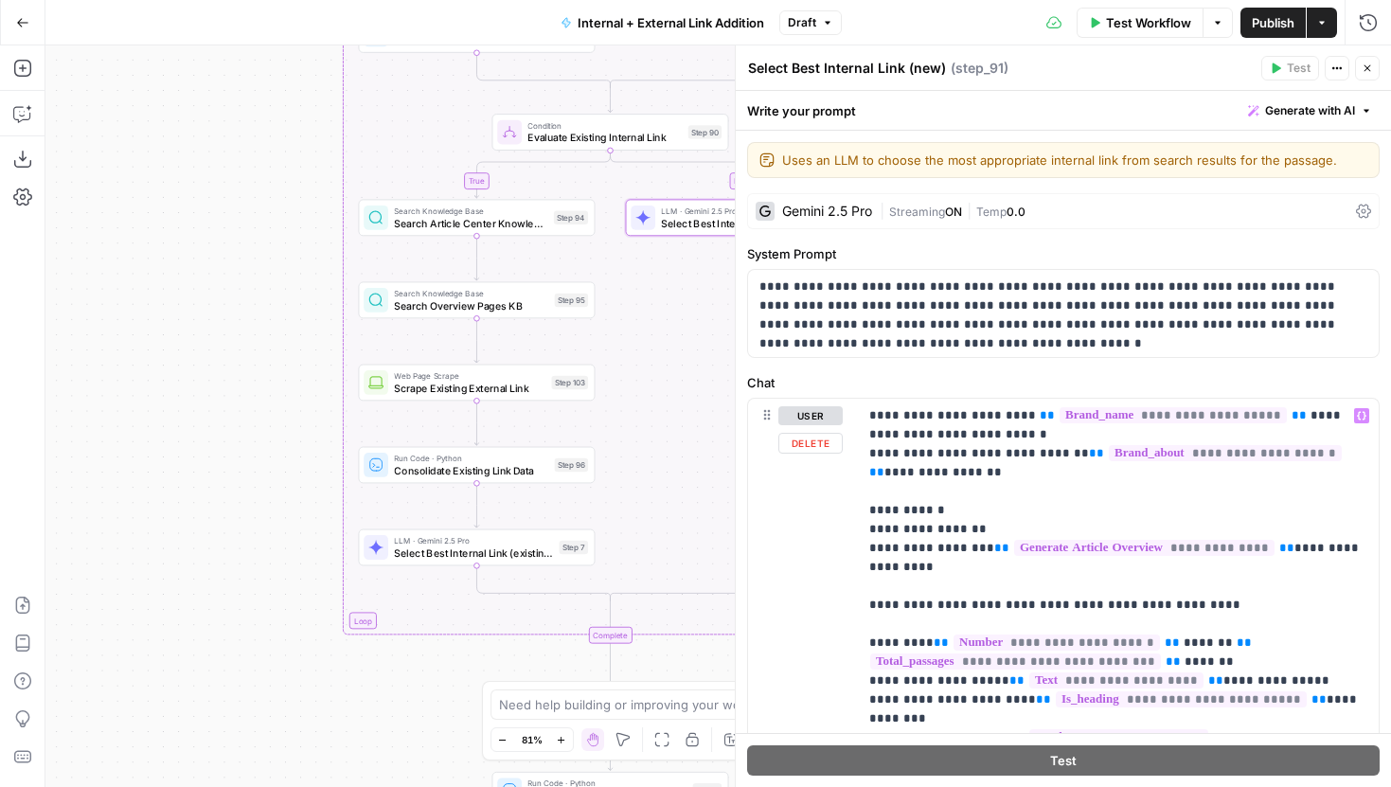
scroll to position [39, 0]
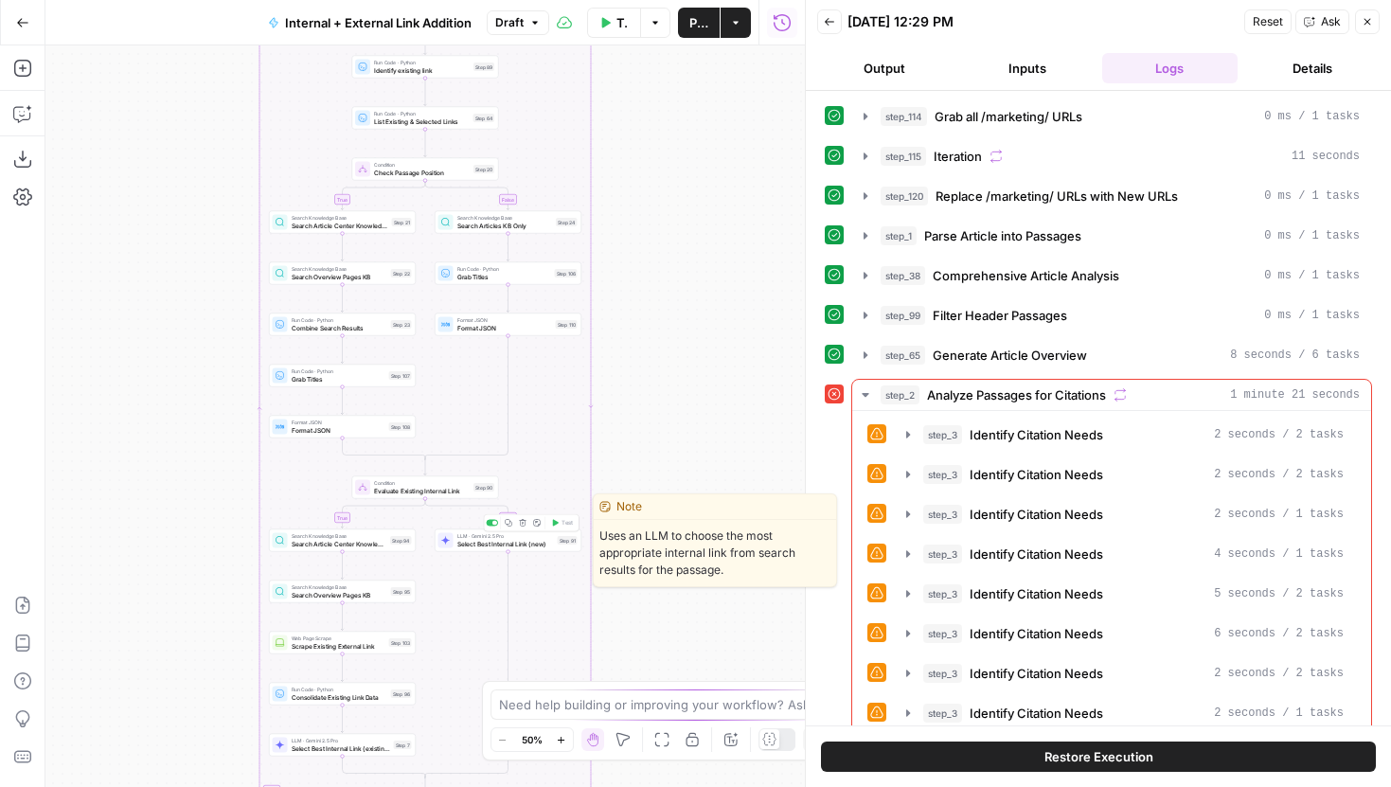
click at [546, 539] on span "Select Best Internal Link (new)" at bounding box center [505, 543] width 97 height 9
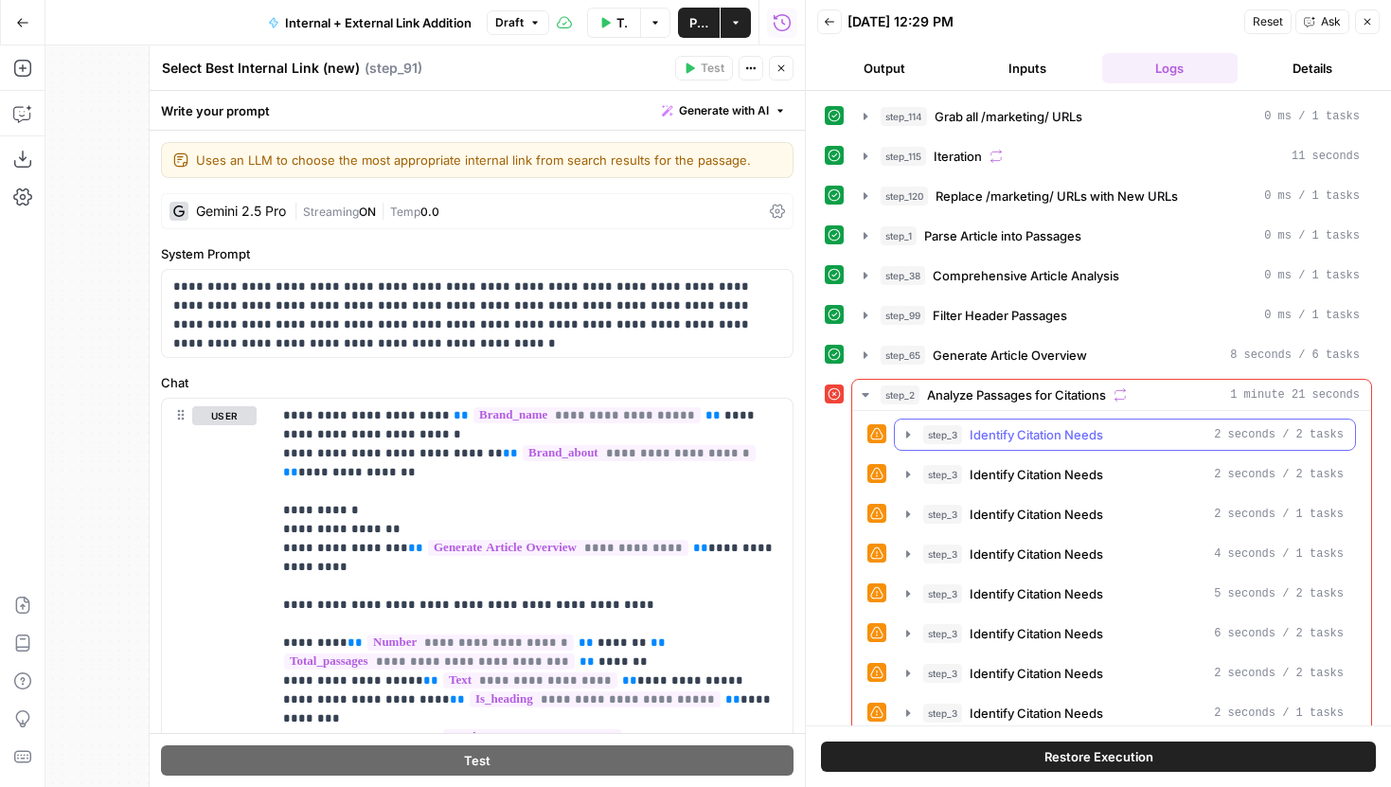
click at [912, 438] on icon "button" at bounding box center [908, 434] width 15 height 15
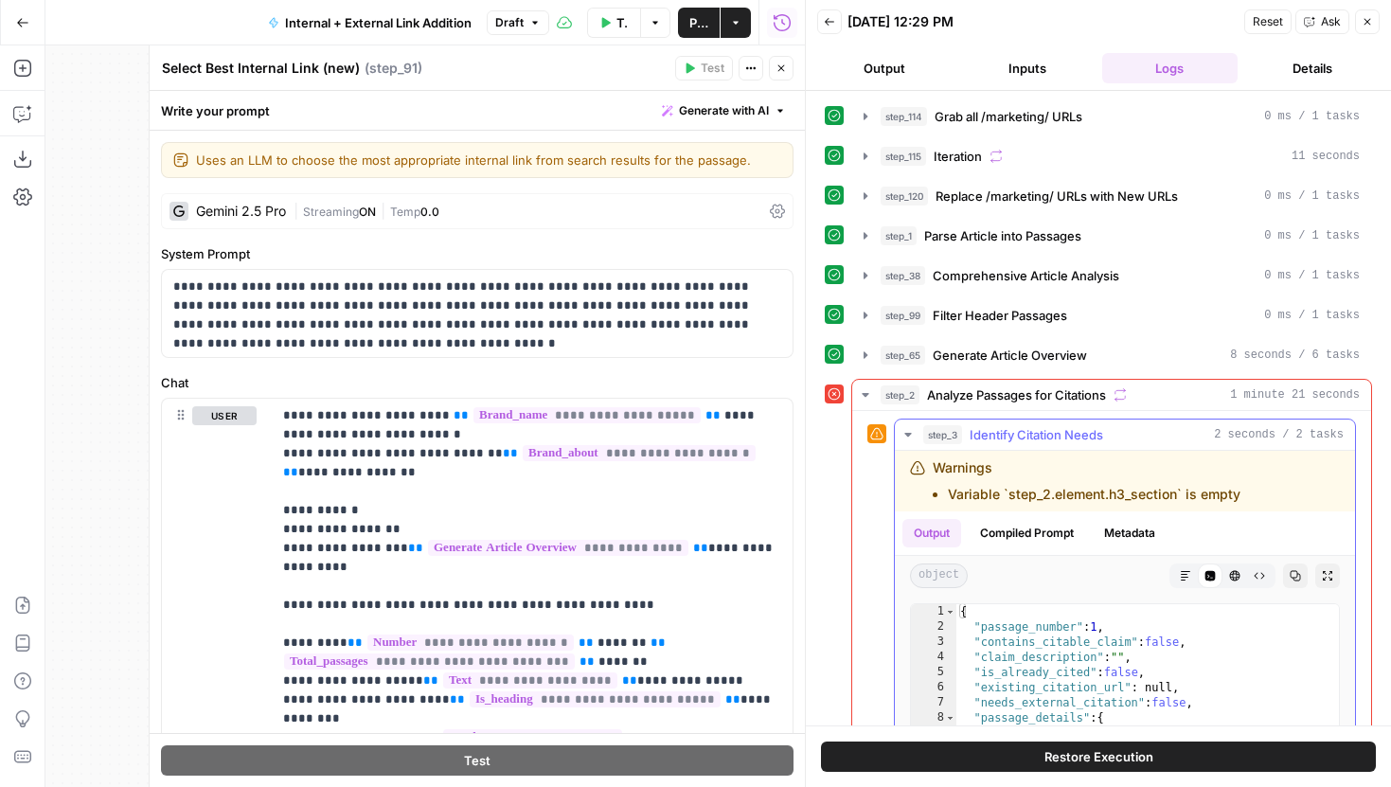
click at [912, 438] on icon "button" at bounding box center [908, 434] width 15 height 15
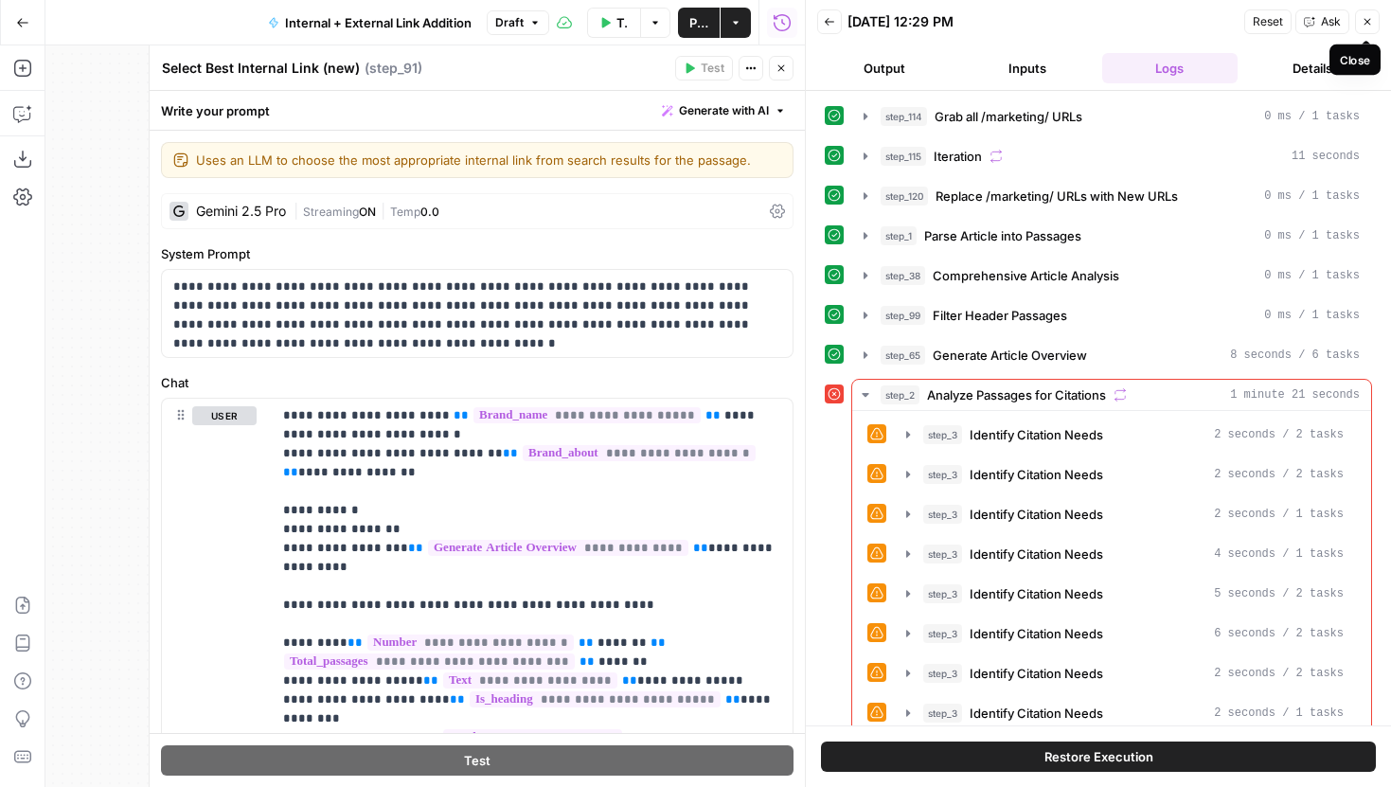
click at [1375, 19] on button "Close" at bounding box center [1367, 21] width 25 height 25
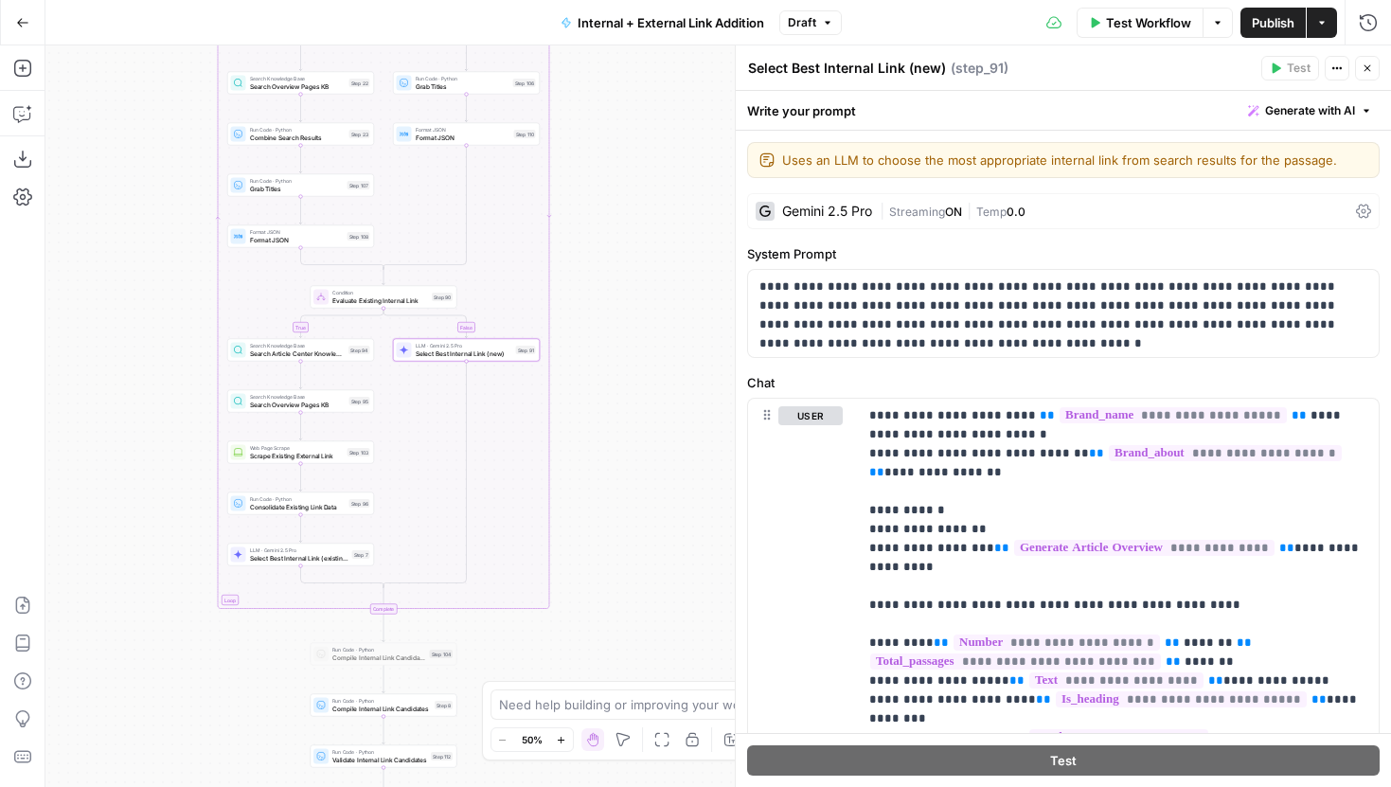
drag, startPoint x: 659, startPoint y: 342, endPoint x: 618, endPoint y: 152, distance: 194.7
click at [618, 152] on div "true false true false true false Workflow Set Inputs Inputs Run Code · Python G…" at bounding box center [718, 416] width 1346 height 742
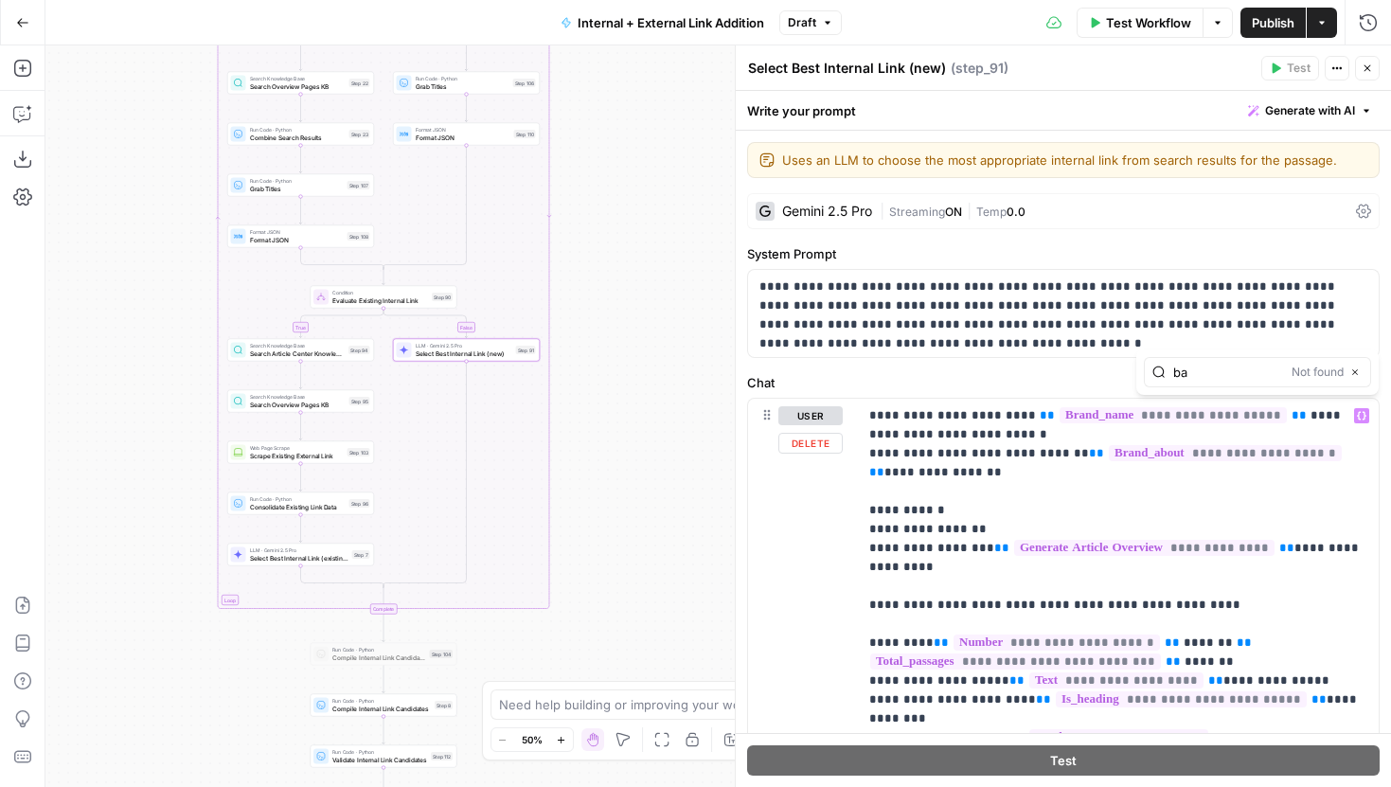
type input "b"
type input "example of"
click at [1313, 372] on icon "button" at bounding box center [1317, 371] width 9 height 9
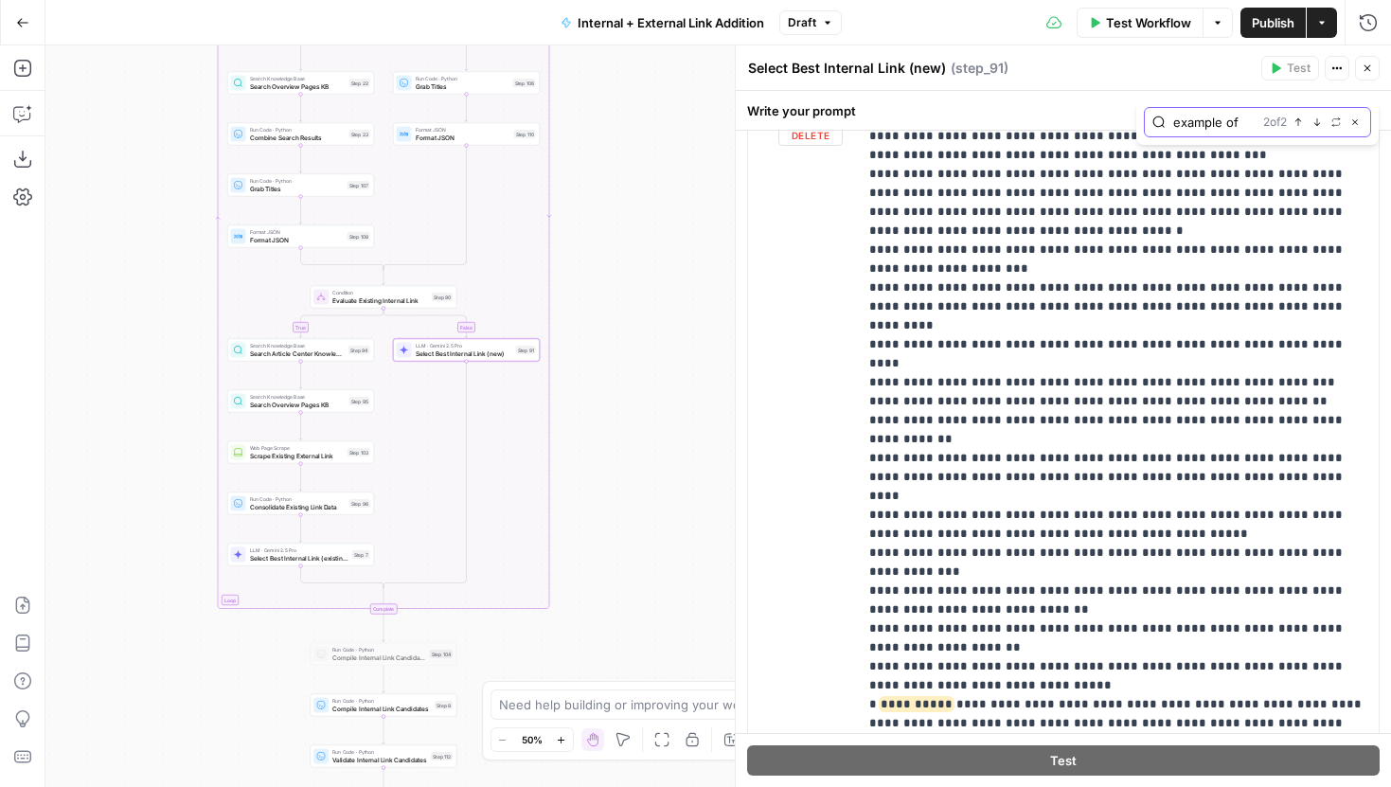
scroll to position [5116, 0]
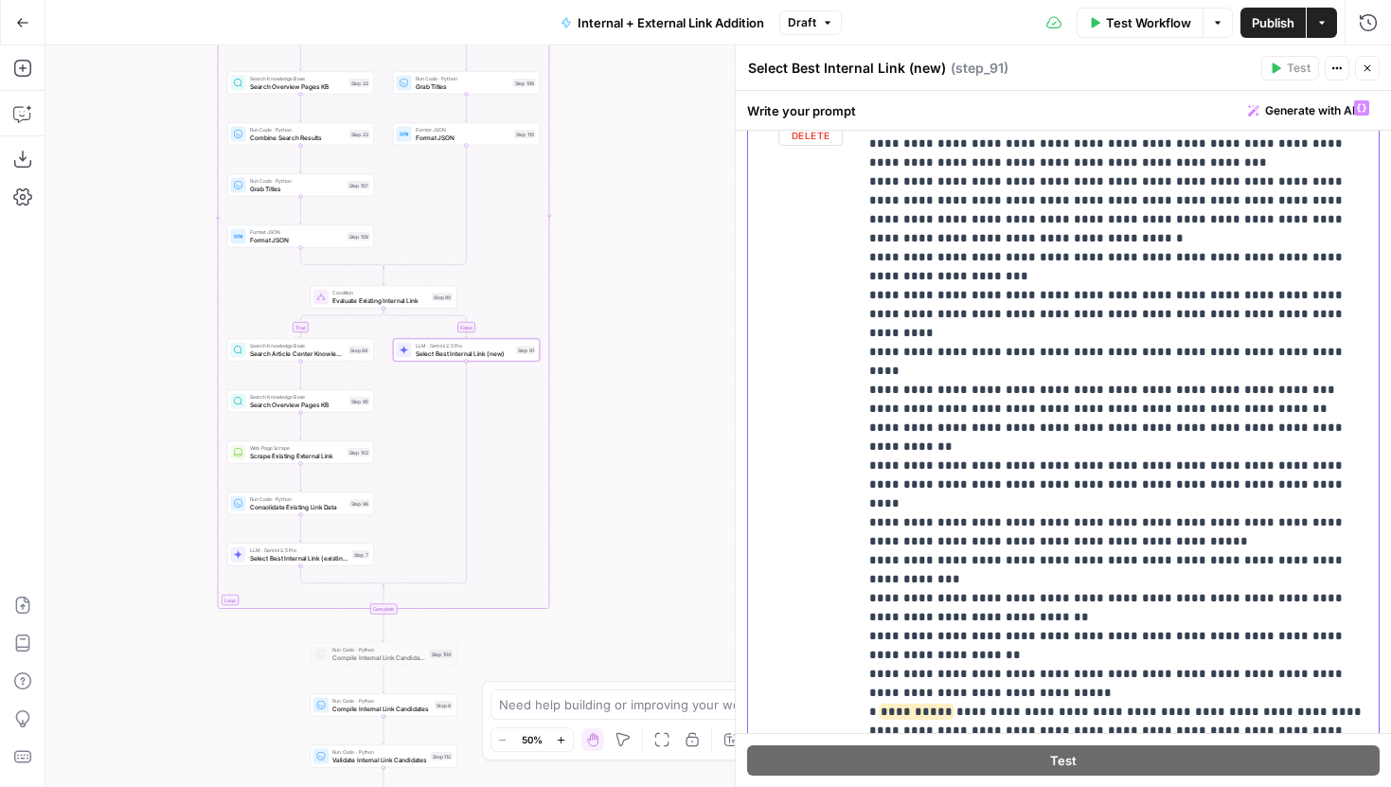
drag, startPoint x: 1010, startPoint y: 332, endPoint x: 865, endPoint y: 282, distance: 154.2
click div "**********"
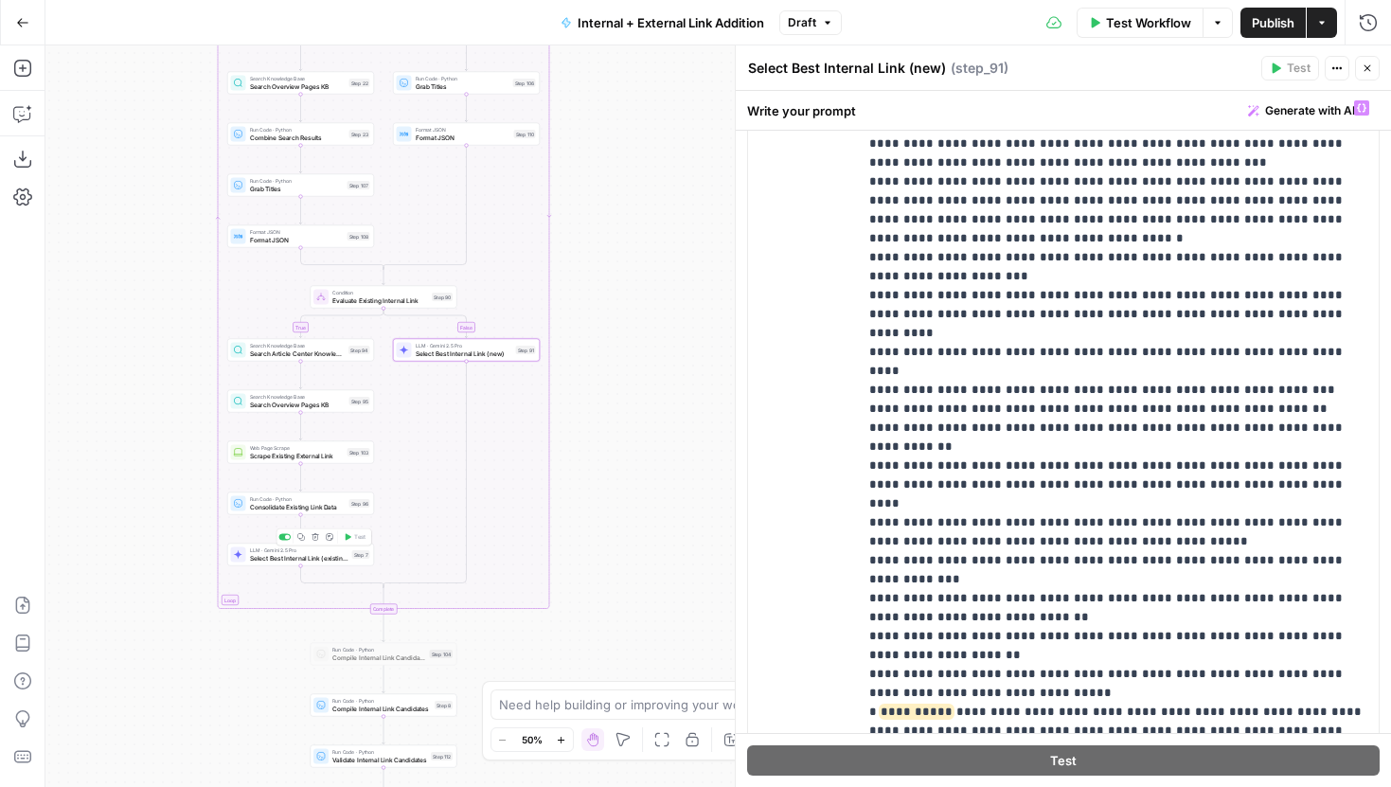
click span "Select Best Internal Link (existing)"
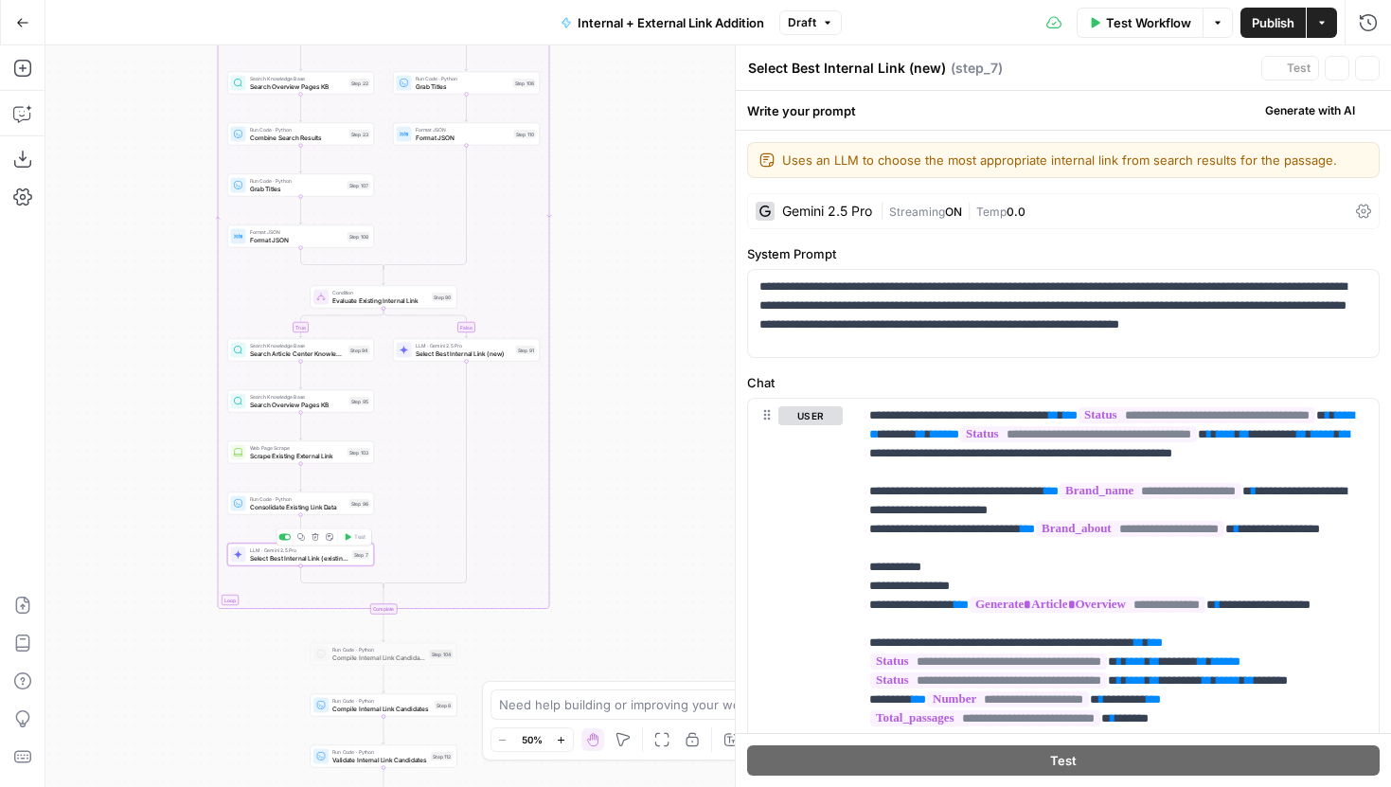
type textarea "Select Best Internal Link (existing)"
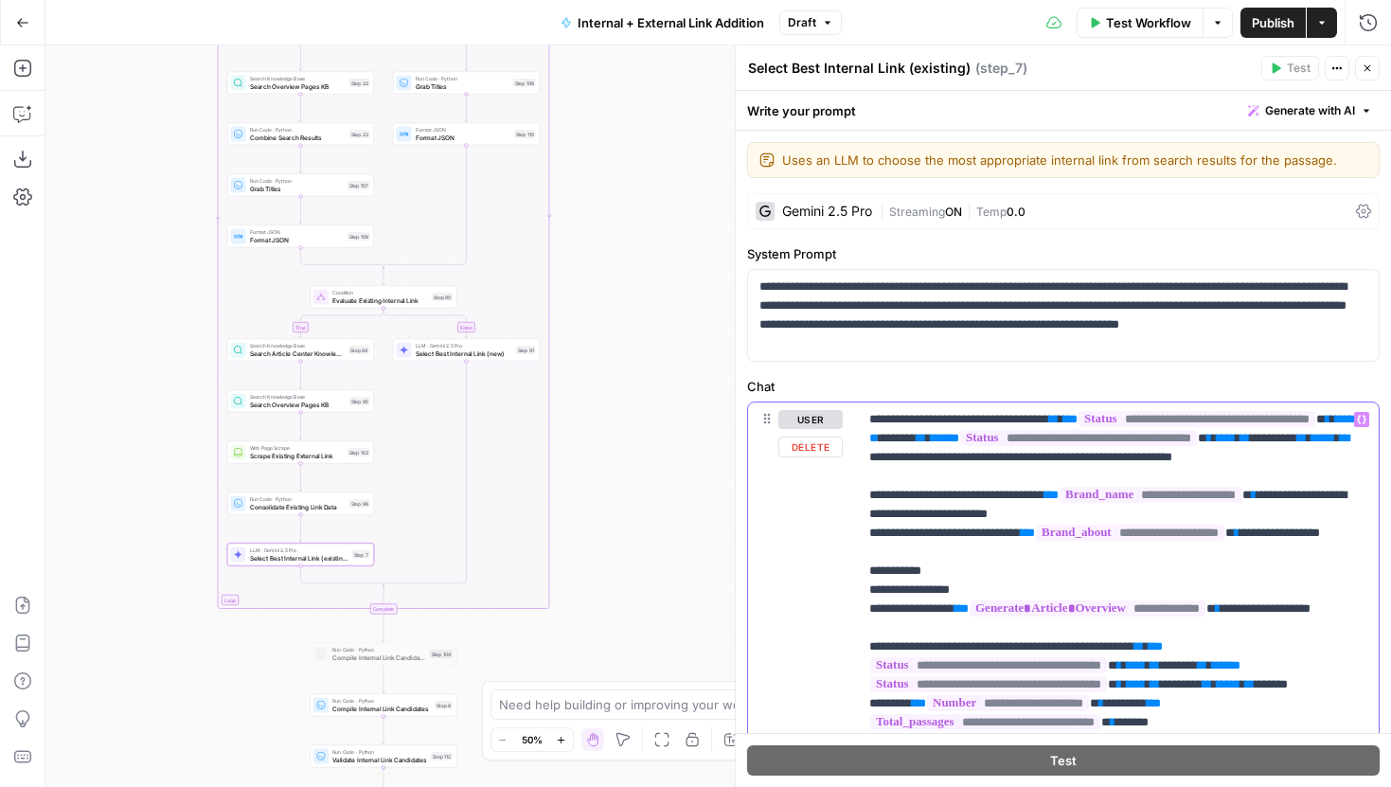
click p "**********"
type input "example of"
click div "1 of 1 Previous match Next Match Replace Close"
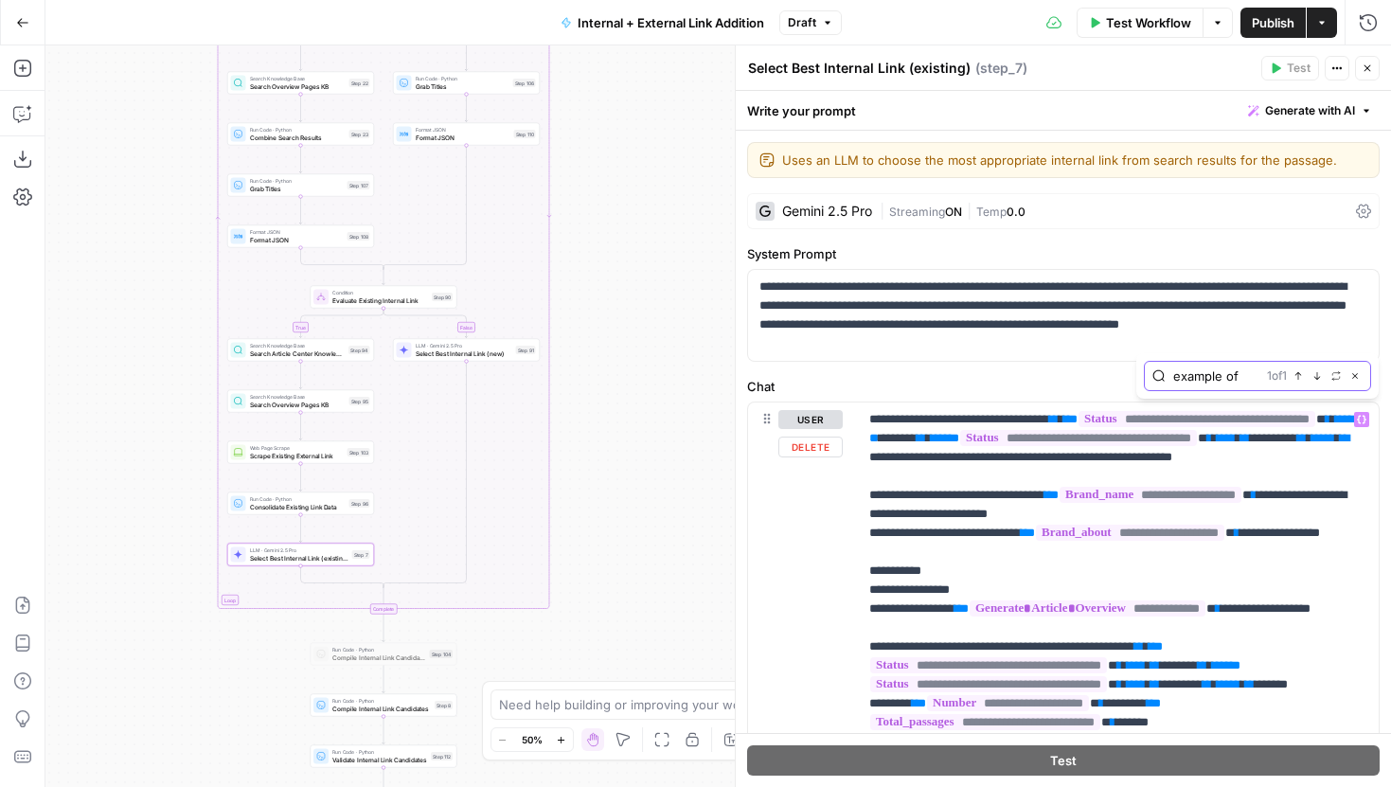
click button "Next Match"
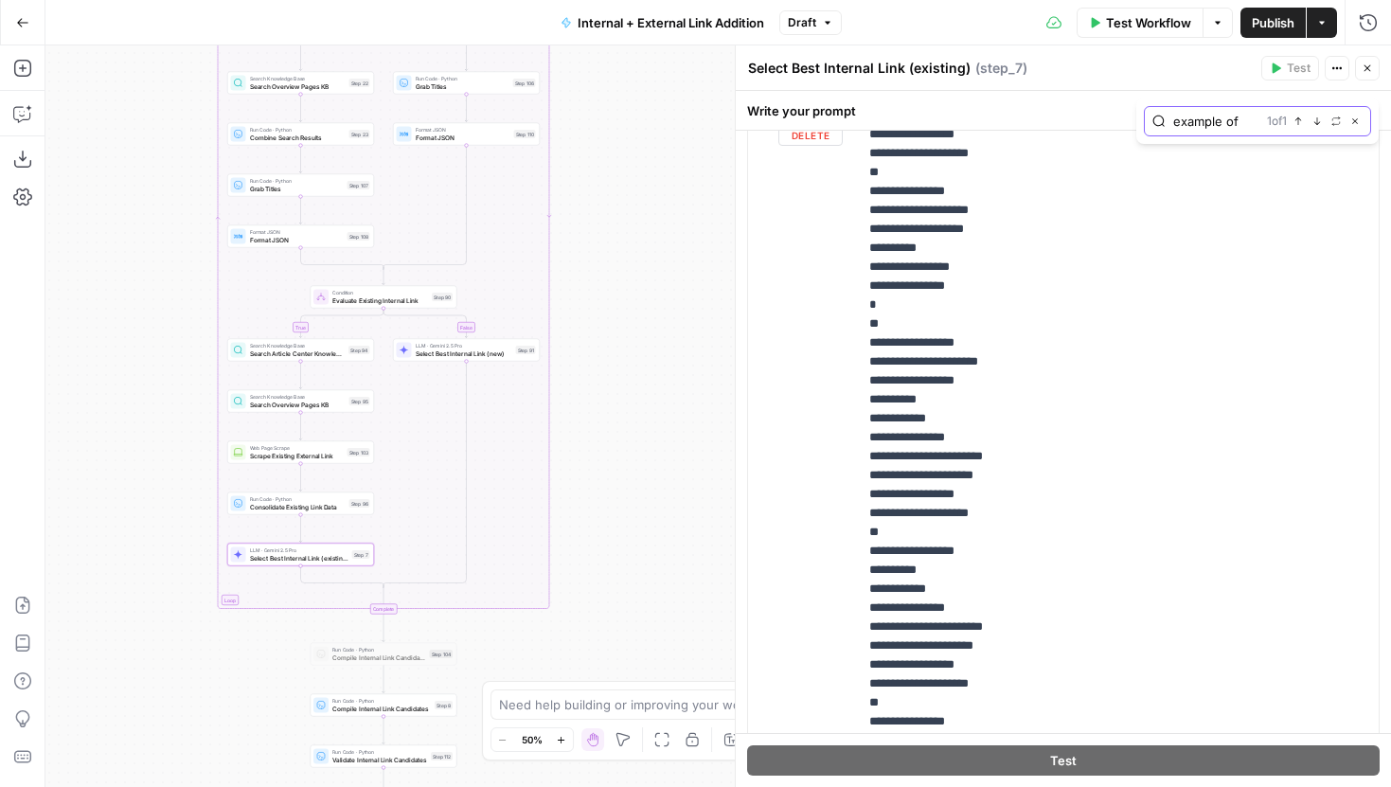
scroll to position [6590, 0]
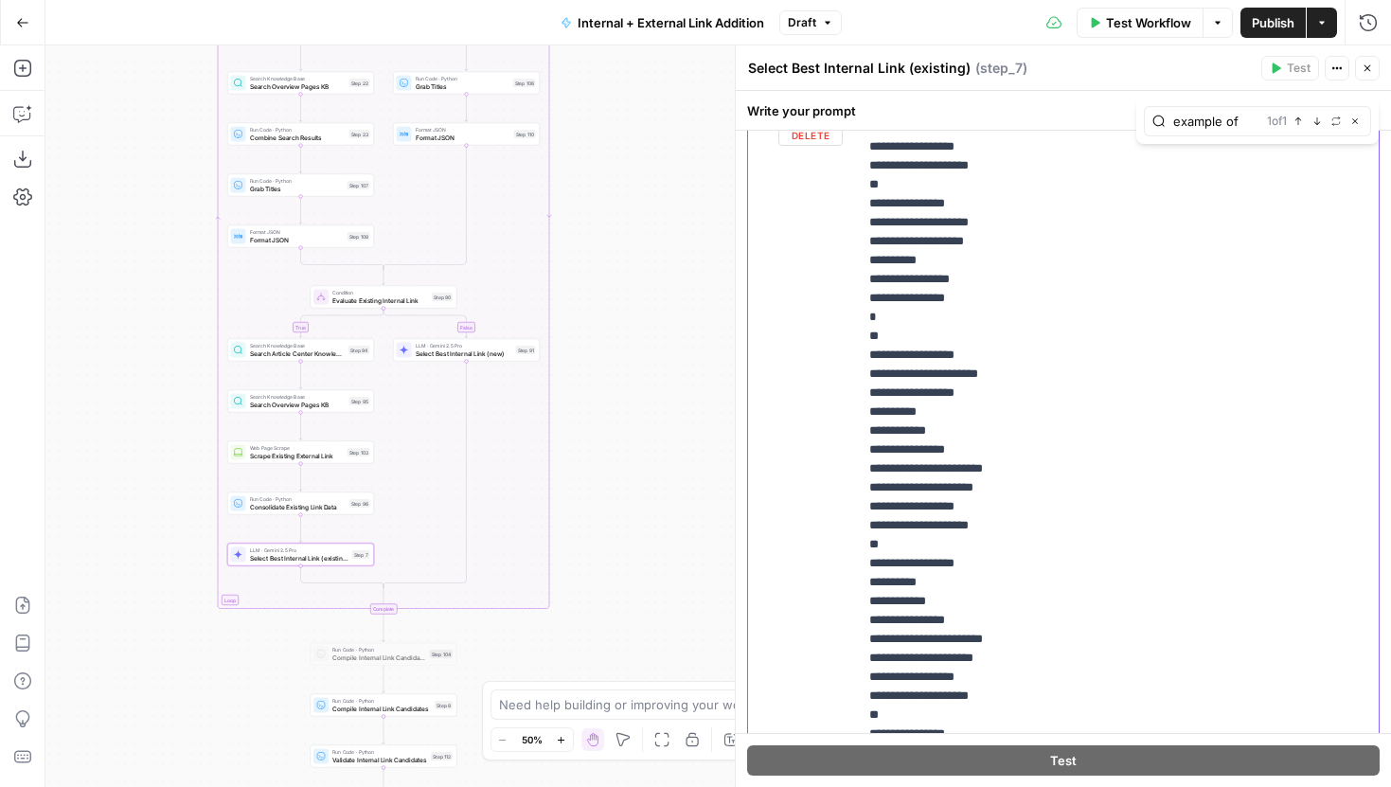
click p "**********"
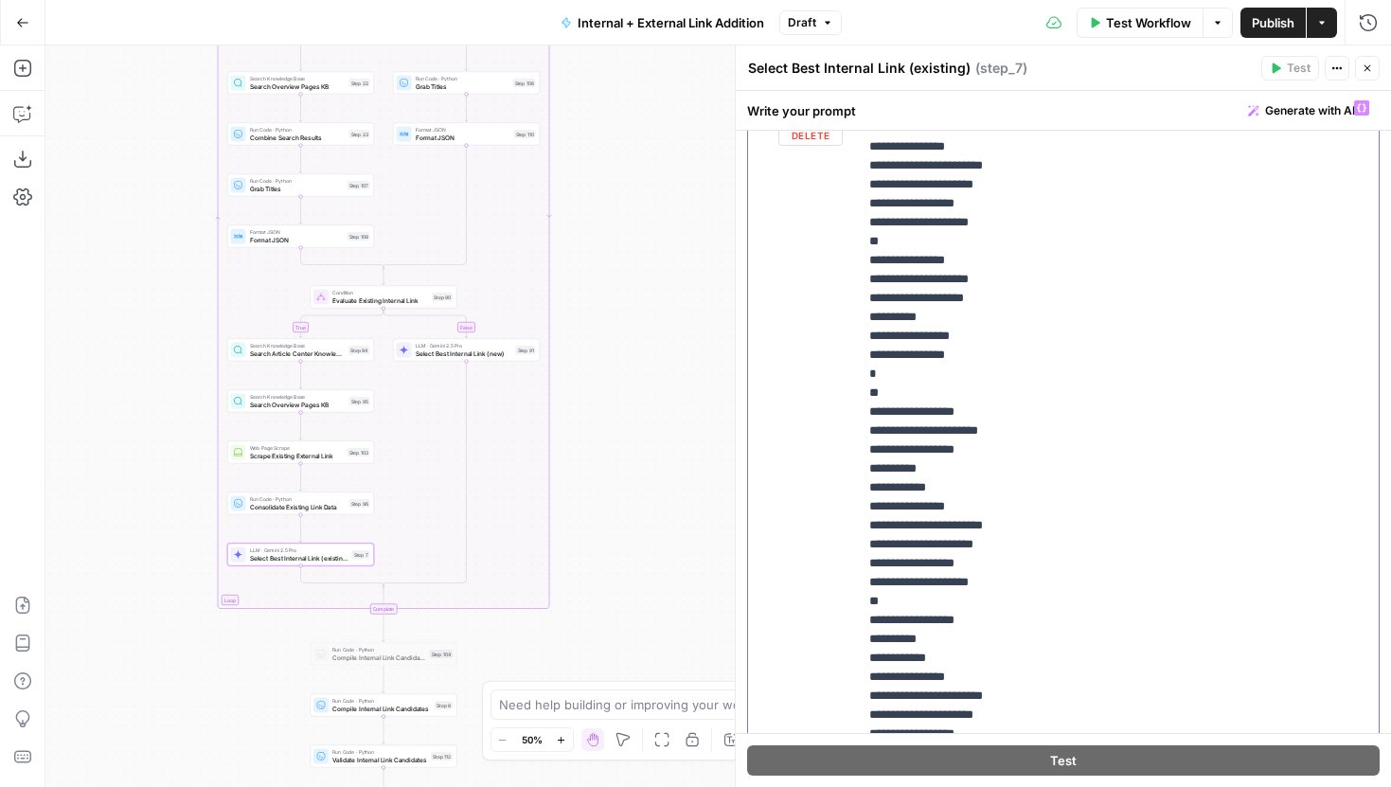
click p "**********"
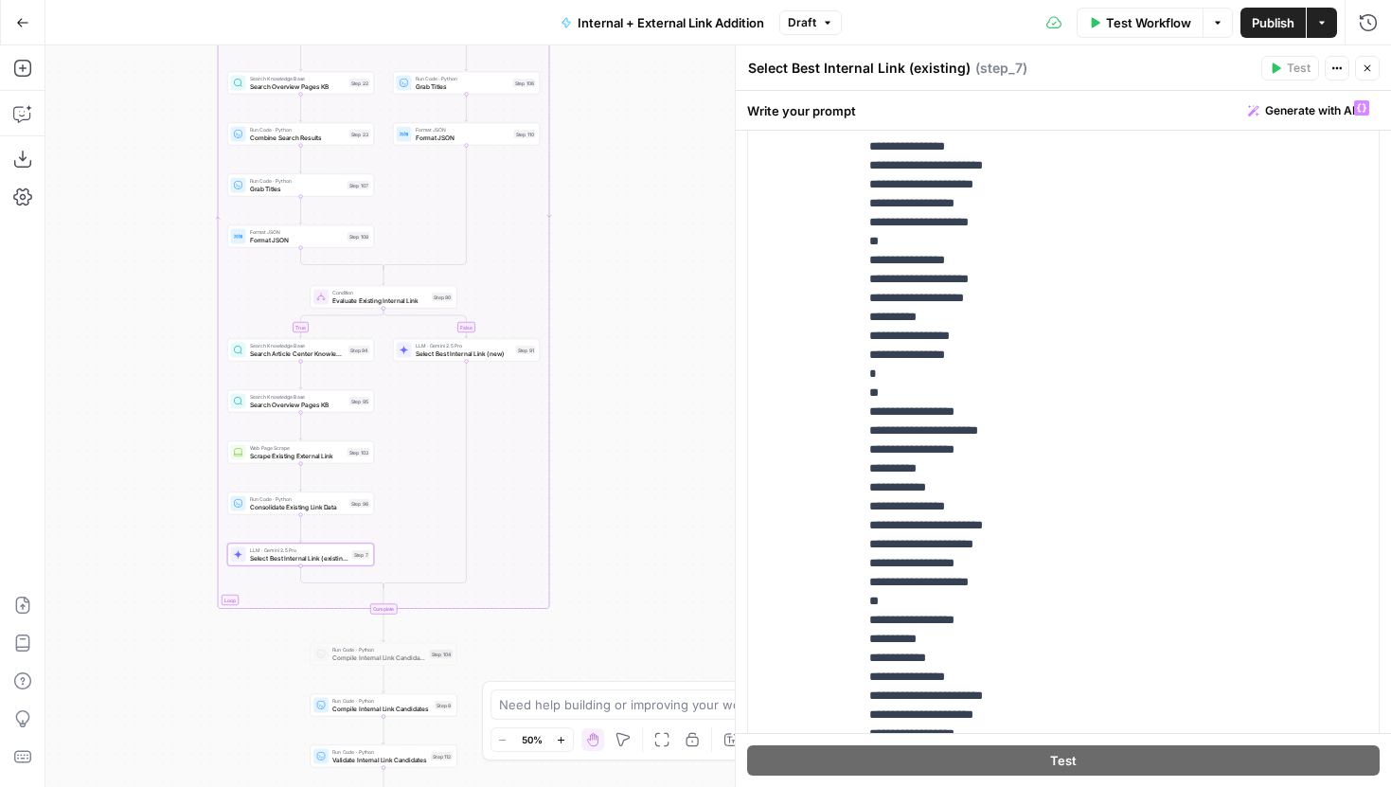
click button "Close"
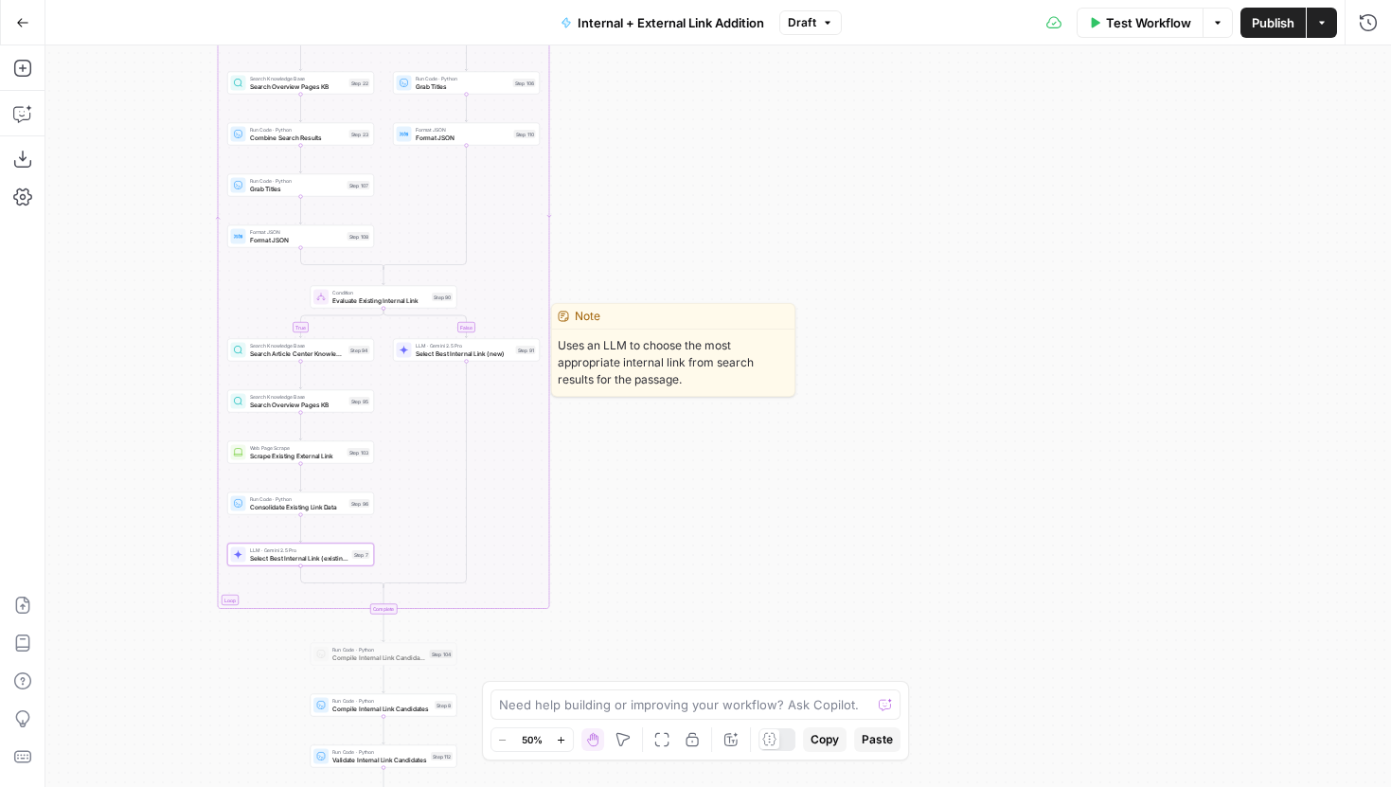
click span "Select Best Internal Link (new)"
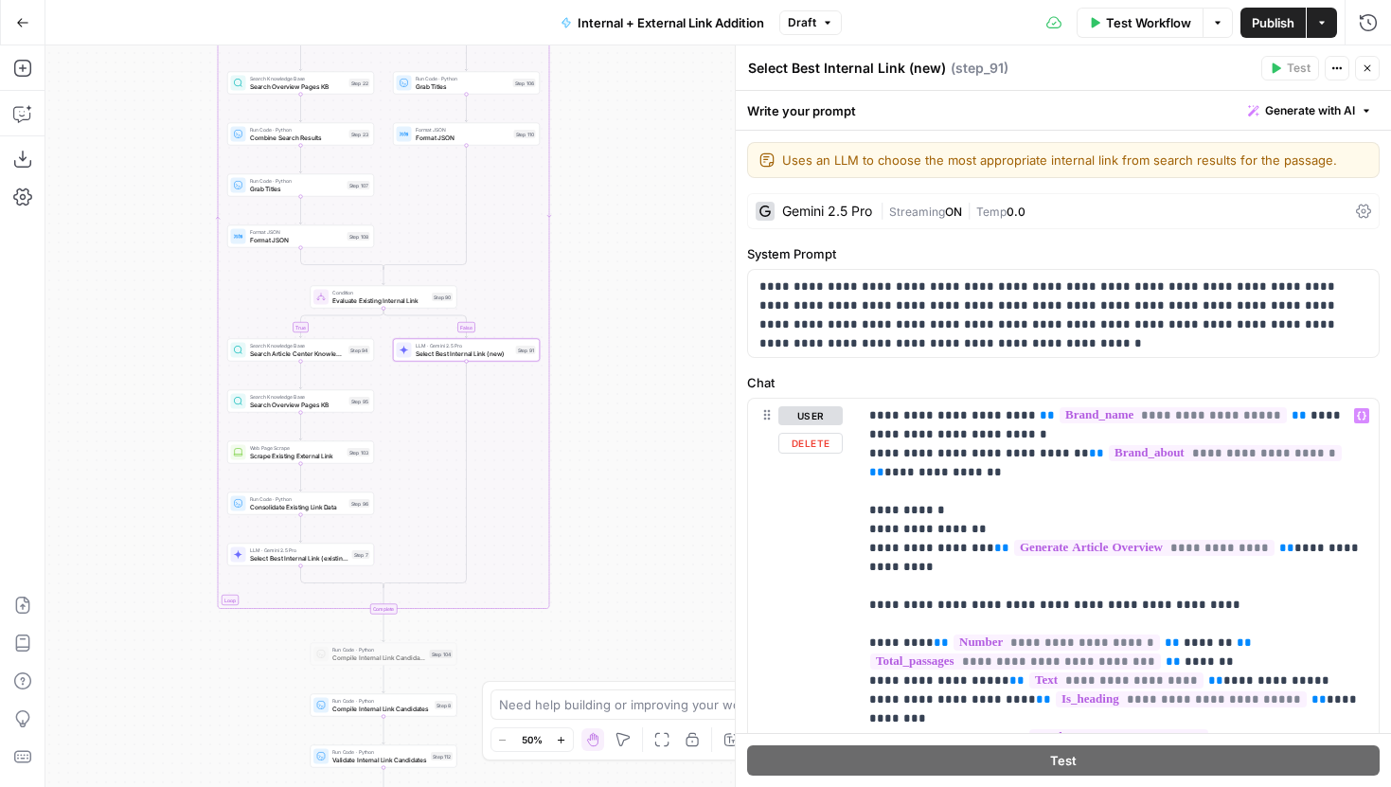
scroll to position [210, 0]
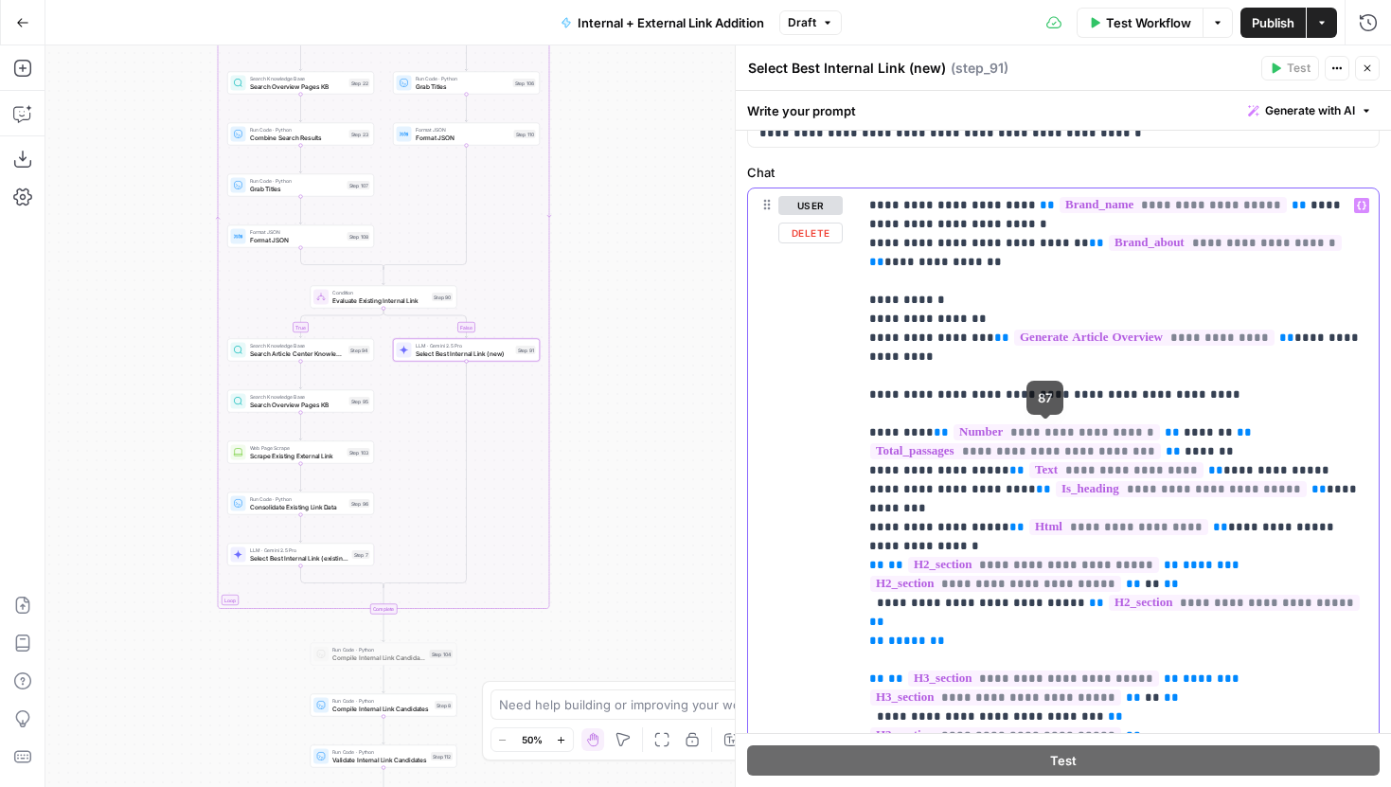
click p "**********"
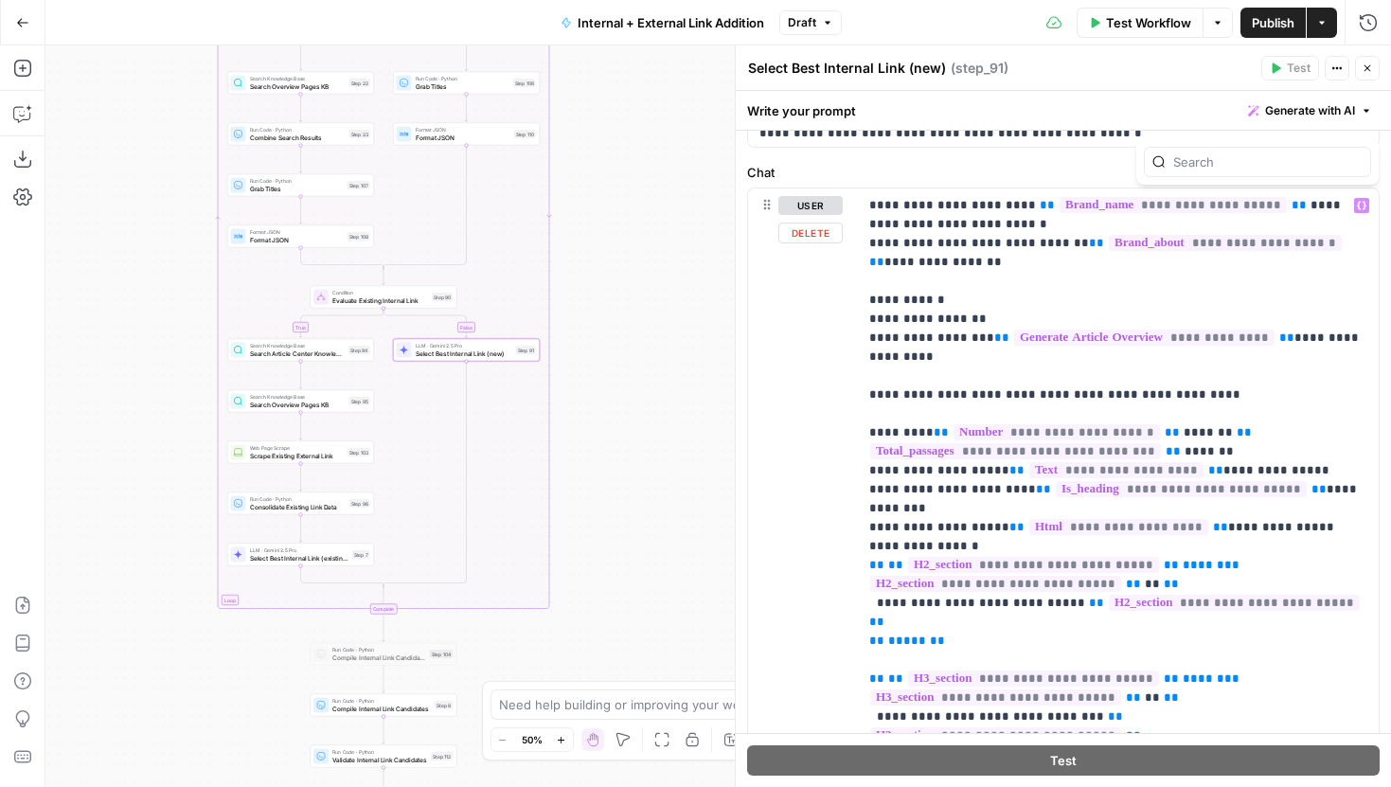
scroll to position [0, 0]
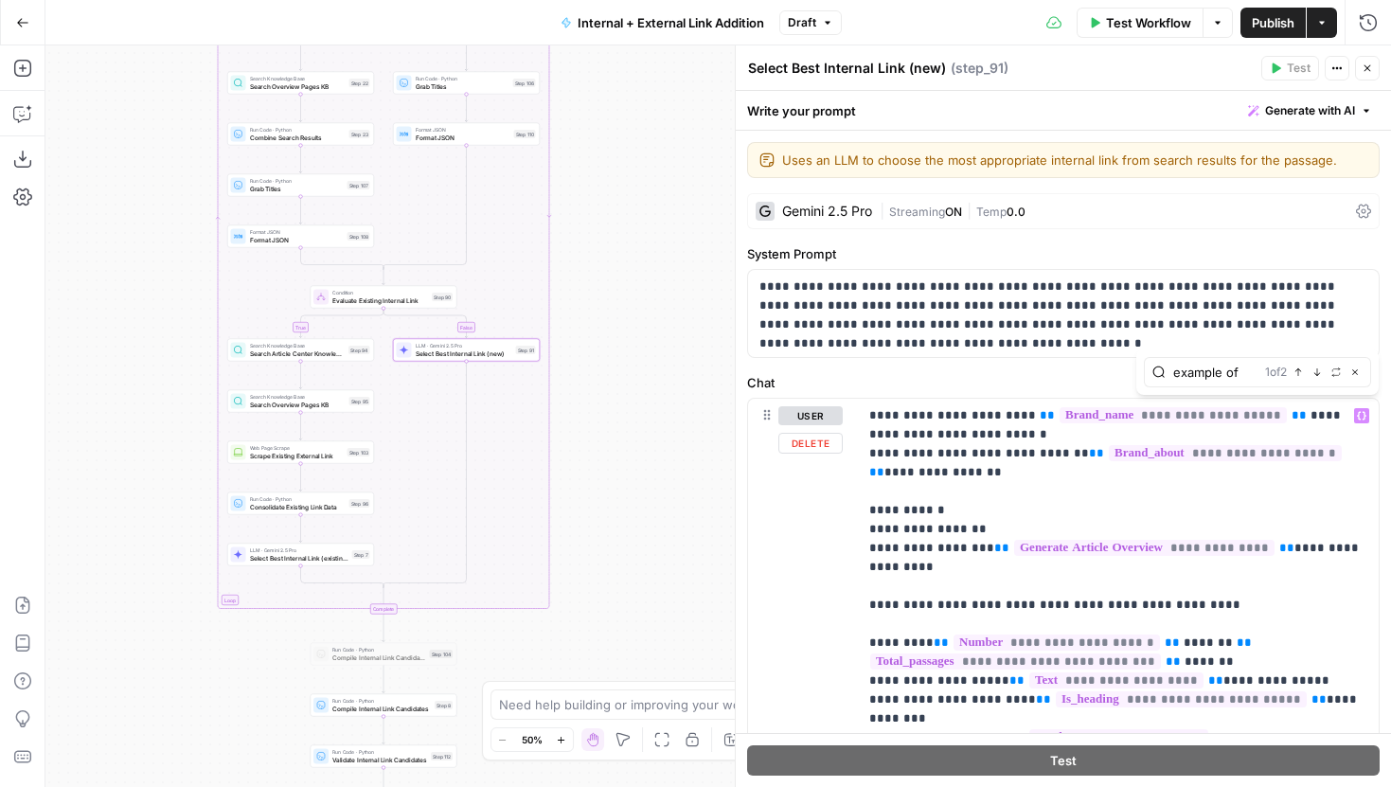
type input "example of"
click span "Next Match"
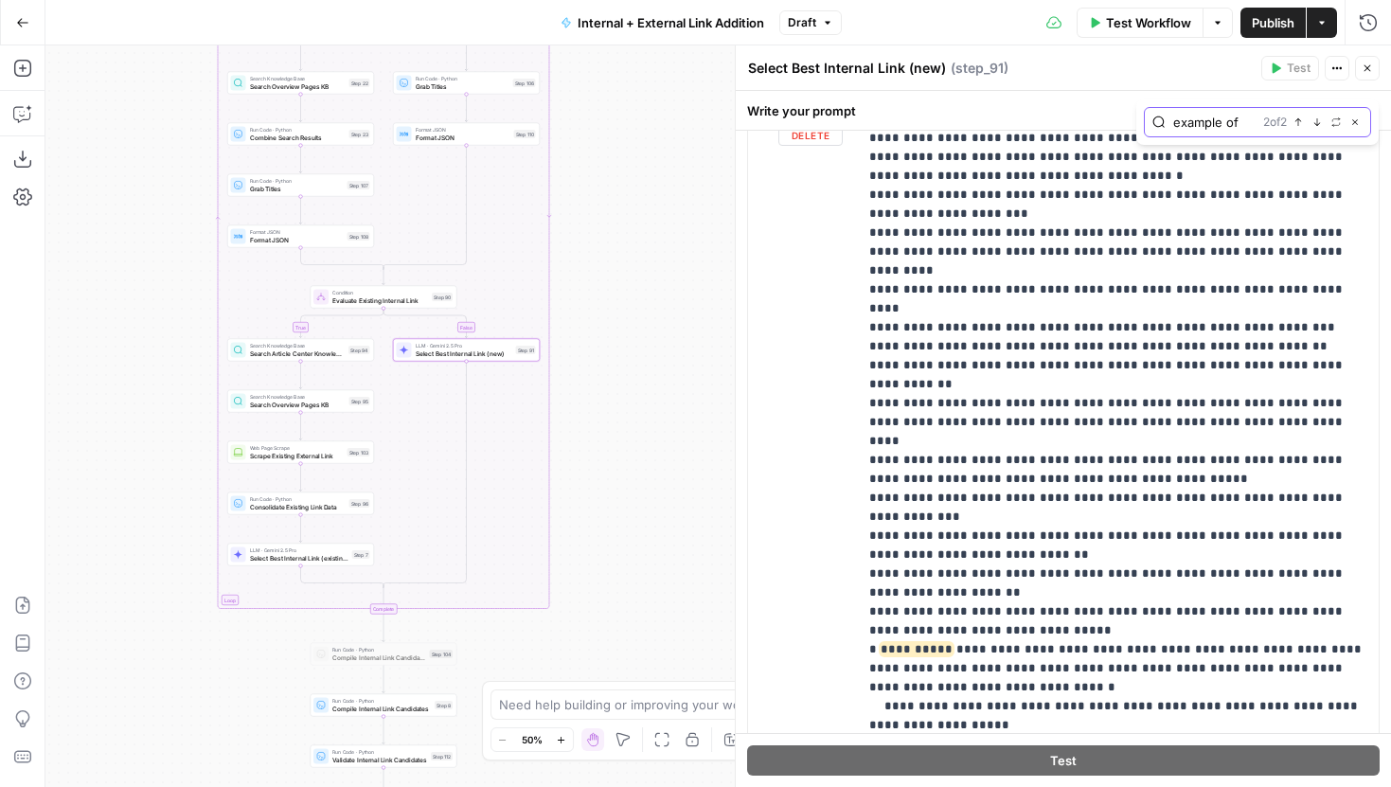
scroll to position [5112, 0]
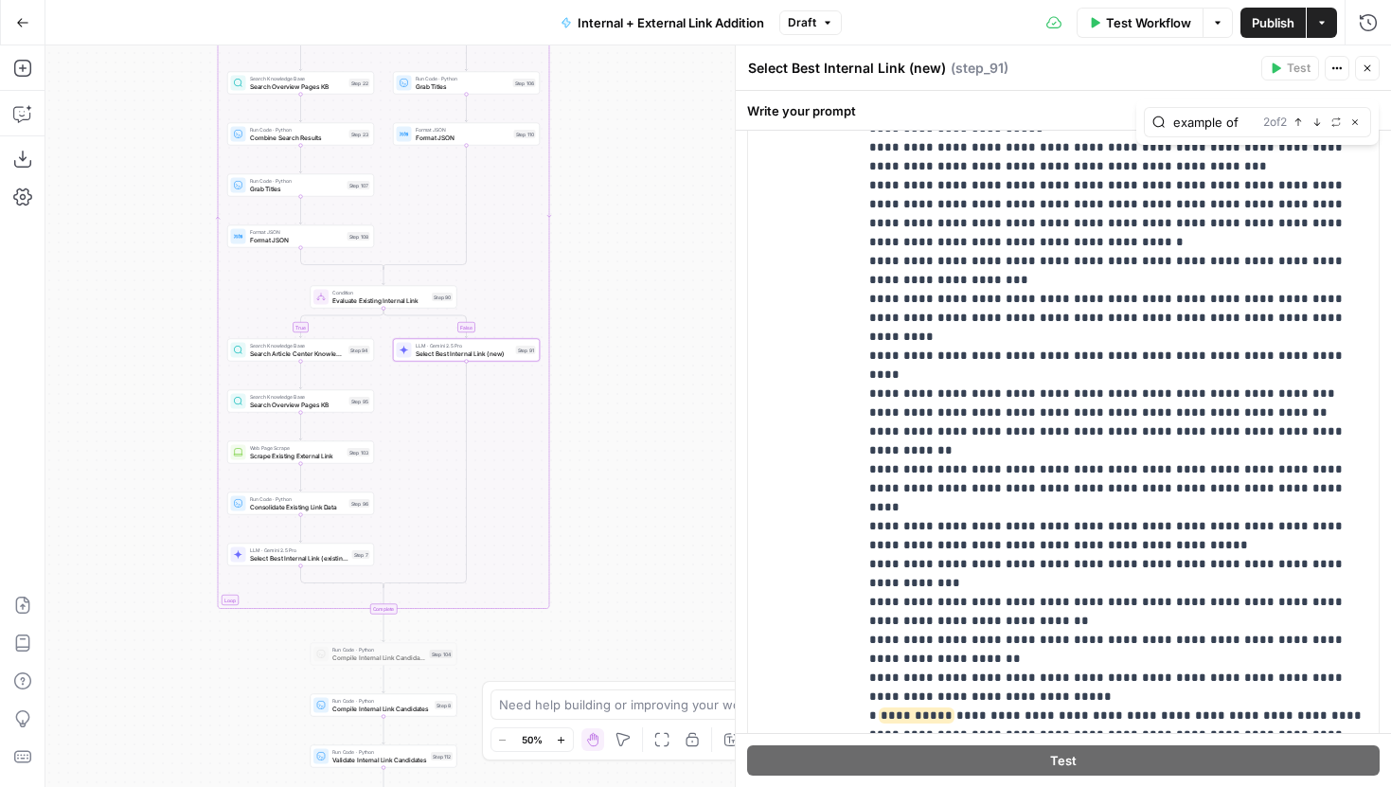
click icon "button"
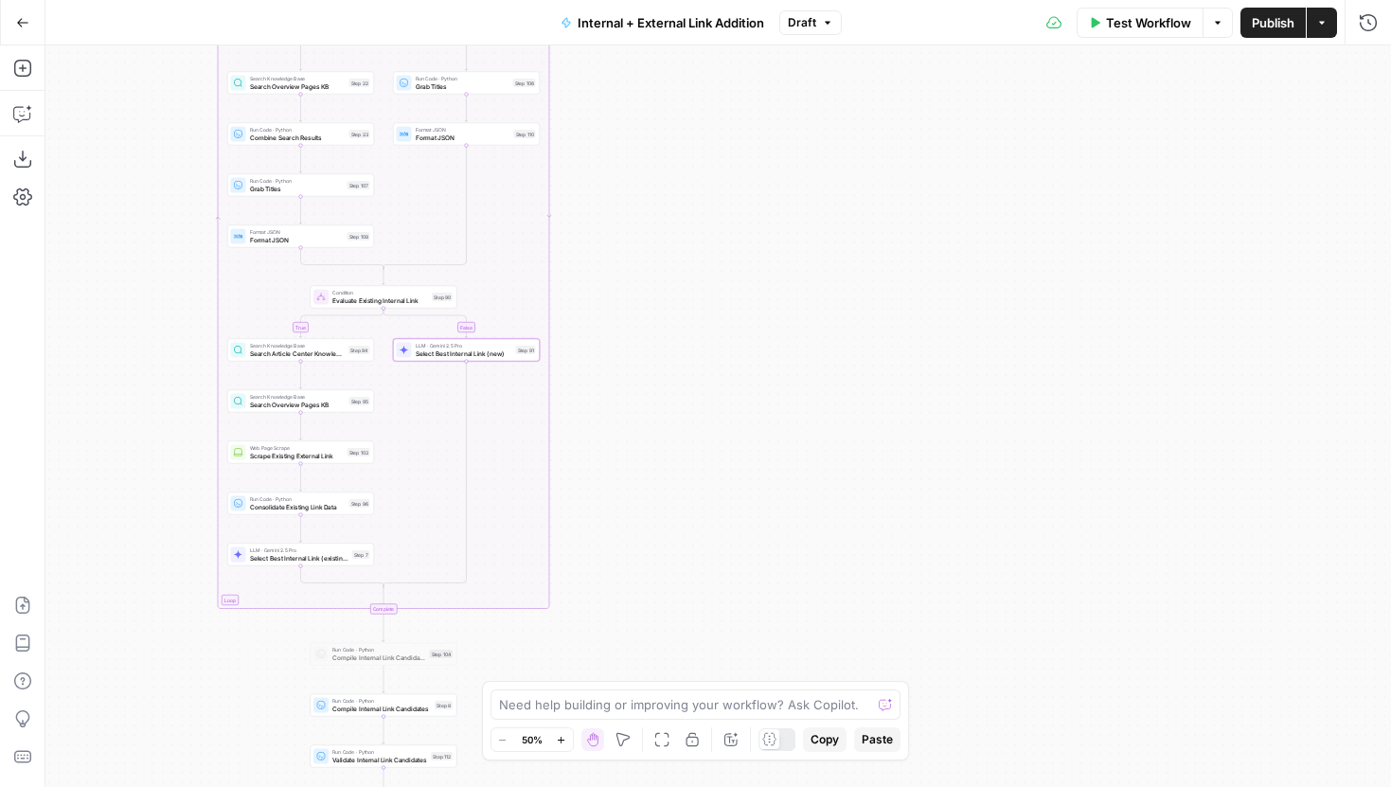
drag, startPoint x: 778, startPoint y: 382, endPoint x: 967, endPoint y: 154, distance: 295.3
click div "true false true false true false Workflow Set Inputs Inputs Run Code · Python G…"
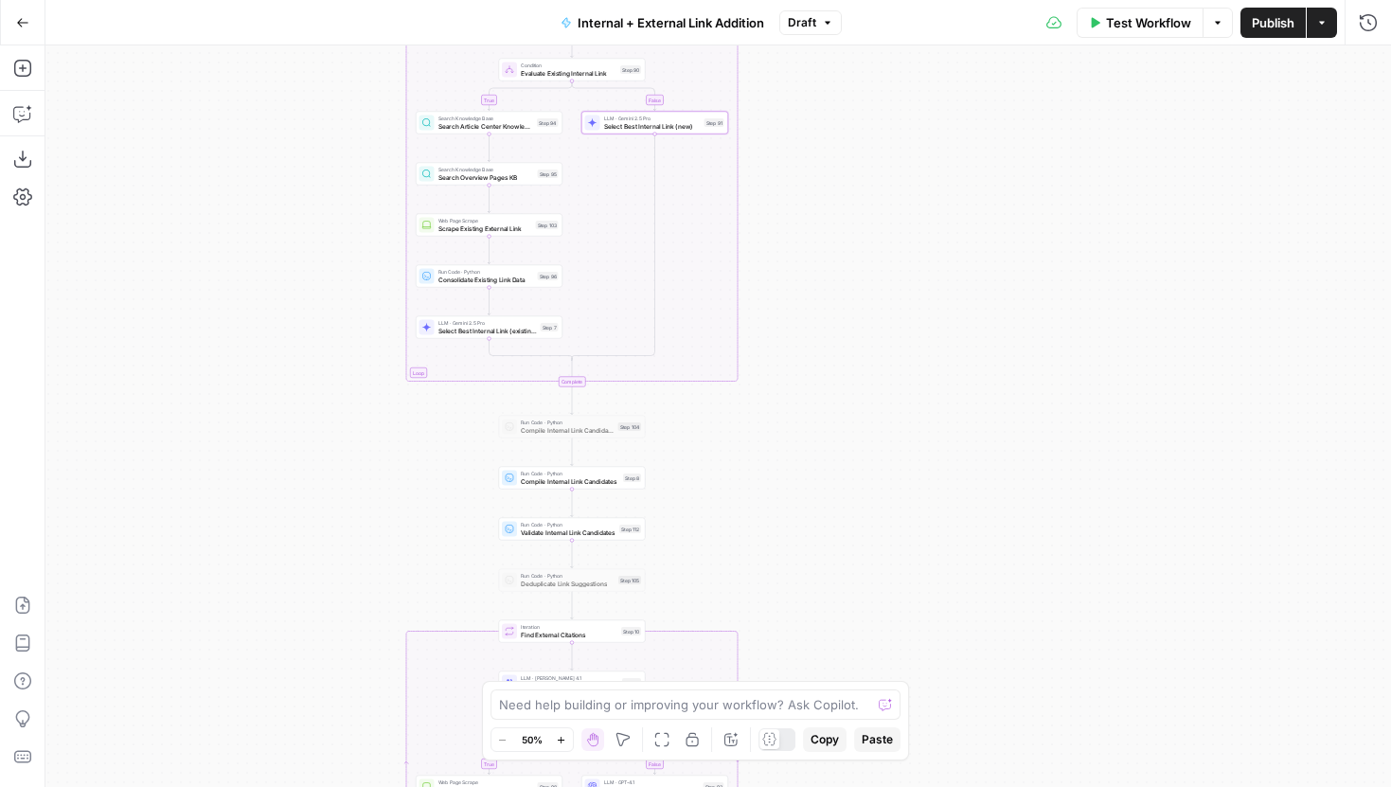
drag, startPoint x: 920, startPoint y: 317, endPoint x: 920, endPoint y: 277, distance: 40.7
click div "true false true false true false Workflow Set Inputs Inputs Run Code · Python G…"
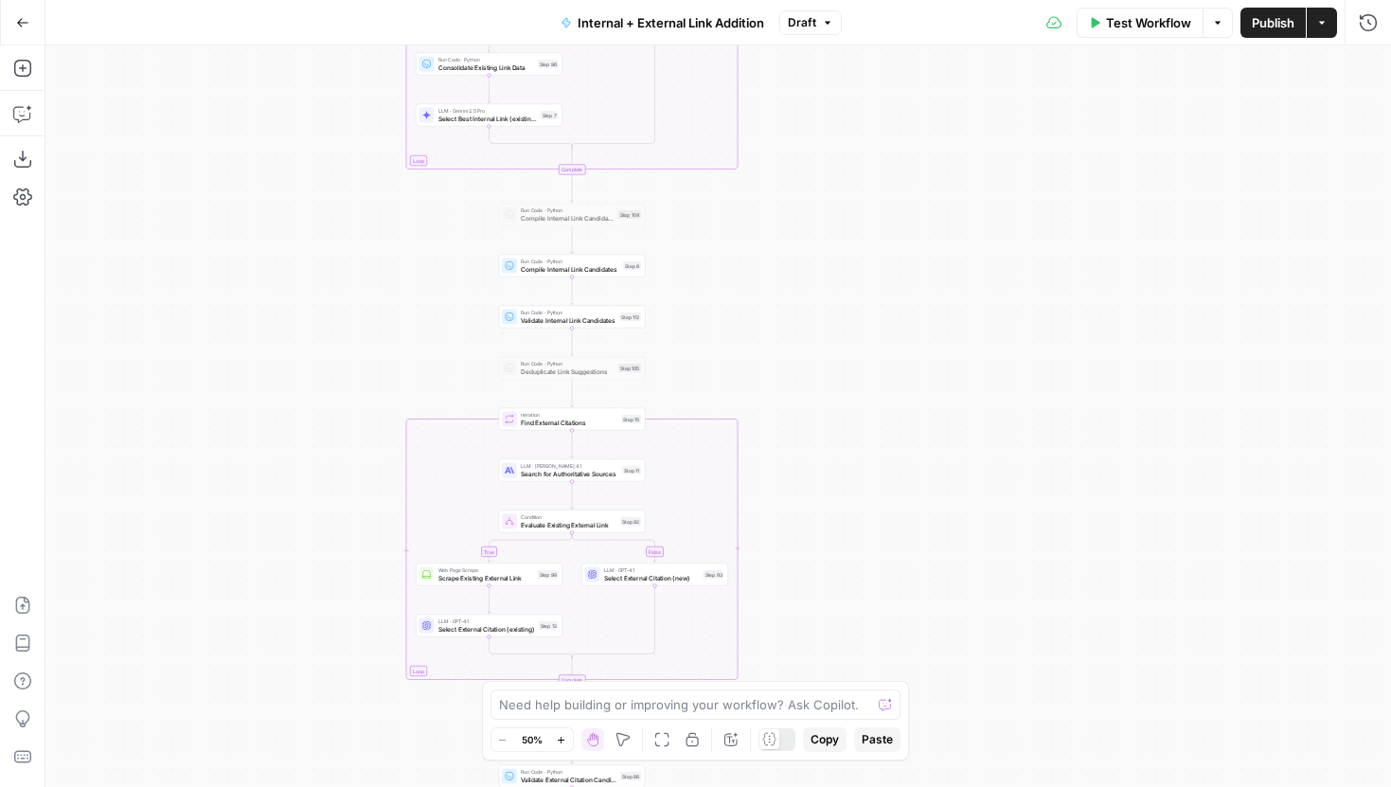
drag, startPoint x: 910, startPoint y: 541, endPoint x: 910, endPoint y: 266, distance: 274.6
click div "true false true false true false Workflow Set Inputs Inputs Run Code · Python G…"
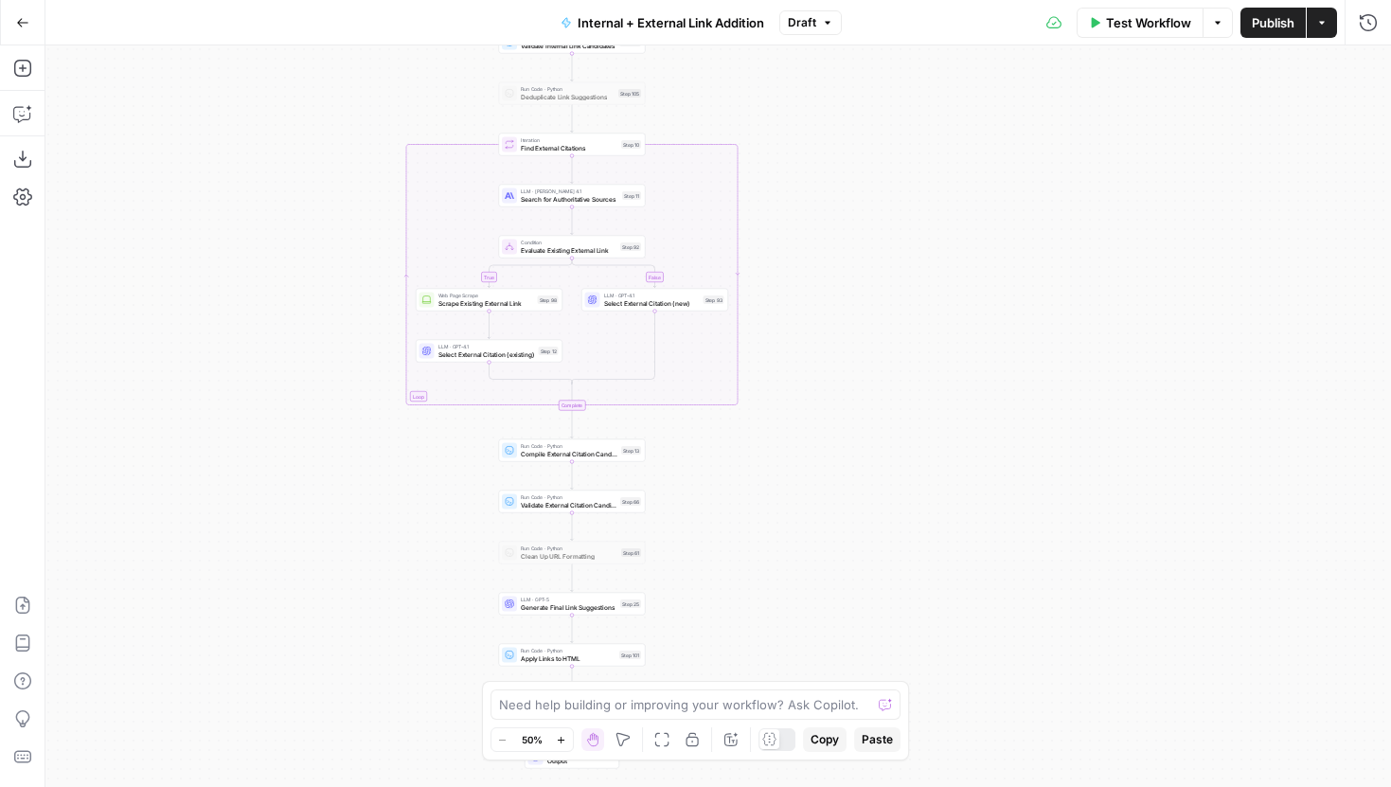
click button "Draft"
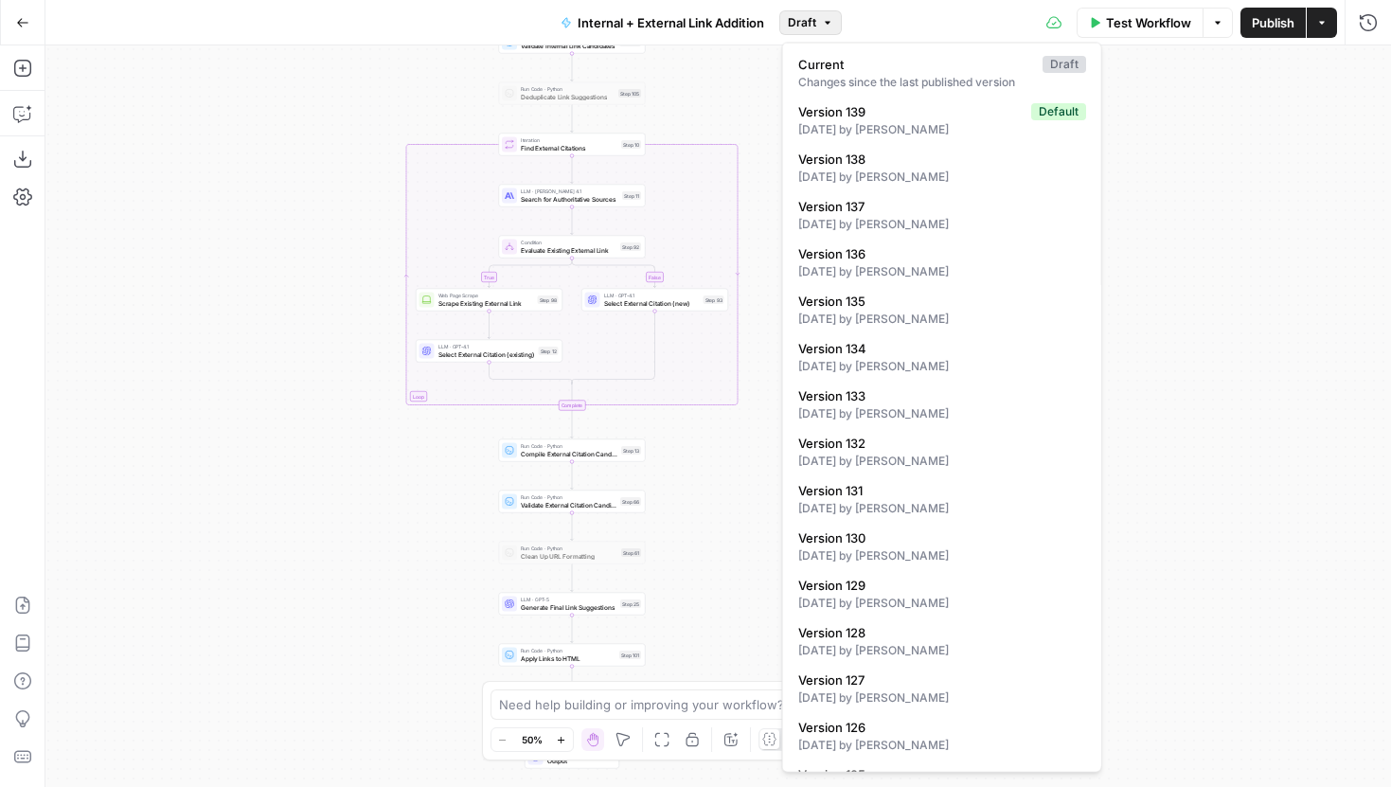
click button "Draft"
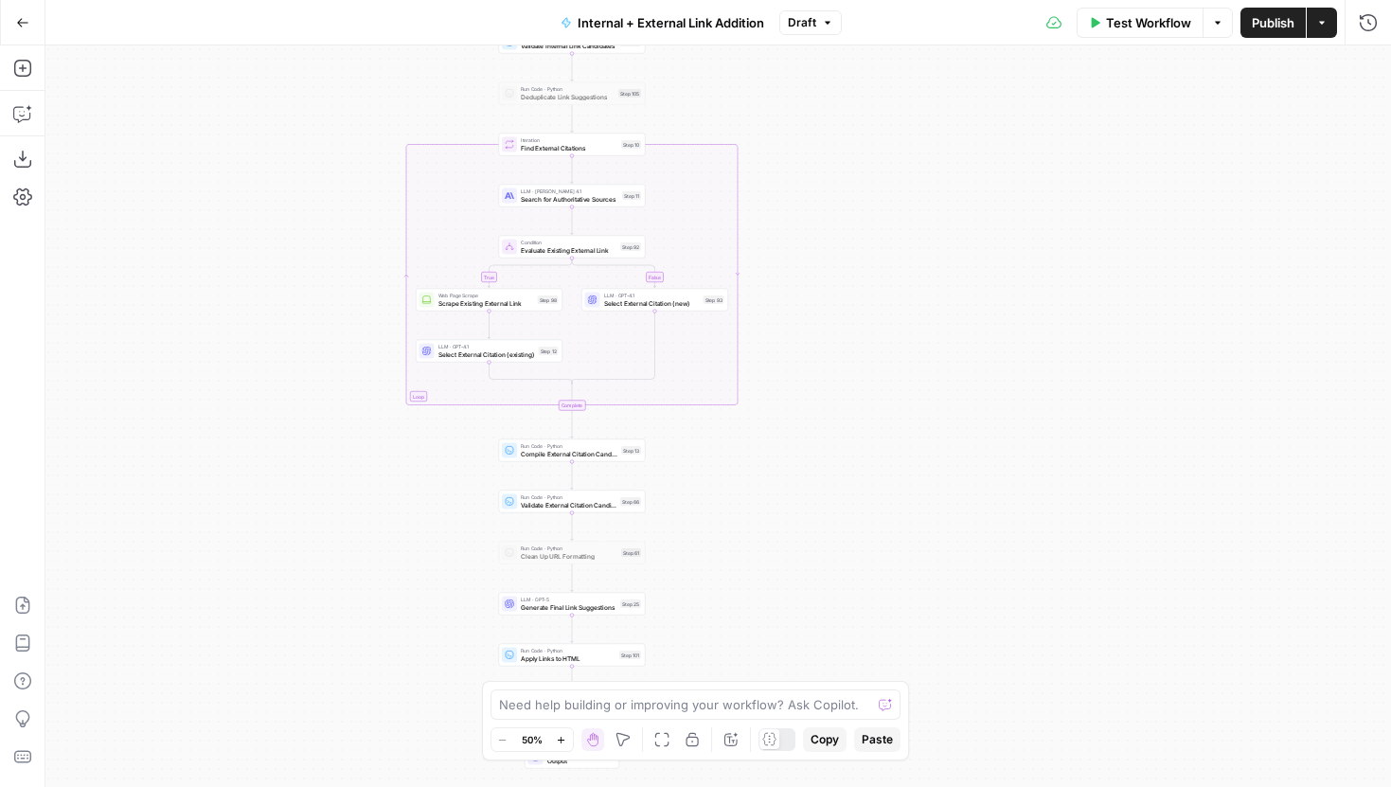
click span "Publish"
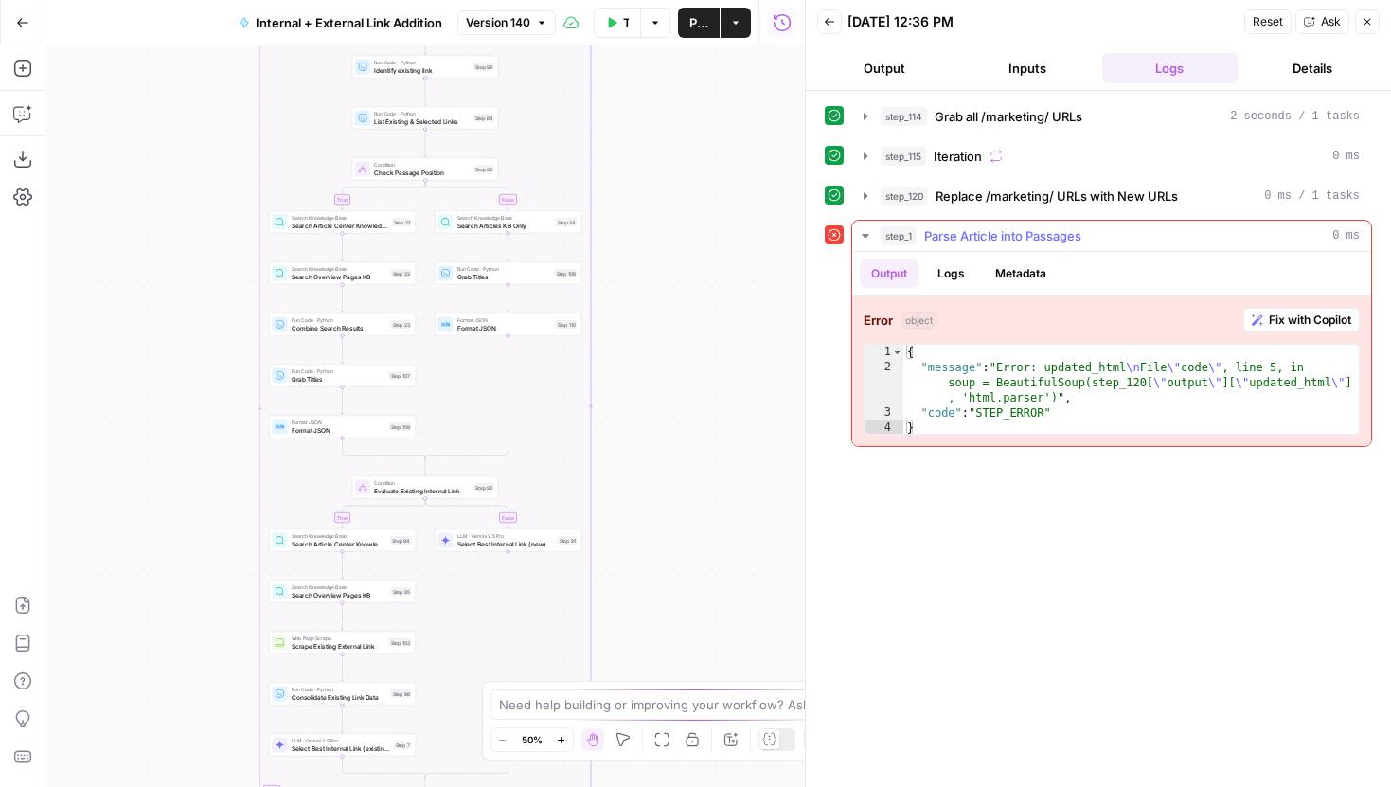
click at [1260, 318] on icon "button" at bounding box center [1257, 319] width 11 height 11
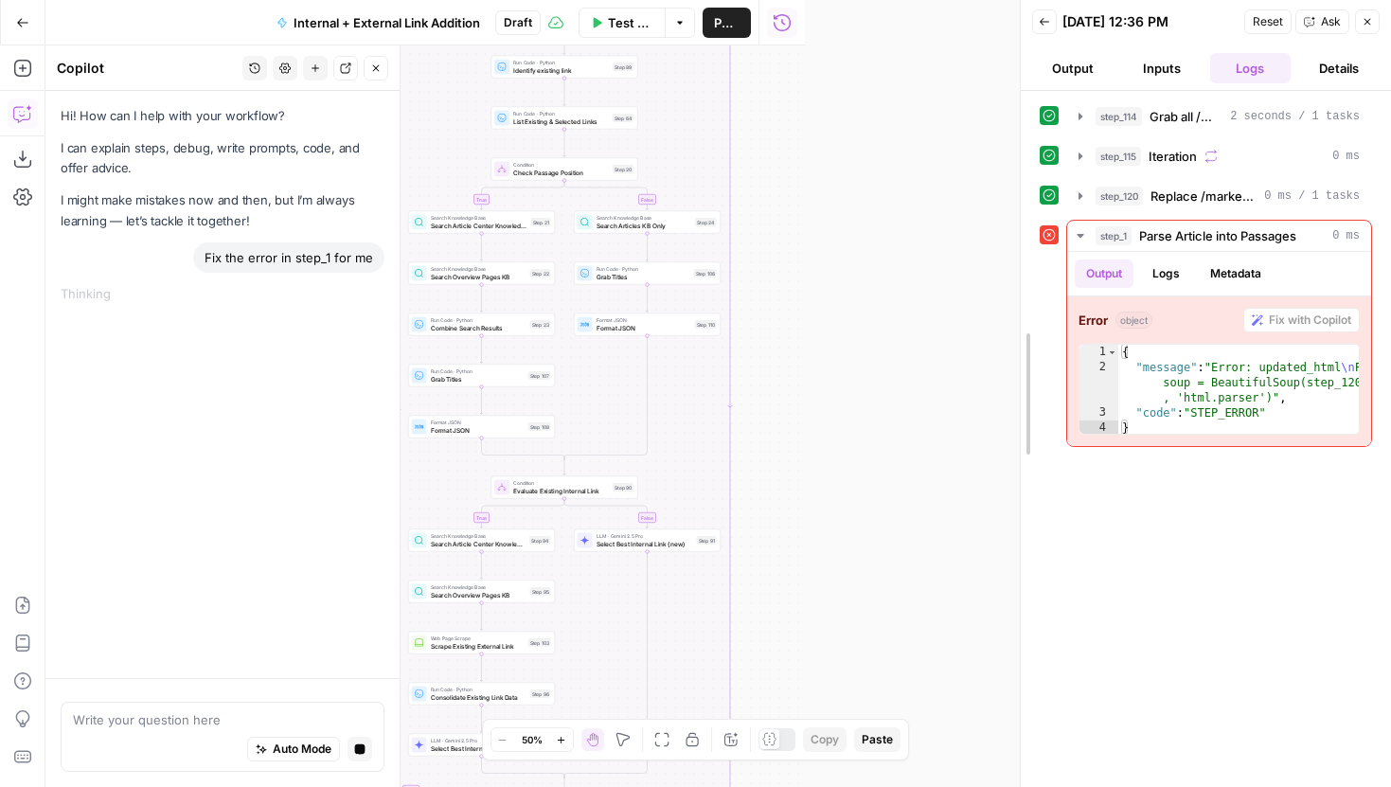
drag, startPoint x: 809, startPoint y: 271, endPoint x: 1043, endPoint y: 271, distance: 233.9
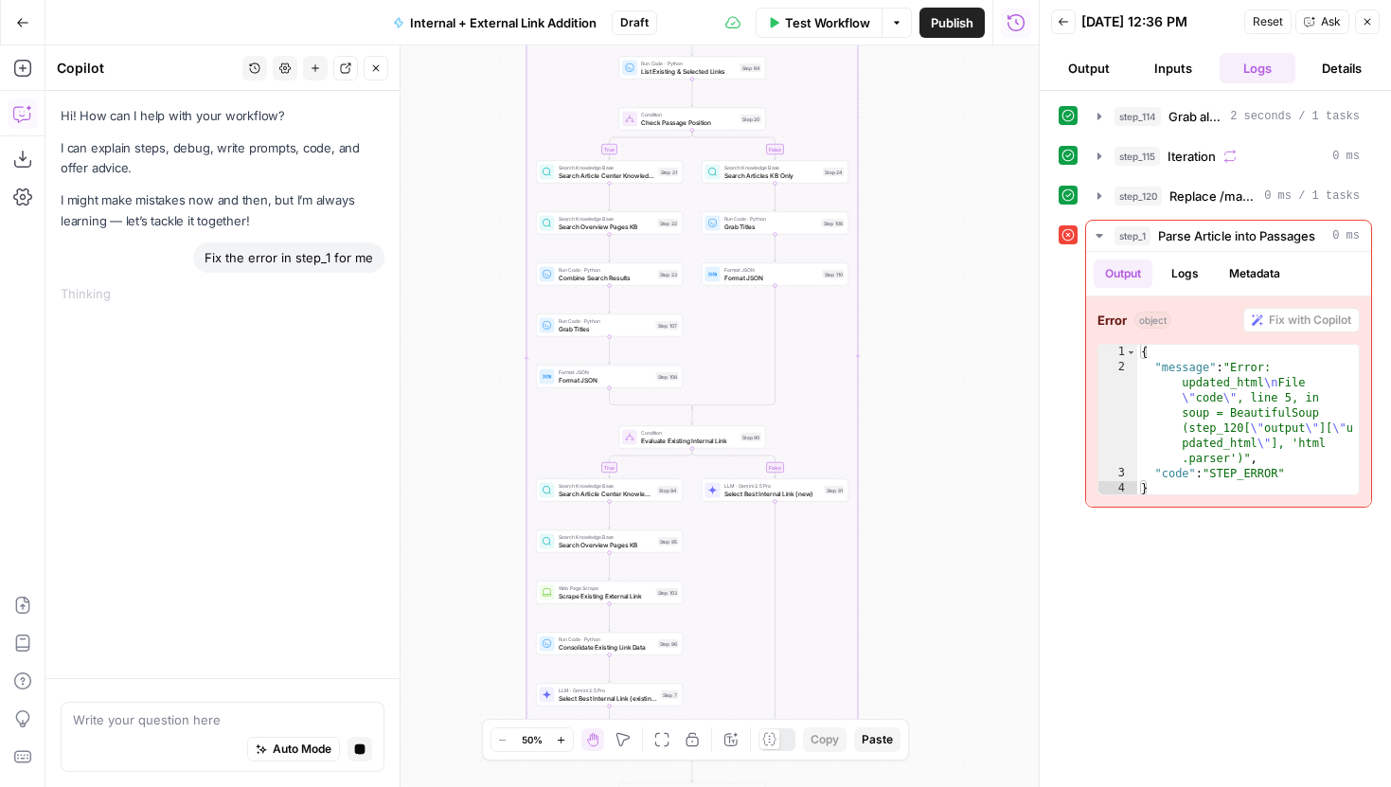
drag, startPoint x: 856, startPoint y: 356, endPoint x: 982, endPoint y: 306, distance: 135.6
click at [982, 306] on div "true false true false true false Workflow Set Inputs Inputs Run Code · Python G…" at bounding box center [541, 416] width 993 height 742
drag, startPoint x: 956, startPoint y: 456, endPoint x: 956, endPoint y: 263, distance: 192.2
click at [956, 263] on div "true false true false true false Workflow Set Inputs Inputs Run Code · Python G…" at bounding box center [541, 416] width 993 height 742
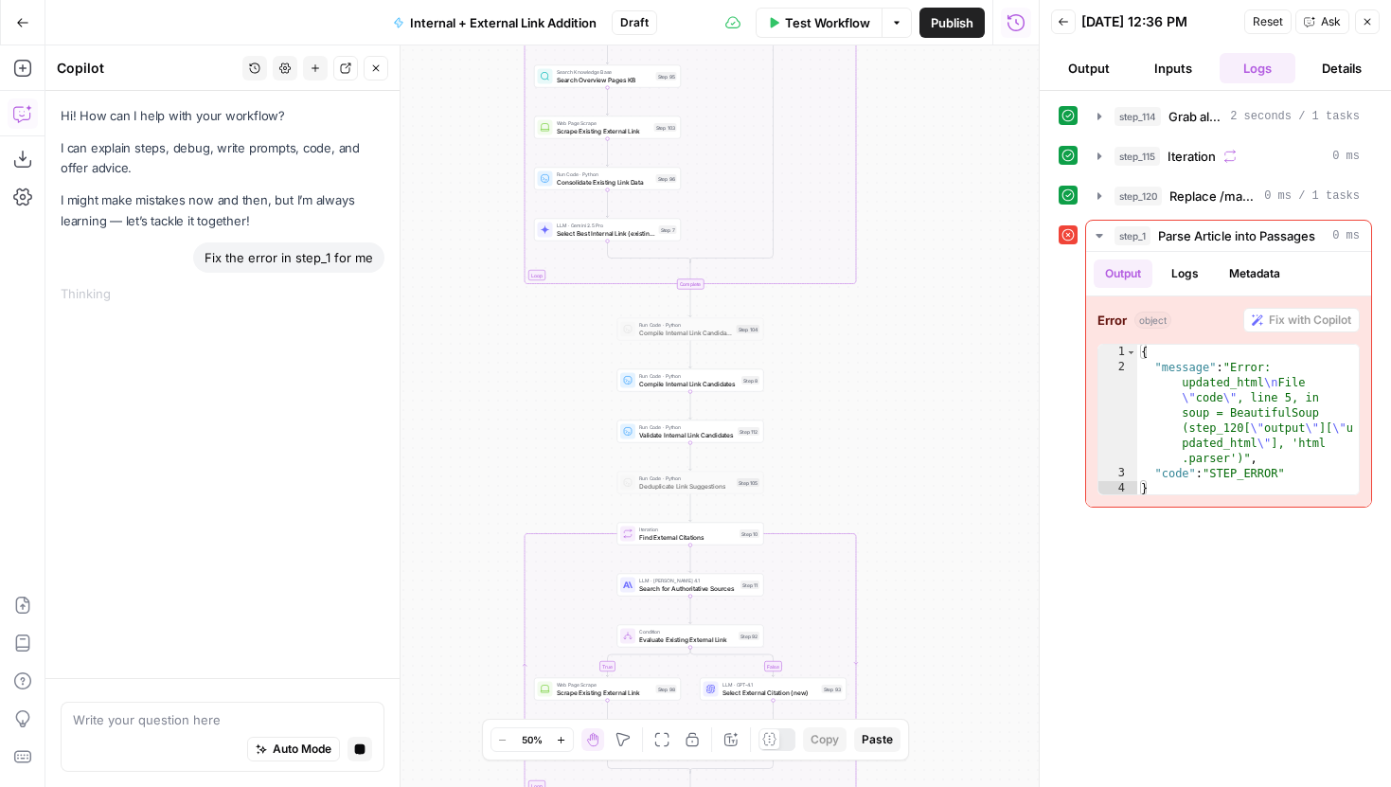
drag, startPoint x: 950, startPoint y: 346, endPoint x: 950, endPoint y: 328, distance: 18.0
click at [950, 328] on div "true false true false true false Workflow Set Inputs Inputs Run Code · Python G…" at bounding box center [541, 416] width 993 height 742
drag, startPoint x: 952, startPoint y: 213, endPoint x: 952, endPoint y: 598, distance: 384.5
click at [952, 580] on div "true false true false true false Workflow Set Inputs Inputs Run Code · Python G…" at bounding box center [541, 416] width 993 height 742
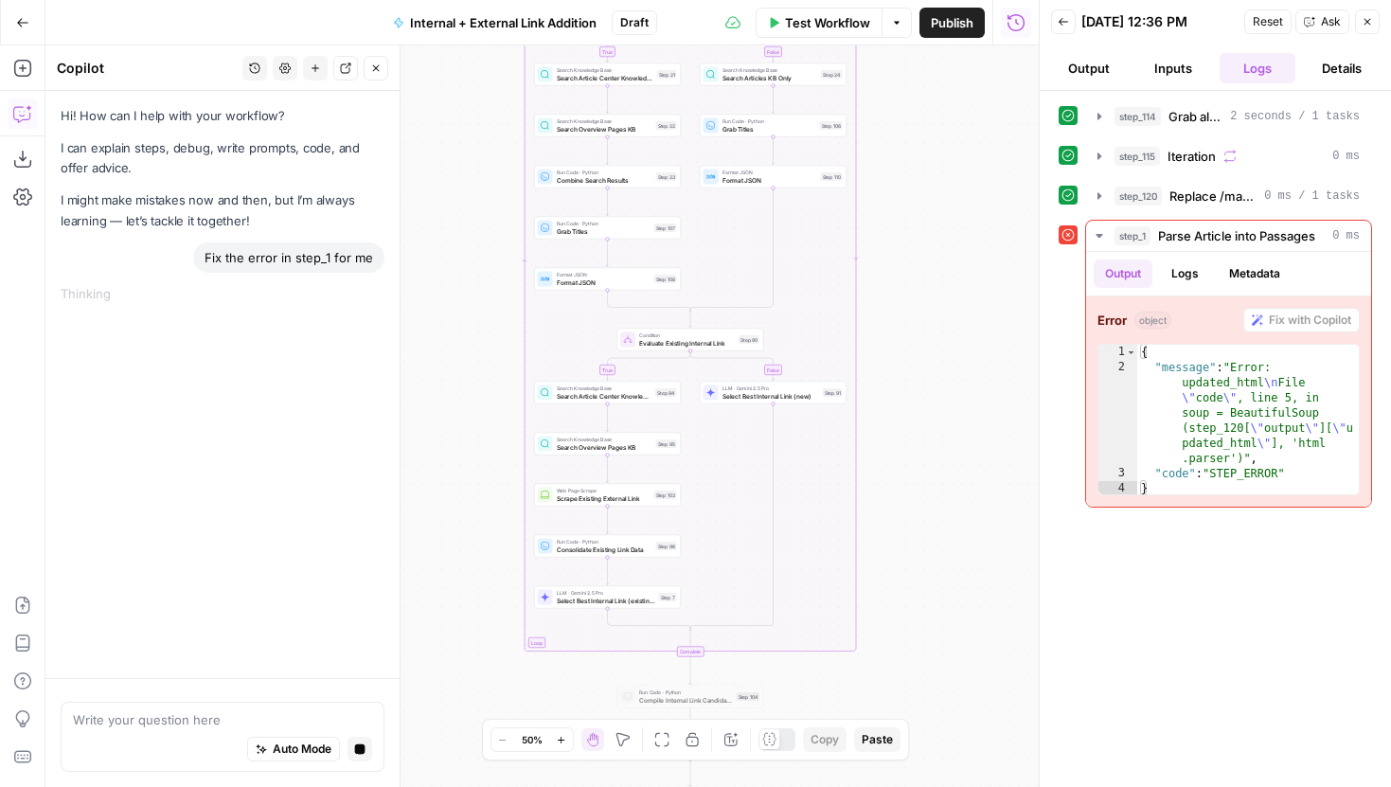
drag, startPoint x: 962, startPoint y: 130, endPoint x: 962, endPoint y: 439, distance: 309.7
click at [962, 437] on div "true false true false true false Workflow Set Inputs Inputs Run Code · Python G…" at bounding box center [541, 416] width 993 height 742
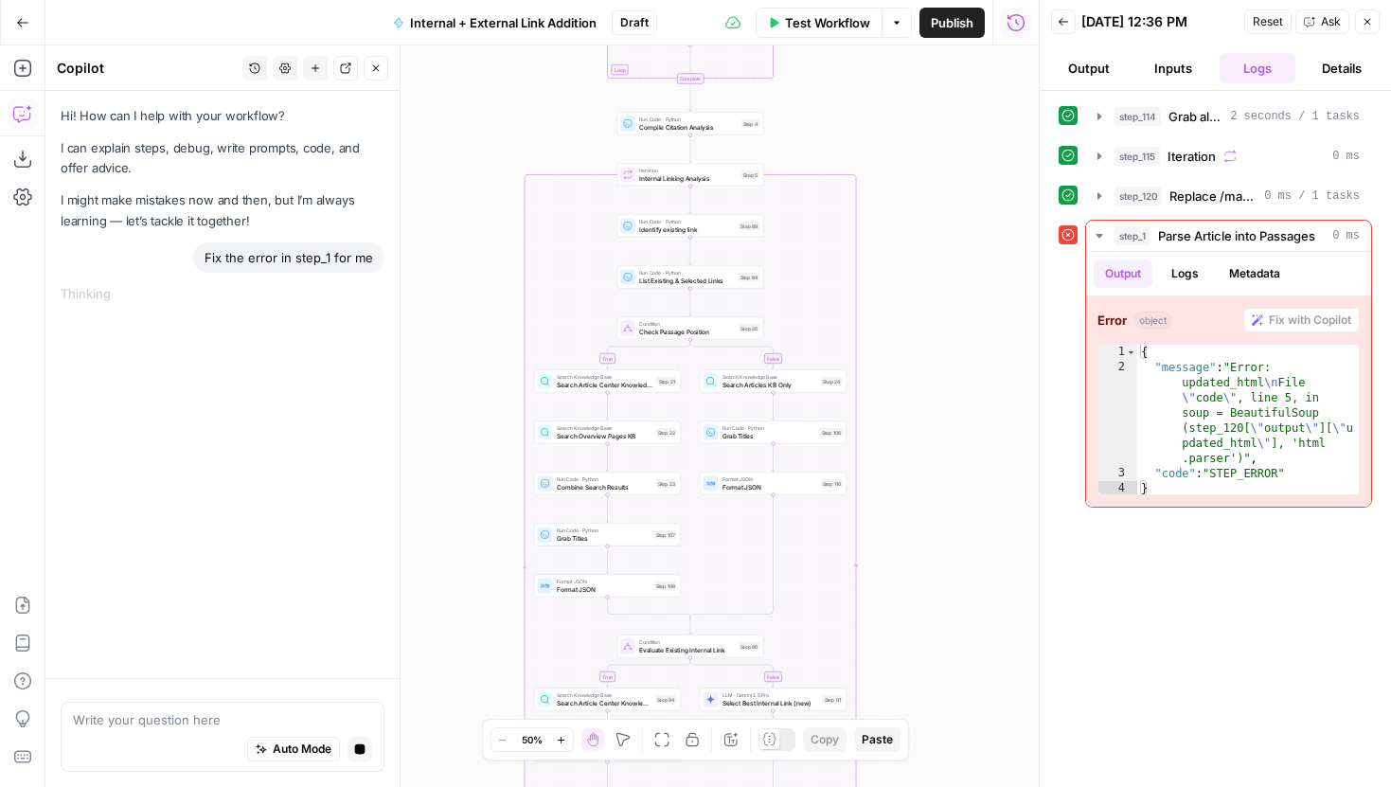
drag, startPoint x: 956, startPoint y: 448, endPoint x: 948, endPoint y: 466, distance: 19.5
click at [948, 468] on div "true false true false true false Workflow Set Inputs Inputs Run Code · Python G…" at bounding box center [541, 416] width 993 height 742
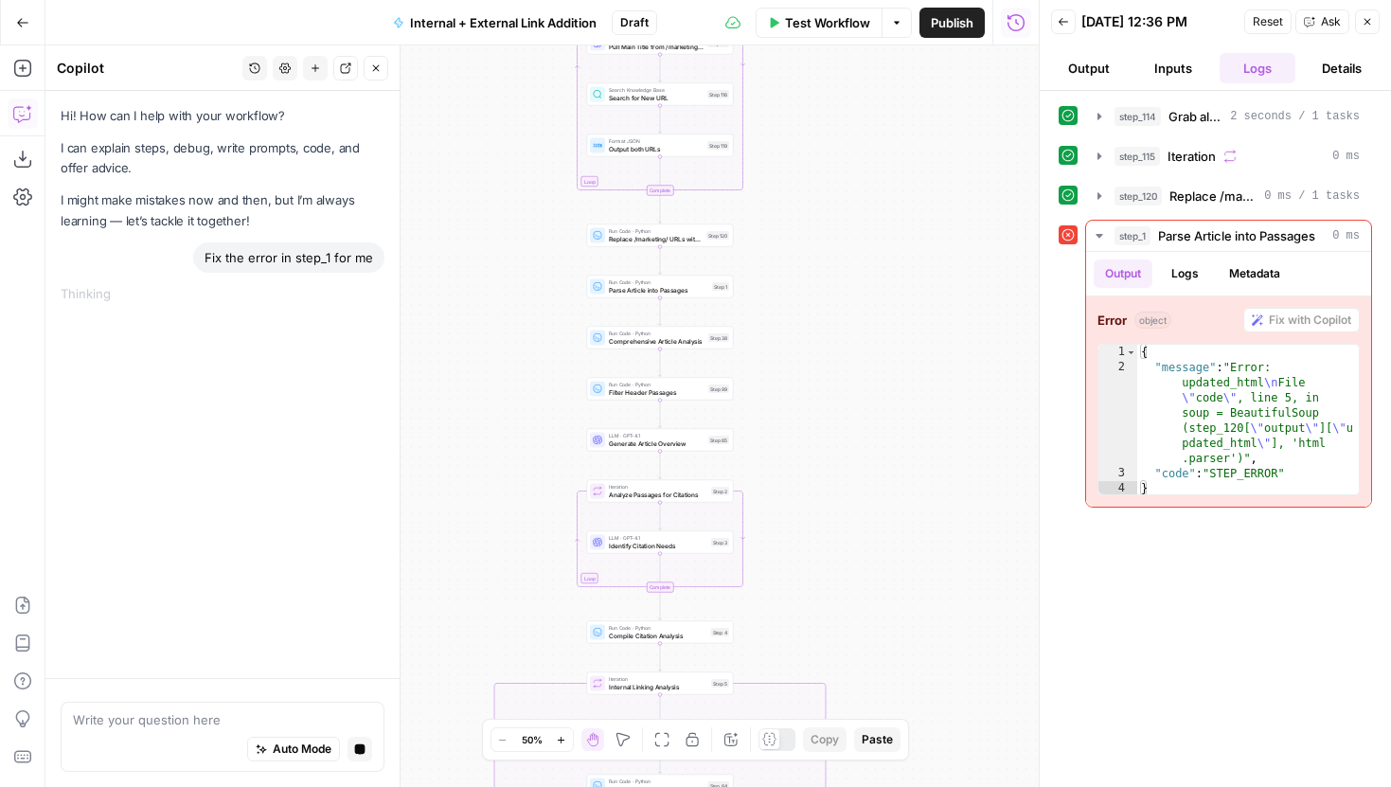
drag, startPoint x: 910, startPoint y: 456, endPoint x: 910, endPoint y: 527, distance: 71.0
click at [910, 527] on div "true false true false true false Workflow Set Inputs Inputs Run Code · Python G…" at bounding box center [541, 416] width 993 height 742
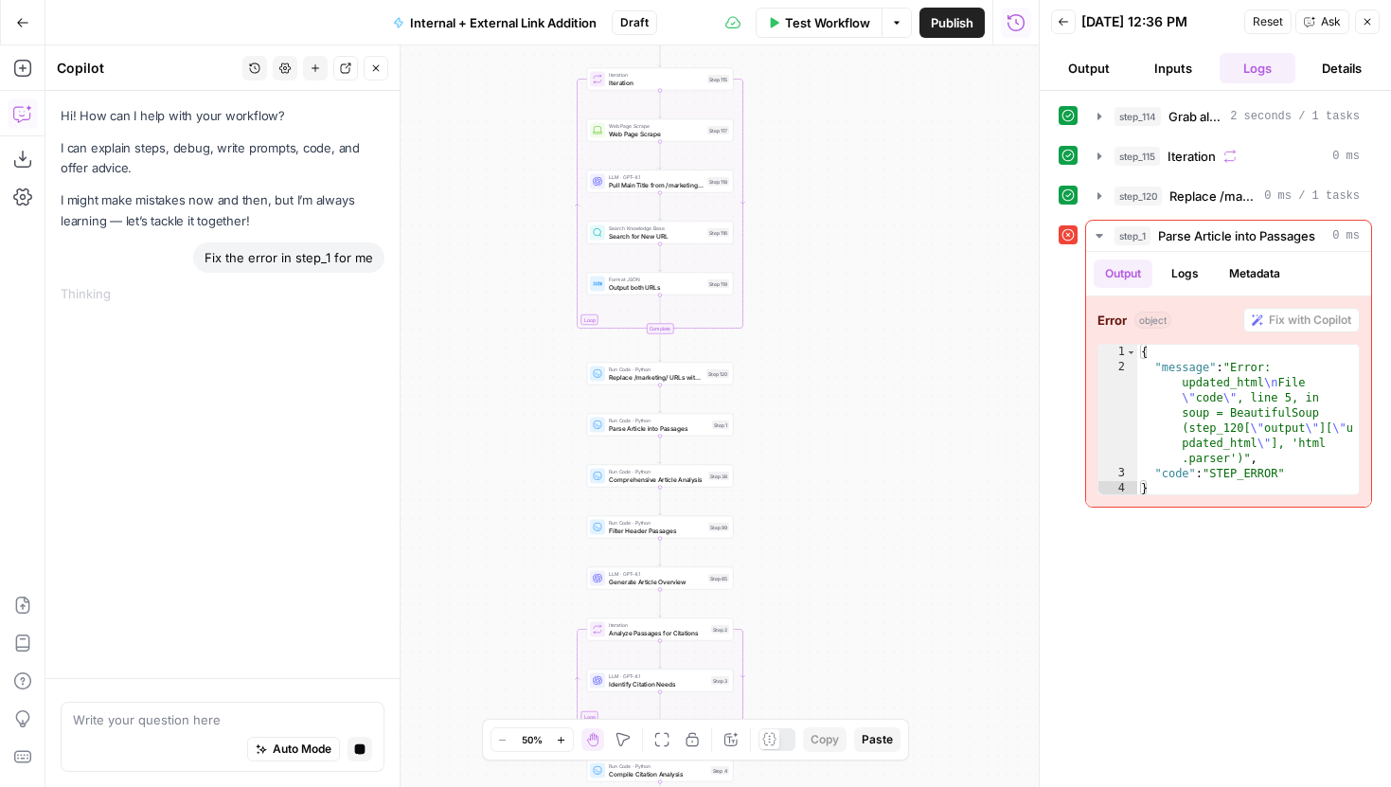
drag, startPoint x: 843, startPoint y: 424, endPoint x: 843, endPoint y: 510, distance: 86.2
click at [843, 510] on div "true false true false true false Workflow Set Inputs Inputs Run Code · Python G…" at bounding box center [541, 416] width 993 height 742
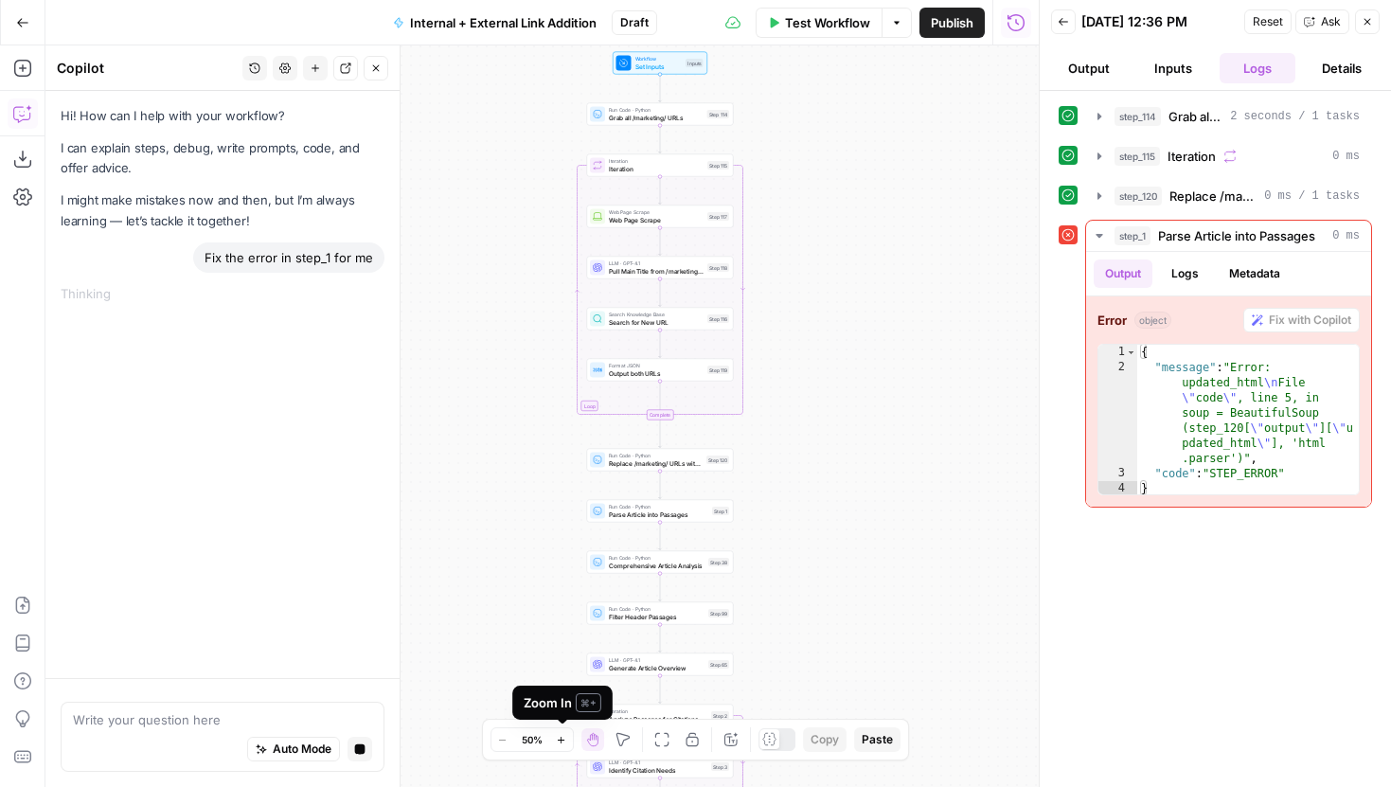
click at [560, 745] on button "Zoom In" at bounding box center [561, 739] width 23 height 23
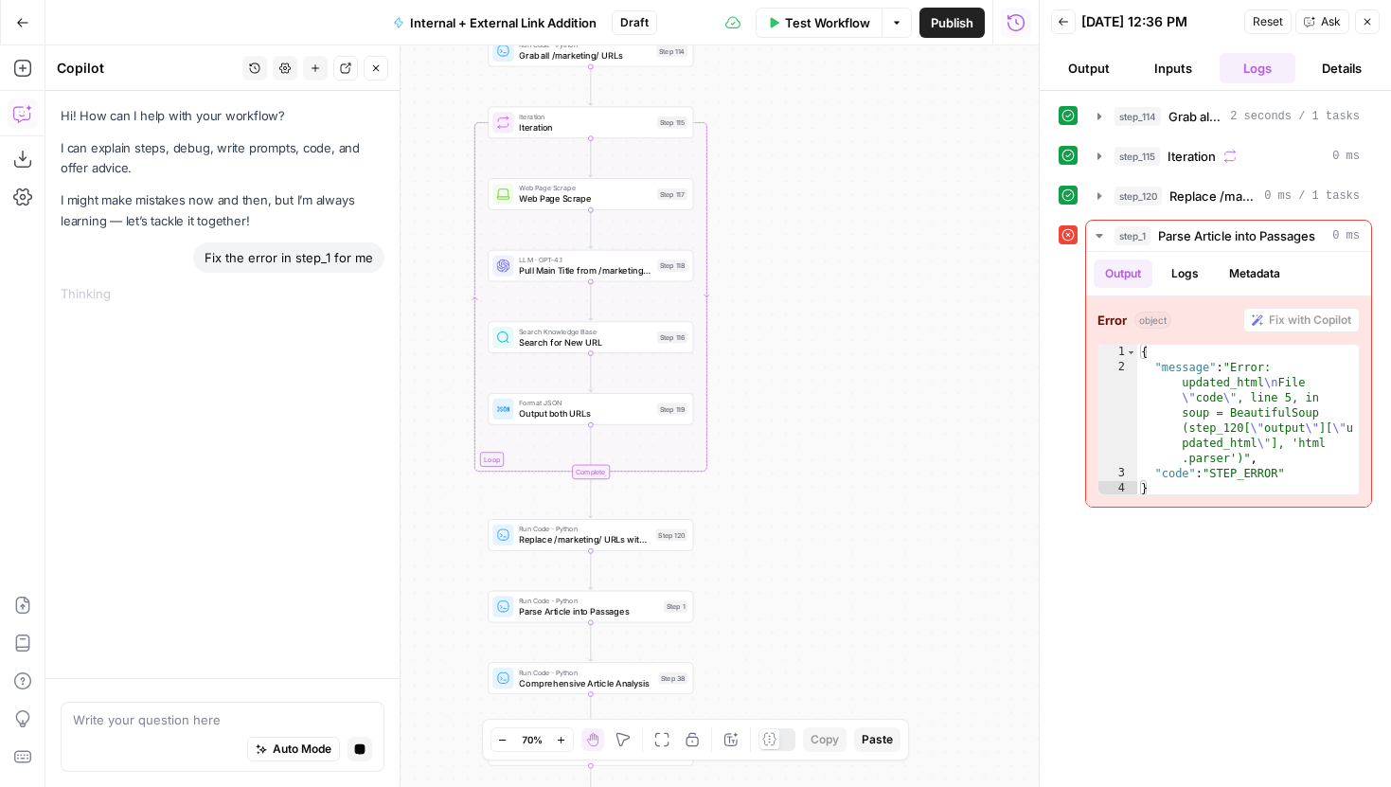
drag, startPoint x: 948, startPoint y: 395, endPoint x: 833, endPoint y: 454, distance: 128.8
click at [833, 454] on div "true false true false true false Workflow Set Inputs Inputs Run Code · Python G…" at bounding box center [541, 416] width 993 height 742
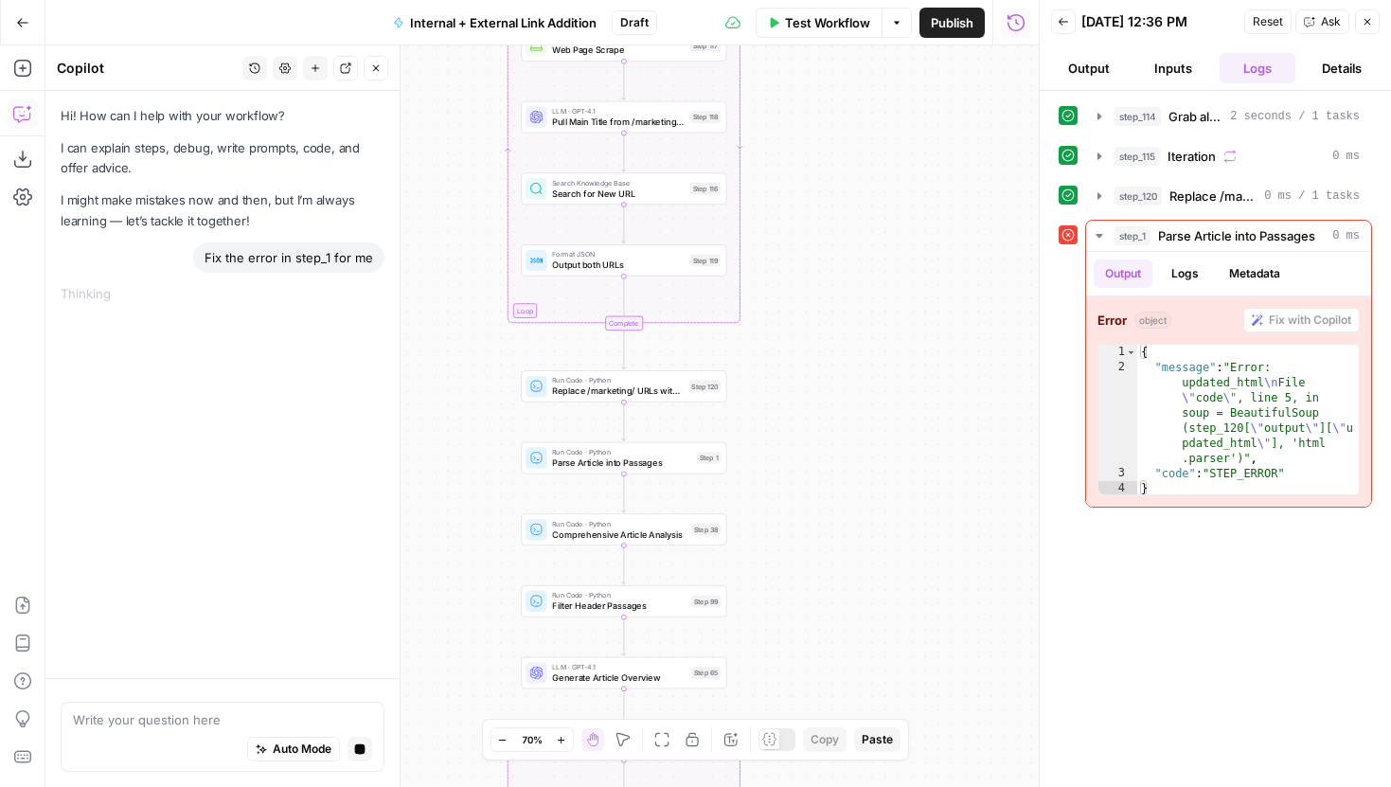
drag, startPoint x: 833, startPoint y: 454, endPoint x: 865, endPoint y: 305, distance: 151.9
click at [865, 305] on div "true false true false true false Workflow Set Inputs Inputs Run Code · Python G…" at bounding box center [541, 416] width 993 height 742
click at [1093, 195] on icon "button" at bounding box center [1099, 195] width 15 height 15
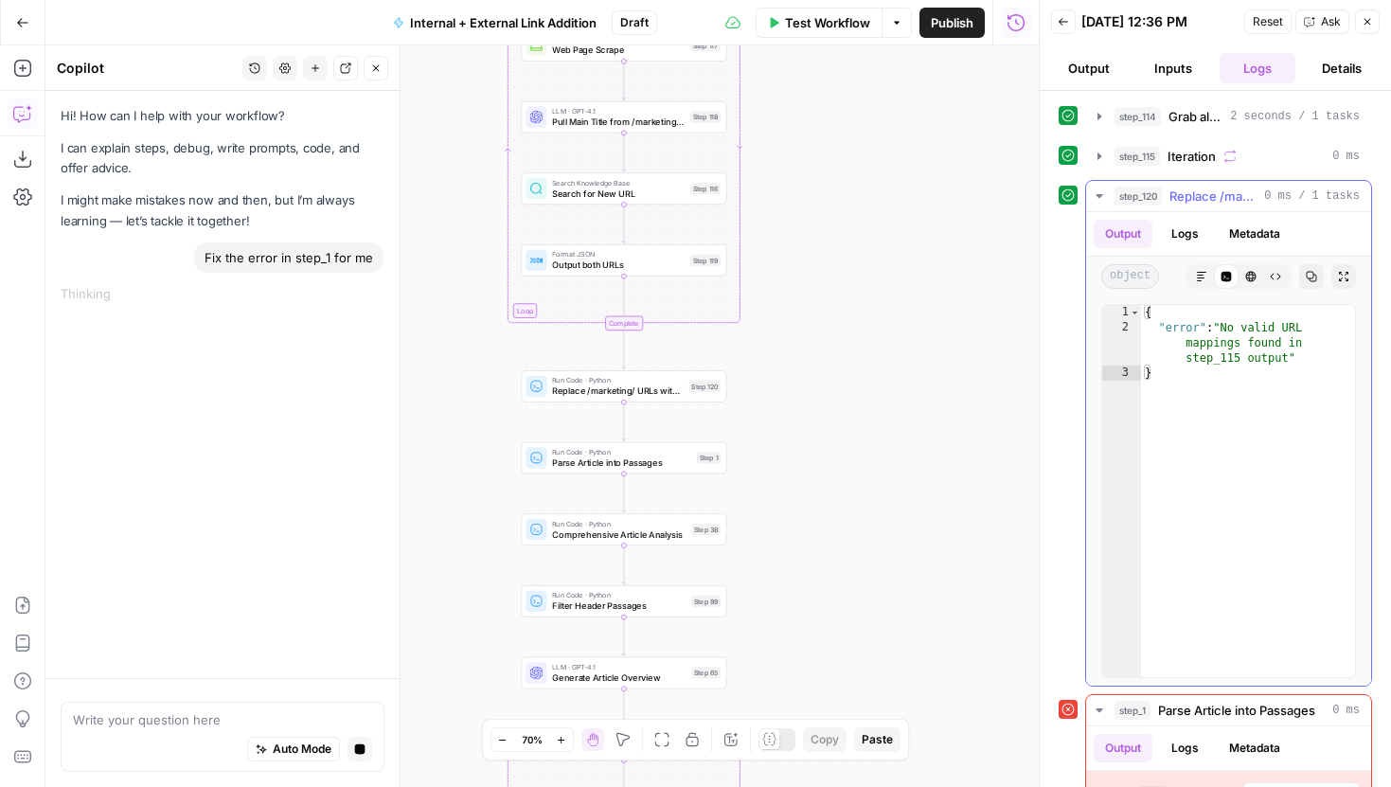
click at [1100, 195] on icon "button" at bounding box center [1099, 196] width 7 height 4
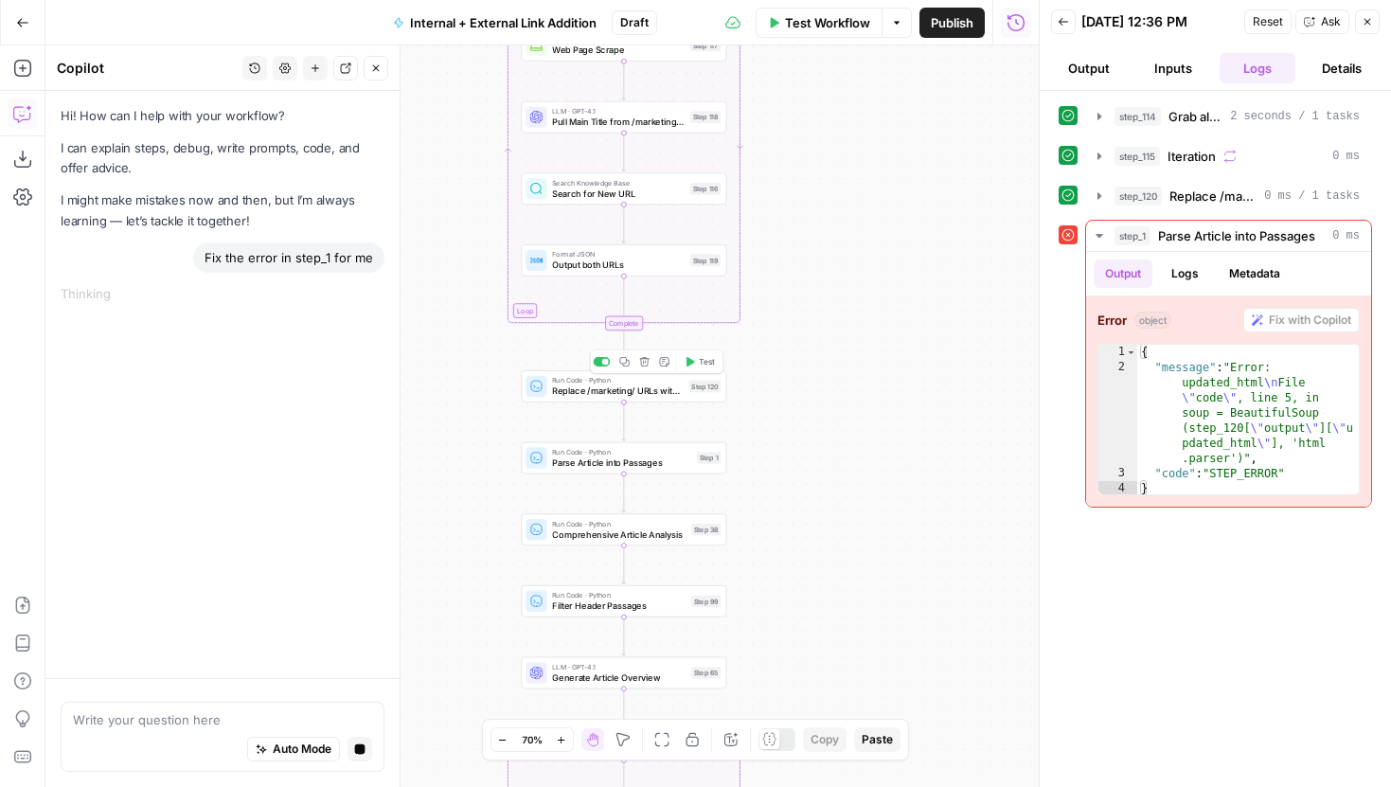
click at [665, 398] on div "Run Code · Python Replace /marketing/ URLs with New URLs Step 120 Copy step Del…" at bounding box center [624, 386] width 206 height 32
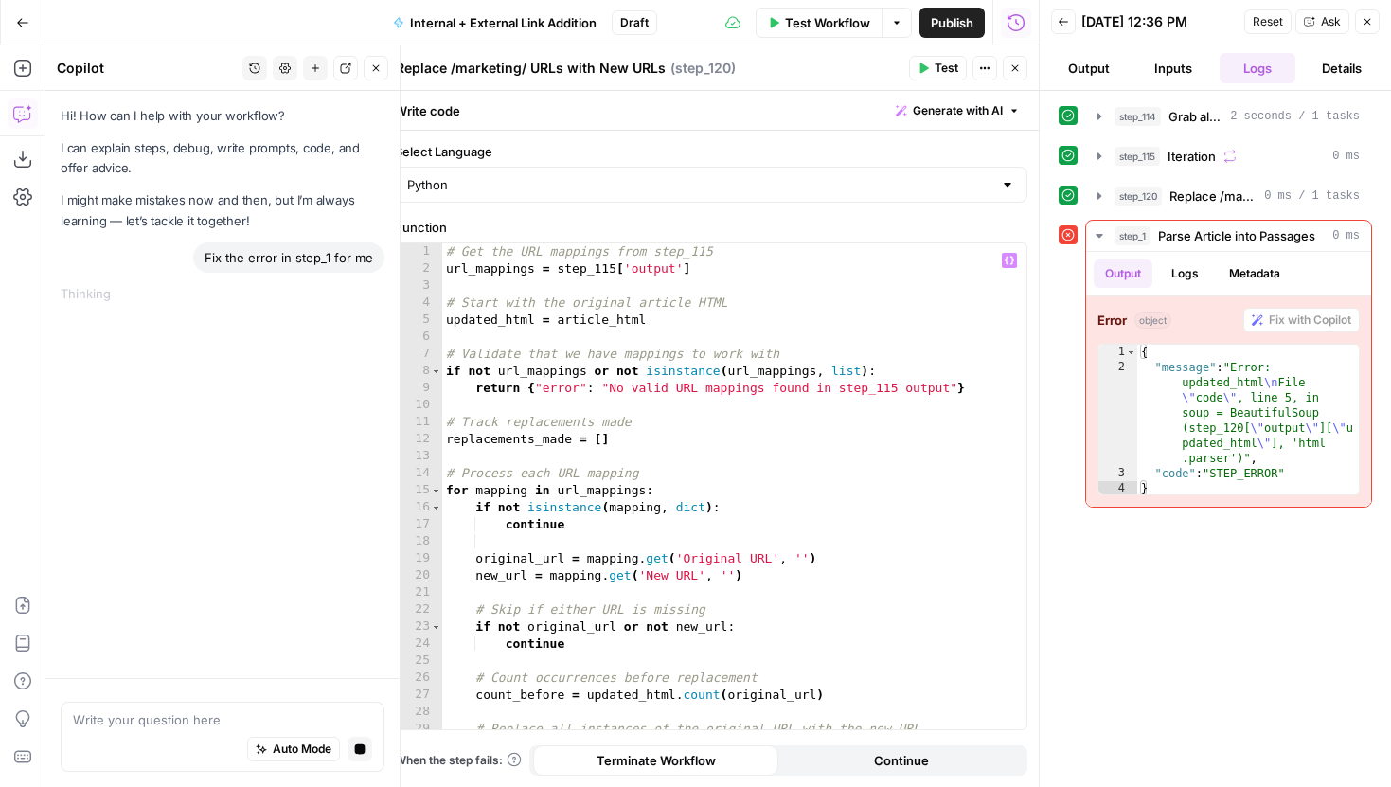
type textarea "**********"
drag, startPoint x: 959, startPoint y: 390, endPoint x: 538, endPoint y: 393, distance: 421.4
click at [538, 393] on div "# Get the URL mappings from step_115 url_mappings = step_115 [ 'output' ] # Sta…" at bounding box center [734, 503] width 584 height 520
drag, startPoint x: 931, startPoint y: 65, endPoint x: 924, endPoint y: 445, distance: 379.8
click at [924, 445] on div "**********" at bounding box center [711, 416] width 656 height 742
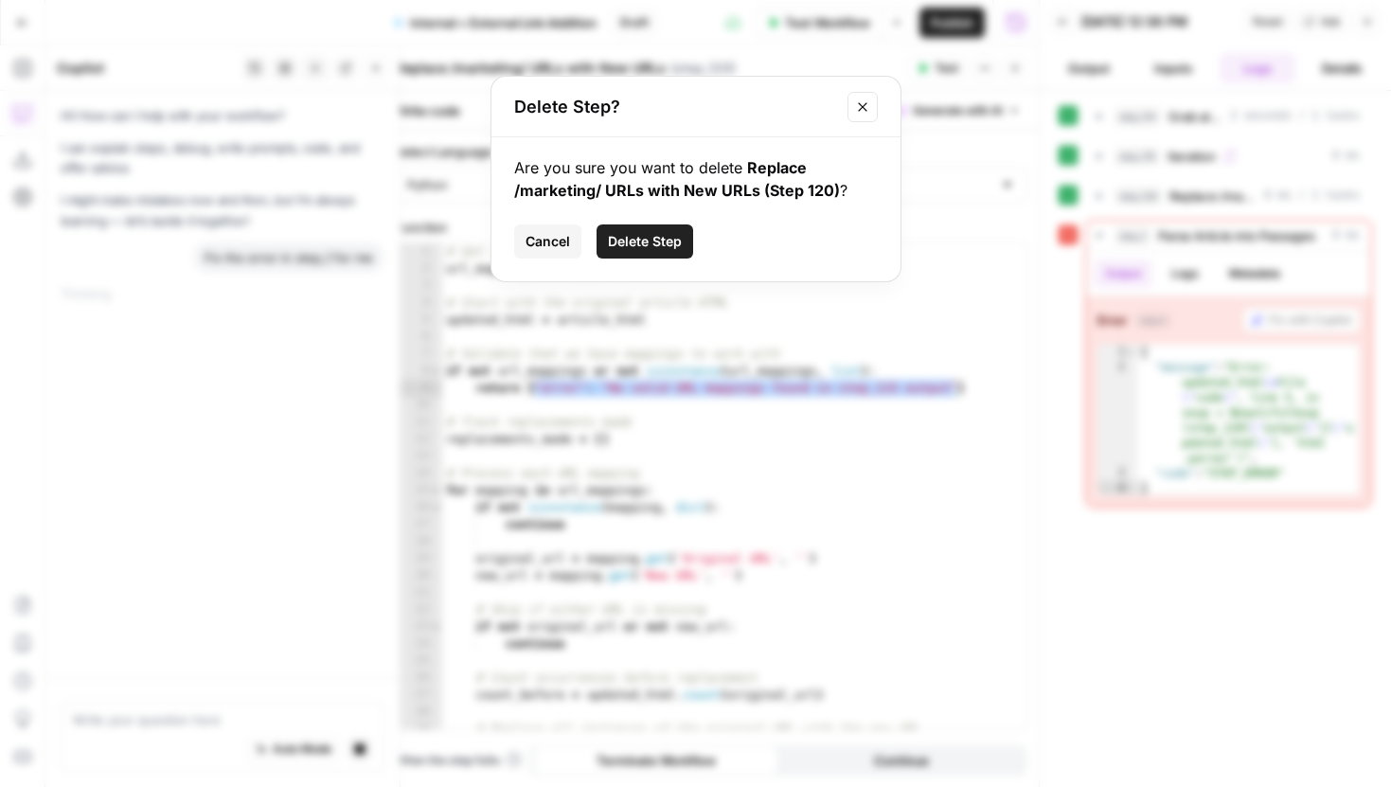
click at [855, 102] on icon "Close modal" at bounding box center [862, 106] width 15 height 15
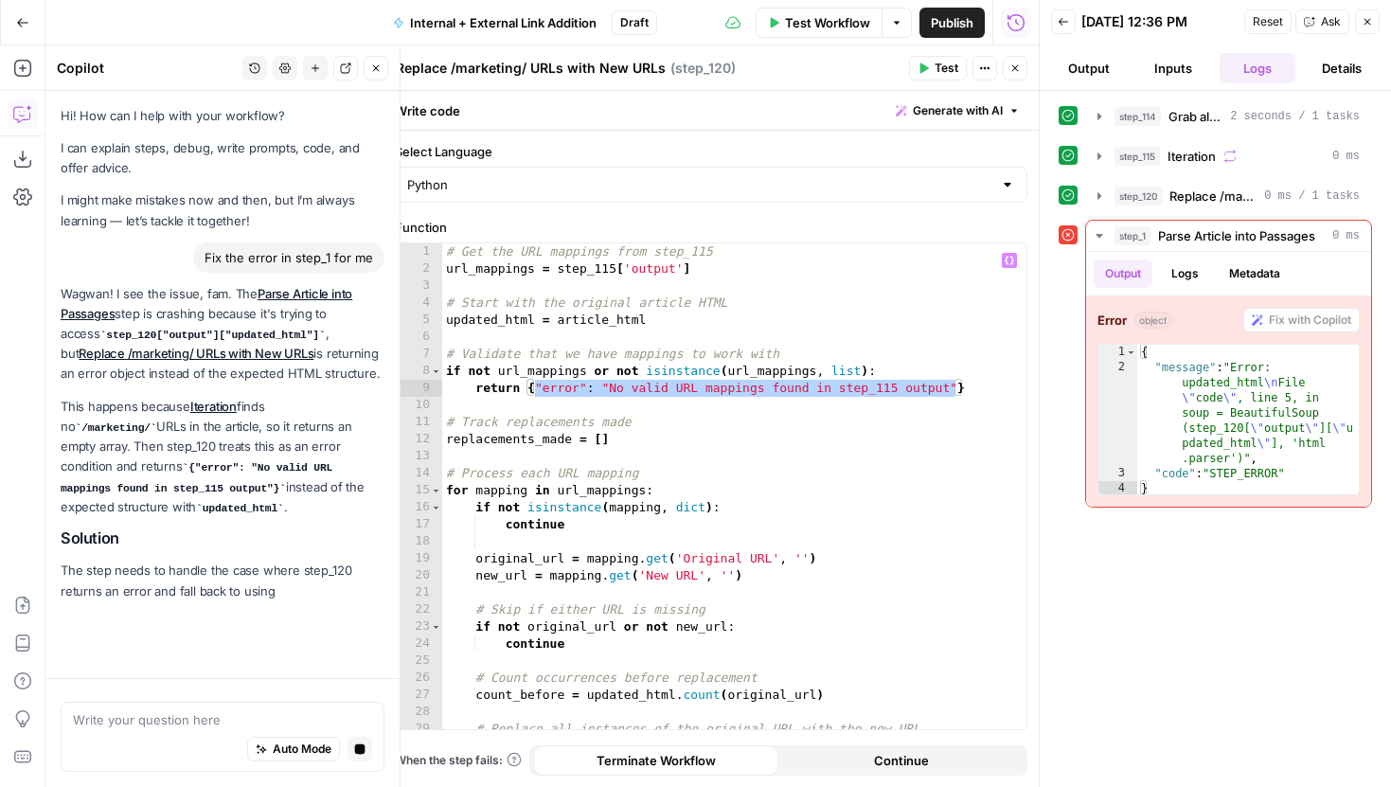
click at [953, 393] on div "# Get the URL mappings from step_115 url_mappings = step_115 [ 'output' ] # Sta…" at bounding box center [734, 503] width 584 height 520
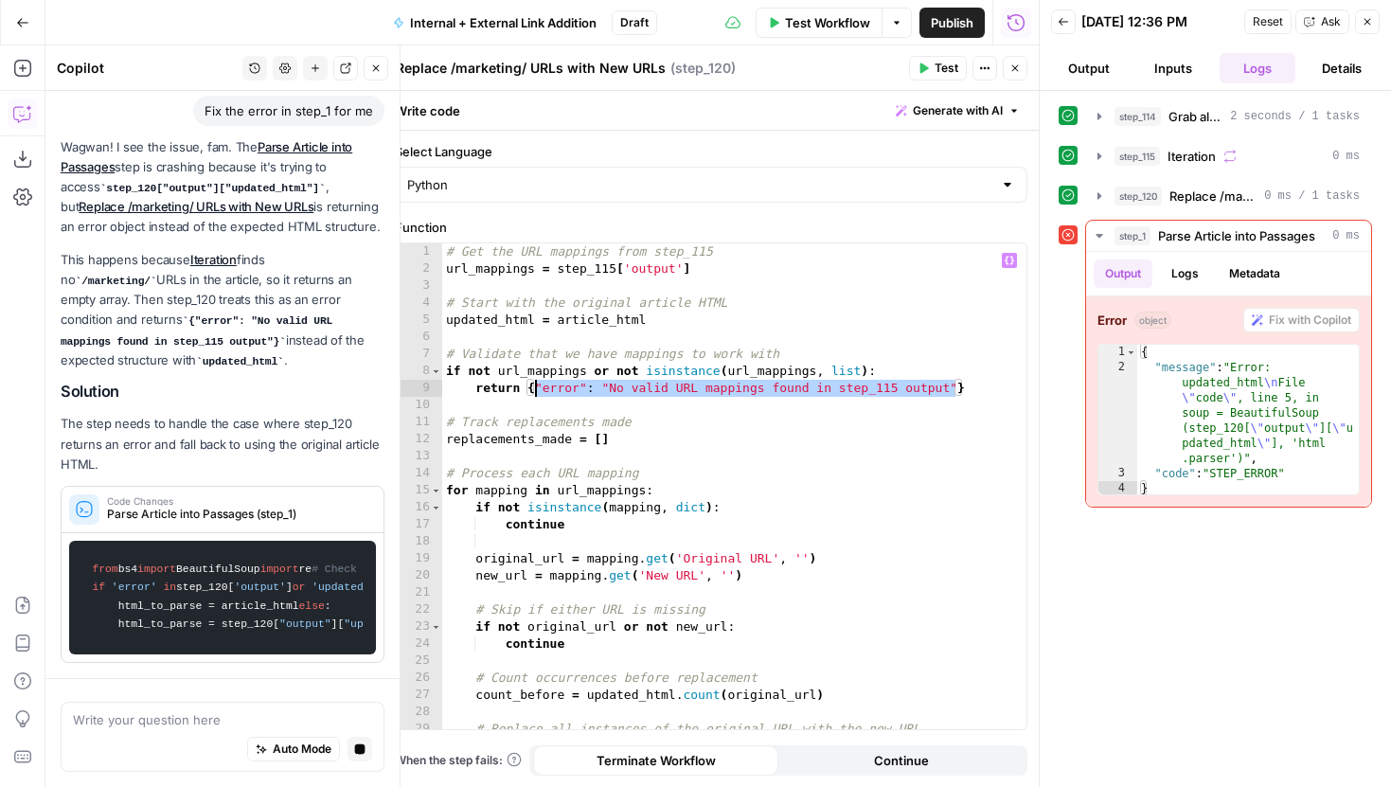
drag, startPoint x: 957, startPoint y: 390, endPoint x: 534, endPoint y: 391, distance: 423.3
click at [534, 391] on div "# Get the URL mappings from step_115 url_mappings = step_115 [ 'output' ] # Sta…" at bounding box center [734, 503] width 584 height 520
type textarea "*********"
click at [937, 56] on button "Test" at bounding box center [938, 68] width 58 height 25
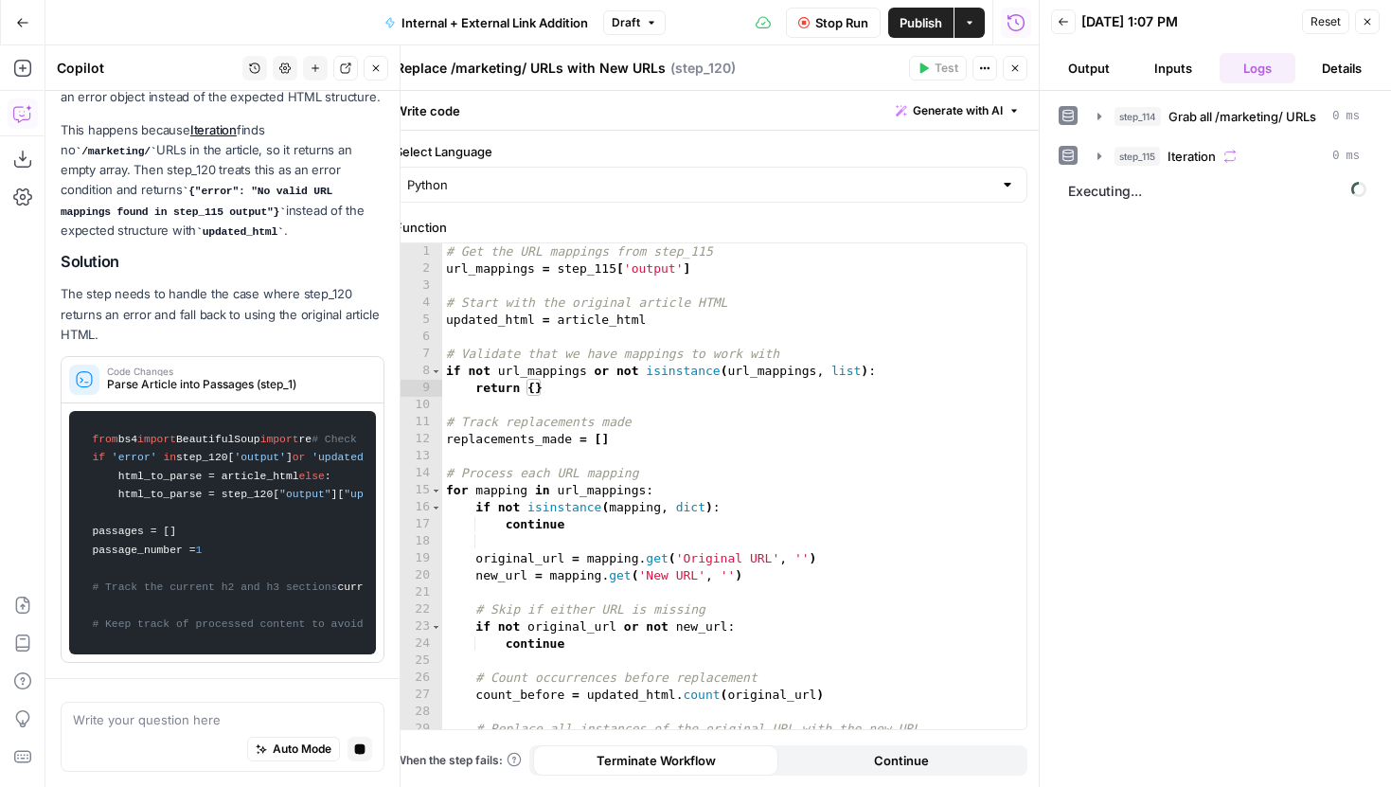
click at [1017, 70] on icon "button" at bounding box center [1015, 68] width 7 height 7
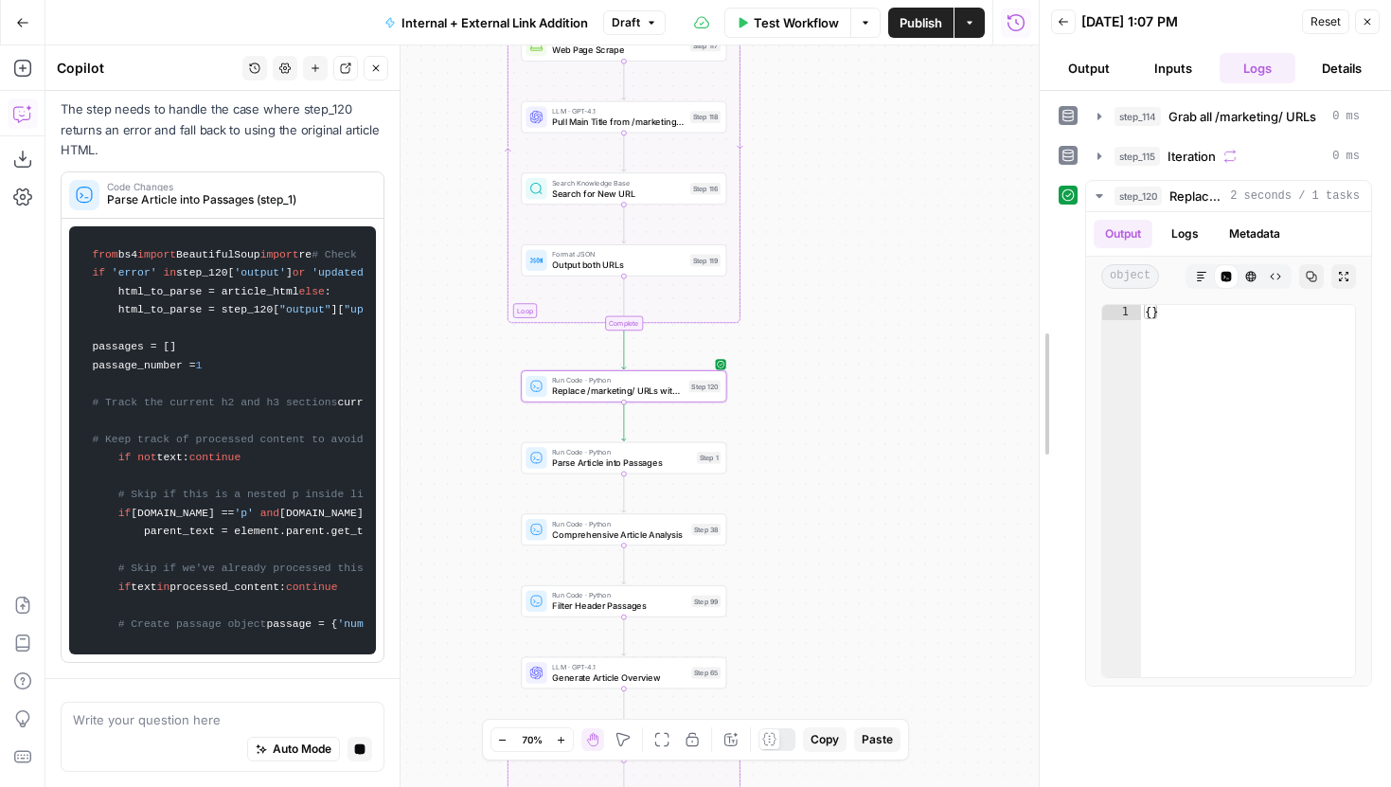
drag, startPoint x: 1042, startPoint y: 220, endPoint x: 1000, endPoint y: 220, distance: 41.7
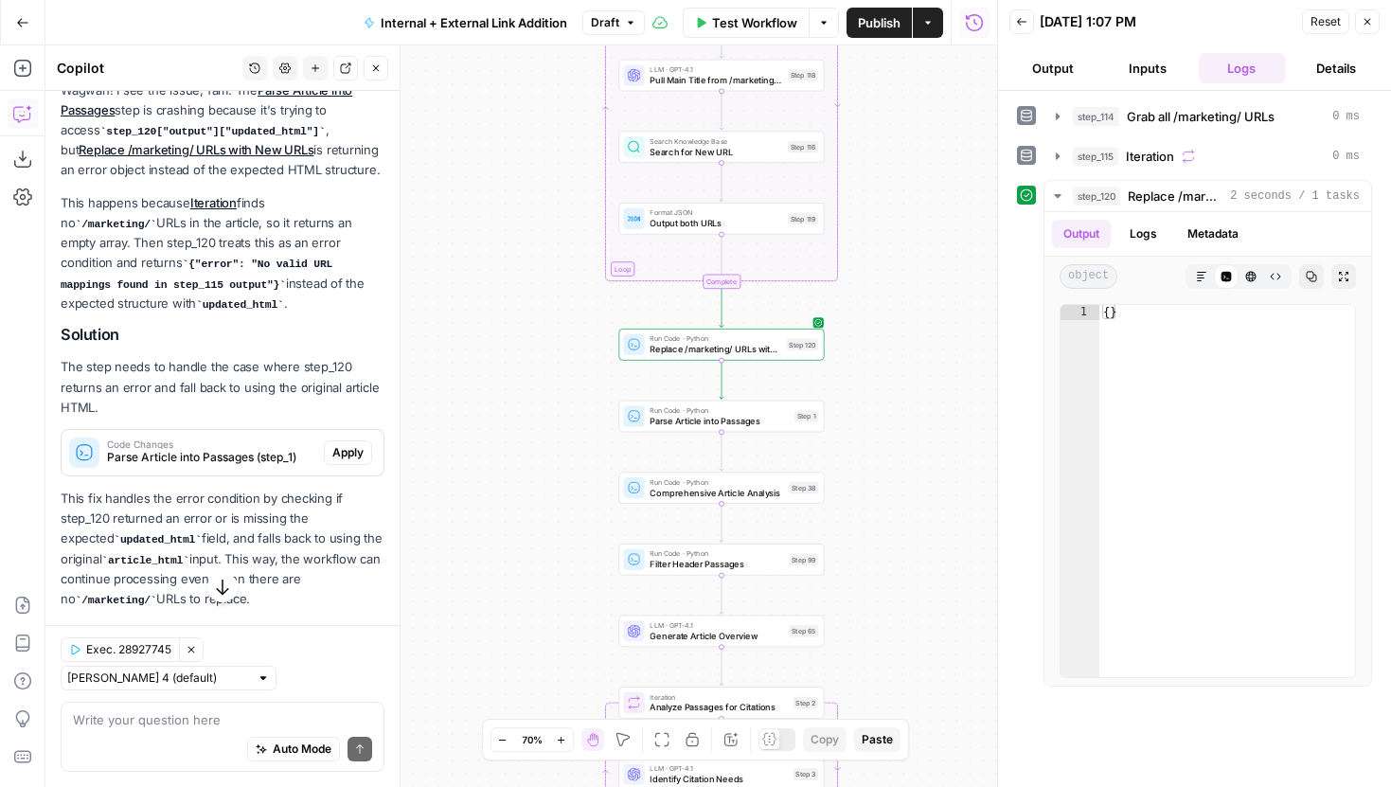
scroll to position [265, 0]
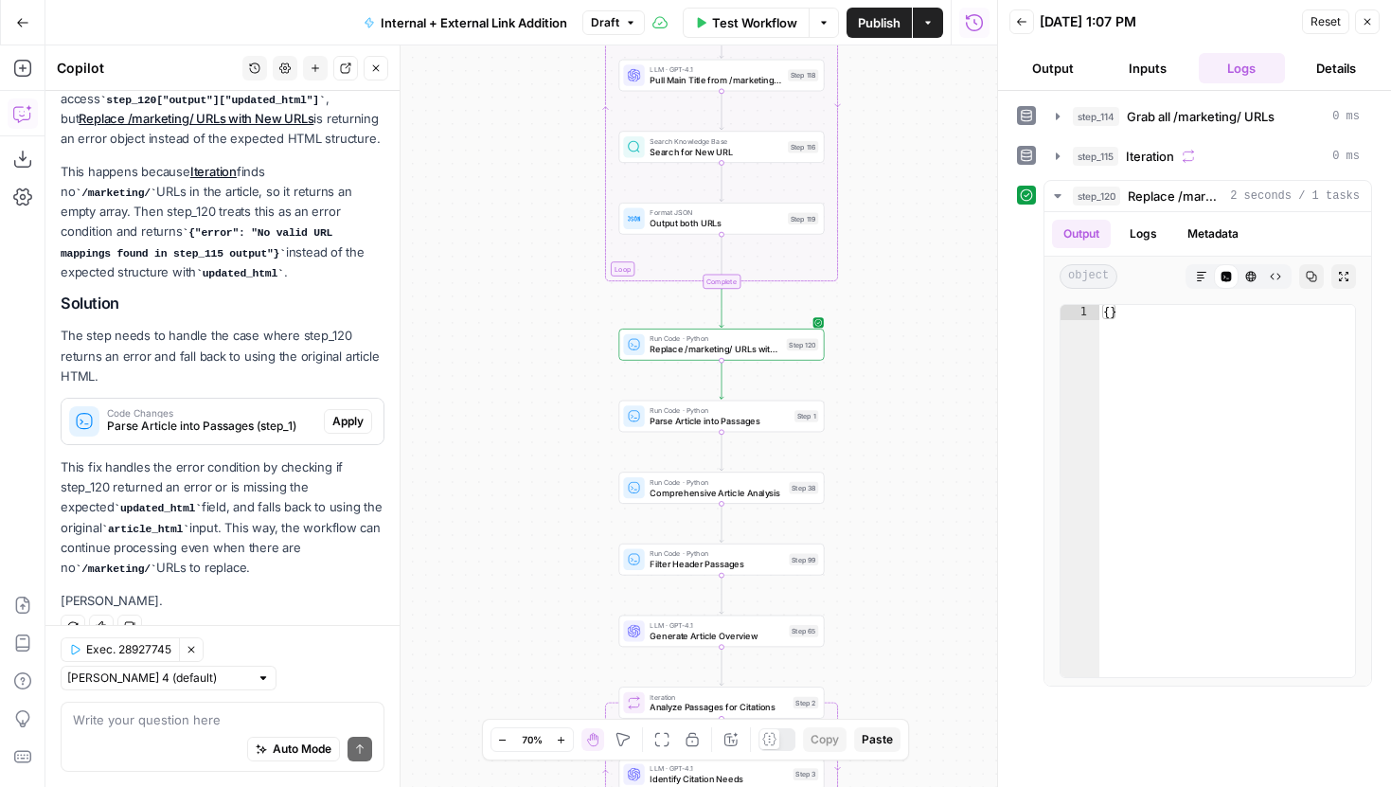
click at [152, 734] on div "Auto Mode Send" at bounding box center [222, 750] width 299 height 42
drag, startPoint x: 237, startPoint y: 715, endPoint x: 134, endPoint y: 718, distance: 102.3
click at [134, 718] on textarea "i updated so that if ther" at bounding box center [222, 719] width 299 height 19
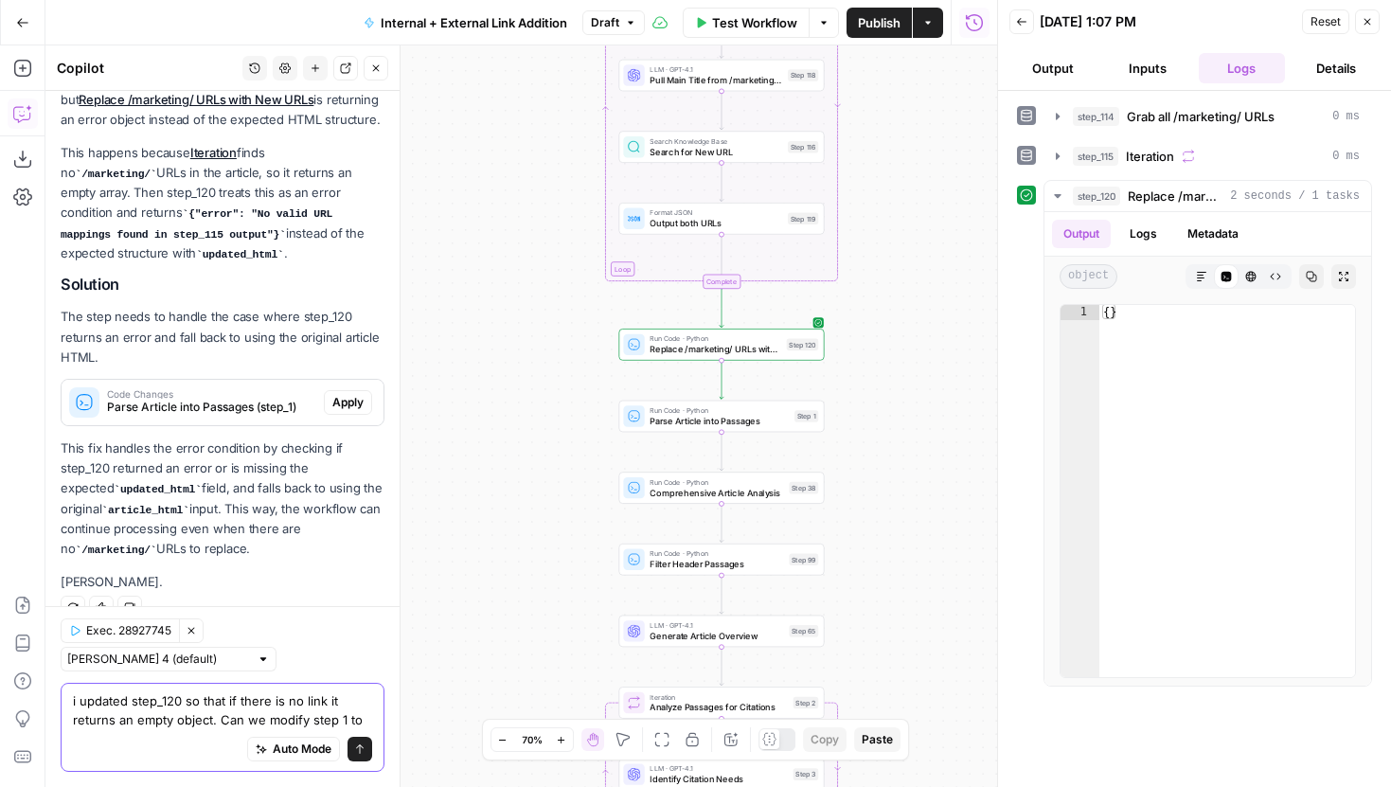
scroll to position [303, 0]
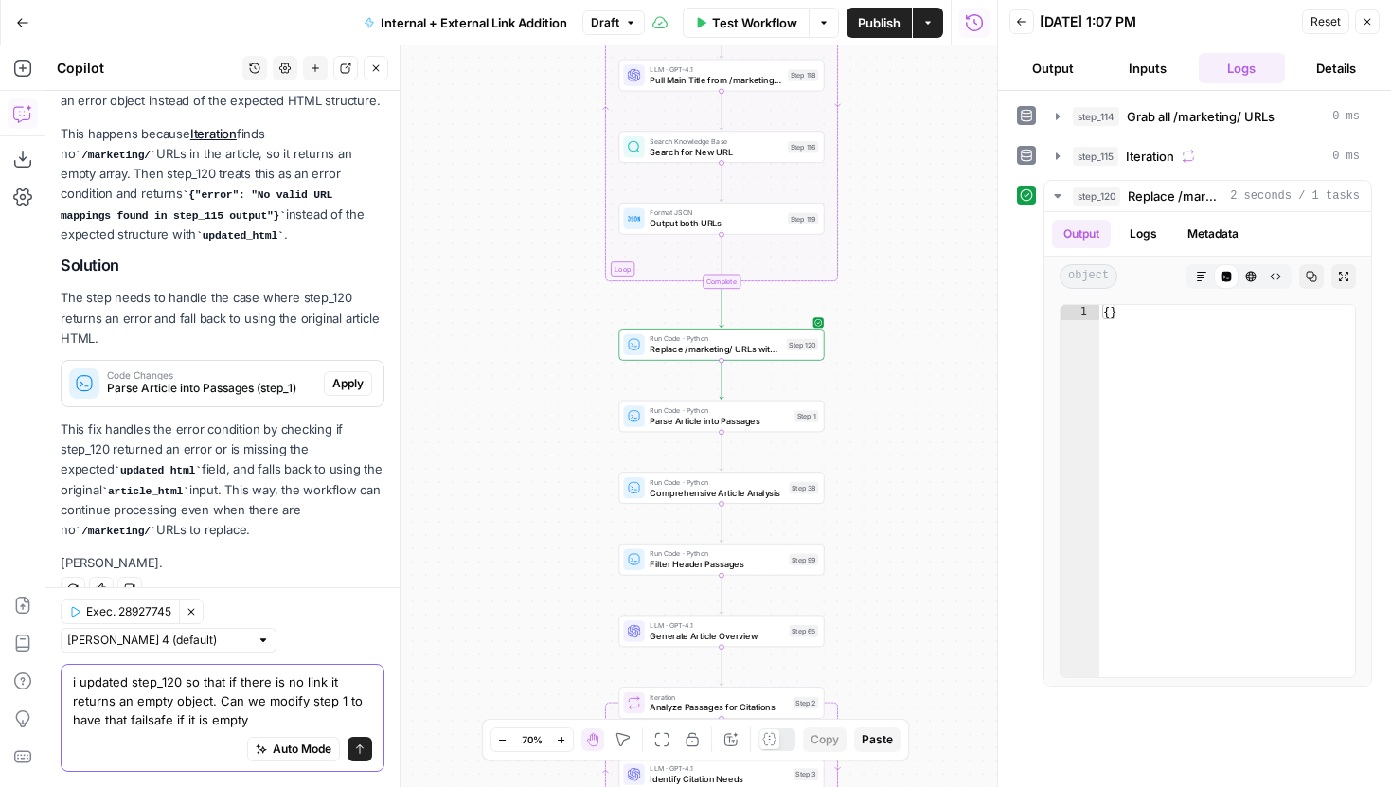
type textarea "i updated step_120 so that if there is no link it returns an empty object. Can …"
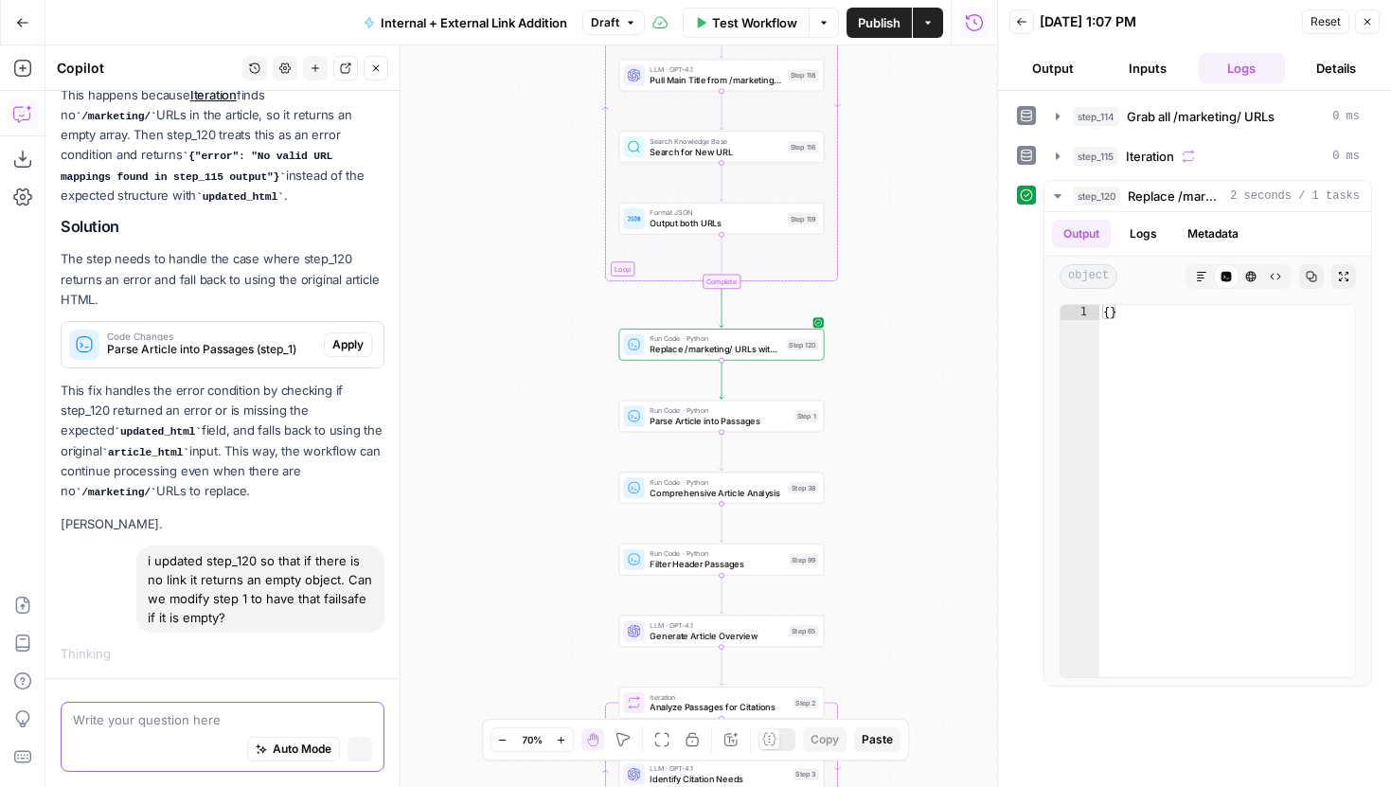
scroll to position [309, 0]
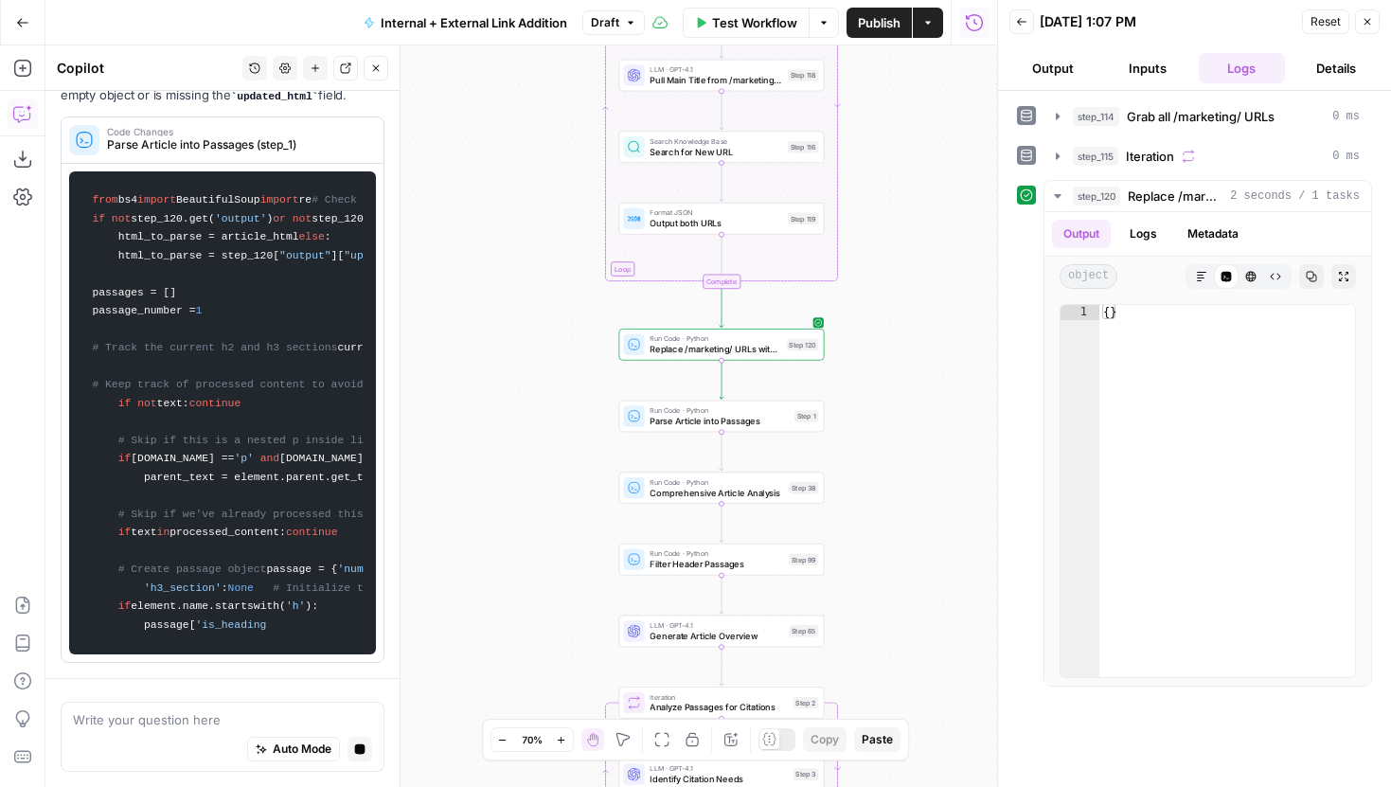
click at [1366, 28] on button "Close" at bounding box center [1367, 21] width 25 height 25
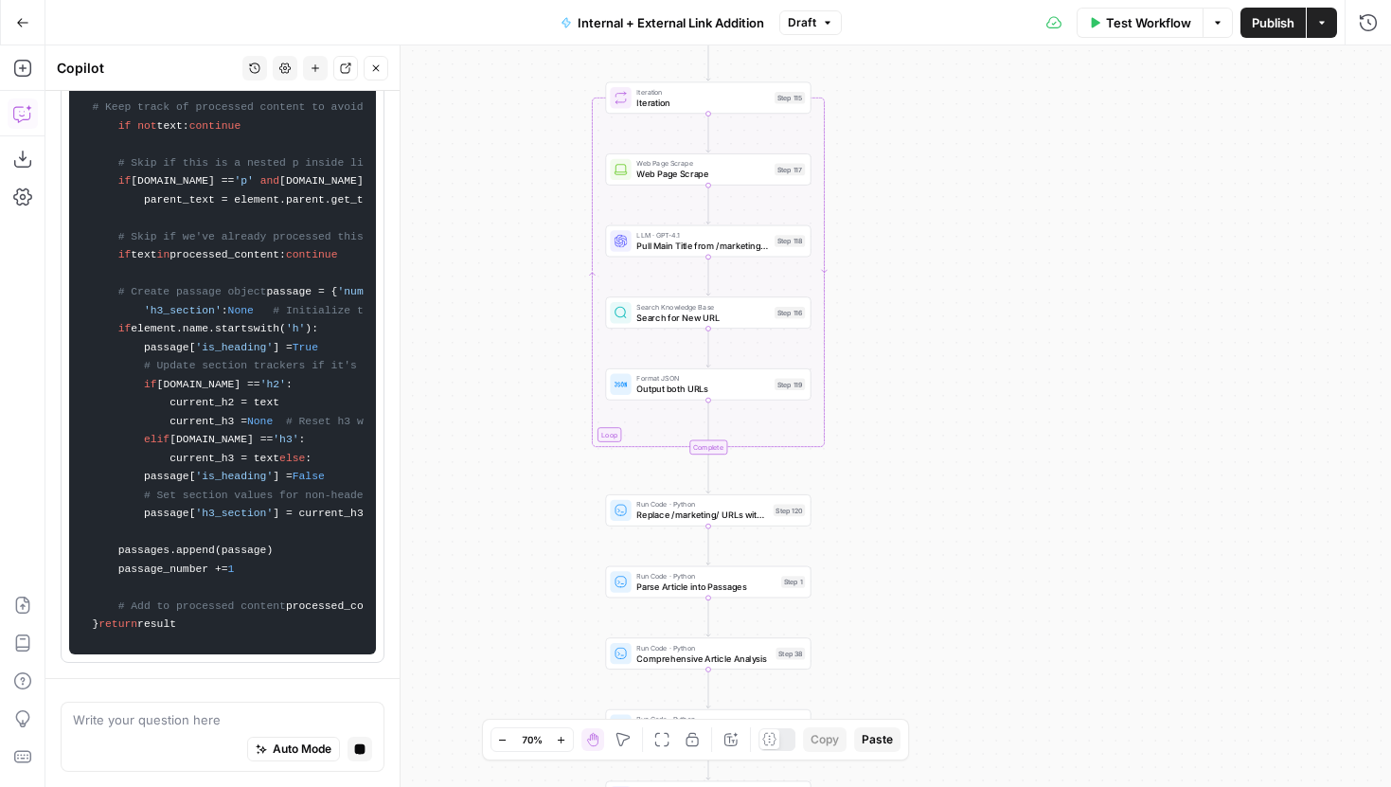
drag, startPoint x: 1028, startPoint y: 266, endPoint x: 1015, endPoint y: 427, distance: 161.5
click at [1015, 427] on div "true false true false true false Workflow Set Inputs Inputs Run Code · Python G…" at bounding box center [718, 416] width 1346 height 742
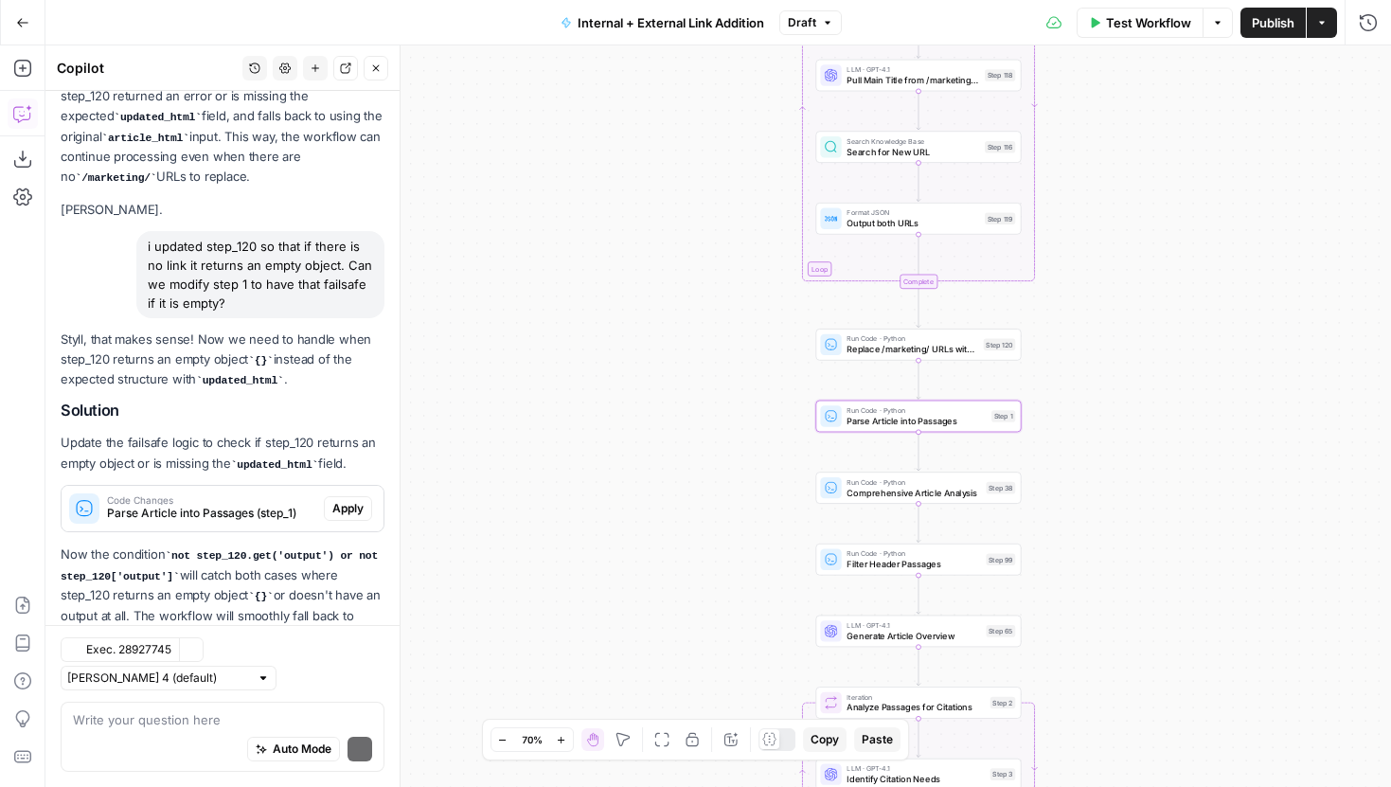
scroll to position [742, 0]
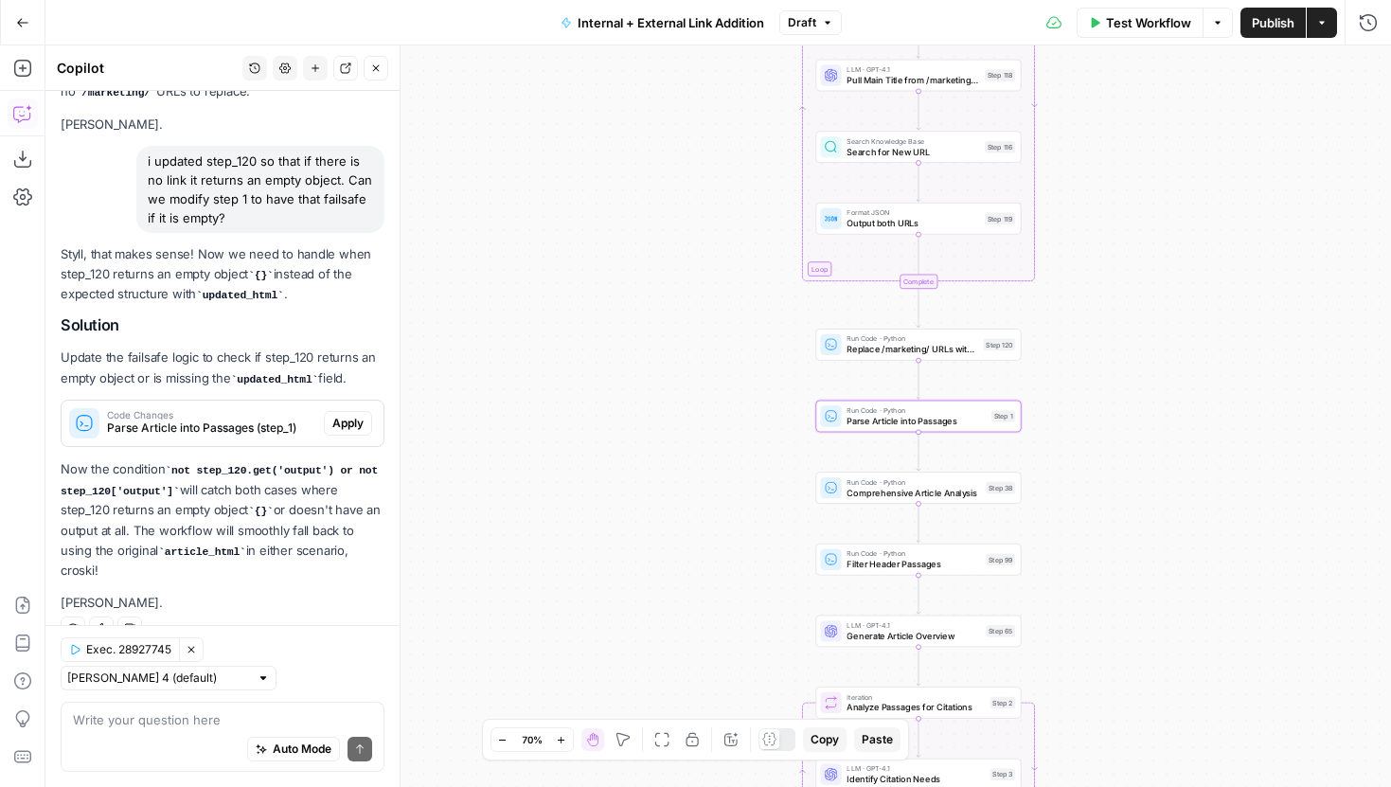
click at [334, 418] on span "Apply" at bounding box center [347, 423] width 31 height 17
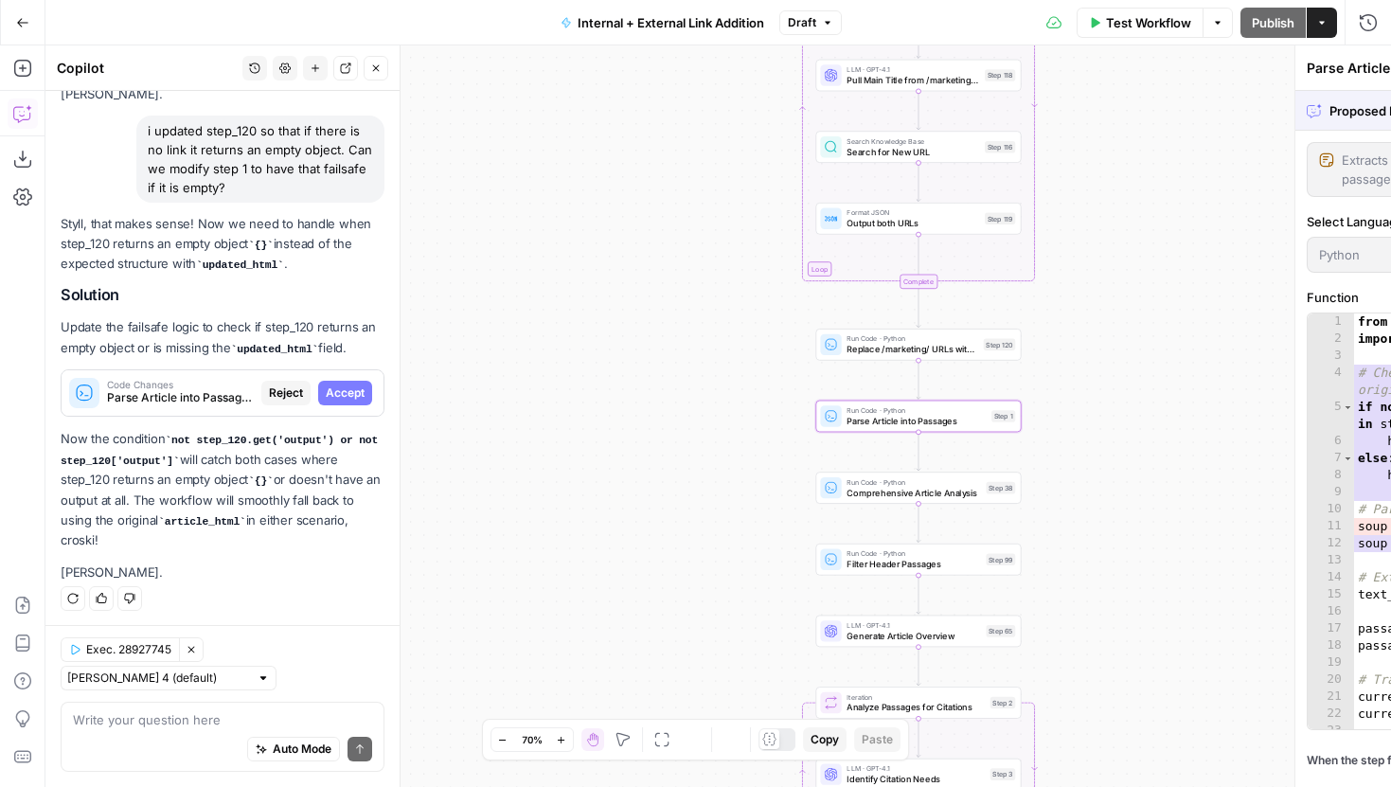
scroll to position [711, 0]
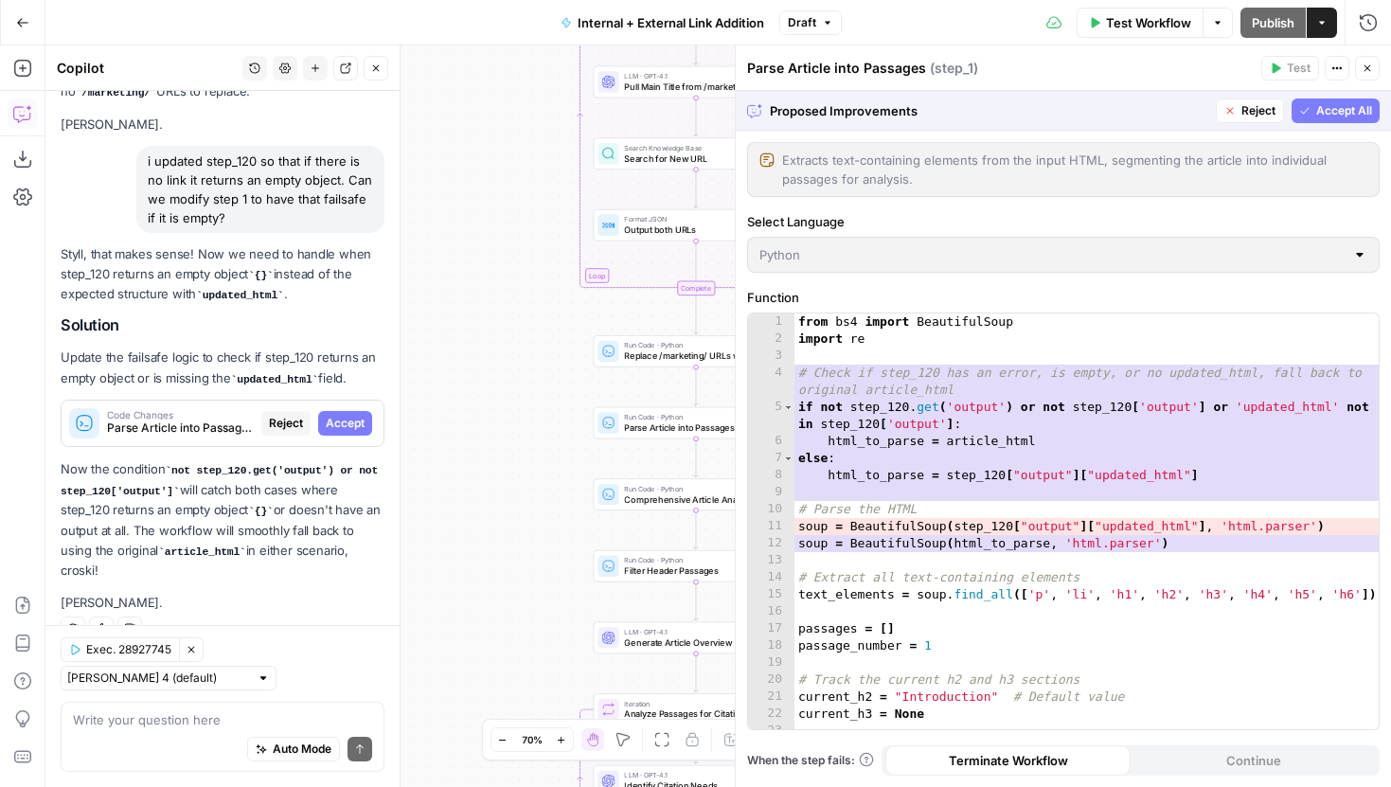
drag, startPoint x: 675, startPoint y: 384, endPoint x: 454, endPoint y: 393, distance: 221.8
click at [454, 392] on div "true false true false true false Workflow Set Inputs Inputs Run Code · Python G…" at bounding box center [718, 416] width 1346 height 742
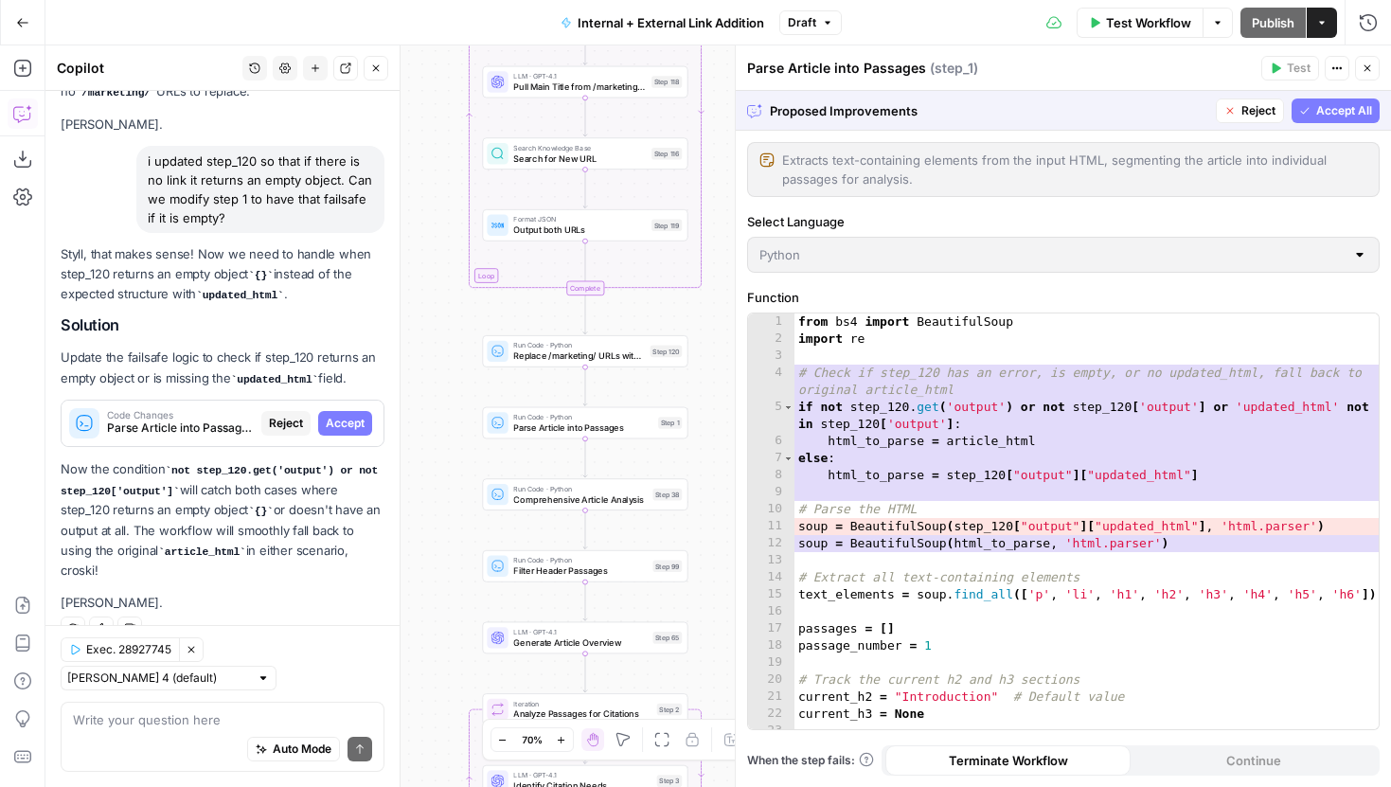
drag, startPoint x: 524, startPoint y: 439, endPoint x: 412, endPoint y: 438, distance: 111.8
click at [412, 438] on div "true false true false true false Workflow Set Inputs Inputs Run Code · Python G…" at bounding box center [718, 416] width 1346 height 742
click at [1314, 116] on button "Accept All" at bounding box center [1336, 110] width 88 height 25
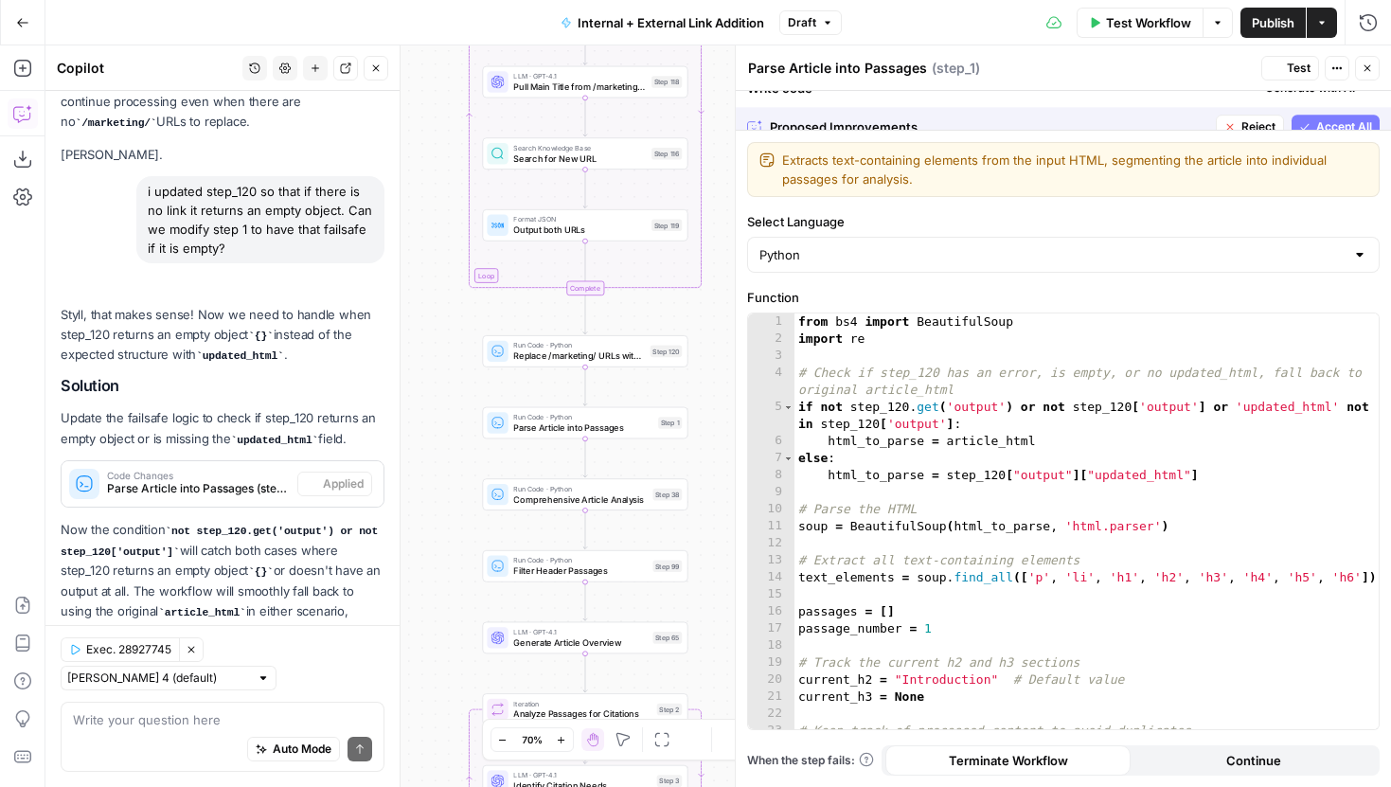
scroll to position [772, 0]
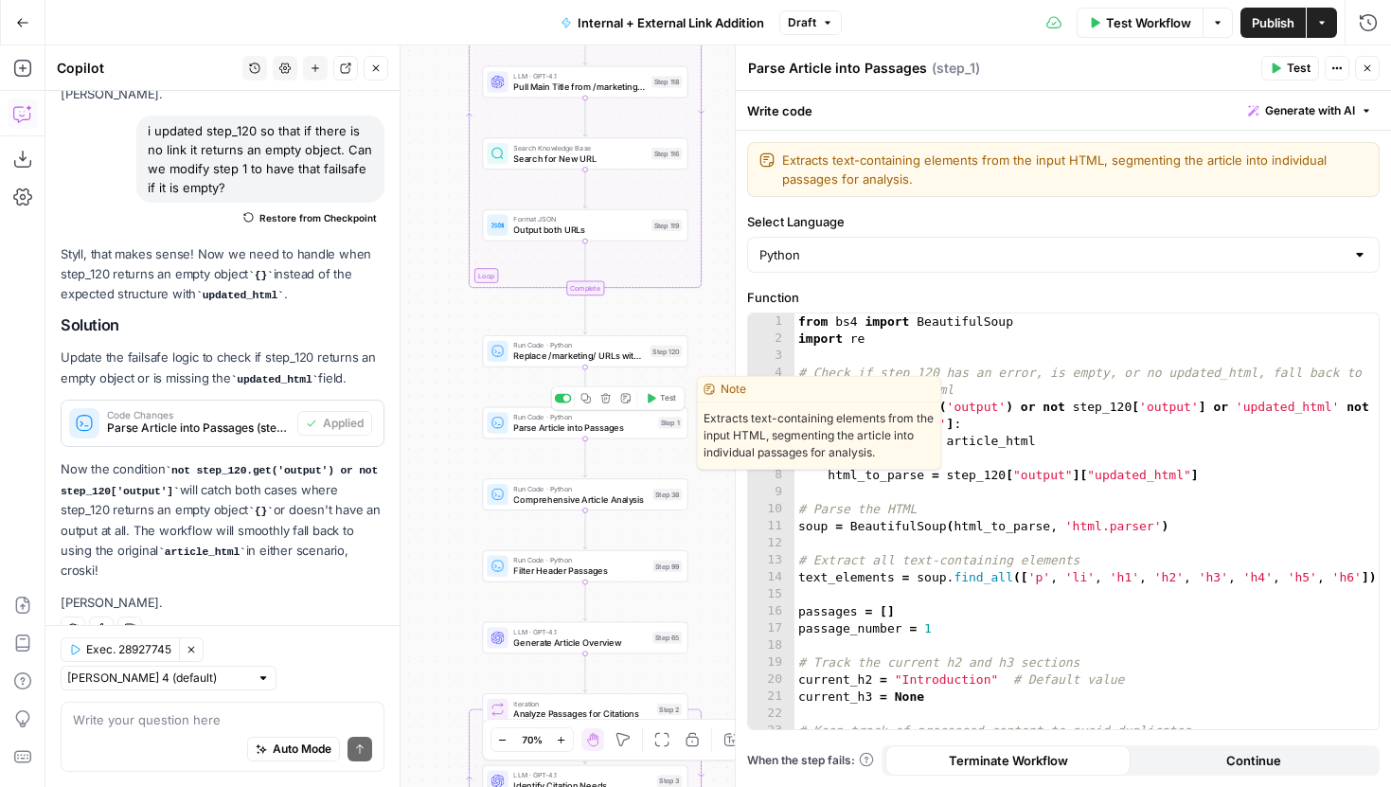
click at [660, 398] on span "Test" at bounding box center [668, 398] width 16 height 12
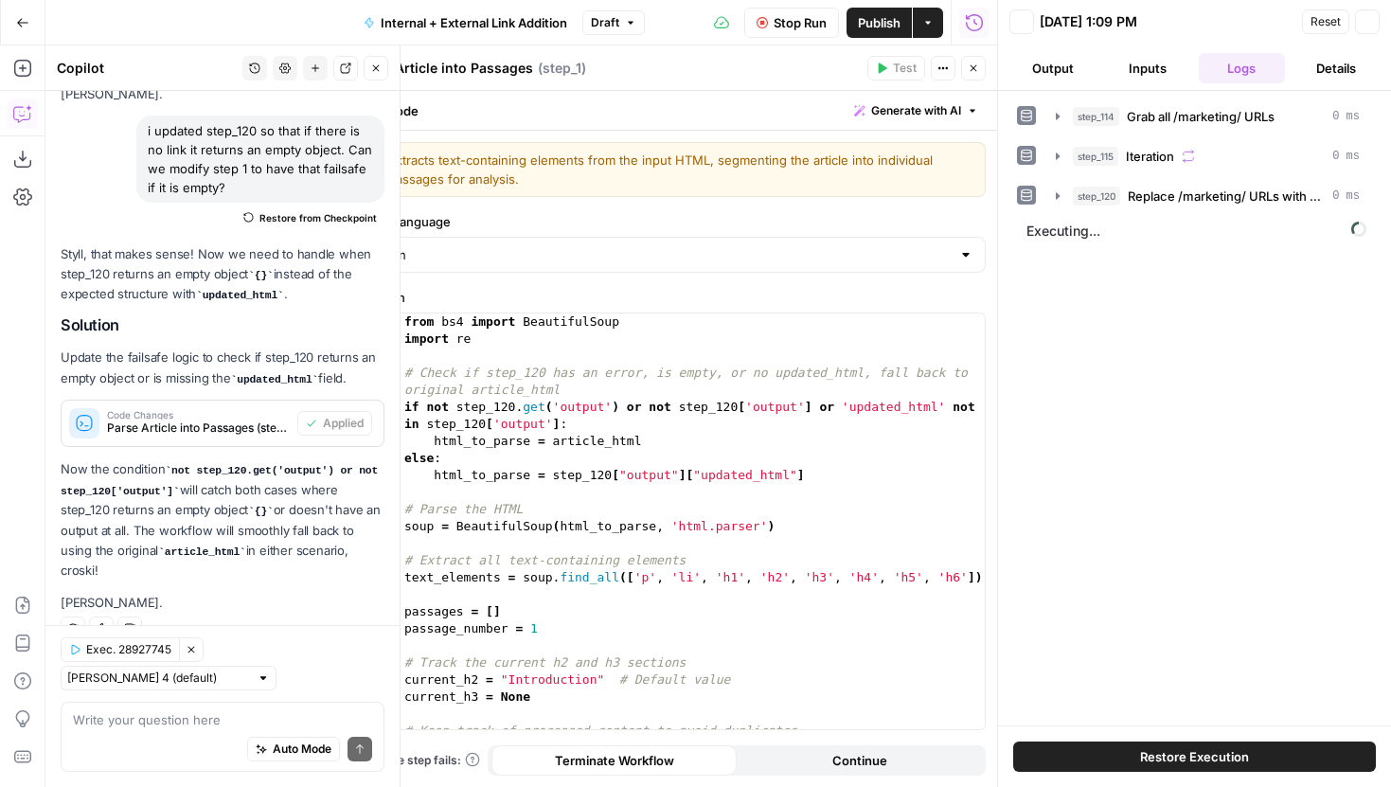
click at [376, 65] on icon "button" at bounding box center [375, 68] width 11 height 11
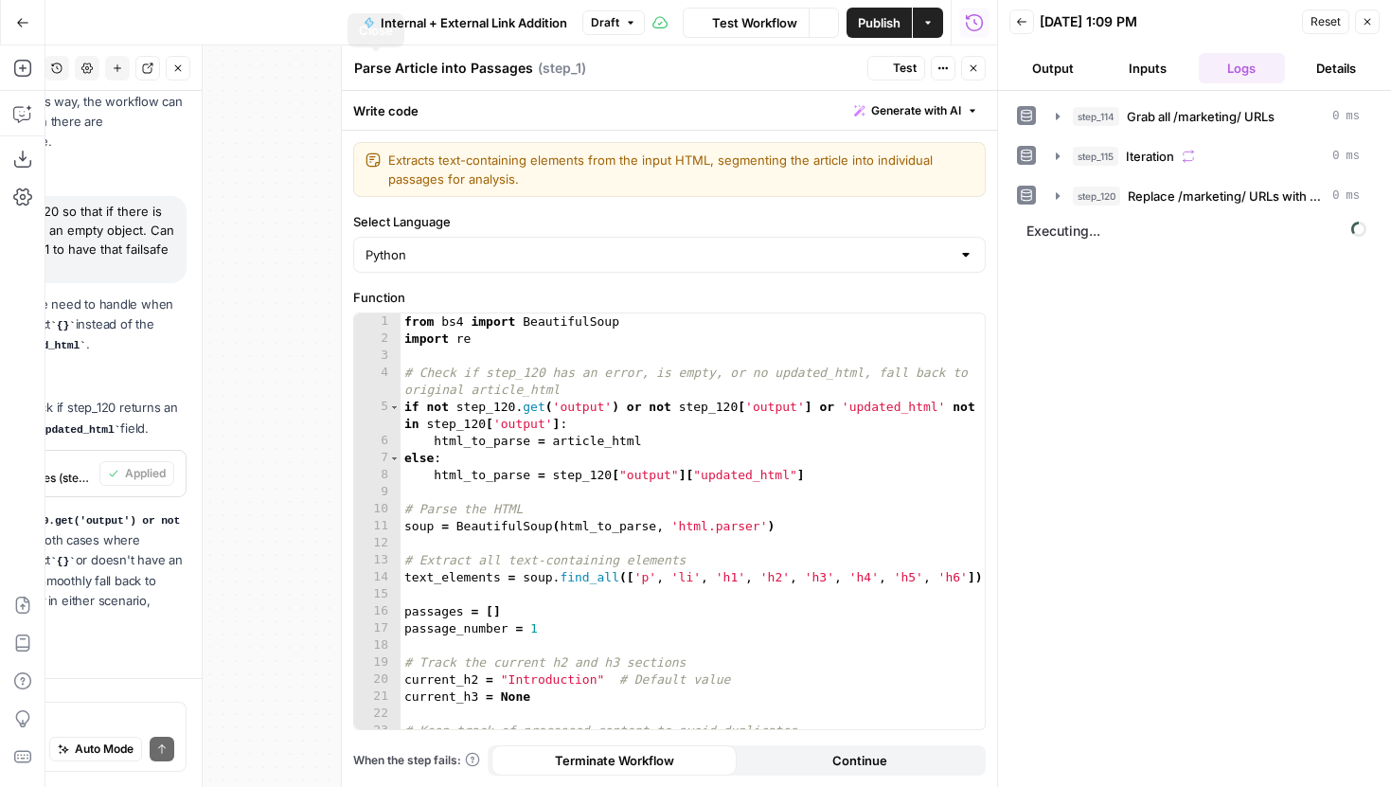
scroll to position [772, 0]
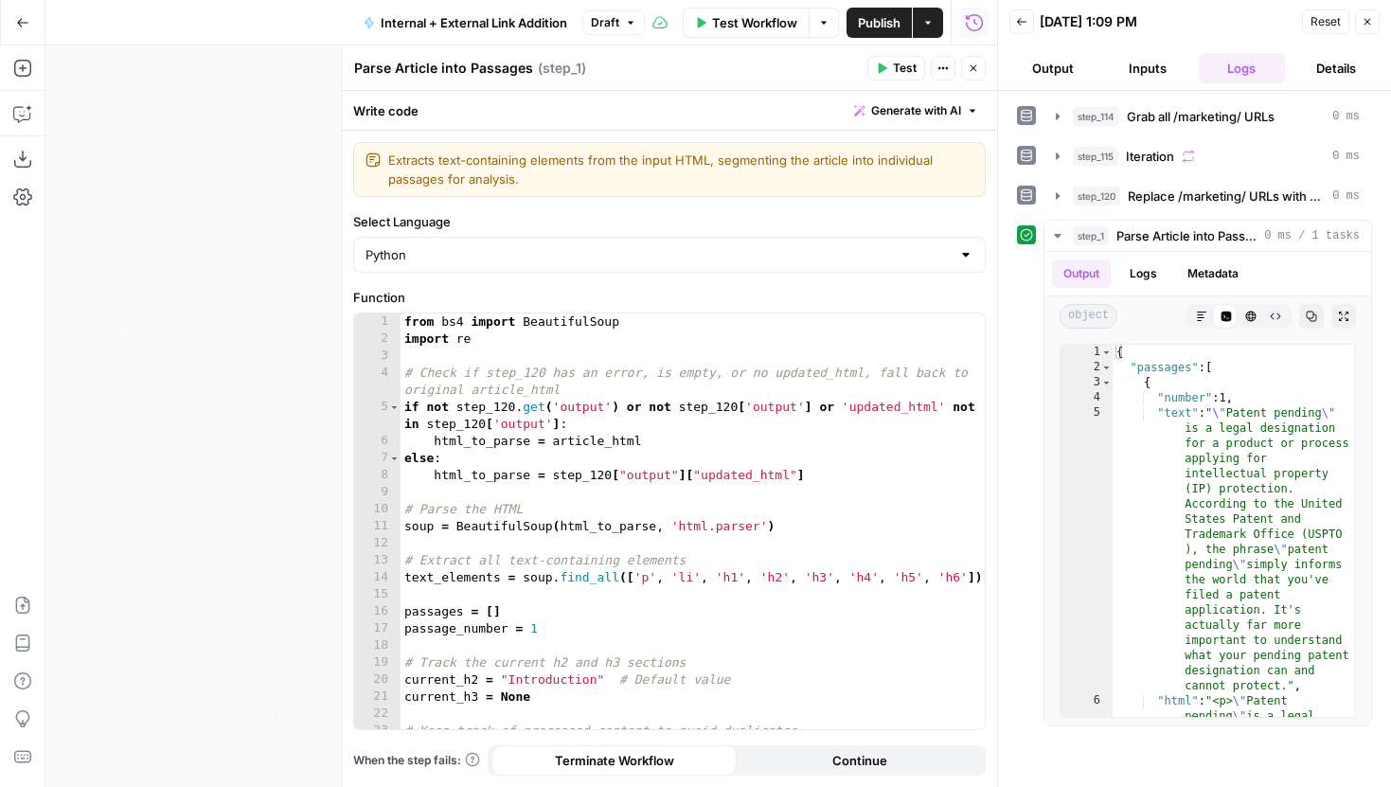
drag, startPoint x: 285, startPoint y: 359, endPoint x: 92, endPoint y: 311, distance: 199.1
click at [92, 311] on div "true false true false true false Workflow Set Inputs Inputs Run Code · Python G…" at bounding box center [521, 416] width 952 height 742
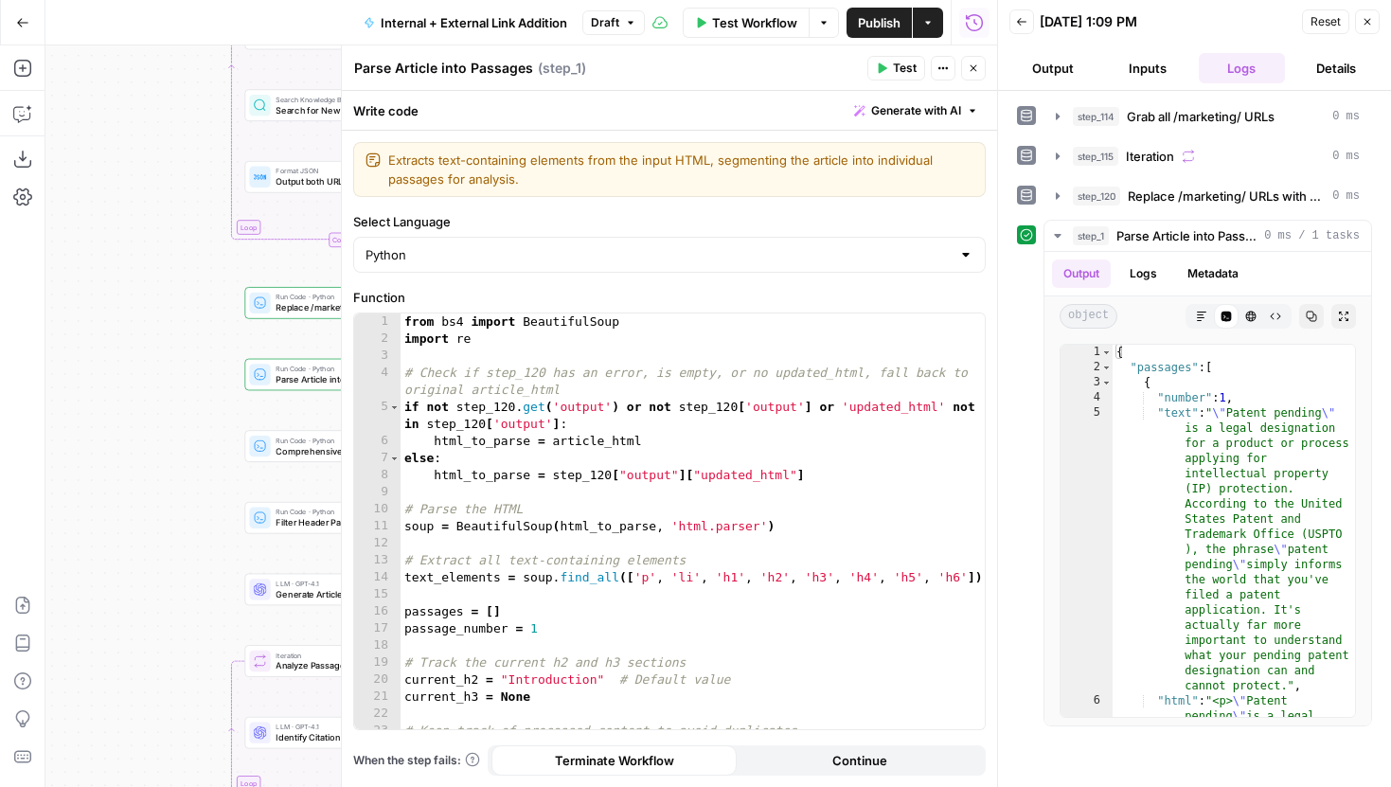
drag, startPoint x: 193, startPoint y: 369, endPoint x: -1, endPoint y: 362, distance: 194.3
click at [0, 362] on div "Add Steps Copilot Download as JSON Settings Import JSON AirOps Academy Help Giv…" at bounding box center [498, 416] width 997 height 742
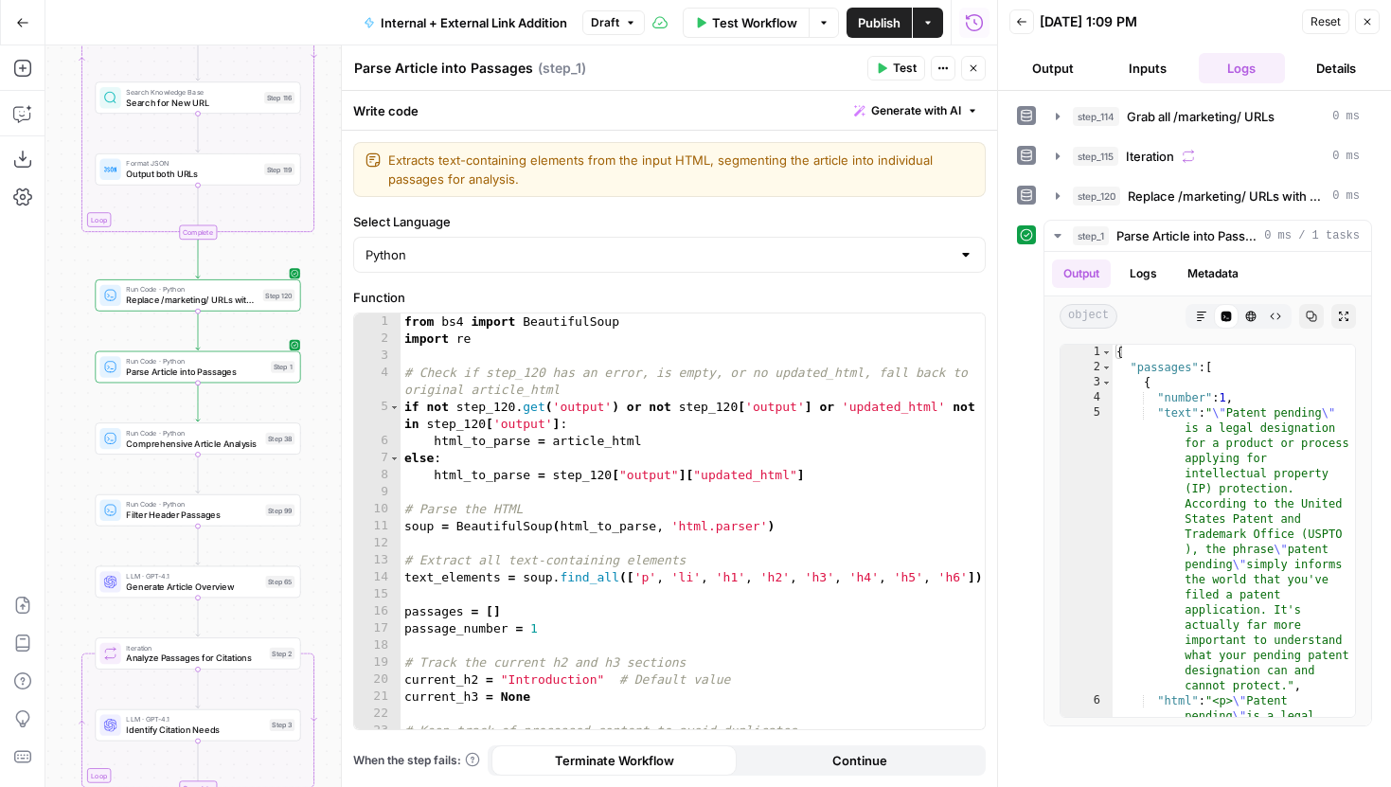
click at [975, 71] on icon "button" at bounding box center [973, 68] width 11 height 11
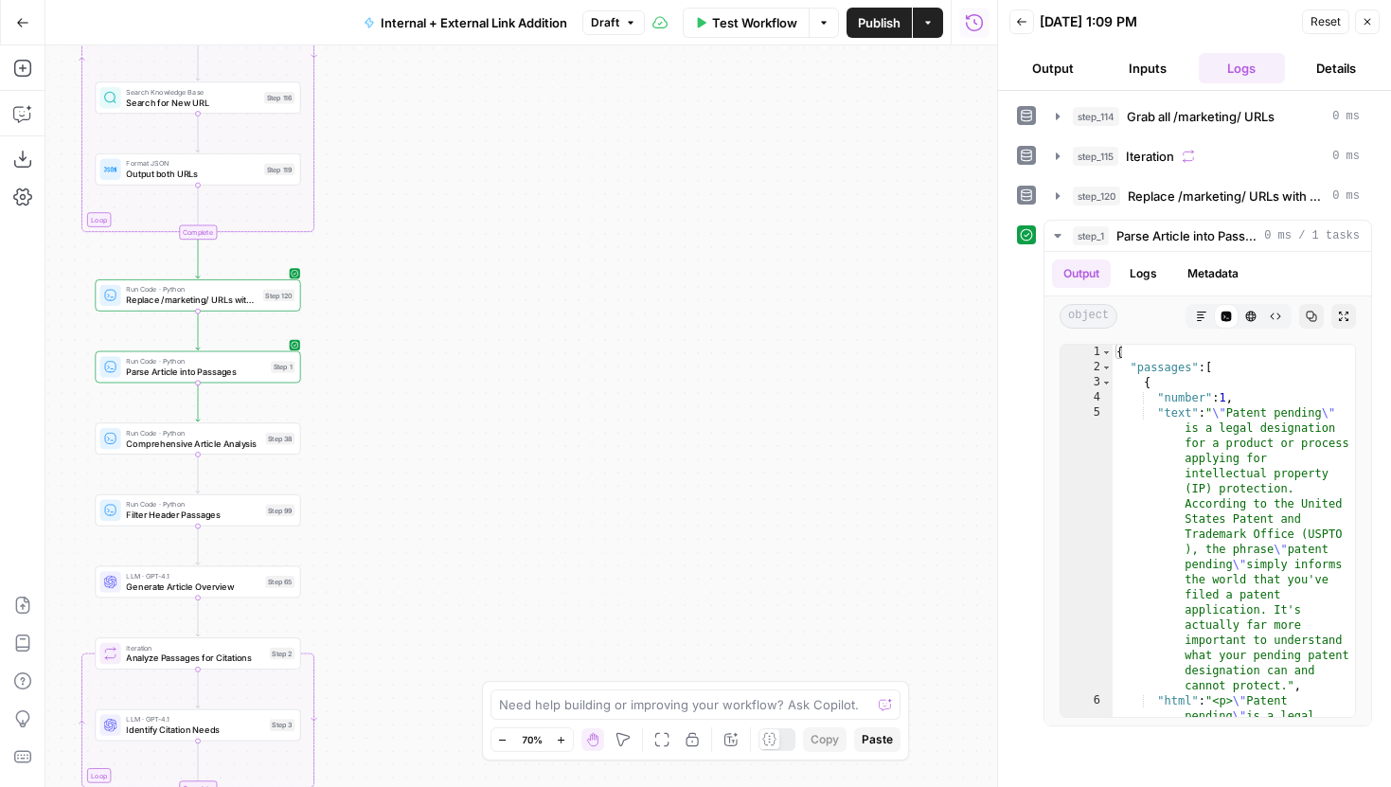
click at [884, 22] on span "Publish" at bounding box center [879, 22] width 43 height 19
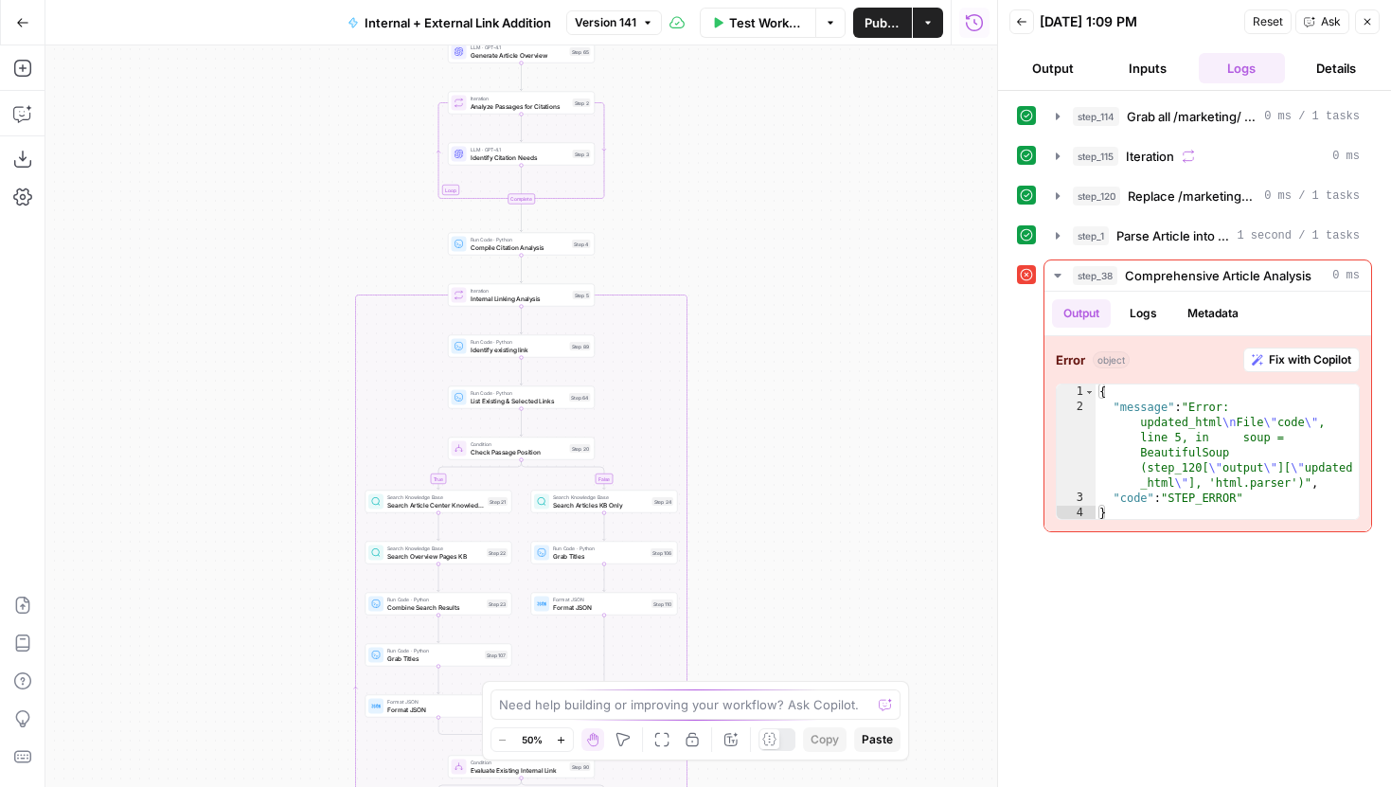
drag, startPoint x: 792, startPoint y: 376, endPoint x: 792, endPoint y: 484, distance: 108.0
click at [792, 483] on div "true false true false true false Workflow Set Inputs Inputs Run Code · Python G…" at bounding box center [521, 416] width 952 height 742
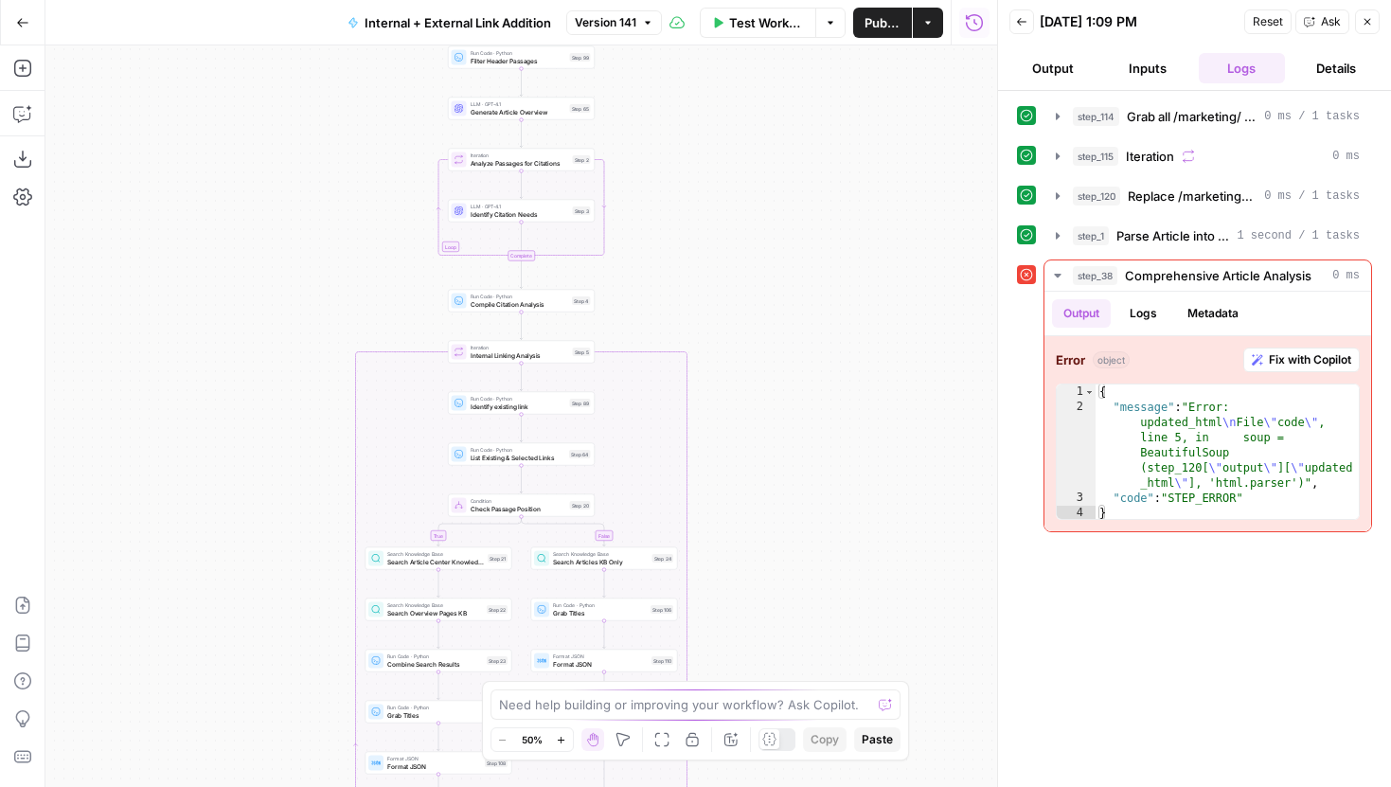
drag, startPoint x: 809, startPoint y: 211, endPoint x: 809, endPoint y: 498, distance: 286.9
click at [809, 497] on div "true false true false true false Workflow Set Inputs Inputs Run Code · Python G…" at bounding box center [521, 416] width 952 height 742
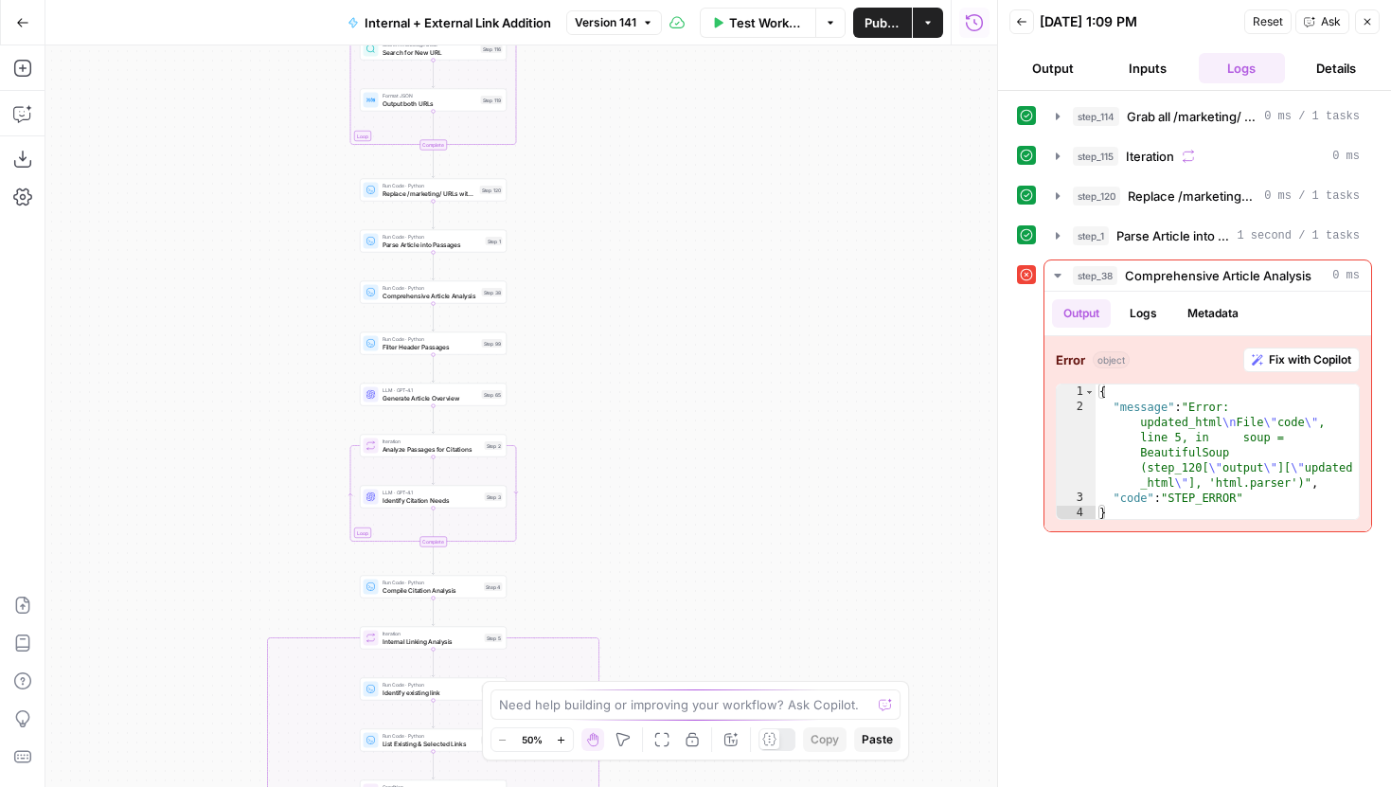
drag, startPoint x: 795, startPoint y: 280, endPoint x: 707, endPoint y: 328, distance: 100.0
click at [707, 328] on div "true false true false true false Workflow Set Inputs Inputs Run Code · Python G…" at bounding box center [521, 416] width 952 height 742
click at [478, 295] on div "Run Code · Python Comprehensive Article Analysis Step 38 Copy step Delete step …" at bounding box center [433, 292] width 139 height 16
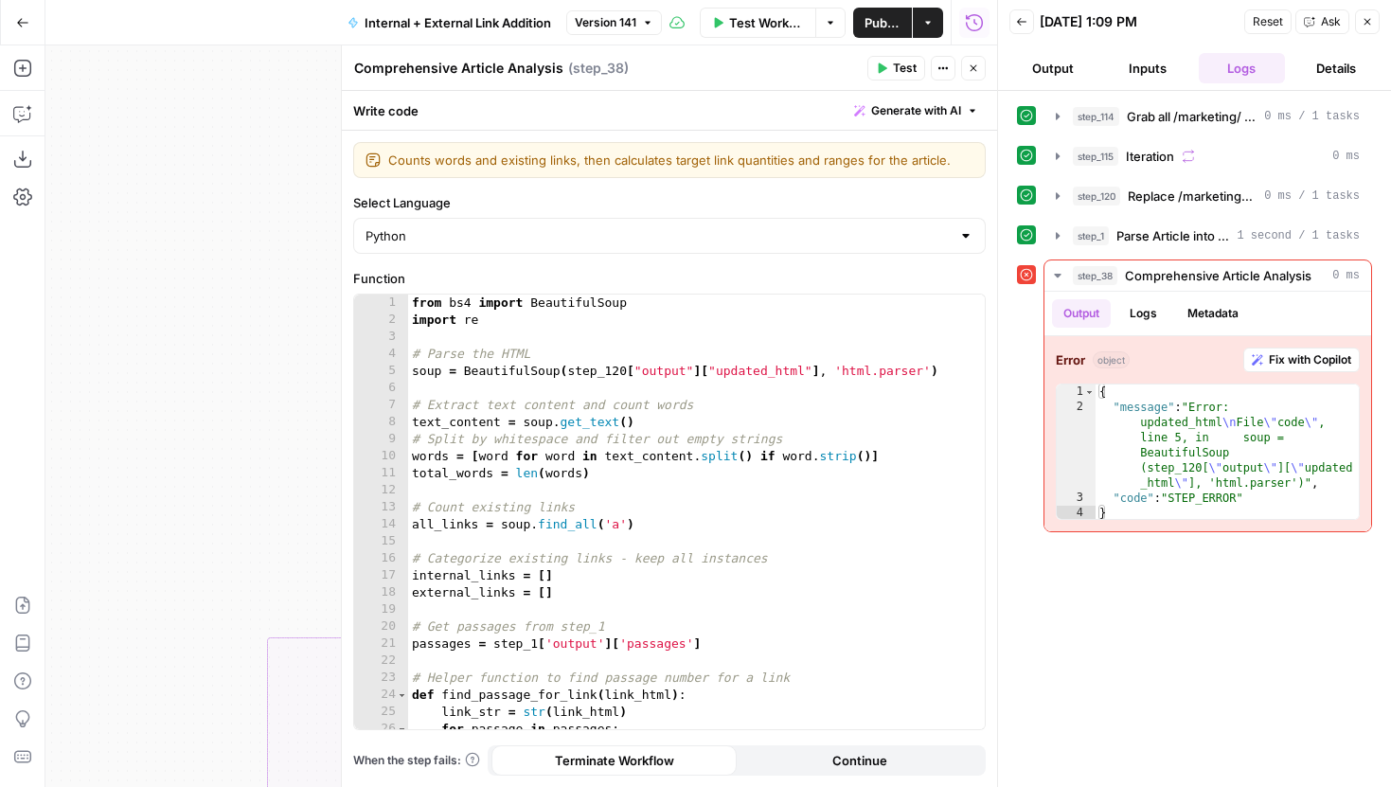
click at [979, 63] on button "Close" at bounding box center [973, 68] width 25 height 25
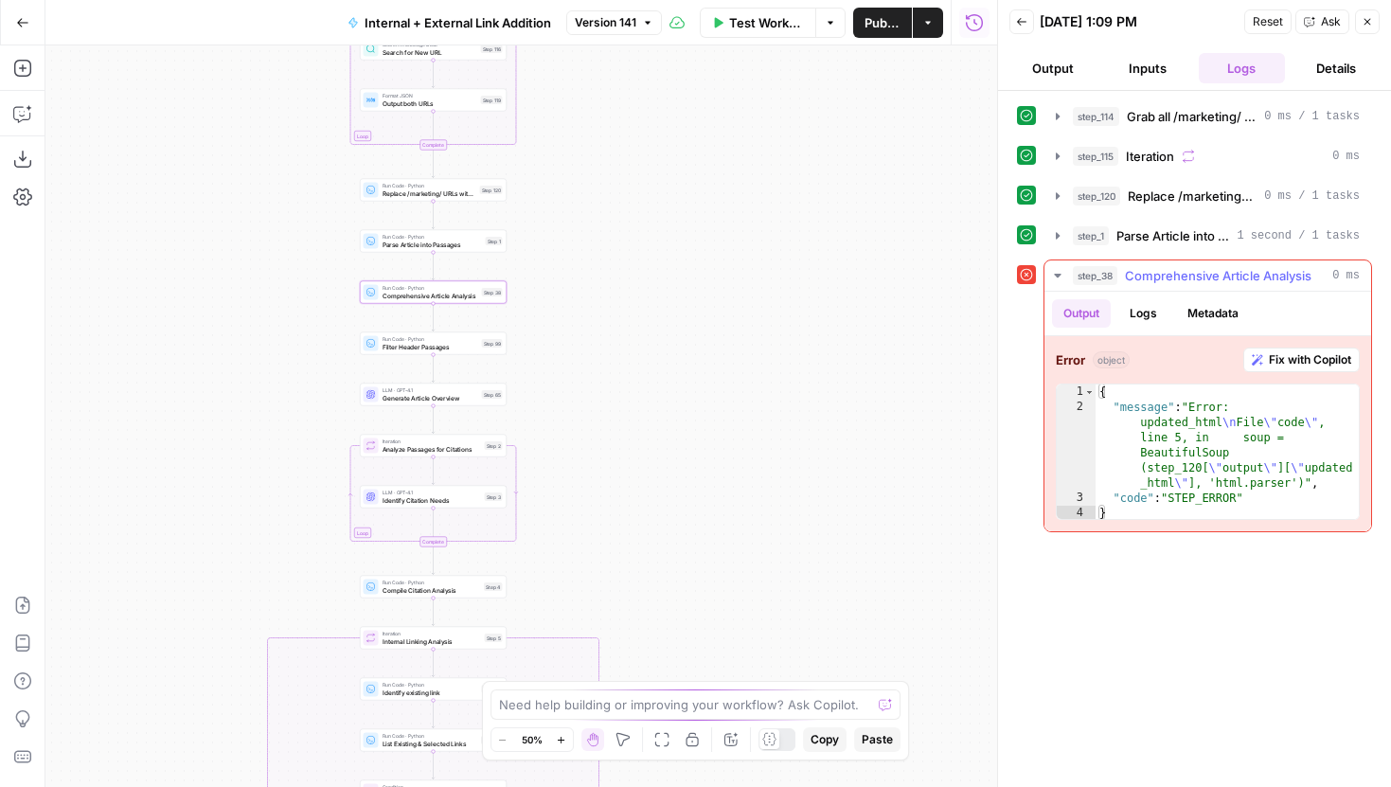
click at [1271, 353] on span "Fix with Copilot" at bounding box center [1310, 359] width 82 height 17
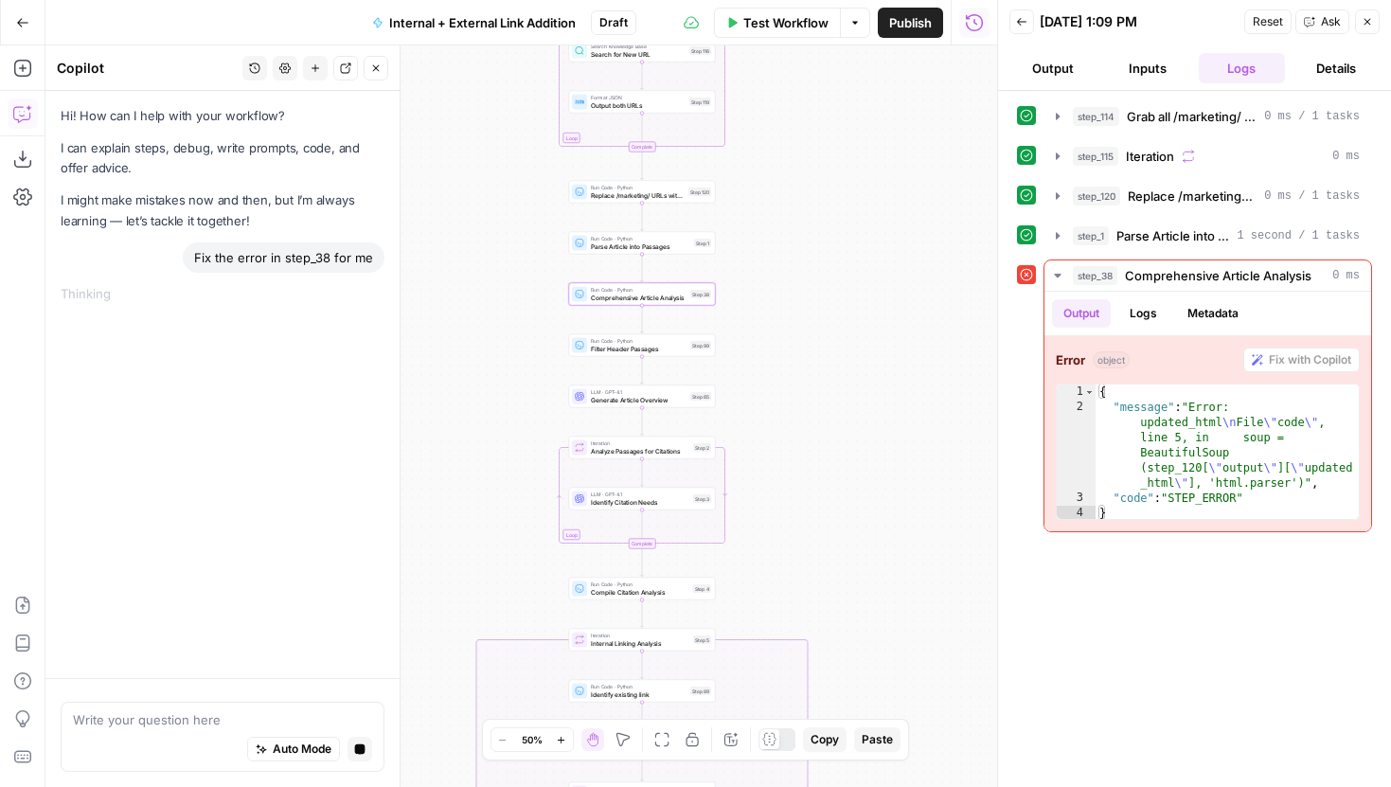
drag, startPoint x: 652, startPoint y: 281, endPoint x: 727, endPoint y: 285, distance: 75.9
click at [728, 285] on div "true false true false true false Workflow Set Inputs Inputs Run Code · Python G…" at bounding box center [521, 416] width 952 height 742
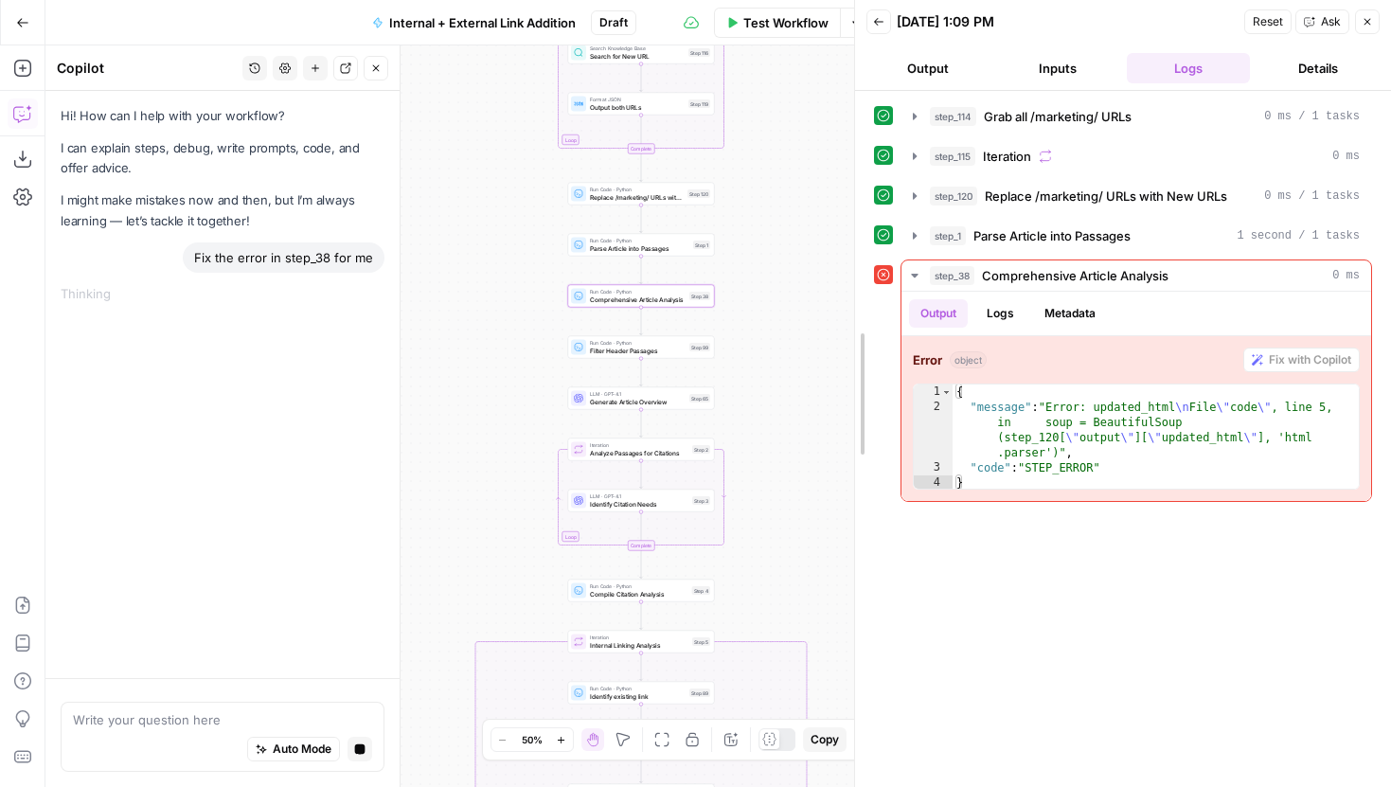
drag, startPoint x: 1002, startPoint y: 374, endPoint x: 859, endPoint y: 369, distance: 143.1
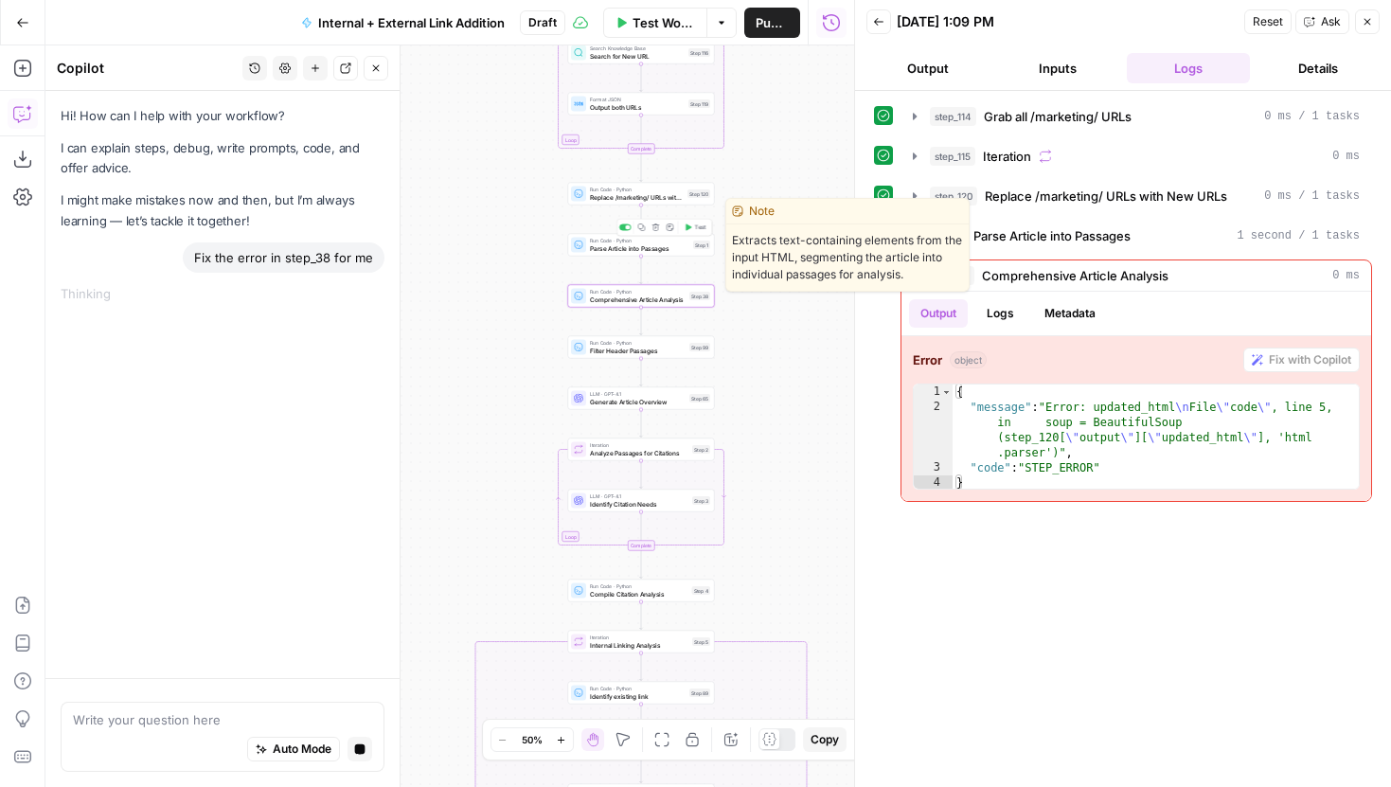
click at [654, 250] on span "Parse Article into Passages" at bounding box center [639, 247] width 99 height 9
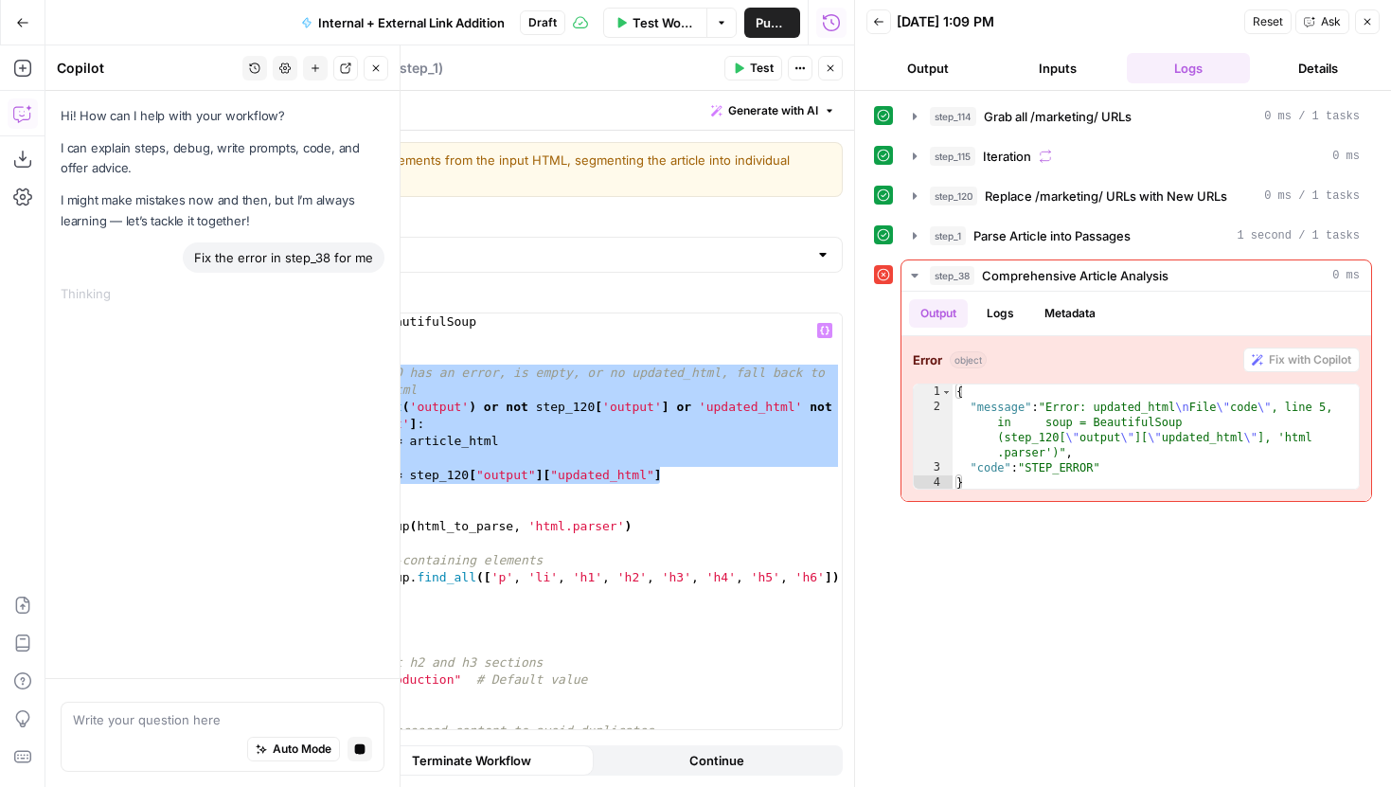
drag, startPoint x: 669, startPoint y: 476, endPoint x: 259, endPoint y: 374, distance: 421.7
click at [259, 374] on div "from bs4 import BeautifulSoup import re # Check if step_120 has an error, is em…" at bounding box center [550, 538] width 584 height 450
type textarea "**********"
click at [825, 70] on icon "button" at bounding box center [830, 68] width 11 height 11
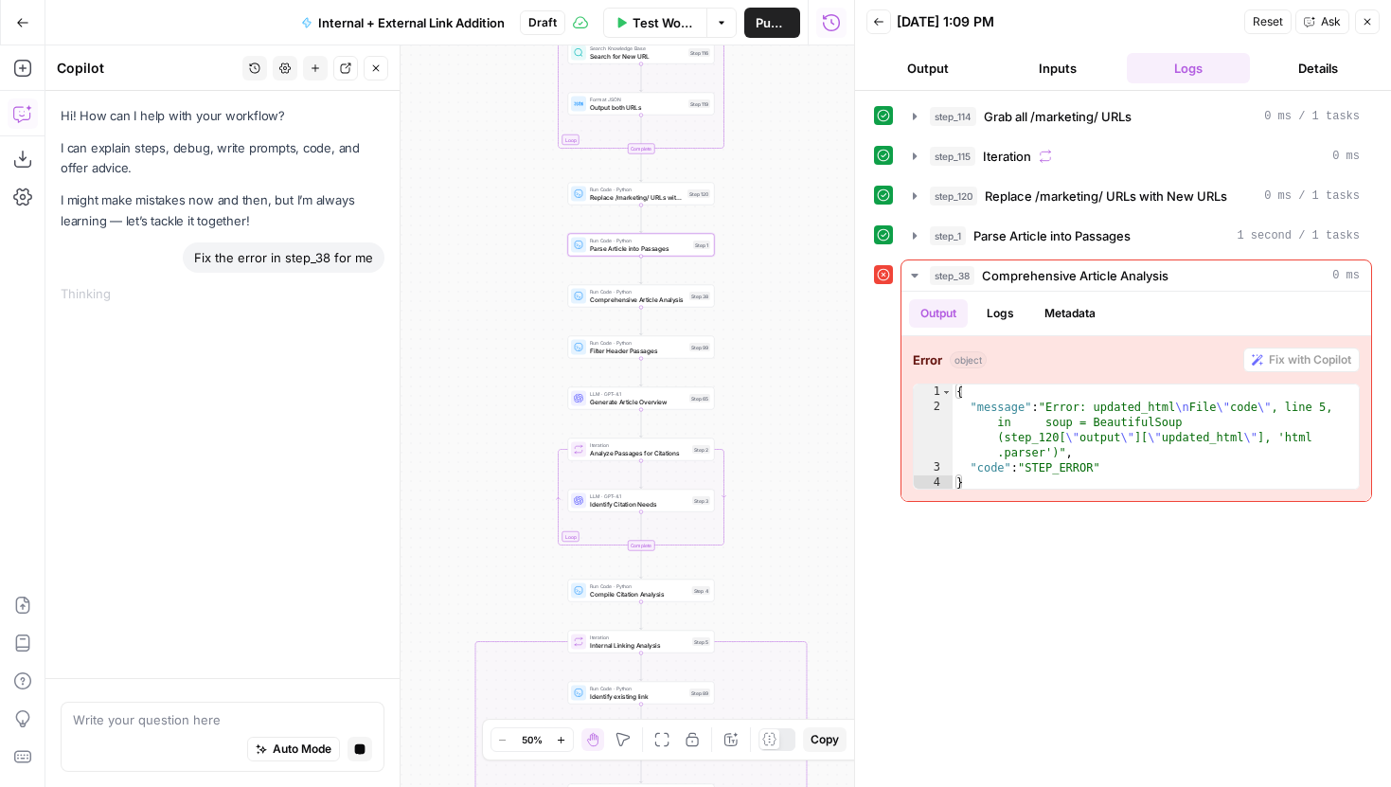
click at [628, 301] on span "Comprehensive Article Analysis" at bounding box center [638, 299] width 96 height 9
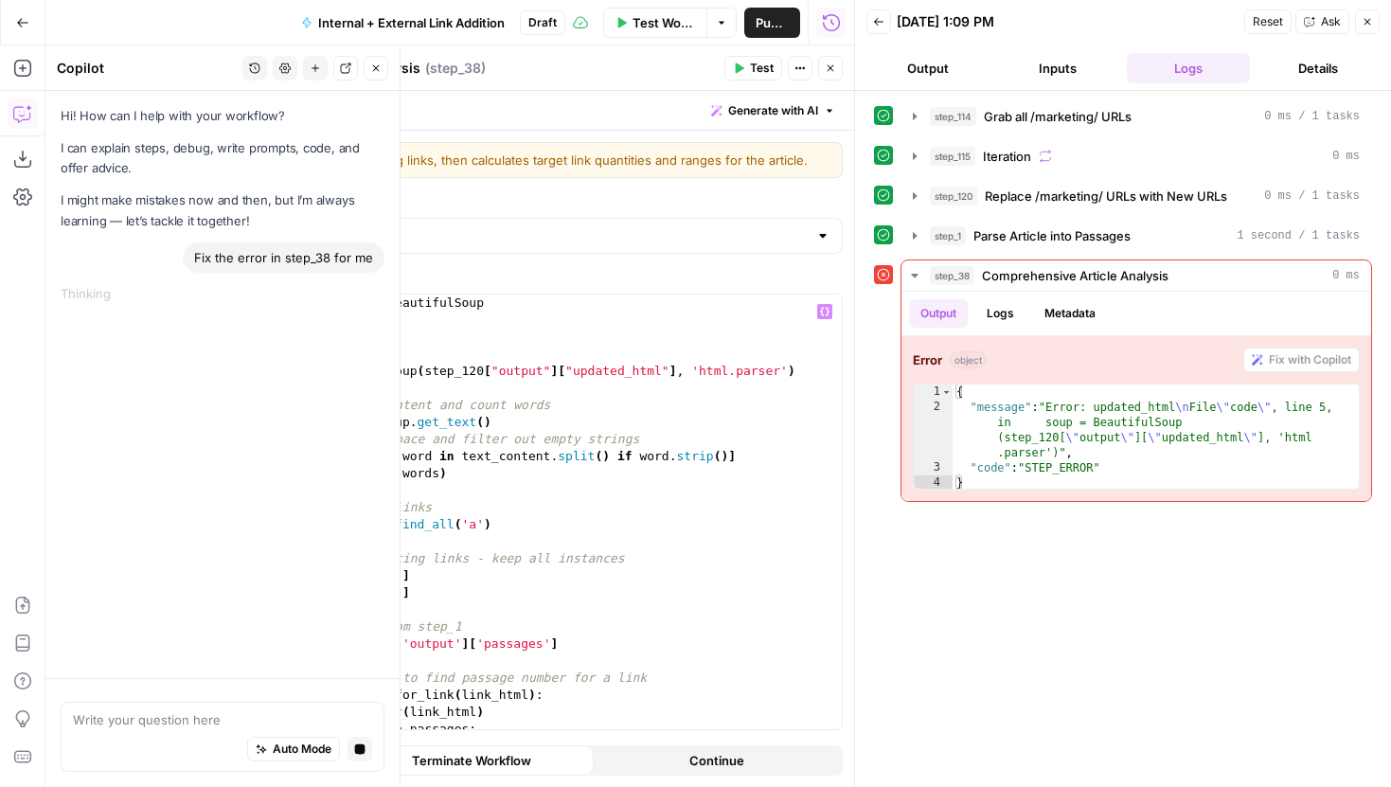
click at [370, 339] on div "from bs4 import BeautifulSoup import re # Parse the HTML soup = BeautifulSoup (…" at bounding box center [553, 529] width 577 height 469
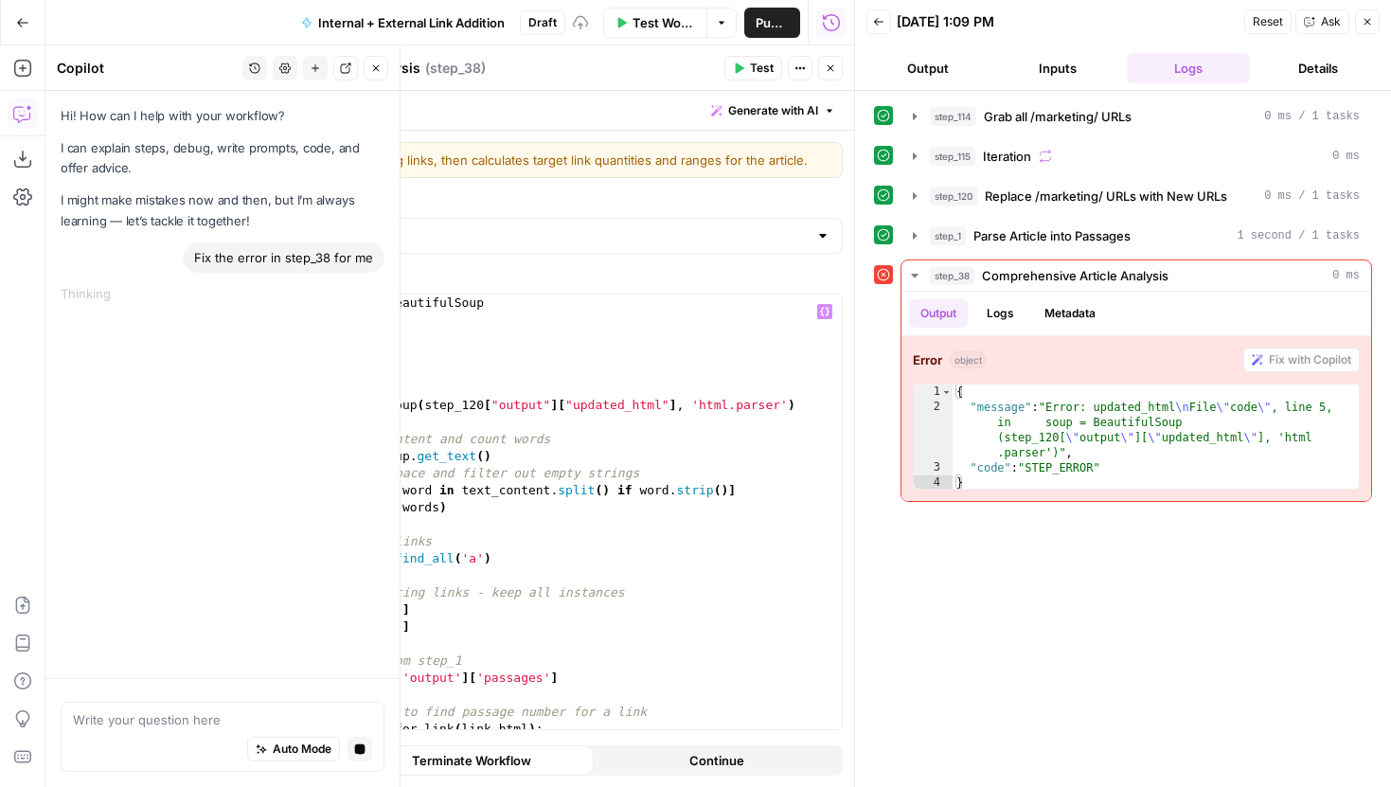
paste textarea "**********"
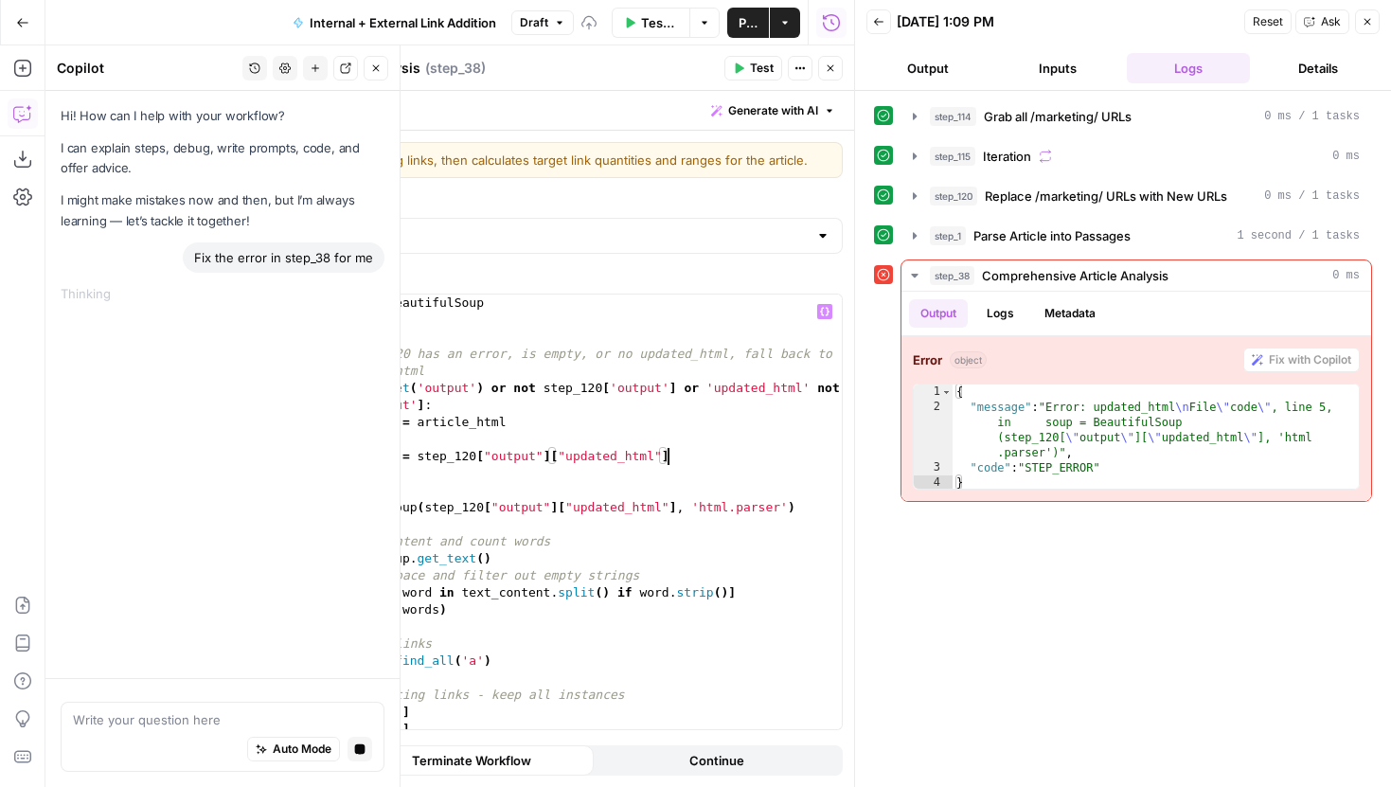
type textarea "**********"
click at [837, 65] on button "Close" at bounding box center [830, 68] width 25 height 25
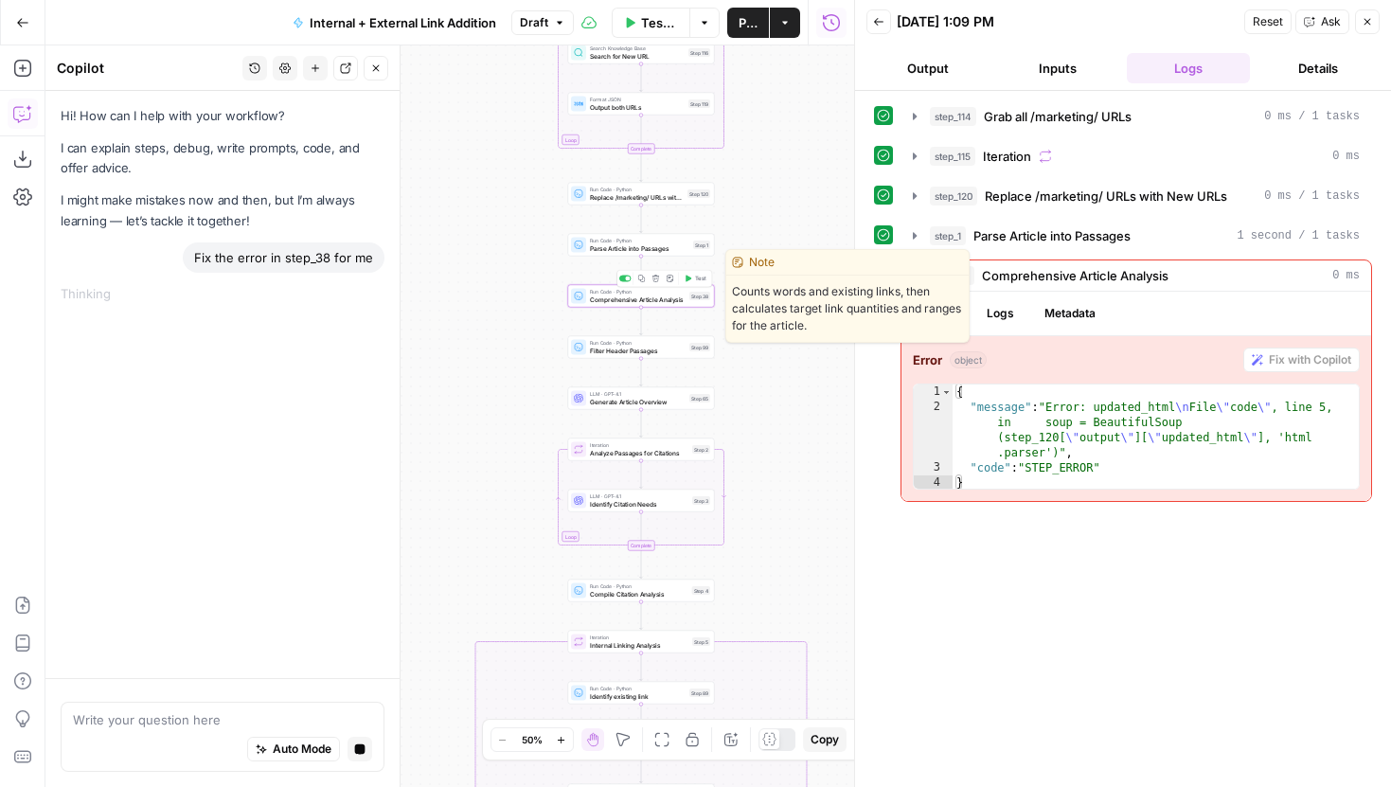
click at [696, 280] on span "Test" at bounding box center [700, 279] width 11 height 9
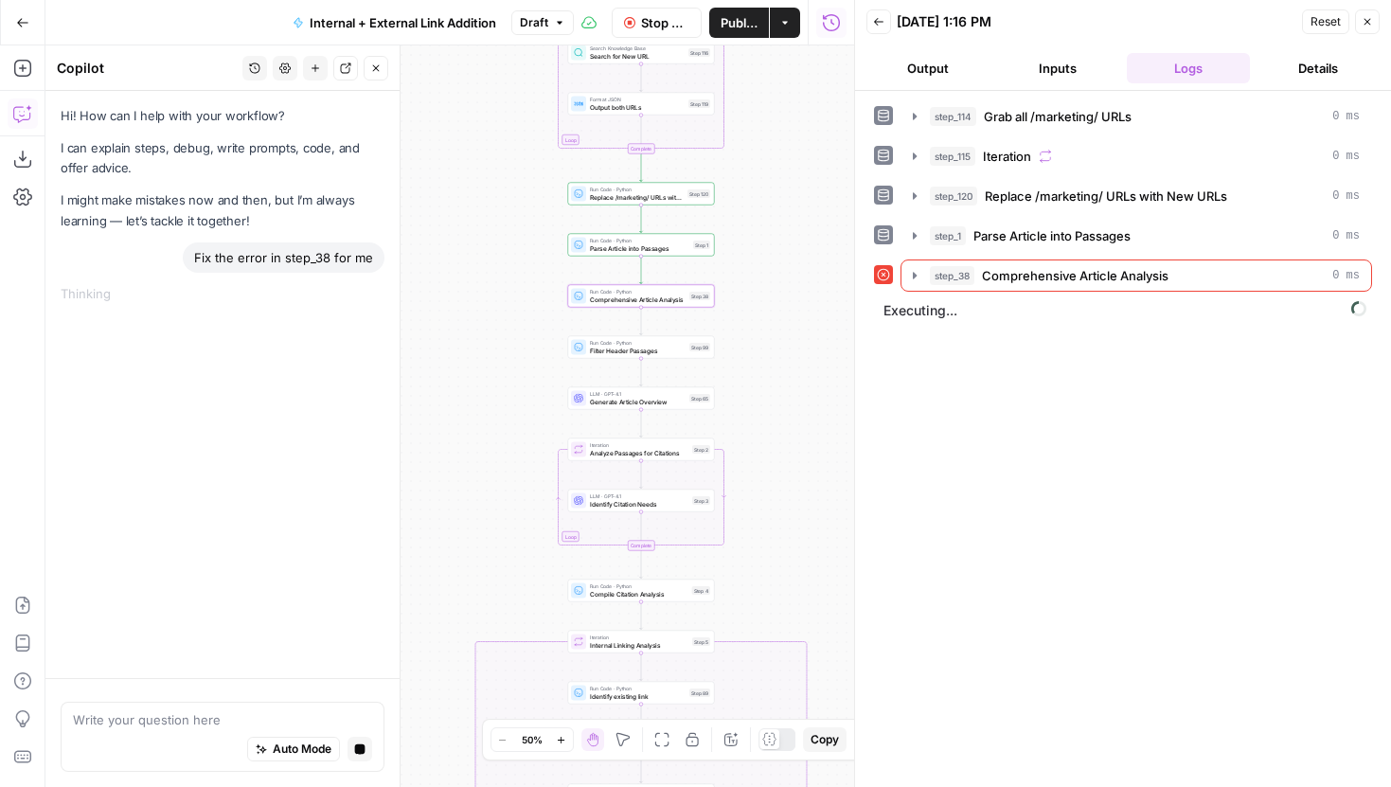
click at [366, 64] on button "Close" at bounding box center [376, 68] width 25 height 25
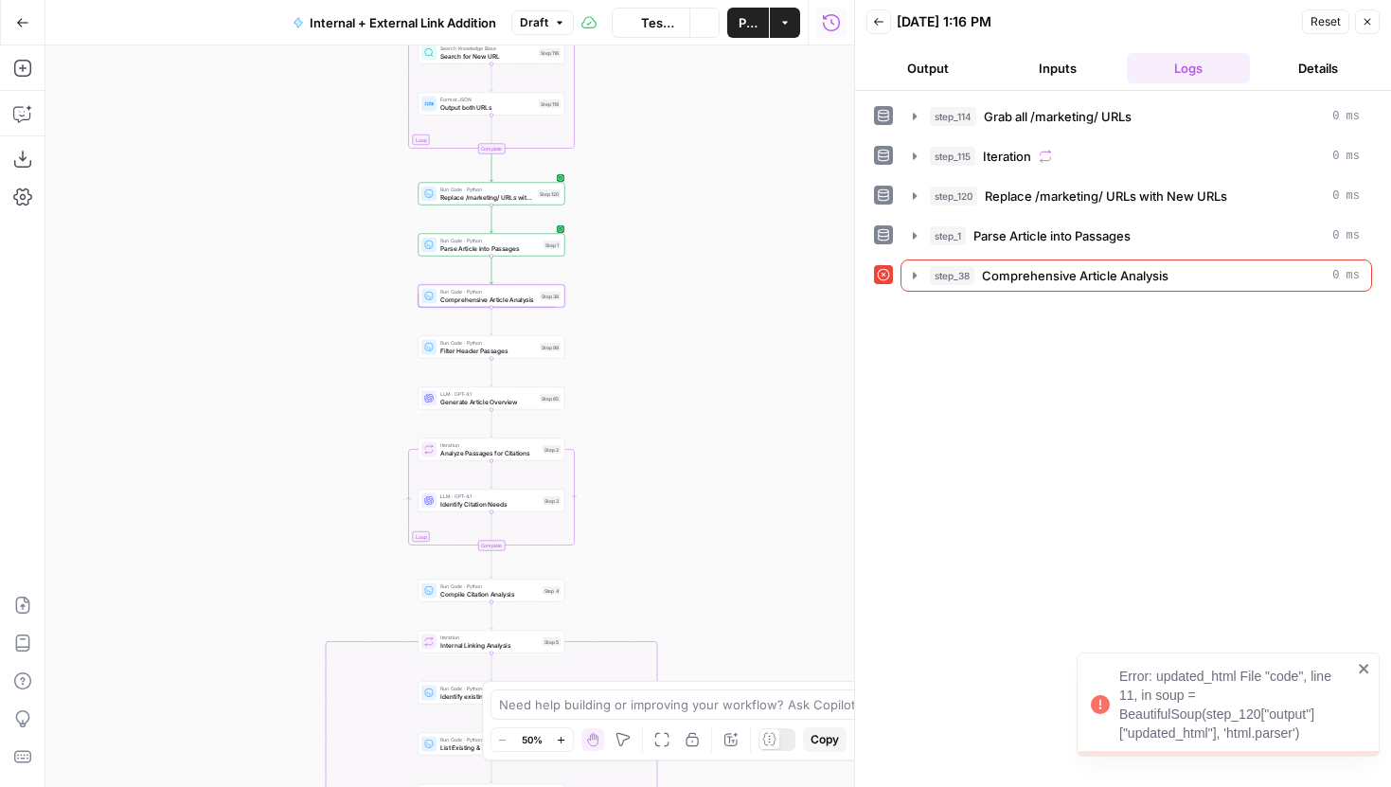
drag, startPoint x: 470, startPoint y: 318, endPoint x: 320, endPoint y: 318, distance: 149.6
click at [320, 318] on div "true false true false true false Workflow Set Inputs Inputs Run Code · Python G…" at bounding box center [449, 416] width 809 height 742
click at [489, 300] on span "Comprehensive Article Analysis" at bounding box center [488, 299] width 96 height 9
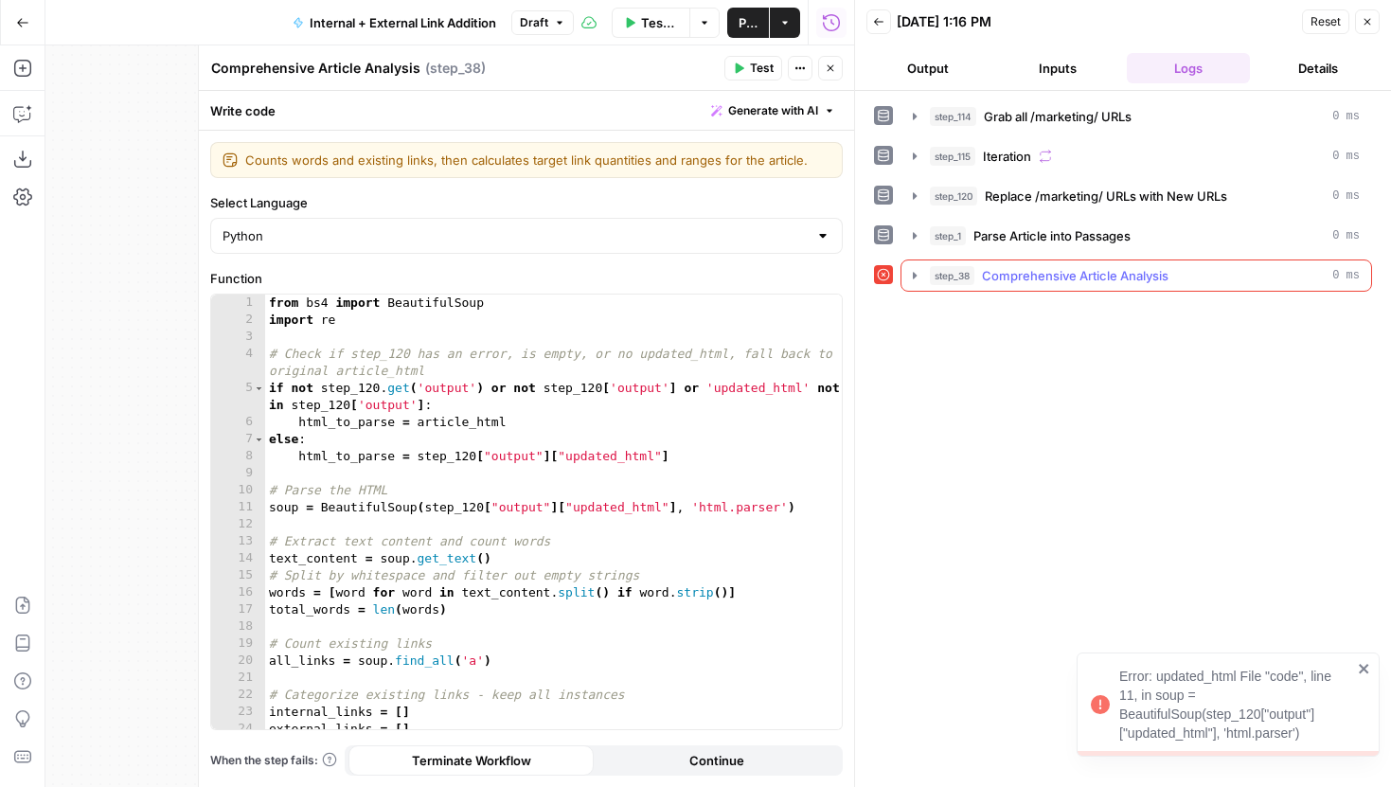
click at [1343, 269] on span "0 ms" at bounding box center [1345, 275] width 27 height 17
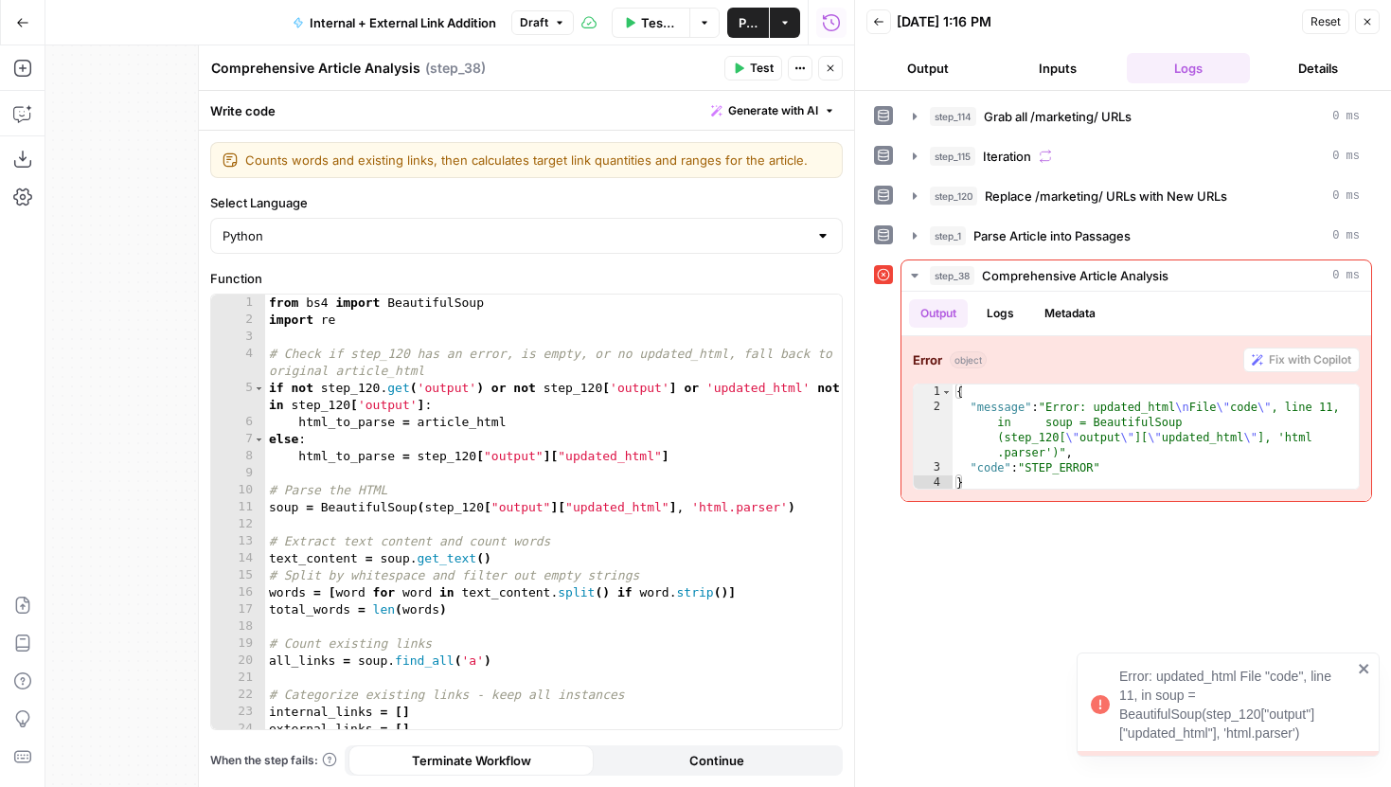
click at [829, 65] on icon "button" at bounding box center [830, 68] width 11 height 11
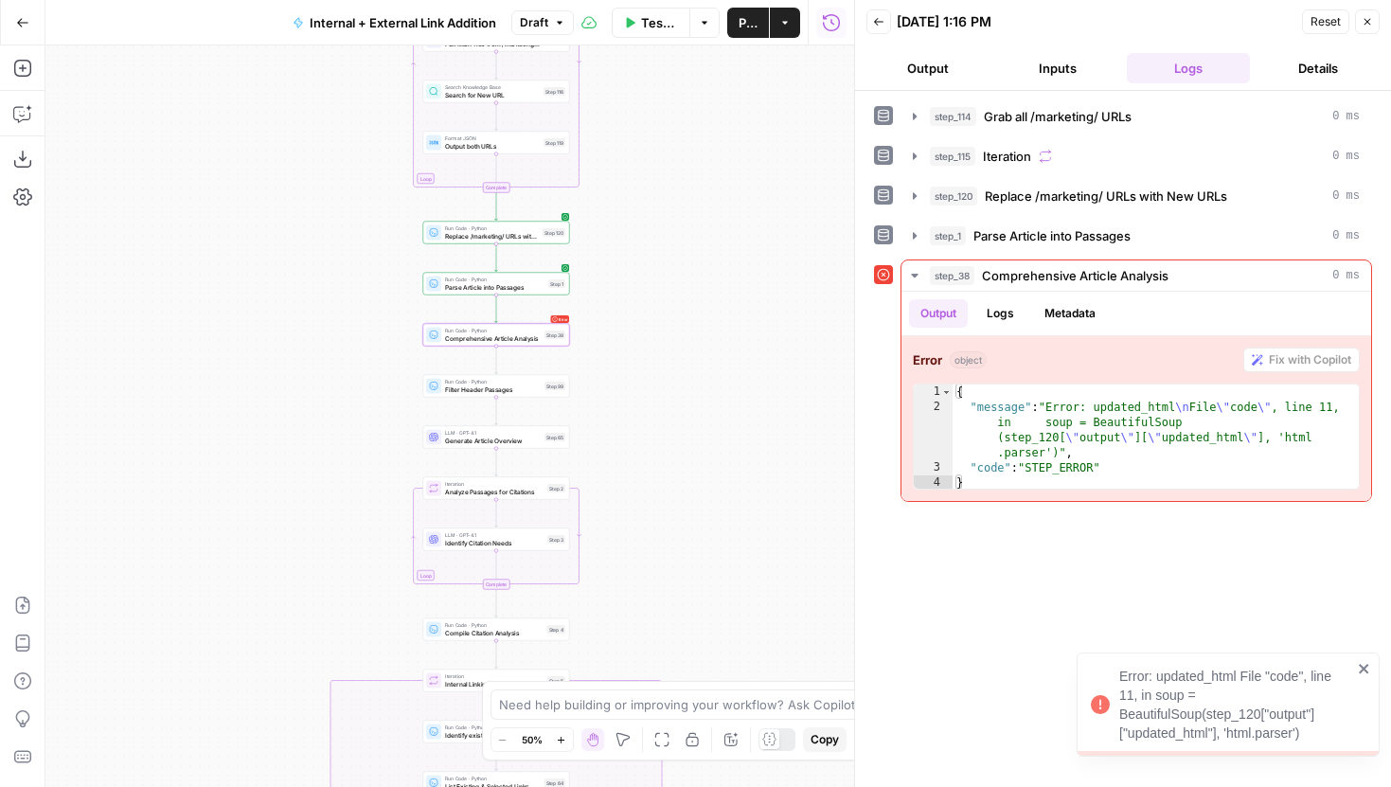
drag, startPoint x: 693, startPoint y: 316, endPoint x: 698, endPoint y: 356, distance: 40.1
click at [698, 356] on div "true false true false true false Workflow Set Inputs Inputs Run Code · Python G…" at bounding box center [449, 416] width 809 height 742
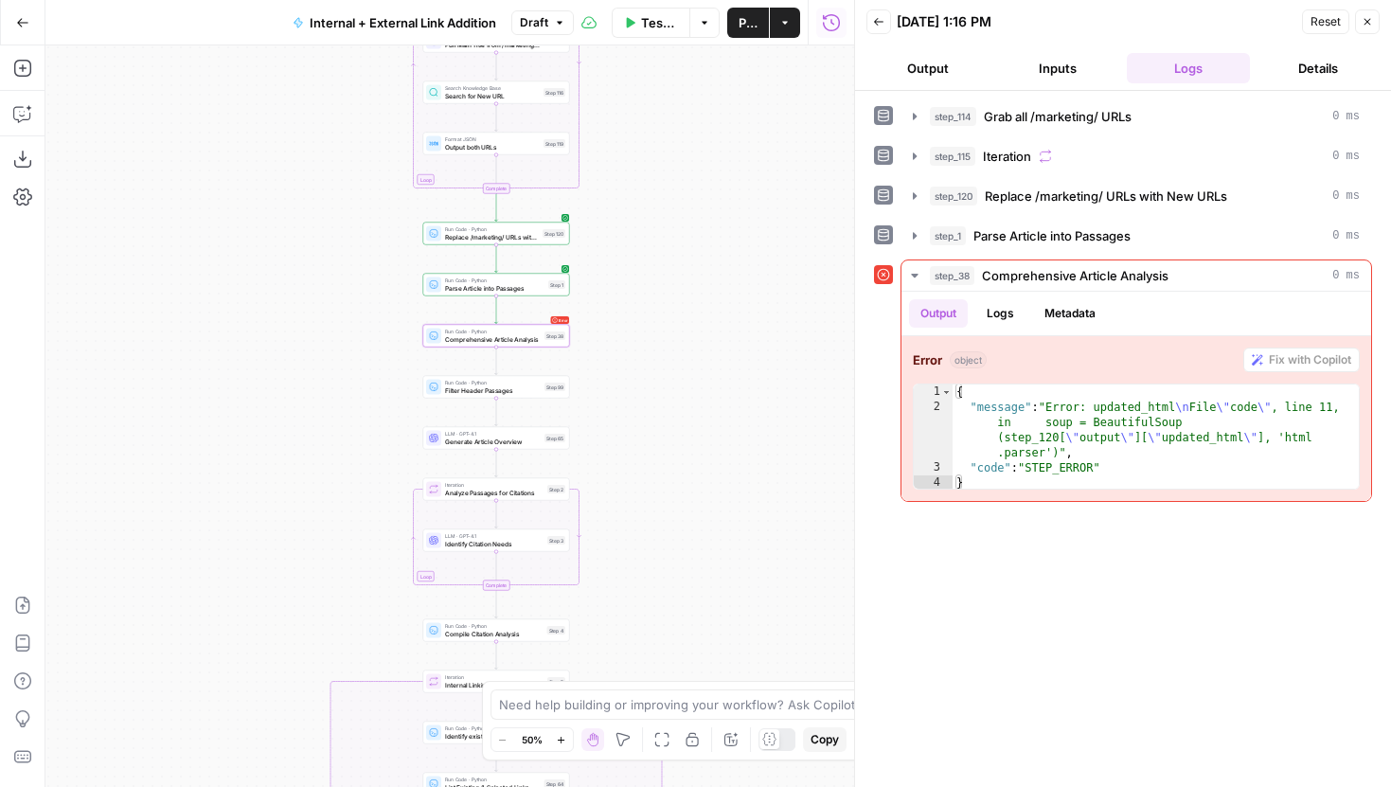
click at [521, 340] on span "Comprehensive Article Analysis" at bounding box center [493, 338] width 96 height 9
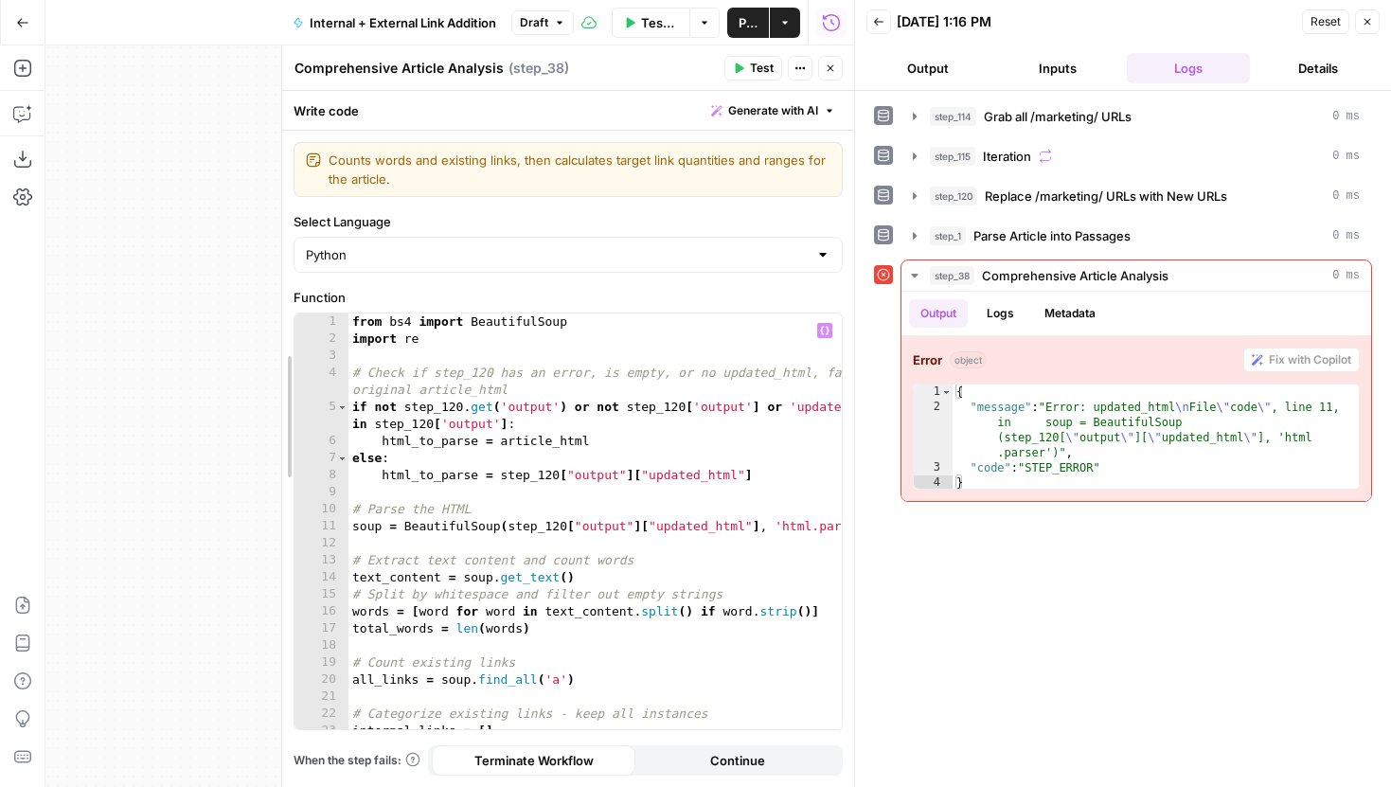
drag, startPoint x: 197, startPoint y: 285, endPoint x: 453, endPoint y: 295, distance: 255.9
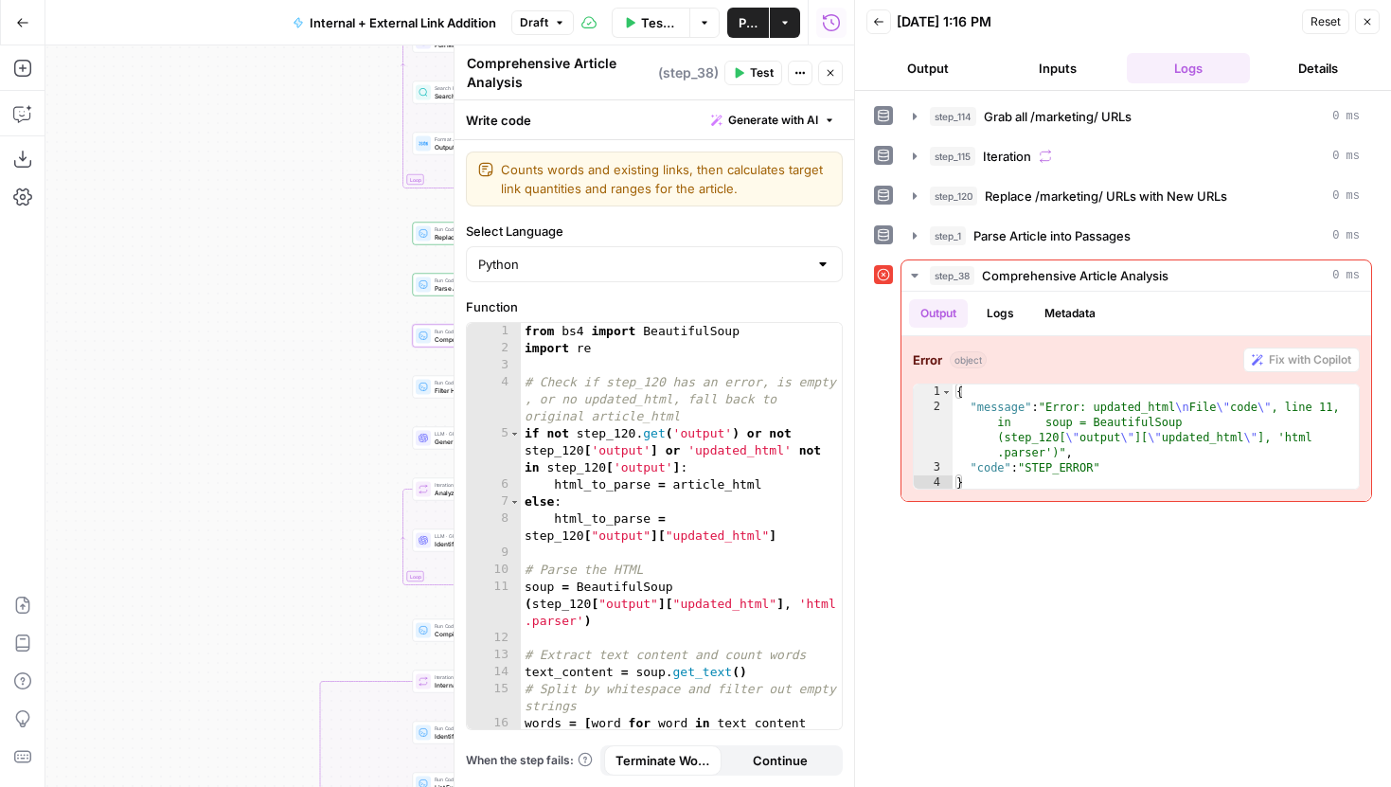
drag, startPoint x: 301, startPoint y: 319, endPoint x: 103, endPoint y: 319, distance: 197.9
click at [103, 319] on div "true false true false true false Workflow Set Inputs Inputs Run Code · Python G…" at bounding box center [449, 416] width 809 height 742
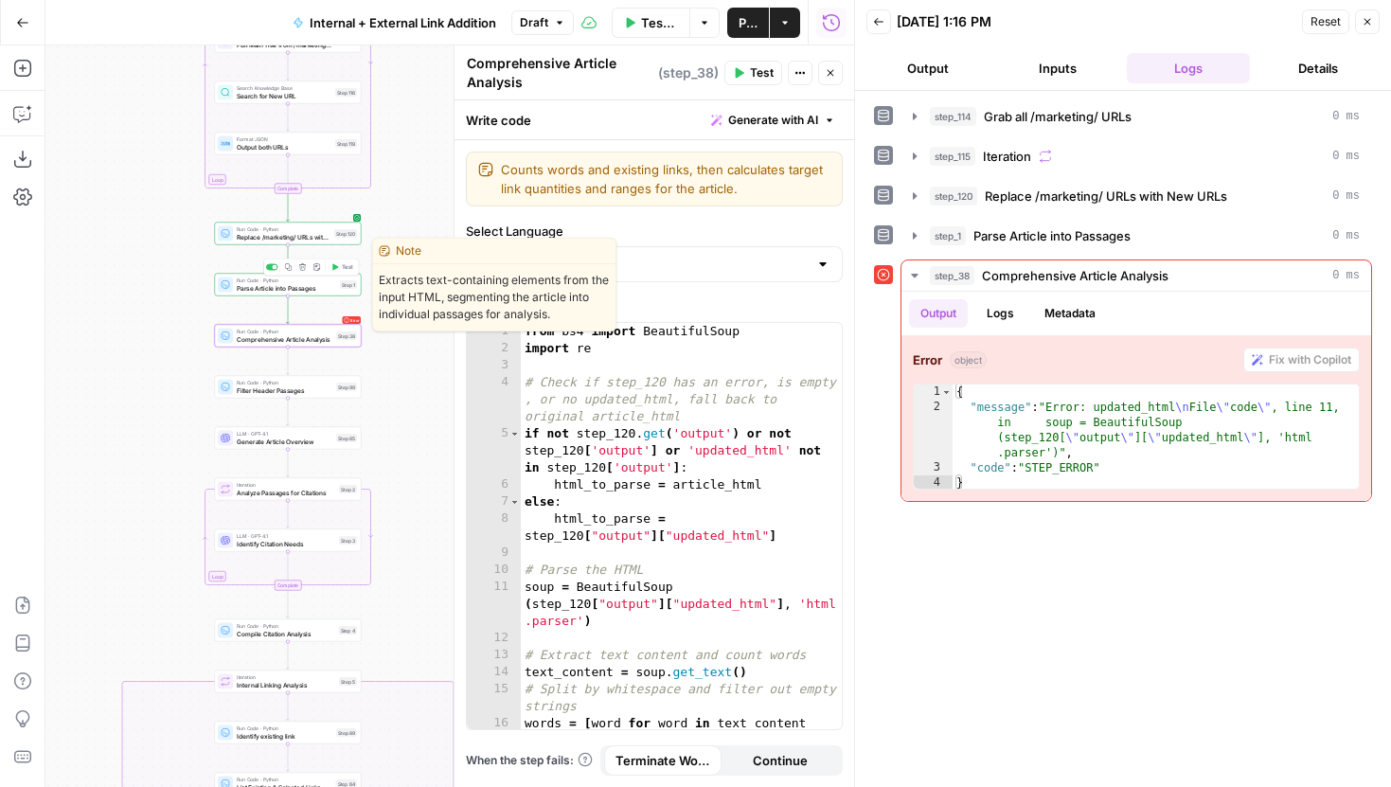
click at [273, 289] on span "Parse Article into Passages" at bounding box center [286, 287] width 99 height 9
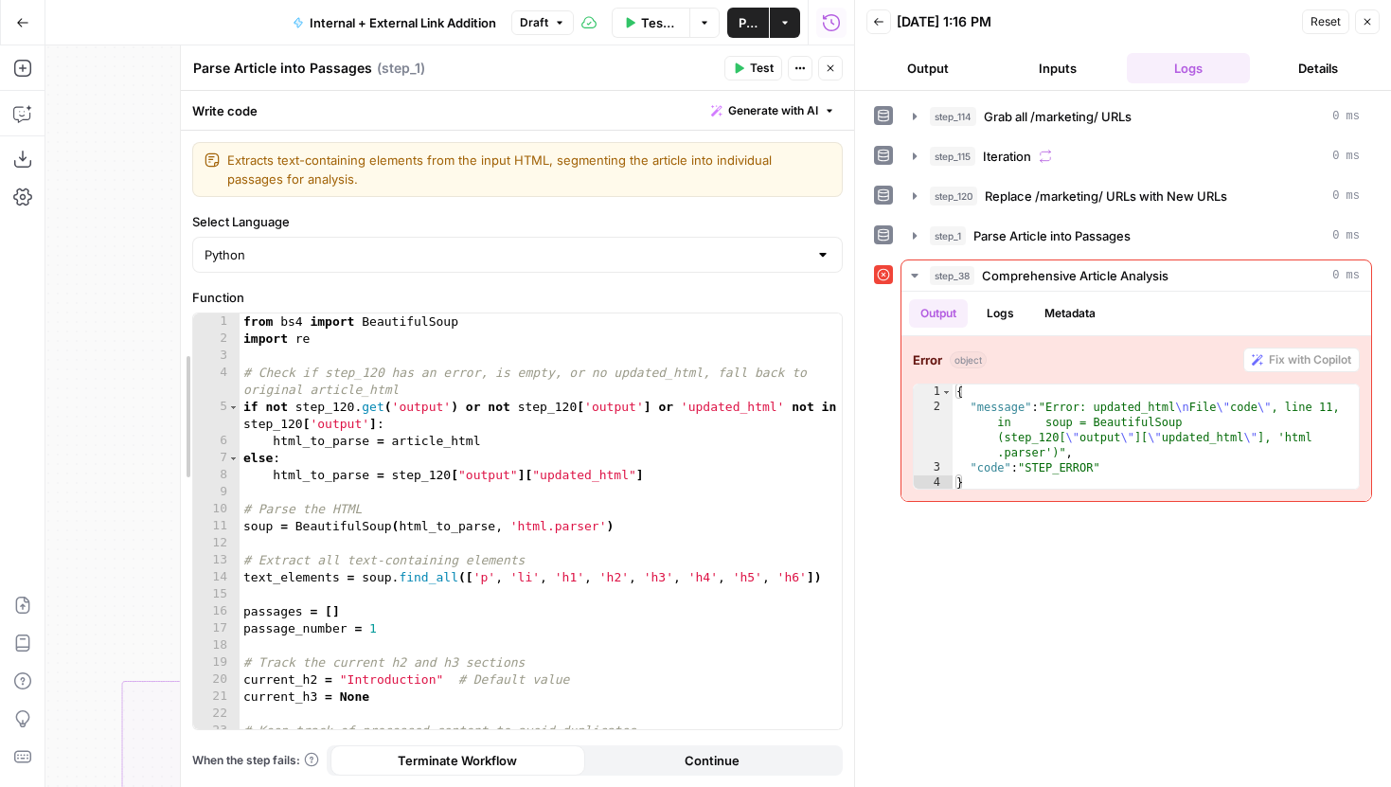
drag, startPoint x: 449, startPoint y: 310, endPoint x: 175, endPoint y: 318, distance: 273.8
click at [175, 318] on div at bounding box center [180, 416] width 19 height 742
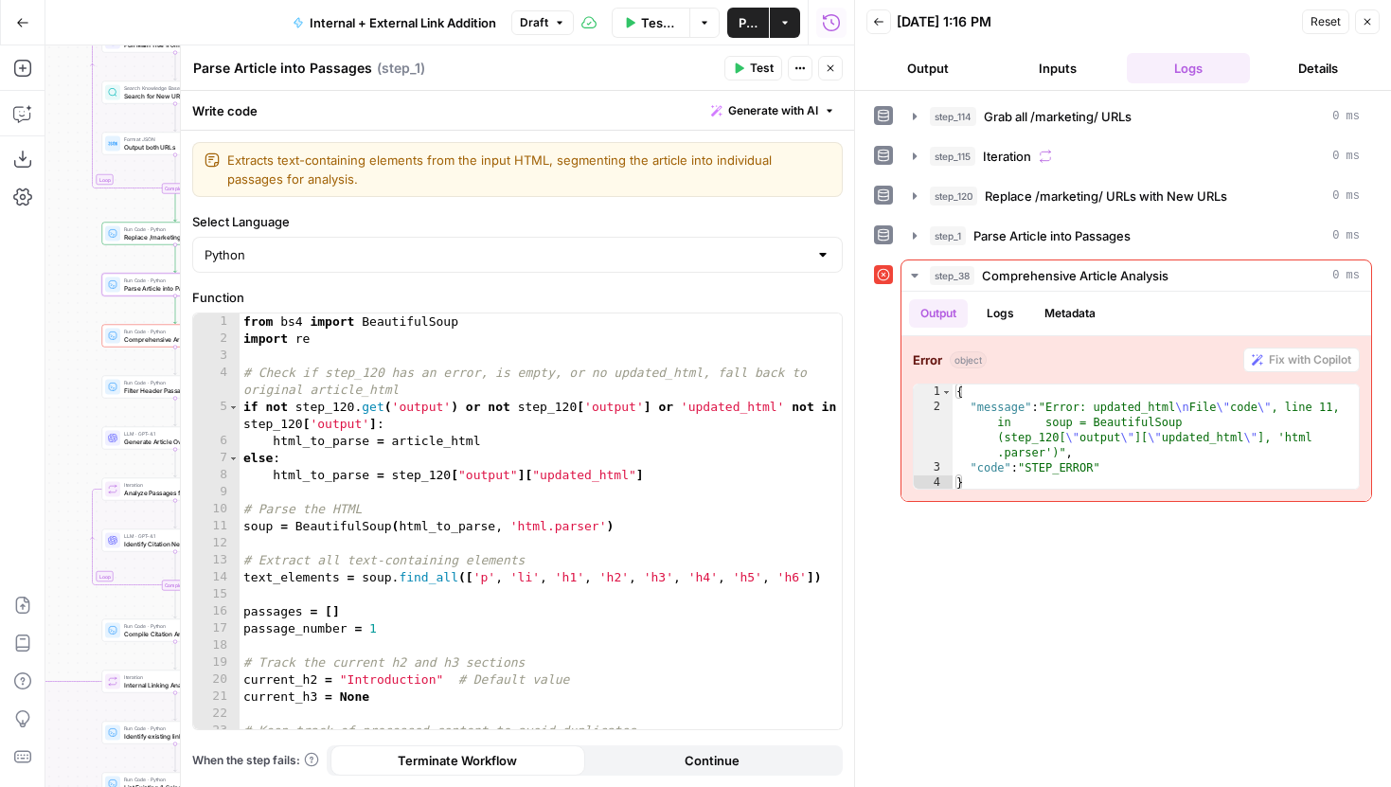
drag, startPoint x: 142, startPoint y: 483, endPoint x: 28, endPoint y: 485, distance: 113.7
click at [28, 485] on div "Add Steps Copilot Download as JSON Settings Import JSON AirOps Academy Help Giv…" at bounding box center [427, 416] width 854 height 742
click at [132, 342] on span "Comprehensive Article Analysis" at bounding box center [171, 340] width 96 height 9
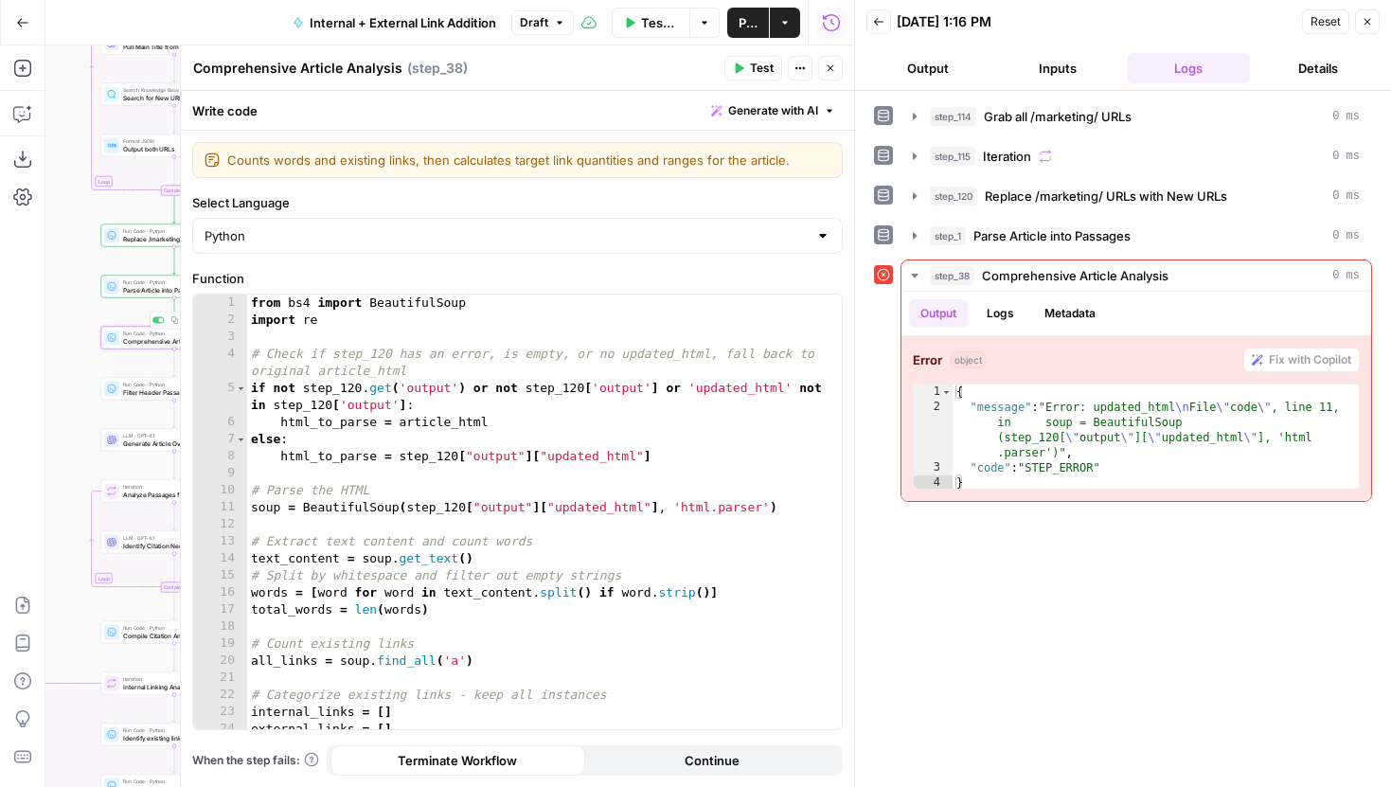
click at [134, 295] on div "Run Code · Python Parse Article into Passages Step 1 Copy step Delete step Edit…" at bounding box center [174, 287] width 147 height 23
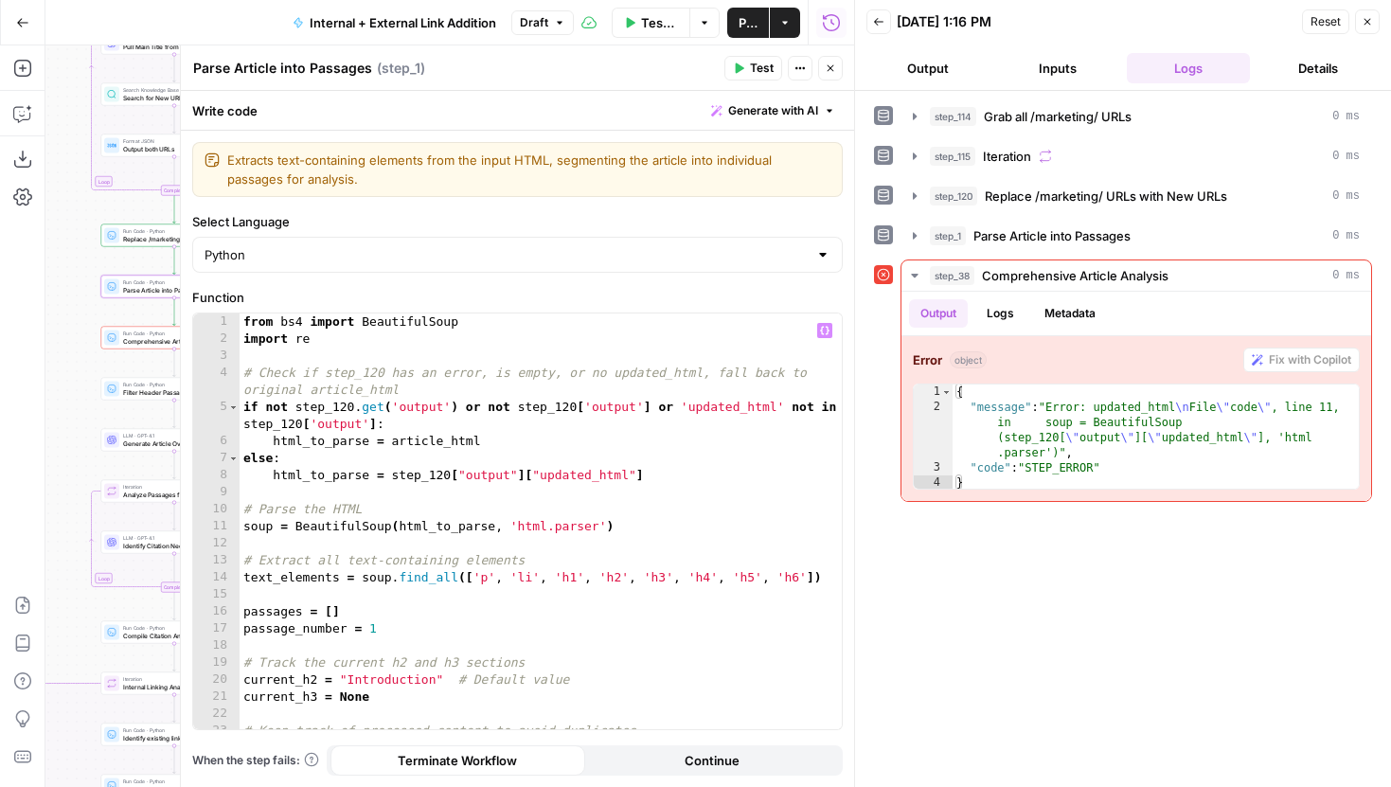
type textarea "**********"
drag, startPoint x: 619, startPoint y: 527, endPoint x: 212, endPoint y: 524, distance: 407.2
click at [212, 524] on div "**********" at bounding box center [517, 521] width 649 height 416
click at [116, 390] on div at bounding box center [111, 389] width 15 height 15
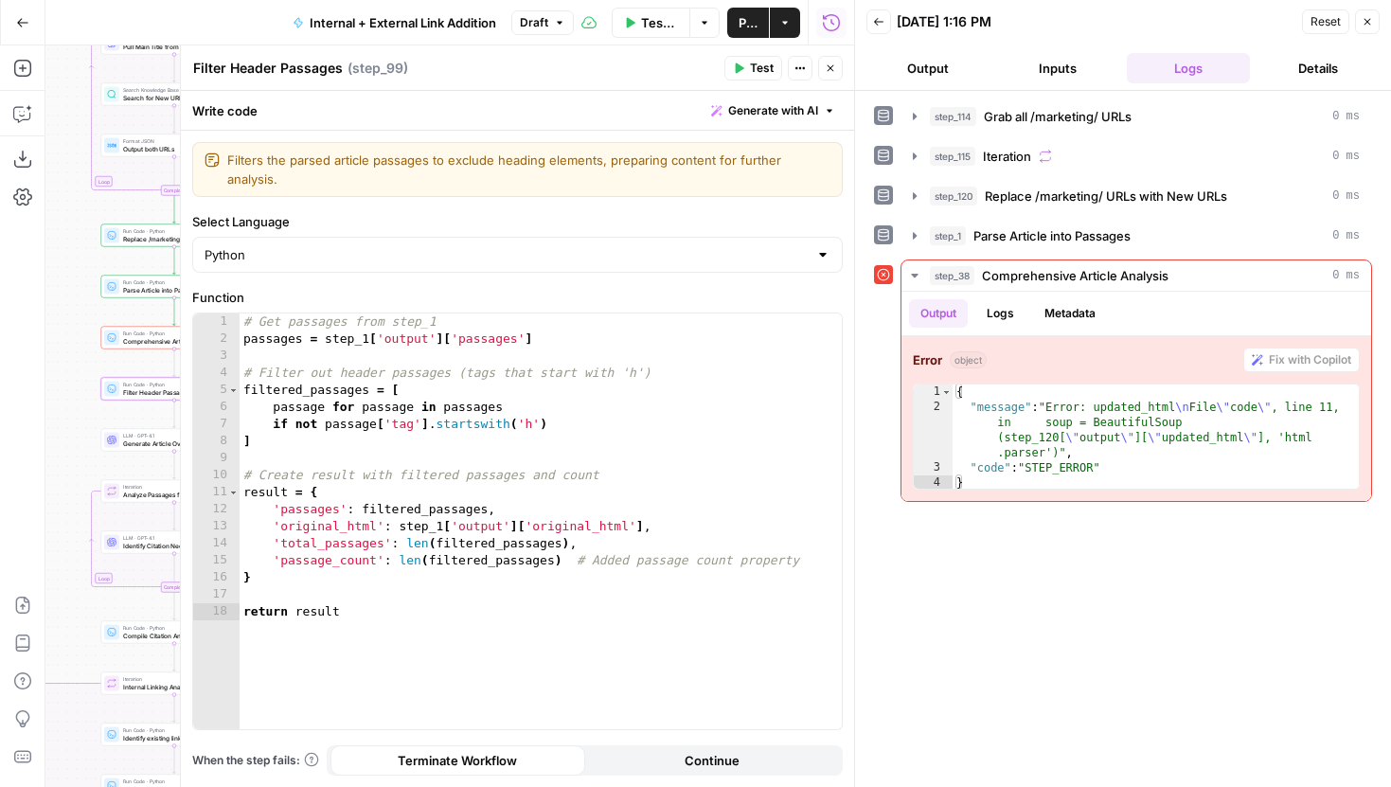
click at [153, 342] on span "Comprehensive Article Analysis" at bounding box center [171, 340] width 96 height 9
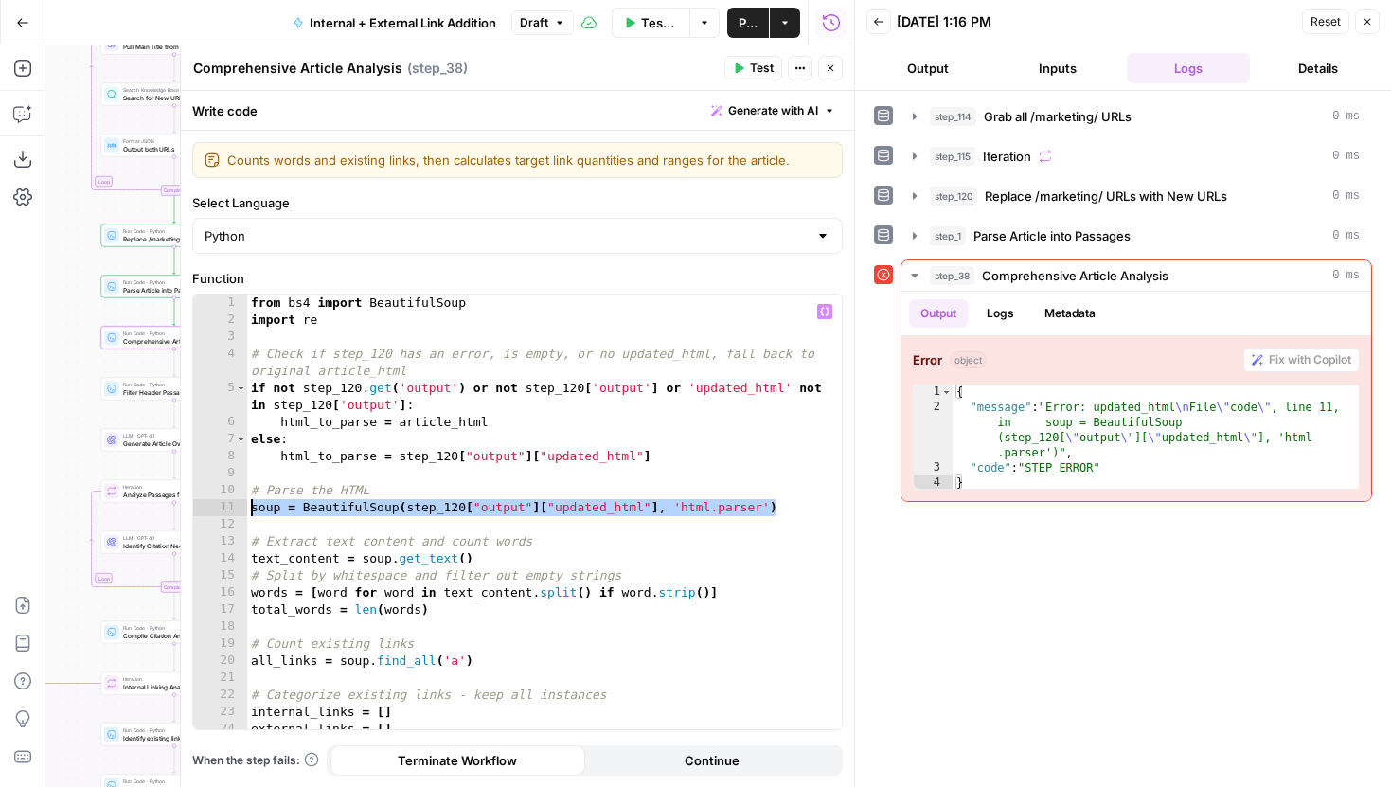
drag, startPoint x: 783, startPoint y: 508, endPoint x: 199, endPoint y: 505, distance: 584.3
click at [199, 505] on div "**********" at bounding box center [517, 512] width 649 height 435
paste textarea
type textarea "**********"
click at [761, 69] on span "Test" at bounding box center [762, 68] width 24 height 17
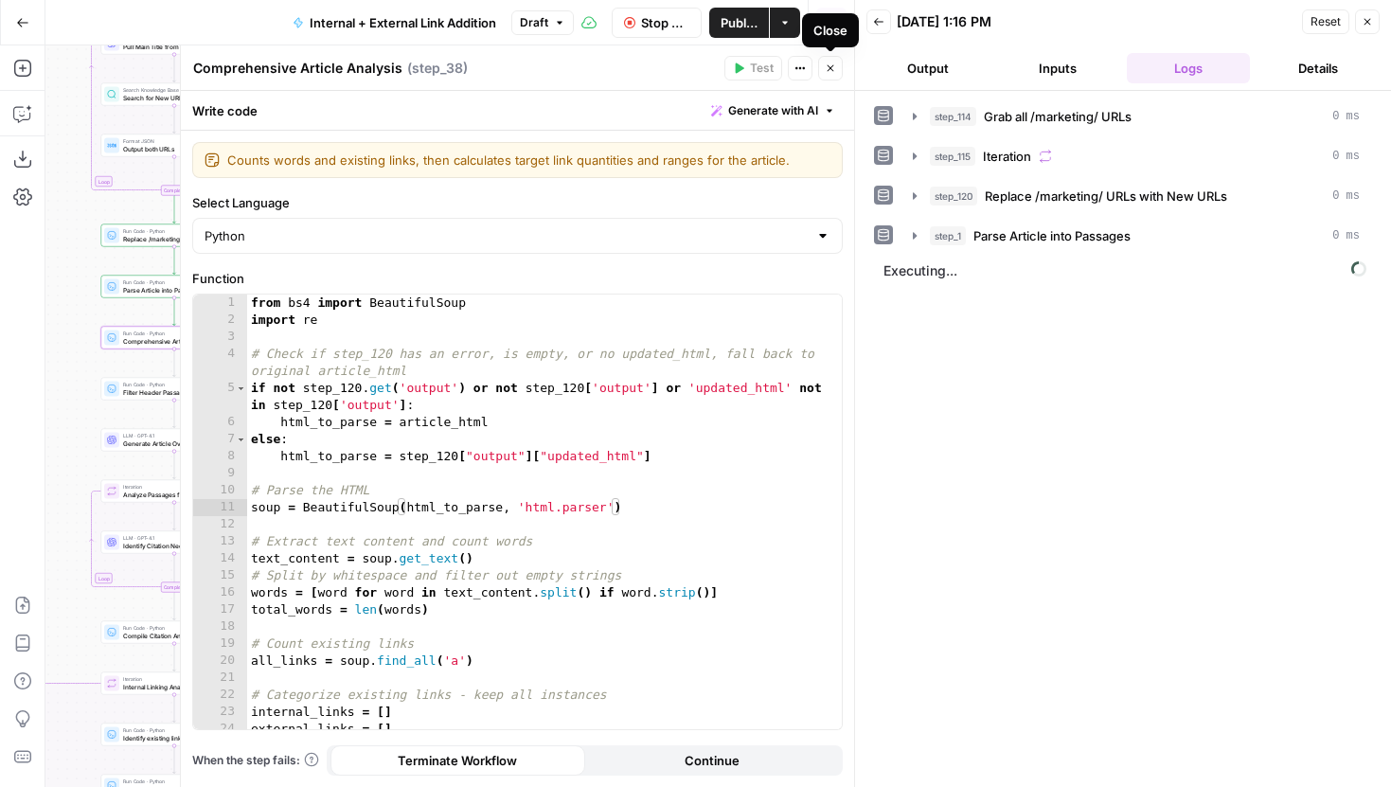
click at [826, 68] on icon "button" at bounding box center [830, 68] width 11 height 11
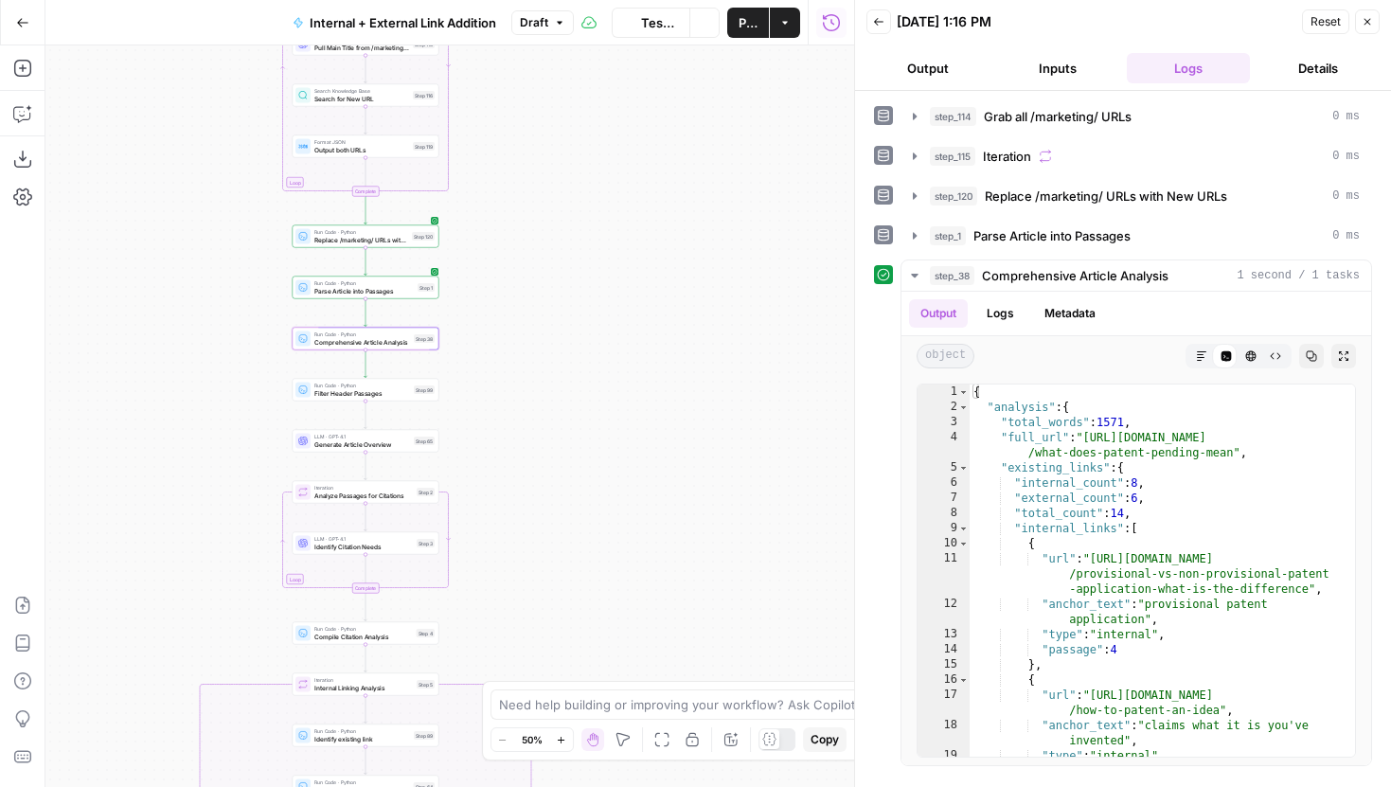
drag, startPoint x: 439, startPoint y: 315, endPoint x: 630, endPoint y: 316, distance: 190.4
click at [631, 316] on div "true false true false true false Workflow Set Inputs Inputs Run Code · Python G…" at bounding box center [449, 416] width 809 height 742
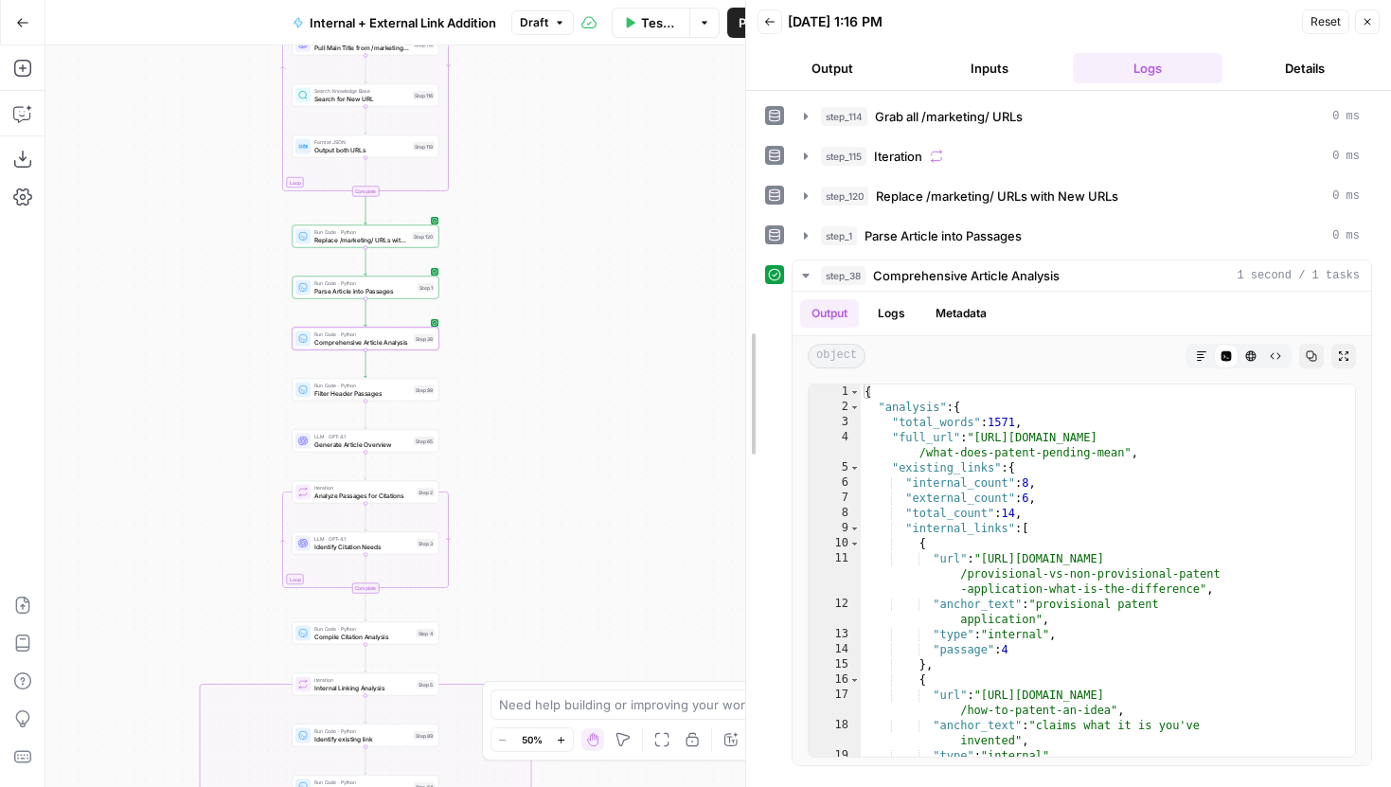
drag, startPoint x: 860, startPoint y: 306, endPoint x: 734, endPoint y: 316, distance: 126.4
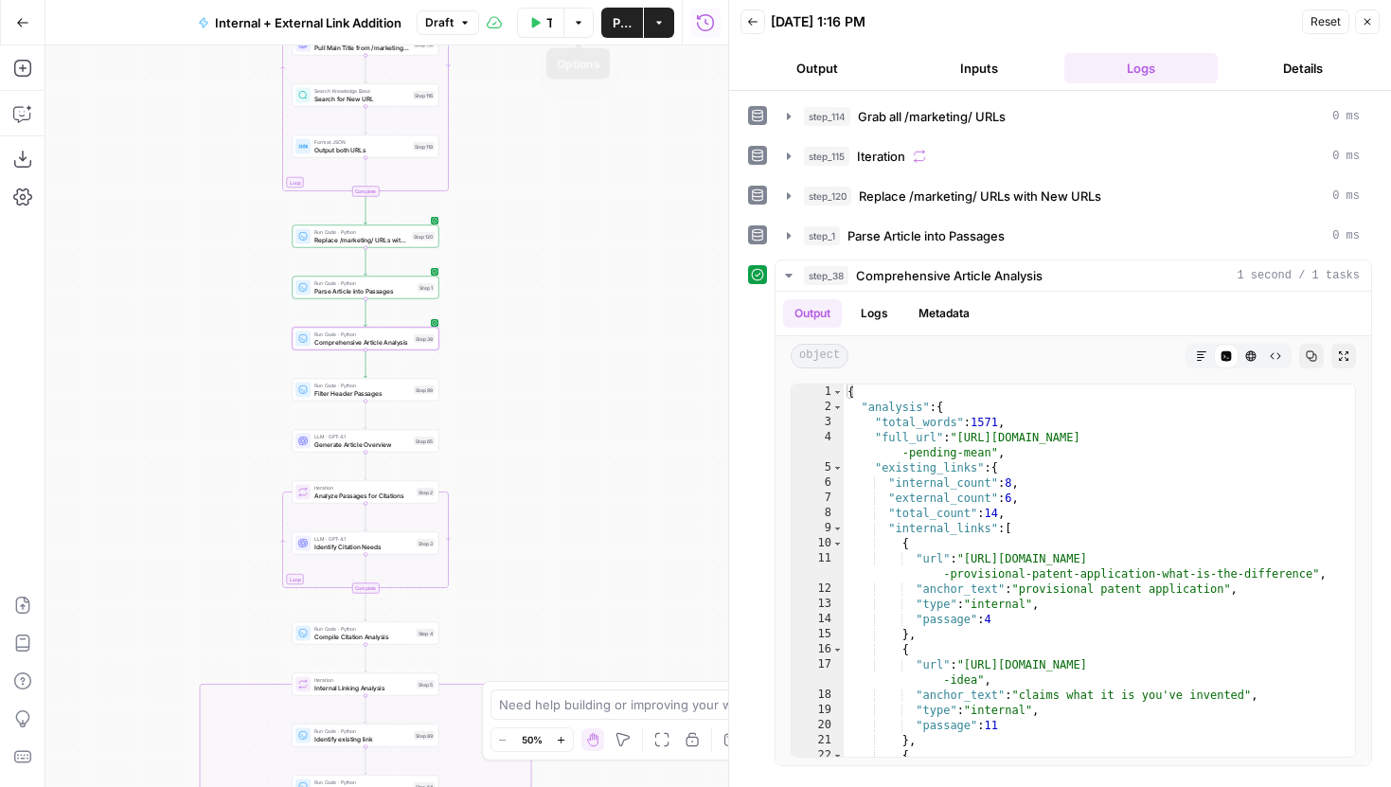
click at [614, 19] on span "Publish" at bounding box center [622, 22] width 19 height 19
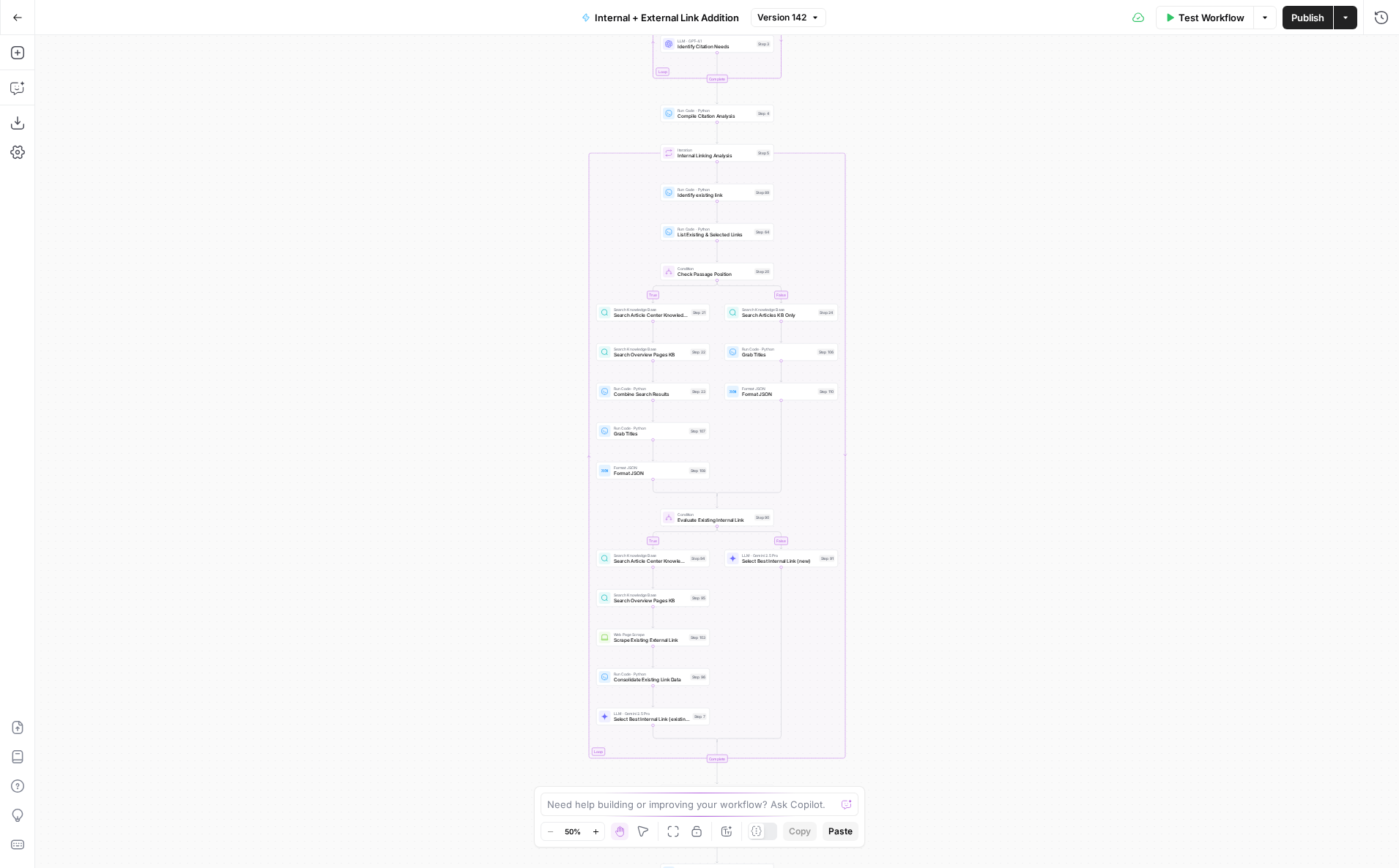
drag, startPoint x: 350, startPoint y: 214, endPoint x: 282, endPoint y: 593, distance: 385.1
click at [282, 591] on div "true false true false true false Workflow Set Inputs Inputs Run Code · Python G…" at bounding box center [716, 451] width 1363 height 833
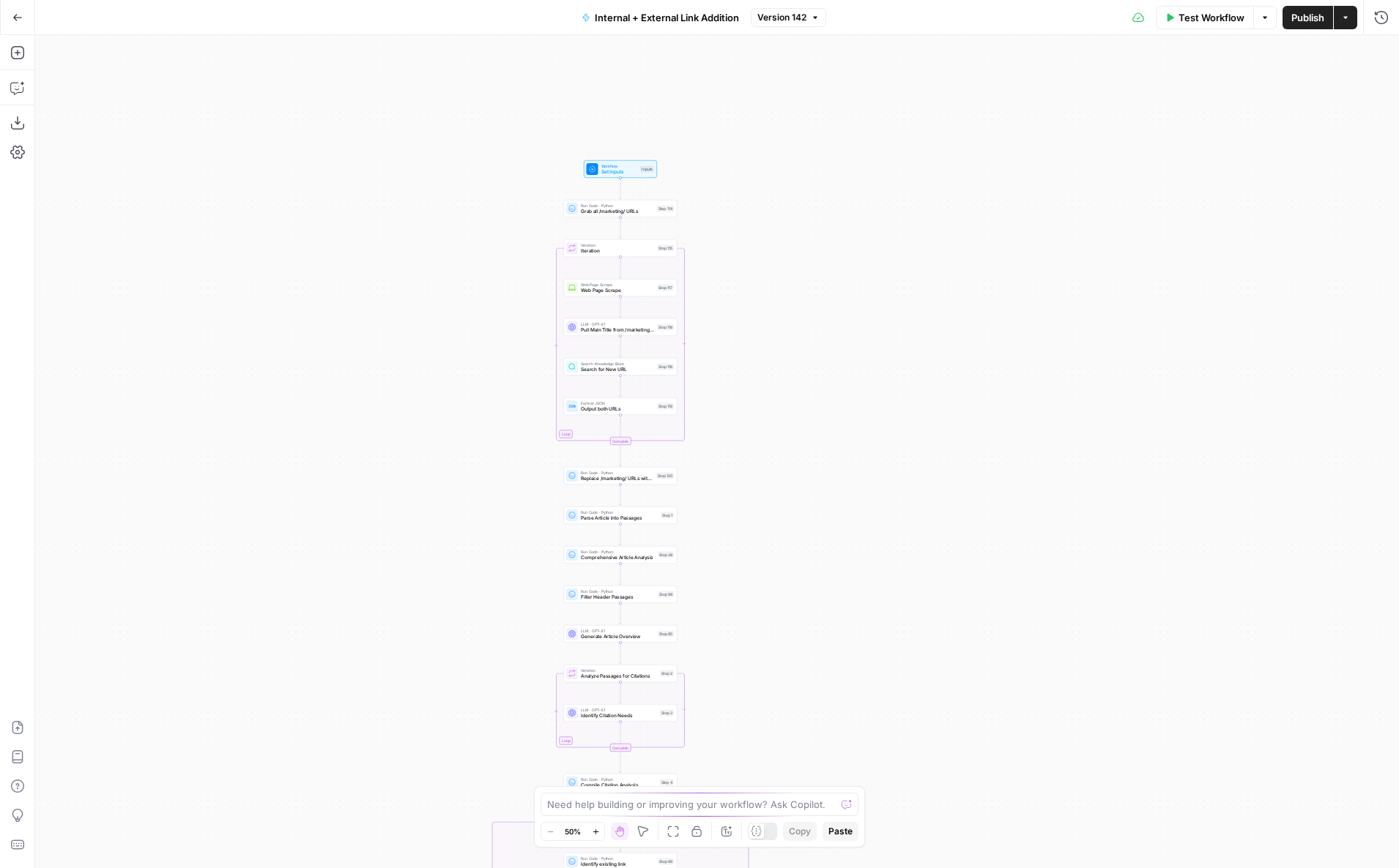
drag, startPoint x: 367, startPoint y: 292, endPoint x: 338, endPoint y: 597, distance: 306.4
click at [338, 597] on div "true false true false true false Workflow Set Inputs Inputs Run Code · Python G…" at bounding box center [716, 451] width 1363 height 833
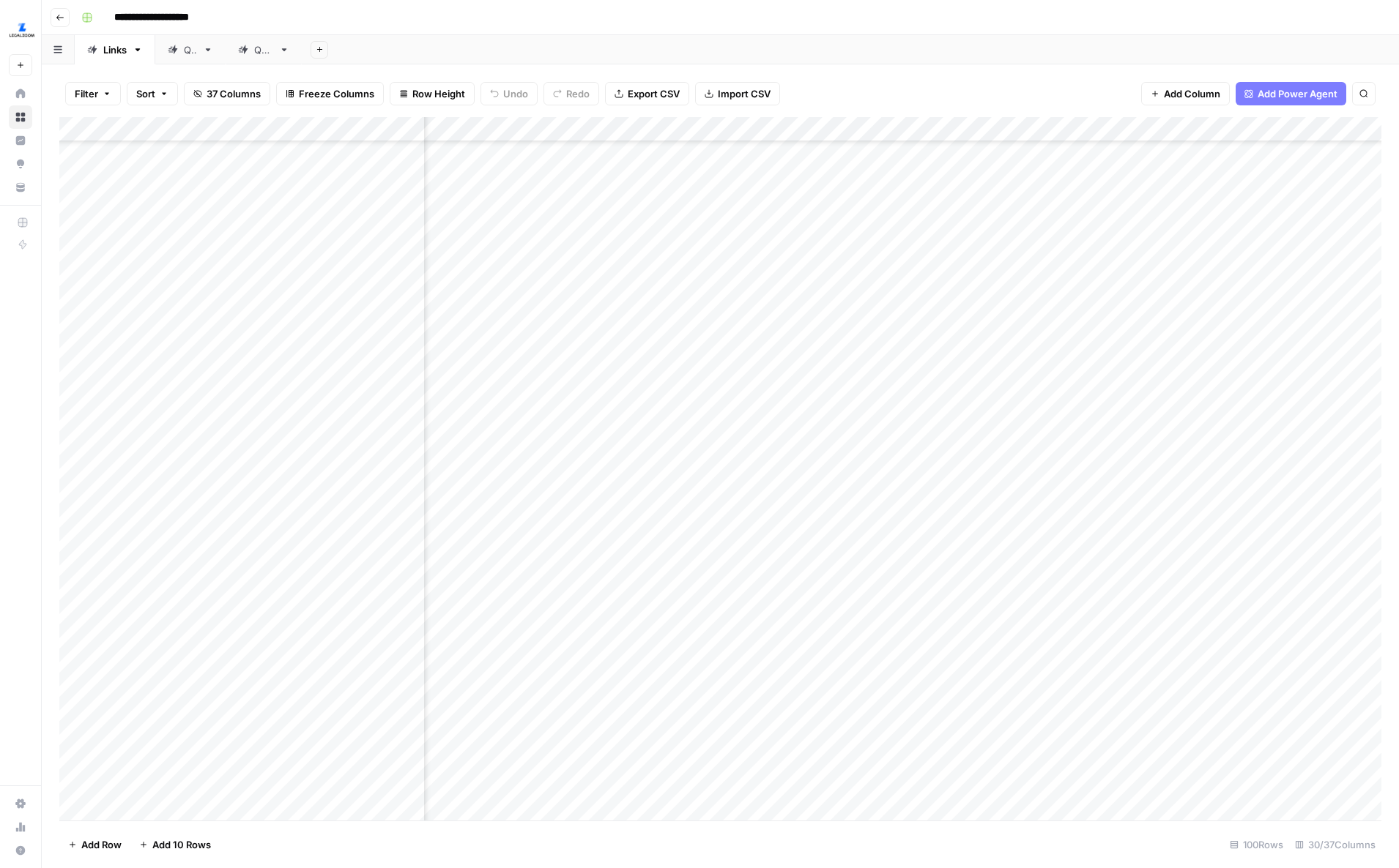
scroll to position [633, 2783]
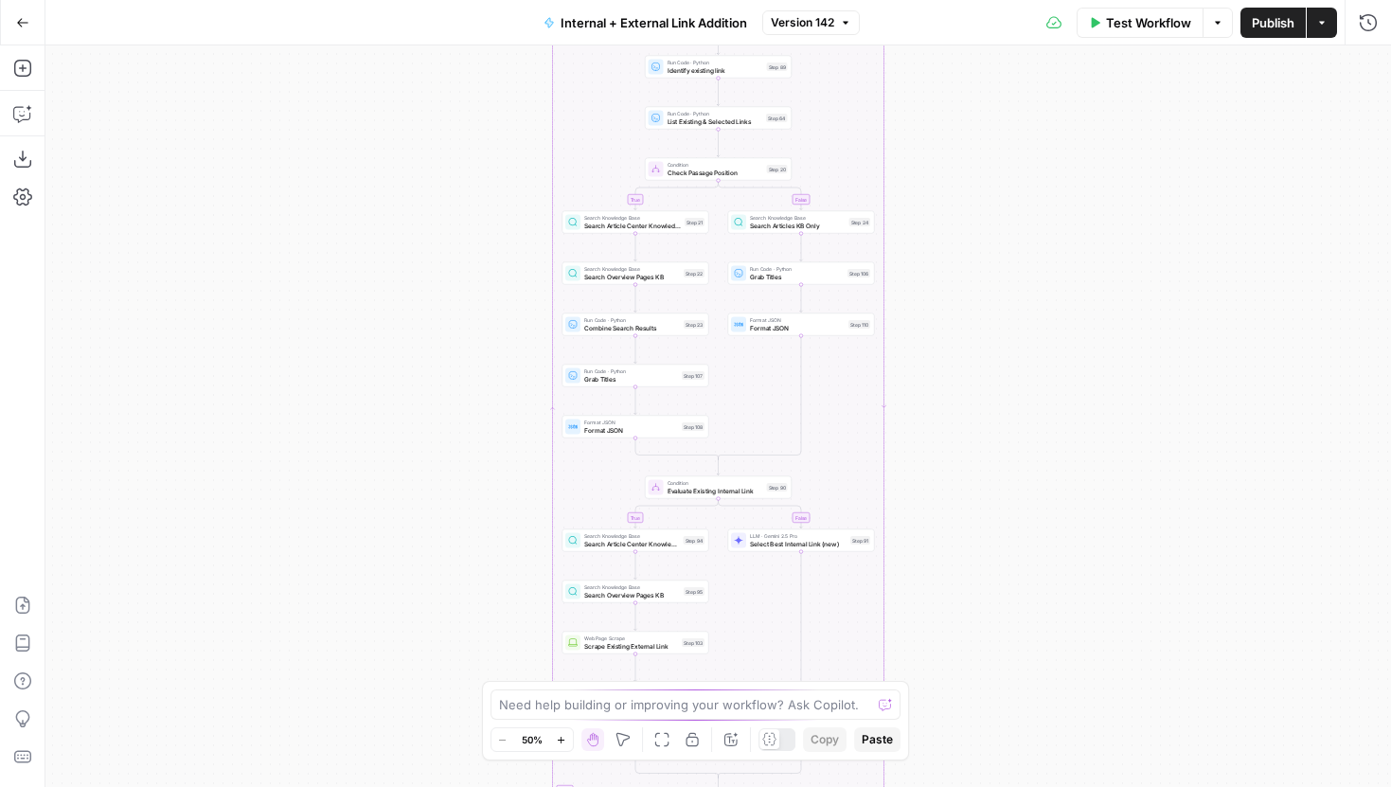
click at [555, 744] on button "Zoom In" at bounding box center [561, 739] width 23 height 23
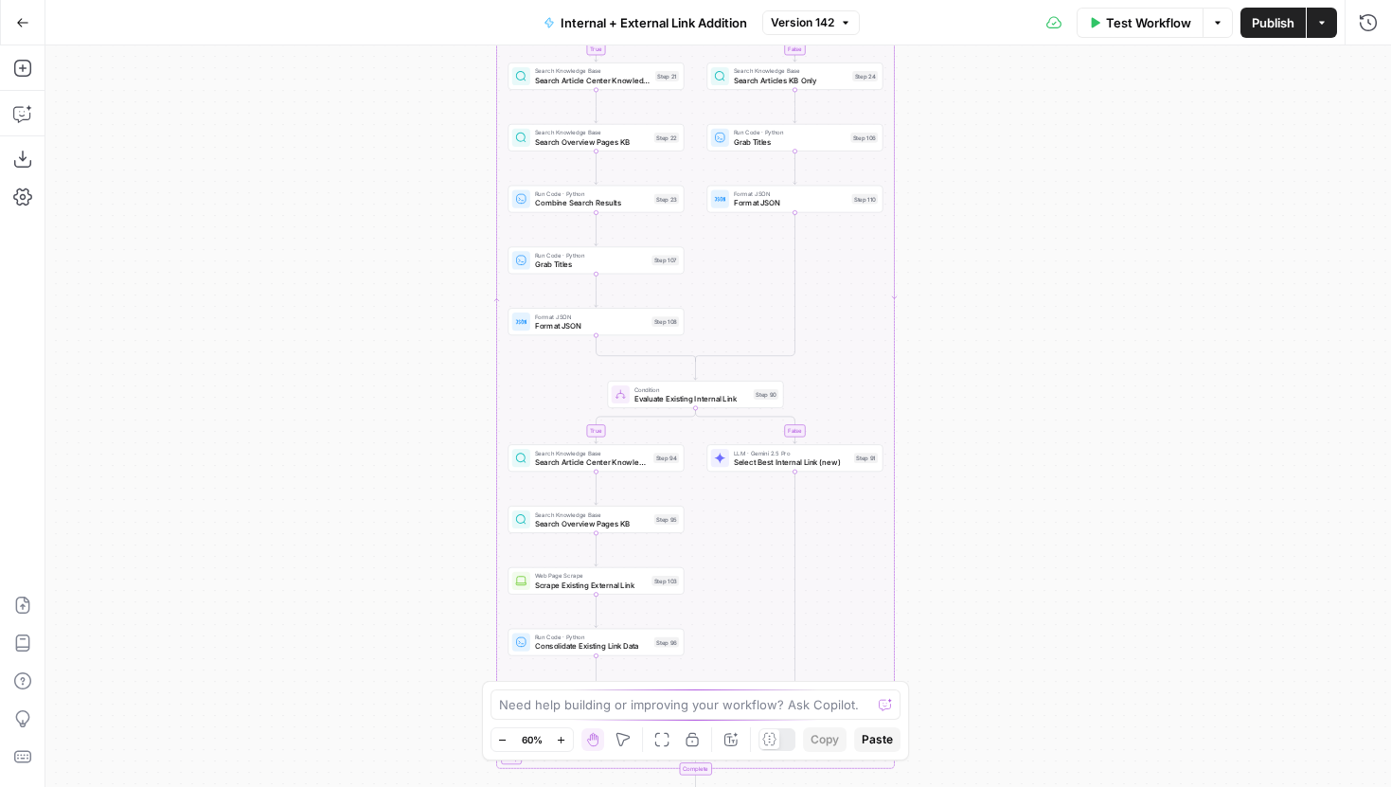
drag, startPoint x: 413, startPoint y: 521, endPoint x: 395, endPoint y: 305, distance: 216.7
click at [395, 305] on div "true false true false true false Workflow Set Inputs Inputs Run Code · Python G…" at bounding box center [718, 416] width 1346 height 742
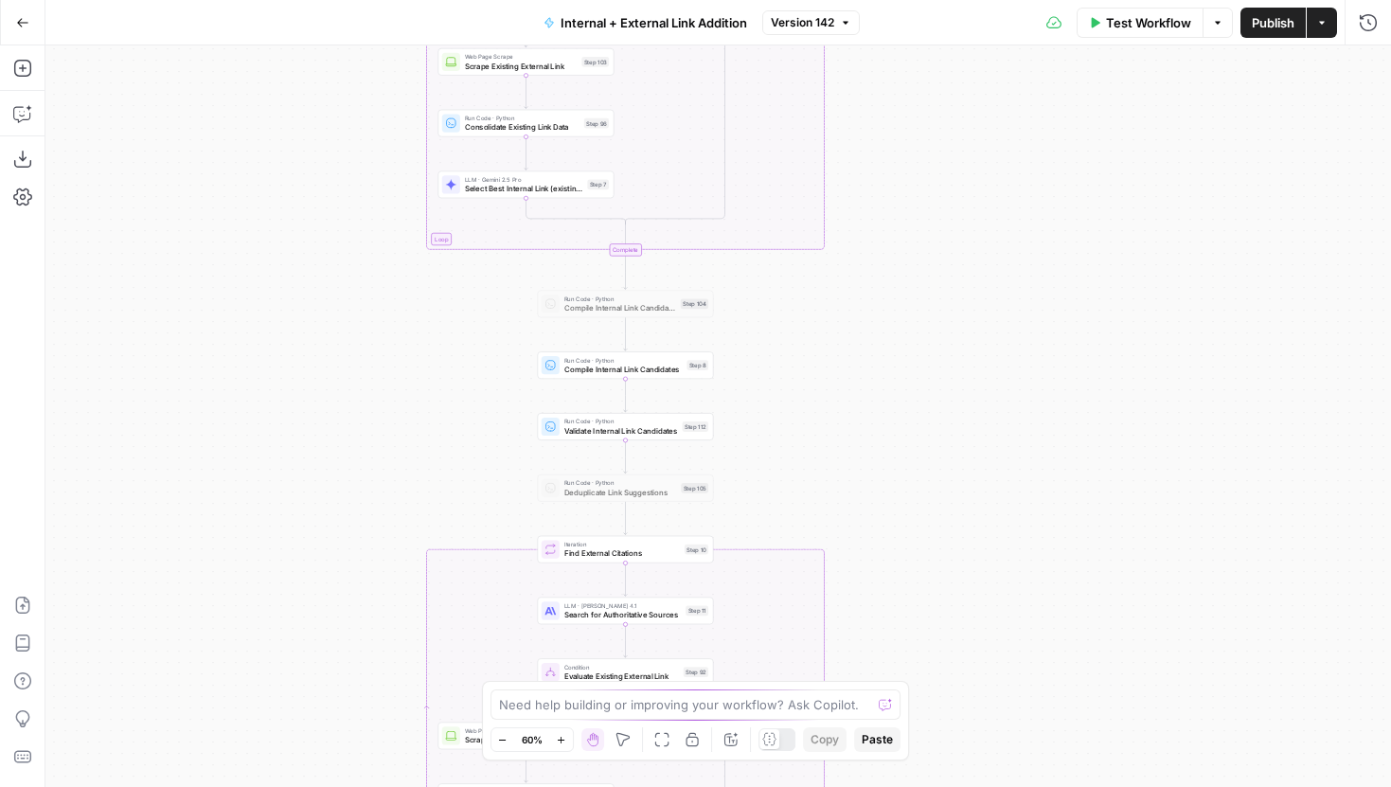
drag, startPoint x: 416, startPoint y: 630, endPoint x: 361, endPoint y: 205, distance: 428.7
click at [361, 205] on div "true false true false true false Workflow Set Inputs Inputs Run Code · Python G…" at bounding box center [718, 416] width 1346 height 742
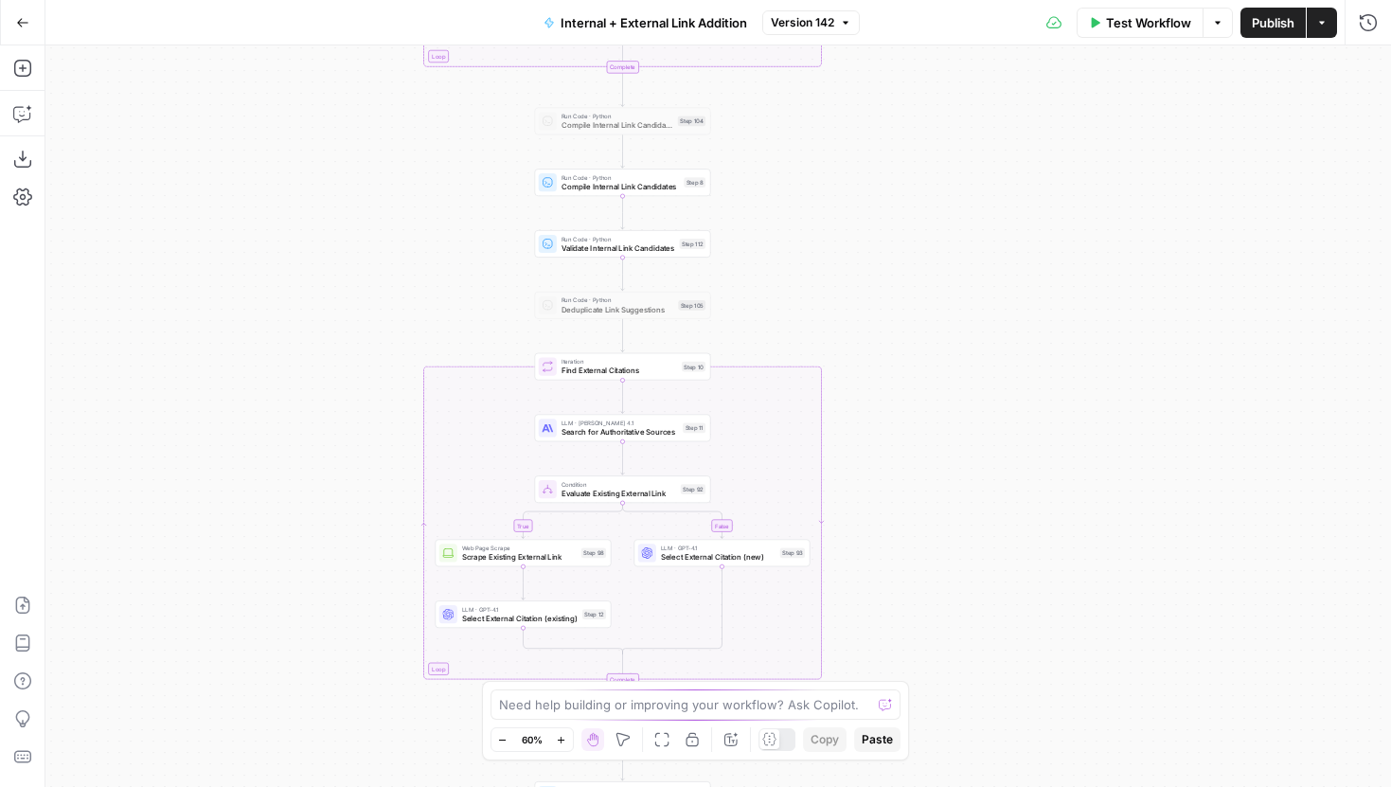
drag, startPoint x: 326, startPoint y: 593, endPoint x: 326, endPoint y: 534, distance: 58.7
click at [326, 534] on div "true false true false true false Workflow Set Inputs Inputs Run Code · Python G…" at bounding box center [718, 416] width 1346 height 742
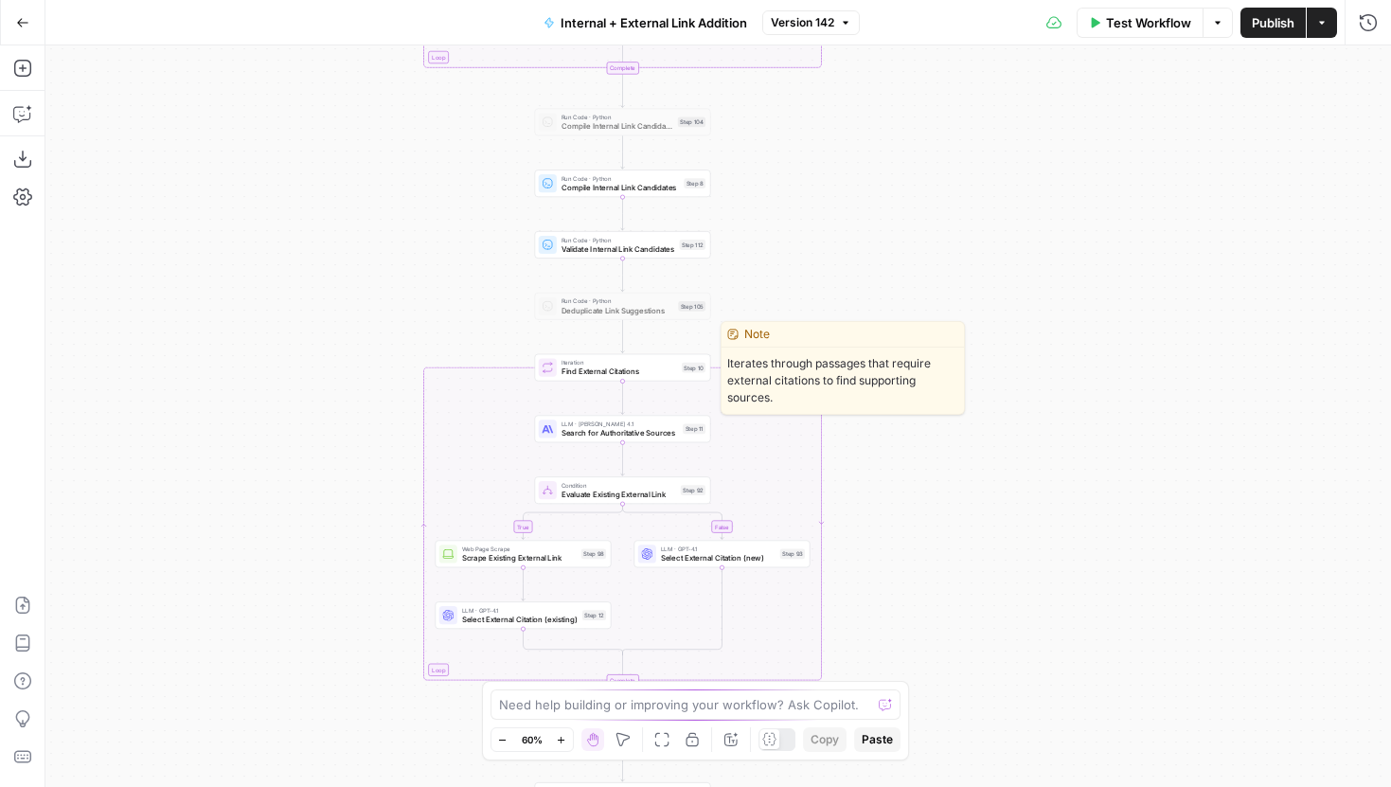
click at [629, 372] on span "Find External Citations" at bounding box center [620, 371] width 116 height 11
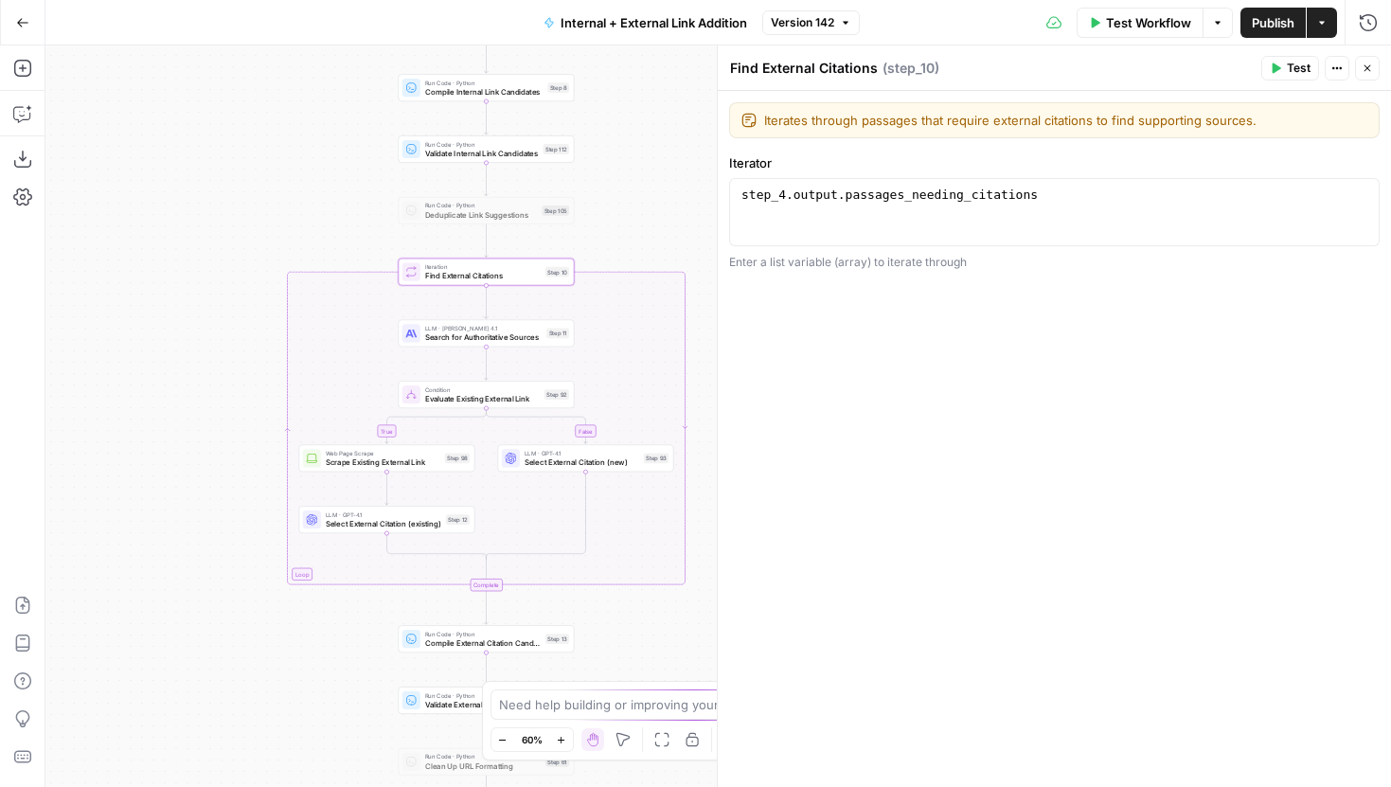
drag, startPoint x: 343, startPoint y: 424, endPoint x: 206, endPoint y: 329, distance: 166.6
click at [206, 329] on div "true false true false true false Workflow Set Inputs Inputs Run Code · Python G…" at bounding box center [718, 416] width 1346 height 742
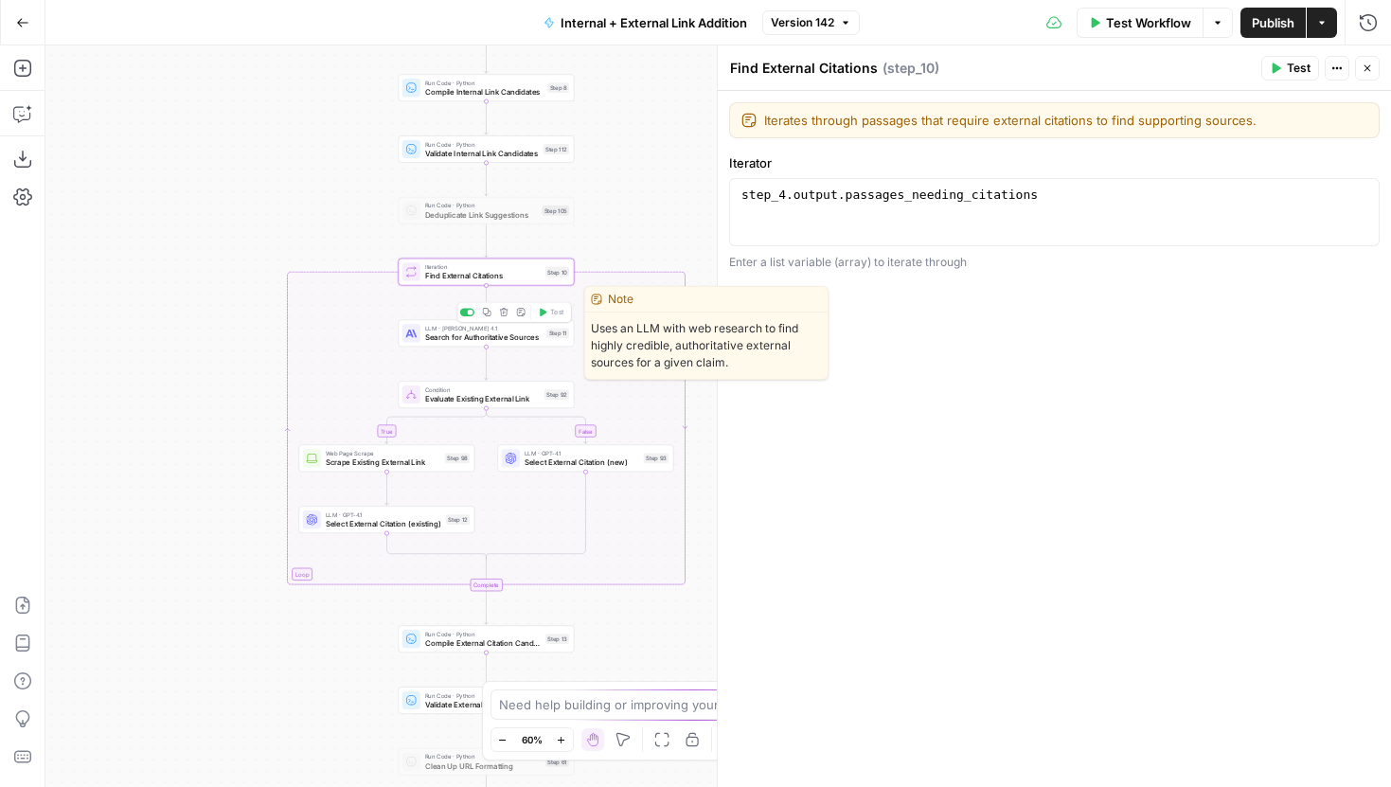
click at [448, 333] on span "Search for Authoritative Sources" at bounding box center [483, 336] width 117 height 11
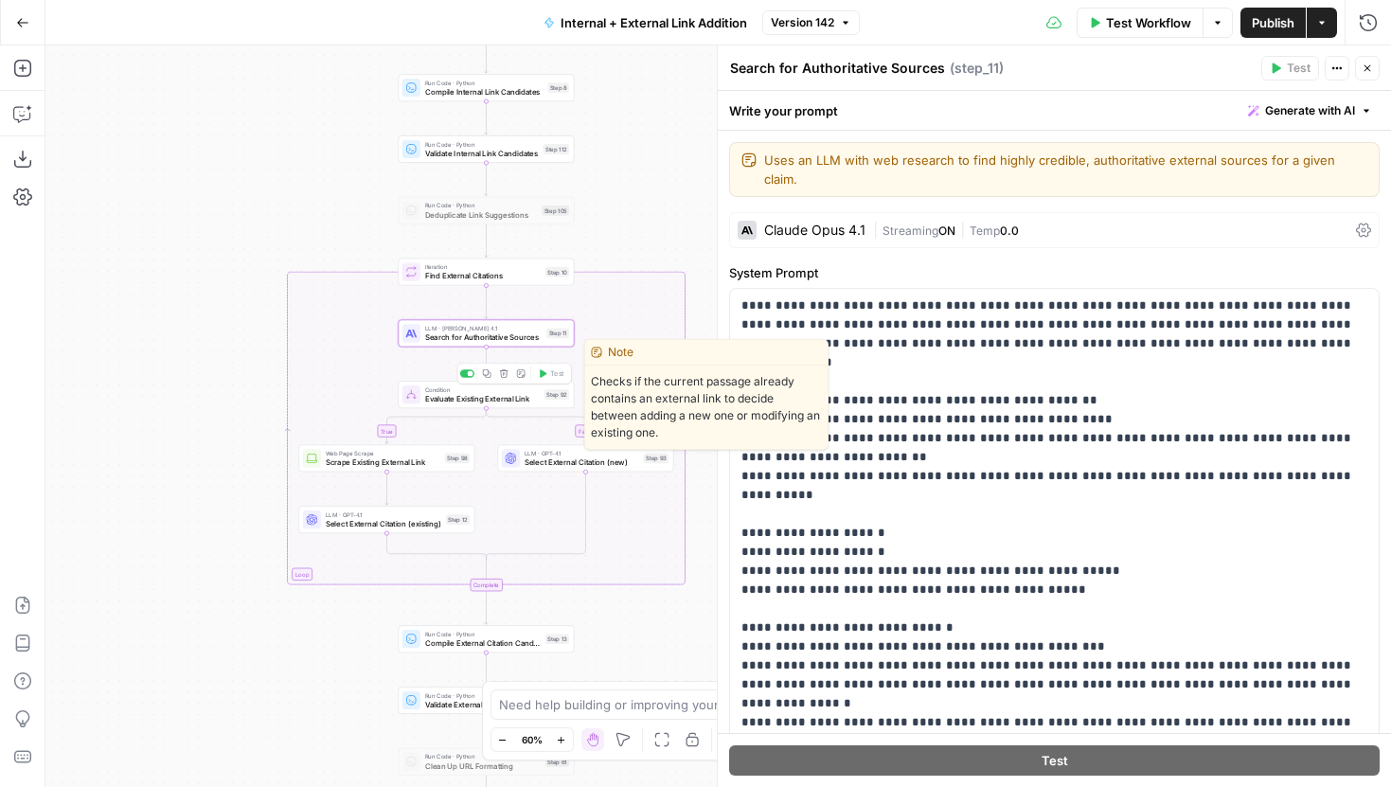
click at [506, 401] on span "Evaluate Existing External Link" at bounding box center [482, 398] width 115 height 11
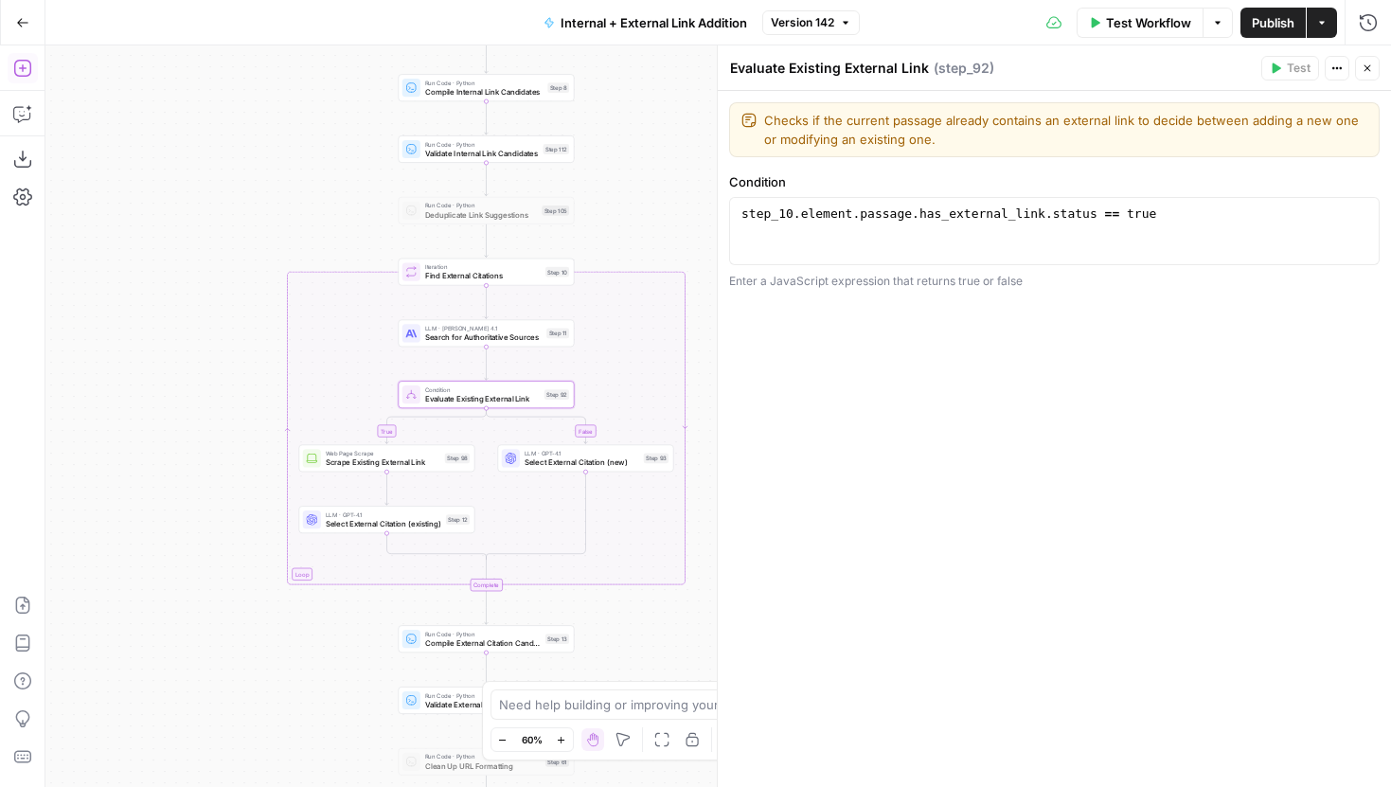
click at [16, 65] on icon "button" at bounding box center [22, 68] width 19 height 19
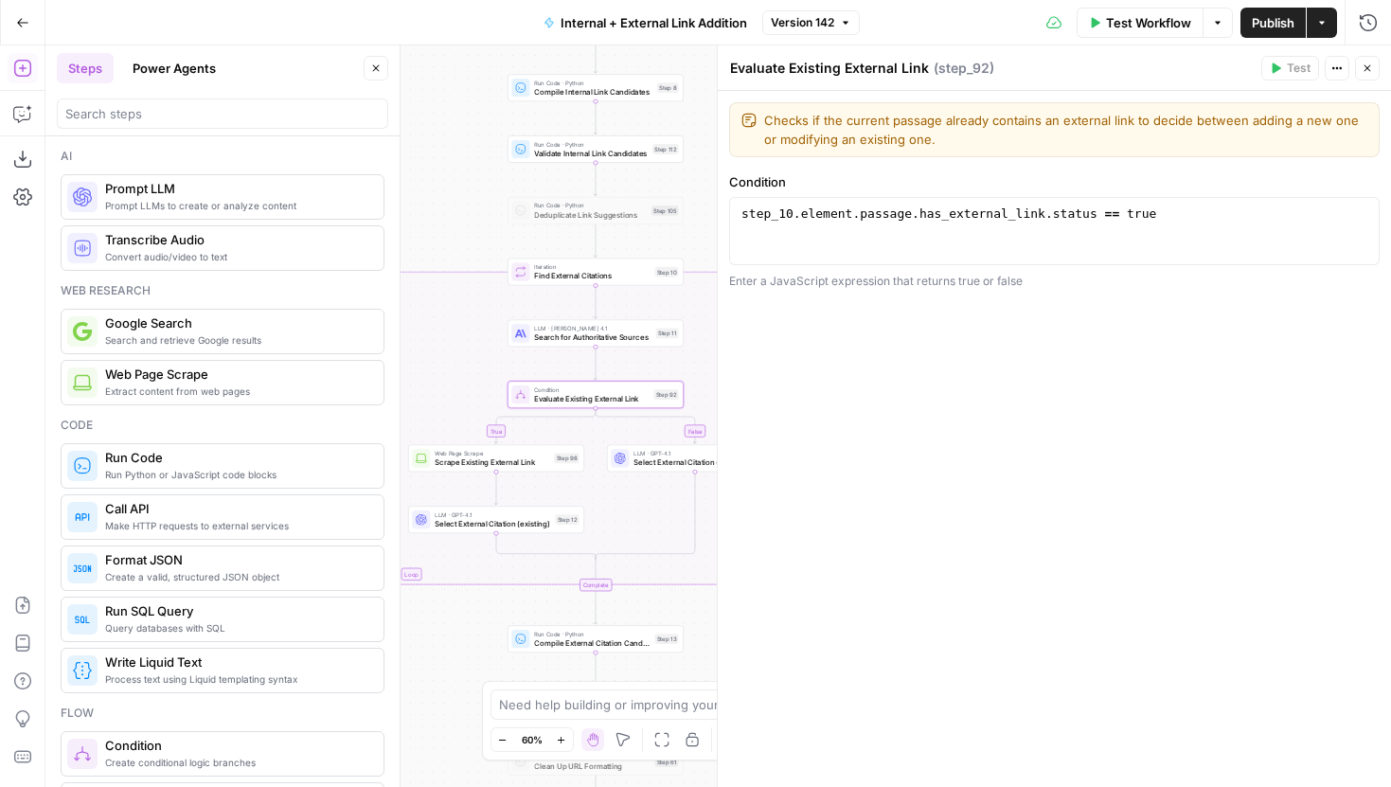
click at [373, 74] on button "Close" at bounding box center [376, 68] width 25 height 25
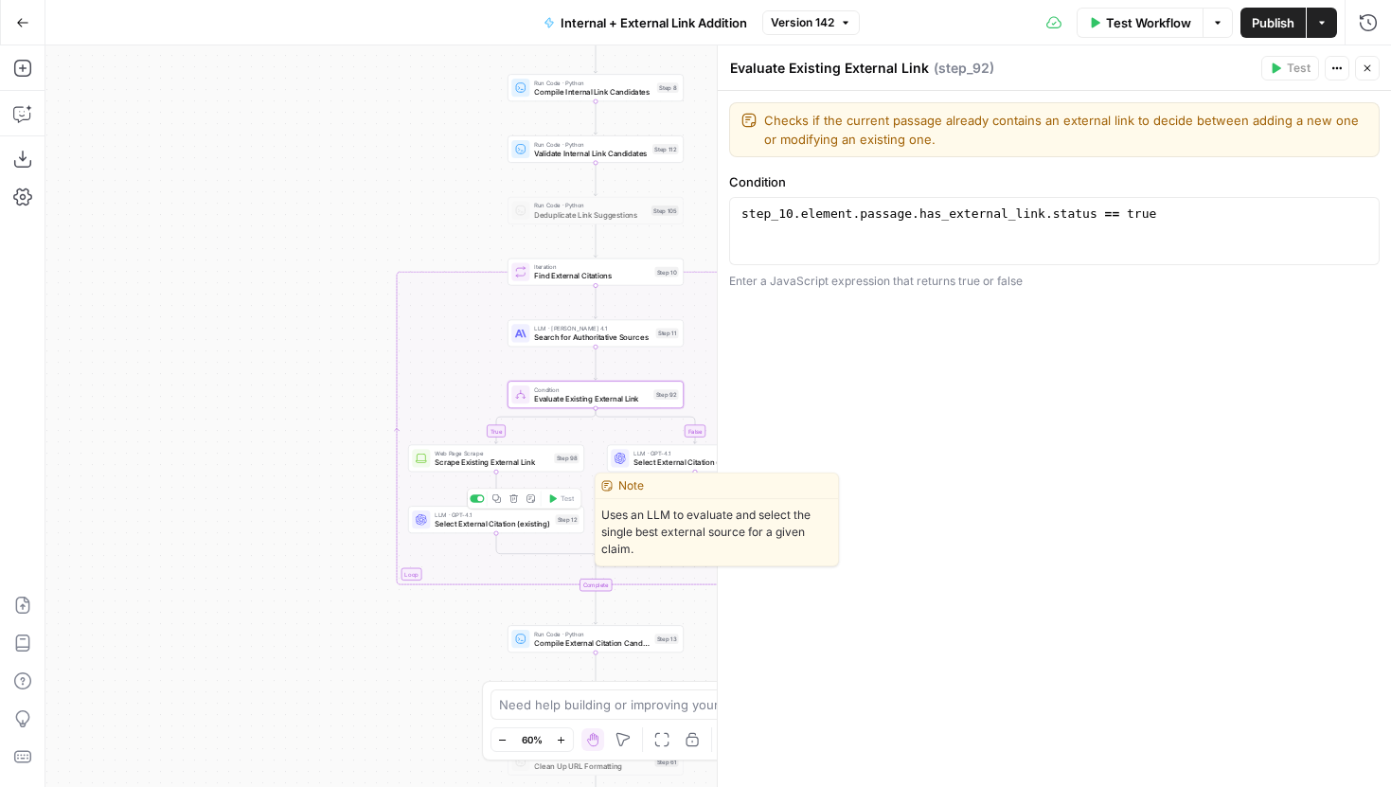
click at [466, 519] on span "Select External Citation (existing)" at bounding box center [493, 523] width 116 height 11
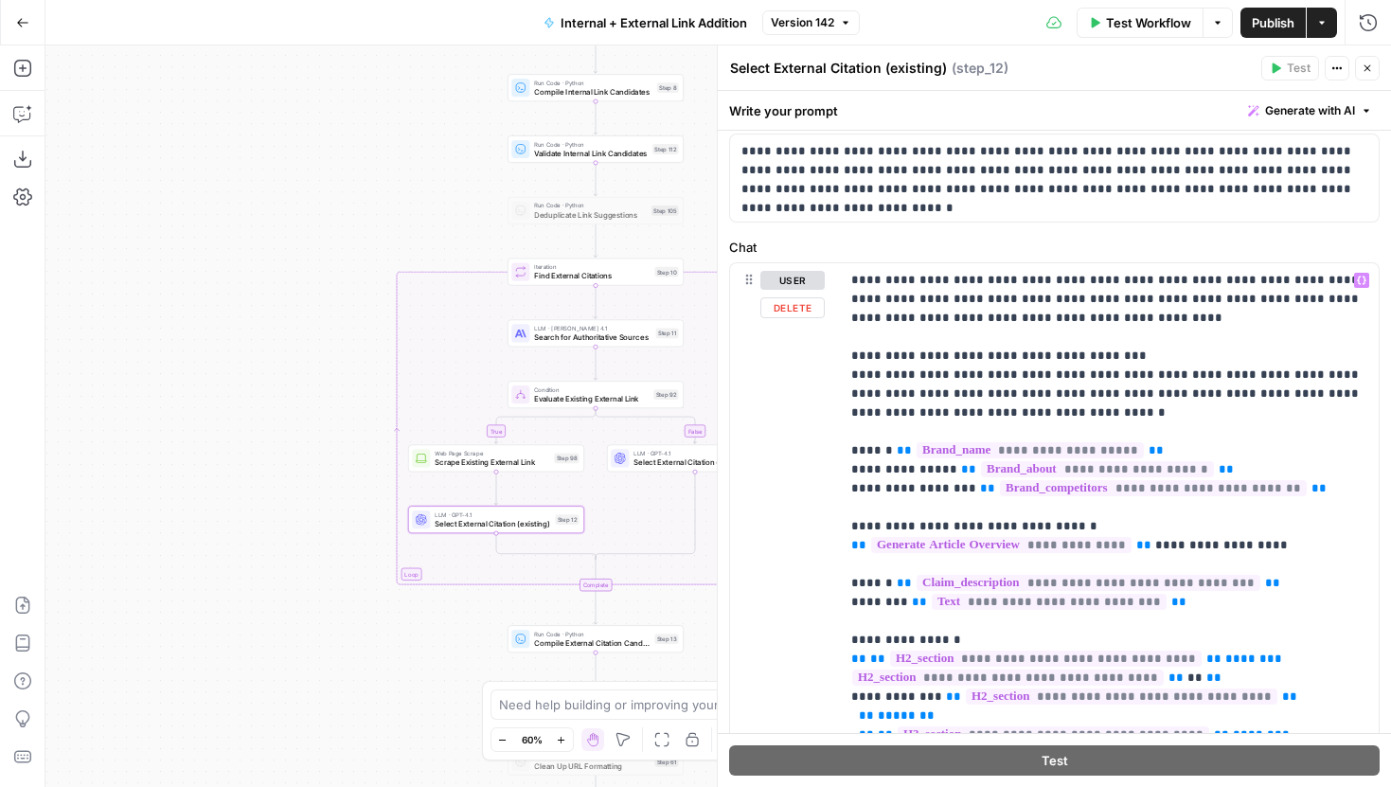
scroll to position [7, 0]
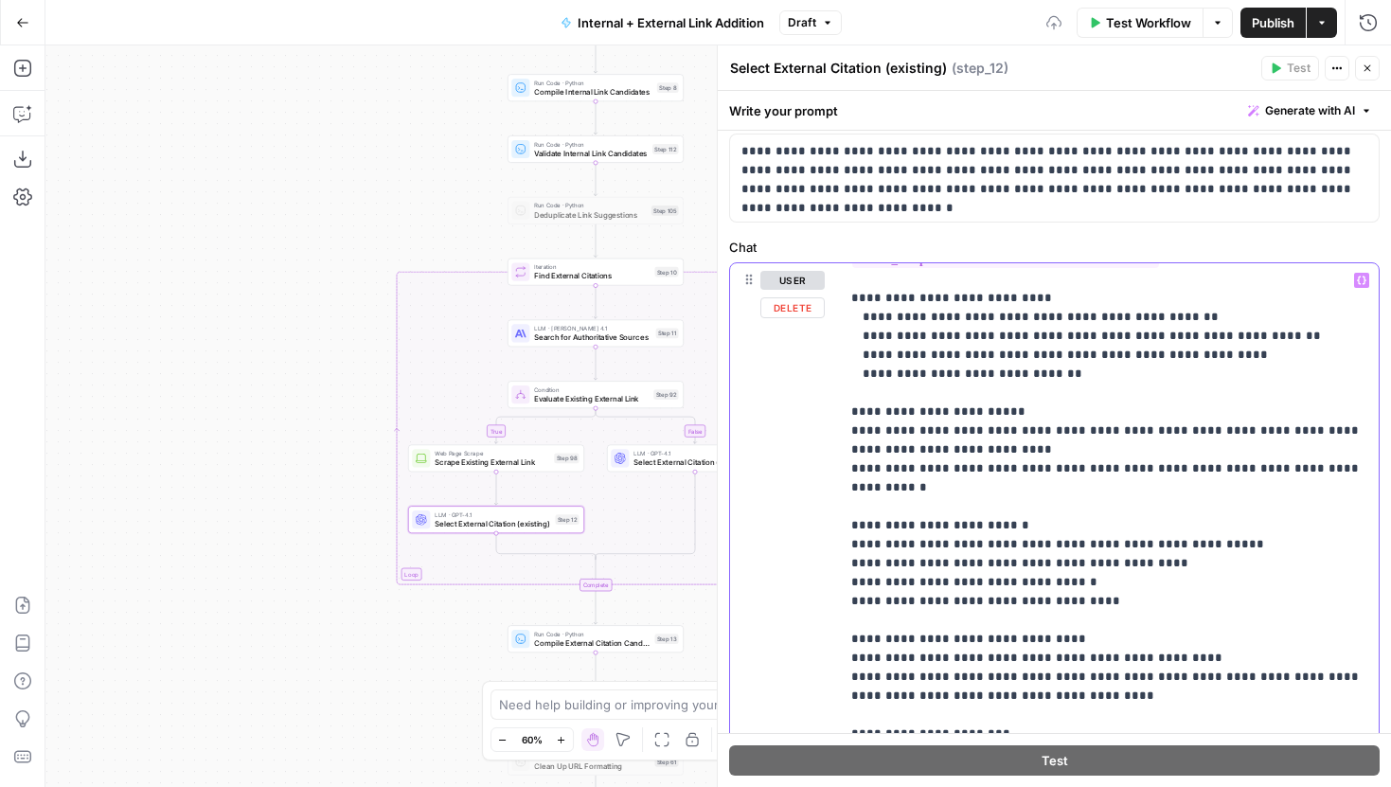
scroll to position [538, 0]
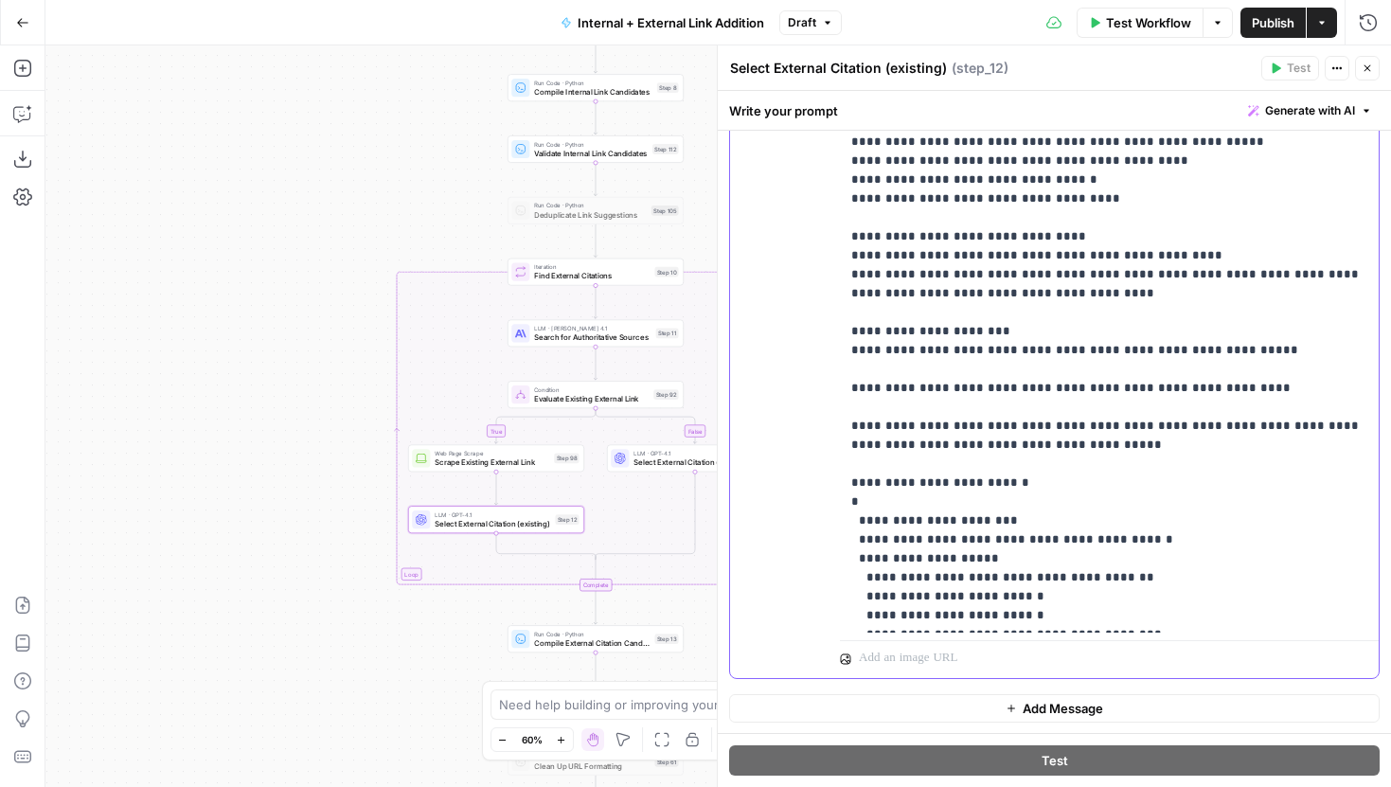
drag, startPoint x: 1052, startPoint y: 313, endPoint x: 849, endPoint y: 299, distance: 204.1
click at [849, 299] on div "**********" at bounding box center [1109, 247] width 539 height 772
copy p "**********"
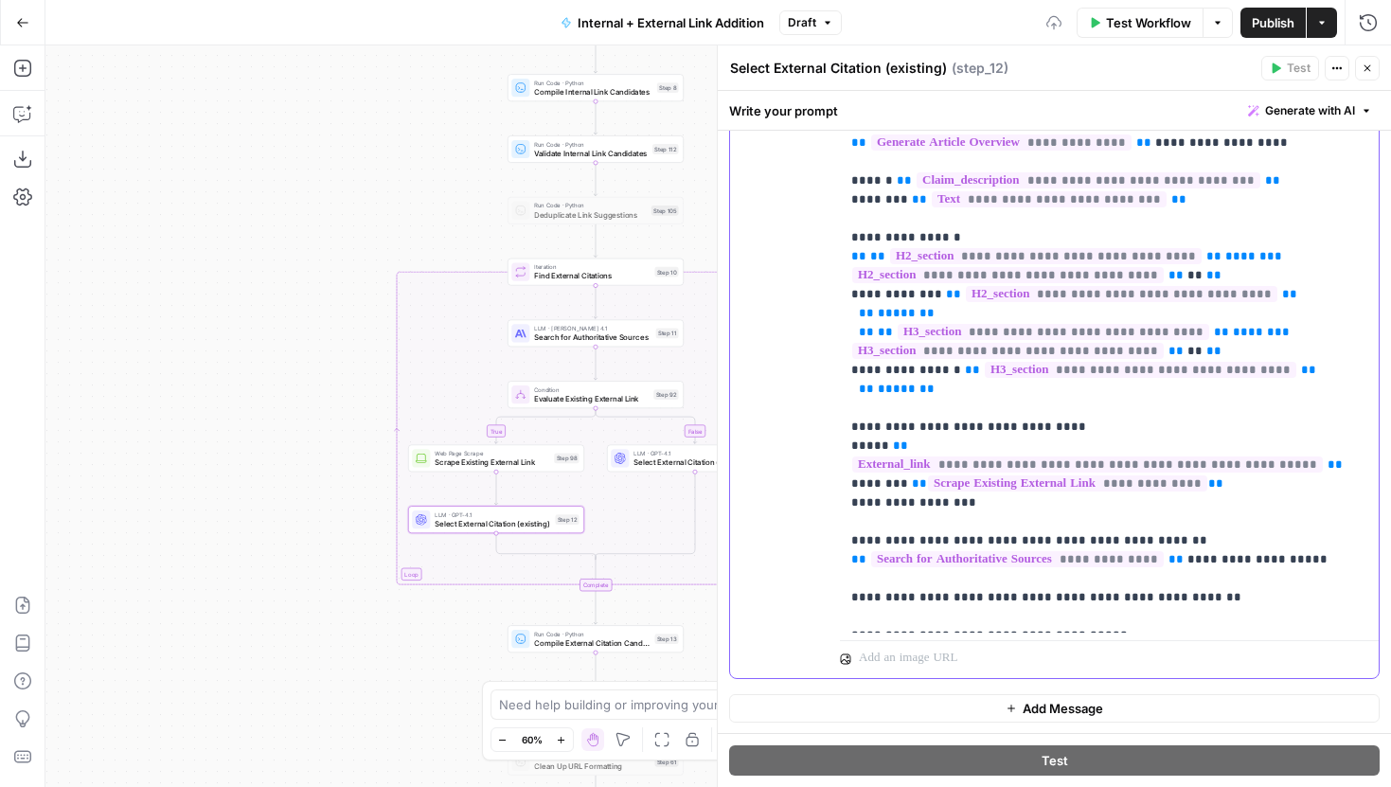
scroll to position [0, 0]
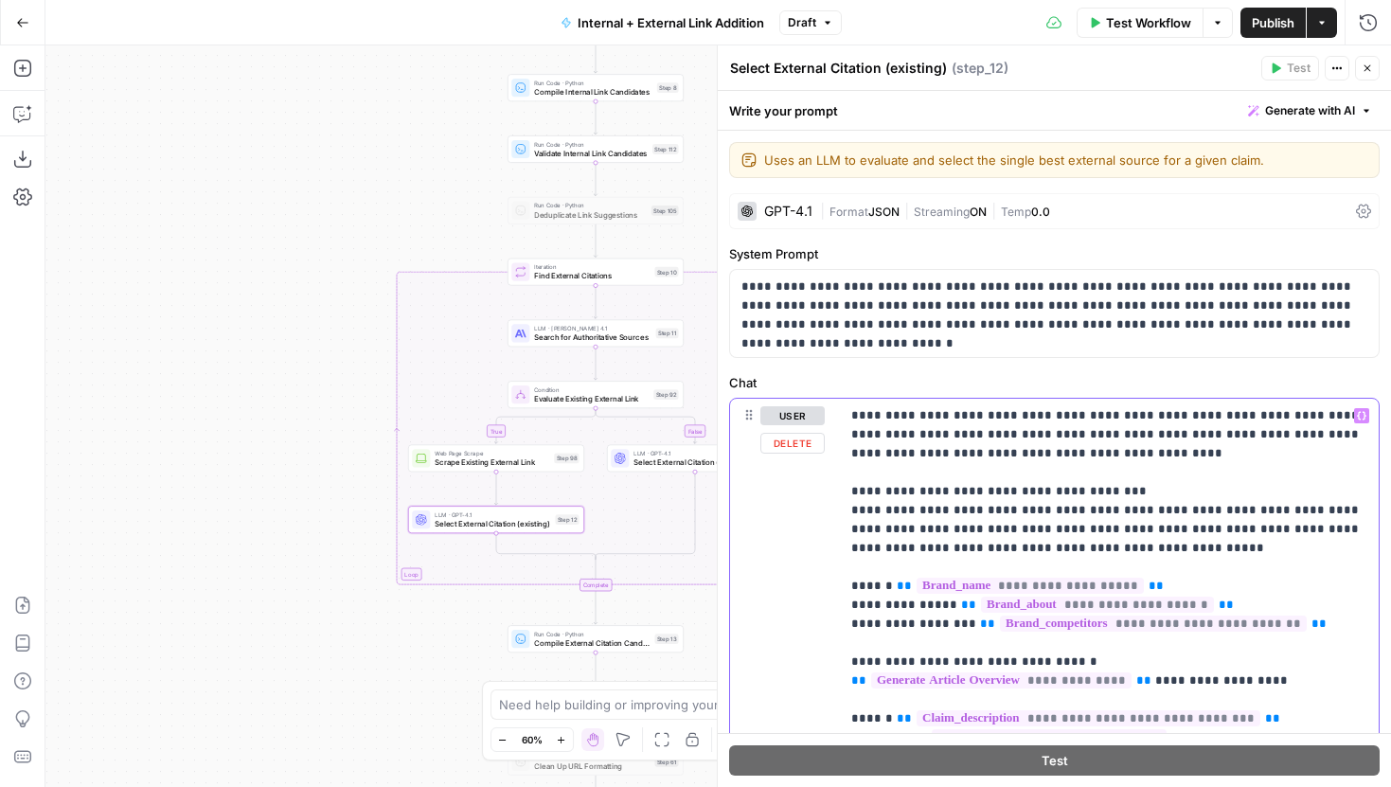
drag, startPoint x: 1059, startPoint y: 547, endPoint x: 938, endPoint y: 549, distance: 120.3
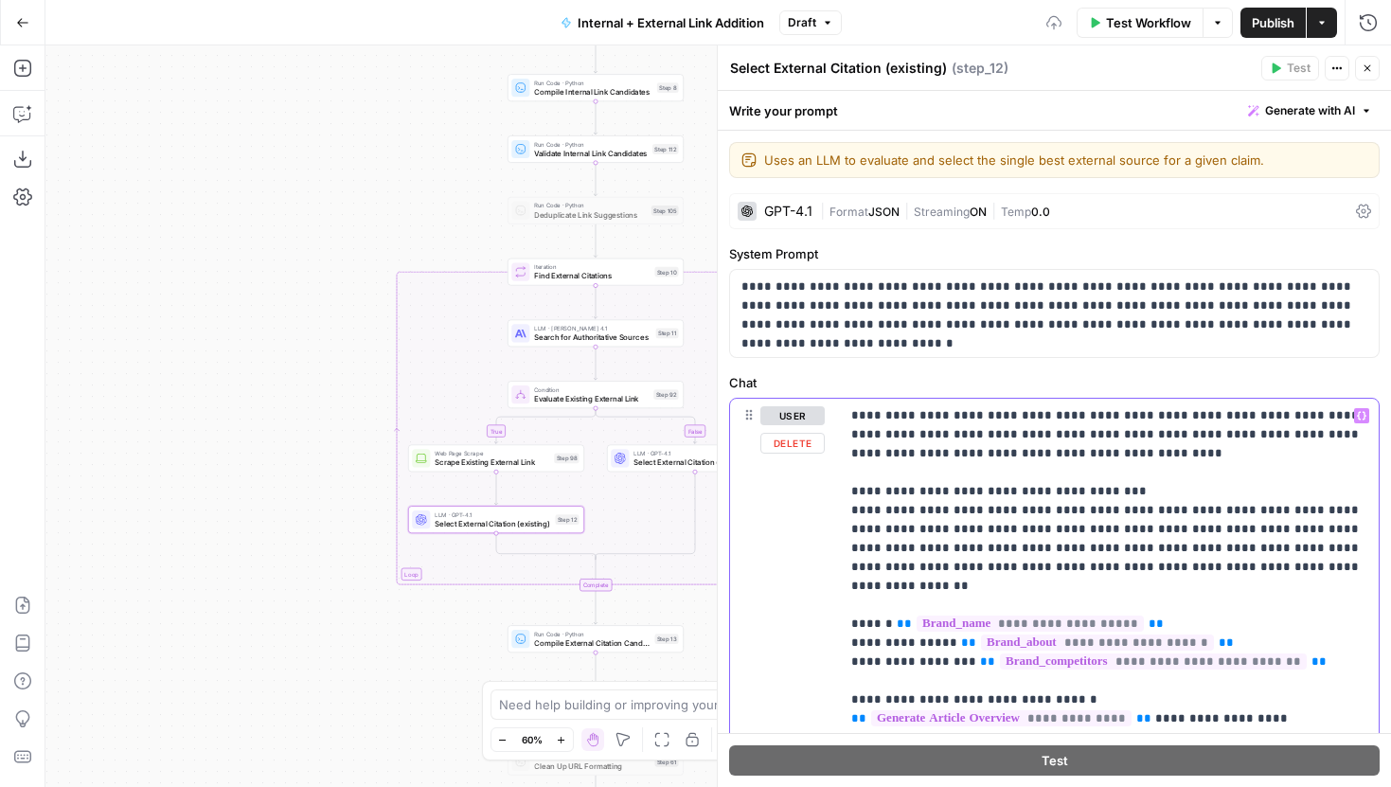
drag, startPoint x: 1089, startPoint y: 573, endPoint x: 849, endPoint y: 563, distance: 240.8
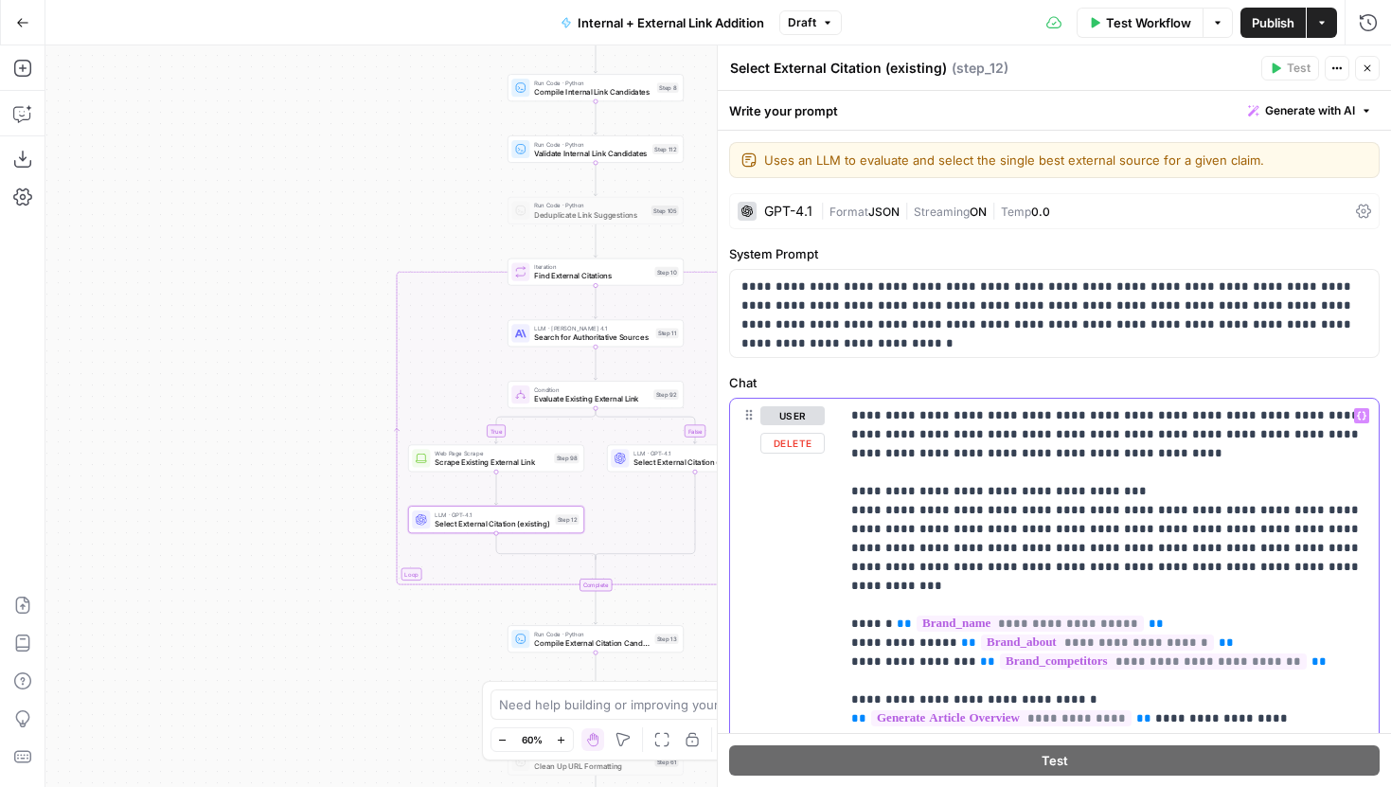
click at [849, 563] on div "**********" at bounding box center [1109, 785] width 539 height 772
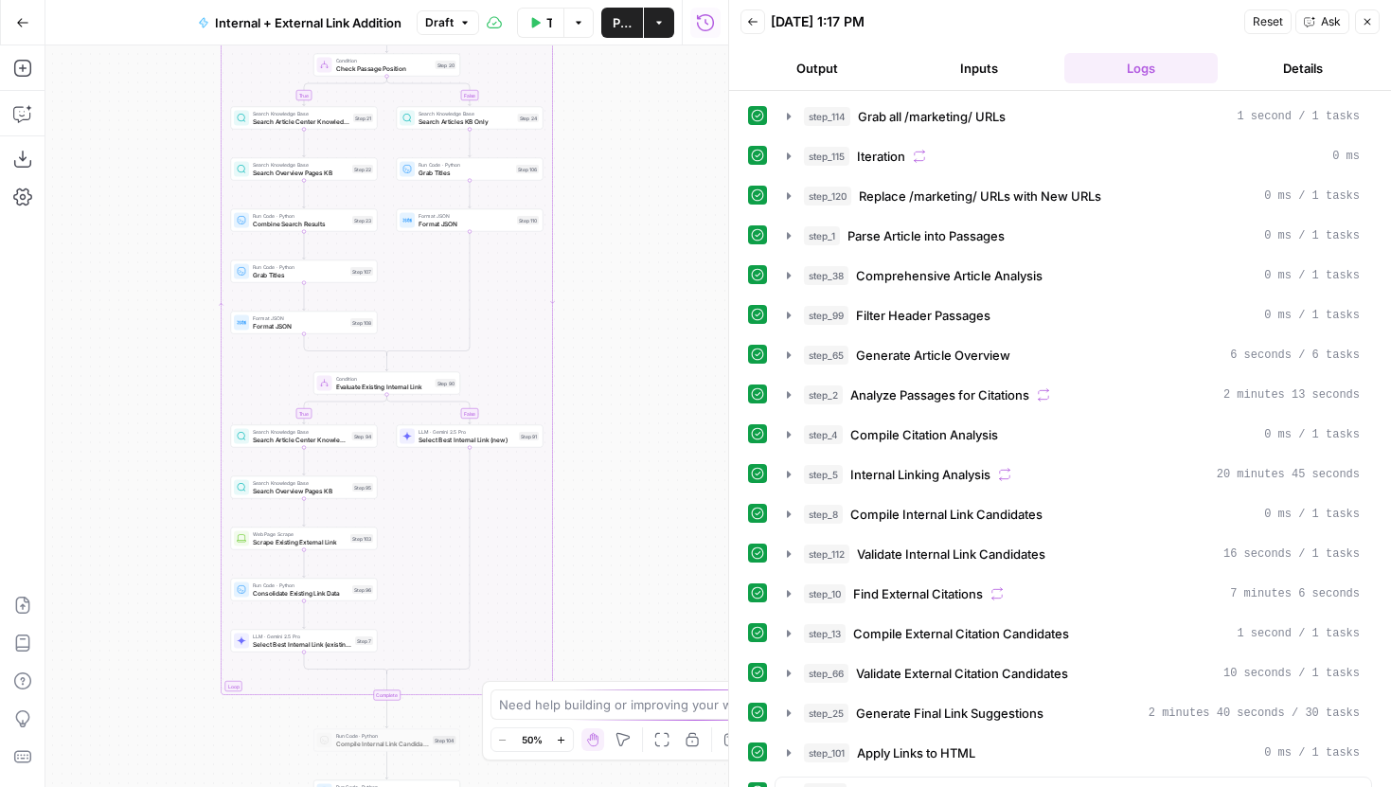
drag, startPoint x: 619, startPoint y: 351, endPoint x: 619, endPoint y: 95, distance: 256.6
click at [619, 95] on div "true false true false true false Workflow Set Inputs Inputs Run Code · Python G…" at bounding box center [386, 416] width 683 height 742
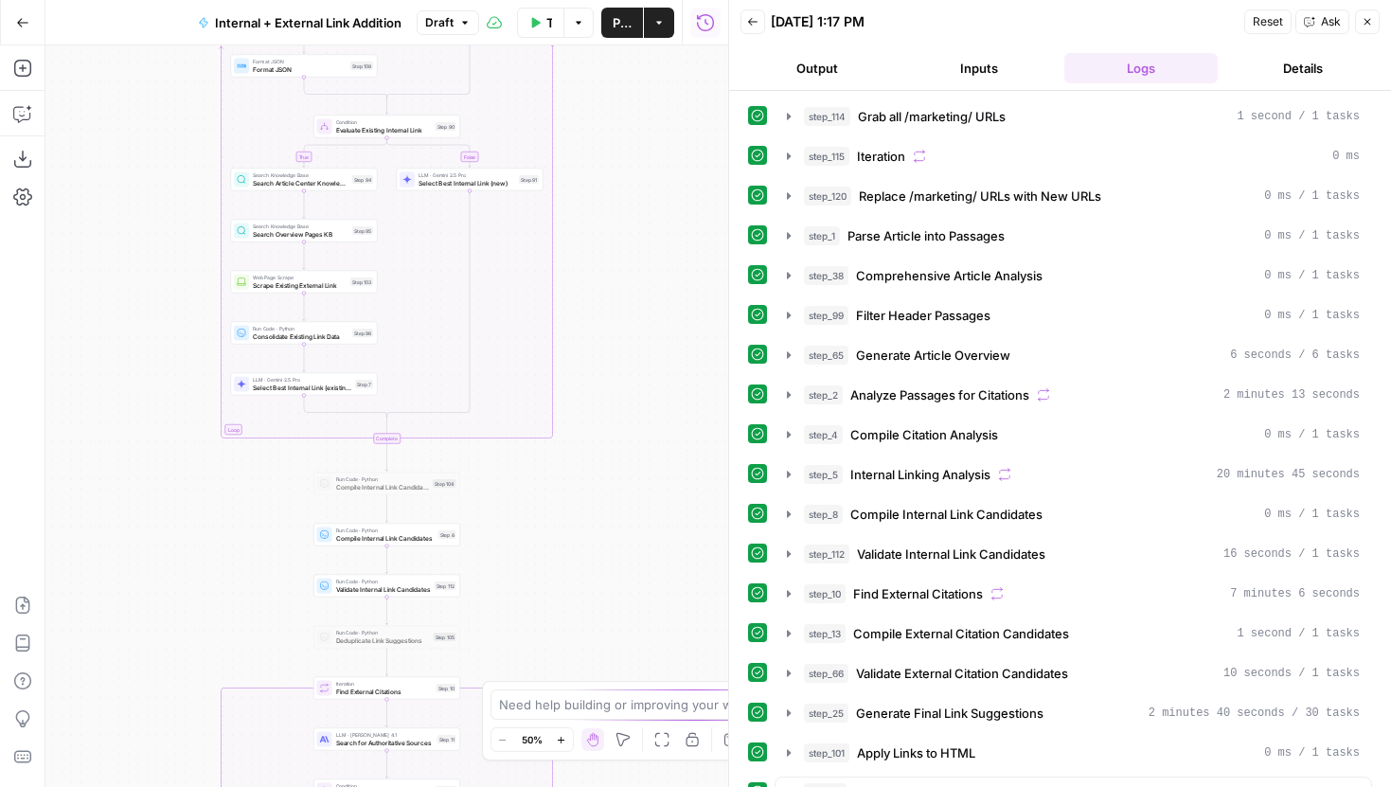
drag, startPoint x: 645, startPoint y: 340, endPoint x: 645, endPoint y: 311, distance: 29.4
click at [645, 312] on div "true false true false true false Workflow Set Inputs Inputs Run Code · Python G…" at bounding box center [386, 416] width 683 height 742
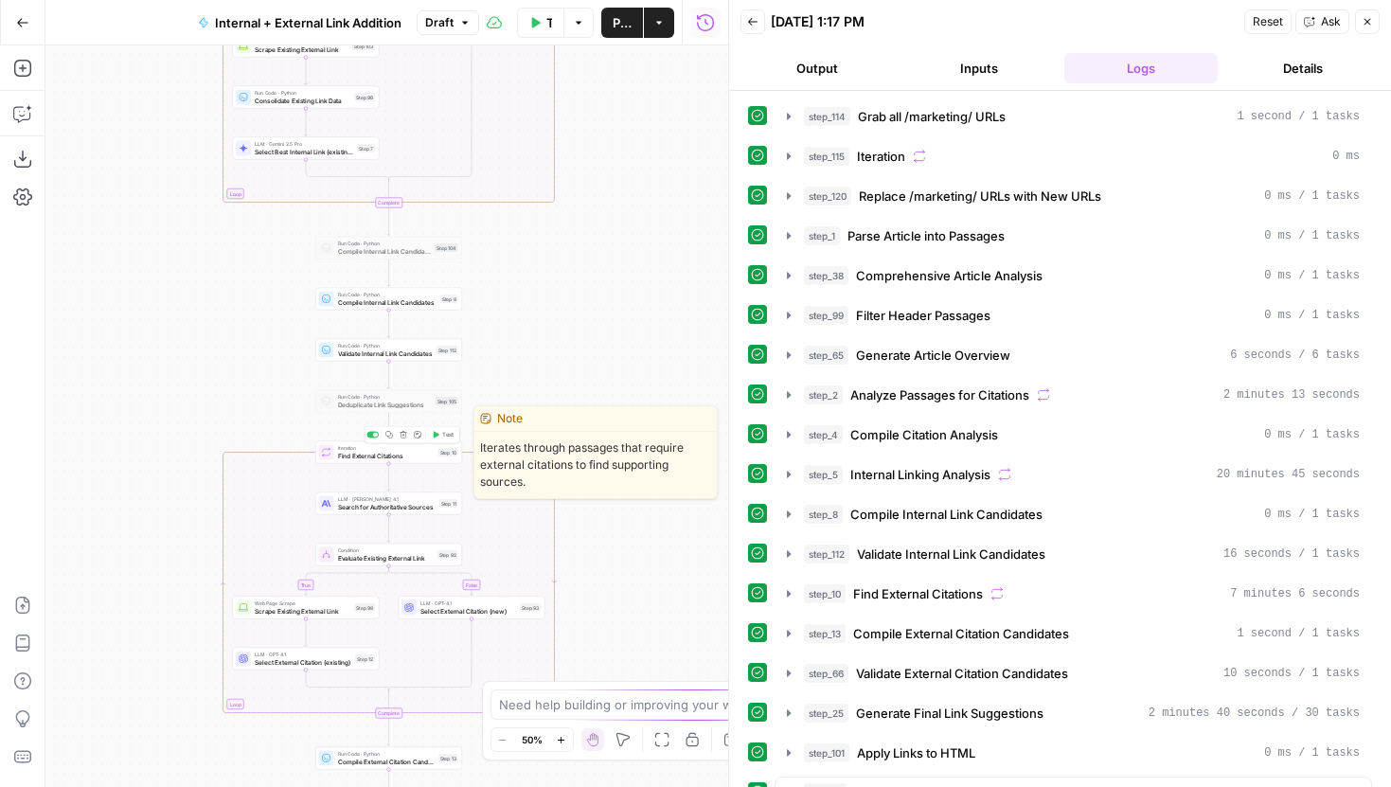
click at [452, 434] on span "Test" at bounding box center [447, 435] width 11 height 9
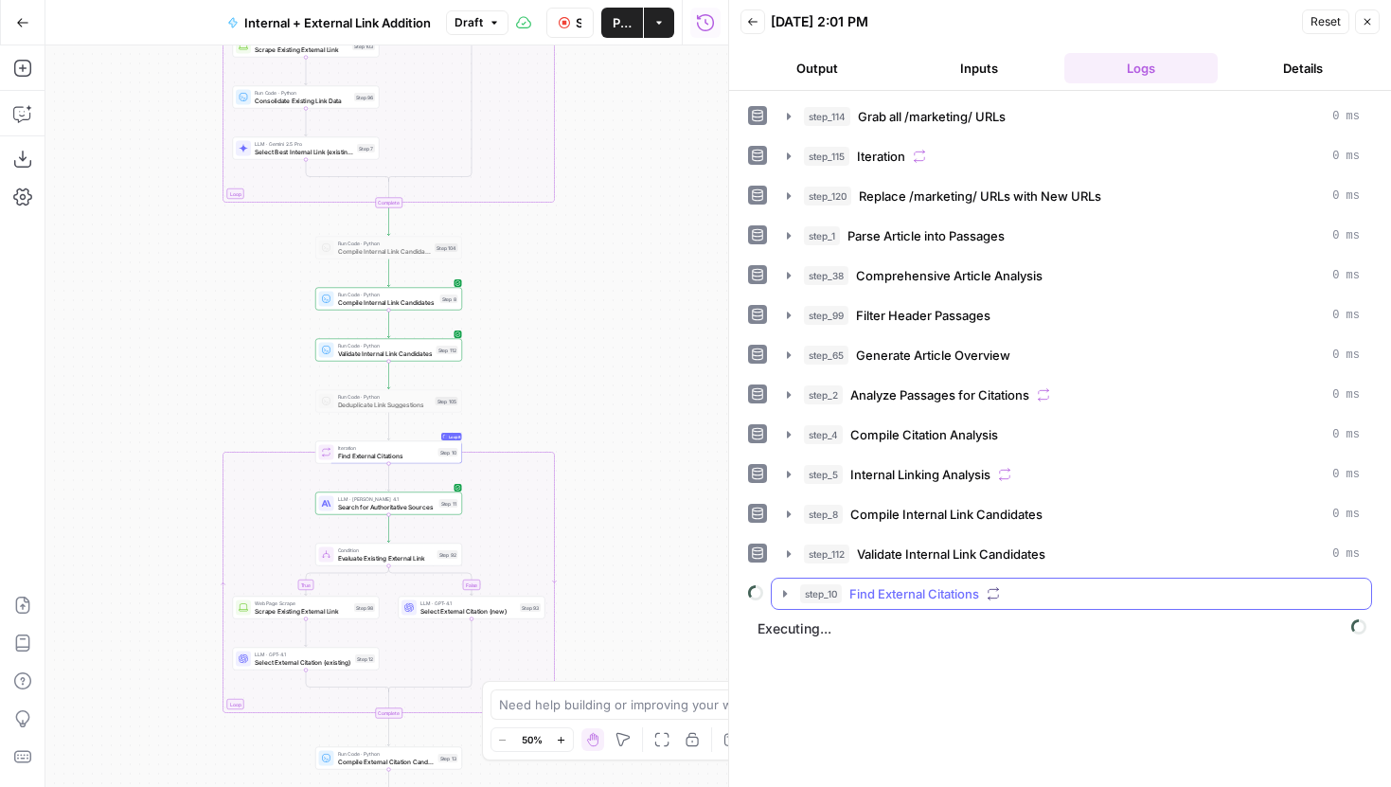
click at [779, 587] on icon "button" at bounding box center [785, 593] width 15 height 15
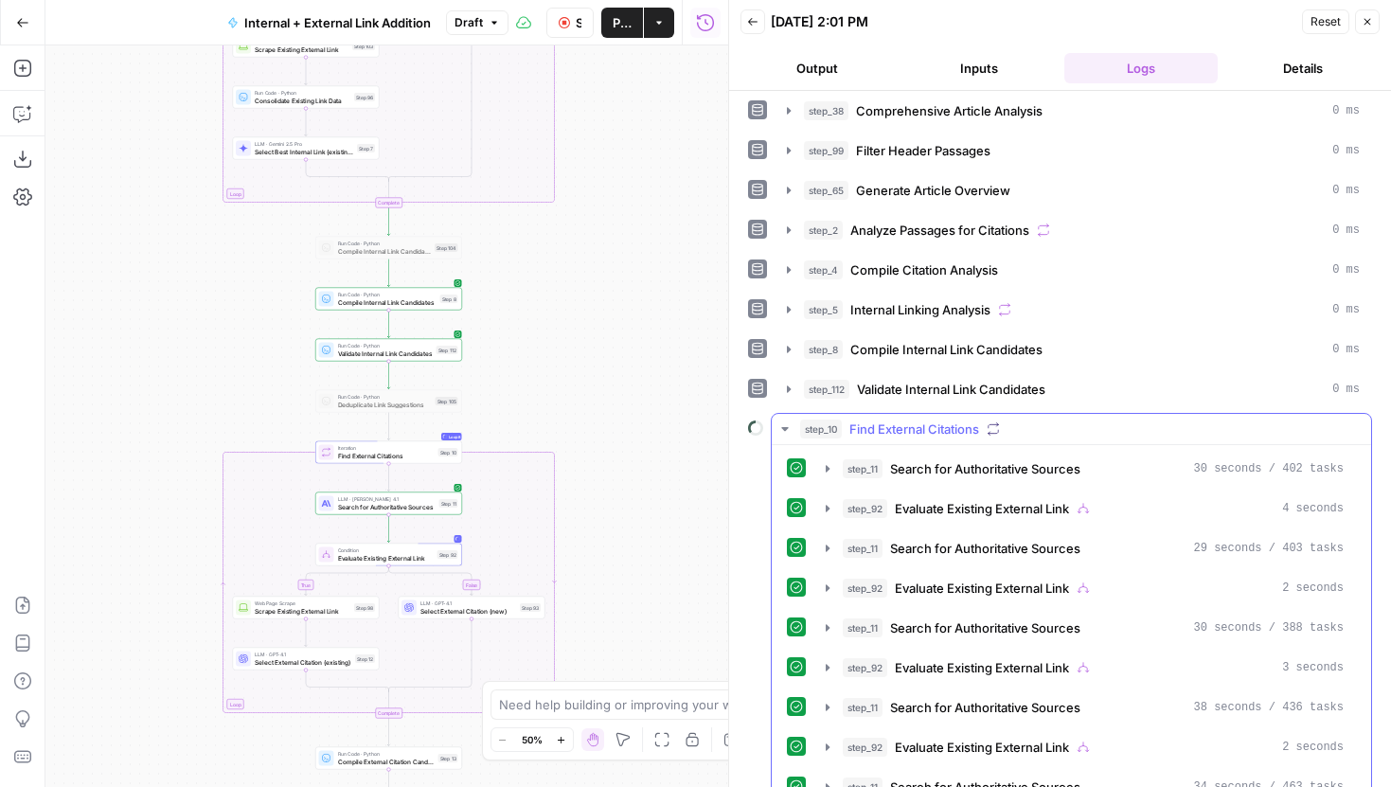
scroll to position [215, 0]
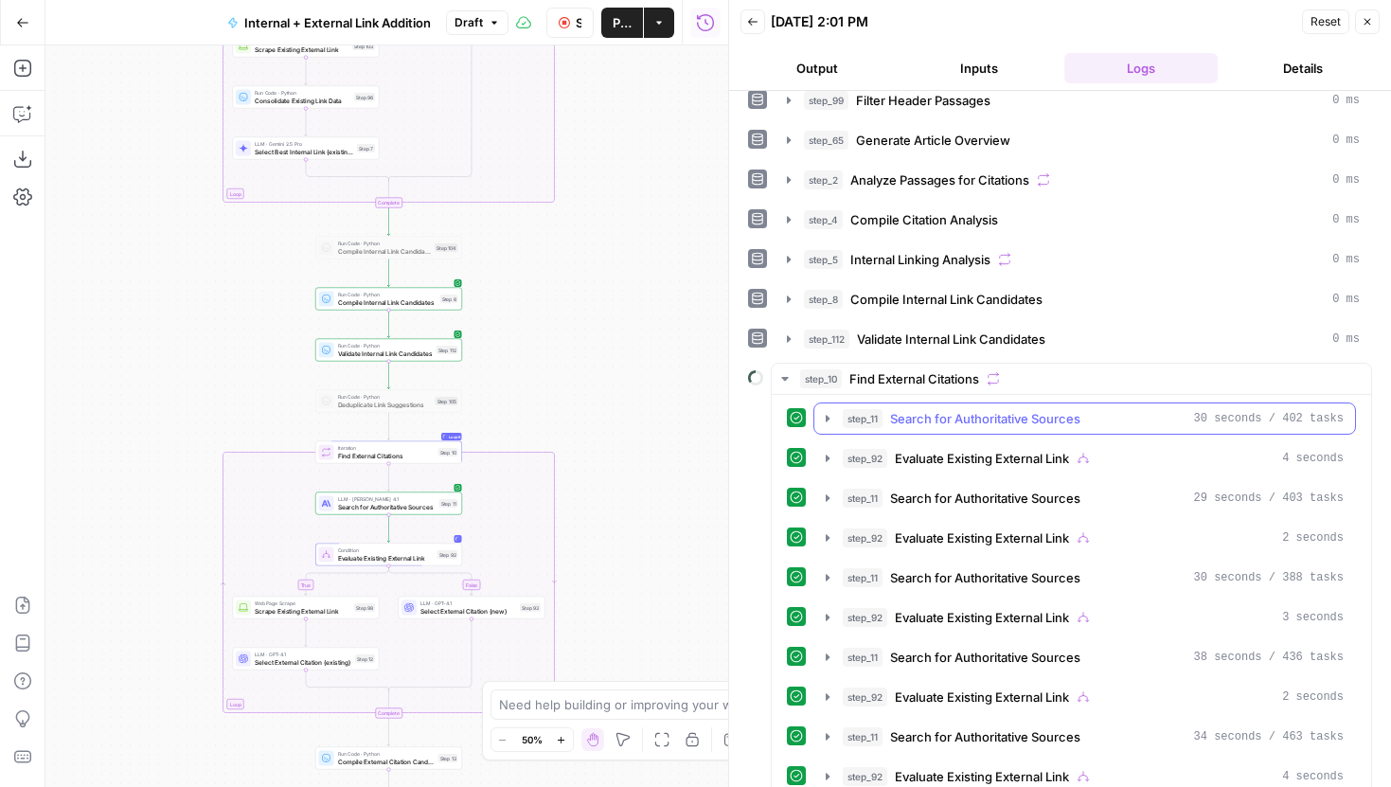
click at [825, 419] on icon "button" at bounding box center [827, 418] width 15 height 15
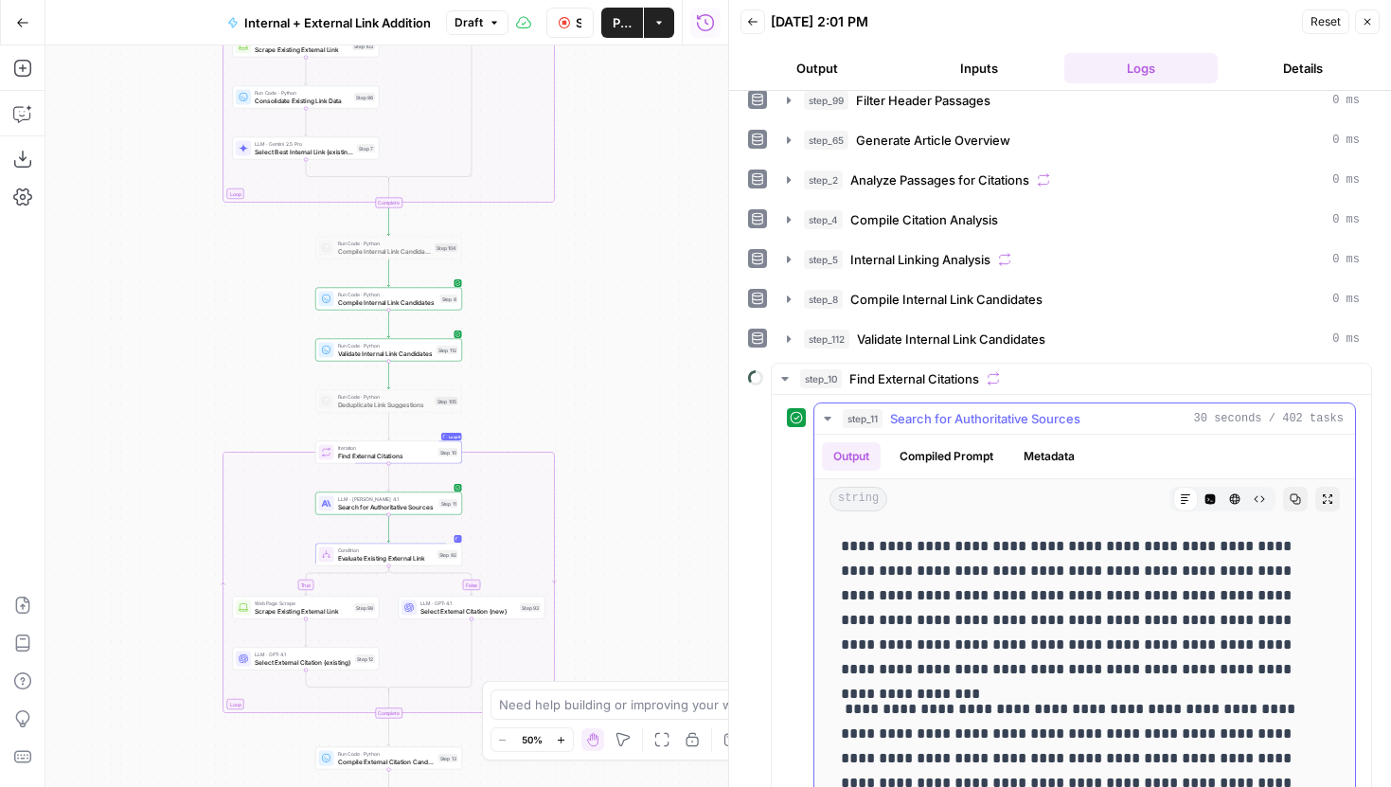
click at [828, 412] on icon "button" at bounding box center [827, 418] width 15 height 15
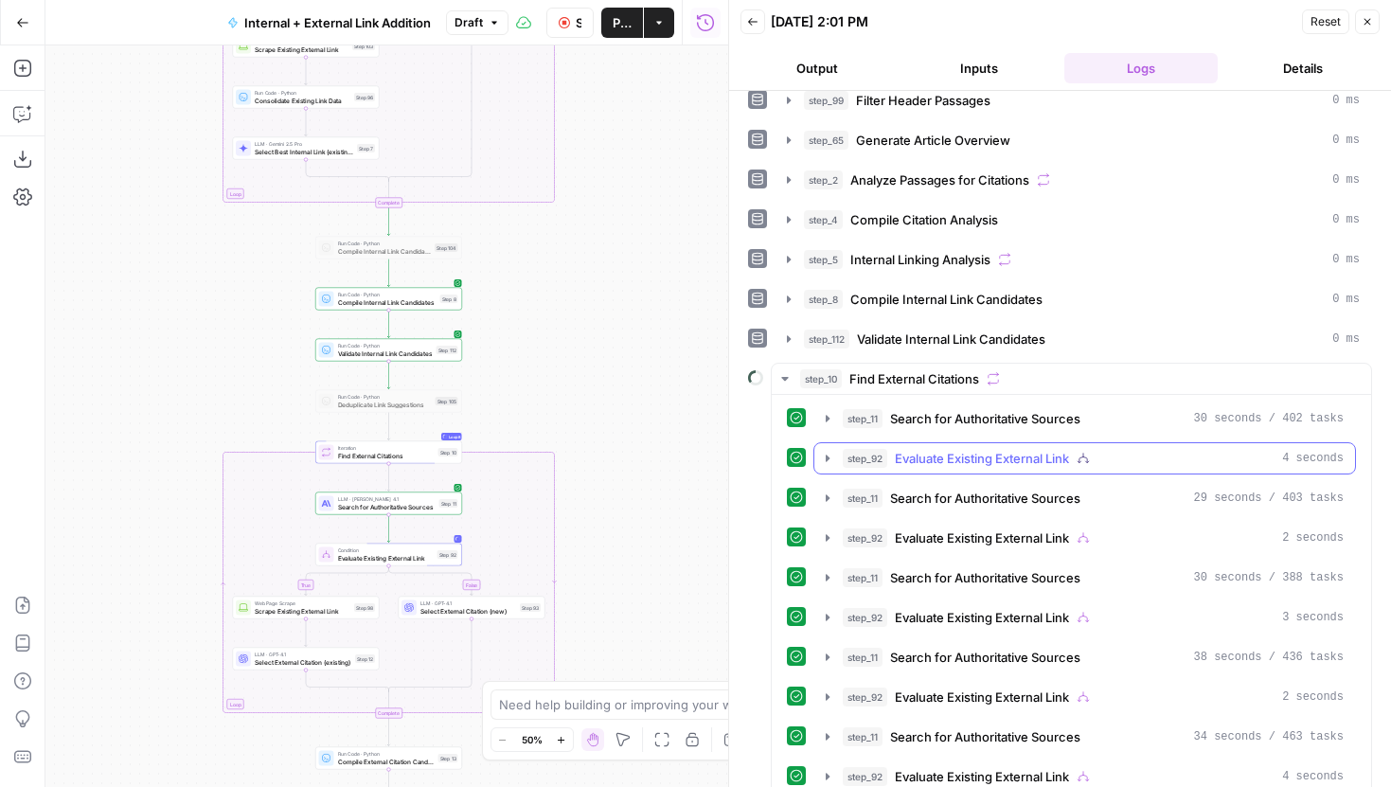
click at [832, 456] on icon "button" at bounding box center [827, 458] width 15 height 15
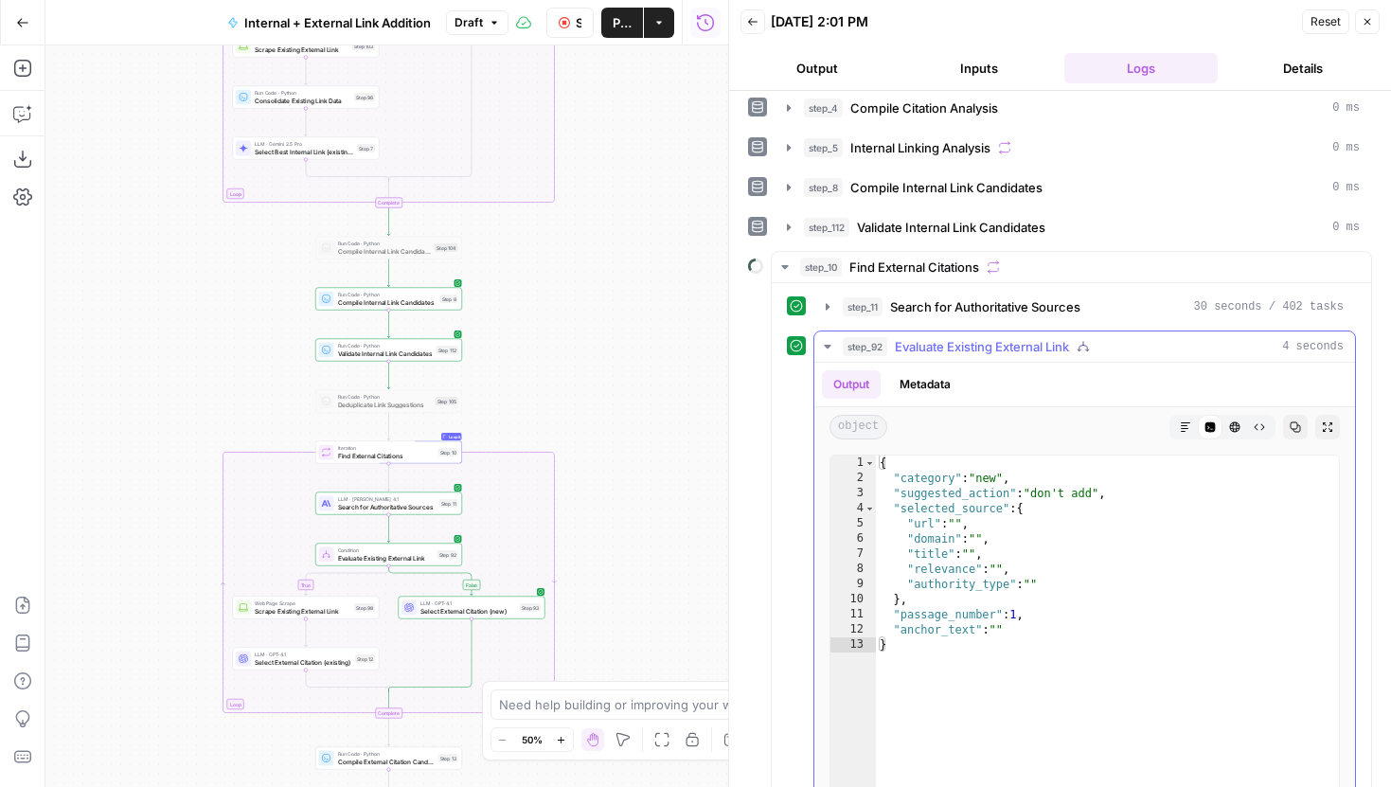
scroll to position [370, 0]
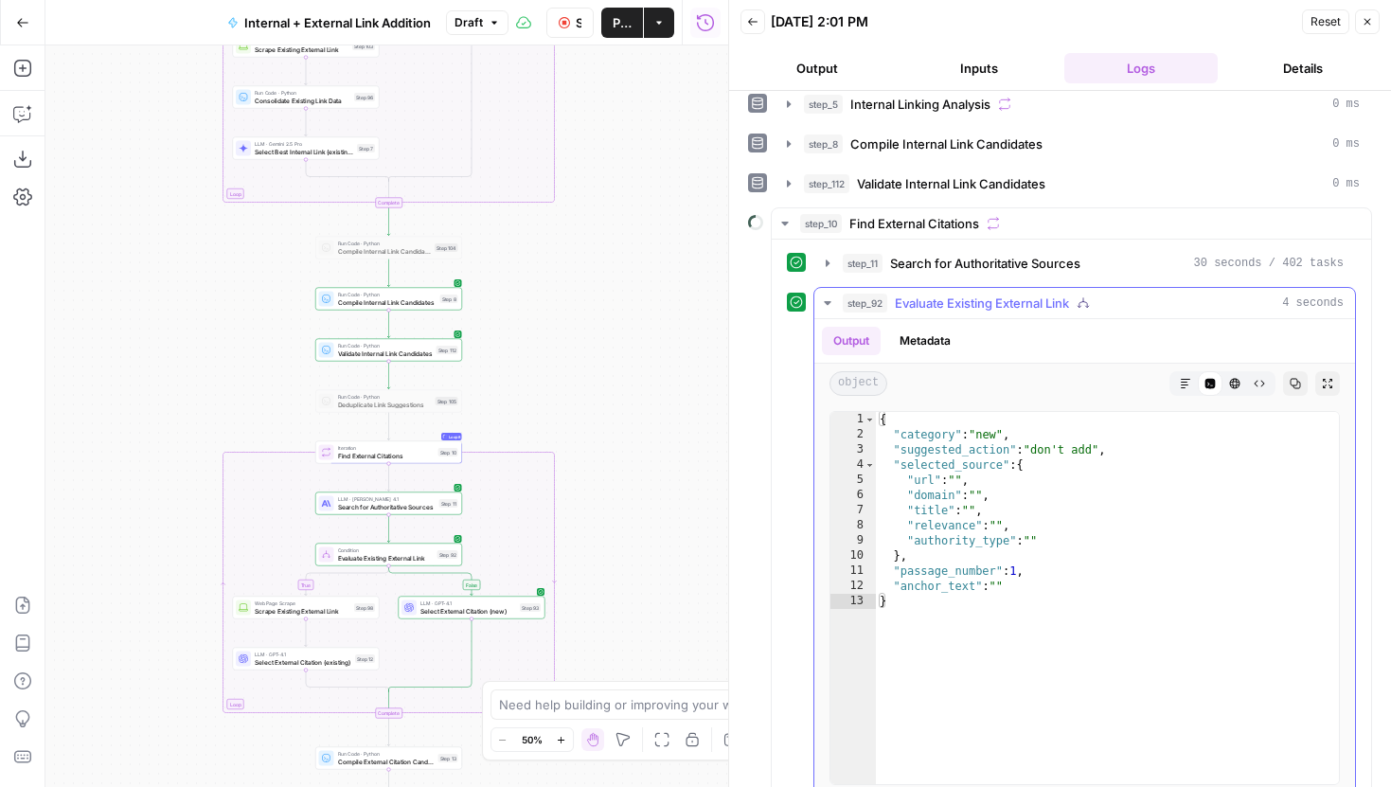
click at [829, 299] on icon "button" at bounding box center [827, 302] width 15 height 15
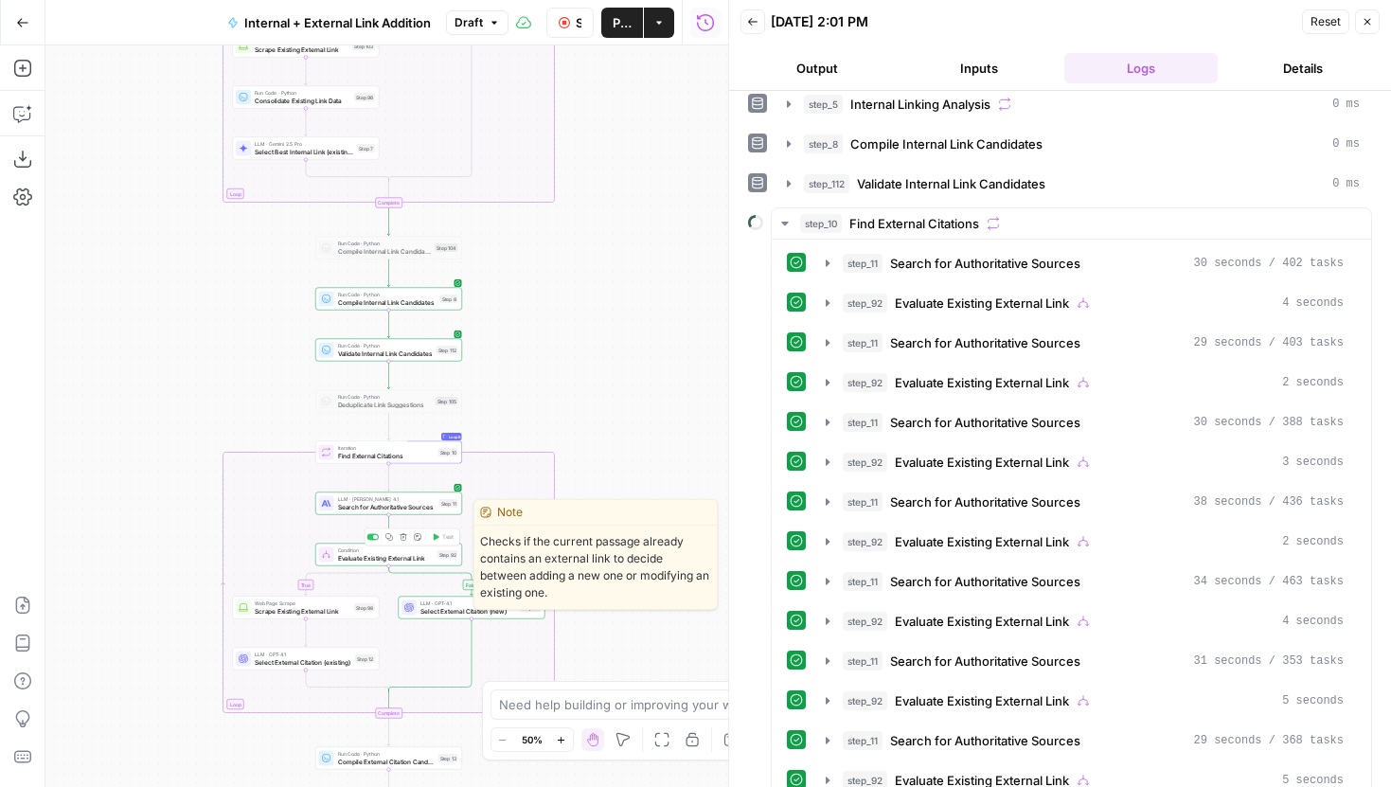
click at [413, 558] on span "Evaluate Existing External Link" at bounding box center [386, 557] width 96 height 9
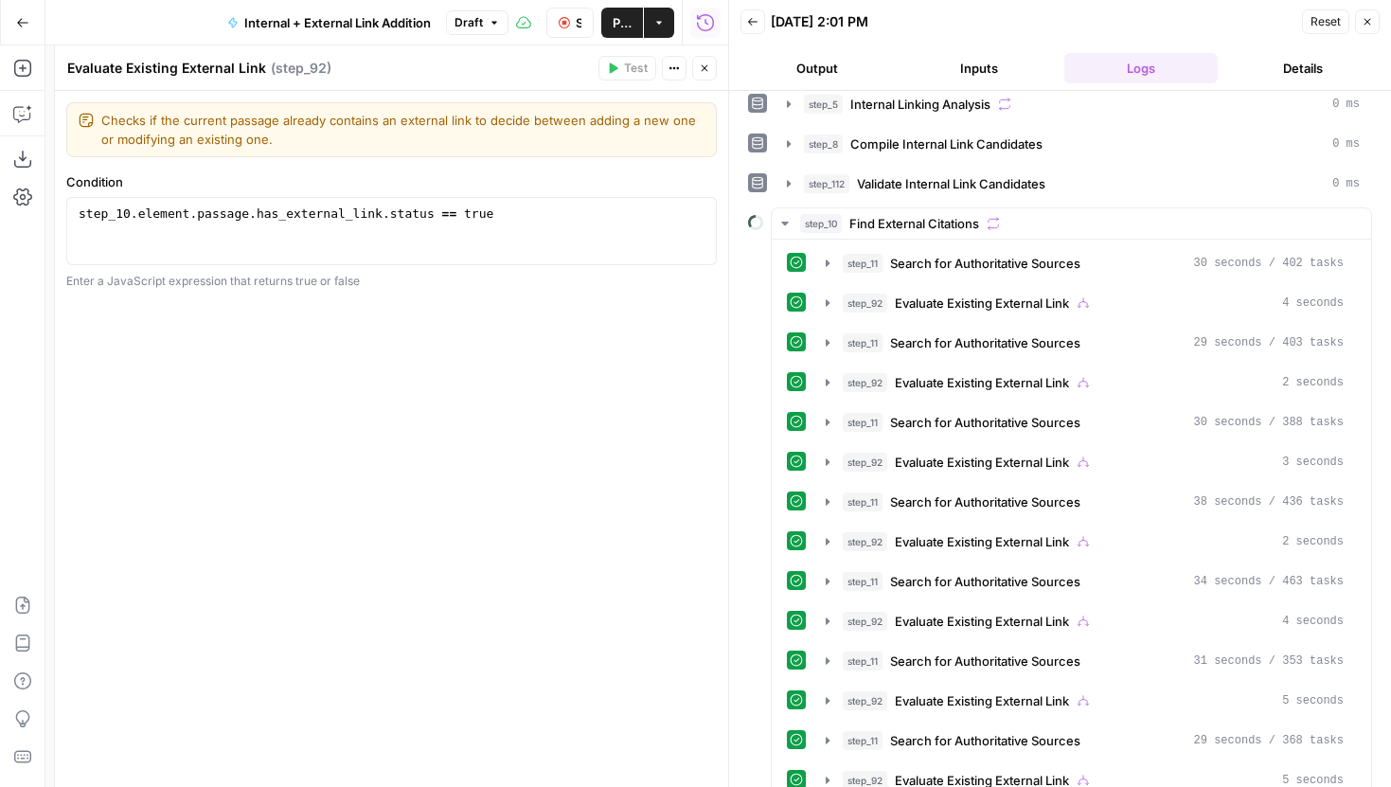
click at [710, 70] on button "Close" at bounding box center [704, 68] width 25 height 25
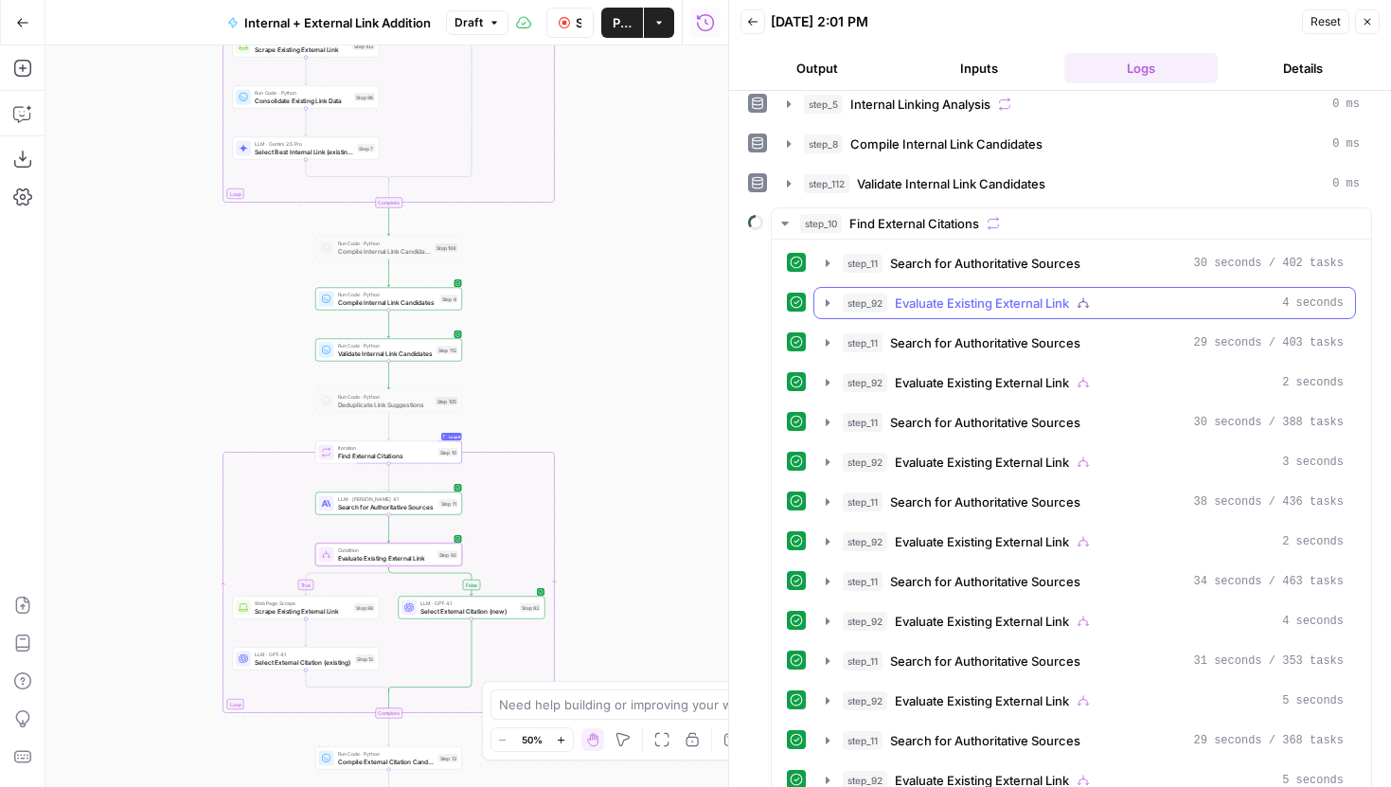
click at [820, 298] on icon "button" at bounding box center [827, 302] width 15 height 15
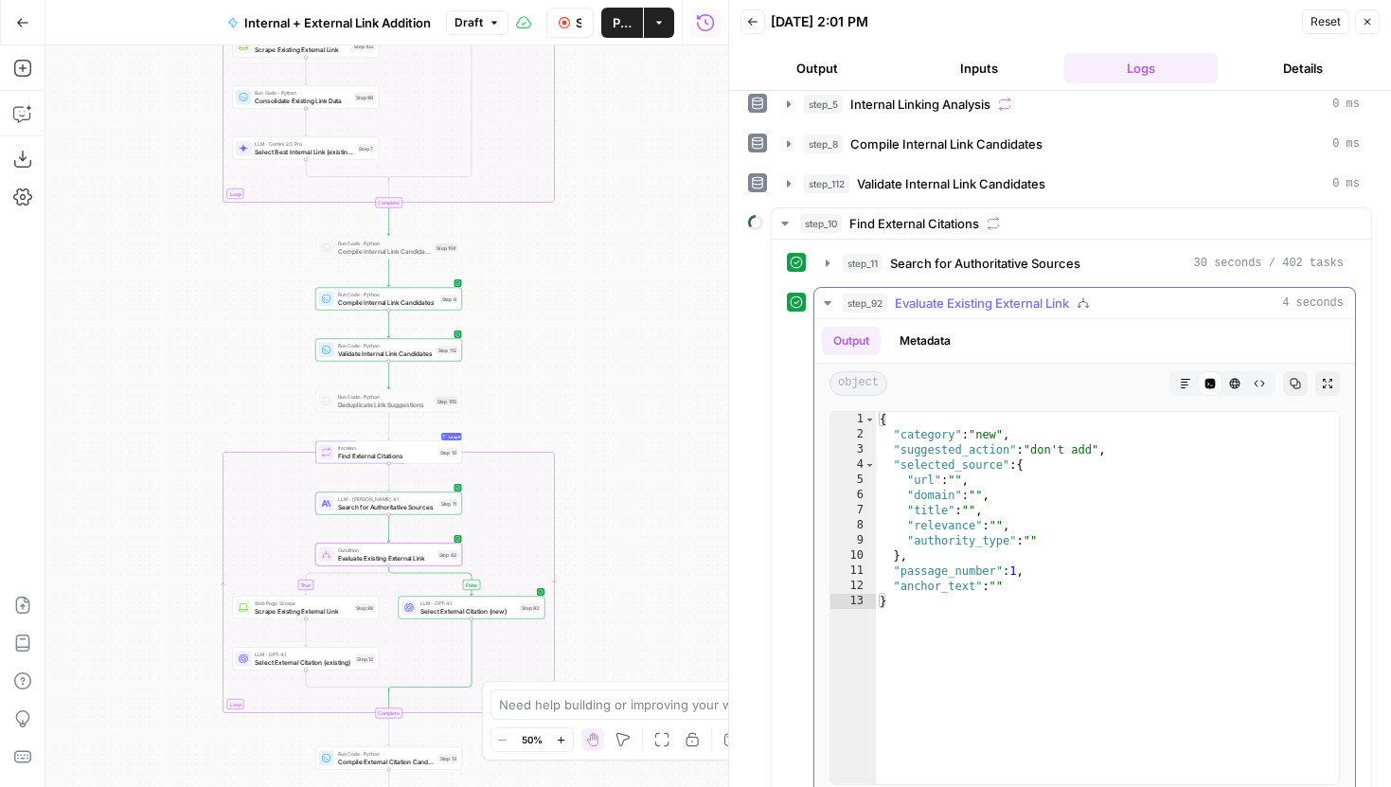
click at [820, 298] on icon "button" at bounding box center [827, 302] width 15 height 15
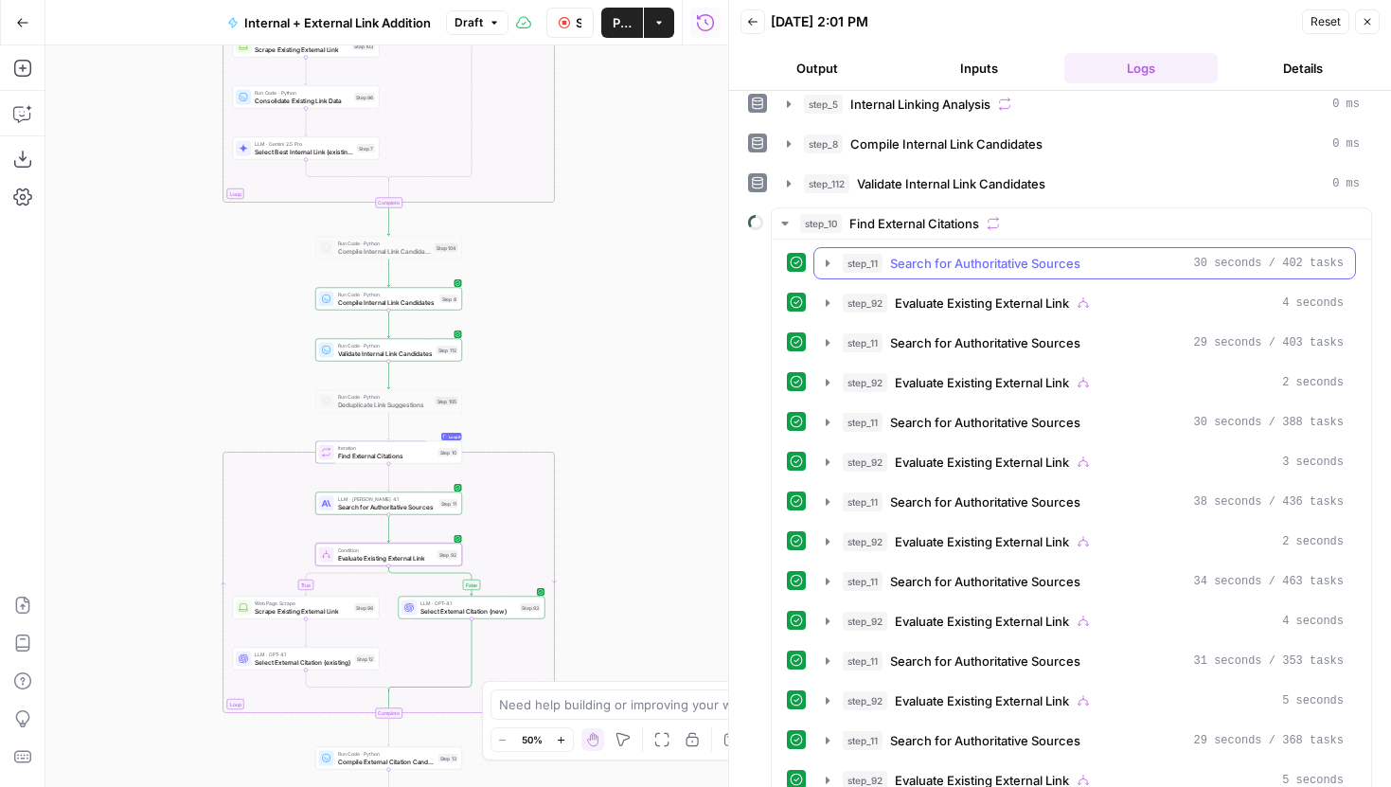
click at [819, 258] on button "step_11 Search for Authoritative Sources 30 seconds / 402 tasks" at bounding box center [1084, 263] width 541 height 30
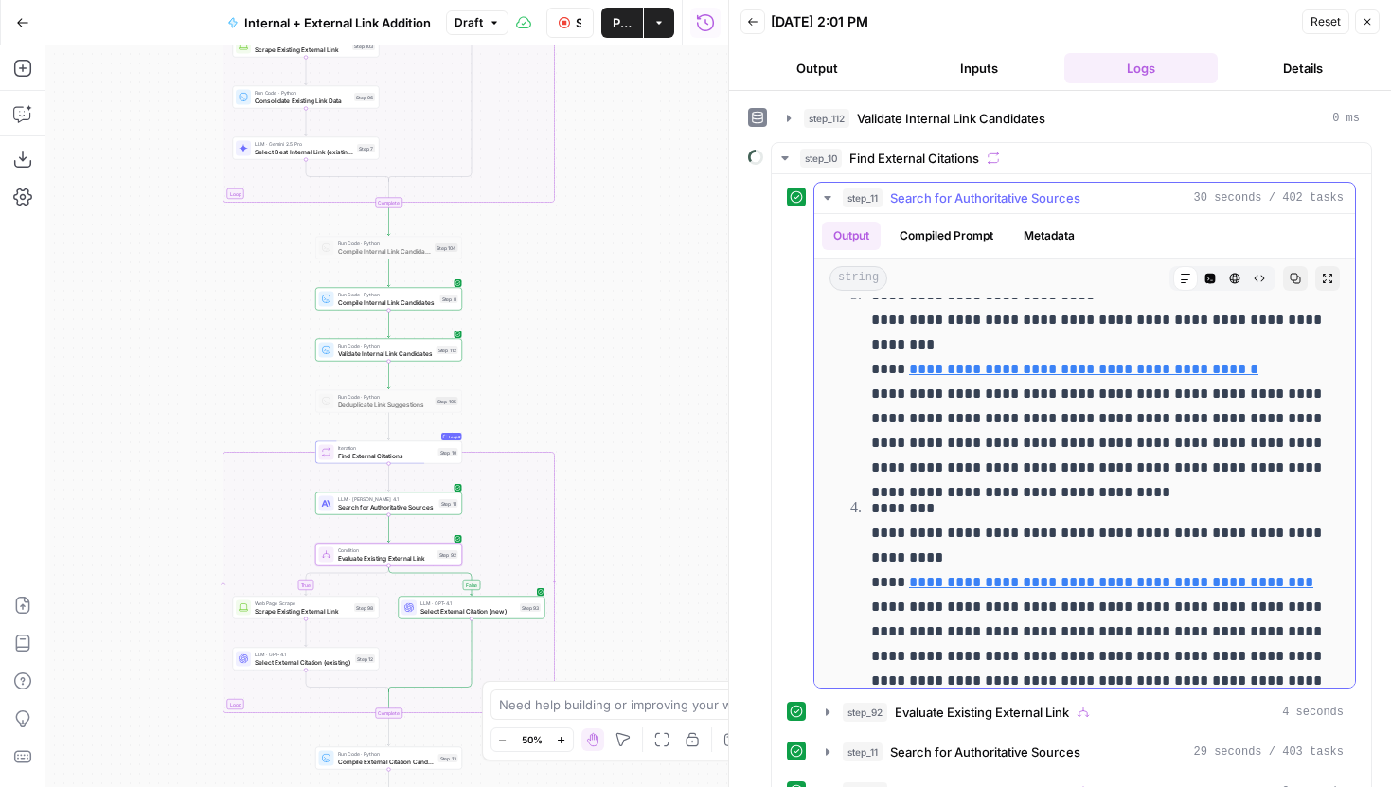
scroll to position [564, 0]
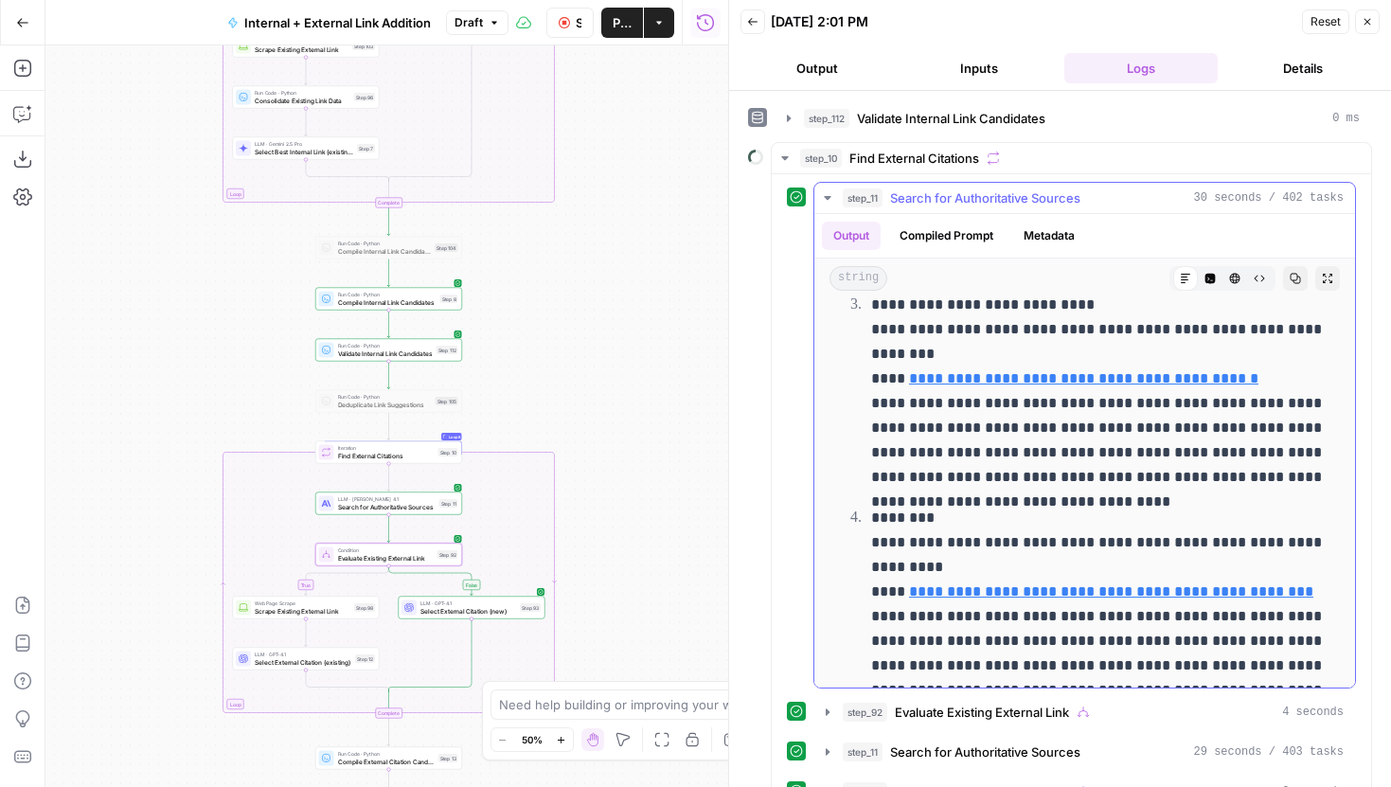
click at [827, 202] on icon "button" at bounding box center [827, 197] width 15 height 15
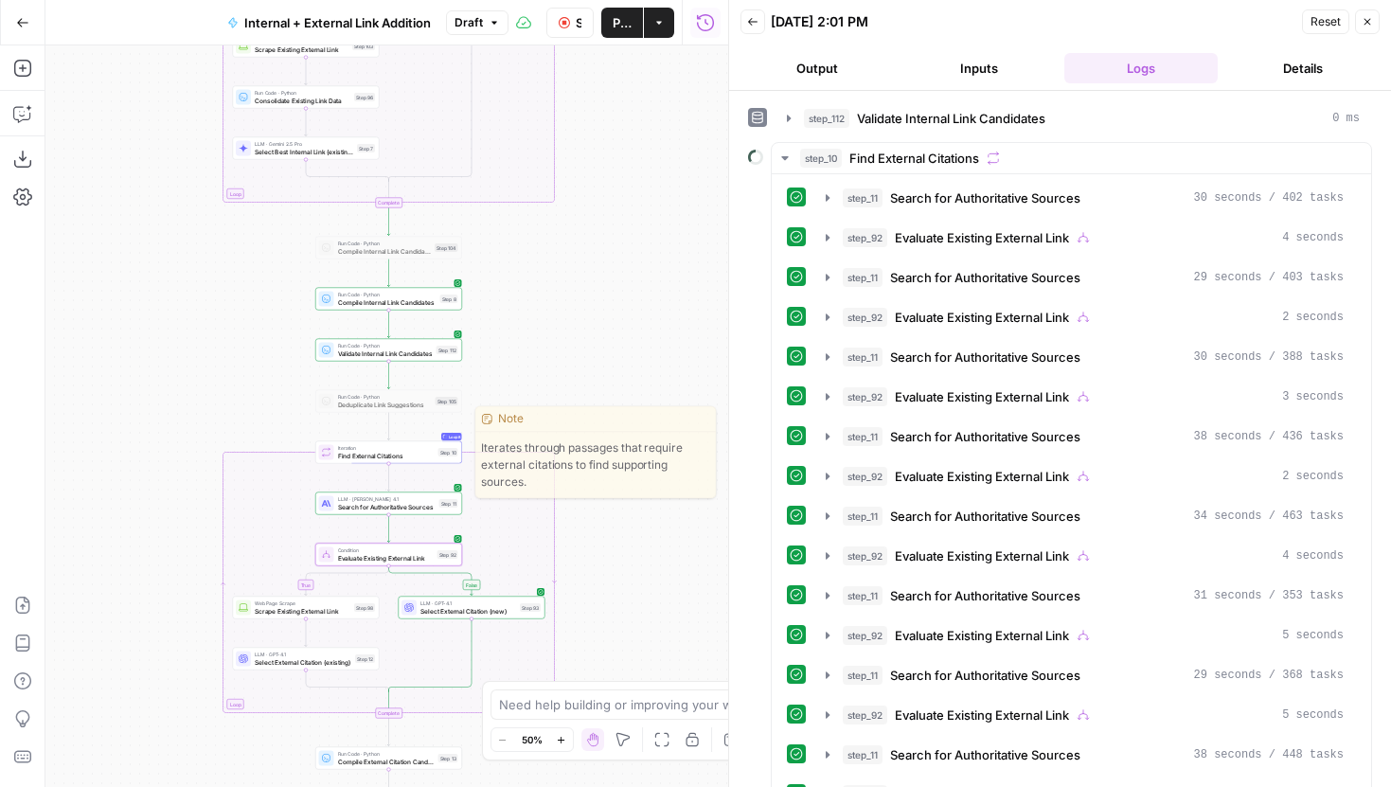
click at [436, 457] on div "Loop 8 Iteration Find External Citations Step 10 Copy step Delete step Edit Not…" at bounding box center [388, 452] width 139 height 16
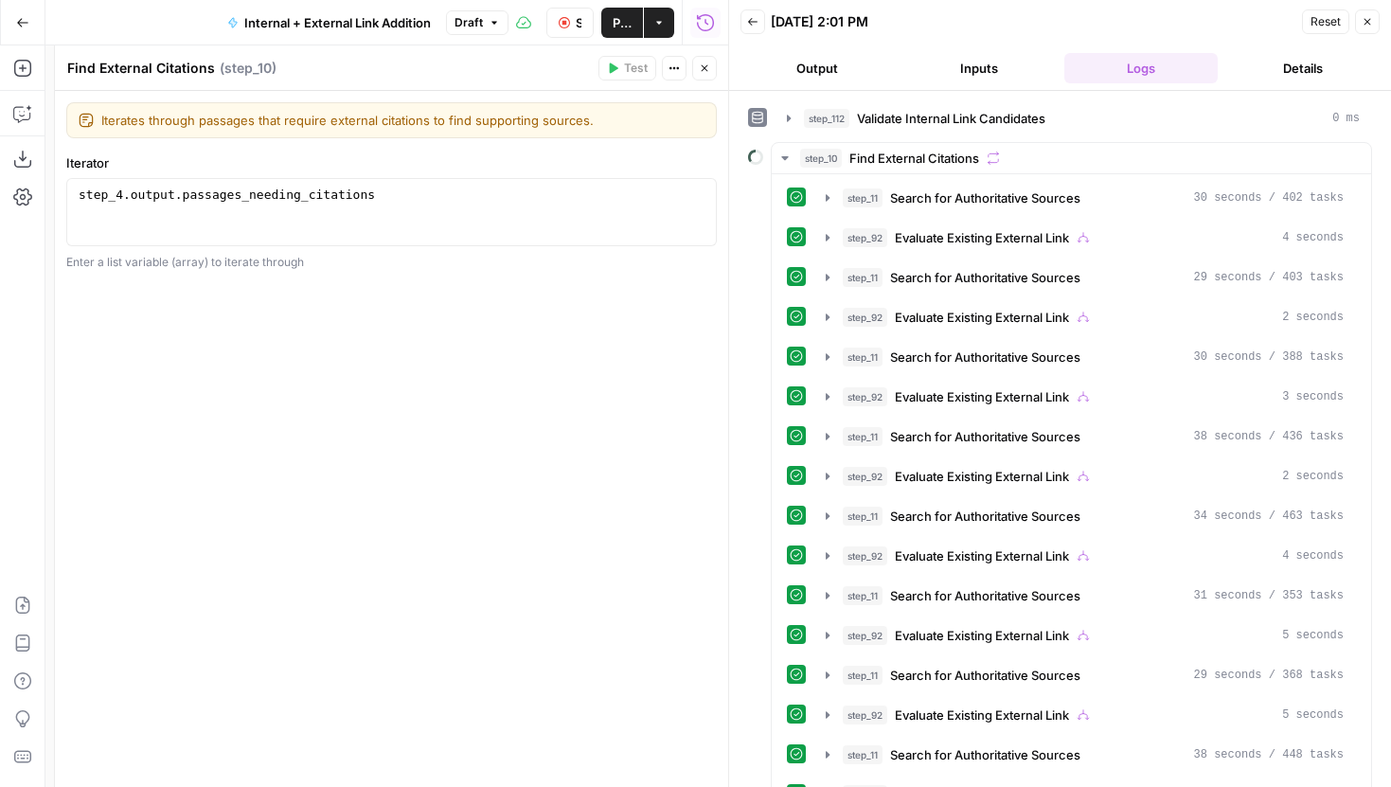
click at [707, 68] on icon "button" at bounding box center [704, 68] width 11 height 11
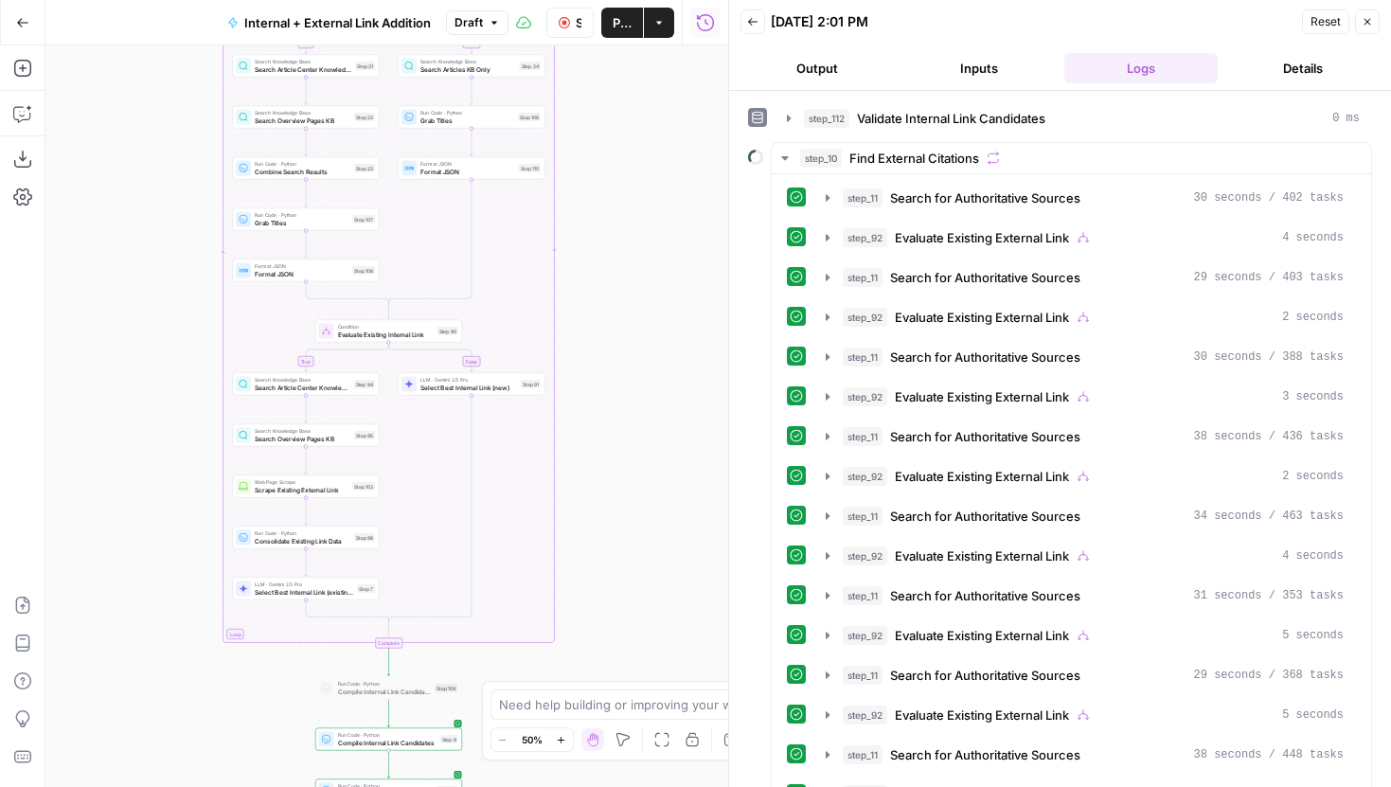
drag, startPoint x: 656, startPoint y: 159, endPoint x: 656, endPoint y: 729, distance: 570.1
click at [656, 725] on body "LegalZoom New Home Browse Insights Opportunities Your Data Recent Grids Article…" at bounding box center [695, 393] width 1391 height 787
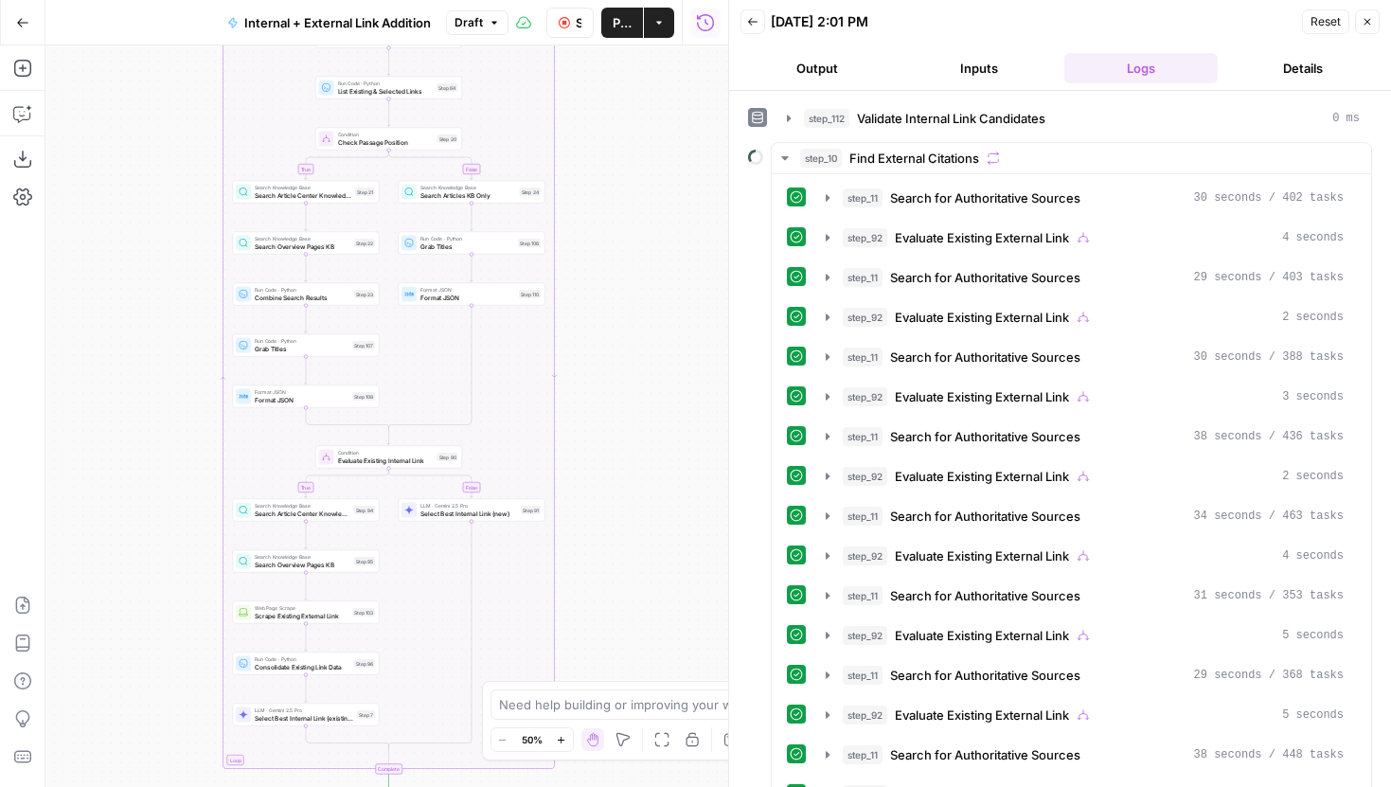
drag, startPoint x: 642, startPoint y: 208, endPoint x: 642, endPoint y: 561, distance: 352.3
click at [642, 556] on div "true false true false true false Workflow Set Inputs Inputs Run Code · Python G…" at bounding box center [386, 416] width 683 height 742
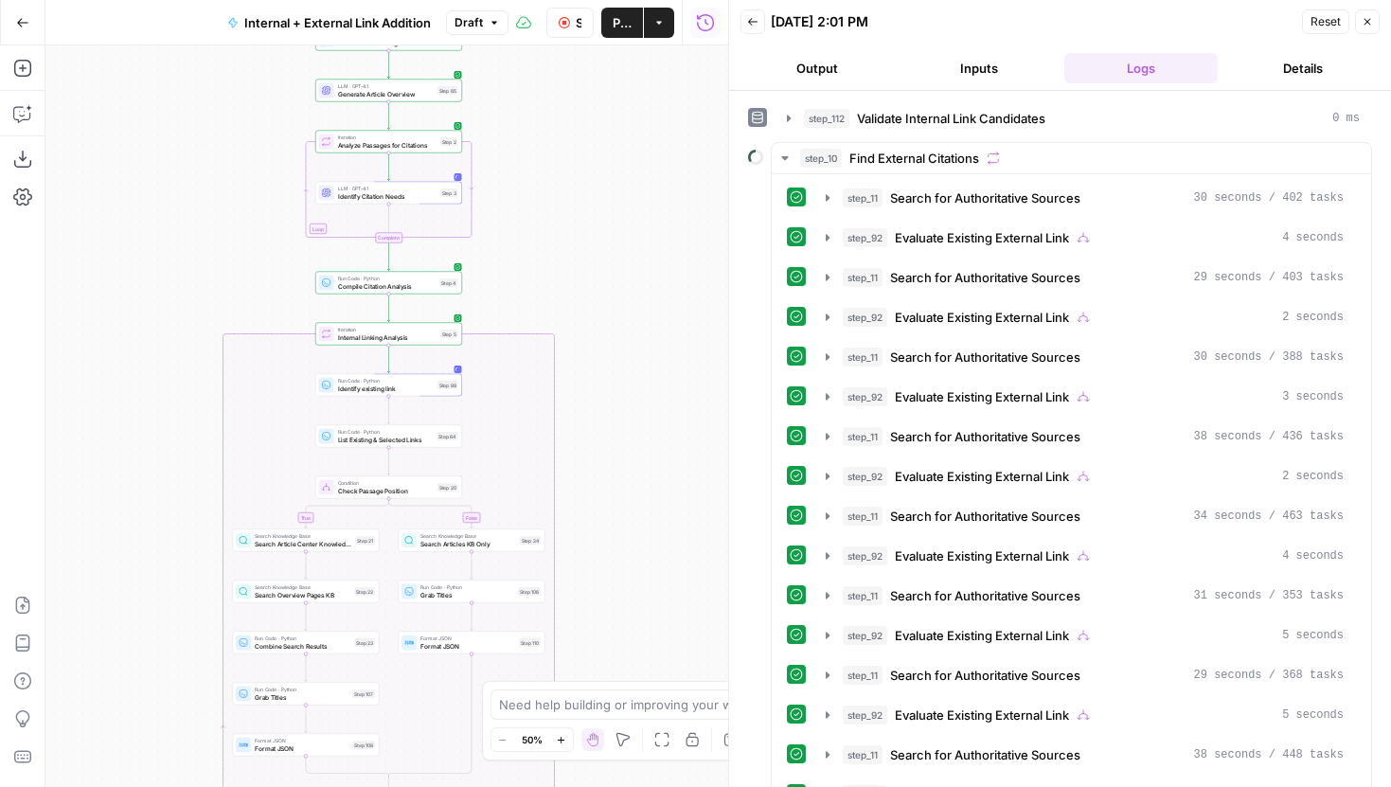
drag, startPoint x: 599, startPoint y: 206, endPoint x: 599, endPoint y: 389, distance: 182.8
click at [599, 389] on div "true false true false true false Workflow Set Inputs Inputs Run Code · Python G…" at bounding box center [386, 416] width 683 height 742
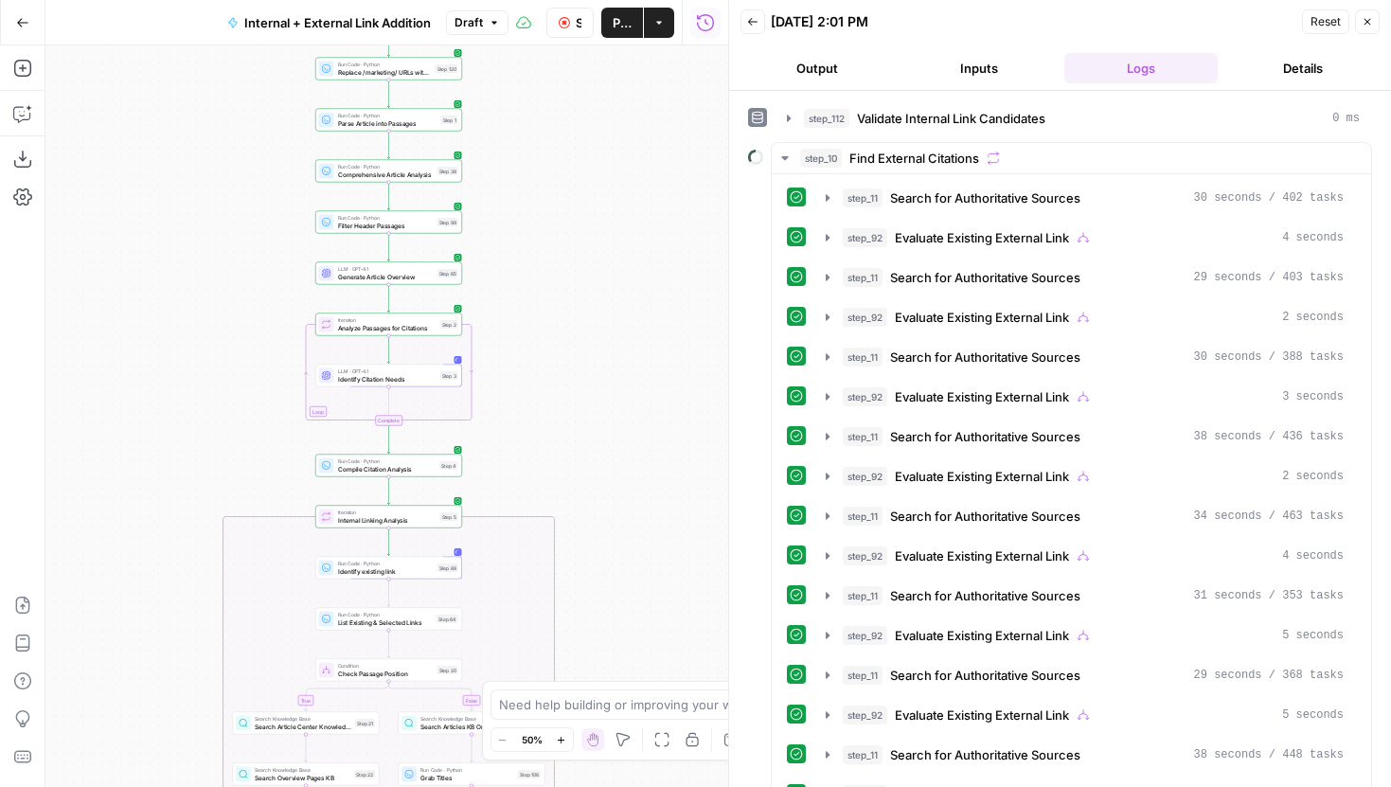
drag, startPoint x: 585, startPoint y: 317, endPoint x: 585, endPoint y: 347, distance: 29.4
click at [585, 347] on div "true false true false true false Workflow Set Inputs Inputs Run Code · Python G…" at bounding box center [386, 416] width 683 height 742
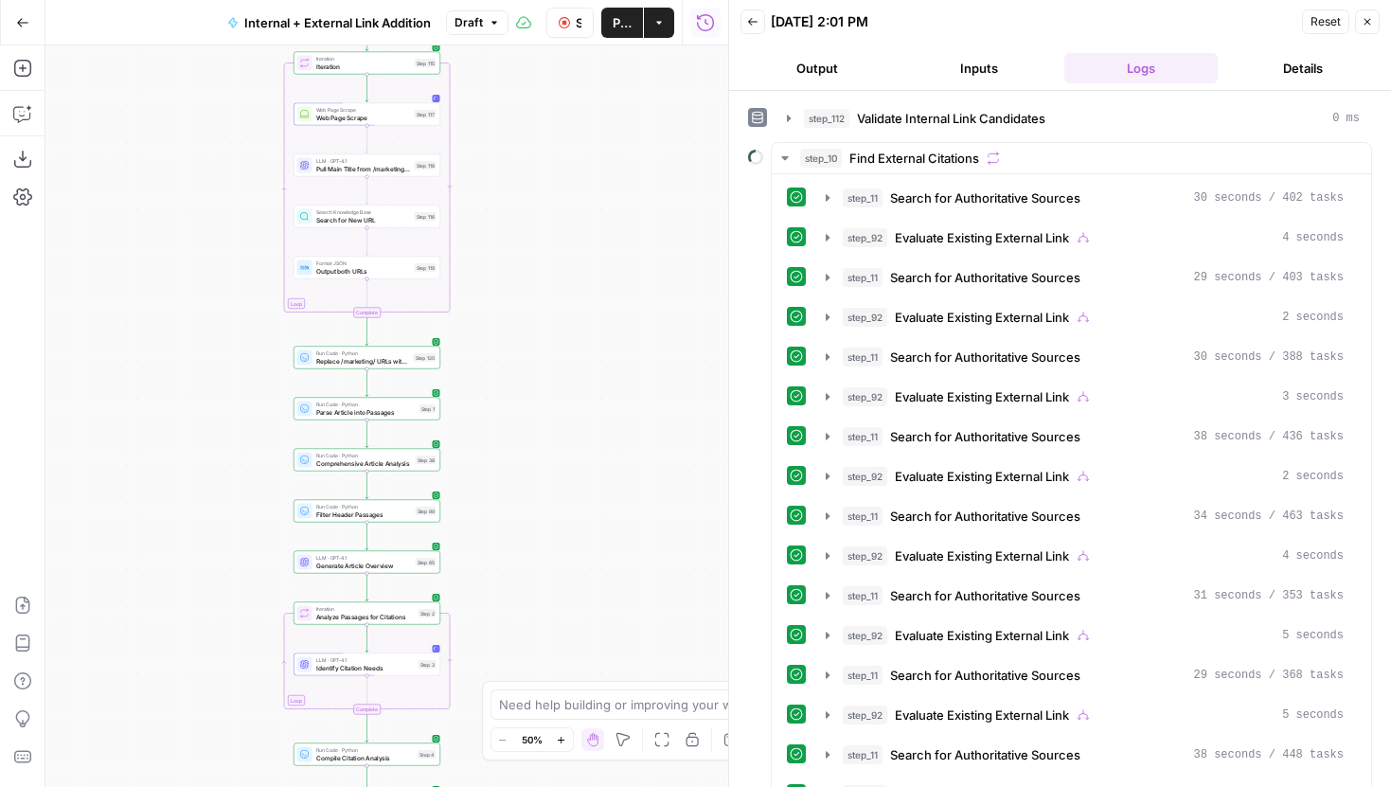
drag, startPoint x: 563, startPoint y: 264, endPoint x: 532, endPoint y: 530, distance: 267.8
click at [532, 524] on div "true false true false true false Workflow Set Inputs Inputs Run Code · Python G…" at bounding box center [386, 416] width 683 height 742
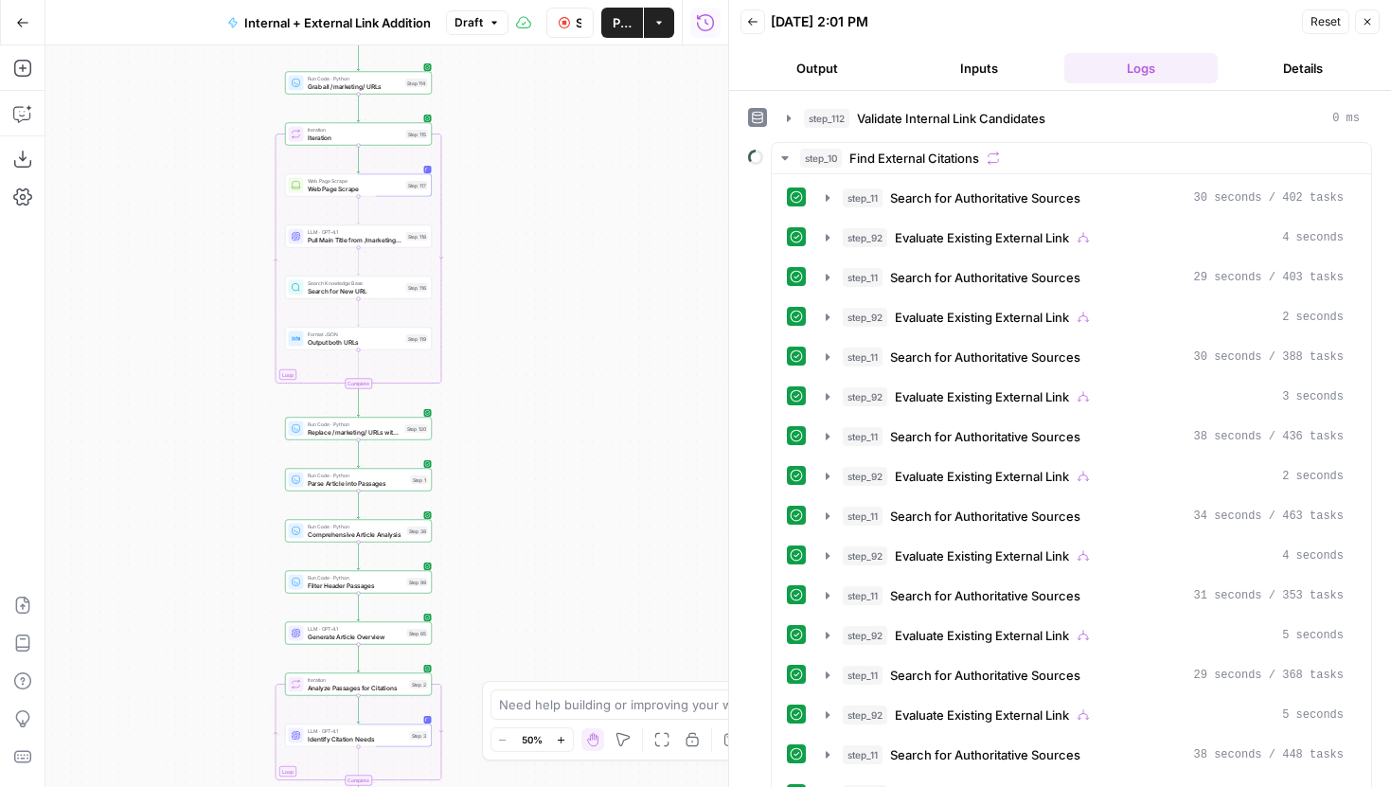
drag, startPoint x: 508, startPoint y: 586, endPoint x: 507, endPoint y: 258, distance: 328.6
click at [508, 257] on div "true false true false true false Workflow Set Inputs Inputs Run Code · Python G…" at bounding box center [386, 416] width 683 height 742
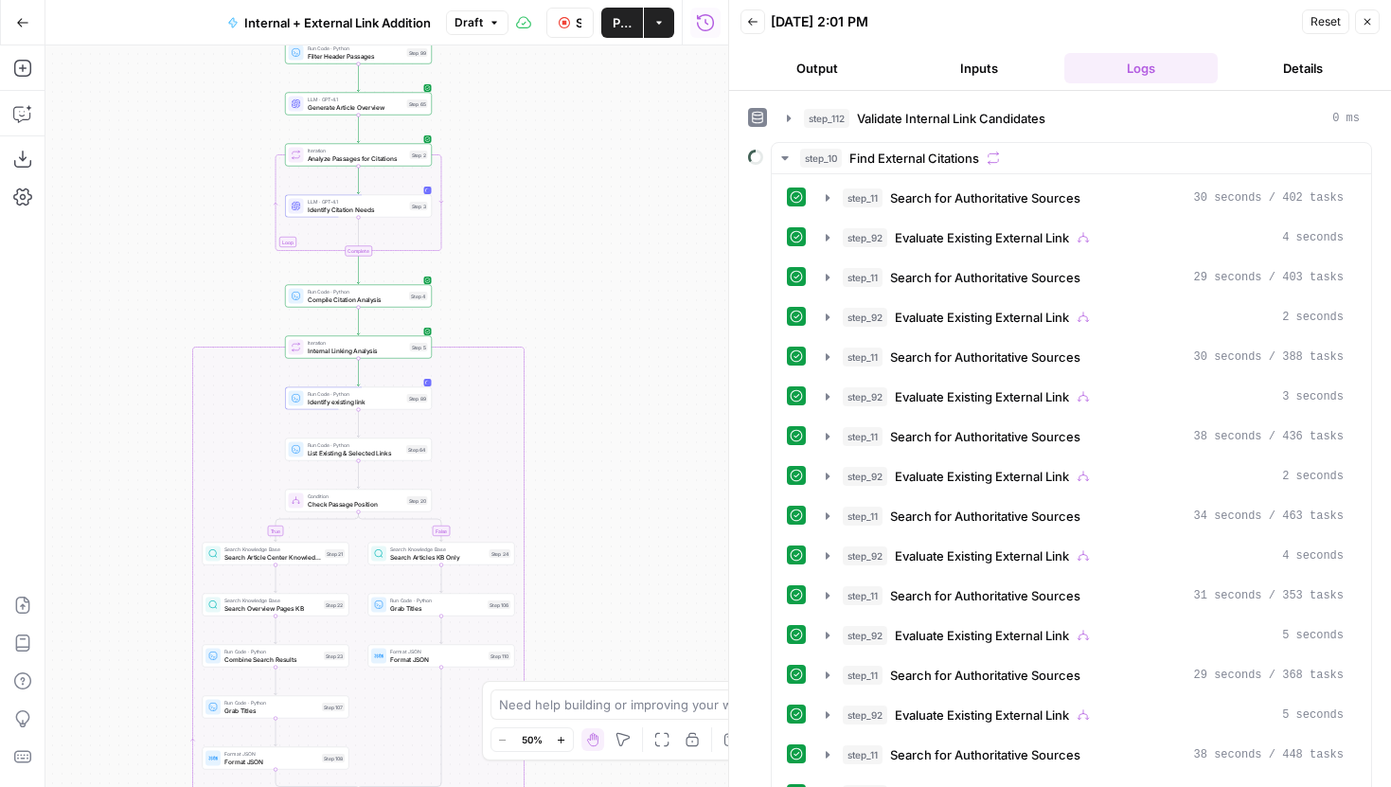
drag, startPoint x: 479, startPoint y: 294, endPoint x: 479, endPoint y: 244, distance: 49.2
click at [479, 244] on div "true false true false true false Workflow Set Inputs Inputs Run Code · Python G…" at bounding box center [386, 416] width 683 height 742
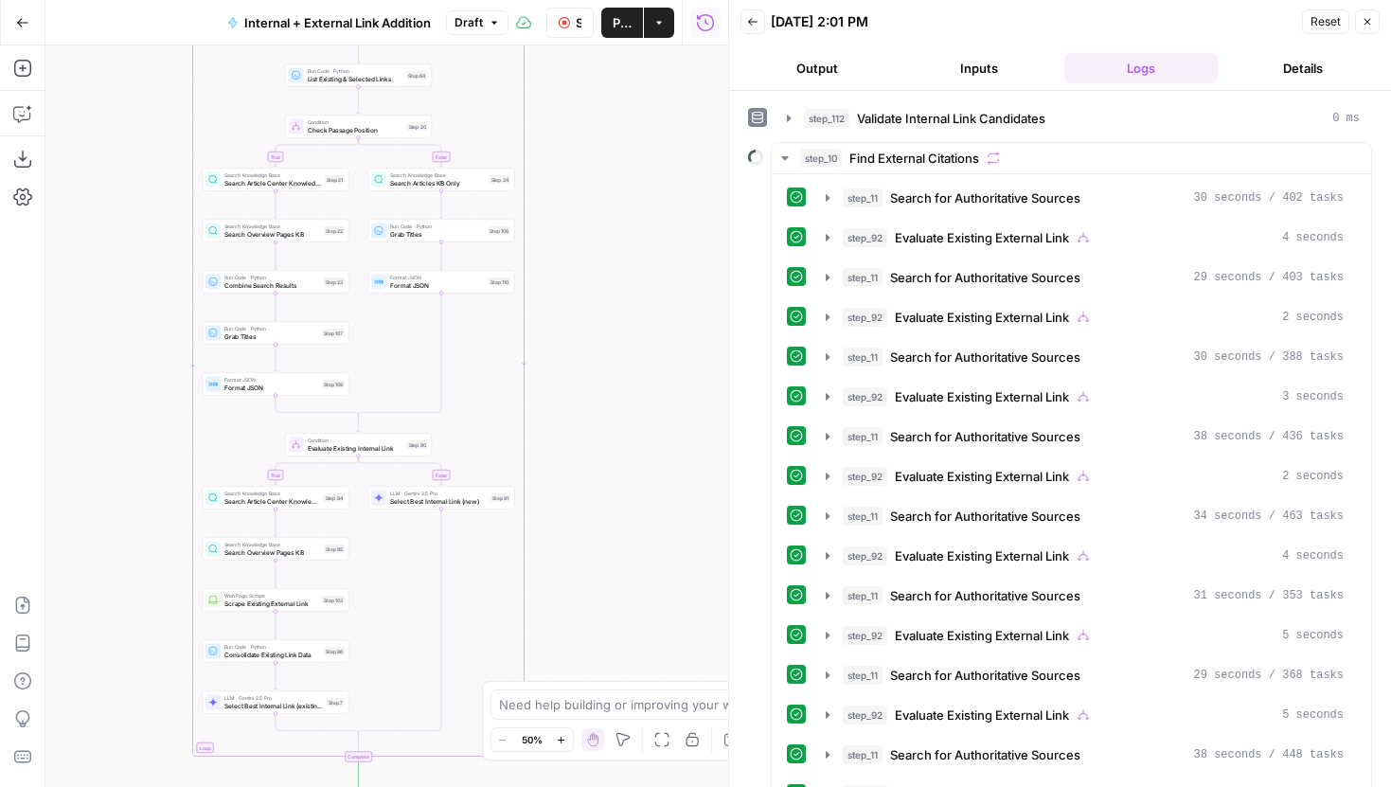
drag, startPoint x: 545, startPoint y: 284, endPoint x: 544, endPoint y: 169, distance: 115.5
click at [545, 168] on div "true false true false true false Workflow Set Inputs Inputs Run Code · Python G…" at bounding box center [386, 416] width 683 height 742
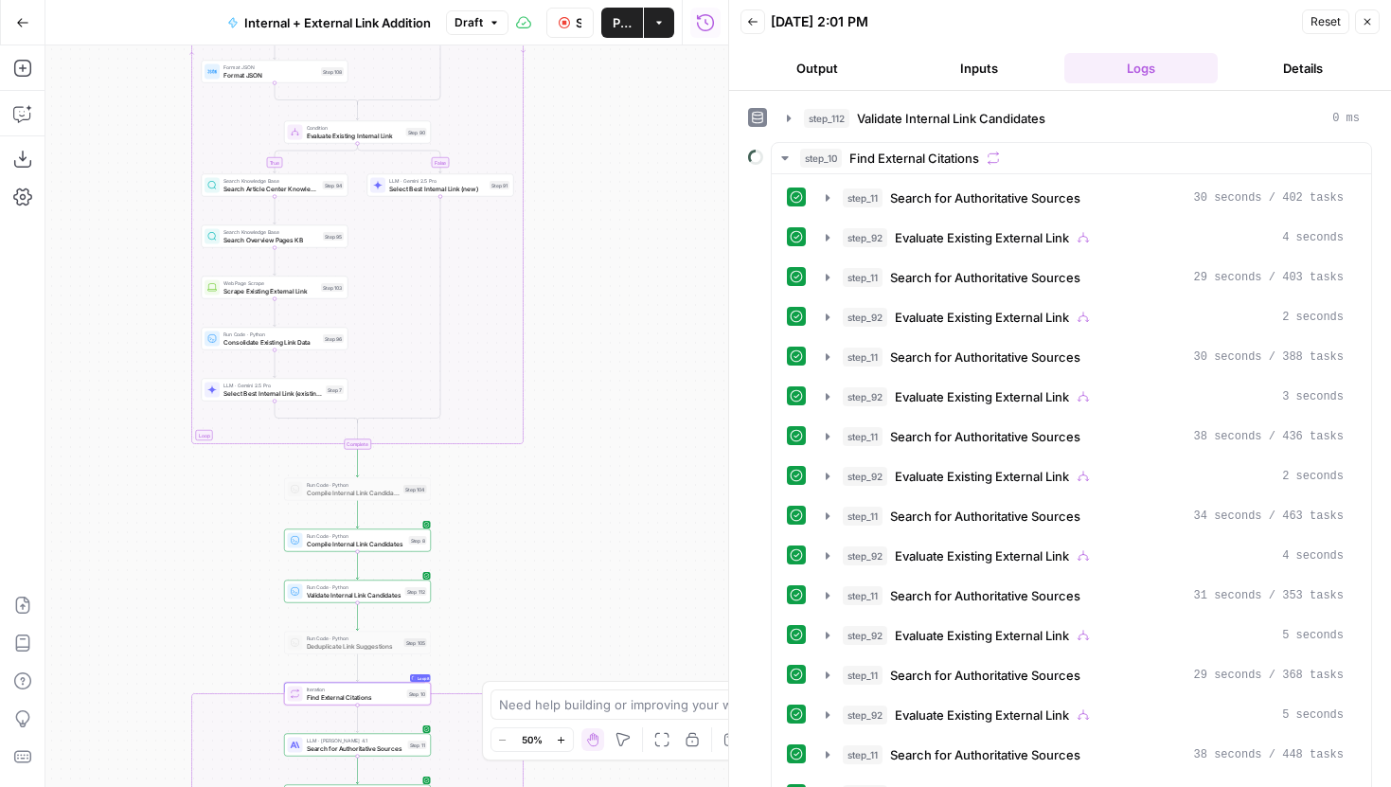
drag, startPoint x: 601, startPoint y: 441, endPoint x: 600, endPoint y: 129, distance: 312.5
click at [600, 129] on div "true false true false true false Workflow Set Inputs Inputs Run Code · Python G…" at bounding box center [386, 416] width 683 height 742
drag, startPoint x: 597, startPoint y: 459, endPoint x: 584, endPoint y: 545, distance: 86.1
click at [585, 543] on div "true false true false true false Workflow Set Inputs Inputs Run Code · Python G…" at bounding box center [386, 416] width 683 height 742
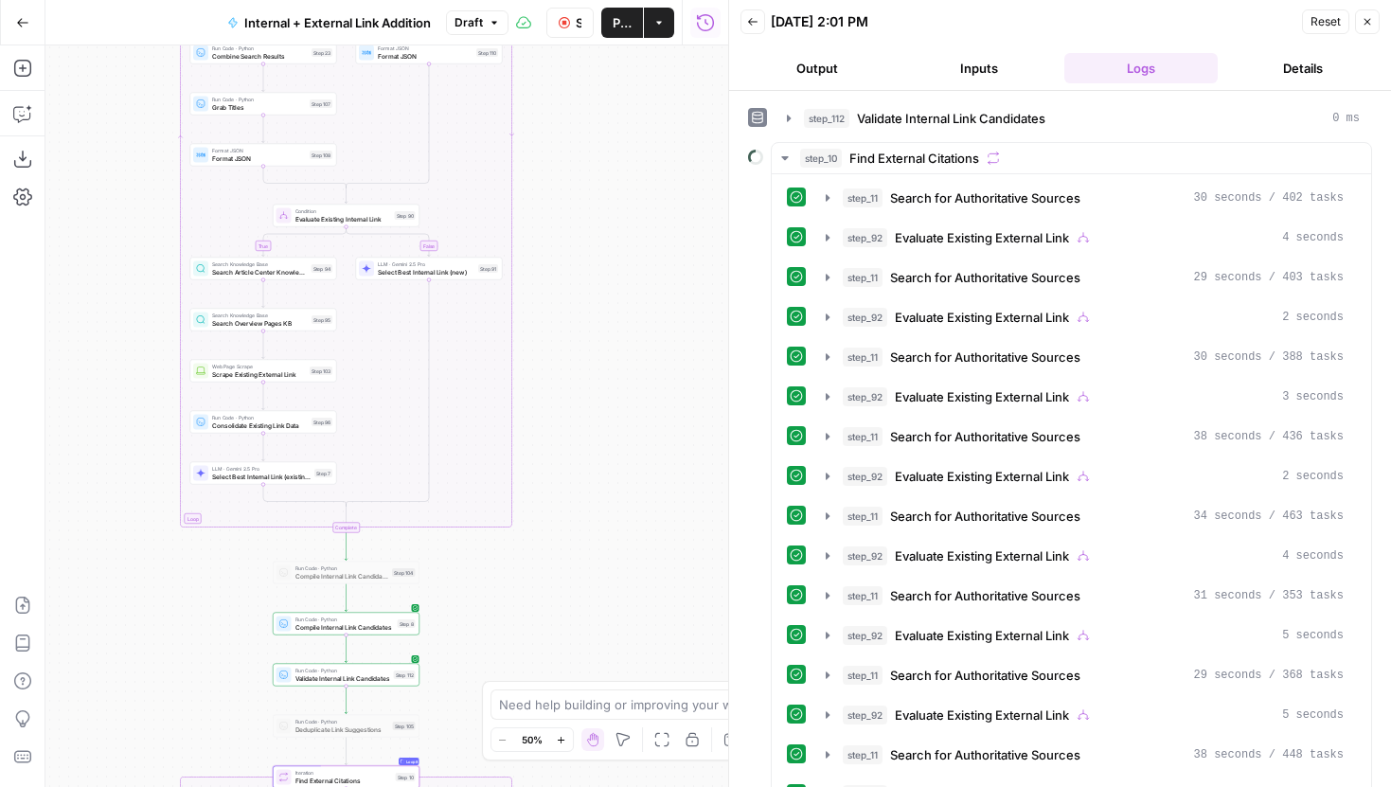
drag, startPoint x: 600, startPoint y: 116, endPoint x: 571, endPoint y: 529, distance: 413.9
click at [571, 517] on div "true false true false true false Workflow Set Inputs Inputs Run Code · Python G…" at bounding box center [386, 416] width 683 height 742
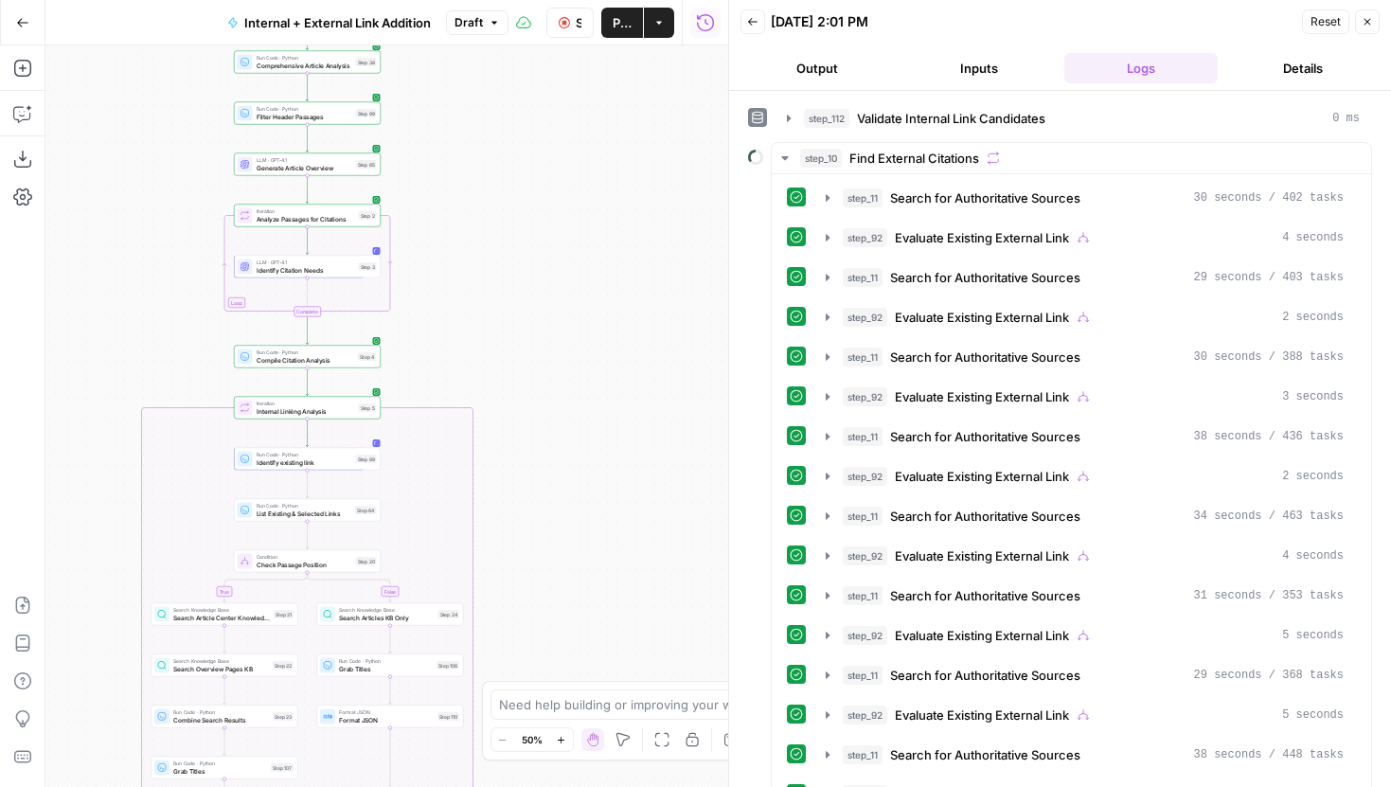
drag, startPoint x: 584, startPoint y: 117, endPoint x: 575, endPoint y: 381, distance: 263.4
click at [575, 381] on div "true false true false true false Workflow Set Inputs Inputs Run Code · Python G…" at bounding box center [386, 416] width 683 height 742
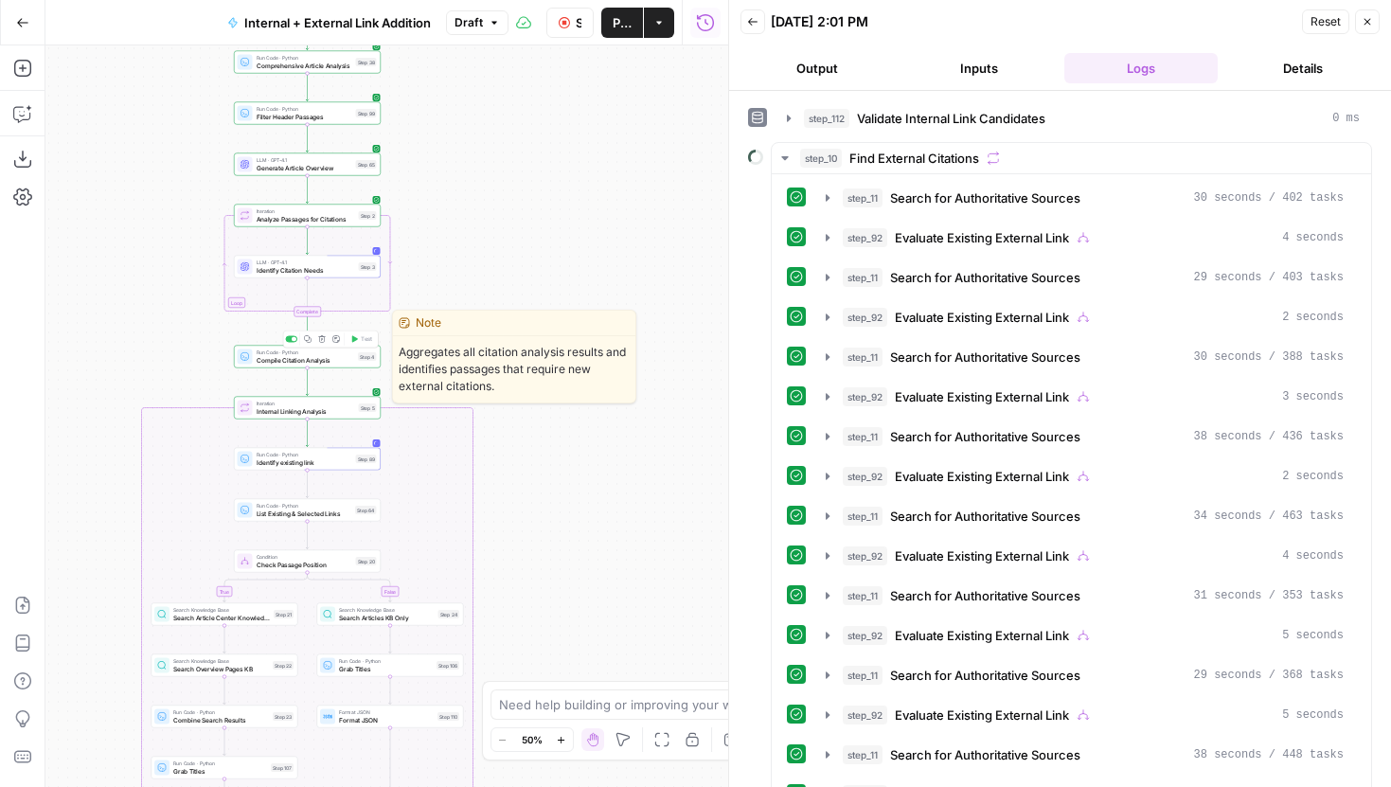
click at [339, 359] on span "Compile Citation Analysis" at bounding box center [306, 359] width 98 height 9
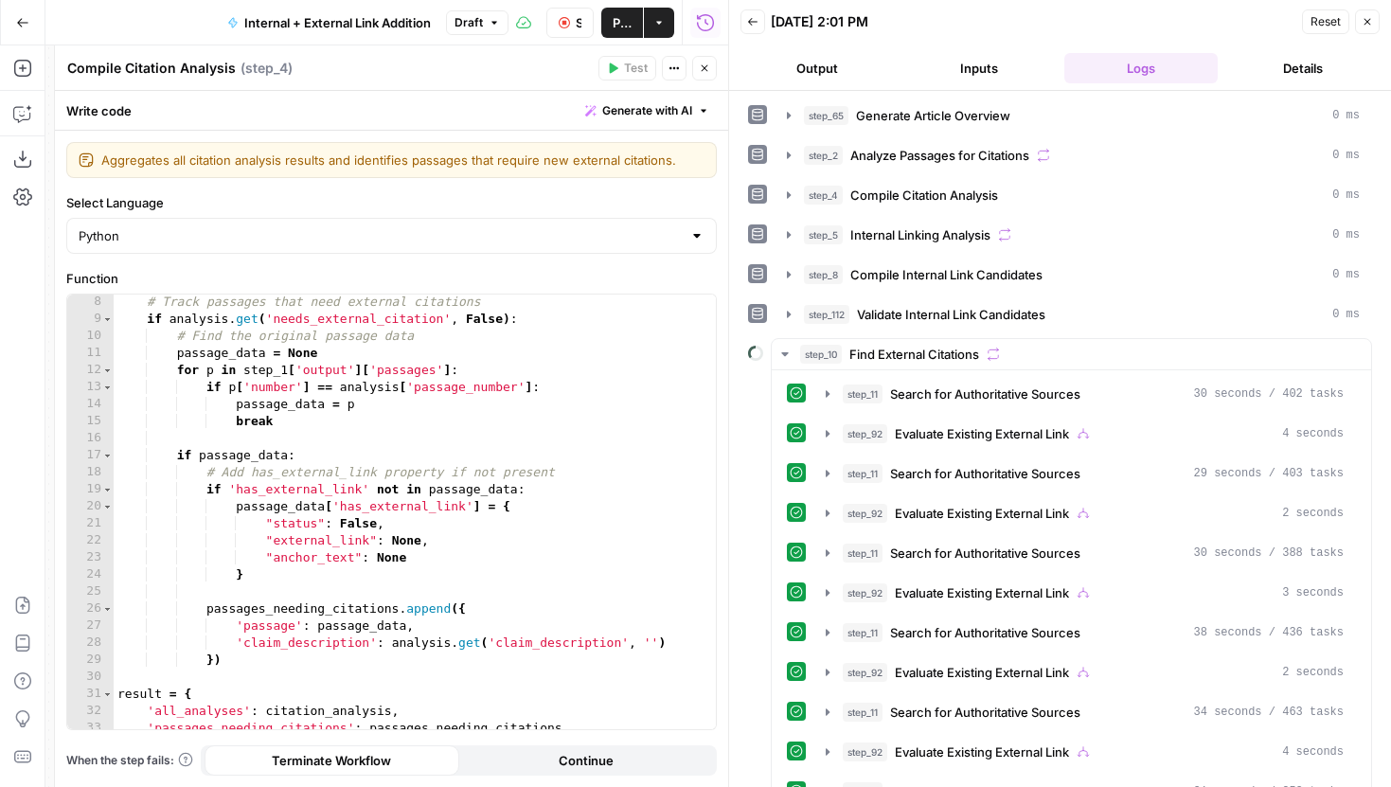
scroll to position [0, 0]
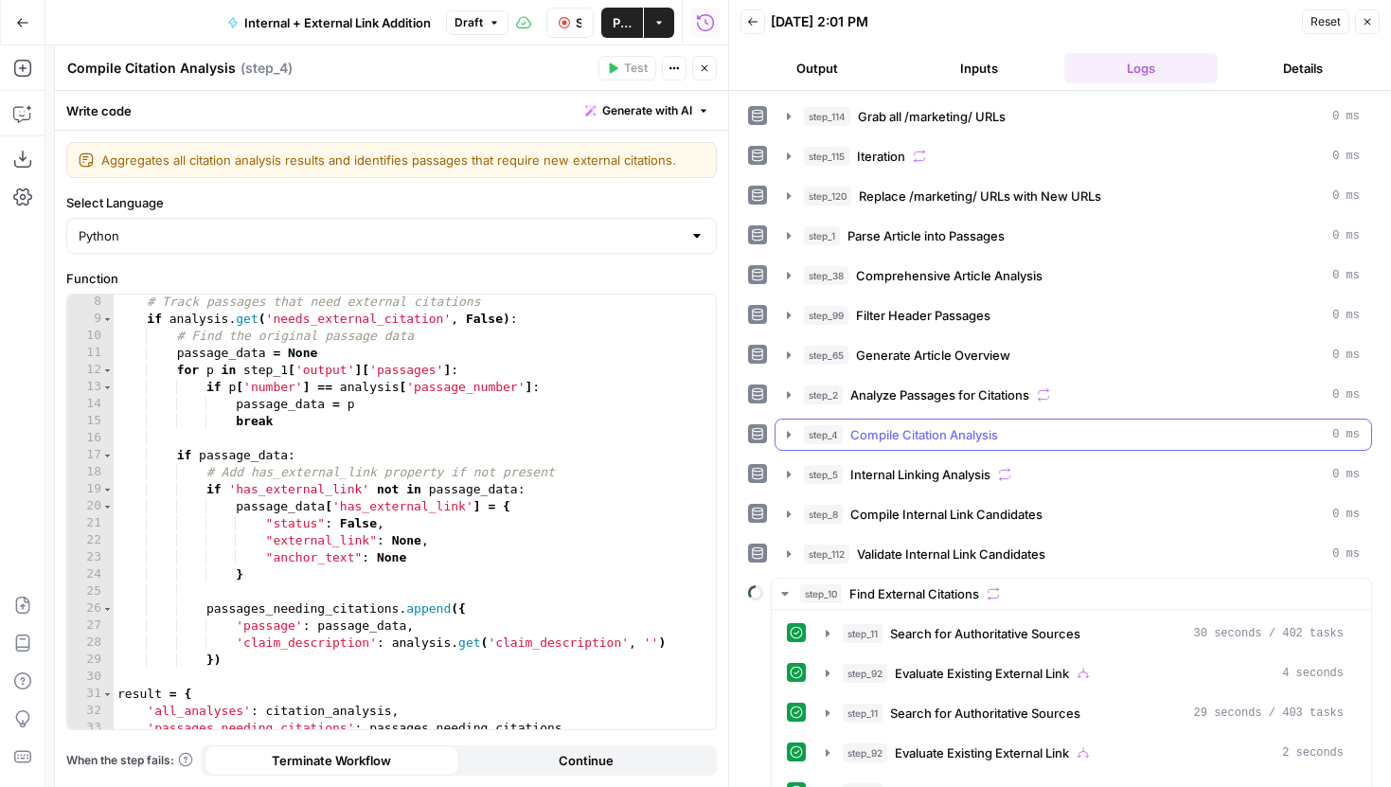
click at [790, 435] on icon "button" at bounding box center [788, 434] width 15 height 15
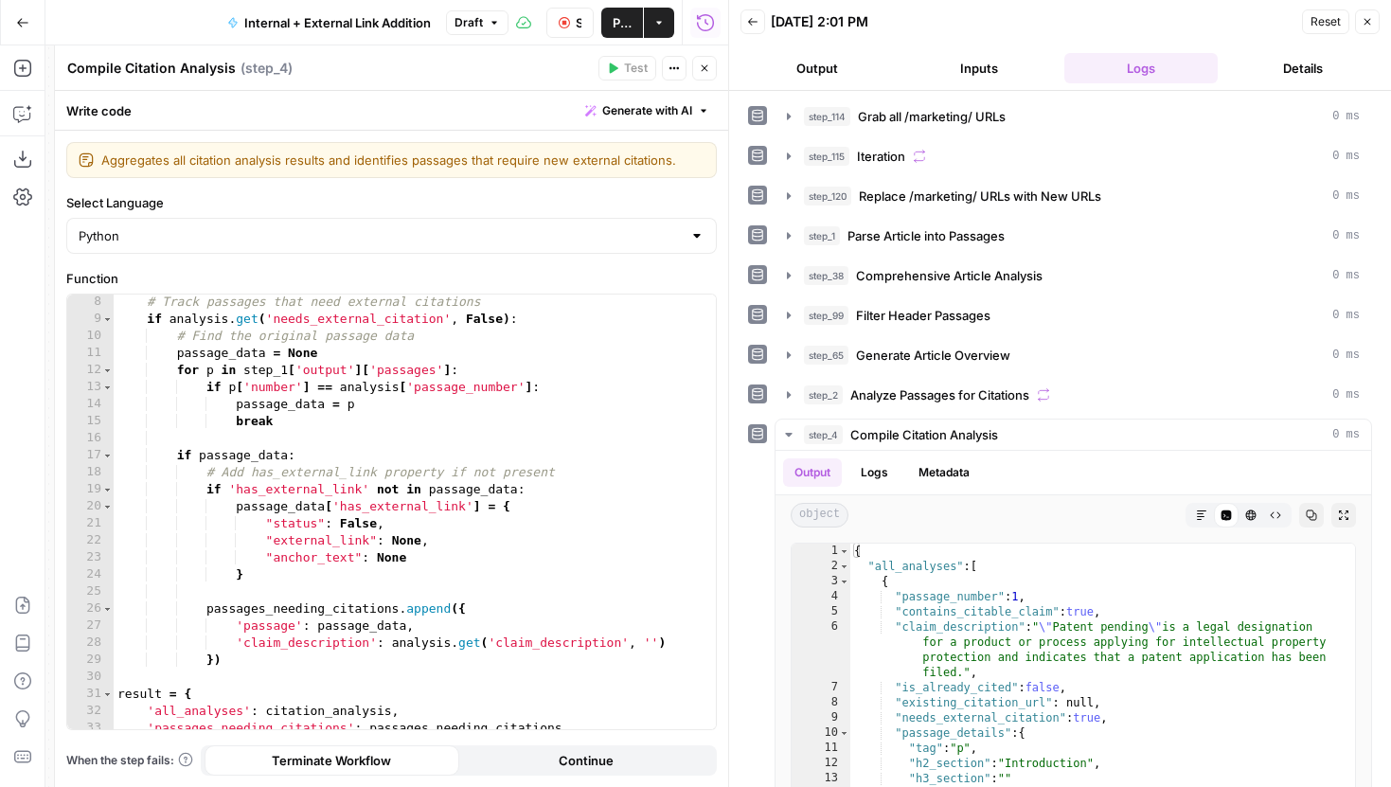
click at [707, 68] on icon "button" at bounding box center [704, 68] width 11 height 11
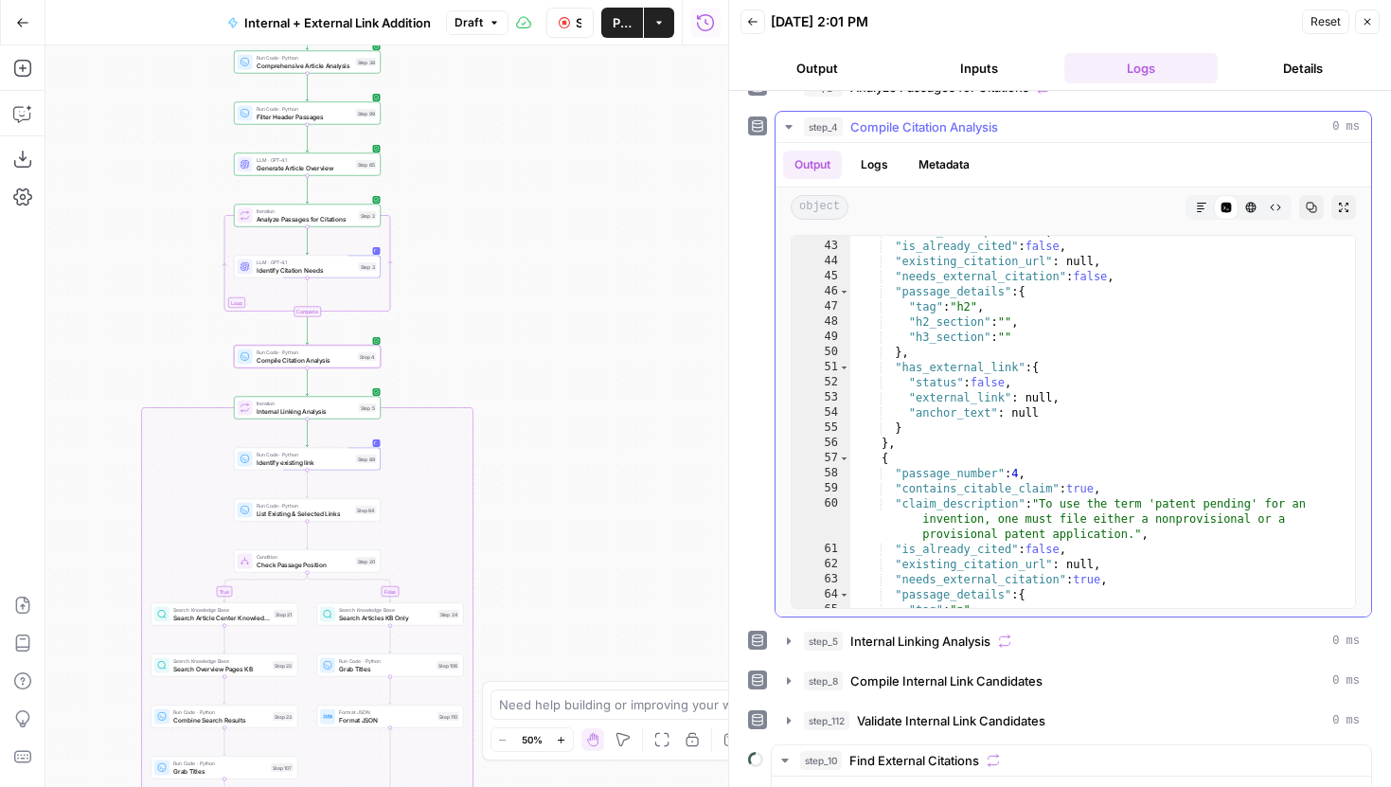
scroll to position [740, 0]
type textarea "*"
click at [1102, 454] on div ""claim_description" : "" , "is_already_cited" : false , "existing_citation_url"…" at bounding box center [1102, 424] width 505 height 402
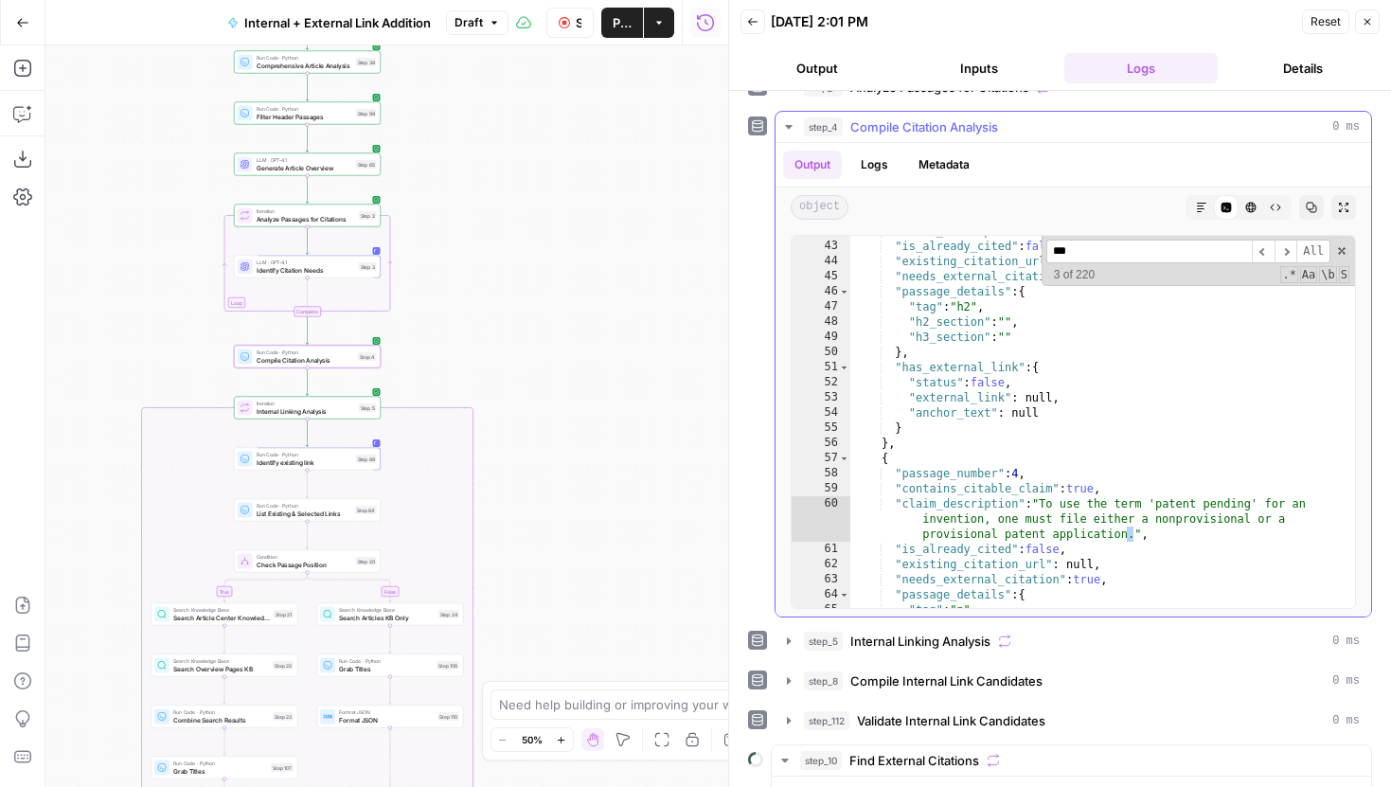
scroll to position [8223, 0]
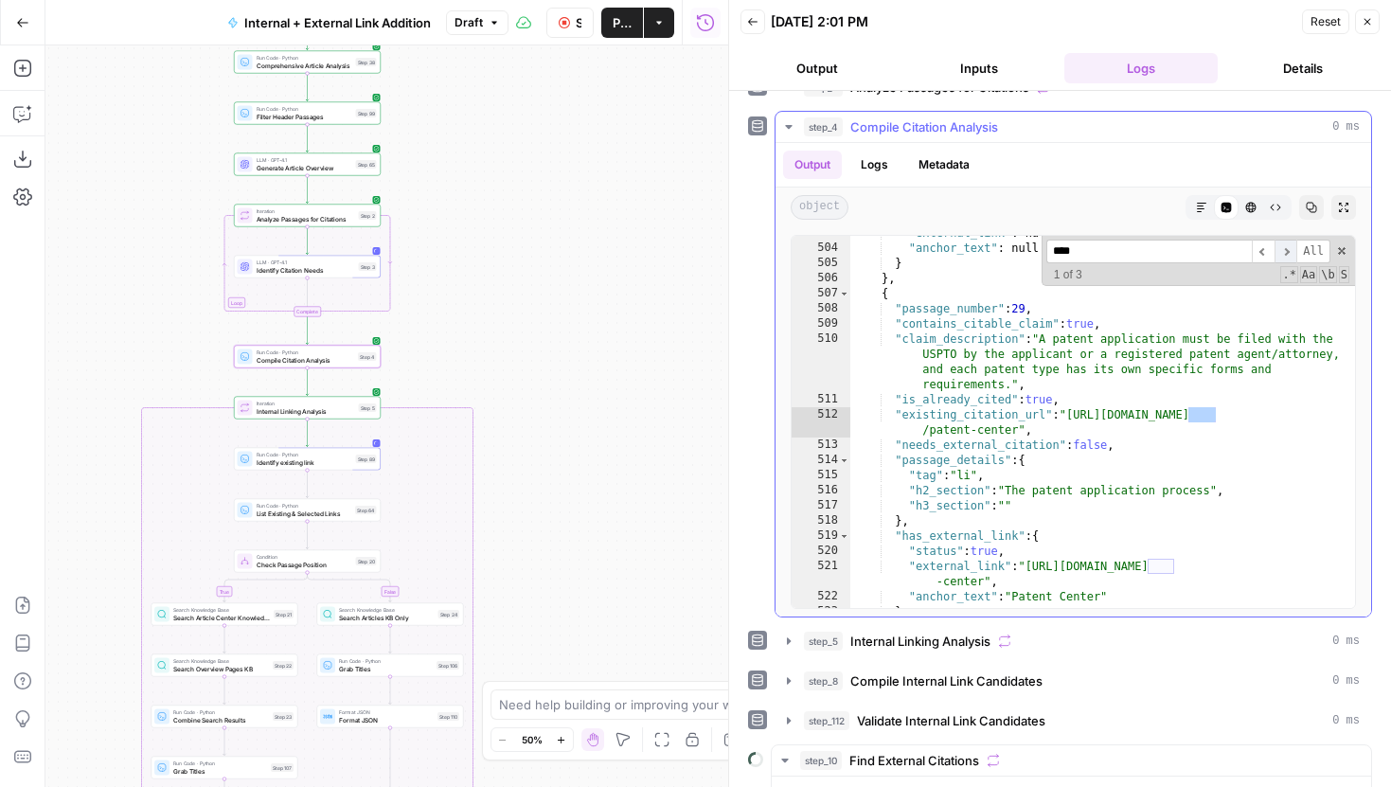
type input "****"
click at [1289, 248] on span "​" at bounding box center [1286, 252] width 23 height 24
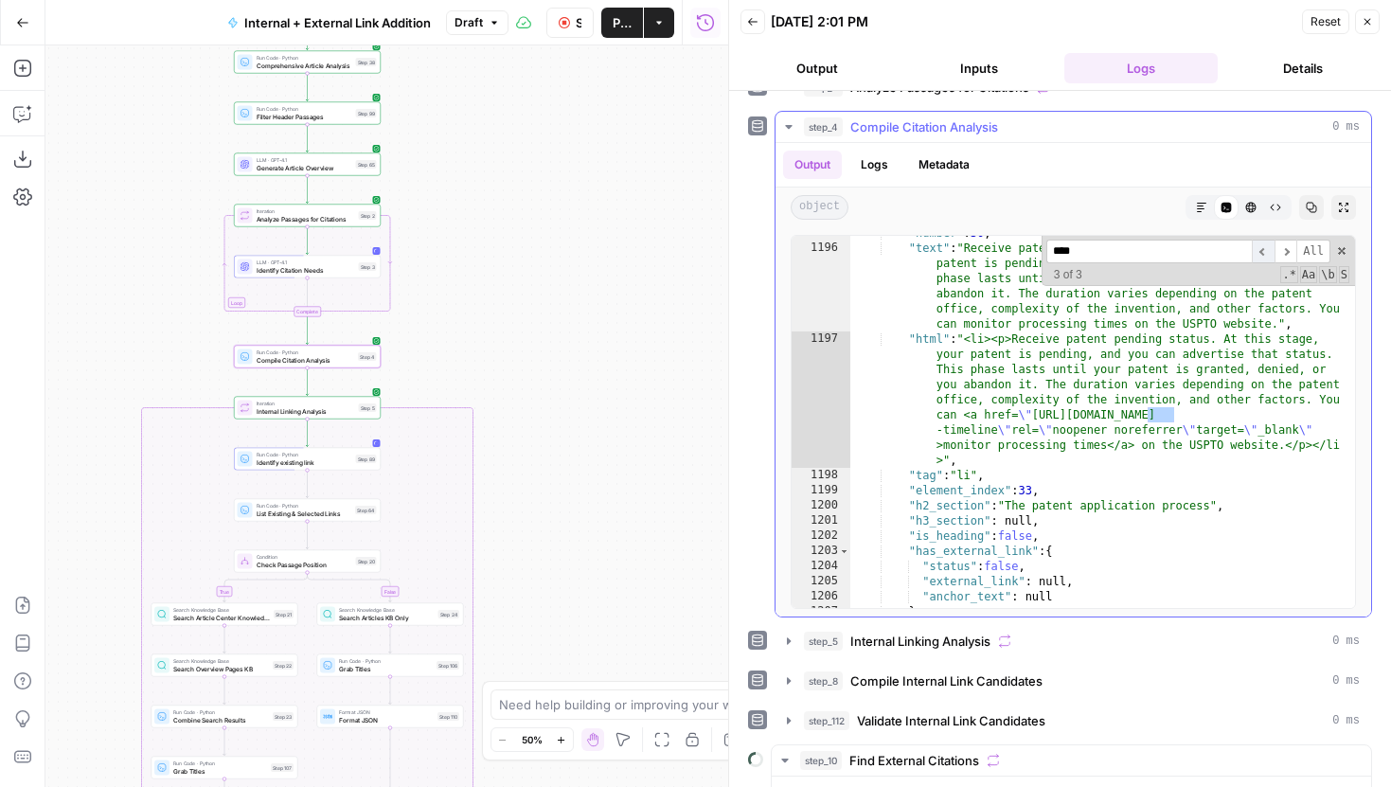
click at [1263, 245] on span "​" at bounding box center [1263, 252] width 23 height 24
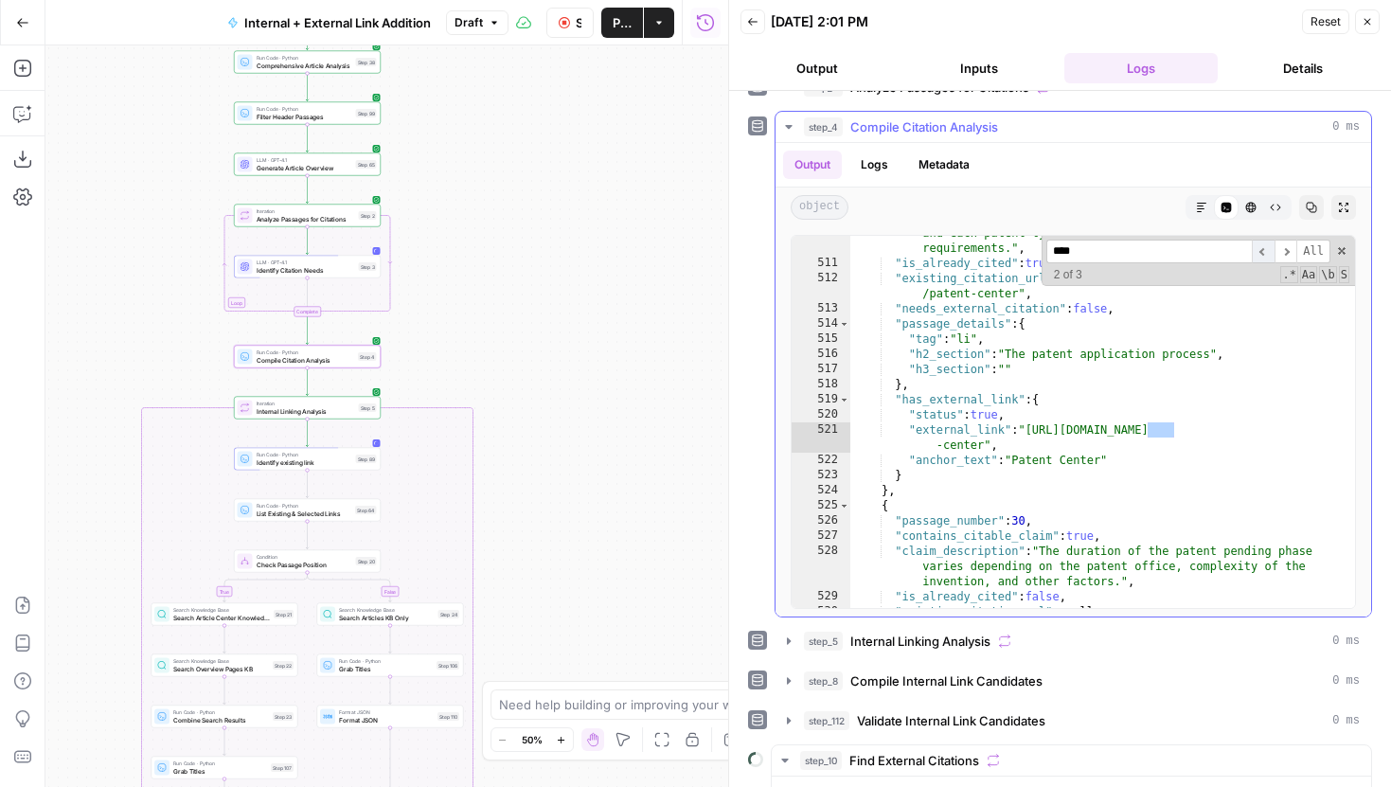
scroll to position [8359, 0]
click at [1261, 247] on span "​" at bounding box center [1263, 252] width 23 height 24
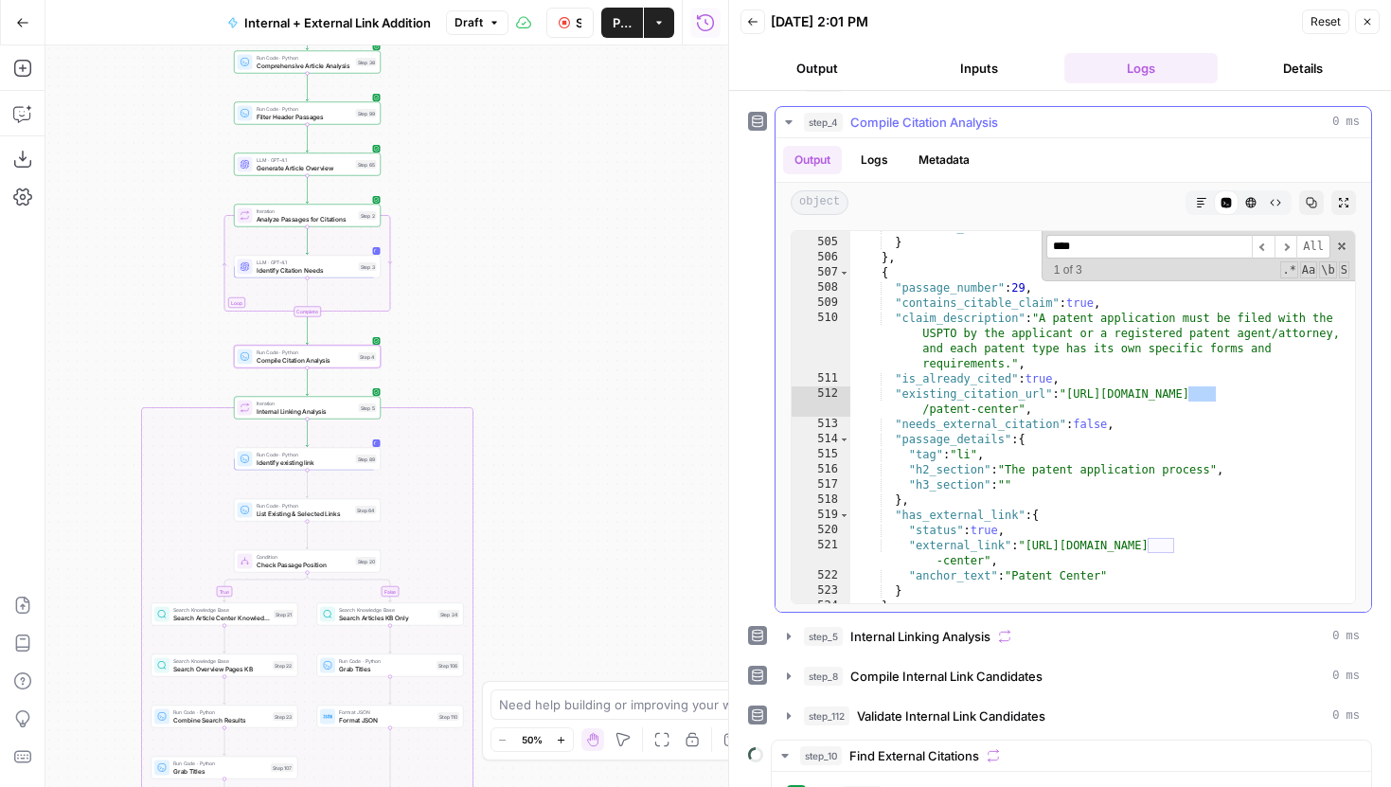
scroll to position [8243, 0]
click at [1284, 246] on span "​" at bounding box center [1286, 247] width 23 height 24
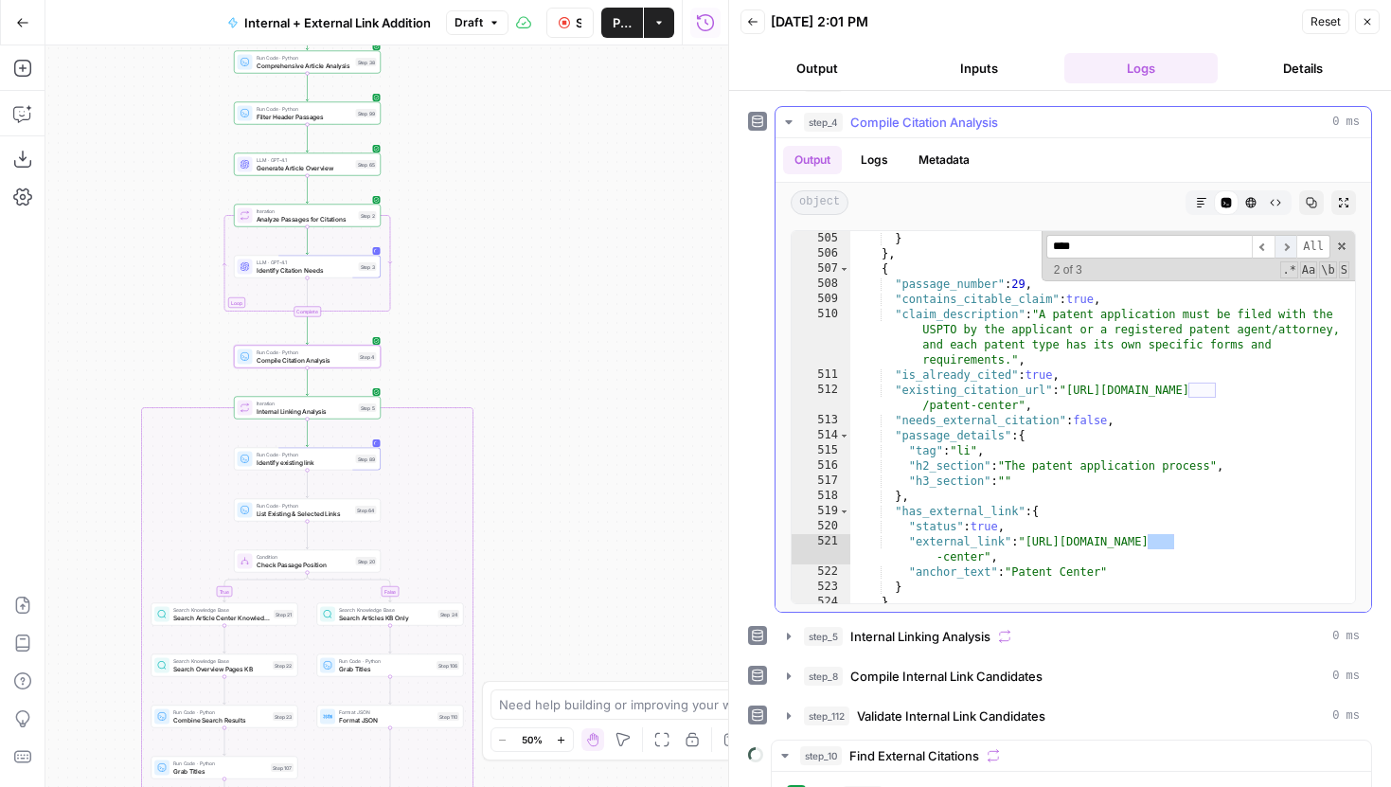
click at [1284, 246] on span "​" at bounding box center [1286, 247] width 23 height 24
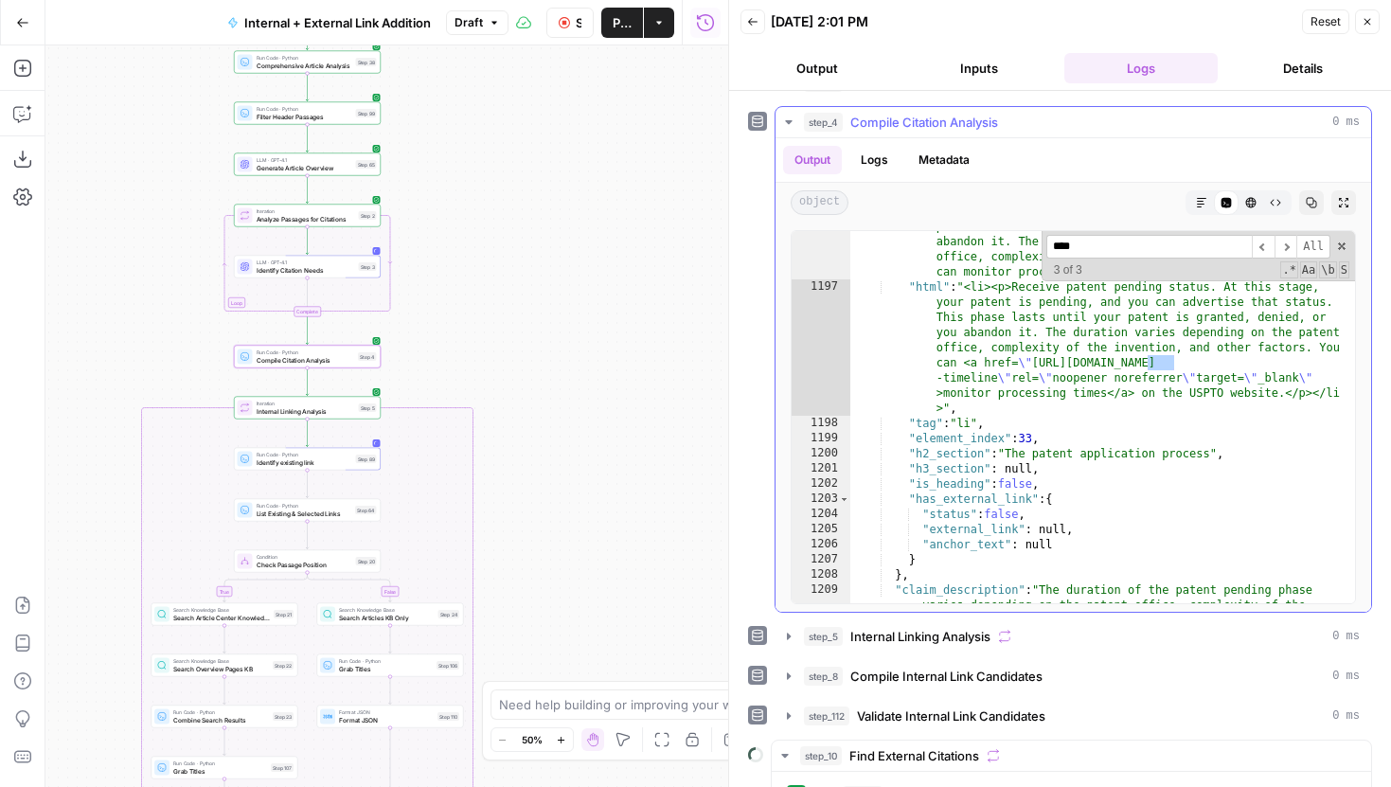
scroll to position [22224, 0]
click at [1264, 248] on span "​" at bounding box center [1263, 247] width 23 height 24
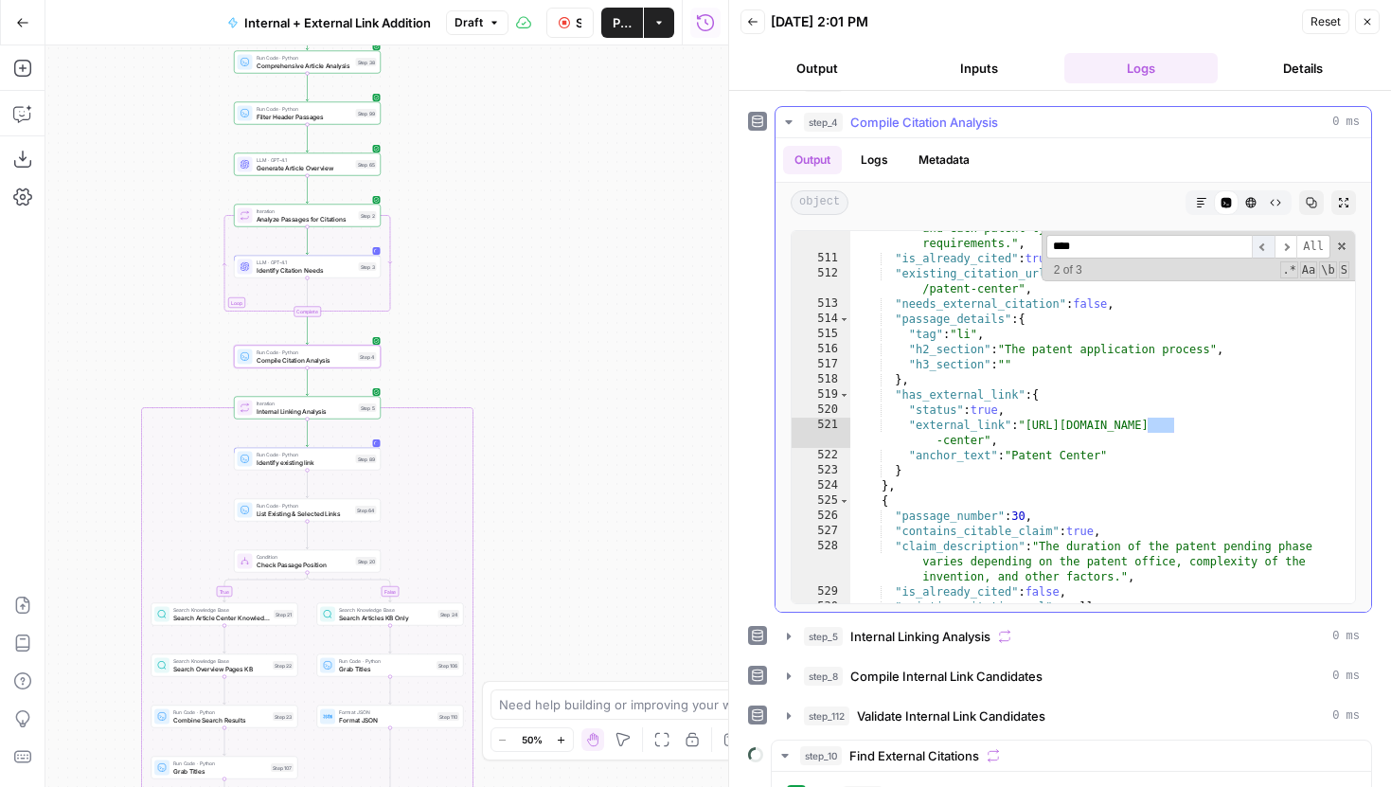
click at [1264, 248] on span "​" at bounding box center [1263, 247] width 23 height 24
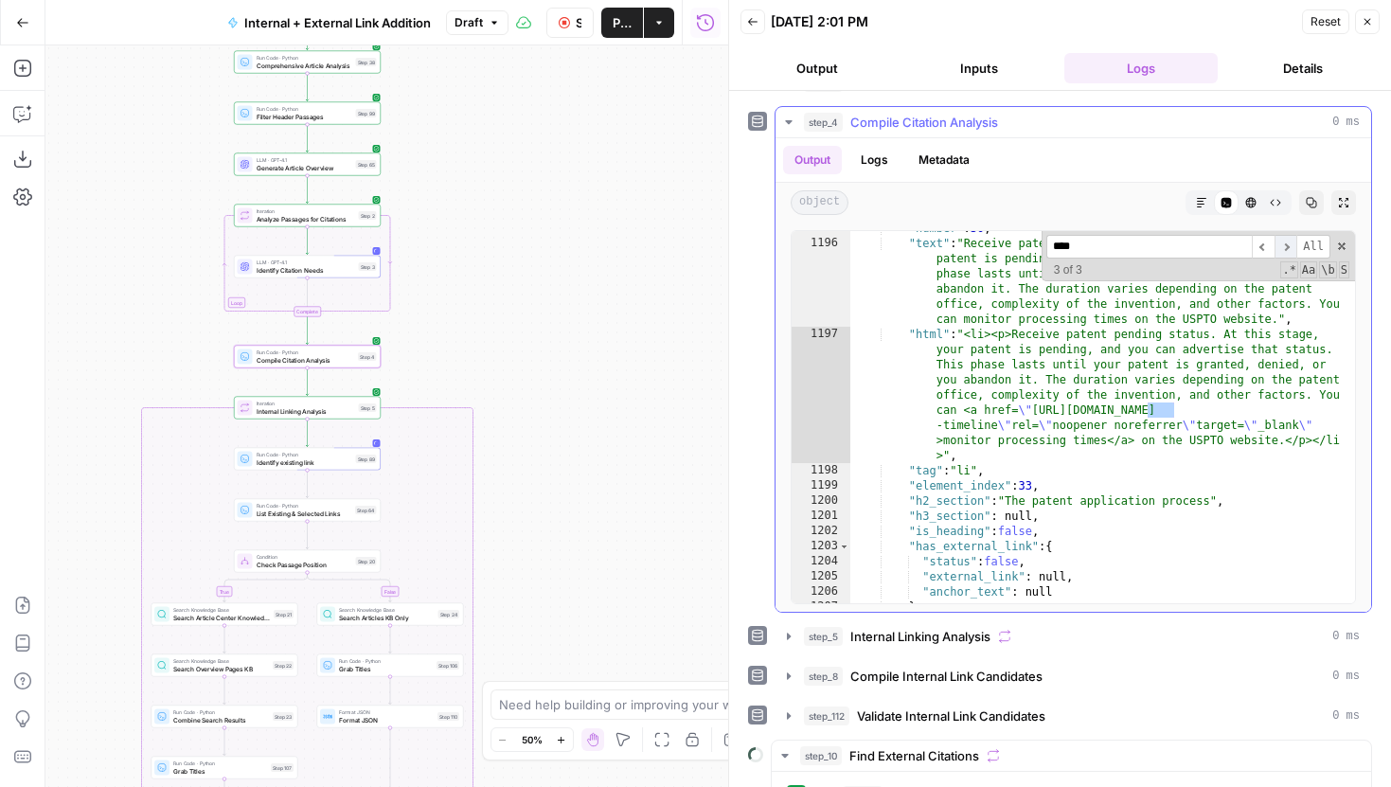
click at [1278, 248] on span "​" at bounding box center [1286, 247] width 23 height 24
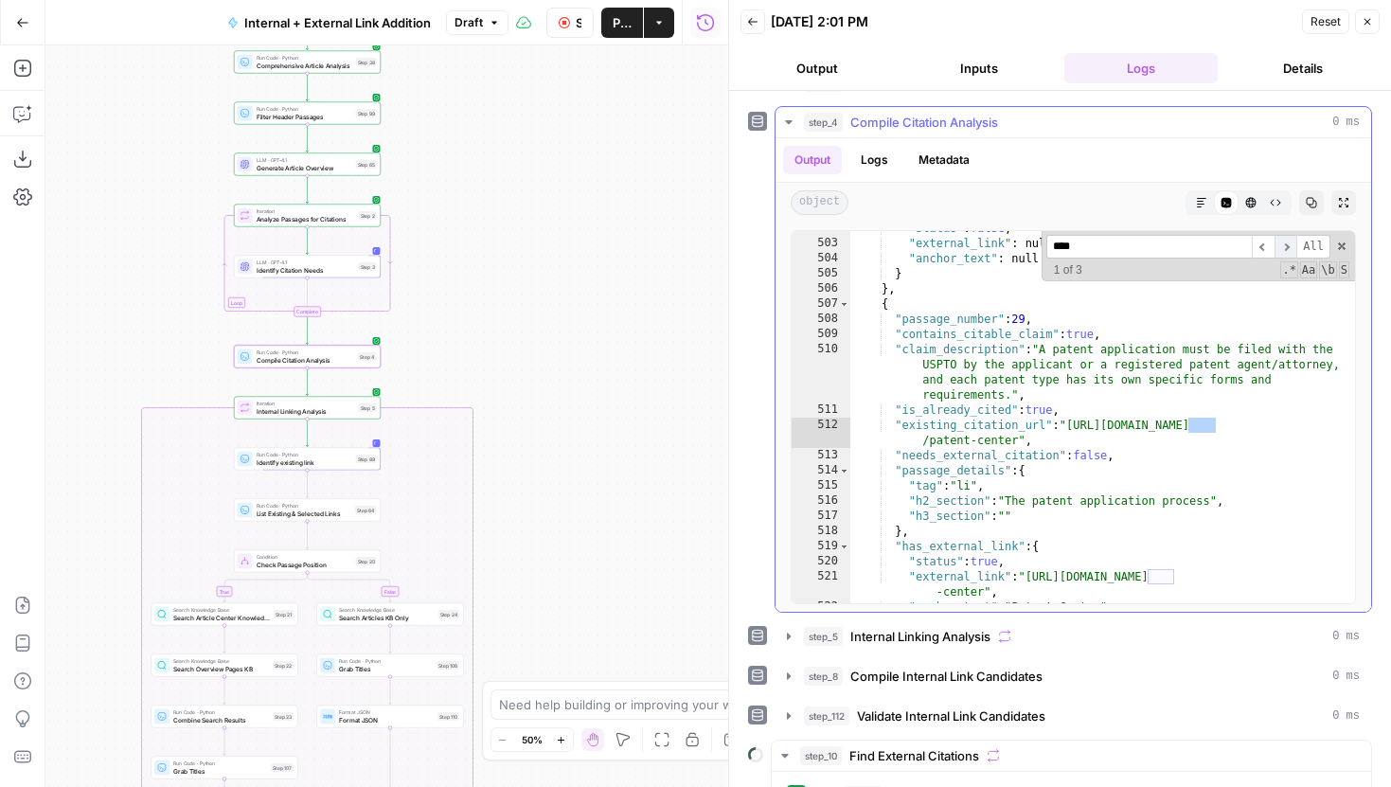
scroll to position [8208, 0]
click at [1260, 252] on span "​" at bounding box center [1263, 247] width 23 height 24
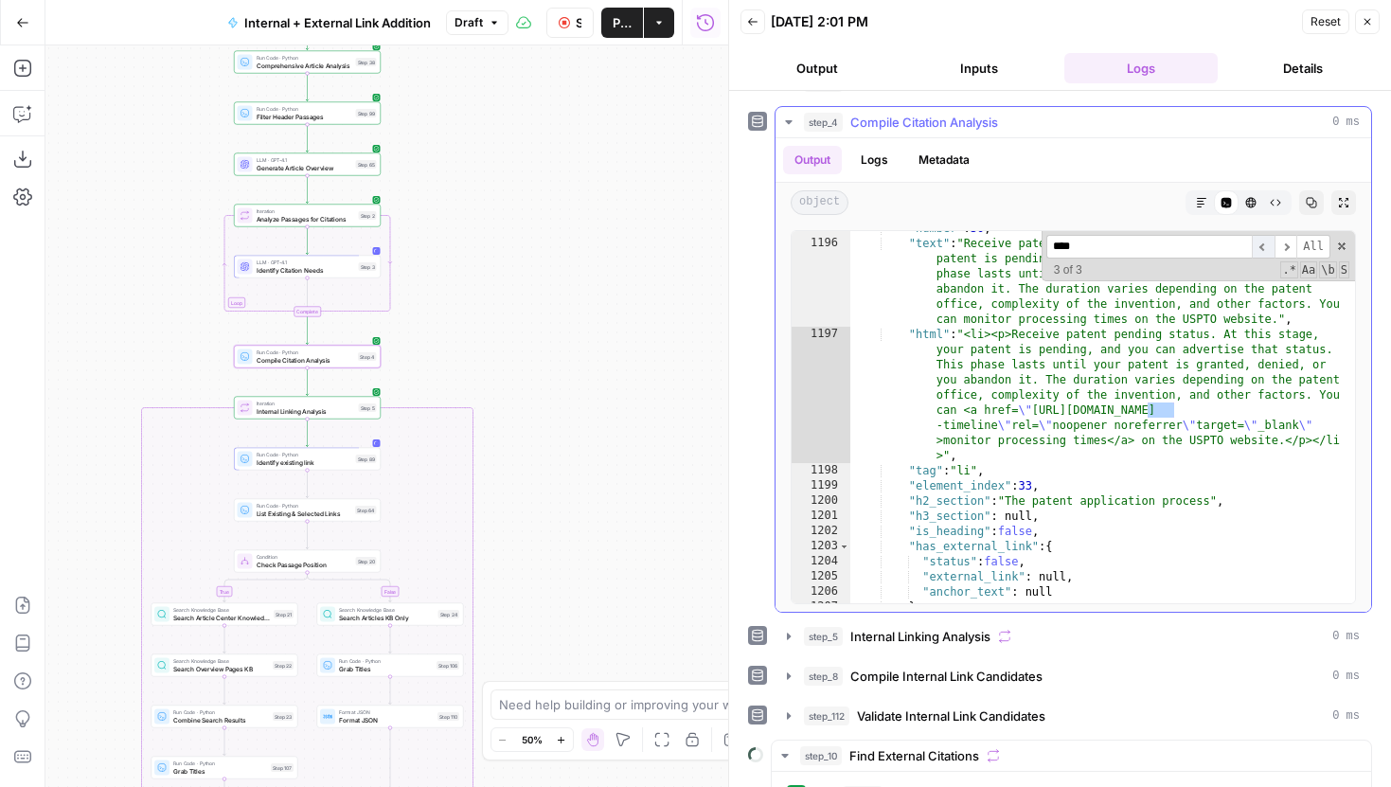
scroll to position [22178, 0]
click at [1278, 250] on span "​" at bounding box center [1286, 247] width 23 height 24
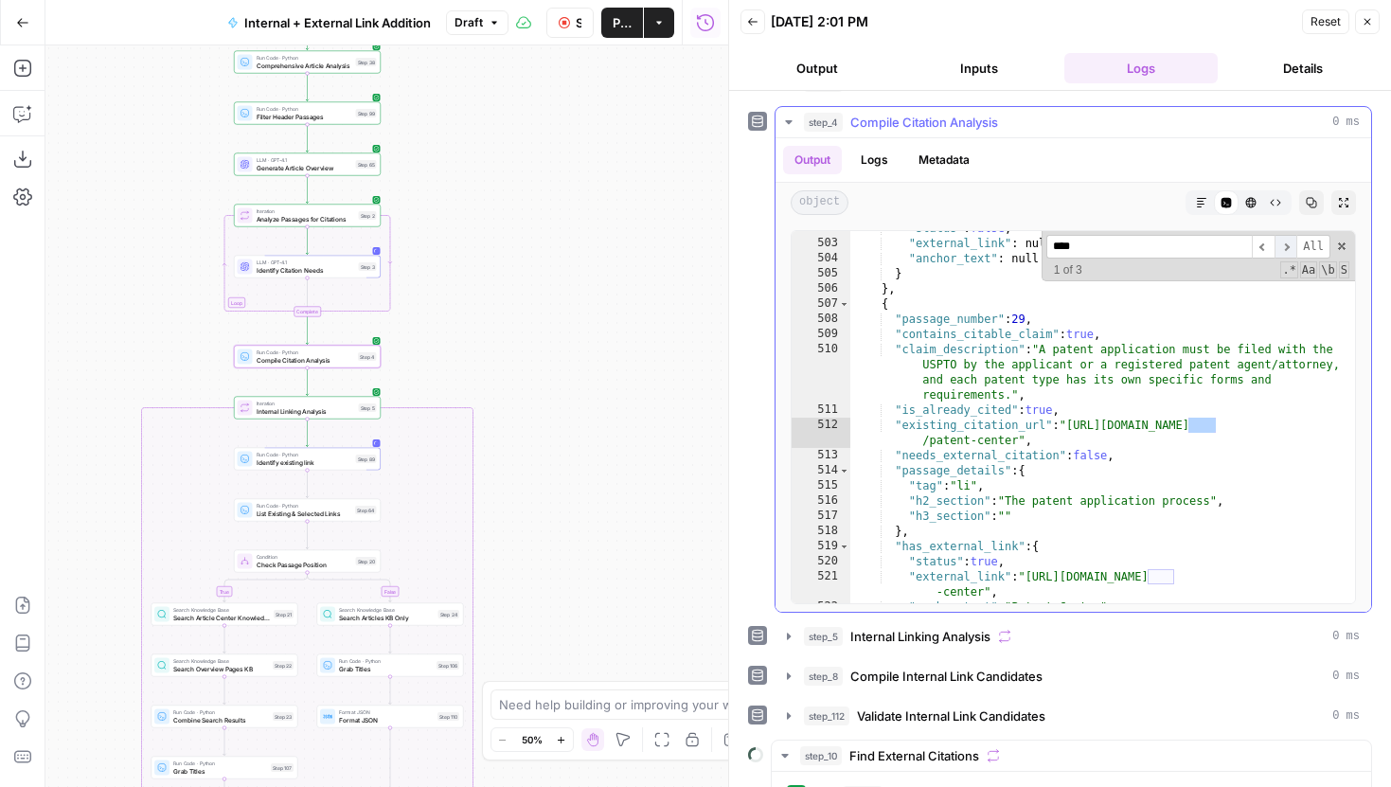
scroll to position [8208, 0]
click at [1278, 250] on span "​" at bounding box center [1286, 247] width 23 height 24
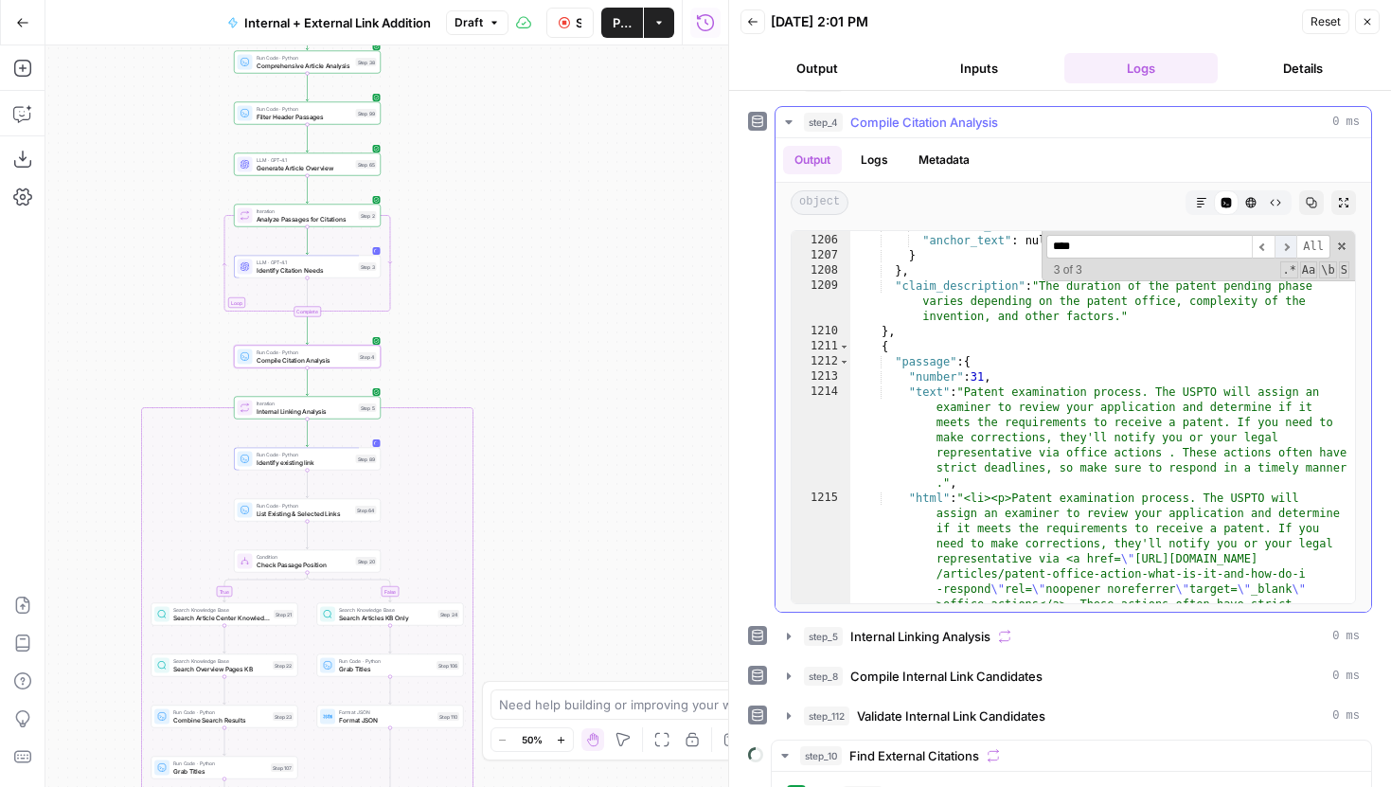
click at [1287, 247] on span "​" at bounding box center [1286, 247] width 23 height 24
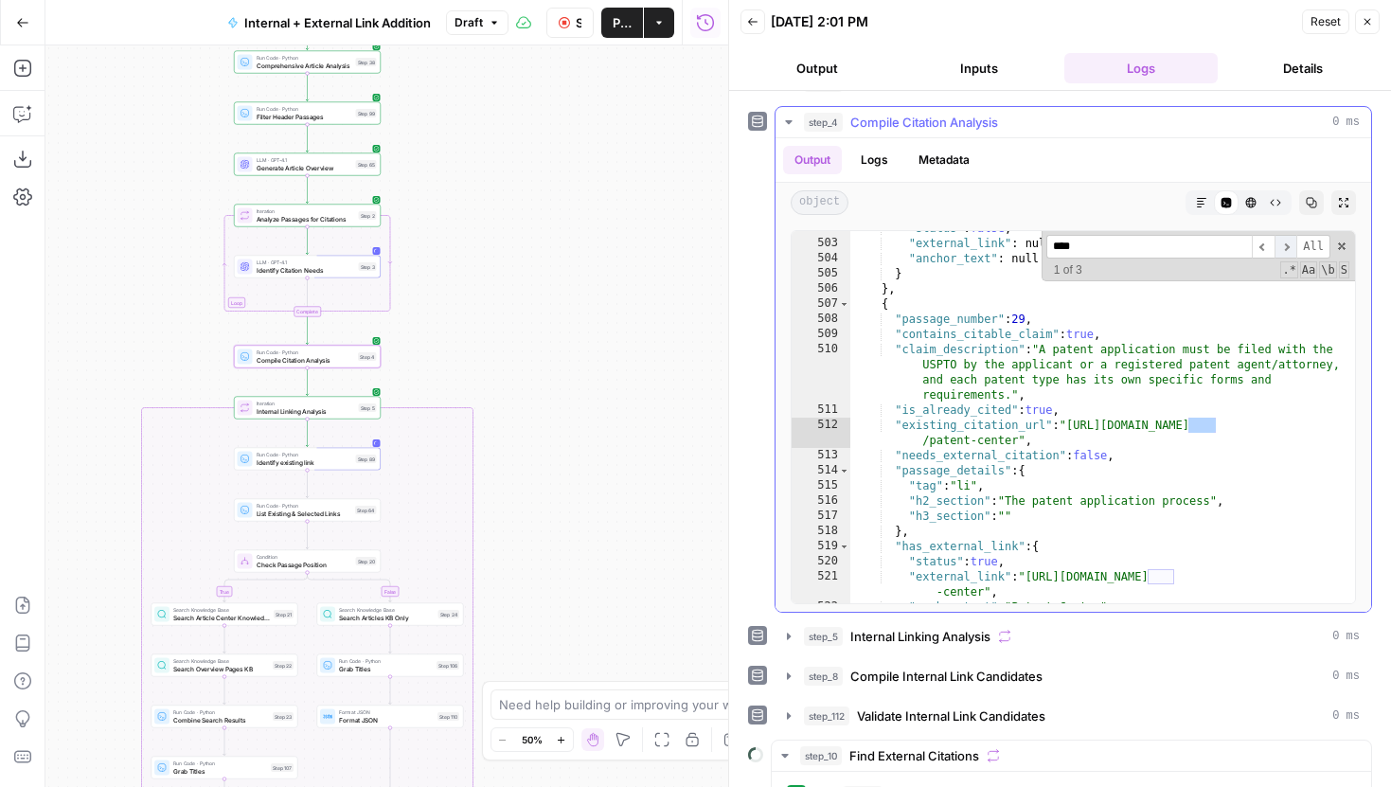
click at [1287, 247] on span "​" at bounding box center [1286, 247] width 23 height 24
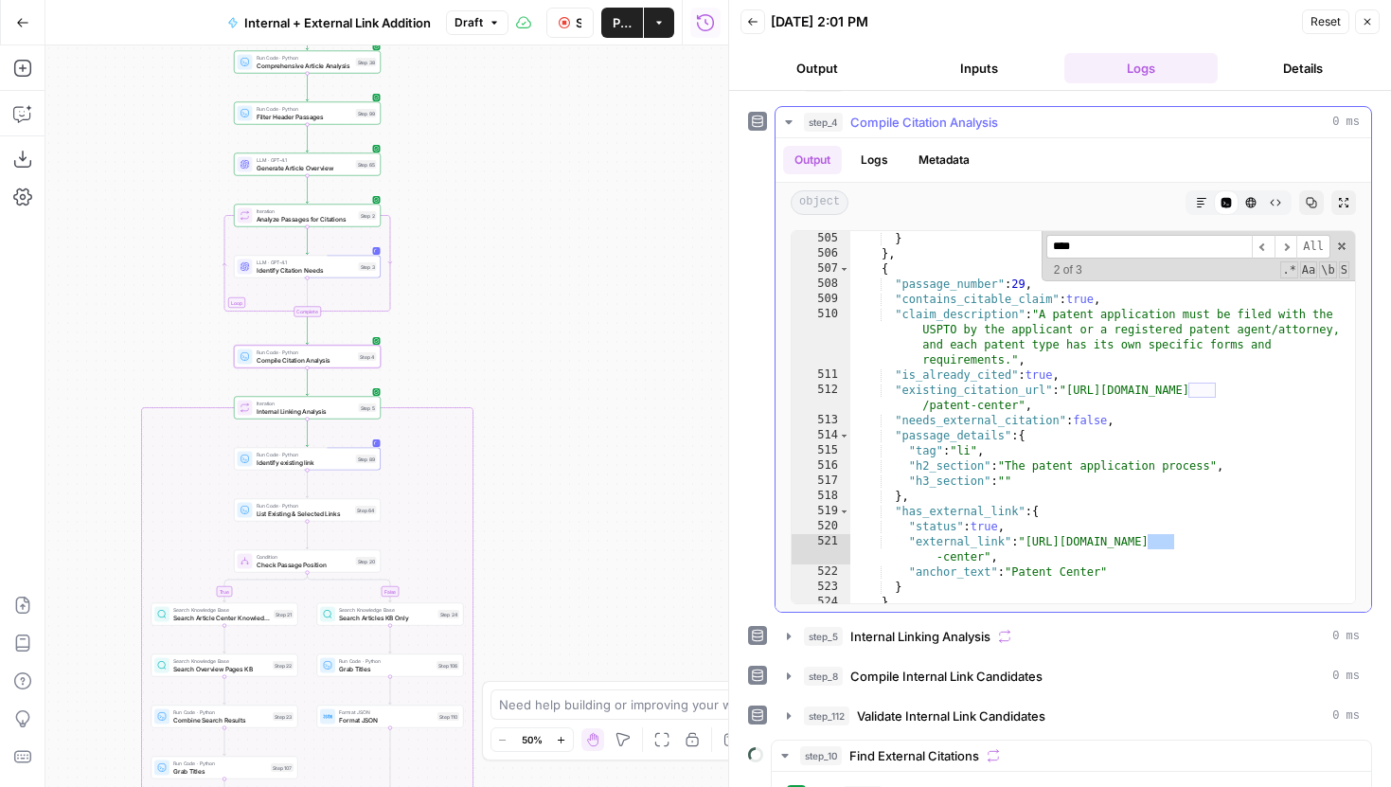
scroll to position [8248, 0]
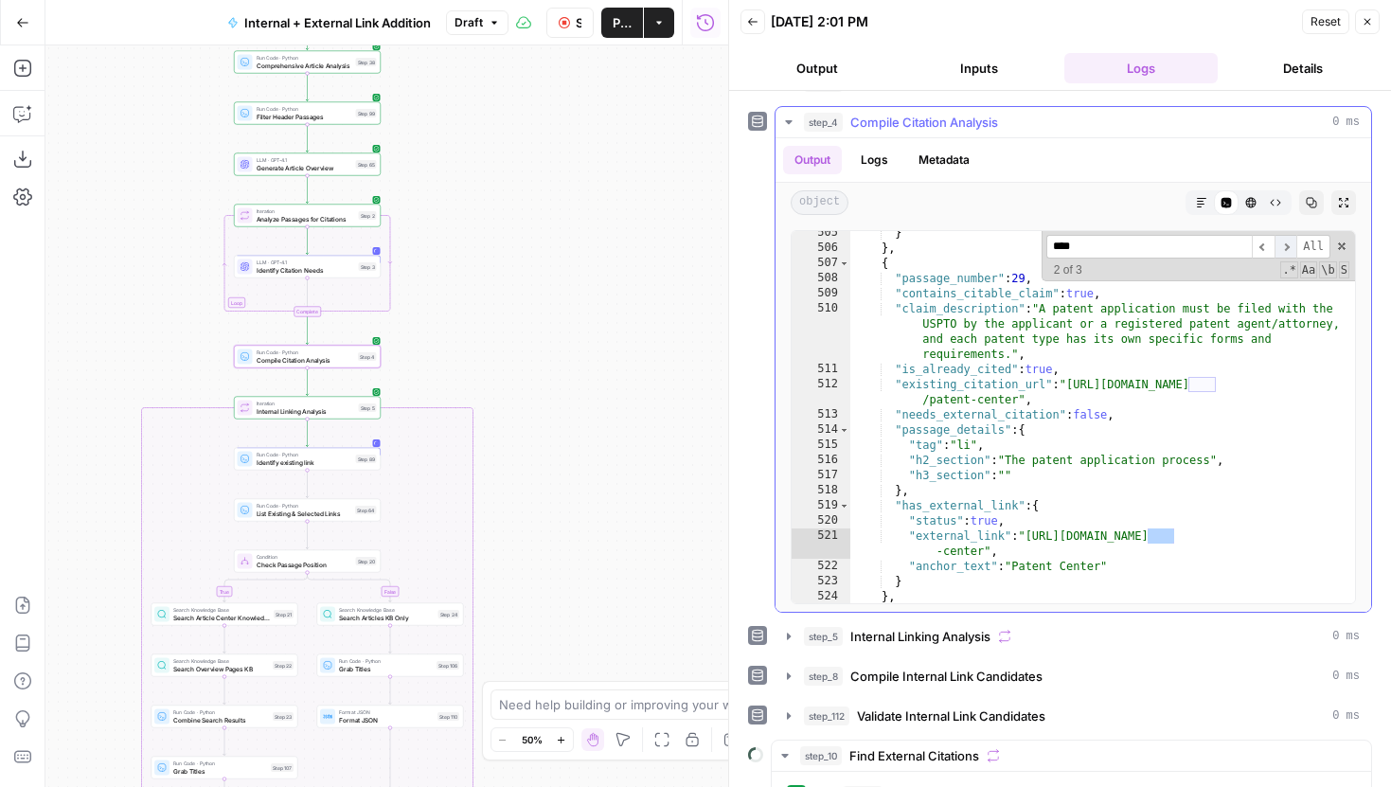
click at [1282, 249] on span "​" at bounding box center [1286, 247] width 23 height 24
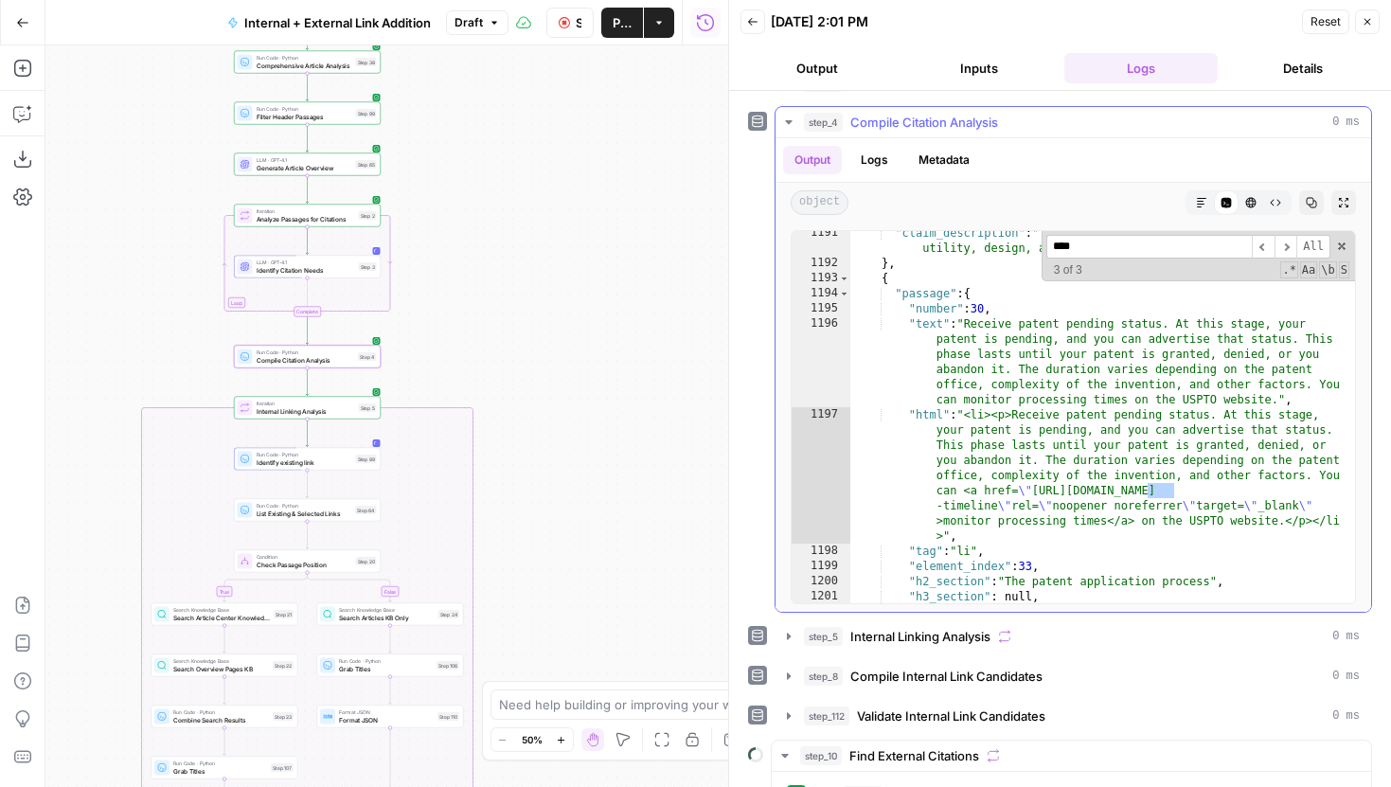
scroll to position [312, 0]
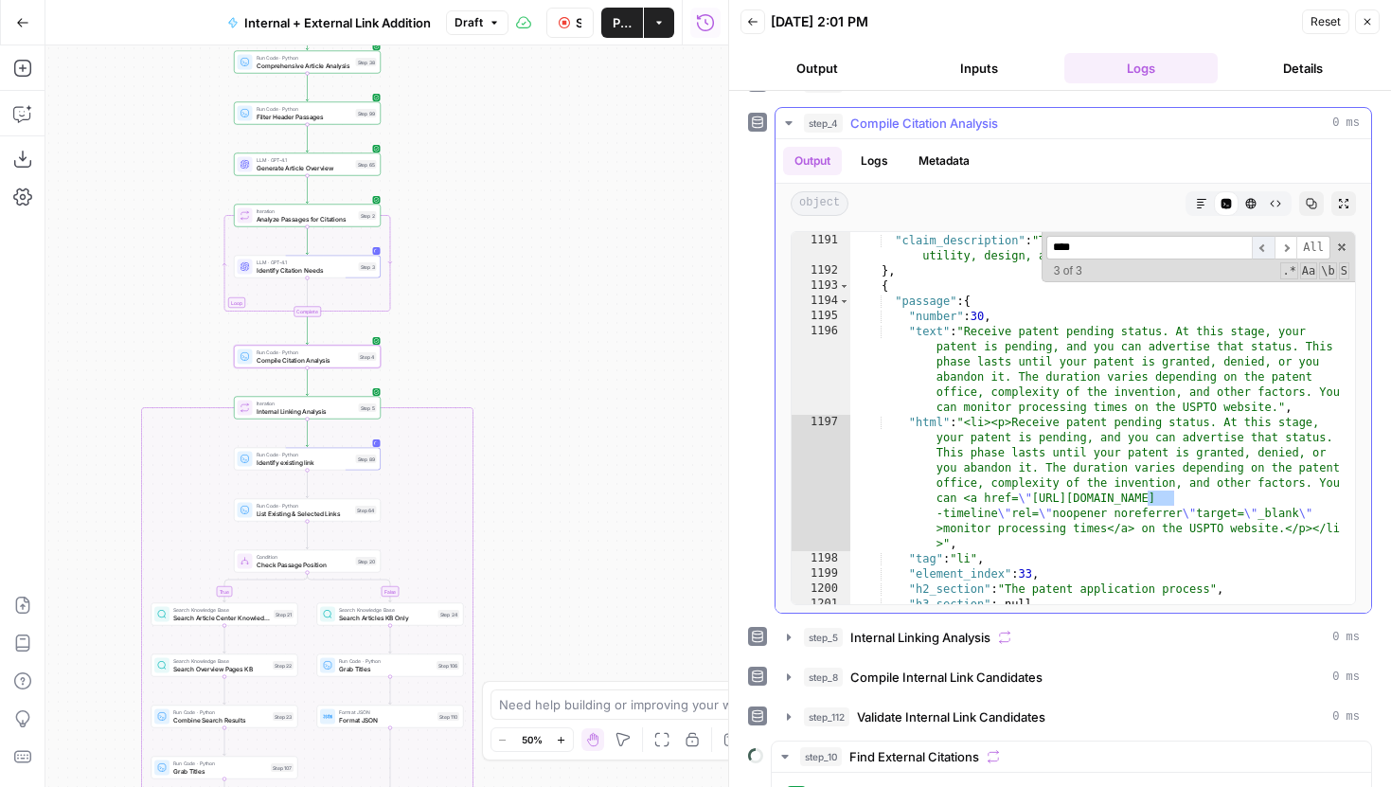
click at [1260, 247] on span "​" at bounding box center [1263, 248] width 23 height 24
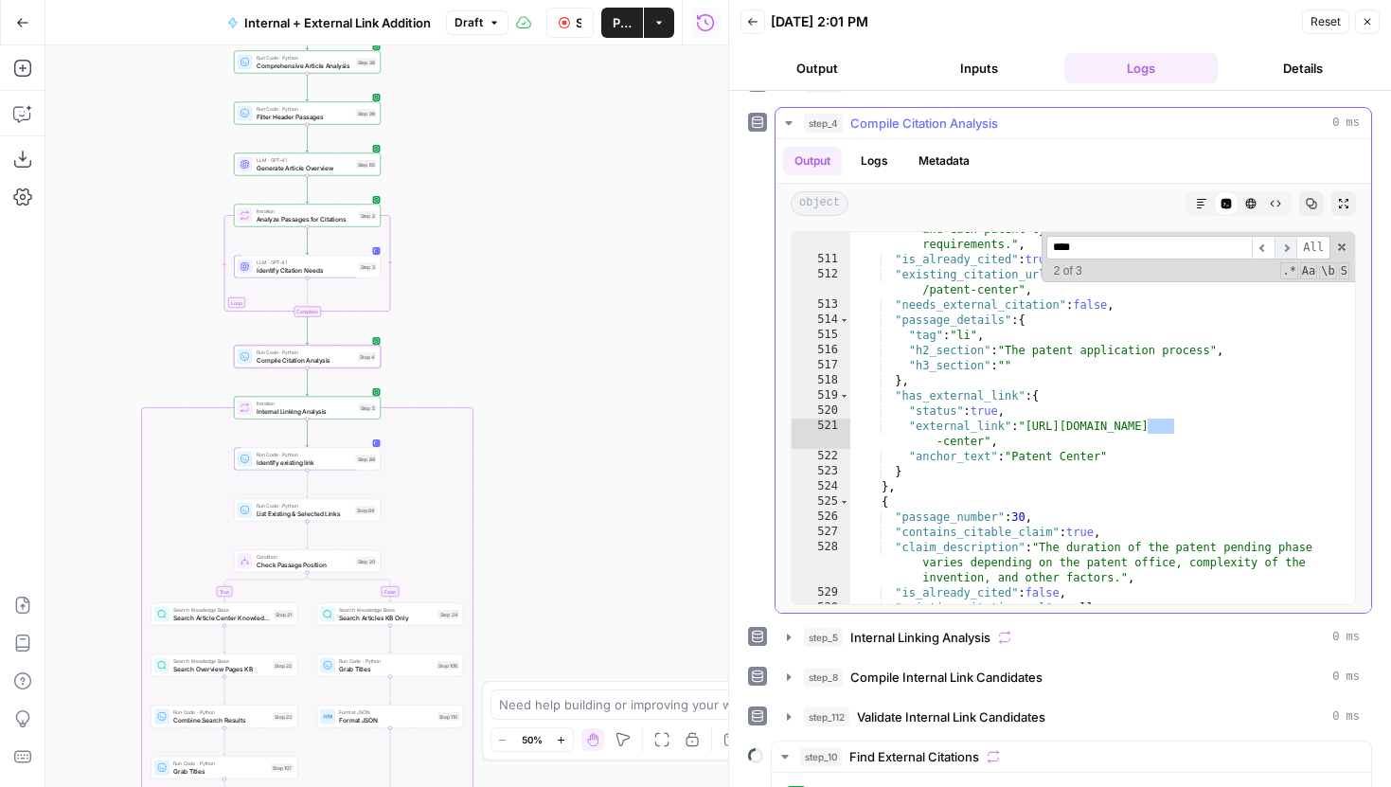
click at [1282, 250] on span "​" at bounding box center [1286, 248] width 23 height 24
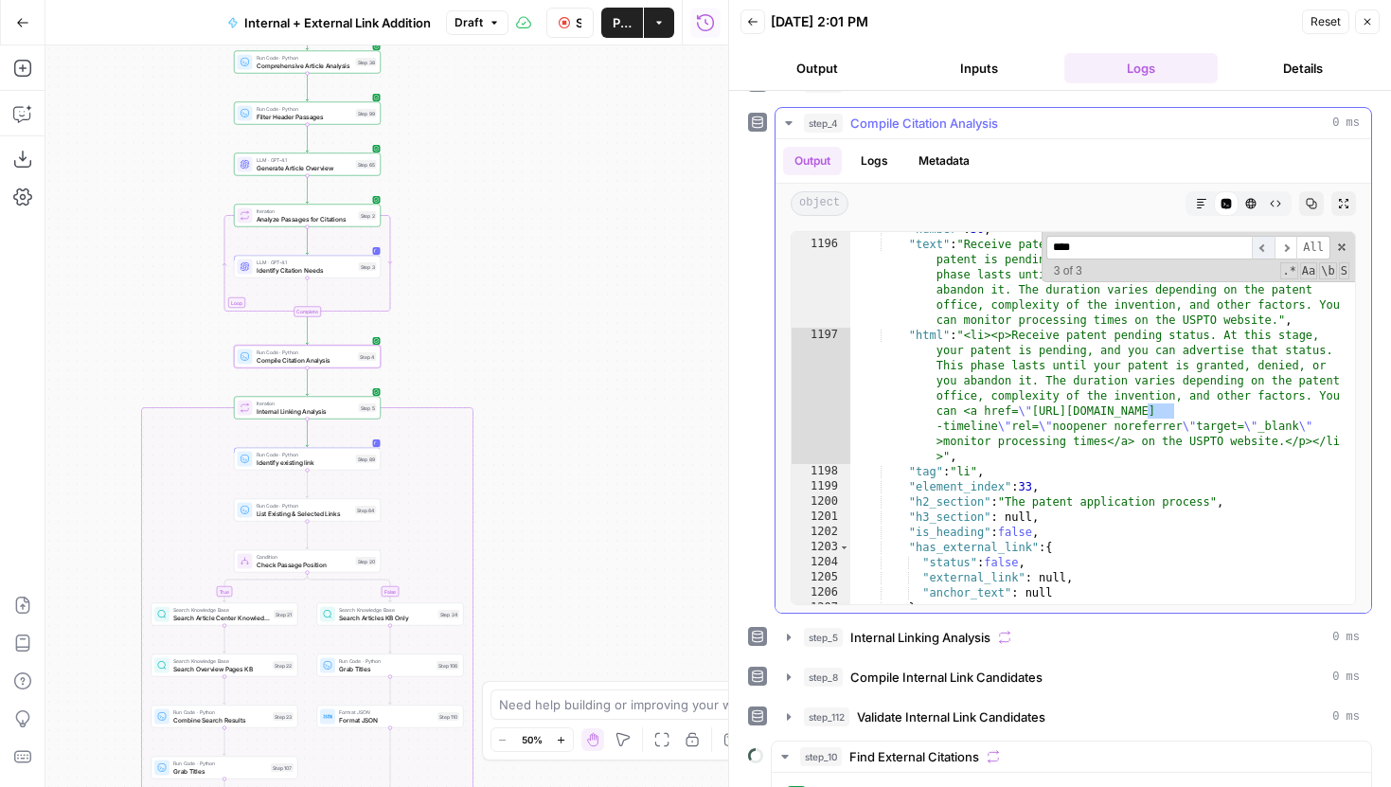
click at [1263, 251] on span "​" at bounding box center [1263, 248] width 23 height 24
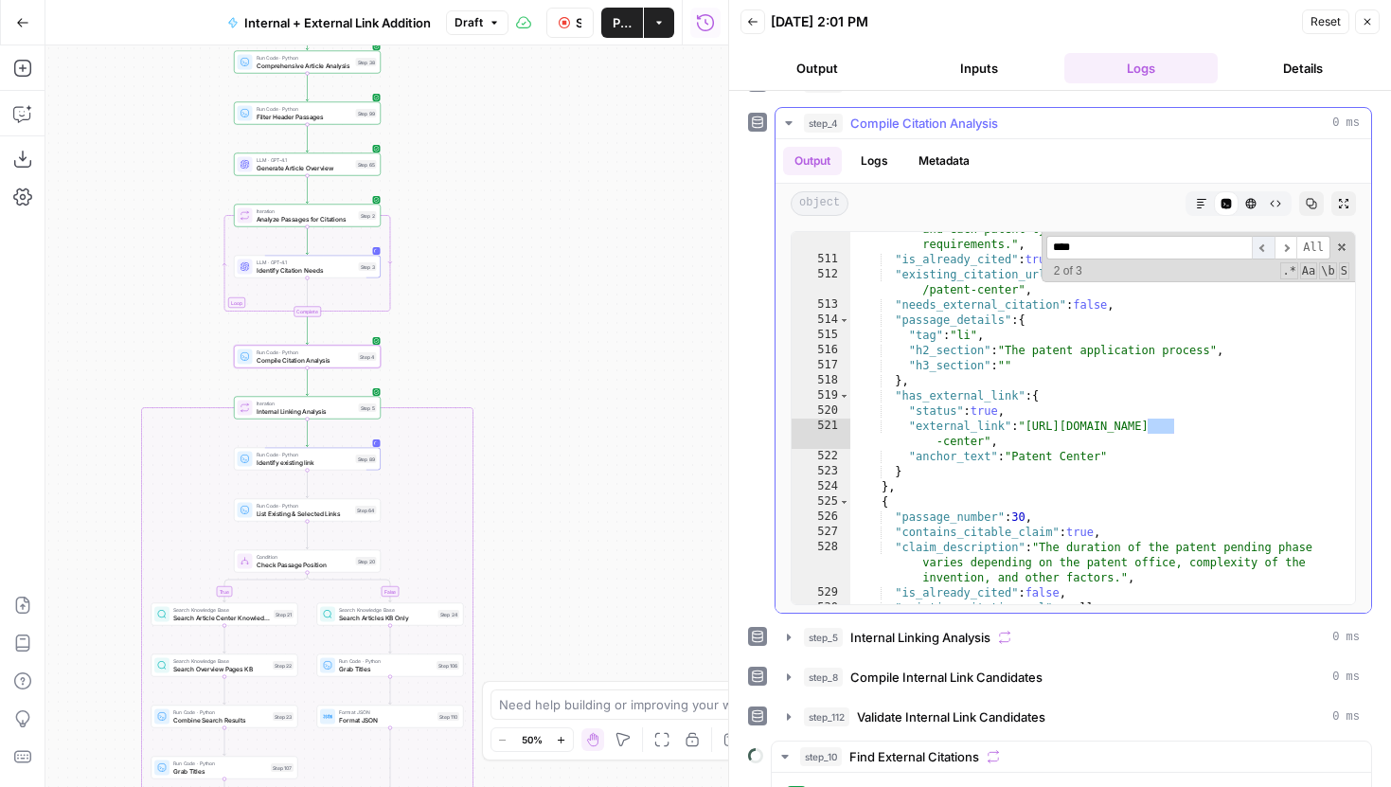
scroll to position [8359, 0]
click at [1263, 251] on span "​" at bounding box center [1263, 248] width 23 height 24
click at [1258, 249] on span "​" at bounding box center [1263, 248] width 23 height 24
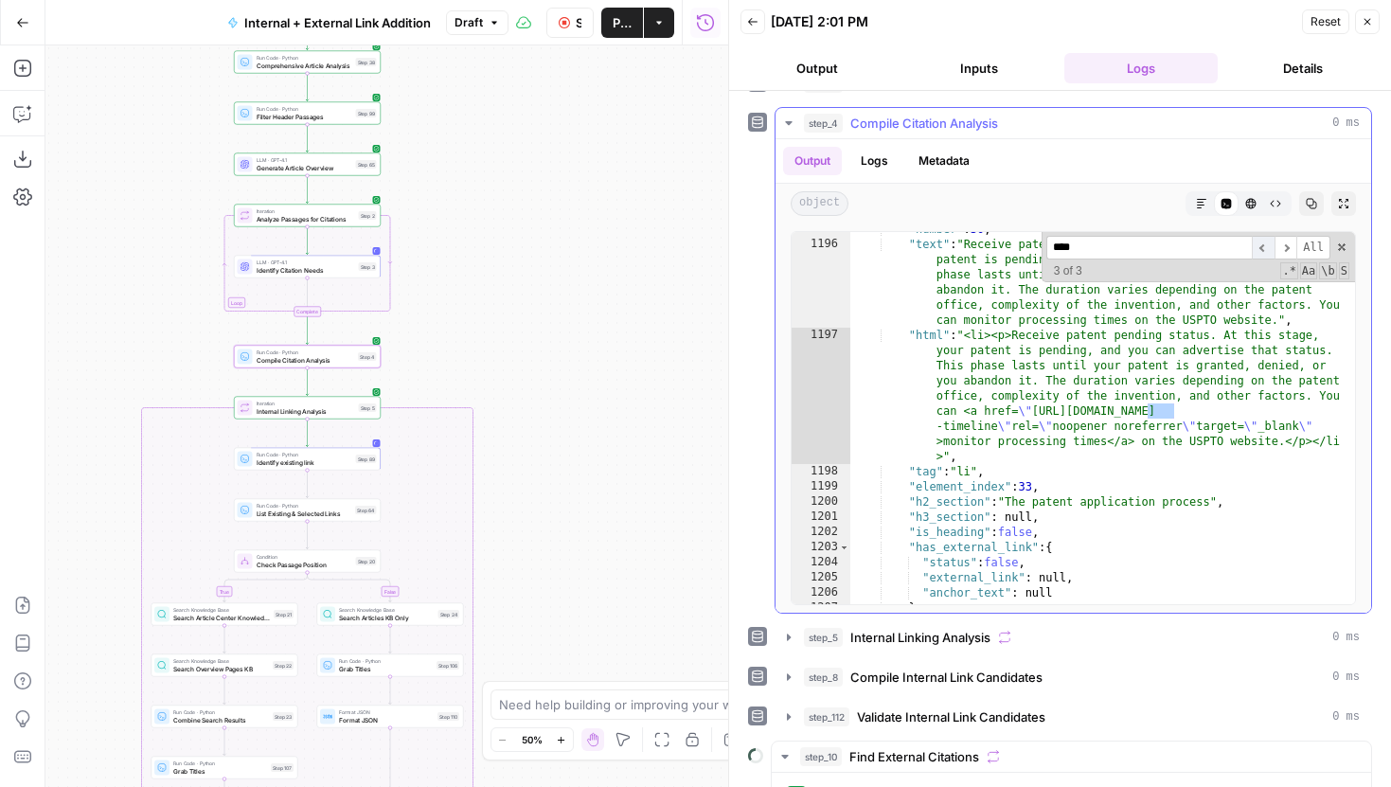
scroll to position [22178, 0]
click at [1259, 248] on span "​" at bounding box center [1263, 248] width 23 height 24
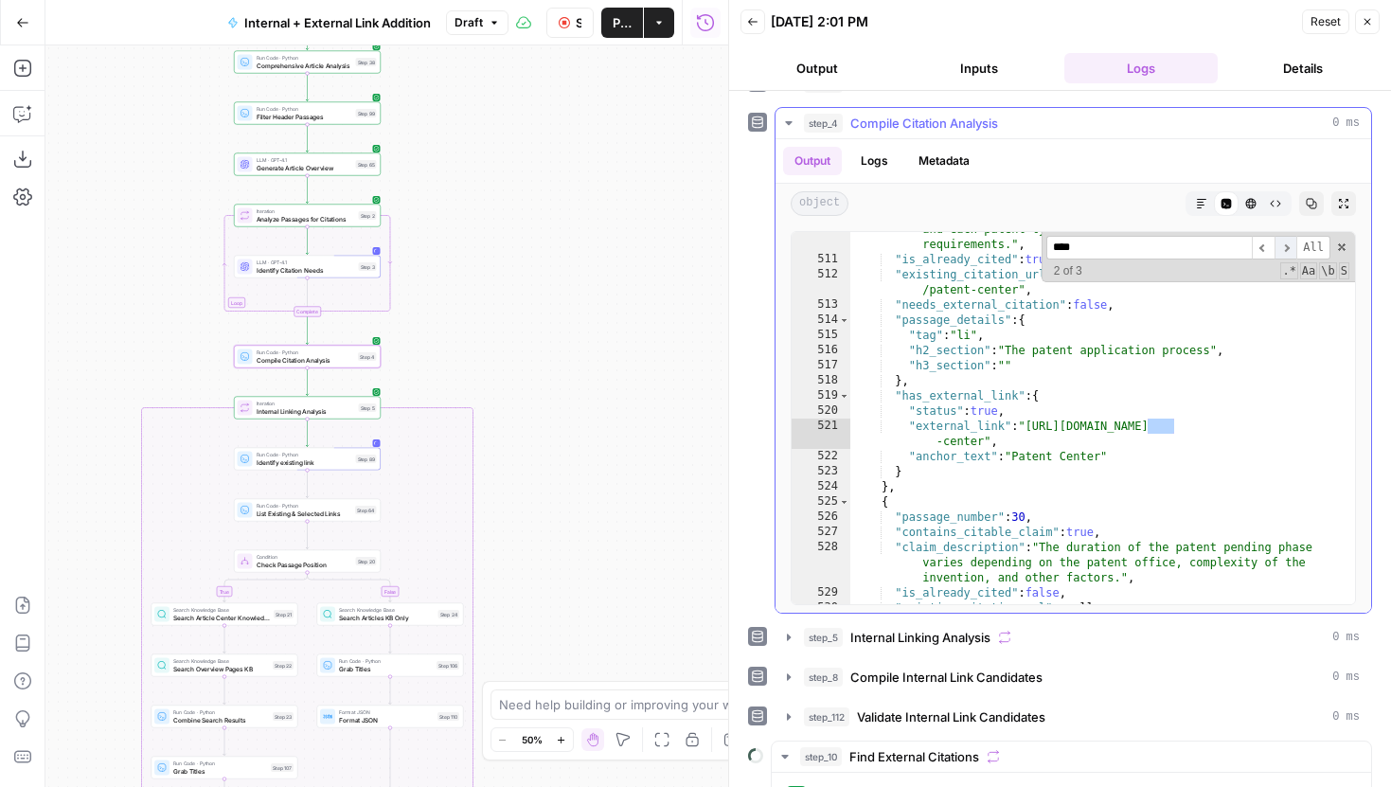
click at [1279, 252] on span "​" at bounding box center [1286, 248] width 23 height 24
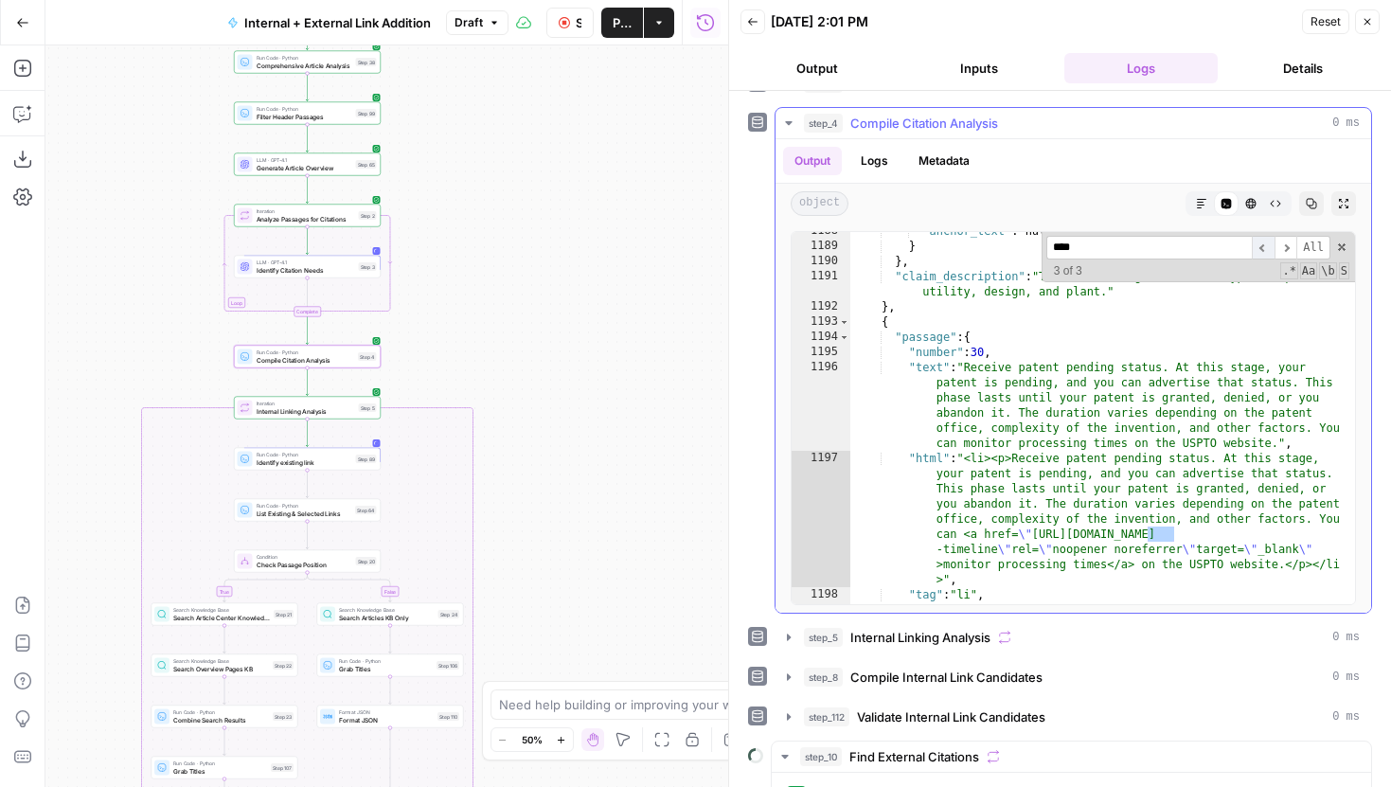
click at [1264, 241] on span "​" at bounding box center [1263, 248] width 23 height 24
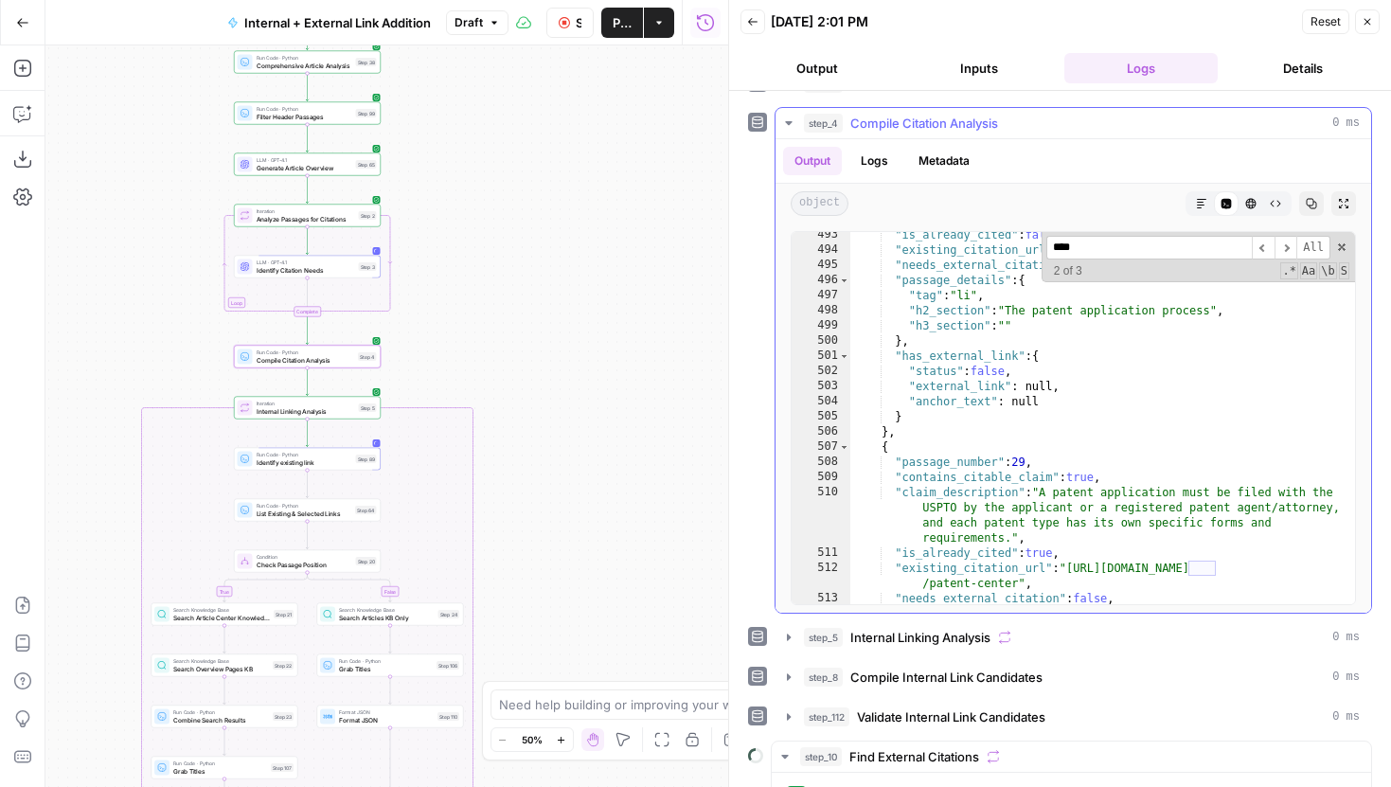
scroll to position [313, 0]
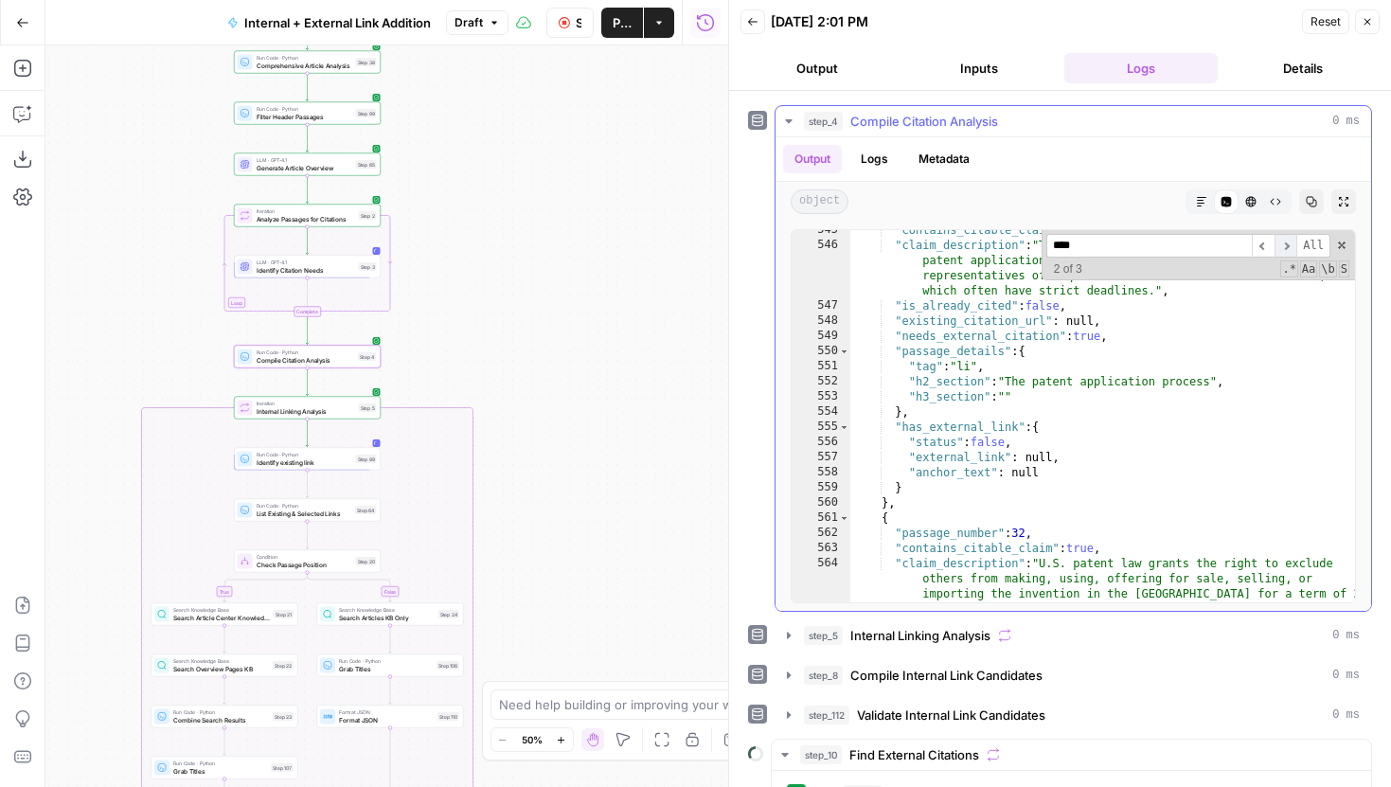
click at [1284, 254] on span "​" at bounding box center [1286, 246] width 23 height 24
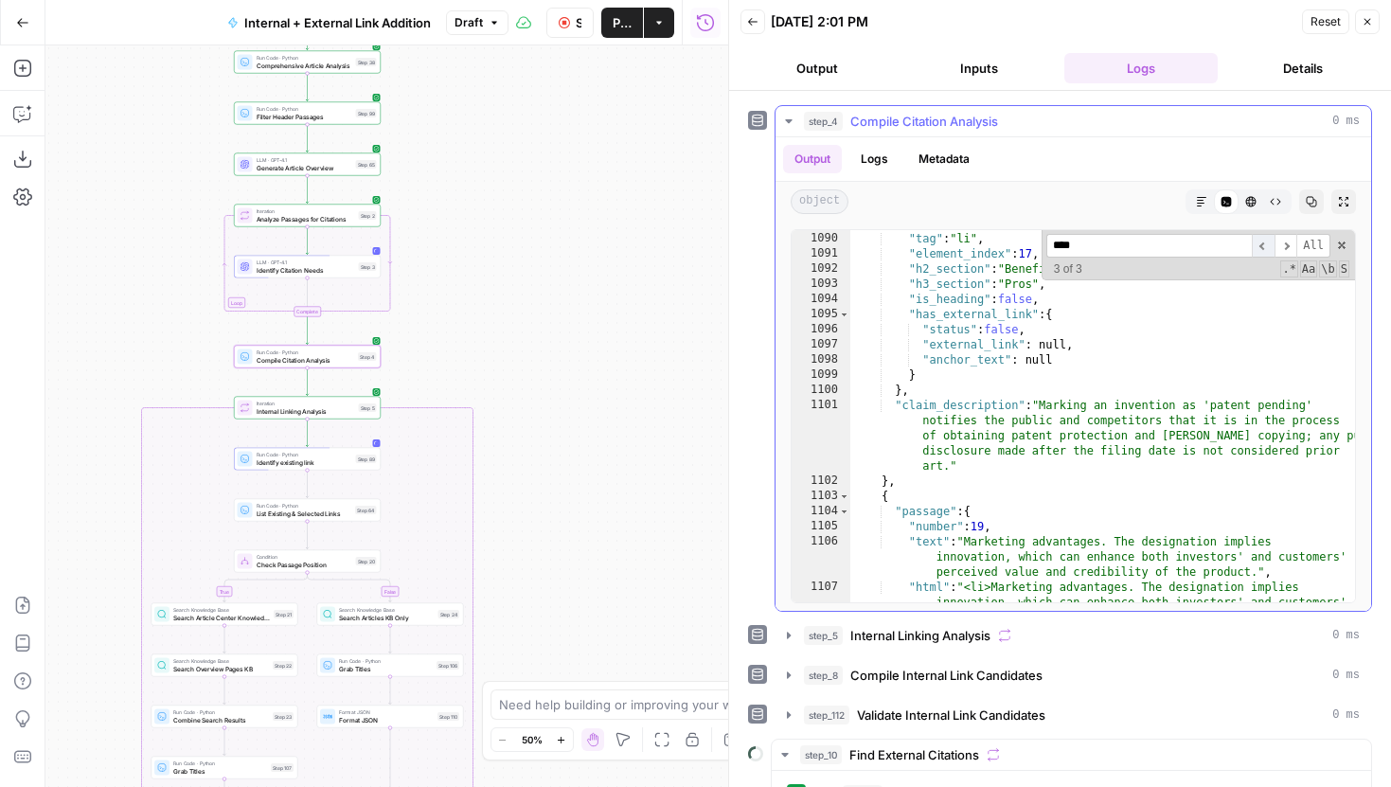
click at [1262, 248] on span "​" at bounding box center [1263, 246] width 23 height 24
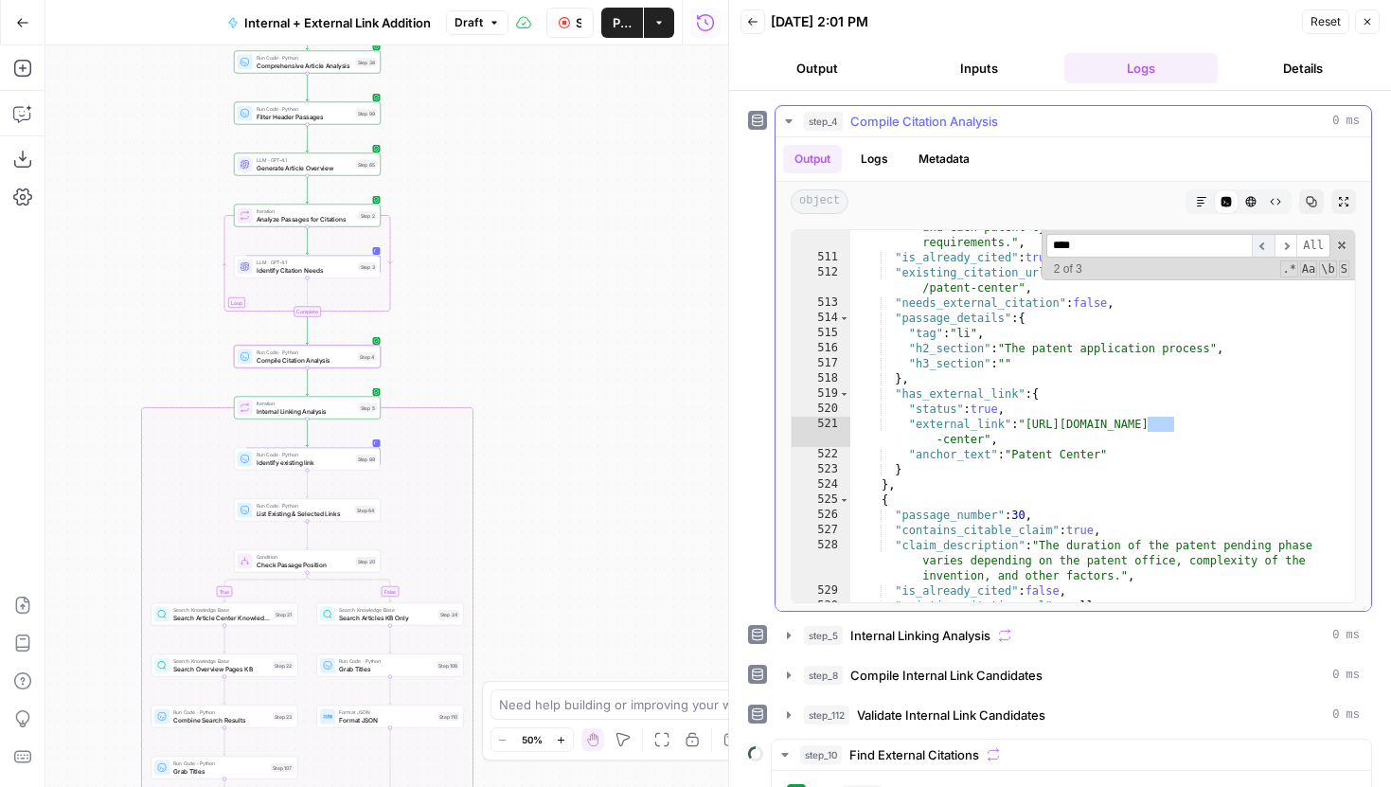
click at [1262, 248] on span "​" at bounding box center [1263, 246] width 23 height 24
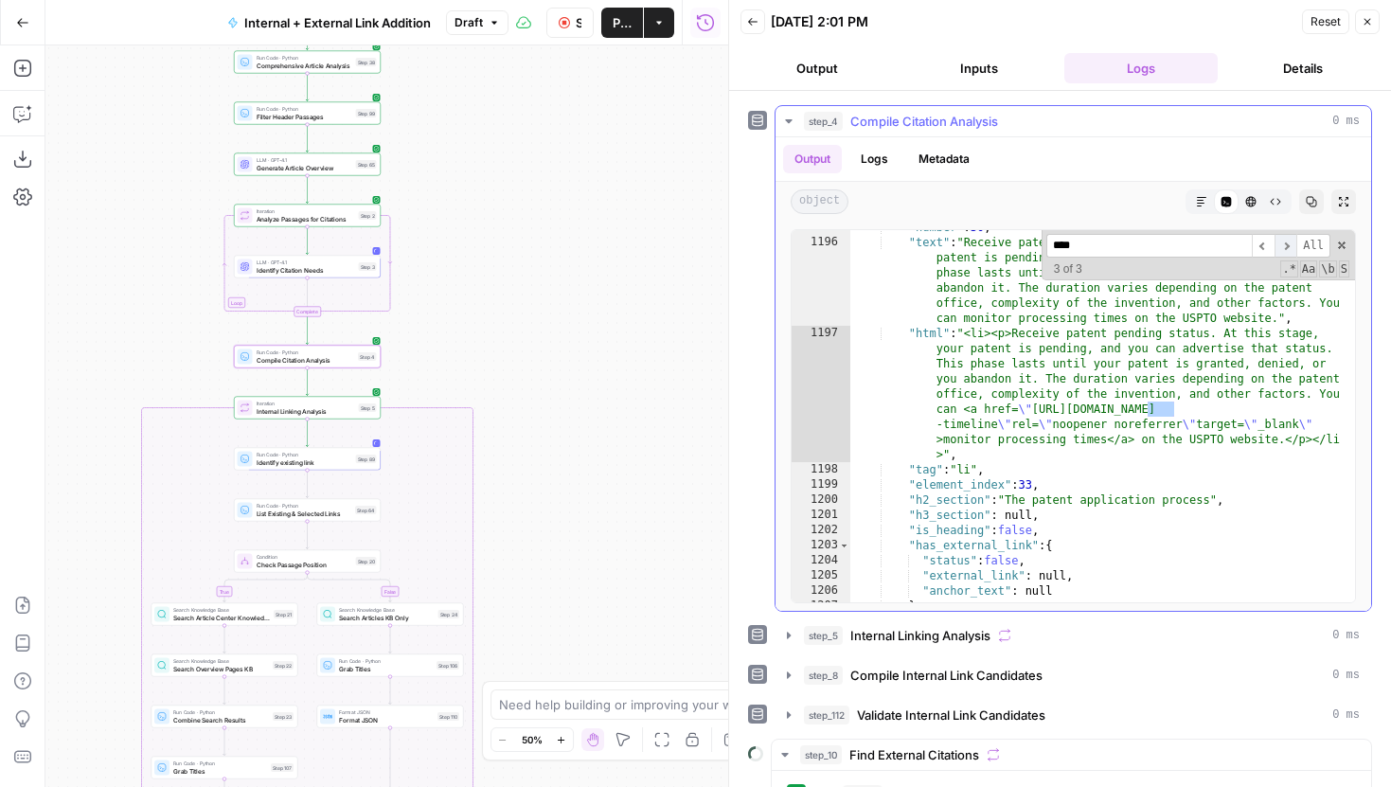
click at [1284, 246] on span "​" at bounding box center [1286, 246] width 23 height 24
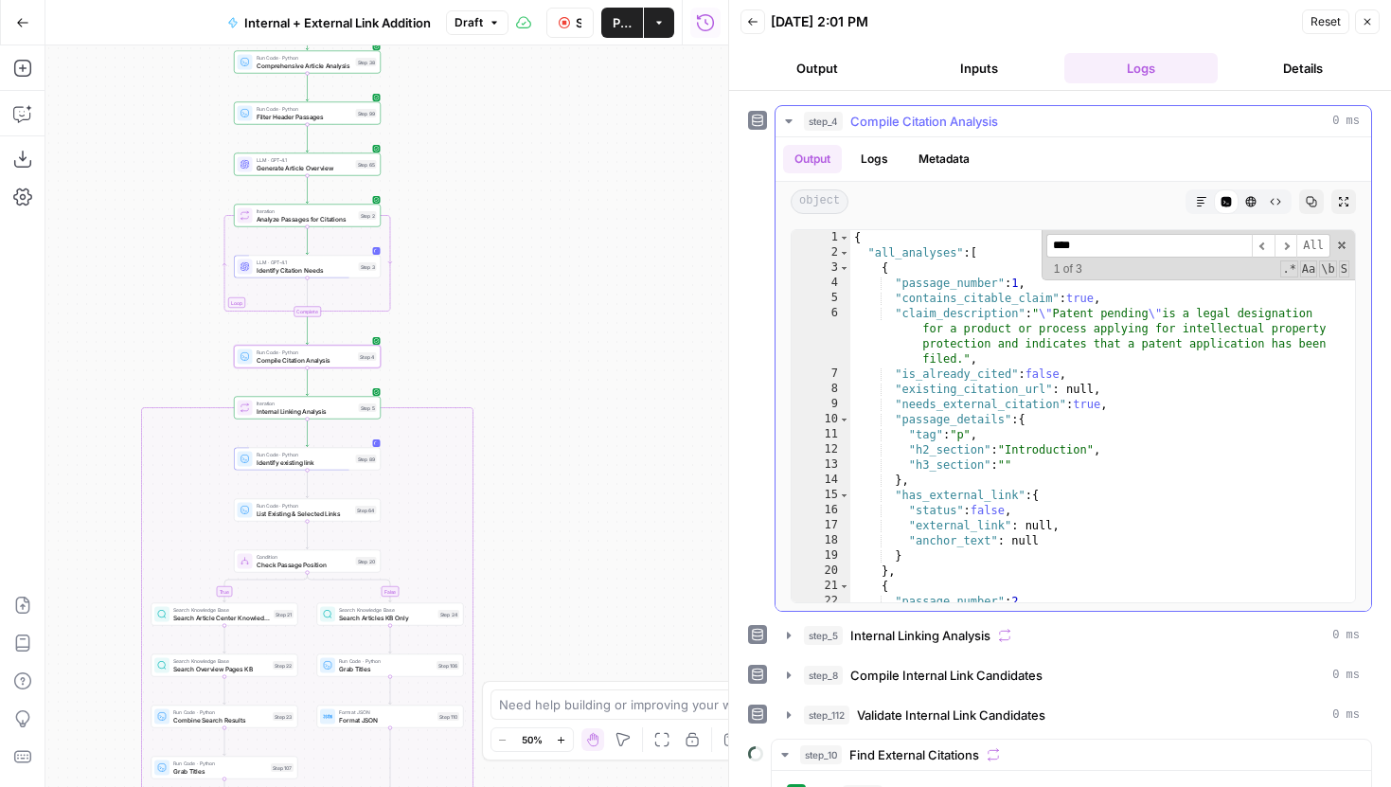
scroll to position [302, 0]
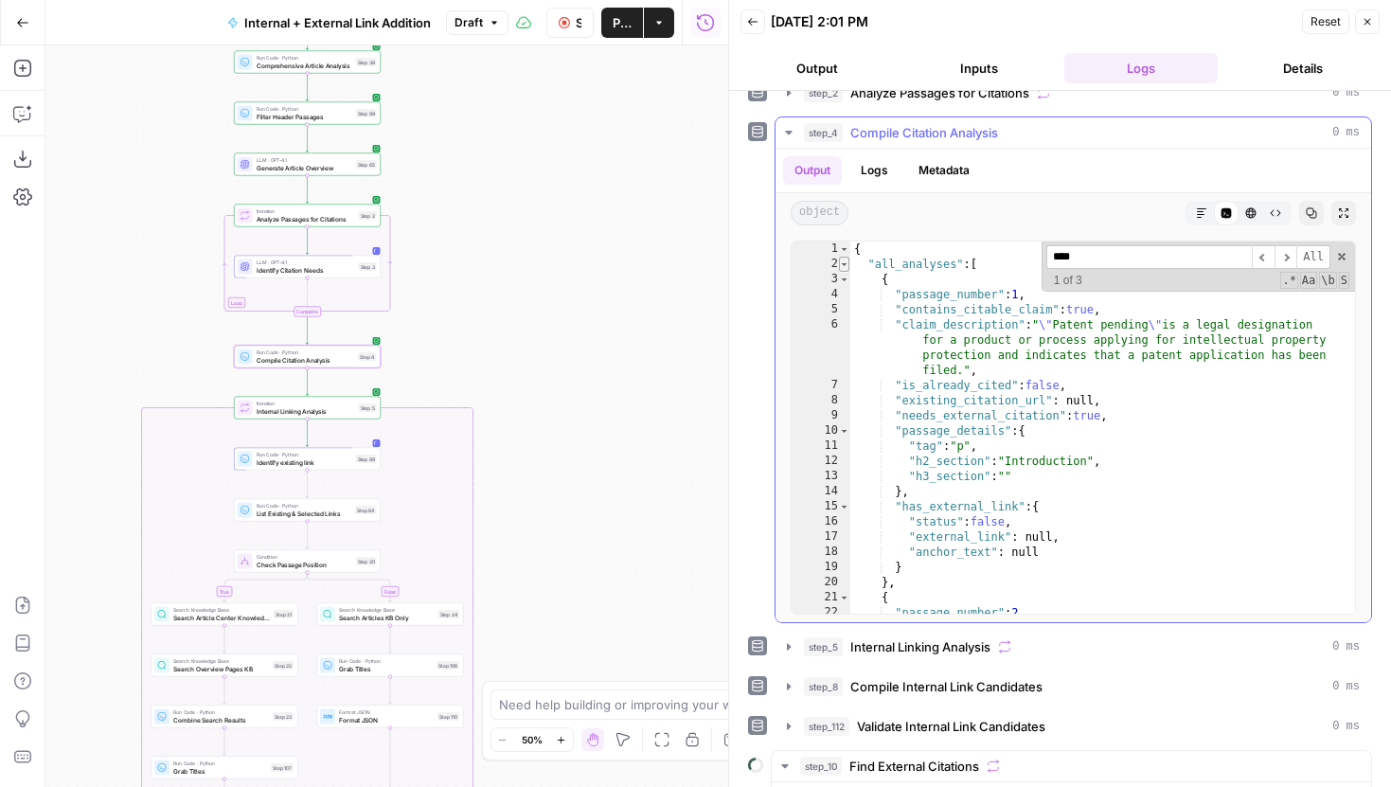
type textarea "**********"
click at [846, 267] on span "Toggle code folding, rows 2 through 921" at bounding box center [844, 264] width 10 height 15
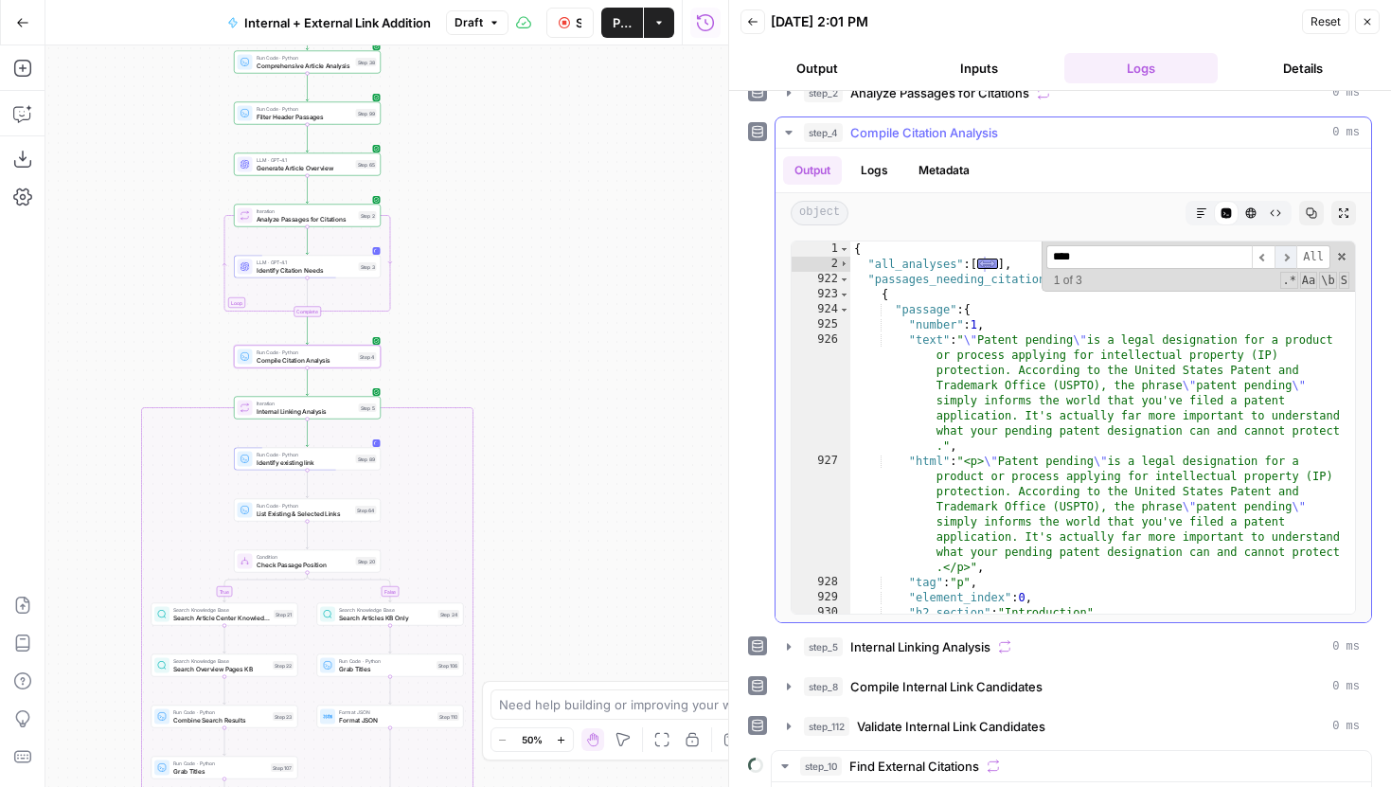
click at [1284, 260] on span "​" at bounding box center [1286, 257] width 23 height 24
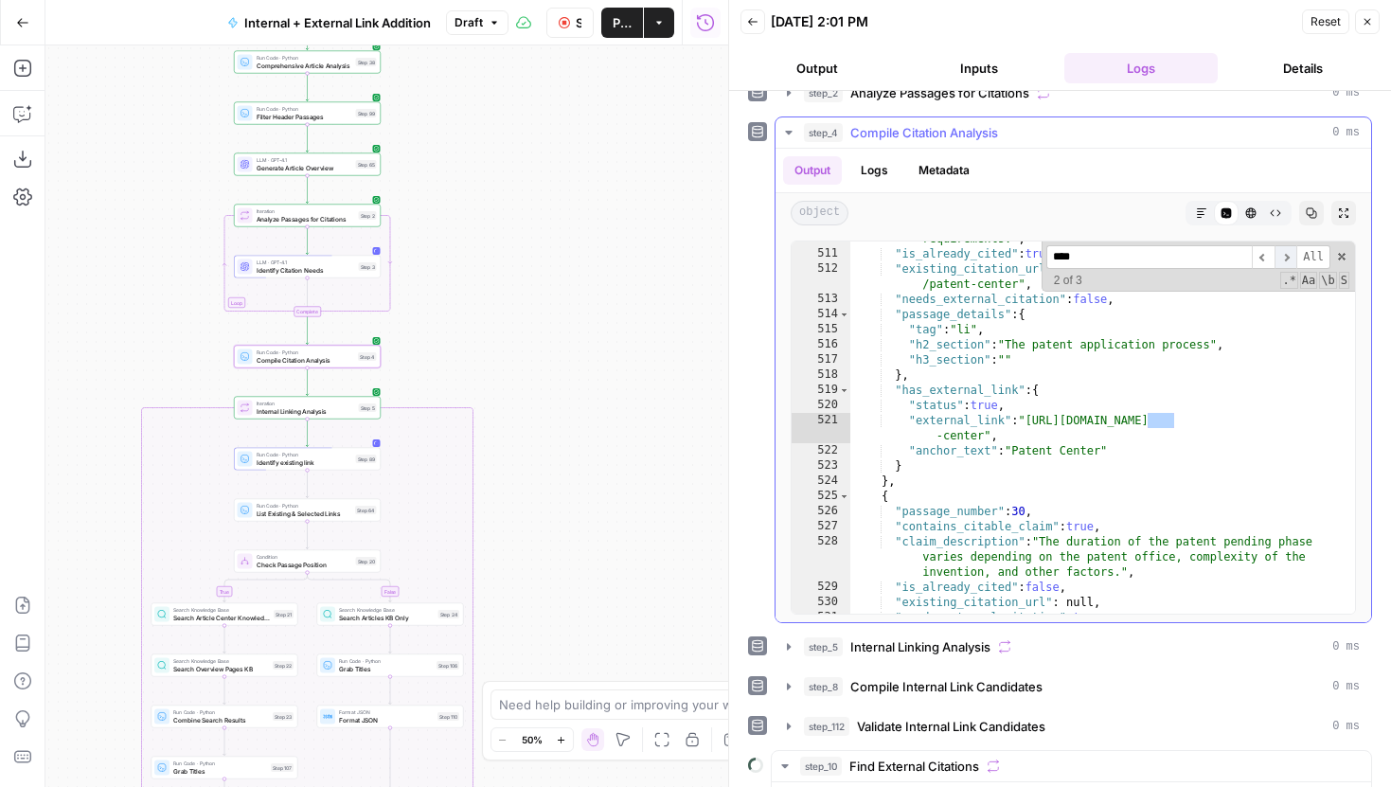
click at [1284, 260] on span "​" at bounding box center [1286, 257] width 23 height 24
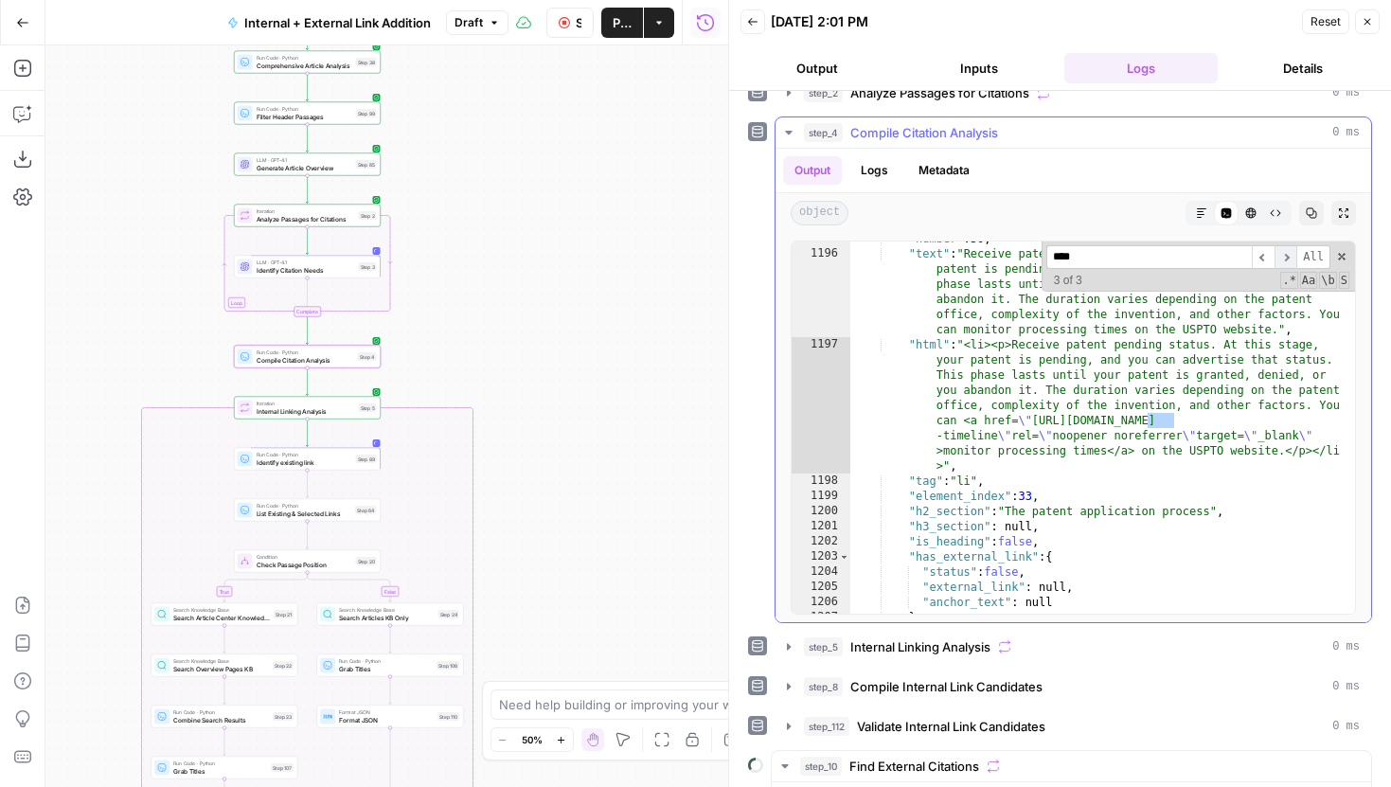
click at [1284, 260] on span "​" at bounding box center [1286, 257] width 23 height 24
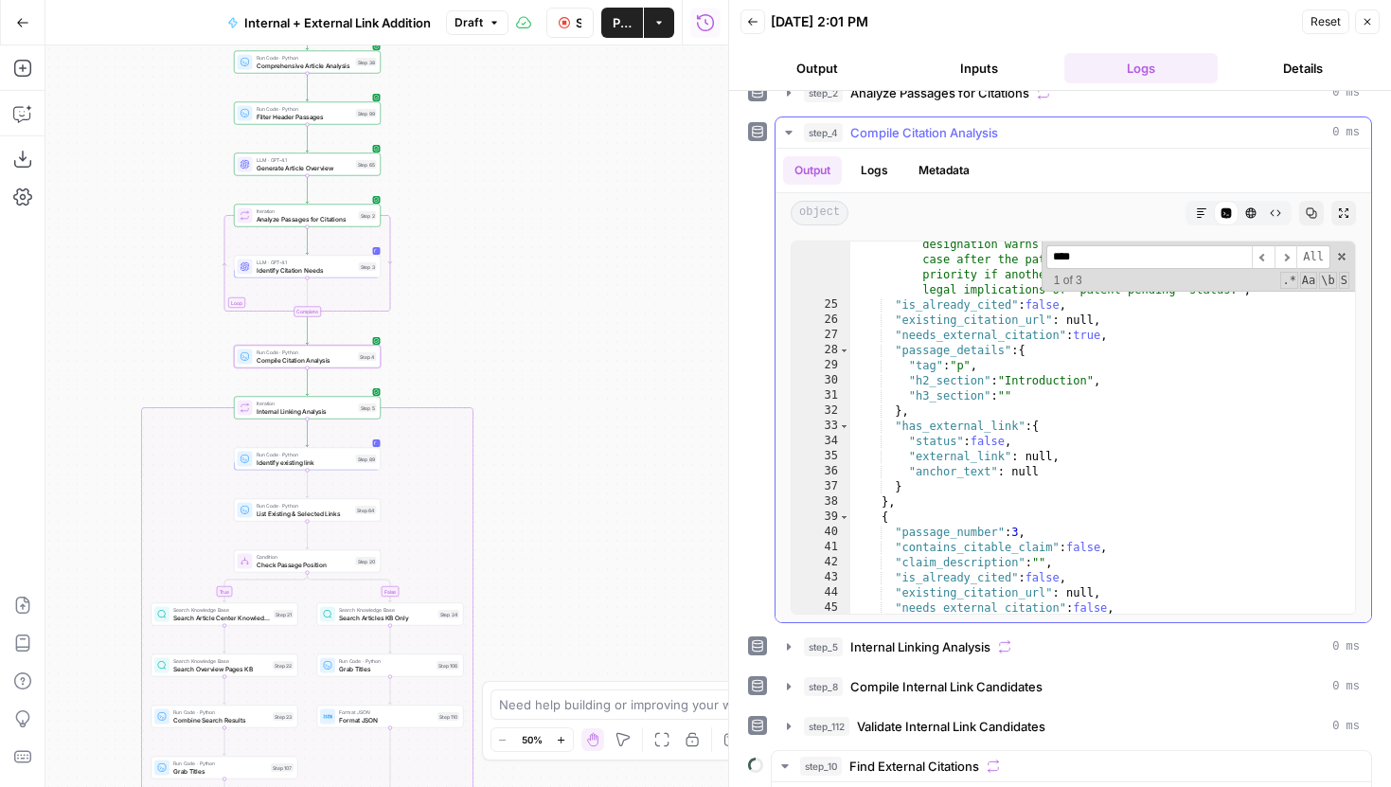
scroll to position [0, 0]
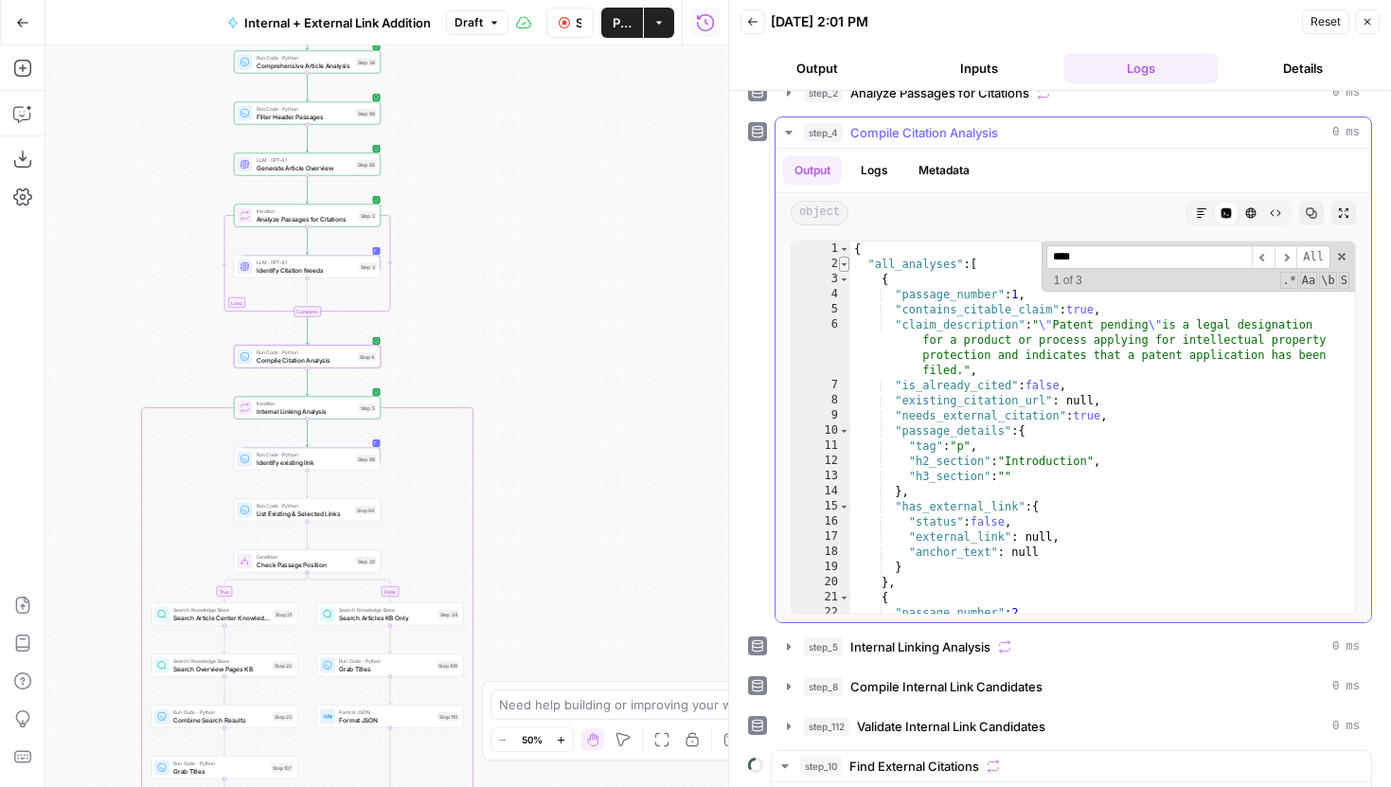
click at [842, 259] on span "Toggle code folding, rows 2 through 921" at bounding box center [844, 264] width 10 height 15
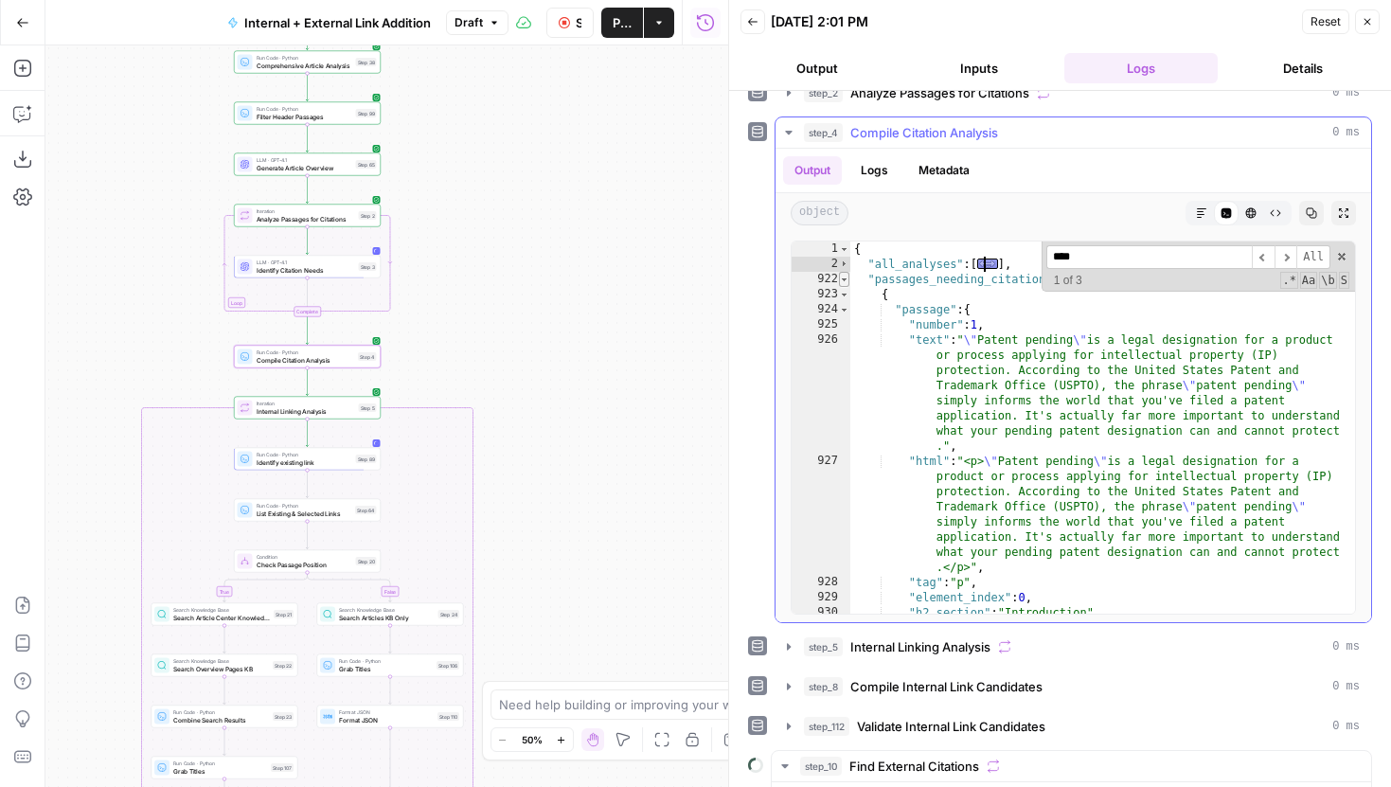
click at [847, 277] on span "Toggle code folding, rows 922 through 1319" at bounding box center [844, 279] width 10 height 15
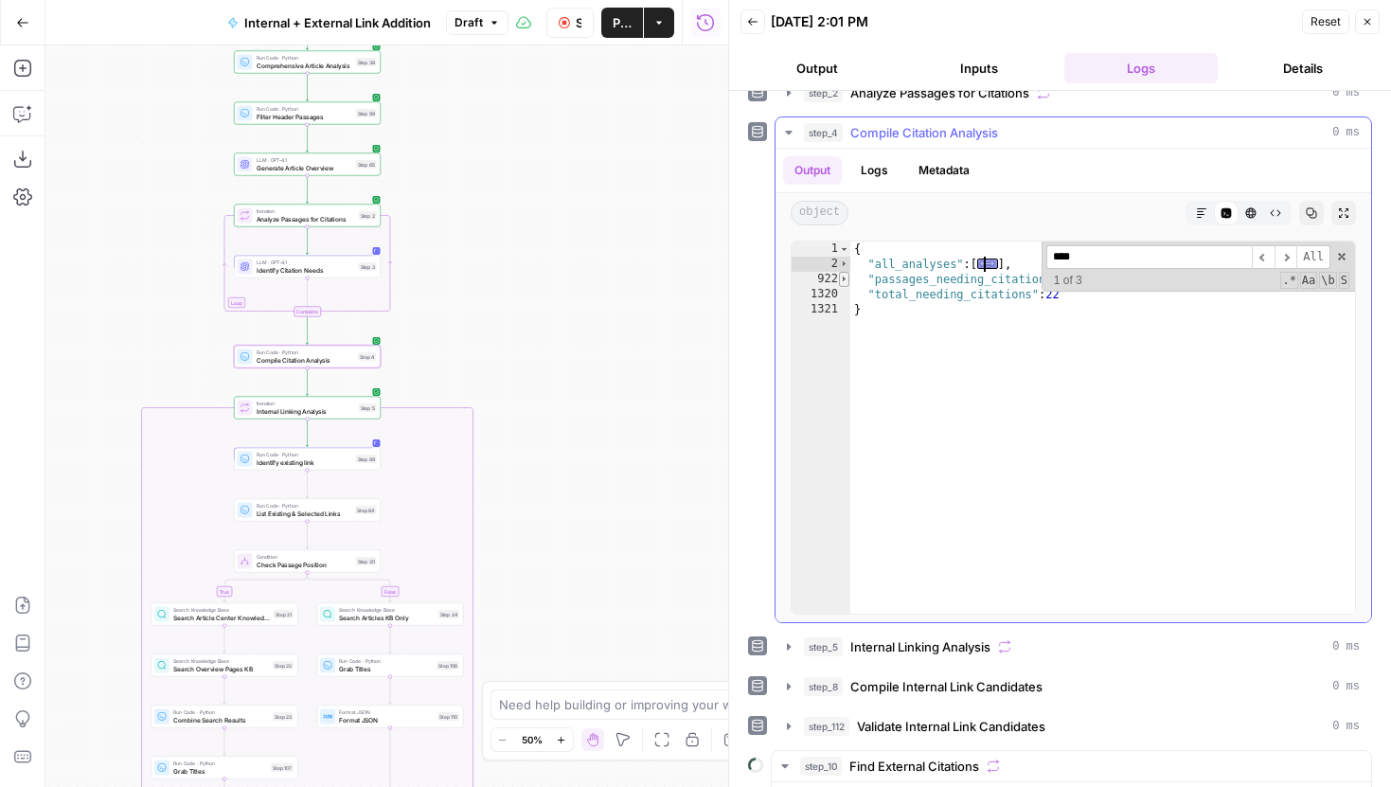
click at [845, 282] on span "Toggle code folding, rows 922 through 1319" at bounding box center [844, 279] width 10 height 15
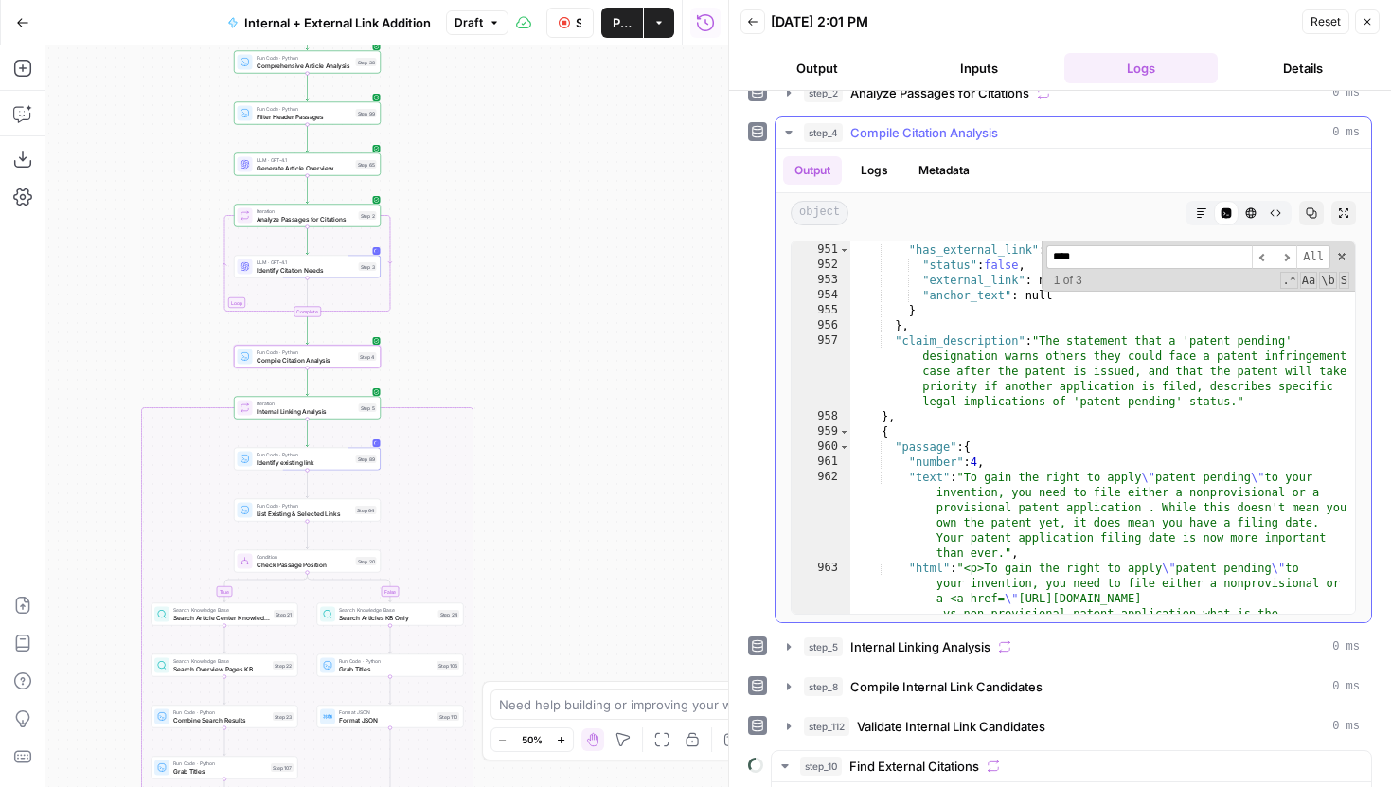
scroll to position [970, 0]
click at [1263, 259] on span "​" at bounding box center [1263, 257] width 23 height 24
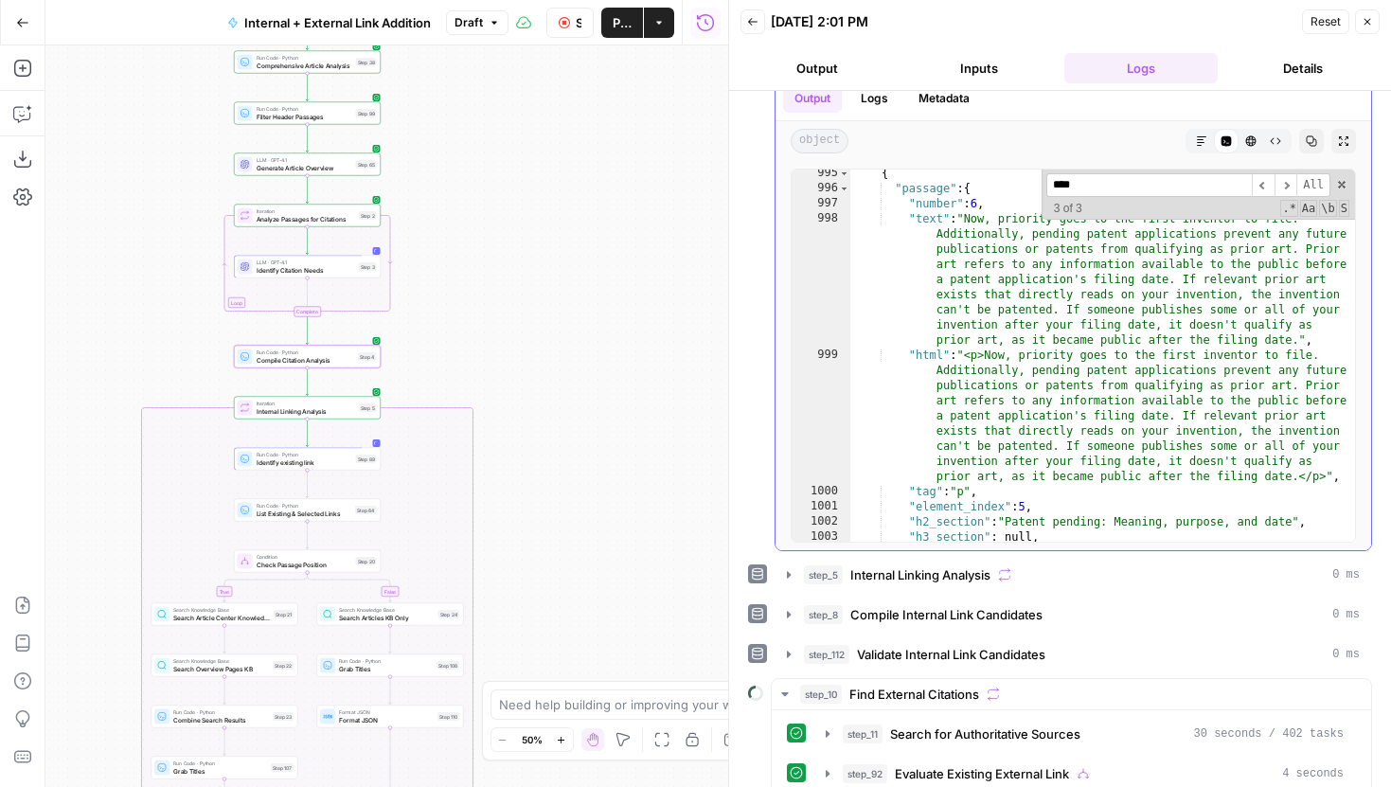
scroll to position [2229, 0]
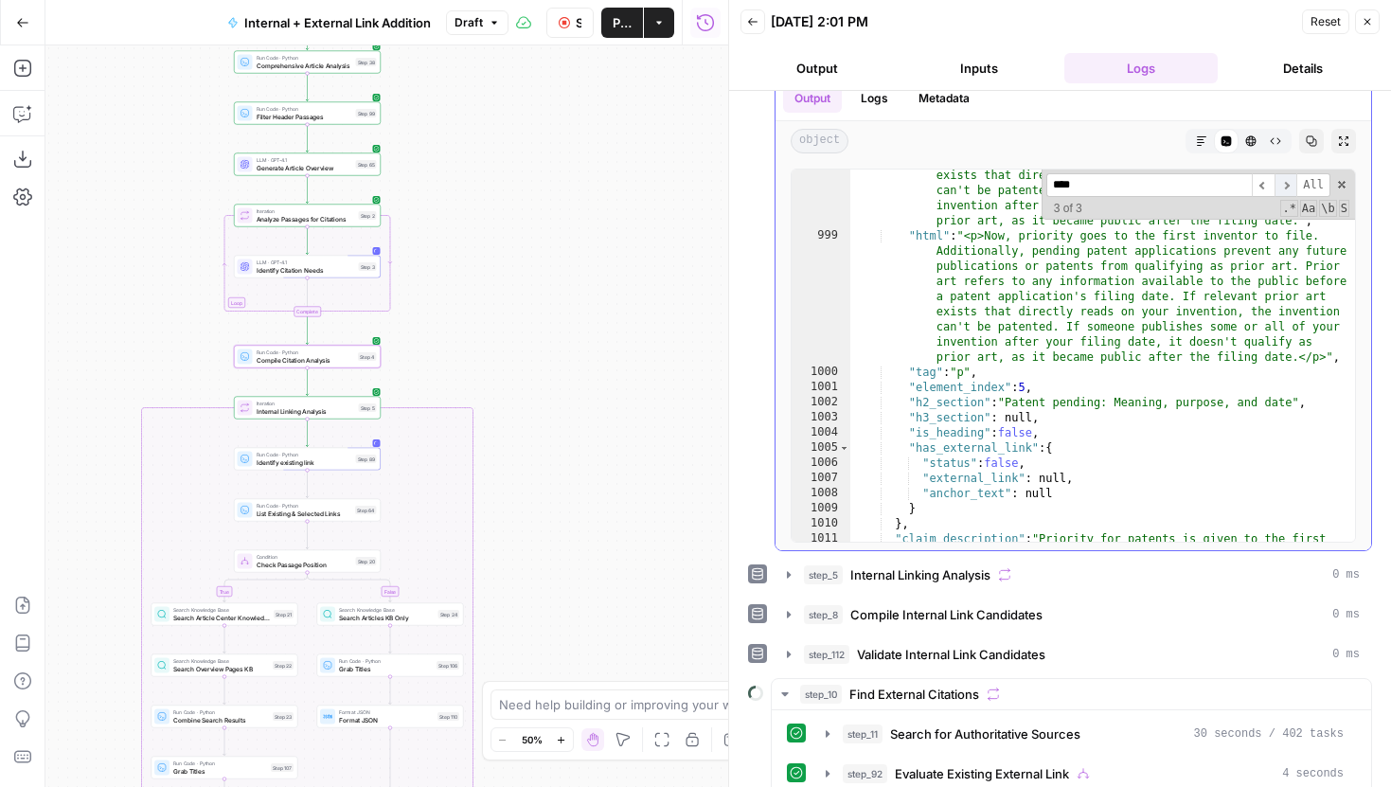
click at [1278, 189] on span "​" at bounding box center [1286, 185] width 23 height 24
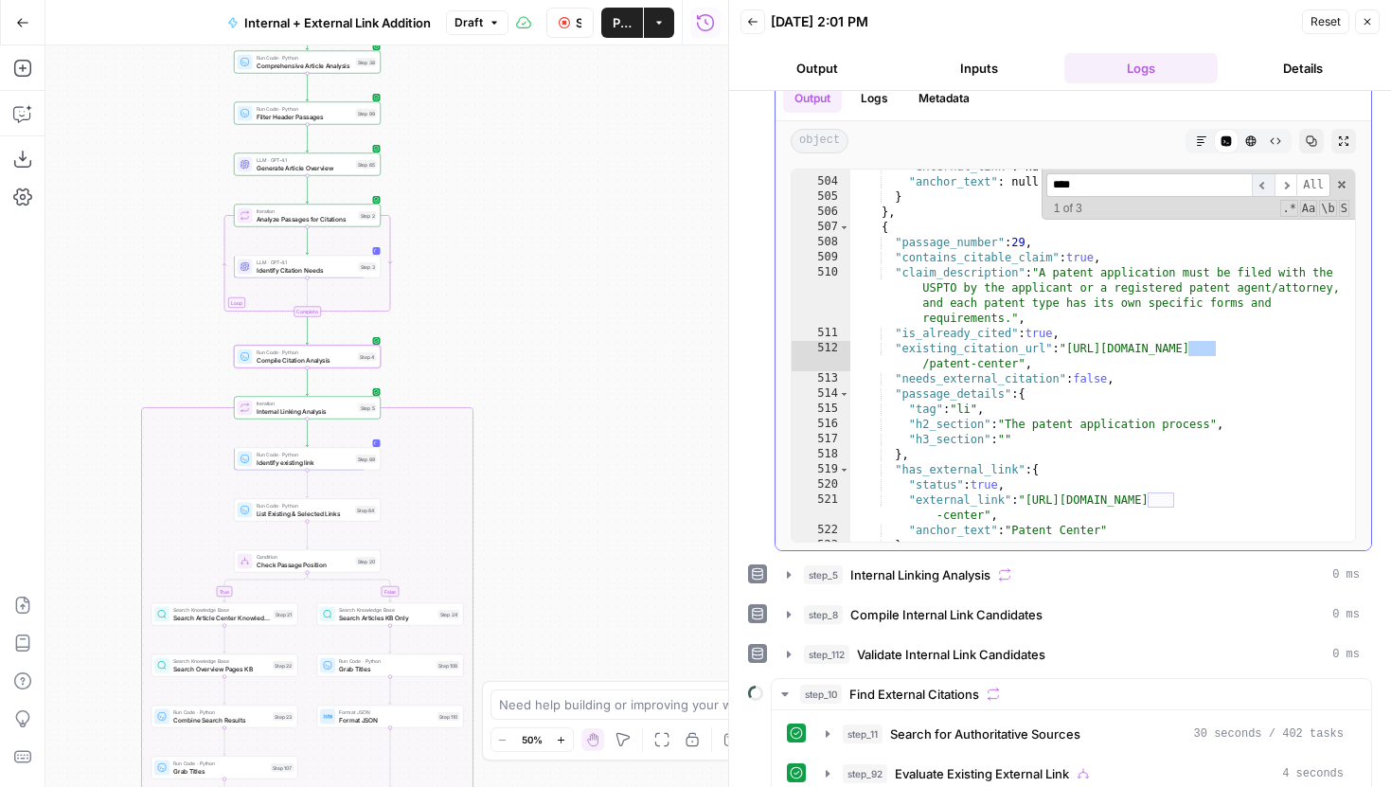
click at [1265, 188] on span "​" at bounding box center [1263, 185] width 23 height 24
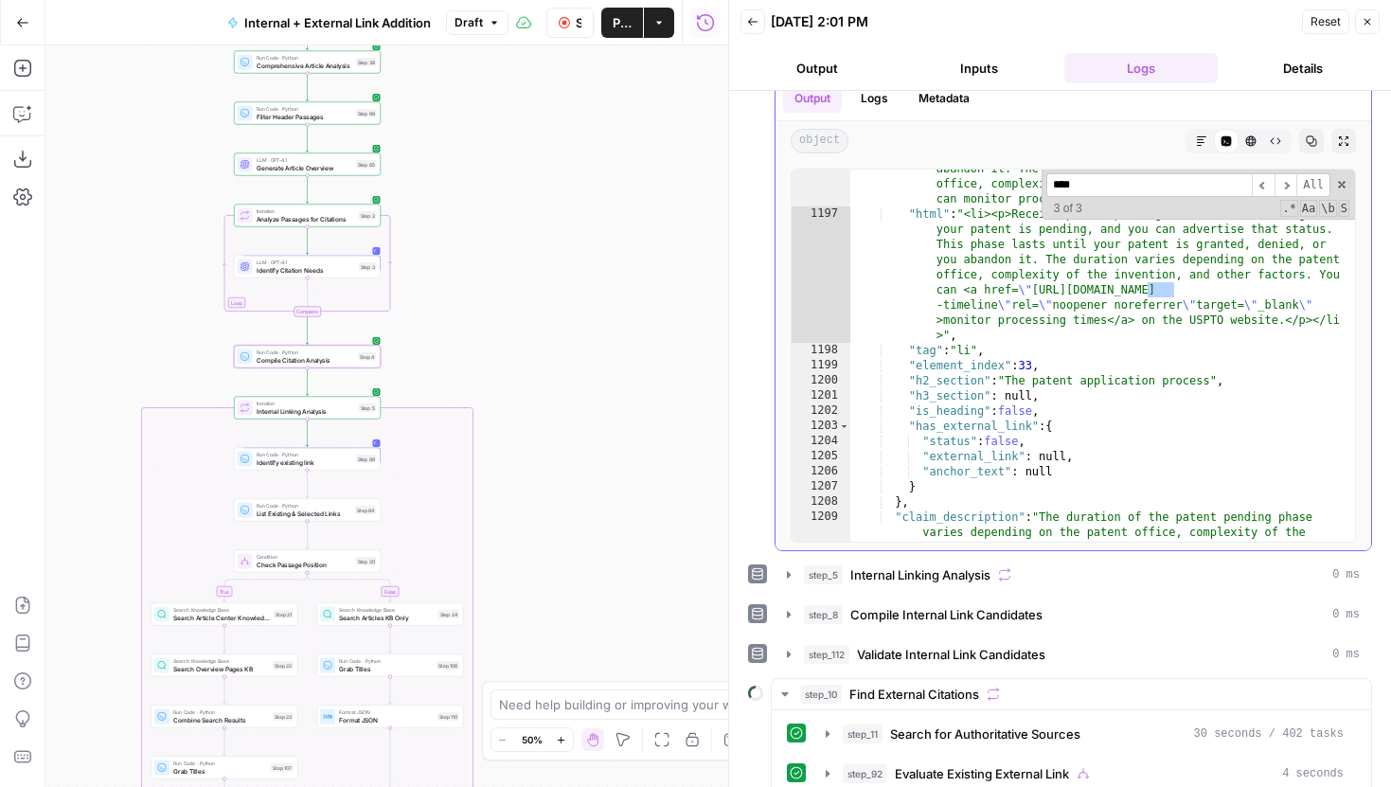
scroll to position [22241, 0]
drag, startPoint x: 612, startPoint y: 298, endPoint x: 617, endPoint y: 428, distance: 129.9
click at [617, 428] on div "true false true false true false Workflow Set Inputs Inputs Run Code · Python G…" at bounding box center [386, 416] width 683 height 742
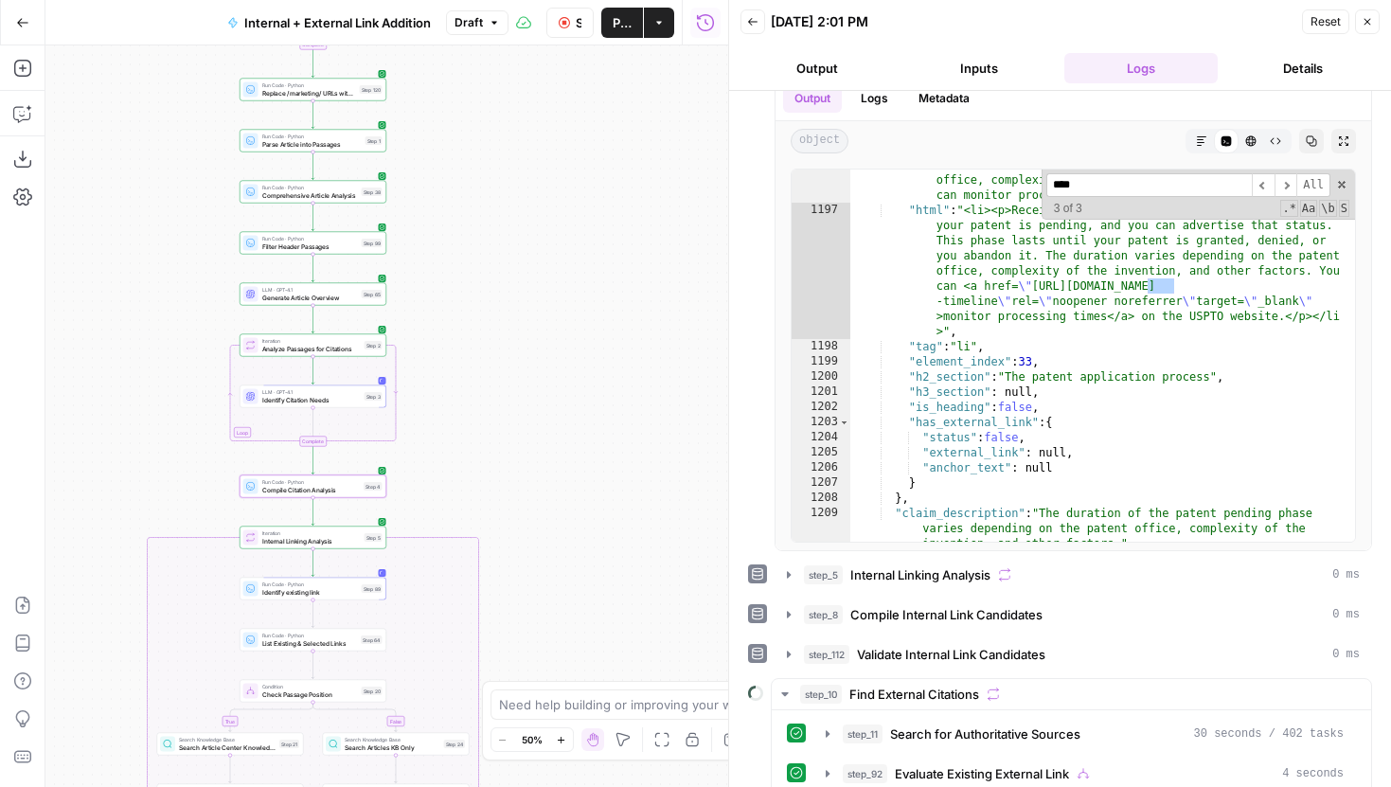
drag, startPoint x: 638, startPoint y: 265, endPoint x: 689, endPoint y: 275, distance: 52.0
click at [688, 276] on div "true false true false true false Workflow Set Inputs Inputs Run Code · Python G…" at bounding box center [386, 416] width 683 height 742
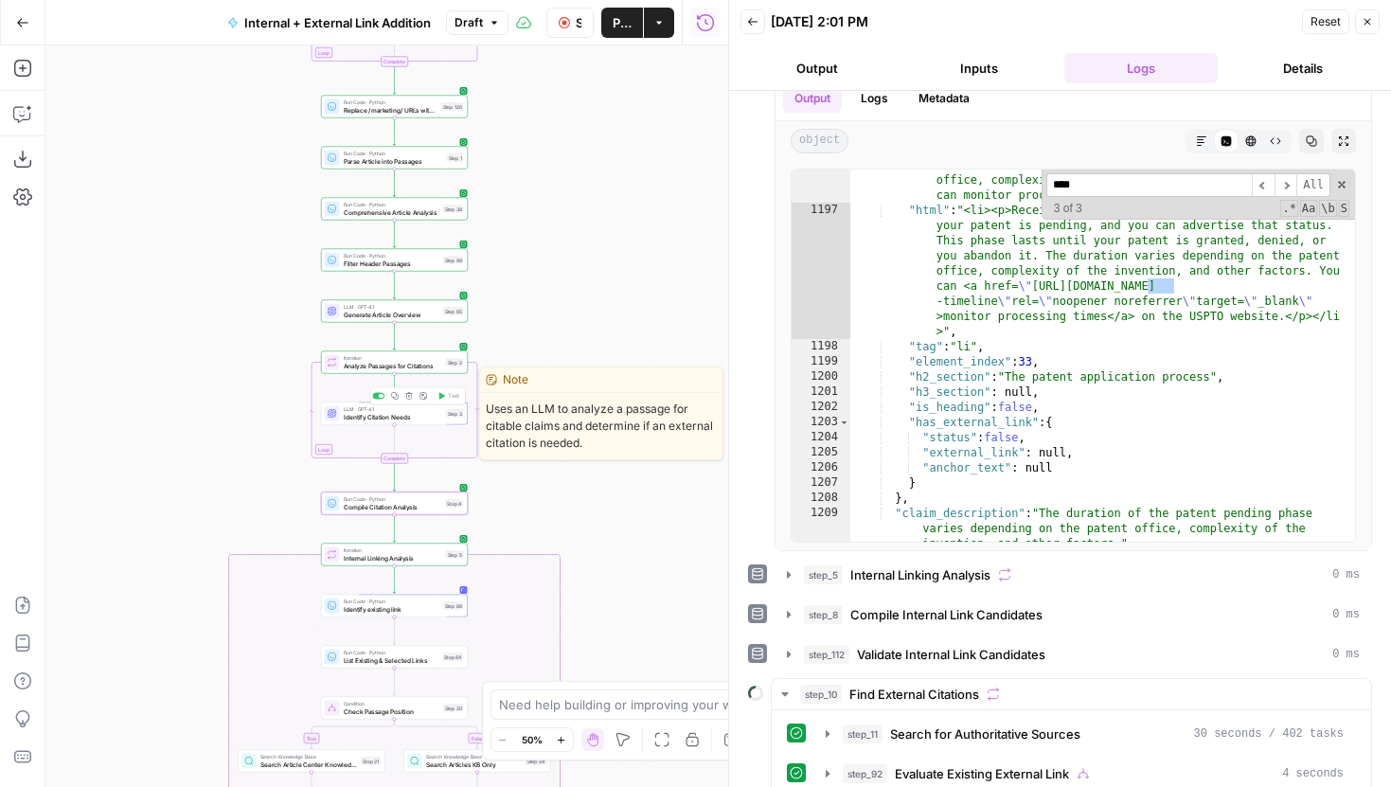
click at [430, 417] on span "Identify Citation Needs" at bounding box center [393, 416] width 98 height 9
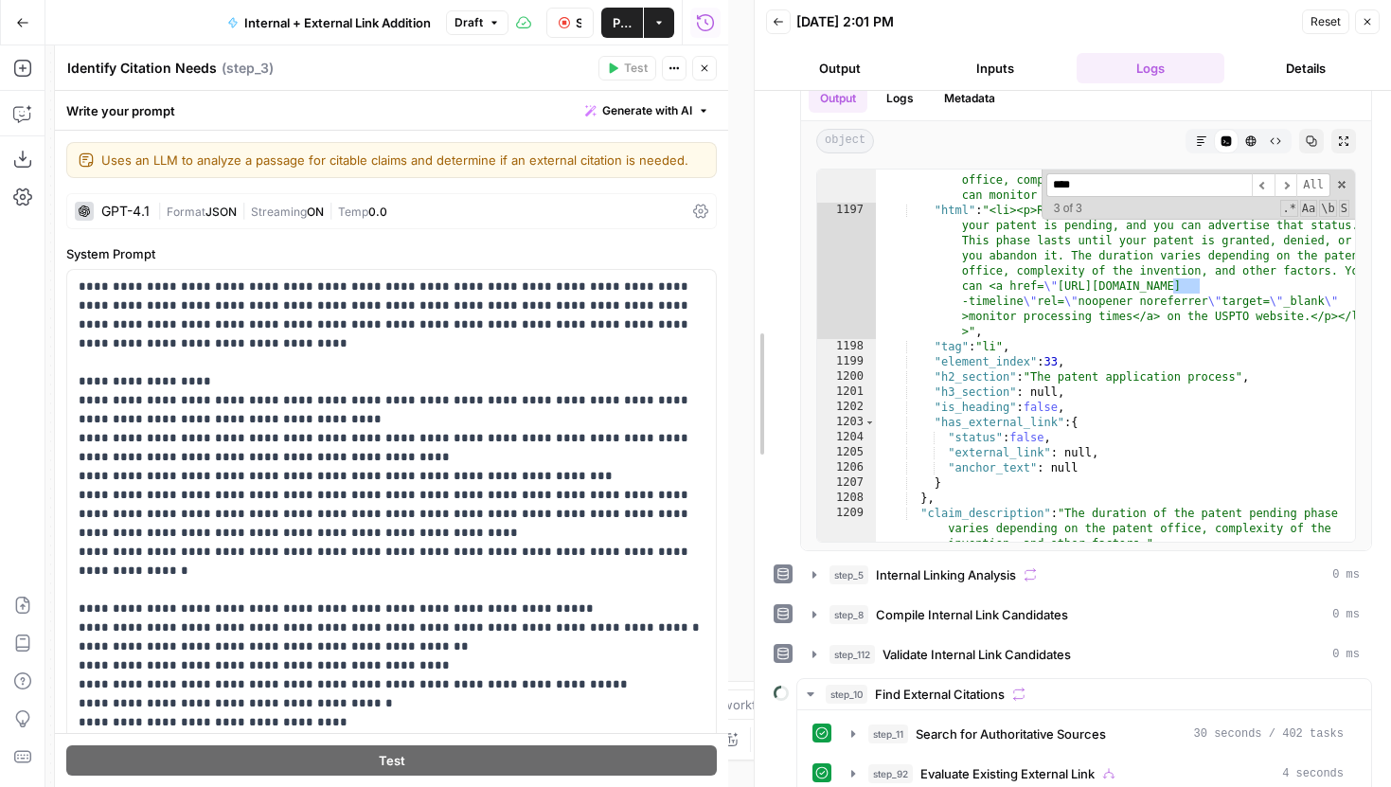
drag, startPoint x: 724, startPoint y: 293, endPoint x: 1127, endPoint y: 288, distance: 402.5
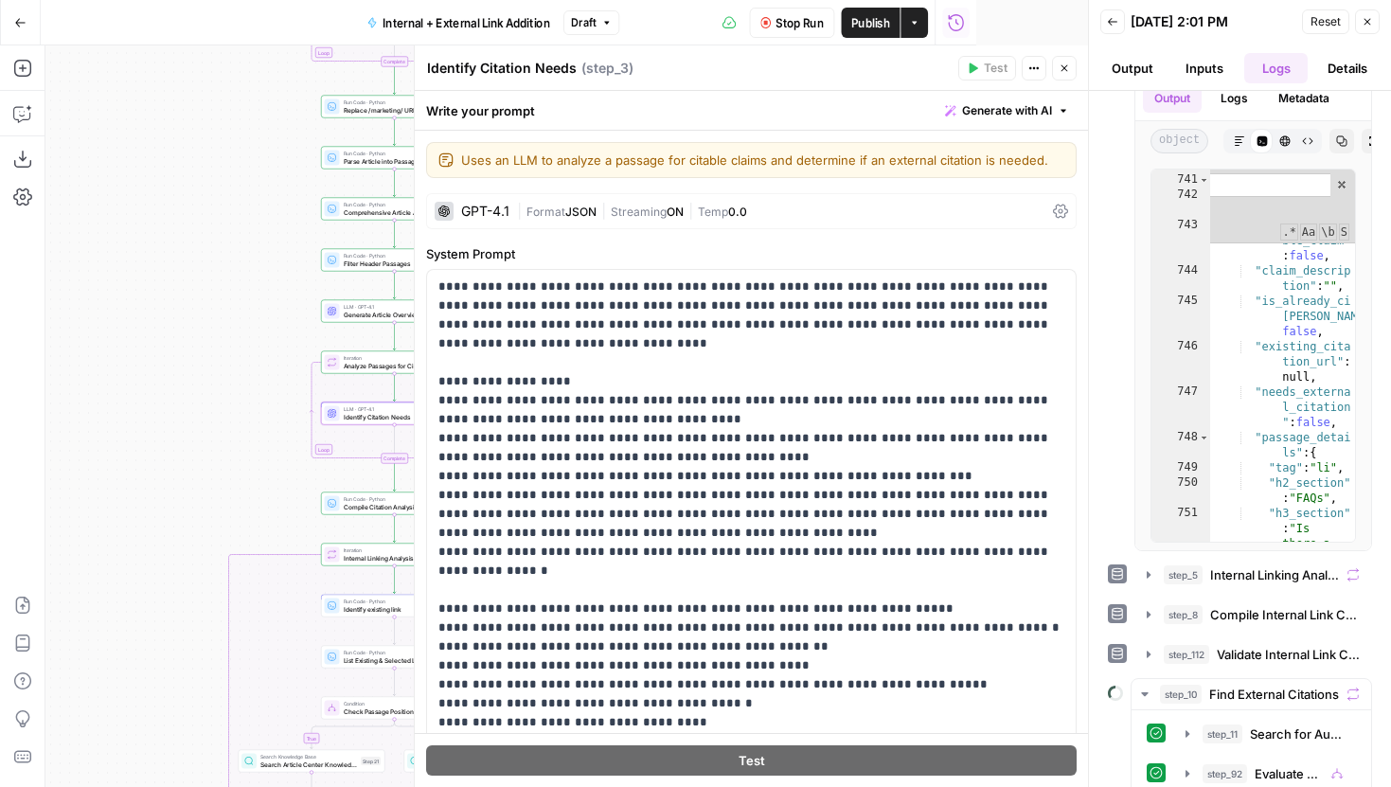
scroll to position [12068, 0]
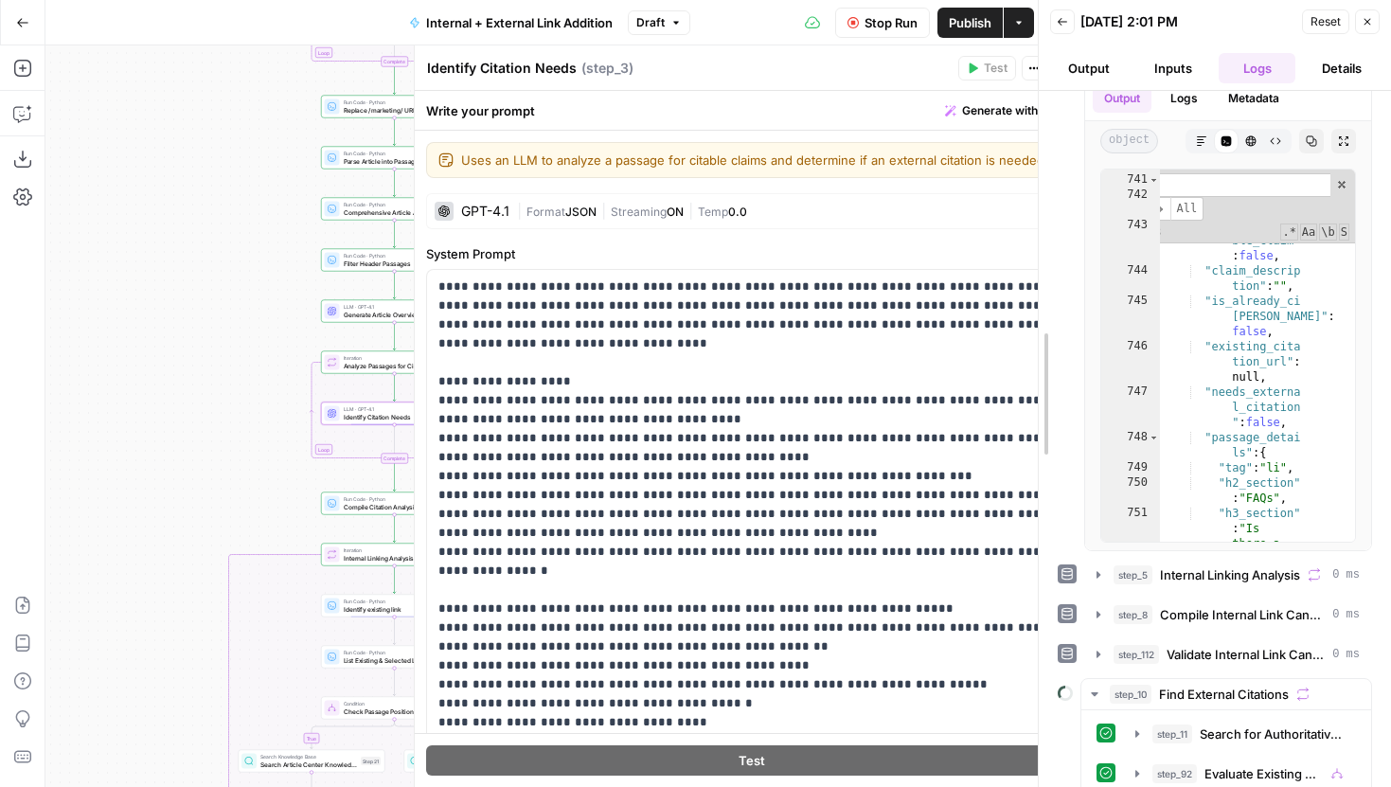
drag, startPoint x: 1091, startPoint y: 196, endPoint x: 694, endPoint y: 209, distance: 397.0
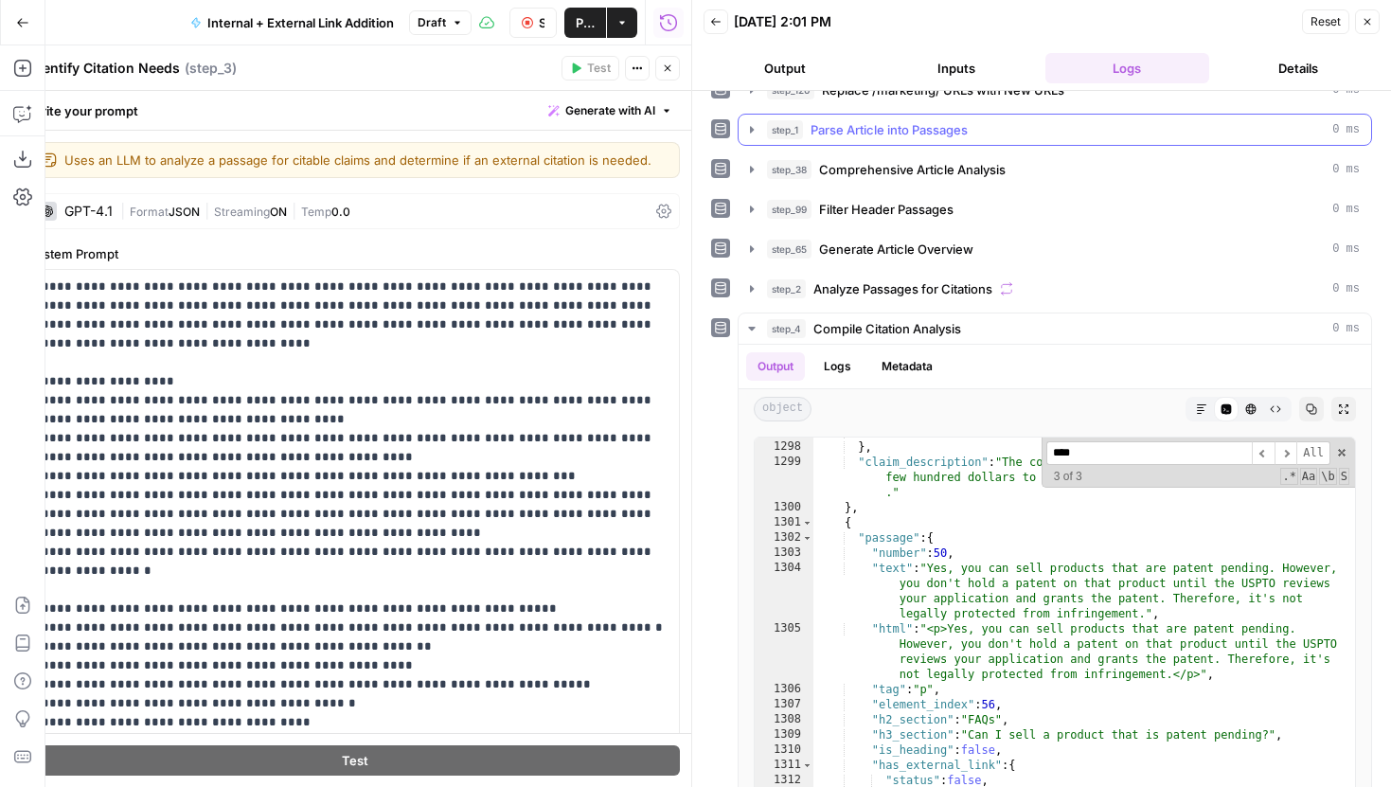
scroll to position [69, 0]
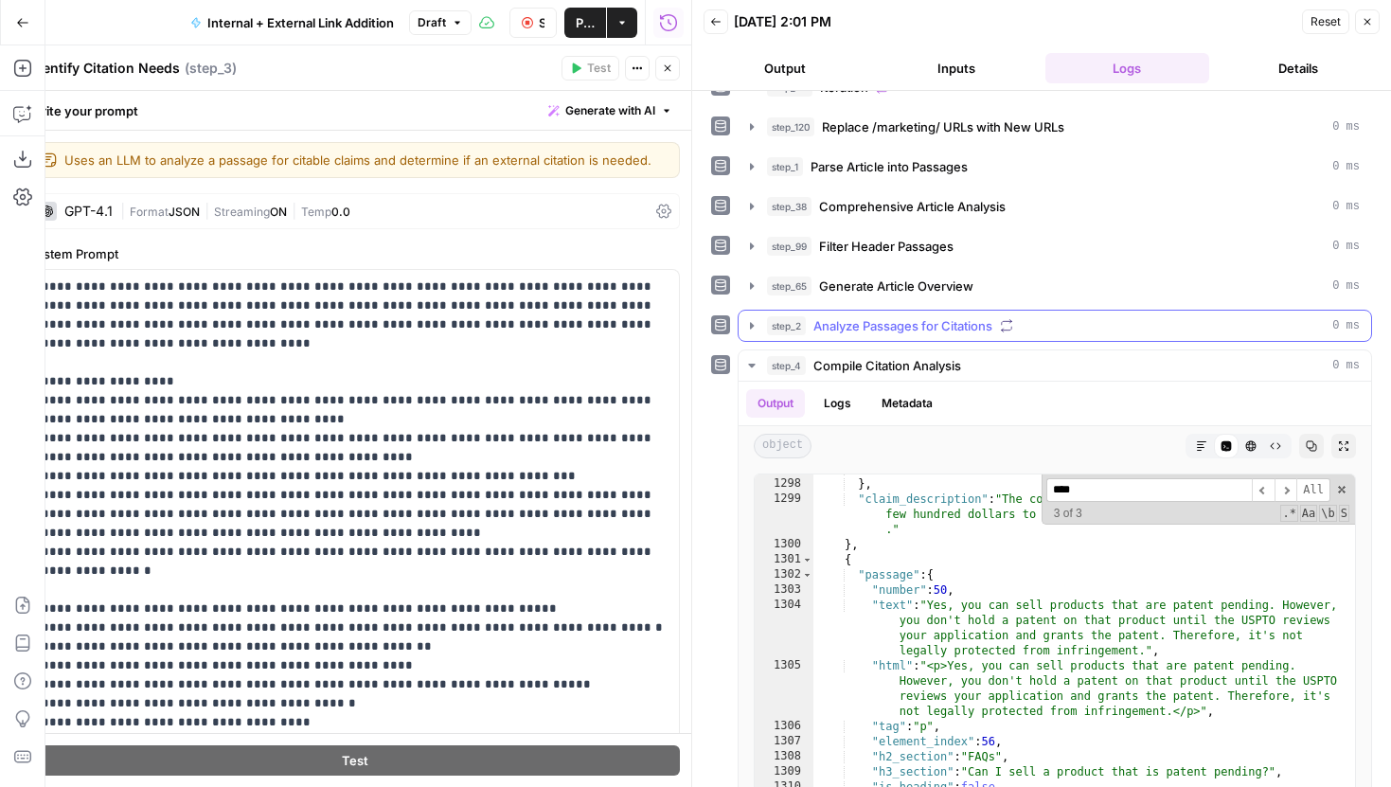
click at [746, 323] on icon "button" at bounding box center [751, 325] width 15 height 15
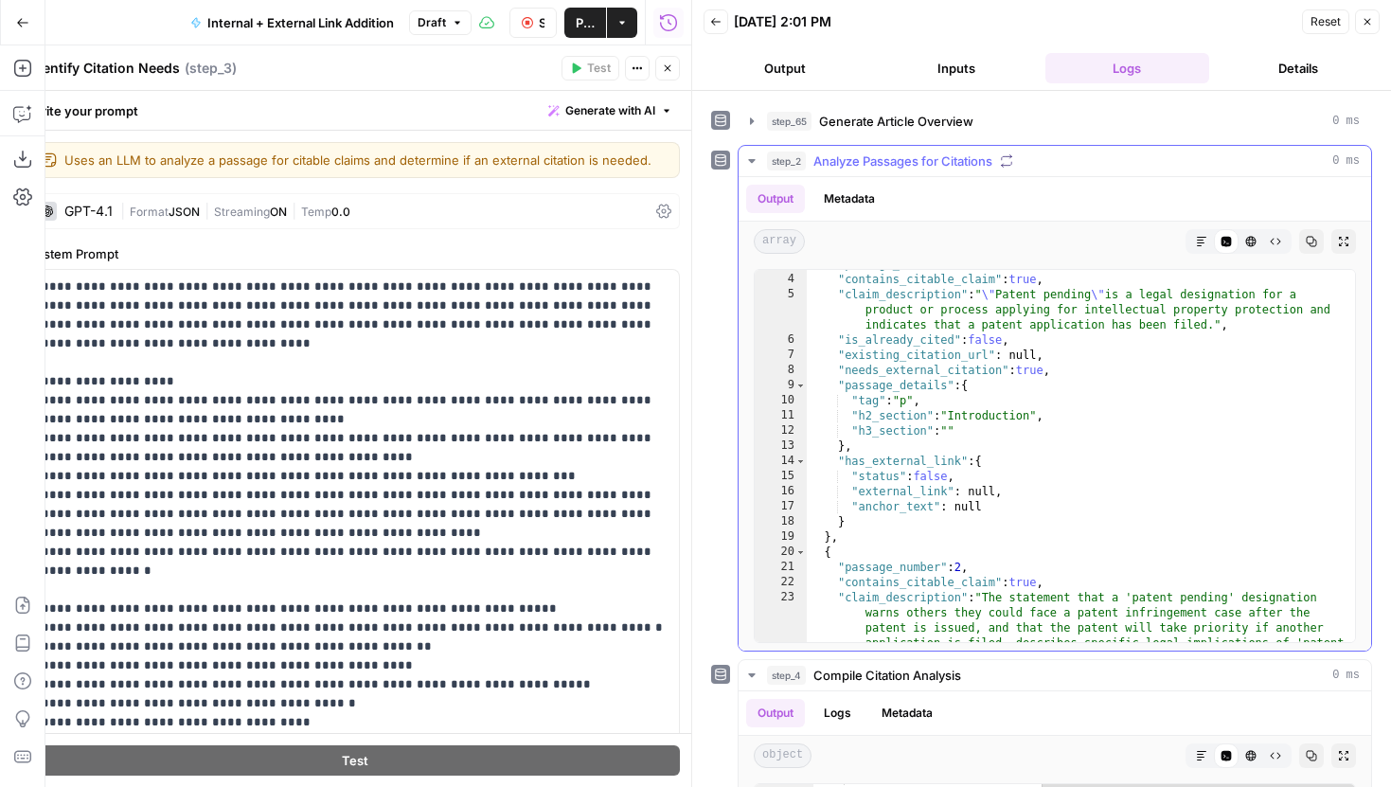
scroll to position [0, 0]
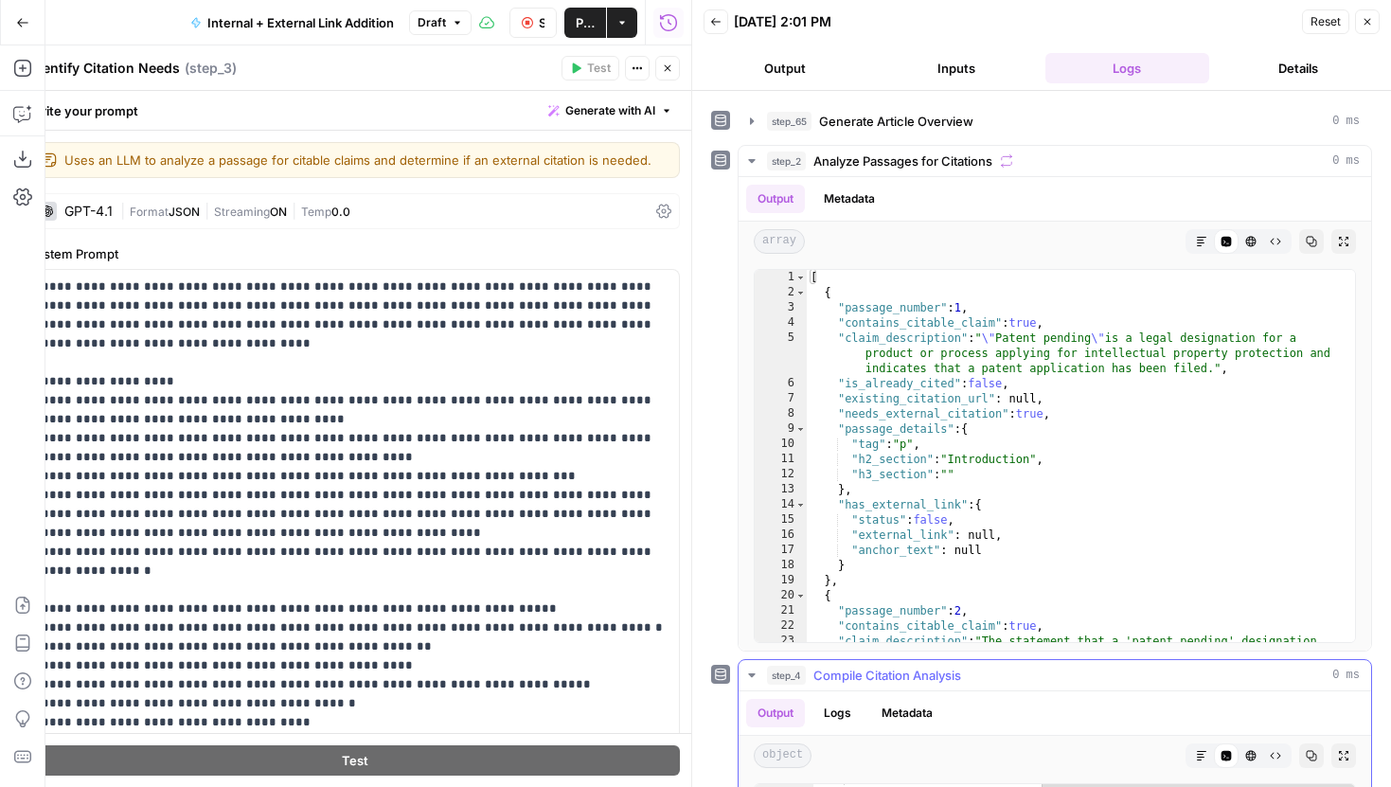
click at [756, 670] on icon "button" at bounding box center [751, 675] width 15 height 15
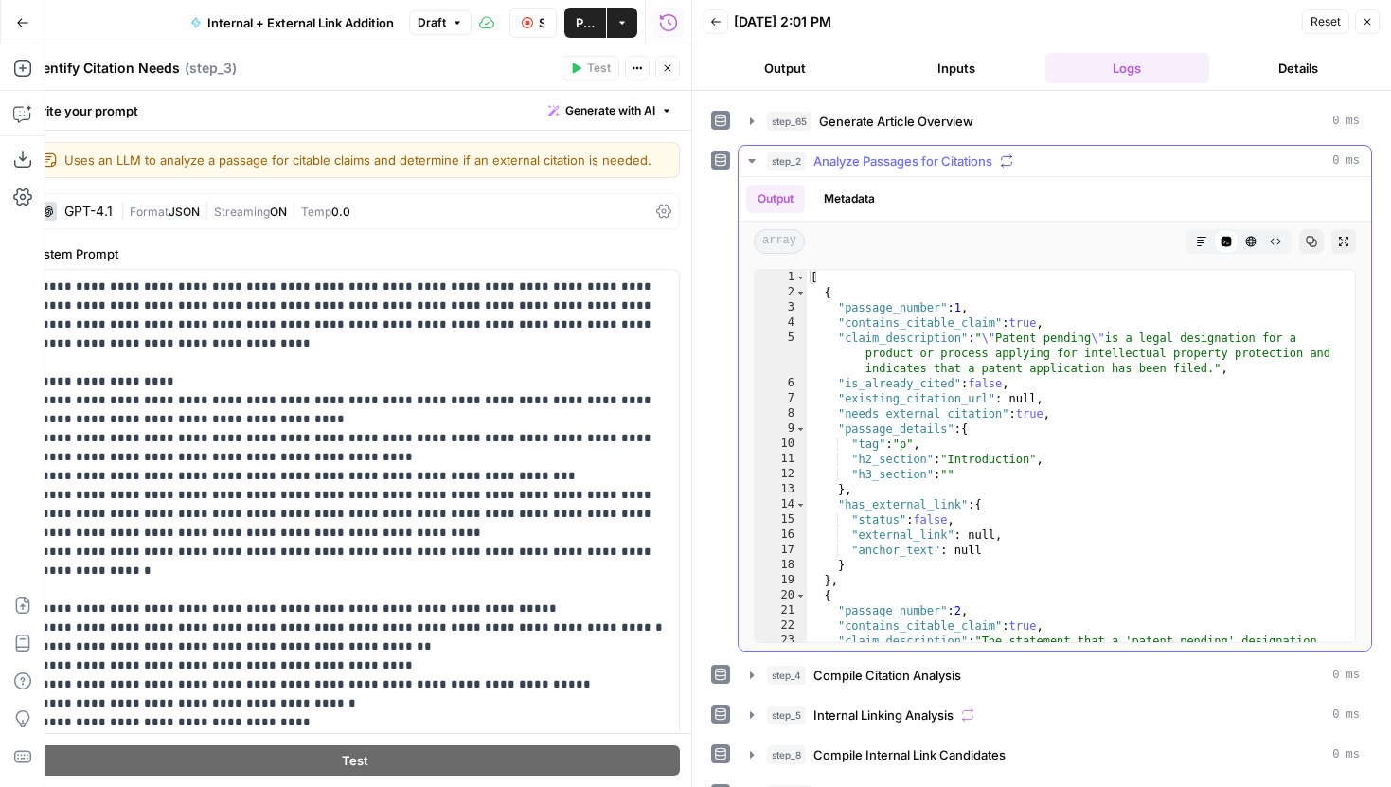
scroll to position [45, 0]
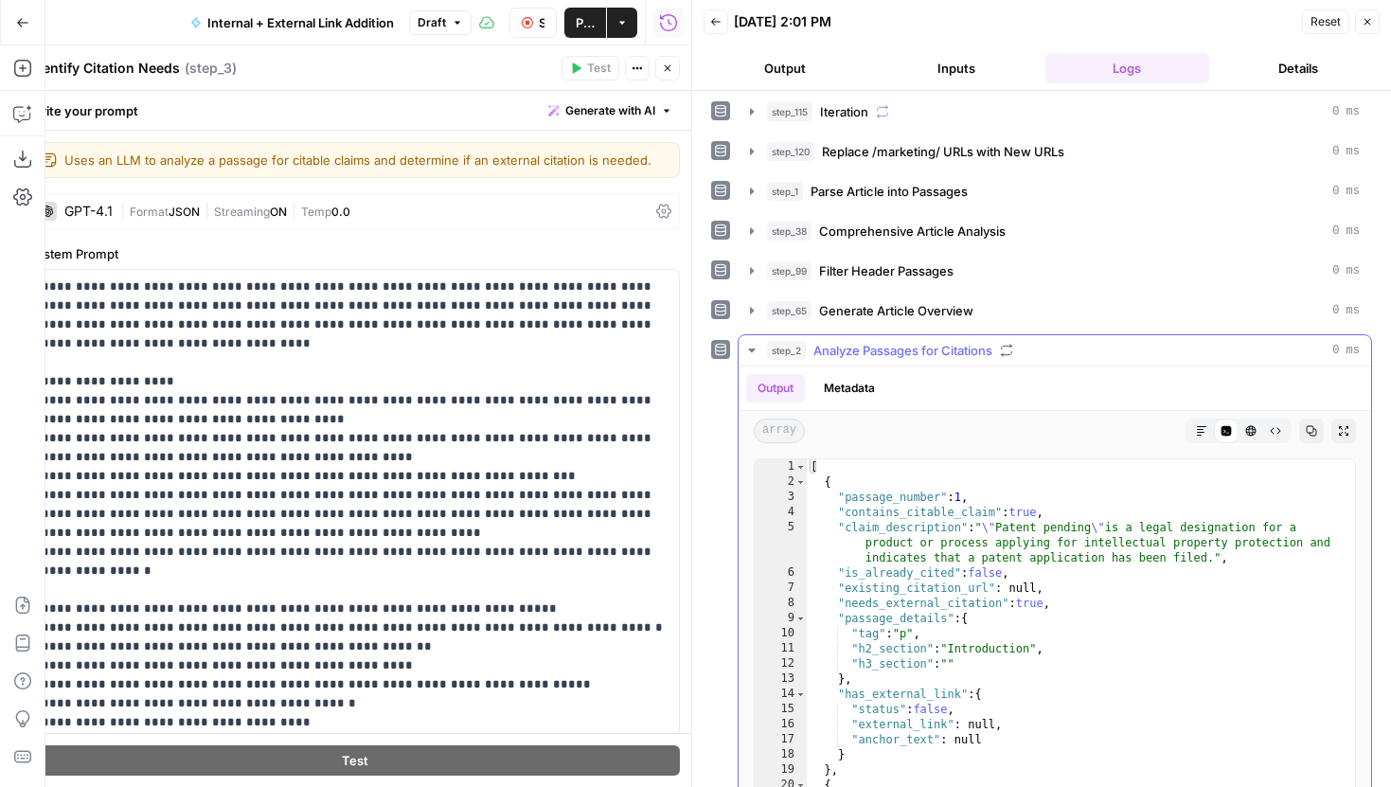
type textarea "**********"
click at [1064, 546] on div "[ { "passage_number" : 1 , "contains_citable_claim" : true , "claim_description…" at bounding box center [1081, 690] width 548 height 463
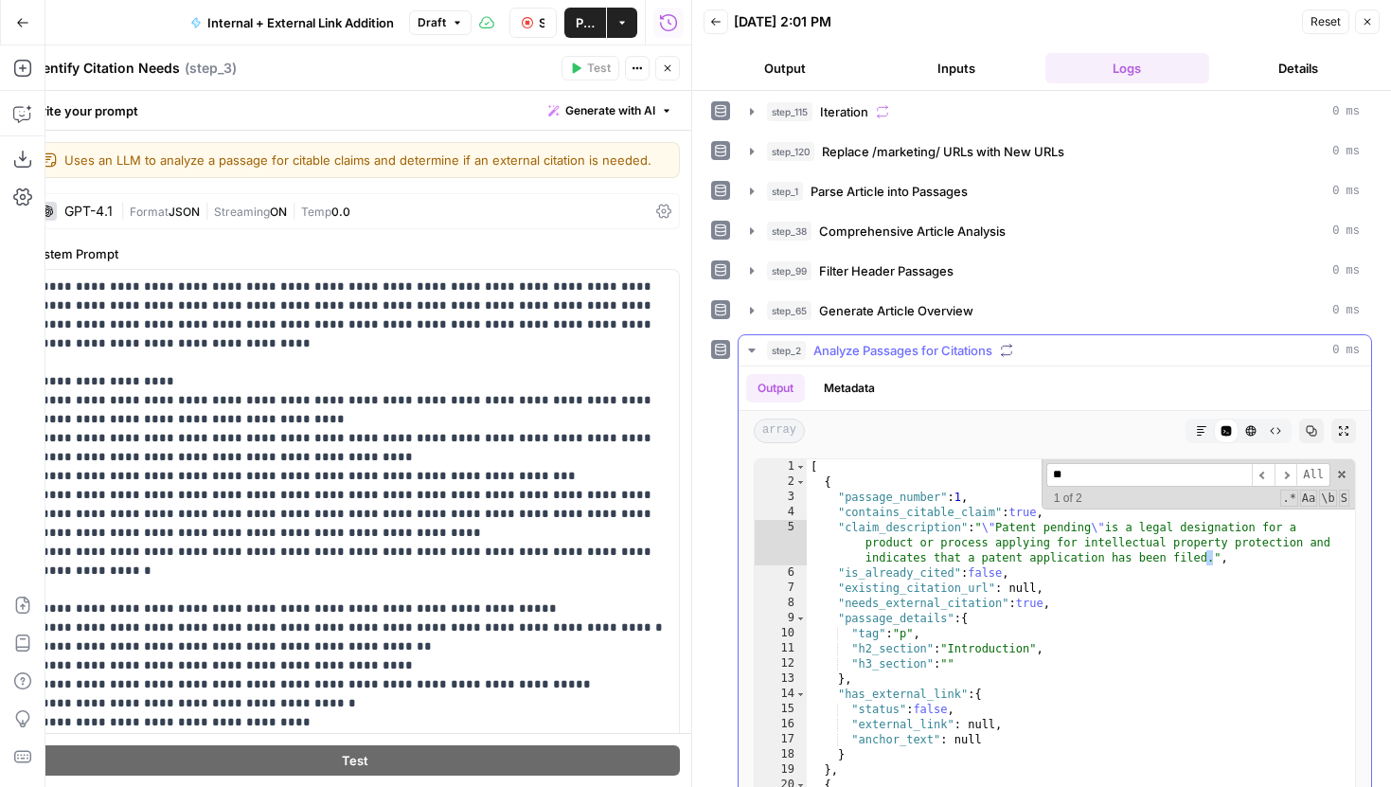
scroll to position [8071, 0]
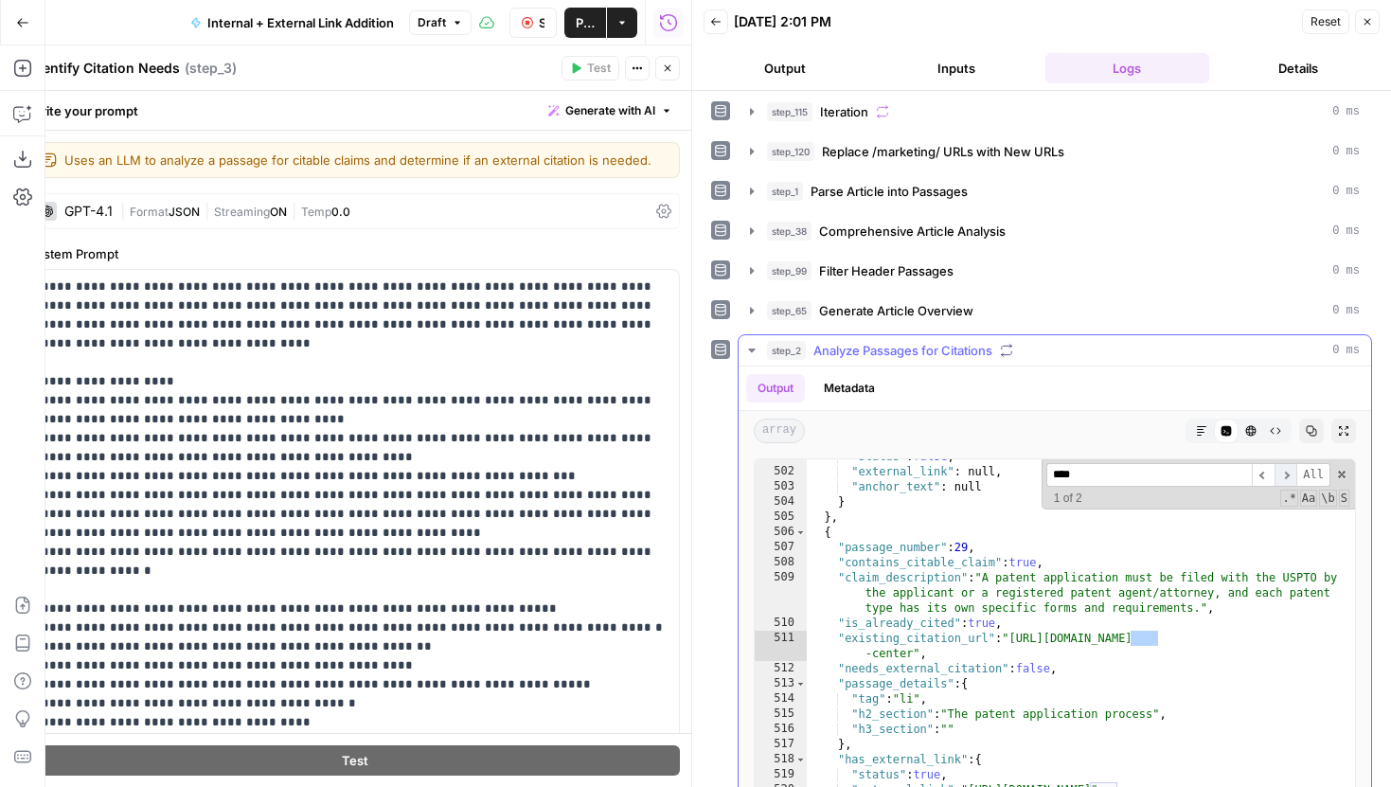
type input "****"
click at [1287, 472] on span "​" at bounding box center [1286, 475] width 23 height 24
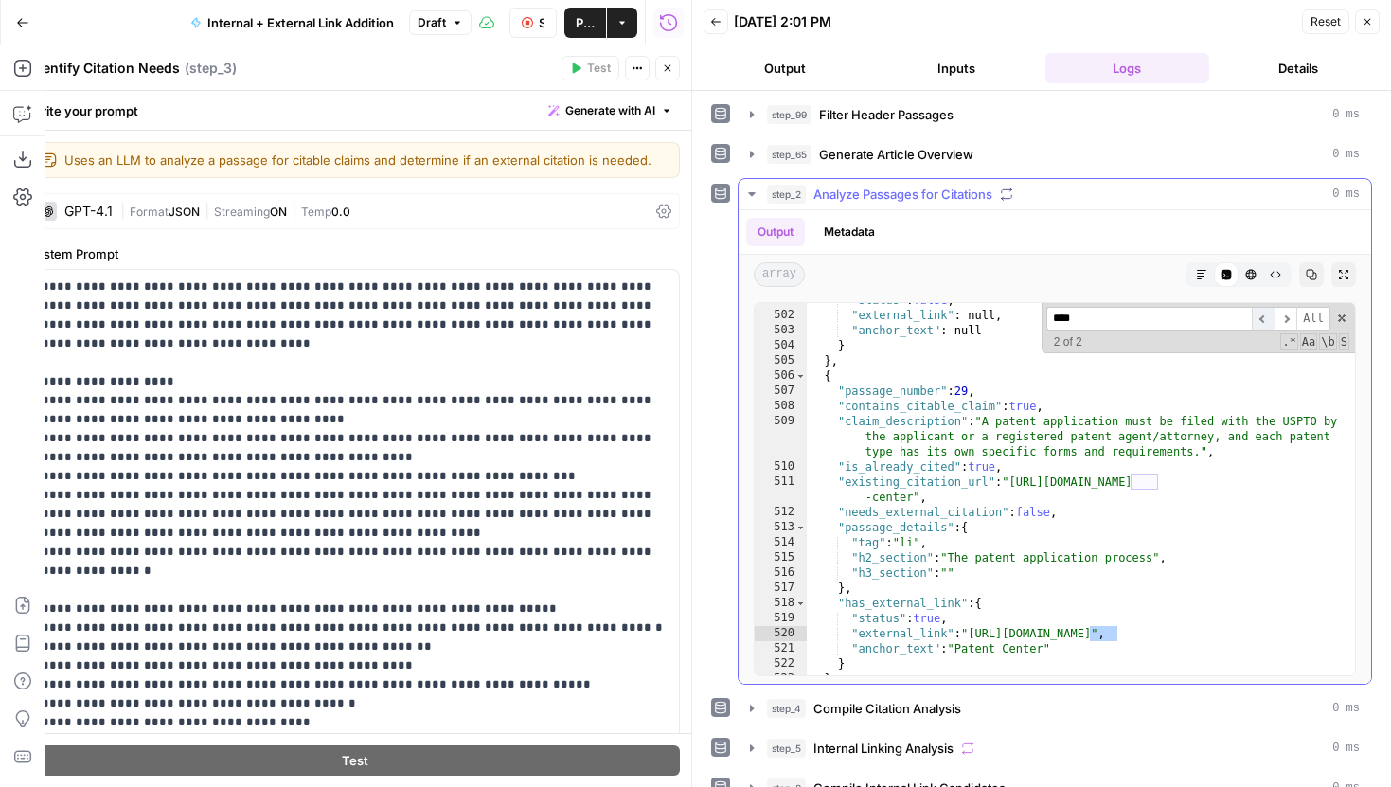
scroll to position [215, 0]
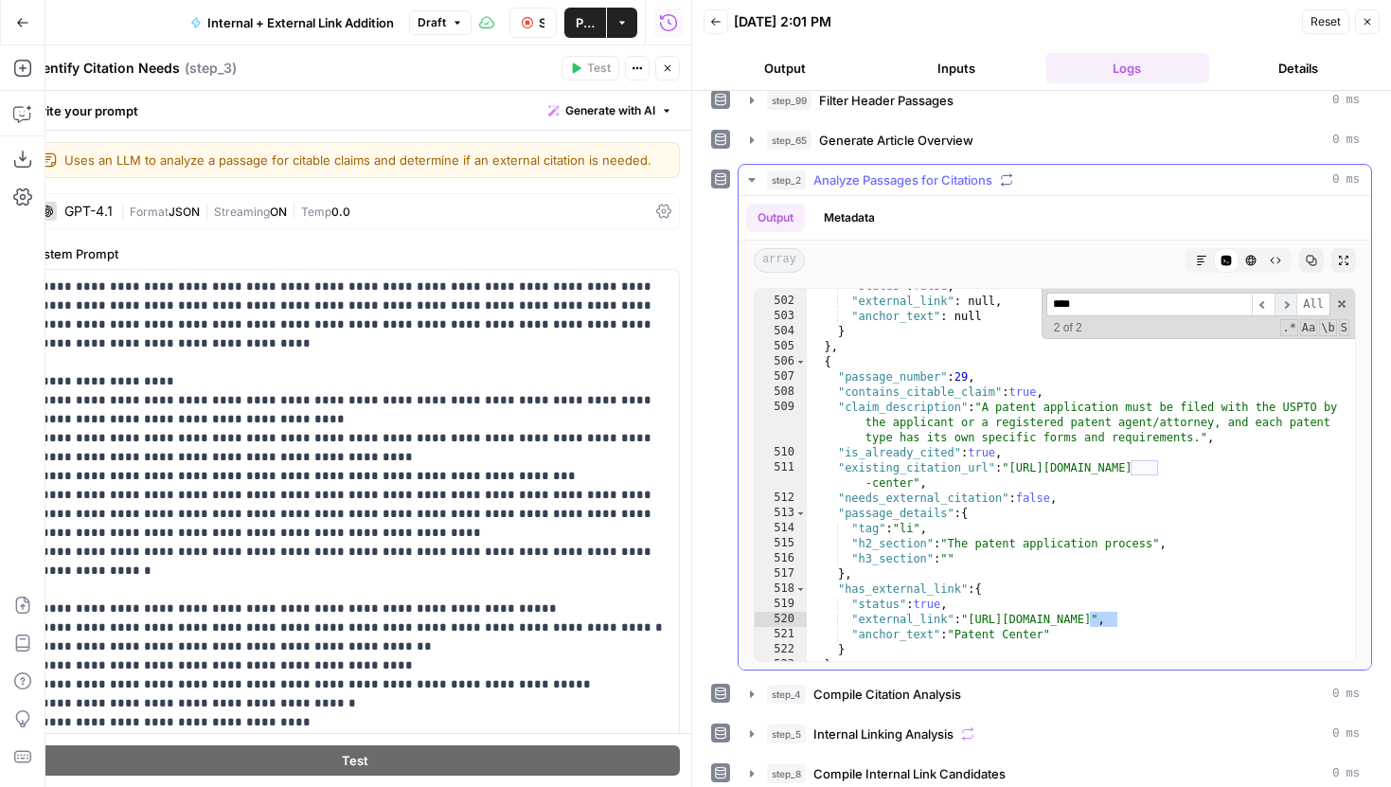
click at [1289, 302] on span "​" at bounding box center [1286, 305] width 23 height 24
click at [664, 62] on button "Close" at bounding box center [667, 68] width 25 height 25
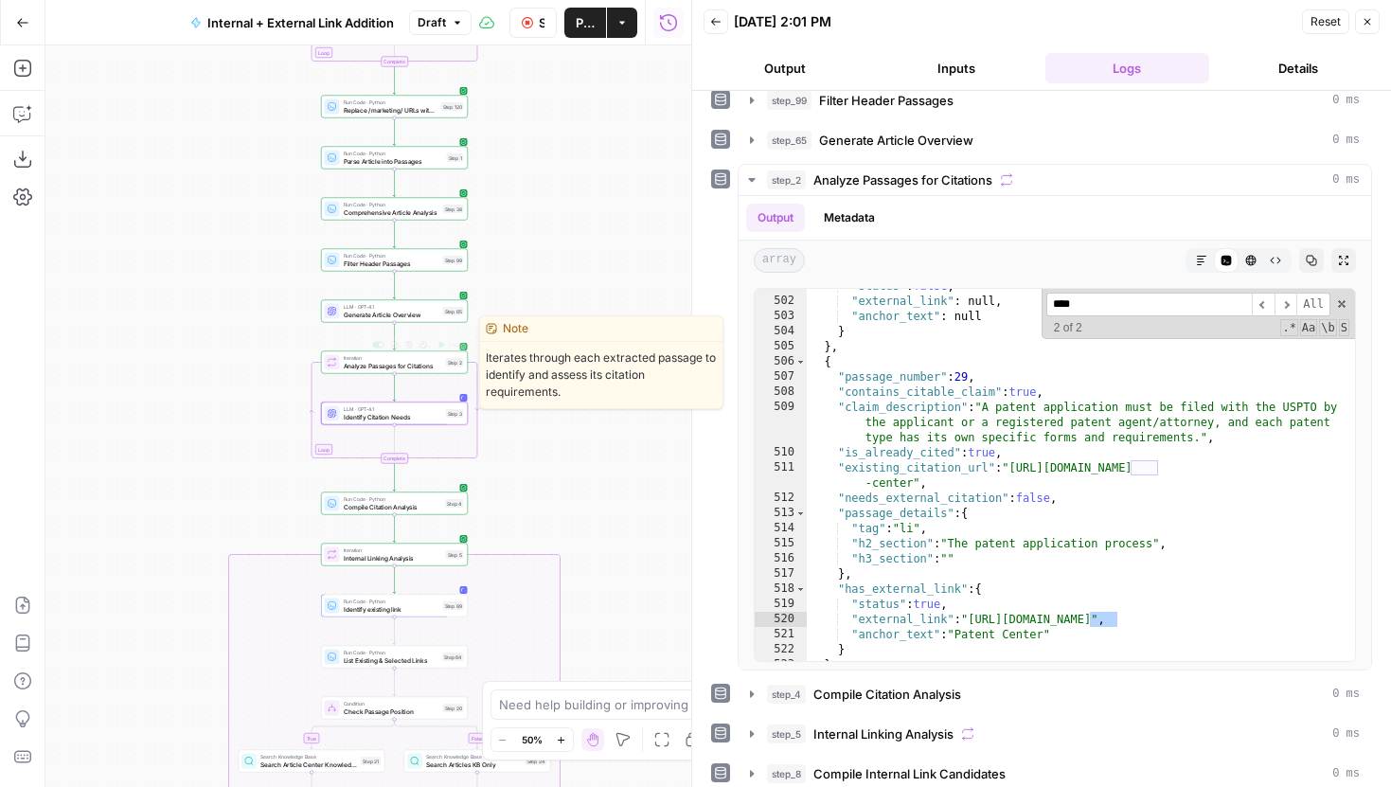
click at [414, 366] on span "Analyze Passages for Citations" at bounding box center [393, 365] width 98 height 9
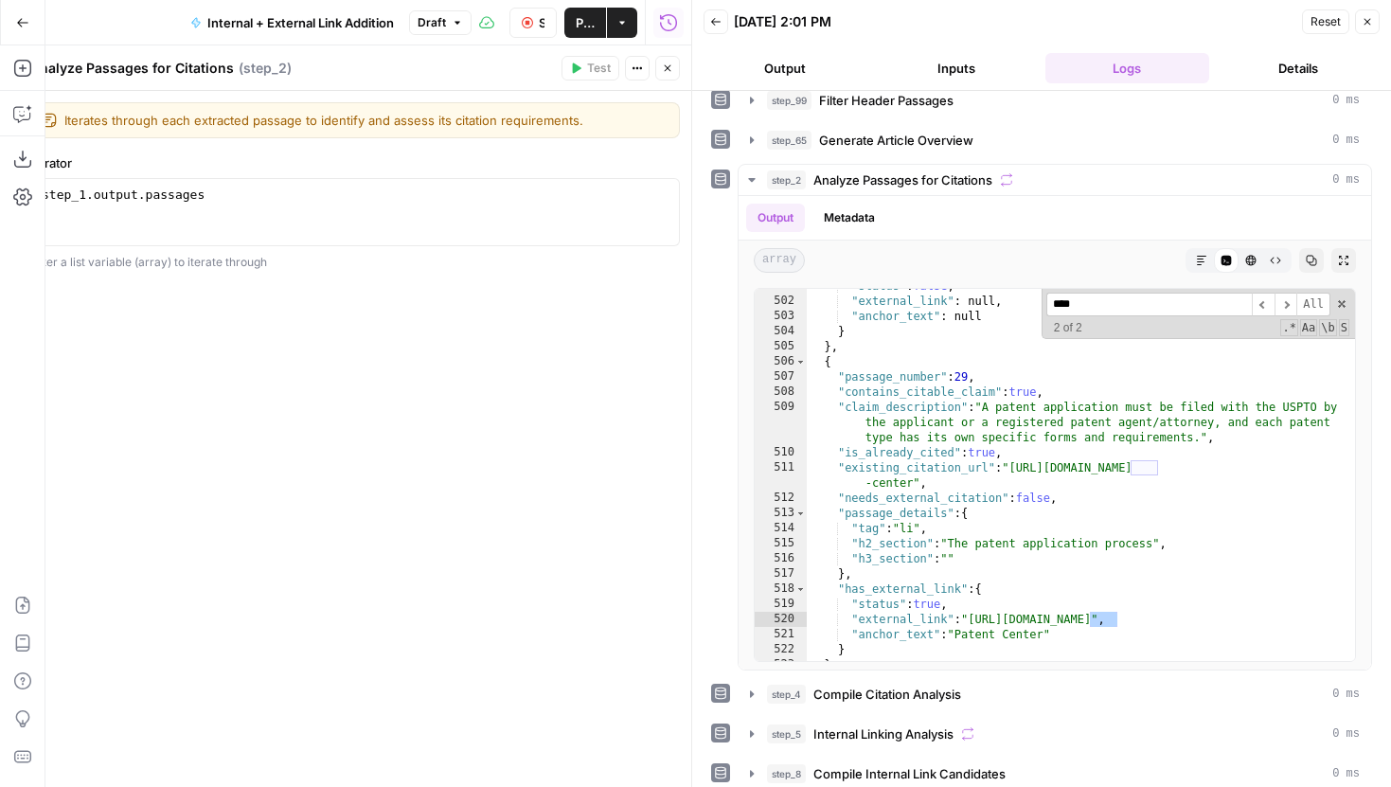
click at [672, 71] on icon "button" at bounding box center [667, 68] width 11 height 11
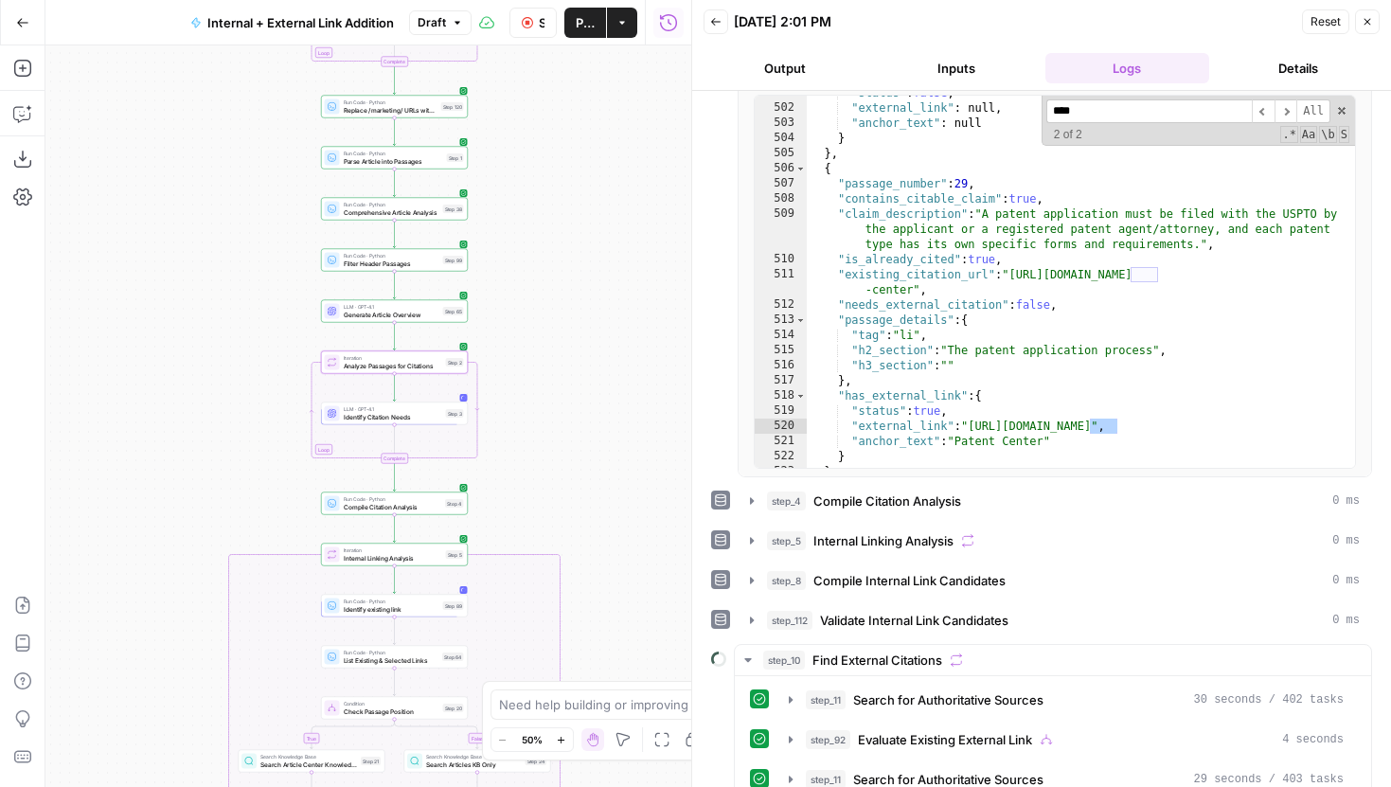
scroll to position [403, 0]
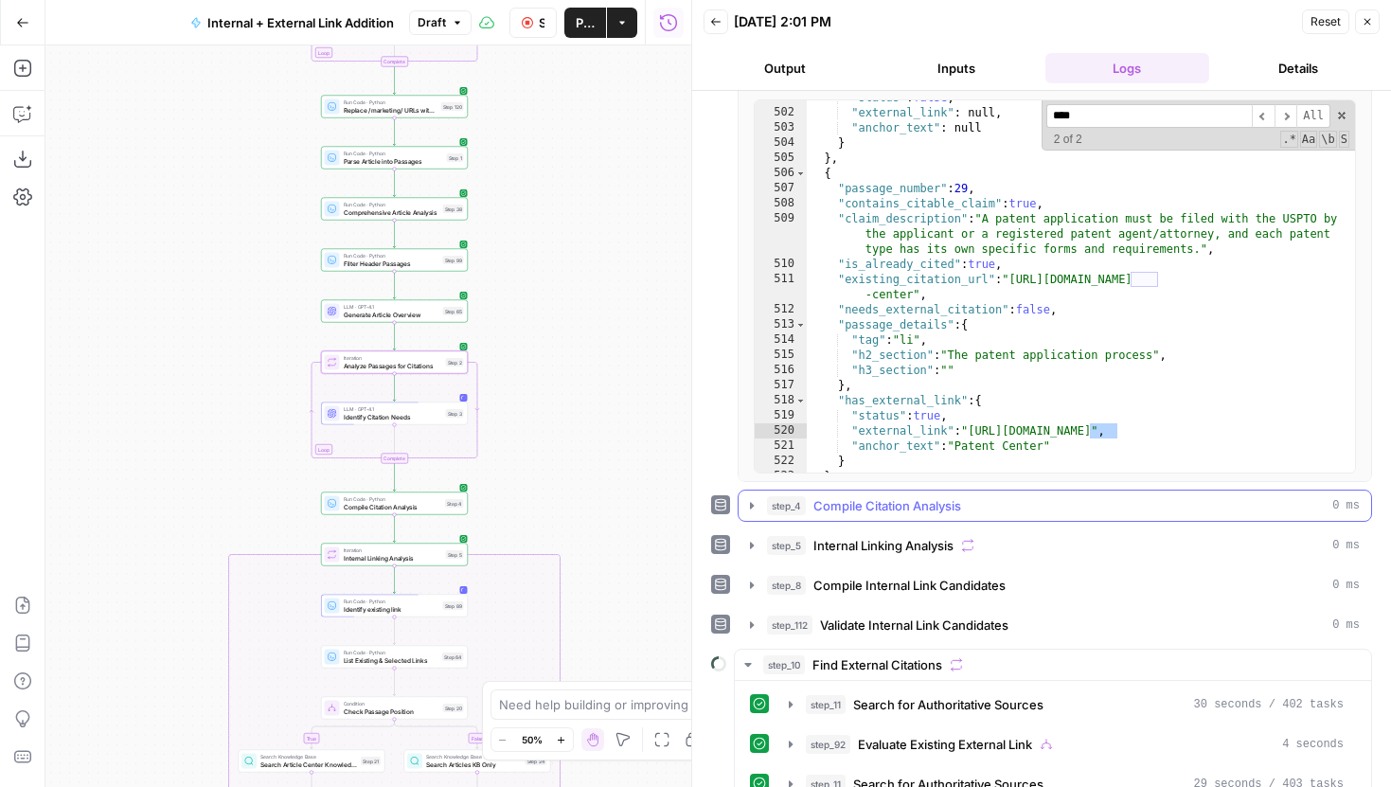
click at [757, 508] on icon "button" at bounding box center [751, 505] width 15 height 15
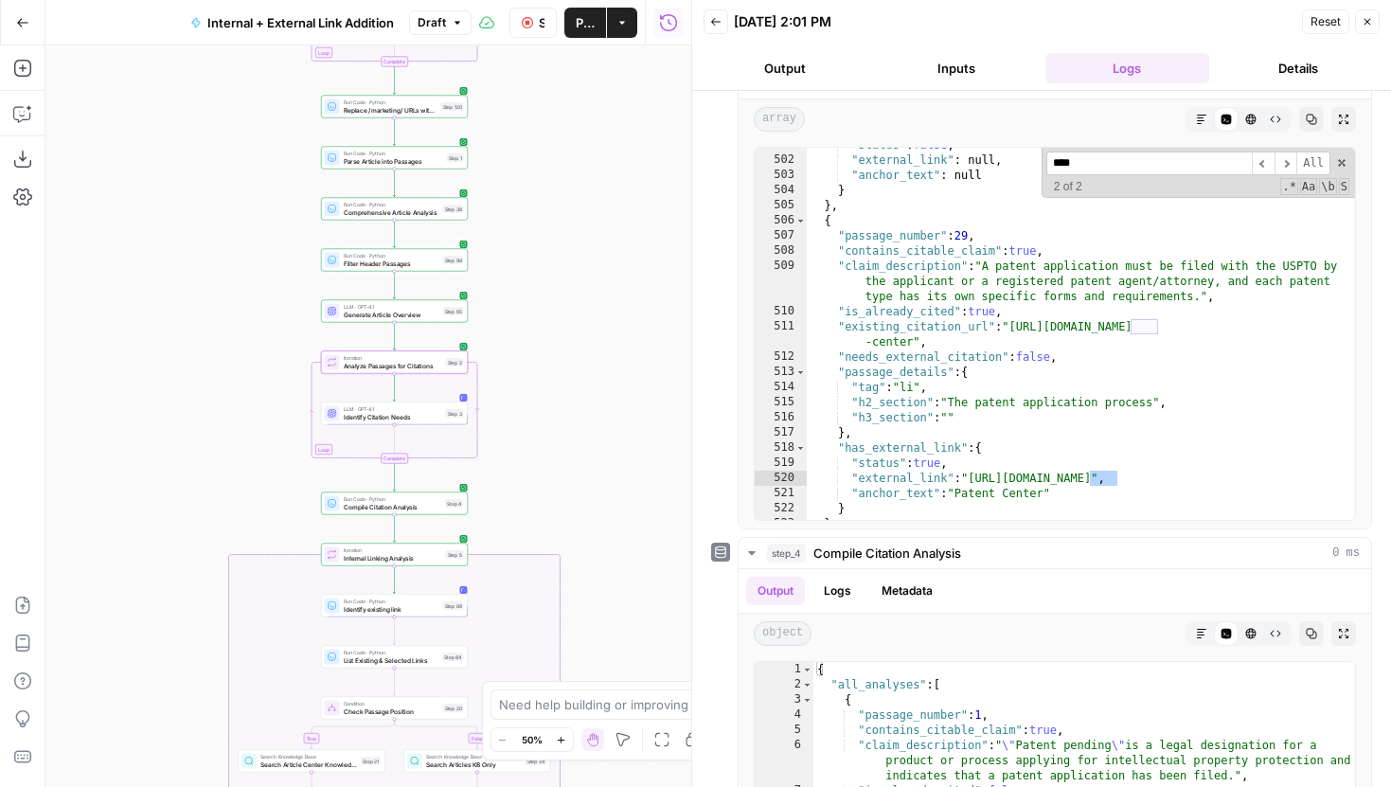
scroll to position [358, 0]
click at [1285, 163] on span "​" at bounding box center [1286, 162] width 23 height 24
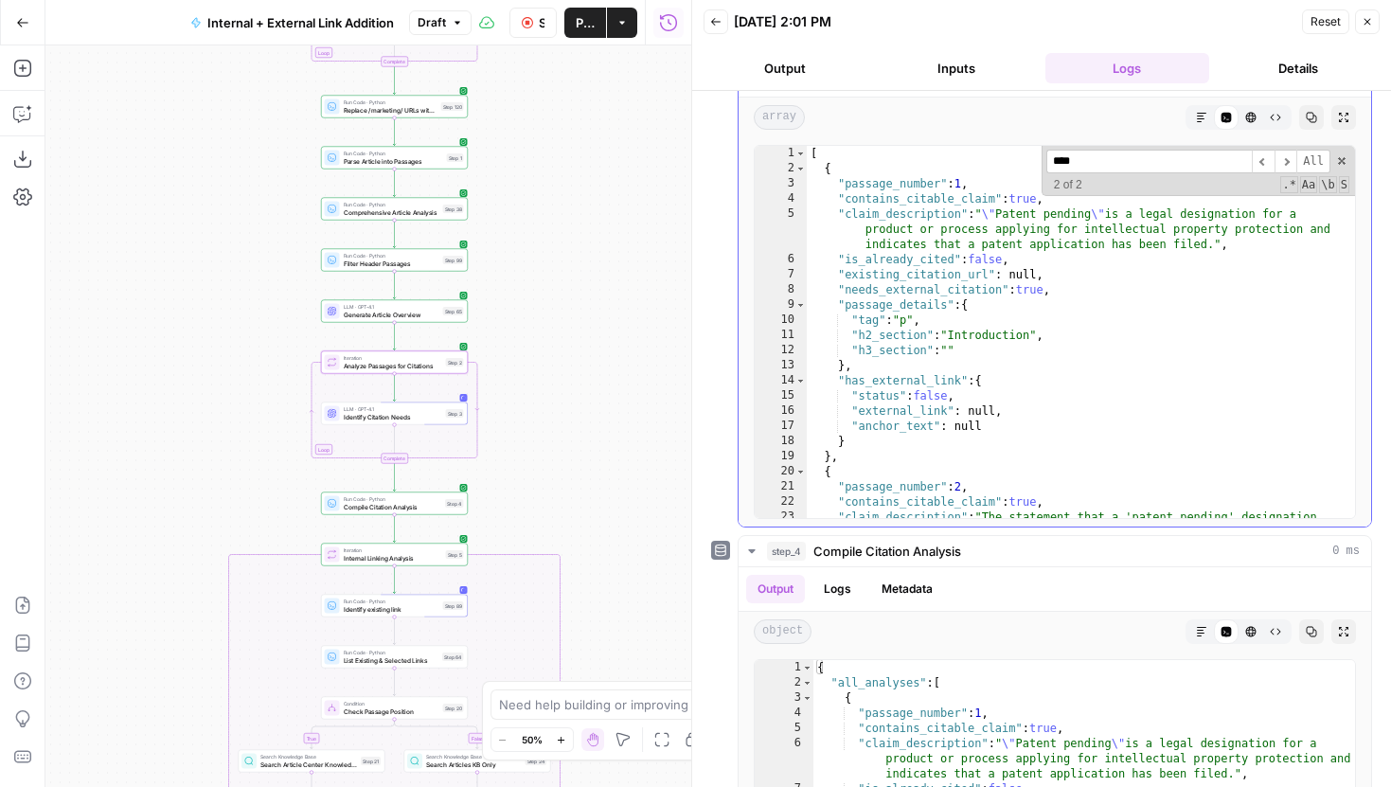
scroll to position [350, 0]
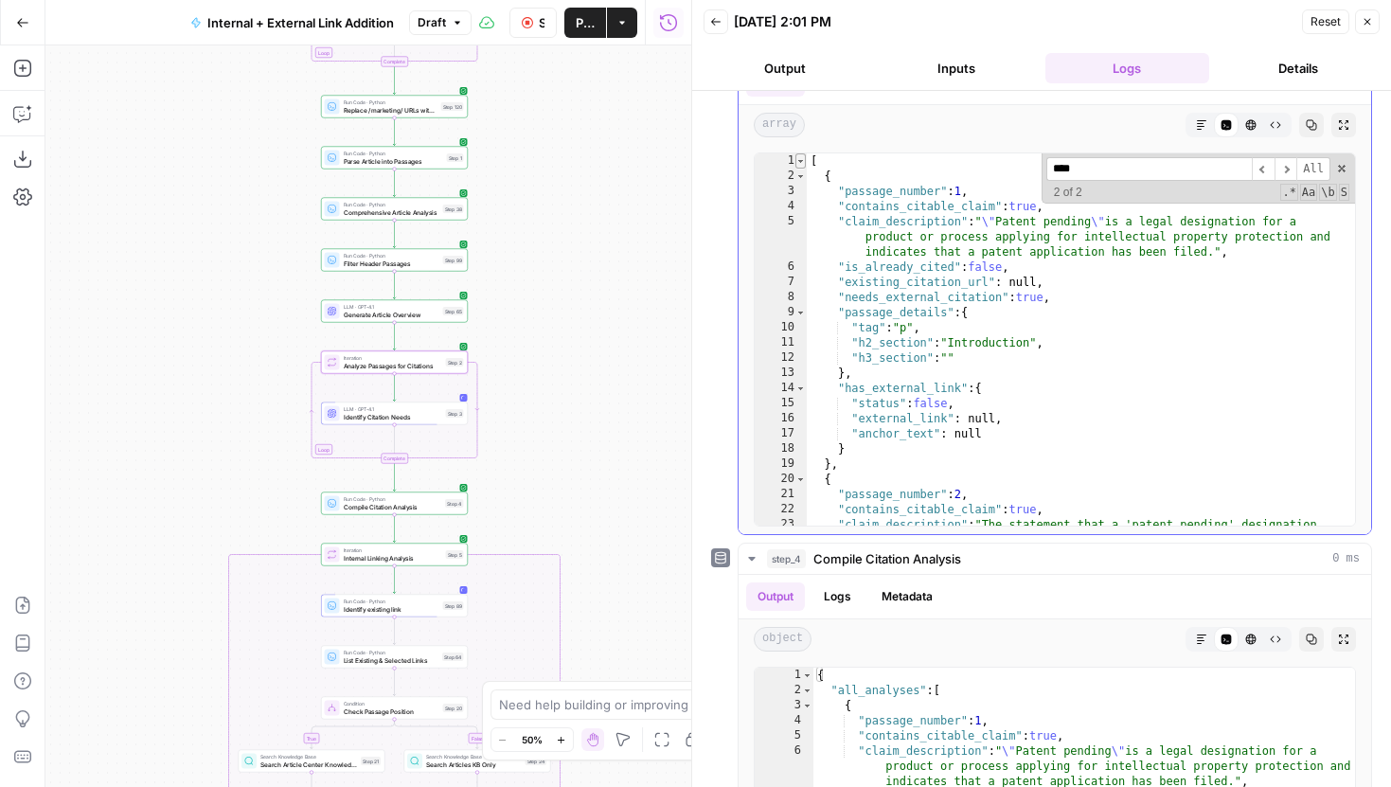
type textarea "**********"
click at [801, 164] on span "Toggle code folding, rows 1 through 920" at bounding box center [800, 160] width 10 height 15
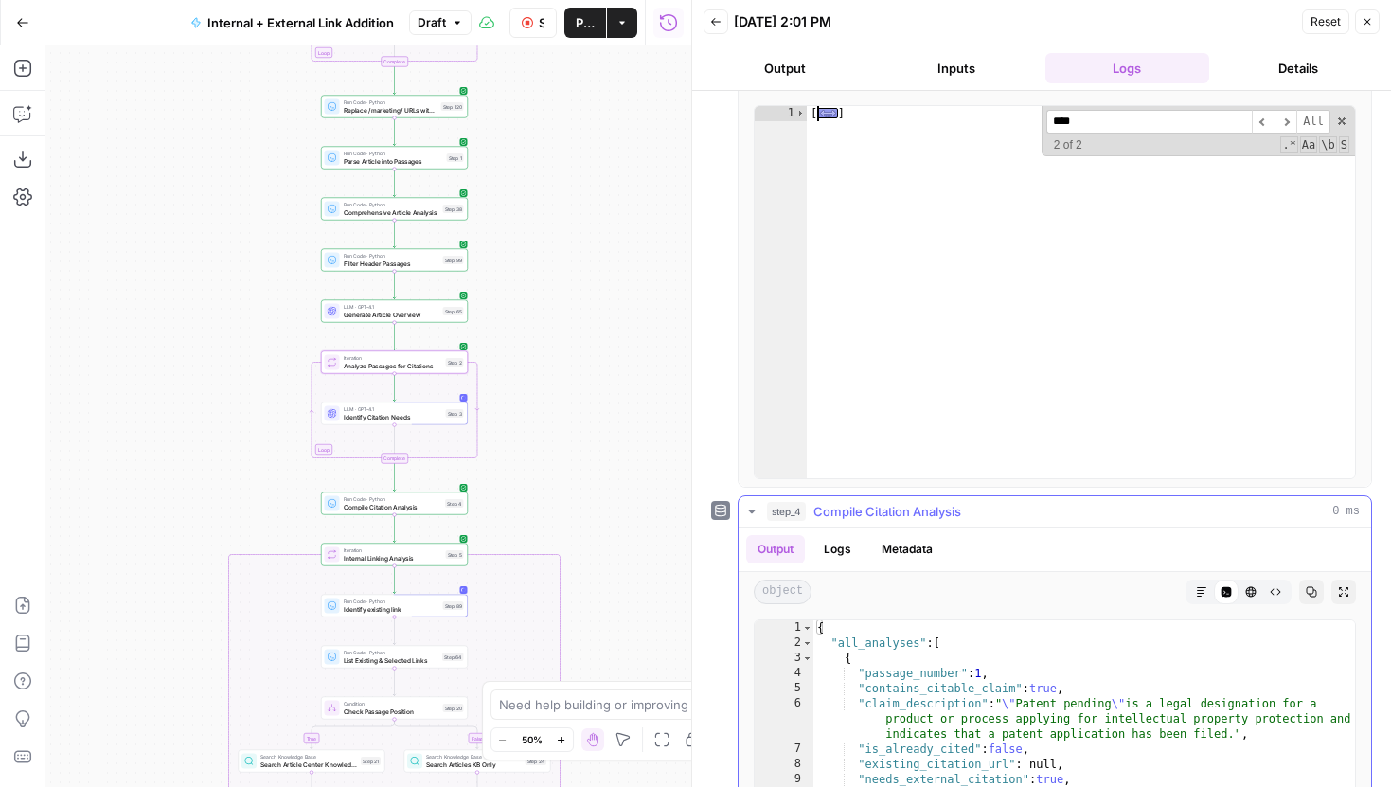
scroll to position [410, 0]
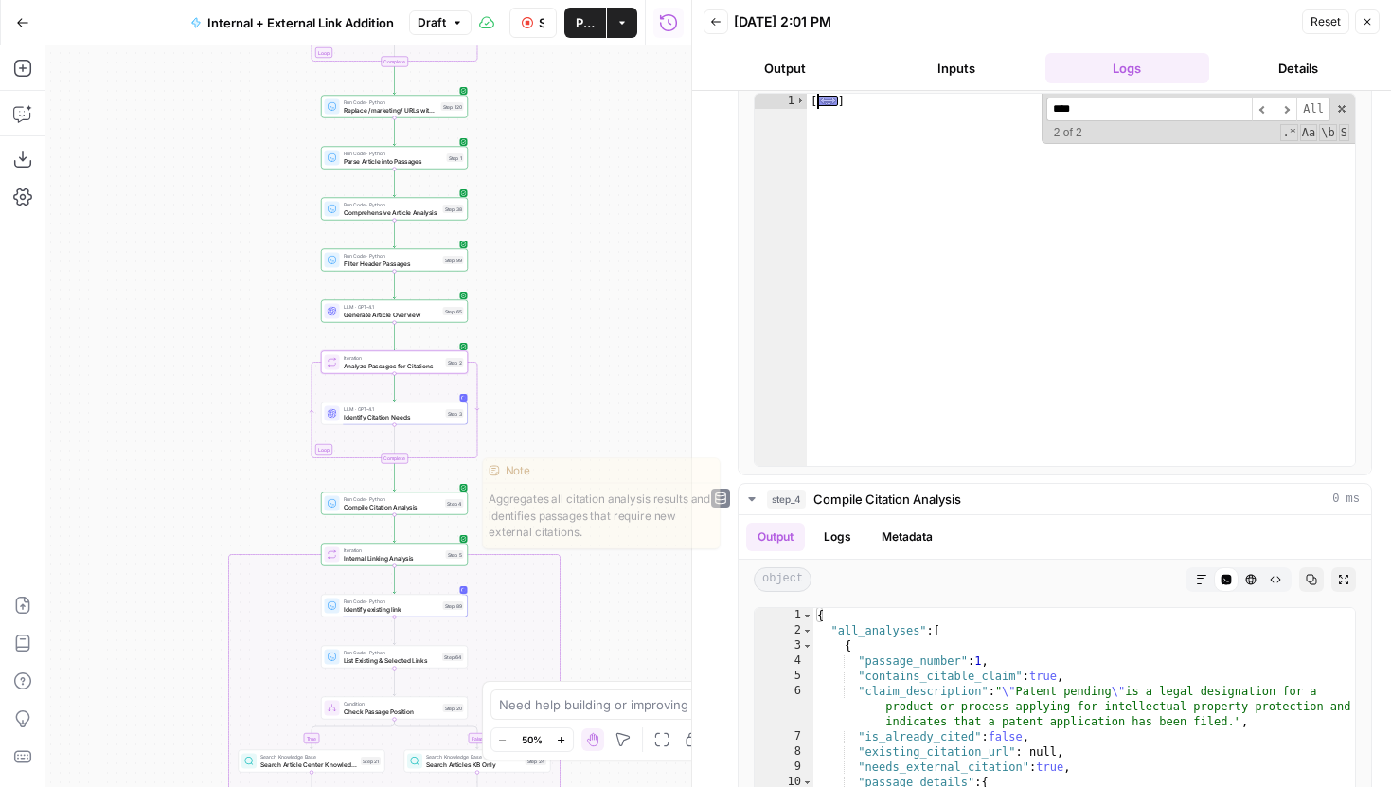
click at [432, 504] on span "Compile Citation Analysis" at bounding box center [393, 506] width 98 height 9
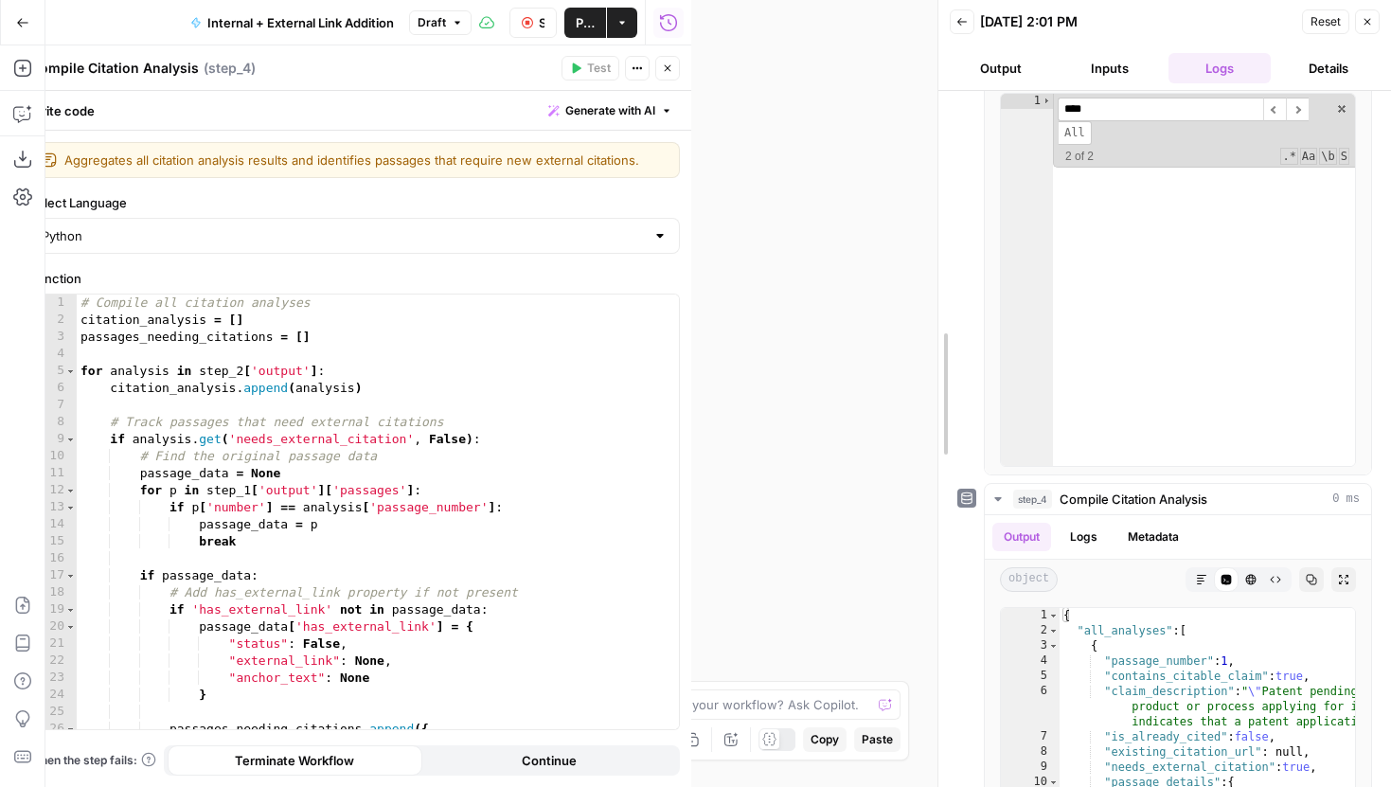
drag, startPoint x: 683, startPoint y: 269, endPoint x: 938, endPoint y: 273, distance: 254.8
click at [938, 273] on div at bounding box center [938, 393] width 19 height 787
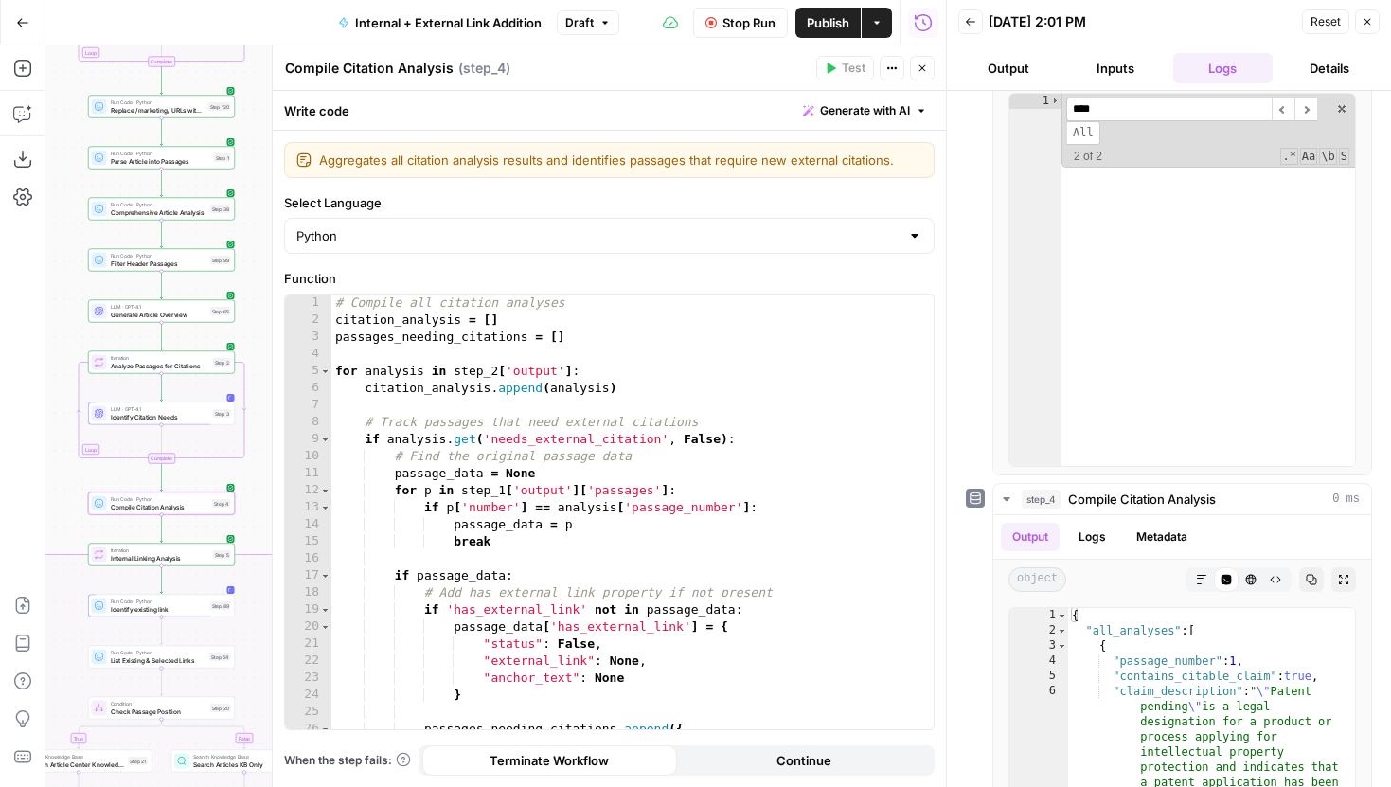
drag, startPoint x: 207, startPoint y: 341, endPoint x: -27, endPoint y: 341, distance: 234.9
click at [0, 341] on html "LegalZoom New Home Browse Insights Opportunities Your Data Recent Grids Article…" at bounding box center [695, 393] width 1391 height 787
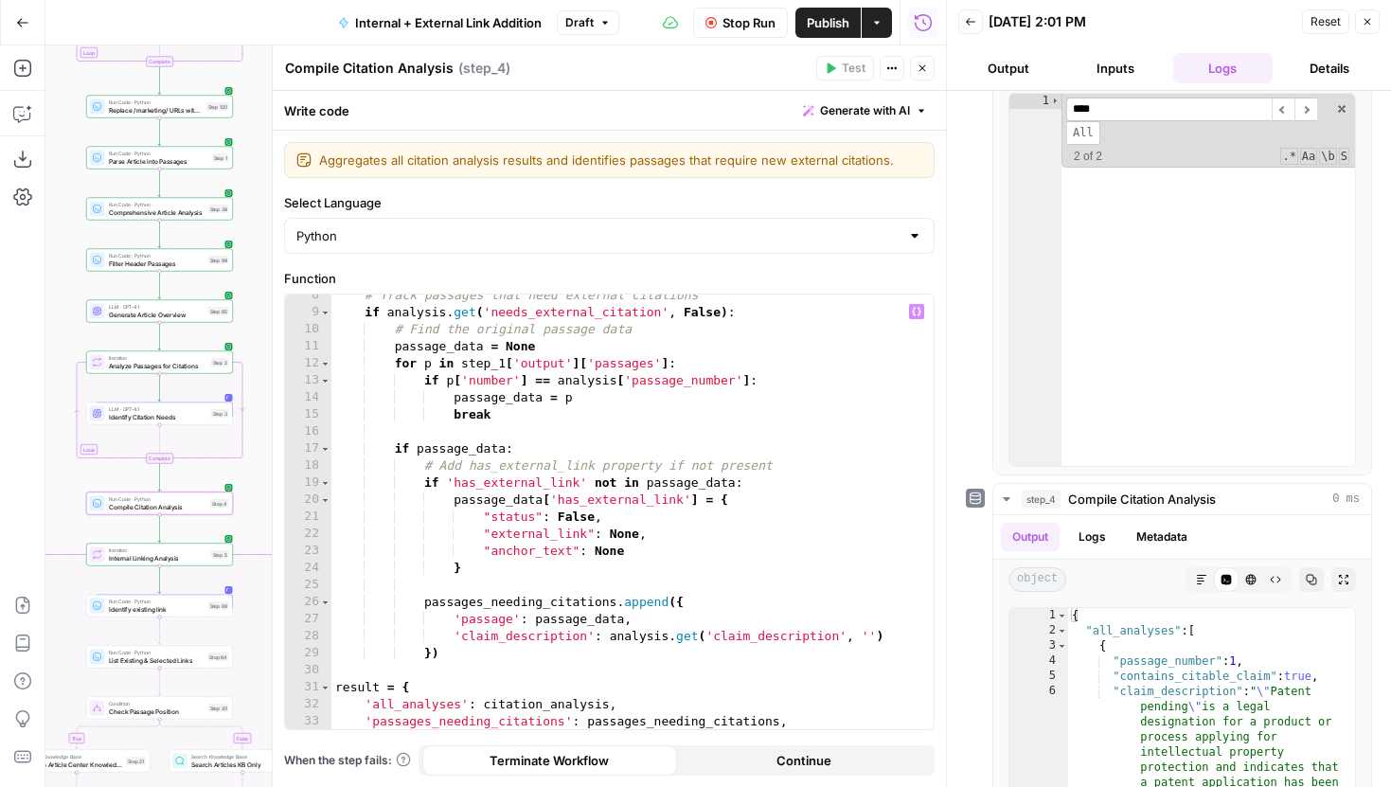
scroll to position [127, 0]
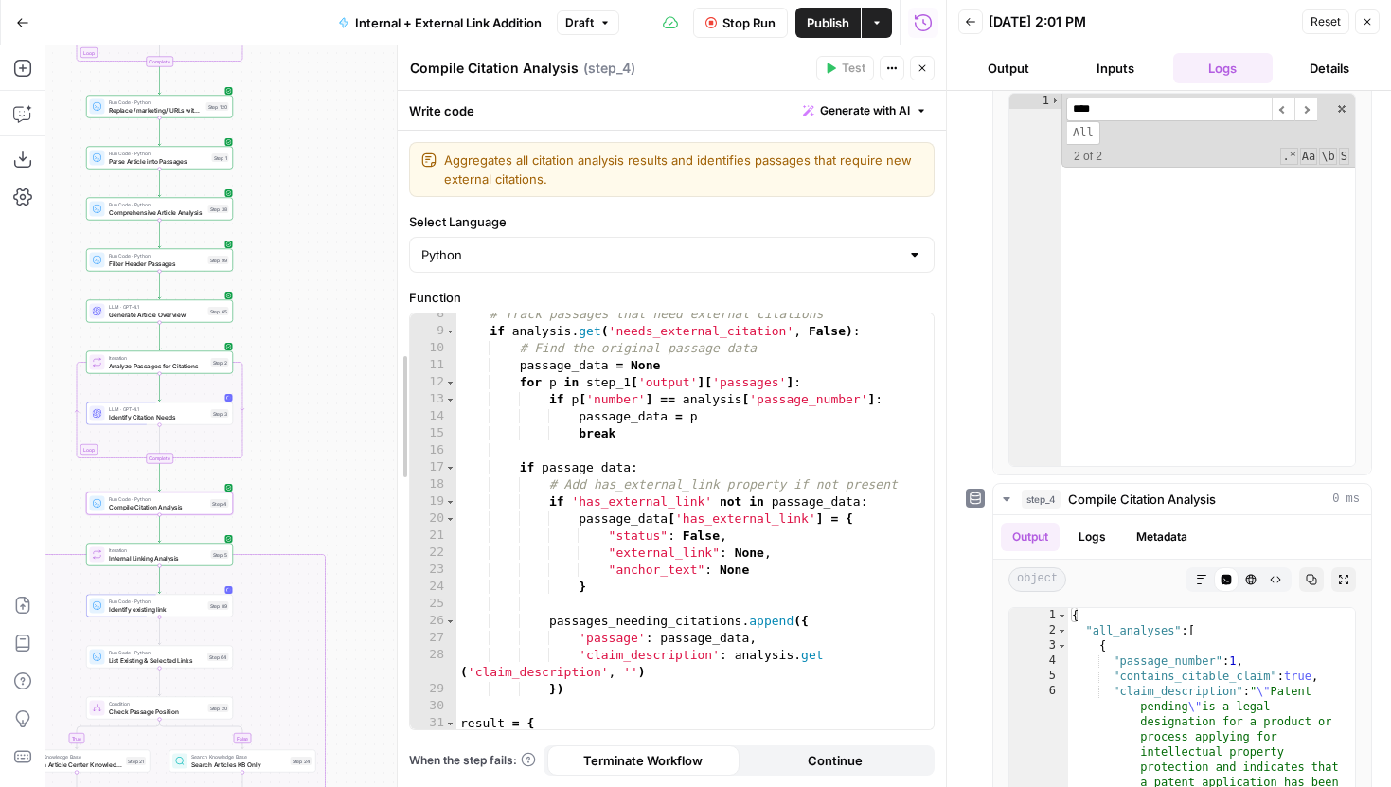
drag, startPoint x: 273, startPoint y: 235, endPoint x: 396, endPoint y: 233, distance: 123.1
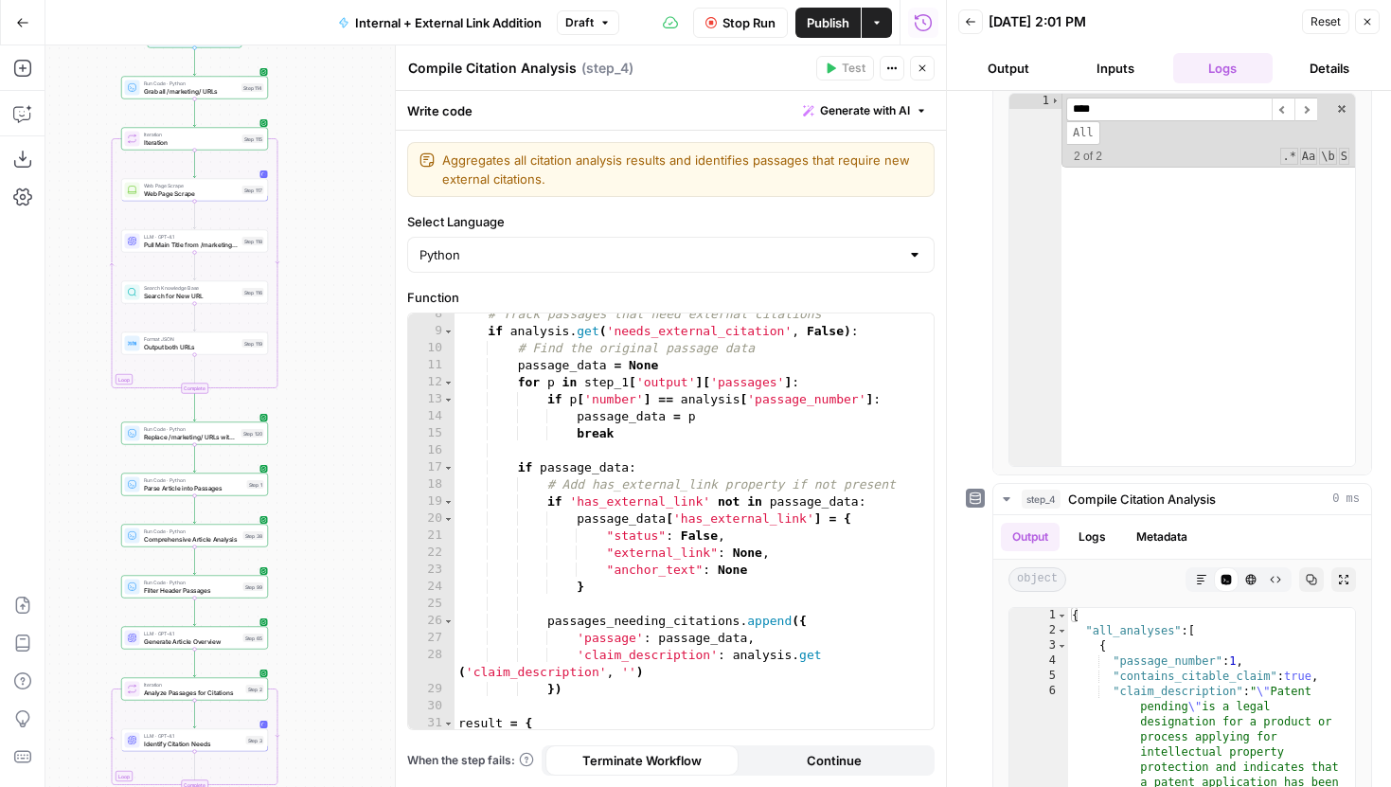
drag, startPoint x: 345, startPoint y: 208, endPoint x: 379, endPoint y: 535, distance: 328.5
click at [379, 535] on div "true false true false true false Workflow Set Inputs Inputs Run Code · Python G…" at bounding box center [495, 416] width 901 height 742
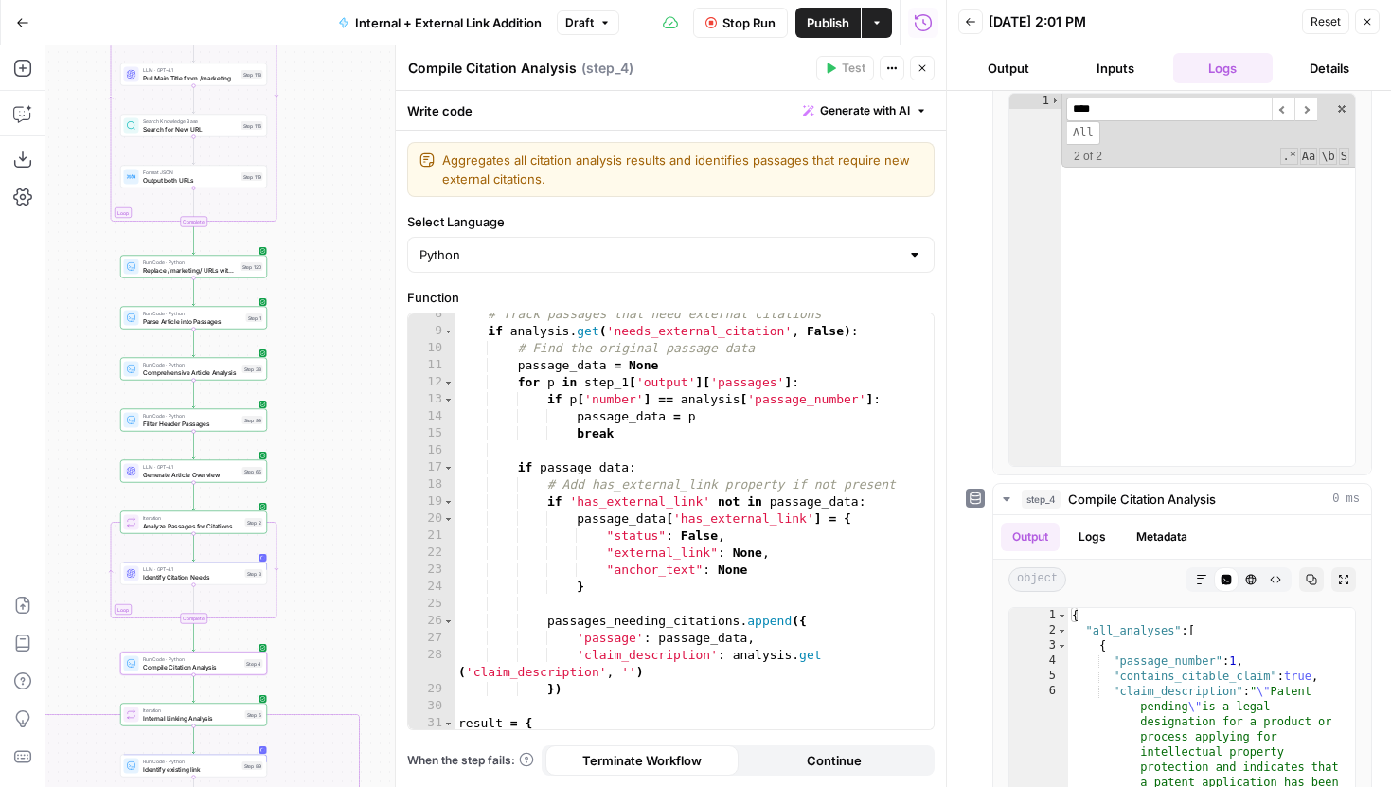
drag, startPoint x: 367, startPoint y: 335, endPoint x: 366, endPoint y: 159, distance: 176.2
click at [366, 159] on div "true false true false true false Workflow Set Inputs Inputs Run Code · Python G…" at bounding box center [495, 416] width 901 height 742
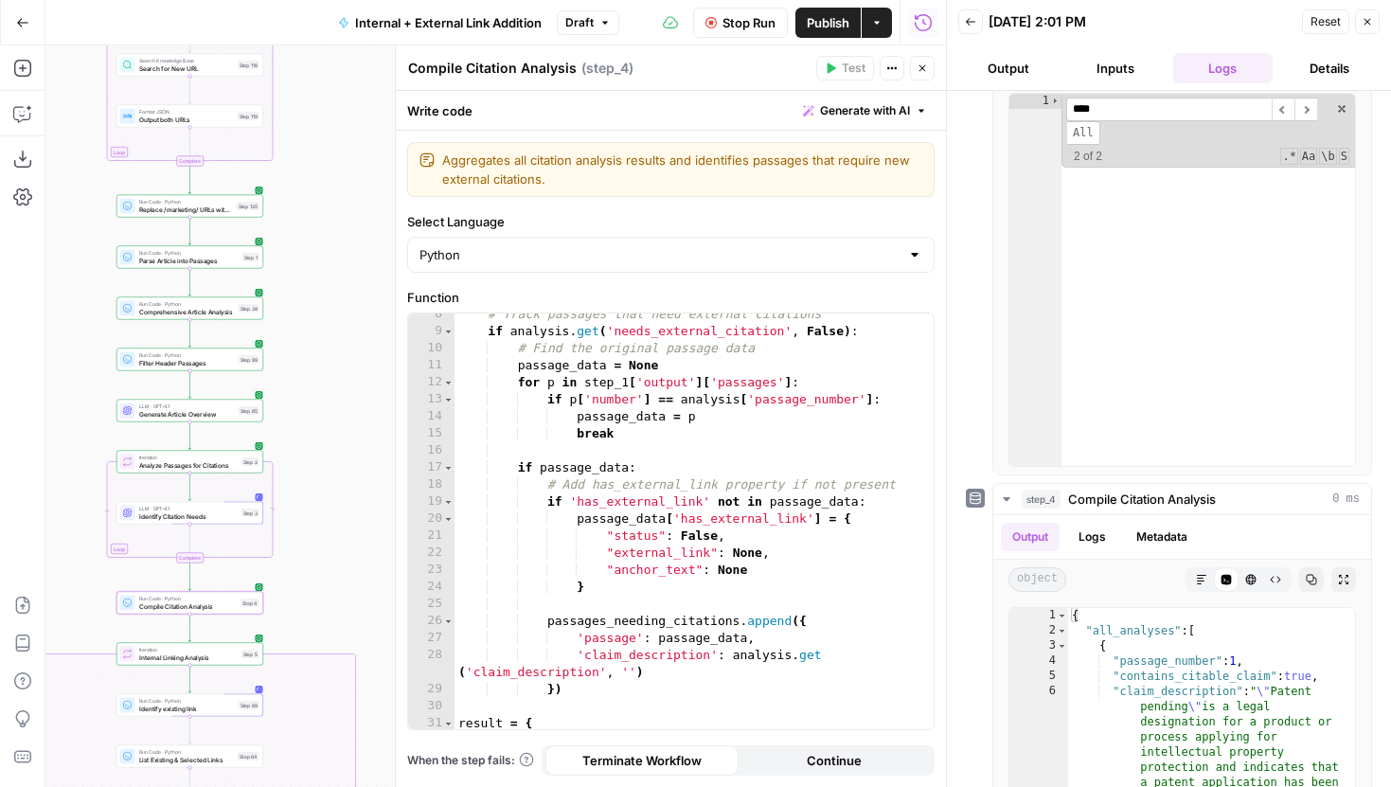
drag, startPoint x: 364, startPoint y: 581, endPoint x: 359, endPoint y: 481, distance: 99.5
click at [359, 481] on div "true false true false true false Workflow Set Inputs Inputs Run Code · Python G…" at bounding box center [495, 416] width 901 height 742
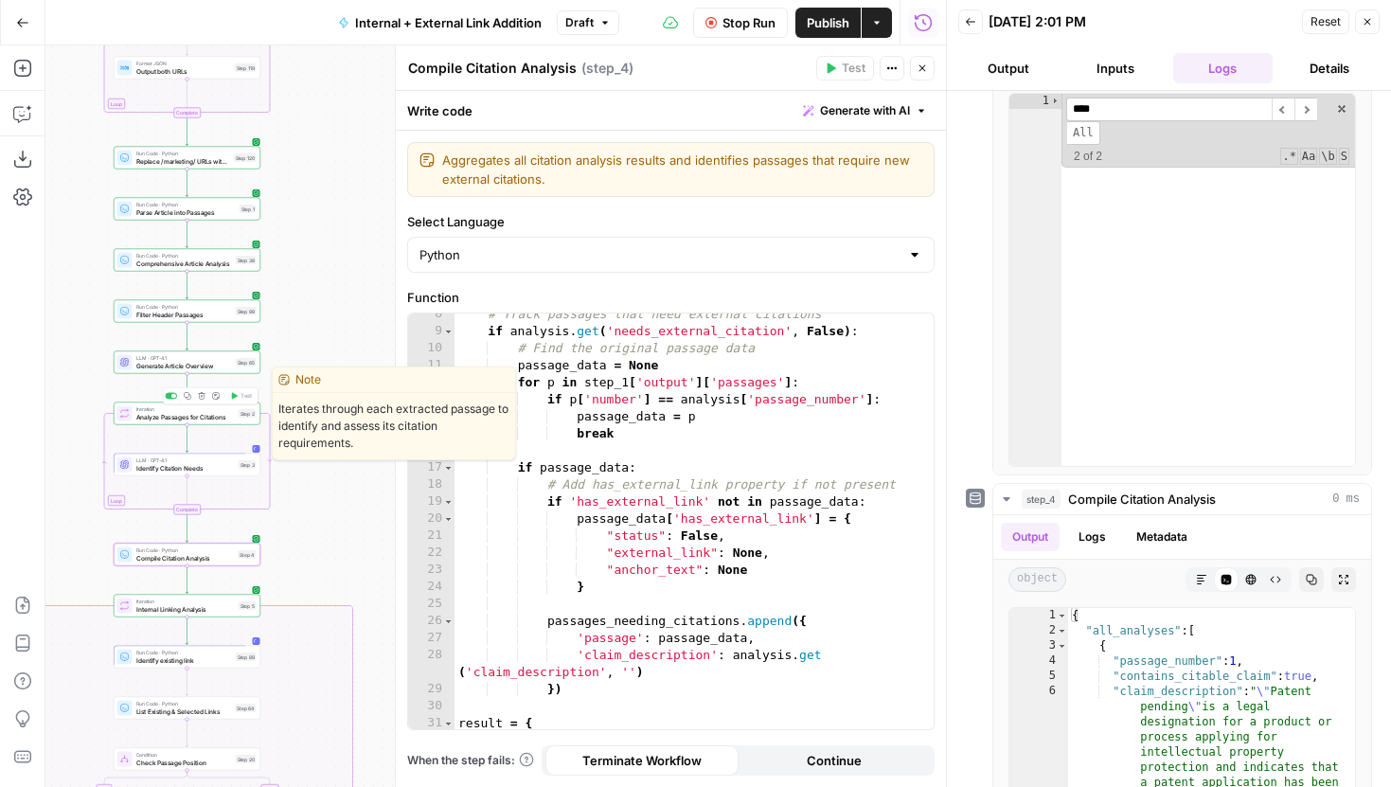
click at [225, 419] on span "Analyze Passages for Citations" at bounding box center [185, 416] width 98 height 9
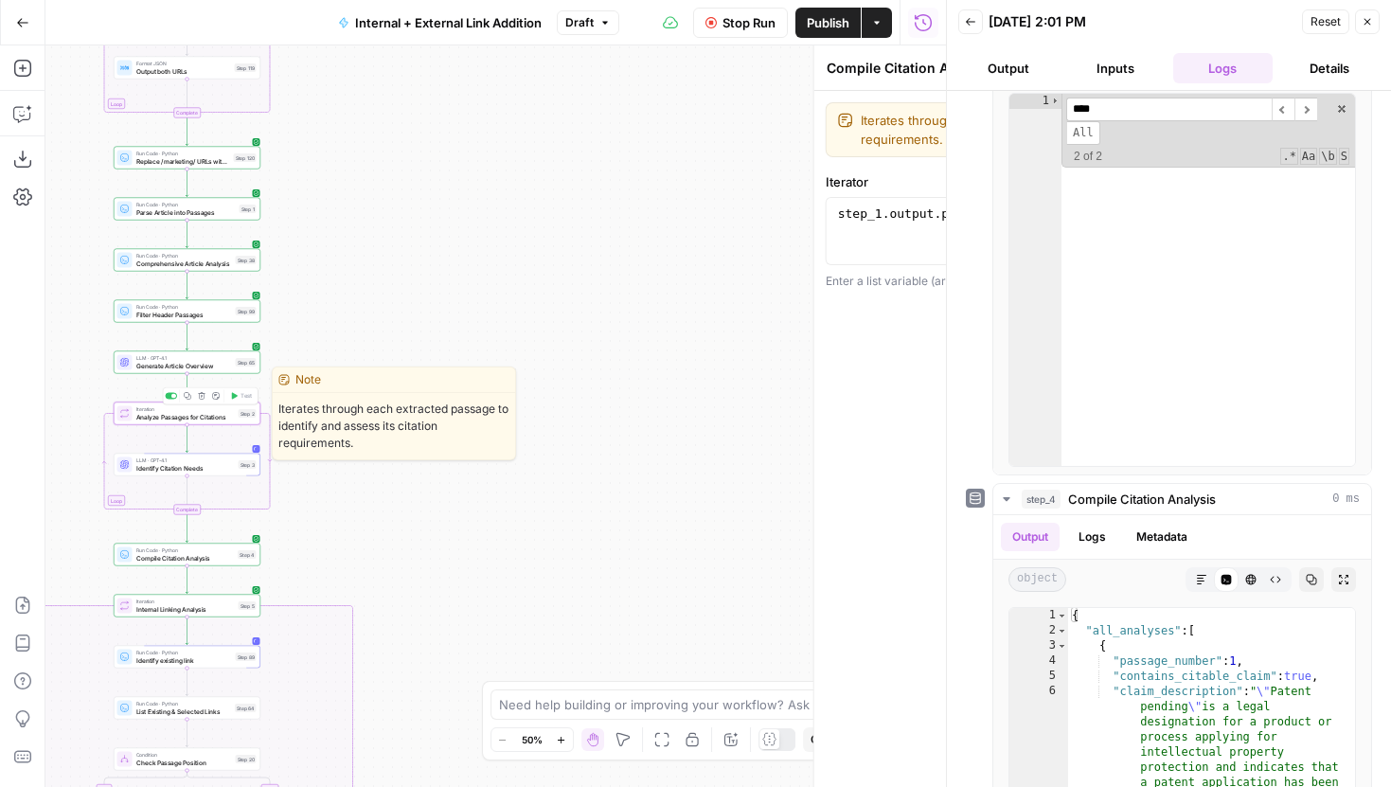
type textarea "Analyze Passages for Citations"
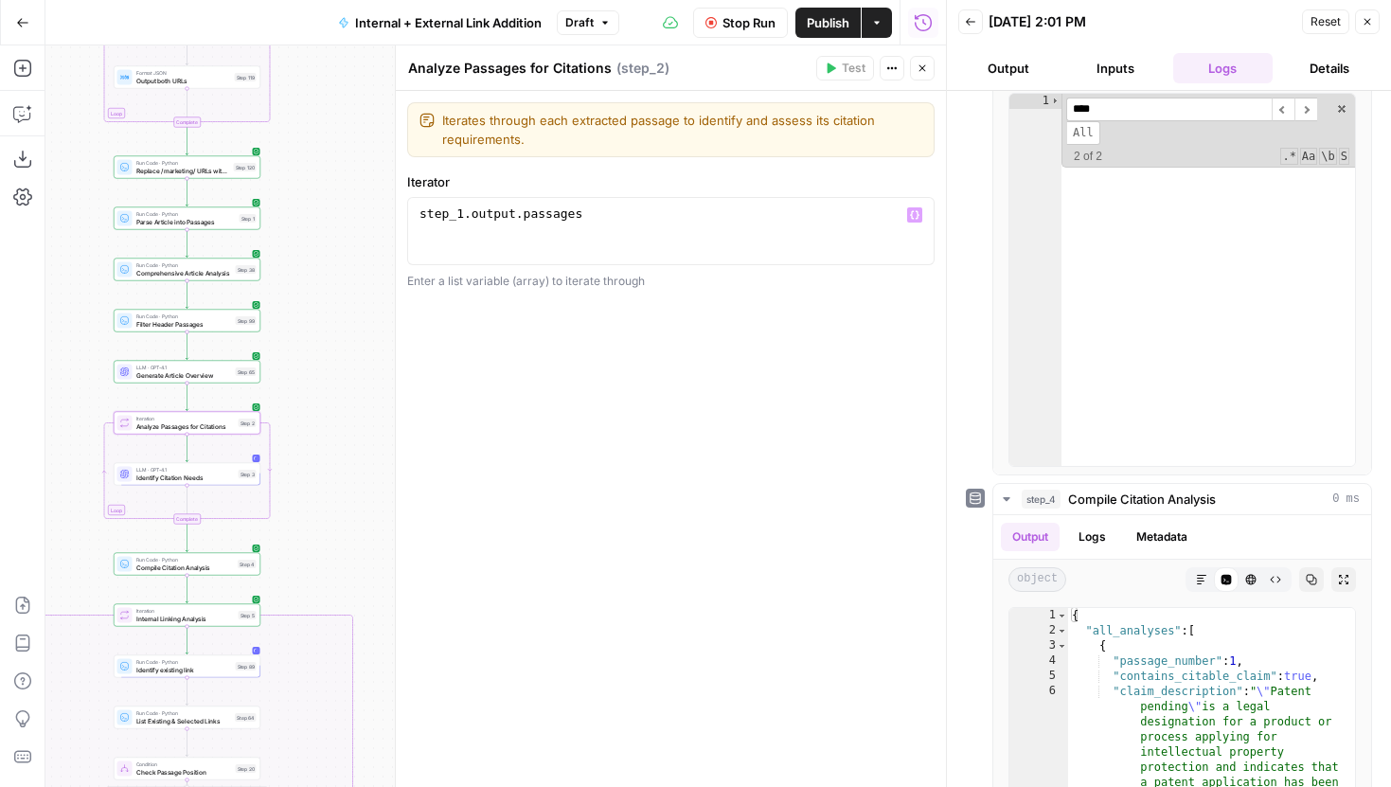
drag, startPoint x: 359, startPoint y: 202, endPoint x: 359, endPoint y: 516, distance: 314.4
click at [359, 516] on div "true false true false true false Workflow Set Inputs Inputs Run Code · Python G…" at bounding box center [495, 416] width 901 height 742
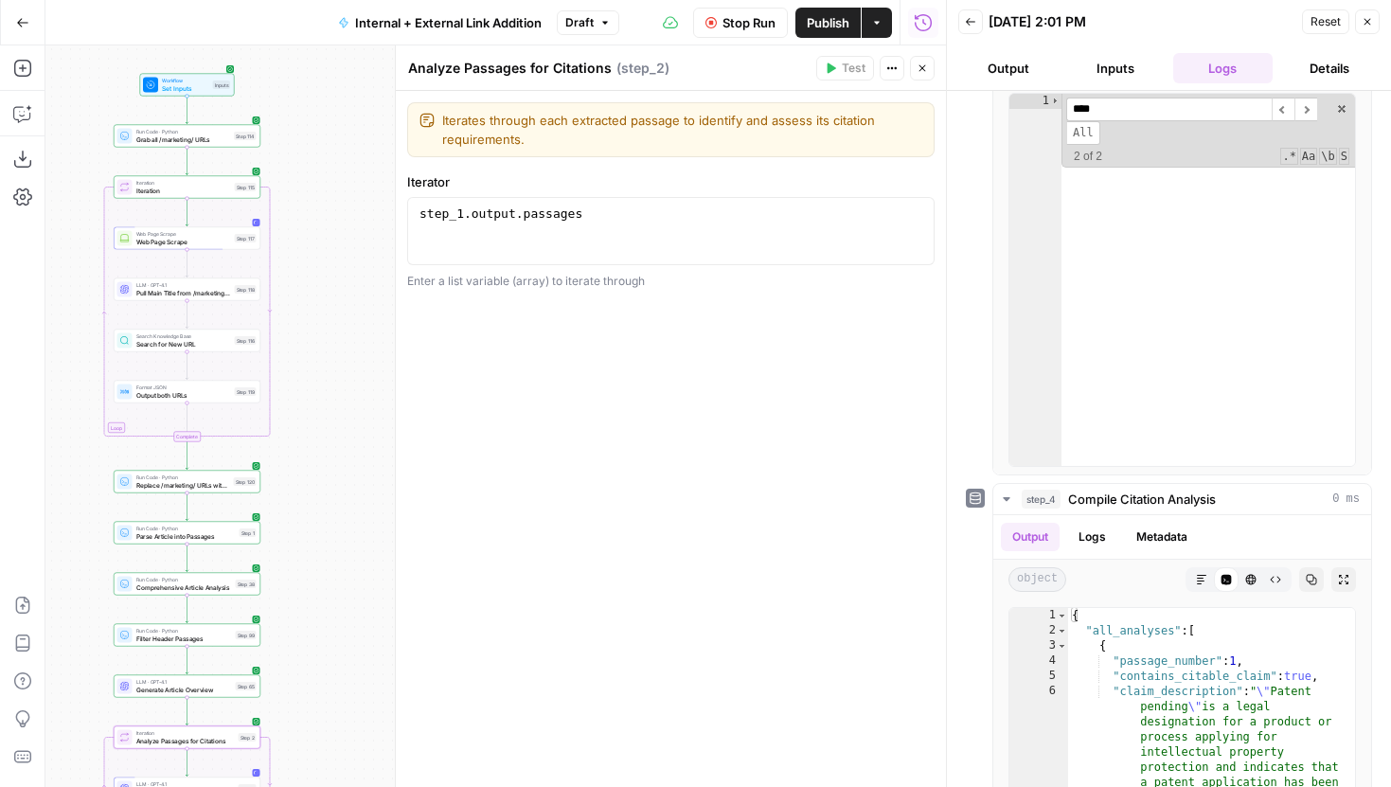
click at [920, 66] on icon "button" at bounding box center [922, 68] width 11 height 11
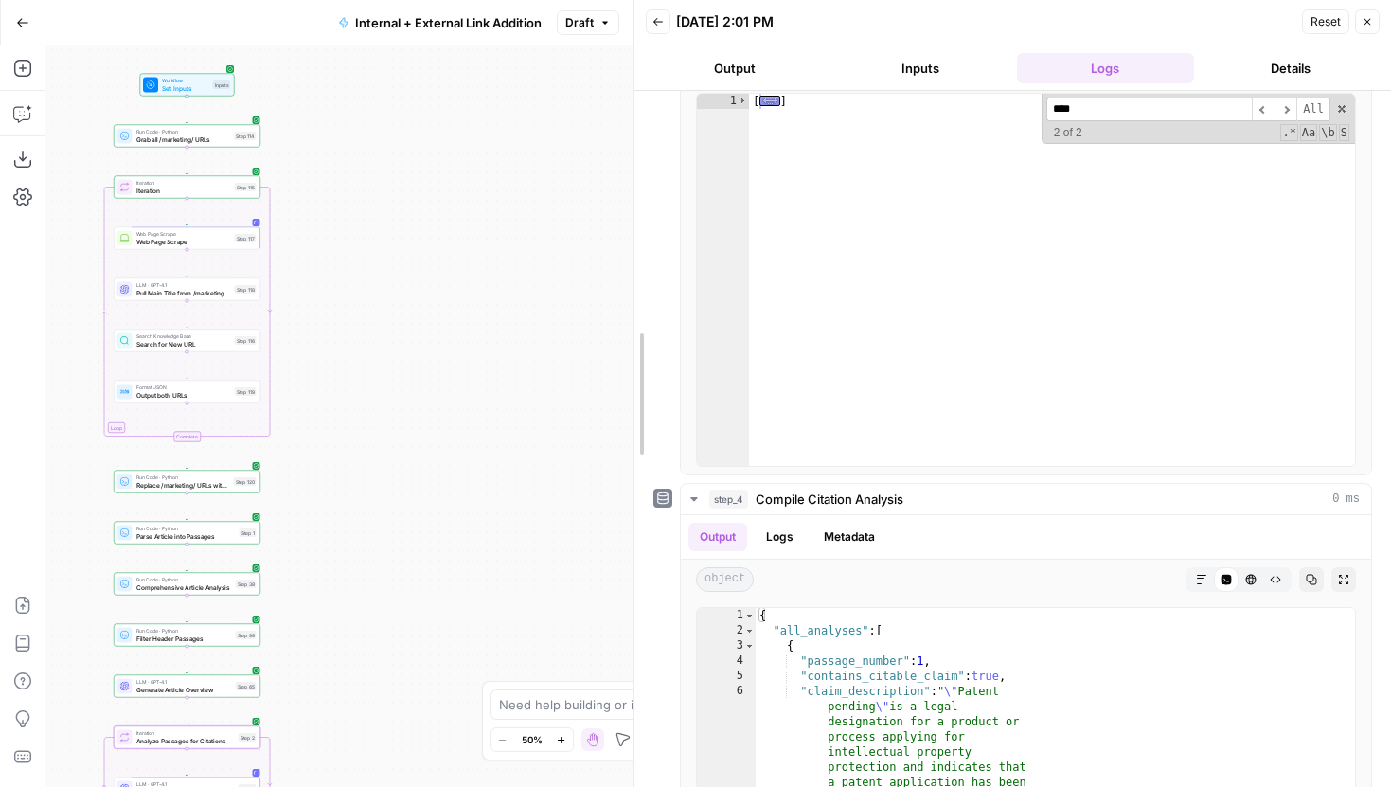
drag, startPoint x: 941, startPoint y: 130, endPoint x: 629, endPoint y: 173, distance: 315.5
click at [629, 173] on div at bounding box center [634, 393] width 19 height 787
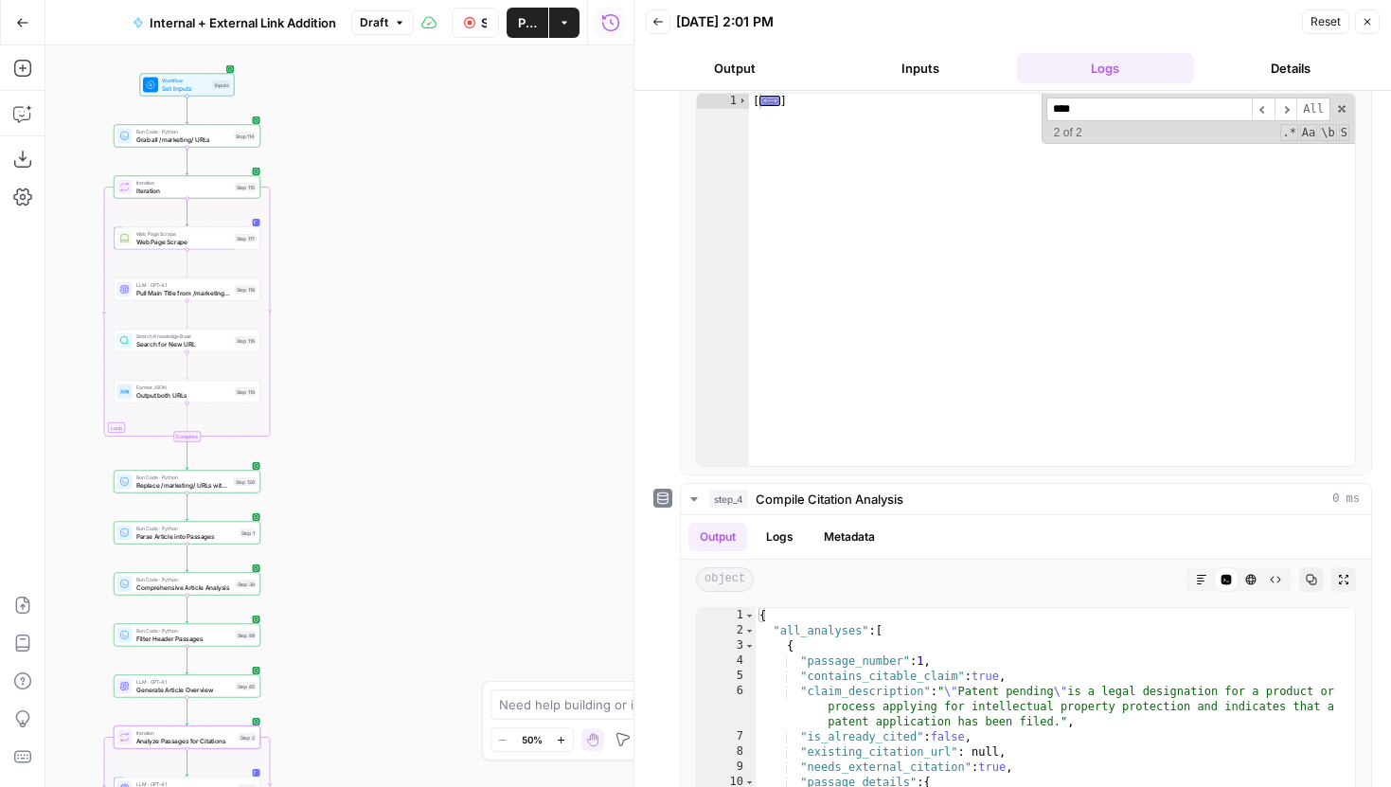
scroll to position [0, 0]
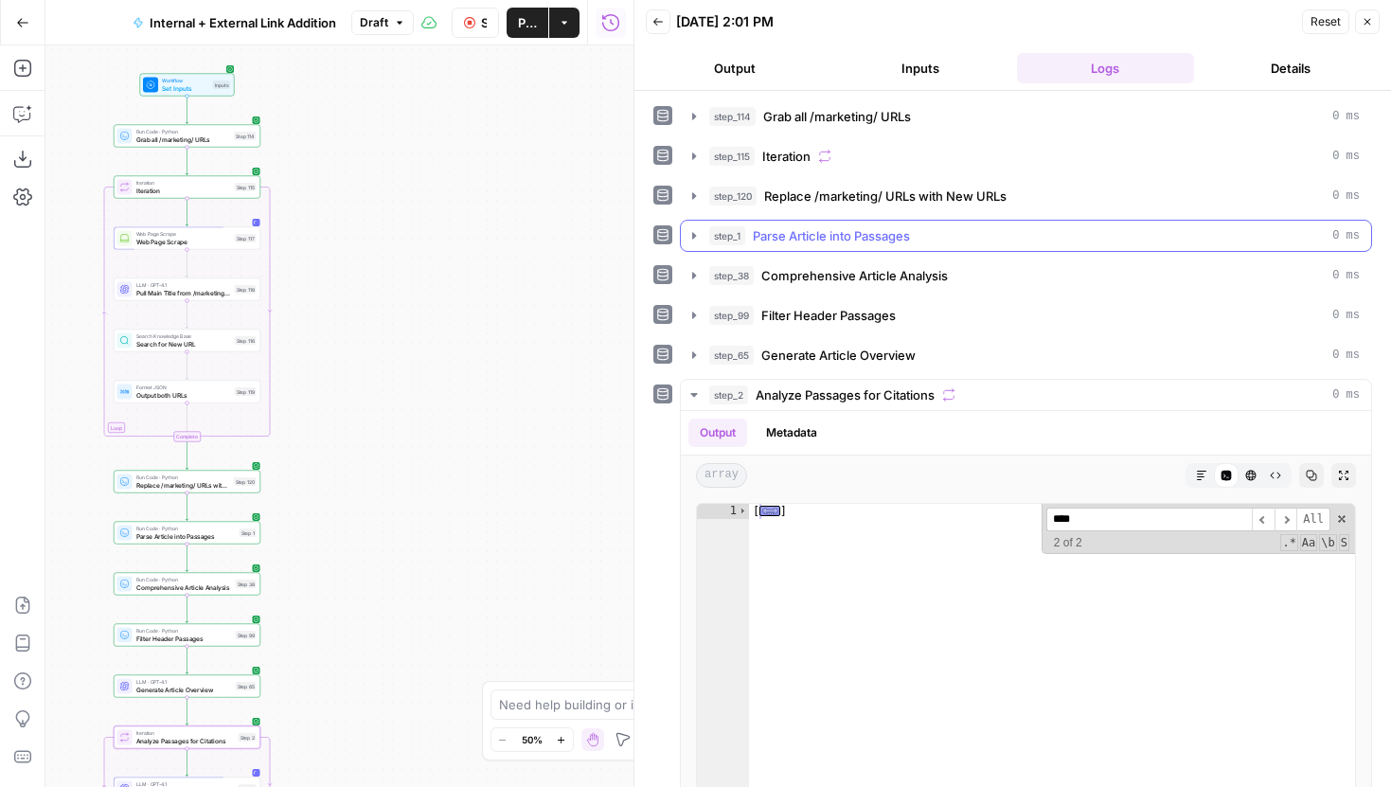
click at [685, 239] on button "step_1 Parse Article into Passages 0 ms" at bounding box center [1026, 236] width 690 height 30
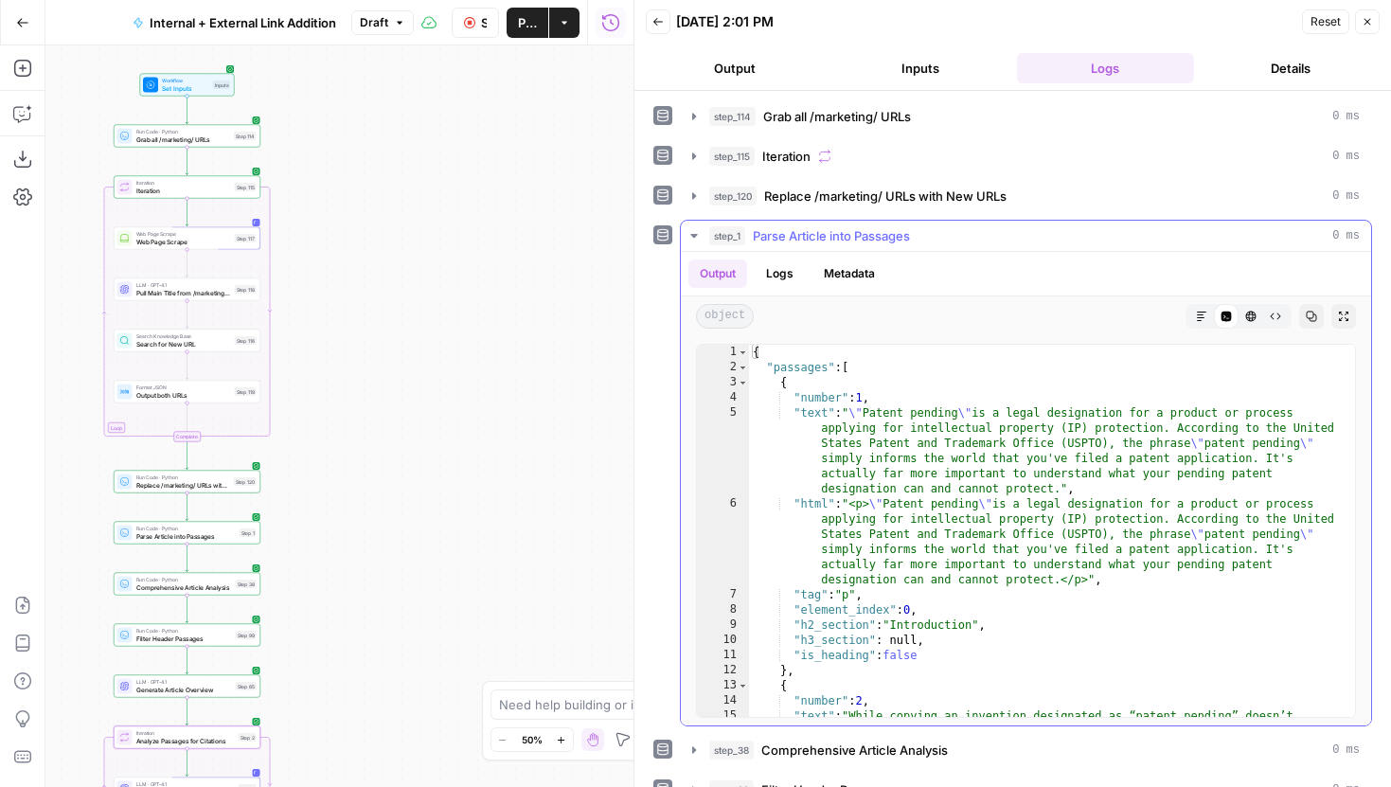
scroll to position [165, 0]
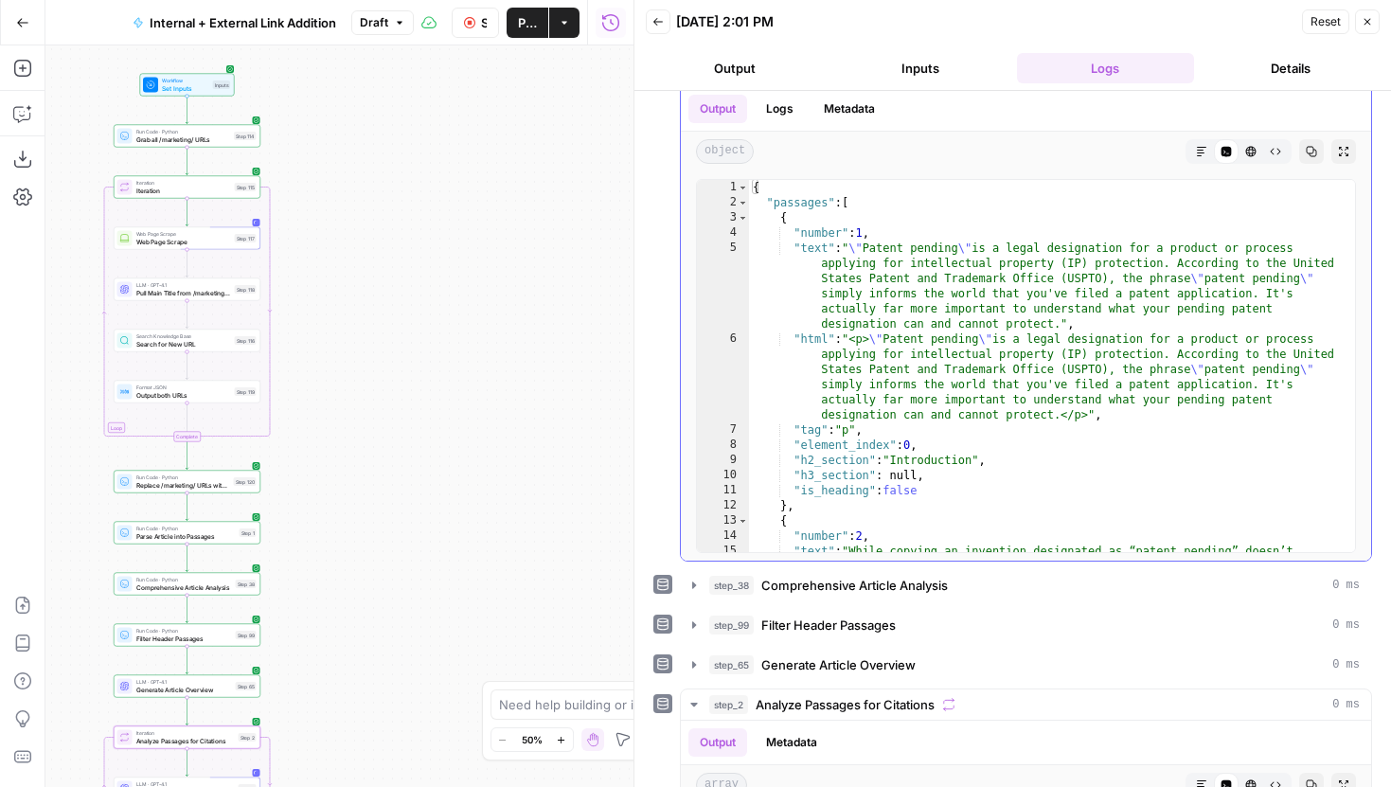
click at [993, 360] on div "{ "passages" : [ { "number" : 1 , "text" : " \" Patent pending \" is a legal de…" at bounding box center [1052, 426] width 606 height 493
type textarea "**********"
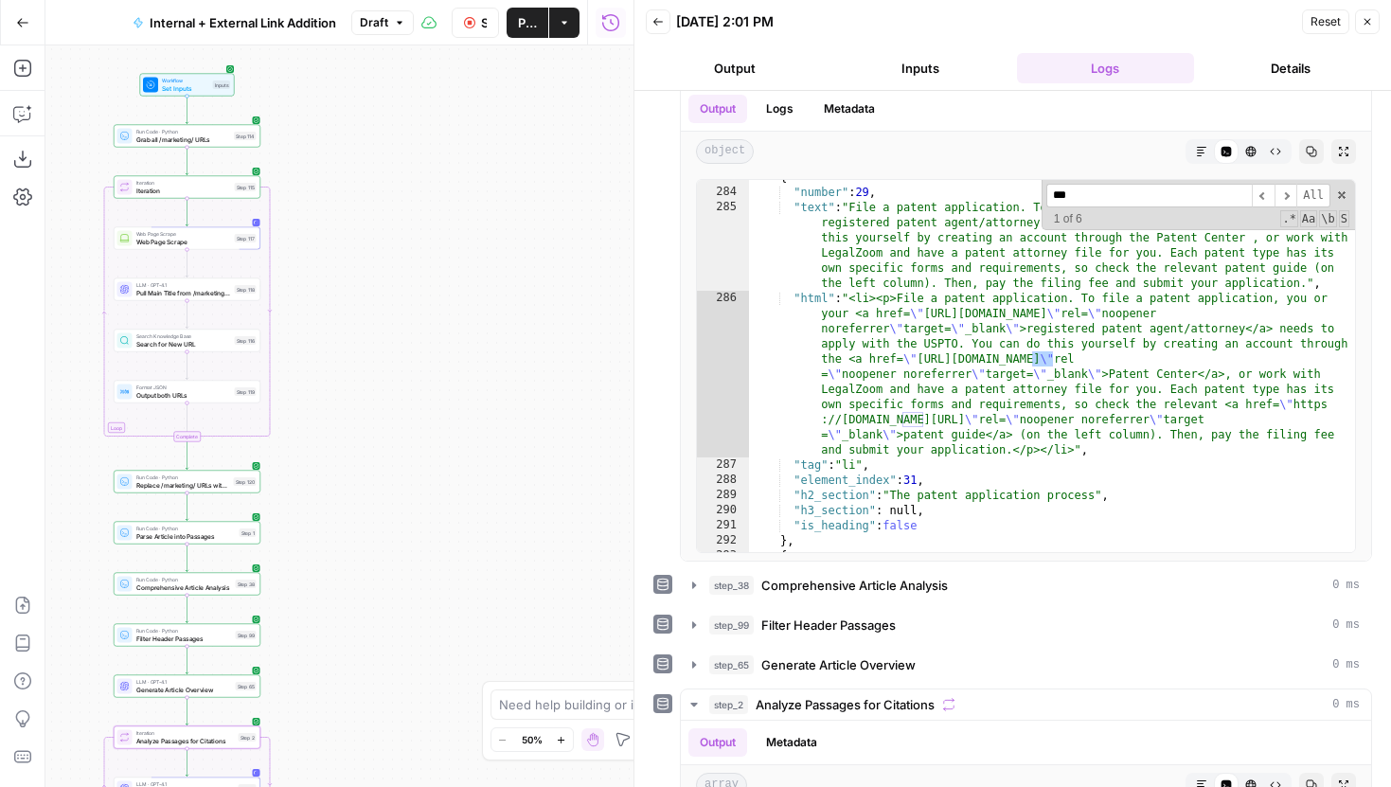
scroll to position [6874, 0]
type input "****"
click at [1280, 197] on span "​" at bounding box center [1286, 196] width 23 height 24
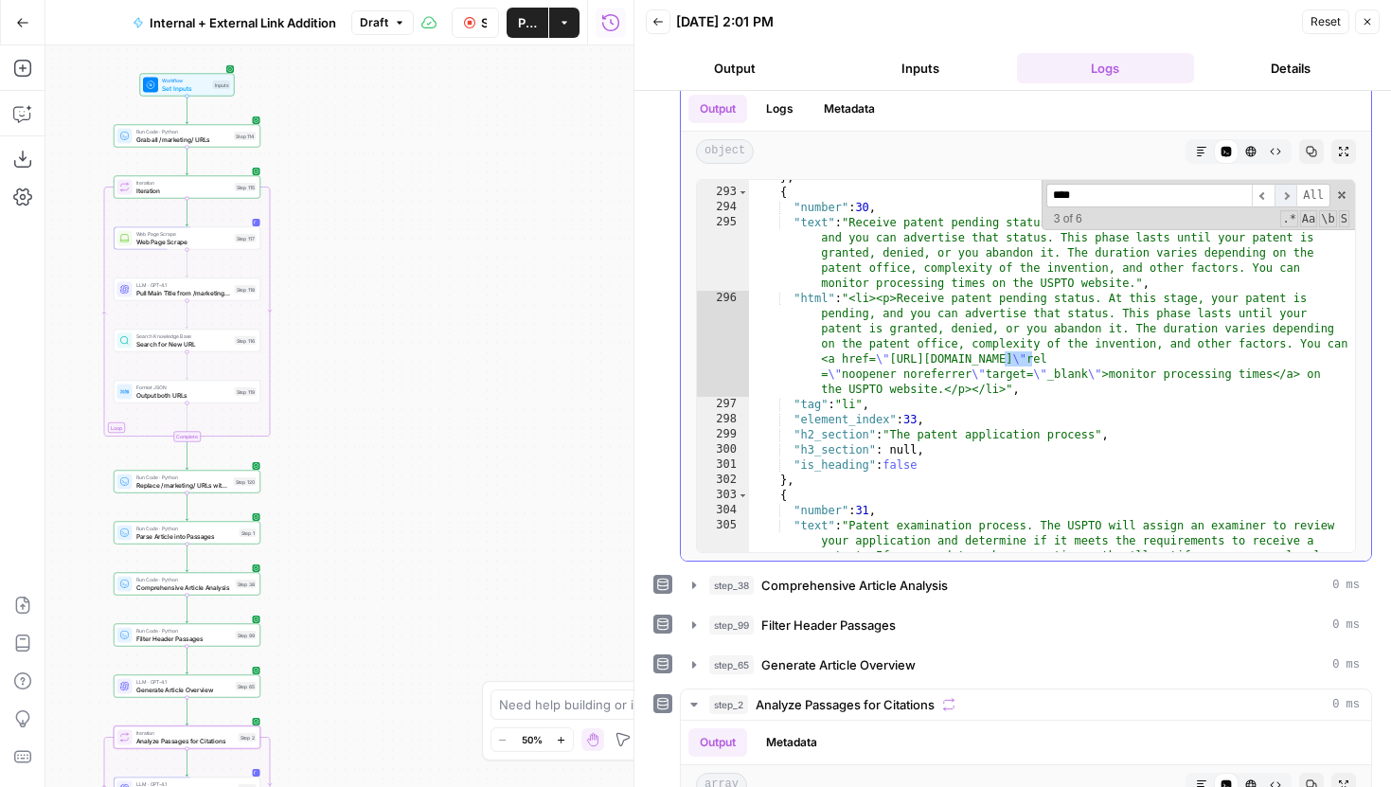
scroll to position [7238, 0]
click at [1260, 202] on span "​" at bounding box center [1263, 196] width 23 height 24
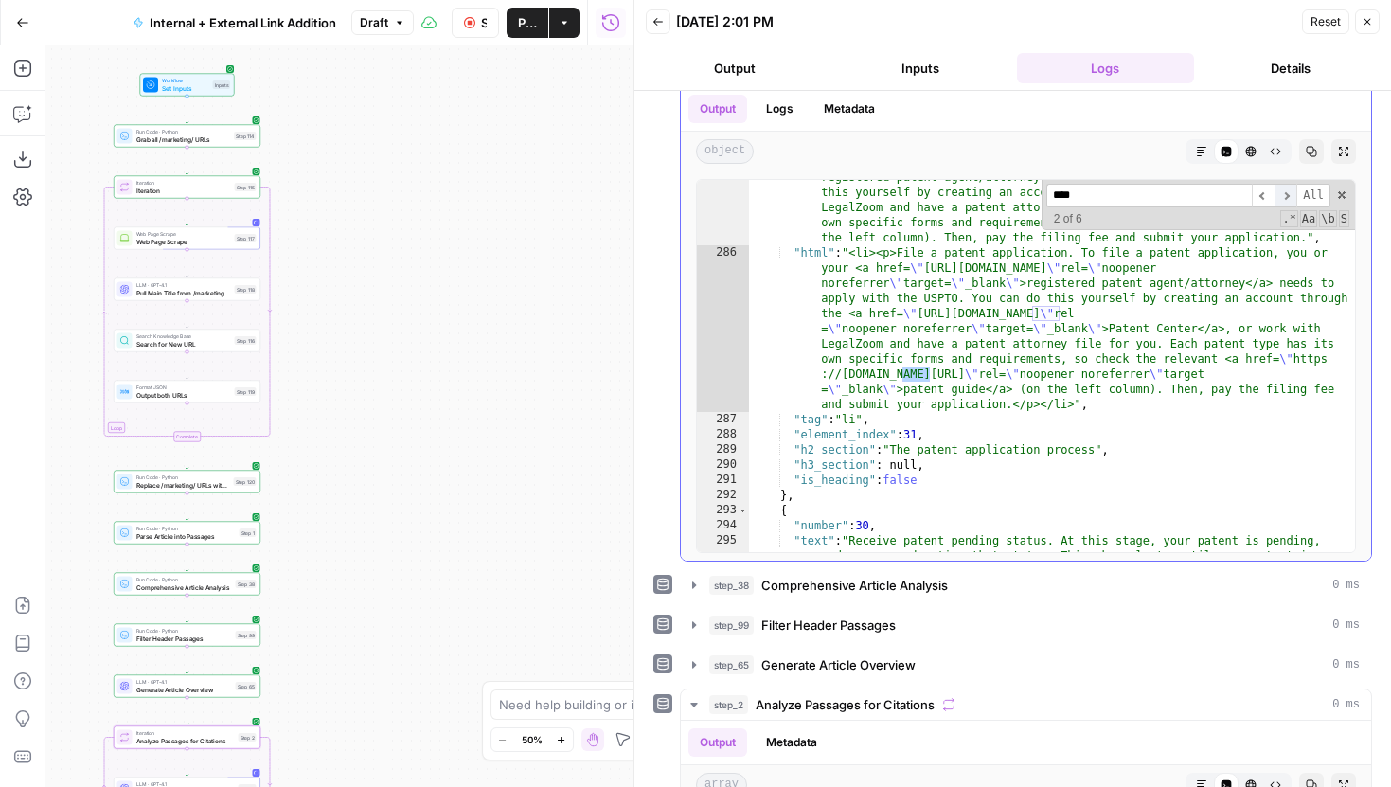
click at [1278, 206] on span "​" at bounding box center [1286, 196] width 23 height 24
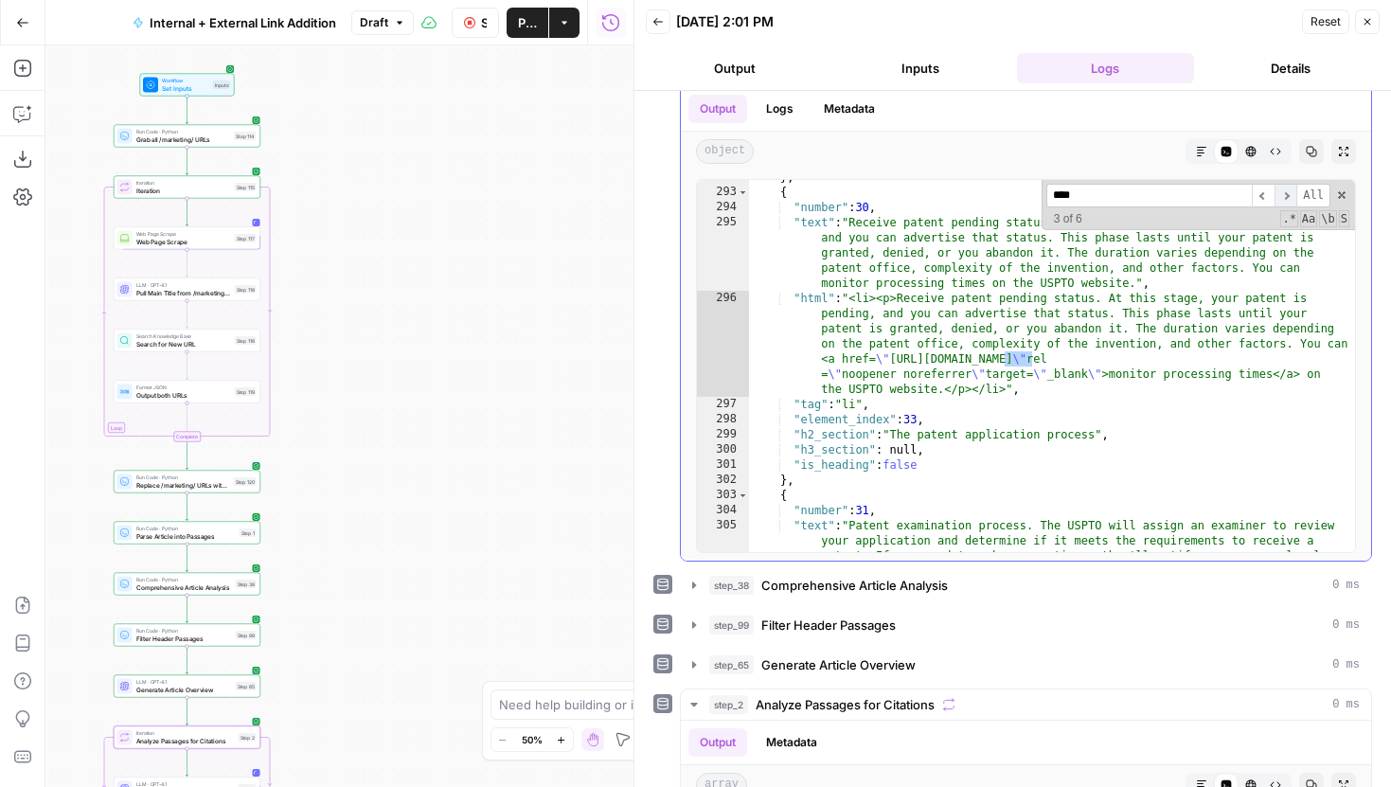
scroll to position [7238, 0]
click at [1265, 202] on span "​" at bounding box center [1263, 196] width 23 height 24
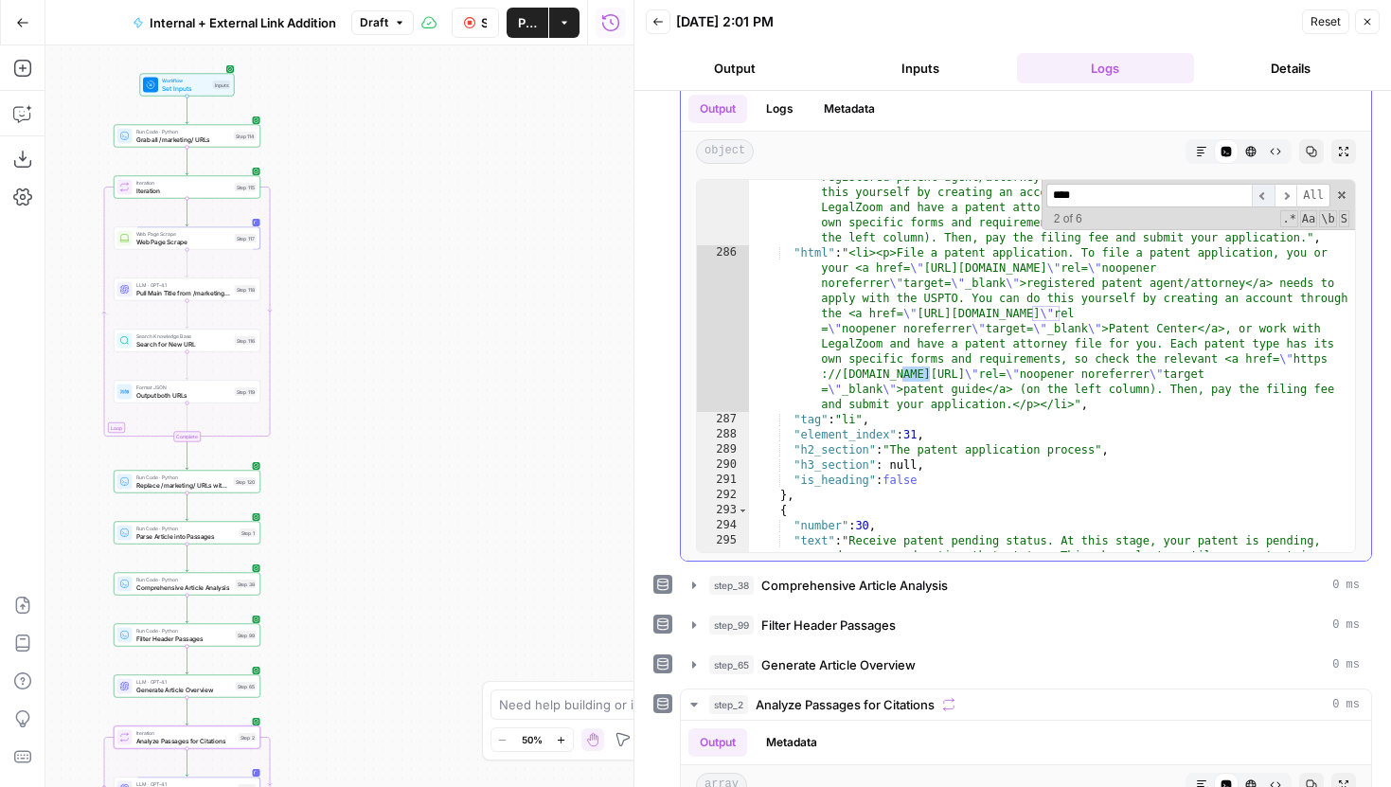
scroll to position [6920, 0]
click at [1285, 205] on span "​" at bounding box center [1286, 196] width 23 height 24
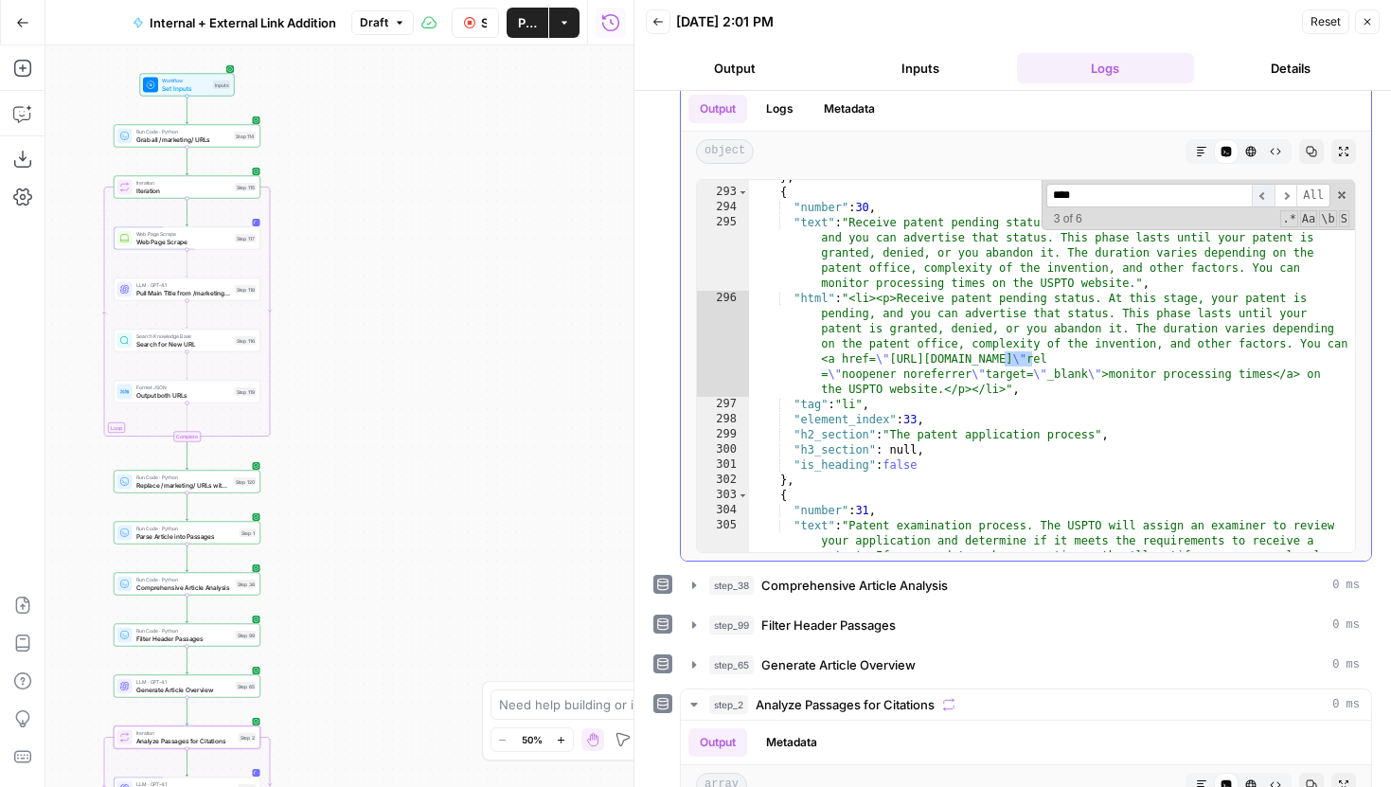
click at [1267, 202] on span "​" at bounding box center [1263, 196] width 23 height 24
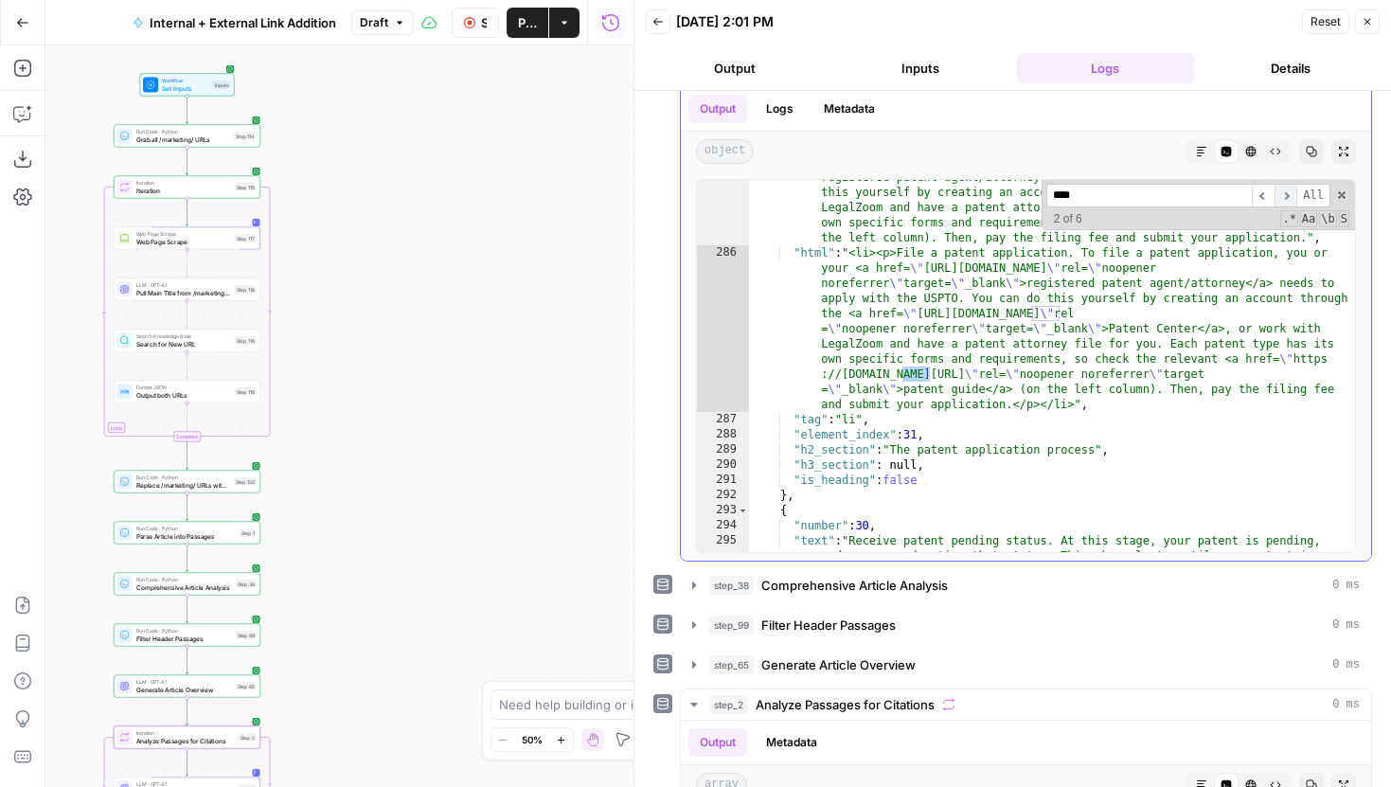
click at [1281, 203] on span "​" at bounding box center [1286, 196] width 23 height 24
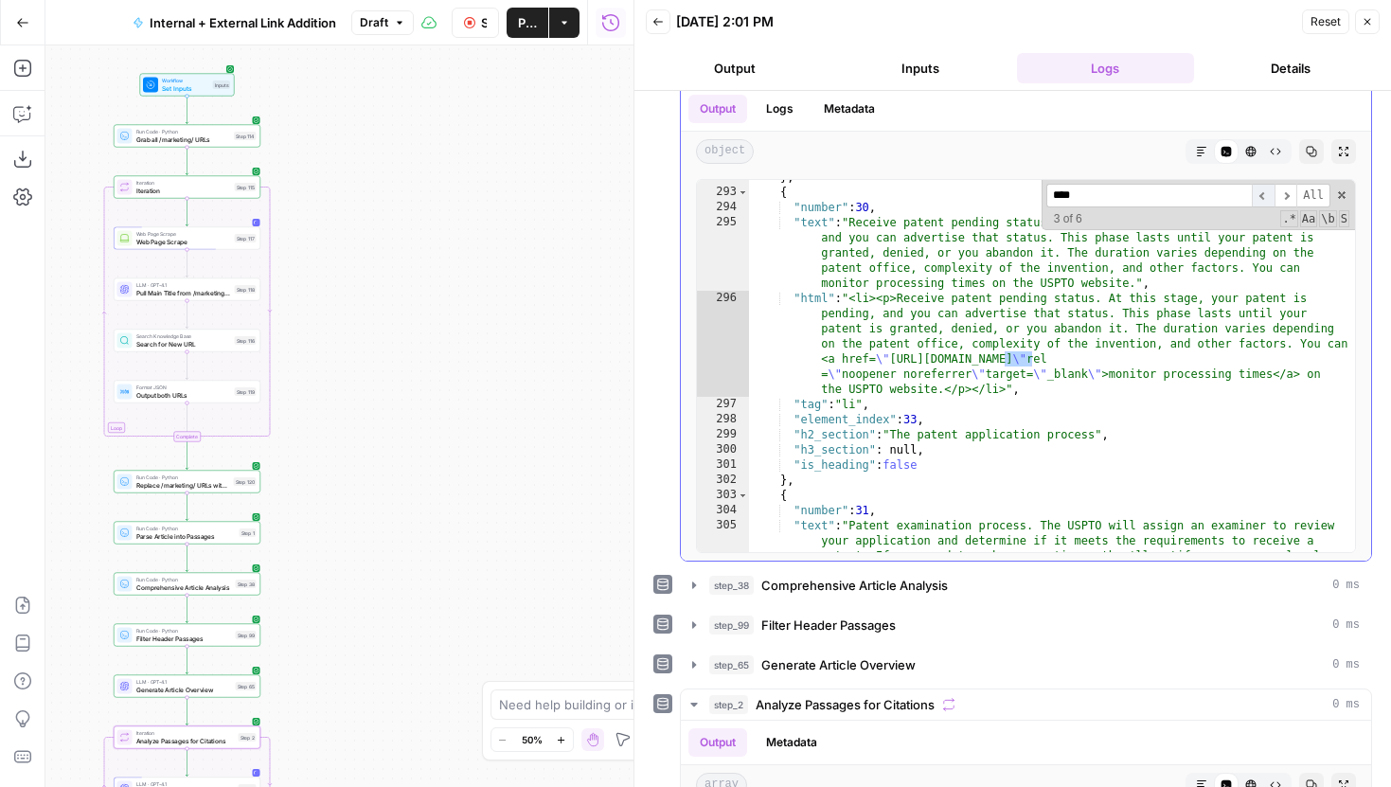
click at [1265, 199] on span "​" at bounding box center [1263, 196] width 23 height 24
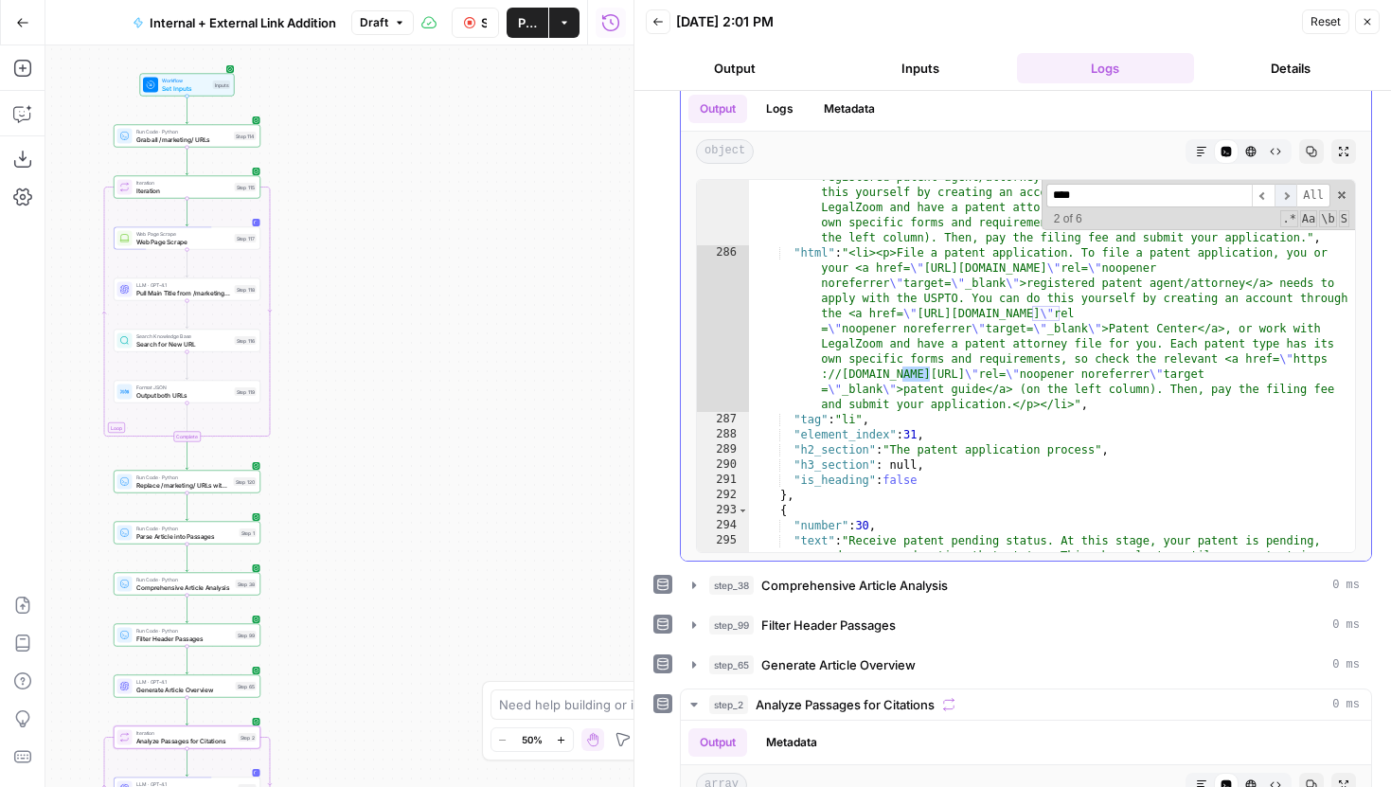
click at [1282, 199] on span "​" at bounding box center [1286, 196] width 23 height 24
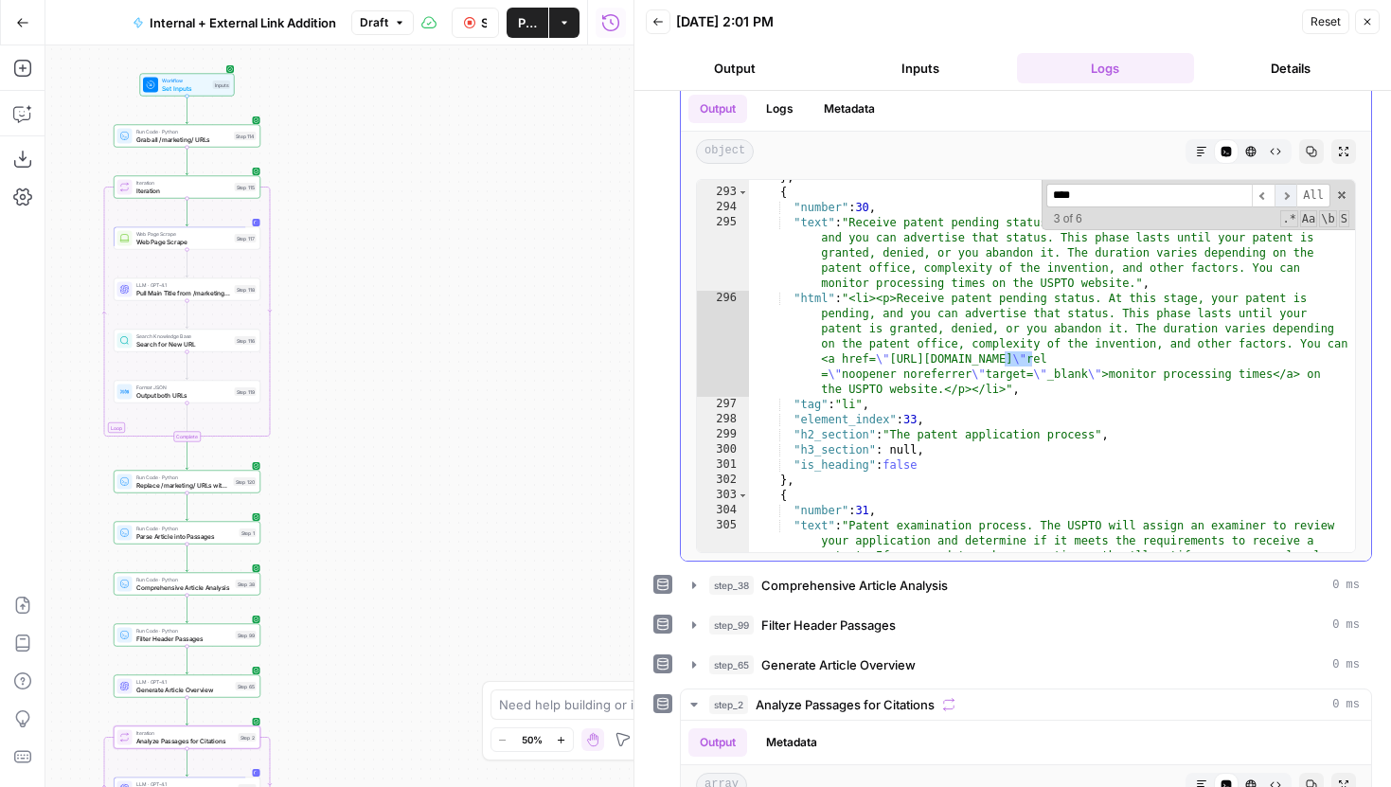
click at [1282, 199] on span "​" at bounding box center [1286, 196] width 23 height 24
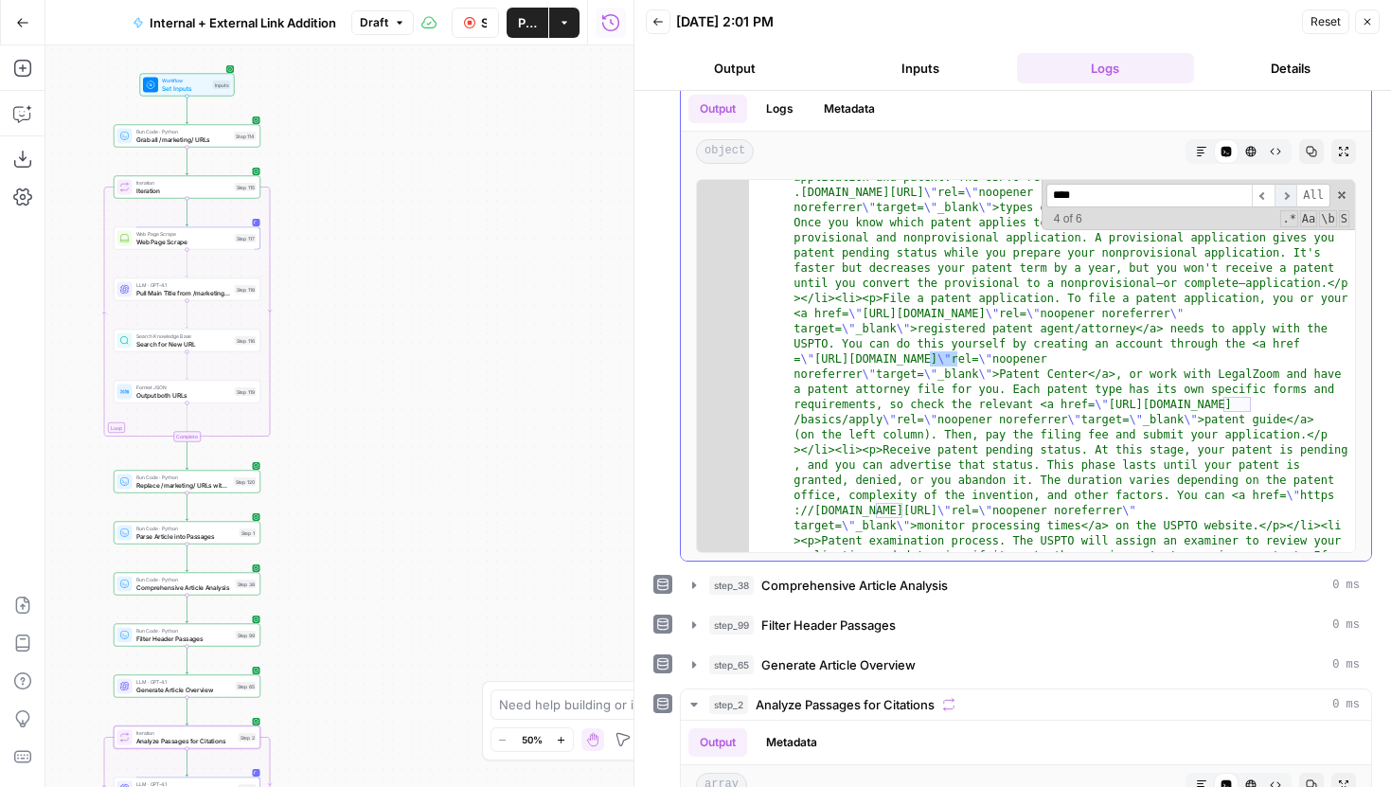
scroll to position [13450, 0]
click at [1289, 196] on span "​" at bounding box center [1286, 196] width 23 height 24
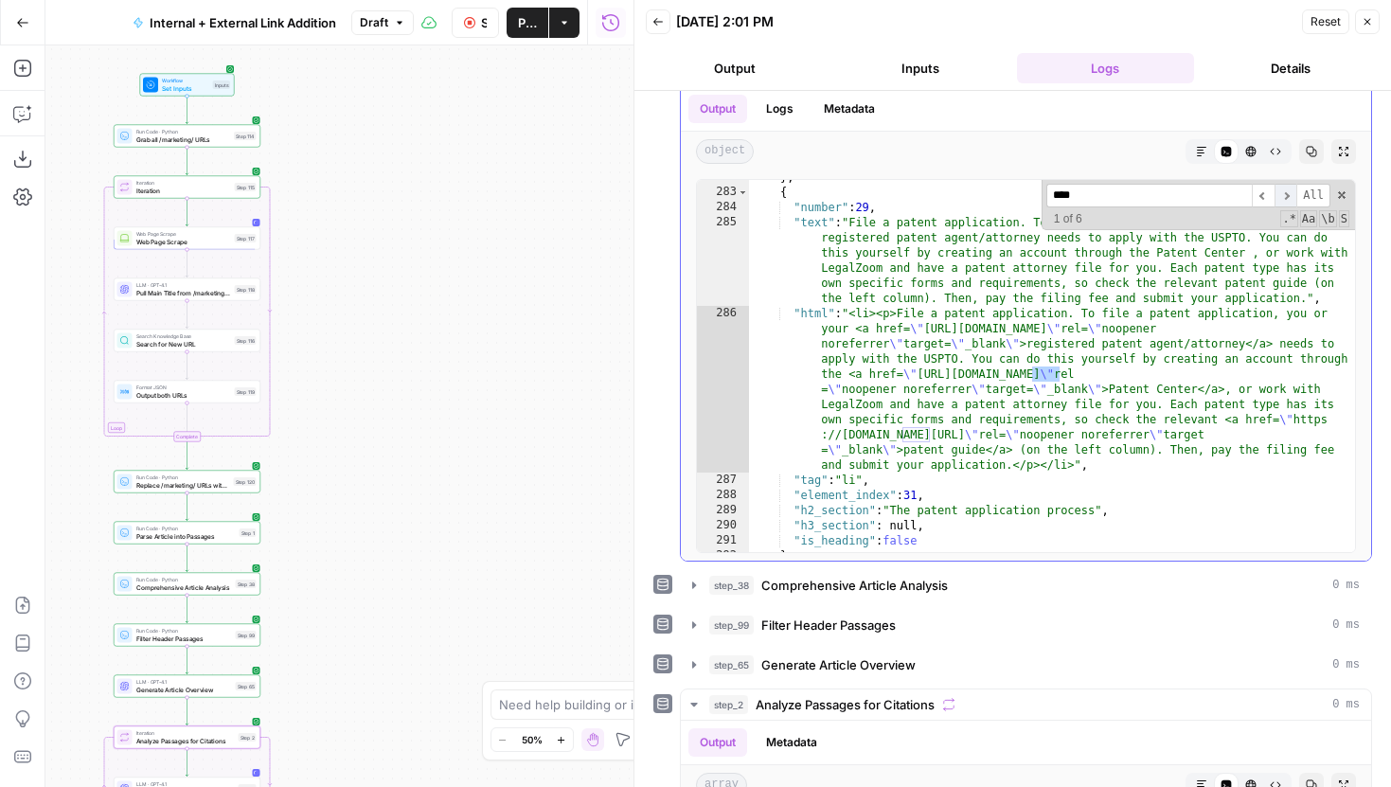
click at [1289, 196] on span "​" at bounding box center [1286, 196] width 23 height 24
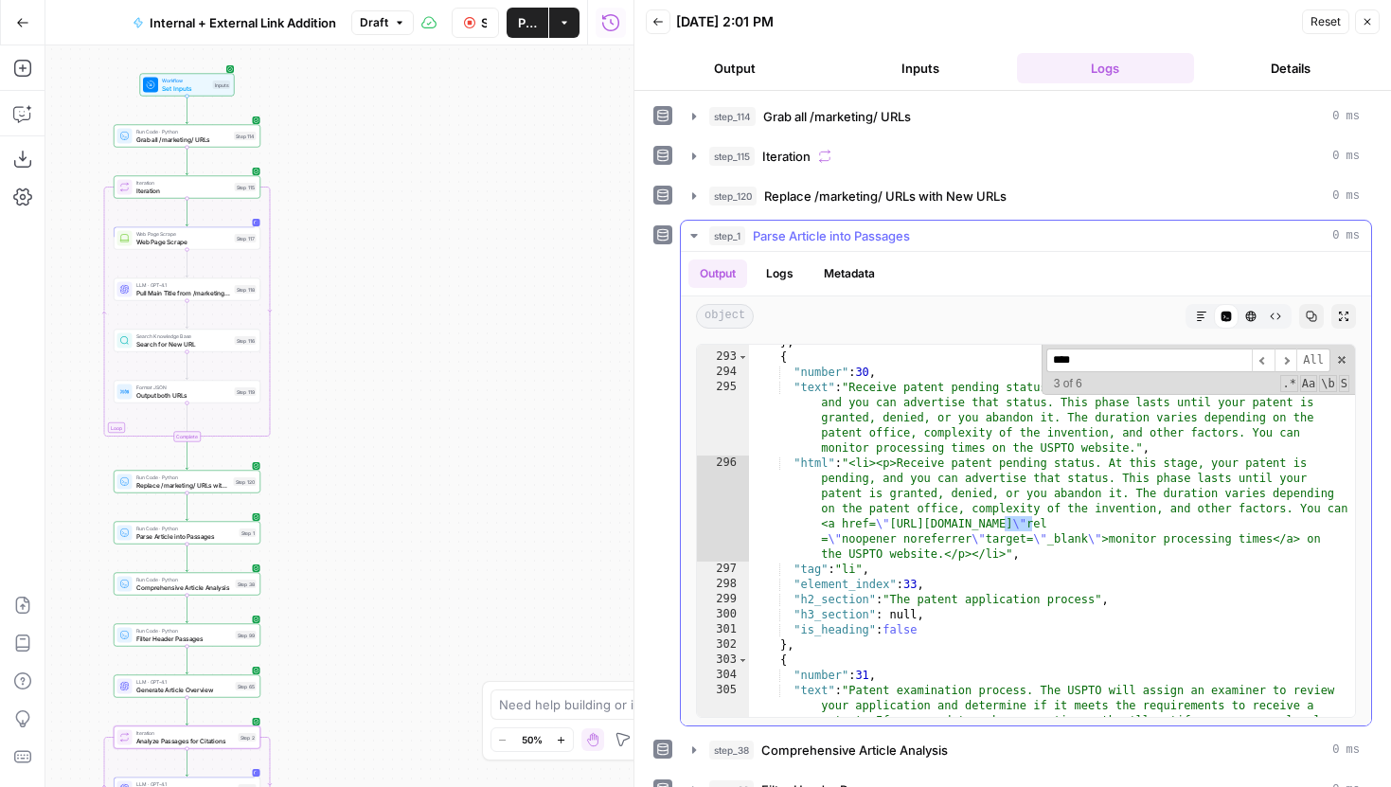
scroll to position [7238, 0]
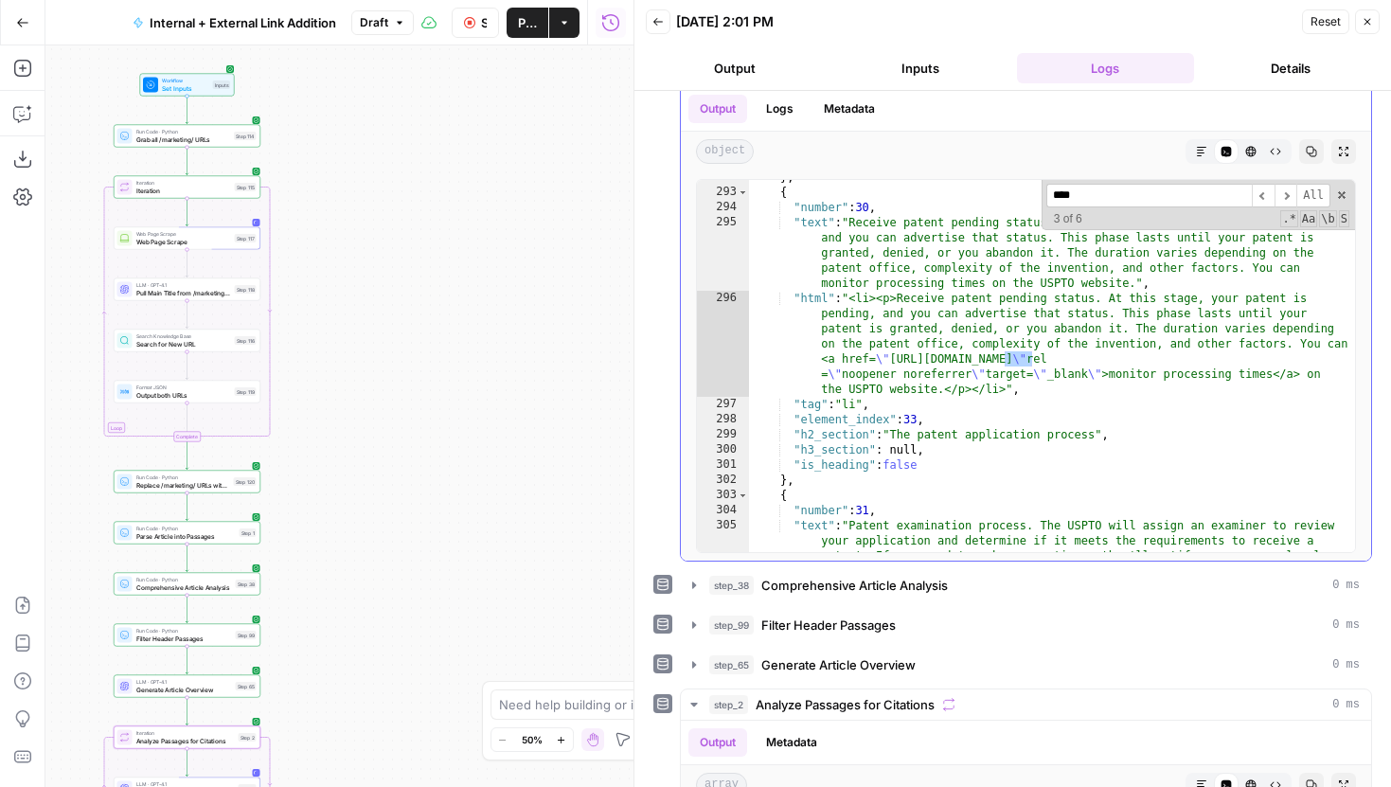
click at [1289, 196] on span "​" at bounding box center [1286, 196] width 23 height 24
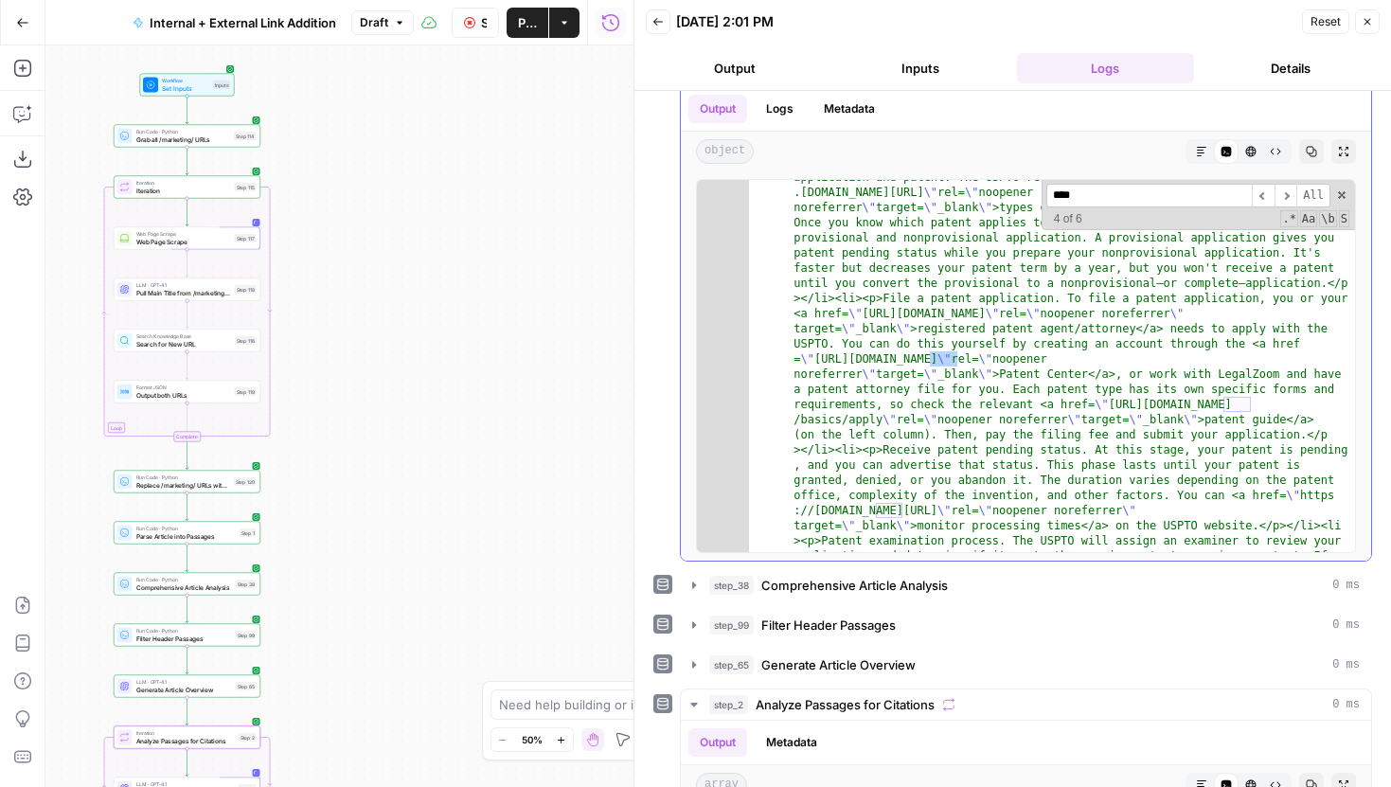
click at [1289, 196] on span "​" at bounding box center [1286, 196] width 23 height 24
click at [1269, 195] on span "​" at bounding box center [1263, 196] width 23 height 24
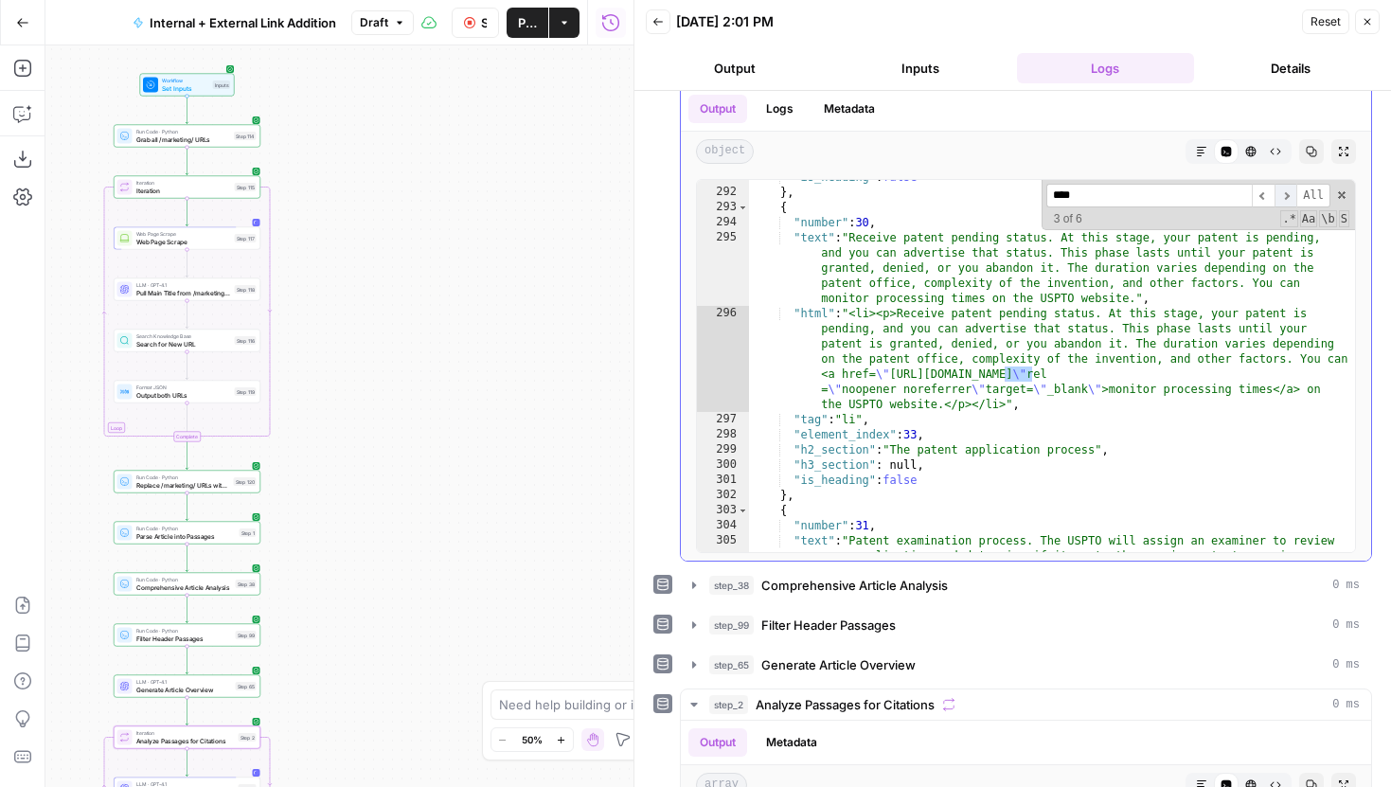
click at [1288, 198] on span "​" at bounding box center [1286, 196] width 23 height 24
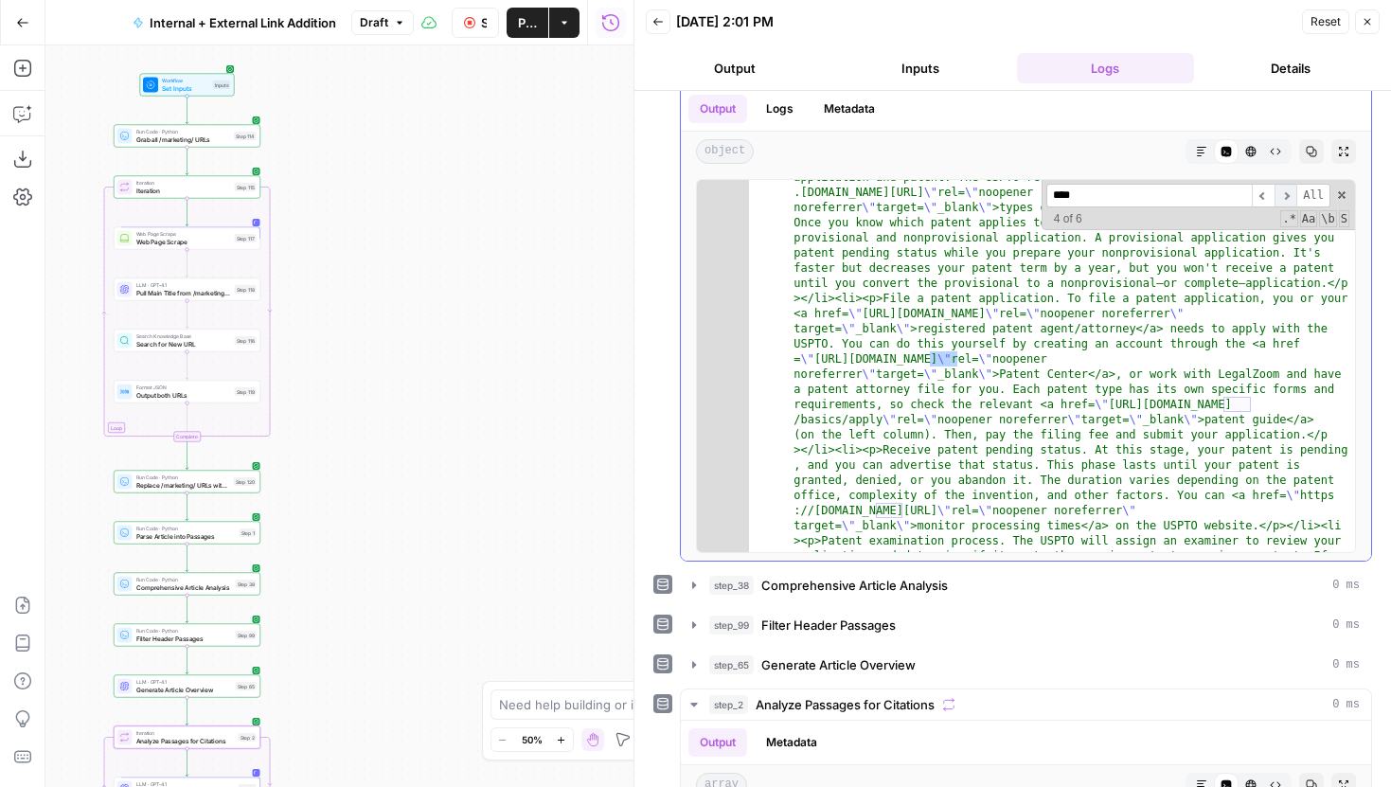
click at [1288, 198] on span "​" at bounding box center [1286, 196] width 23 height 24
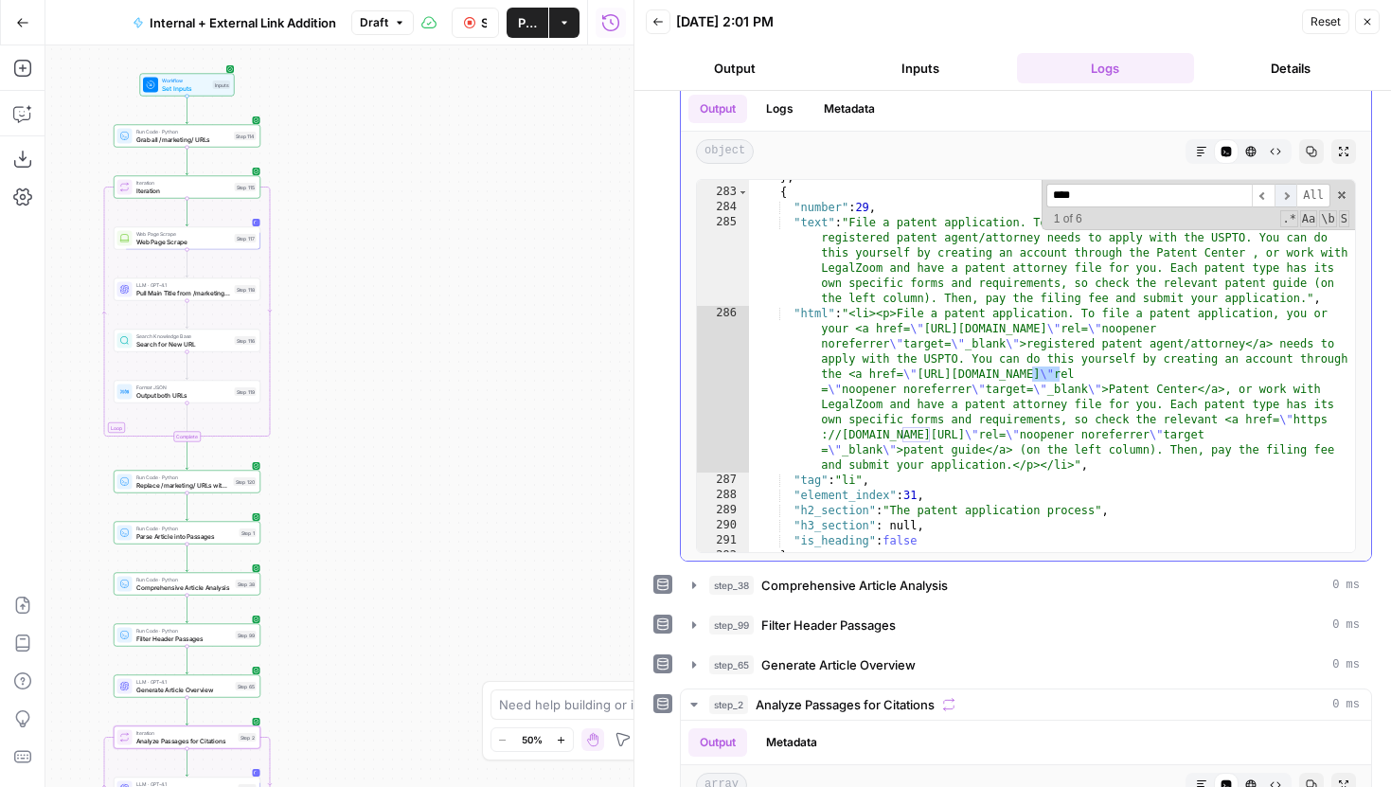
scroll to position [6859, 0]
click at [1288, 198] on span "​" at bounding box center [1286, 196] width 23 height 24
click at [1287, 198] on span "​" at bounding box center [1286, 196] width 23 height 24
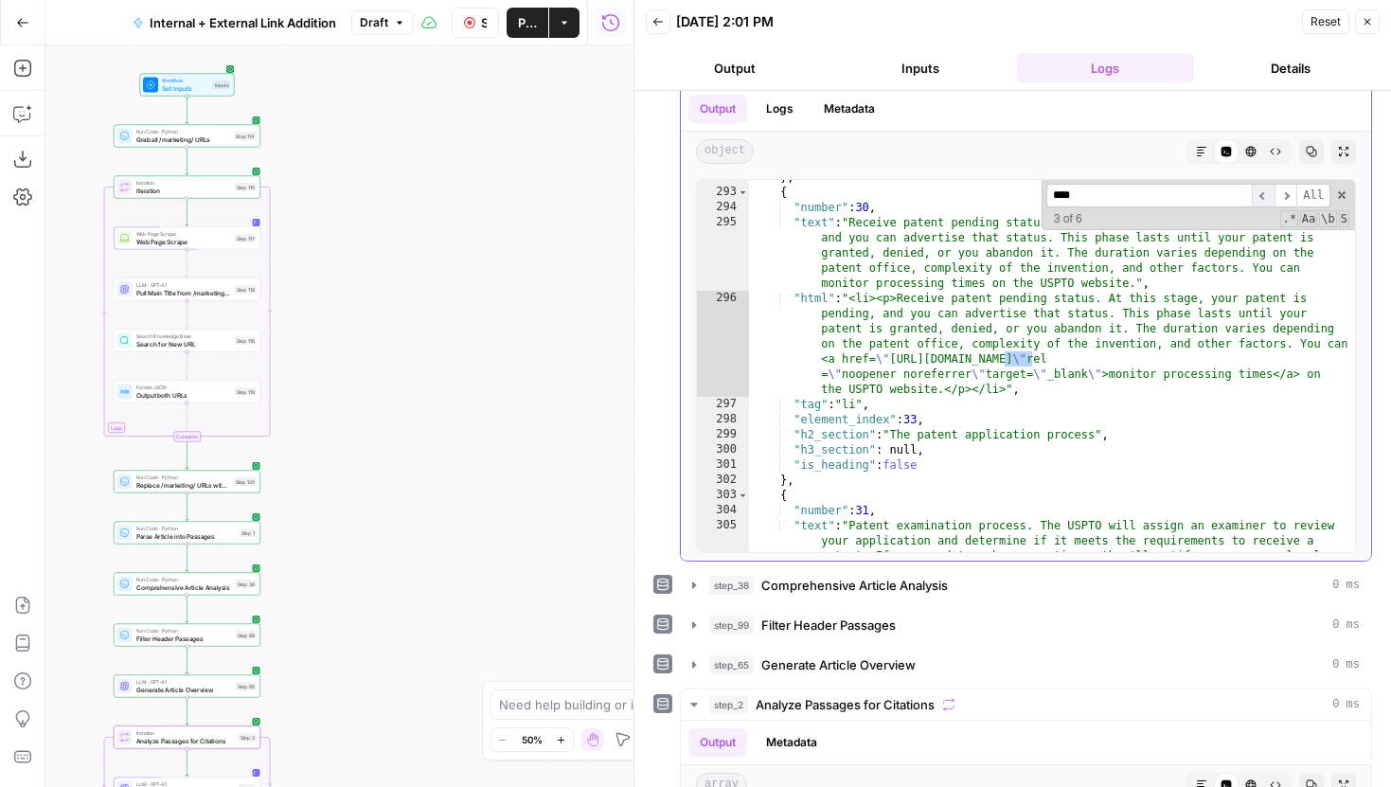
click at [1268, 200] on span "​" at bounding box center [1263, 196] width 23 height 24
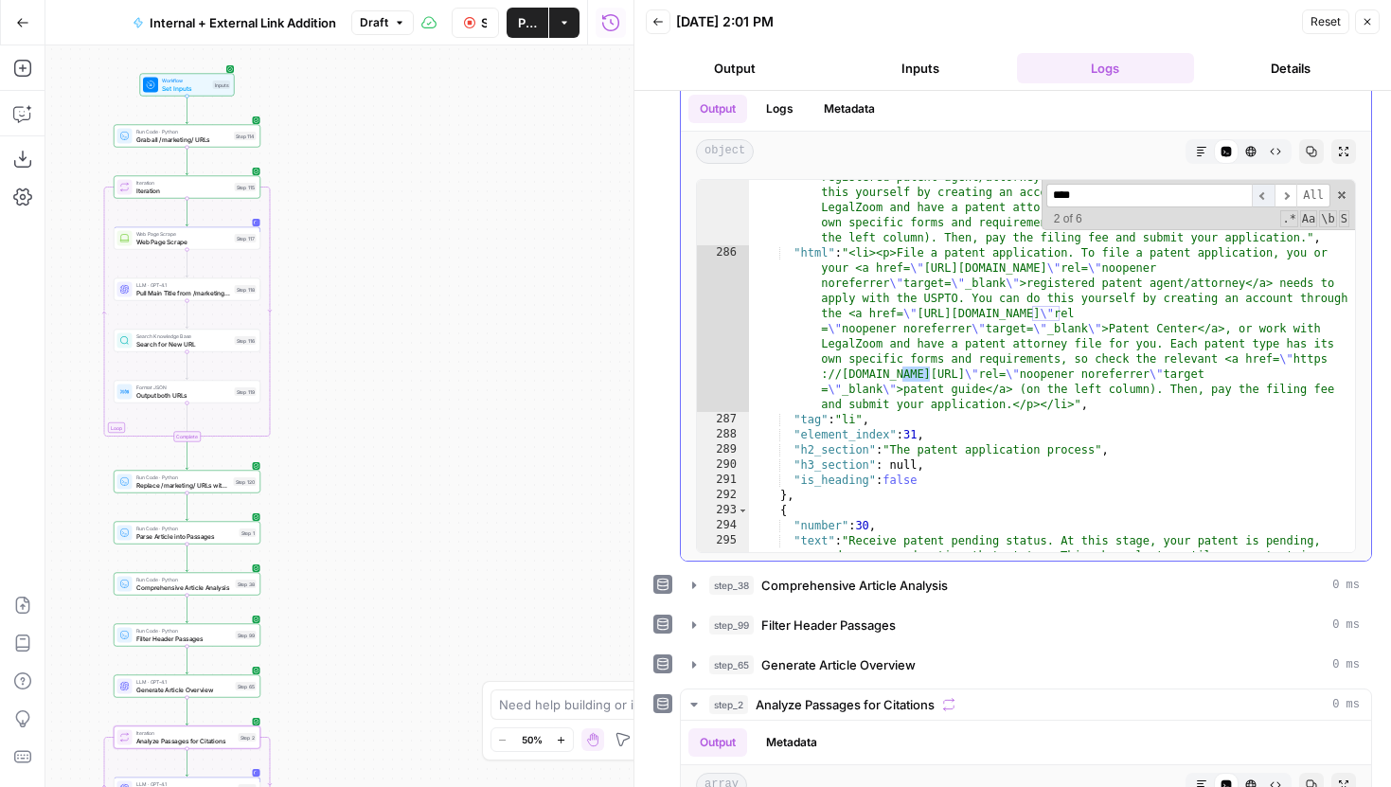
click at [1268, 200] on span "​" at bounding box center [1263, 196] width 23 height 24
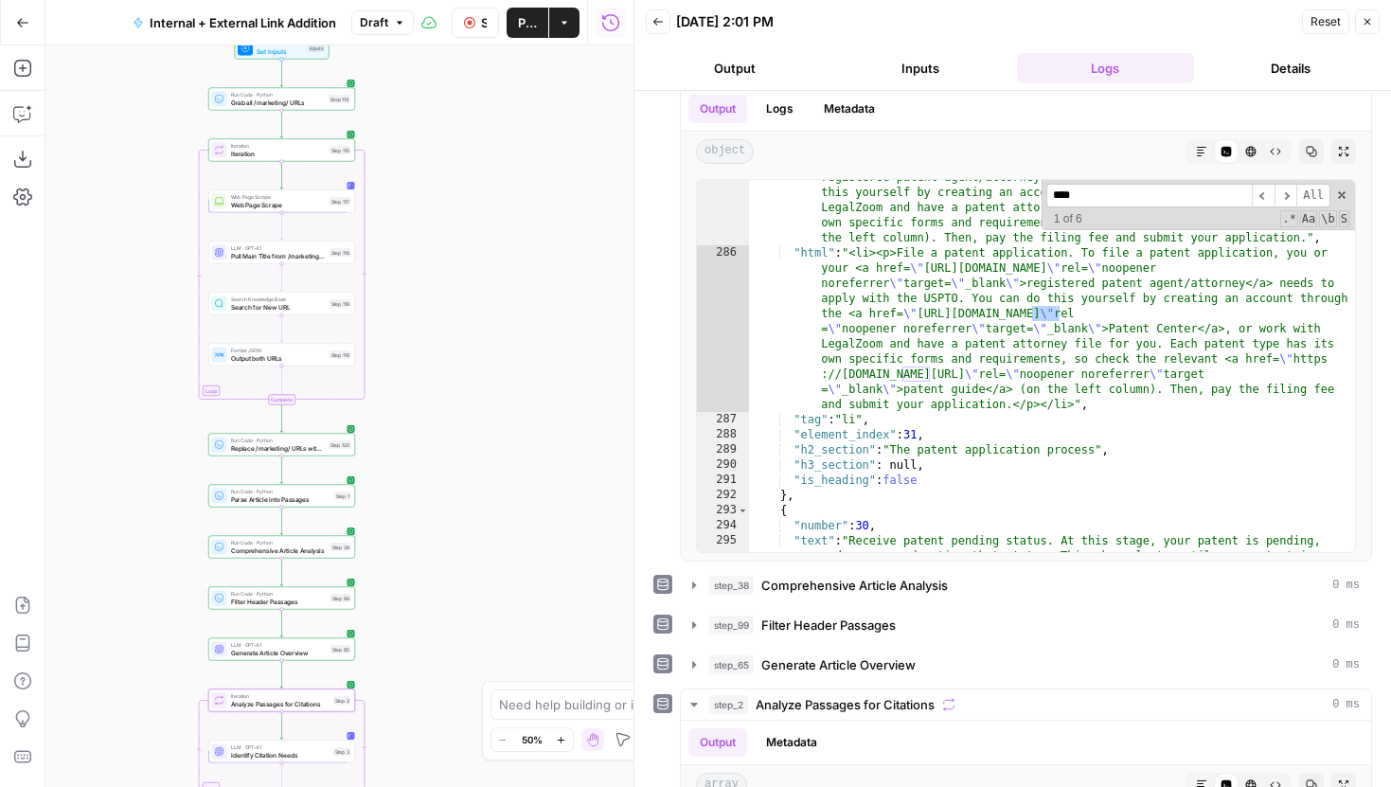
drag, startPoint x: 360, startPoint y: 457, endPoint x: 459, endPoint y: 418, distance: 107.1
click at [458, 418] on div "true false true false true false Workflow Set Inputs Inputs Run Code · Python G…" at bounding box center [339, 416] width 588 height 742
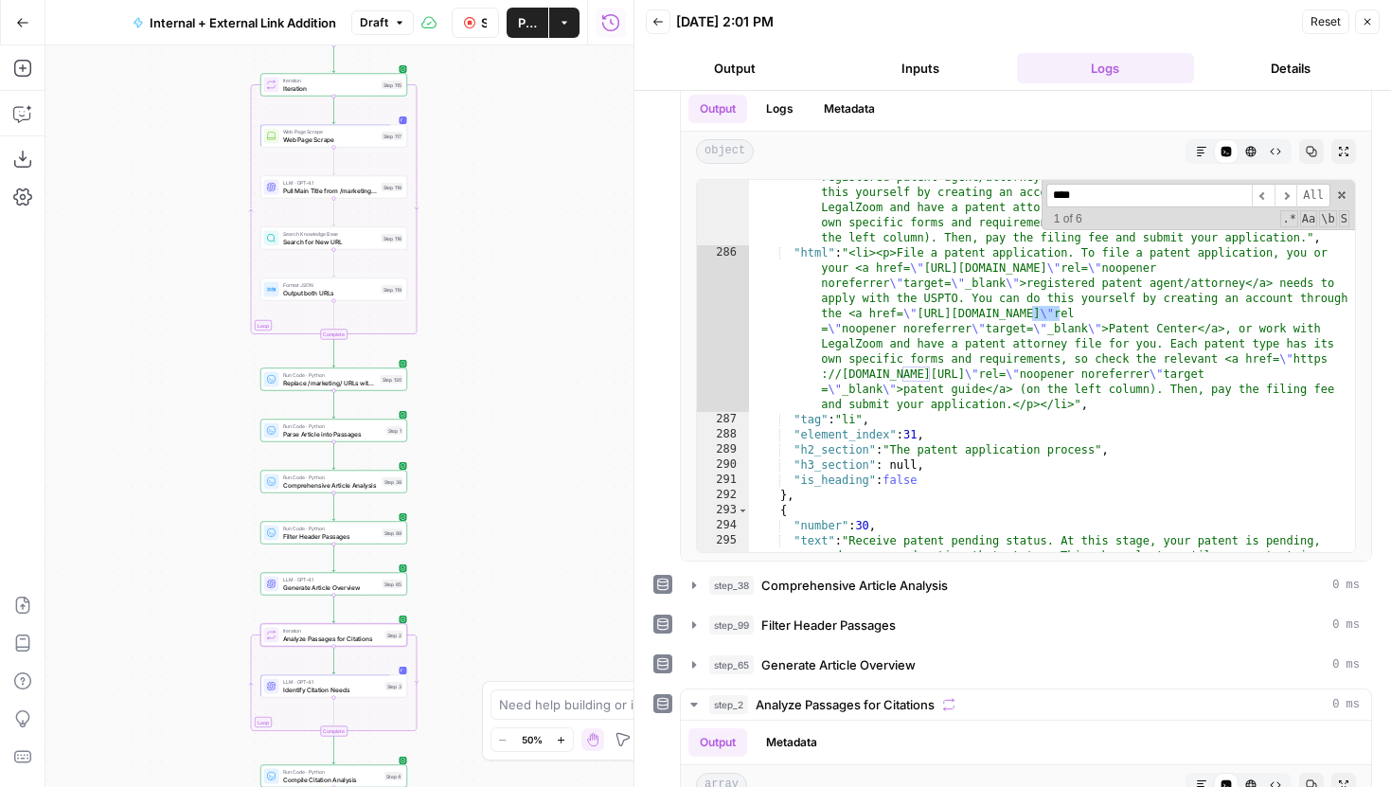
drag, startPoint x: 477, startPoint y: 396, endPoint x: 533, endPoint y: 315, distance: 98.0
click at [533, 315] on div "true false true false true false Workflow Set Inputs Inputs Run Code · Python G…" at bounding box center [339, 416] width 588 height 742
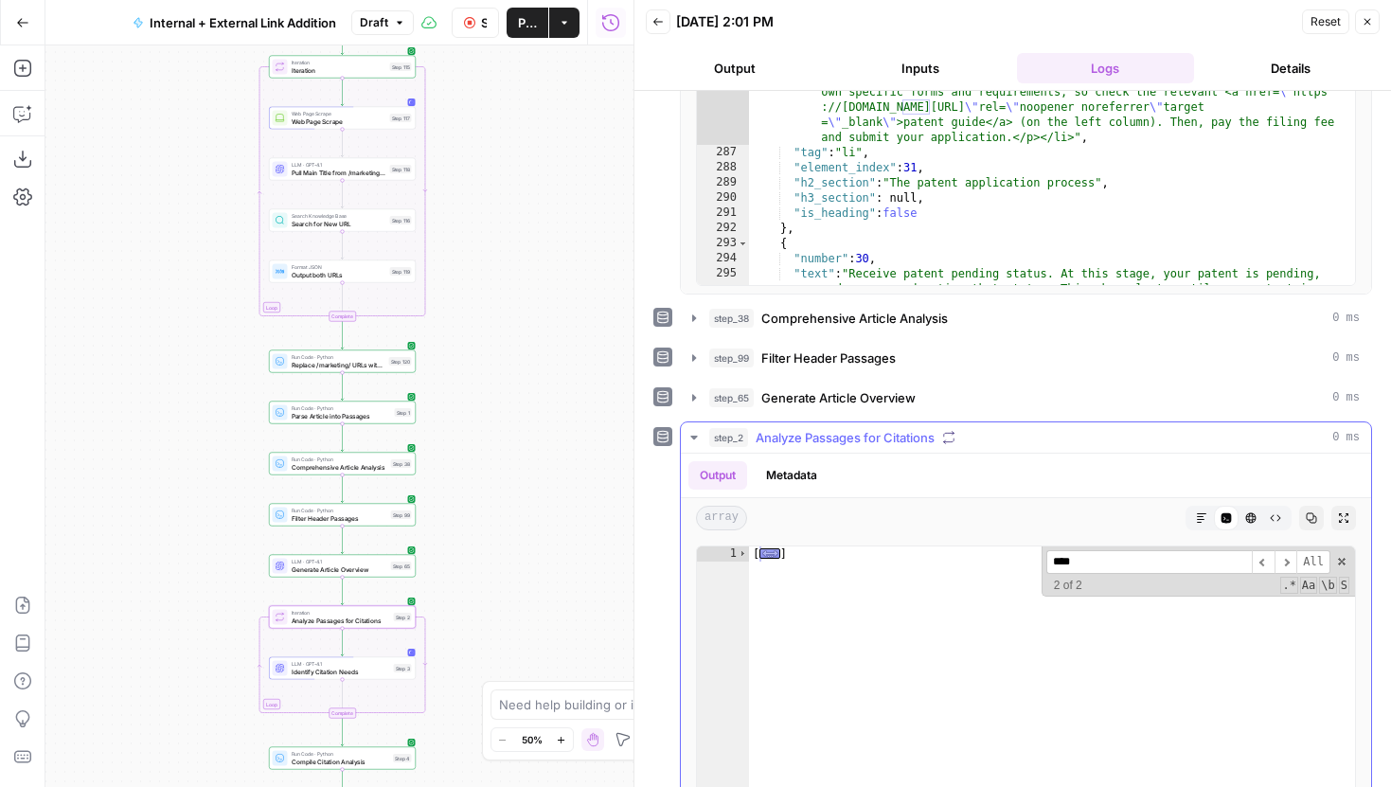
scroll to position [456, 0]
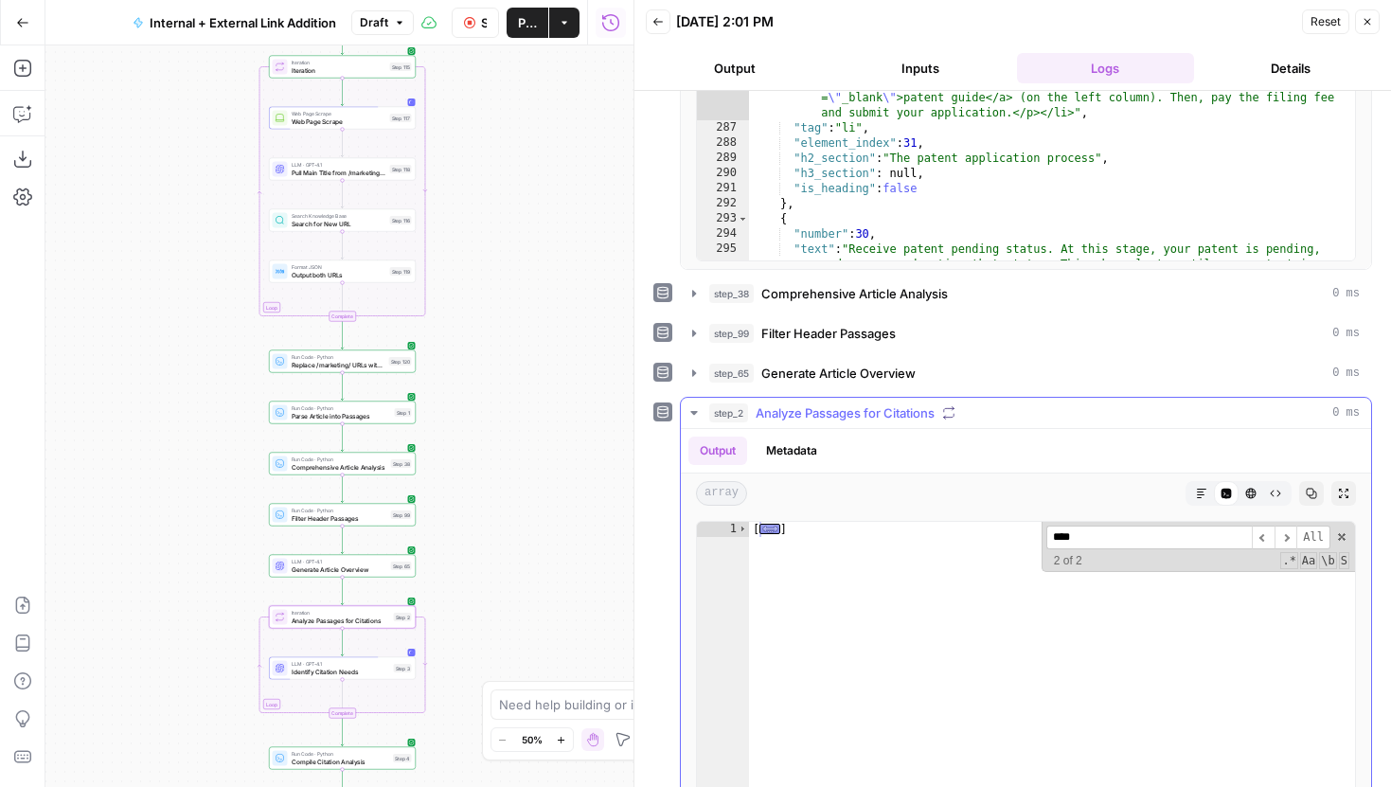
click at [698, 407] on icon "button" at bounding box center [694, 412] width 15 height 15
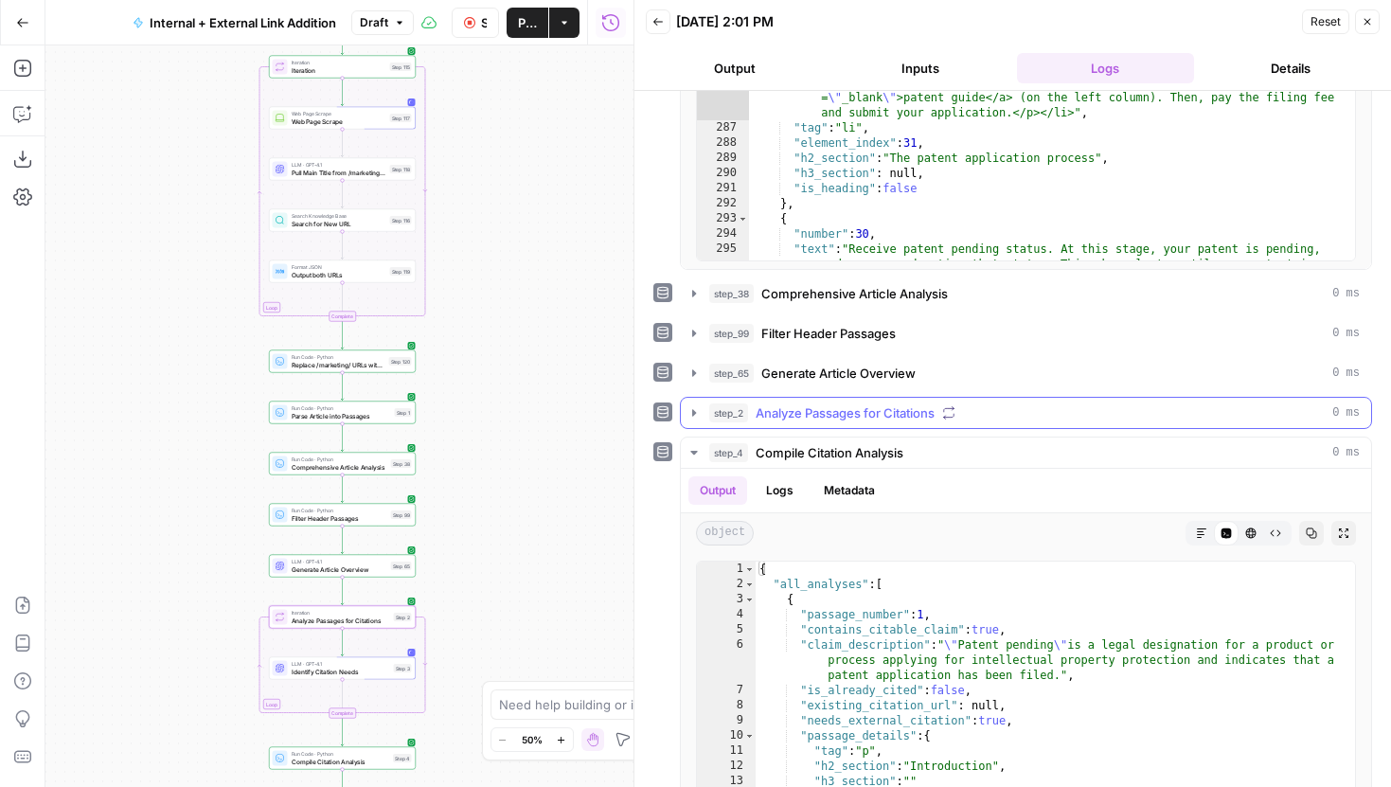
click at [696, 412] on icon "button" at bounding box center [694, 412] width 15 height 15
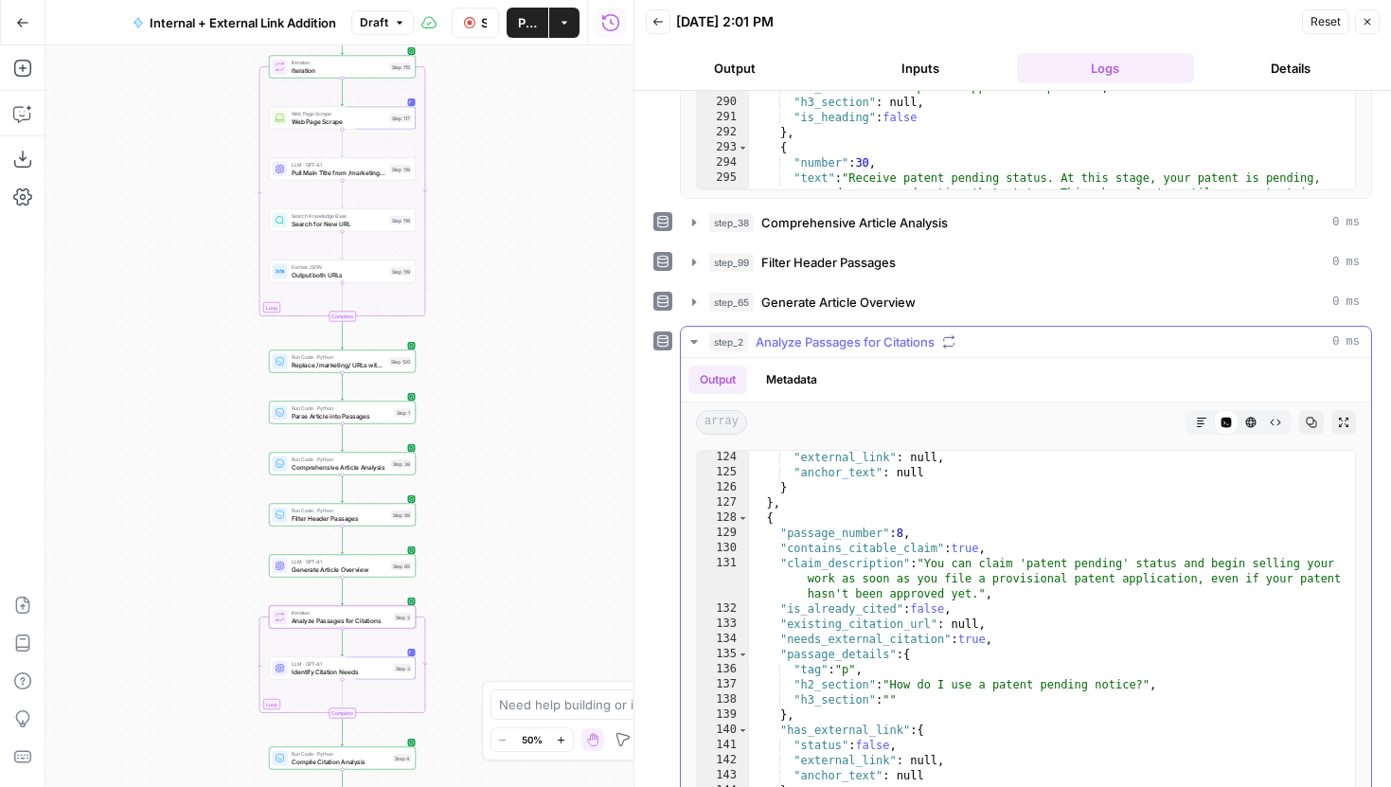
scroll to position [2007, 0]
type textarea "**********"
click at [952, 603] on div ""external_link" : null , "anchor_text" : null } } , { "passage_number" : 8 , "c…" at bounding box center [1052, 645] width 606 height 402
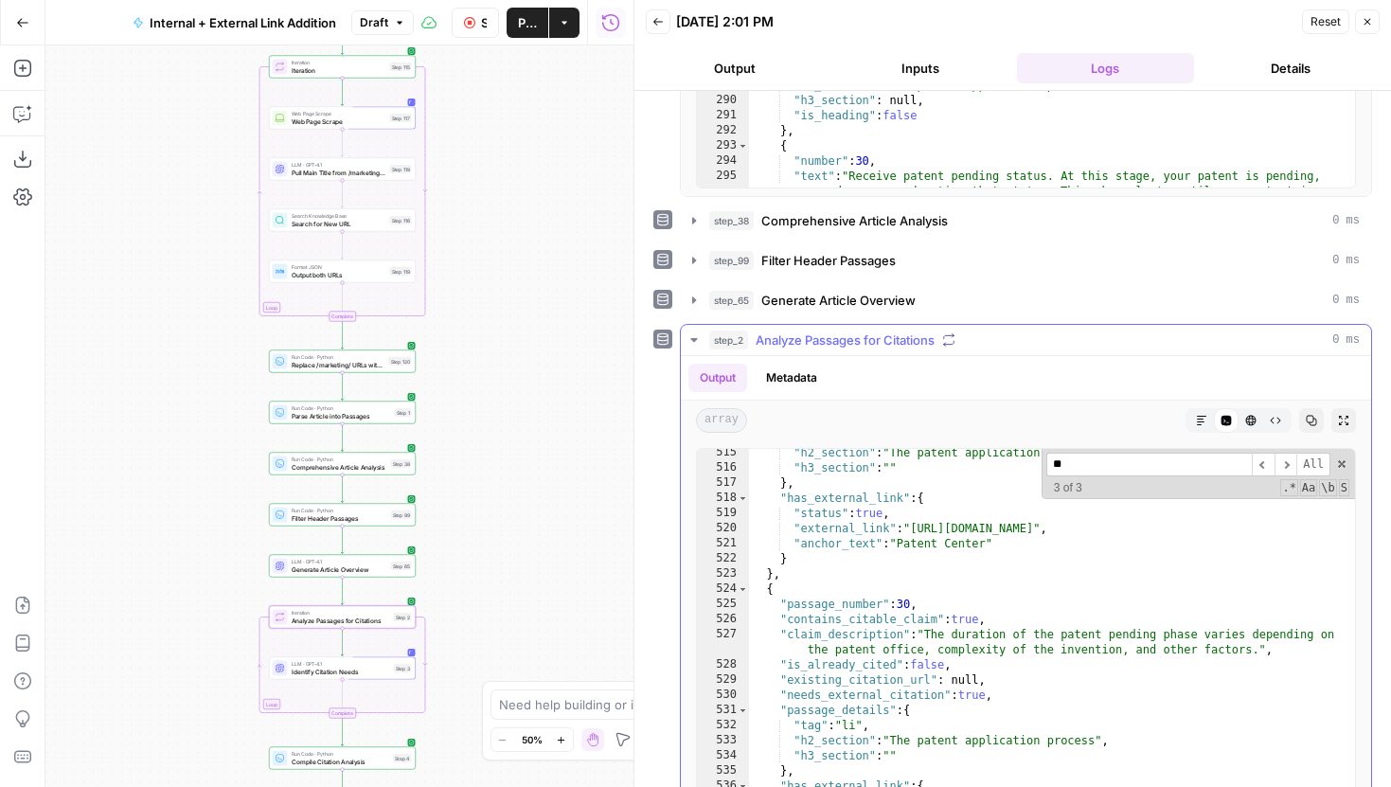
scroll to position [8247, 0]
type input "**"
click at [1335, 460] on span at bounding box center [1341, 463] width 13 height 13
type textarea "**********"
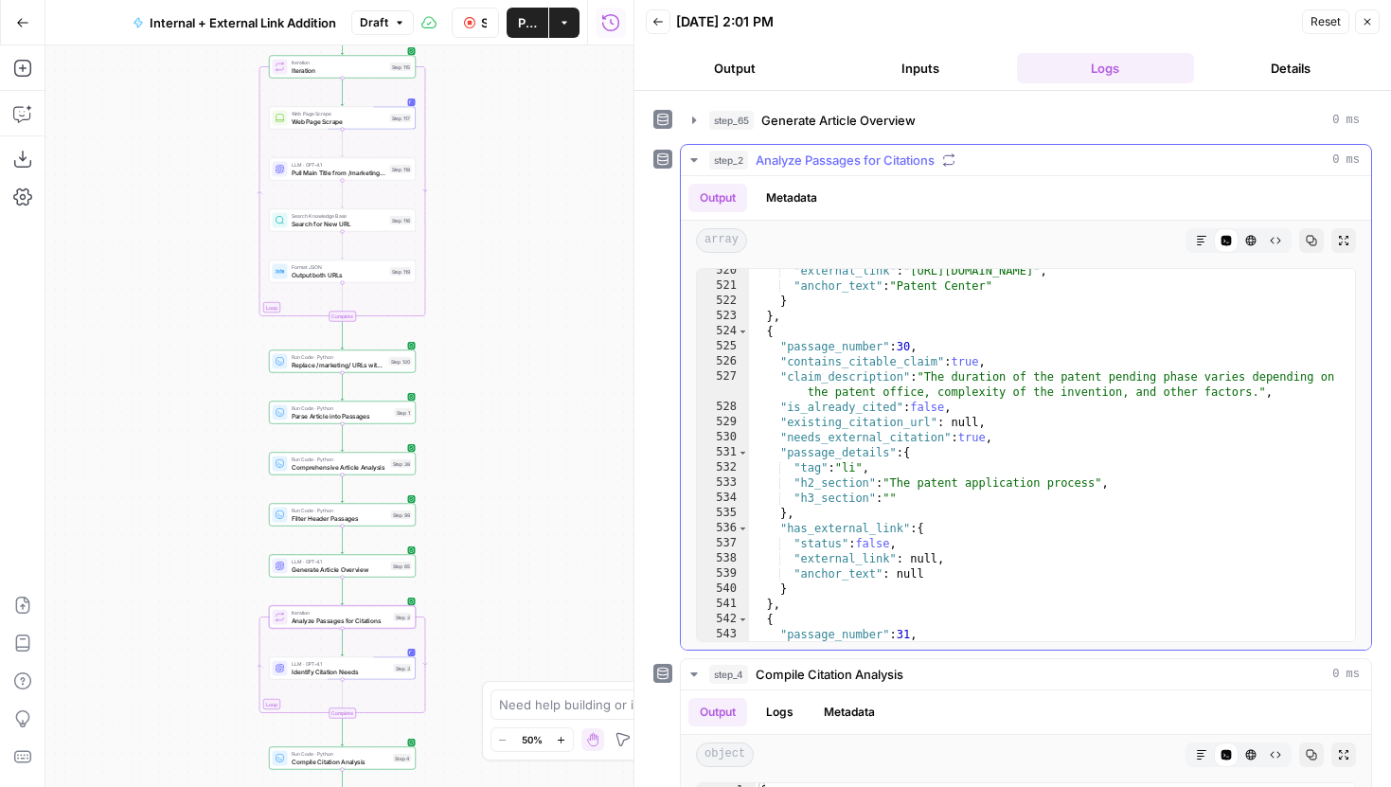
scroll to position [8323, 0]
click at [1368, 26] on icon "button" at bounding box center [1367, 21] width 11 height 11
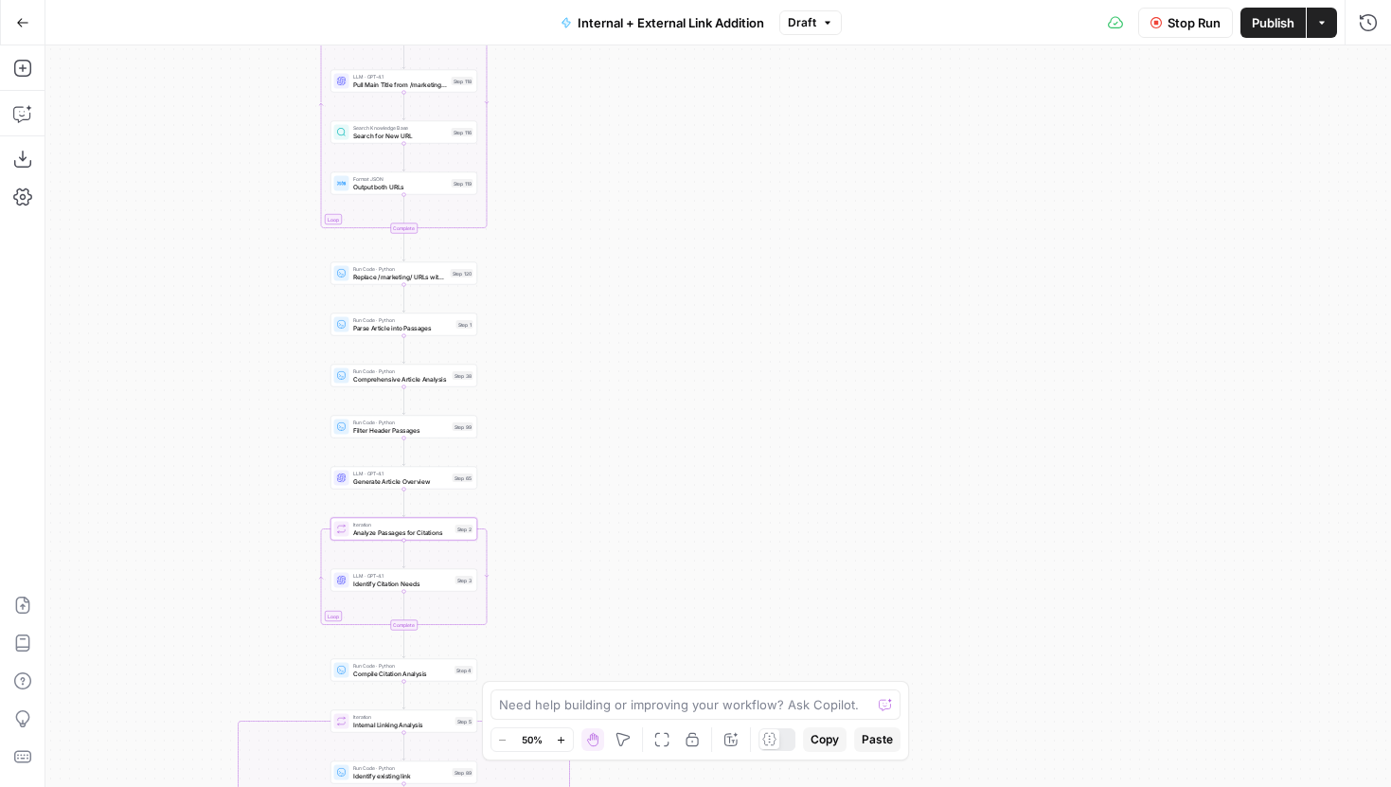
drag, startPoint x: 708, startPoint y: 427, endPoint x: 799, endPoint y: 304, distance: 153.0
click at [799, 303] on div "true false true false true false Workflow Set Inputs Inputs Run Code · Python G…" at bounding box center [718, 416] width 1346 height 742
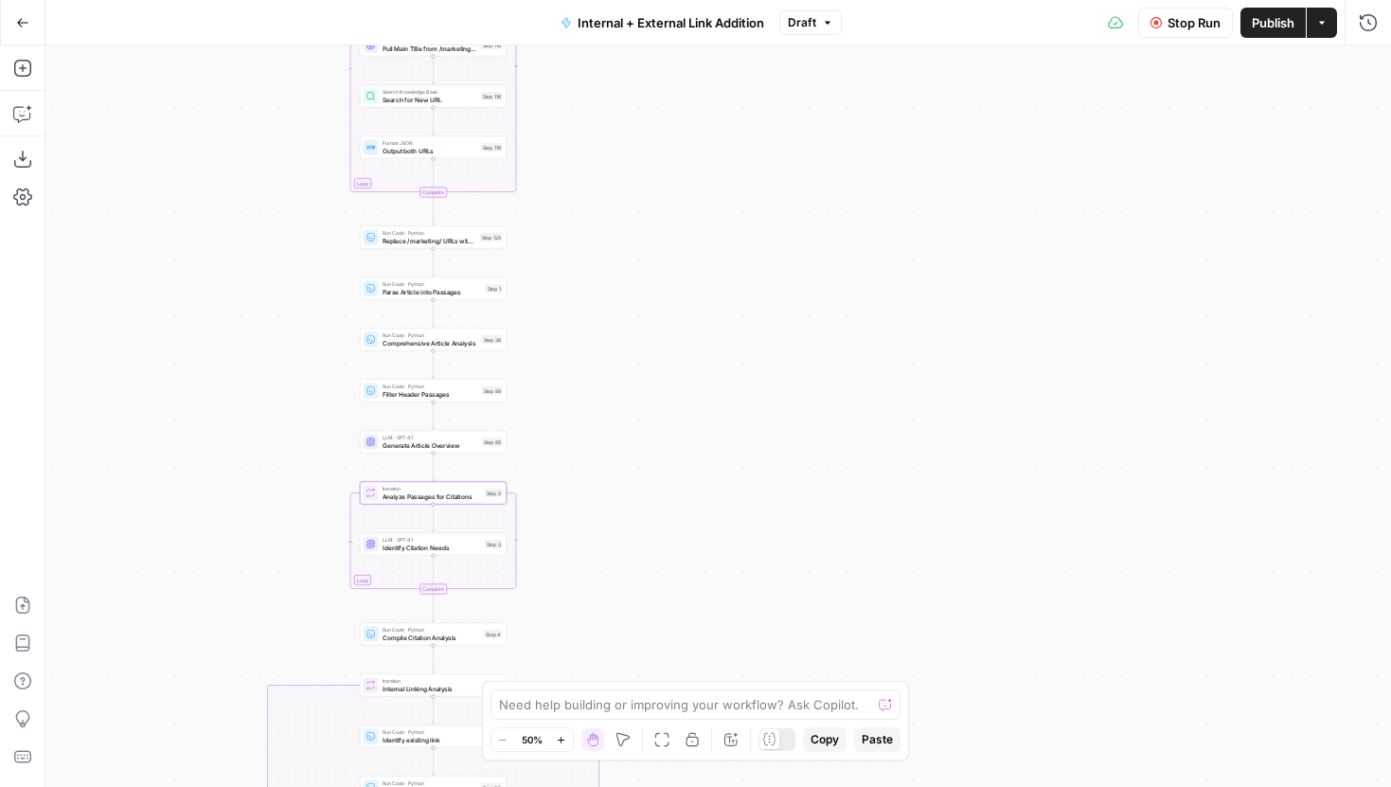
drag, startPoint x: 744, startPoint y: 494, endPoint x: 751, endPoint y: 319, distance: 175.3
click at [751, 324] on div "true false true false true false Workflow Set Inputs Inputs Run Code · Python G…" at bounding box center [718, 416] width 1346 height 742
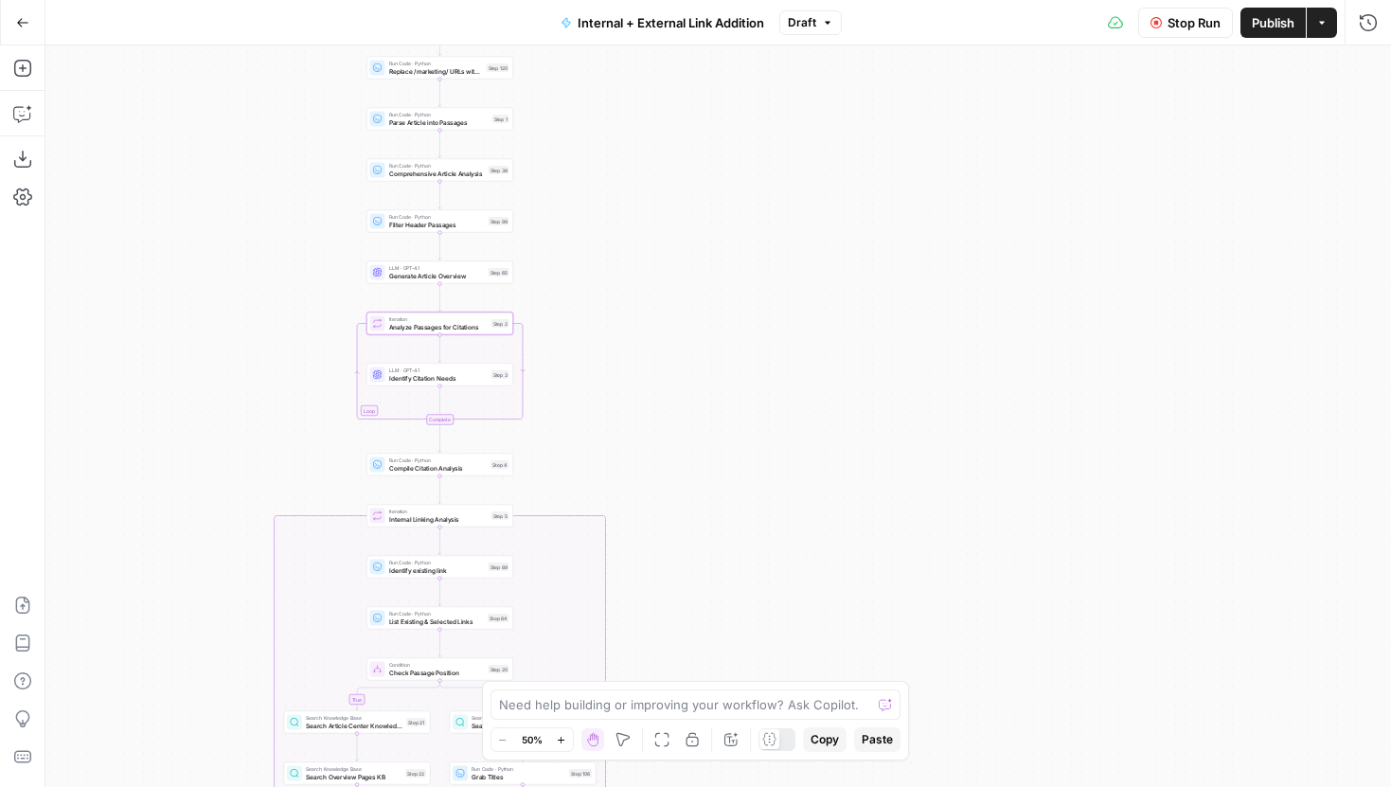
drag, startPoint x: 785, startPoint y: 516, endPoint x: 785, endPoint y: 278, distance: 237.7
click at [785, 296] on div "true false true false true false Workflow Set Inputs Inputs Run Code · Python G…" at bounding box center [718, 416] width 1346 height 742
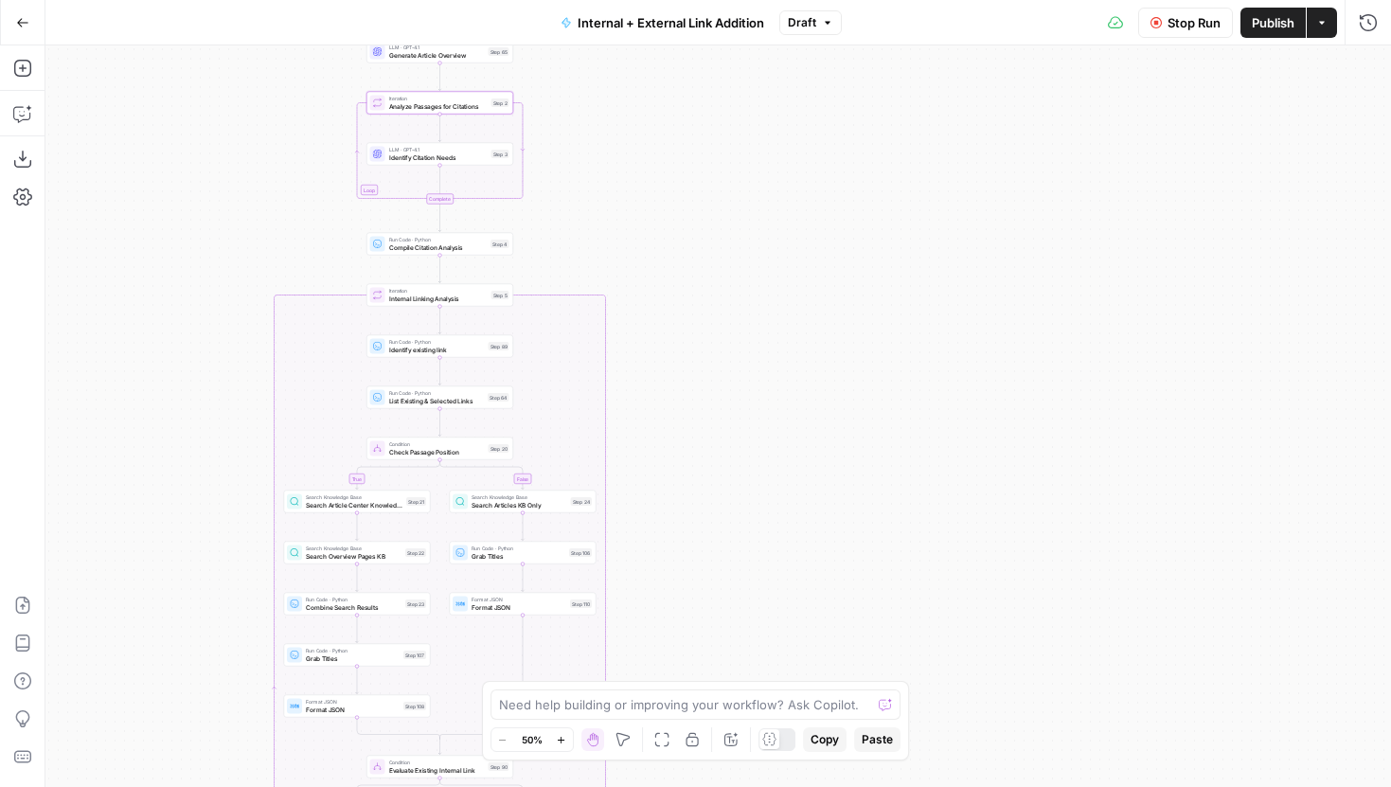
click at [782, 161] on div "true false true false true false Workflow Set Inputs Inputs Run Code · Python G…" at bounding box center [718, 416] width 1346 height 742
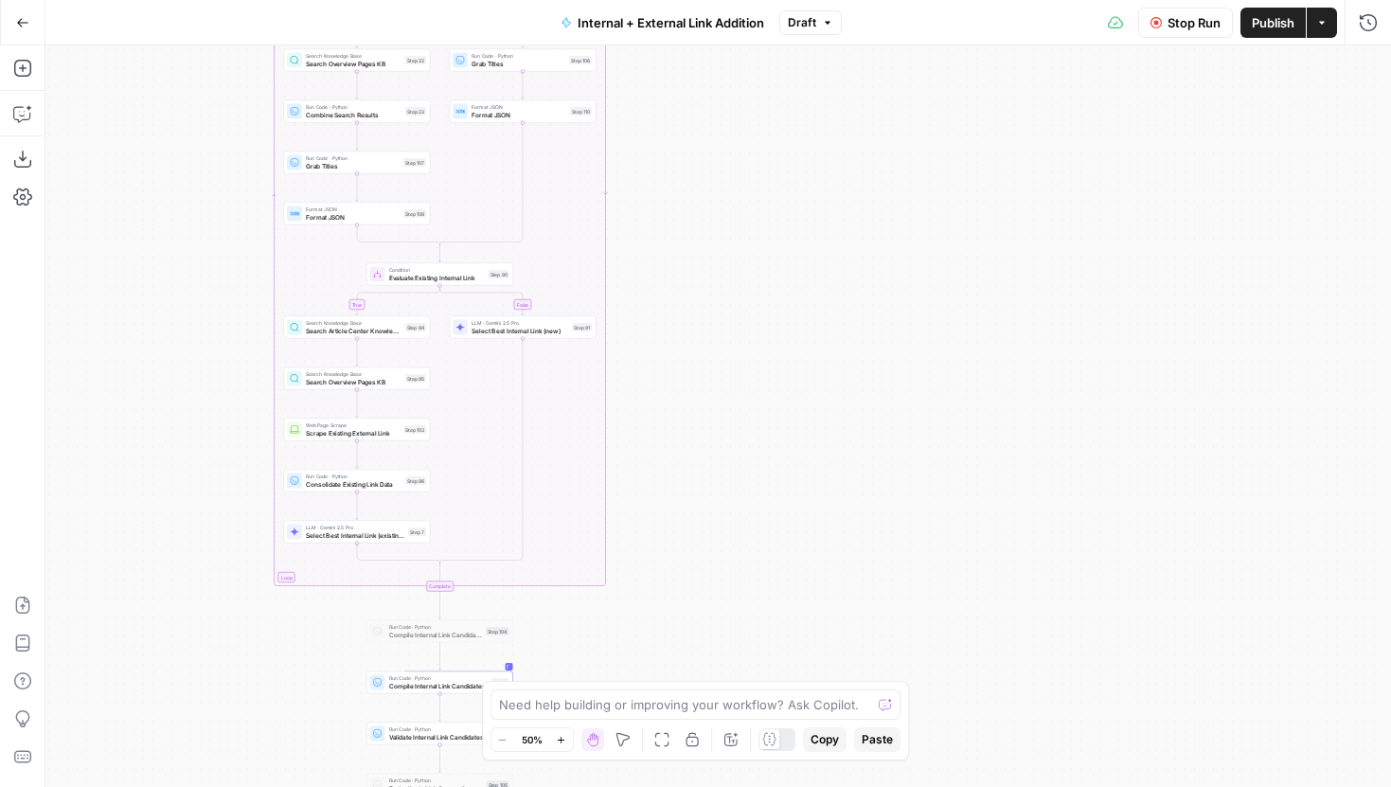
drag, startPoint x: 742, startPoint y: 479, endPoint x: 742, endPoint y: 233, distance: 246.2
click at [742, 235] on div "true false true false true false Workflow Set Inputs Inputs Run Code · Python G…" at bounding box center [718, 416] width 1346 height 742
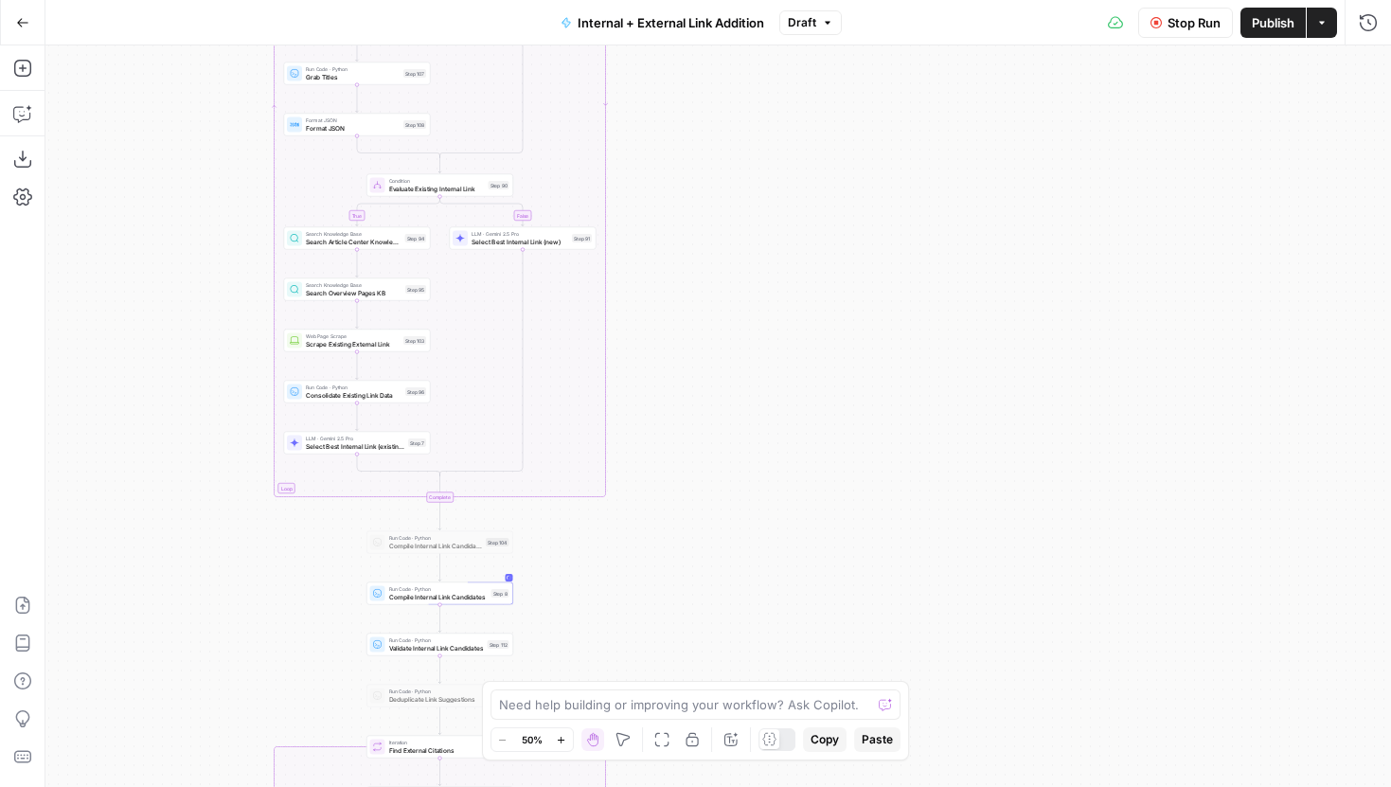
drag, startPoint x: 742, startPoint y: 436, endPoint x: 742, endPoint y: 219, distance: 216.9
click at [742, 219] on div "true false true false true false Workflow Set Inputs Inputs Run Code · Python G…" at bounding box center [718, 416] width 1346 height 742
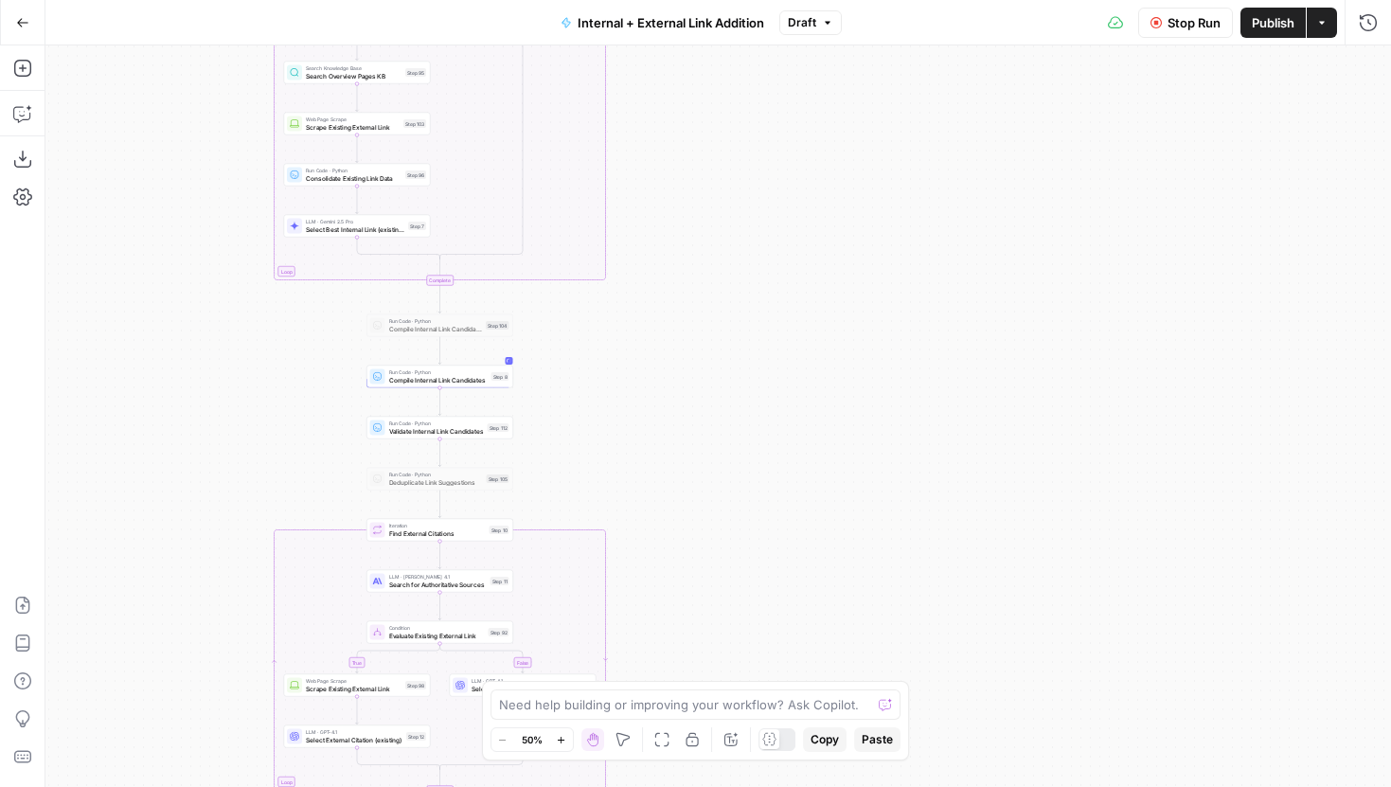
drag, startPoint x: 715, startPoint y: 446, endPoint x: 740, endPoint y: 198, distance: 249.3
click at [740, 198] on div "true false true false true false Workflow Set Inputs Inputs Run Code · Python G…" at bounding box center [718, 416] width 1346 height 742
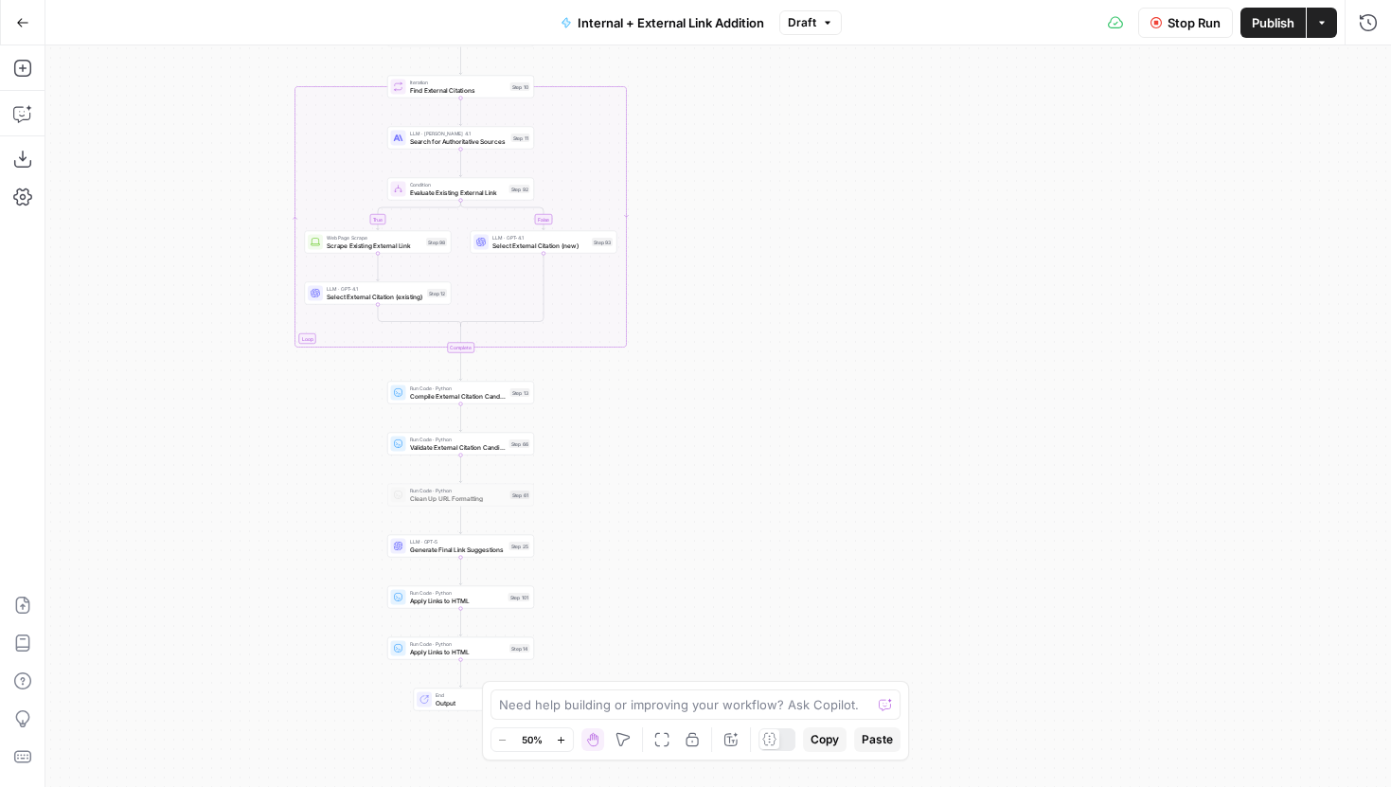
drag, startPoint x: 742, startPoint y: 261, endPoint x: 736, endPoint y: 217, distance: 44.9
click at [736, 217] on div "true false true false true false Workflow Set Inputs Inputs Run Code · Python G…" at bounding box center [718, 416] width 1346 height 742
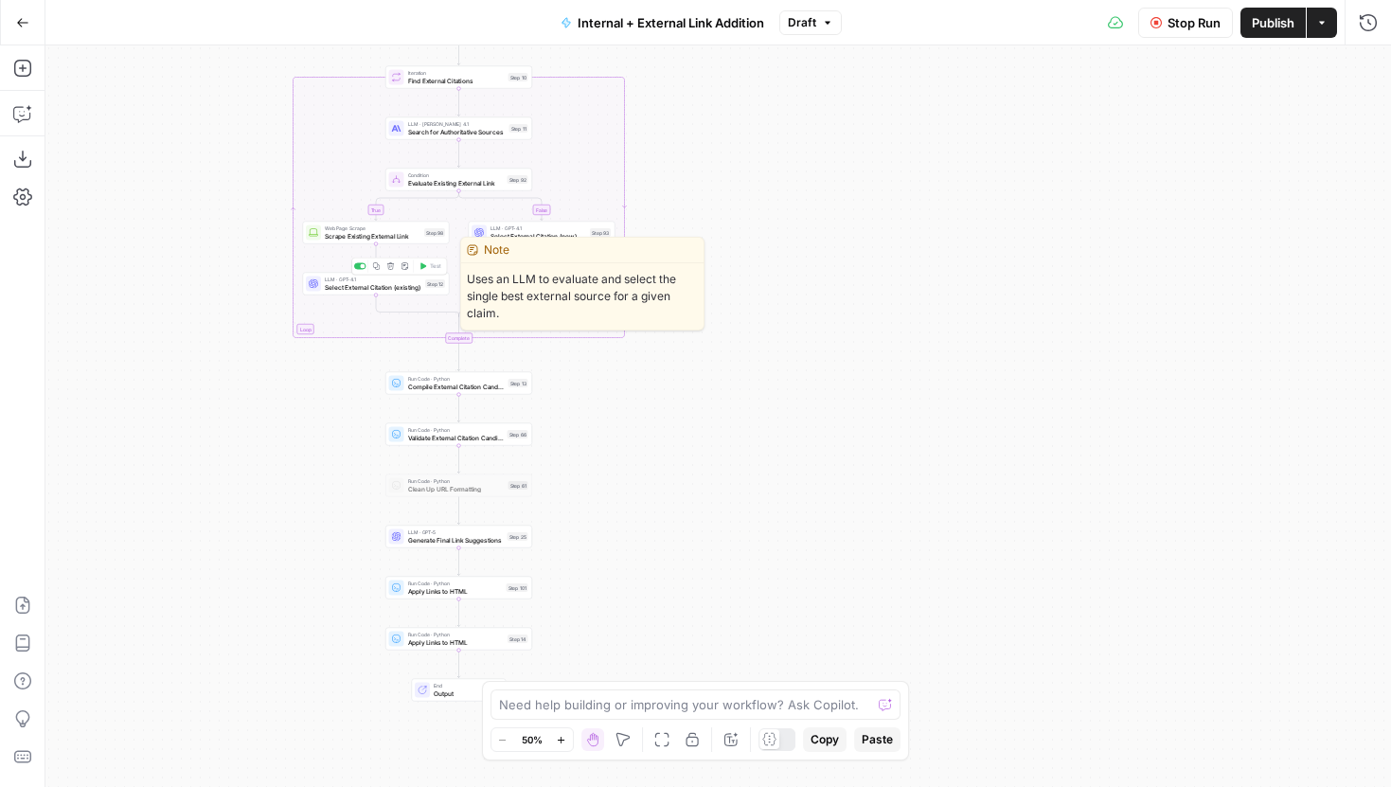
click at [436, 289] on div "LLM · GPT-4.1 Select External Citation (existing) Step 12 Copy step Delete step…" at bounding box center [375, 284] width 139 height 16
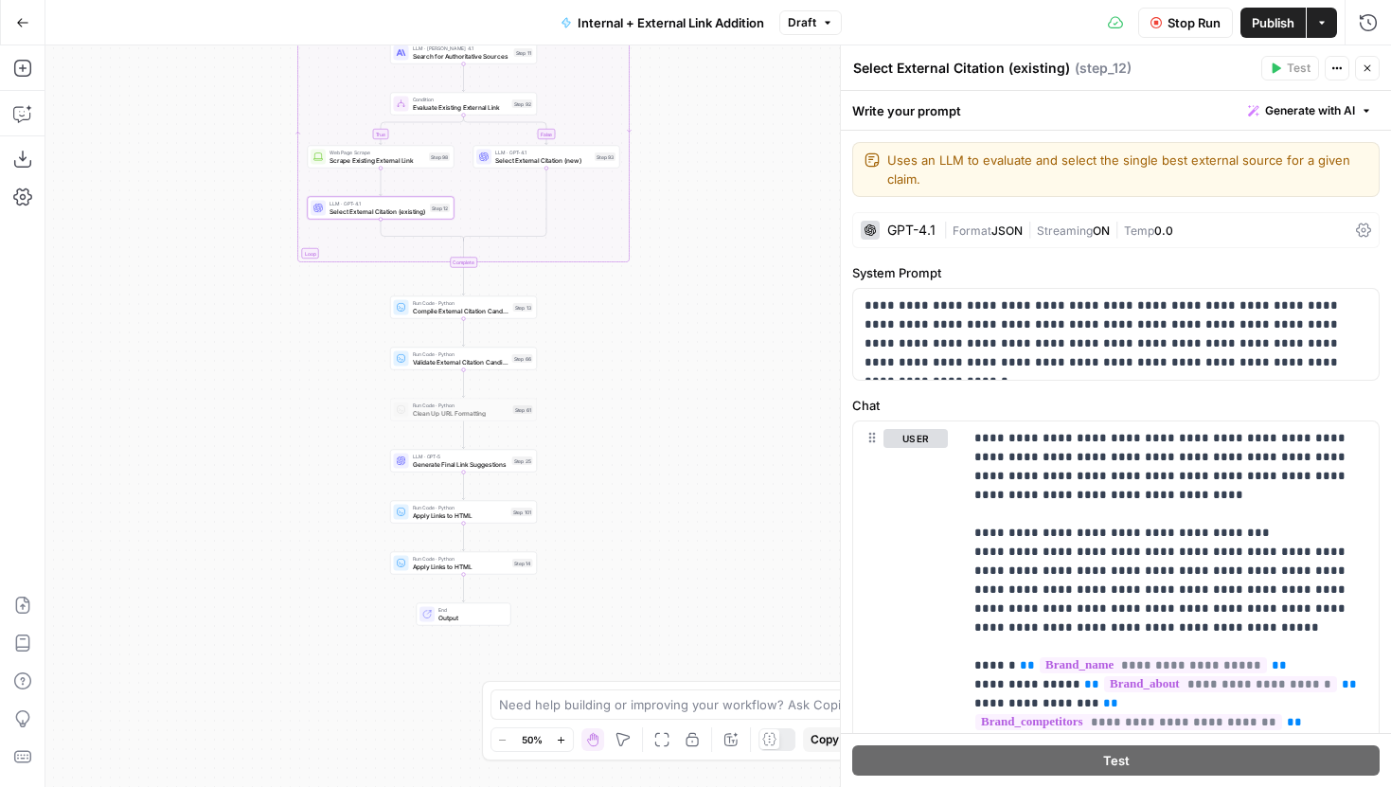
drag, startPoint x: 707, startPoint y: 360, endPoint x: 706, endPoint y: 314, distance: 45.5
click at [706, 314] on div "true false true false true false Workflow Set Inputs Inputs Run Code · Python G…" at bounding box center [718, 416] width 1346 height 742
click at [1355, 72] on button "Close" at bounding box center [1367, 68] width 25 height 25
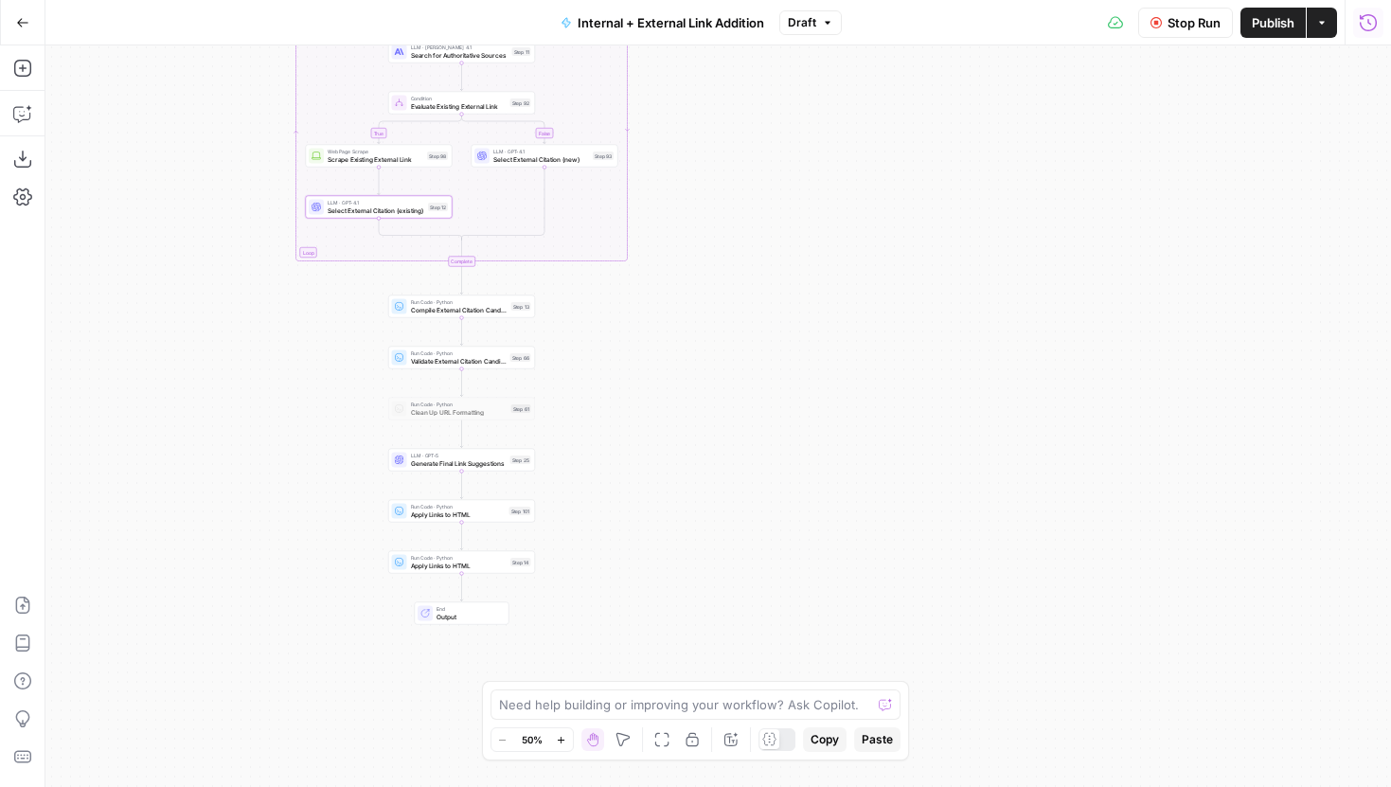
click at [1373, 21] on icon "button" at bounding box center [1368, 22] width 19 height 19
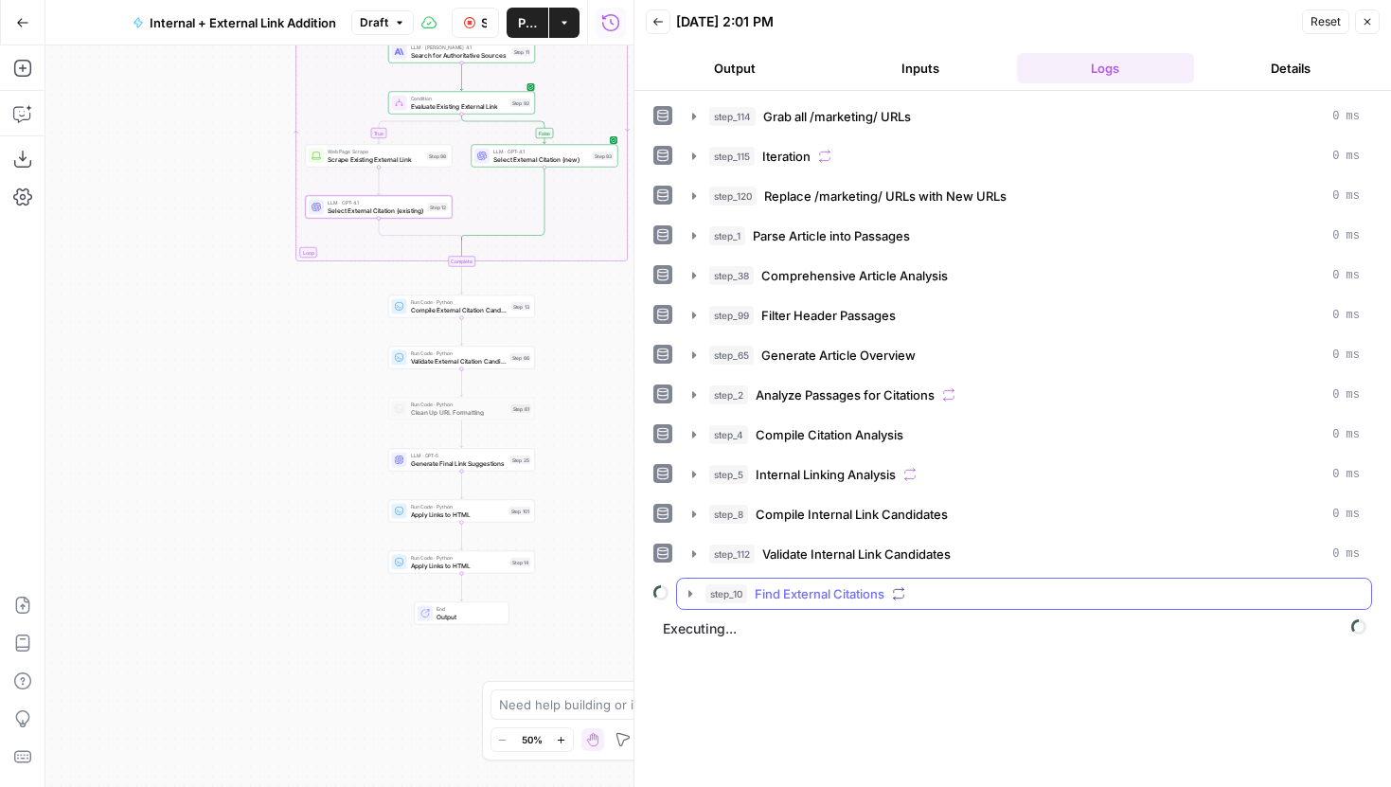
click at [694, 599] on icon "button" at bounding box center [690, 593] width 15 height 15
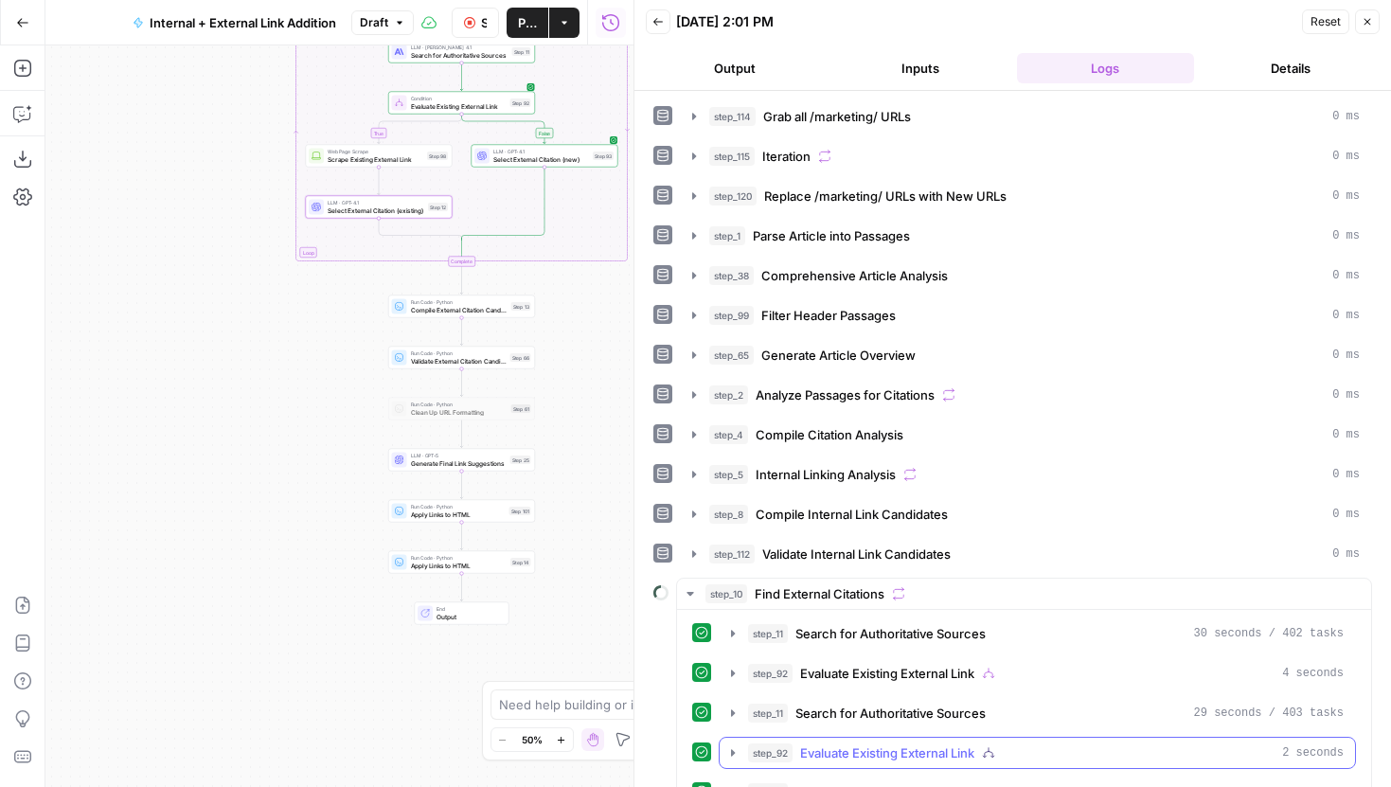
scroll to position [186, 0]
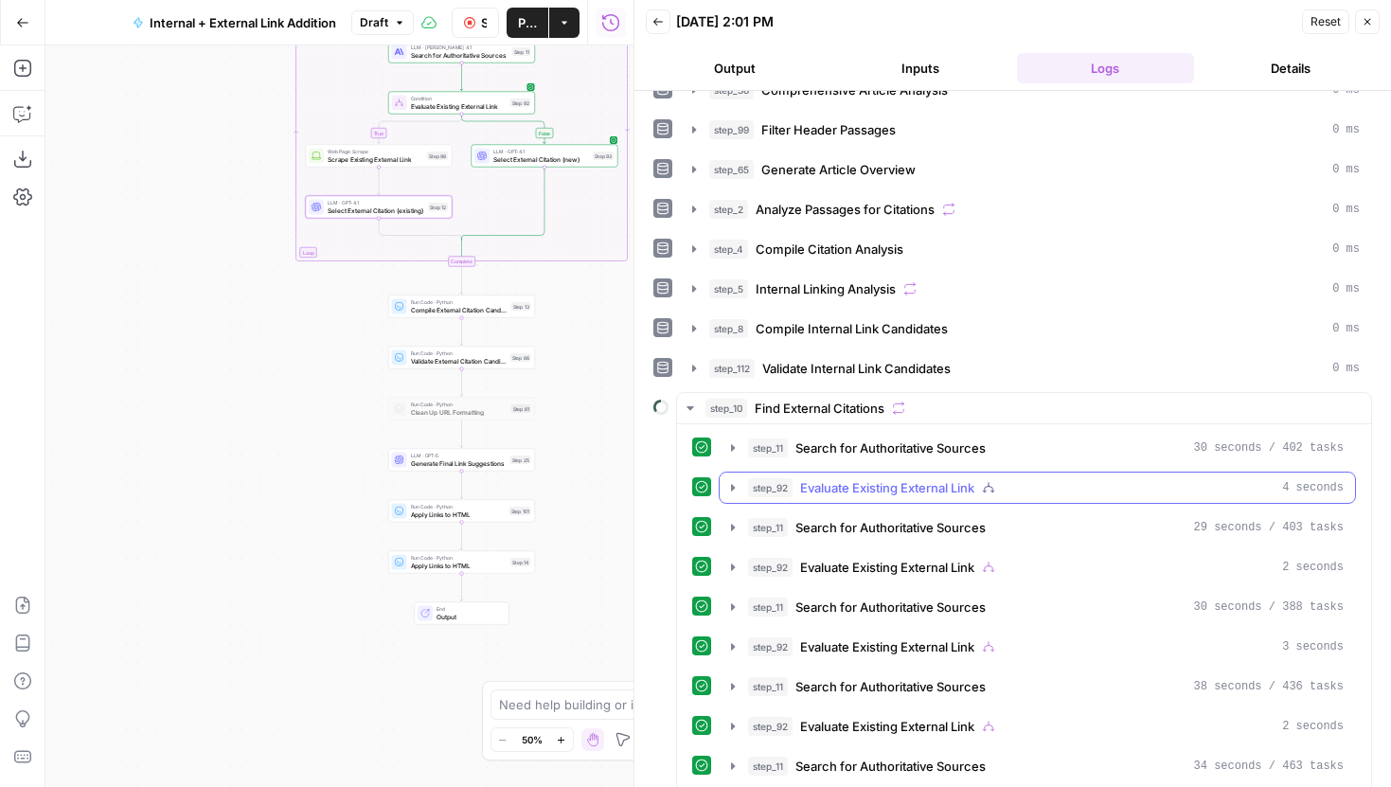
click at [733, 490] on icon "button" at bounding box center [732, 487] width 15 height 15
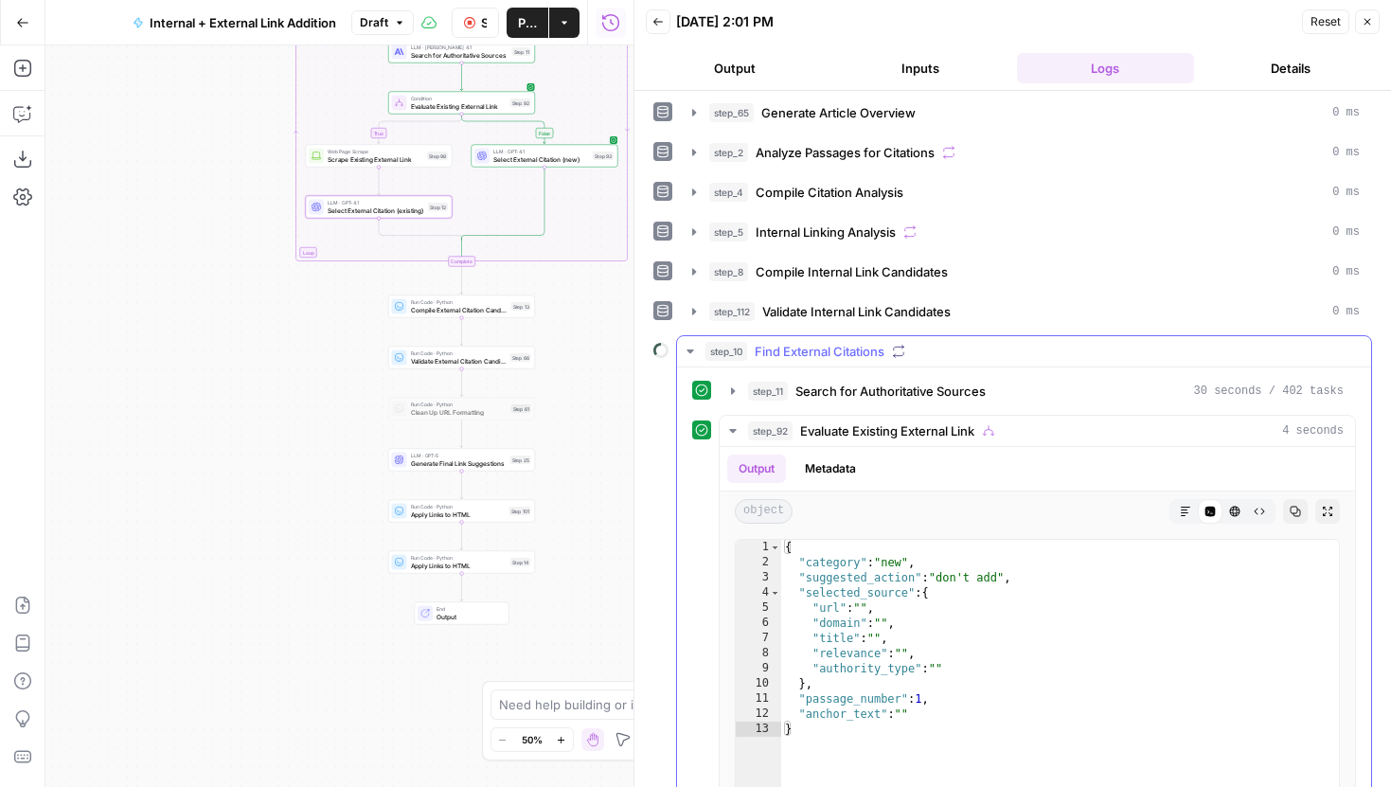
scroll to position [244, 0]
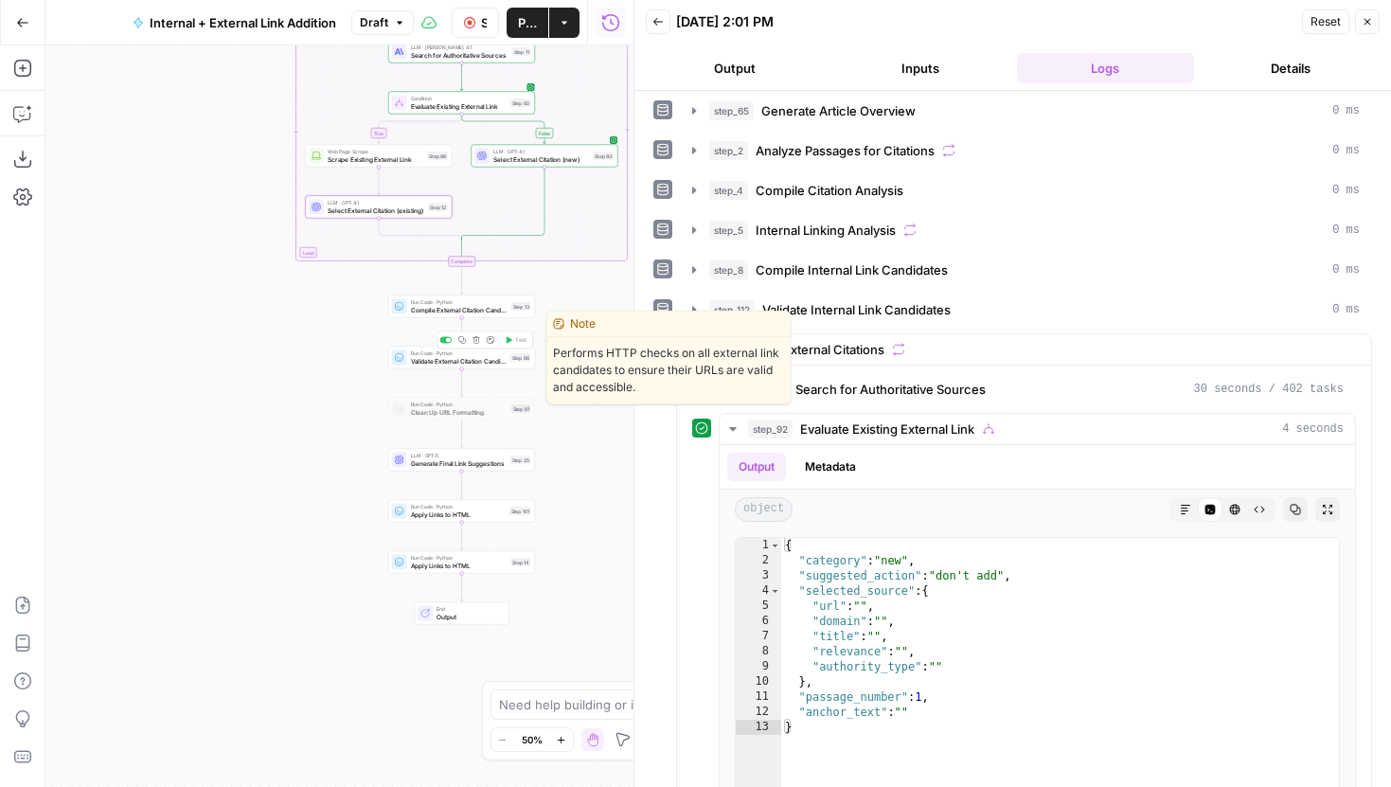
drag, startPoint x: 578, startPoint y: 331, endPoint x: 556, endPoint y: 357, distance: 33.6
click at [556, 357] on div "Note Performs HTTP checks on all external link candidates to ensure their URLs …" at bounding box center [668, 358] width 244 height 94
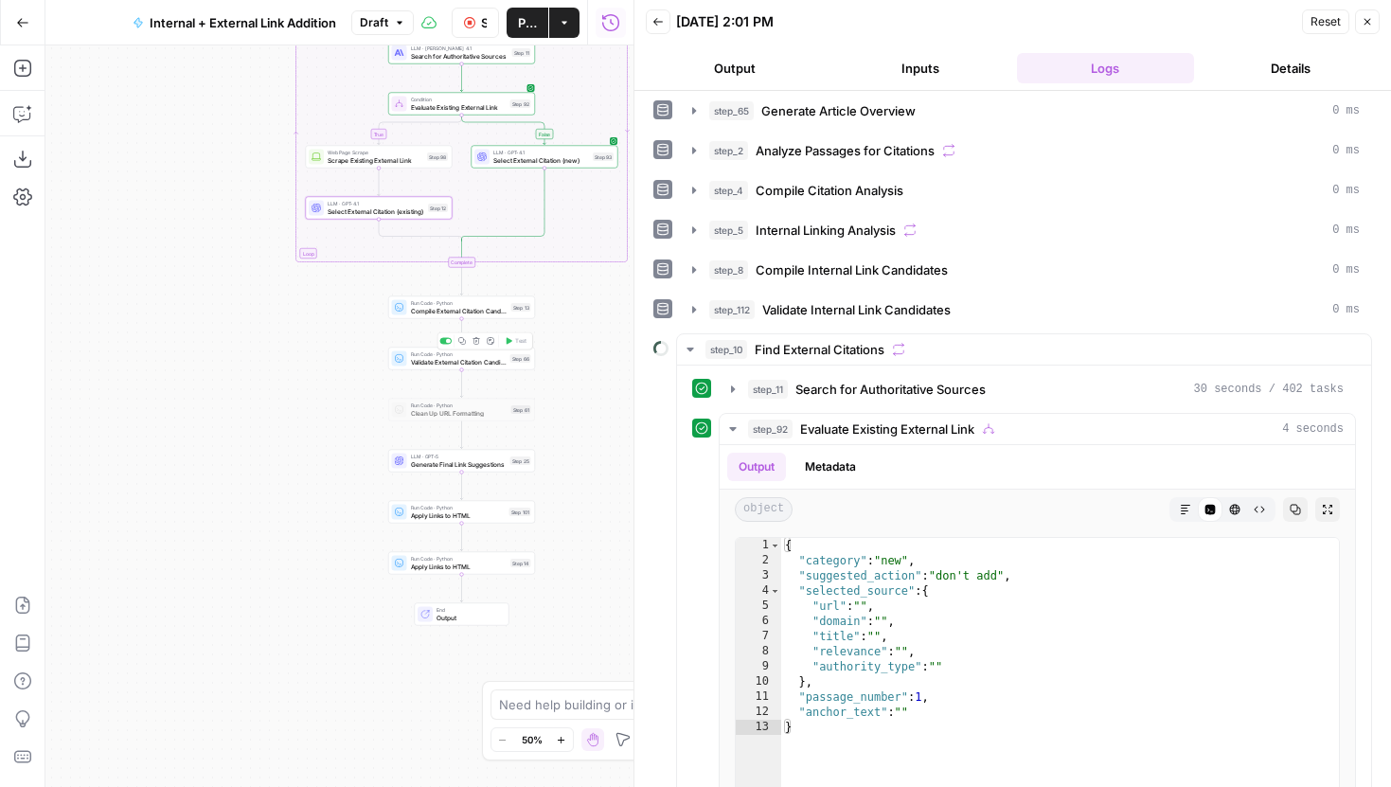
drag, startPoint x: 266, startPoint y: 350, endPoint x: 222, endPoint y: 547, distance: 201.9
click at [222, 547] on div "true false true false true false Workflow Set Inputs Inputs Run Code · Python G…" at bounding box center [339, 416] width 588 height 742
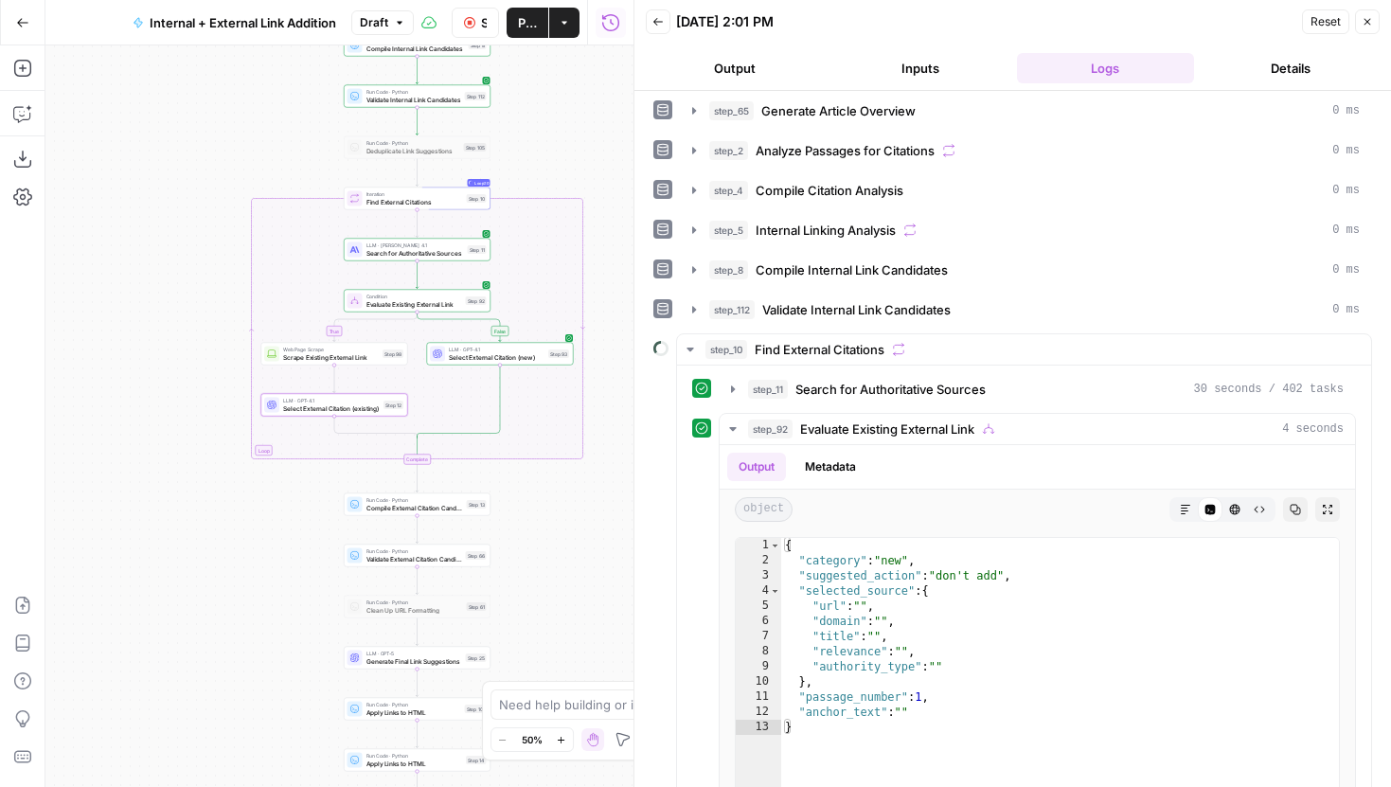
drag, startPoint x: 221, startPoint y: 396, endPoint x: 152, endPoint y: 609, distance: 223.7
click at [152, 609] on div "true false true false true false Workflow Set Inputs Inputs Run Code · Python G…" at bounding box center [339, 416] width 588 height 742
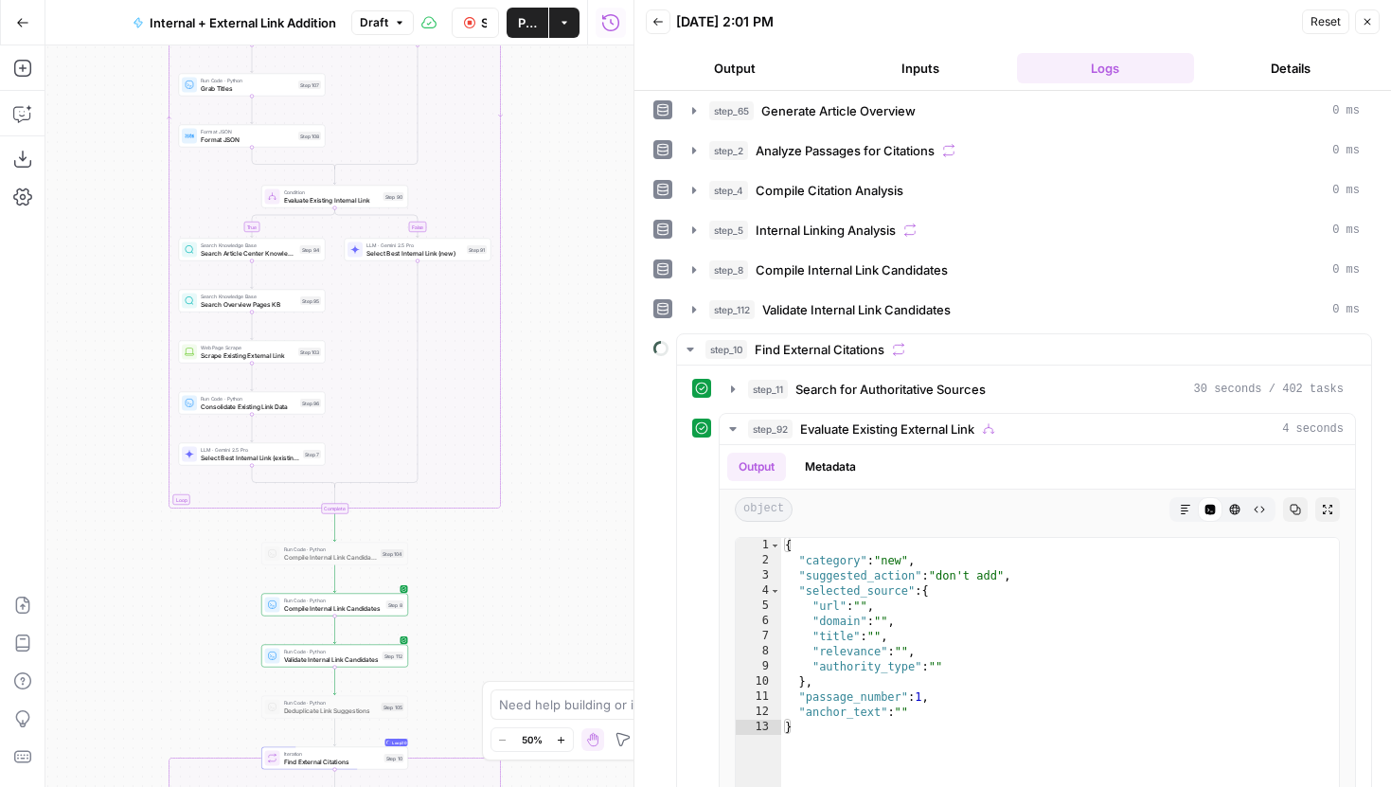
drag, startPoint x: 214, startPoint y: 316, endPoint x: 201, endPoint y: 663, distance: 346.9
click at [201, 663] on div "true false true false true false Workflow Set Inputs Inputs Run Code · Python G…" at bounding box center [339, 416] width 588 height 742
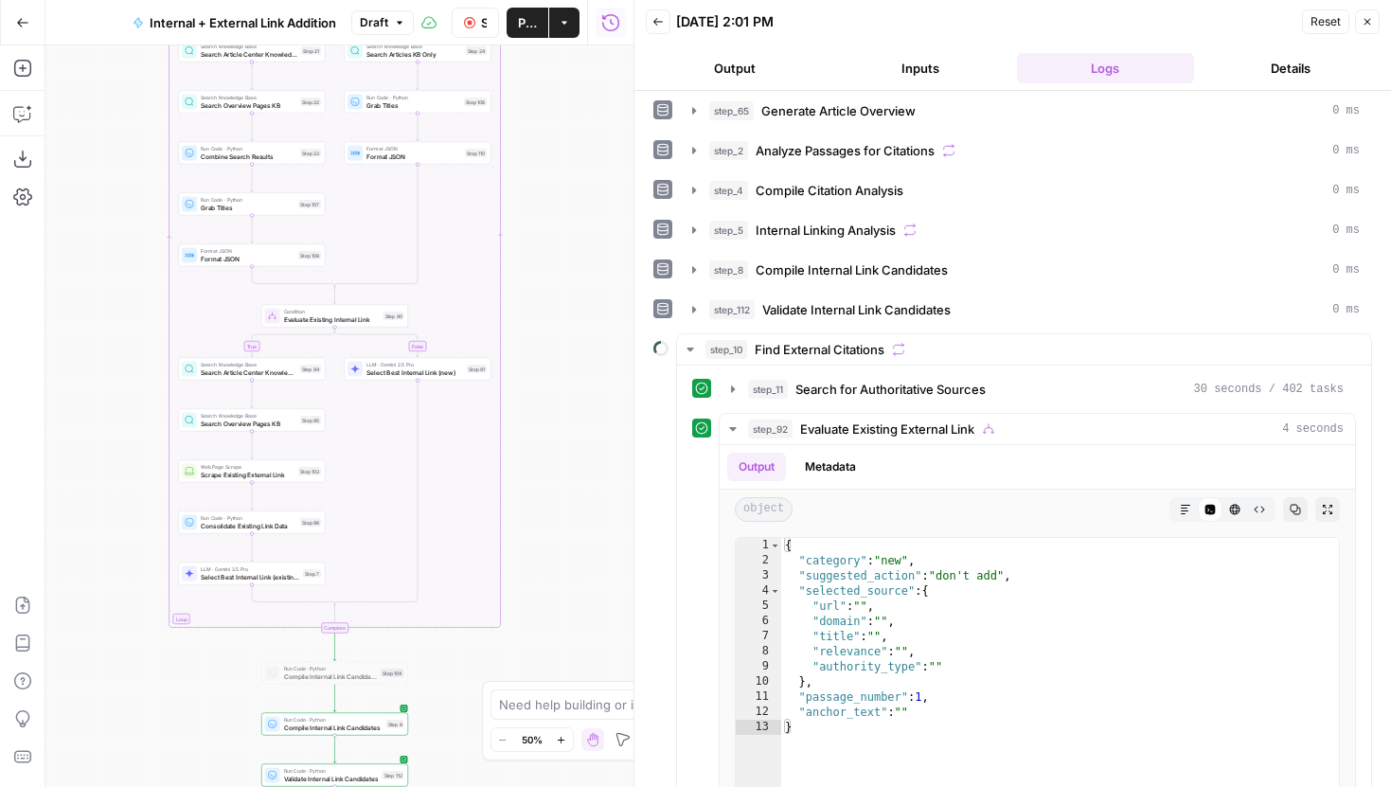
drag, startPoint x: 573, startPoint y: 169, endPoint x: 572, endPoint y: 505, distance: 336.2
click at [573, 520] on div "true false true false true false Workflow Set Inputs Inputs Run Code · Python G…" at bounding box center [339, 416] width 588 height 742
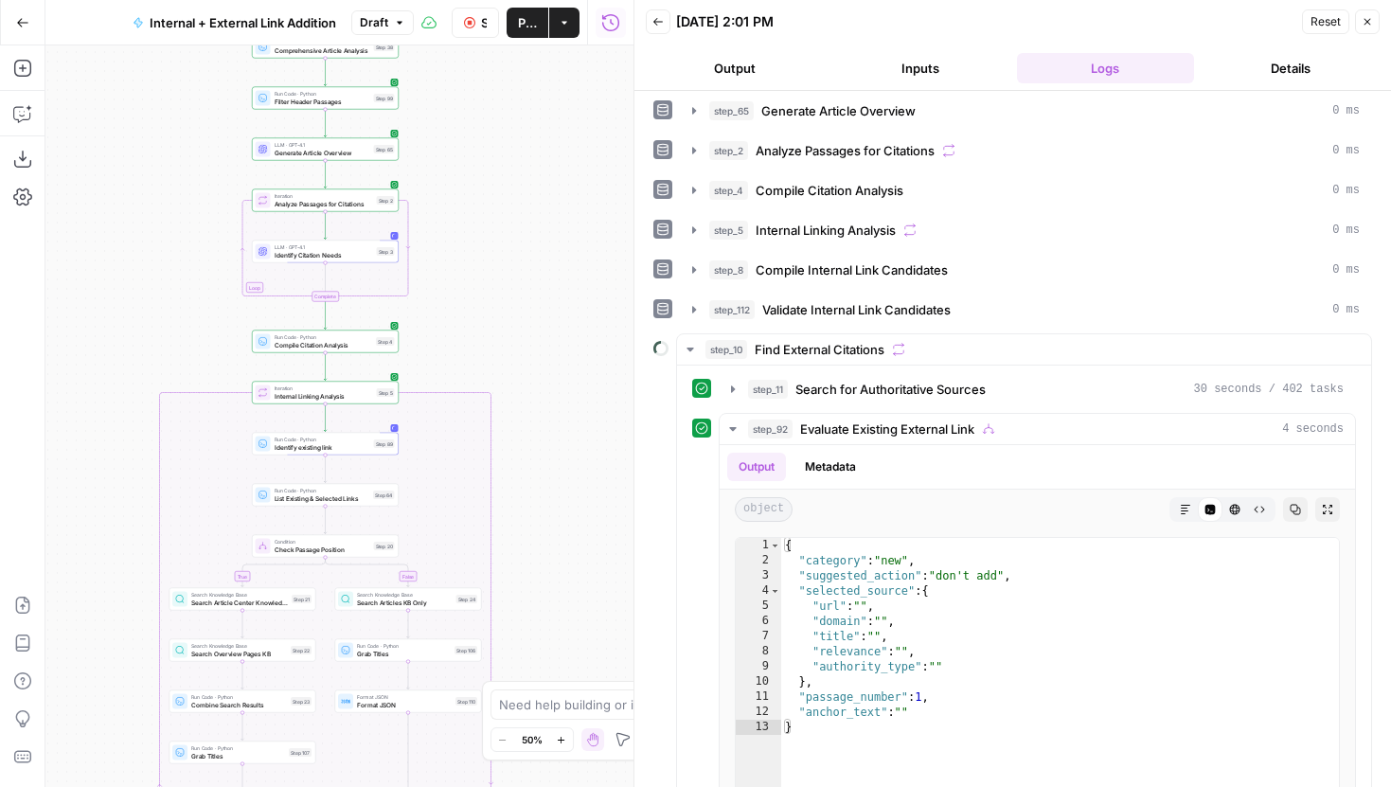
drag, startPoint x: 569, startPoint y: 217, endPoint x: 560, endPoint y: 534, distance: 317.4
click at [560, 534] on div "true false true false true false Workflow Set Inputs Inputs Run Code · Python G…" at bounding box center [339, 416] width 588 height 742
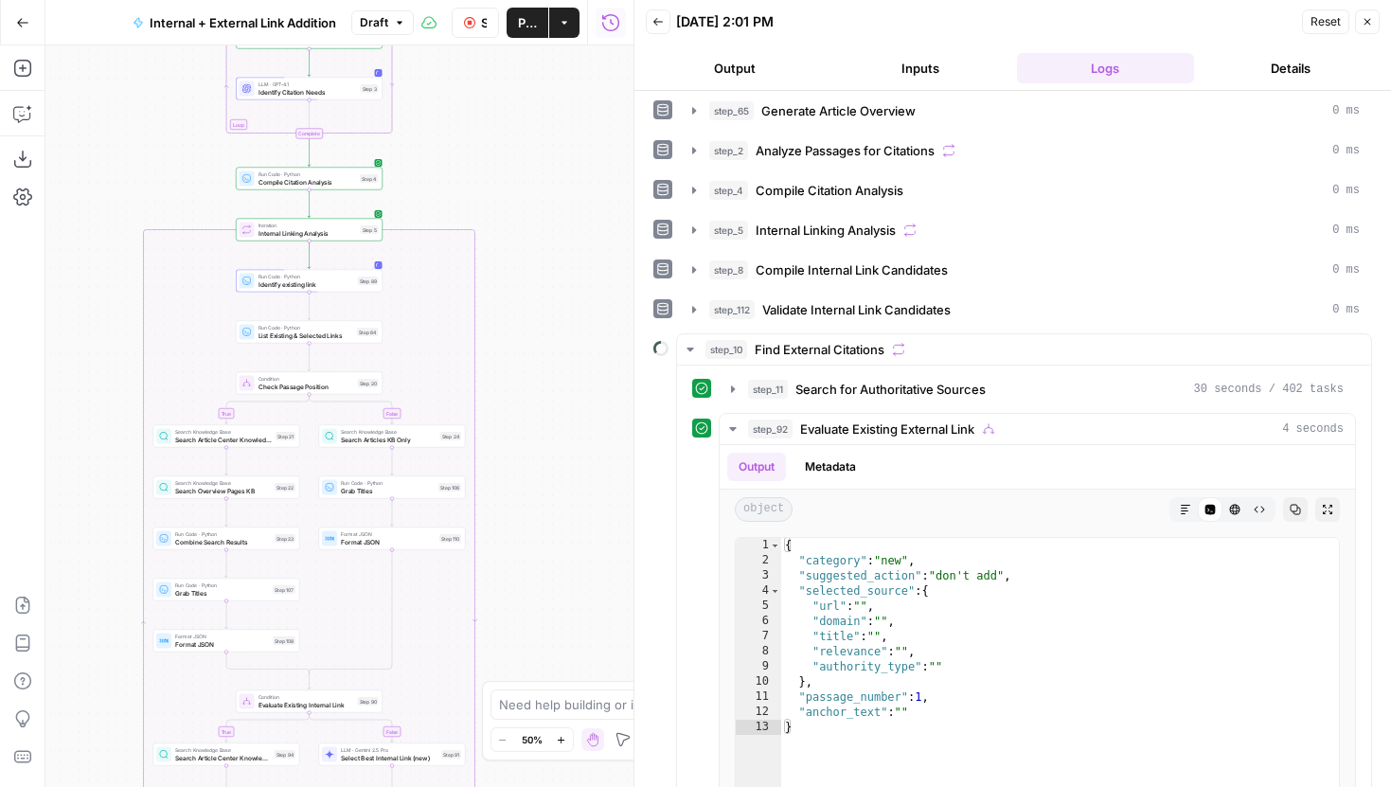
drag, startPoint x: 560, startPoint y: 534, endPoint x: 525, endPoint y: 268, distance: 268.4
click at [526, 268] on div "true false true false true false Workflow Set Inputs Inputs Run Code · Python G…" at bounding box center [339, 416] width 588 height 742
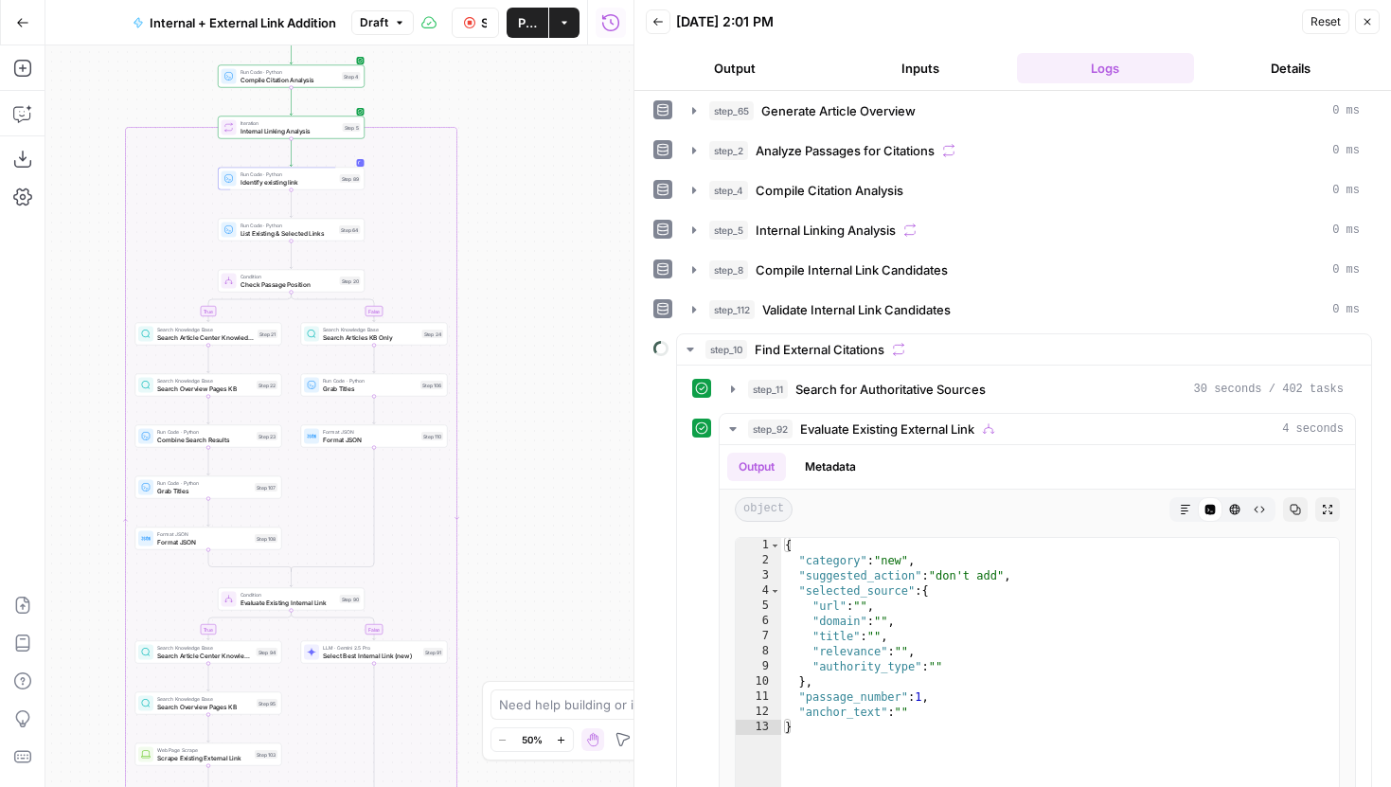
drag, startPoint x: 524, startPoint y: 522, endPoint x: 524, endPoint y: 259, distance: 262.3
click at [524, 266] on div "true false true false true false Workflow Set Inputs Inputs Run Code · Python G…" at bounding box center [339, 416] width 588 height 742
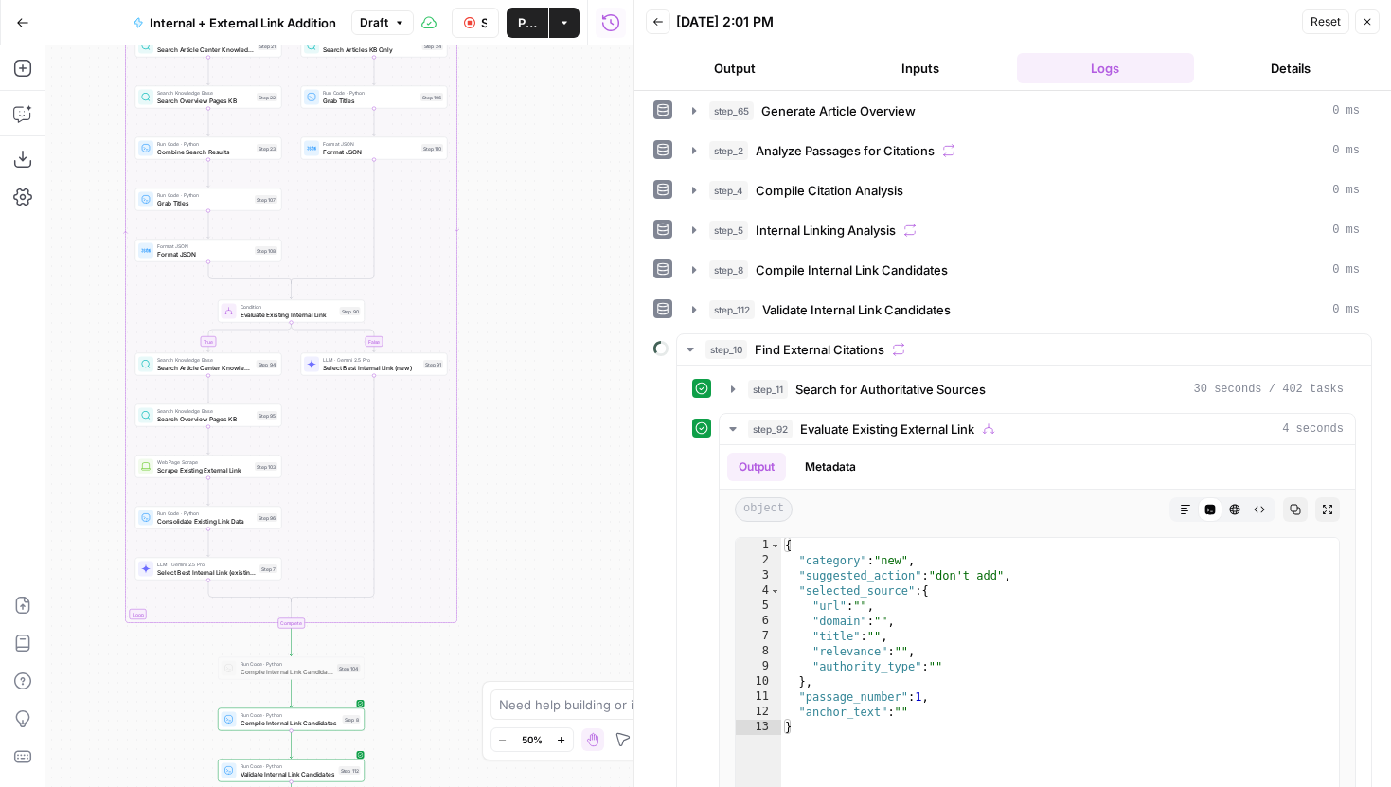
drag, startPoint x: 523, startPoint y: 471, endPoint x: 523, endPoint y: 262, distance: 208.3
click at [523, 262] on div "true false true false true false Workflow Set Inputs Inputs Run Code · Python G…" at bounding box center [339, 416] width 588 height 742
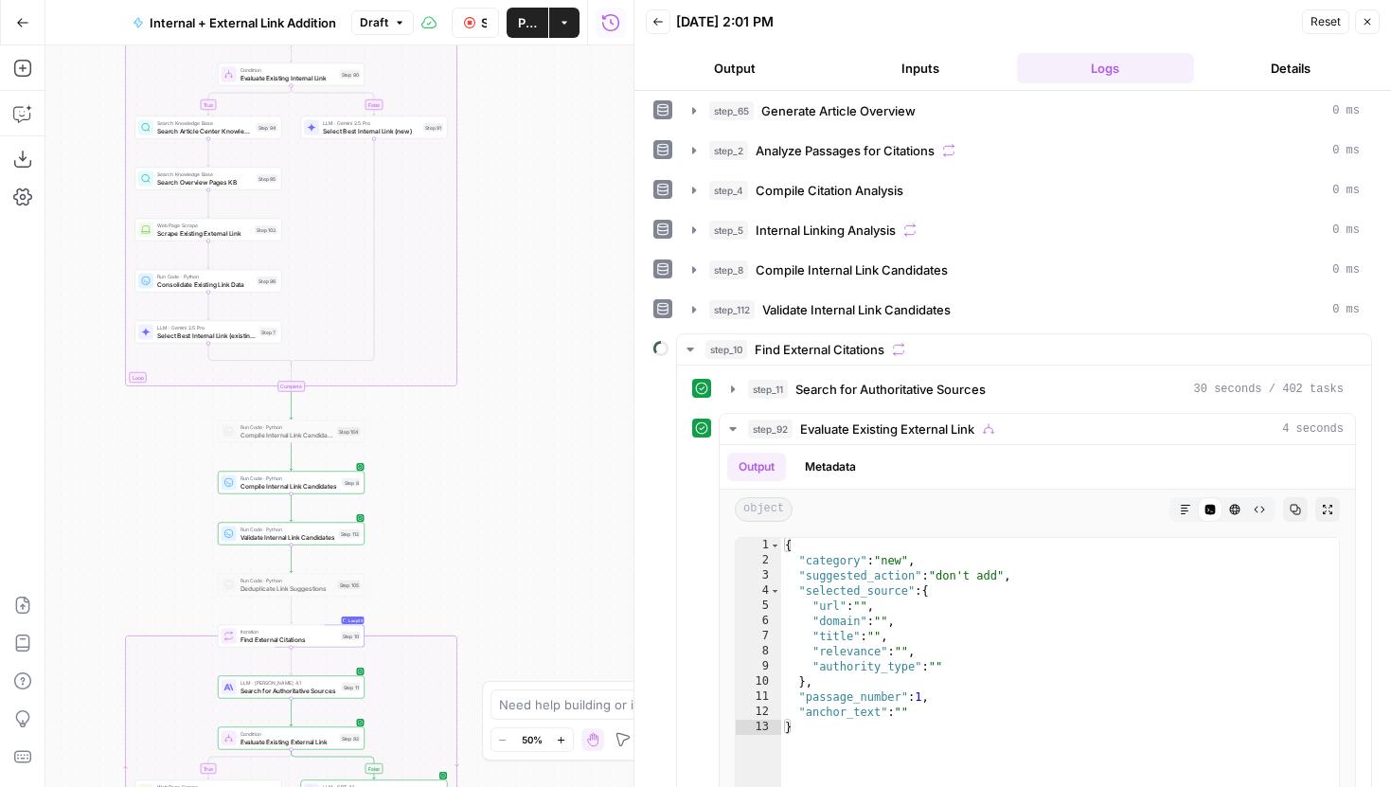
drag, startPoint x: 511, startPoint y: 545, endPoint x: 510, endPoint y: 438, distance: 108.0
click at [511, 436] on div "true false true false true false Workflow Set Inputs Inputs Run Code · Python G…" at bounding box center [339, 416] width 588 height 742
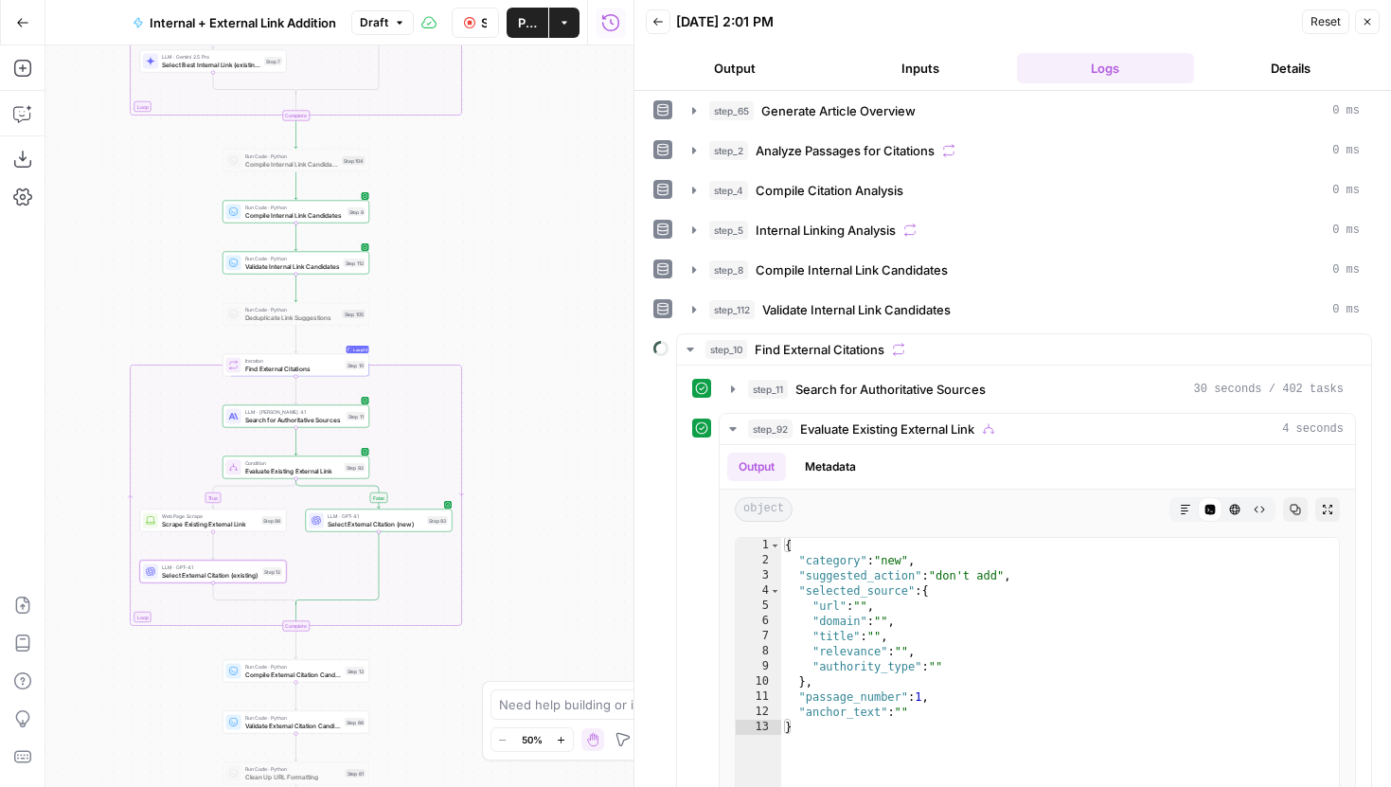
drag, startPoint x: 494, startPoint y: 486, endPoint x: 499, endPoint y: 297, distance: 188.5
click at [499, 297] on div "true false true false true false Workflow Set Inputs Inputs Run Code · Python G…" at bounding box center [339, 416] width 588 height 742
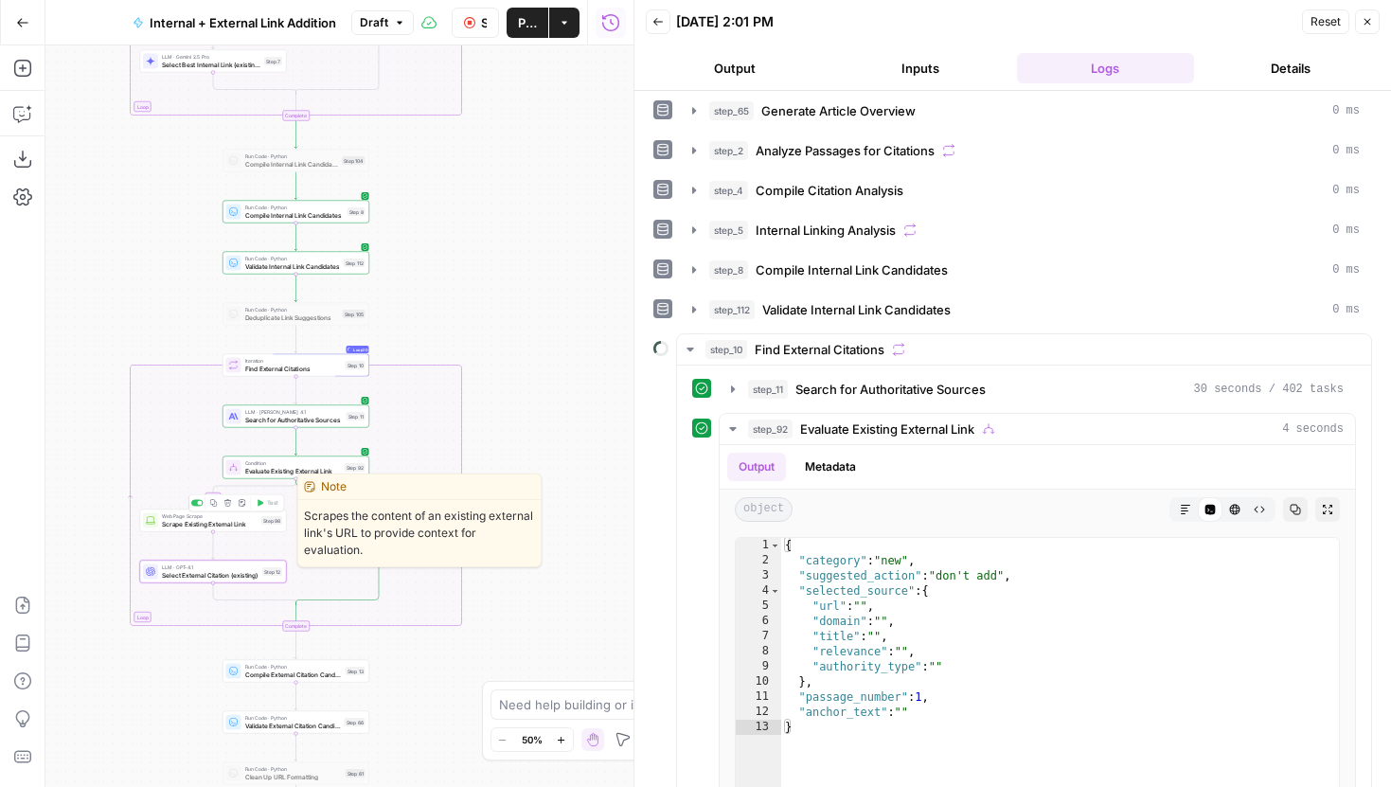
click at [251, 525] on span "Scrape Existing External Link" at bounding box center [210, 523] width 96 height 9
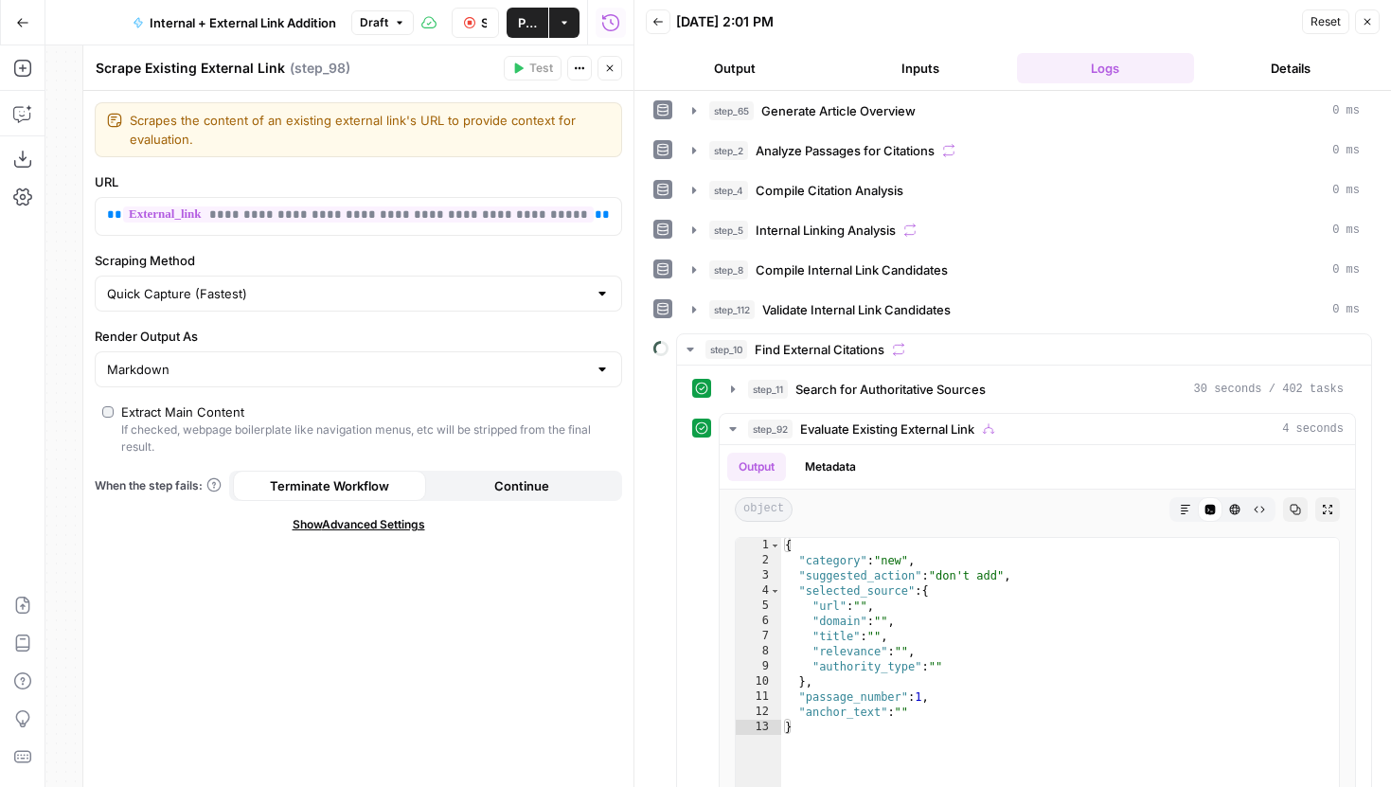
click at [611, 71] on icon "button" at bounding box center [609, 68] width 11 height 11
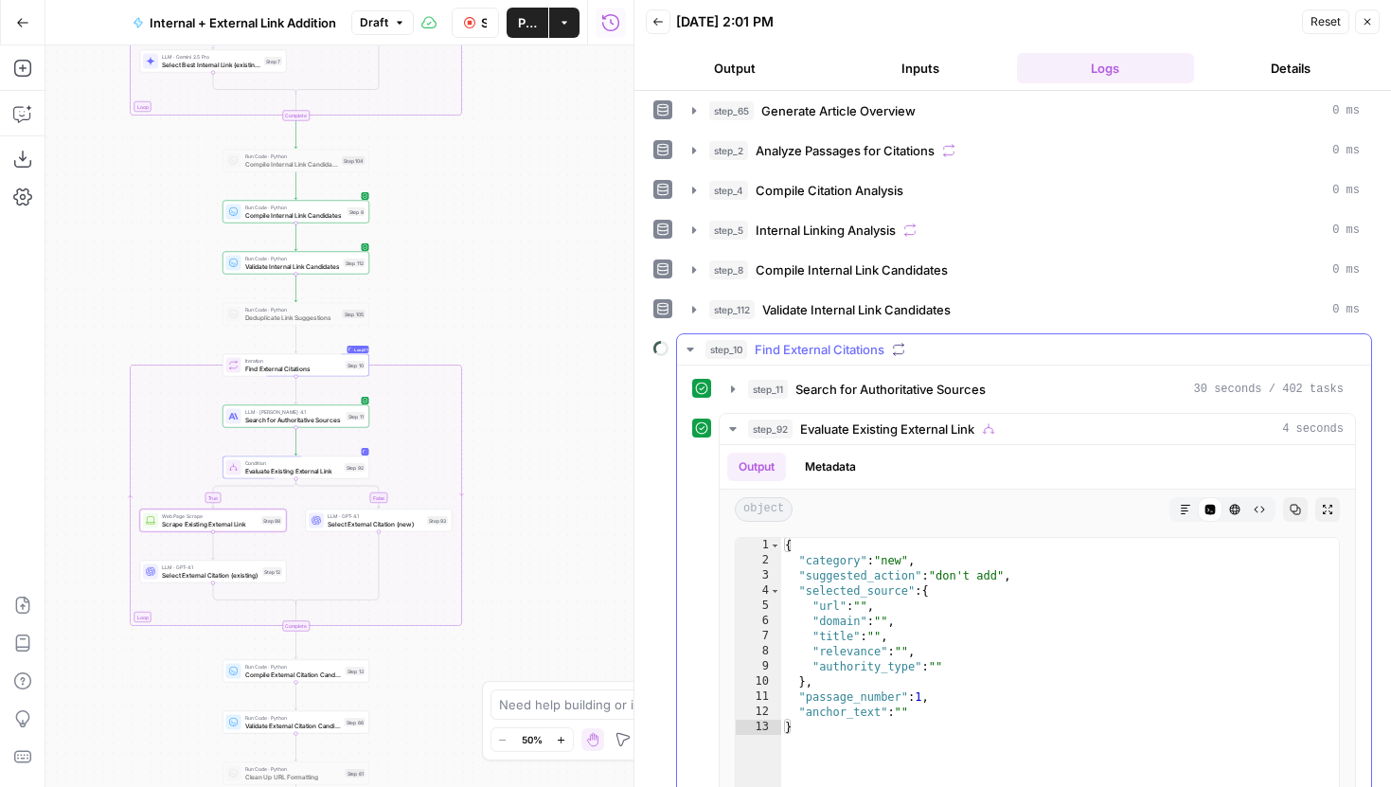
click at [687, 349] on icon "button" at bounding box center [690, 349] width 15 height 15
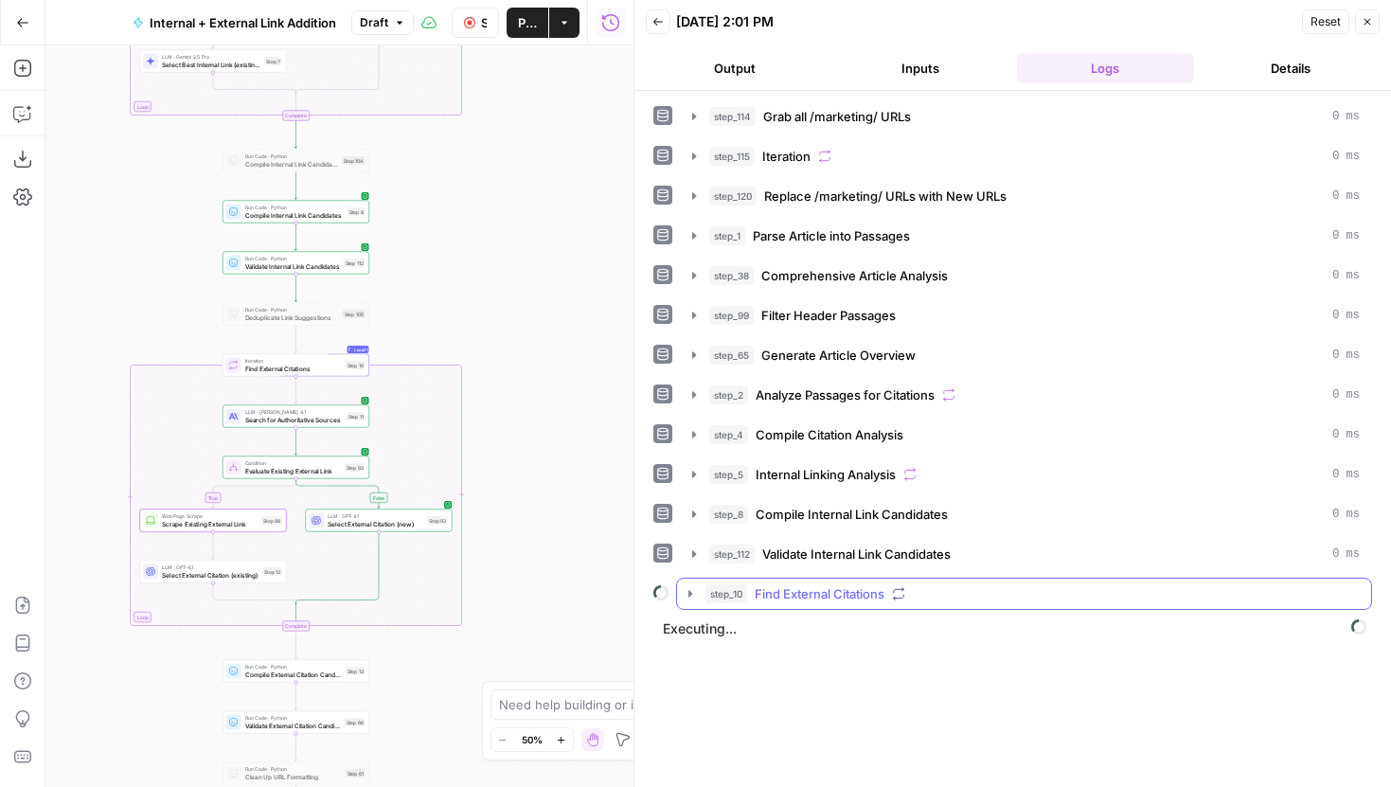
click at [695, 599] on icon "button" at bounding box center [690, 593] width 15 height 15
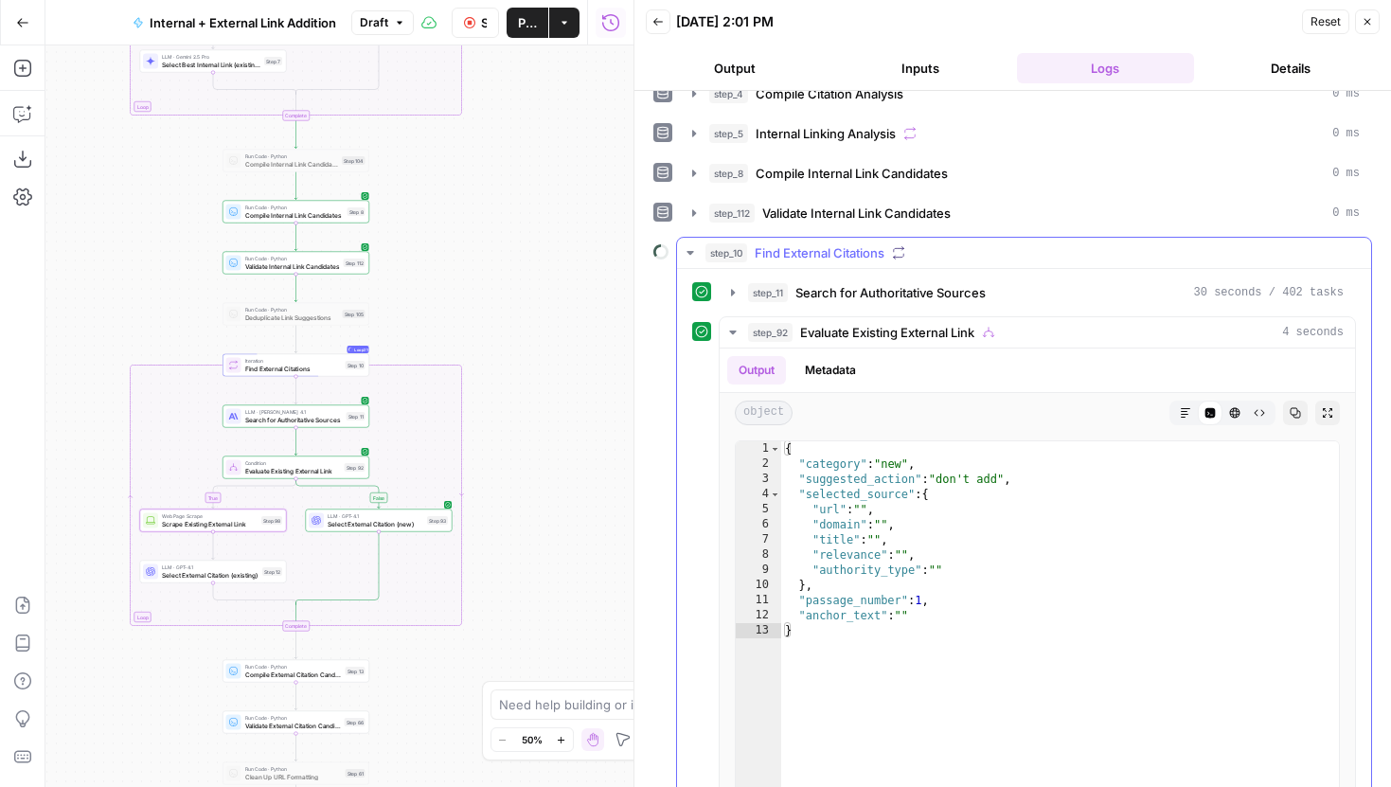
scroll to position [338, 0]
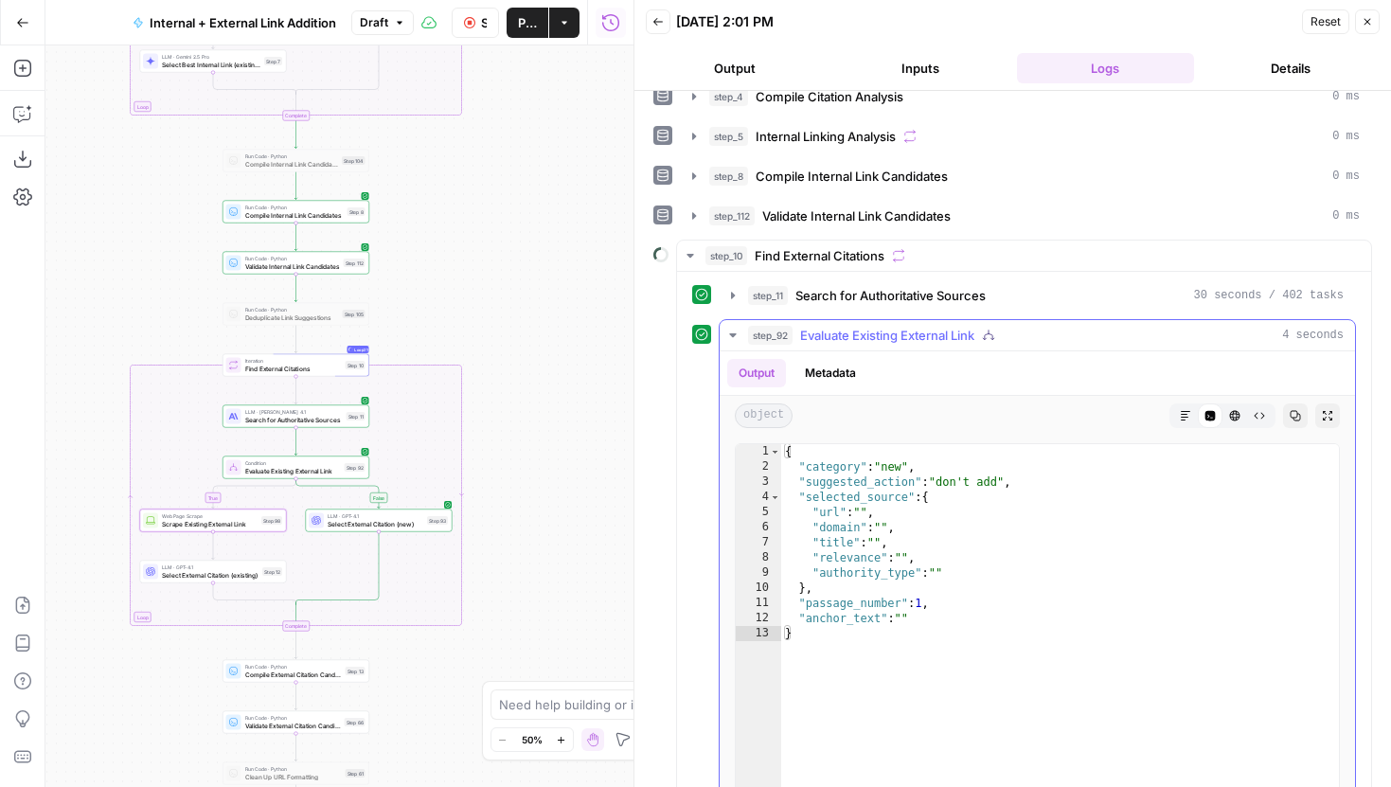
click at [733, 342] on icon "button" at bounding box center [732, 335] width 15 height 15
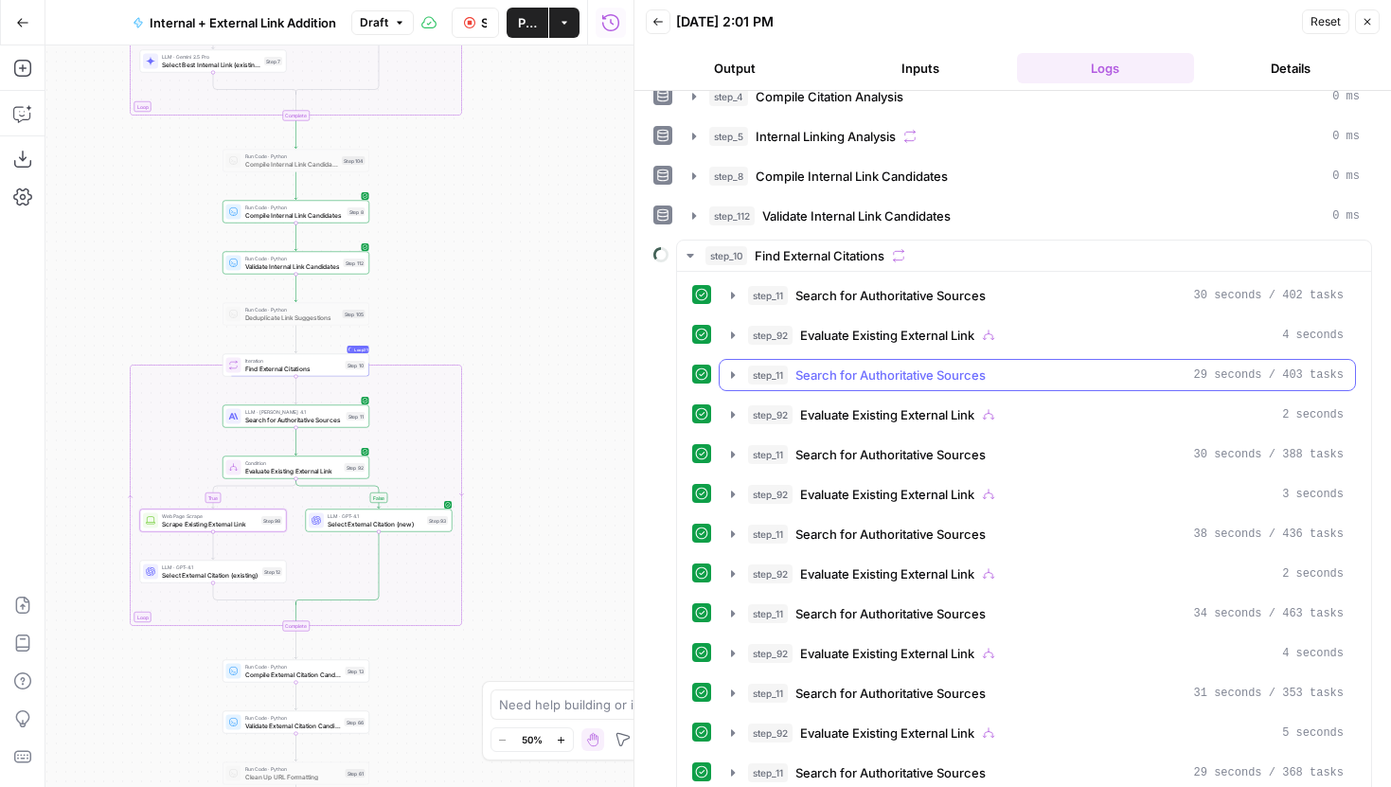
click at [734, 367] on icon "button" at bounding box center [732, 374] width 15 height 15
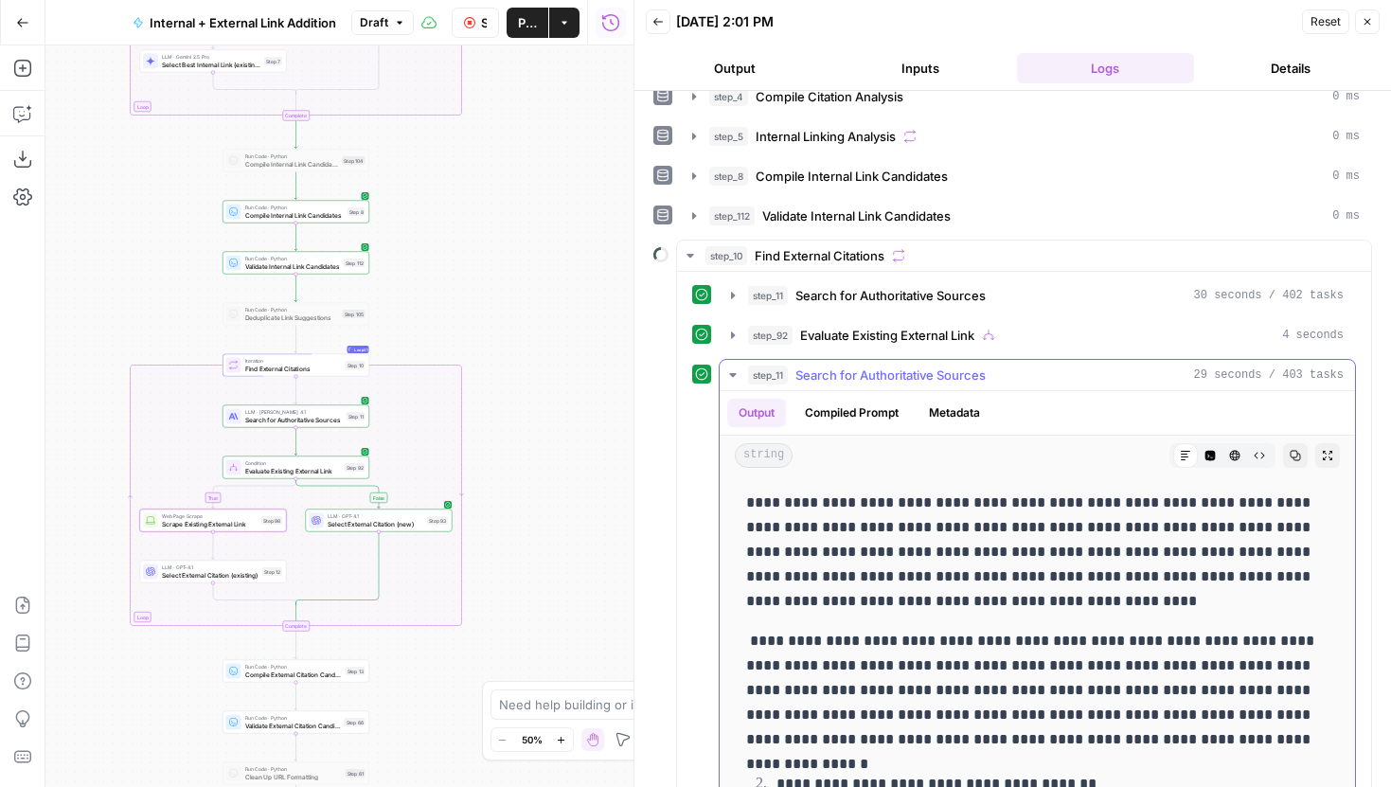
click at [735, 371] on icon "button" at bounding box center [732, 374] width 15 height 15
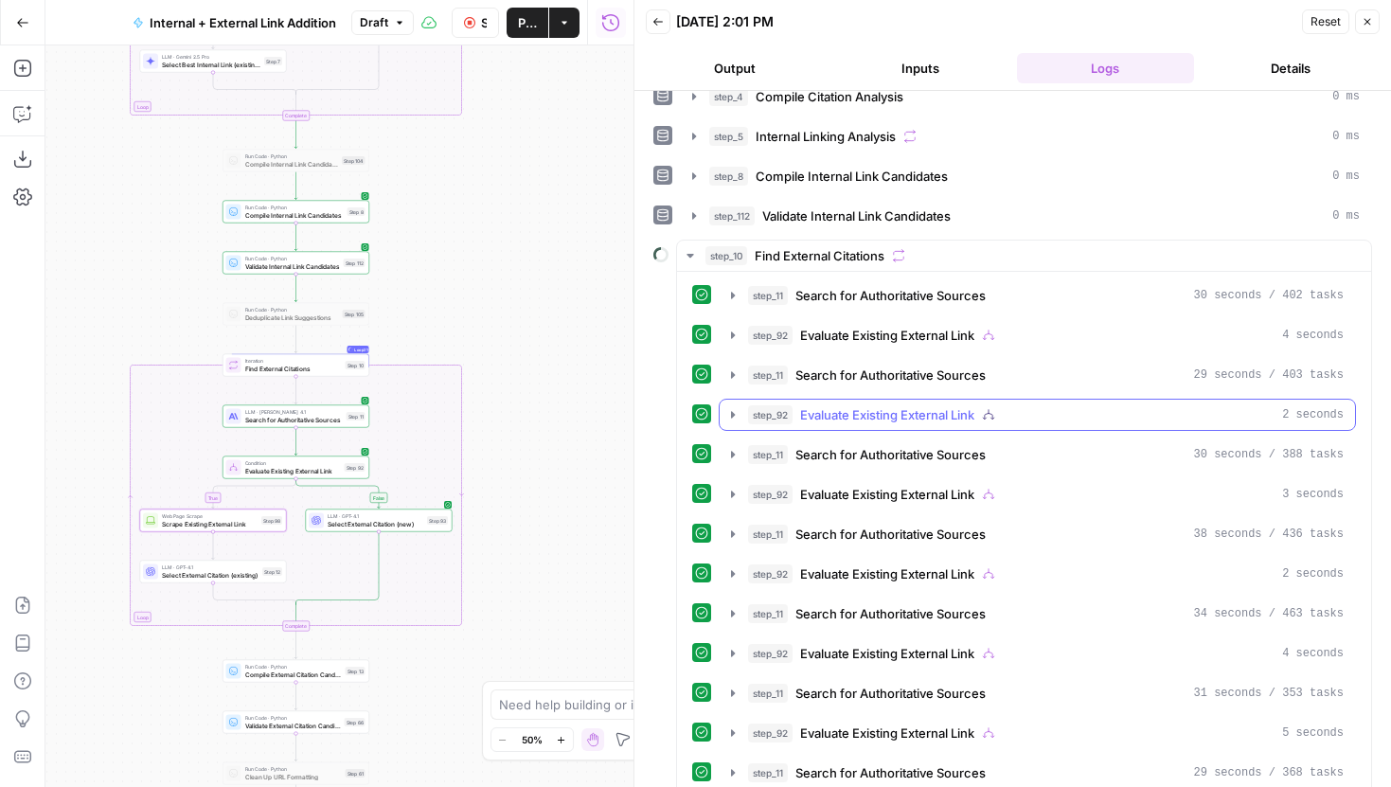
click at [733, 415] on icon "button" at bounding box center [733, 414] width 4 height 7
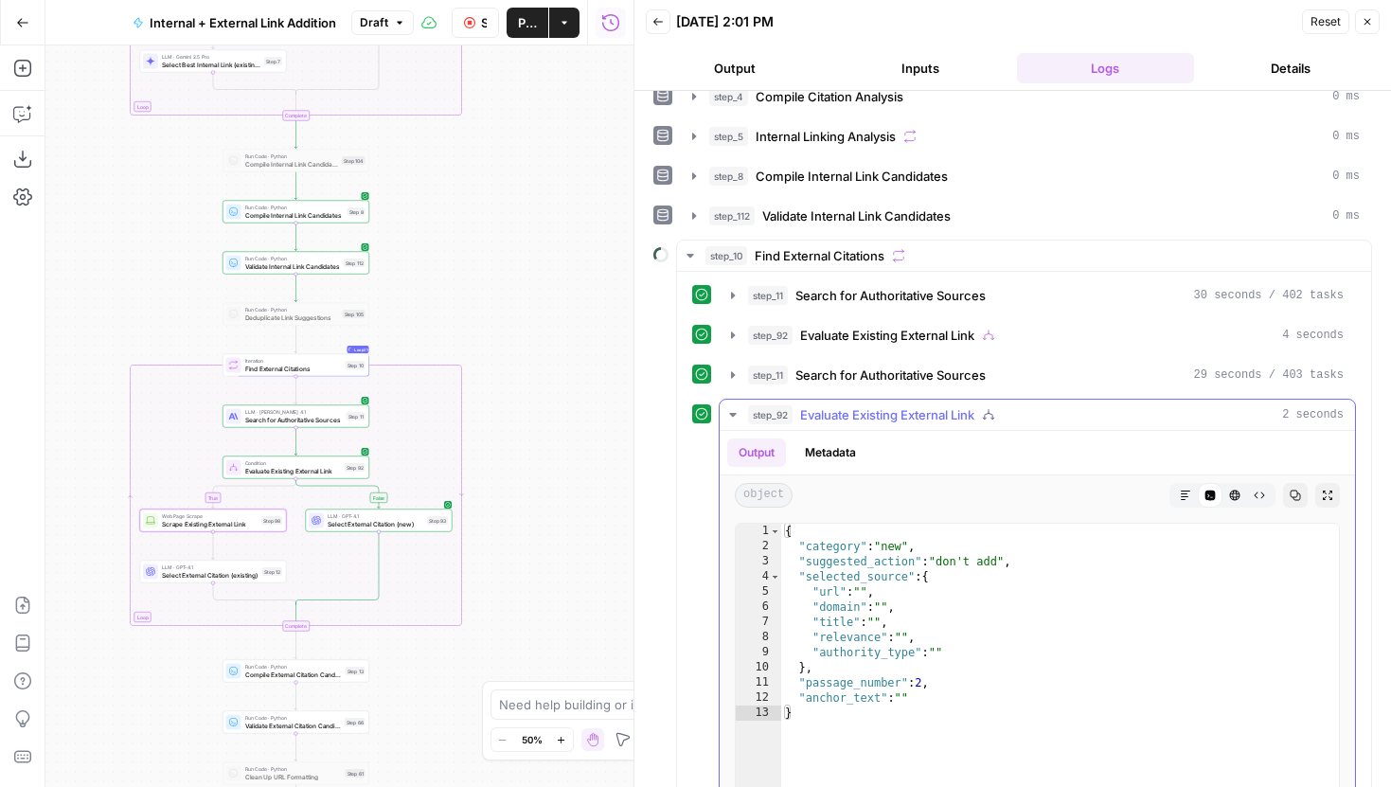
click at [733, 415] on icon "button" at bounding box center [732, 415] width 7 height 4
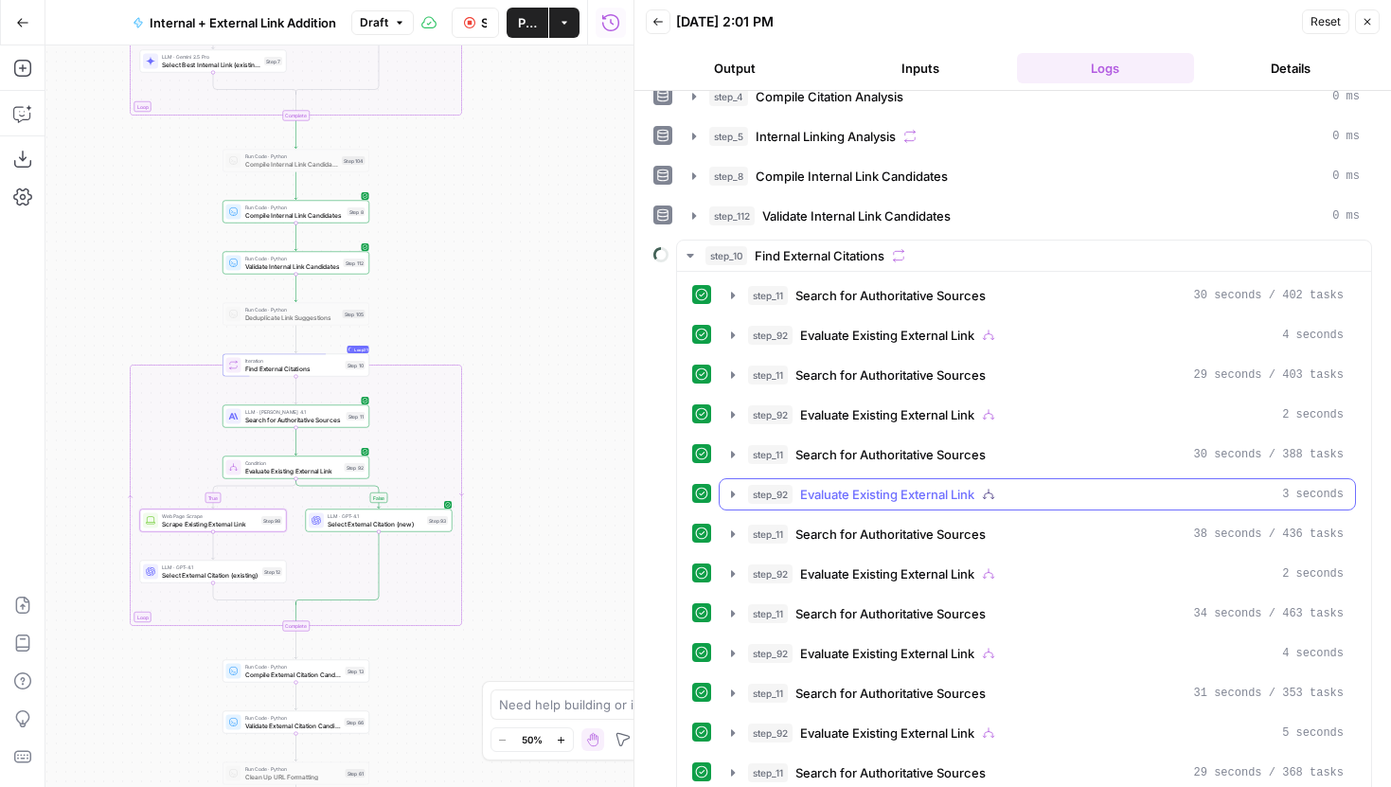
click at [733, 480] on button "step_92 Evaluate Existing External Link 3 seconds" at bounding box center [1037, 494] width 635 height 30
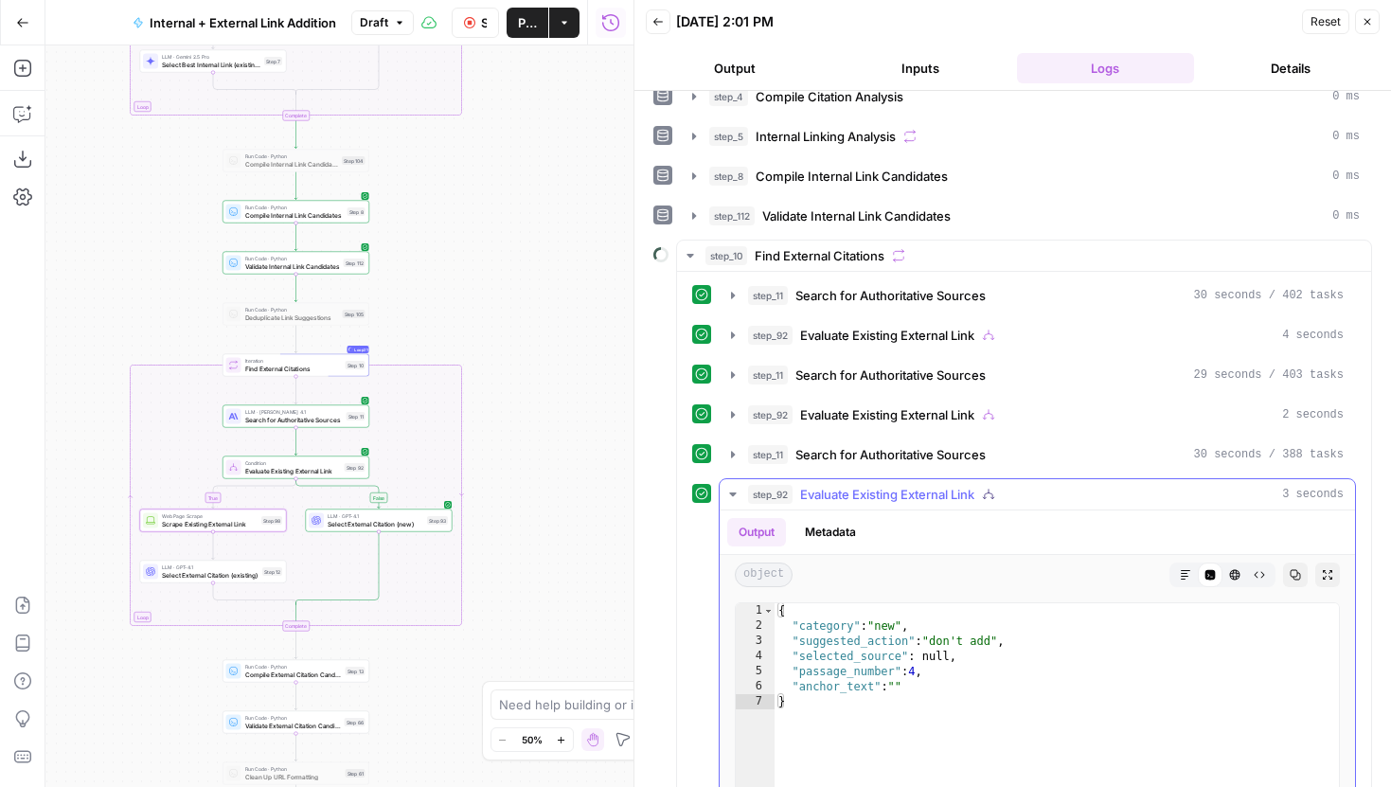
click at [732, 491] on icon "button" at bounding box center [732, 494] width 15 height 15
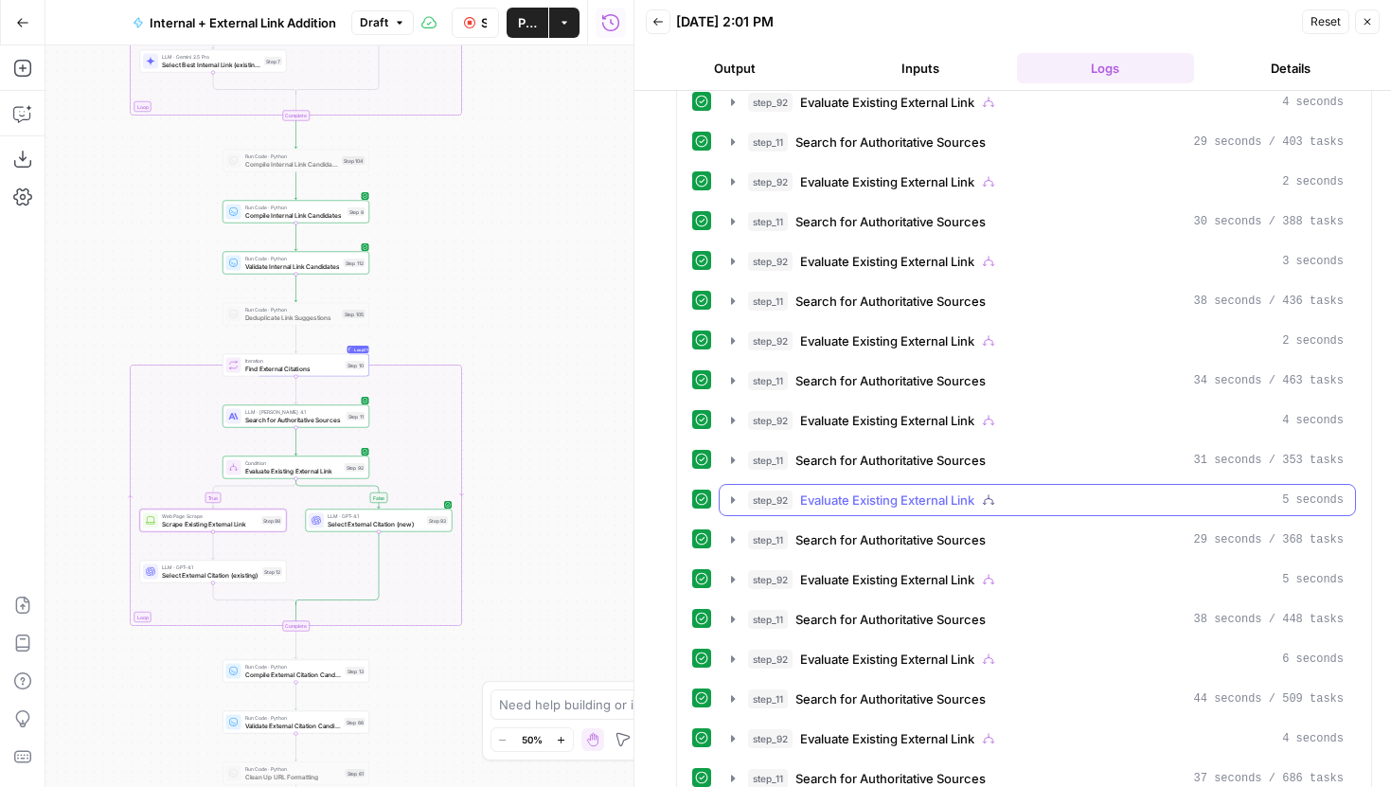
scroll to position [583, 0]
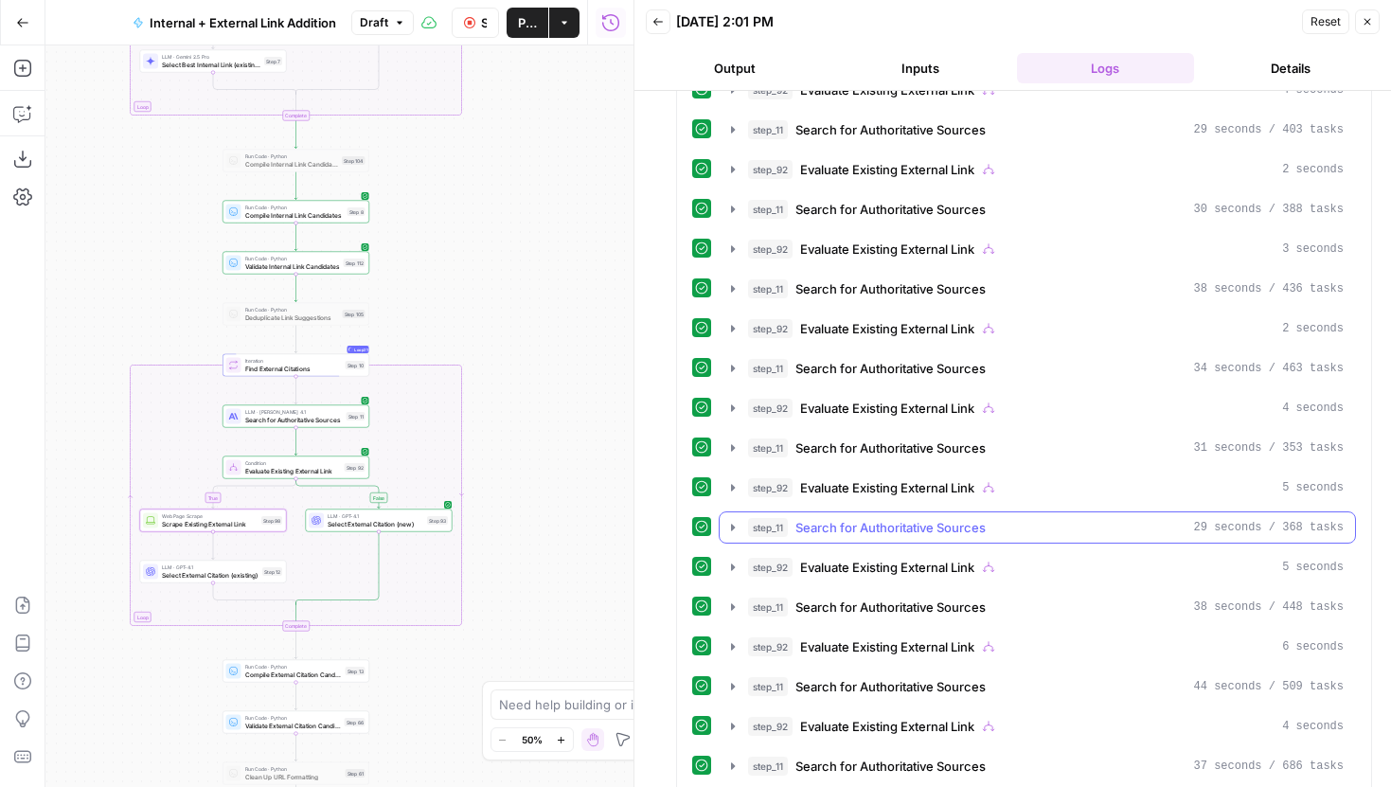
click at [732, 526] on icon "button" at bounding box center [733, 527] width 4 height 7
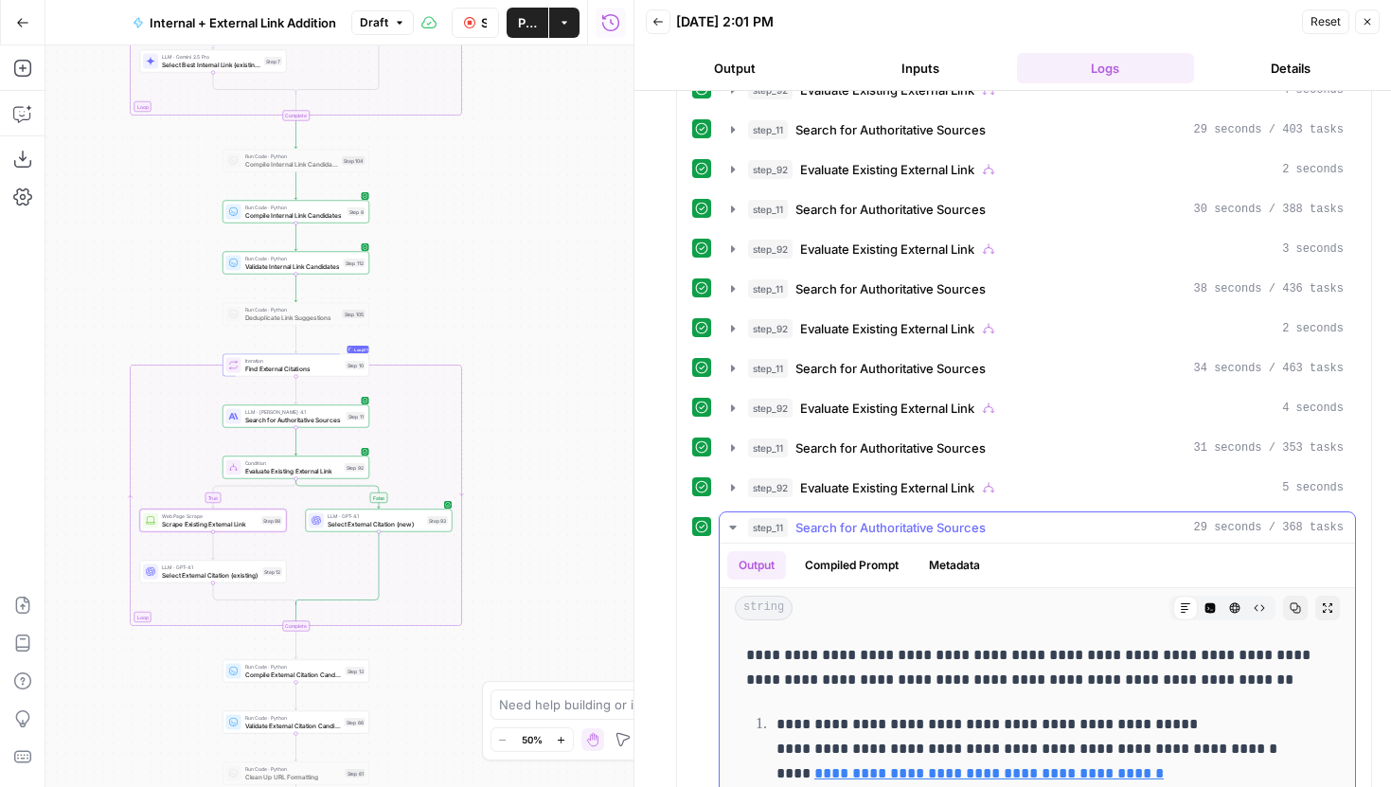
click at [732, 526] on icon "button" at bounding box center [732, 528] width 7 height 4
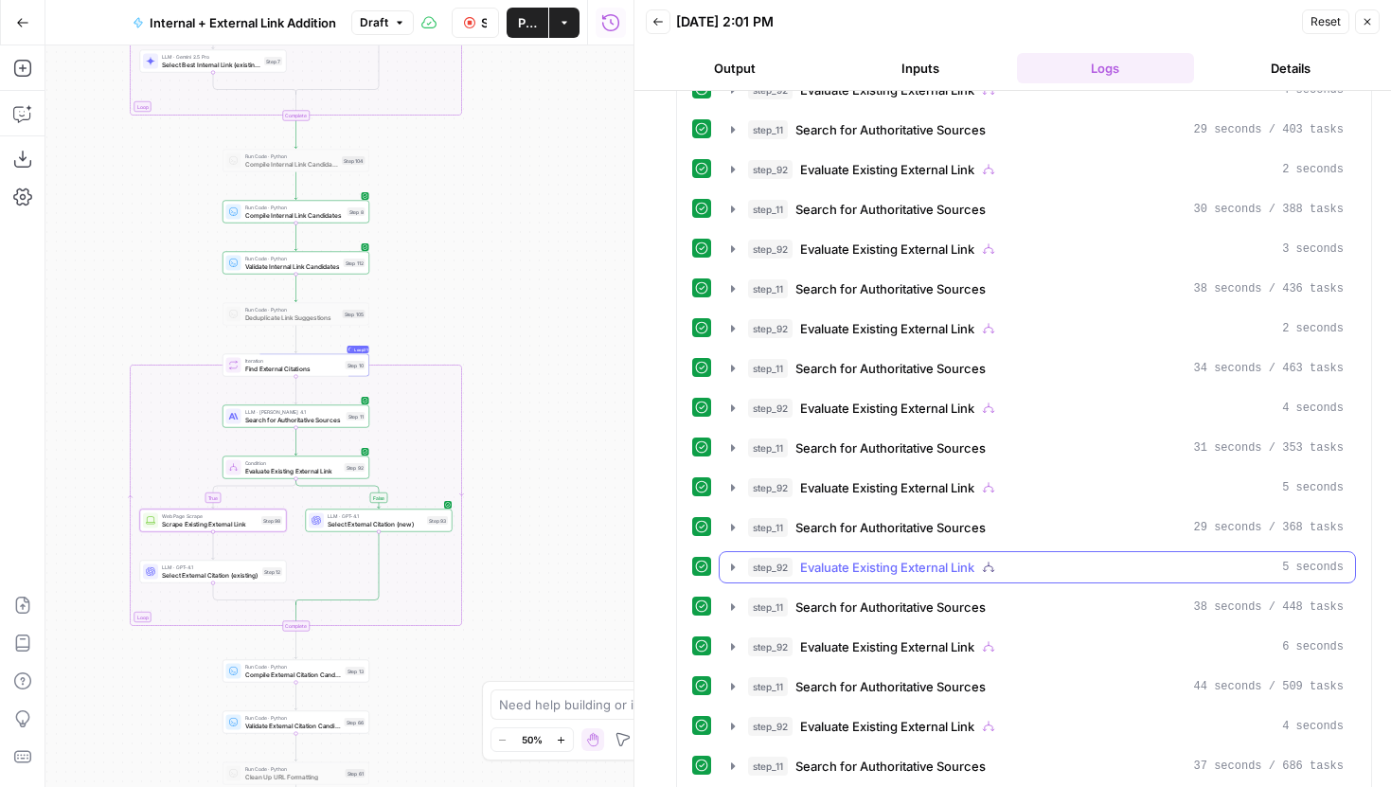
click at [731, 558] on button "step_92 Evaluate Existing External Link 5 seconds" at bounding box center [1037, 567] width 635 height 30
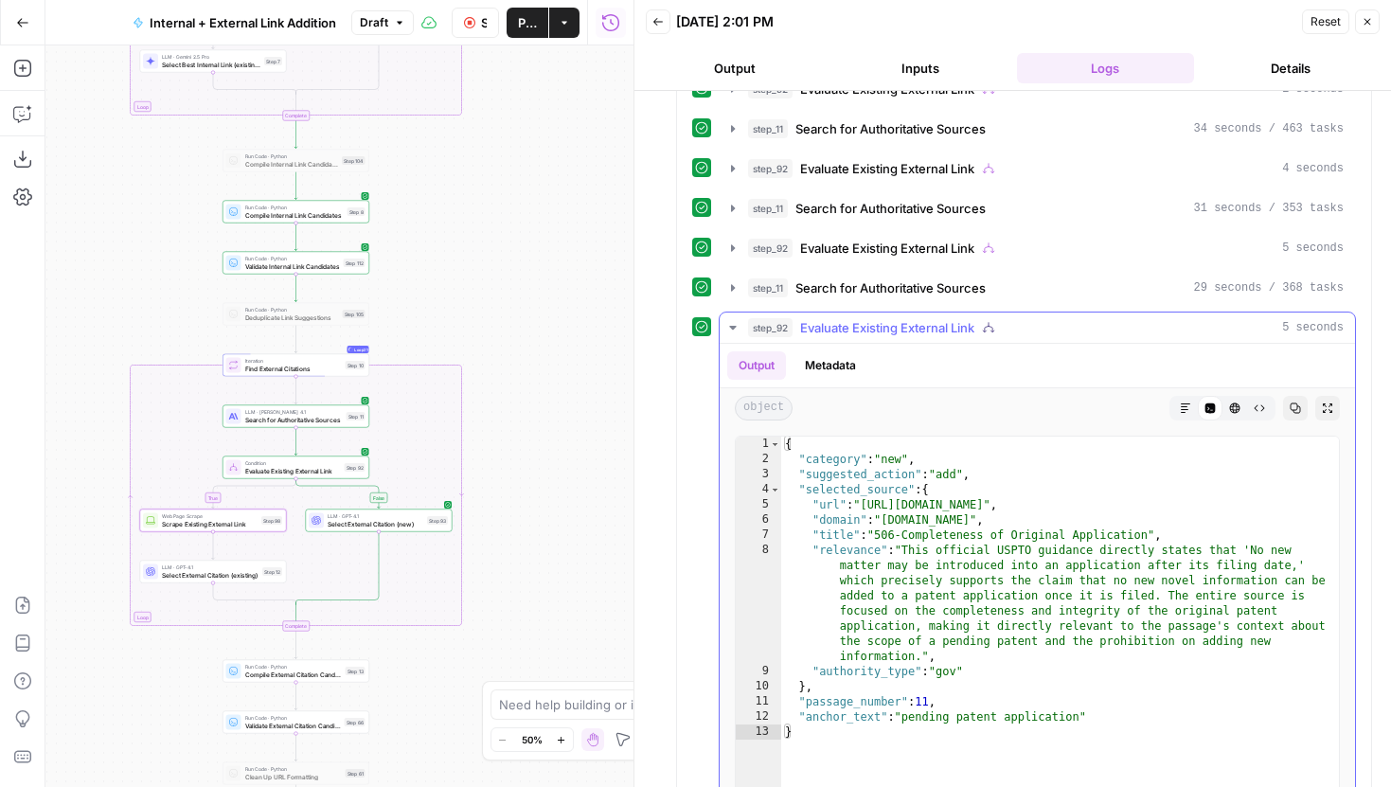
scroll to position [825, 0]
click at [735, 327] on icon "button" at bounding box center [732, 325] width 15 height 15
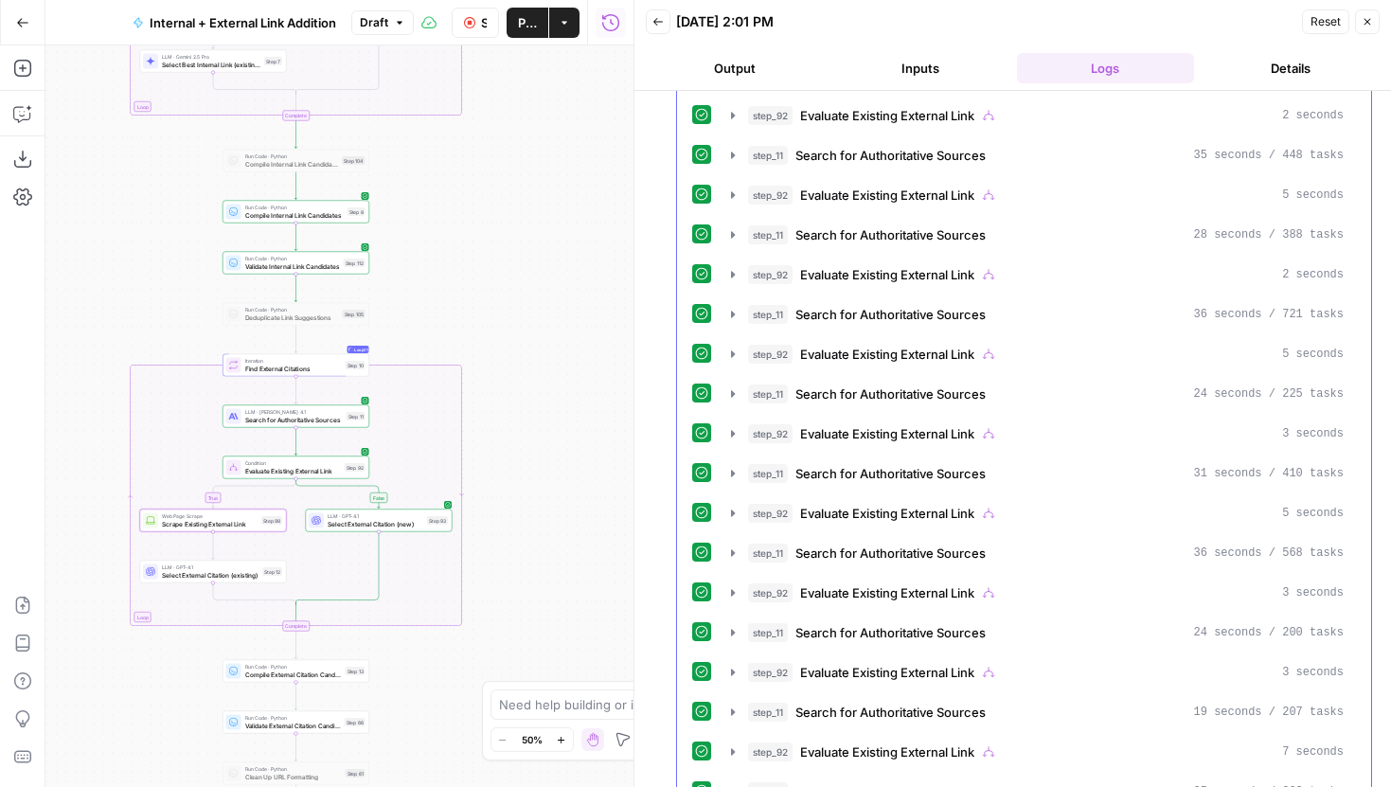
scroll to position [1364, 0]
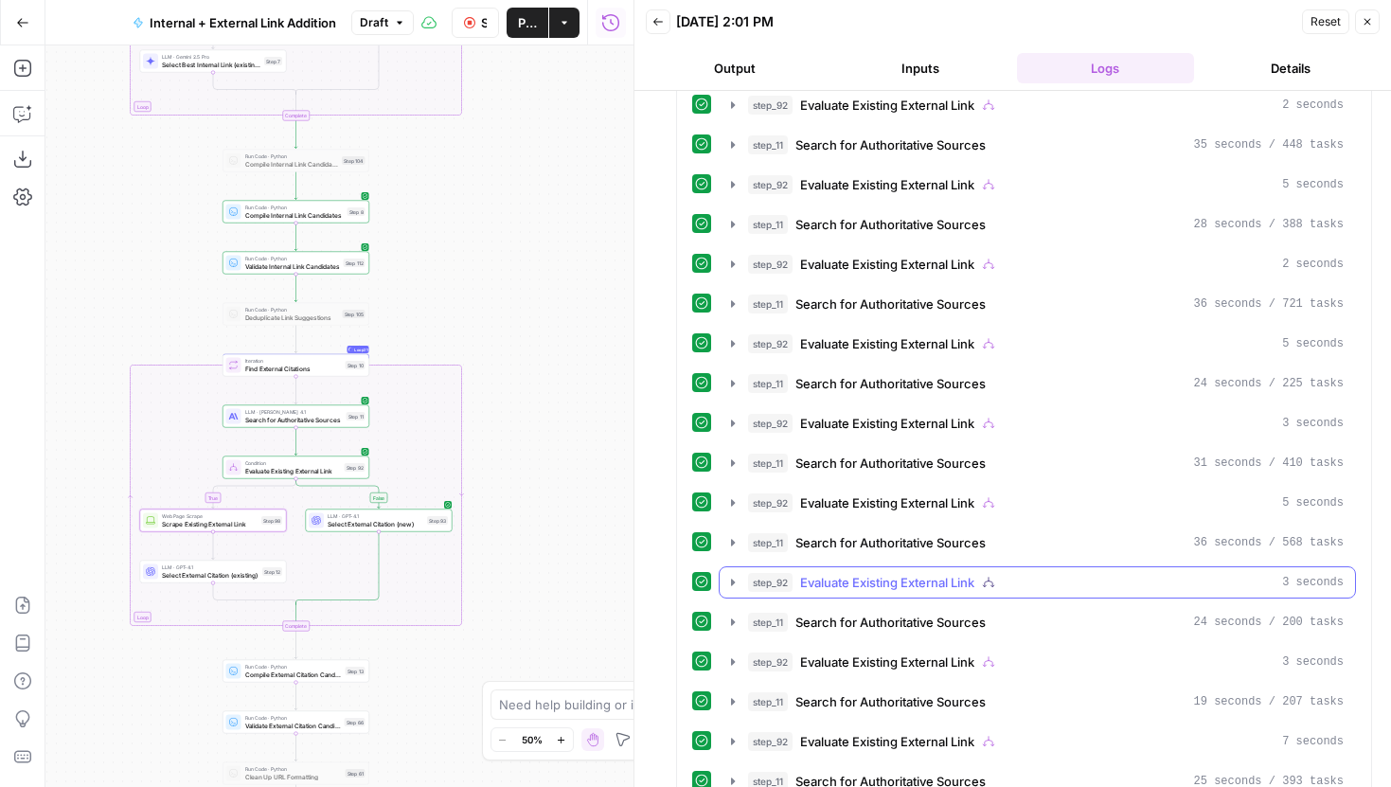
click at [736, 572] on button "step_92 Evaluate Existing External Link 3 seconds" at bounding box center [1037, 582] width 635 height 30
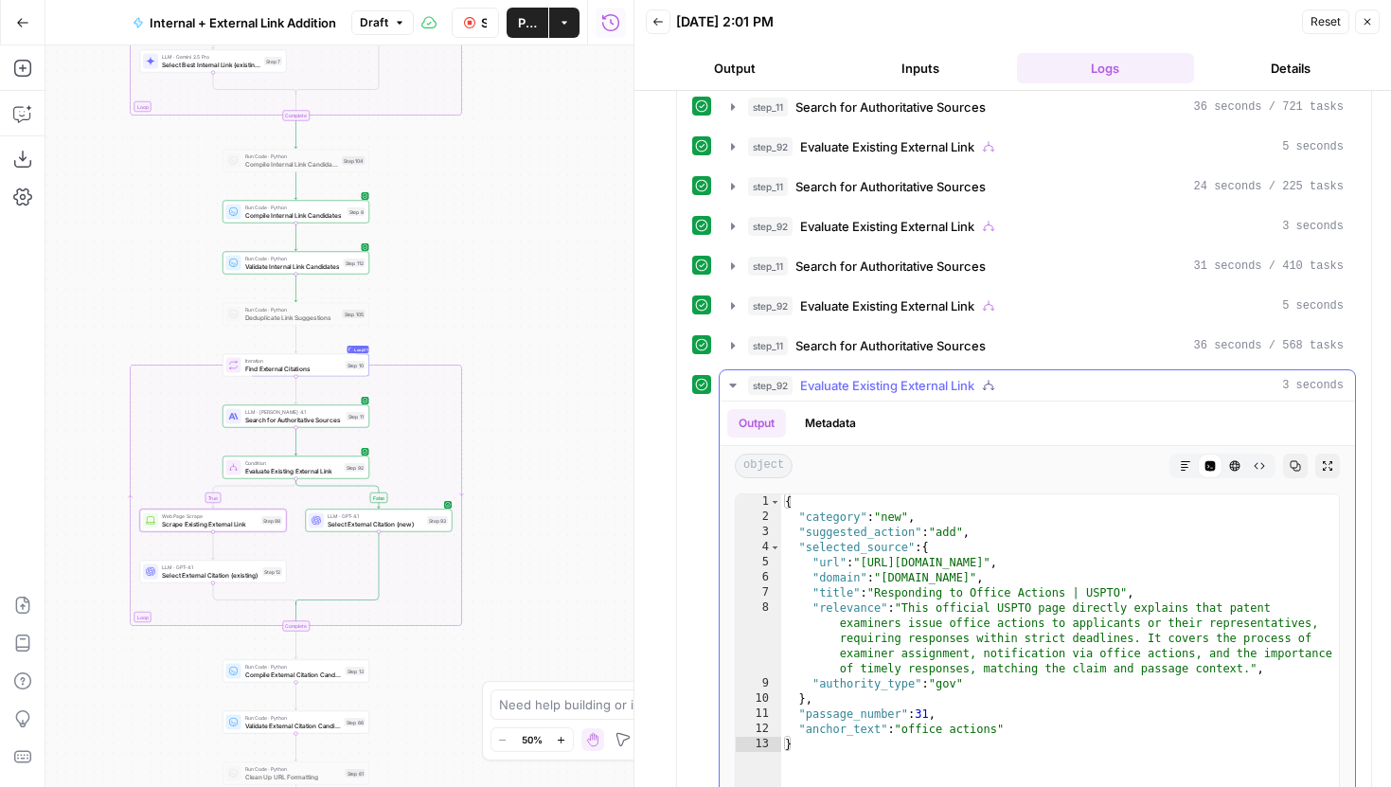
scroll to position [1568, 0]
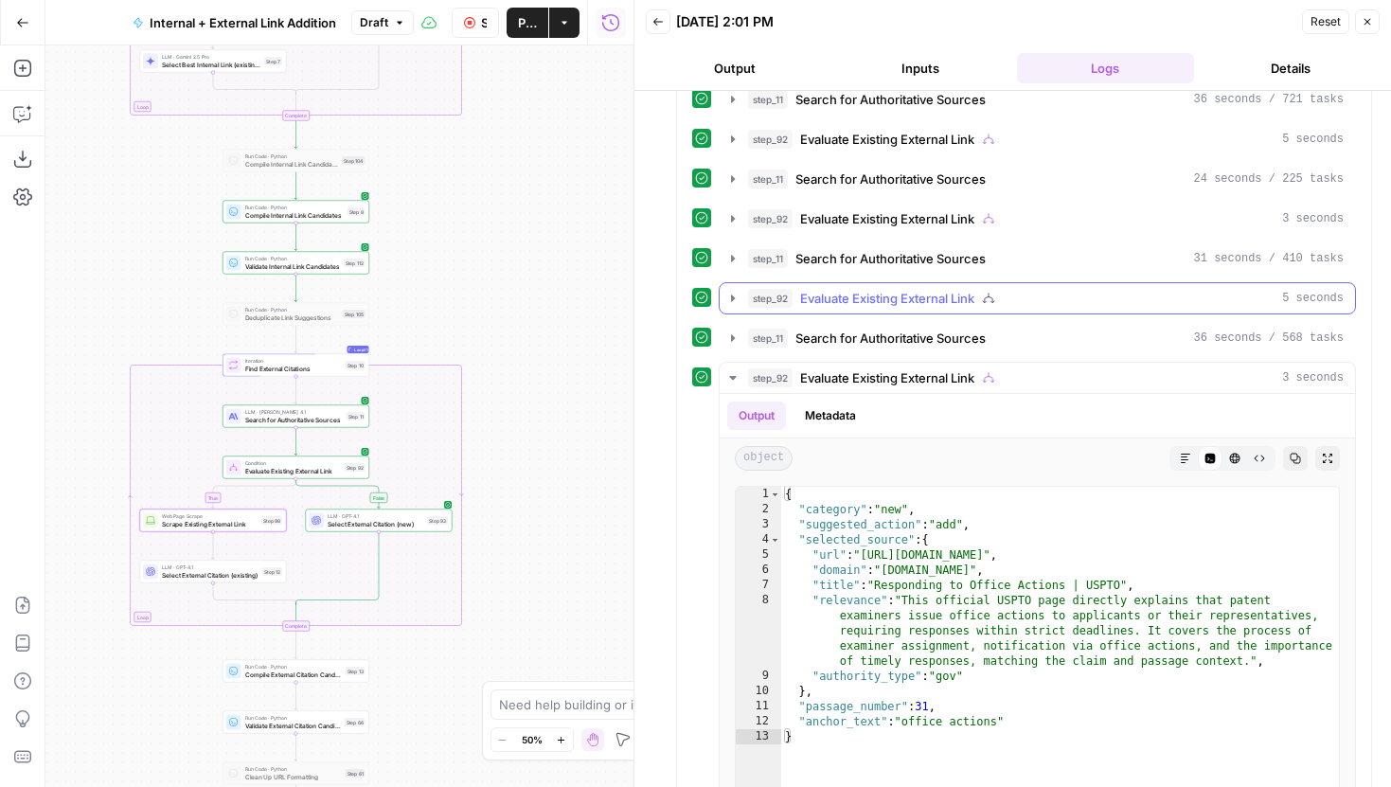
click at [735, 300] on icon "button" at bounding box center [732, 298] width 15 height 15
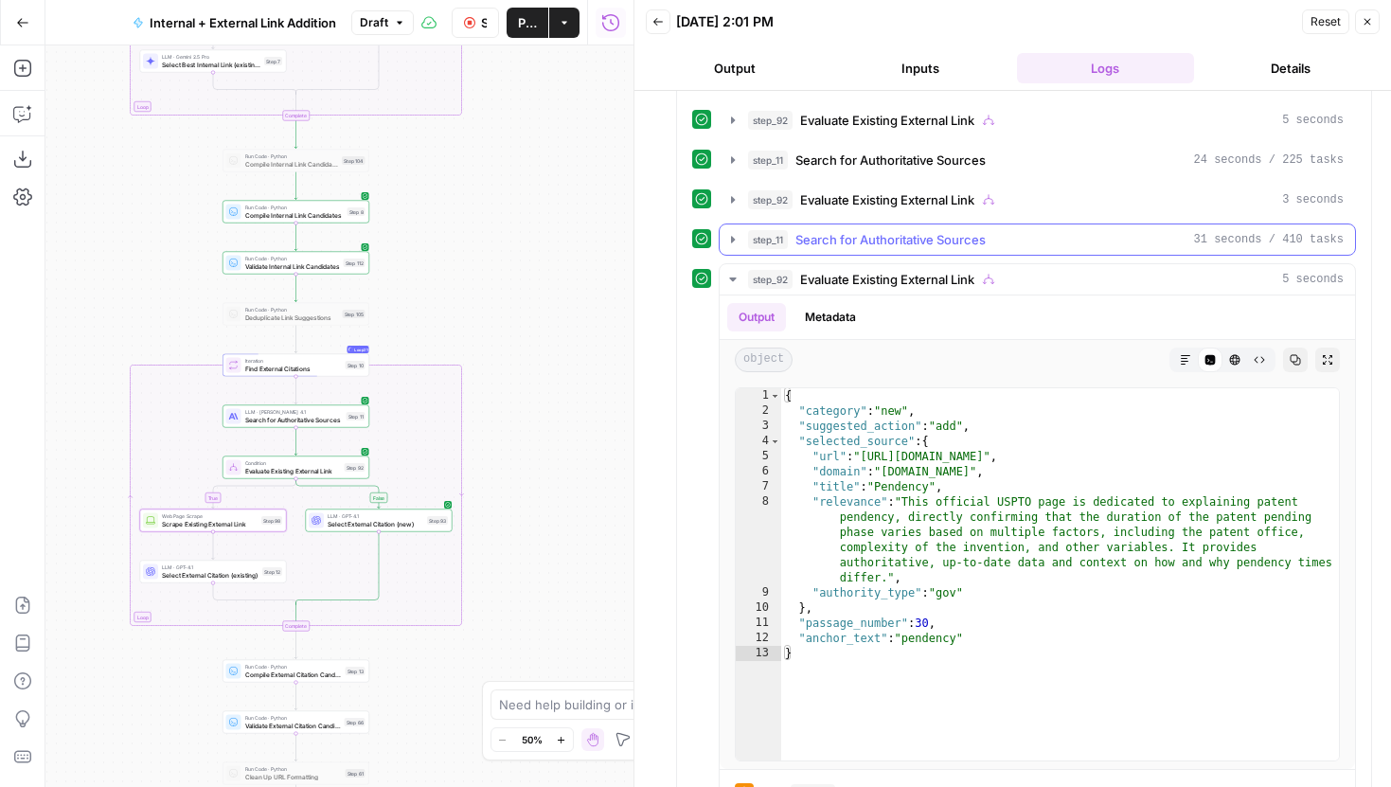
scroll to position [1589, 0]
click at [735, 238] on icon "button" at bounding box center [732, 237] width 15 height 15
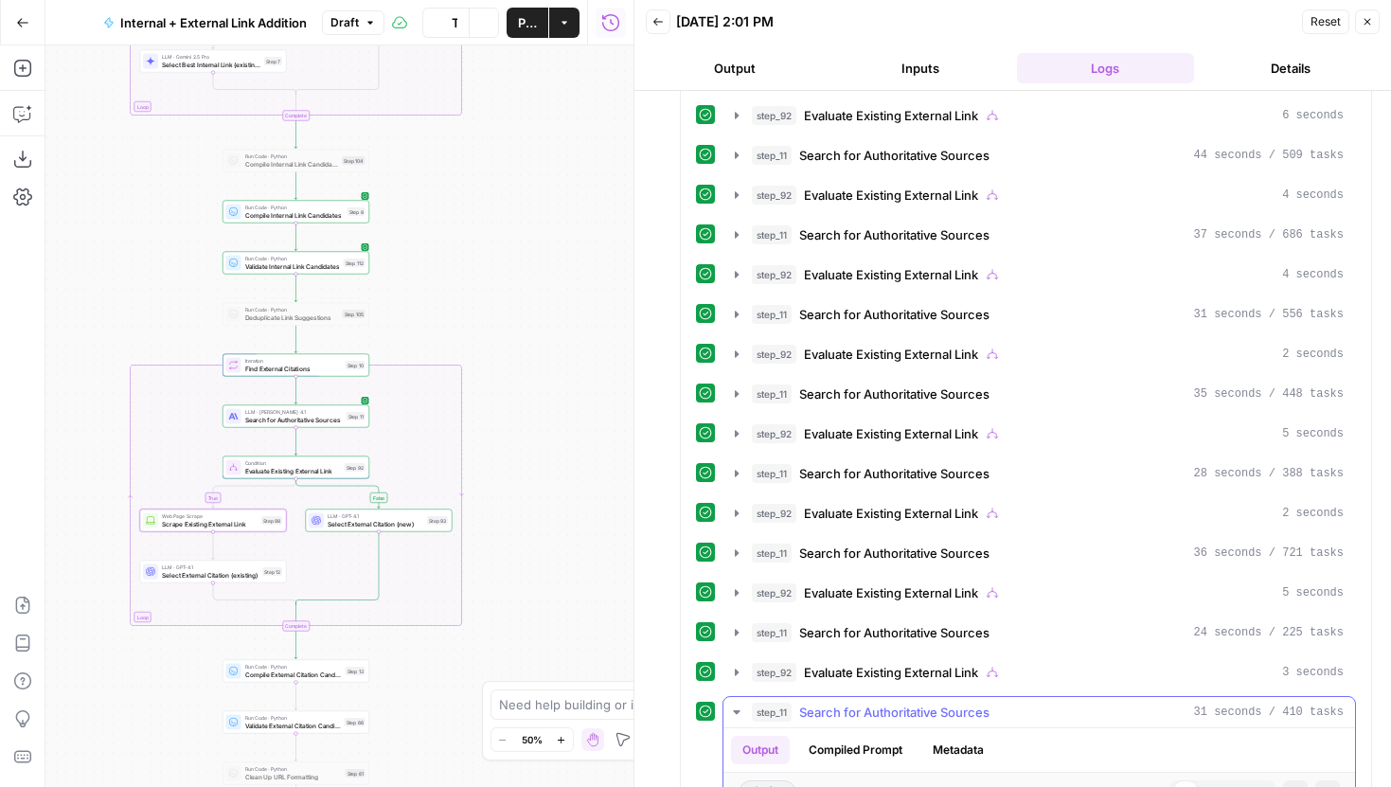
scroll to position [2064, 0]
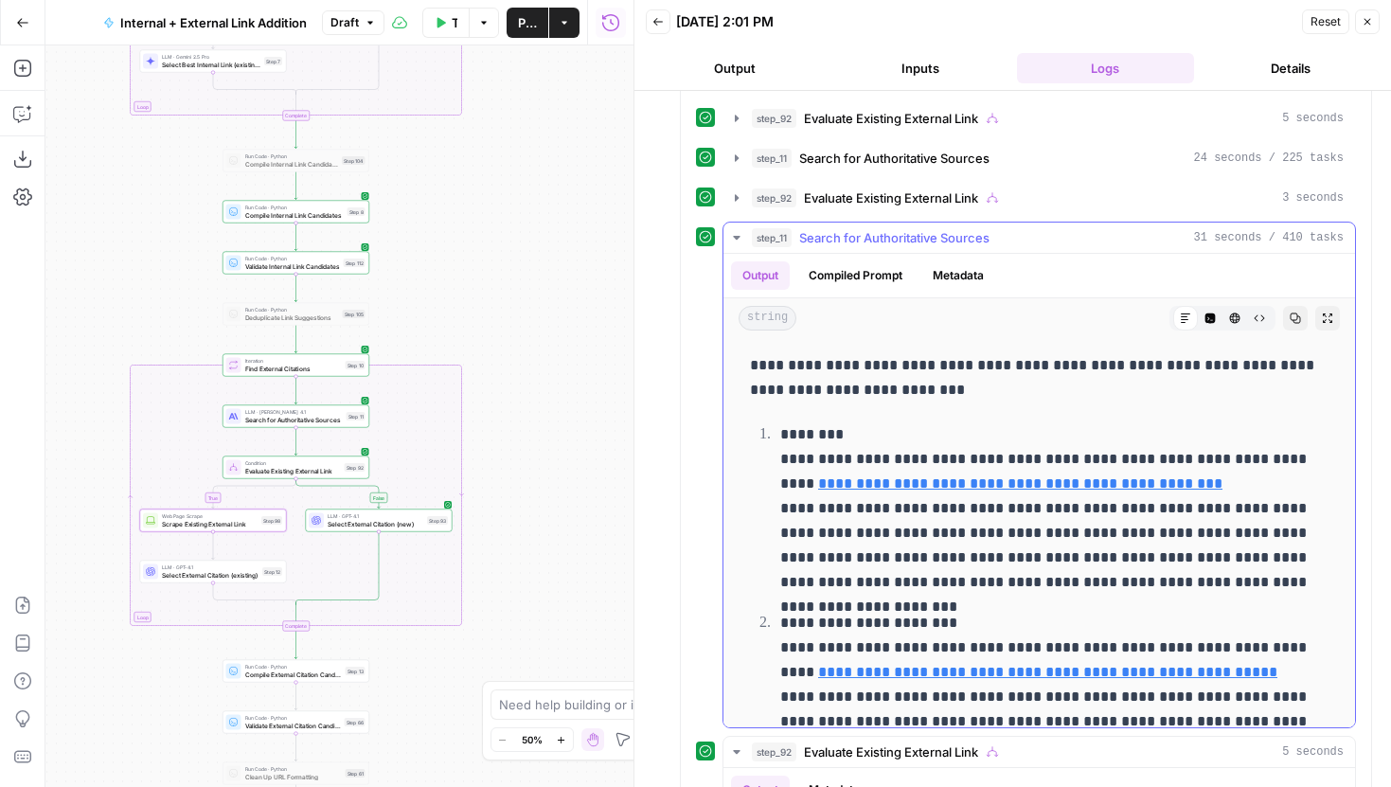
click at [735, 238] on icon "button" at bounding box center [736, 238] width 7 height 4
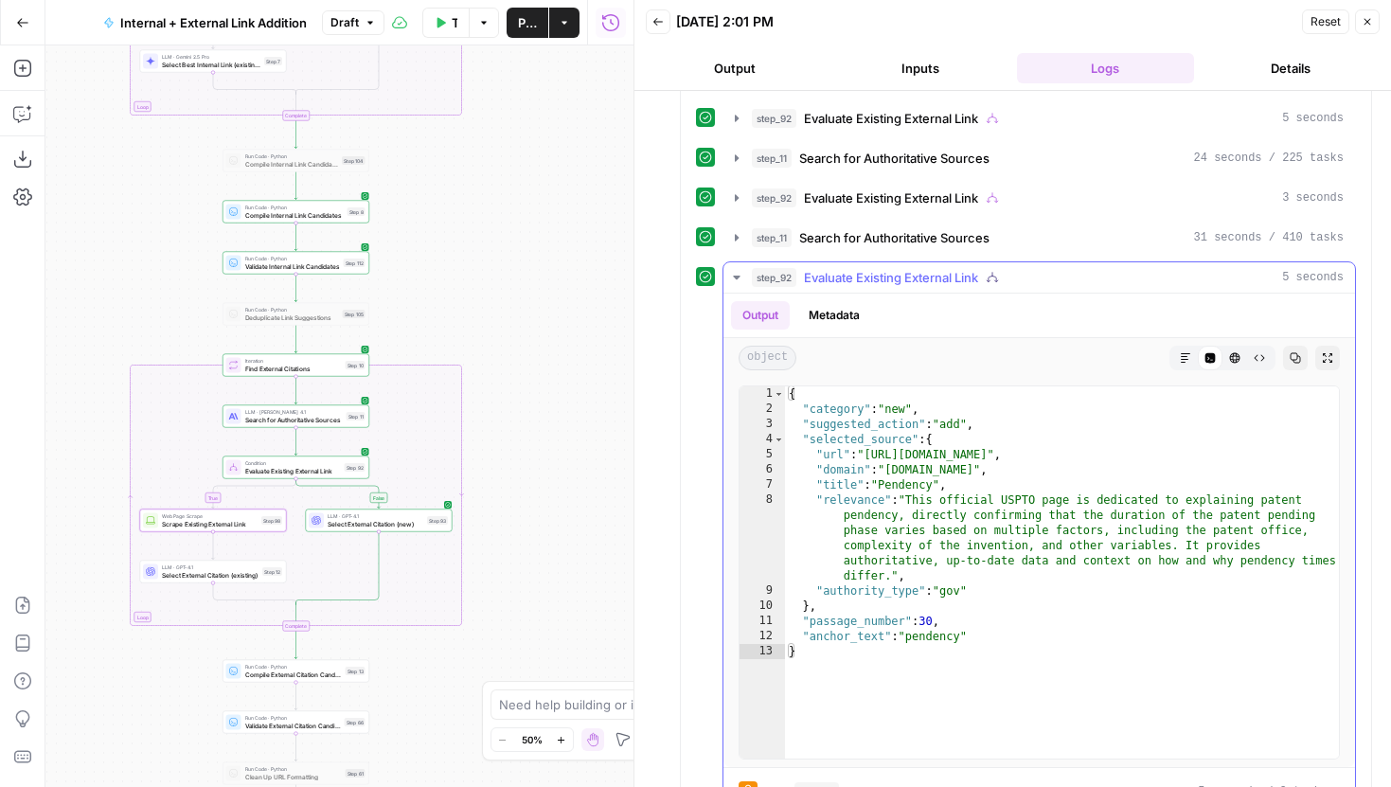
click at [845, 318] on button "Metadata" at bounding box center [834, 315] width 74 height 28
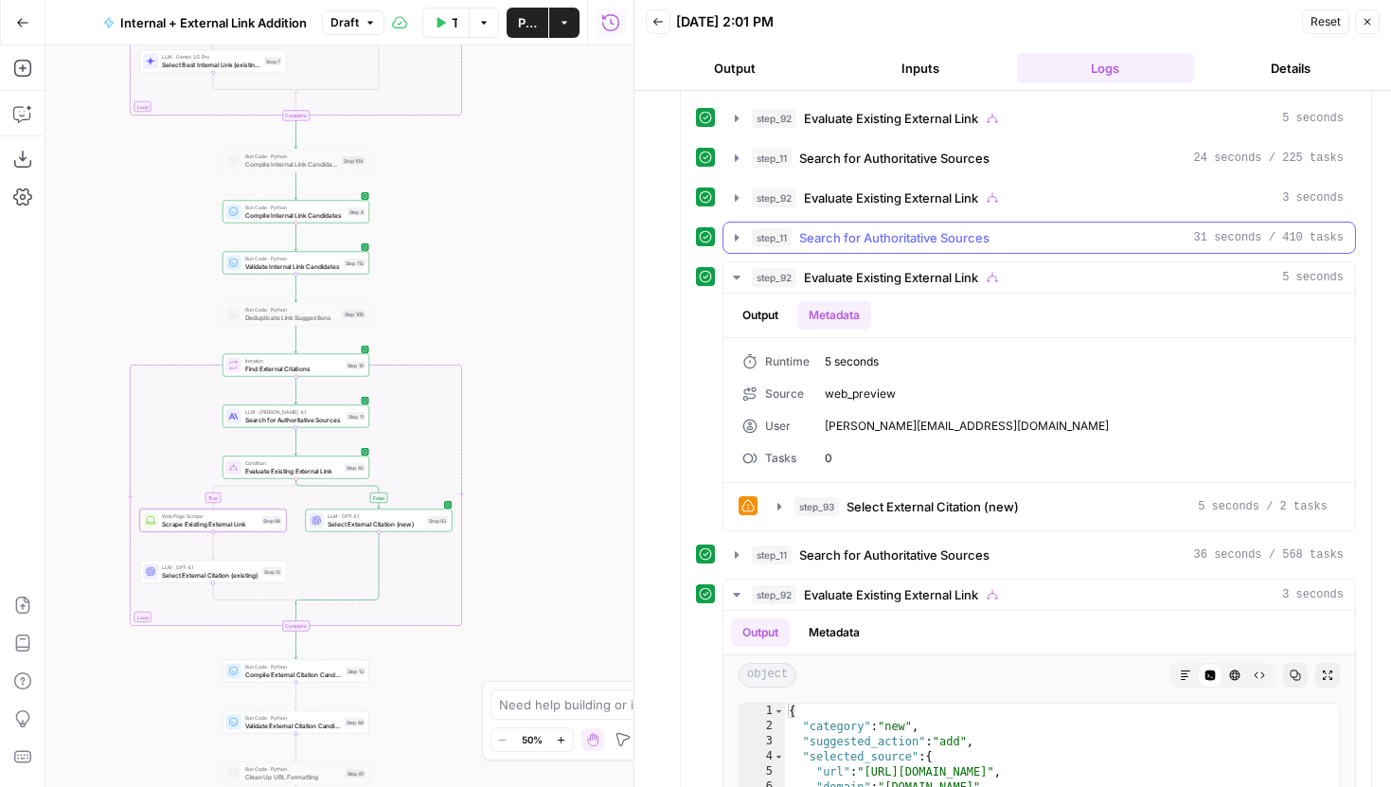
click at [737, 234] on icon "button" at bounding box center [736, 237] width 15 height 15
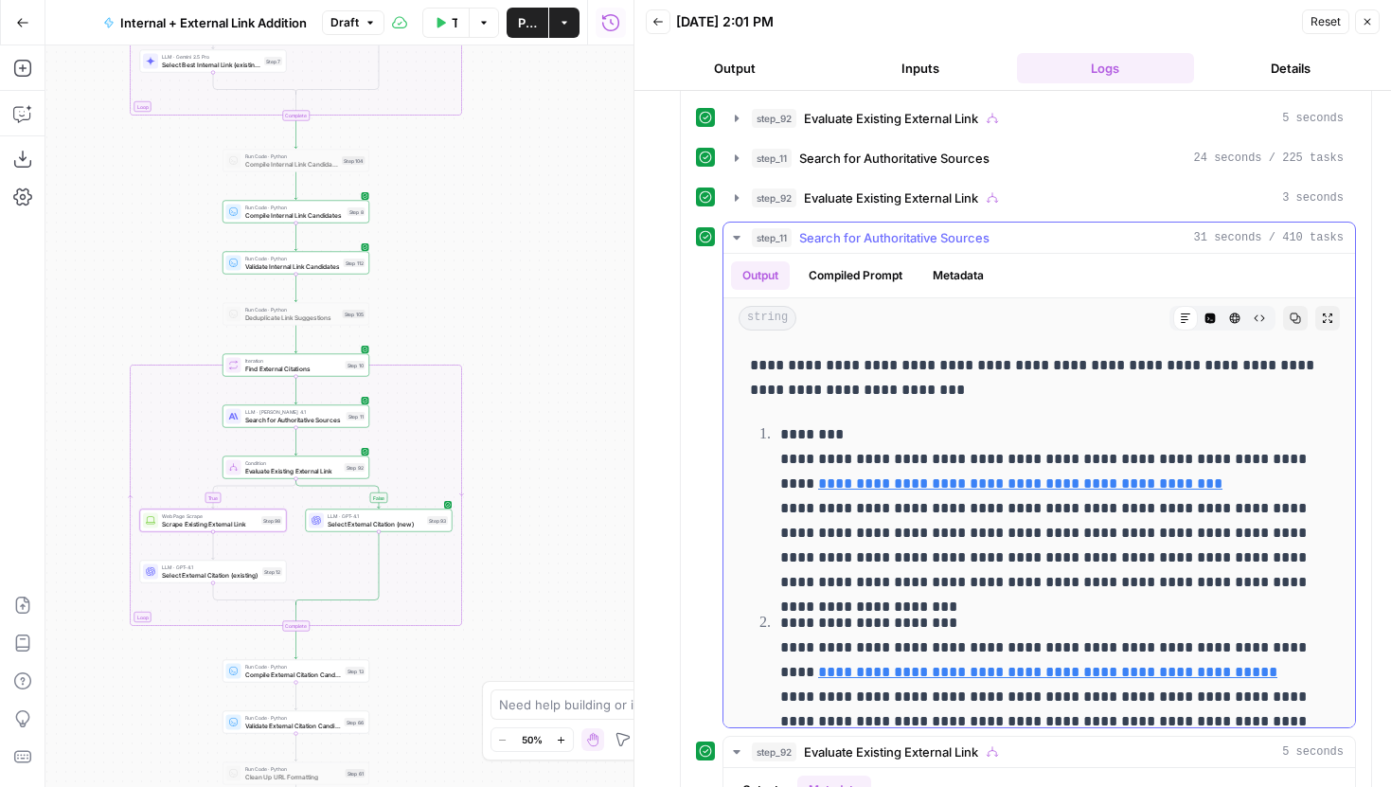
click at [842, 277] on button "Compiled Prompt" at bounding box center [855, 275] width 116 height 28
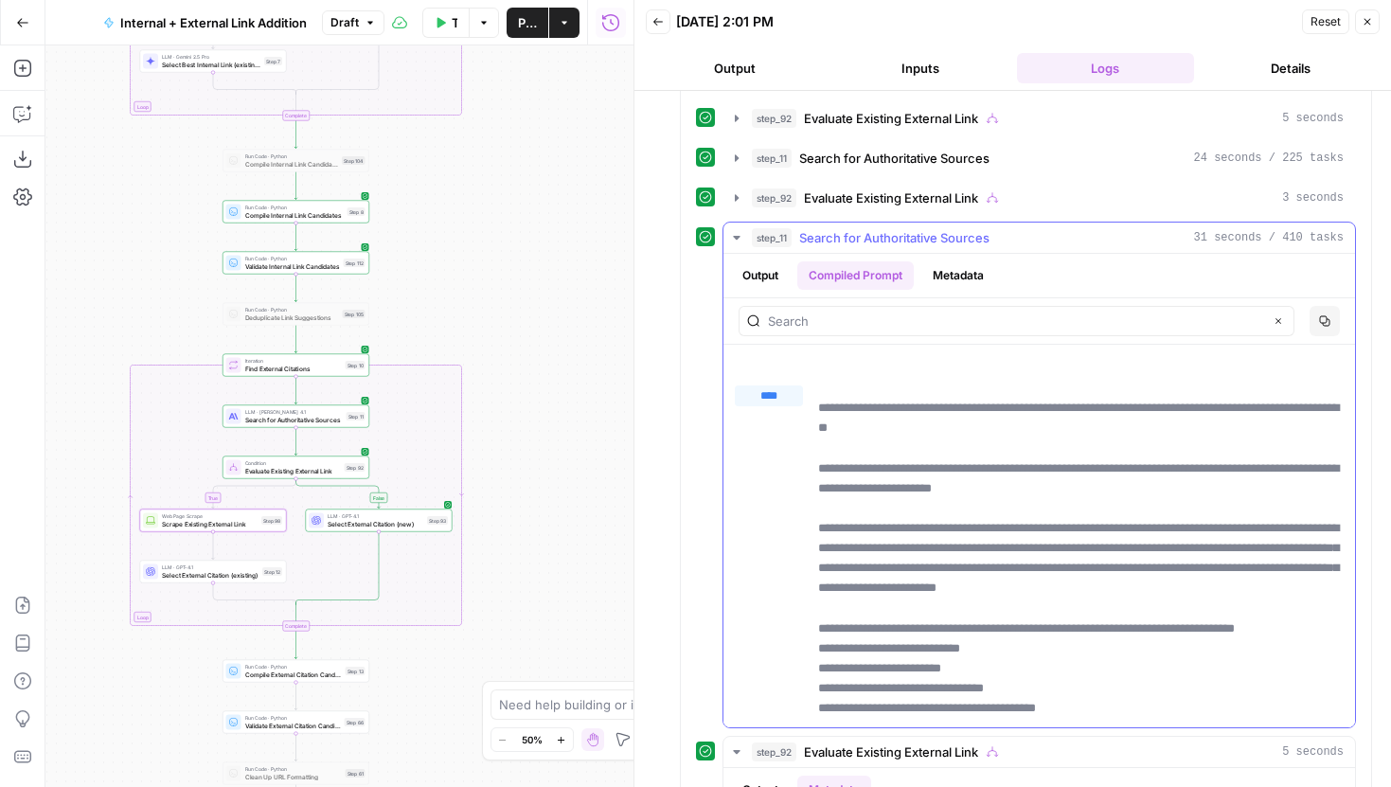
scroll to position [1341, 0]
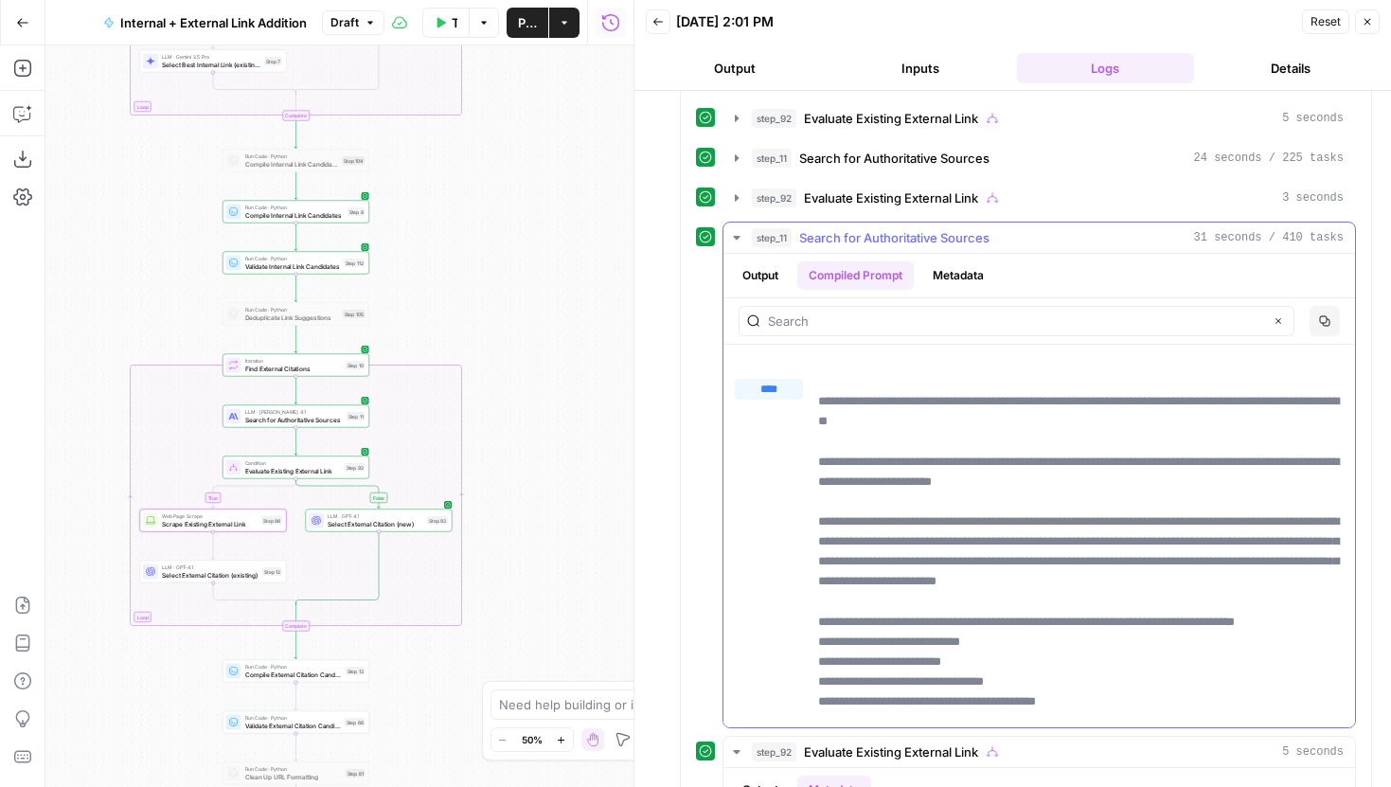
click at [767, 271] on button "Output" at bounding box center [760, 275] width 59 height 28
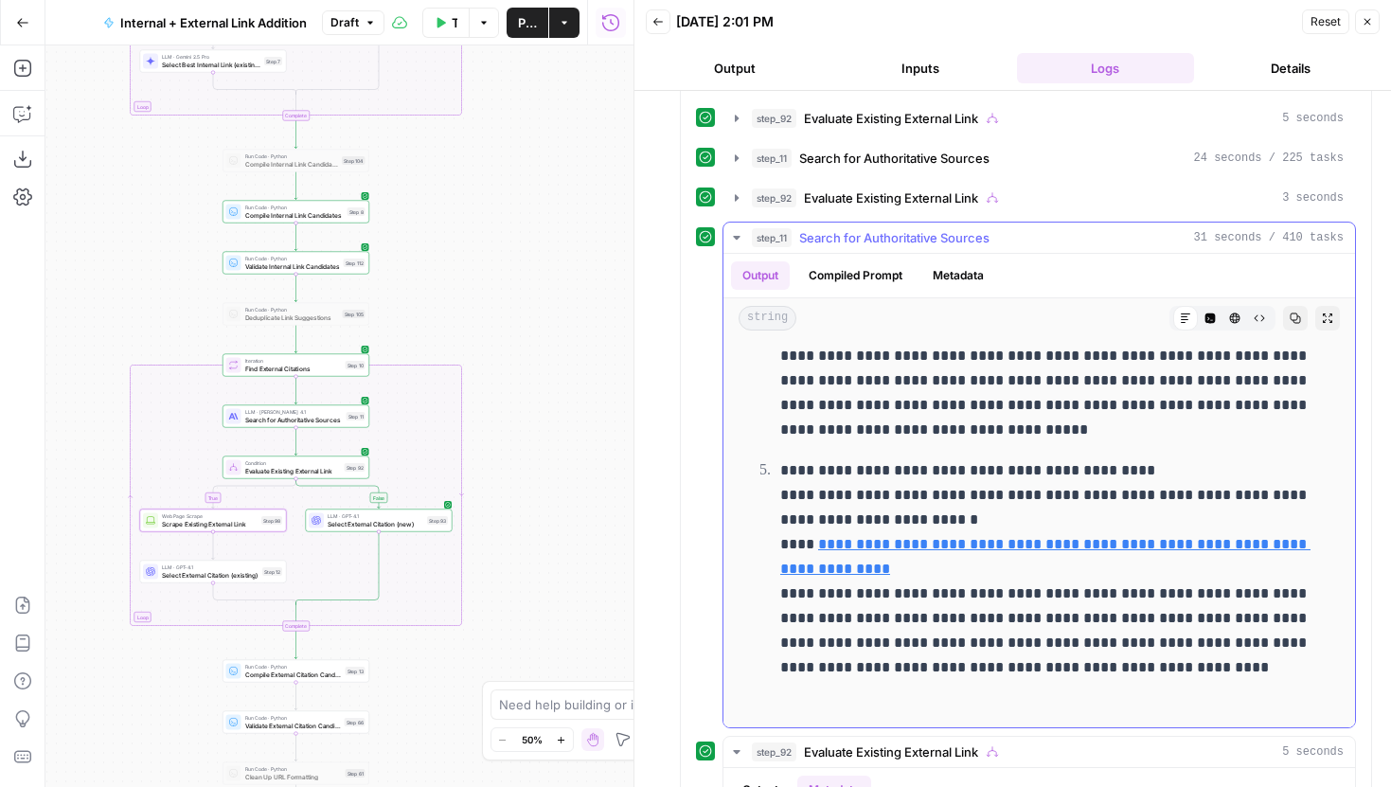
scroll to position [2222, 0]
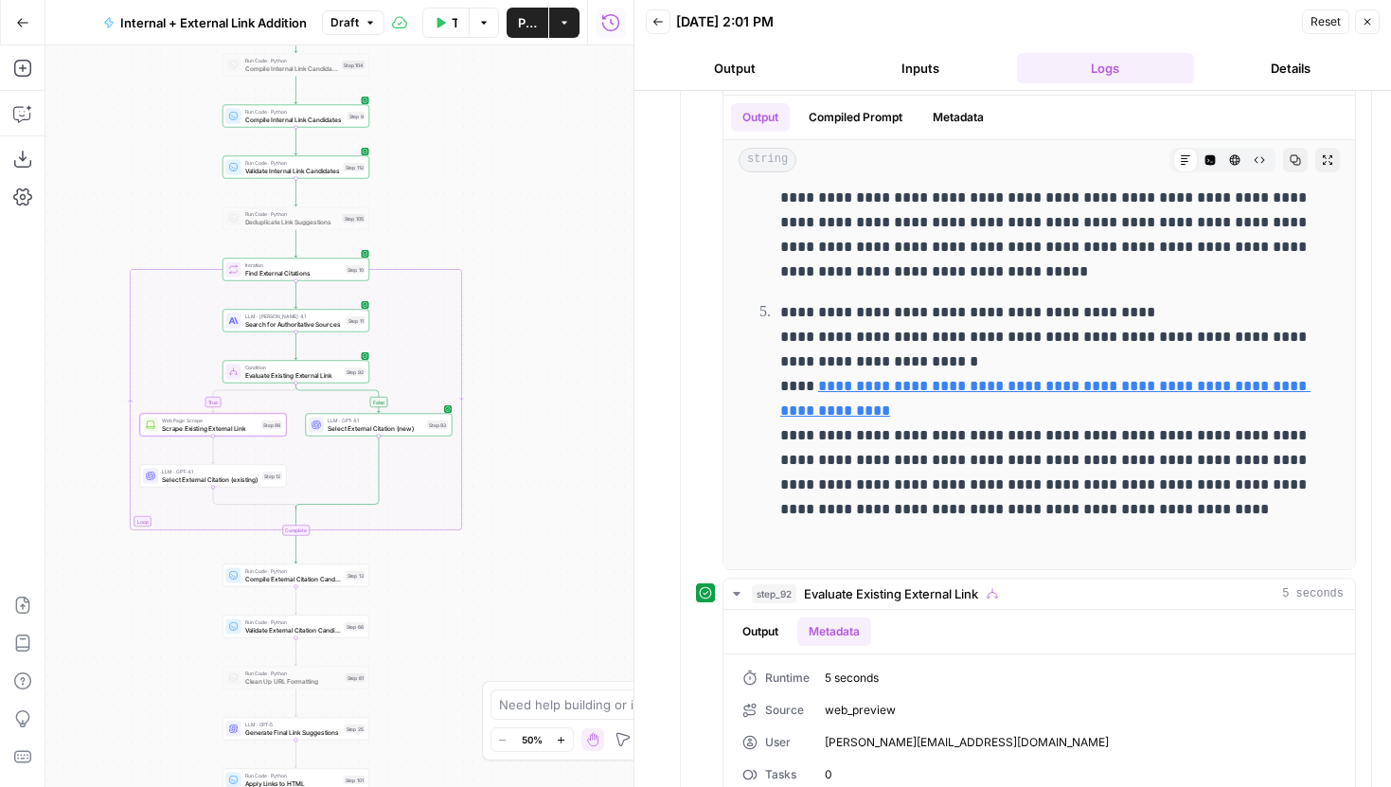
drag, startPoint x: 553, startPoint y: 605, endPoint x: 550, endPoint y: 424, distance: 180.9
click at [550, 423] on div "true false true false true false Workflow Set Inputs Inputs Run Code · Python G…" at bounding box center [339, 416] width 588 height 742
drag, startPoint x: 565, startPoint y: 215, endPoint x: 565, endPoint y: 295, distance: 80.5
click at [565, 295] on div "true false true false true false Workflow Set Inputs Inputs Run Code · Python G…" at bounding box center [339, 416] width 588 height 742
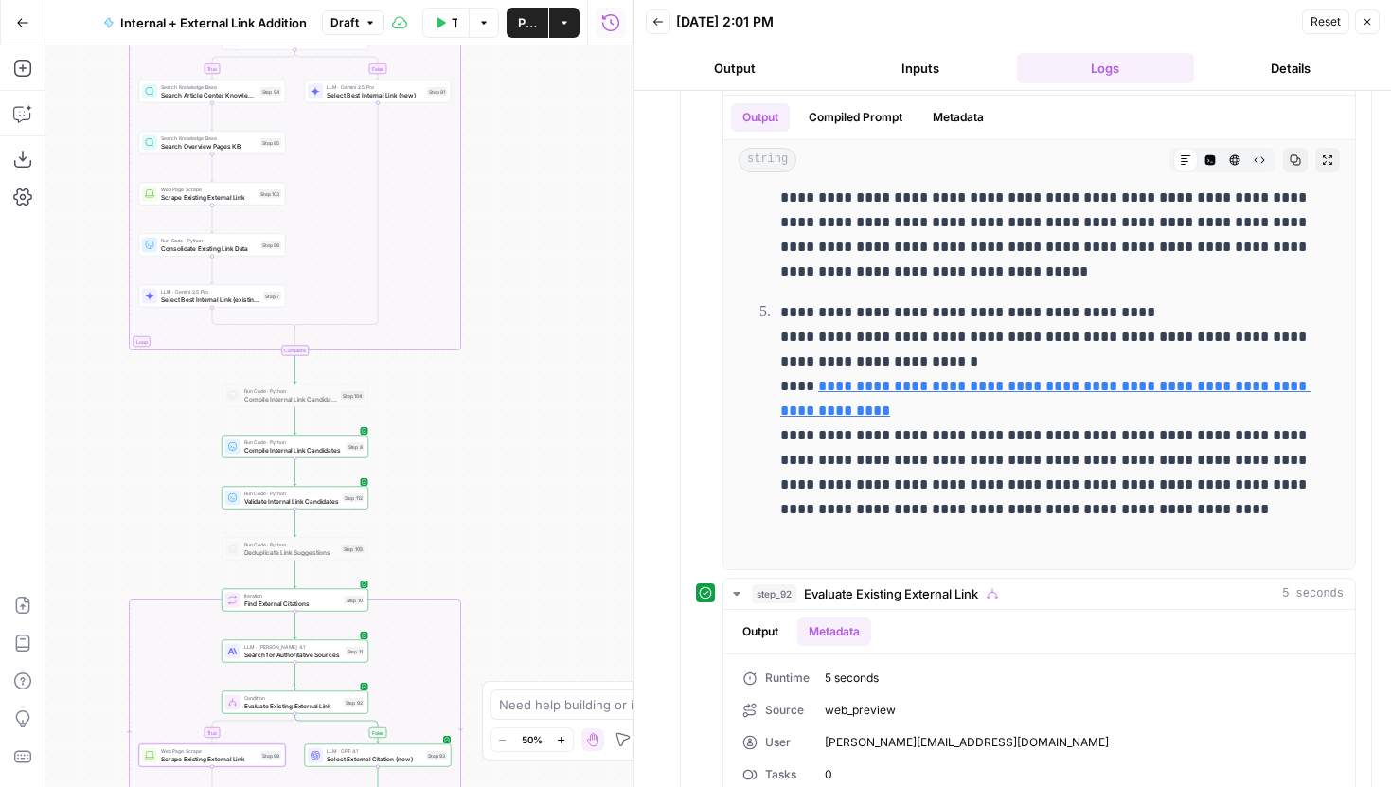
drag, startPoint x: 557, startPoint y: 211, endPoint x: 559, endPoint y: 541, distance: 329.6
click at [559, 541] on div "true false true false true false Workflow Set Inputs Inputs Run Code · Python G…" at bounding box center [339, 416] width 588 height 742
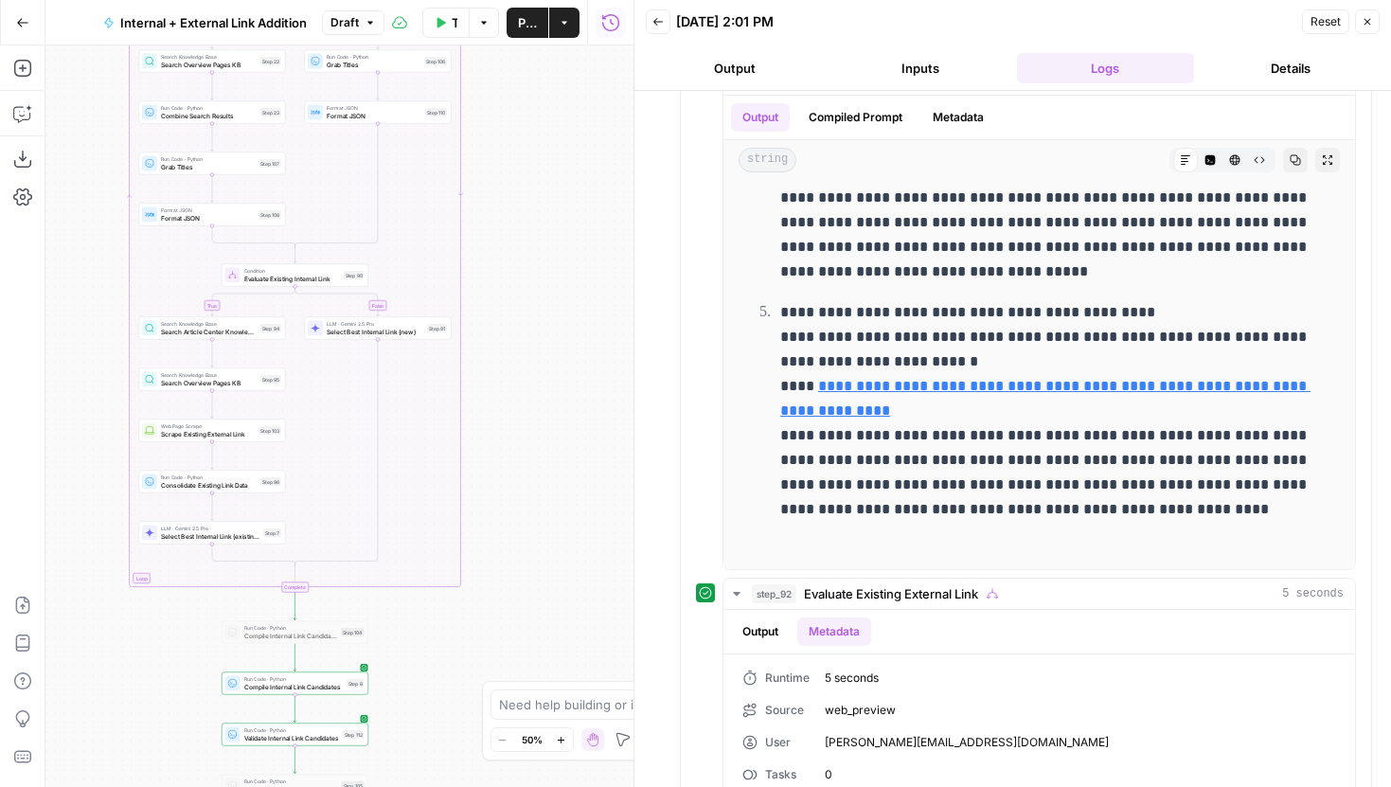
drag, startPoint x: 495, startPoint y: 184, endPoint x: 495, endPoint y: 430, distance: 246.2
click at [495, 430] on div "true false true false true false Workflow Set Inputs Inputs Run Code · Python G…" at bounding box center [339, 416] width 588 height 742
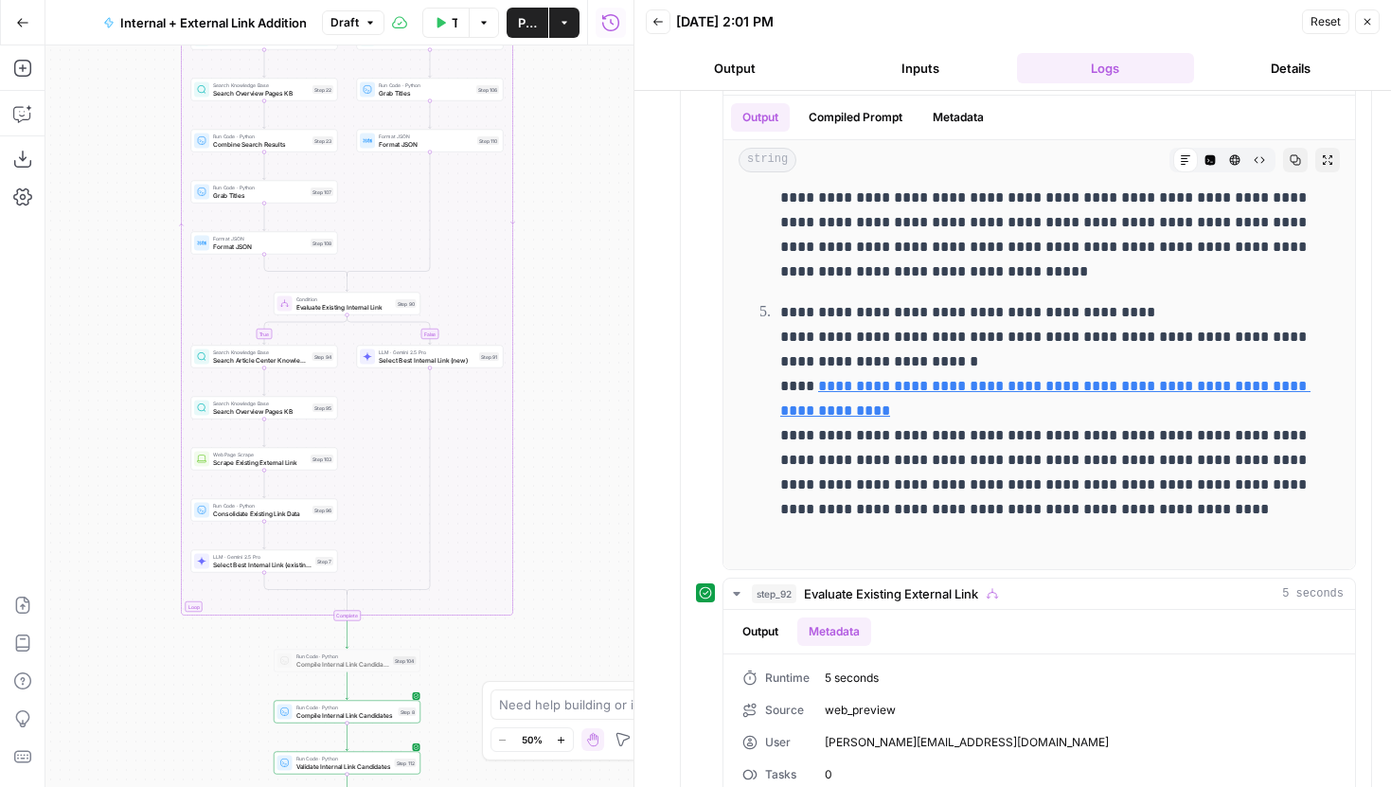
drag, startPoint x: 488, startPoint y: 305, endPoint x: 535, endPoint y: 272, distance: 57.8
click at [536, 272] on div "true false true false true false Workflow Set Inputs Inputs Run Code · Python G…" at bounding box center [339, 416] width 588 height 742
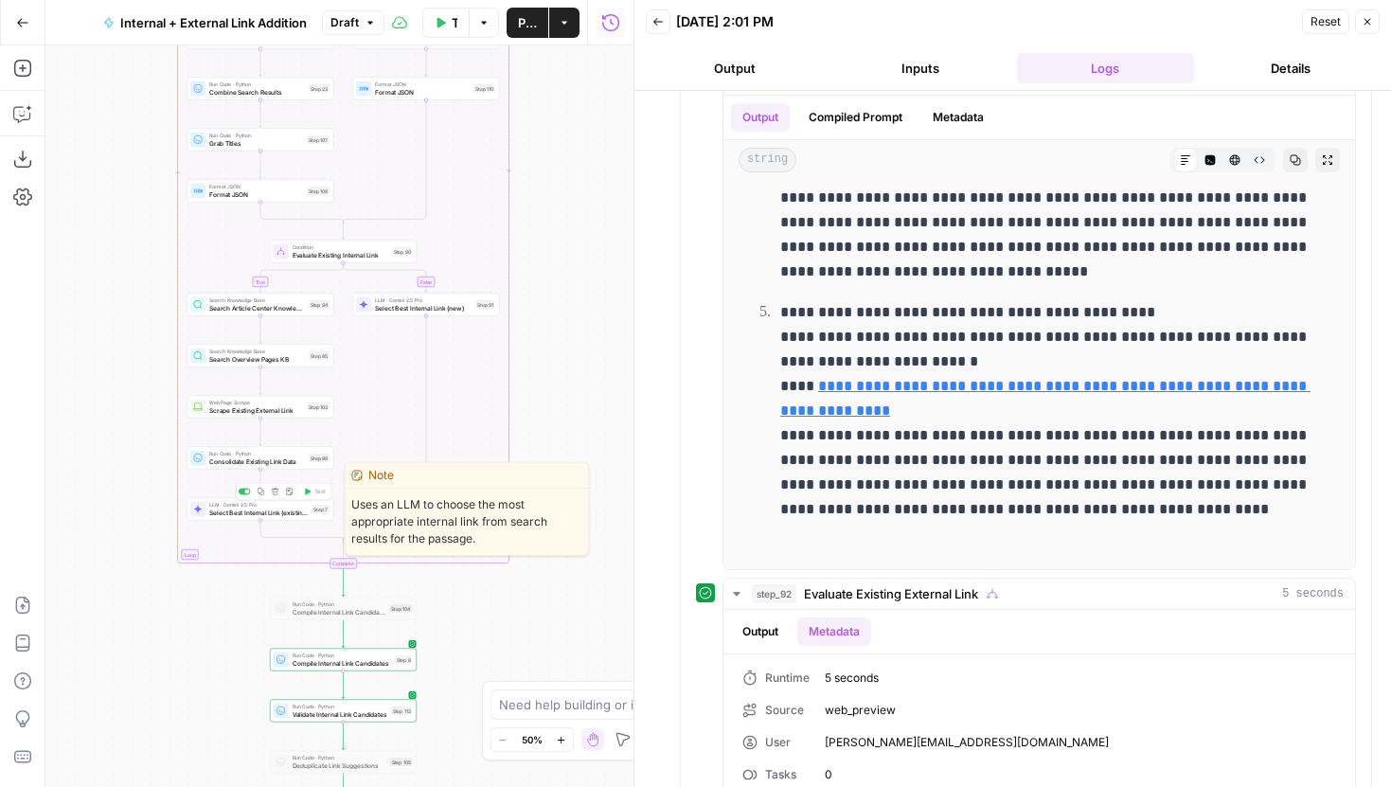
click at [271, 516] on span "Select Best Internal Link (existing)" at bounding box center [258, 512] width 98 height 9
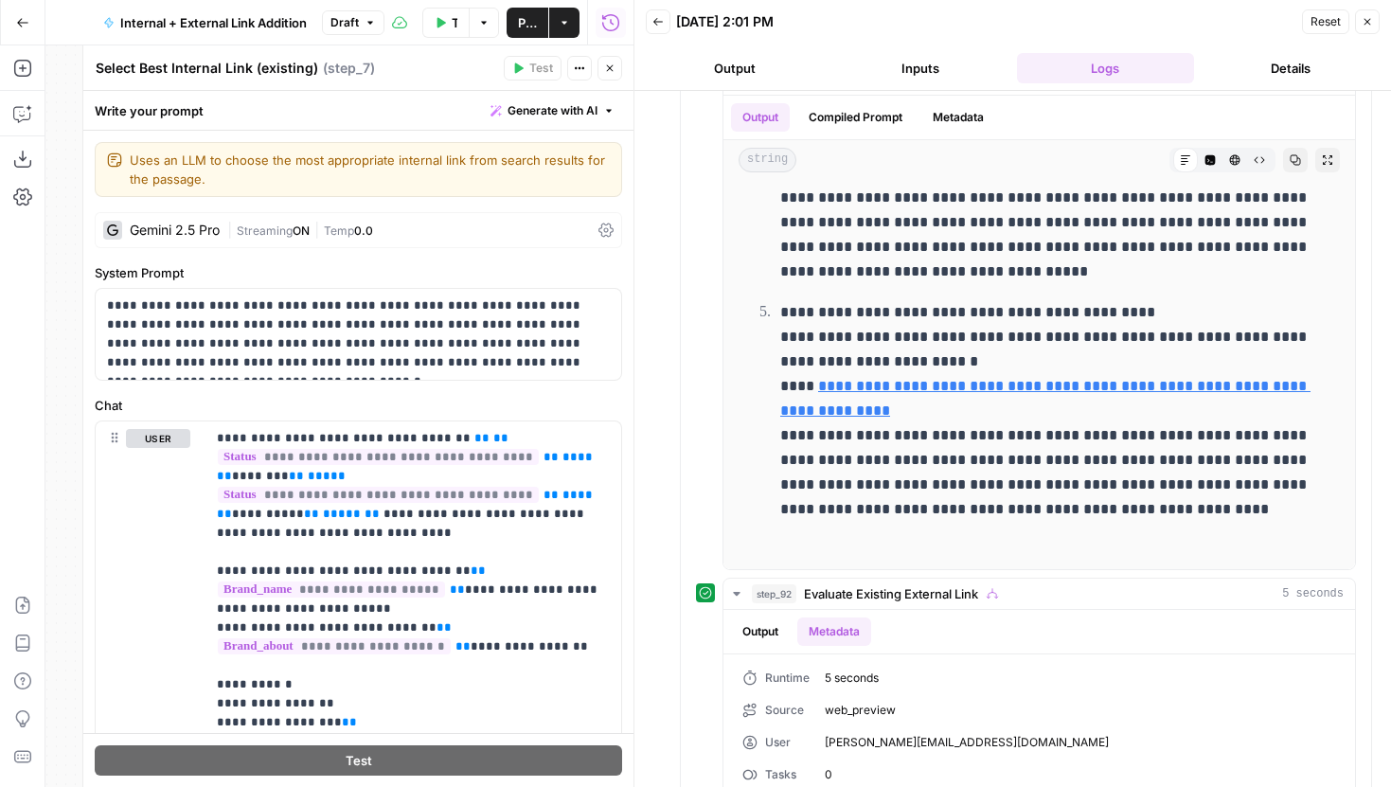
click at [1367, 21] on icon "button" at bounding box center [1368, 22] width 7 height 7
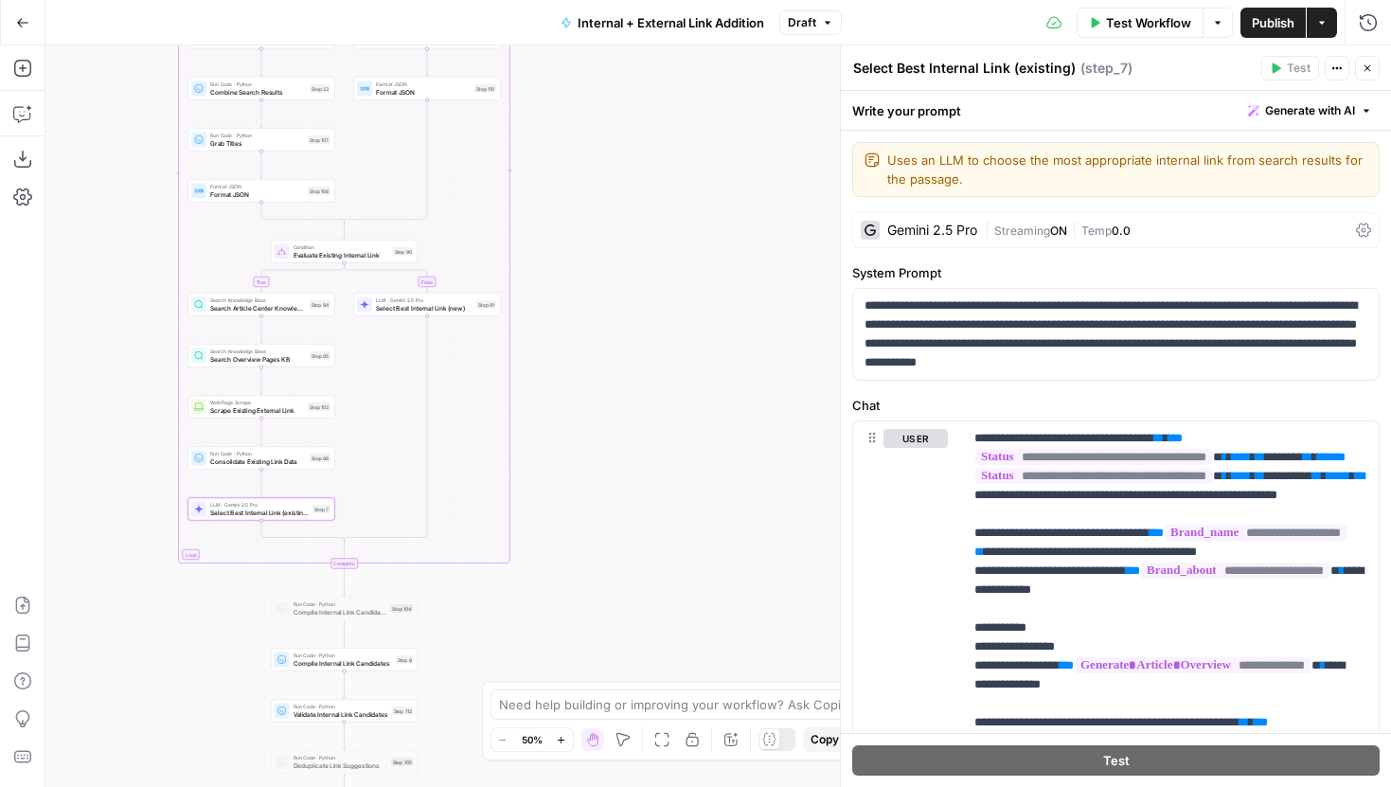
drag, startPoint x: 569, startPoint y: 593, endPoint x: 575, endPoint y: 302, distance: 290.8
click at [575, 307] on div "true false true false true false Workflow Set Inputs Inputs Run Code · Python G…" at bounding box center [718, 416] width 1346 height 742
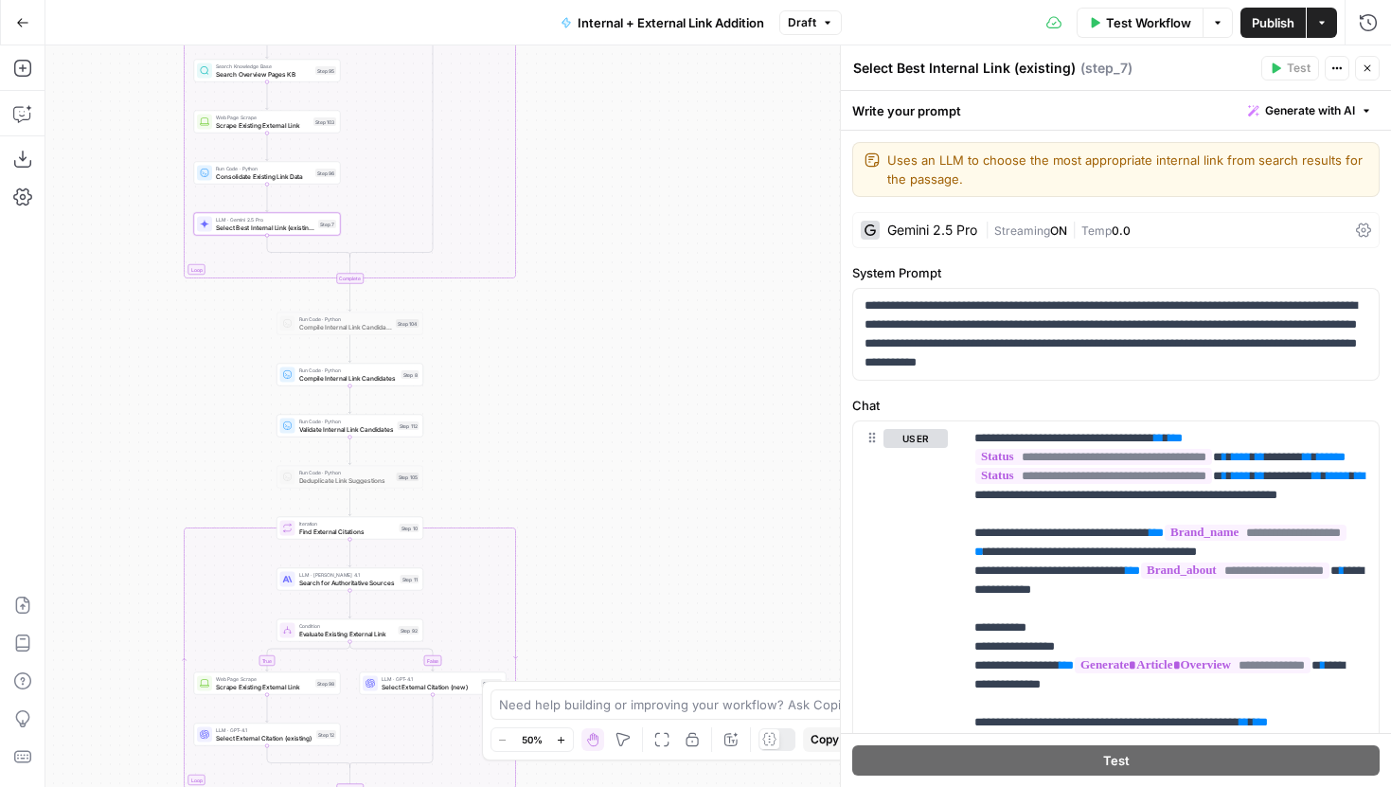
drag, startPoint x: 569, startPoint y: 610, endPoint x: 569, endPoint y: 275, distance: 335.2
click at [569, 289] on div "true false true false true false Workflow Set Inputs Inputs Run Code · Python G…" at bounding box center [718, 416] width 1346 height 742
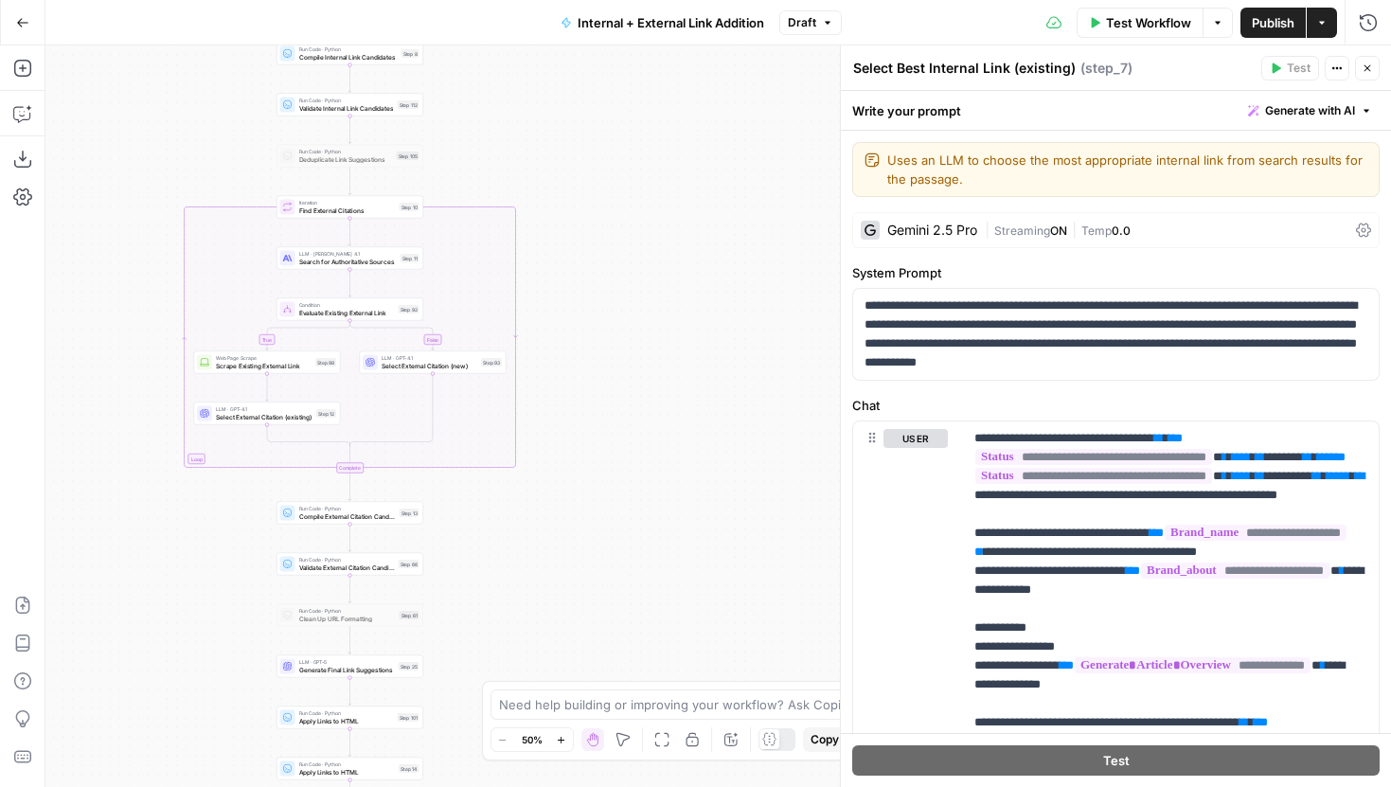
drag, startPoint x: 640, startPoint y: 519, endPoint x: 640, endPoint y: 222, distance: 297.4
click at [640, 229] on div "true false true false true false Workflow Set Inputs Inputs Run Code · Python G…" at bounding box center [718, 416] width 1346 height 742
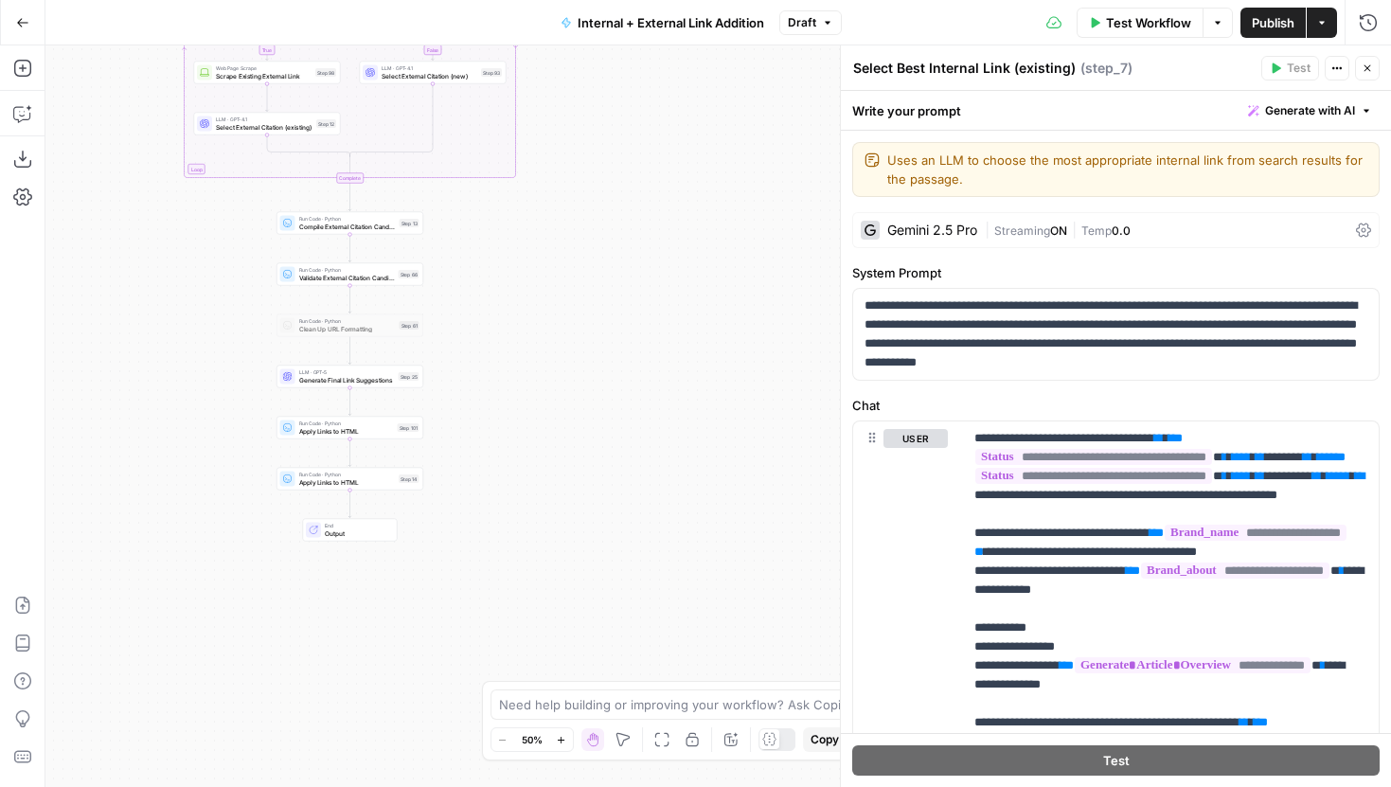
drag, startPoint x: 612, startPoint y: 289, endPoint x: 611, endPoint y: 446, distance: 157.2
click at [611, 446] on div "true false true false true false Workflow Set Inputs Inputs Run Code · Python G…" at bounding box center [718, 416] width 1346 height 742
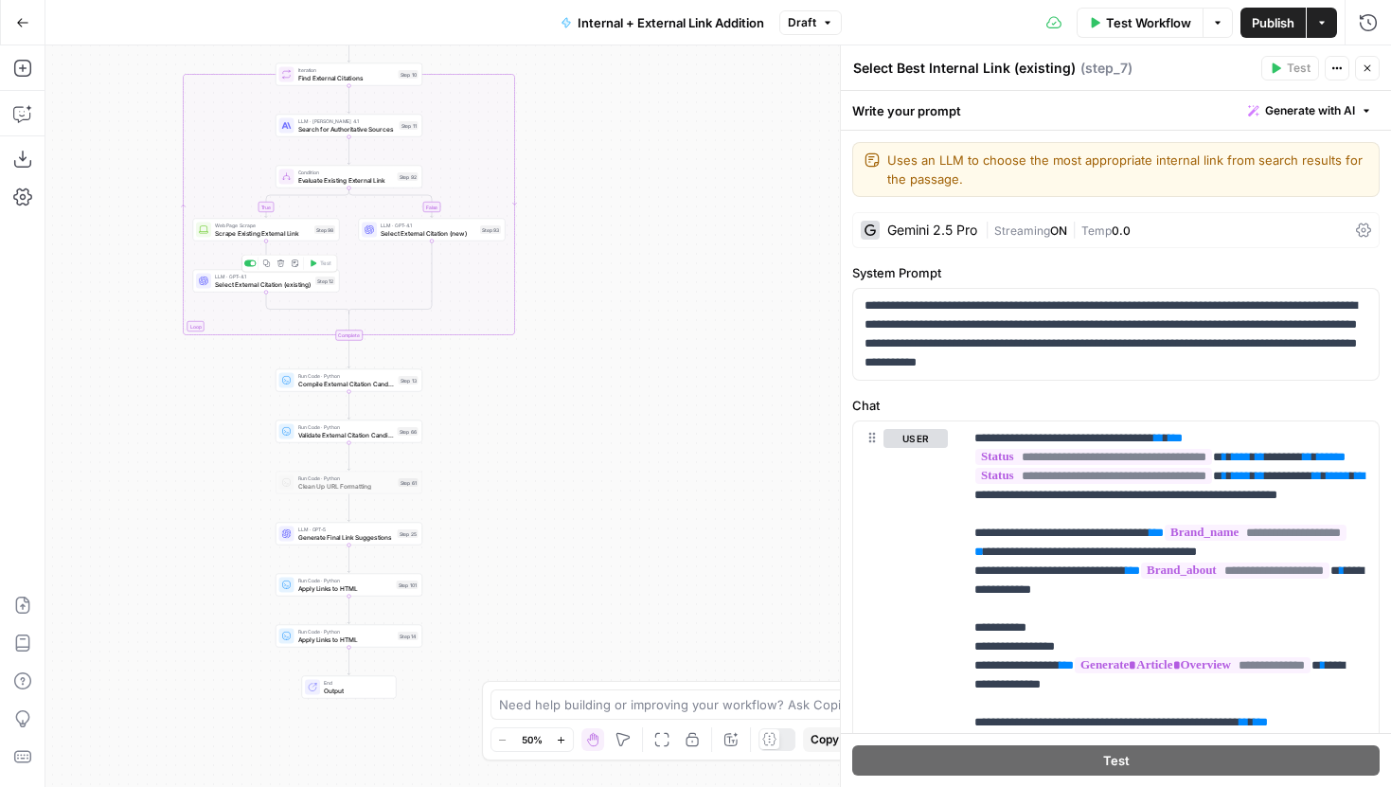
click at [283, 285] on span "Select External Citation (existing)" at bounding box center [263, 283] width 97 height 9
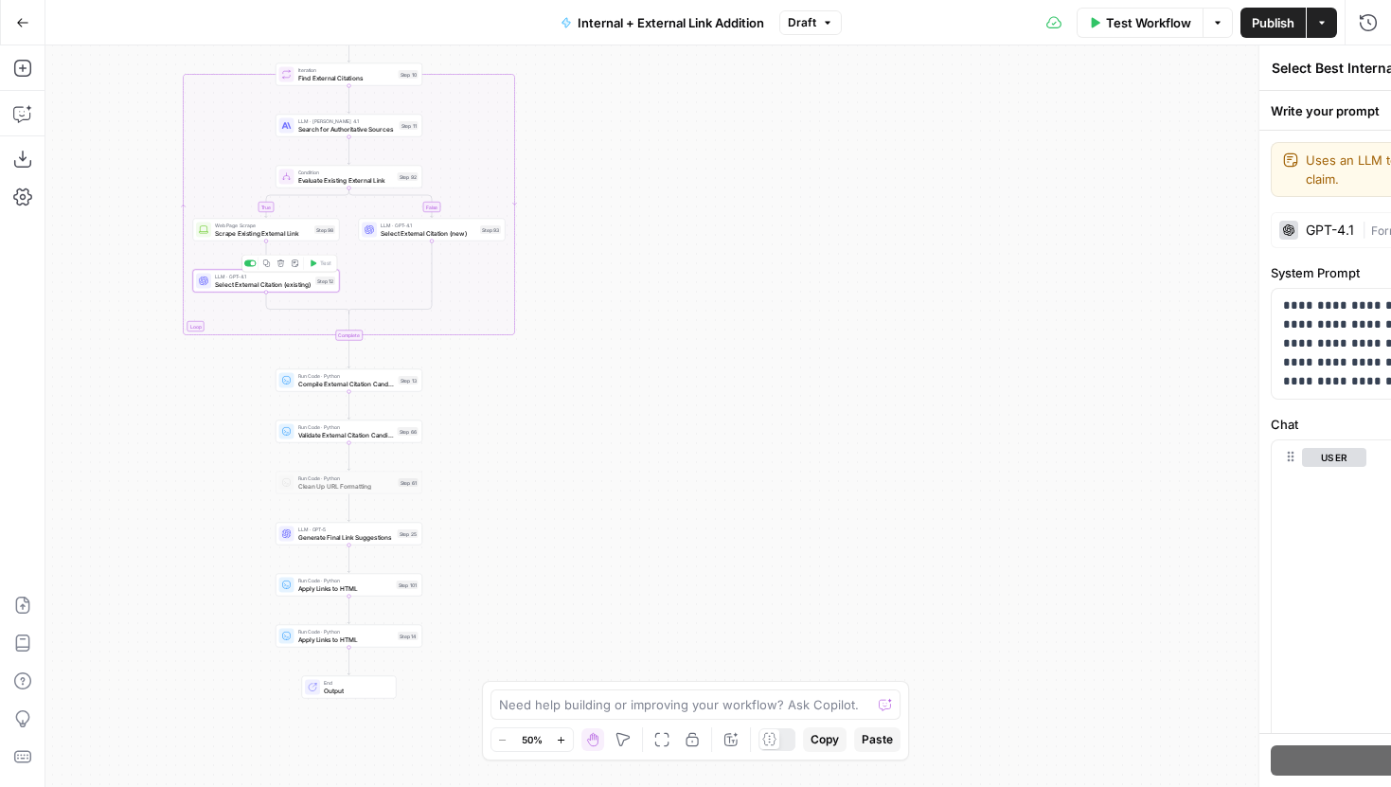
type textarea "Select External Citation (existing)"
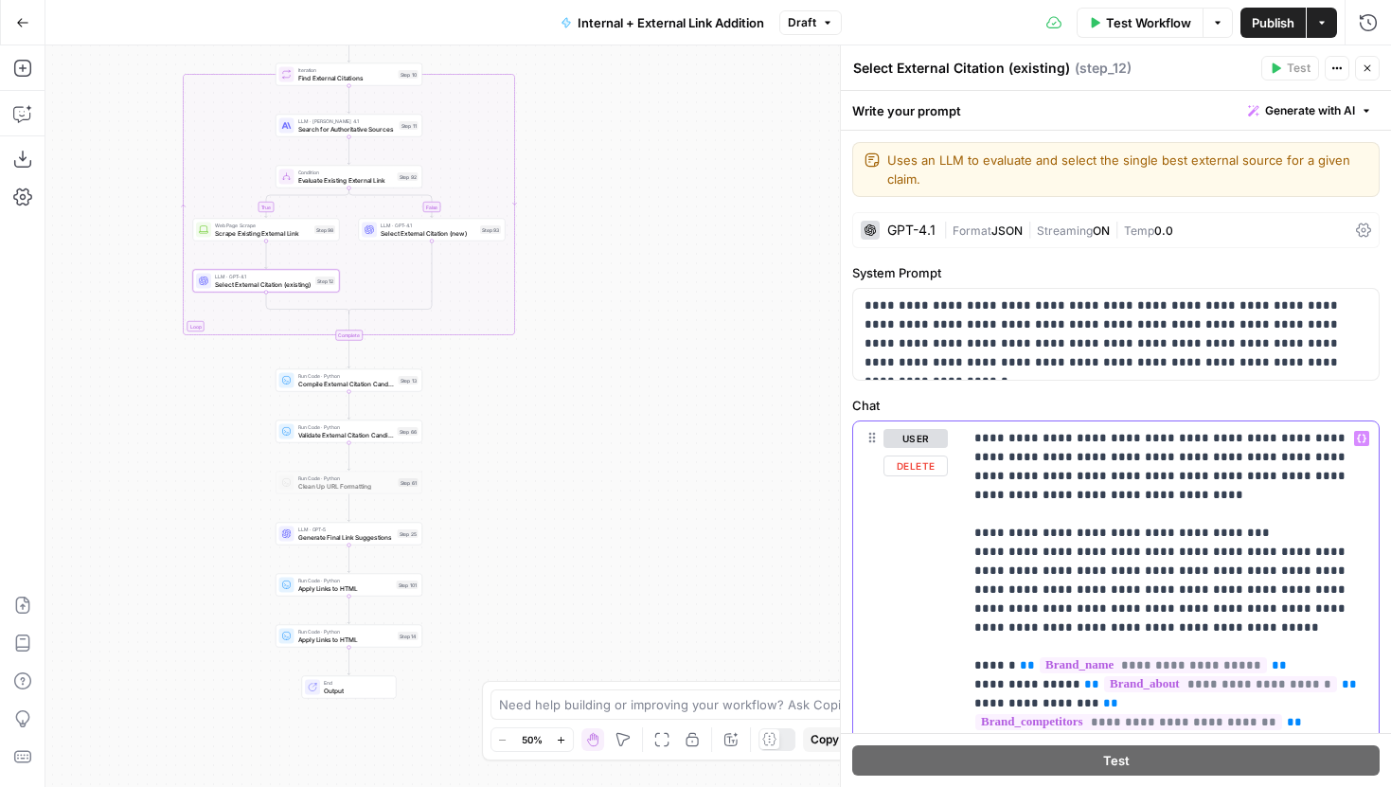
drag, startPoint x: 1098, startPoint y: 627, endPoint x: 1017, endPoint y: 611, distance: 82.1
copy p "**********"
drag, startPoint x: 733, startPoint y: 316, endPoint x: 742, endPoint y: 647, distance: 330.6
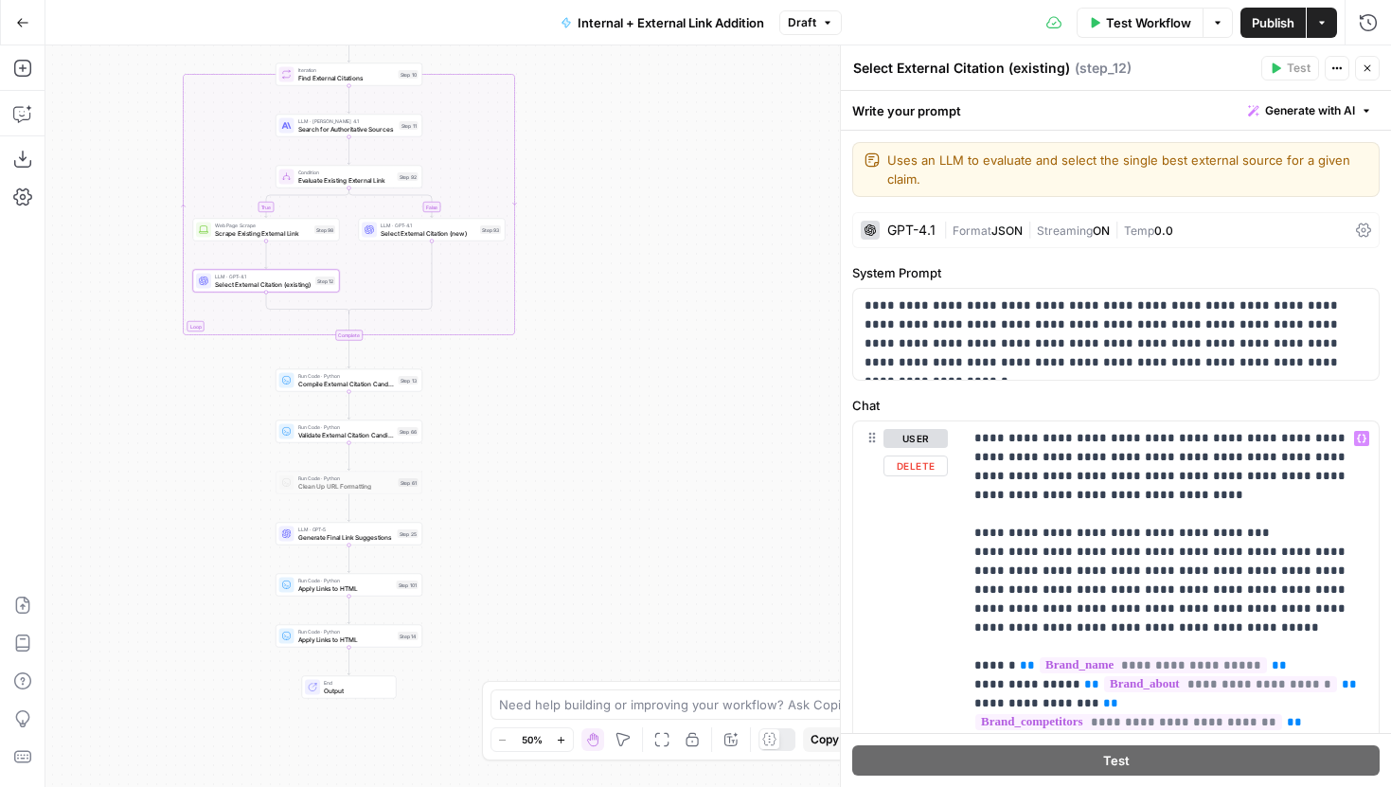
click at [742, 647] on div "true false true false true false Workflow Set Inputs Inputs Run Code · Python G…" at bounding box center [718, 416] width 1346 height 742
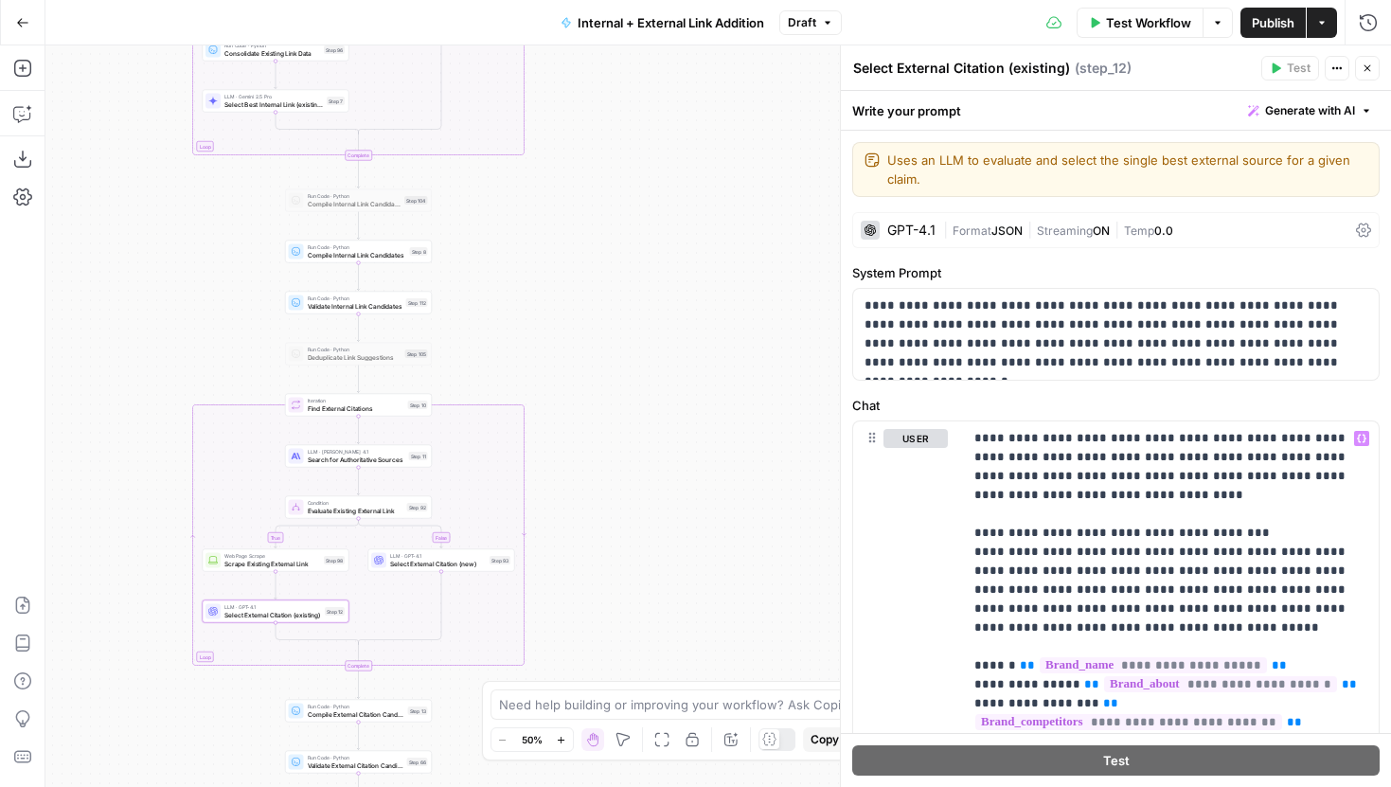
drag, startPoint x: 596, startPoint y: 229, endPoint x: 598, endPoint y: 416, distance: 186.6
click at [598, 415] on div "true false true false true false Workflow Set Inputs Inputs Run Code · Python G…" at bounding box center [718, 416] width 1346 height 742
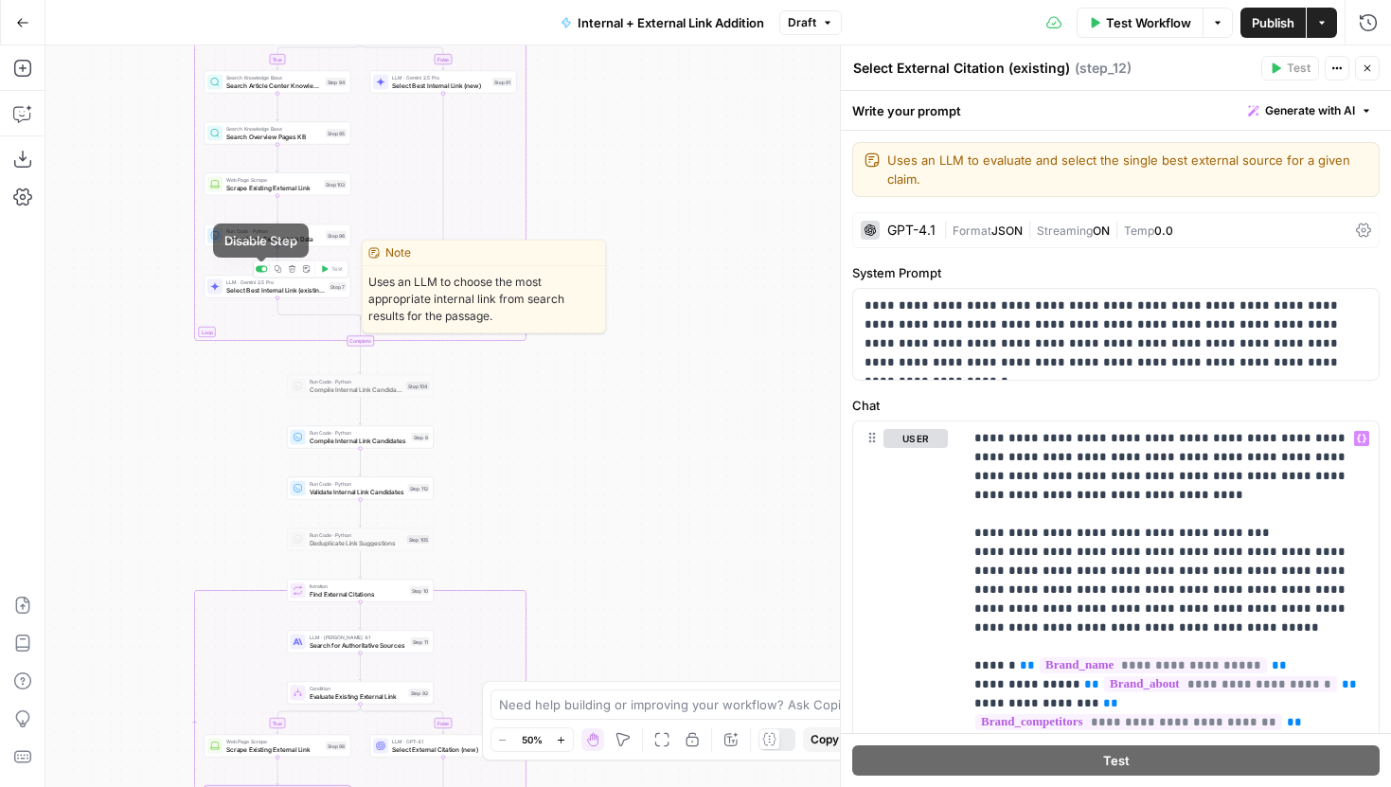
click at [268, 283] on span "LLM · Gemini 2.5 Pro" at bounding box center [275, 282] width 98 height 8
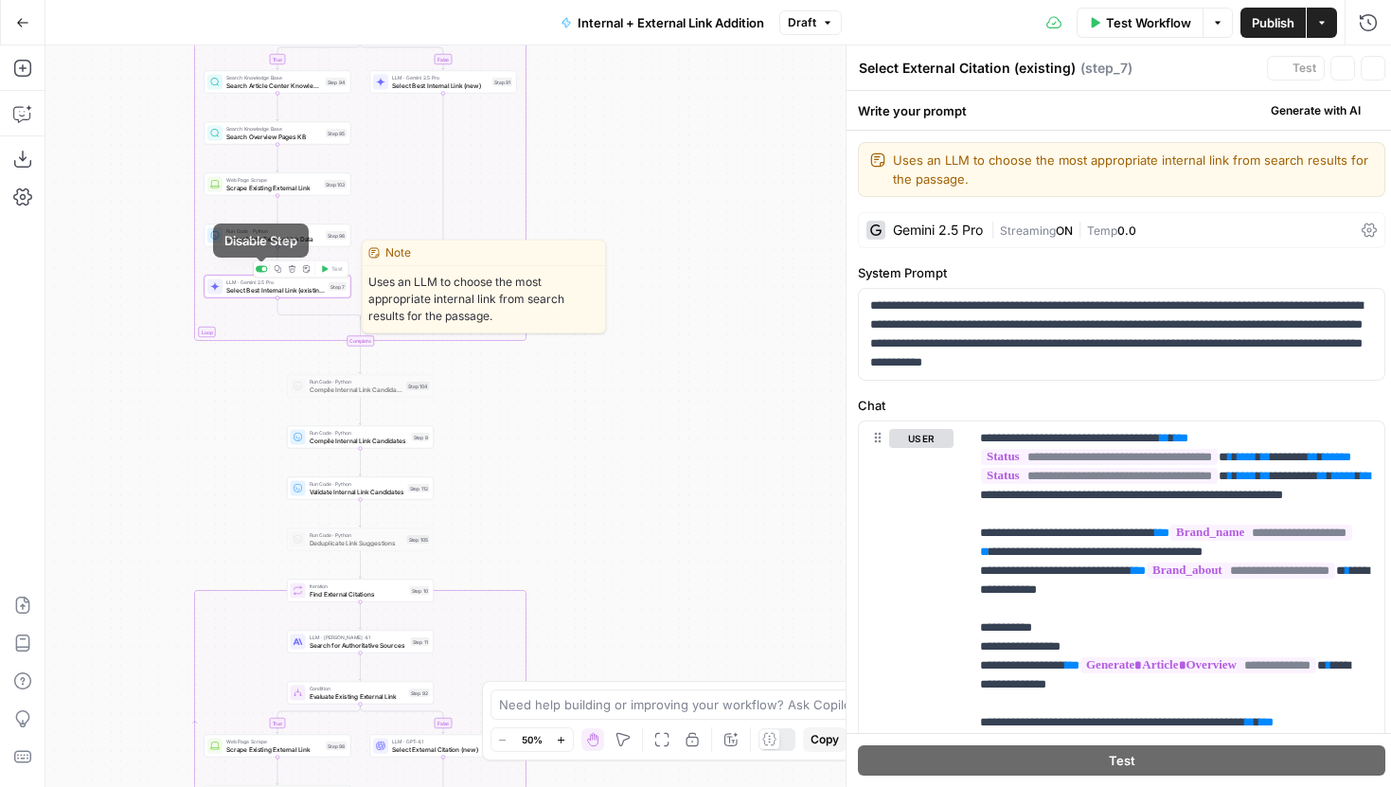
type textarea "Select Best Internal Link (existing)"
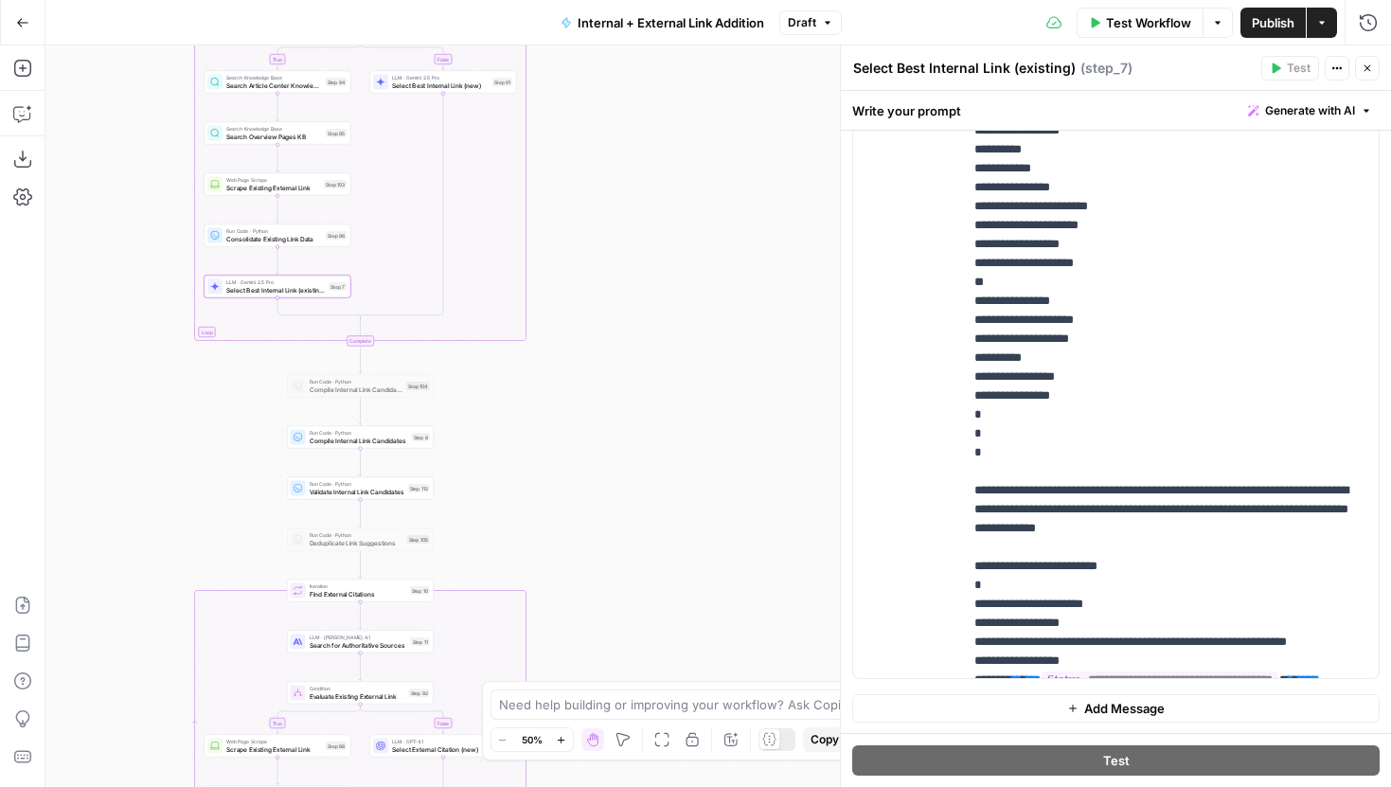
scroll to position [493, 0]
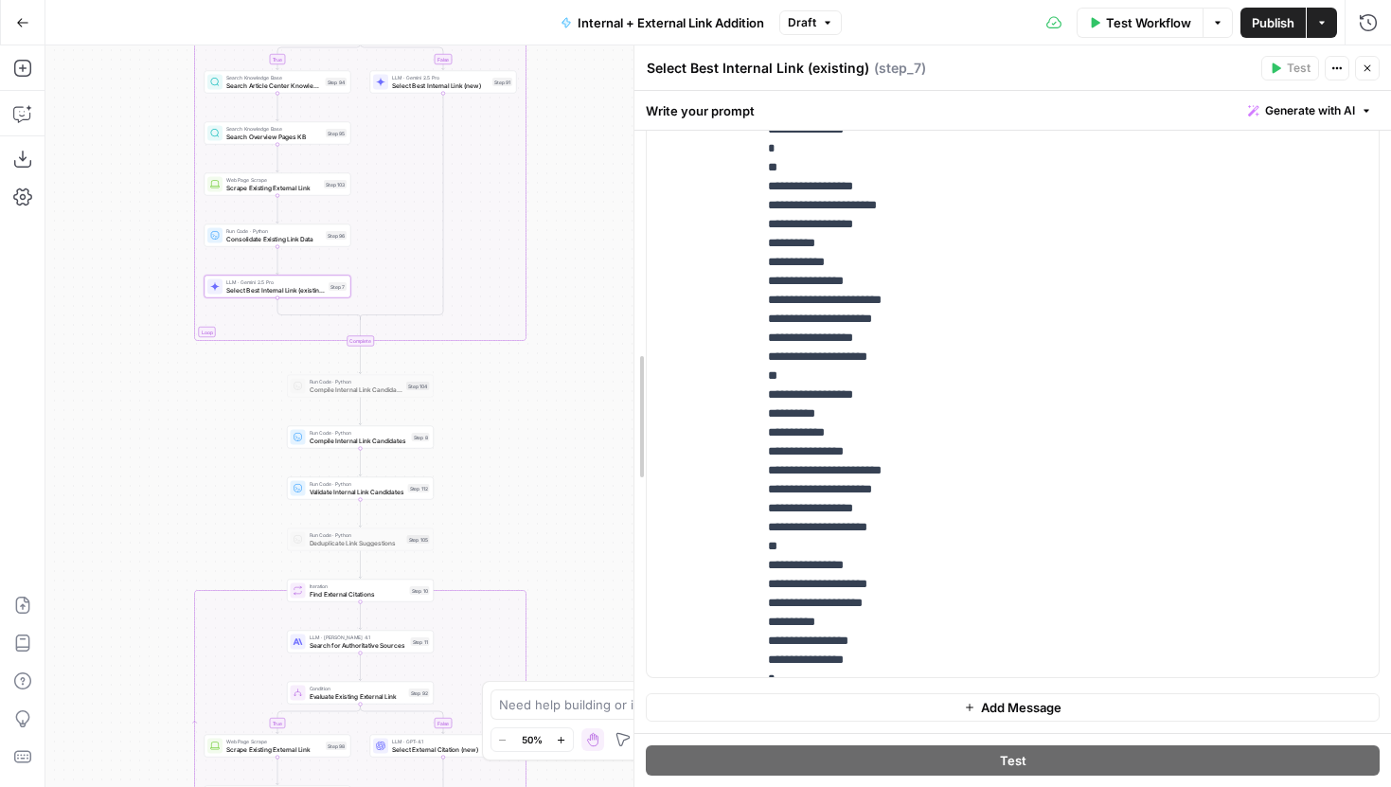
drag, startPoint x: 705, startPoint y: 412, endPoint x: 557, endPoint y: 417, distance: 147.8
click at [557, 417] on body "LegalZoom New Home Browse Insights Opportunities Your Data Recent Grids Article…" at bounding box center [695, 393] width 1391 height 787
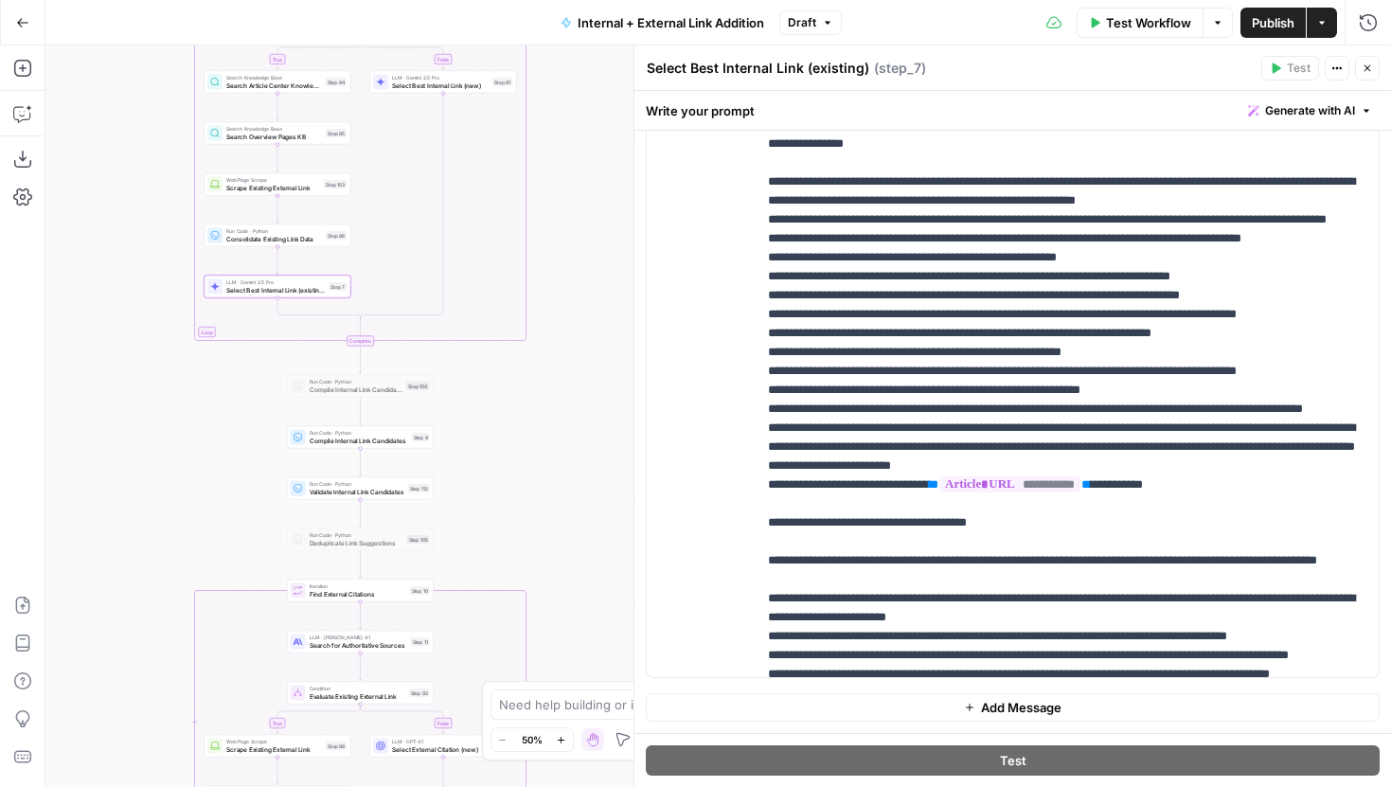
scroll to position [1163, 0]
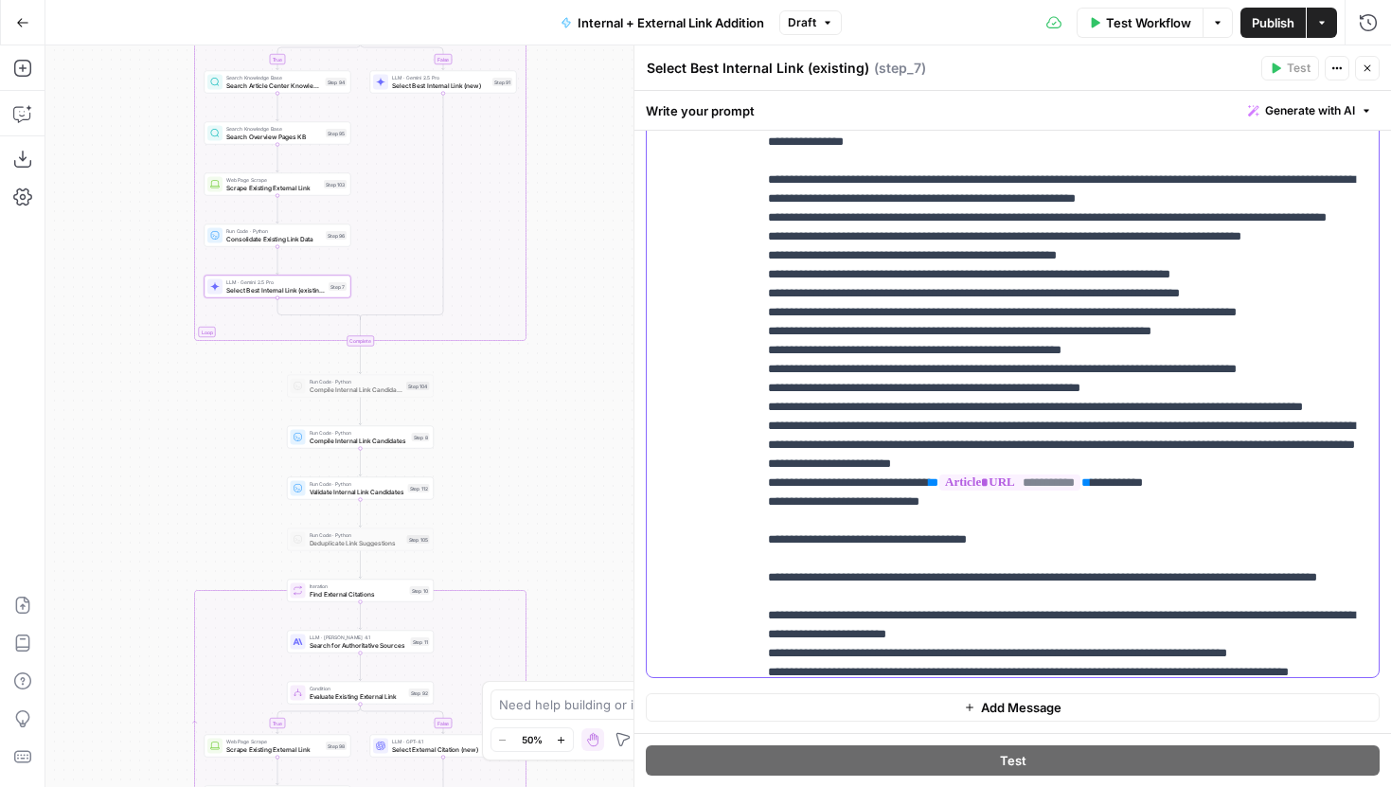
drag, startPoint x: 975, startPoint y: 652, endPoint x: 789, endPoint y: 652, distance: 186.6
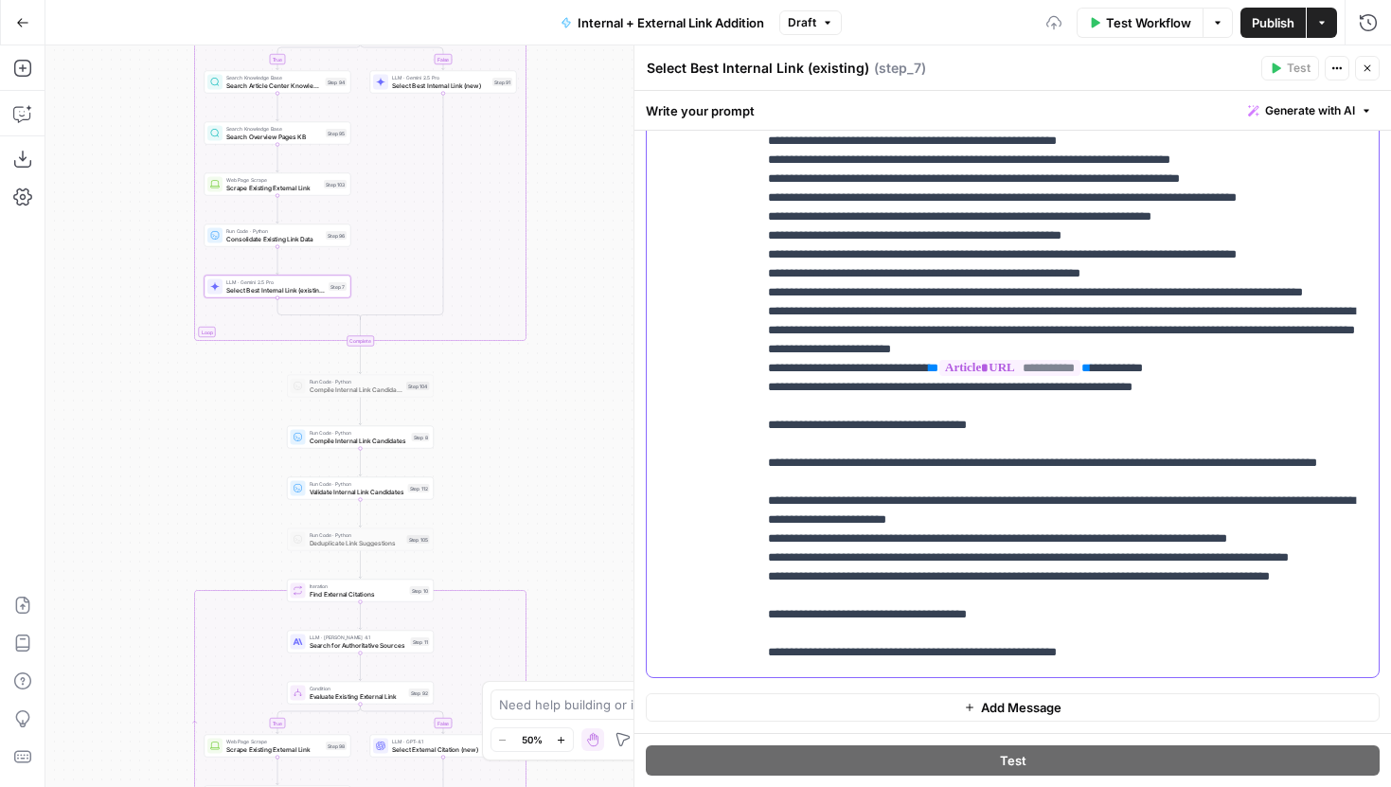
scroll to position [1280, 0]
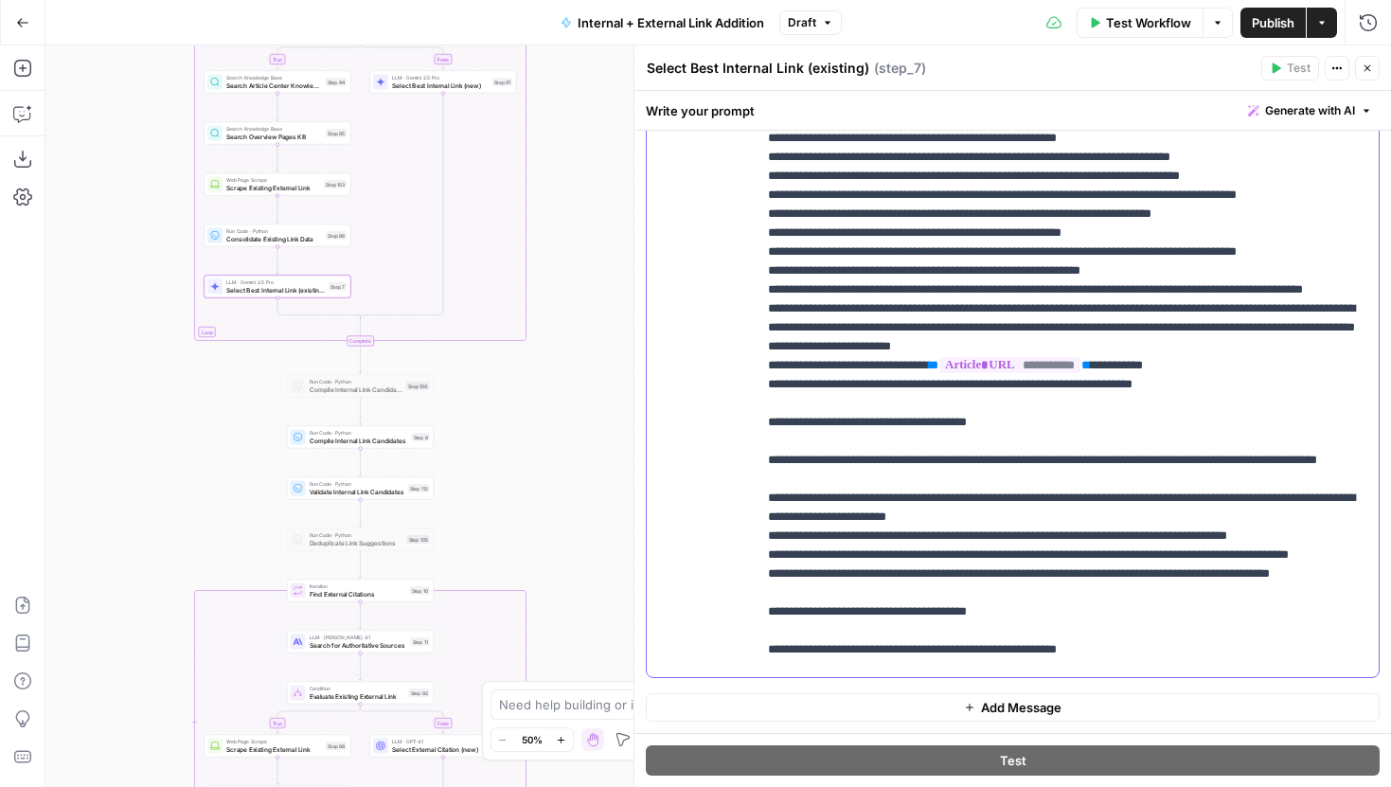
click at [1365, 70] on icon "button" at bounding box center [1368, 68] width 7 height 7
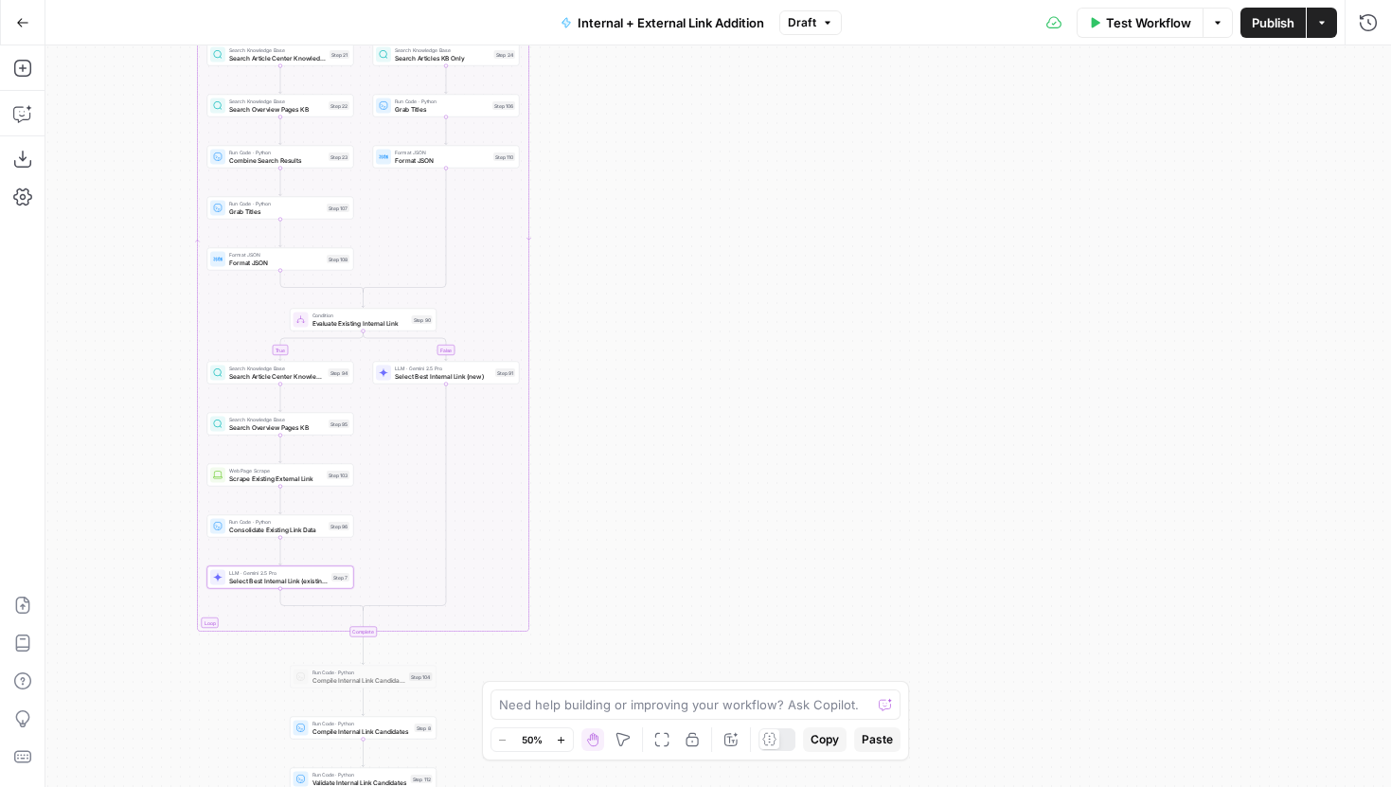
drag, startPoint x: 670, startPoint y: 450, endPoint x: 676, endPoint y: 509, distance: 59.0
click at [676, 509] on div "true false true false true false Workflow Set Inputs Inputs Run Code · Python G…" at bounding box center [718, 416] width 1346 height 742
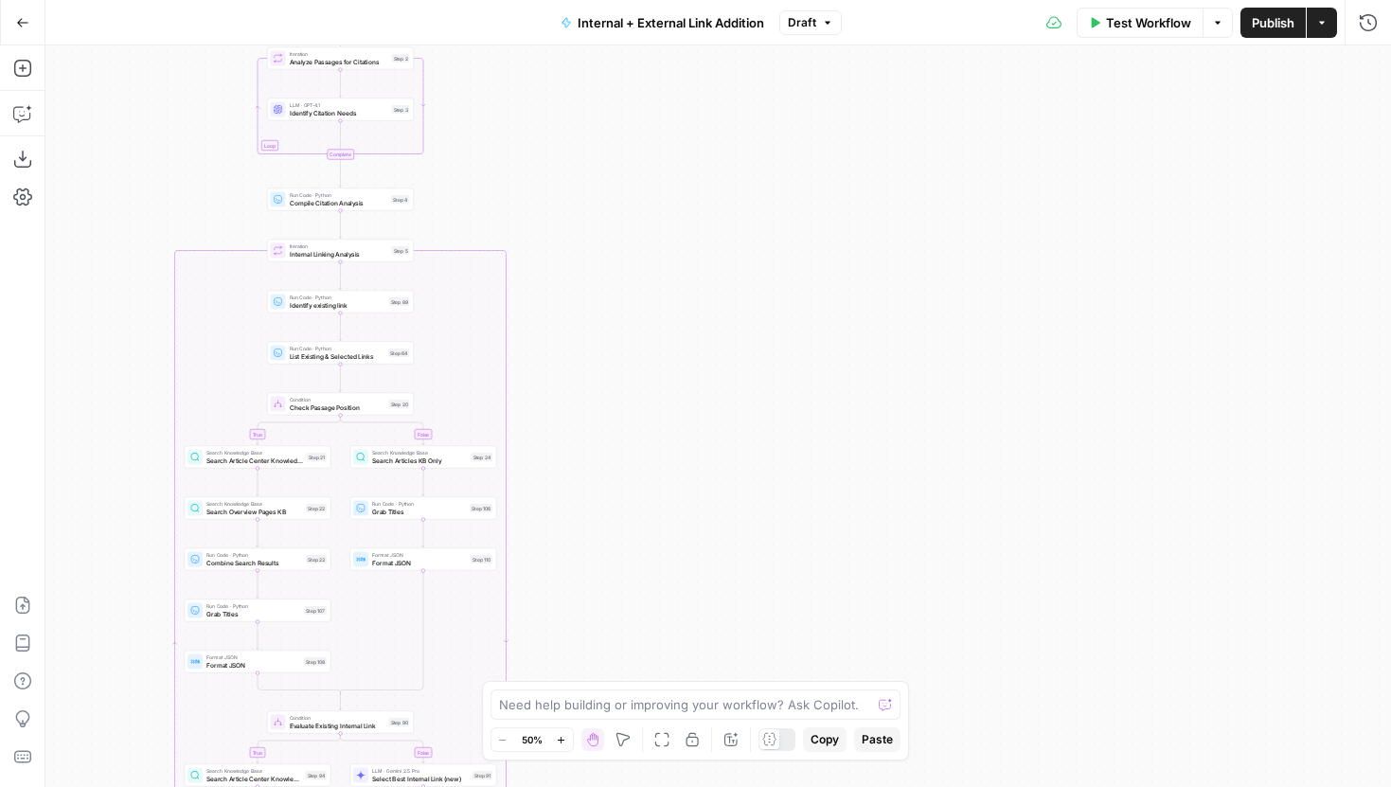
drag, startPoint x: 635, startPoint y: 163, endPoint x: 606, endPoint y: 498, distance: 336.4
click at [606, 498] on div "true false true false true false Workflow Set Inputs Inputs Run Code · Python G…" at bounding box center [718, 416] width 1346 height 742
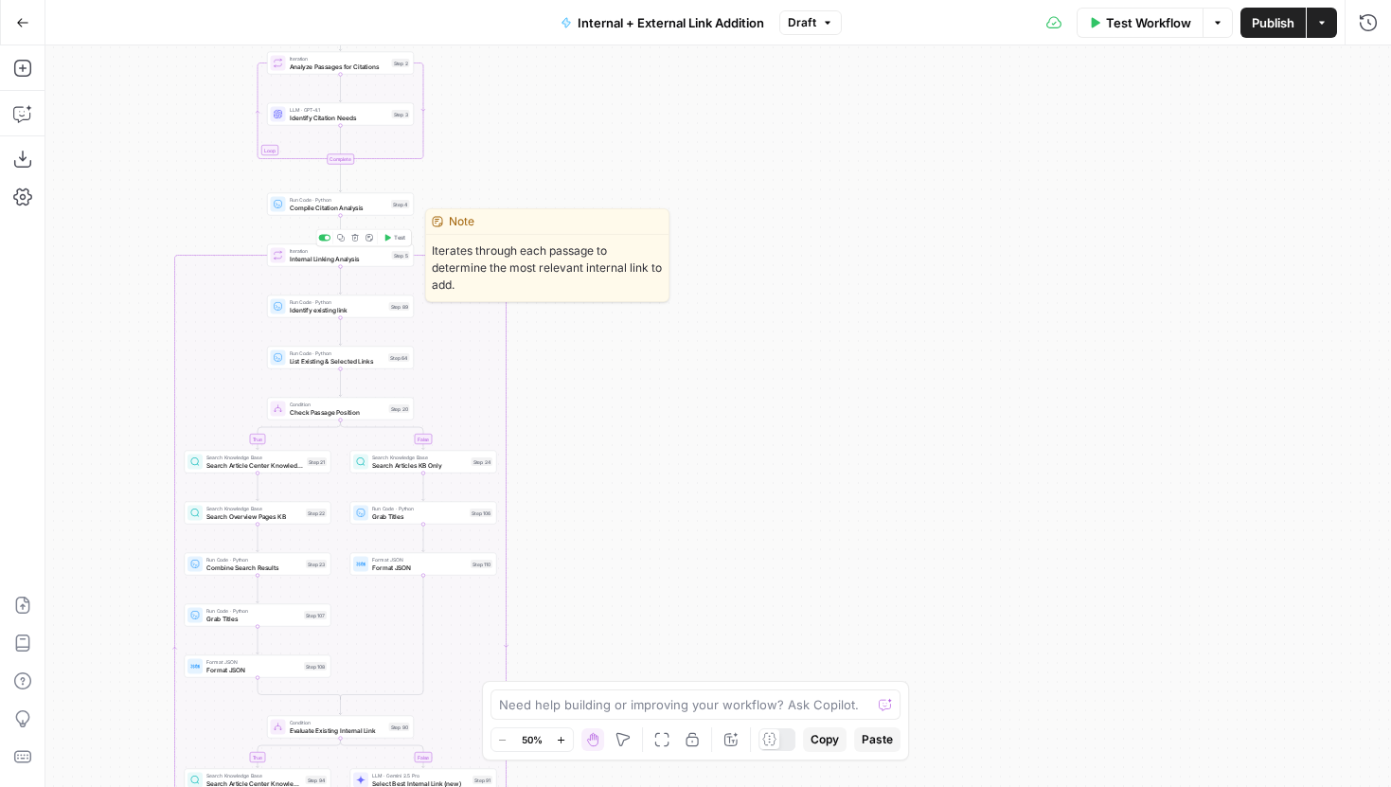
click at [391, 240] on button "Test" at bounding box center [394, 238] width 29 height 12
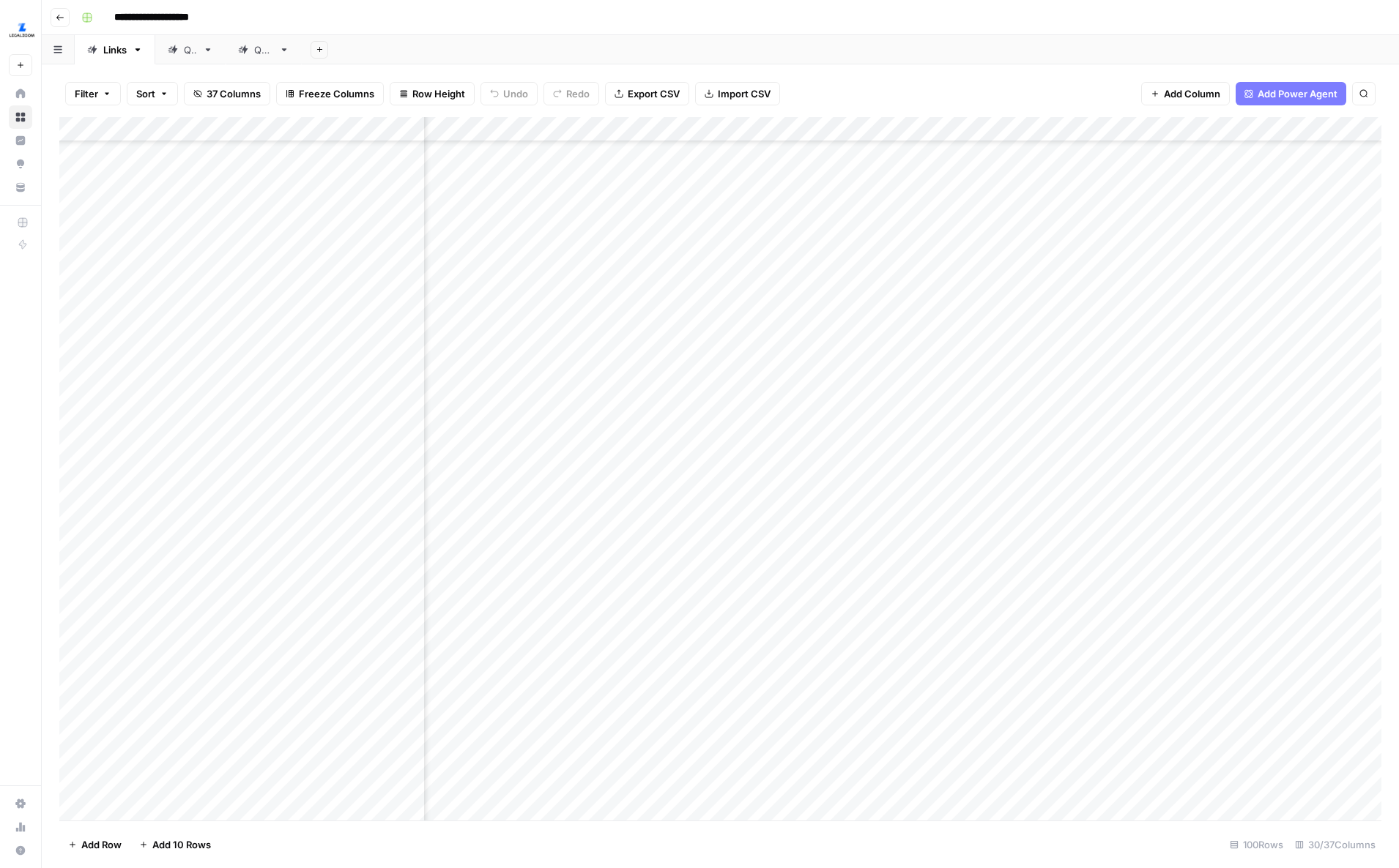
scroll to position [466, 2657]
click at [972, 294] on div "Add Column" at bounding box center [720, 469] width 1322 height 703
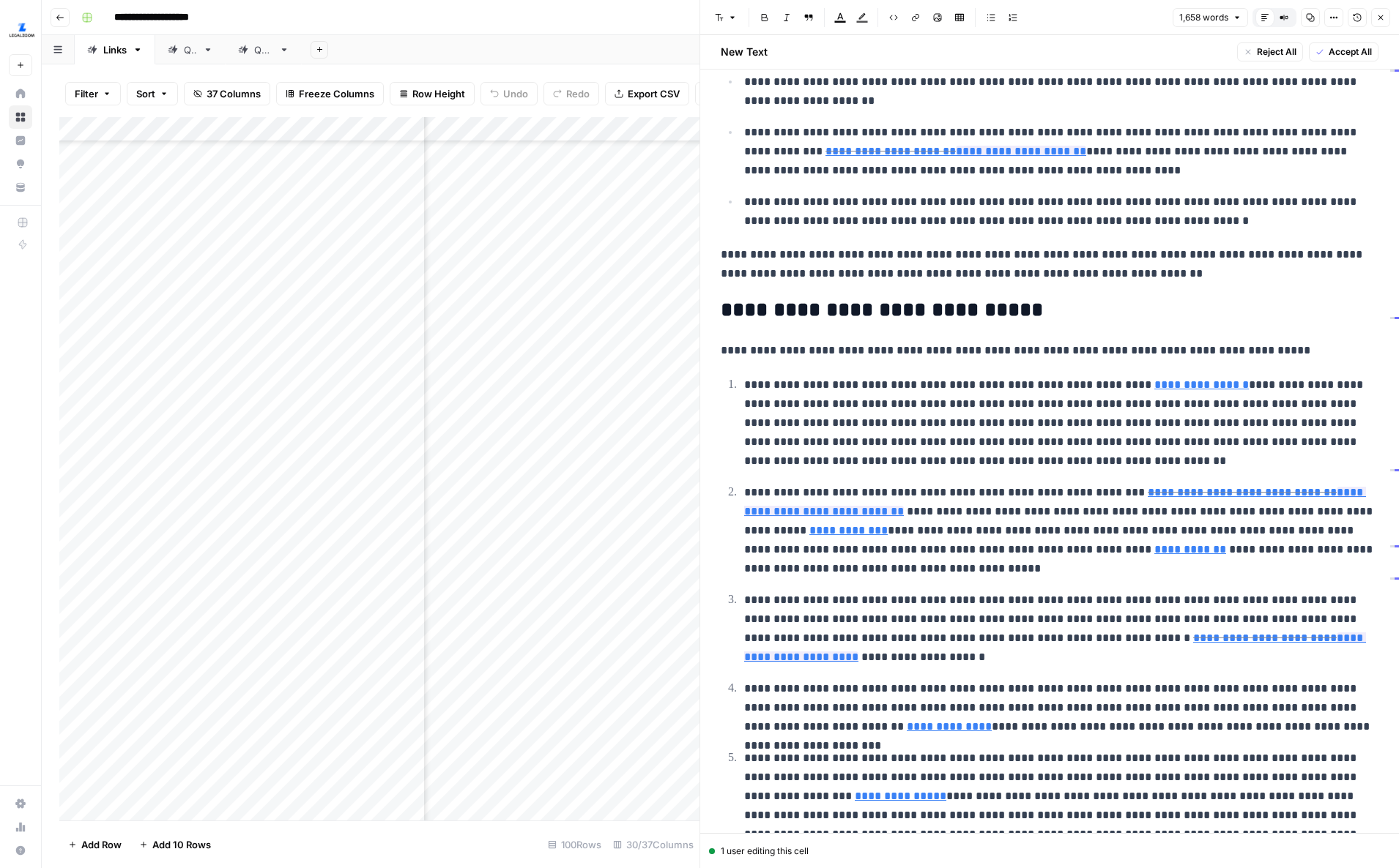
scroll to position [1895, 0]
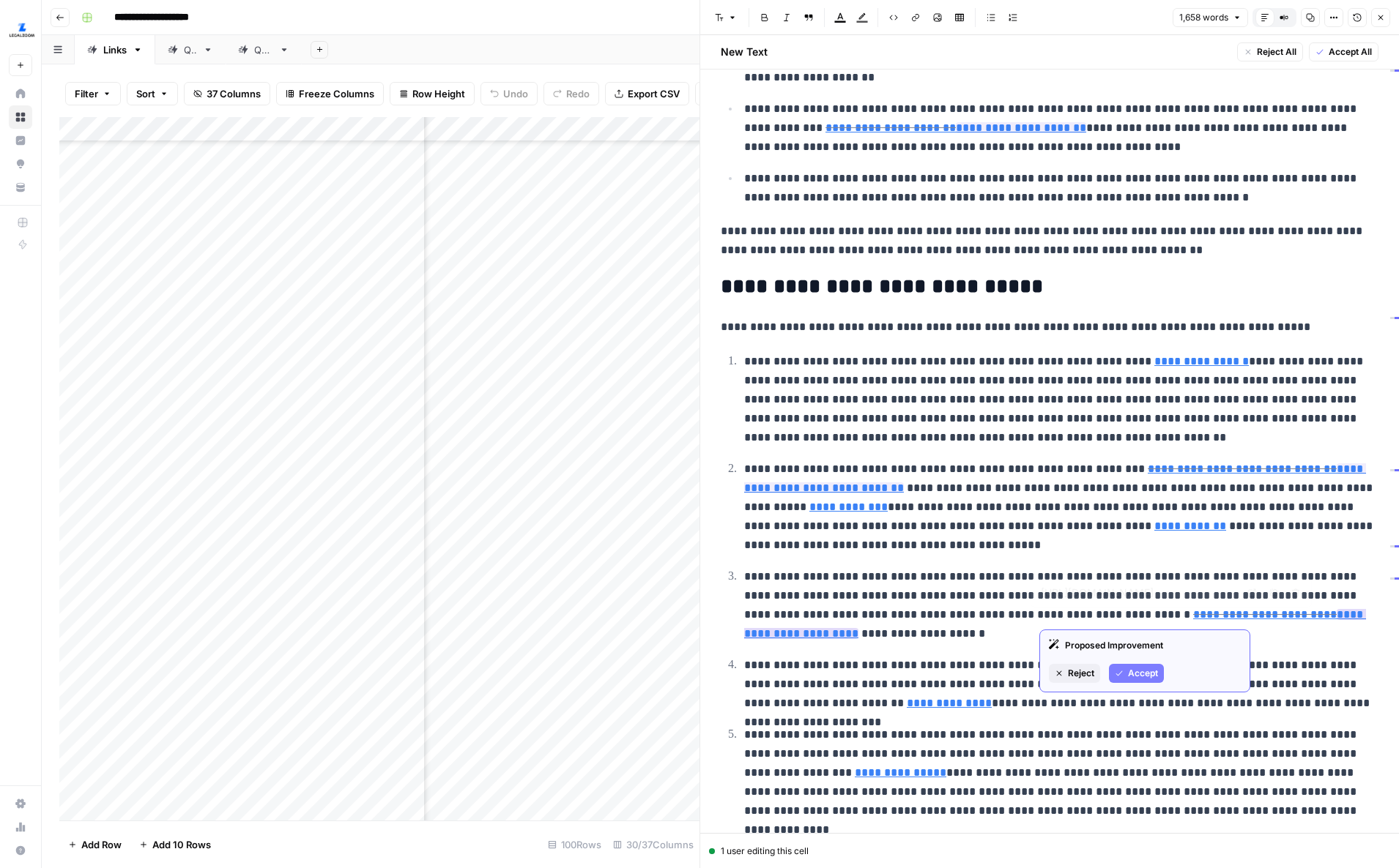
type input "[URL][DOMAIN_NAME]"
click at [1374, 21] on button "Close" at bounding box center [1380, 17] width 19 height 19
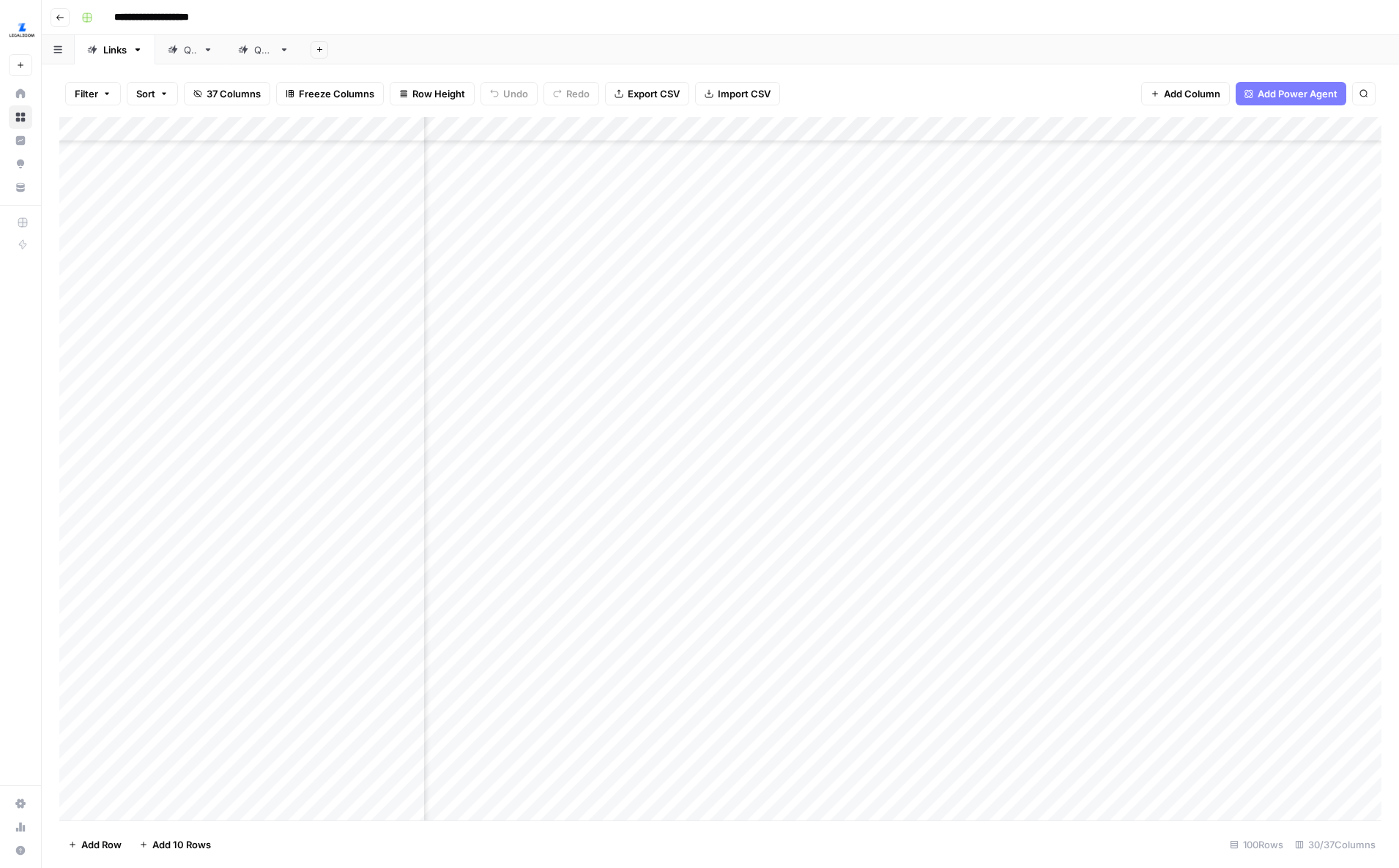
scroll to position [466, 2626]
click at [1007, 296] on div "Add Column" at bounding box center [720, 469] width 1322 height 703
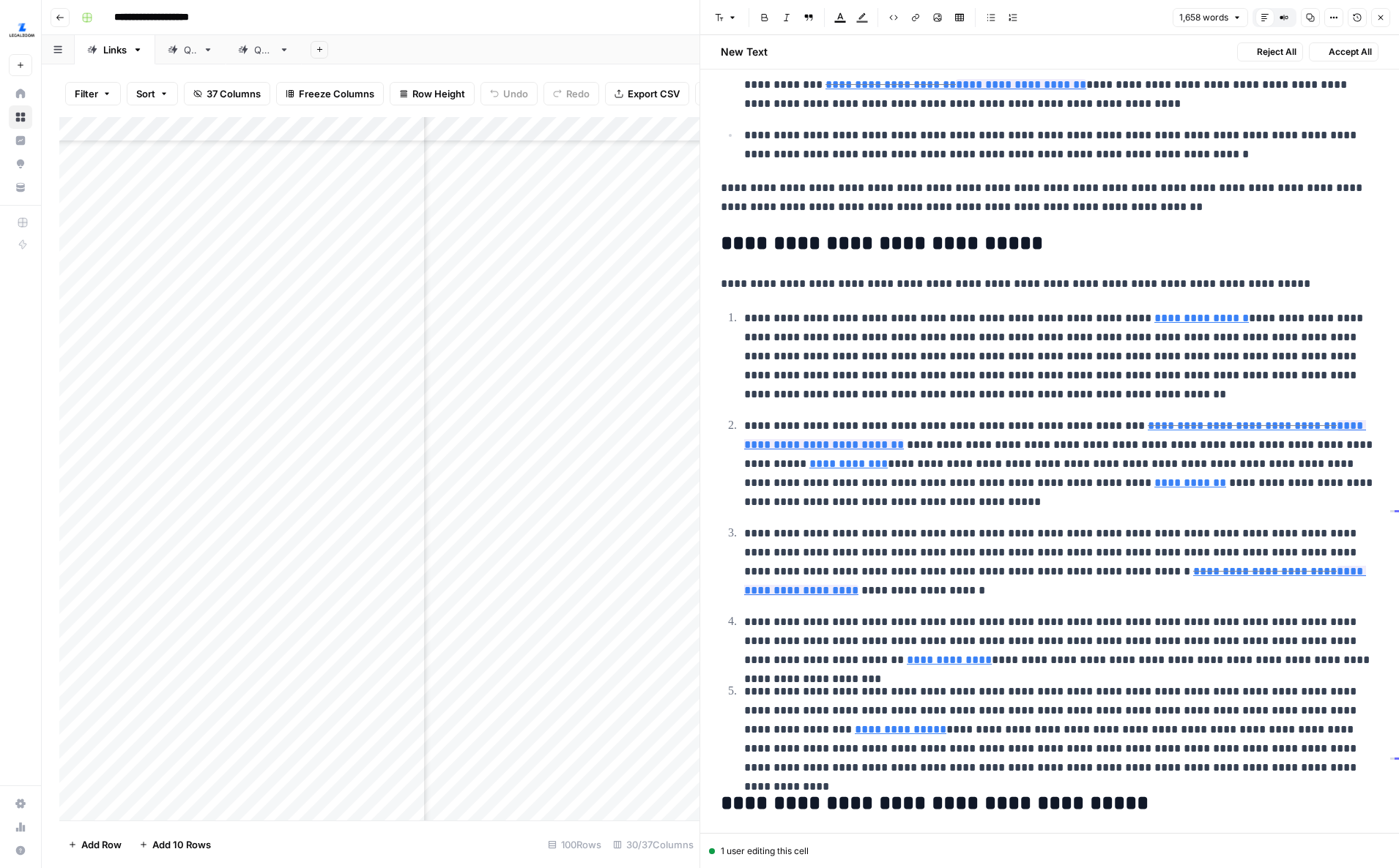
scroll to position [1973, 0]
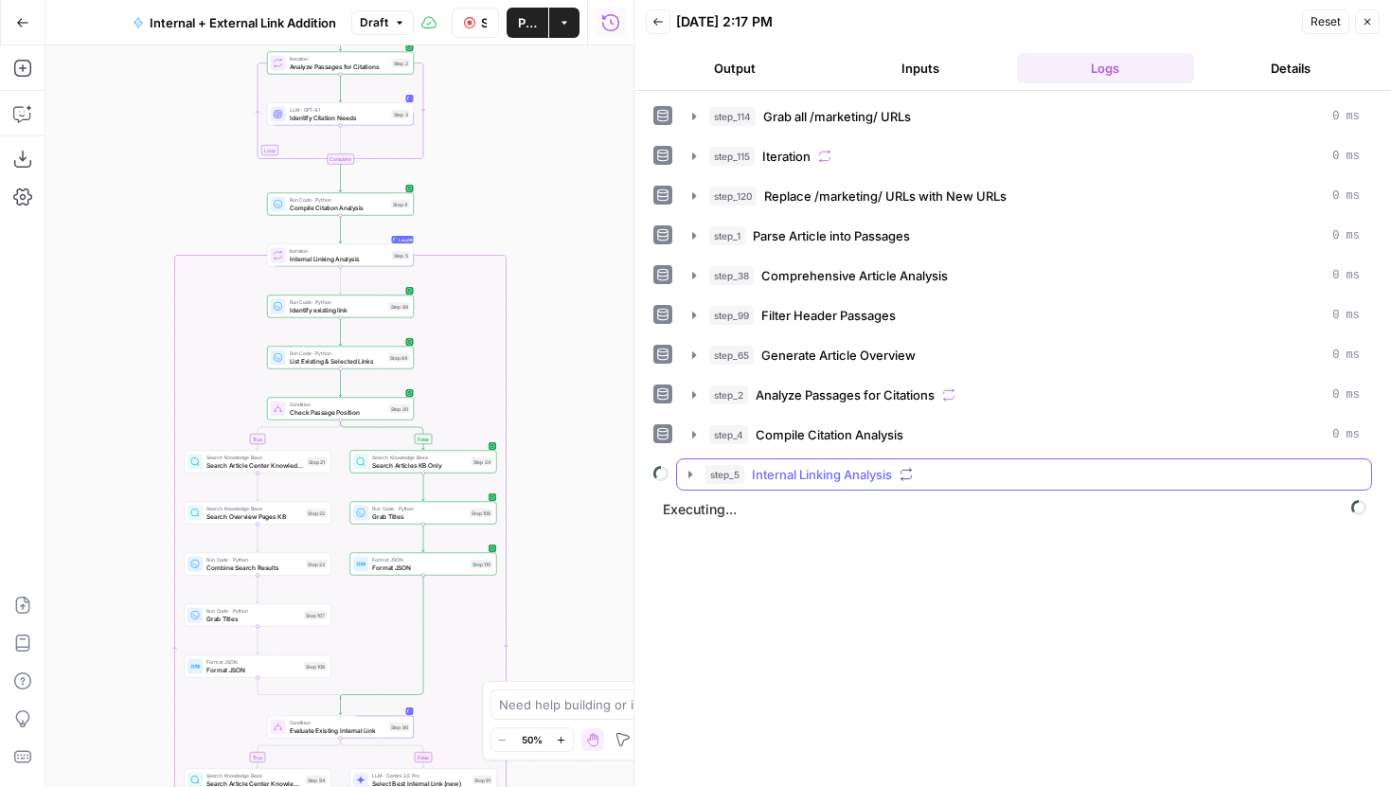
click at [691, 476] on icon "button" at bounding box center [690, 474] width 15 height 15
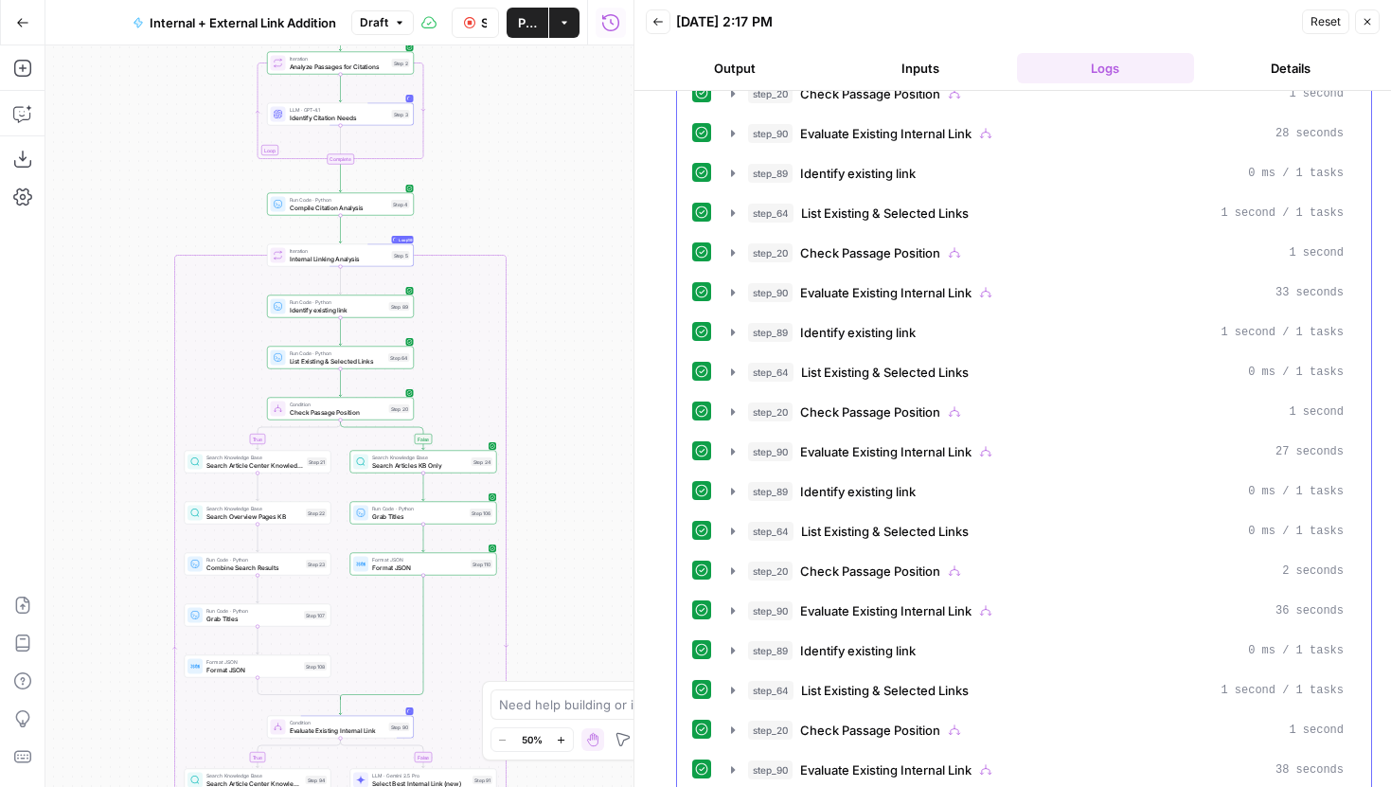
scroll to position [1299, 0]
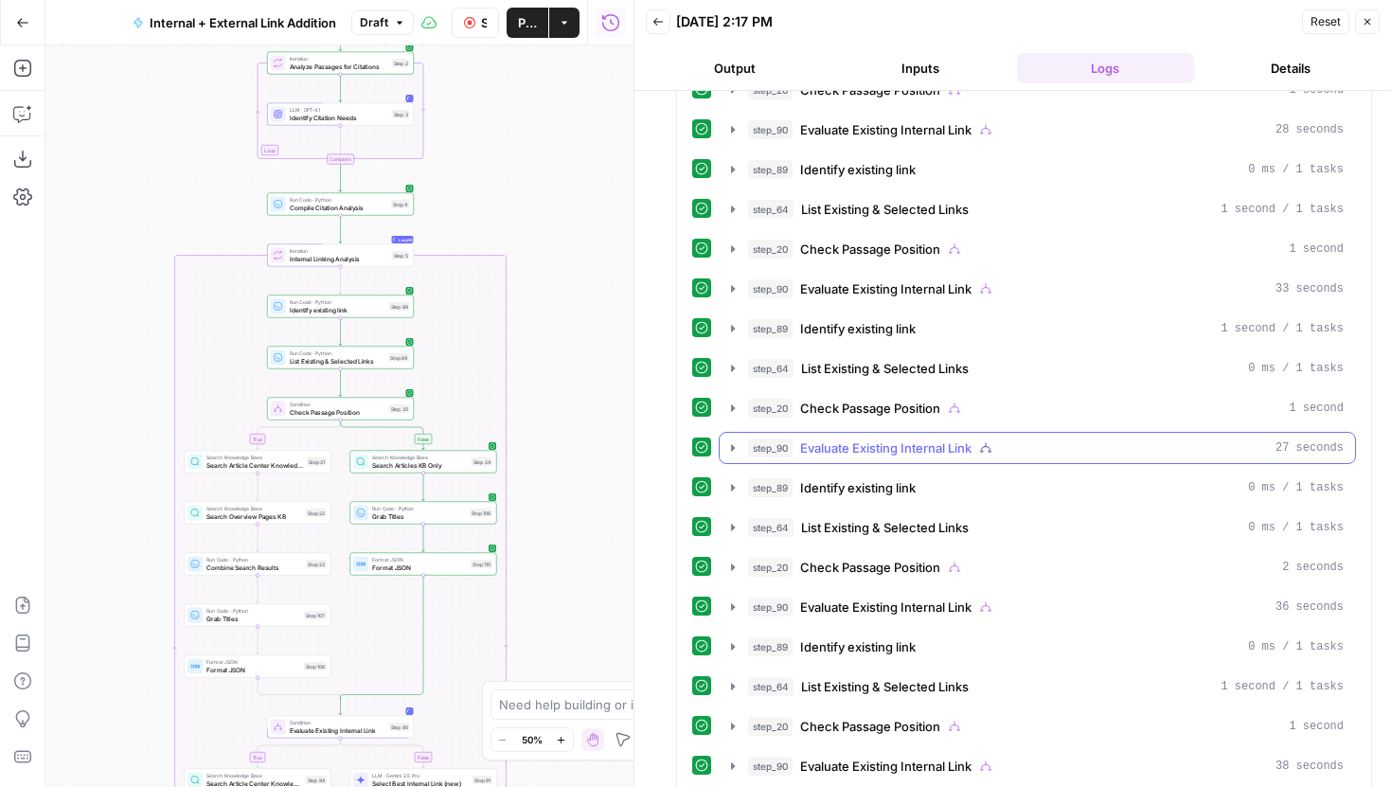
click at [731, 452] on icon "button" at bounding box center [732, 447] width 15 height 15
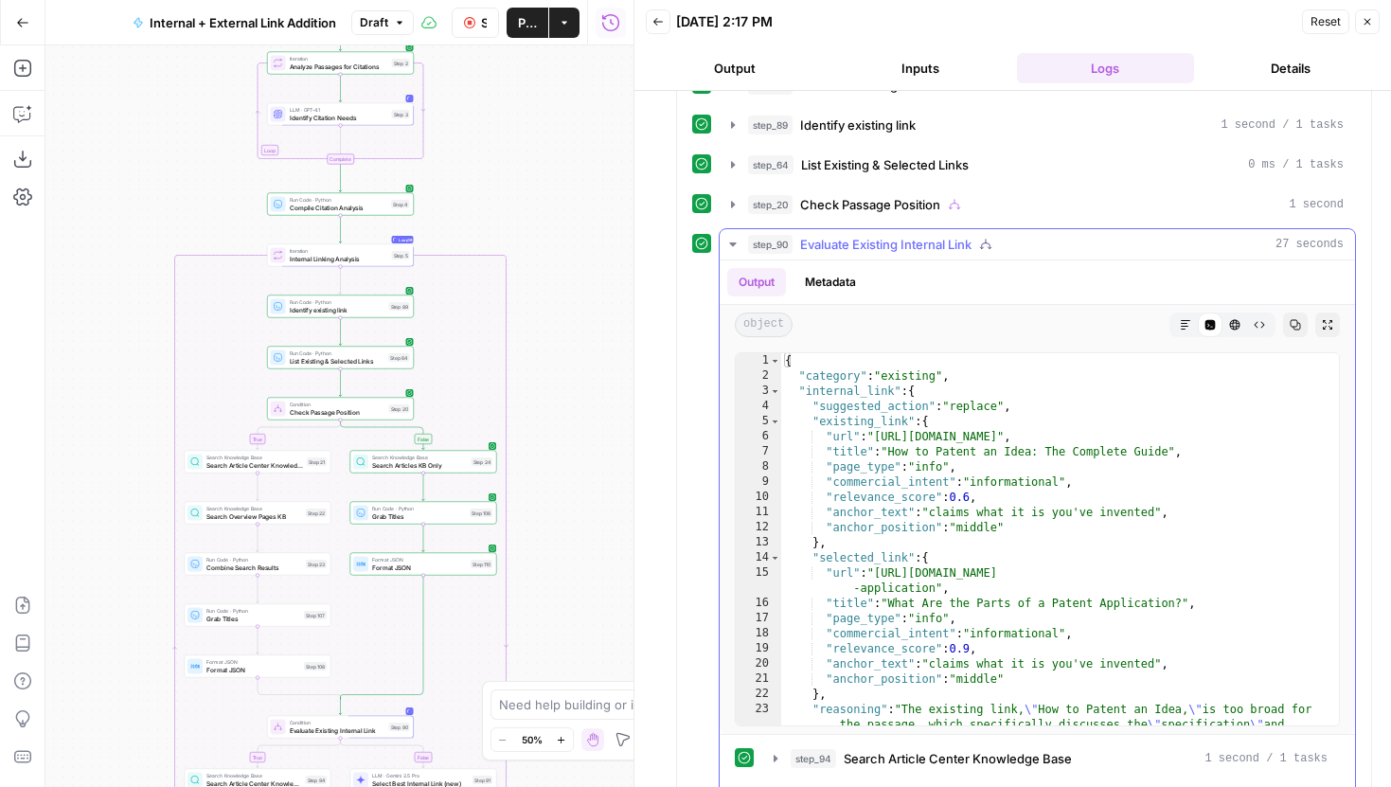
scroll to position [1508, 0]
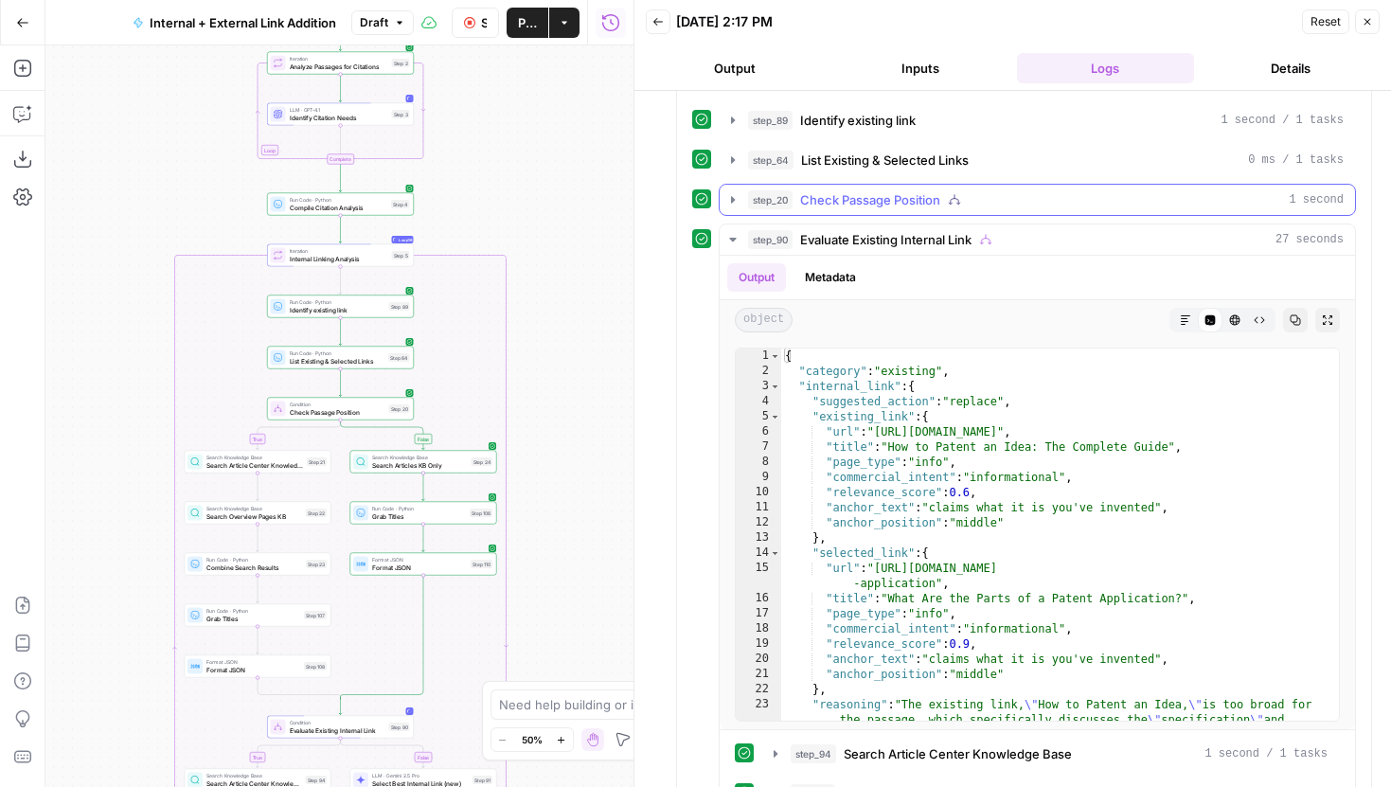
click at [737, 207] on button "step_20 Check Passage Position 1 second" at bounding box center [1037, 200] width 635 height 30
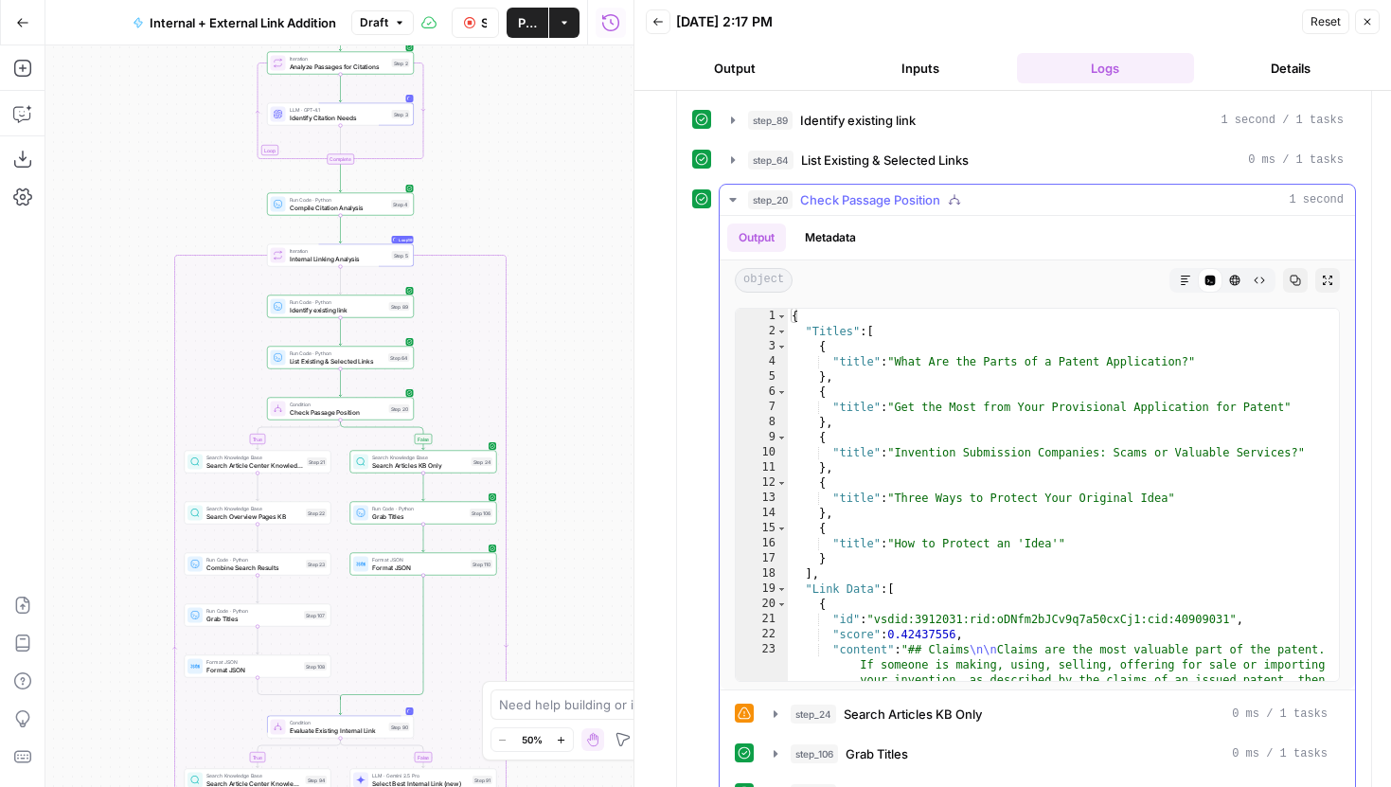
scroll to position [1500, 0]
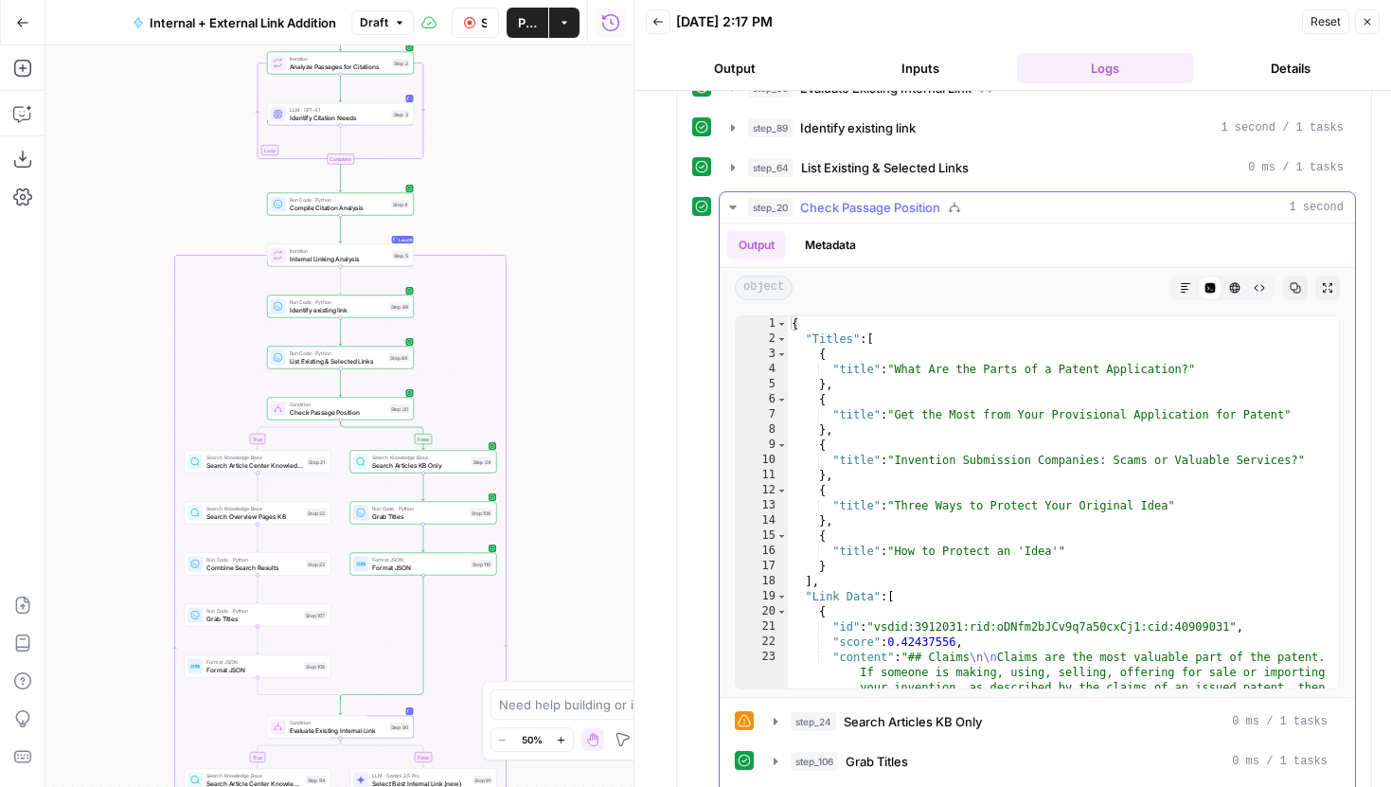
click at [735, 202] on icon "button" at bounding box center [732, 207] width 15 height 15
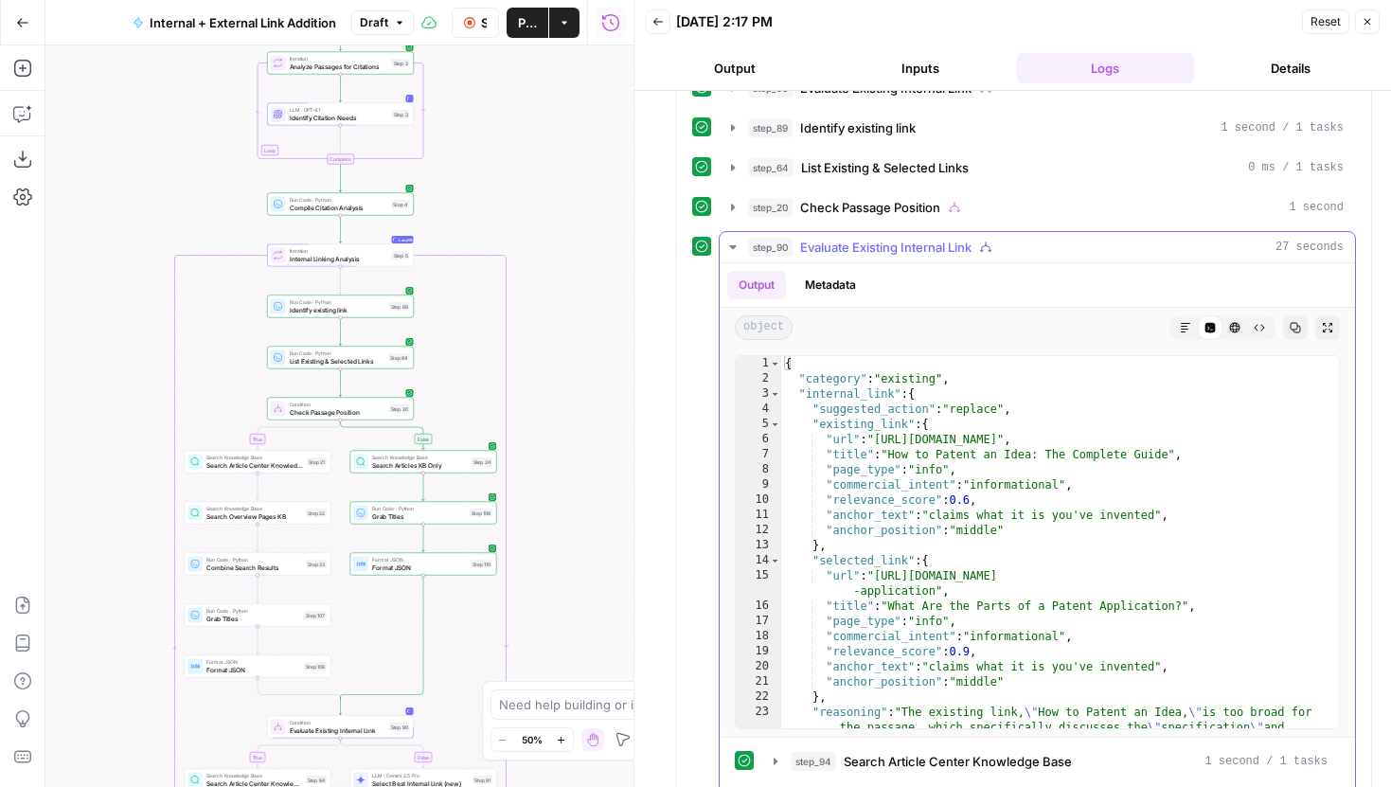
click at [733, 250] on icon "button" at bounding box center [732, 247] width 15 height 15
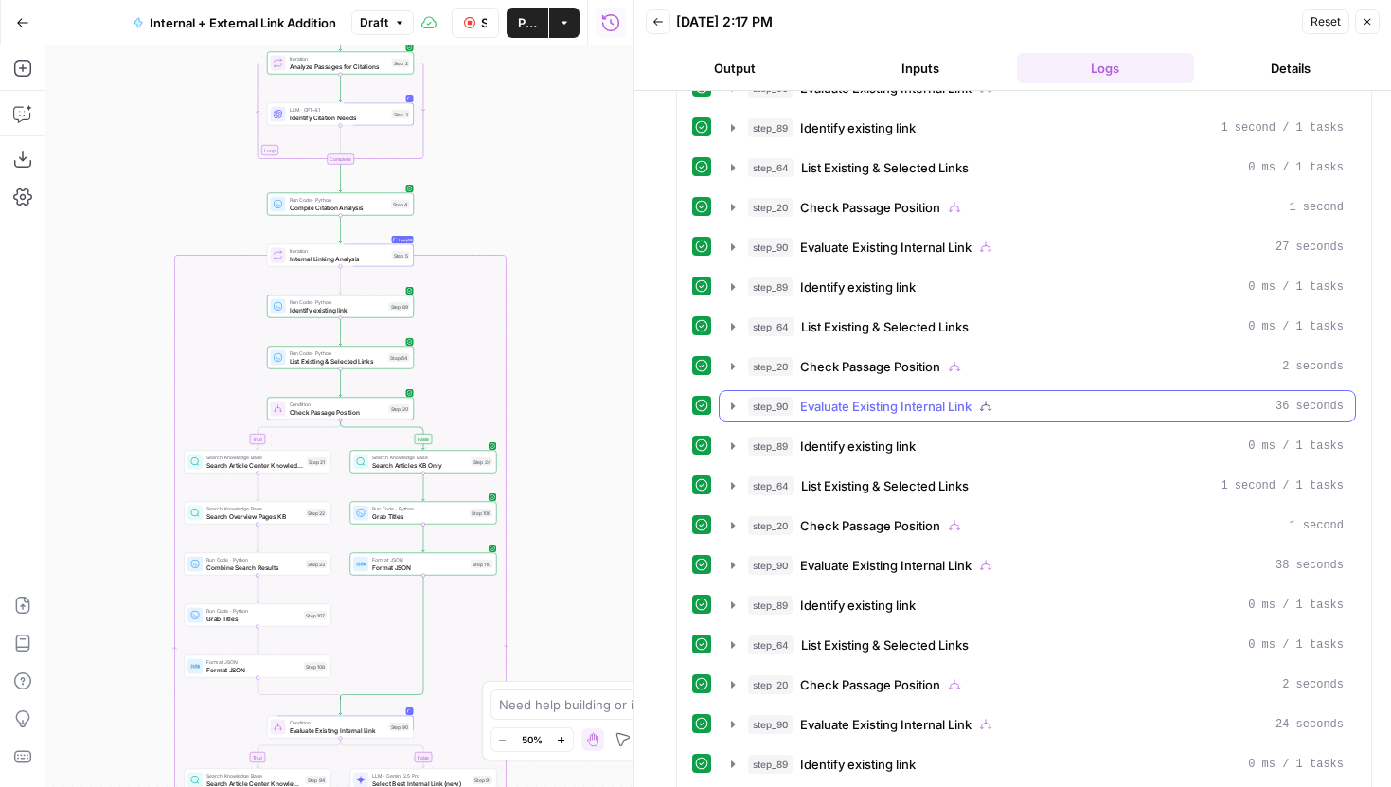
click at [733, 413] on button "step_90 Evaluate Existing Internal Link 36 seconds" at bounding box center [1037, 406] width 635 height 30
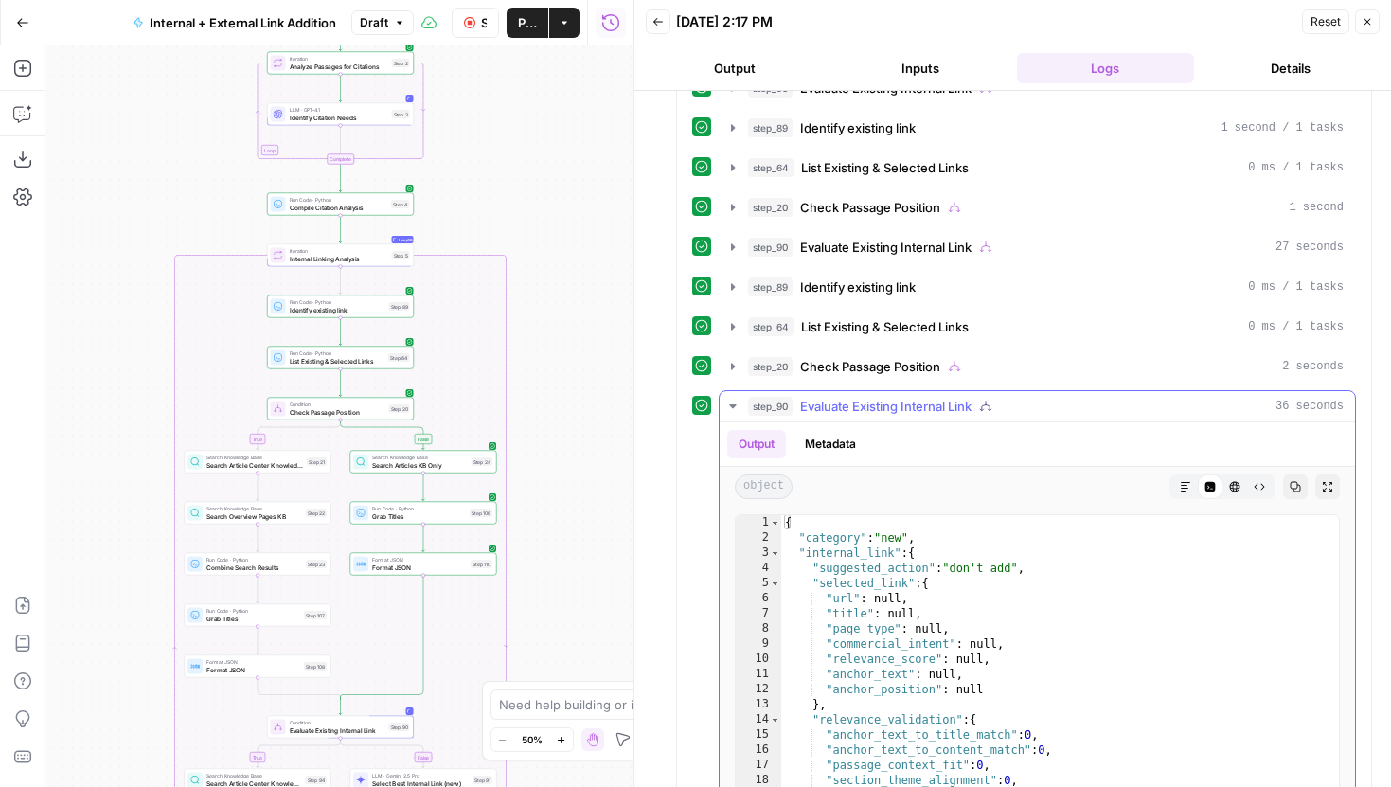
click at [733, 412] on icon "button" at bounding box center [732, 406] width 15 height 15
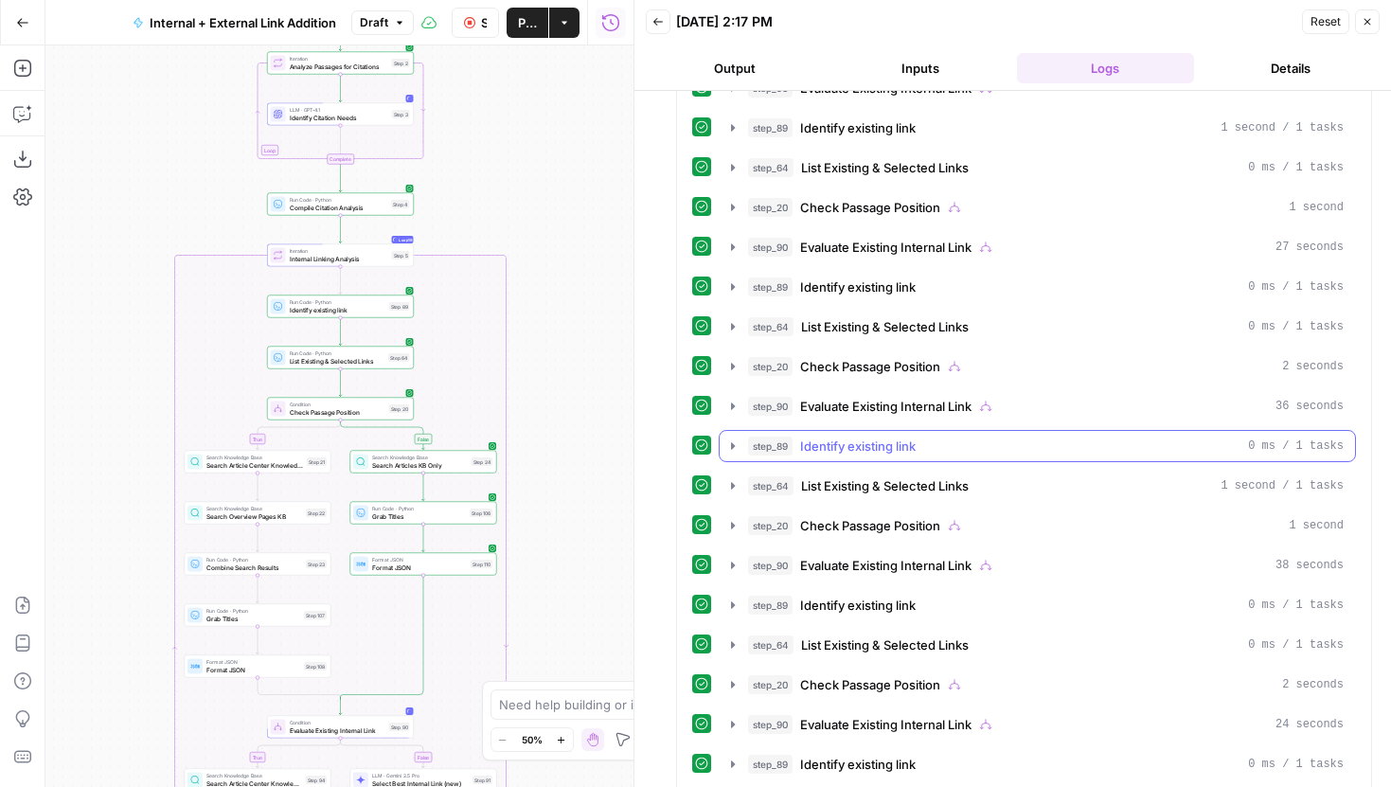
click at [733, 452] on icon "button" at bounding box center [732, 445] width 15 height 15
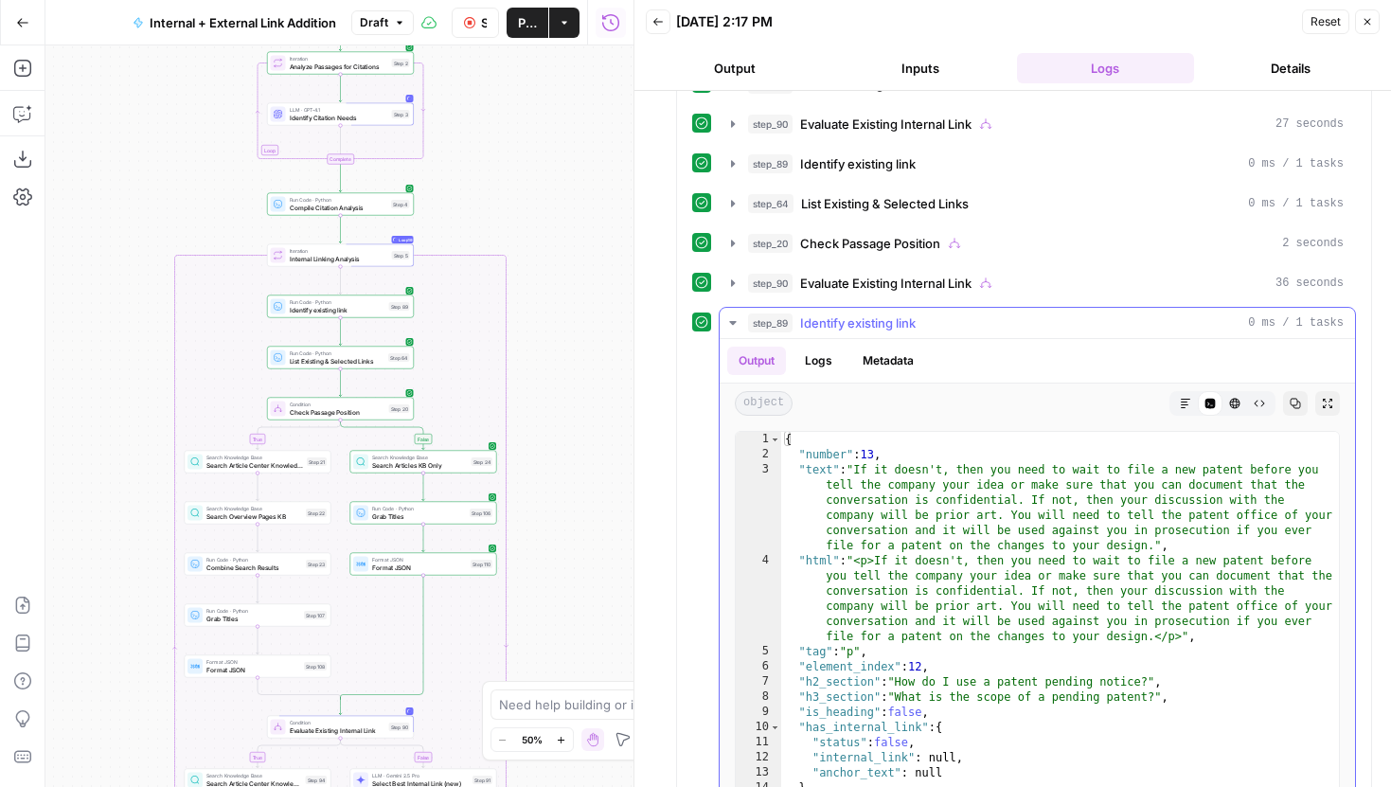
scroll to position [1628, 0]
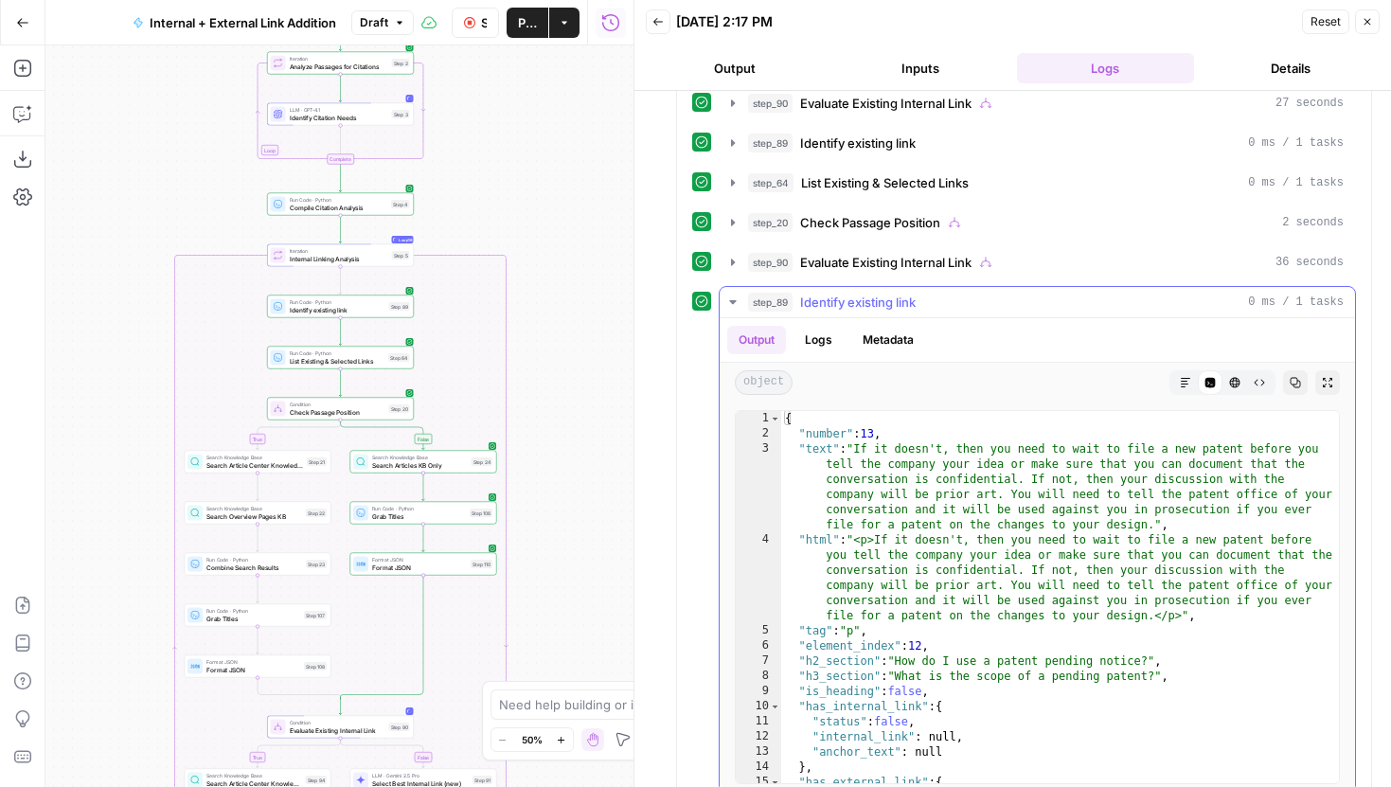
click at [739, 300] on icon "button" at bounding box center [732, 302] width 15 height 15
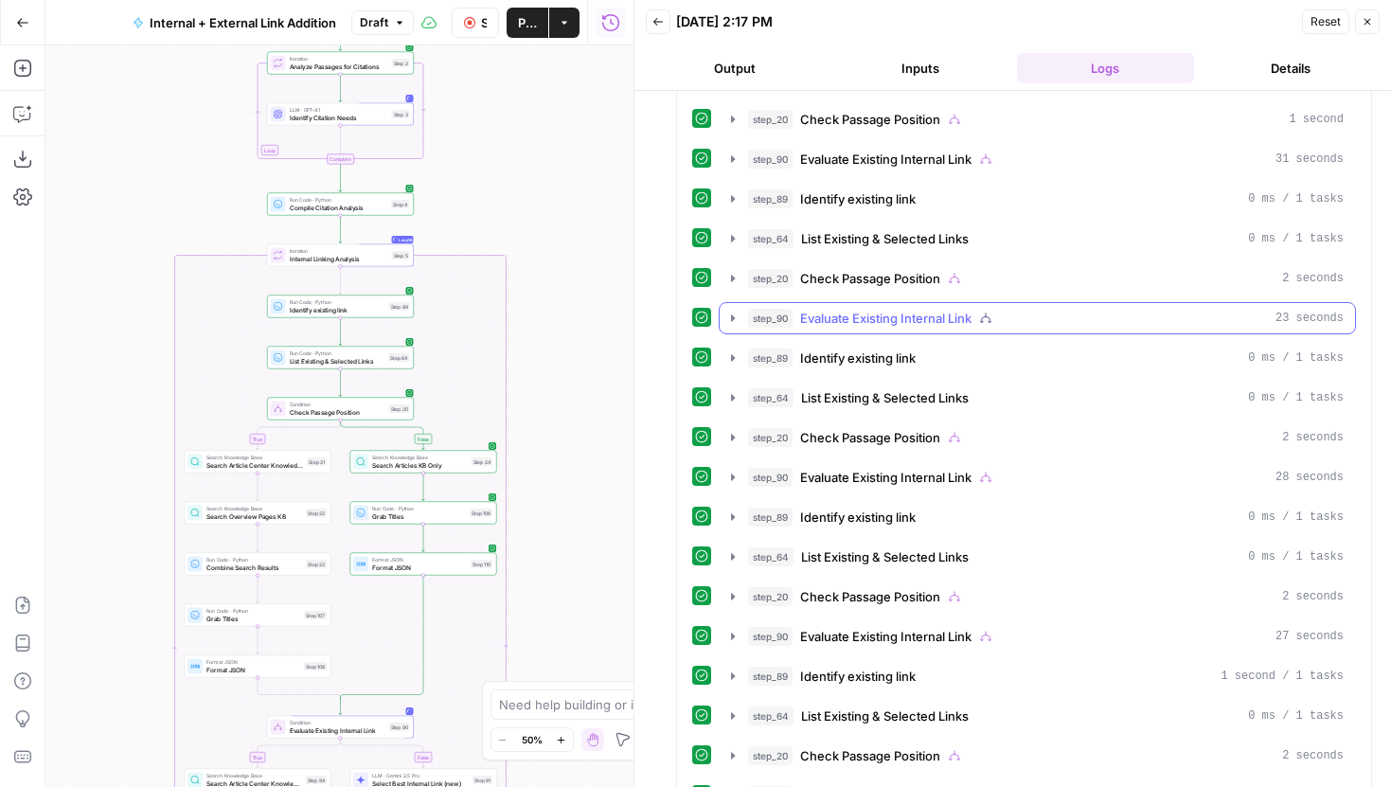
scroll to position [2301, 0]
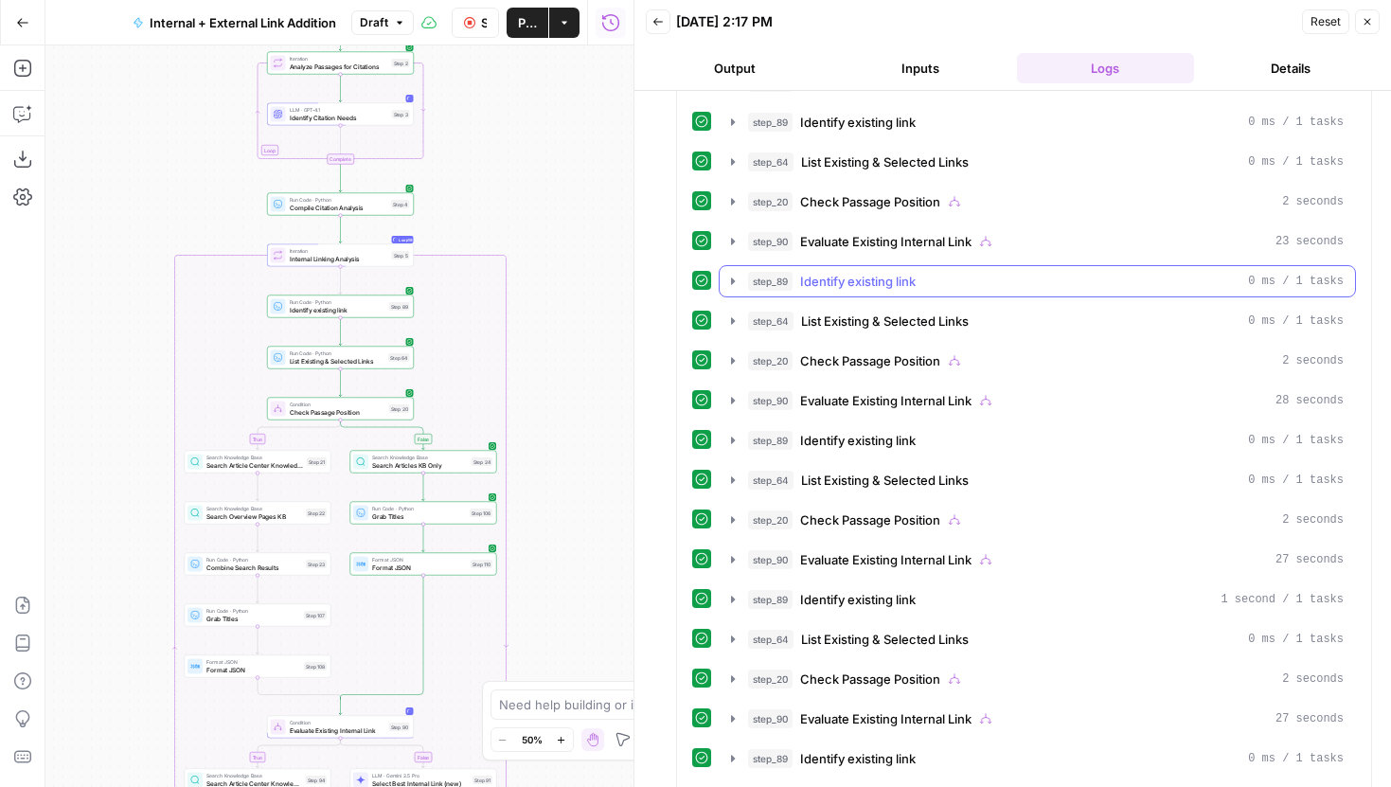
click at [728, 286] on icon "button" at bounding box center [732, 281] width 15 height 15
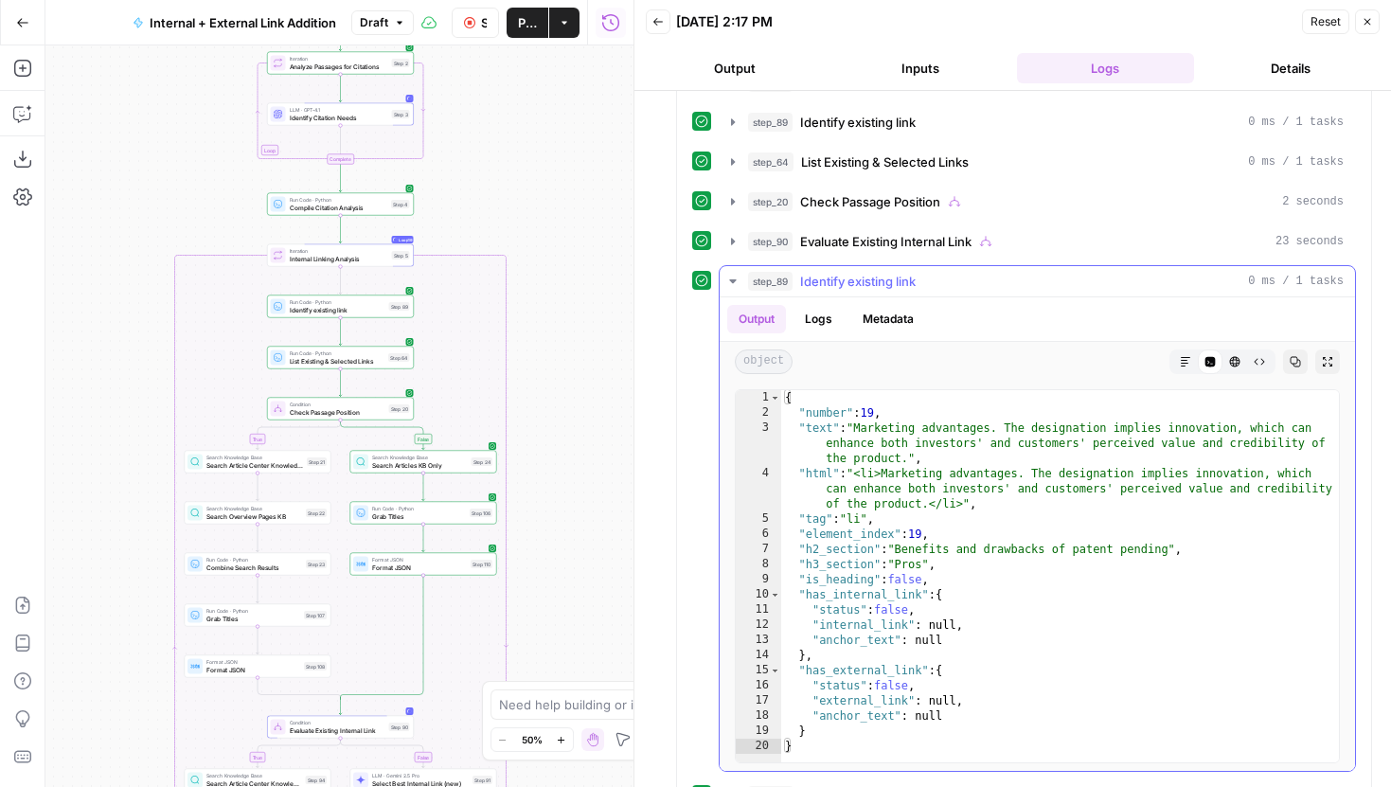
click at [728, 286] on icon "button" at bounding box center [732, 281] width 15 height 15
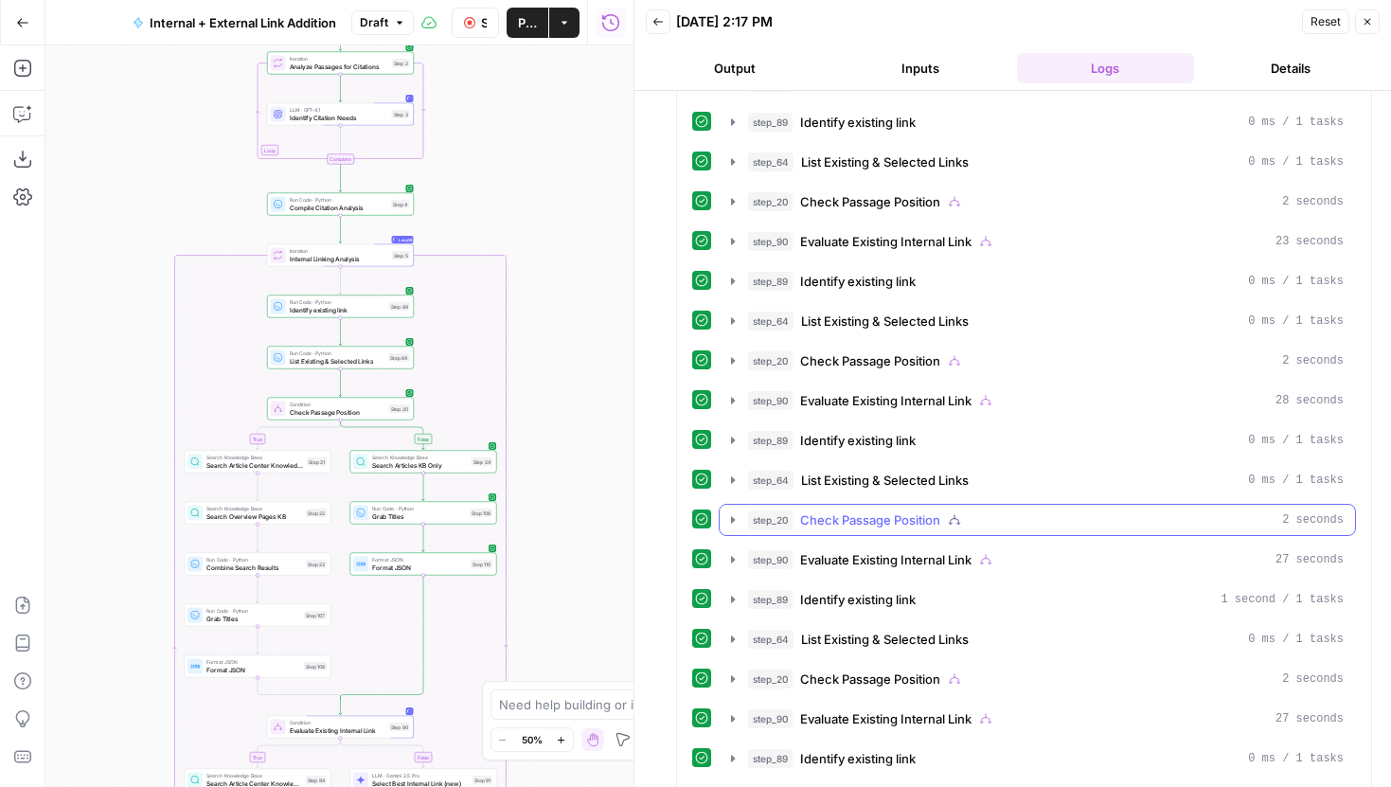
scroll to position [2665, 0]
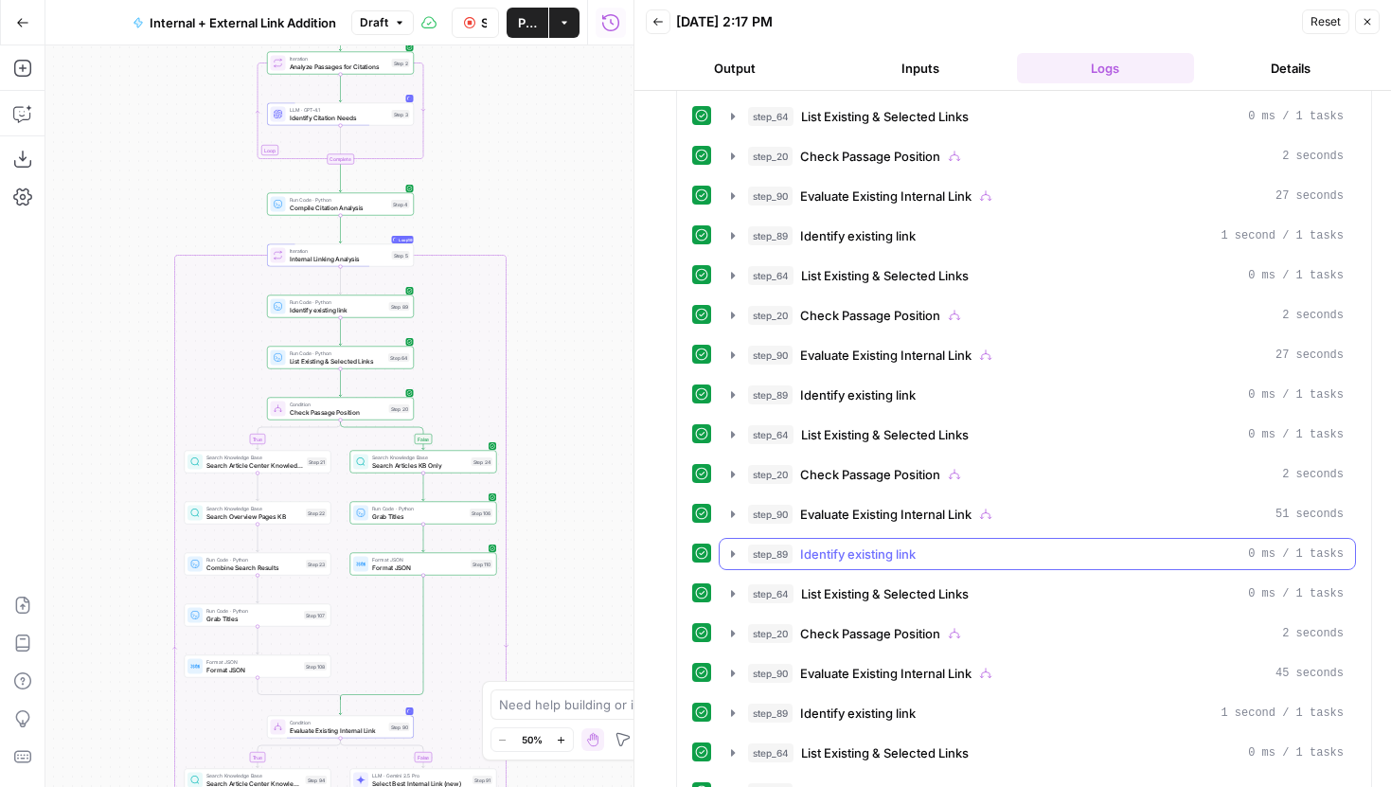
click at [738, 547] on icon "button" at bounding box center [732, 553] width 15 height 15
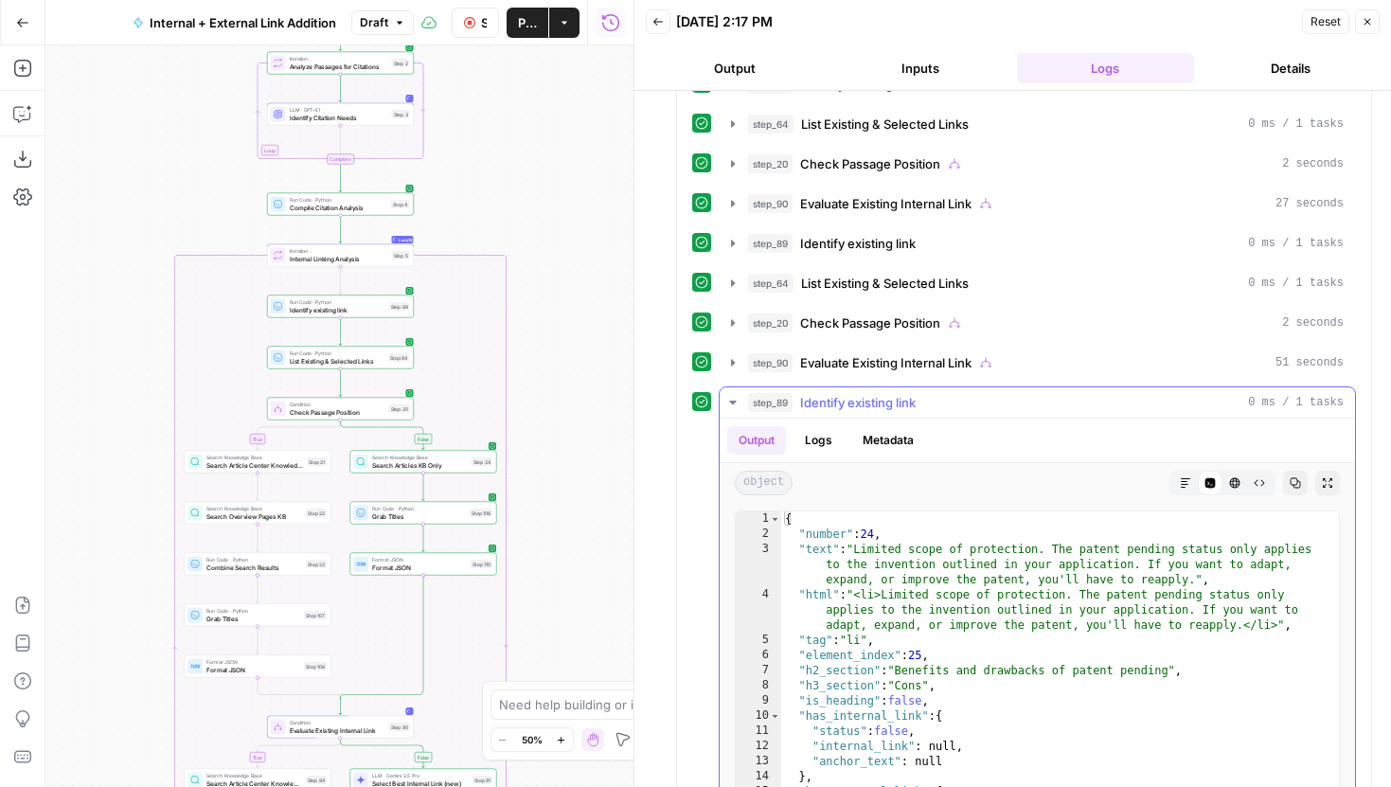
scroll to position [2883, 0]
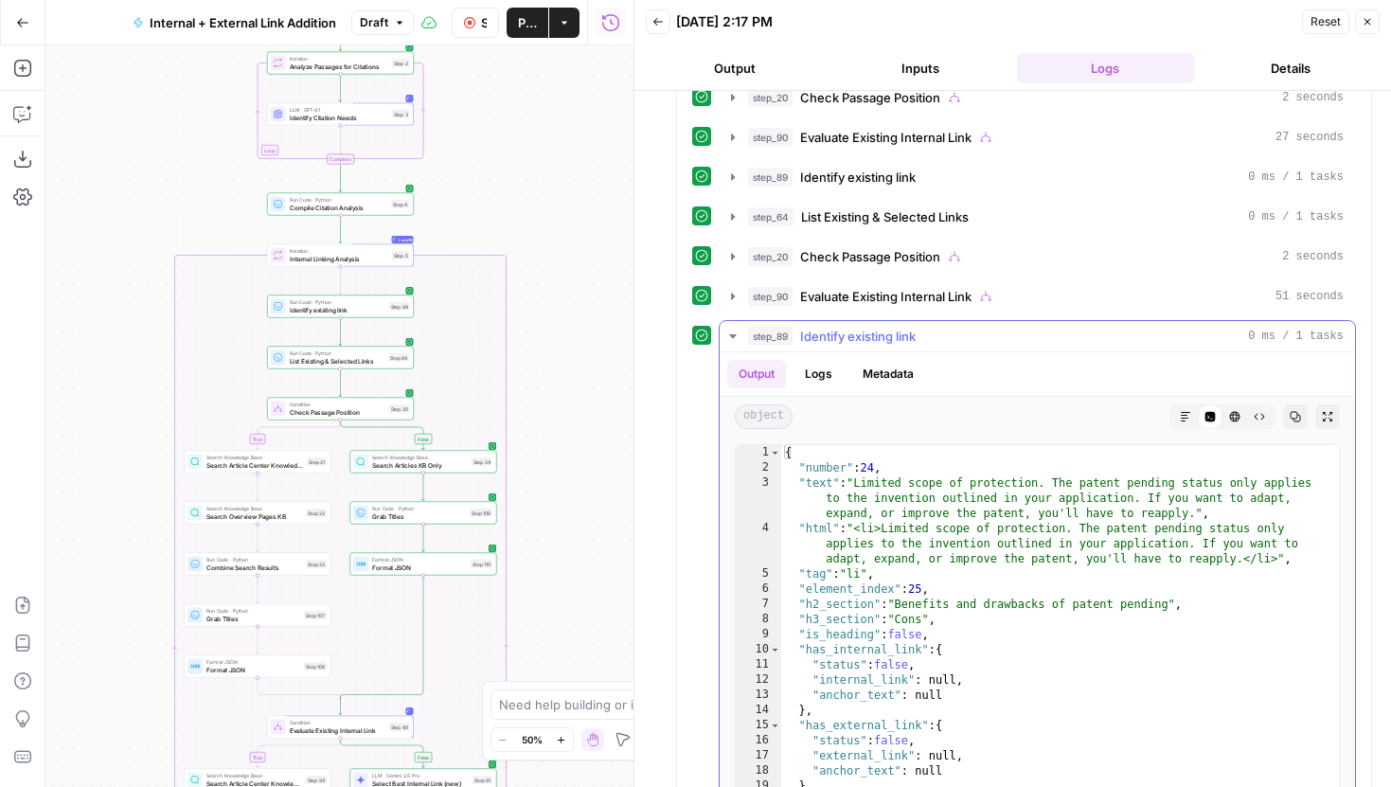
click at [734, 331] on icon "button" at bounding box center [732, 336] width 15 height 15
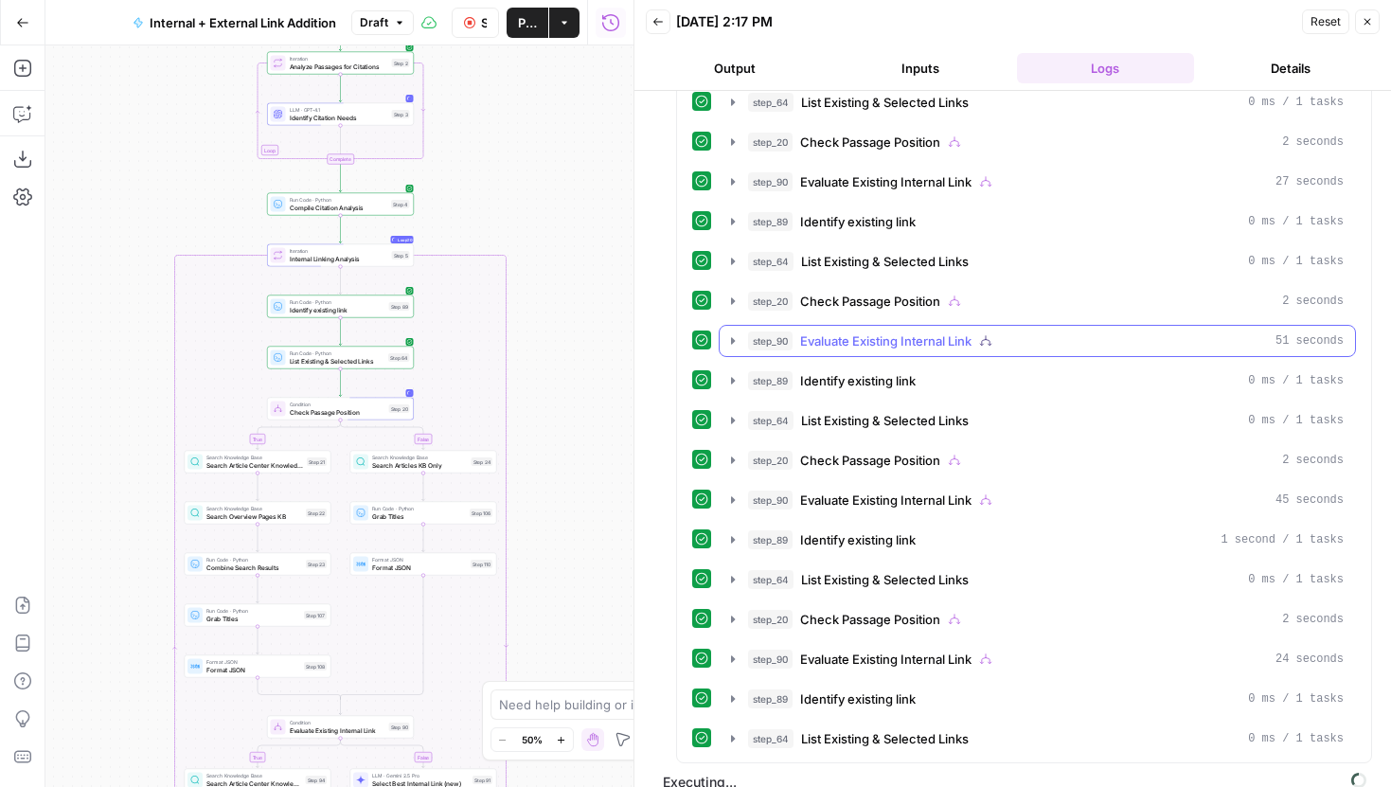
scroll to position [2858, 0]
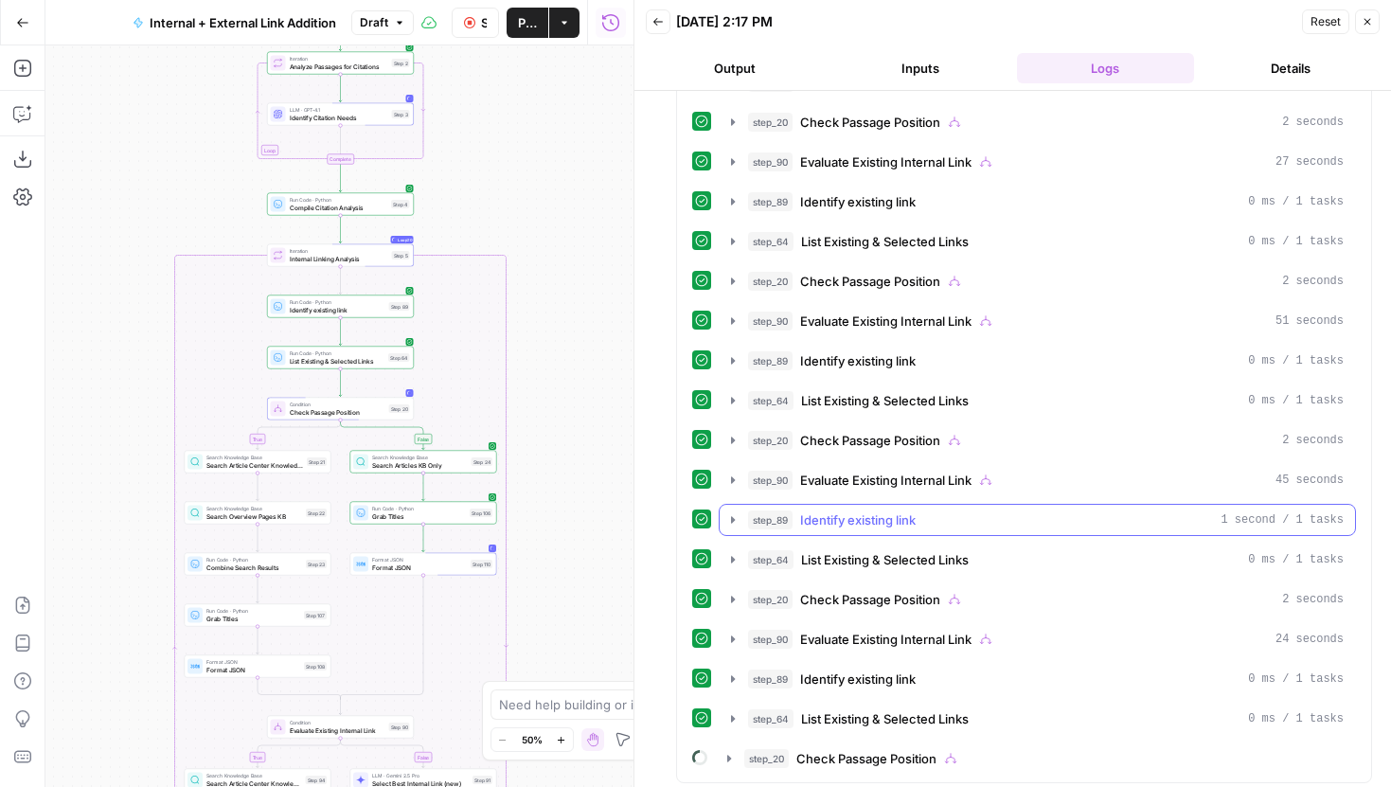
click at [735, 524] on icon "button" at bounding box center [732, 519] width 15 height 15
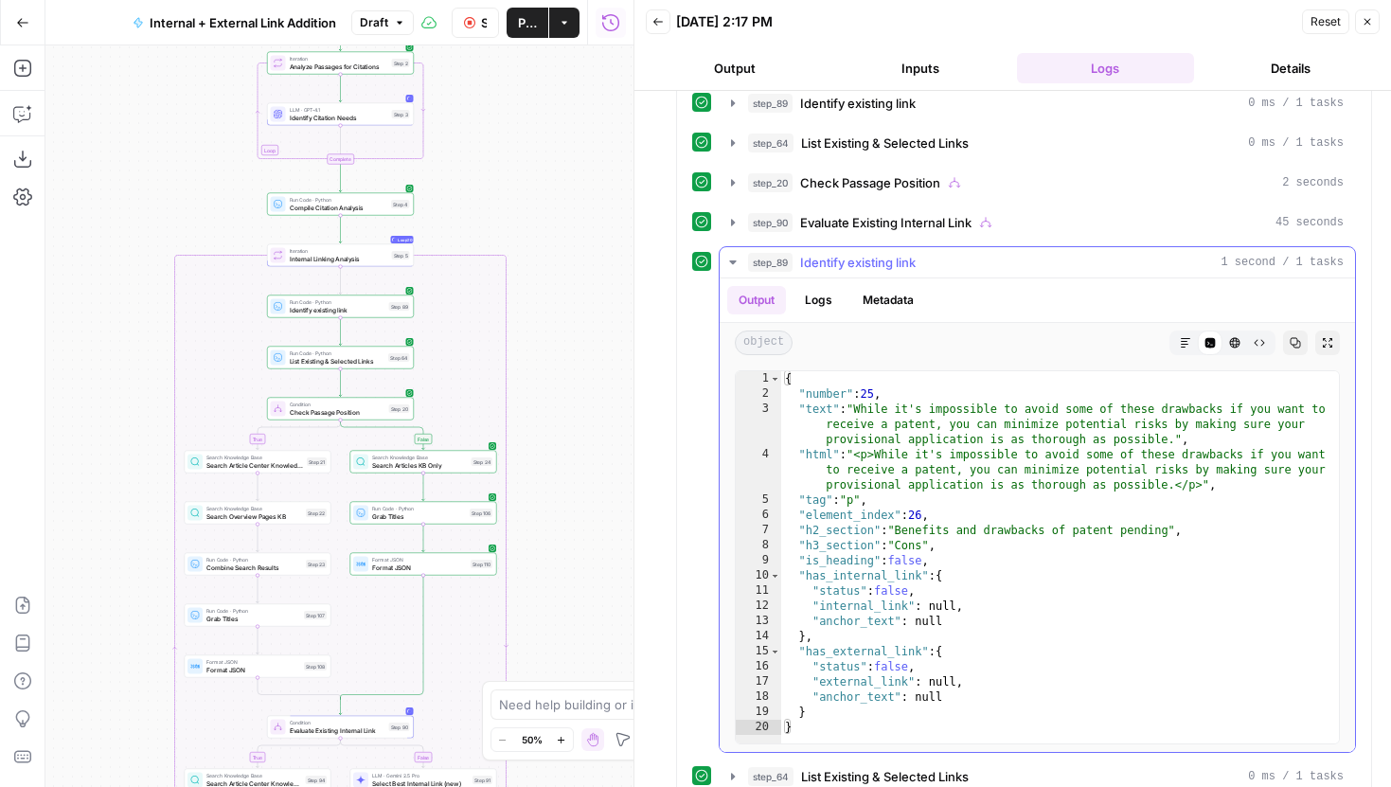
scroll to position [3118, 0]
click at [735, 259] on icon "button" at bounding box center [732, 261] width 7 height 4
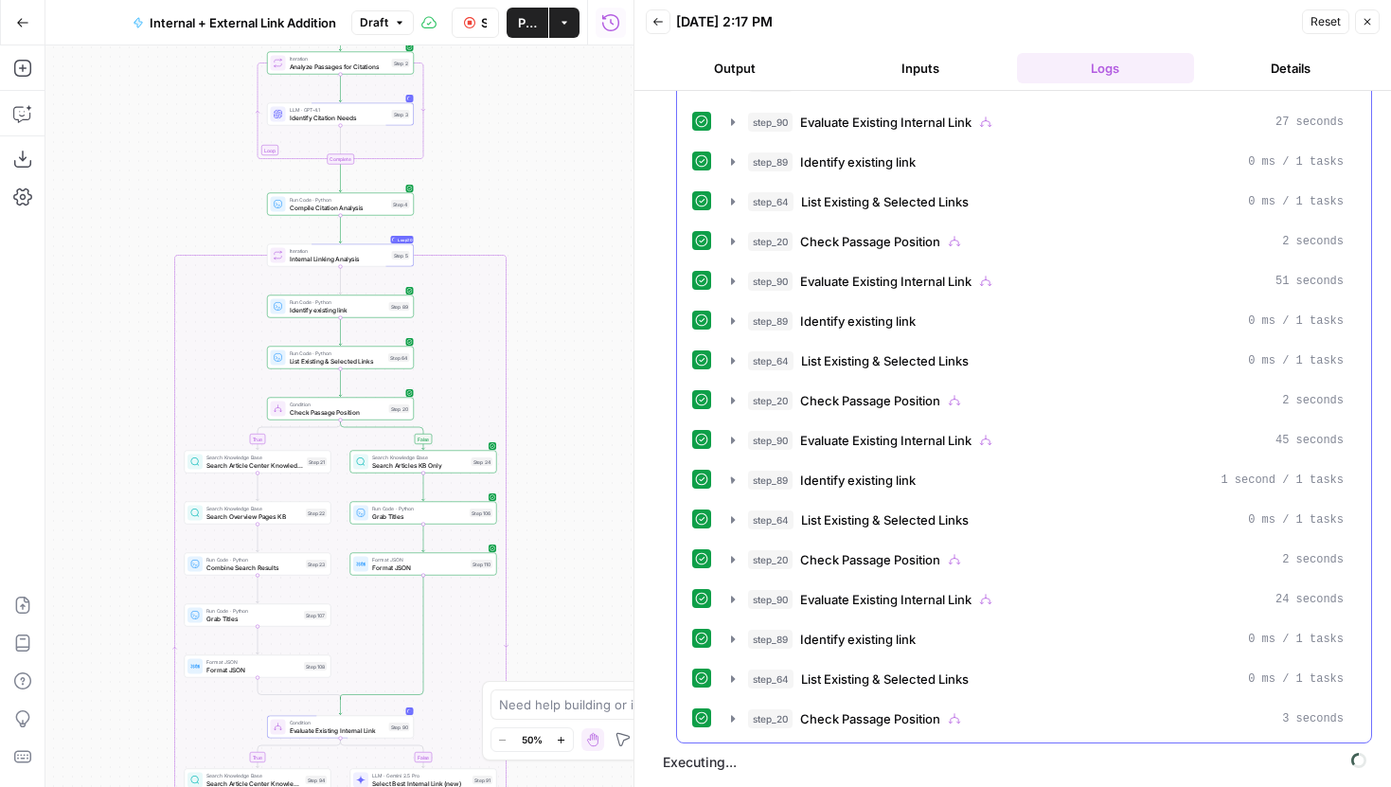
scroll to position [2898, 0]
click at [740, 646] on icon "button" at bounding box center [732, 639] width 15 height 15
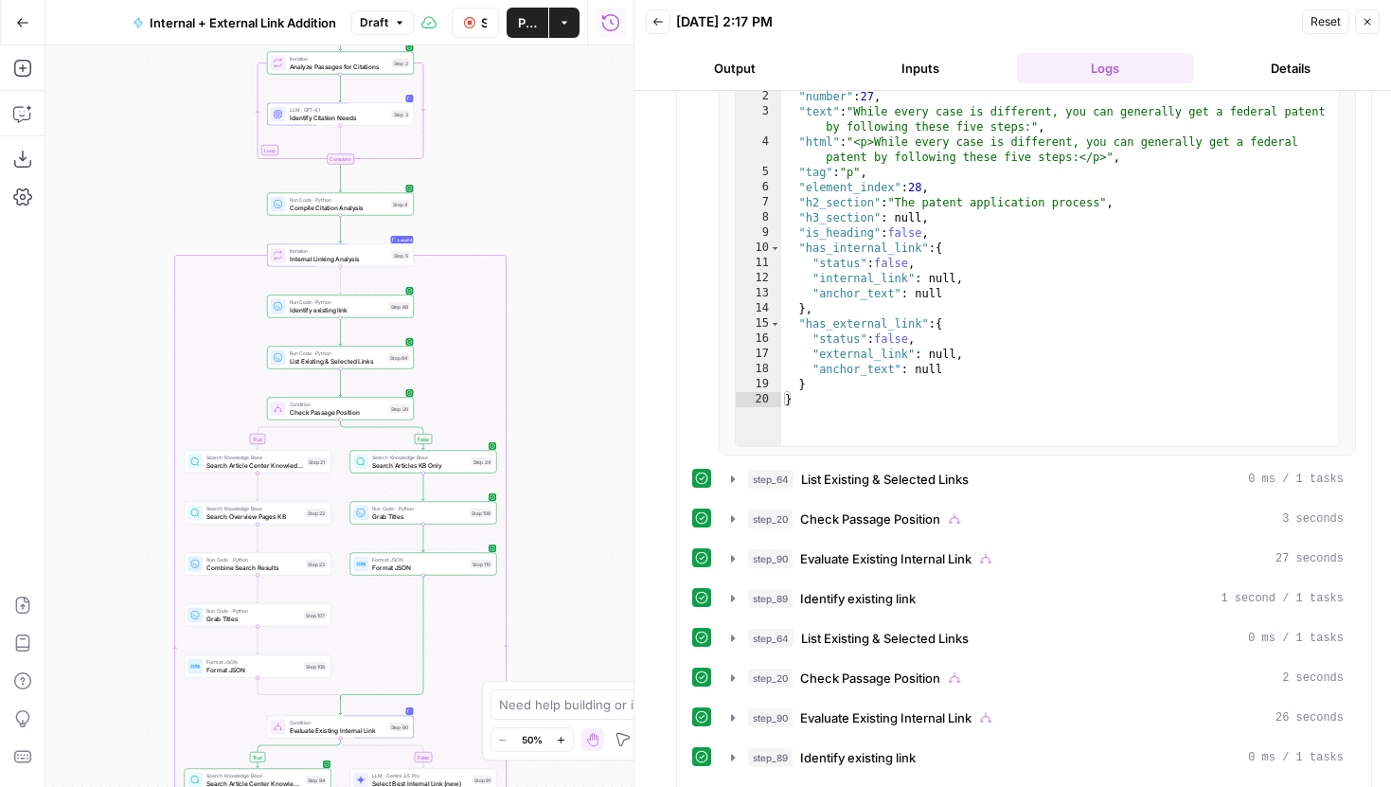
scroll to position [3639, 0]
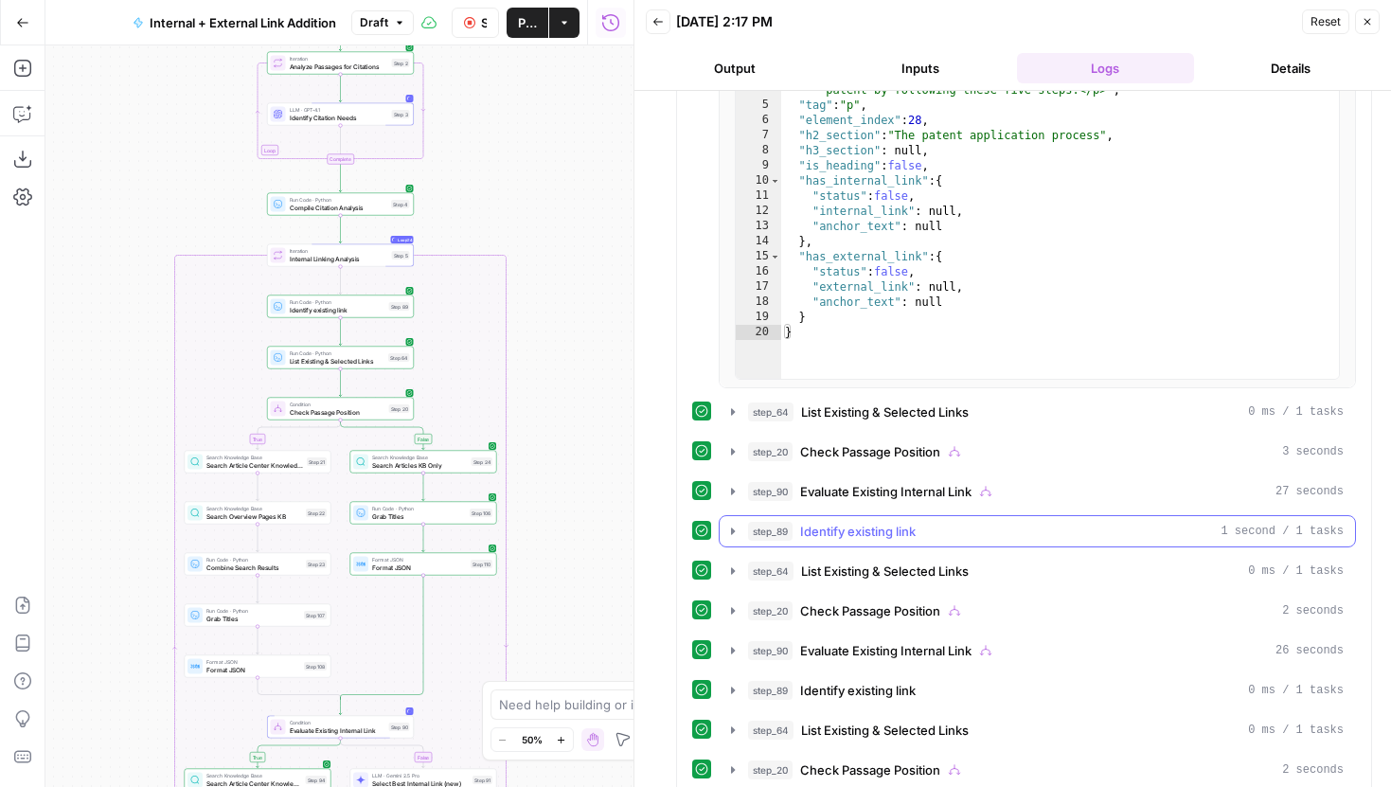
click at [735, 530] on icon "button" at bounding box center [732, 531] width 15 height 15
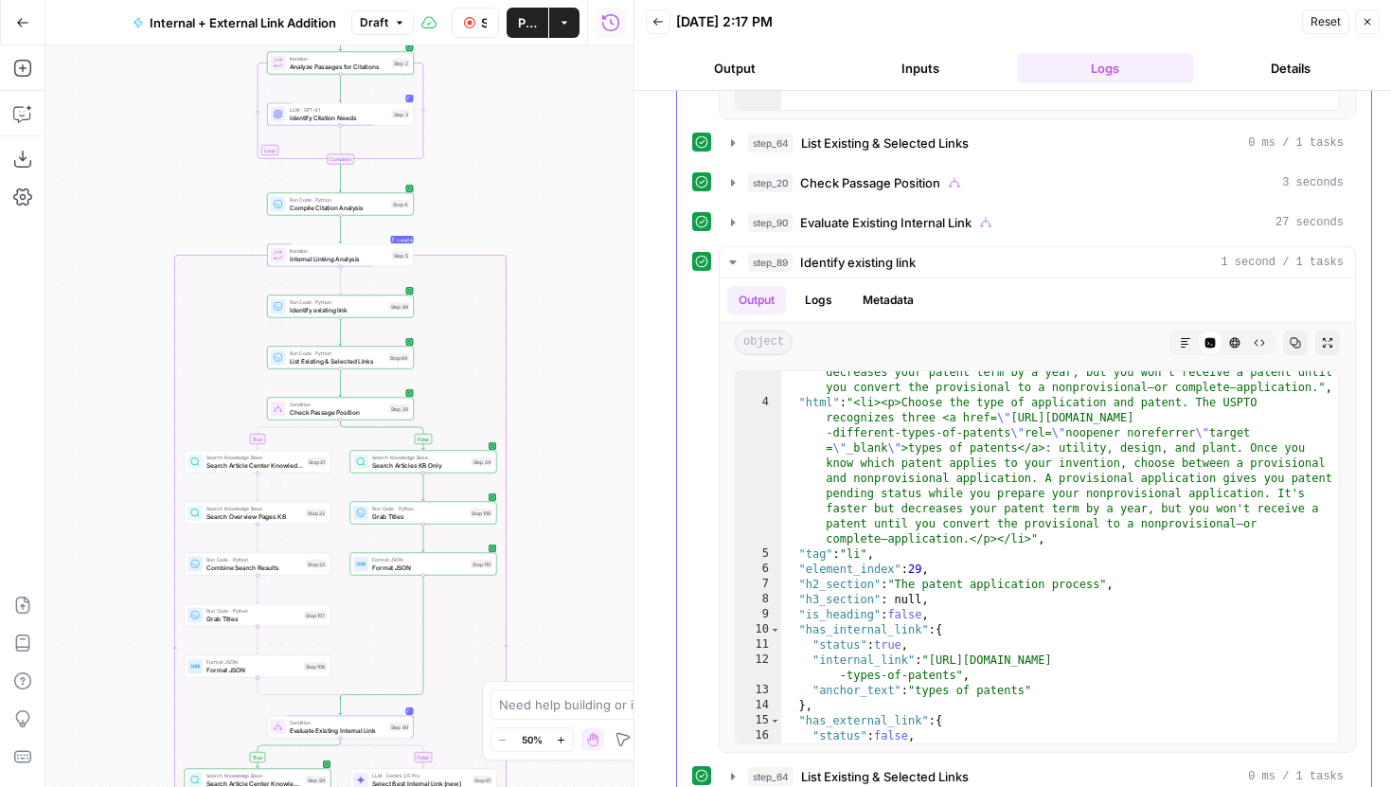
scroll to position [4227, 0]
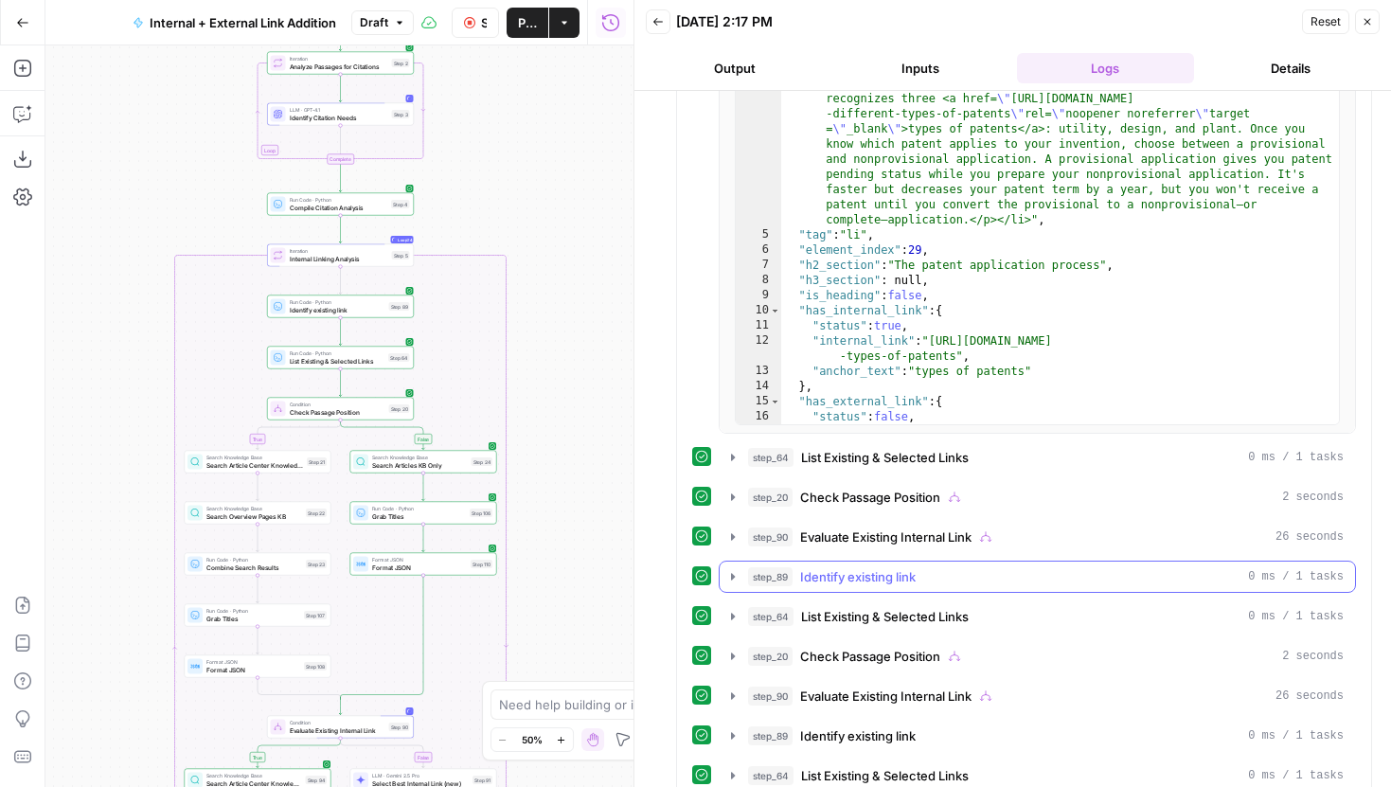
click at [736, 576] on icon "button" at bounding box center [732, 576] width 15 height 15
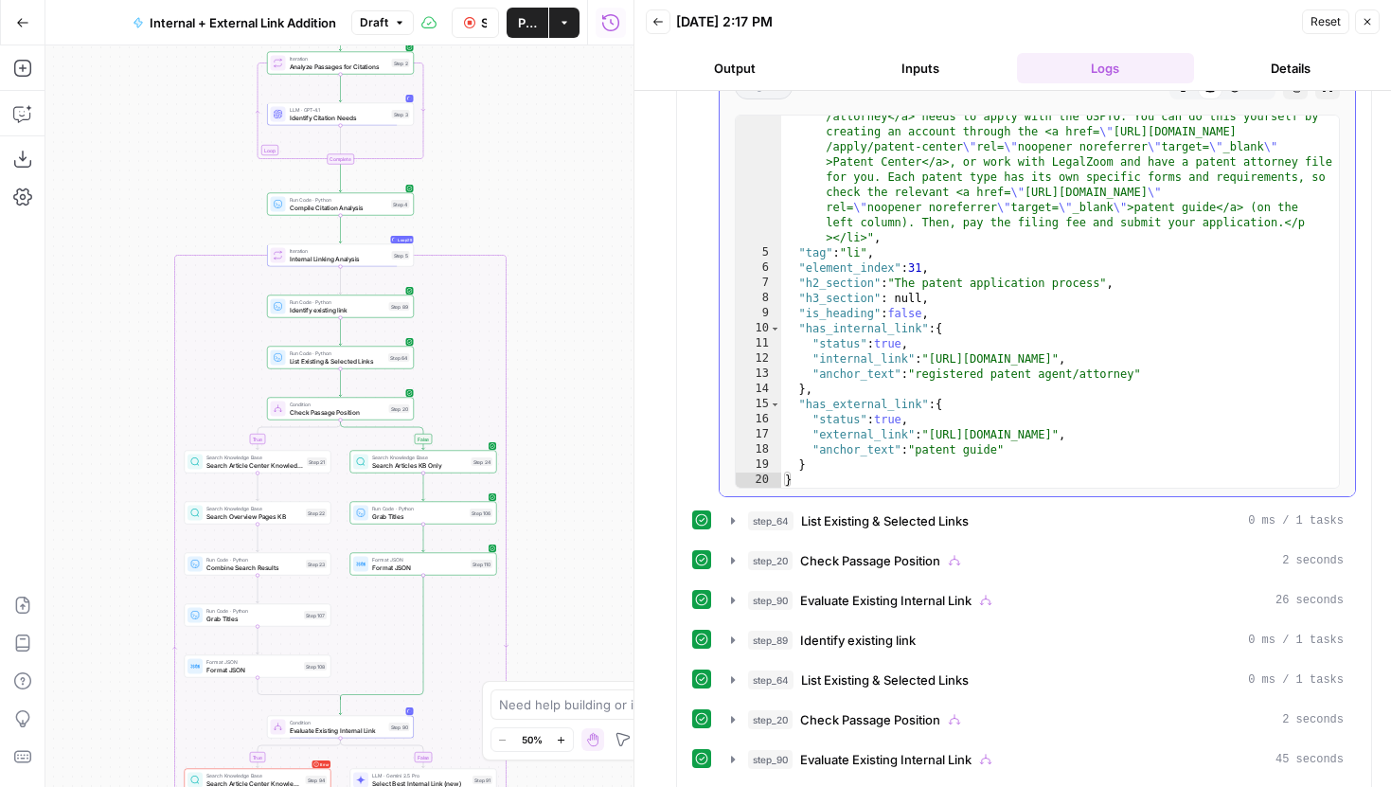
scroll to position [4806, 0]
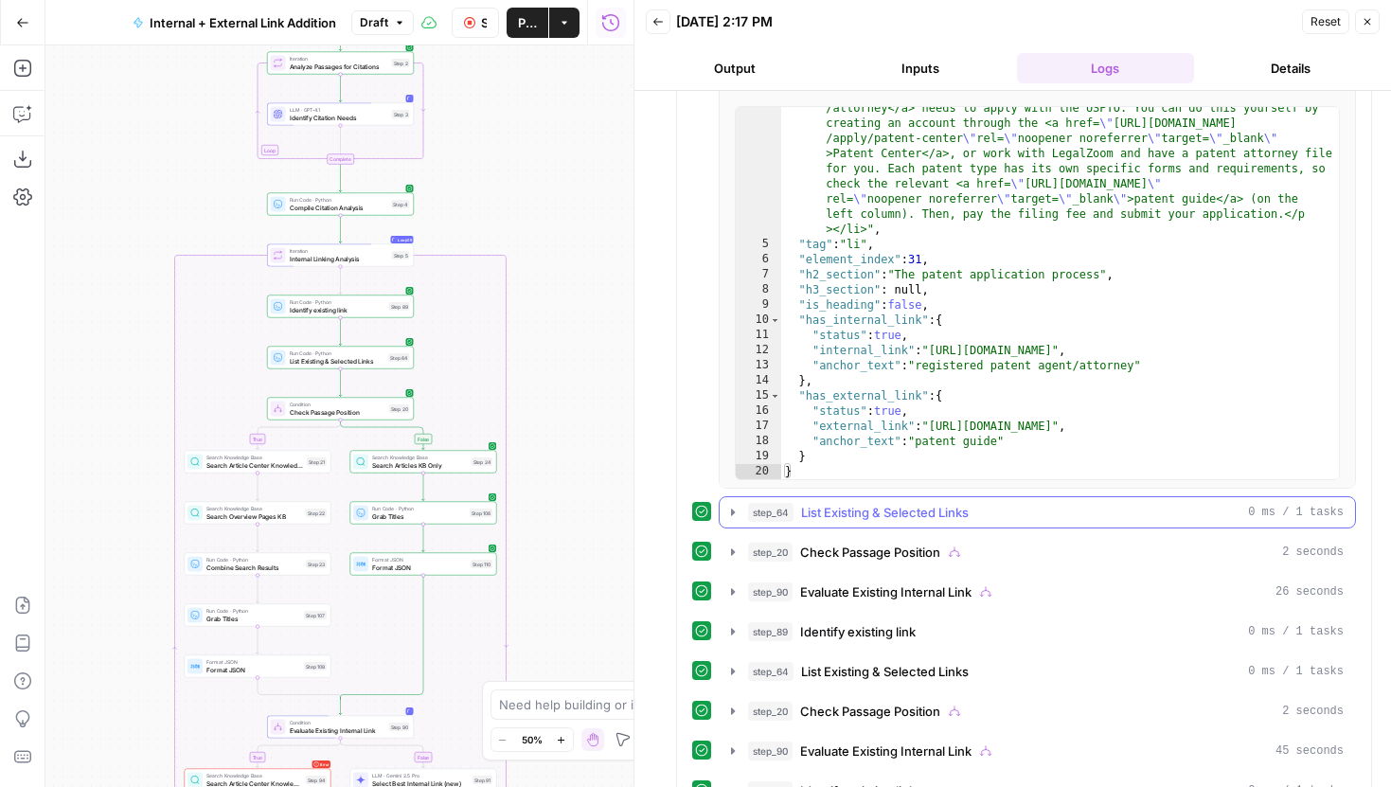
click at [733, 513] on icon "button" at bounding box center [733, 512] width 4 height 7
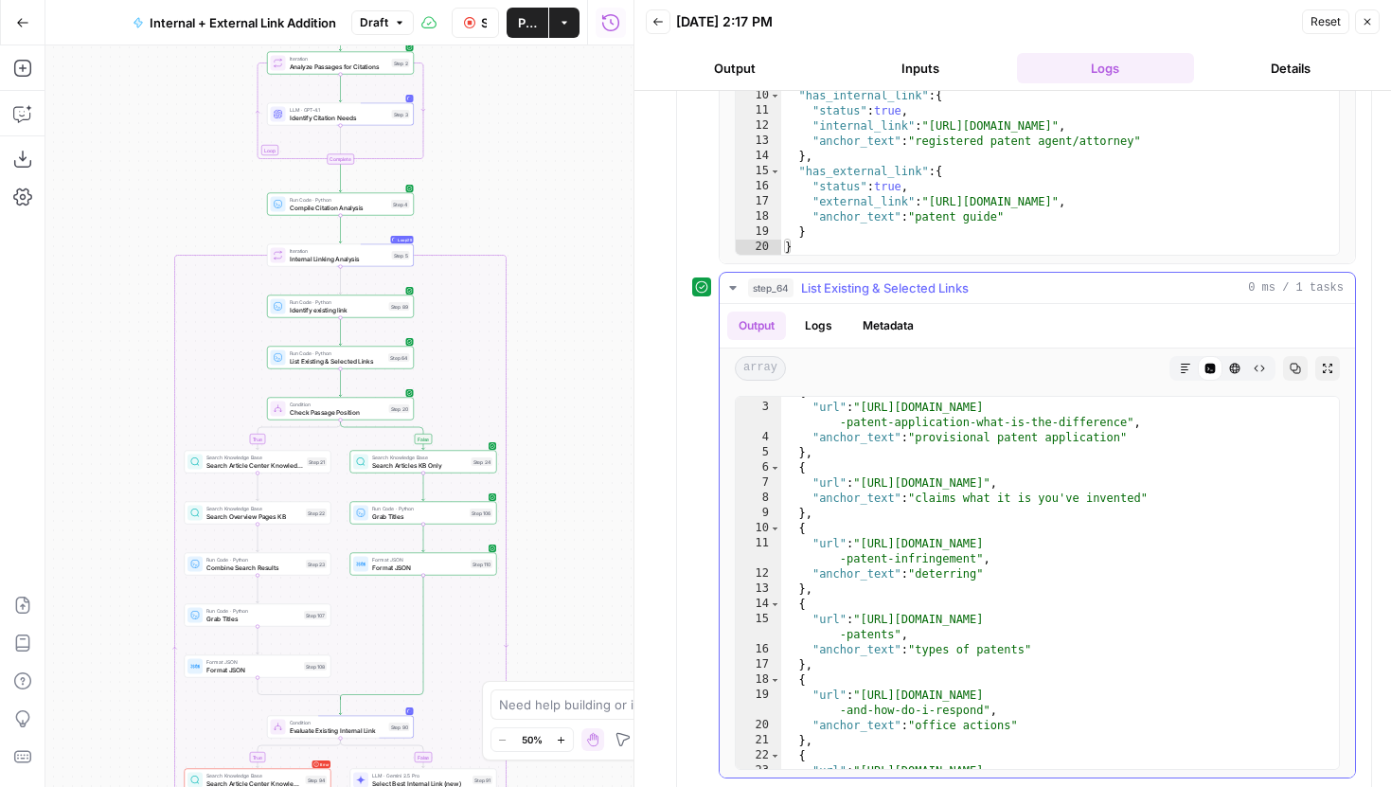
scroll to position [27, 0]
click at [731, 292] on icon "button" at bounding box center [732, 287] width 15 height 15
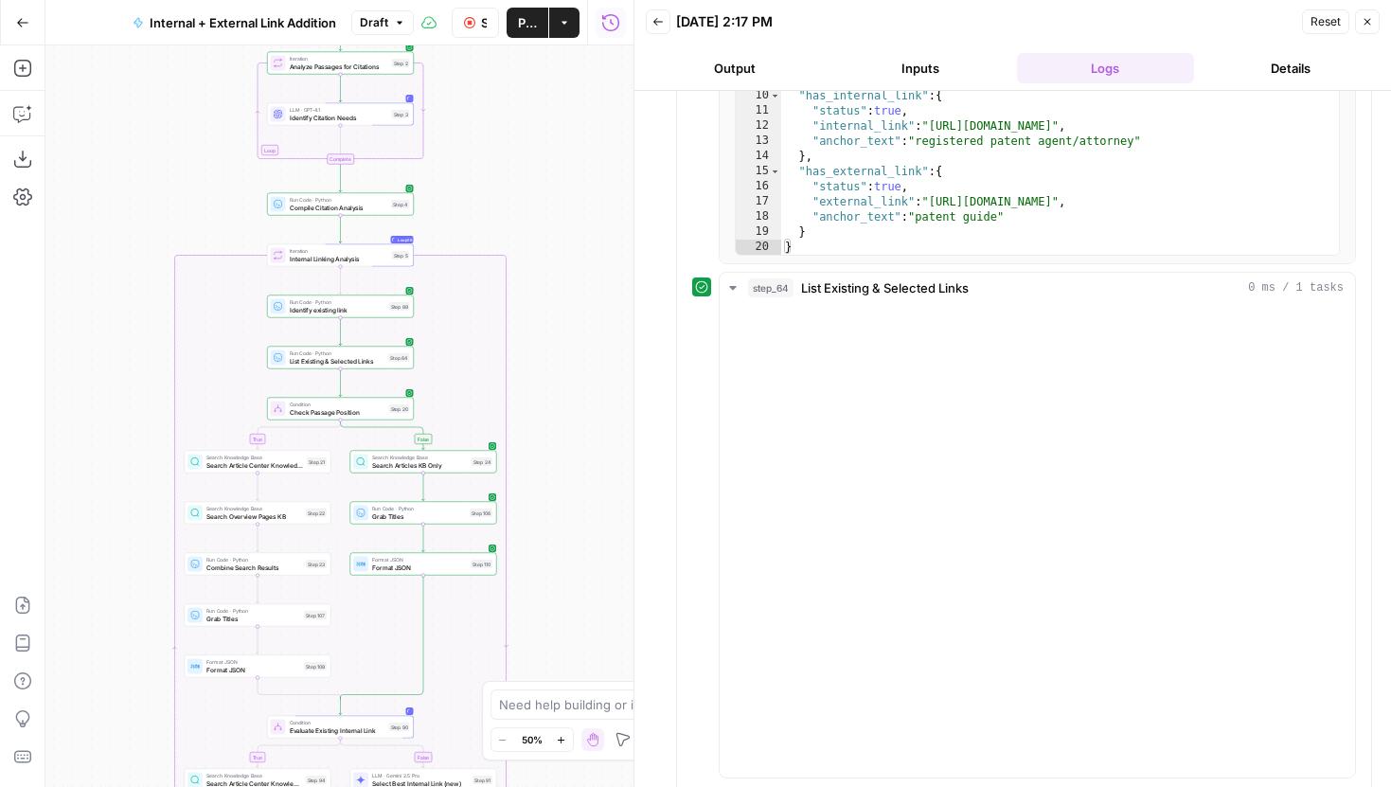
click at [731, 292] on icon "button" at bounding box center [732, 287] width 15 height 15
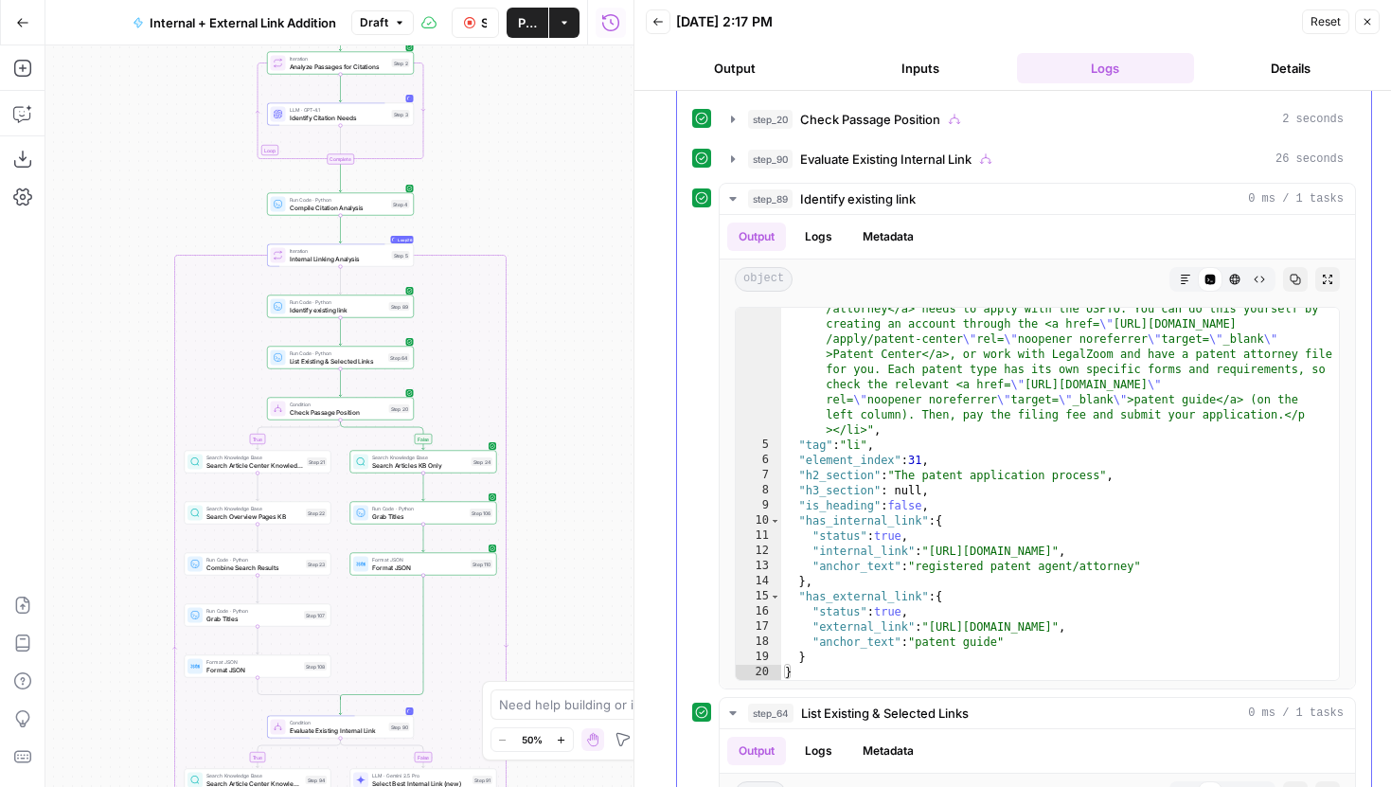
scroll to position [4596, 0]
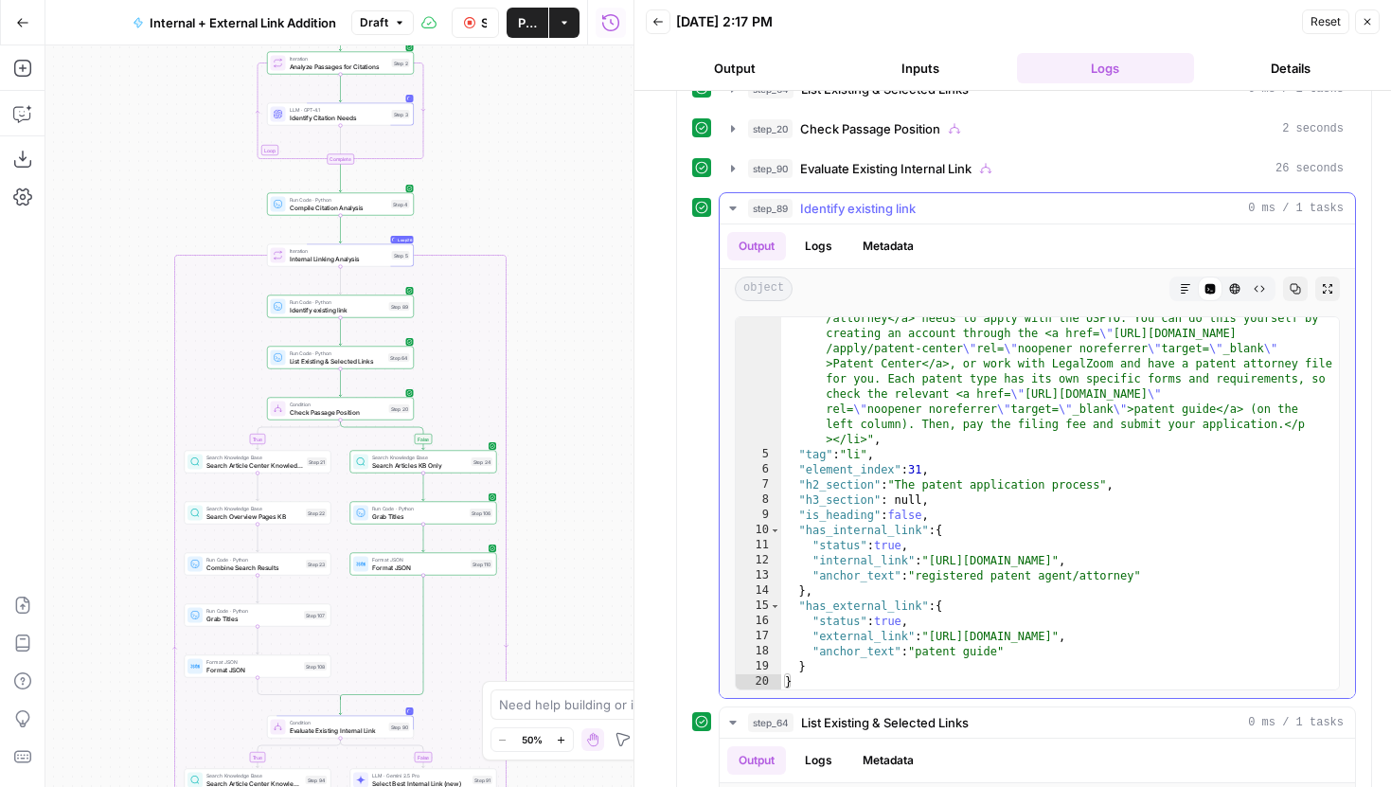
click at [729, 209] on icon "button" at bounding box center [732, 208] width 15 height 15
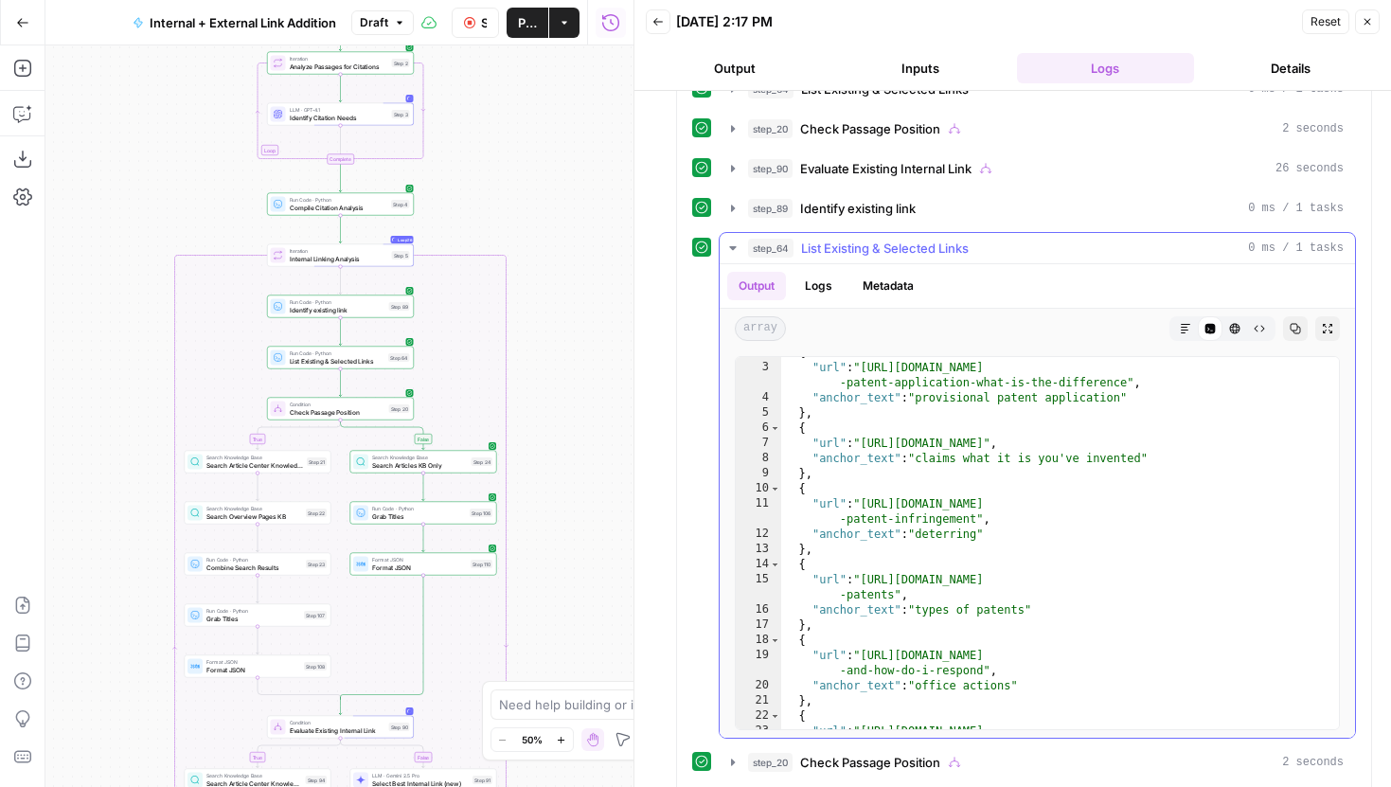
click at [734, 239] on button "step_64 List Existing & Selected Links 0 ms / 1 tasks" at bounding box center [1037, 248] width 635 height 30
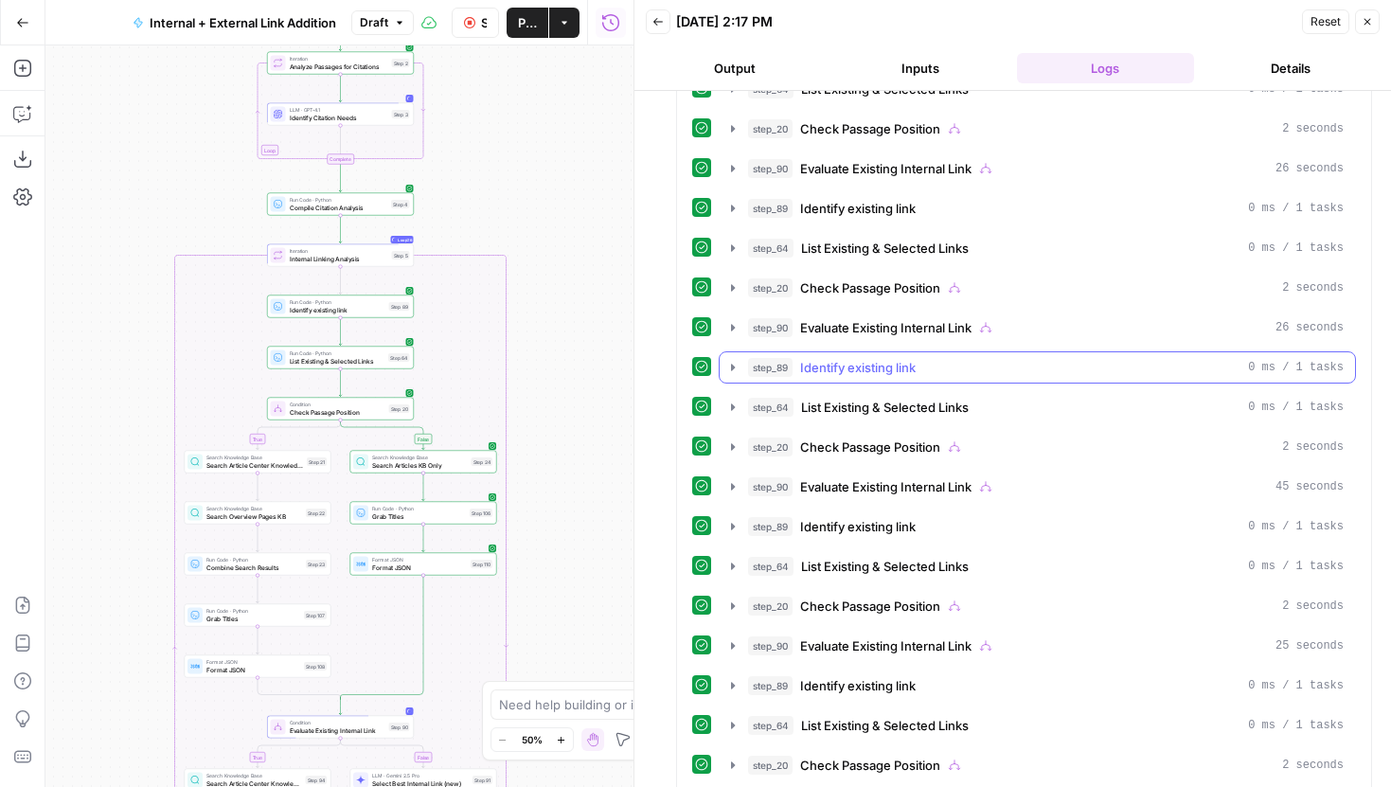
click at [727, 371] on icon "button" at bounding box center [732, 367] width 15 height 15
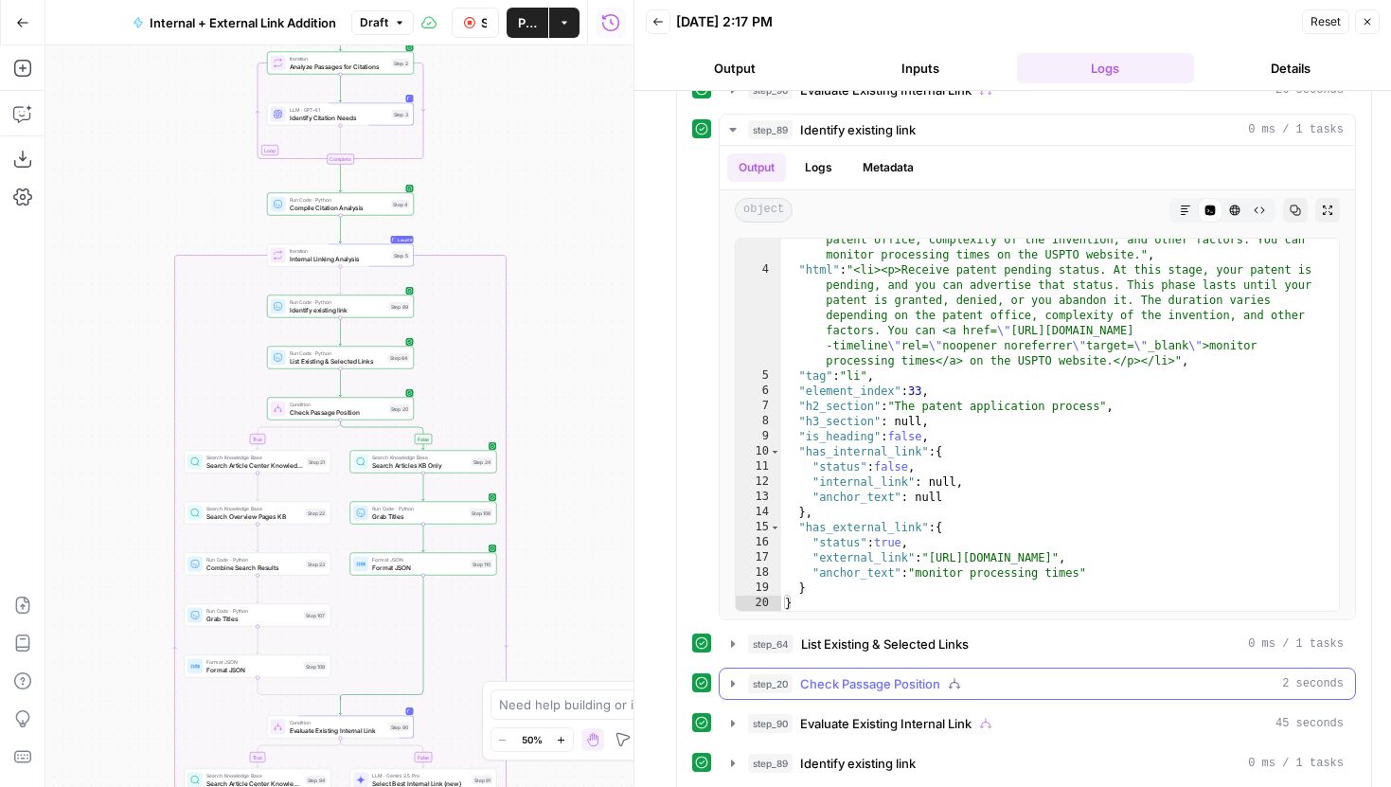
scroll to position [4876, 0]
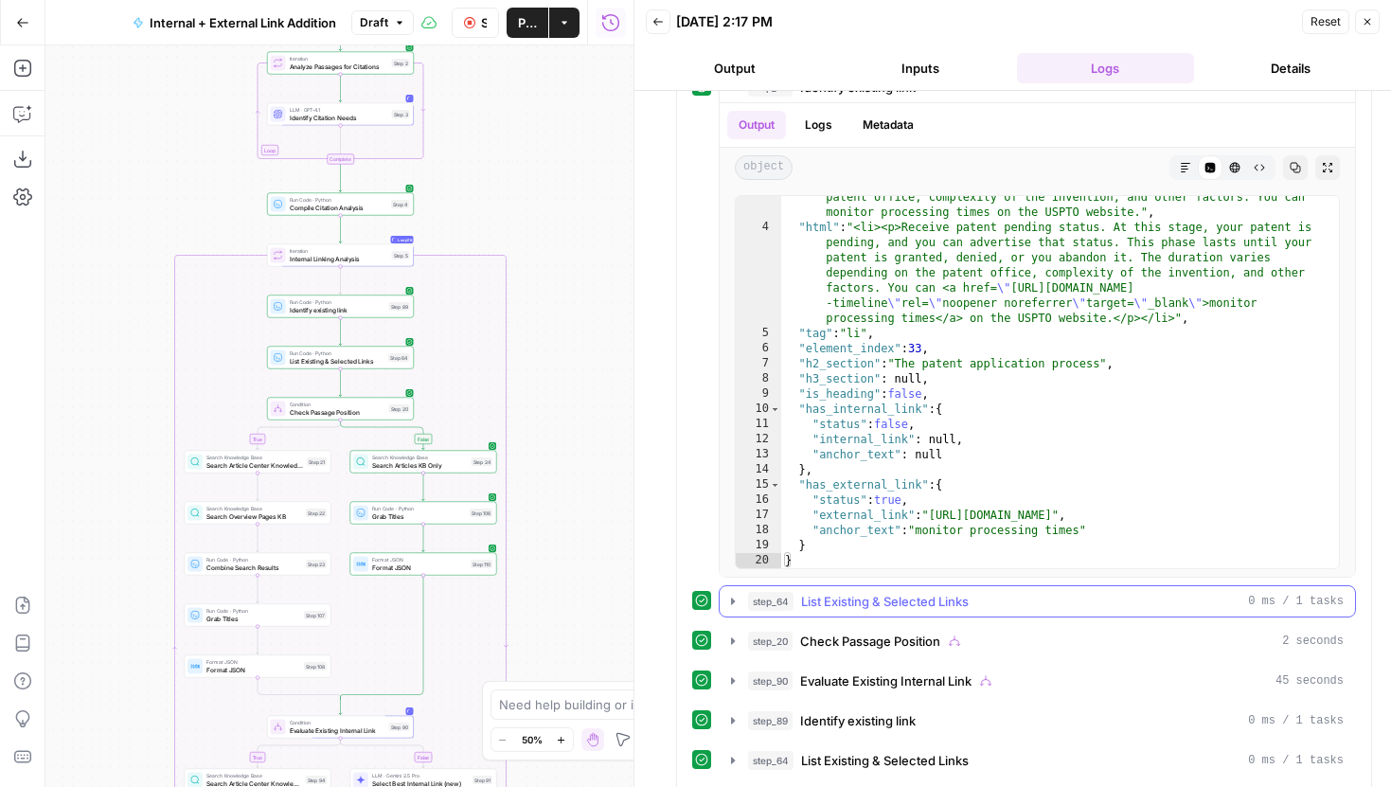
click at [731, 603] on icon "button" at bounding box center [733, 601] width 4 height 7
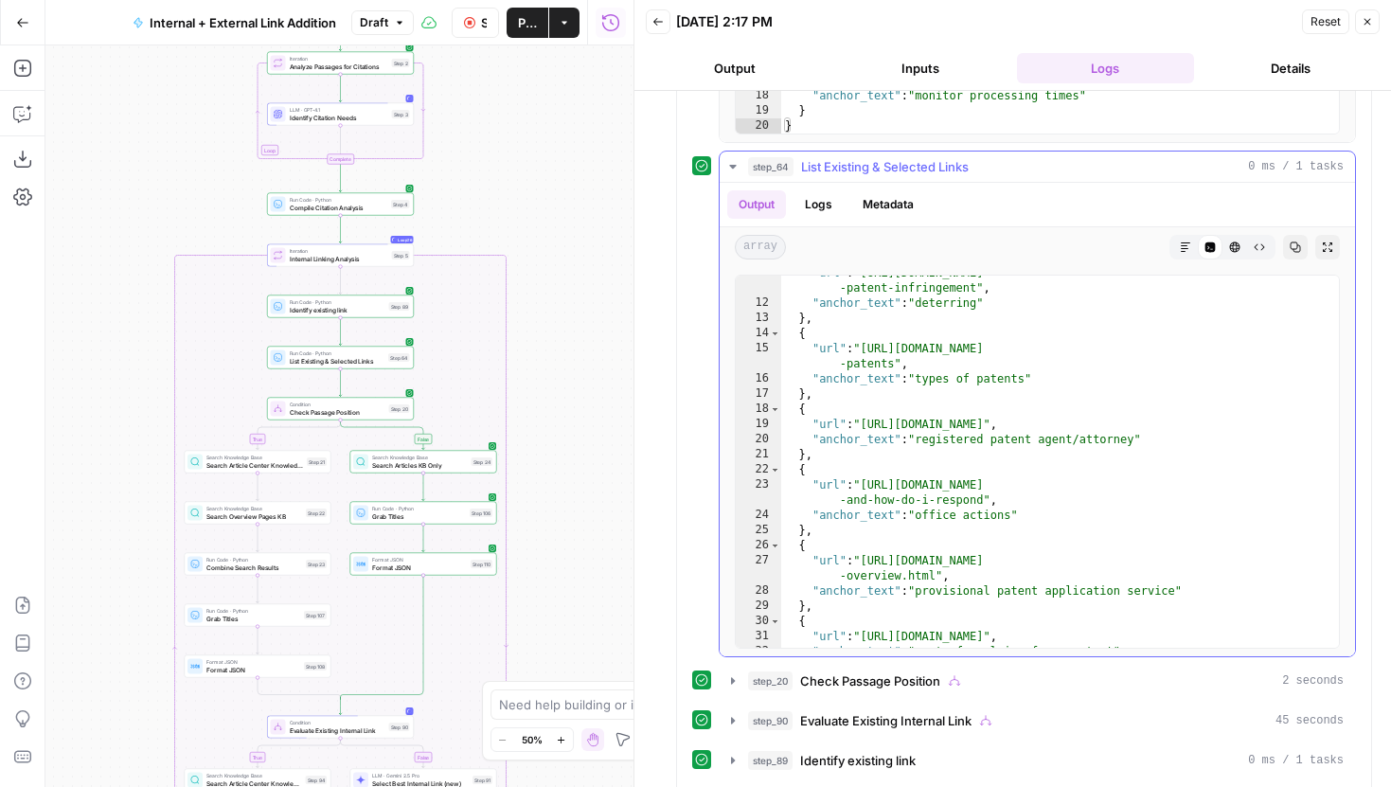
scroll to position [219, 0]
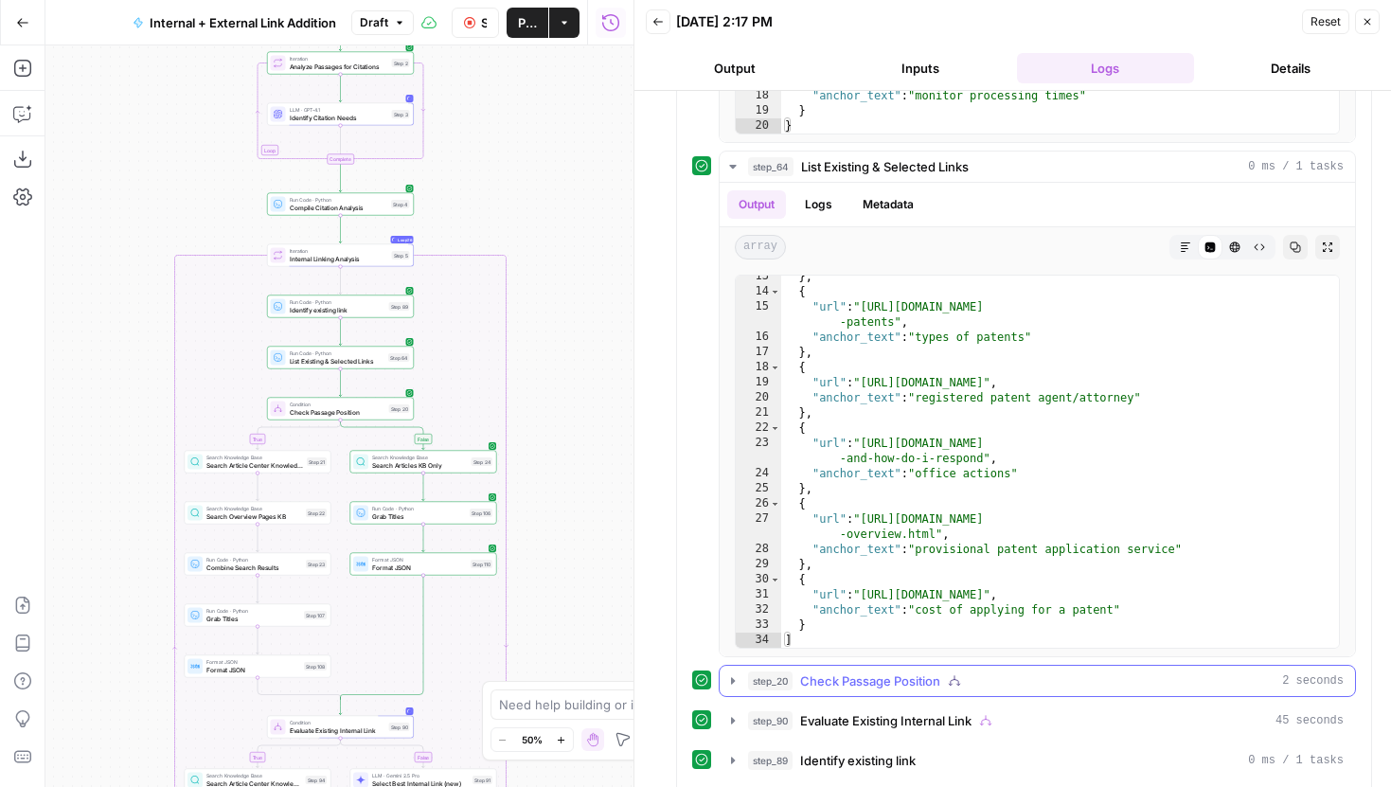
click at [746, 684] on button "step_20 Check Passage Position 2 seconds" at bounding box center [1037, 681] width 635 height 30
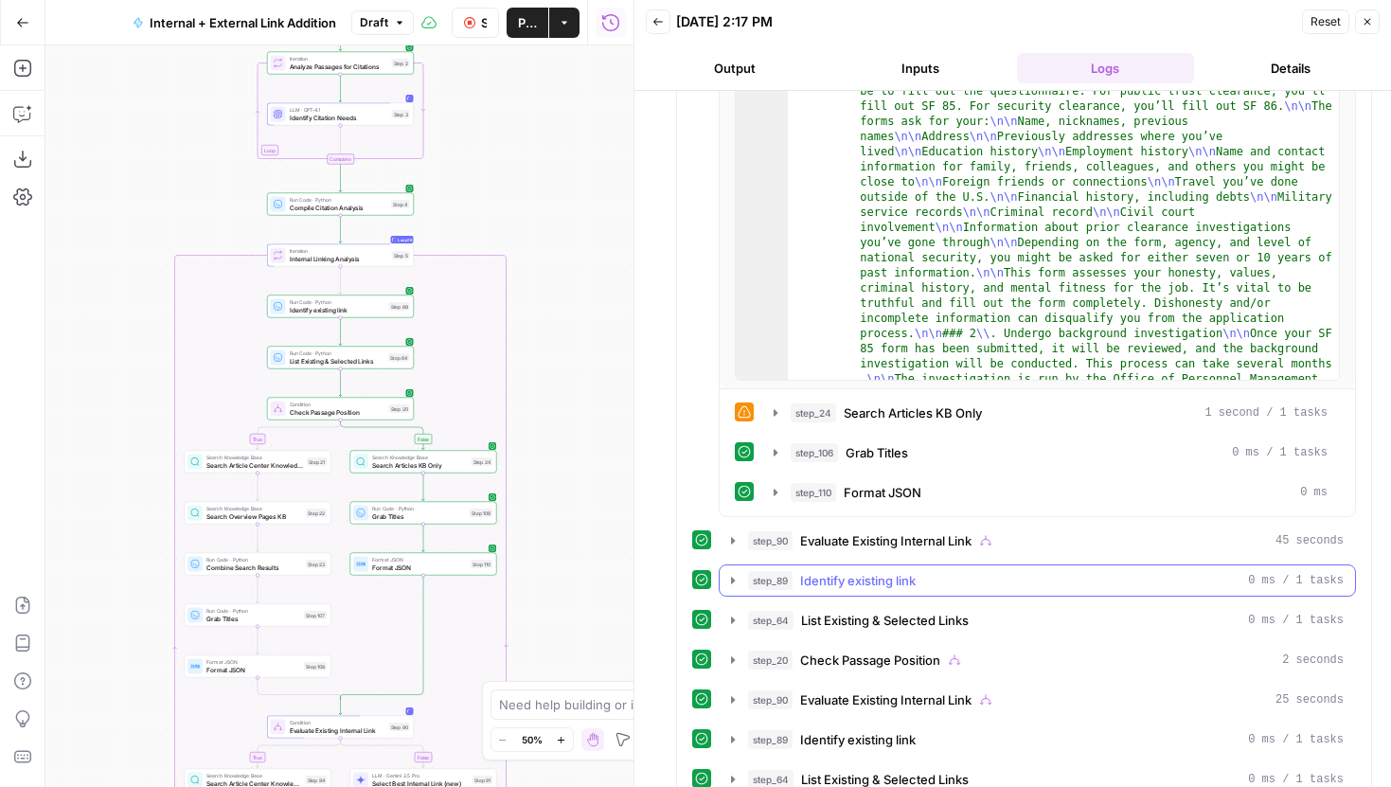
scroll to position [6104, 0]
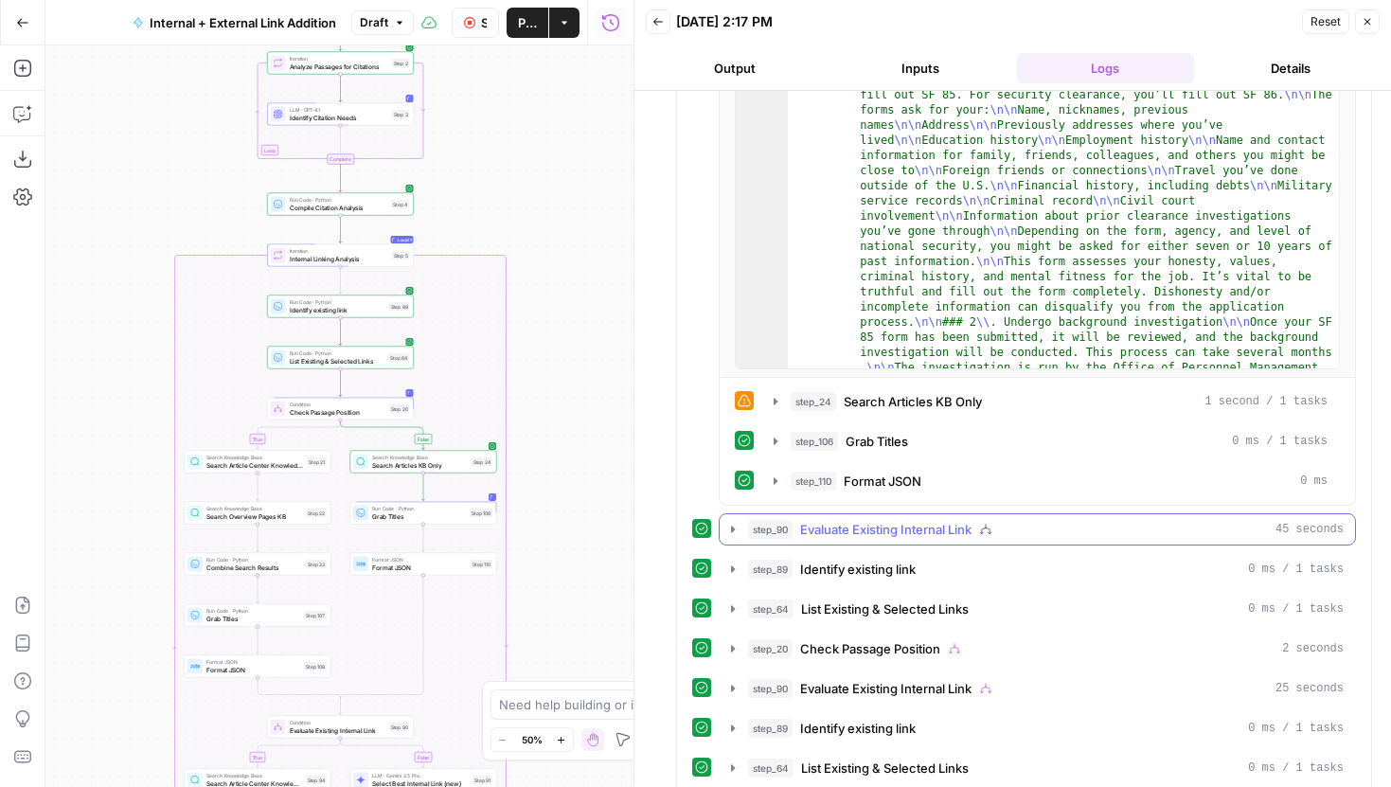
click at [728, 526] on icon "button" at bounding box center [732, 529] width 15 height 15
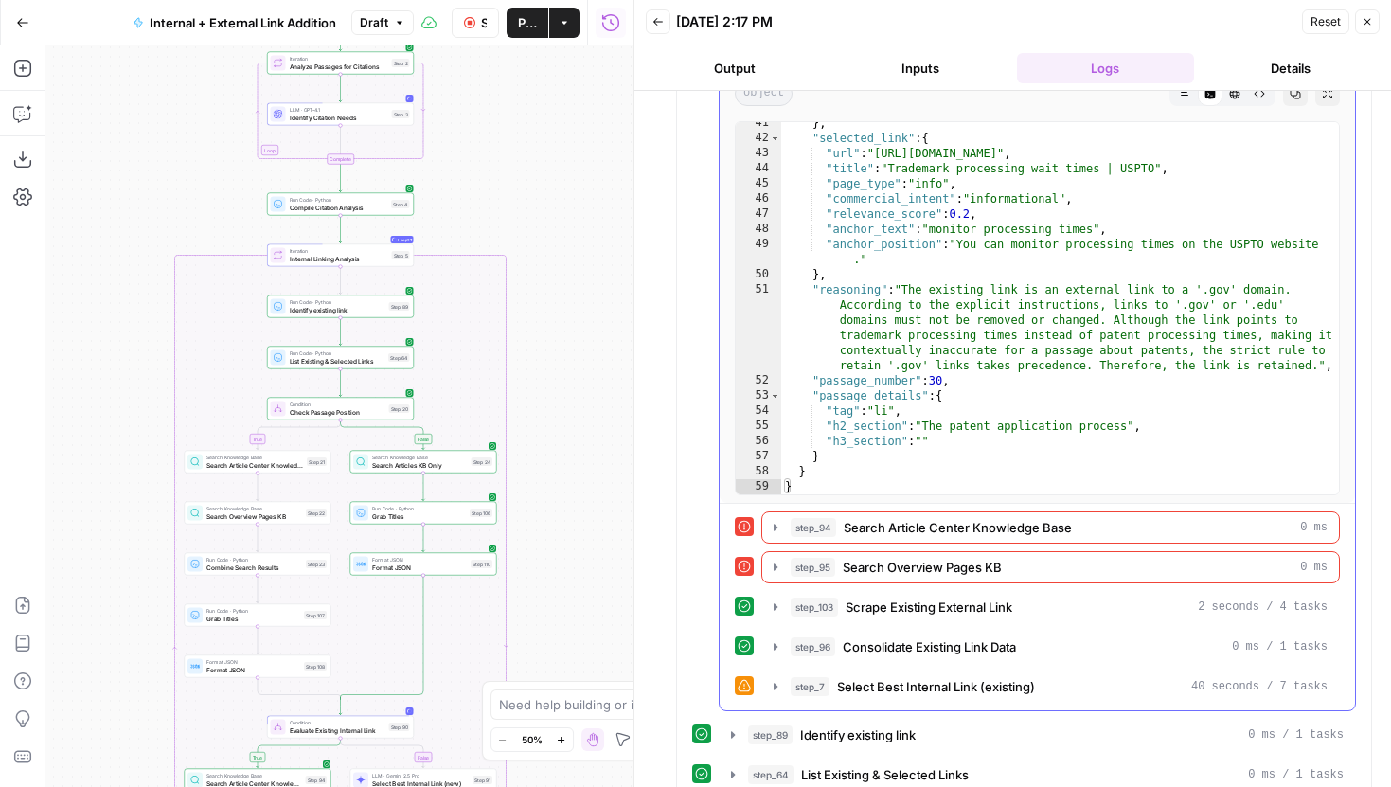
scroll to position [6633, 0]
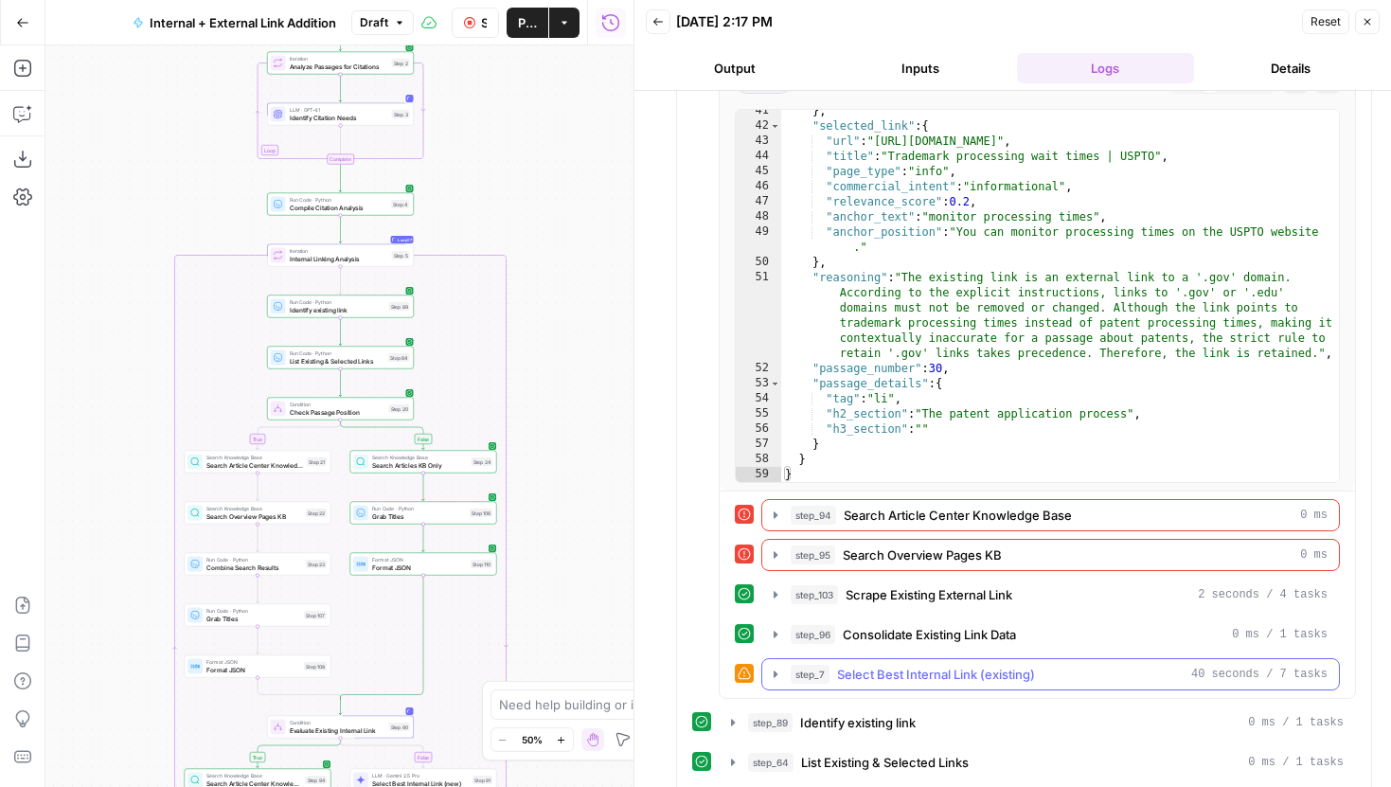
click at [778, 669] on icon "button" at bounding box center [775, 674] width 15 height 15
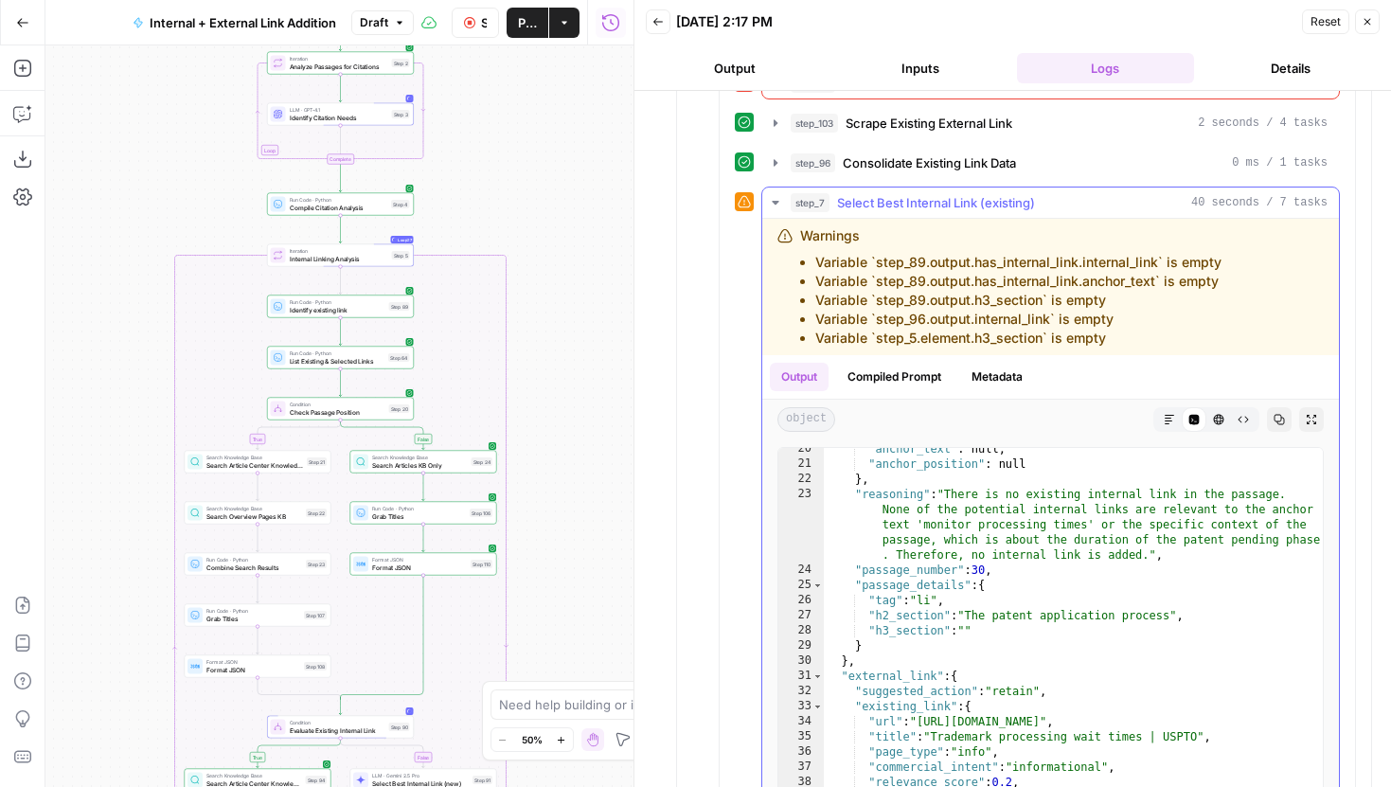
scroll to position [335, 0]
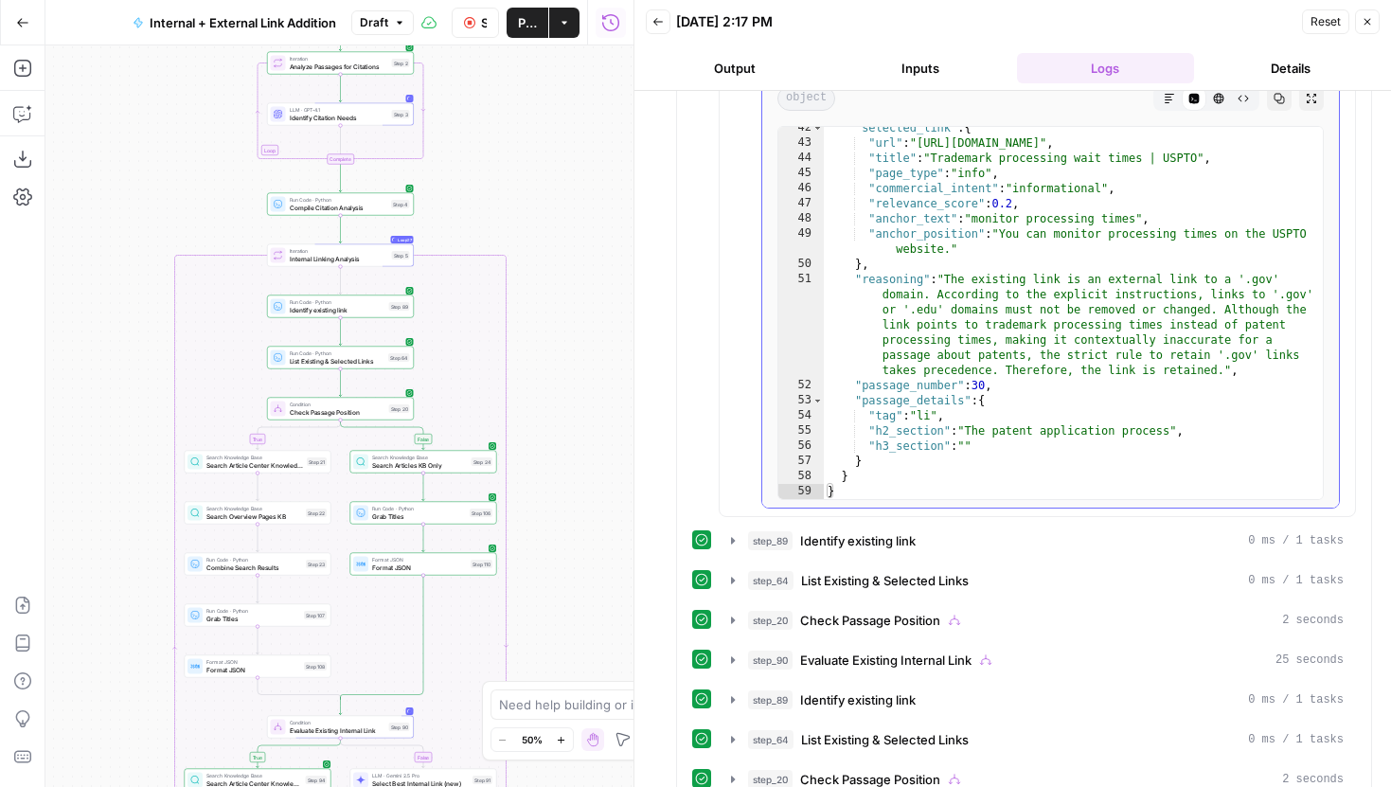
scroll to position [7432, 0]
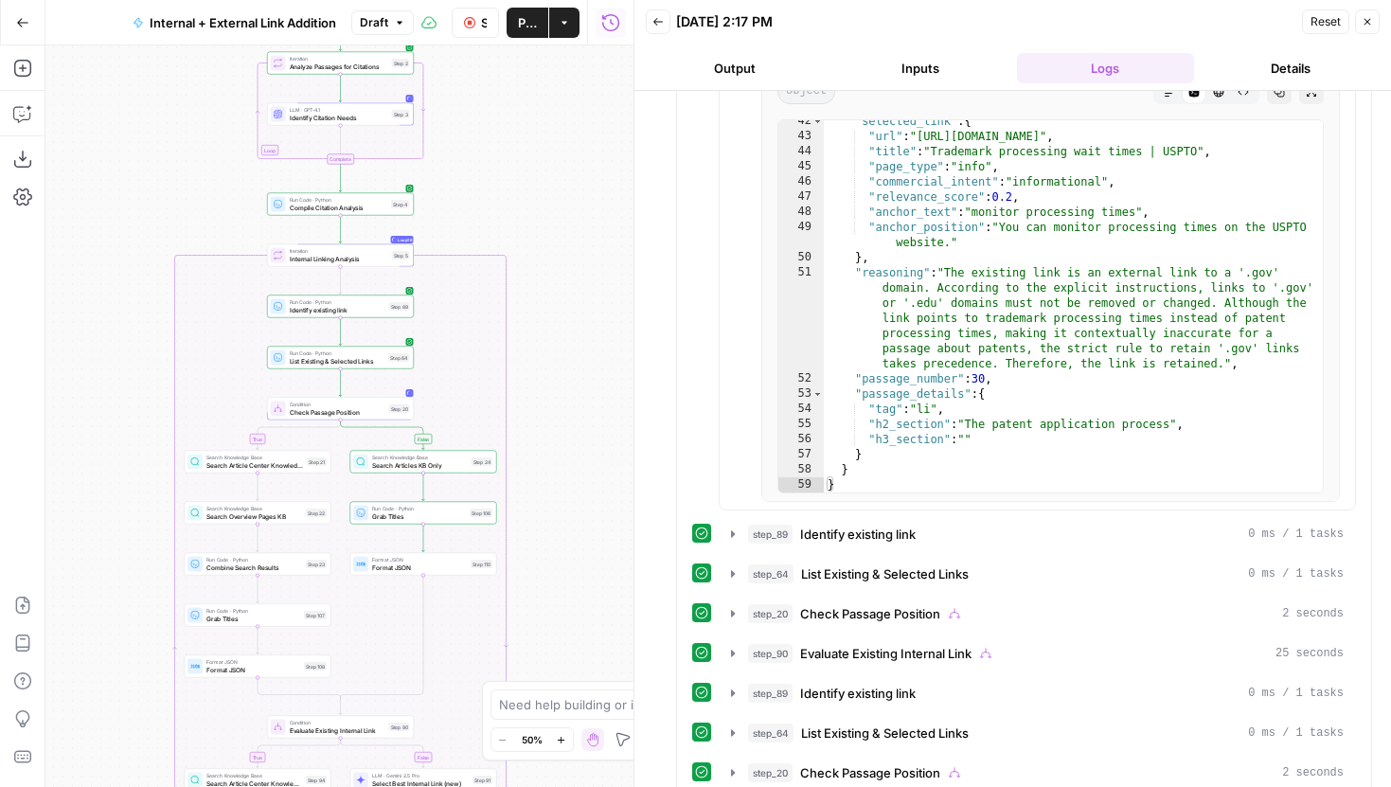
click at [472, 33] on button "Stop Run" at bounding box center [475, 23] width 47 height 30
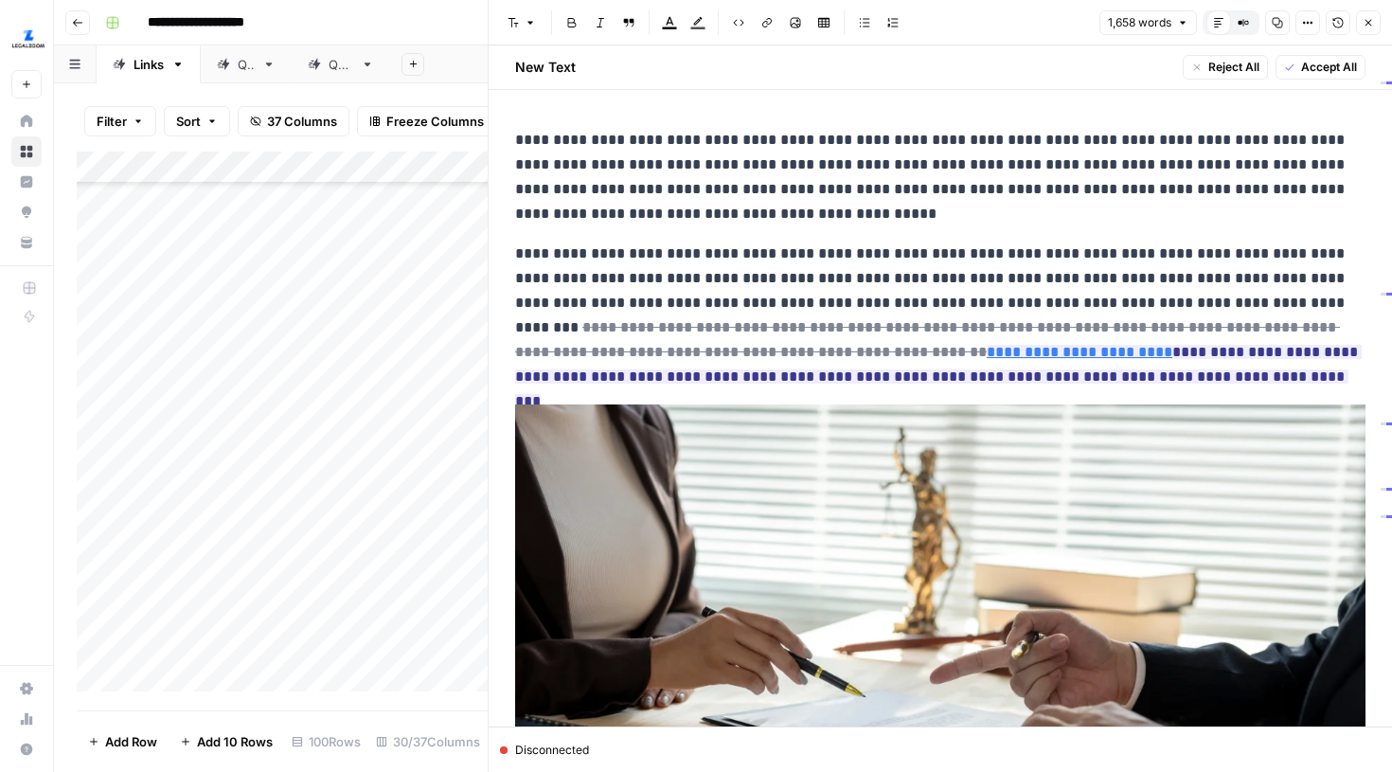
scroll to position [2552, 0]
